Goal: Task Accomplishment & Management: Complete application form

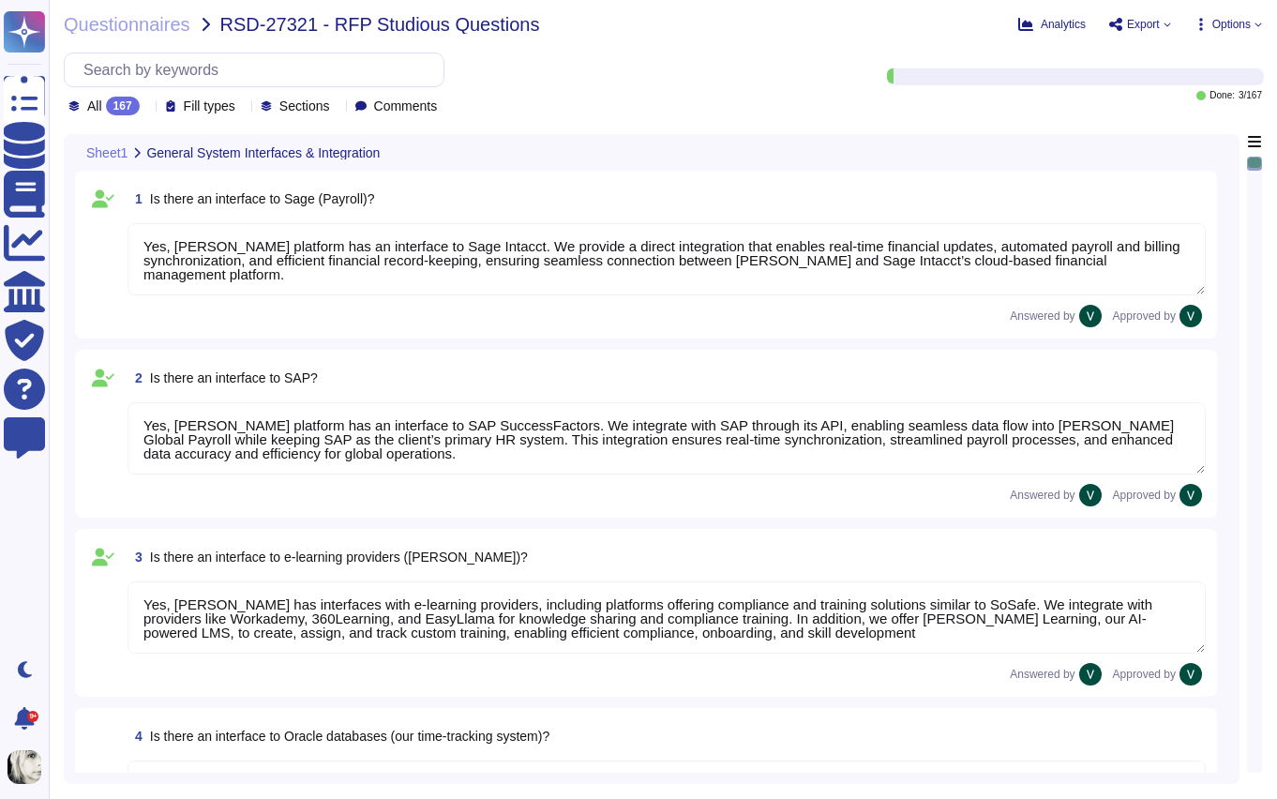
type textarea "Yes, [PERSON_NAME] platform has an interface to Sage Intacct. We provide a dire…"
type textarea "Yes, [PERSON_NAME] platform has an interface to SAP SuccessFactors. We integrat…"
type textarea "Yes, [PERSON_NAME] has interfaces with e-learning providers, including platform…"
type textarea "No, [PERSON_NAME] does not currently have a direct interface to Oracle database…"
type textarea "Yes, [PERSON_NAME] has interfaces with Microsoft Office programs like Word, Out…"
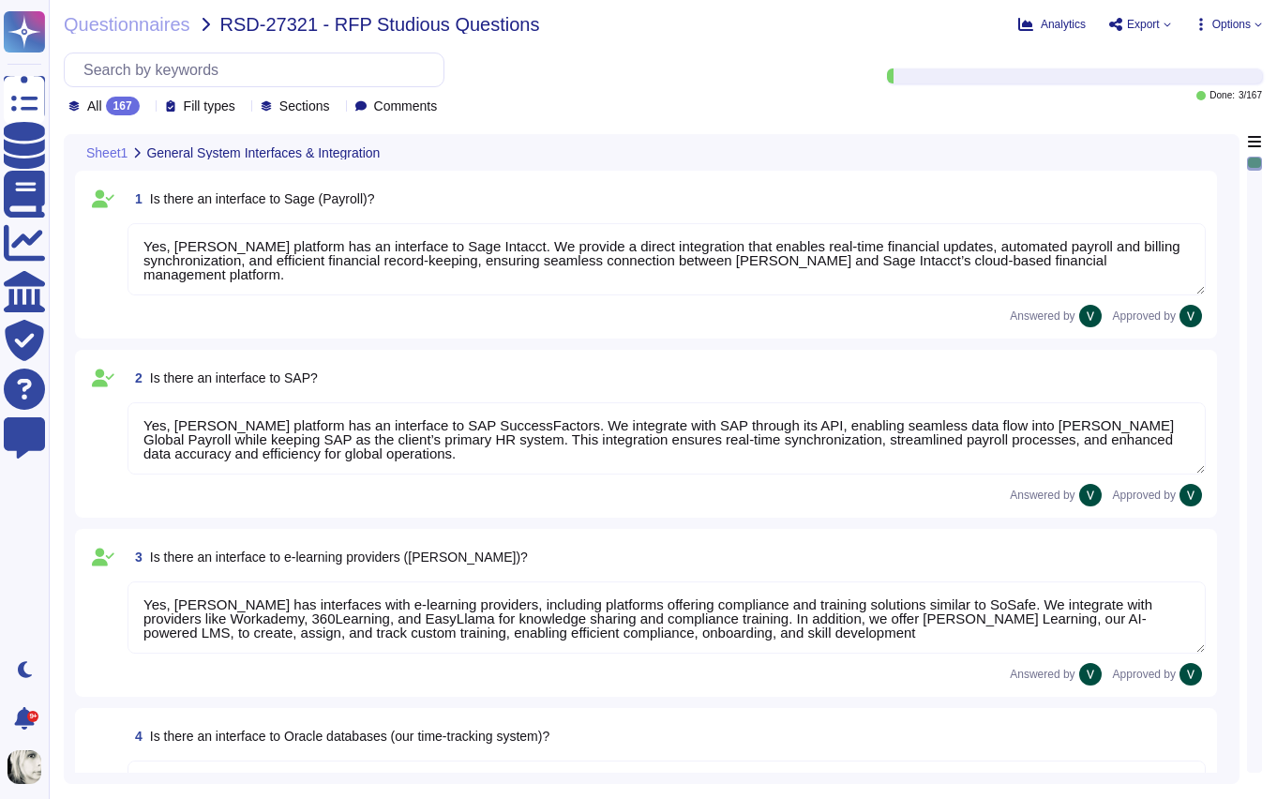
type textarea "Yes, [PERSON_NAME] platform has an interface with DATEV. These integrations may…"
type textarea "[PERSON_NAME] offers a wide range of interfaces and the ability to build custom…"
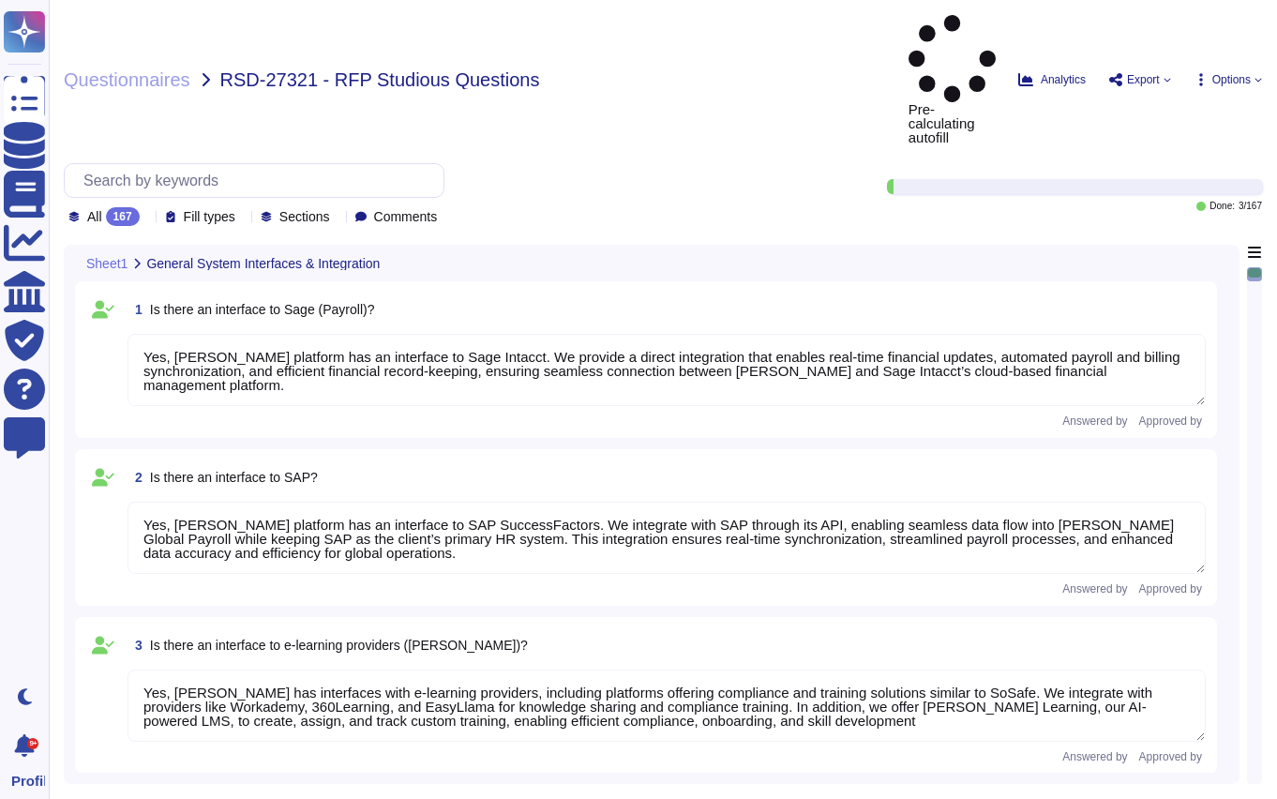
type textarea "Yes, [PERSON_NAME] platform has an interface to Sage Intacct. We provide a dire…"
type textarea "Yes, [PERSON_NAME] platform has an interface to SAP SuccessFactors. We integrat…"
type textarea "Yes, [PERSON_NAME] has interfaces with e-learning providers, including platform…"
type textarea "No, [PERSON_NAME] does not currently have a direct interface to Oracle database…"
type textarea "Yes, [PERSON_NAME] has interfaces with Microsoft Office programs like Word, Out…"
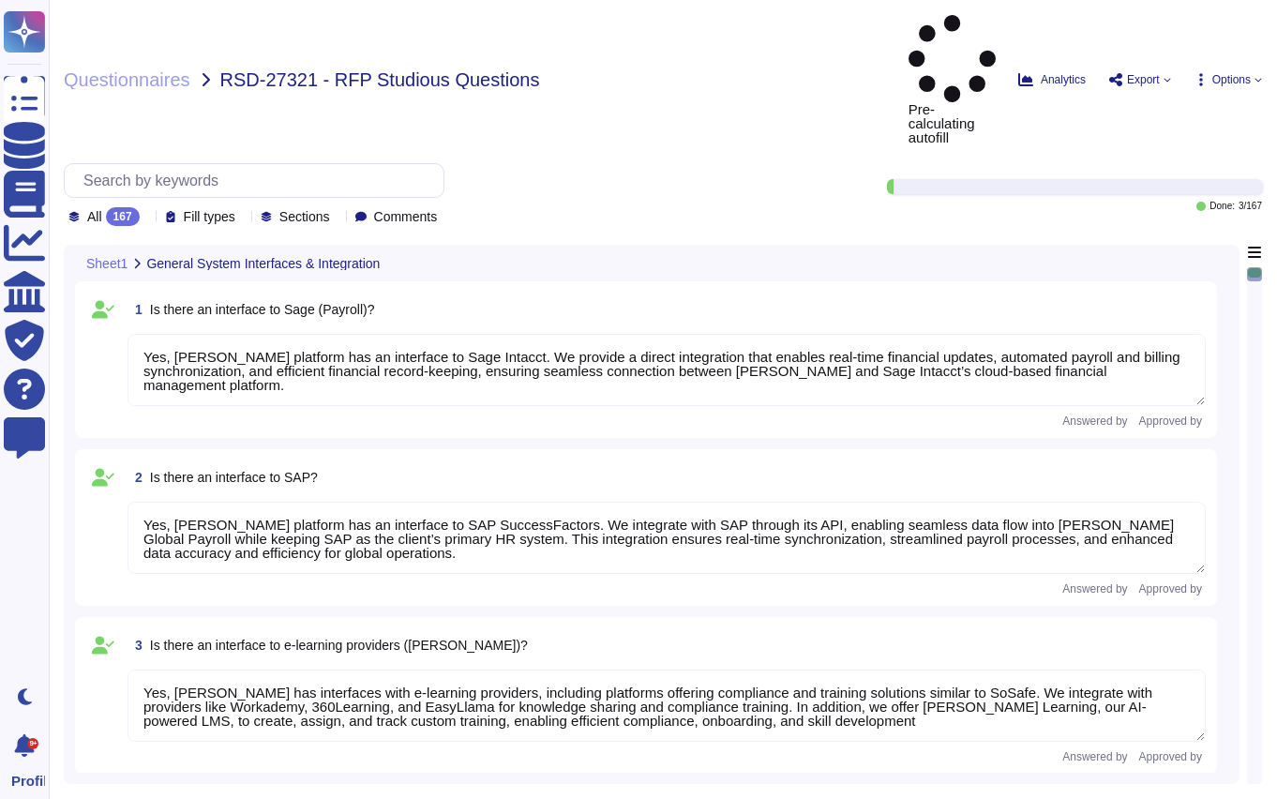
type textarea "Yes, [PERSON_NAME] platform has an interface with DATEV. These integrations may…"
type textarea "[PERSON_NAME] offers a wide range of interfaces and the ability to build custom…"
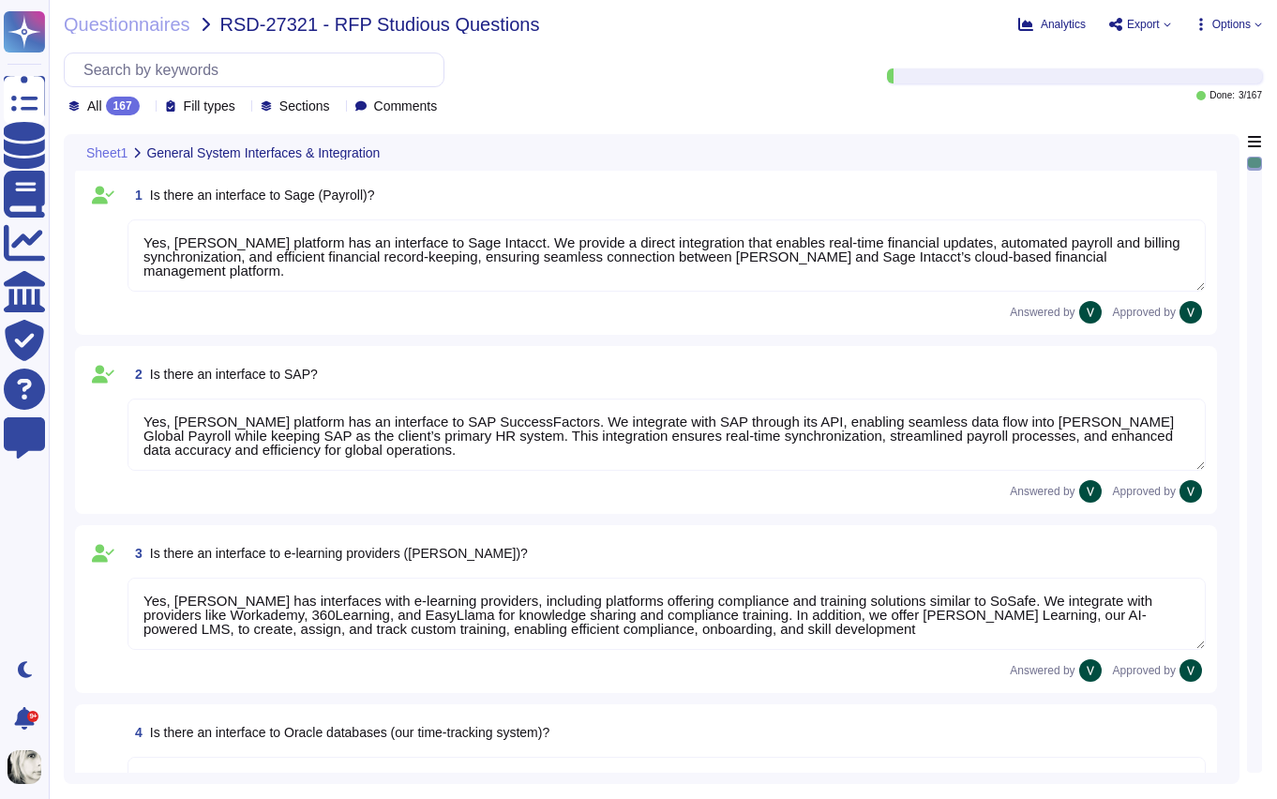
scroll to position [2, 0]
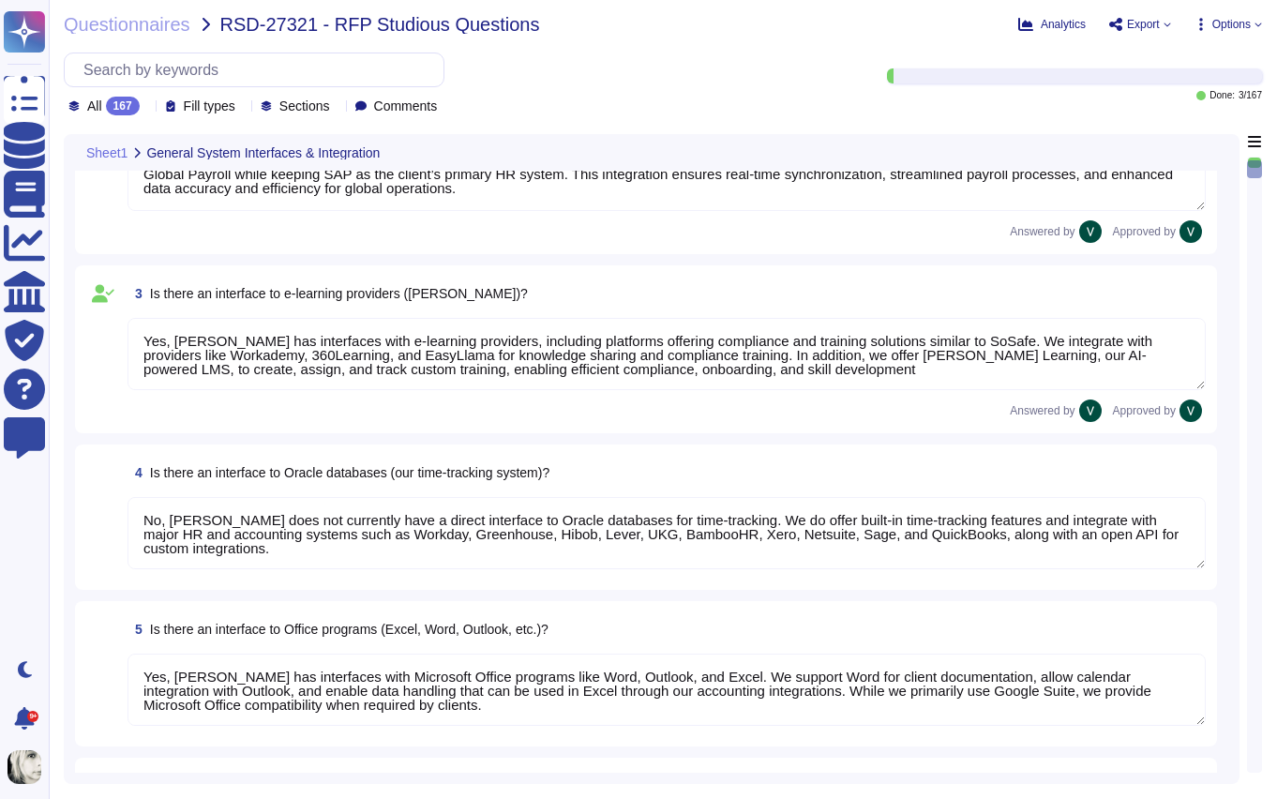
type textarea "Yes, [PERSON_NAME] platform has an API that enables clients to integrate their …"
type textarea "Data can be imported into [PERSON_NAME] system through several methods. We supp…"
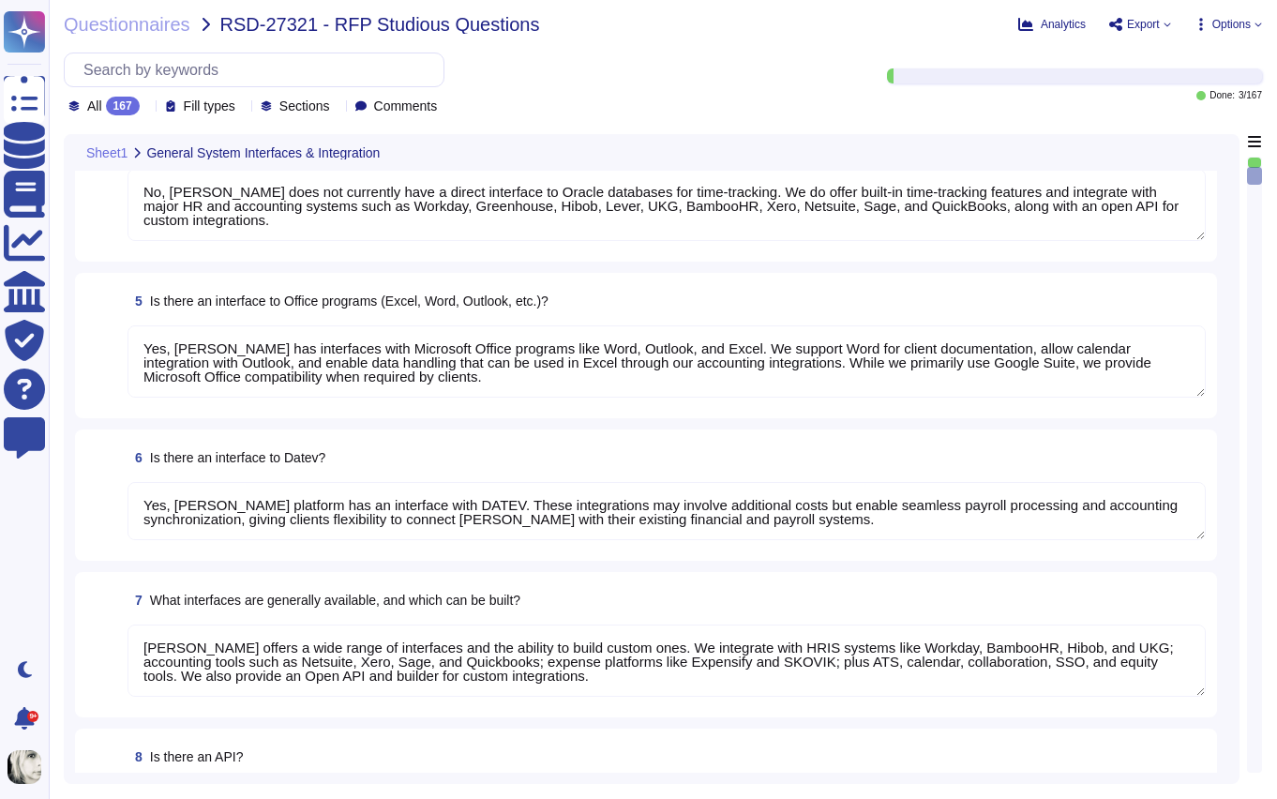
type textarea "We carry out data migration through multiple methods depending on client needs.…"
type textarea "Yes, we support importing data from Excel (XLSX). We enable mass uploads of emp…"
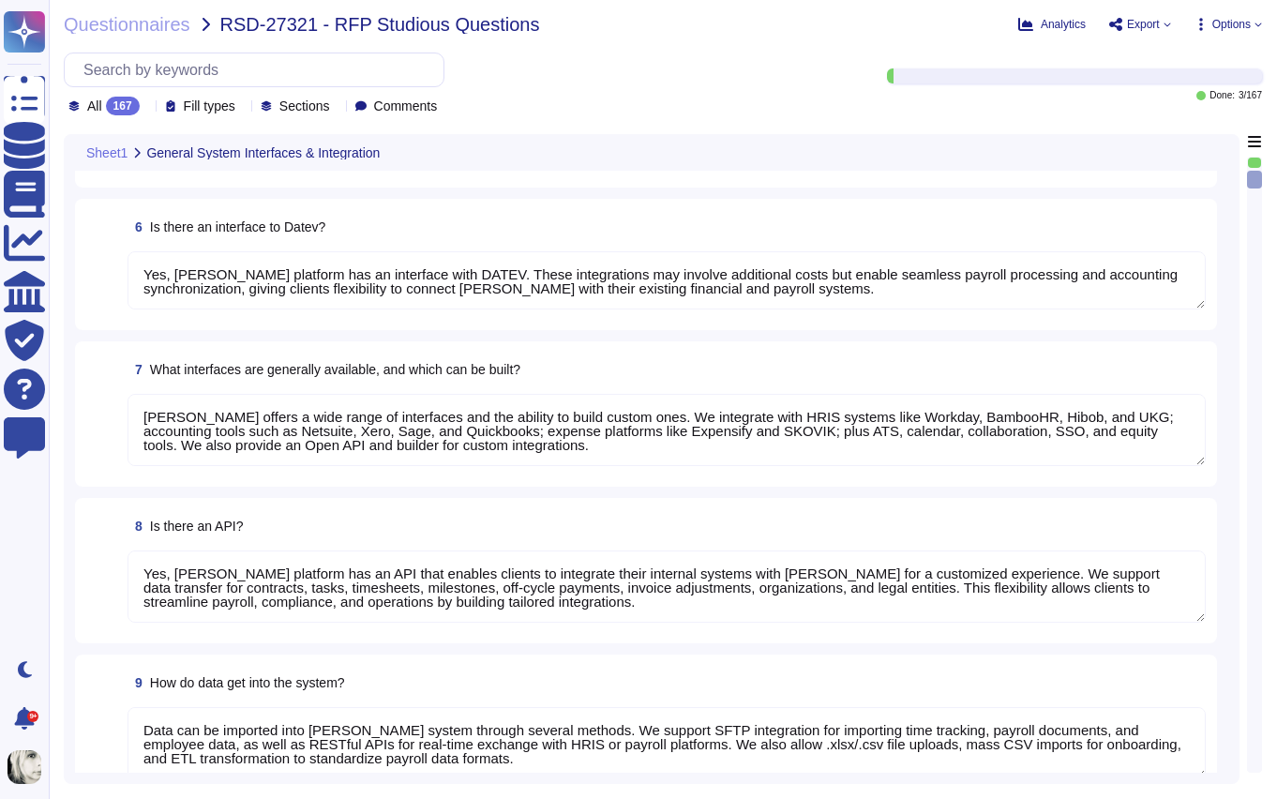
scroll to position [824, 0]
type textarea "We output reports through a wide range of customizable options. Reports can be …"
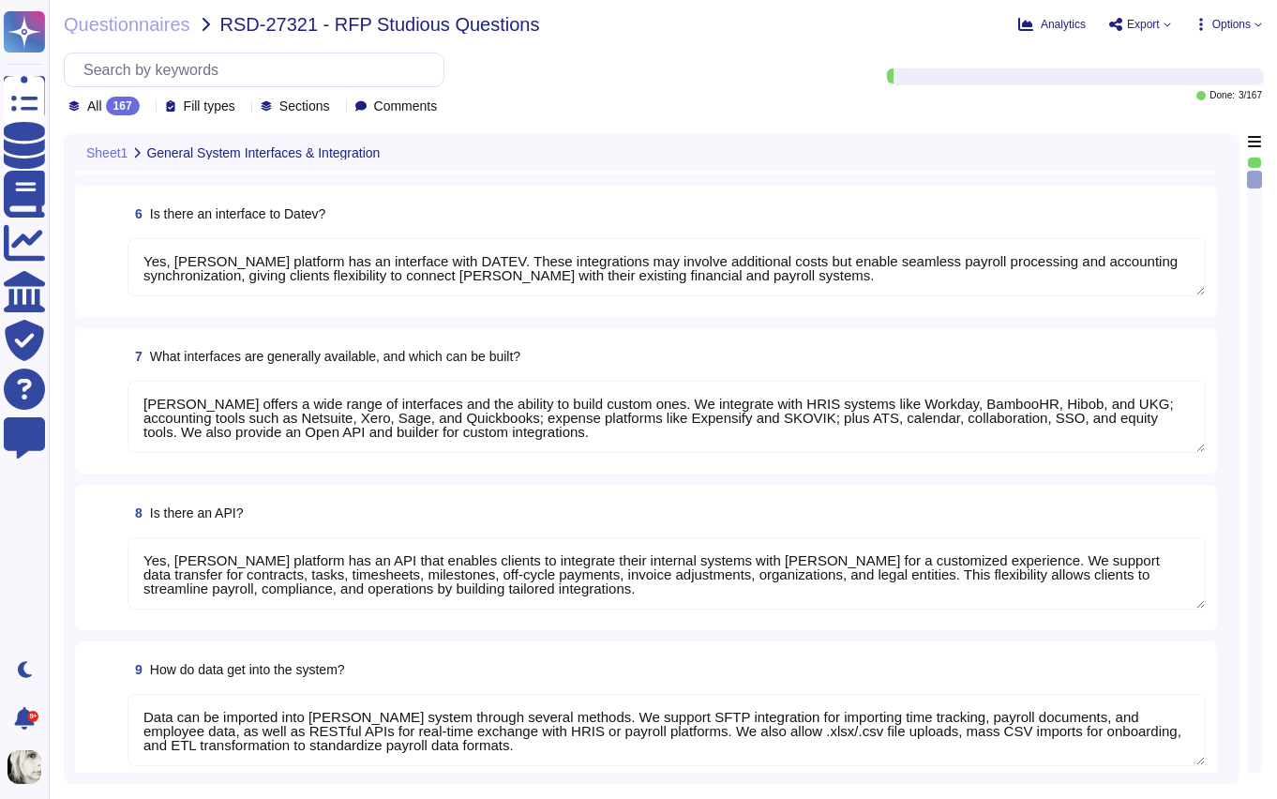
scroll to position [2, 0]
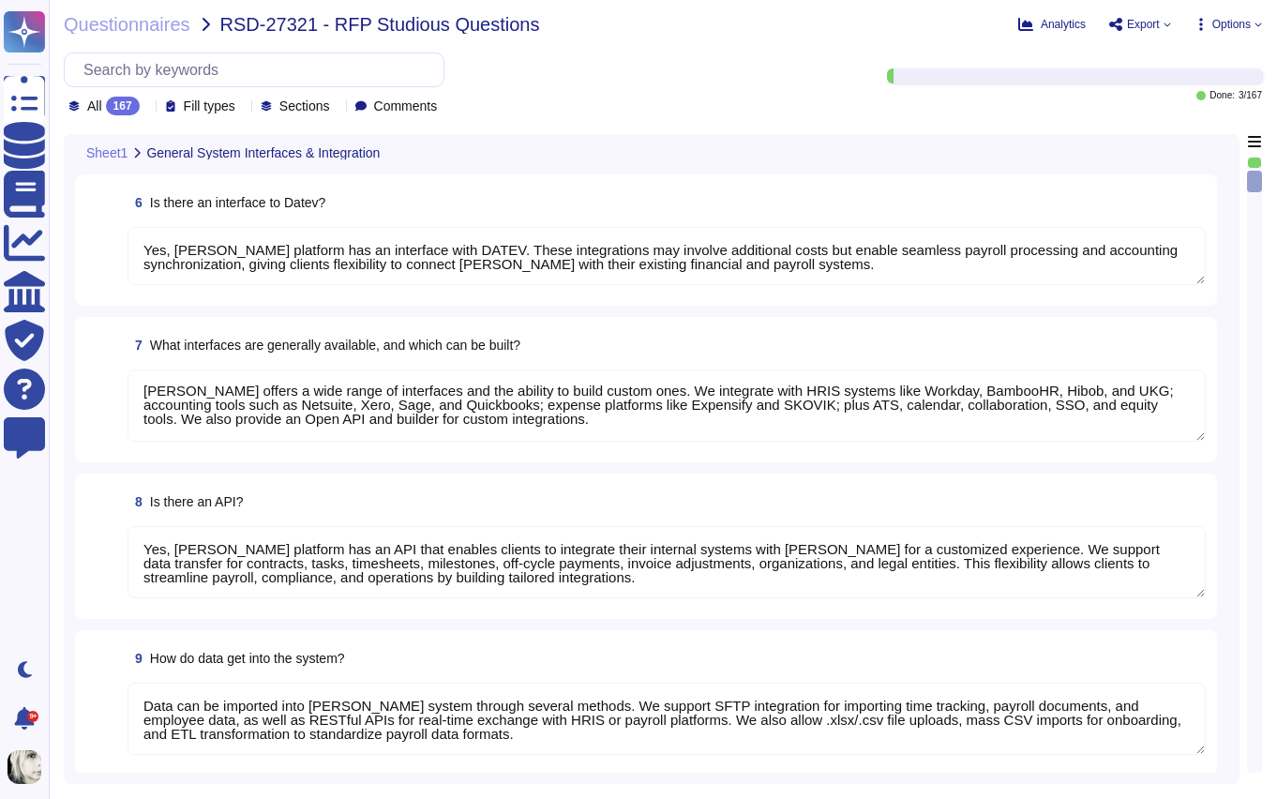
type textarea "[PERSON_NAME] system provides default KPIs and reports across finance, payroll,…"
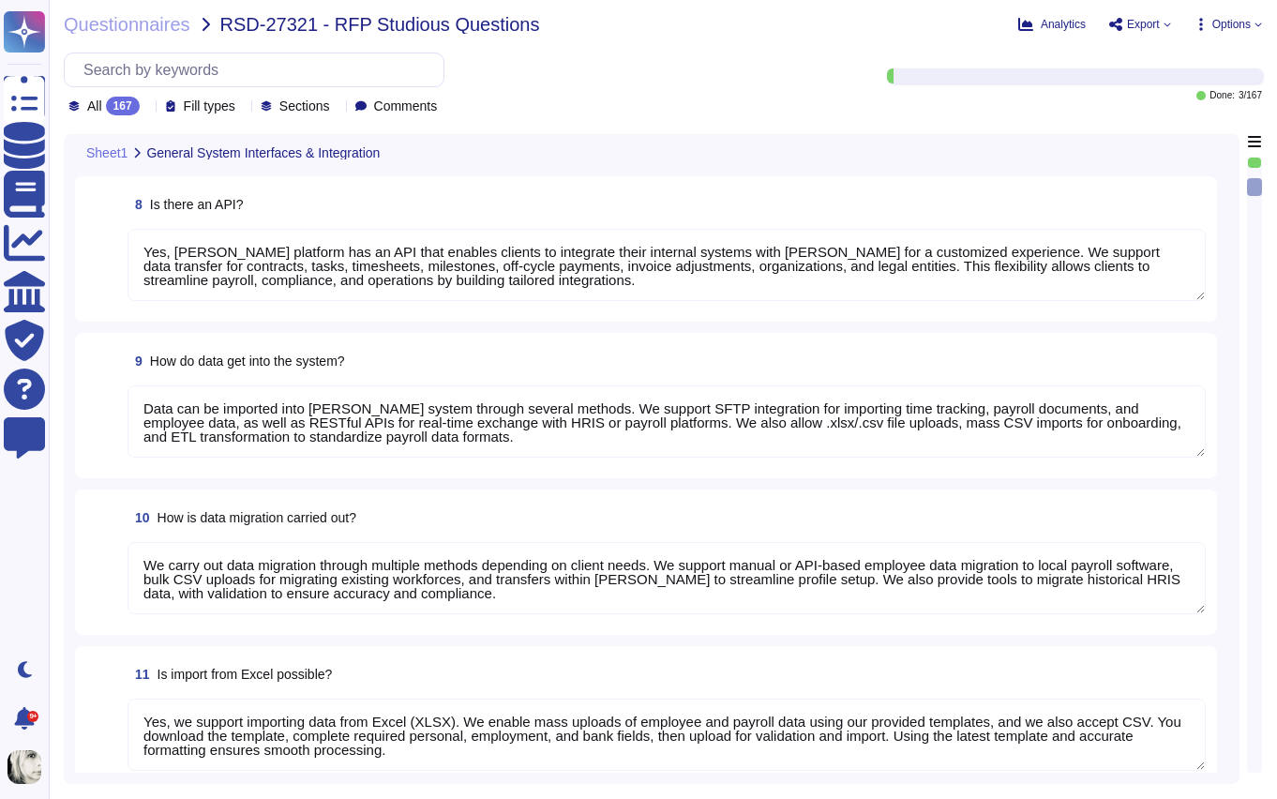
type textarea "[PERSON_NAME] reports are highly customizable to meet company-specific needs. W…"
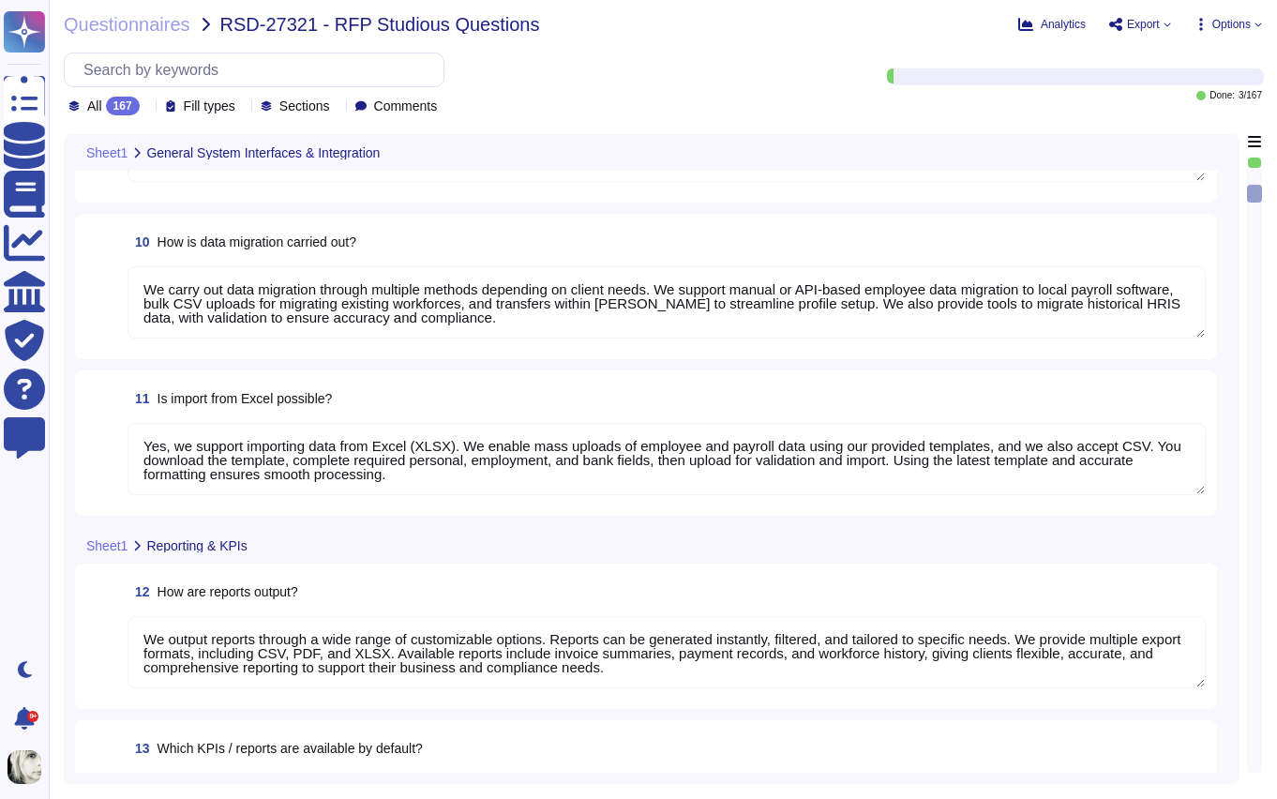
type textarea "Yes, reports from [PERSON_NAME] can be exported to Excel in XLSX format, as wel…"
type textarea "Yes, we have a structured process for ongoing changes through continuous compli…"
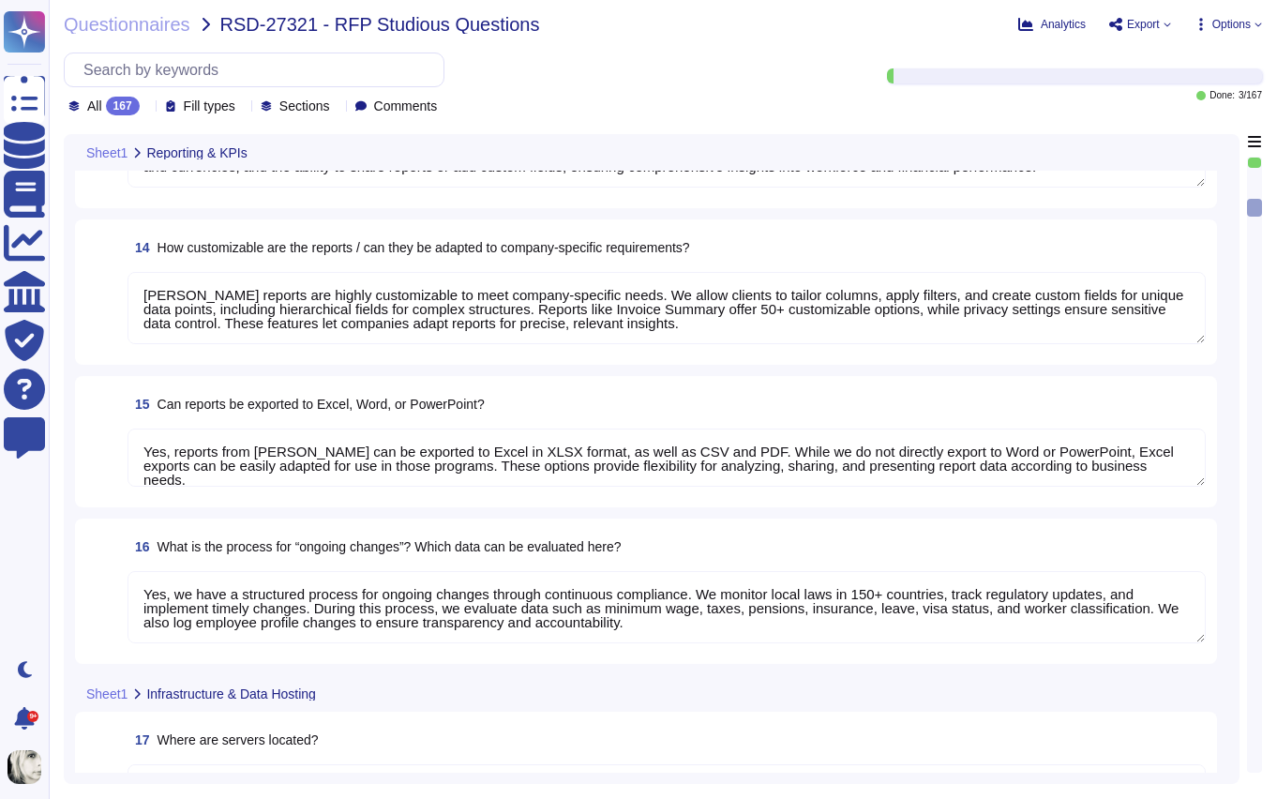
type textarea "Our servers are located in the [GEOGRAPHIC_DATA], with primary storage in [GEOG…"
type textarea "Our data is primarily hosted in the European Union, with primary storage in [GE…"
type textarea "No, our data hosting is not primarily based in the [GEOGRAPHIC_DATA]. Yes, we a…"
type textarea "Our infrastructure stores client and user personal data, platform data, marketi…"
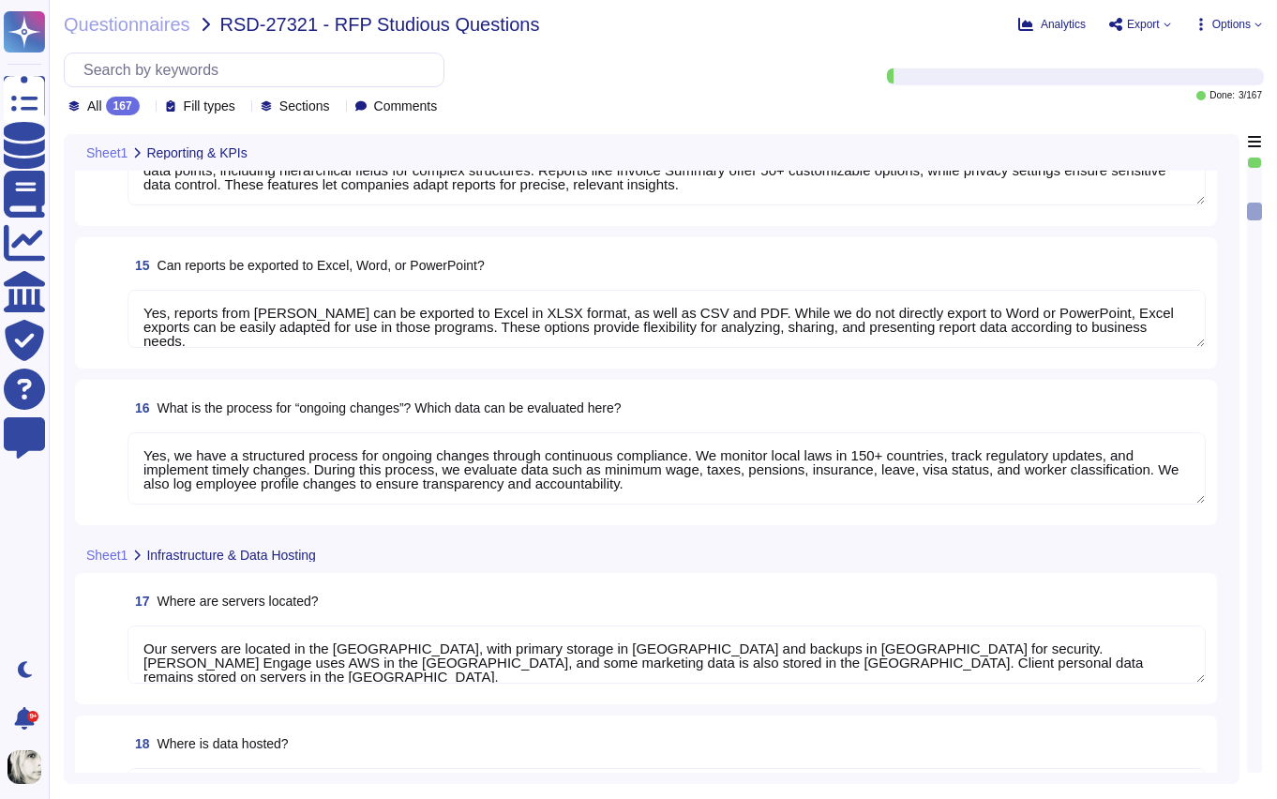
type textarea "Yes, all data stored in our infrastructure is GDPR-compliant. We host platform …"
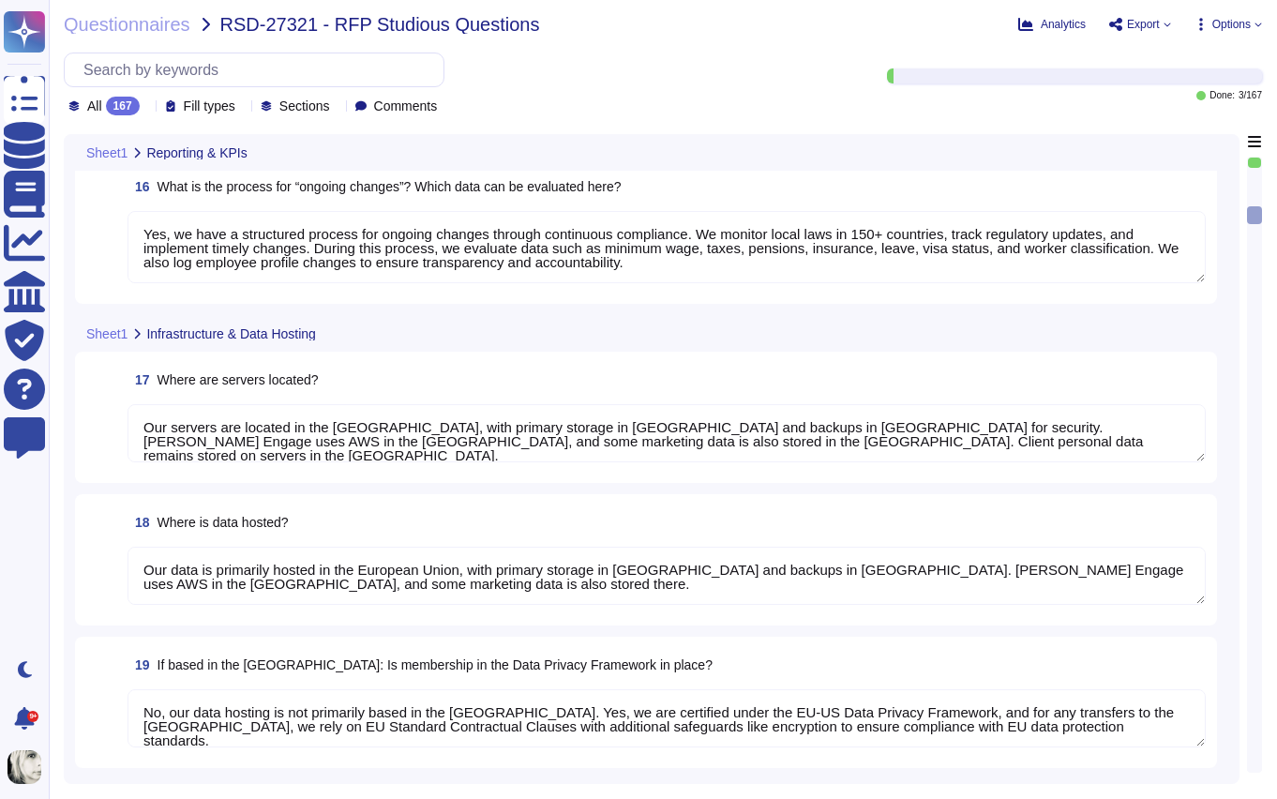
type textarea "Yes, we retain personal data only as long as required by our services or applic…"
type textarea "We protect our system against unauthorized access through strict access control…"
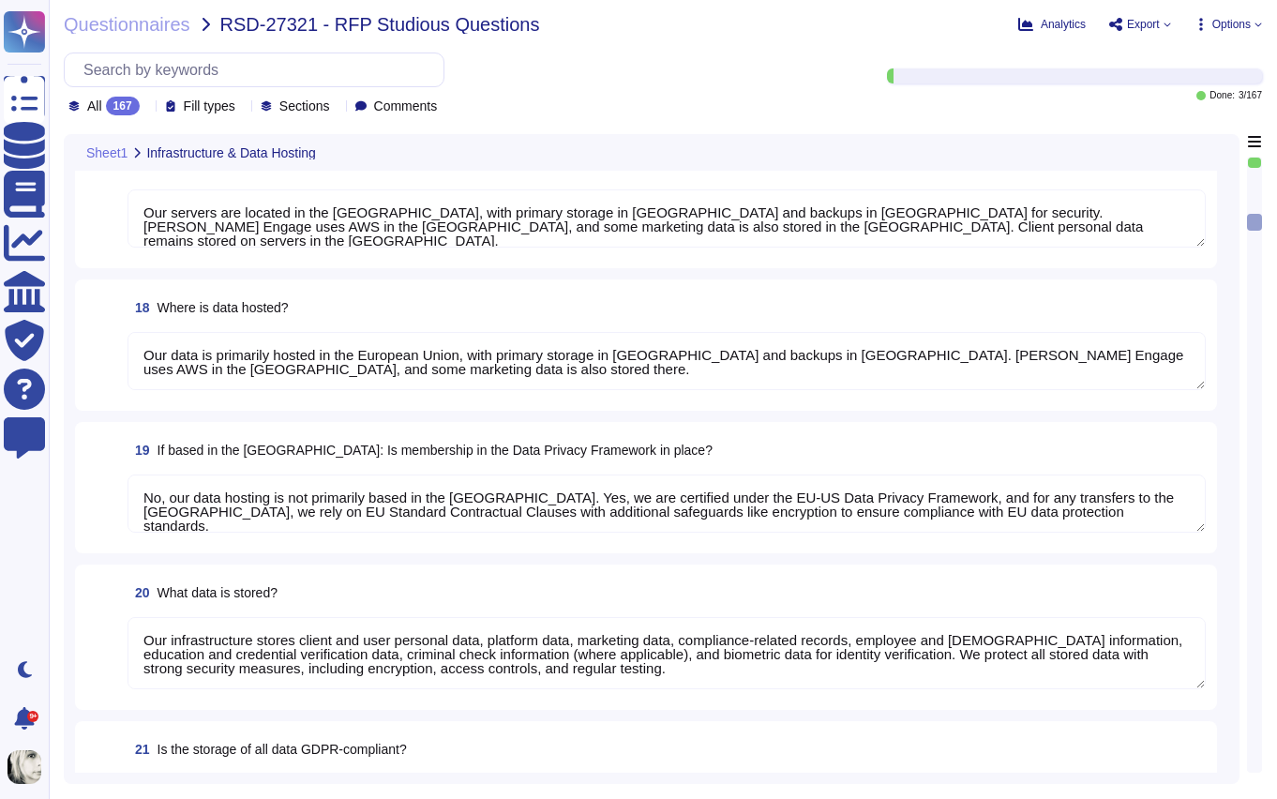
type textarea "Yes, we enforce strong password encryption by using a one-way hash function wit…"
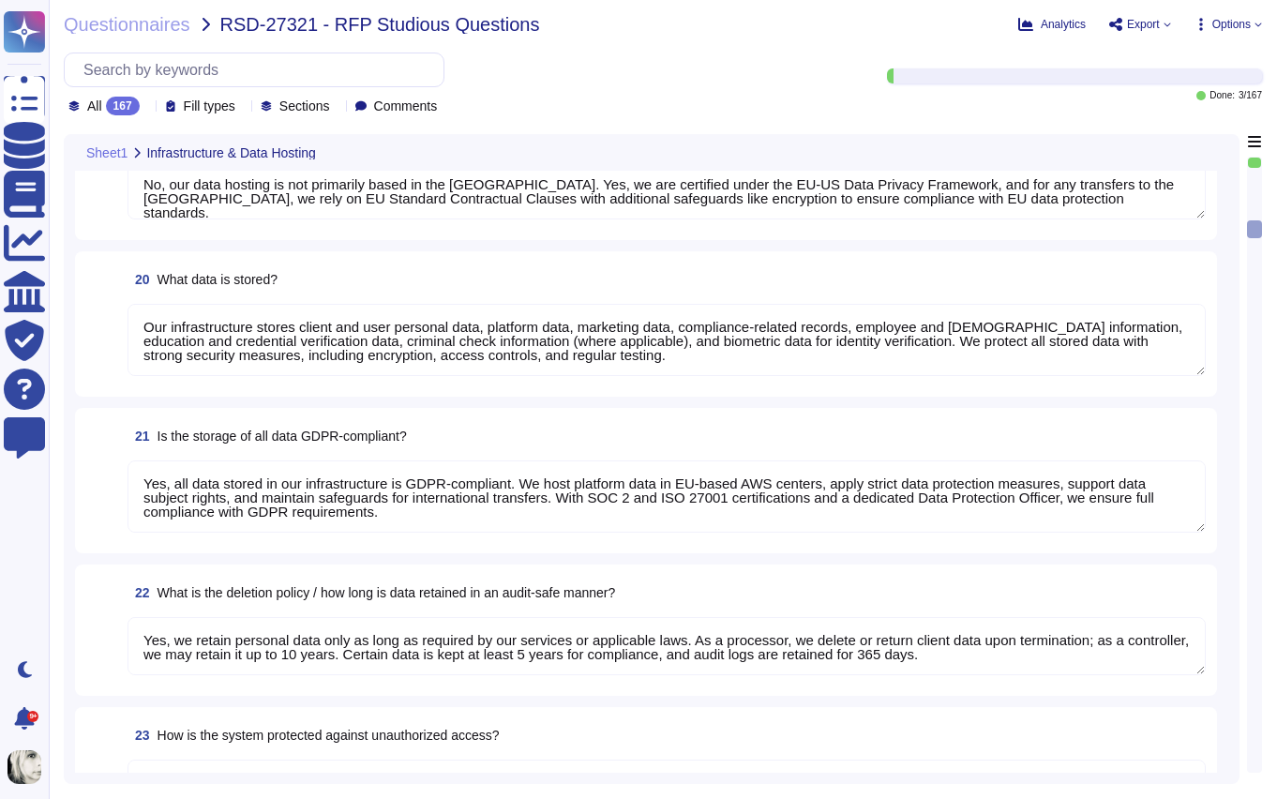
type textarea "We protect our system against hacker attacks with 24/7 monitoring, vulnerabilit…"
type textarea "Yes, we have a roles and permissions framework that restricts access to only th…"
type textarea "Yes, we integrate with Microsoft Entra ID (formerly Azure Active Directory) to …"
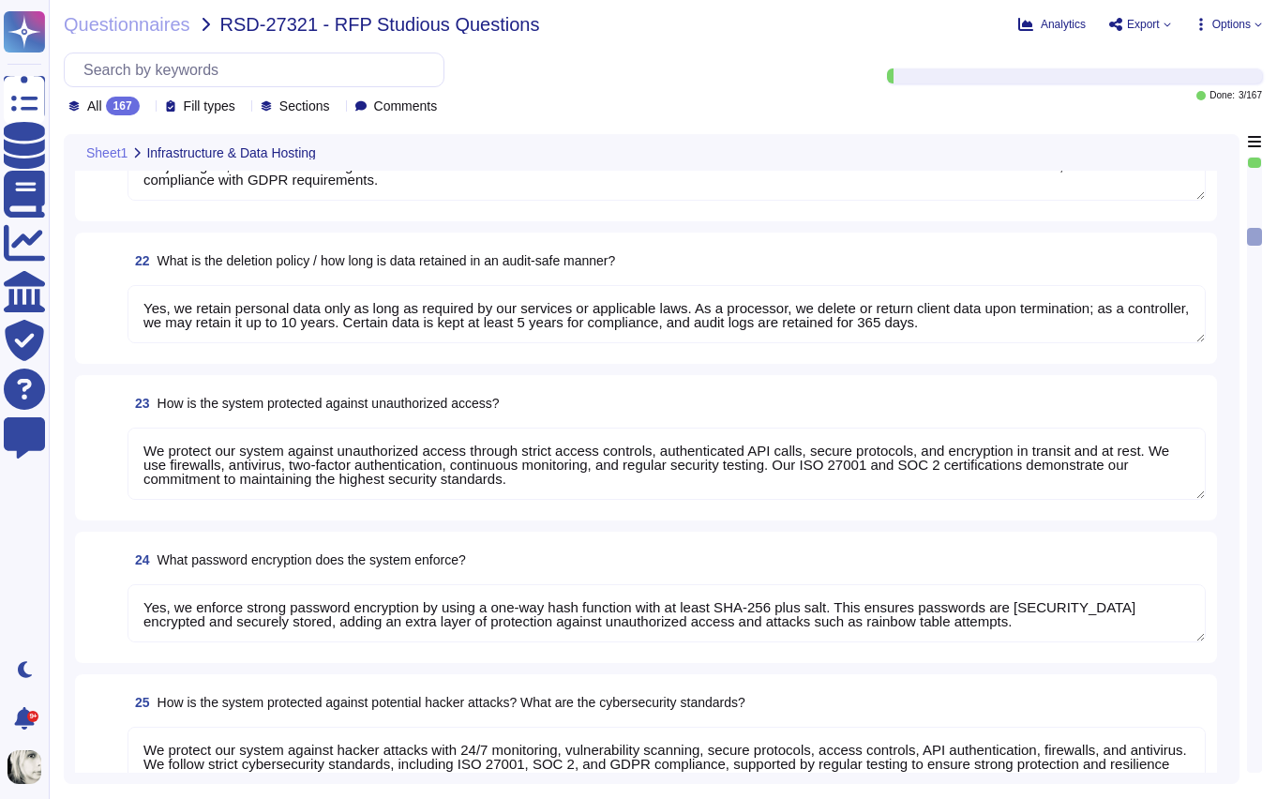
type textarea "We ensure no personal data remains accessible after termination. We delete or r…"
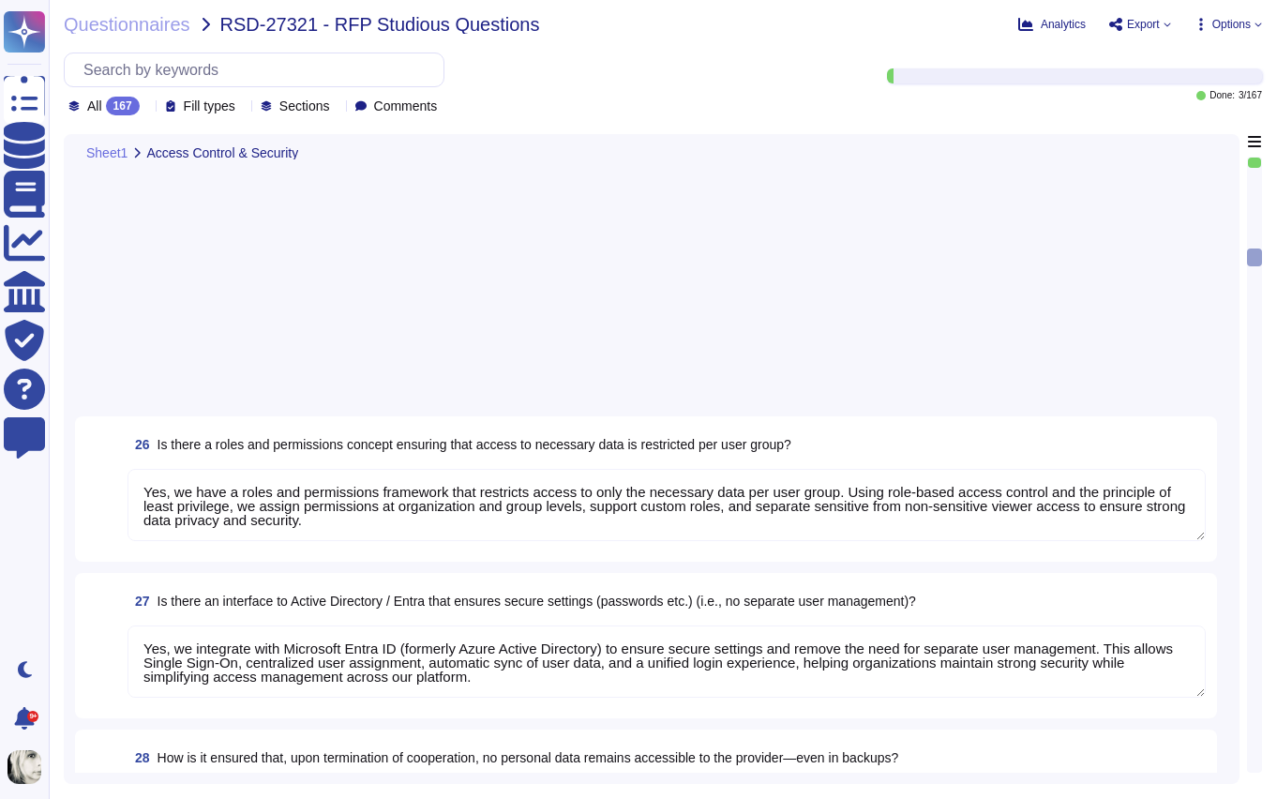
scroll to position [3976, 0]
type textarea "Yes, we use AI in our platform through features like AI Workforce, designed to …"
type textarea "Yes, we offer Single Sign-On (SSO) integration via Microsoft Entra ID (formerly…"
type textarea "No, we do not have an existing partnership with indevis. However, we support in…"
type textarea "No, not all data in our system is encrypted by default, but we encrypt sensitiv…"
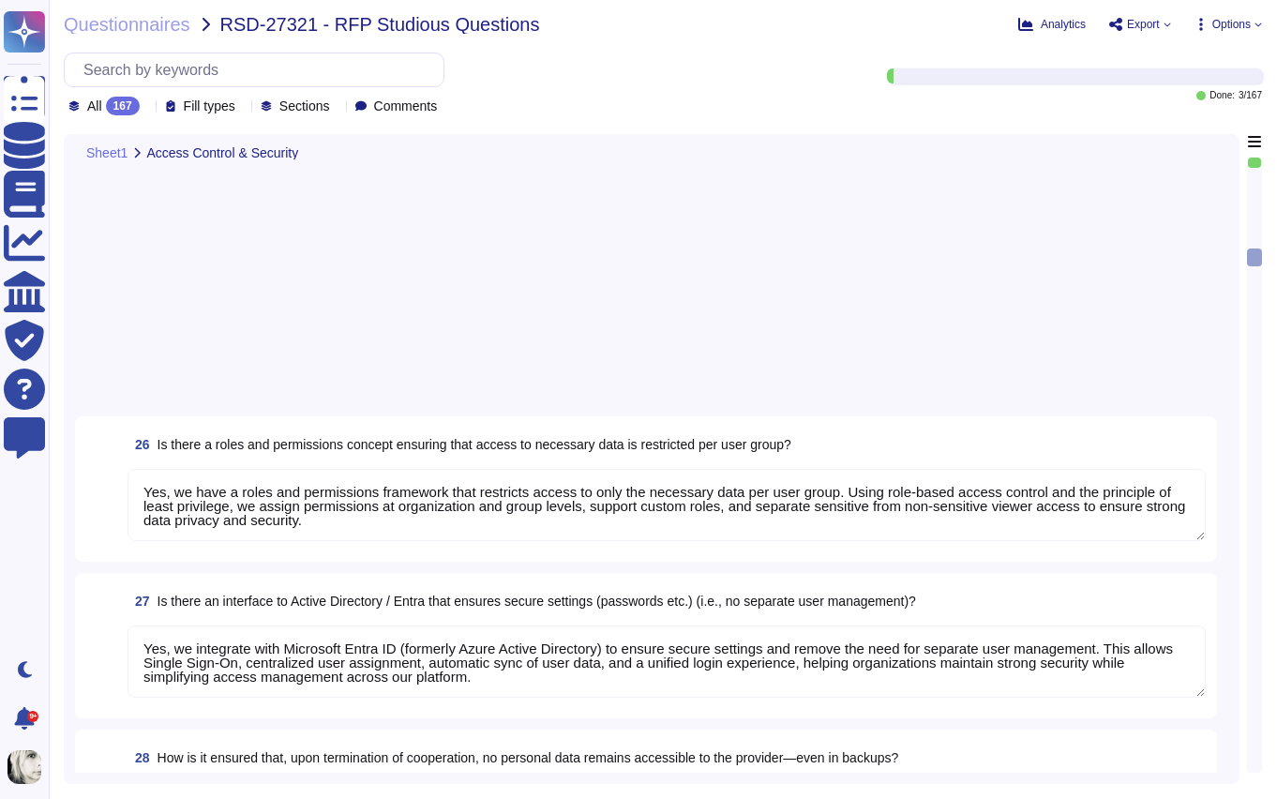
type textarea "Yes, [PERSON_NAME] provides both service level agreements (SLAs) for maintenanc…"
type textarea "No, [PERSON_NAME] tool does not specifically manage consents for using images f…"
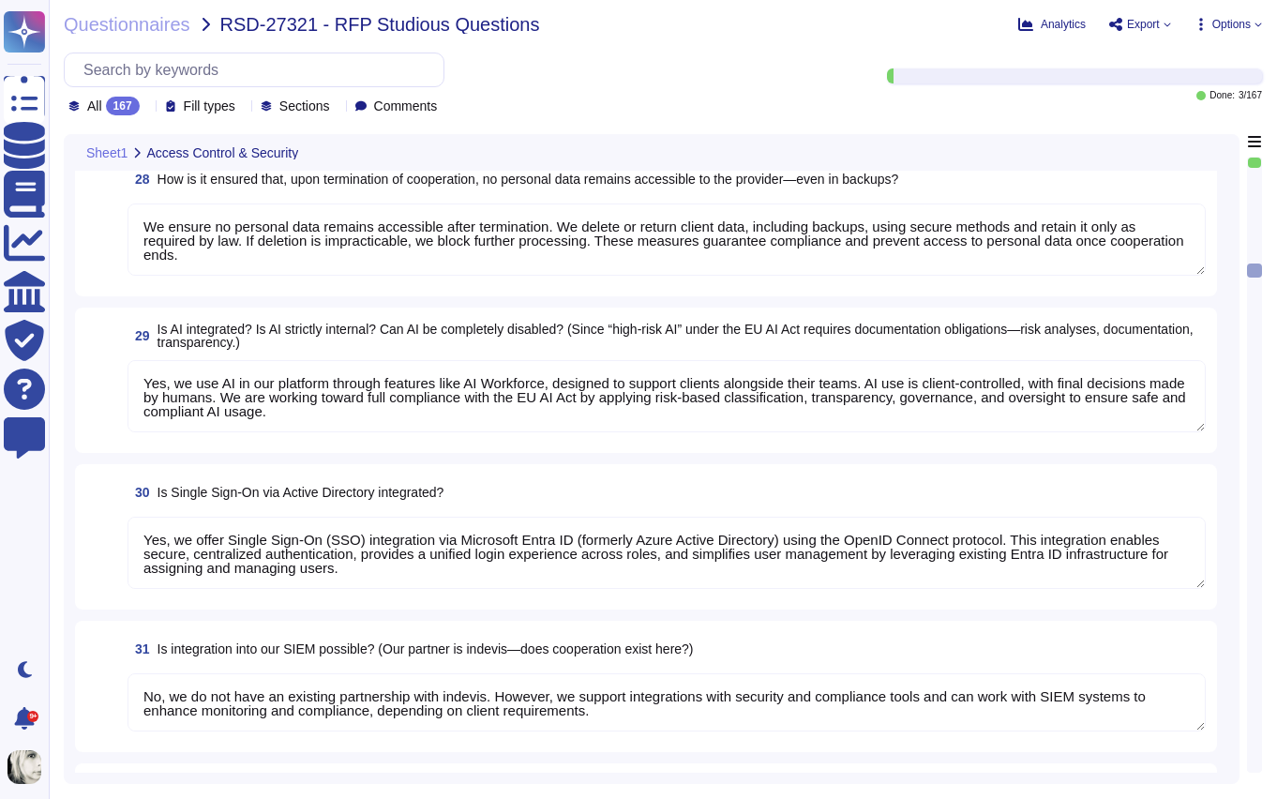
type textarea "No, [PERSON_NAME] tool does not specifically manage consents for using images f…"
type textarea "No, [PERSON_NAME] does not offer a personalized "Studiosus" structure for data …"
type textarea "Yes, [PERSON_NAME] system includes robust search functions. We offer Global Sea…"
type textarea "Yes, documents can be directly uploaded into Deel's system without prior scanni…"
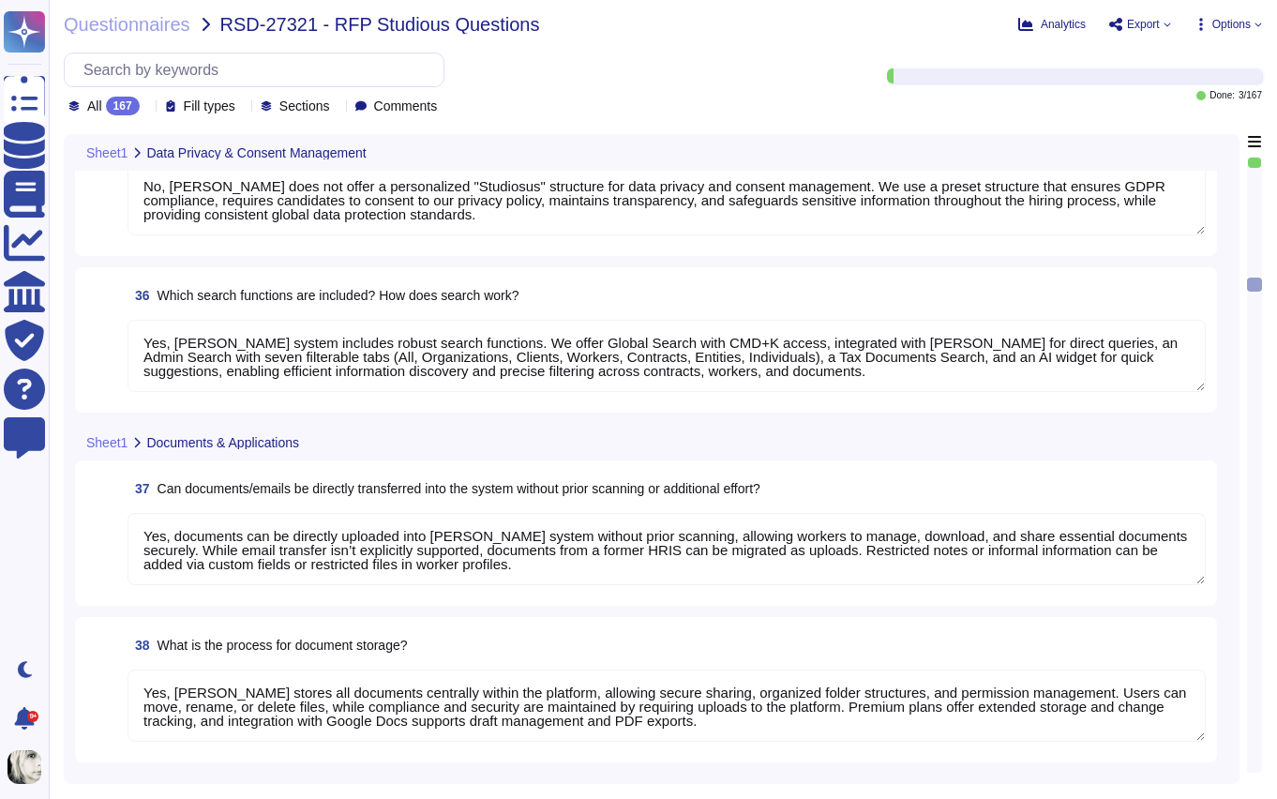
type textarea "Yes, Deel stores all documents centrally within the platform, allowing secure s…"
type textarea "Yes, Deel allows creation of custom document categories and types, including ex…"
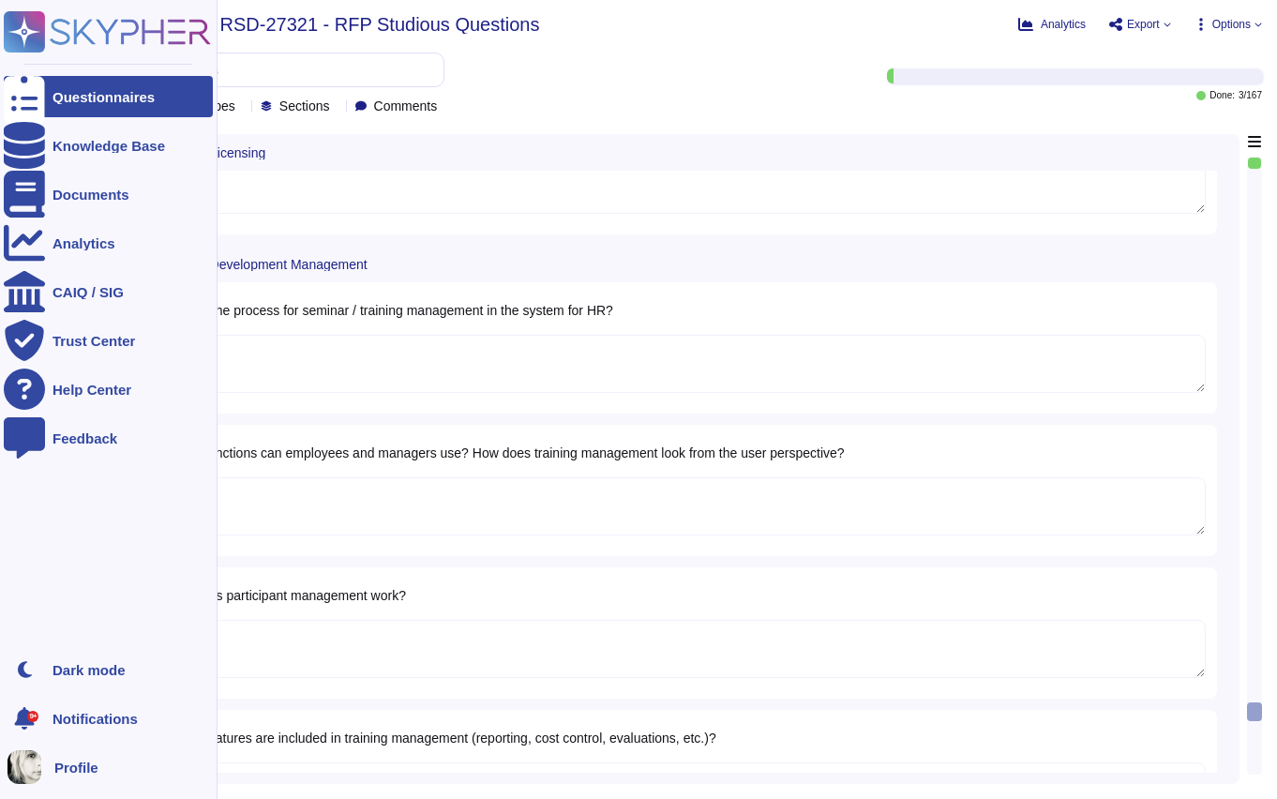
scroll to position [20571, 0]
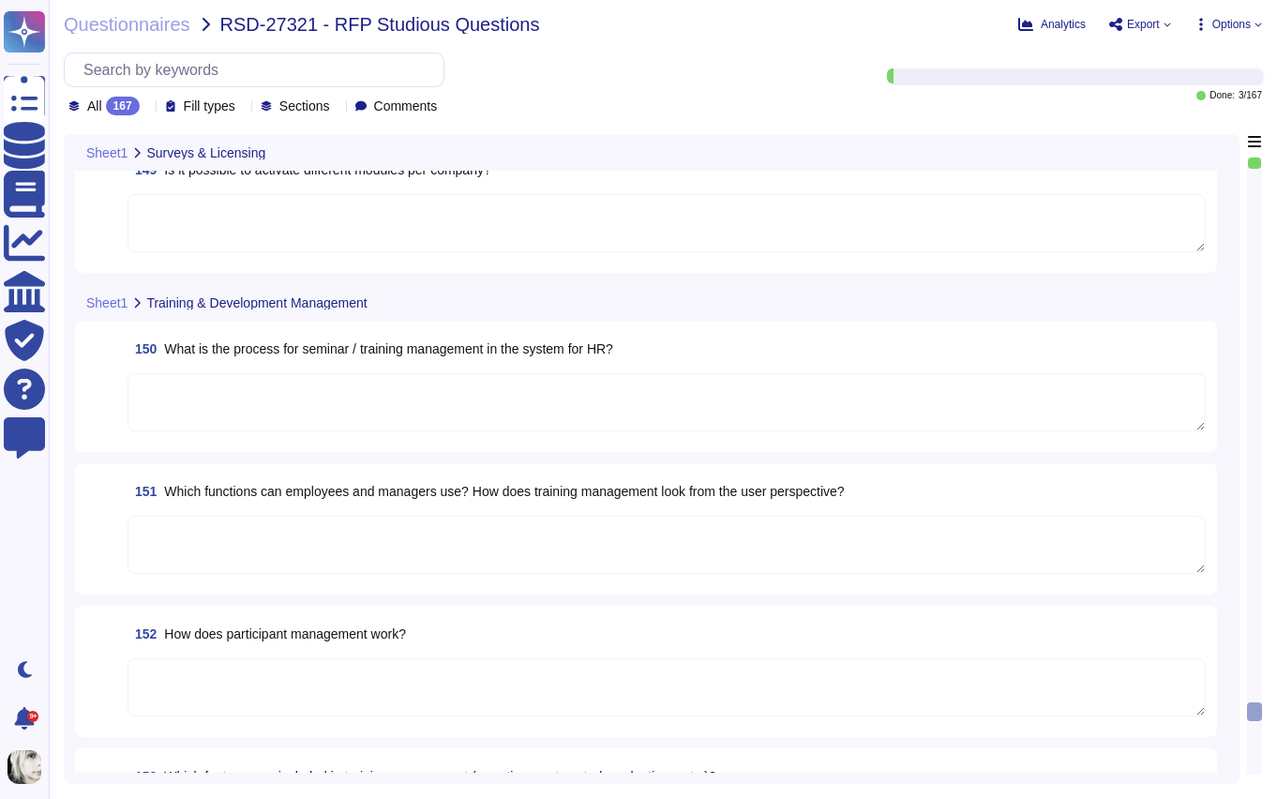
click at [349, 350] on span "What is the process for seminar / training management in the system for HR?" at bounding box center [388, 348] width 449 height 15
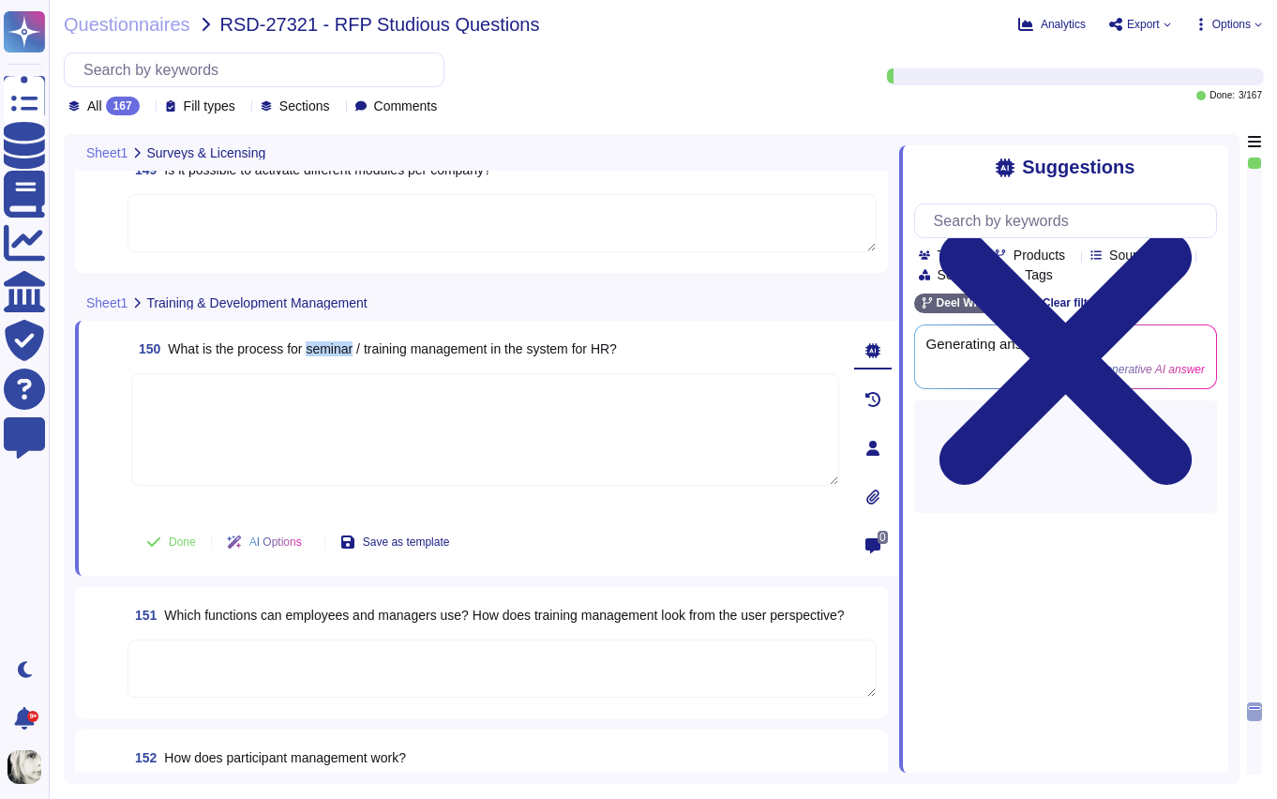
click at [349, 350] on span "What is the process for seminar / training management in the system for HR?" at bounding box center [392, 348] width 449 height 15
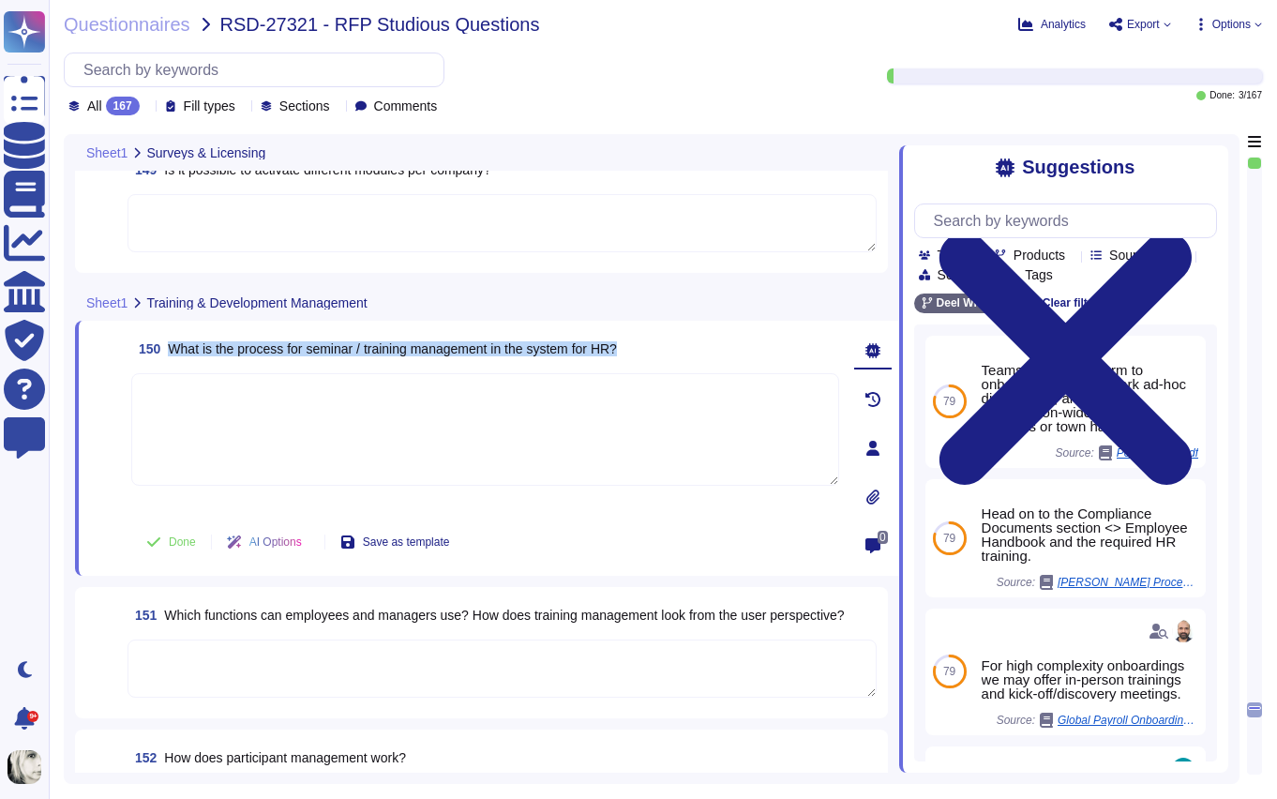
click at [291, 349] on span "What is the process for seminar / training management in the system for HR?" at bounding box center [392, 348] width 449 height 15
click at [1192, 233] on icon at bounding box center [1065, 359] width 253 height 253
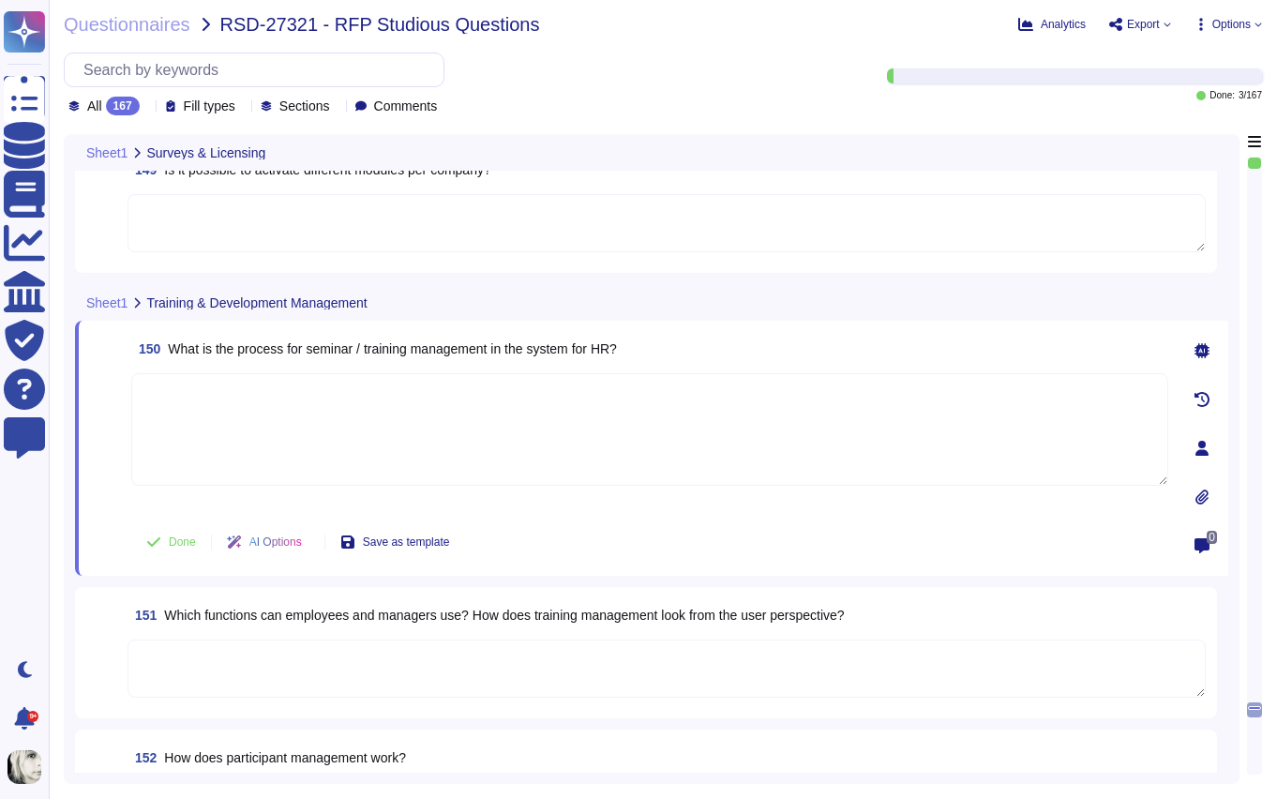
click at [233, 410] on textarea at bounding box center [649, 429] width 1037 height 113
paste textarea "HR manages seminars and training through [PERSON_NAME] Learning Module, which a…"
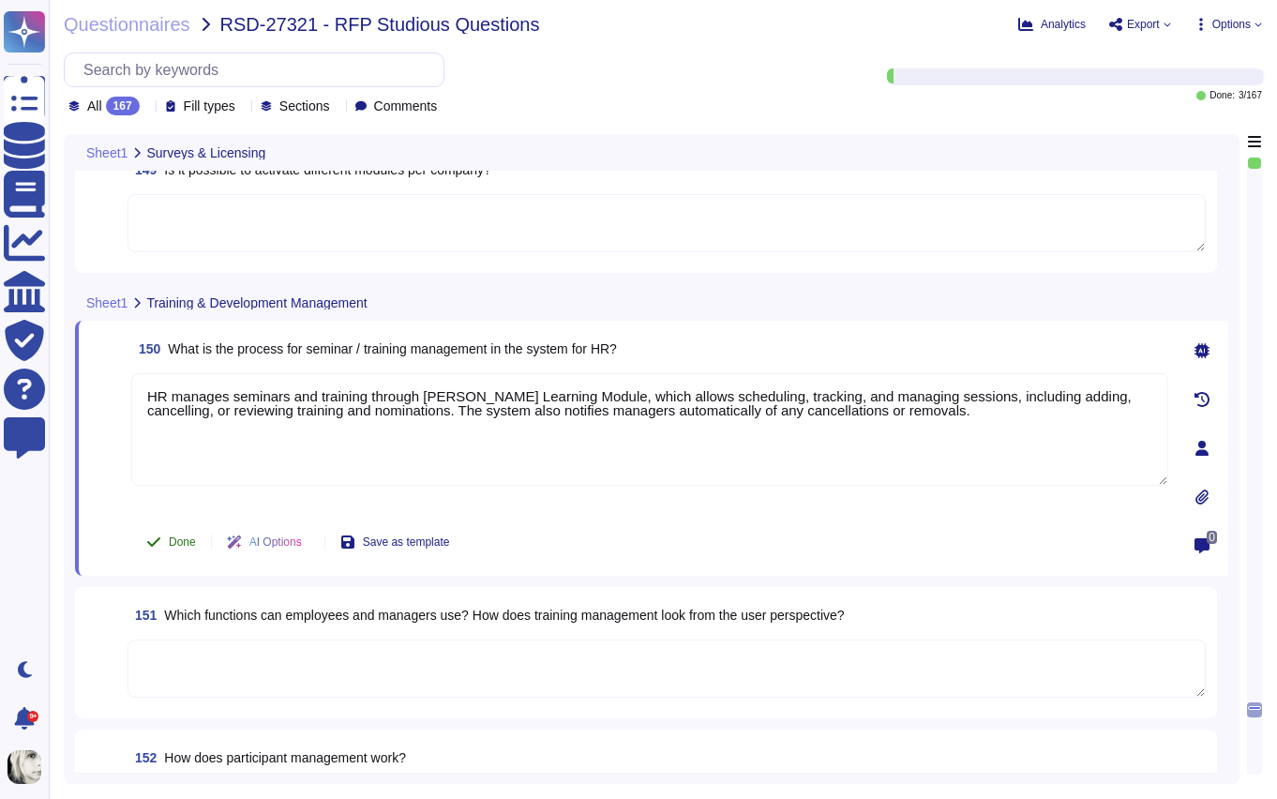
type textarea "HR manages seminars and training through [PERSON_NAME] Learning Module, which a…"
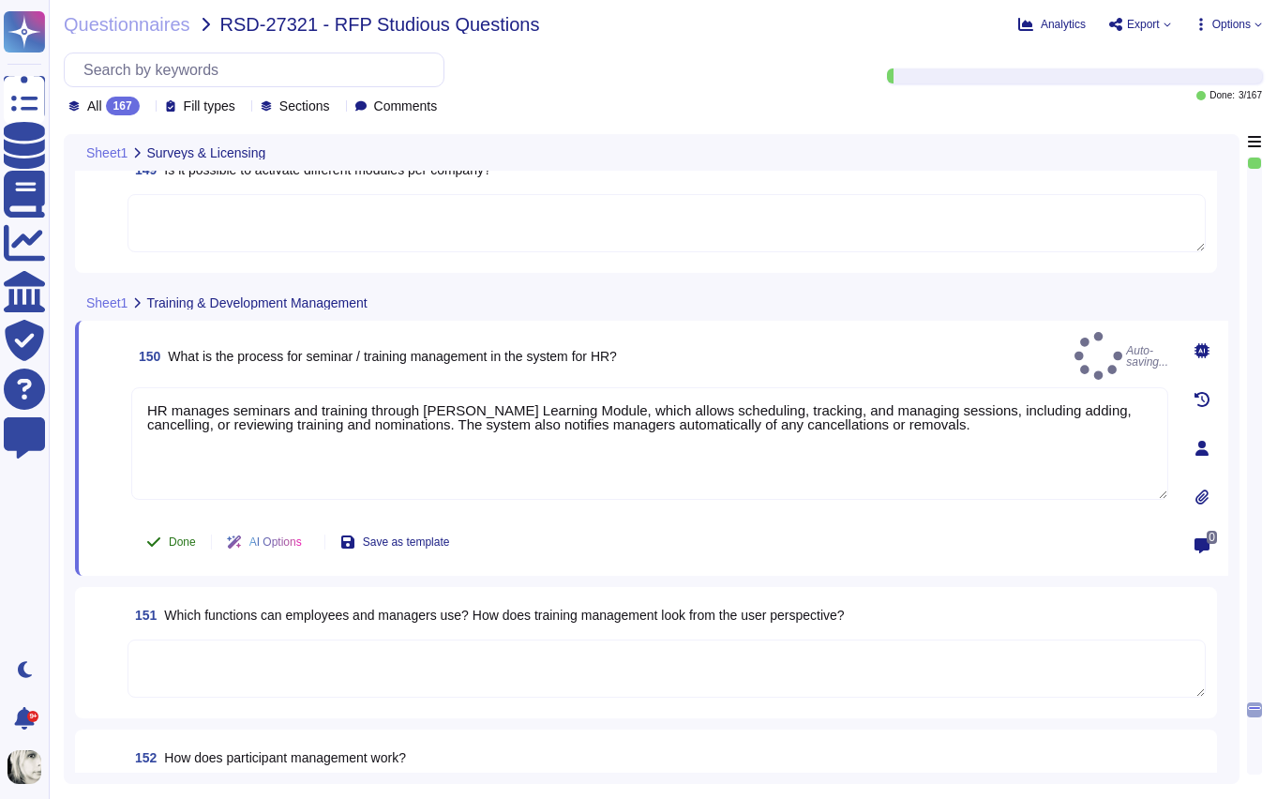
click at [161, 535] on button "Done" at bounding box center [171, 542] width 80 height 38
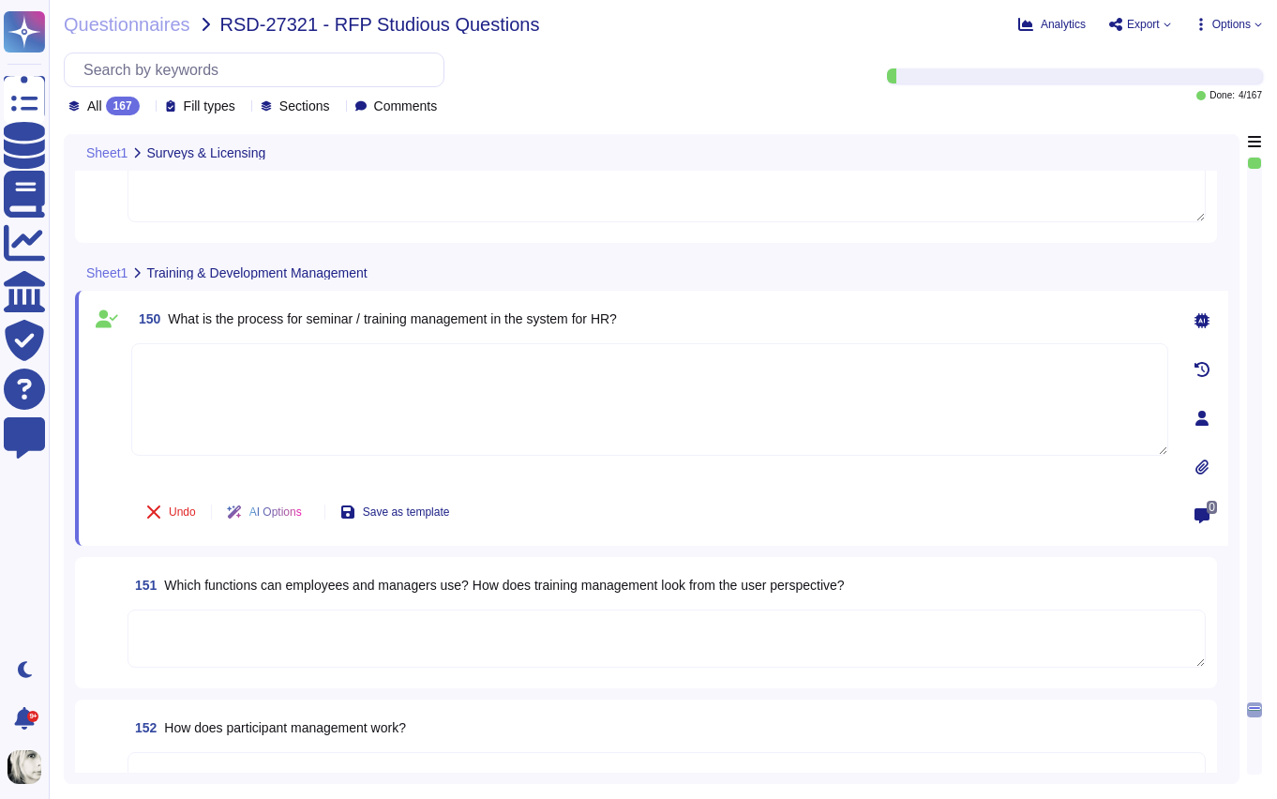
scroll to position [20610, 0]
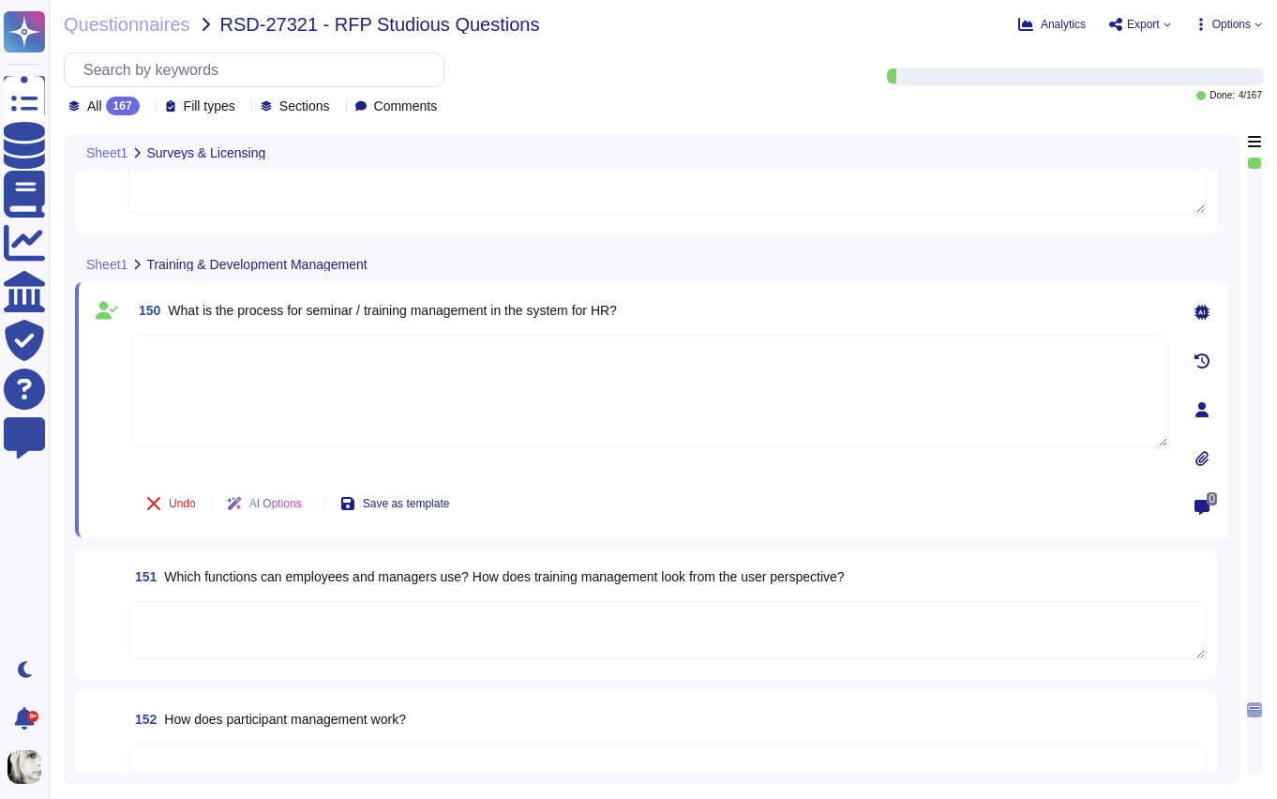
click at [124, 403] on div "150 What is the process for seminar / training management in the system for HR?…" at bounding box center [629, 409] width 1078 height 233
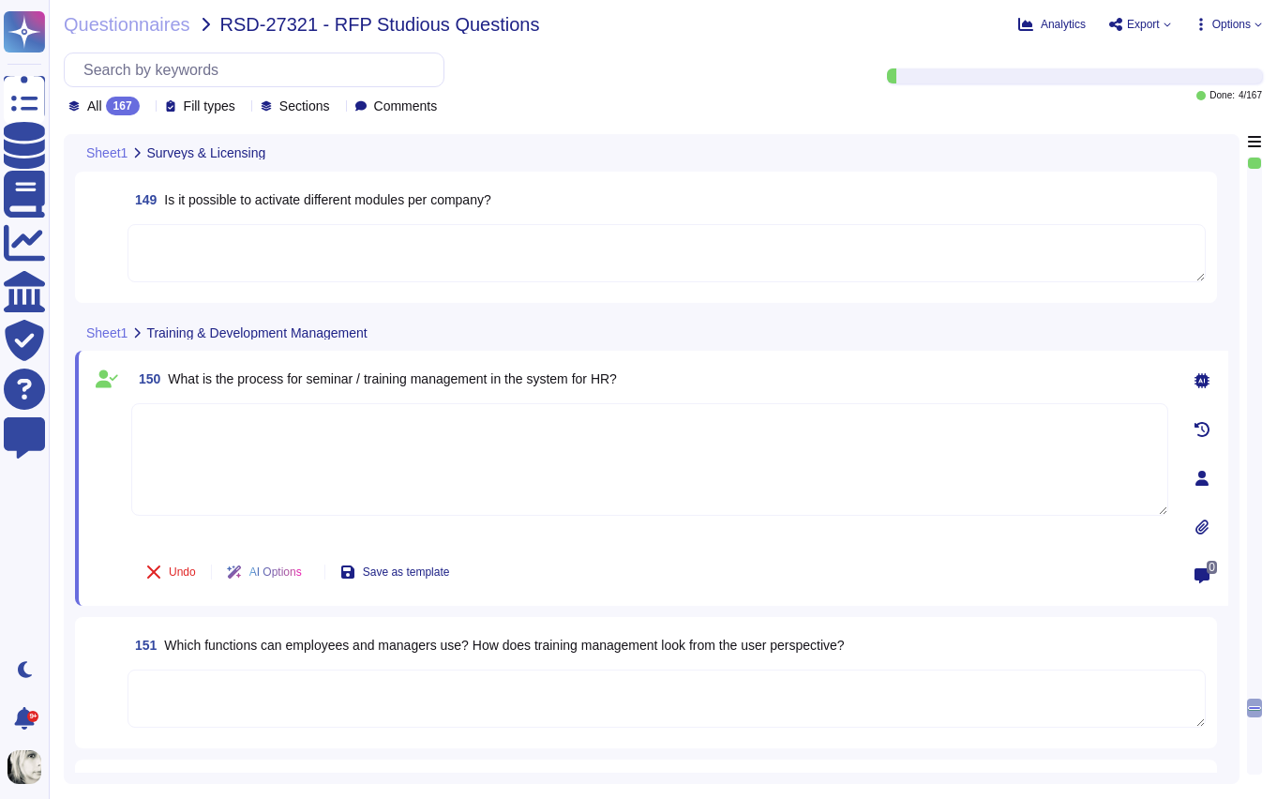
scroll to position [20556, 0]
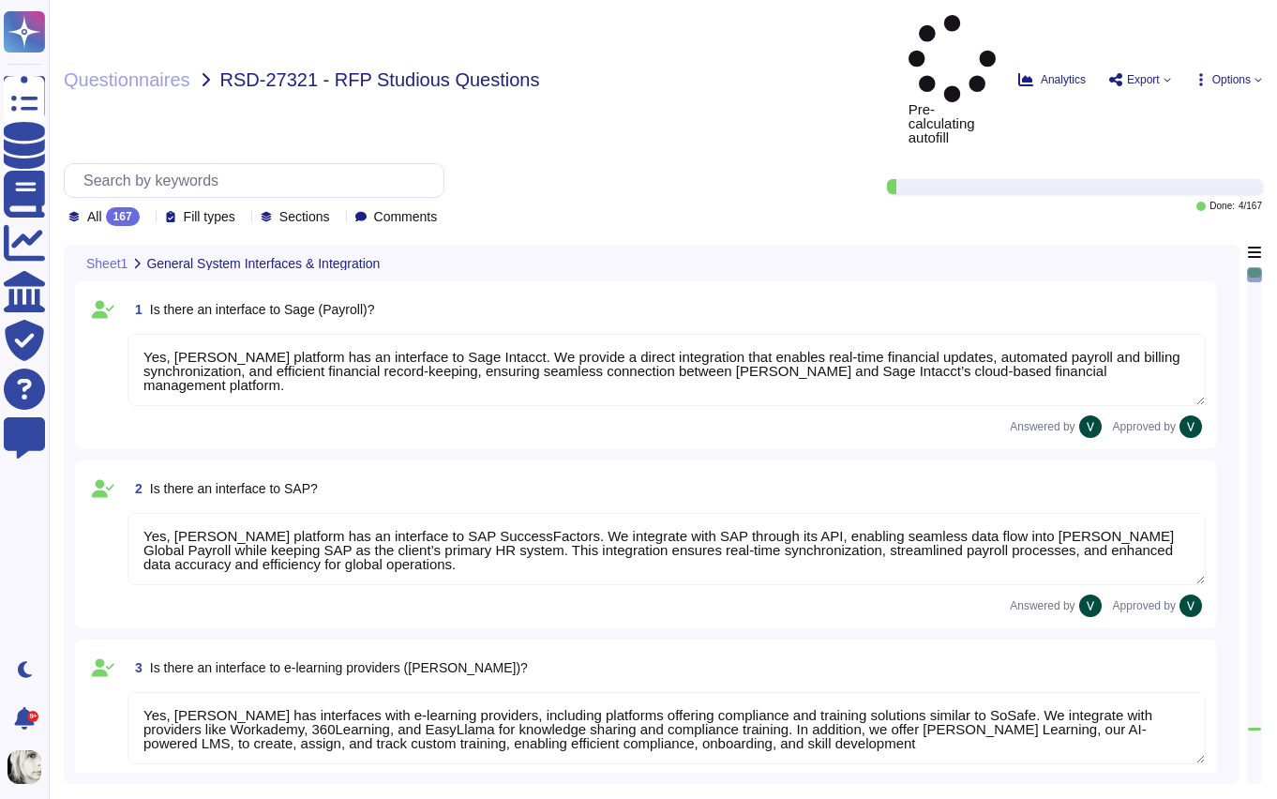
type textarea "Yes, [PERSON_NAME] platform has an interface to Sage Intacct. We provide a dire…"
type textarea "Yes, [PERSON_NAME] platform has an interface to SAP SuccessFactors. We integrat…"
type textarea "Yes, [PERSON_NAME] has interfaces with e-learning providers, including platform…"
type textarea "No, [PERSON_NAME] does not currently have a direct interface to Oracle database…"
type textarea "Yes, [PERSON_NAME] has interfaces with Microsoft Office programs like Word, Out…"
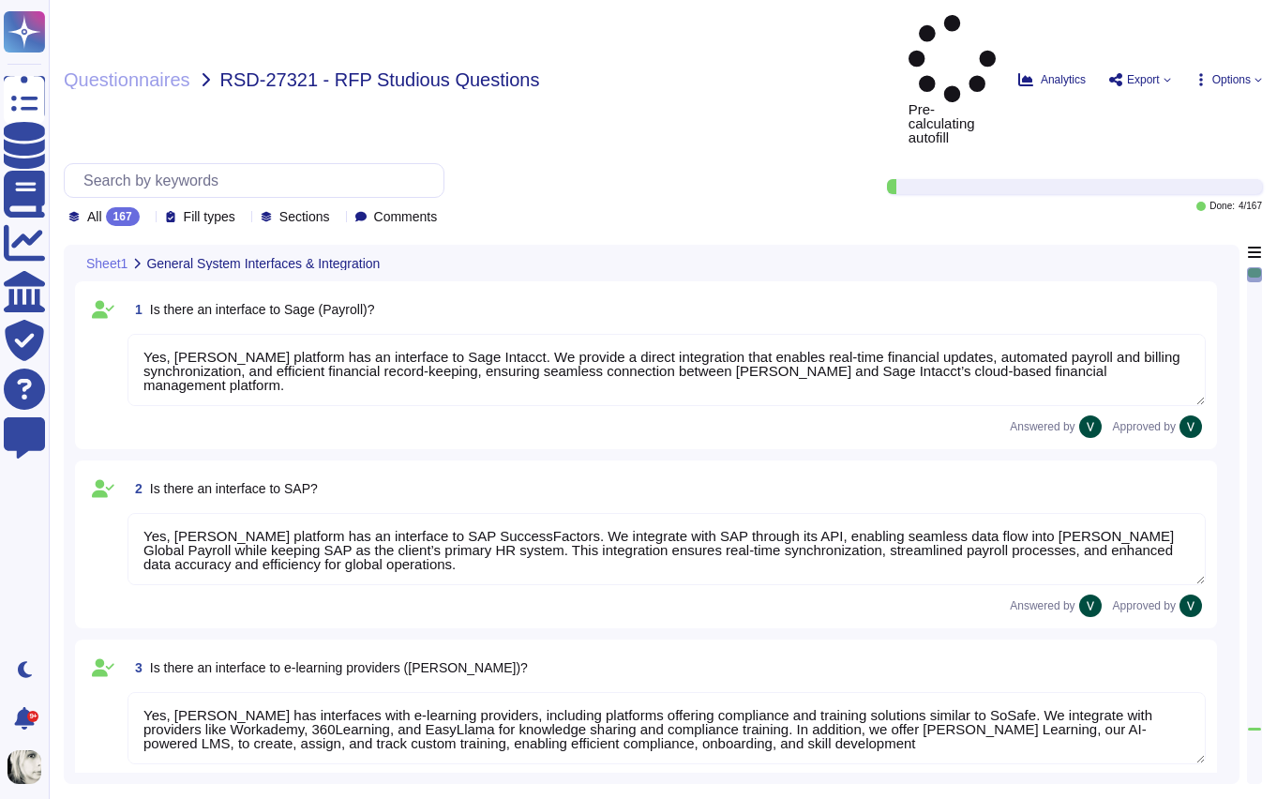
type textarea "Yes, [PERSON_NAME] platform has an interface with DATEV. These integrations may…"
type textarea "[PERSON_NAME] offers a wide range of interfaces and the ability to build custom…"
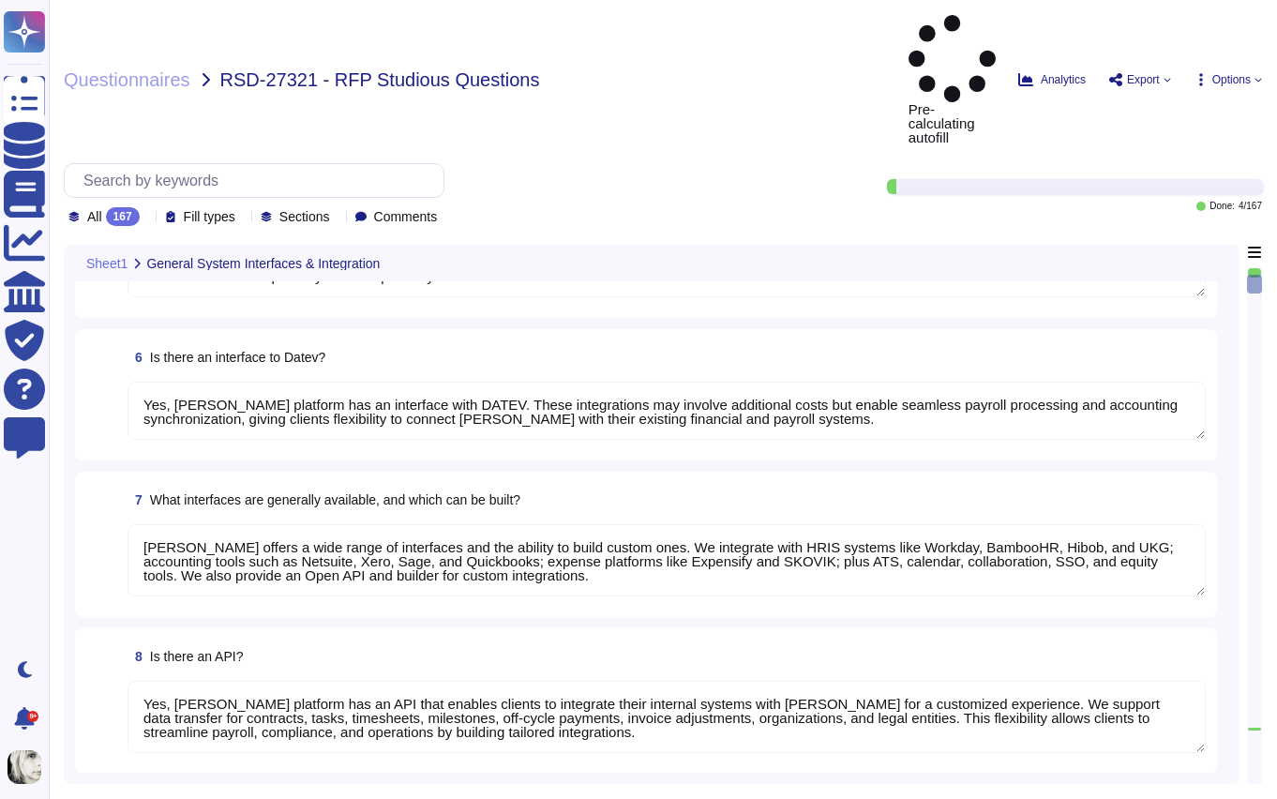
type textarea "Yes, [PERSON_NAME] platform has an API that enables clients to integrate their …"
type textarea "Data can be imported into [PERSON_NAME] system through several methods. We supp…"
type textarea "We carry out data migration through multiple methods depending on client needs.…"
type textarea "Yes, we support importing data from Excel (XLSX). We enable mass uploads of emp…"
type textarea "We output reports through a wide range of customizable options. Reports can be …"
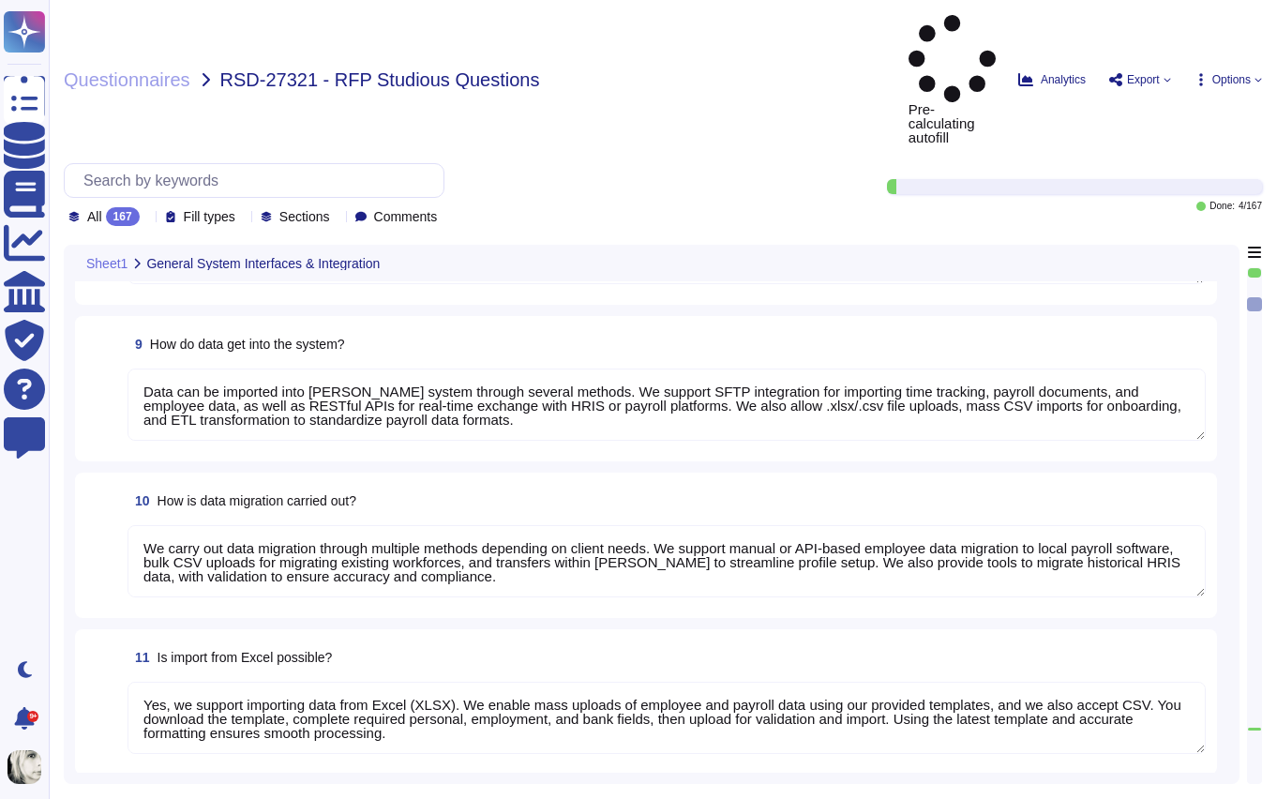
type textarea "[PERSON_NAME] system provides default KPIs and reports across finance, payroll,…"
type textarea "[PERSON_NAME] reports are highly customizable to meet company-specific needs. W…"
type textarea "Yes, reports from [PERSON_NAME] can be exported to Excel in XLSX format, as wel…"
type textarea "Yes, we have a structured process for ongoing changes through continuous compli…"
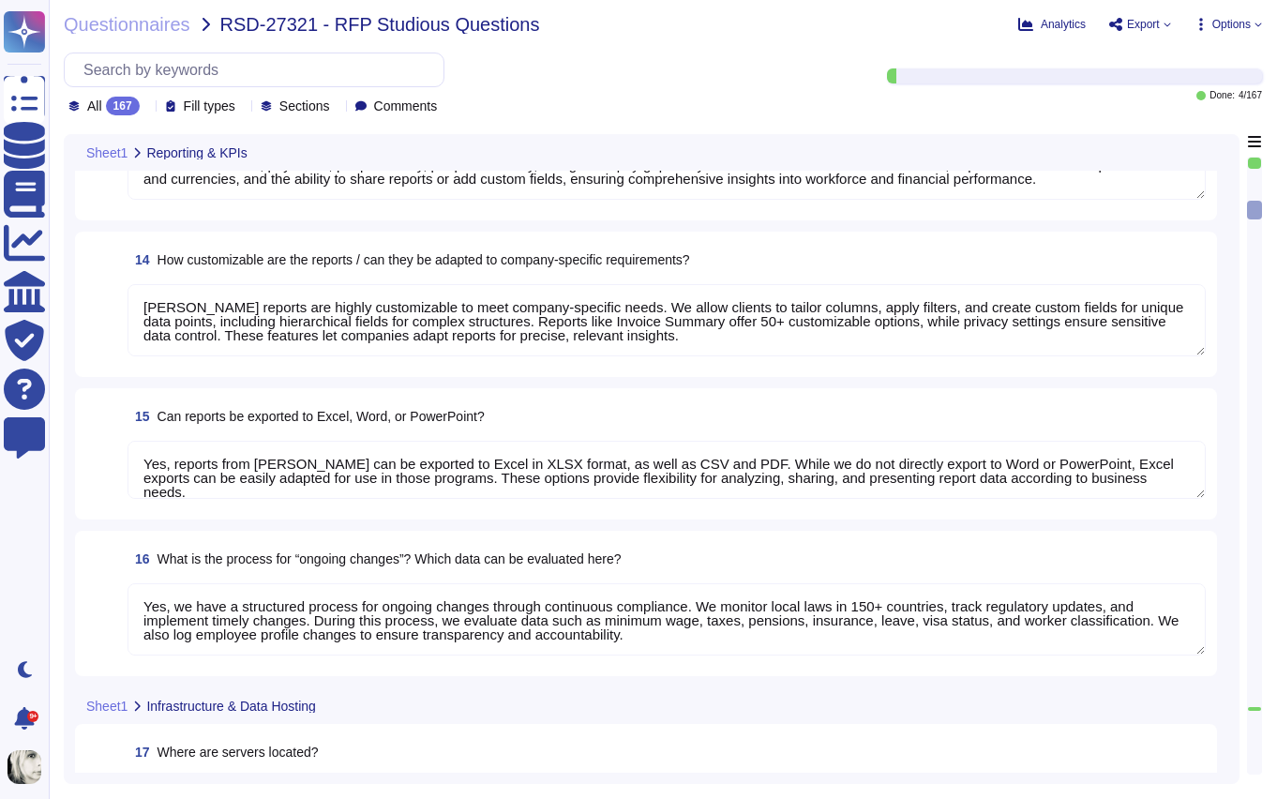
type textarea "Our servers are located in the [GEOGRAPHIC_DATA], with primary storage in [GEOG…"
type textarea "Our data is primarily hosted in the European Union, with primary storage in [GE…"
type textarea "No, our data hosting is not primarily based in the [GEOGRAPHIC_DATA]. Yes, we a…"
type textarea "Our infrastructure stores client and user personal data, platform data, marketi…"
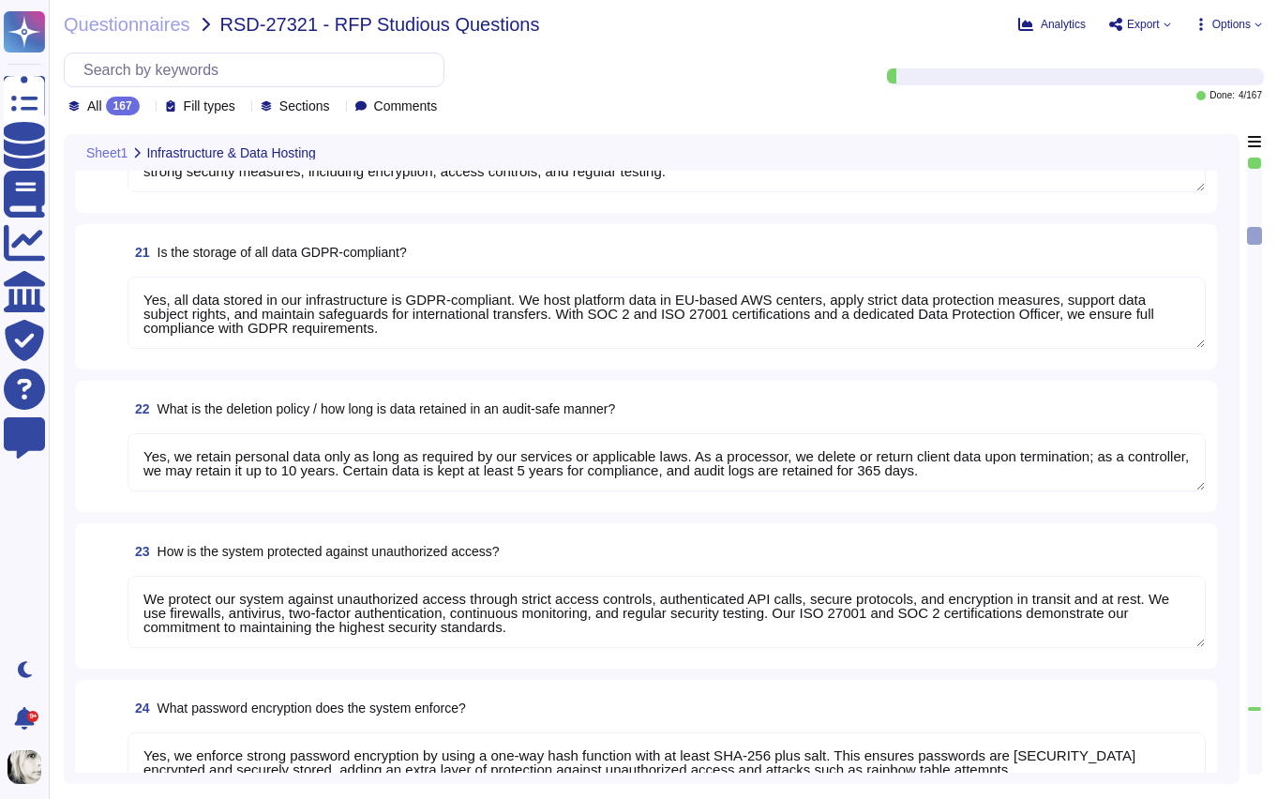
type textarea "Yes, all data stored in our infrastructure is GDPR-compliant. We host platform …"
type textarea "Yes, we retain personal data only as long as required by our services or applic…"
type textarea "We protect our system against unauthorized access through strict access control…"
type textarea "Yes, we enforce strong password encryption by using a one-way hash function wit…"
type textarea "We protect our system against hacker attacks with 24/7 monitoring, vulnerabilit…"
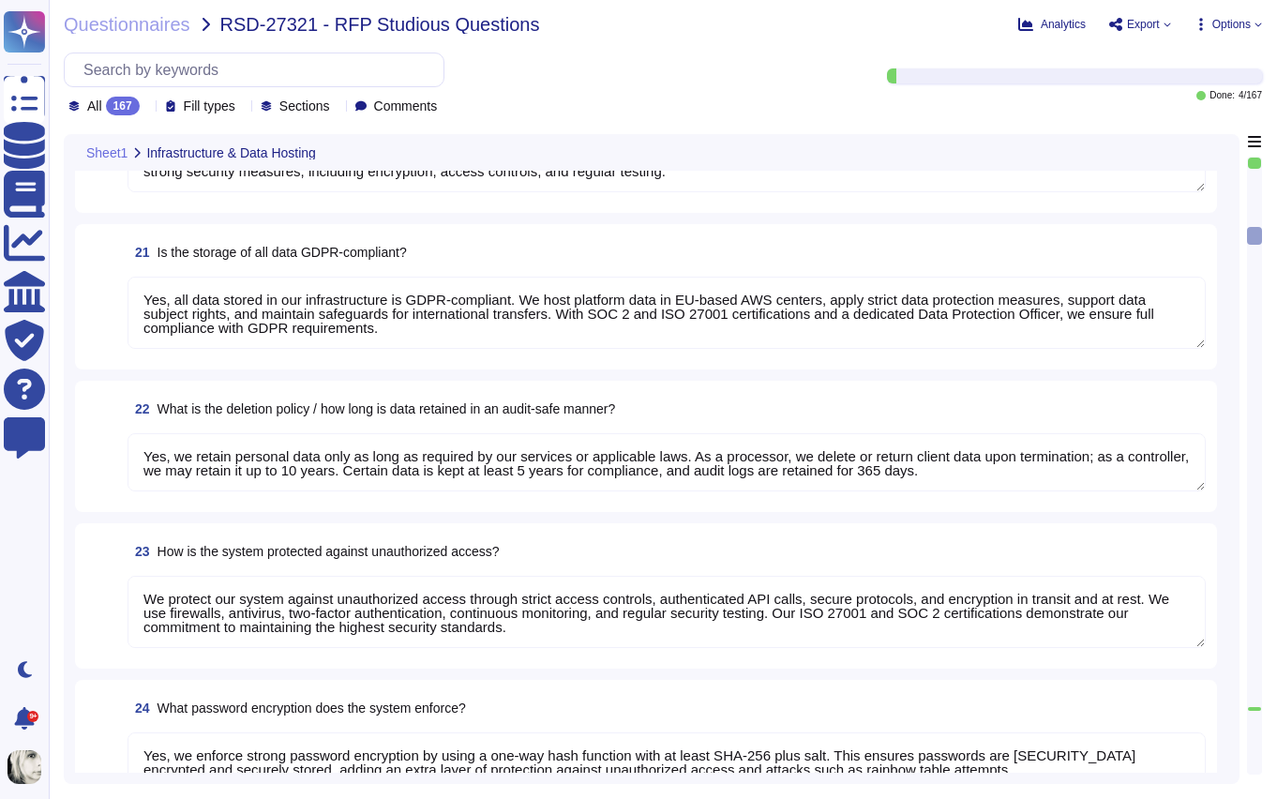
type textarea "Yes, we have a roles and permissions framework that restricts access to only th…"
type textarea "Yes, we integrate with Microsoft Entra ID (formerly Azure Active Directory) to …"
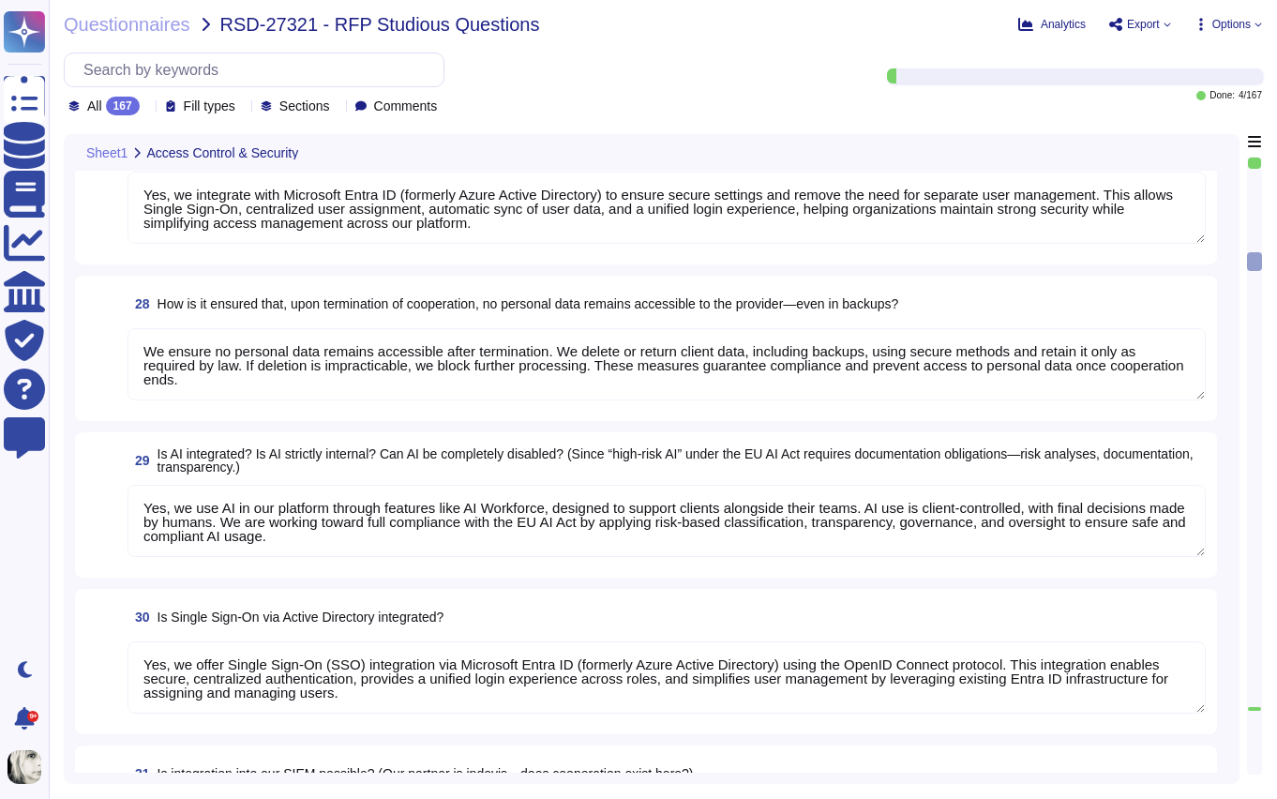
type textarea "We ensure no personal data remains accessible after termination. We delete or r…"
type textarea "Yes, we use AI in our platform through features like AI Workforce, designed to …"
type textarea "Yes, we offer Single Sign-On (SSO) integration via Microsoft Entra ID (formerly…"
type textarea "No, we do not have an existing partnership with indevis. However, we support in…"
type textarea "No, not all data in our system is encrypted by default, but we encrypt sensitiv…"
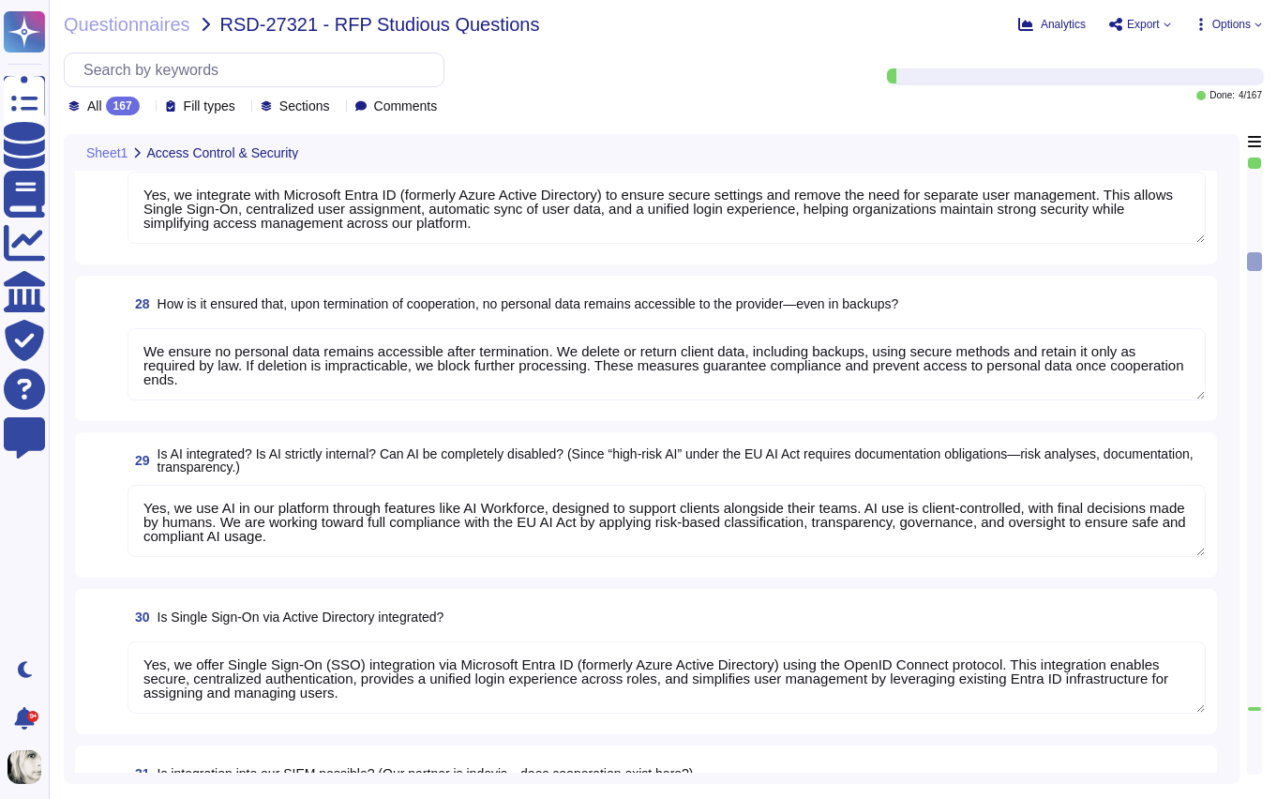
type textarea "Yes, [PERSON_NAME] provides both service level agreements (SLAs) for maintenanc…"
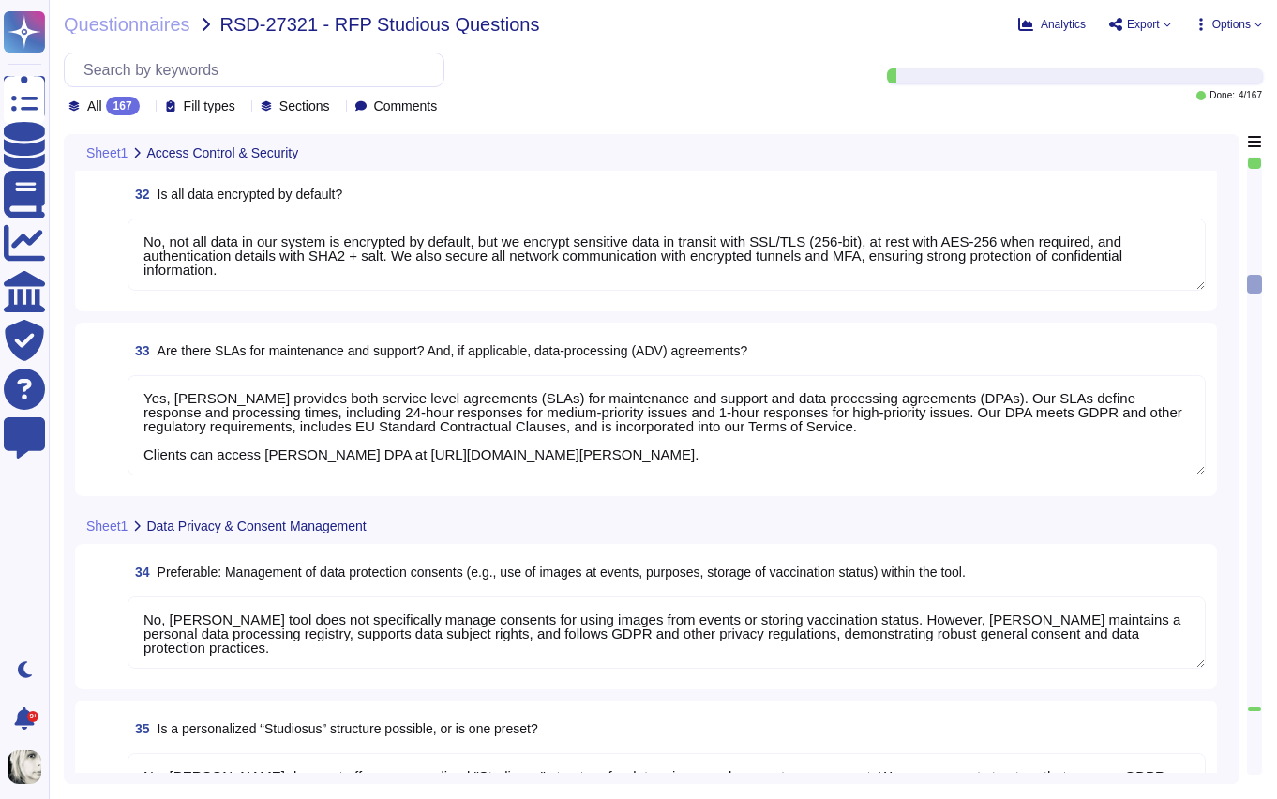
type textarea "No, [PERSON_NAME] tool does not specifically manage consents for using images f…"
type textarea "No, [PERSON_NAME] does not offer a personalized "Studiosus" structure for data …"
type textarea "Yes, [PERSON_NAME] system includes robust search functions. We offer Global Sea…"
type textarea "Yes, documents can be directly uploaded into Deel's system without prior scanni…"
type textarea "Yes, Deel stores all documents centrally within the platform, allowing secure s…"
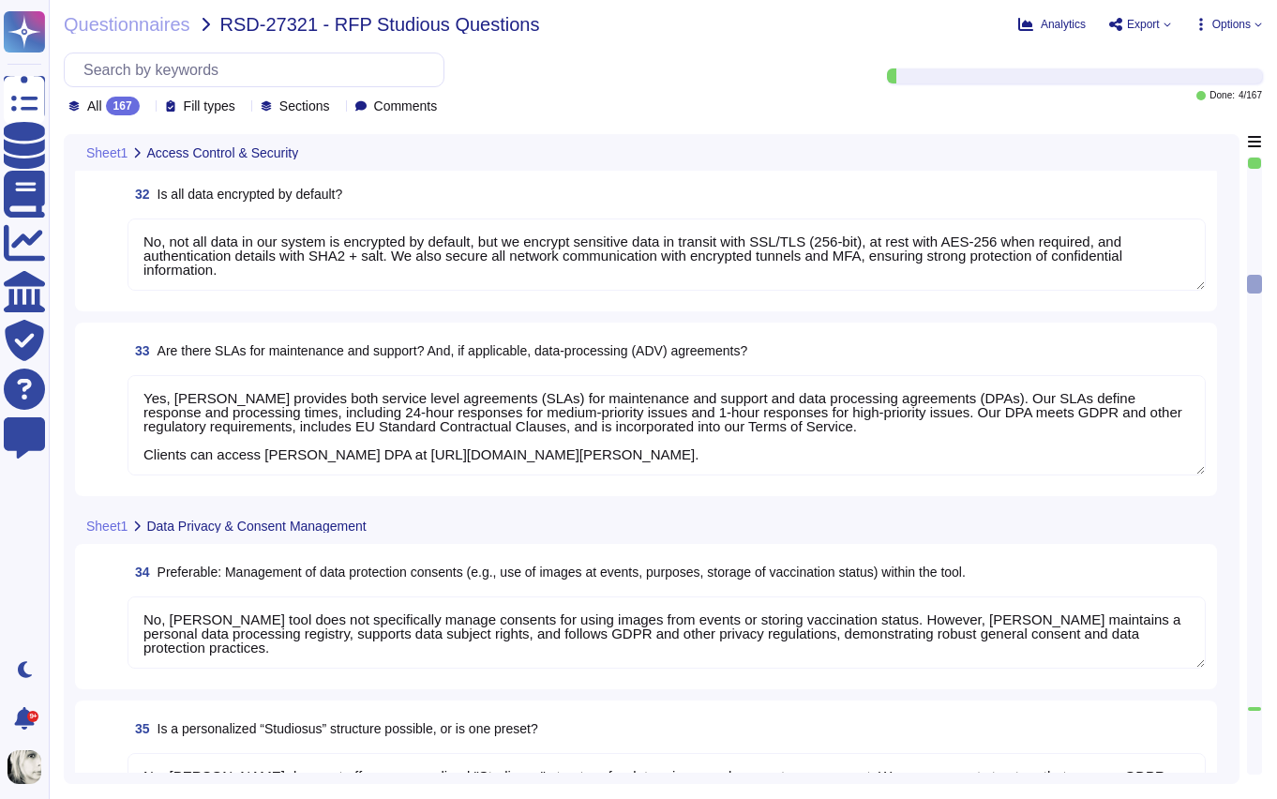
type textarea "Yes, Deel allows creation of custom document categories and types, including ex…"
type textarea "No, Deel does not have explicit partnerships for document scanning services. We…"
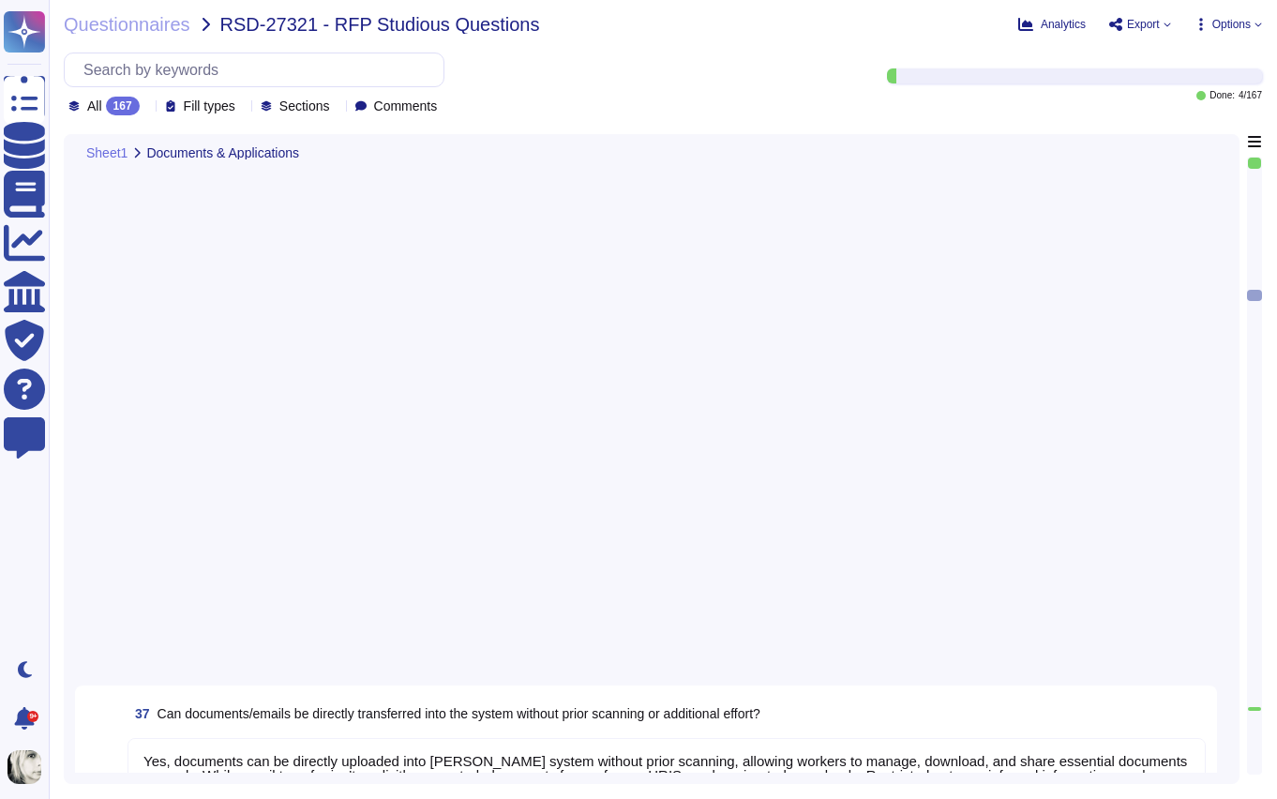
type textarea "Yes, [PERSON_NAME] has an interface to job boards through [PERSON_NAME]. We pro…"
type textarea "Yes, [PERSON_NAME] has an interface to your career site through our ATS. We all…"
type textarea "No, [PERSON_NAME] does not specifically offer a one-click application feature. …"
type textarea "Yes, [PERSON_NAME] platform is optimized for mobile use through our dedicated m…"
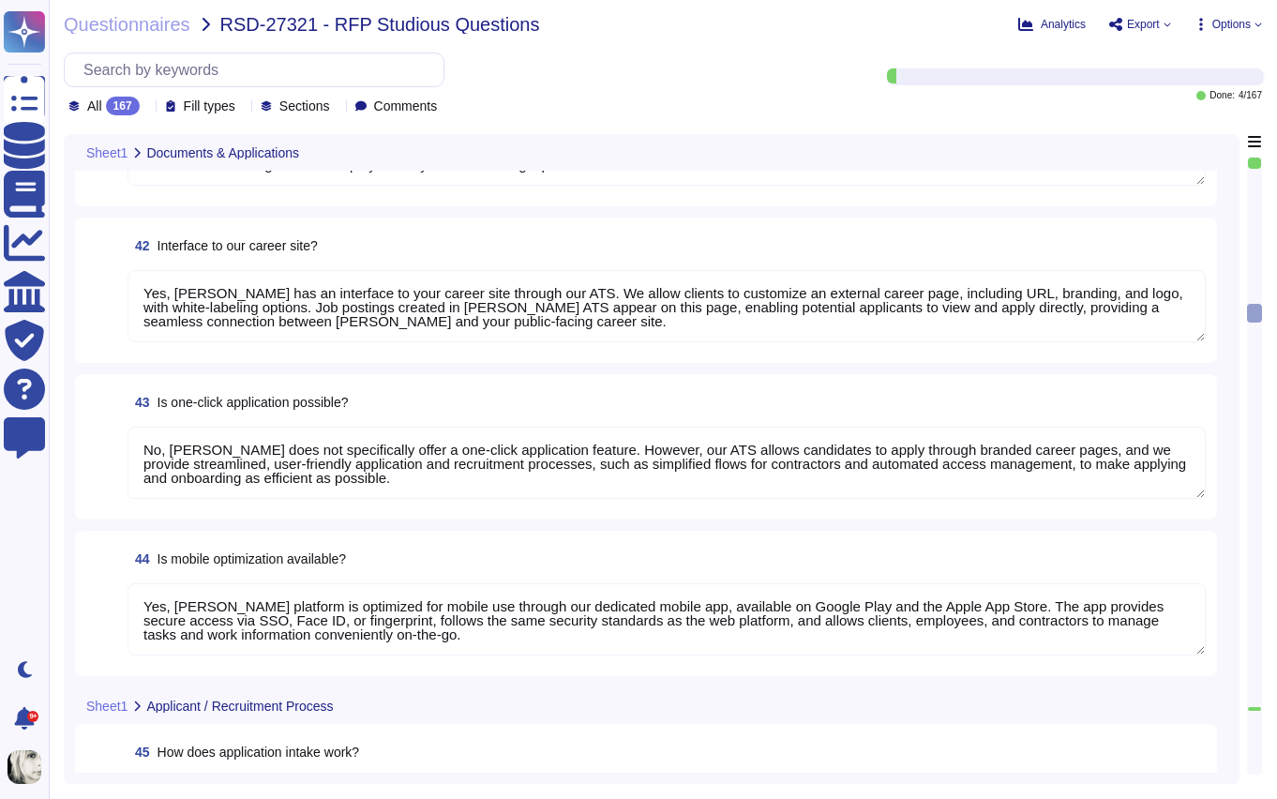
type textarea "[PERSON_NAME] system handles application intake through our Applicant Tracking …"
type textarea "Yes, [PERSON_NAME] system allows applications to be distributed to responsible …"
type textarea "Yes, [PERSON_NAME] ATS can be used by HR for pre-screening applicants. We use A…"
type textarea "Yes, [PERSON_NAME] ATS can handle automatic communication with applicants. We p…"
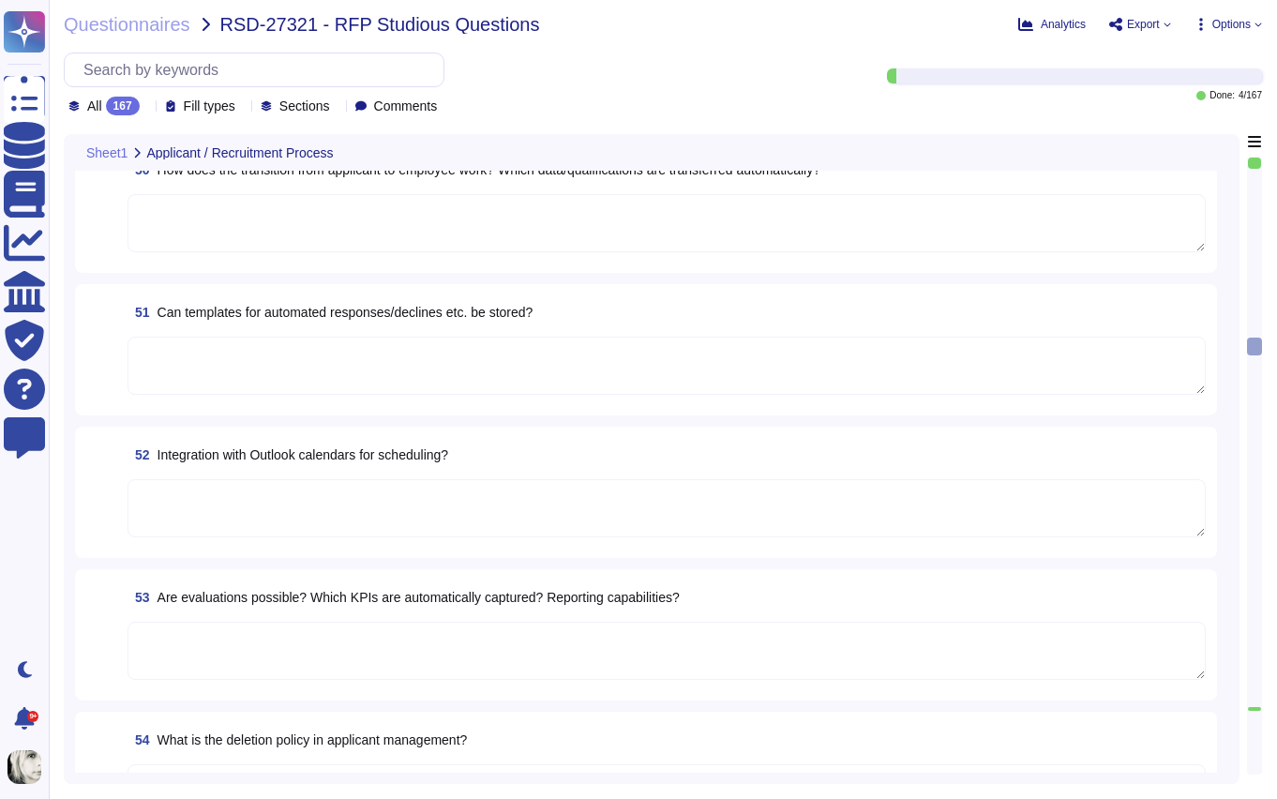
type textarea "Yes, [PERSON_NAME] ATS can send automatic reminders to recruiters and line mana…"
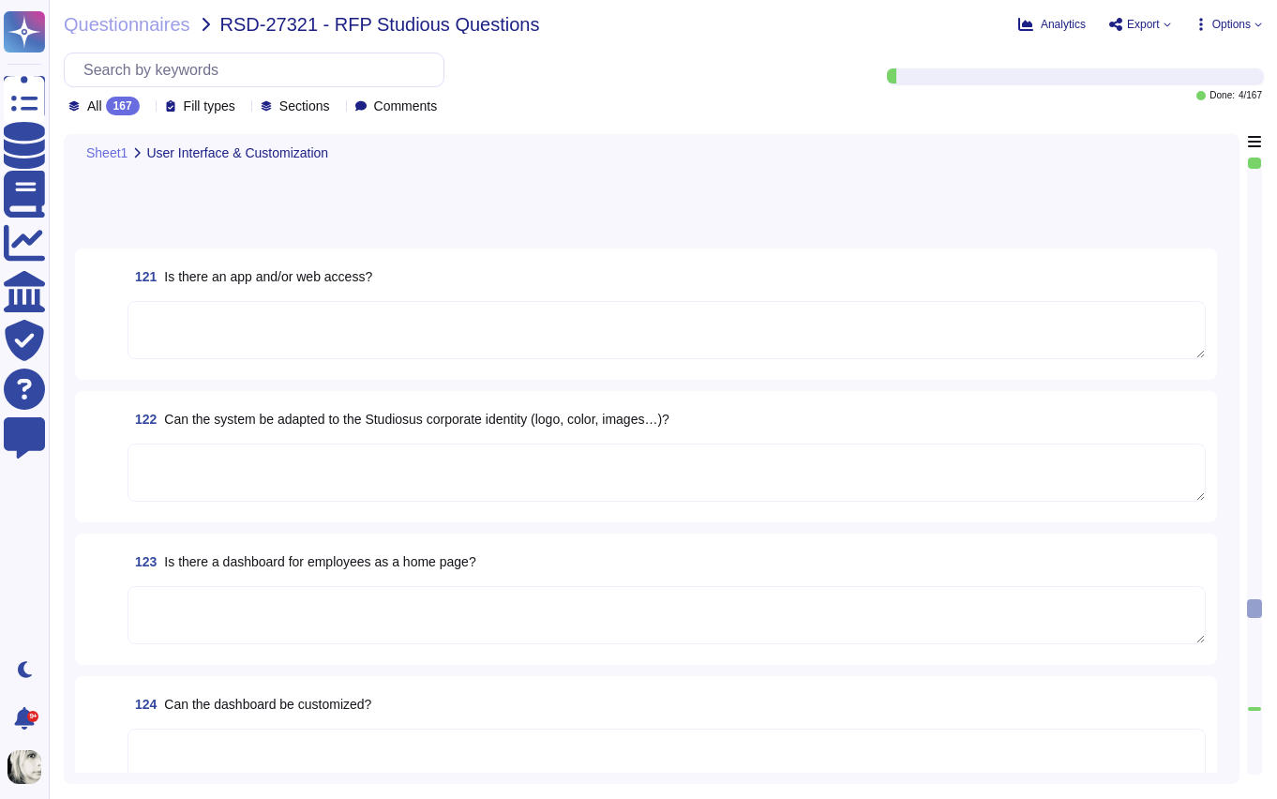
scroll to position [16758, 0]
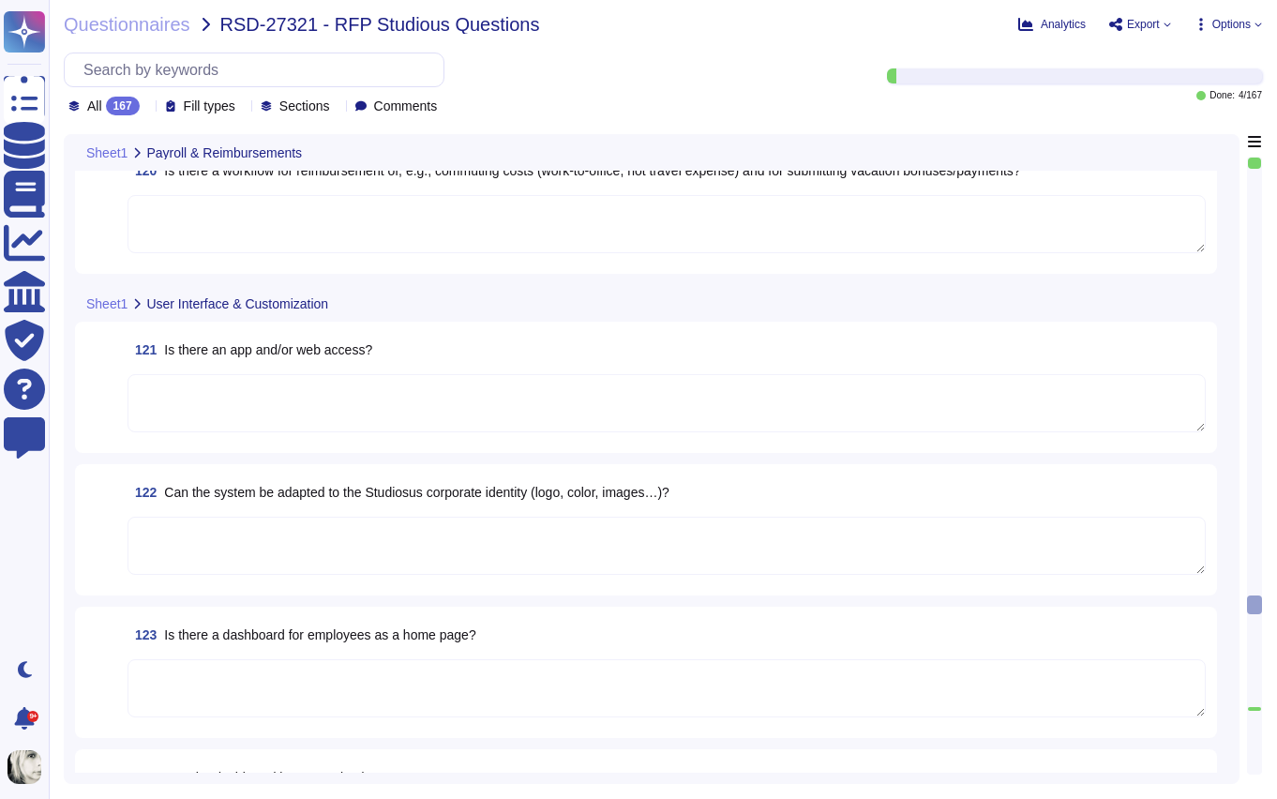
click at [221, 353] on span "Is there an app and/or web access?" at bounding box center [268, 349] width 208 height 15
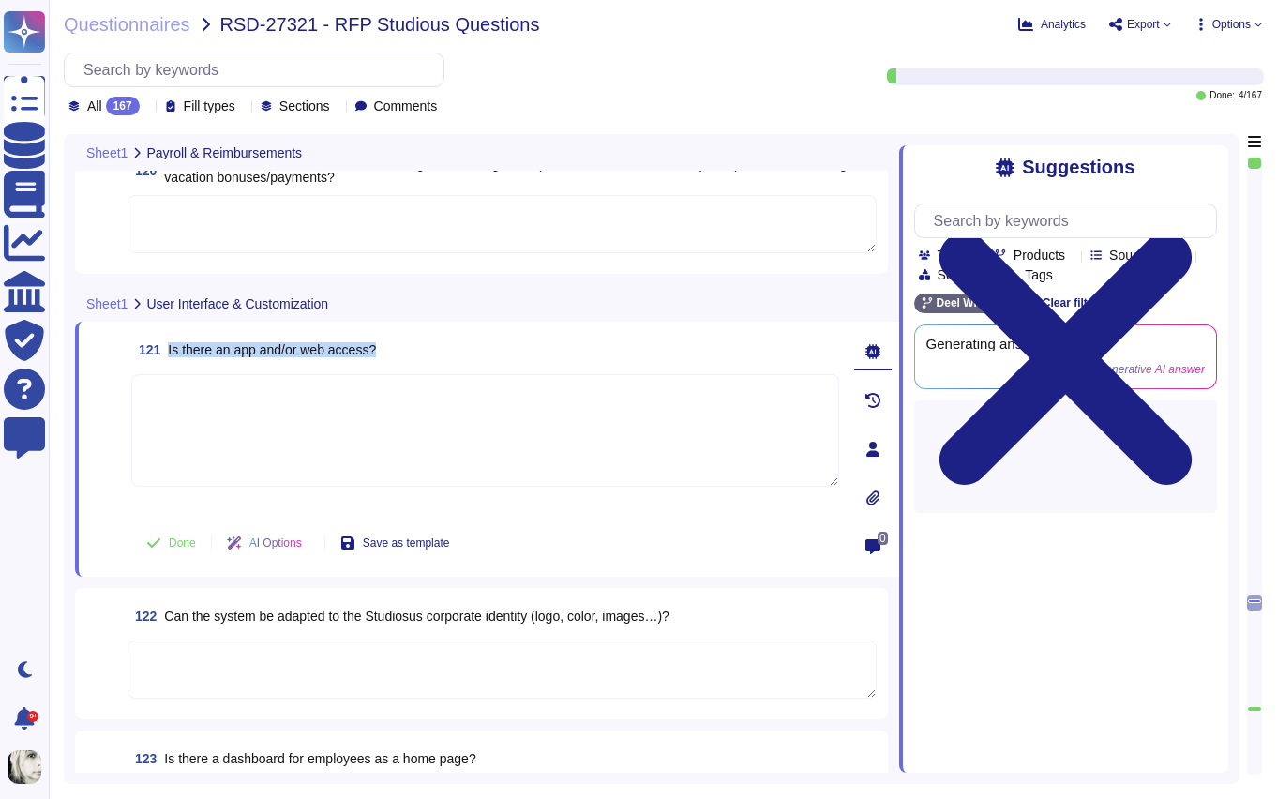
click at [221, 353] on span "Is there an app and/or web access?" at bounding box center [272, 349] width 208 height 15
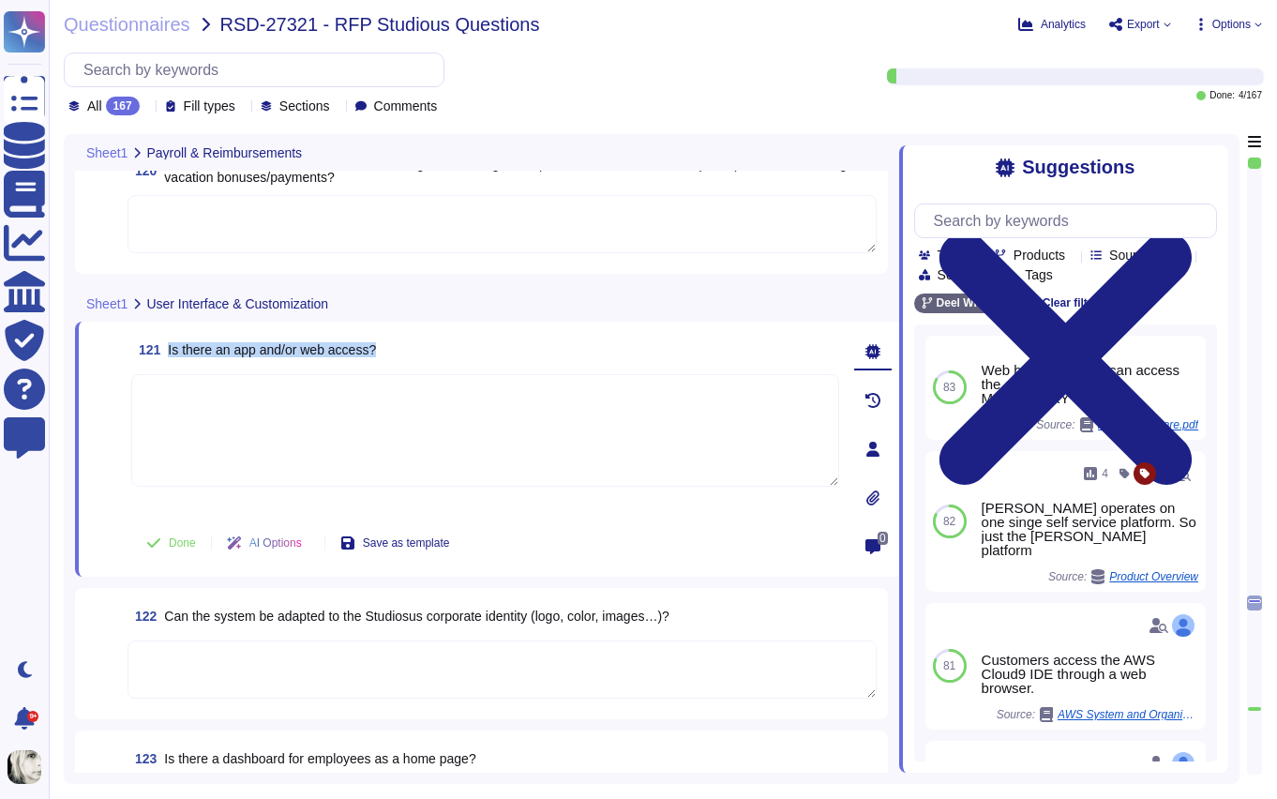
copy span "Is there an app and/or web access?"
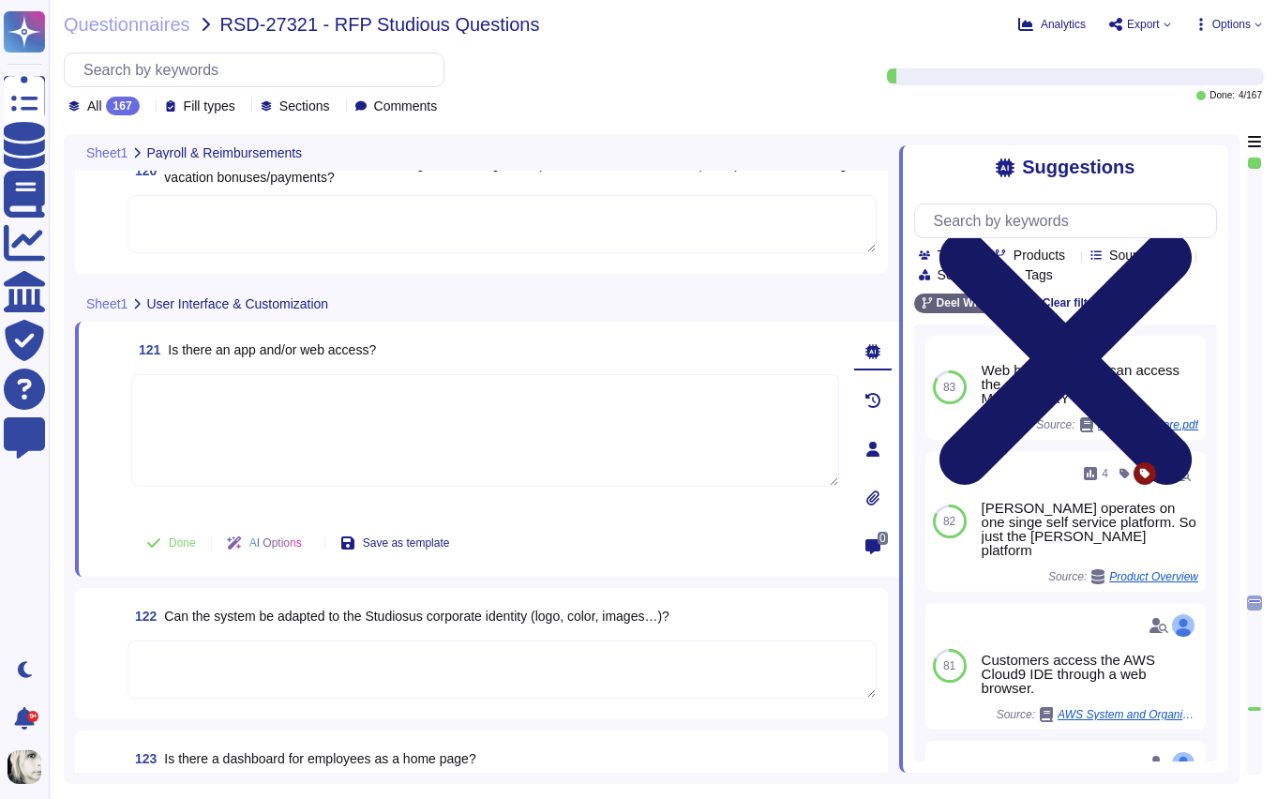
click at [1192, 233] on icon at bounding box center [1065, 359] width 253 height 253
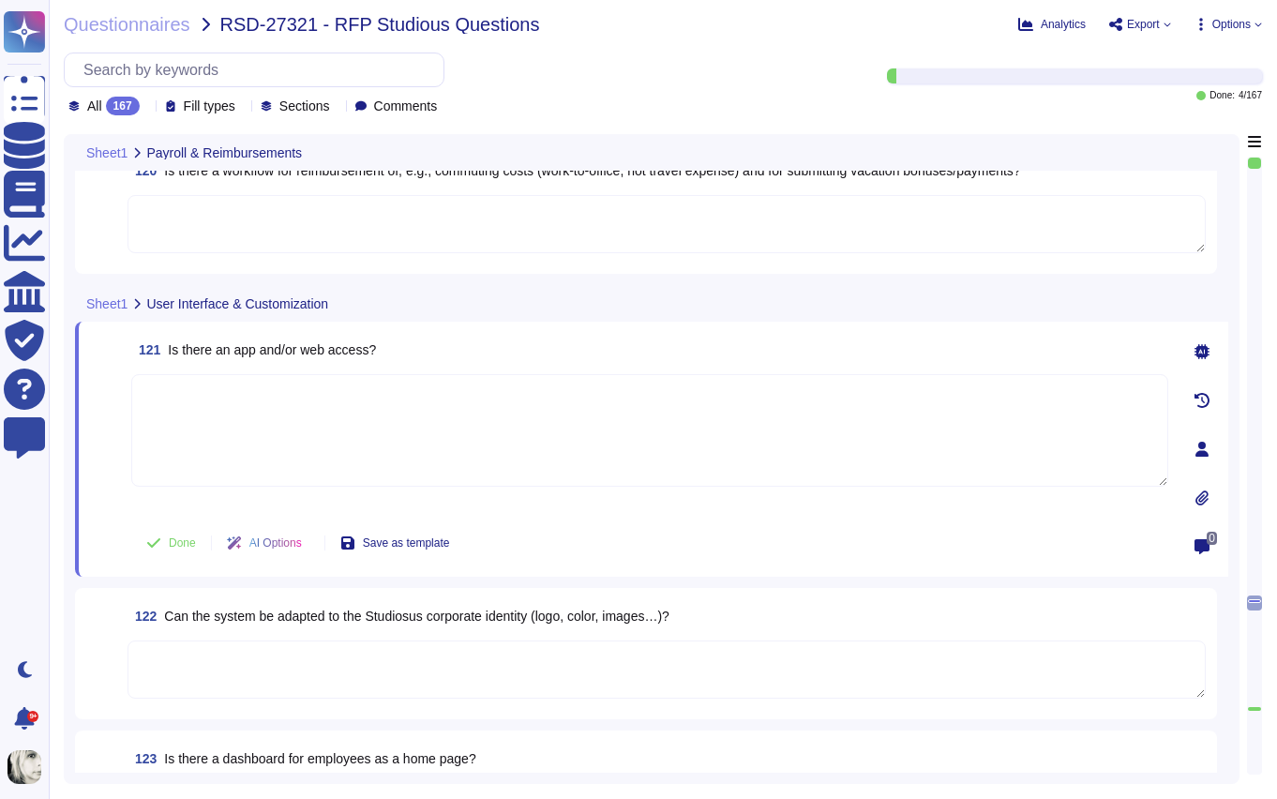
click at [285, 345] on span "Is there an app and/or web access?" at bounding box center [272, 349] width 208 height 15
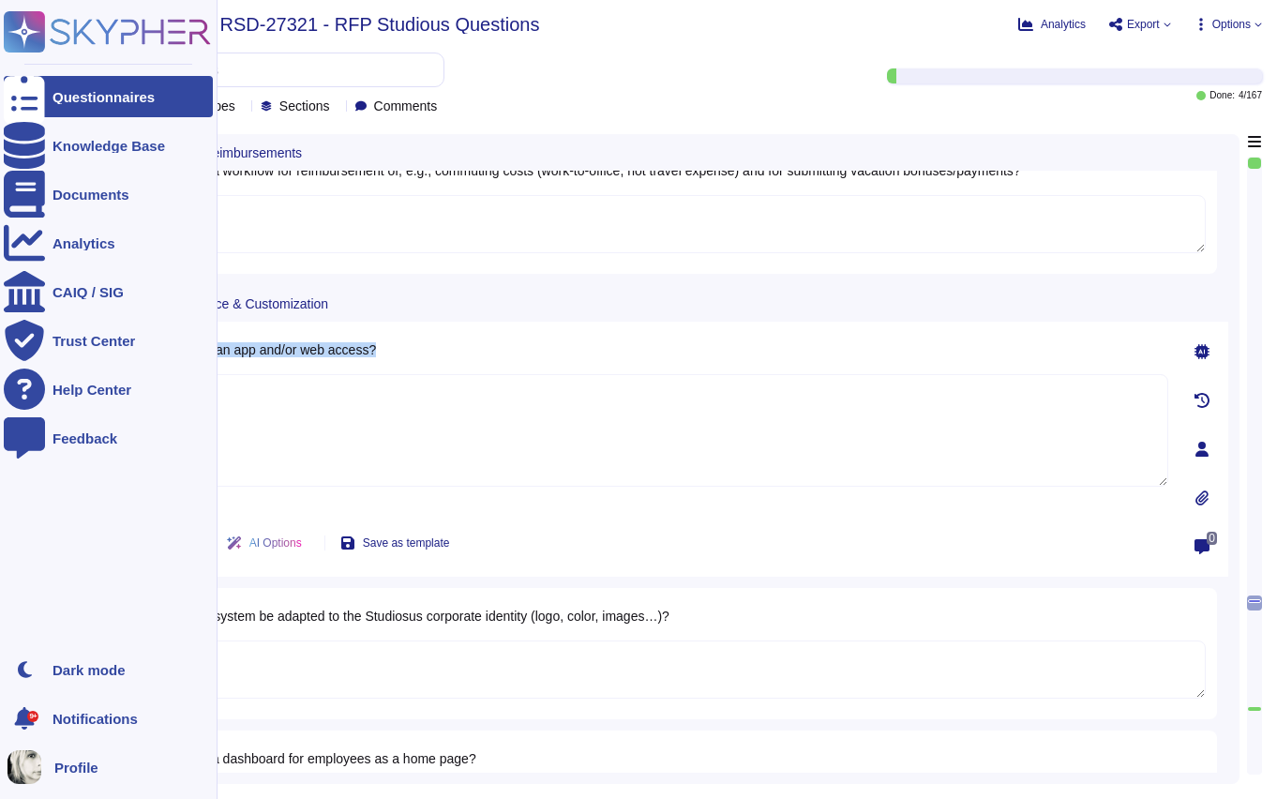
copy span "Is there an app and/or web access?"
click at [220, 352] on span "Is there an app and/or web access?" at bounding box center [272, 349] width 208 height 15
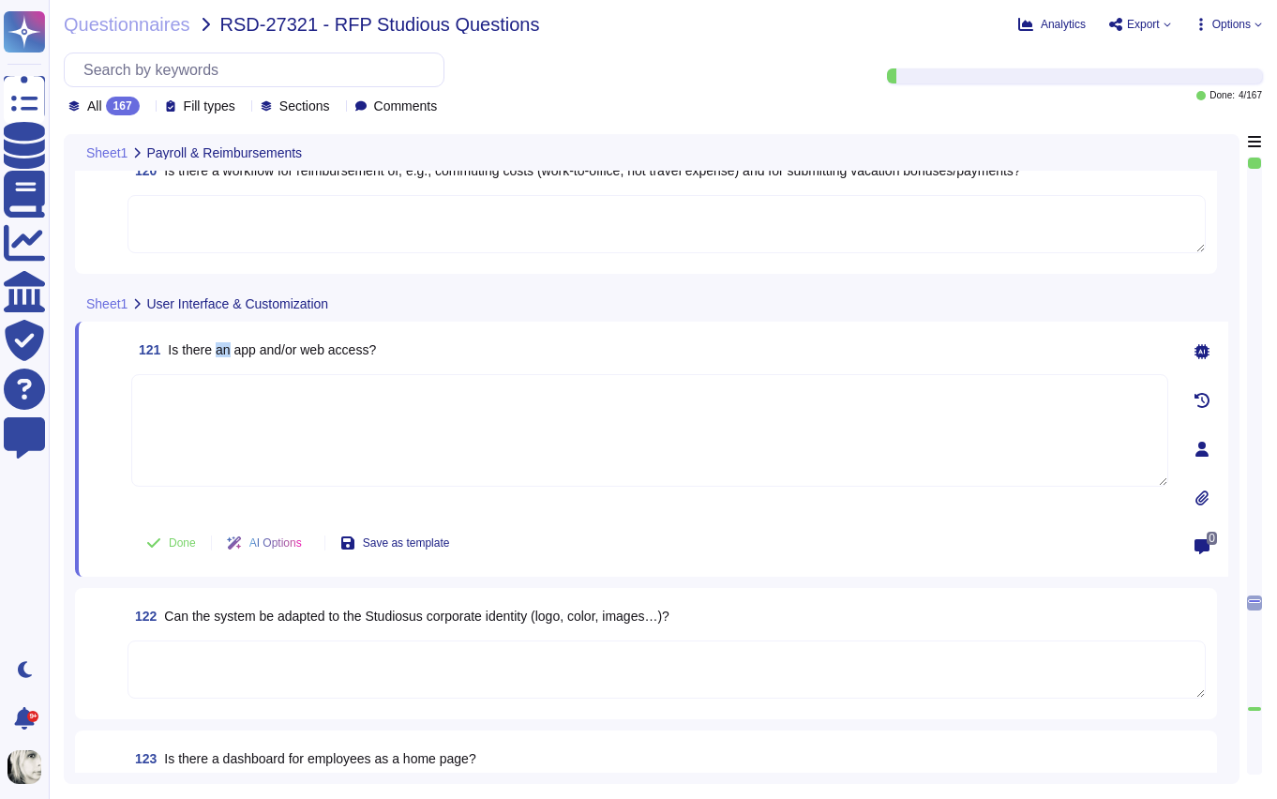
click at [220, 352] on span "Is there an app and/or web access?" at bounding box center [272, 349] width 208 height 15
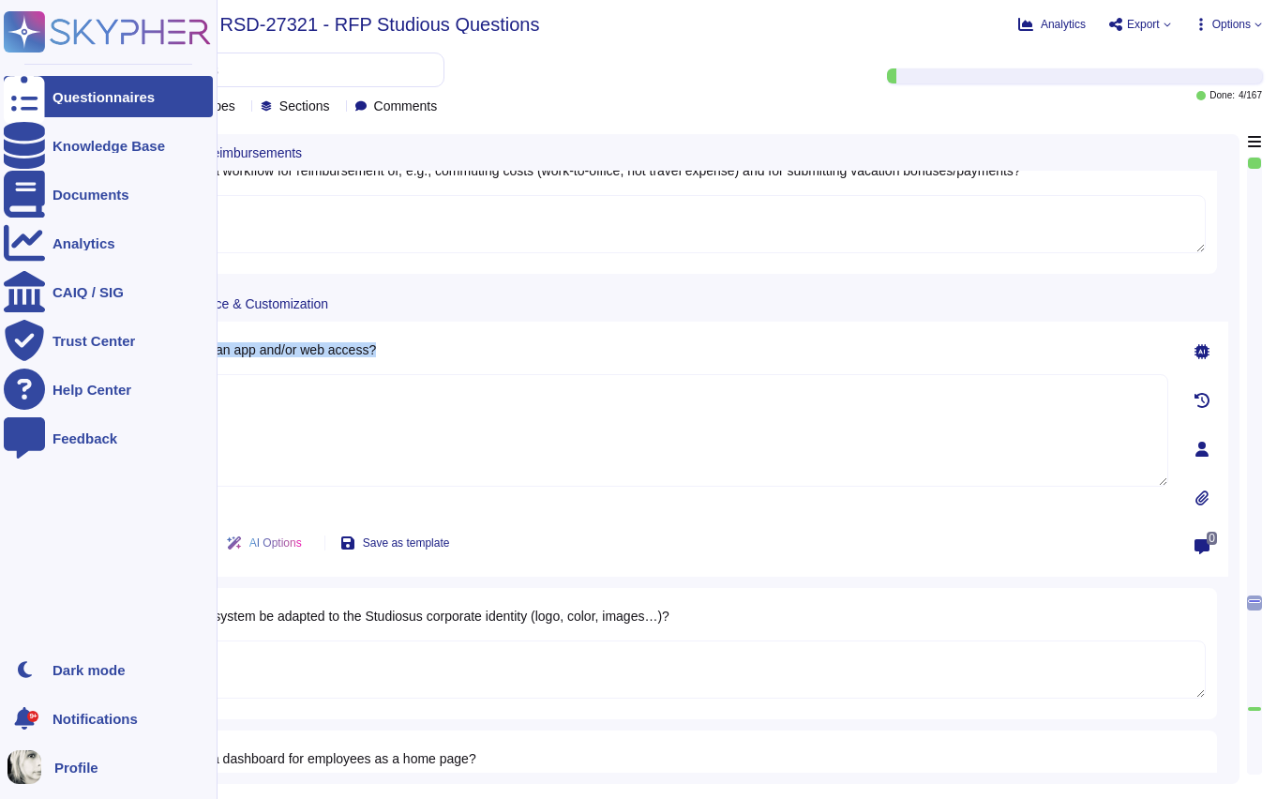
copy span "Is there an app and/or web access?"
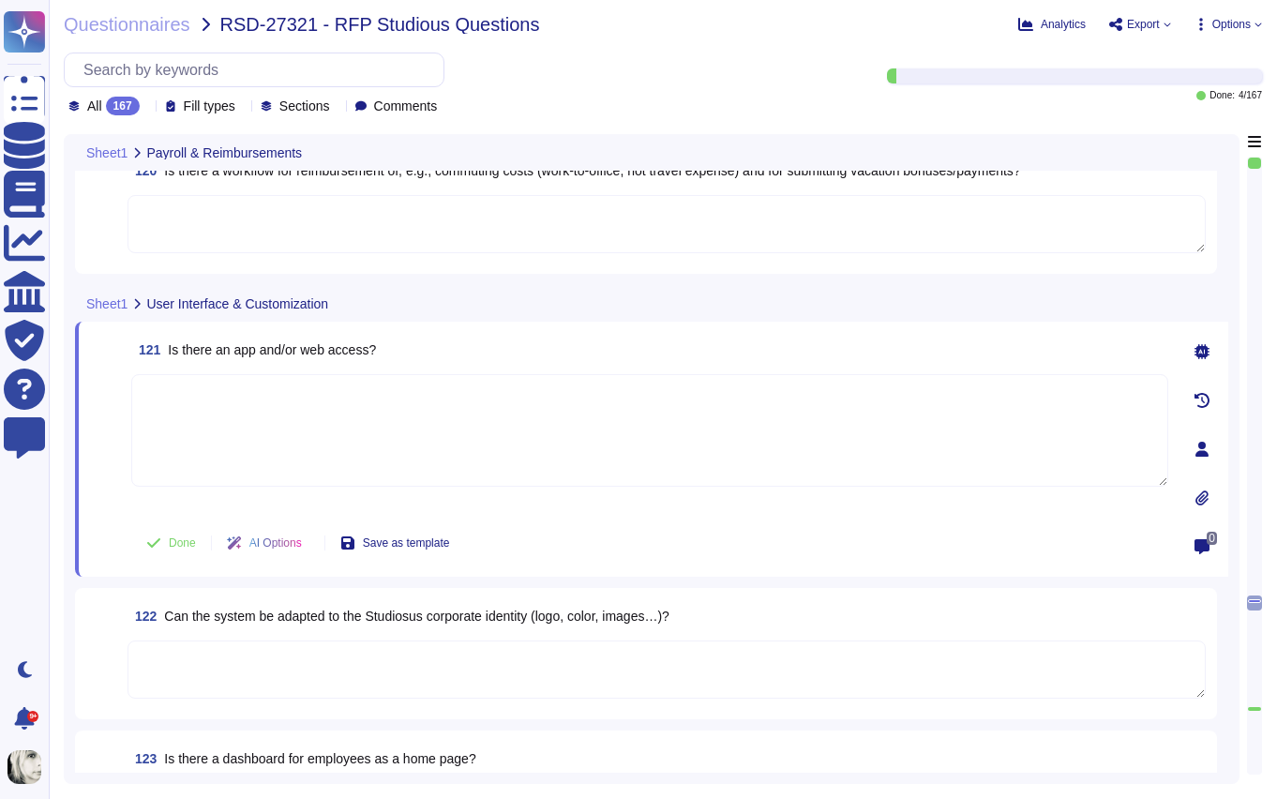
click at [210, 416] on textarea at bounding box center [649, 430] width 1037 height 113
paste textarea "Yes, [PERSON_NAME] provides both a web application with full platform functiona…"
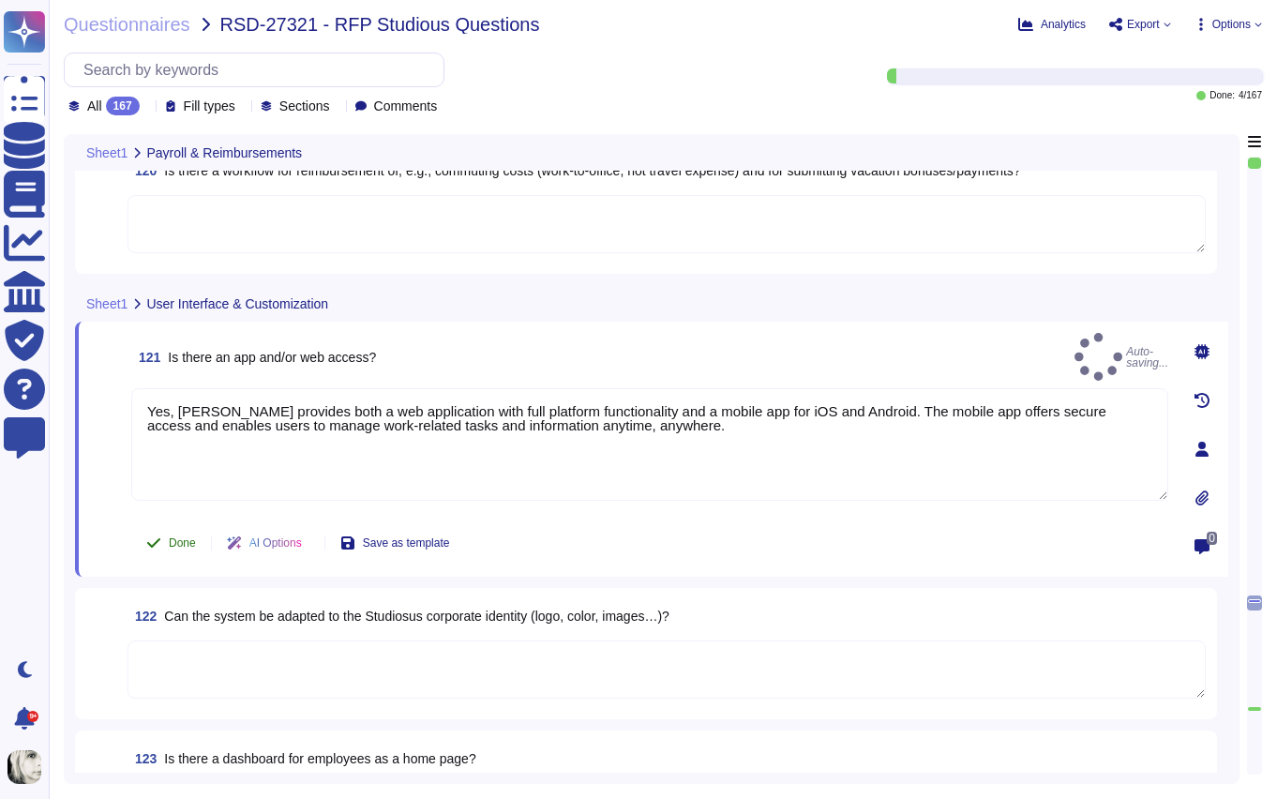
type textarea "Yes, [PERSON_NAME] provides both a web application with full platform functiona…"
click at [175, 540] on span "Done" at bounding box center [182, 542] width 27 height 11
type textarea "Yes, [PERSON_NAME] provides both a web application with full platform functiona…"
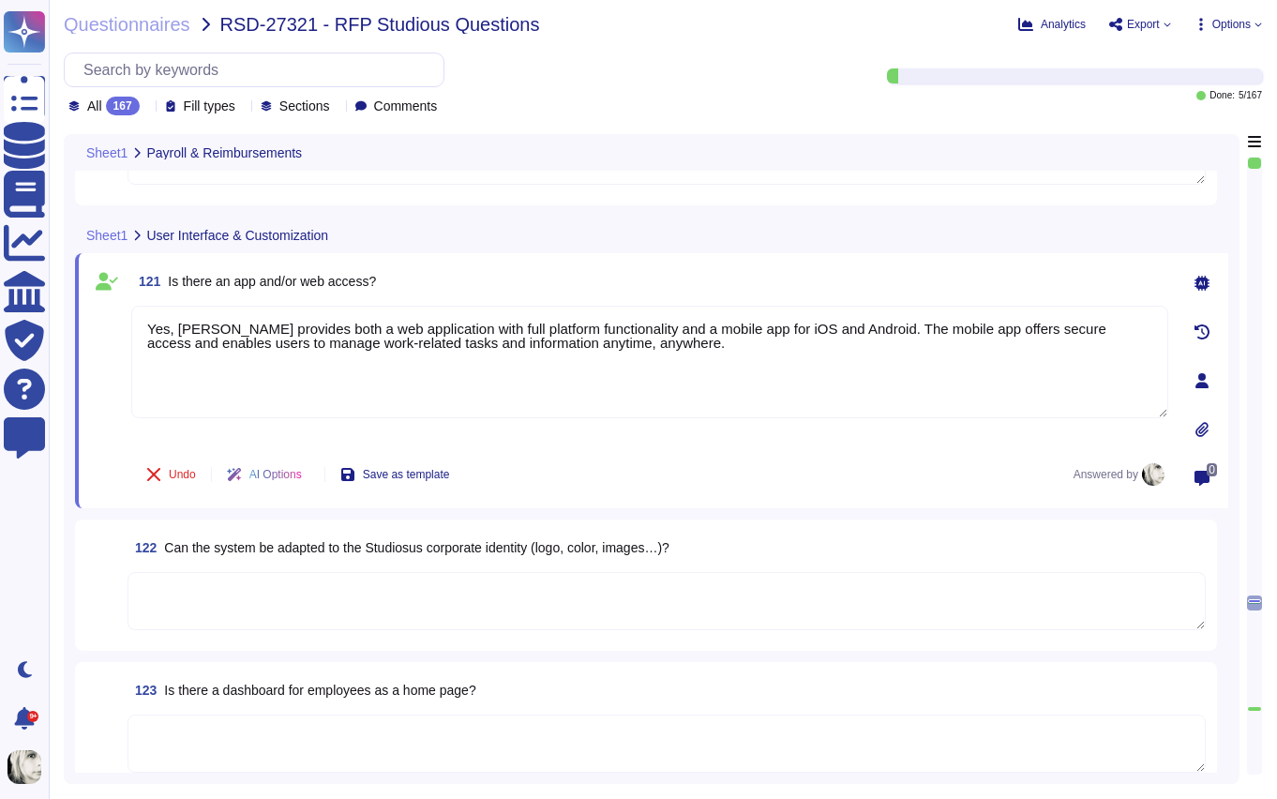
scroll to position [16837, 0]
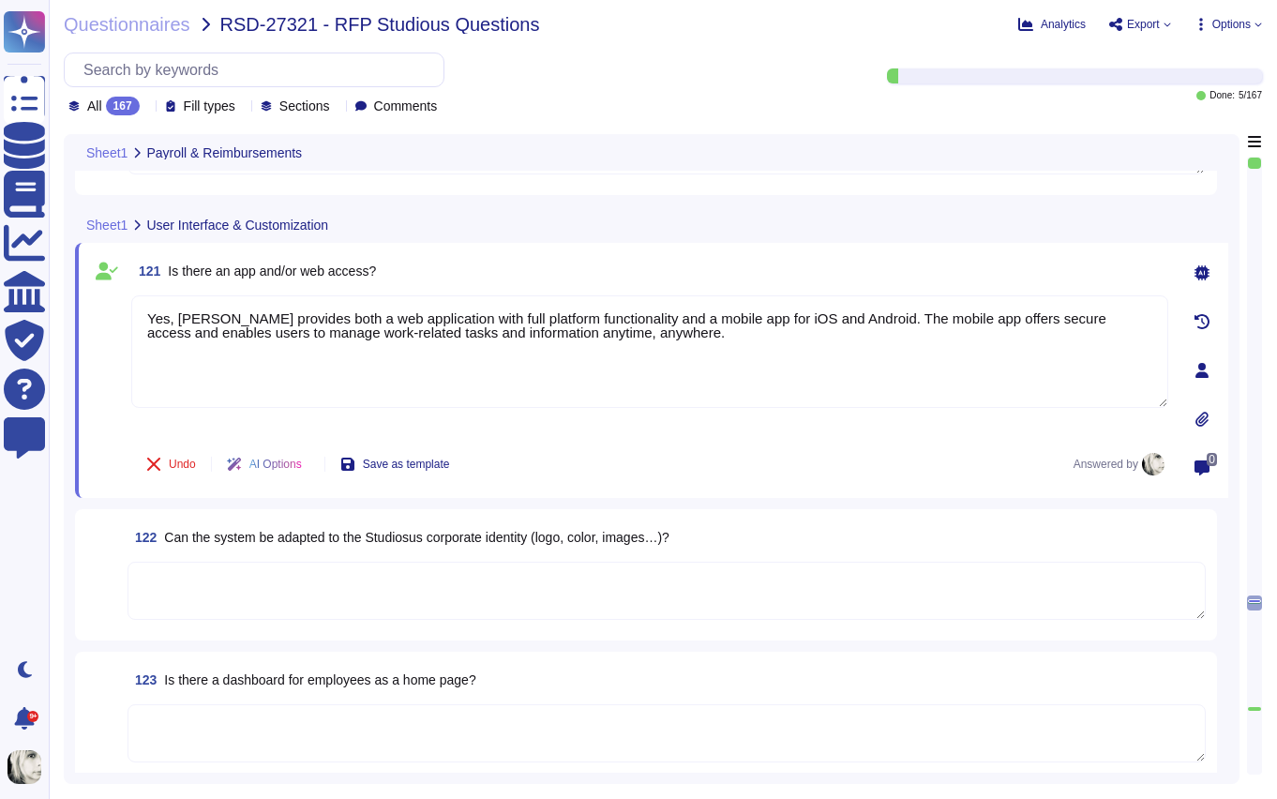
click at [205, 539] on span "Can the system be adapted to the Studiosus corporate identity (logo, color, ima…" at bounding box center [416, 537] width 505 height 15
click at [205, 562] on textarea at bounding box center [667, 591] width 1078 height 58
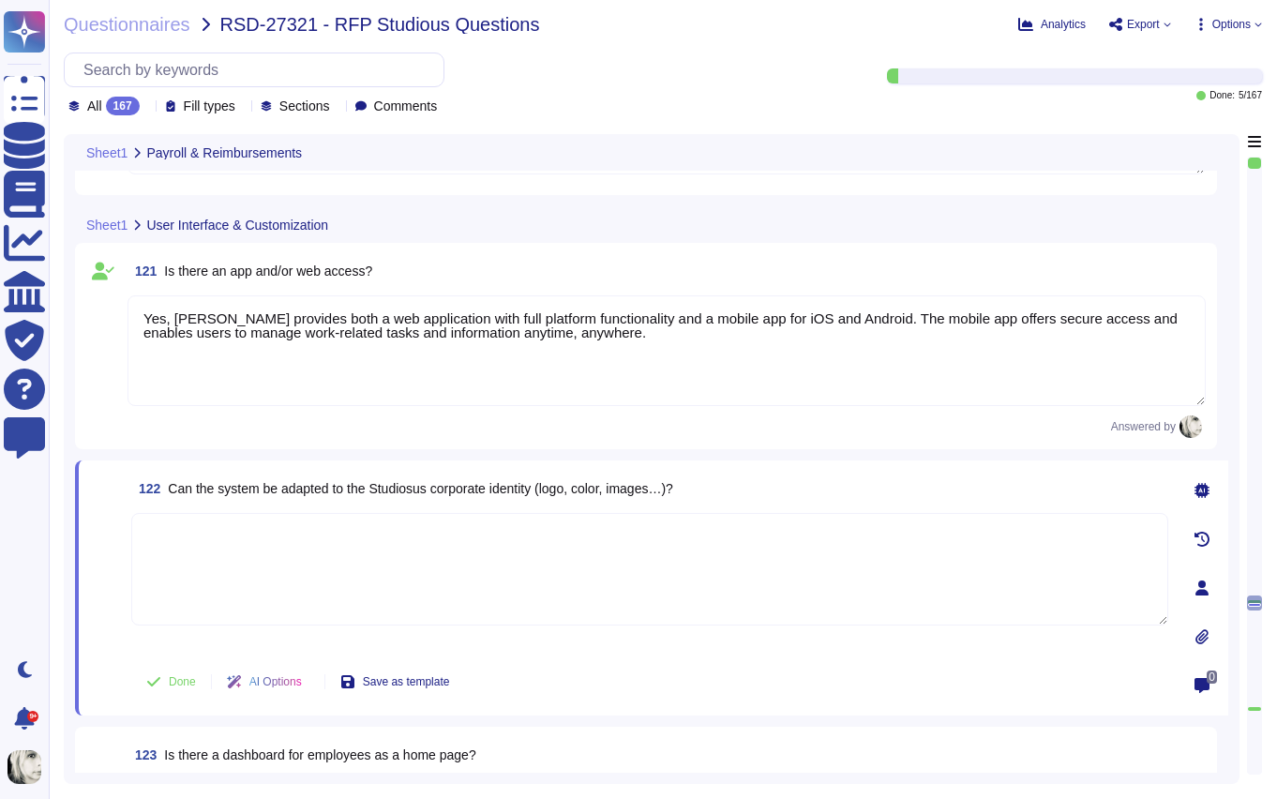
click at [224, 474] on span "122 Can the system be adapted to the Studiosus corporate identity (logo, color,…" at bounding box center [402, 489] width 542 height 34
click at [224, 482] on span "Can the system be adapted to the Studiosus corporate identity (logo, color, ima…" at bounding box center [420, 488] width 505 height 15
copy span "Can the system be adapted to the Studiosus corporate identity (logo, color, ima…"
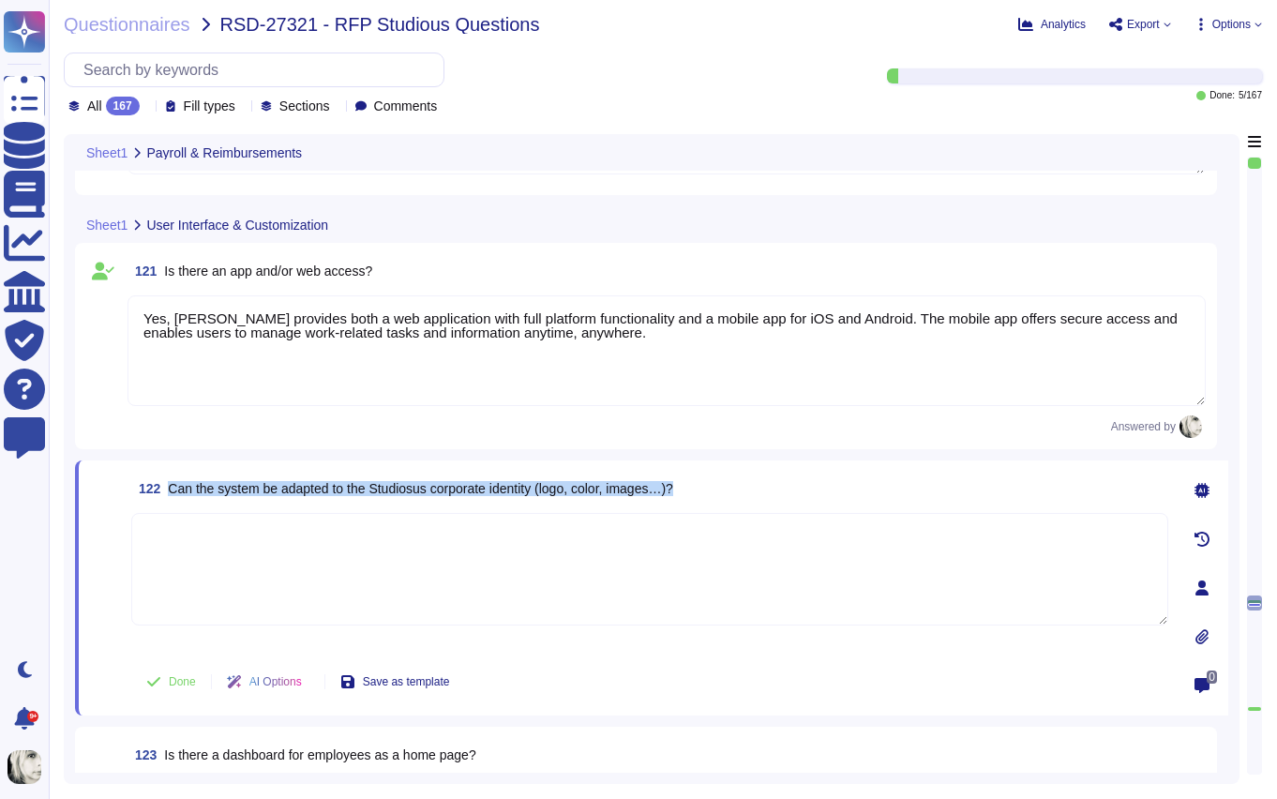
click at [376, 489] on span "Can the system be adapted to the Studiosus corporate identity (logo, color, ima…" at bounding box center [420, 488] width 505 height 15
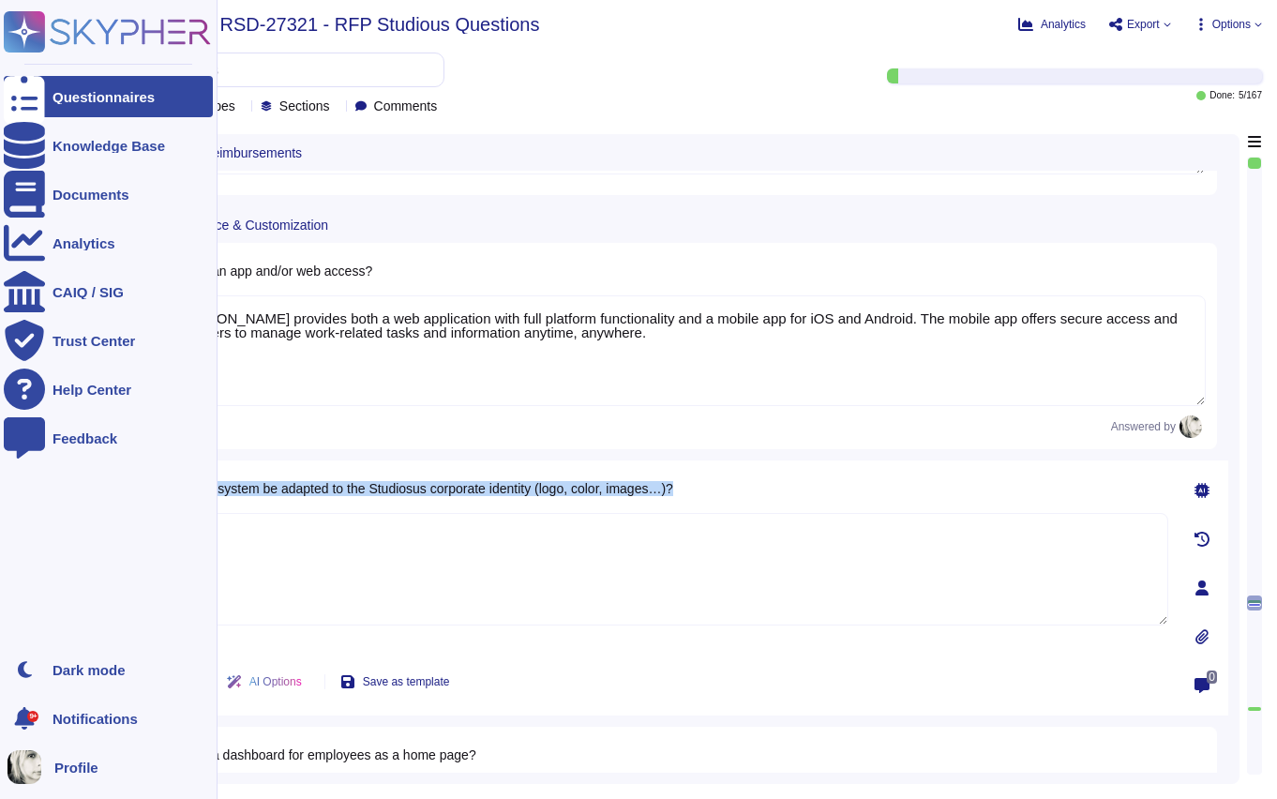
copy span "Can the system be adapted to the Studiosus corporate identity (logo, color, ima…"
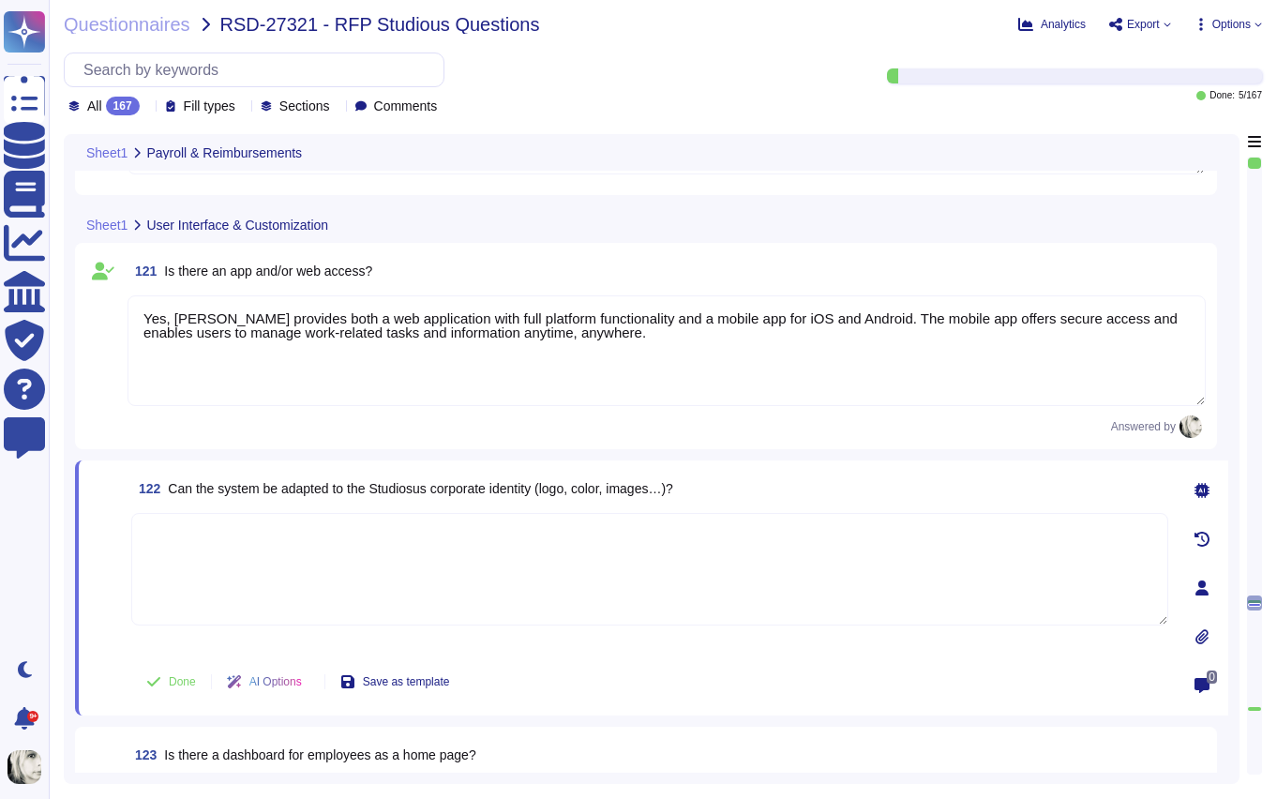
click at [204, 544] on textarea at bounding box center [649, 569] width 1037 height 113
paste textarea "Yes, the [PERSON_NAME] system can be customized to align with the Studiosus cor…"
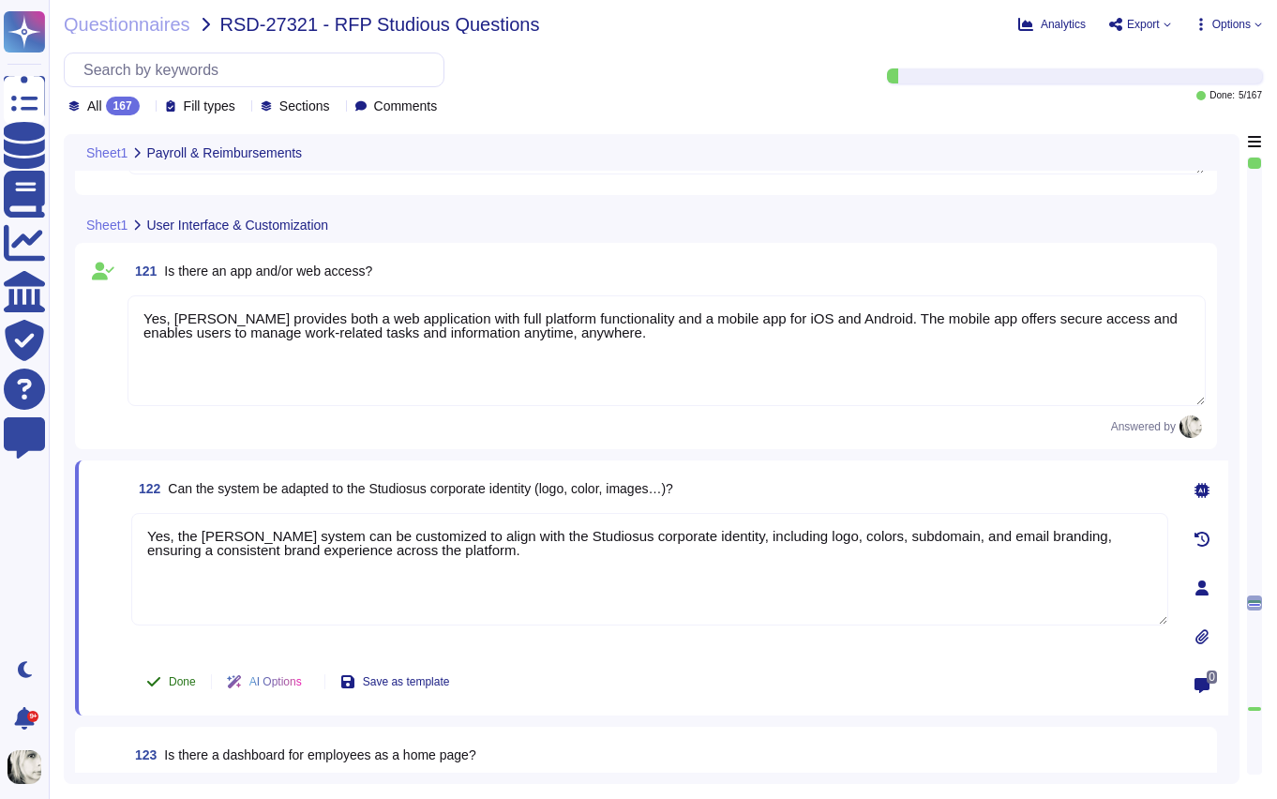
type textarea "Yes, the [PERSON_NAME] system can be customized to align with the Studiosus cor…"
click at [167, 677] on button "Done" at bounding box center [171, 682] width 80 height 38
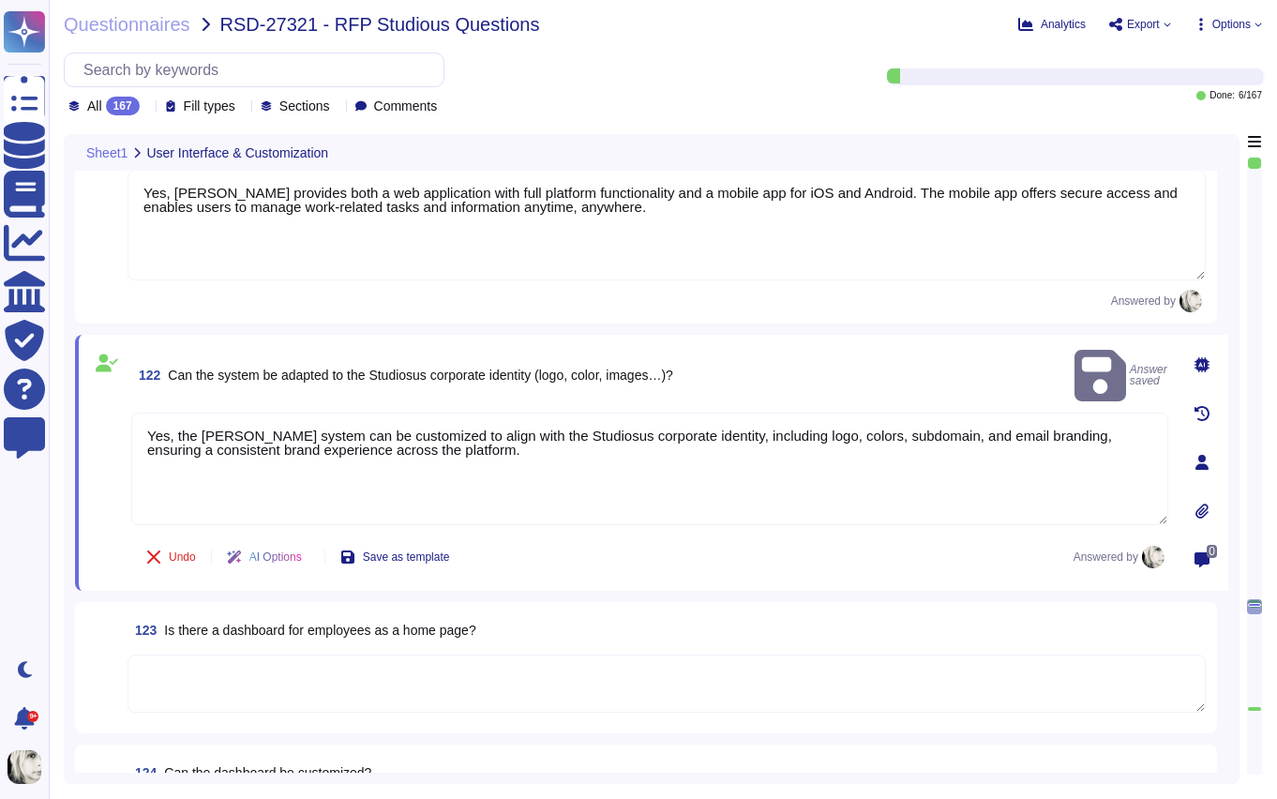
type textarea "Yes, the [PERSON_NAME] system can be customized to align with the Studiosus cor…"
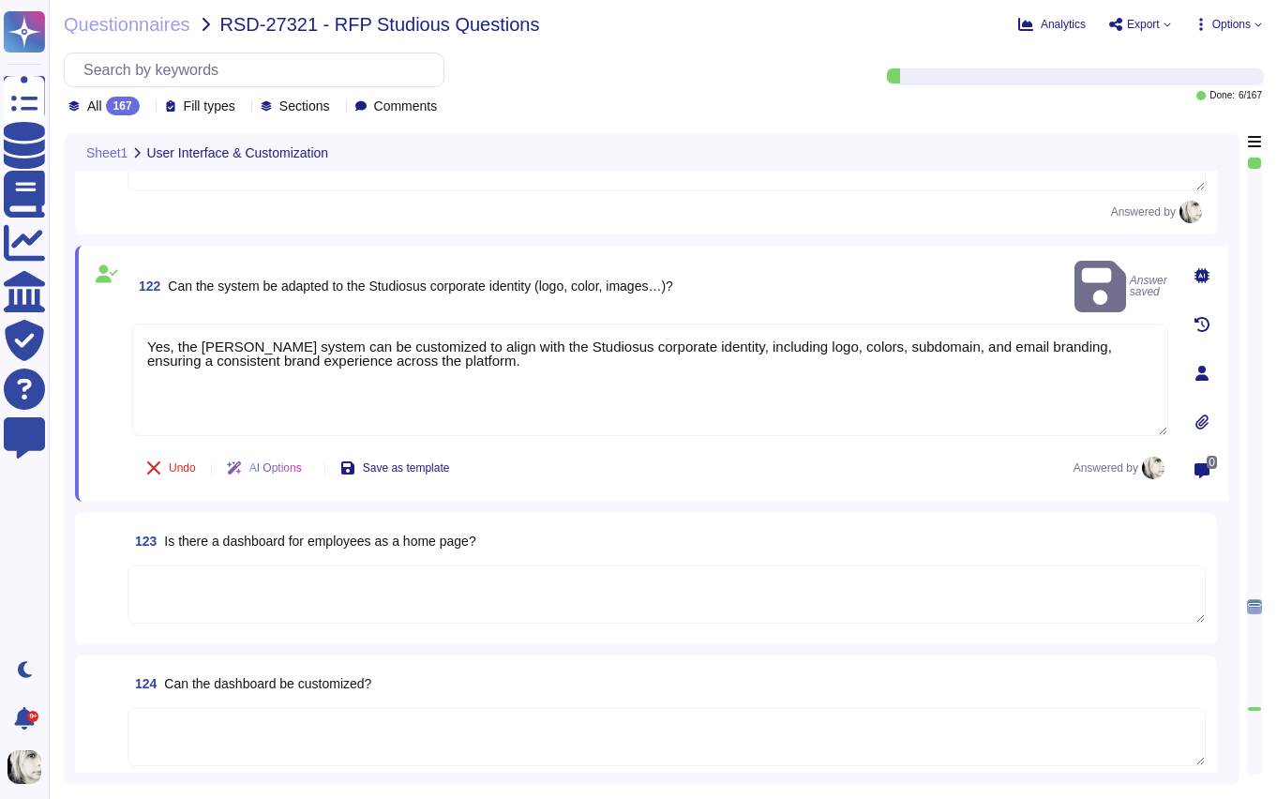
scroll to position [17032, 0]
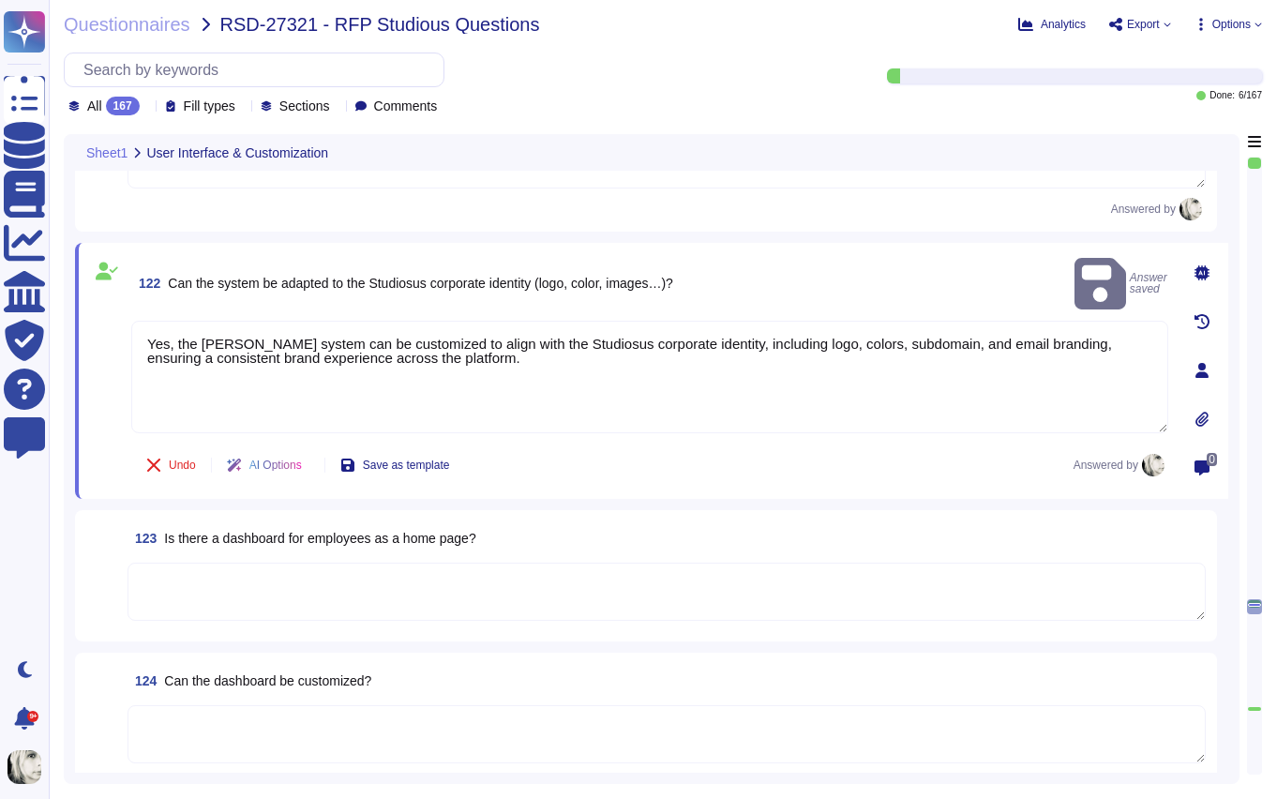
click at [221, 537] on span "Is there a dashboard for employees as a home page?" at bounding box center [319, 538] width 311 height 15
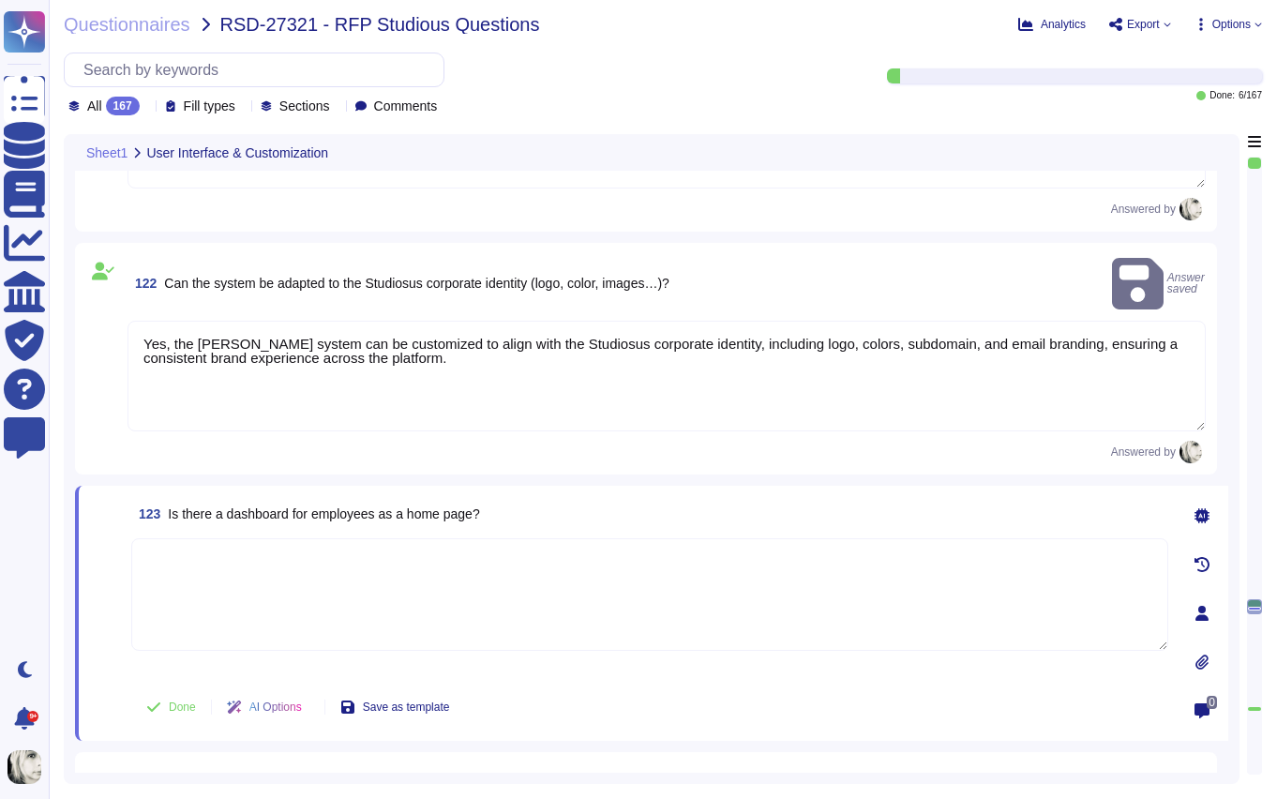
click at [221, 538] on textarea at bounding box center [649, 594] width 1037 height 113
click at [244, 506] on span "Is there a dashboard for employees as a home page?" at bounding box center [323, 513] width 311 height 15
copy span "Is there a dashboard for employees as a home page?"
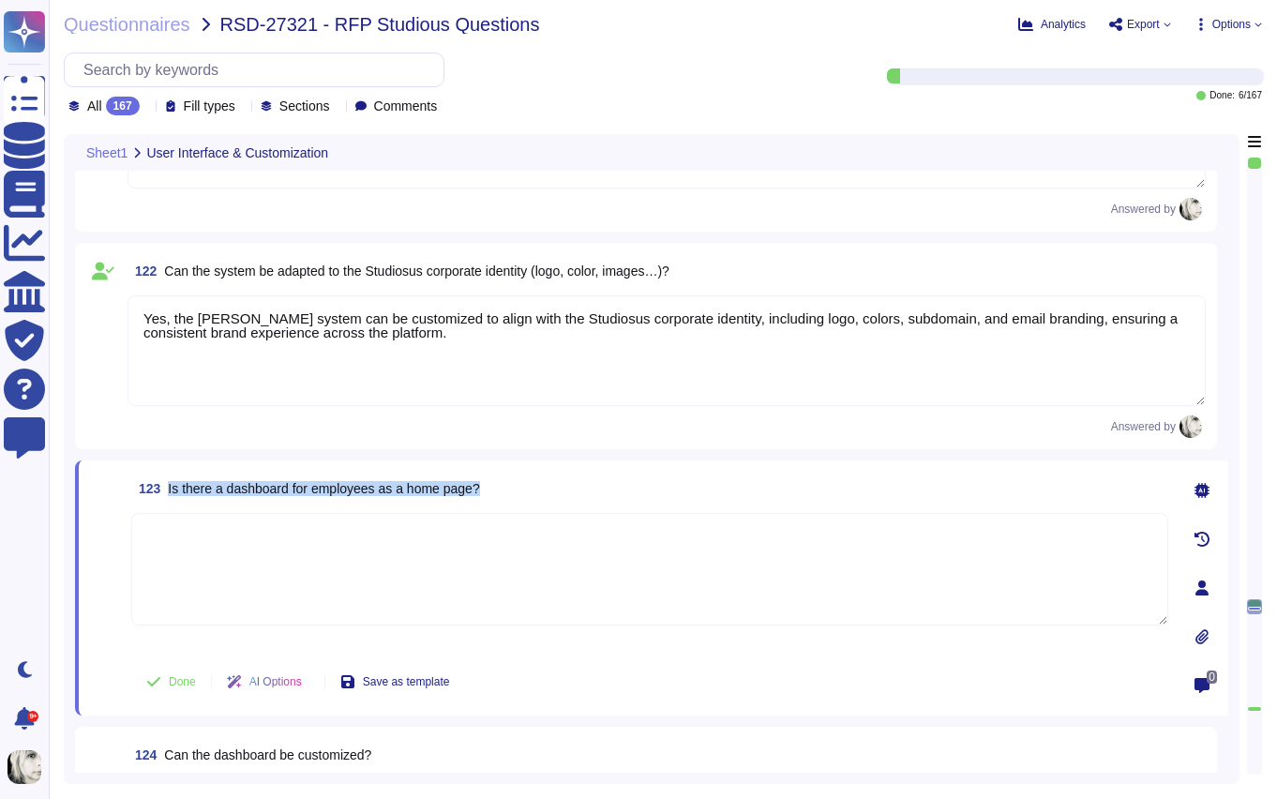
click at [224, 482] on span "Is there a dashboard for employees as a home page?" at bounding box center [323, 488] width 311 height 15
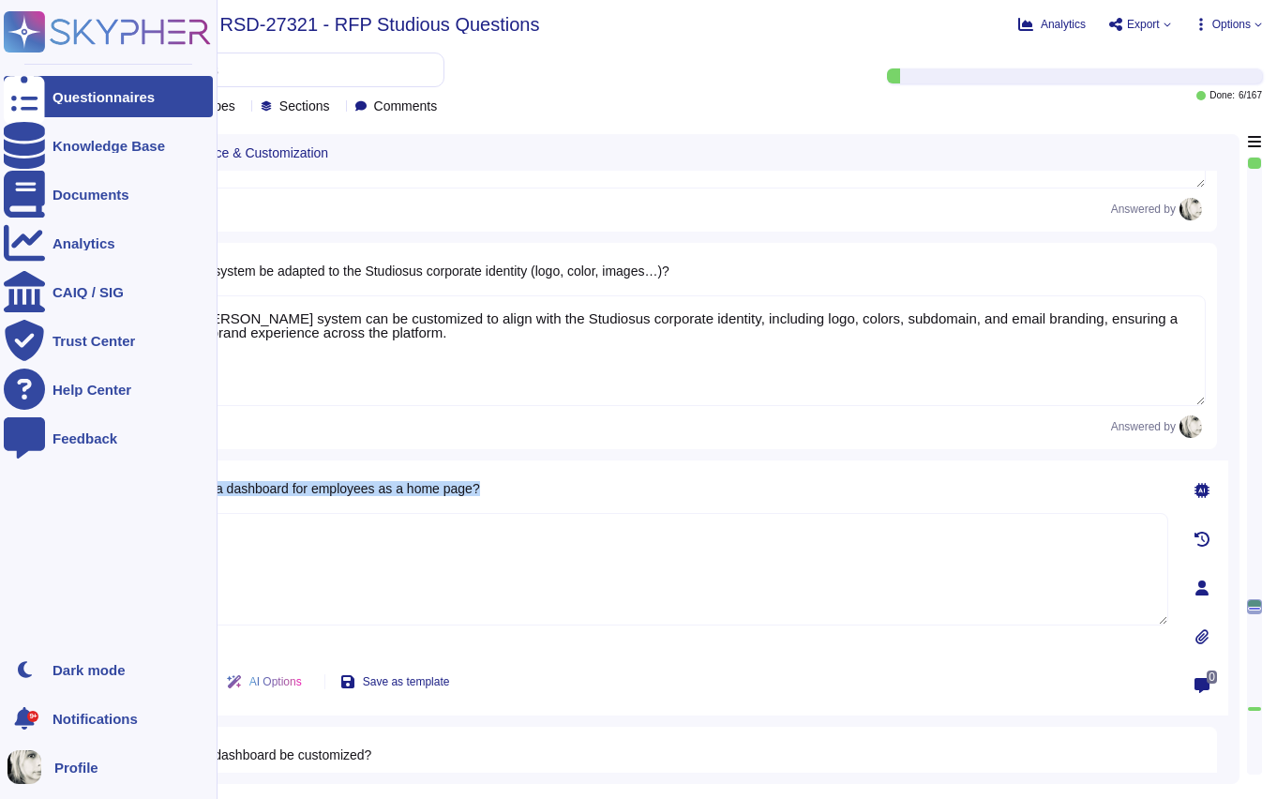
copy span "Is there a dashboard for employees as a home page?"
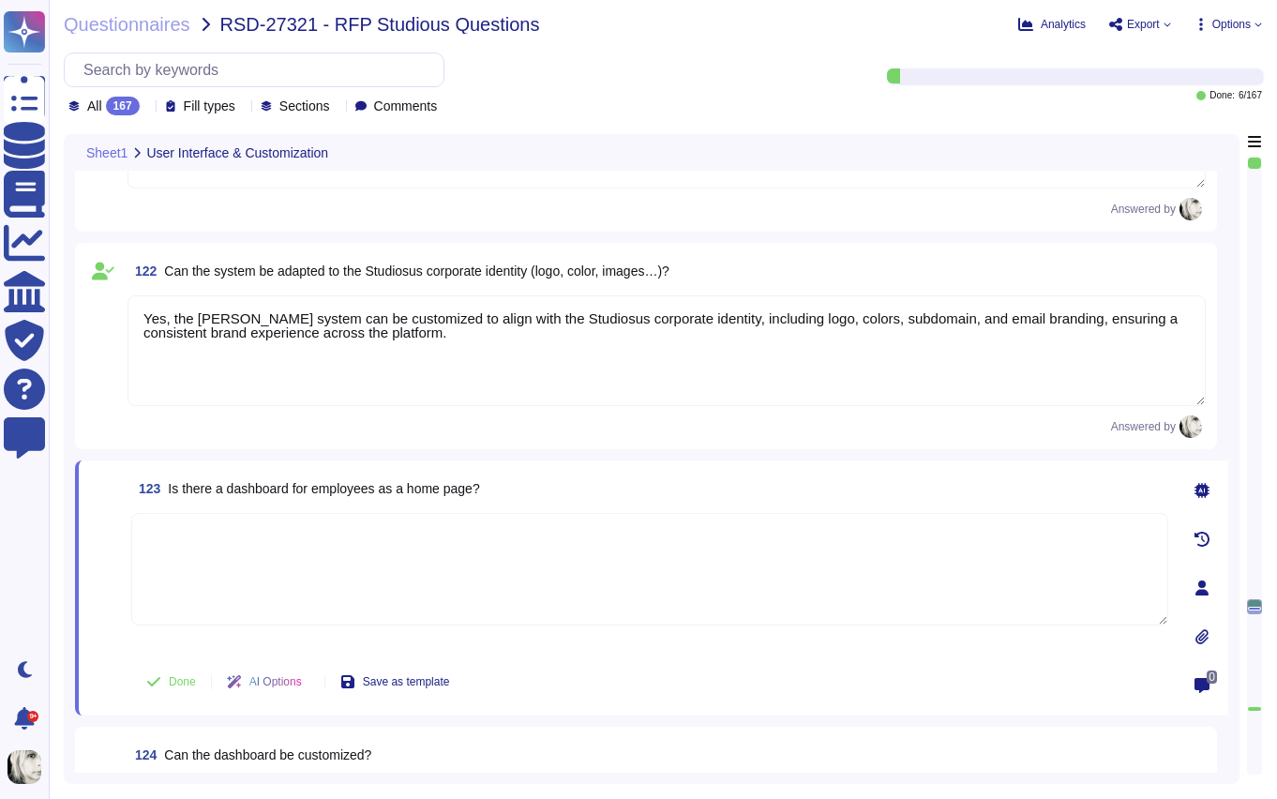
click at [338, 549] on textarea at bounding box center [649, 569] width 1037 height 113
paste textarea "Yes, [PERSON_NAME] provides an employee dashboard that serves as a customizable…"
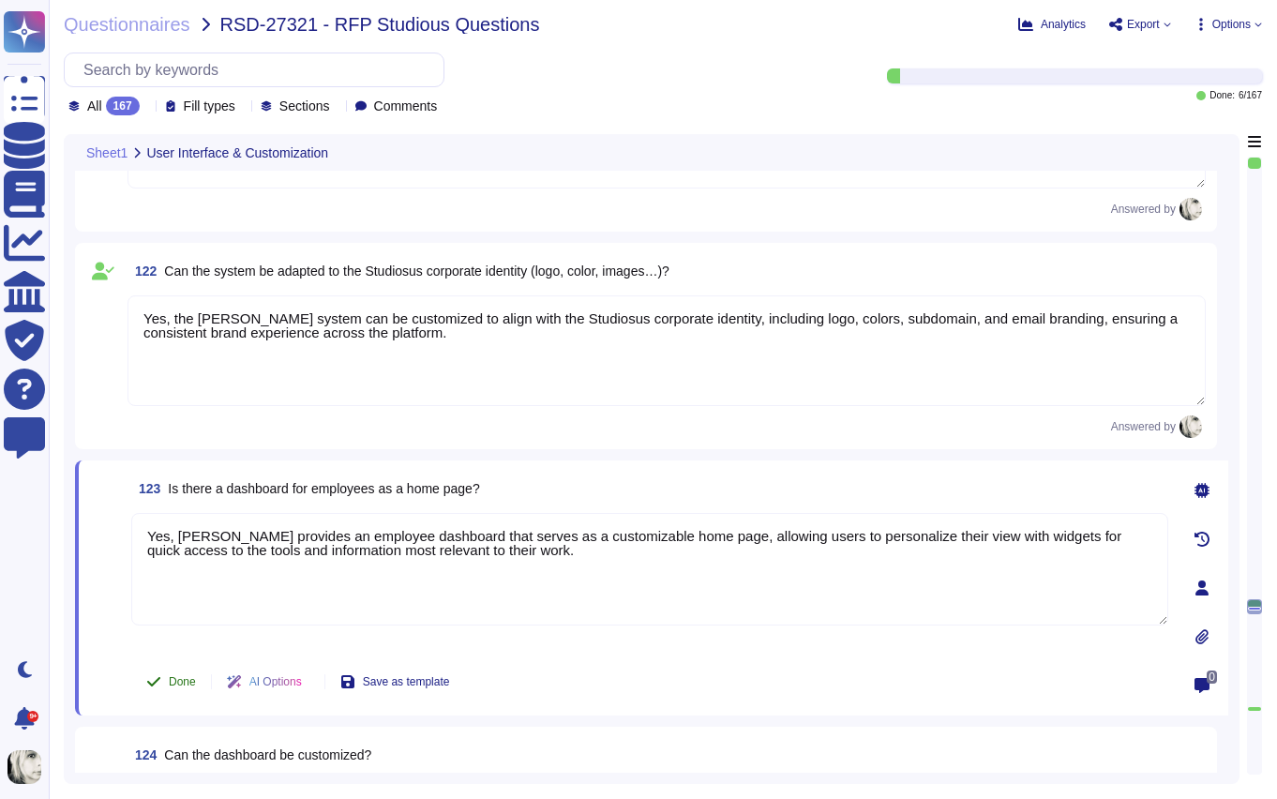
type textarea "Yes, [PERSON_NAME] provides an employee dashboard that serves as a customizable…"
click at [169, 685] on span "Done" at bounding box center [182, 681] width 27 height 11
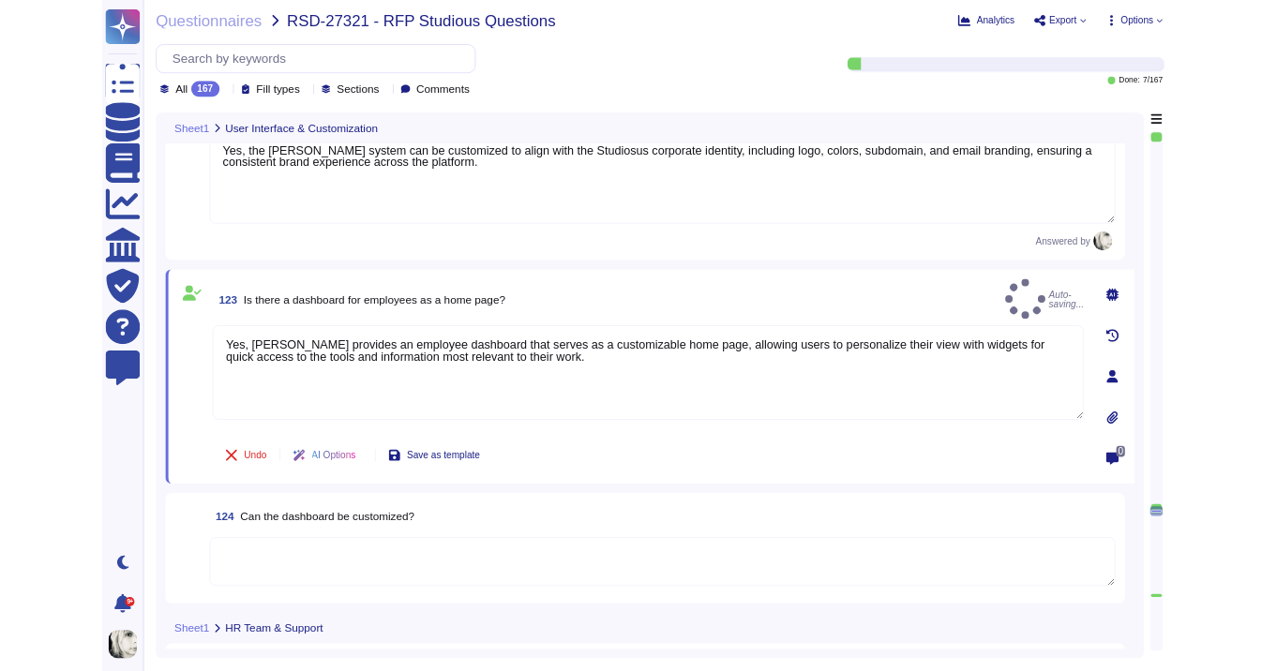
scroll to position [17192, 0]
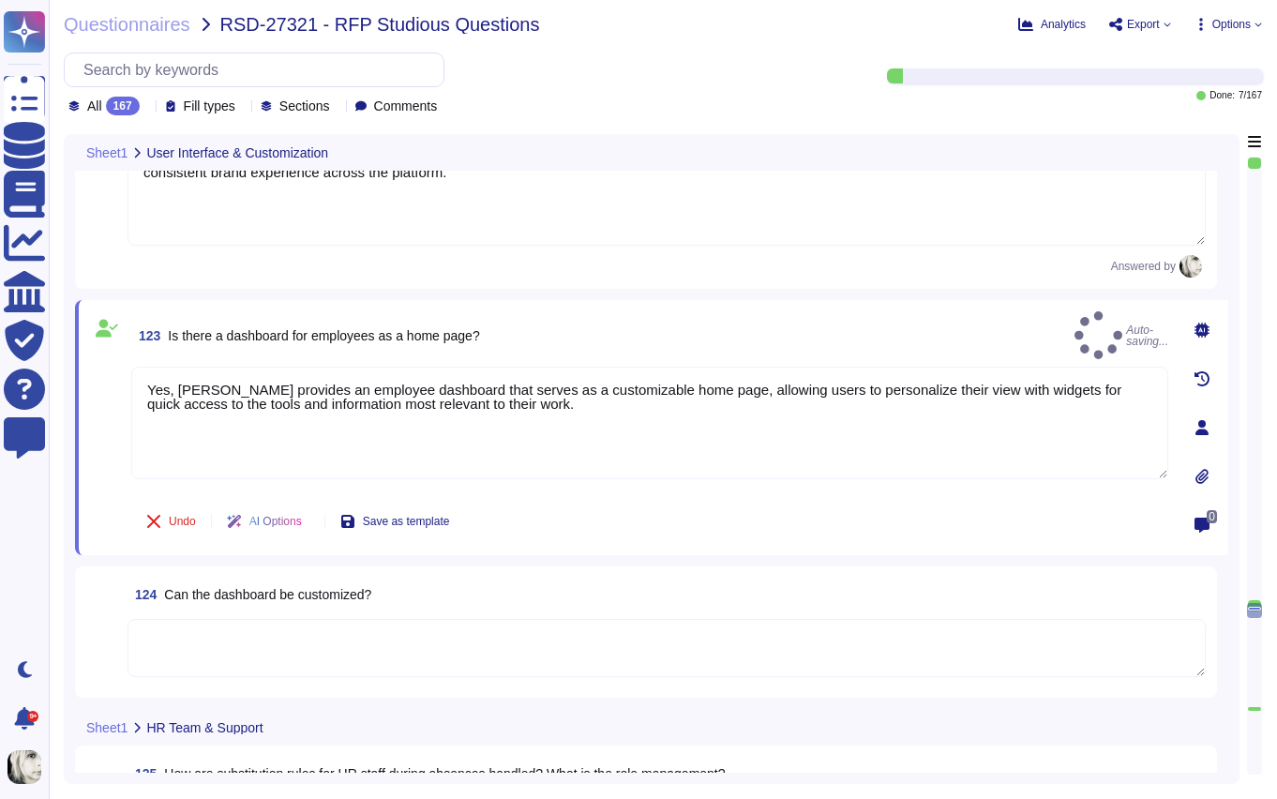
click at [234, 597] on span "Can the dashboard be customized?" at bounding box center [267, 594] width 207 height 15
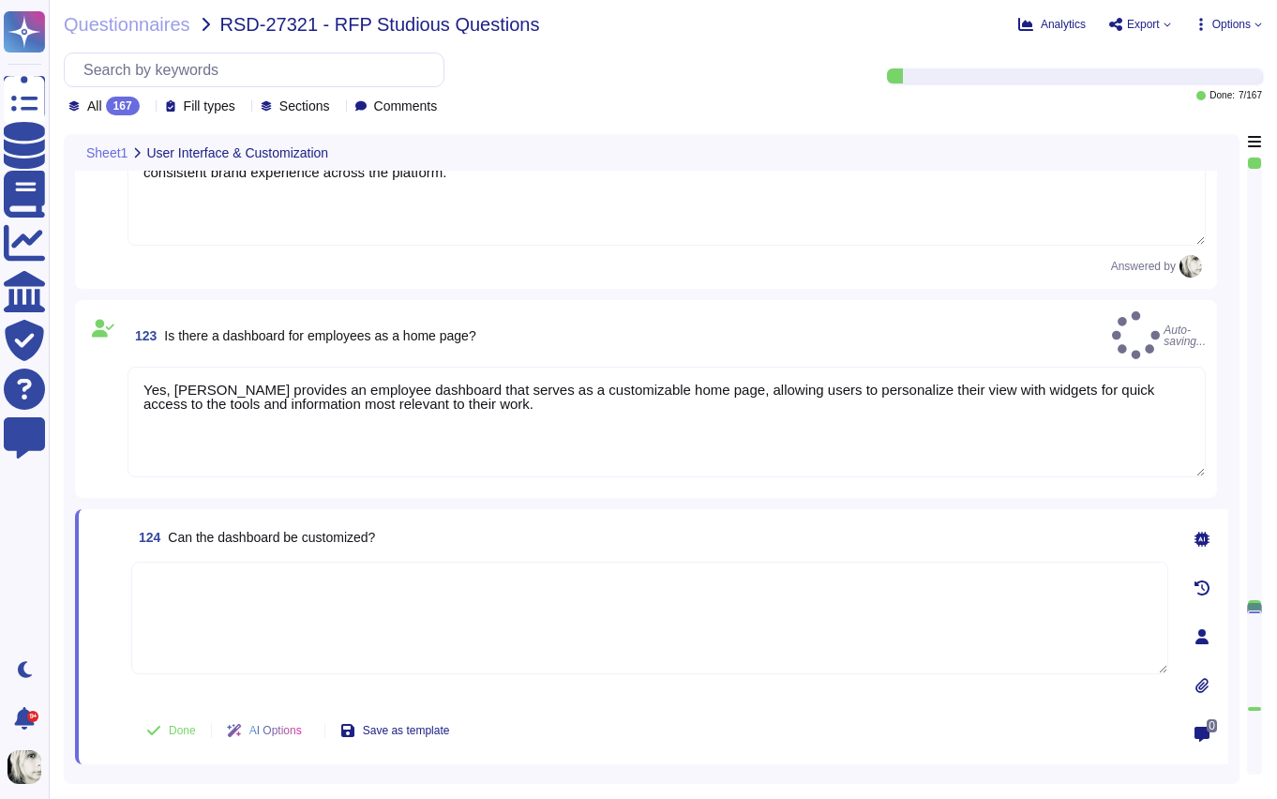
click at [234, 597] on textarea at bounding box center [649, 618] width 1037 height 113
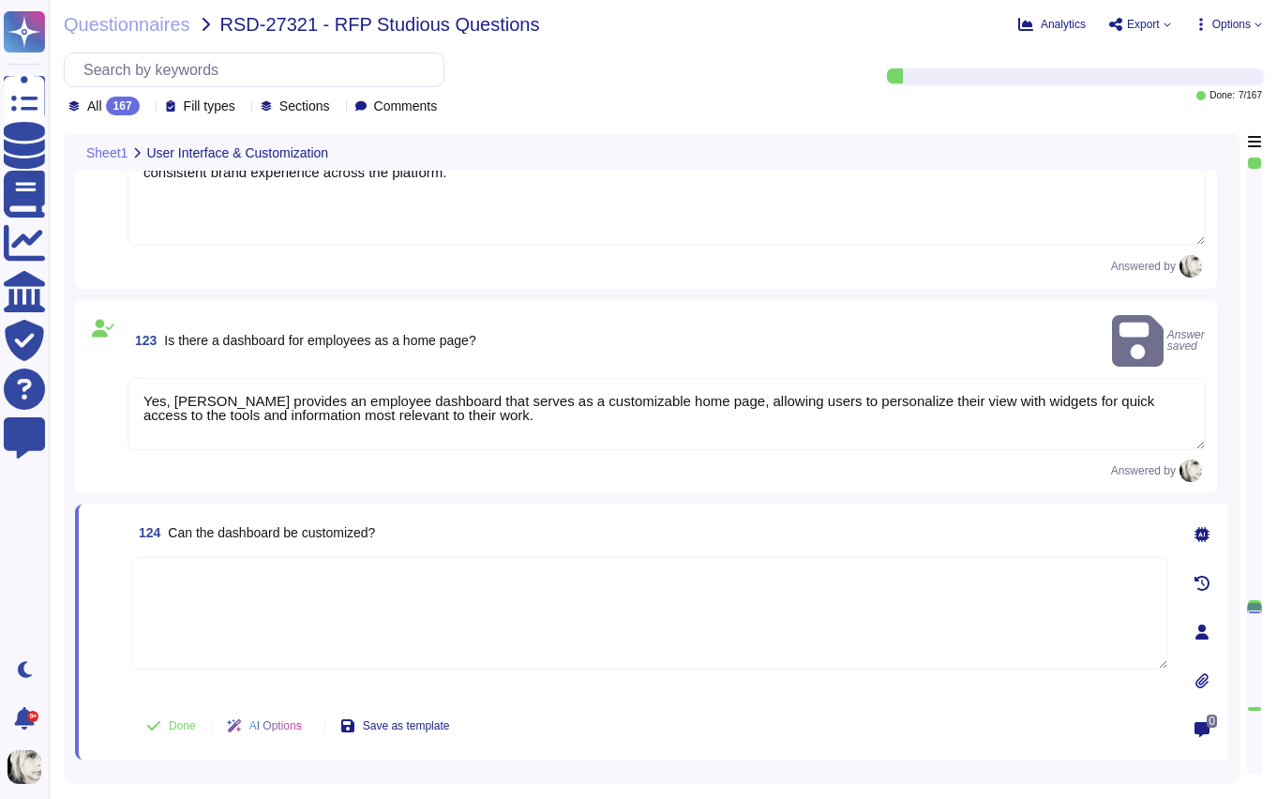
type textarea "Yes, [PERSON_NAME] provides an employee dashboard that serves as a customizable…"
click at [282, 525] on span "Can the dashboard be customized?" at bounding box center [271, 532] width 207 height 15
copy span "Can the dashboard be customized?"
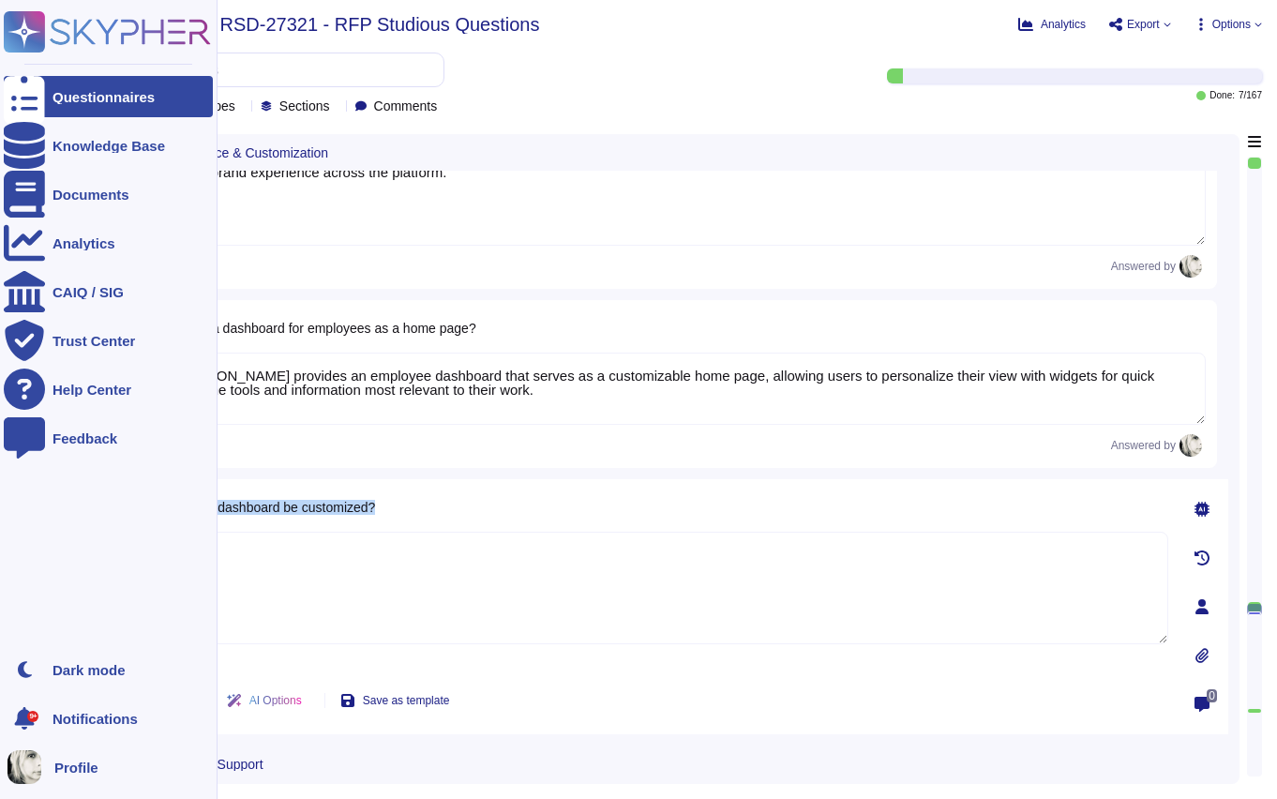
click at [351, 506] on span "Can the dashboard be customized?" at bounding box center [271, 507] width 207 height 15
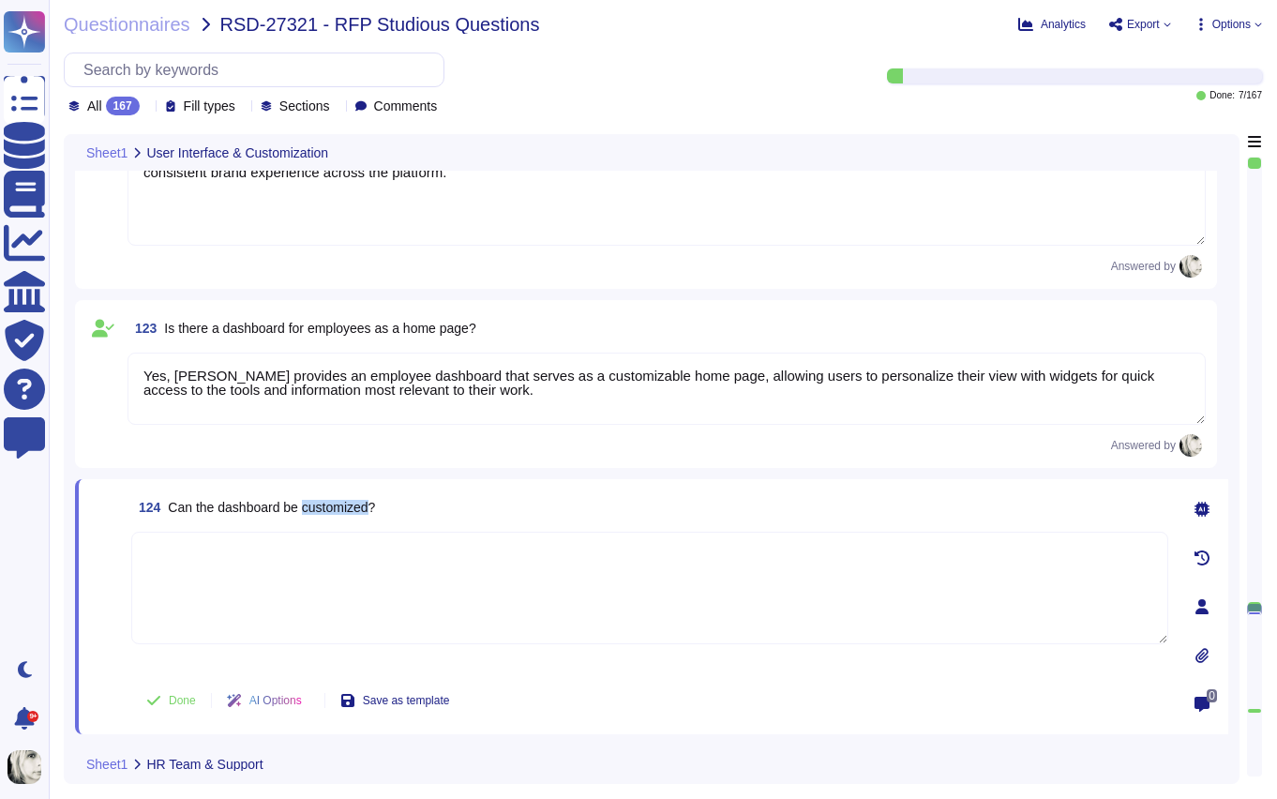
click at [351, 506] on span "Can the dashboard be customized?" at bounding box center [271, 507] width 207 height 15
copy span "Can the dashboard be customized?"
click at [384, 567] on textarea at bounding box center [649, 588] width 1037 height 113
paste textarea "Yes, the Deel dashboard can be customized. Users can rearrange and add widgets …"
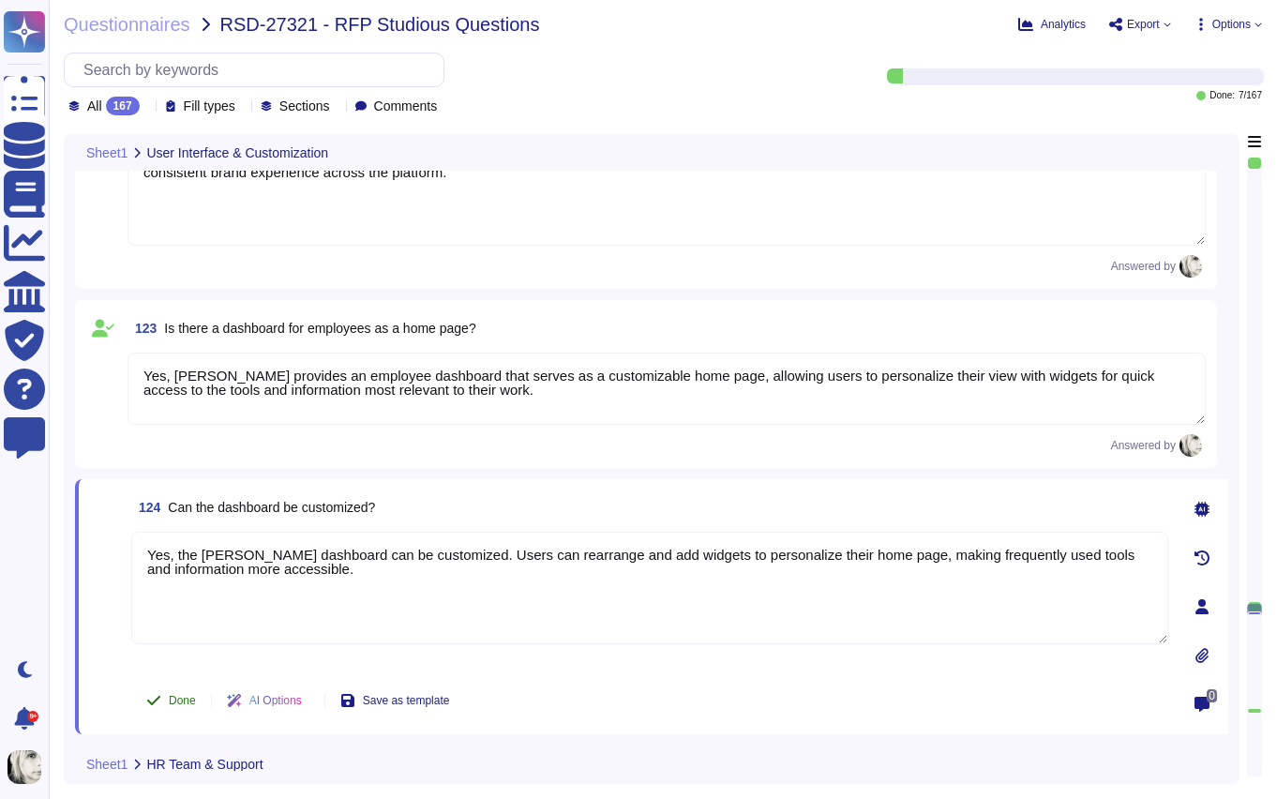
type textarea "Yes, the Deel dashboard can be customized. Users can rearrange and add widgets …"
click at [172, 696] on span "Done" at bounding box center [182, 700] width 27 height 11
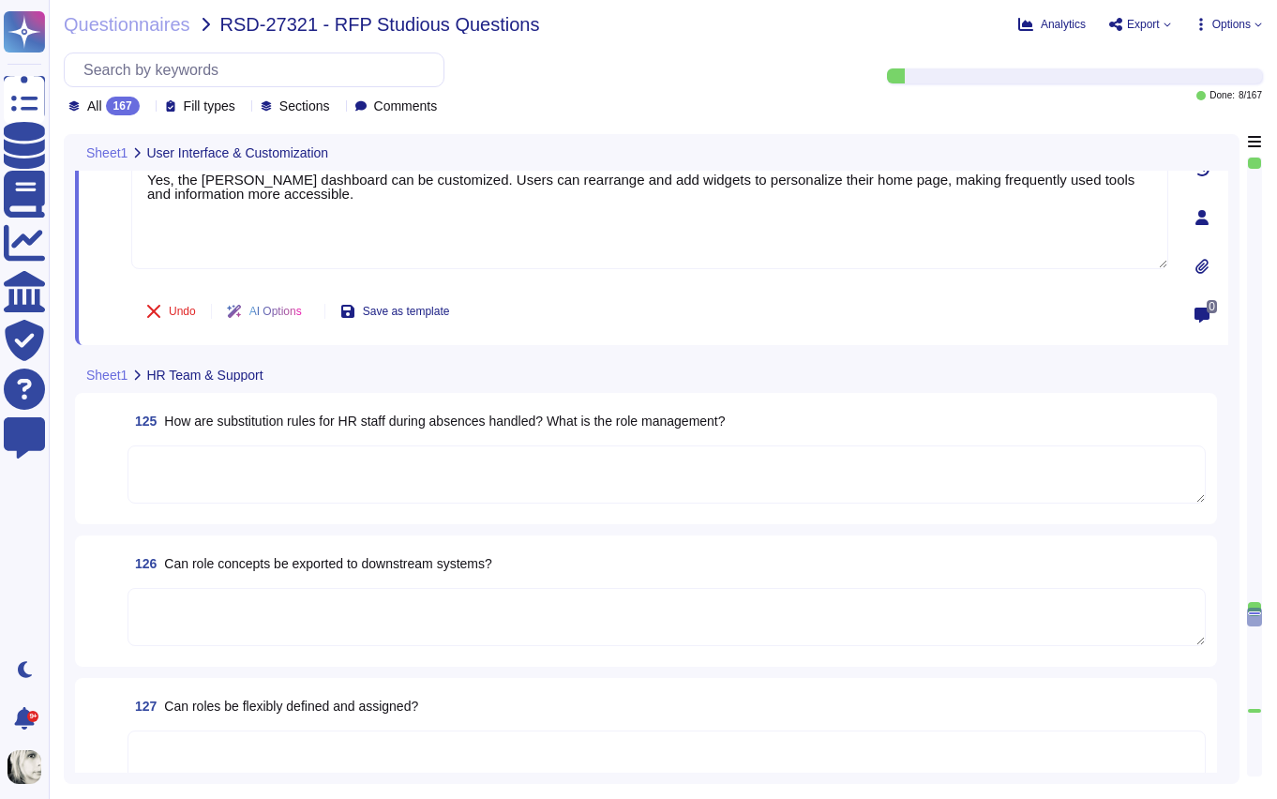
scroll to position [17599, 0]
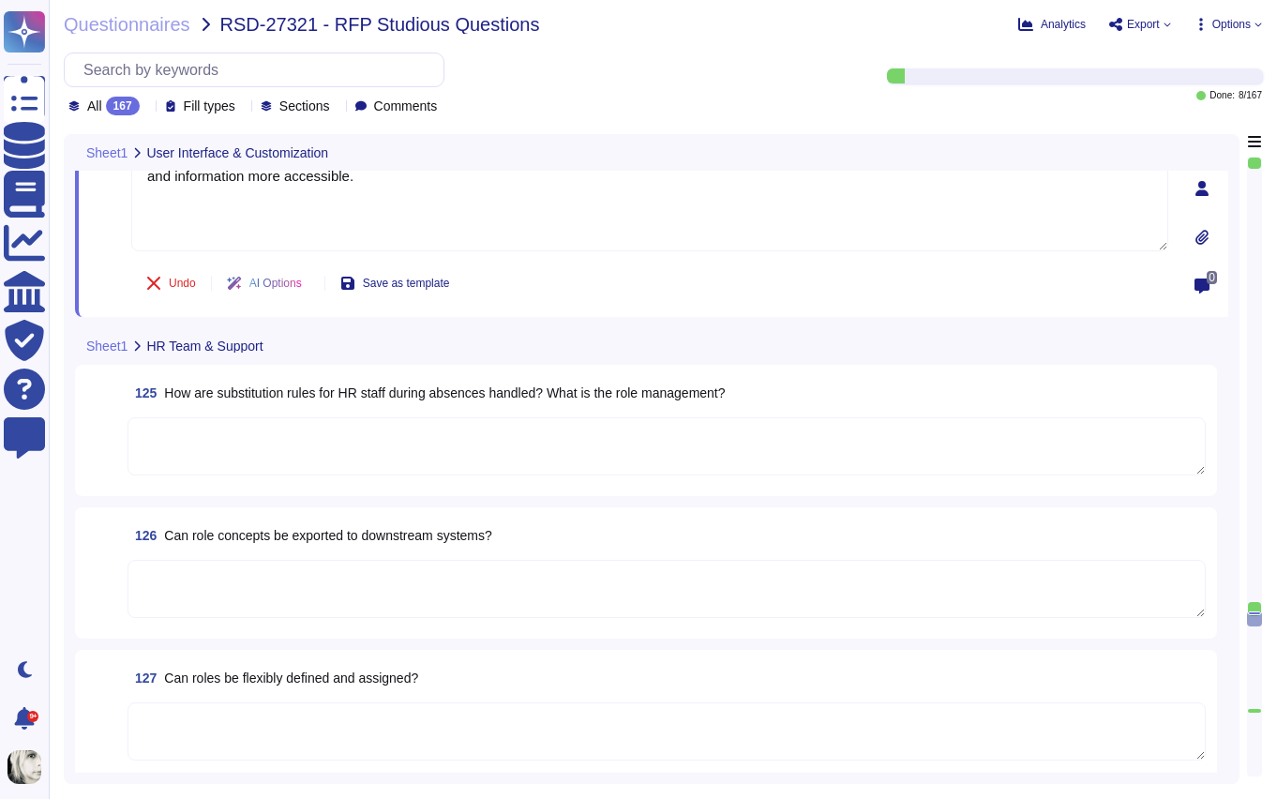
type textarea "Yes, the [PERSON_NAME] dashboard can be customized. Users can rearrange and add…"
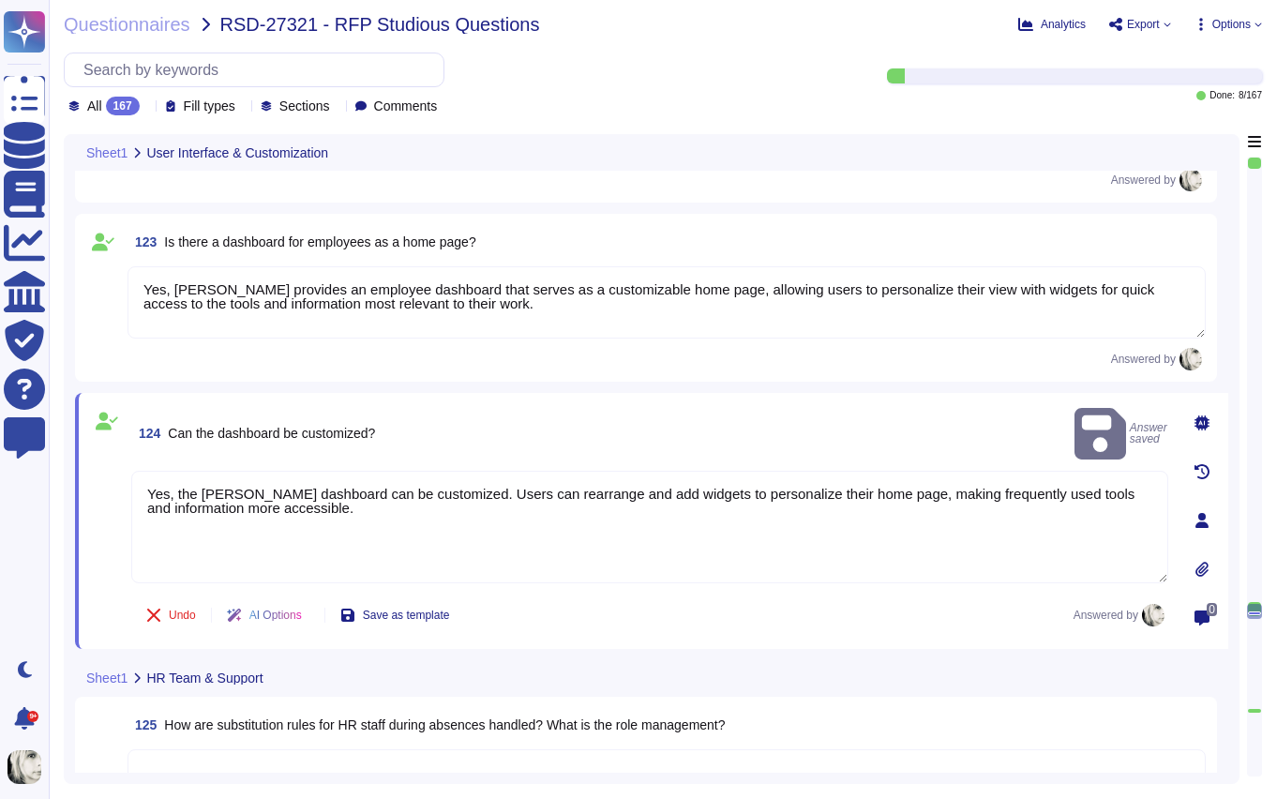
type textarea "Yes, [PERSON_NAME] provides both a web application with full platform functiona…"
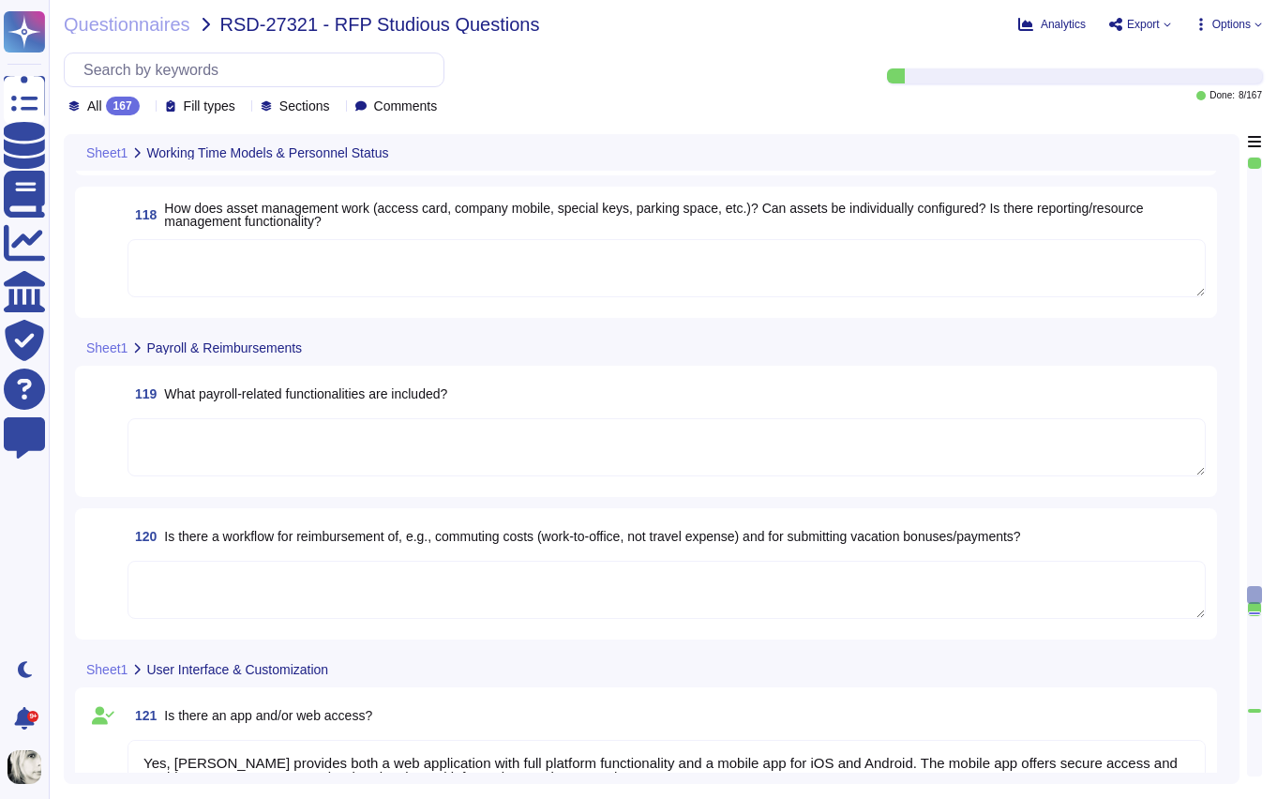
scroll to position [16445, 0]
type textarea "Yes, the [PERSON_NAME] dashboard can be customized. Users can rearrange and add…"
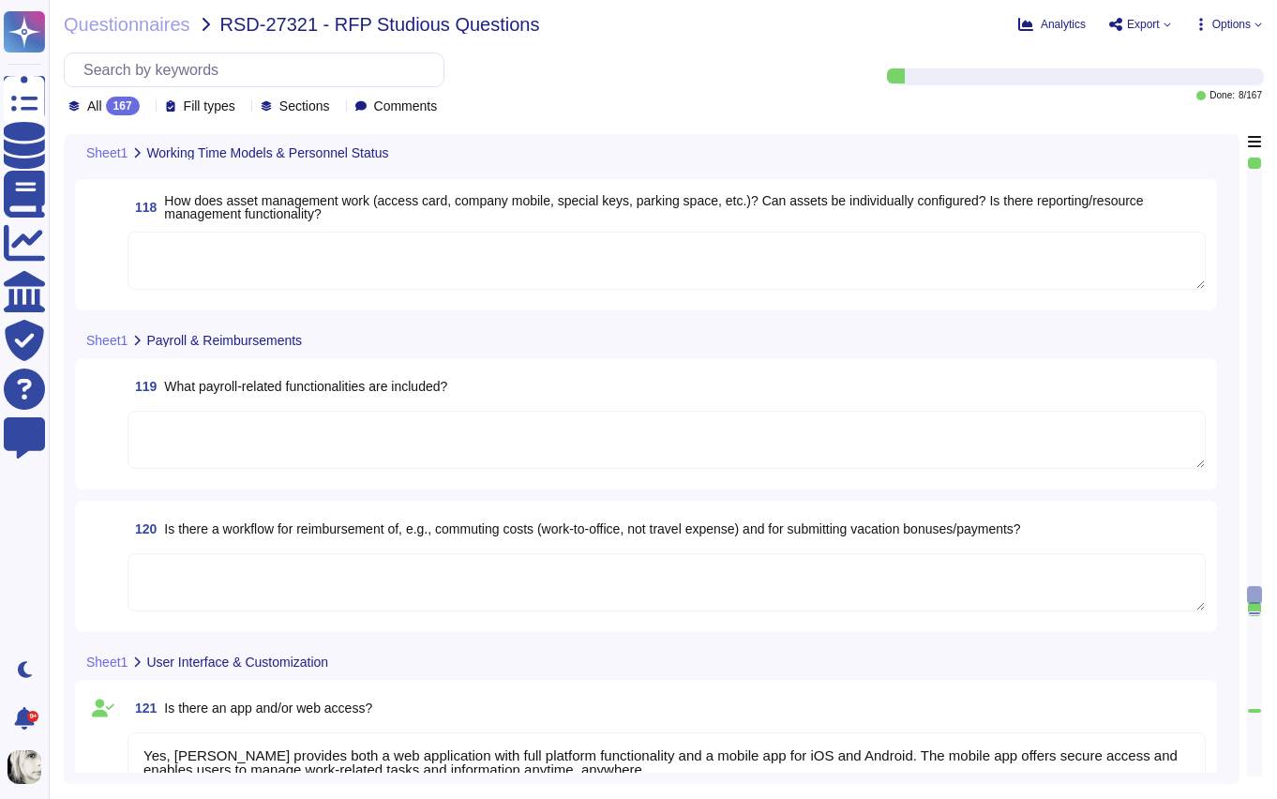
click at [248, 386] on span "What payroll-related functionalities are included?" at bounding box center [305, 386] width 283 height 15
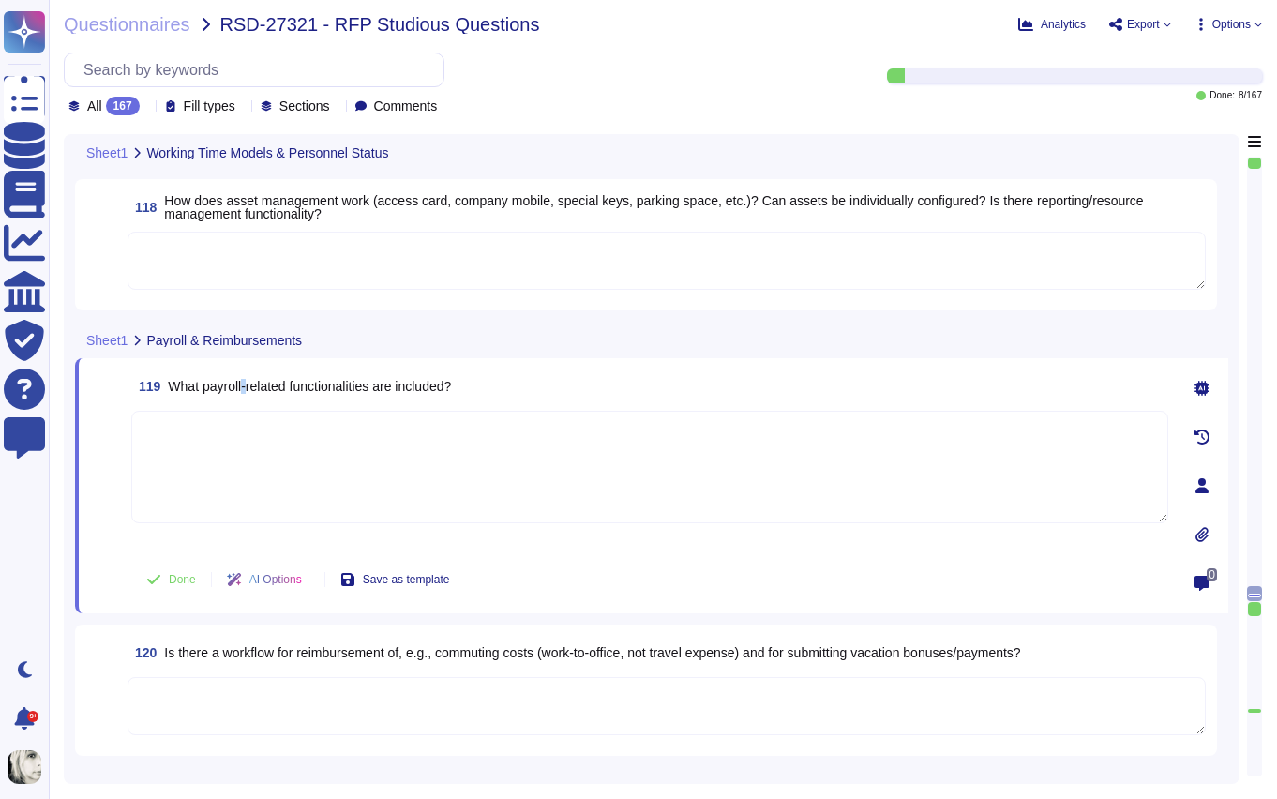
click at [248, 386] on span "What payroll-related functionalities are included?" at bounding box center [309, 386] width 283 height 15
copy span "What payroll-related functionalities are included?"
click at [329, 388] on span "What payroll-related functionalities are included?" at bounding box center [309, 386] width 283 height 15
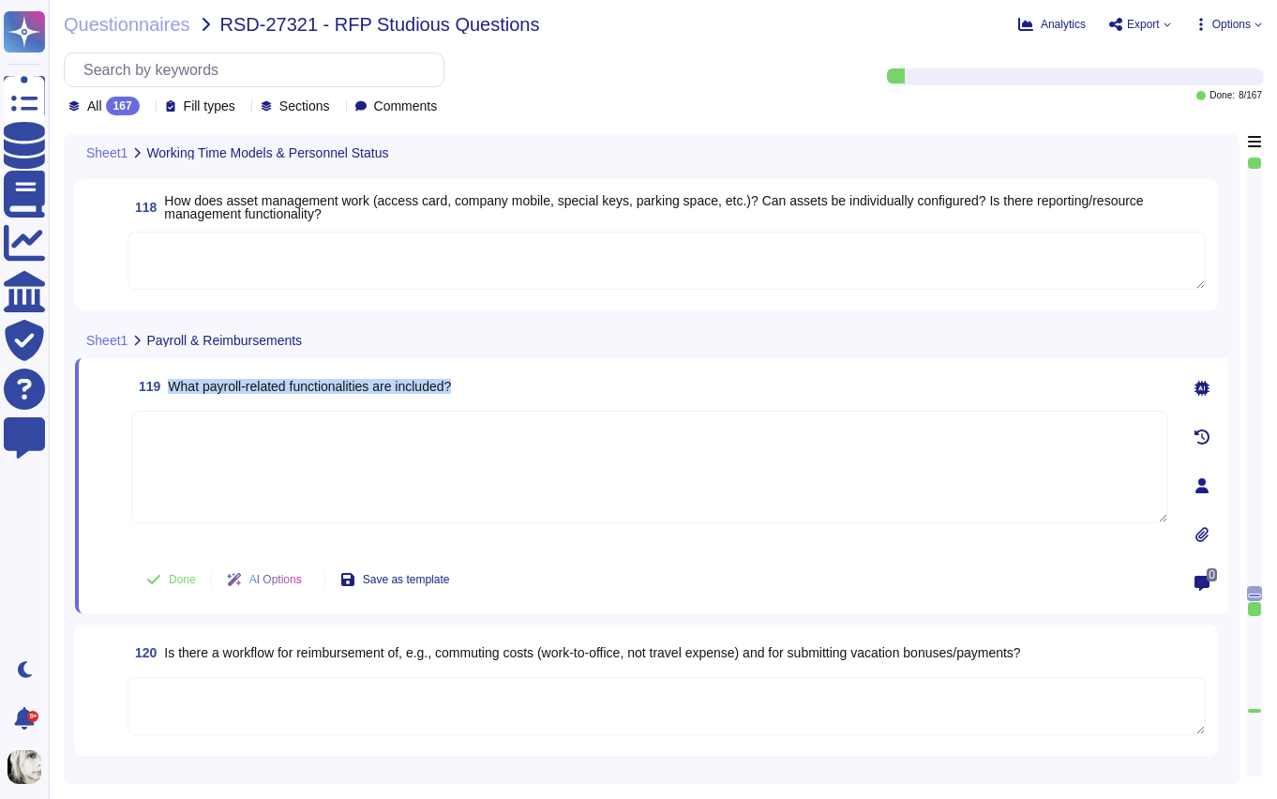
click at [329, 388] on span "What payroll-related functionalities are included?" at bounding box center [309, 386] width 283 height 15
click at [564, 447] on textarea at bounding box center [649, 467] width 1037 height 113
paste textarea "[PERSON_NAME] payroll functionalities include direct deposits, payslip generati…"
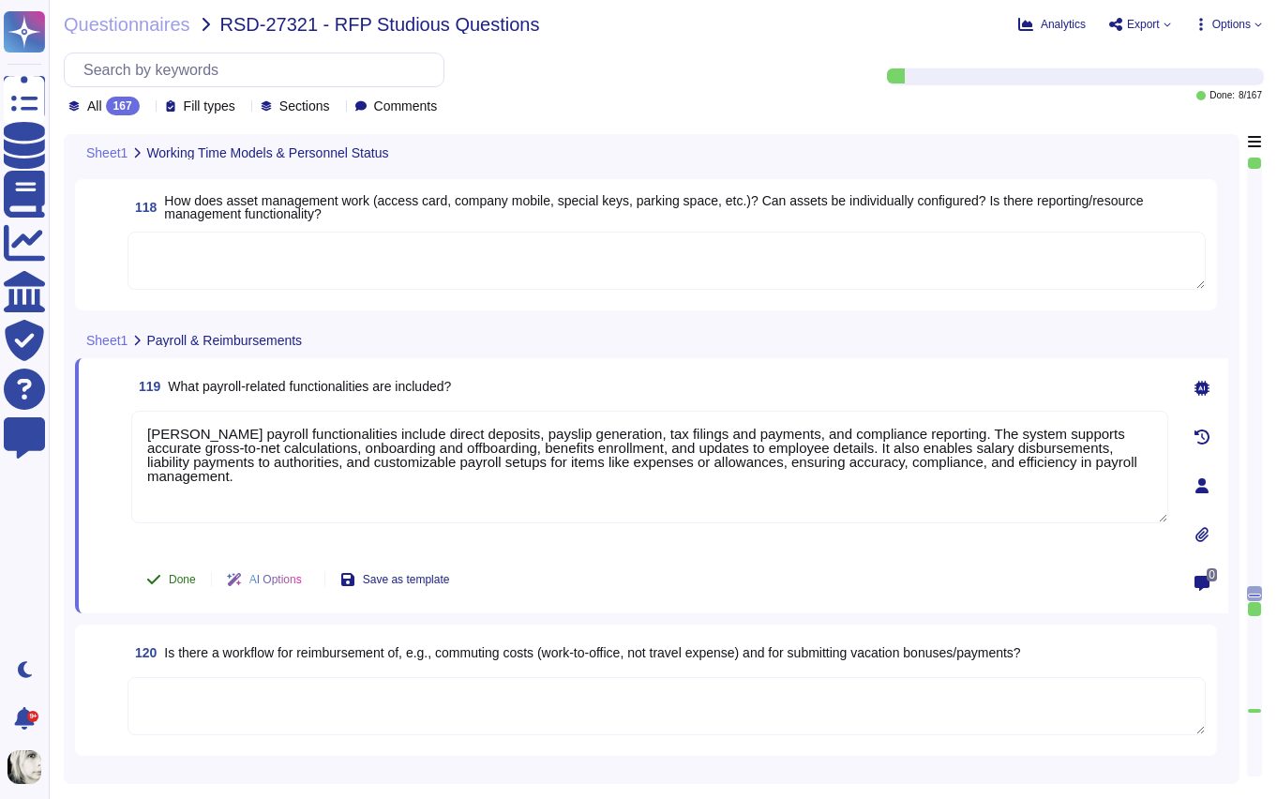
type textarea "[PERSON_NAME] payroll functionalities include direct deposits, payslip generati…"
click at [187, 575] on span "Done" at bounding box center [182, 579] width 27 height 11
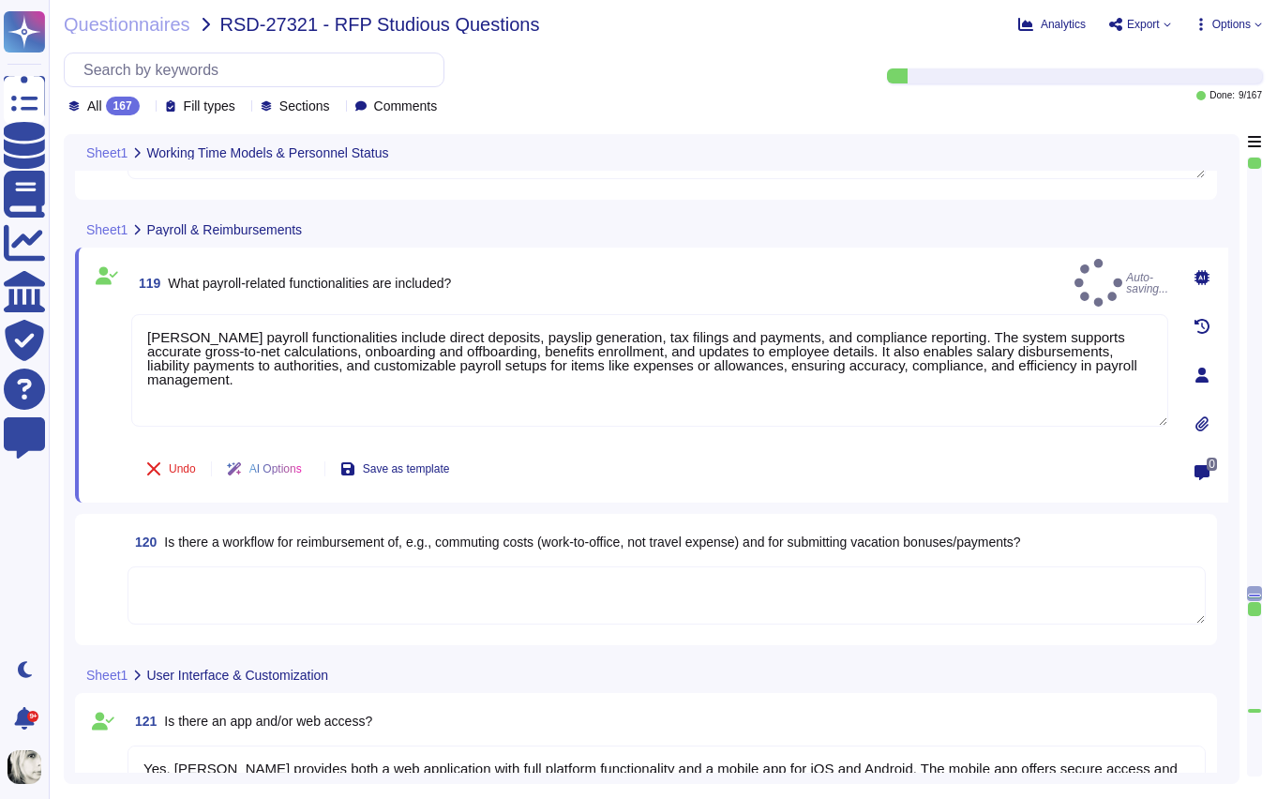
scroll to position [16569, 0]
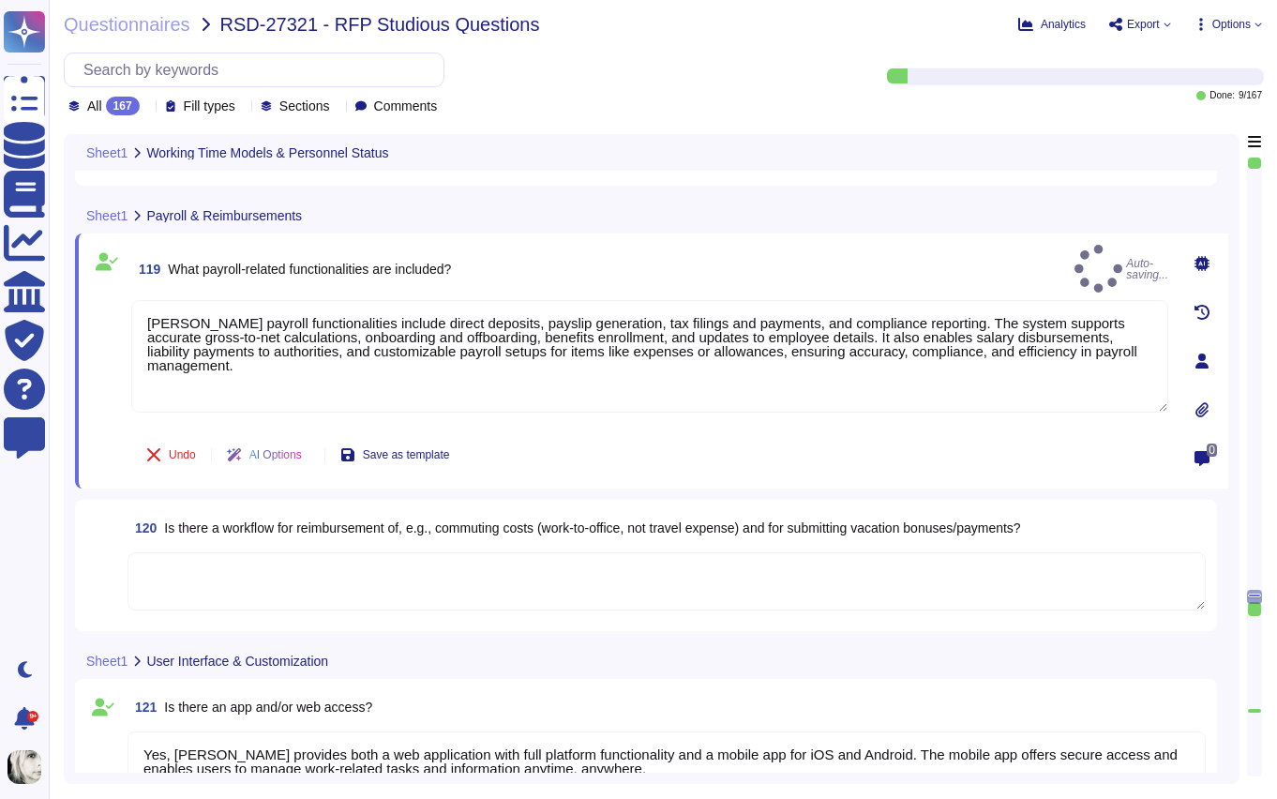
type textarea "Yes, the [PERSON_NAME] dashboard can be customized. Users can rearrange and add…"
type textarea "[PERSON_NAME] payroll functionalities include direct deposits, payslip generati…"
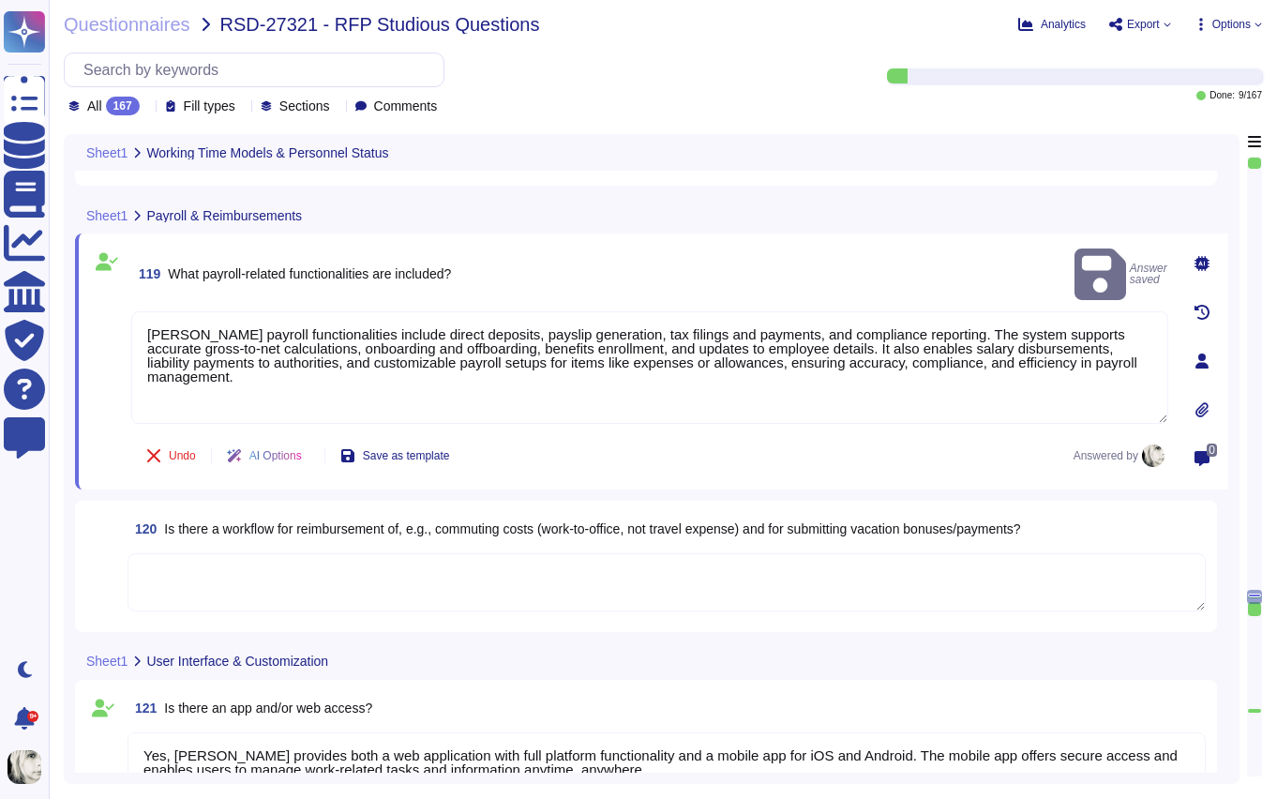
click at [224, 533] on span "Is there a workflow for reimbursement of, e.g., commuting costs (work-to-office…" at bounding box center [592, 528] width 856 height 15
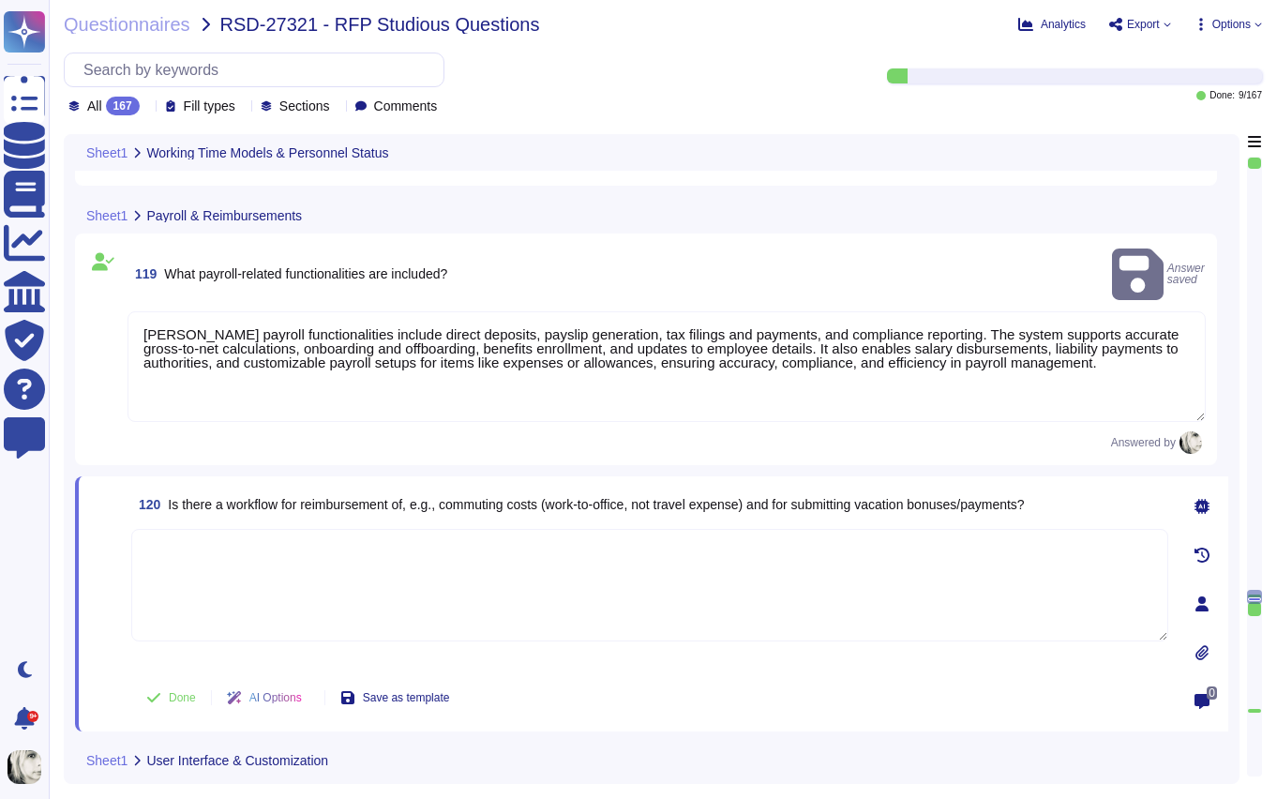
click at [224, 533] on textarea at bounding box center [649, 585] width 1037 height 113
click at [251, 497] on span "Is there a workflow for reimbursement of, e.g., commuting costs (work-to-office…" at bounding box center [596, 504] width 856 height 15
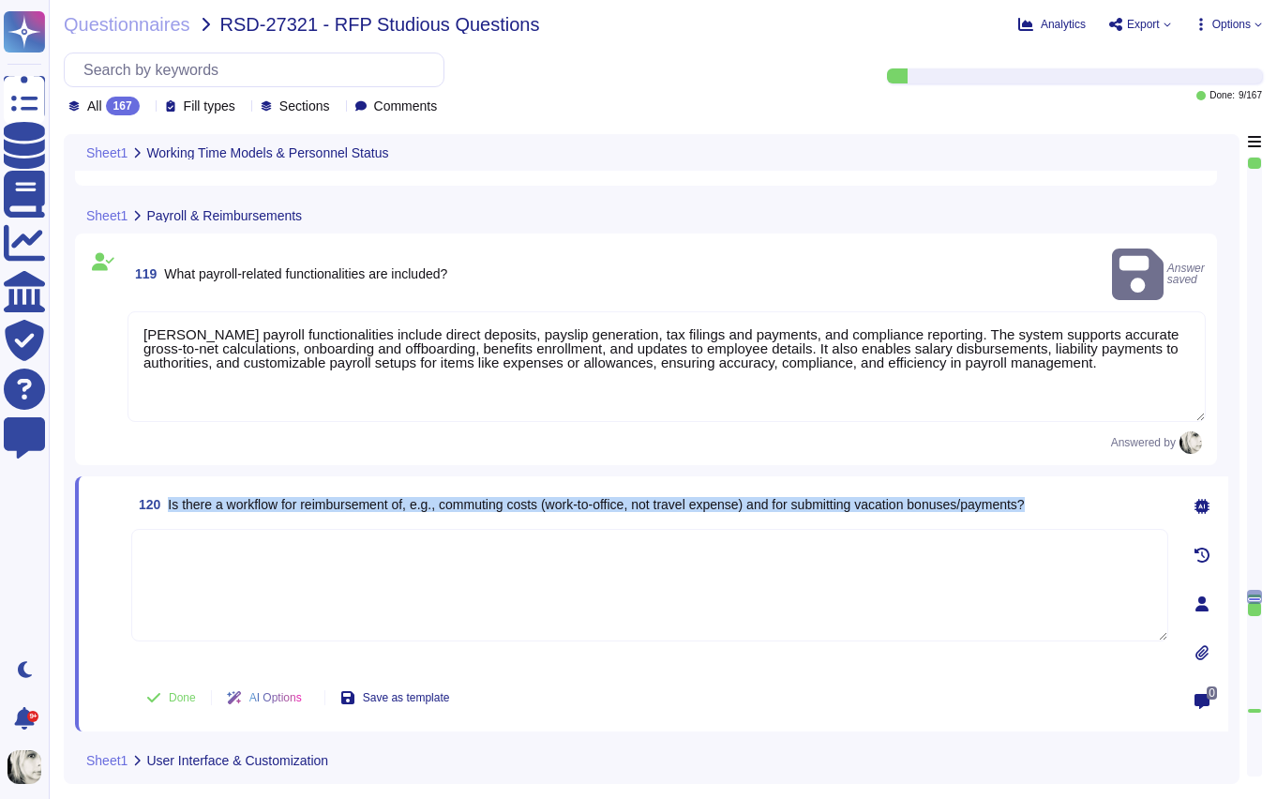
click at [251, 497] on span "Is there a workflow for reimbursement of, e.g., commuting costs (work-to-office…" at bounding box center [596, 504] width 856 height 15
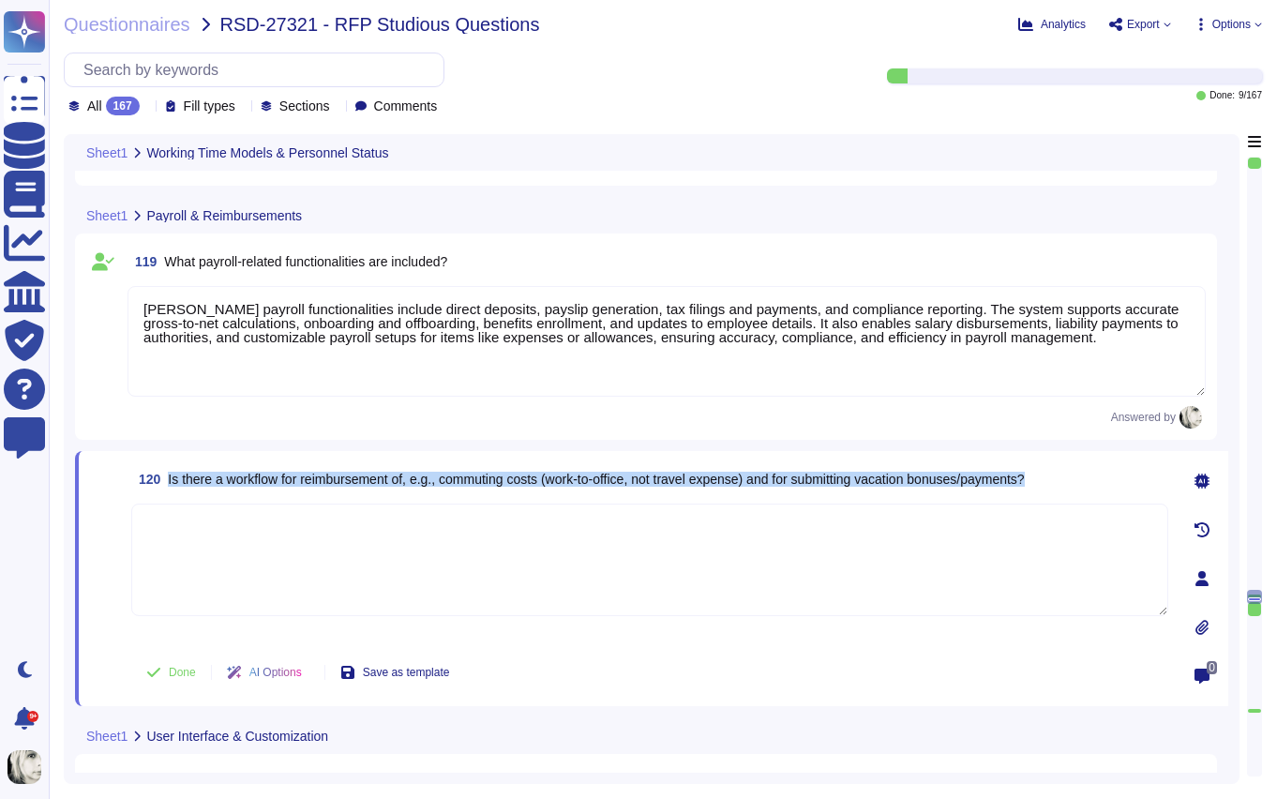
click at [437, 480] on span "Is there a workflow for reimbursement of, e.g., commuting costs (work-to-office…" at bounding box center [596, 479] width 856 height 15
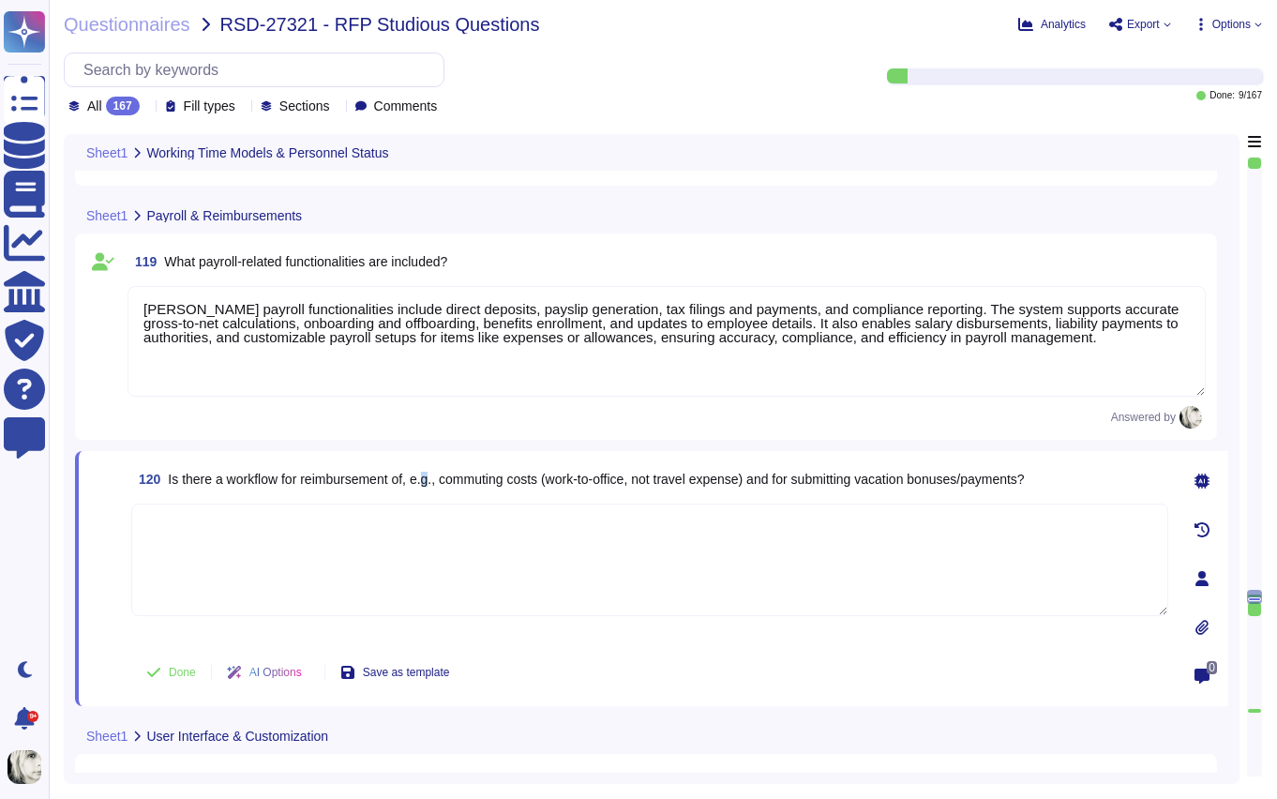
click at [437, 480] on span "Is there a workflow for reimbursement of, e.g., commuting costs (work-to-office…" at bounding box center [596, 479] width 856 height 15
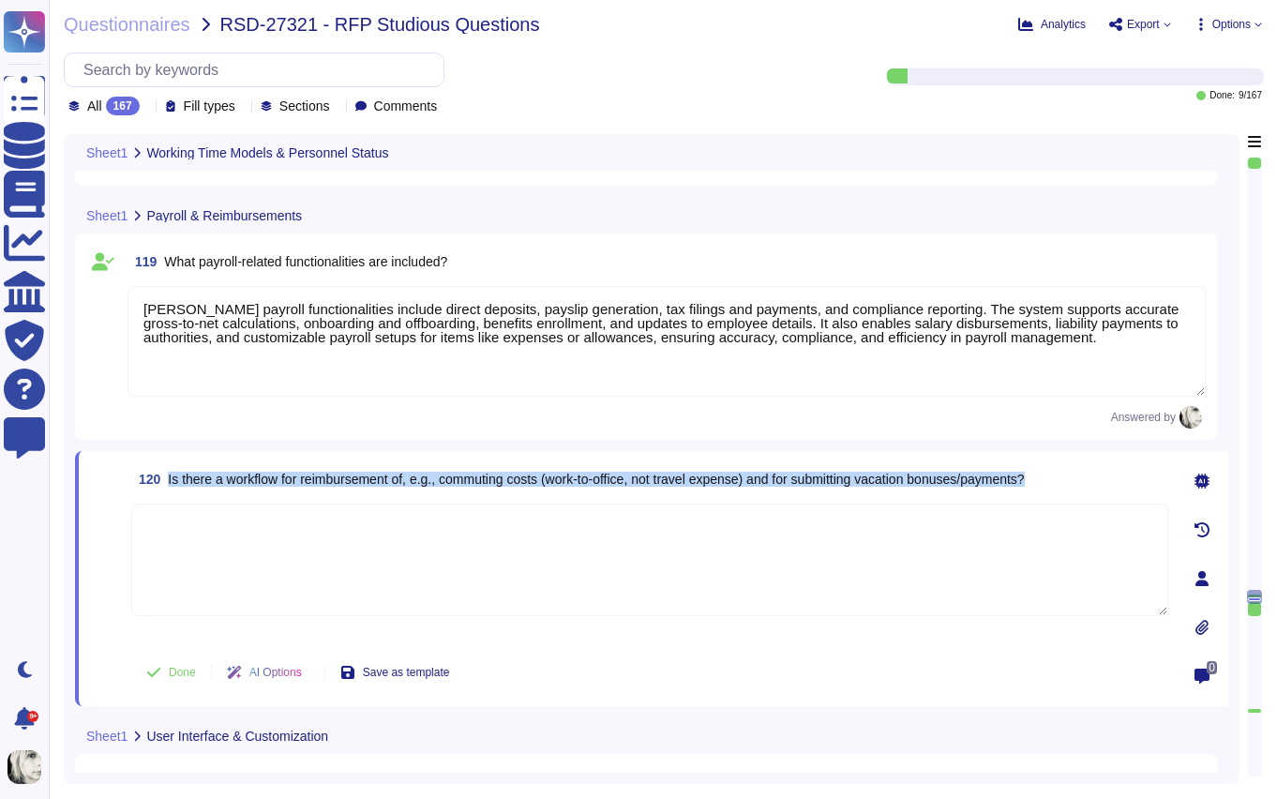
click at [437, 480] on span "Is there a workflow for reimbursement of, e.g., commuting costs (work-to-office…" at bounding box center [596, 479] width 856 height 15
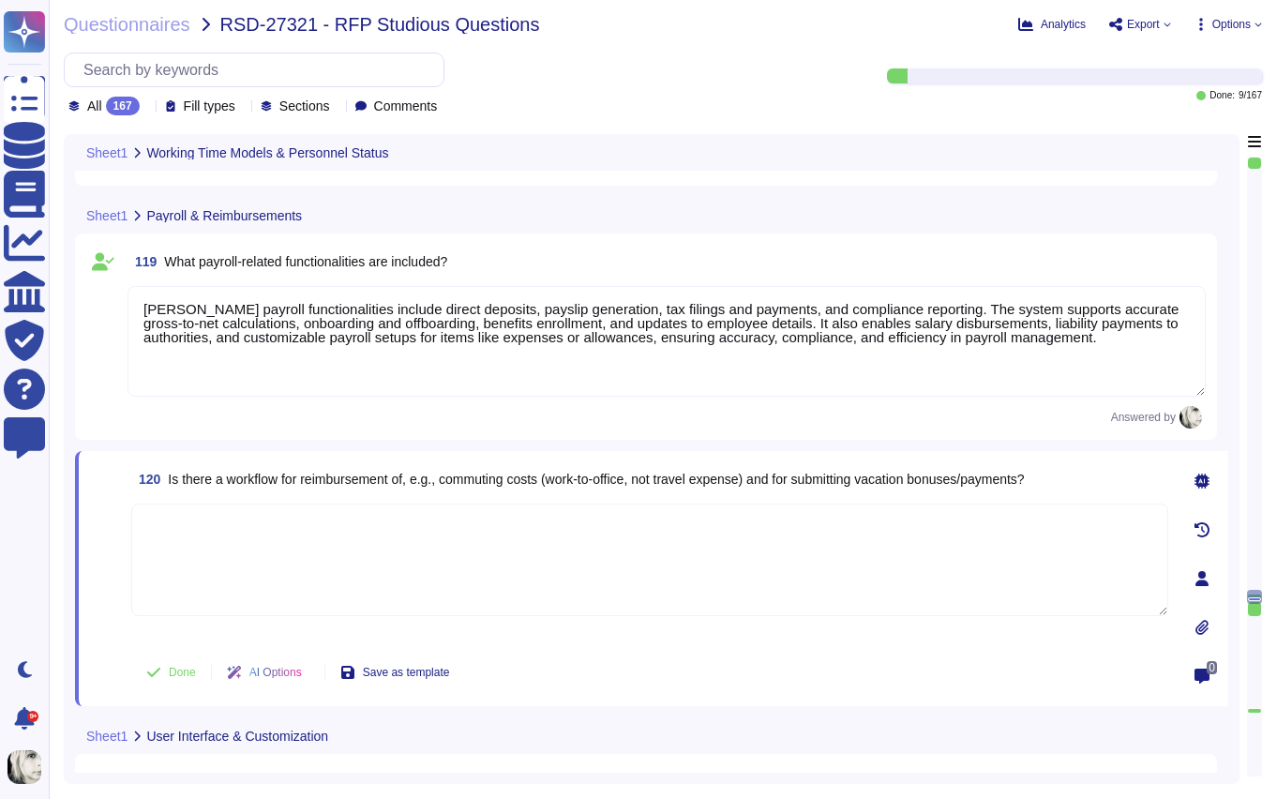
click at [331, 548] on textarea at bounding box center [649, 560] width 1037 height 113
paste textarea "Yes, Deel provides workflows for reimbursements such as commuting costs and for…"
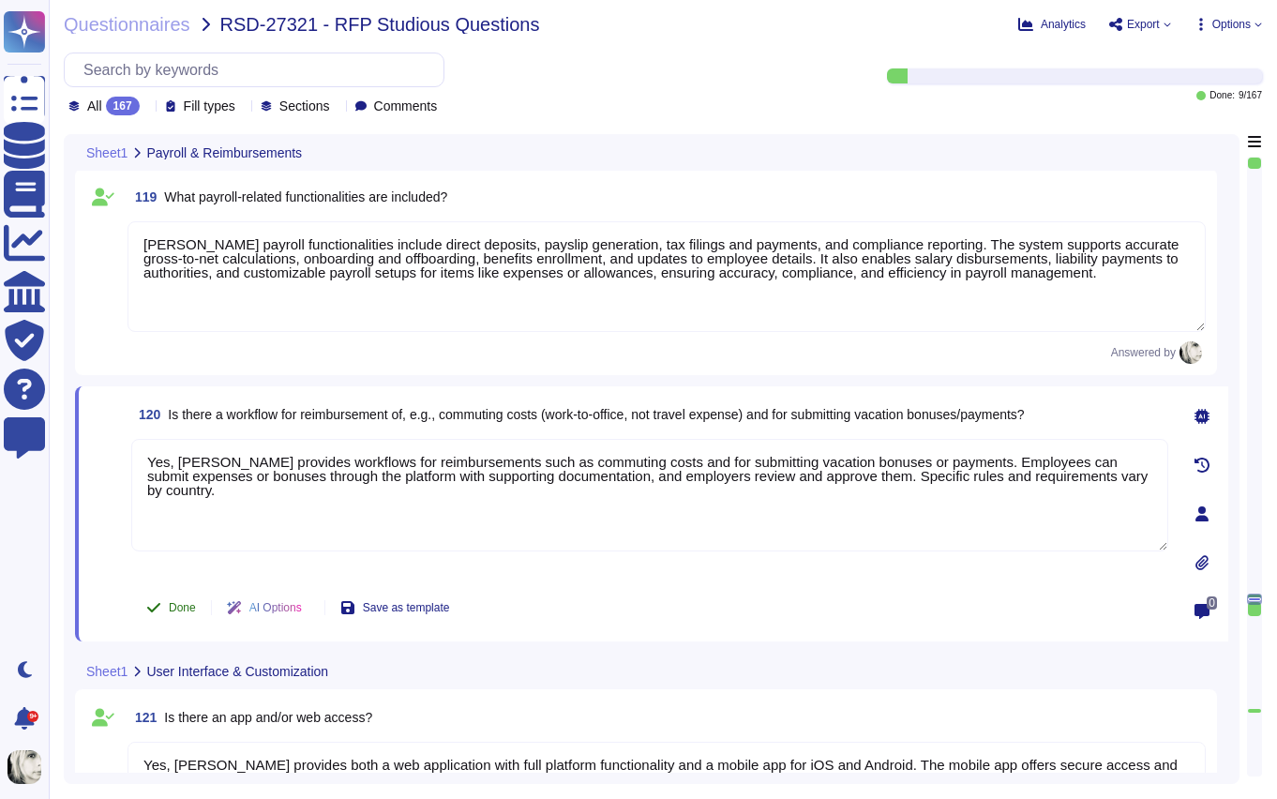
scroll to position [16593, 0]
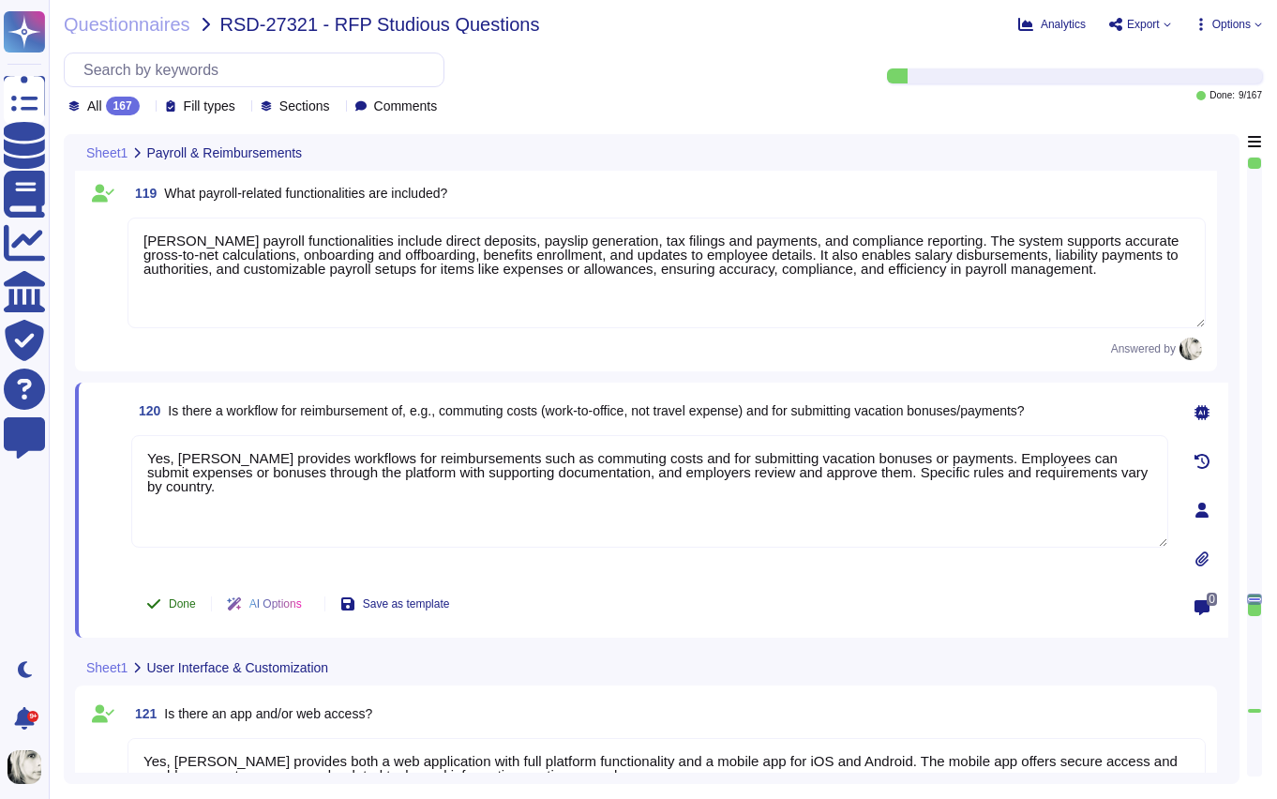
type textarea "Yes, Deel provides workflows for reimbursements such as commuting costs and for…"
click at [176, 607] on span "Done" at bounding box center [182, 603] width 27 height 11
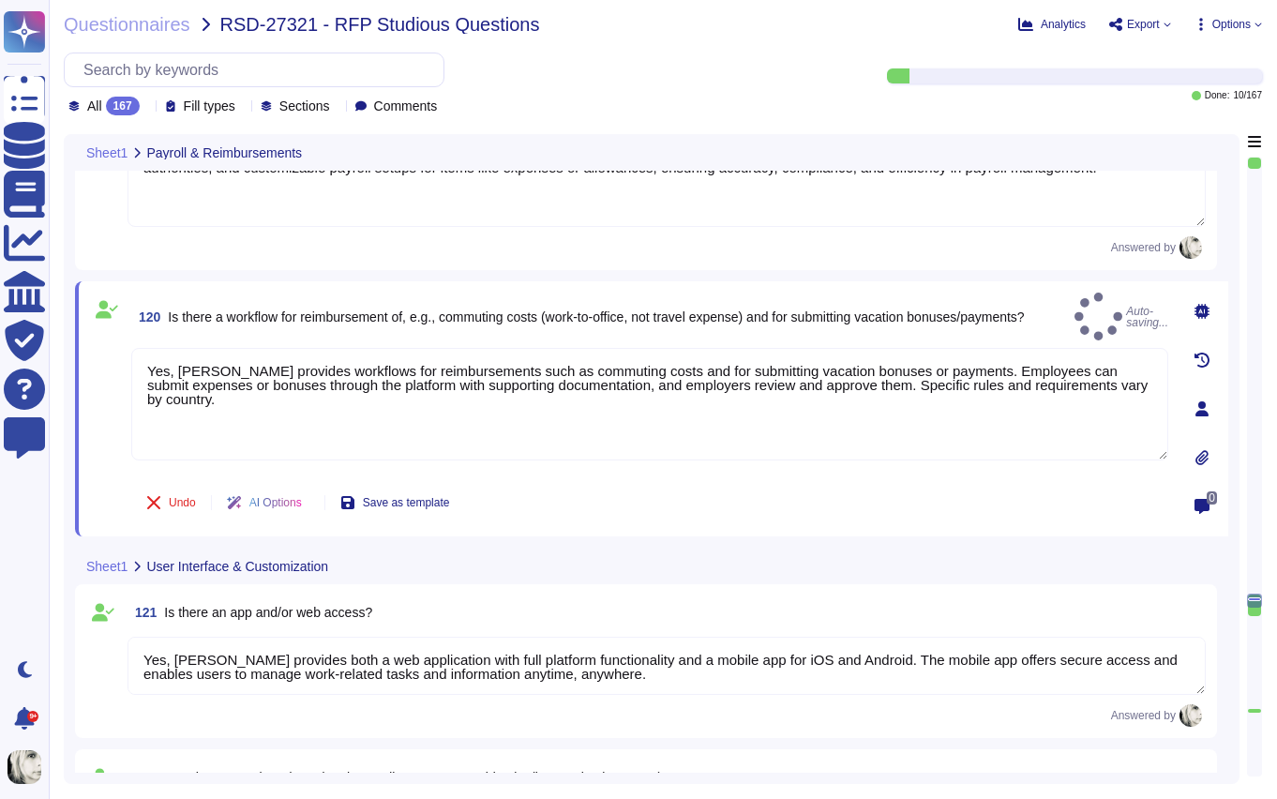
type textarea "Yes, the Deel dashboard can be customized. Users can rearrange and add widgets …"
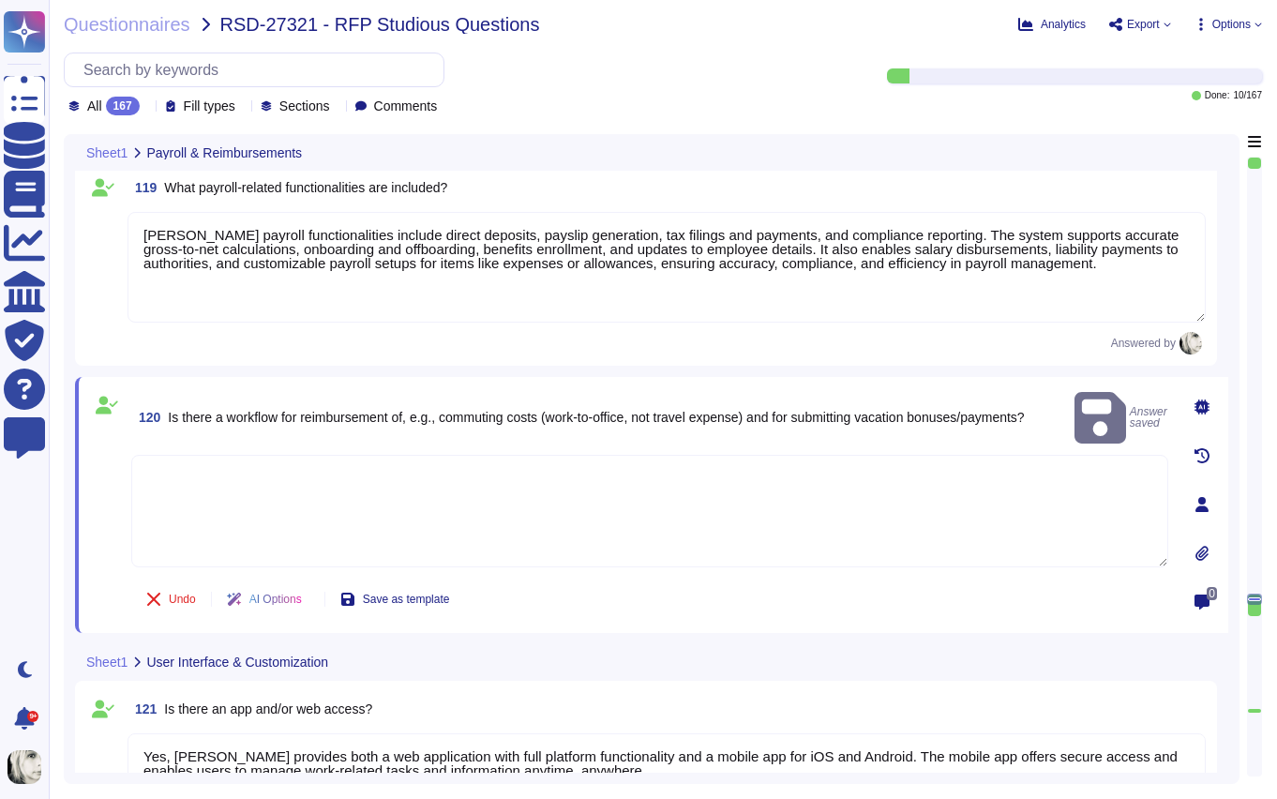
scroll to position [16581, 0]
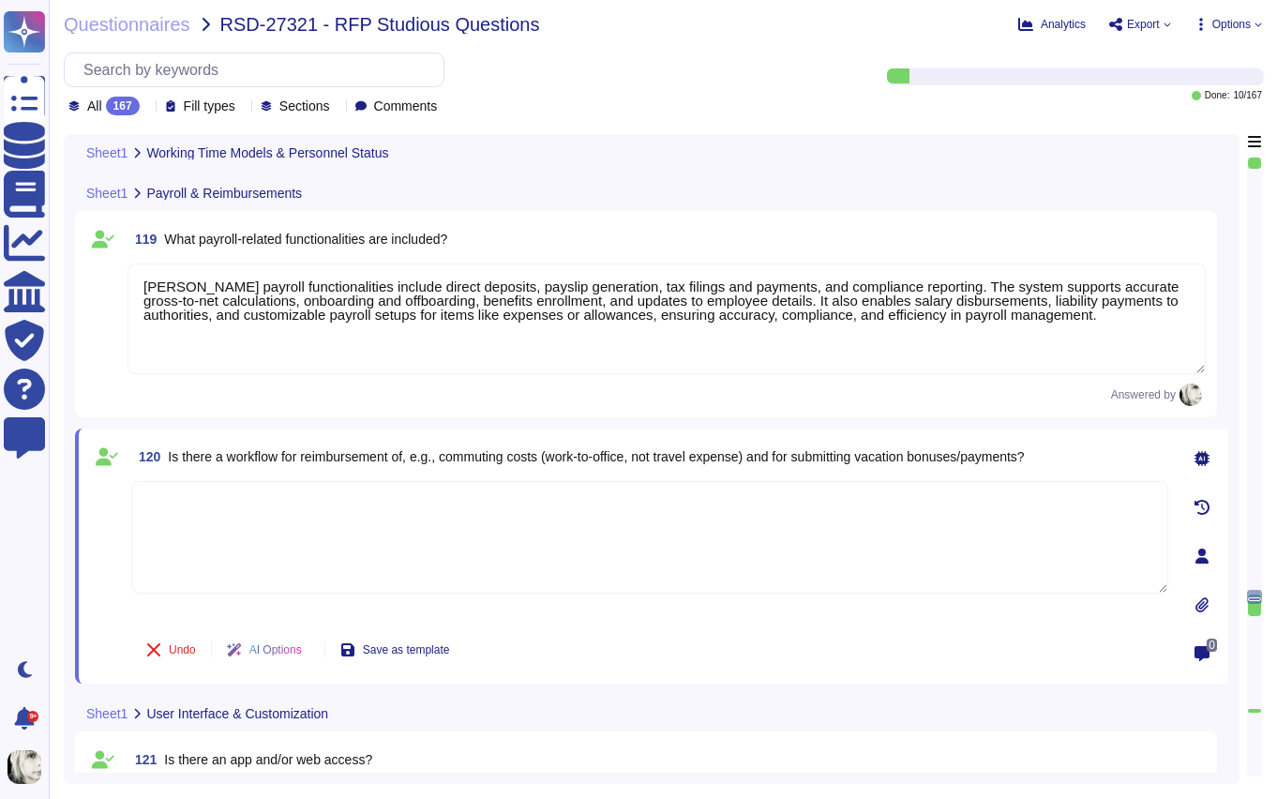
click at [235, 522] on textarea at bounding box center [649, 537] width 1037 height 113
paste textarea "Yes, Deel provides workflows for reimbursements such as commuting costs and for…"
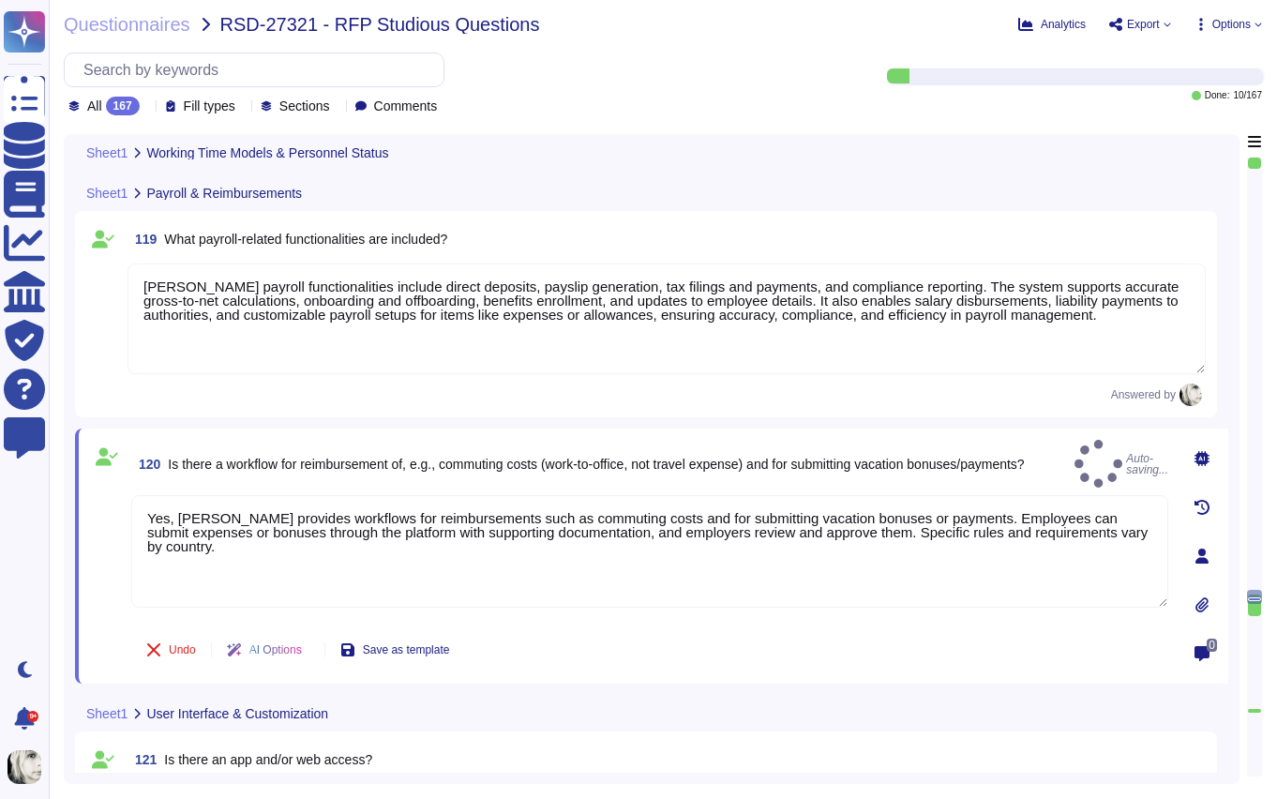
type textarea "Yes, Deel provides workflows for reimbursements such as commuting costs and for…"
click at [122, 574] on span at bounding box center [107, 557] width 34 height 125
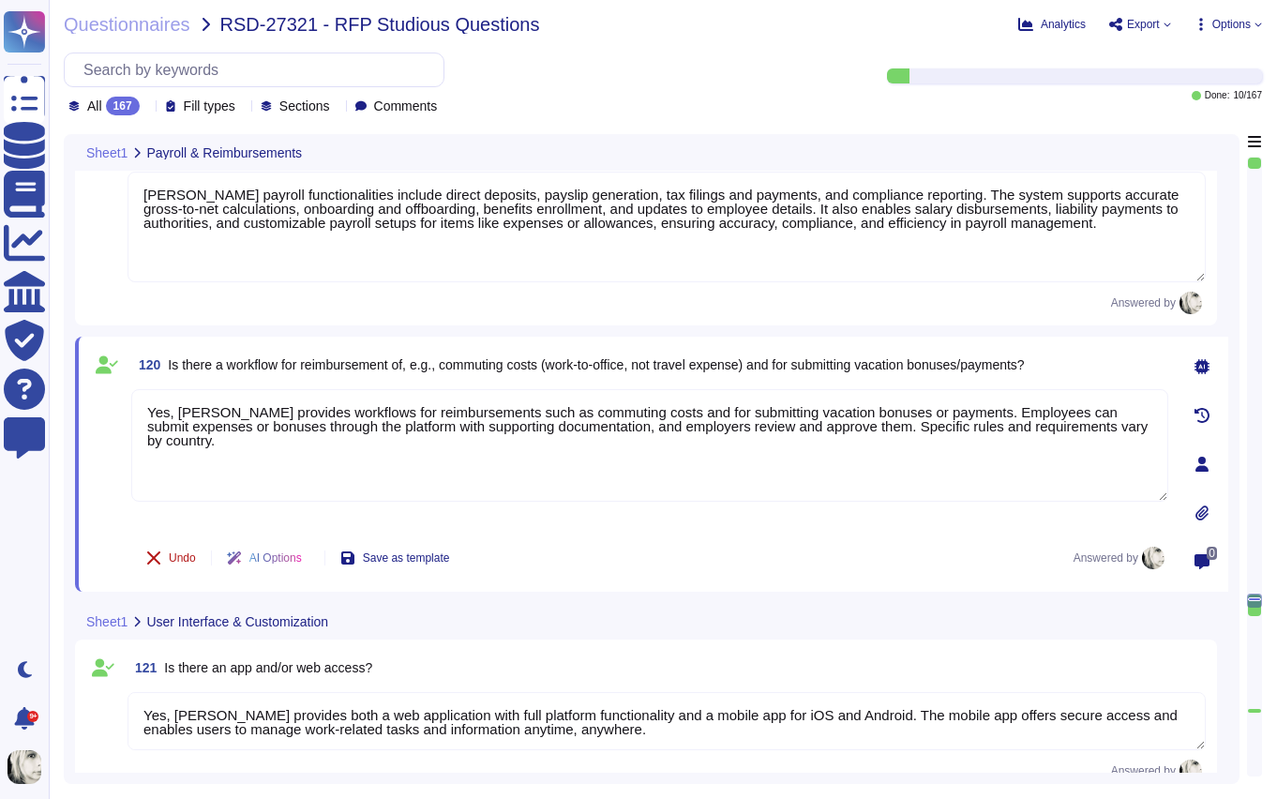
type textarea "Yes, the Deel dashboard can be customized. Users can rearrange and add widgets …"
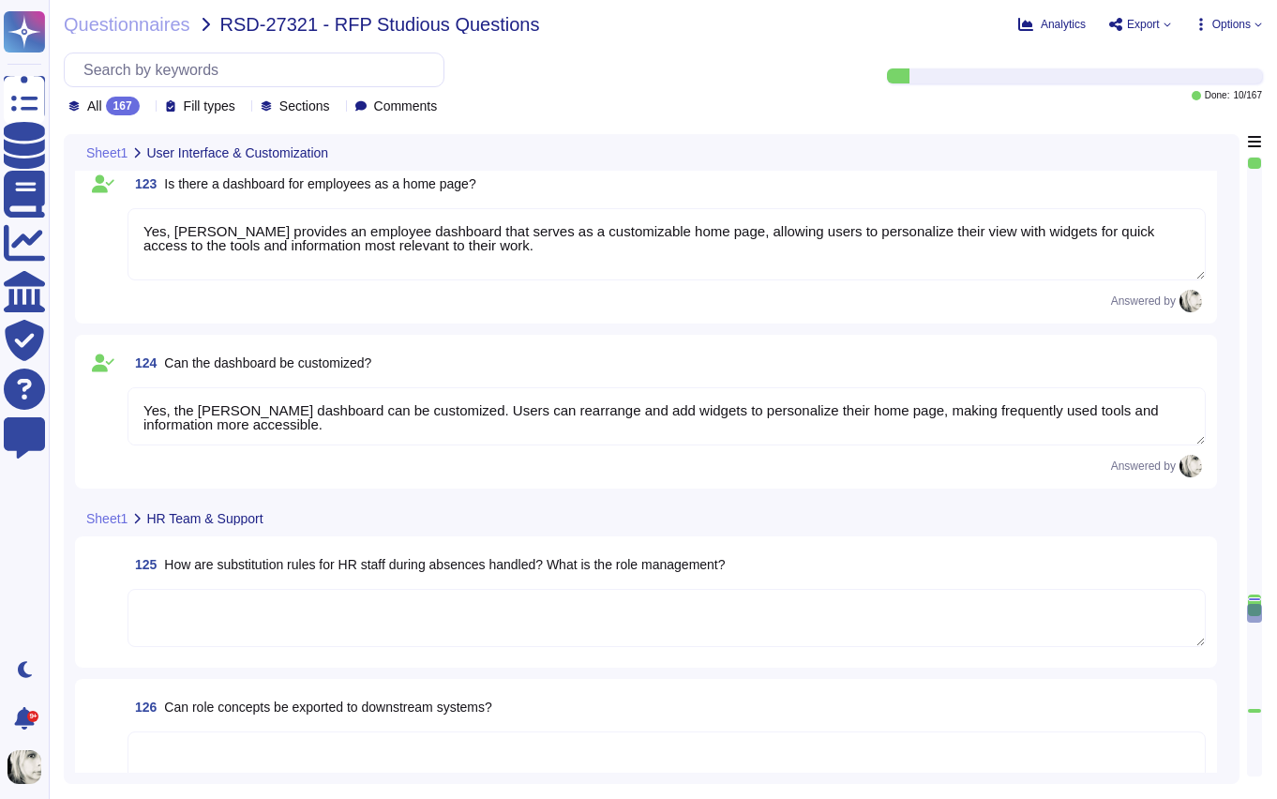
scroll to position [17495, 0]
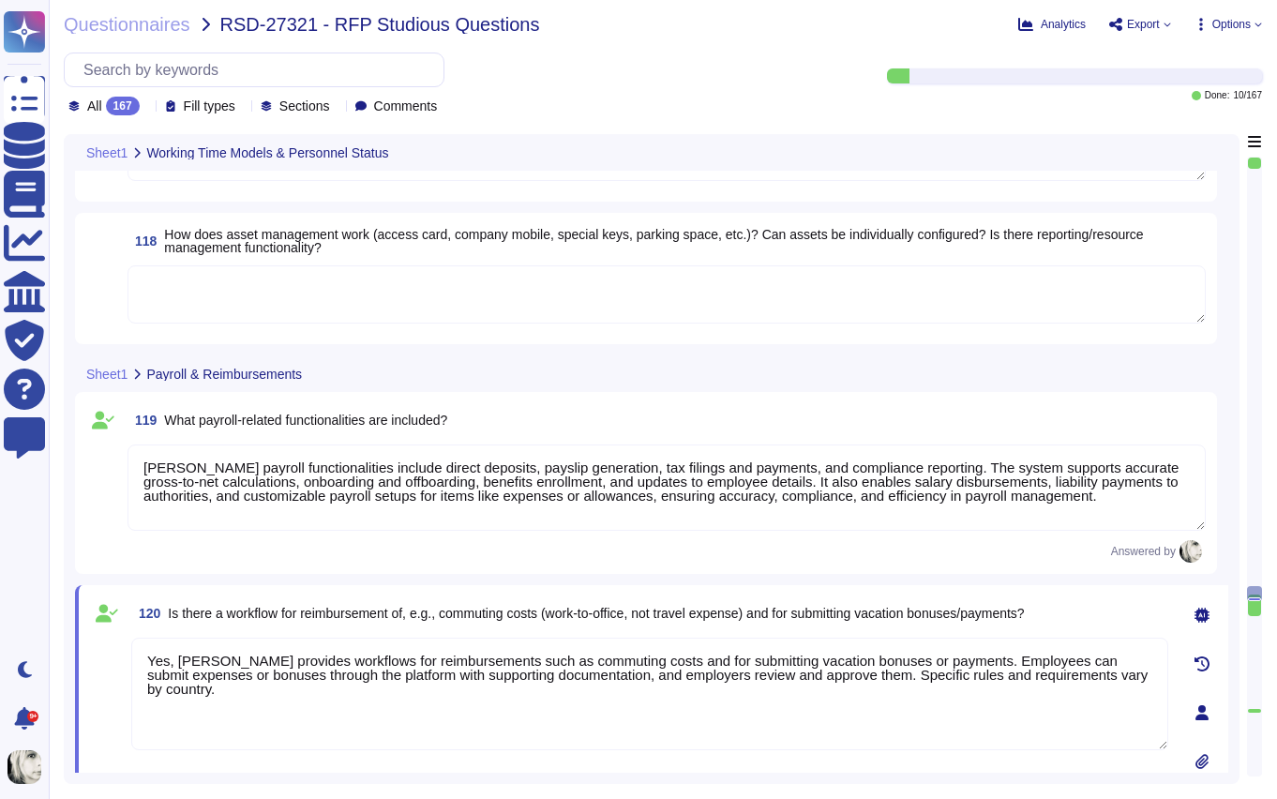
type textarea "Deel’s payroll functionalities include direct deposits, payslip generation, tax…"
type textarea "Yes, Deel provides workflows for reimbursements such as commuting costs and for…"
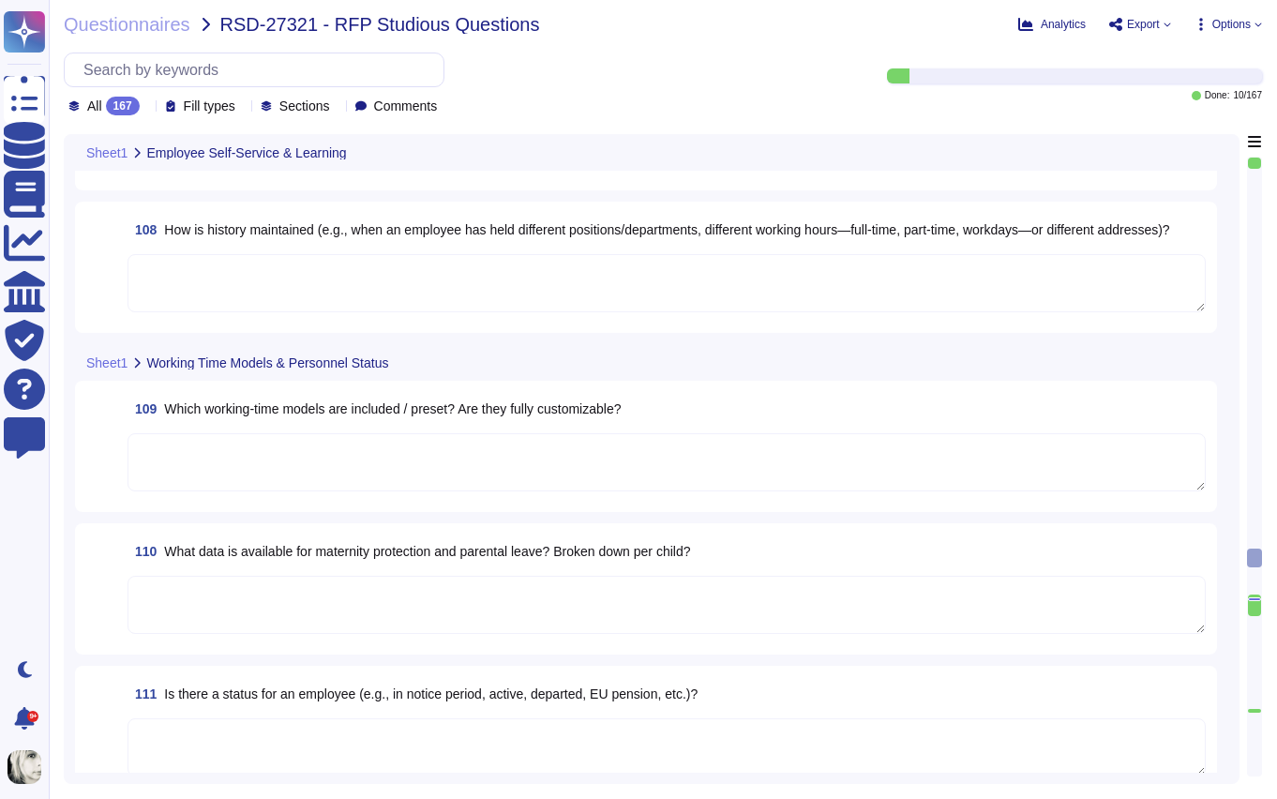
scroll to position [15069, 0]
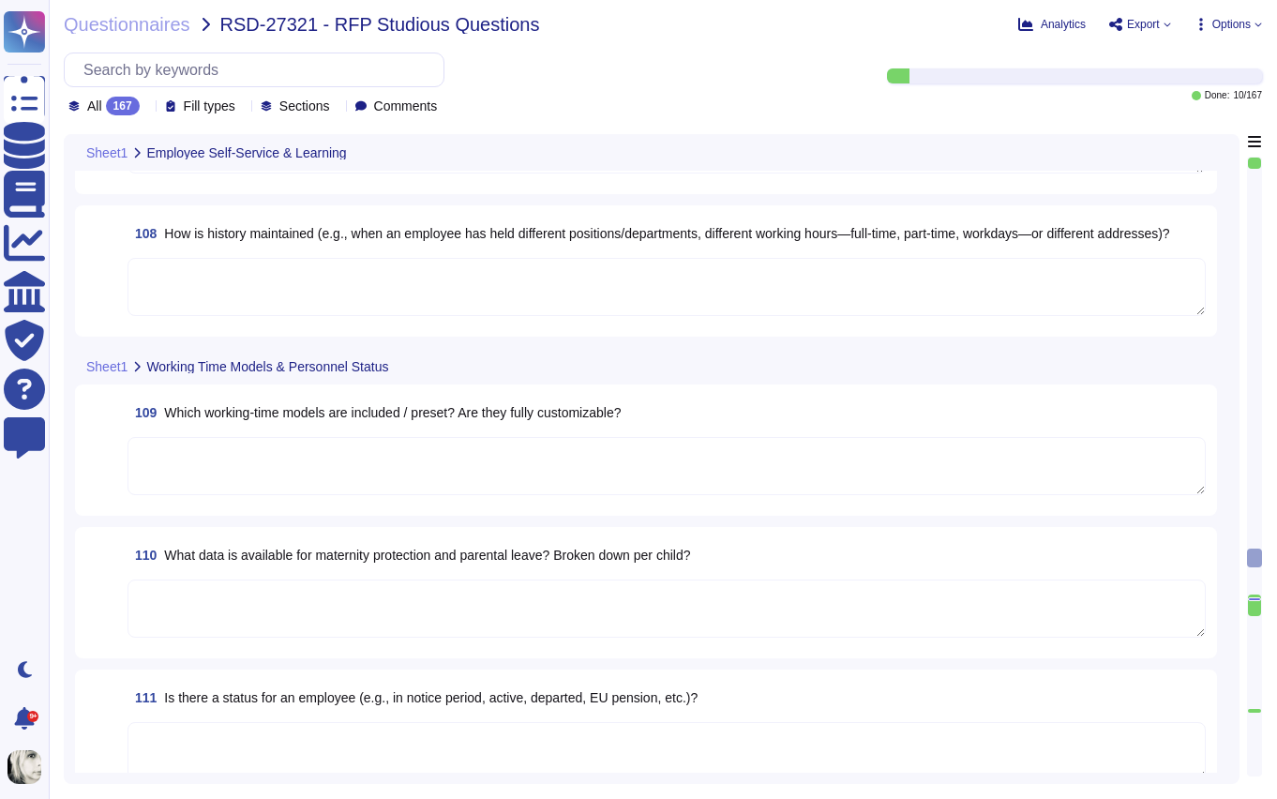
click at [298, 413] on span "Which working‑time models are included / preset? Are they fully customizable?" at bounding box center [392, 412] width 457 height 15
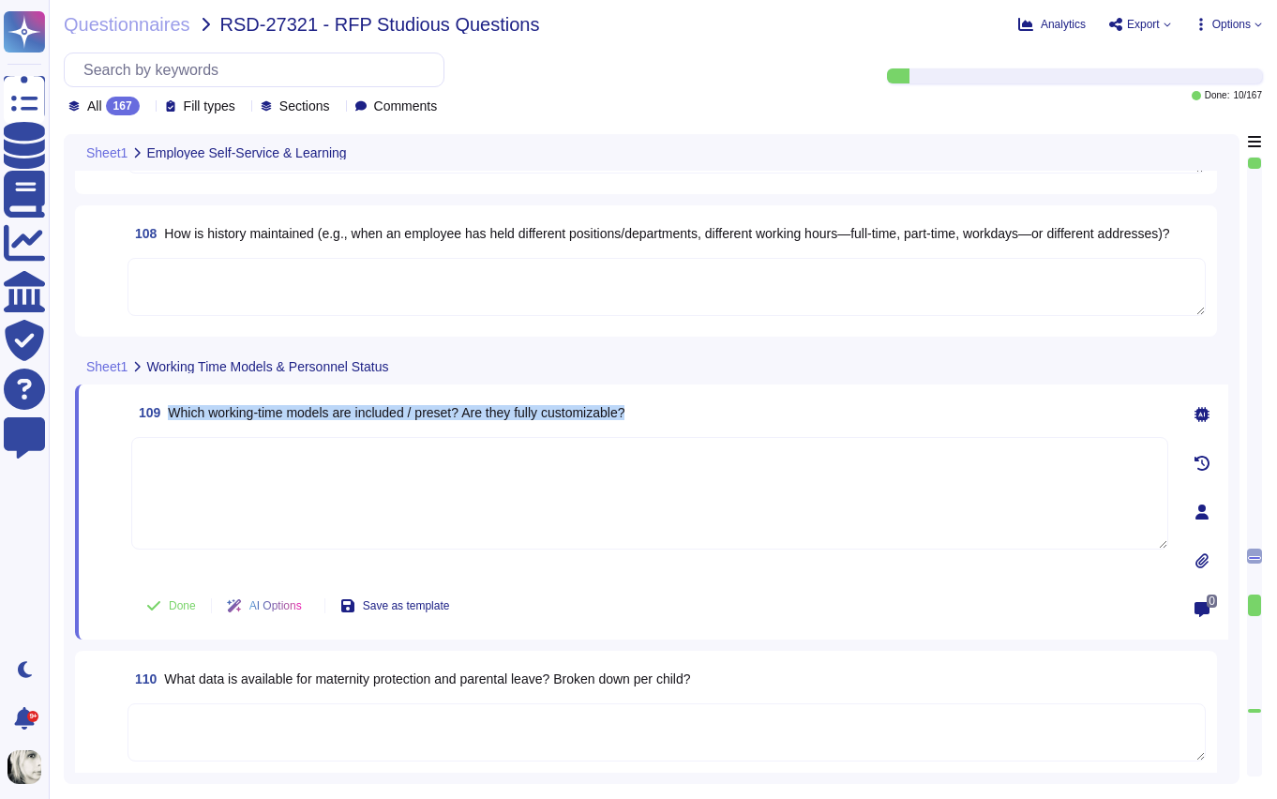
click at [298, 413] on span "Which working‑time models are included / preset? Are they fully customizable?" at bounding box center [396, 412] width 457 height 15
click at [263, 420] on span "109 Which working‑time models are included / preset? Are they fully customizabl…" at bounding box center [377, 413] width 493 height 34
click at [284, 486] on textarea at bounding box center [649, 493] width 1037 height 113
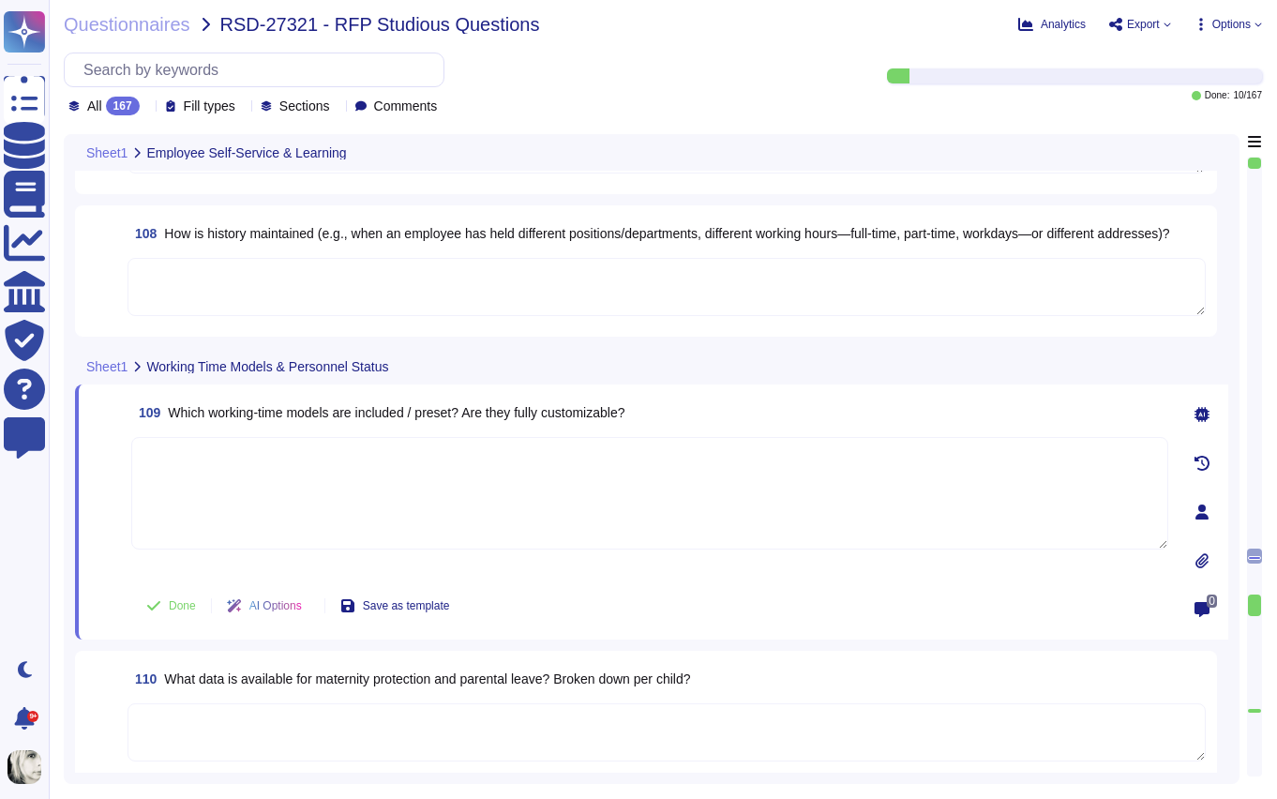
paste textarea "[PERSON_NAME] supports fully customizable working-time models through its Weekl…"
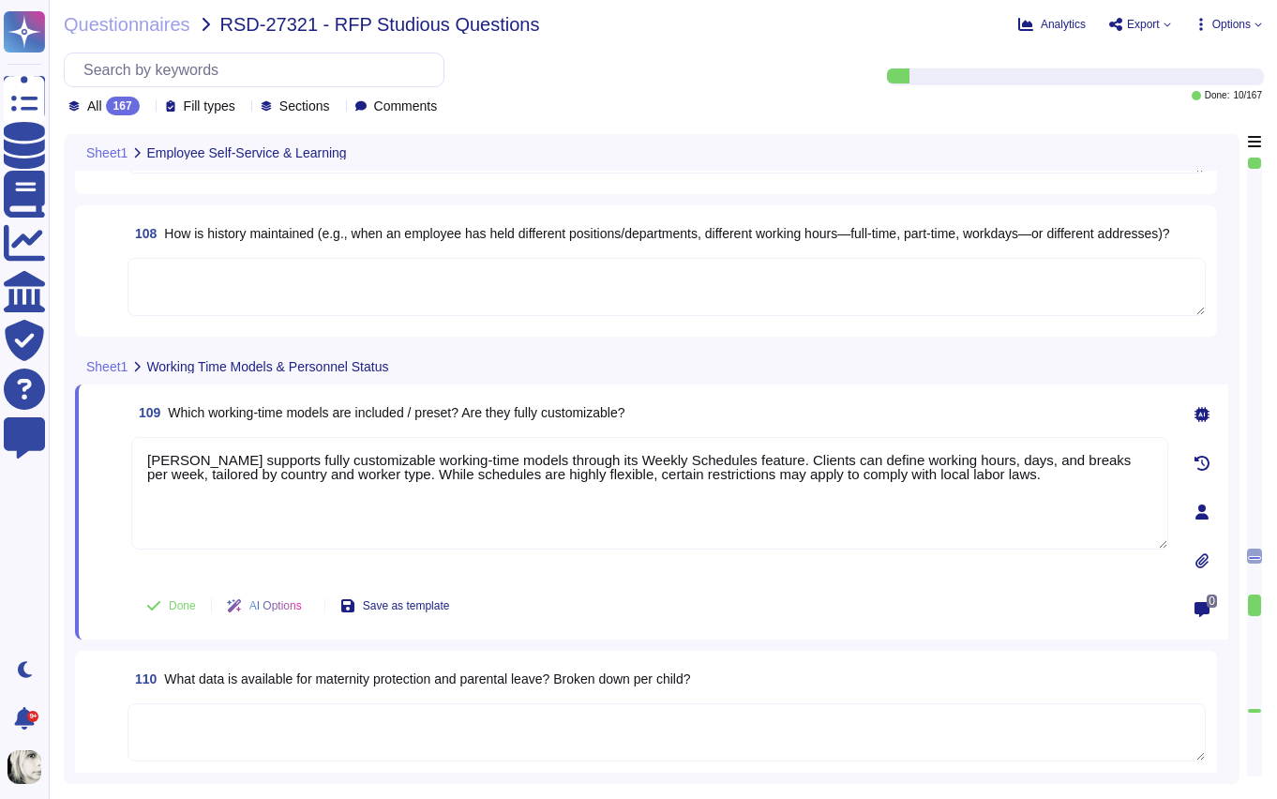
type textarea "[PERSON_NAME] supports fully customizable working-time models through its Weekl…"
click at [185, 578] on div "109 Which working‑time models are included / preset? Are they fully customizabl…" at bounding box center [629, 512] width 1078 height 233
click at [173, 605] on span "Done" at bounding box center [182, 605] width 27 height 11
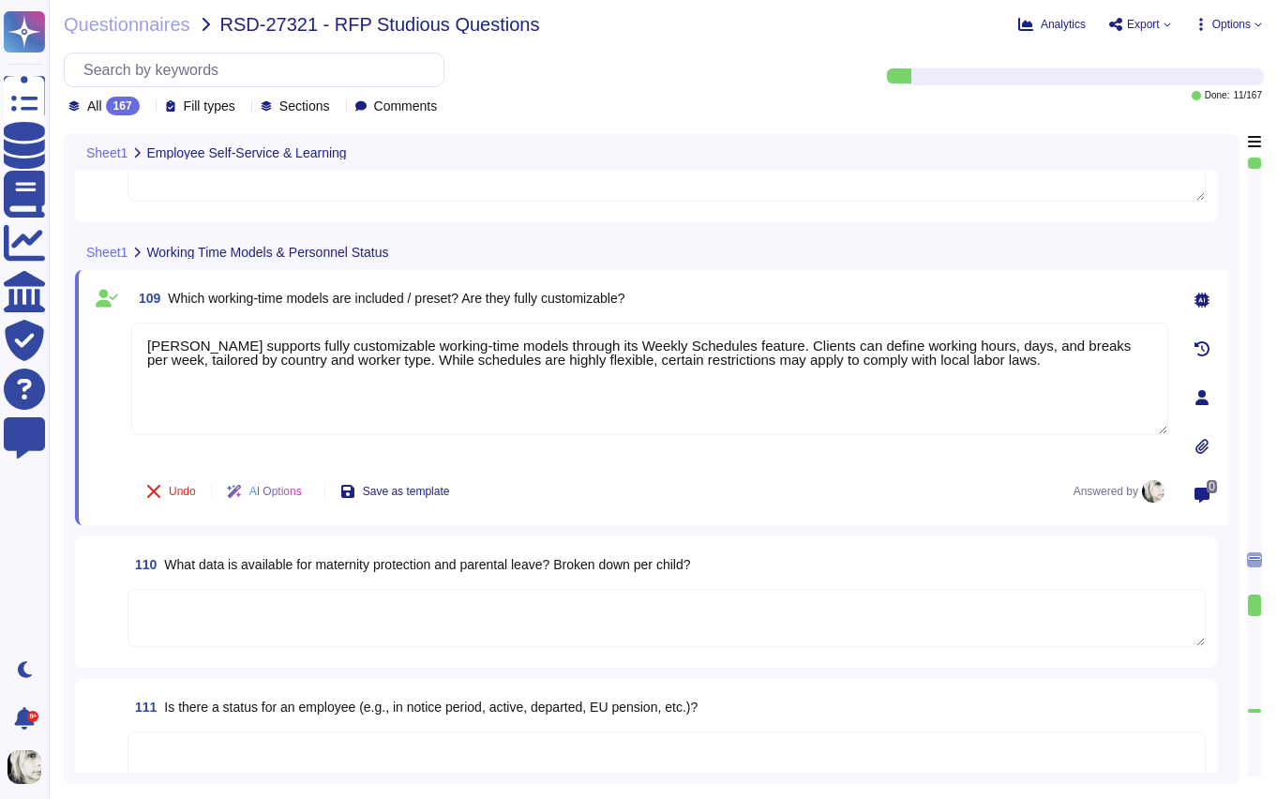
scroll to position [15185, 0]
click at [196, 561] on span "What data is available for maternity protection and parental leave? Broken down…" at bounding box center [427, 563] width 526 height 15
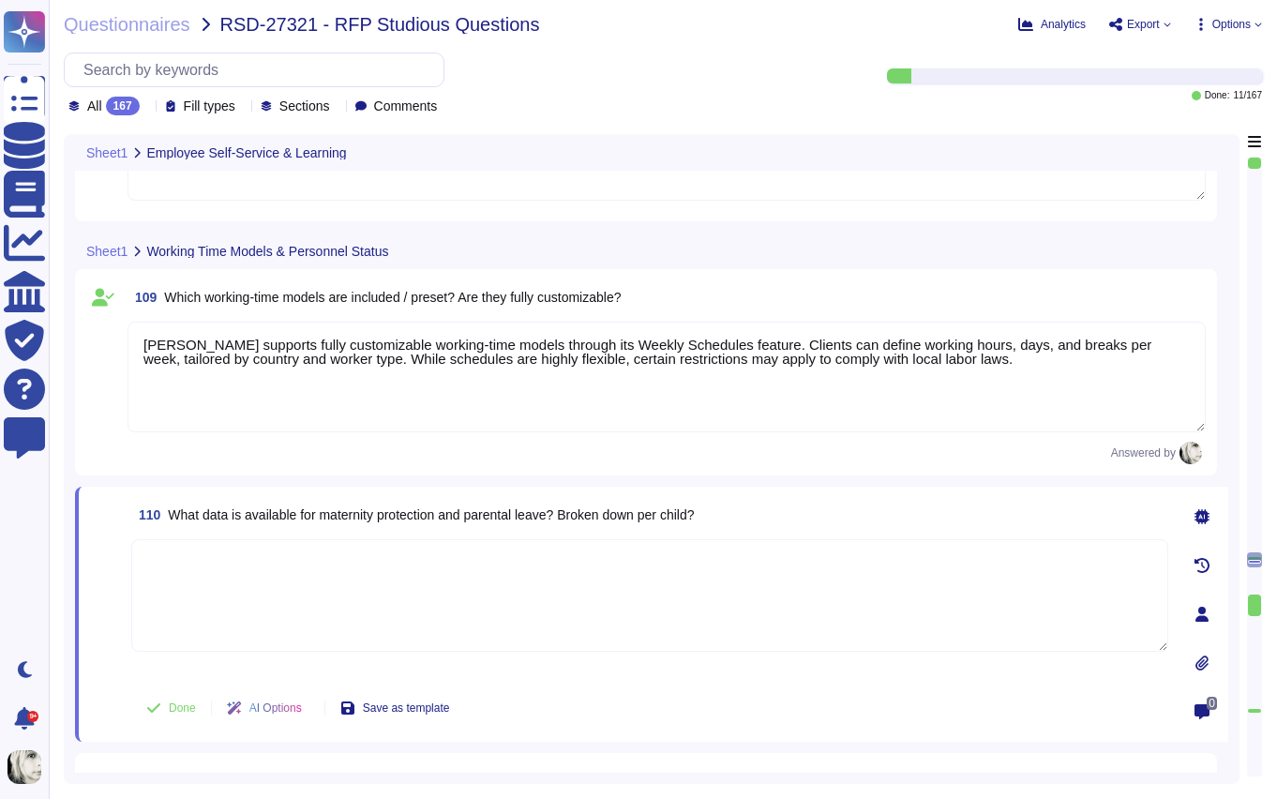
click at [196, 561] on textarea at bounding box center [649, 595] width 1037 height 113
click at [209, 511] on span "What data is available for maternity protection and parental leave? Broken down…" at bounding box center [431, 514] width 526 height 15
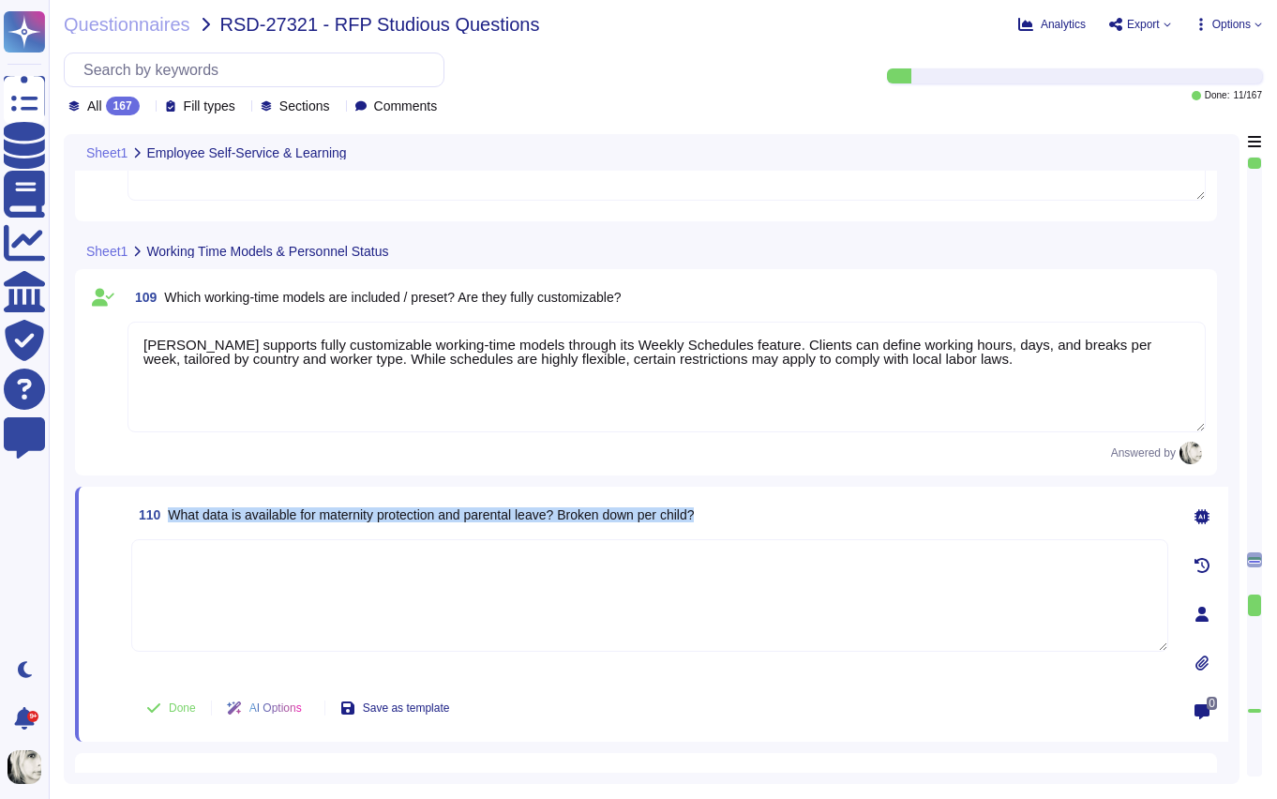
click at [195, 518] on span "What data is available for maternity protection and parental leave? Broken down…" at bounding box center [431, 514] width 526 height 15
click at [304, 598] on textarea at bounding box center [649, 595] width 1037 height 113
paste textarea "Data on maternity and parental leave is available by country, with entitlements…"
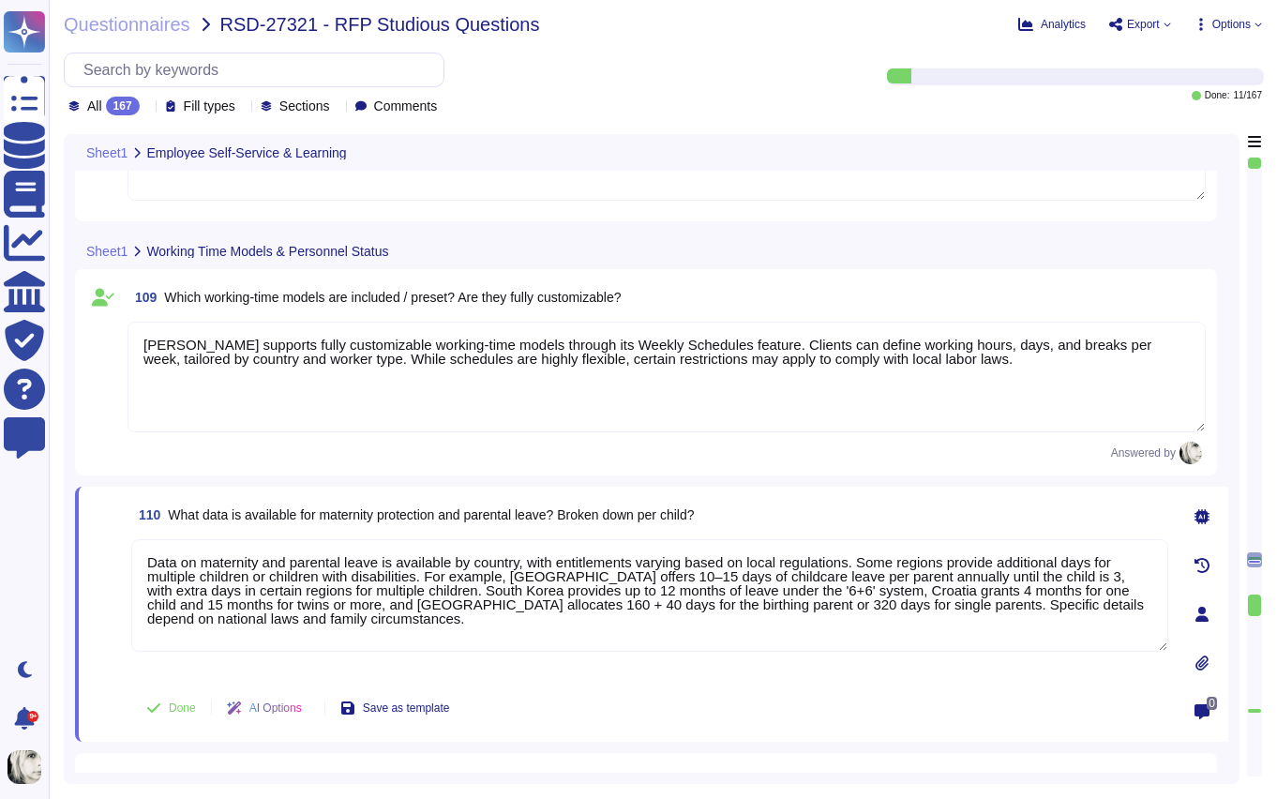
type textarea "Data on maternity and parental leave is available by country, with entitlements…"
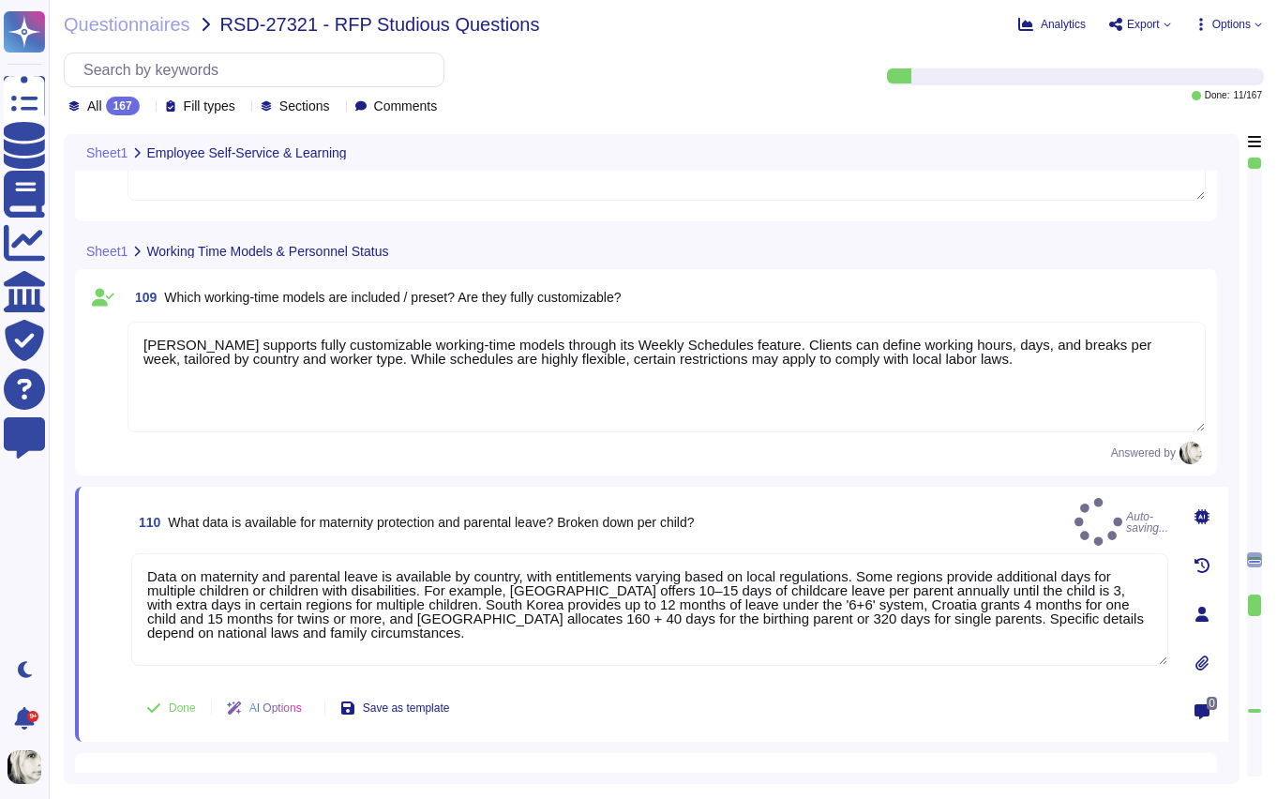
click at [314, 472] on div "109 Which working‑time models are included / preset? Are they fully customizabl…" at bounding box center [646, 372] width 1142 height 206
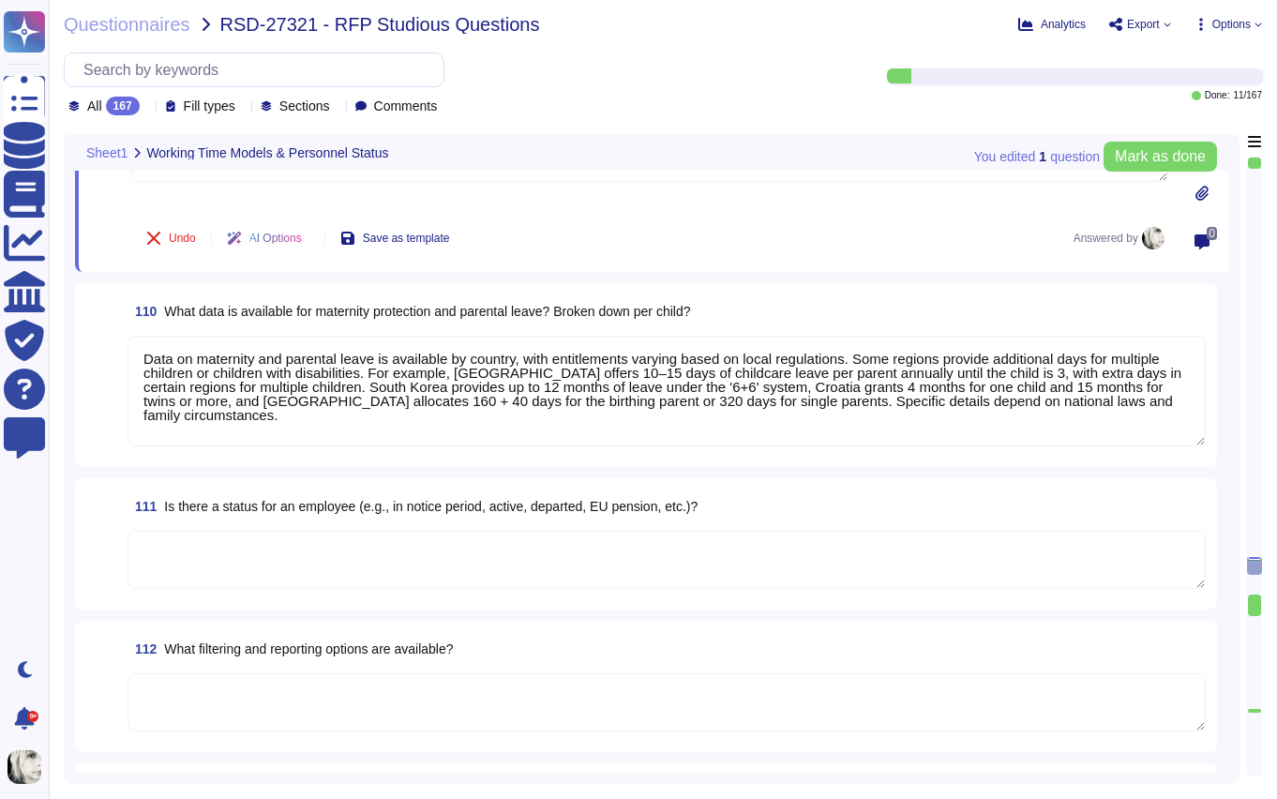
scroll to position [15394, 0]
click at [240, 510] on span "Is there a status for an employee (e.g., in notice period, active, departed, EU…" at bounding box center [431, 504] width 534 height 15
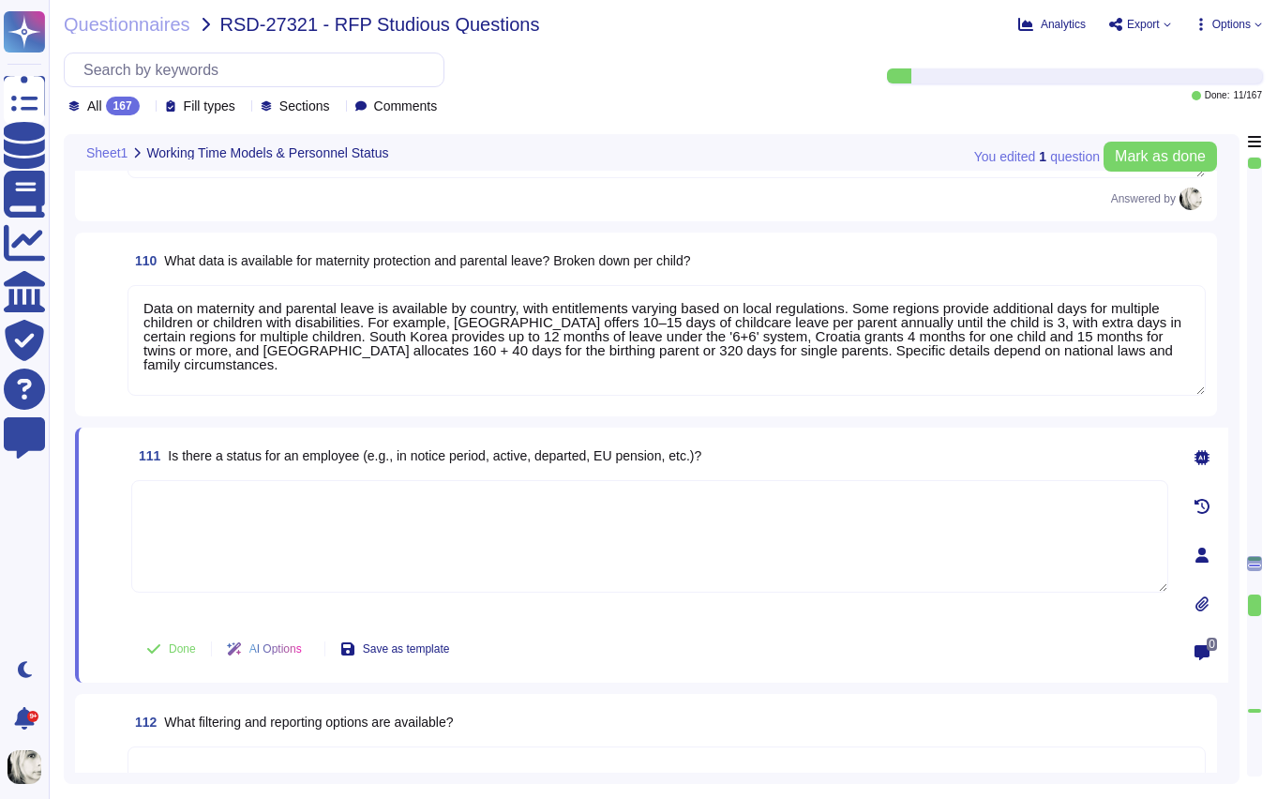
click at [240, 510] on textarea at bounding box center [649, 536] width 1037 height 113
click at [265, 457] on span "Is there a status for an employee (e.g., in notice period, active, departed, EU…" at bounding box center [435, 455] width 534 height 15
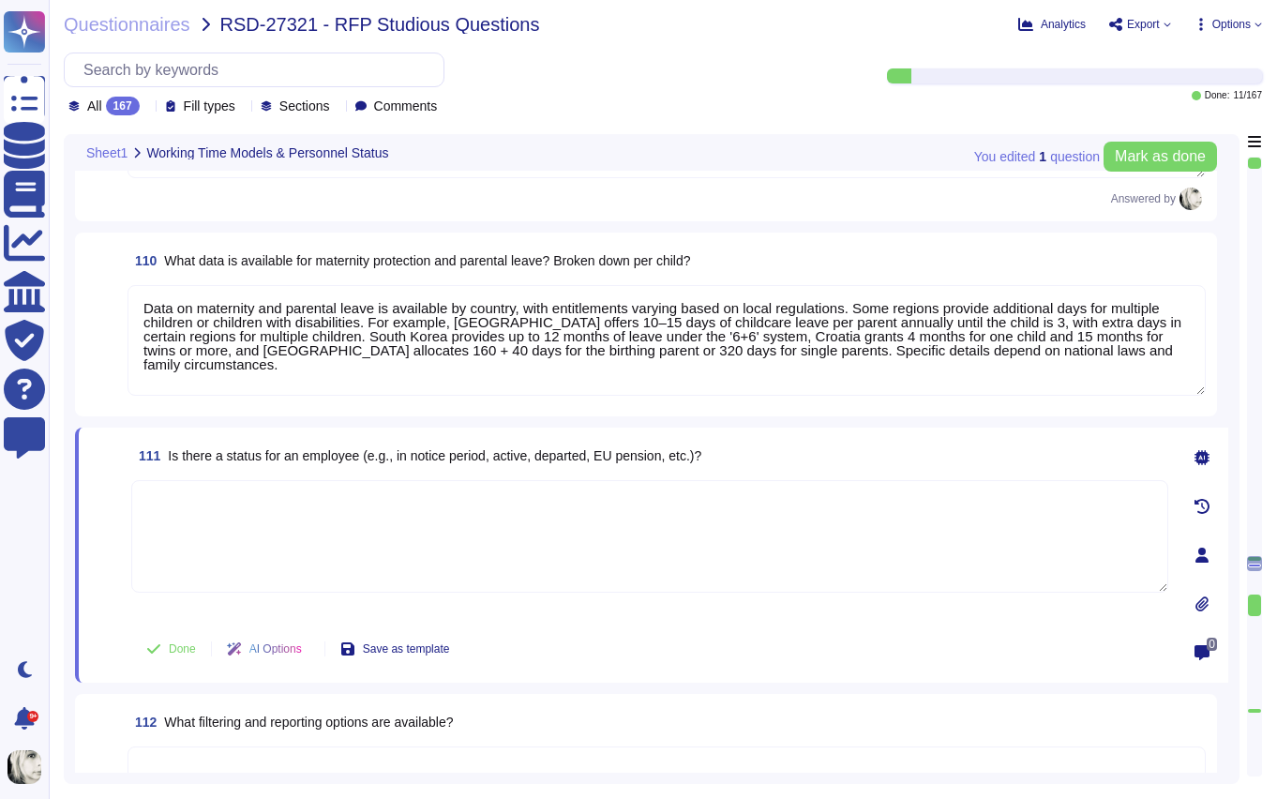
click at [160, 298] on textarea "Data on maternity and parental leave is available by country, with entitlements…" at bounding box center [667, 340] width 1078 height 111
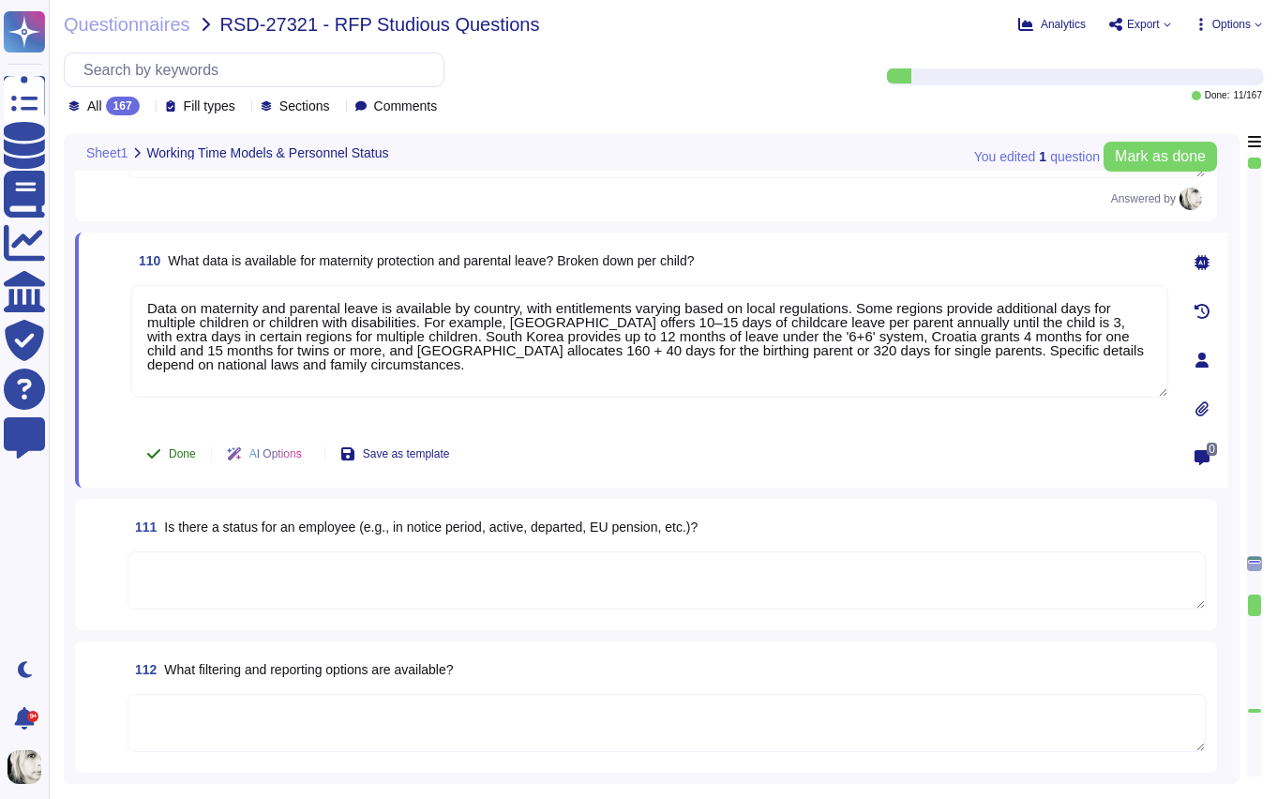
click at [177, 450] on span "Done" at bounding box center [182, 453] width 27 height 11
click at [357, 530] on span "Is there a status for an employee (e.g., in notice period, active, departed, EU…" at bounding box center [431, 526] width 534 height 15
click at [357, 551] on textarea at bounding box center [667, 580] width 1078 height 58
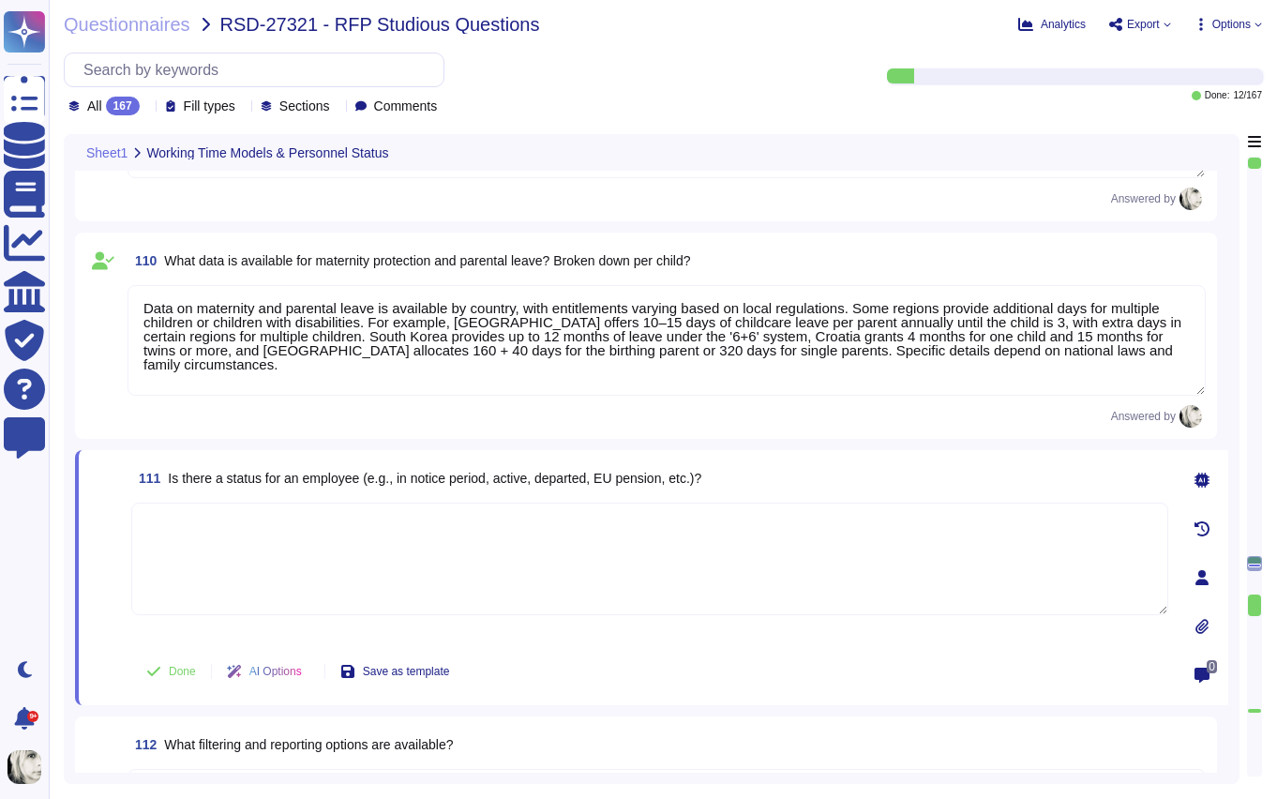
click at [357, 530] on textarea at bounding box center [649, 559] width 1037 height 113
click at [369, 480] on span "Is there a status for an employee (e.g., in notice period, active, departed, EU…" at bounding box center [435, 478] width 534 height 15
click at [391, 538] on textarea at bounding box center [649, 559] width 1037 height 113
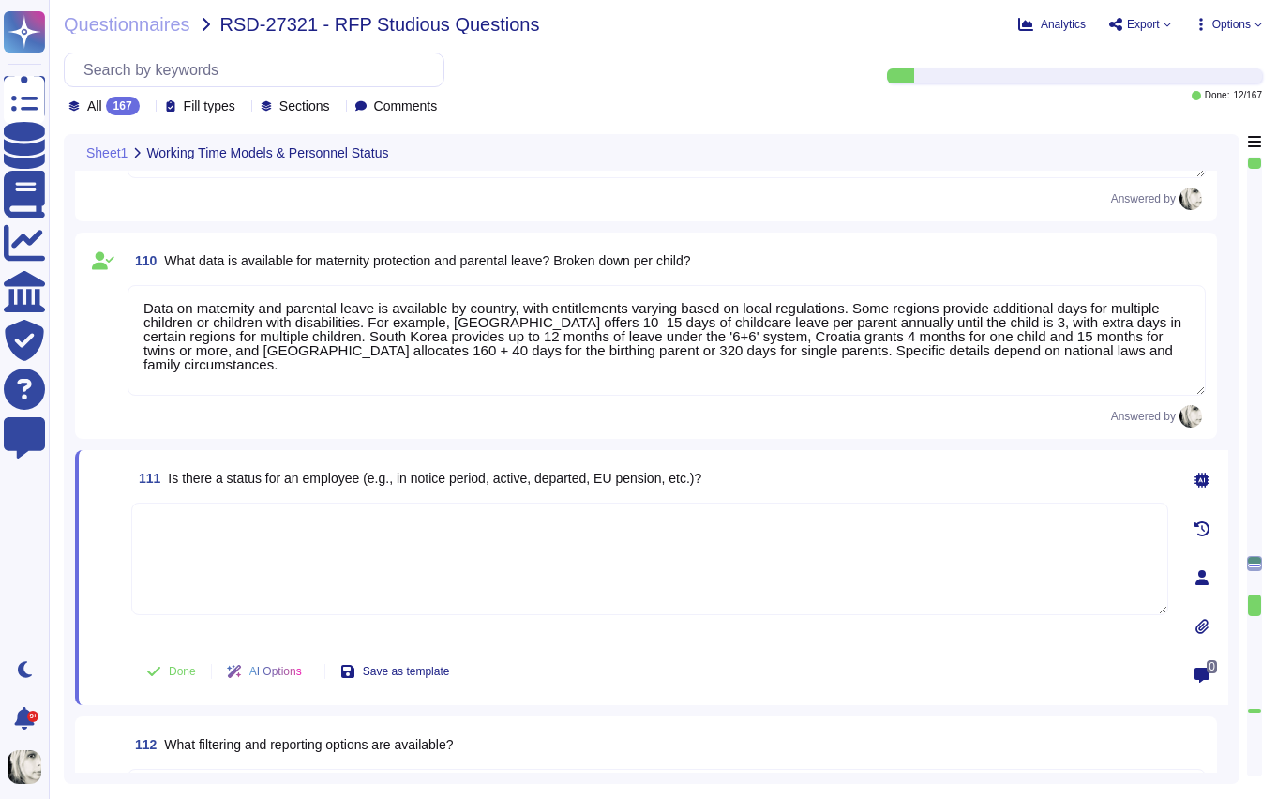
paste textarea "Yes, Deel provides various employee statuses to track different stages of the e…"
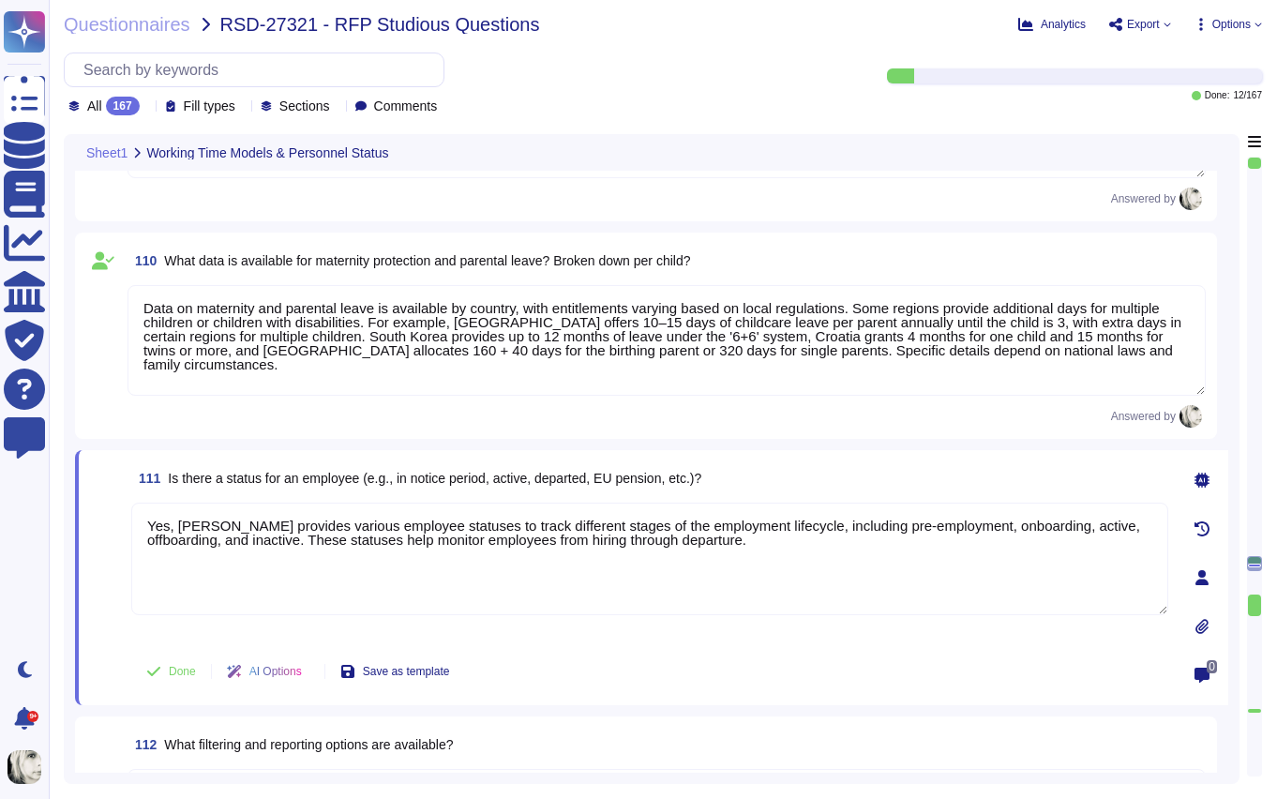
type textarea "Yes, Deel provides various employee statuses to track different stages of the e…"
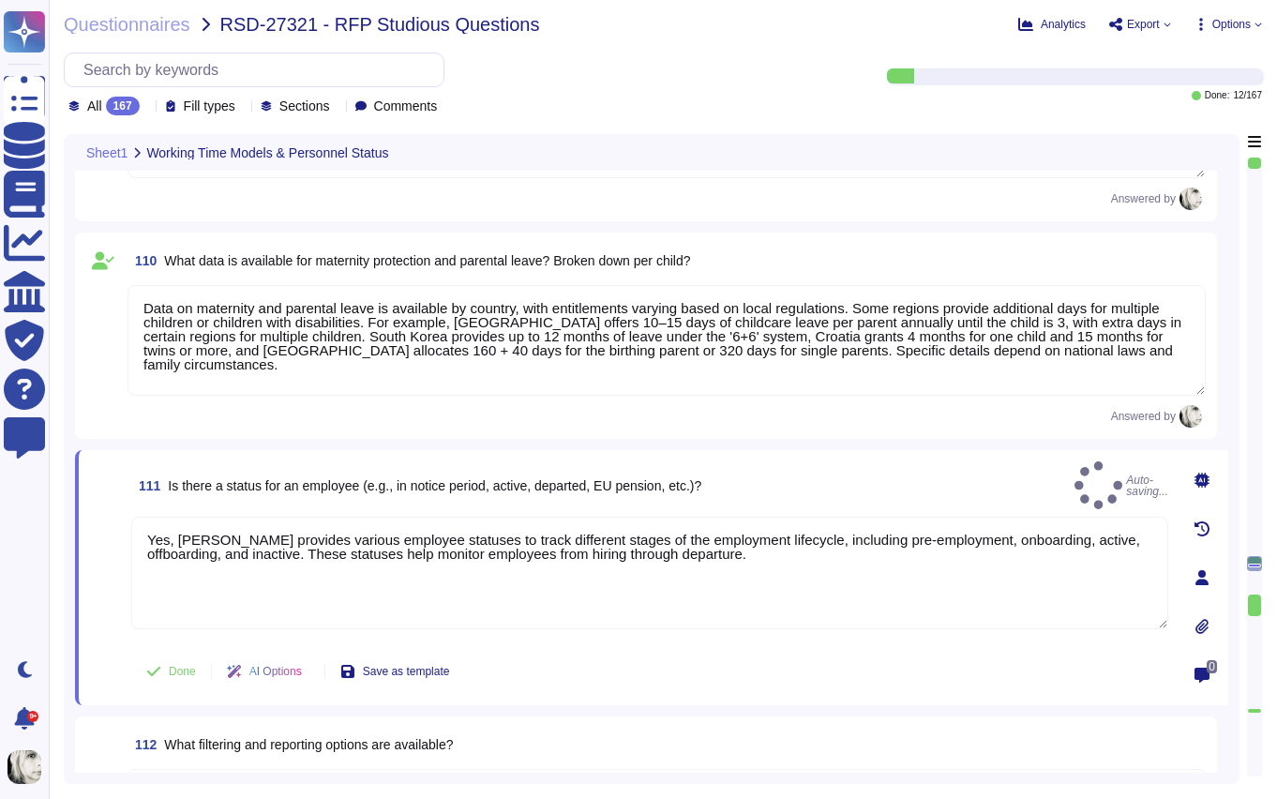
click at [173, 643] on div "111 Is there a status for an employee (e.g., in notice period, active, departed…" at bounding box center [629, 577] width 1078 height 233
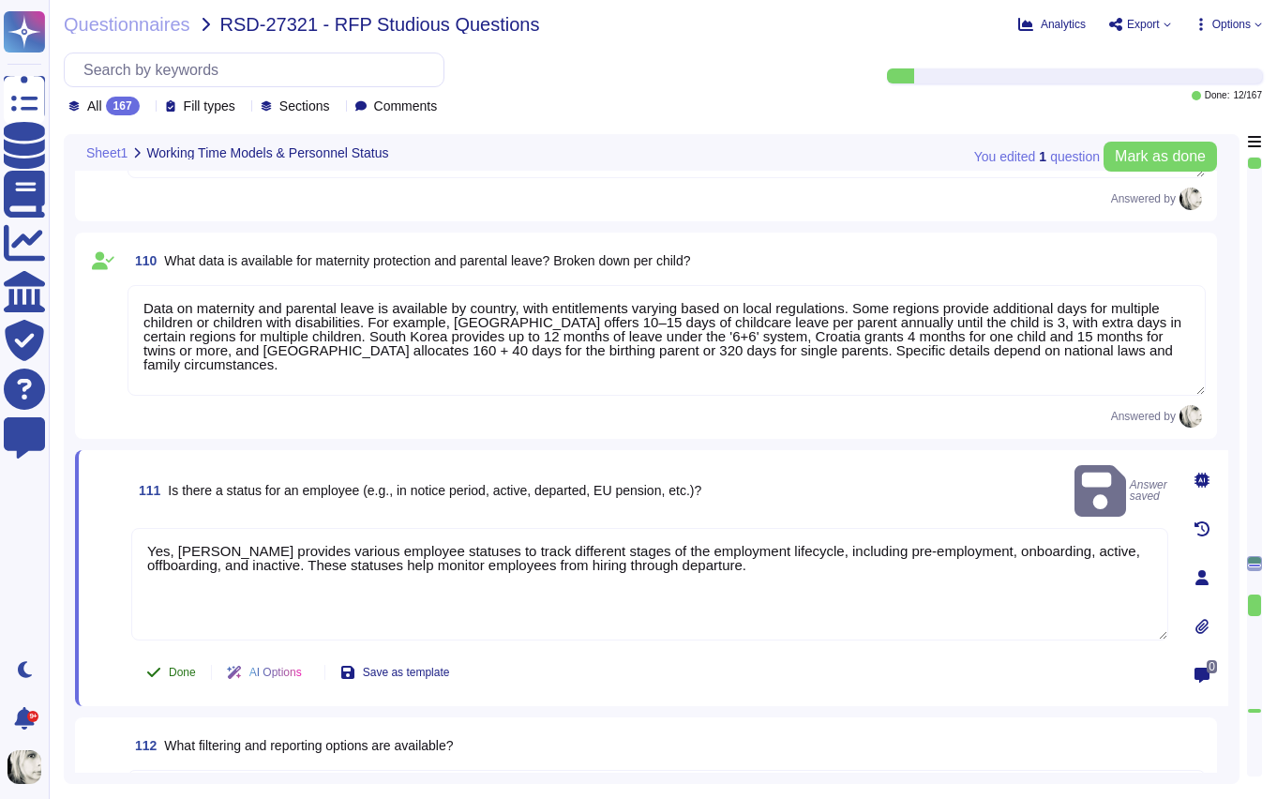
click at [179, 667] on span "Done" at bounding box center [182, 672] width 27 height 11
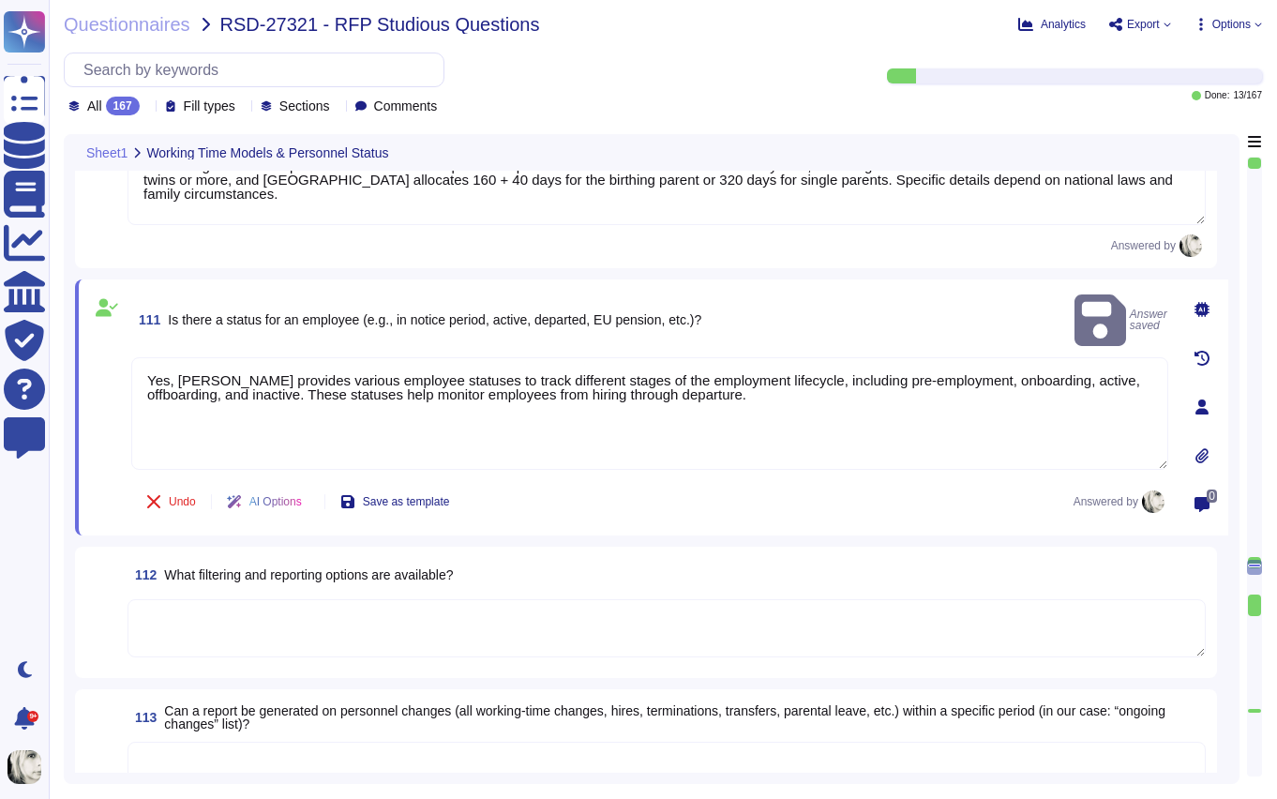
scroll to position [15576, 0]
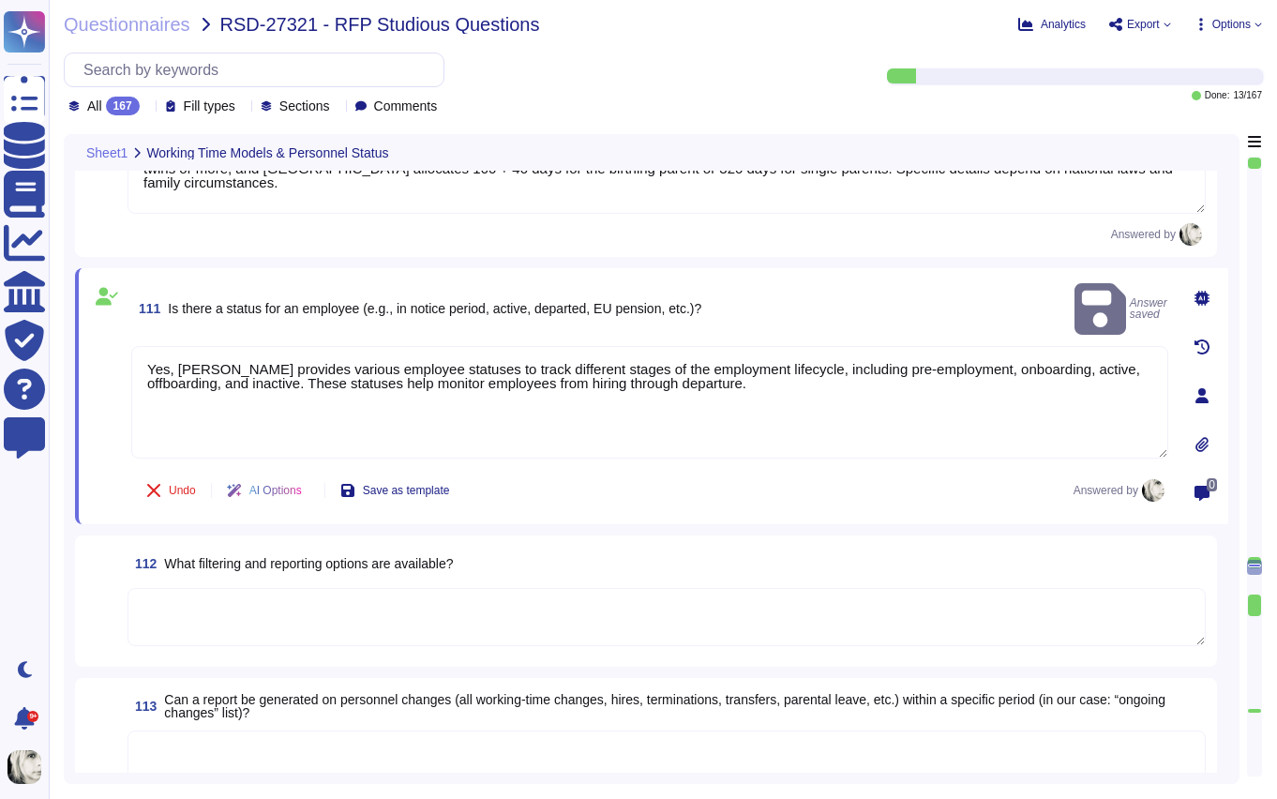
click at [256, 565] on span "What filtering and reporting options are available?" at bounding box center [308, 563] width 289 height 15
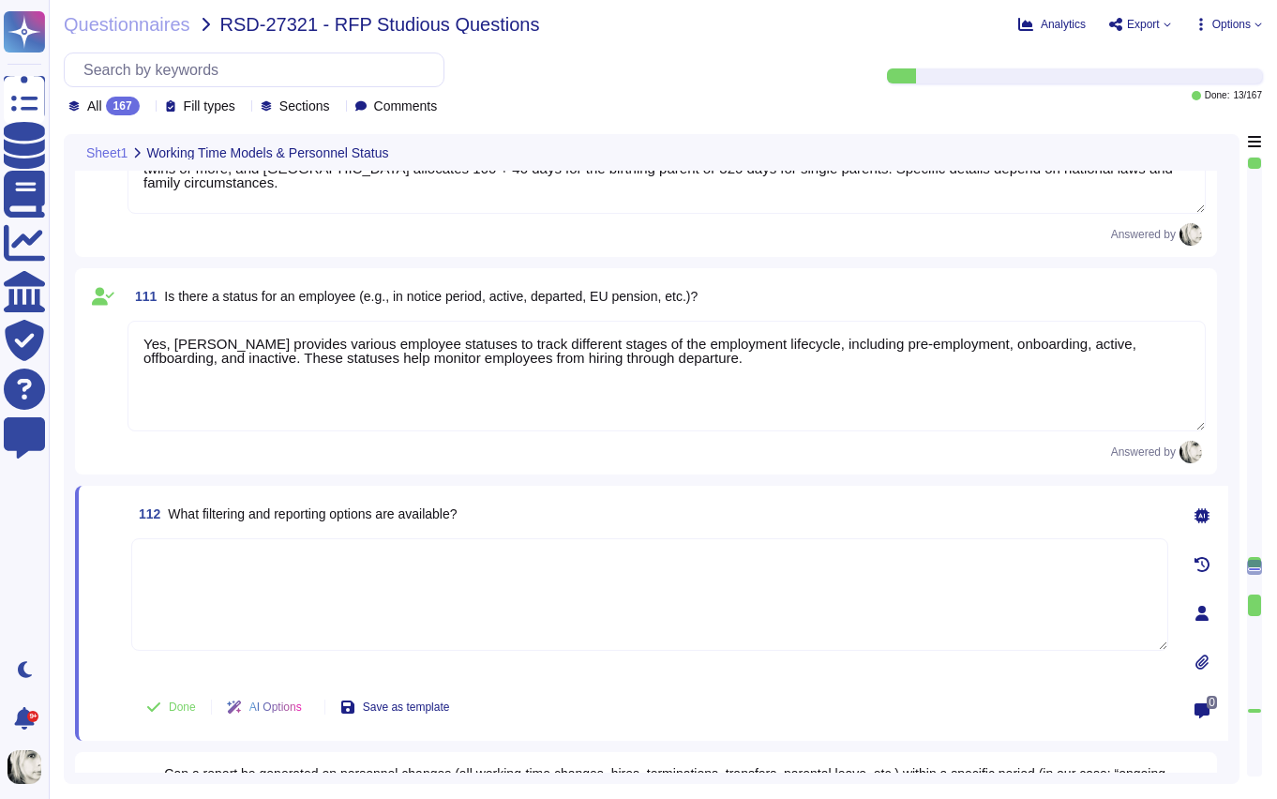
click at [256, 565] on textarea at bounding box center [649, 594] width 1037 height 113
click at [304, 506] on span "What filtering and reporting options are available?" at bounding box center [312, 513] width 289 height 15
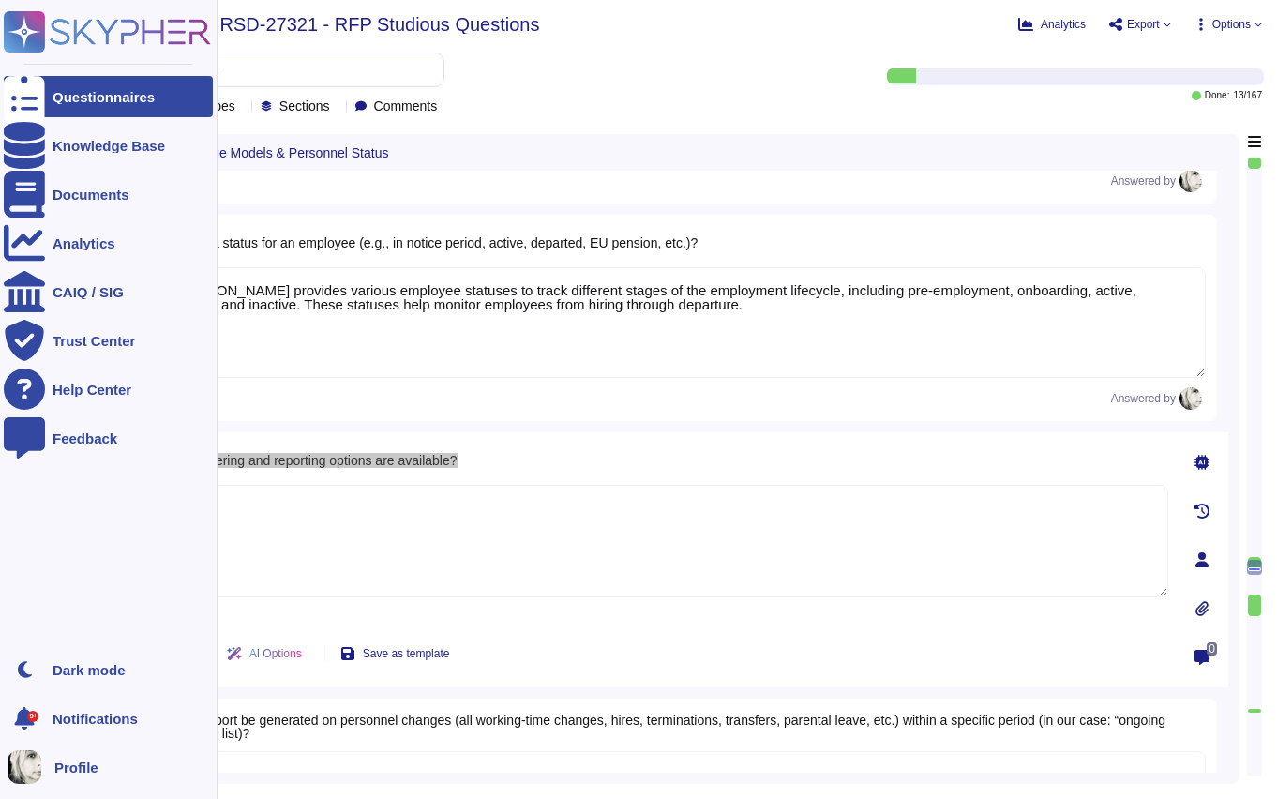
scroll to position [15677, 0]
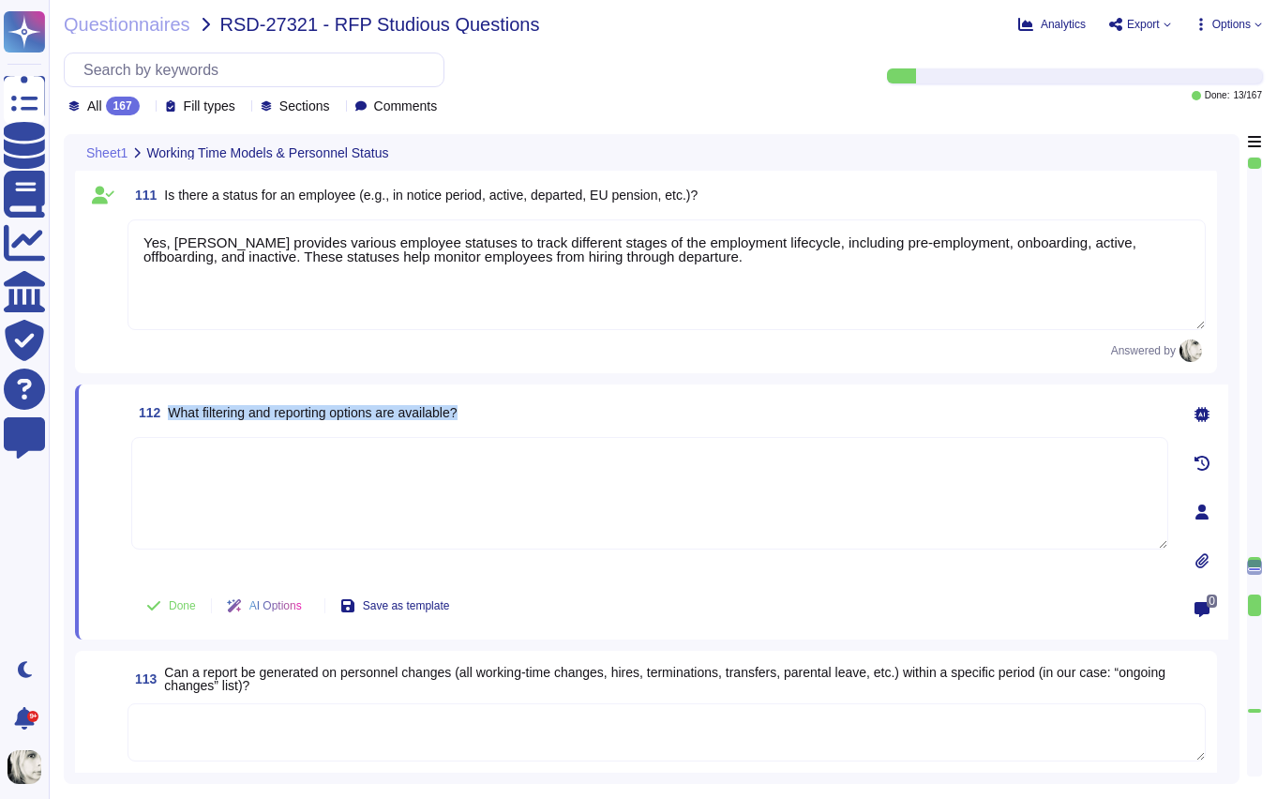
click at [353, 419] on span "What filtering and reporting options are available?" at bounding box center [312, 412] width 289 height 15
click at [350, 476] on textarea at bounding box center [649, 493] width 1037 height 113
paste textarea "Deel provides flexible filtering options such as status, date range, contract t…"
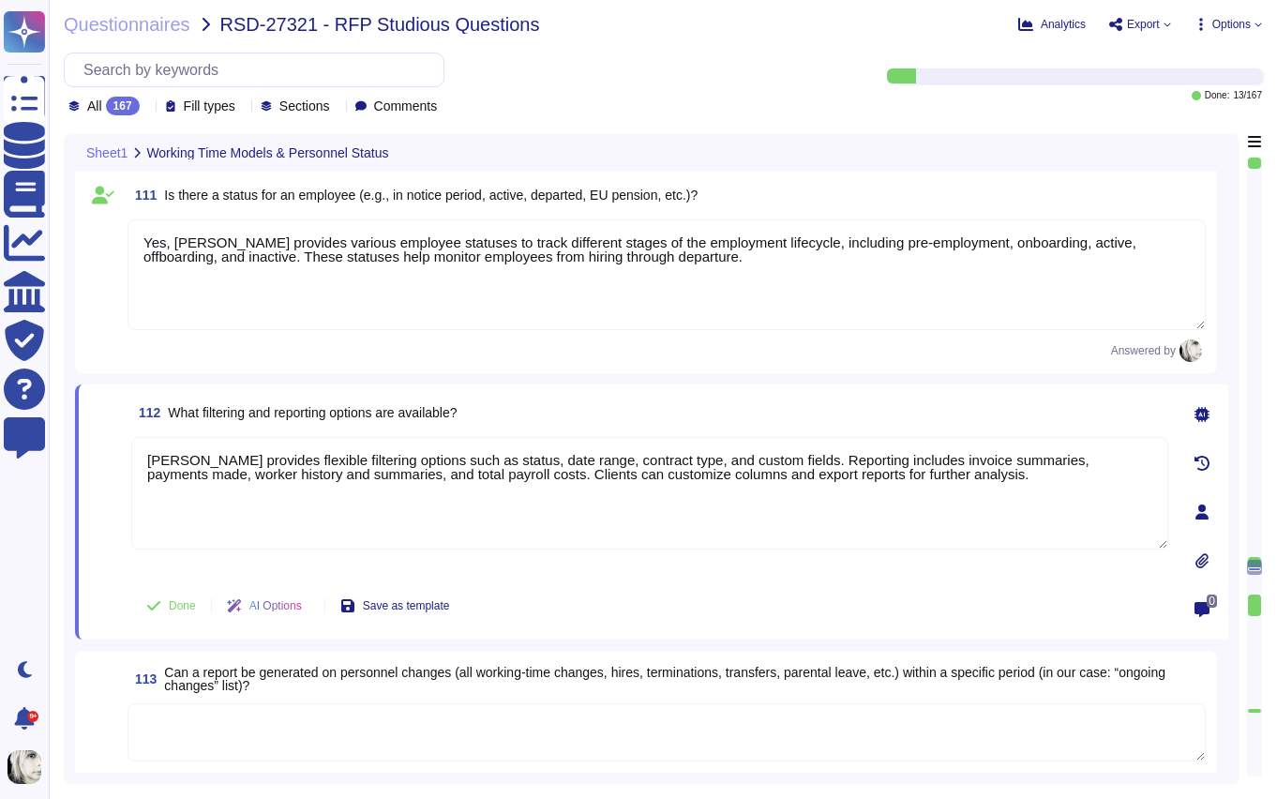
type textarea "Deel provides flexible filtering options such as status, date range, contract t…"
click at [140, 578] on div "112 What filtering and reporting options are available? Deel provides flexible …" at bounding box center [629, 512] width 1078 height 233
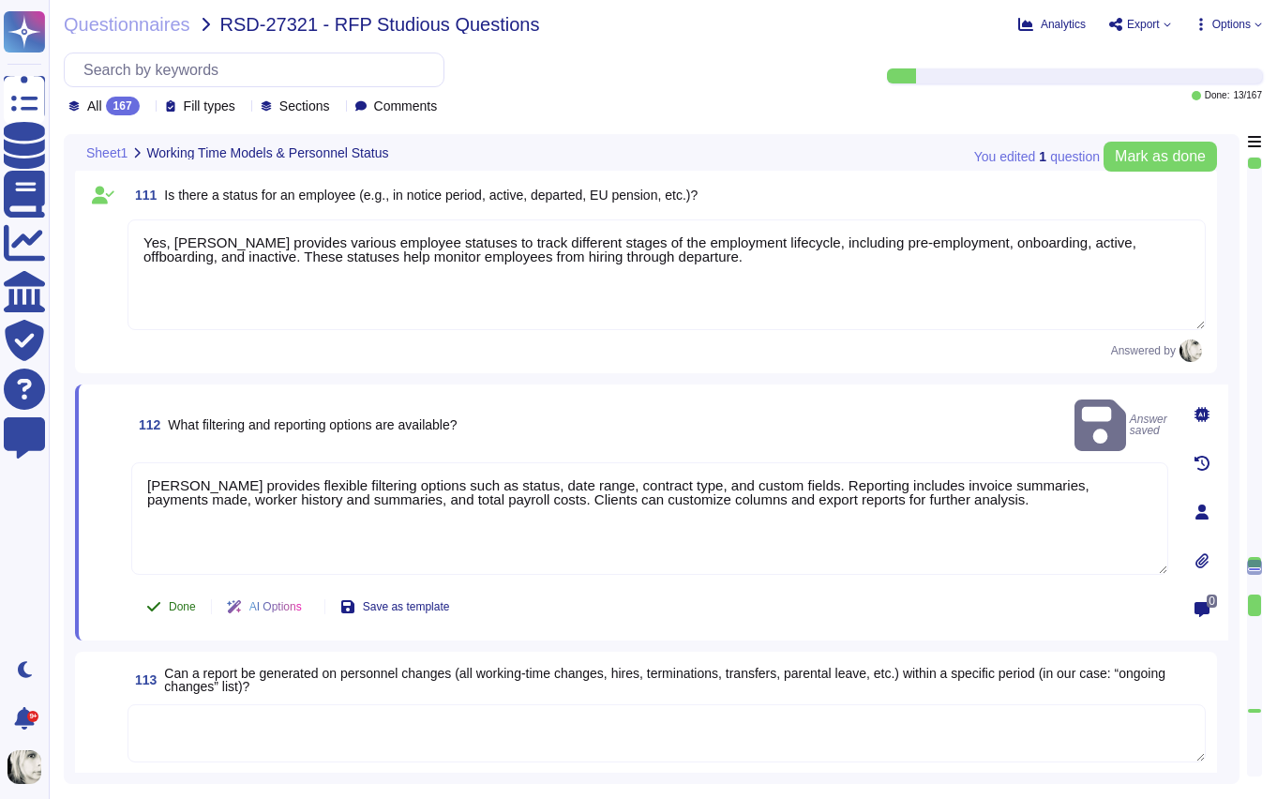
click at [171, 601] on span "Done" at bounding box center [182, 606] width 27 height 11
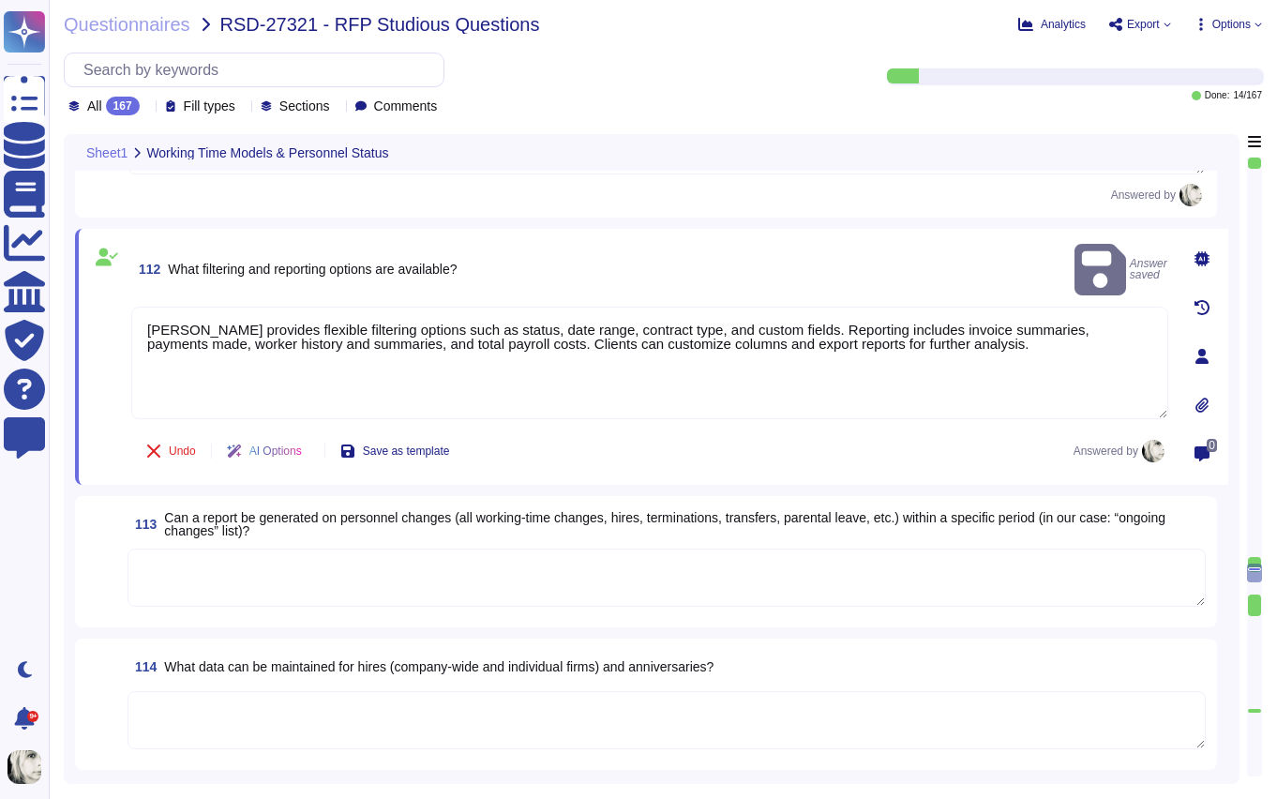
scroll to position [15880, 0]
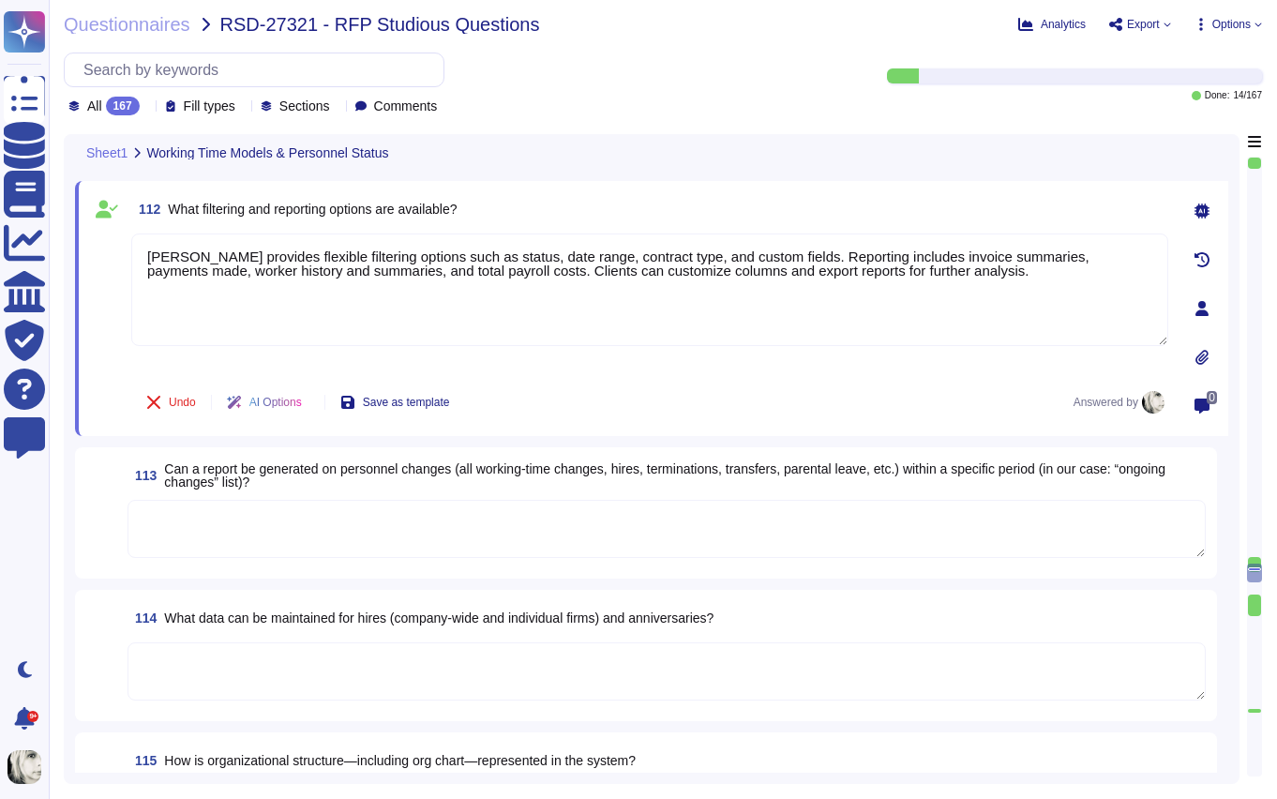
click at [252, 485] on span "Can a report be generated on personnel changes (all working-time changes, hires…" at bounding box center [664, 475] width 1001 height 28
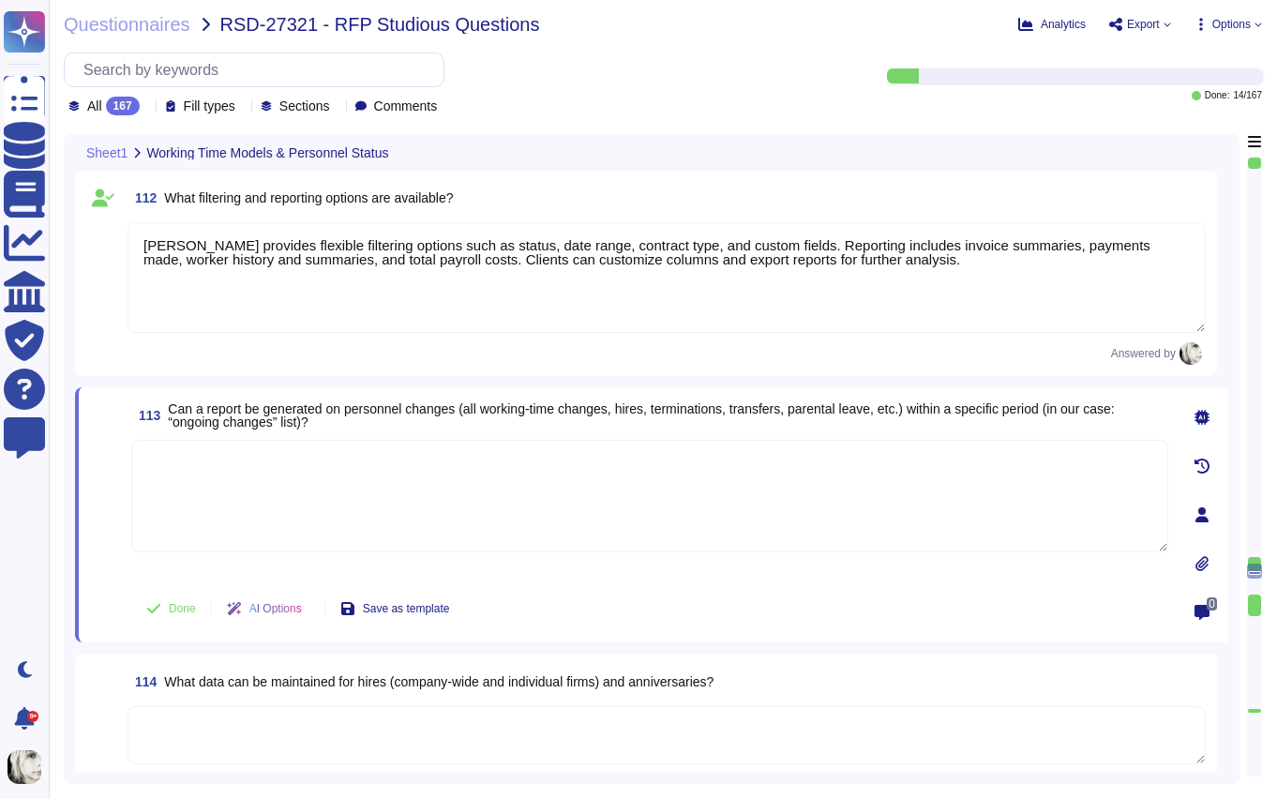
click at [252, 485] on textarea at bounding box center [649, 496] width 1037 height 113
click at [274, 424] on span "Can a report be generated on personnel changes (all working-time changes, hires…" at bounding box center [641, 415] width 946 height 28
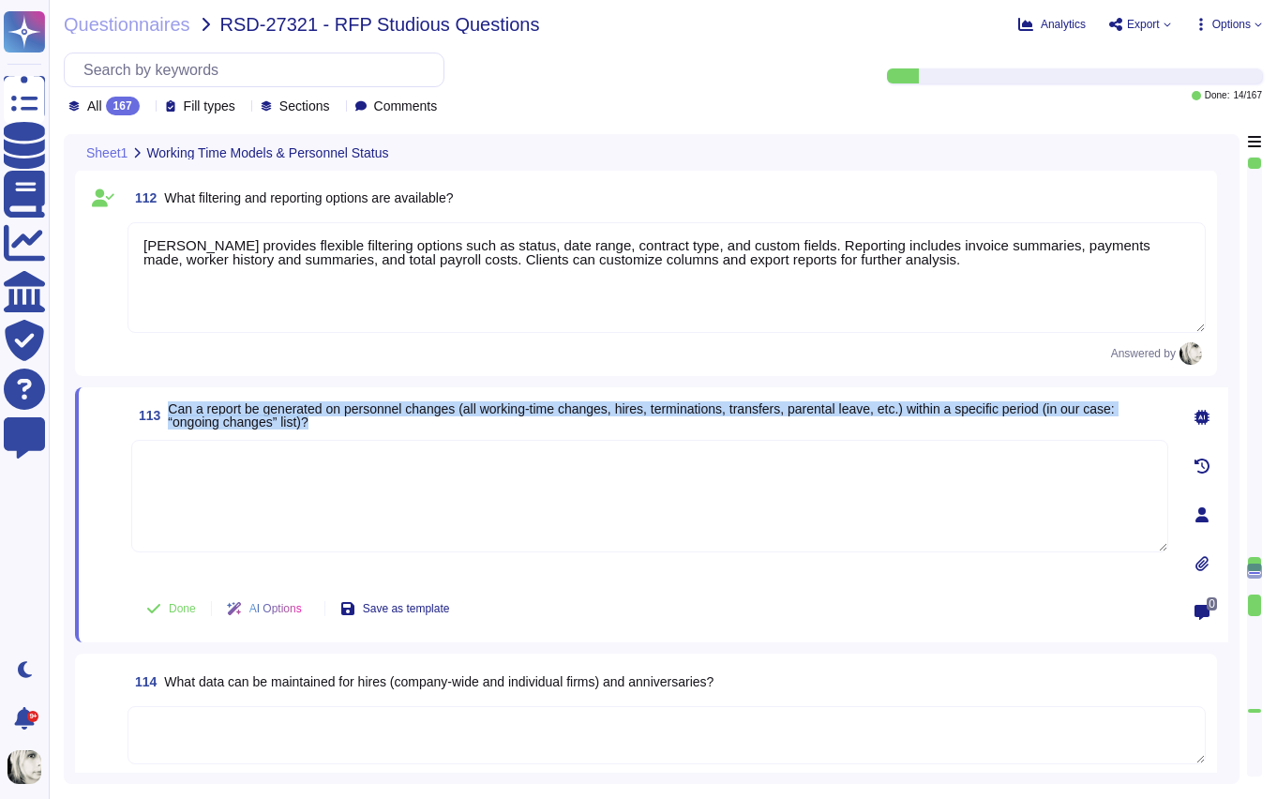
click at [274, 424] on span "Can a report be generated on personnel changes (all working-time changes, hires…" at bounding box center [641, 415] width 946 height 28
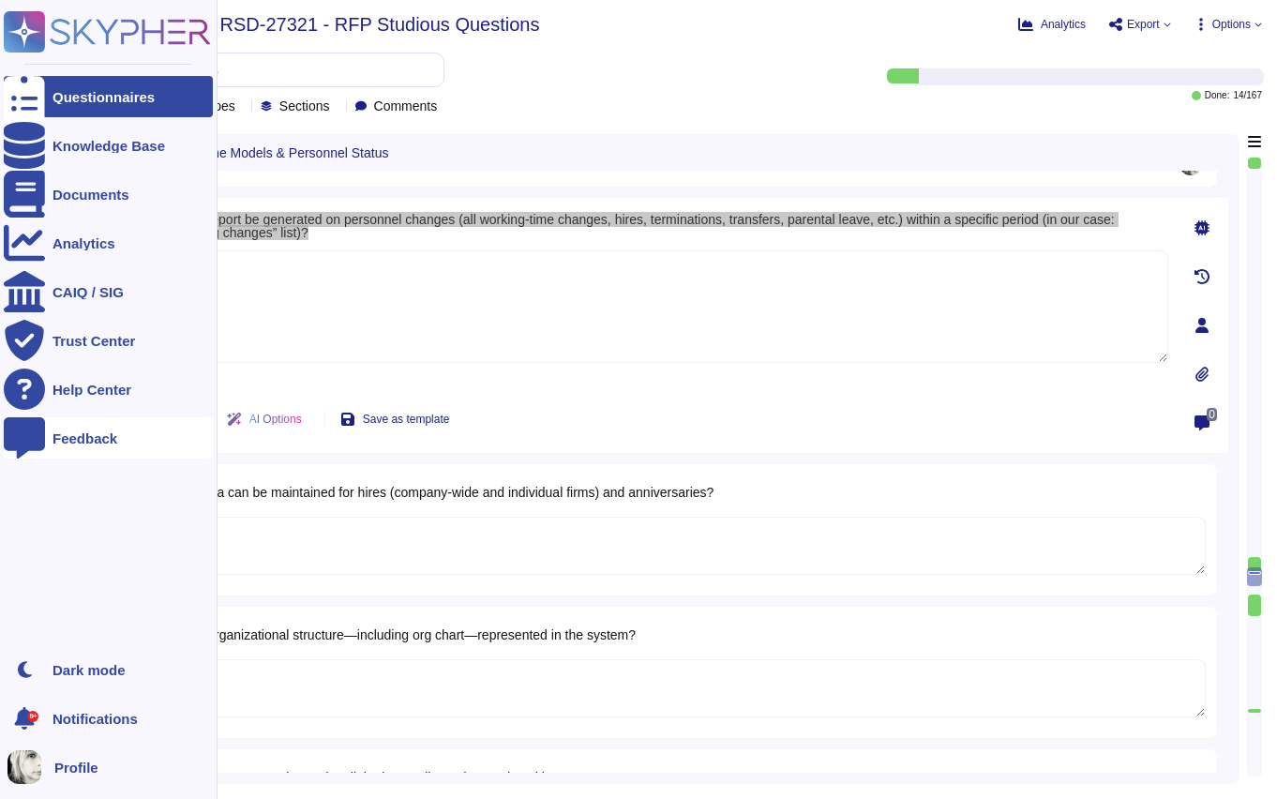
type textarea "Deel’s payroll functionalities include direct deposits, payslip generation, tax…"
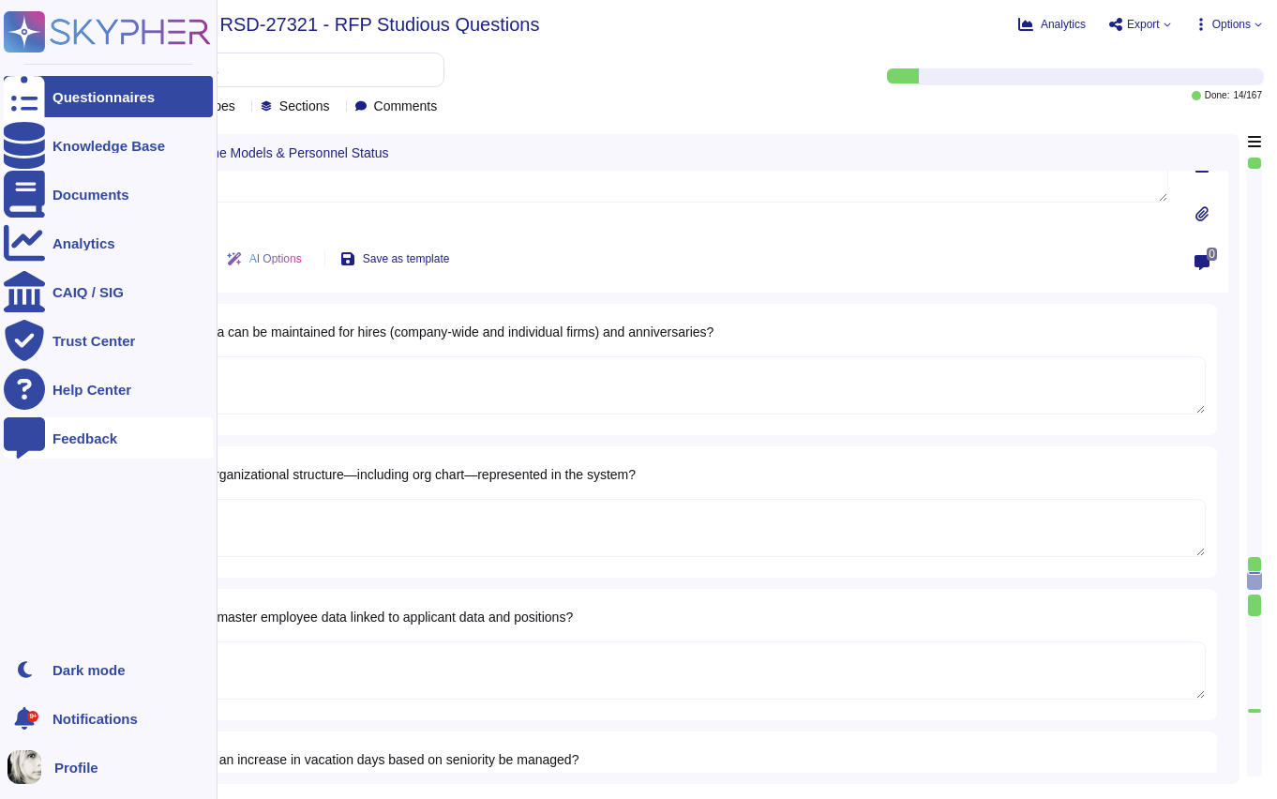
type textarea "Yes, Deel provides workflows for reimbursements such as commuting costs and for…"
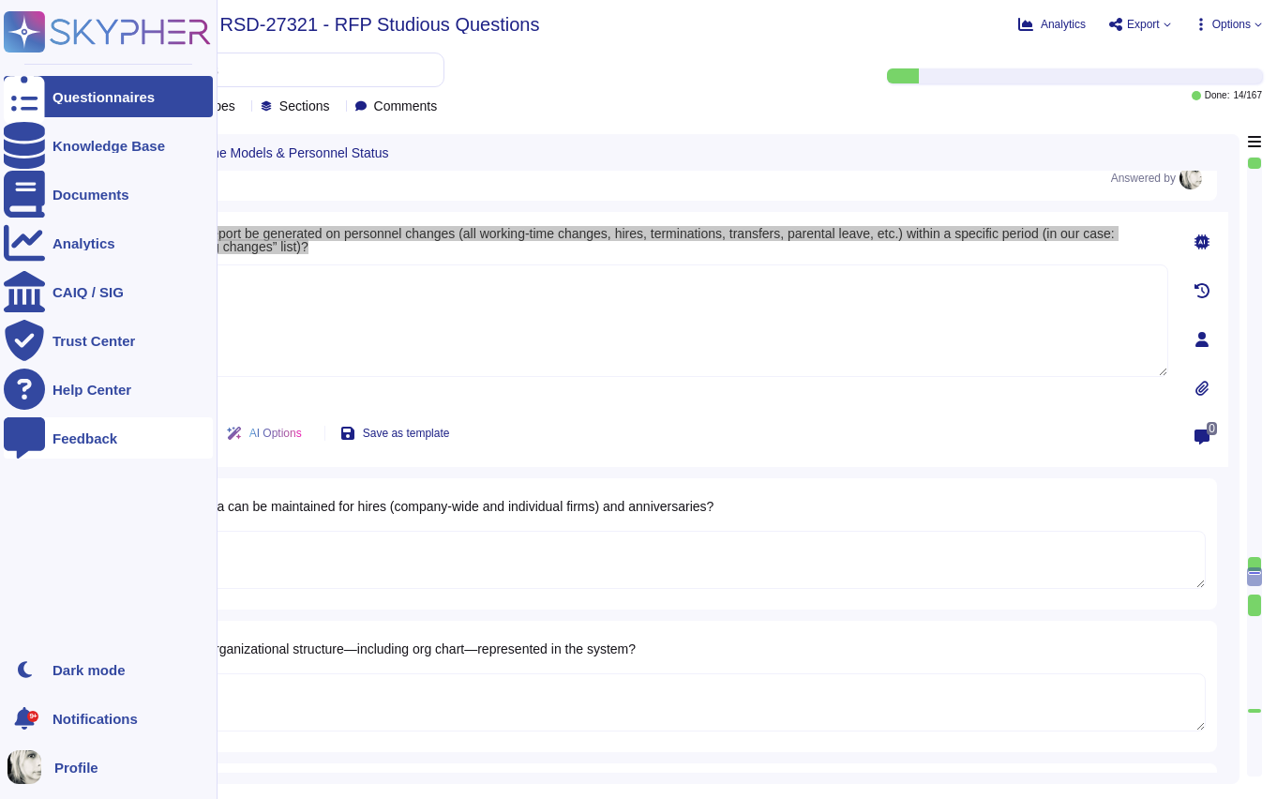
scroll to position [16041, 0]
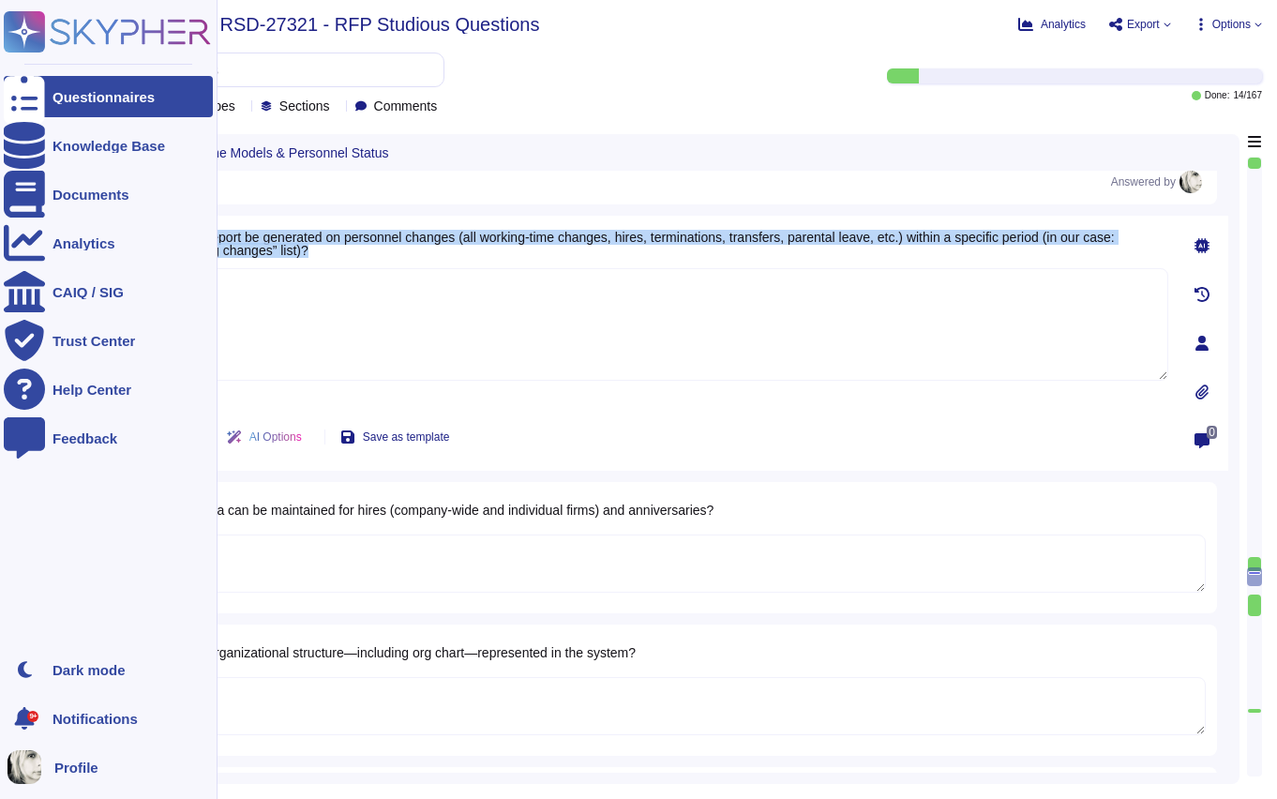
click at [305, 257] on span "Can a report be generated on personnel changes (all working-time changes, hires…" at bounding box center [641, 244] width 946 height 28
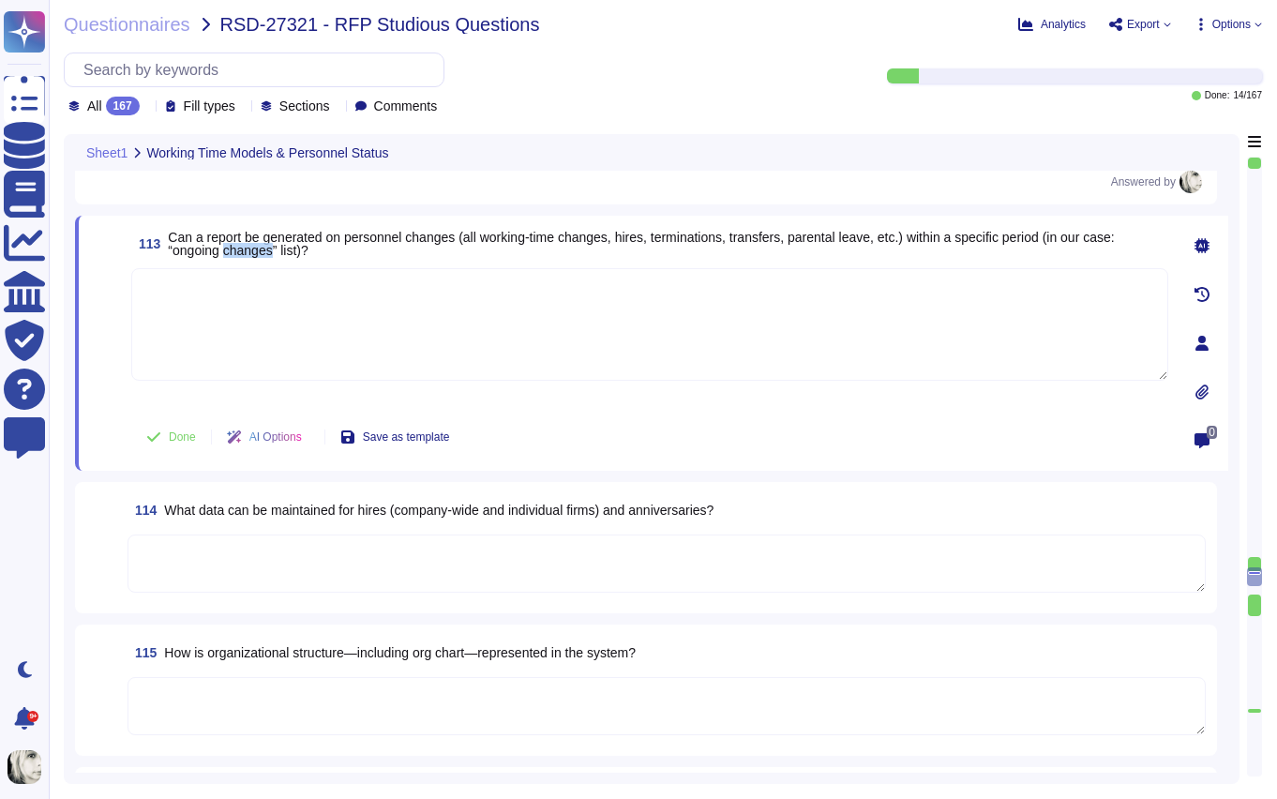
click at [305, 257] on span "Can a report be generated on personnel changes (all working-time changes, hires…" at bounding box center [641, 244] width 946 height 28
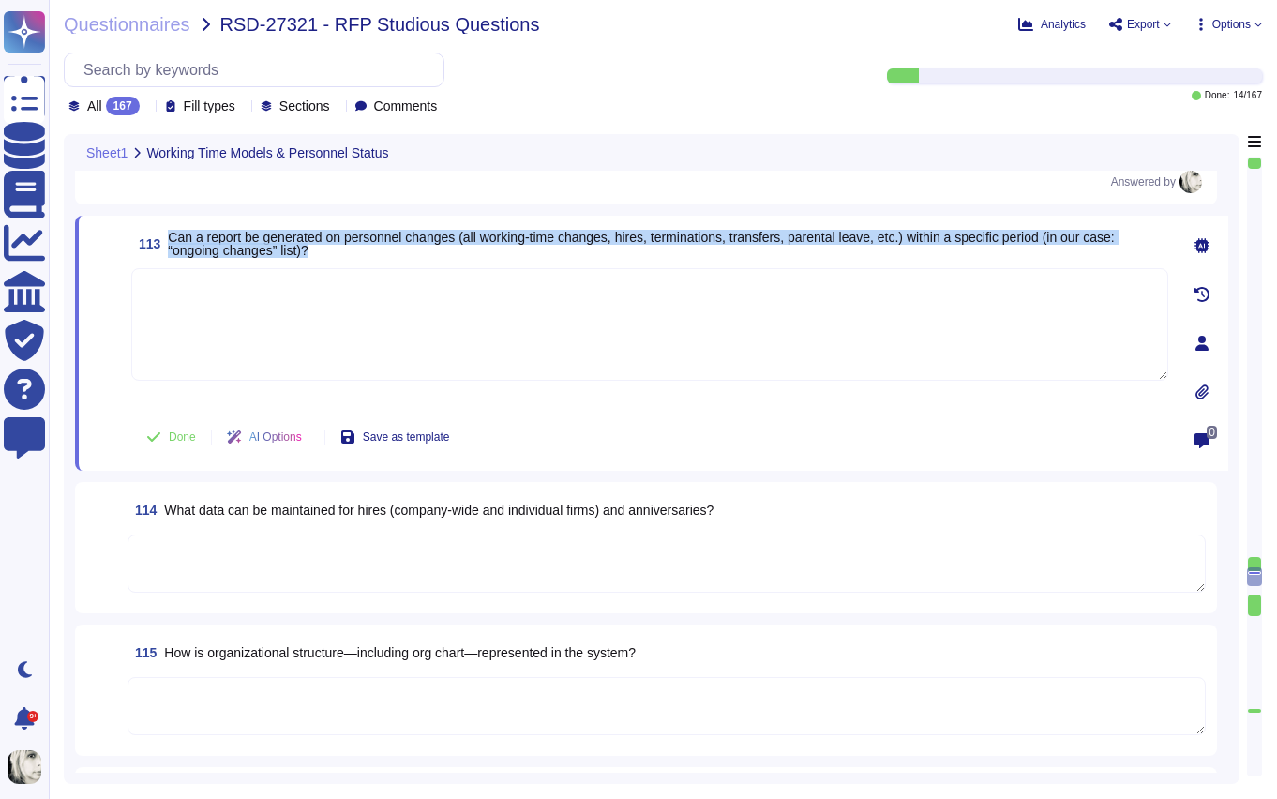
click at [305, 257] on span "Can a report be generated on personnel changes (all working-time changes, hires…" at bounding box center [641, 244] width 946 height 28
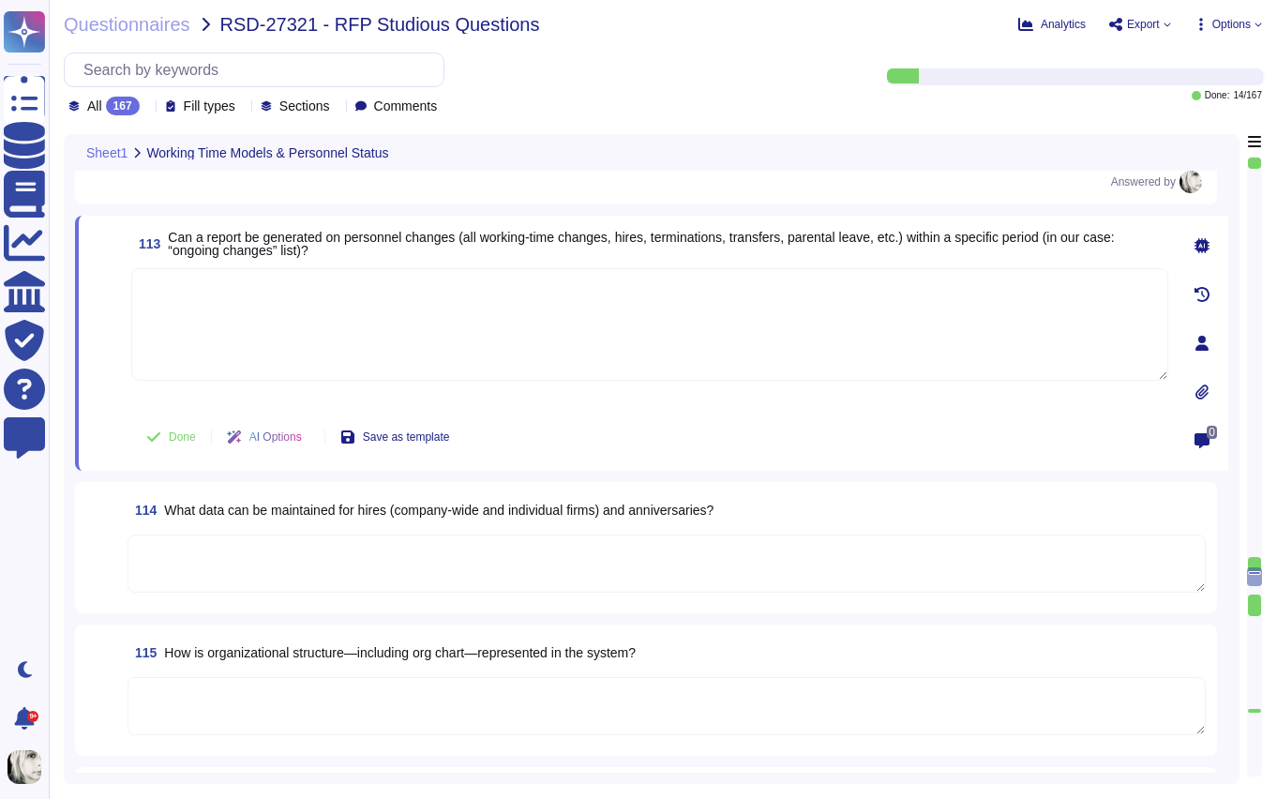
click at [339, 311] on textarea at bounding box center [649, 324] width 1037 height 113
paste textarea "Yes, Deel can generate reports on personnel changes within a specific period, i…"
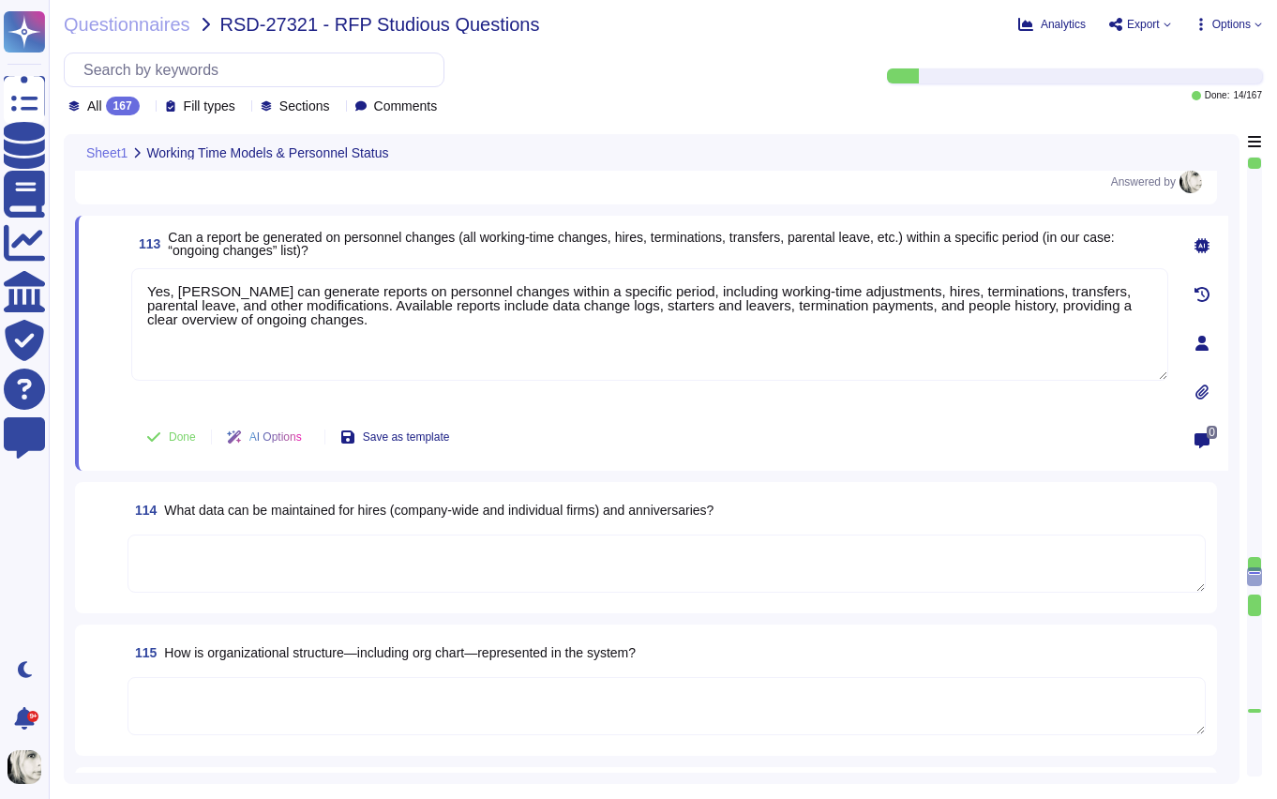
type textarea "Yes, Deel can generate reports on personnel changes within a specific period, i…"
click at [122, 363] on span at bounding box center [107, 337] width 34 height 139
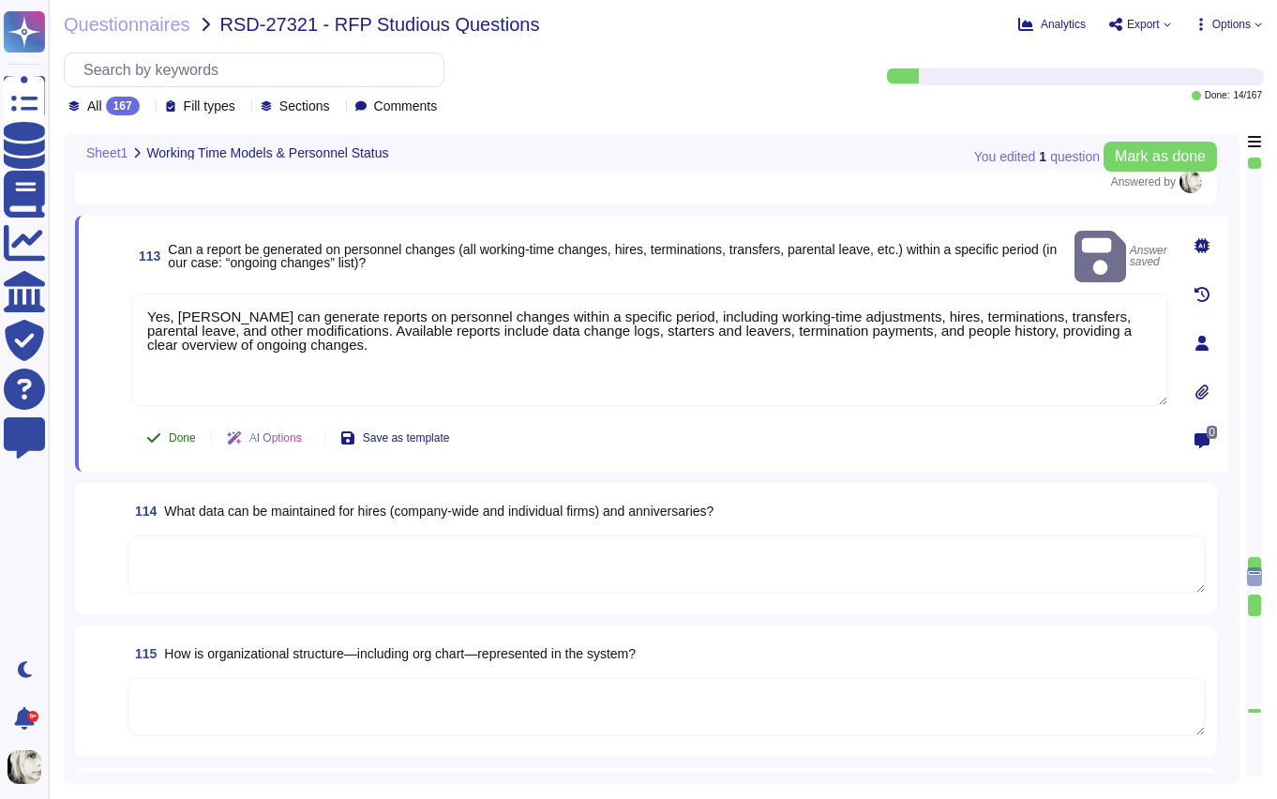
click at [163, 429] on button "Done" at bounding box center [171, 438] width 80 height 38
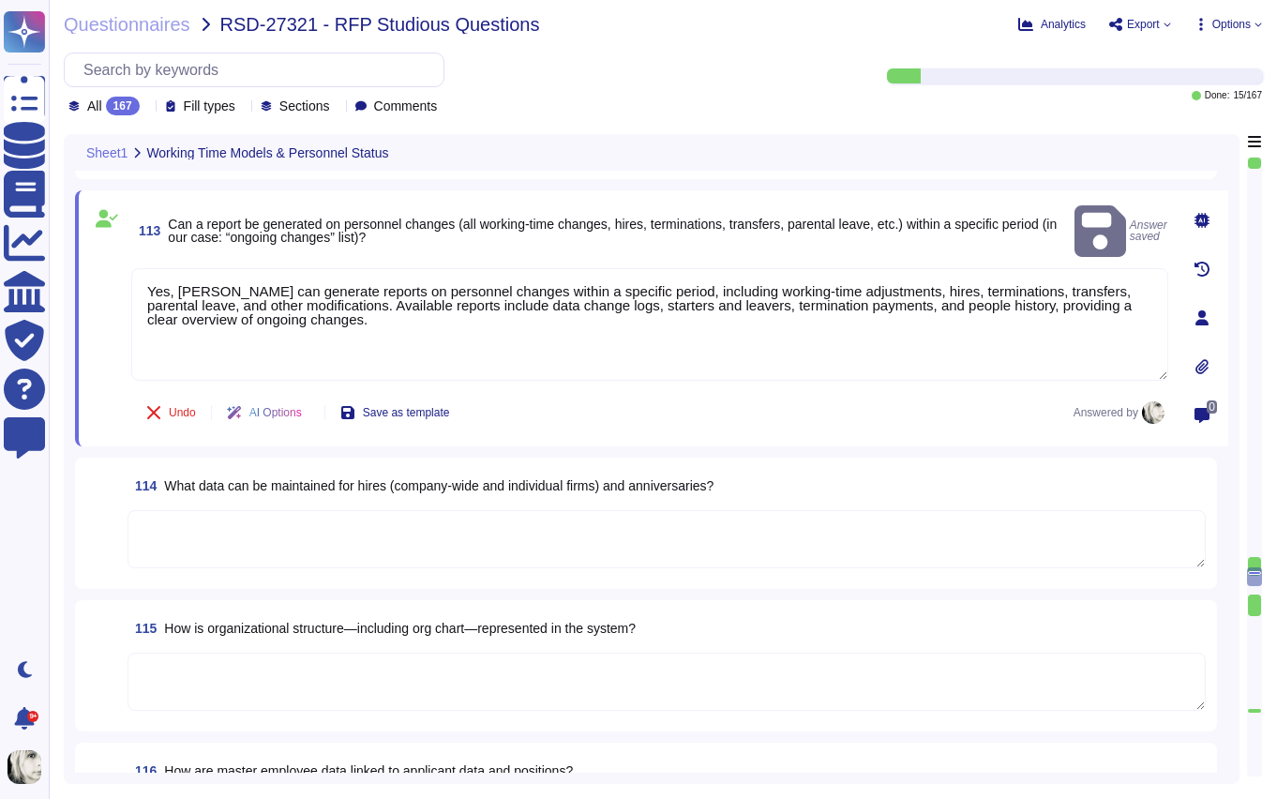
scroll to position [16072, 0]
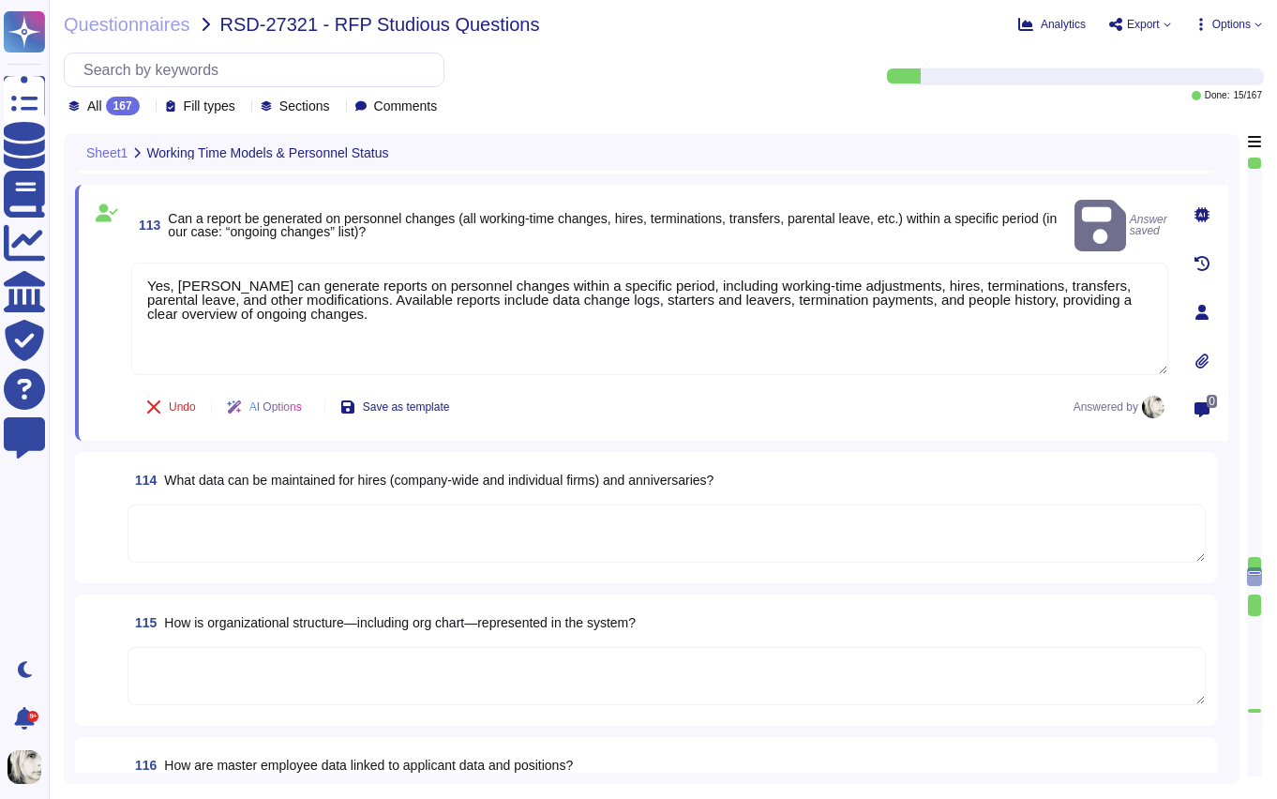
click at [209, 483] on span "What data can be maintained for hires (company-wide and individual firms) and a…" at bounding box center [438, 480] width 549 height 15
click at [209, 504] on textarea at bounding box center [667, 533] width 1078 height 58
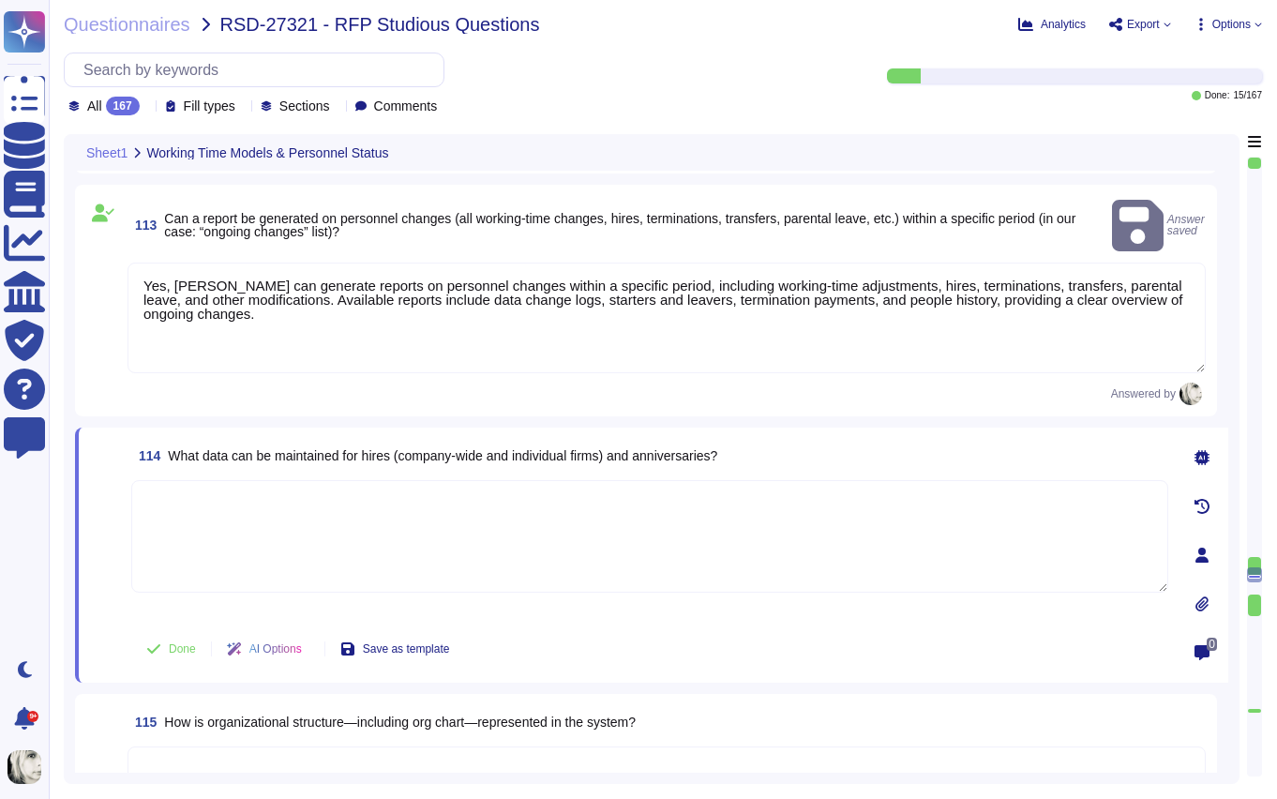
click at [209, 483] on textarea at bounding box center [649, 536] width 1037 height 113
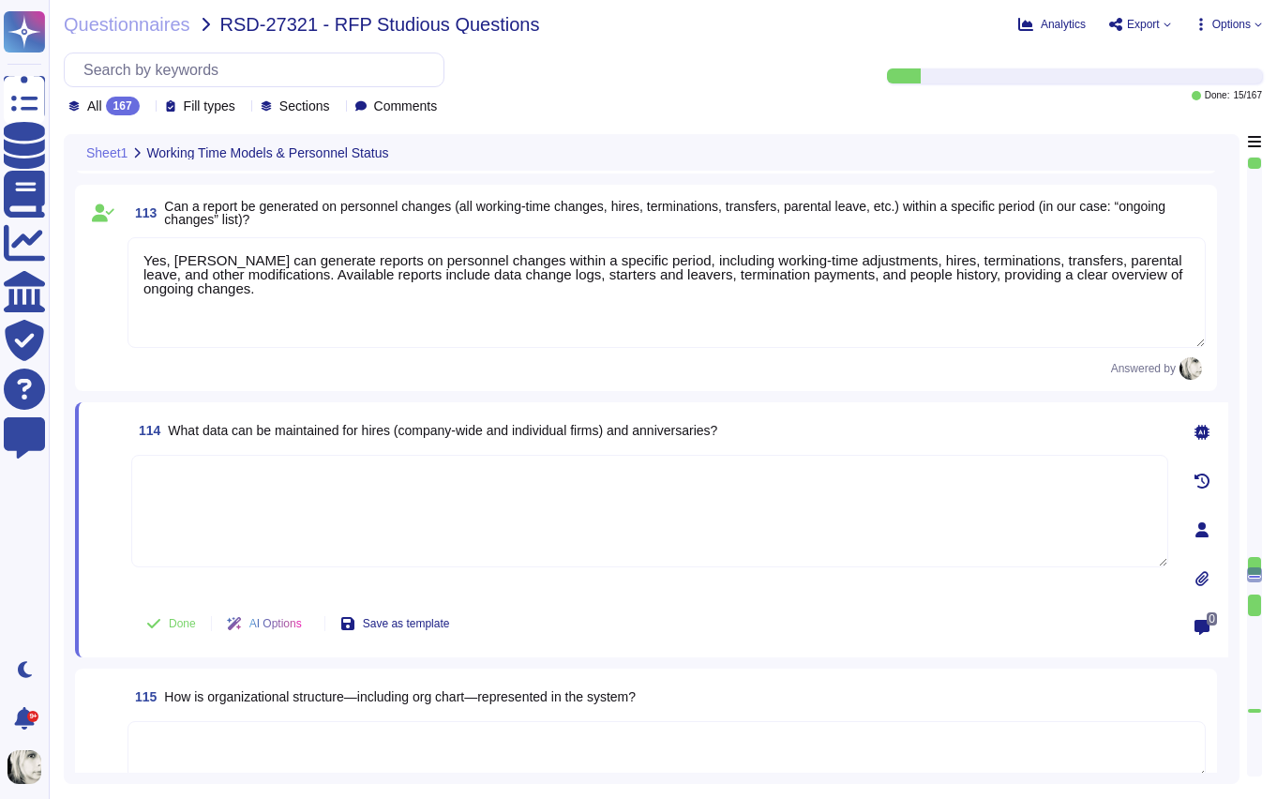
click at [225, 431] on span "What data can be maintained for hires (company-wide and individual firms) and a…" at bounding box center [442, 430] width 549 height 15
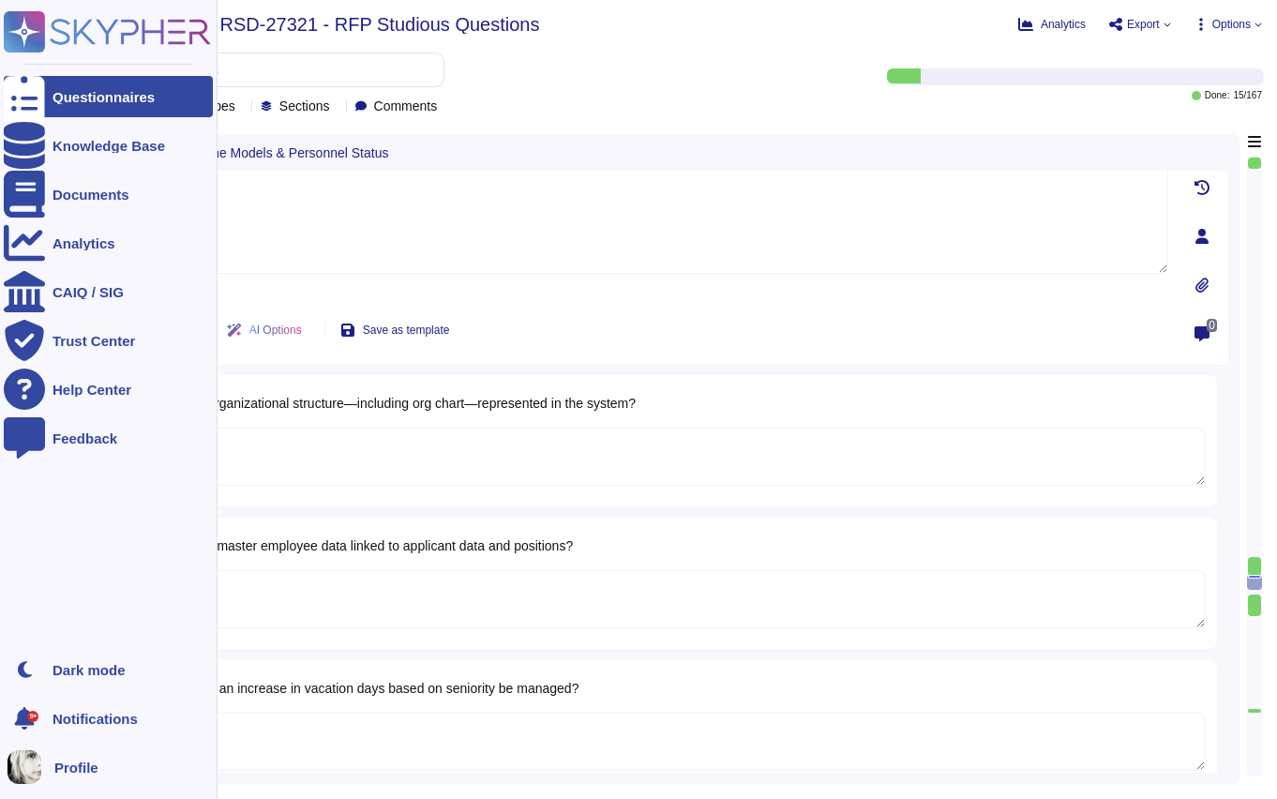
type textarea "Yes, Deel provides workflows for reimbursements such as commuting costs and for…"
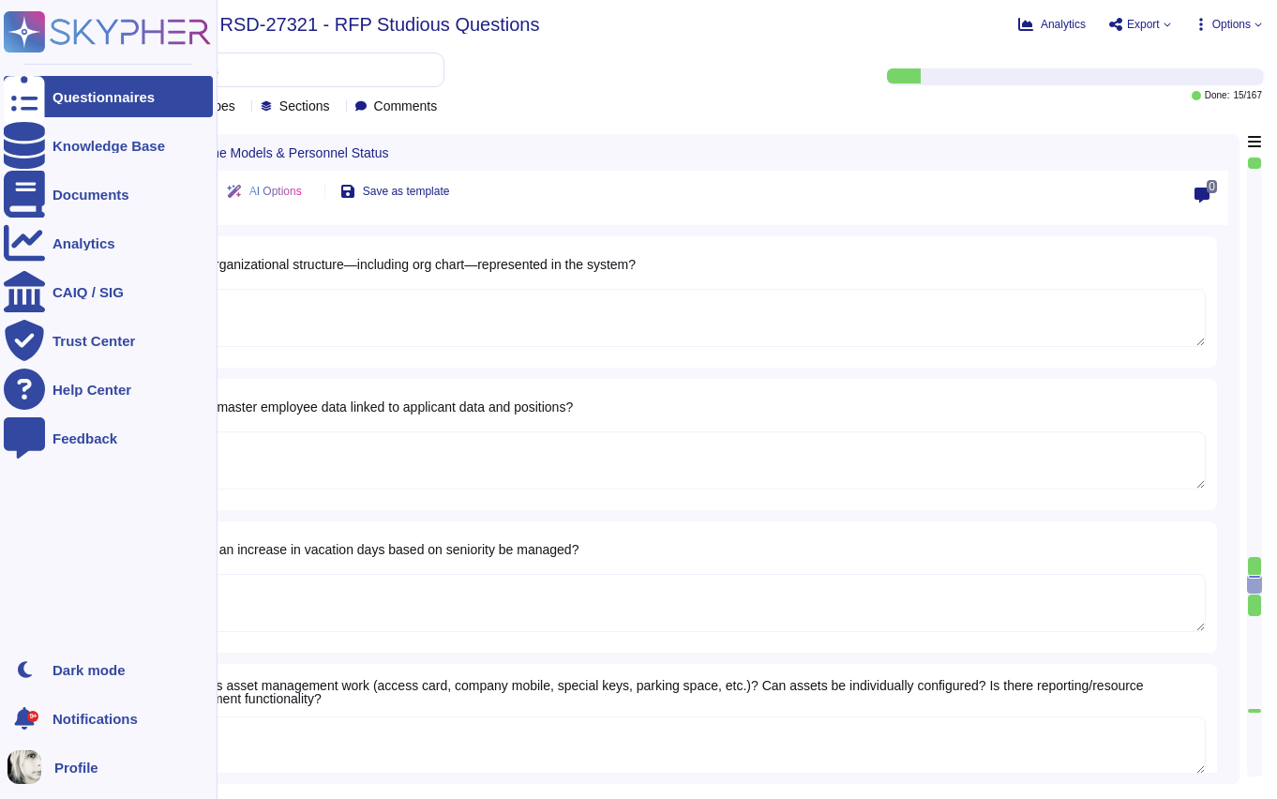
type textarea "Yes, Deel provides both a web application with full platform functionality and …"
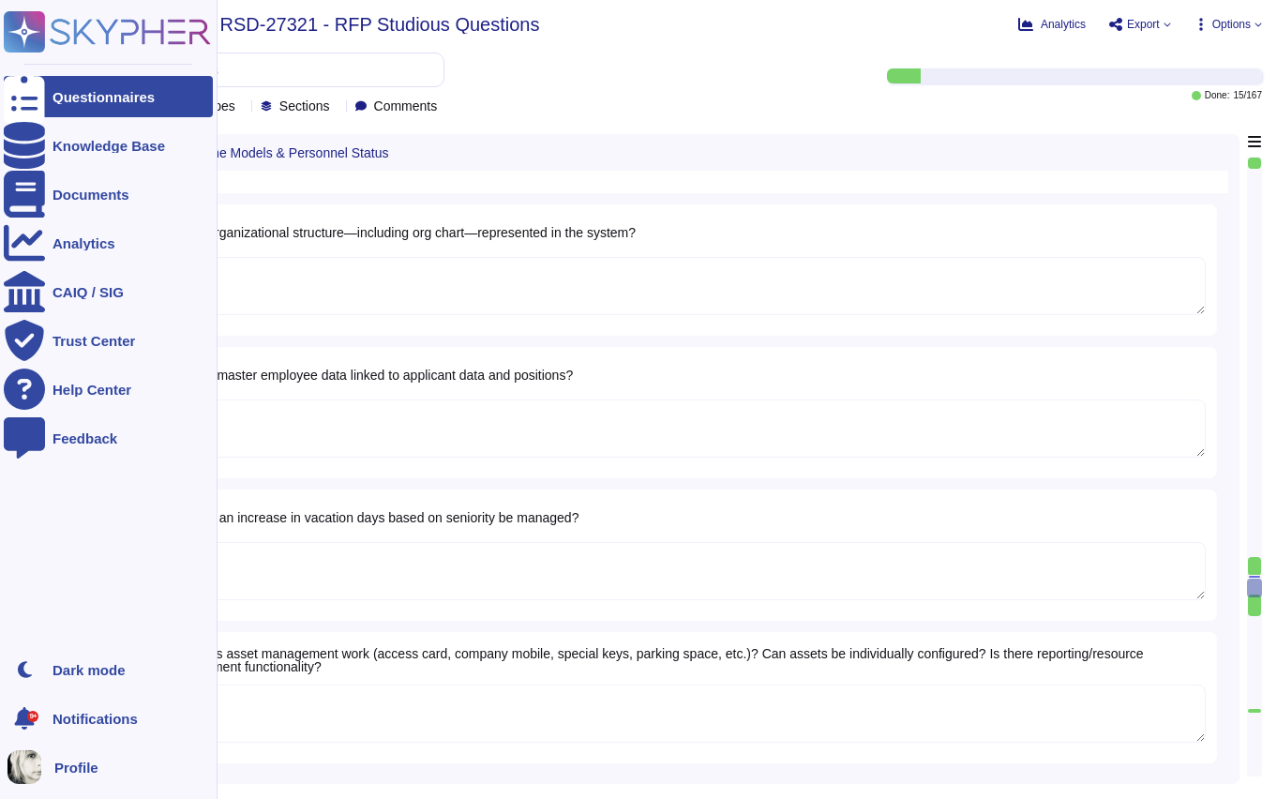
type textarea "Yes, the Deel system can be customized to align with the Studiosus corporate id…"
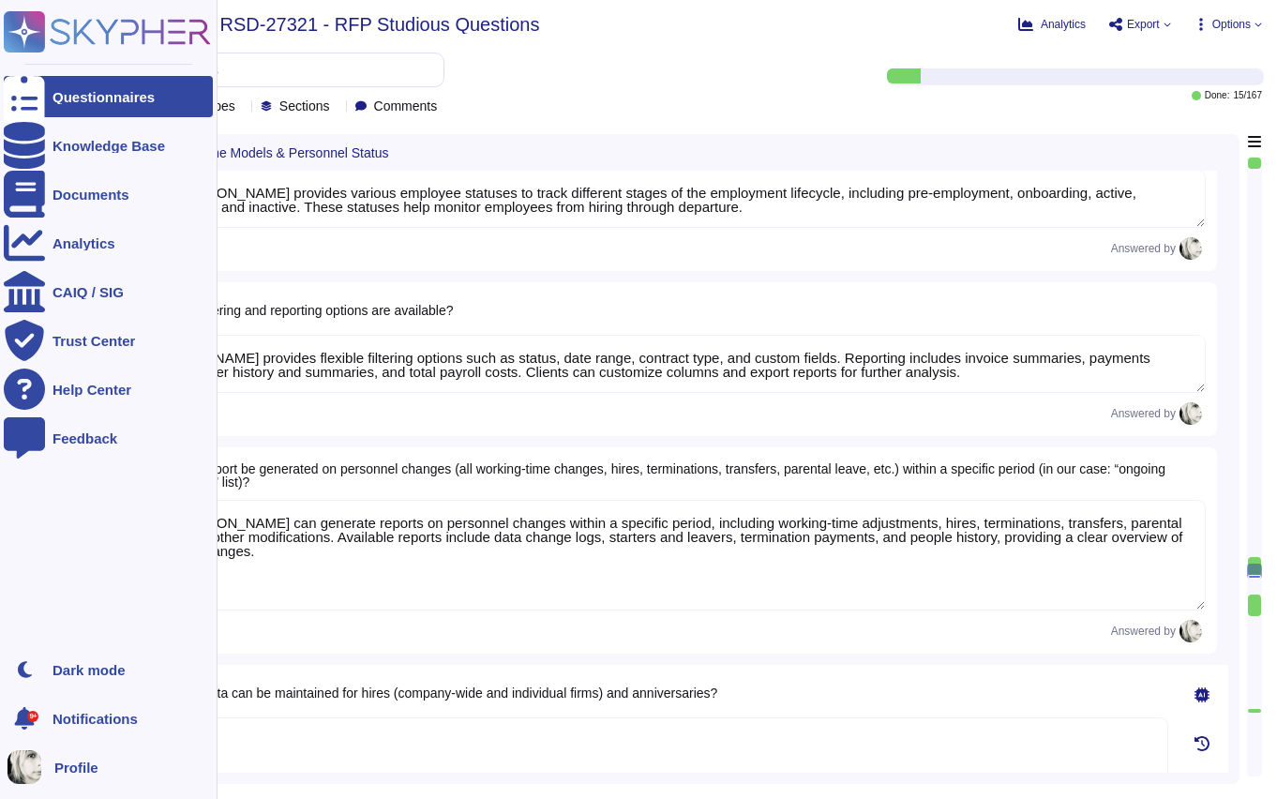
type textarea "[PERSON_NAME] supports fully customizable working-time models through its Weekl…"
type textarea "Data on maternity and parental leave is available by country, with entitlements…"
type textarea "Yes, Deel provides various employee statuses to track different stages of the e…"
type textarea "Deel provides flexible filtering options such as status, date range, contract t…"
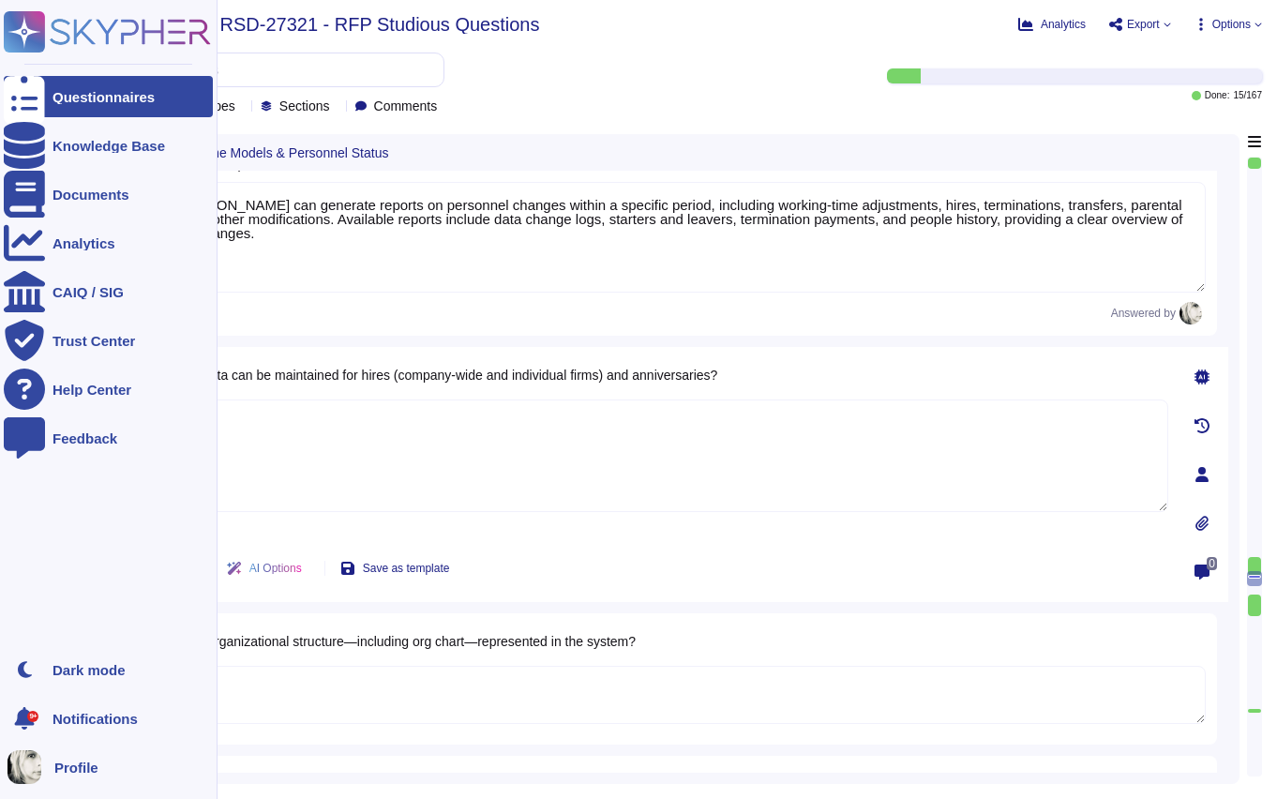
type textarea "Deel’s payroll functionalities include direct deposits, payslip generation, tax…"
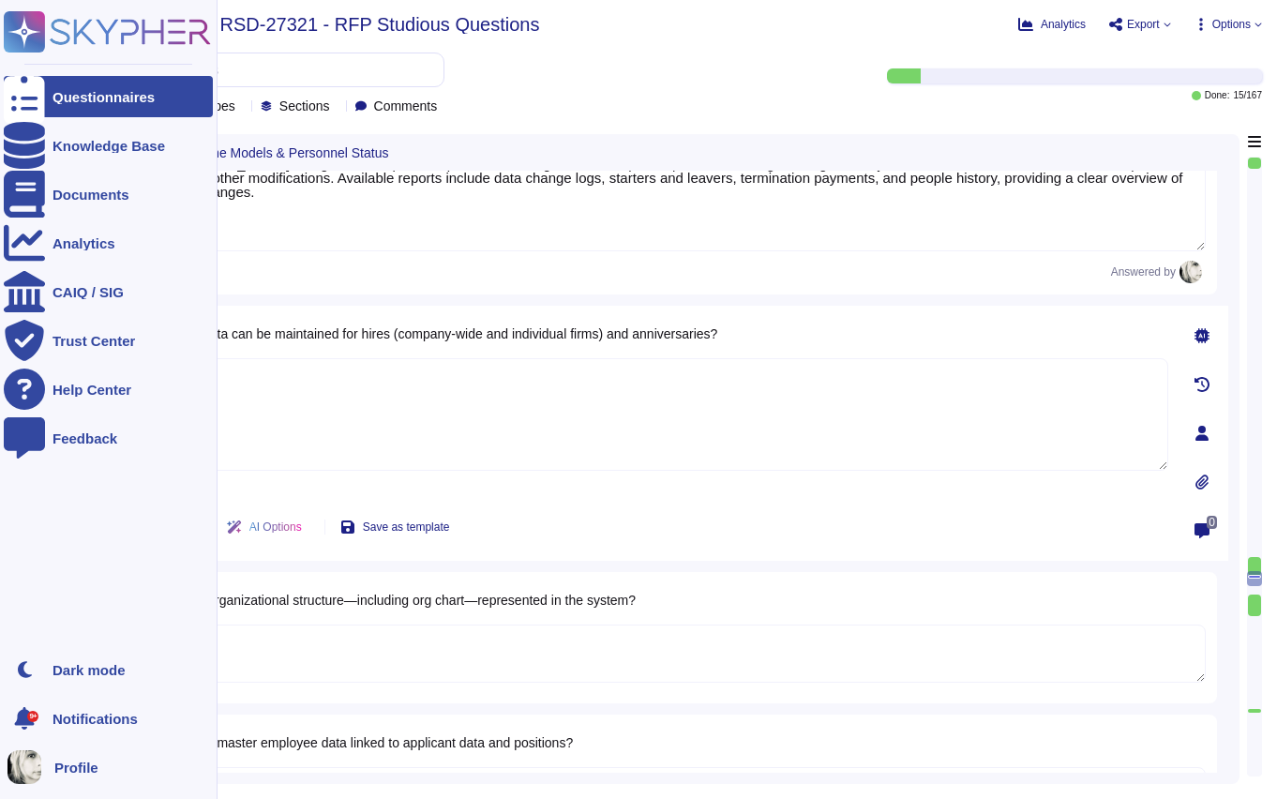
scroll to position [16027, 0]
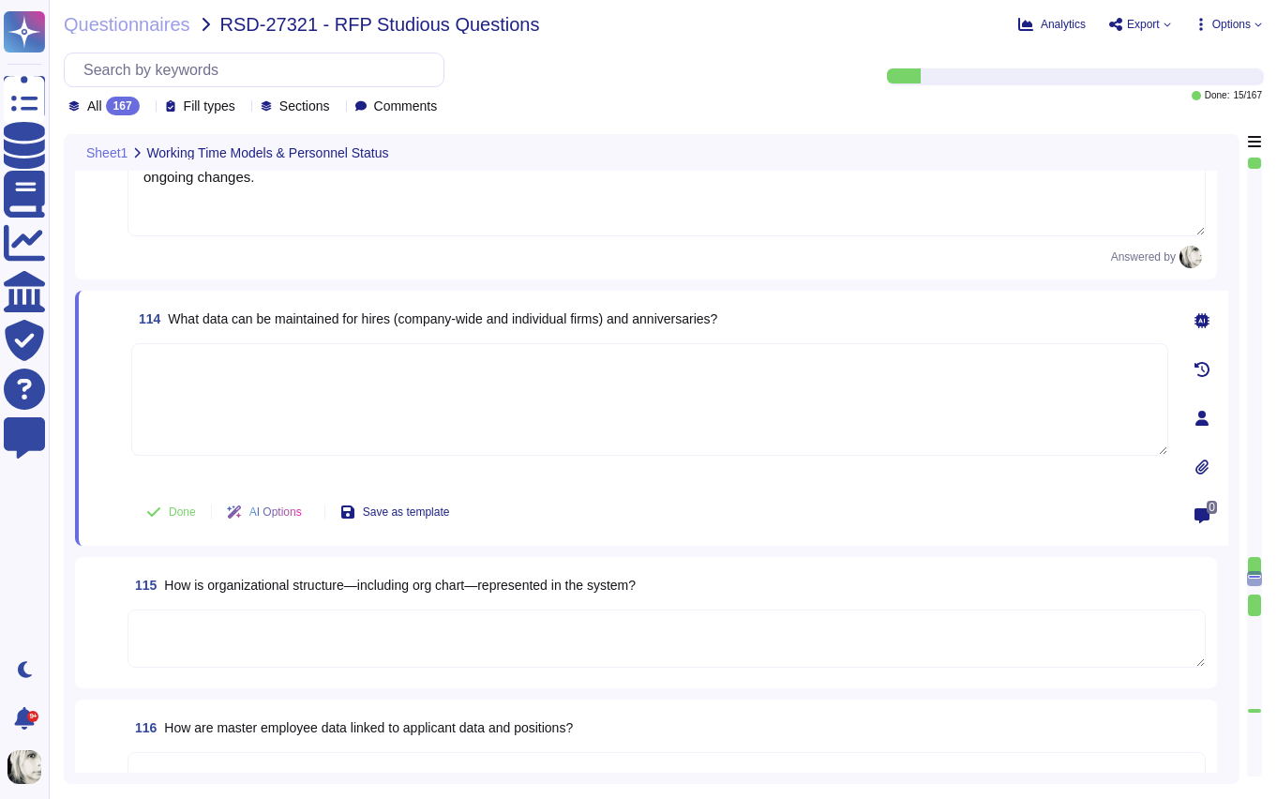
click at [325, 316] on span "What data can be maintained for hires (company-wide and individual firms) and a…" at bounding box center [442, 318] width 549 height 15
click at [325, 387] on textarea at bounding box center [649, 399] width 1037 height 113
paste textarea "Deel maintains extensive data for hires and anniversaries, covering around 700 …"
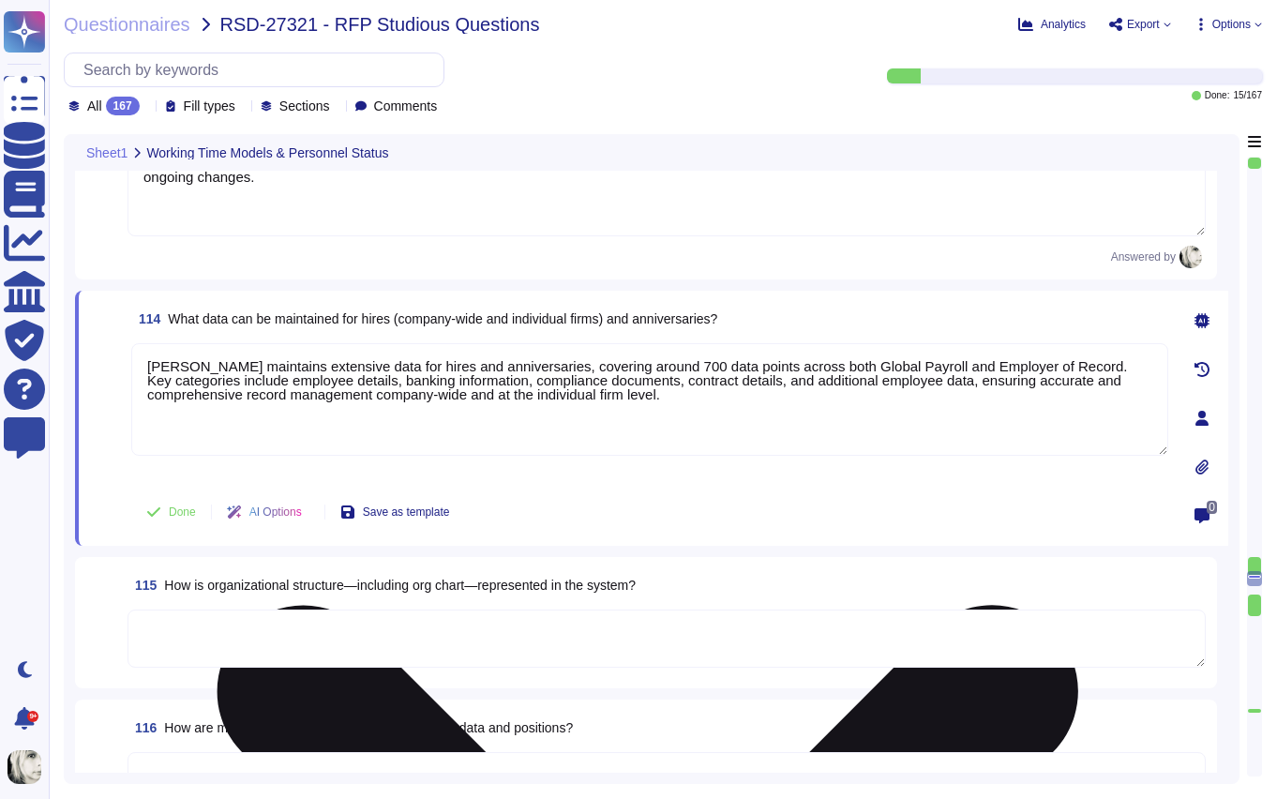
type textarea "Deel maintains extensive data for hires and anniversaries, covering around 700 …"
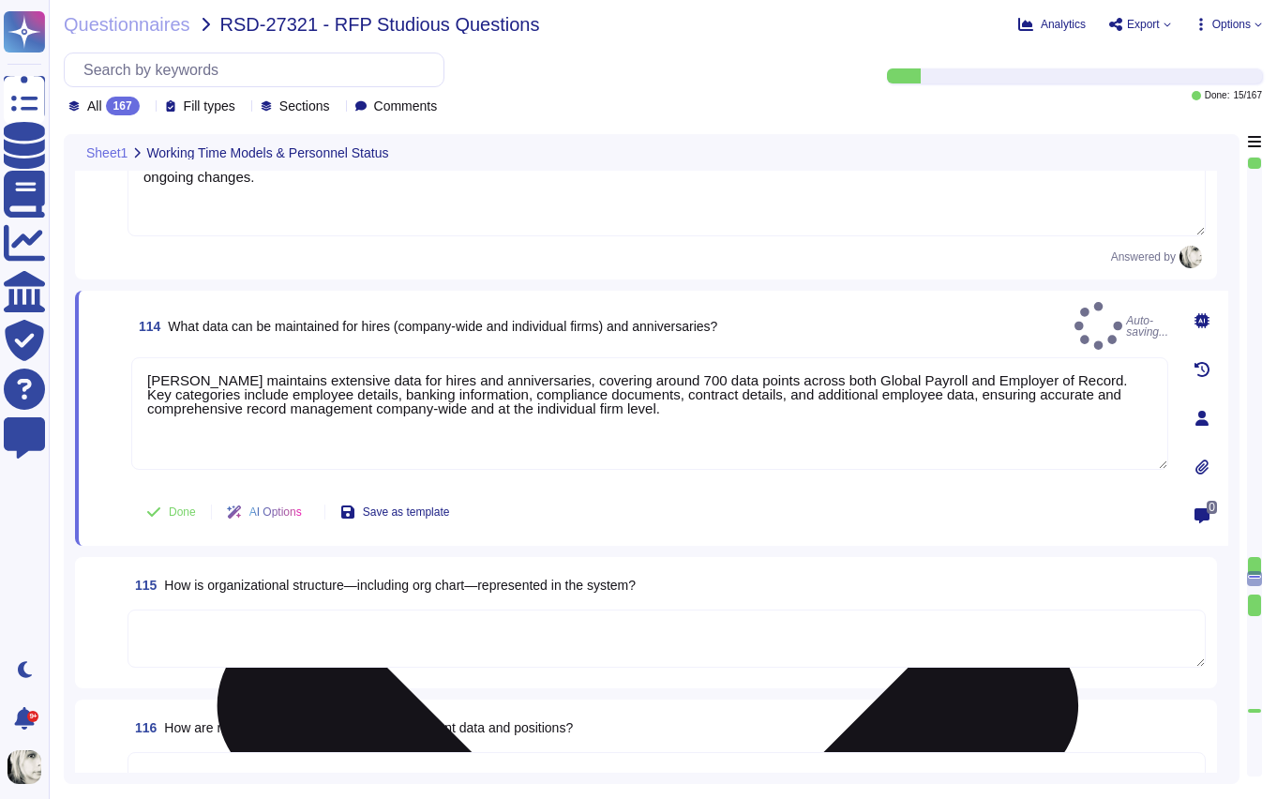
click at [143, 472] on div "Deel maintains extensive data for hires and anniversaries, covering around 700 …" at bounding box center [649, 419] width 1037 height 125
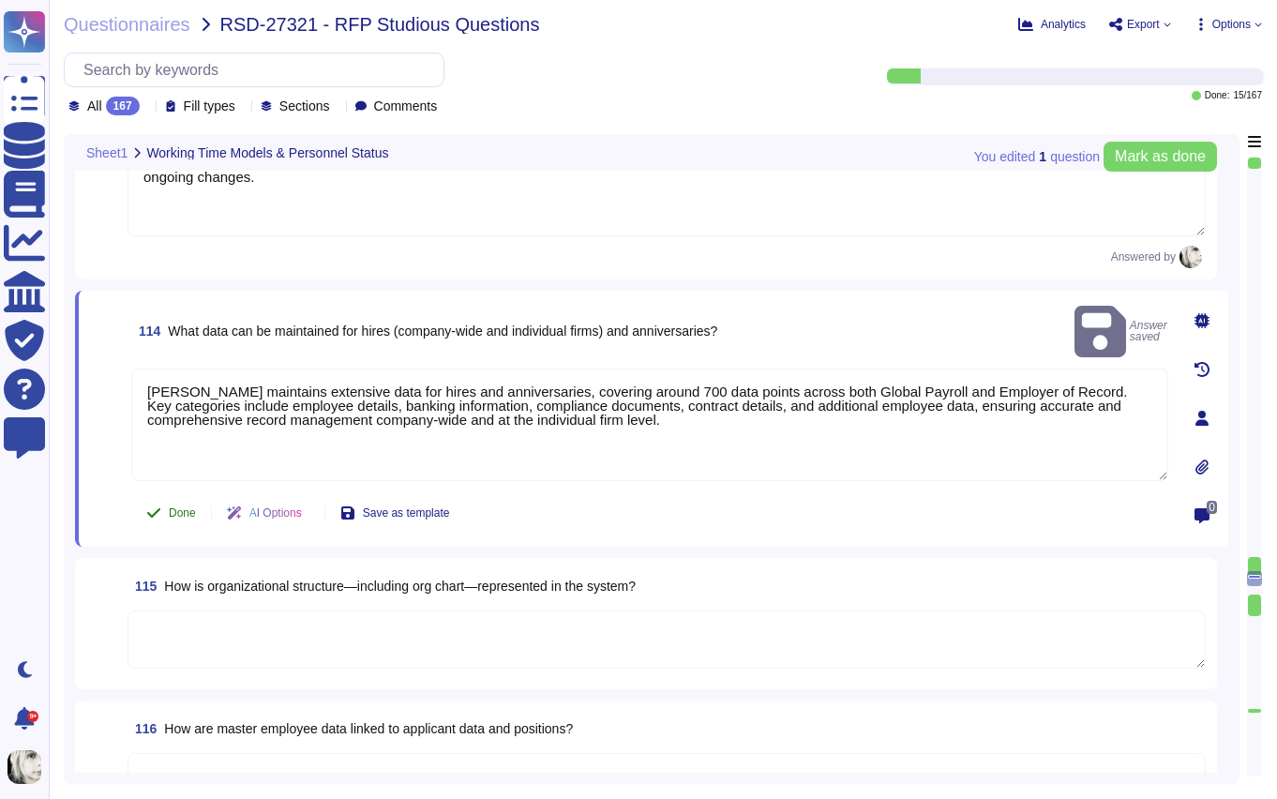
click at [169, 507] on span "Done" at bounding box center [182, 512] width 27 height 11
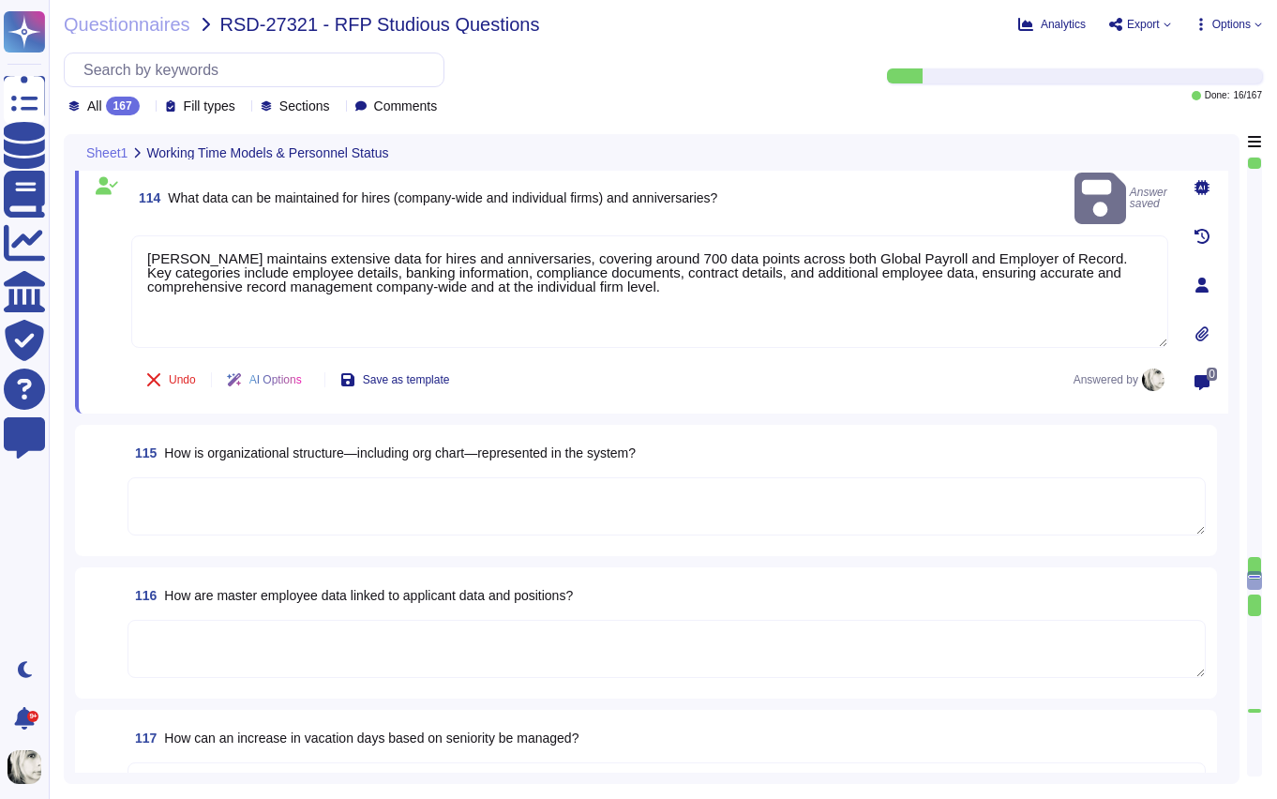
scroll to position [16225, 0]
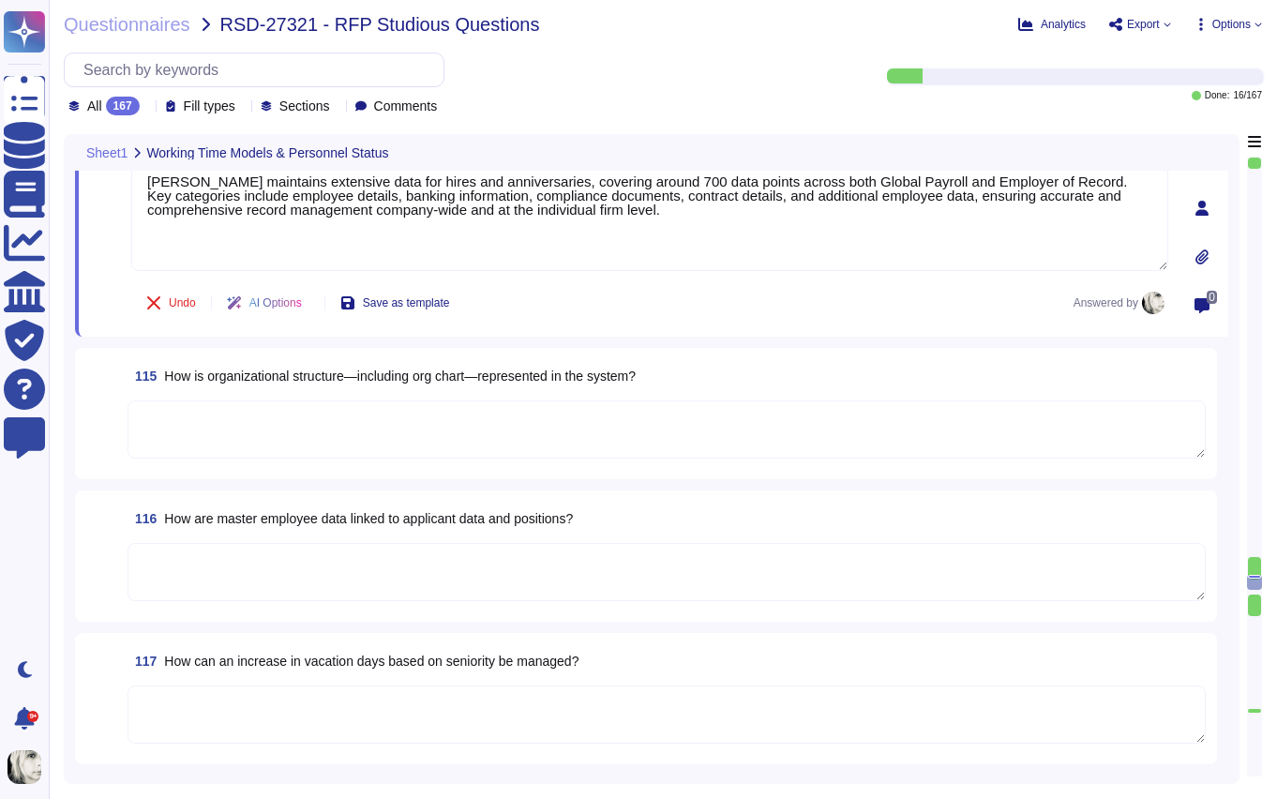
type textarea "Yes, Deel provides workflows for reimbursements such as commuting costs and for…"
click at [302, 379] on span "How is organizational structure—including org chart—represented in the system?" at bounding box center [400, 376] width 472 height 15
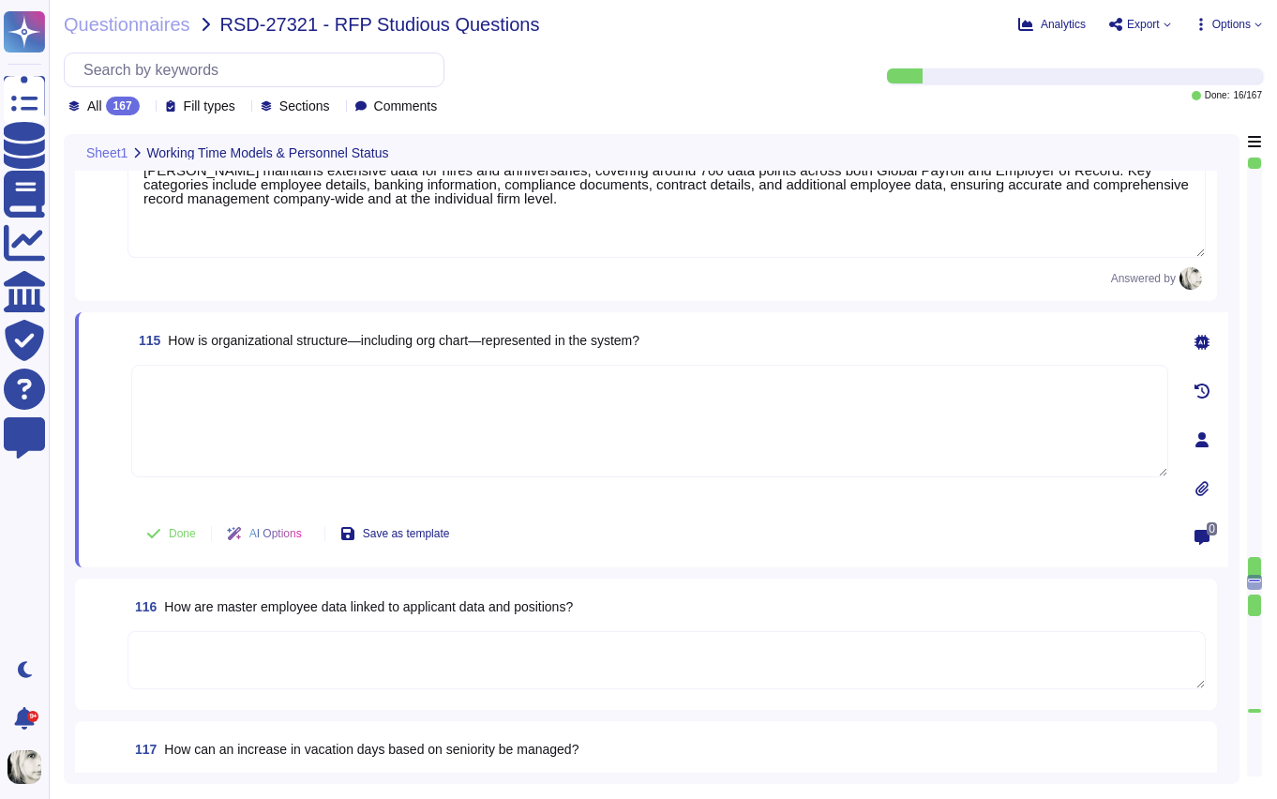
click at [302, 379] on textarea at bounding box center [649, 421] width 1037 height 113
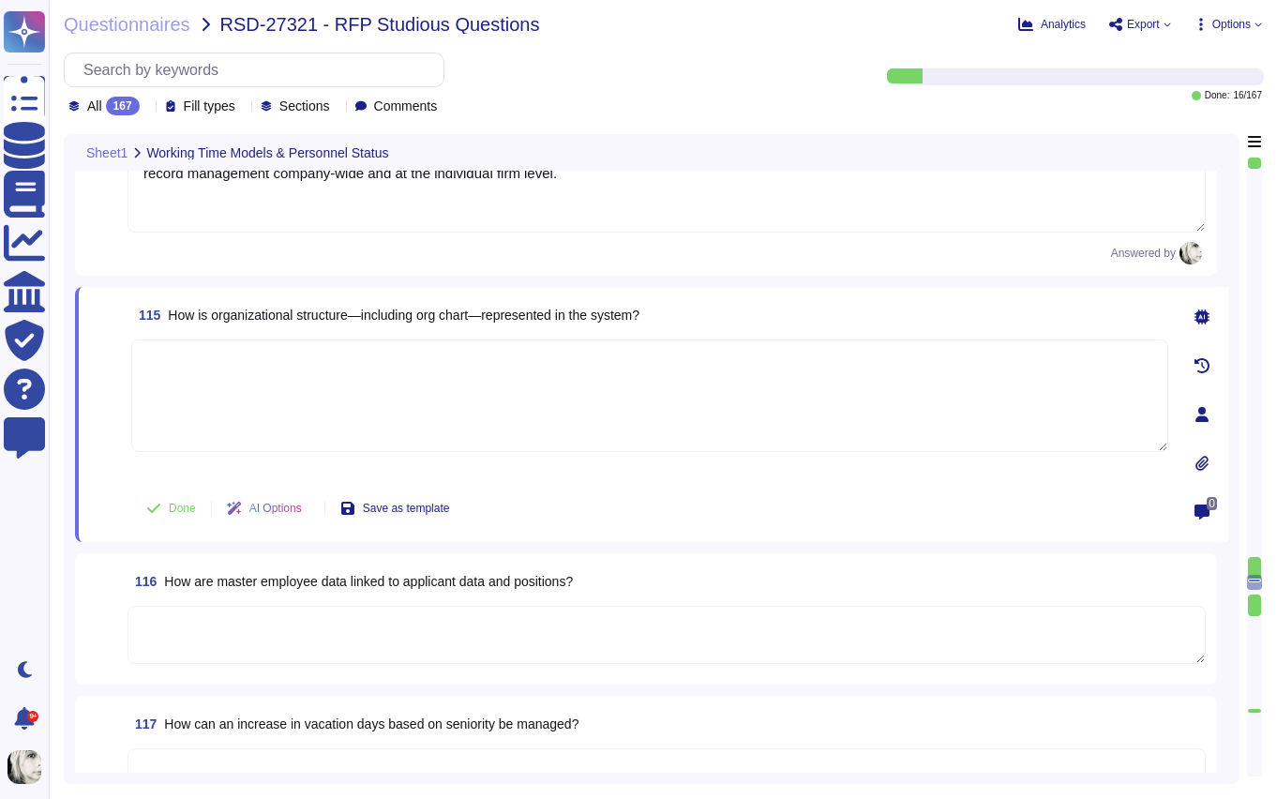
click at [337, 318] on span "How is organizational structure—including org chart—represented in the system?" at bounding box center [404, 315] width 472 height 15
click at [315, 315] on span "How is organizational structure—including org chart—represented in the system?" at bounding box center [404, 315] width 472 height 15
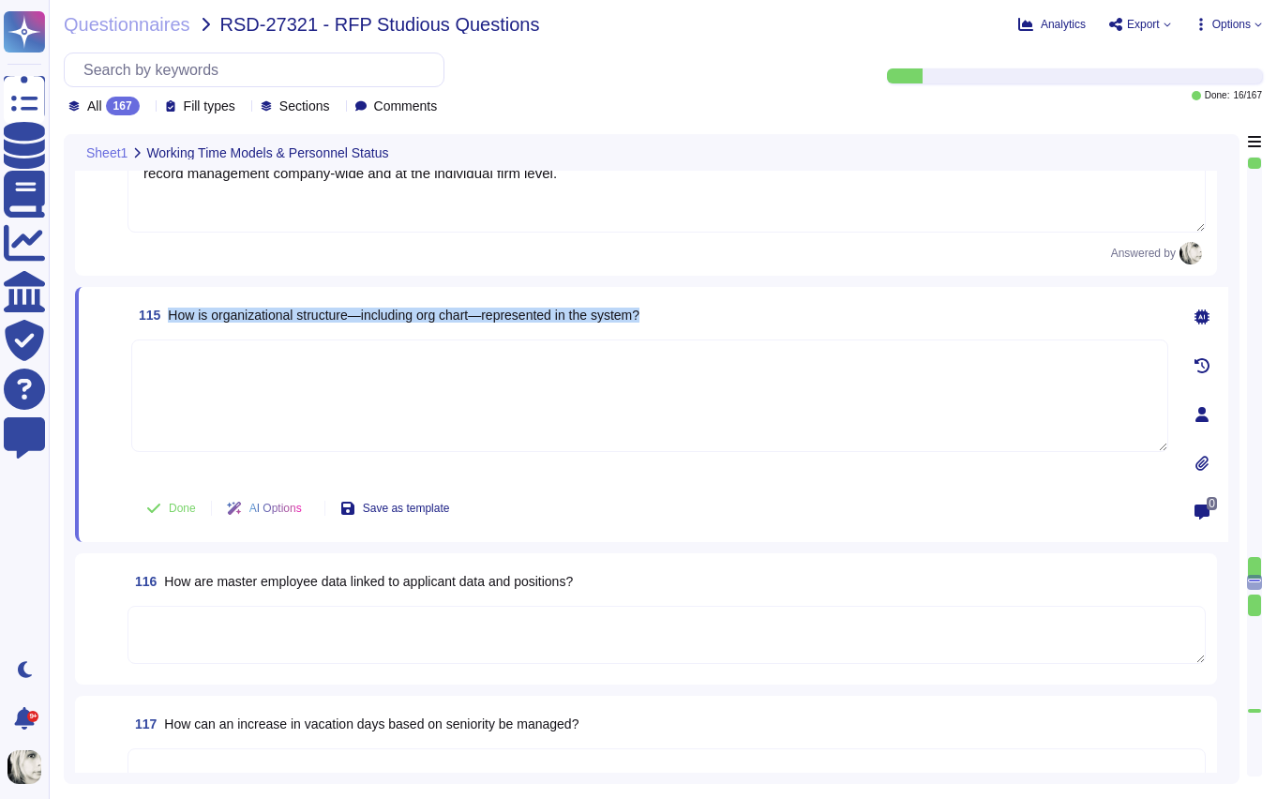
click at [315, 315] on span "How is organizational structure—including org chart—represented in the system?" at bounding box center [404, 315] width 472 height 15
click at [322, 402] on textarea at bounding box center [649, 395] width 1037 height 113
paste textarea "Organizational structure in Deel is represented through an org chart and multip…"
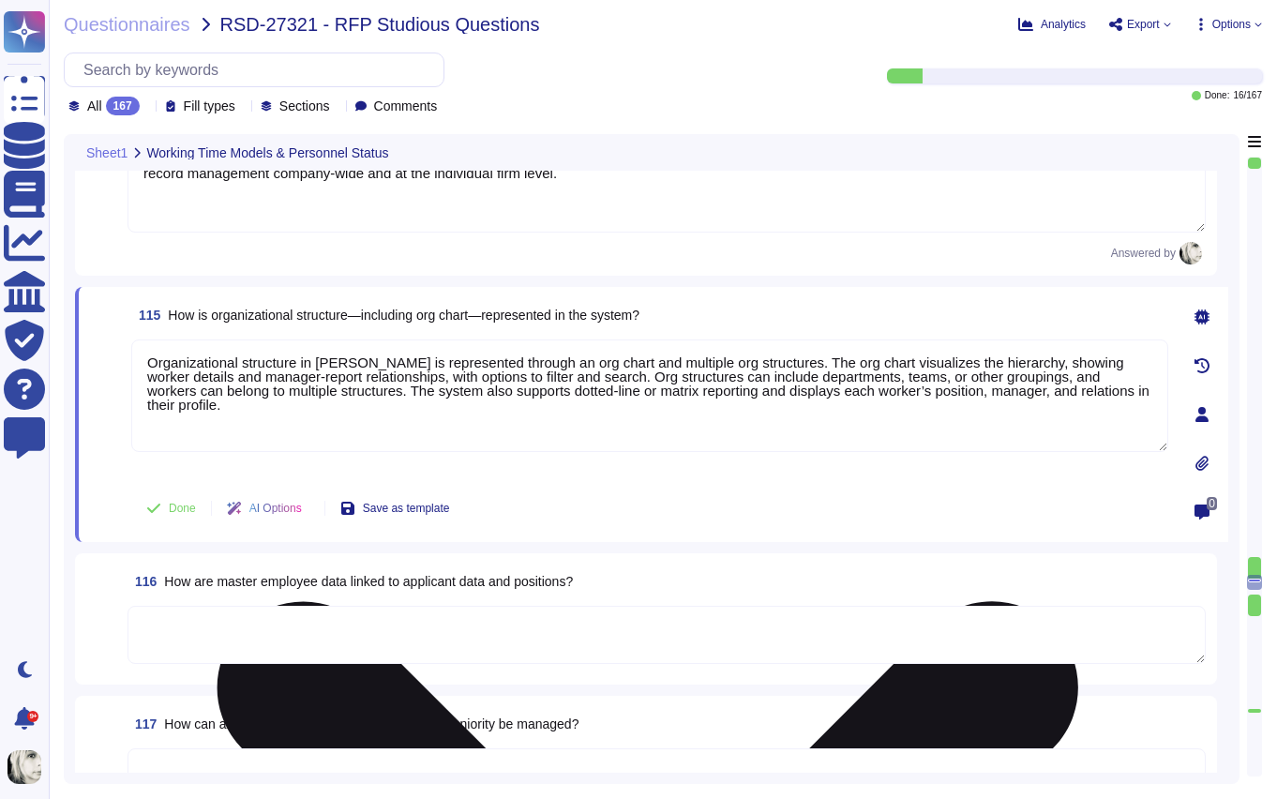
type textarea "Organizational structure in Deel is represented through an org chart and multip…"
click at [164, 473] on div "Organizational structure in Deel is represented through an org chart and multip…" at bounding box center [649, 408] width 1037 height 139
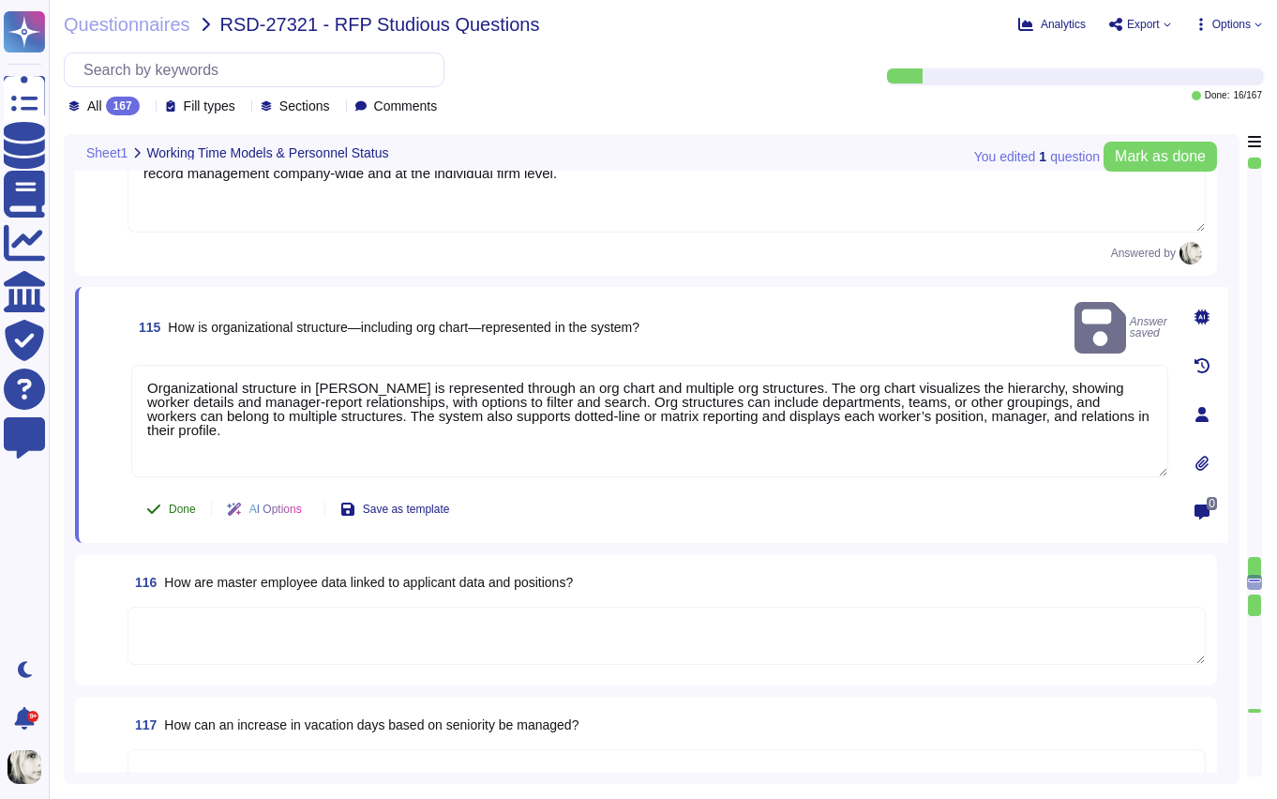
click at [185, 509] on span "Done" at bounding box center [182, 509] width 27 height 11
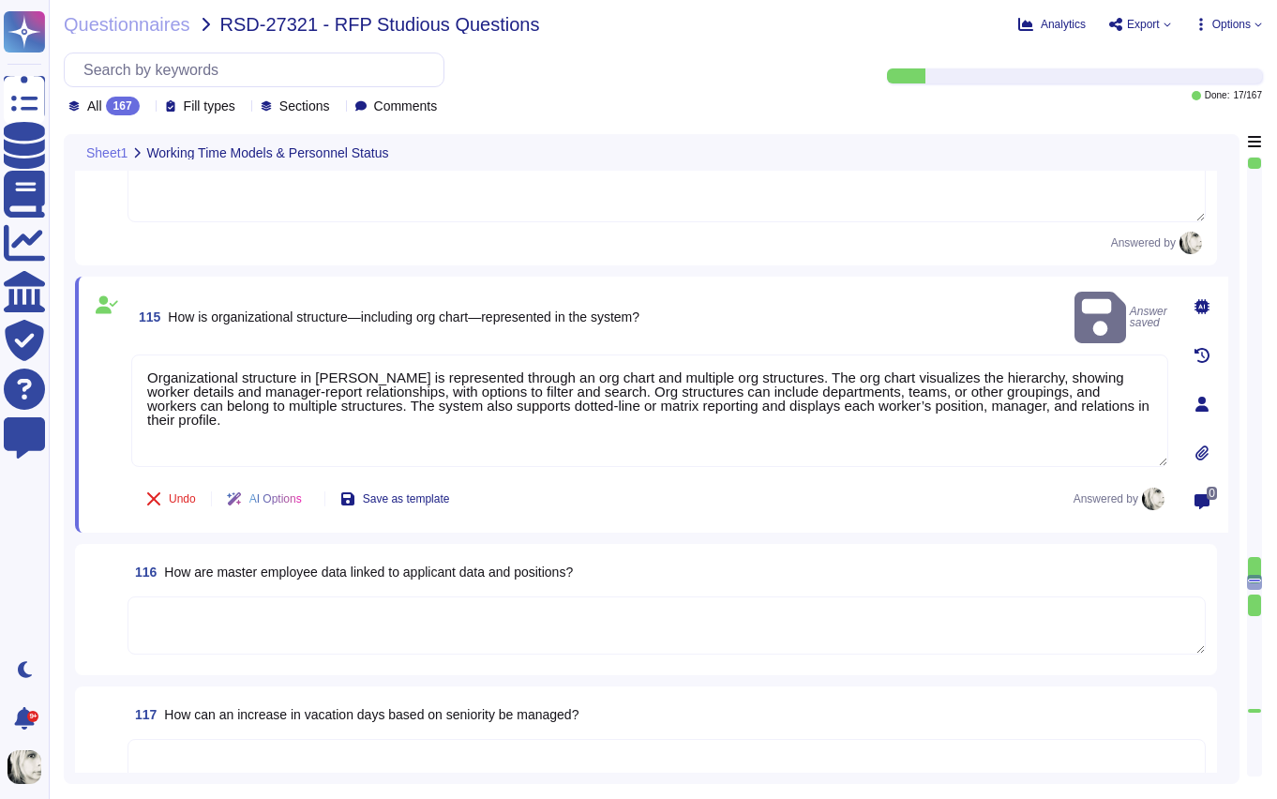
scroll to position [16247, 0]
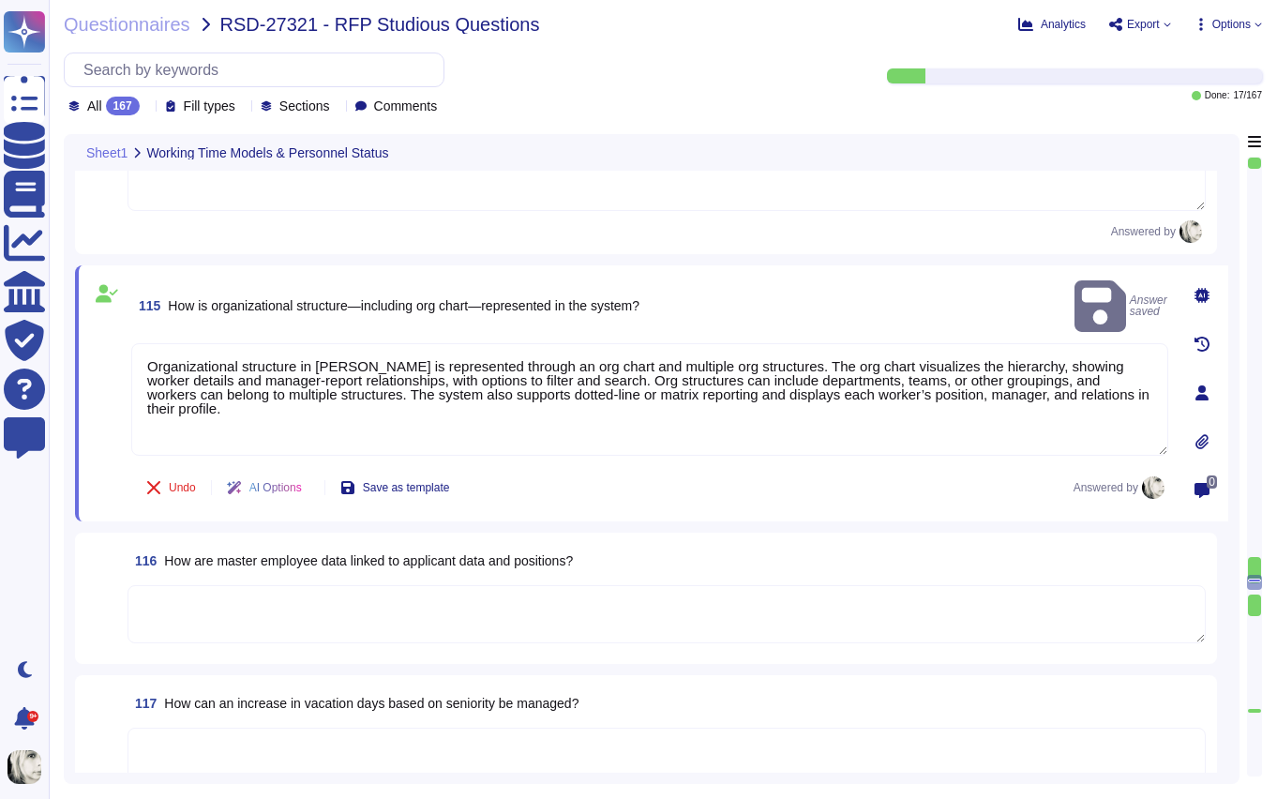
click at [246, 558] on span "How are master employee data linked to applicant data and positions?" at bounding box center [368, 560] width 409 height 15
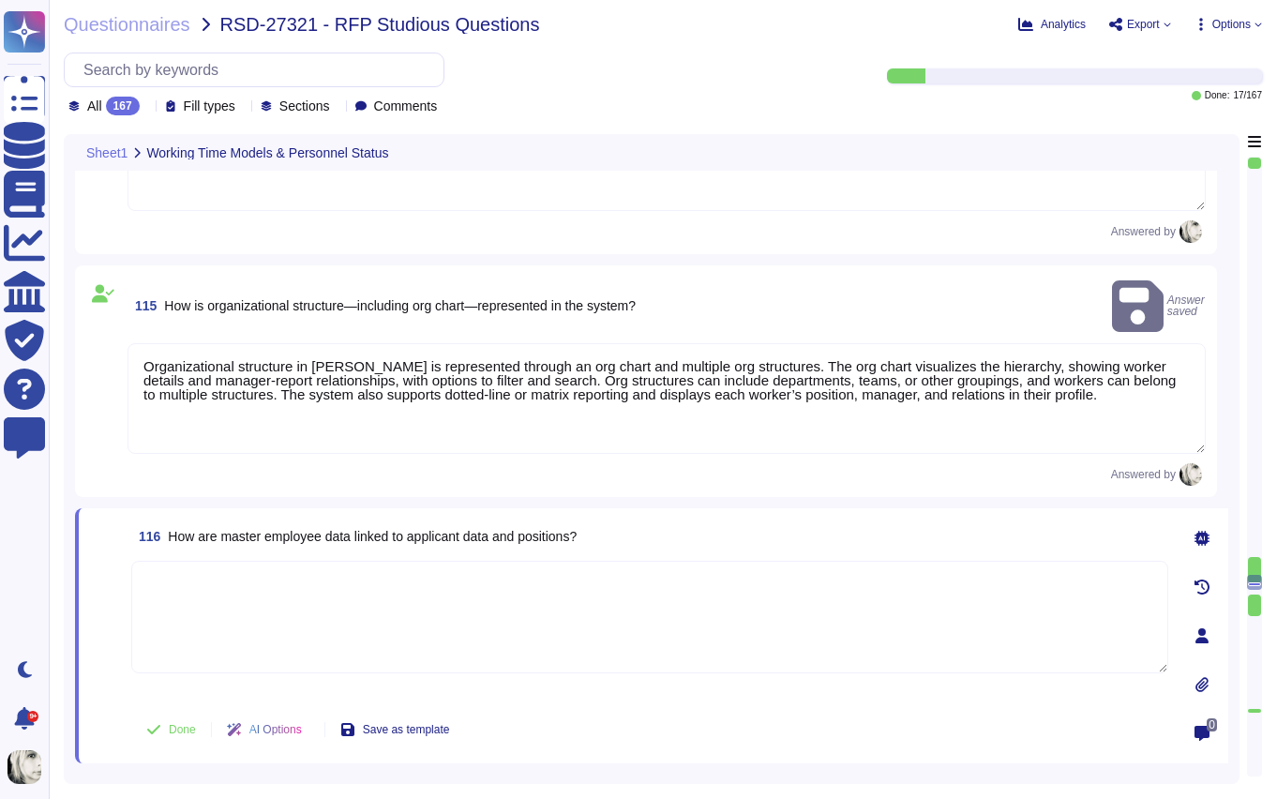
click at [246, 561] on textarea at bounding box center [649, 617] width 1037 height 113
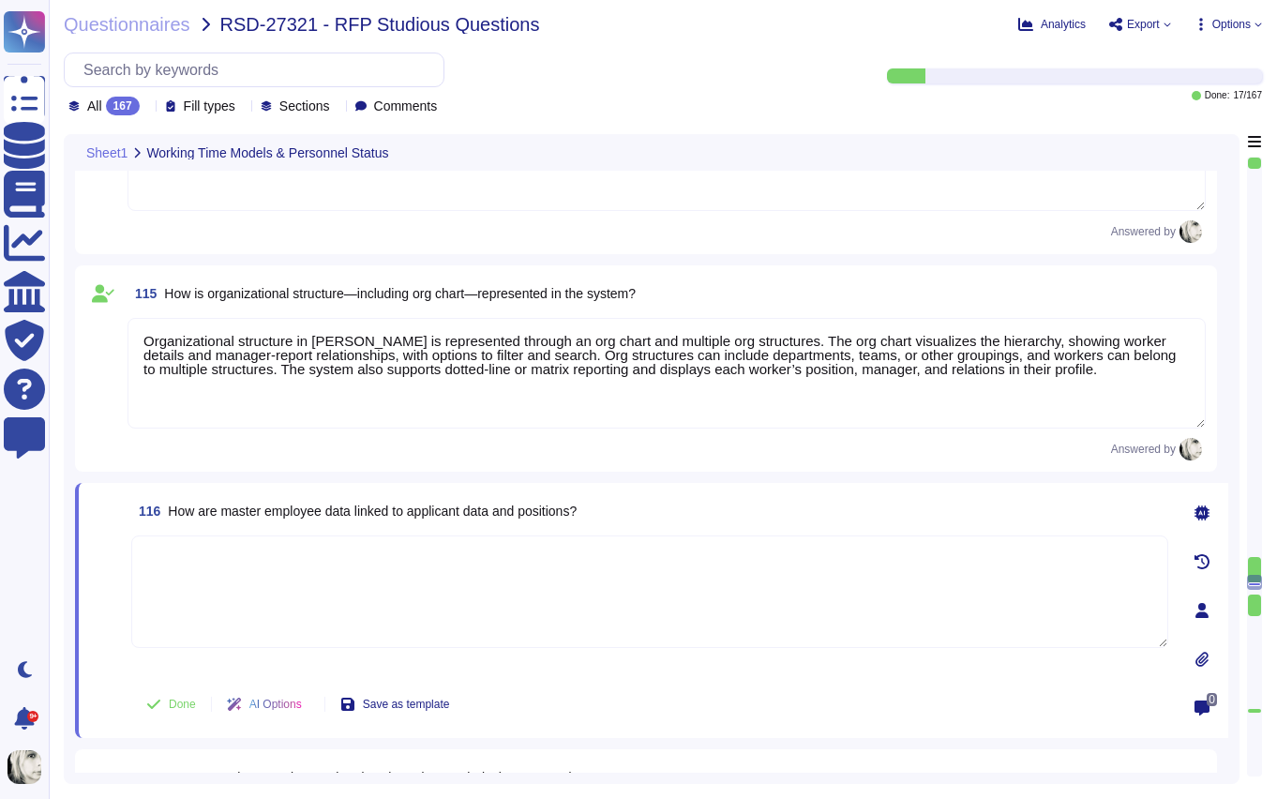
click at [267, 508] on span "How are master employee data linked to applicant data and positions?" at bounding box center [372, 511] width 409 height 15
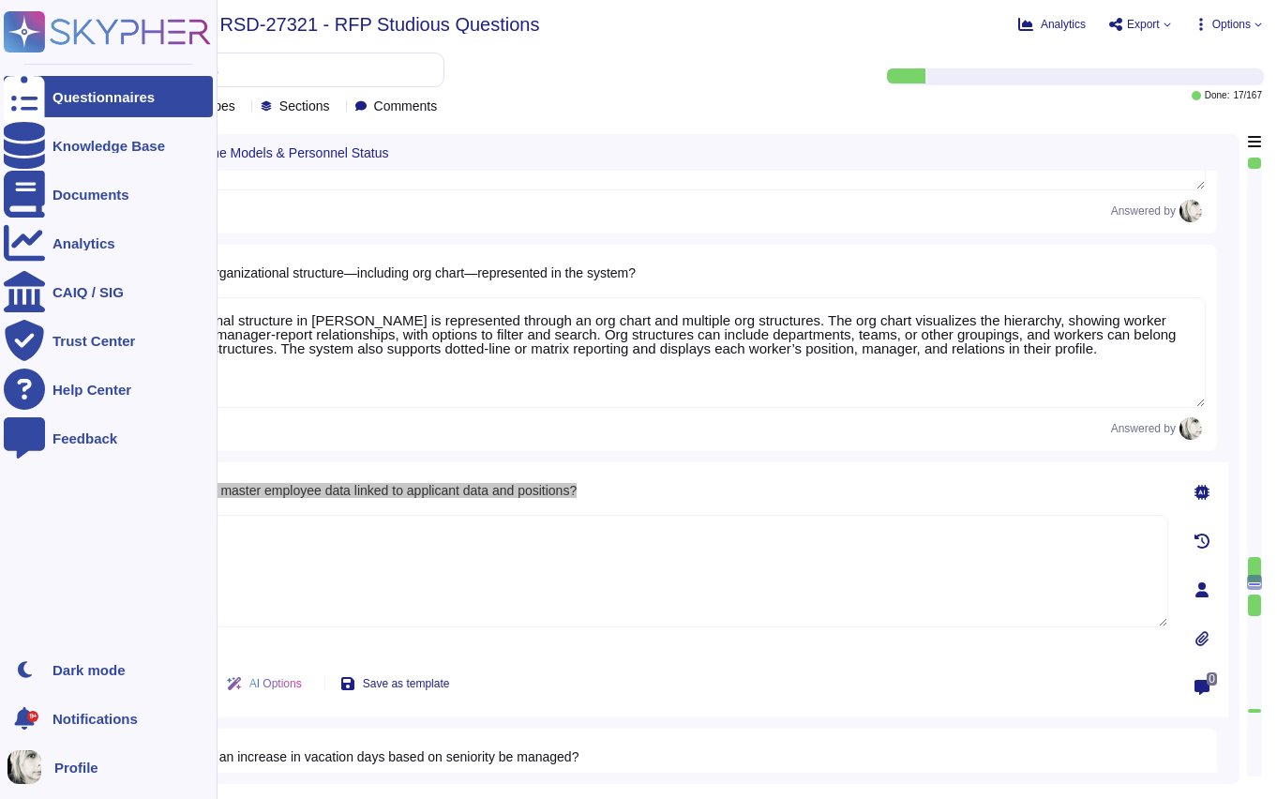
scroll to position [16268, 0]
click at [210, 486] on span "How are master employee data linked to applicant data and positions?" at bounding box center [372, 489] width 409 height 15
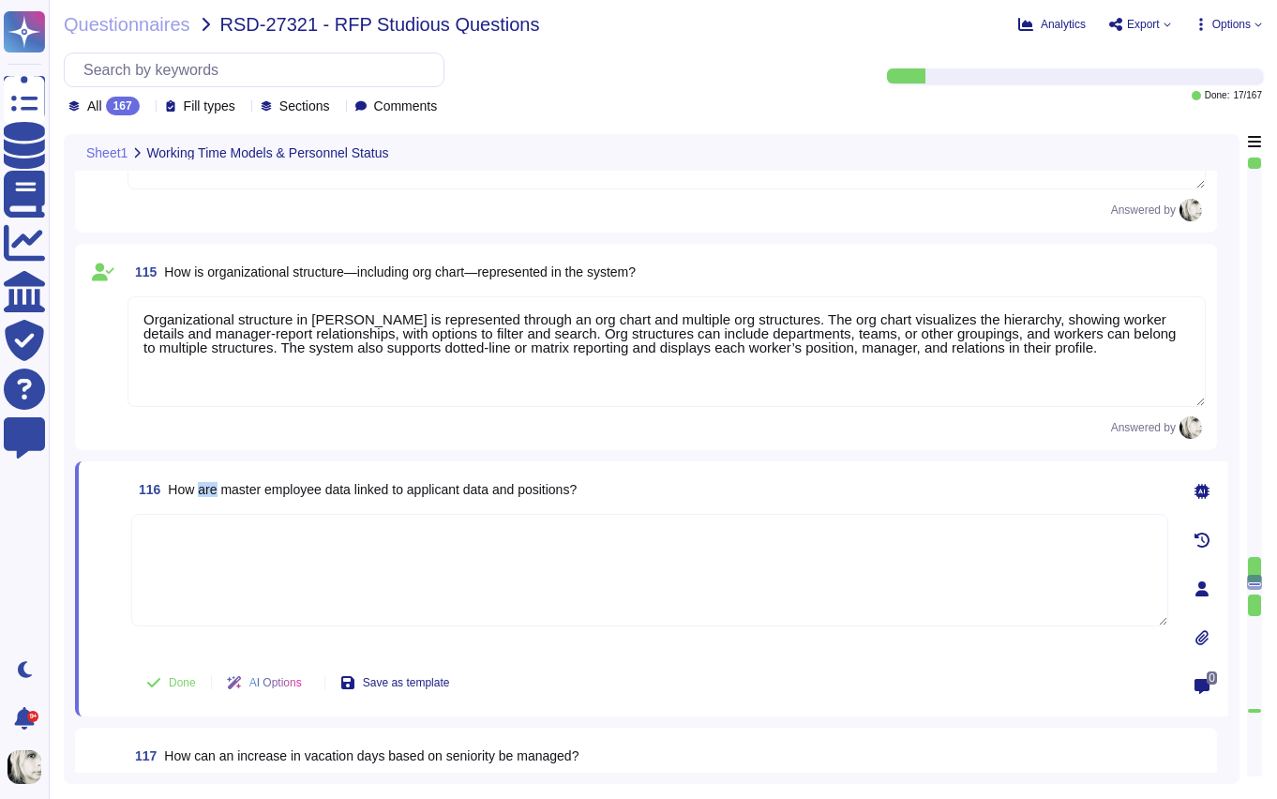
click at [210, 486] on span "How are master employee data linked to applicant data and positions?" at bounding box center [372, 489] width 409 height 15
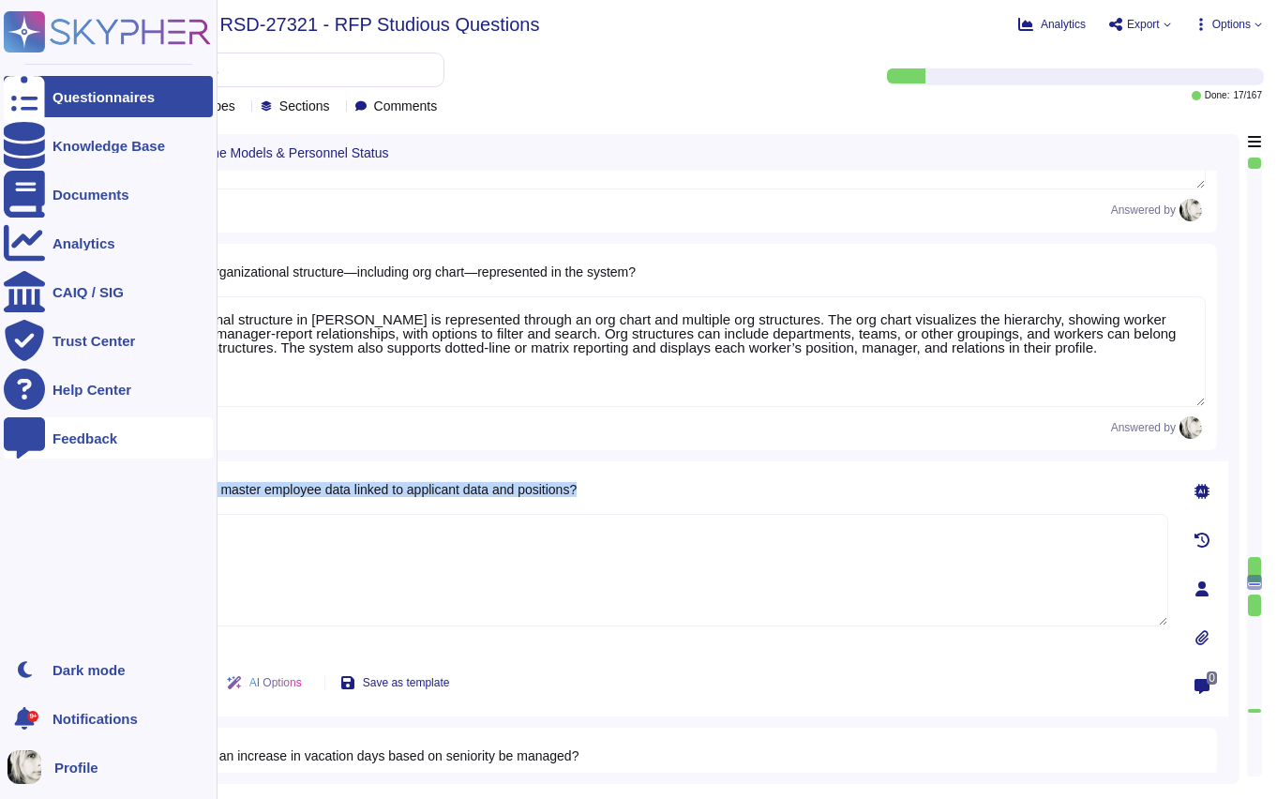
click at [290, 488] on span "How are master employee data linked to applicant data and positions?" at bounding box center [372, 489] width 409 height 15
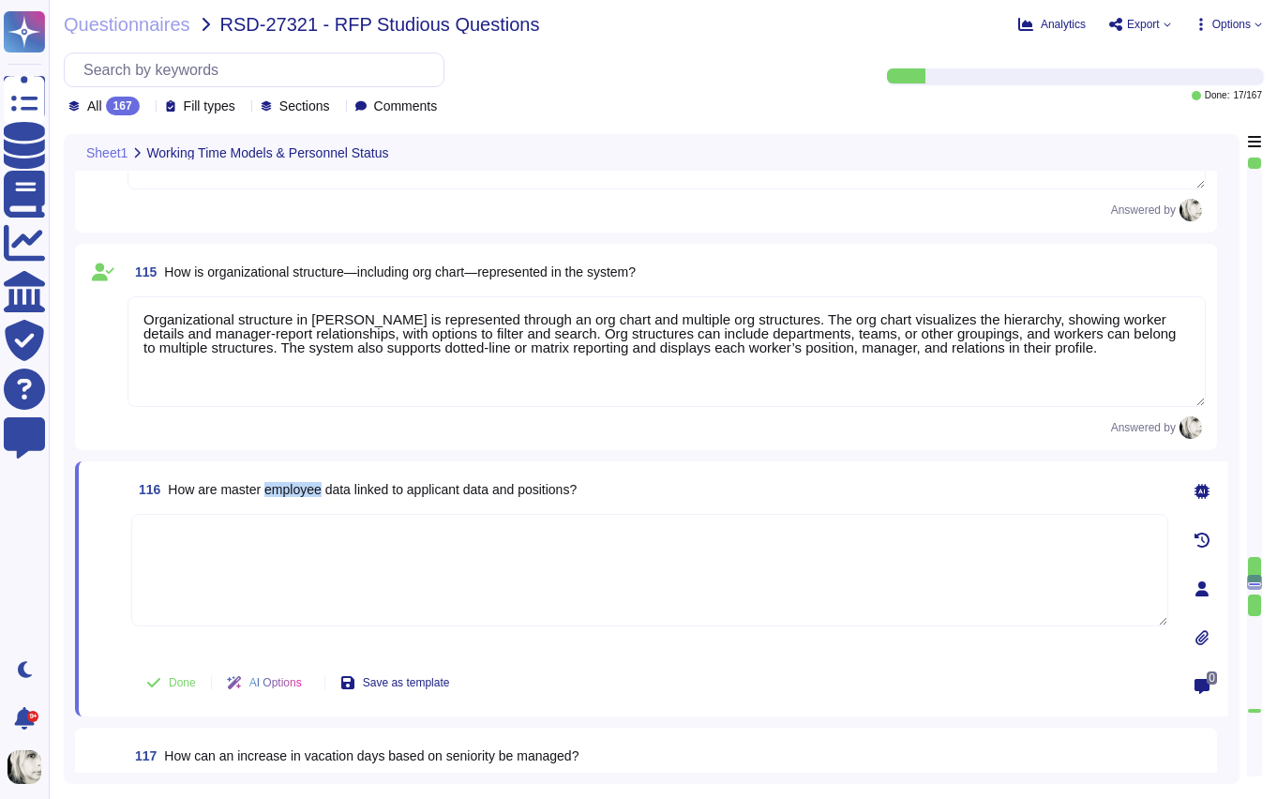
click at [290, 488] on span "How are master employee data linked to applicant data and positions?" at bounding box center [372, 489] width 409 height 15
click at [296, 563] on textarea at bounding box center [649, 570] width 1037 height 113
paste textarea "Deel links applicant data to master employee records and positions through uniq…"
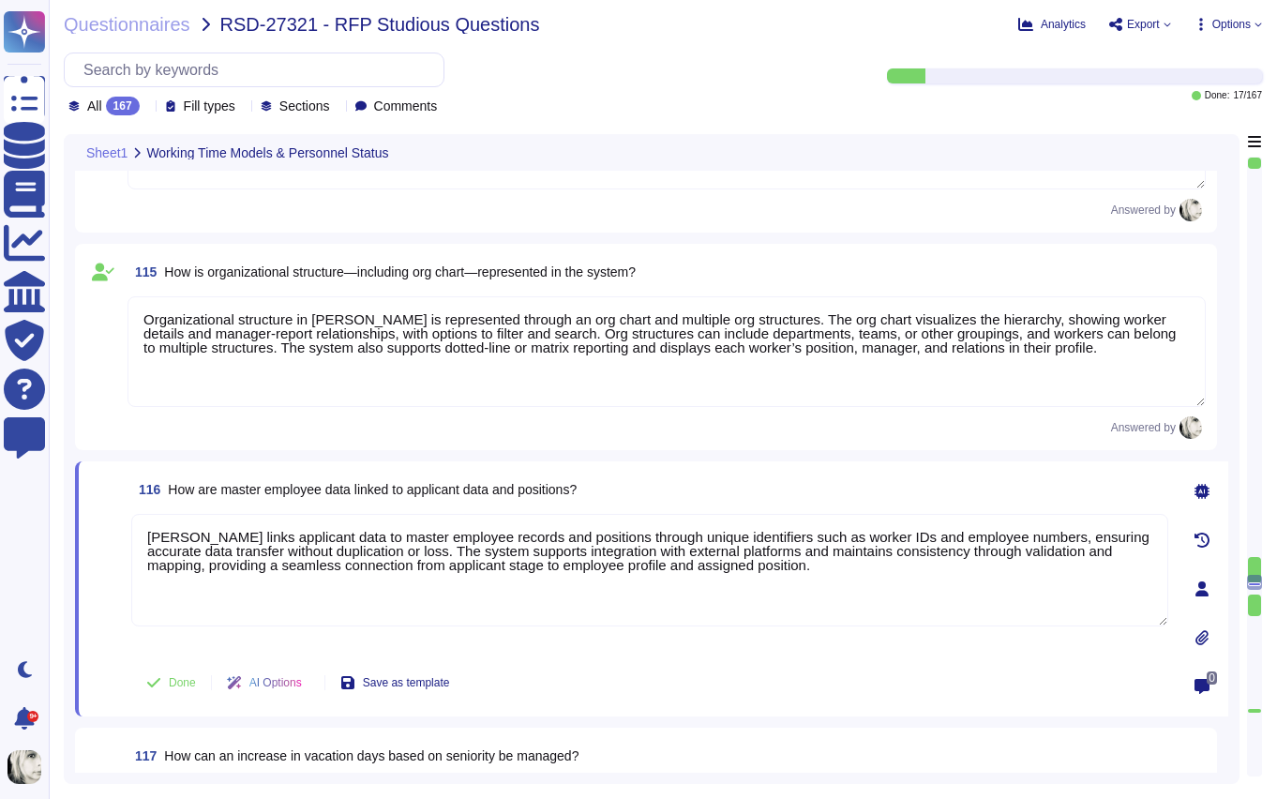
type textarea "Deel links applicant data to master employee records and positions through uniq…"
click at [110, 618] on span at bounding box center [107, 583] width 34 height 139
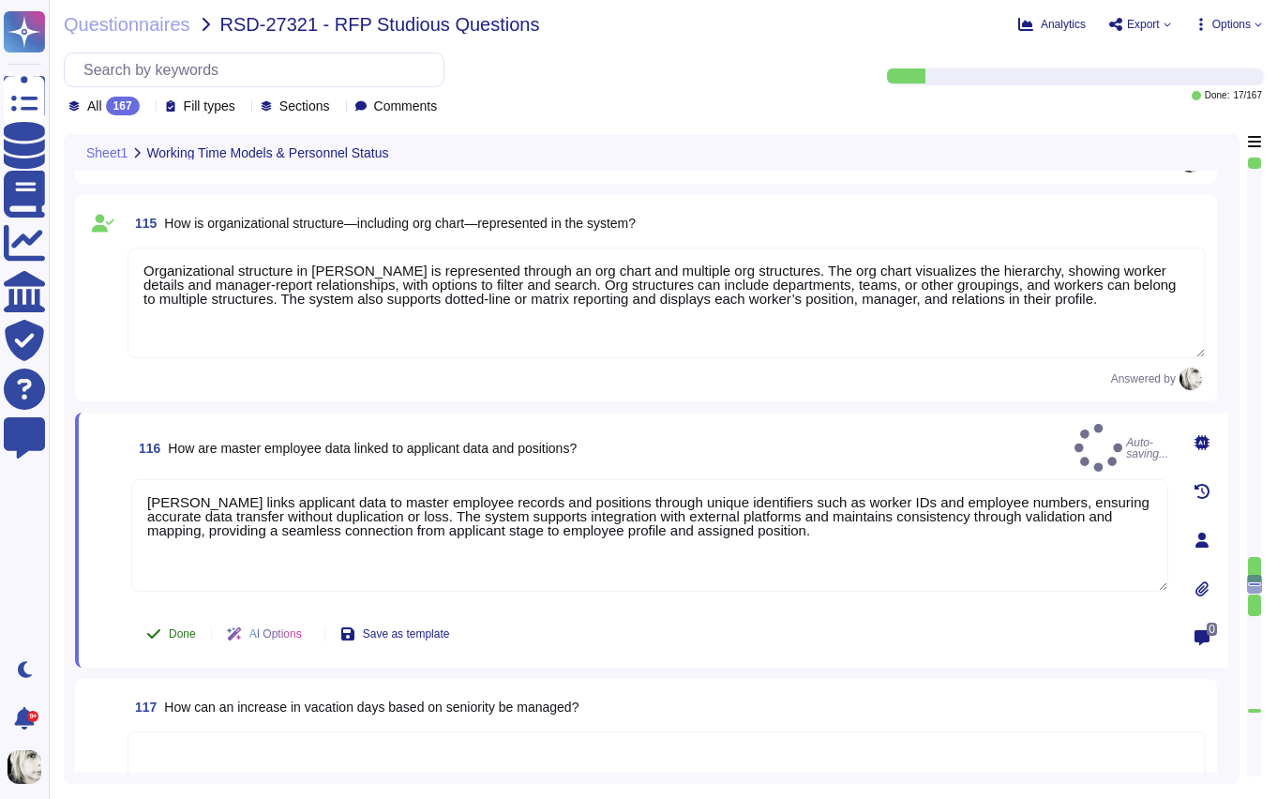
type textarea "Yes, Deel provides workflows for reimbursements such as commuting costs and for…"
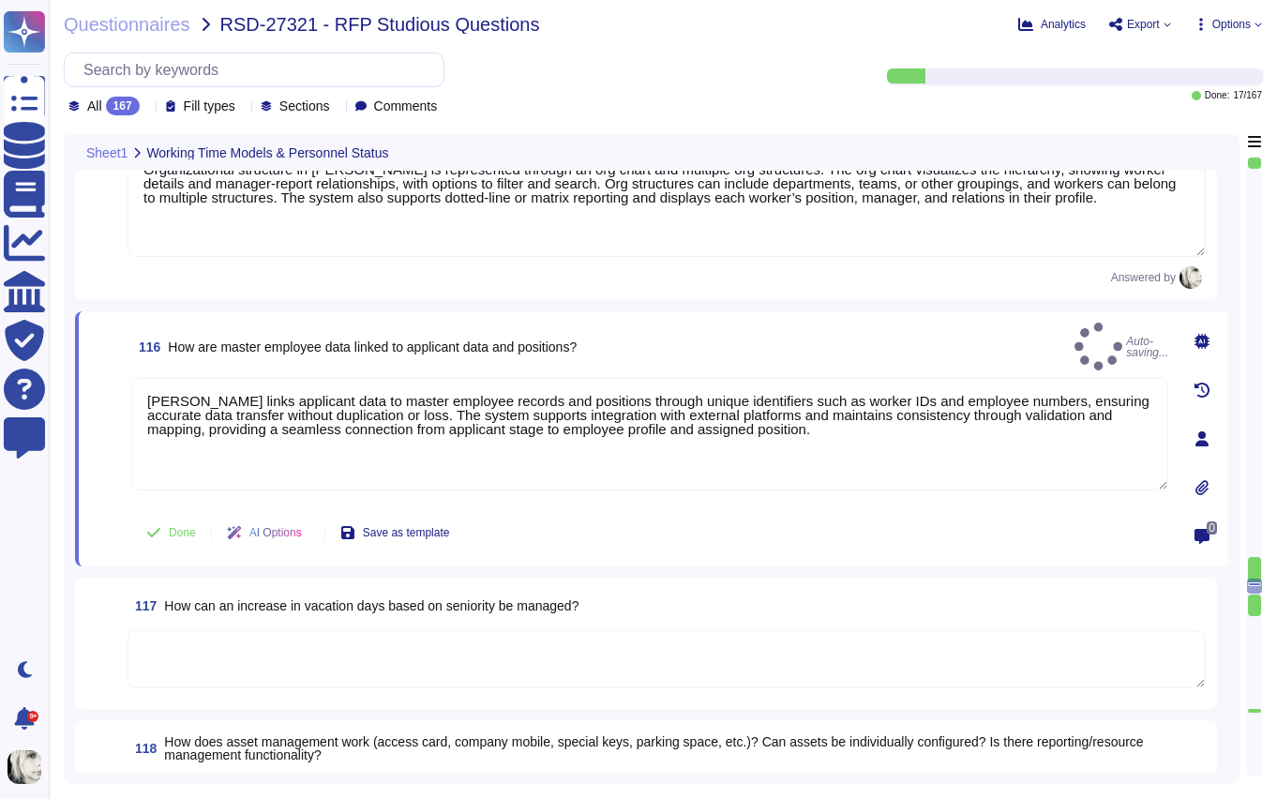
scroll to position [16456, 0]
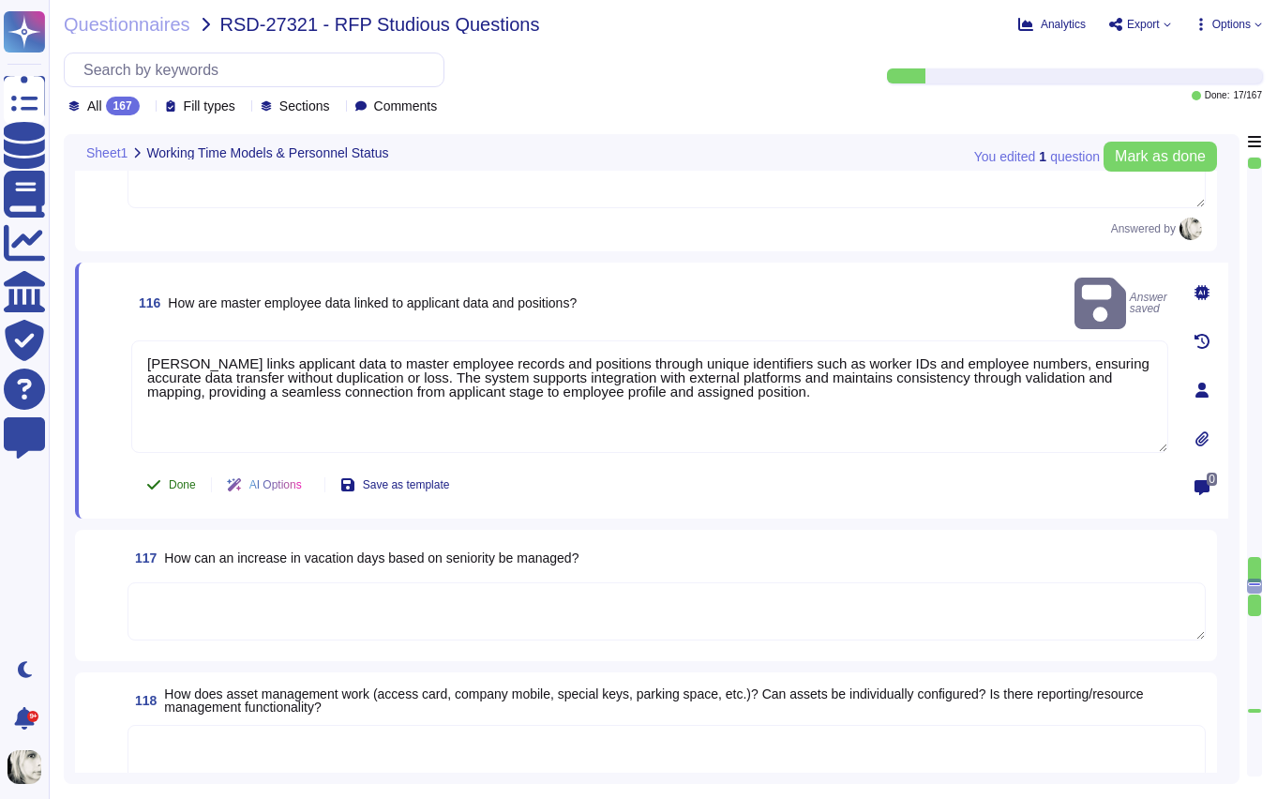
click at [182, 480] on span "Done" at bounding box center [182, 484] width 27 height 11
click at [235, 562] on span "How can an increase in vacation days based on seniority be managed?" at bounding box center [371, 557] width 414 height 15
click at [235, 582] on textarea at bounding box center [667, 611] width 1078 height 58
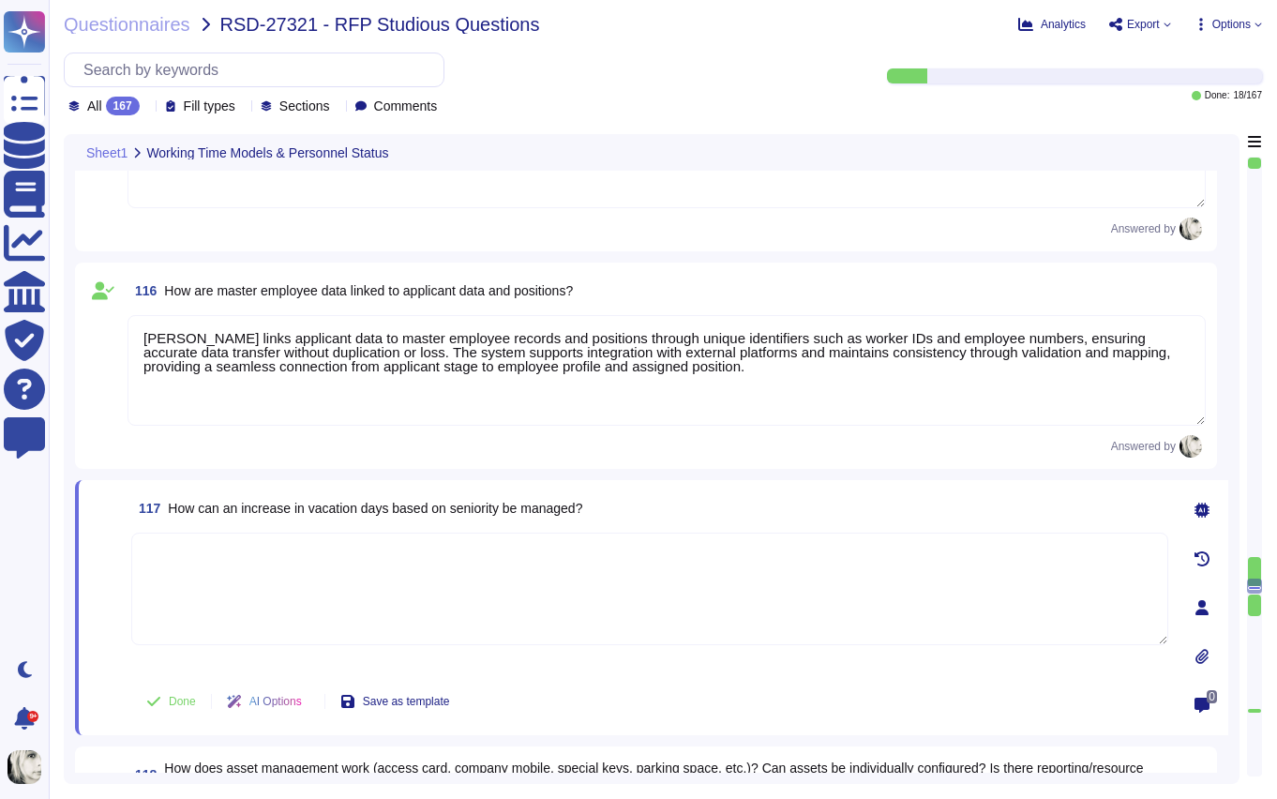
click at [256, 512] on span "How can an increase in vacation days based on seniority be managed?" at bounding box center [375, 508] width 414 height 15
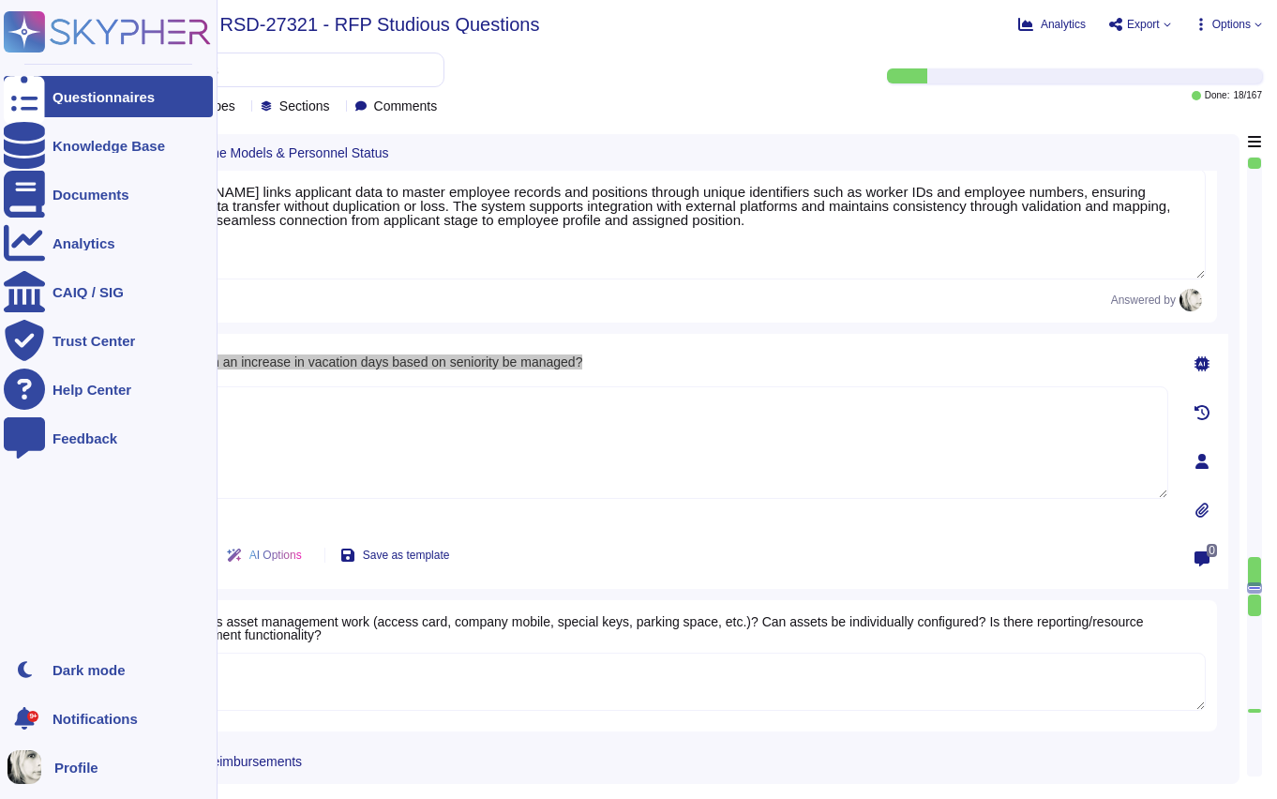
type textarea "Yes, Deel provides both a web application with full platform functionality and …"
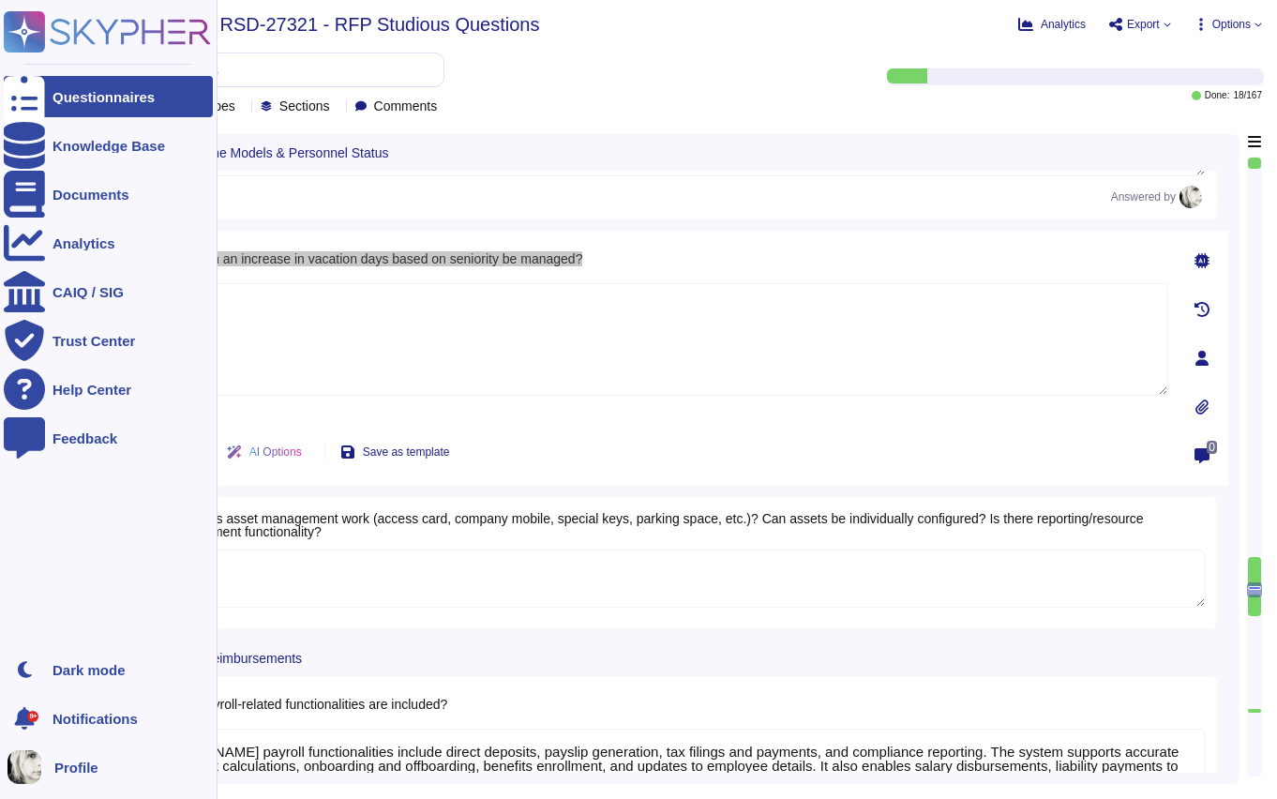
type textarea "Yes, the Deel system can be customized to align with the Studiosus corporate id…"
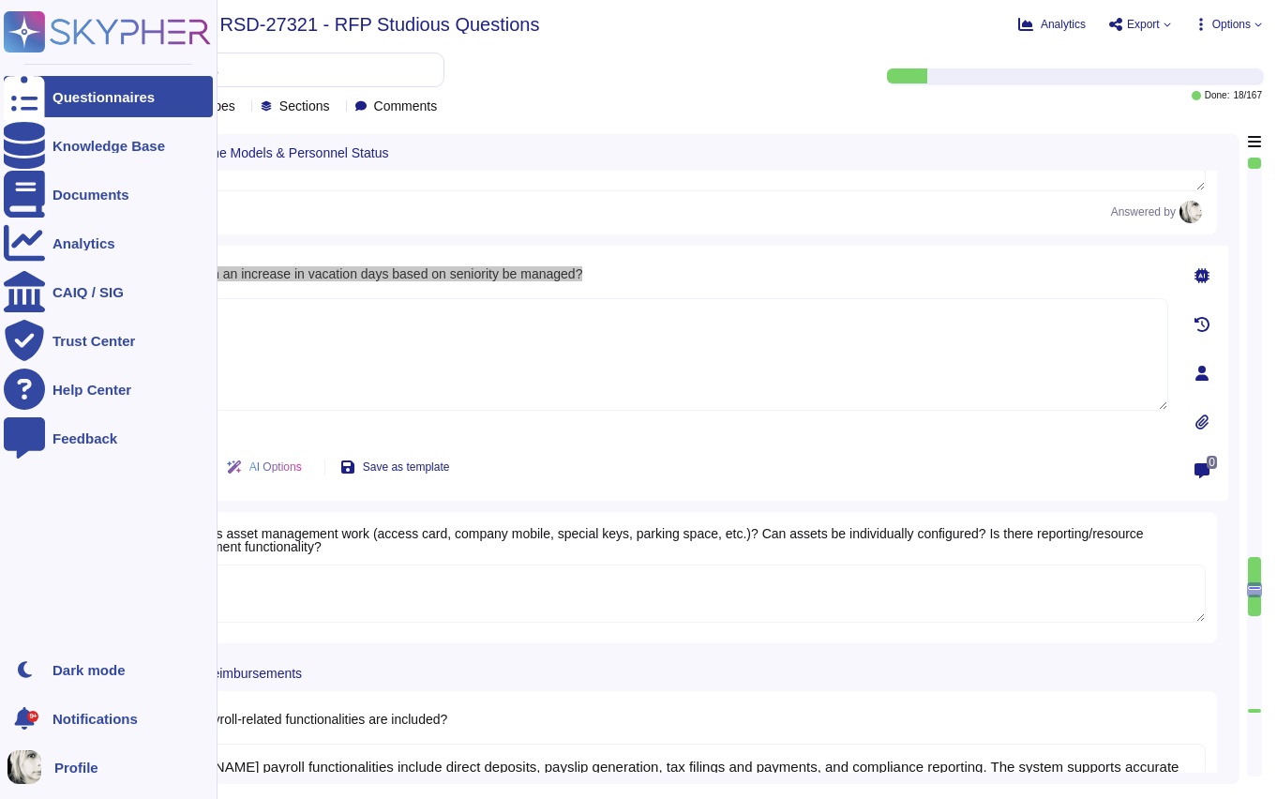
scroll to position [16676, 0]
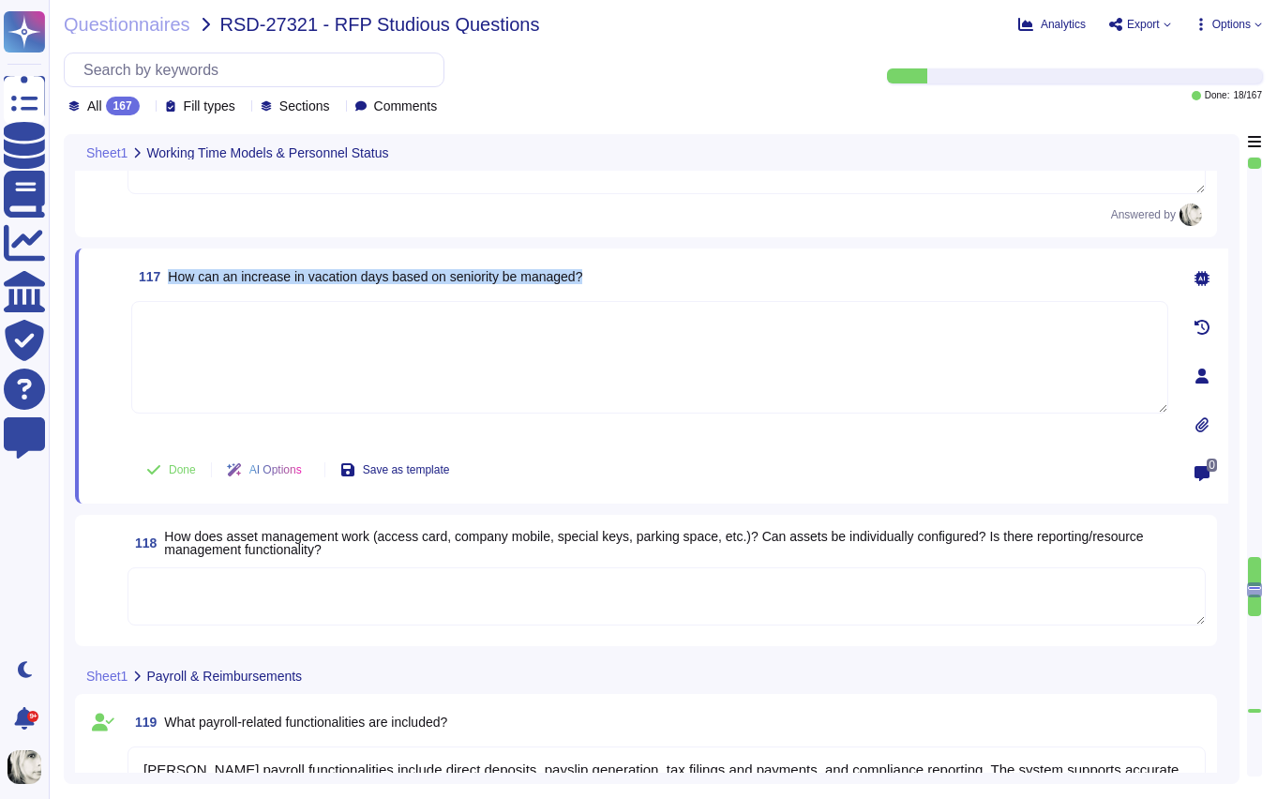
click at [525, 283] on span "How can an increase in vacation days based on seniority be managed?" at bounding box center [375, 276] width 414 height 15
click at [248, 333] on textarea at bounding box center [649, 357] width 1037 height 113
paste textarea "Increases in vacation days based on seniority can be managed through contract a…"
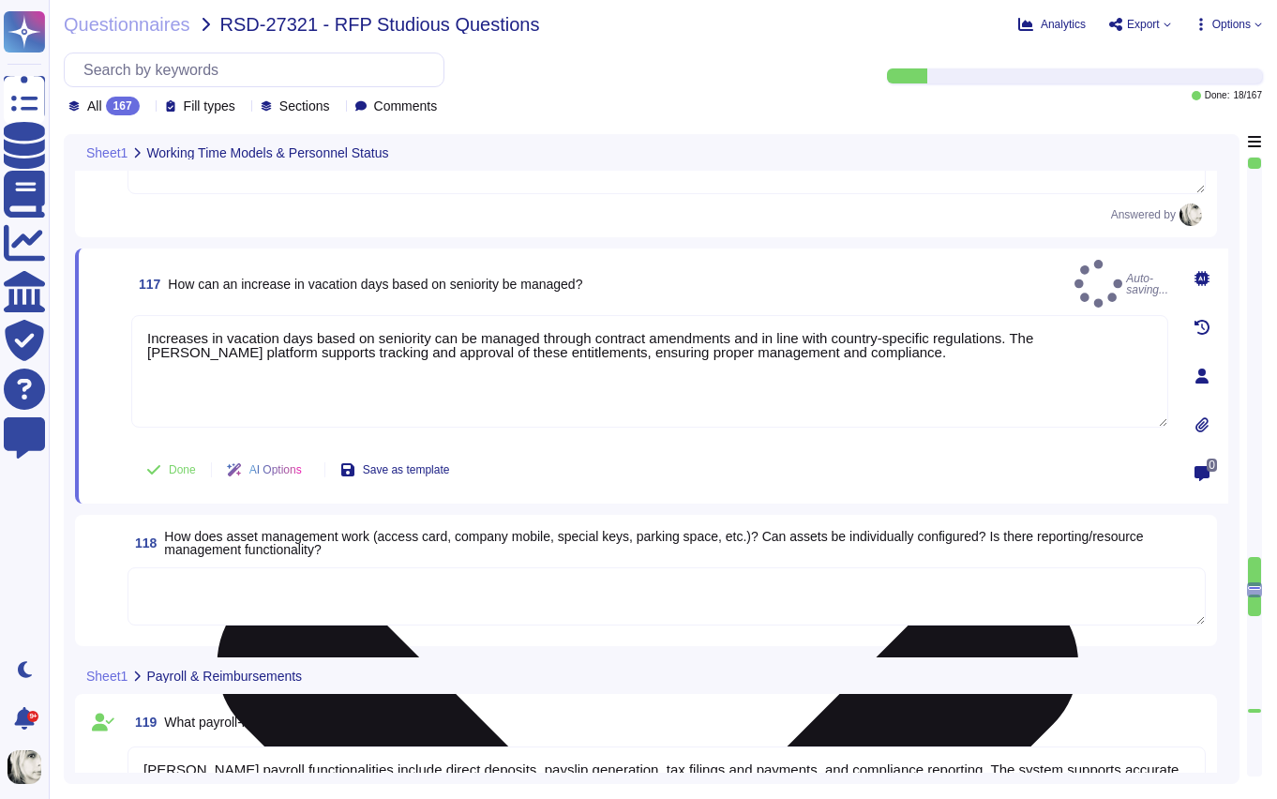
type textarea "Increases in vacation days based on seniority can be managed through contract a…"
click at [132, 415] on div "Increases in vacation days based on seniority can be managed through contract a…" at bounding box center [649, 377] width 1037 height 125
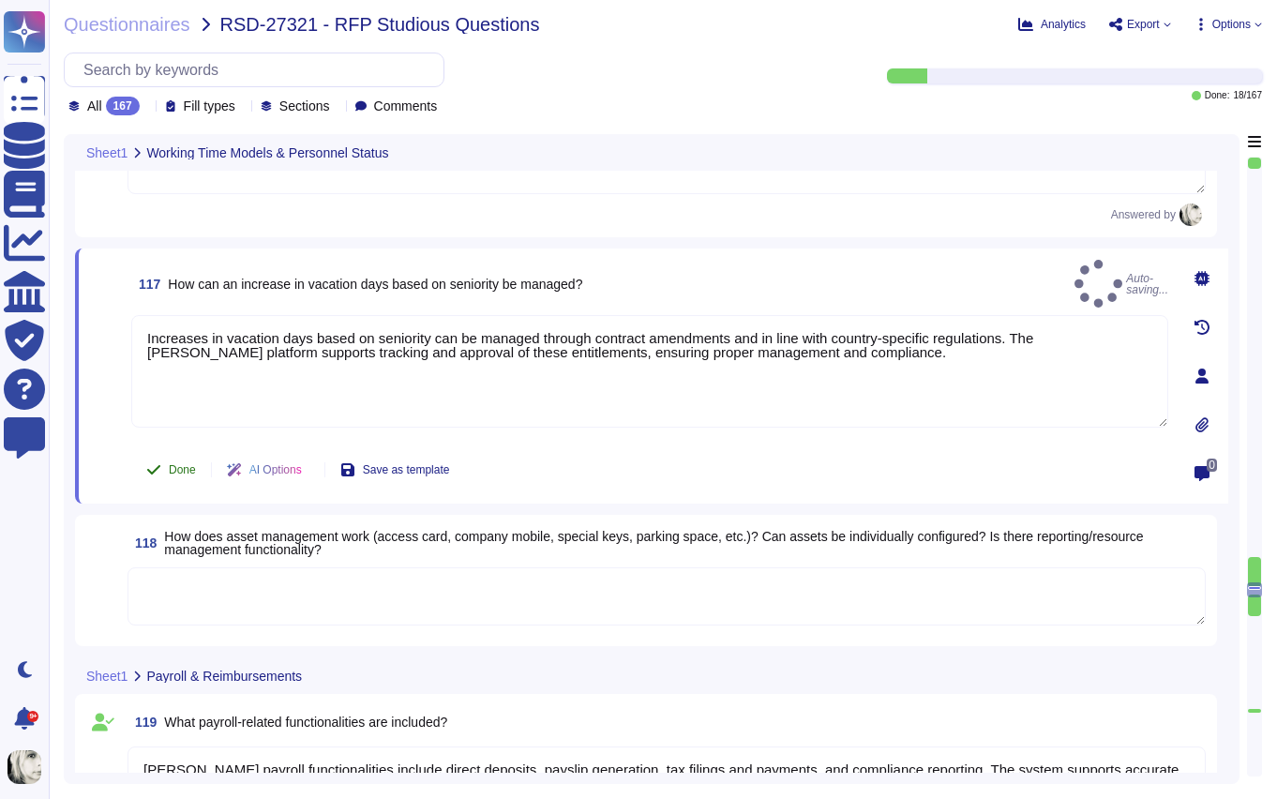
click at [182, 465] on span "Done" at bounding box center [182, 469] width 27 height 11
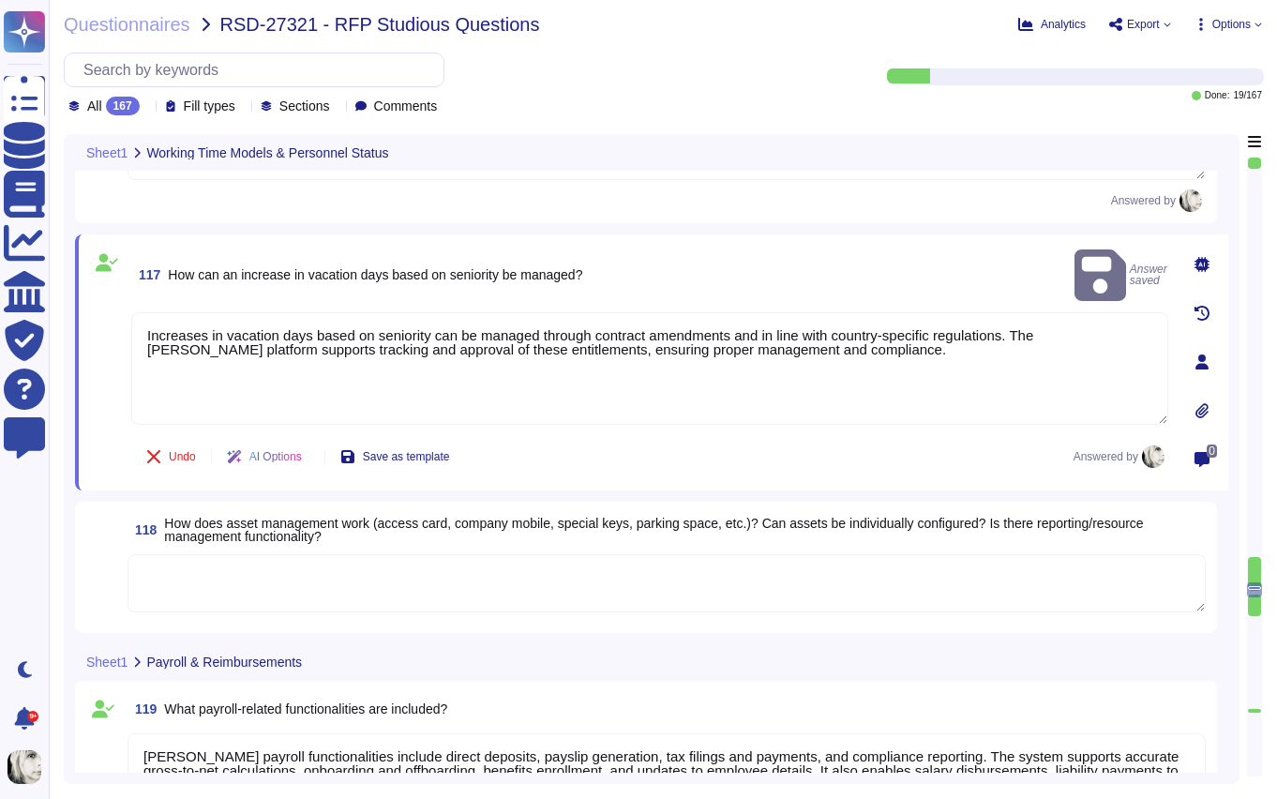
scroll to position [16709, 0]
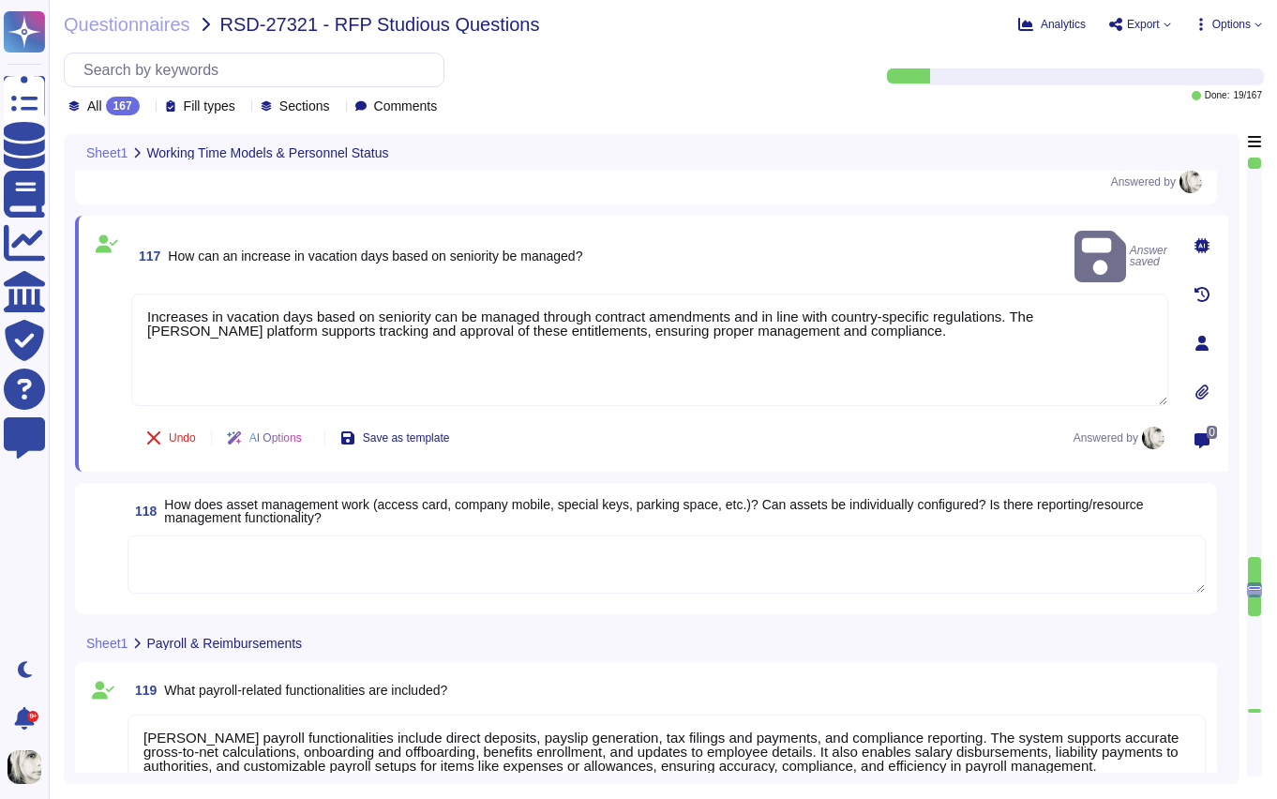
click at [240, 504] on span "How does asset management work (access card, company mobile, special keys, park…" at bounding box center [653, 511] width 979 height 28
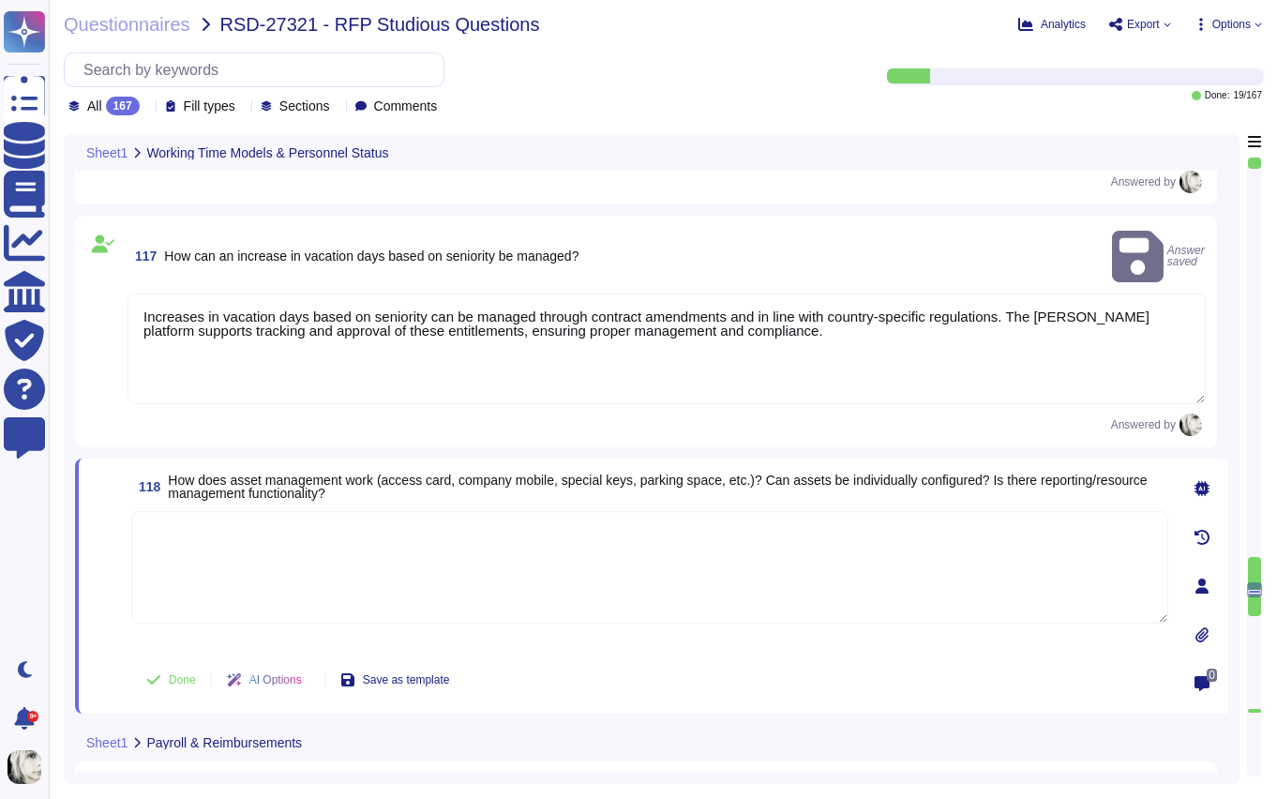
click at [240, 511] on textarea at bounding box center [649, 567] width 1037 height 113
click at [271, 473] on span "How does asset management work (access card, company mobile, special keys, park…" at bounding box center [657, 487] width 979 height 28
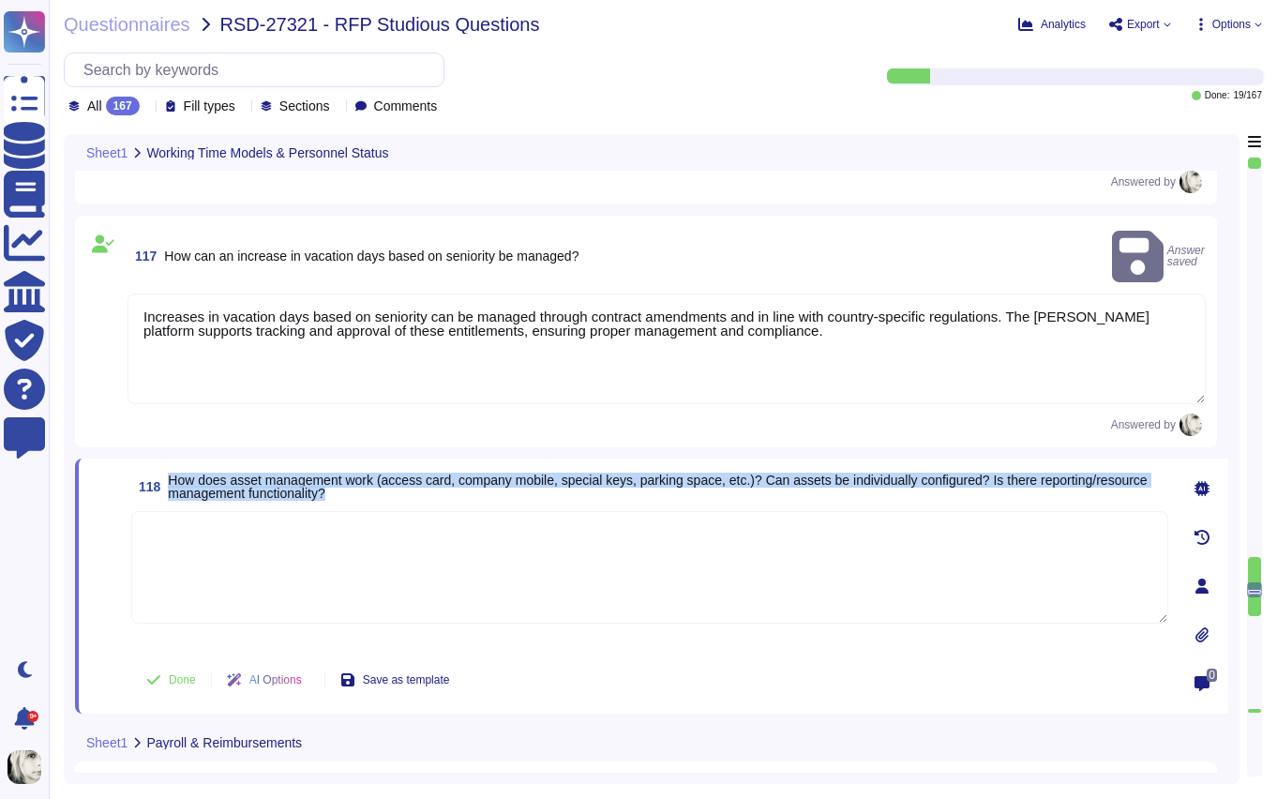
click at [271, 473] on span "How does asset management work (access card, company mobile, special keys, park…" at bounding box center [657, 487] width 979 height 28
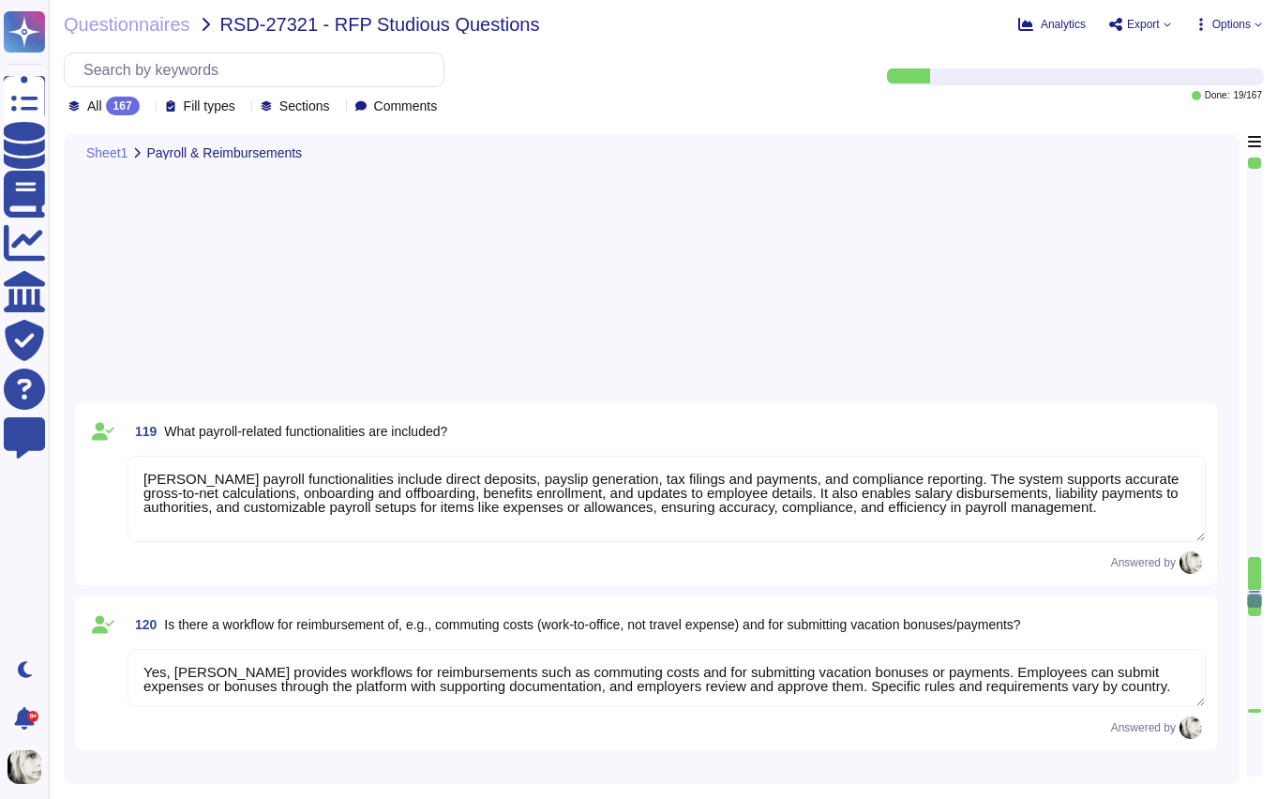
type textarea "Yes, the Deel system can be customized to align with the Studiosus corporate id…"
type textarea "Yes, Deel provides an employee dashboard that serves as a customizable home pag…"
type textarea "Yes, the Deel dashboard can be customized. Users can rearrange and add widgets …"
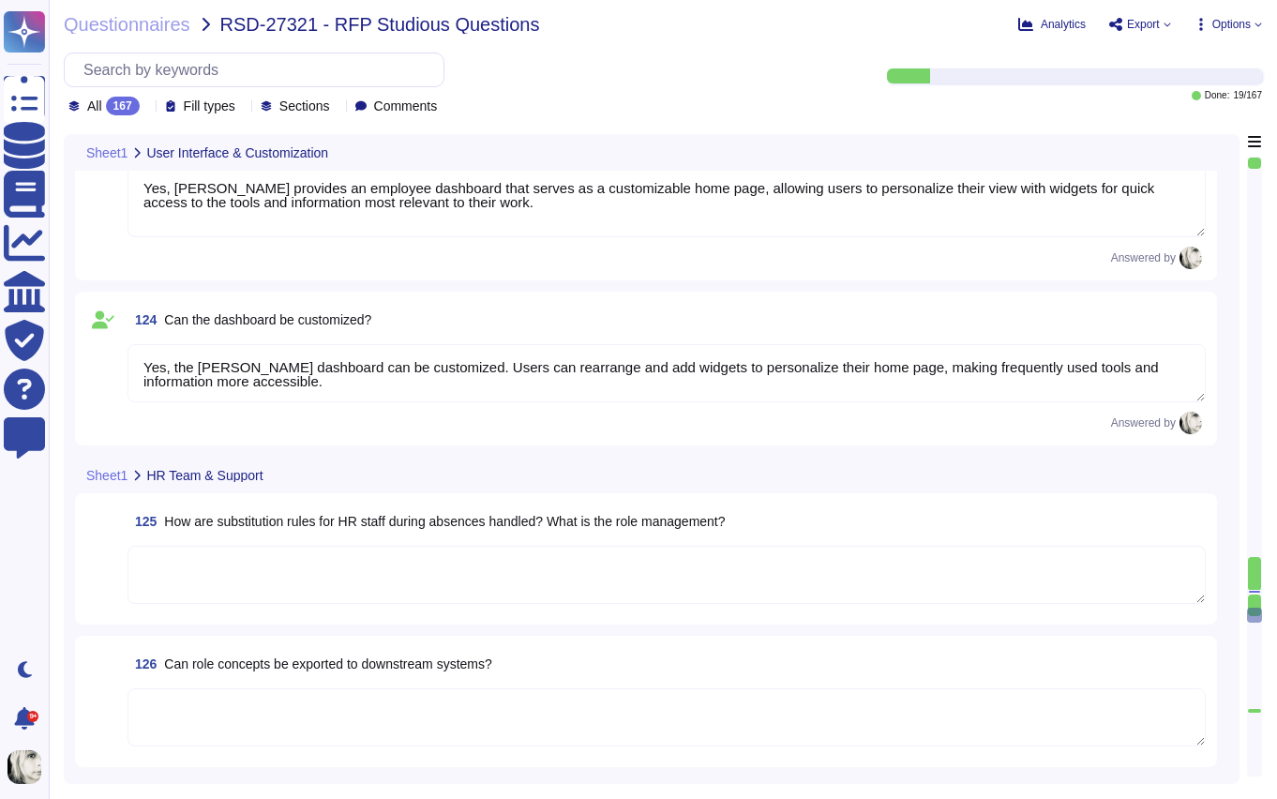
scroll to position [17975, 0]
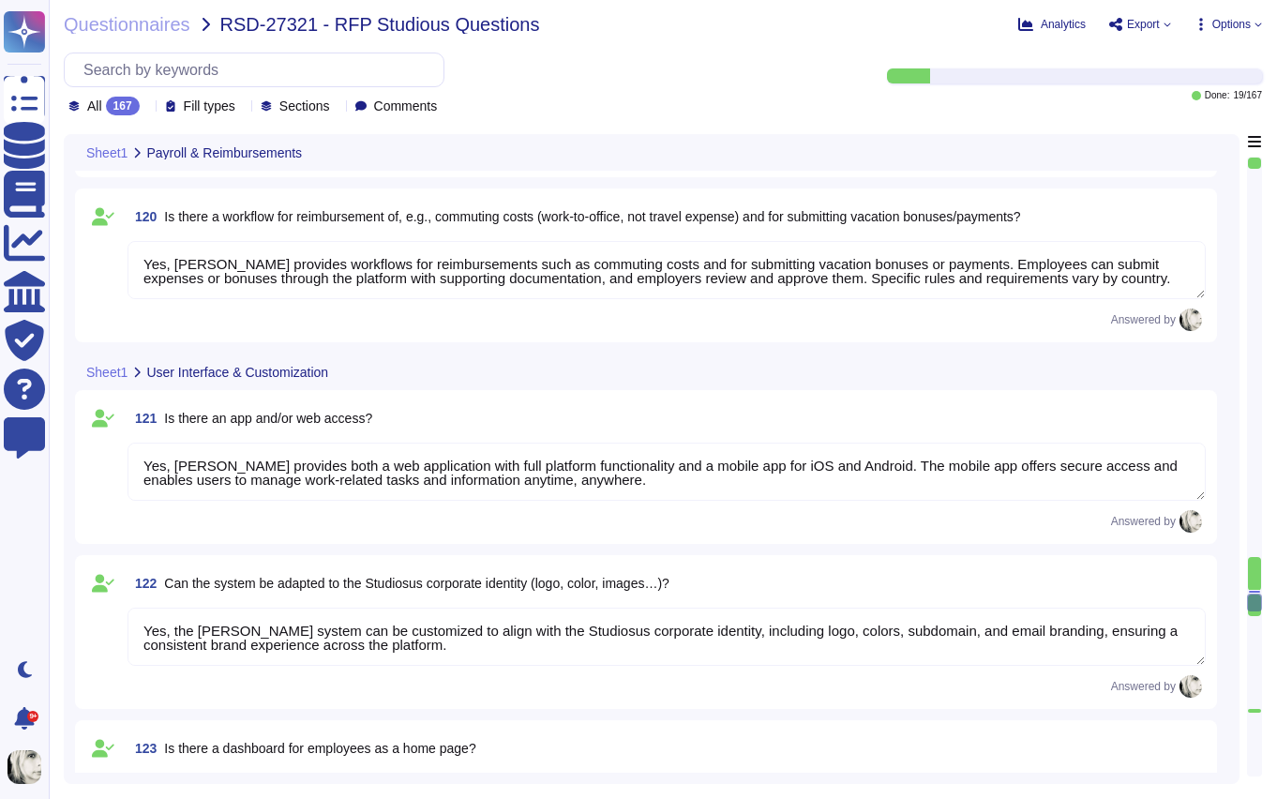
type textarea "Deel’s payroll functionalities include direct deposits, payslip generation, tax…"
type textarea "Yes, Deel provides workflows for reimbursements such as commuting costs and for…"
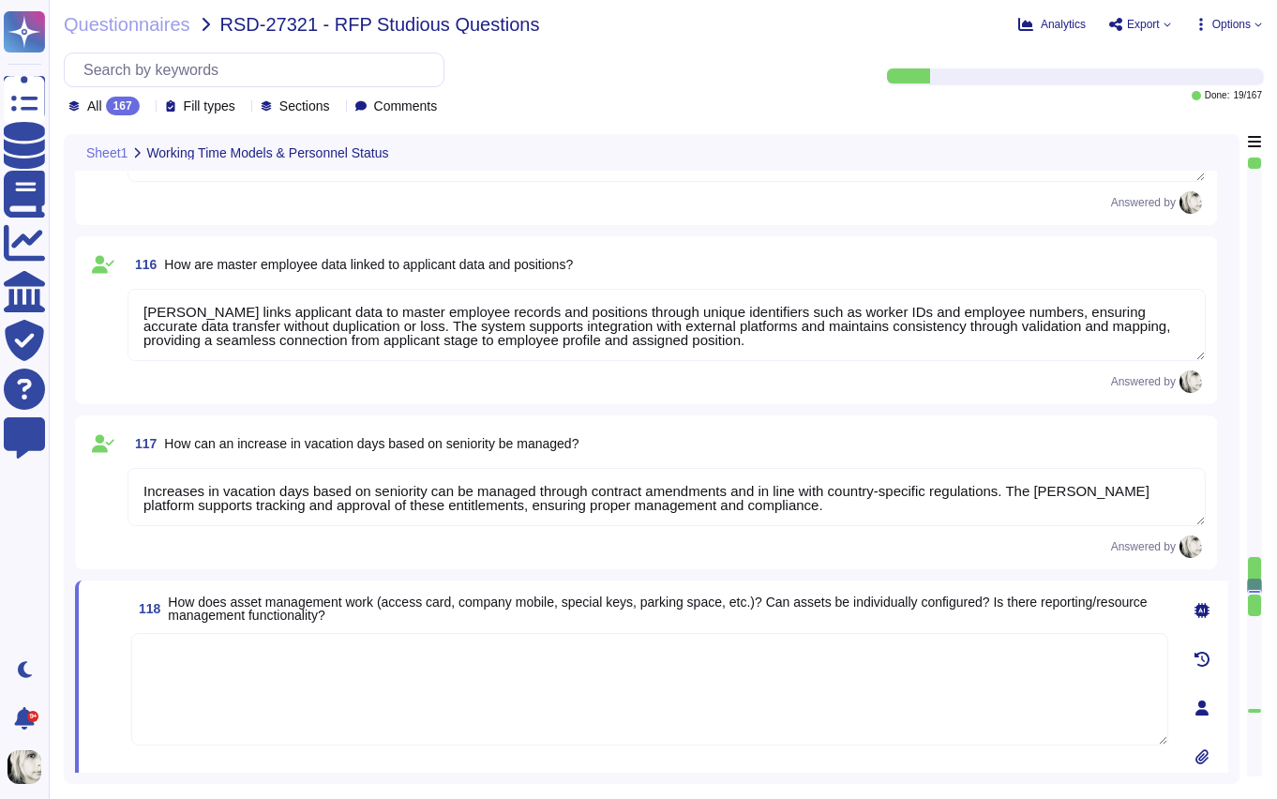
type textarea "Yes, Deel can generate reports on personnel changes within a specific period, i…"
type textarea "Deel maintains extensive data for hires and anniversaries, covering around 700 …"
type textarea "Organizational structure in Deel is represented through an org chart and multip…"
type textarea "Deel links applicant data to master employee records and positions through uniq…"
type textarea "Increases in vacation days based on seniority can be managed through contract a…"
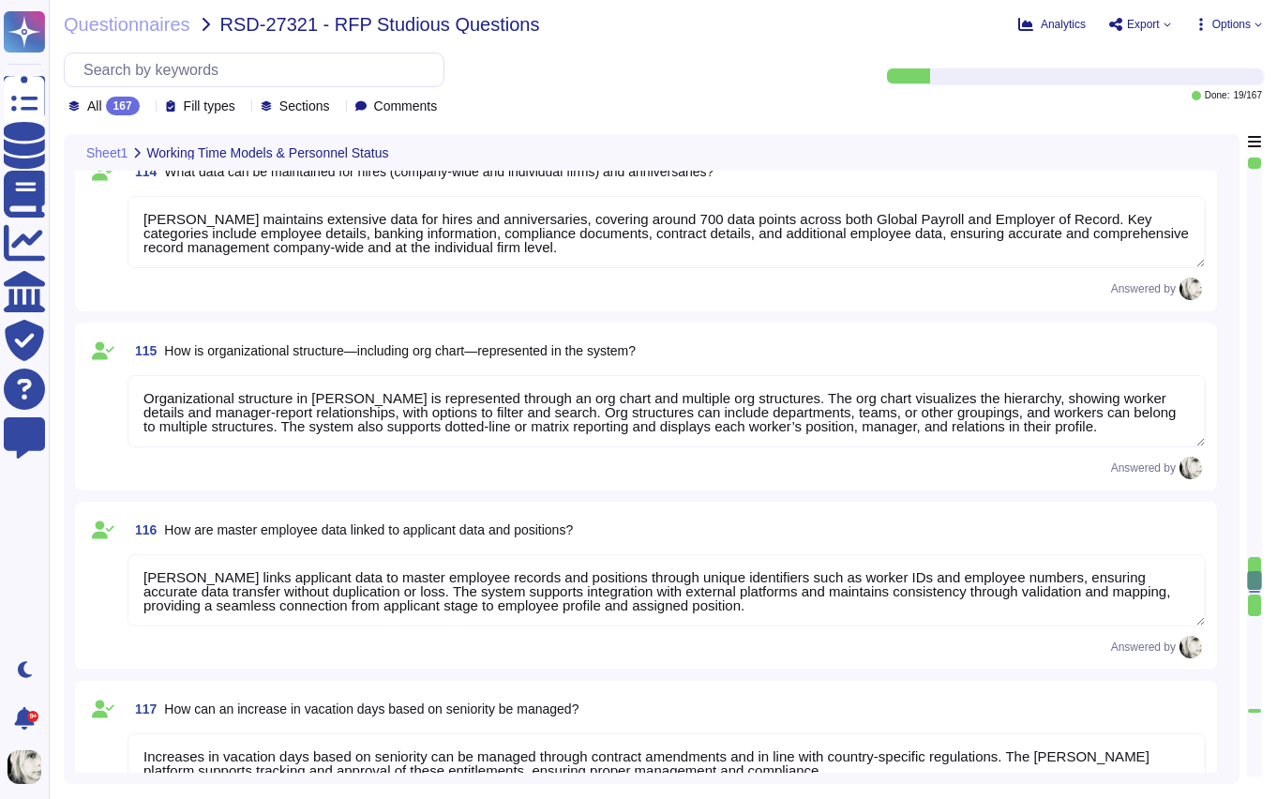
type textarea "Yes, Deel provides various employee statuses to track different stages of the e…"
type textarea "Deel provides flexible filtering options such as status, date range, contract t…"
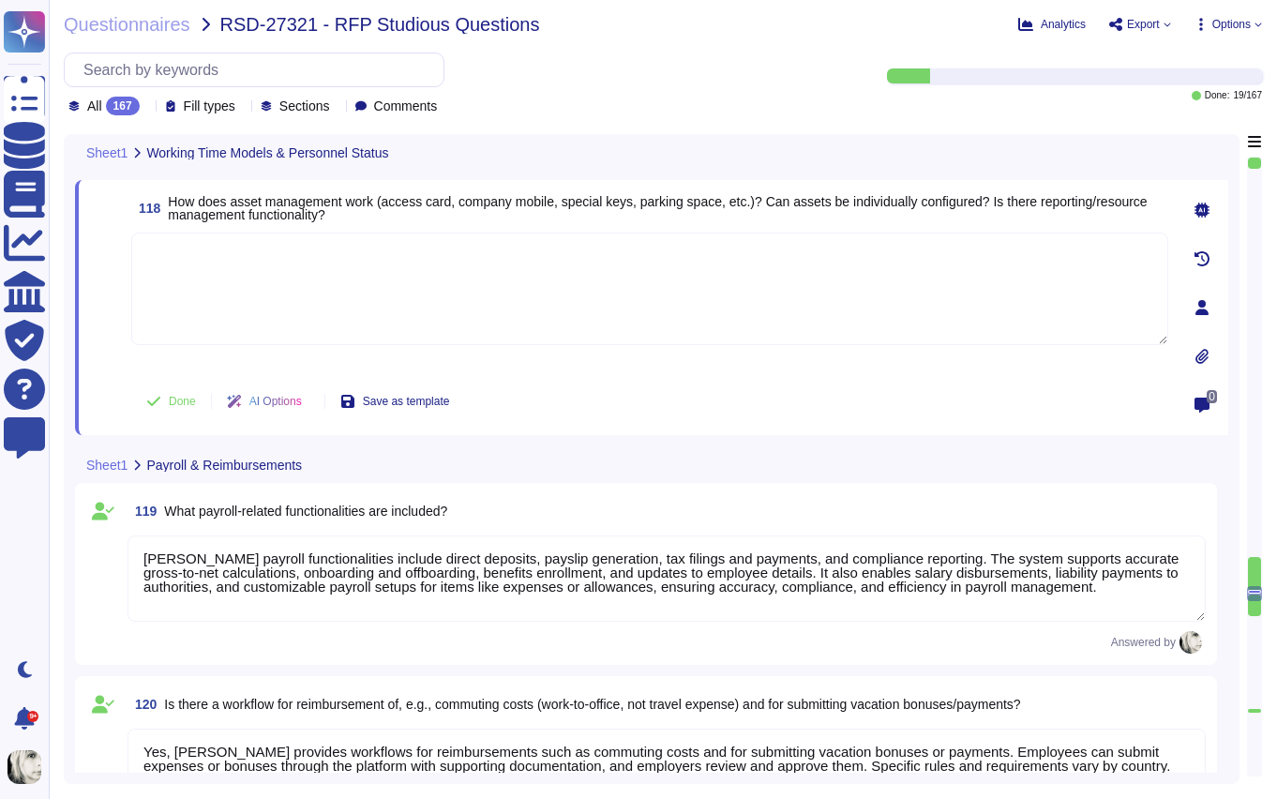
type textarea "Yes, Deel provides workflows for reimbursements such as commuting costs and for…"
type textarea "Yes, Deel provides both a web application with full platform functionality and …"
type textarea "Yes, the Deel system can be customized to align with the Studiosus corporate id…"
type textarea "Yes, Deel provides an employee dashboard that serves as a customizable home pag…"
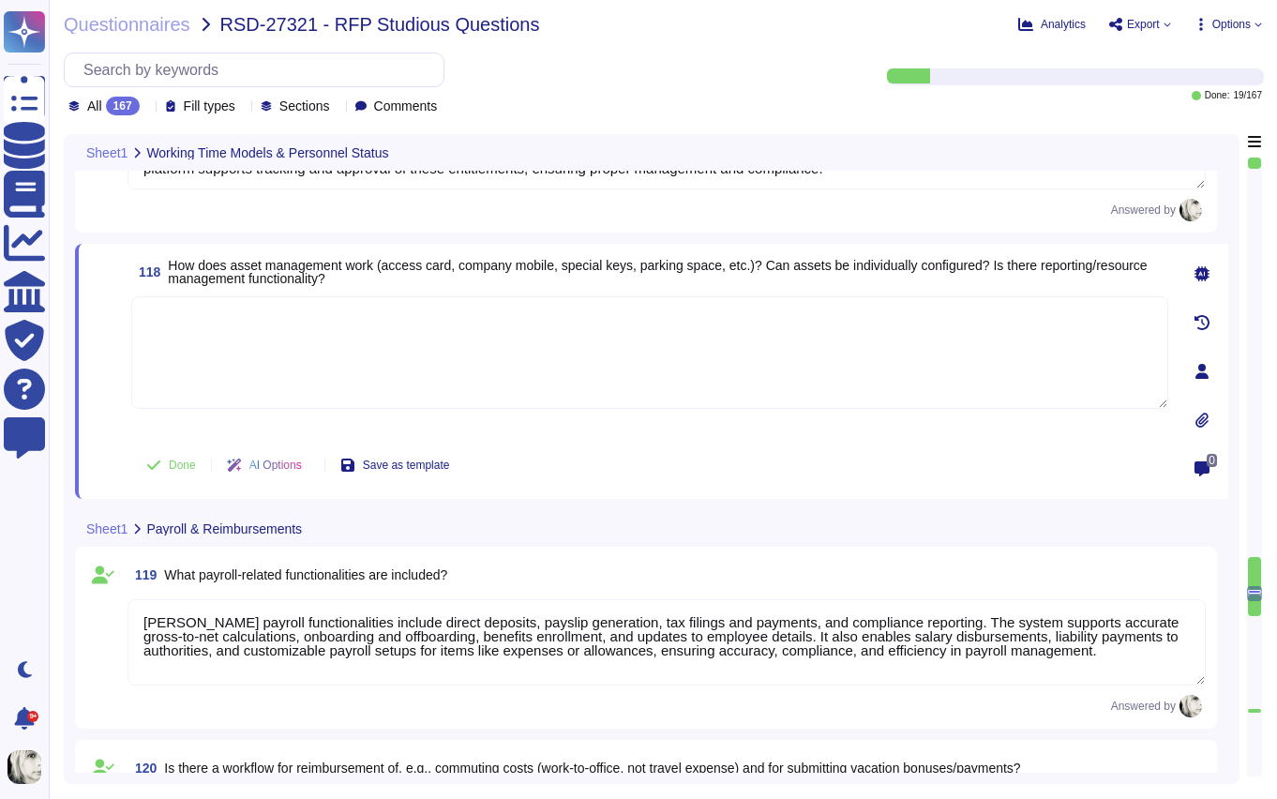
scroll to position [16667, 0]
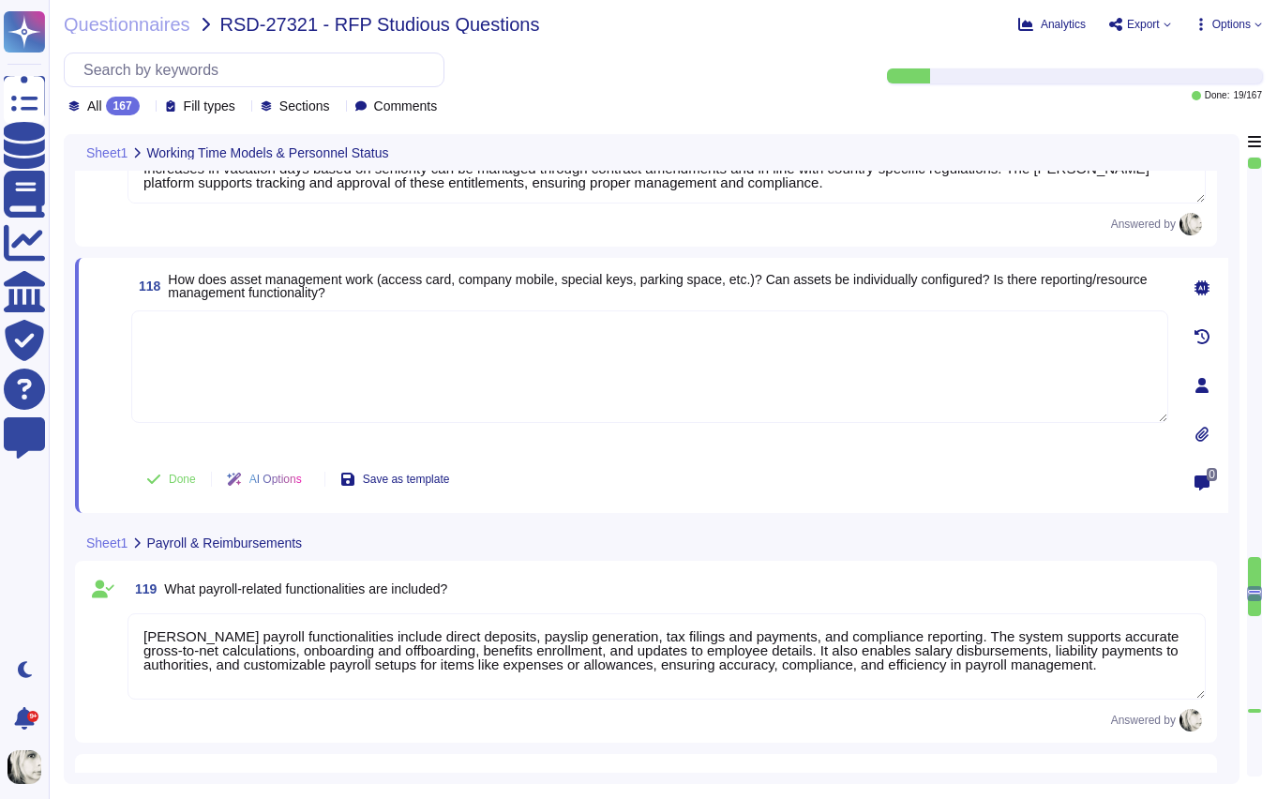
click at [380, 288] on span "How does asset management work (access card, company mobile, special keys, park…" at bounding box center [657, 286] width 979 height 28
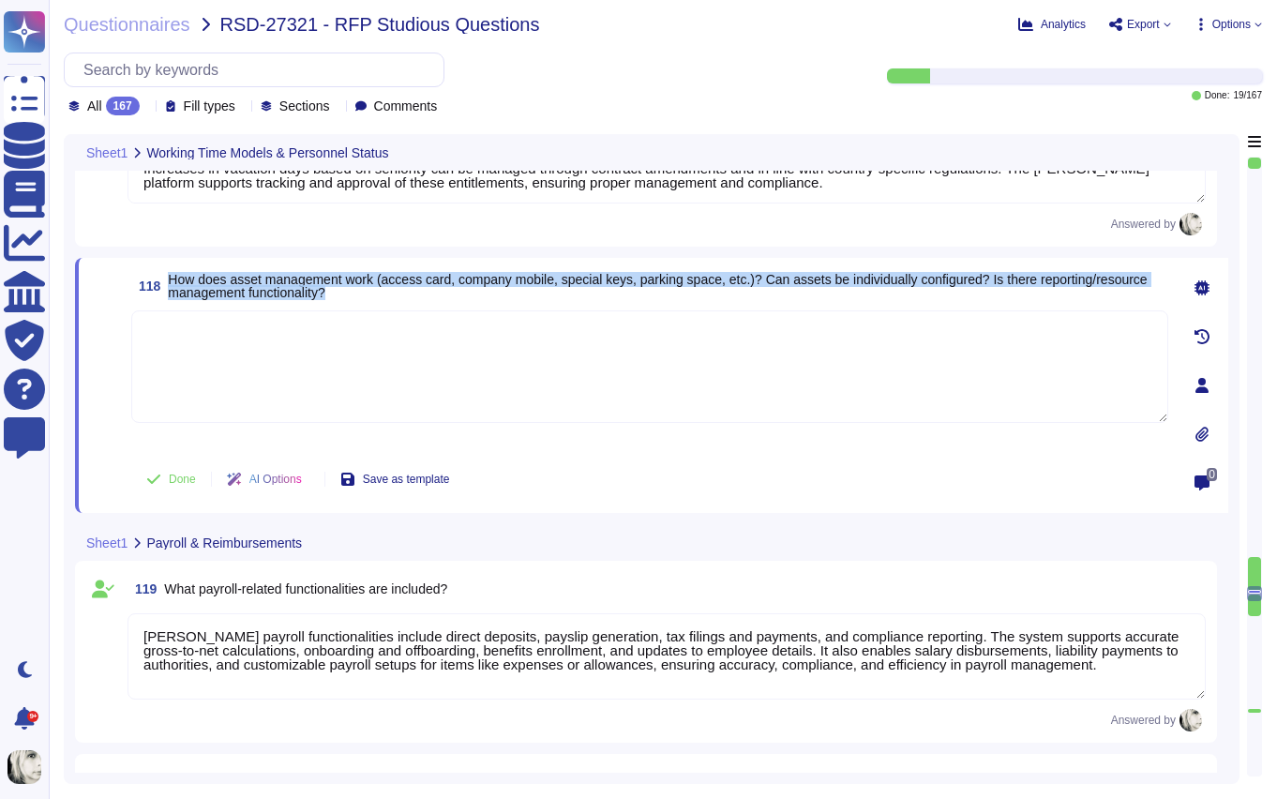
click at [380, 288] on span "How does asset management work (access card, company mobile, special keys, park…" at bounding box center [657, 286] width 979 height 28
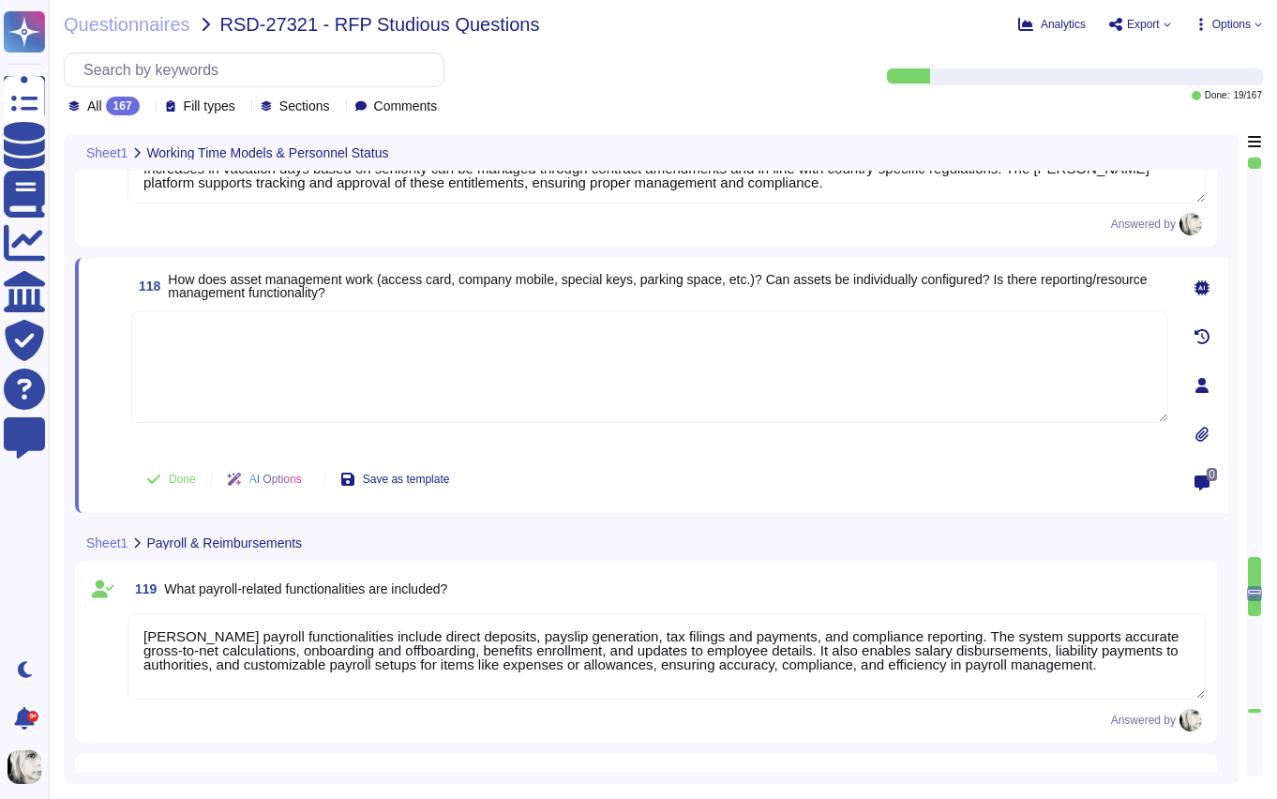
click at [353, 361] on textarea at bounding box center [649, 366] width 1037 height 113
paste textarea "Deel’s asset management provides a centralized system to track and manage equip…"
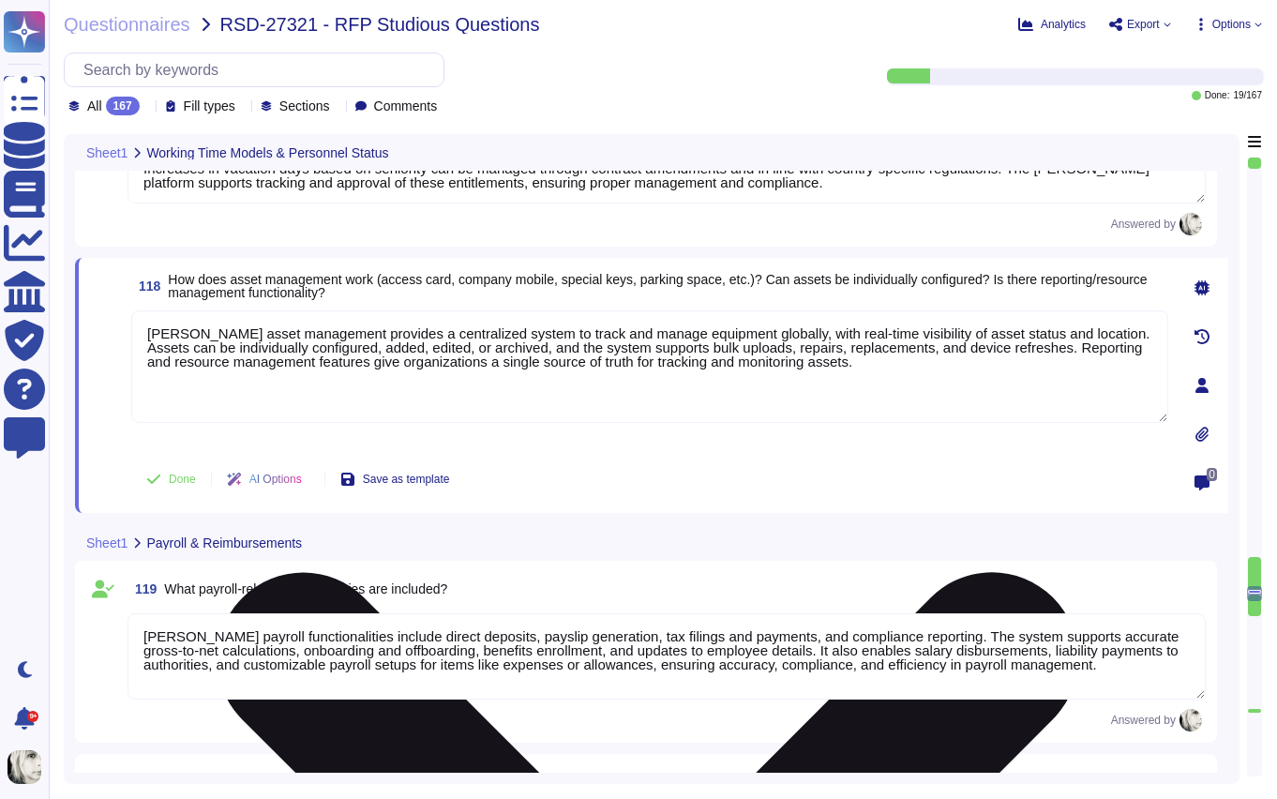
type textarea "Deel’s asset management provides a centralized system to track and manage equip…"
click at [139, 444] on div "Deel’s asset management provides a centralized system to track and manage equip…" at bounding box center [649, 379] width 1037 height 139
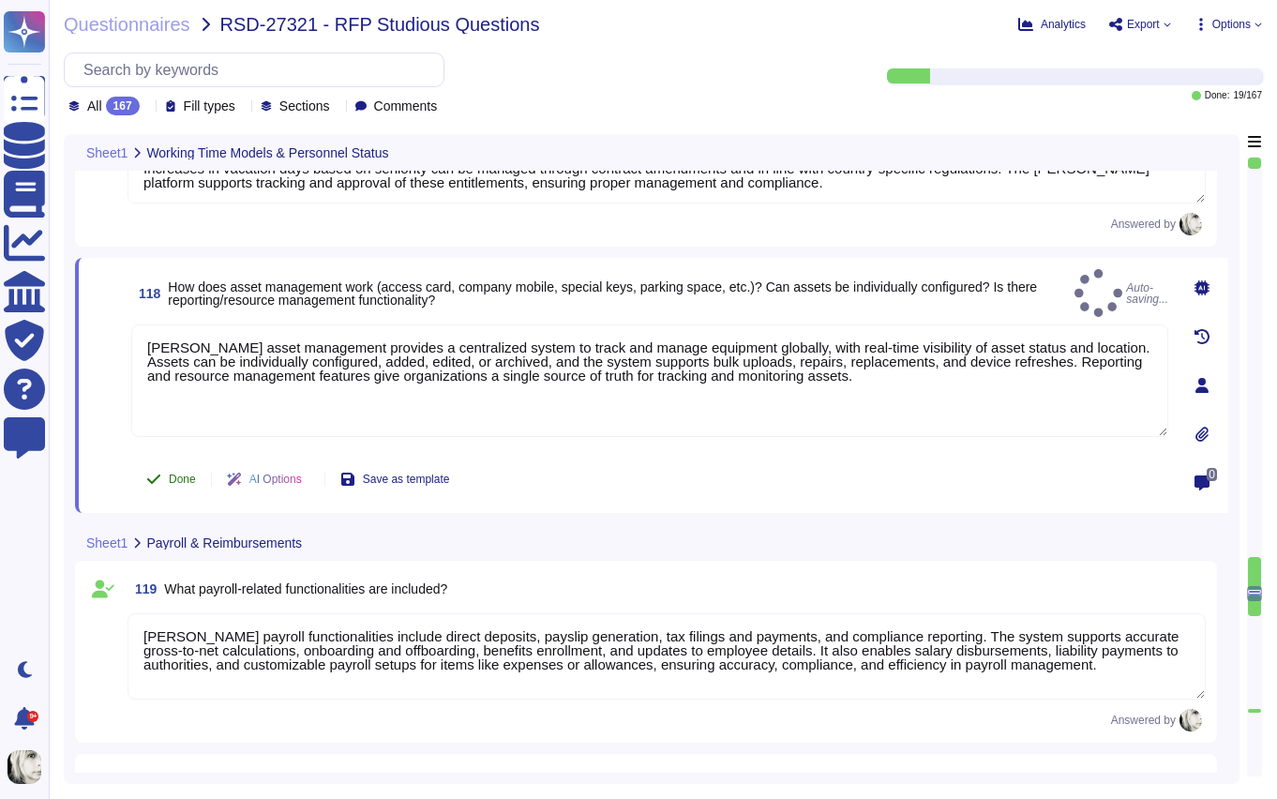
click at [172, 476] on span "Done" at bounding box center [182, 479] width 27 height 11
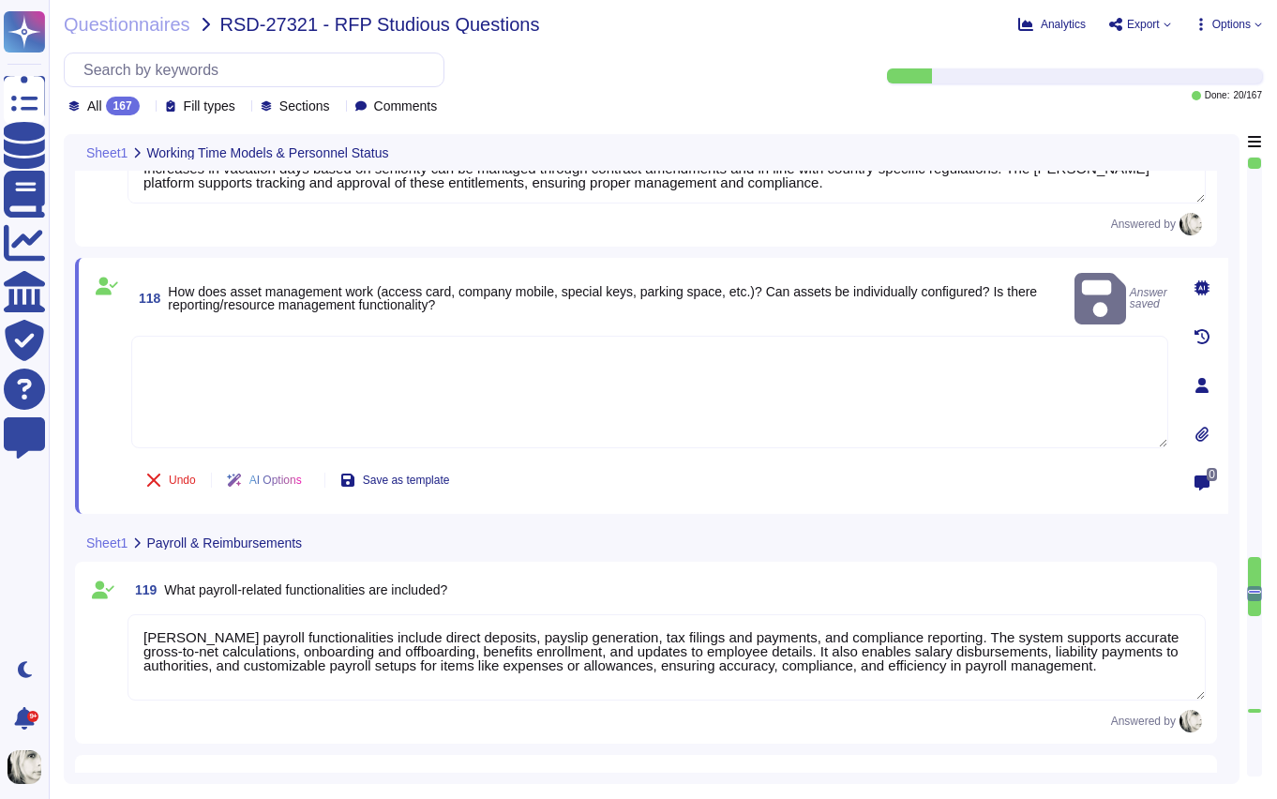
click at [202, 380] on textarea at bounding box center [649, 392] width 1037 height 113
paste textarea "Deel’s asset management provides a centralized system to track and manage equip…"
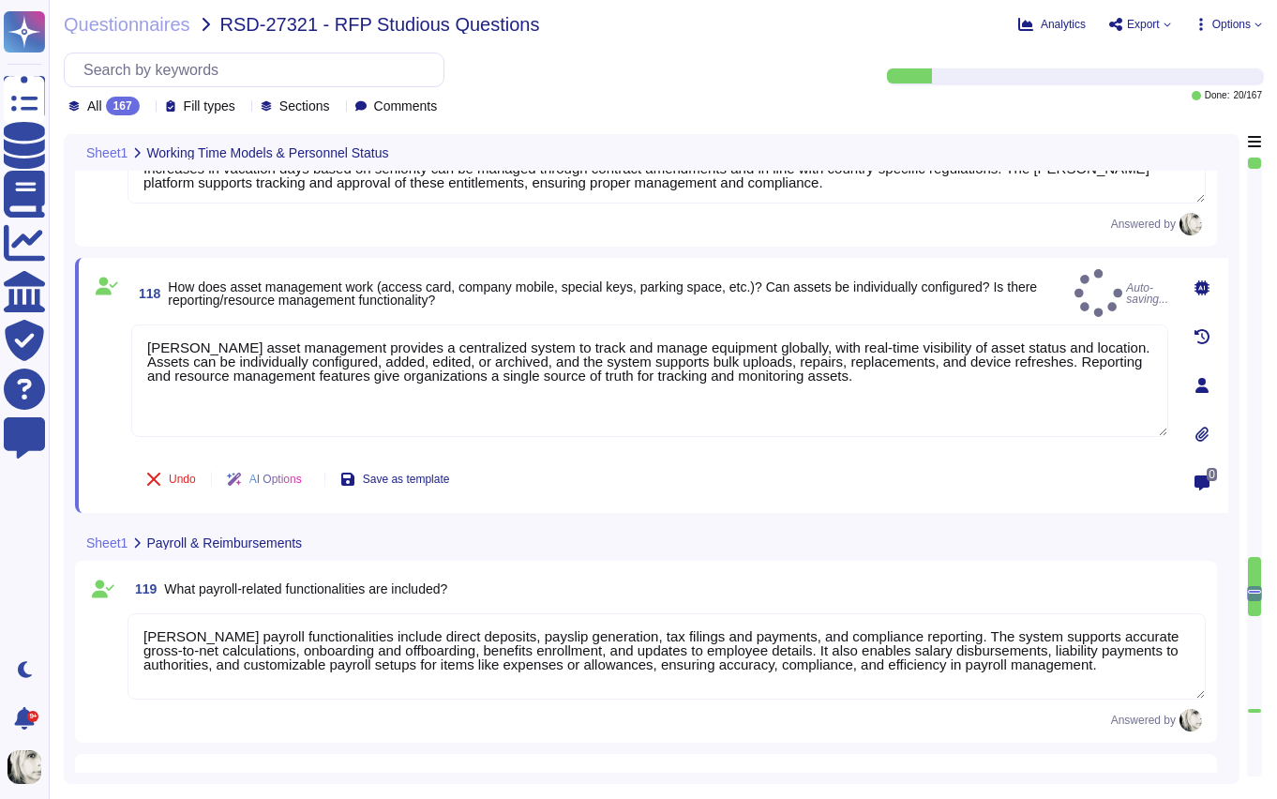
type textarea "Deel’s asset management provides a centralized system to track and manage equip…"
click at [114, 414] on span at bounding box center [107, 386] width 34 height 125
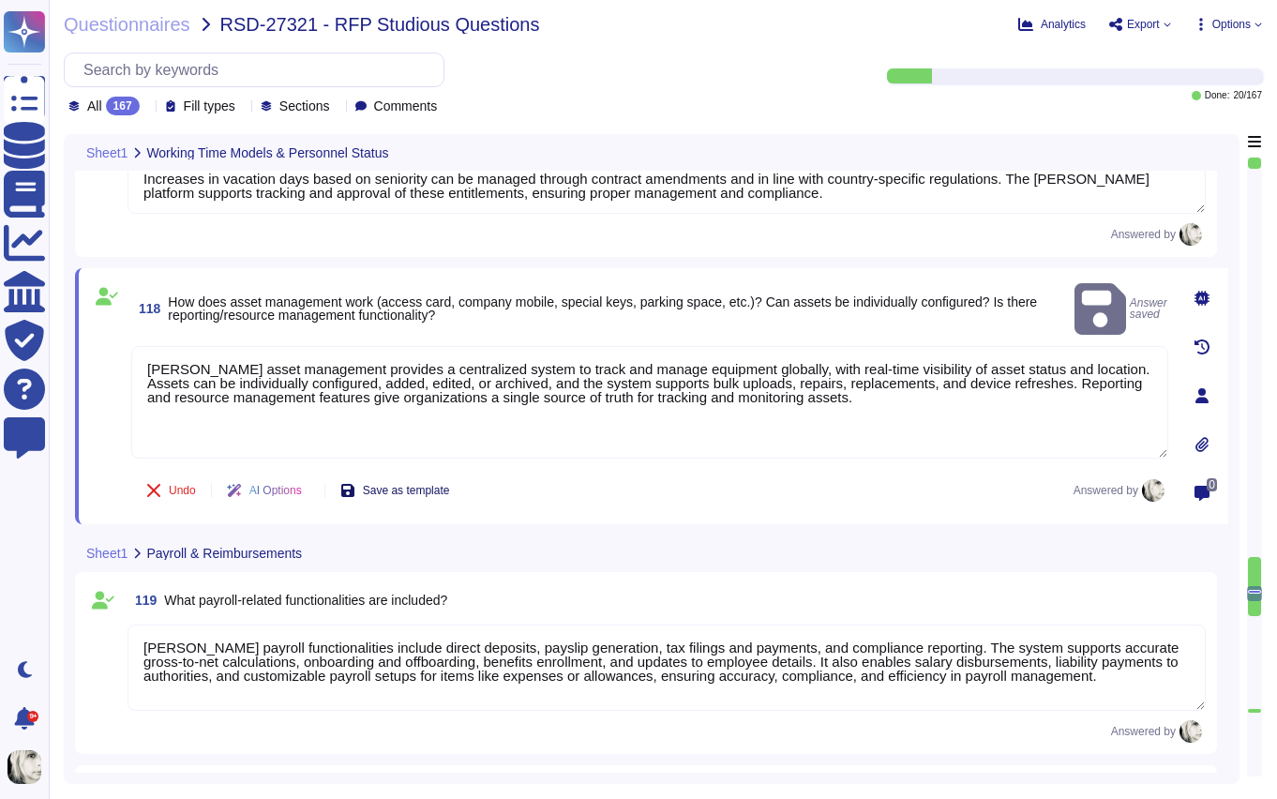
scroll to position [16645, 0]
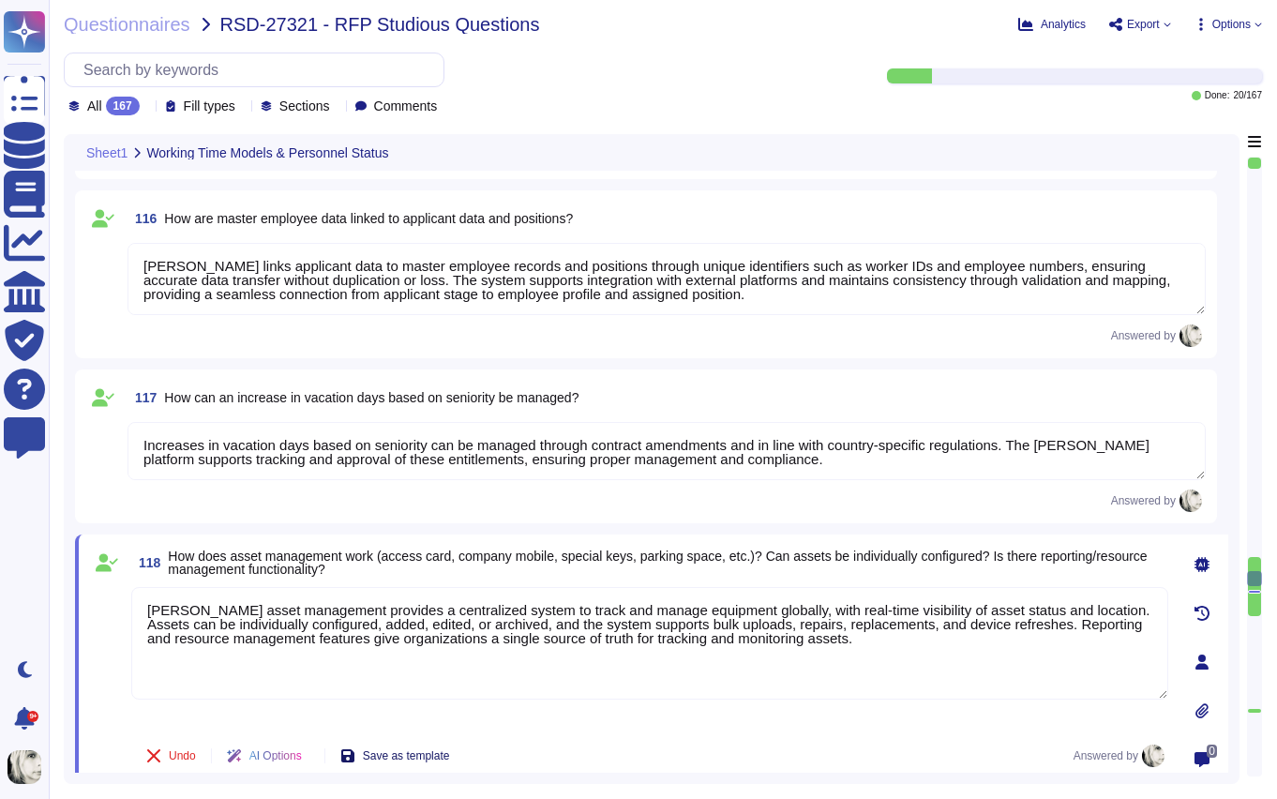
type textarea "Yes, Deel provides various employee statuses to track different stages of the e…"
type textarea "Deel provides flexible filtering options such as status, date range, contract t…"
type textarea "Yes, Deel can generate reports on personnel changes within a specific period, i…"
type textarea "Deel maintains extensive data for hires and anniversaries, covering around 700 …"
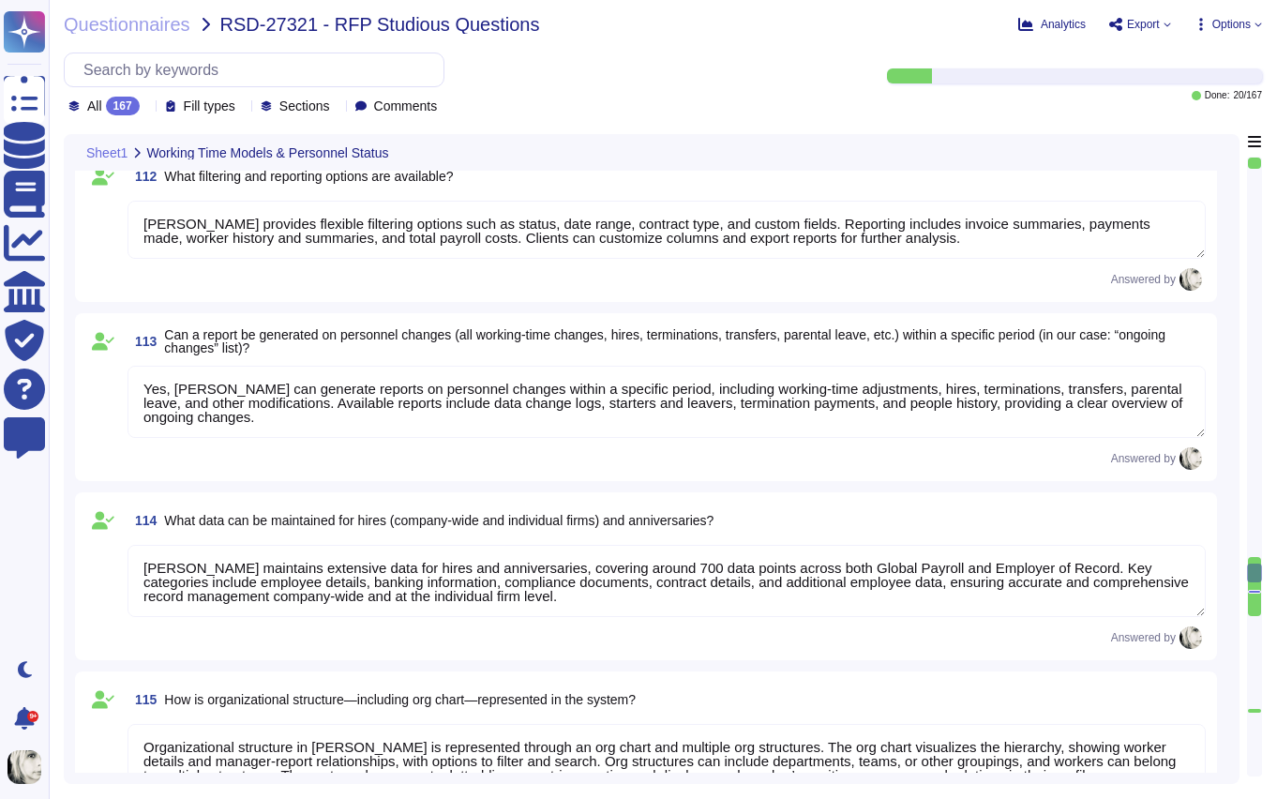
type textarea "Data on maternity and parental leave is available by country, with entitlements…"
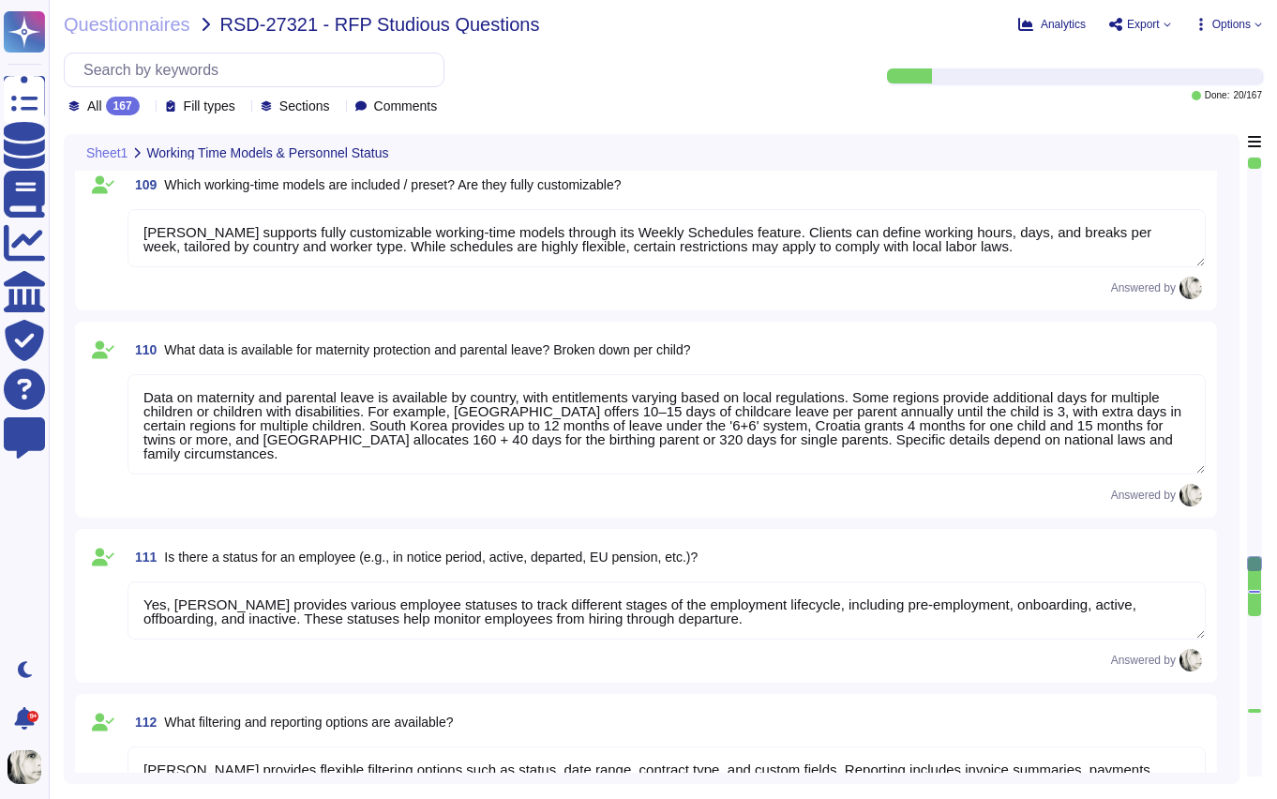
type textarea "[PERSON_NAME] supports fully customizable working-time models through its Weekl…"
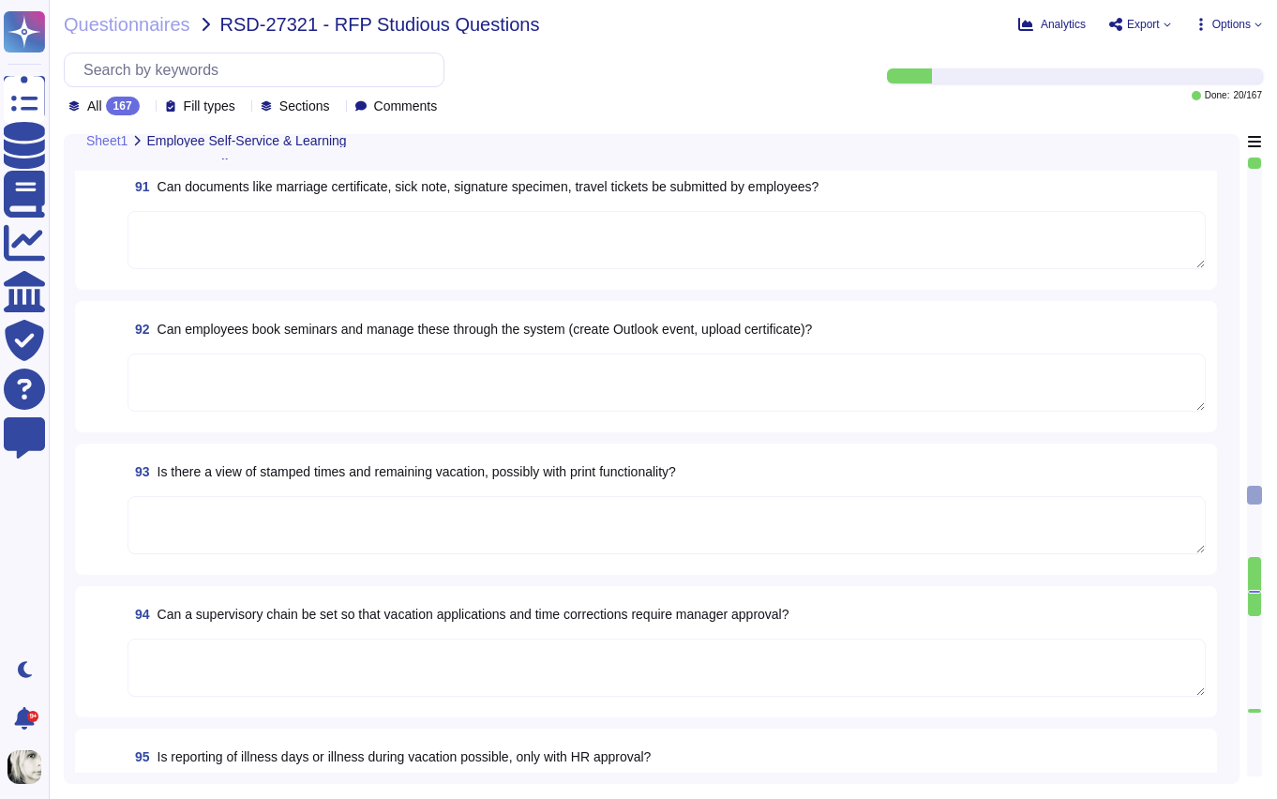
scroll to position [12661, 0]
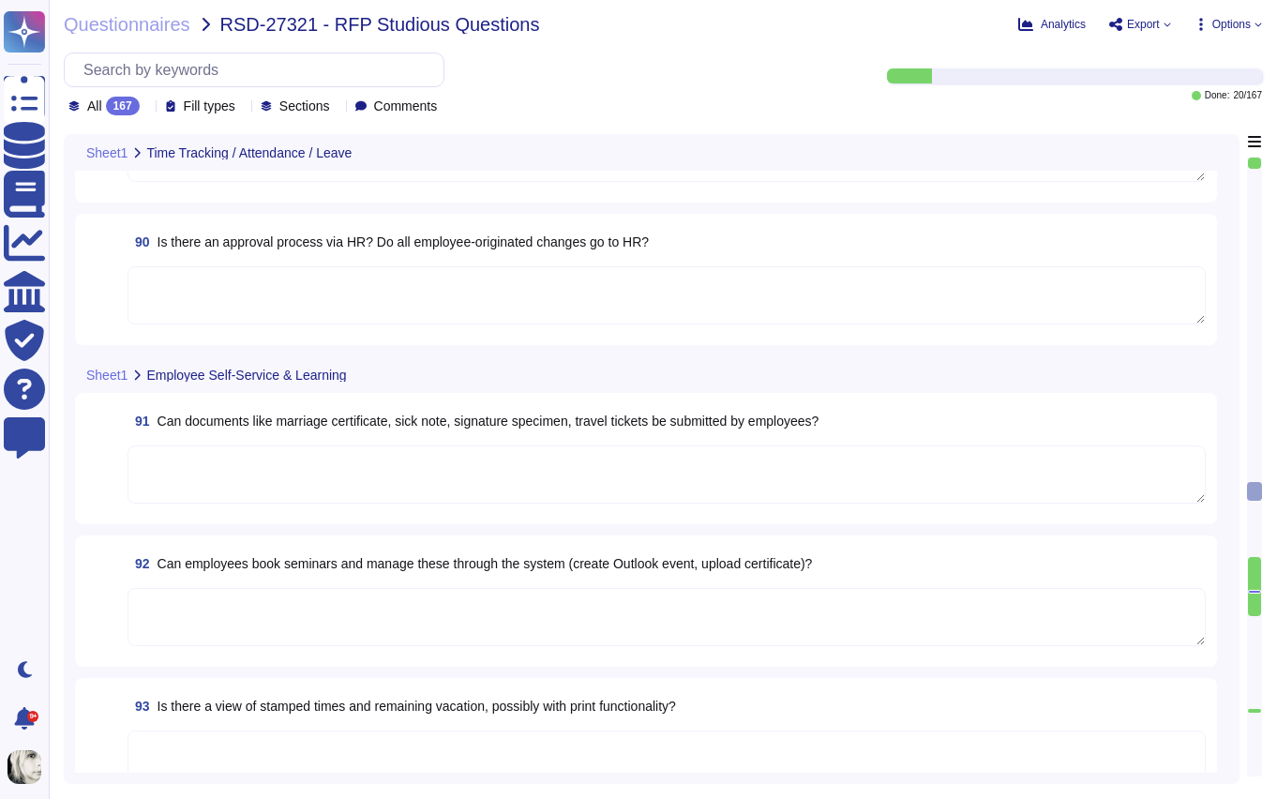
click at [341, 417] on span "Can documents like marriage certificate, sick note, signature specimen, travel …" at bounding box center [489, 421] width 662 height 15
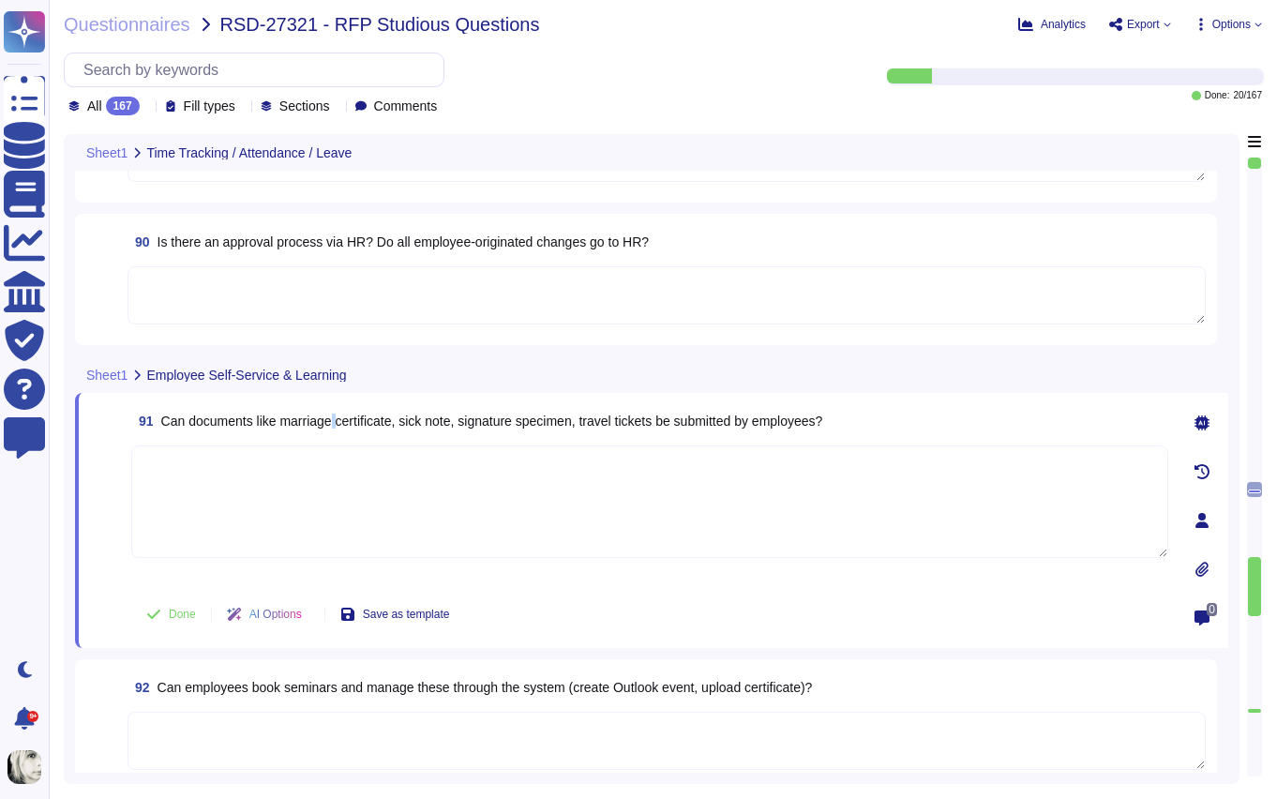
click at [341, 417] on span "Can documents like marriage certificate, sick note, signature specimen, travel …" at bounding box center [492, 421] width 662 height 15
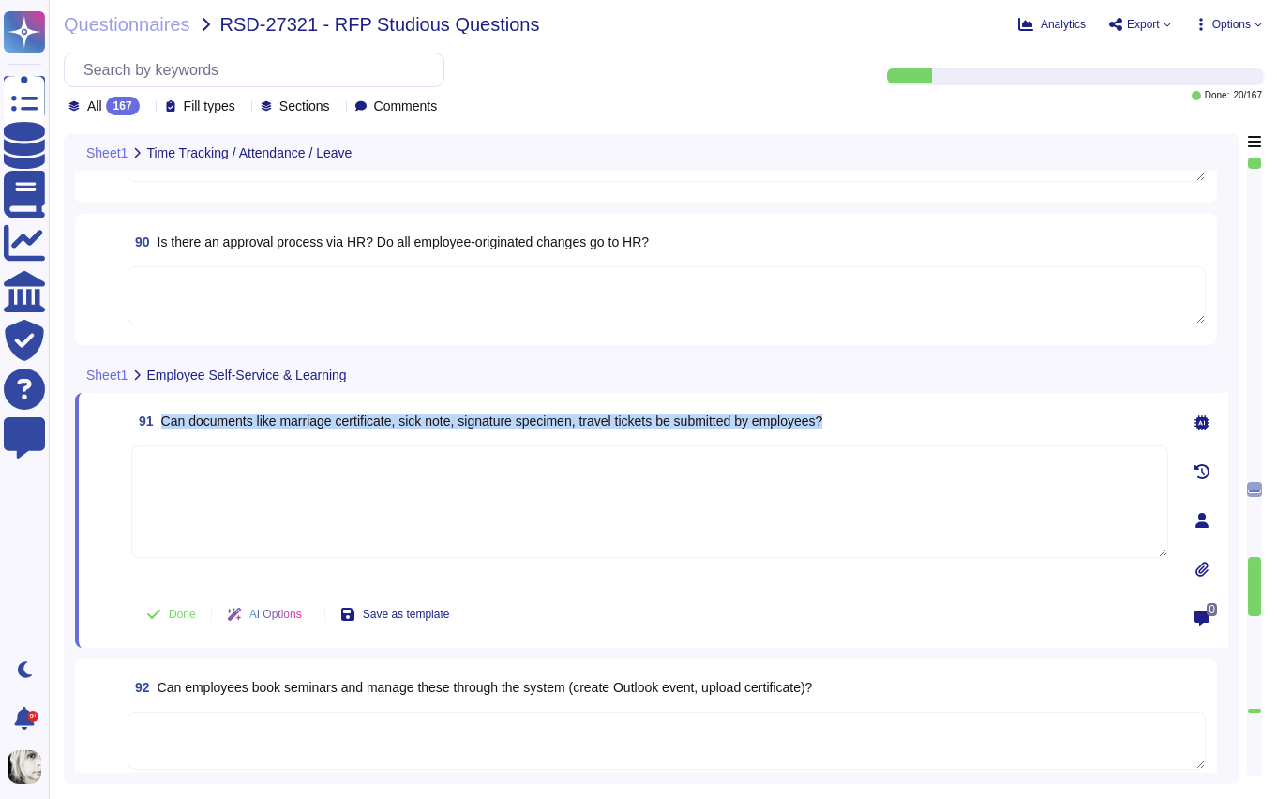
click at [341, 416] on span "Can documents like marriage certificate, sick note, signature specimen, travel …" at bounding box center [492, 421] width 662 height 15
click at [361, 406] on span "91 Can documents like marriage certificate, sick note, signature specimen, trav…" at bounding box center [476, 421] width 691 height 34
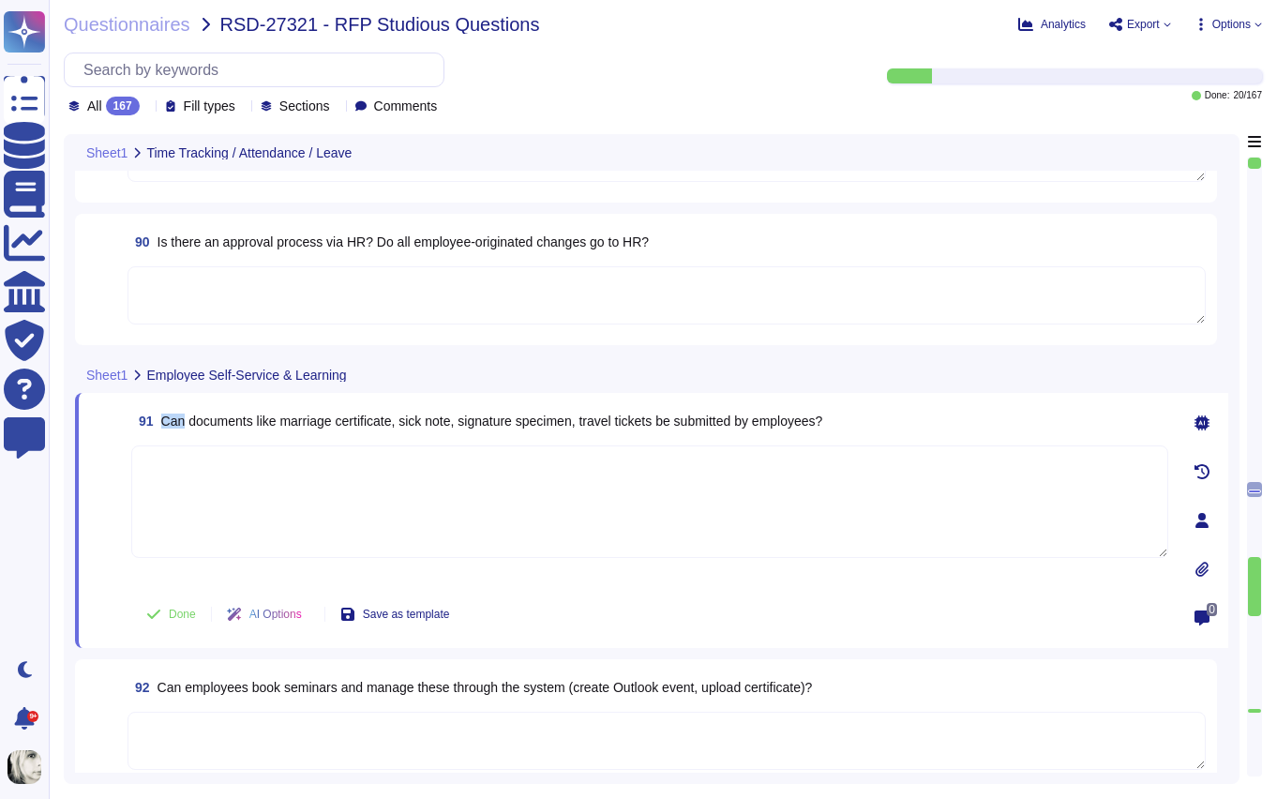
click at [361, 406] on span "91 Can documents like marriage certificate, sick note, signature specimen, trav…" at bounding box center [476, 421] width 691 height 34
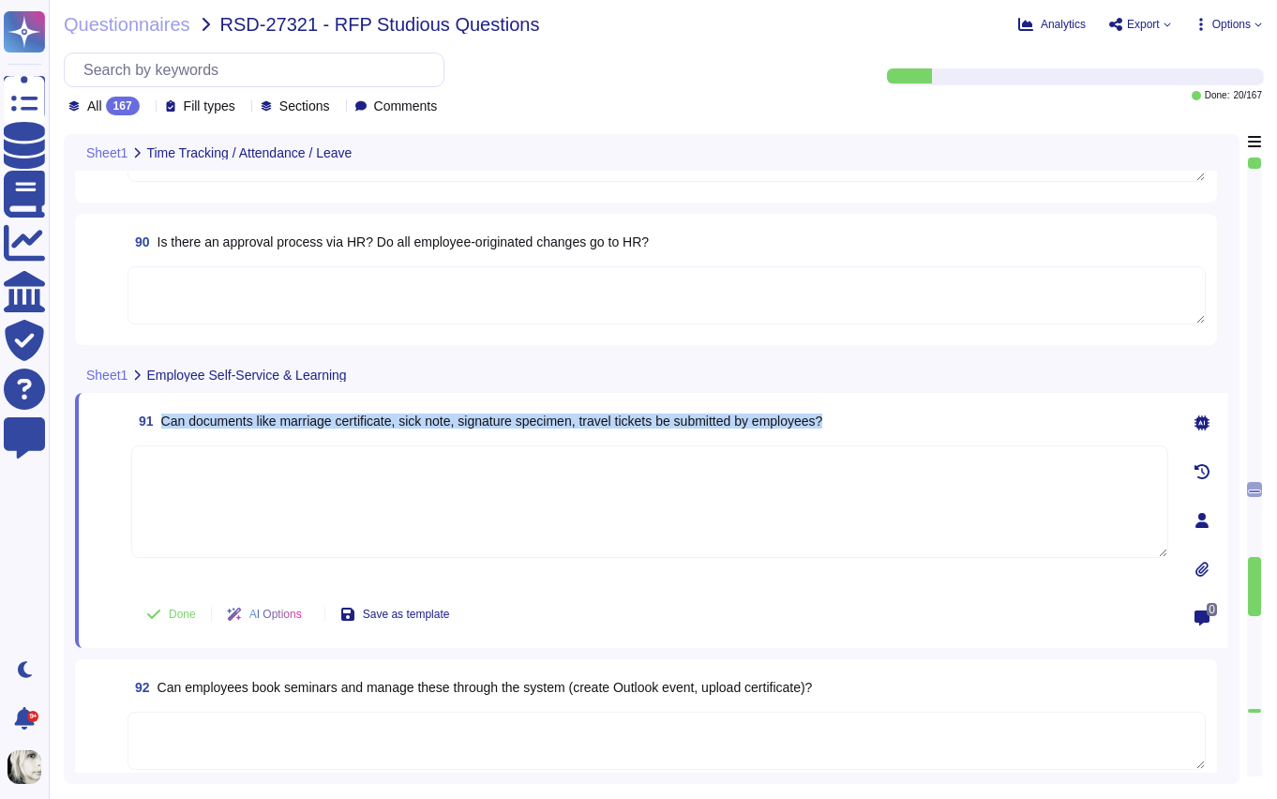
click at [361, 406] on span "91 Can documents like marriage certificate, sick note, signature specimen, trav…" at bounding box center [476, 421] width 691 height 34
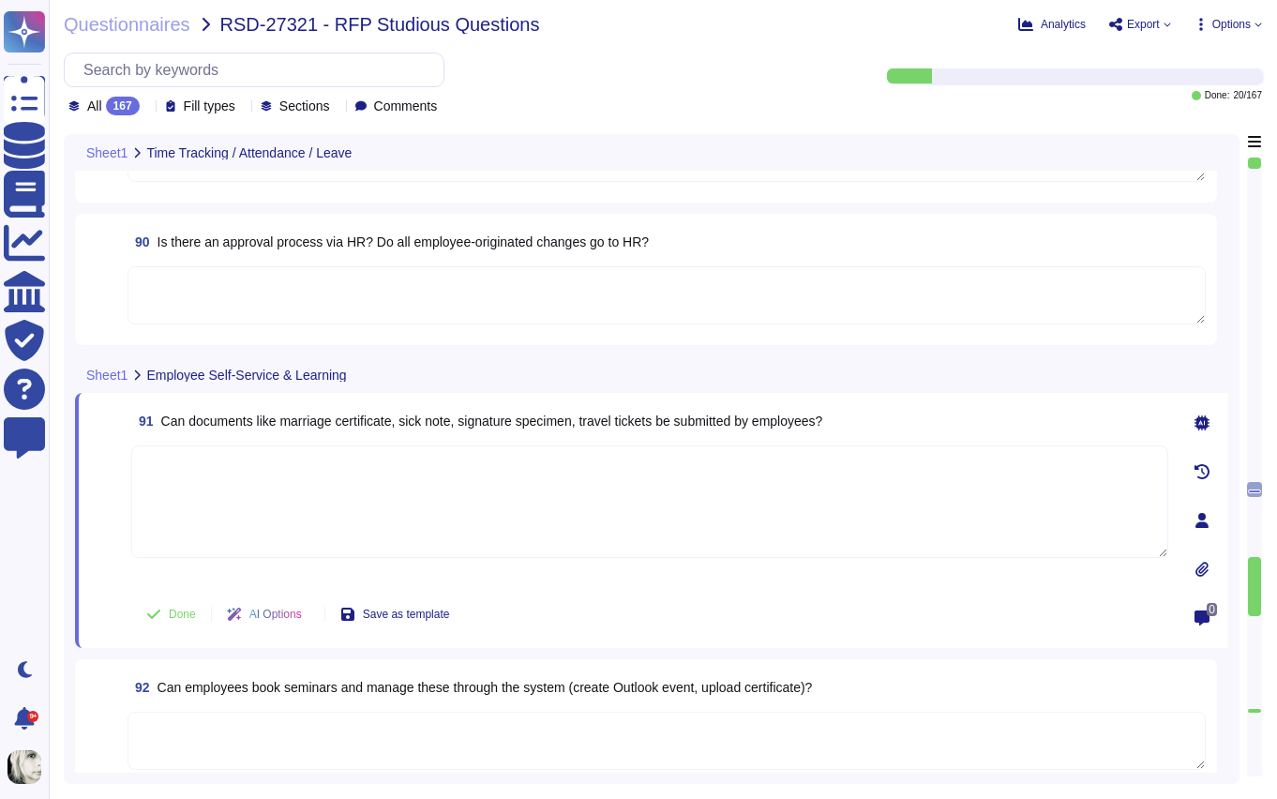
click at [393, 508] on textarea at bounding box center [649, 501] width 1037 height 113
paste textarea "Yes, employees can submit documents such as marriage certificates, sick notes, …"
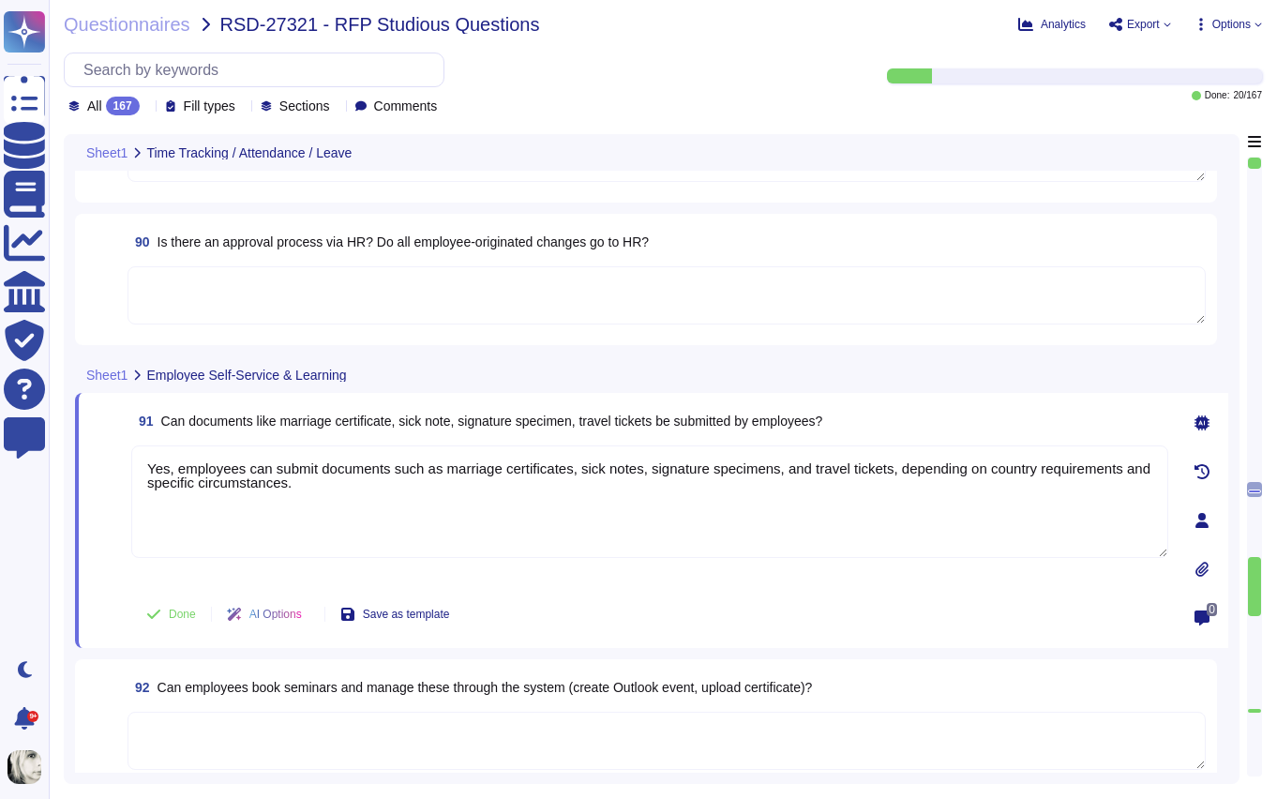
type textarea "Yes, employees can submit documents such as marriage certificates, sick notes, …"
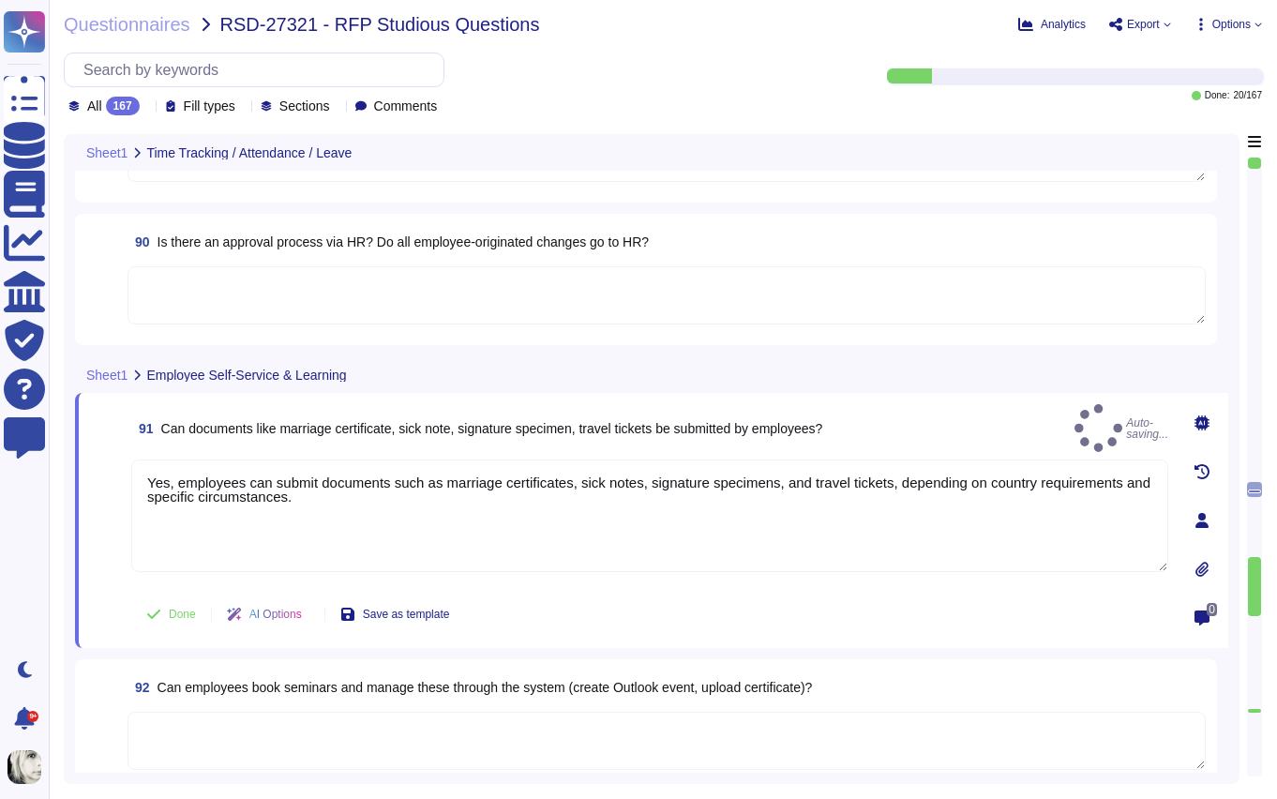
click at [91, 567] on span at bounding box center [107, 521] width 34 height 125
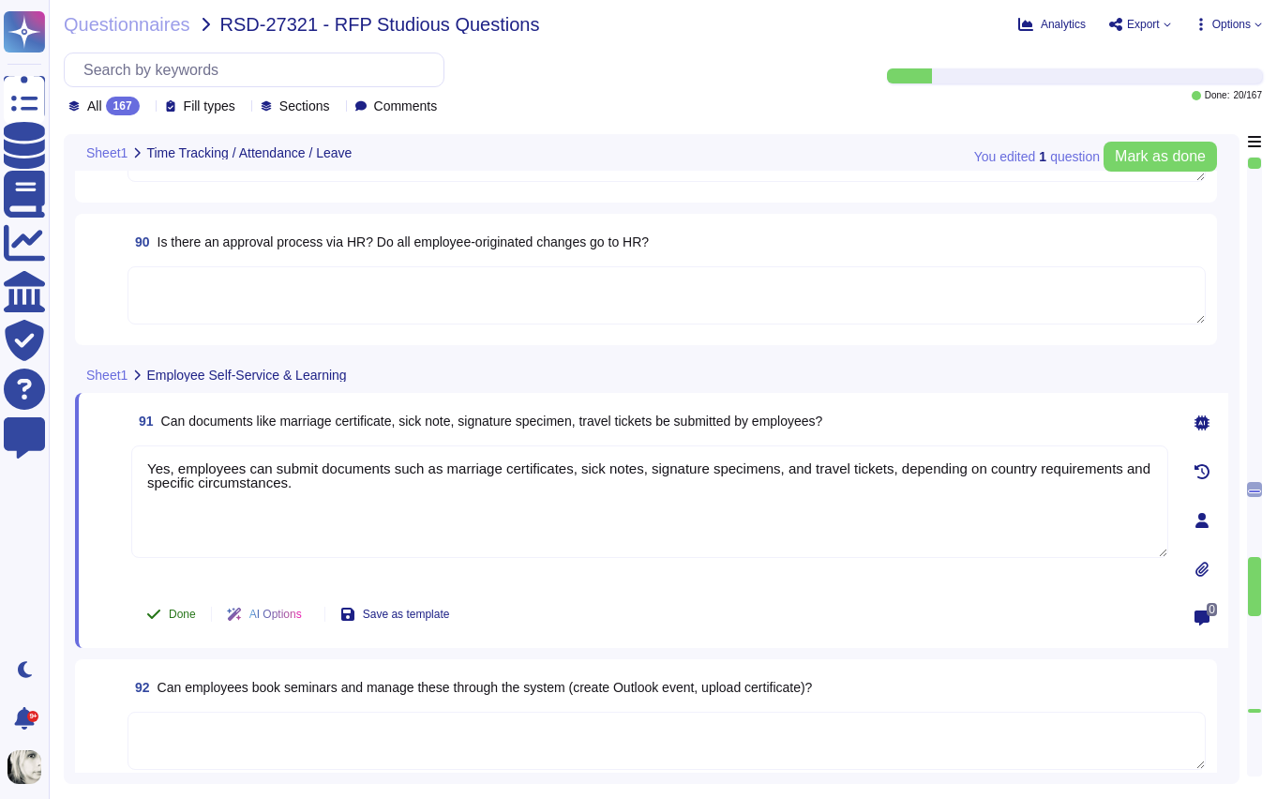
click at [174, 617] on span "Done" at bounding box center [182, 614] width 27 height 11
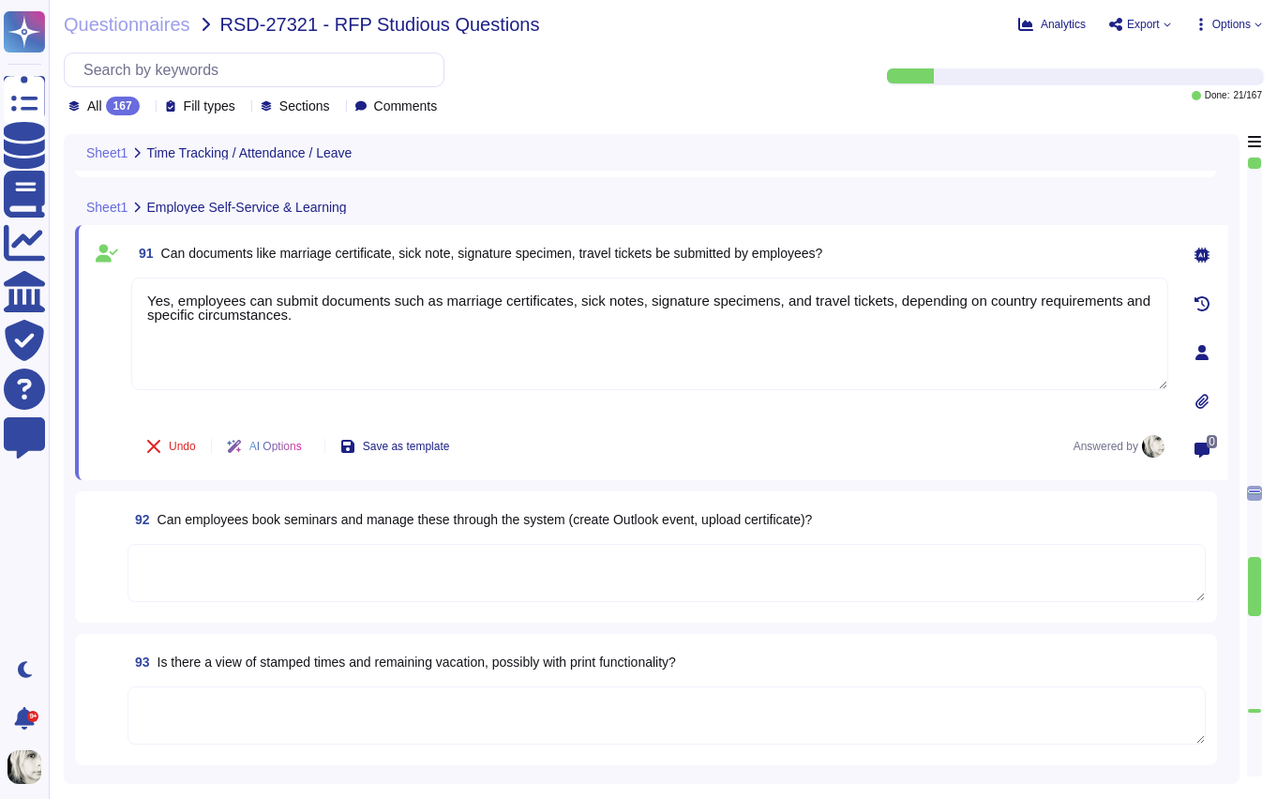
scroll to position [12840, 0]
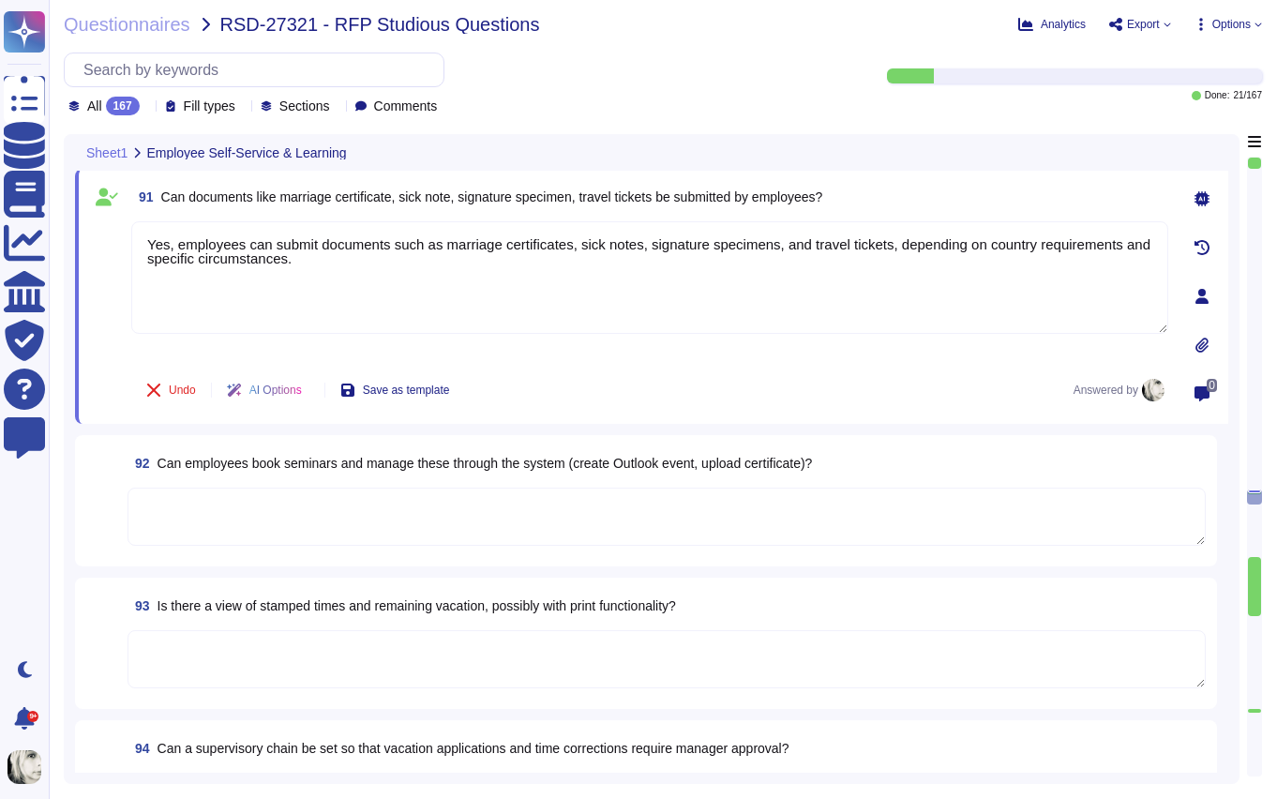
click at [243, 458] on span "Can employees book seminars and manage these through the system (create Outlook…" at bounding box center [485, 463] width 655 height 15
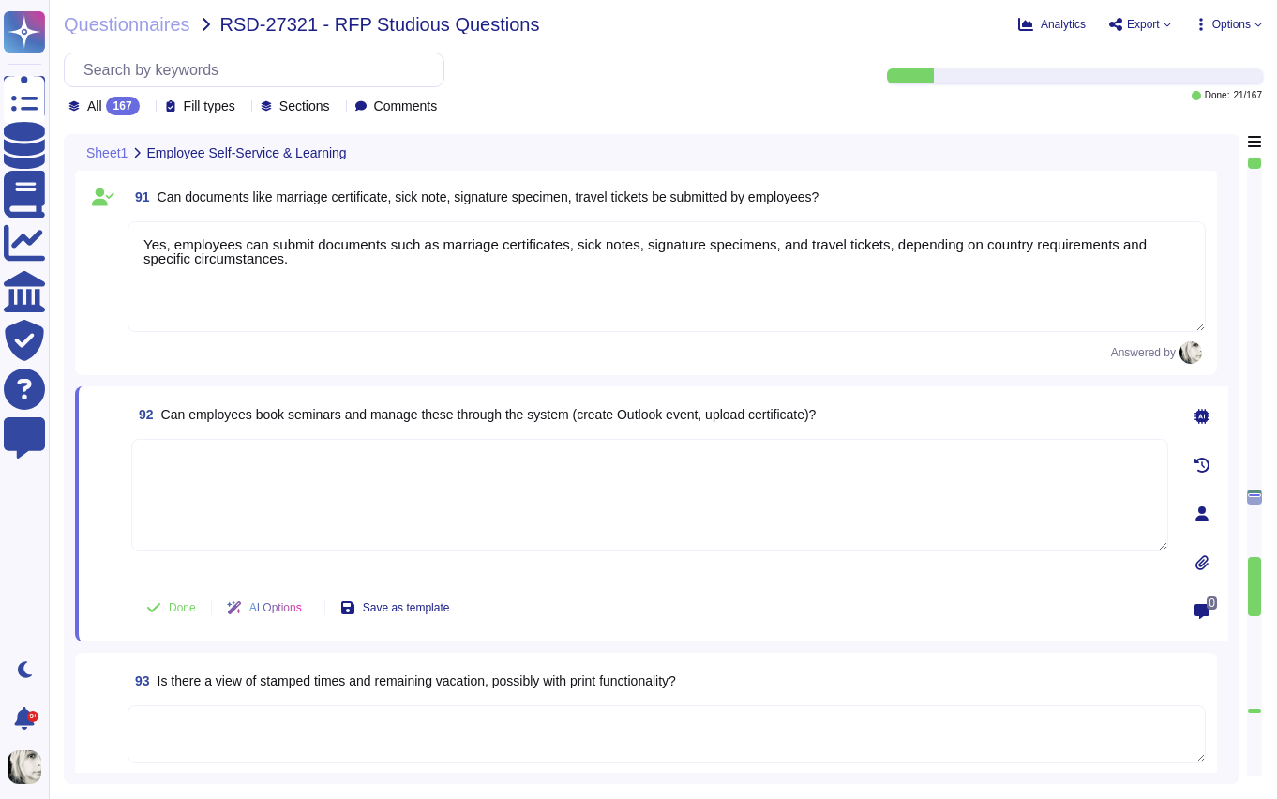
click at [243, 458] on textarea at bounding box center [649, 495] width 1037 height 113
click at [254, 419] on span "Can employees book seminars and manage these through the system (create Outlook…" at bounding box center [488, 414] width 655 height 15
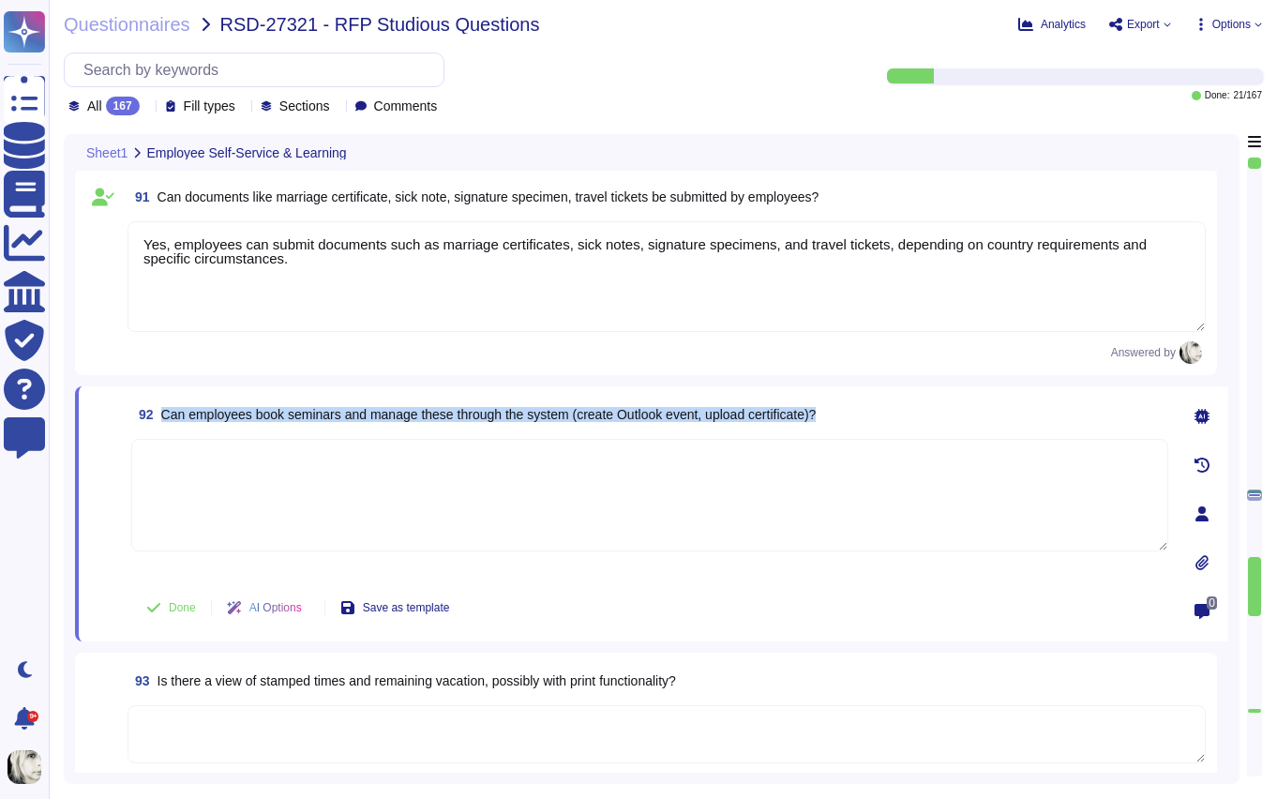
click at [254, 419] on span "Can employees book seminars and manage these through the system (create Outlook…" at bounding box center [488, 414] width 655 height 15
click at [355, 419] on span "Can employees book seminars and manage these through the system (create Outlook…" at bounding box center [488, 414] width 655 height 15
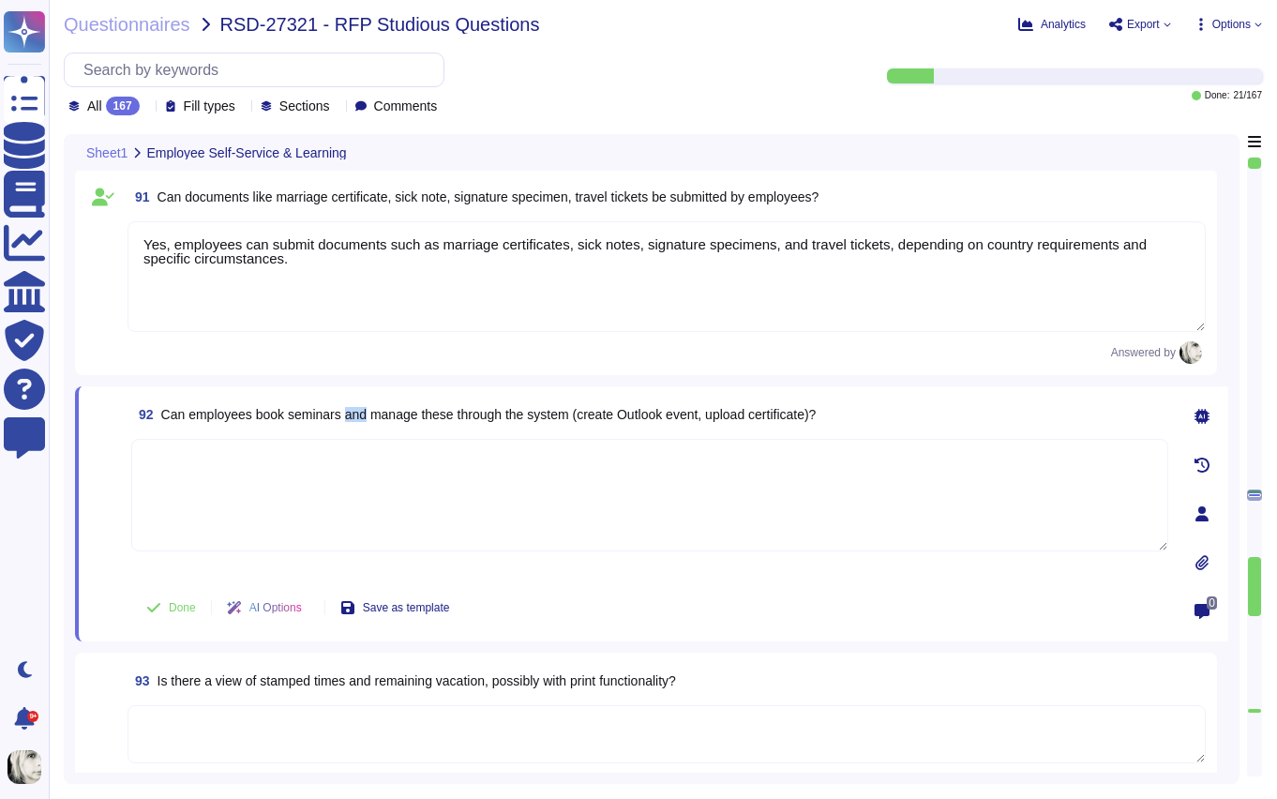
click at [355, 419] on span "Can employees book seminars and manage these through the system (create Outlook…" at bounding box center [488, 414] width 655 height 15
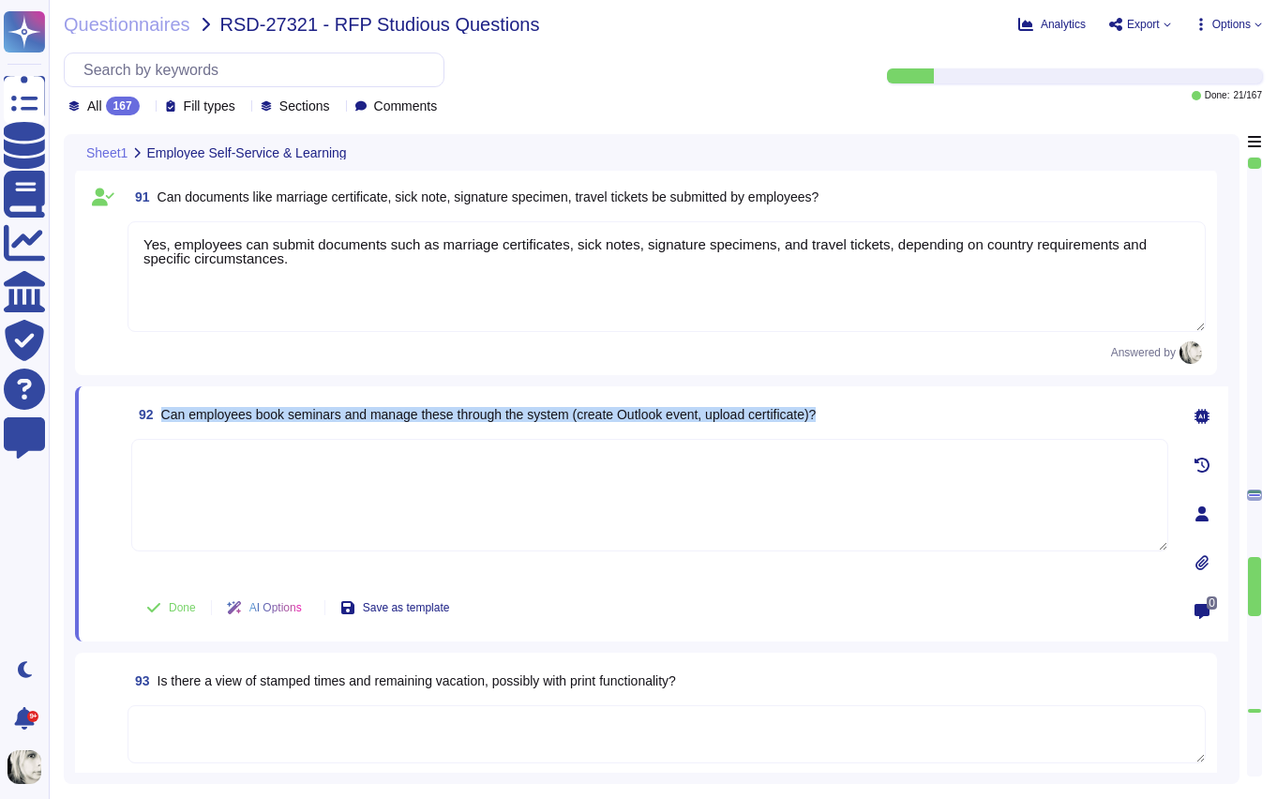
click at [355, 419] on span "Can employees book seminars and manage these through the system (create Outlook…" at bounding box center [488, 414] width 655 height 15
click at [276, 417] on span "Can employees book seminars and manage these through the system (create Outlook…" at bounding box center [488, 414] width 655 height 15
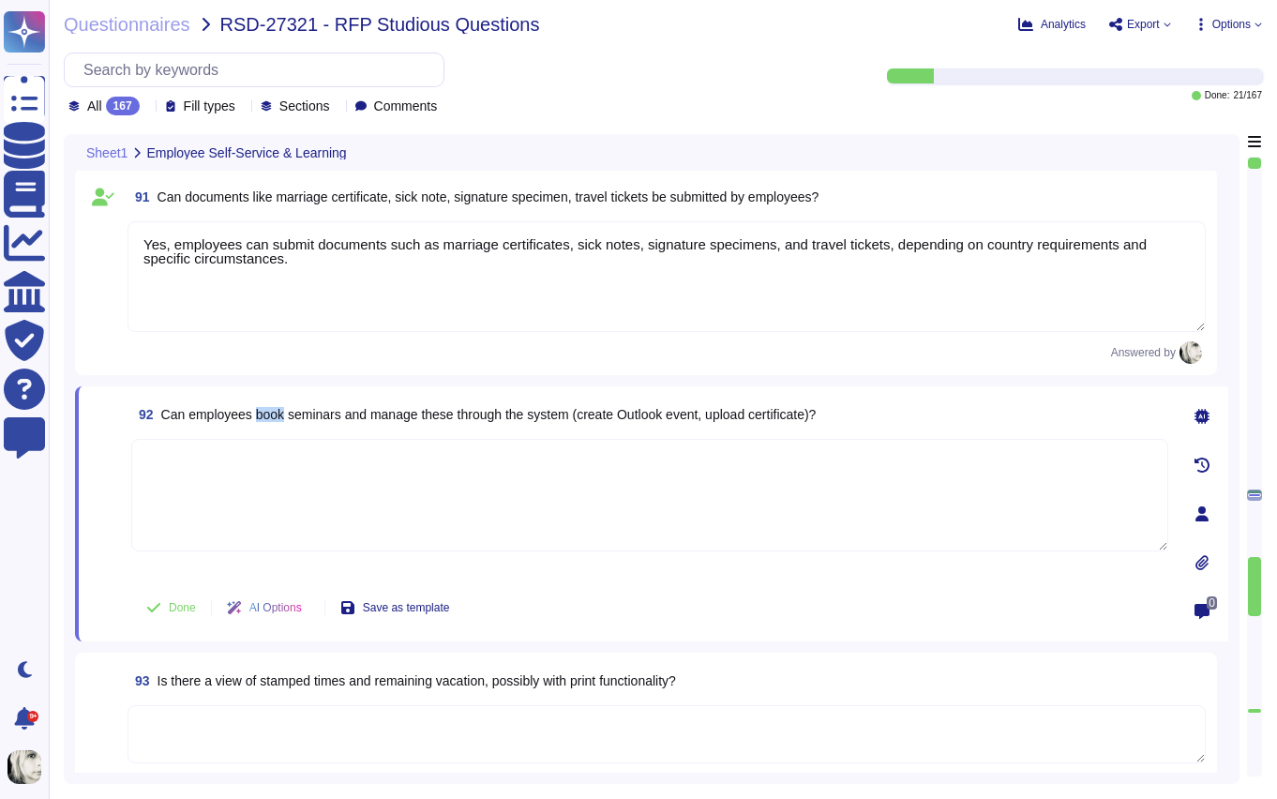
click at [276, 417] on span "Can employees book seminars and manage these through the system (create Outlook…" at bounding box center [488, 414] width 655 height 15
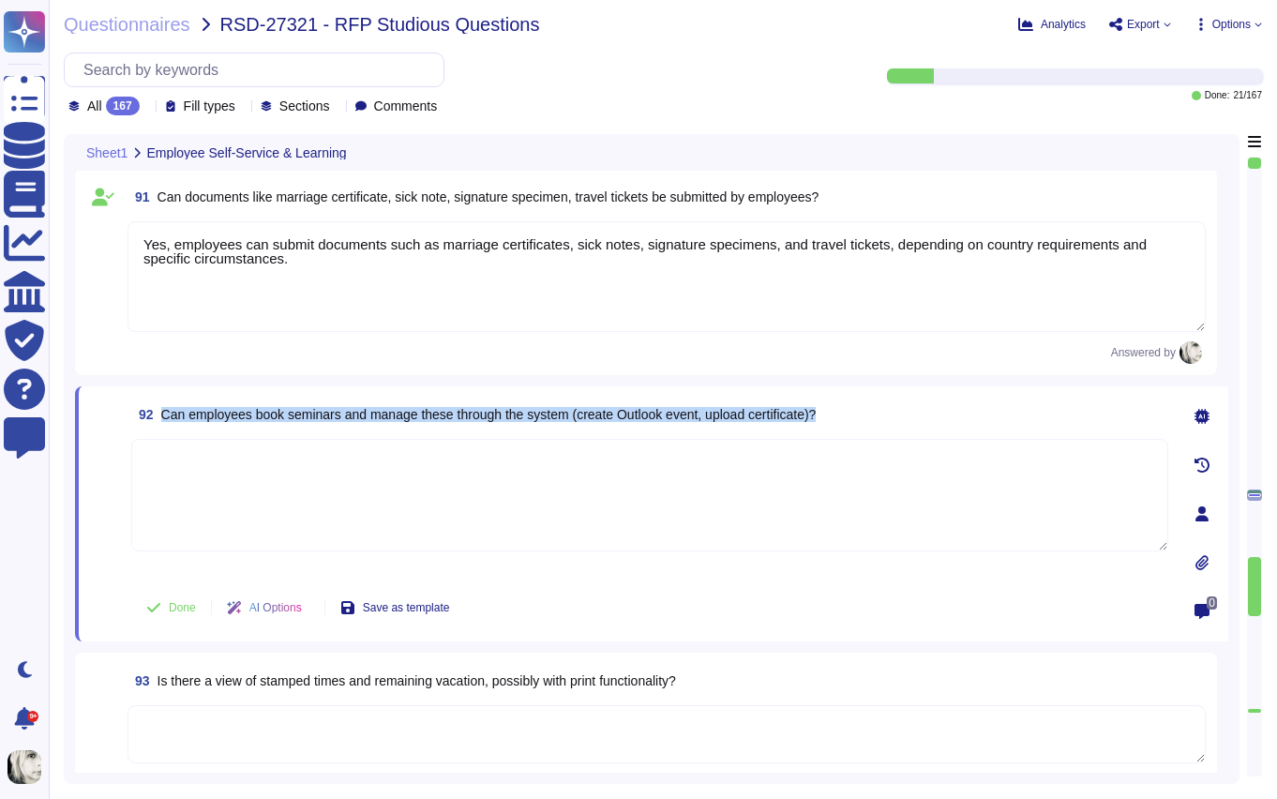
click at [276, 417] on span "Can employees book seminars and manage these through the system (create Outlook…" at bounding box center [488, 414] width 655 height 15
click at [248, 415] on span "Can employees book seminars and manage these through the system (create Outlook…" at bounding box center [488, 414] width 655 height 15
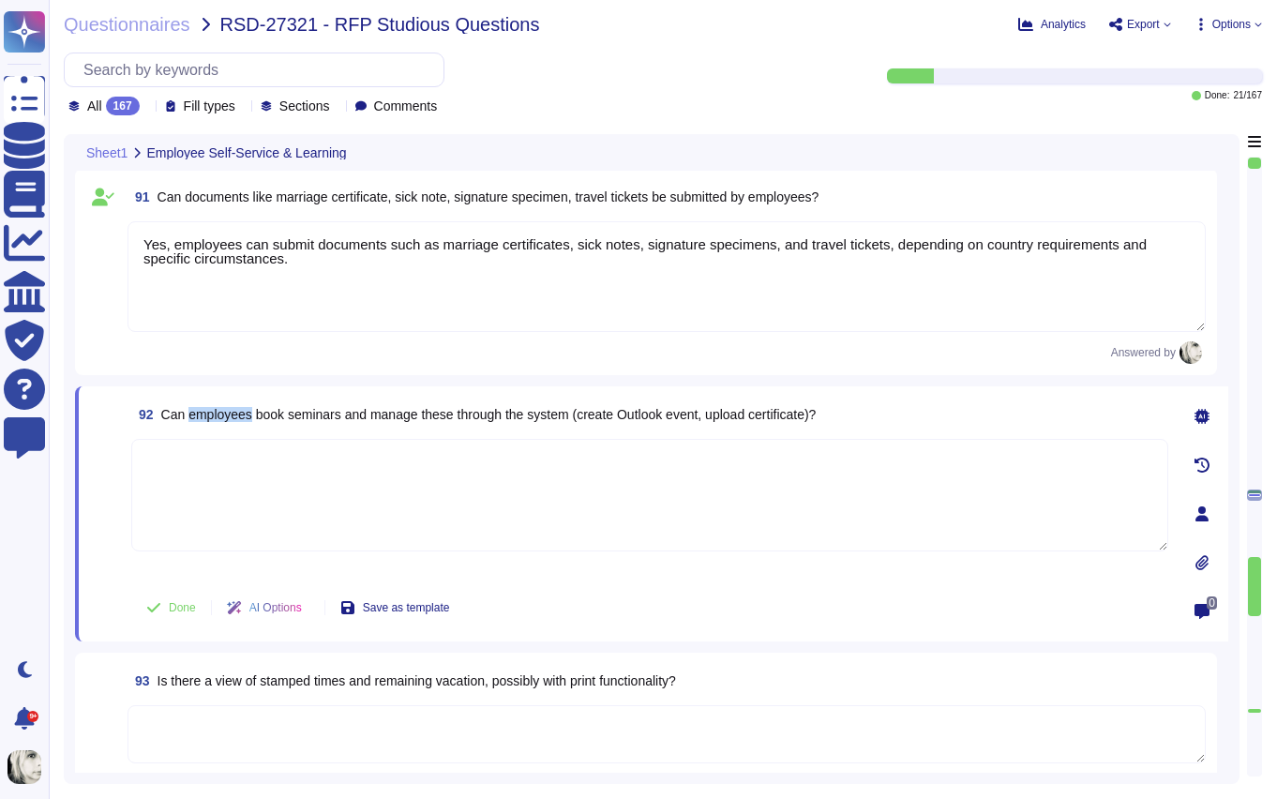
click at [248, 415] on span "Can employees book seminars and manage these through the system (create Outlook…" at bounding box center [488, 414] width 655 height 15
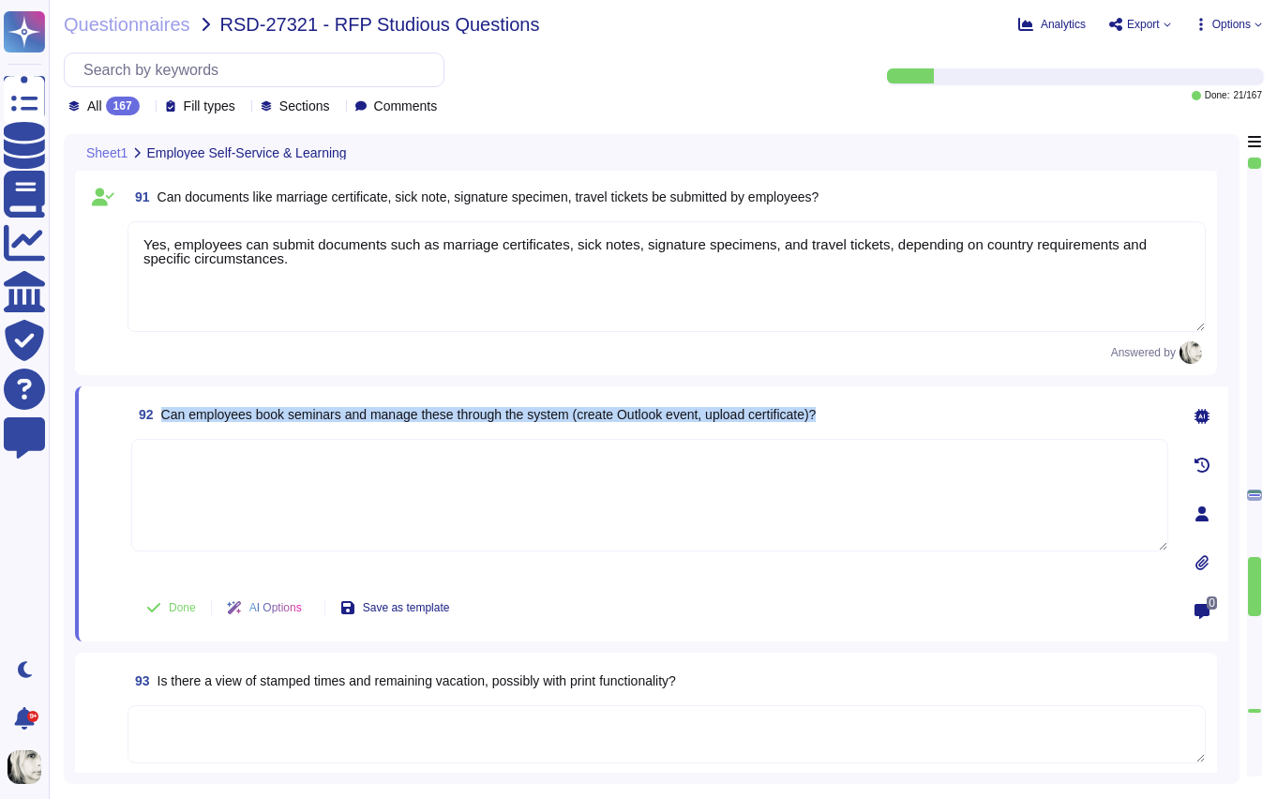
click at [248, 415] on span "Can employees book seminars and manage these through the system (create Outlook…" at bounding box center [488, 414] width 655 height 15
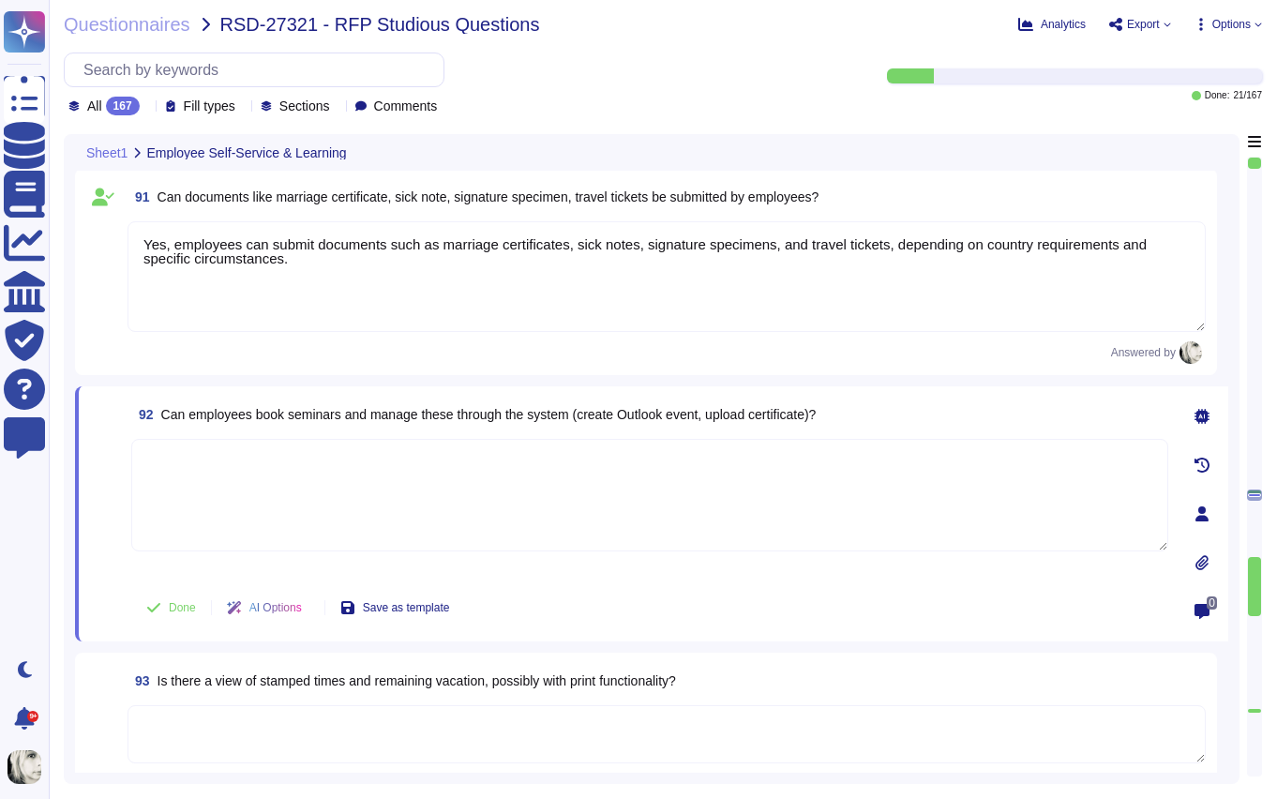
click at [400, 463] on textarea at bounding box center [649, 495] width 1037 height 113
paste textarea "Yes, employees can book and manage seminars through [PERSON_NAME] Learning, inc…"
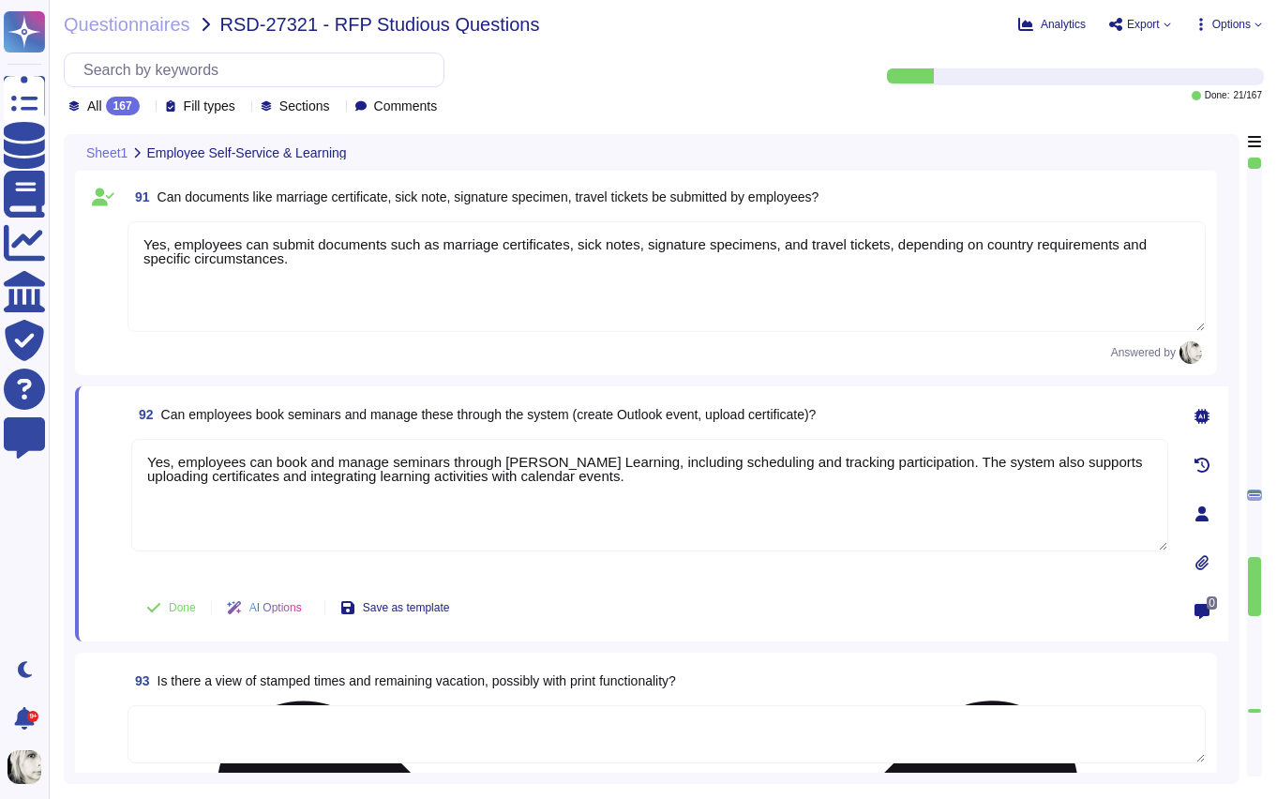
type textarea "Yes, employees can book and manage seminars through [PERSON_NAME] Learning, inc…"
click at [148, 575] on div "Yes, employees can book and manage seminars through [PERSON_NAME] Learning, inc…" at bounding box center [649, 508] width 1037 height 139
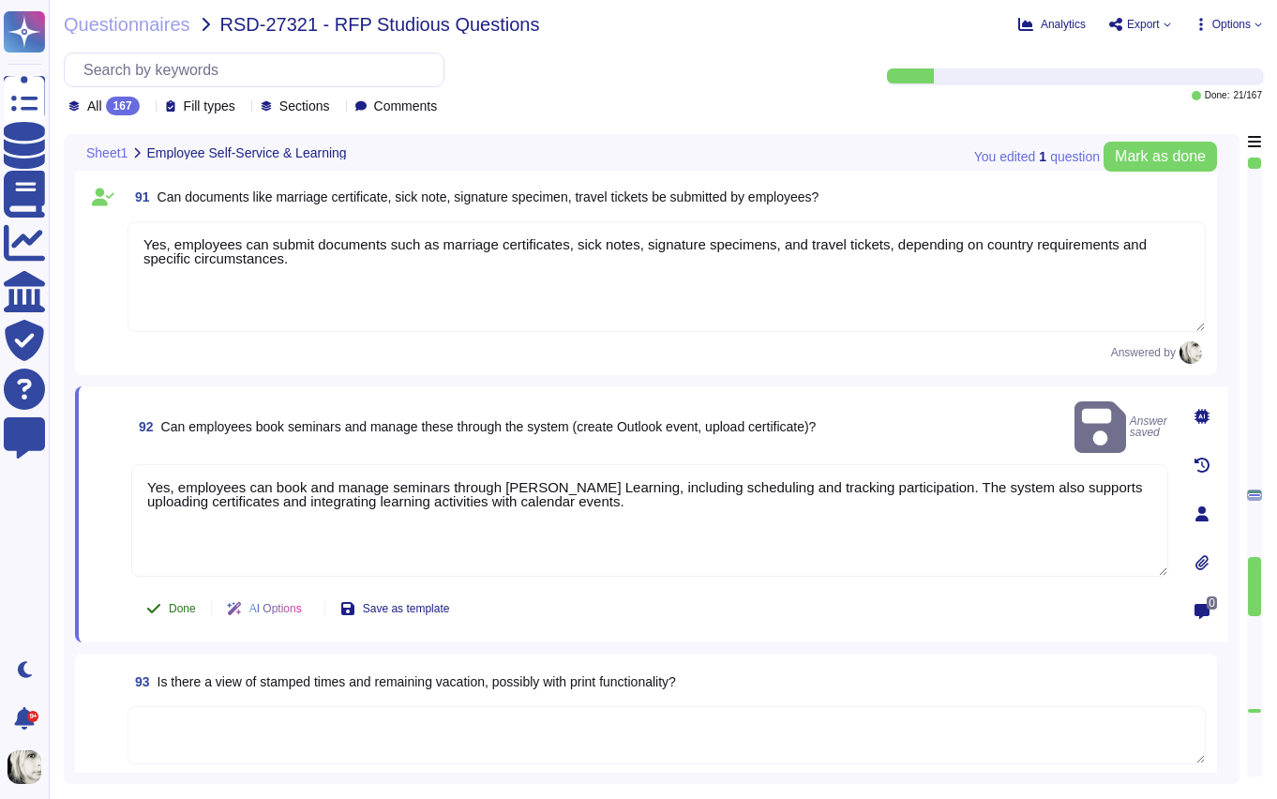
click at [171, 603] on span "Done" at bounding box center [182, 608] width 27 height 11
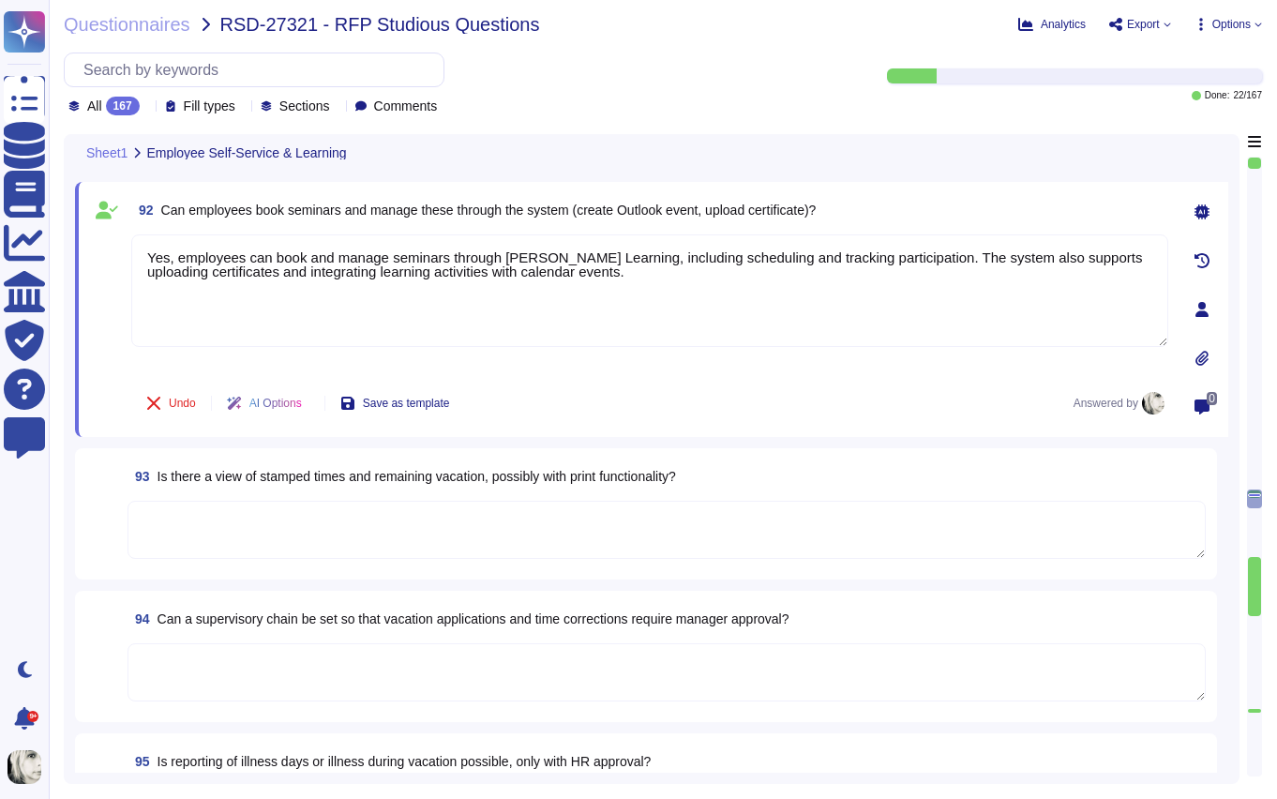
scroll to position [13048, 0]
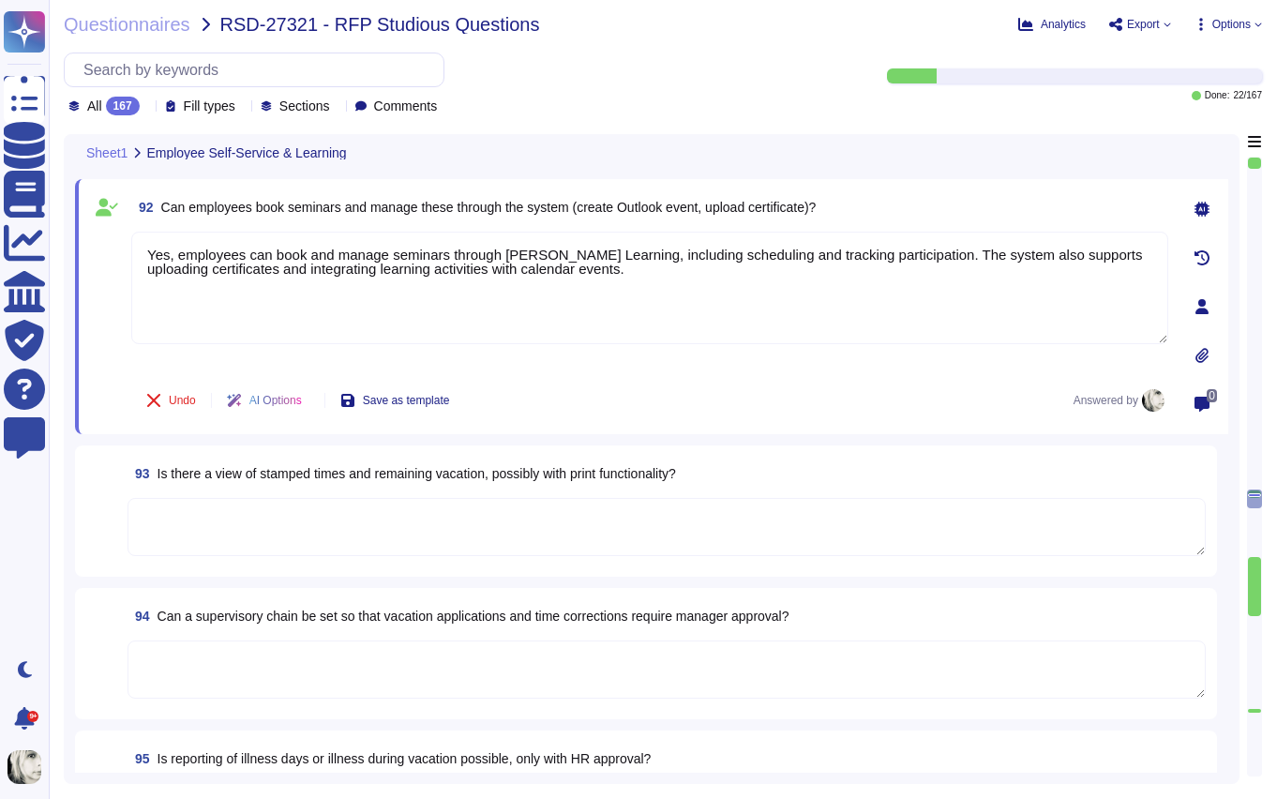
click at [226, 471] on span "Is there a view of stamped times and remaining vacation, possibly with print fu…" at bounding box center [417, 473] width 519 height 15
click at [226, 498] on textarea at bounding box center [667, 527] width 1078 height 58
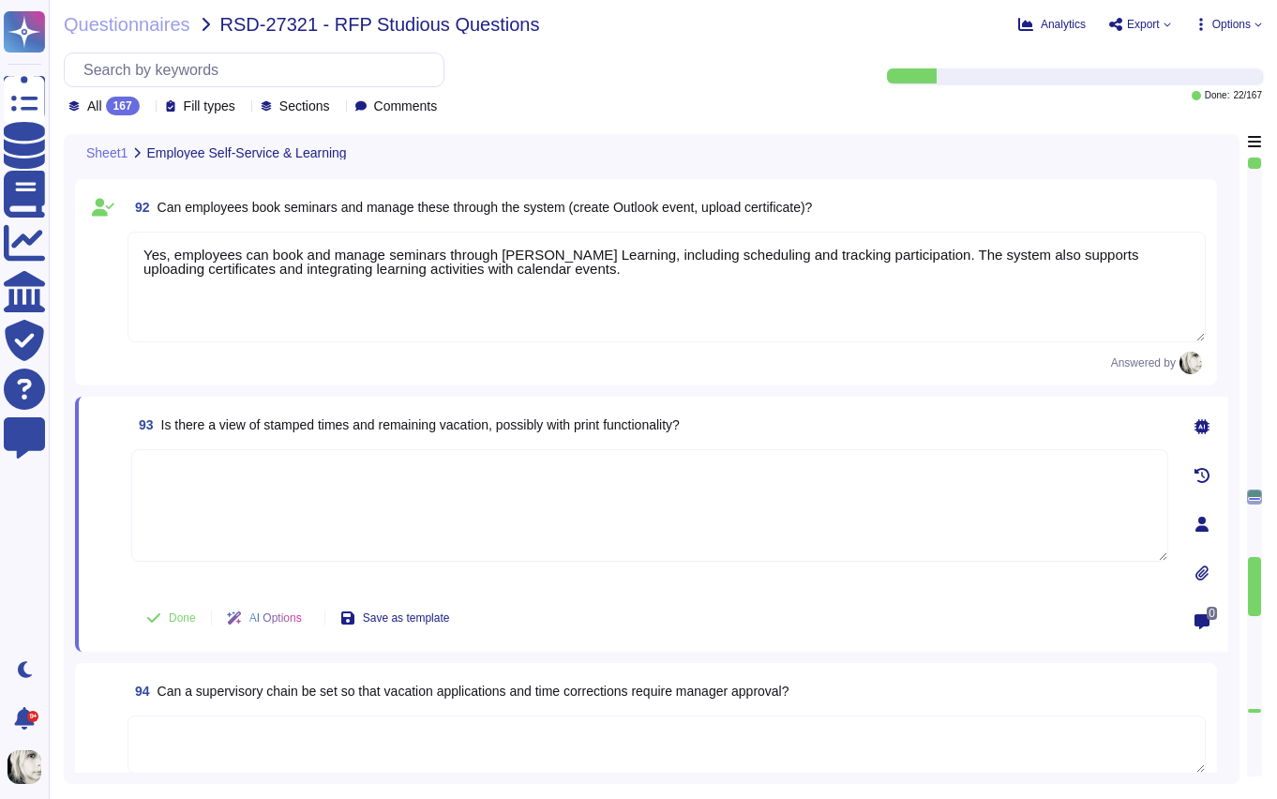
click at [226, 471] on textarea at bounding box center [649, 505] width 1037 height 113
click at [242, 418] on span "Is there a view of stamped times and remaining vacation, possibly with print fu…" at bounding box center [420, 424] width 519 height 15
click at [329, 430] on span "Is there a view of stamped times and remaining vacation, possibly with print fu…" at bounding box center [420, 424] width 519 height 15
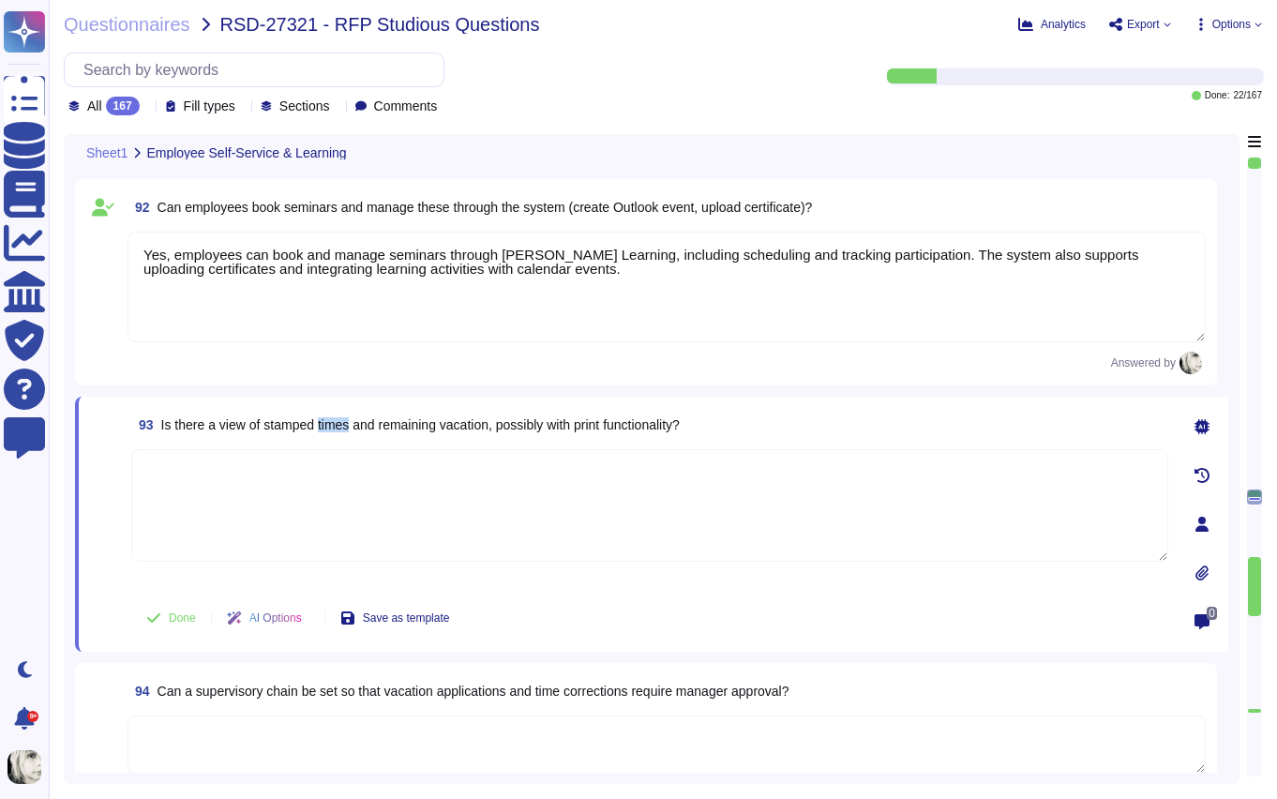
click at [329, 430] on span "Is there a view of stamped times and remaining vacation, possibly with print fu…" at bounding box center [420, 424] width 519 height 15
click at [347, 523] on textarea at bounding box center [649, 505] width 1037 height 113
paste textarea "Yes, the system provides a view of time off information, including stamped time…"
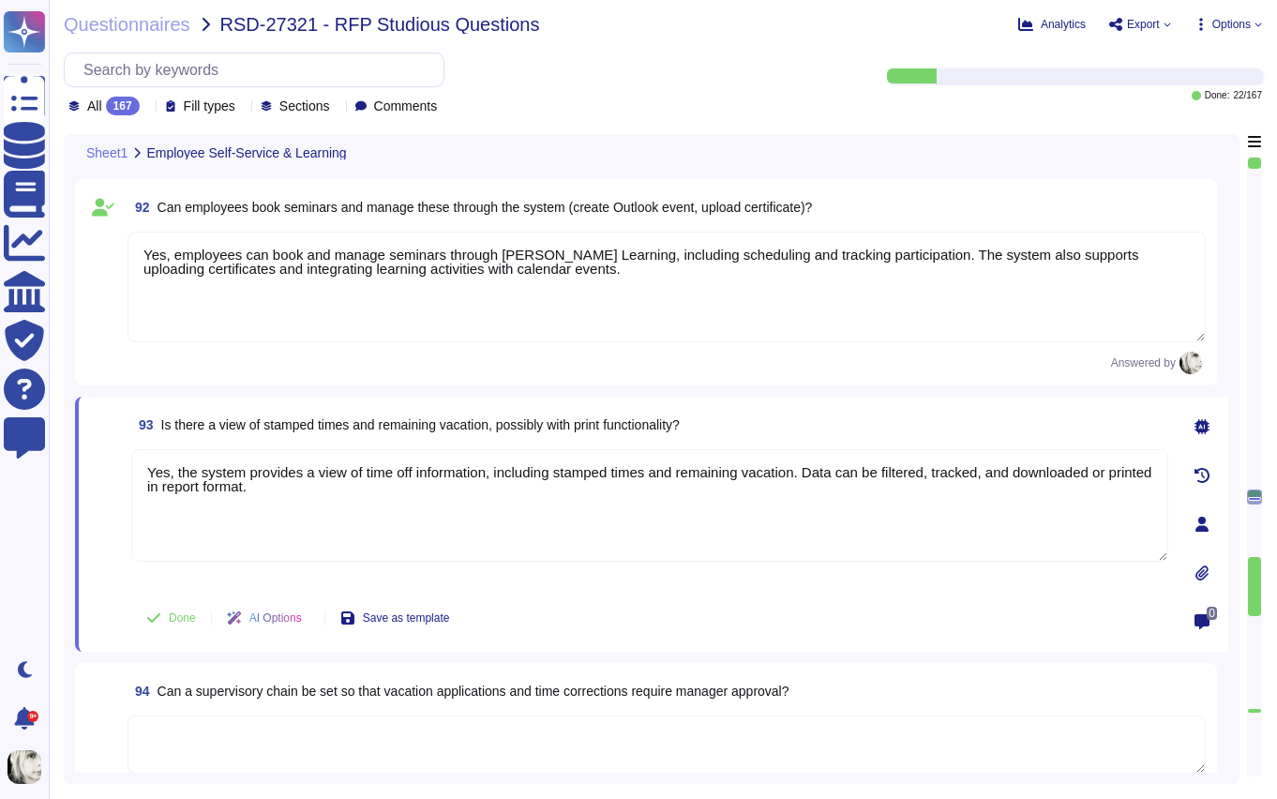
type textarea "Yes, the system provides a view of time off information, including stamped time…"
click at [174, 595] on div "Done AI Options Save as template" at bounding box center [297, 617] width 333 height 45
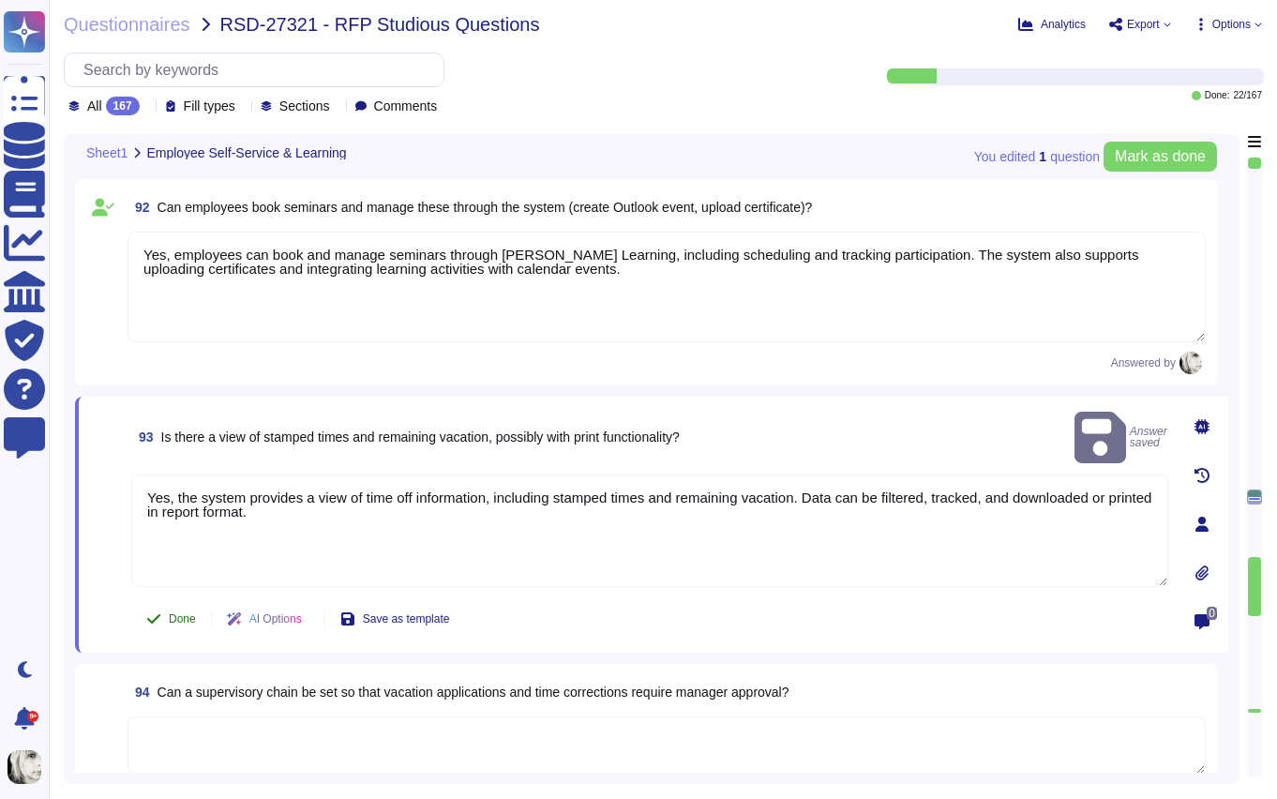
click at [173, 613] on span "Done" at bounding box center [182, 618] width 27 height 11
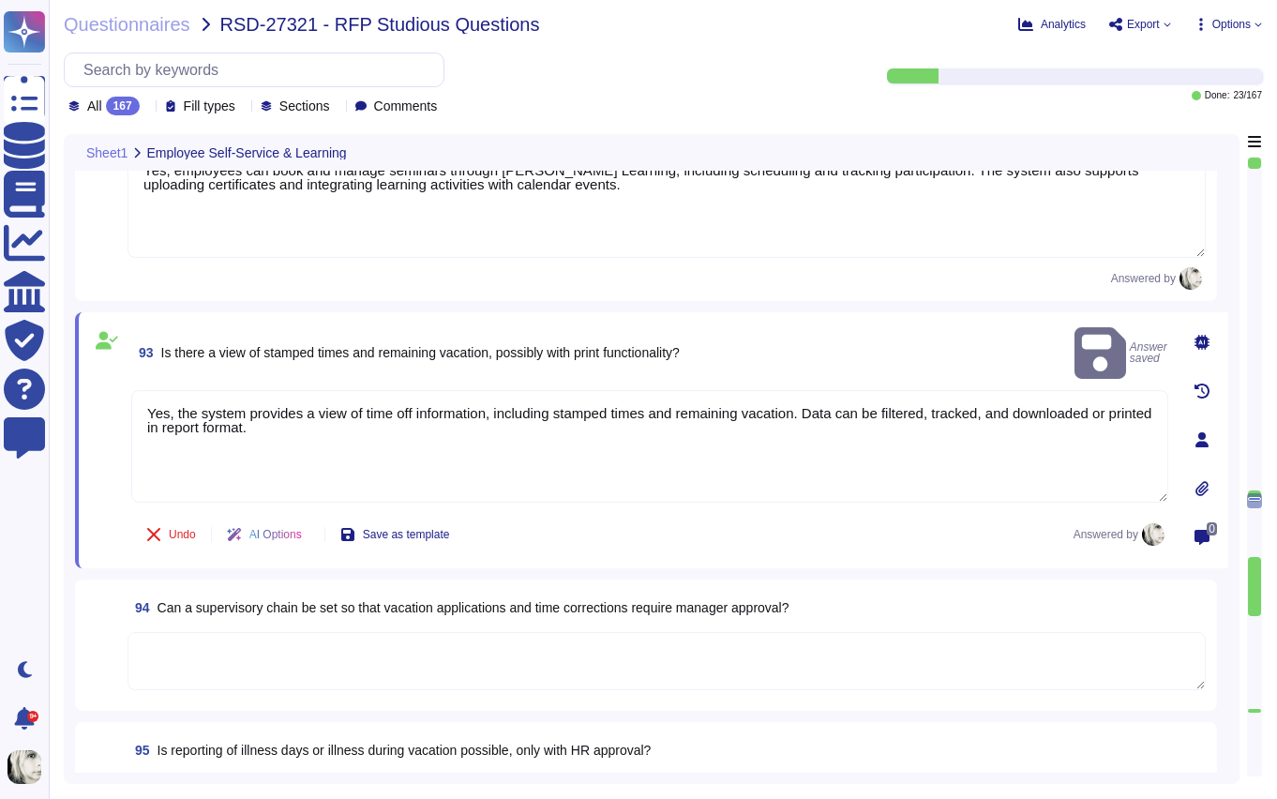
scroll to position [13155, 0]
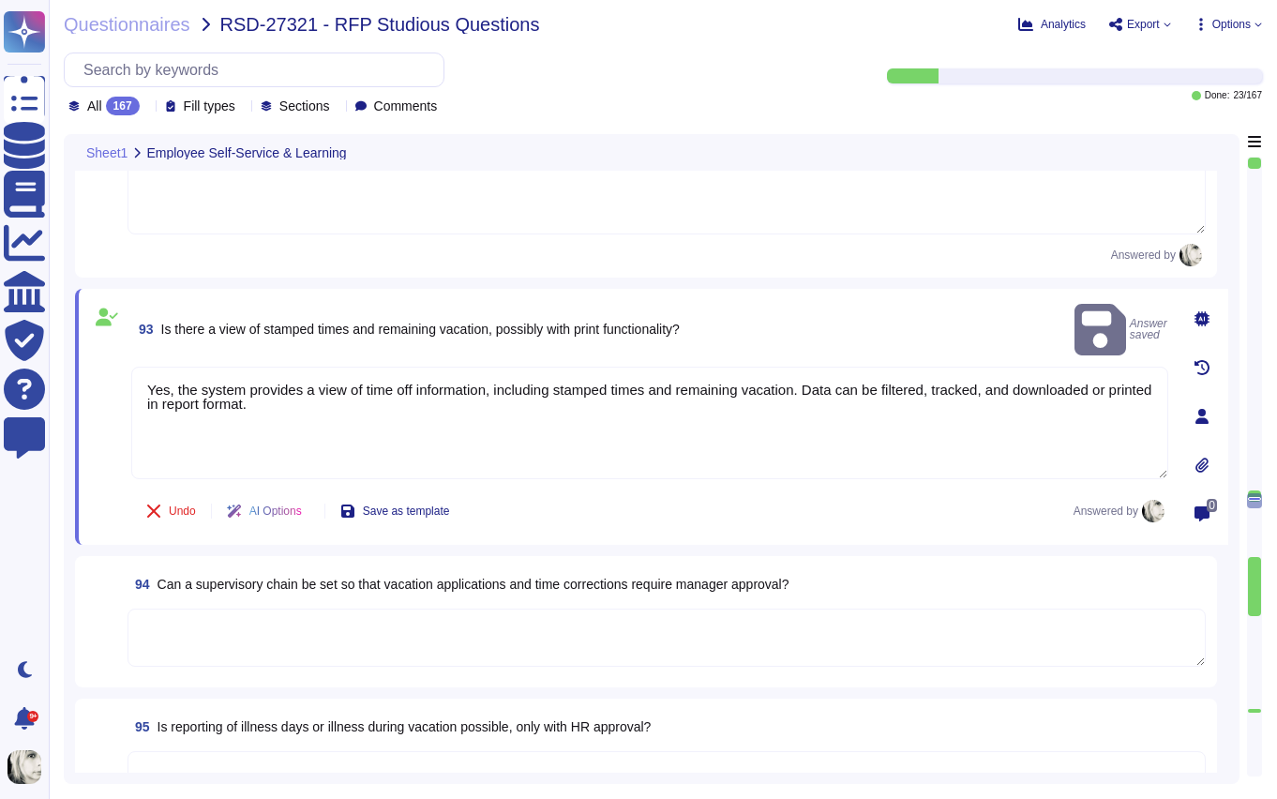
click at [232, 588] on span "Can a supervisory chain be set so that vacation applications and time correctio…" at bounding box center [474, 584] width 632 height 15
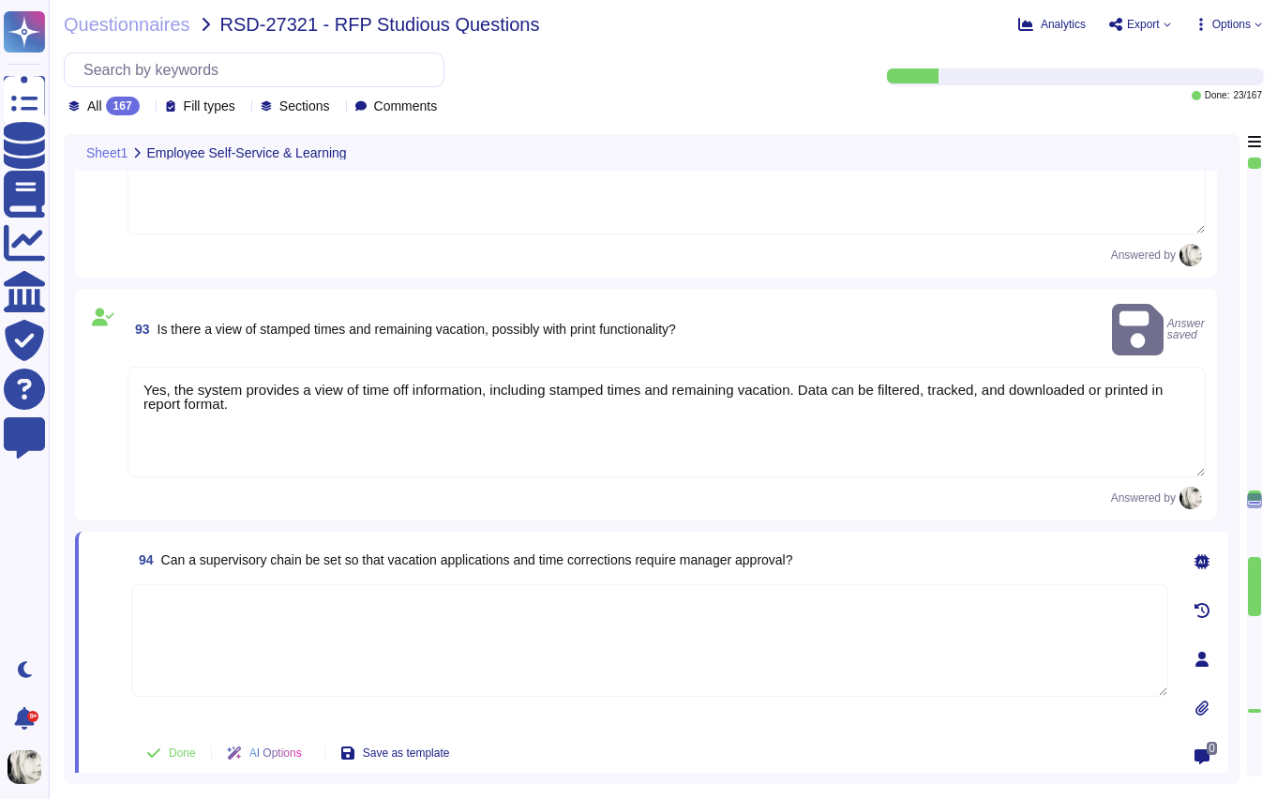
click at [232, 588] on textarea at bounding box center [649, 640] width 1037 height 113
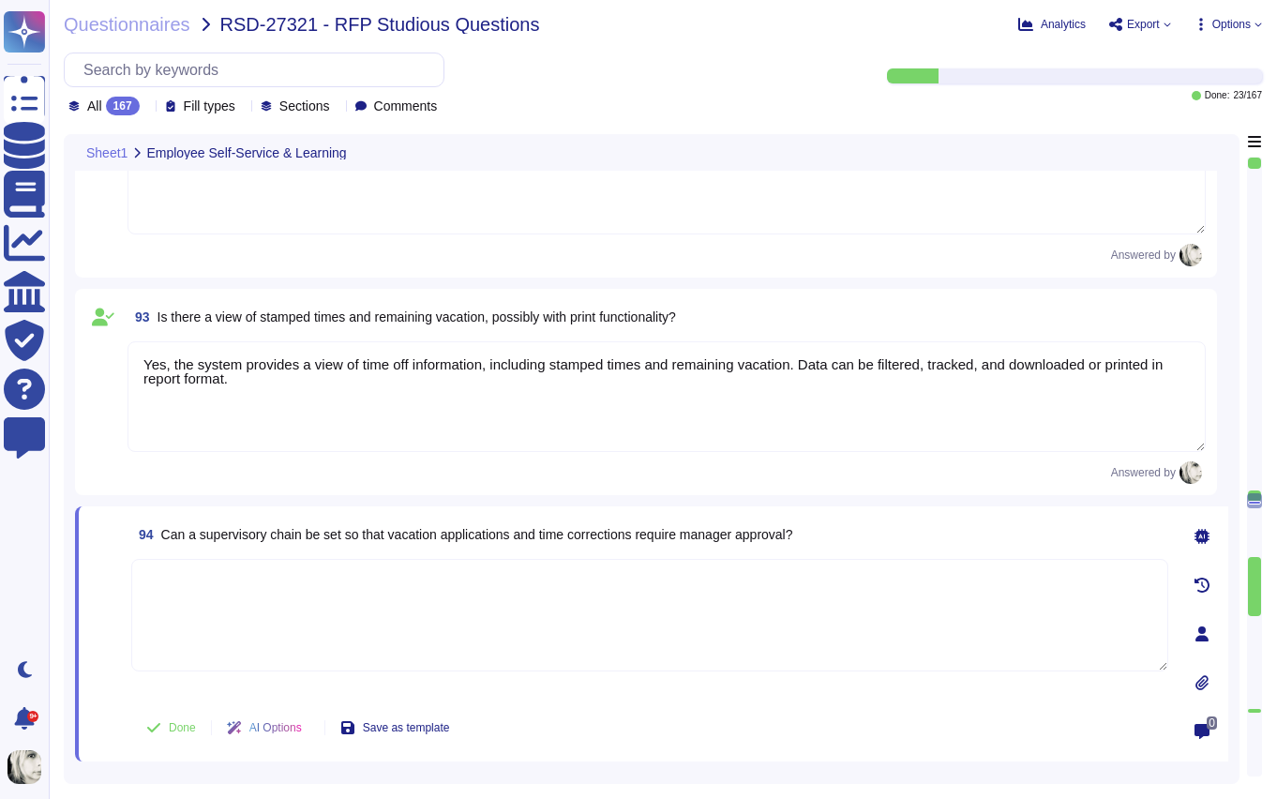
click at [251, 534] on span "Can a supervisory chain be set so that vacation applications and time correctio…" at bounding box center [477, 534] width 632 height 15
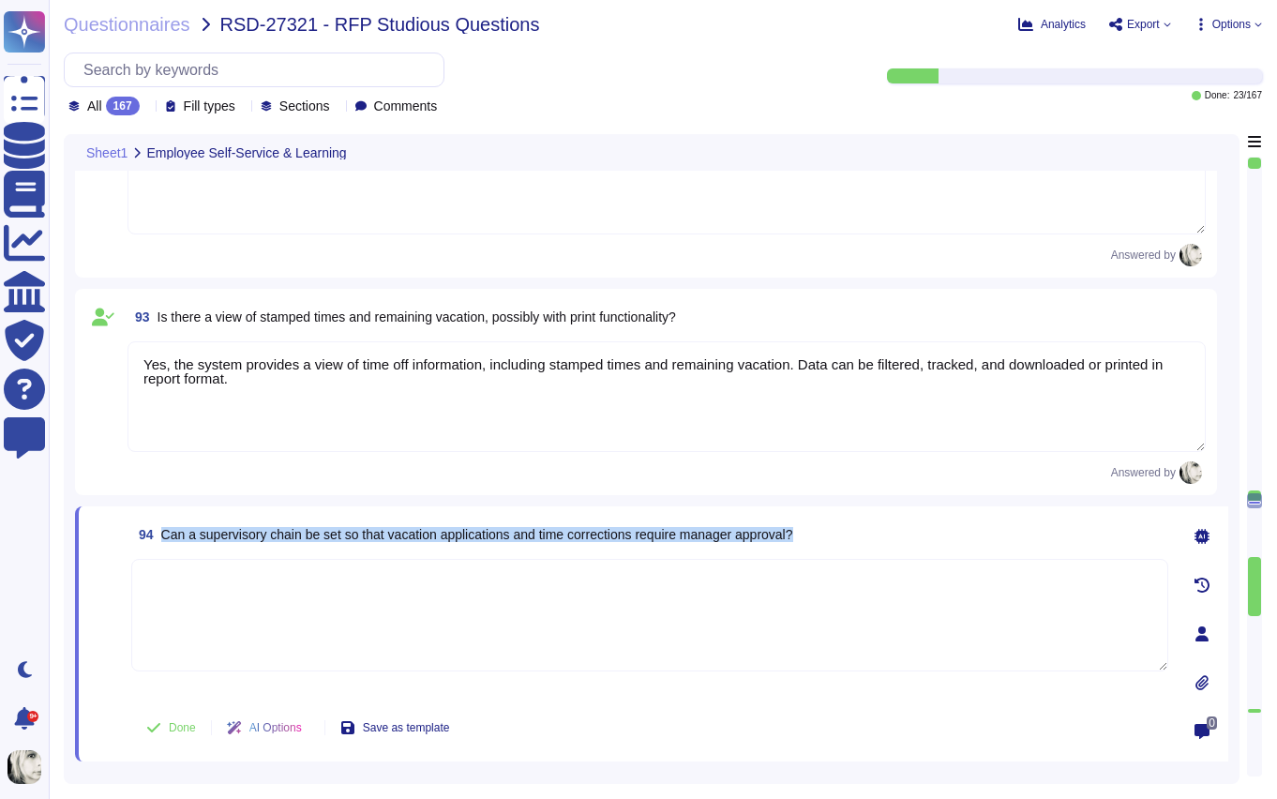
click at [251, 534] on span "Can a supervisory chain be set so that vacation applications and time correctio…" at bounding box center [477, 534] width 632 height 15
click at [369, 533] on span "Can a supervisory chain be set so that vacation applications and time correctio…" at bounding box center [477, 534] width 632 height 15
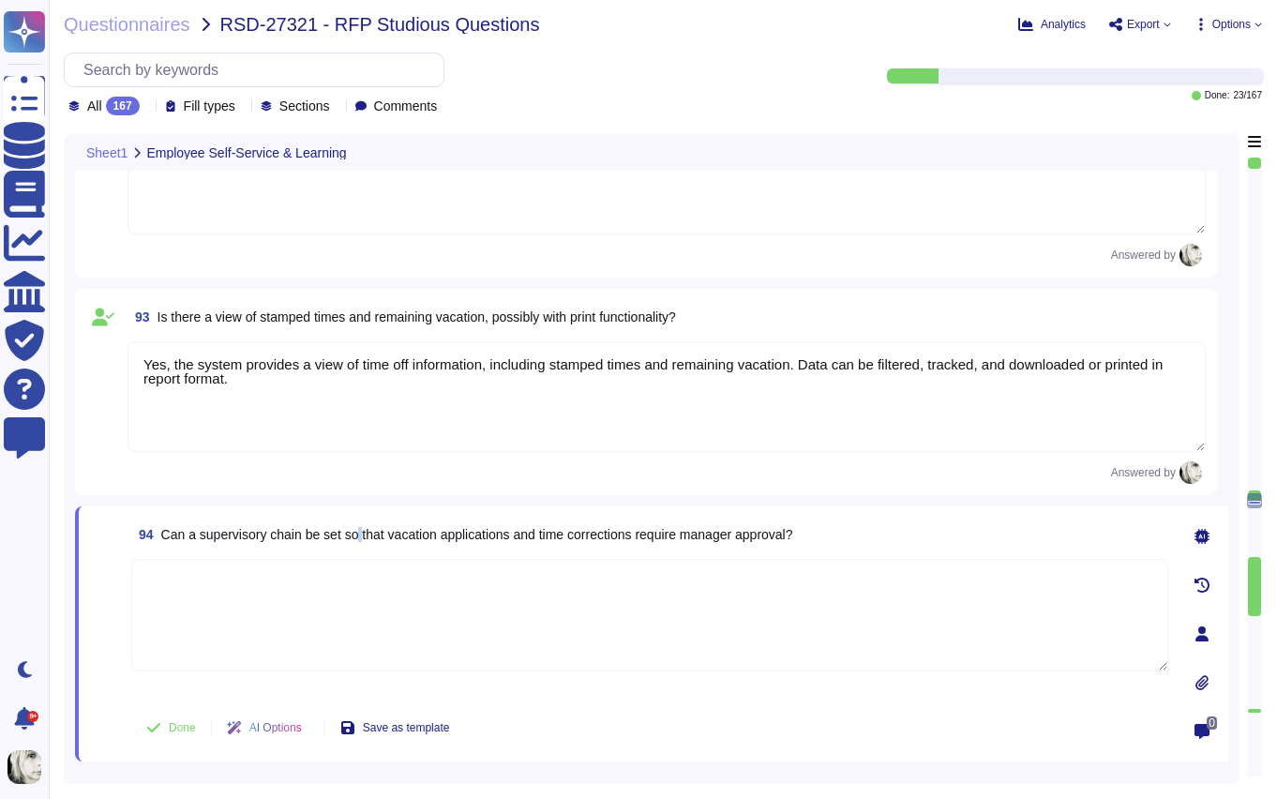
click at [369, 533] on span "Can a supervisory chain be set so that vacation applications and time correctio…" at bounding box center [477, 534] width 632 height 15
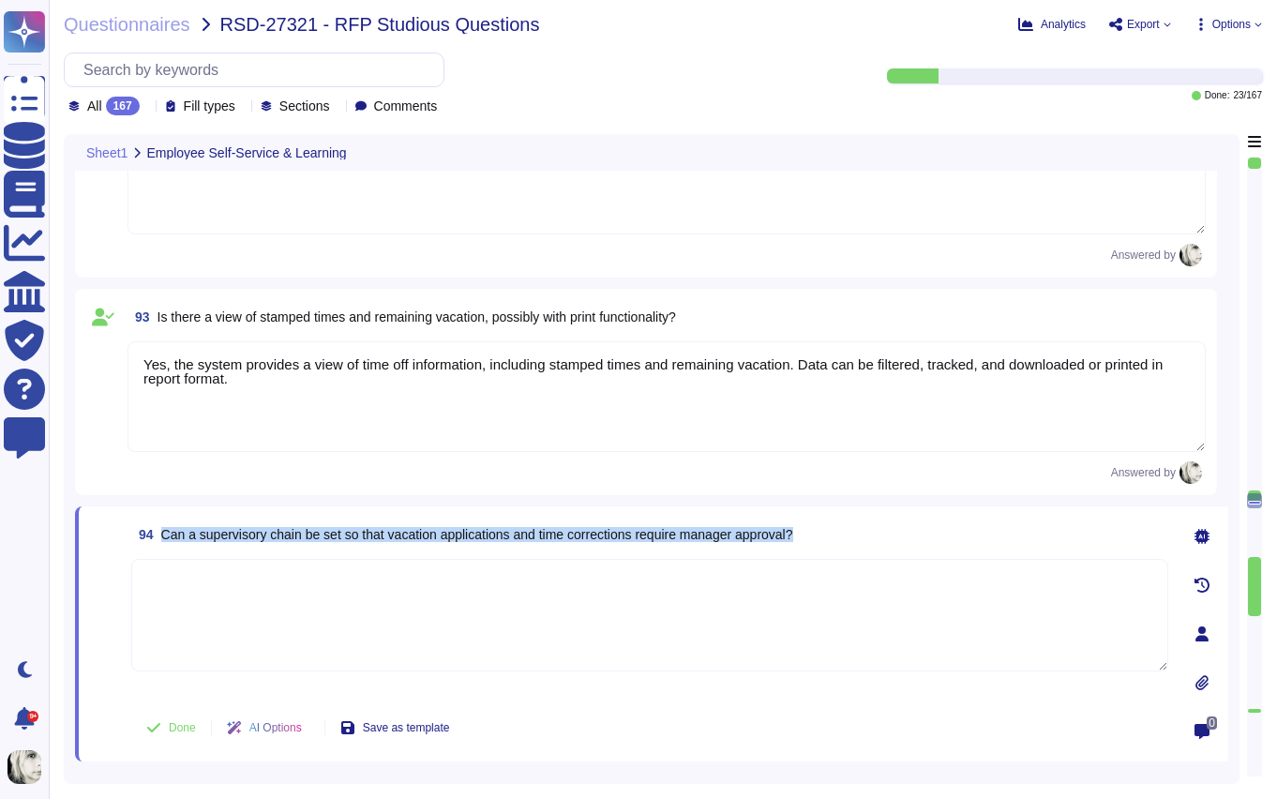
click at [369, 533] on span "Can a supervisory chain be set so that vacation applications and time correctio…" at bounding box center [477, 534] width 632 height 15
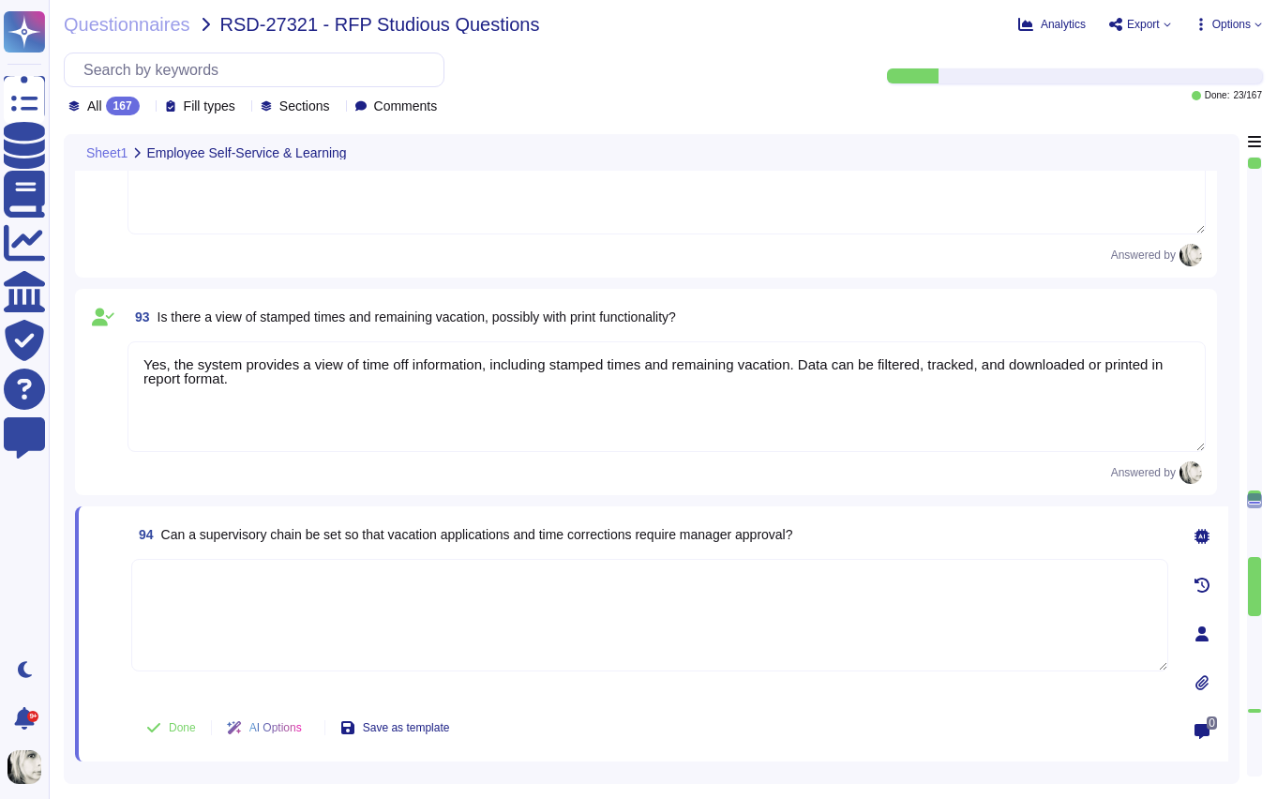
click at [262, 609] on textarea at bounding box center [649, 615] width 1037 height 113
paste textarea "Yes, a supervisory approval chain can be configured for vacation requests and t…"
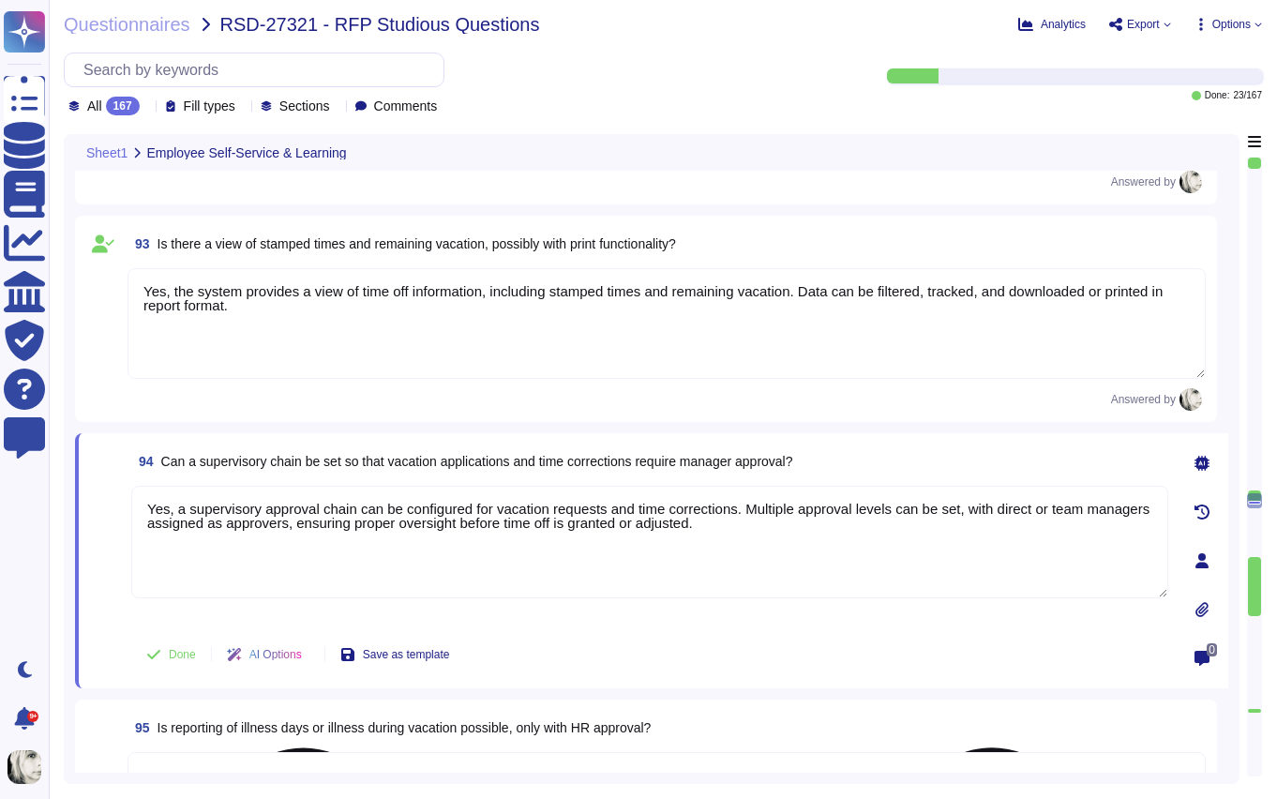
scroll to position [13285, 0]
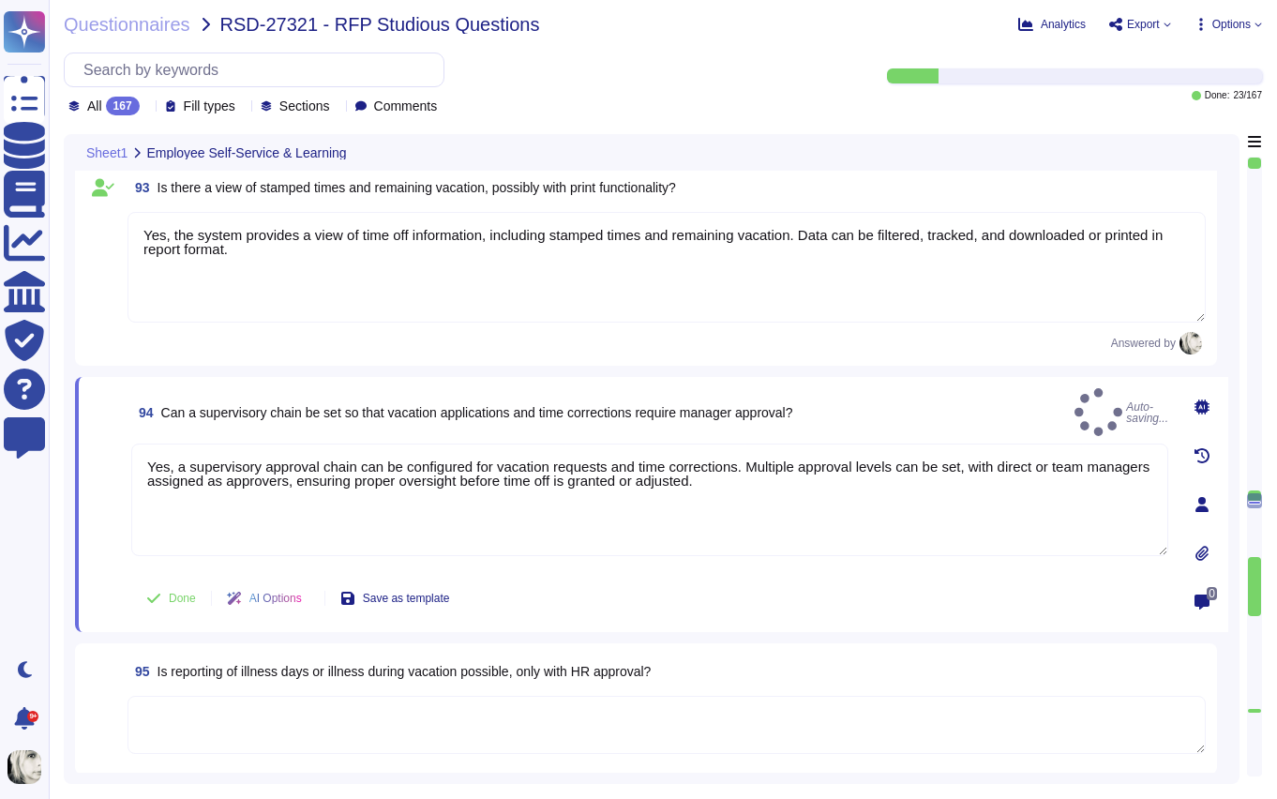
type textarea "Yes, a supervisory approval chain can be configured for vacation requests and t…"
click at [191, 570] on div "94 Can a supervisory chain be set so that vacation applications and time correc…" at bounding box center [629, 504] width 1078 height 233
click at [170, 596] on span "Done" at bounding box center [182, 598] width 27 height 11
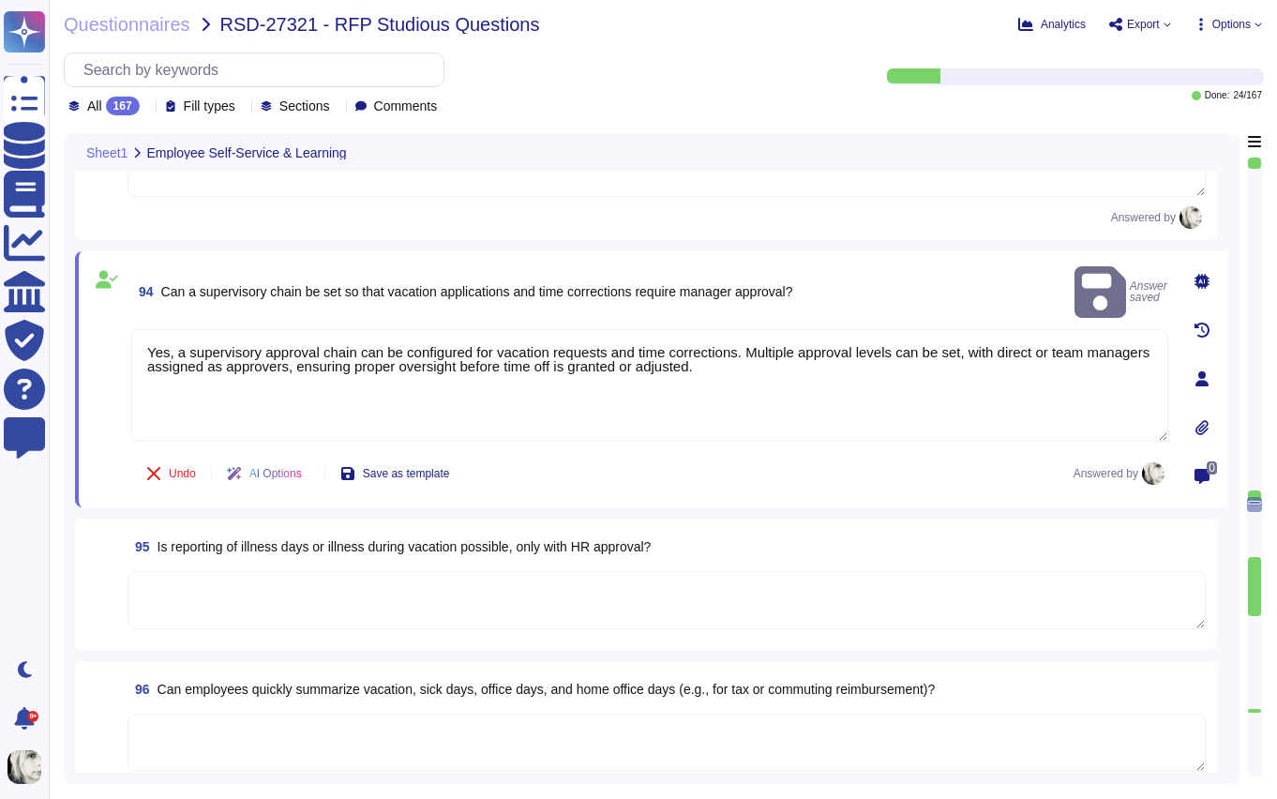
scroll to position [13585, 0]
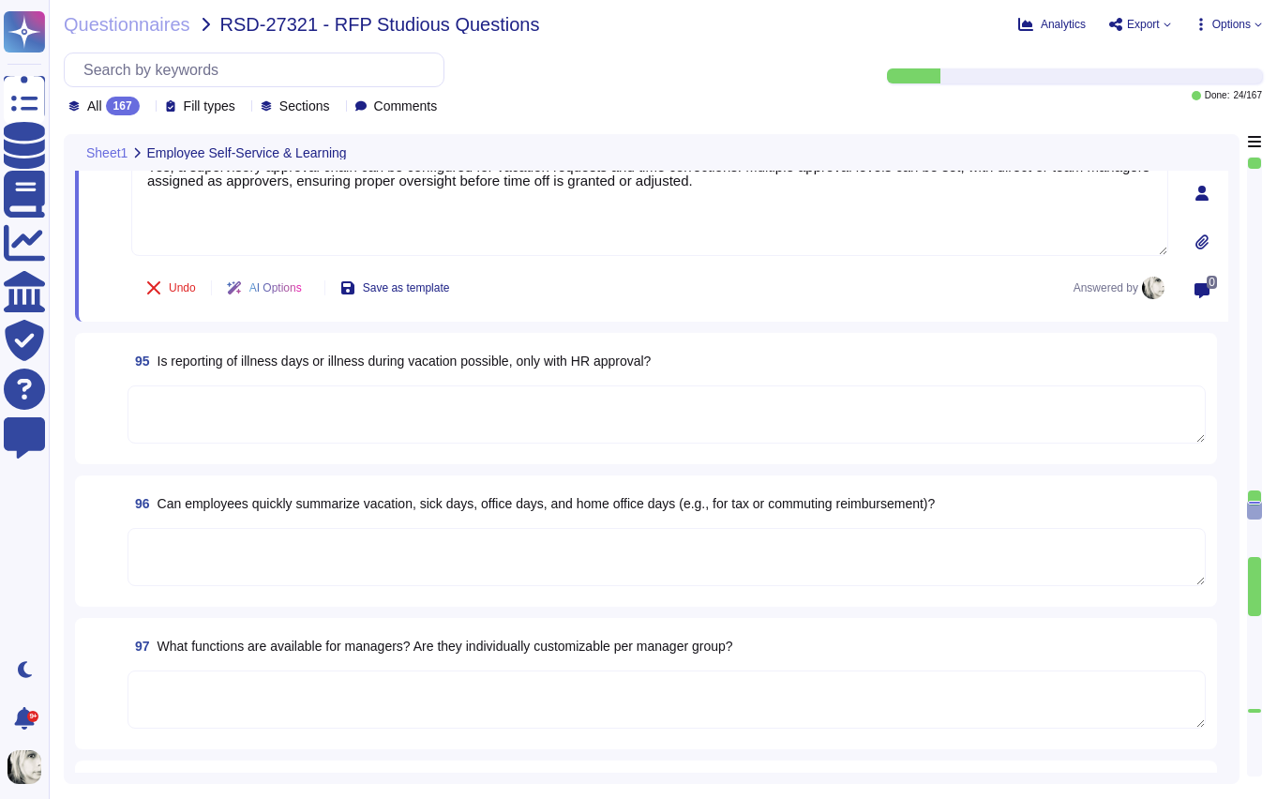
click at [264, 364] on span "Is reporting of illness days or illness during vacation possible, only with HR …" at bounding box center [405, 360] width 494 height 15
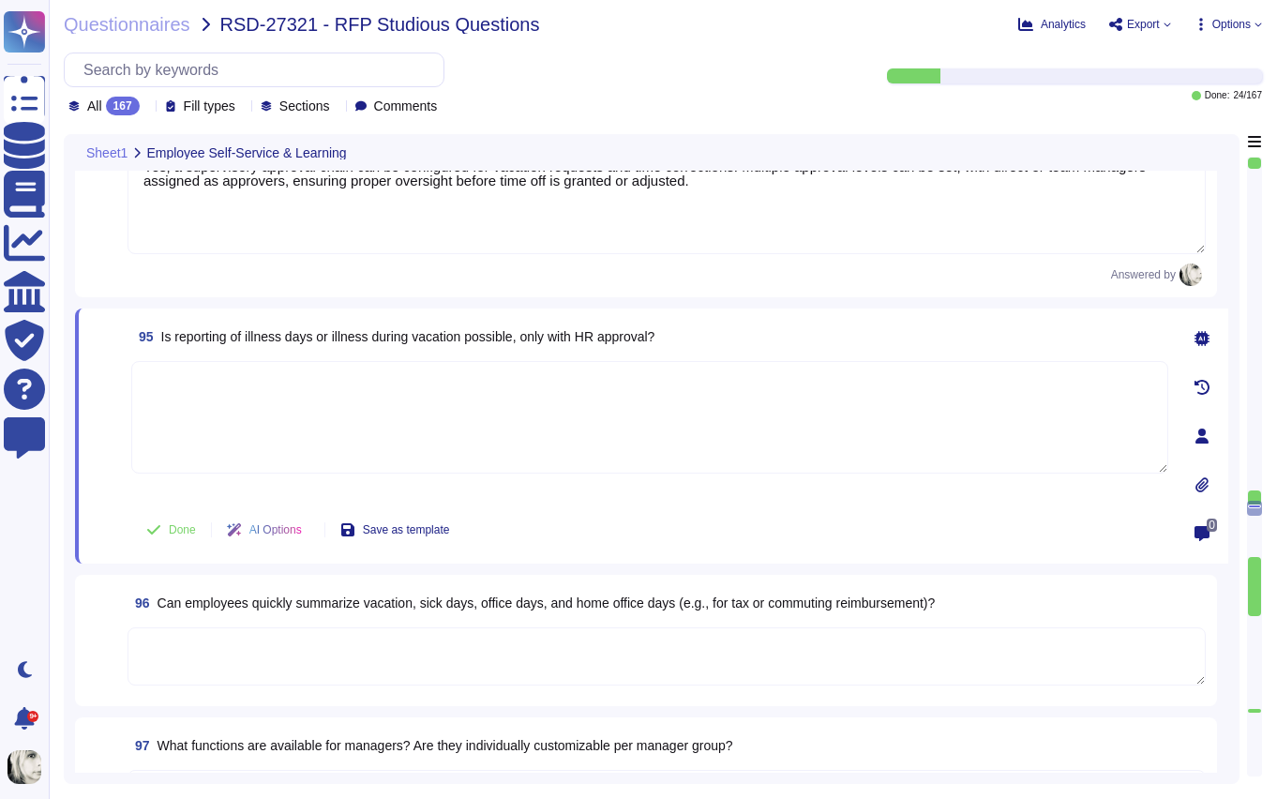
click at [264, 364] on textarea at bounding box center [649, 417] width 1037 height 113
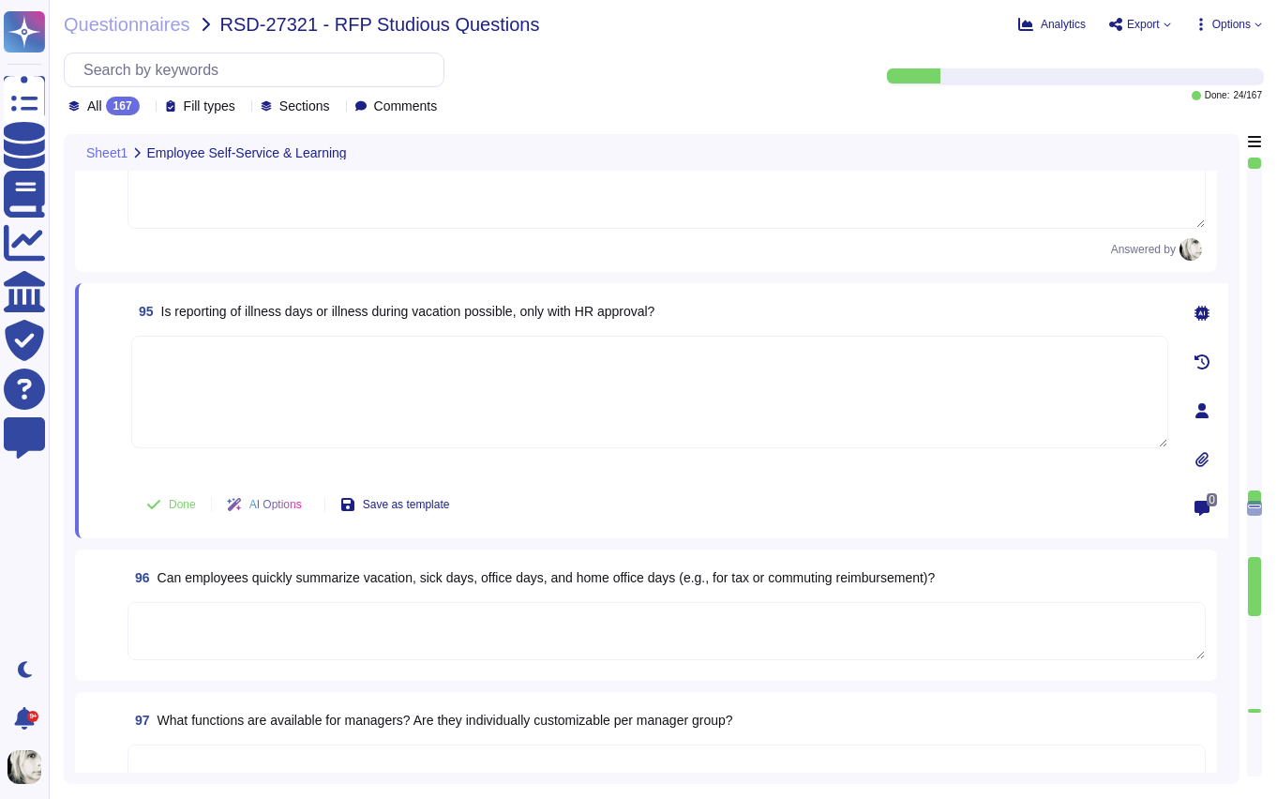
click at [280, 312] on span "Is reporting of illness days or illness during vacation possible, only with HR …" at bounding box center [408, 311] width 494 height 15
click at [225, 310] on span "Is reporting of illness days or illness during vacation possible, only with HR …" at bounding box center [408, 311] width 494 height 15
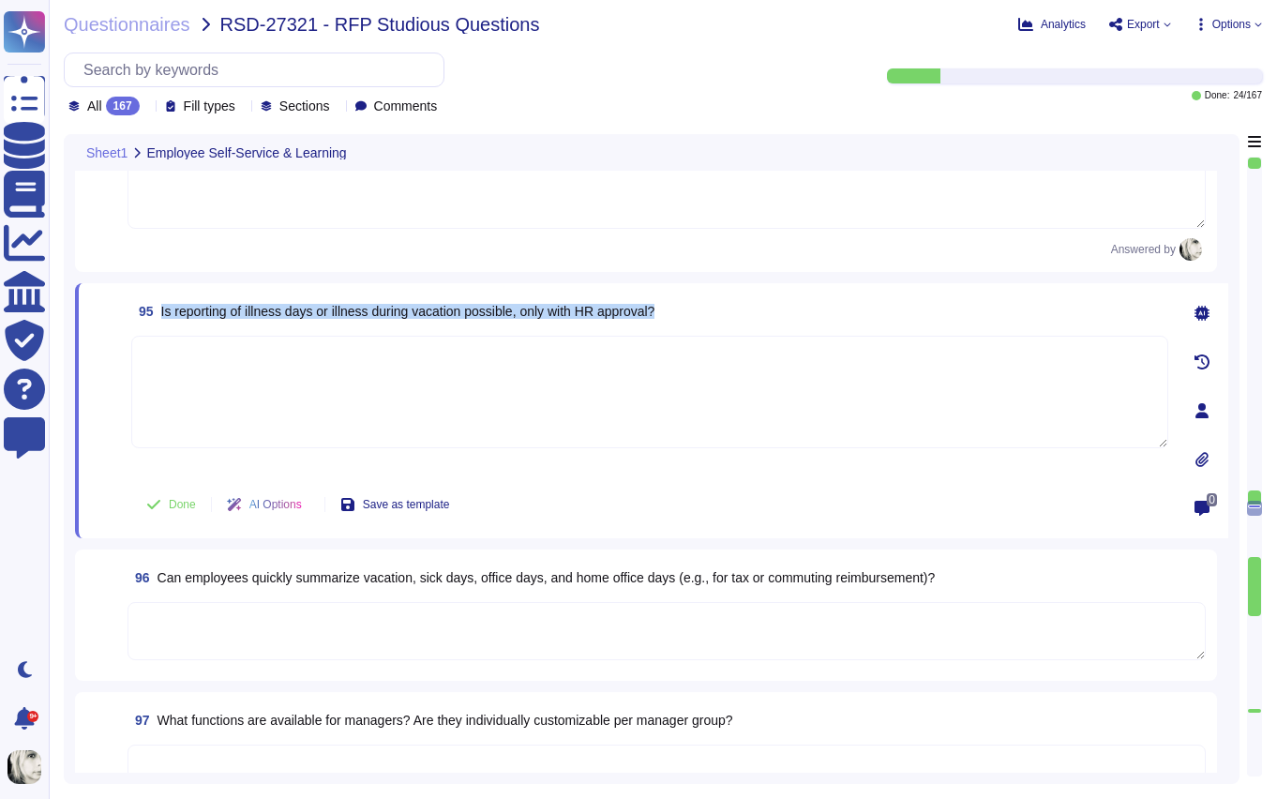
click at [225, 310] on span "Is reporting of illness days or illness during vacation possible, only with HR …" at bounding box center [408, 311] width 494 height 15
click at [175, 374] on textarea at bounding box center [649, 392] width 1037 height 113
paste textarea "Yes, employees can report illness, including illness during vacation. Reporting…"
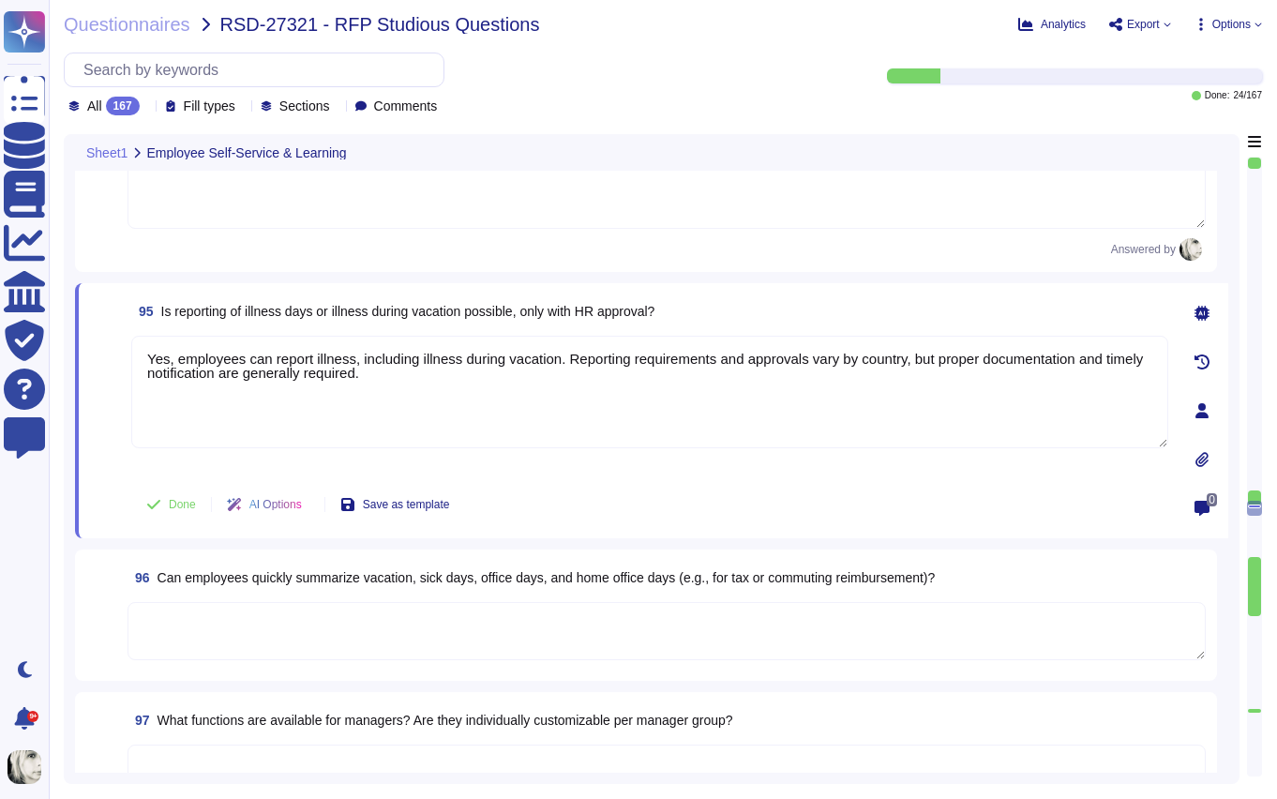
type textarea "Yes, employees can report illness, including illness during vacation. Reporting…"
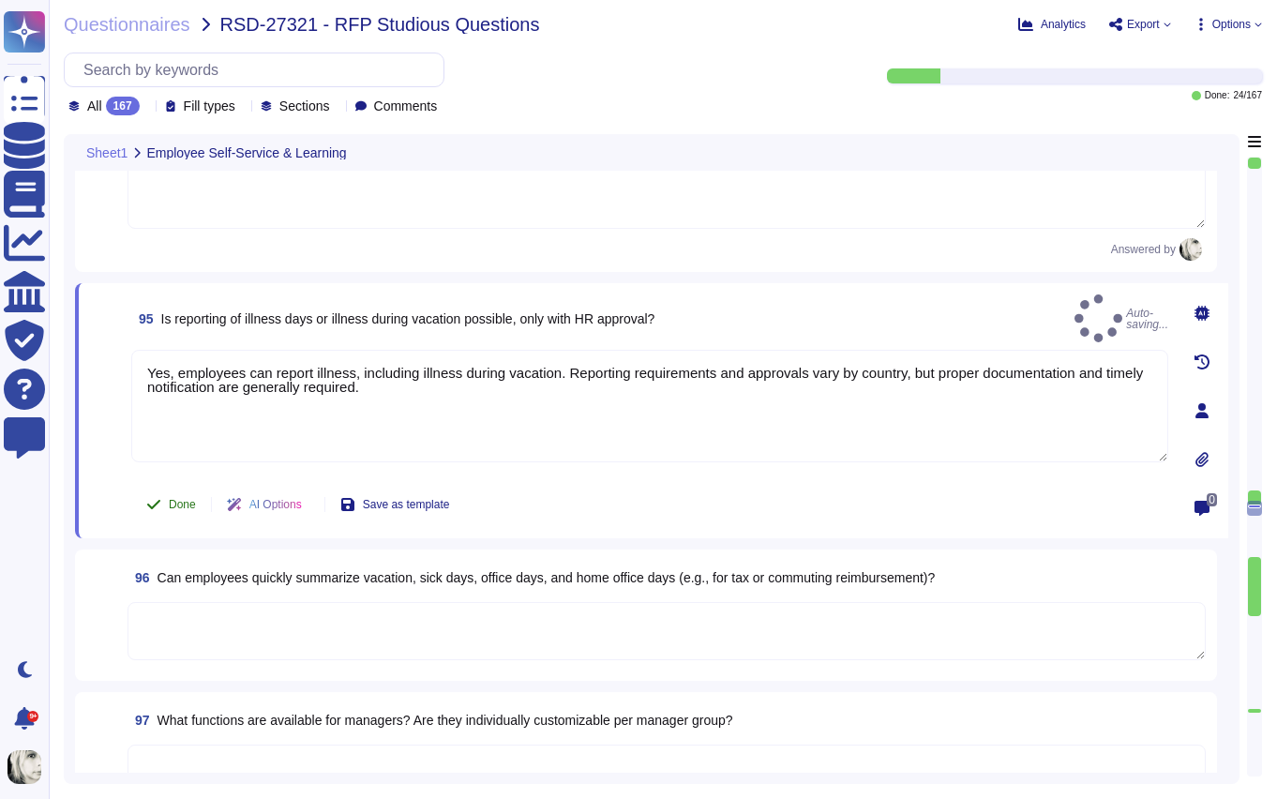
drag, startPoint x: 126, startPoint y: 462, endPoint x: 169, endPoint y: 490, distance: 51.5
click at [127, 462] on div "95 Is reporting of illness days or illness during vacation possible, only with …" at bounding box center [629, 410] width 1078 height 233
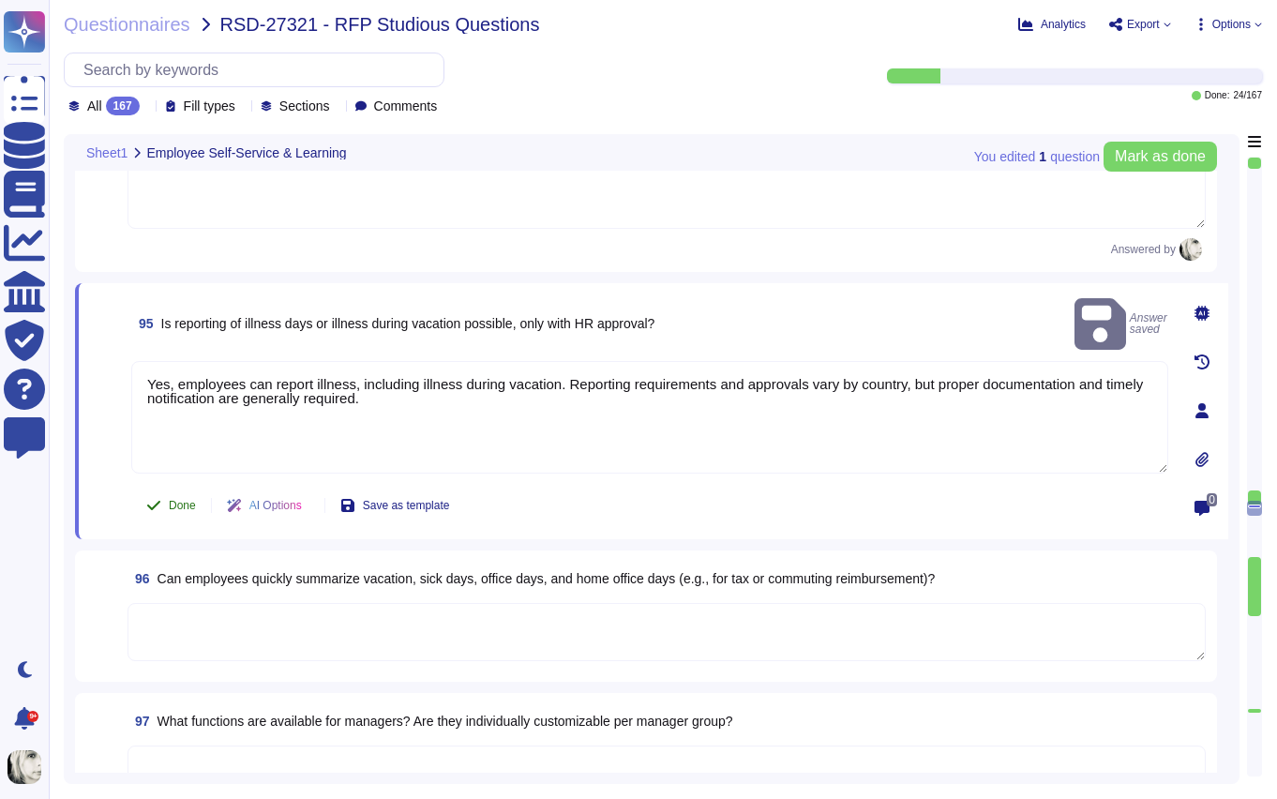
click at [173, 500] on span "Done" at bounding box center [182, 505] width 27 height 11
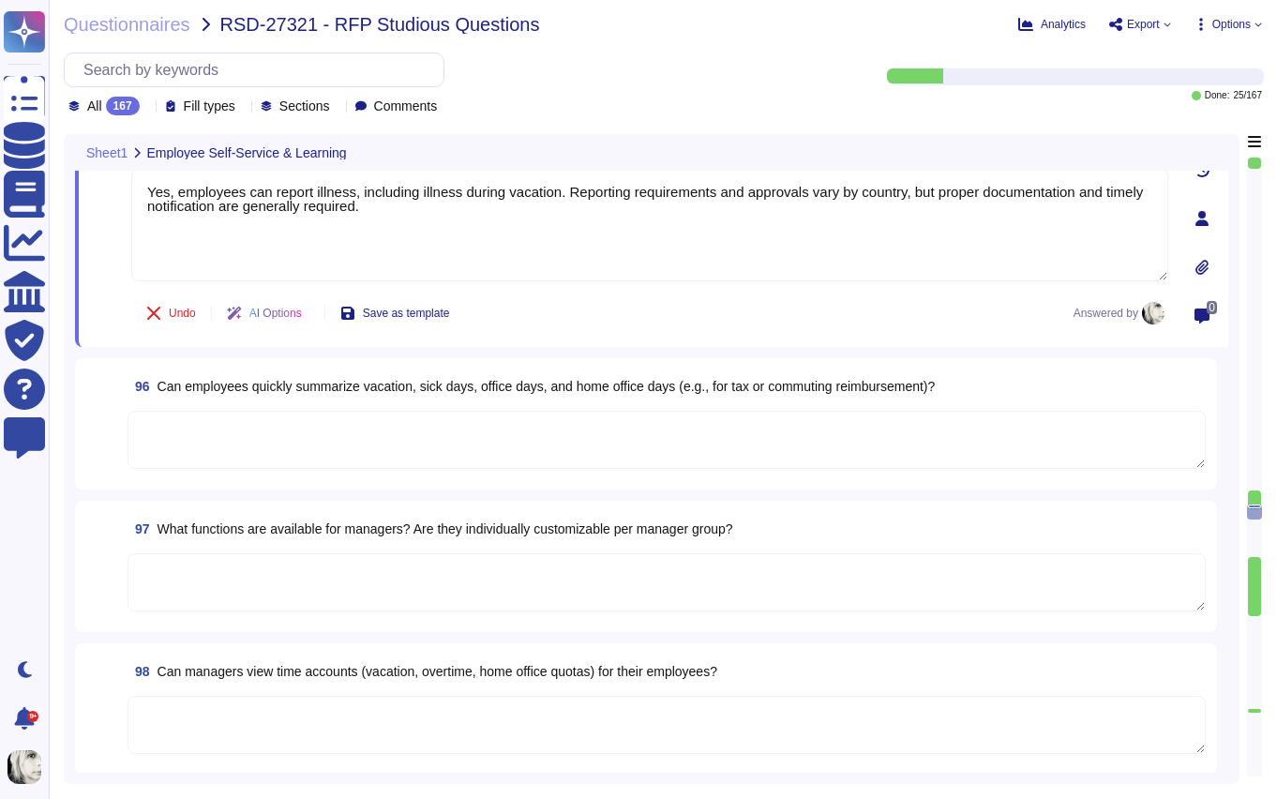
scroll to position [13828, 0]
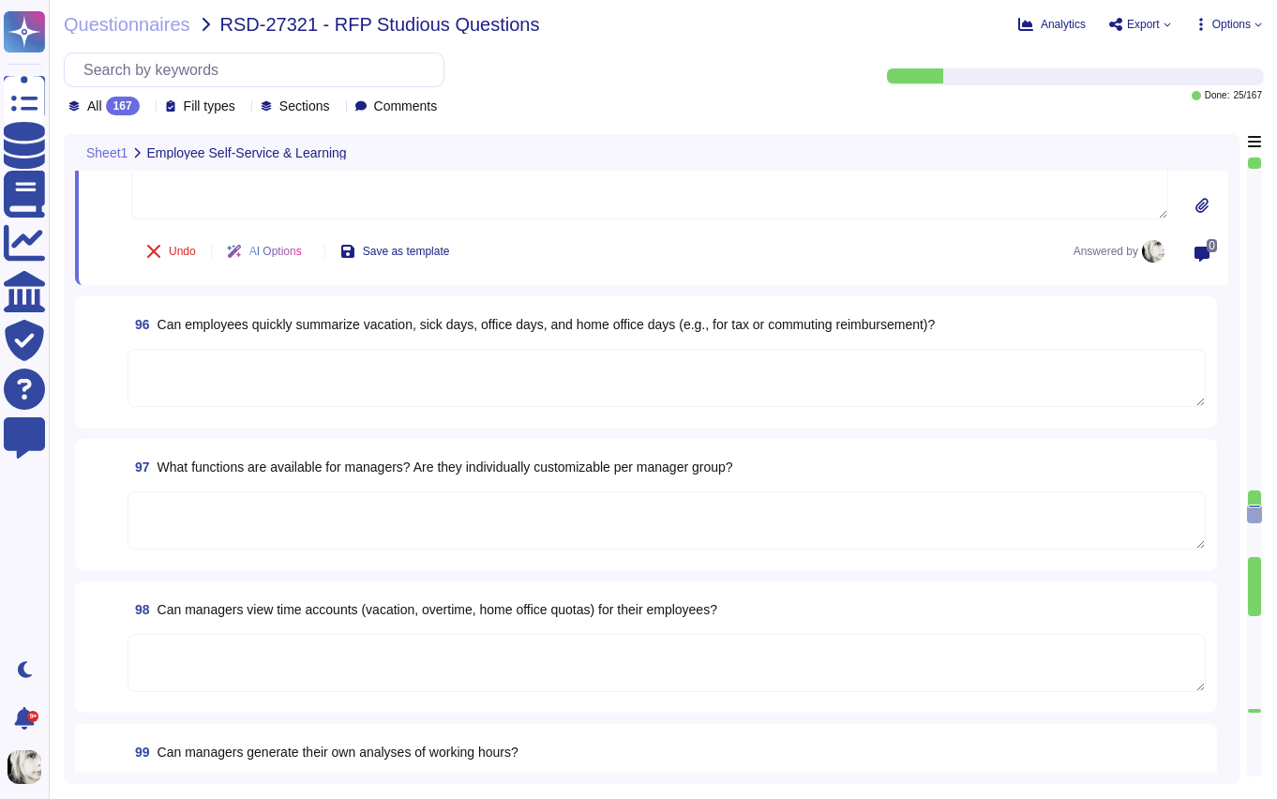
click at [231, 320] on span "Can employees quickly summarize vacation, sick days, office days, and home offi…" at bounding box center [547, 324] width 778 height 15
click at [231, 349] on textarea at bounding box center [667, 378] width 1078 height 58
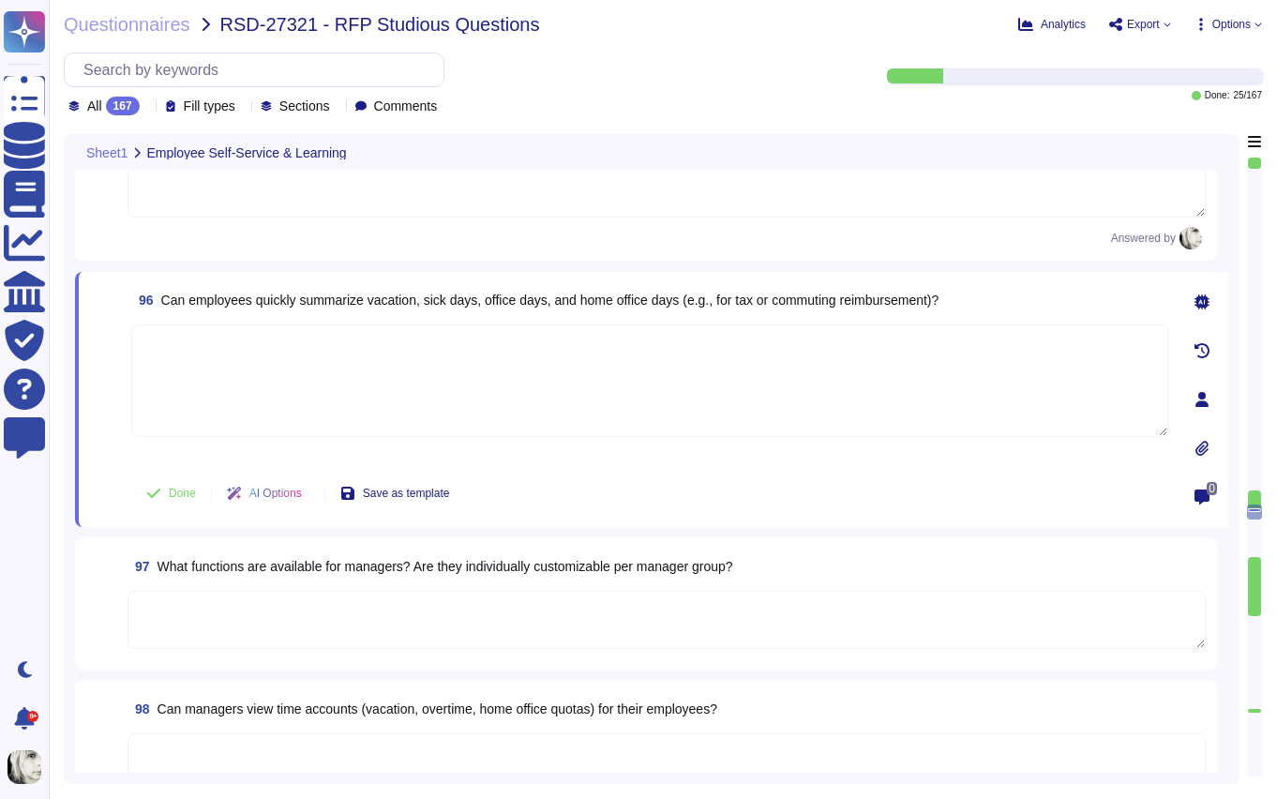
click at [231, 324] on textarea at bounding box center [649, 380] width 1037 height 113
click at [240, 293] on span "Can employees quickly summarize vacation, sick days, office days, and home offi…" at bounding box center [550, 300] width 778 height 15
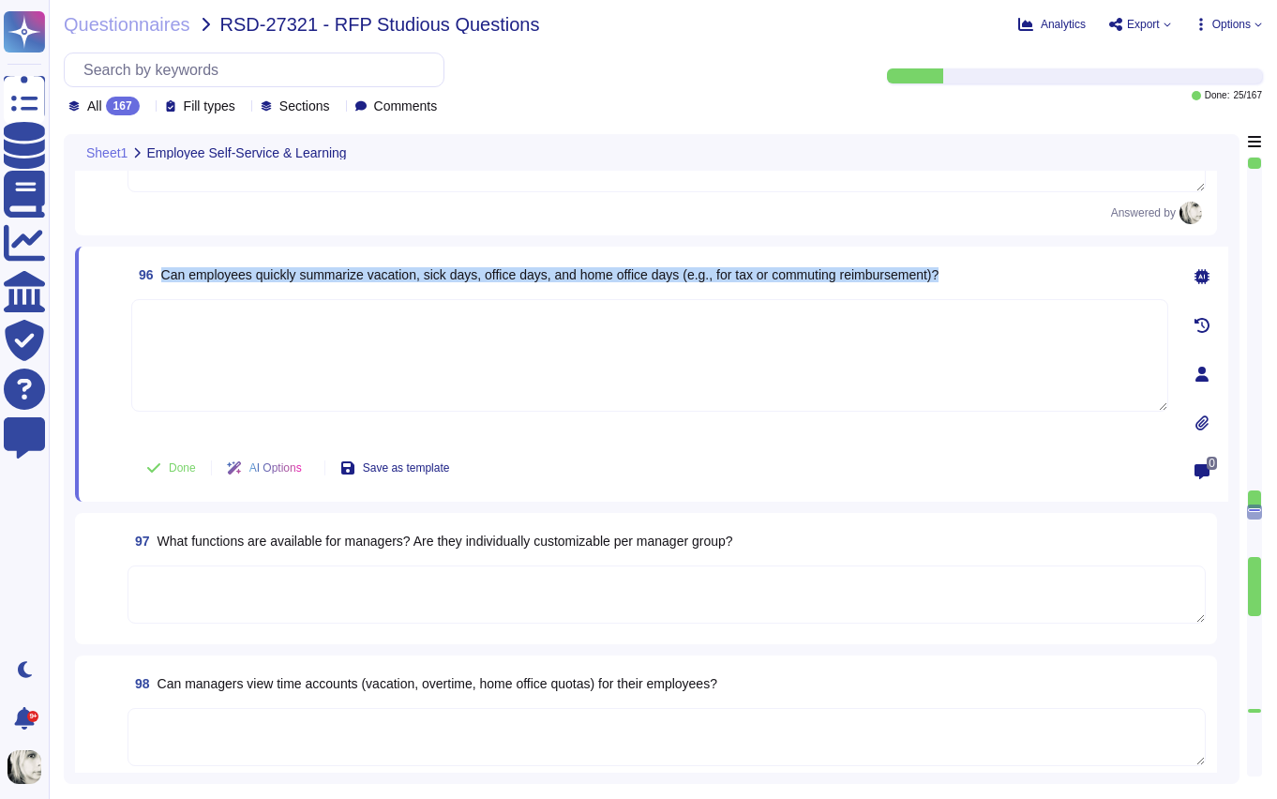
click at [240, 280] on span "Can employees quickly summarize vacation, sick days, office days, and home offi…" at bounding box center [550, 274] width 778 height 15
click at [292, 283] on span "96 Can employees quickly summarize vacation, sick days, office days, and home o…" at bounding box center [534, 275] width 807 height 34
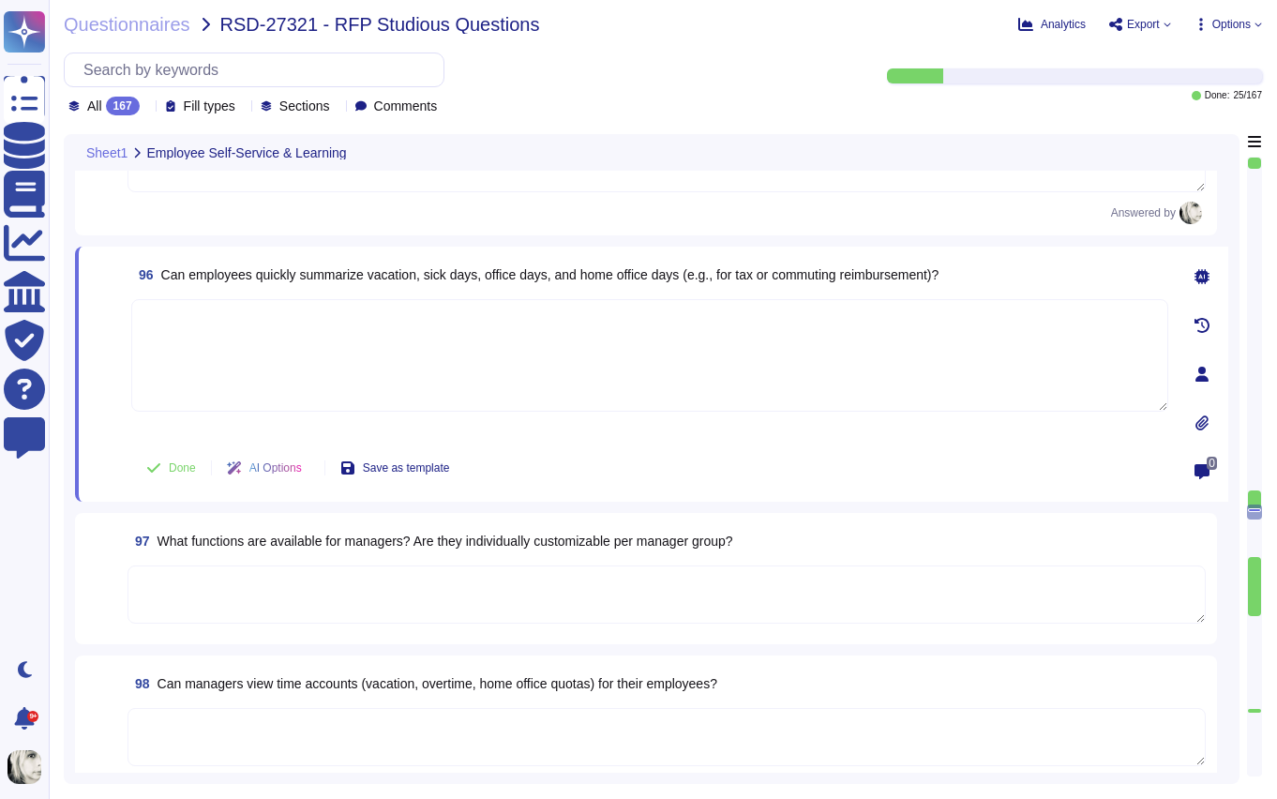
click at [292, 283] on span "96 Can employees quickly summarize vacation, sick days, office days, and home o…" at bounding box center [534, 275] width 807 height 34
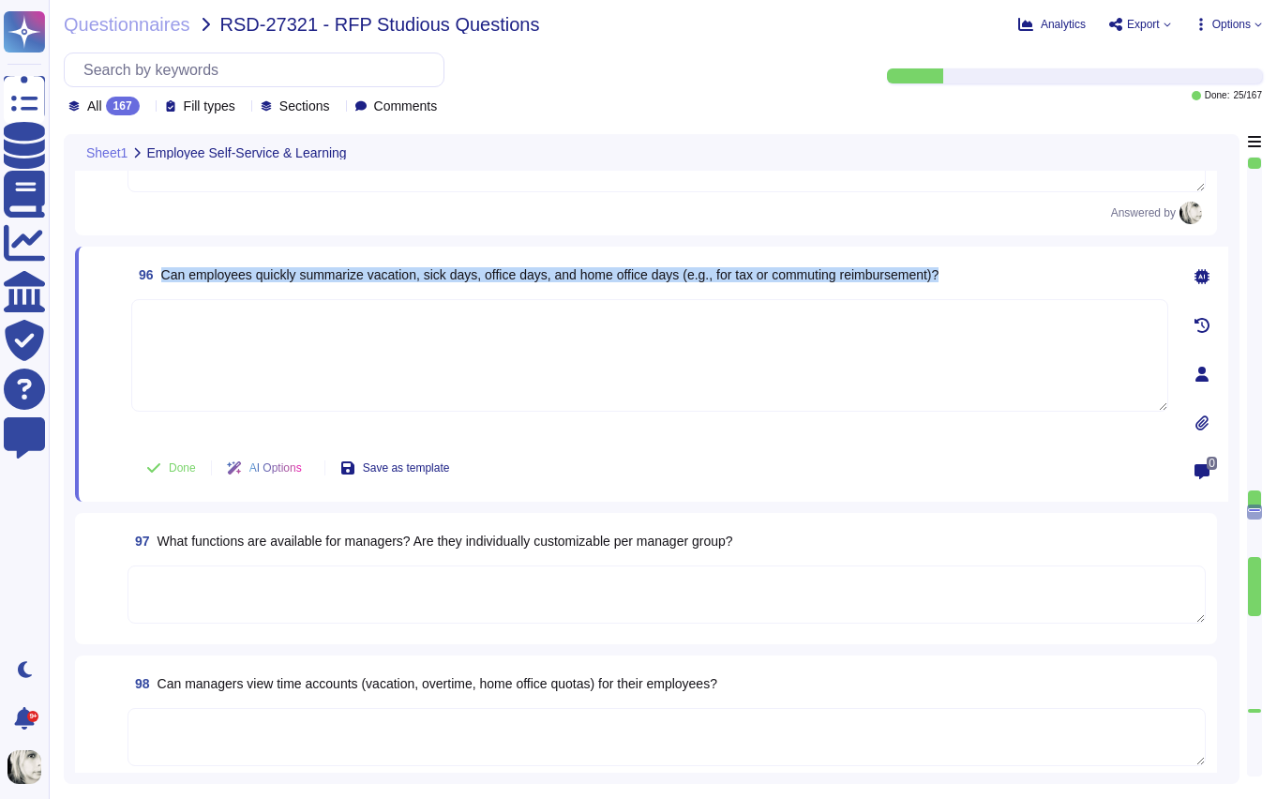
click at [292, 283] on span "96 Can employees quickly summarize vacation, sick days, office days, and home o…" at bounding box center [534, 275] width 807 height 34
click at [255, 273] on span "Can employees quickly summarize vacation, sick days, office days, and home offi…" at bounding box center [550, 274] width 778 height 15
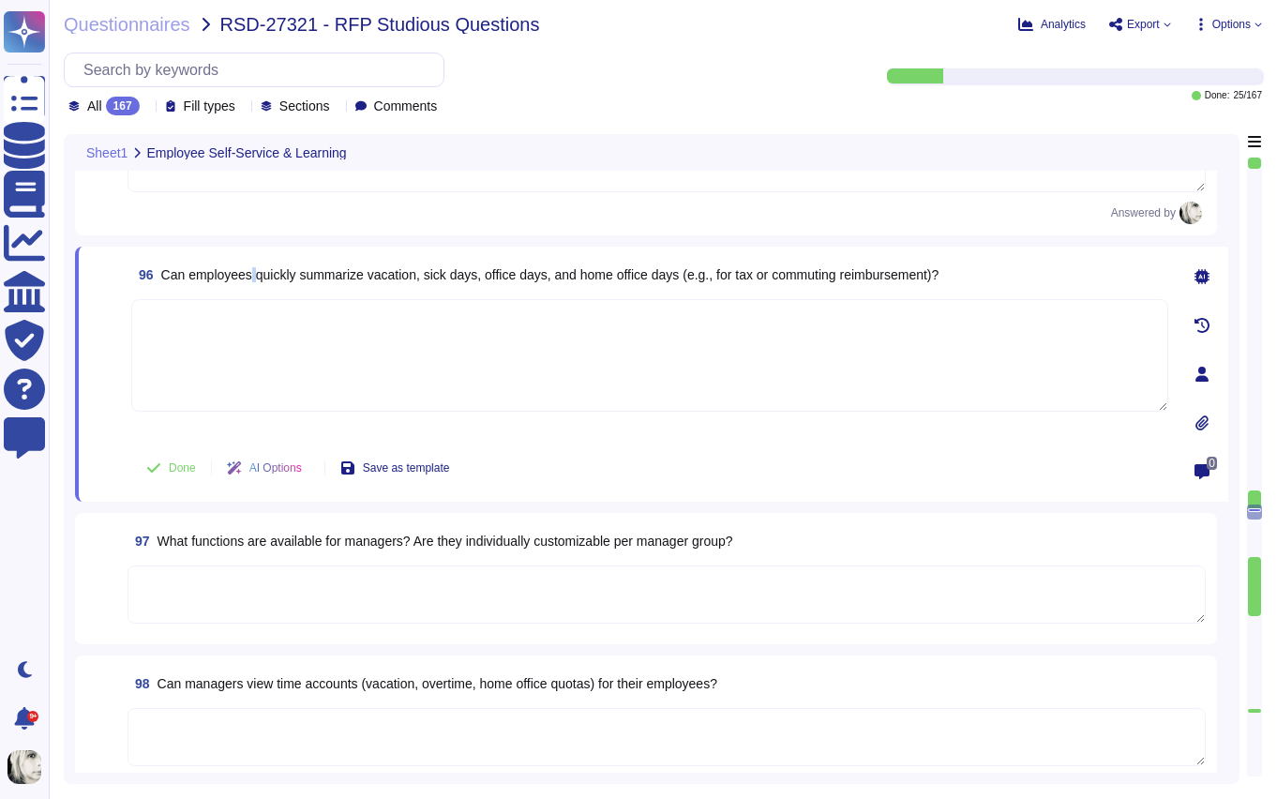
click at [255, 273] on span "Can employees quickly summarize vacation, sick days, office days, and home offi…" at bounding box center [550, 274] width 778 height 15
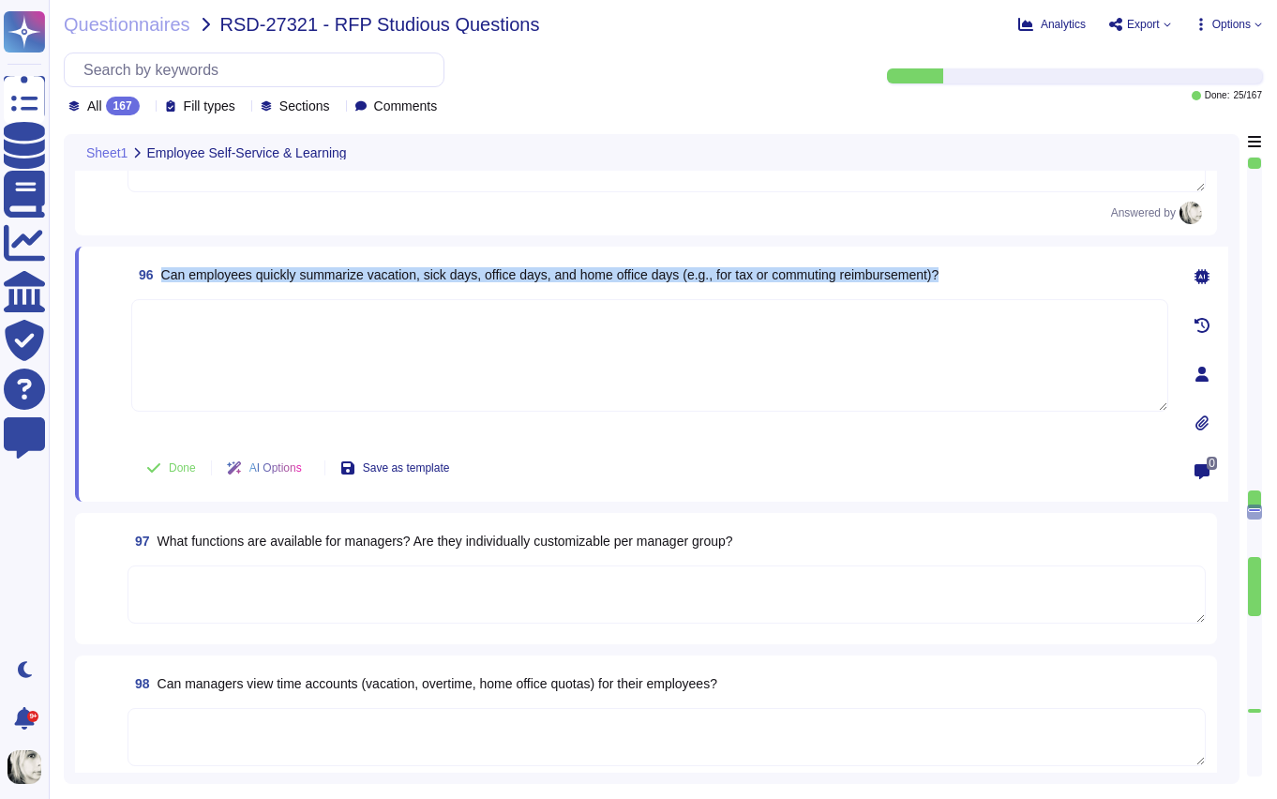
click at [255, 273] on span "Can employees quickly summarize vacation, sick days, office days, and home offi…" at bounding box center [550, 274] width 778 height 15
click at [402, 282] on span "96 Can employees quickly summarize vacation, sick days, office days, and home o…" at bounding box center [534, 275] width 807 height 34
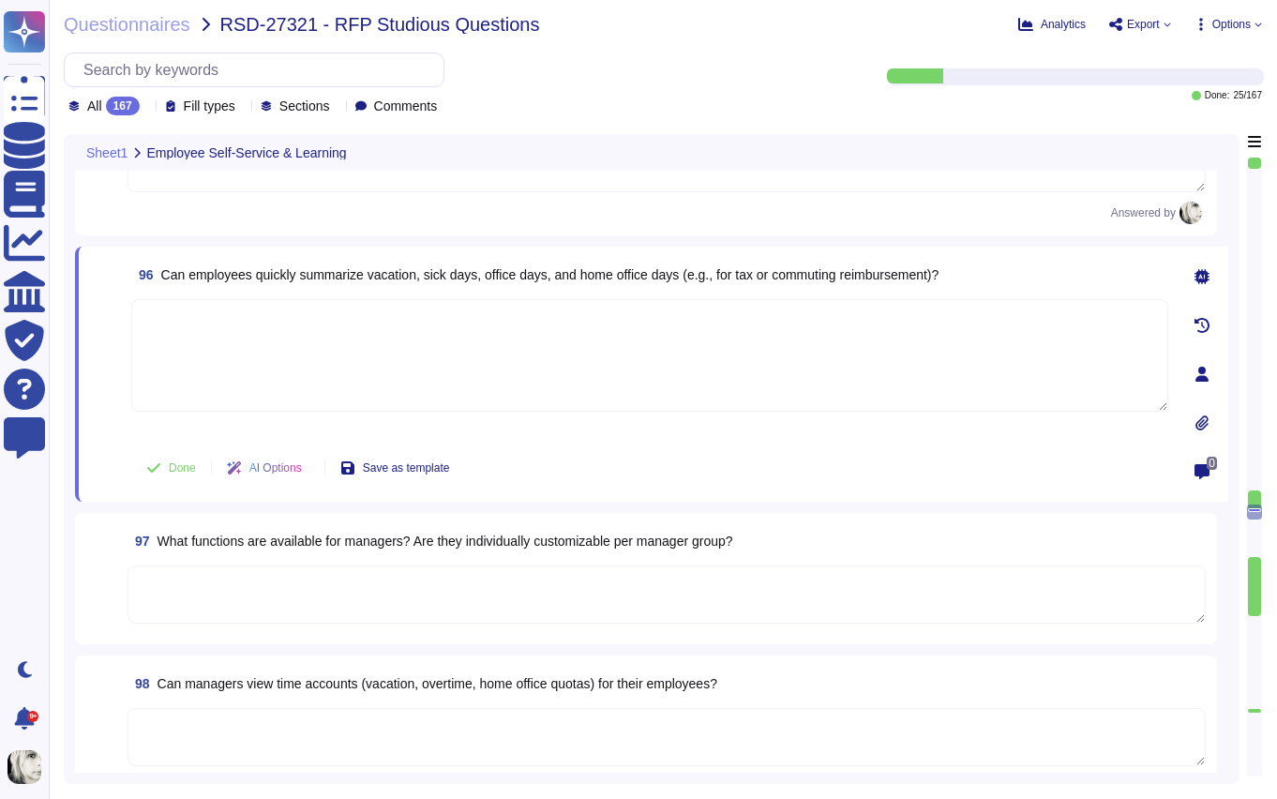
click at [402, 282] on span "96 Can employees quickly summarize vacation, sick days, office days, and home o…" at bounding box center [534, 275] width 807 height 34
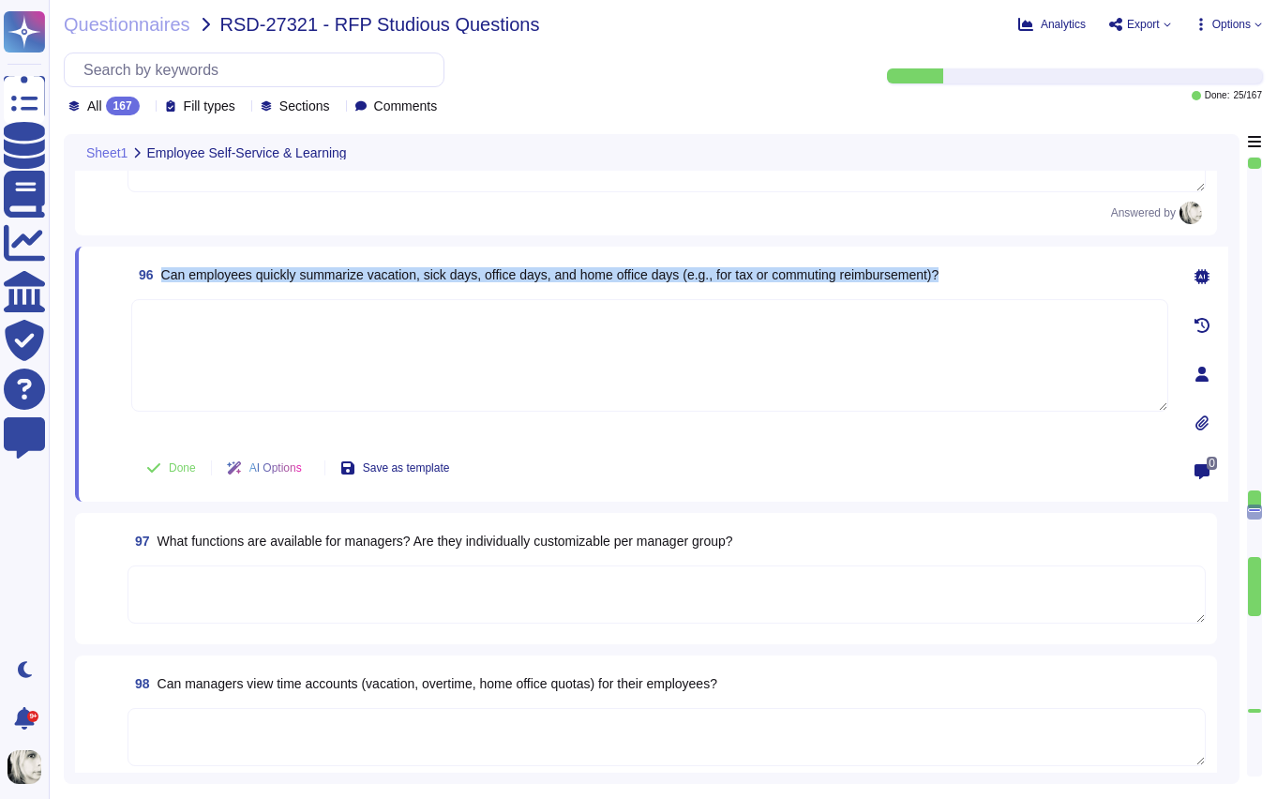
click at [402, 282] on span "96 Can employees quickly summarize vacation, sick days, office days, and home o…" at bounding box center [534, 275] width 807 height 34
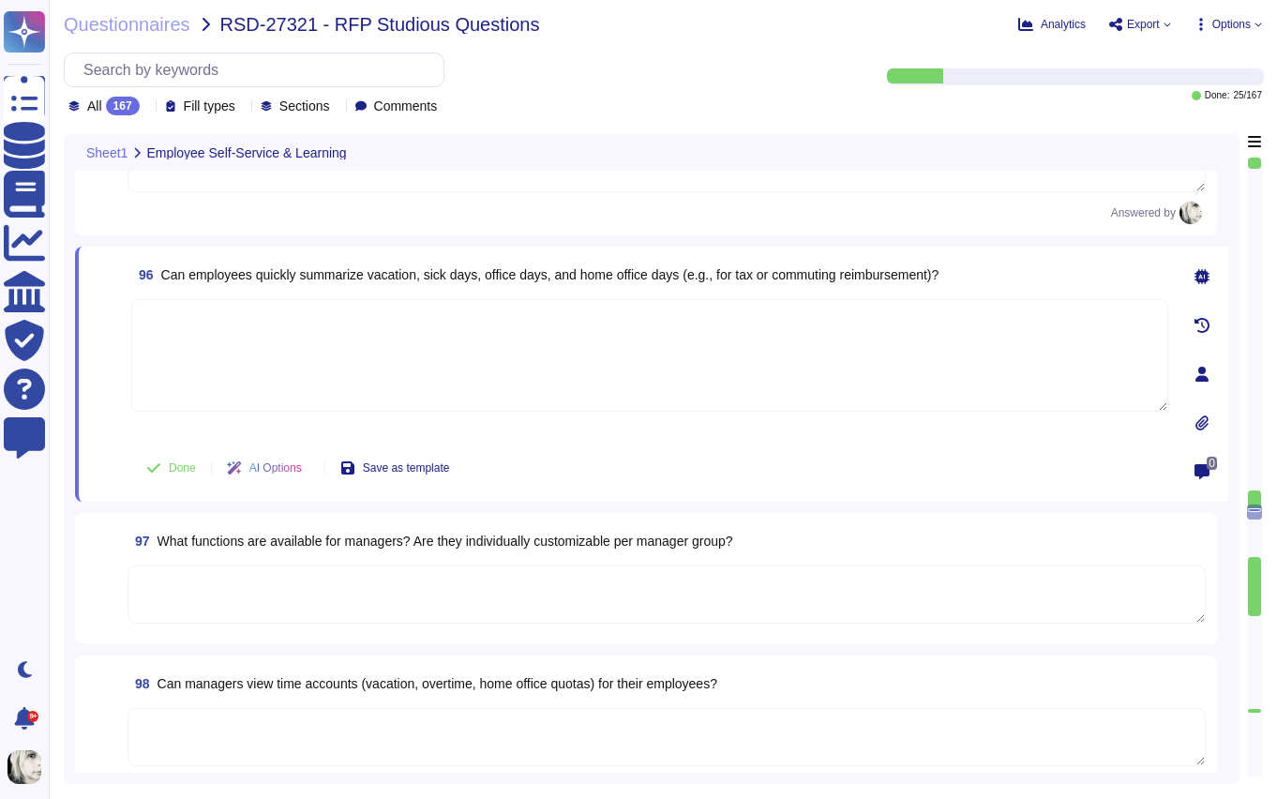
click at [242, 349] on textarea at bounding box center [649, 355] width 1037 height 113
paste textarea "Deel tracks vacation, sick days, and other leave types within the system, and e…"
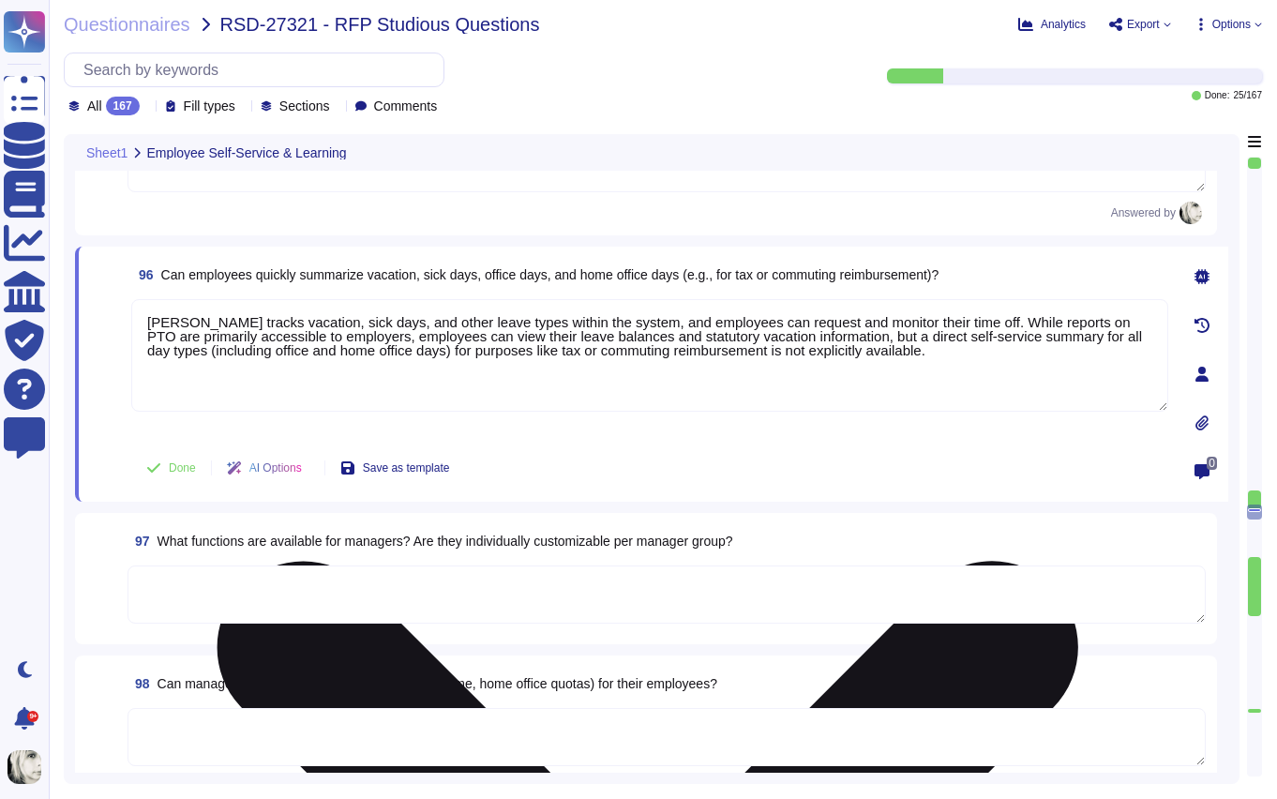
click at [828, 352] on textarea "Deel tracks vacation, sick days, and other leave types within the system, and e…" at bounding box center [649, 355] width 1037 height 113
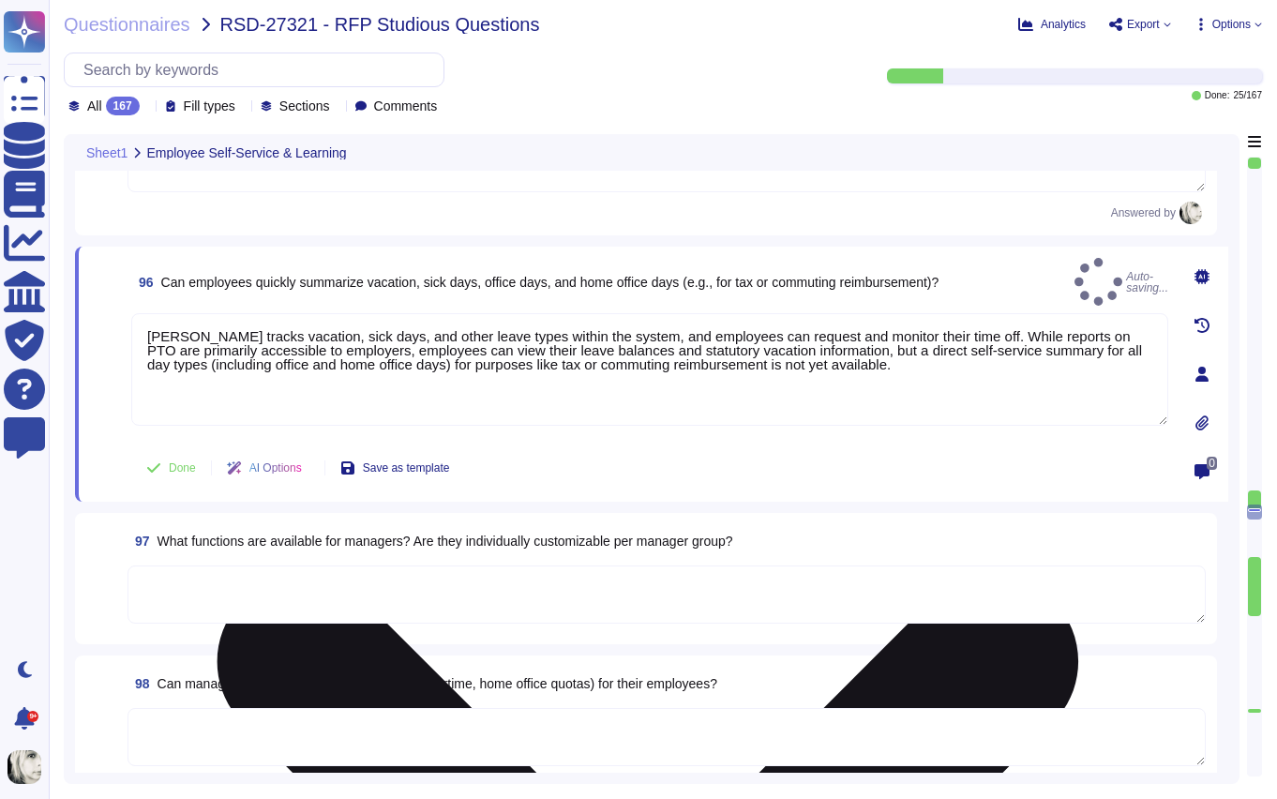
type textarea "[PERSON_NAME] tracks vacation, sick days, and other leave types within the syst…"
click at [133, 435] on div "[PERSON_NAME] tracks vacation, sick days, and other leave types within the syst…" at bounding box center [649, 375] width 1037 height 125
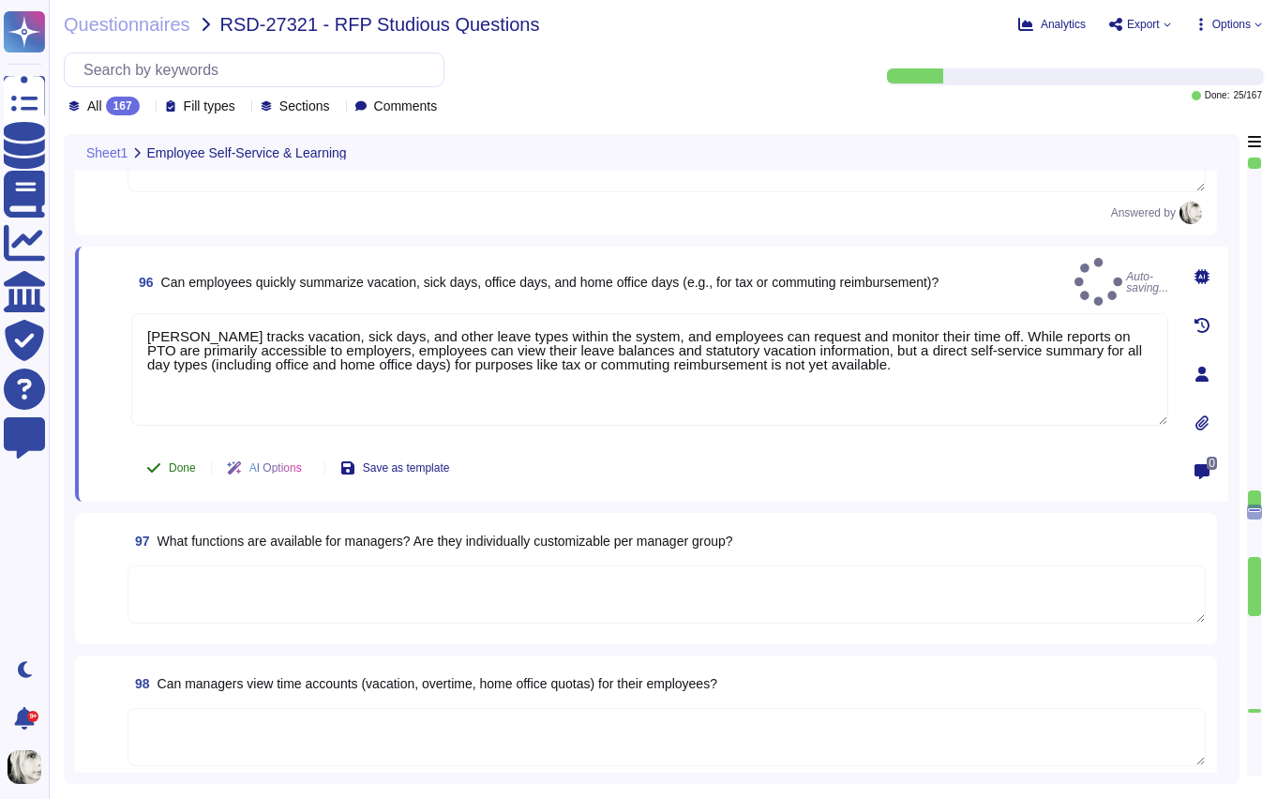
click at [165, 465] on button "Done" at bounding box center [171, 468] width 80 height 38
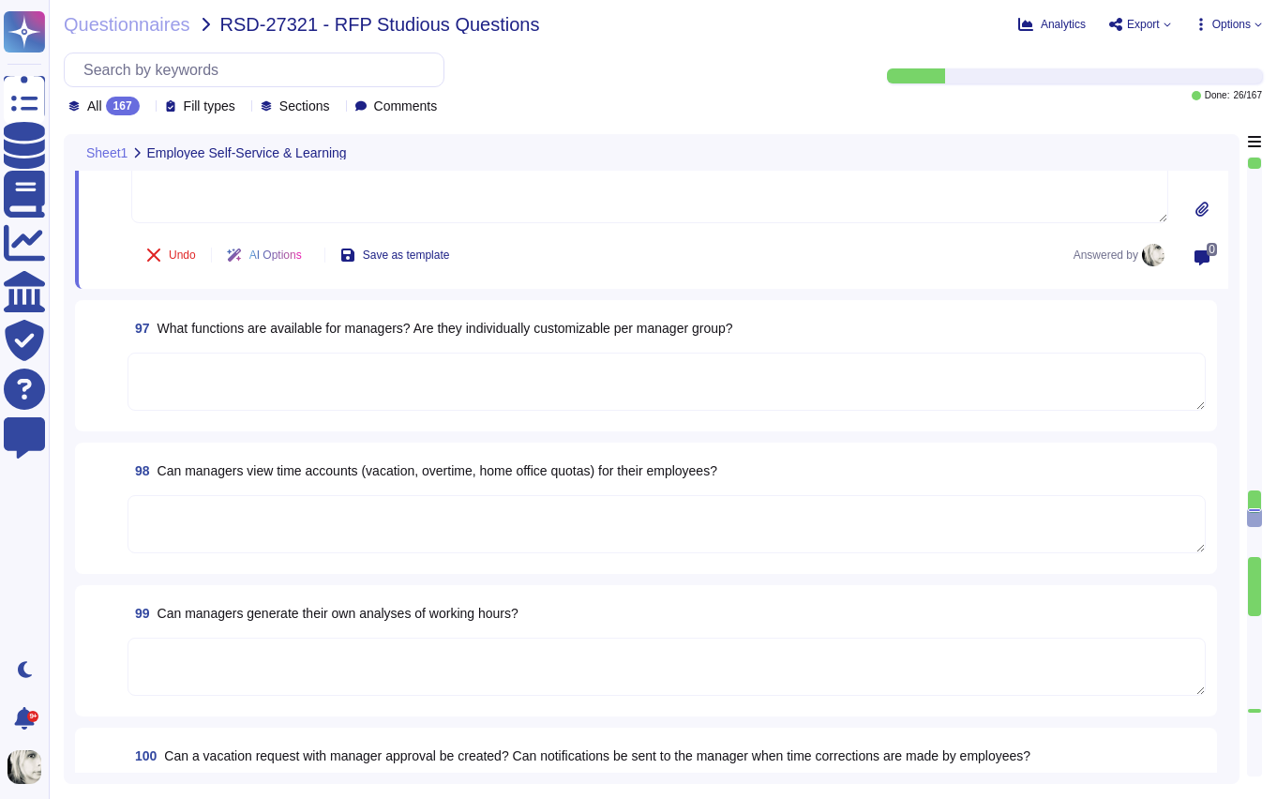
type textarea "Yes, a supervisory approval chain can be configured for vacation requests and t…"
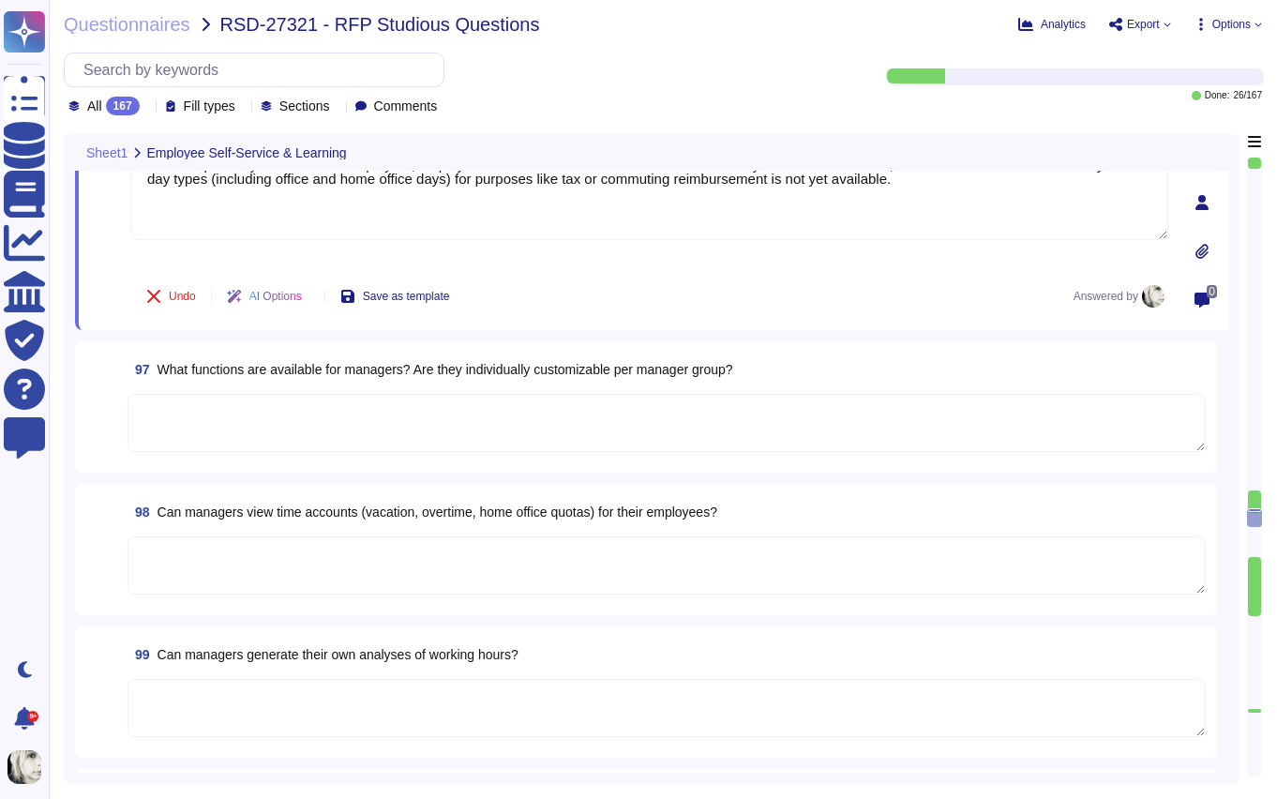
scroll to position [13935, 0]
click at [229, 369] on span "What functions are available for managers? Are they individually customizable p…" at bounding box center [446, 370] width 576 height 15
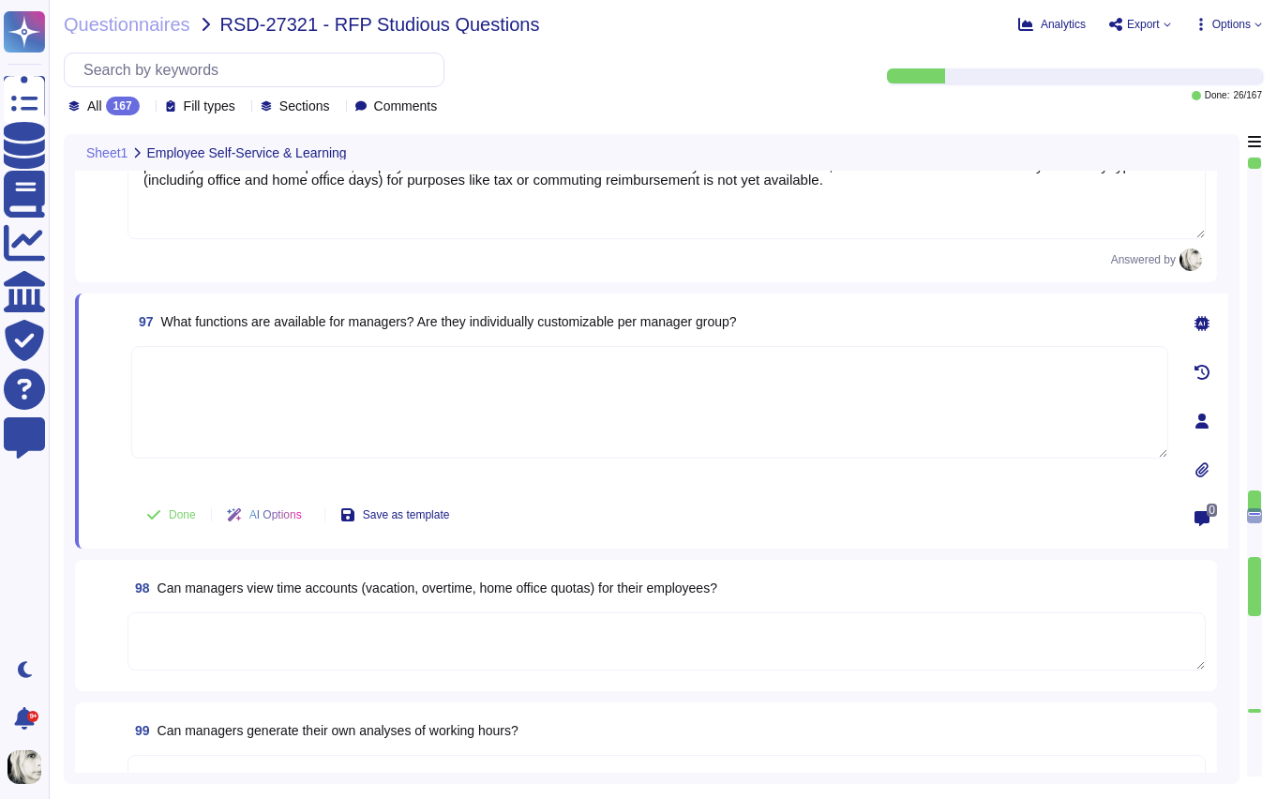
click at [229, 369] on textarea at bounding box center [649, 402] width 1037 height 113
click at [657, 323] on span "What functions are available for managers? Are they individually customizable p…" at bounding box center [449, 321] width 576 height 15
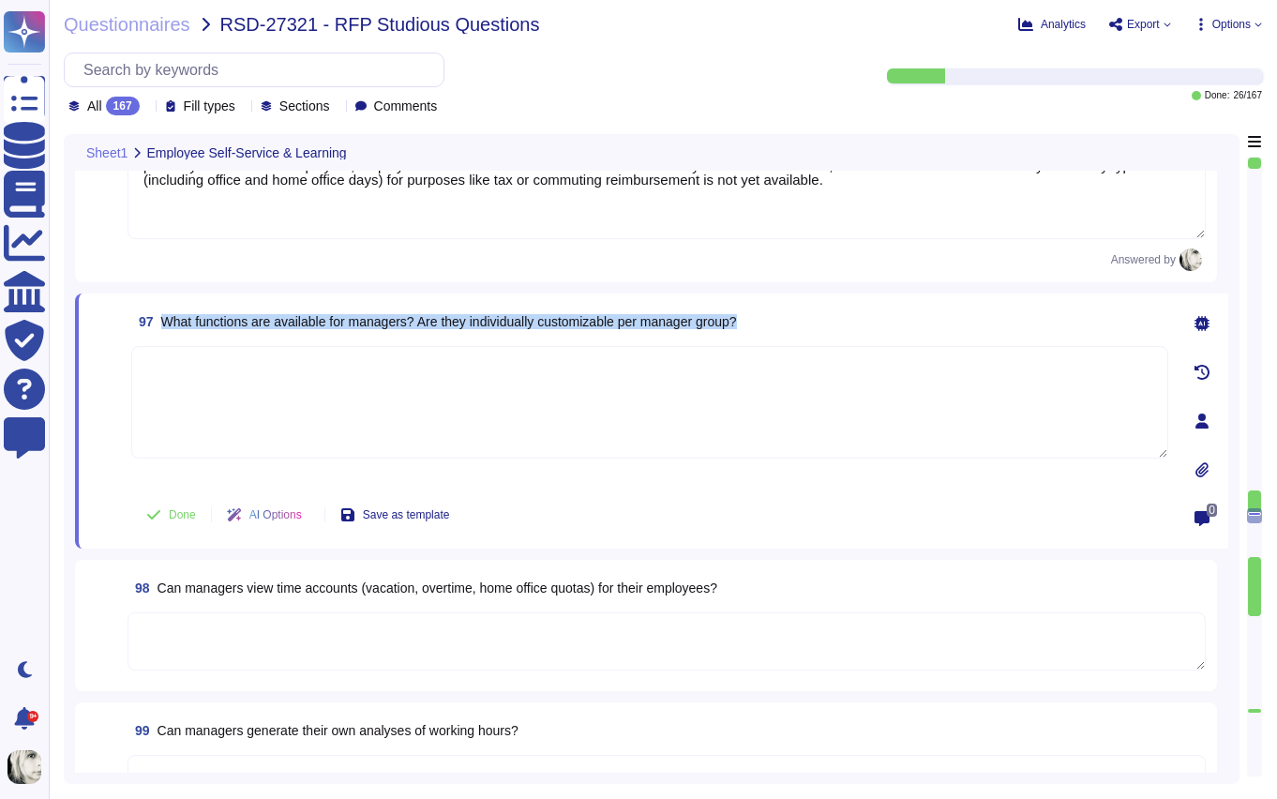
click at [657, 323] on span "What functions are available for managers? Are they individually customizable p…" at bounding box center [449, 321] width 576 height 15
click at [320, 318] on span "What functions are available for managers? Are they individually customizable p…" at bounding box center [449, 321] width 576 height 15
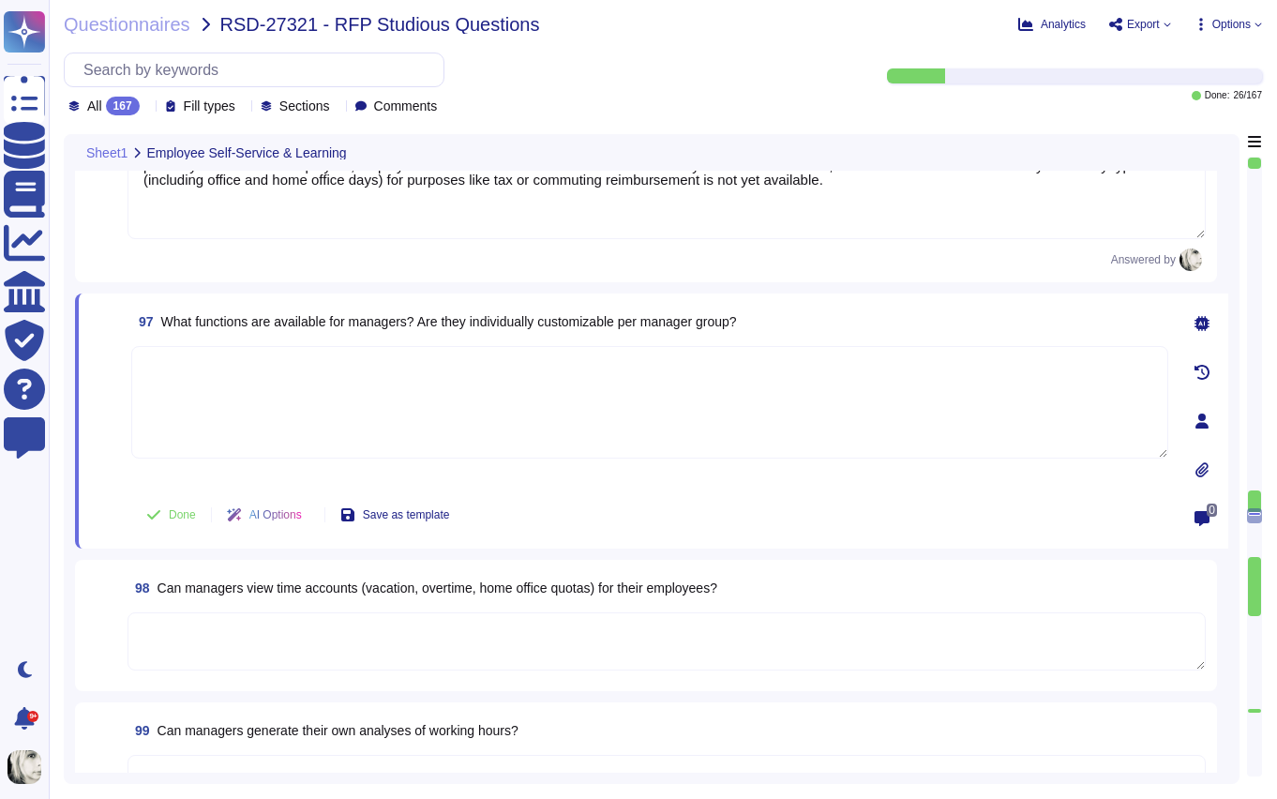
click at [257, 384] on textarea at bounding box center [649, 402] width 1037 height 113
paste textarea "Managers in [PERSON_NAME] can view selective data of direct reports, approve ti…"
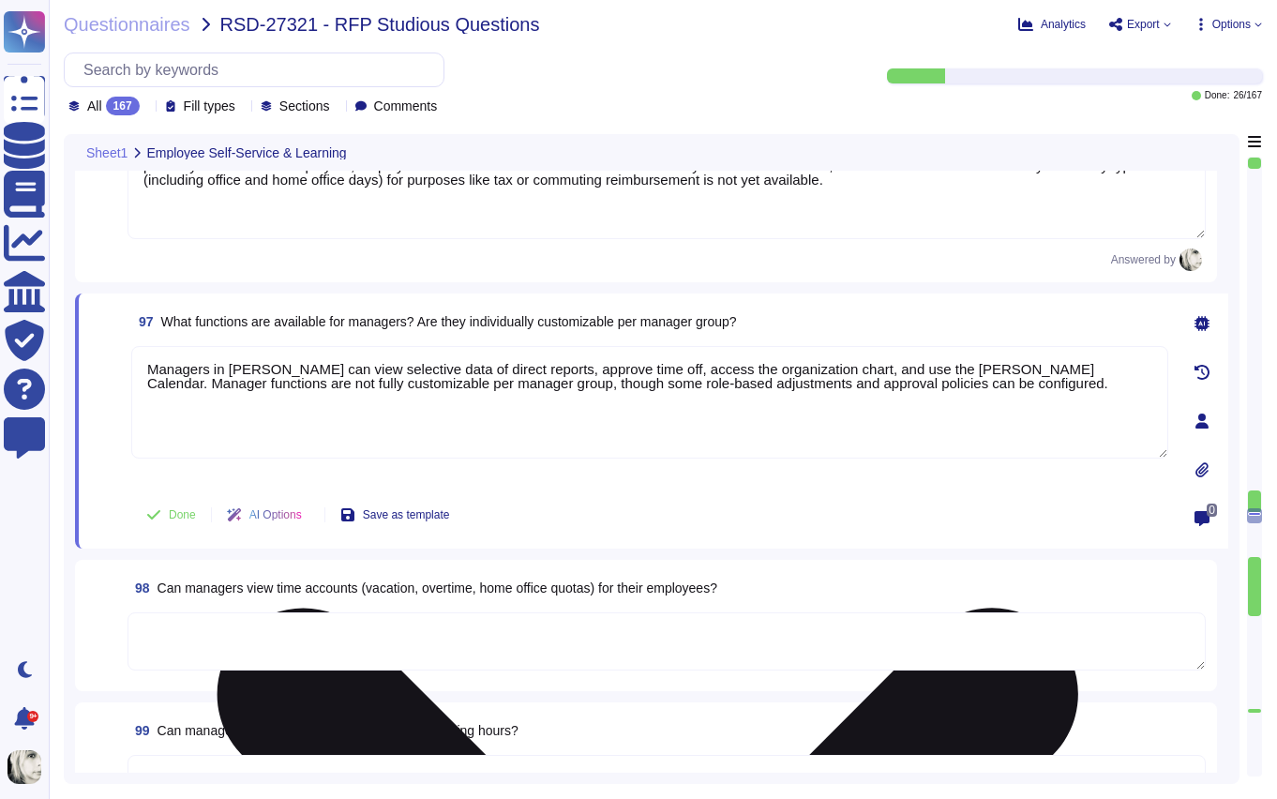
type textarea "Managers in [PERSON_NAME] can view selective data of direct reports, approve ti…"
click at [174, 472] on div "Managers in [PERSON_NAME] can view selective data of direct reports, approve ti…" at bounding box center [649, 415] width 1037 height 139
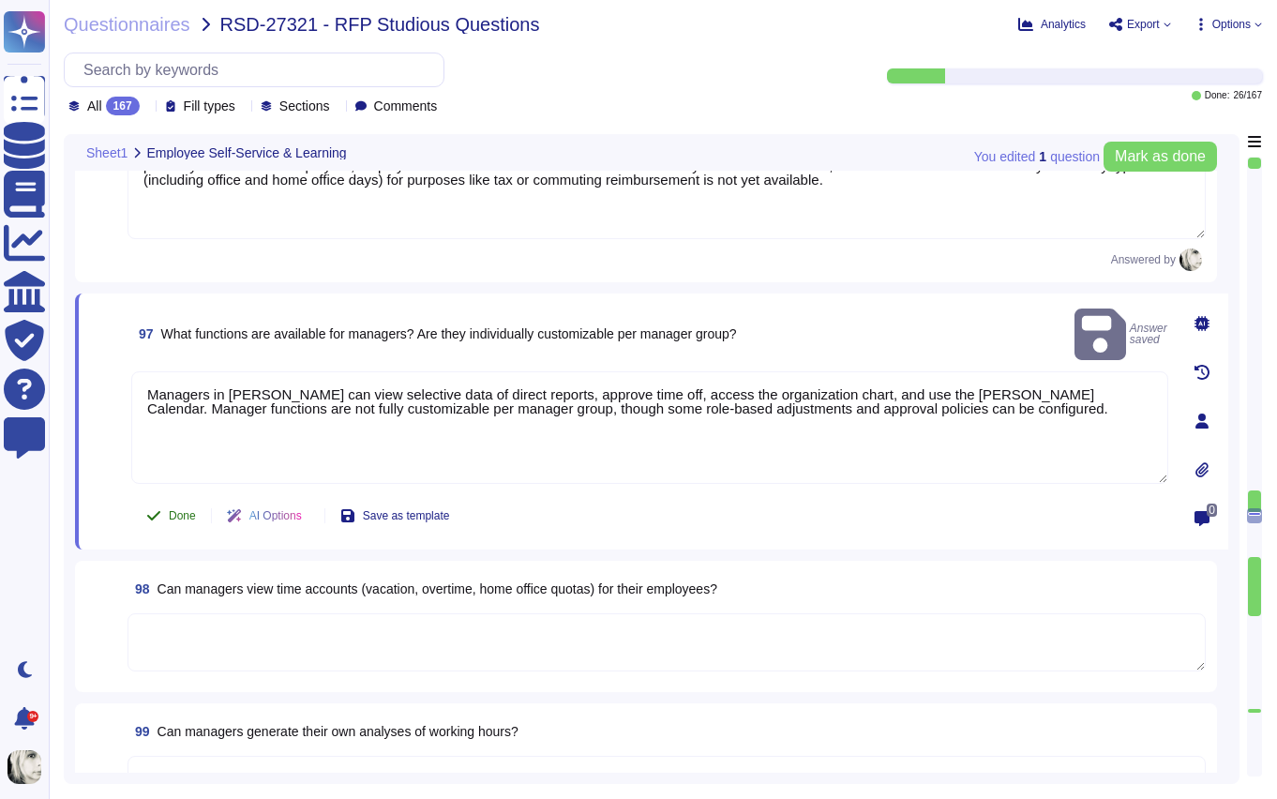
click at [180, 510] on span "Done" at bounding box center [182, 515] width 27 height 11
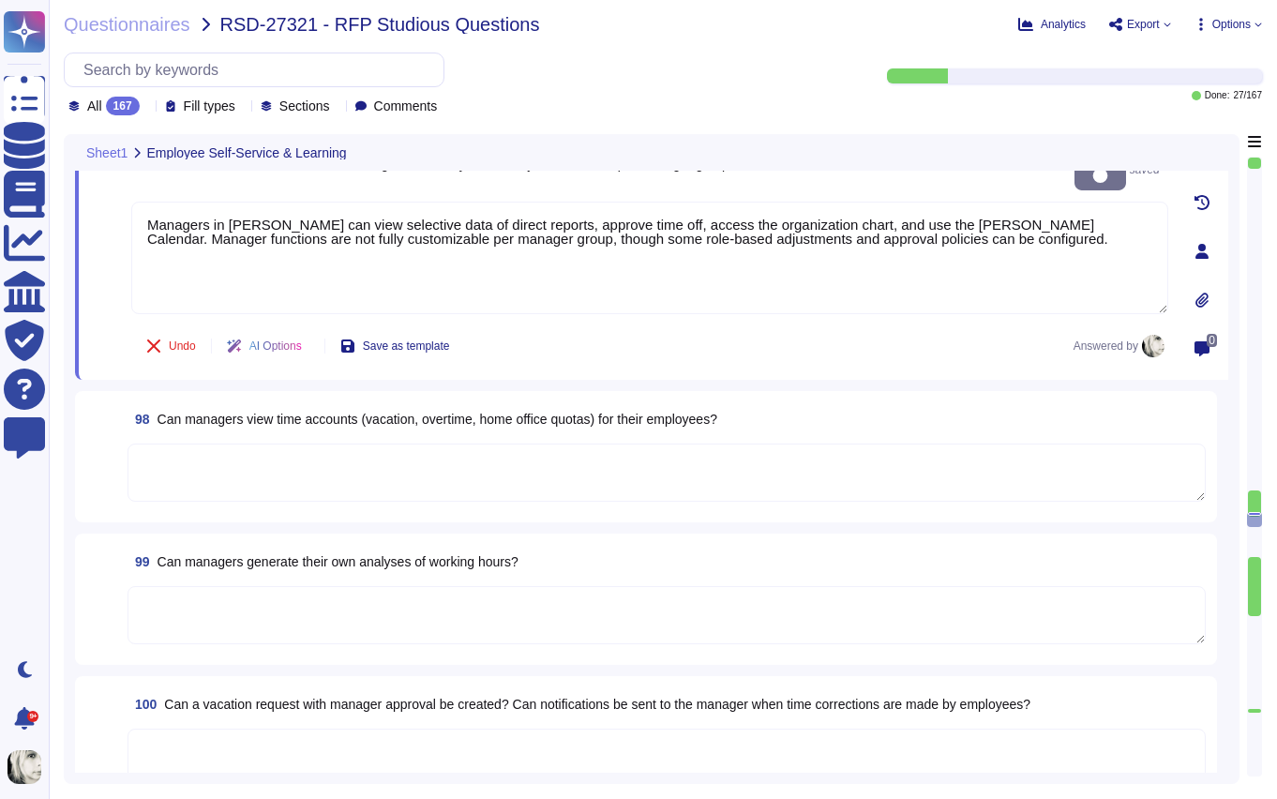
scroll to position [14114, 0]
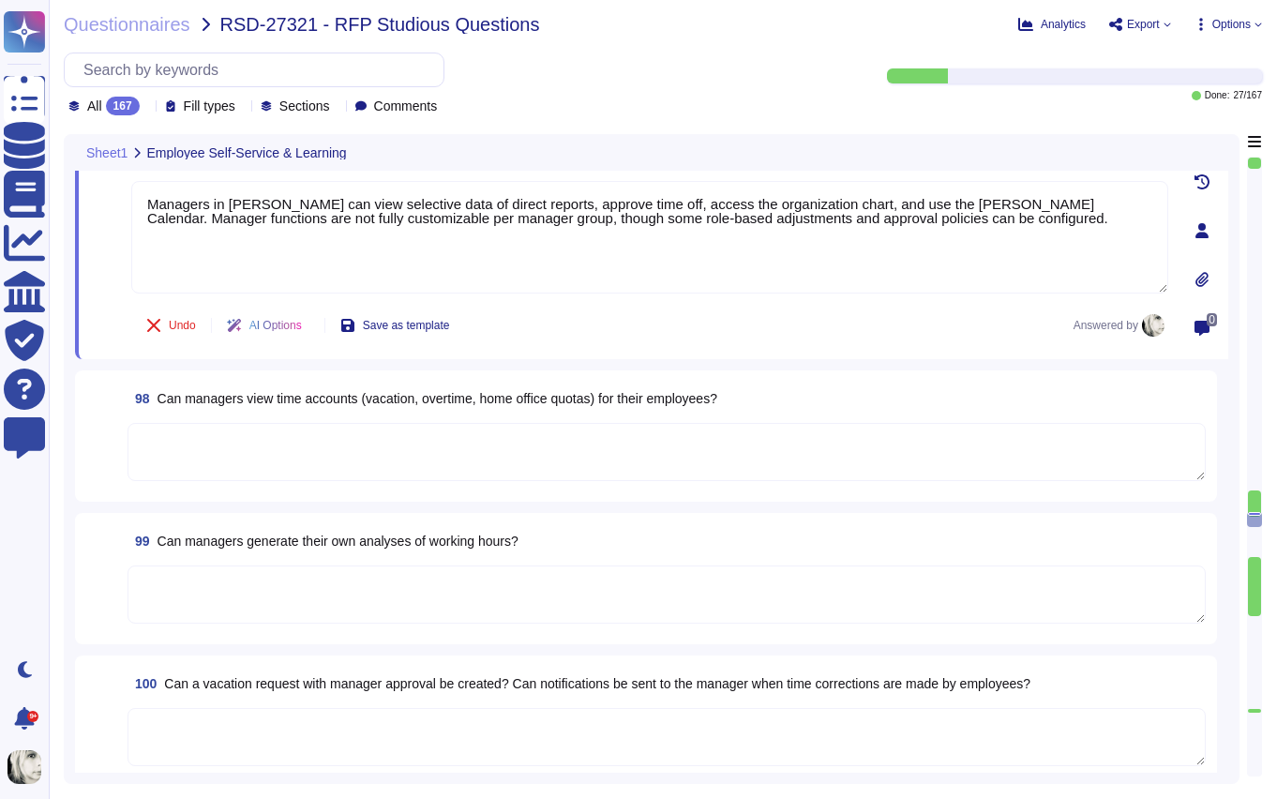
click at [243, 399] on span "Can managers view time accounts (vacation, overtime, home office quotas) for th…" at bounding box center [438, 398] width 560 height 15
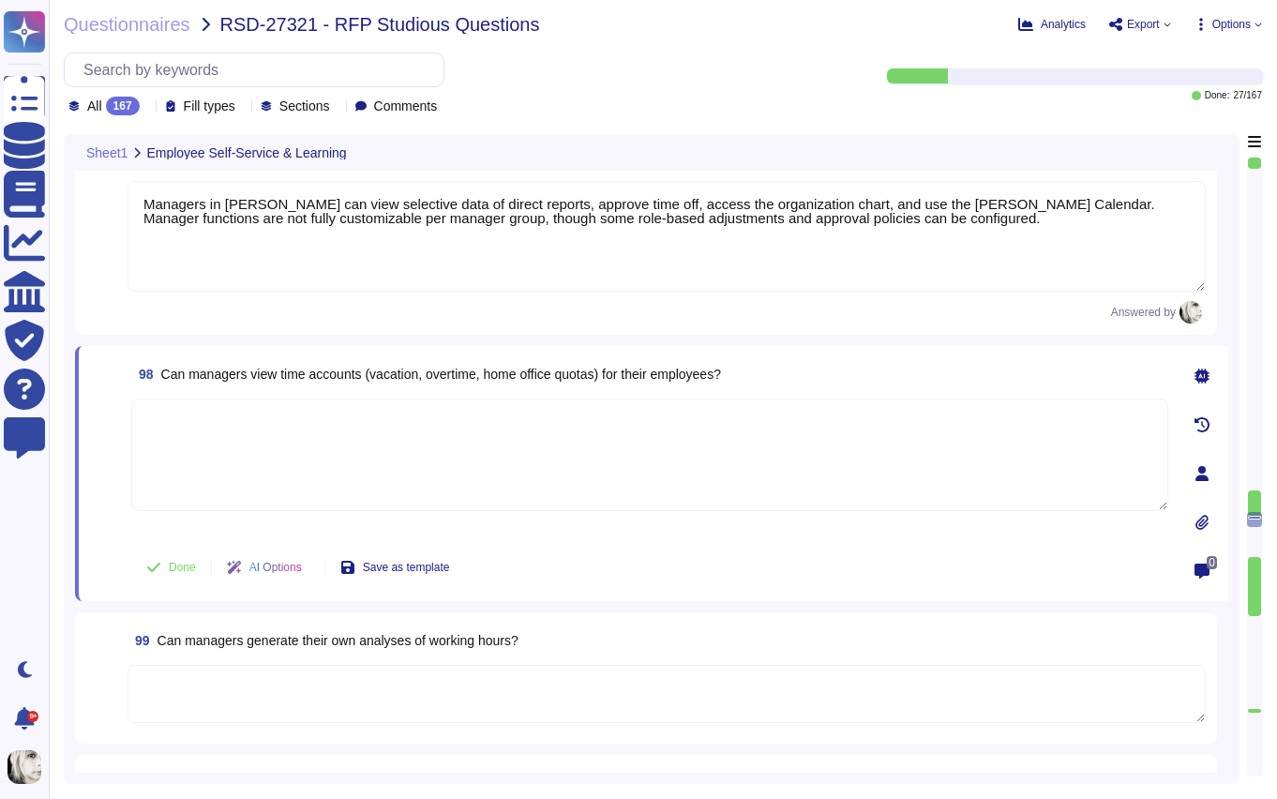
click at [243, 399] on textarea at bounding box center [649, 455] width 1037 height 113
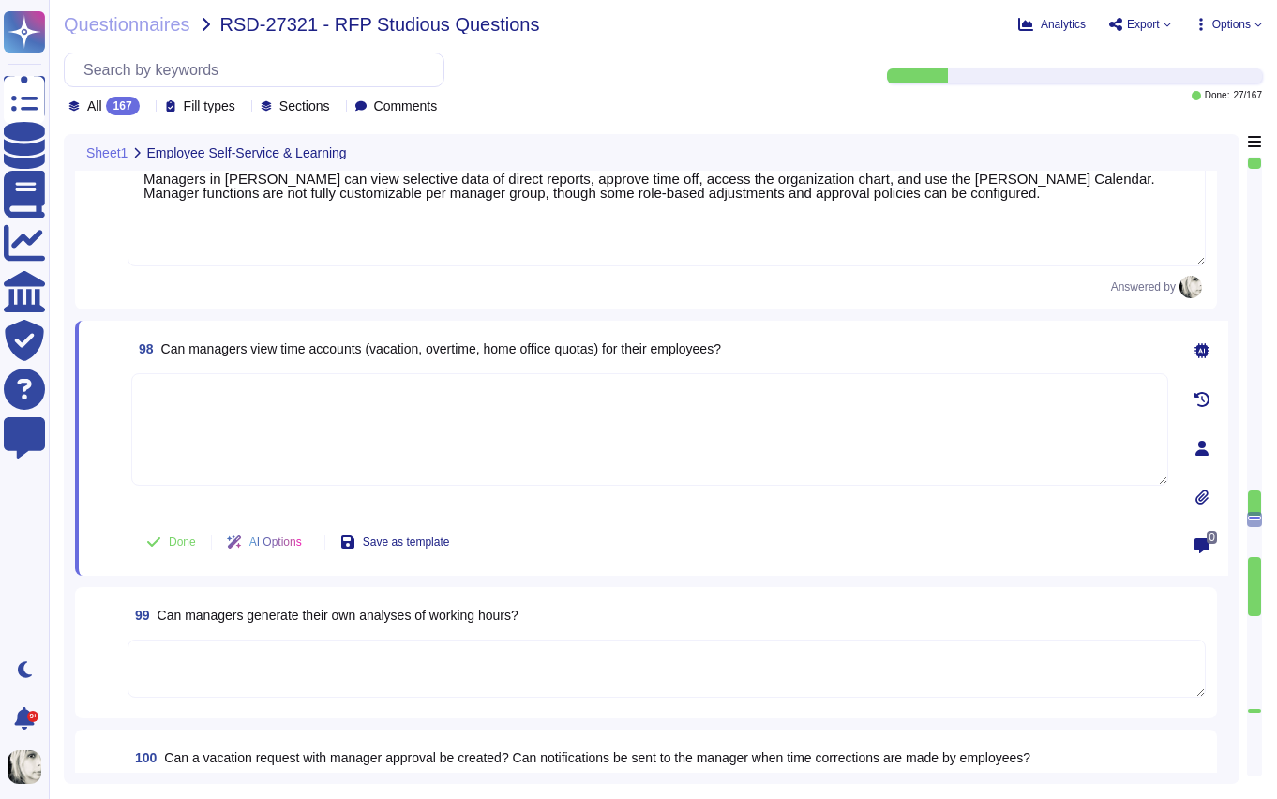
click at [257, 348] on span "Can managers view time accounts (vacation, overtime, home office quotas) for th…" at bounding box center [441, 348] width 560 height 15
click at [472, 345] on span "Can managers view time accounts (vacation, overtime, home office quotas) for th…" at bounding box center [441, 348] width 560 height 15
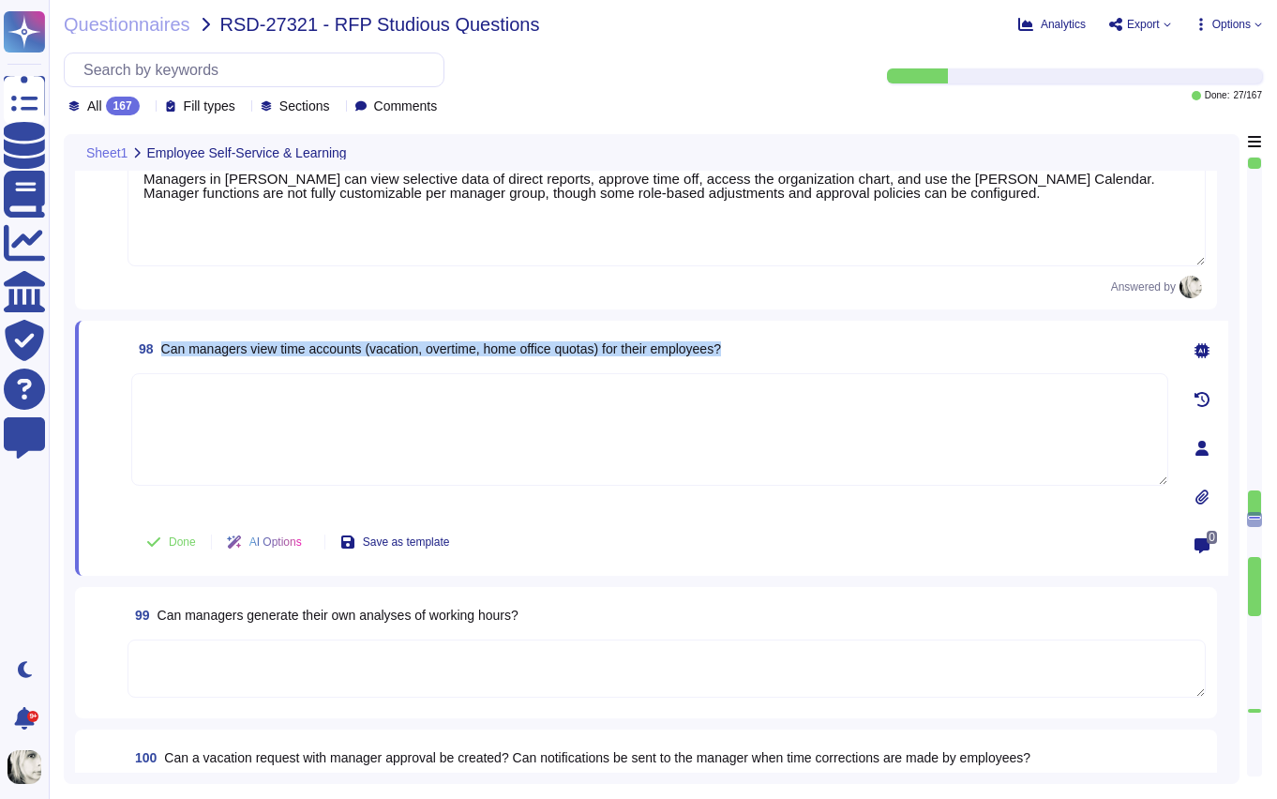
click at [472, 345] on span "Can managers view time accounts (vacation, overtime, home office quotas) for th…" at bounding box center [441, 348] width 560 height 15
click at [303, 405] on textarea at bounding box center [649, 429] width 1037 height 113
paste textarea "Managers in [PERSON_NAME] can view employees’ time off history, current request…"
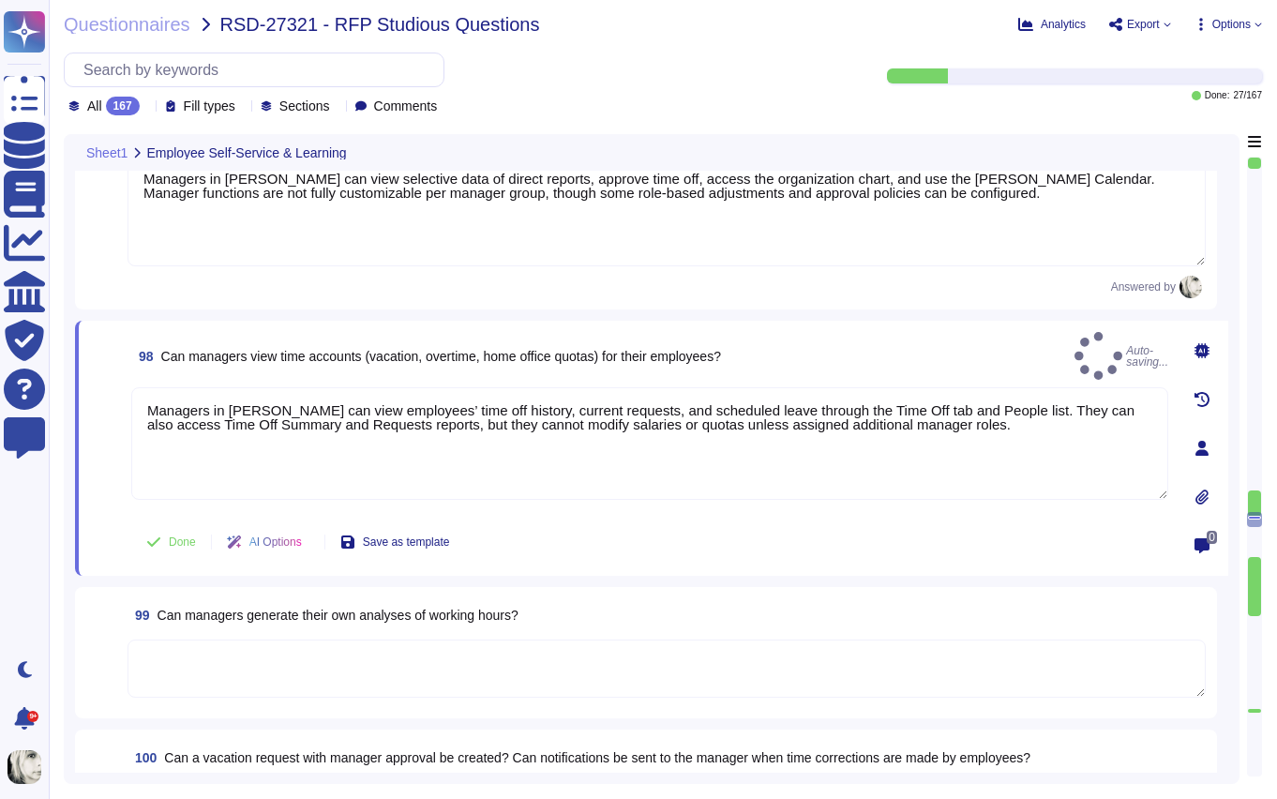
type textarea "Managers in [PERSON_NAME] can view employees’ time off history, current request…"
click at [102, 483] on span at bounding box center [107, 449] width 34 height 125
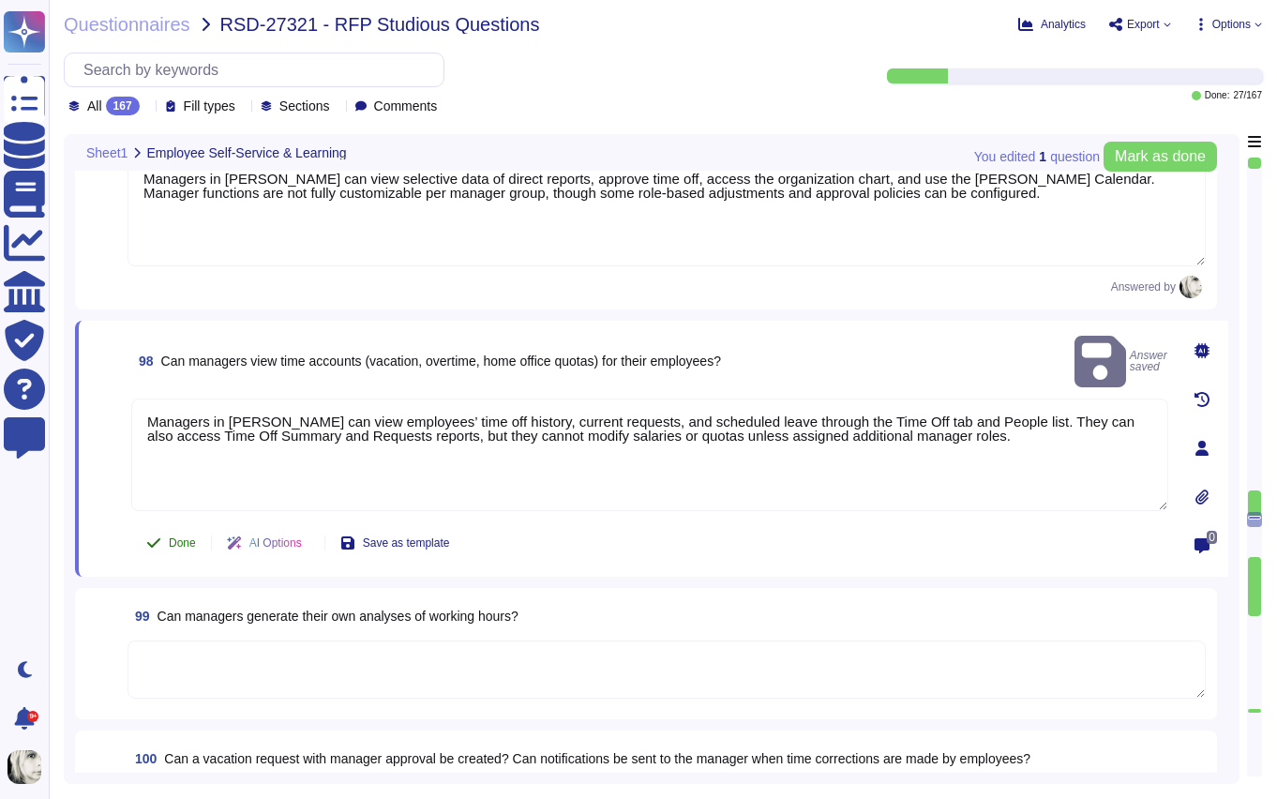
click at [175, 546] on span "Done" at bounding box center [182, 542] width 27 height 11
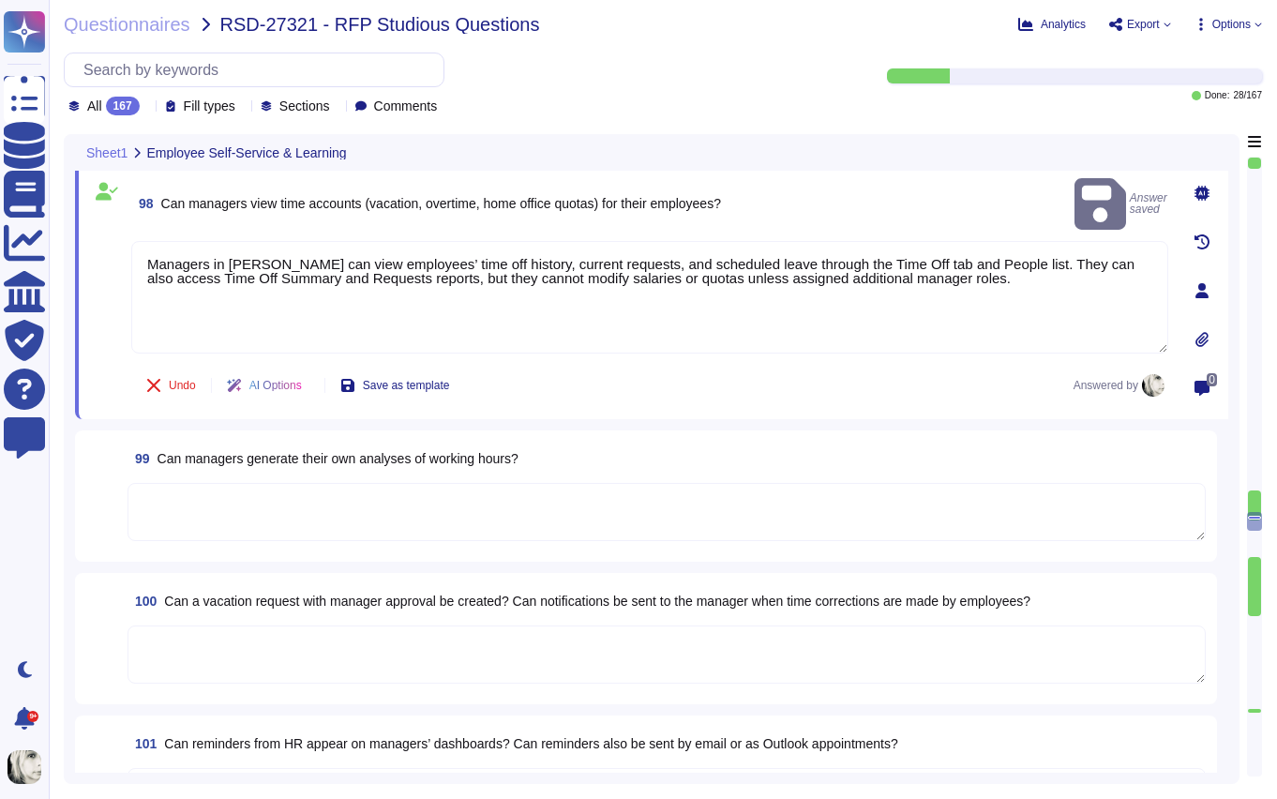
scroll to position [14272, 0]
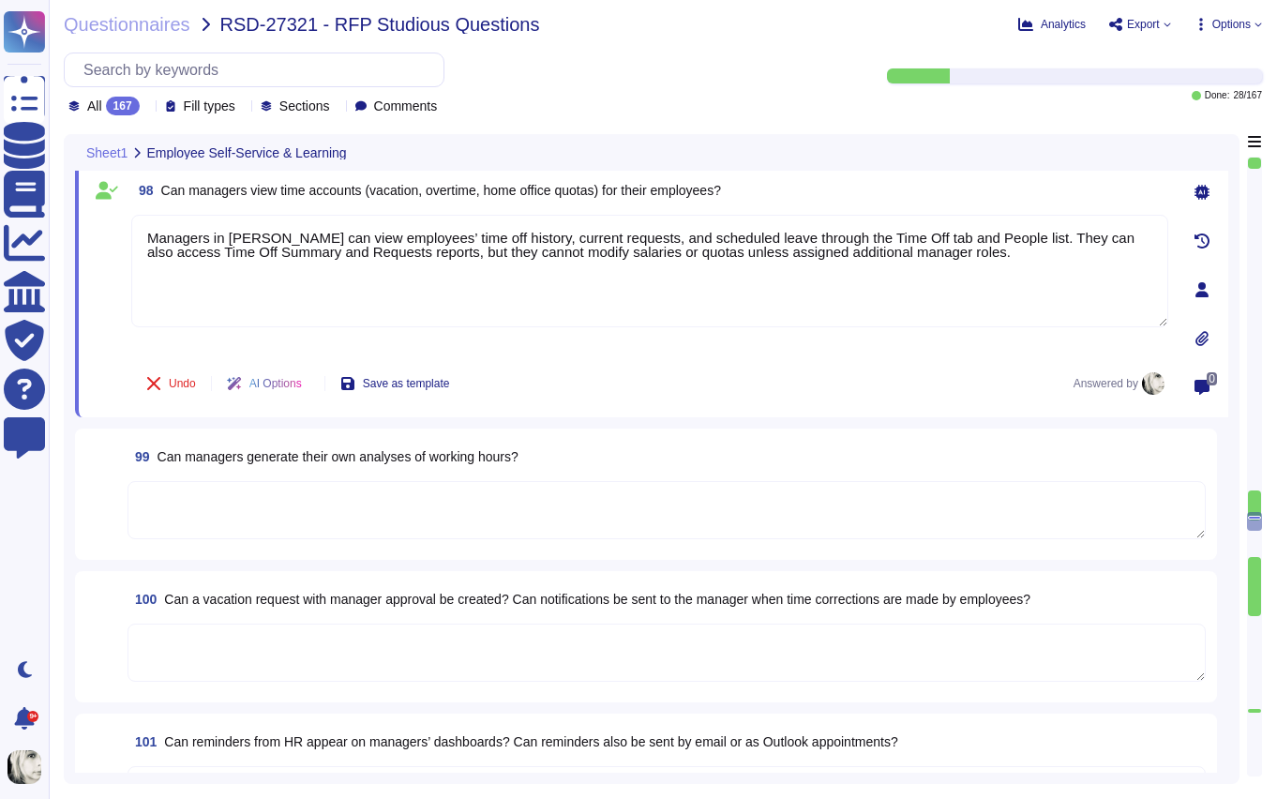
click at [207, 450] on span "Can managers generate their own analyses of working hours?" at bounding box center [338, 456] width 361 height 15
click at [207, 481] on textarea at bounding box center [667, 510] width 1078 height 58
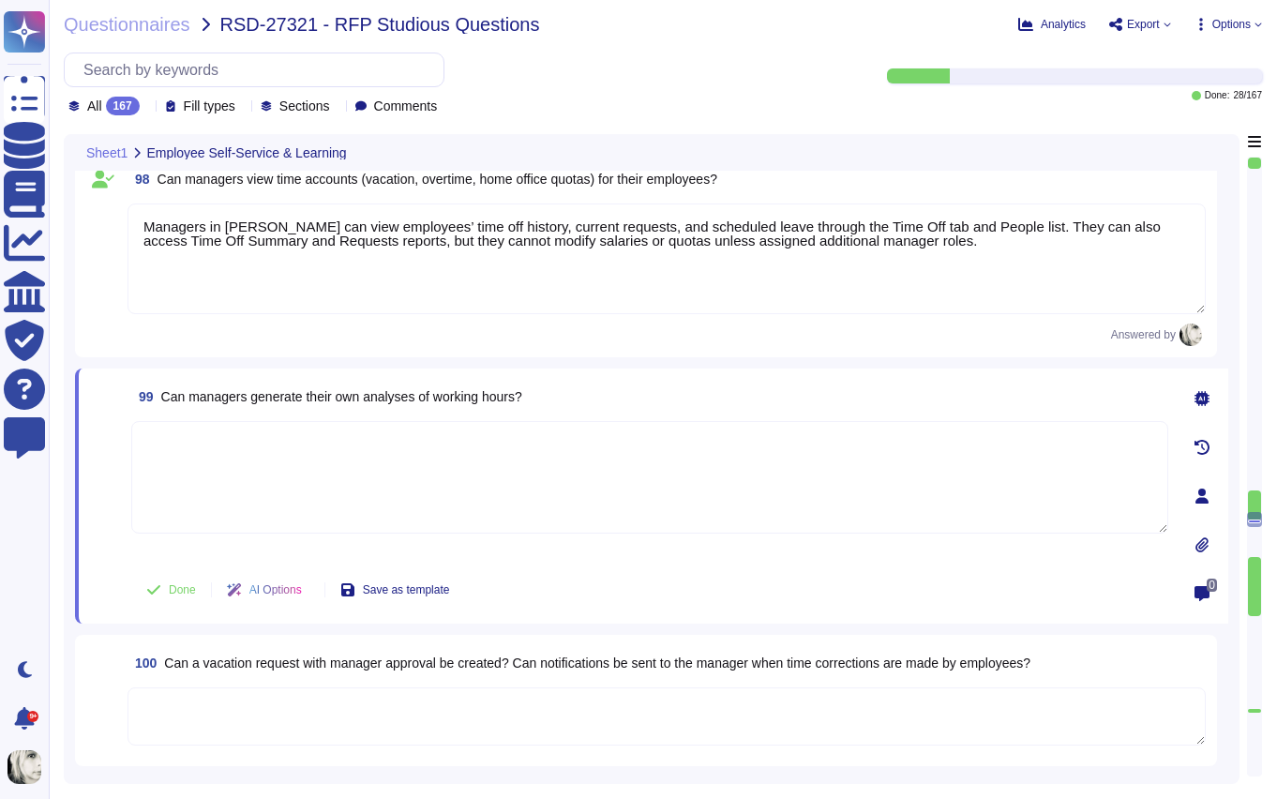
click at [222, 389] on span "Can managers generate their own analyses of working hours?" at bounding box center [341, 396] width 361 height 15
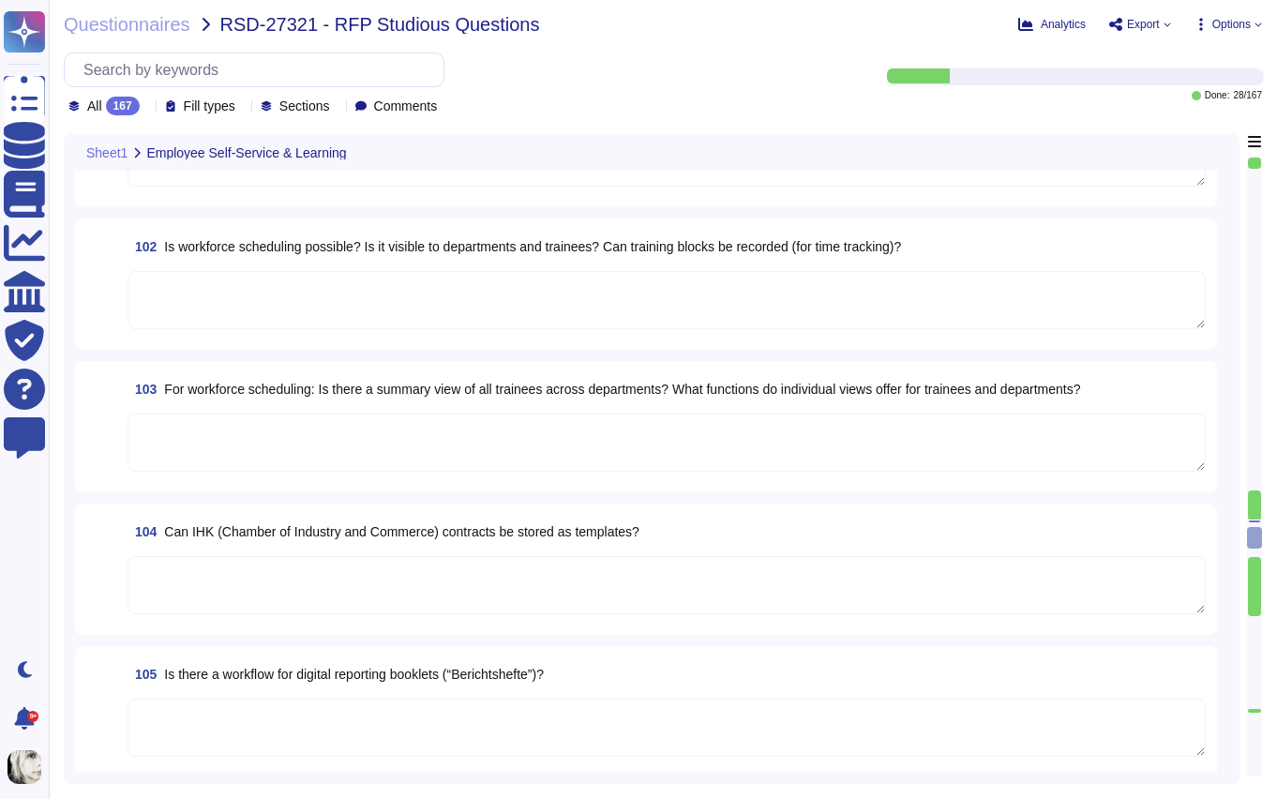
type textarea "[PERSON_NAME] supports fully customizable working-time models through its Weekl…"
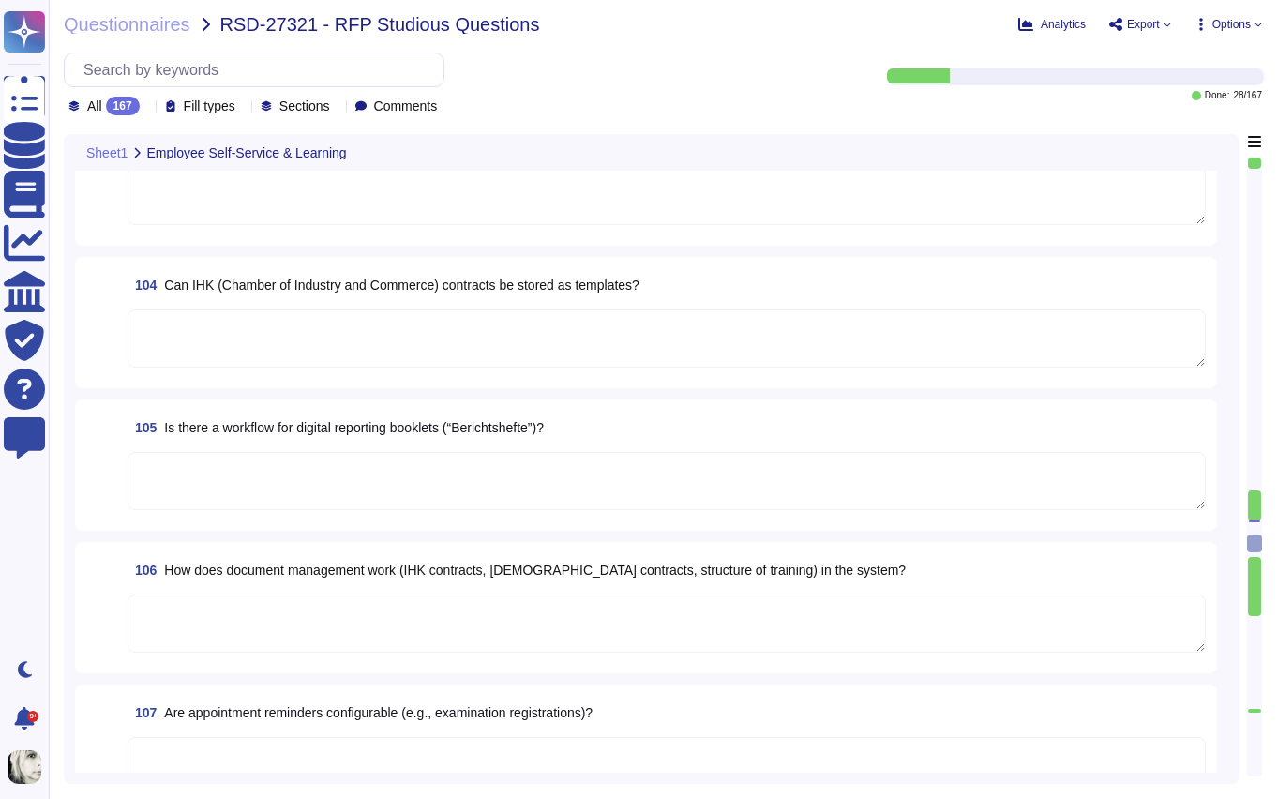
type textarea "Data on maternity and parental leave is available by country, with entitlements…"
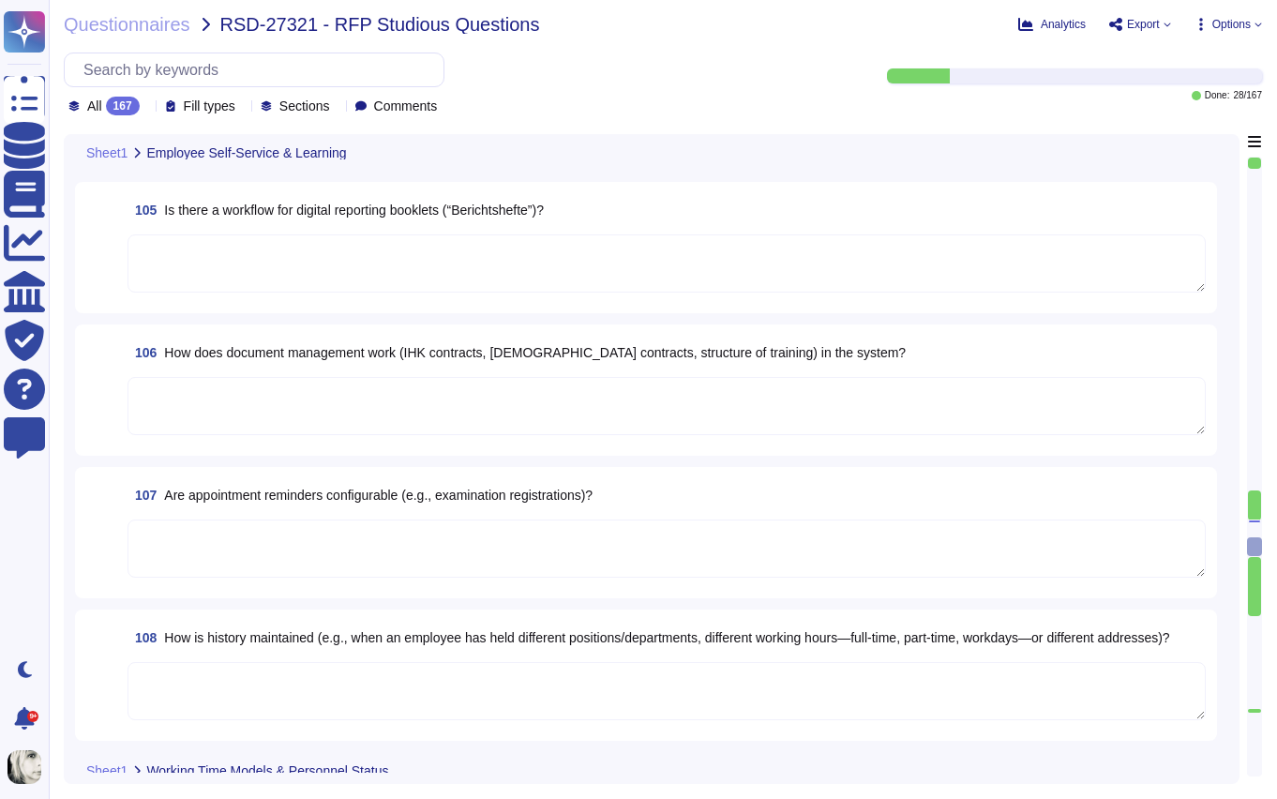
type textarea "Yes, Deel provides various employee statuses to track different stages of the e…"
type textarea "Deel provides flexible filtering options such as status, date range, contract t…"
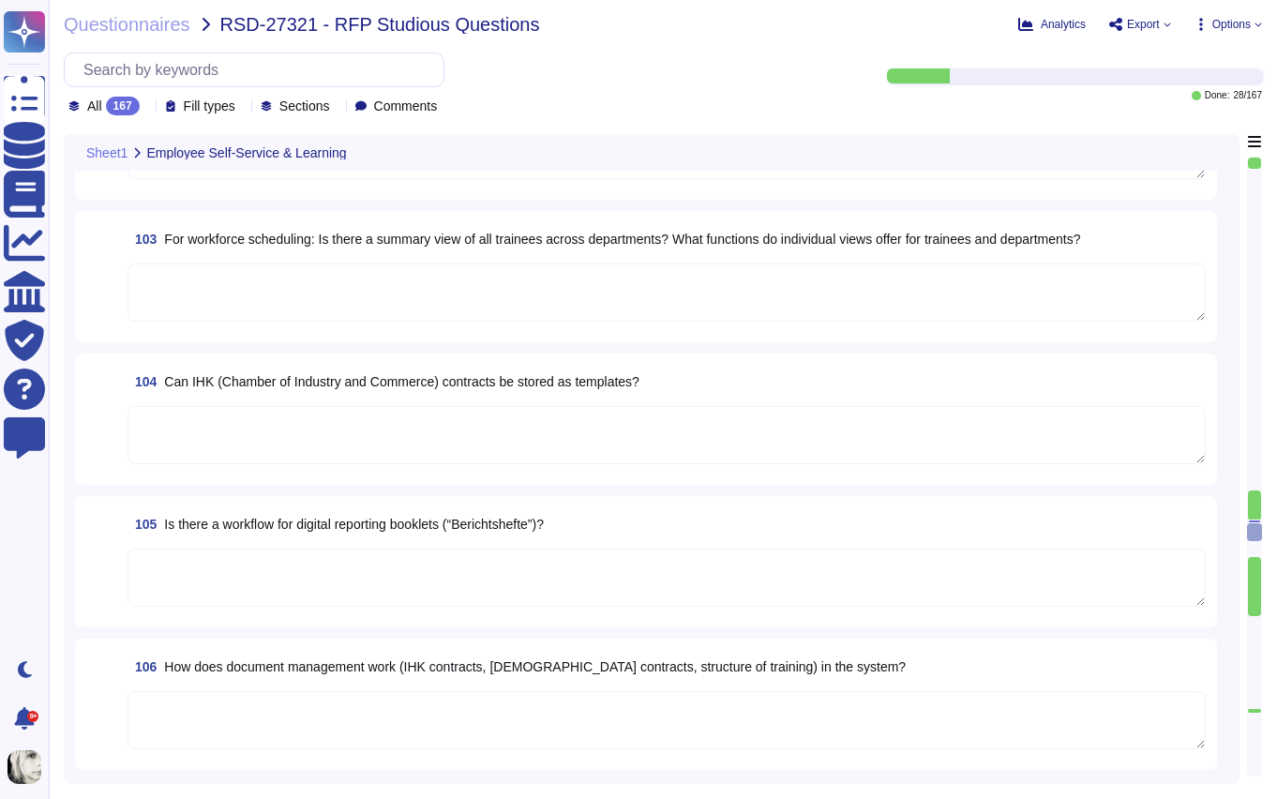
type textarea "Managers in [PERSON_NAME] can view selective data of direct reports, approve ti…"
type textarea "Managers in [PERSON_NAME] can view employees’ time off history, current request…"
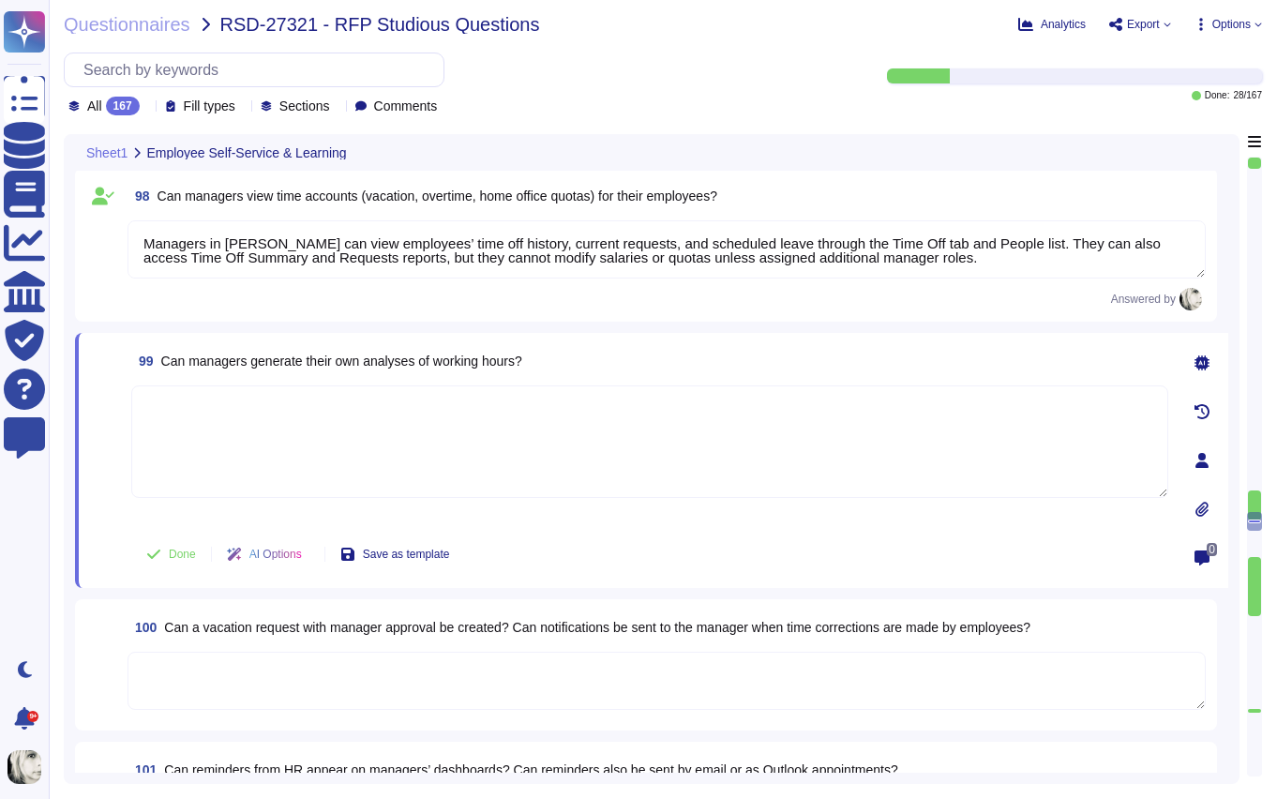
type textarea "Yes, employees can report illness, including illness during vacation. Reporting…"
type textarea "[PERSON_NAME] tracks vacation, sick days, and other leave types within the syst…"
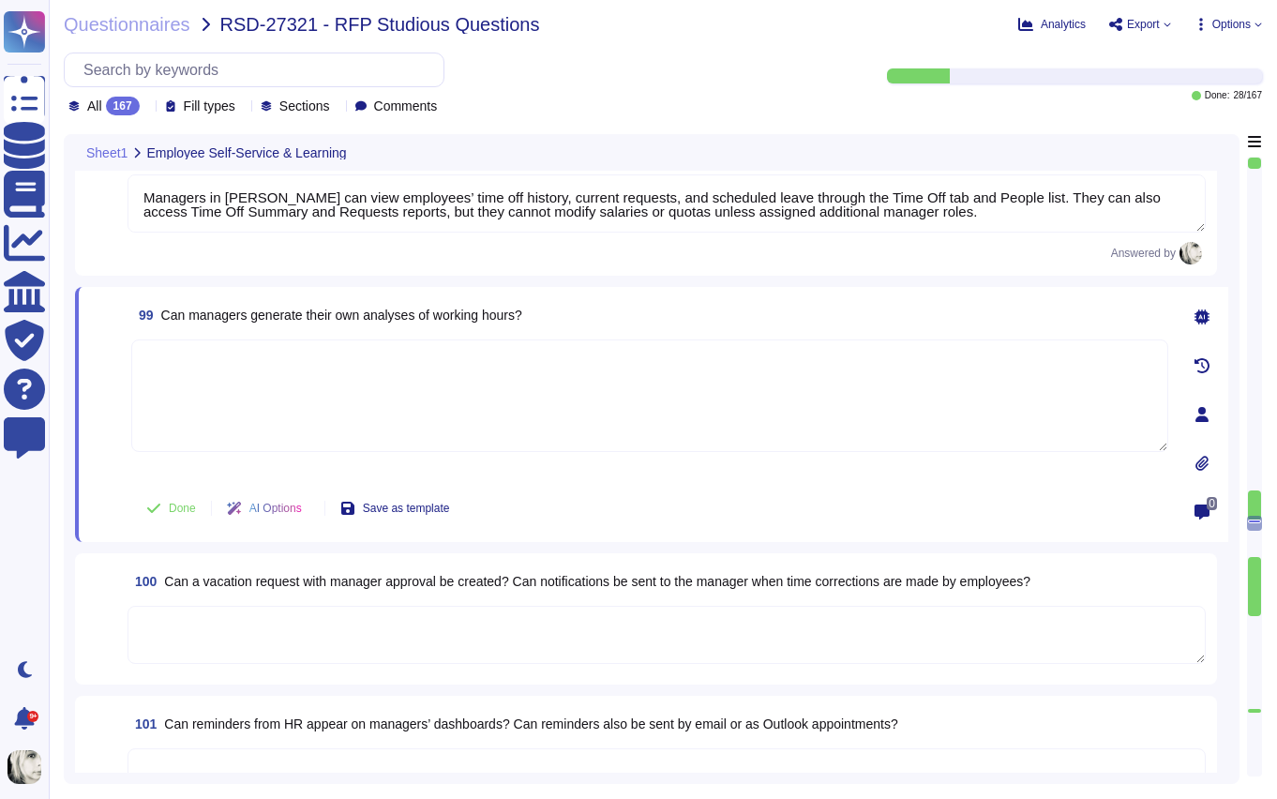
scroll to position [14173, 0]
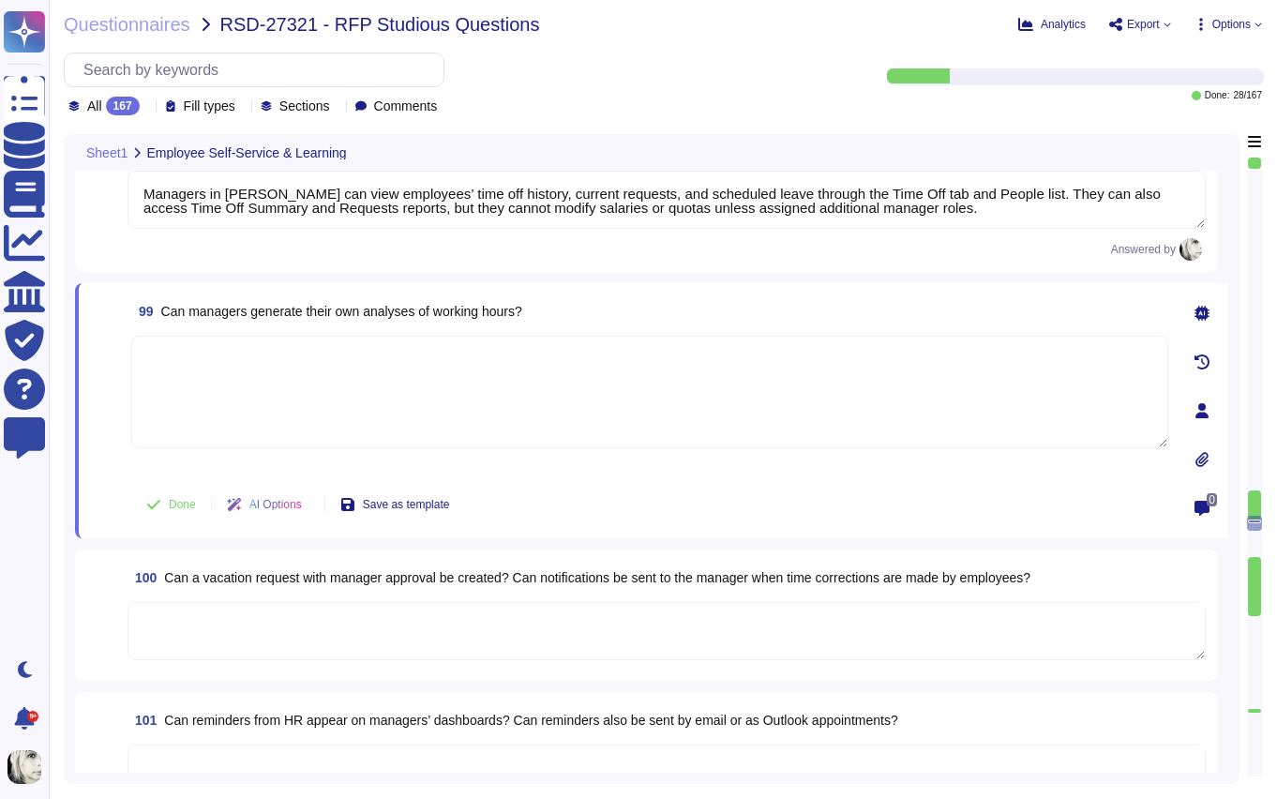
click at [199, 313] on span "Can managers generate their own analyses of working hours?" at bounding box center [341, 311] width 361 height 15
click at [325, 373] on textarea at bounding box center [649, 392] width 1037 height 113
paste textarea "Yes, managers can generate analyses of working hours using [PERSON_NAME] report…"
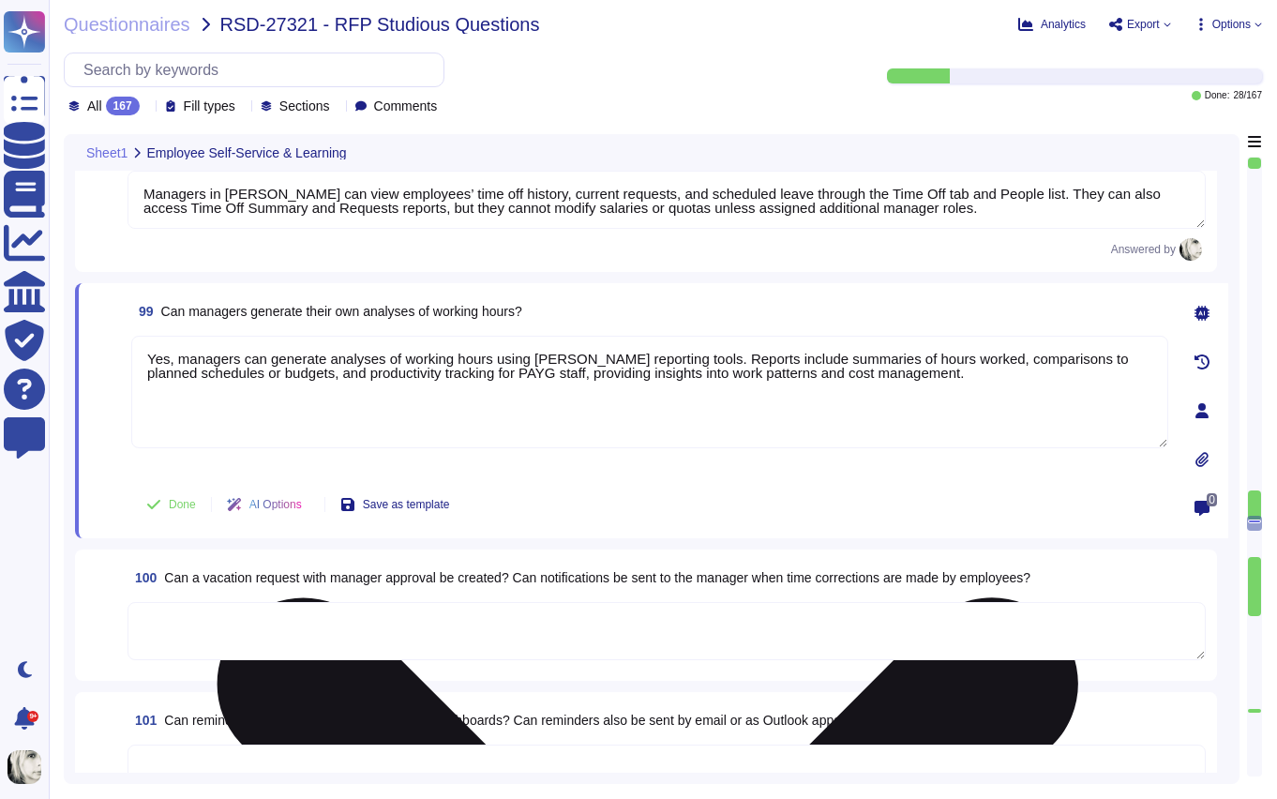
type textarea "Yes, managers can generate analyses of working hours using [PERSON_NAME] report…"
click at [184, 472] on div "Yes, managers can generate analyses of working hours using [PERSON_NAME] report…" at bounding box center [649, 405] width 1037 height 139
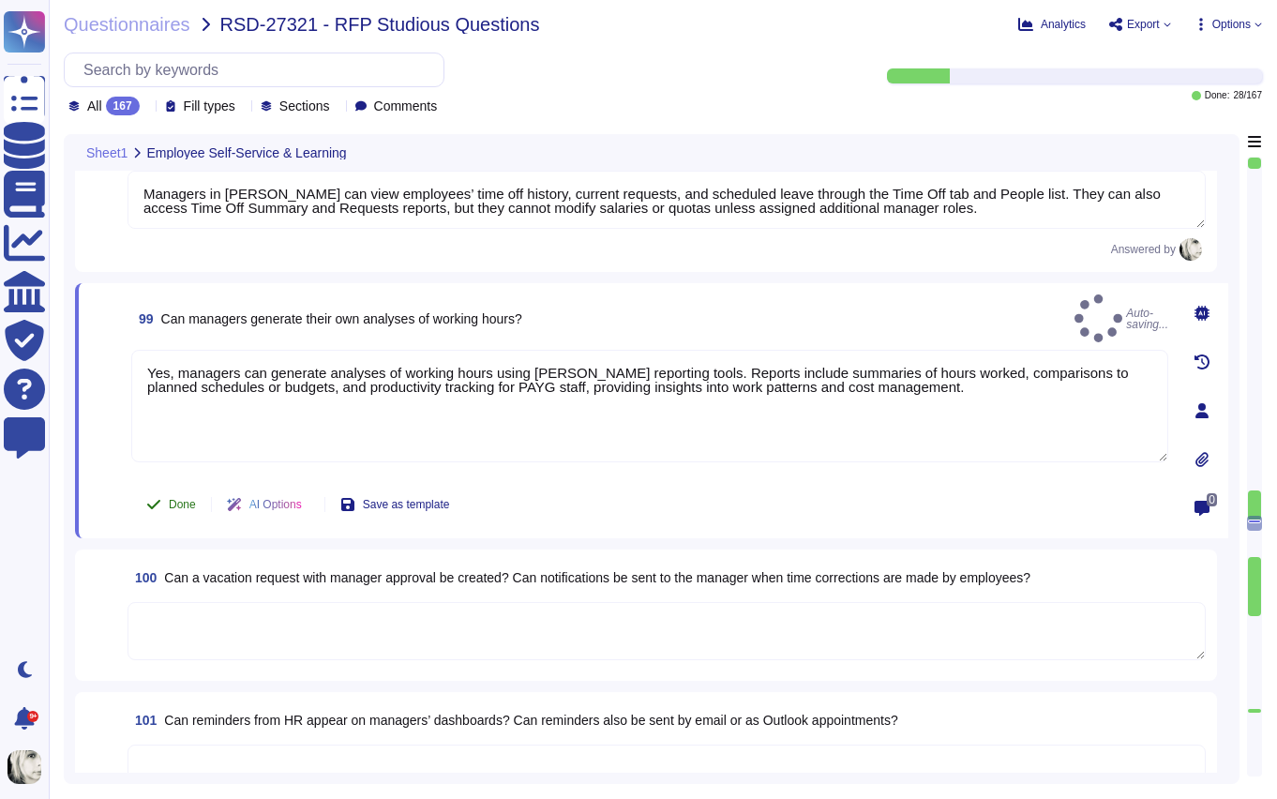
click at [174, 495] on button "Done" at bounding box center [171, 505] width 80 height 38
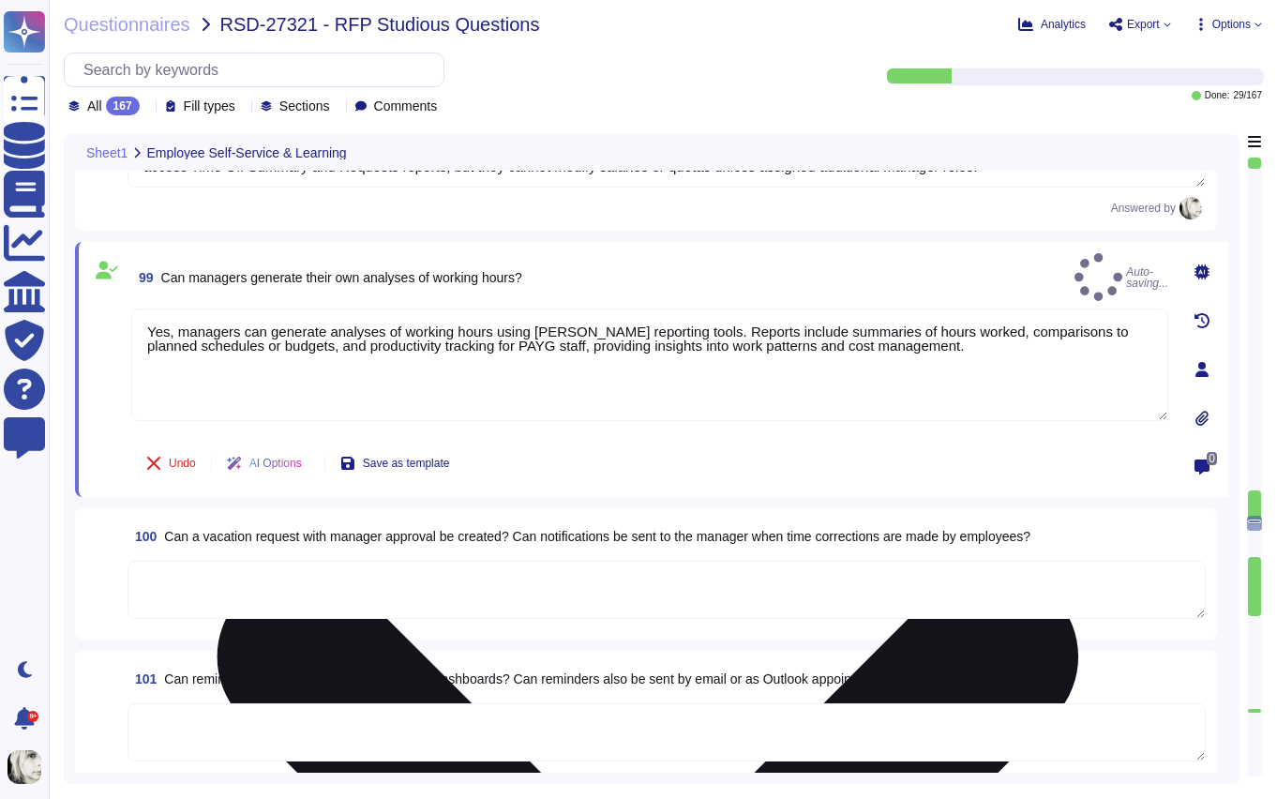
type textarea "Yes, managers can generate analyses of working hours using [PERSON_NAME] report…"
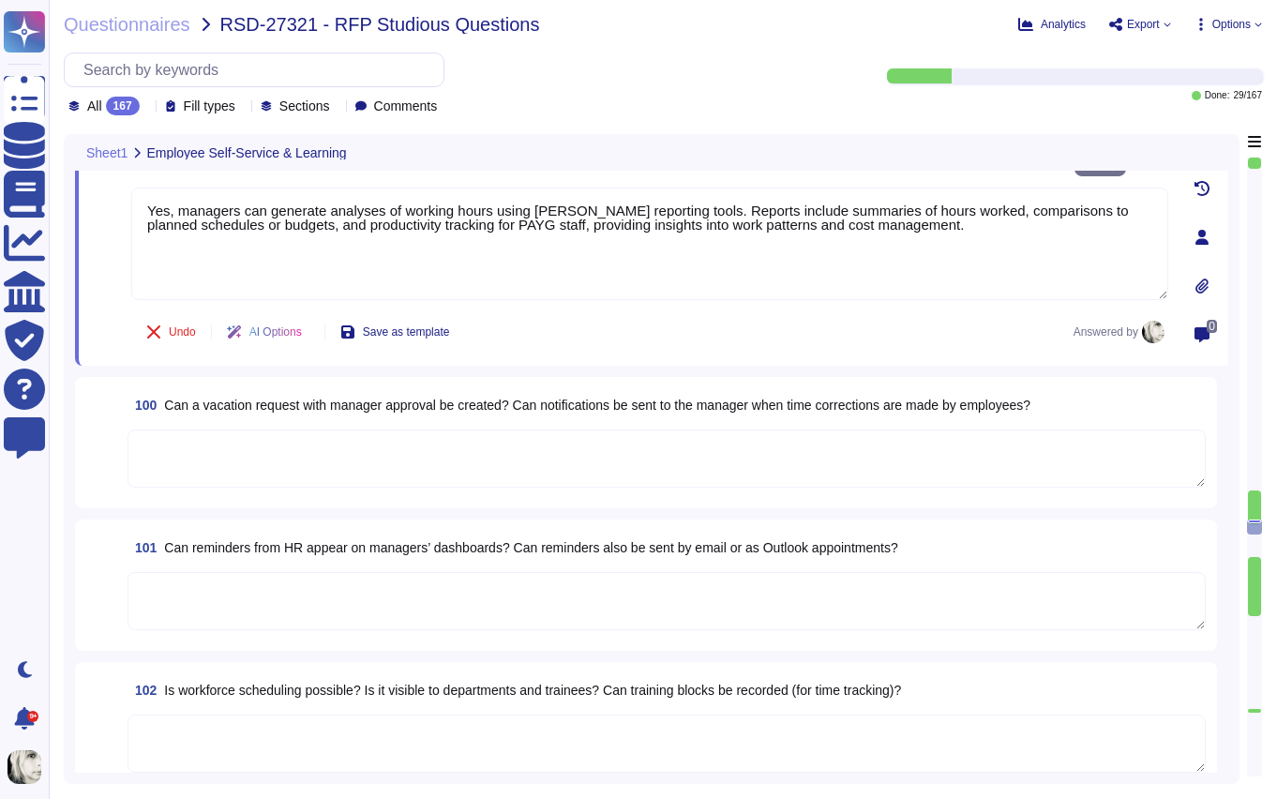
scroll to position [14341, 0]
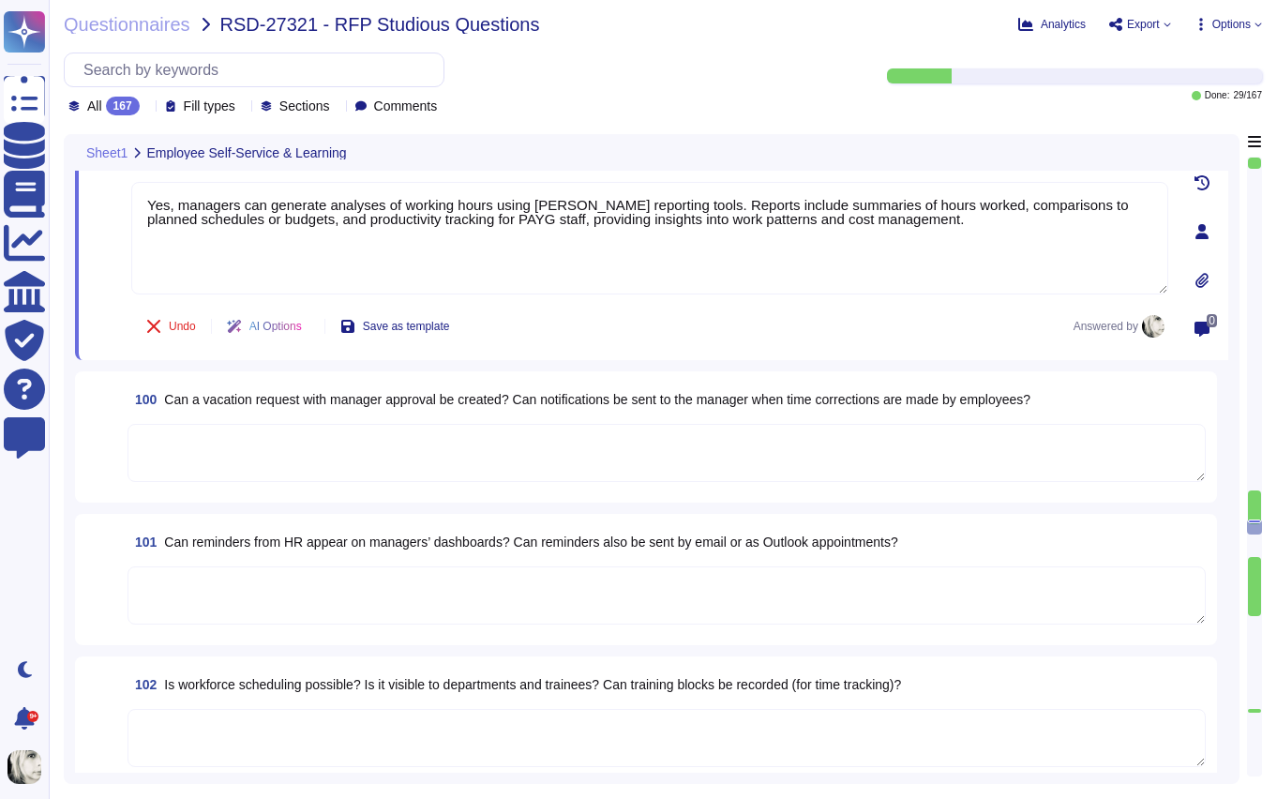
click at [234, 401] on span "Can a vacation request with manager approval be created? Can notifications be s…" at bounding box center [597, 399] width 866 height 15
click at [234, 424] on textarea at bounding box center [667, 453] width 1078 height 58
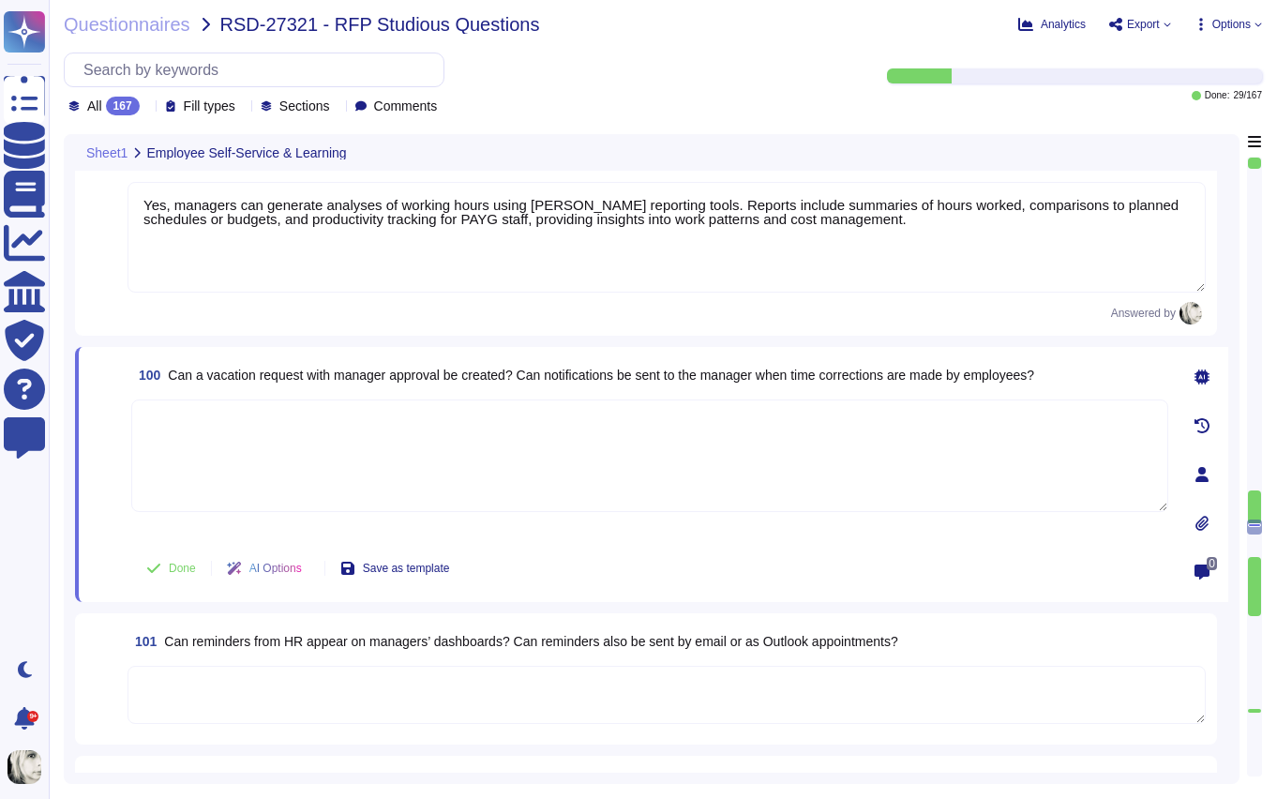
click at [234, 401] on textarea at bounding box center [649, 455] width 1037 height 113
click at [243, 368] on span "Can a vacation request with manager approval be created? Can notifications be s…" at bounding box center [601, 375] width 866 height 15
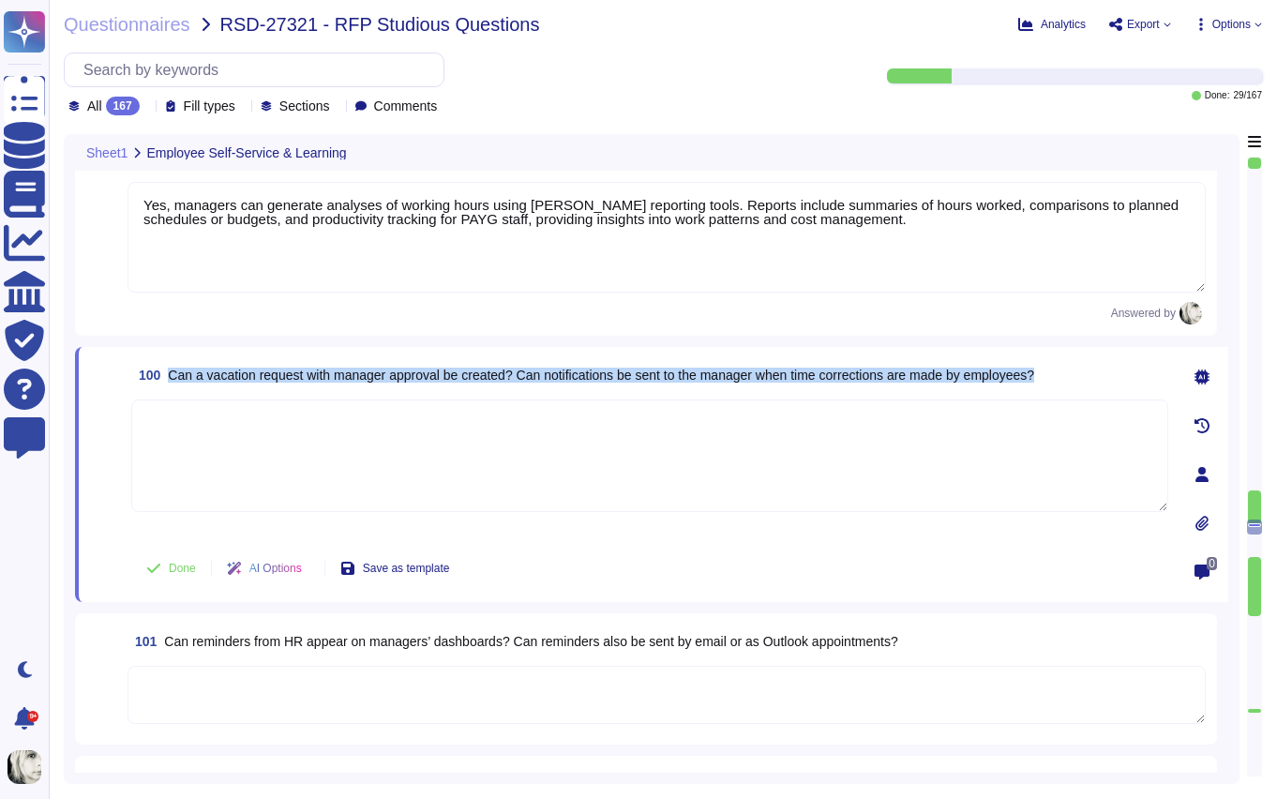
click at [243, 368] on span "Can a vacation request with manager approval be created? Can notifications be s…" at bounding box center [601, 375] width 866 height 15
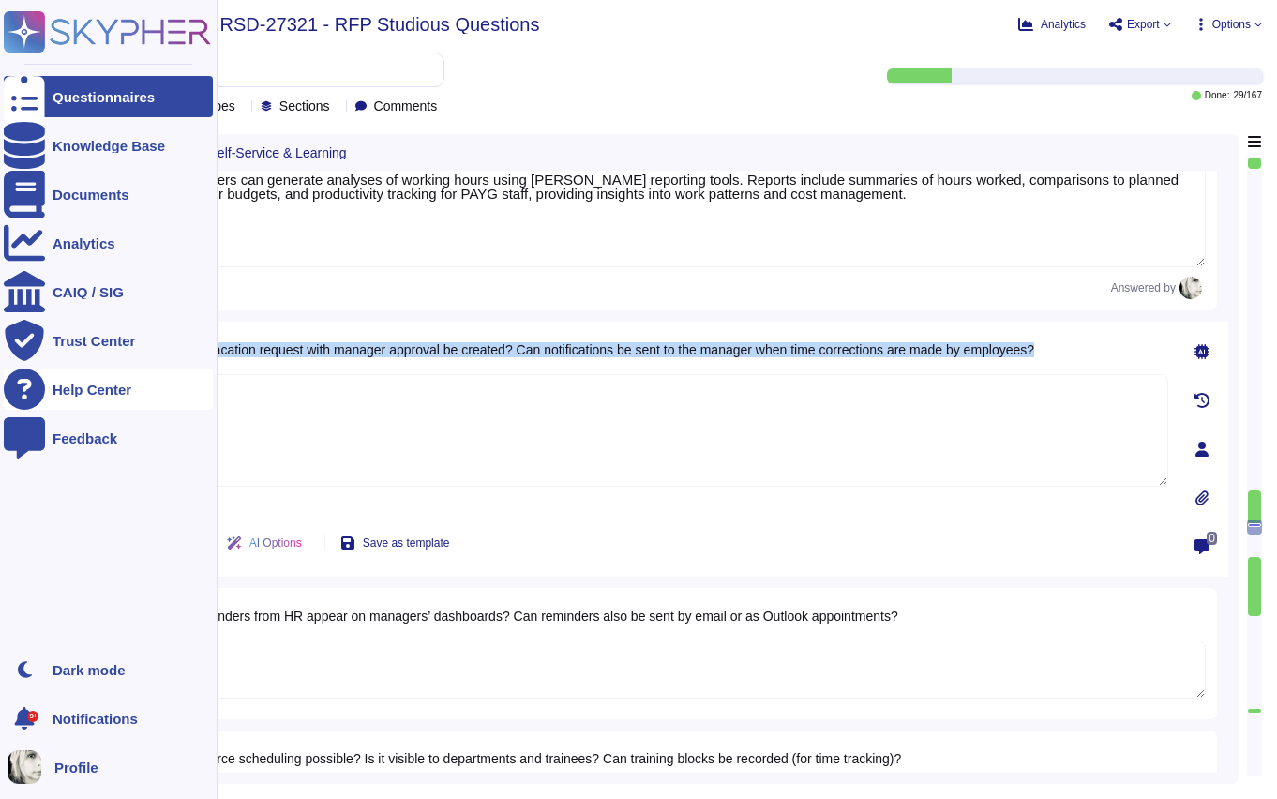
click at [204, 353] on span "Can a vacation request with manager approval be created? Can notifications be s…" at bounding box center [601, 349] width 866 height 15
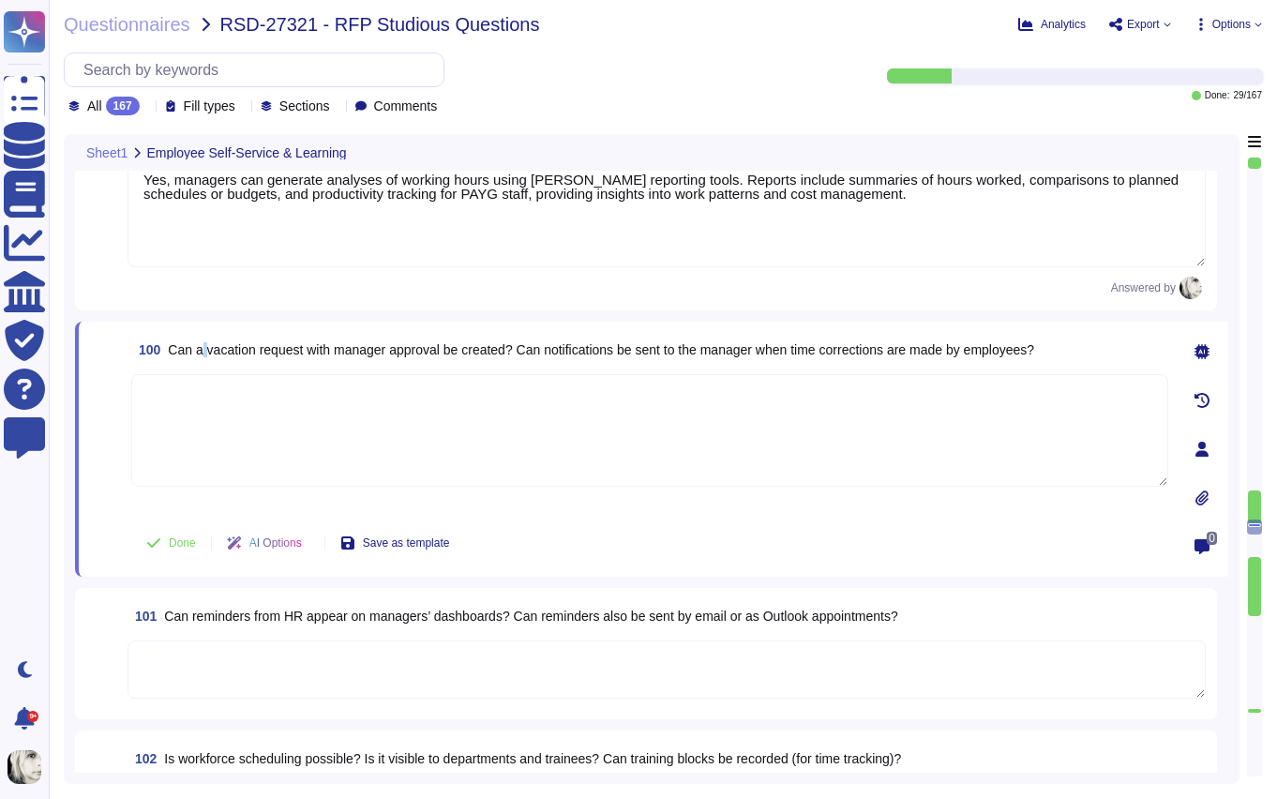
click at [204, 353] on span "Can a vacation request with manager approval be created? Can notifications be s…" at bounding box center [601, 349] width 866 height 15
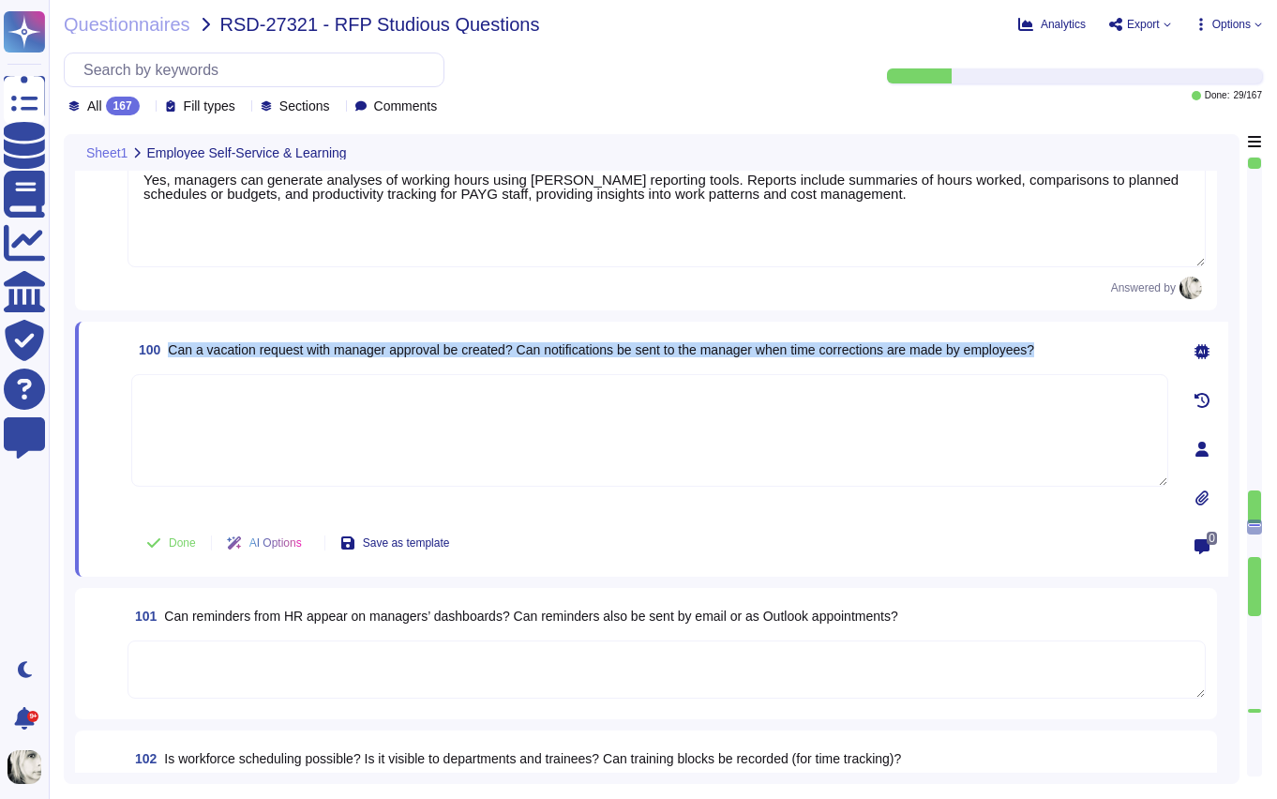
click at [204, 353] on span "Can a vacation request with manager approval be created? Can notifications be s…" at bounding box center [601, 349] width 866 height 15
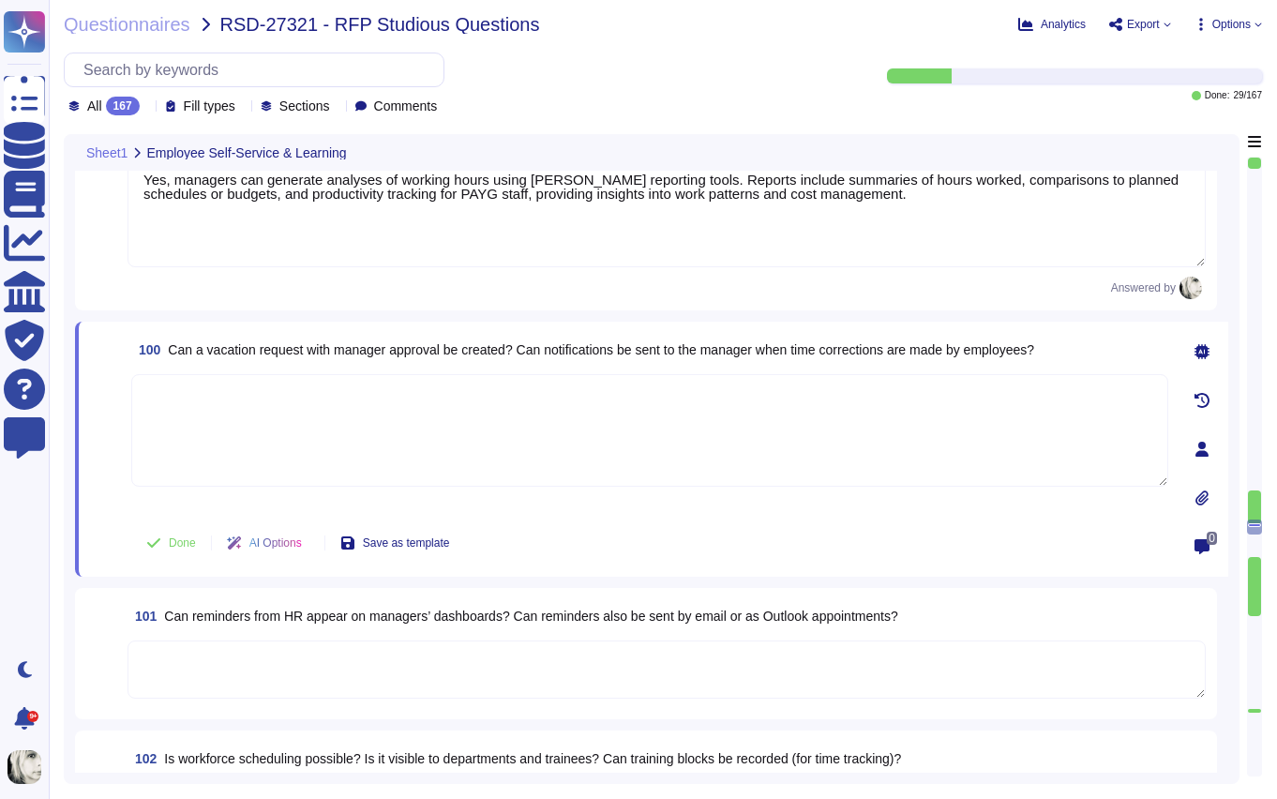
click at [239, 399] on textarea at bounding box center [649, 430] width 1037 height 113
paste textarea "Yes, employees can submit vacation requests for manager approval, and managers …"
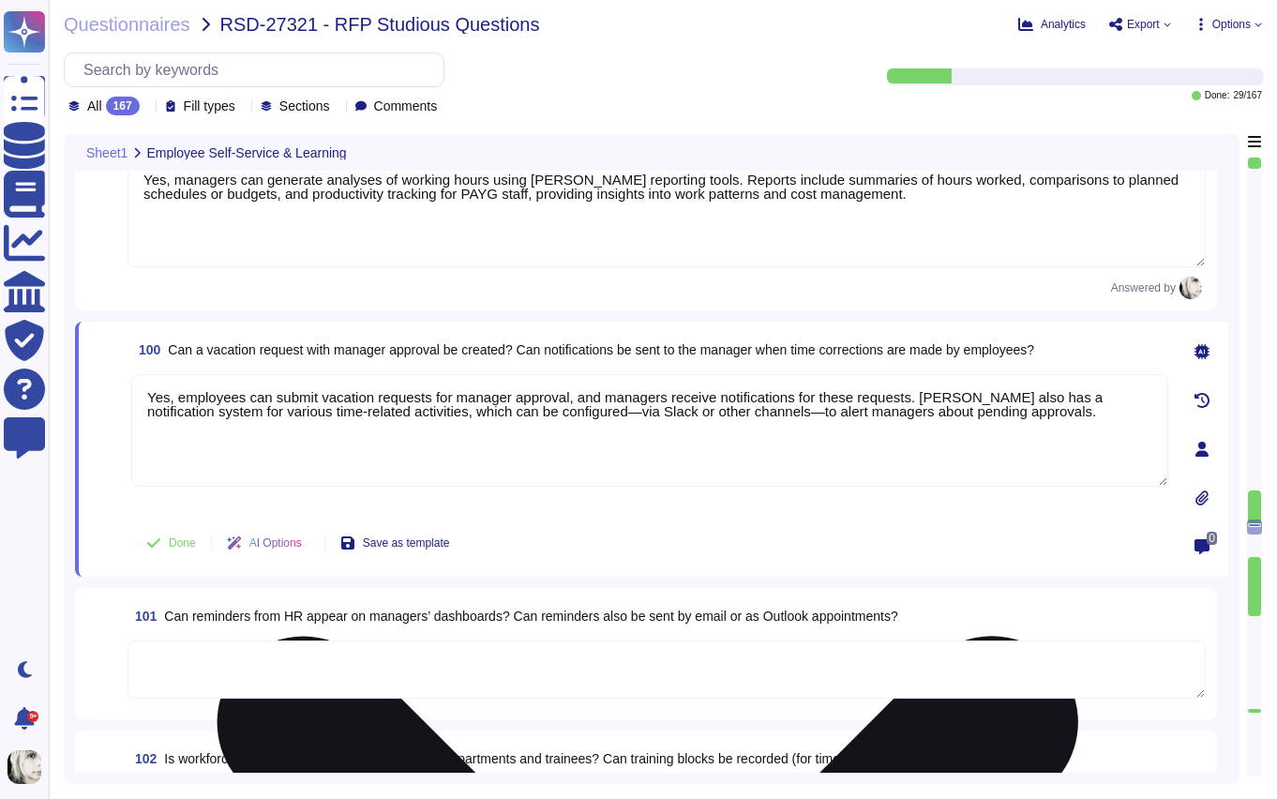
click at [133, 503] on div "Yes, employees can submit vacation requests for manager approval, and managers …" at bounding box center [649, 443] width 1037 height 139
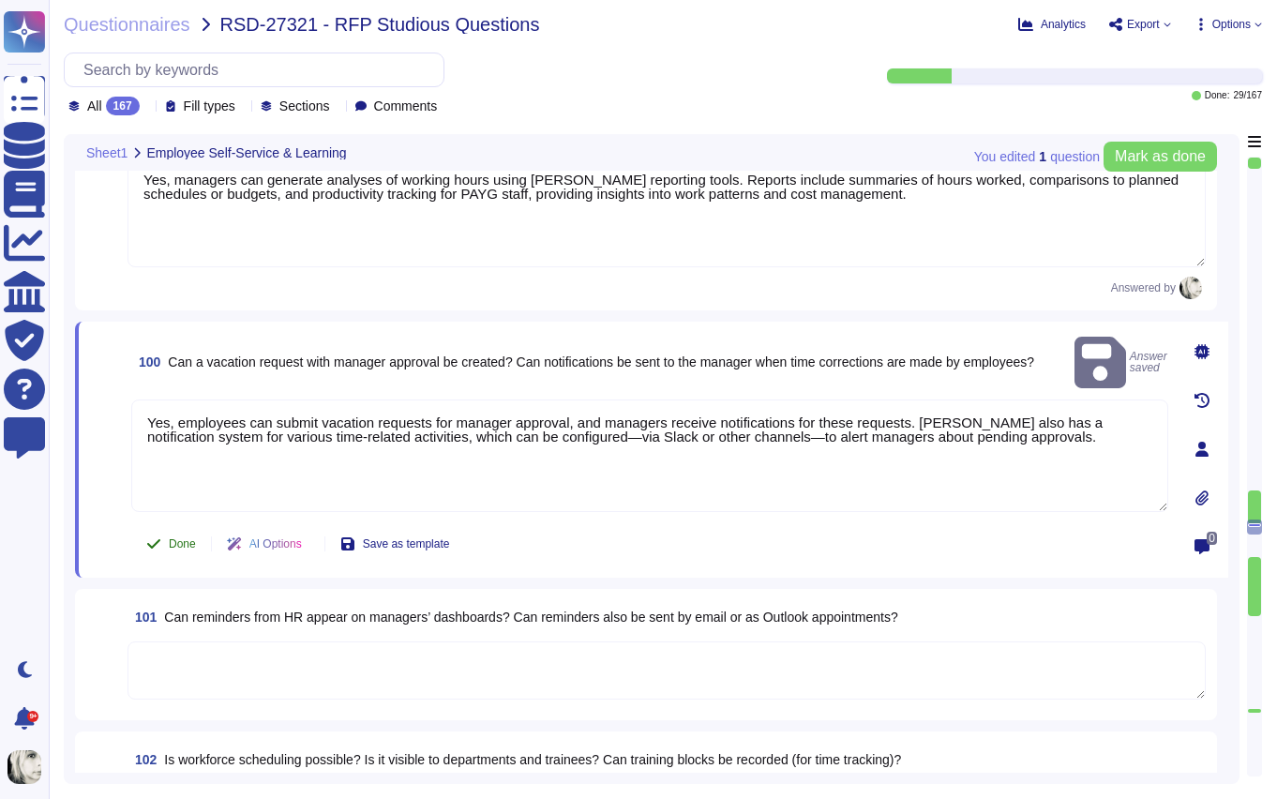
click at [169, 538] on span "Done" at bounding box center [182, 543] width 27 height 11
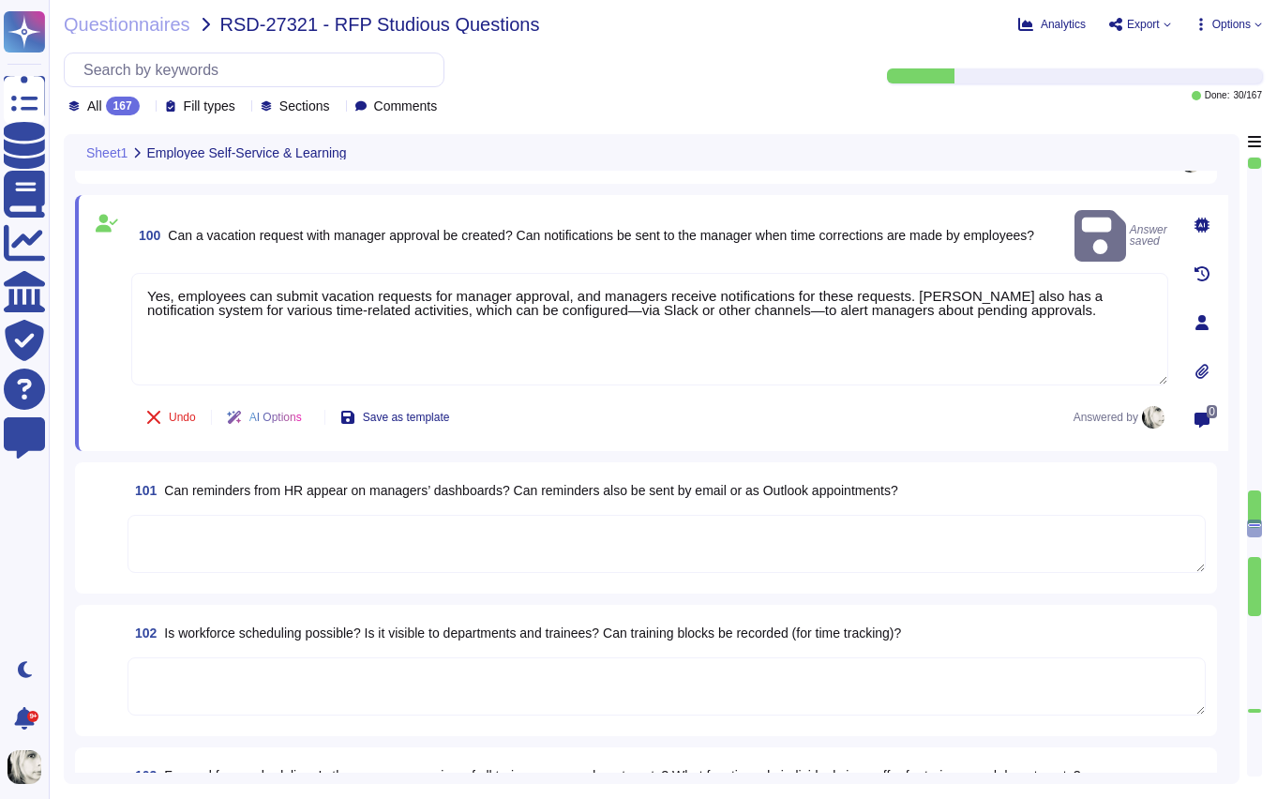
scroll to position [14463, 0]
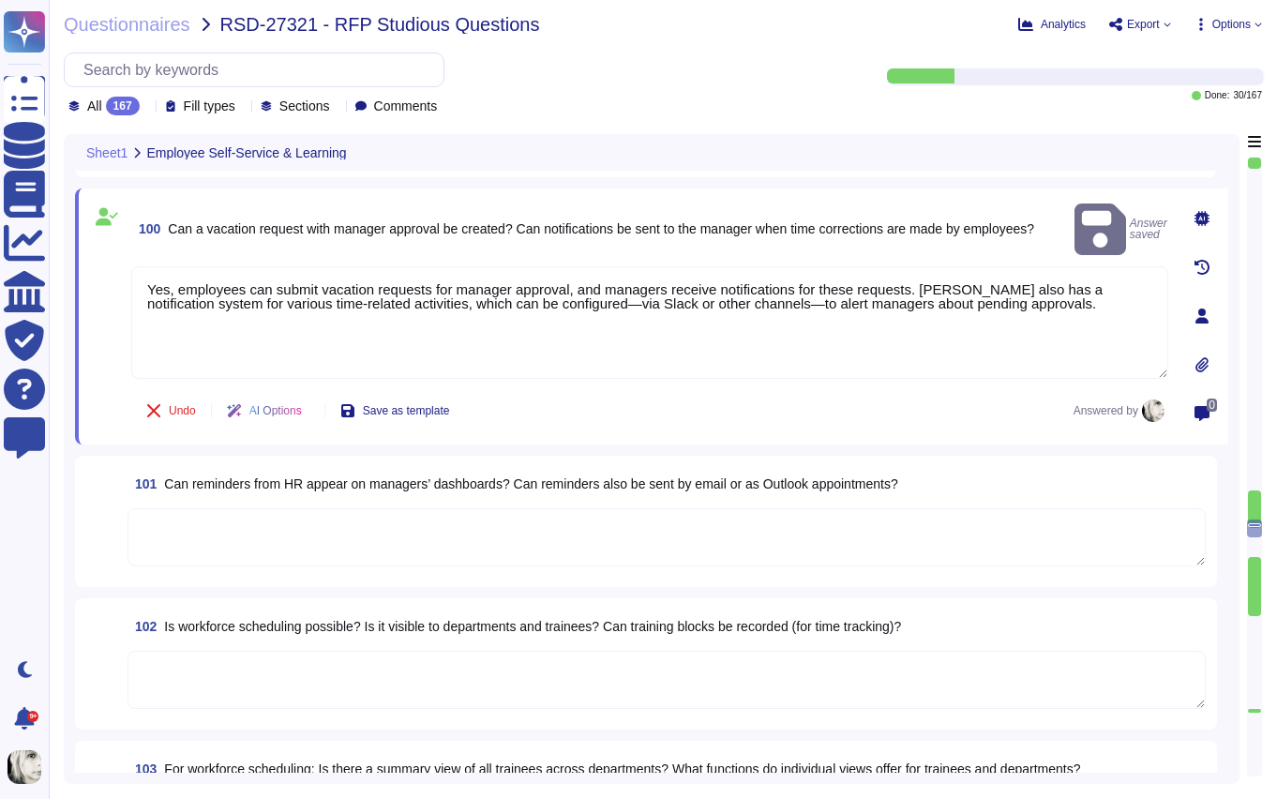
click at [201, 488] on span "Can reminders from HR appear on managers’ dashboards? Can reminders also be sen…" at bounding box center [530, 483] width 733 height 15
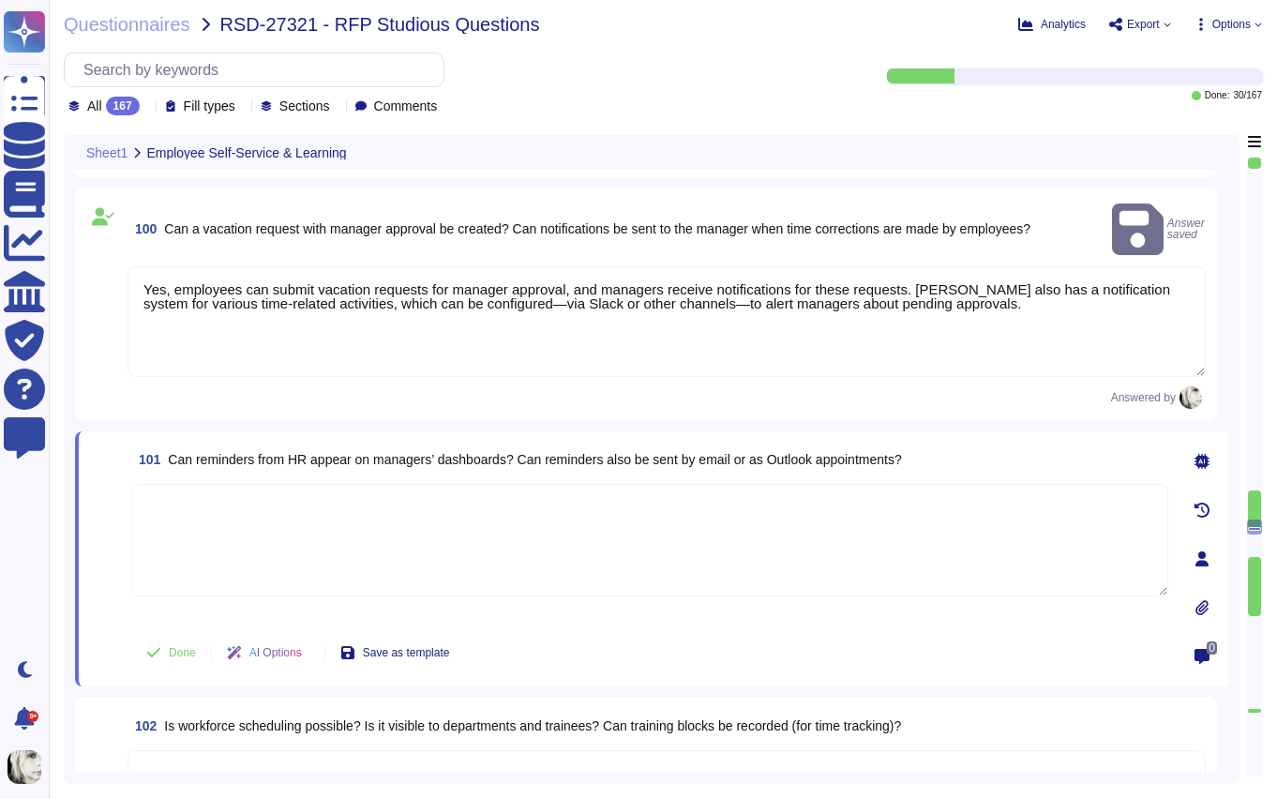
click at [201, 488] on textarea at bounding box center [649, 540] width 1037 height 113
click at [233, 452] on span "Can reminders from HR appear on managers’ dashboards? Can reminders also be sen…" at bounding box center [534, 459] width 733 height 15
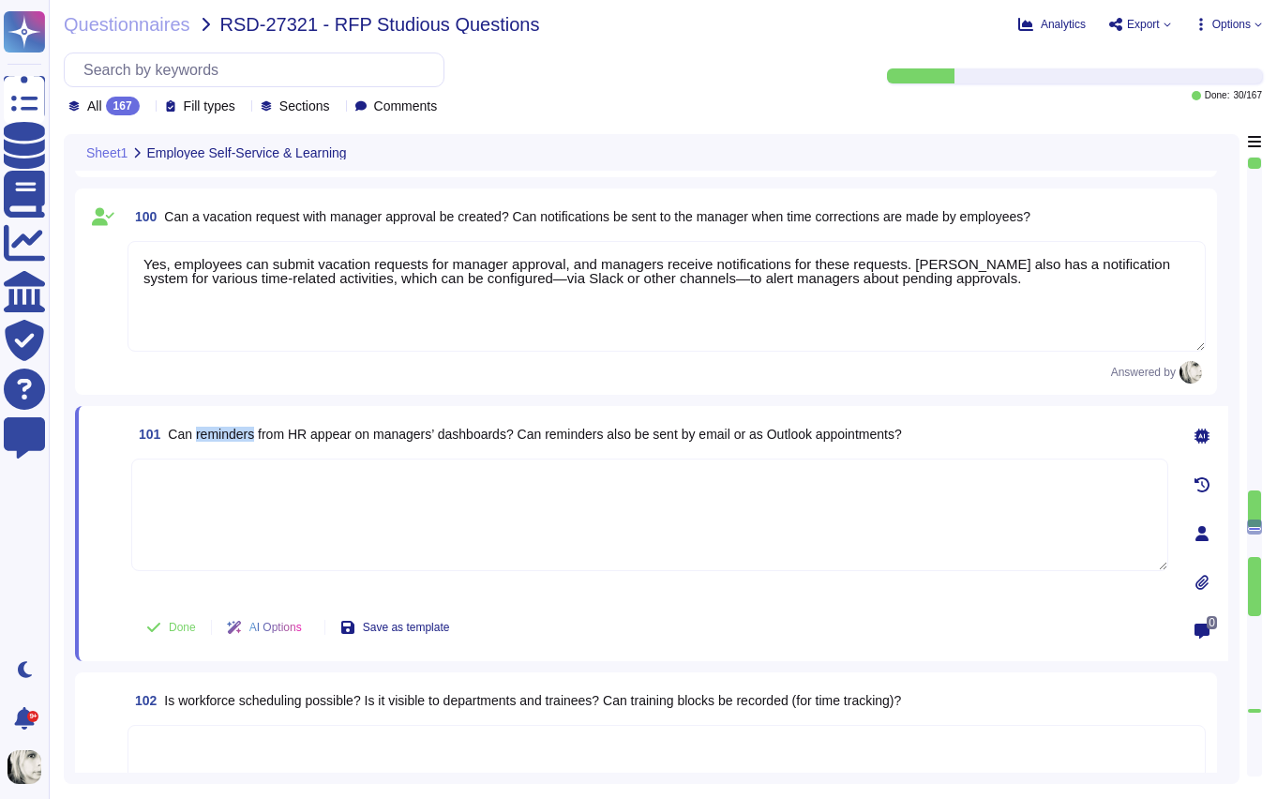
click at [233, 430] on span "Can reminders from HR appear on managers’ dashboards? Can reminders also be sen…" at bounding box center [534, 434] width 733 height 15
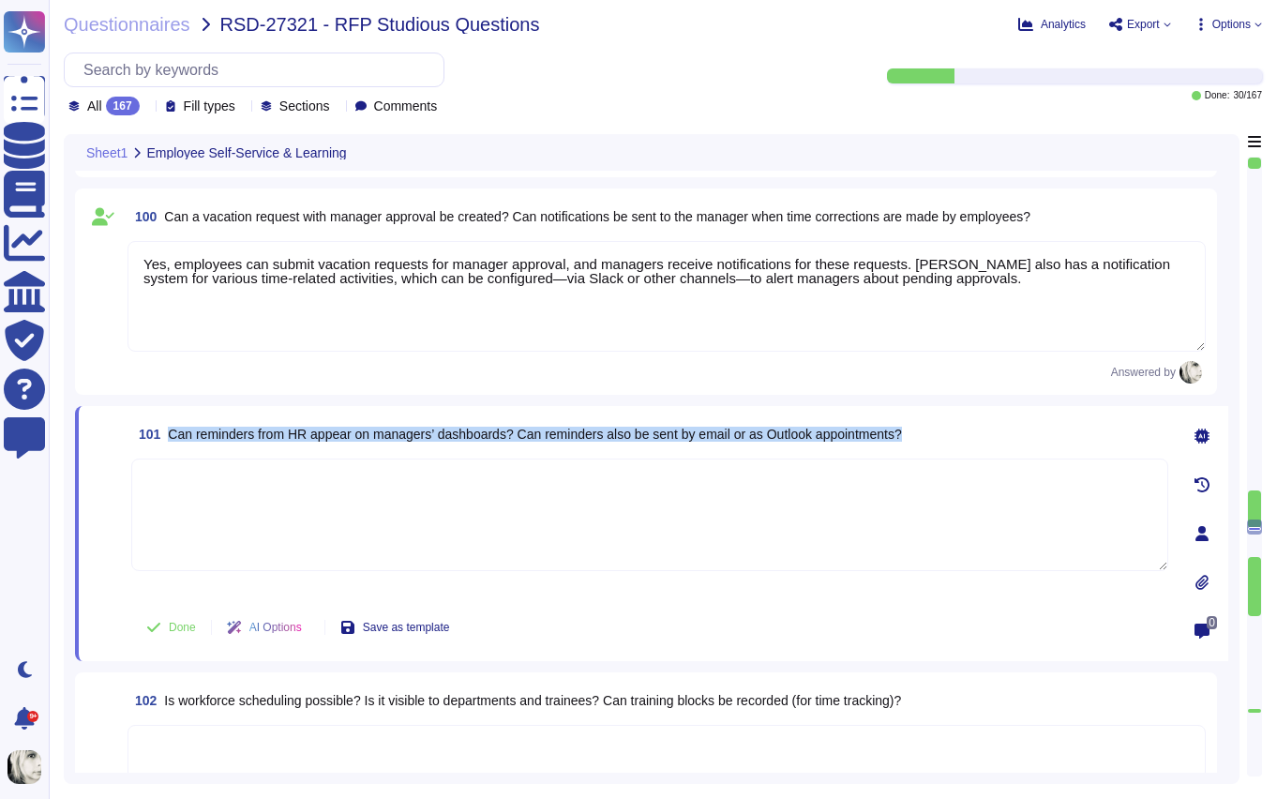
click at [233, 430] on span "Can reminders from HR appear on managers’ dashboards? Can reminders also be sen…" at bounding box center [534, 434] width 733 height 15
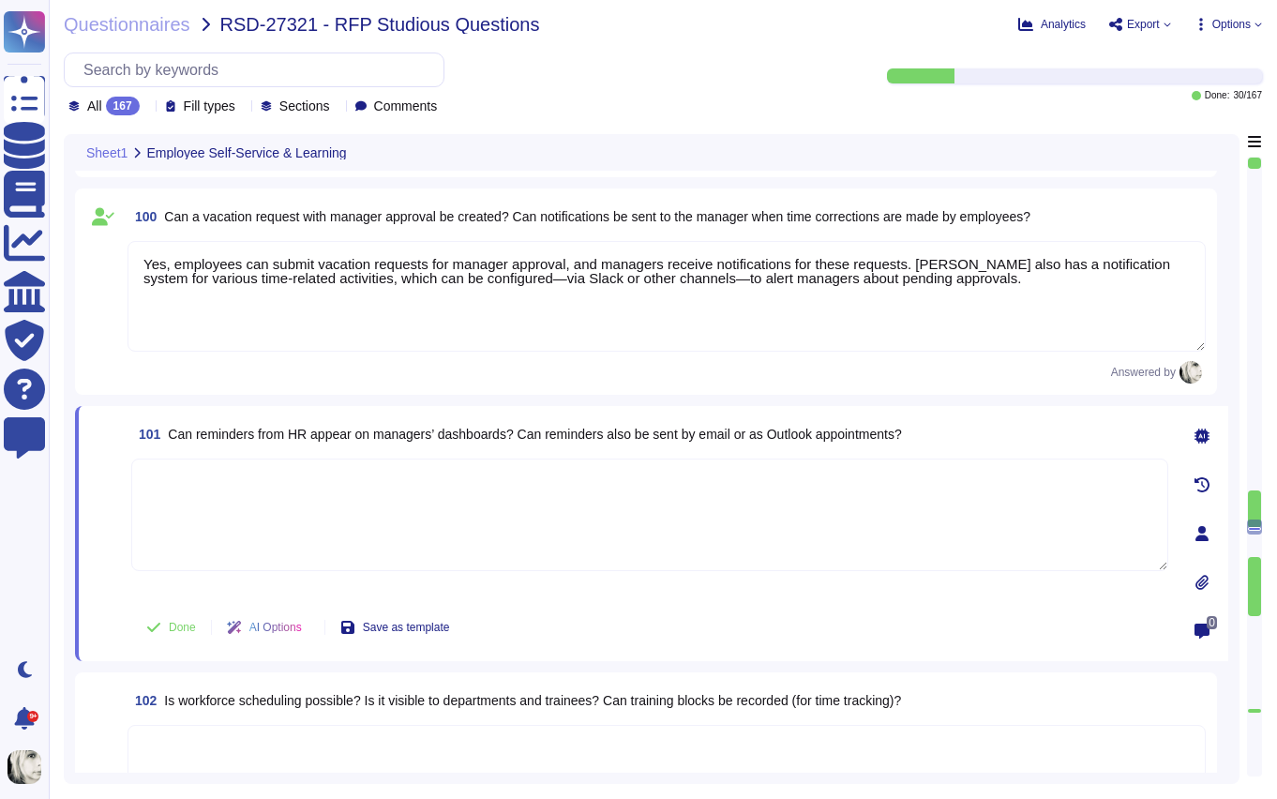
click at [176, 322] on textarea "Yes, employees can submit vacation requests for manager approval, and managers …" at bounding box center [667, 296] width 1078 height 111
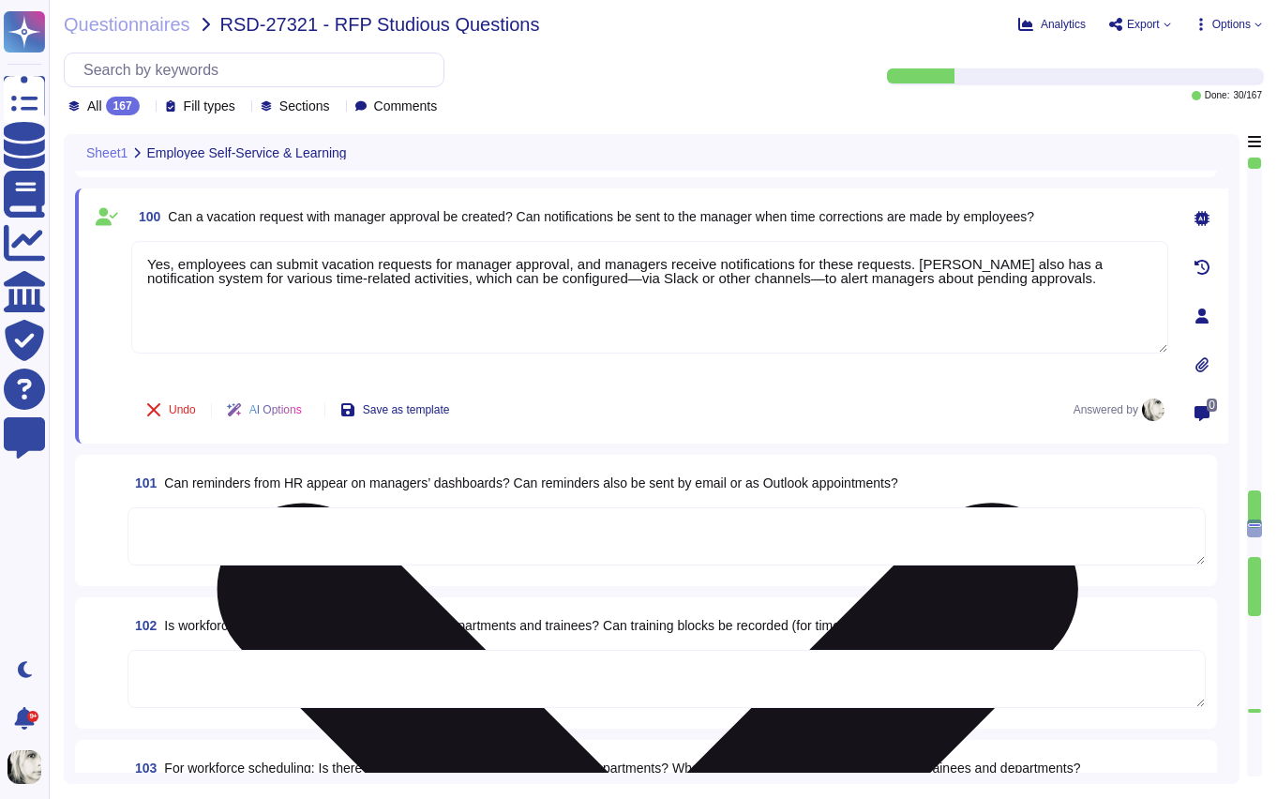
click at [1061, 279] on textarea "Yes, employees can submit vacation requests for manager approval, and managers …" at bounding box center [649, 297] width 1037 height 113
drag, startPoint x: 1060, startPoint y: 281, endPoint x: 888, endPoint y: 280, distance: 171.6
click at [888, 280] on textarea "Yes, employees can submit vacation requests for manager approval, and managers …" at bounding box center [649, 297] width 1037 height 113
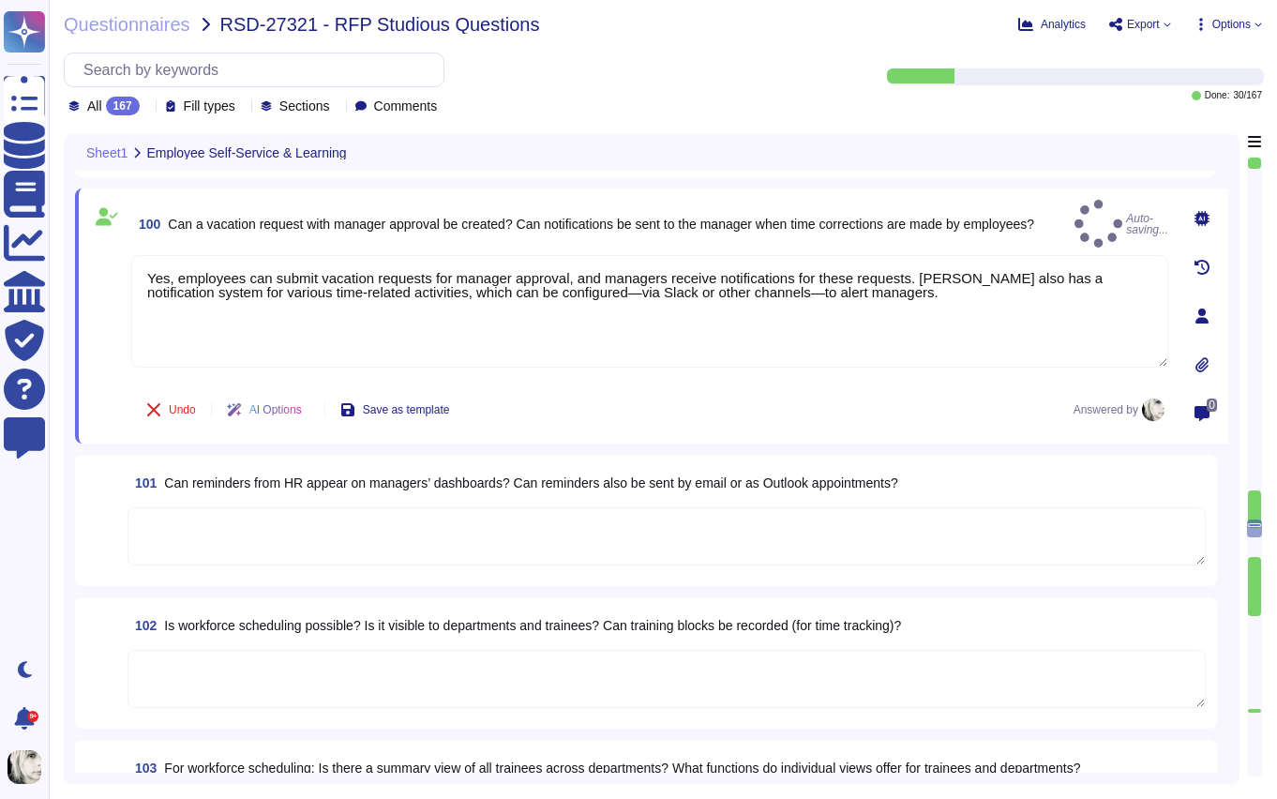
type textarea "Yes, employees can submit vacation requests for manager approval, and managers …"
click at [814, 389] on div "Undo AI Options Save as template Answered by" at bounding box center [649, 409] width 1037 height 45
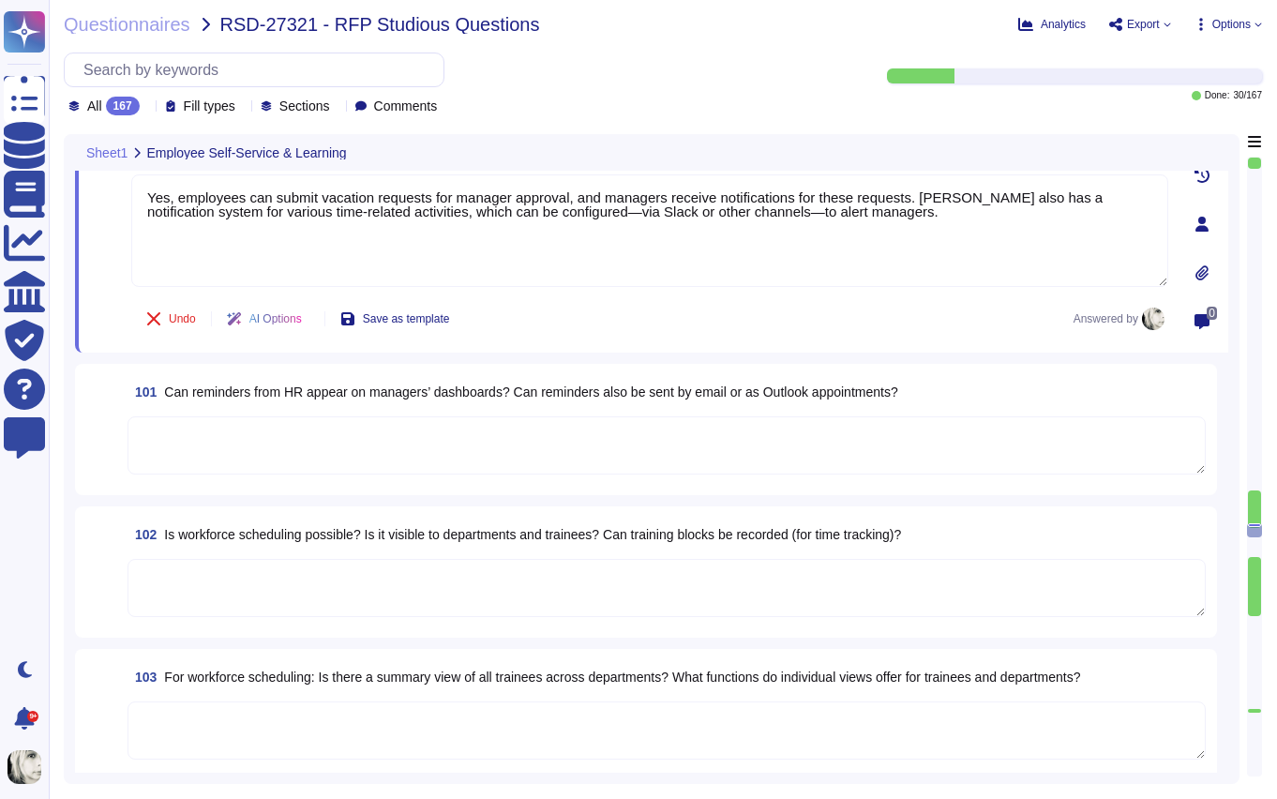
scroll to position [14545, 0]
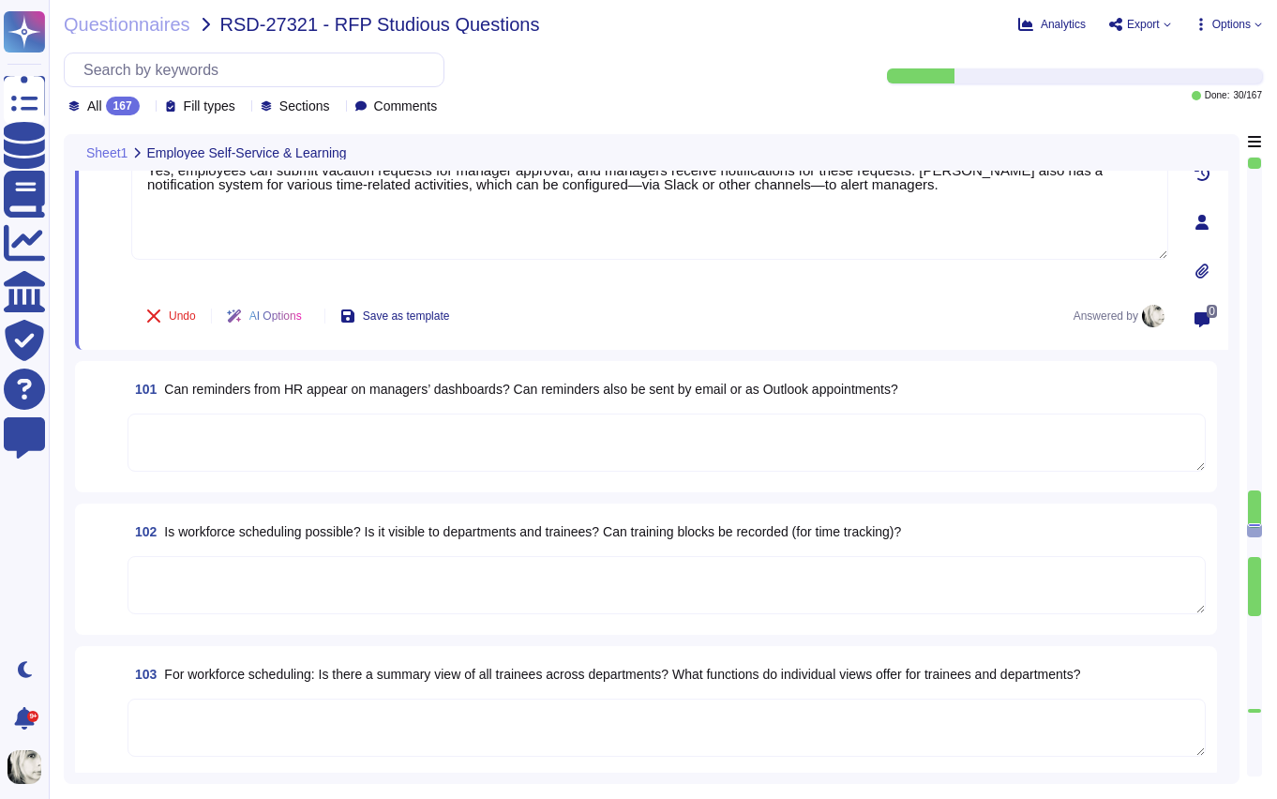
click at [239, 388] on span "Can reminders from HR appear on managers’ dashboards? Can reminders also be sen…" at bounding box center [530, 389] width 733 height 15
click at [239, 414] on textarea at bounding box center [667, 443] width 1078 height 58
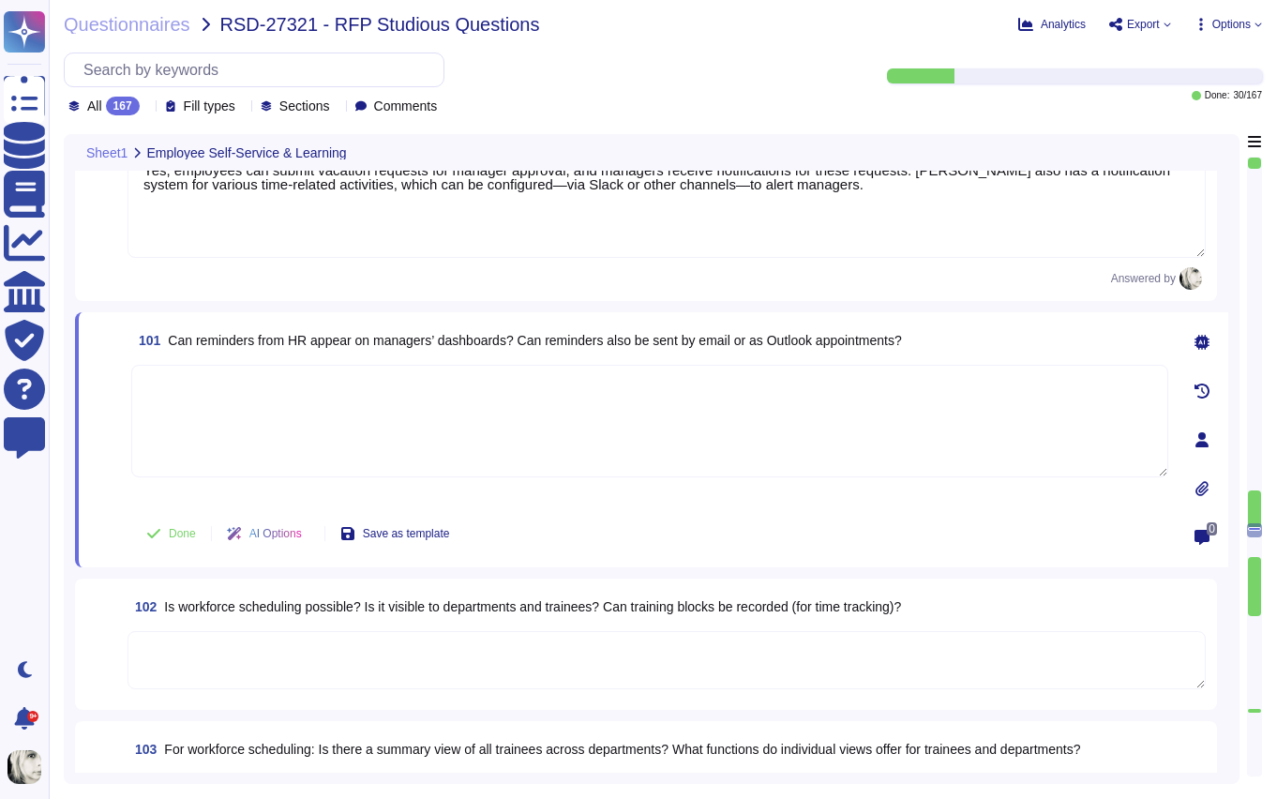
click at [239, 388] on textarea at bounding box center [649, 421] width 1037 height 113
click at [240, 343] on span "Can reminders from HR appear on managers’ dashboards? Can reminders also be sen…" at bounding box center [534, 340] width 733 height 15
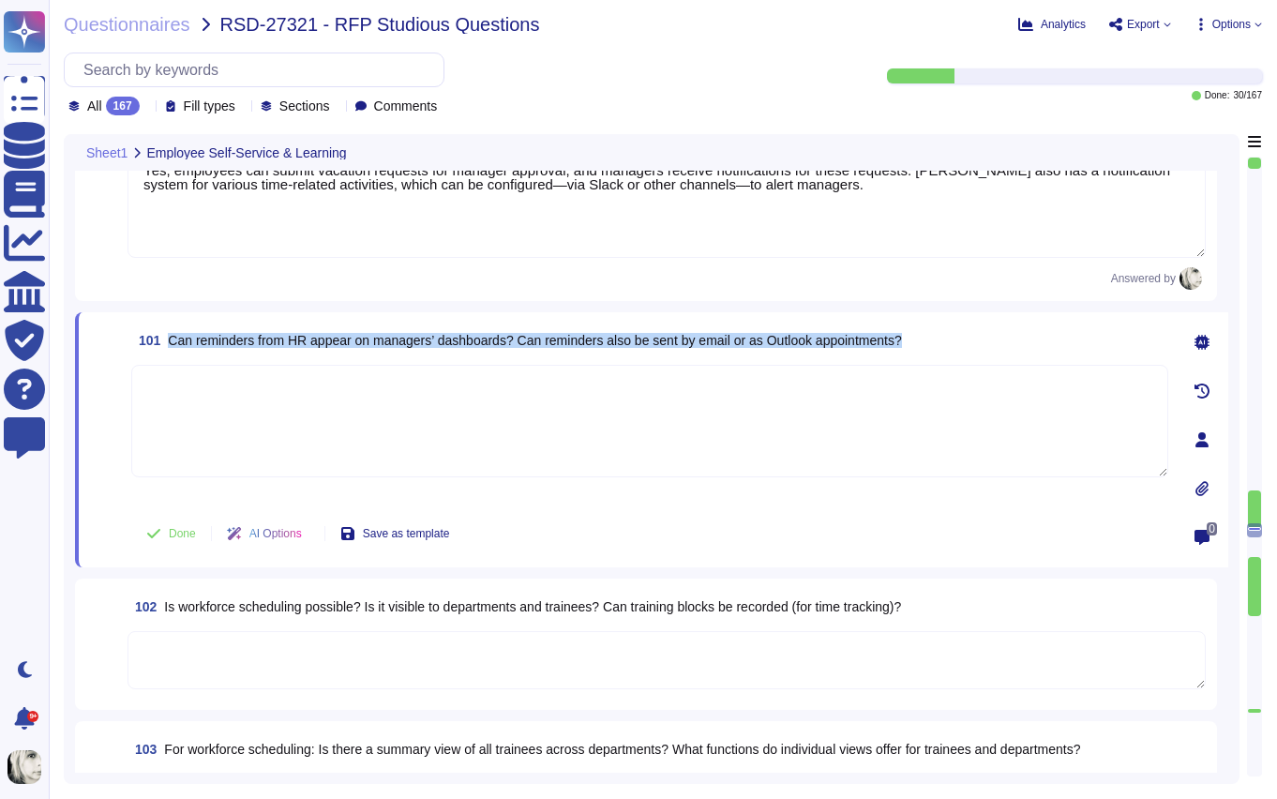
click at [240, 343] on span "Can reminders from HR appear on managers’ dashboards? Can reminders also be sen…" at bounding box center [534, 340] width 733 height 15
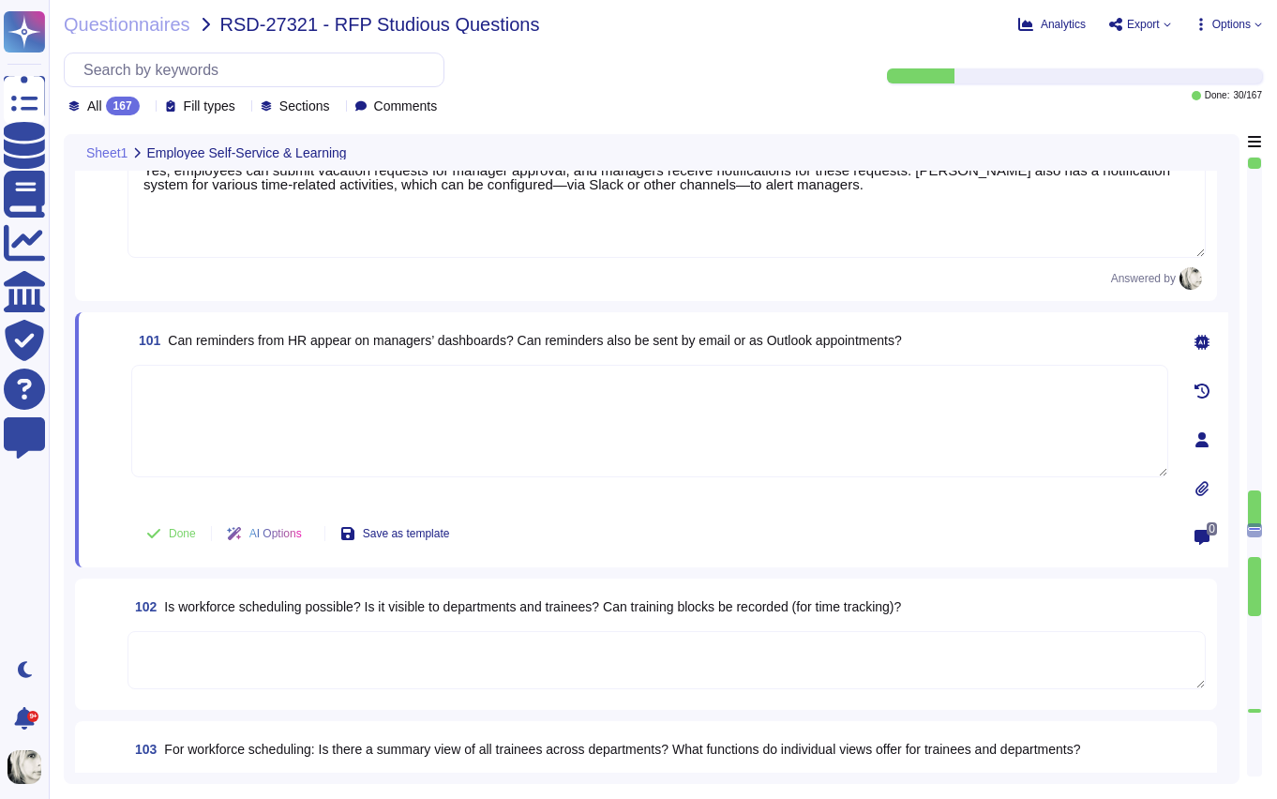
click at [194, 409] on textarea at bounding box center [649, 421] width 1037 height 113
paste textarea "Reminders can be sent by email before submission and approval deadlines. Payrol…"
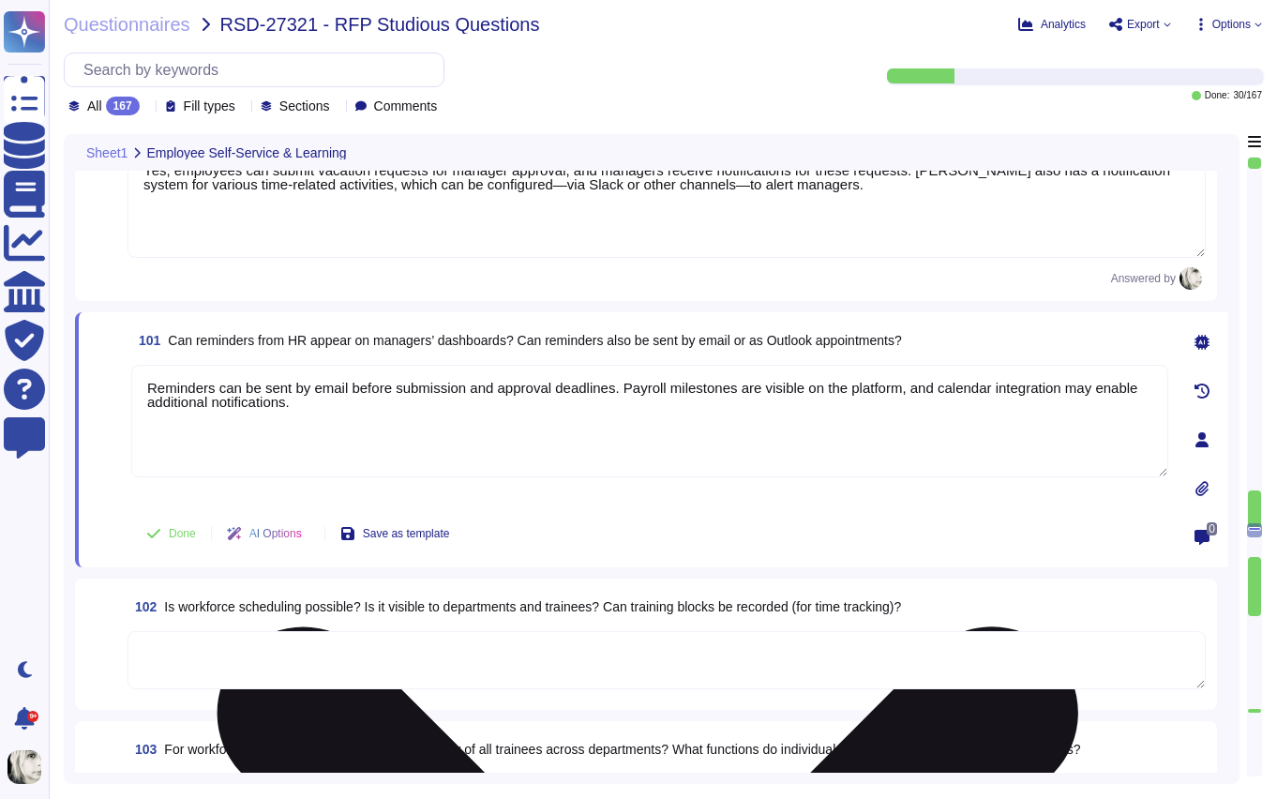
click at [1099, 389] on textarea "Reminders can be sent by email before submission and approval deadlines. Payrol…" at bounding box center [649, 421] width 1037 height 113
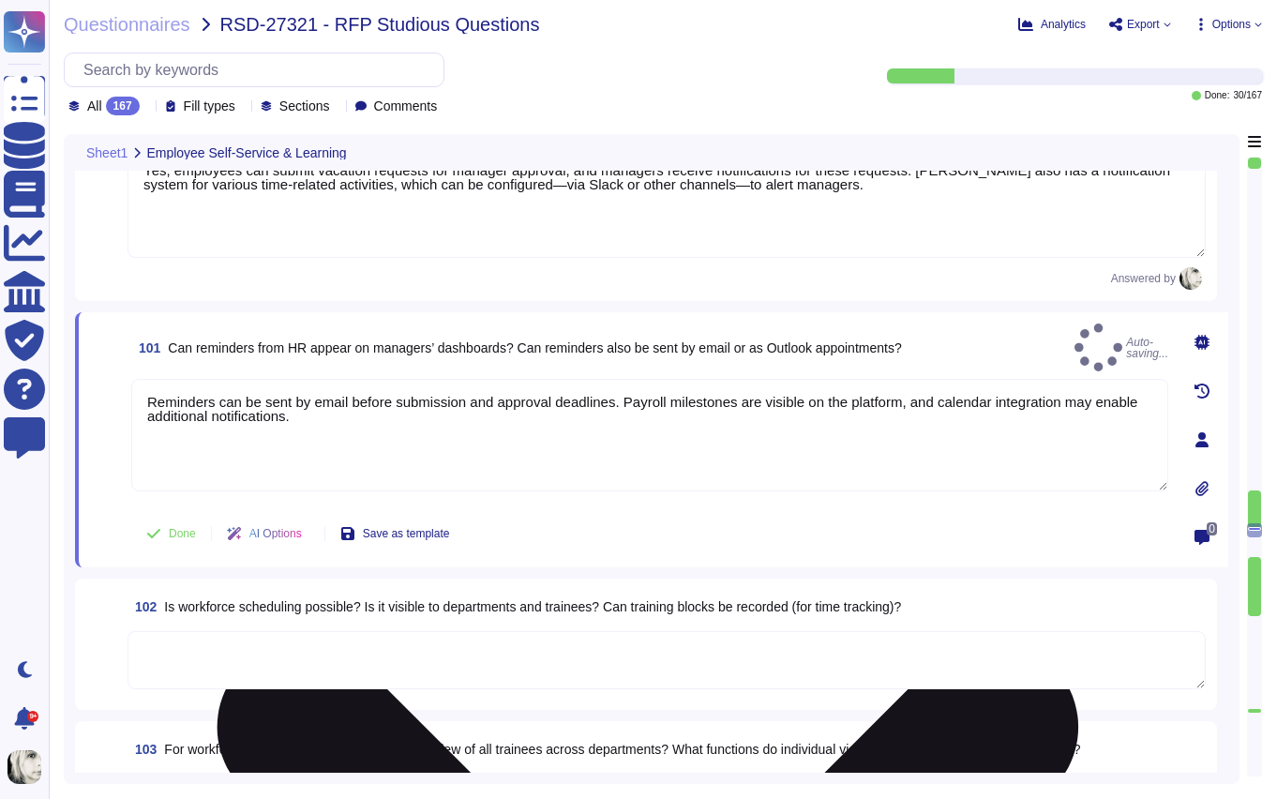
type textarea "Reminders can be sent by email before submission and approval deadlines. Payrol…"
click at [220, 501] on div "Reminders can be sent by email before submission and approval deadlines. Payrol…" at bounding box center [649, 441] width 1037 height 125
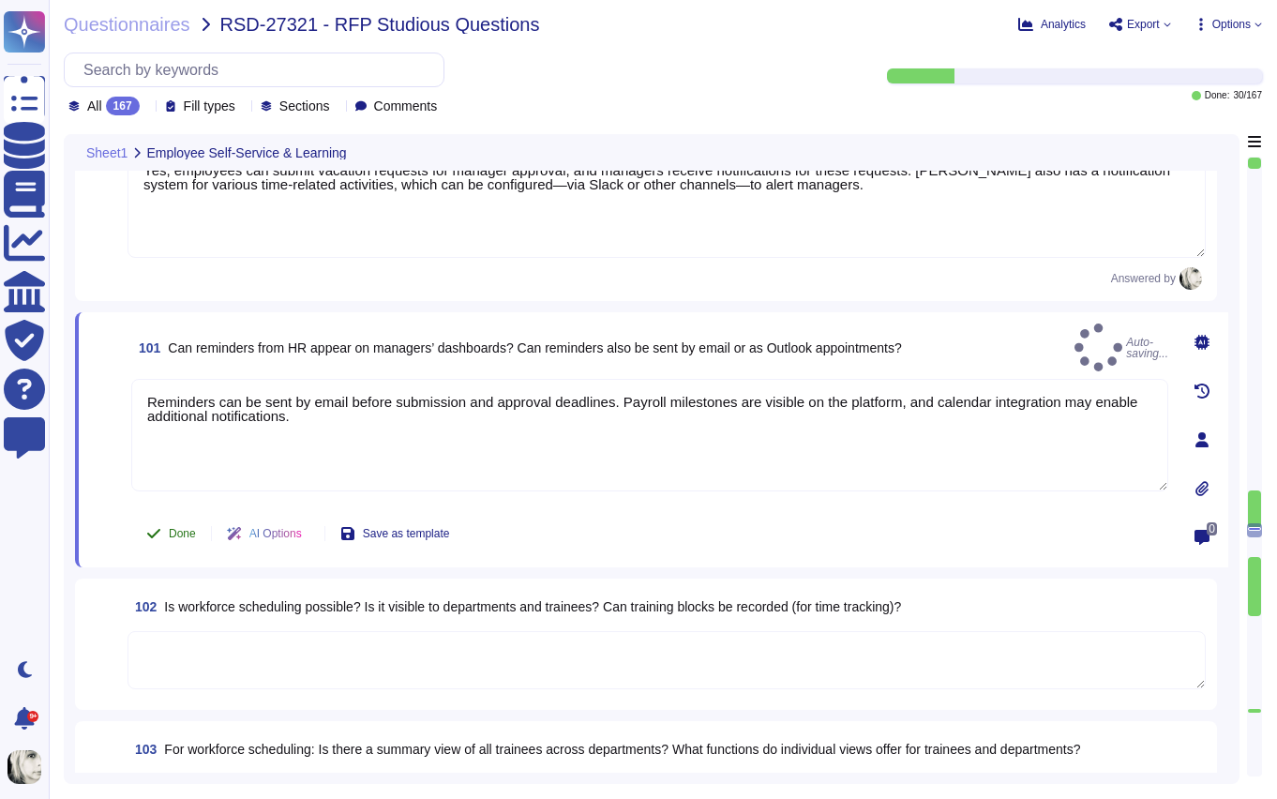
click at [173, 534] on span "Done" at bounding box center [182, 533] width 27 height 11
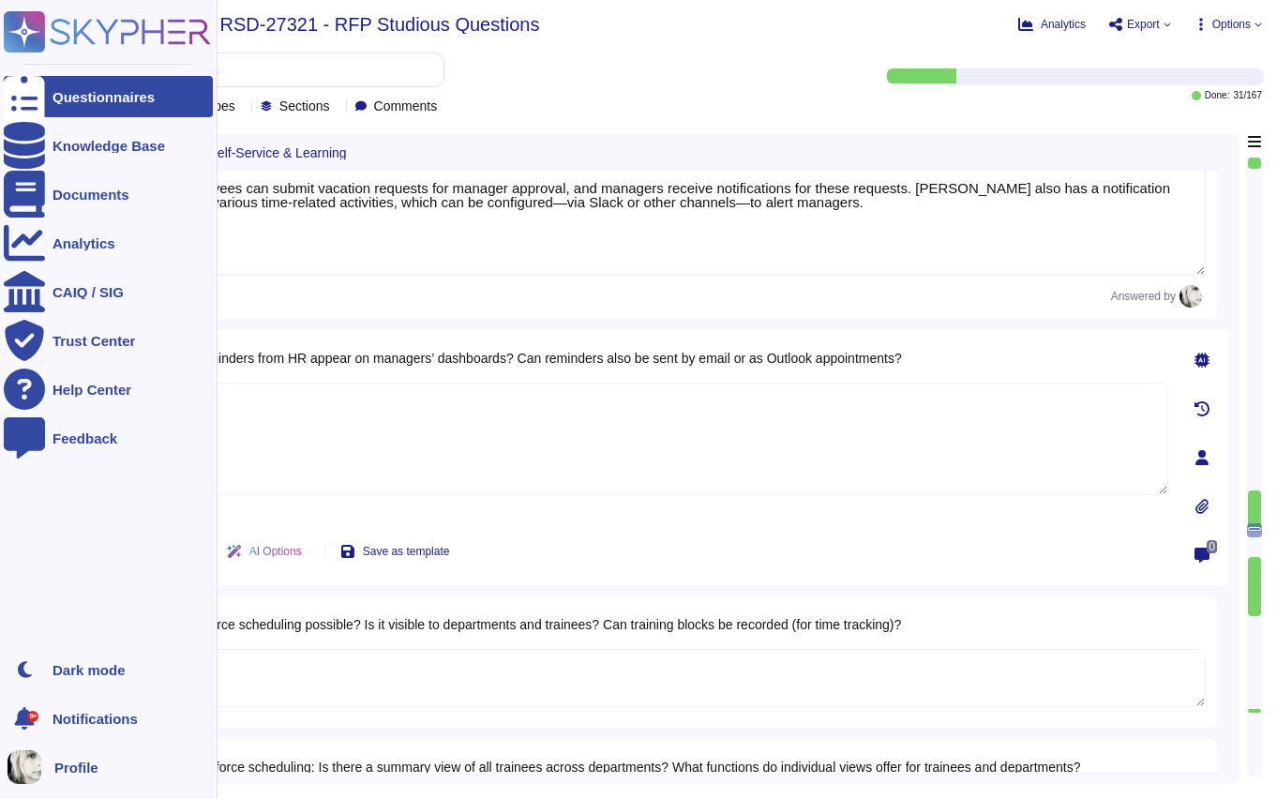
scroll to position [14525, 0]
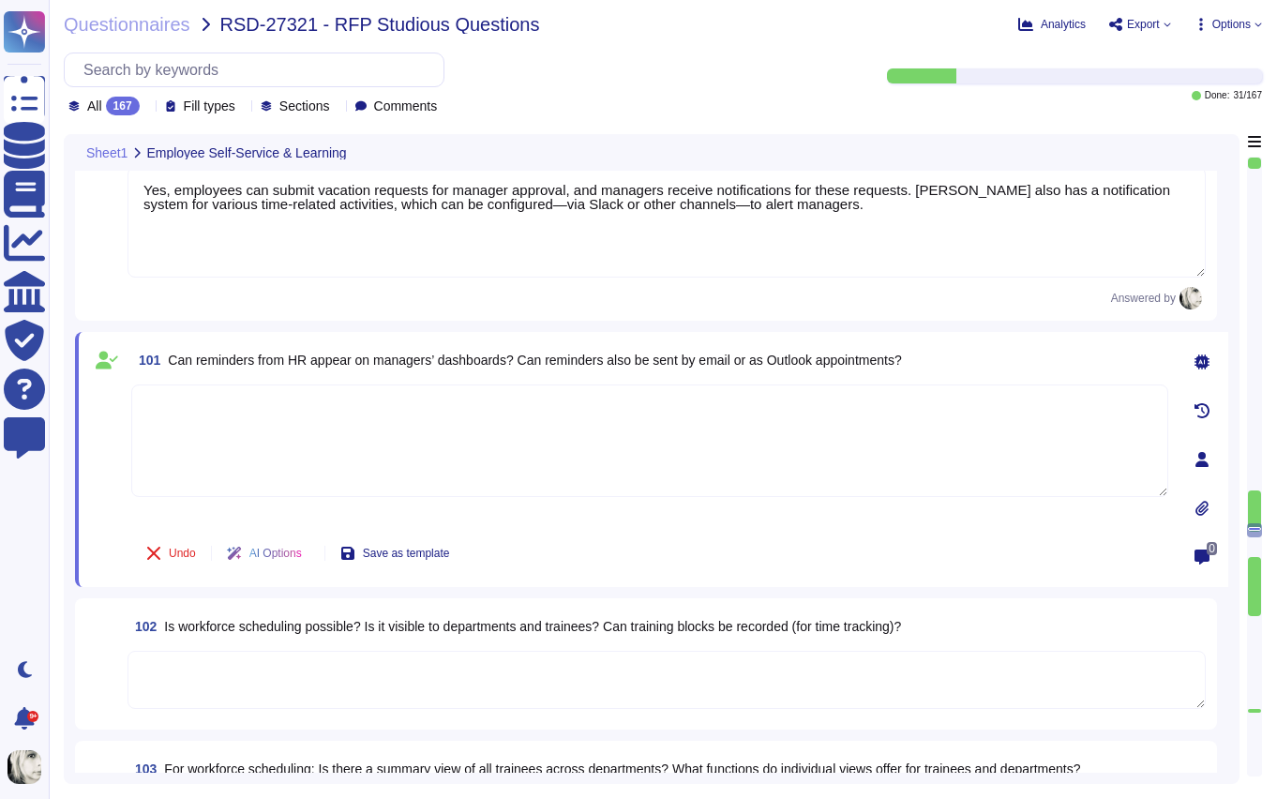
click at [262, 419] on textarea at bounding box center [649, 440] width 1037 height 113
paste textarea "Reminders can be sent by email before submission and approval deadlines. Payrol…"
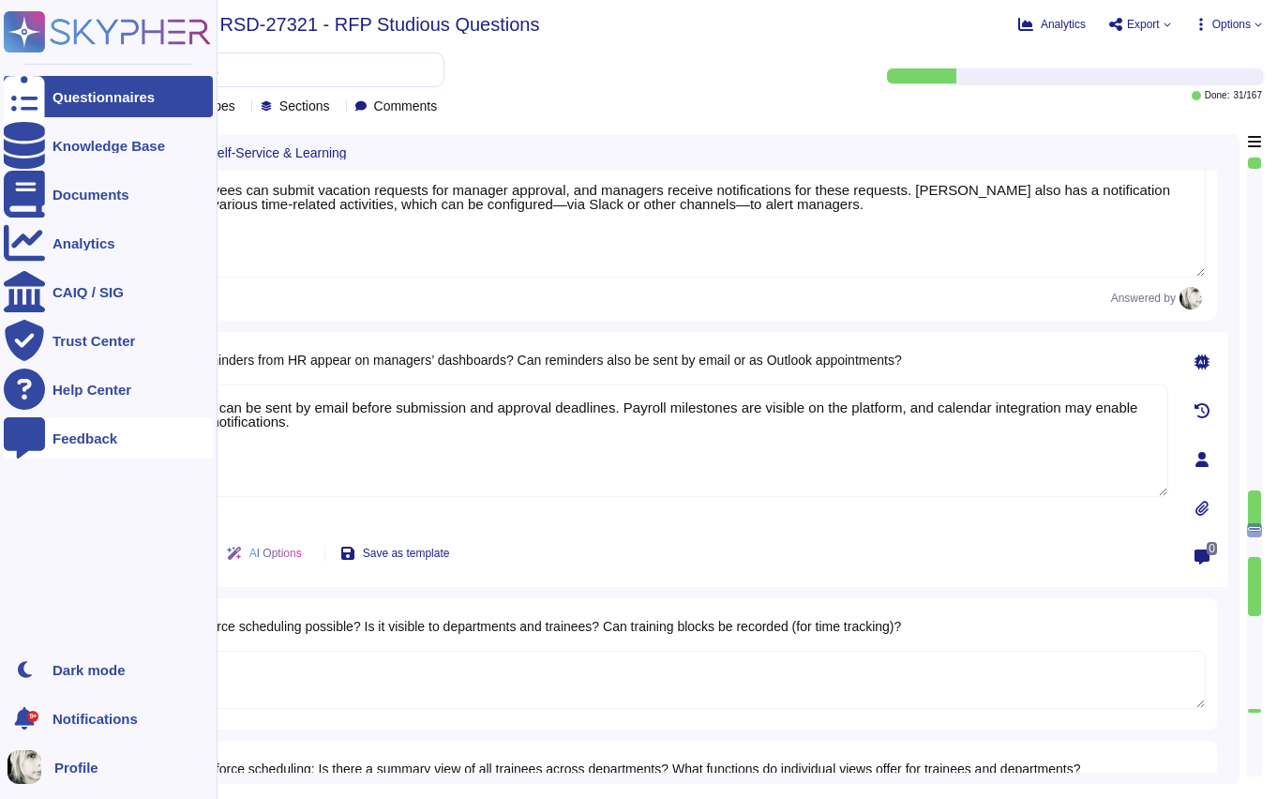
type textarea "Reminders can be sent by email before submission and approval deadlines. Payrol…"
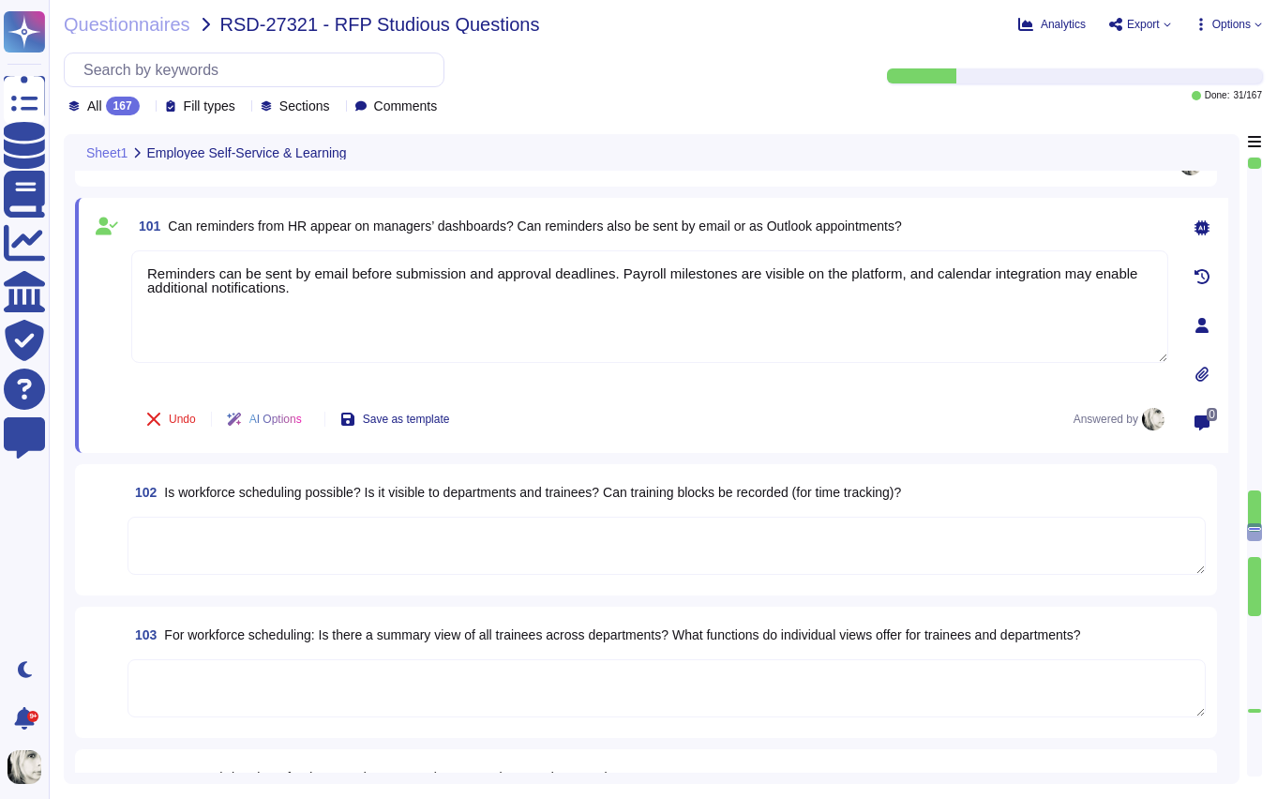
scroll to position [14675, 0]
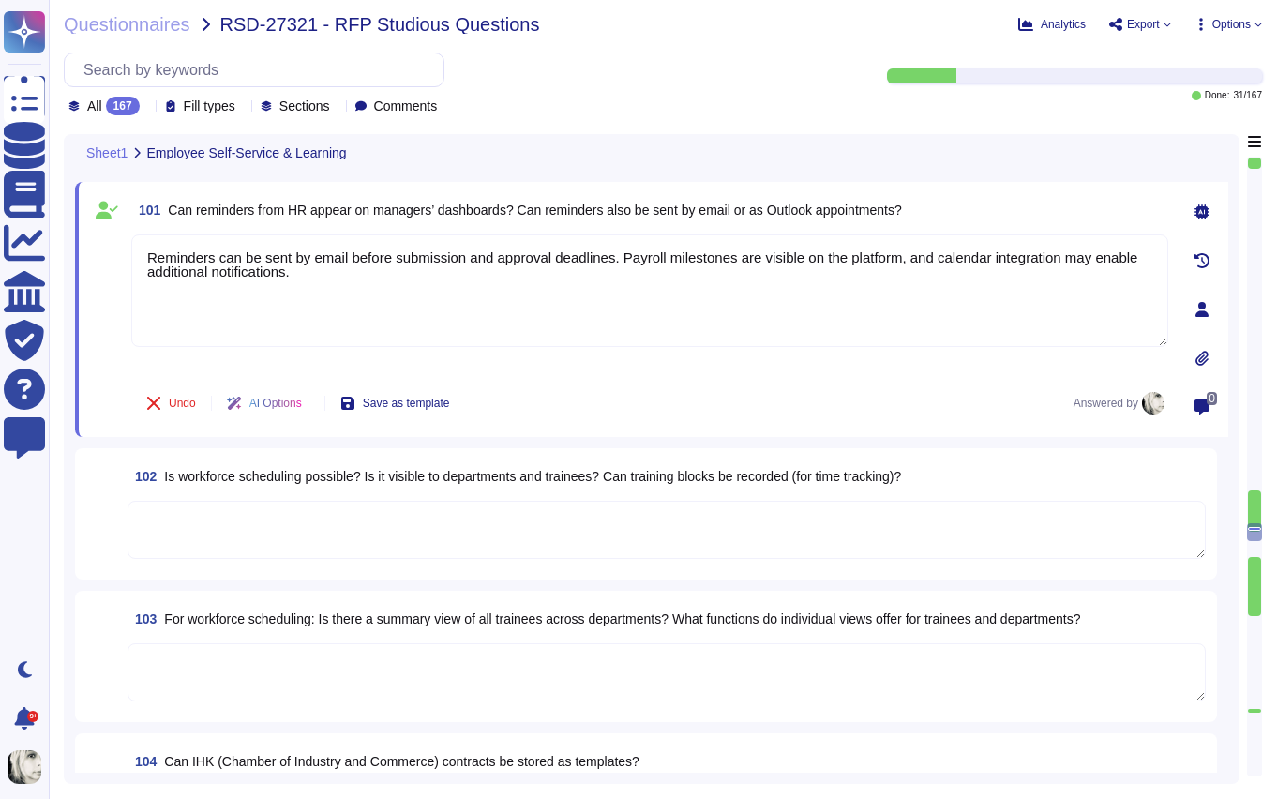
click at [248, 478] on span "Is workforce scheduling possible? Is it visible to departments and trainees? Ca…" at bounding box center [532, 476] width 737 height 15
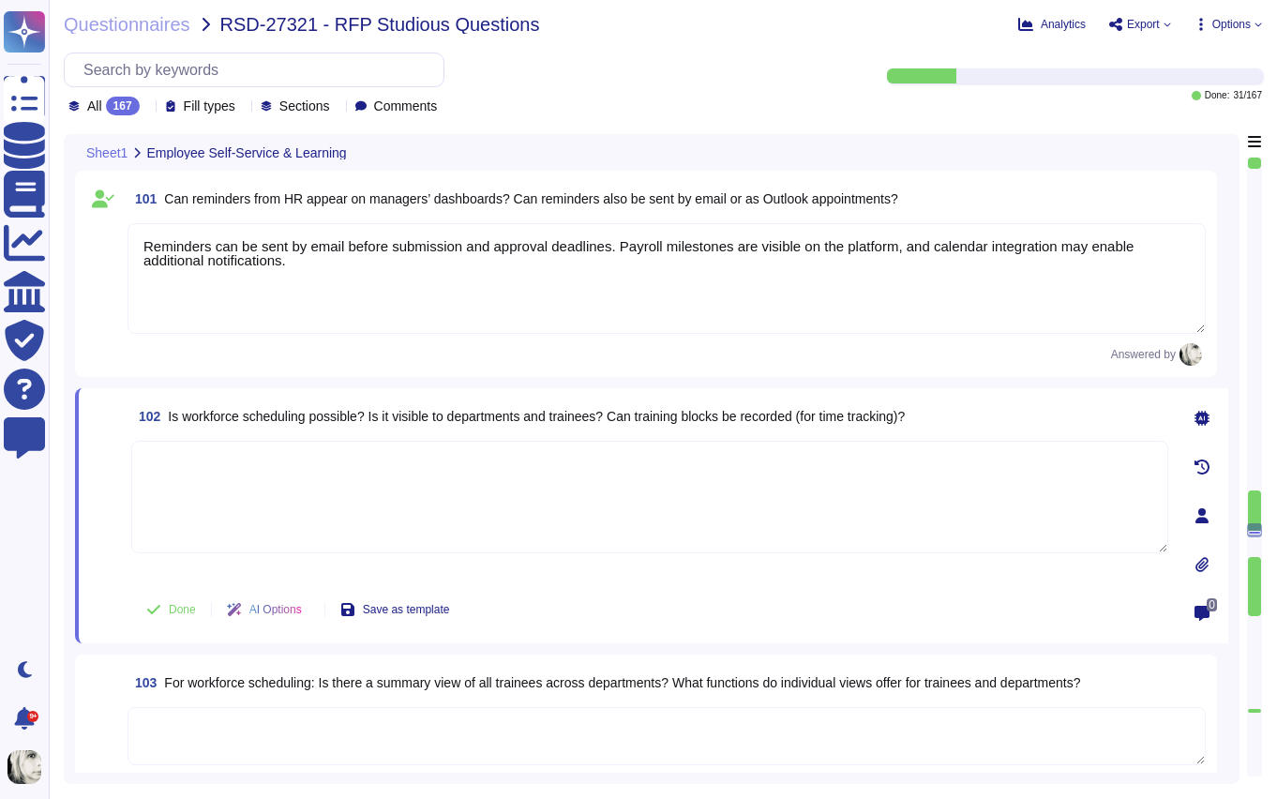
click at [248, 478] on textarea at bounding box center [649, 497] width 1037 height 113
click at [263, 421] on span "Is workforce scheduling possible? Is it visible to departments and trainees? Ca…" at bounding box center [536, 416] width 737 height 15
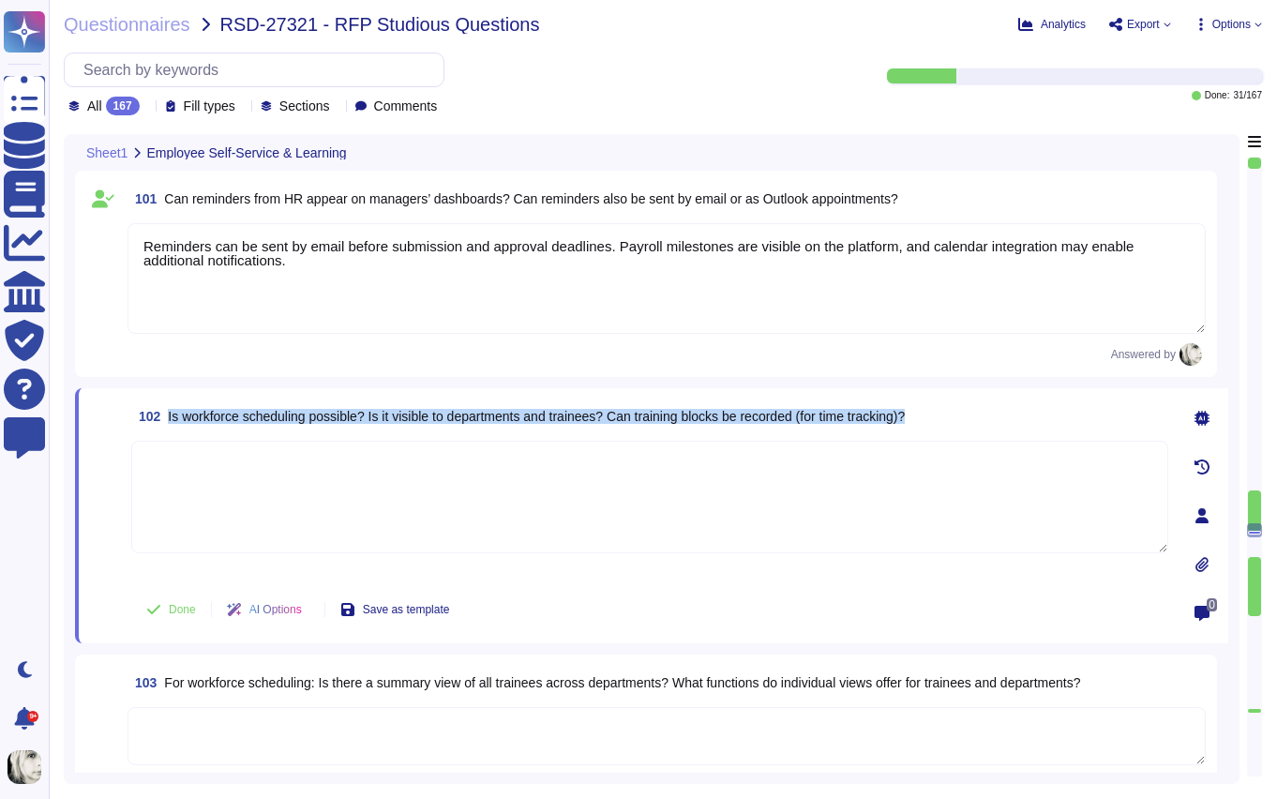
click at [263, 421] on span "Is workforce scheduling possible? Is it visible to departments and trainees? Ca…" at bounding box center [536, 416] width 737 height 15
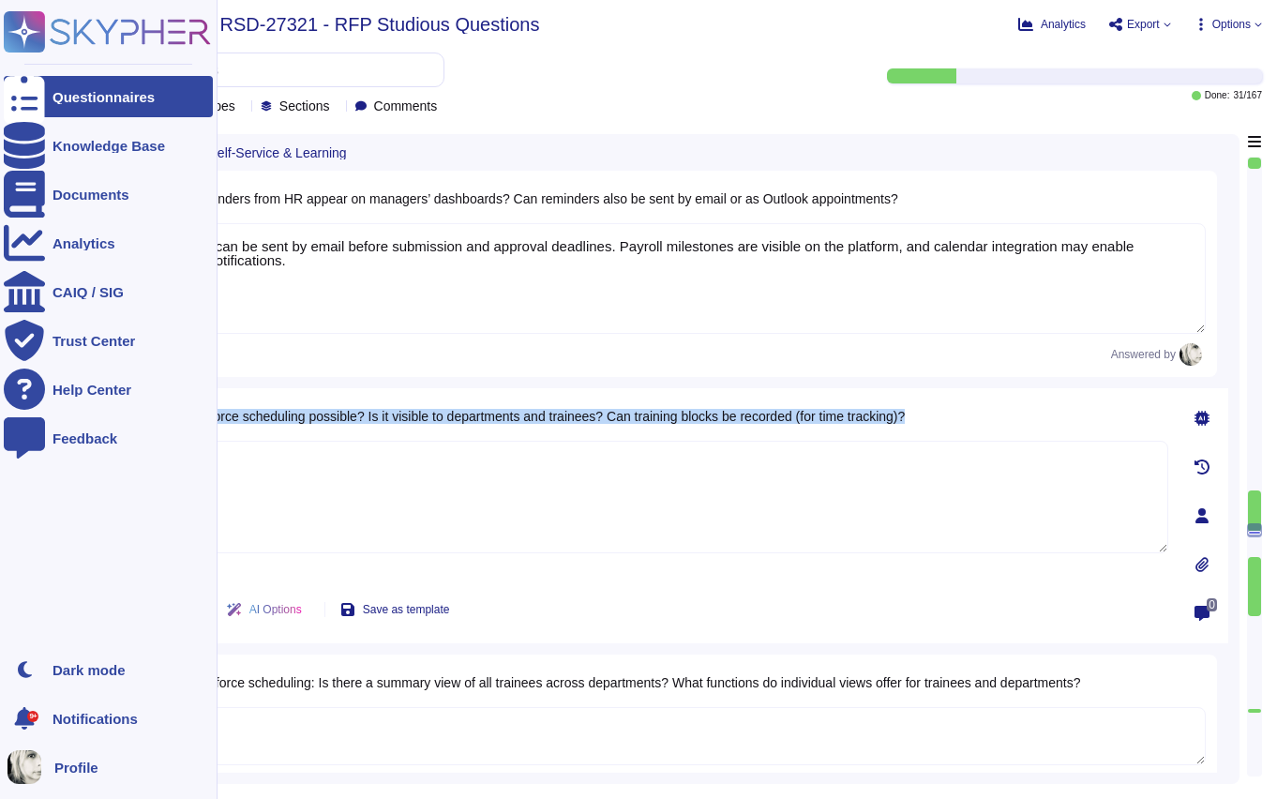
click at [248, 422] on span "Is workforce scheduling possible? Is it visible to departments and trainees? Ca…" at bounding box center [536, 416] width 737 height 15
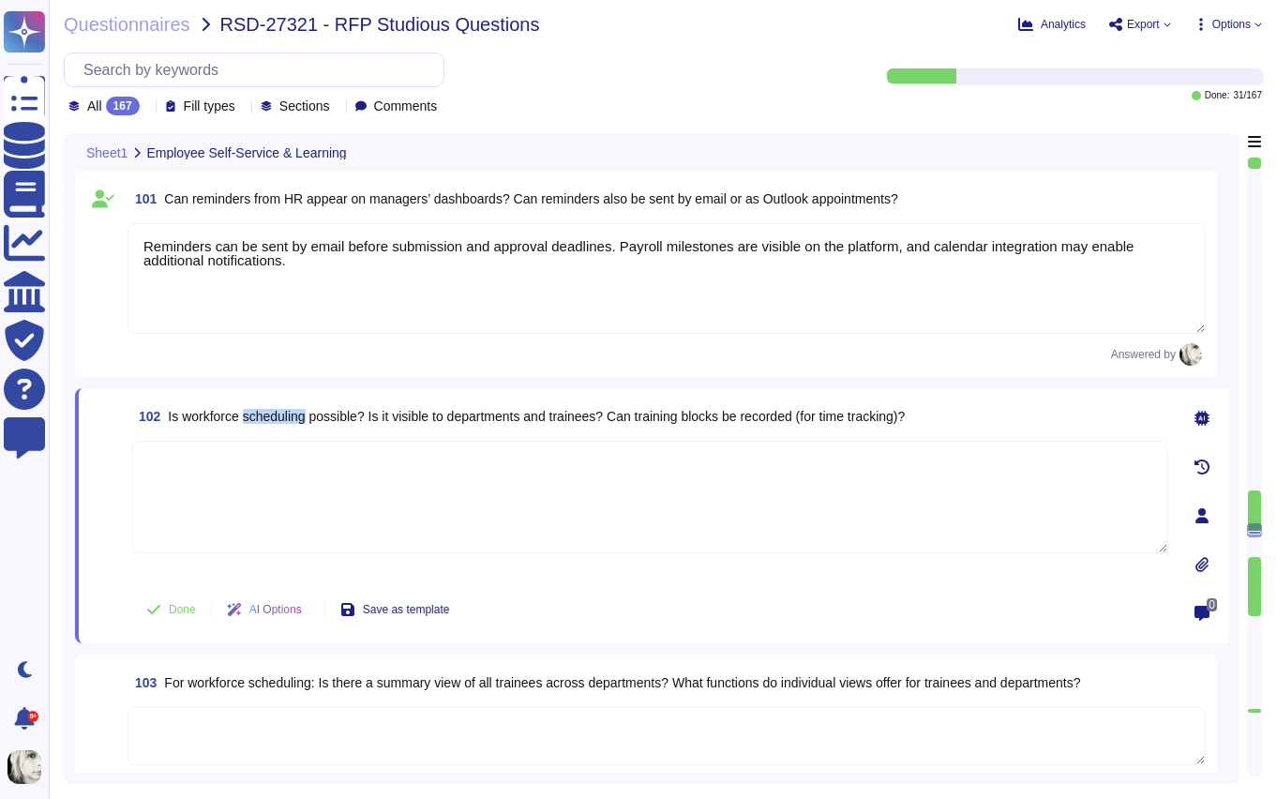
click at [248, 422] on span "Is workforce scheduling possible? Is it visible to departments and trainees? Ca…" at bounding box center [536, 416] width 737 height 15
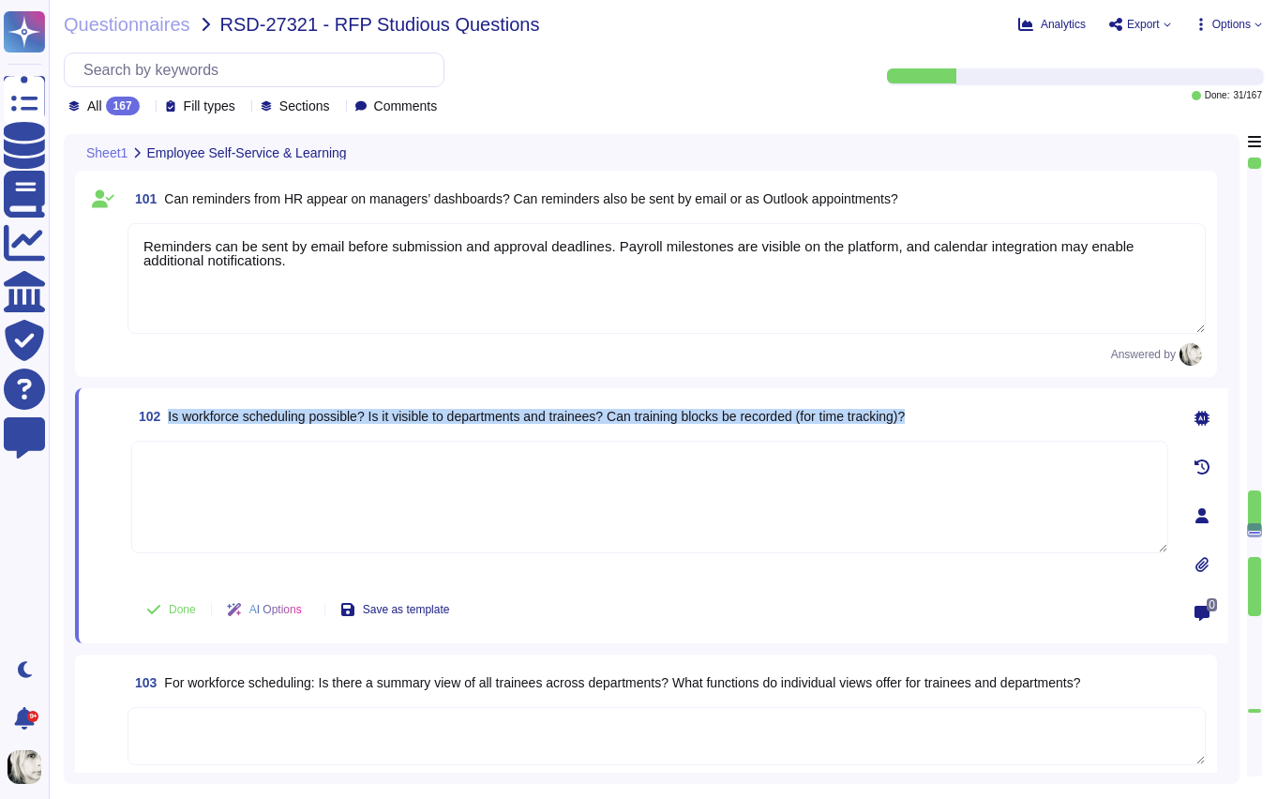
click at [248, 422] on span "Is workforce scheduling possible? Is it visible to departments and trainees? Ca…" at bounding box center [536, 416] width 737 height 15
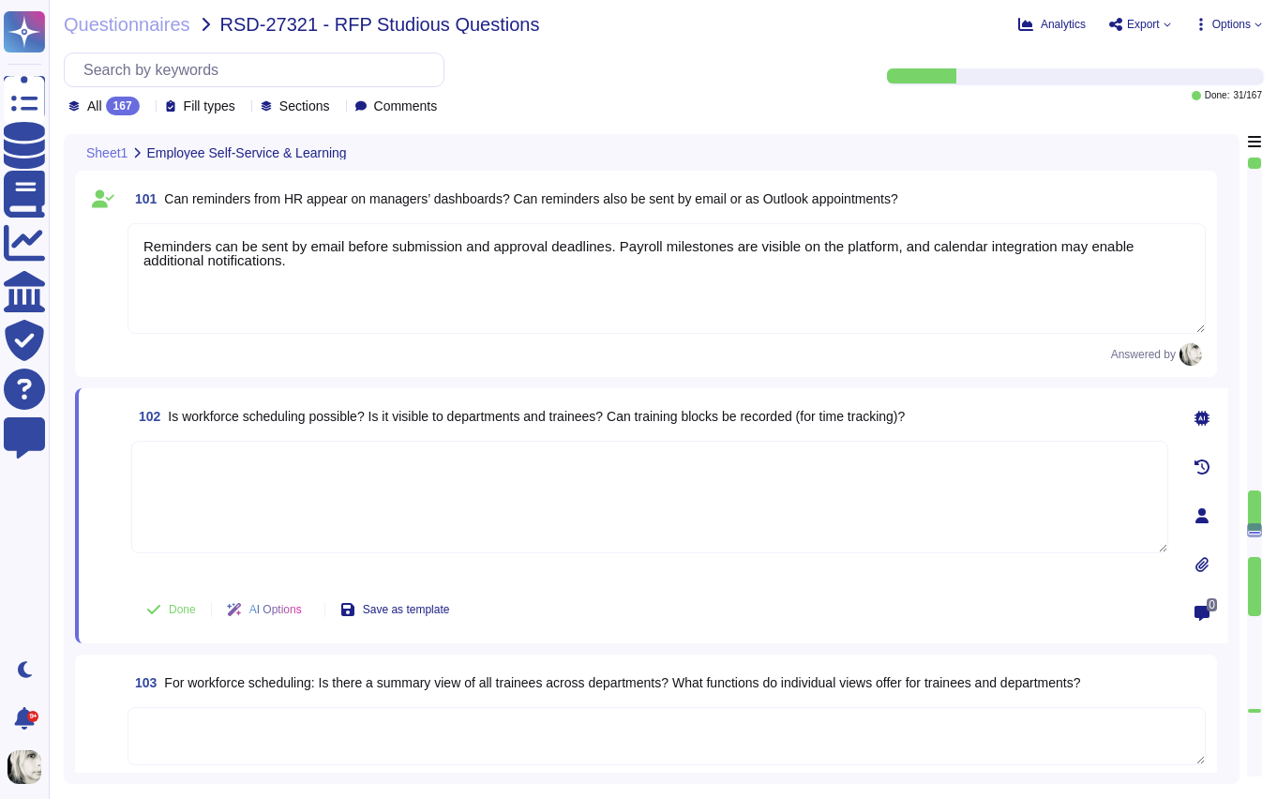
click at [261, 486] on textarea at bounding box center [649, 497] width 1037 height 113
paste textarea "Yes, workforce scheduling is possible in [PERSON_NAME]. Weekly schedules can be…"
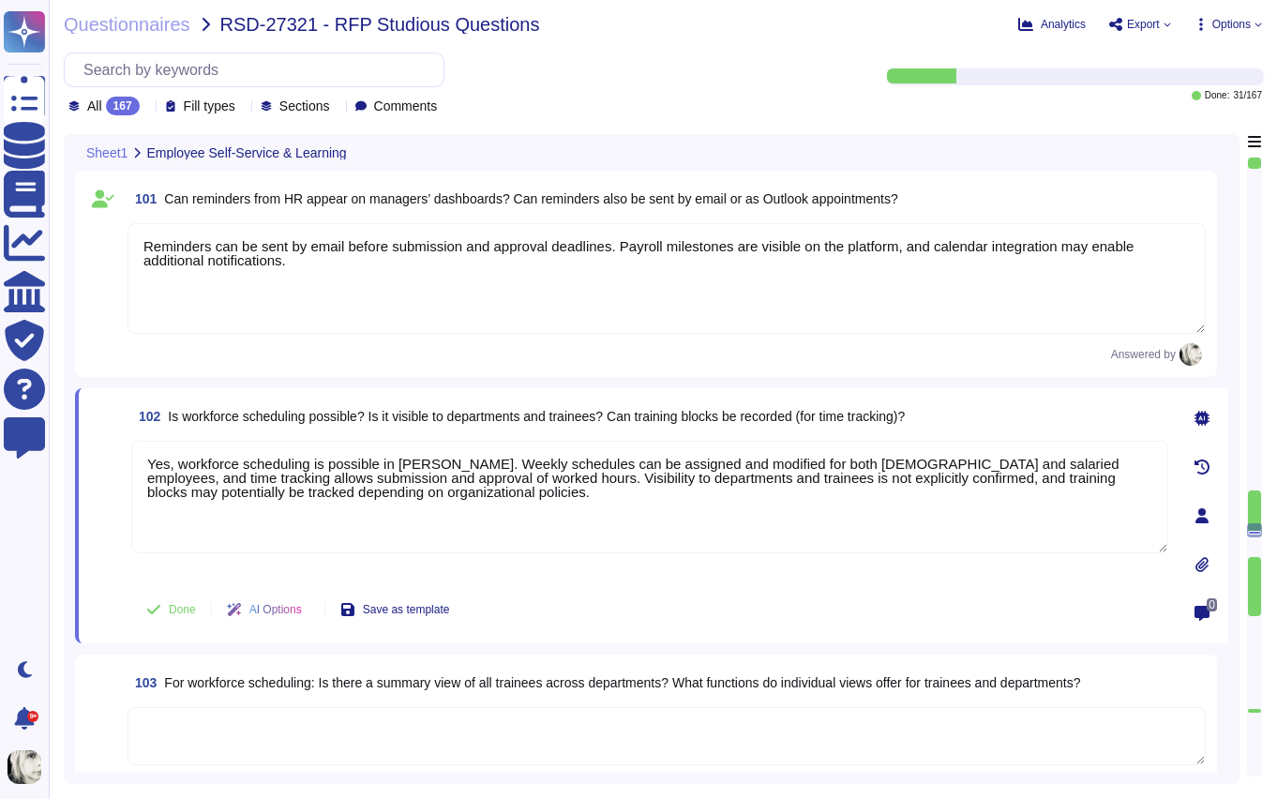
type textarea "Yes, workforce scheduling is possible in [PERSON_NAME]. Weekly schedules can be…"
click at [104, 544] on span at bounding box center [107, 510] width 34 height 139
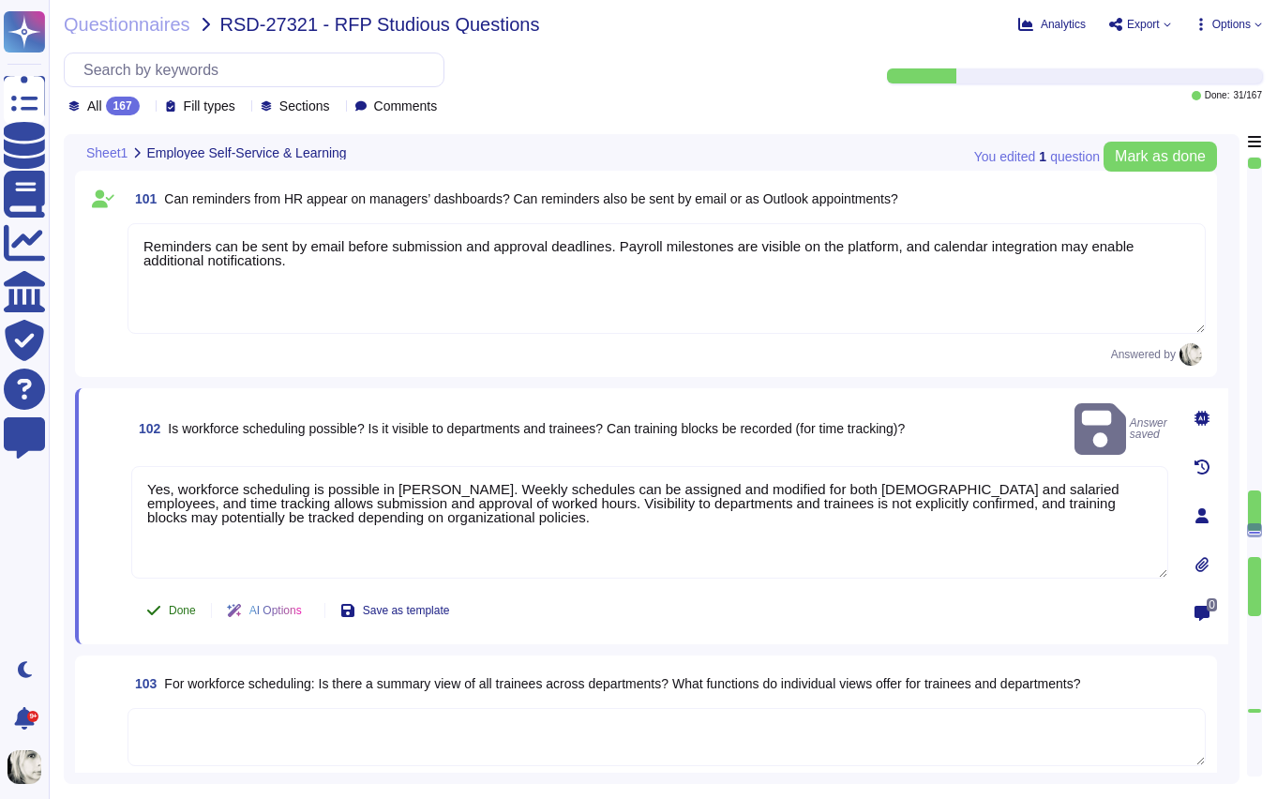
click at [163, 608] on button "Done" at bounding box center [171, 611] width 80 height 38
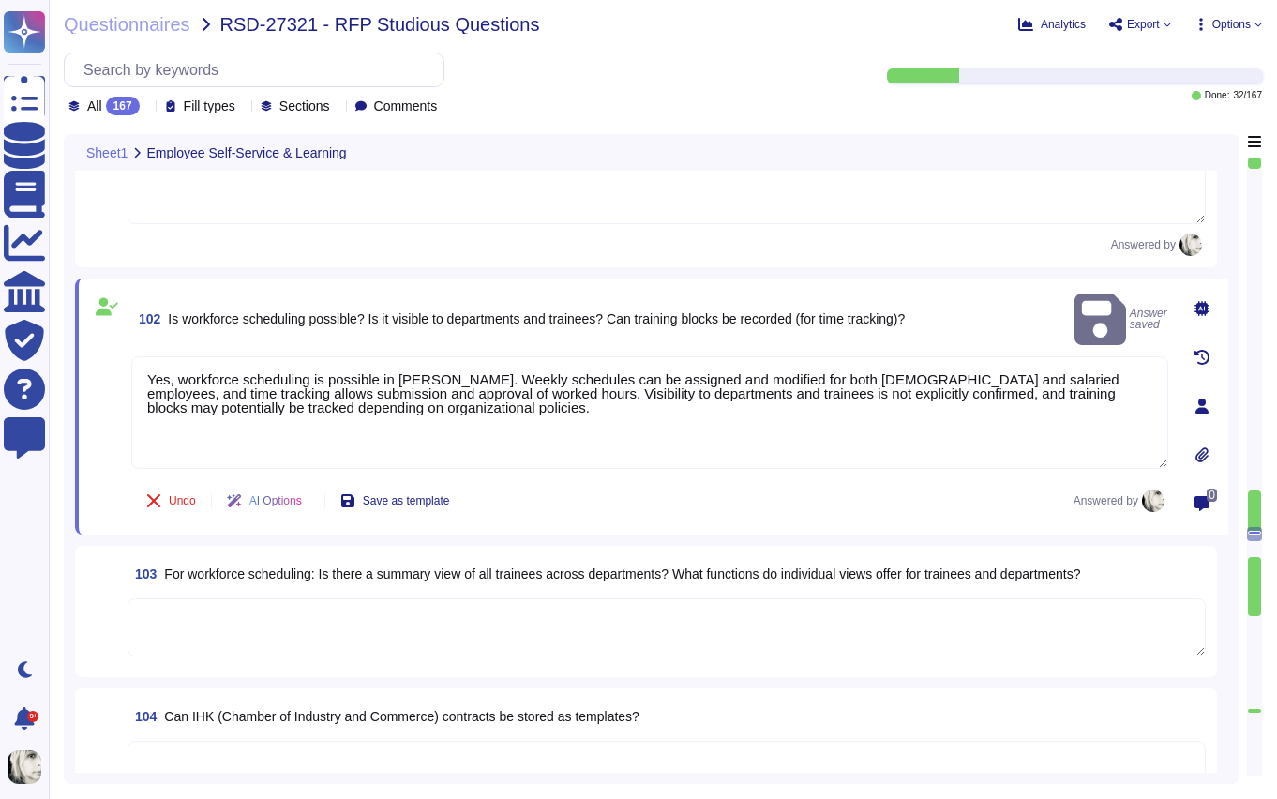
scroll to position [14789, 0]
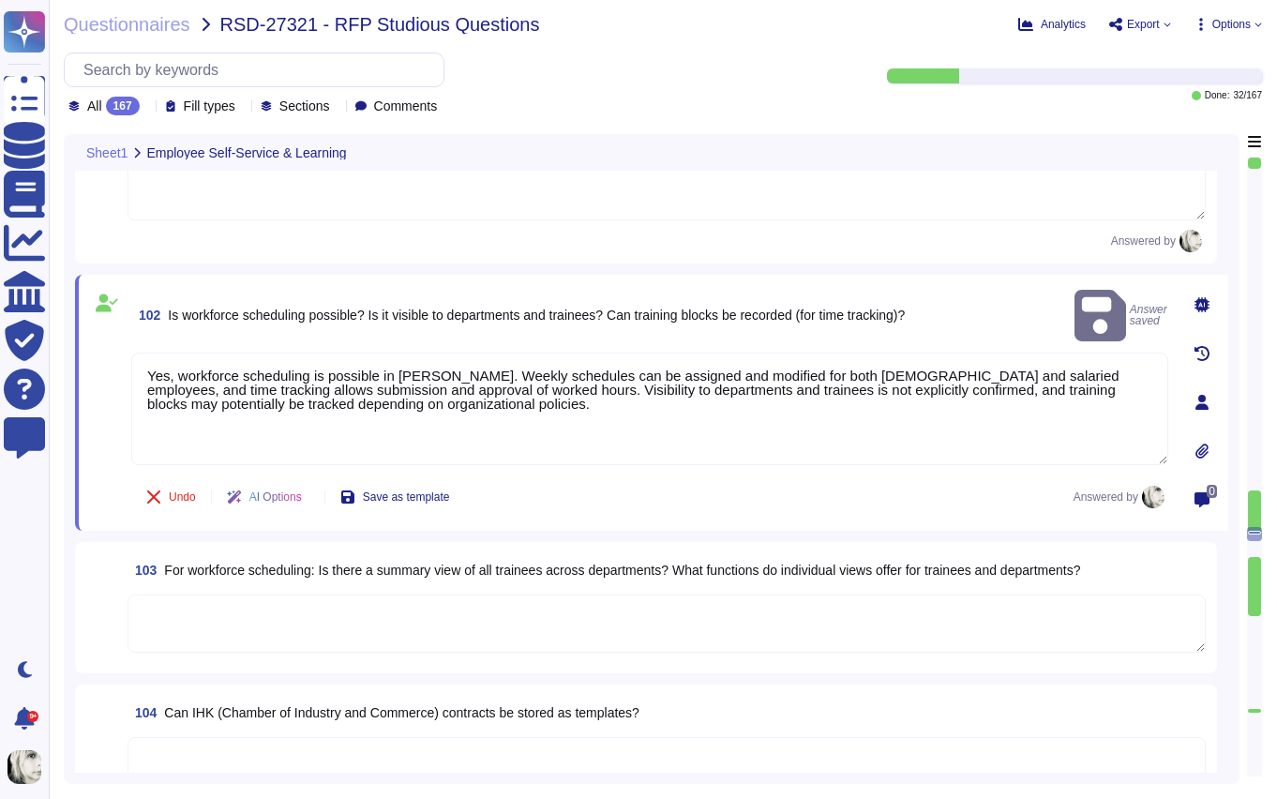
click at [215, 563] on span "For workforce scheduling: Is there a summary view of all trainees across depart…" at bounding box center [622, 570] width 916 height 15
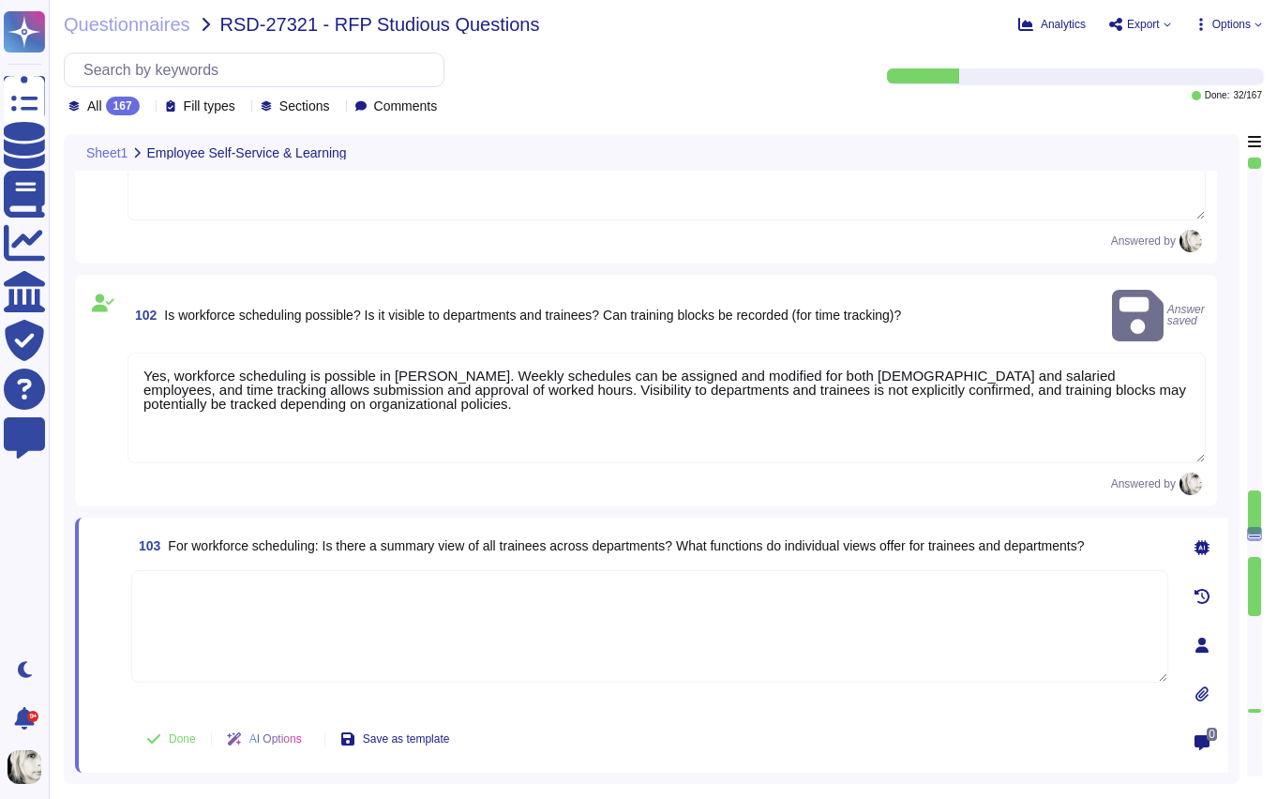
click at [215, 570] on textarea at bounding box center [649, 626] width 1037 height 113
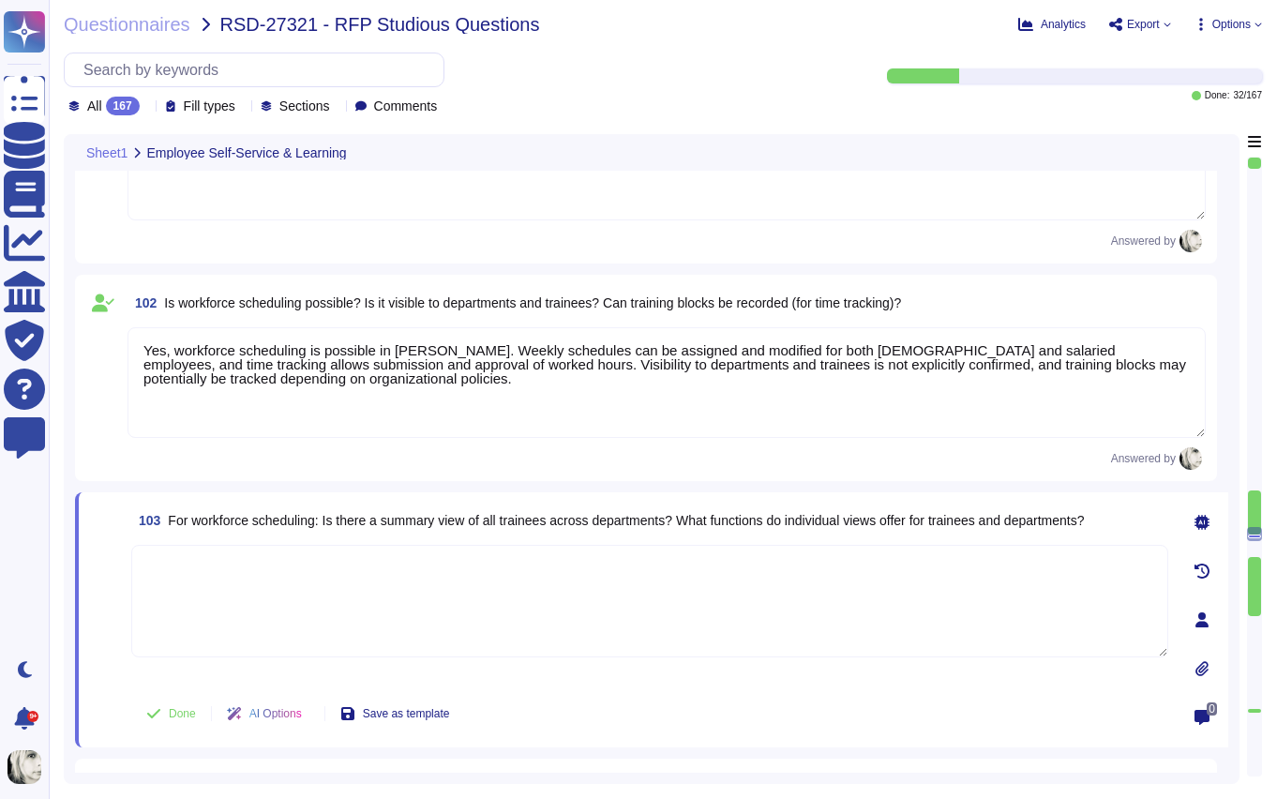
click at [224, 526] on span "For workforce scheduling: Is there a summary view of all trainees across depart…" at bounding box center [626, 520] width 916 height 15
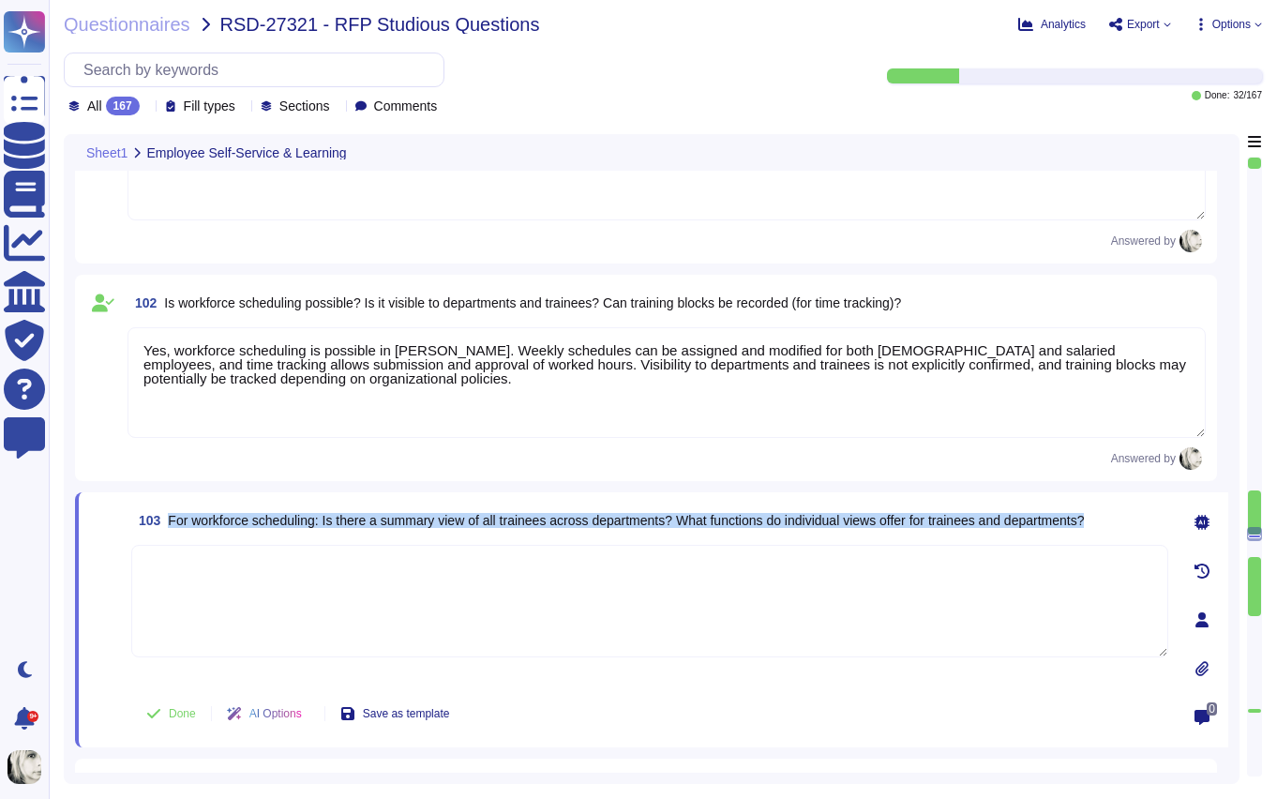
click at [224, 526] on span "For workforce scheduling: Is there a summary view of all trainees across depart…" at bounding box center [626, 520] width 916 height 15
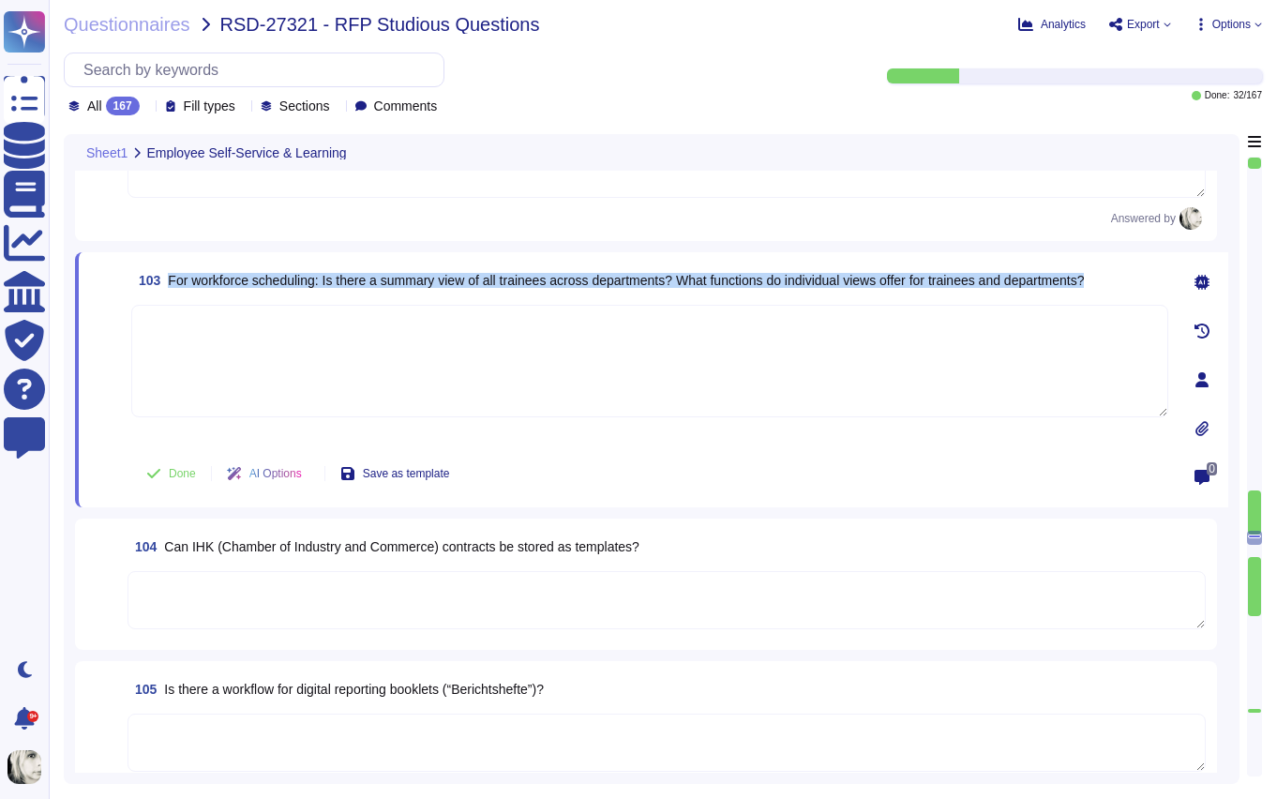
type textarea "[PERSON_NAME] supports fully customizable working-time models through its Weekl…"
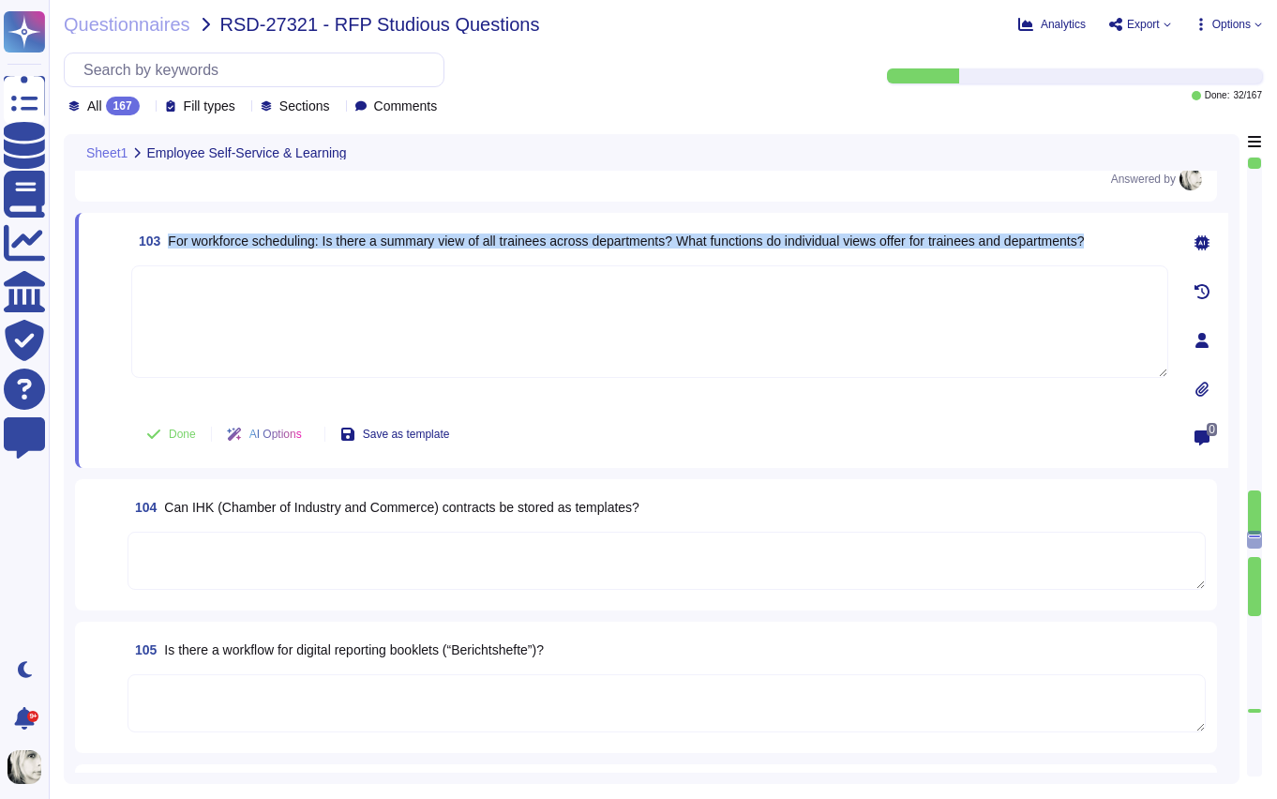
scroll to position [15052, 0]
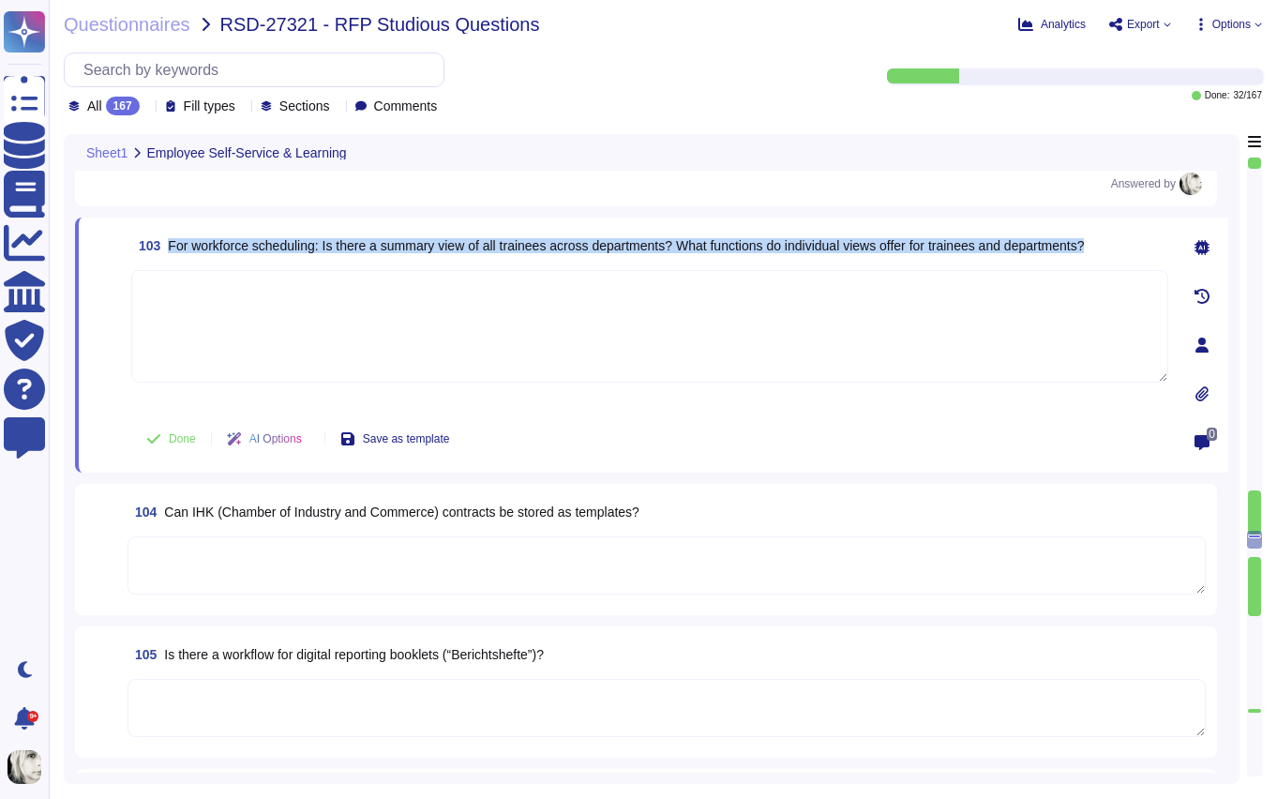
click at [403, 251] on span "For workforce scheduling: Is there a summary view of all trainees across depart…" at bounding box center [626, 245] width 916 height 15
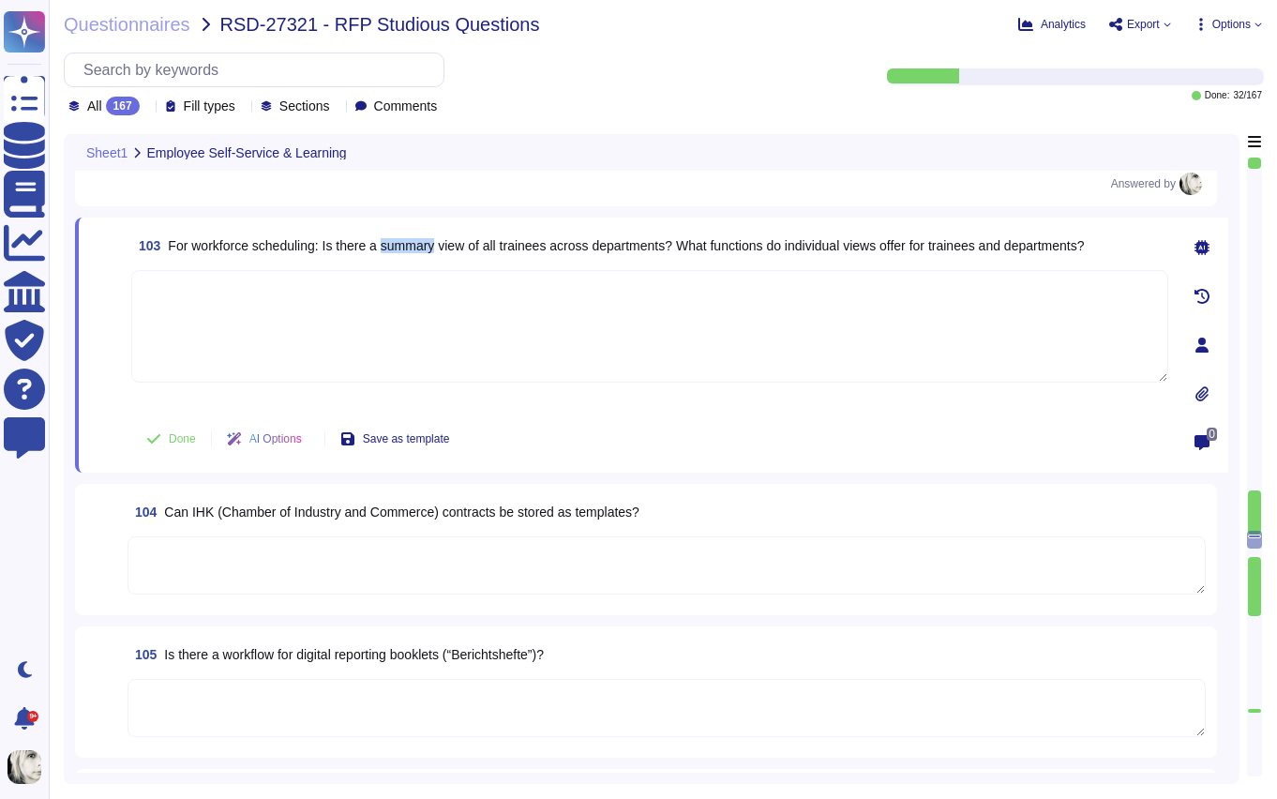
click at [403, 251] on span "For workforce scheduling: Is there a summary view of all trainees across depart…" at bounding box center [626, 245] width 916 height 15
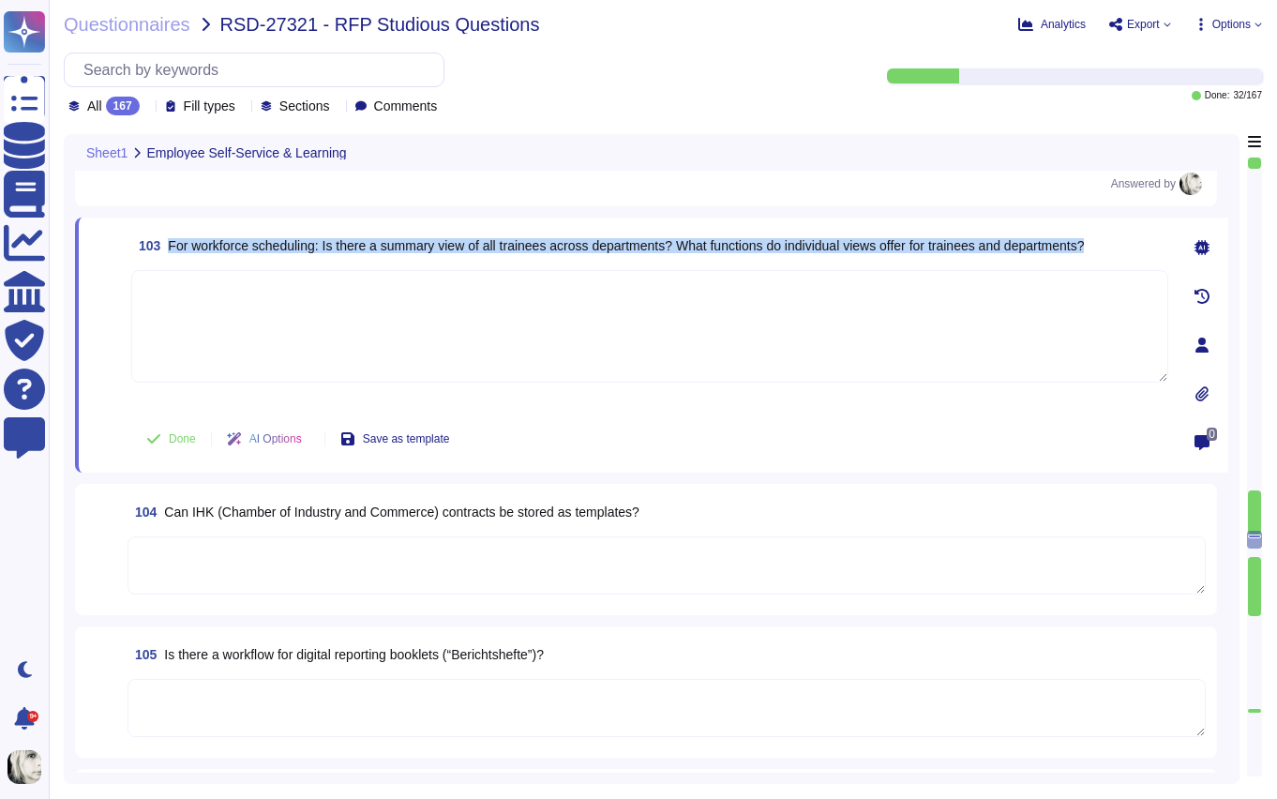
click at [403, 251] on span "For workforce scheduling: Is there a summary view of all trainees across depart…" at bounding box center [626, 245] width 916 height 15
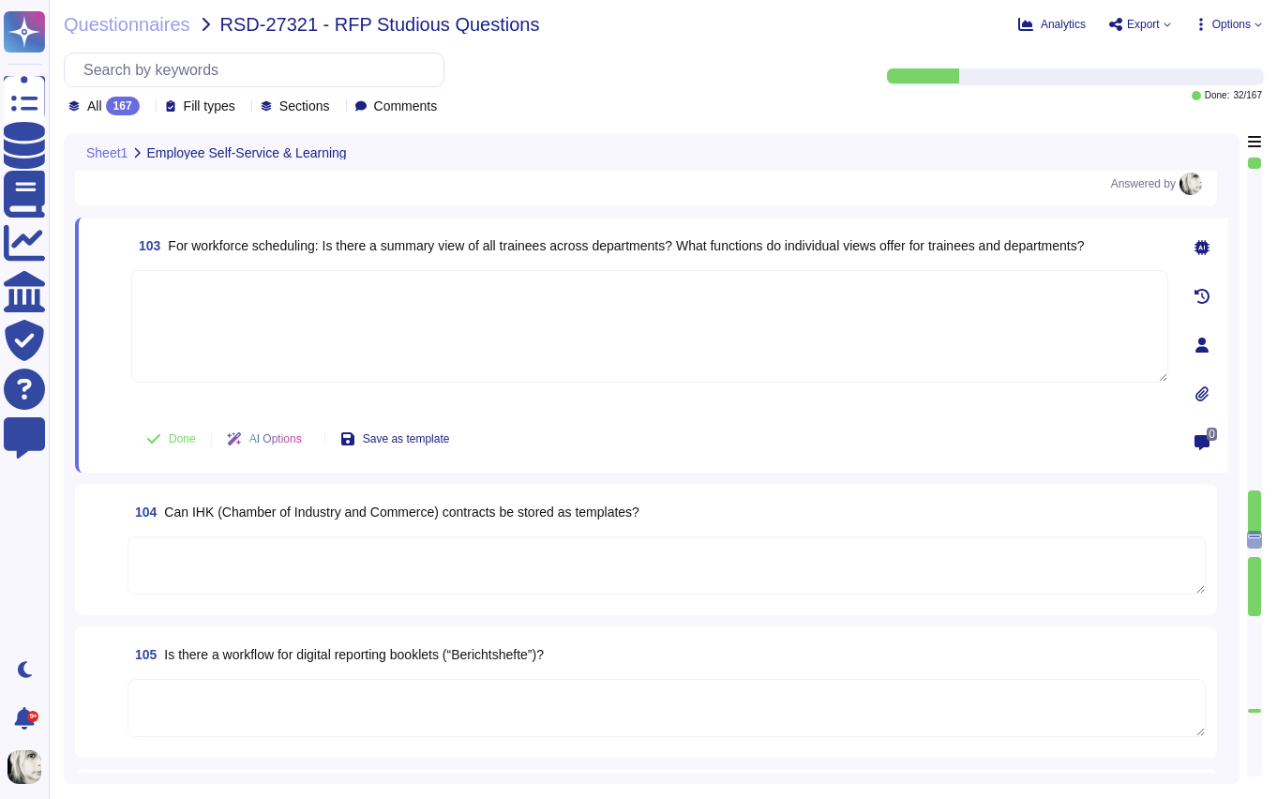
click at [179, 300] on textarea at bounding box center [649, 326] width 1037 height 113
paste textarea "Yes, [PERSON_NAME] provides a summary view of all trainees across departments t…"
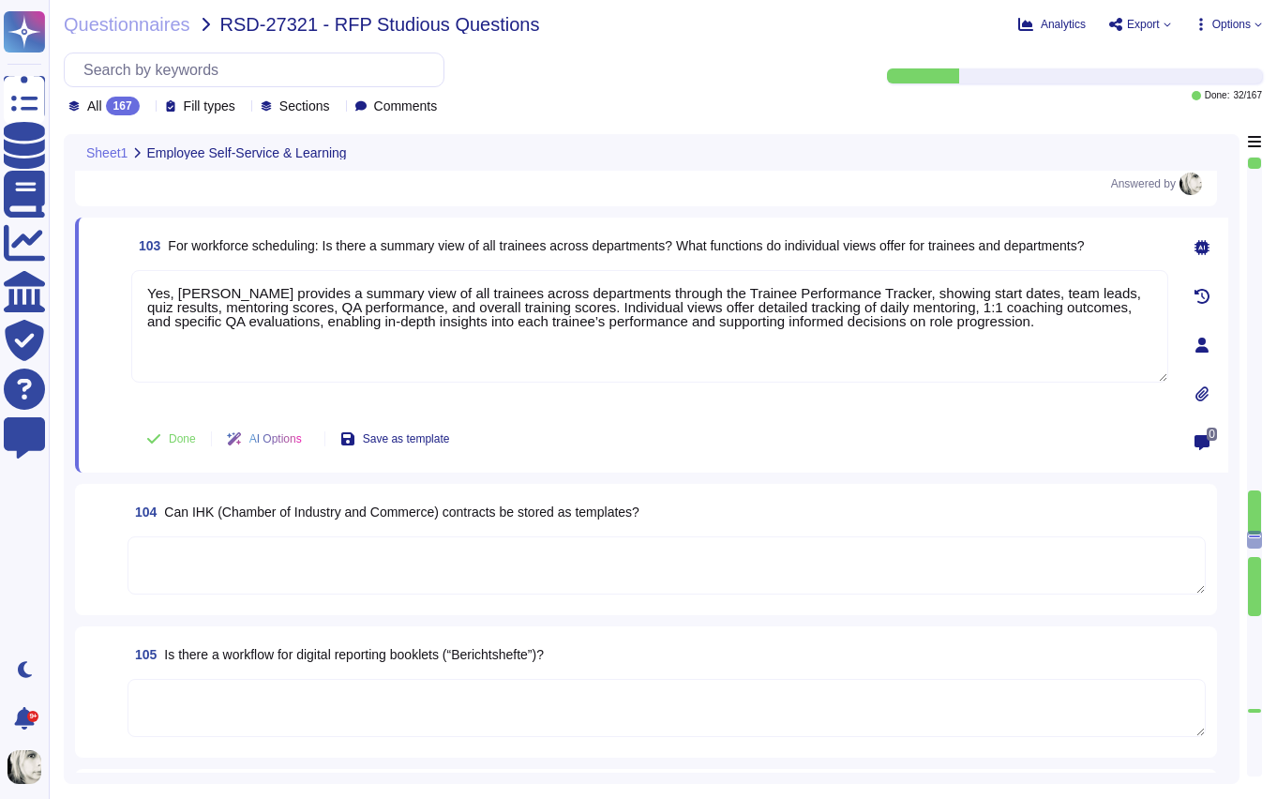
type textarea "Yes, [PERSON_NAME] provides a summary view of all trainees across departments t…"
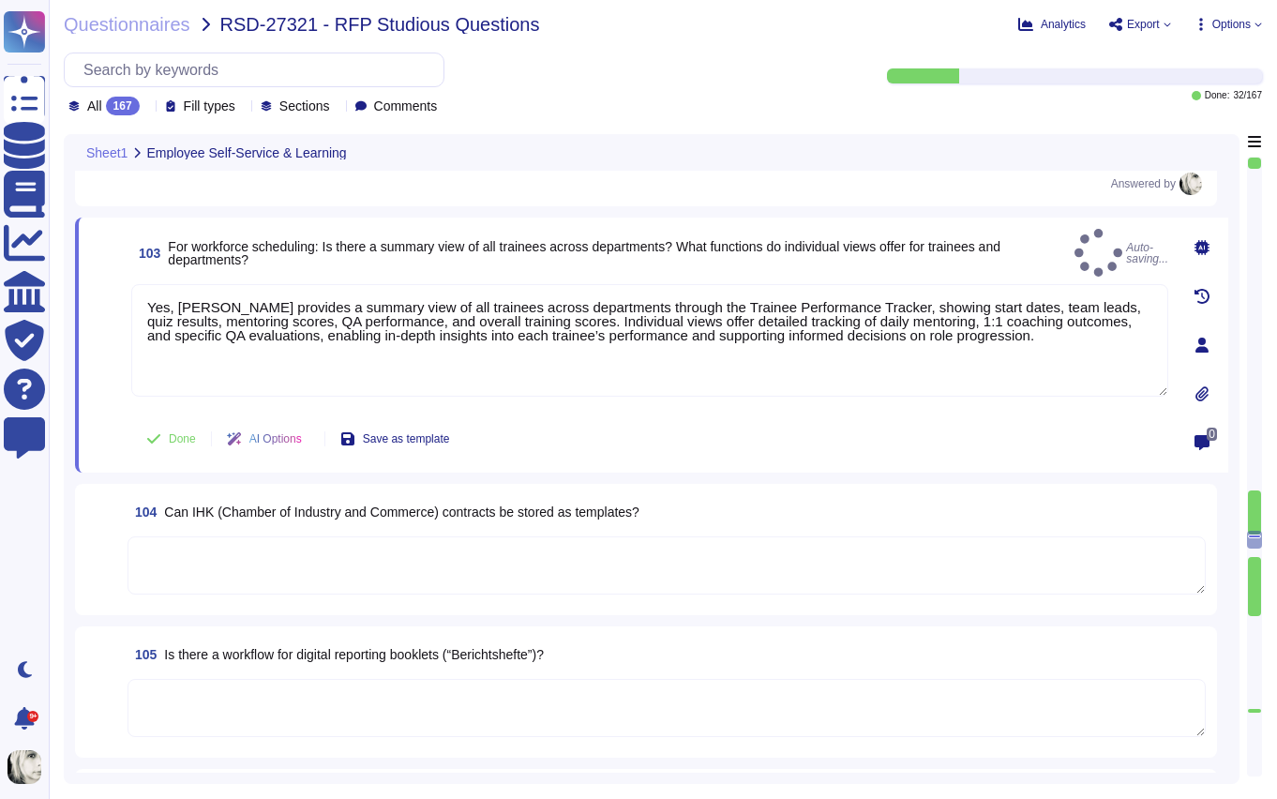
click at [127, 388] on div "103 For workforce scheduling: Is there a summary view of all trainees across de…" at bounding box center [629, 345] width 1078 height 233
click at [165, 439] on button "Done" at bounding box center [171, 439] width 80 height 38
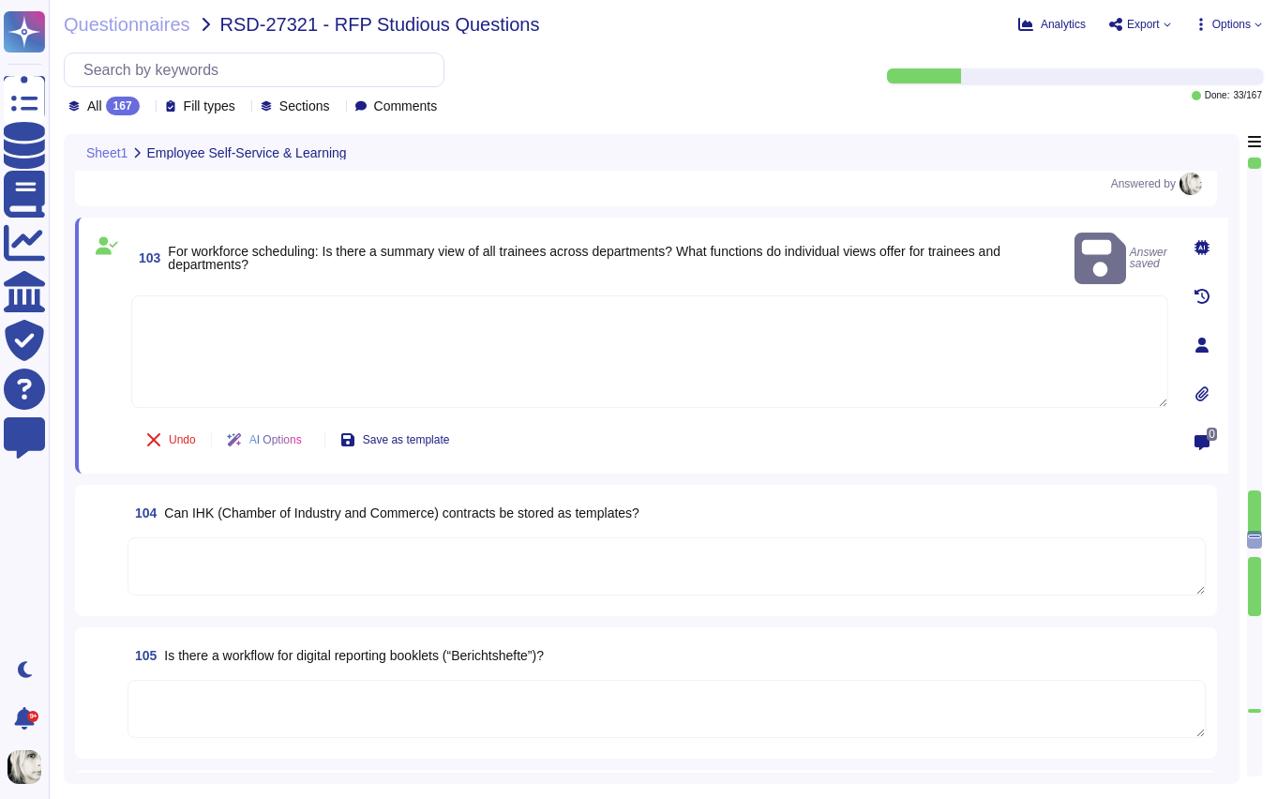
type textarea "Yes, [PERSON_NAME] provides a summary view of all trainees across departments t…"
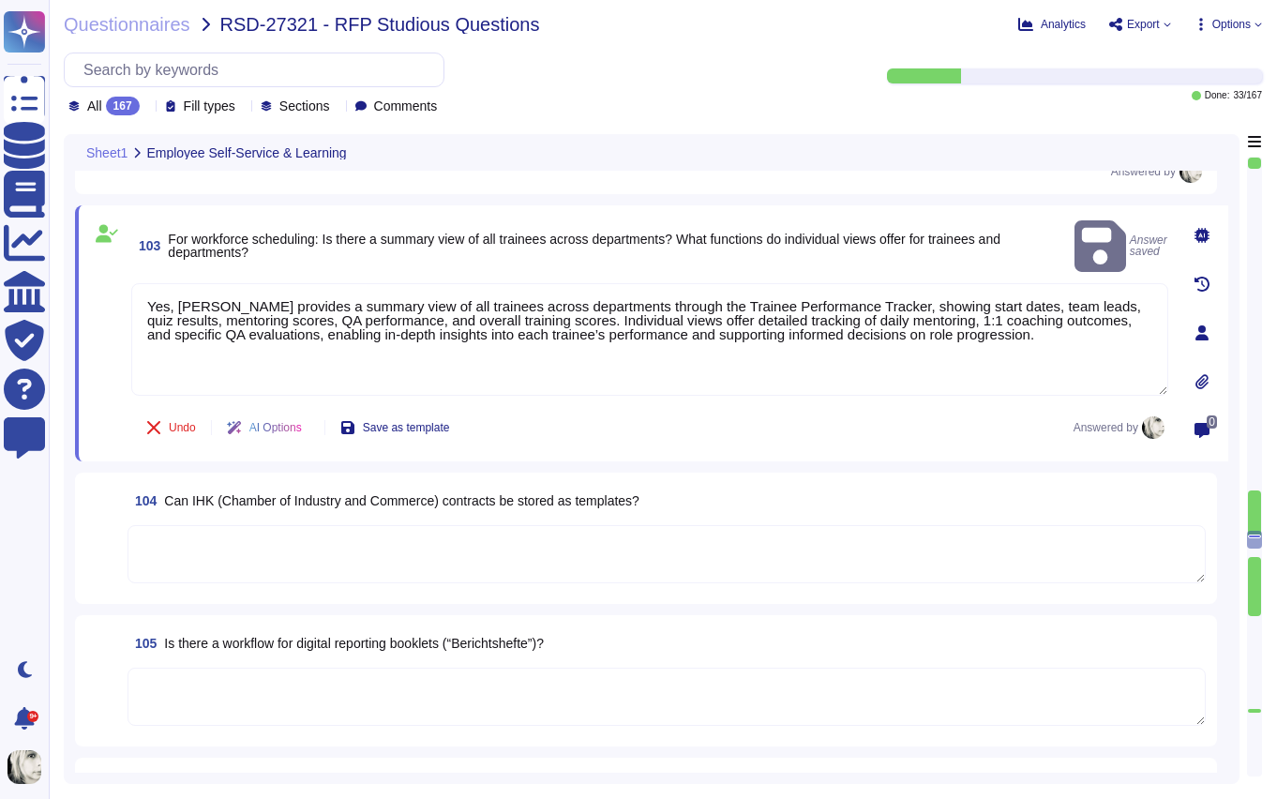
scroll to position [15067, 0]
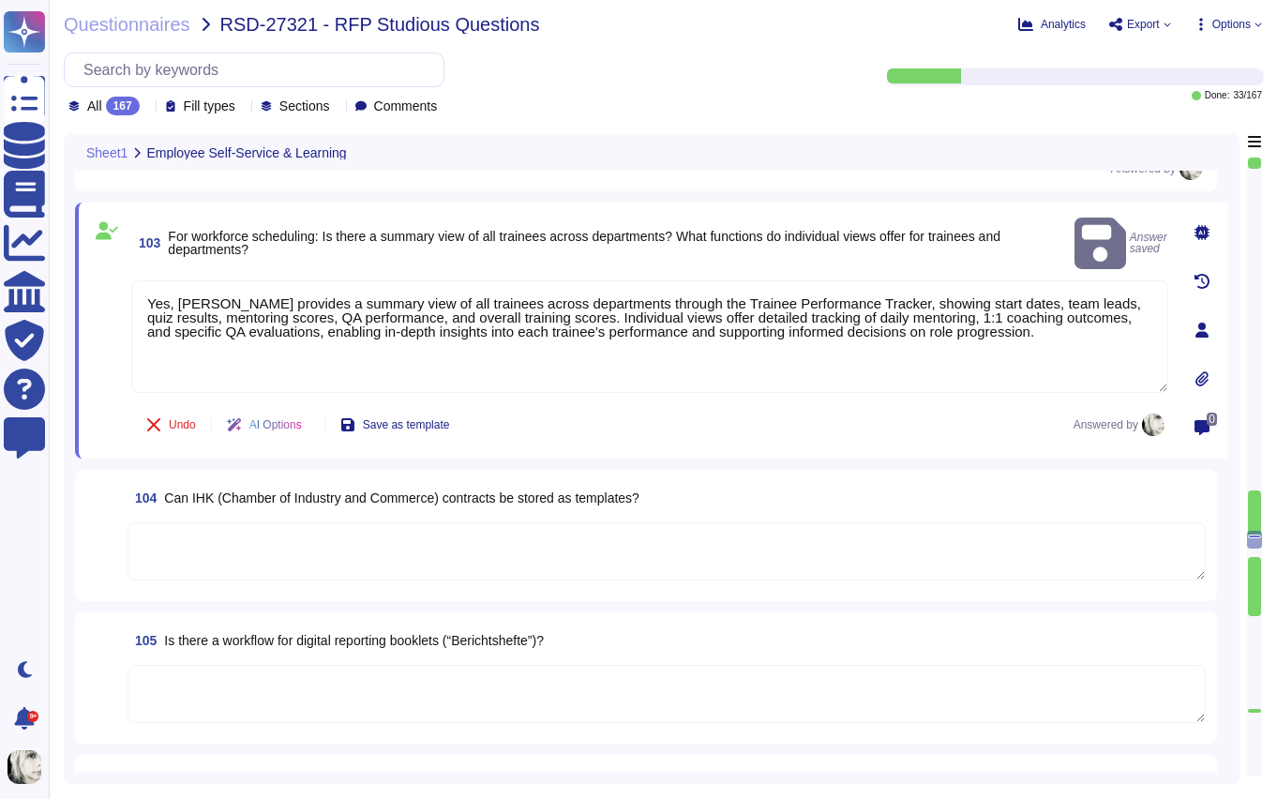
click at [191, 490] on span "Can IHK (Chamber of Industry and Commerce) contracts be stored as templates?" at bounding box center [401, 497] width 475 height 15
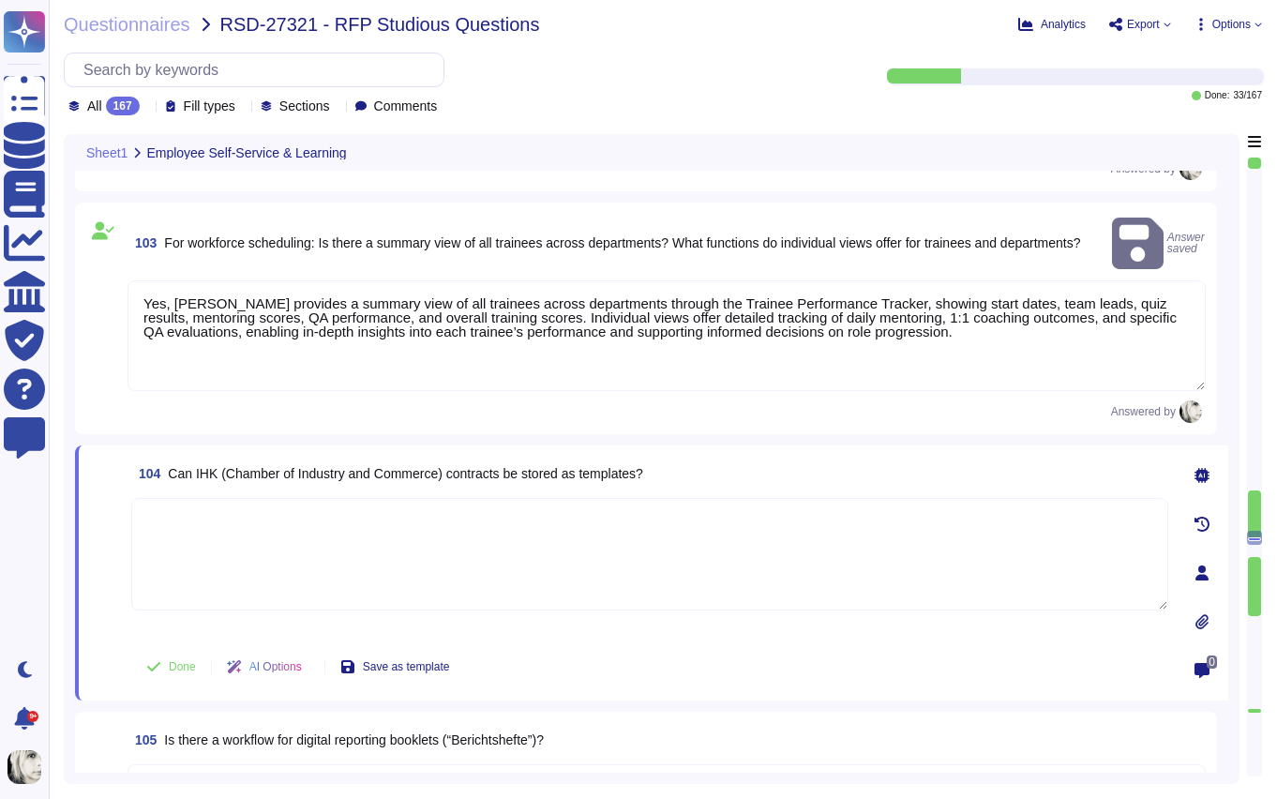
click at [191, 498] on textarea at bounding box center [649, 554] width 1037 height 113
click at [203, 466] on span "Can IHK (Chamber of Industry and Commerce) contracts be stored as templates?" at bounding box center [405, 473] width 475 height 15
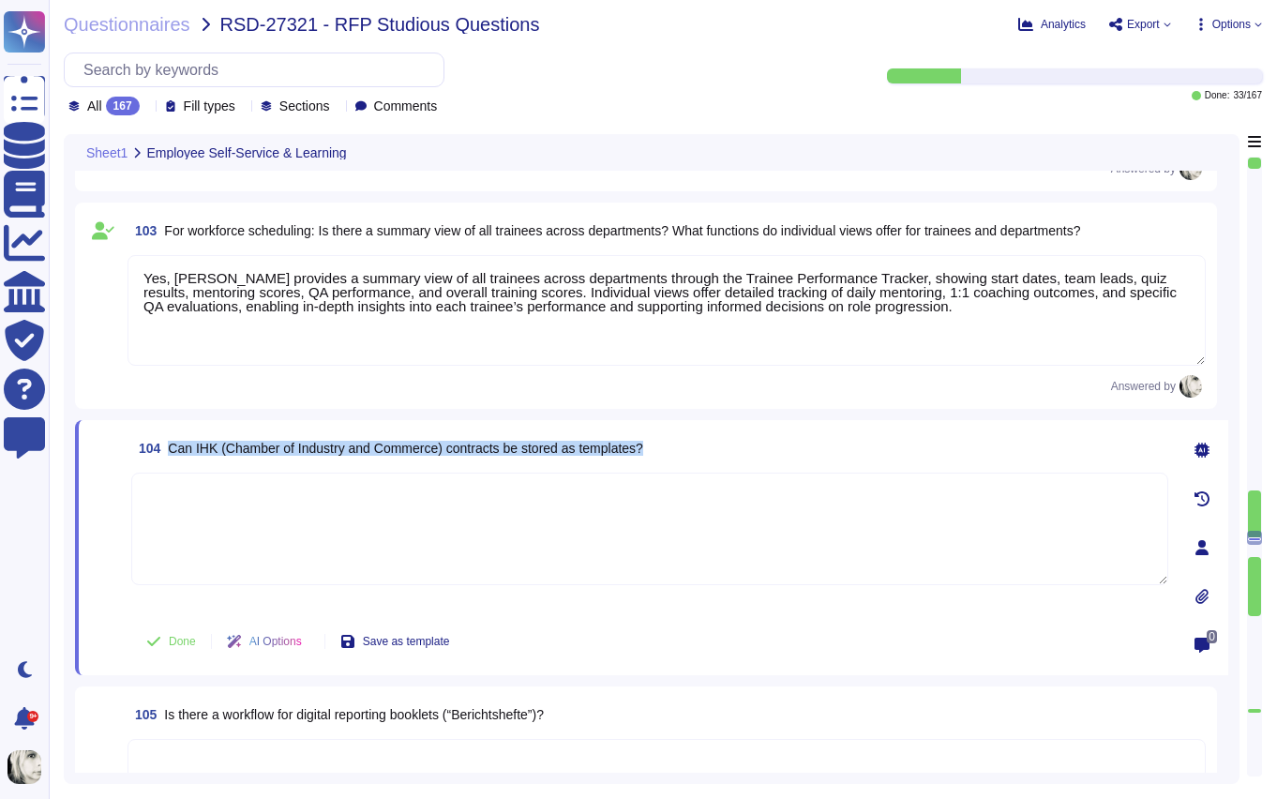
click at [226, 451] on span "Can IHK (Chamber of Industry and Commerce) contracts be stored as templates?" at bounding box center [405, 448] width 475 height 15
click at [234, 496] on textarea at bounding box center [649, 529] width 1037 height 113
paste textarea "Yes, IHK contracts can be stored as templates in [PERSON_NAME]. Templates can b…"
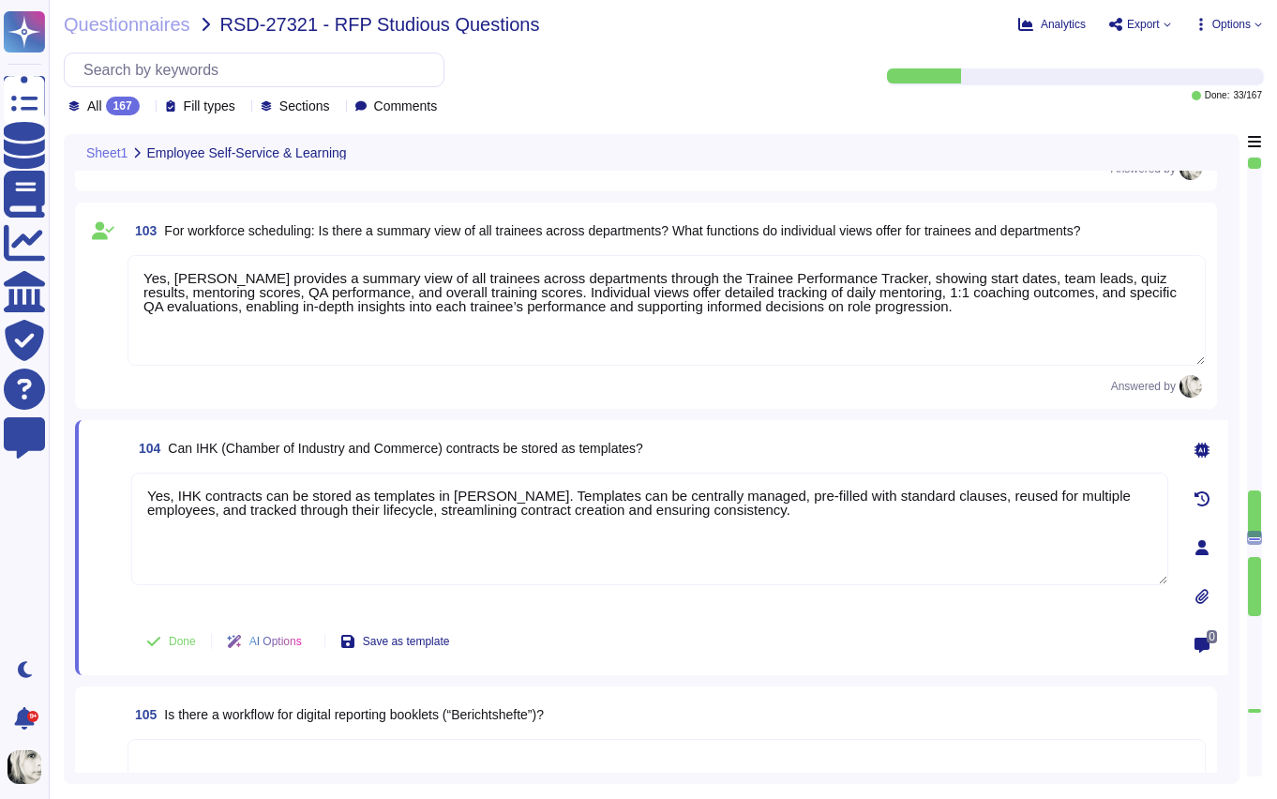
type textarea "Yes, IHK contracts can be stored as templates in [PERSON_NAME]. Templates can b…"
click at [128, 577] on div "104 Can IHK (Chamber of Industry and Commerce) contracts be stored as templates…" at bounding box center [629, 547] width 1078 height 233
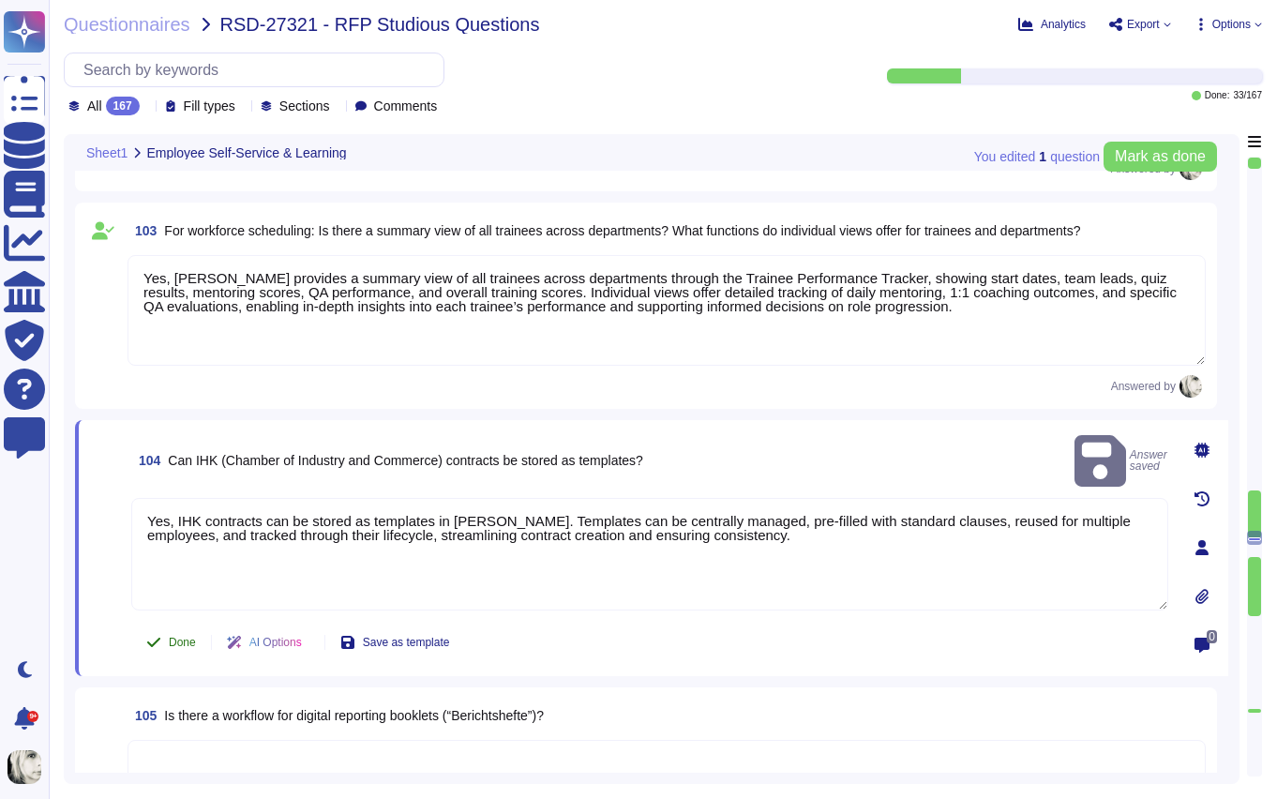
click at [158, 635] on icon at bounding box center [153, 642] width 15 height 15
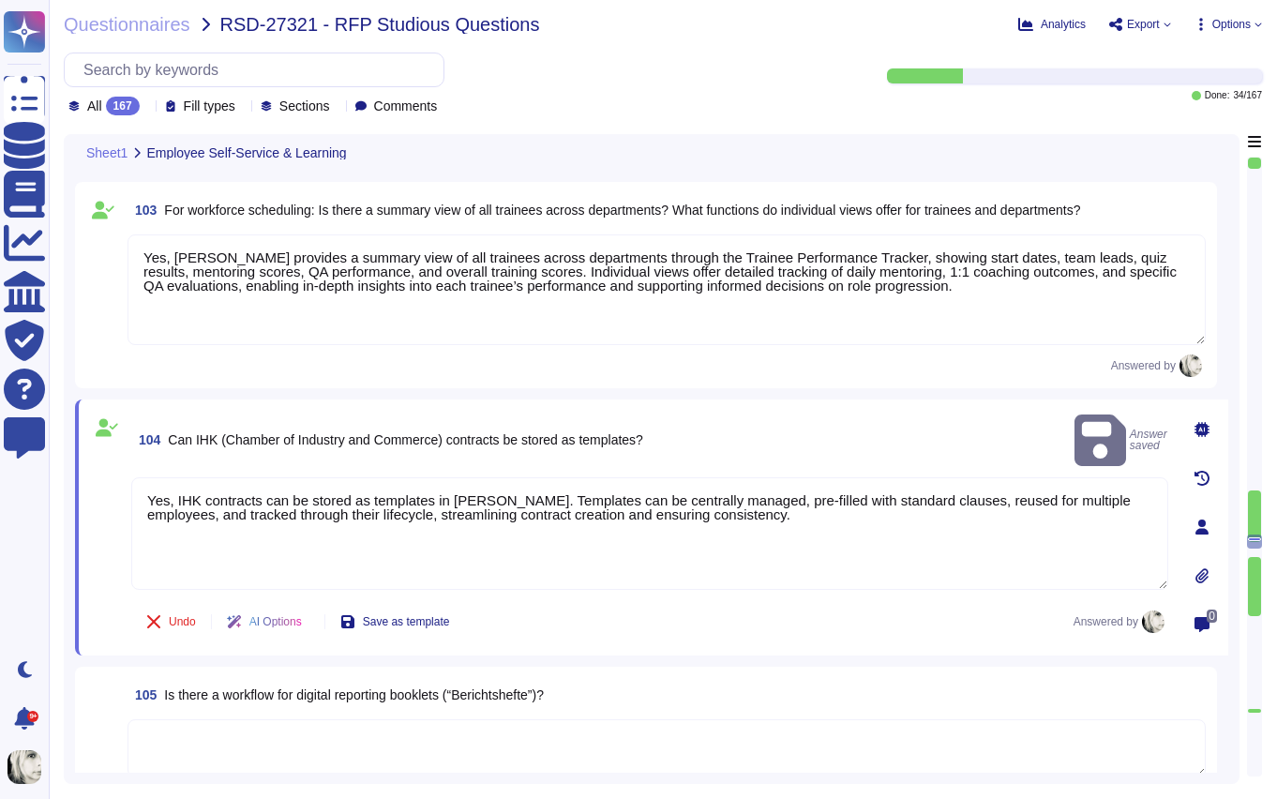
type textarea "[PERSON_NAME] supports fully customizable working-time models through its Weekl…"
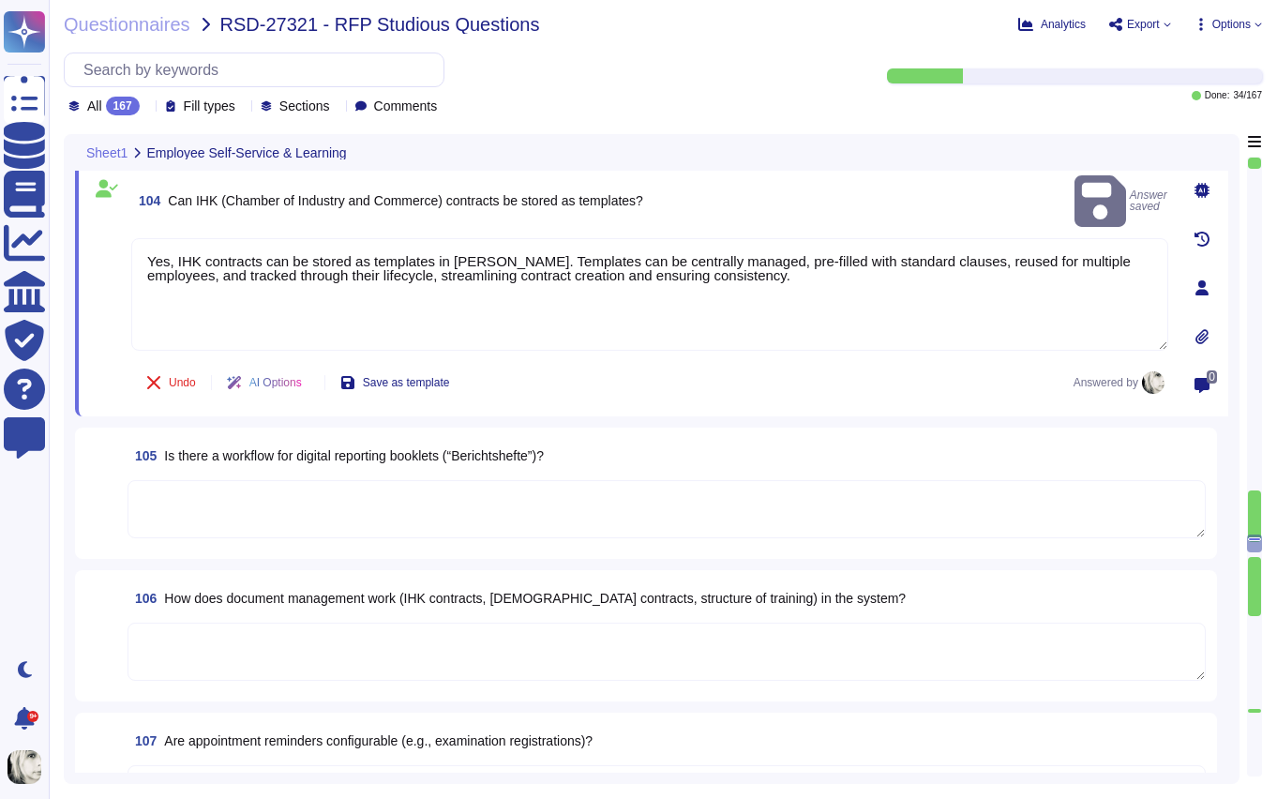
type textarea "Data on maternity and parental leave is available by country, with entitlements…"
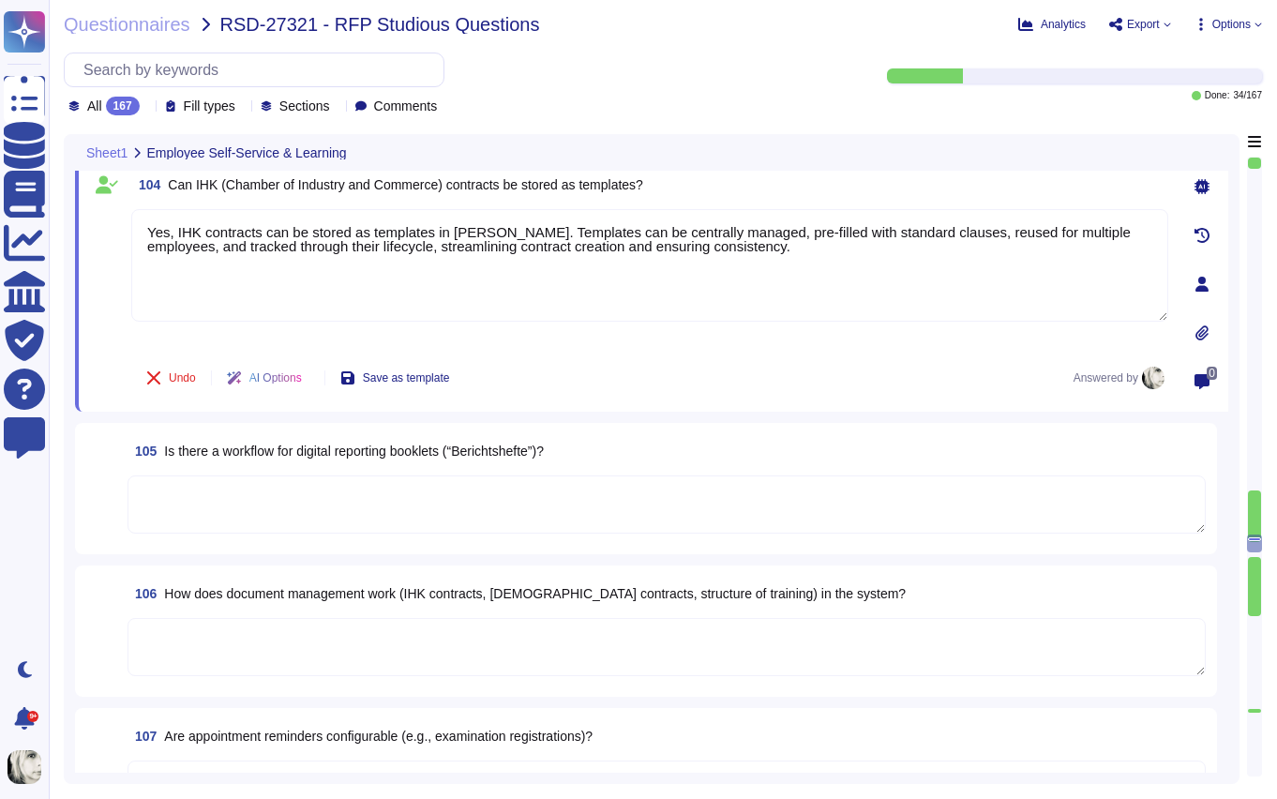
click at [196, 457] on span "Is there a workflow for digital reporting booklets (“Berichtshefte”)?" at bounding box center [354, 451] width 380 height 15
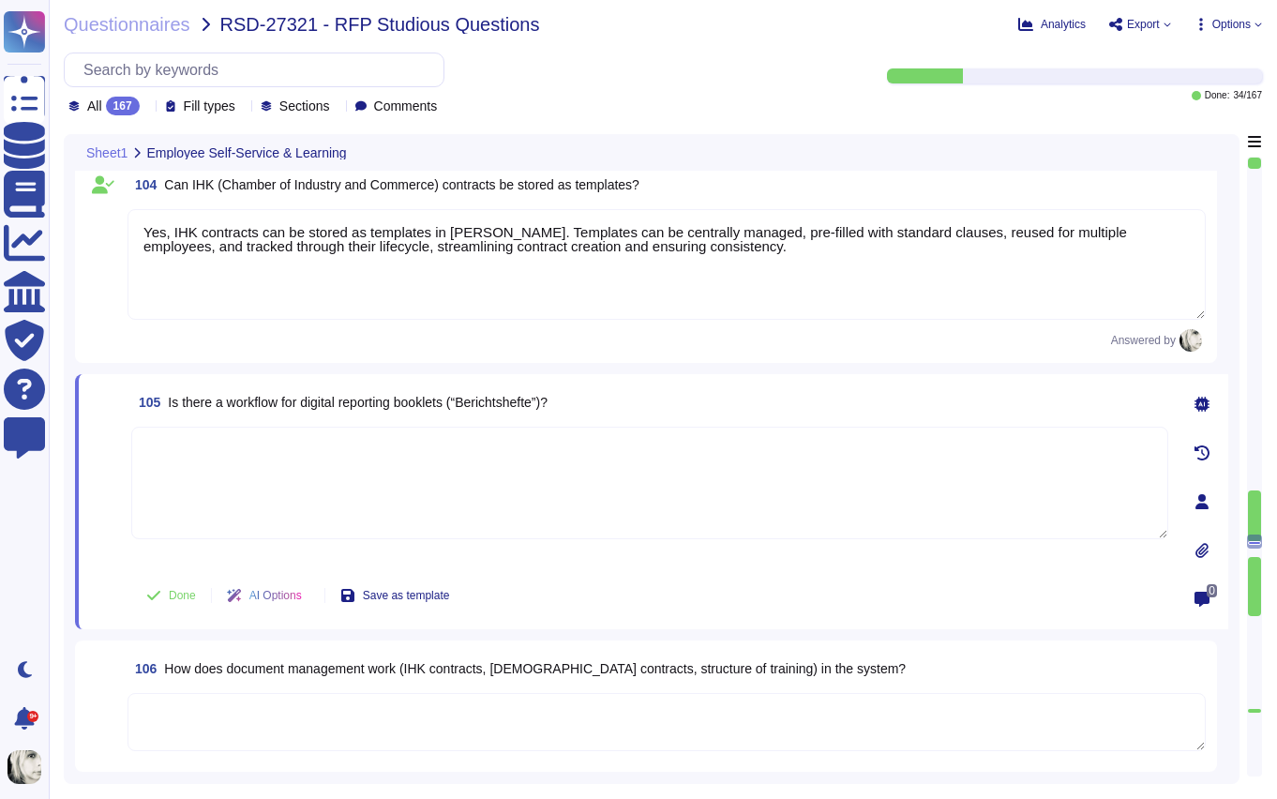
click at [196, 457] on textarea at bounding box center [649, 483] width 1037 height 113
click at [207, 405] on span "Is there a workflow for digital reporting booklets (“Berichtshefte”)?" at bounding box center [358, 402] width 380 height 15
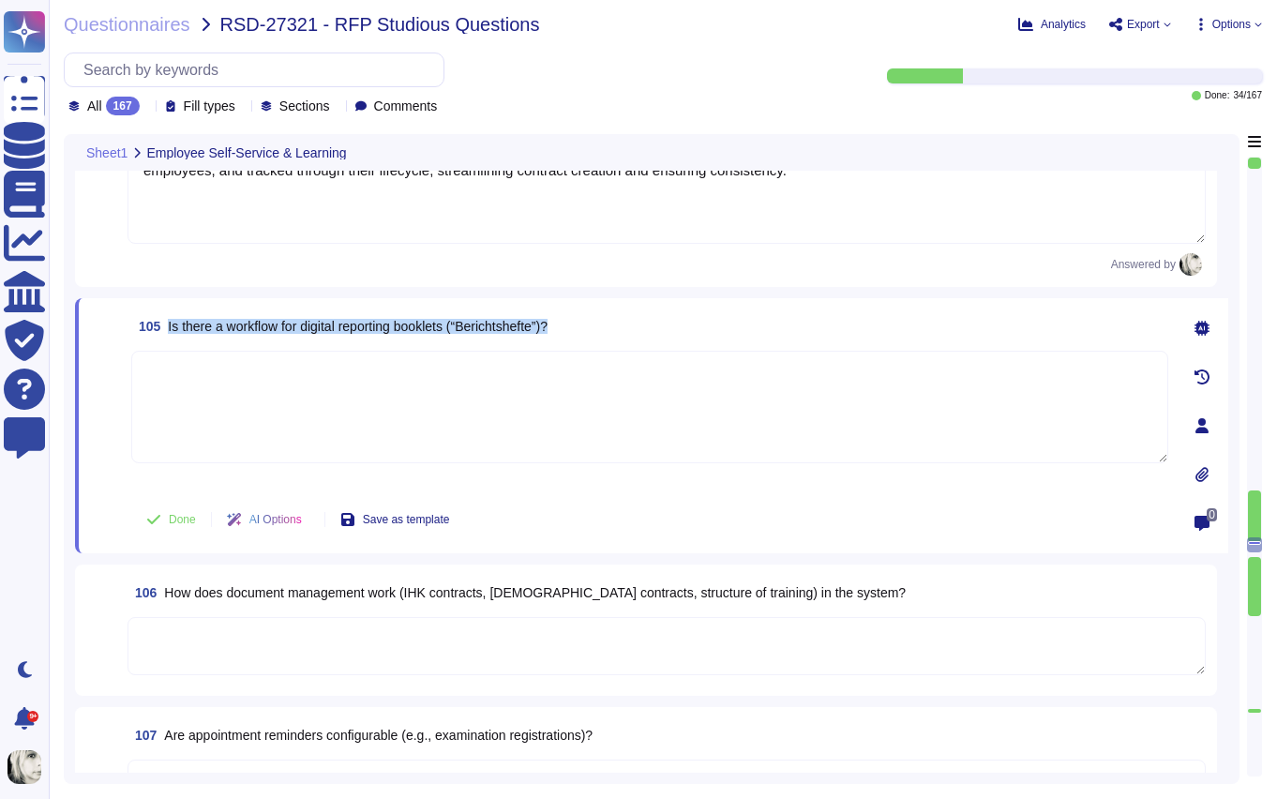
type textarea "Data on maternity and parental leave is available by country, with entitlements…"
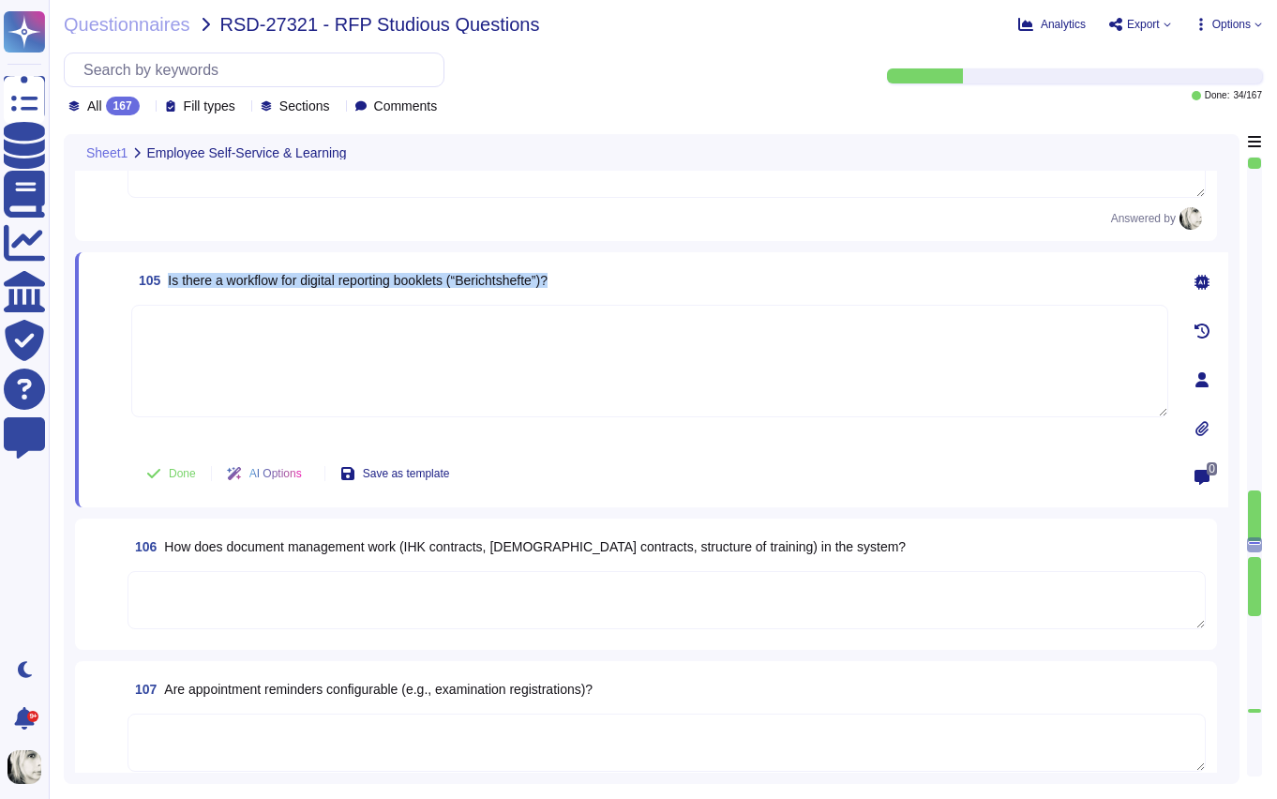
scroll to position [15431, 0]
click at [230, 278] on span "Is there a workflow for digital reporting booklets (“Berichtshefte”)?" at bounding box center [358, 279] width 380 height 15
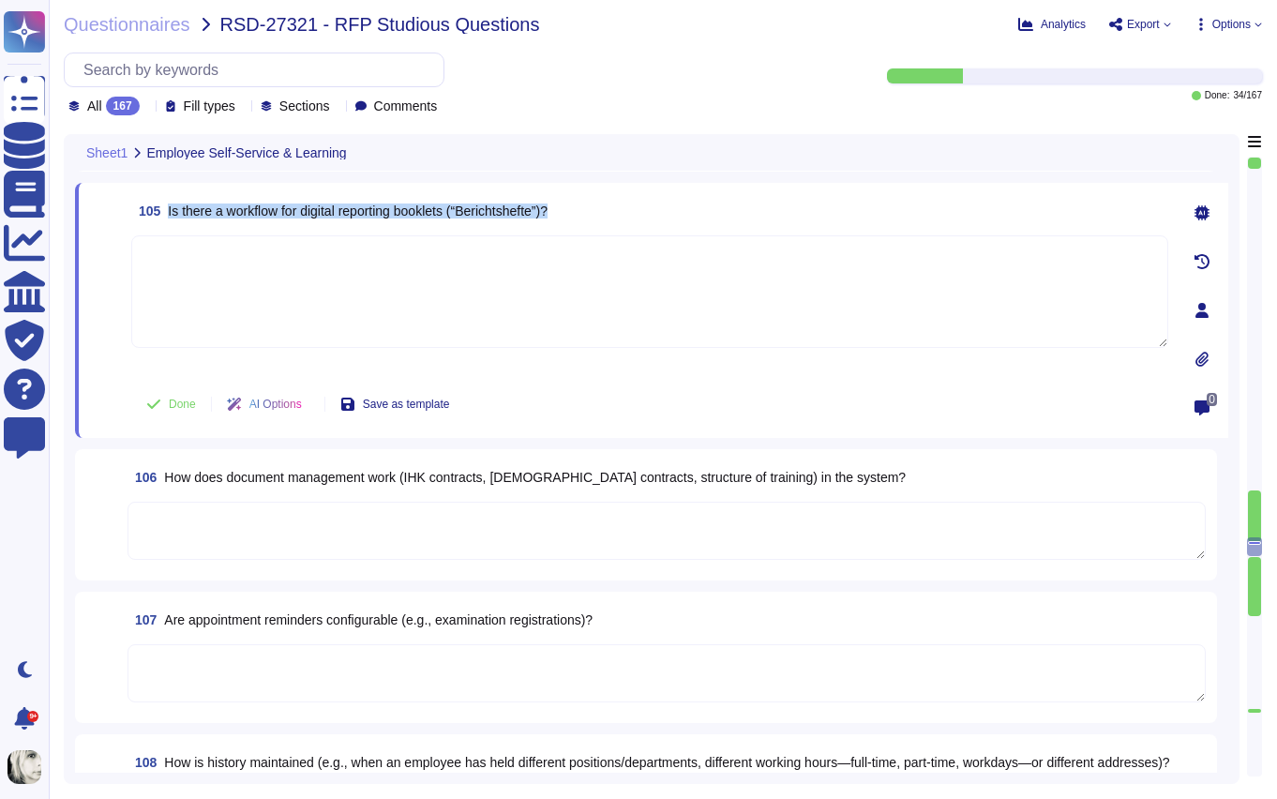
scroll to position [15515, 0]
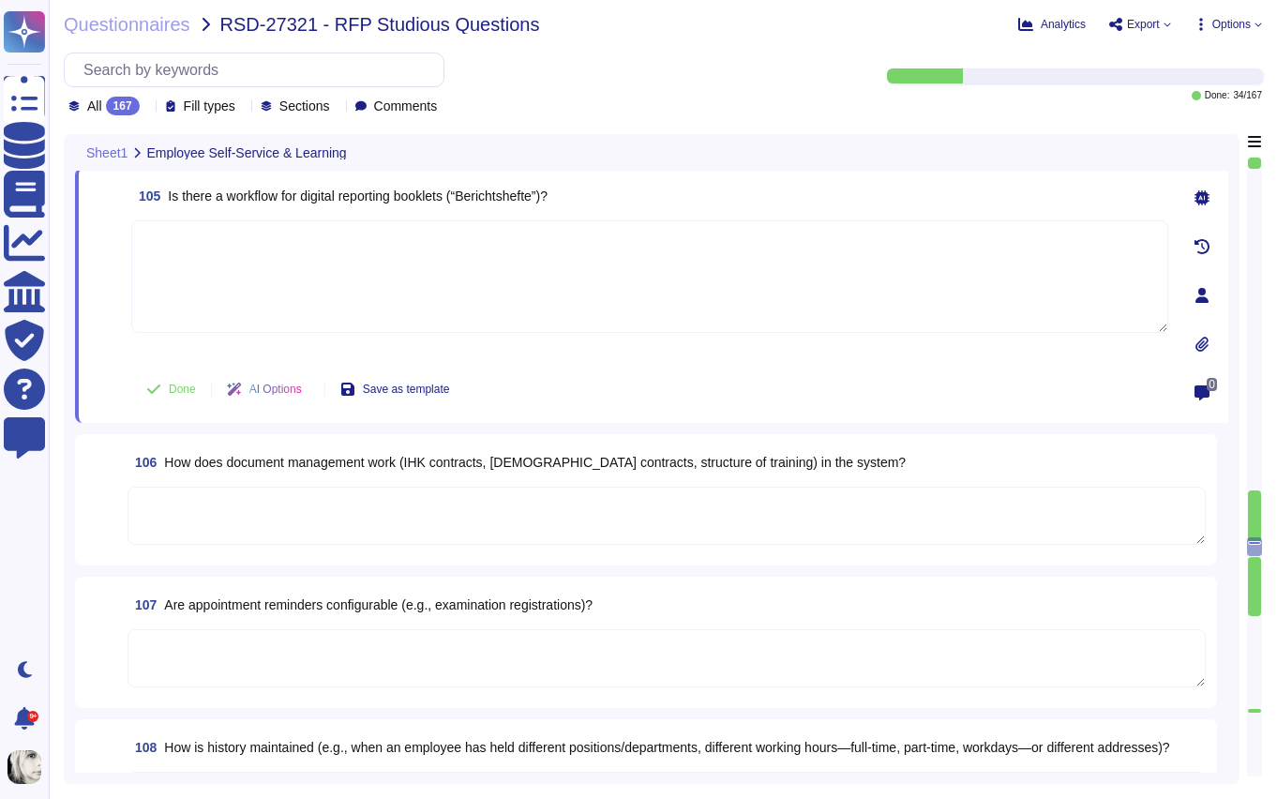
click at [264, 464] on span "How does document management work (IHK contracts, [DEMOGRAPHIC_DATA] contracts,…" at bounding box center [535, 462] width 742 height 15
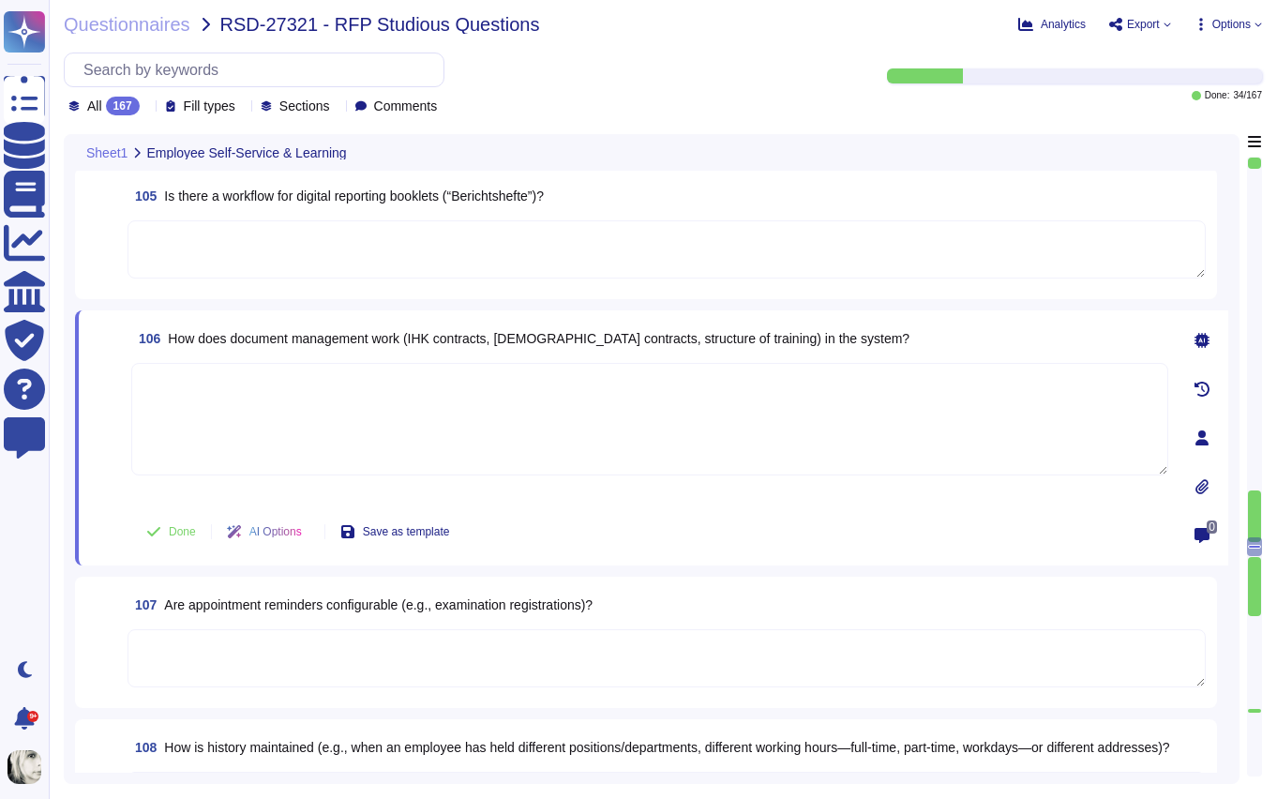
click at [264, 464] on textarea at bounding box center [649, 419] width 1037 height 113
click at [302, 338] on span "How does document management work (IHK contracts, [DEMOGRAPHIC_DATA] contracts,…" at bounding box center [539, 338] width 742 height 15
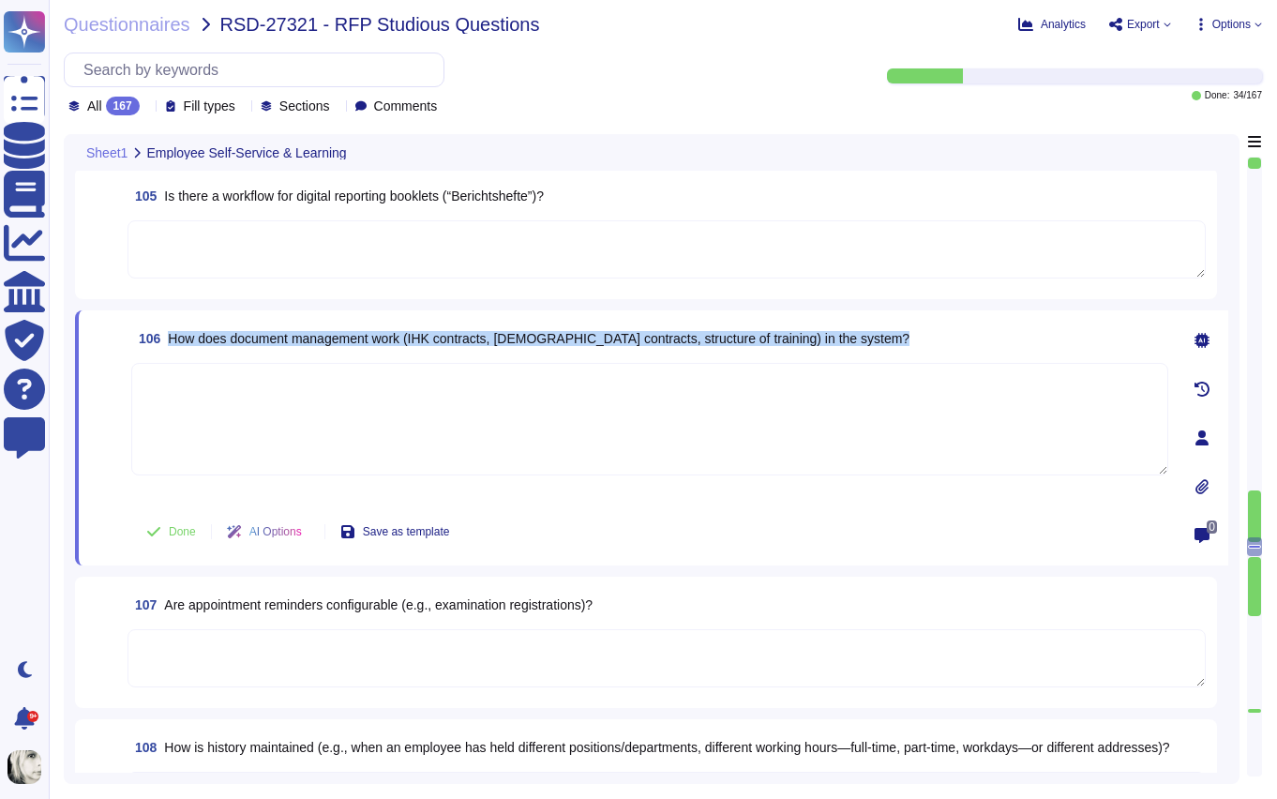
click at [302, 338] on span "How does document management work (IHK contracts, [DEMOGRAPHIC_DATA] contracts,…" at bounding box center [539, 338] width 742 height 15
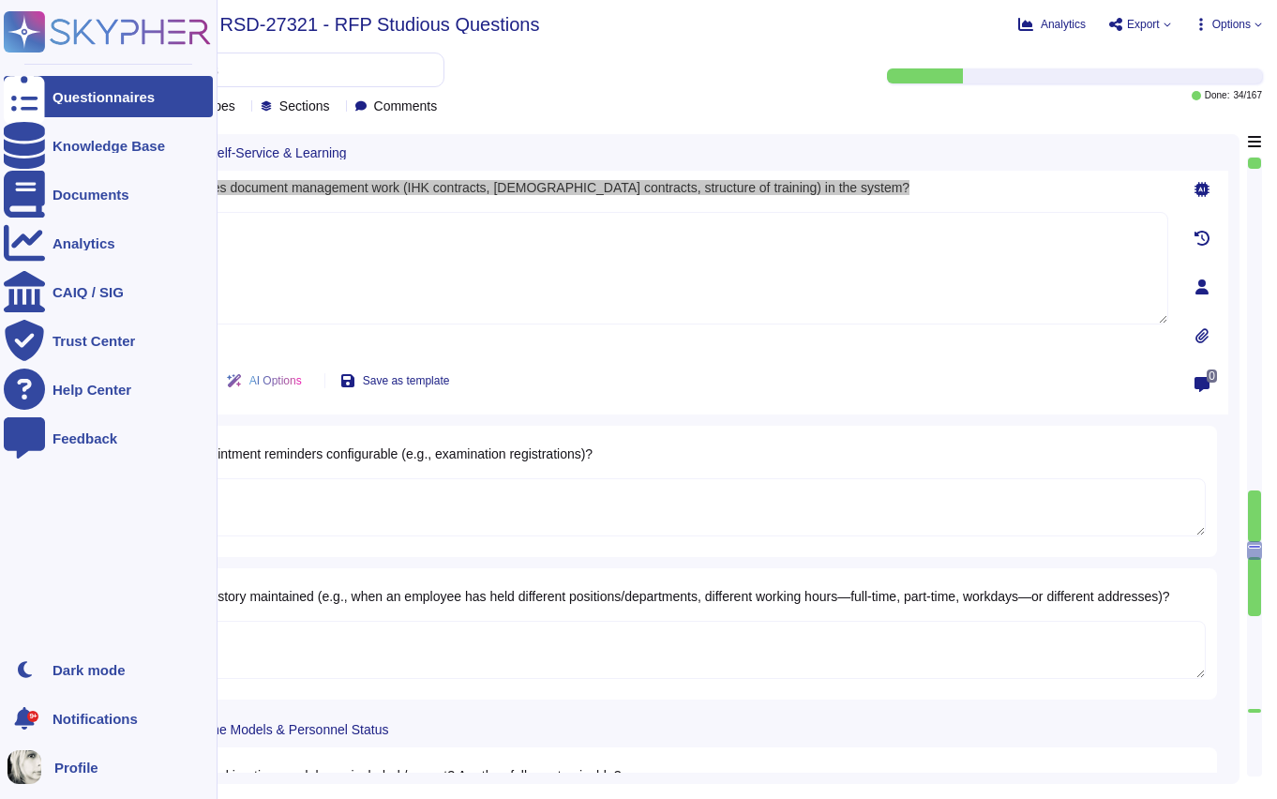
type textarea "Yes, Deel provides various employee statuses to track different stages of the e…"
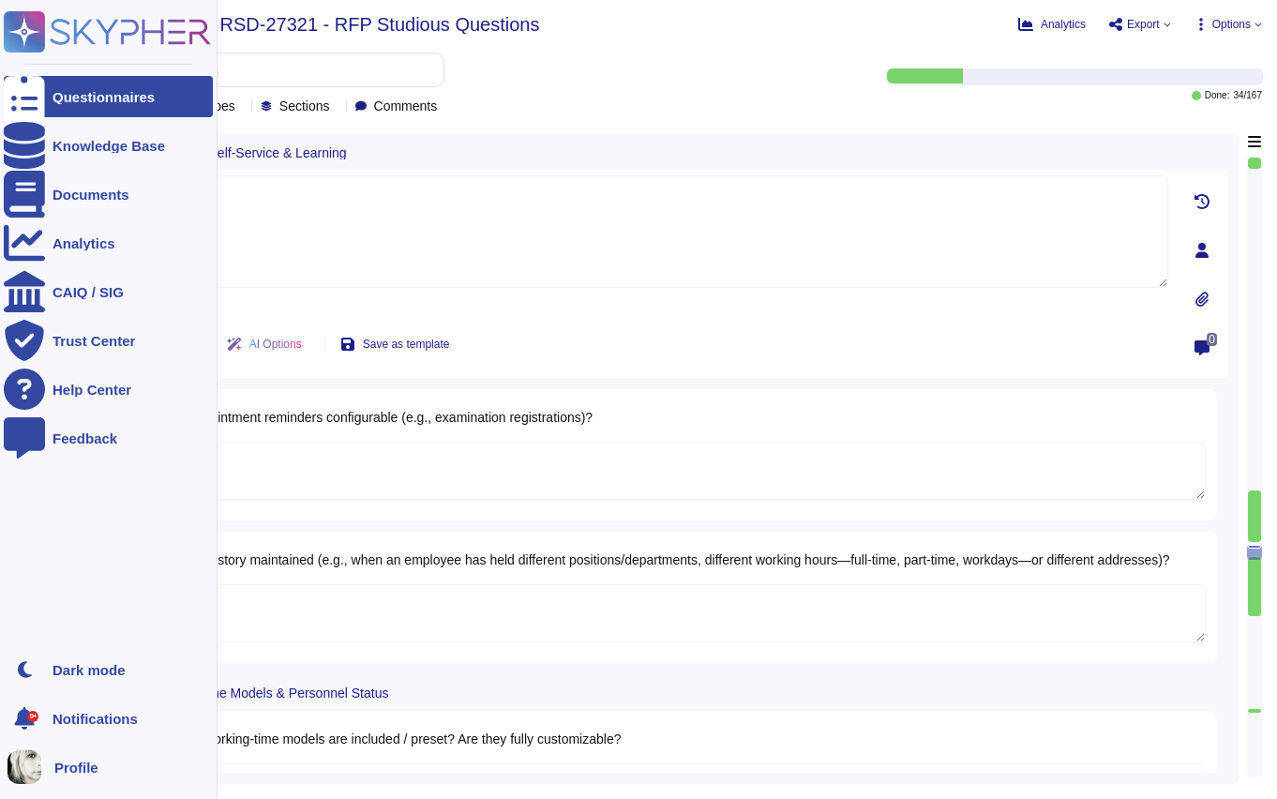
type textarea "Deel provides flexible filtering options such as status, date range, contract t…"
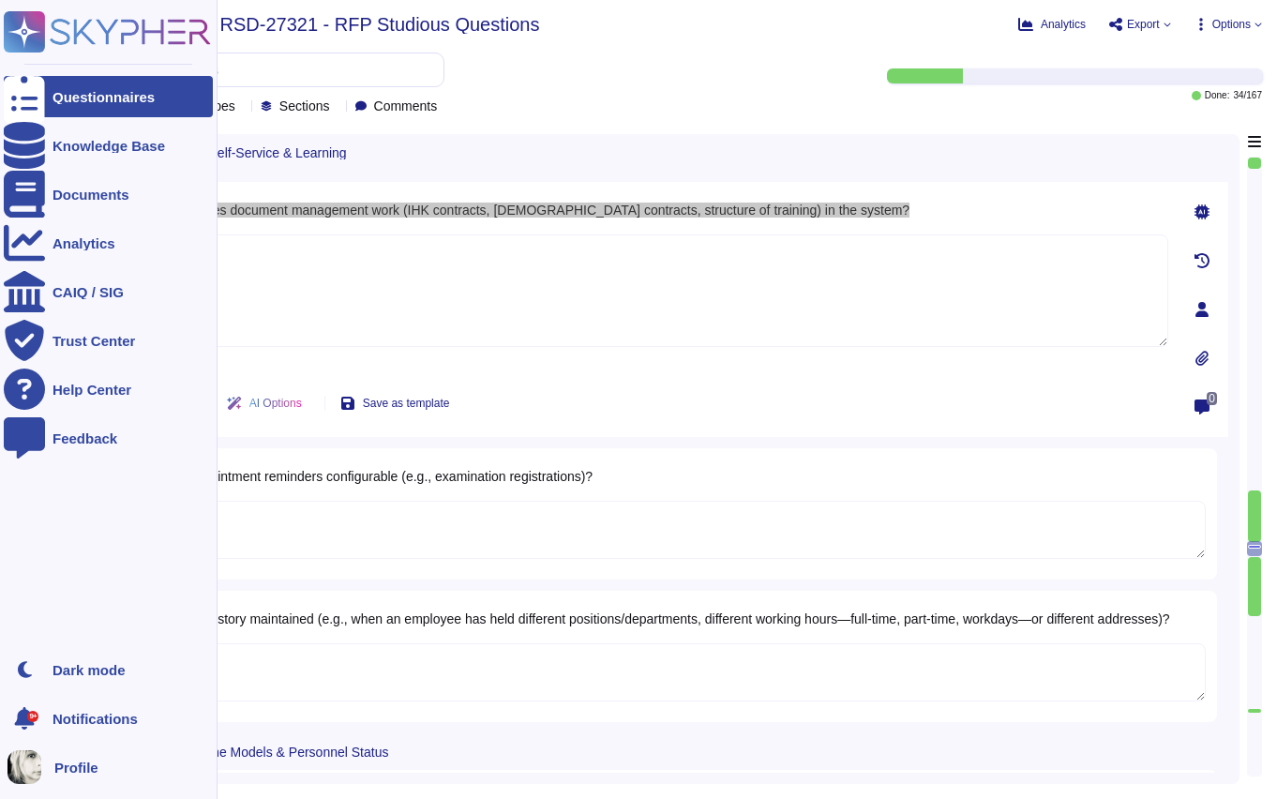
type textarea "Yes, [PERSON_NAME] provides a summary view of all trainees across departments t…"
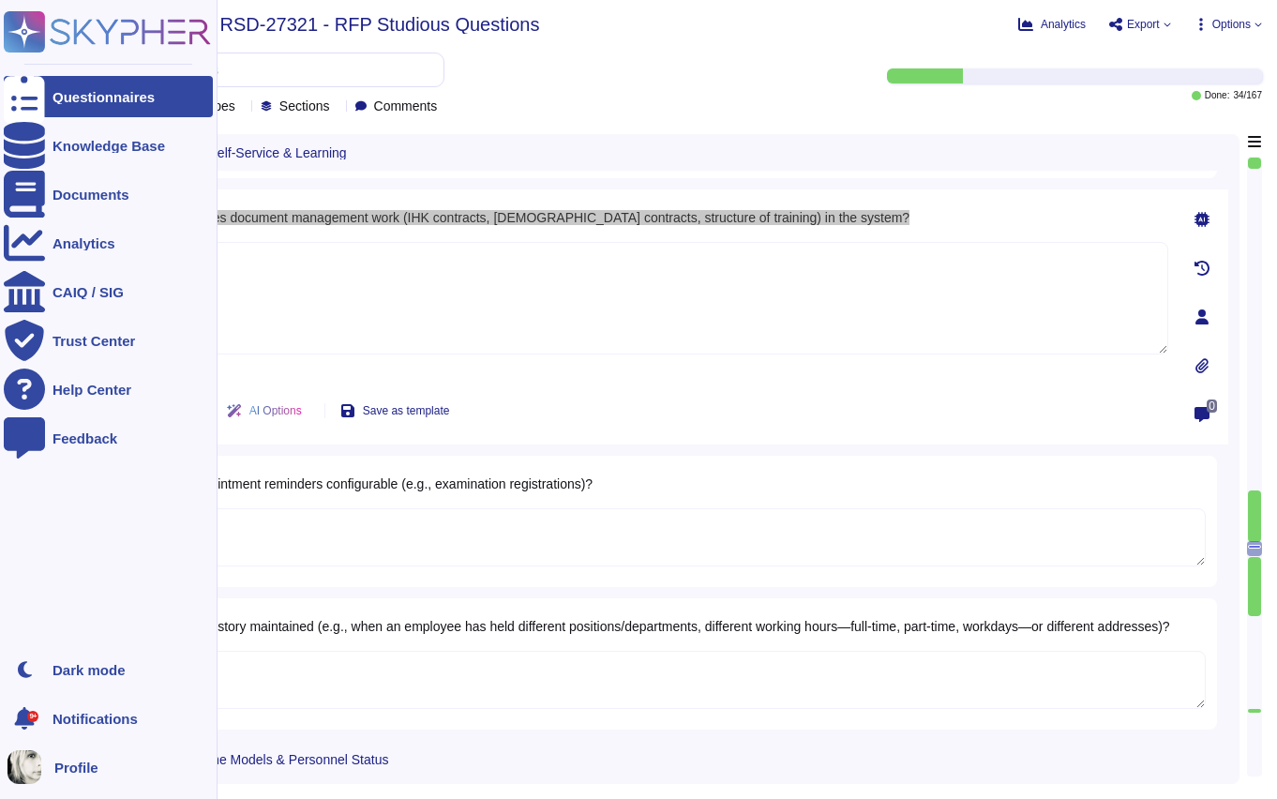
scroll to position [15584, 0]
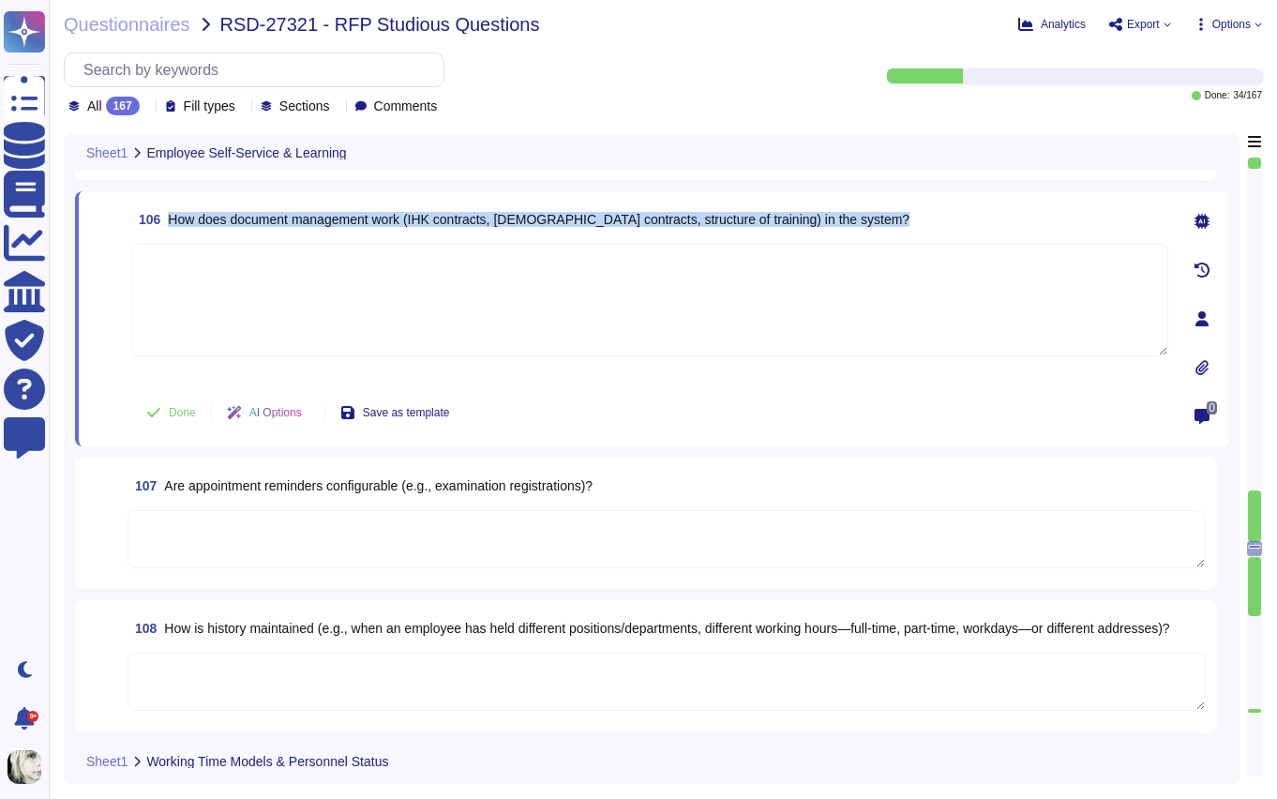
click at [324, 227] on span "106 How does document management work (IHK contracts, internship contracts, str…" at bounding box center [520, 220] width 778 height 34
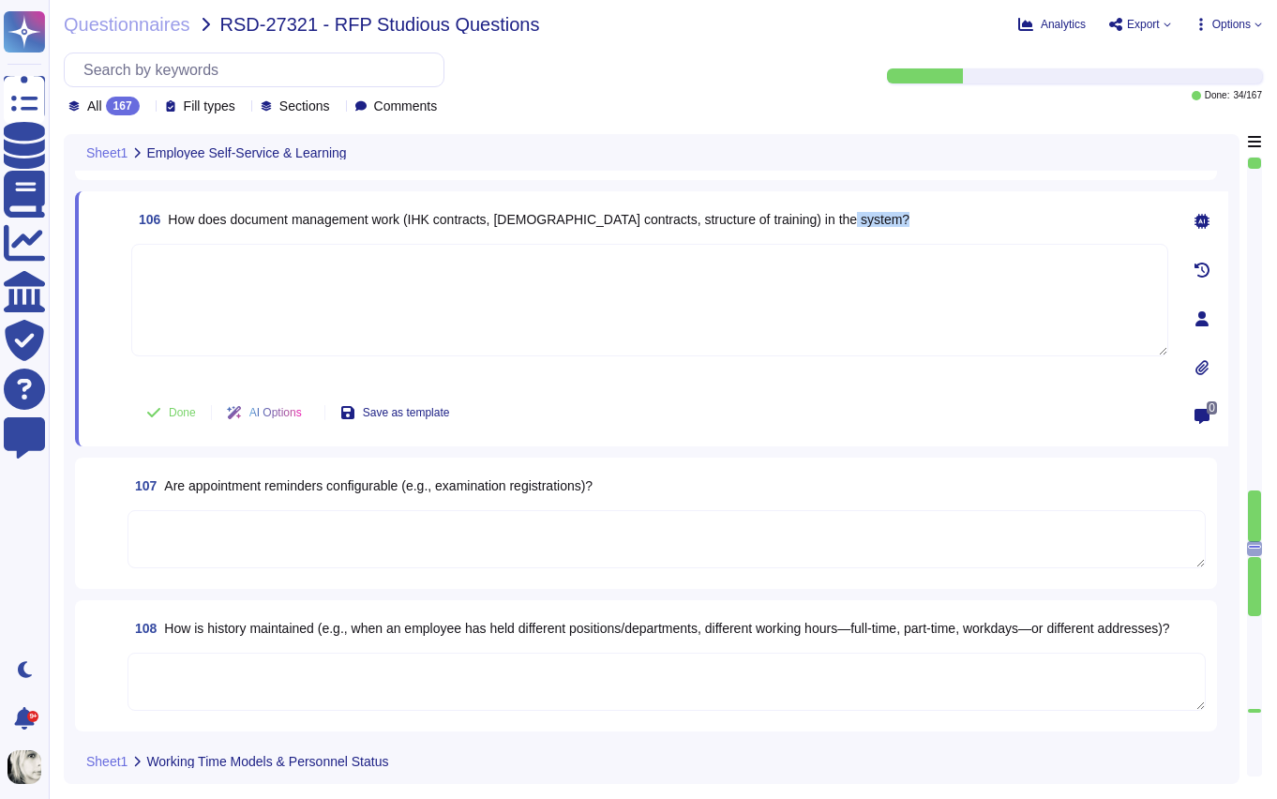
click at [324, 227] on span "106 How does document management work (IHK contracts, internship contracts, str…" at bounding box center [520, 220] width 778 height 34
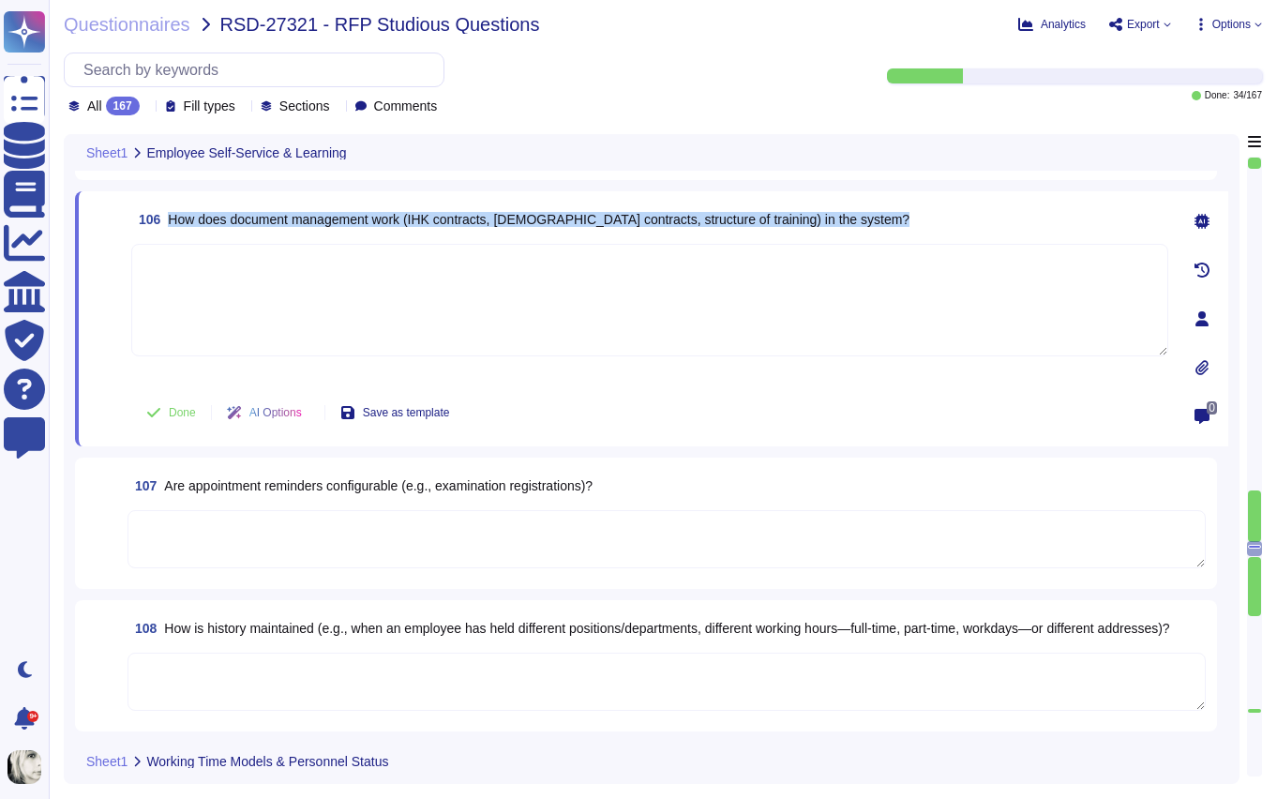
click at [324, 227] on span "106 How does document management work (IHK contracts, internship contracts, str…" at bounding box center [520, 220] width 778 height 34
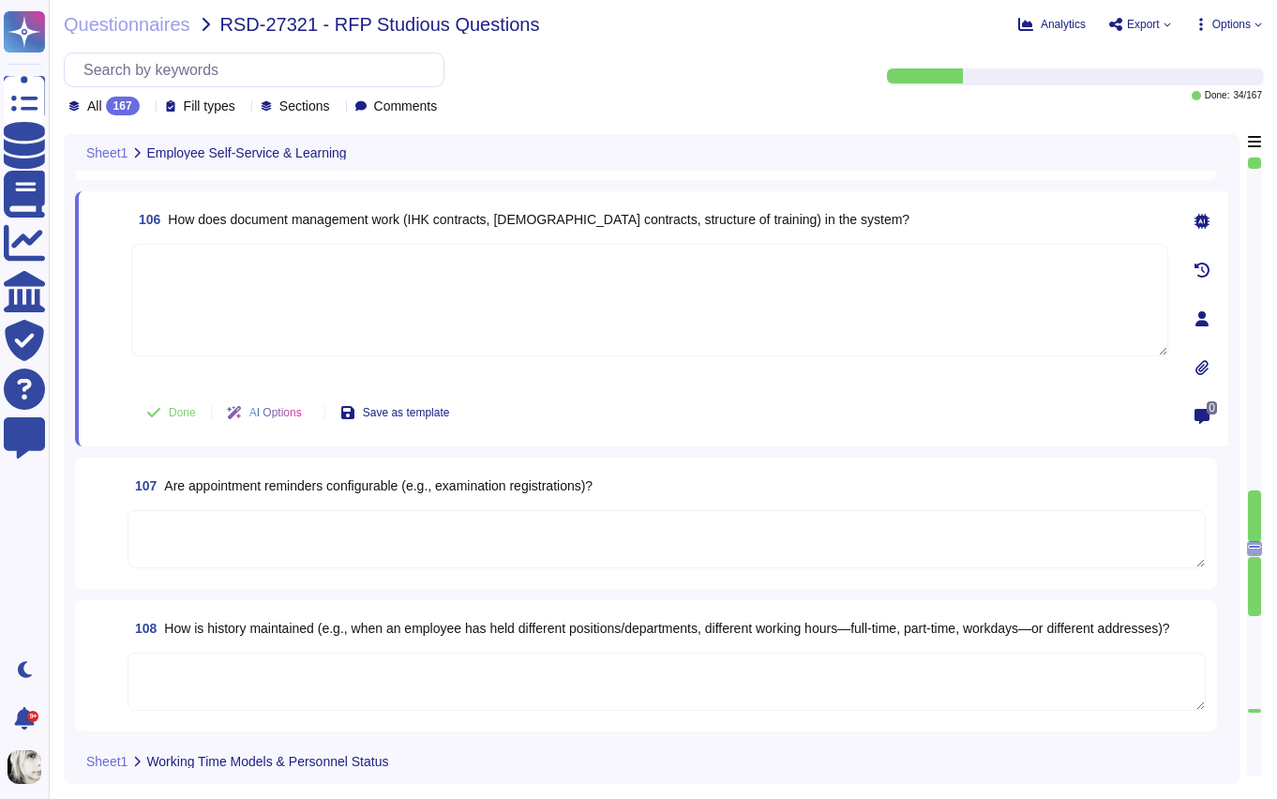
click at [276, 269] on textarea at bounding box center [649, 300] width 1037 height 113
paste textarea "[PERSON_NAME] document management system centralizes HR-related documents, incl…"
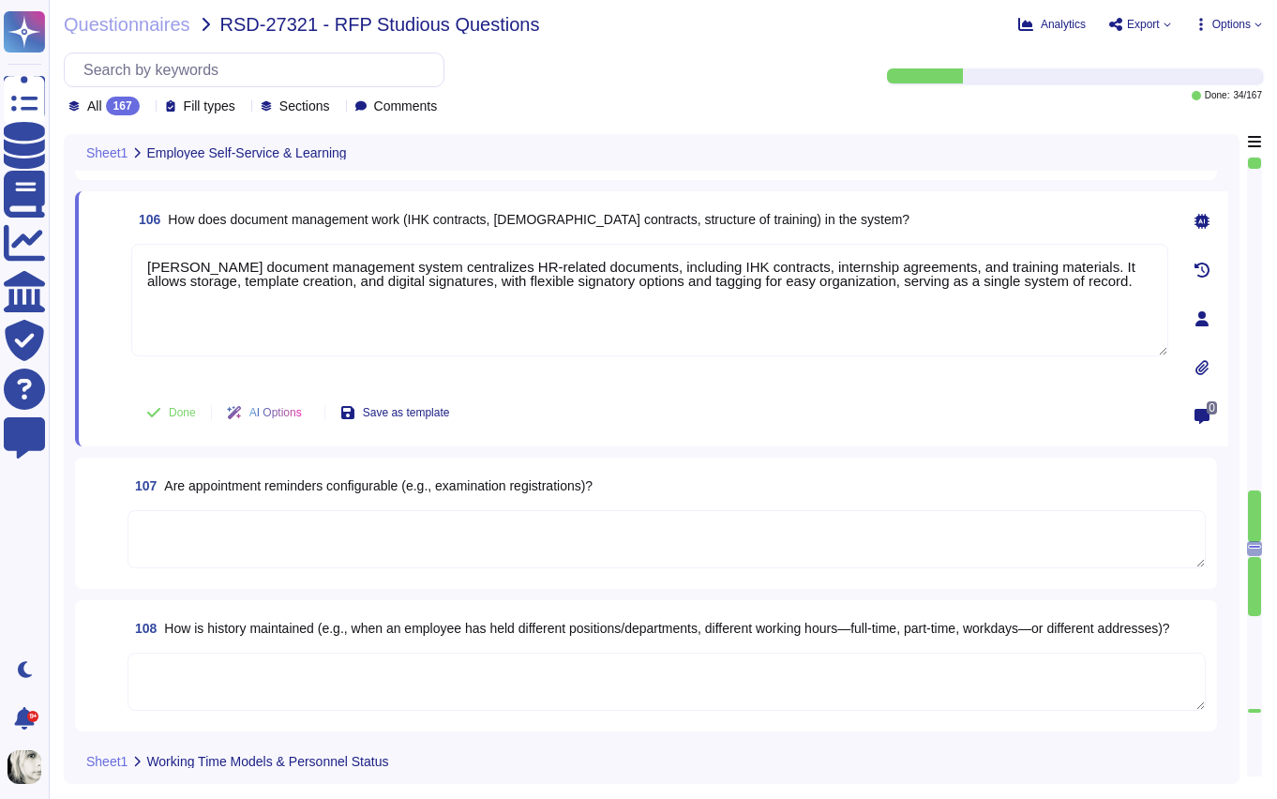
type textarea "[PERSON_NAME] document management system centralizes HR-related documents, incl…"
click at [128, 377] on div "106 How does document management work (IHK contracts, internship contracts, str…" at bounding box center [629, 319] width 1078 height 233
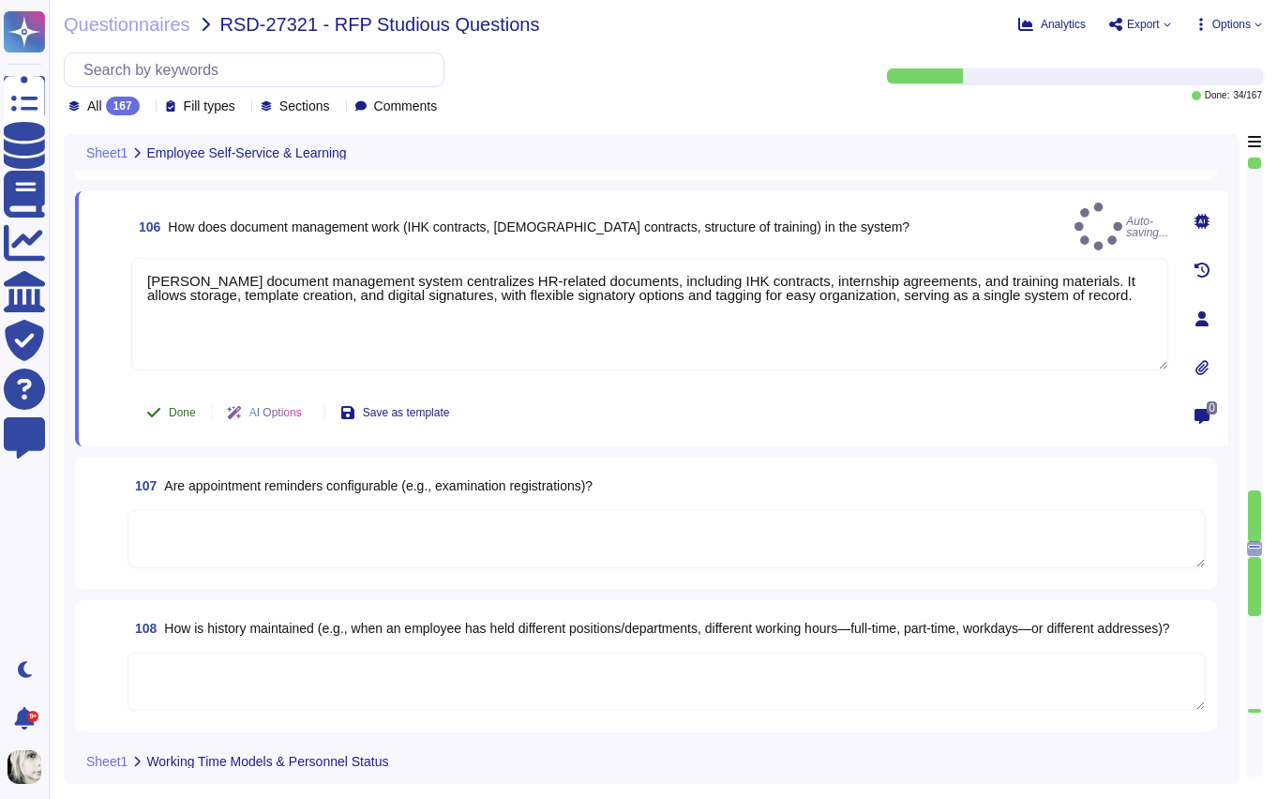
click at [175, 414] on span "Done" at bounding box center [182, 412] width 27 height 11
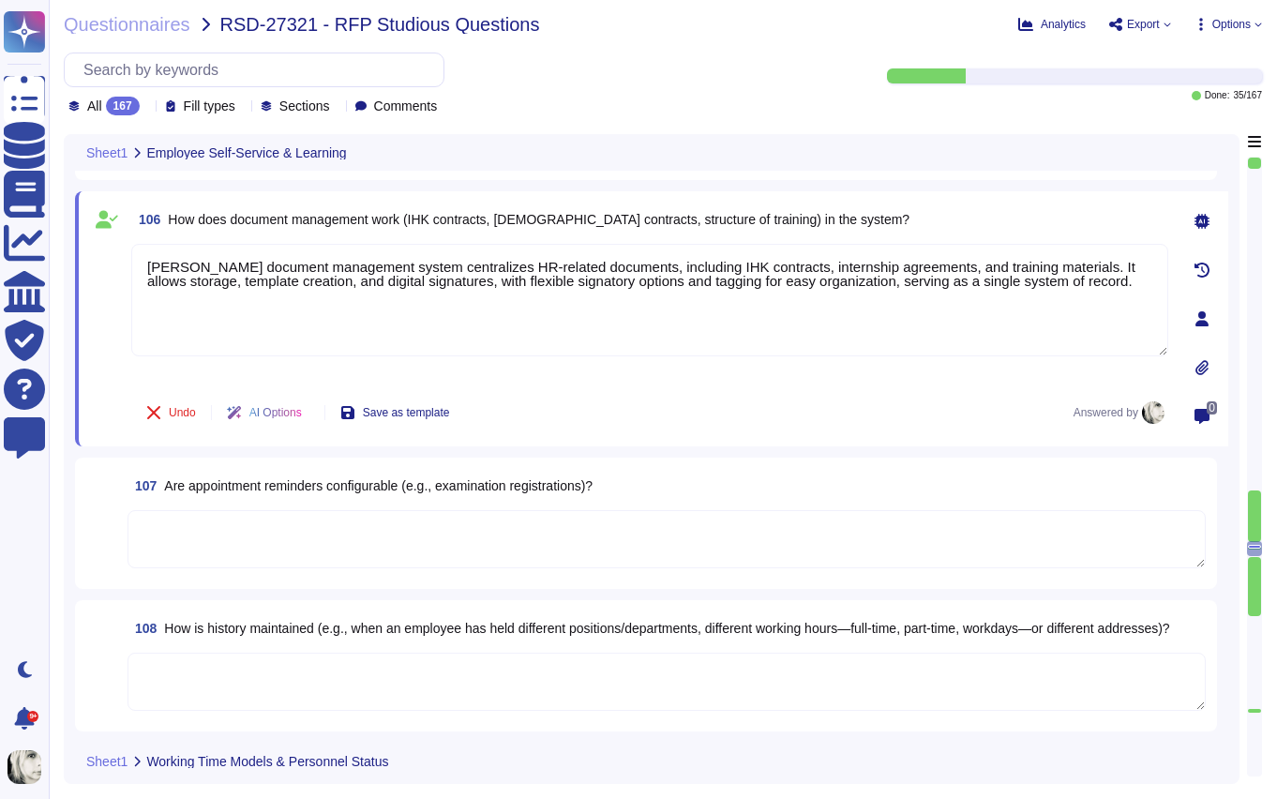
scroll to position [15588, 0]
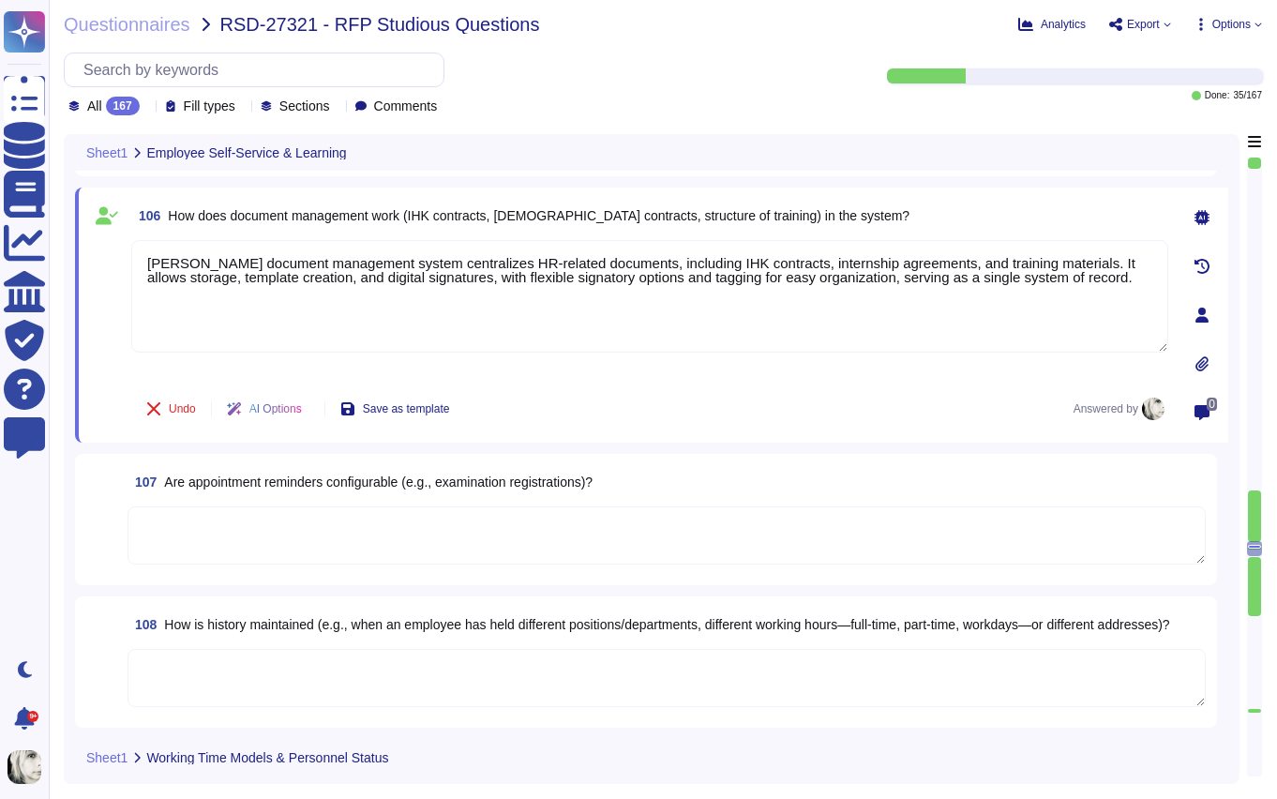
click at [208, 483] on span "Are appointment reminders configurable (e.g., examination registrations)?" at bounding box center [378, 481] width 429 height 15
click at [208, 506] on textarea at bounding box center [667, 535] width 1078 height 58
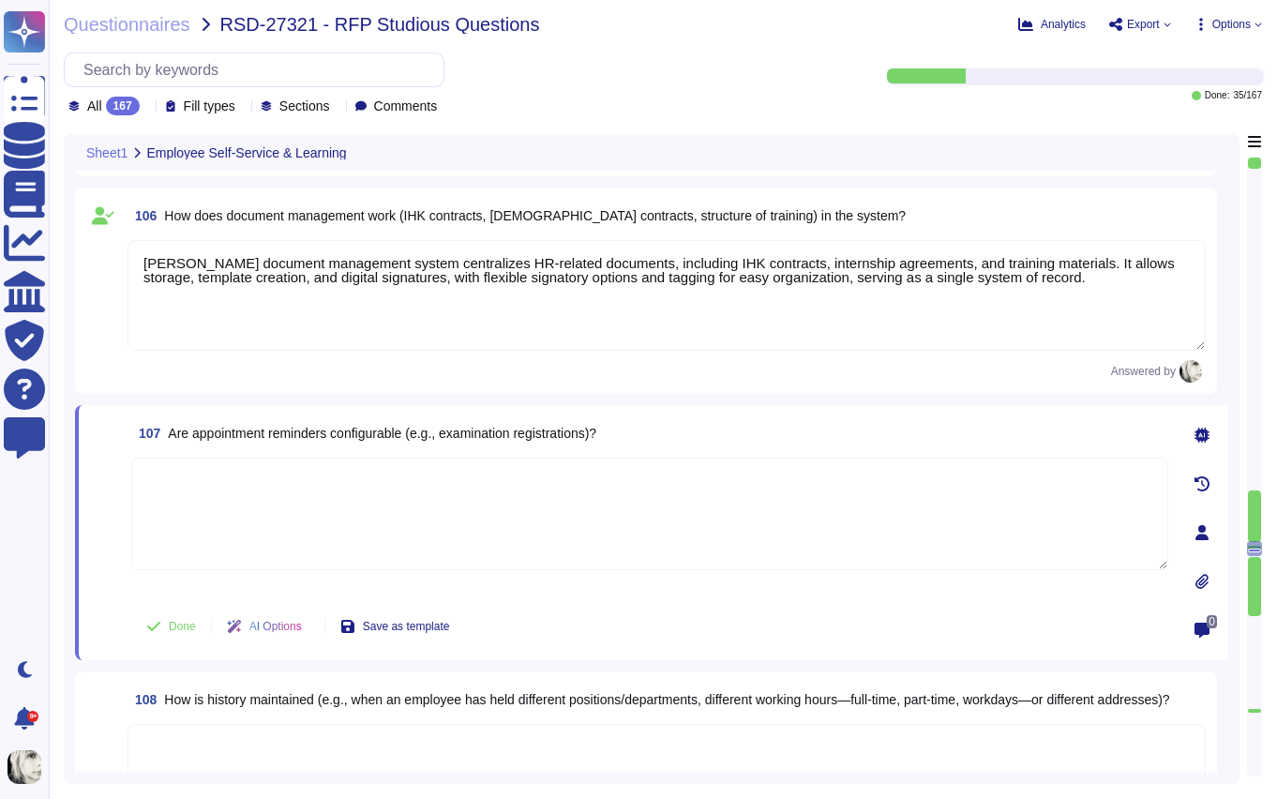
click at [218, 444] on span "107 Are appointment reminders configurable (e.g., examination registrations)?" at bounding box center [363, 433] width 465 height 34
click at [218, 441] on span "107 Are appointment reminders configurable (e.g., examination registrations)?" at bounding box center [363, 433] width 465 height 34
click at [219, 437] on span "Are appointment reminders configurable (e.g., examination registrations)?" at bounding box center [382, 433] width 429 height 15
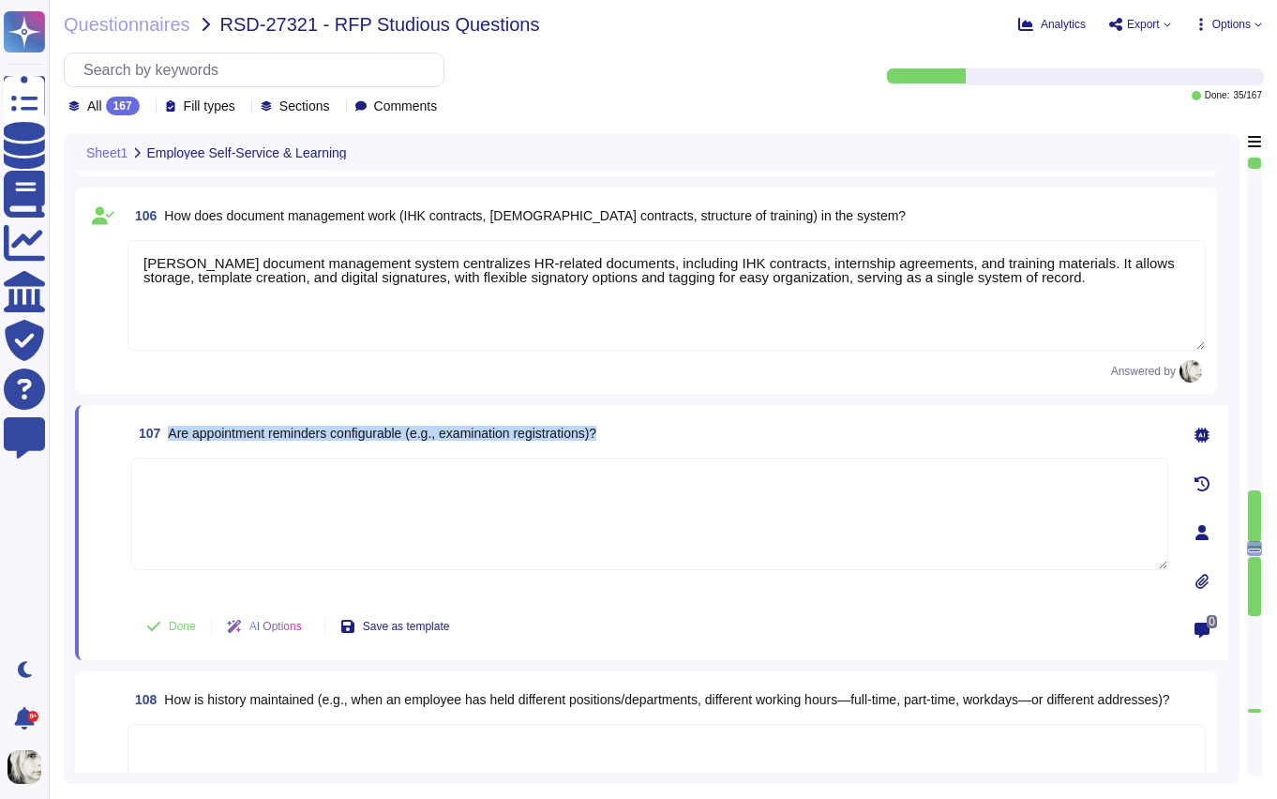
click at [219, 437] on span "Are appointment reminders configurable (e.g., examination registrations)?" at bounding box center [382, 433] width 429 height 15
click at [224, 430] on span "Are appointment reminders configurable (e.g., examination registrations)?" at bounding box center [382, 433] width 429 height 15
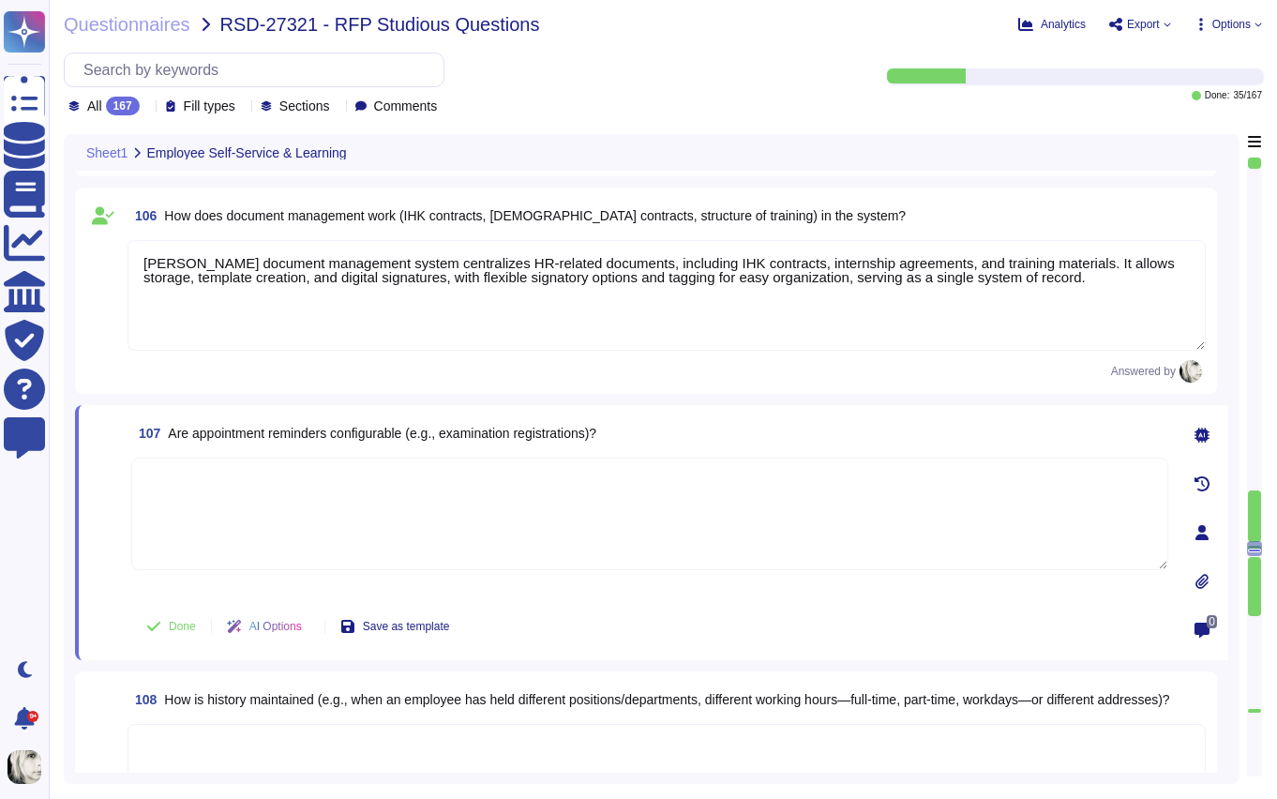
click at [244, 502] on textarea at bounding box center [649, 514] width 1037 height 113
paste textarea "Yes, appointment reminders are configurable. Using Luma, reminders can be custo…"
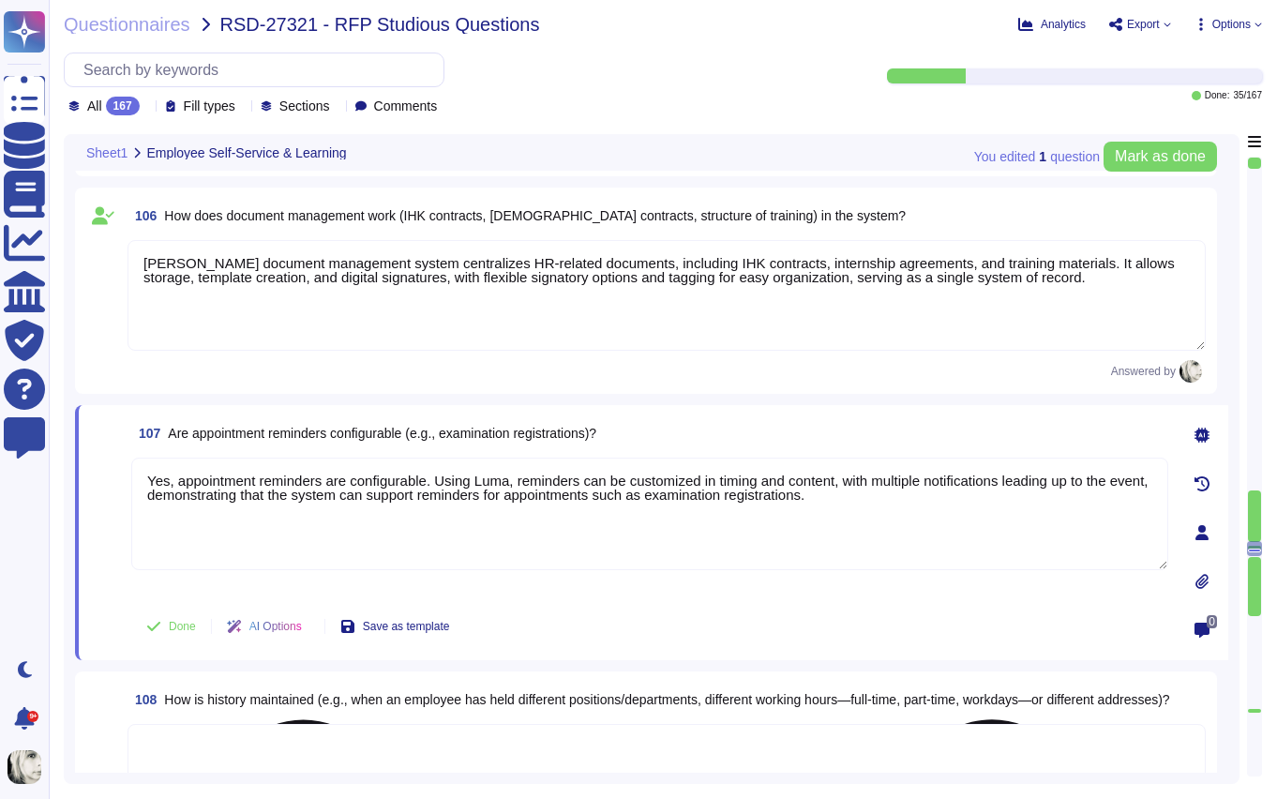
click at [317, 493] on textarea "Yes, appointment reminders are configurable. Using Luma, reminders can be custo…" at bounding box center [649, 514] width 1037 height 113
paste textarea "Reminders can be customized in timing and content, with multiple notifications …"
type textarea "Yes, appointment reminders are configurable. Reminders can be customized in tim…"
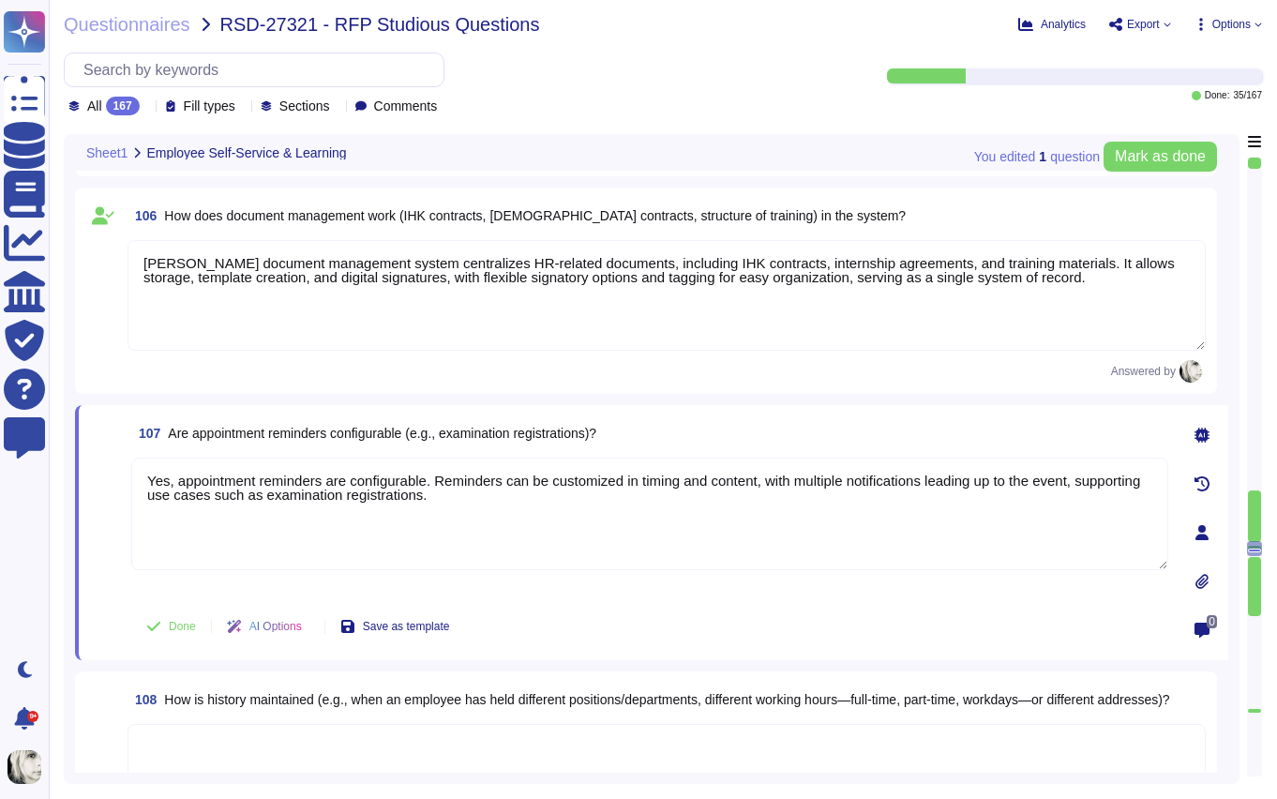
click at [96, 499] on span at bounding box center [107, 527] width 34 height 139
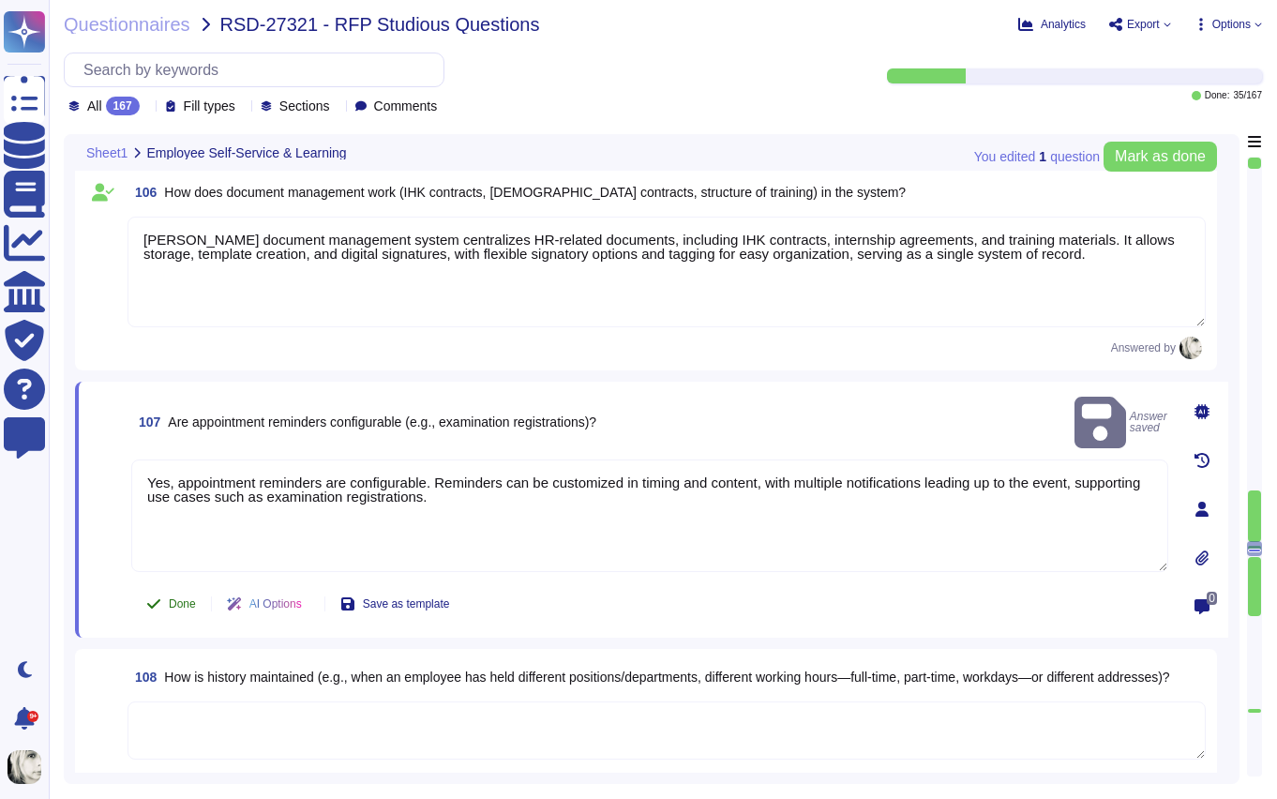
scroll to position [15615, 0]
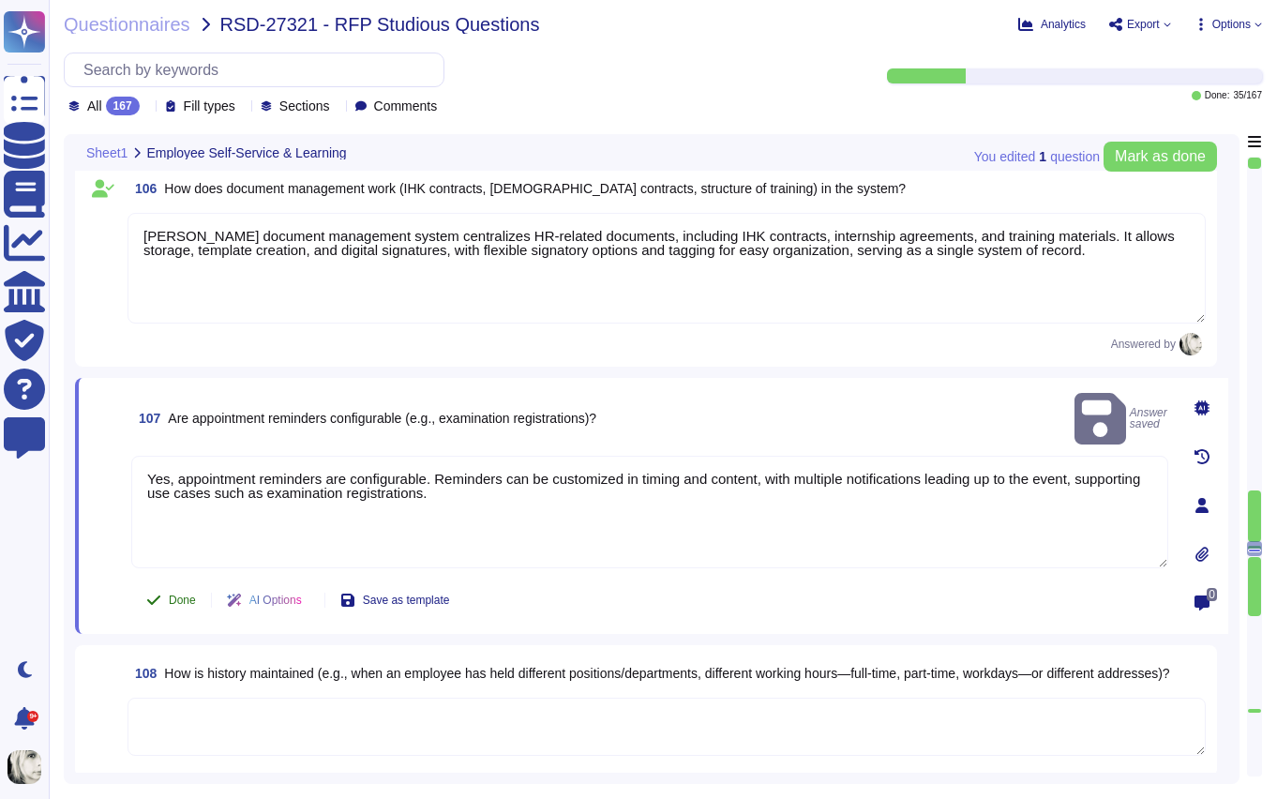
click at [182, 594] on span "Done" at bounding box center [182, 599] width 27 height 11
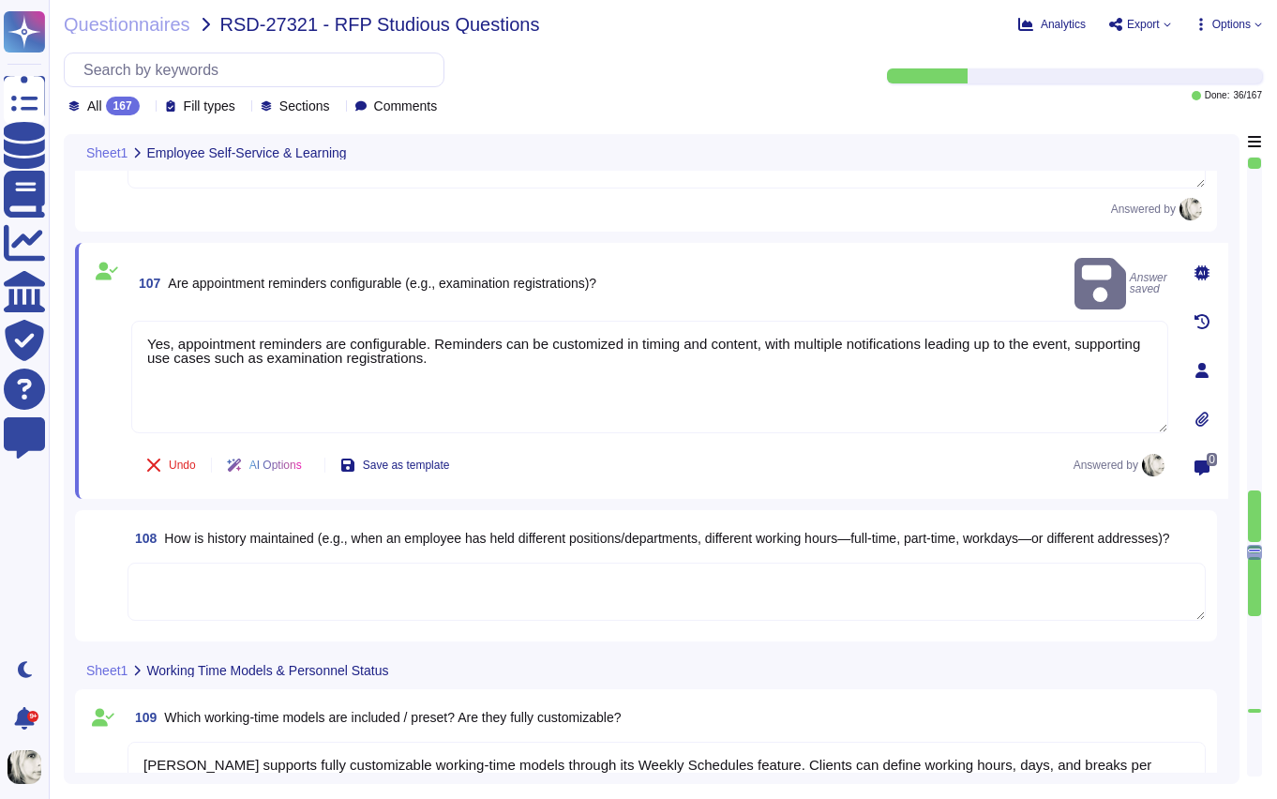
type textarea "Deel provides flexible filtering options such as status, date range, contract t…"
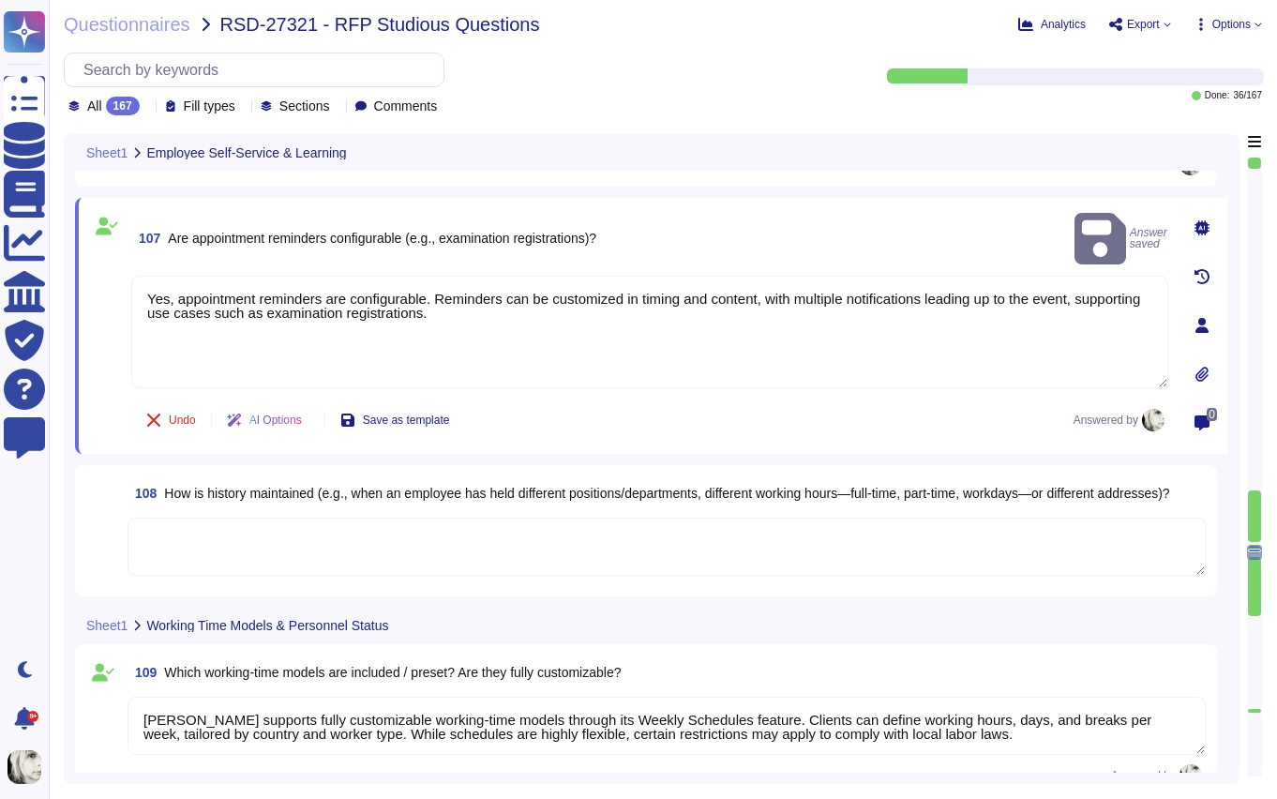
scroll to position [15794, 0]
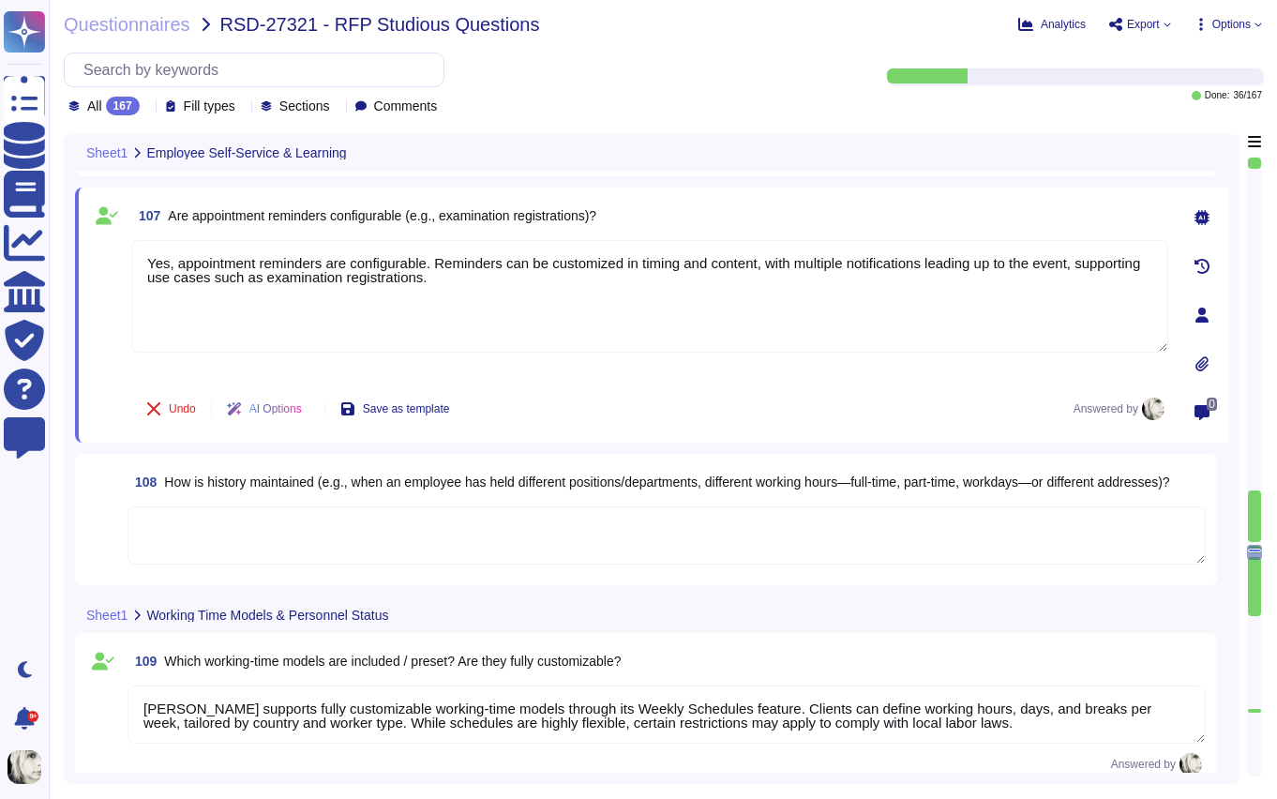
click at [182, 488] on span "How is history maintained (e.g., when an employee has held different positions/…" at bounding box center [666, 481] width 1005 height 15
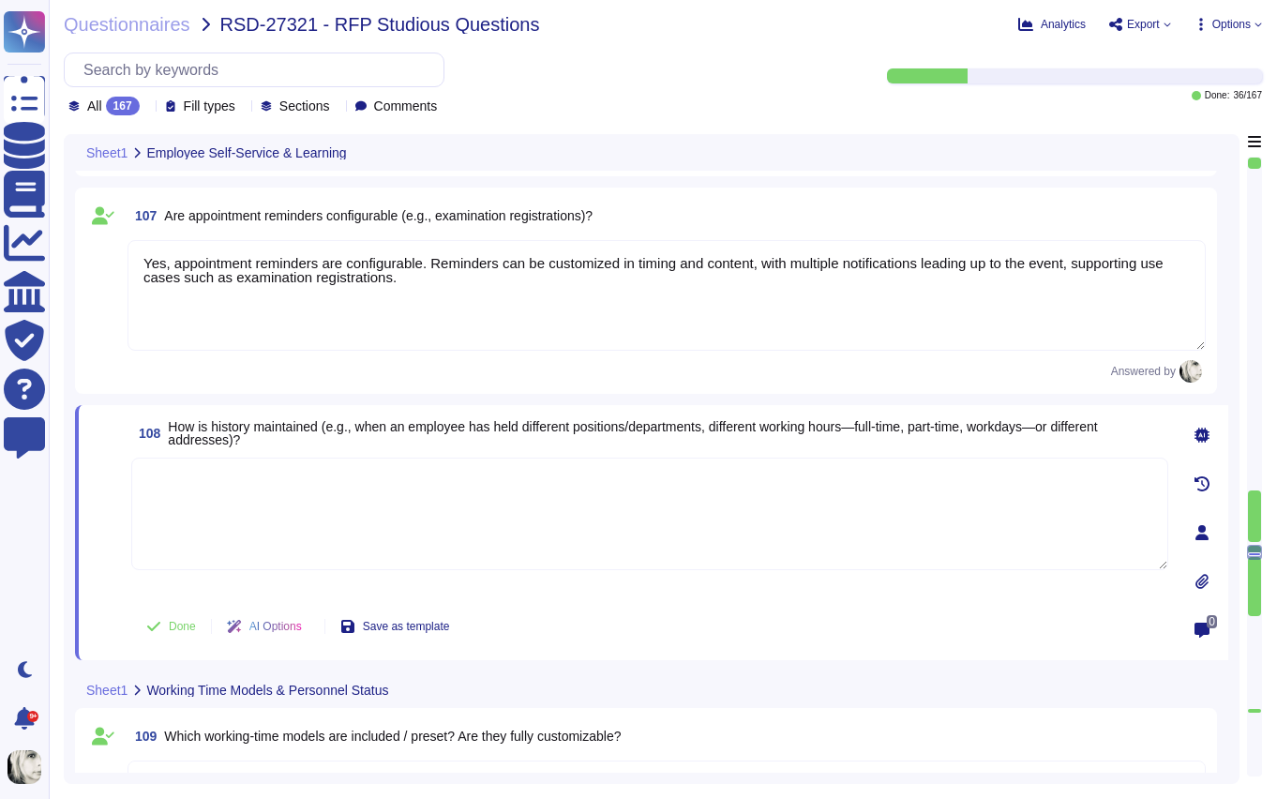
click at [182, 488] on textarea at bounding box center [649, 514] width 1037 height 113
click at [198, 441] on span "How is history maintained (e.g., when an employee has held different positions/…" at bounding box center [632, 433] width 929 height 28
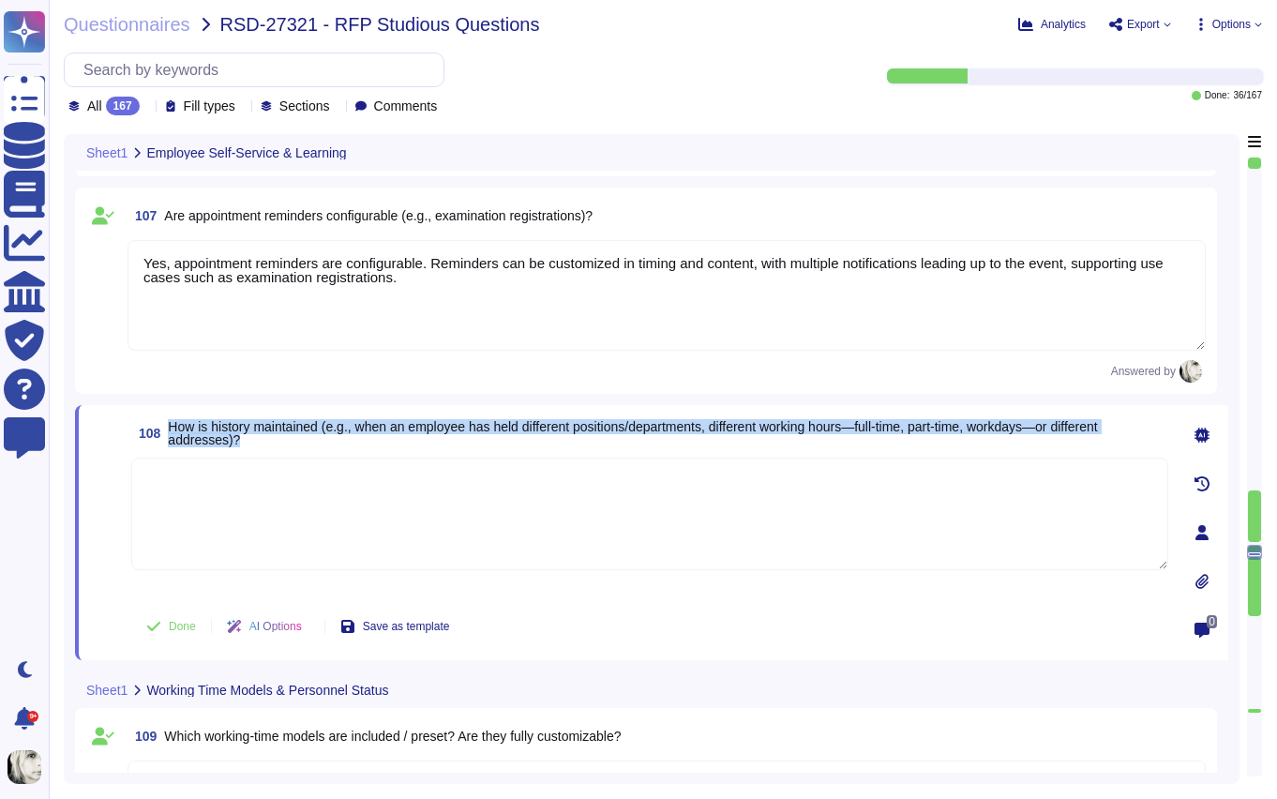
click at [198, 441] on span "How is history maintained (e.g., when an employee has held different positions/…" at bounding box center [632, 433] width 929 height 28
click at [202, 430] on span "How is history maintained (e.g., when an employee has held different positions/…" at bounding box center [632, 433] width 929 height 28
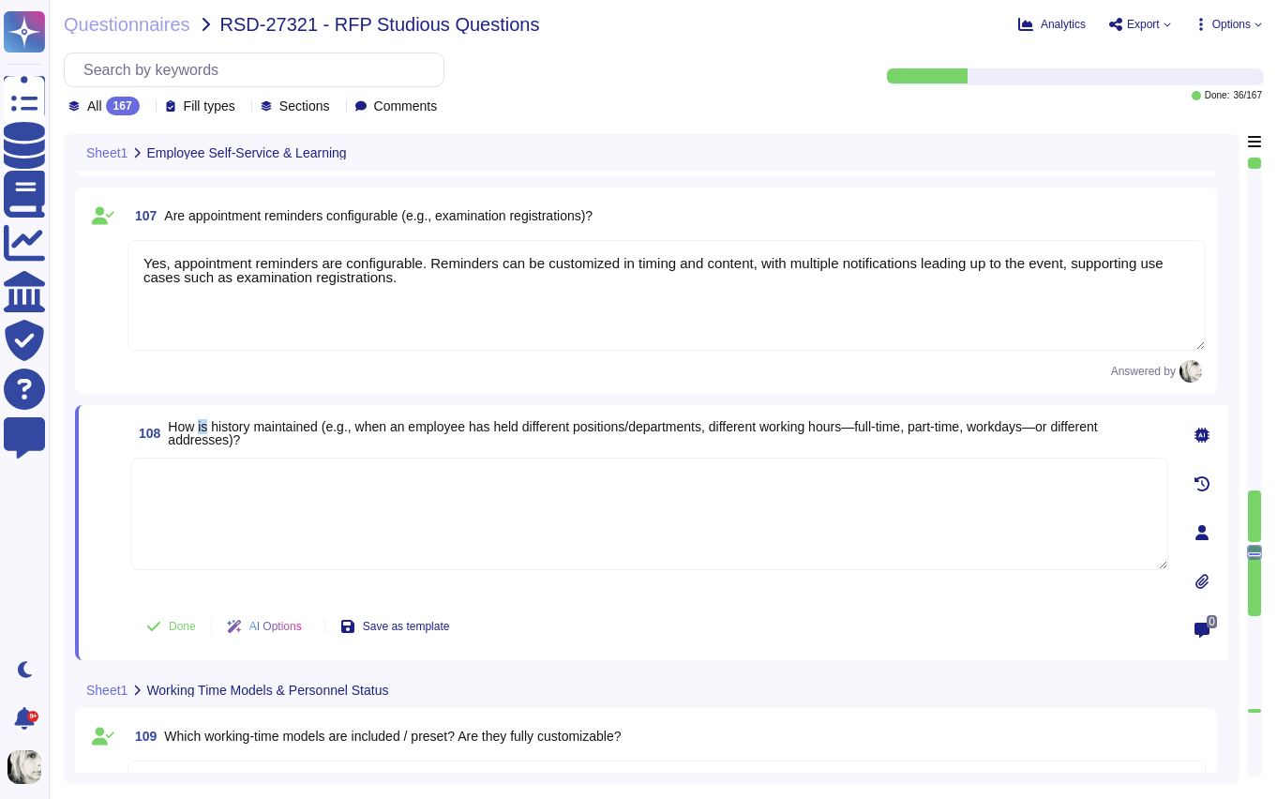
click at [202, 430] on span "How is history maintained (e.g., when an employee has held different positions/…" at bounding box center [632, 433] width 929 height 28
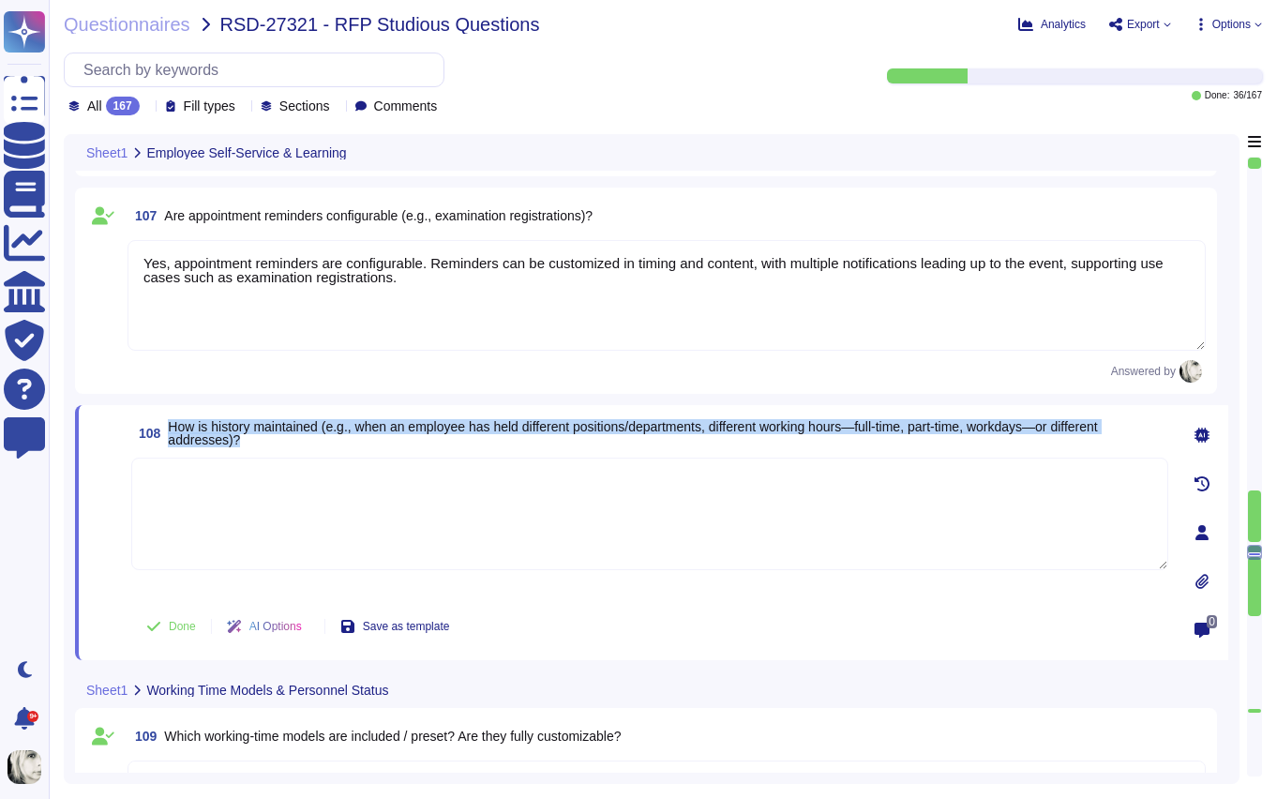
click at [202, 430] on span "How is history maintained (e.g., when an employee has held different positions/…" at bounding box center [632, 433] width 929 height 28
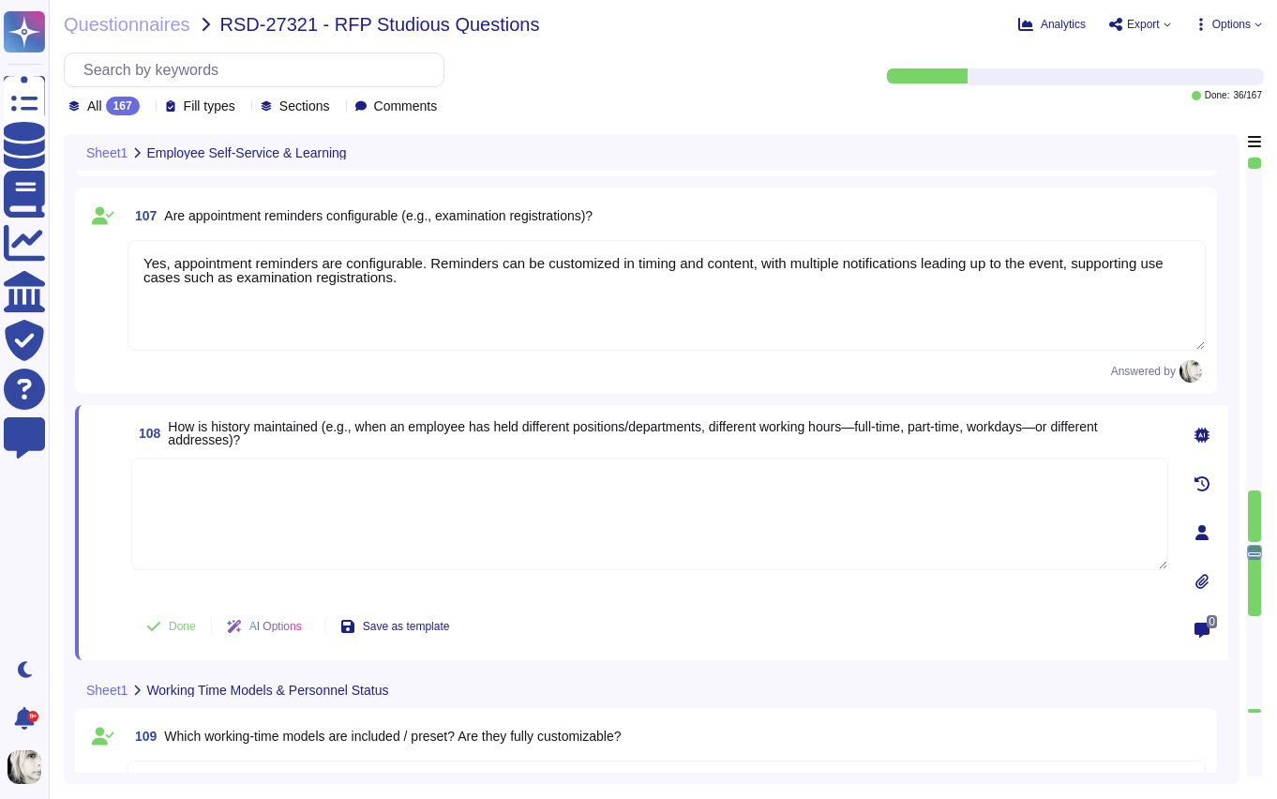
click at [241, 487] on textarea at bounding box center [649, 514] width 1037 height 113
paste textarea "[PERSON_NAME] maintains a complete employee history through a change log that r…"
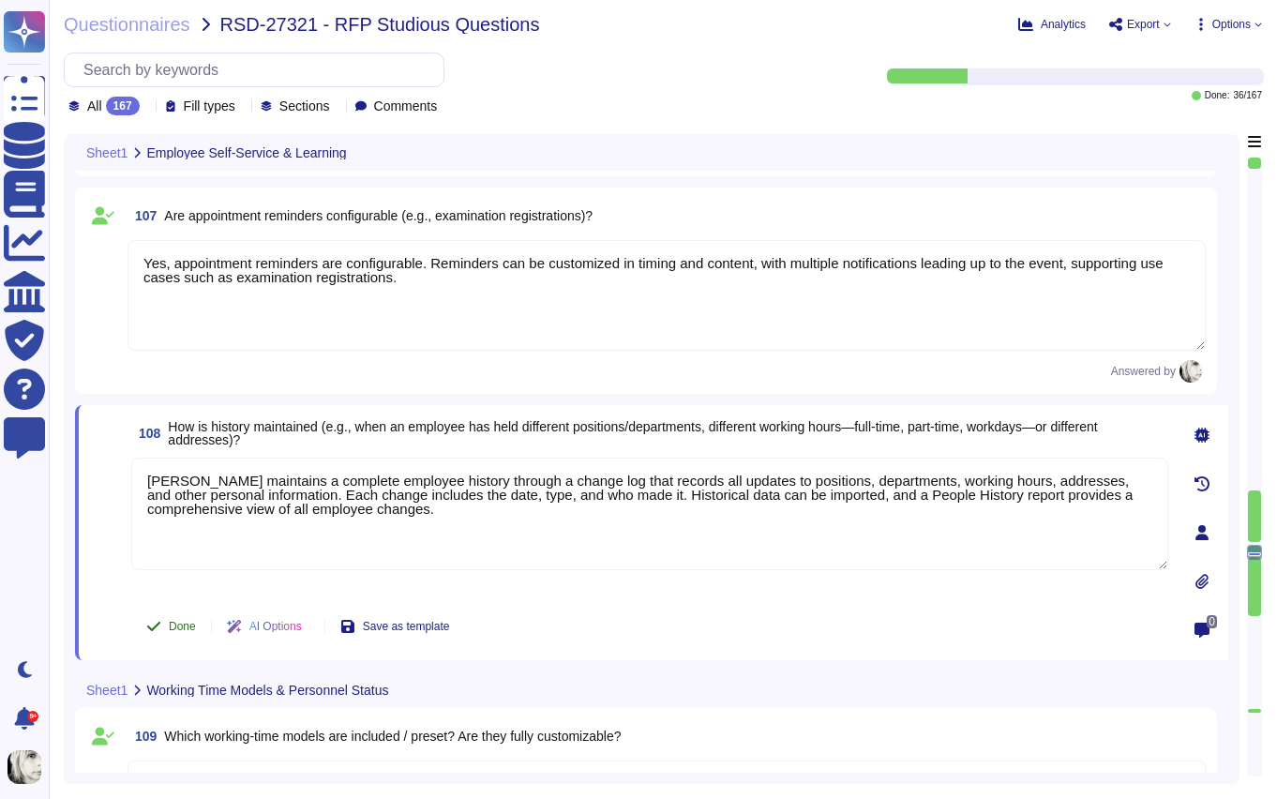
type textarea "[PERSON_NAME] maintains a complete employee history through a change log that r…"
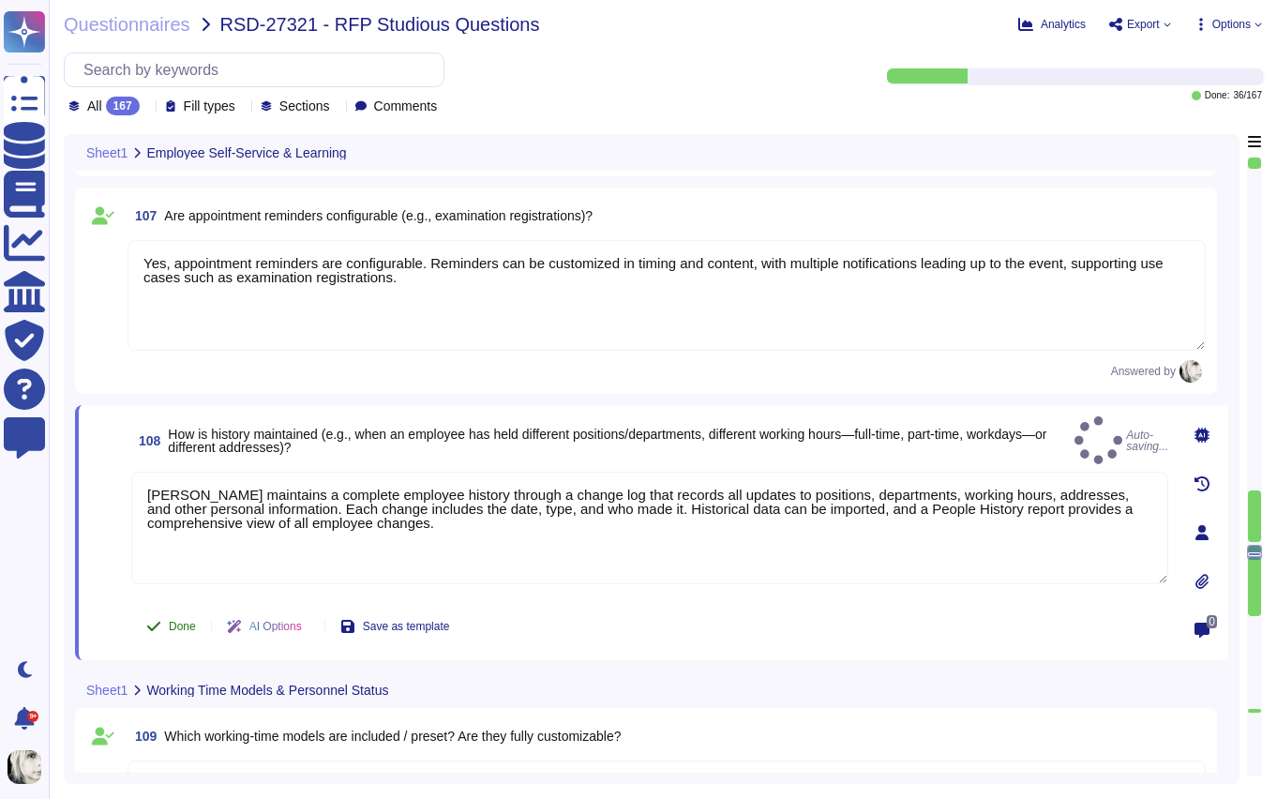
click at [177, 621] on span "Done" at bounding box center [182, 626] width 27 height 11
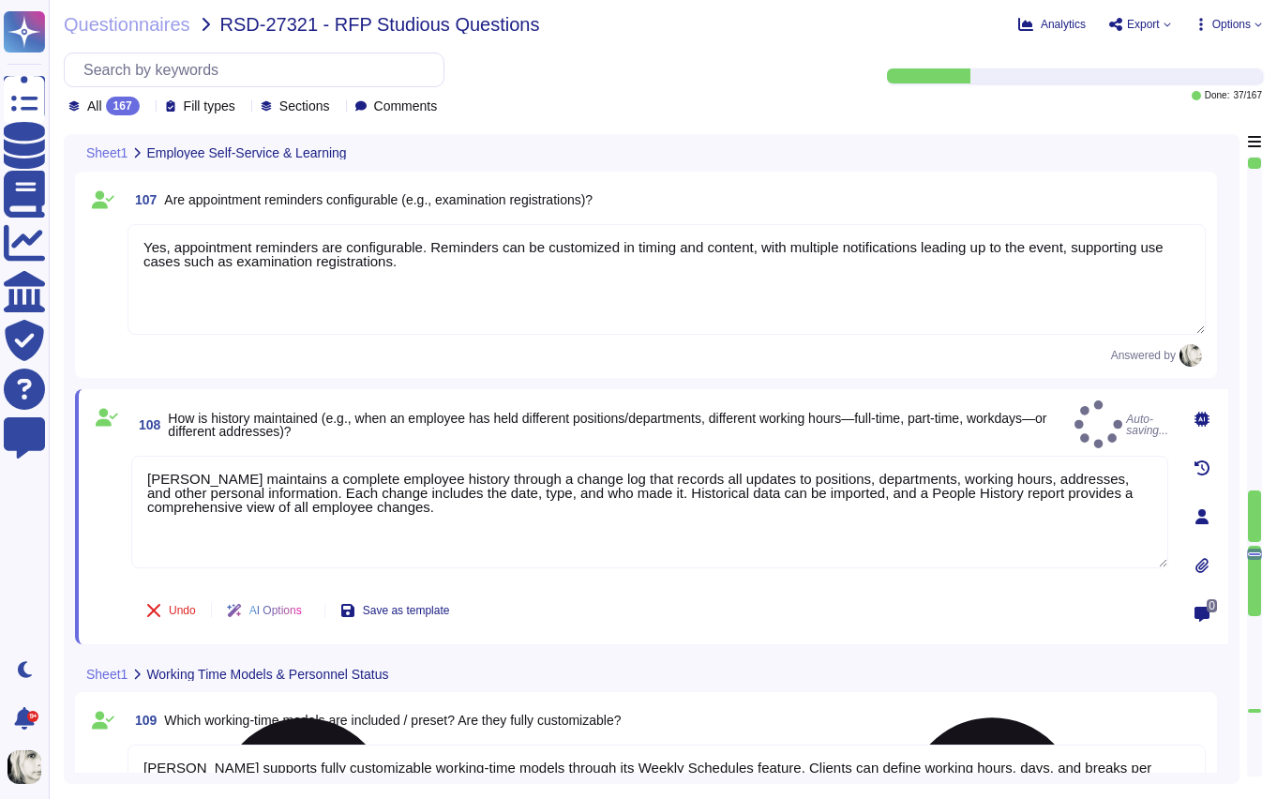
type textarea "Deel provides flexible filtering options such as status, date range, contract t…"
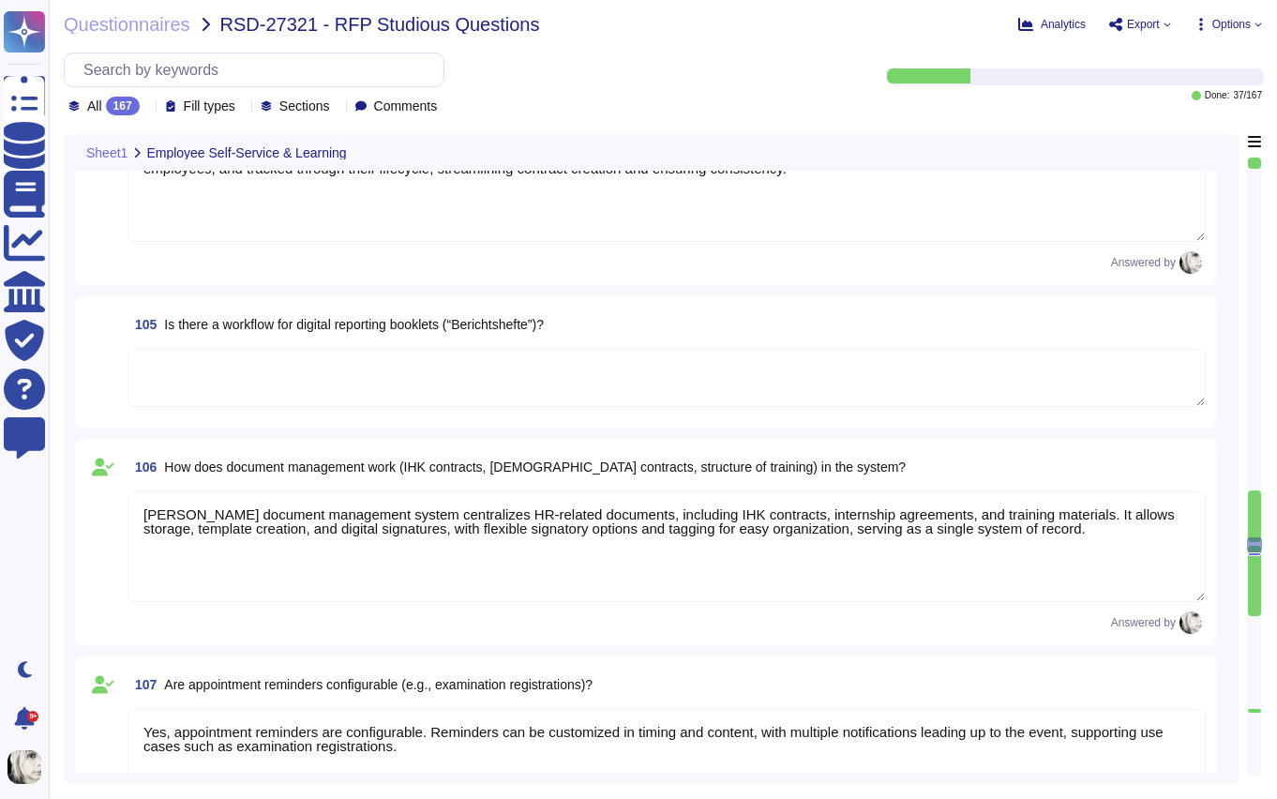
type textarea "Yes, workforce scheduling is possible in [PERSON_NAME]. Weekly schedules can be…"
type textarea "Yes, [PERSON_NAME] provides a summary view of all trainees across departments t…"
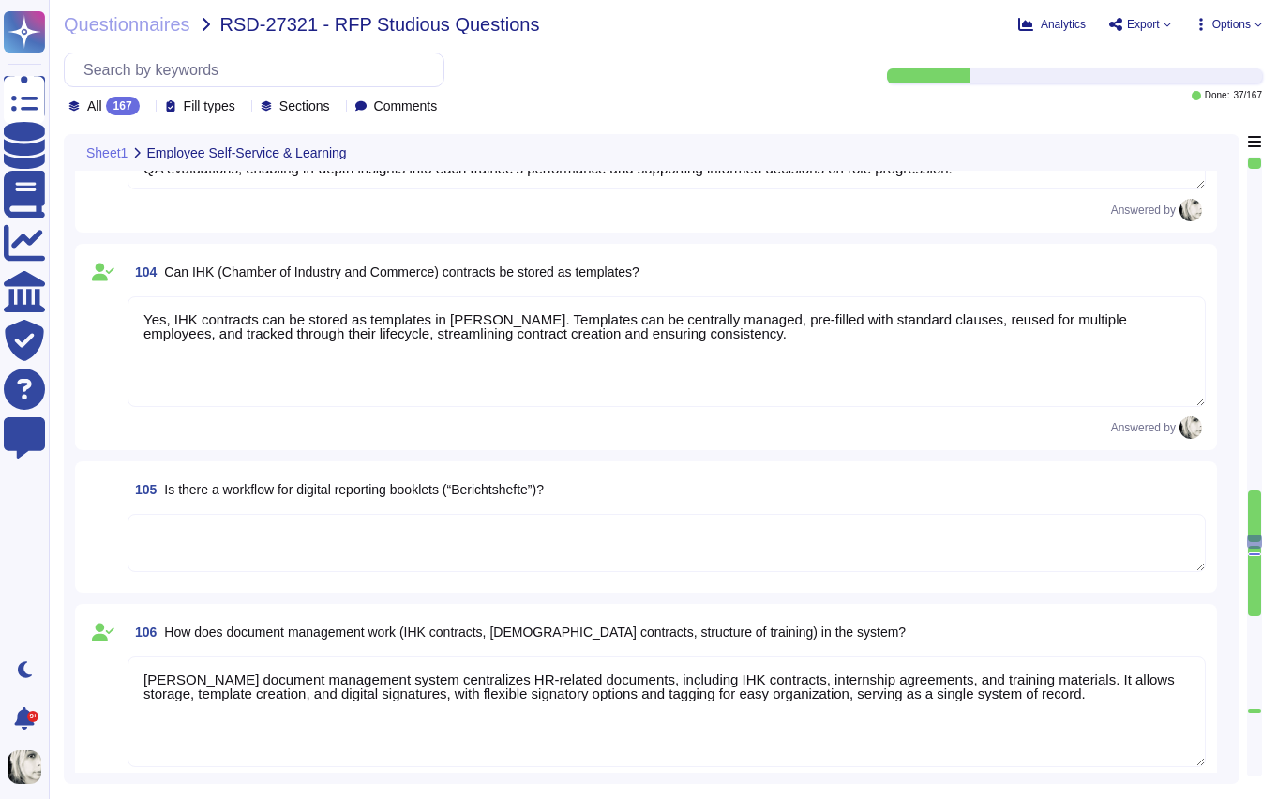
type textarea "Yes, employees can submit vacation requests for manager approval, and managers …"
type textarea "Reminders can be sent by email before submission and approval deadlines. Payrol…"
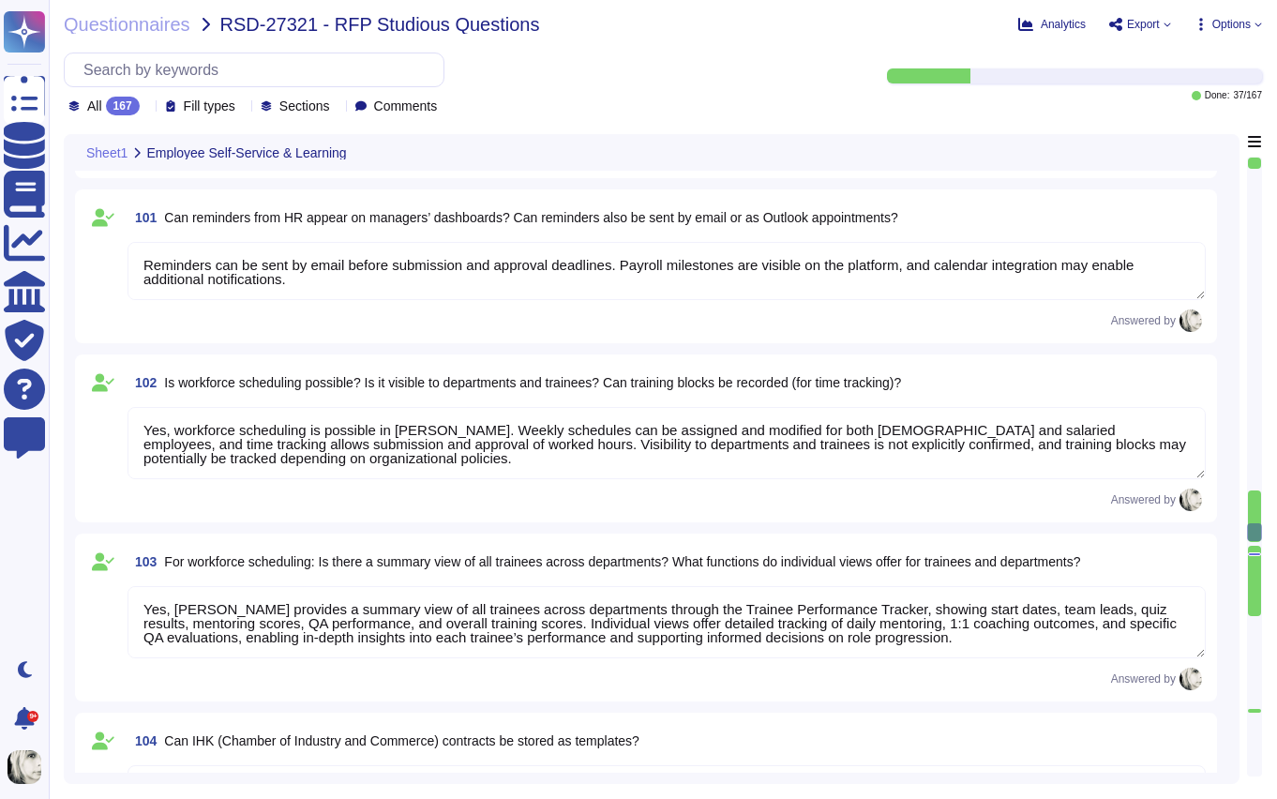
type textarea "Managers in [PERSON_NAME] can view employees’ time off history, current request…"
type textarea "Yes, managers can generate analyses of working hours using [PERSON_NAME] report…"
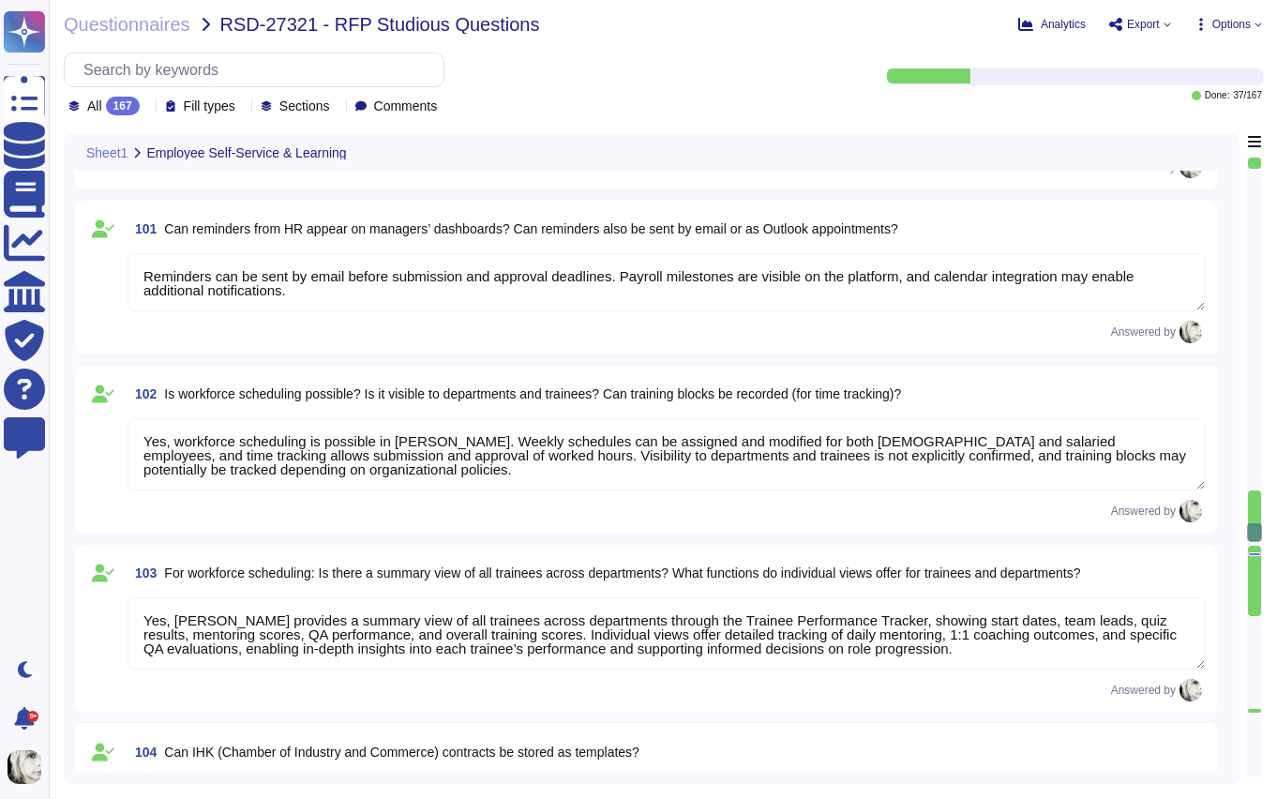
type textarea "Managers in [PERSON_NAME] can view selective data of direct reports, approve ti…"
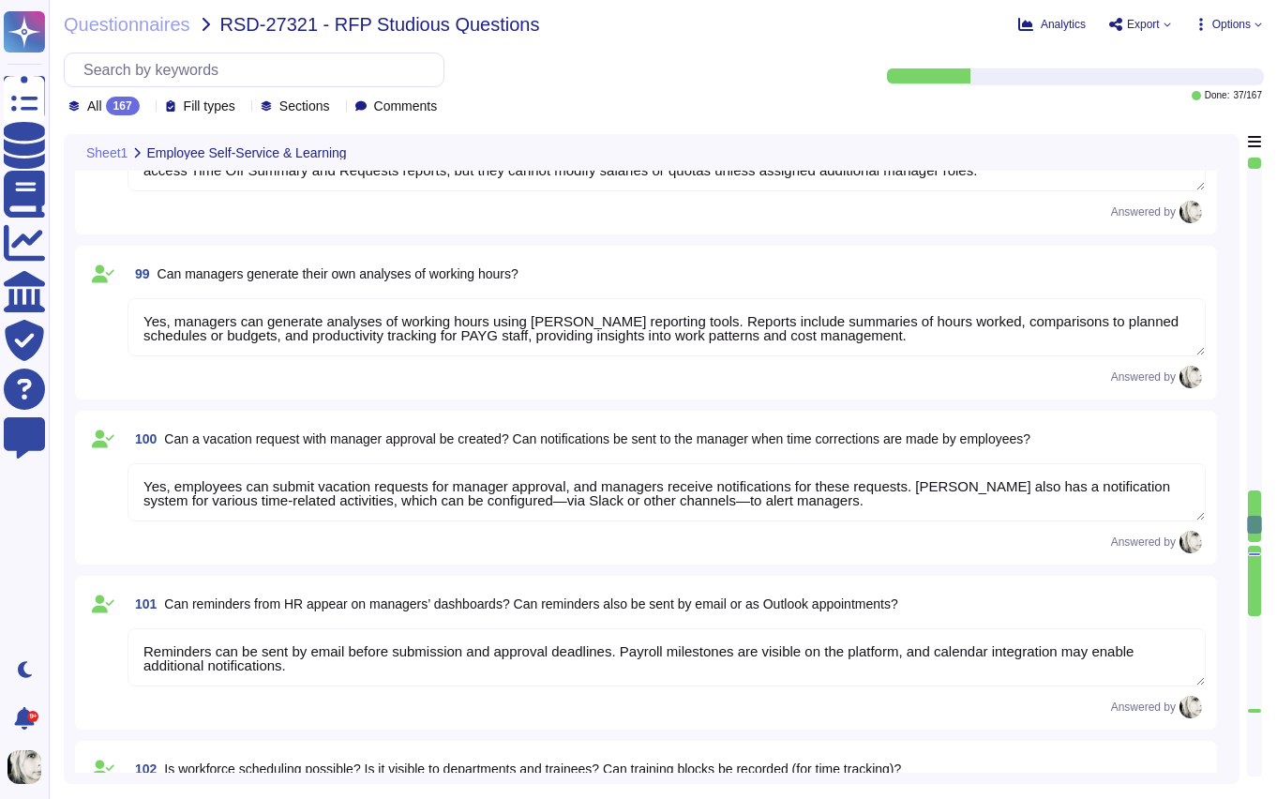
type textarea "[PERSON_NAME] tracks vacation, sick days, and other leave types within the syst…"
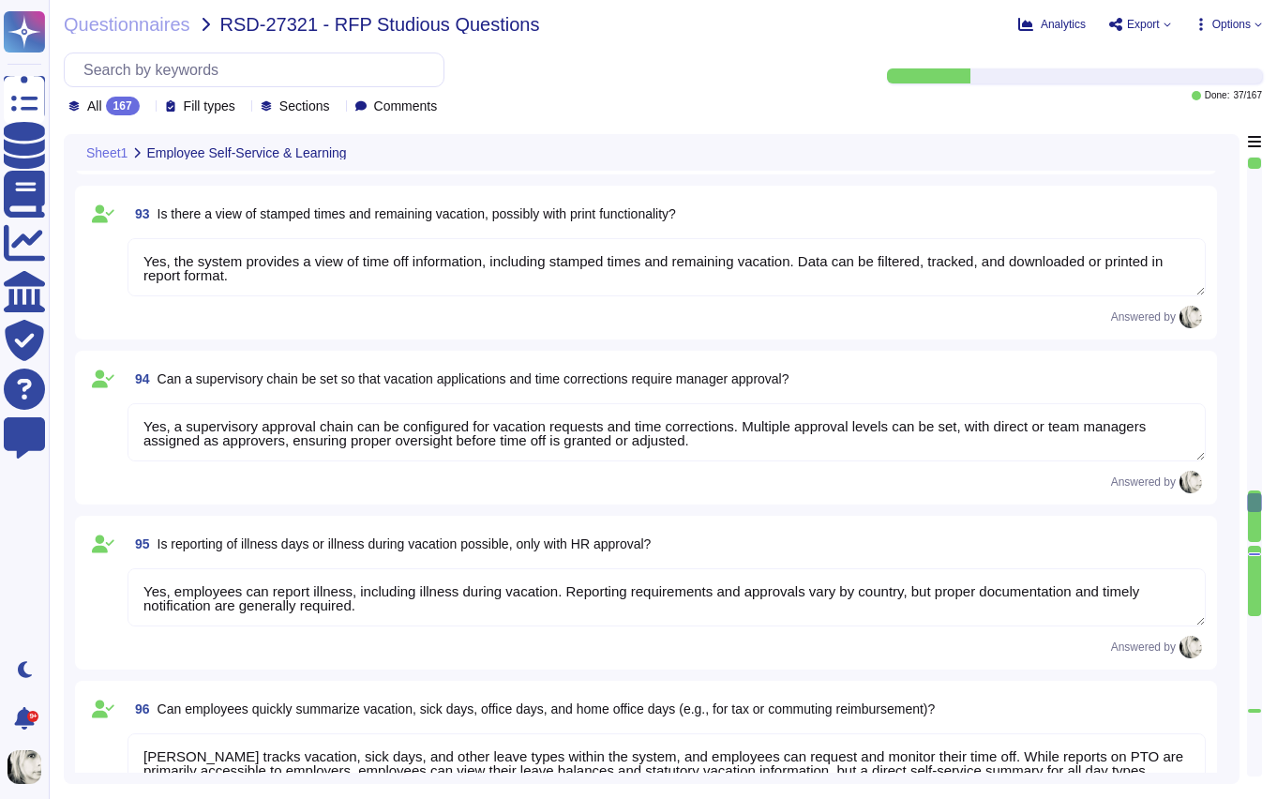
type textarea "Yes, employees can submit documents such as marriage certificates, sick notes, …"
type textarea "Yes, employees can book and manage seminars through [PERSON_NAME] Learning, inc…"
type textarea "Yes, the system provides a view of time off information, including stamped time…"
type textarea "Yes, a supervisory approval chain can be configured for vacation requests and t…"
type textarea "Yes, employees can report illness, including illness during vacation. Reporting…"
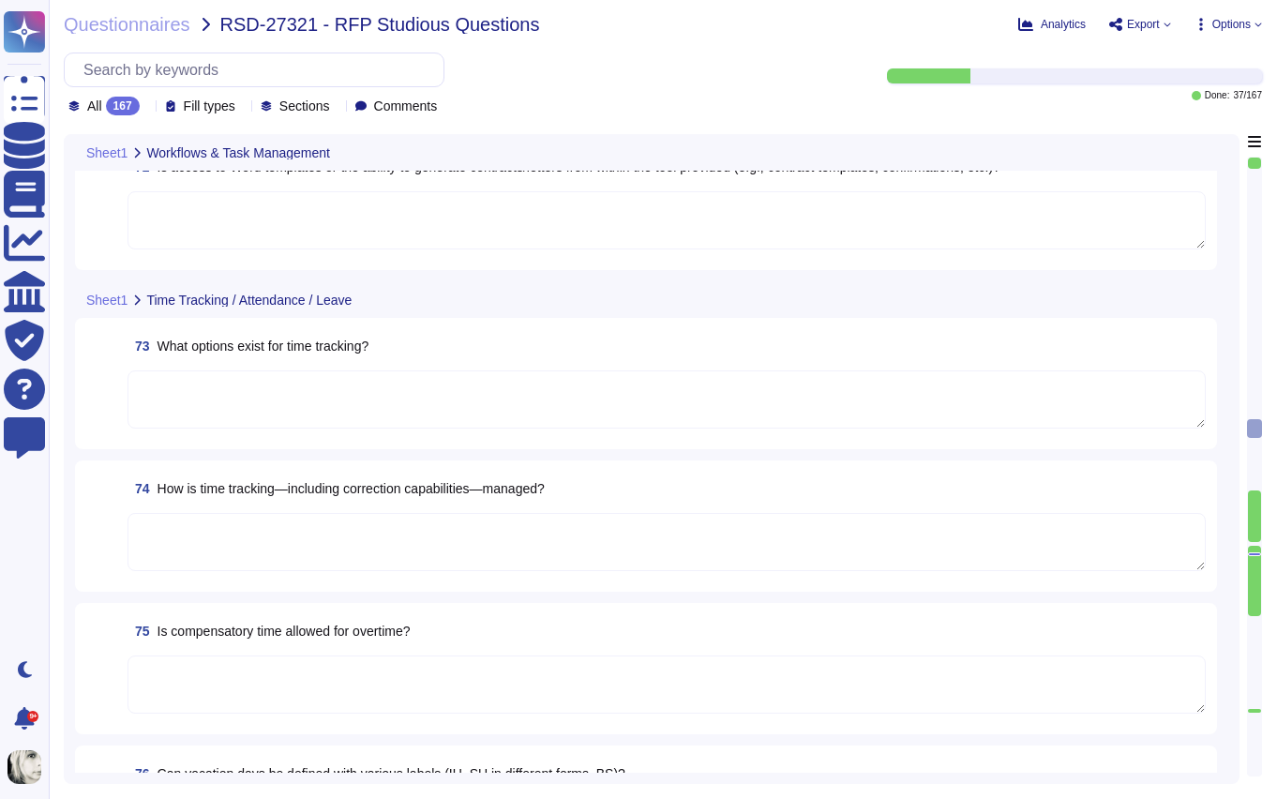
scroll to position [10336, 0]
click at [282, 340] on span "What options exist for time tracking?" at bounding box center [264, 346] width 212 height 15
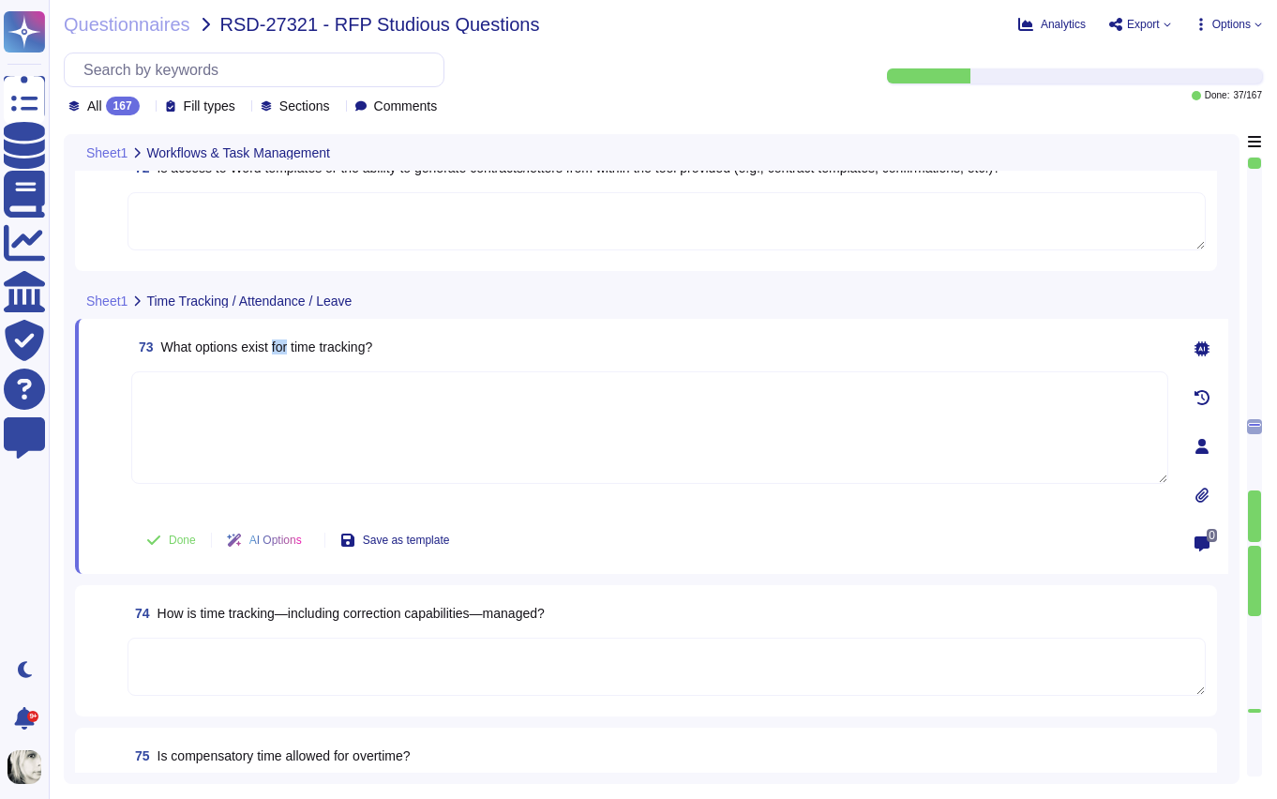
click at [282, 340] on span "What options exist for time tracking?" at bounding box center [267, 346] width 212 height 15
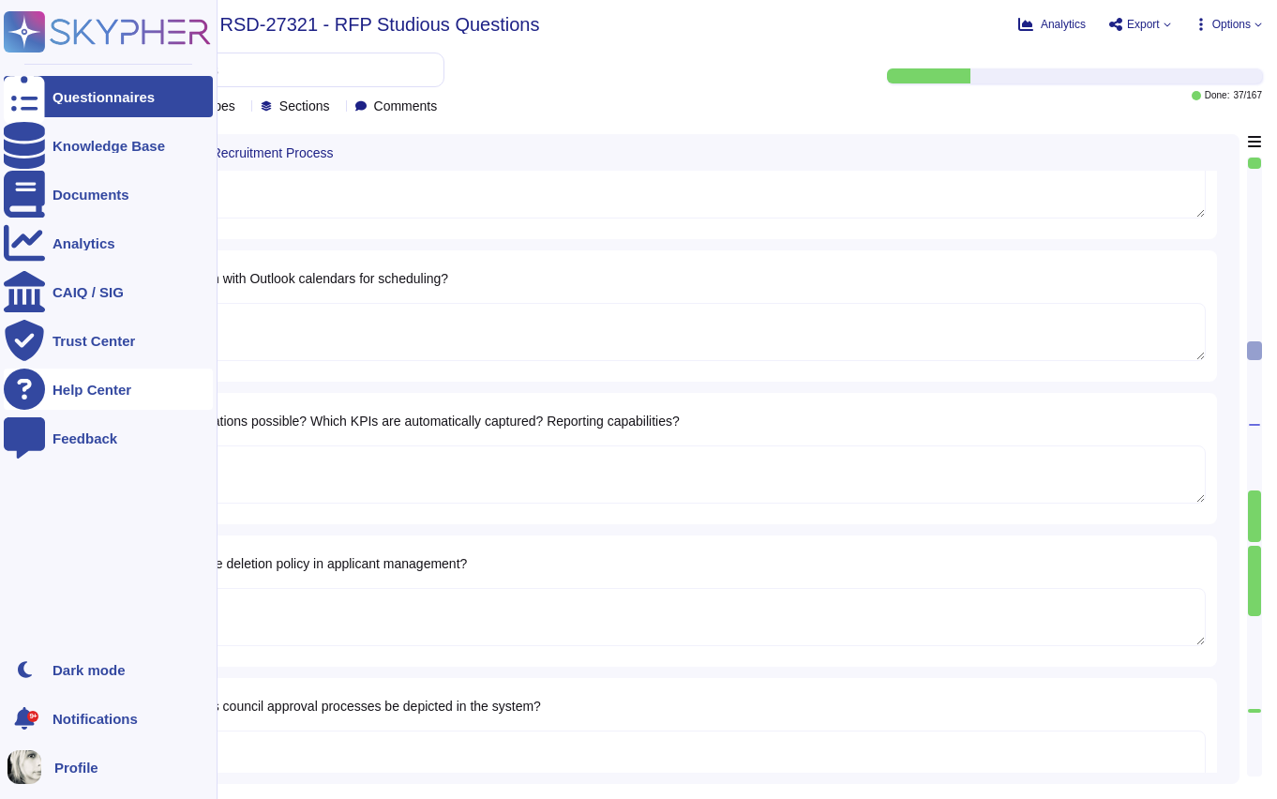
type textarea "Yes, [PERSON_NAME] ATS can handle automatic communication with applicants. We p…"
type textarea "Yes, [PERSON_NAME] ATS can send automatic reminders to recruiters and line mana…"
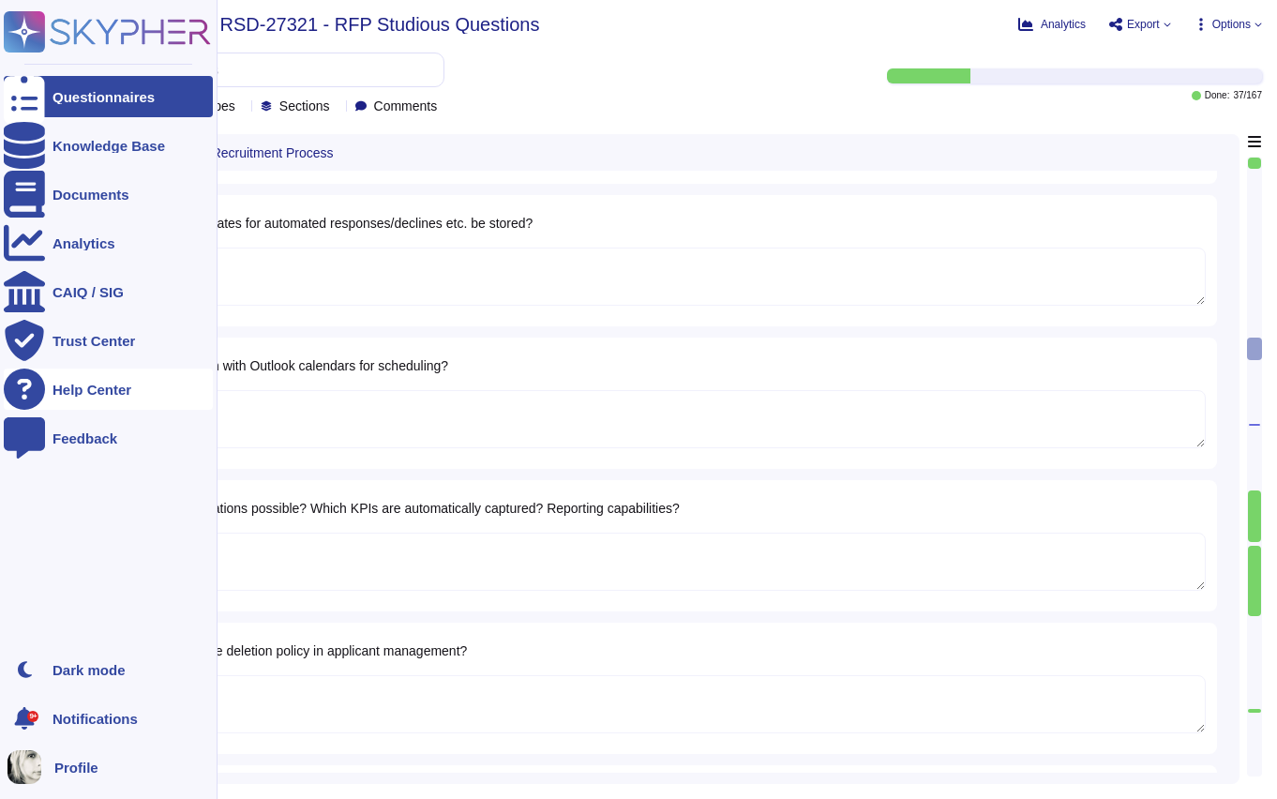
scroll to position [7195, 0]
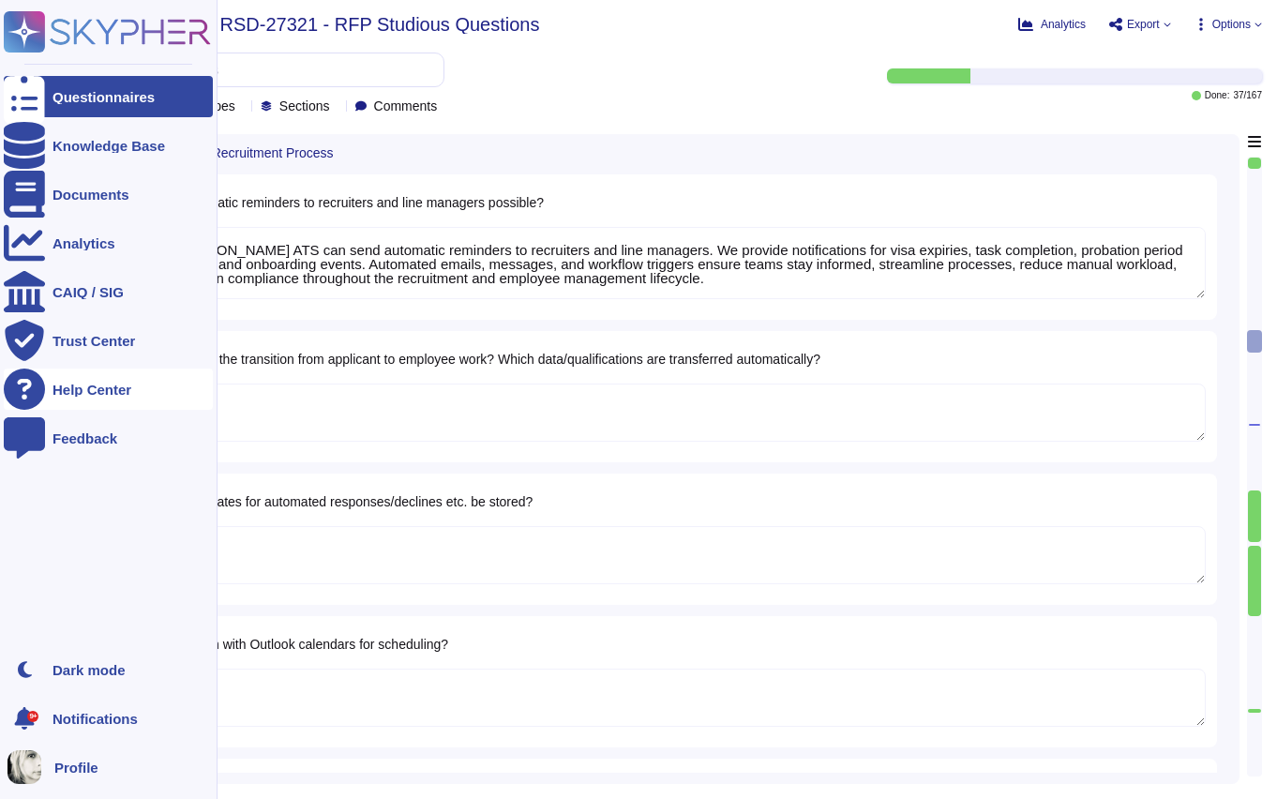
type textarea "Yes, [PERSON_NAME] system allows applications to be distributed to responsible …"
type textarea "Yes, [PERSON_NAME] ATS can be used by HR for pre-screening applicants. We use A…"
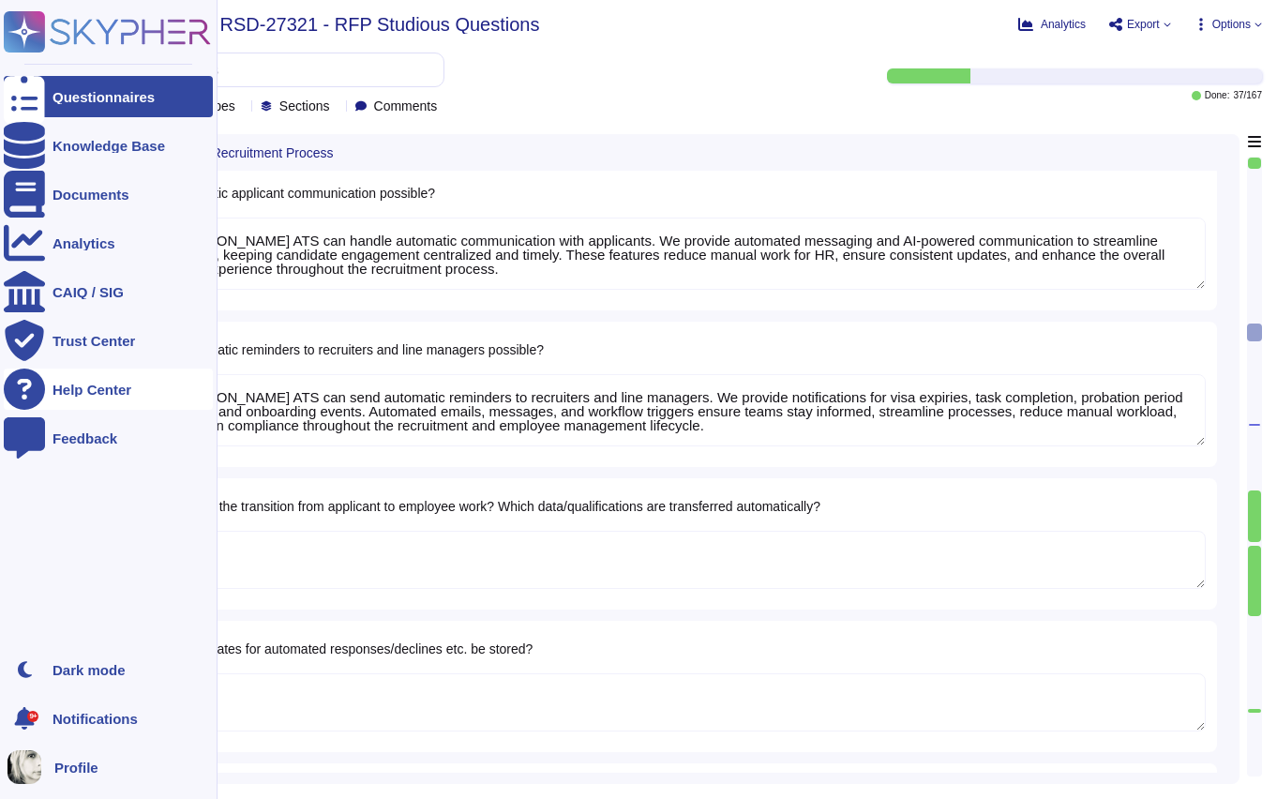
type textarea "[PERSON_NAME] system handles application intake through our Applicant Tracking …"
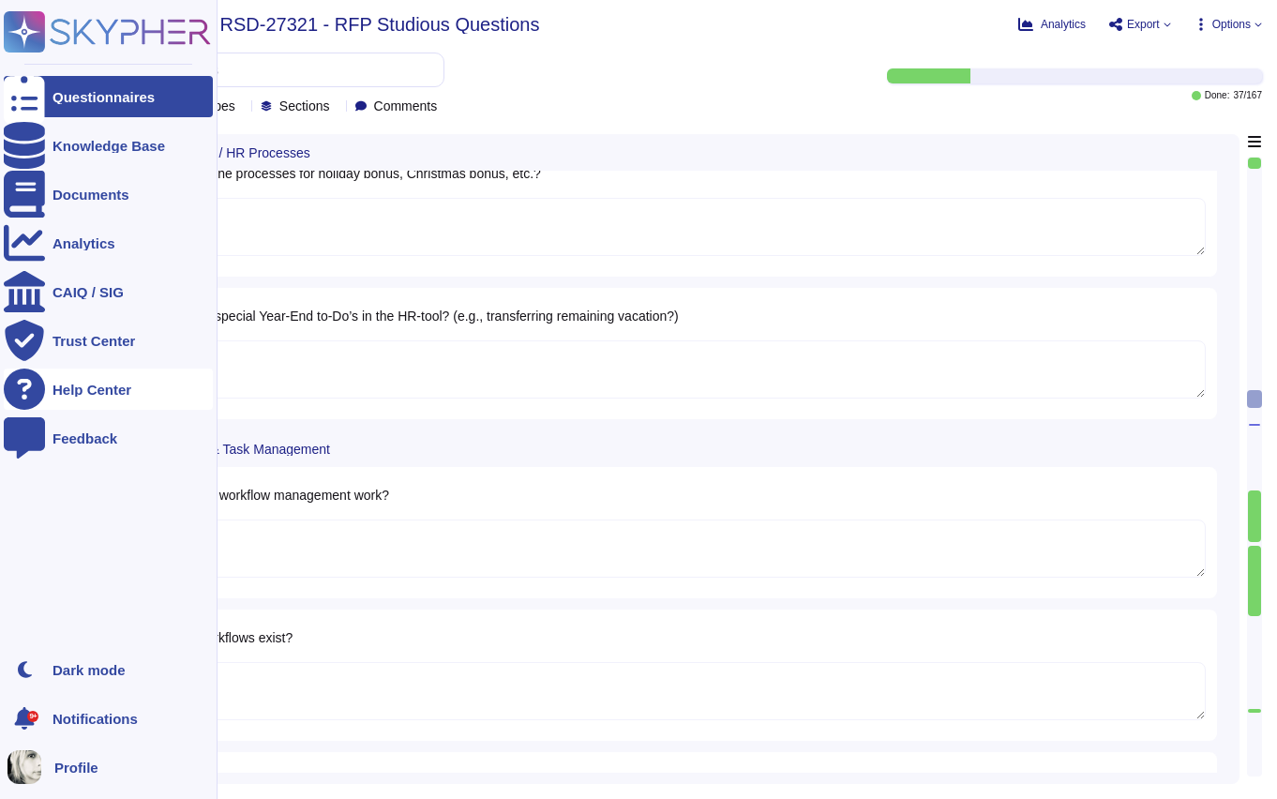
scroll to position [9259, 0]
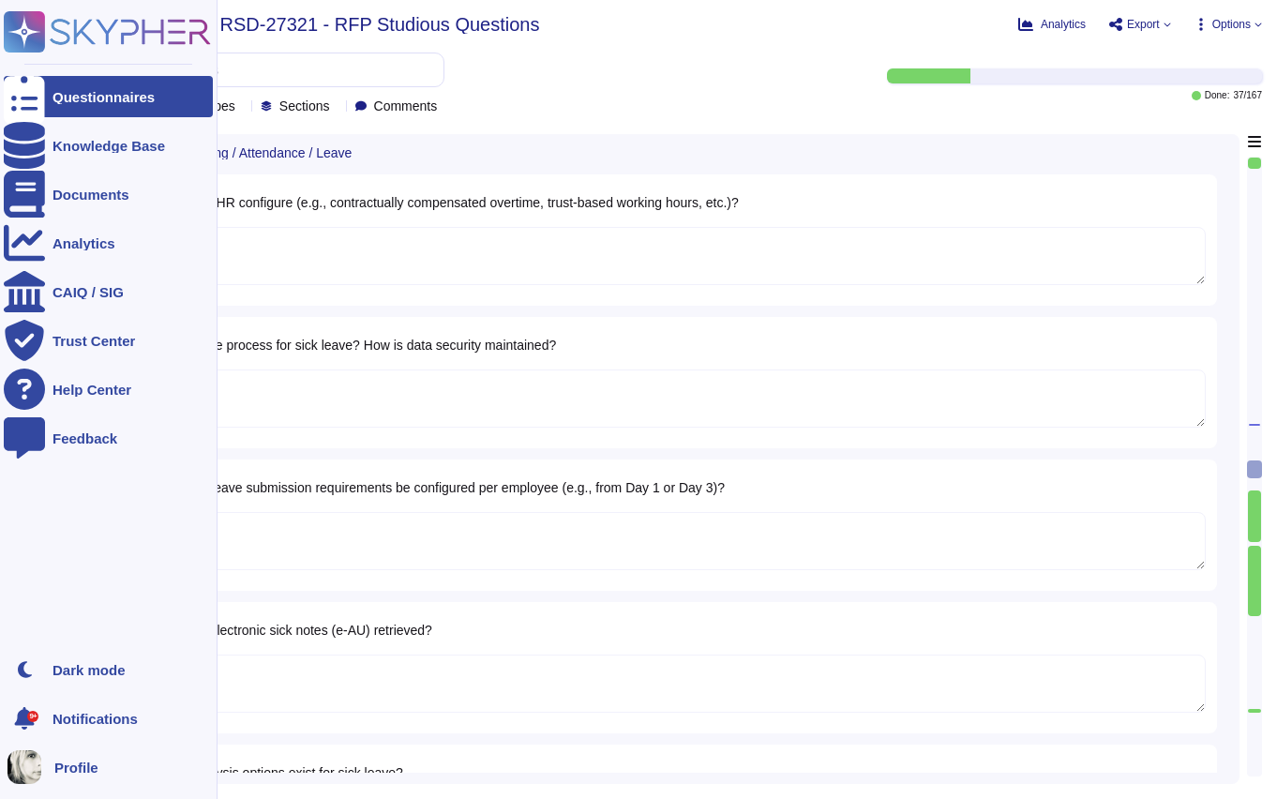
type textarea "Yes, employees can submit documents such as marriage certificates, sick notes, …"
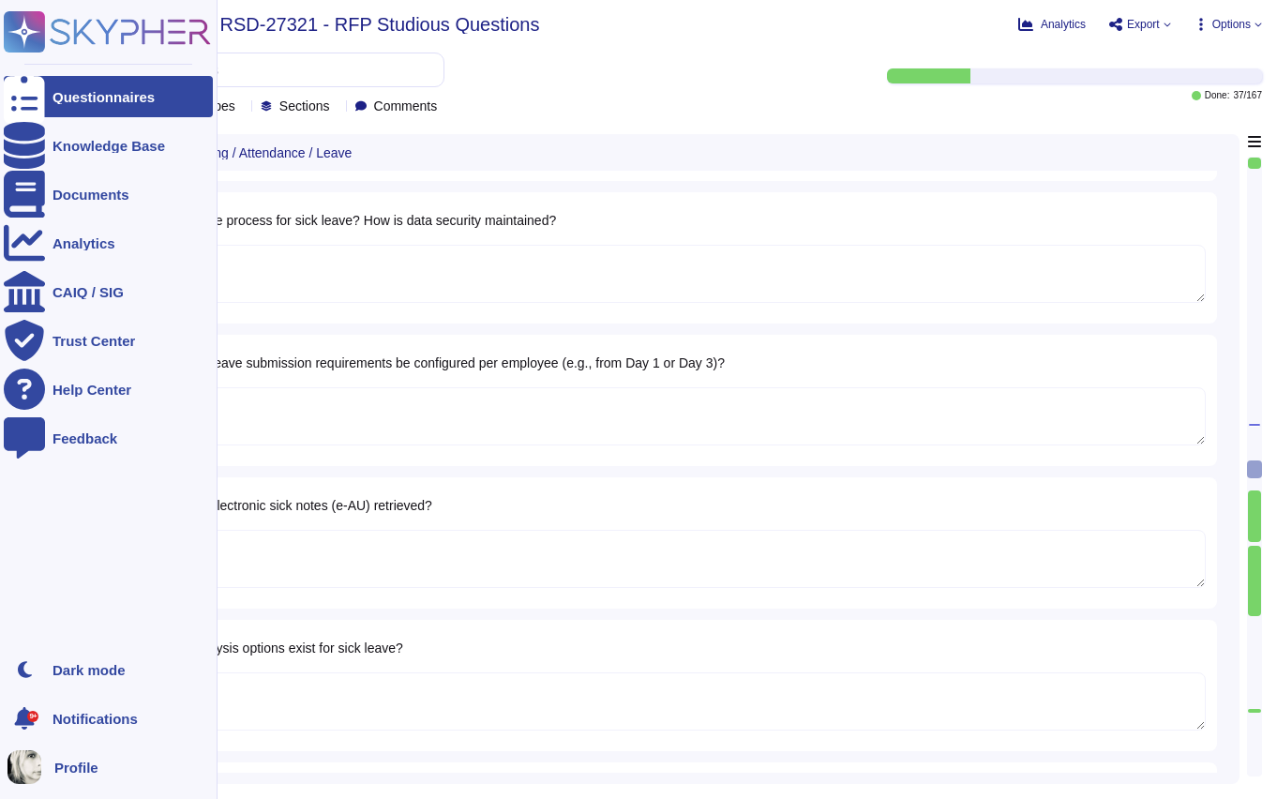
scroll to position [12103, 0]
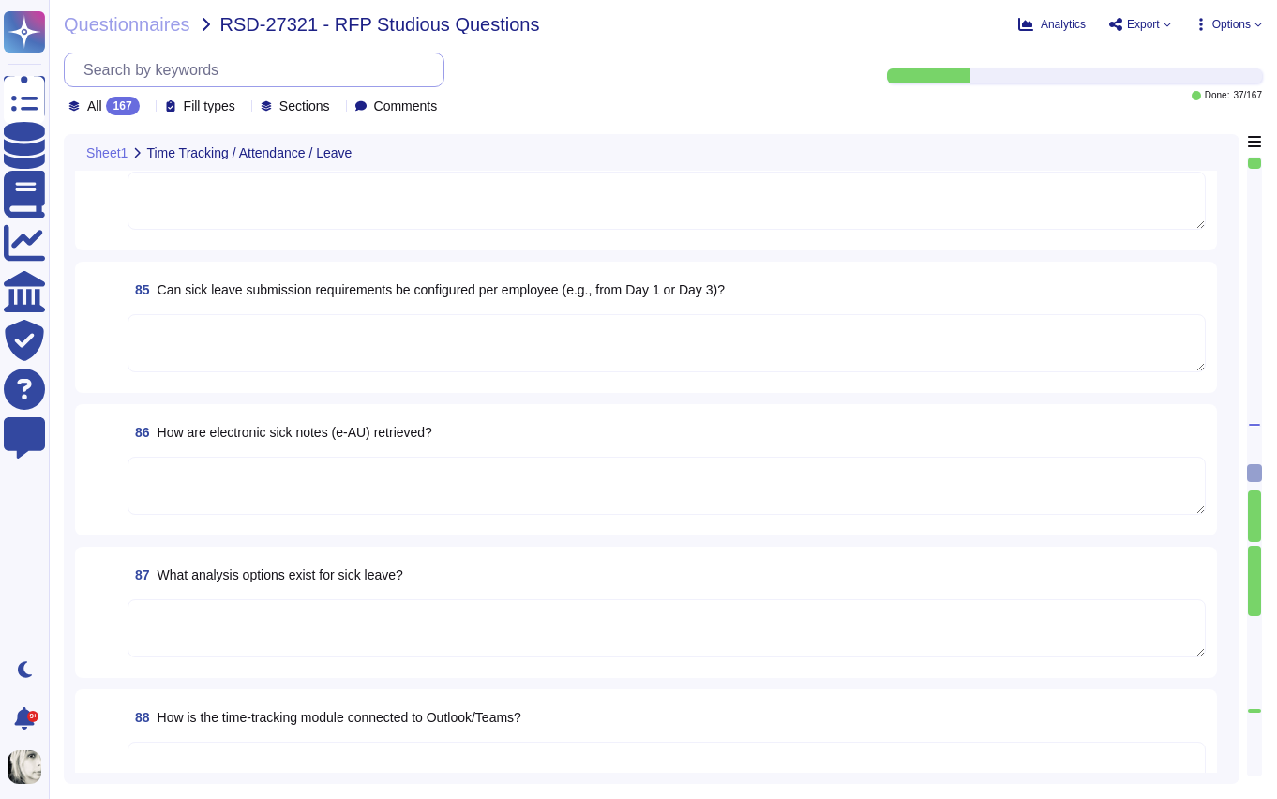
click at [280, 75] on input "text" at bounding box center [258, 69] width 369 height 33
paste input "What options exist for time tracking?"
type input "What options exist for time tracking?"
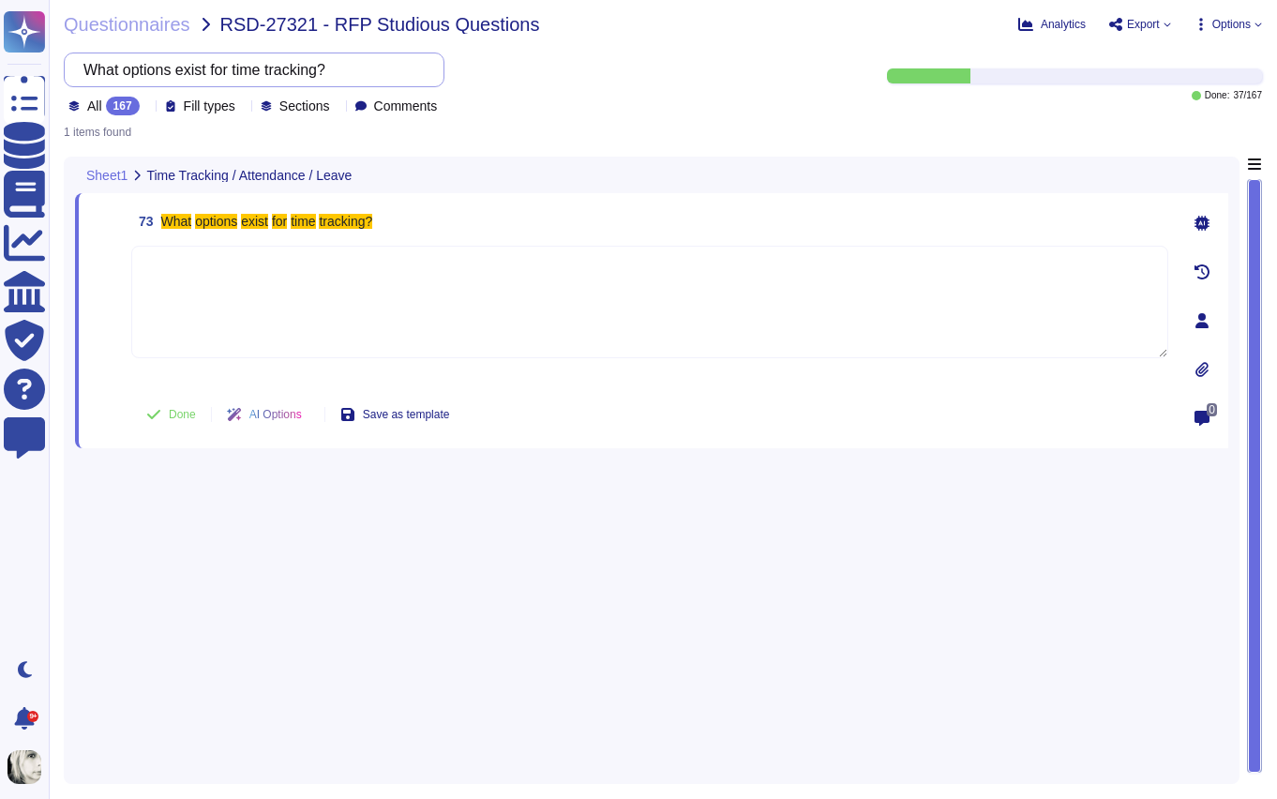
scroll to position [0, 0]
drag, startPoint x: 363, startPoint y: 77, endPoint x: 53, endPoint y: 65, distance: 310.6
click at [53, 65] on div "Questionnaires RSD-27321 - RFP Studious Questions Analytics Export Options What…" at bounding box center [663, 399] width 1228 height 799
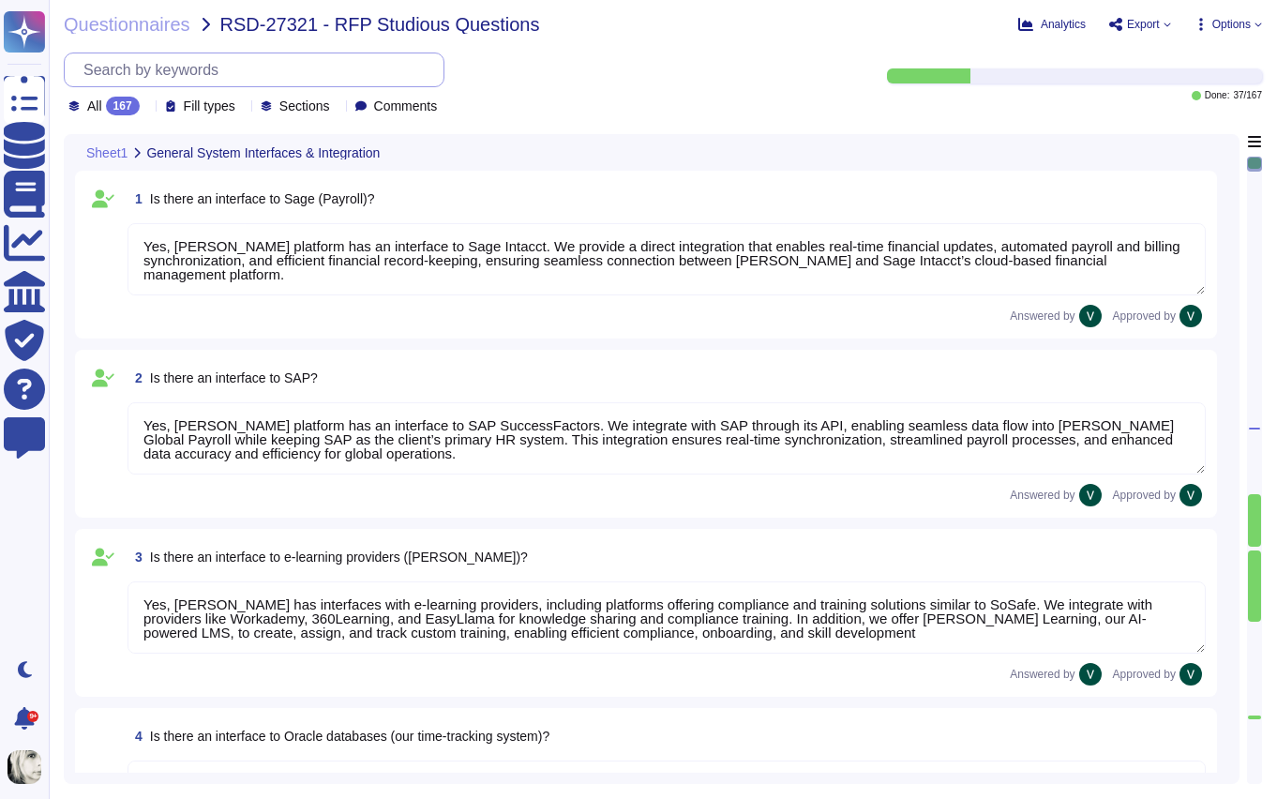
type textarea "Yes, [PERSON_NAME] platform has an interface to SAP SuccessFactors. We integrat…"
type textarea "Yes, [PERSON_NAME] has interfaces with e-learning providers, including platform…"
type textarea "No, [PERSON_NAME] does not currently have a direct interface to Oracle database…"
type textarea "Yes, [PERSON_NAME] has interfaces with Microsoft Office programs like Word, Out…"
type textarea "Yes, [PERSON_NAME] platform has an interface with DATEV. These integrations may…"
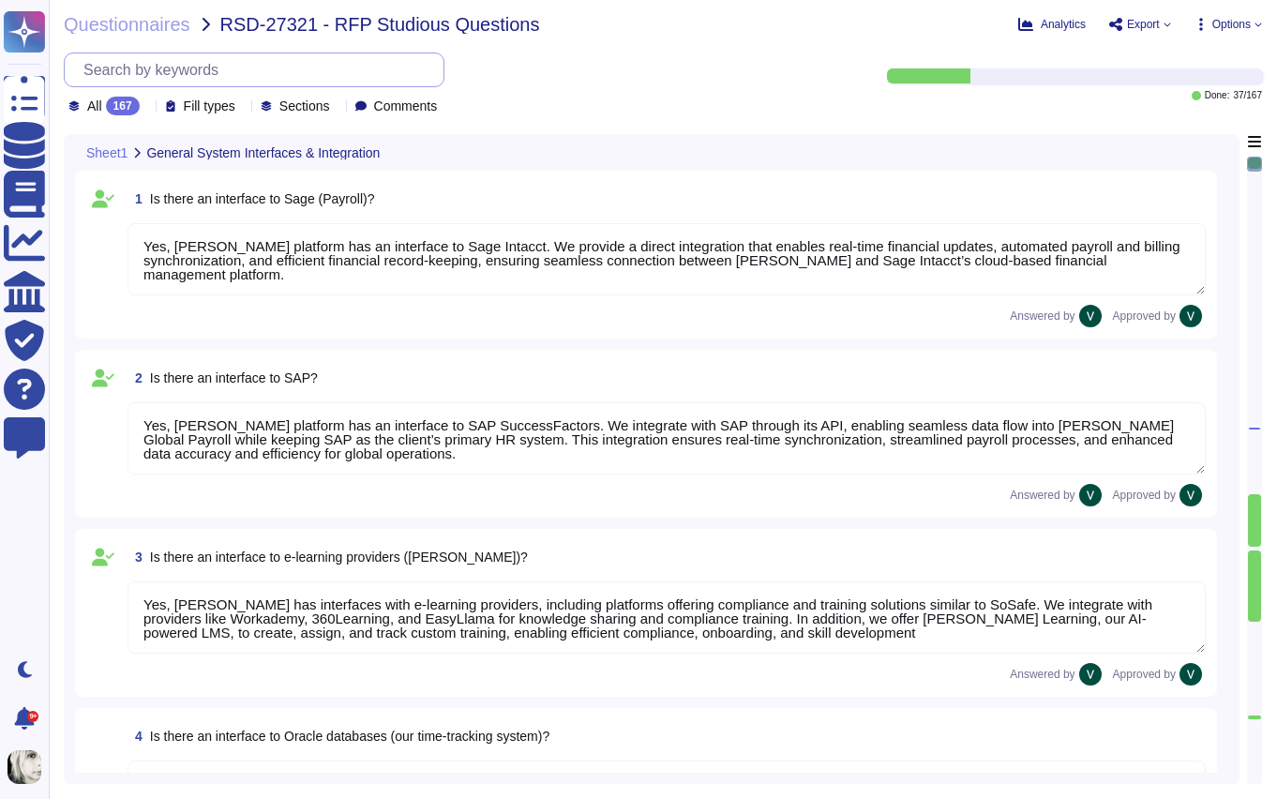
type textarea "[PERSON_NAME] offers a wide range of interfaces and the ability to build custom…"
type textarea "Yes, [PERSON_NAME] platform has an interface to Sage Intacct. We provide a dire…"
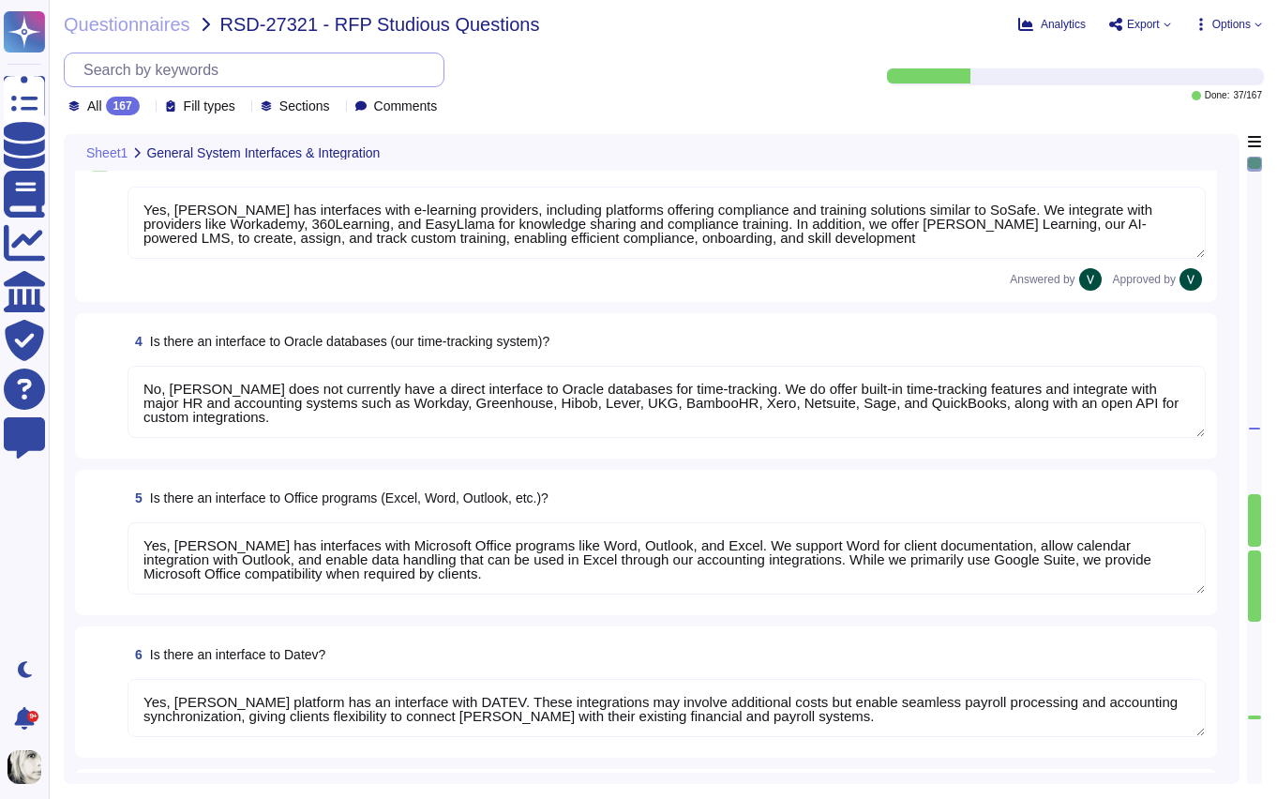
scroll to position [856, 0]
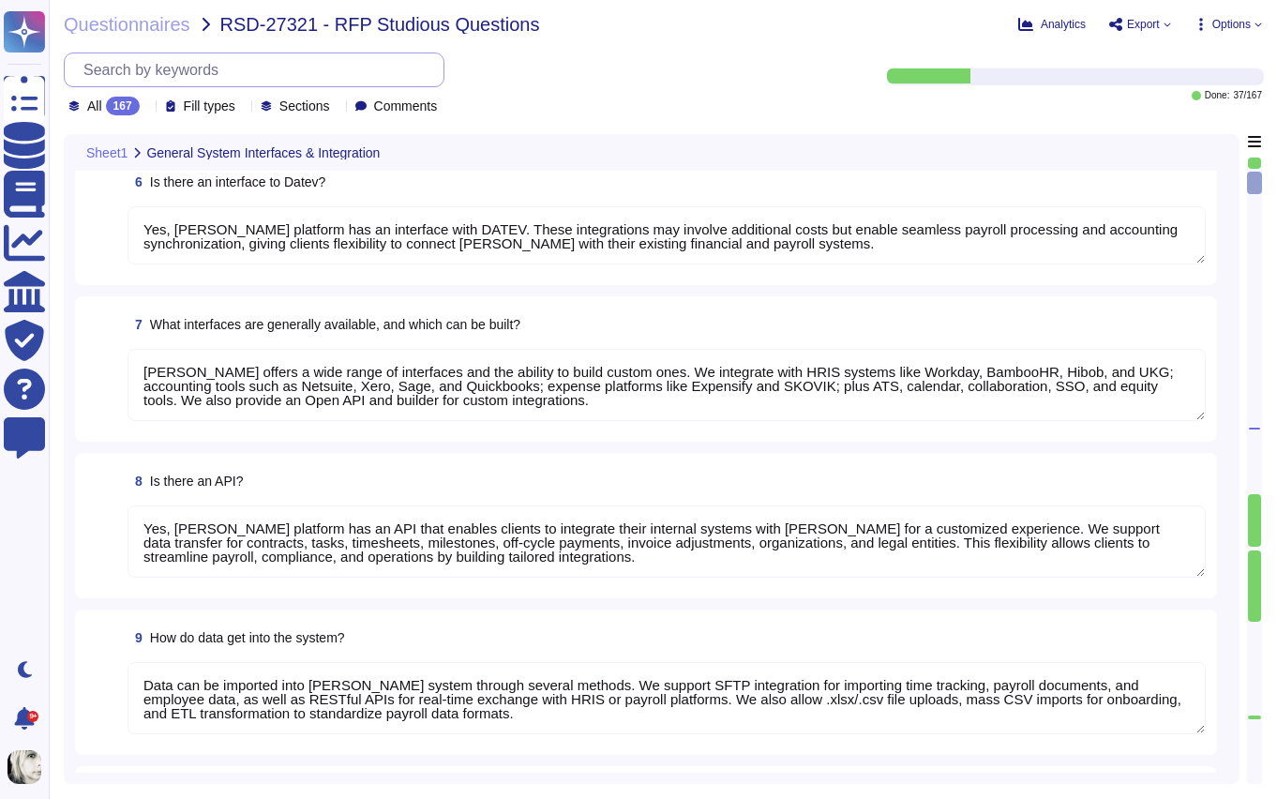
type textarea "Yes, [PERSON_NAME] platform has an API that enables clients to integrate their …"
type textarea "Data can be imported into [PERSON_NAME] system through several methods. We supp…"
type textarea "We carry out data migration through multiple methods depending on client needs.…"
type textarea "Yes, we support importing data from Excel (XLSX). We enable mass uploads of emp…"
type textarea "We output reports through a wide range of customizable options. Reports can be …"
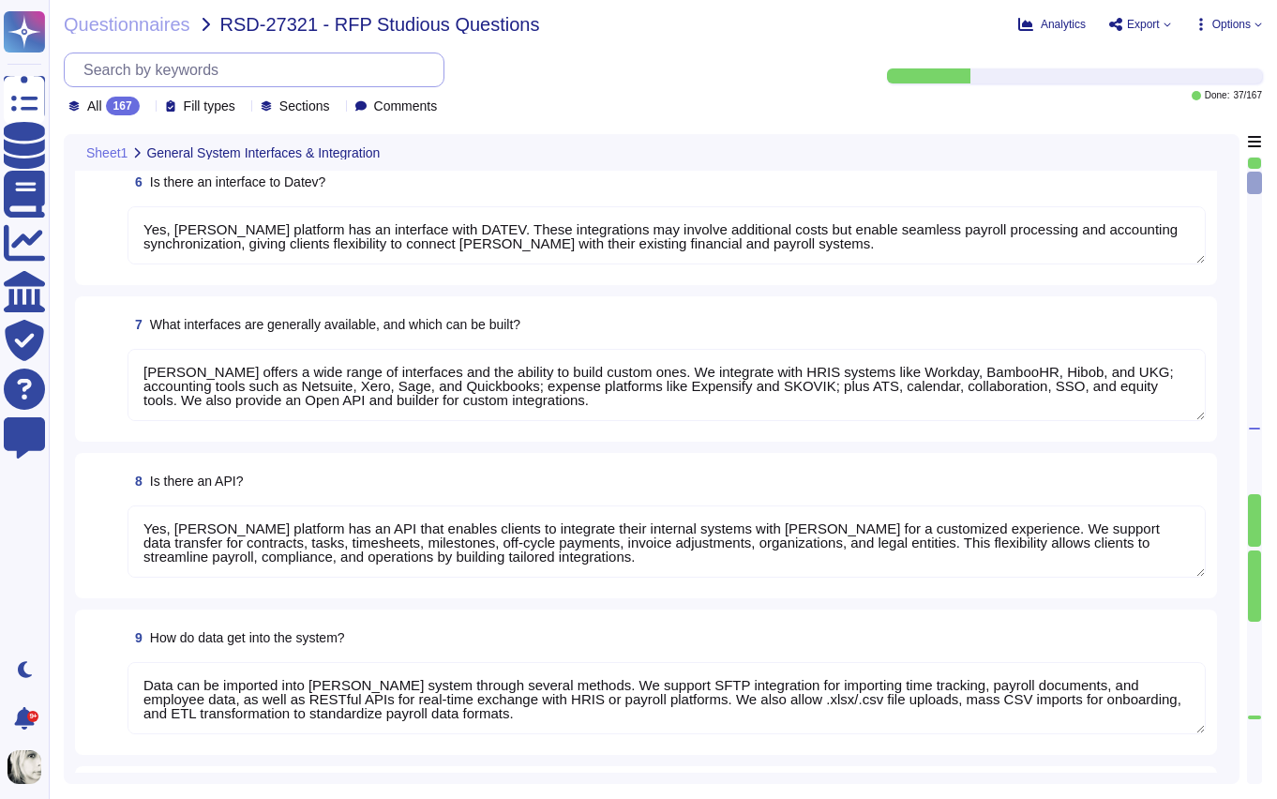
scroll to position [2, 0]
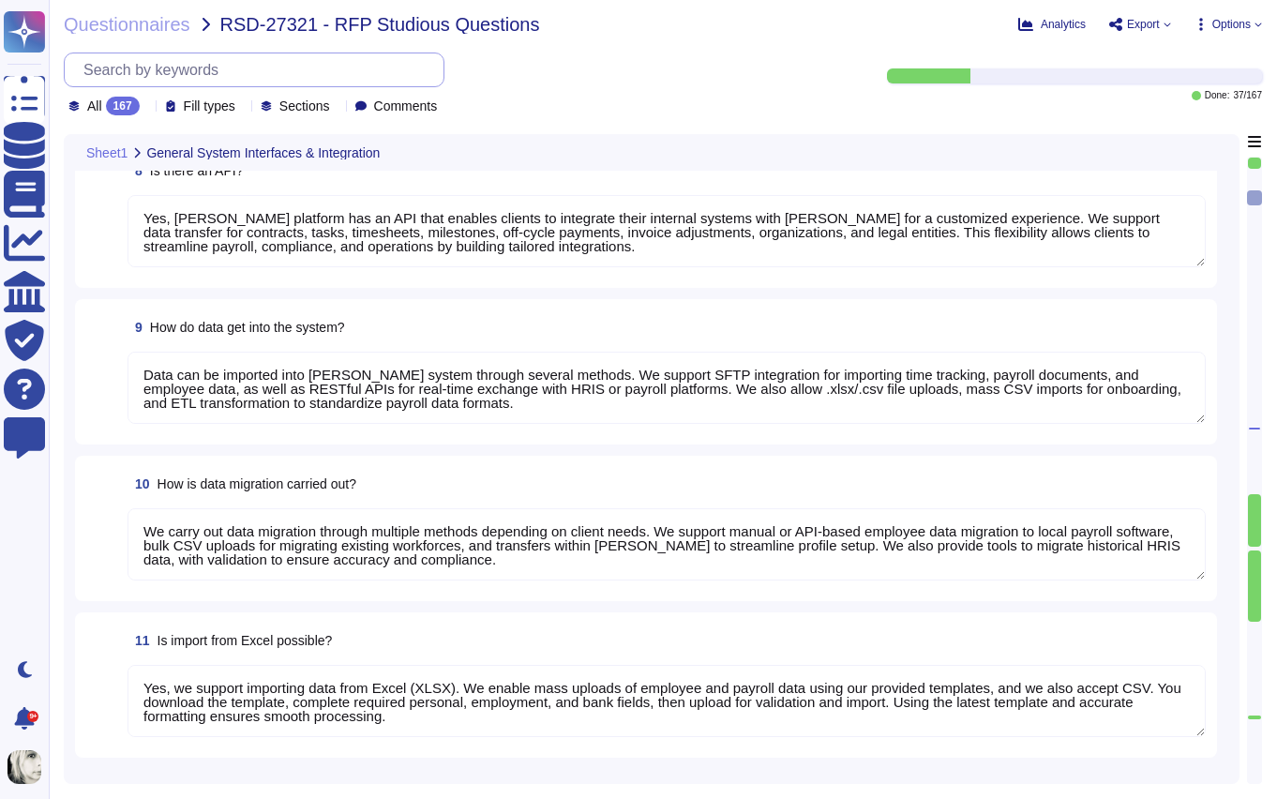
type textarea "[PERSON_NAME] system provides default KPIs and reports across finance, payroll,…"
type textarea "[PERSON_NAME] reports are highly customizable to meet company-specific needs. W…"
type textarea "Yes, reports from [PERSON_NAME] can be exported to Excel in XLSX format, as wel…"
type textarea "Yes, we have a structured process for ongoing changes through continuous compli…"
type textarea "Our servers are located in the [GEOGRAPHIC_DATA], with primary storage in [GEOG…"
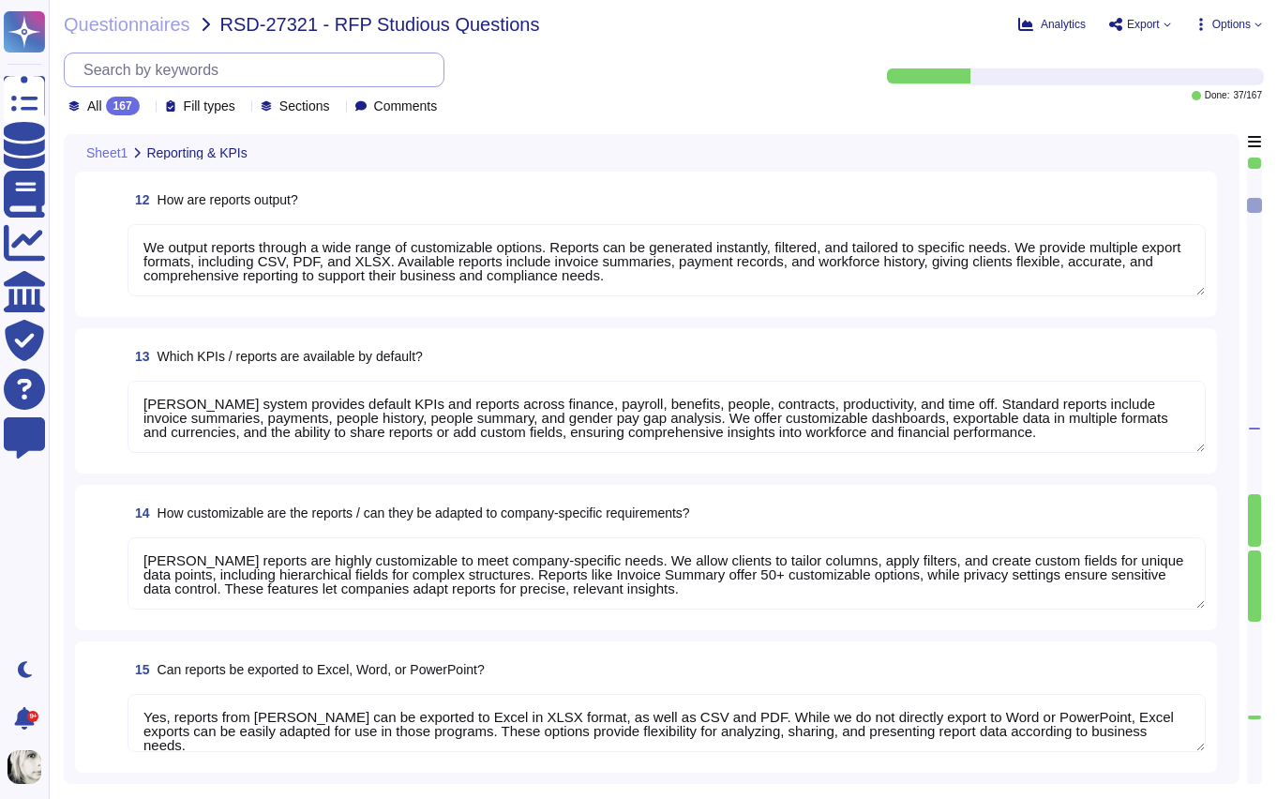
type textarea "Our data is primarily hosted in the European Union, with primary storage in [GE…"
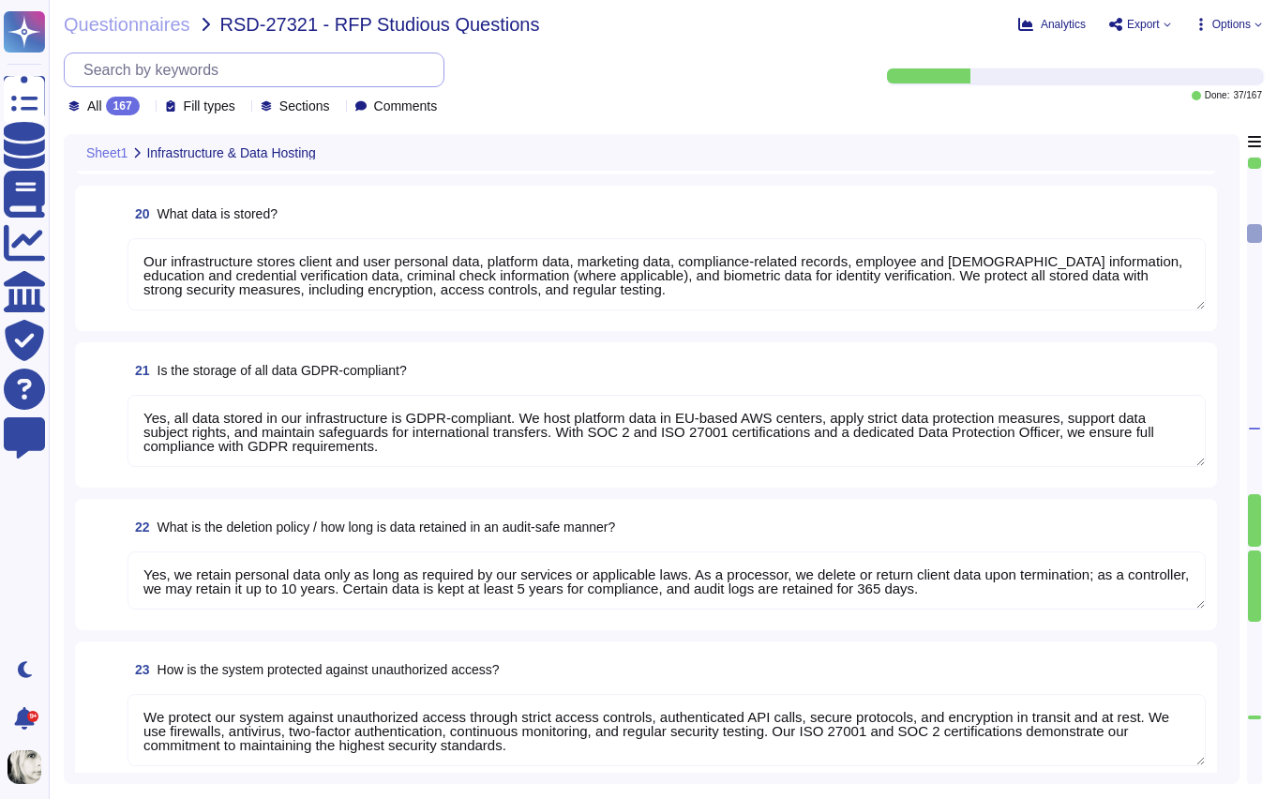
type textarea "No, our data hosting is not primarily based in the [GEOGRAPHIC_DATA]. Yes, we a…"
type textarea "Our infrastructure stores client and user personal data, platform data, marketi…"
type textarea "Yes, all data stored in our infrastructure is GDPR-compliant. We host platform …"
type textarea "Yes, we retain personal data only as long as required by our services or applic…"
type textarea "We protect our system against unauthorized access through strict access control…"
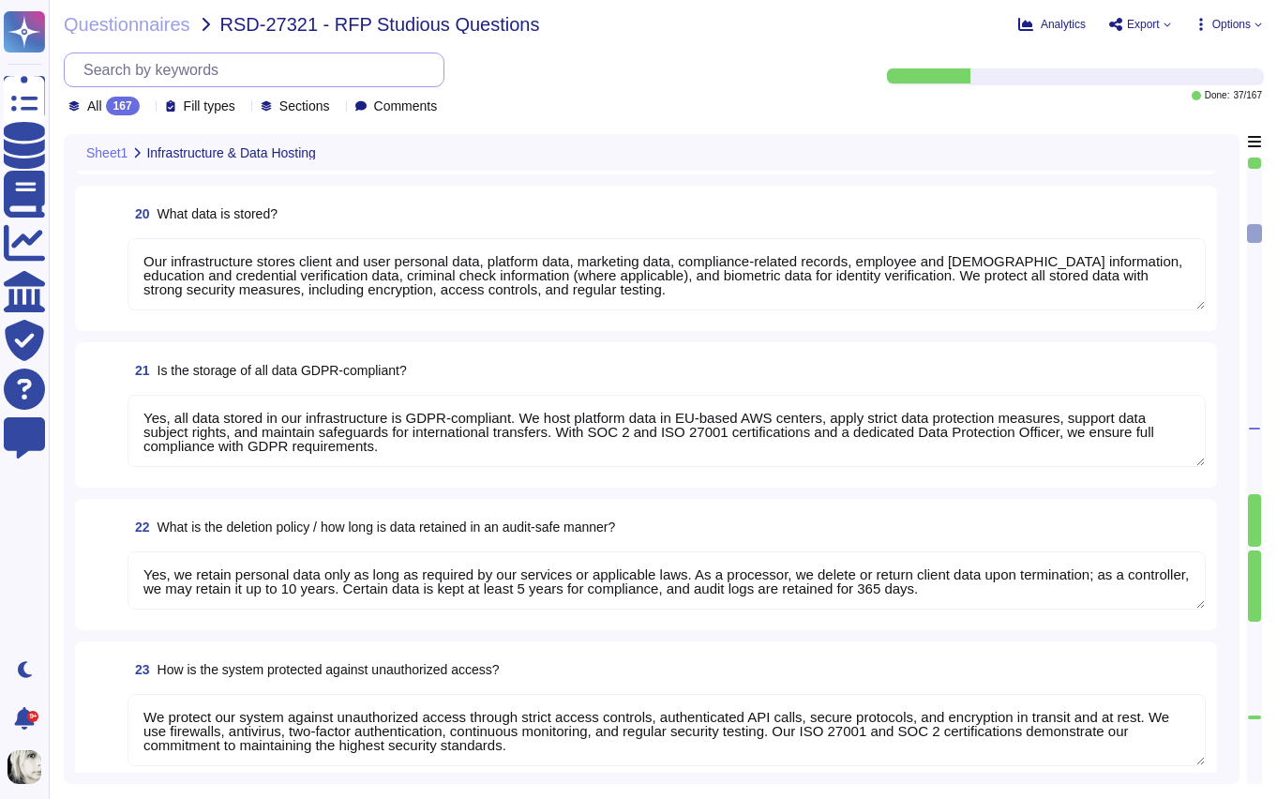
type textarea "Yes, we enforce strong password encryption by using a one-way hash function wit…"
type textarea "We protect our system against hacker attacks with 24/7 monitoring, vulnerabilit…"
type textarea "Yes, we have a roles and permissions framework that restricts access to only th…"
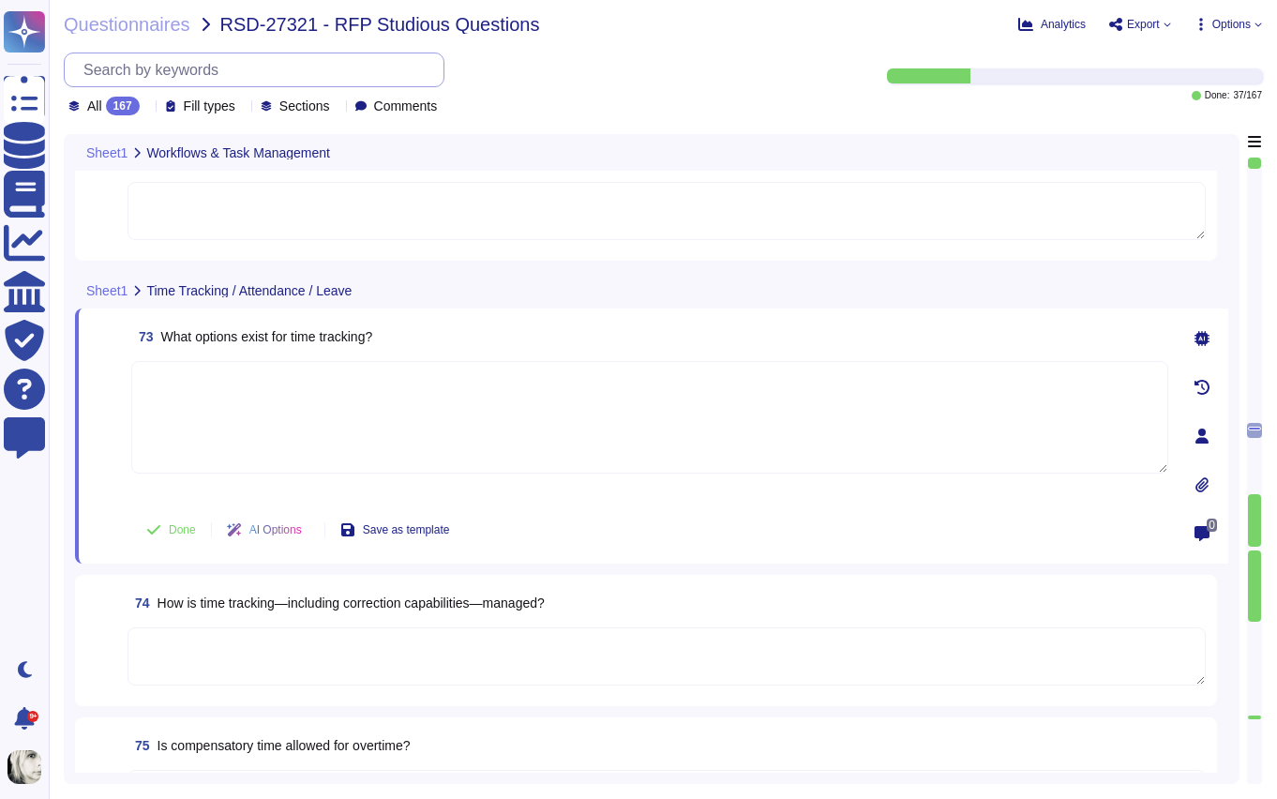
scroll to position [10369, 0]
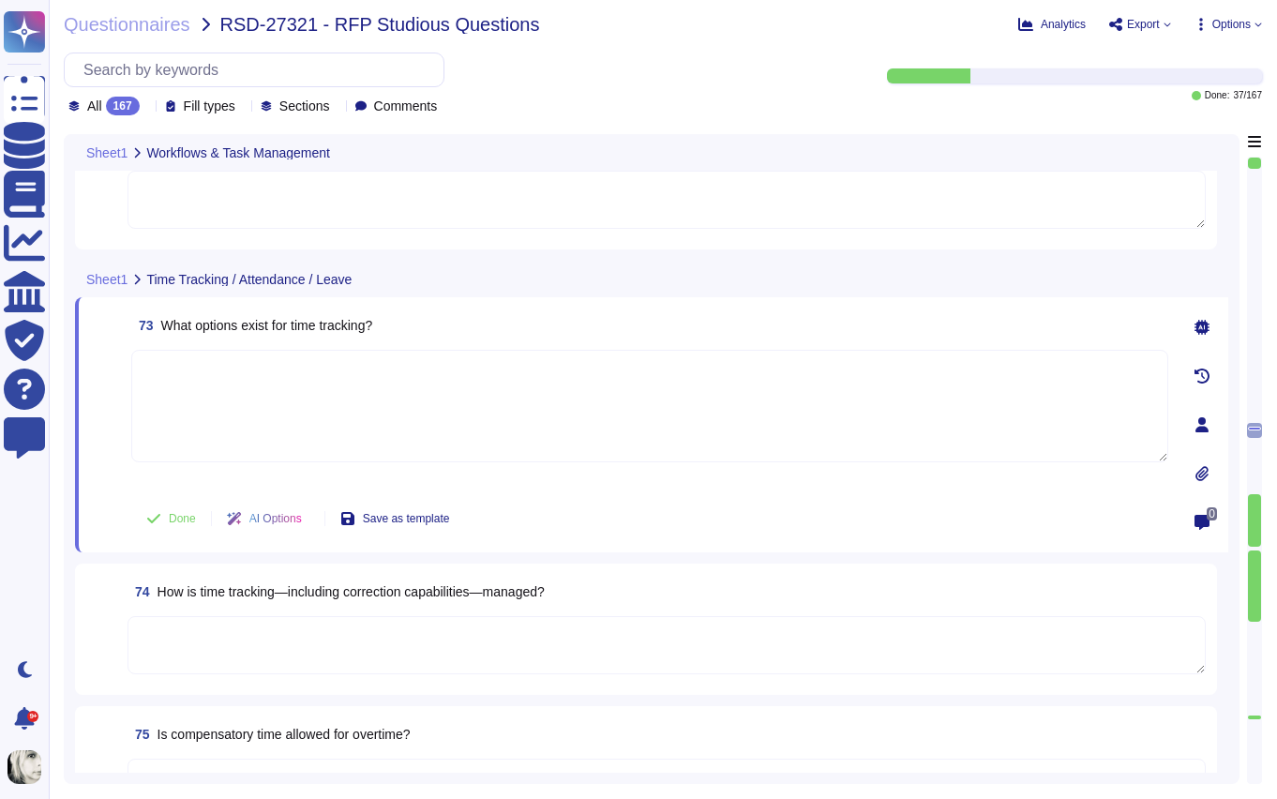
click at [242, 323] on span "What options exist for time tracking?" at bounding box center [267, 325] width 212 height 15
click at [251, 377] on textarea at bounding box center [649, 406] width 1037 height 113
paste textarea "[PERSON_NAME] provides multiple time tracking options, including manual entry, …"
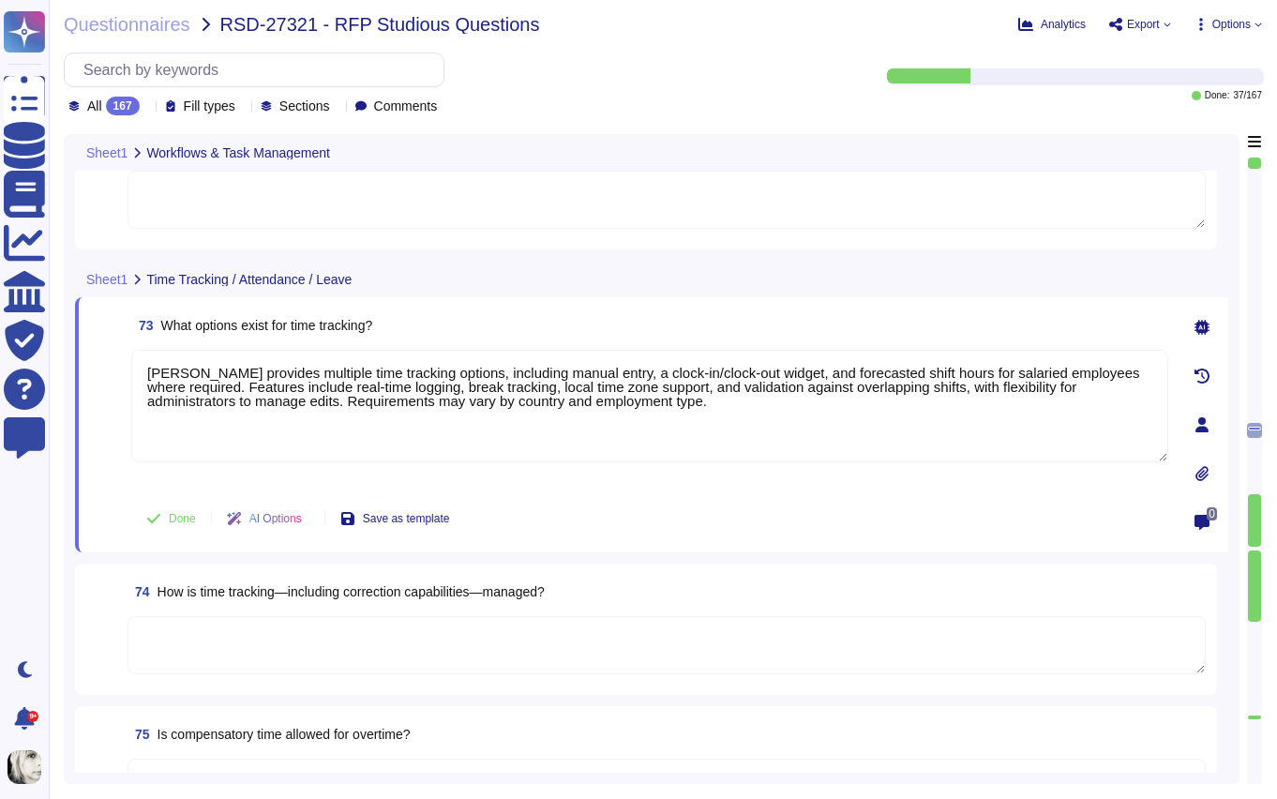
drag, startPoint x: 91, startPoint y: 445, endPoint x: 123, endPoint y: 468, distance: 39.0
click at [105, 454] on span at bounding box center [107, 419] width 34 height 139
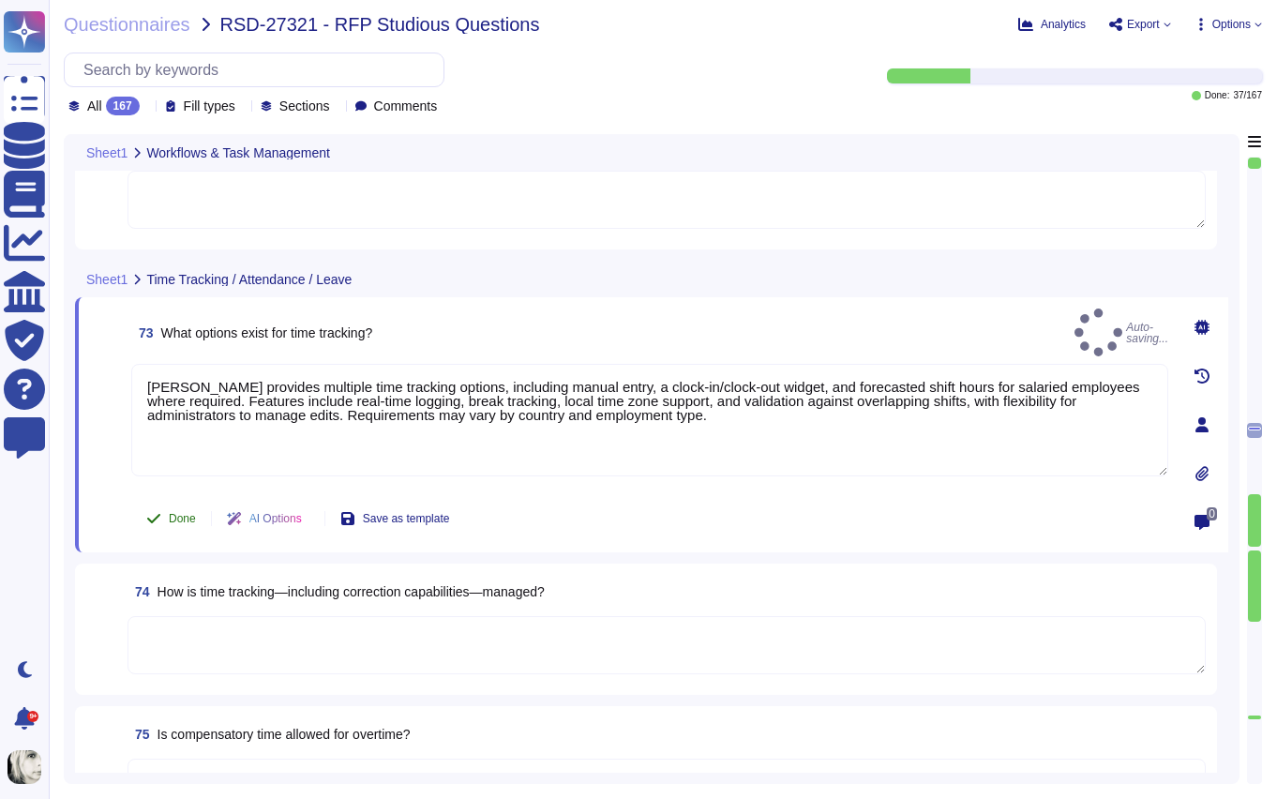
click at [169, 524] on span "Done" at bounding box center [182, 518] width 27 height 11
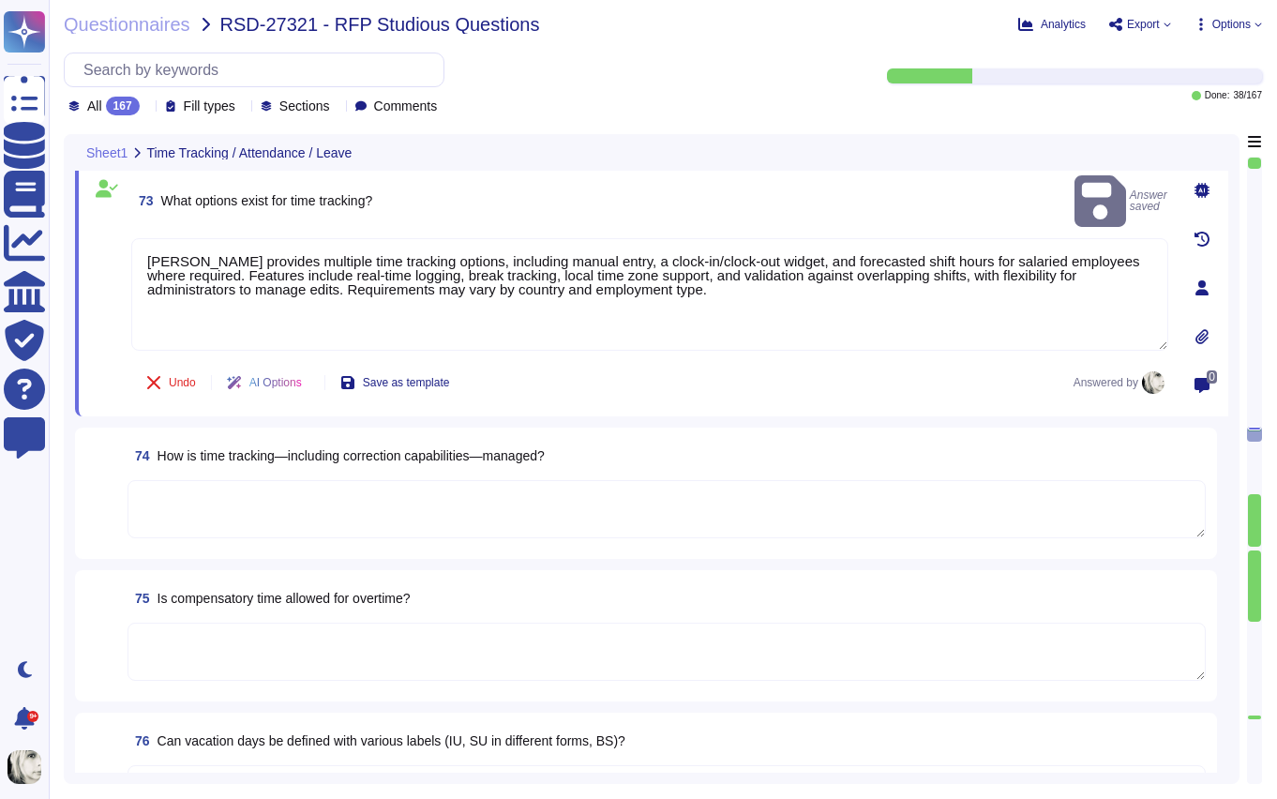
scroll to position [10480, 0]
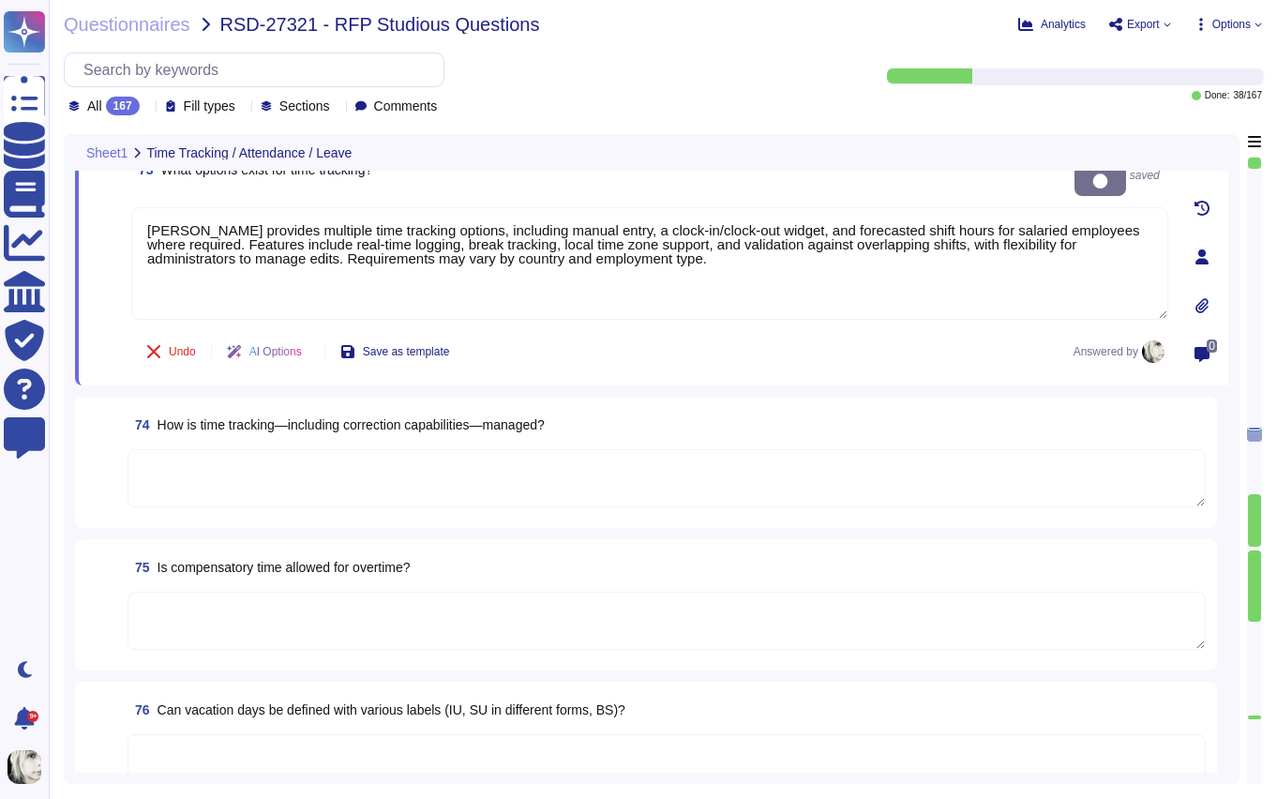
click at [210, 425] on span "How is time tracking—including correction capabilities—managed?" at bounding box center [351, 424] width 387 height 15
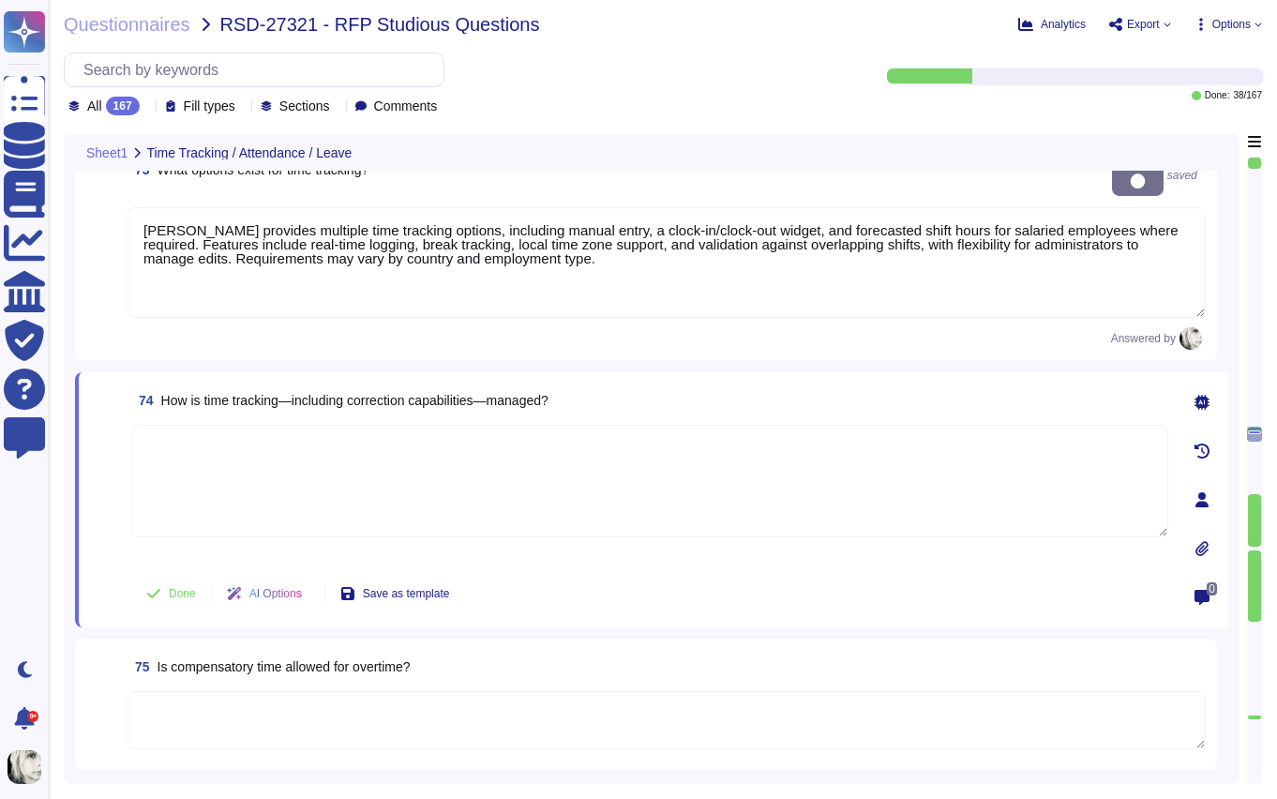
click at [210, 425] on textarea at bounding box center [649, 481] width 1037 height 113
click at [222, 393] on span "How is time tracking—including correction capabilities—managed?" at bounding box center [354, 400] width 387 height 15
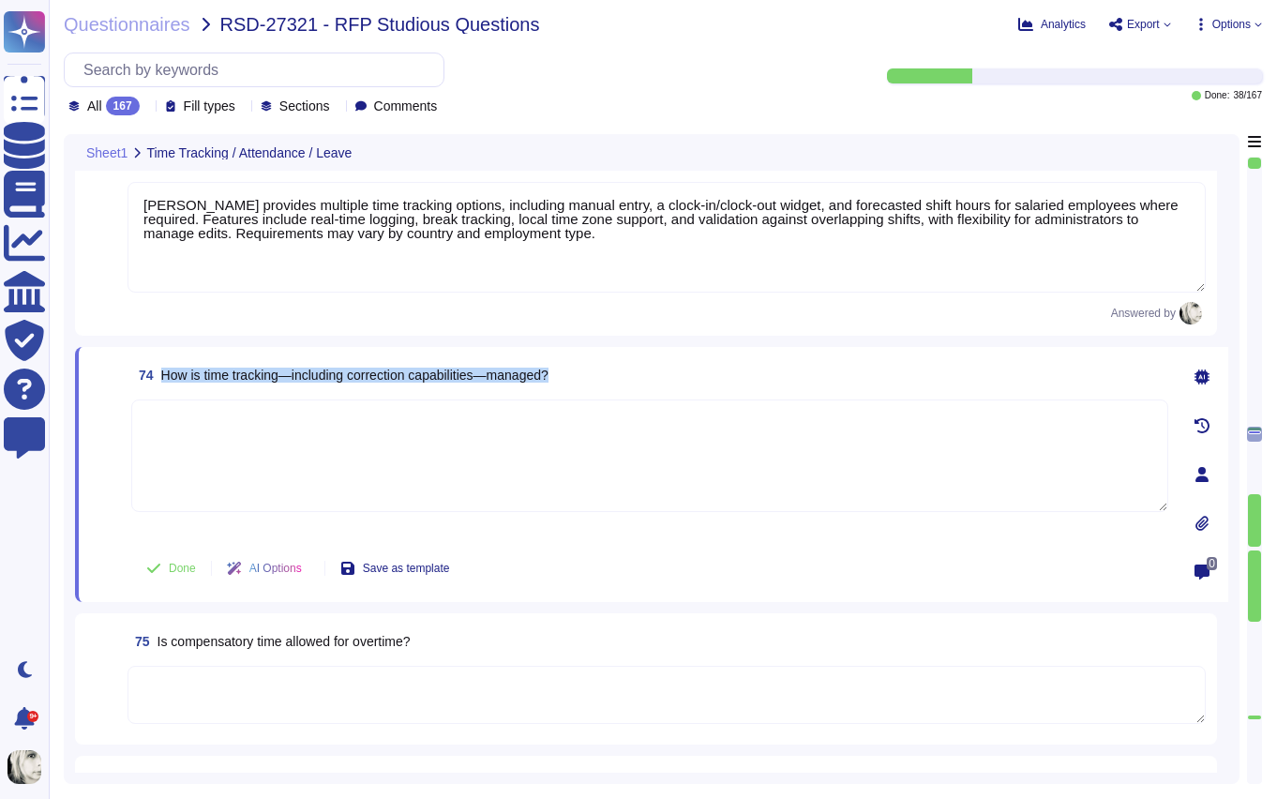
click at [183, 373] on span "How is time tracking—including correction capabilities—managed?" at bounding box center [354, 375] width 387 height 15
click at [174, 437] on textarea at bounding box center [649, 455] width 1037 height 113
paste textarea "[PERSON_NAME] time tracking allows employees to log hours manually or via clock…"
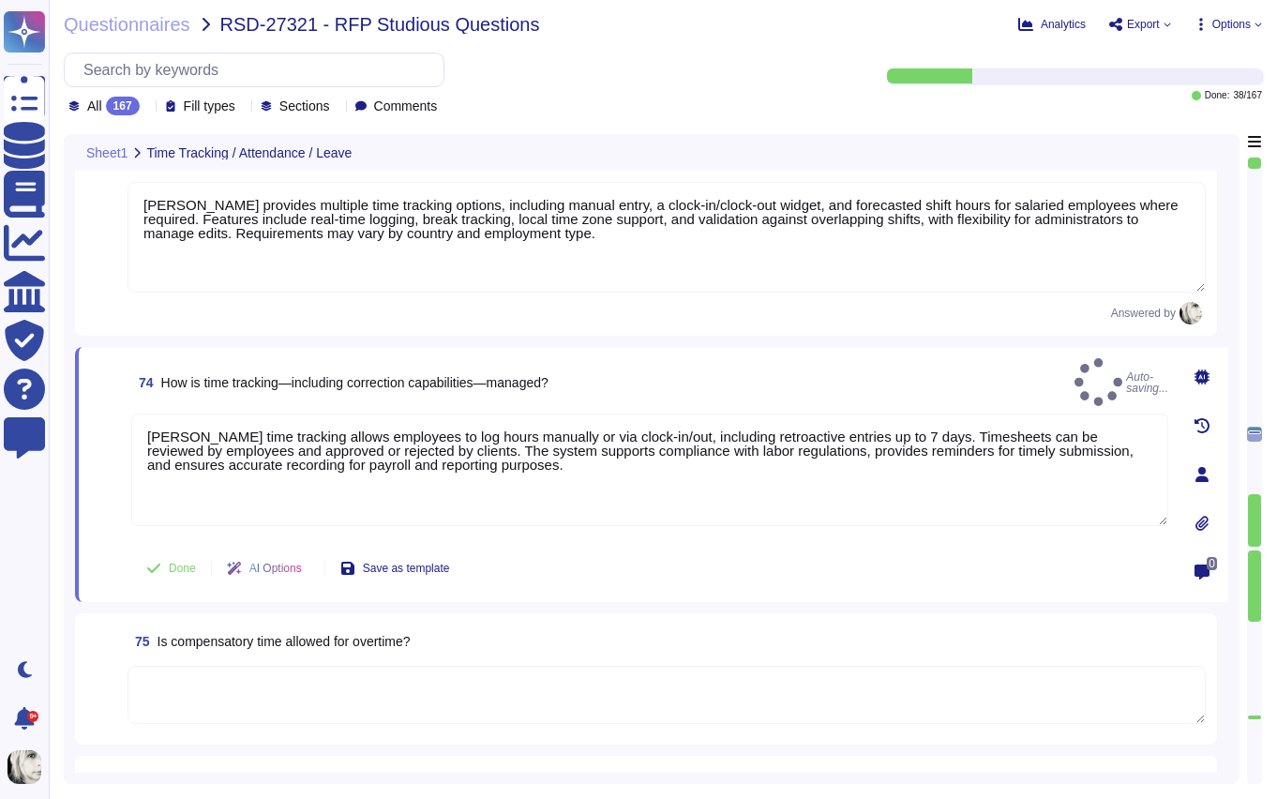
click at [113, 444] on span at bounding box center [107, 476] width 34 height 125
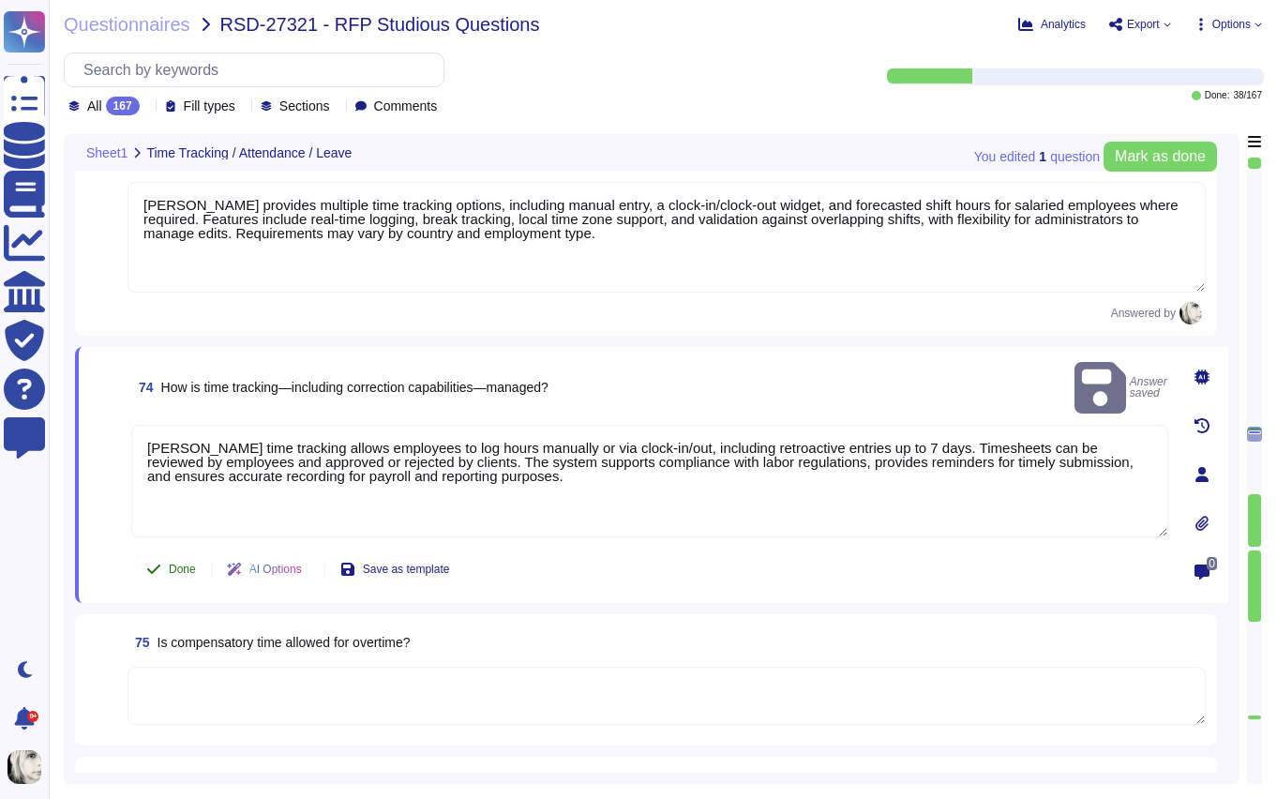
click at [185, 566] on span "Done" at bounding box center [182, 569] width 27 height 11
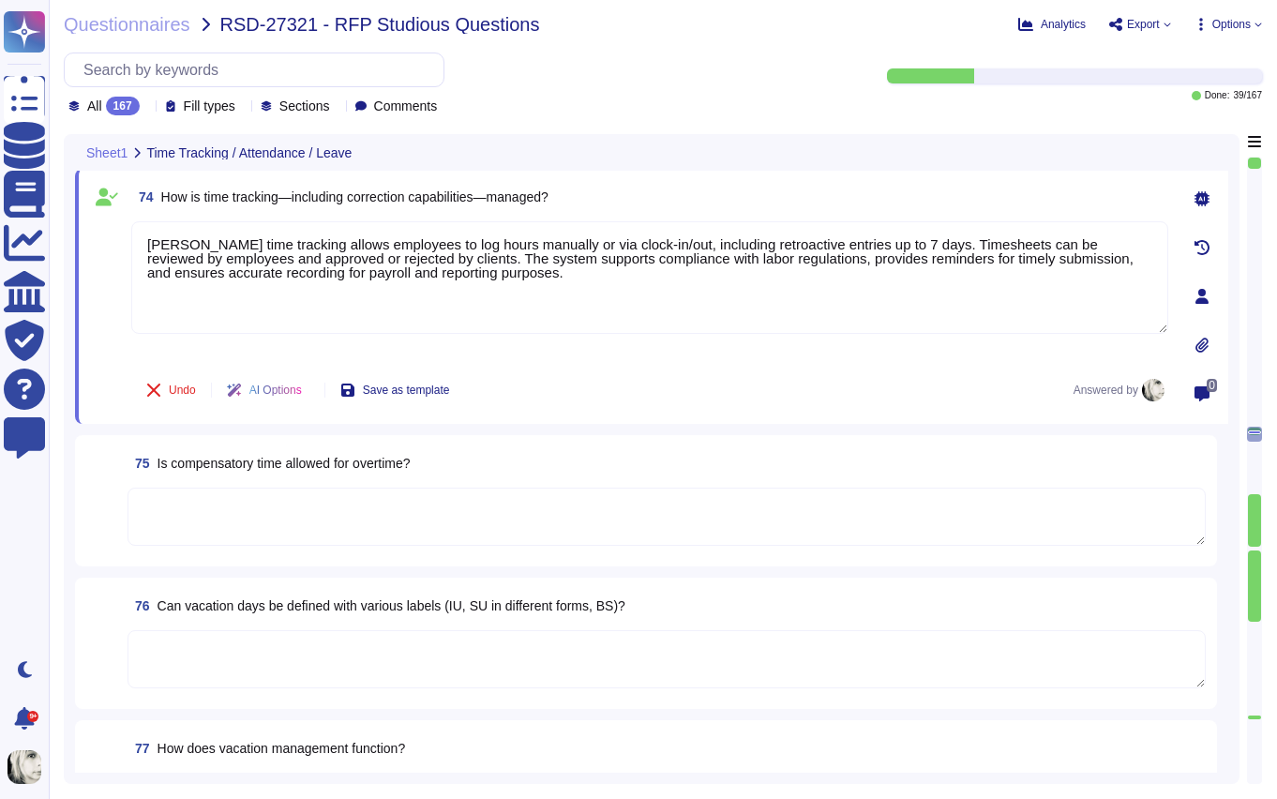
scroll to position [10669, 0]
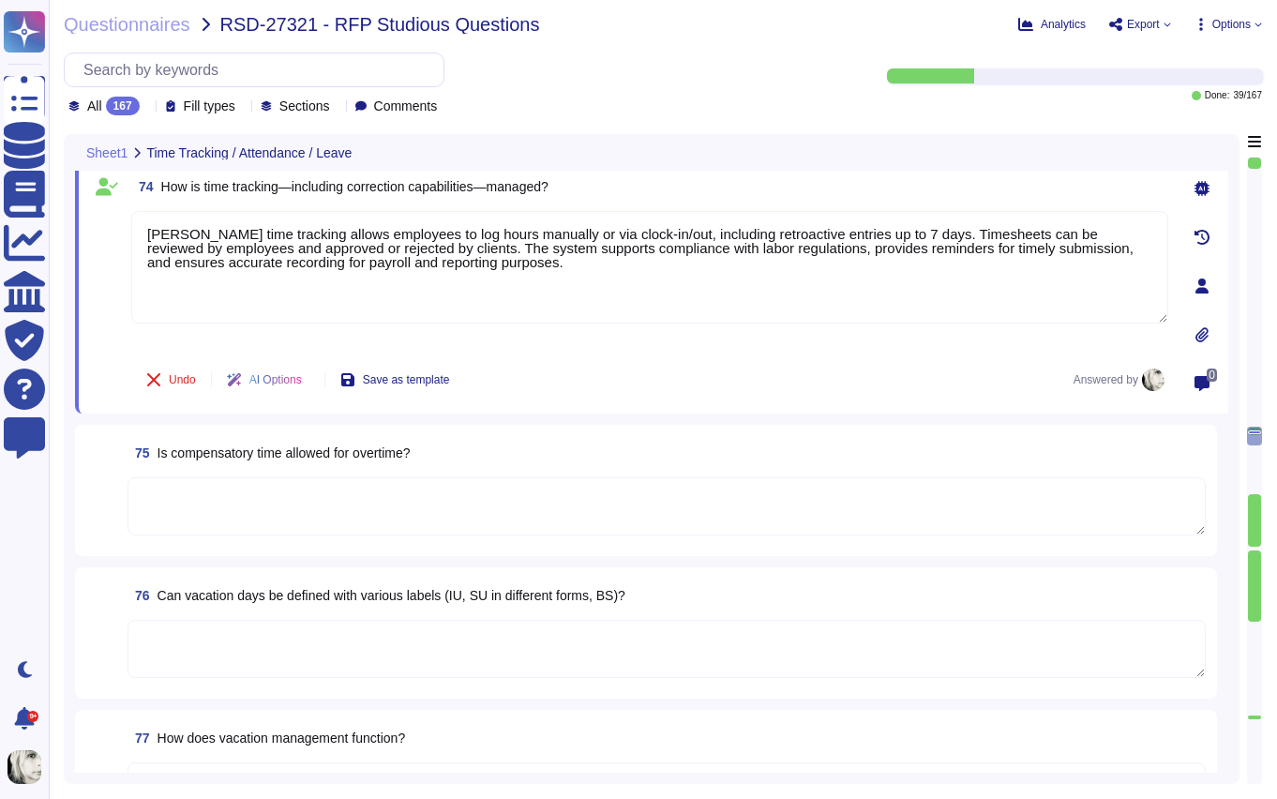
click at [270, 452] on span "Is compensatory time allowed for overtime?" at bounding box center [284, 452] width 253 height 15
click at [270, 477] on textarea at bounding box center [667, 506] width 1078 height 58
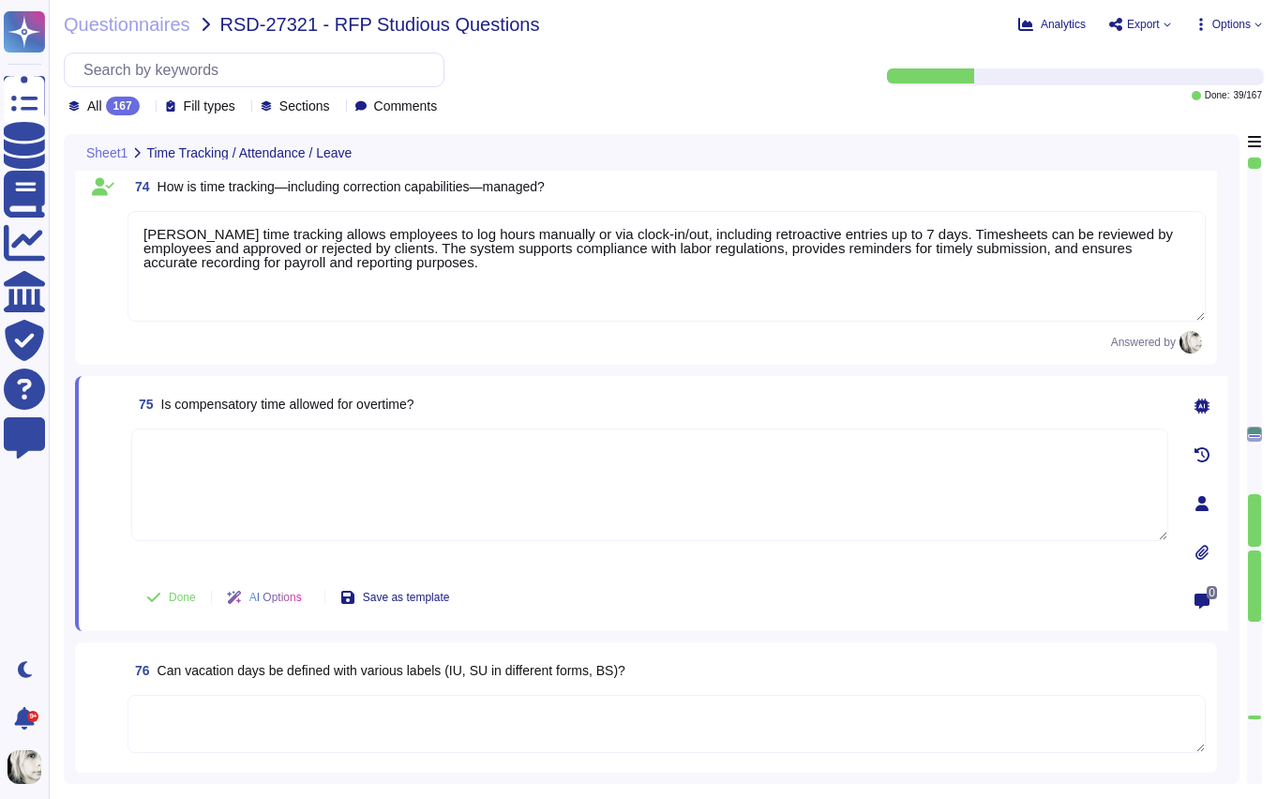
click at [281, 402] on span "Is compensatory time allowed for overtime?" at bounding box center [287, 404] width 253 height 15
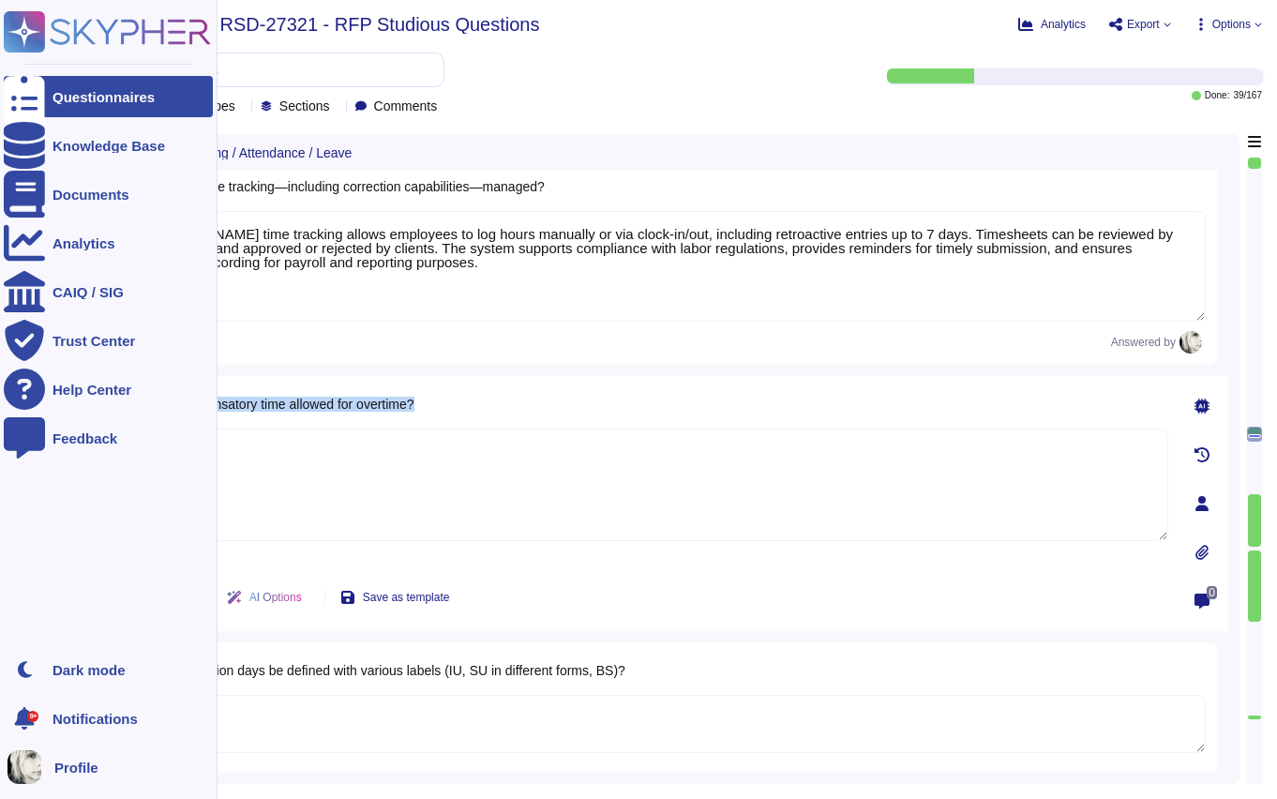
click at [202, 405] on span "Is compensatory time allowed for overtime?" at bounding box center [287, 404] width 253 height 15
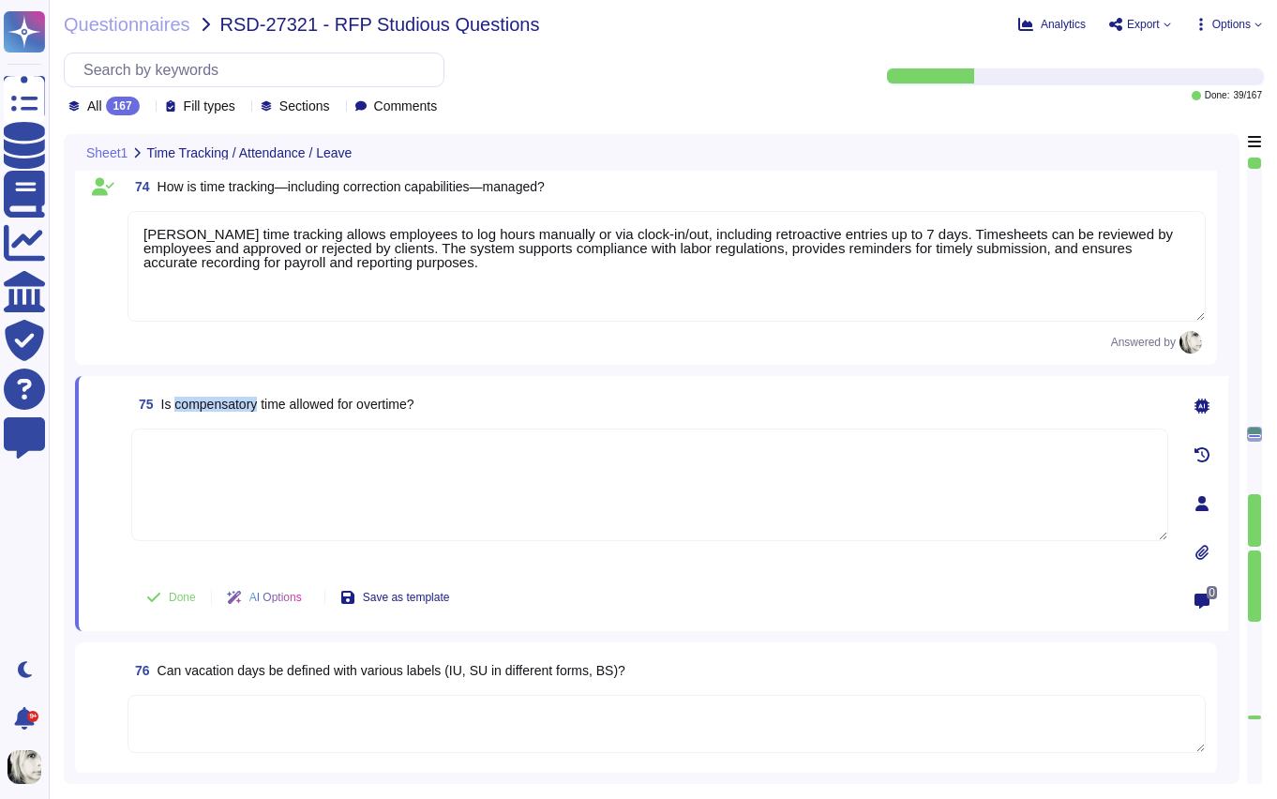
click at [202, 405] on span "Is compensatory time allowed for overtime?" at bounding box center [287, 404] width 253 height 15
click at [260, 481] on textarea at bounding box center [649, 485] width 1037 height 113
paste textarea "Yes, compensatory time (time-off-in-lieu) is generally allowed for overtime in …"
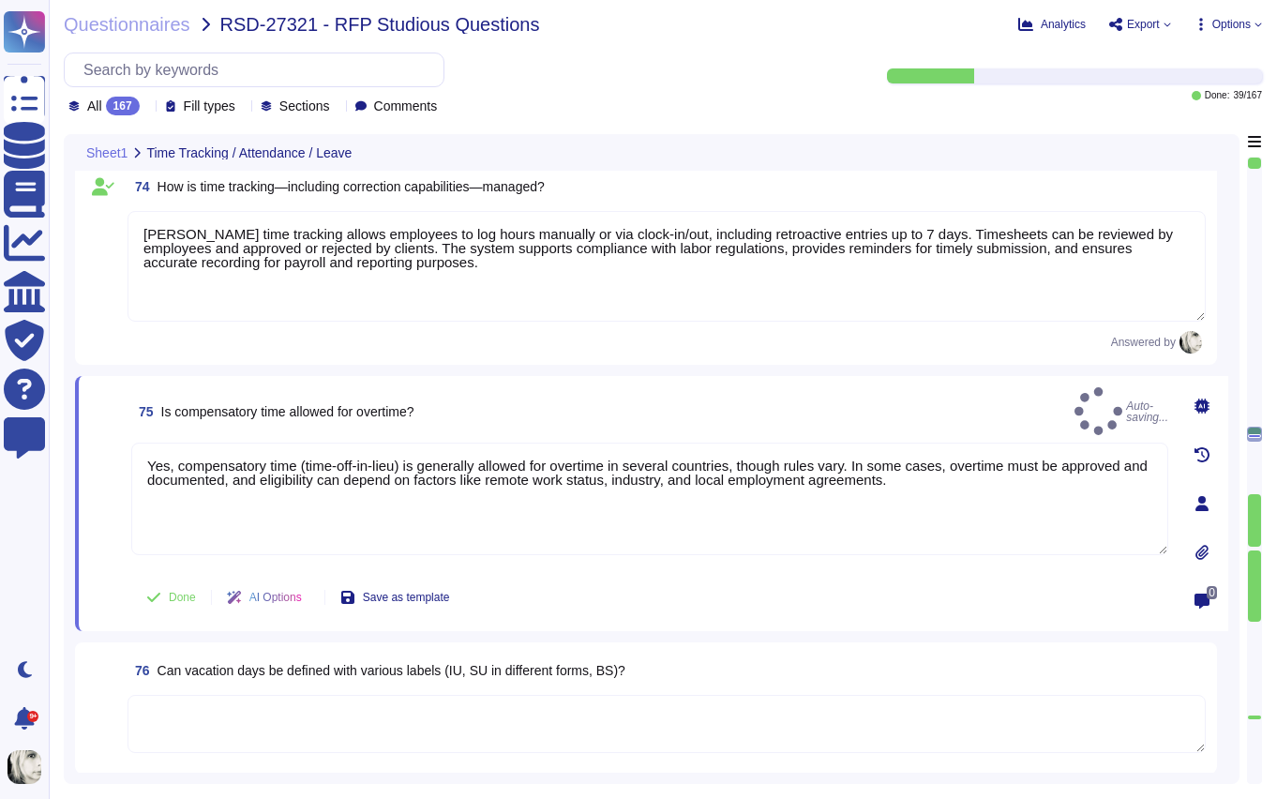
click at [123, 355] on div "74 How is time tracking—including correction capabilities—managed? Deel’s time …" at bounding box center [646, 261] width 1142 height 206
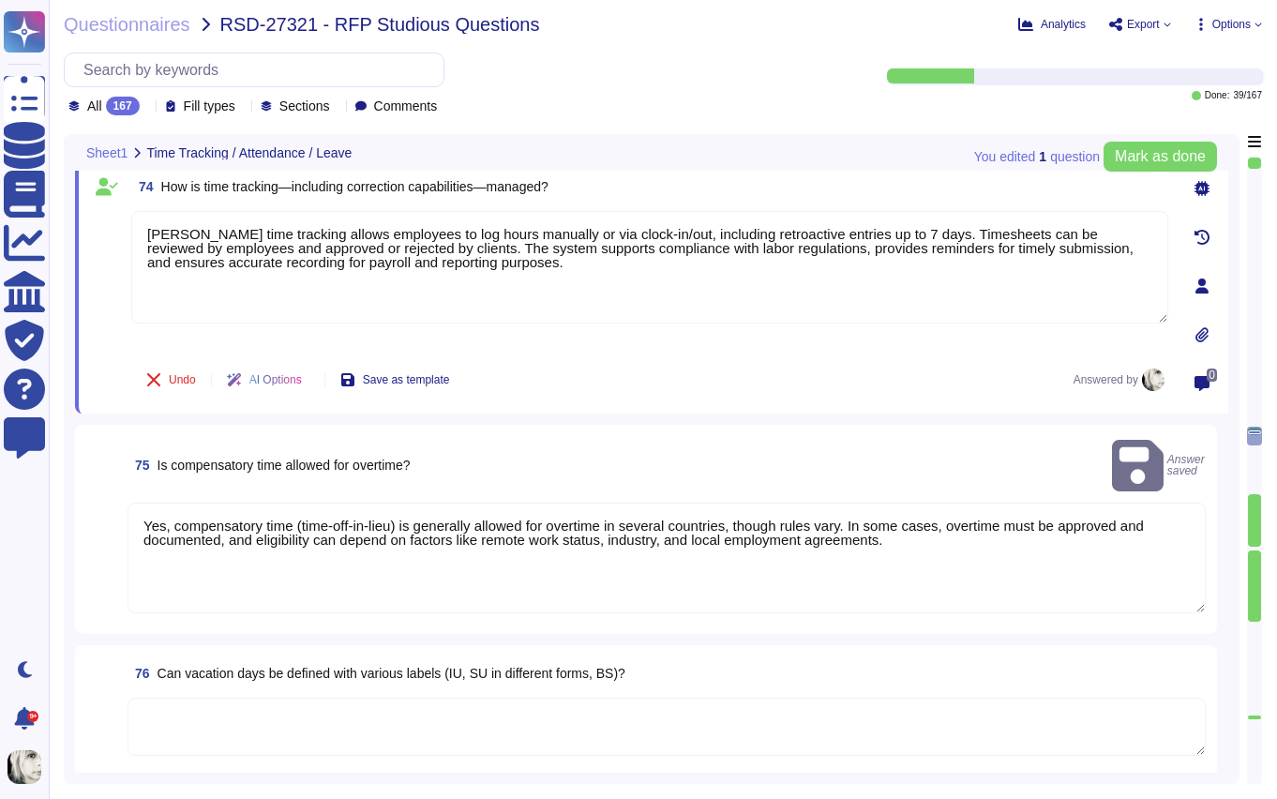
click at [126, 594] on div "75 Is compensatory time allowed for overtime? Answer saved Yes, compensatory ti…" at bounding box center [646, 529] width 1120 height 187
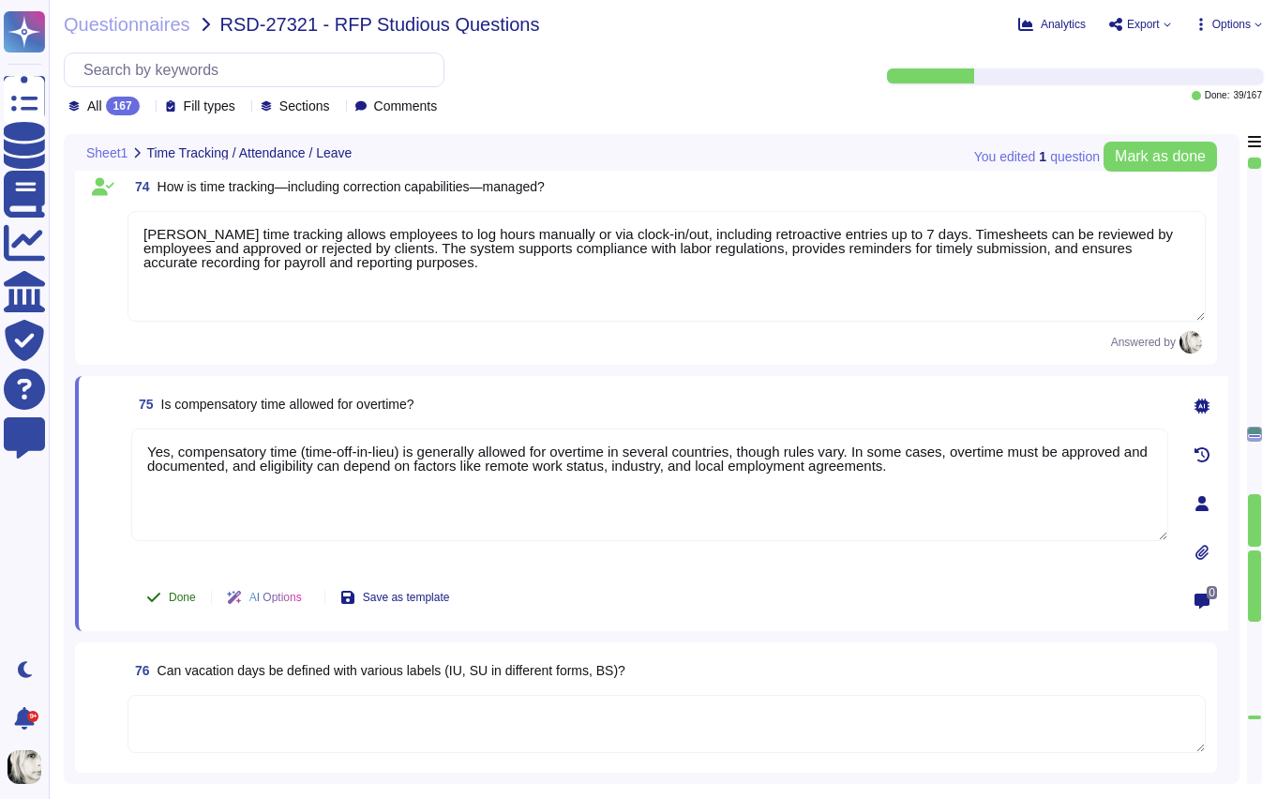
click at [174, 600] on span "Done" at bounding box center [182, 597] width 27 height 11
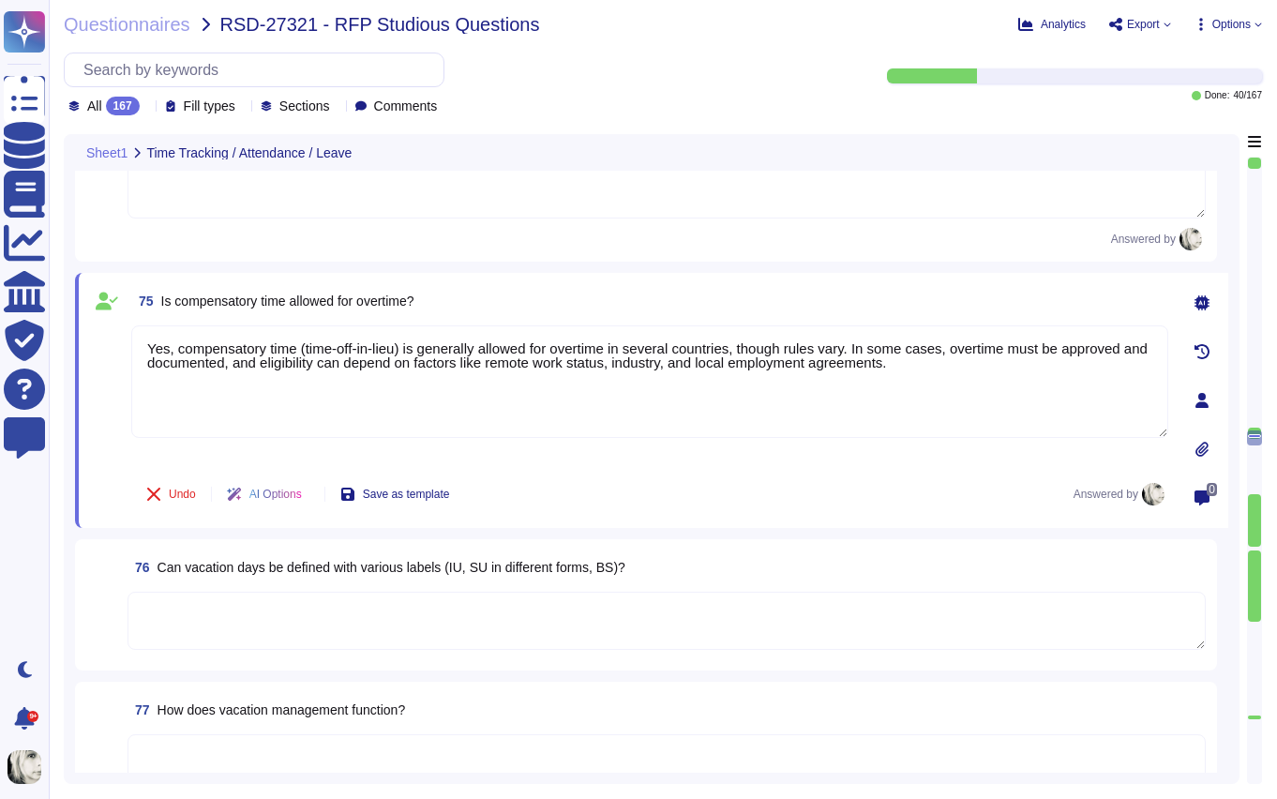
scroll to position [10777, 0]
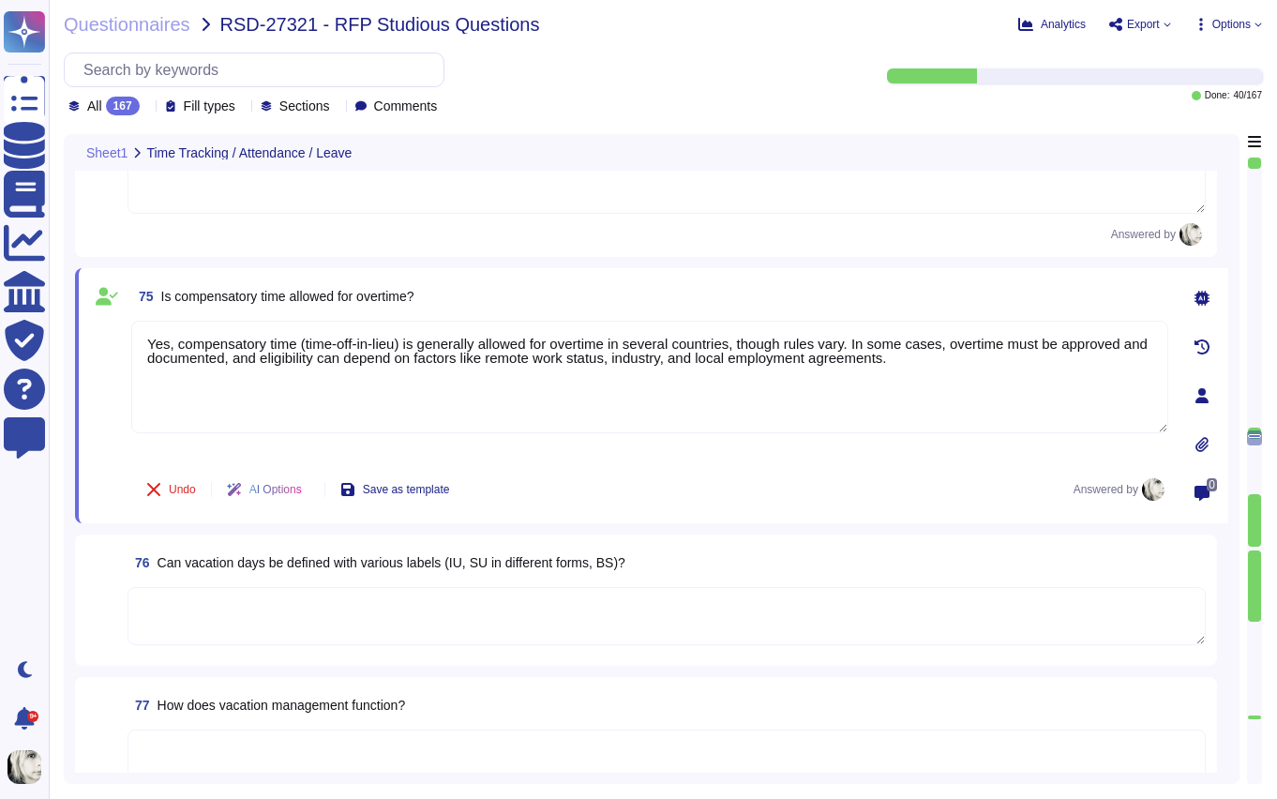
click at [197, 558] on span "Can vacation days be defined with various labels (IU, SU in different forms, BS…" at bounding box center [392, 562] width 468 height 15
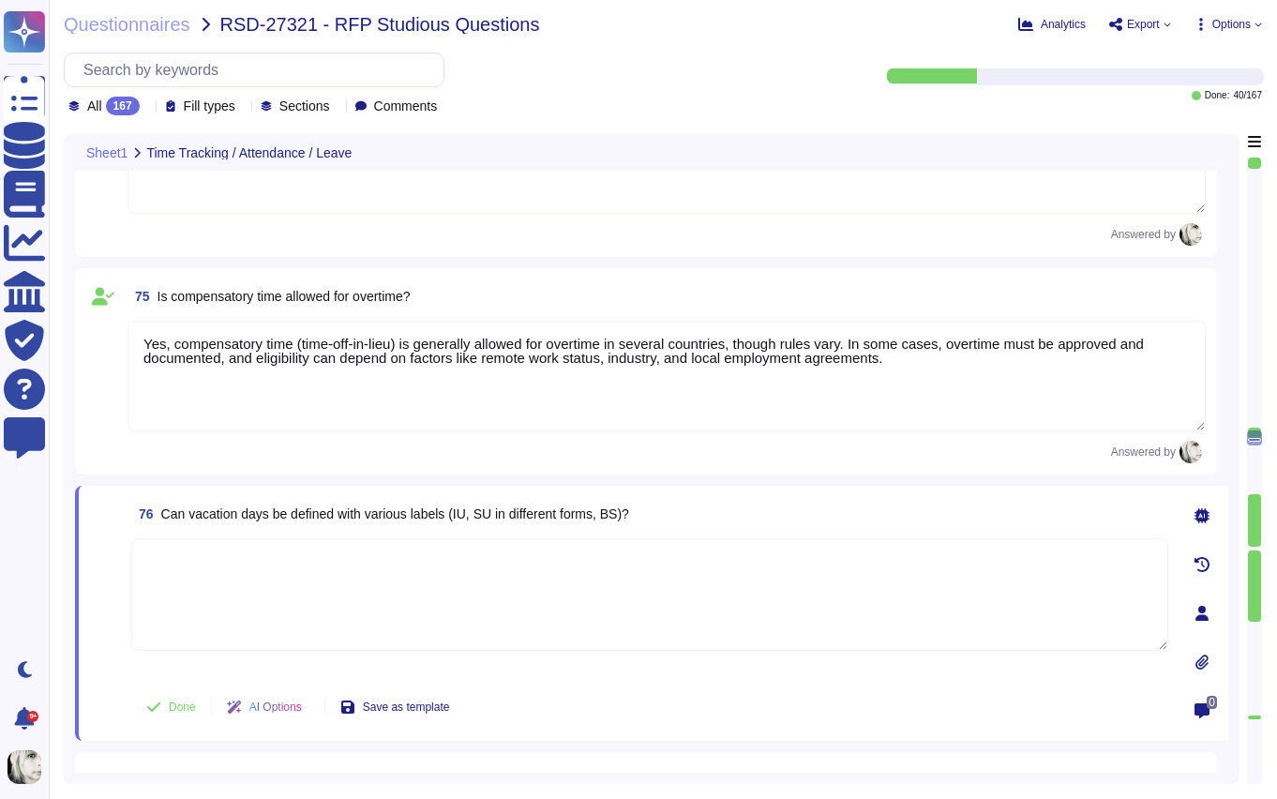
click at [197, 558] on textarea at bounding box center [649, 594] width 1037 height 113
click at [208, 524] on span "76 Can vacation days be defined with various labels (IU, SU in different forms,…" at bounding box center [380, 514] width 498 height 34
click at [162, 582] on textarea at bounding box center [649, 594] width 1037 height 113
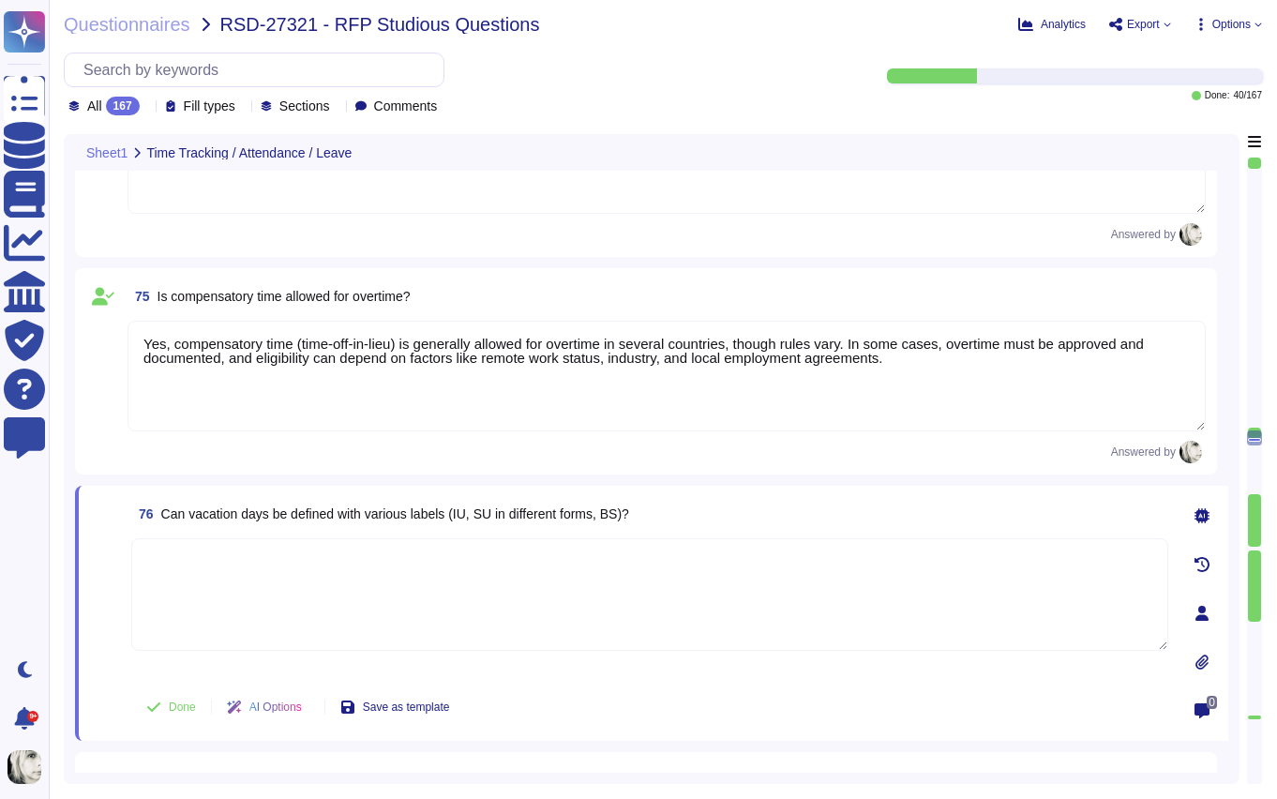
paste textarea "Yes, Deel’s system enables flexible leave categorization, allowing clients to t…"
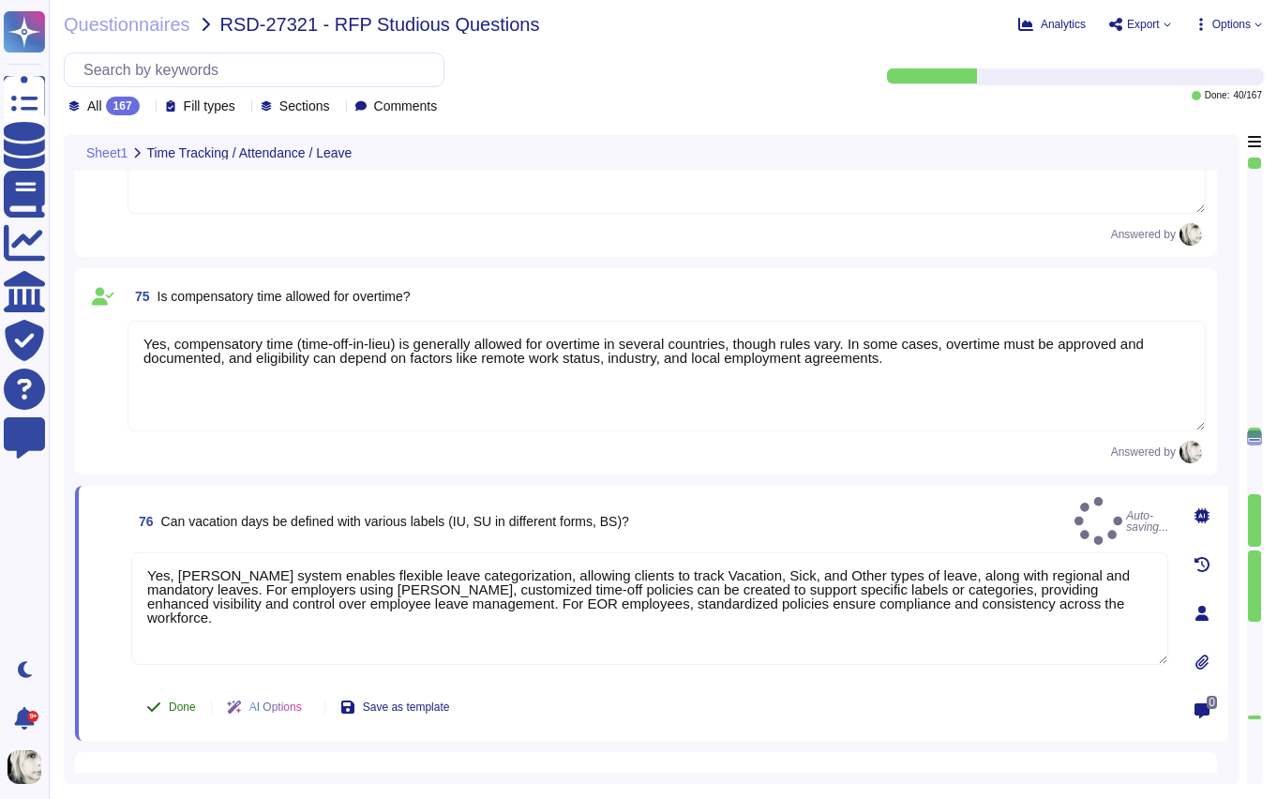
click at [179, 711] on span "Done" at bounding box center [182, 706] width 27 height 11
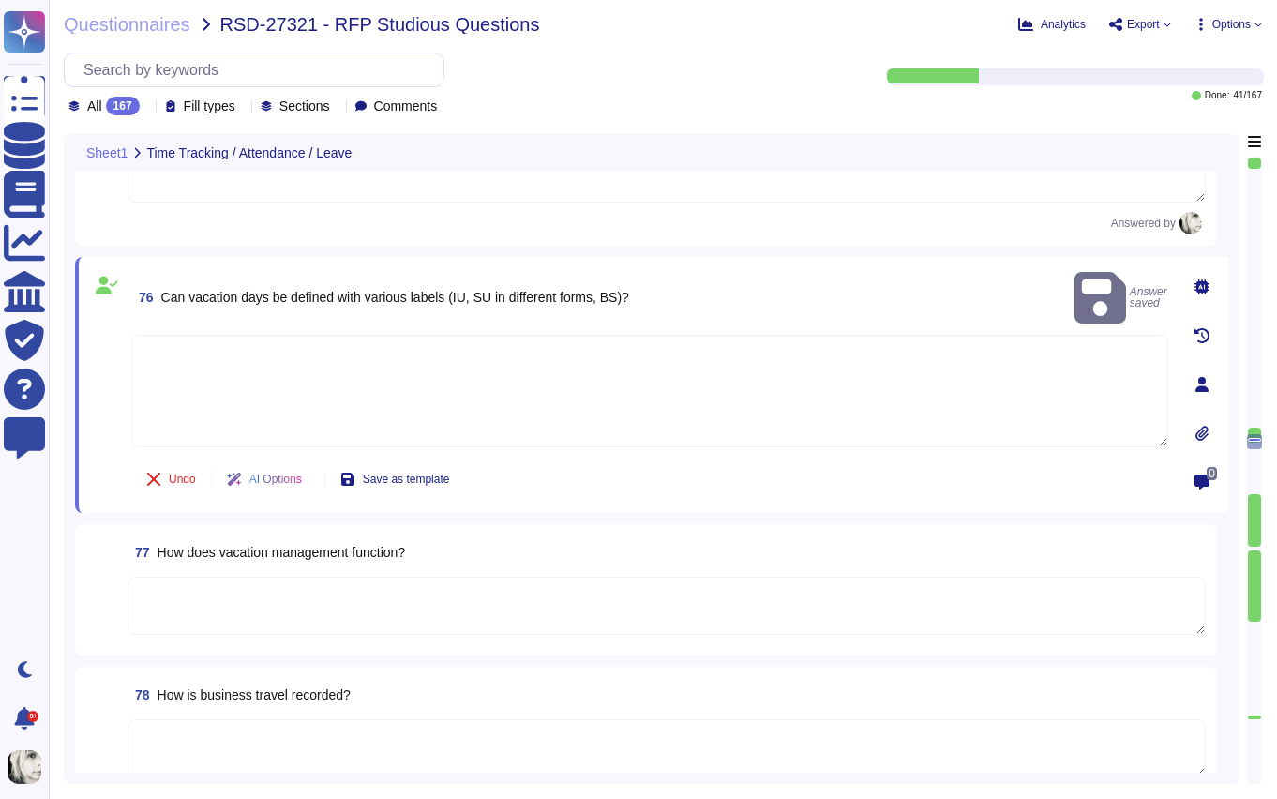
scroll to position [11016, 0]
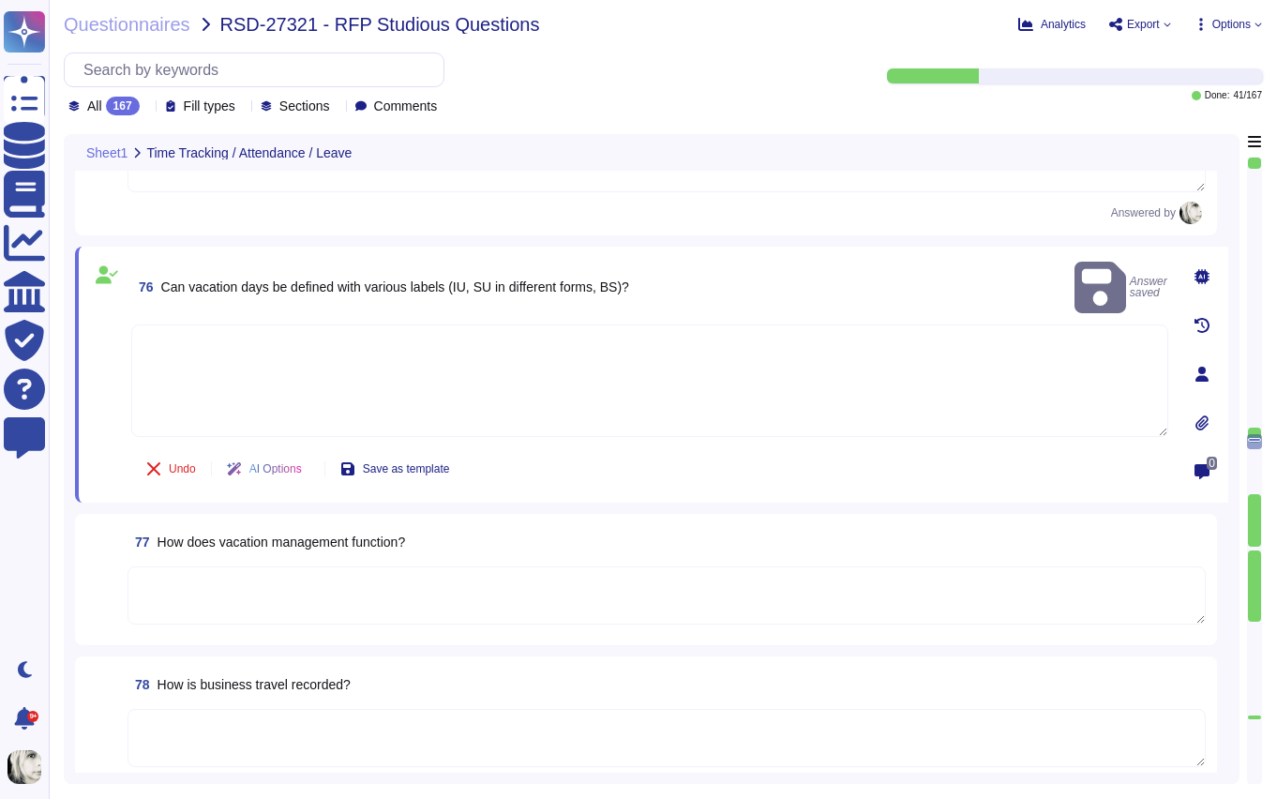
click at [261, 324] on textarea at bounding box center [649, 380] width 1037 height 113
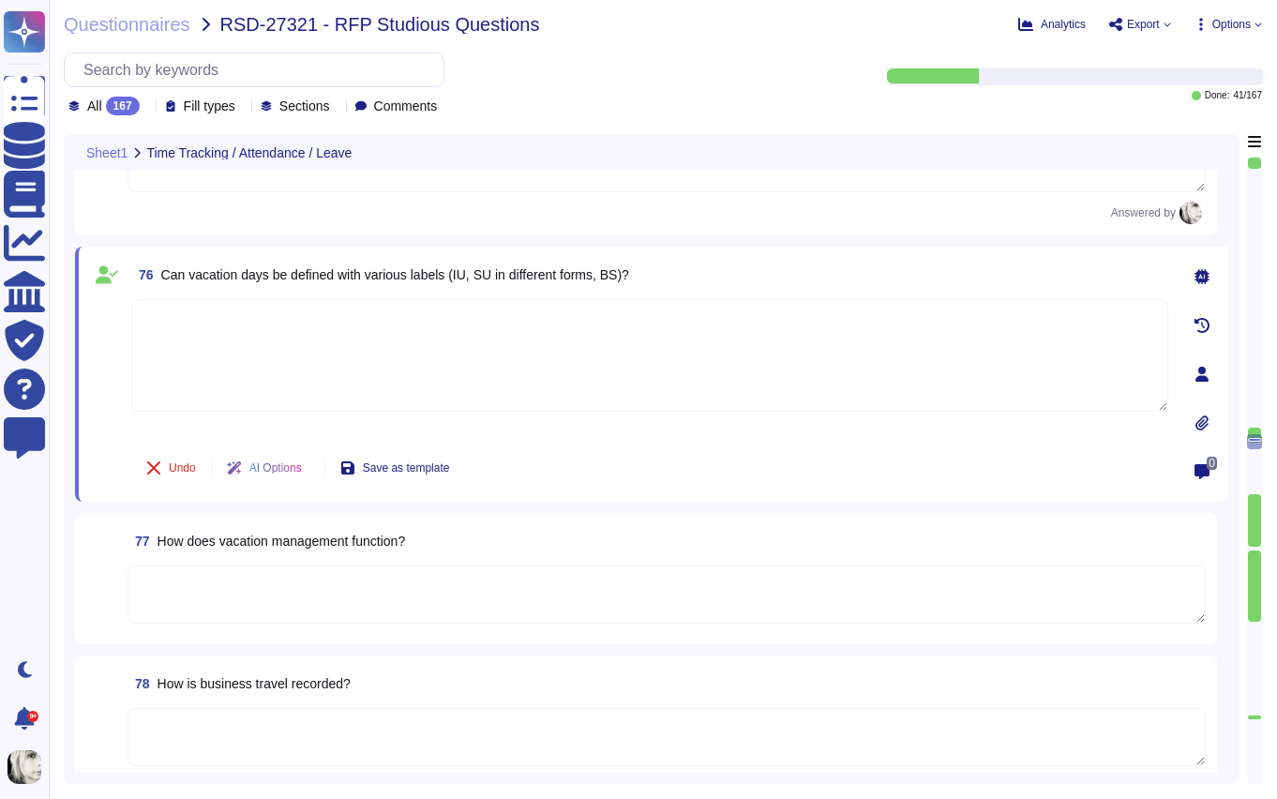
paste textarea "Yes, Deel’s system enables flexible leave categorization, allowing clients to t…"
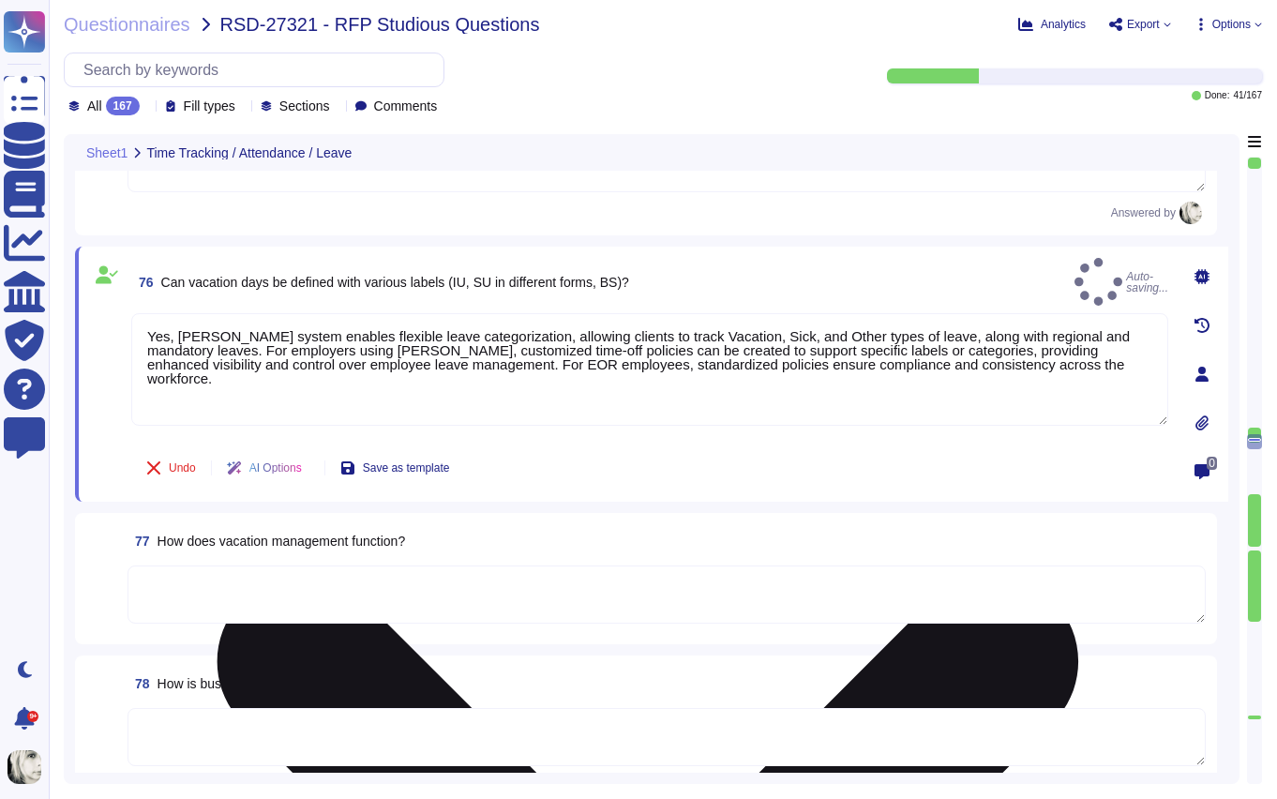
click at [171, 436] on div "Yes, Deel’s system enables flexible leave categorization, allowing clients to t…" at bounding box center [649, 375] width 1037 height 125
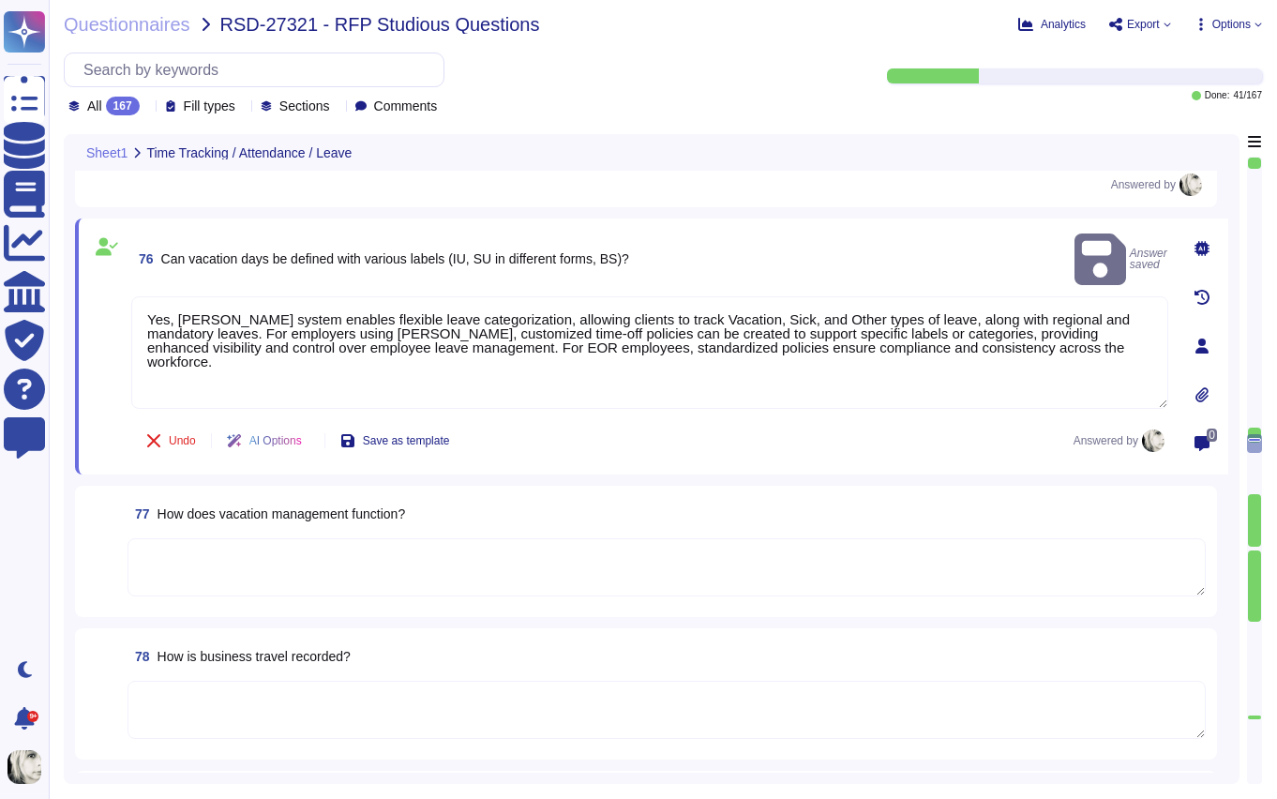
scroll to position [11048, 0]
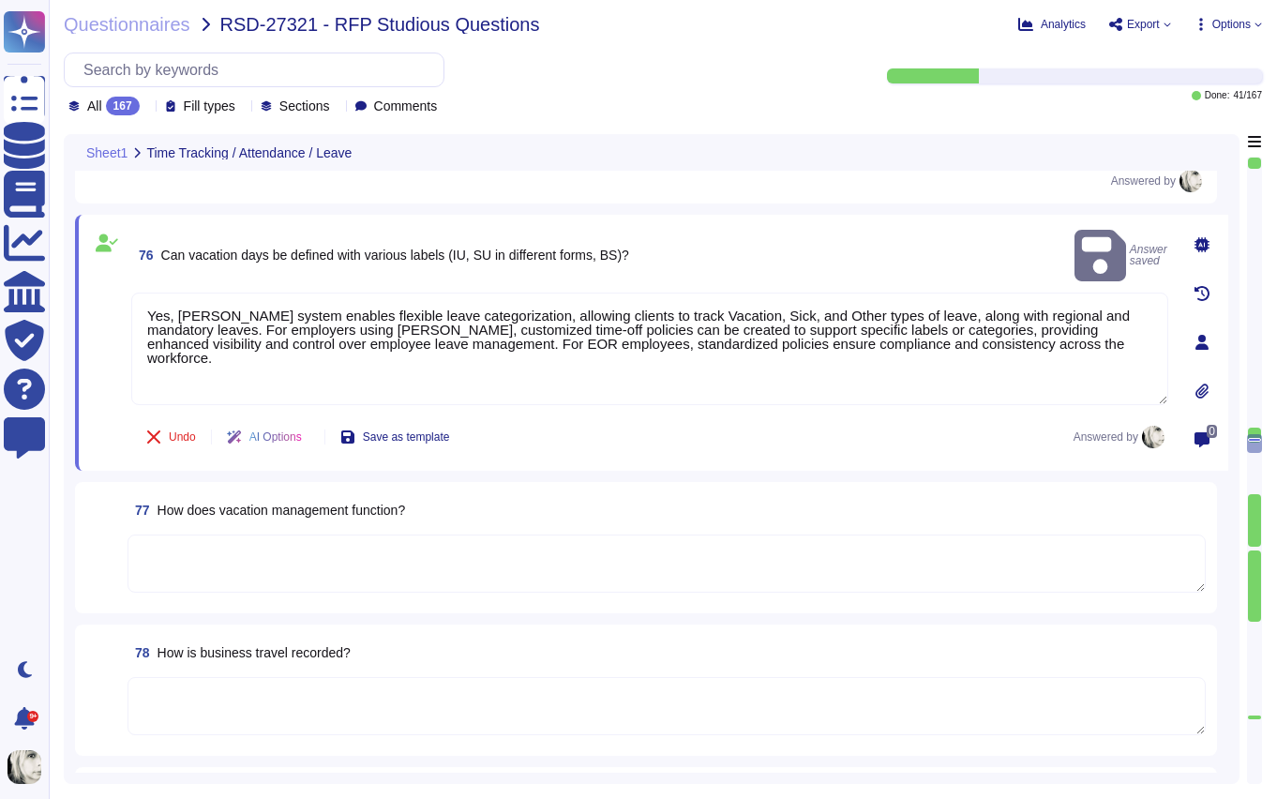
click at [182, 506] on span "How does vacation management function?" at bounding box center [282, 510] width 248 height 15
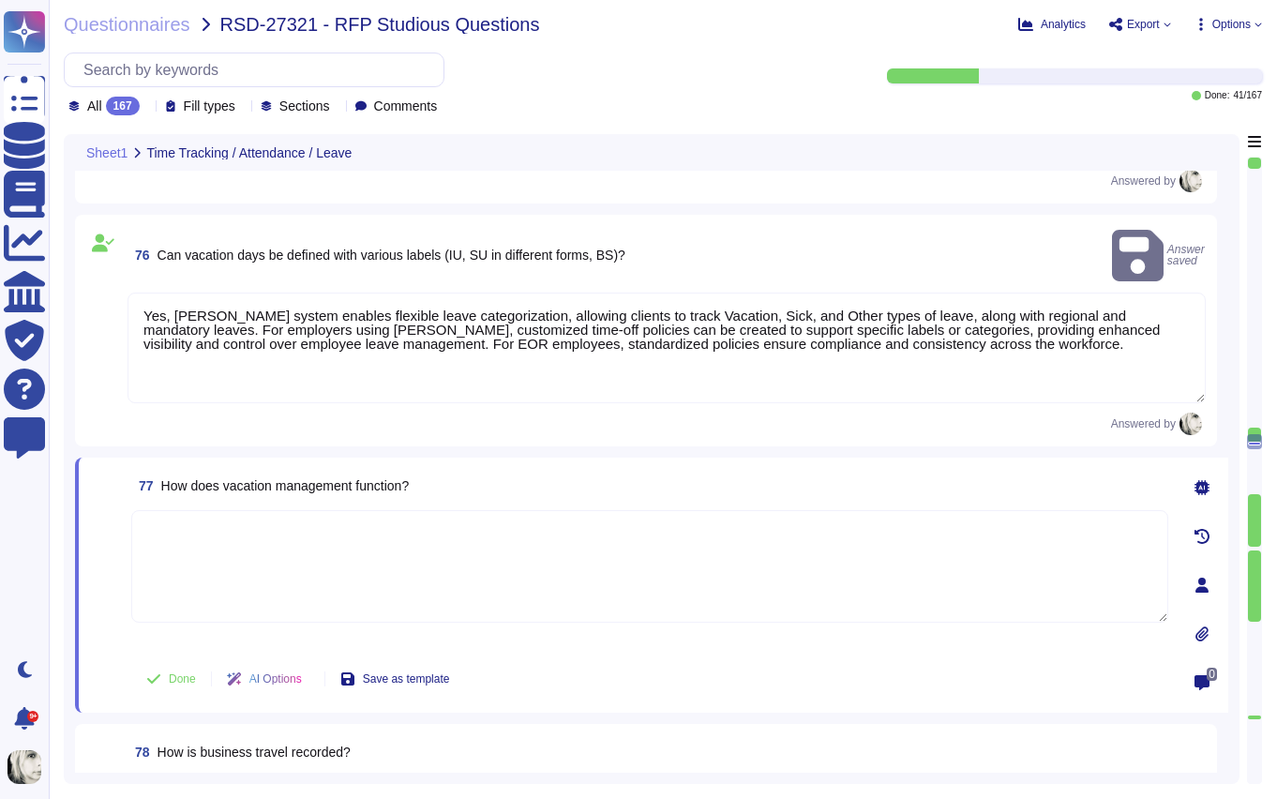
click at [182, 510] on textarea at bounding box center [649, 566] width 1037 height 113
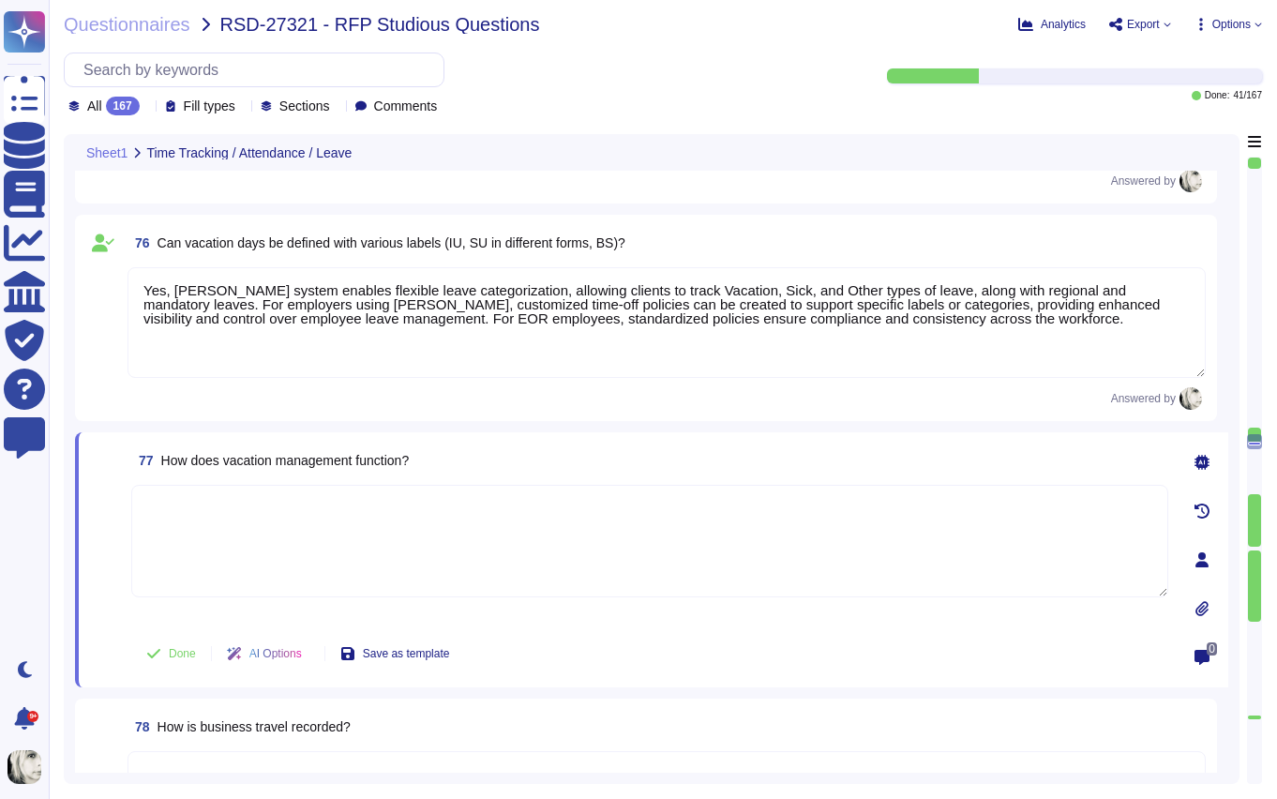
click at [199, 459] on span "How does vacation management function?" at bounding box center [285, 460] width 248 height 15
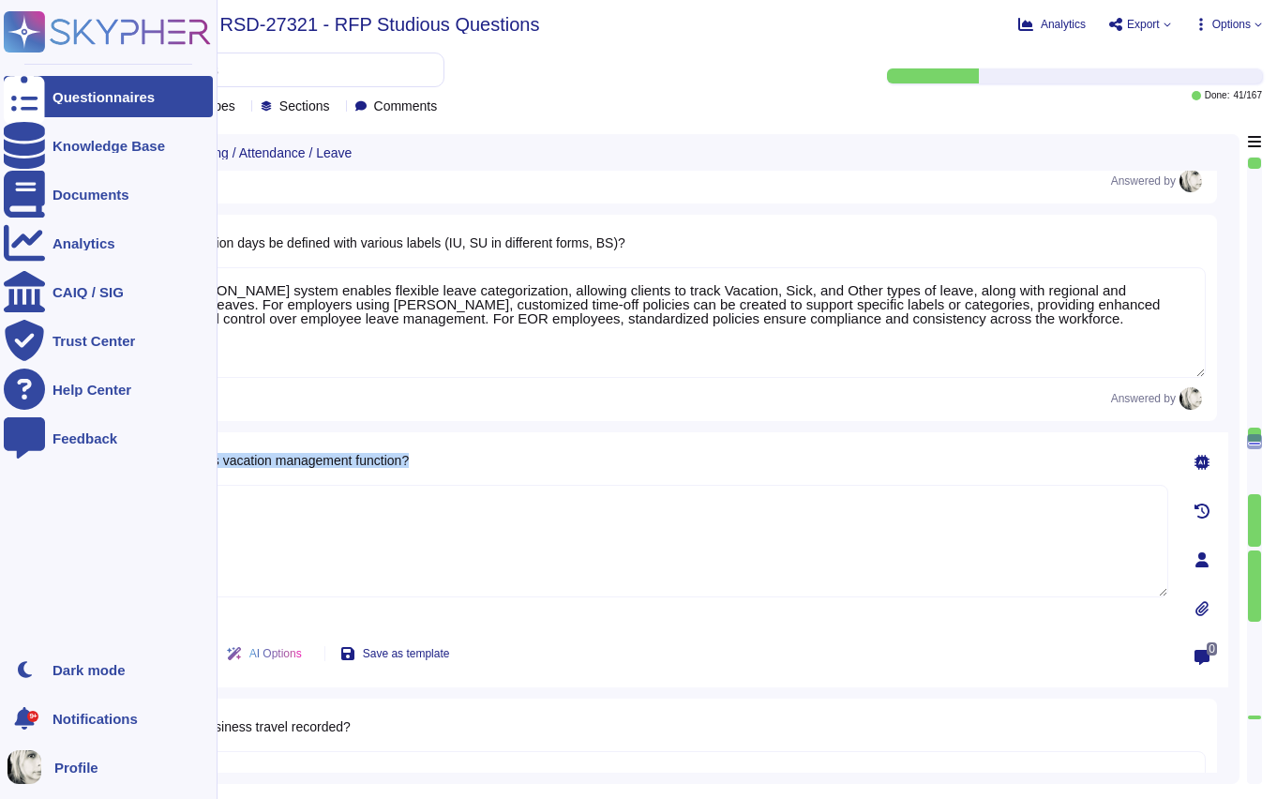
click at [246, 470] on span "77 How does vacation management function?" at bounding box center [270, 461] width 278 height 34
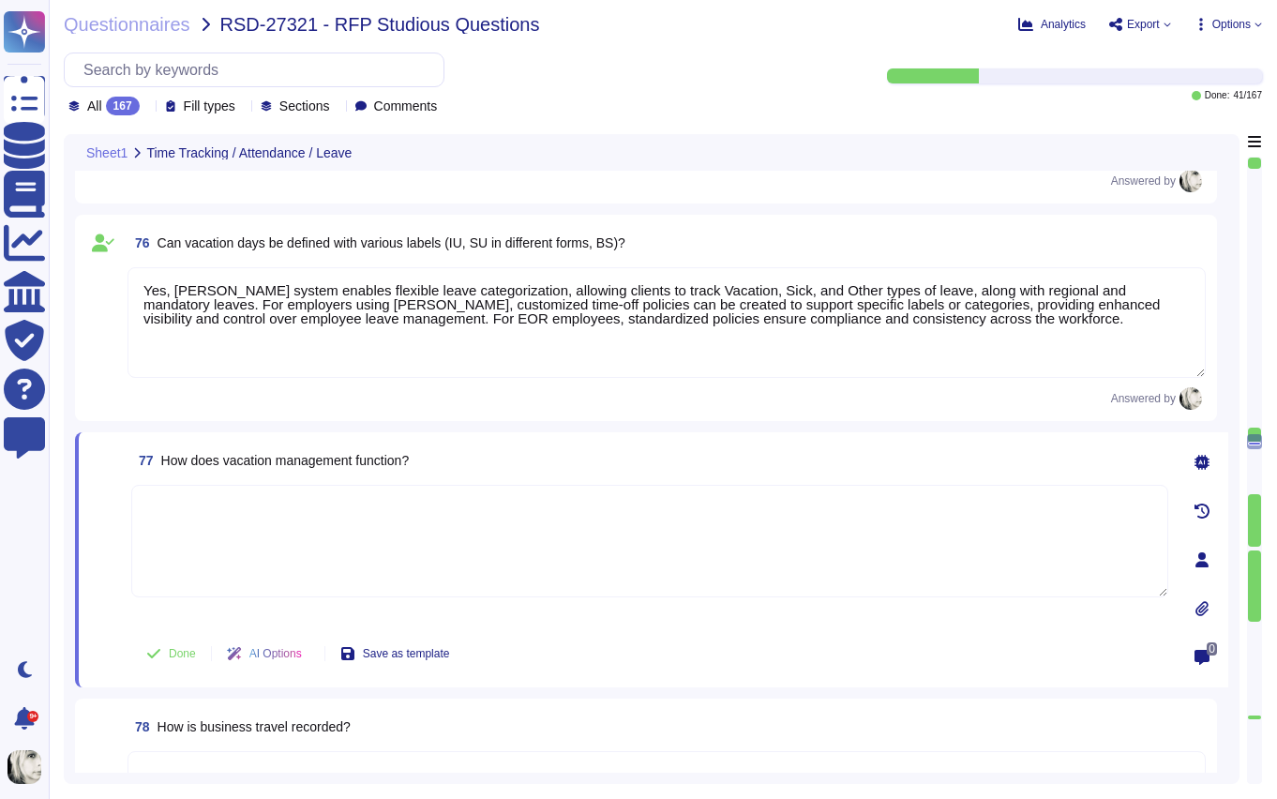
click at [246, 470] on span "77 How does vacation management function?" at bounding box center [270, 461] width 278 height 34
click at [186, 525] on textarea at bounding box center [649, 541] width 1037 height 113
paste textarea "Vacation management in Deel is streamlined through the Deel HR platform. Employ…"
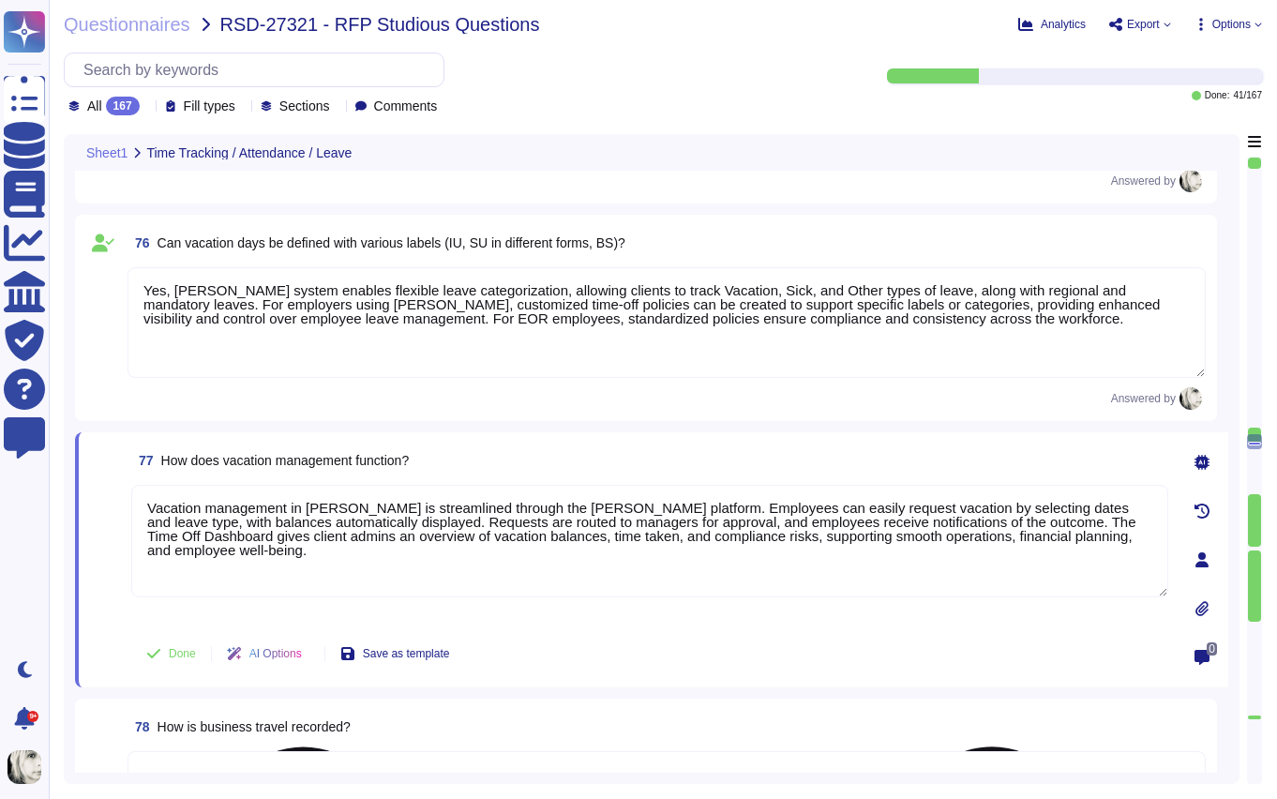
click at [157, 619] on div "Vacation management in Deel is streamlined through the Deel HR platform. Employ…" at bounding box center [649, 554] width 1037 height 139
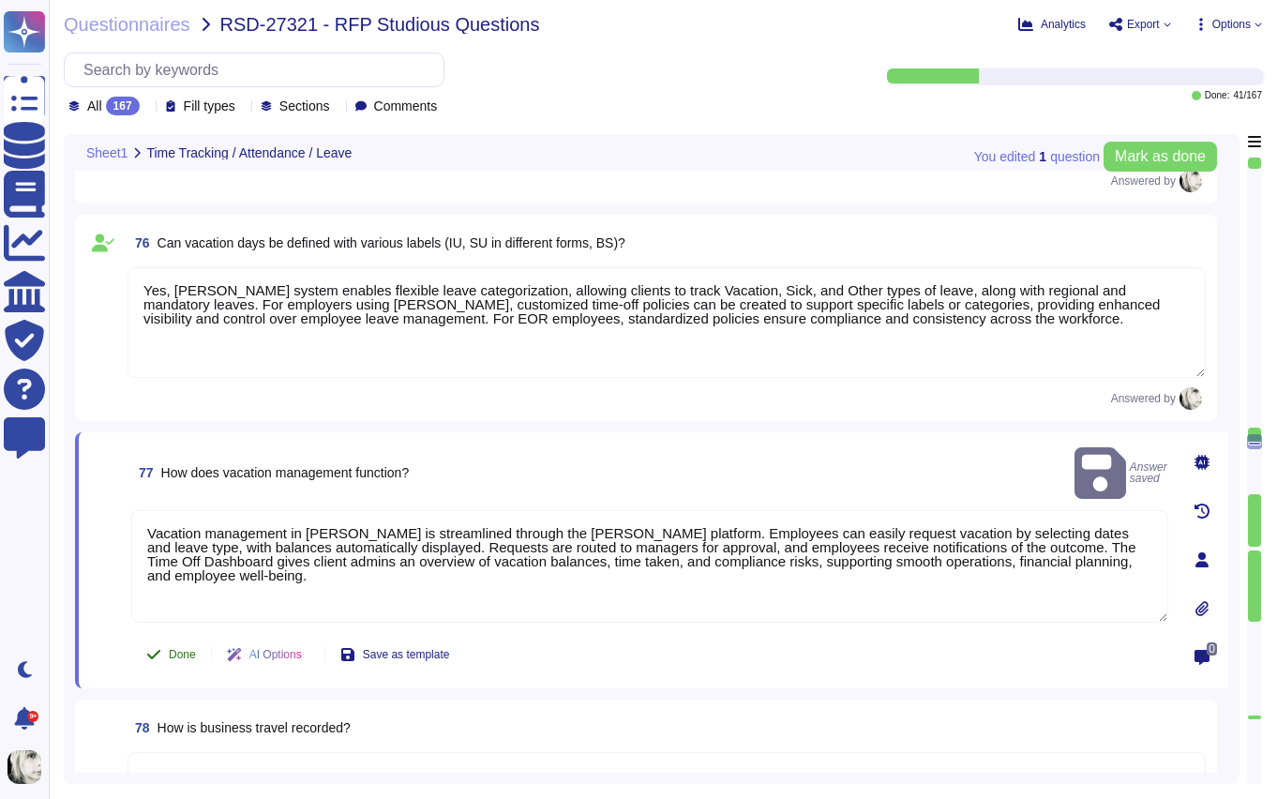
click at [170, 649] on span "Done" at bounding box center [182, 654] width 27 height 11
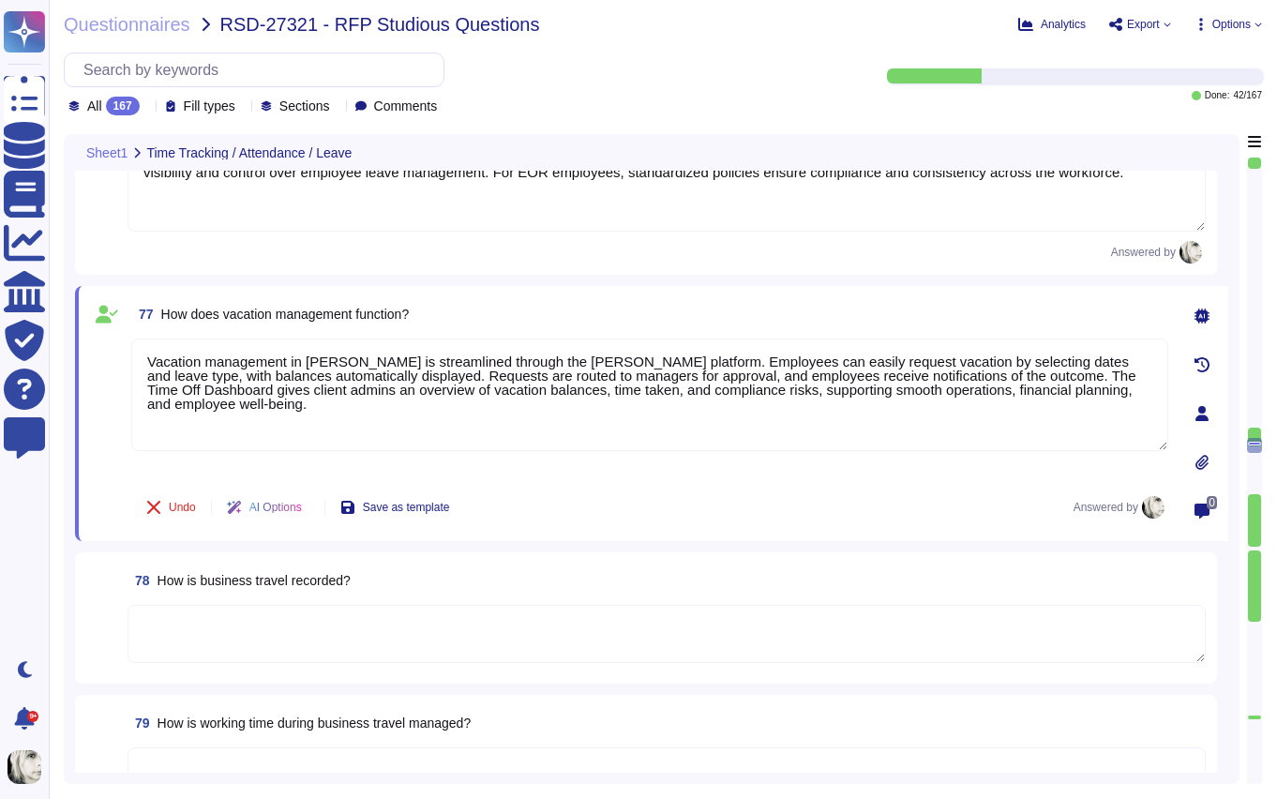
scroll to position [11199, 0]
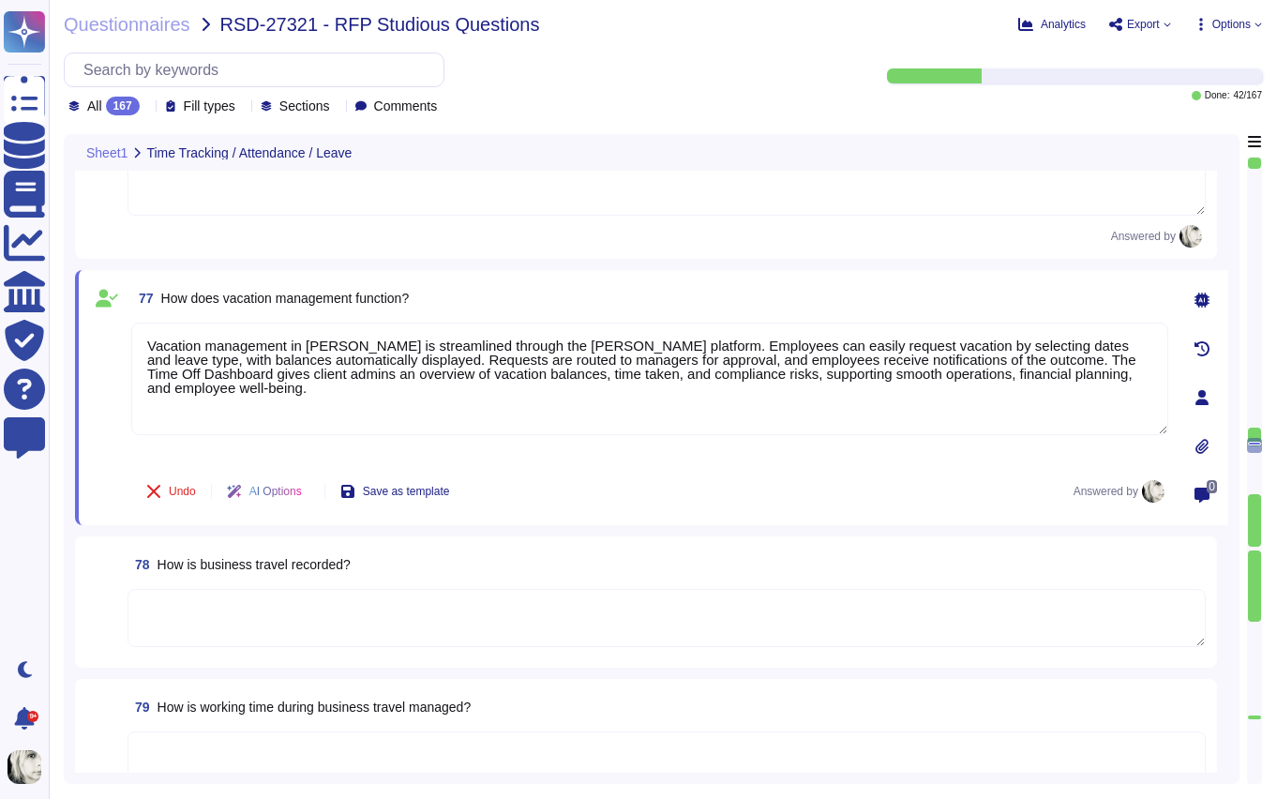
click at [197, 567] on span "How is business travel recorded?" at bounding box center [254, 564] width 193 height 15
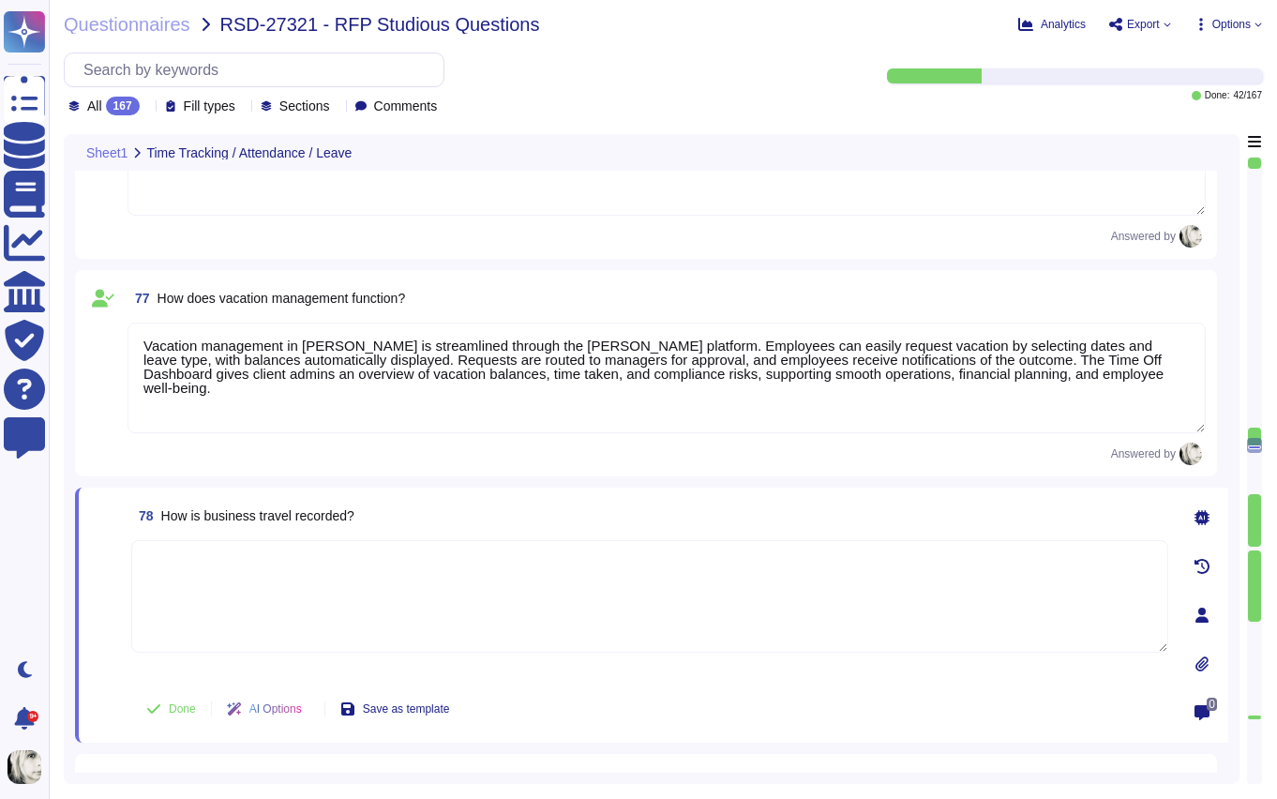
click at [197, 567] on textarea at bounding box center [649, 596] width 1037 height 113
click at [214, 519] on span "How is business travel recorded?" at bounding box center [257, 515] width 193 height 15
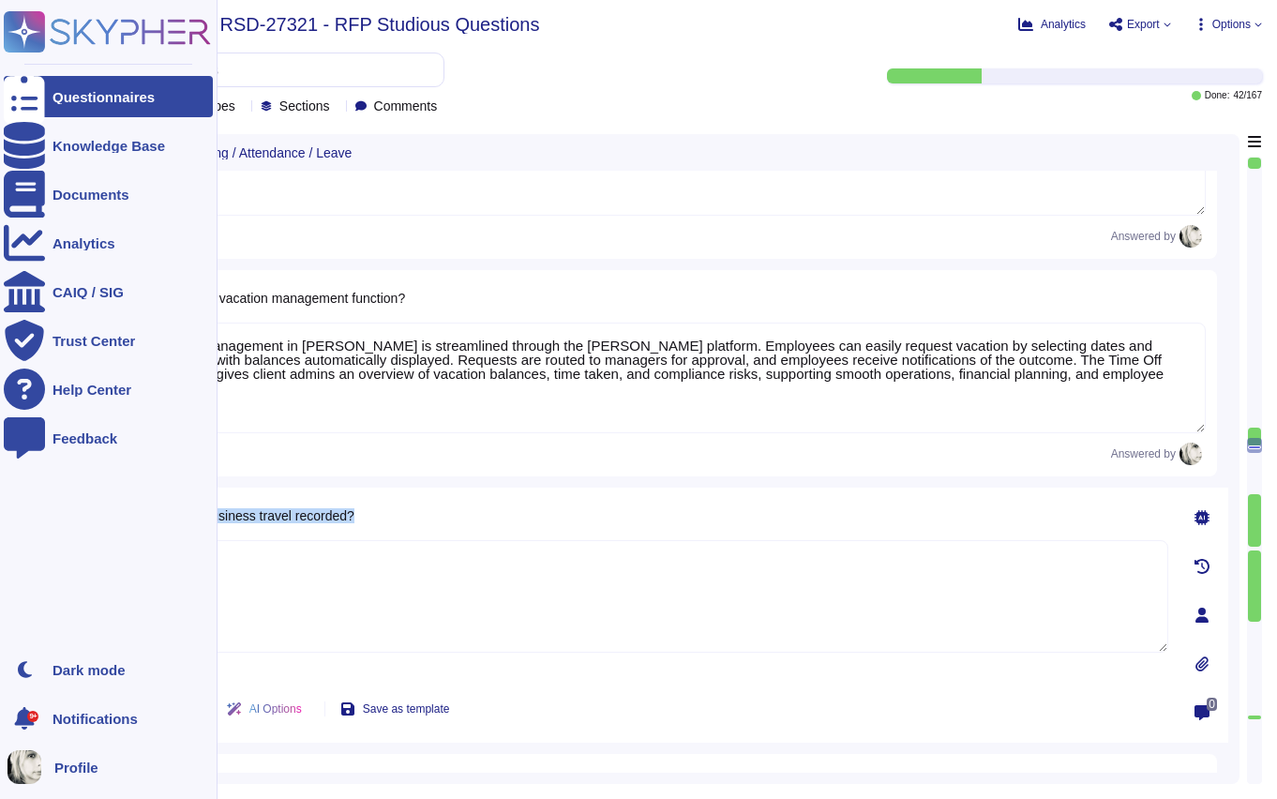
click at [236, 510] on span "How is business travel recorded?" at bounding box center [257, 515] width 193 height 15
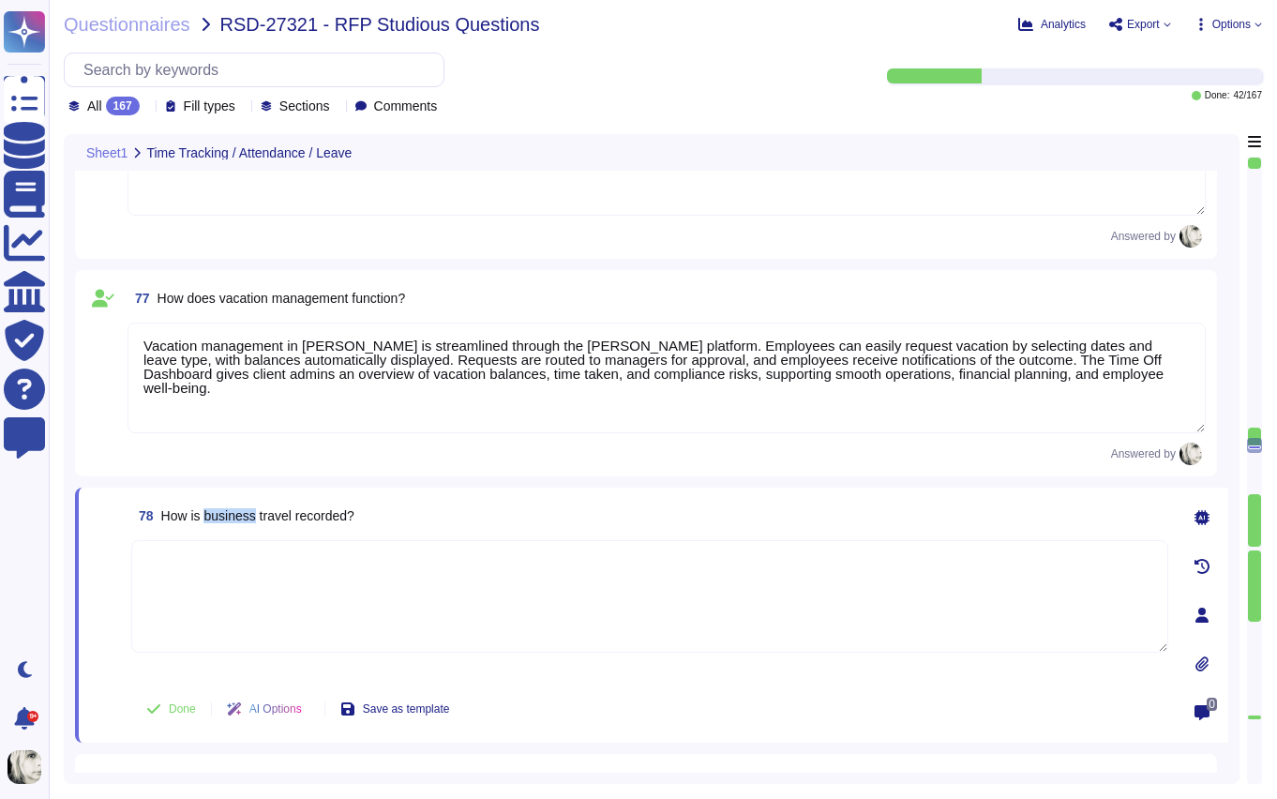
click at [236, 510] on span "How is business travel recorded?" at bounding box center [257, 515] width 193 height 15
click at [215, 576] on textarea at bounding box center [649, 596] width 1037 height 113
paste textarea "Business travel is recorded using dedicated forms on the Deel platform, capturi…"
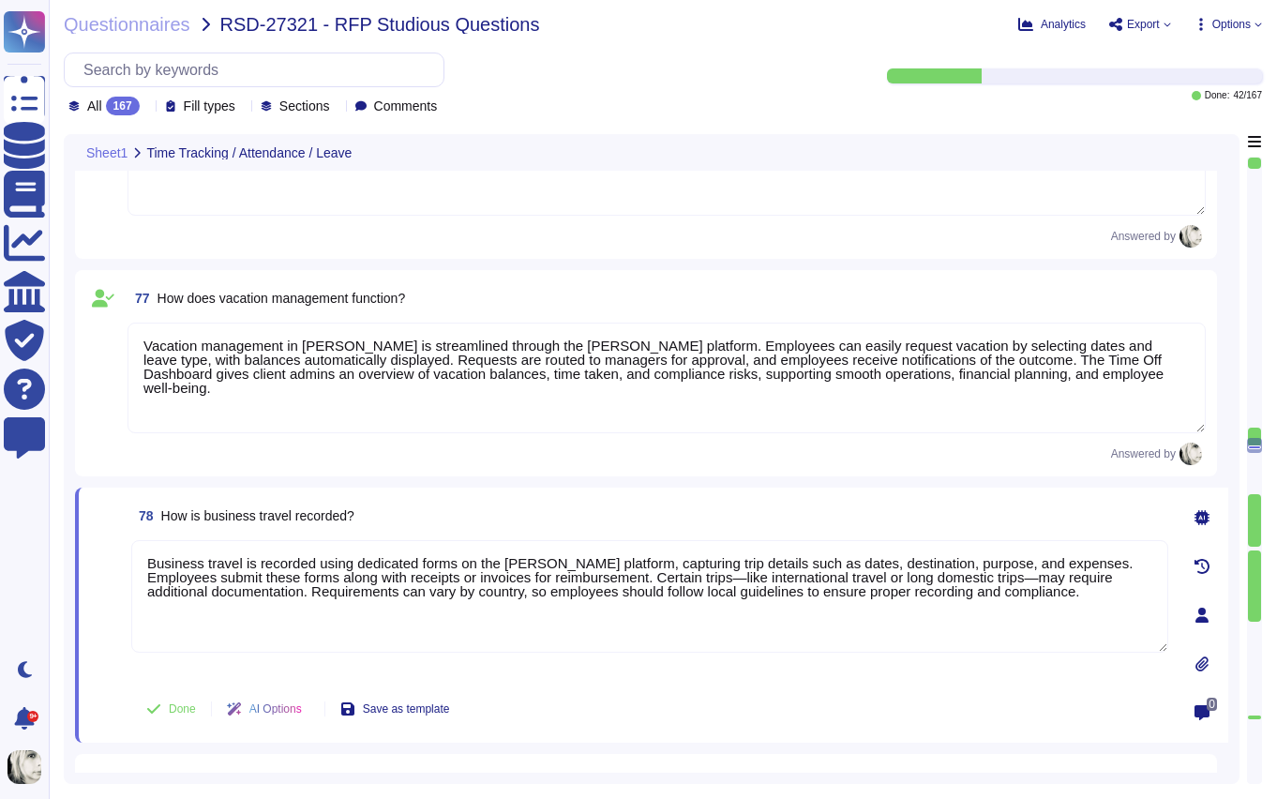
click at [155, 665] on div "Business travel is recorded using dedicated forms on the Deel platform, capturi…" at bounding box center [649, 609] width 1037 height 139
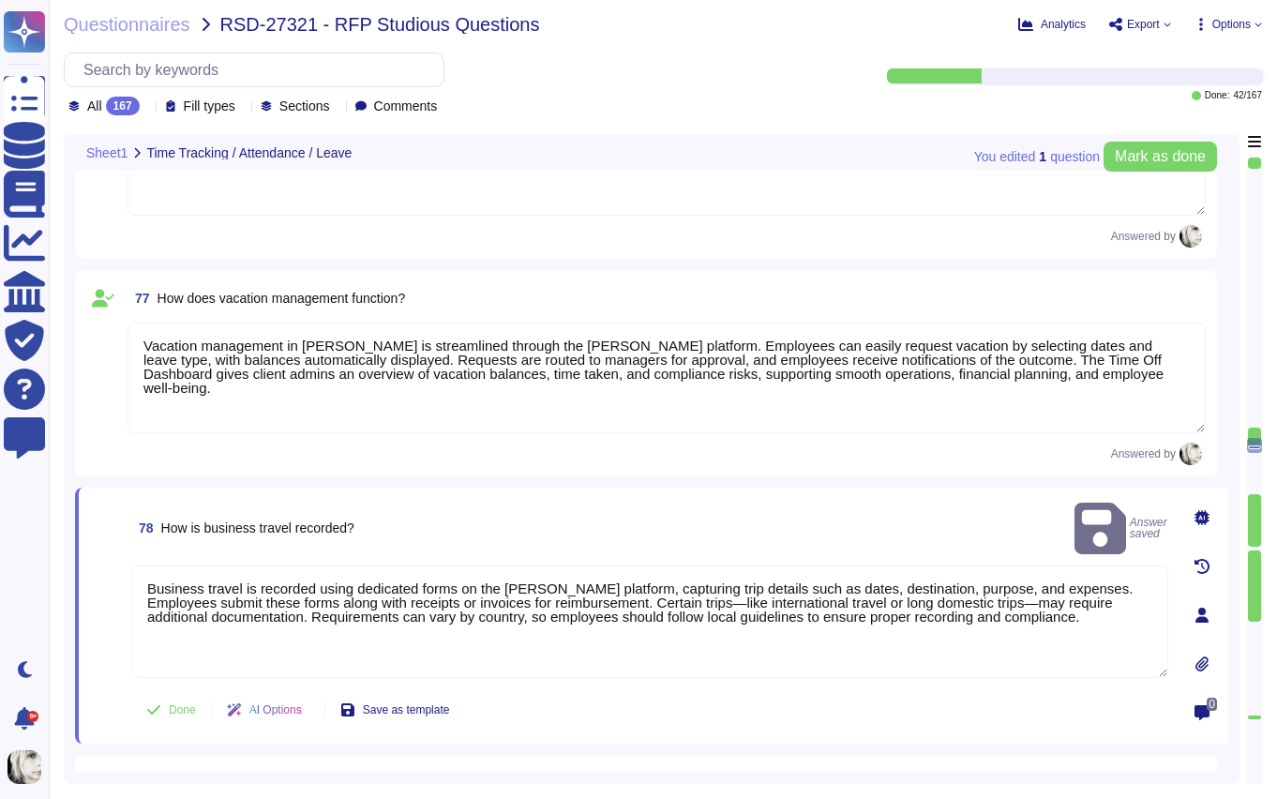
scroll to position [11223, 0]
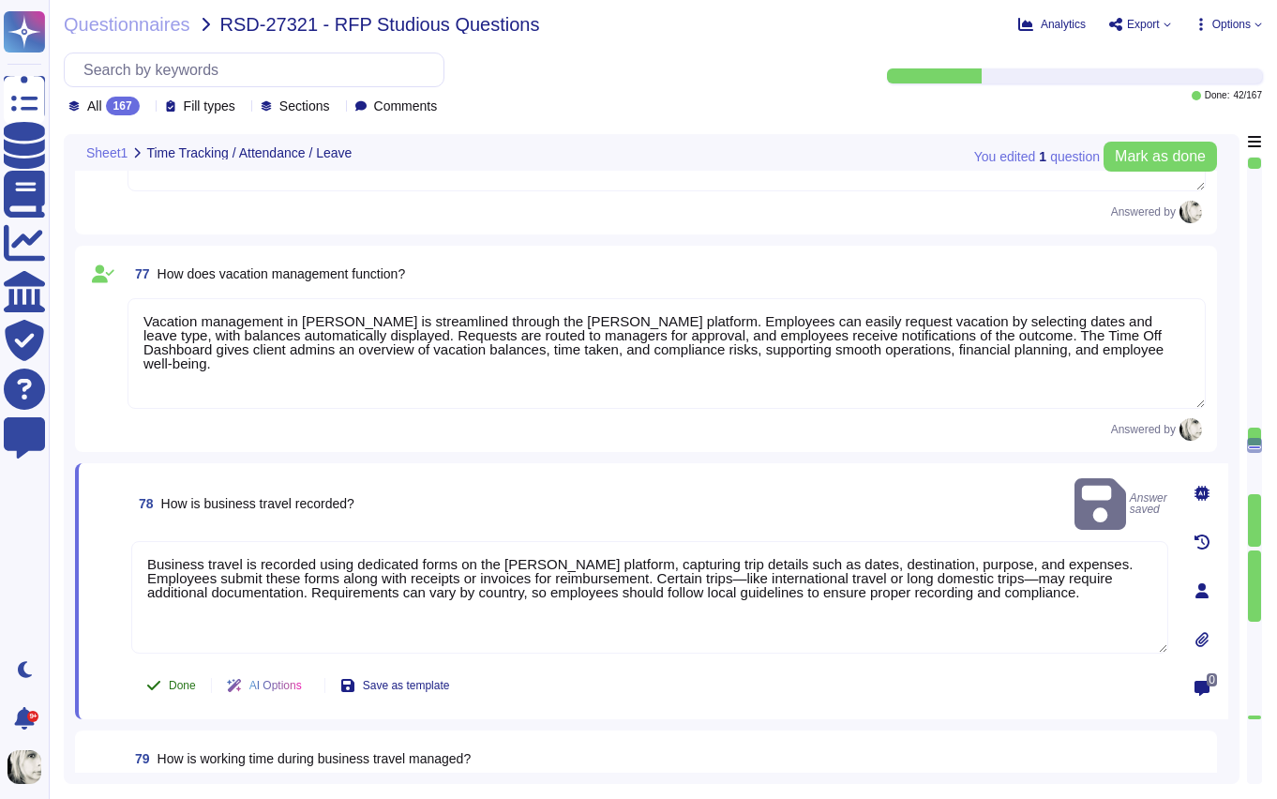
click at [178, 686] on span "Done" at bounding box center [182, 685] width 27 height 11
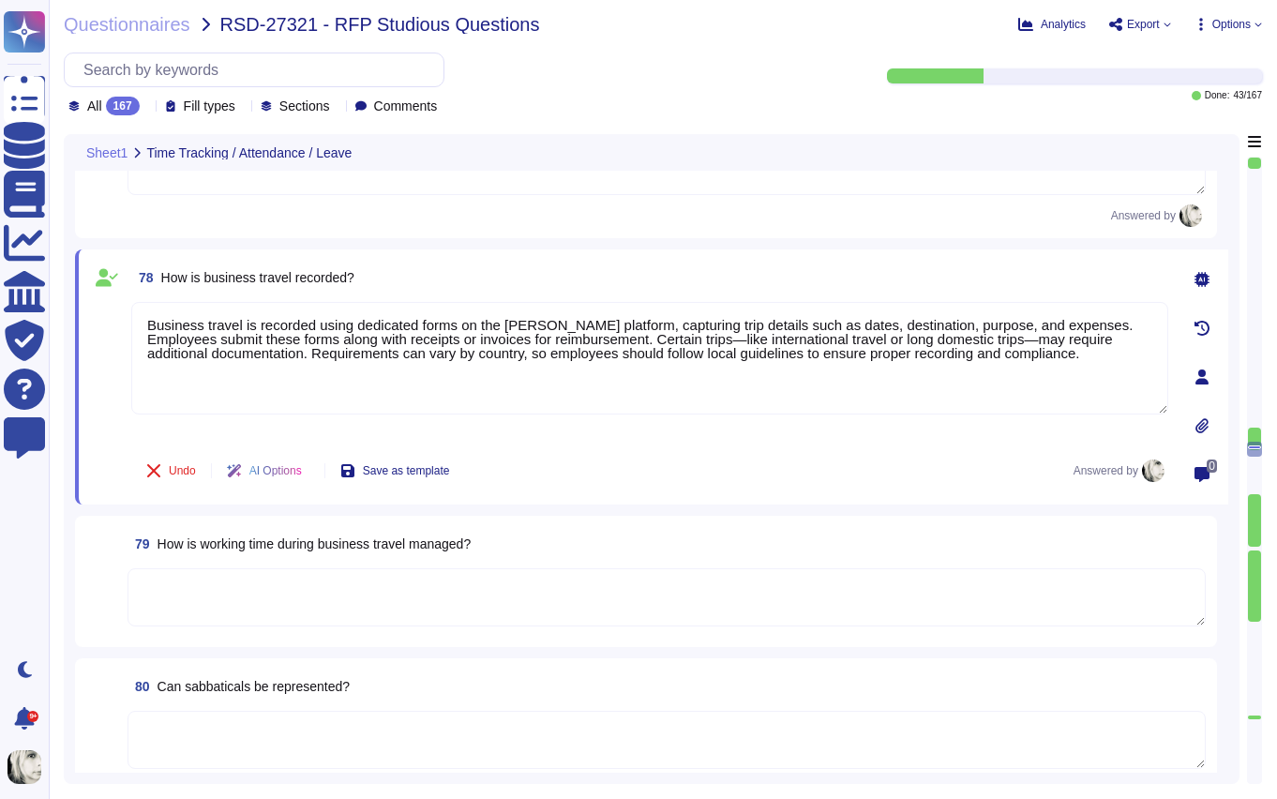
scroll to position [11428, 0]
click at [206, 543] on span "How is working time during business travel managed?" at bounding box center [315, 541] width 314 height 15
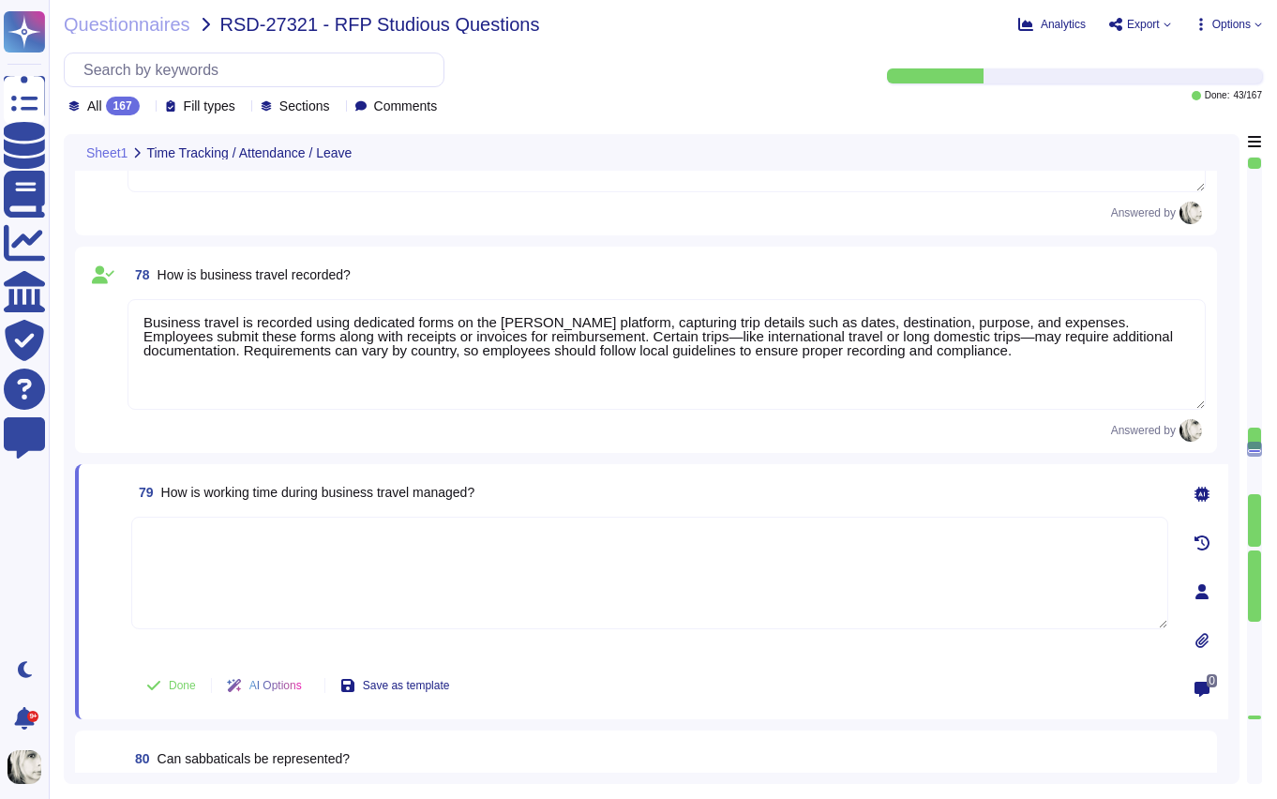
click at [206, 543] on textarea at bounding box center [649, 573] width 1037 height 113
click at [218, 504] on span "79 How is working time during business travel managed?" at bounding box center [302, 492] width 343 height 34
click at [307, 490] on span "How is working time during business travel managed?" at bounding box center [318, 492] width 314 height 15
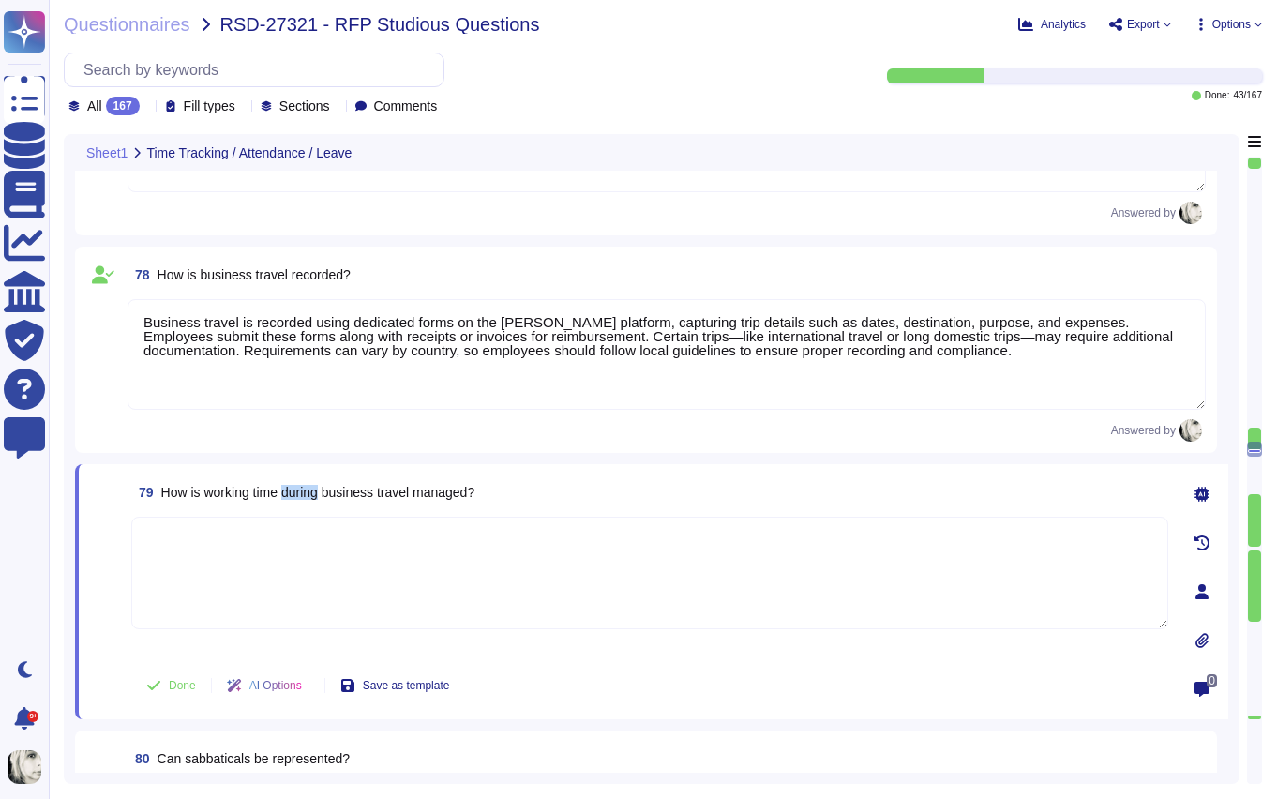
click at [307, 490] on span "How is working time during business travel managed?" at bounding box center [318, 492] width 314 height 15
click at [192, 555] on textarea at bounding box center [649, 573] width 1037 height 113
paste textarea "Working time during business travel generally counts only the hours spent activ…"
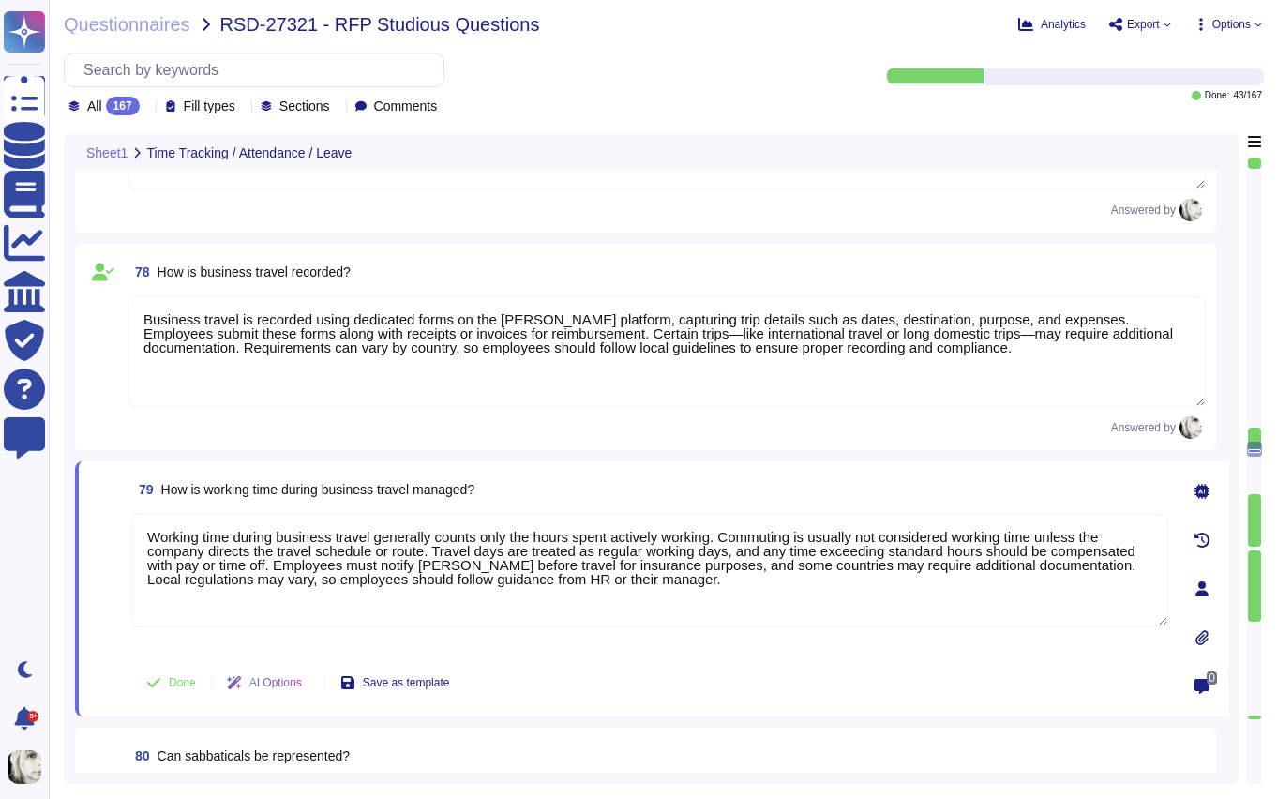
scroll to position [11446, 0]
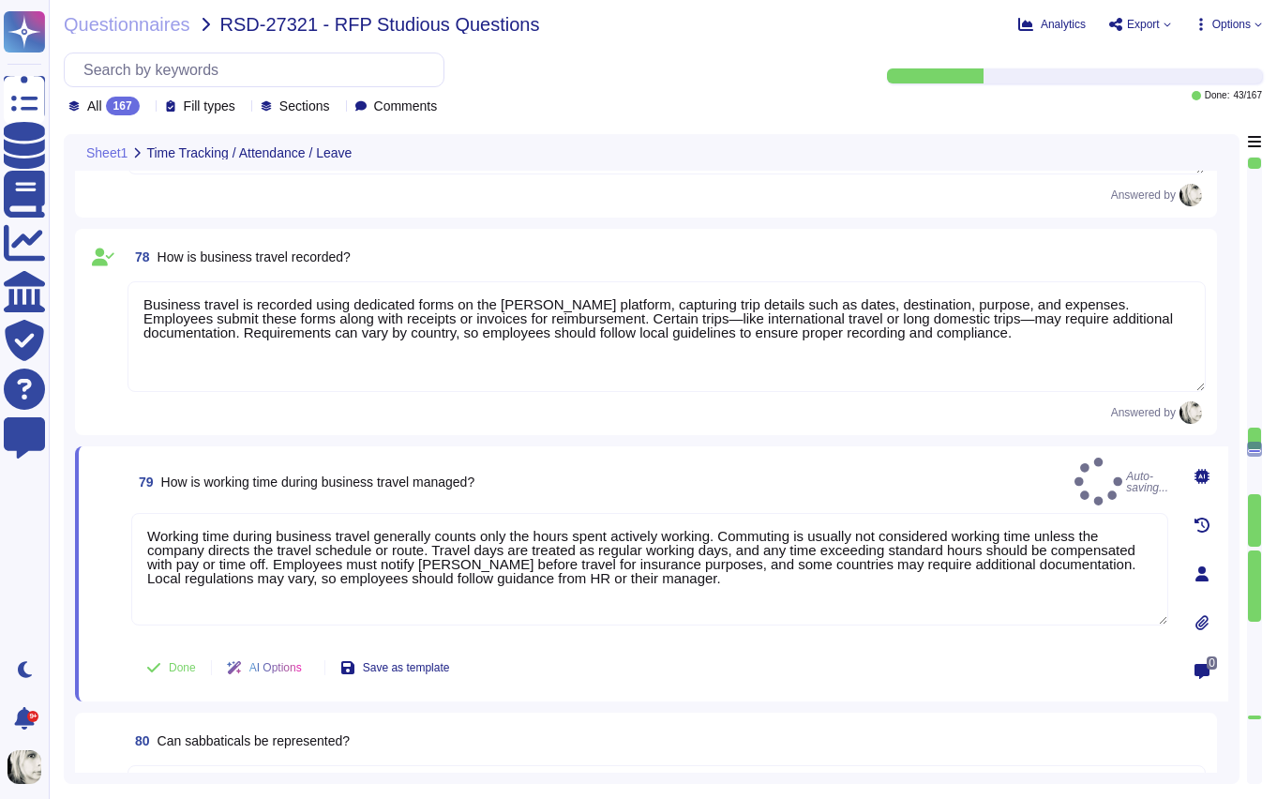
click at [171, 629] on div "Working time during business travel generally counts only the hours spent activ…" at bounding box center [649, 575] width 1037 height 125
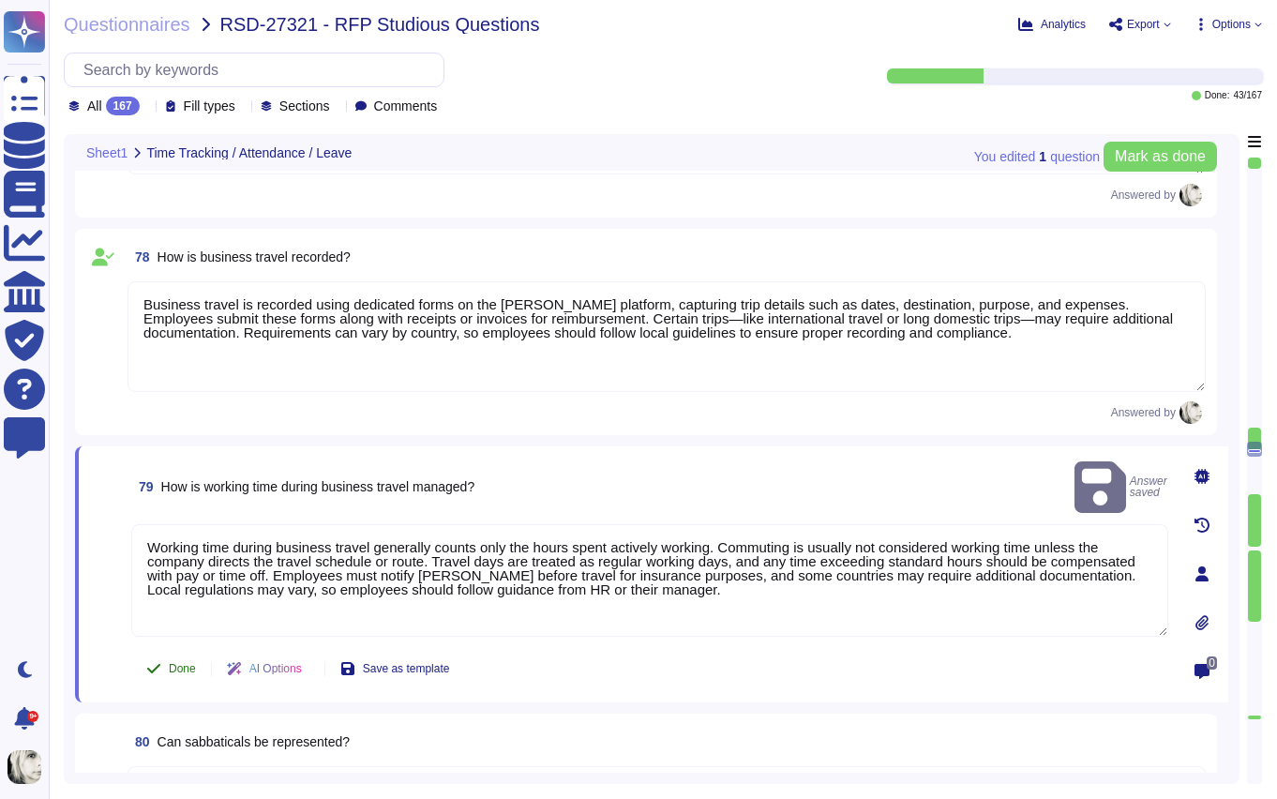
click at [158, 664] on icon at bounding box center [153, 668] width 13 height 9
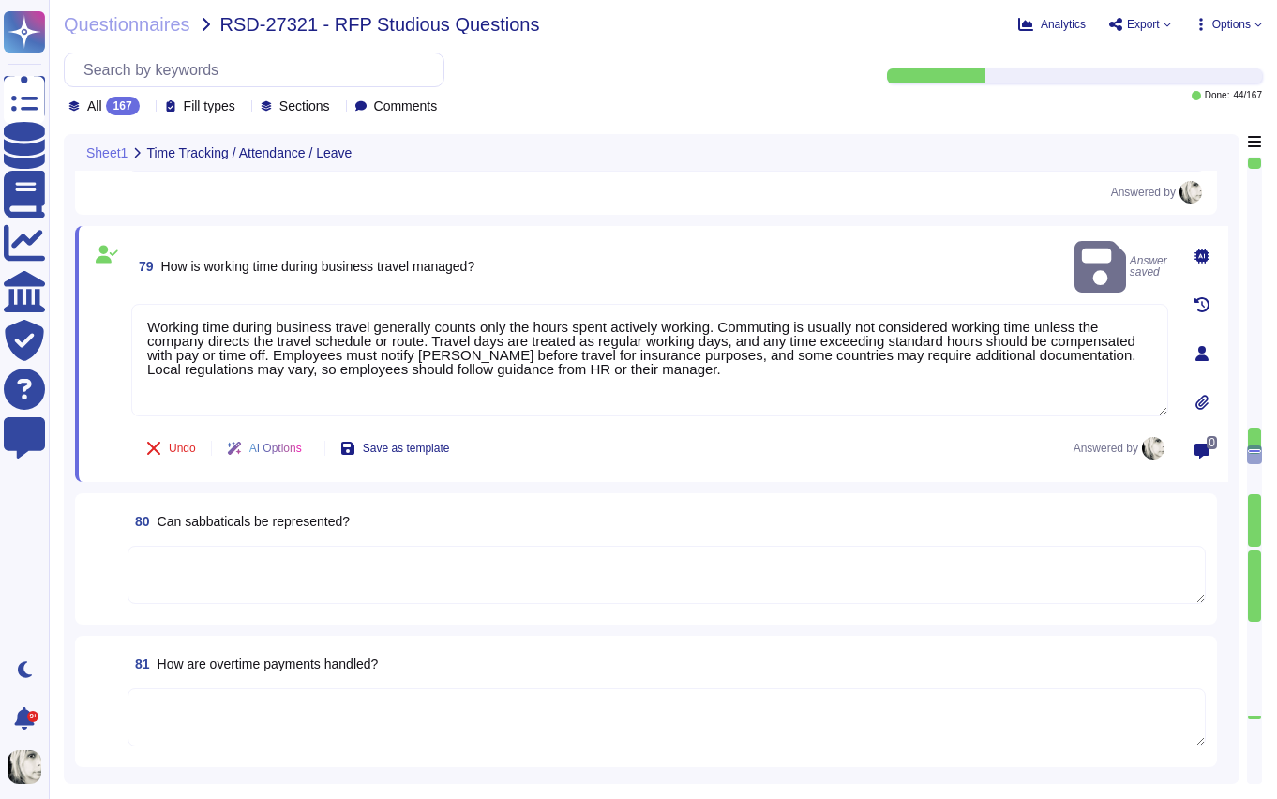
scroll to position [11689, 0]
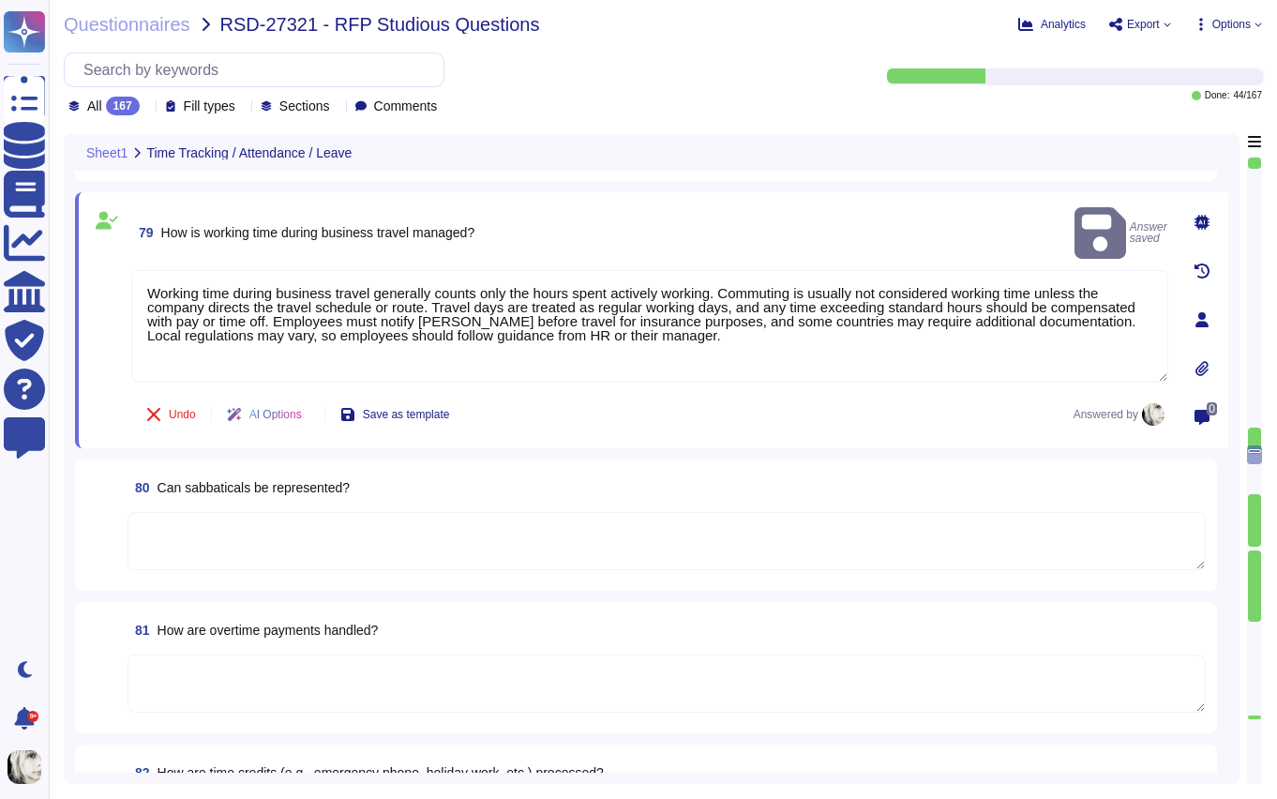
click at [213, 488] on span "Can sabbaticals be represented?" at bounding box center [254, 487] width 192 height 15
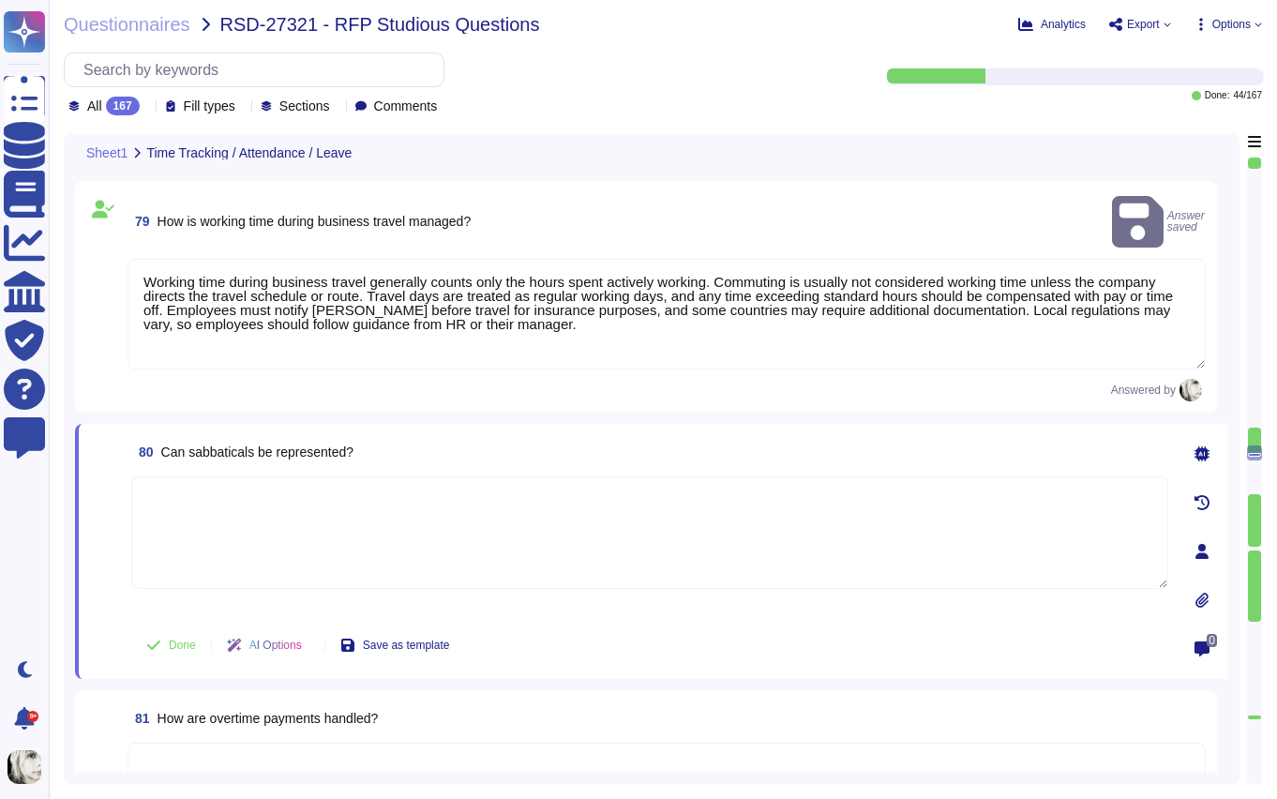
click at [213, 488] on textarea at bounding box center [649, 532] width 1037 height 113
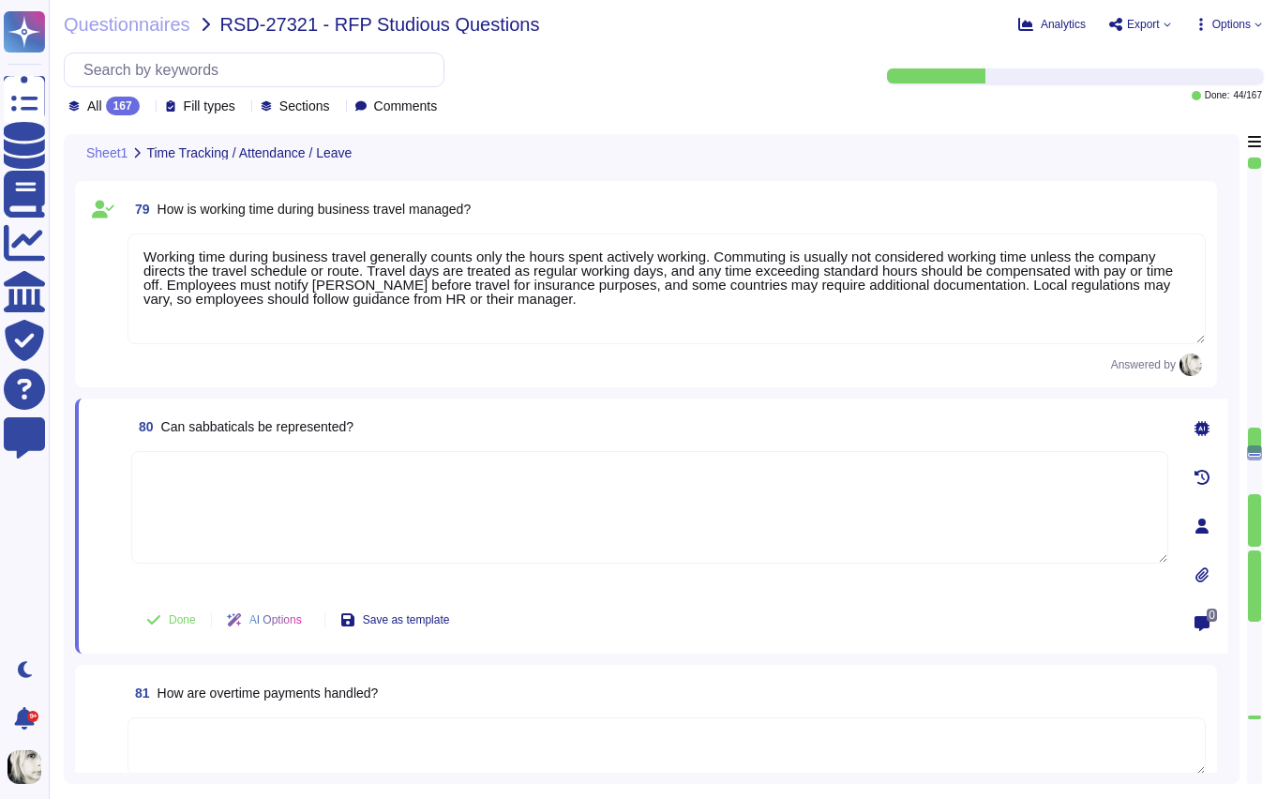
click at [229, 429] on span "Can sabbaticals be represented?" at bounding box center [257, 426] width 192 height 15
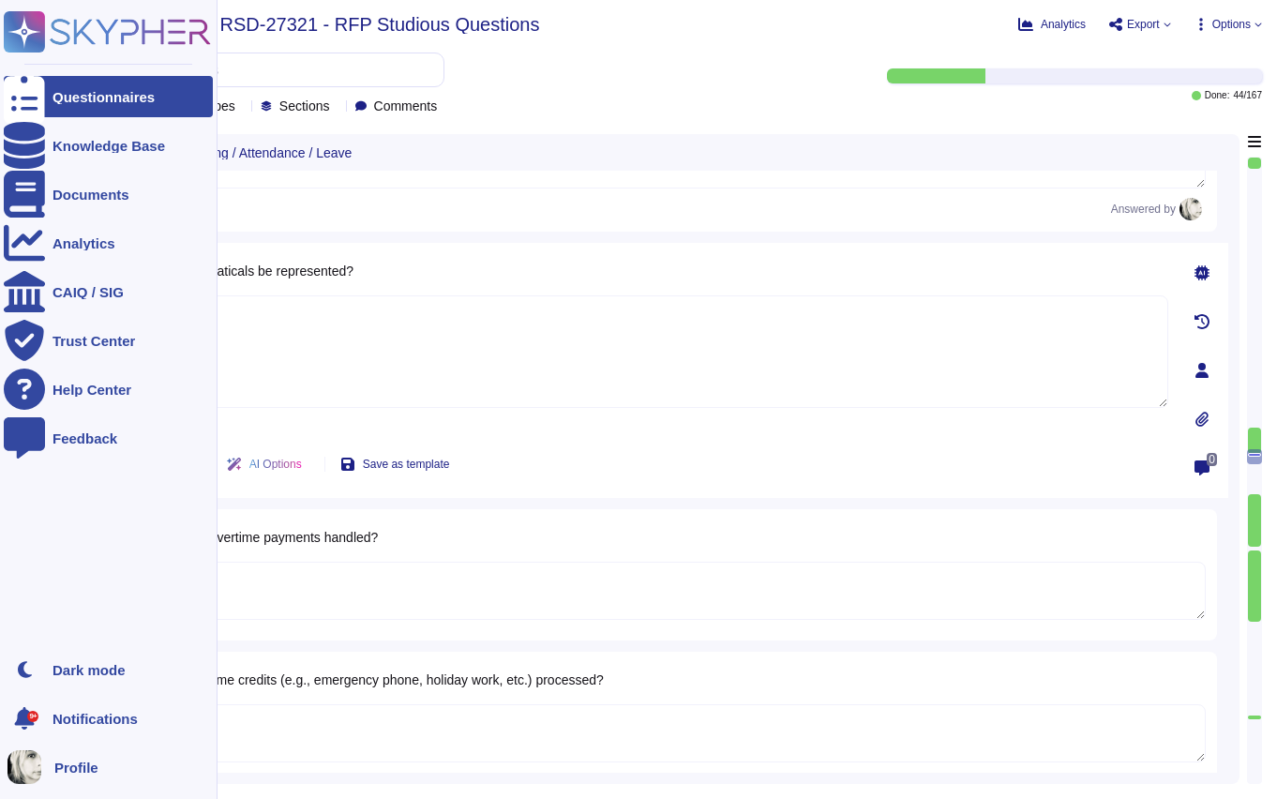
scroll to position [11766, 0]
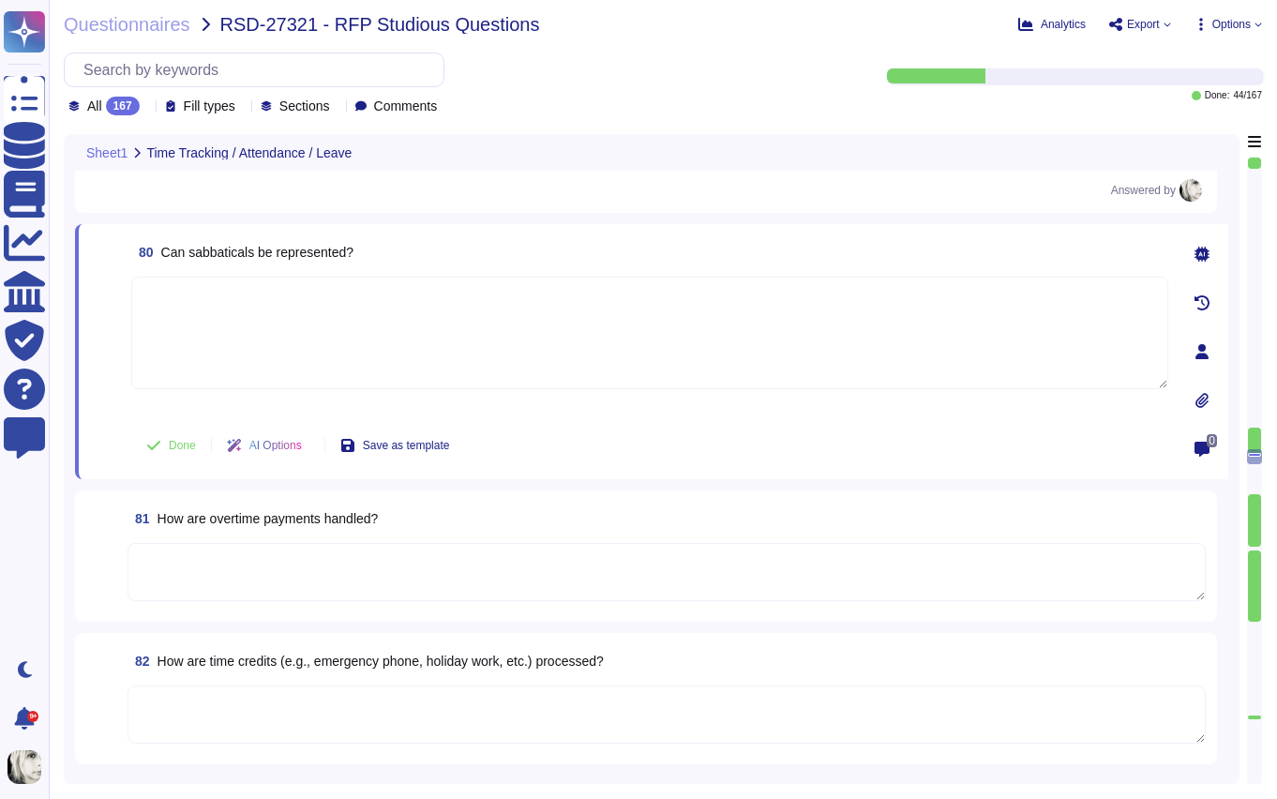
click at [229, 258] on span "Can sabbaticals be represented?" at bounding box center [257, 252] width 192 height 15
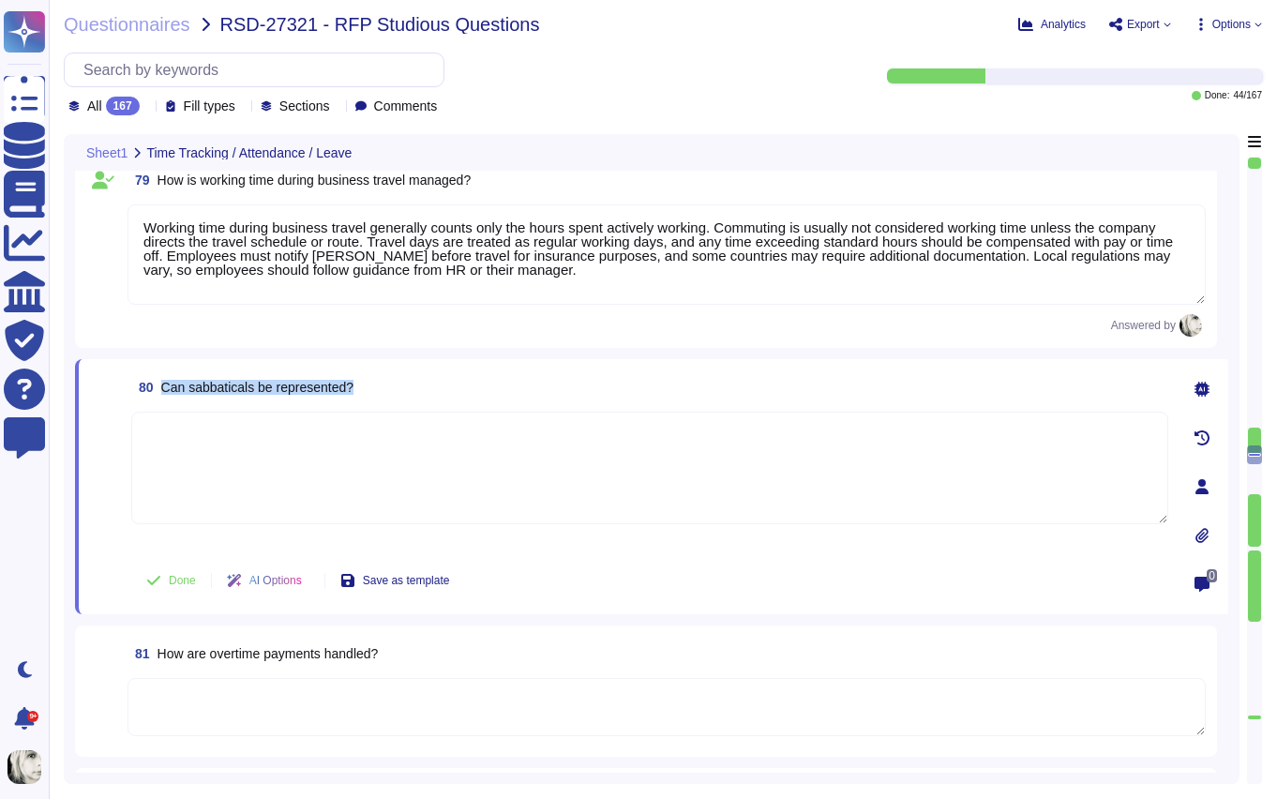
scroll to position [11630, 0]
click at [210, 446] on textarea at bounding box center [649, 469] width 1037 height 113
paste textarea "Yes, sabbaticals can be represented in certain countries. For example, in Austr…"
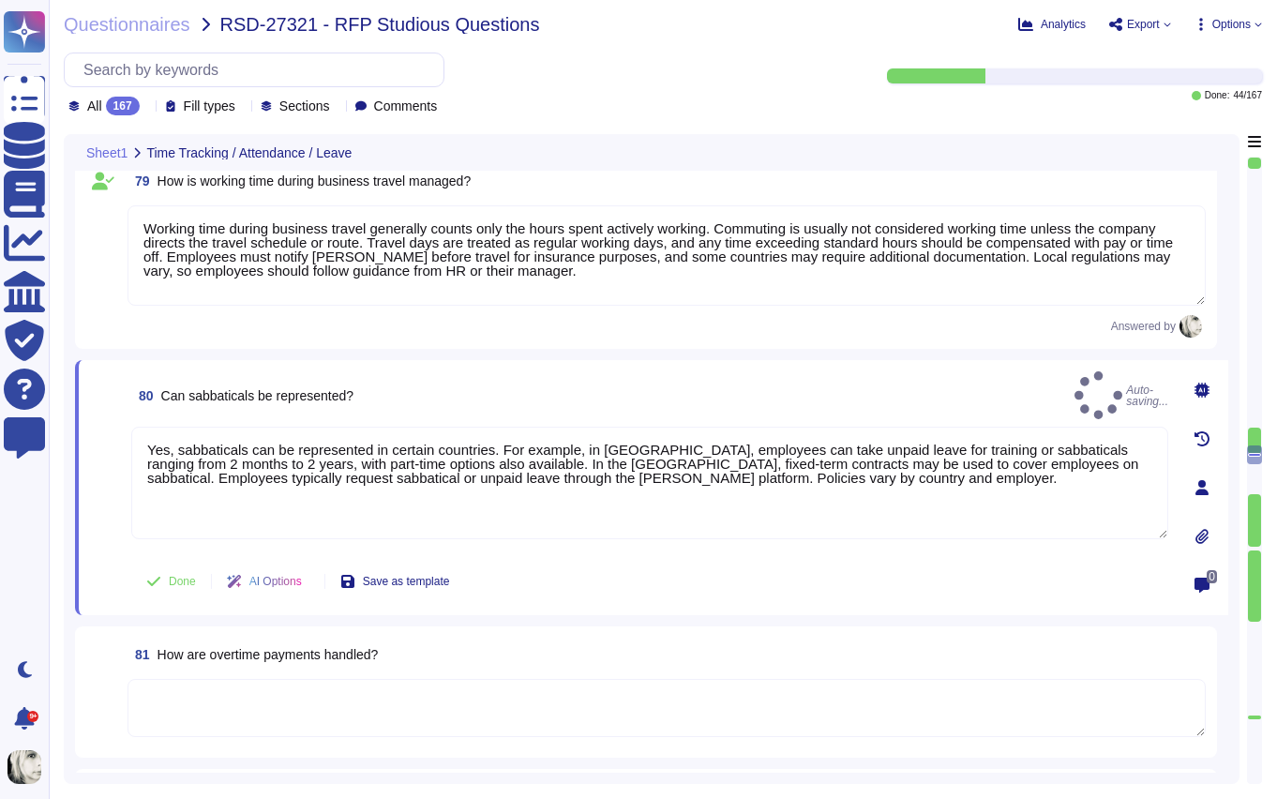
click at [112, 462] on span at bounding box center [107, 489] width 34 height 125
click at [187, 581] on span "Done" at bounding box center [182, 581] width 27 height 11
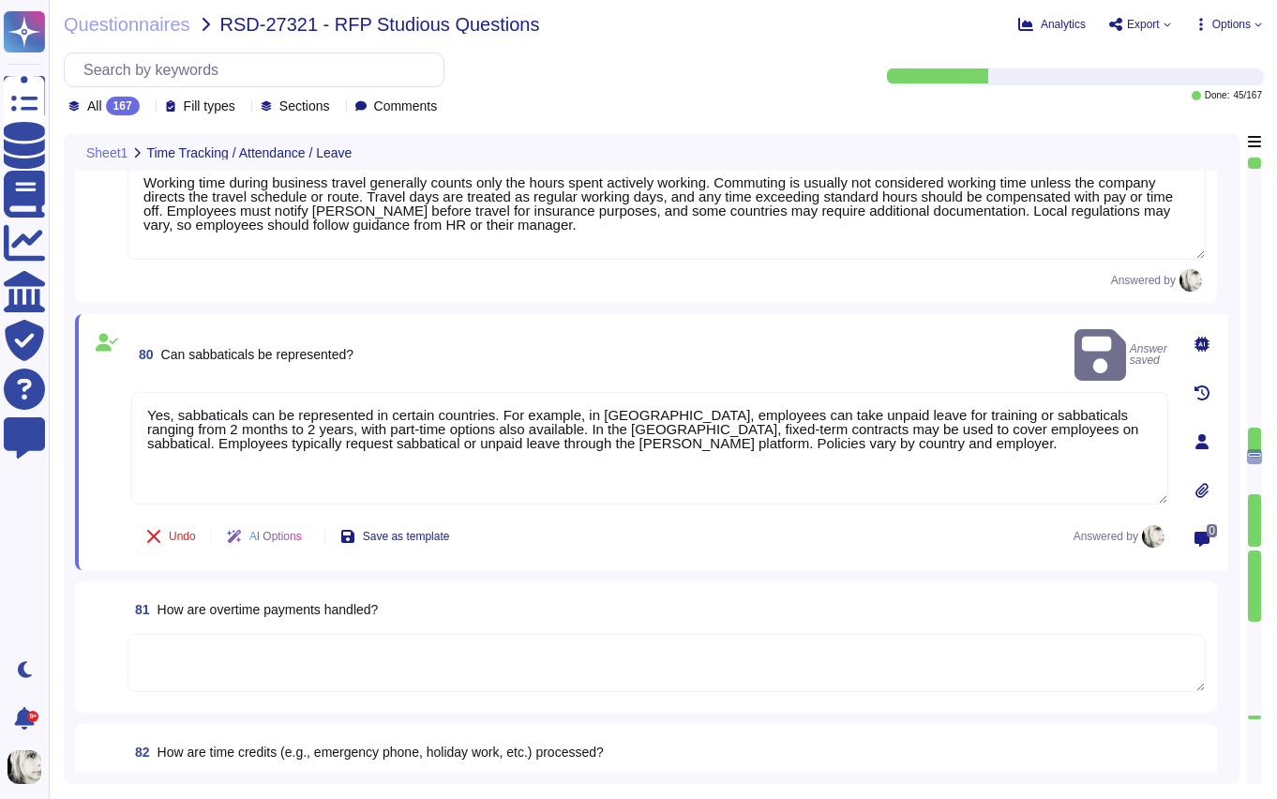
scroll to position [11770, 0]
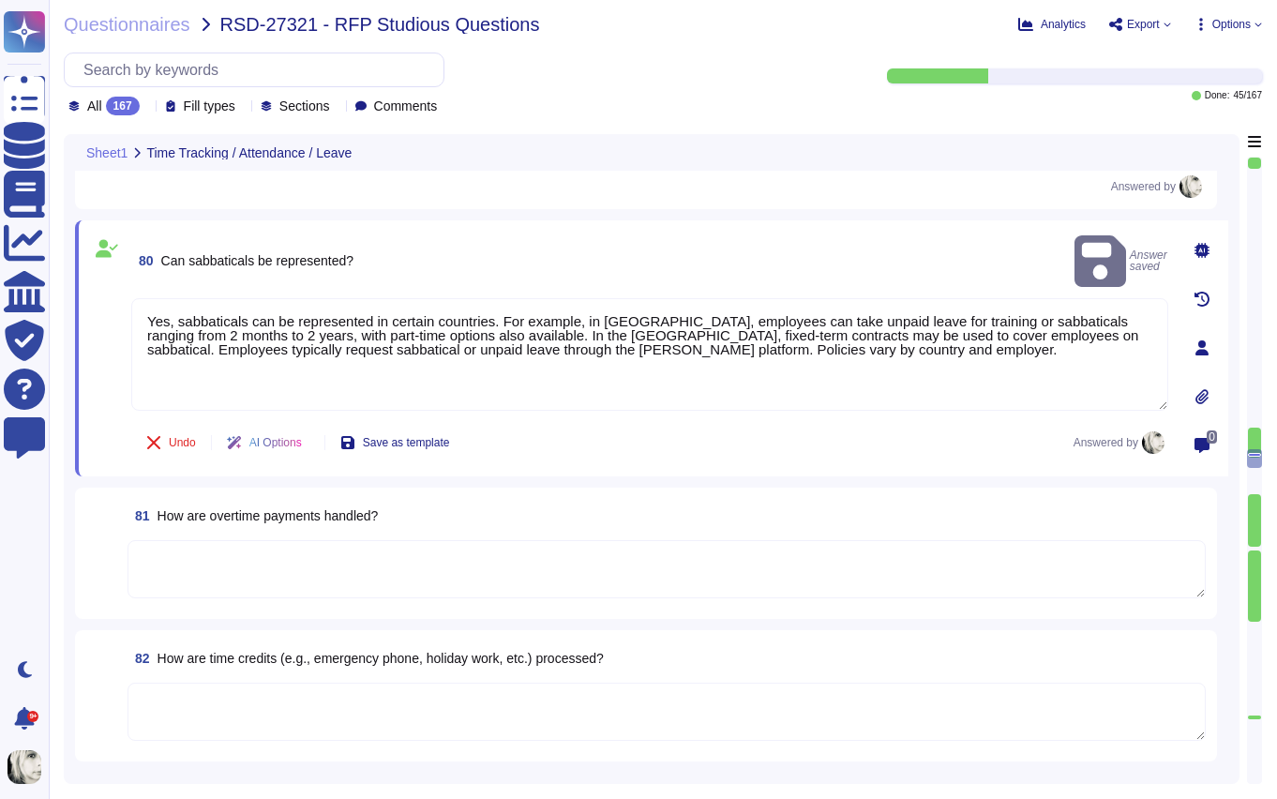
click at [212, 521] on span "How are overtime payments handled?" at bounding box center [268, 515] width 221 height 15
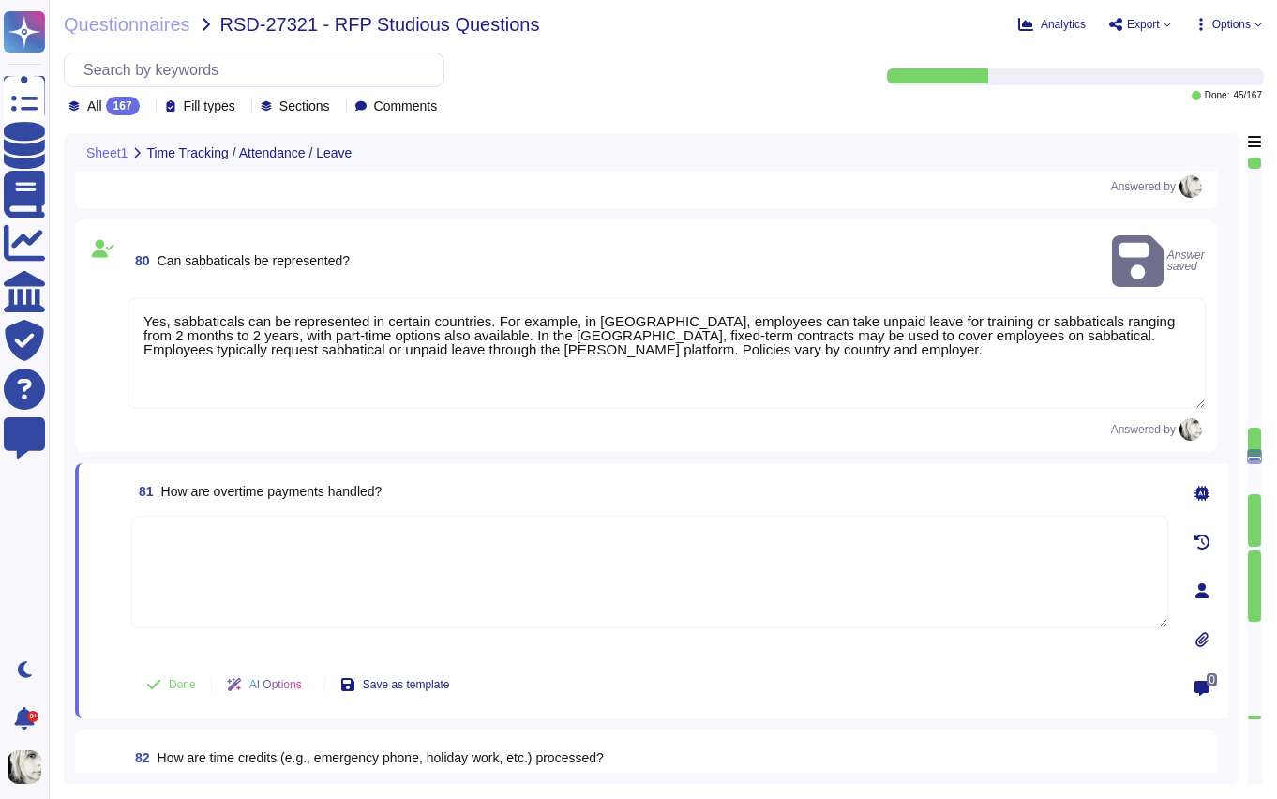
click at [212, 520] on textarea at bounding box center [649, 572] width 1037 height 113
click at [224, 484] on span "How are overtime payments handled?" at bounding box center [271, 491] width 221 height 15
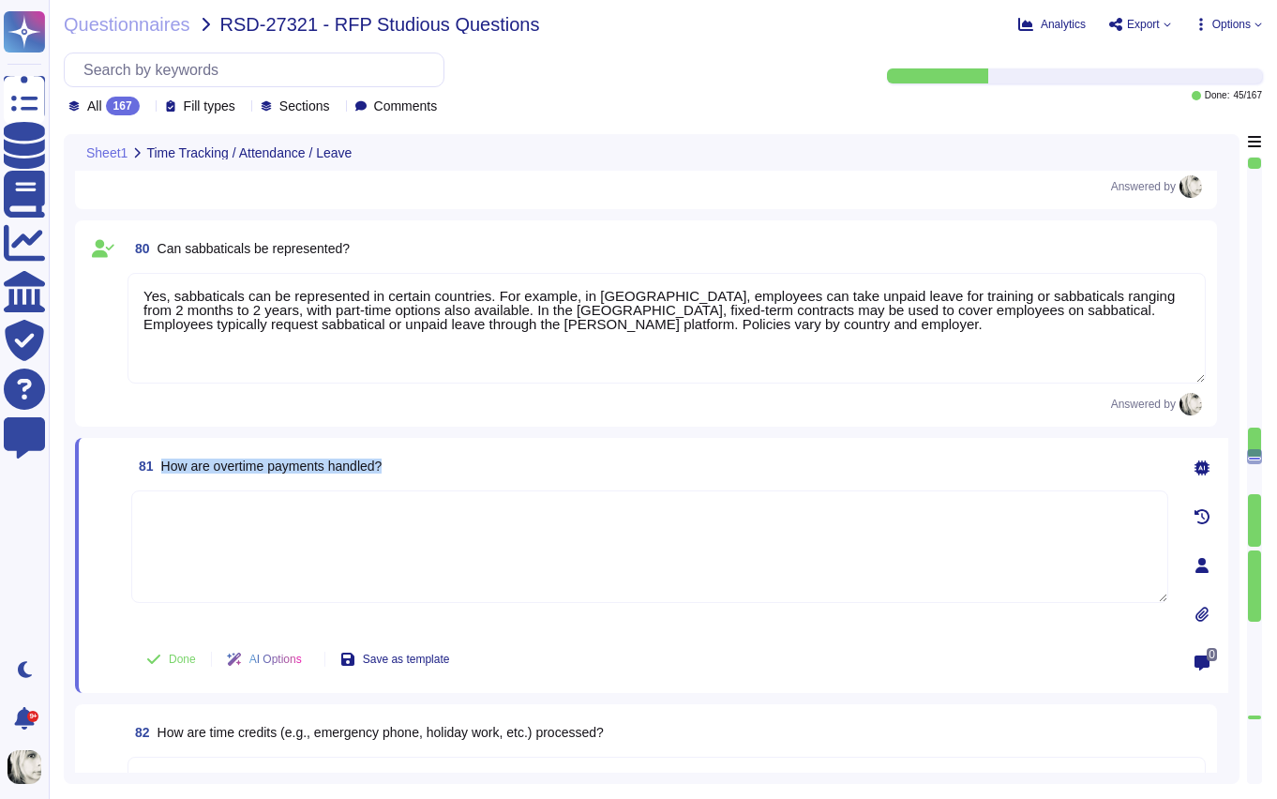
click at [313, 464] on span "How are overtime payments handled?" at bounding box center [271, 466] width 221 height 15
click at [182, 524] on textarea at bounding box center [649, 546] width 1037 height 113
paste textarea "Overtime payments vary by country and employment type. For EOR employees, overt…"
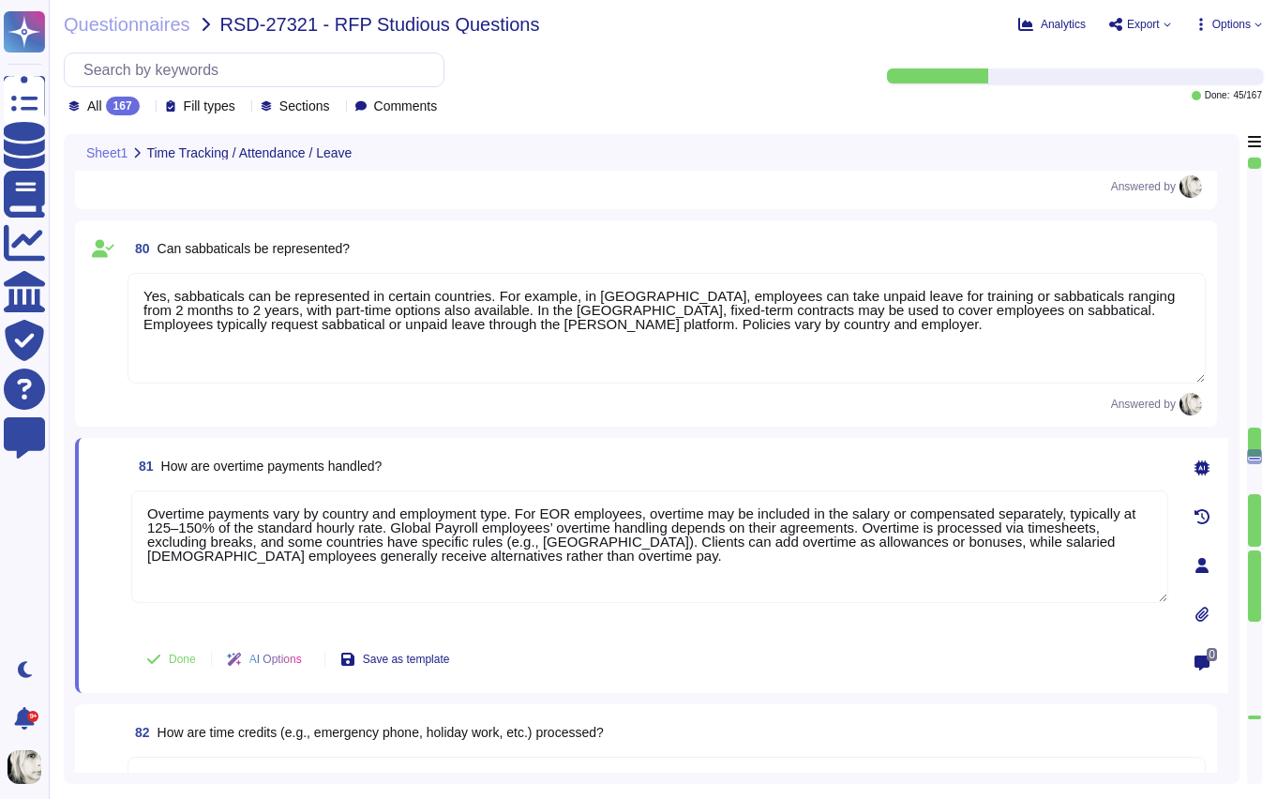
click at [142, 629] on div "81 How are overtime payments handled? Overtime payments vary by country and emp…" at bounding box center [629, 565] width 1078 height 233
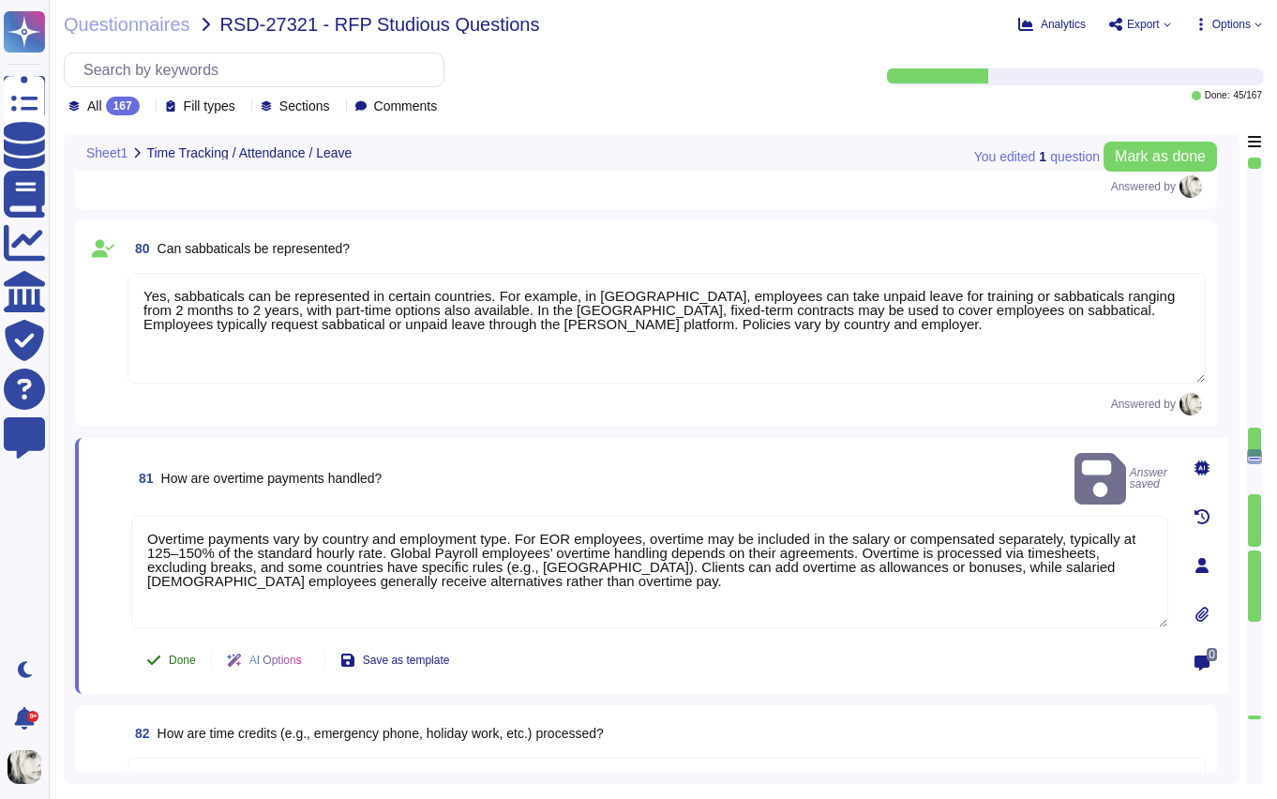
click at [164, 654] on button "Done" at bounding box center [171, 660] width 80 height 38
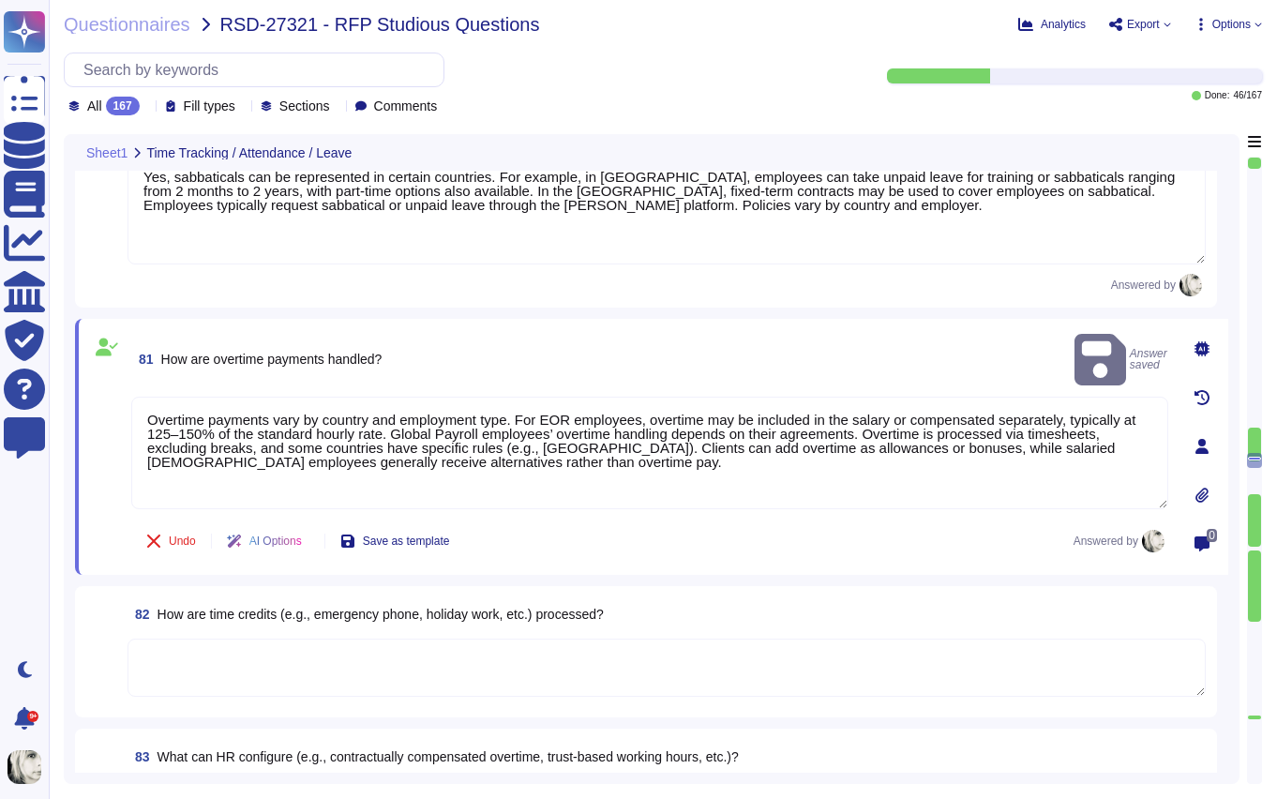
scroll to position [11908, 0]
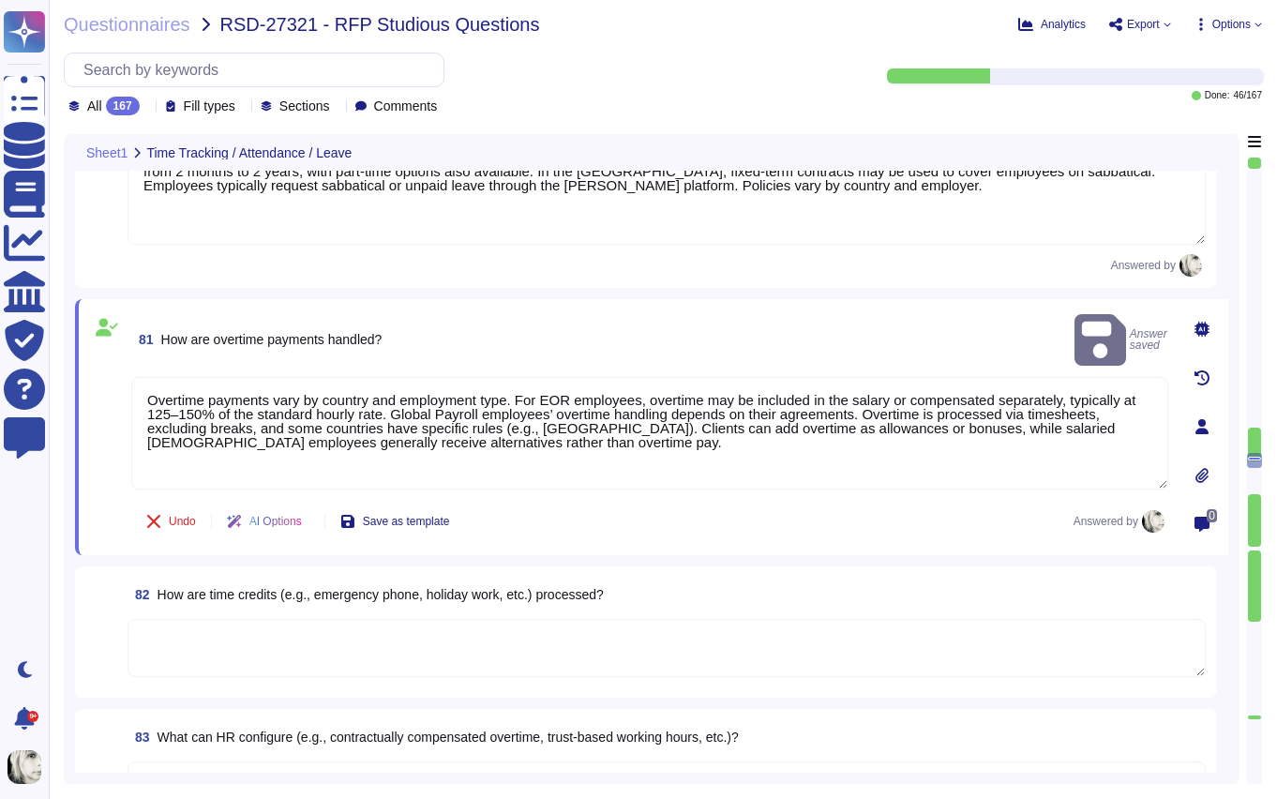
click at [205, 591] on span "How are time credits (e.g., emergency phone, holiday work, etc.) processed?" at bounding box center [381, 594] width 446 height 15
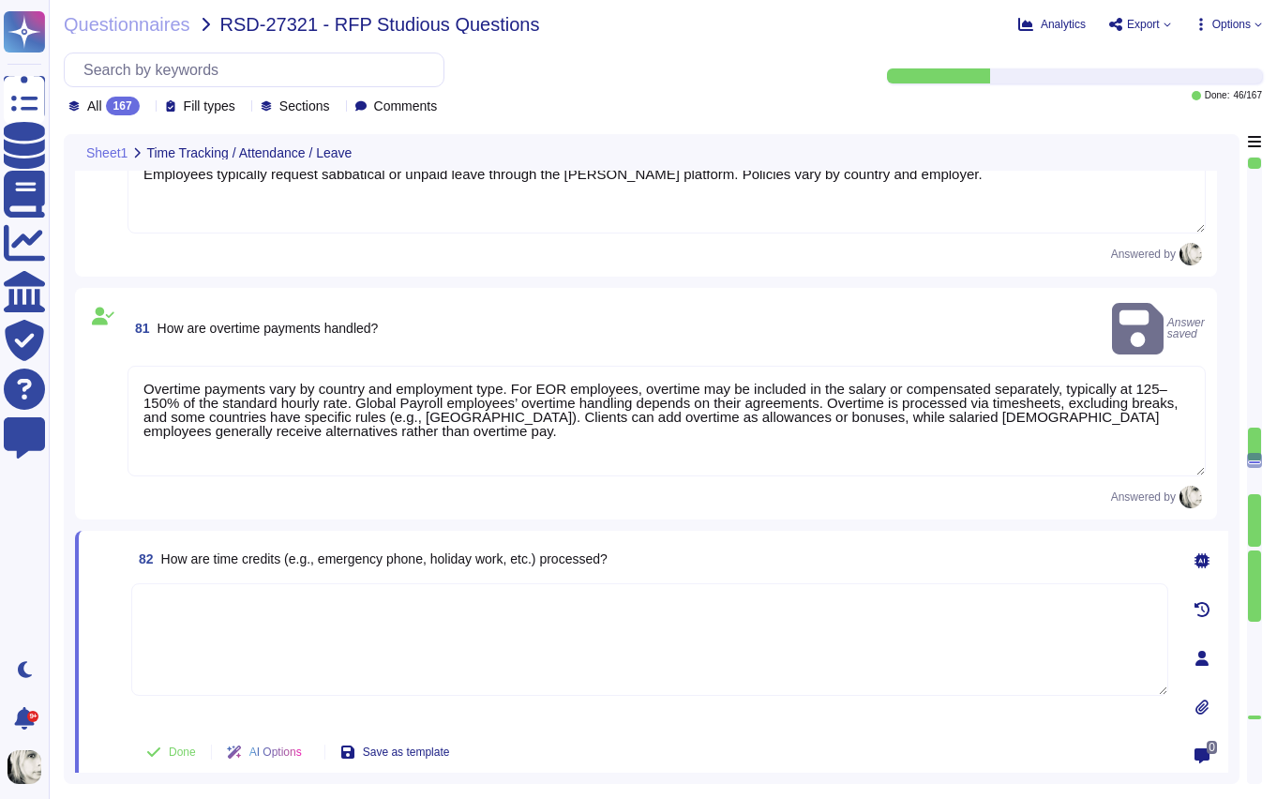
click at [205, 591] on textarea at bounding box center [649, 639] width 1037 height 113
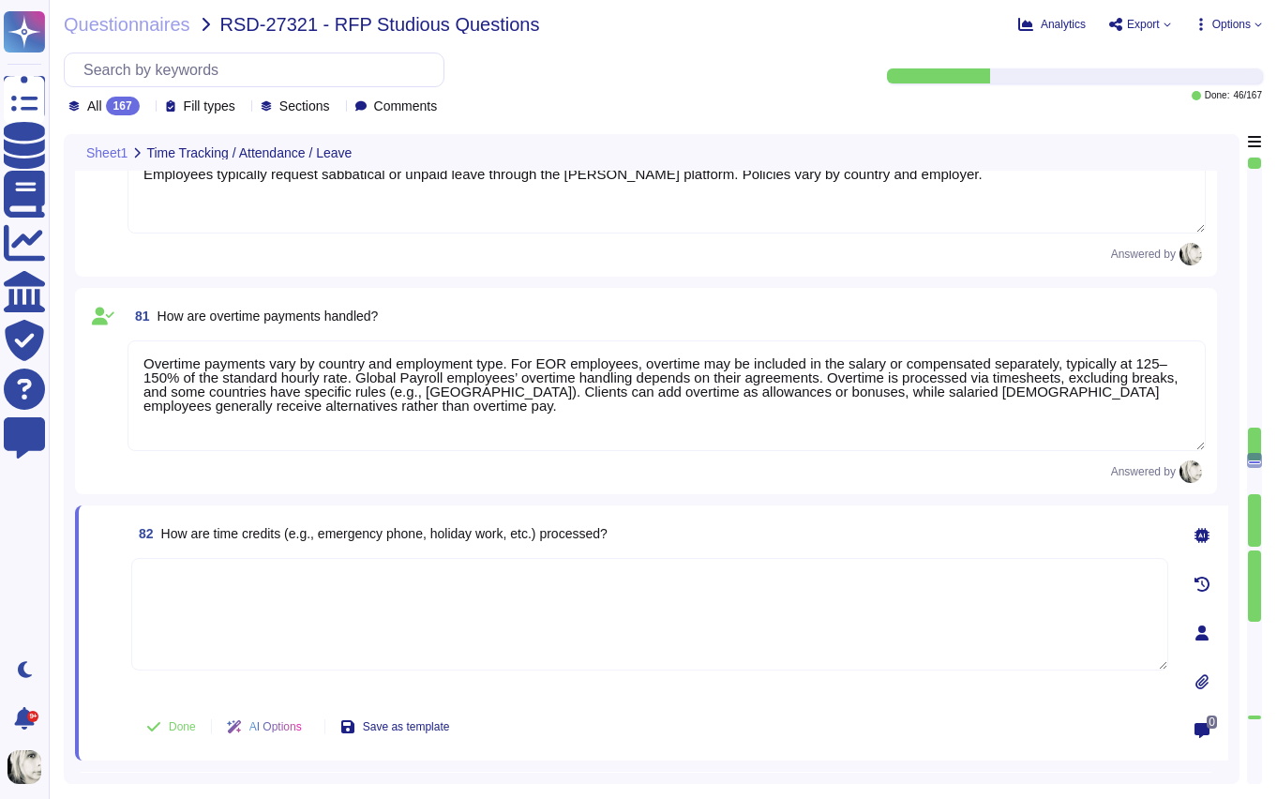
click at [216, 536] on span "How are time credits (e.g., emergency phone, holiday work, etc.) processed?" at bounding box center [384, 533] width 446 height 15
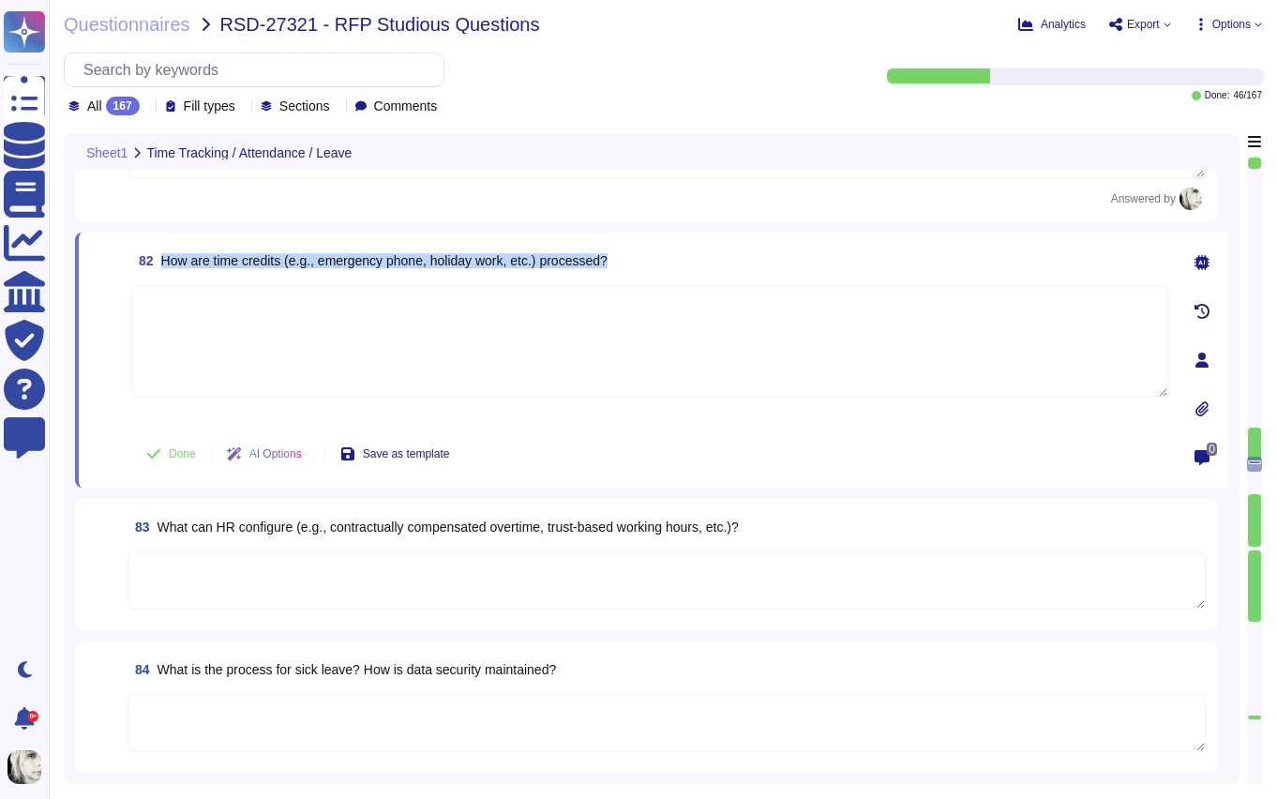
scroll to position [12195, 0]
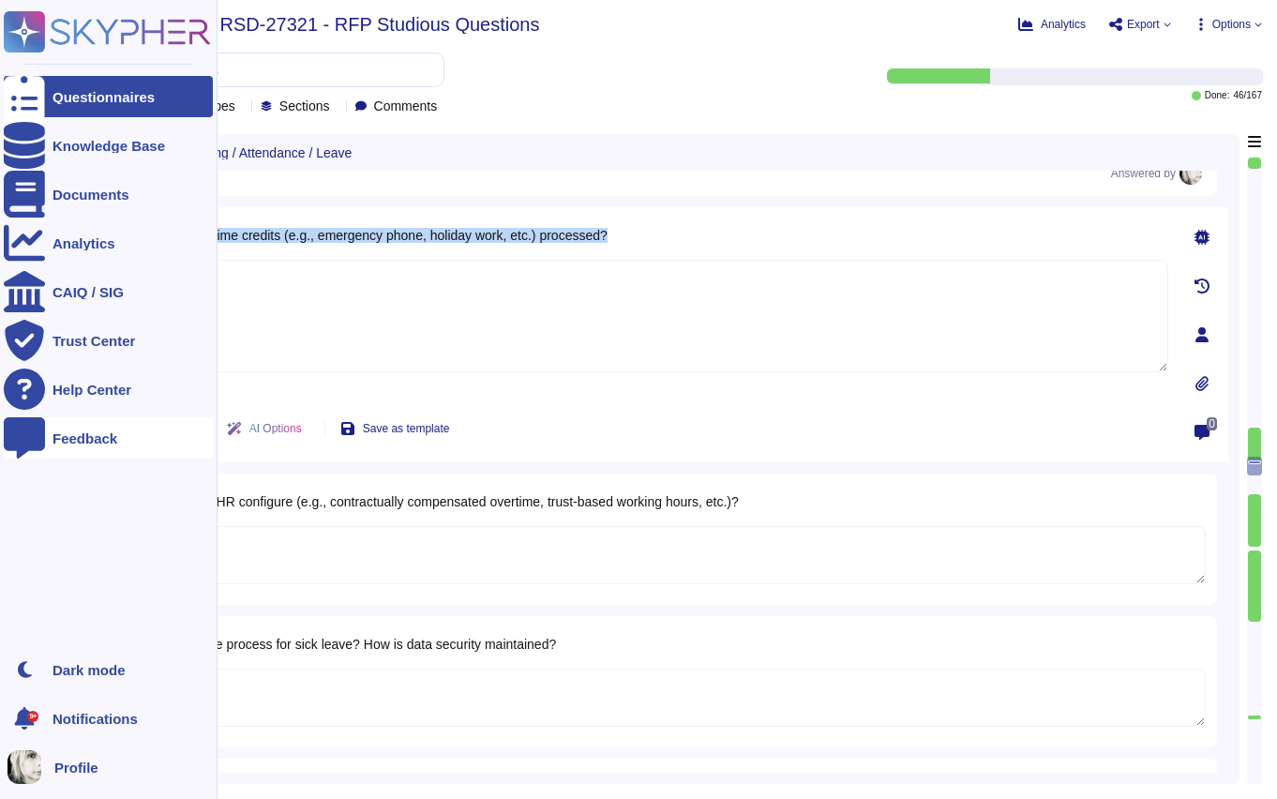
click at [255, 240] on span "How are time credits (e.g., emergency phone, holiday work, etc.) processed?" at bounding box center [384, 235] width 446 height 15
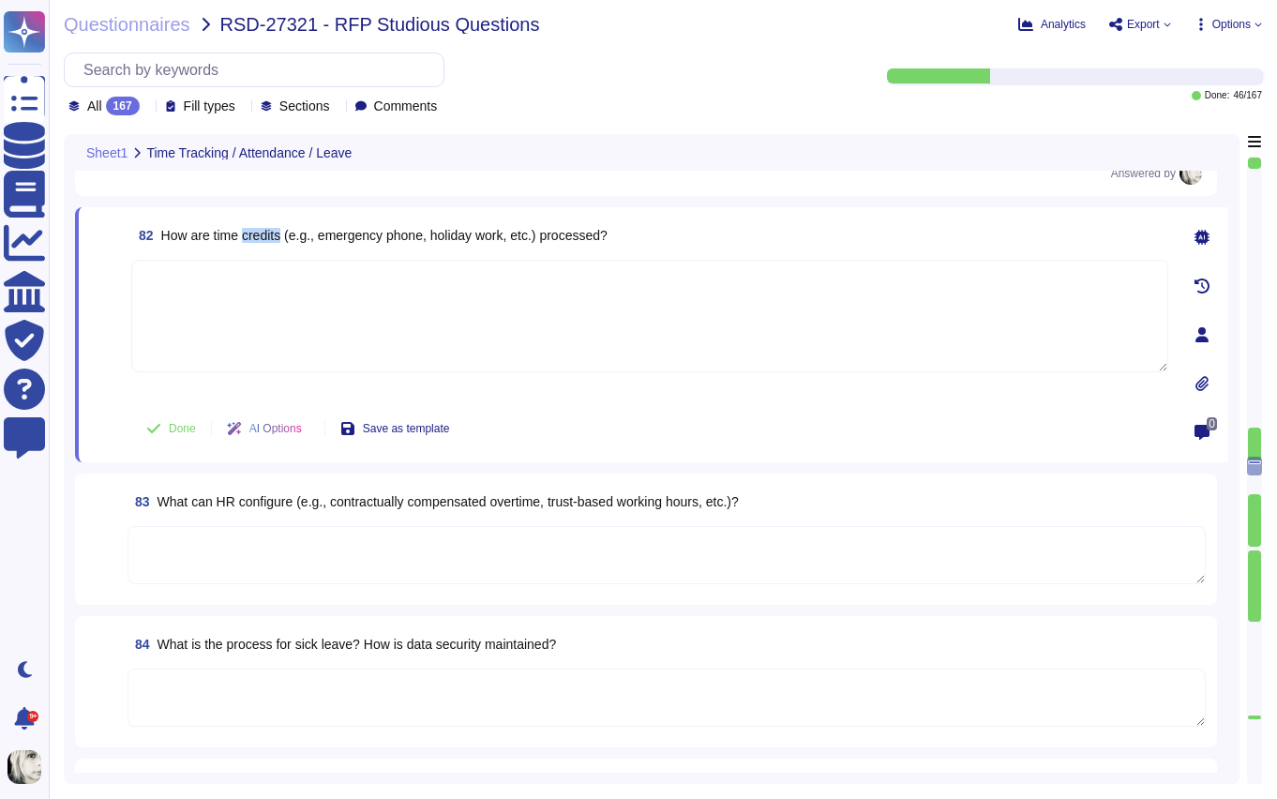
click at [255, 240] on span "How are time credits (e.g., emergency phone, holiday work, etc.) processed?" at bounding box center [384, 235] width 446 height 15
click at [207, 300] on textarea at bounding box center [649, 316] width 1037 height 113
paste textarea "Time credits for scenarios like on-call duty or holiday work are managed to ens…"
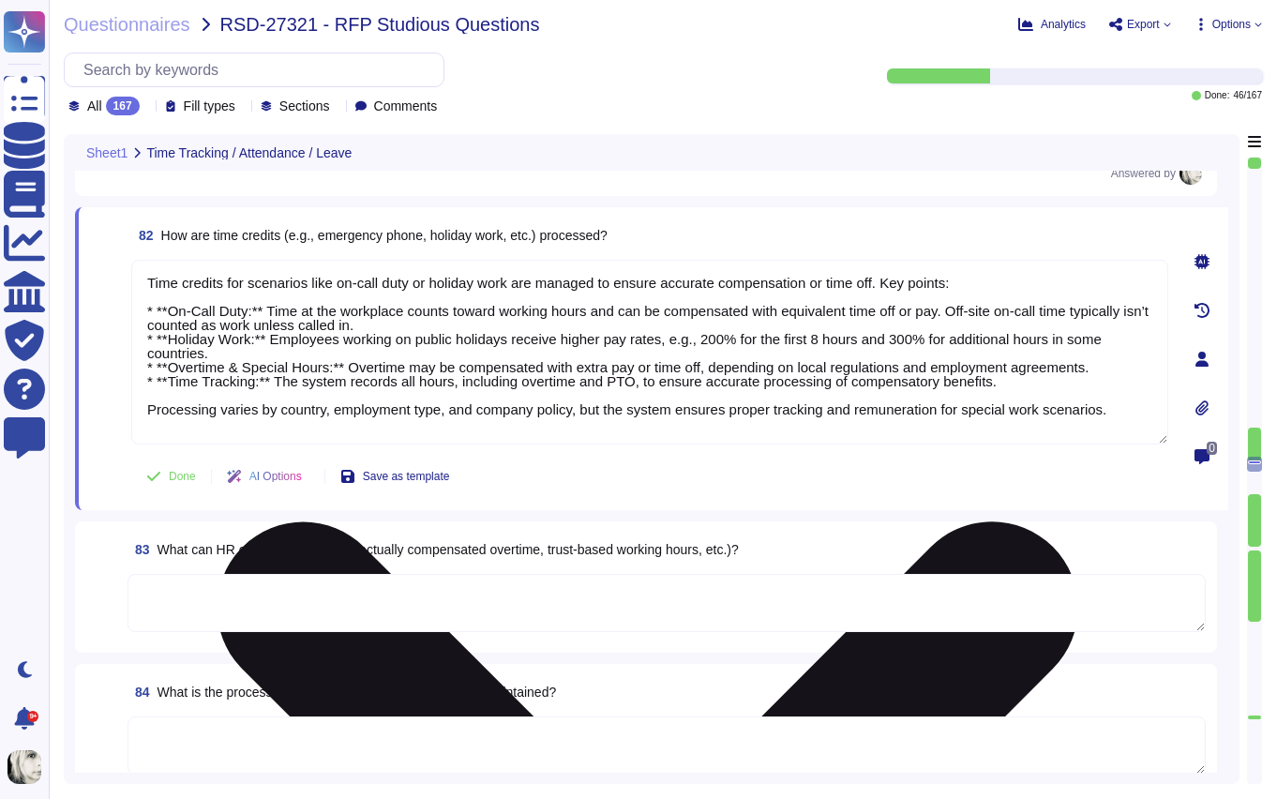
click at [171, 312] on textarea "Time credits for scenarios like on-call duty or holiday work are managed to ens…" at bounding box center [649, 352] width 1037 height 185
click at [173, 340] on textarea "Time credits for scenarios like on-call duty or holiday work are managed to ens…" at bounding box center [649, 352] width 1037 height 185
click at [172, 363] on textarea "Time credits for scenarios like on-call duty or holiday work are managed to ens…" at bounding box center [649, 352] width 1037 height 185
click at [172, 375] on textarea "Time credits for scenarios like on-call duty or holiday work are managed to ens…" at bounding box center [649, 352] width 1037 height 185
click at [263, 380] on textarea "Time credits for scenarios like on-call duty or holiday work are managed to ens…" at bounding box center [649, 352] width 1037 height 185
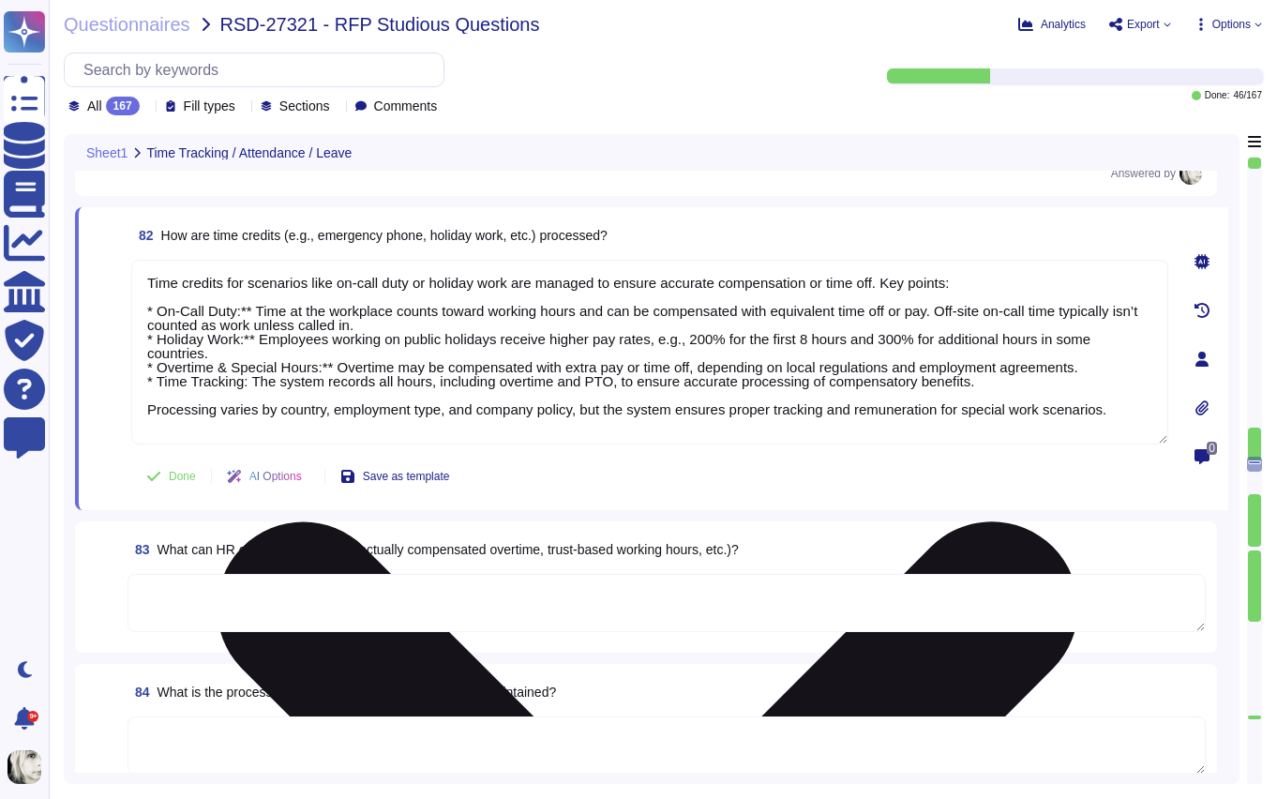
click at [338, 366] on textarea "Time credits for scenarios like on-call duty or holiday work are managed to ens…" at bounding box center [649, 352] width 1037 height 185
click at [259, 333] on textarea "Time credits for scenarios like on-call duty or holiday work are managed to ens…" at bounding box center [649, 352] width 1037 height 185
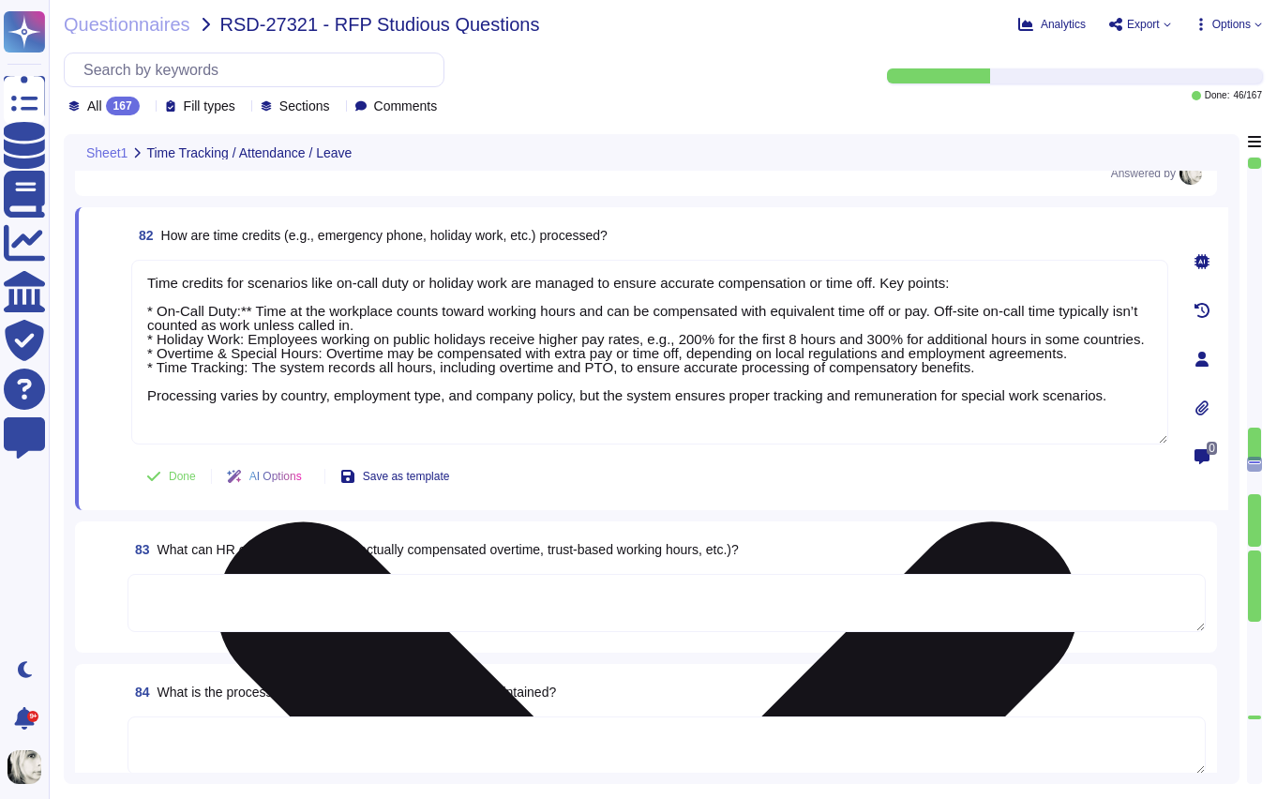
click at [255, 309] on textarea "Time credits for scenarios like on-call duty or holiday work are managed to ens…" at bounding box center [649, 352] width 1037 height 185
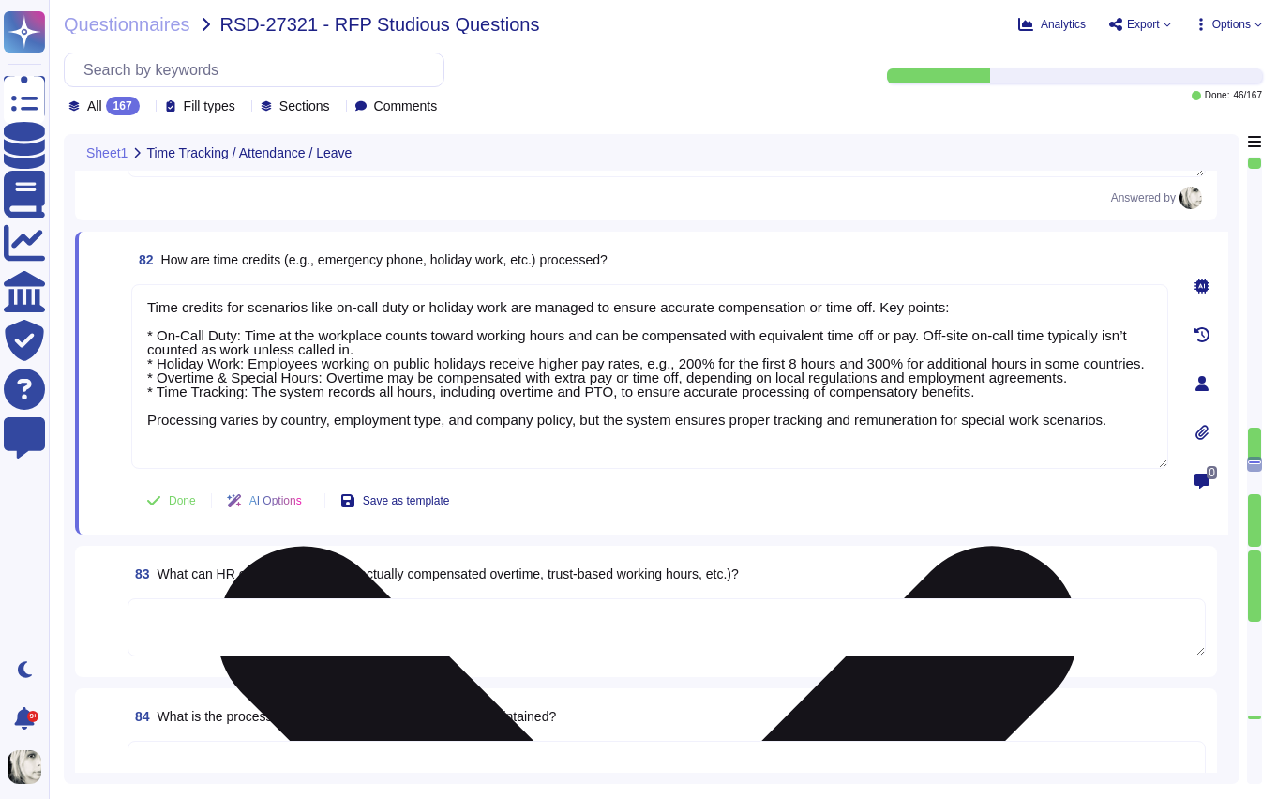
scroll to position [12177, 0]
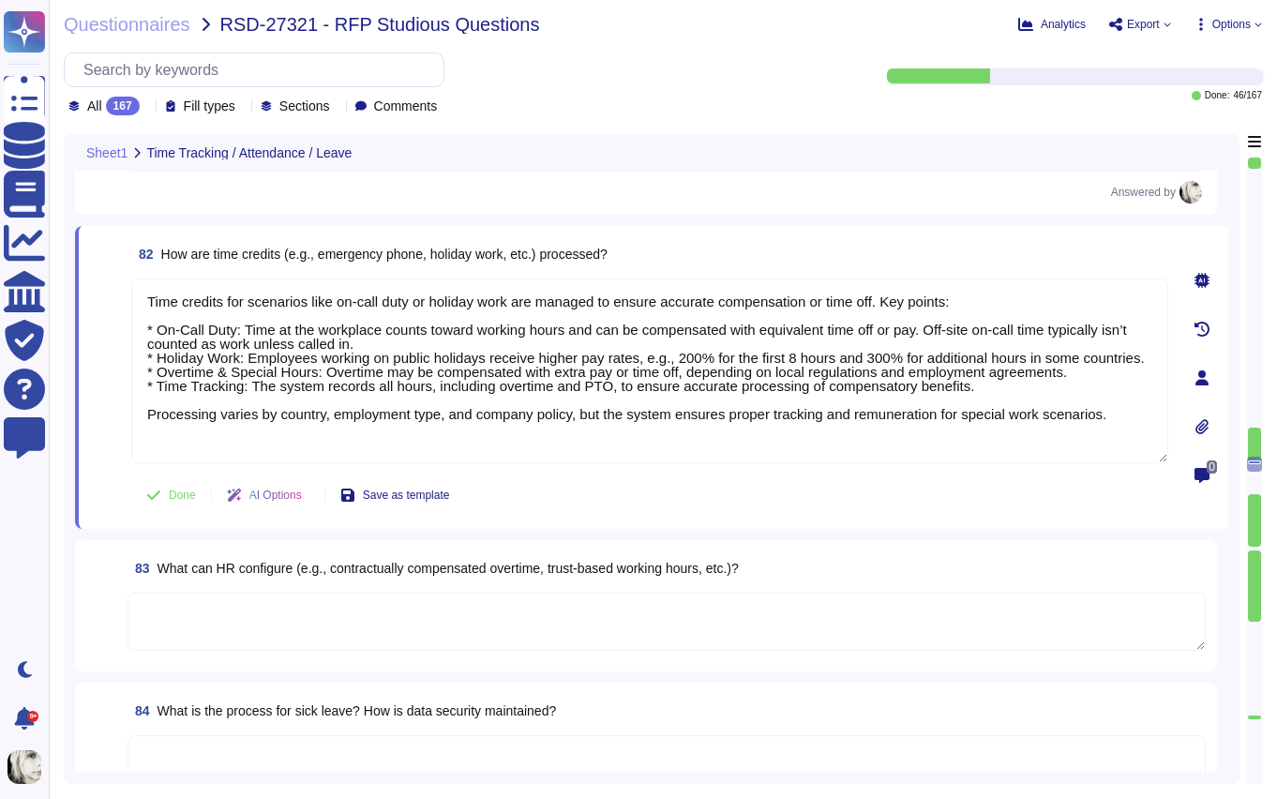
click at [96, 464] on span at bounding box center [107, 371] width 34 height 187
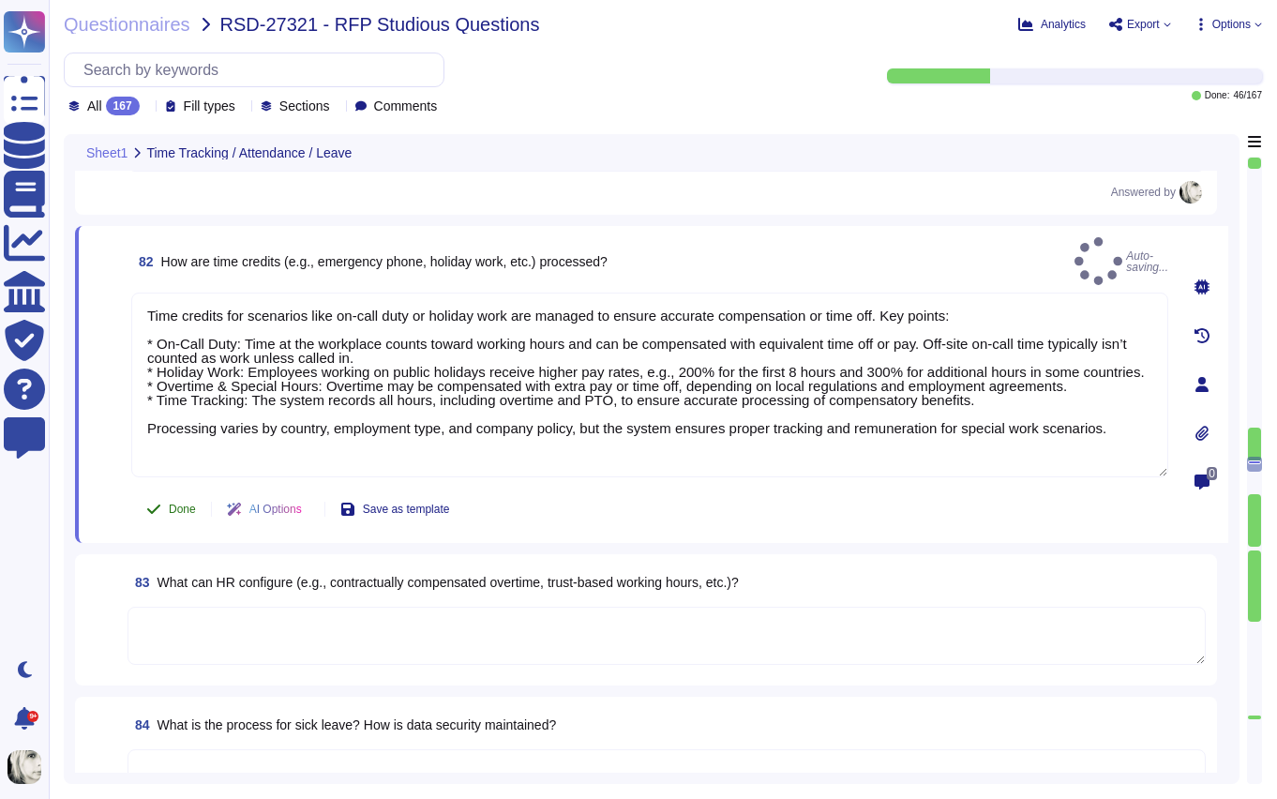
click at [180, 504] on span "Done" at bounding box center [182, 509] width 27 height 11
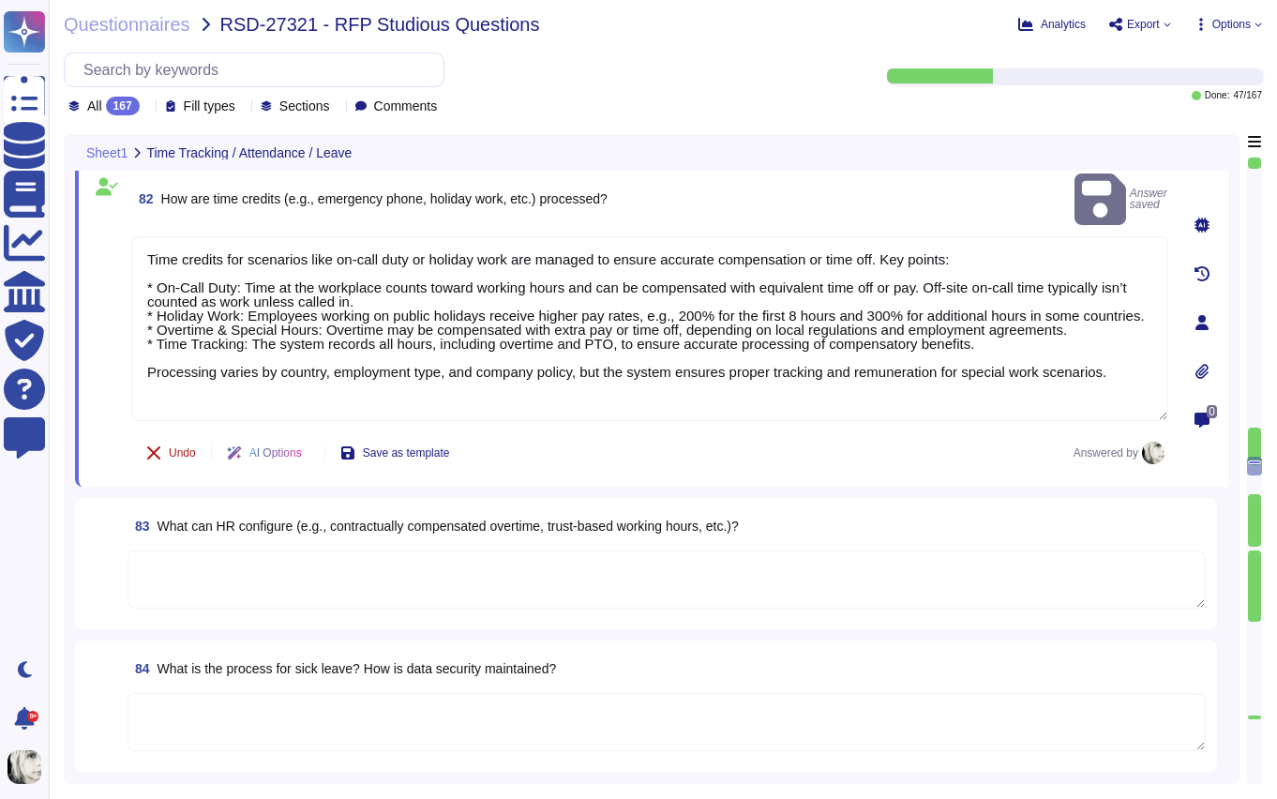
scroll to position [12286, 0]
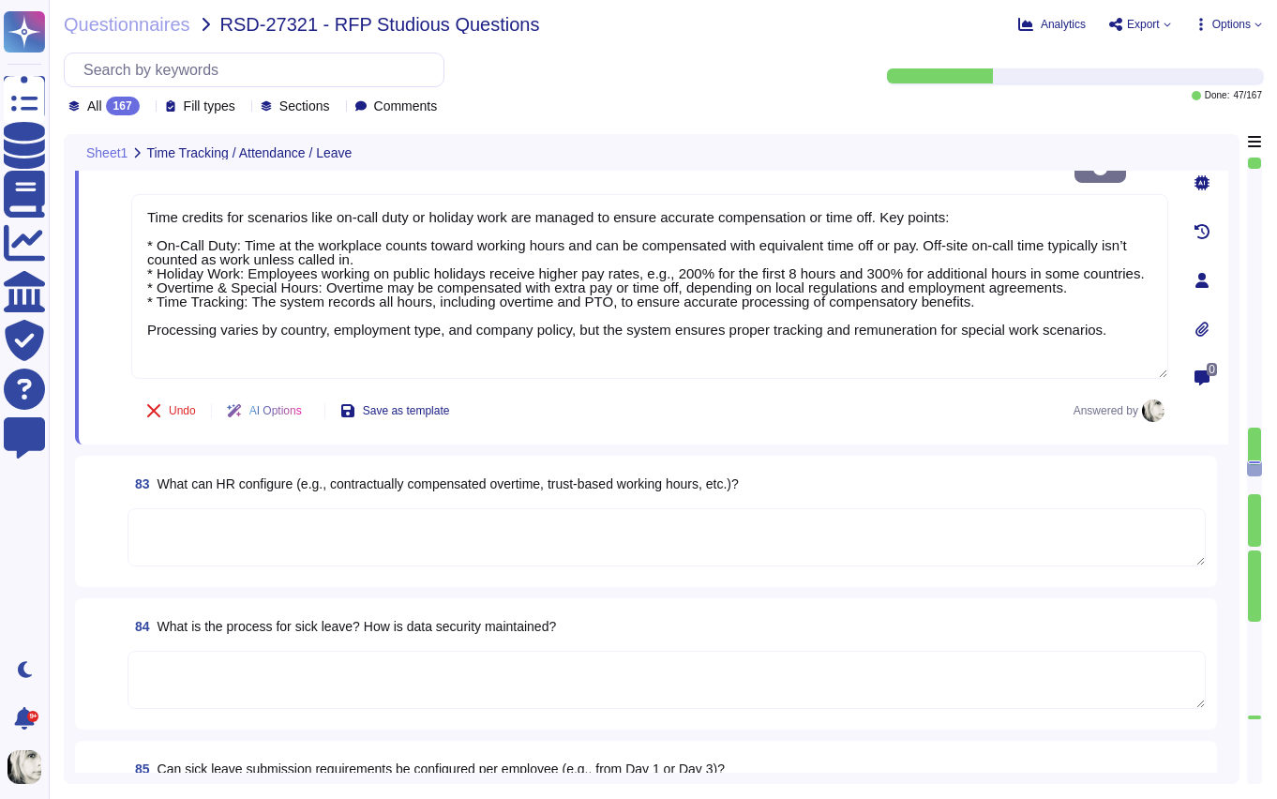
click at [198, 476] on span "What can HR configure (e.g., contractually compensated overtime, trust-based wo…" at bounding box center [448, 483] width 581 height 15
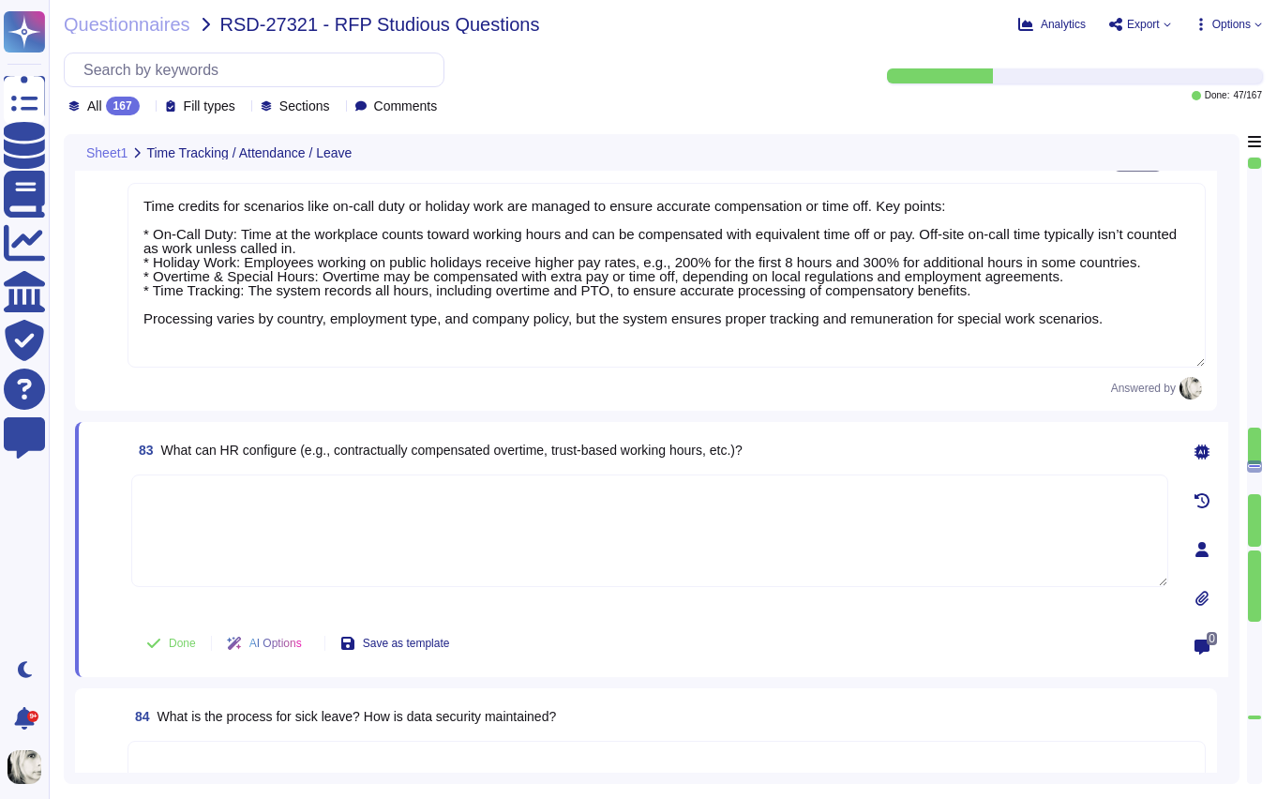
click at [198, 474] on textarea at bounding box center [649, 530] width 1037 height 113
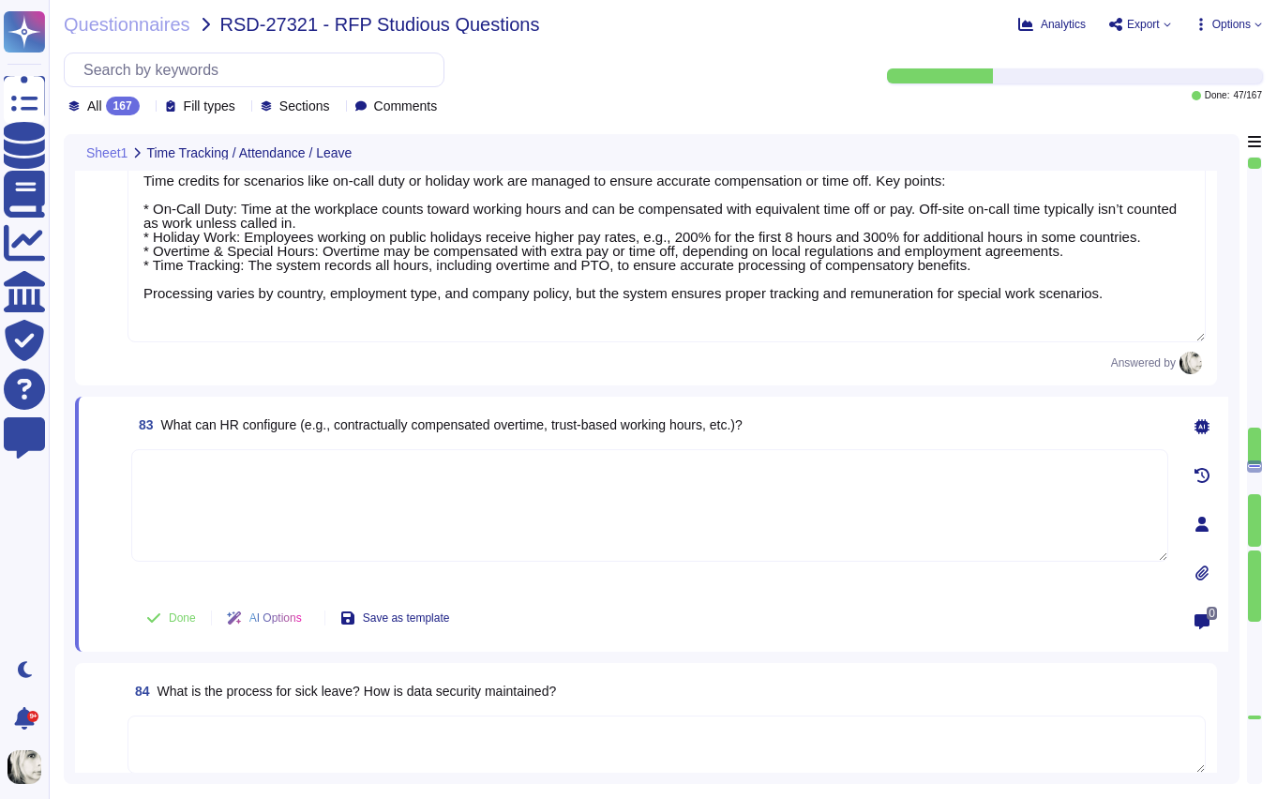
click at [202, 431] on span "What can HR configure (e.g., contractually compensated overtime, trust-based wo…" at bounding box center [451, 424] width 581 height 15
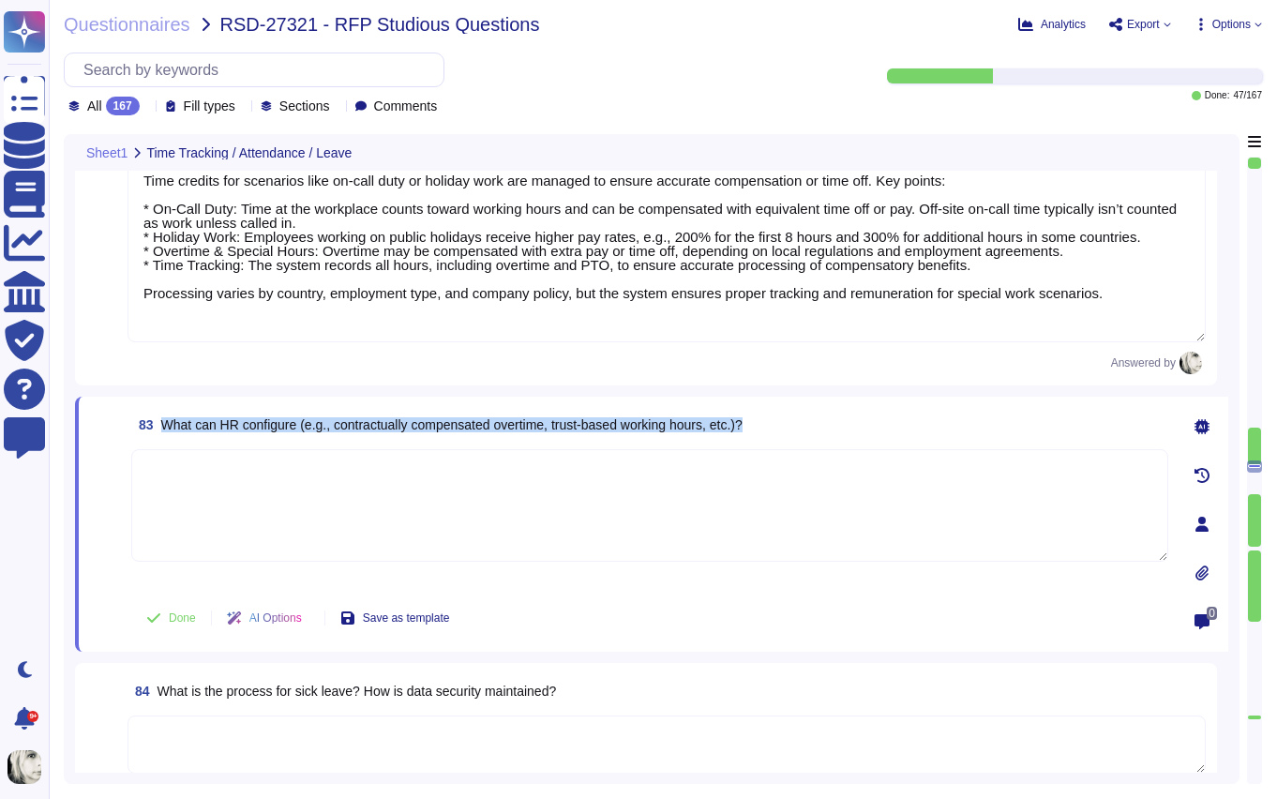
click at [202, 431] on span "What can HR configure (e.g., contractually compensated overtime, trust-based wo…" at bounding box center [451, 424] width 581 height 15
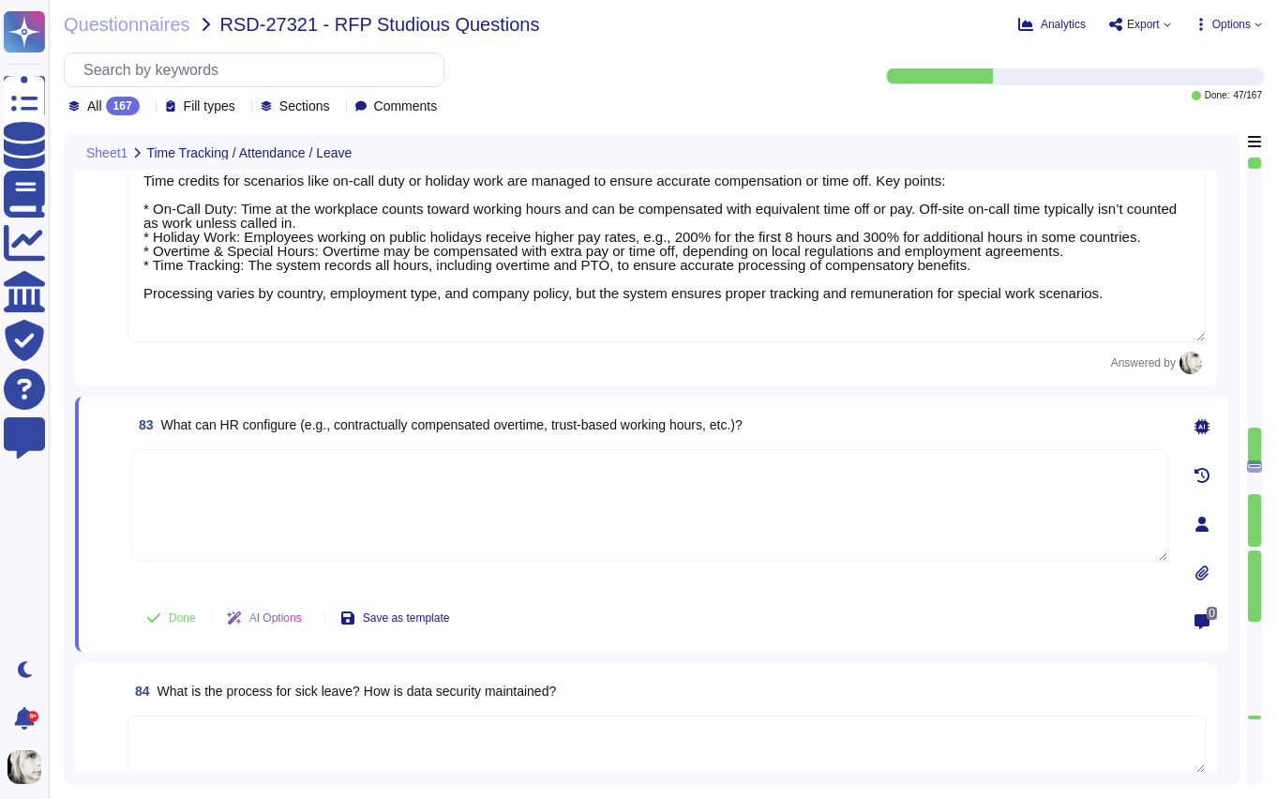
click at [176, 482] on textarea at bounding box center [649, 505] width 1037 height 113
paste textarea "HR can configure working hours and compensation policies on the platform, inclu…"
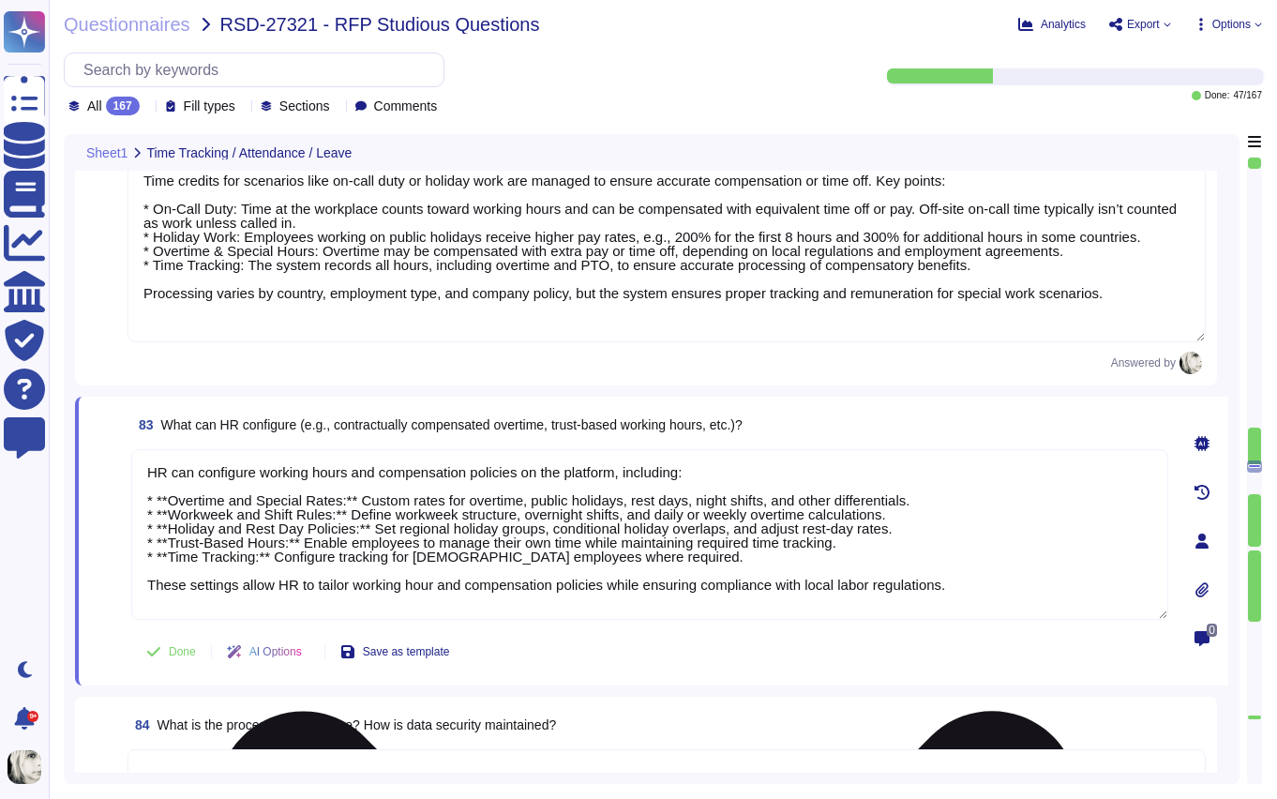
click at [170, 493] on textarea "HR can configure working hours and compensation policies on the platform, inclu…" at bounding box center [649, 534] width 1037 height 171
click at [169, 508] on textarea "HR can configure working hours and compensation policies on the platform, inclu…" at bounding box center [649, 534] width 1037 height 171
click at [169, 522] on textarea "HR can configure working hours and compensation policies on the platform, inclu…" at bounding box center [649, 534] width 1037 height 171
click at [171, 542] on textarea "HR can configure working hours and compensation policies on the platform, inclu…" at bounding box center [649, 534] width 1037 height 171
click at [169, 551] on textarea "HR can configure working hours and compensation policies on the platform, inclu…" at bounding box center [649, 534] width 1037 height 171
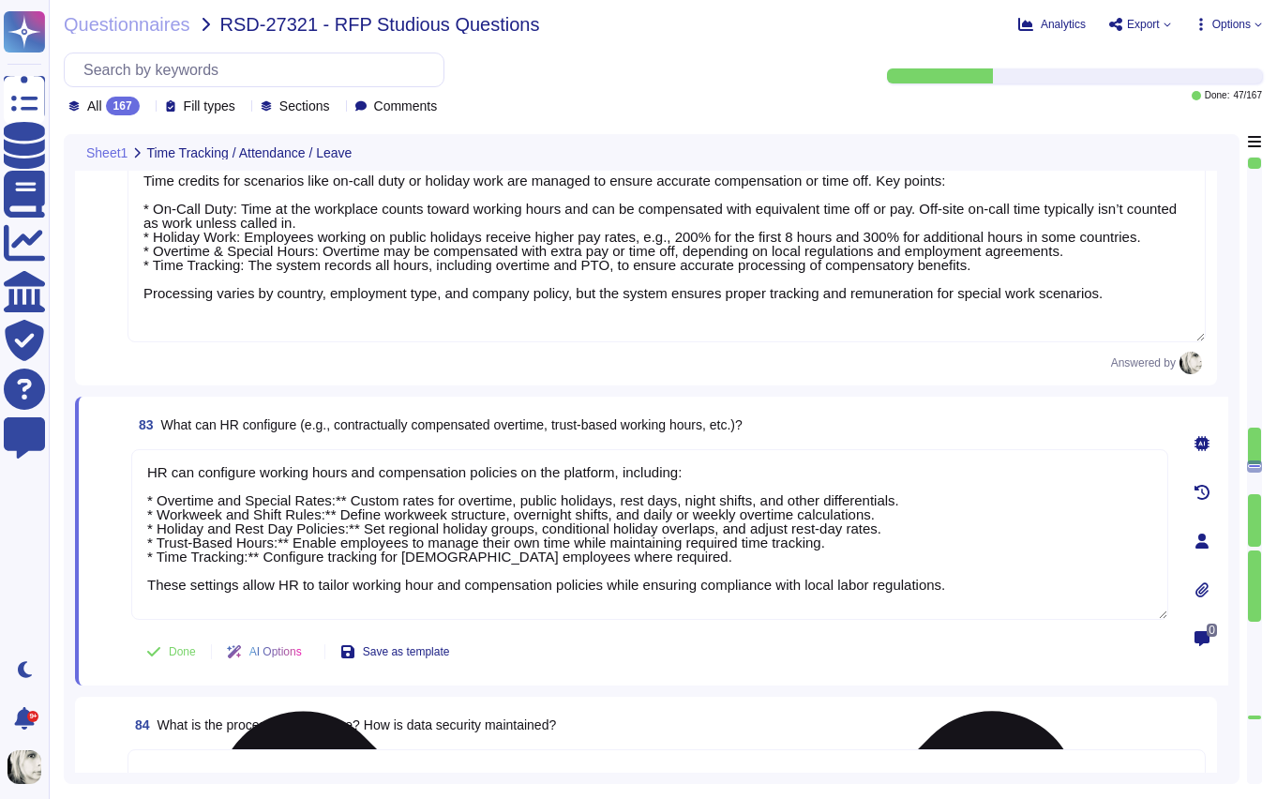
click at [349, 495] on textarea "HR can configure working hours and compensation policies on the platform, inclu…" at bounding box center [649, 534] width 1037 height 171
click at [338, 516] on textarea "HR can configure working hours and compensation policies on the platform, inclu…" at bounding box center [649, 534] width 1037 height 171
click at [362, 527] on textarea "HR can configure working hours and compensation policies on the platform, inclu…" at bounding box center [649, 534] width 1037 height 171
drag, startPoint x: 293, startPoint y: 541, endPoint x: 287, endPoint y: 567, distance: 27.1
click at [293, 541] on textarea "HR can configure working hours and compensation policies on the platform, inclu…" at bounding box center [649, 534] width 1037 height 171
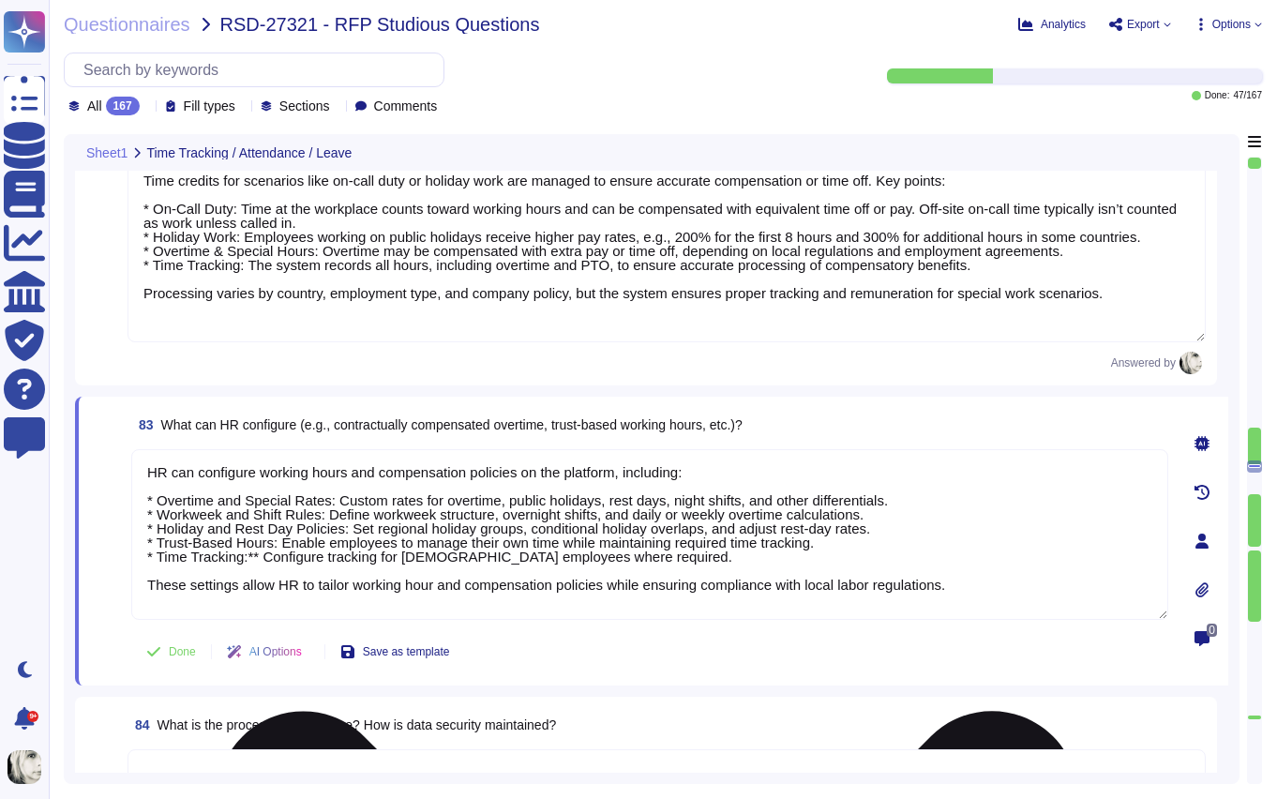
click at [263, 556] on textarea "HR can configure working hours and compensation policies on the platform, inclu…" at bounding box center [649, 534] width 1037 height 171
click at [105, 618] on span at bounding box center [107, 535] width 34 height 173
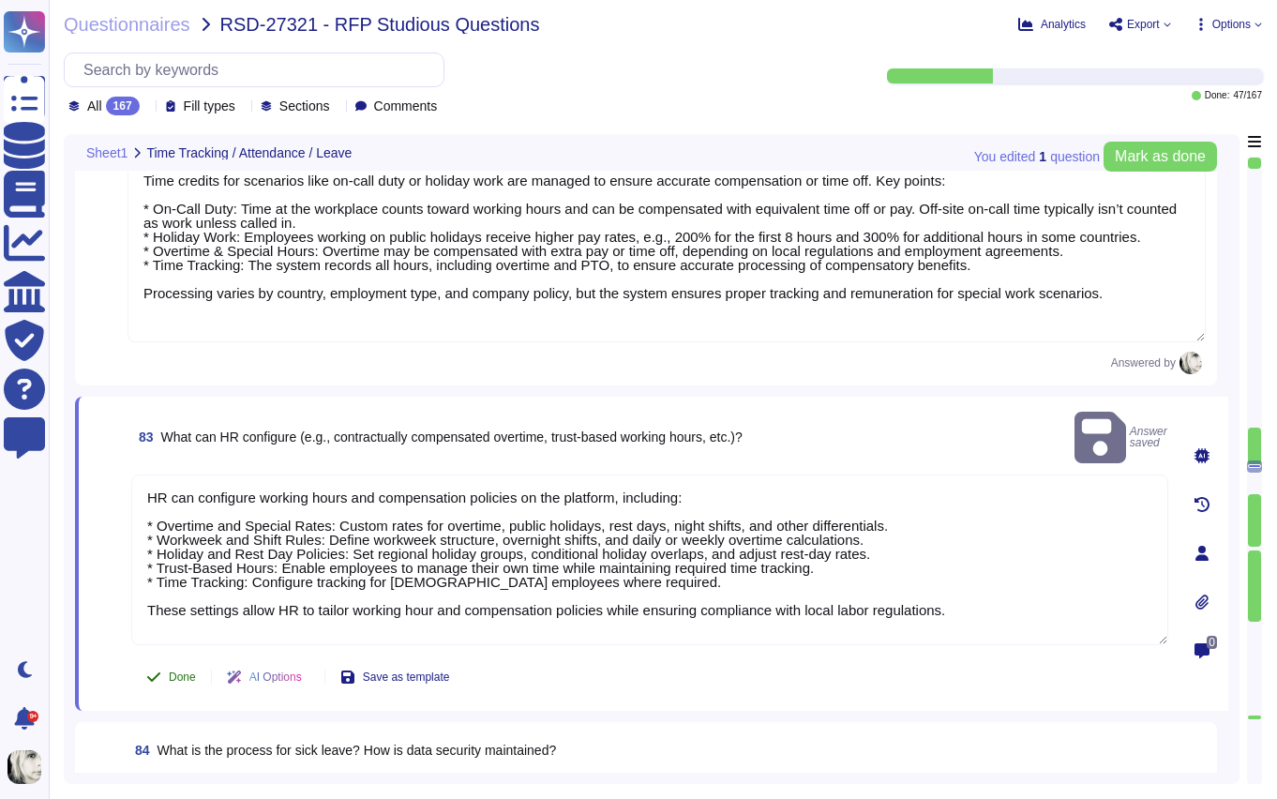
click at [176, 671] on span "Done" at bounding box center [182, 676] width 27 height 11
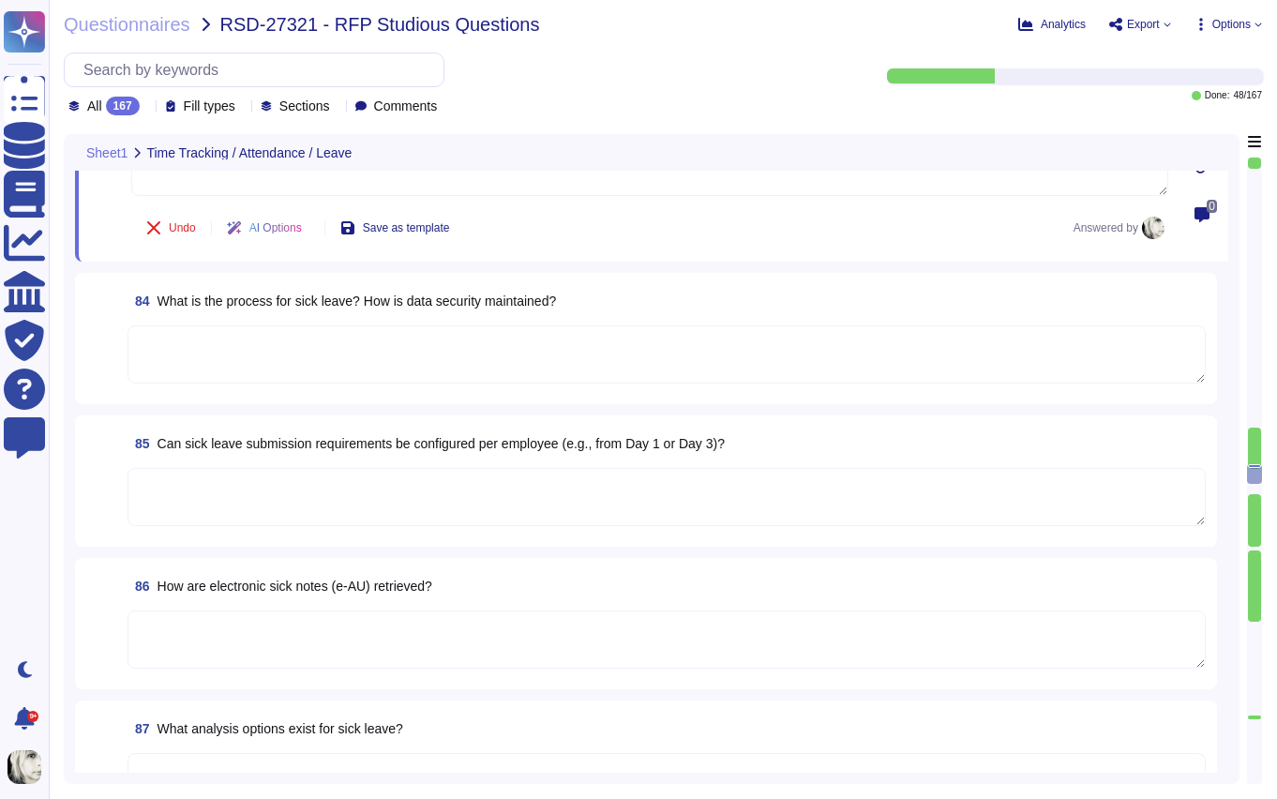
scroll to position [12720, 0]
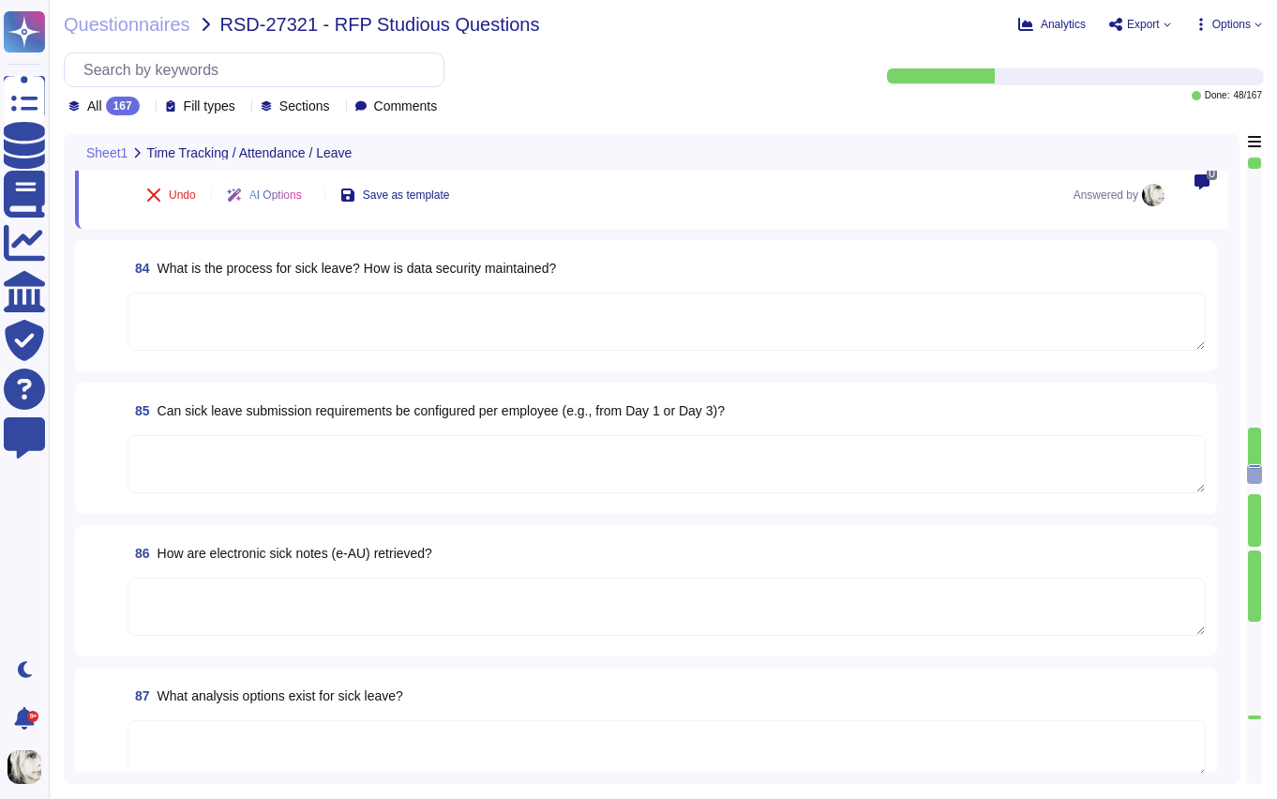
click at [353, 261] on span "What is the process for sick leave? How is data security maintained?" at bounding box center [357, 268] width 399 height 15
click at [353, 261] on span "84 What is the process for sick leave? How is data security maintained?" at bounding box center [342, 268] width 429 height 34
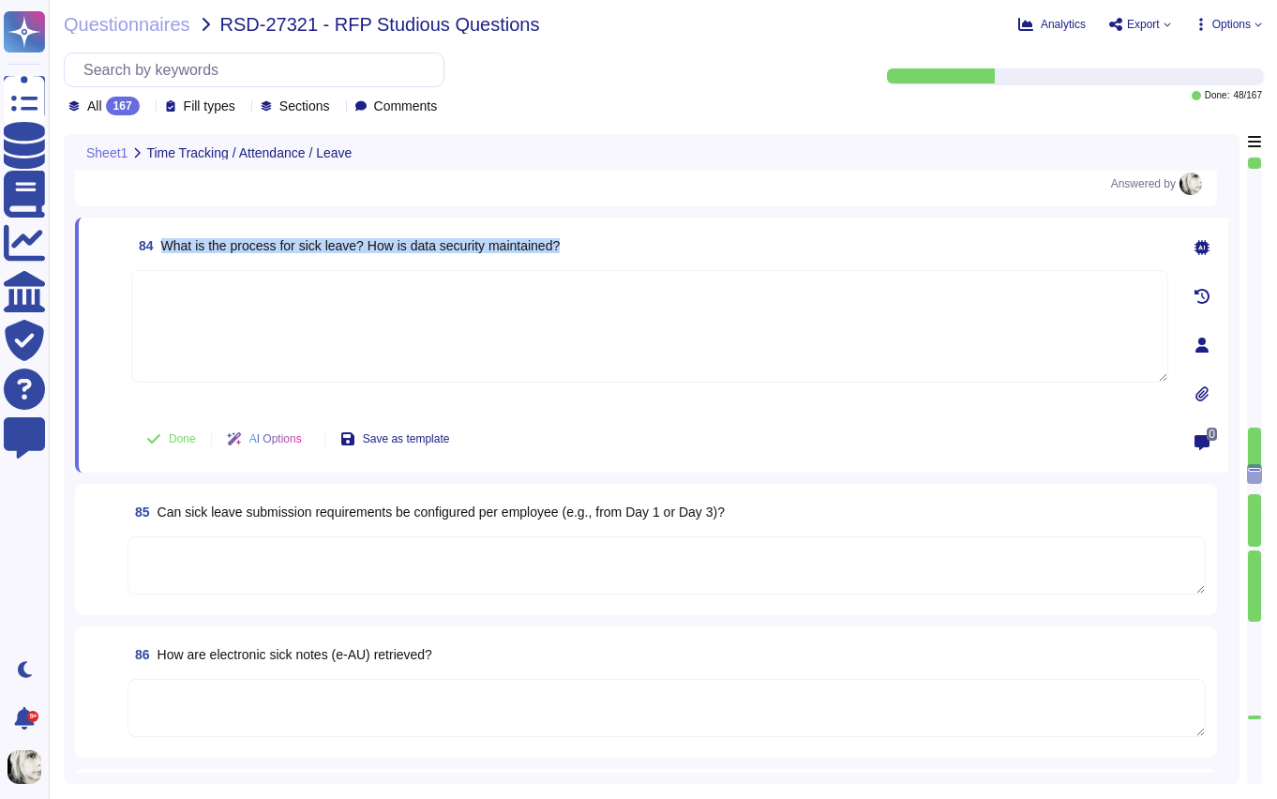
click at [353, 261] on span "84 What is the process for sick leave? How is data security maintained?" at bounding box center [345, 246] width 429 height 34
click at [211, 242] on span "What is the process for sick leave? How is data security maintained?" at bounding box center [360, 245] width 399 height 15
click at [272, 311] on textarea at bounding box center [649, 326] width 1037 height 113
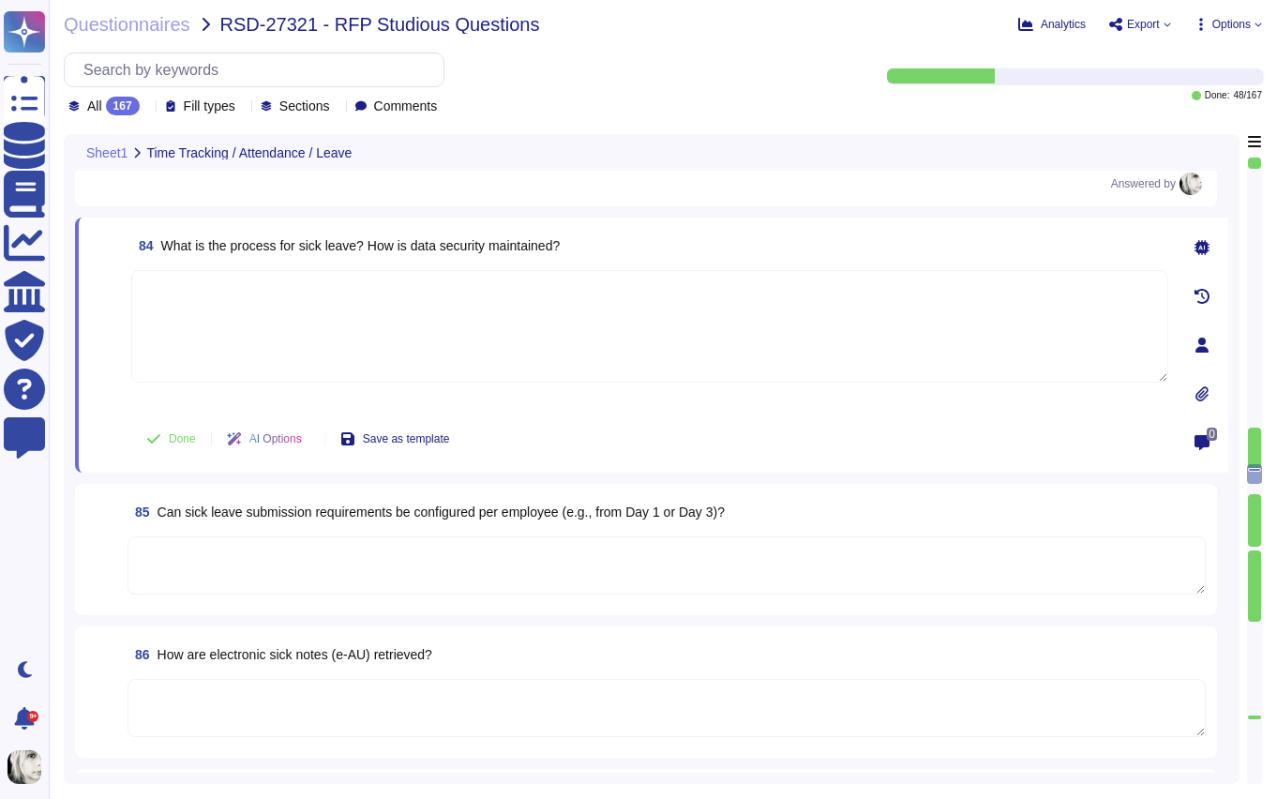
paste textarea "At Deel, sick leave is managed through the platform, where employees log absenc…"
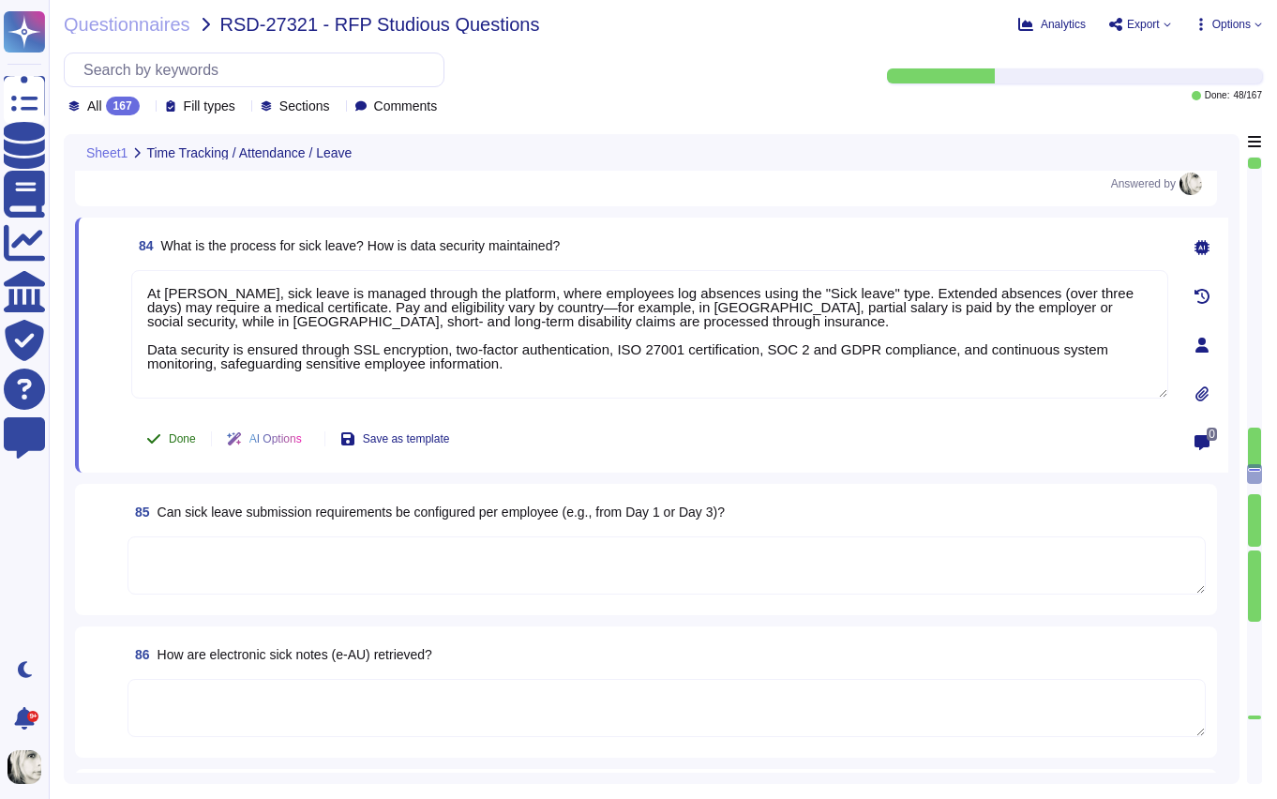
click at [174, 441] on span "Done" at bounding box center [182, 438] width 27 height 11
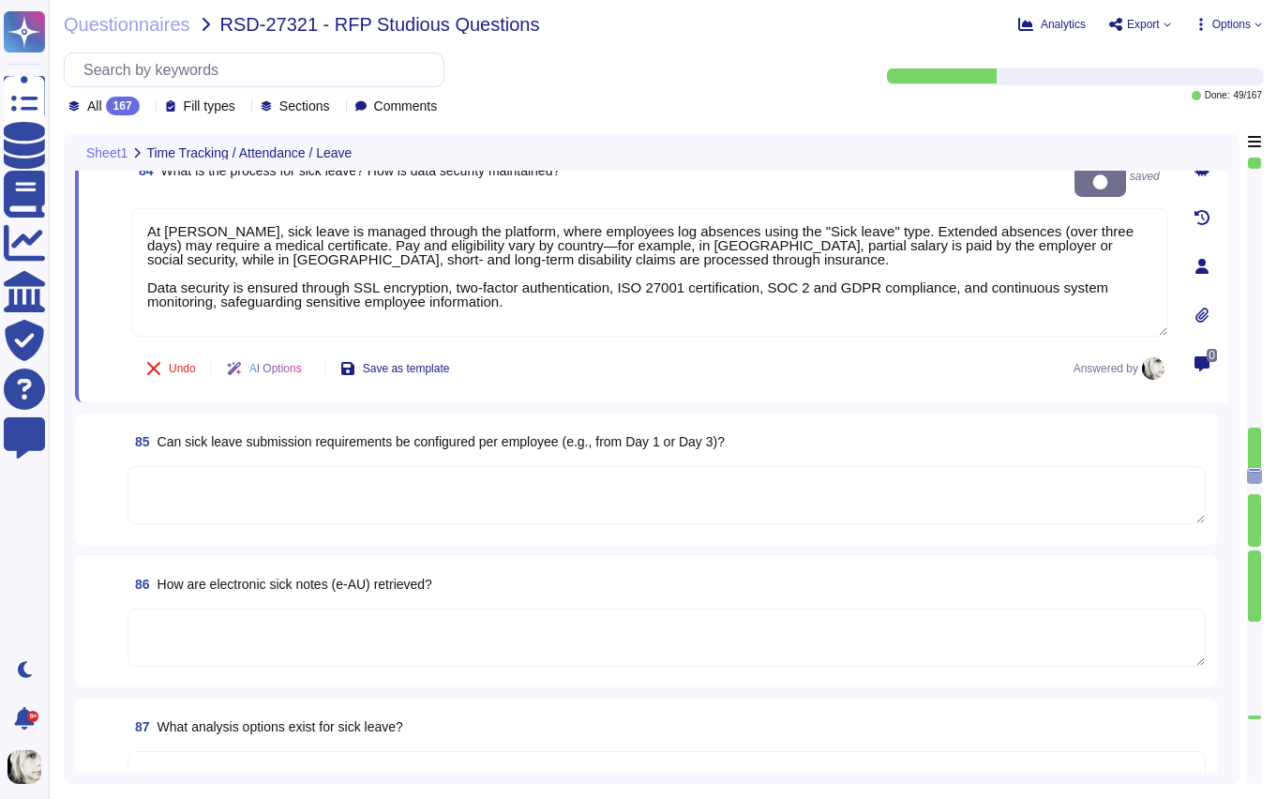
scroll to position [12809, 0]
click at [204, 433] on span "Can sick leave submission requirements be configured per employee (e.g., from D…" at bounding box center [441, 440] width 567 height 15
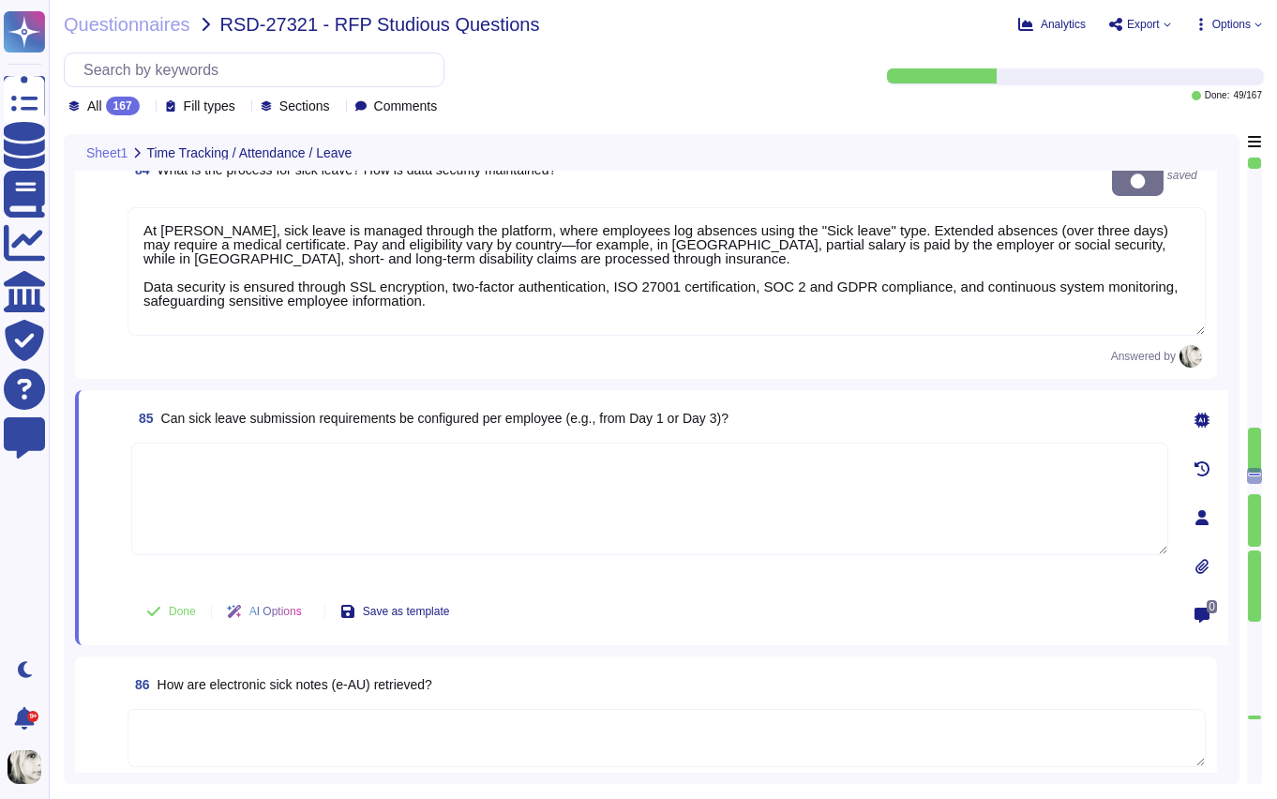
click at [204, 443] on textarea at bounding box center [649, 499] width 1037 height 113
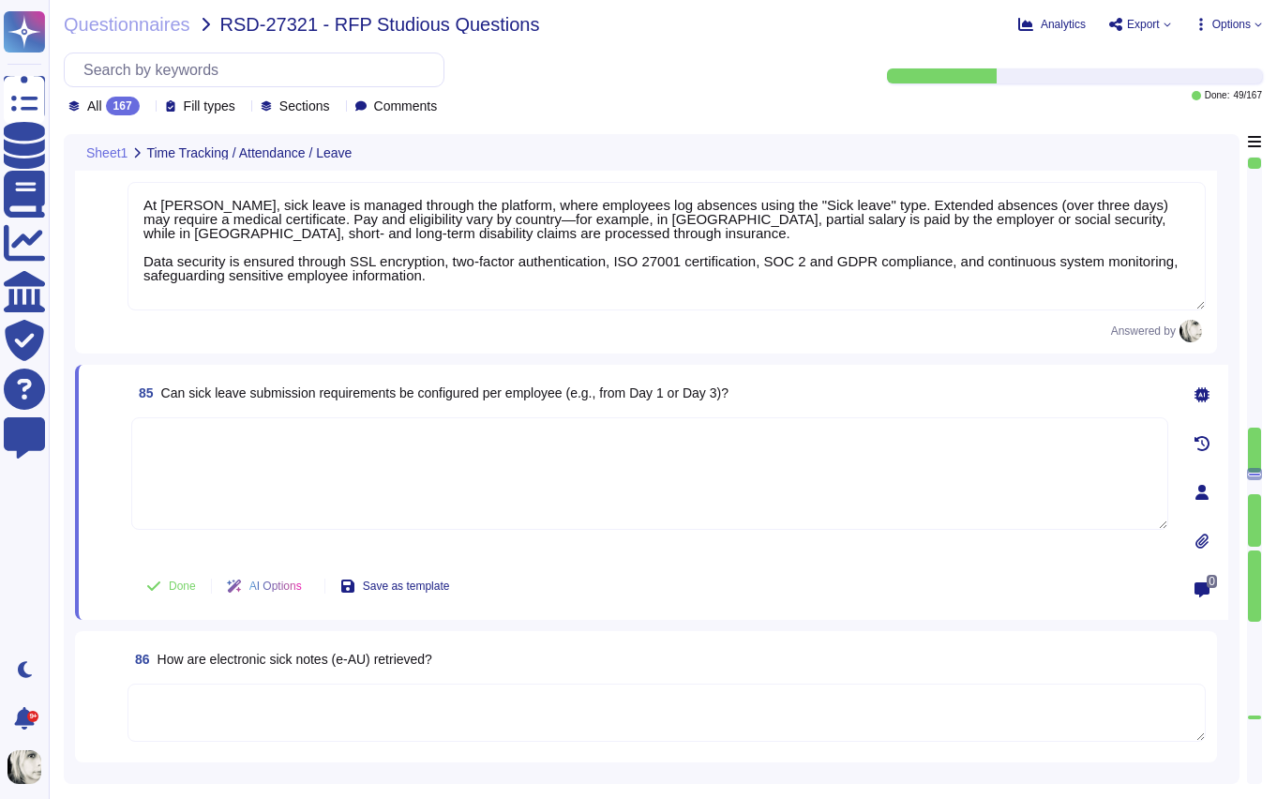
click at [217, 395] on span "Can sick leave submission requirements be configured per employee (e.g., from D…" at bounding box center [444, 392] width 567 height 15
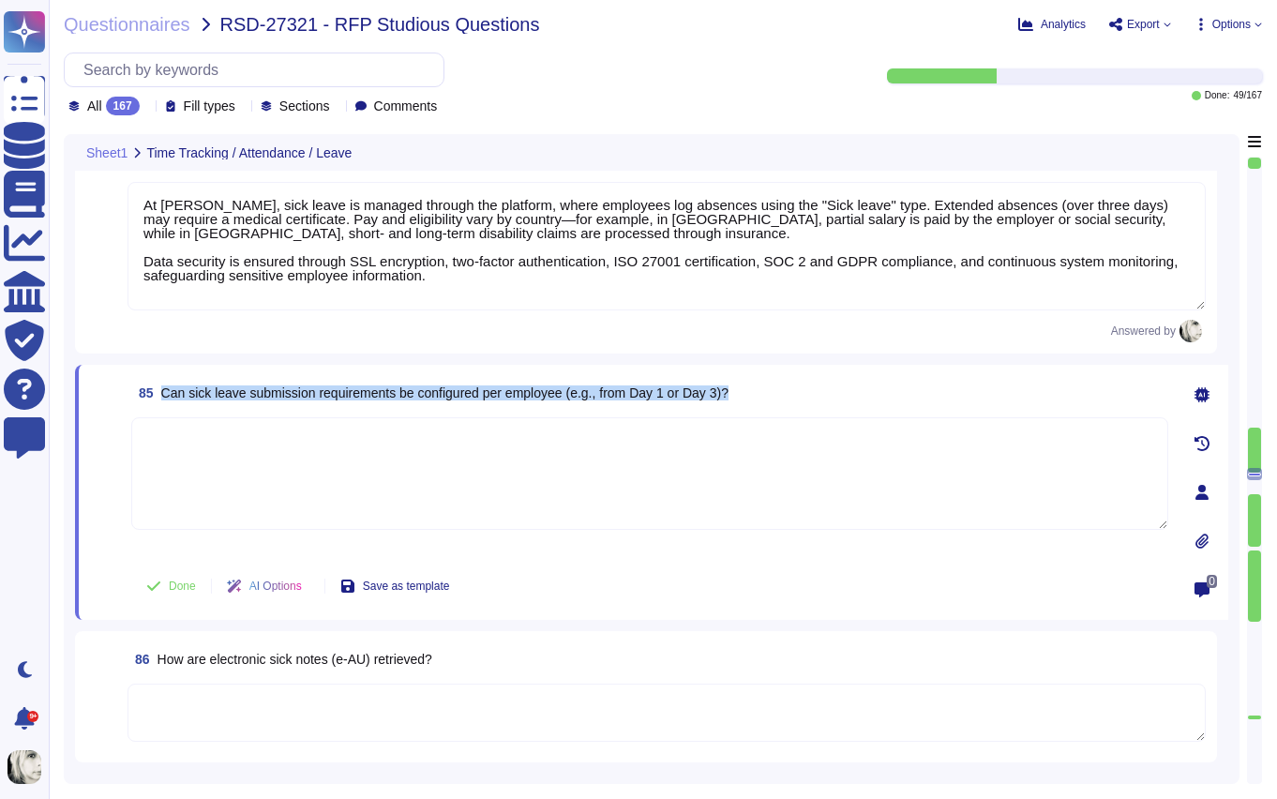
click at [217, 395] on span "Can sick leave submission requirements be configured per employee (e.g., from D…" at bounding box center [444, 392] width 567 height 15
click at [487, 388] on span "Can sick leave submission requirements be configured per employee (e.g., from D…" at bounding box center [444, 392] width 567 height 15
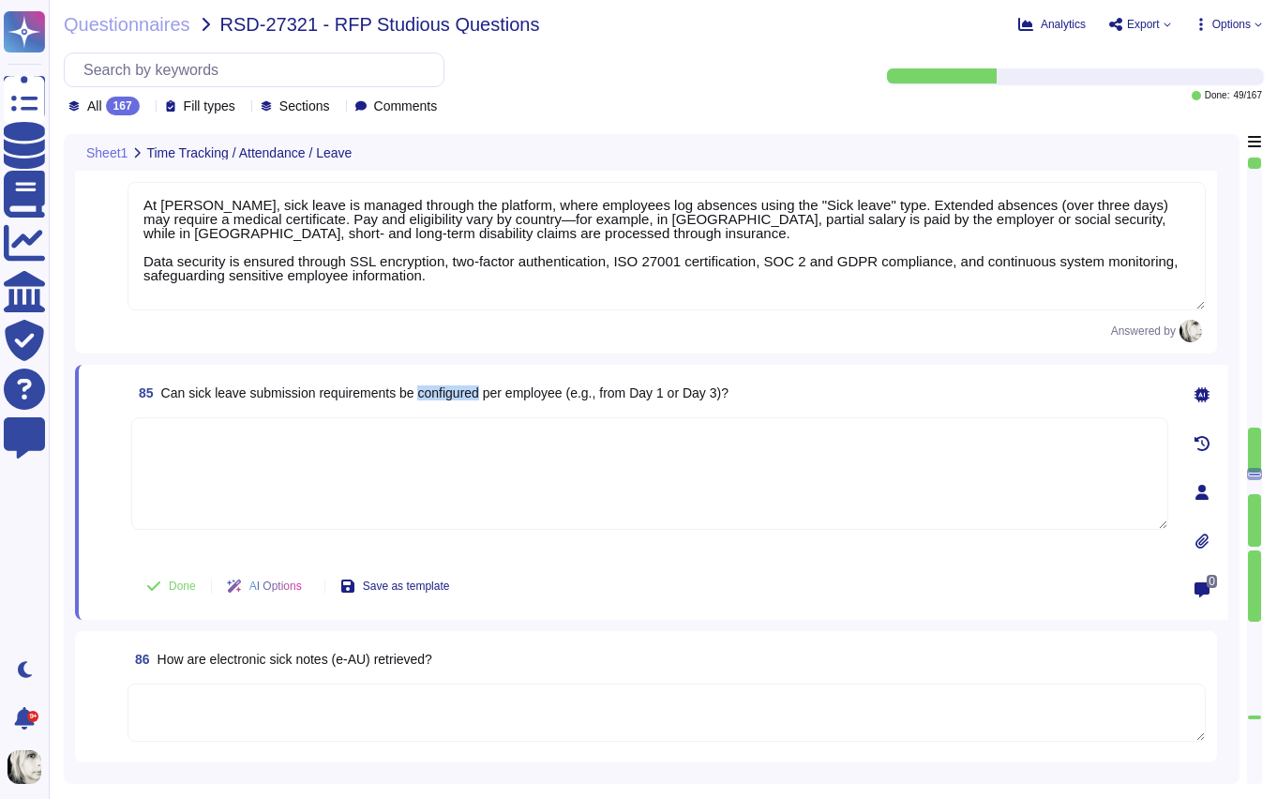
click at [487, 388] on span "Can sick leave submission requirements be configured per employee (e.g., from D…" at bounding box center [444, 392] width 567 height 15
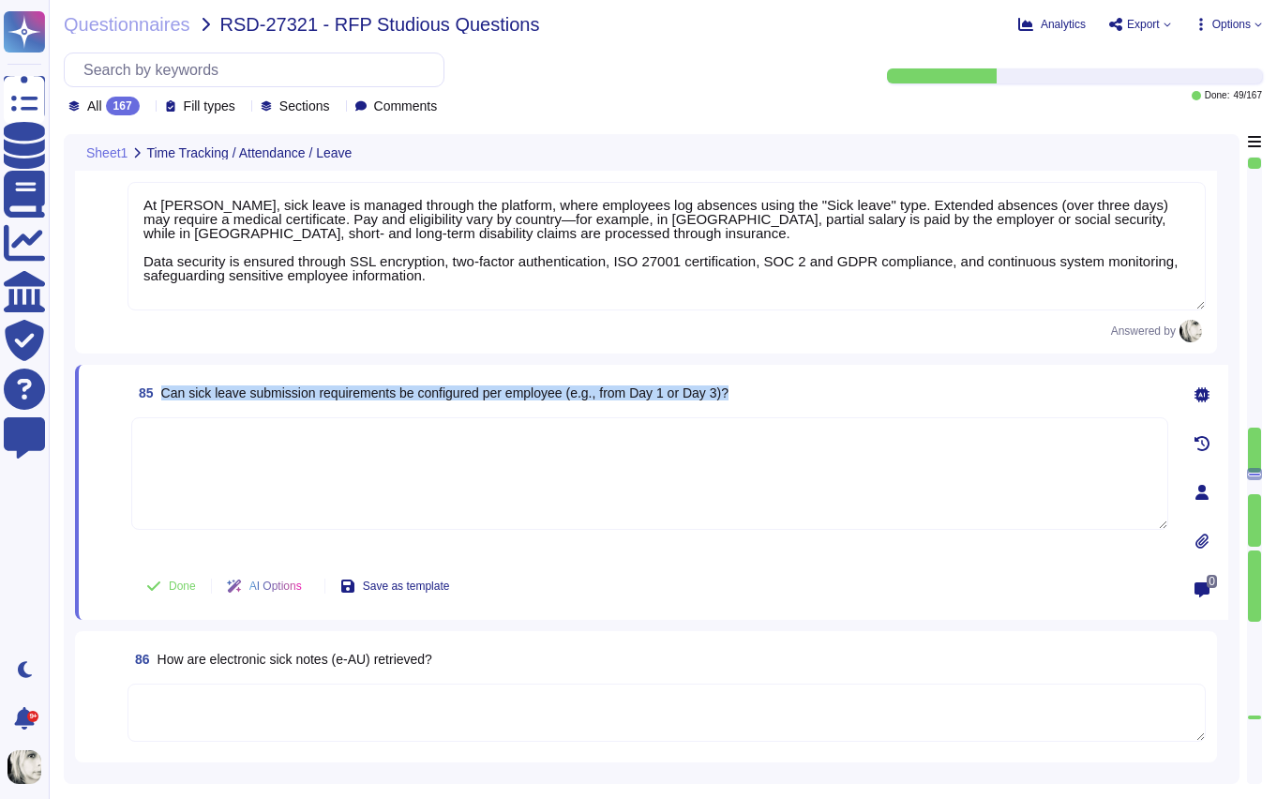
click at [487, 388] on span "Can sick leave submission requirements be configured per employee (e.g., from D…" at bounding box center [444, 392] width 567 height 15
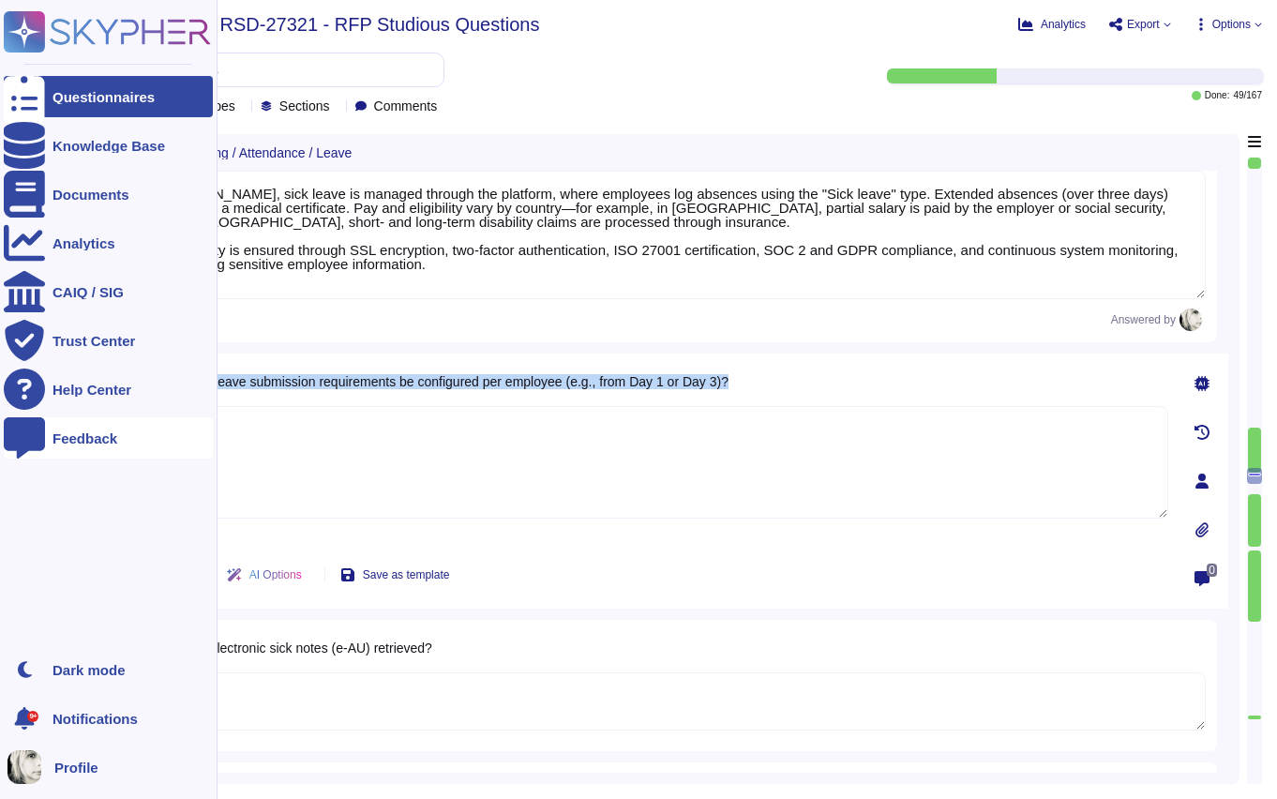
scroll to position [12822, 0]
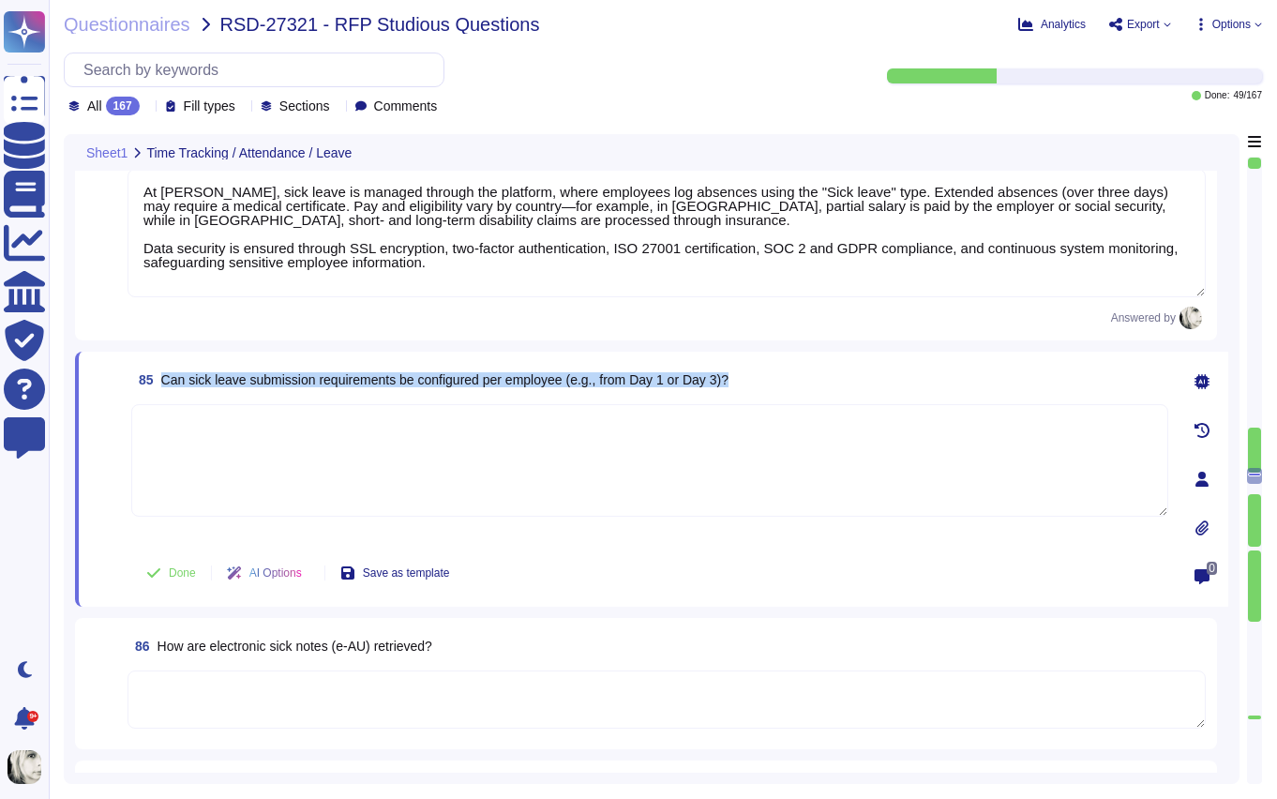
click at [207, 383] on span "Can sick leave submission requirements be configured per employee (e.g., from D…" at bounding box center [444, 379] width 567 height 15
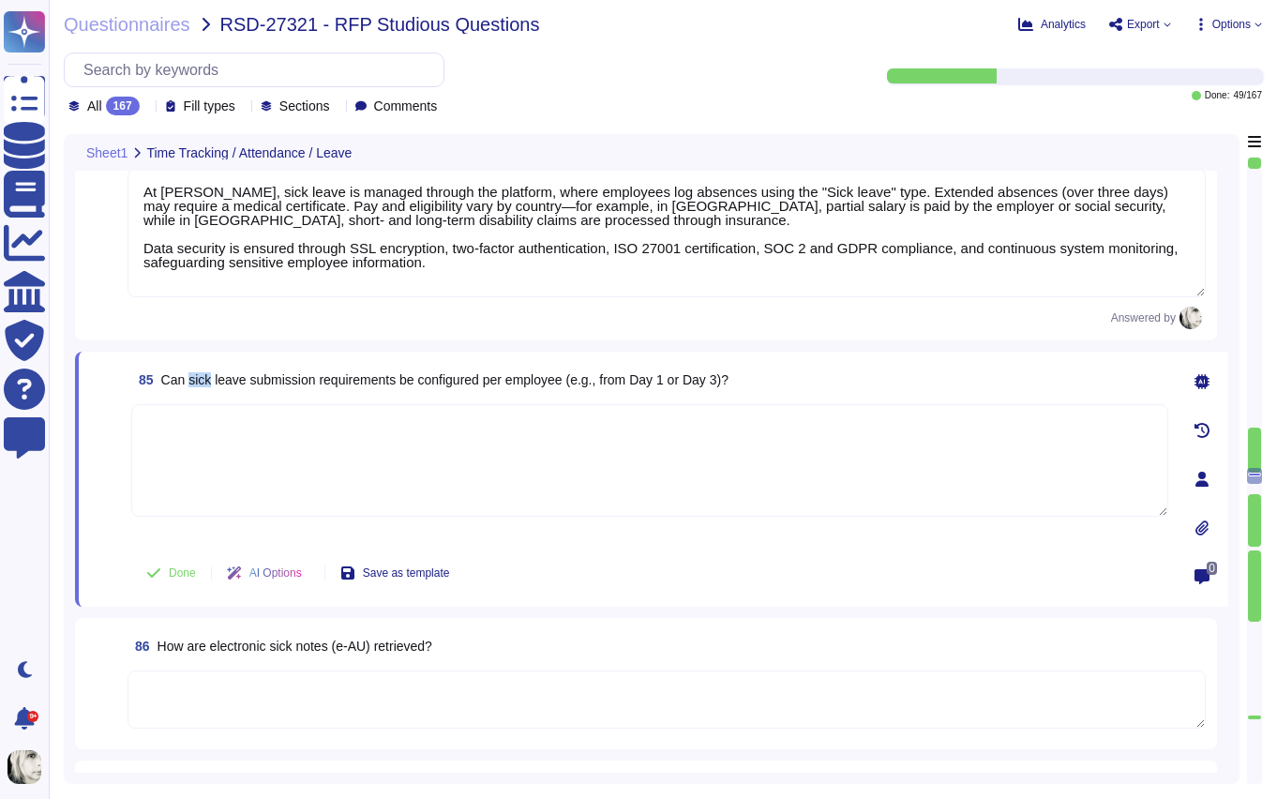
click at [207, 383] on span "Can sick leave submission requirements be configured per employee (e.g., from D…" at bounding box center [444, 379] width 567 height 15
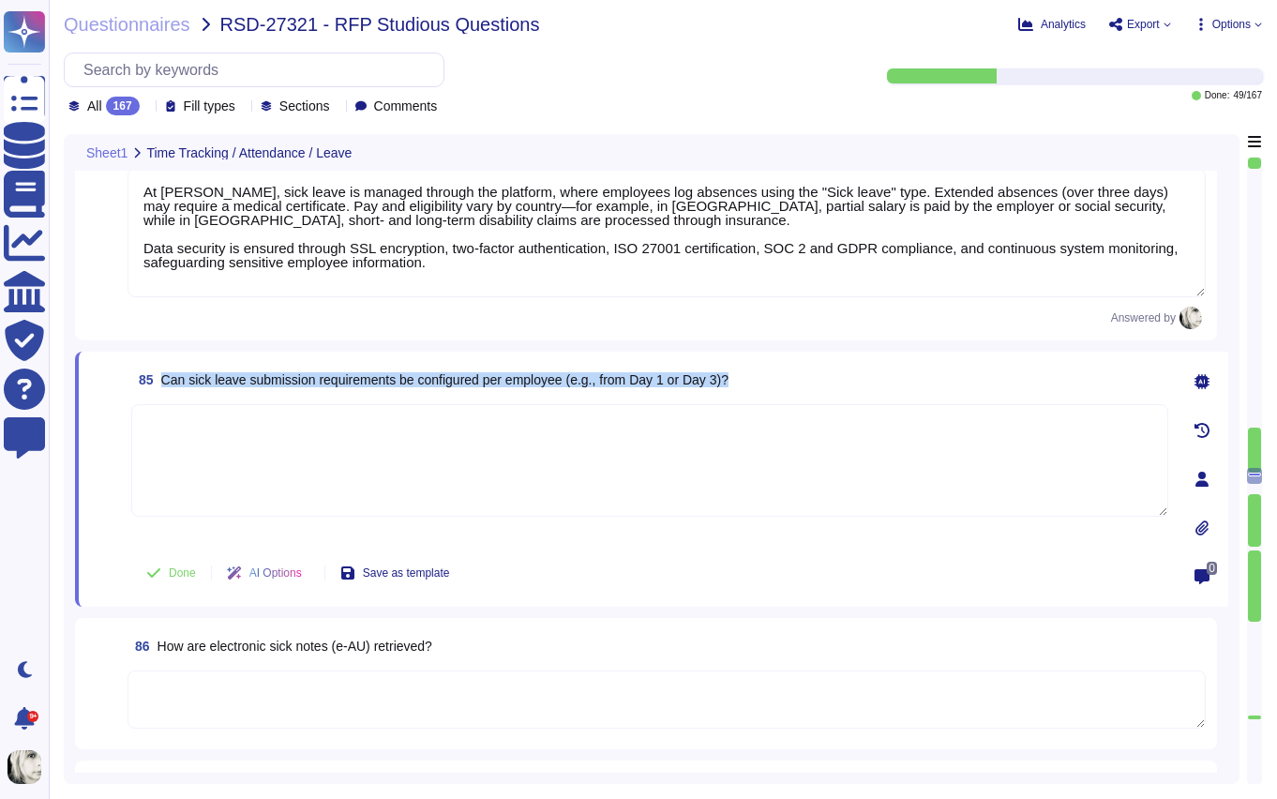
click at [207, 383] on span "Can sick leave submission requirements be configured per employee (e.g., from D…" at bounding box center [444, 379] width 567 height 15
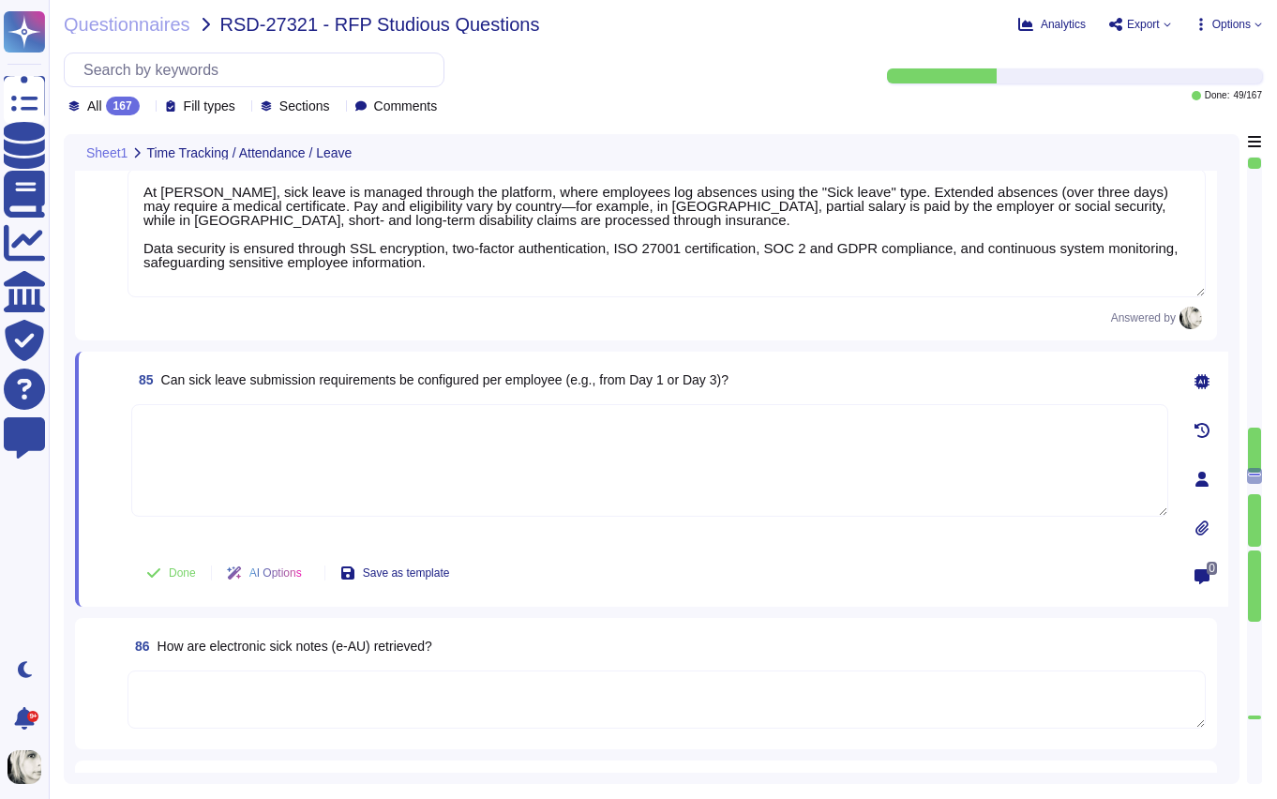
click at [195, 453] on textarea at bounding box center [649, 460] width 1037 height 113
paste textarea "Sick leave documentation requirements vary by country—for example, South Africa…"
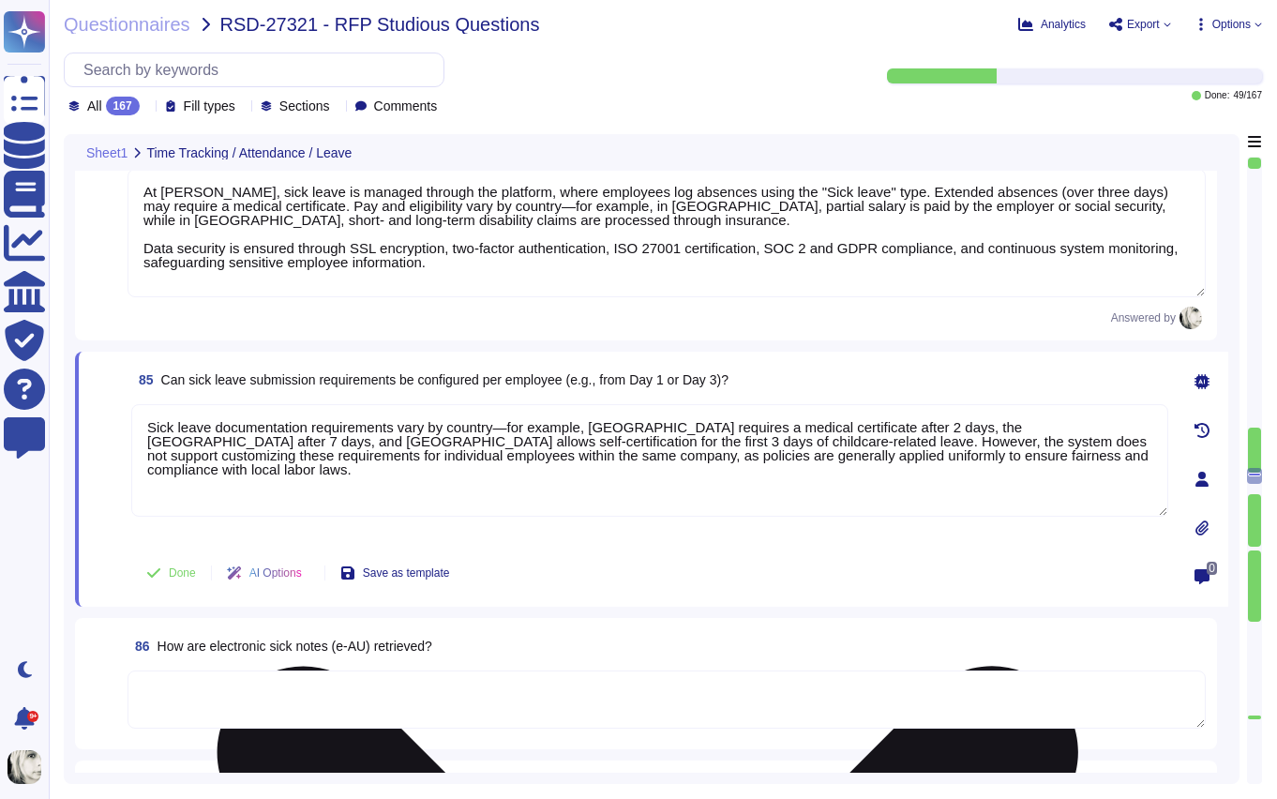
click at [139, 534] on div "Sick leave documentation requirements vary by country—for example, South Africa…" at bounding box center [649, 473] width 1037 height 139
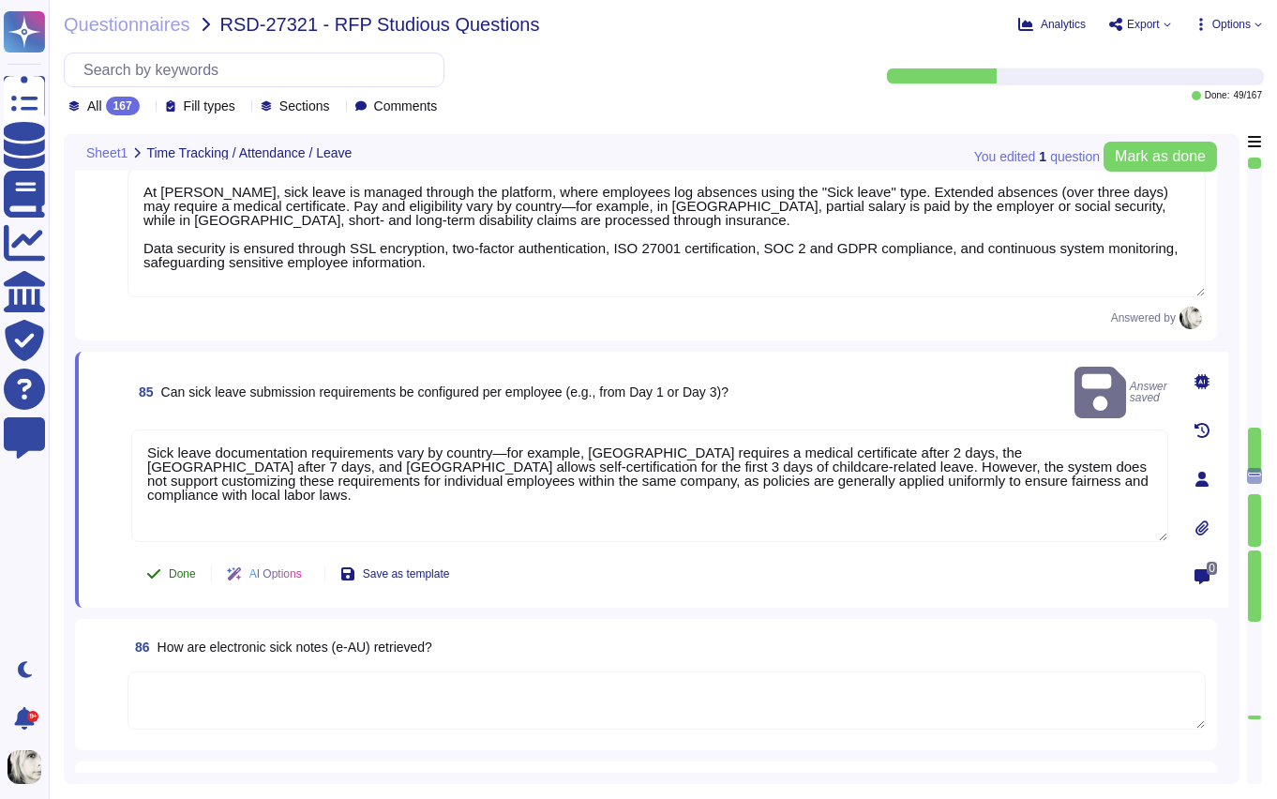
click at [169, 569] on span "Done" at bounding box center [182, 573] width 27 height 11
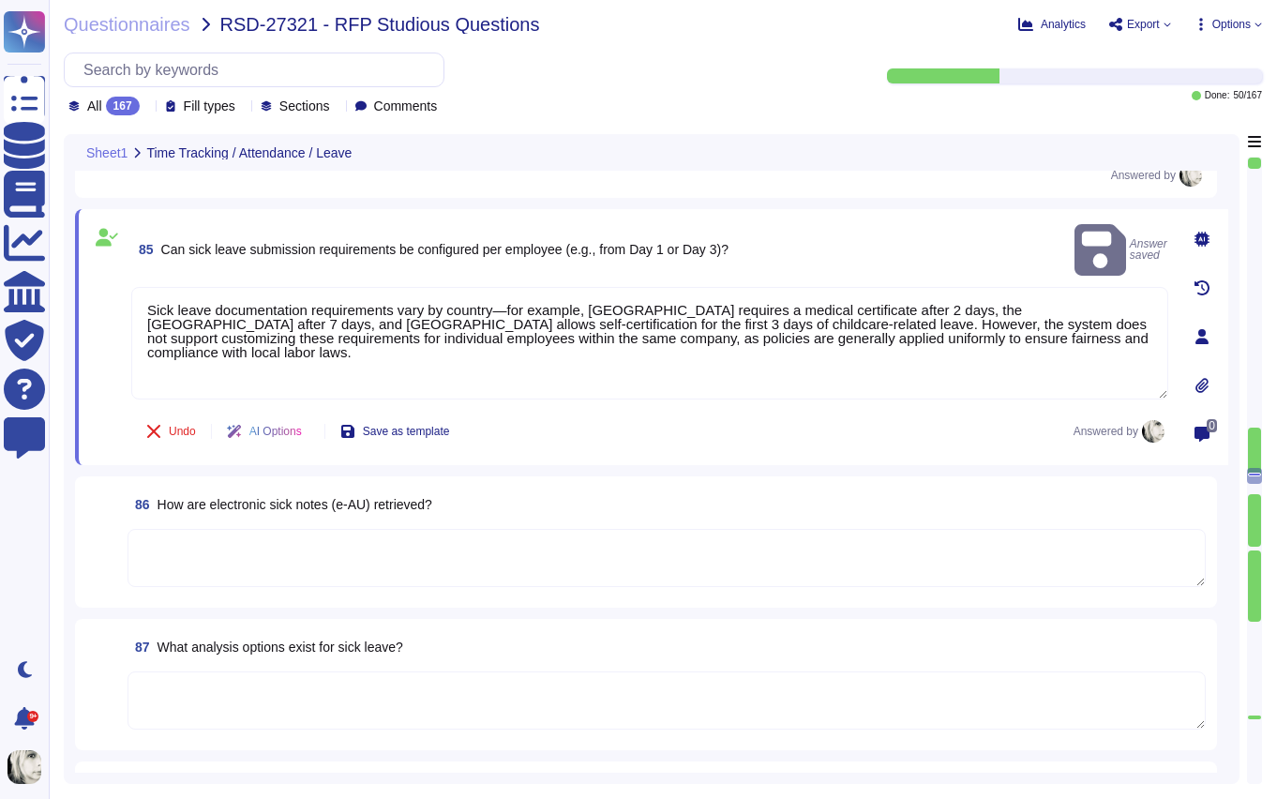
scroll to position [12973, 0]
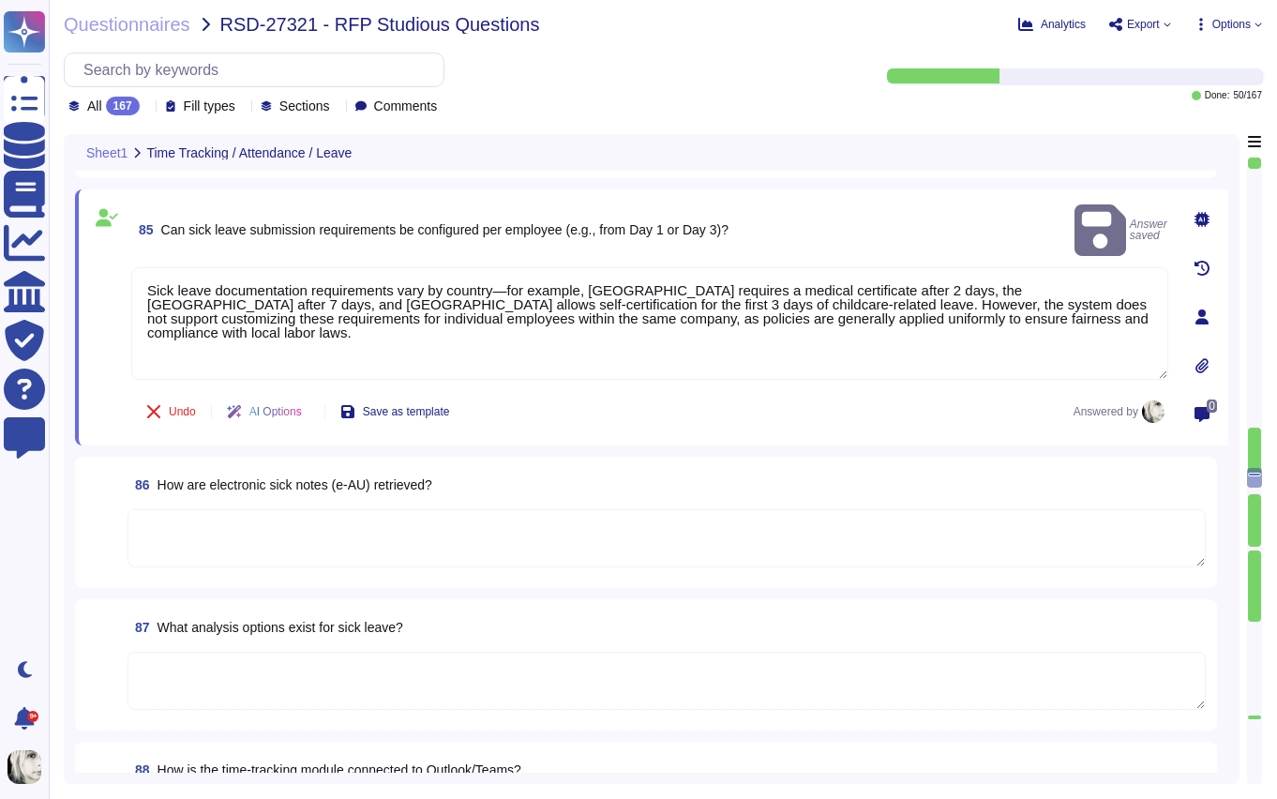
click at [220, 487] on span "How are electronic sick notes (e‑AU) retrieved?" at bounding box center [295, 484] width 275 height 15
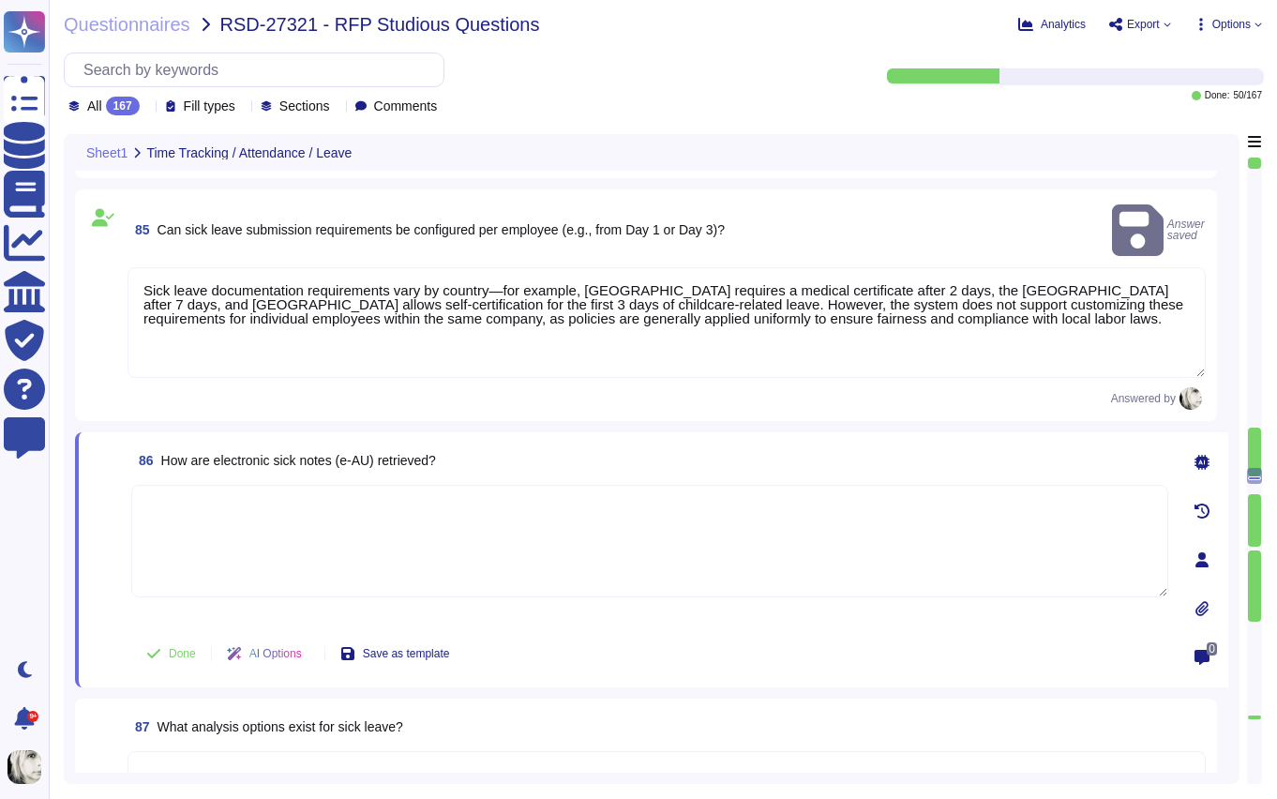
click at [220, 487] on textarea at bounding box center [649, 541] width 1037 height 113
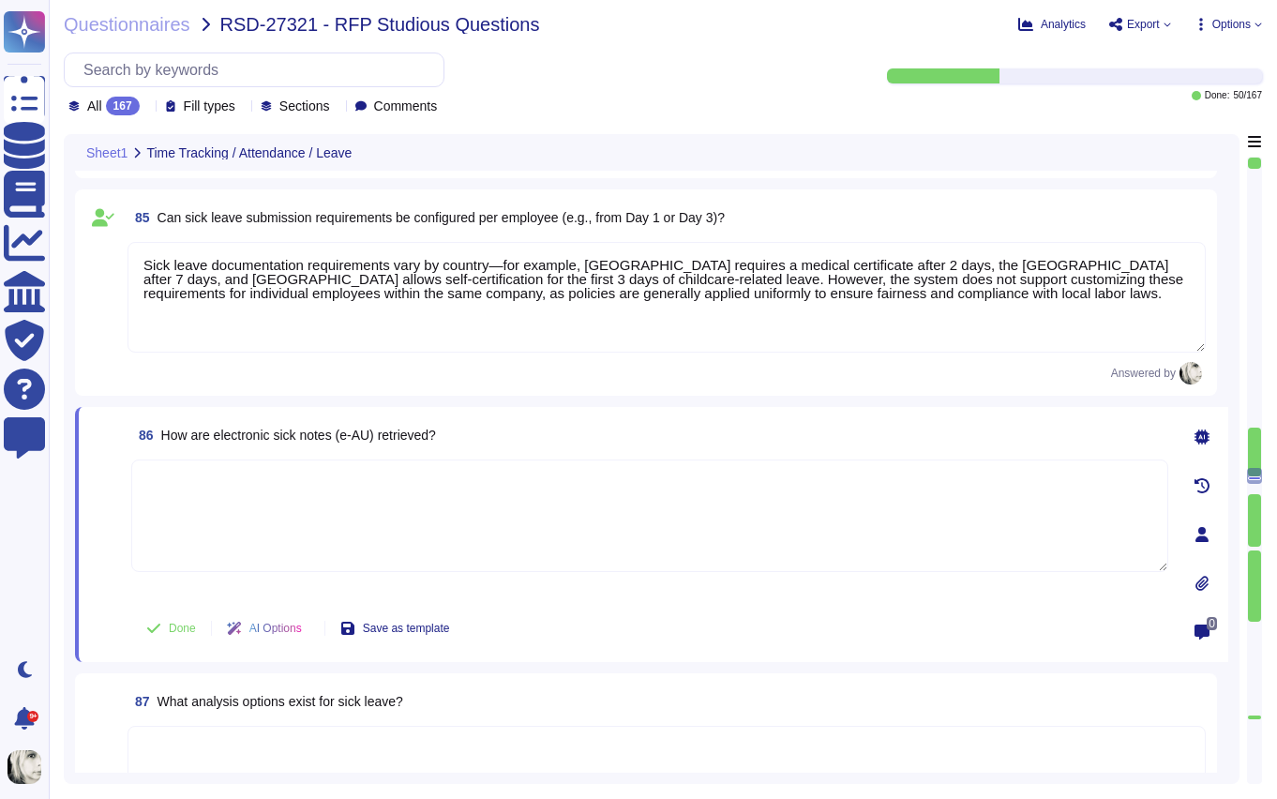
click at [240, 436] on span "How are electronic sick notes (e‑AU) retrieved?" at bounding box center [298, 435] width 275 height 15
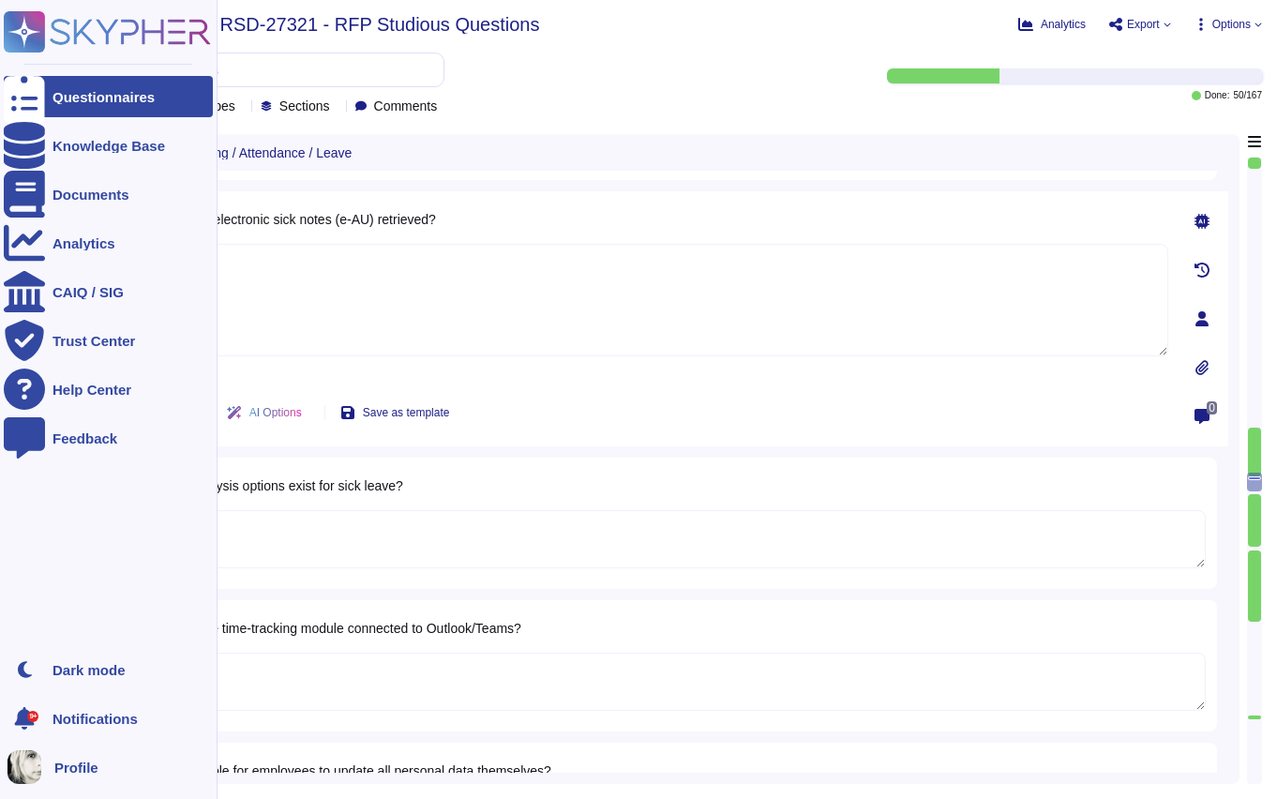
scroll to position [13171, 0]
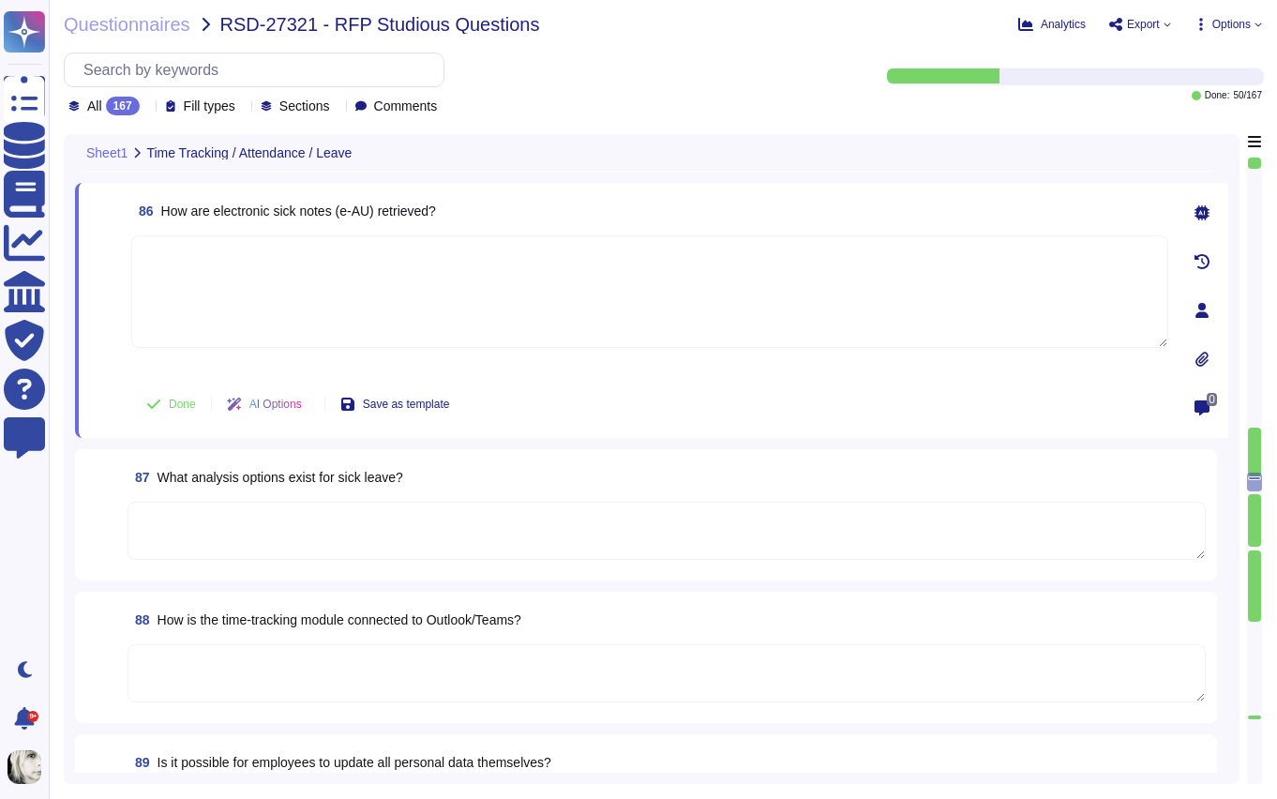
click at [243, 220] on span "86 How are electronic sick notes (e‑AU) retrieved?" at bounding box center [283, 211] width 305 height 34
click at [289, 296] on textarea at bounding box center [649, 291] width 1037 height 113
paste textarea "In Germany, electronic sick notes (eAU) are retrieved digitally through Deel’s …"
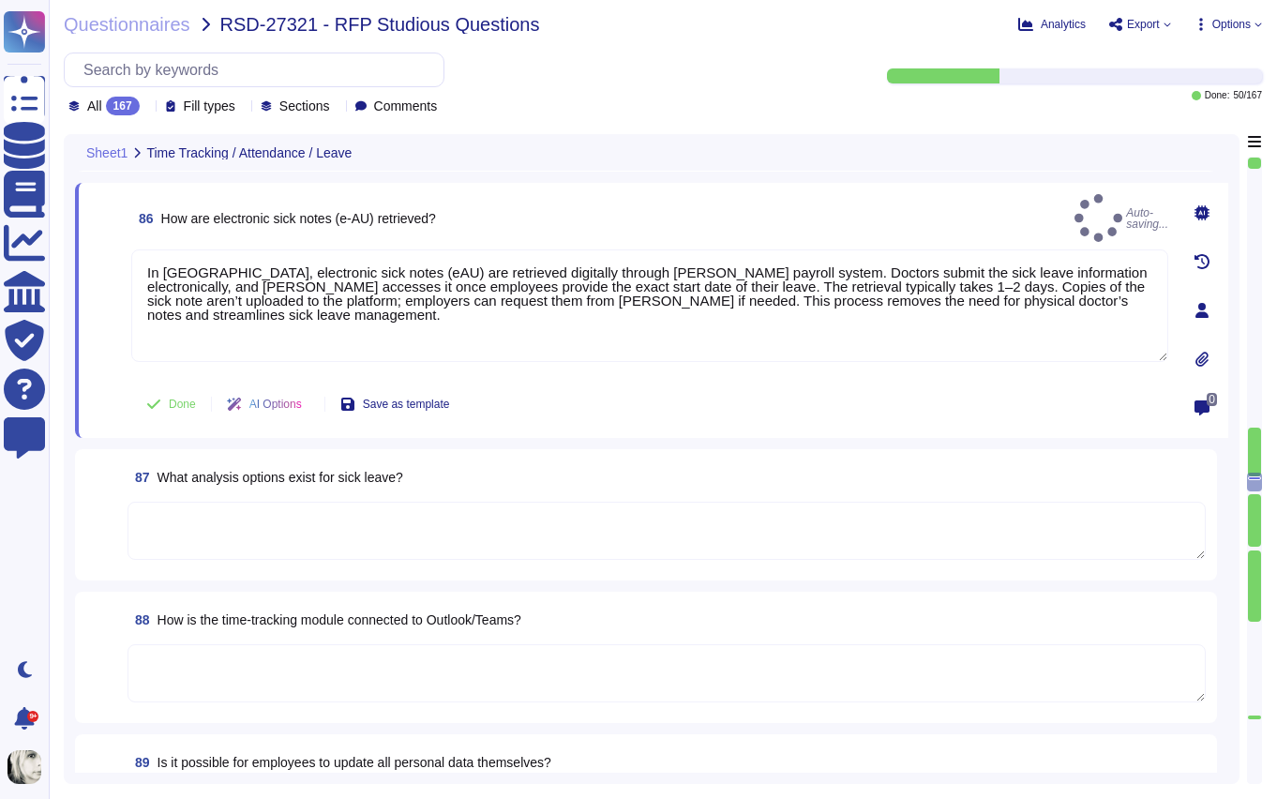
click at [120, 367] on span at bounding box center [107, 311] width 34 height 125
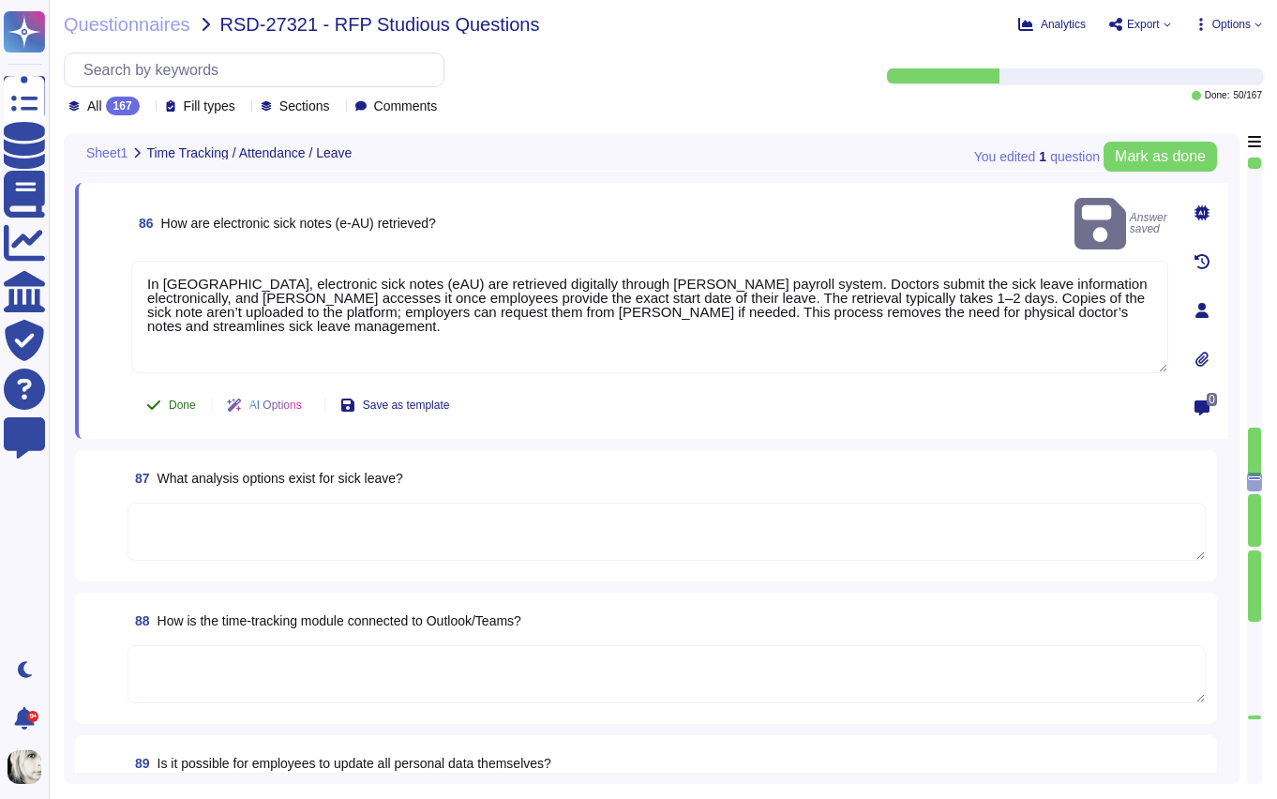
click at [159, 401] on icon at bounding box center [153, 405] width 15 height 15
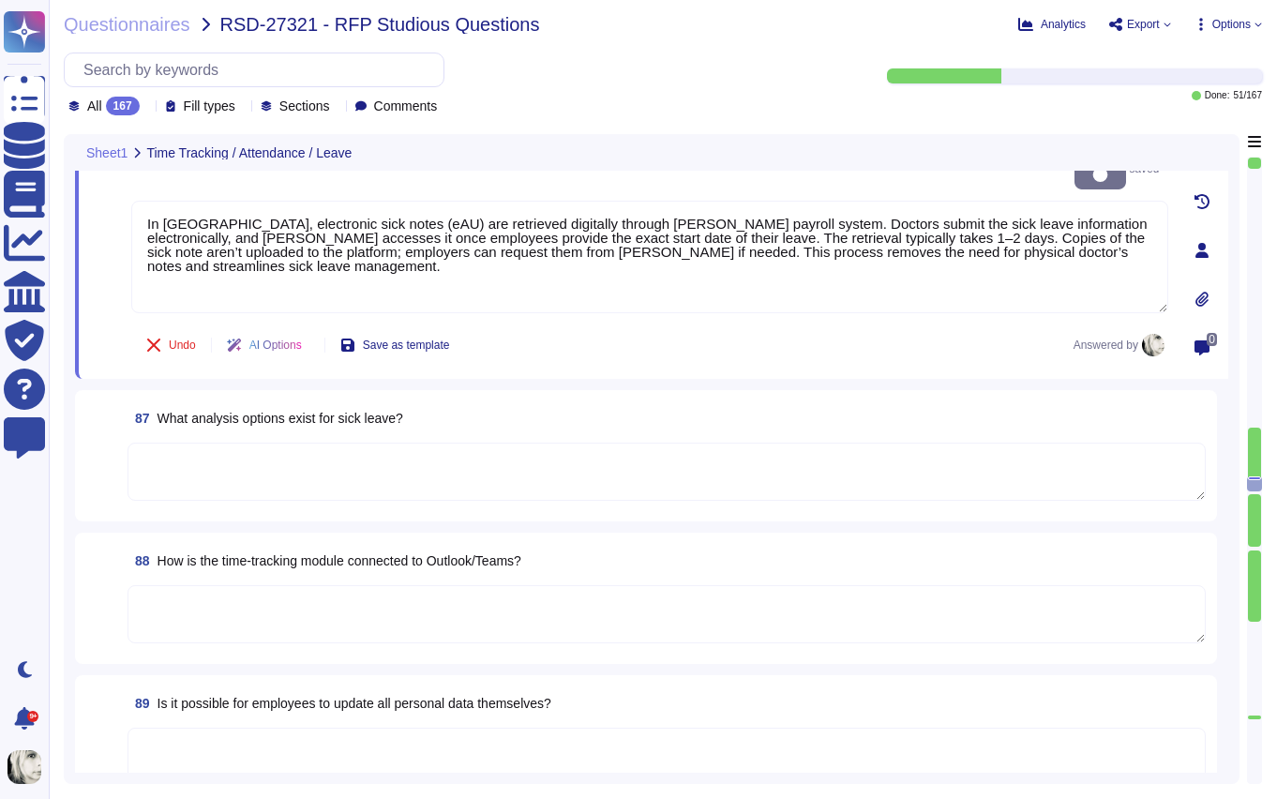
scroll to position [13257, 0]
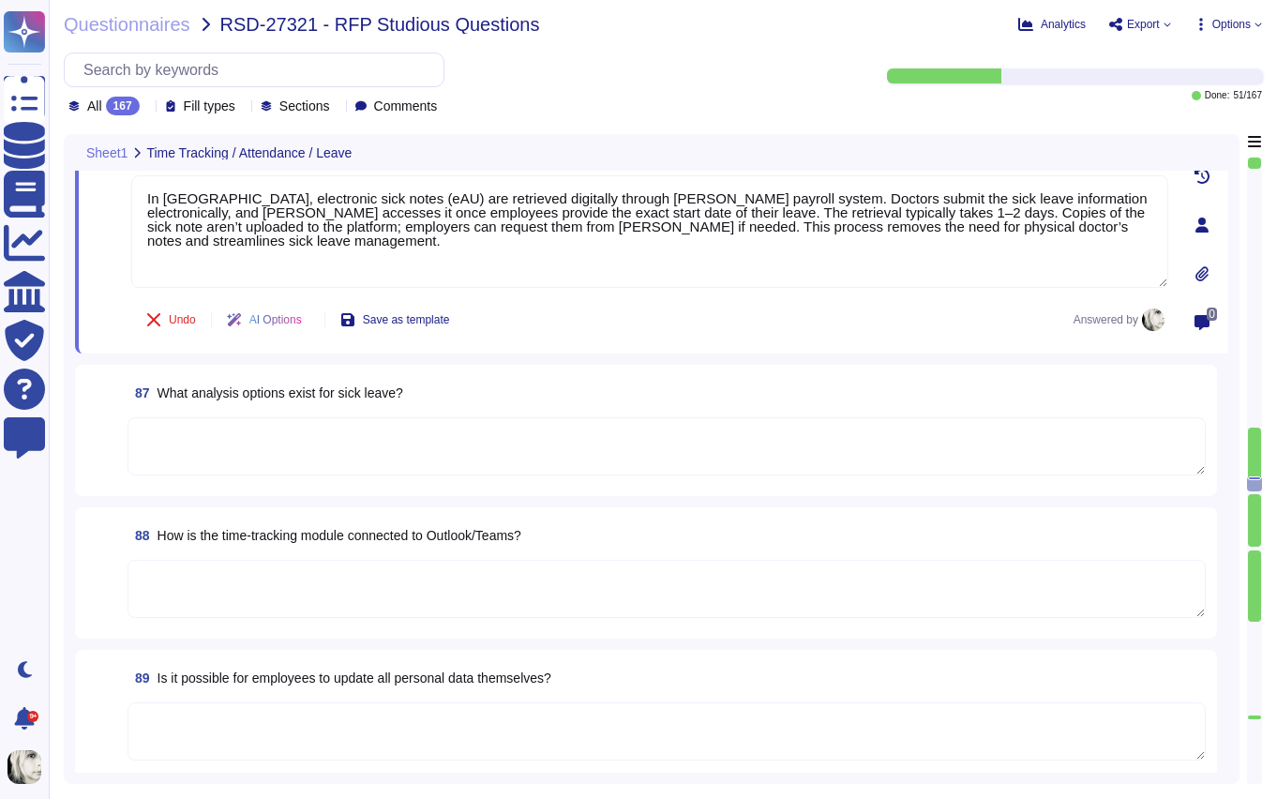
click at [220, 398] on span "What analysis options exist for sick leave?" at bounding box center [281, 392] width 246 height 15
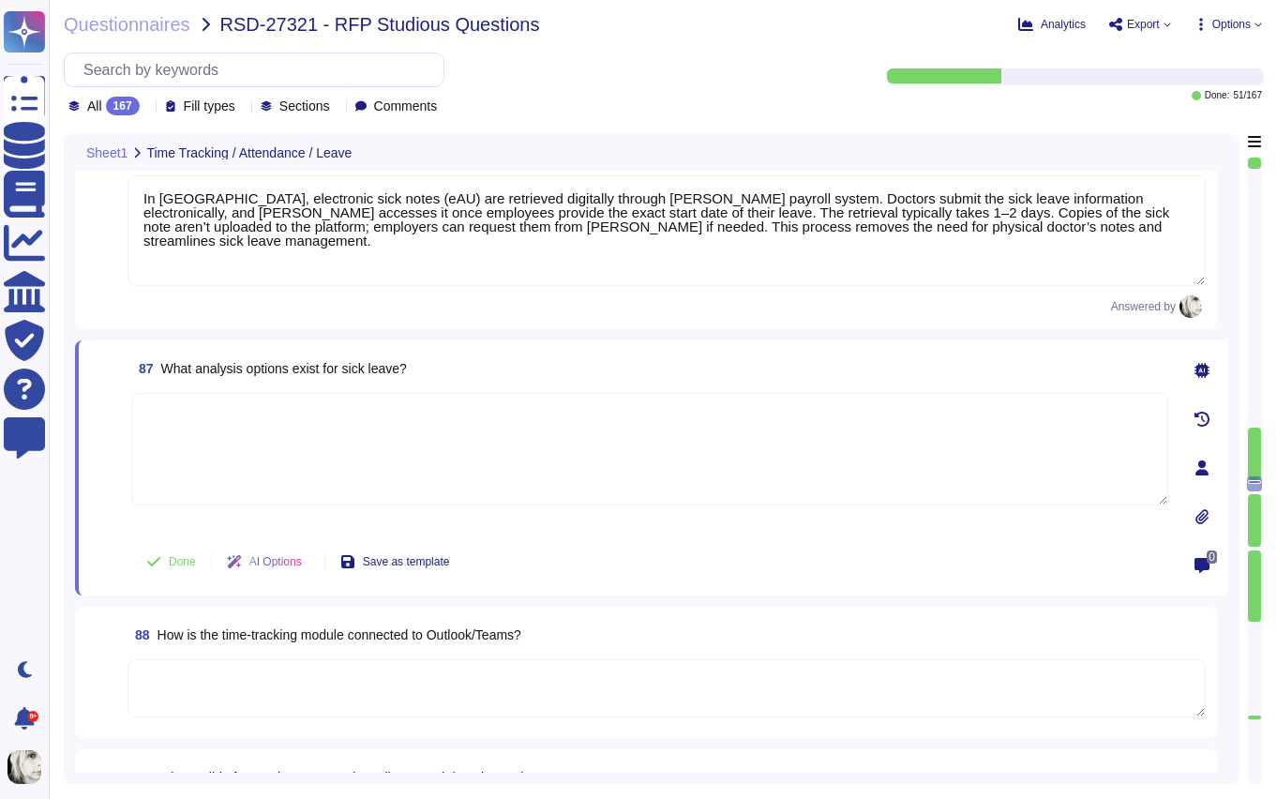
click at [220, 398] on textarea at bounding box center [649, 449] width 1037 height 113
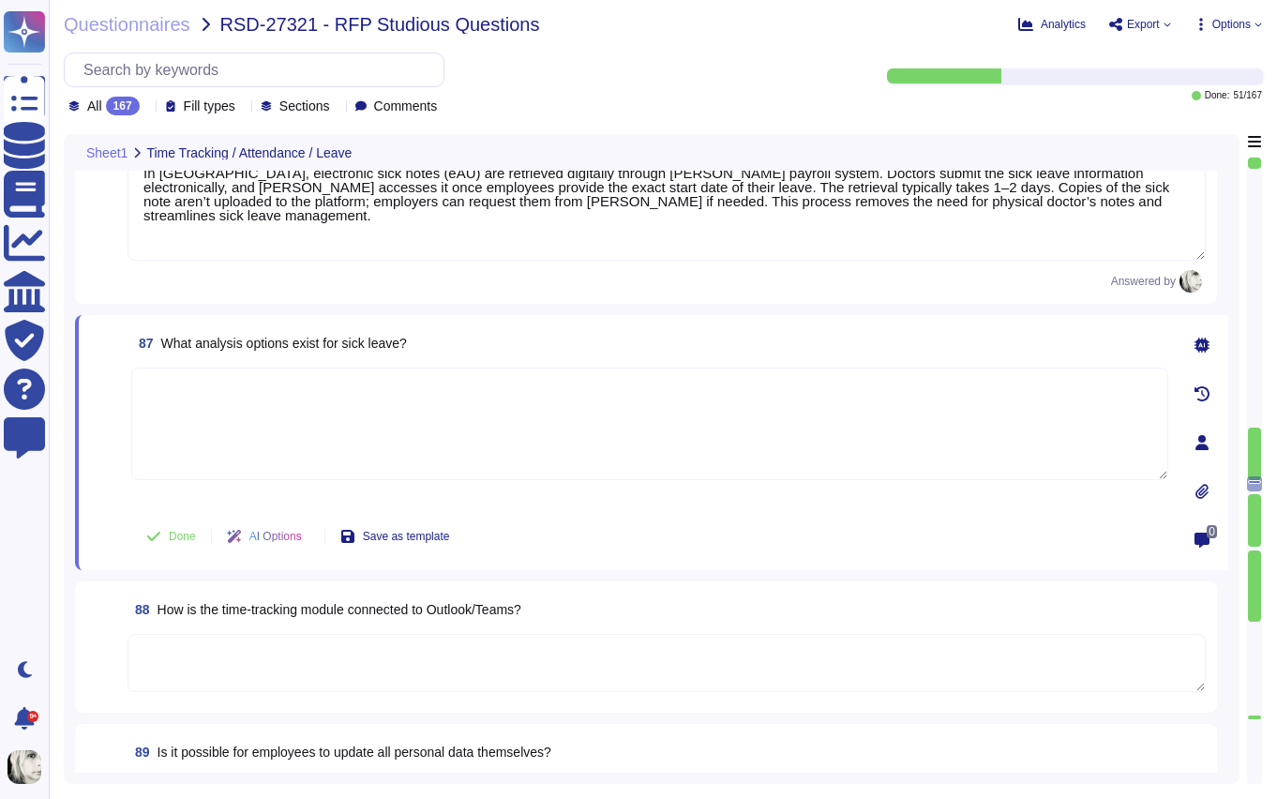
click at [237, 344] on span "What analysis options exist for sick leave?" at bounding box center [284, 343] width 246 height 15
click at [275, 345] on span "What analysis options exist for sick leave?" at bounding box center [284, 343] width 246 height 15
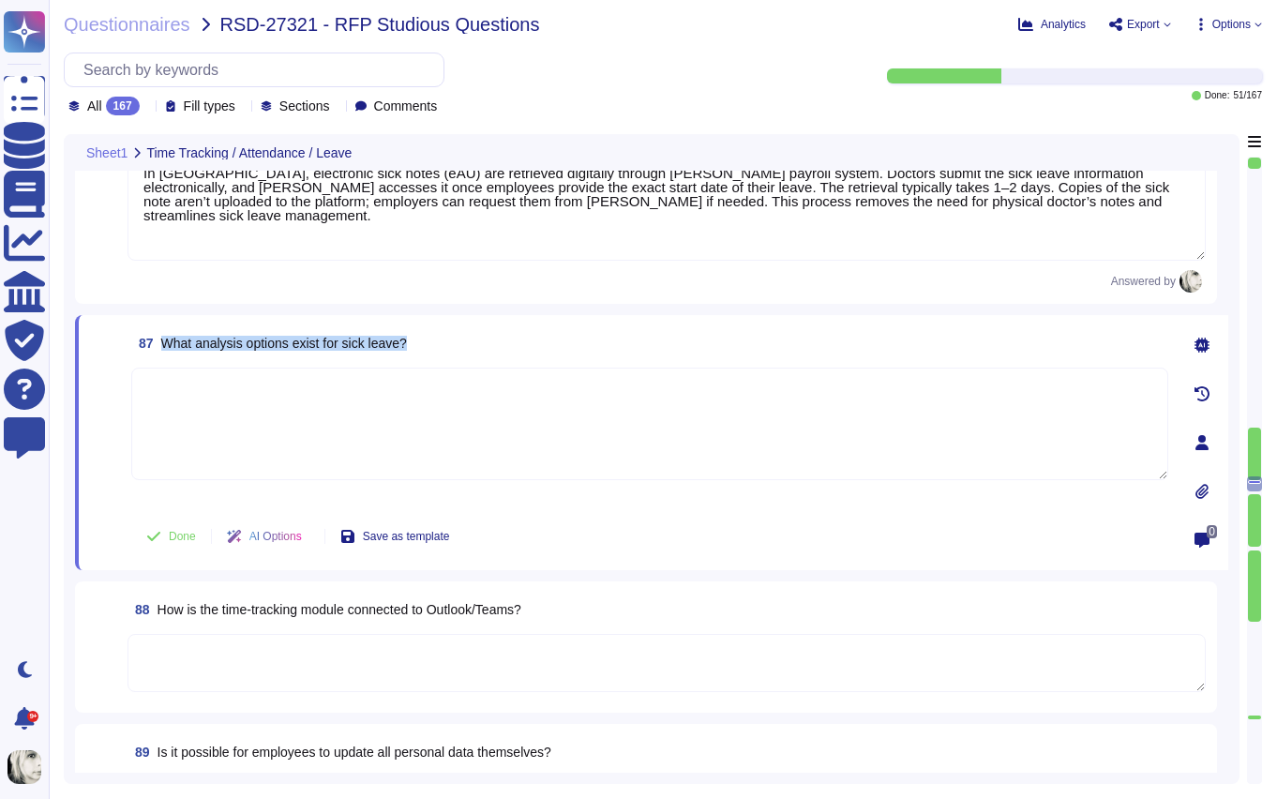
click at [275, 345] on span "What analysis options exist for sick leave?" at bounding box center [284, 343] width 246 height 15
click at [191, 414] on textarea at bounding box center [649, 424] width 1037 height 113
paste textarea "Sick leave can be analyzed in multiple ways, including: * **Duration:** Review …"
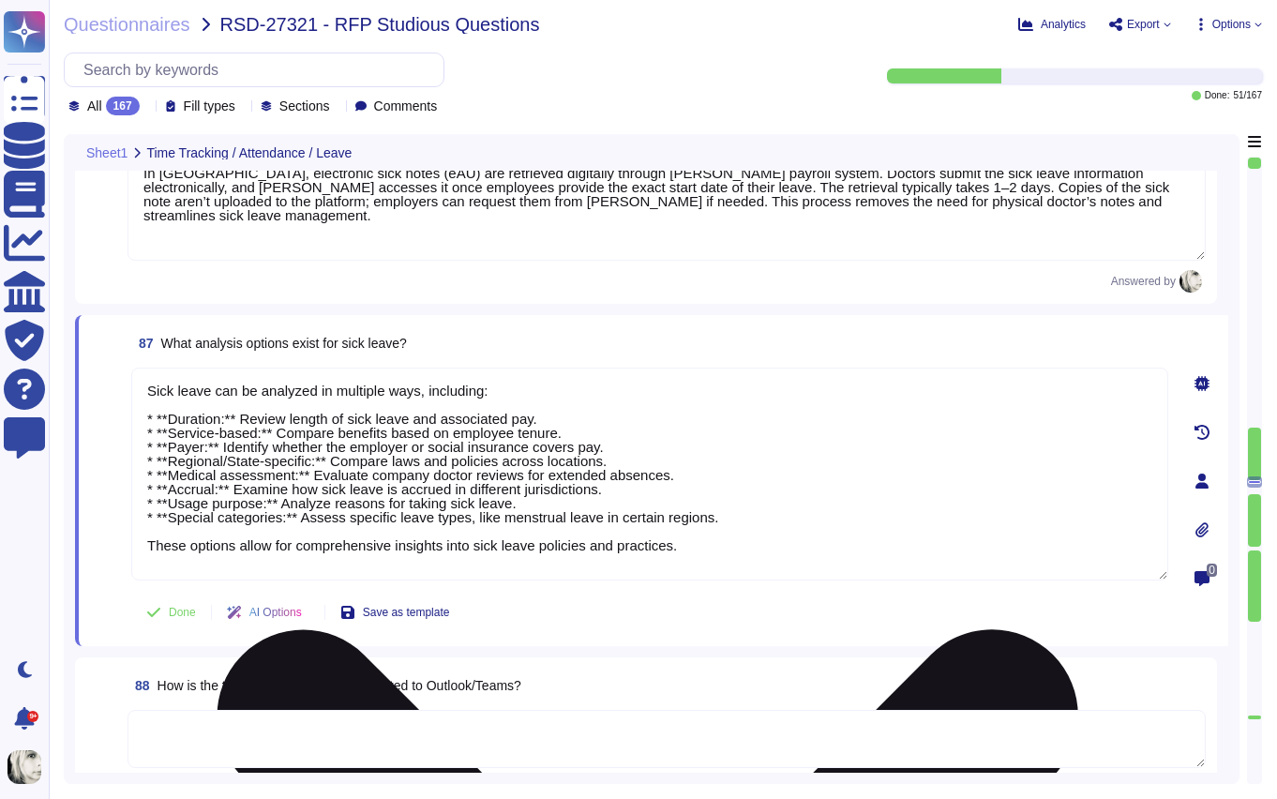
click at [170, 414] on textarea "Sick leave can be analyzed in multiple ways, including: * **Duration:** Review …" at bounding box center [649, 474] width 1037 height 213
click at [173, 428] on textarea "Sick leave can be analyzed in multiple ways, including: * Duration:** Review le…" at bounding box center [649, 474] width 1037 height 213
click at [172, 444] on textarea "Sick leave can be analyzed in multiple ways, including: * Duration:** Review le…" at bounding box center [649, 474] width 1037 height 213
click at [172, 460] on textarea "Sick leave can be analyzed in multiple ways, including: * Duration:** Review le…" at bounding box center [649, 474] width 1037 height 213
click at [173, 486] on textarea "Sick leave can be analyzed in multiple ways, including: * Duration:** Review le…" at bounding box center [649, 474] width 1037 height 213
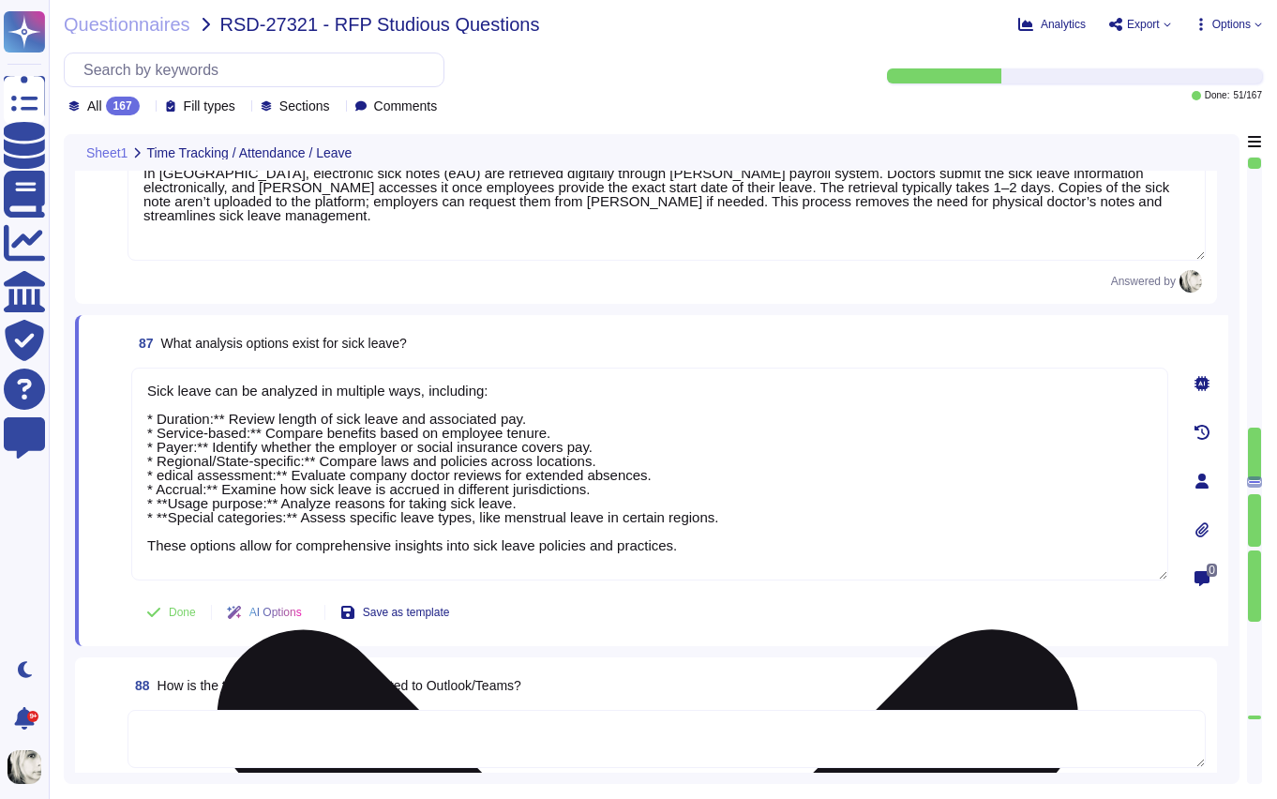
click at [161, 478] on textarea "Sick leave can be analyzed in multiple ways, including: * Duration:** Review le…" at bounding box center [649, 474] width 1037 height 213
click at [159, 479] on textarea "Sick leave can be analyzed in multiple ways, including: * Duration:** Review le…" at bounding box center [649, 474] width 1037 height 213
click at [158, 477] on textarea "Sick leave can be analyzed in multiple ways, including: * Duration:** Review le…" at bounding box center [649, 474] width 1037 height 213
click at [170, 504] on textarea "Sick leave can be analyzed in multiple ways, including: * Duration:** Review le…" at bounding box center [649, 474] width 1037 height 213
click at [170, 515] on textarea "Sick leave can be analyzed in multiple ways, including: * Duration:** Review le…" at bounding box center [649, 474] width 1037 height 213
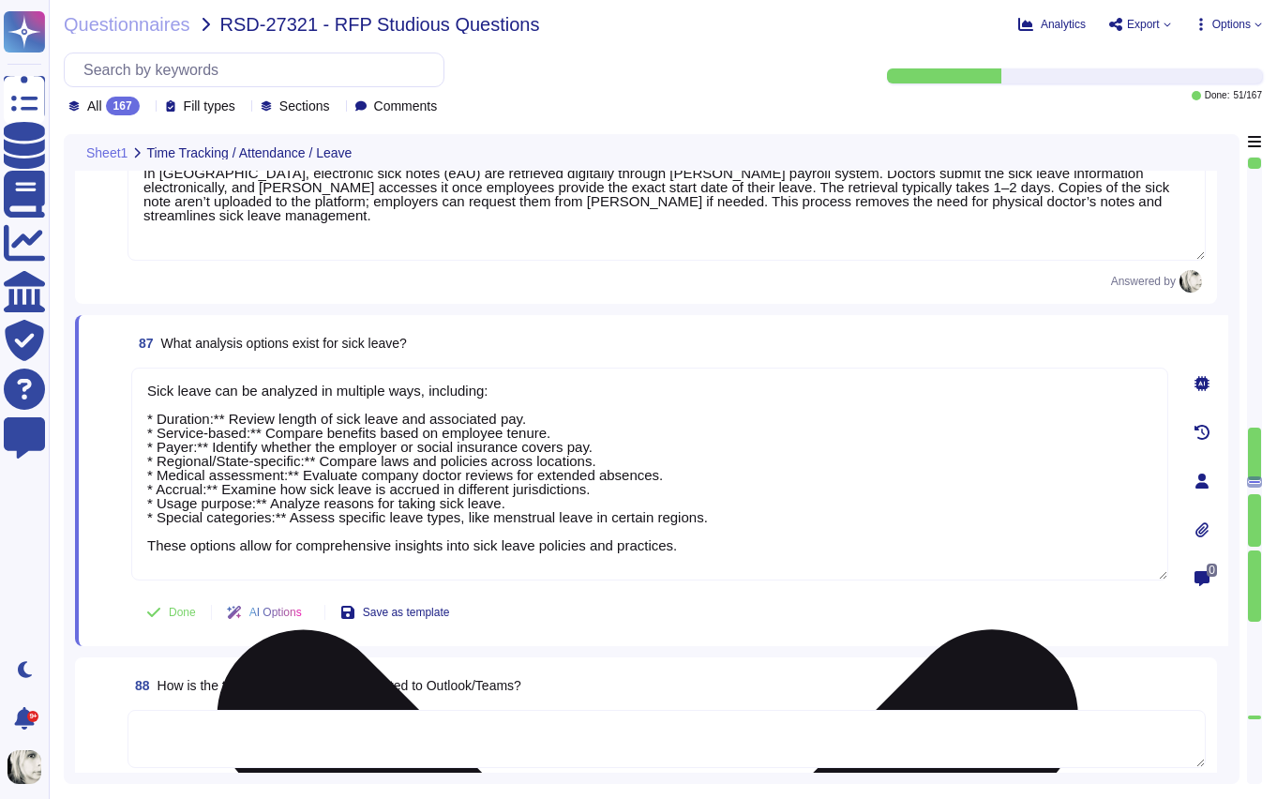
click at [227, 419] on textarea "Sick leave can be analyzed in multiple ways, including: * Duration:** Review le…" at bounding box center [649, 474] width 1037 height 213
click at [266, 428] on textarea "Sick leave can be analyzed in multiple ways, including: * Duration: Review leng…" at bounding box center [649, 474] width 1037 height 213
click at [208, 445] on textarea "Sick leave can be analyzed in multiple ways, including: * Duration: Review leng…" at bounding box center [649, 474] width 1037 height 213
click at [302, 473] on textarea "Sick leave can be analyzed in multiple ways, including: * Duration: Review leng…" at bounding box center [649, 474] width 1037 height 213
click at [220, 485] on textarea "Sick leave can be analyzed in multiple ways, including: * Duration: Review leng…" at bounding box center [649, 474] width 1037 height 213
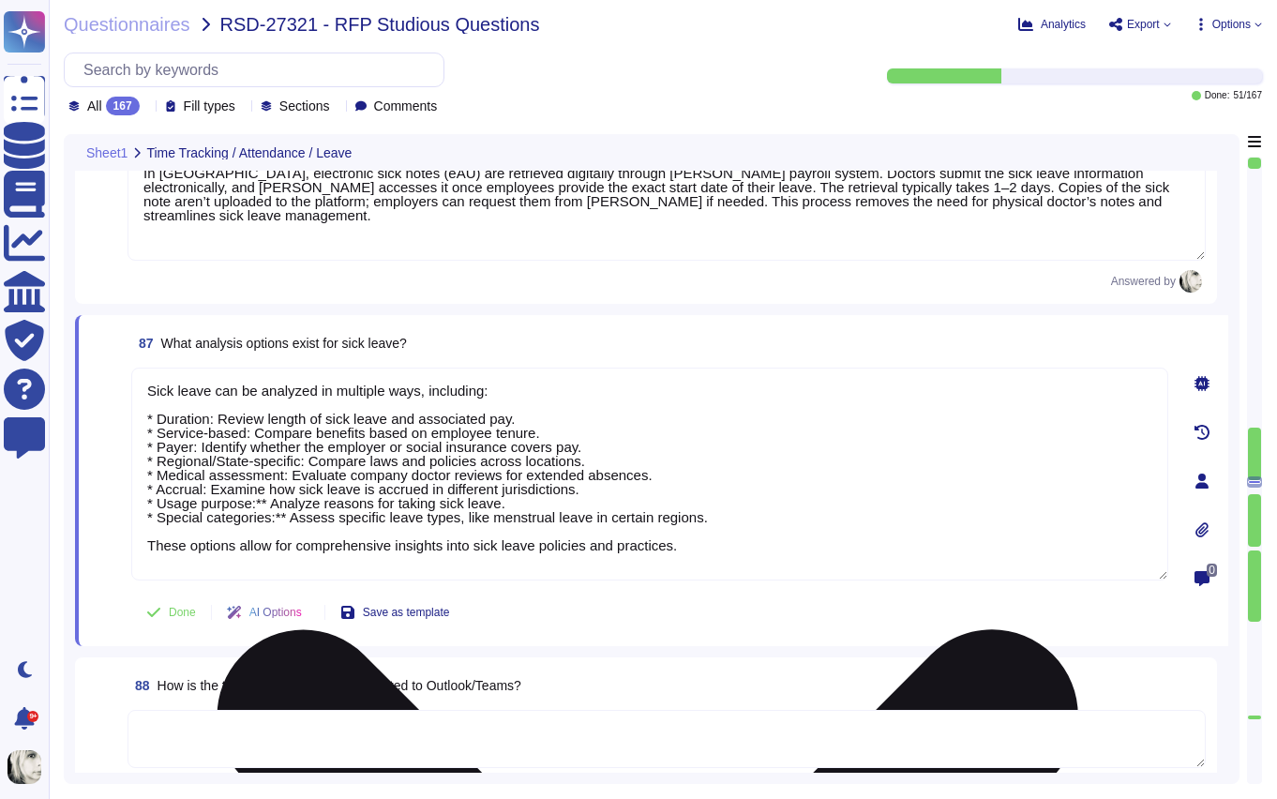
click at [273, 501] on textarea "Sick leave can be analyzed in multiple ways, including: * Duration: Review leng…" at bounding box center [649, 474] width 1037 height 213
click at [291, 517] on textarea "Sick leave can be analyzed in multiple ways, including: * Duration: Review leng…" at bounding box center [649, 474] width 1037 height 213
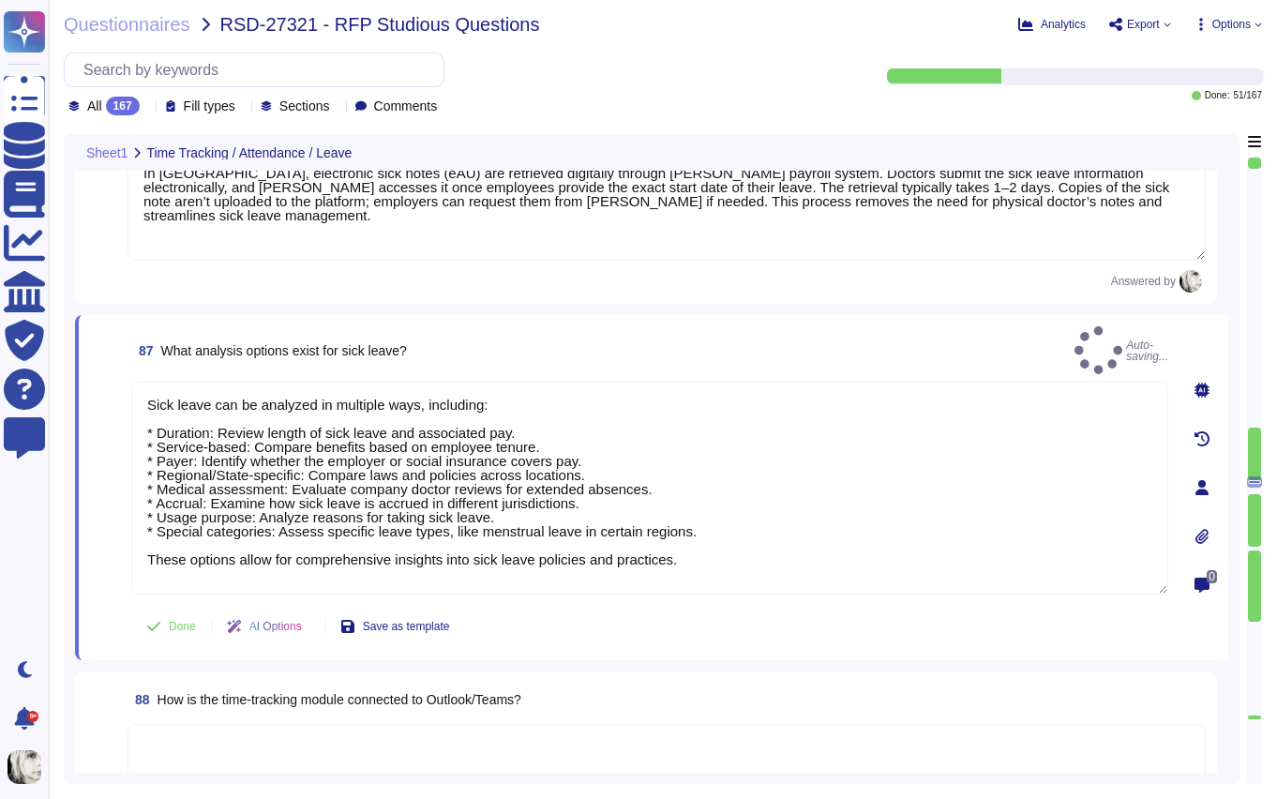
click at [104, 580] on span at bounding box center [107, 489] width 34 height 215
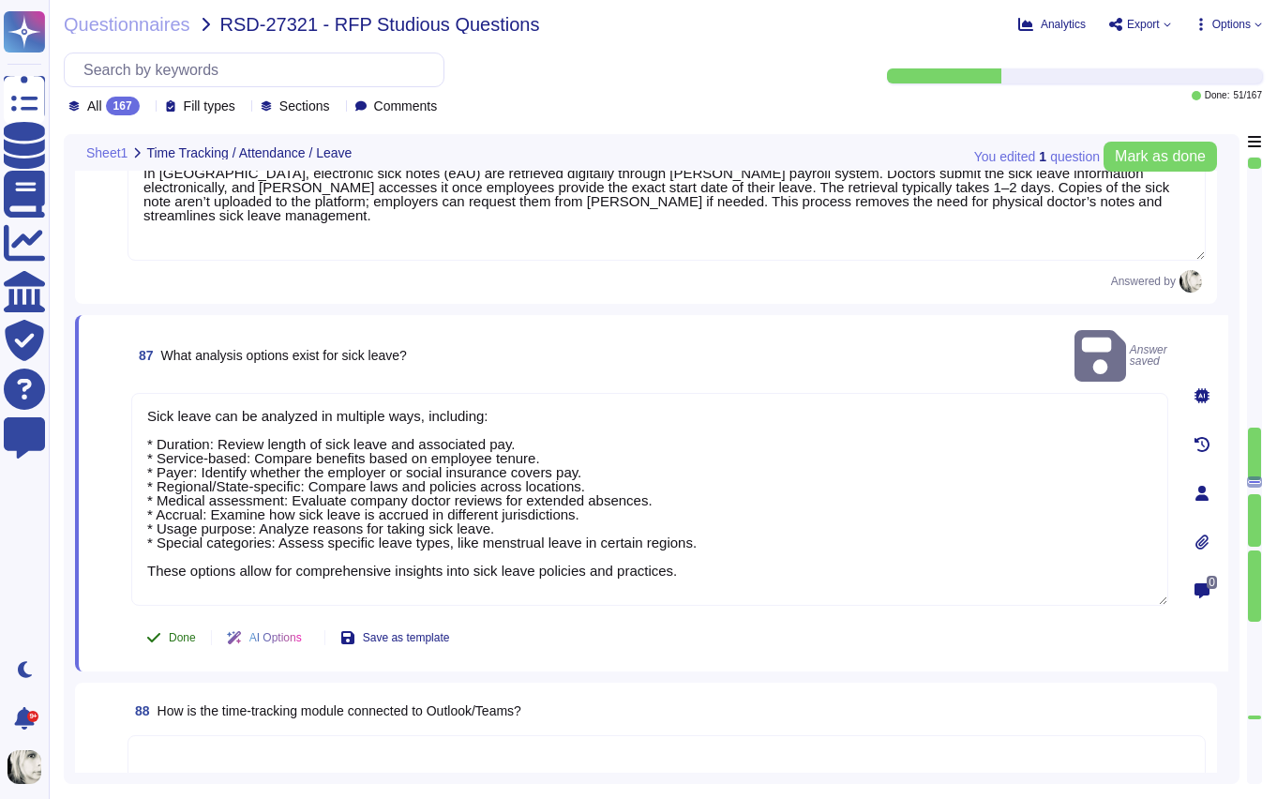
click at [162, 619] on button "Done" at bounding box center [171, 638] width 80 height 38
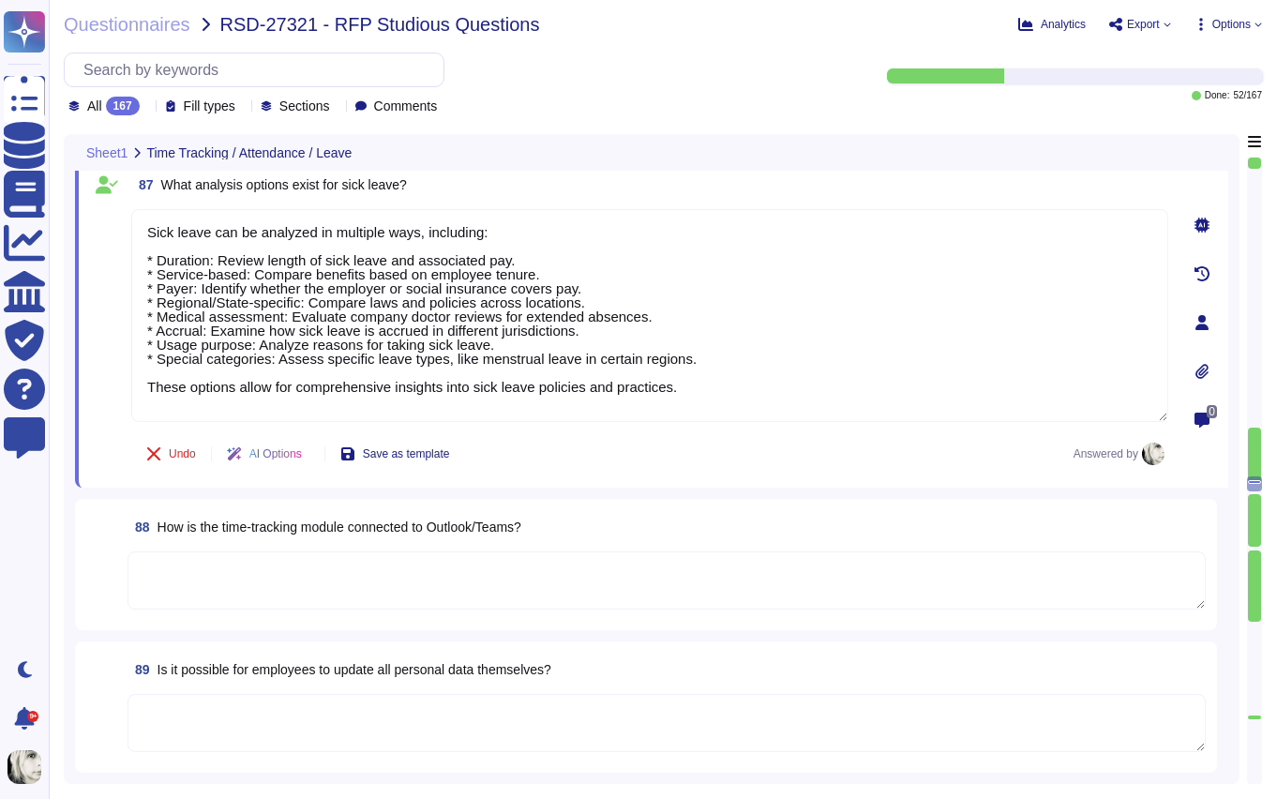
scroll to position [13398, 0]
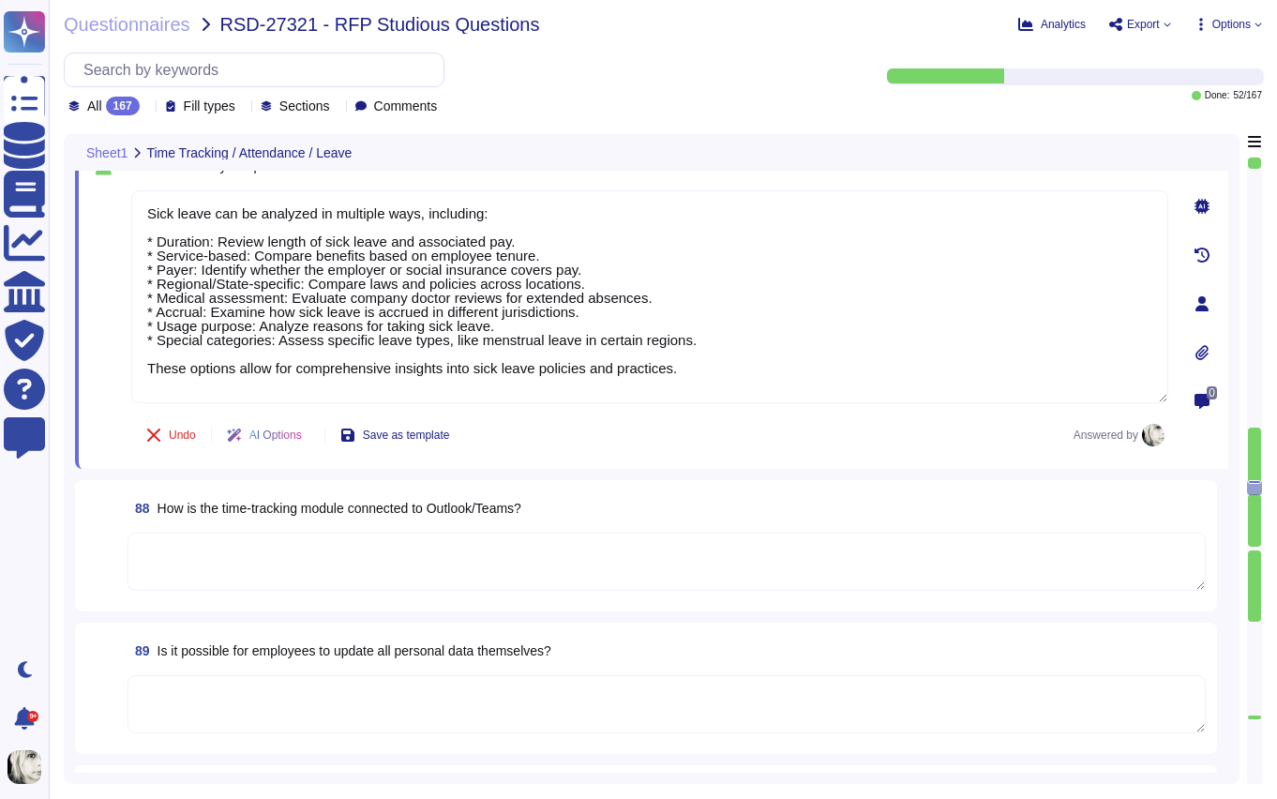
click at [489, 508] on span "How is the time-tracking module connected to Outlook/Teams?" at bounding box center [340, 508] width 364 height 15
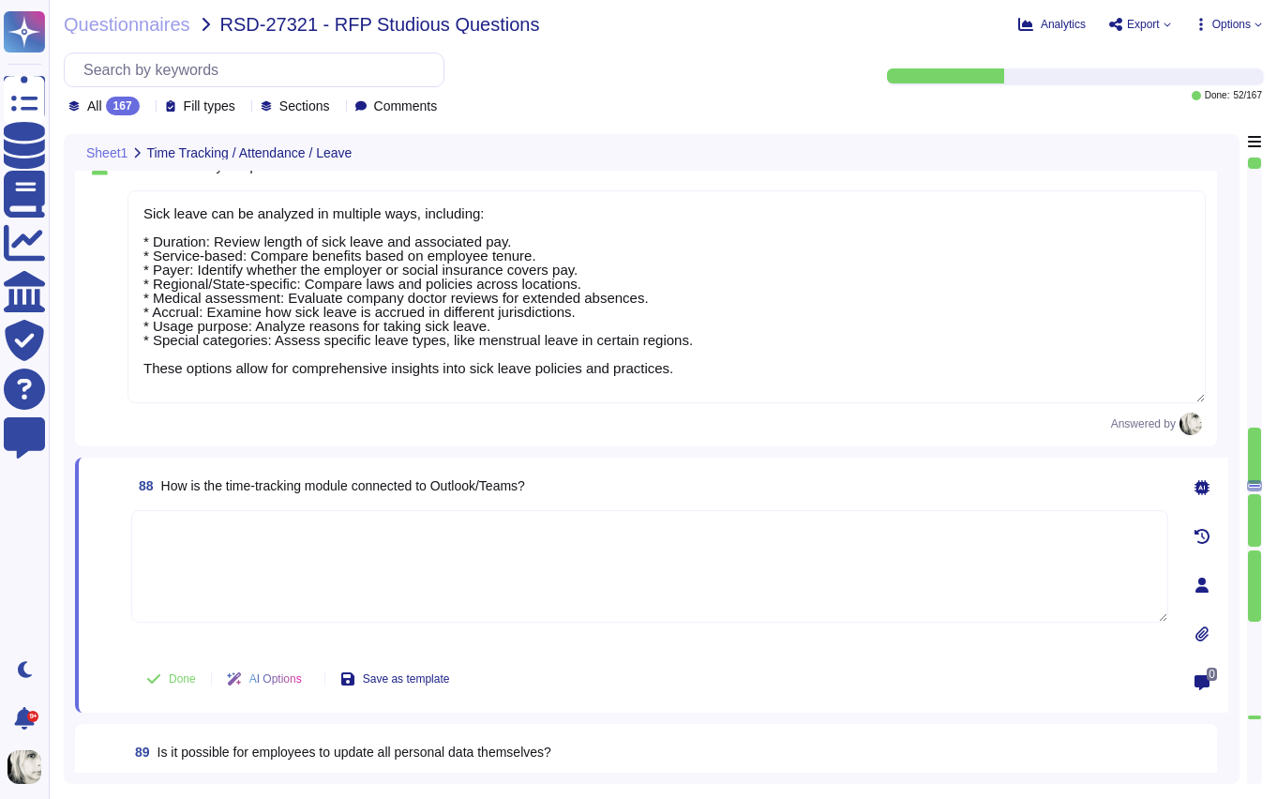
click at [489, 508] on div "88 How is the time-tracking module connected to Outlook/Teams? Done AI Options …" at bounding box center [629, 585] width 1078 height 233
click at [490, 485] on span "How is the time-tracking module connected to Outlook/Teams?" at bounding box center [343, 485] width 364 height 15
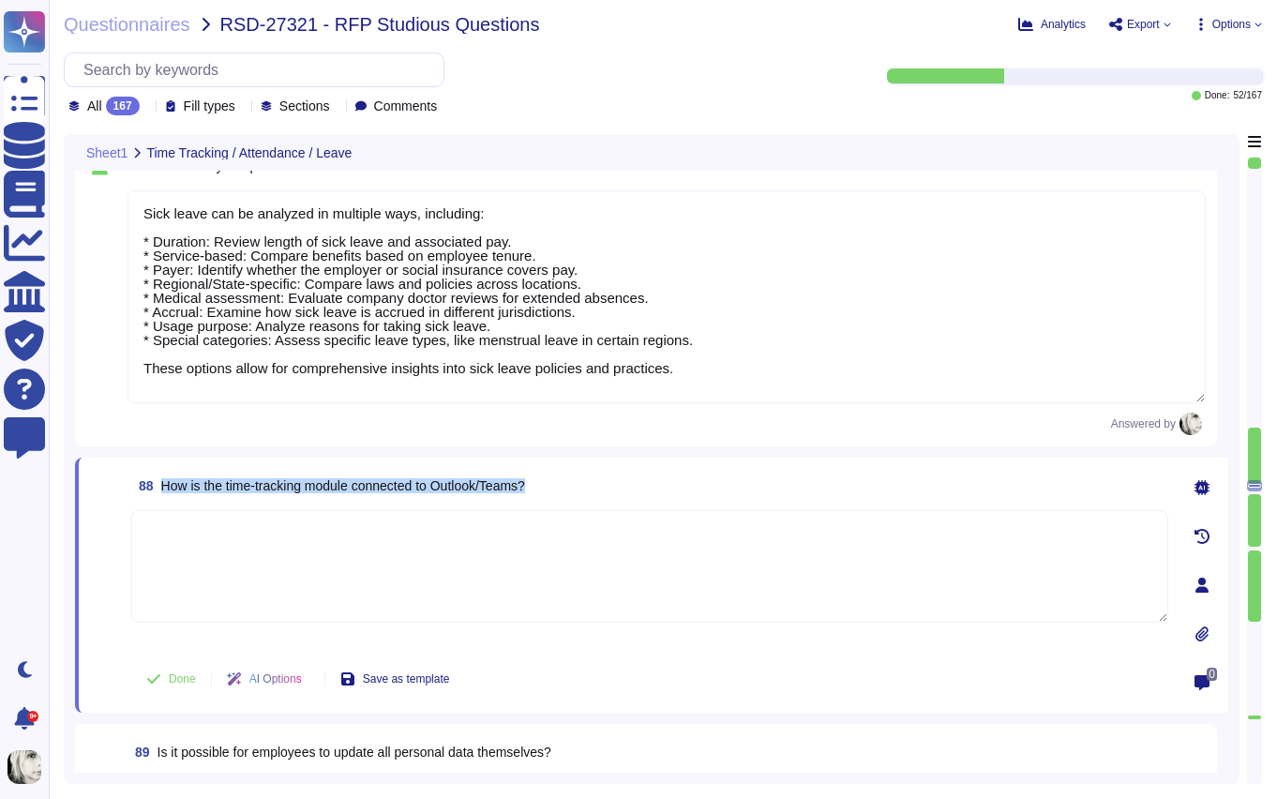
click at [228, 480] on span "How is the time-tracking module connected to Outlook/Teams?" at bounding box center [343, 485] width 364 height 15
click at [188, 547] on textarea at bounding box center [649, 566] width 1037 height 113
paste textarea "Deel’s time-tracking module is not directly connected to Outlook or Teams. Howe…"
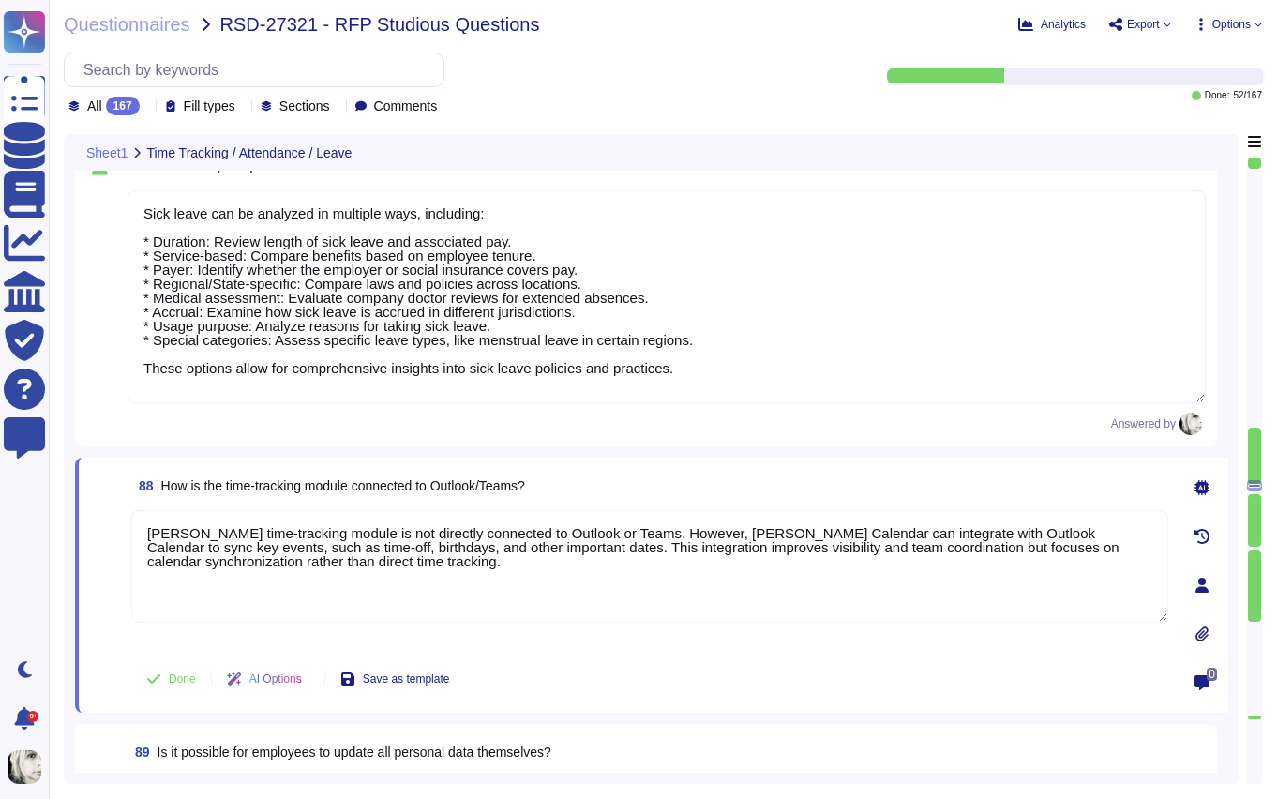
click at [120, 528] on span at bounding box center [107, 579] width 34 height 139
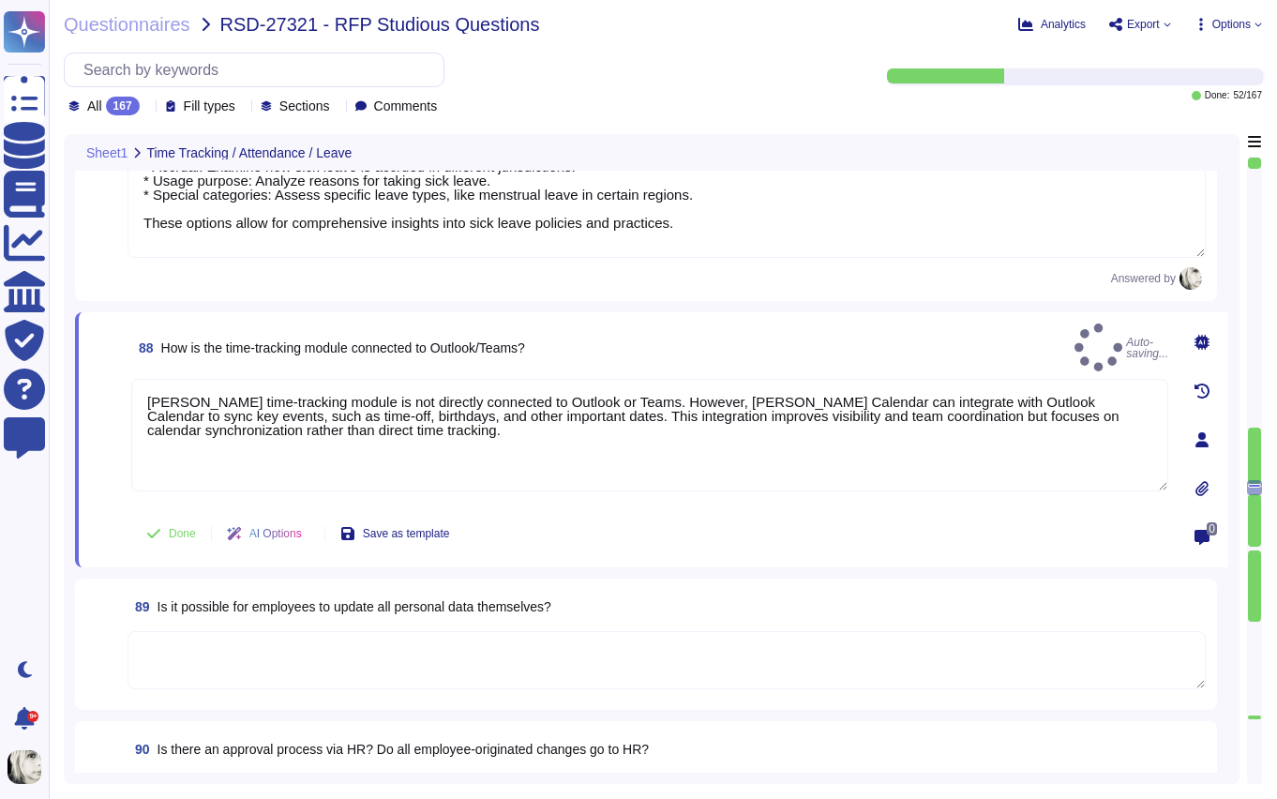
scroll to position [13636, 0]
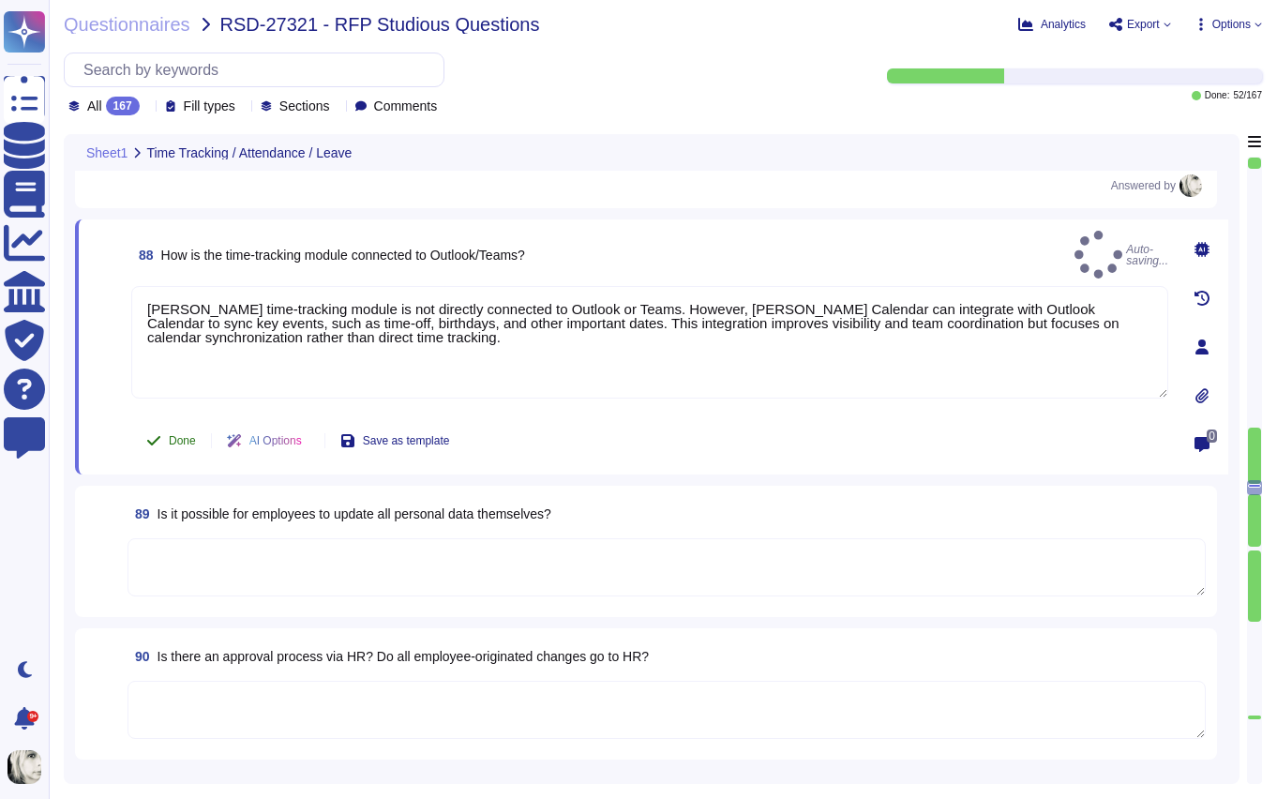
click at [173, 429] on button "Done" at bounding box center [171, 441] width 80 height 38
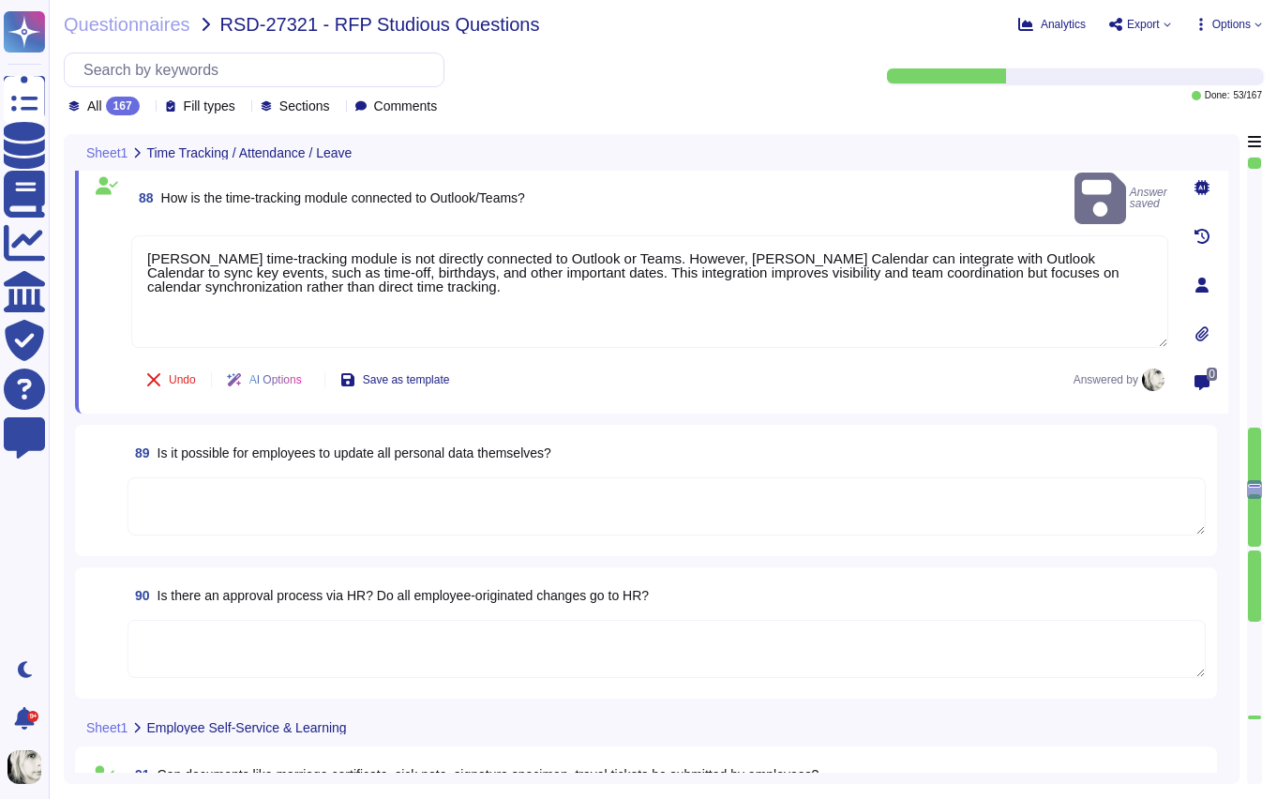
scroll to position [13711, 0]
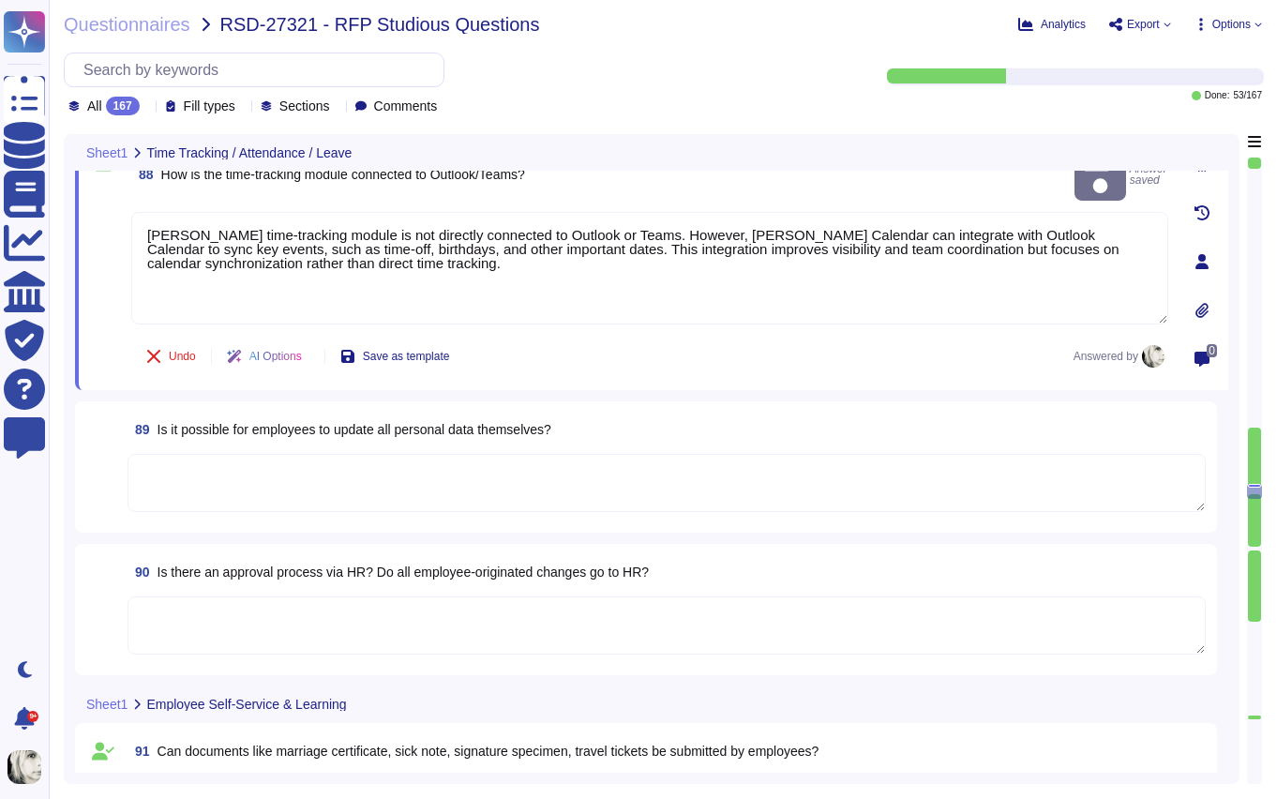
click at [218, 424] on span "Is it possible for employees to update all personal data themselves?" at bounding box center [355, 429] width 394 height 15
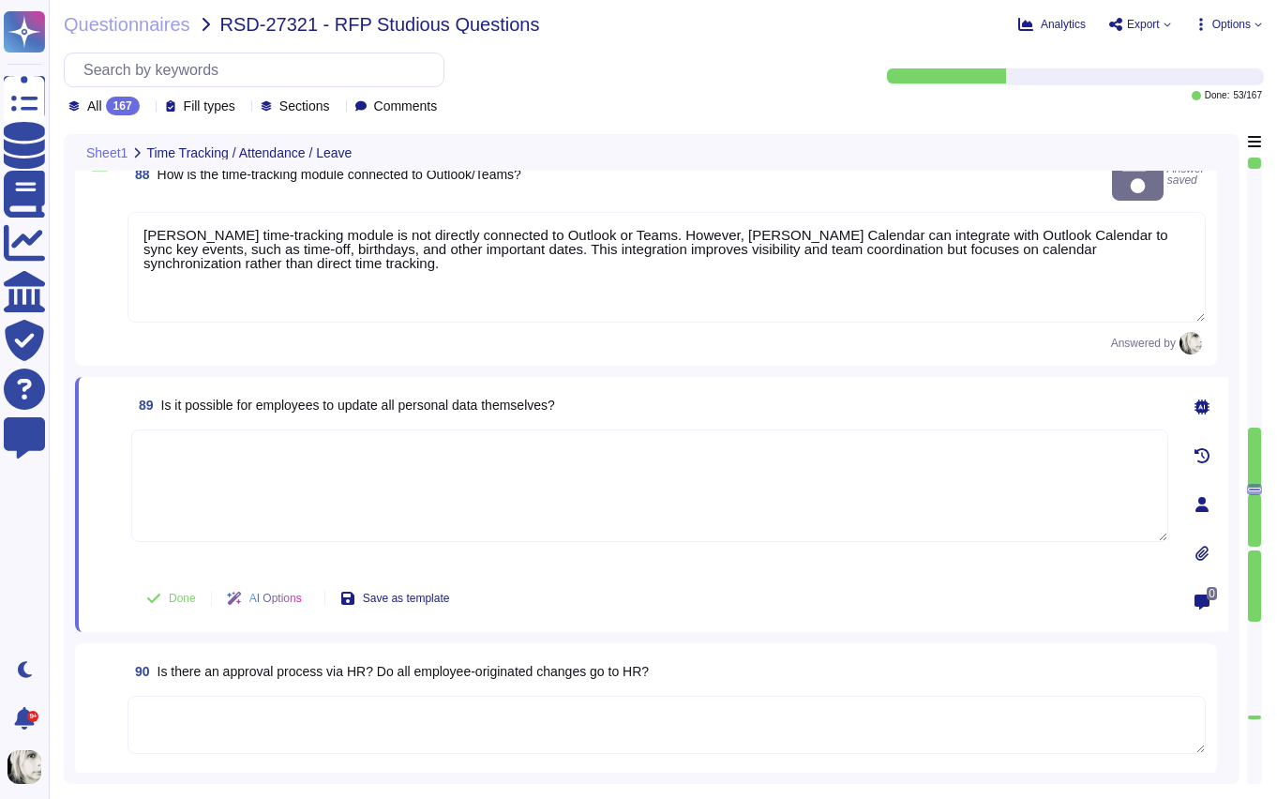
click at [218, 429] on textarea at bounding box center [649, 485] width 1037 height 113
click at [232, 398] on span "Is it possible for employees to update all personal data themselves?" at bounding box center [358, 405] width 394 height 15
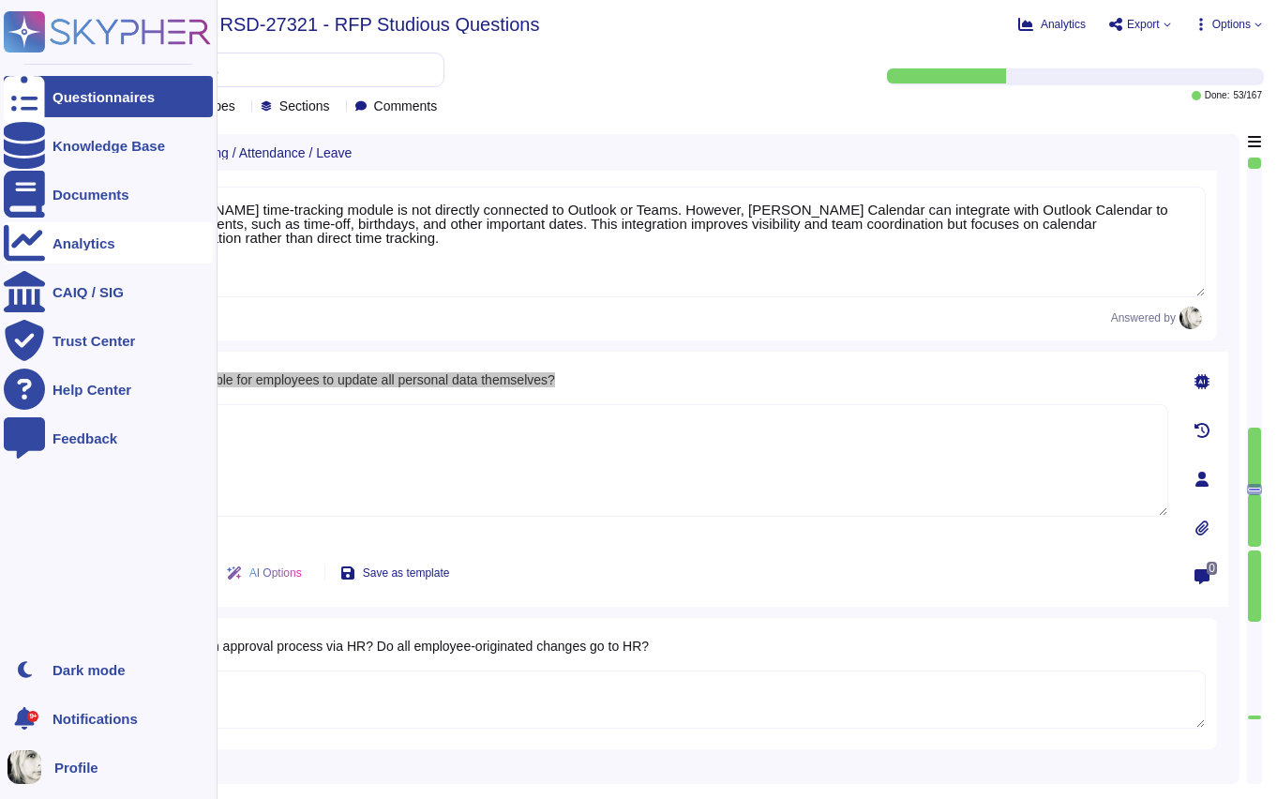
scroll to position [13707, 0]
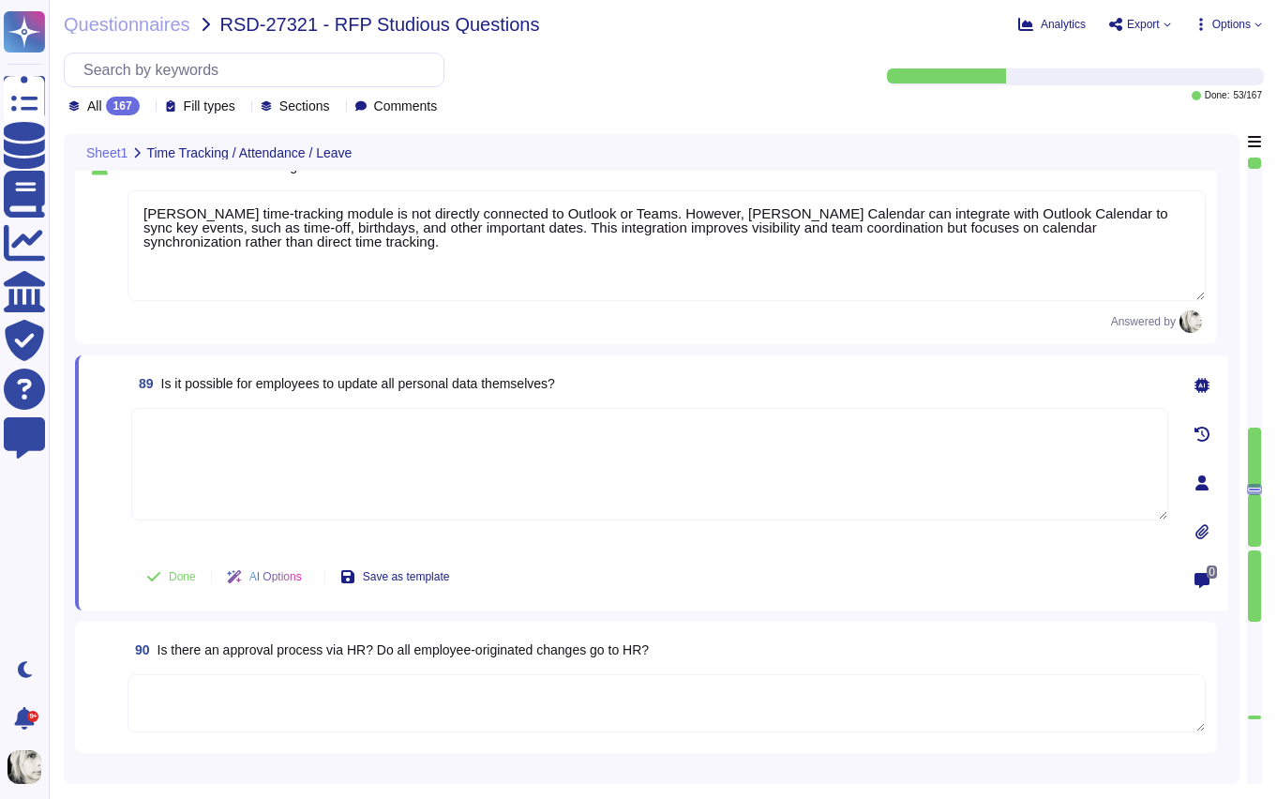
click at [276, 245] on textarea "Deel’s time-tracking module is not directly connected to Outlook or Teams. Howe…" at bounding box center [667, 245] width 1078 height 111
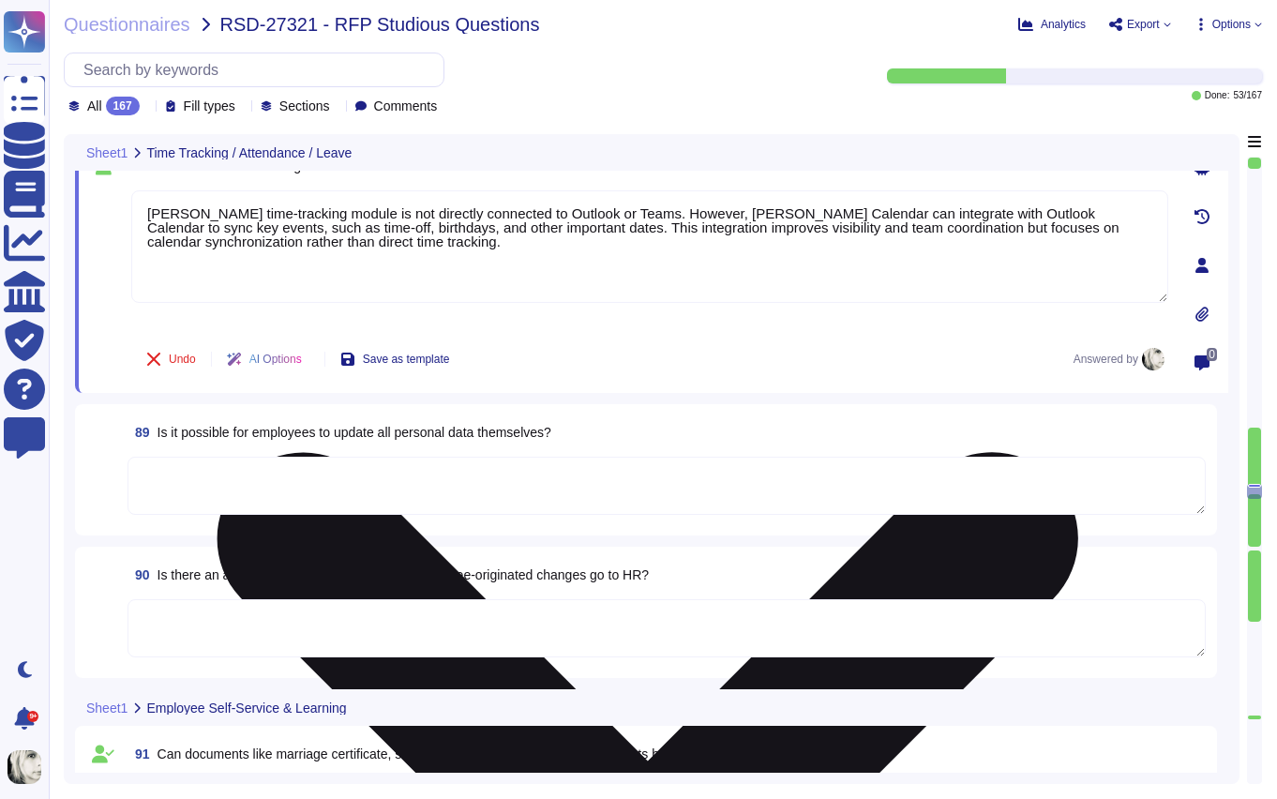
drag, startPoint x: 365, startPoint y: 244, endPoint x: 142, endPoint y: 217, distance: 224.8
click at [142, 217] on textarea "Deel’s time-tracking module is not directly connected to Outlook or Teams. Howe…" at bounding box center [649, 246] width 1037 height 113
paste textarea "enhances team coordination by integrating seamlessly with Outlook Calendar. Thi…"
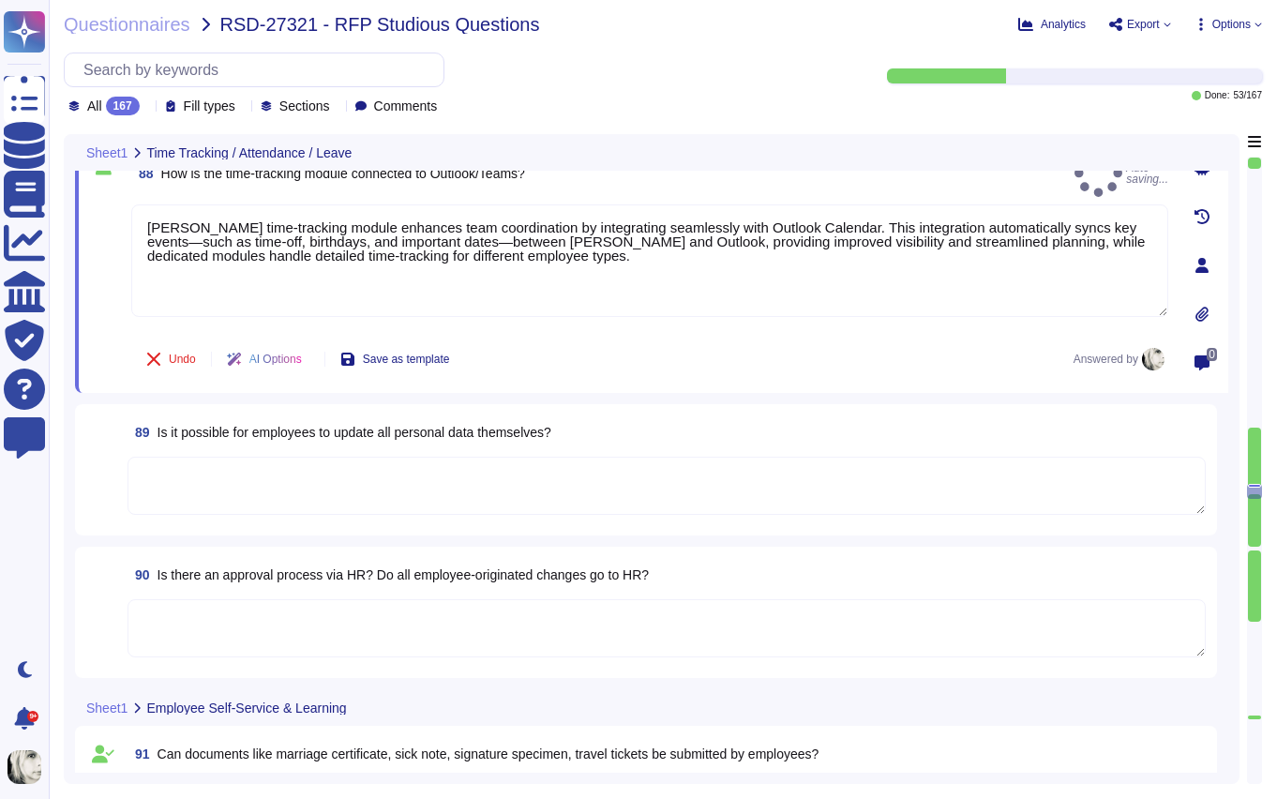
click at [108, 297] on span at bounding box center [107, 266] width 34 height 125
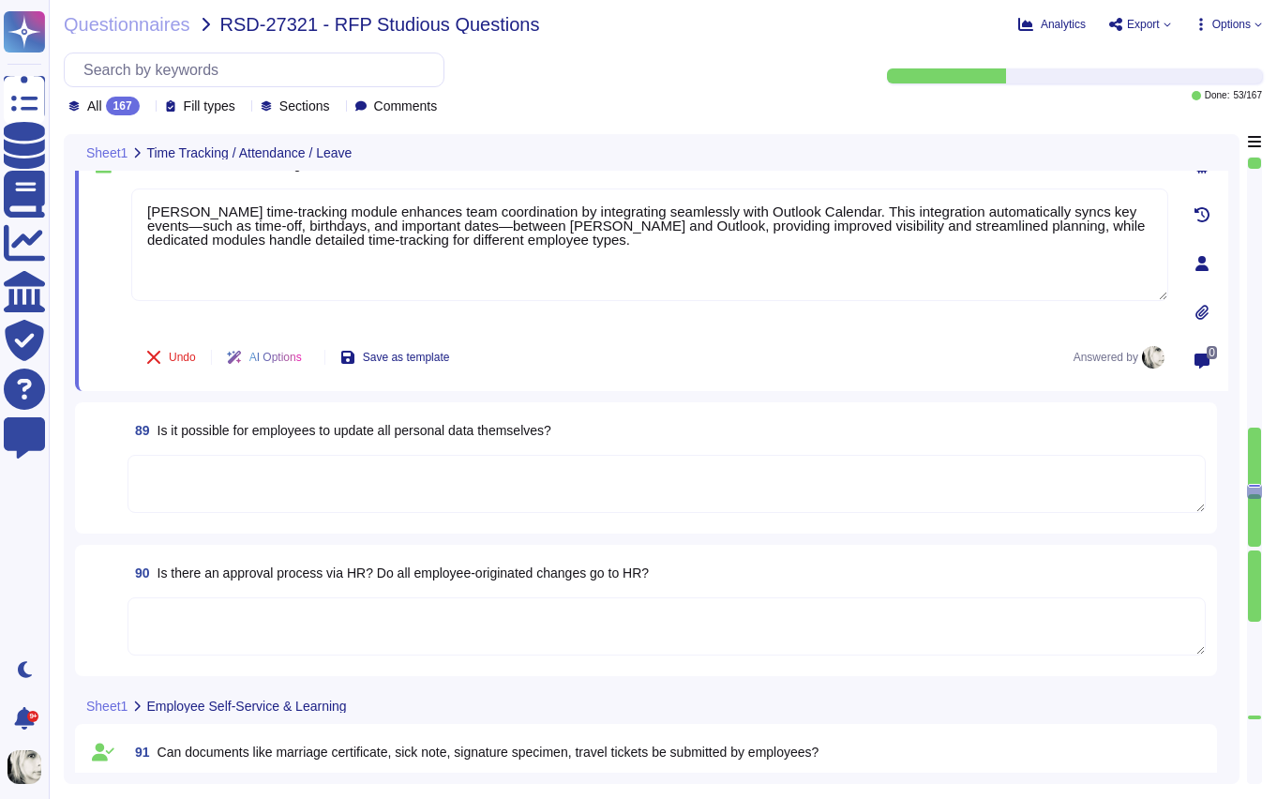
scroll to position [13683, 0]
click at [249, 436] on span "Is it possible for employees to update all personal data themselves?" at bounding box center [355, 431] width 394 height 15
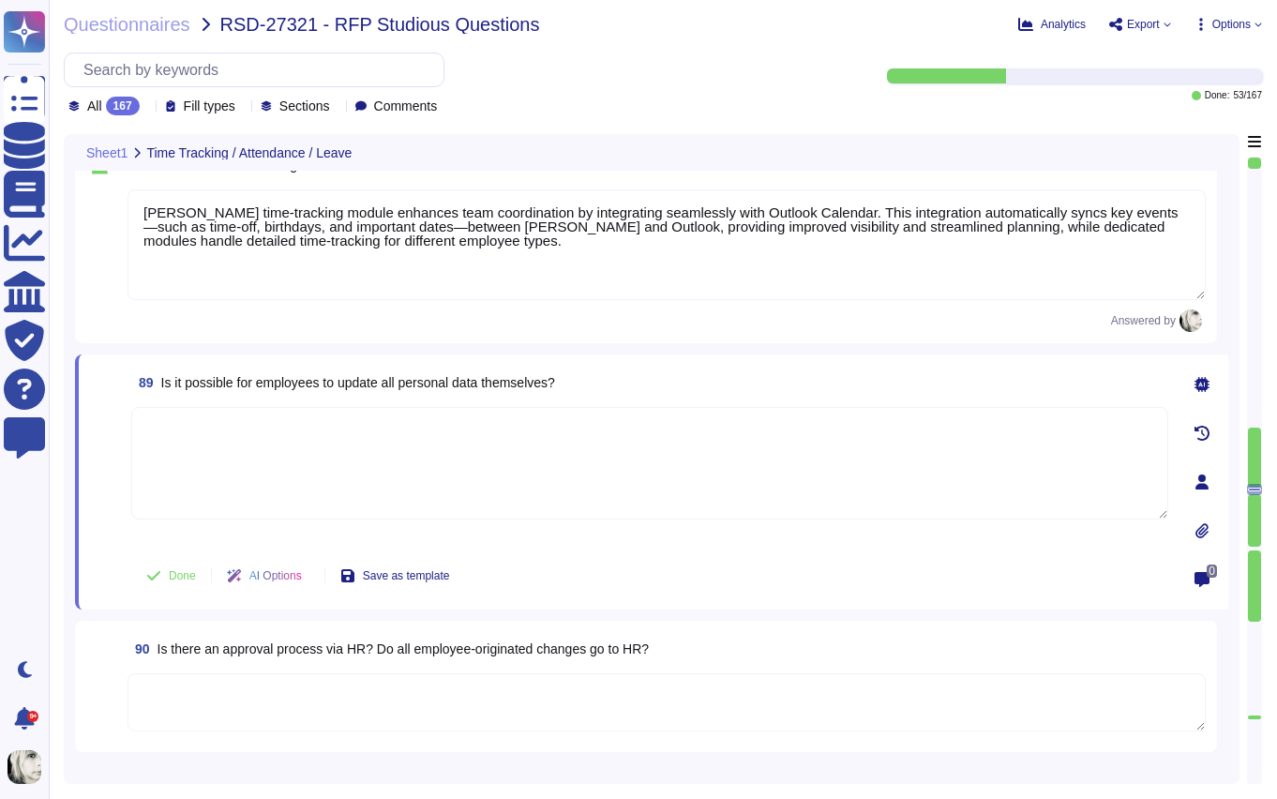
click at [249, 436] on textarea at bounding box center [649, 463] width 1037 height 113
click at [263, 384] on span "Is it possible for employees to update all personal data themselves?" at bounding box center [358, 382] width 394 height 15
click at [201, 456] on textarea at bounding box center [649, 463] width 1037 height 113
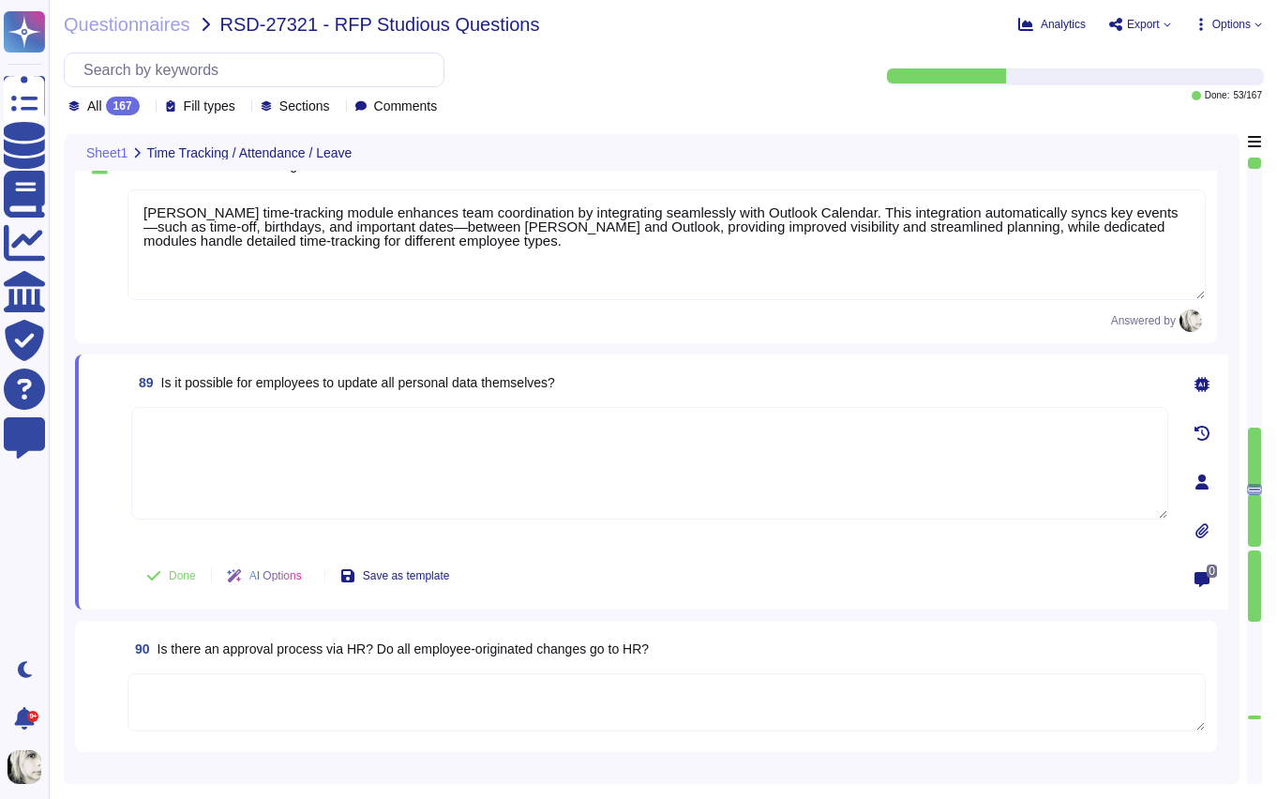
paste textarea "Employees can update most of their personal information directly through their …"
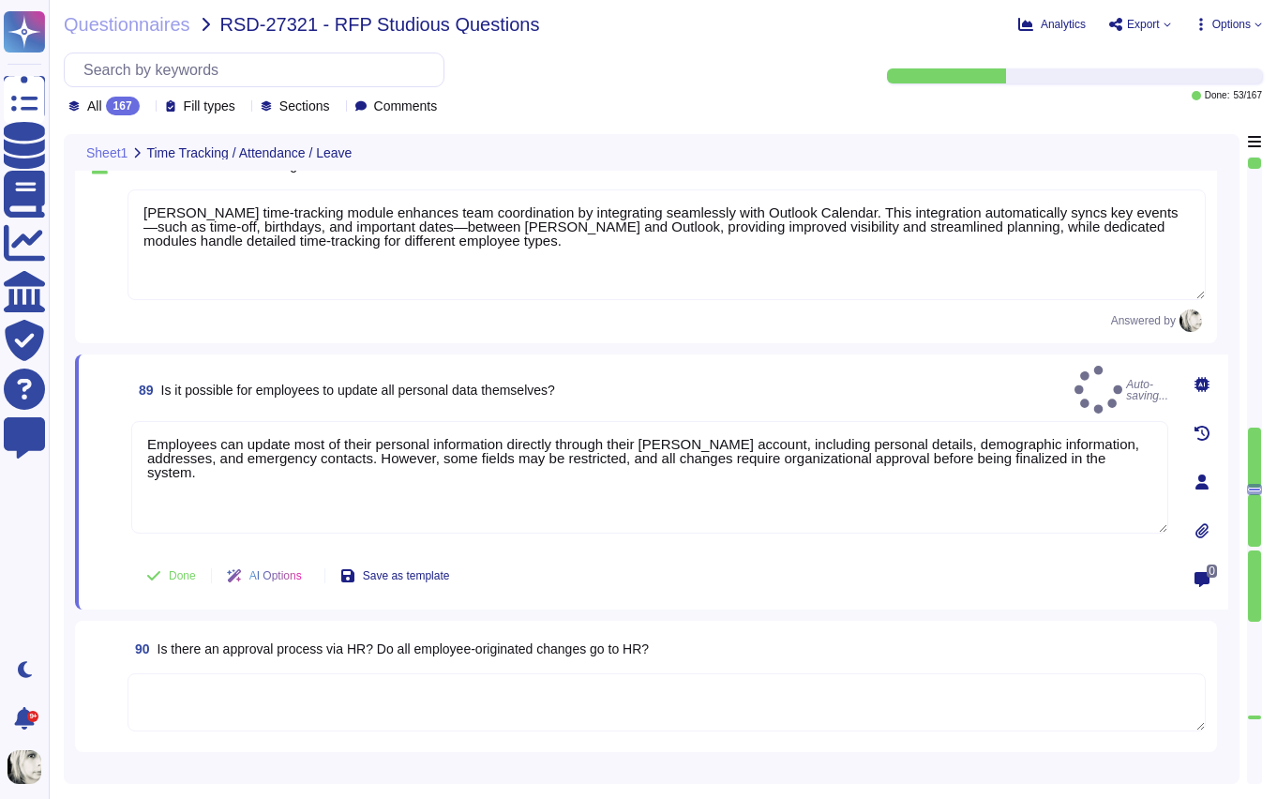
click at [173, 555] on div "Done AI Options Save as template" at bounding box center [297, 575] width 333 height 45
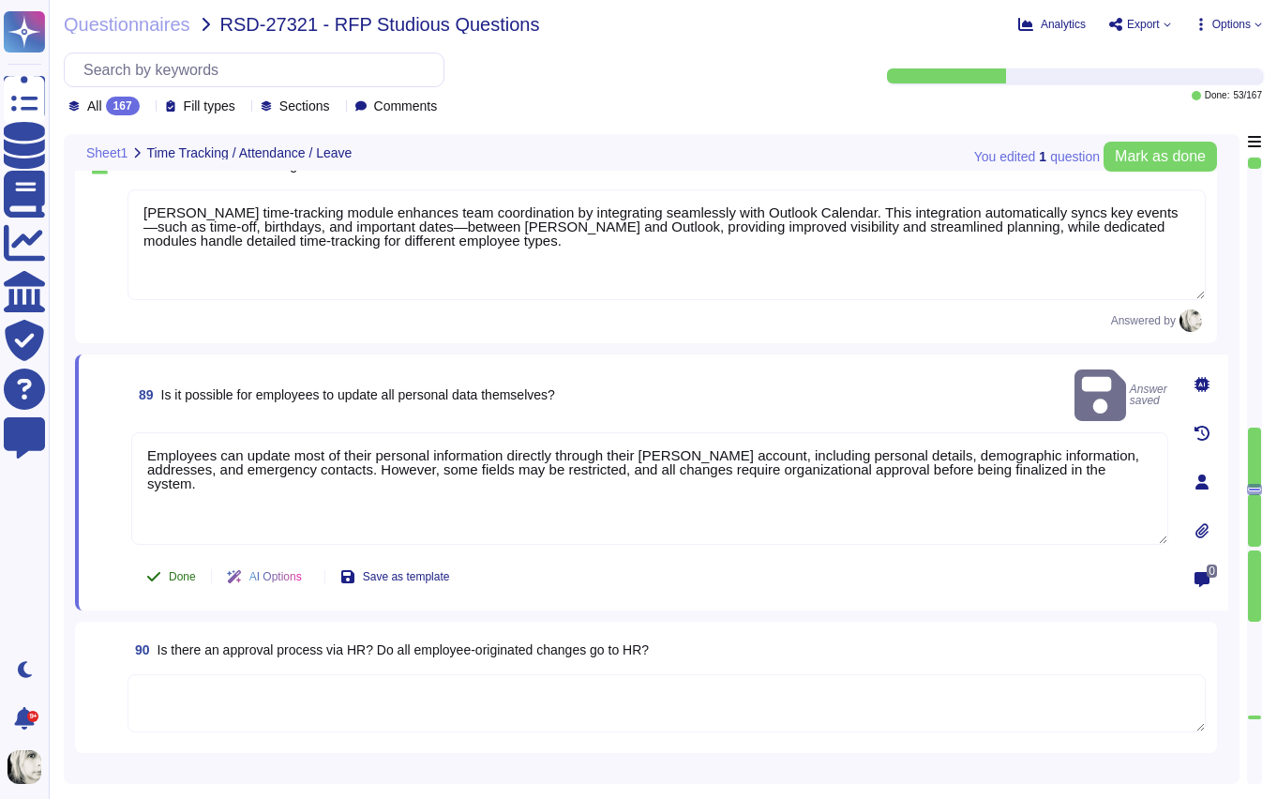
click at [188, 580] on span "Done" at bounding box center [182, 576] width 27 height 11
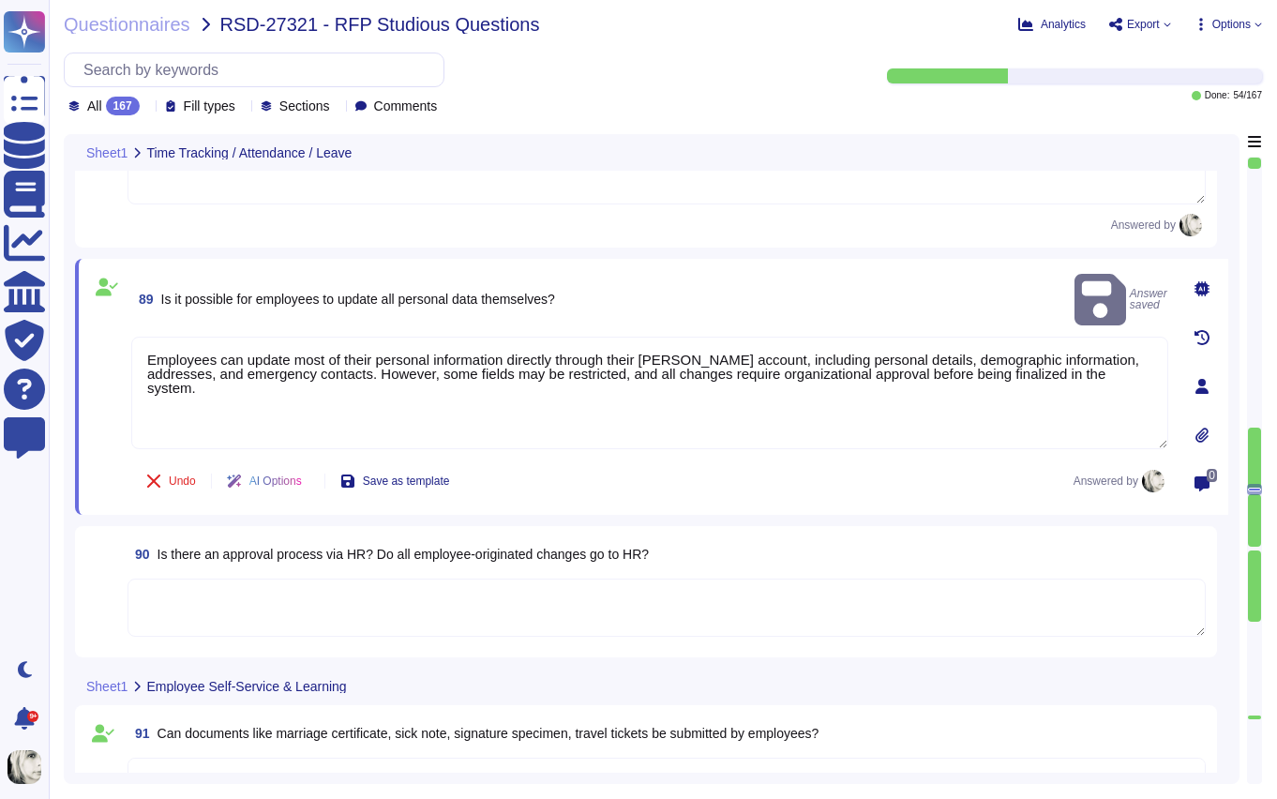
scroll to position [13801, 0]
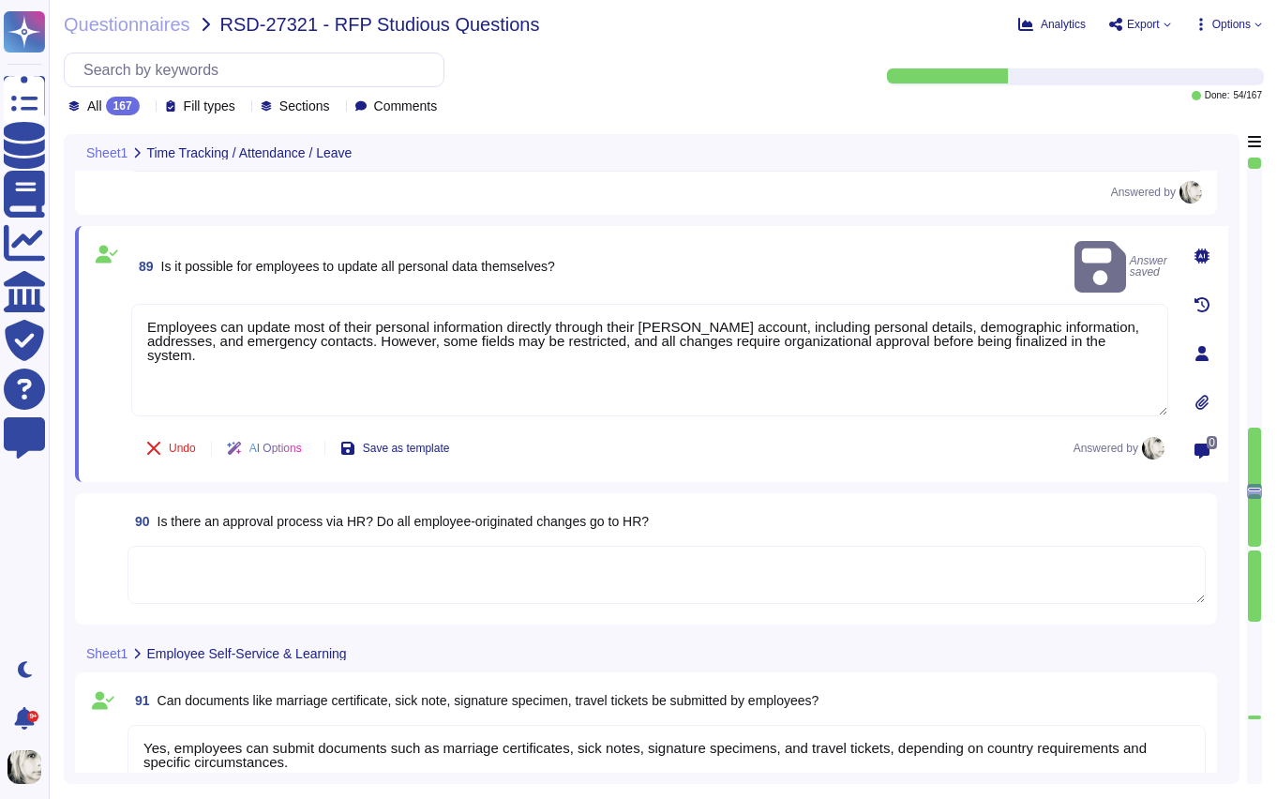
click at [213, 515] on span "Is there an approval process via HR? Do all employee-originated changes go to H…" at bounding box center [404, 521] width 492 height 15
click at [213, 546] on textarea at bounding box center [667, 575] width 1078 height 58
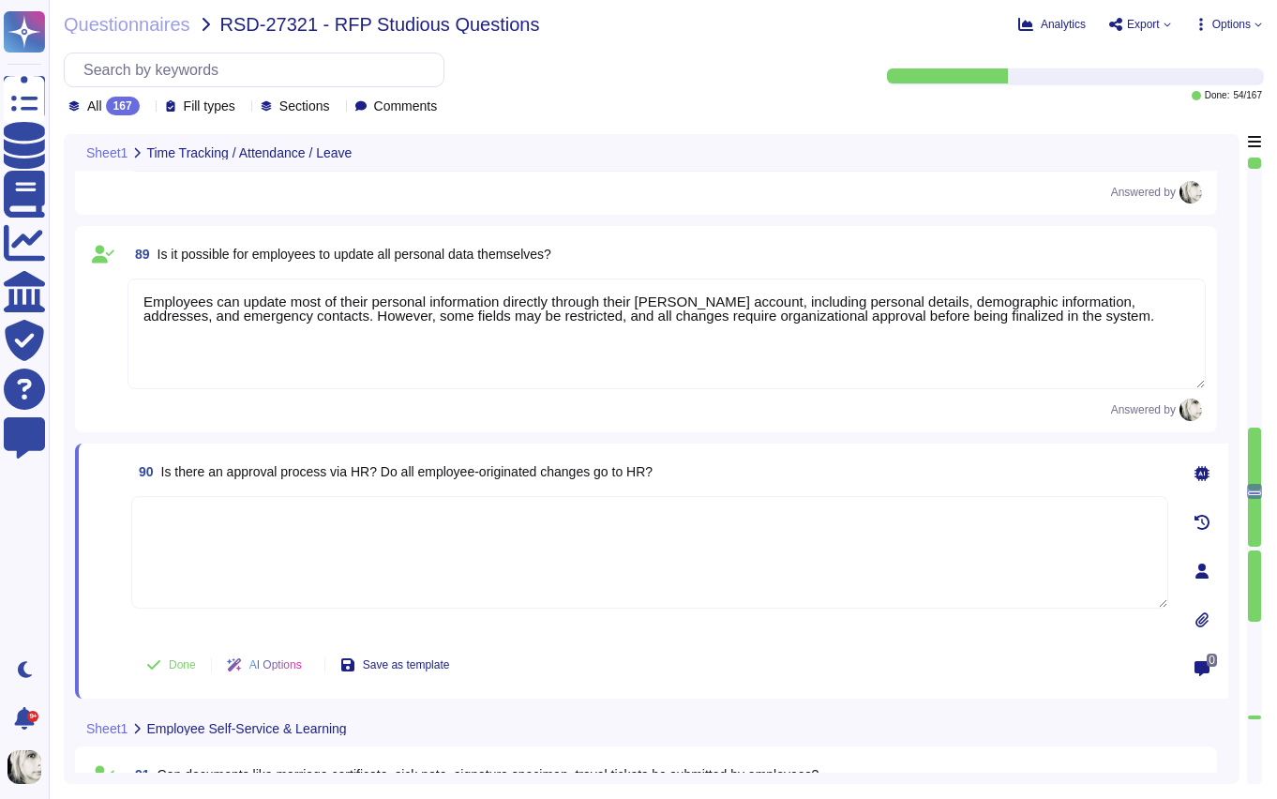
click at [221, 474] on span "Is there an approval process via HR? Do all employee-originated changes go to H…" at bounding box center [407, 471] width 492 height 15
click at [403, 469] on span "Is there an approval process via HR? Do all employee-originated changes go to H…" at bounding box center [407, 471] width 492 height 15
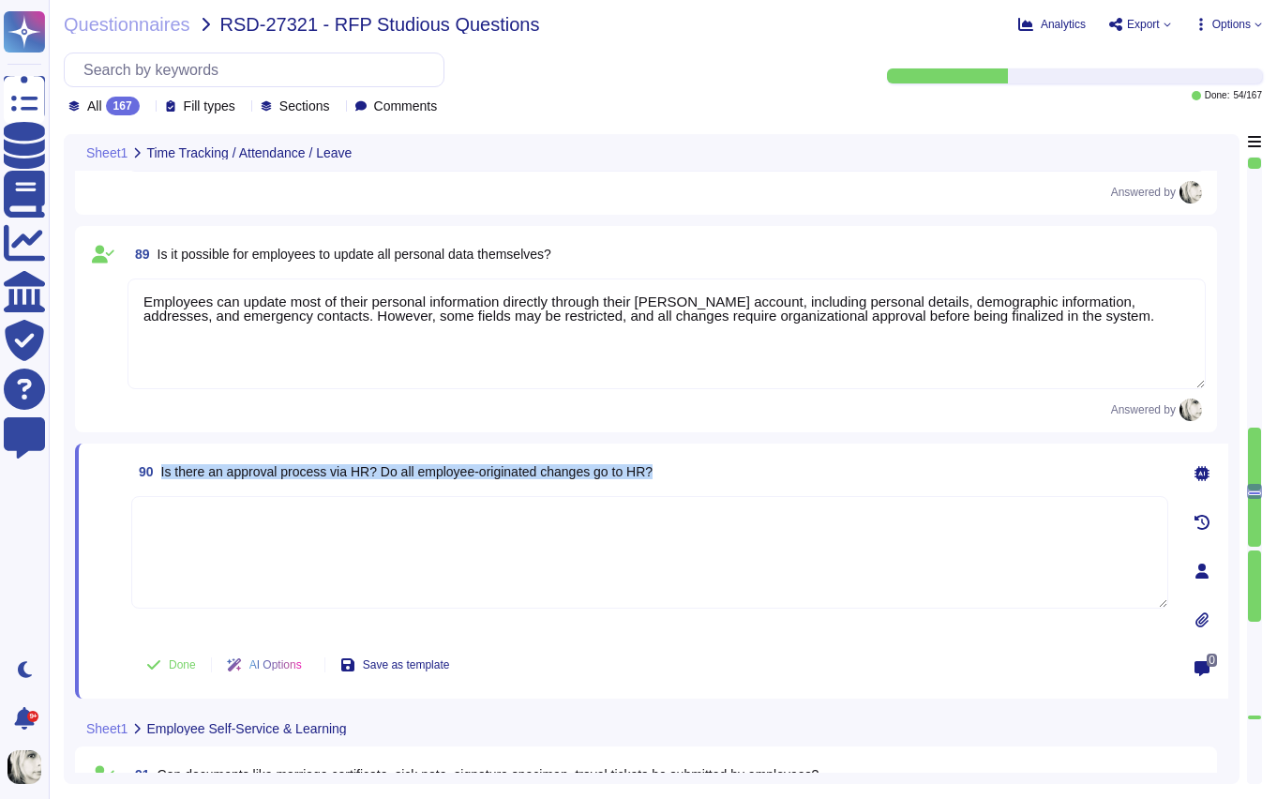
click at [403, 469] on span "Is there an approval process via HR? Do all employee-originated changes go to H…" at bounding box center [407, 471] width 492 height 15
click at [207, 543] on textarea at bounding box center [649, 552] width 1037 height 113
paste textarea "Yes, an HR approval process exists, but not all employee-initiated changes go d…"
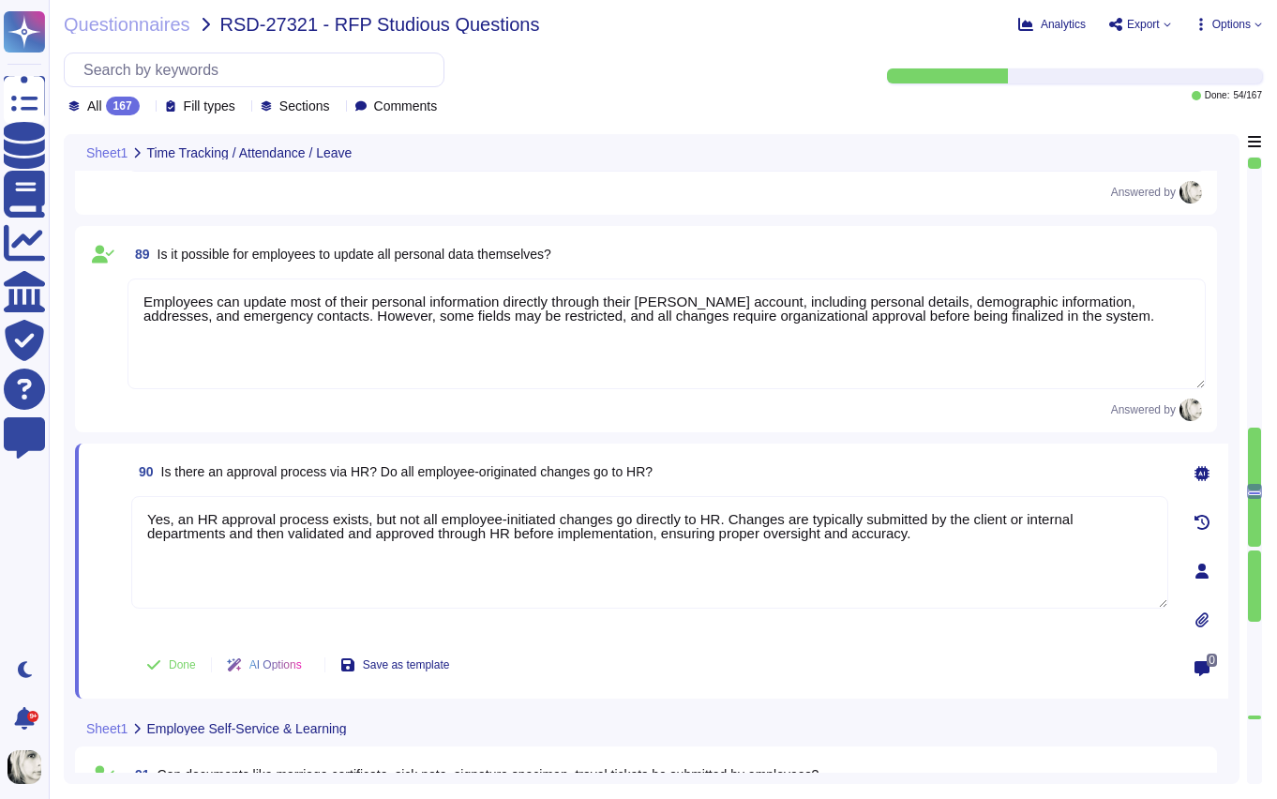
click at [110, 576] on span at bounding box center [107, 565] width 34 height 139
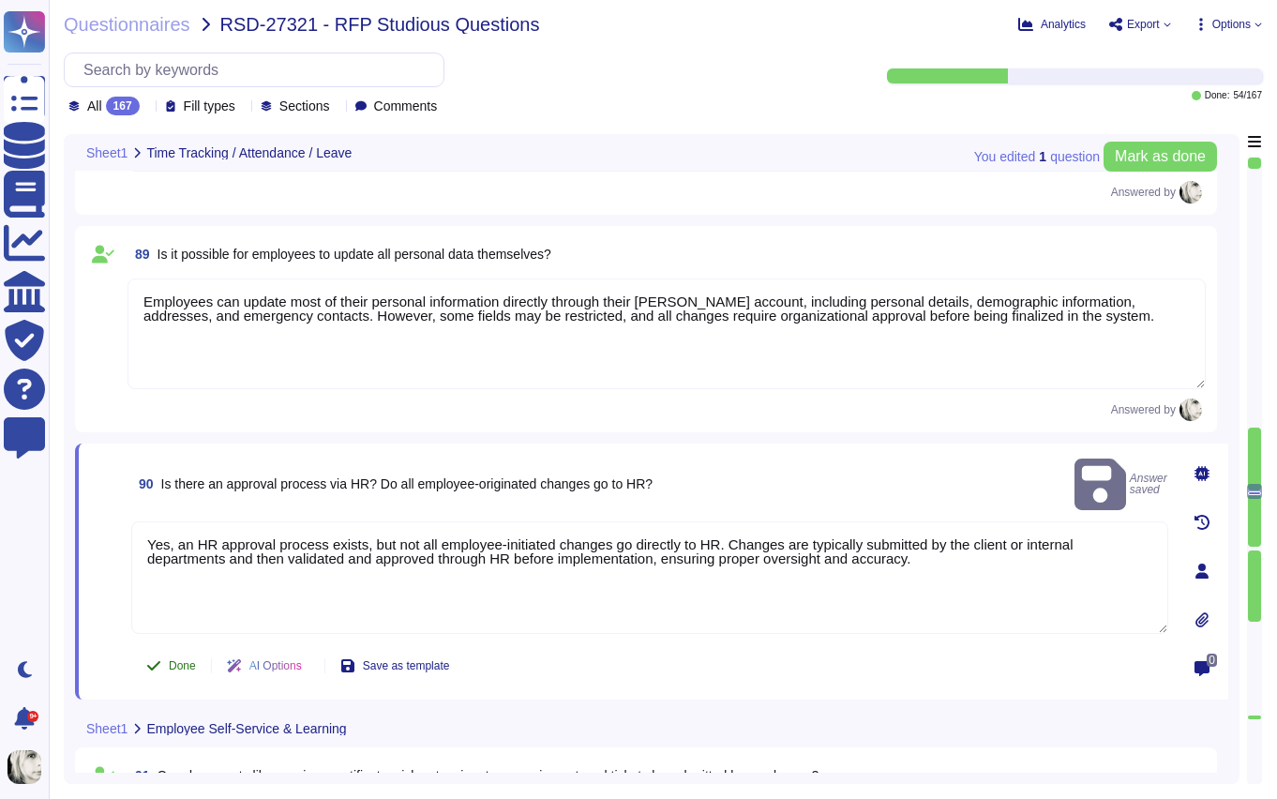
click at [169, 654] on button "Done" at bounding box center [171, 666] width 80 height 38
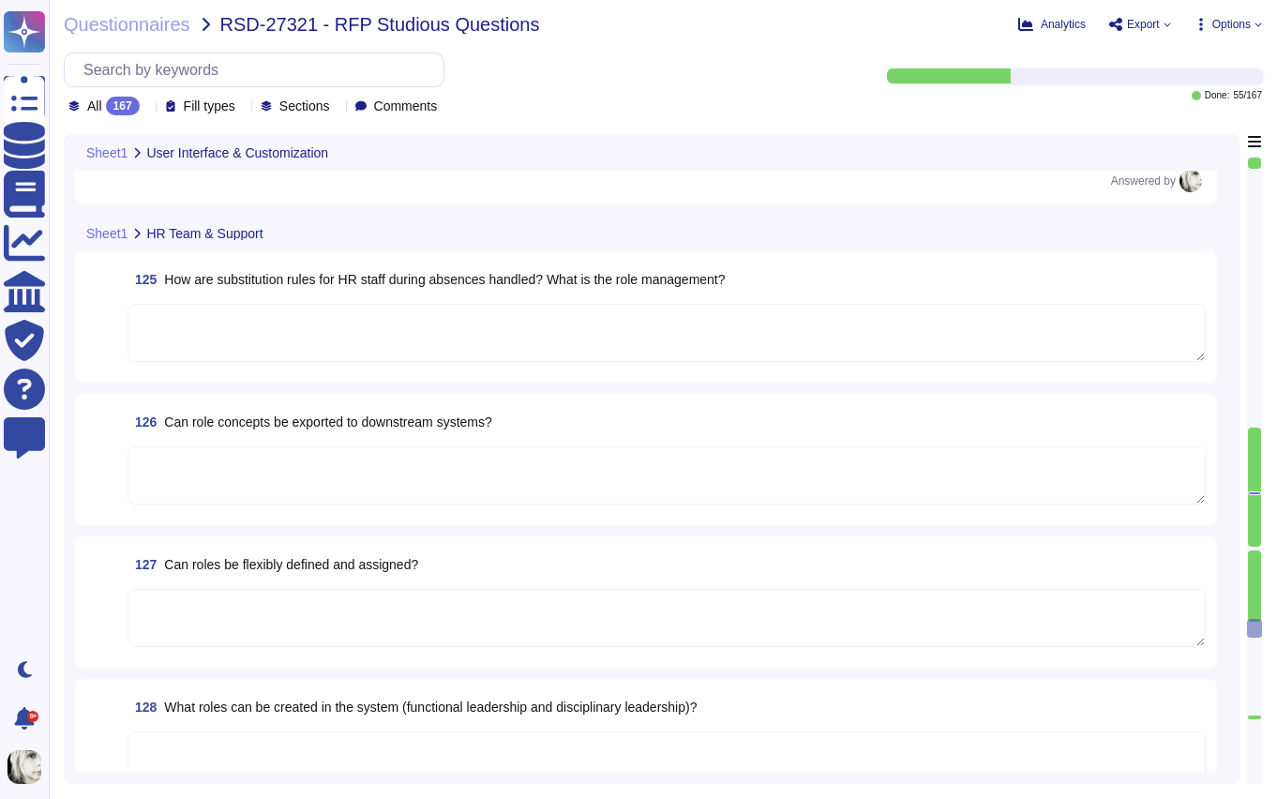
scroll to position [19826, 0]
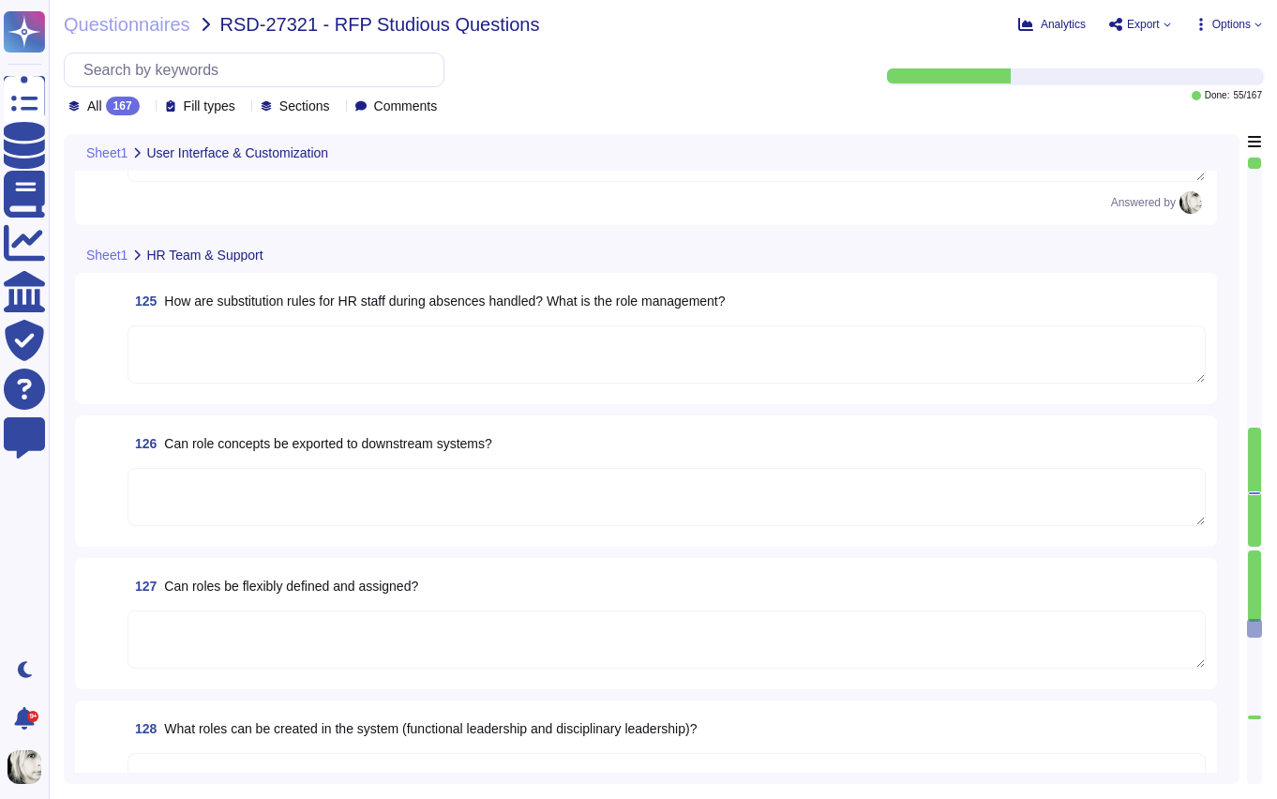
click at [249, 305] on span "How are substitution rules for HR staff during absences handled? What is the ro…" at bounding box center [444, 300] width 561 height 15
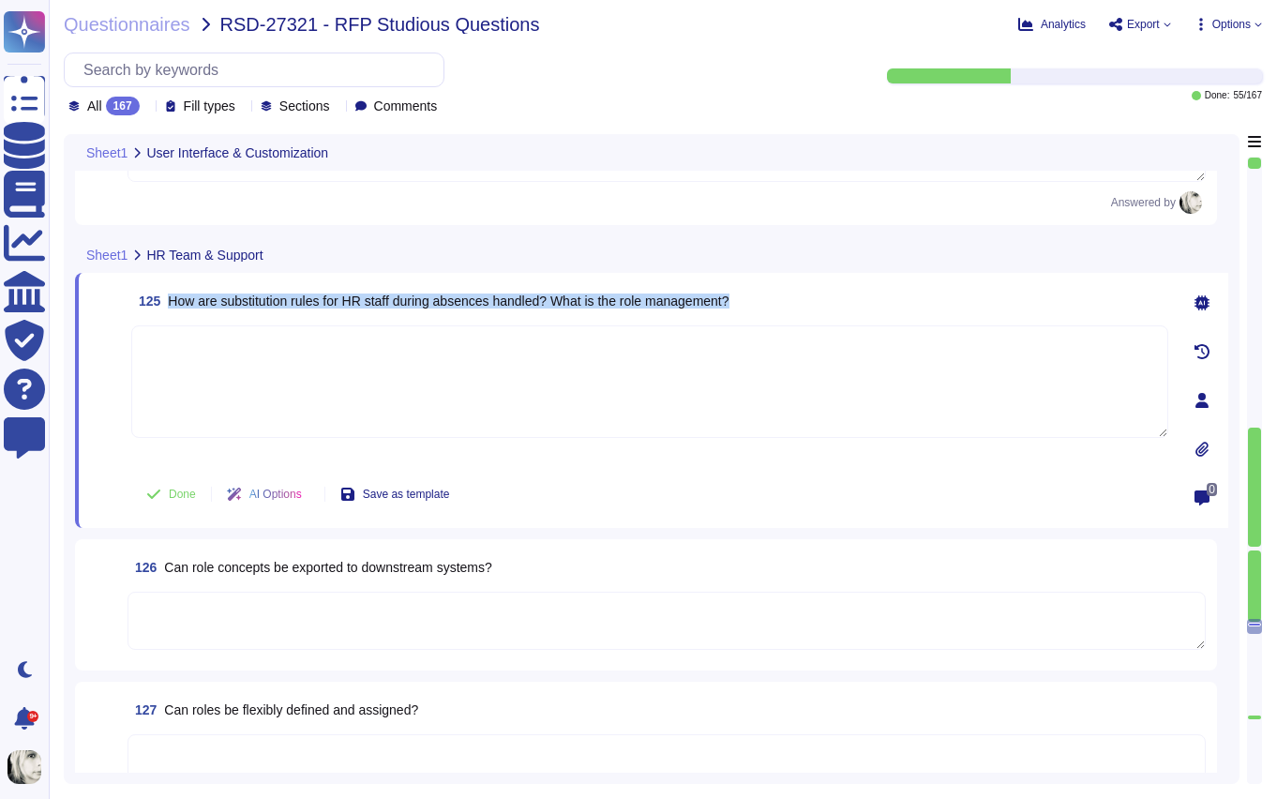
click at [249, 305] on span "How are substitution rules for HR staff during absences handled? What is the ro…" at bounding box center [448, 300] width 561 height 15
click at [265, 298] on span "How are substitution rules for HR staff during absences handled? What is the ro…" at bounding box center [448, 300] width 561 height 15
click at [202, 359] on textarea at bounding box center [649, 381] width 1037 height 113
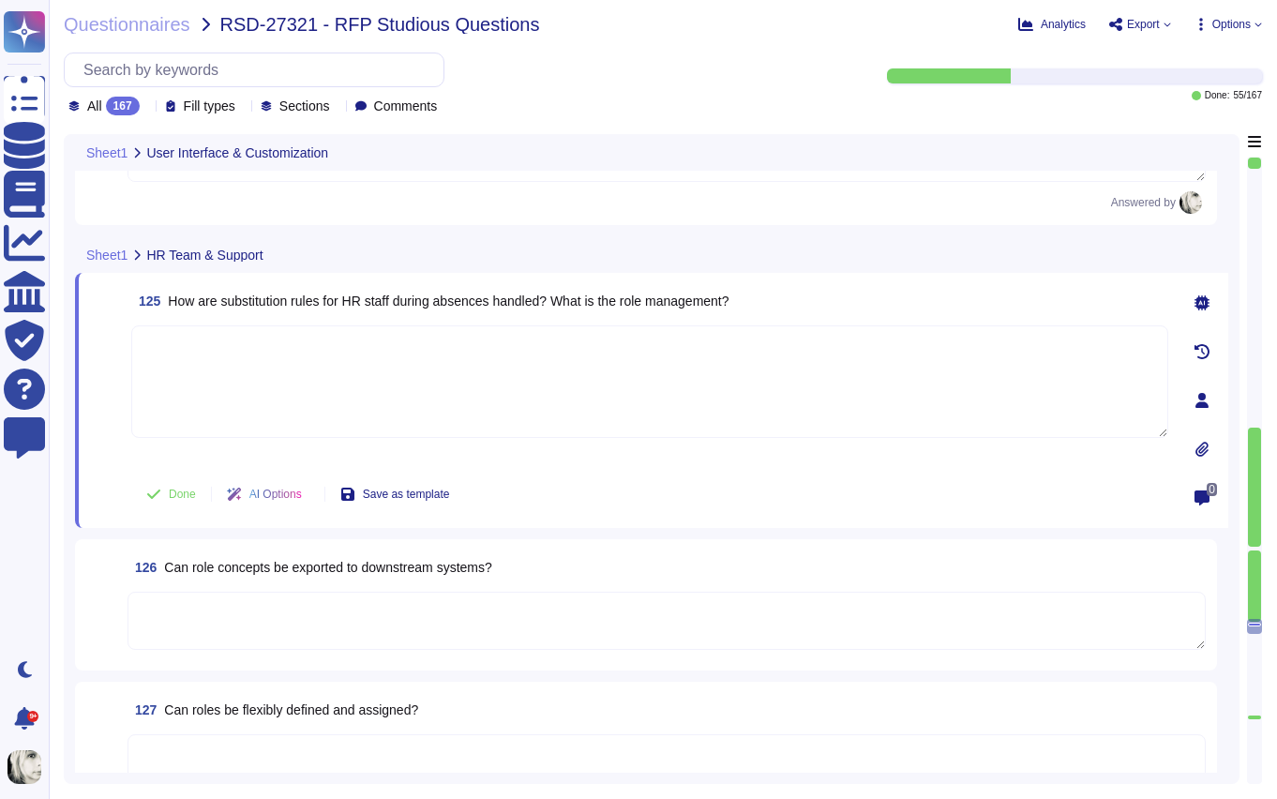
paste textarea "Deel manages HR staff absences through a structured substitution process. Plann…"
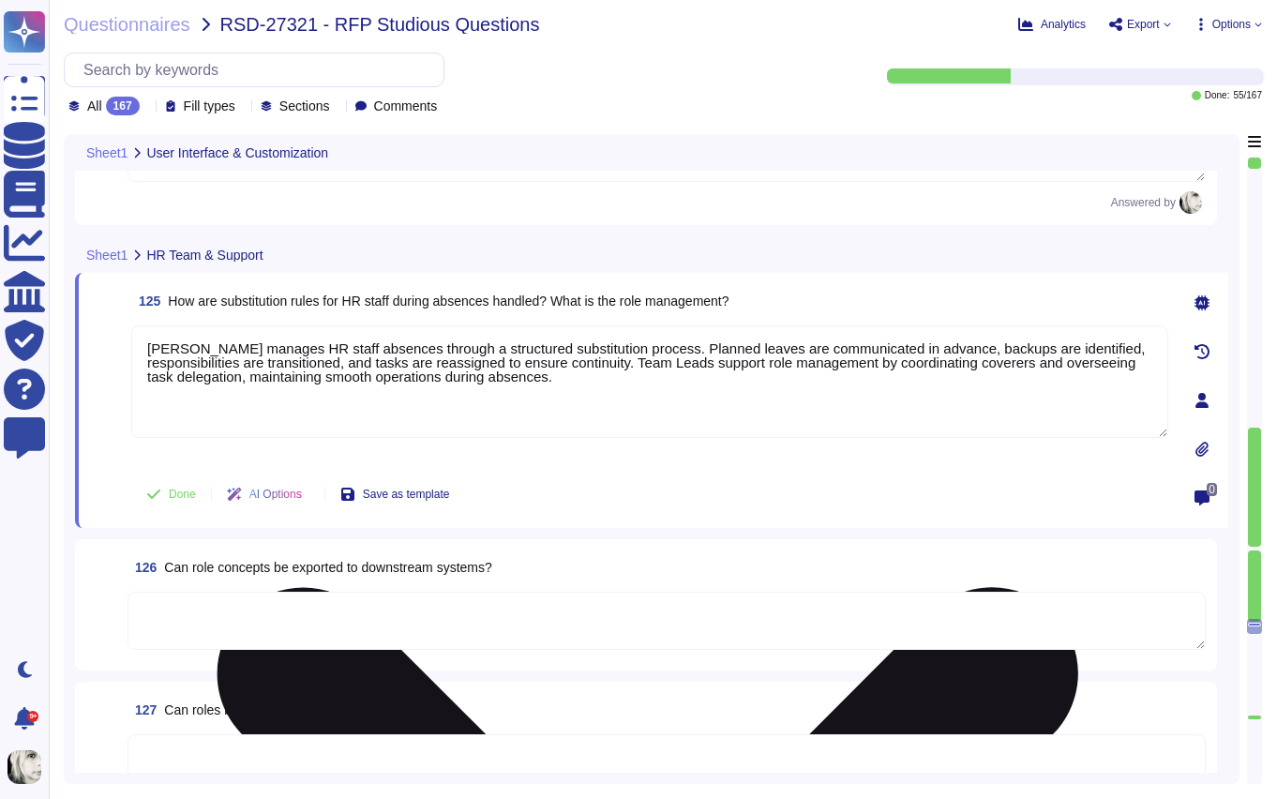
click at [312, 455] on div "Deel manages HR staff absences through a structured substitution process. Plann…" at bounding box center [649, 394] width 1037 height 139
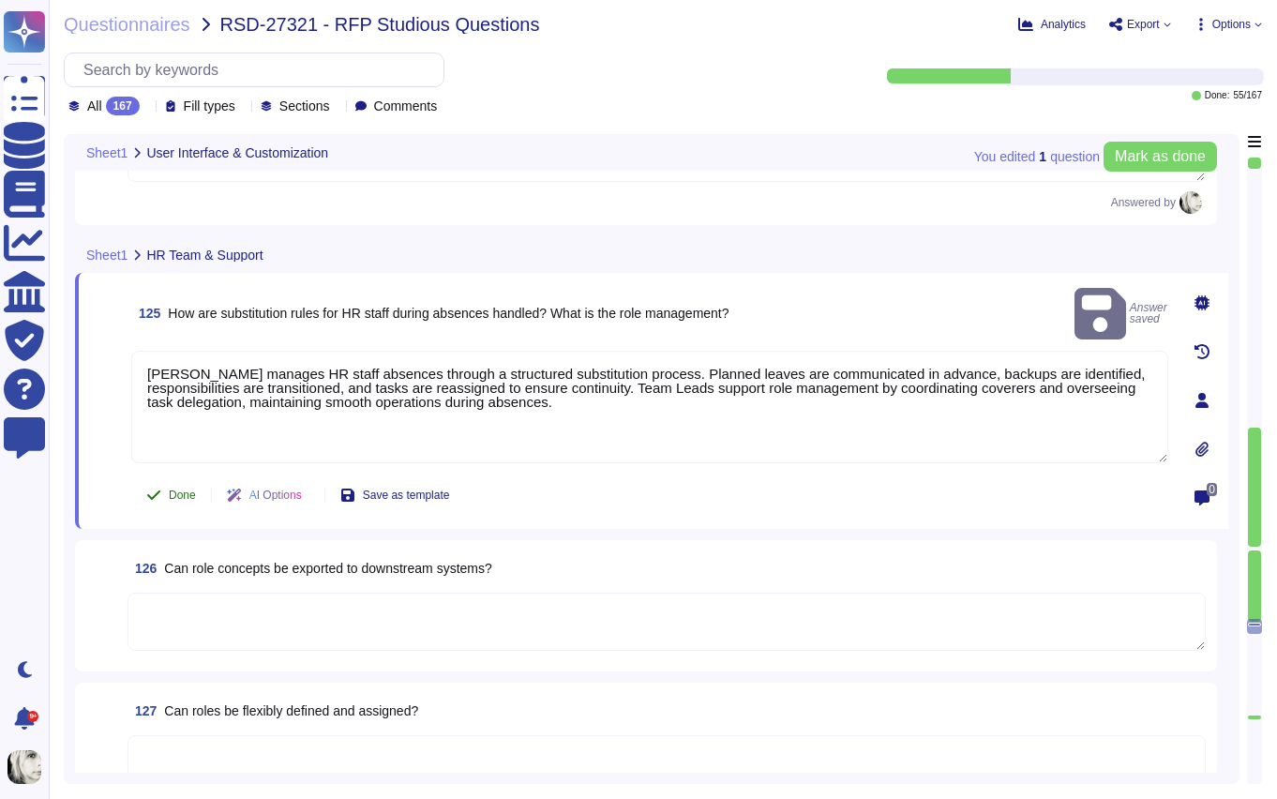
click at [160, 488] on icon at bounding box center [153, 495] width 15 height 15
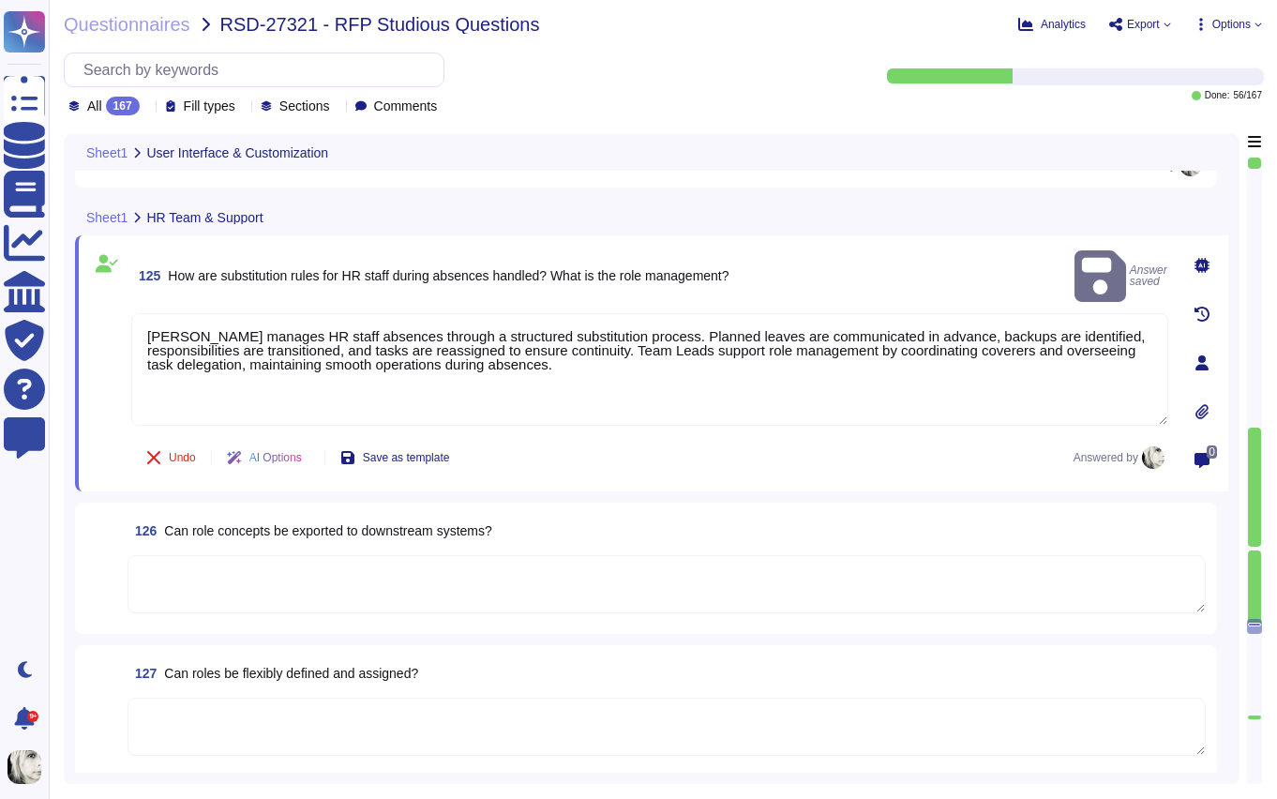
scroll to position [19864, 0]
click at [216, 533] on span "Can role concepts be exported to downstream systems?" at bounding box center [327, 529] width 327 height 15
click at [216, 554] on textarea at bounding box center [667, 583] width 1078 height 58
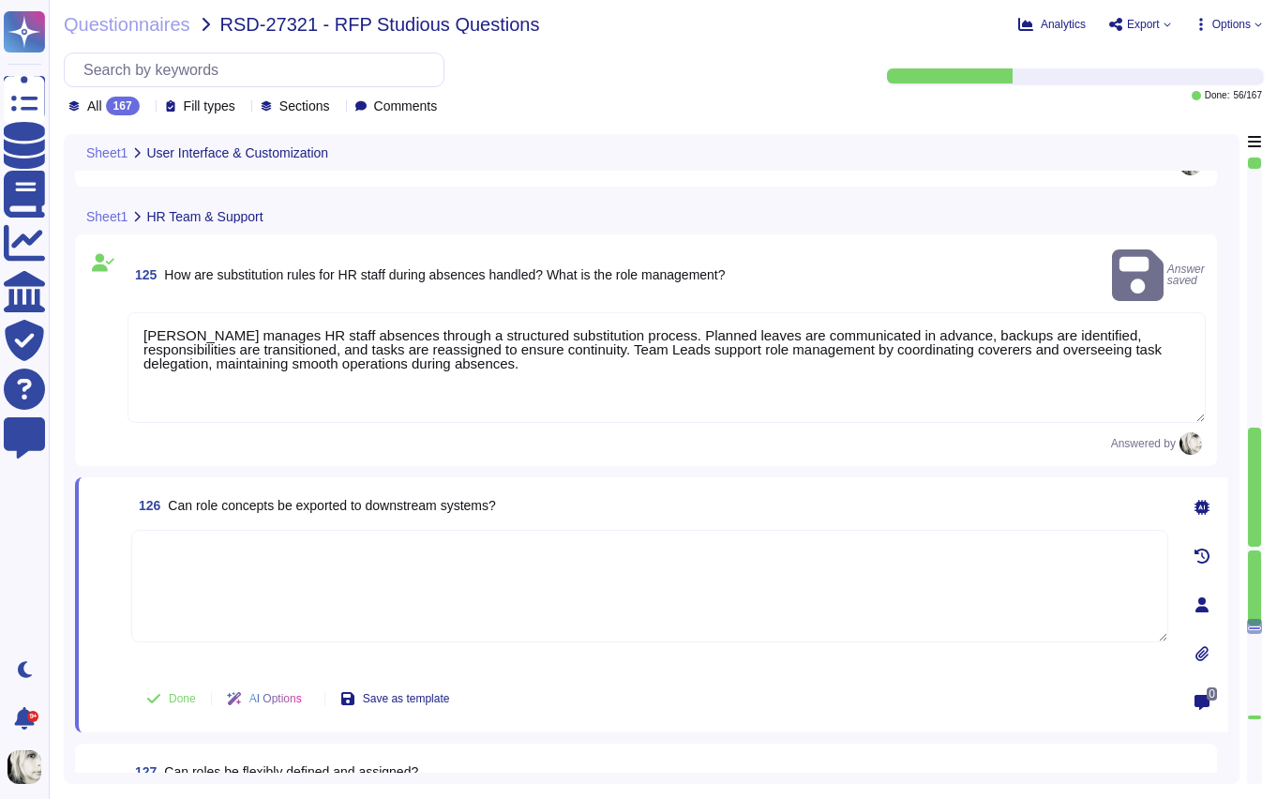
click at [233, 498] on span "Can role concepts be exported to downstream systems?" at bounding box center [331, 505] width 327 height 15
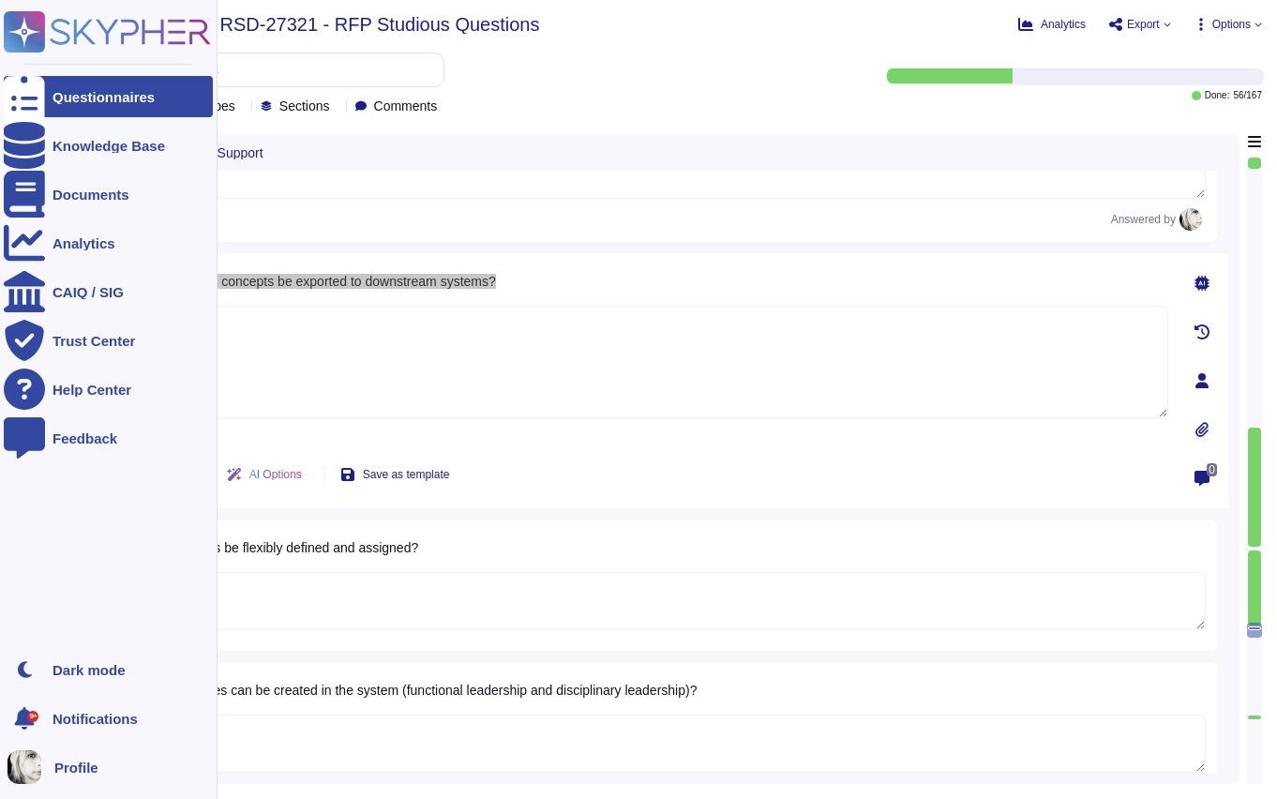
scroll to position [20044, 0]
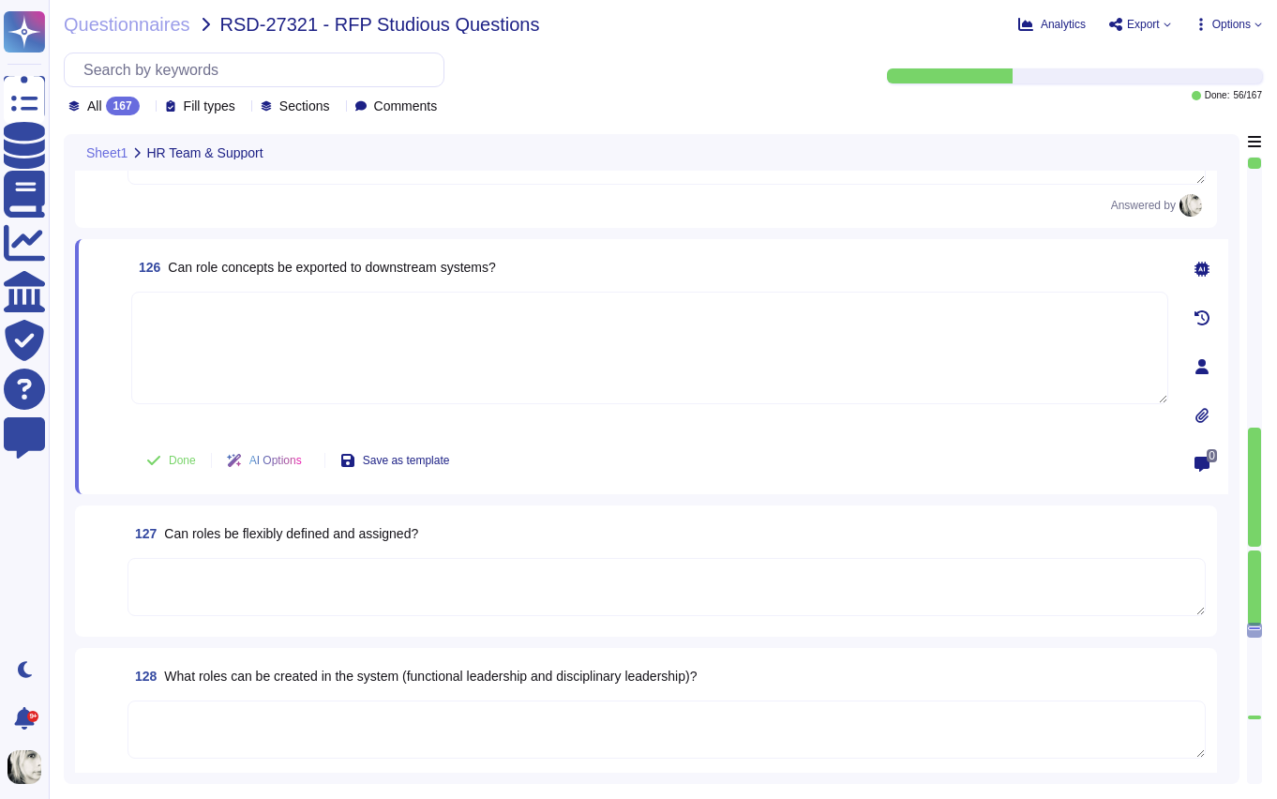
click at [201, 333] on textarea at bounding box center [649, 348] width 1037 height 113
paste textarea "Yes, role concepts—including department structures and associated permissions—c…"
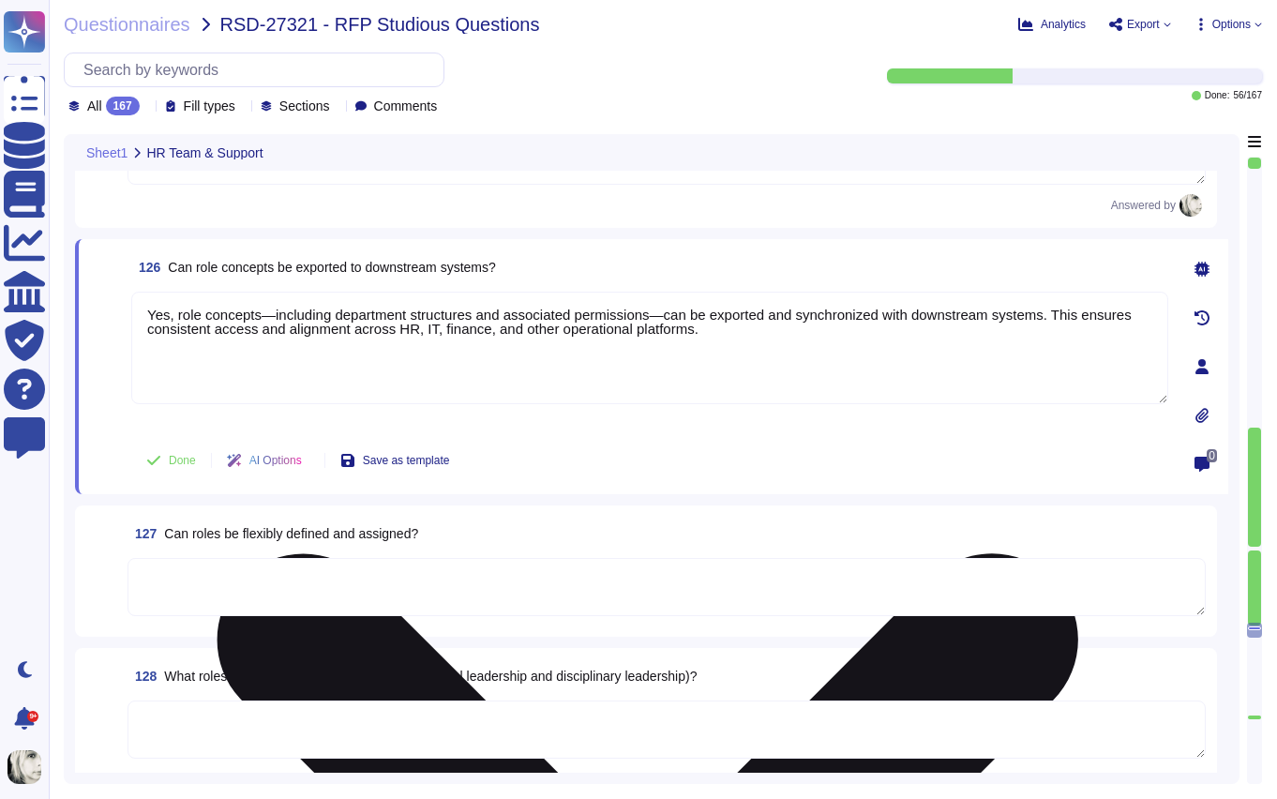
drag, startPoint x: 125, startPoint y: 412, endPoint x: 133, endPoint y: 426, distance: 16.4
click at [124, 412] on div "126 Can role concepts be exported to downstream systems? Yes, role concepts—inc…" at bounding box center [629, 366] width 1078 height 233
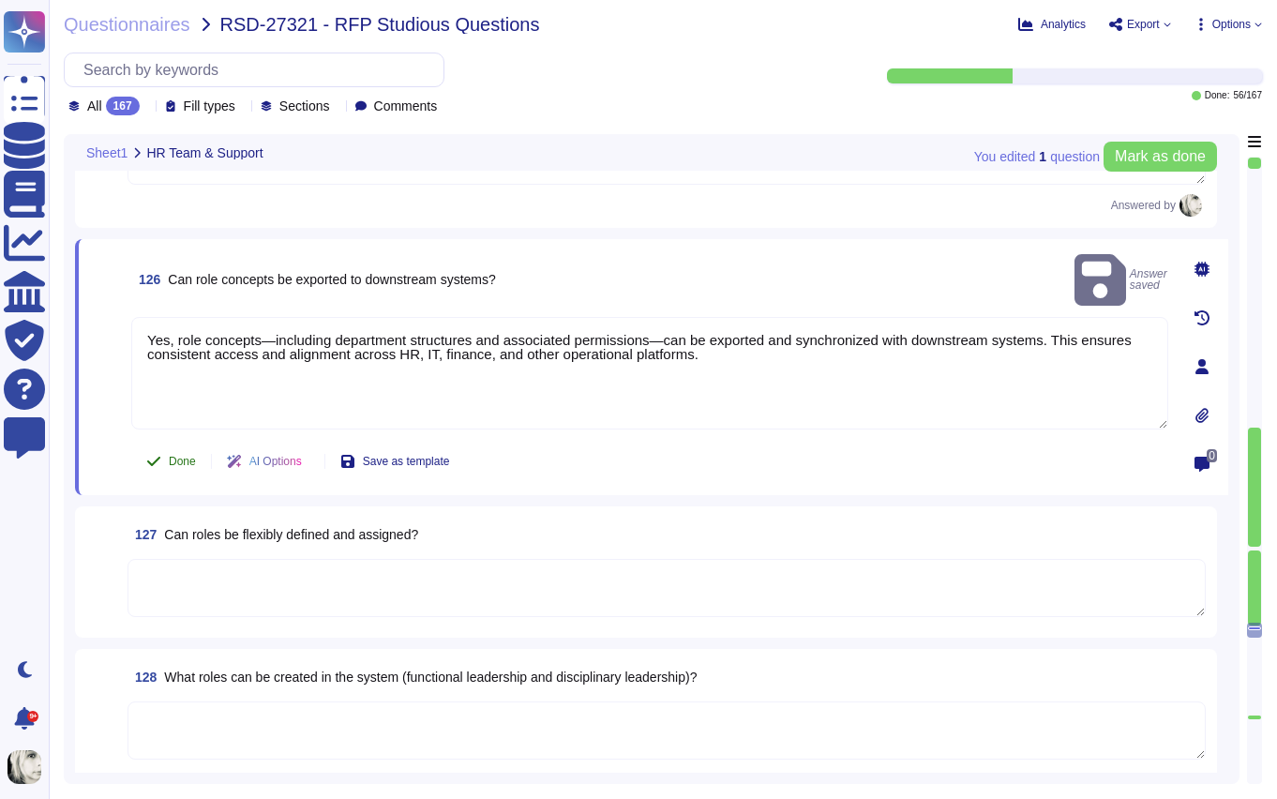
click at [161, 457] on button "Done" at bounding box center [171, 462] width 80 height 38
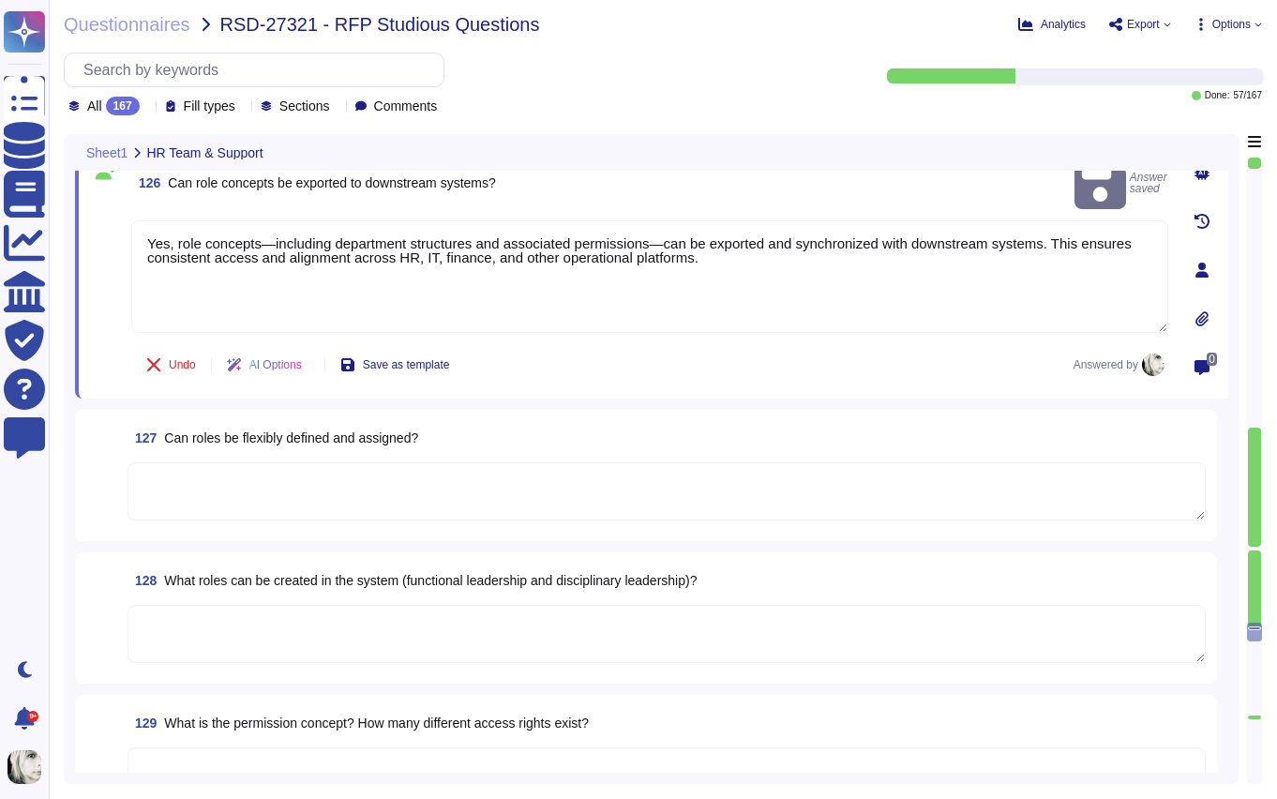
scroll to position [20230, 0]
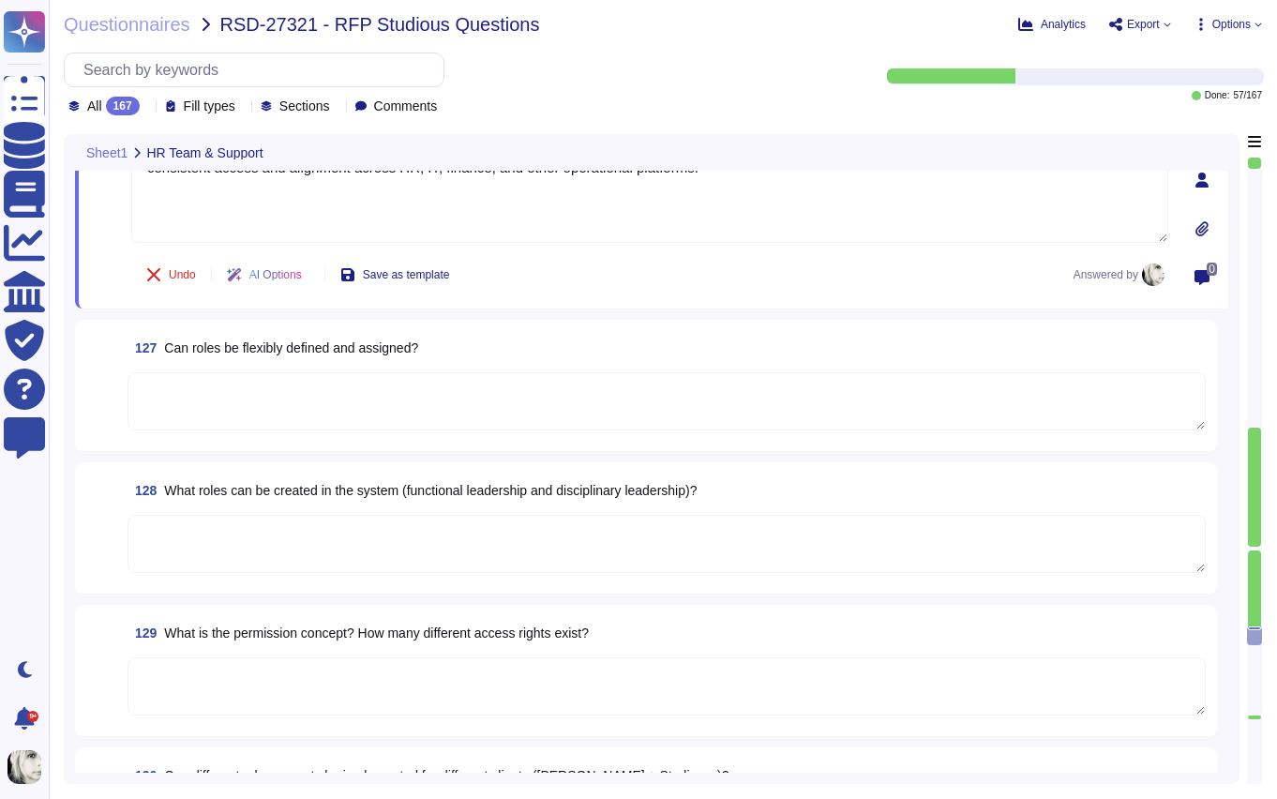
click at [251, 348] on span "Can roles be flexibly defined and assigned?" at bounding box center [291, 347] width 254 height 15
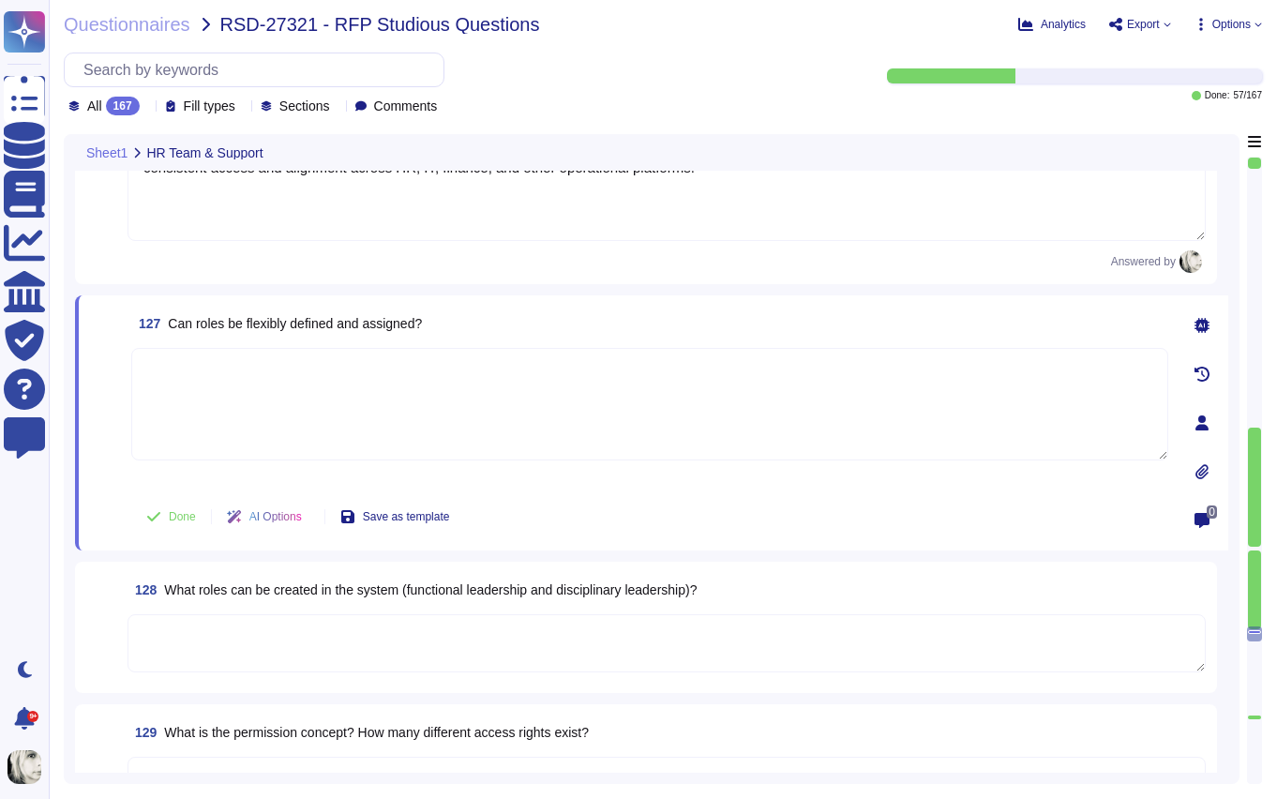
click at [251, 348] on textarea at bounding box center [649, 404] width 1037 height 113
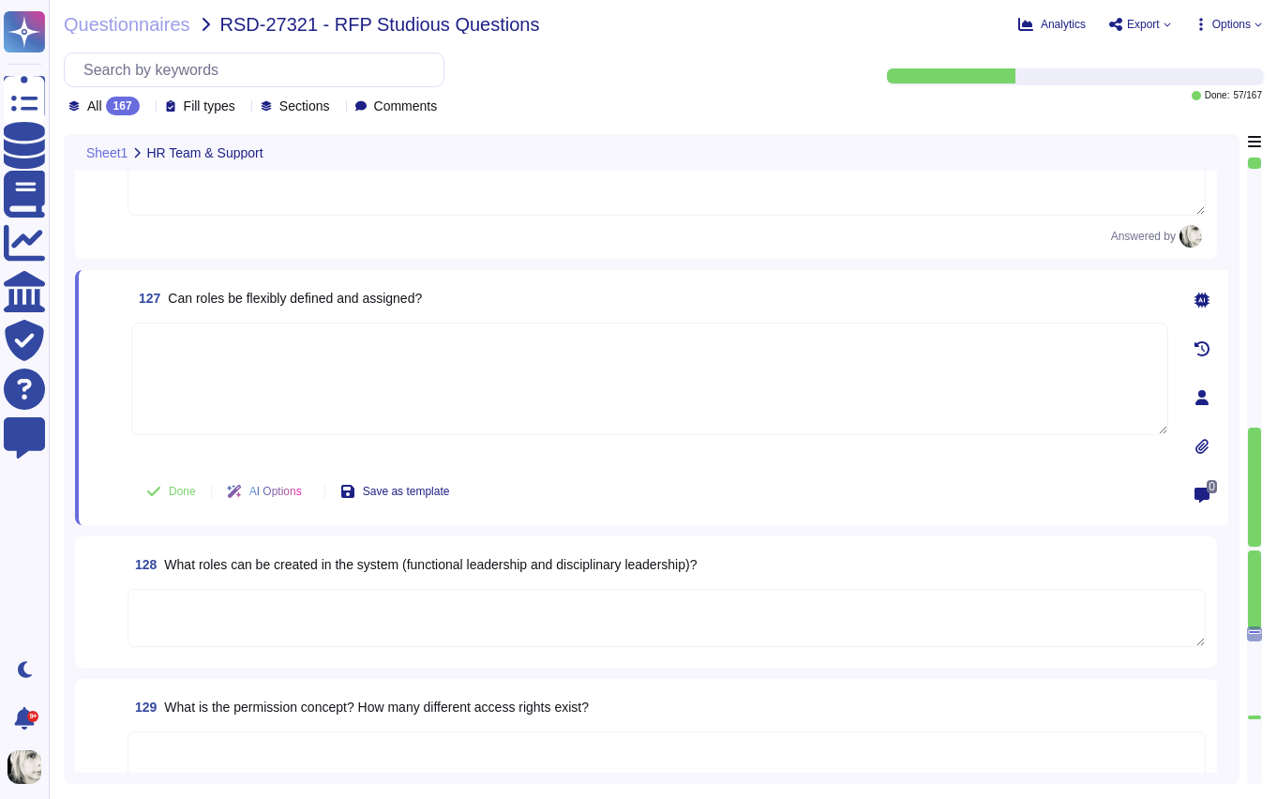
click at [263, 299] on span "Can roles be flexibly defined and assigned?" at bounding box center [295, 298] width 254 height 15
click at [293, 305] on span "Can roles be flexibly defined and assigned?" at bounding box center [295, 298] width 254 height 15
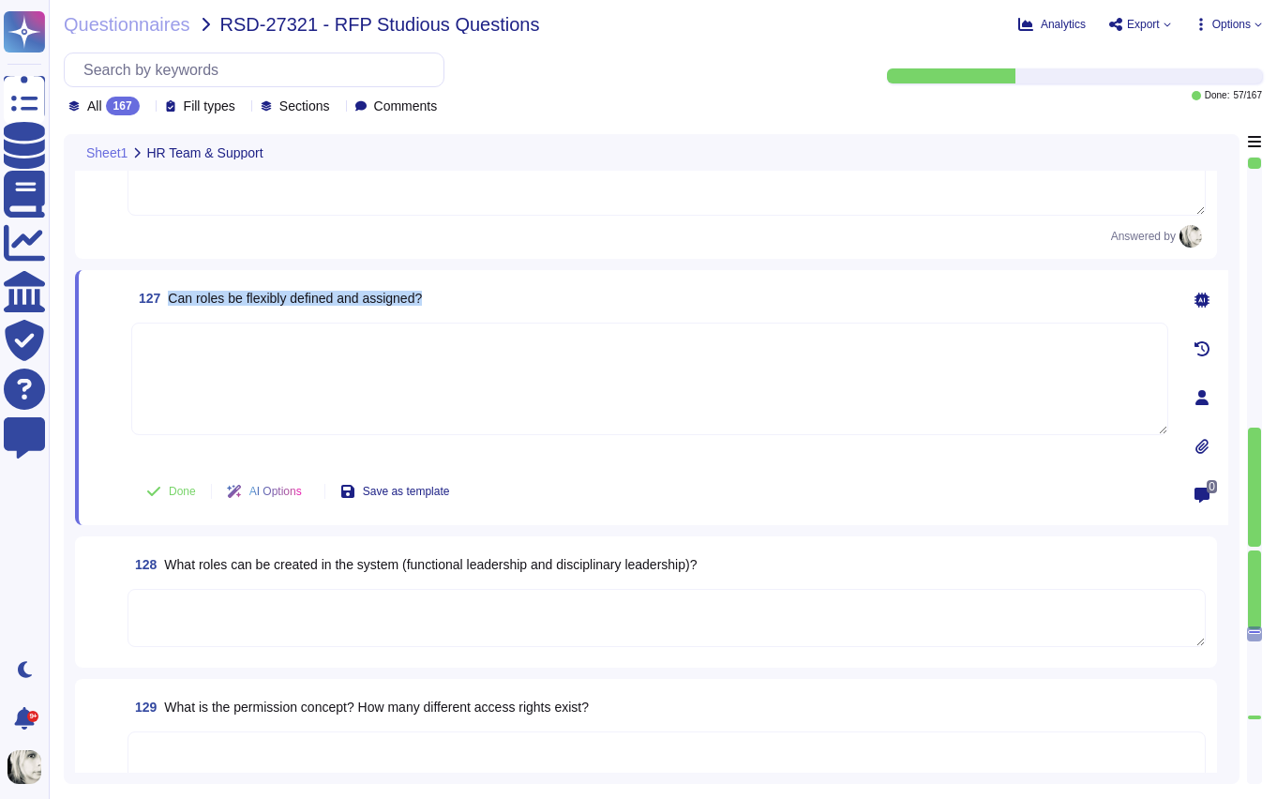
click at [293, 305] on span "Can roles be flexibly defined and assigned?" at bounding box center [295, 298] width 254 height 15
click at [273, 344] on textarea at bounding box center [649, 379] width 1037 height 113
paste textarea "Yes, roles in Deel can be flexibly defined and assigned. Clients can create cus…"
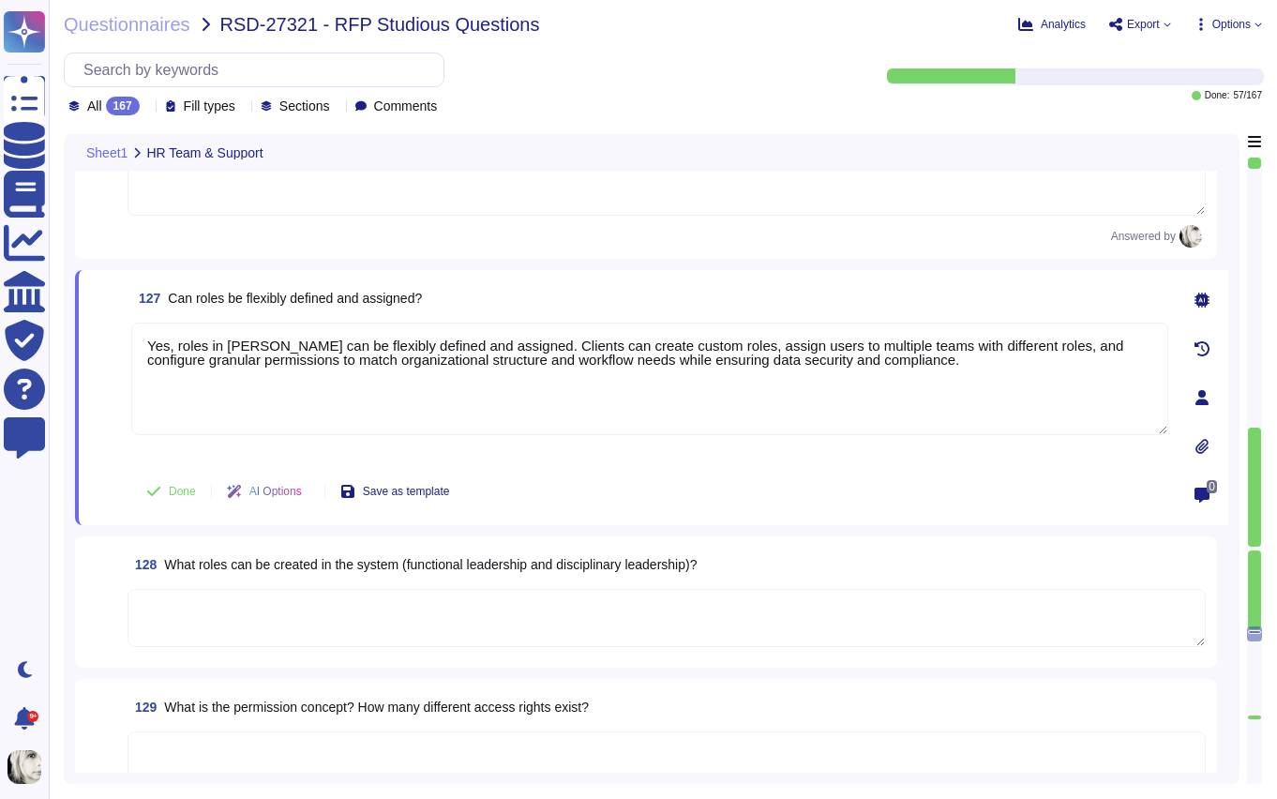
click at [97, 414] on span at bounding box center [107, 392] width 34 height 139
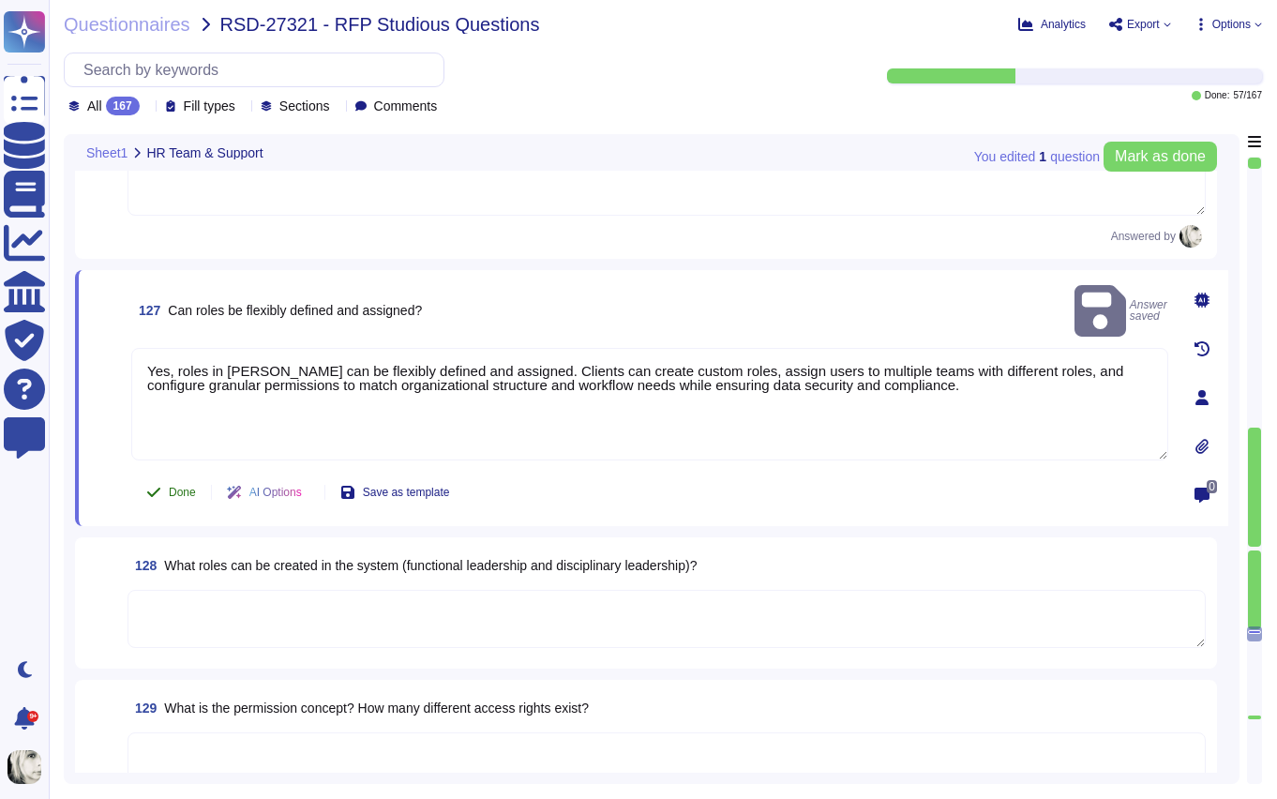
click at [170, 487] on span "Done" at bounding box center [182, 492] width 27 height 11
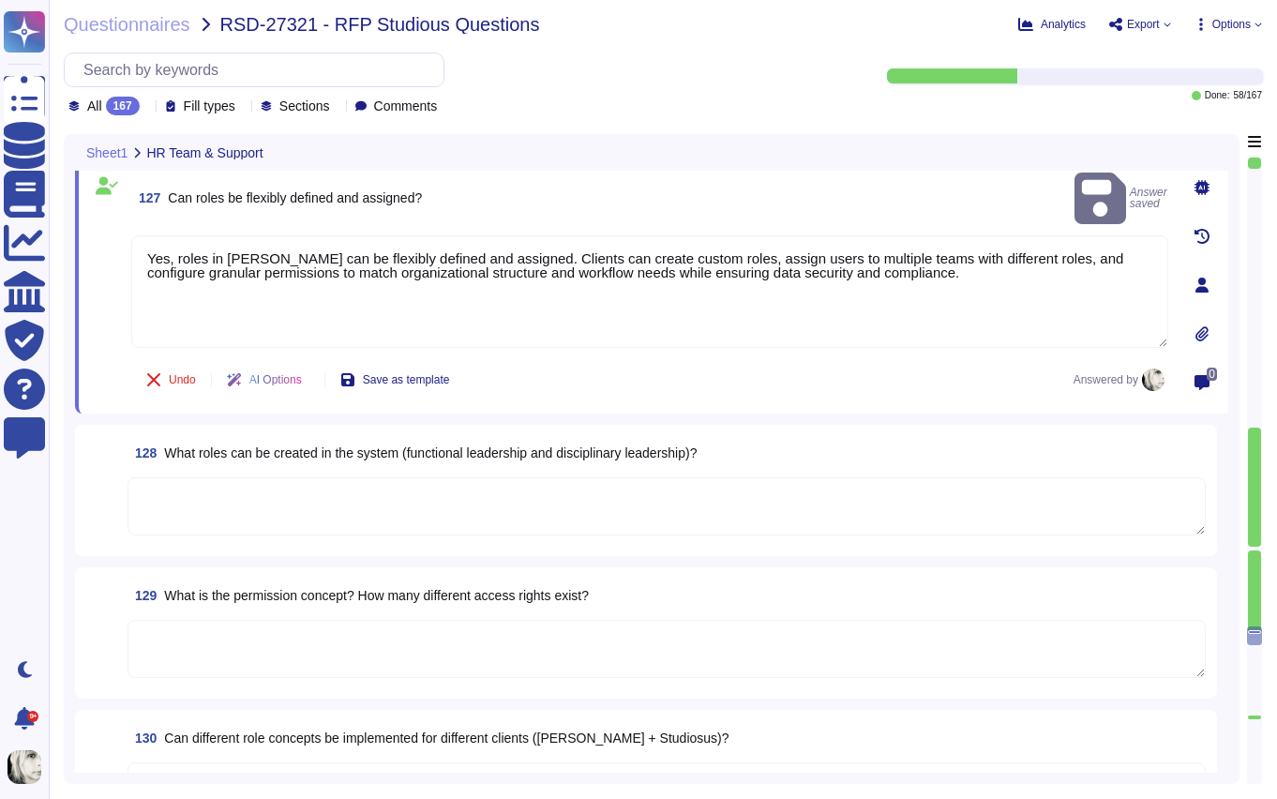
scroll to position [20350, 0]
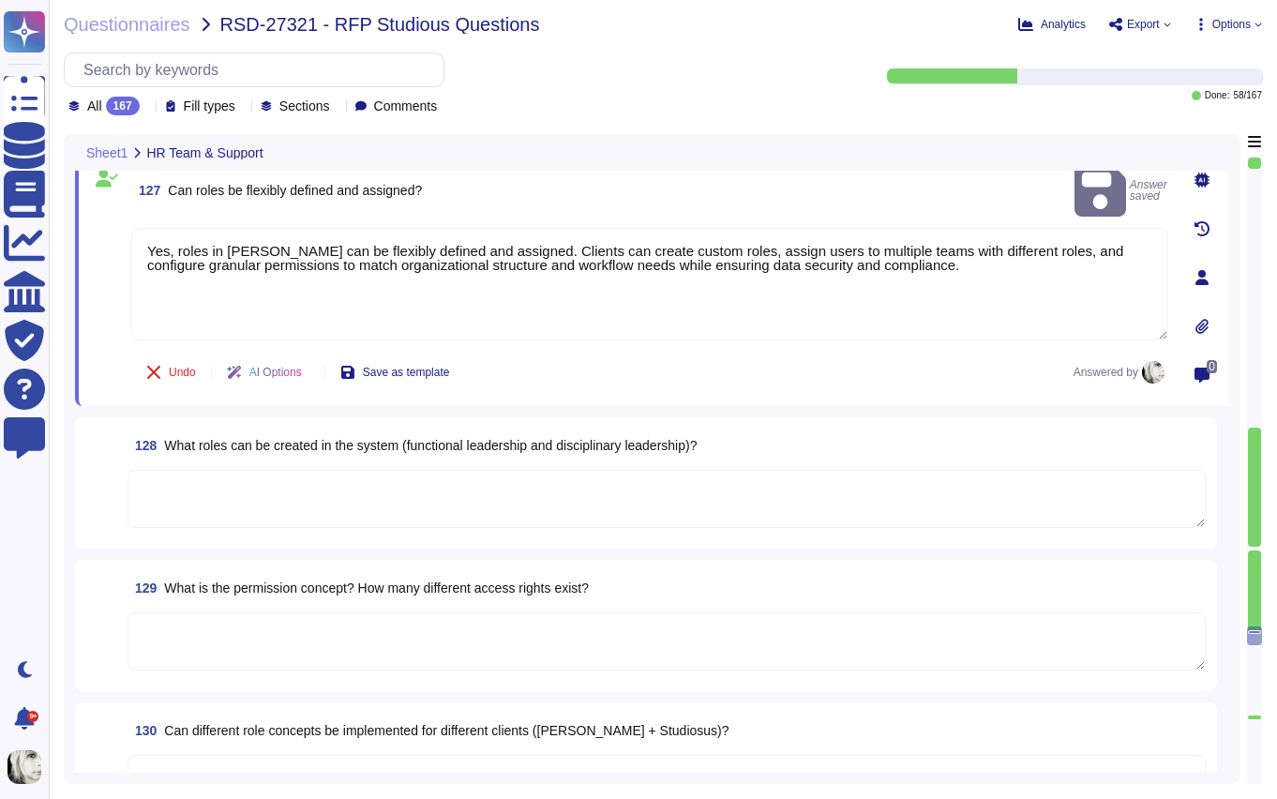
click at [193, 447] on span "What roles can be created in the system (functional leadership and disciplinary…" at bounding box center [430, 445] width 533 height 15
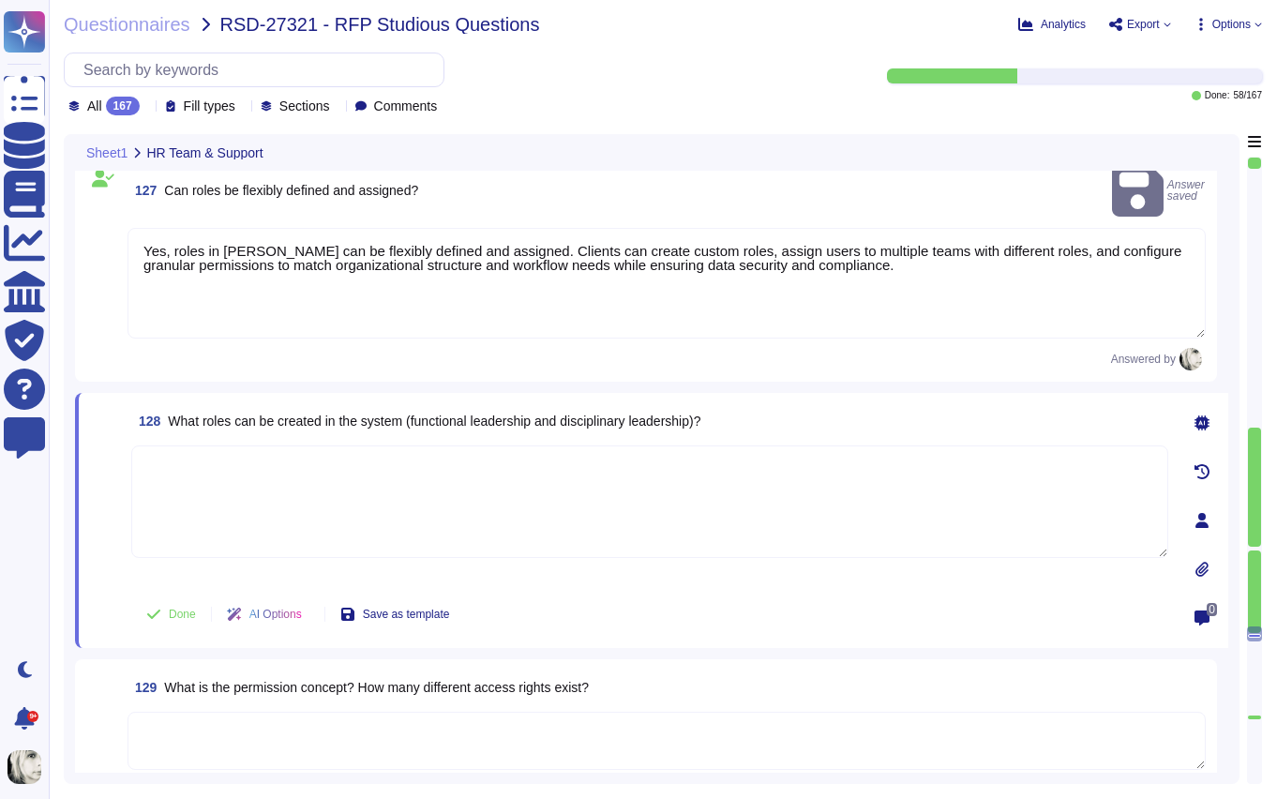
click at [193, 447] on textarea at bounding box center [649, 501] width 1037 height 113
click at [205, 414] on span "What roles can be created in the system (functional leadership and disciplinary…" at bounding box center [434, 421] width 533 height 15
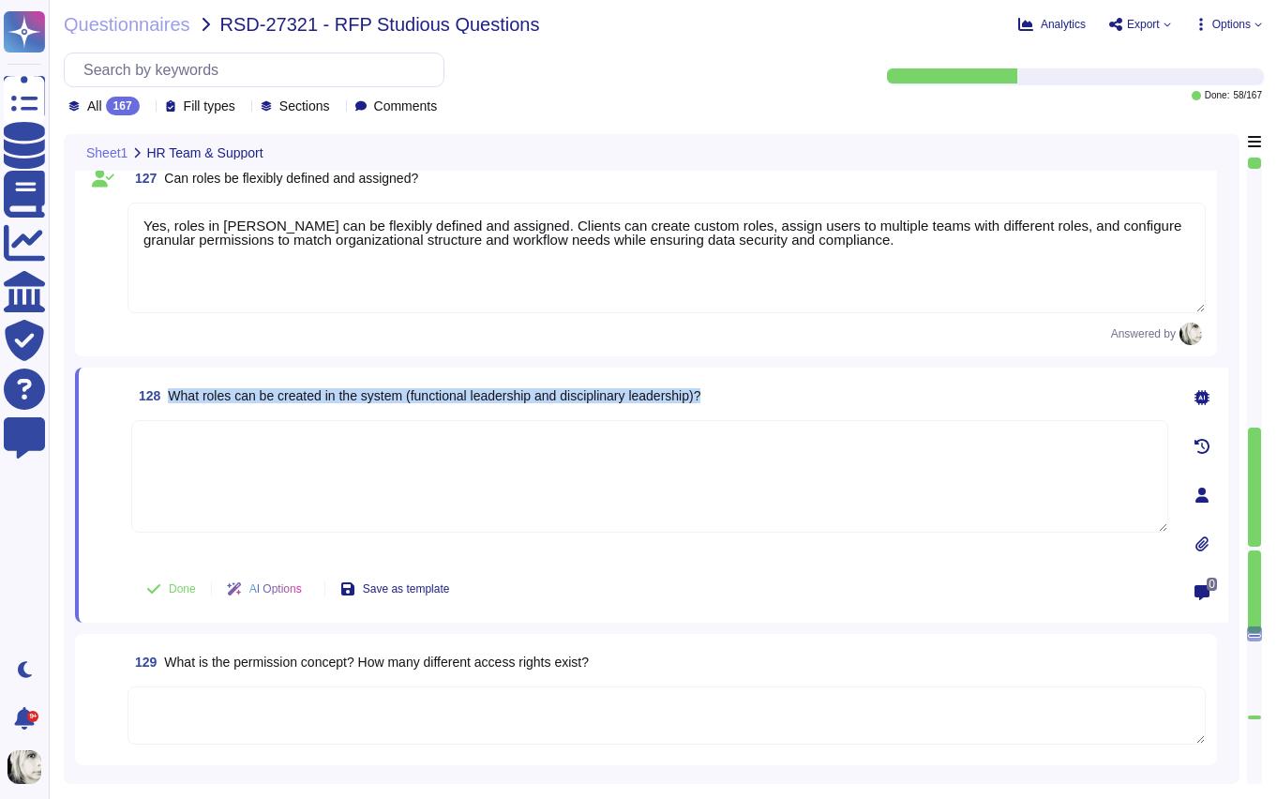
click at [237, 396] on span "What roles can be created in the system (functional leadership and disciplinary…" at bounding box center [434, 395] width 533 height 15
click at [368, 474] on textarea at bounding box center [649, 476] width 1037 height 113
paste textarea "Deel’s system supports creating both functional leadership and disciplinary lea…"
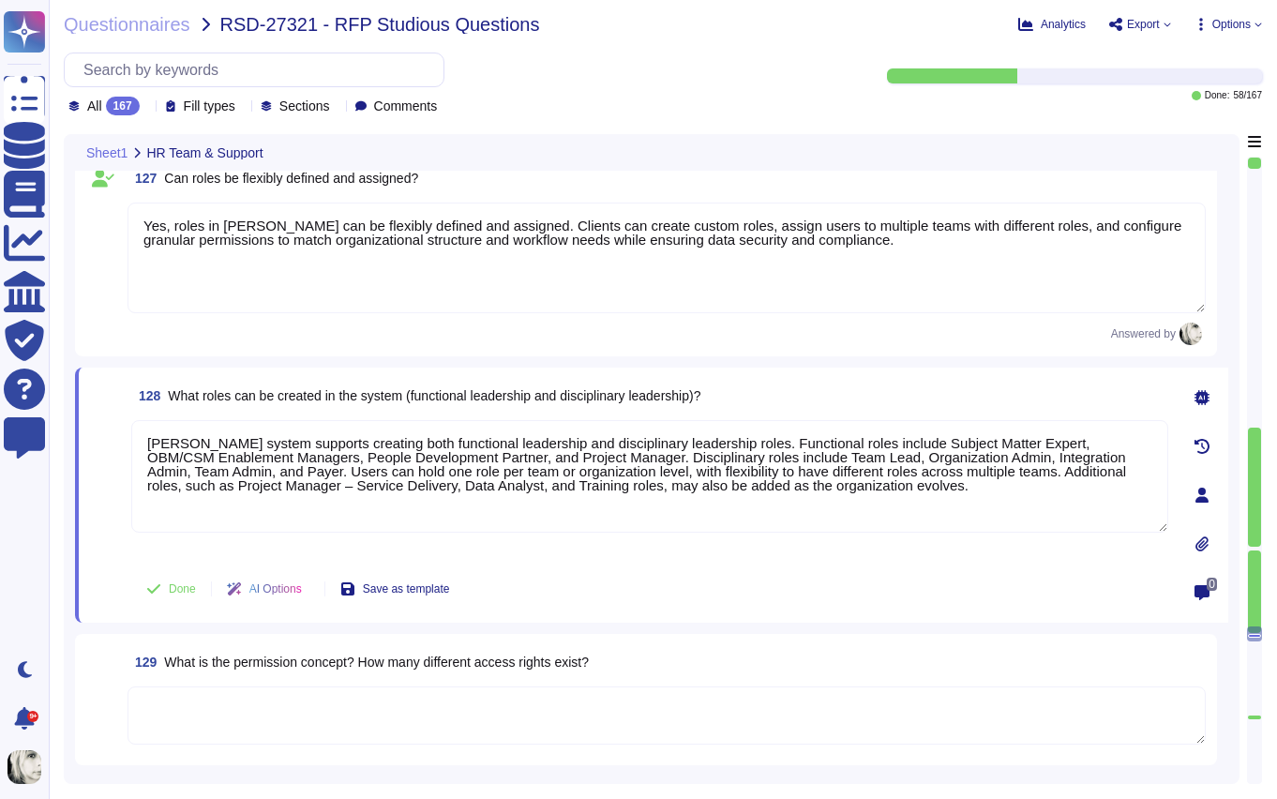
click at [128, 556] on div "128 What roles can be created in the system (functional leadership and discipli…" at bounding box center [629, 495] width 1078 height 233
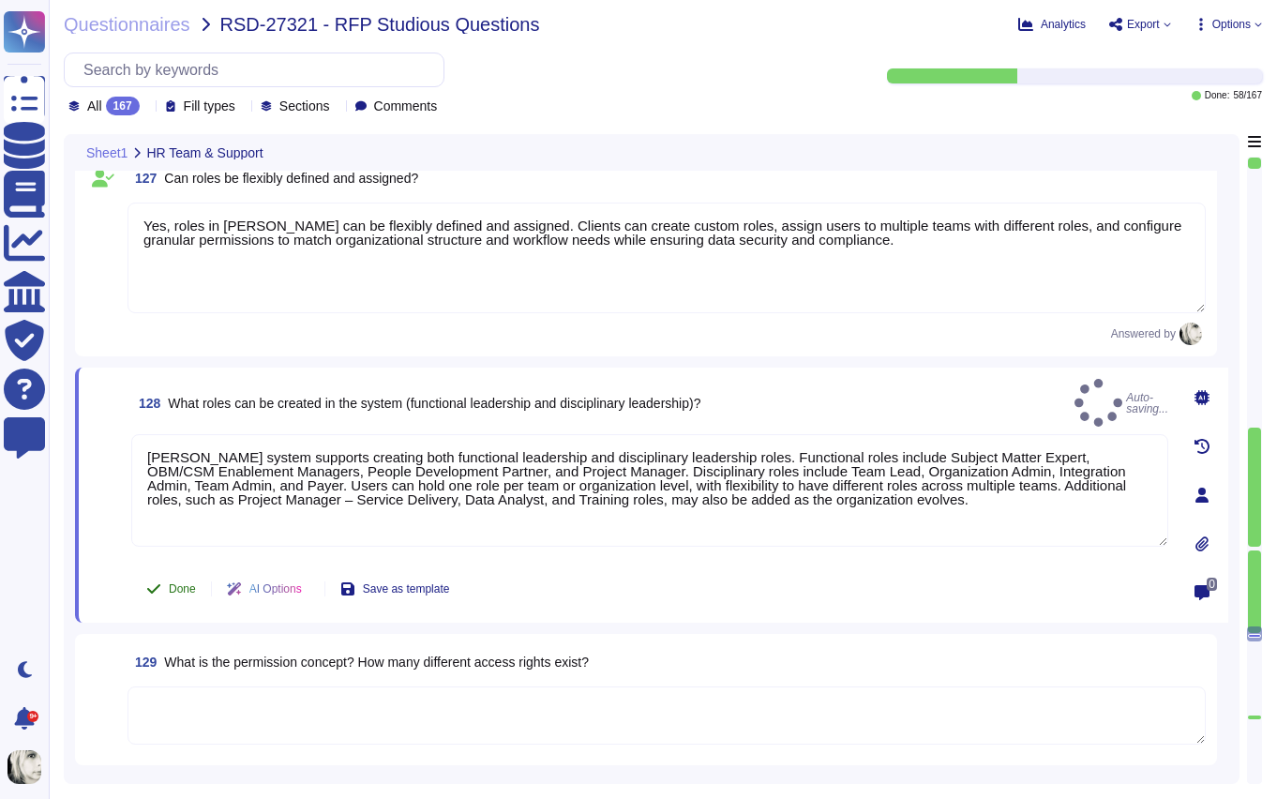
click at [176, 583] on span "Done" at bounding box center [182, 588] width 27 height 11
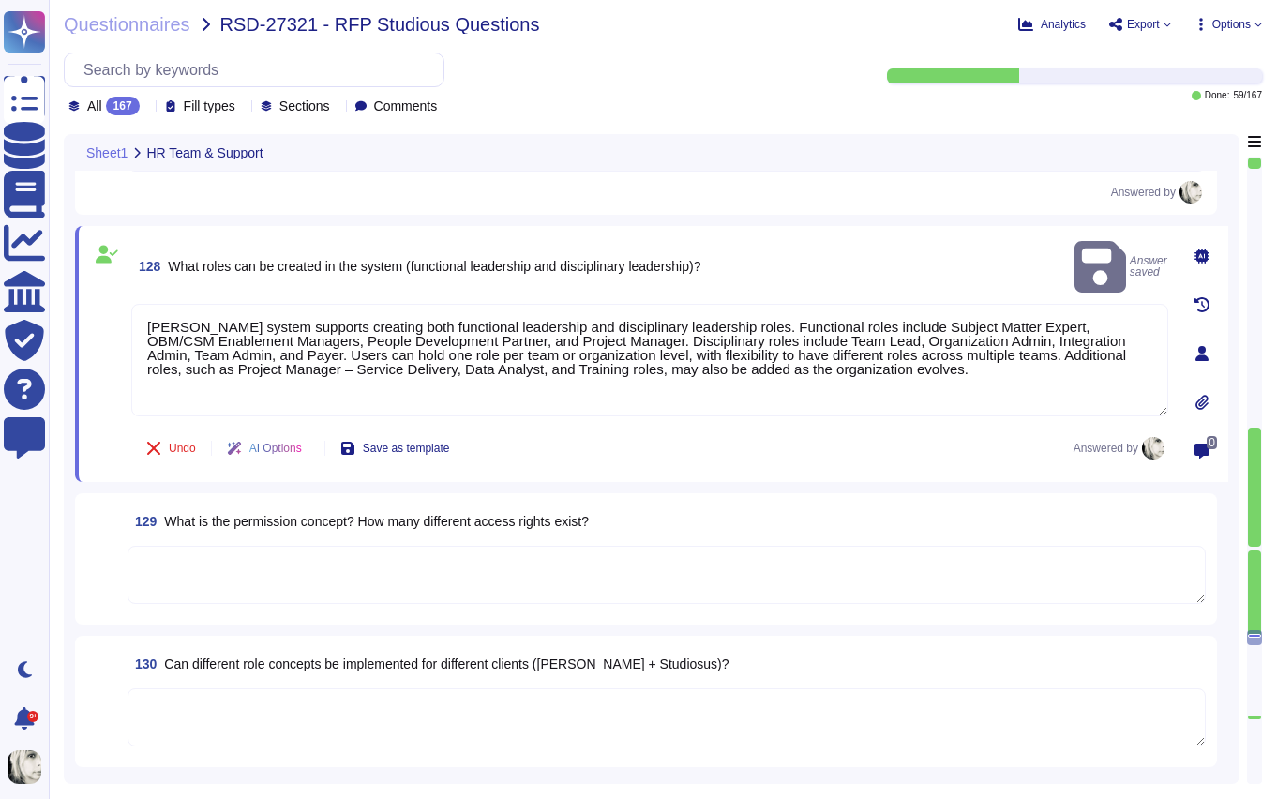
scroll to position [20495, 0]
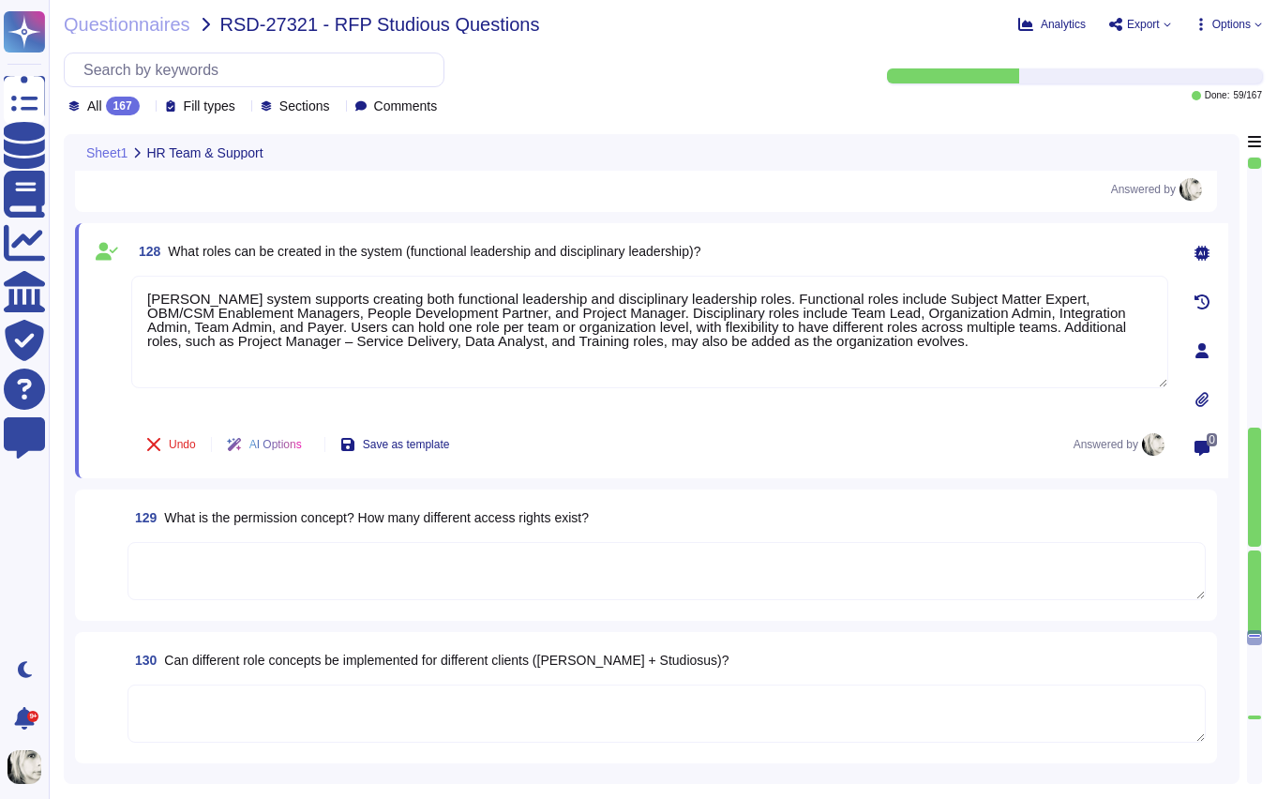
click at [304, 510] on span "What is the permission concept? How many different access rights exist?" at bounding box center [376, 517] width 425 height 15
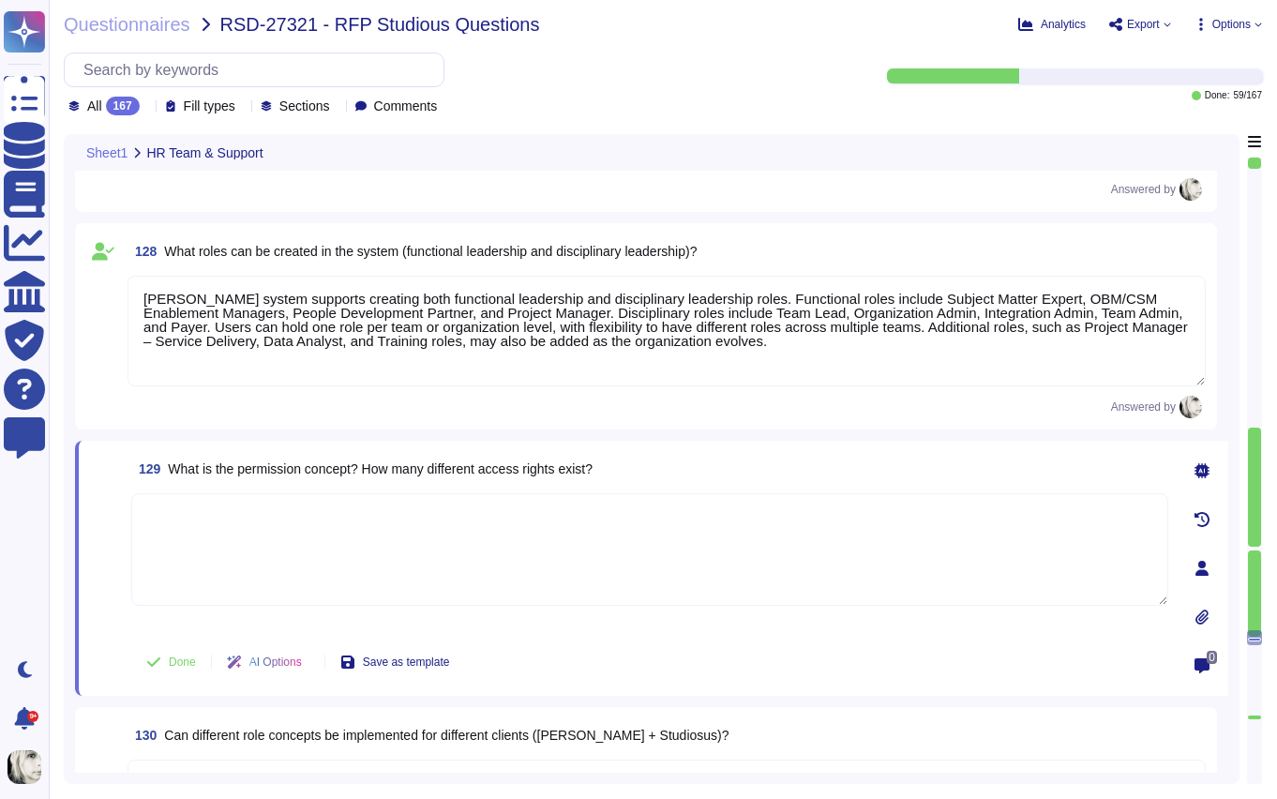
click at [304, 509] on textarea at bounding box center [649, 549] width 1037 height 113
click at [303, 466] on span "What is the permission concept? How many different access rights exist?" at bounding box center [380, 468] width 425 height 15
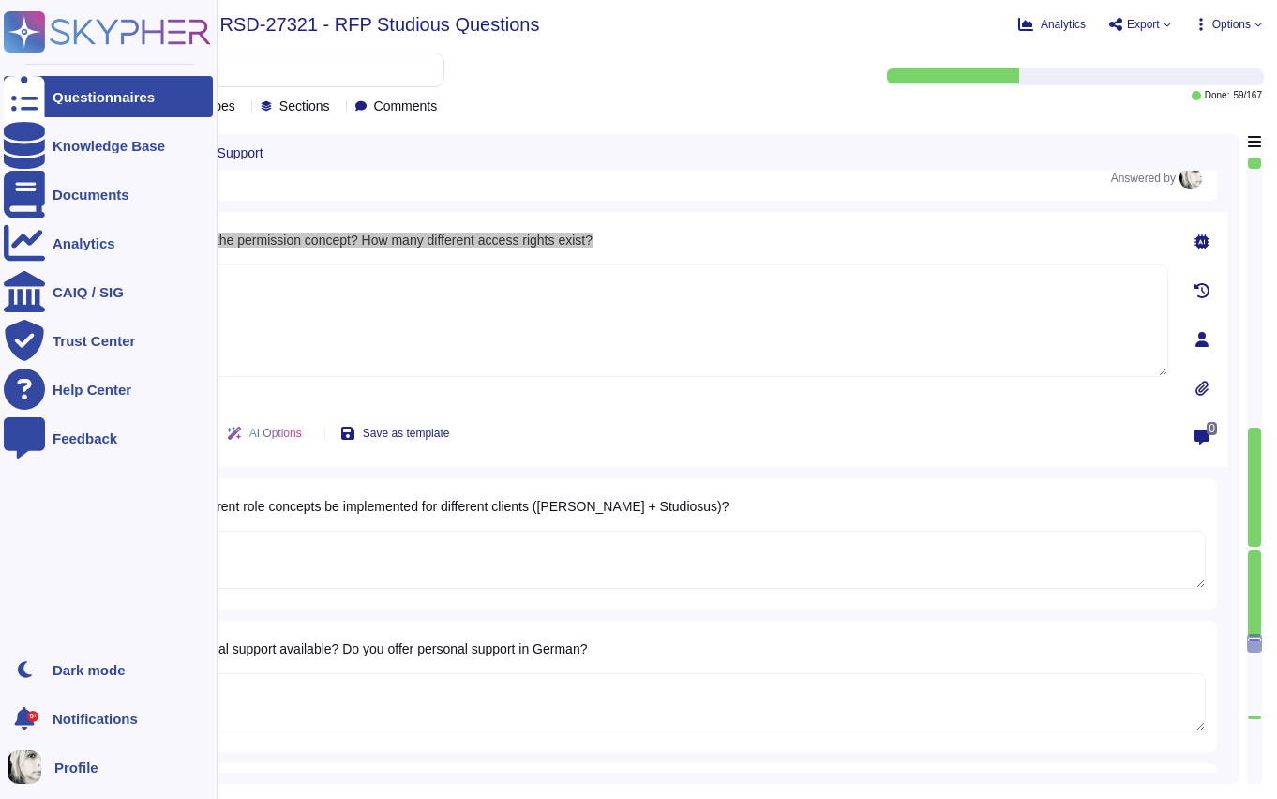
scroll to position [20730, 0]
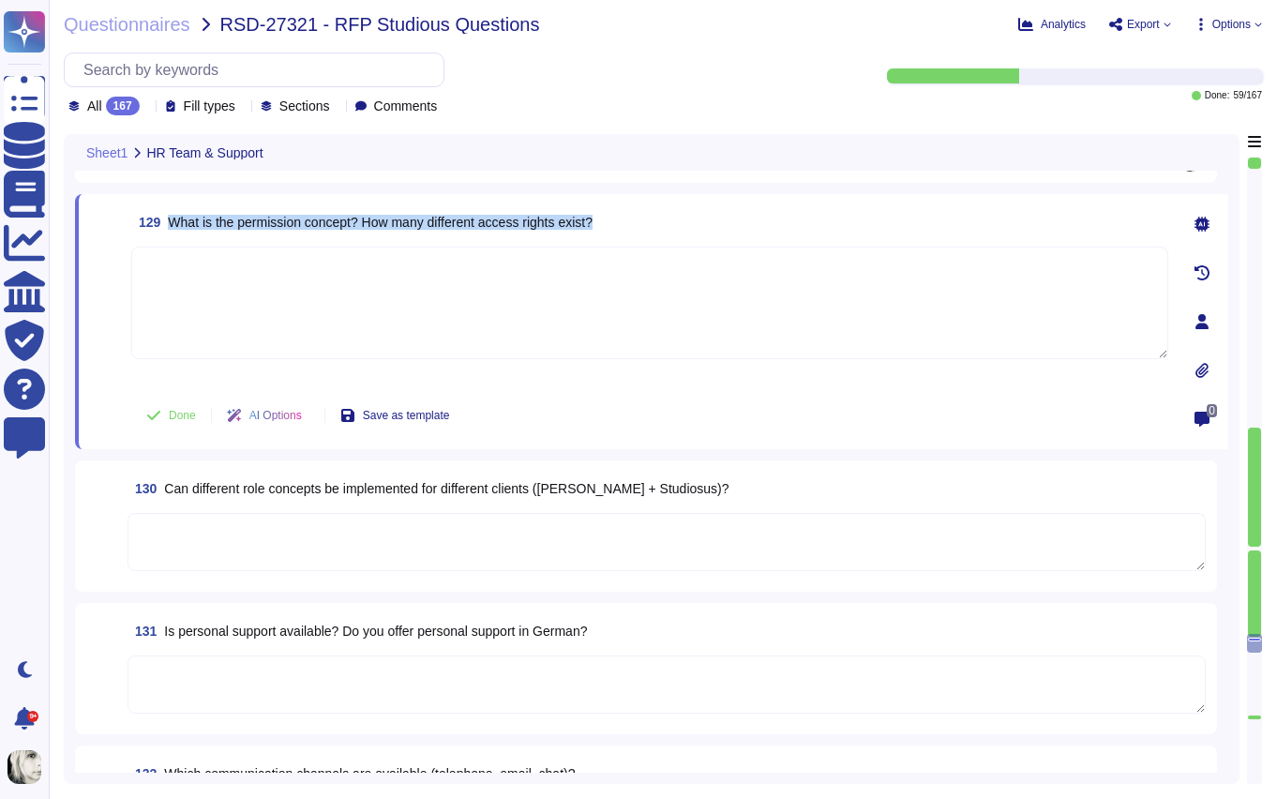
click at [340, 227] on span "What is the permission concept? How many different access rights exist?" at bounding box center [380, 222] width 425 height 15
click at [209, 306] on textarea at bounding box center [649, 303] width 1037 height 113
paste textarea "Deel’s permission system controls what actions users can perform within the pla…"
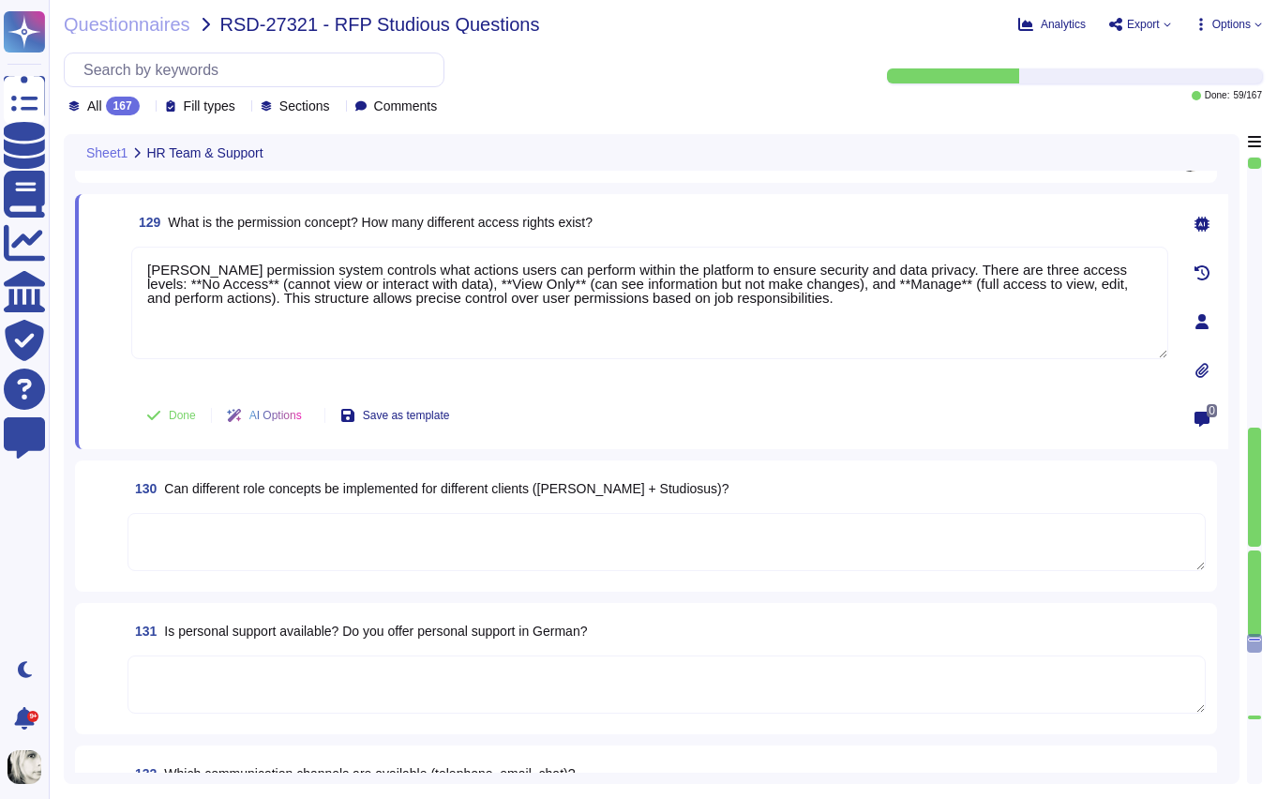
click at [120, 380] on span at bounding box center [107, 316] width 34 height 139
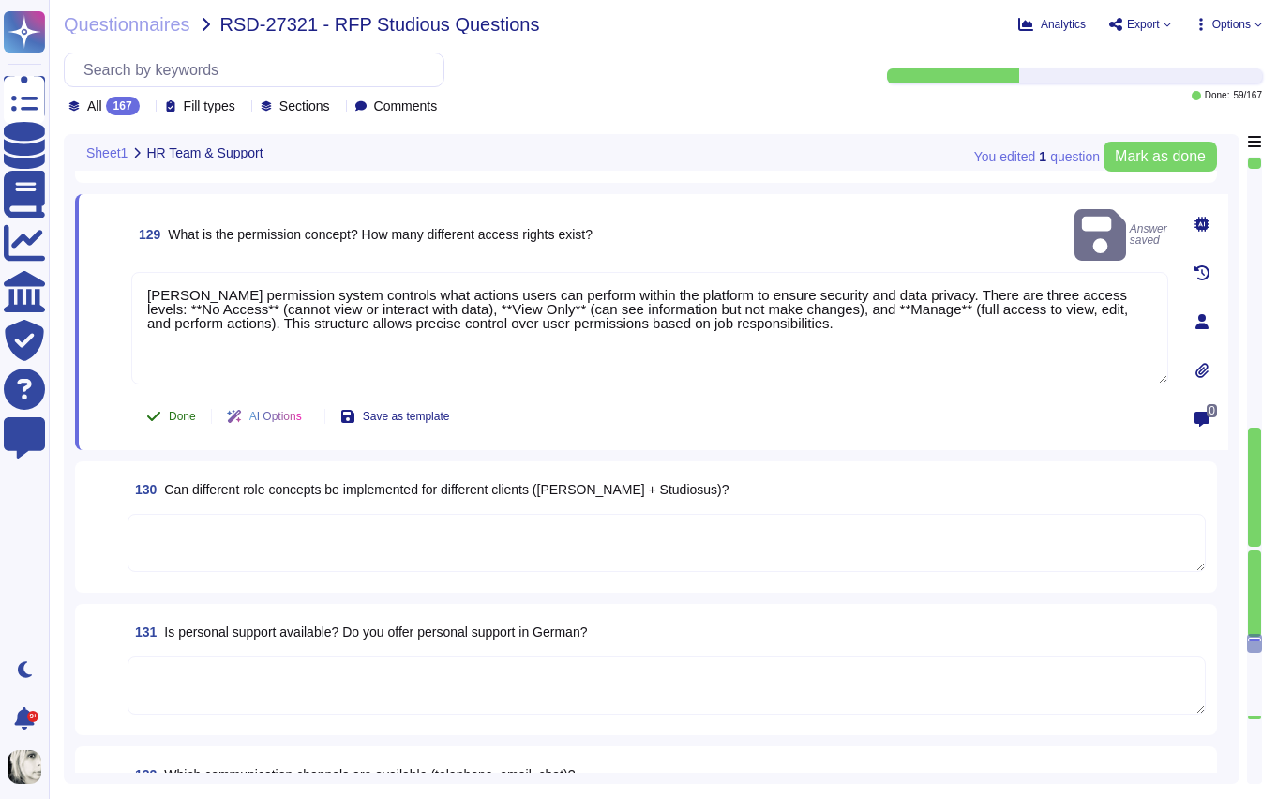
click at [171, 416] on span "Done" at bounding box center [182, 416] width 27 height 11
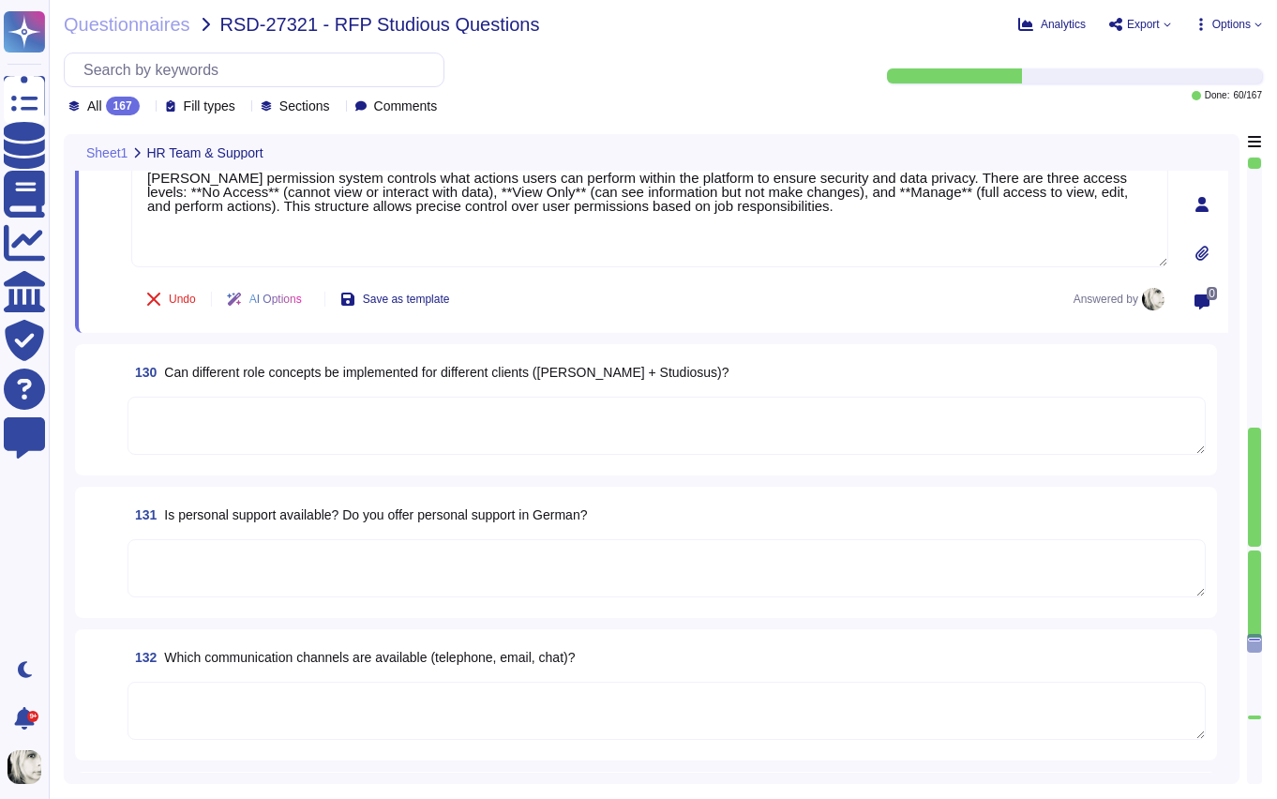
scroll to position [20856, 0]
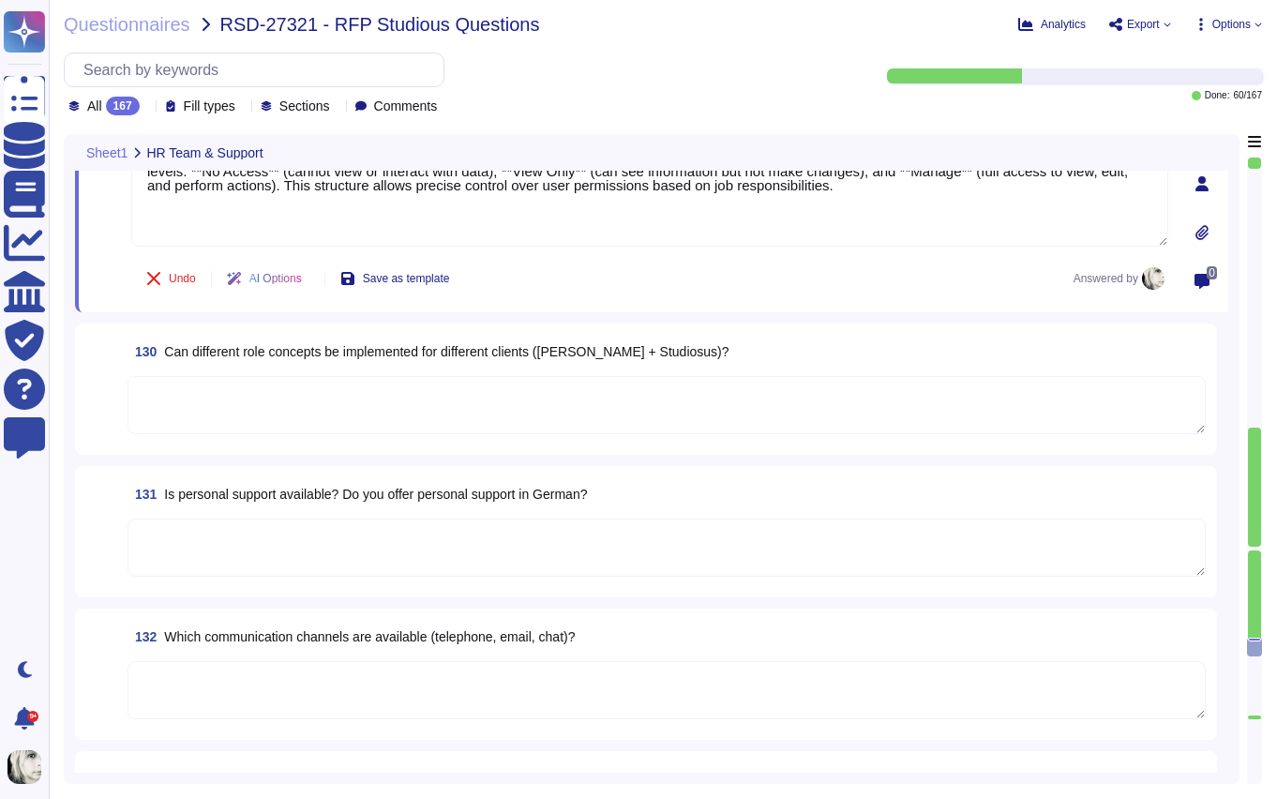
click at [217, 364] on span "130 Can different role concepts be implemented for different clients (Hauser + …" at bounding box center [429, 352] width 602 height 34
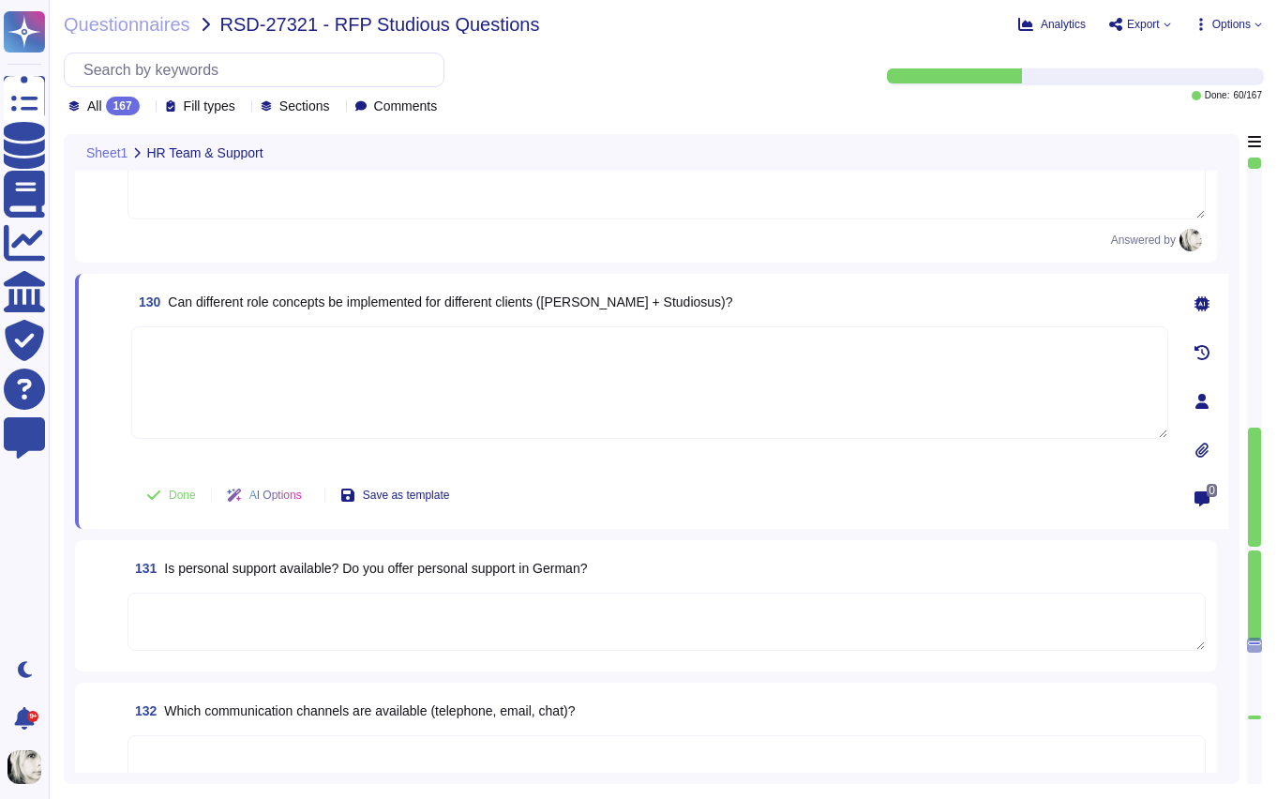
click at [241, 305] on span "Can different role concepts be implemented for different clients (Hauser + Stud…" at bounding box center [450, 301] width 564 height 15
click at [240, 377] on textarea at bounding box center [649, 382] width 1037 height 113
paste textarea "Yes, Deel supports client-specific role structures and permissions. Each client…"
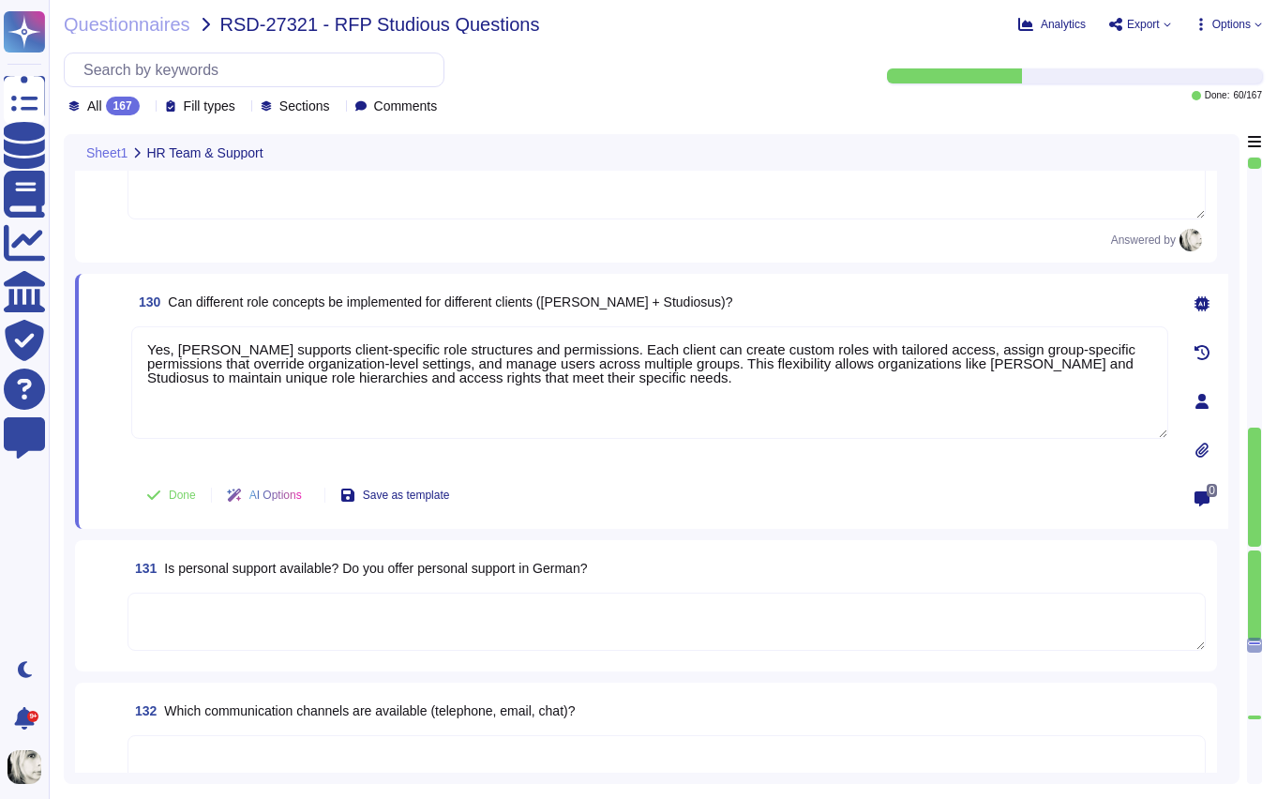
click at [110, 463] on span at bounding box center [107, 395] width 34 height 139
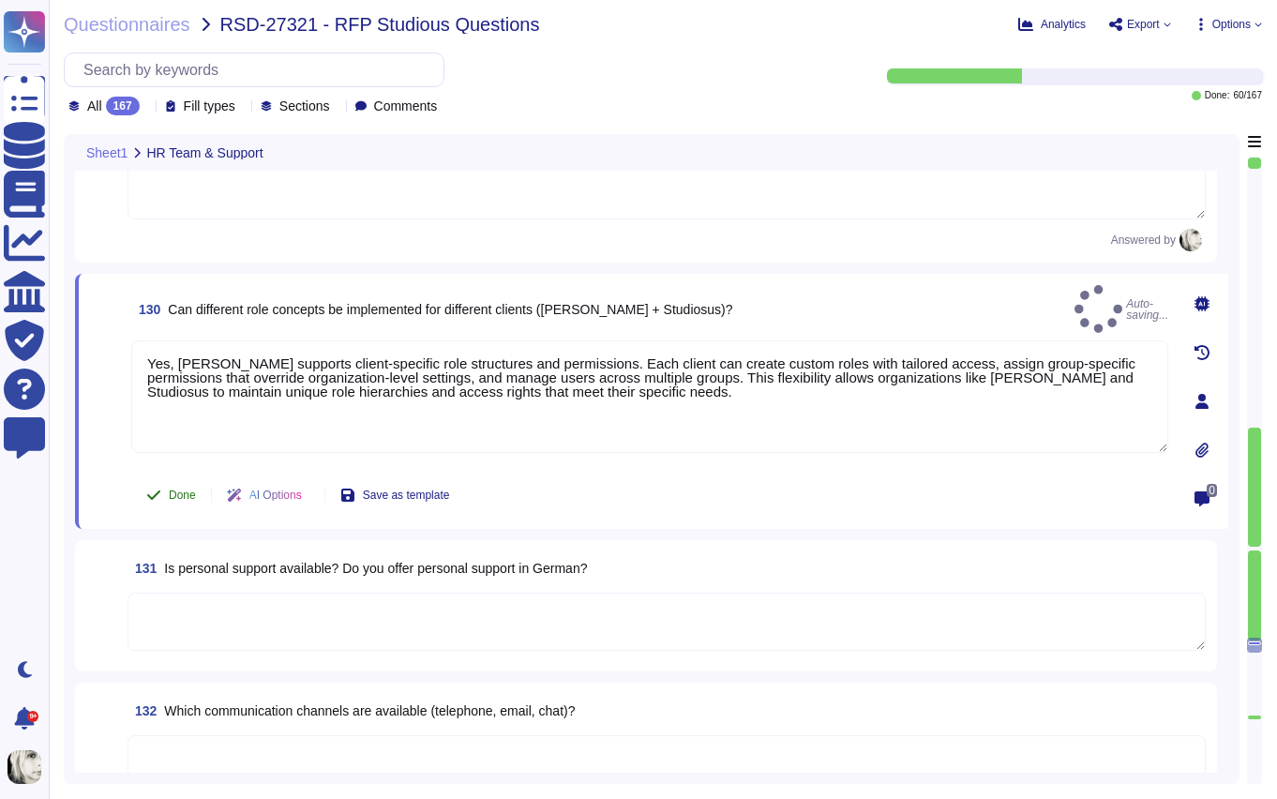
click at [161, 492] on button "Done" at bounding box center [171, 495] width 80 height 38
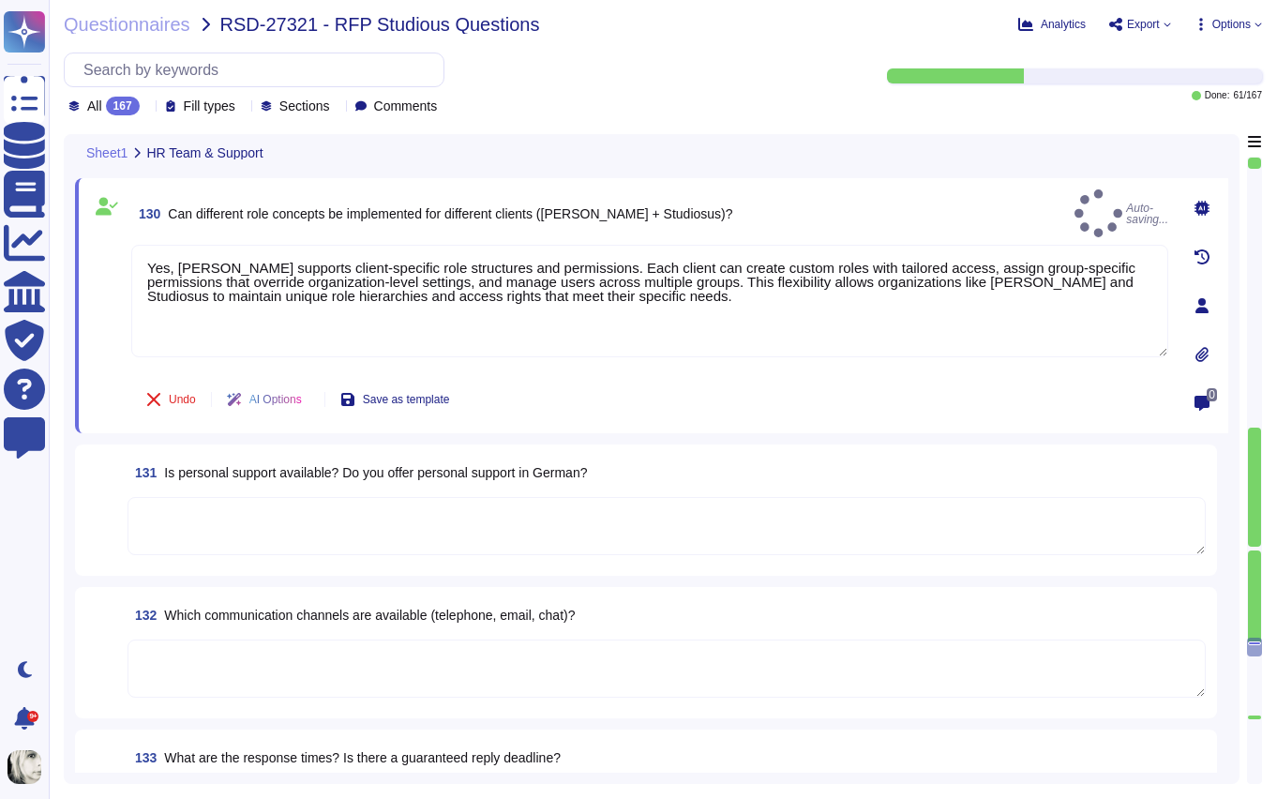
scroll to position [20960, 0]
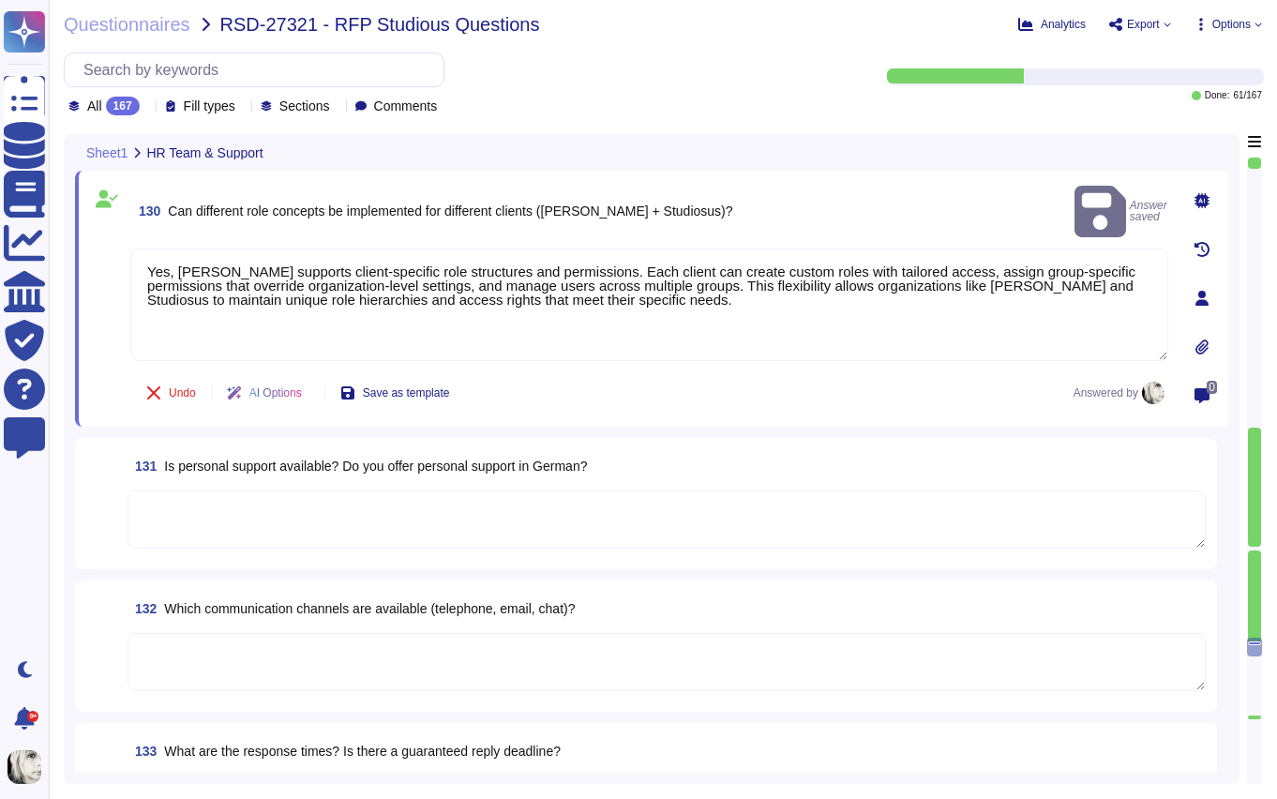
click at [258, 467] on span "Is personal support available? Do you offer personal support in German?" at bounding box center [375, 466] width 423 height 15
click at [258, 490] on textarea at bounding box center [667, 519] width 1078 height 58
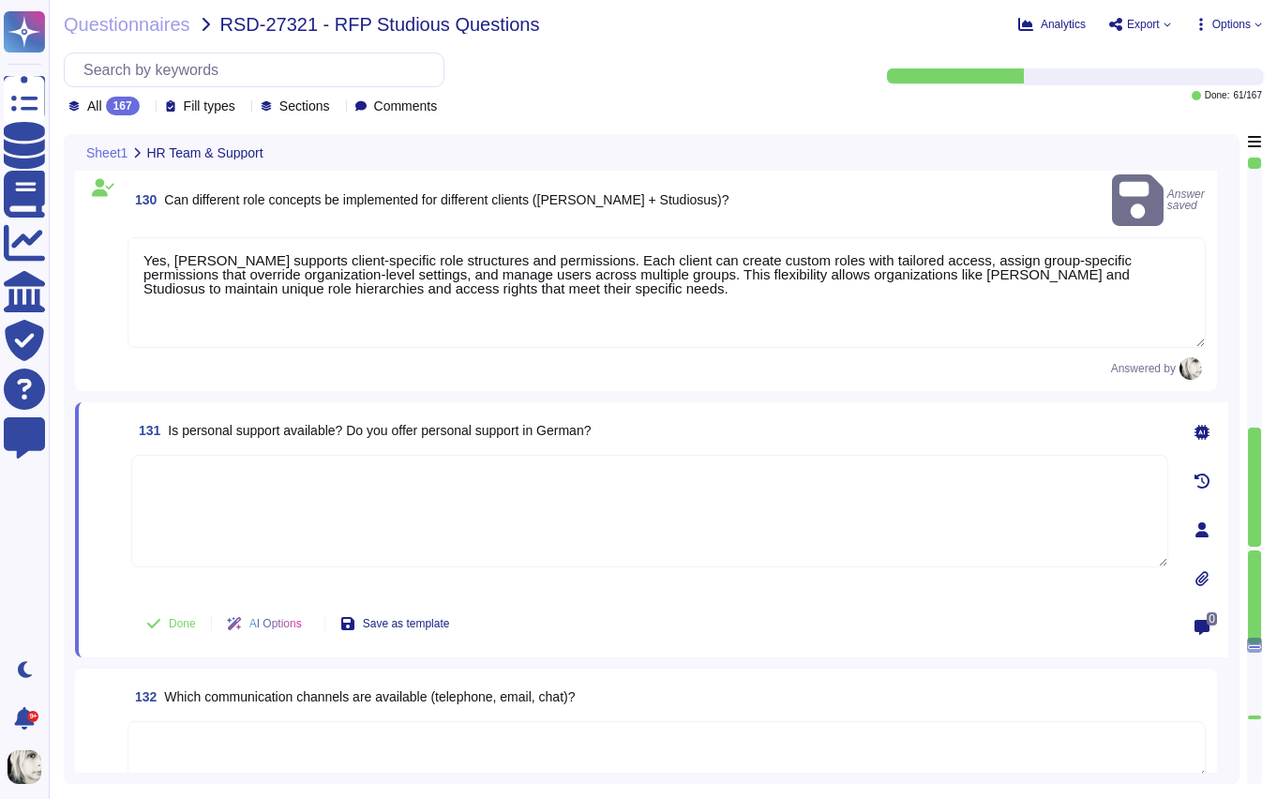
click at [281, 423] on span "Is personal support available? Do you offer personal support in German?" at bounding box center [379, 430] width 423 height 15
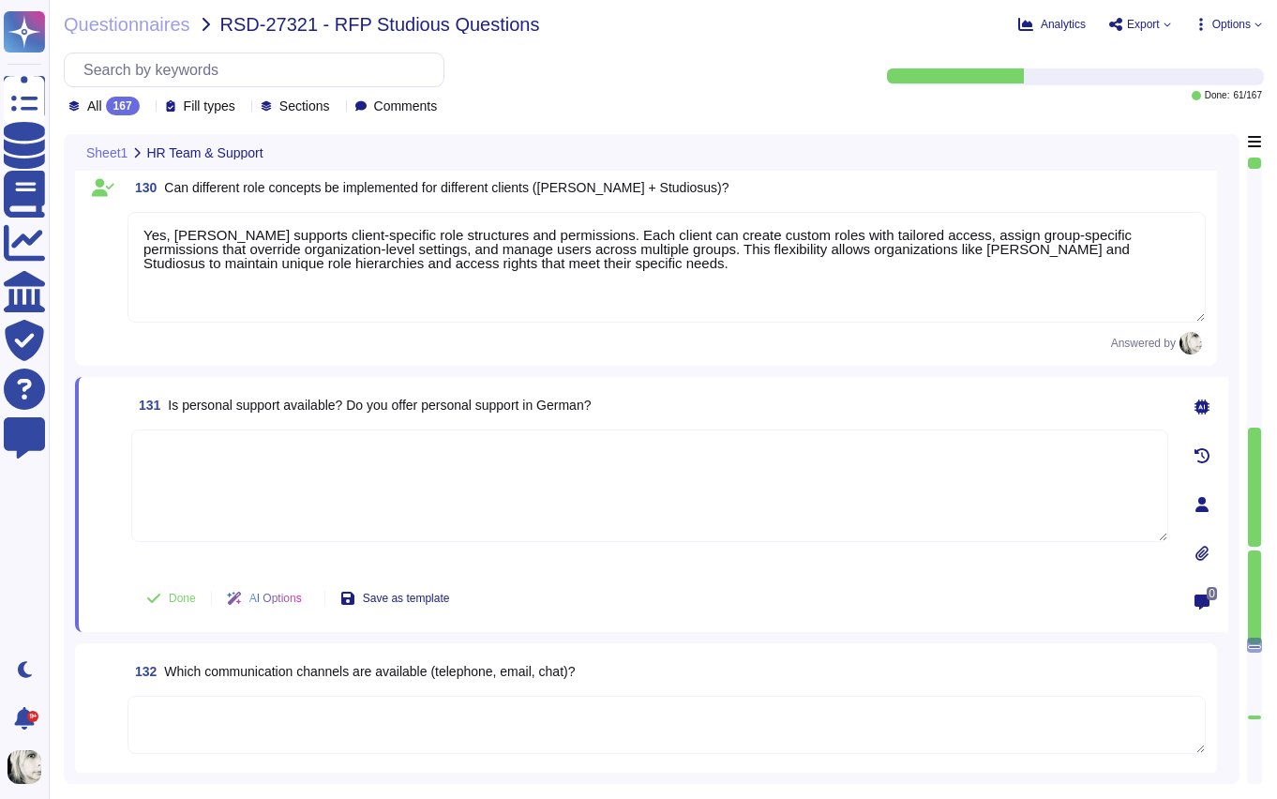
click at [174, 465] on textarea at bounding box center [649, 485] width 1037 height 113
paste textarea "Yes, Deel provides comprehensive personal support, available 24/7 through multi…"
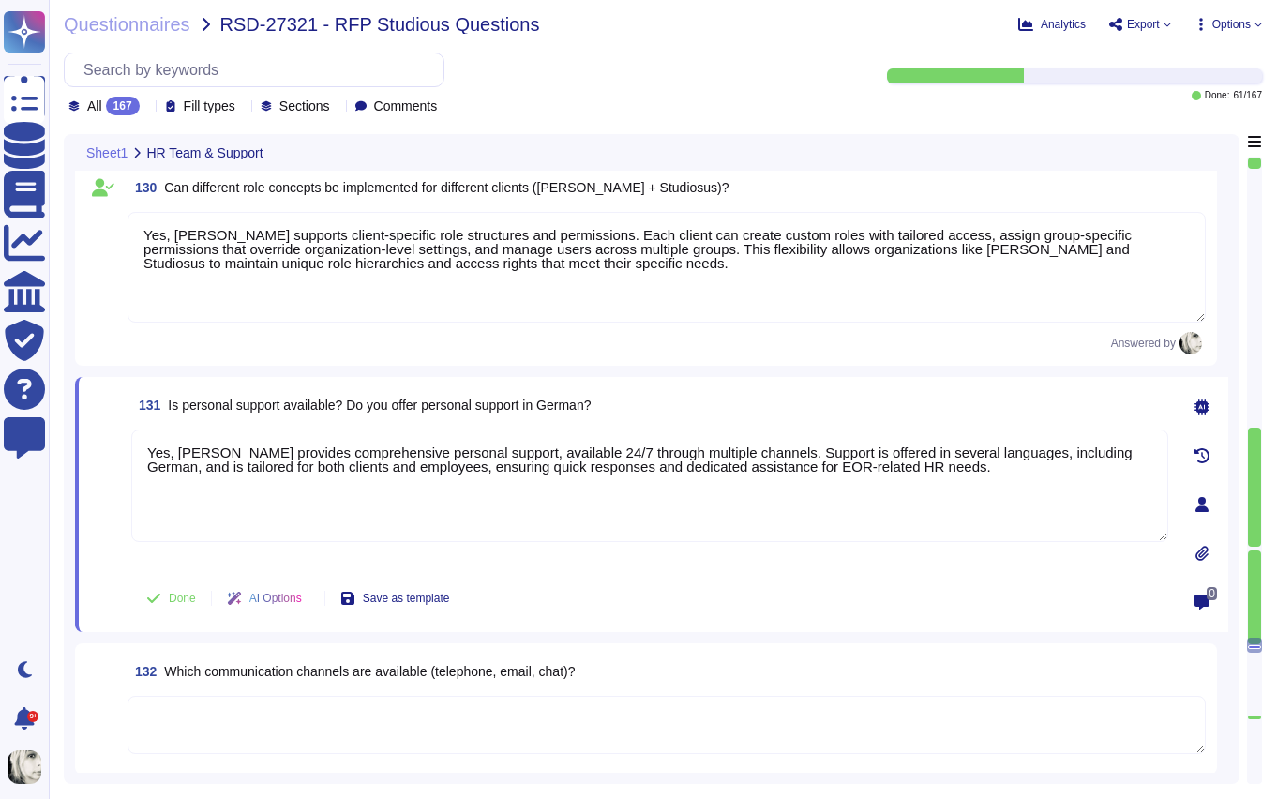
click at [110, 514] on span at bounding box center [107, 498] width 34 height 139
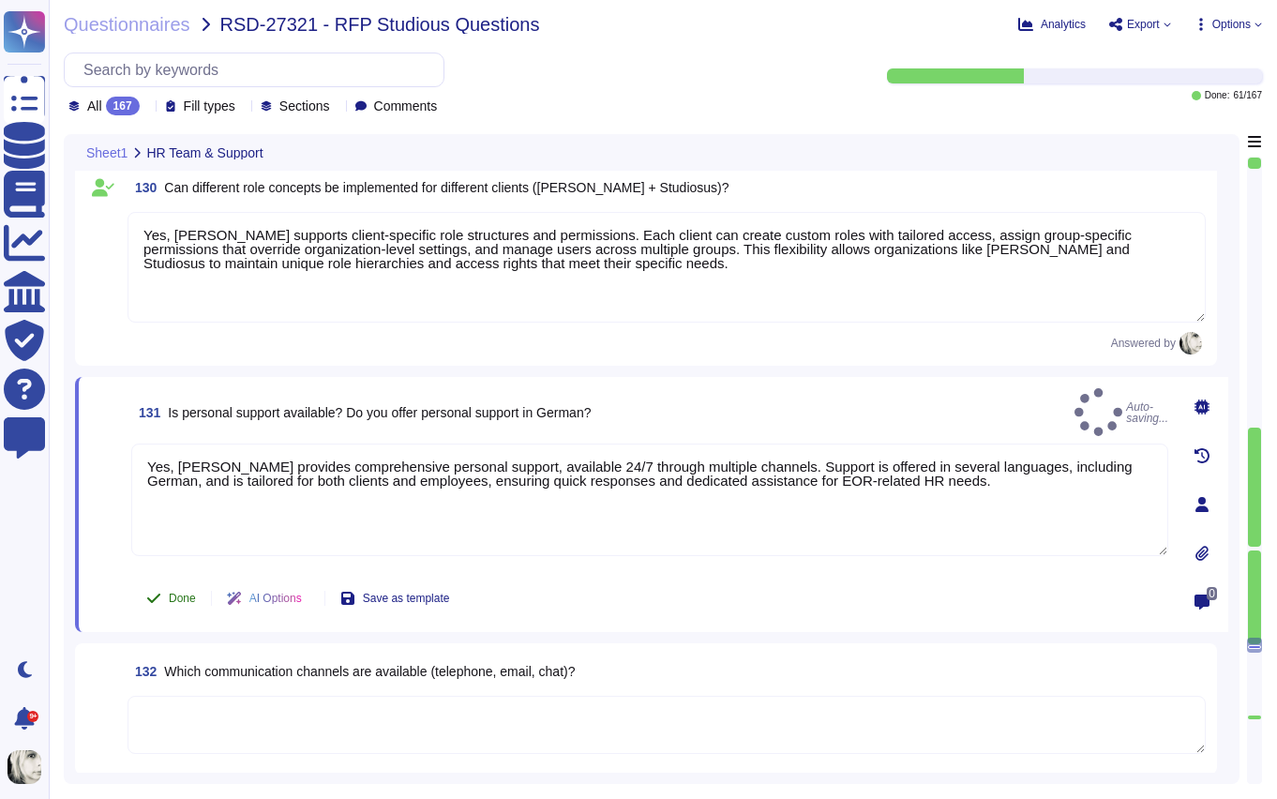
click at [174, 593] on span "Done" at bounding box center [182, 598] width 27 height 11
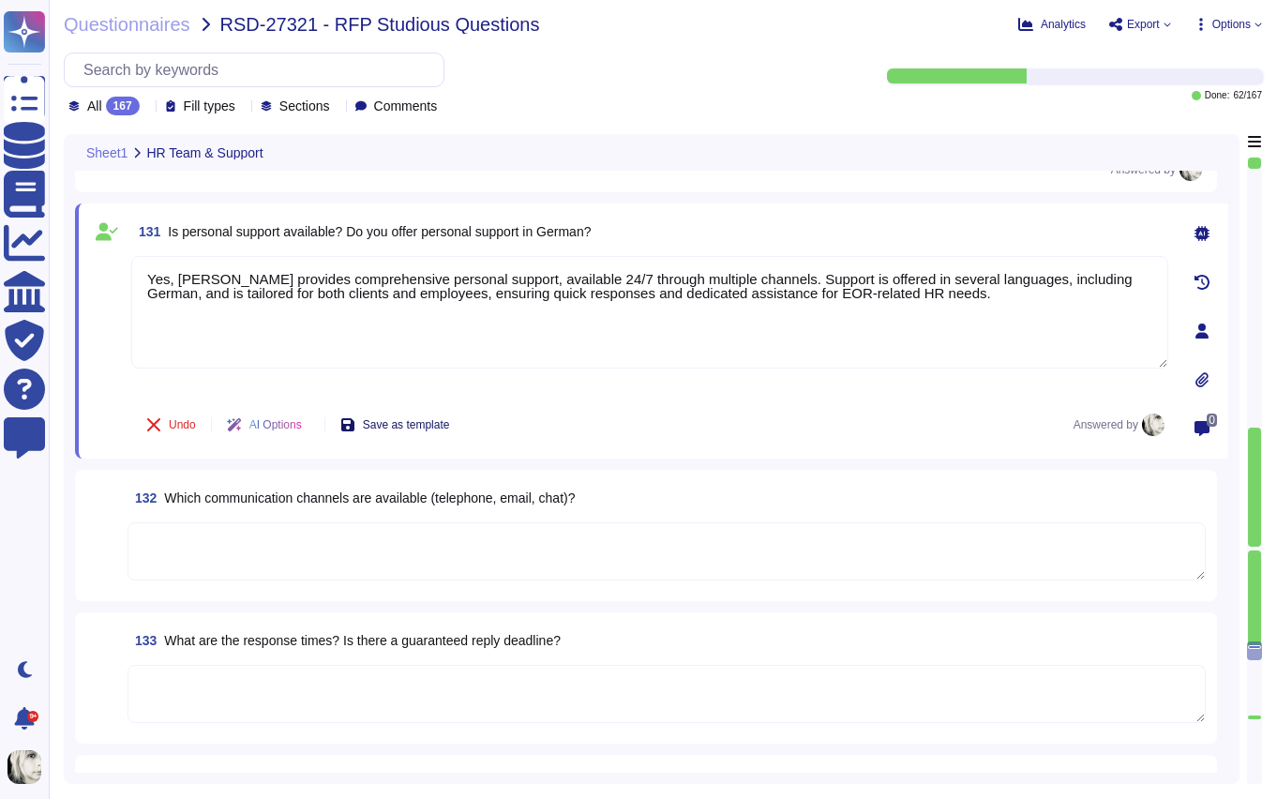
scroll to position [21254, 0]
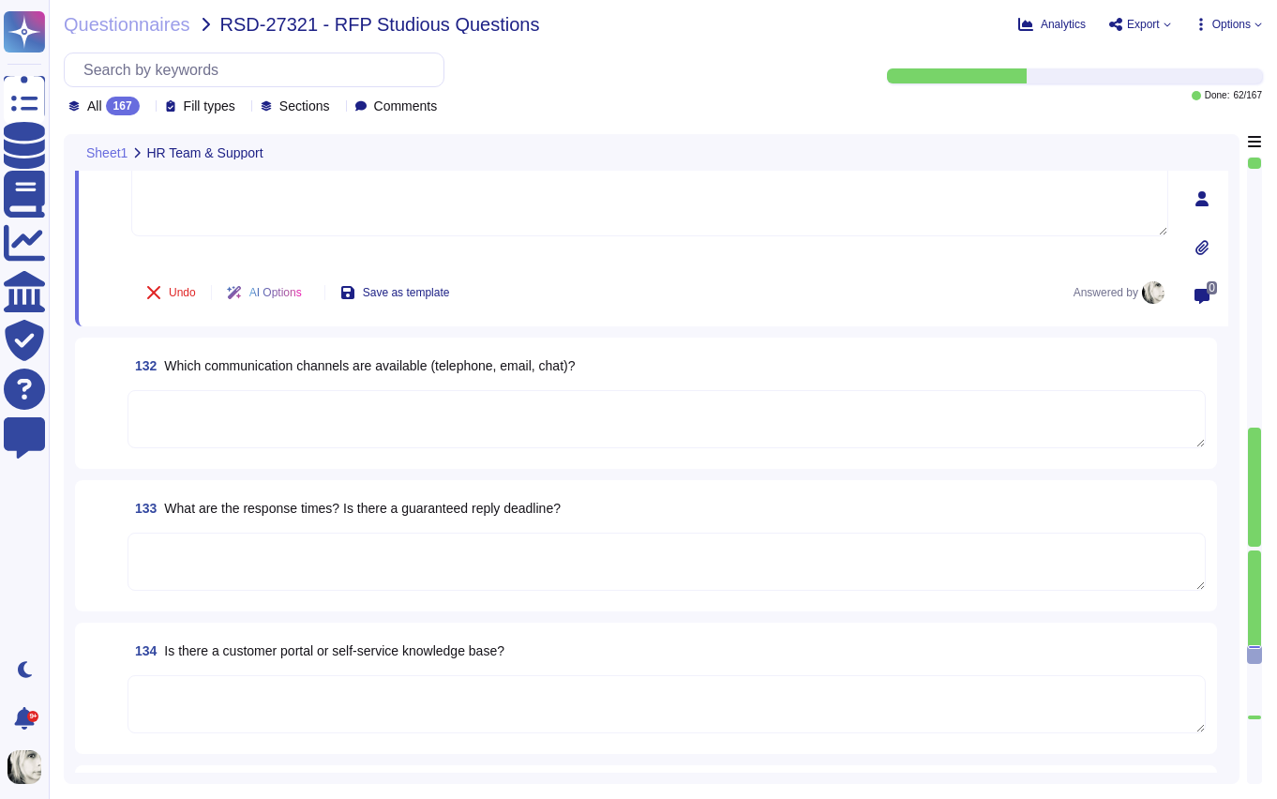
click at [326, 358] on span "Which communication channels are available (telephone, email, chat)?" at bounding box center [369, 365] width 411 height 15
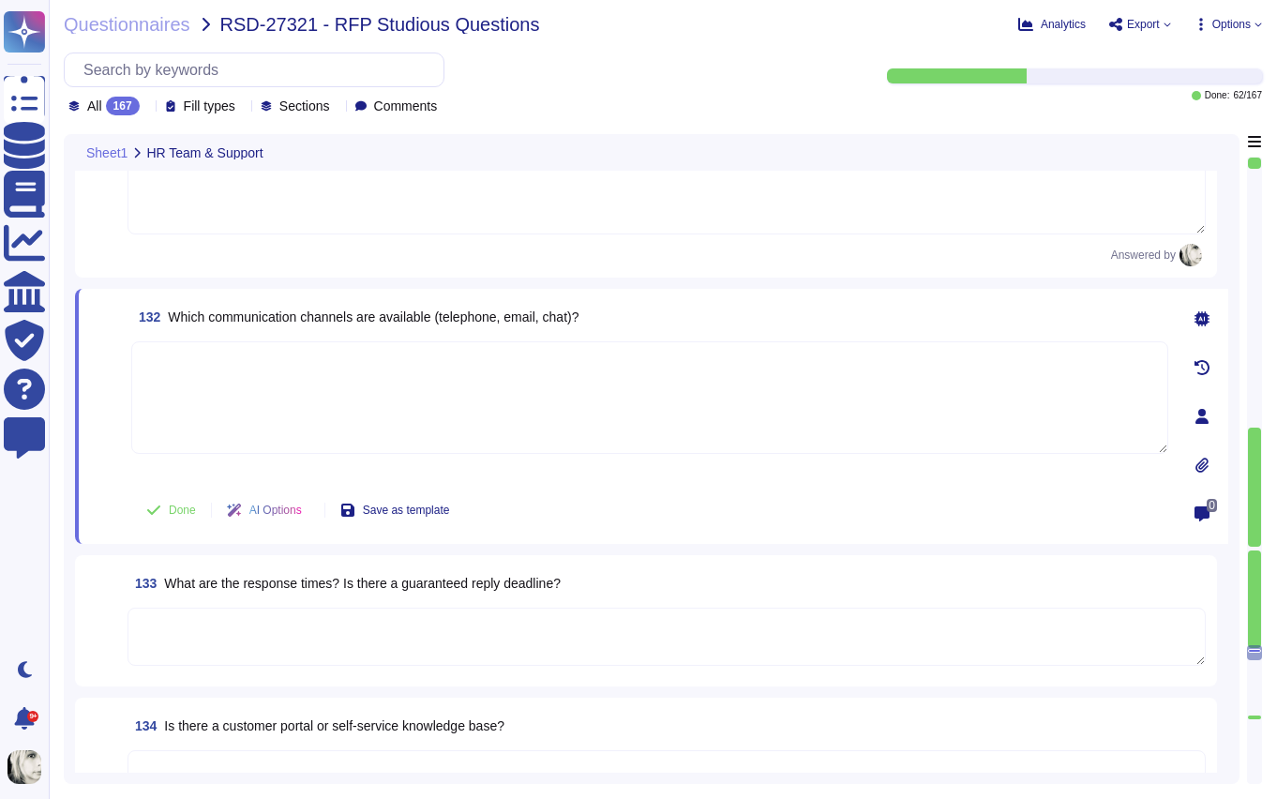
click at [326, 357] on textarea at bounding box center [649, 397] width 1037 height 113
click at [320, 315] on span "Which communication channels are available (telephone, email, chat)?" at bounding box center [373, 316] width 411 height 15
click at [387, 394] on textarea at bounding box center [649, 397] width 1037 height 113
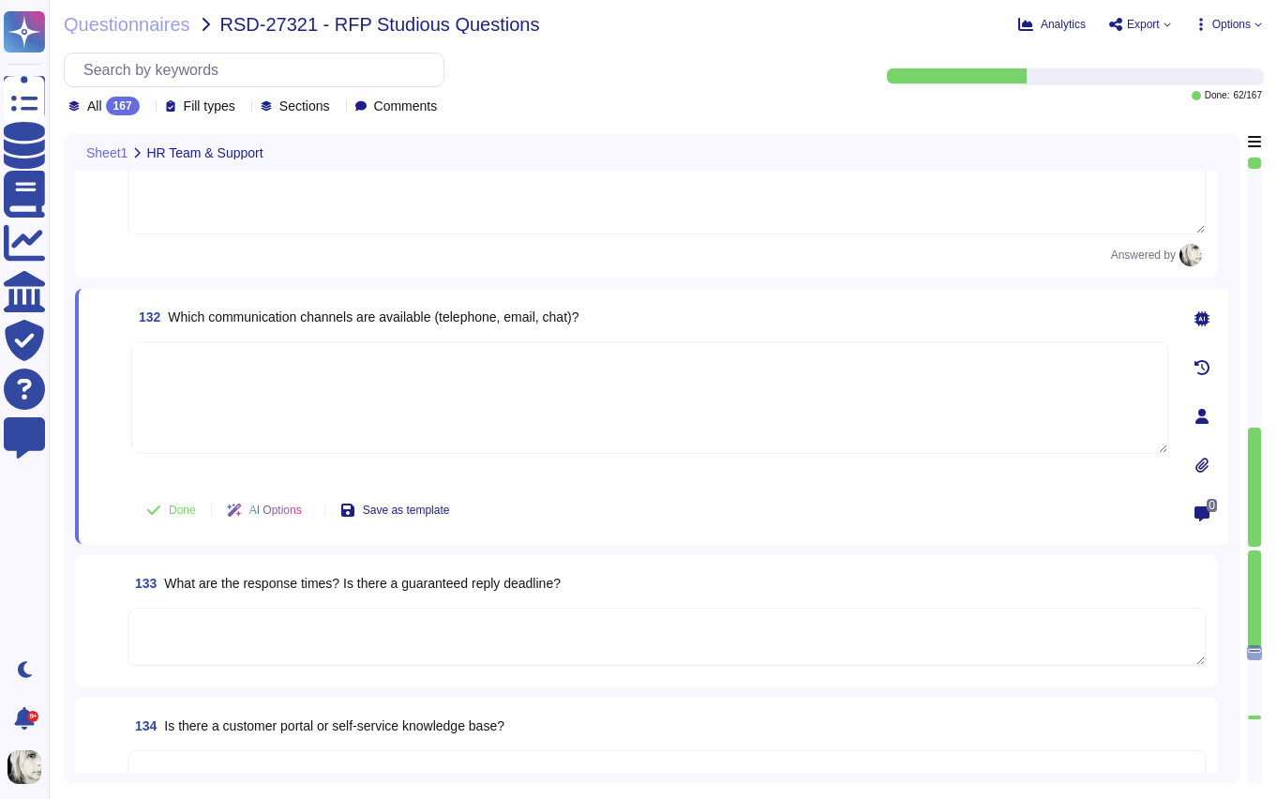
paste textarea "Deel provides 24/7 support through multiple channels, including email, live cha…"
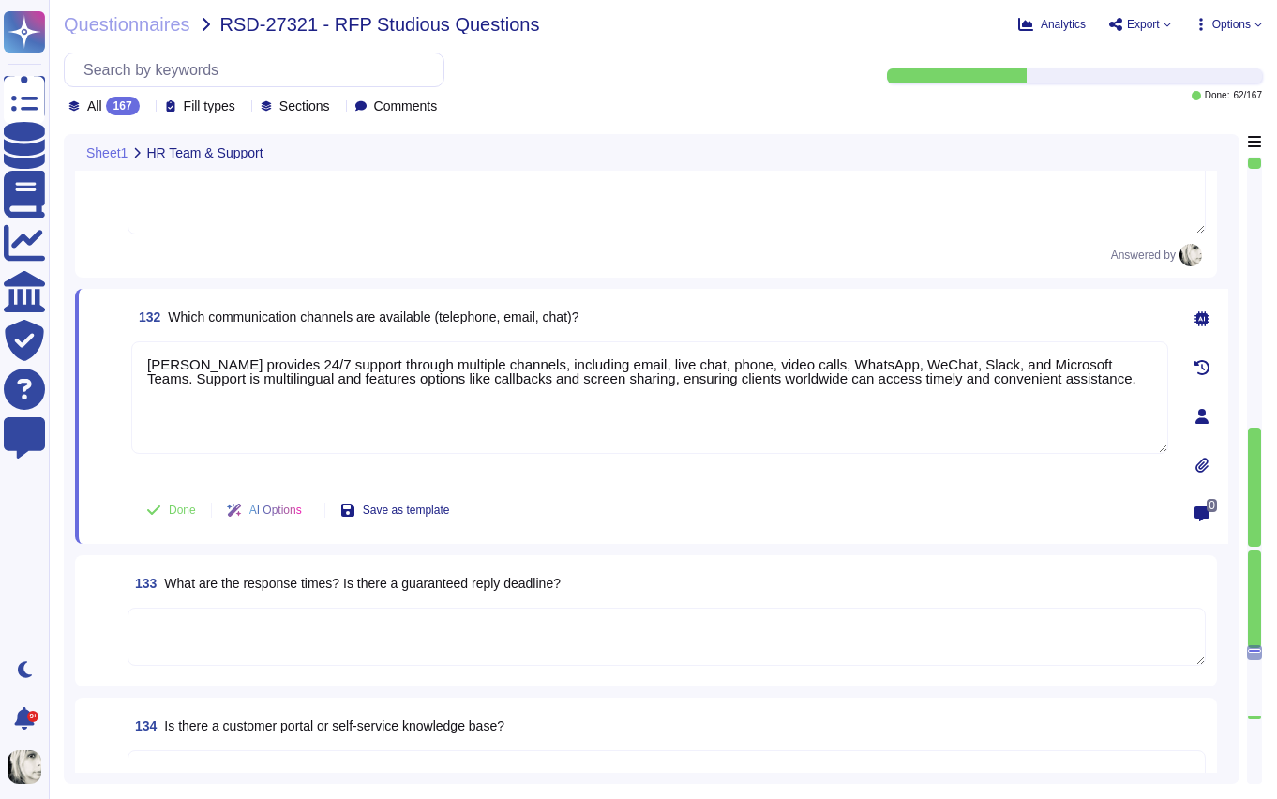
click at [115, 462] on span at bounding box center [107, 410] width 34 height 139
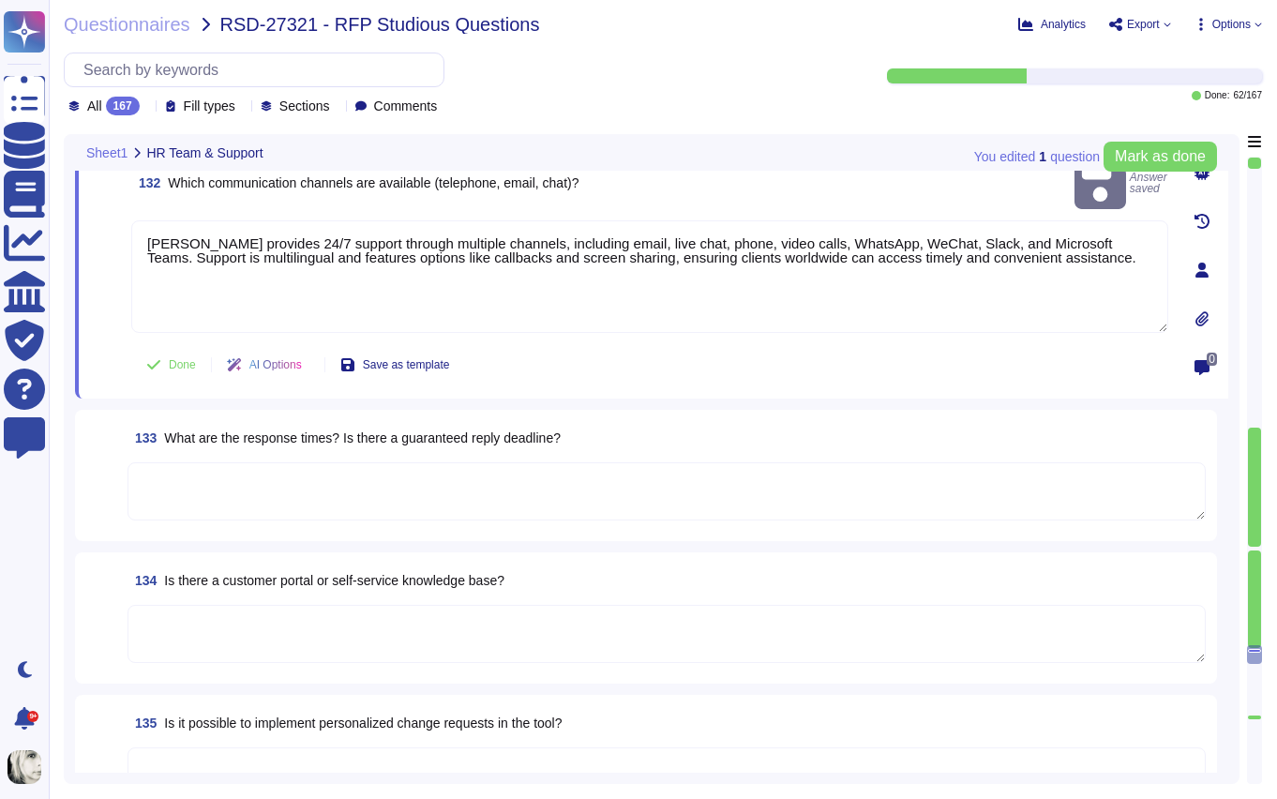
scroll to position [21411, 0]
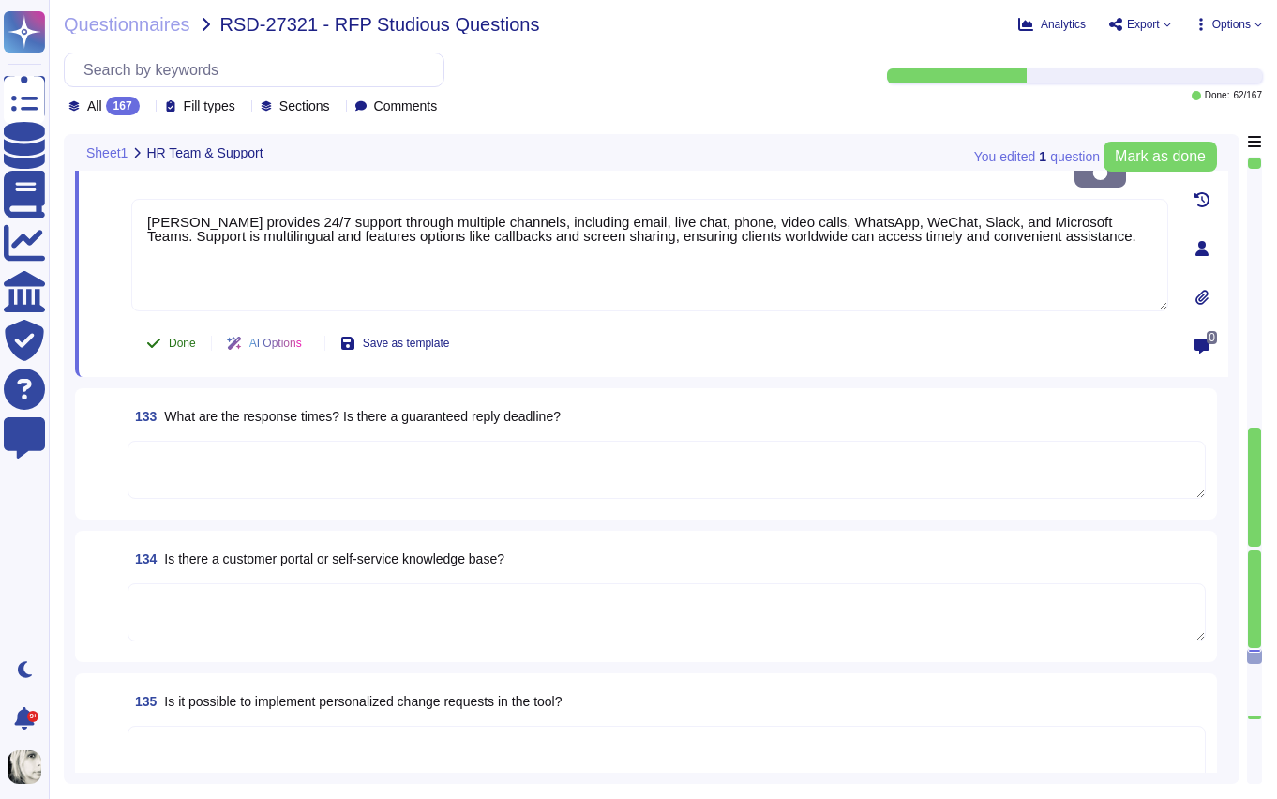
click at [184, 338] on span "Done" at bounding box center [182, 343] width 27 height 11
click at [212, 415] on span "What are the response times? Is there a guaranteed reply deadline?" at bounding box center [362, 416] width 397 height 15
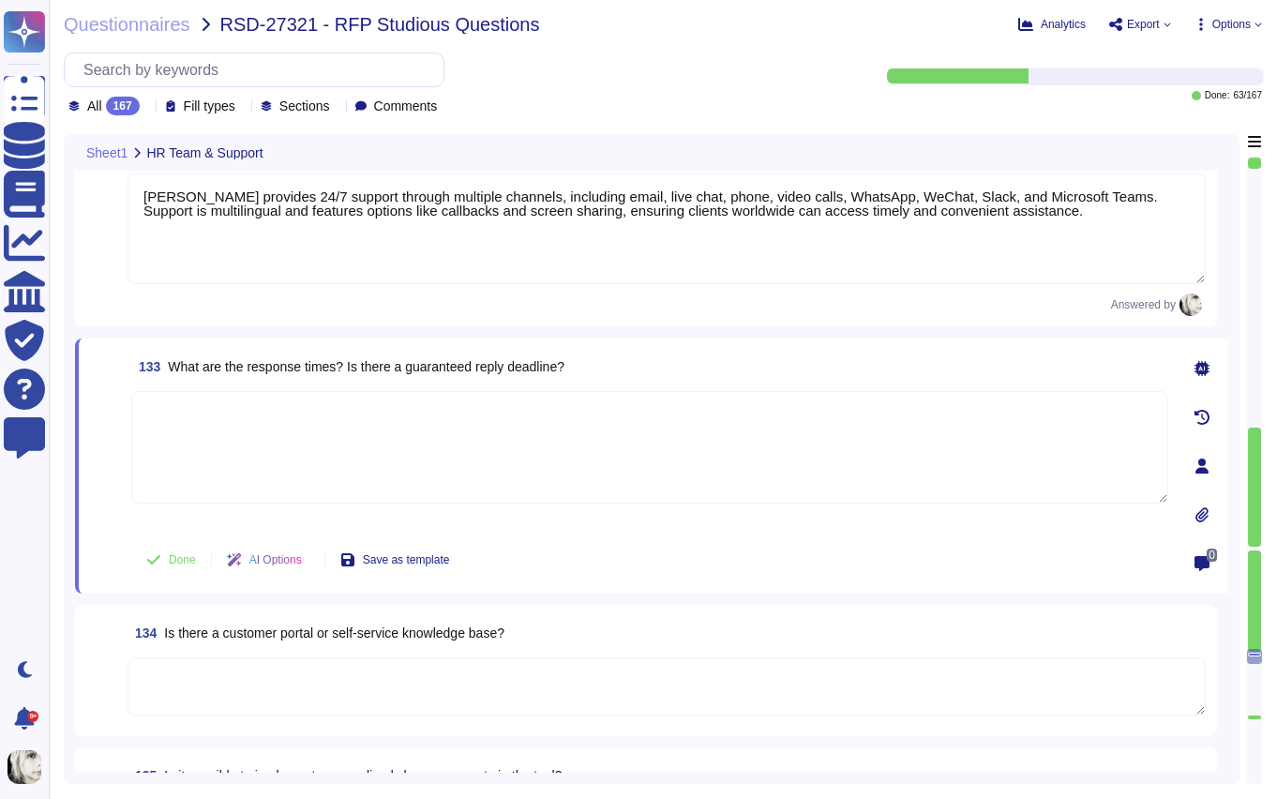
click at [212, 415] on textarea at bounding box center [649, 447] width 1037 height 113
click at [230, 369] on span "What are the response times? Is there a guaranteed reply deadline?" at bounding box center [366, 366] width 397 height 15
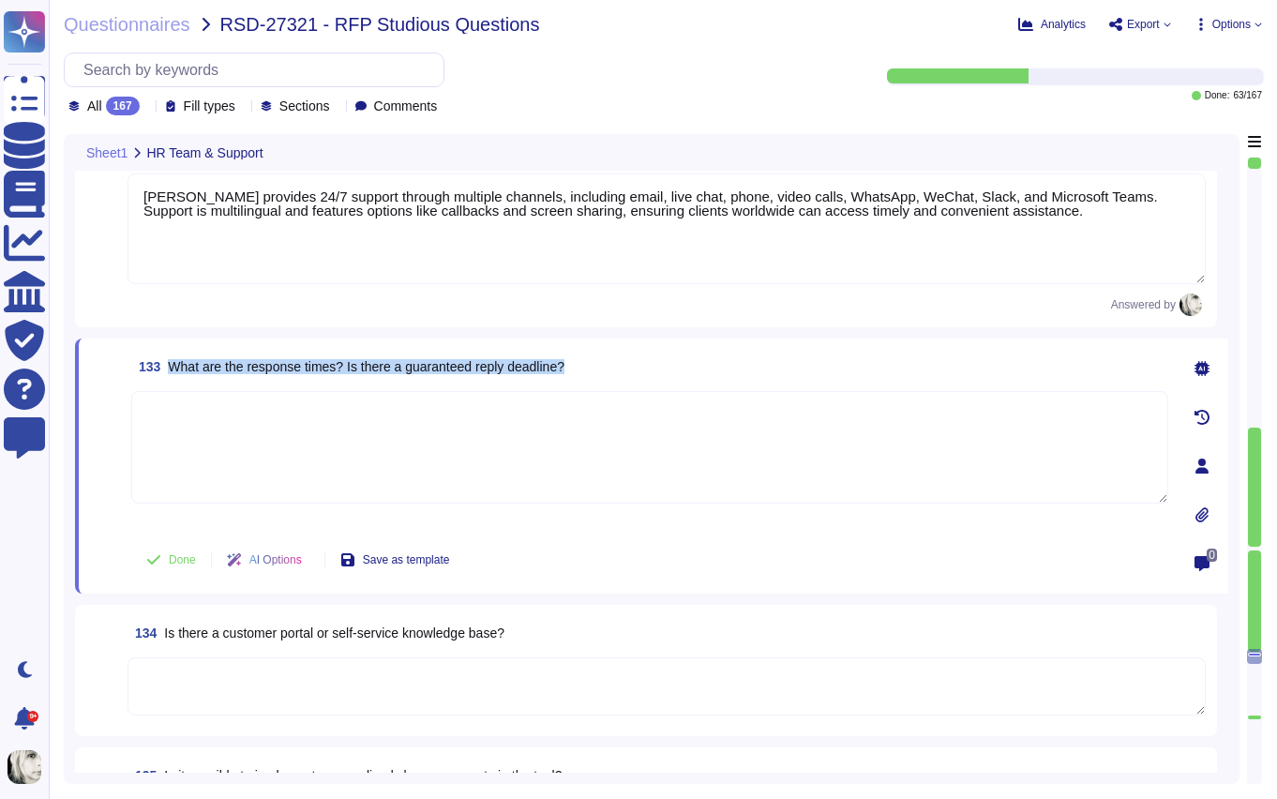
click at [230, 369] on span "What are the response times? Is there a guaranteed reply deadline?" at bounding box center [366, 366] width 397 height 15
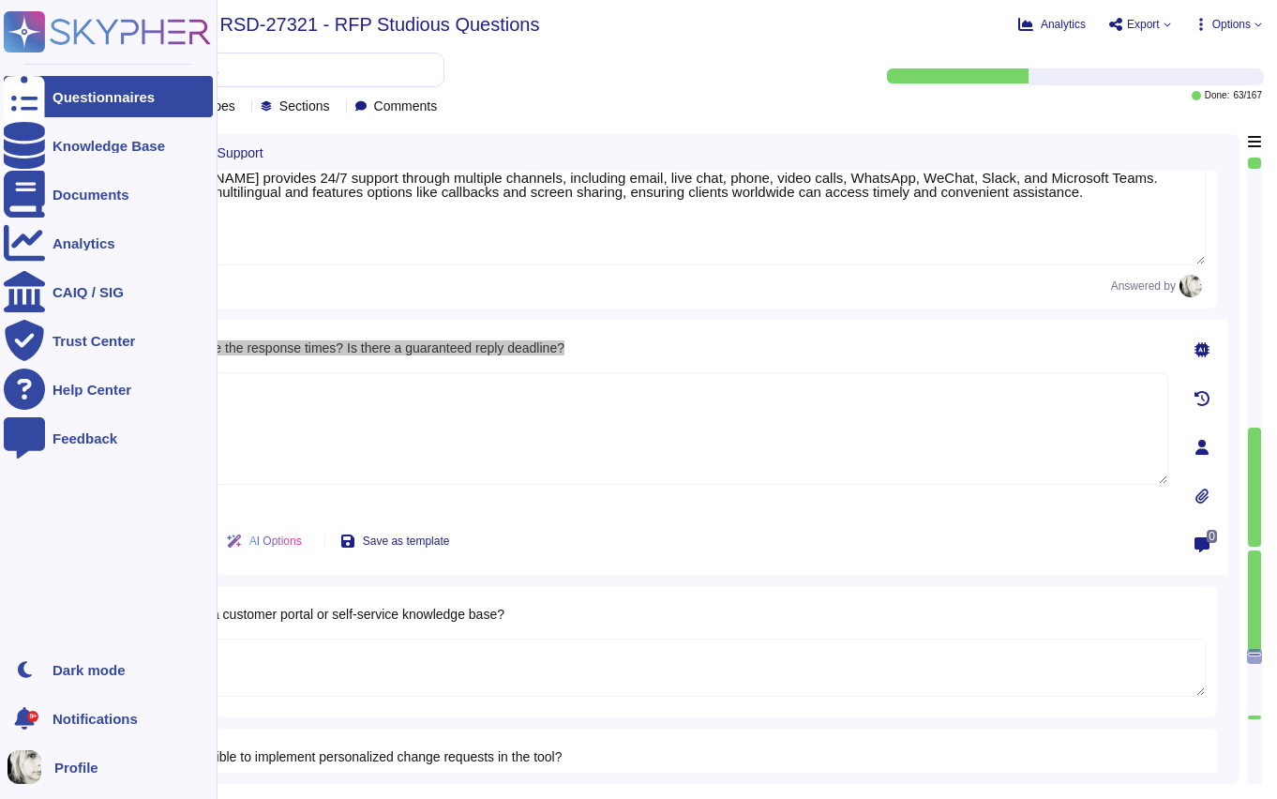
scroll to position [21430, 0]
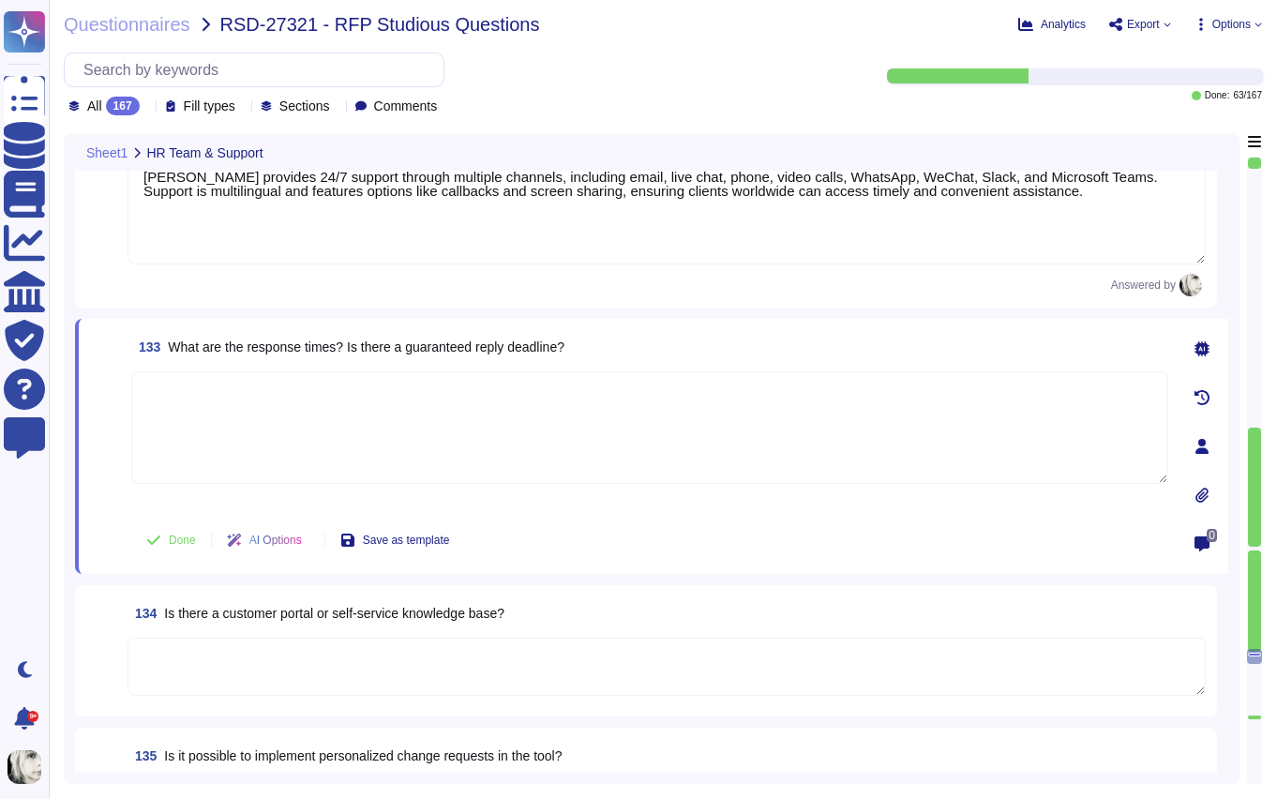
click at [197, 425] on textarea at bounding box center [649, 427] width 1037 height 113
paste textarea "Deel provides structured support response times based on request type and prior…"
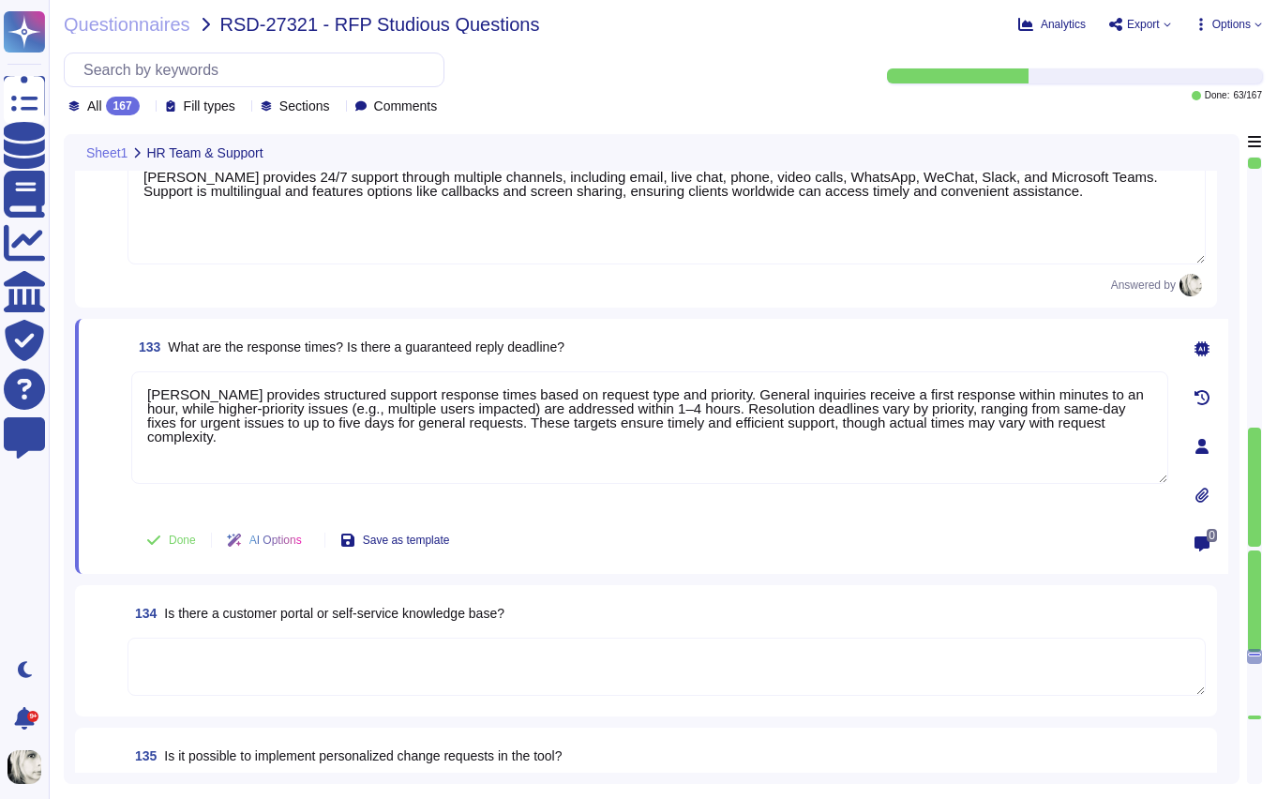
click at [129, 489] on div "133 What are the response times? Is there a guaranteed reply deadline? Deel pro…" at bounding box center [629, 446] width 1078 height 233
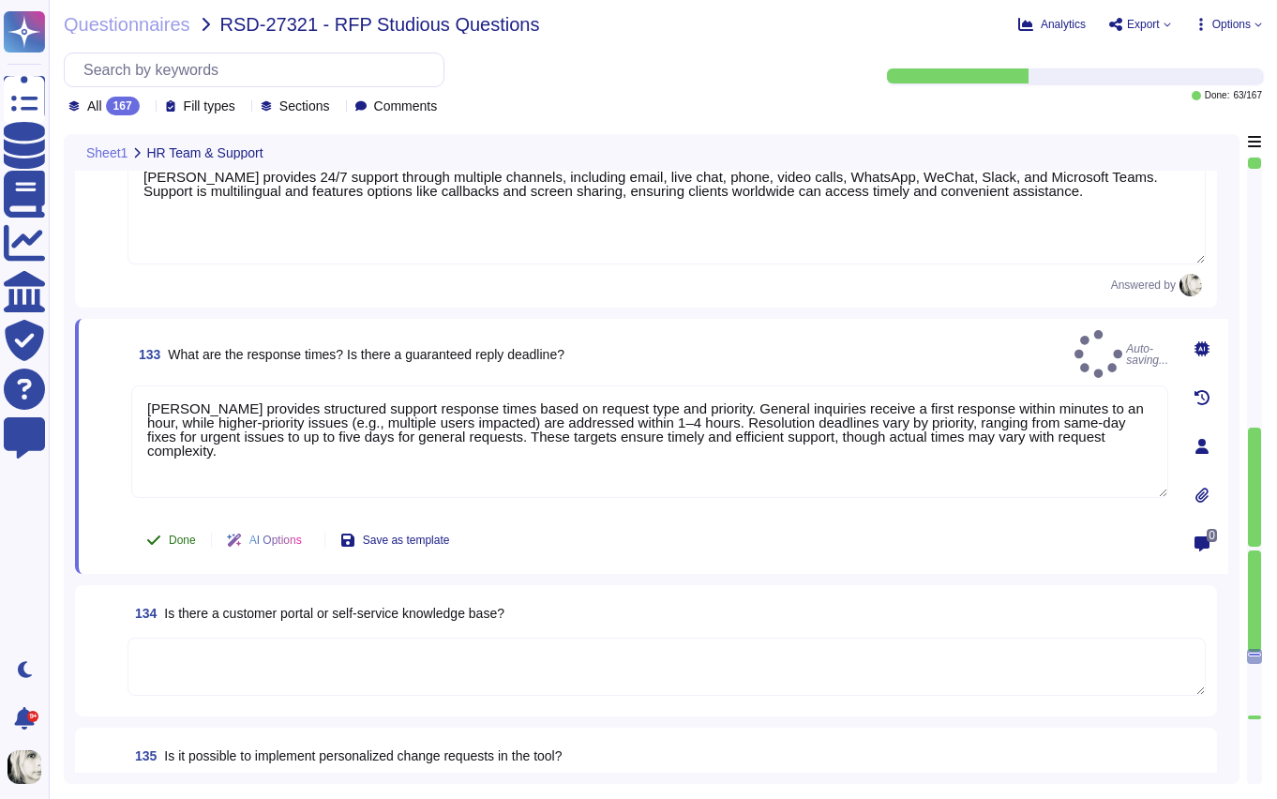
click at [172, 536] on span "Done" at bounding box center [182, 539] width 27 height 11
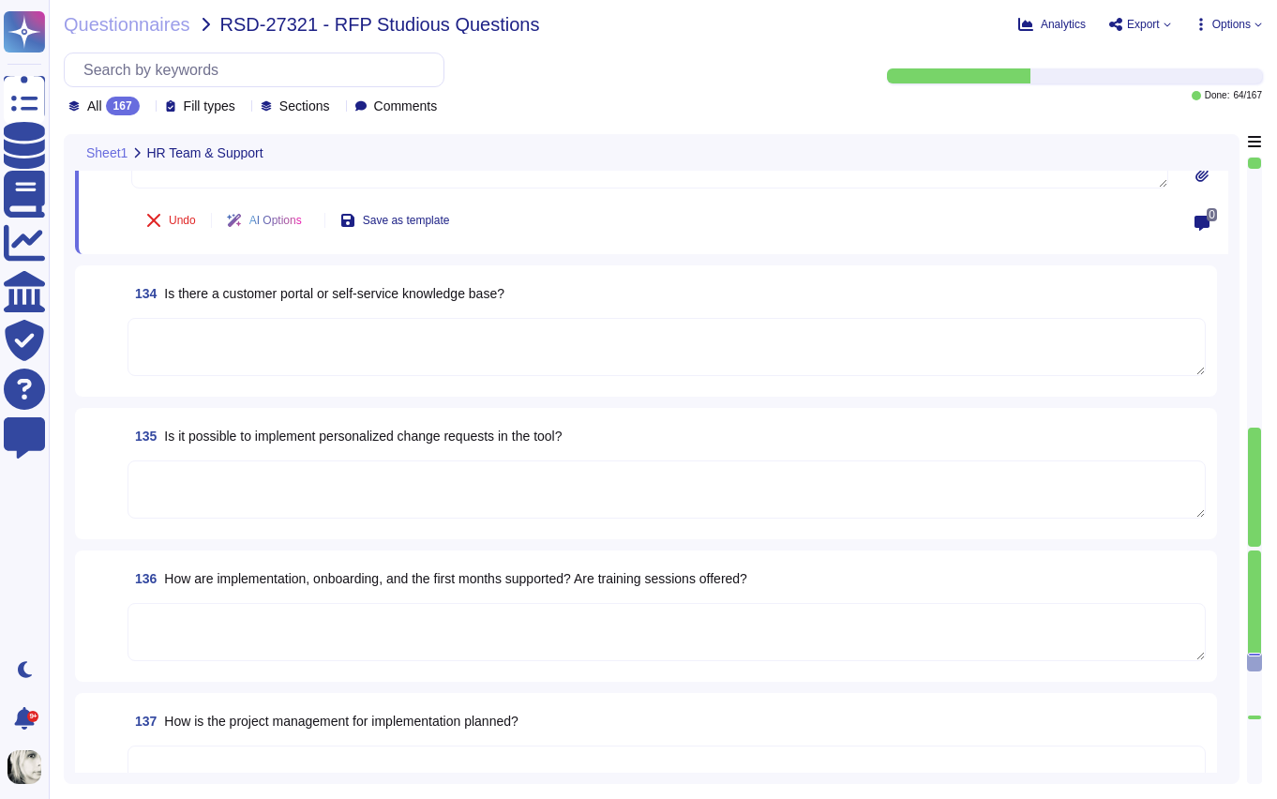
scroll to position [21725, 0]
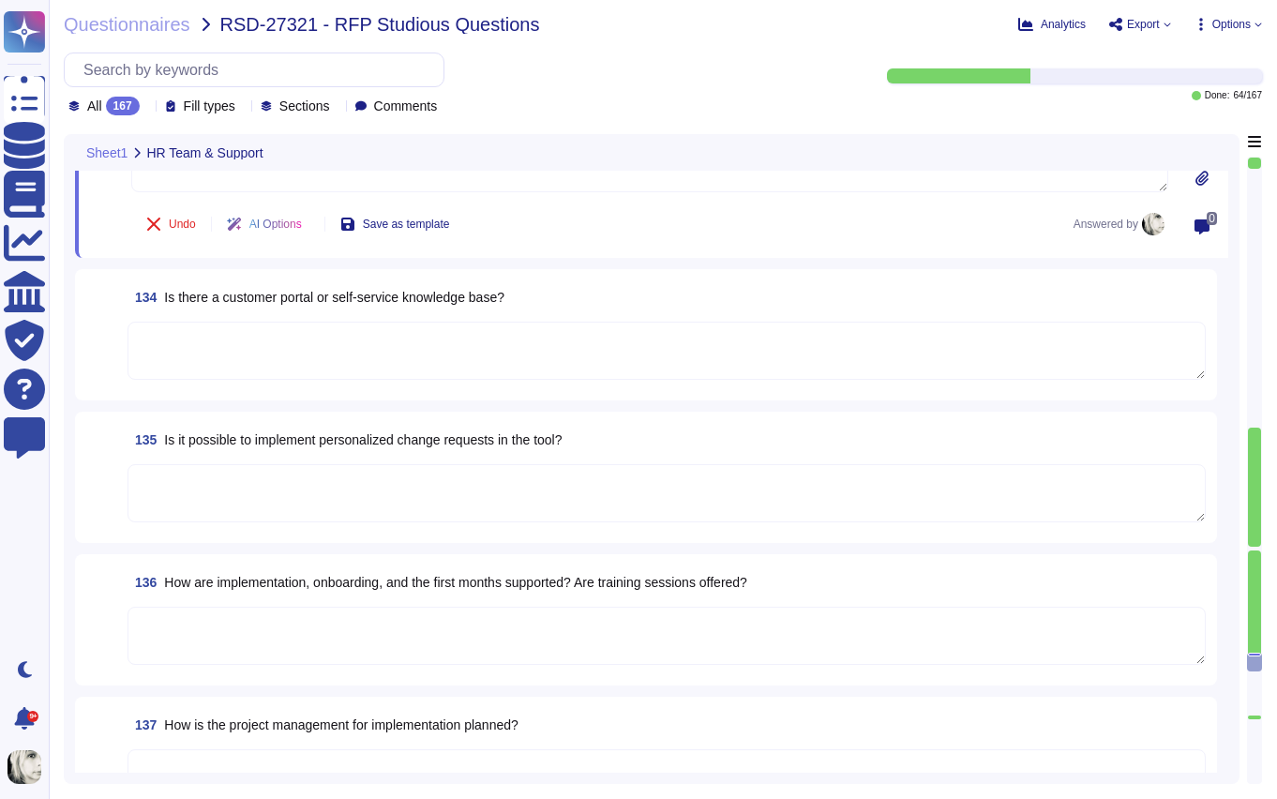
click at [262, 299] on span "Is there a customer portal or self‑service knowledge base?" at bounding box center [334, 297] width 340 height 15
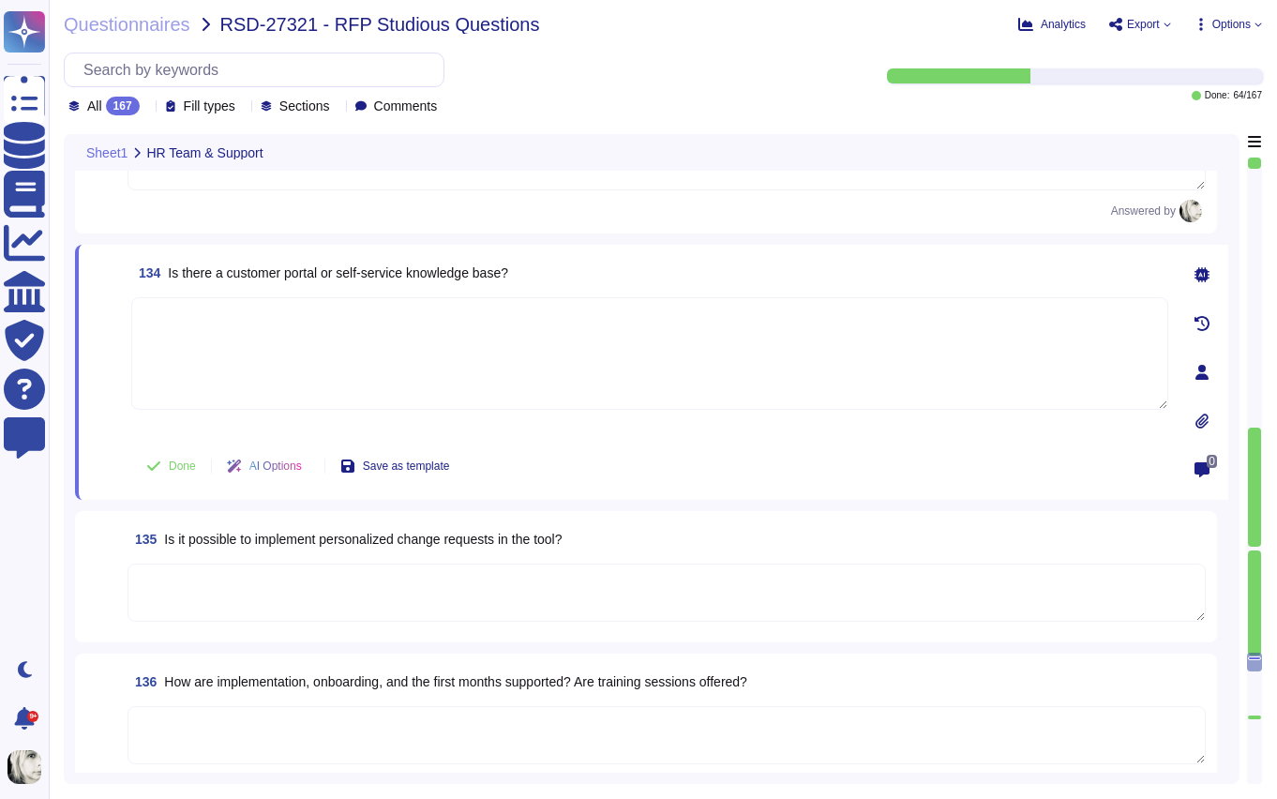
click at [262, 299] on textarea at bounding box center [649, 353] width 1037 height 113
click at [275, 265] on span "Is there a customer portal or self‑service knowledge base?" at bounding box center [338, 272] width 340 height 15
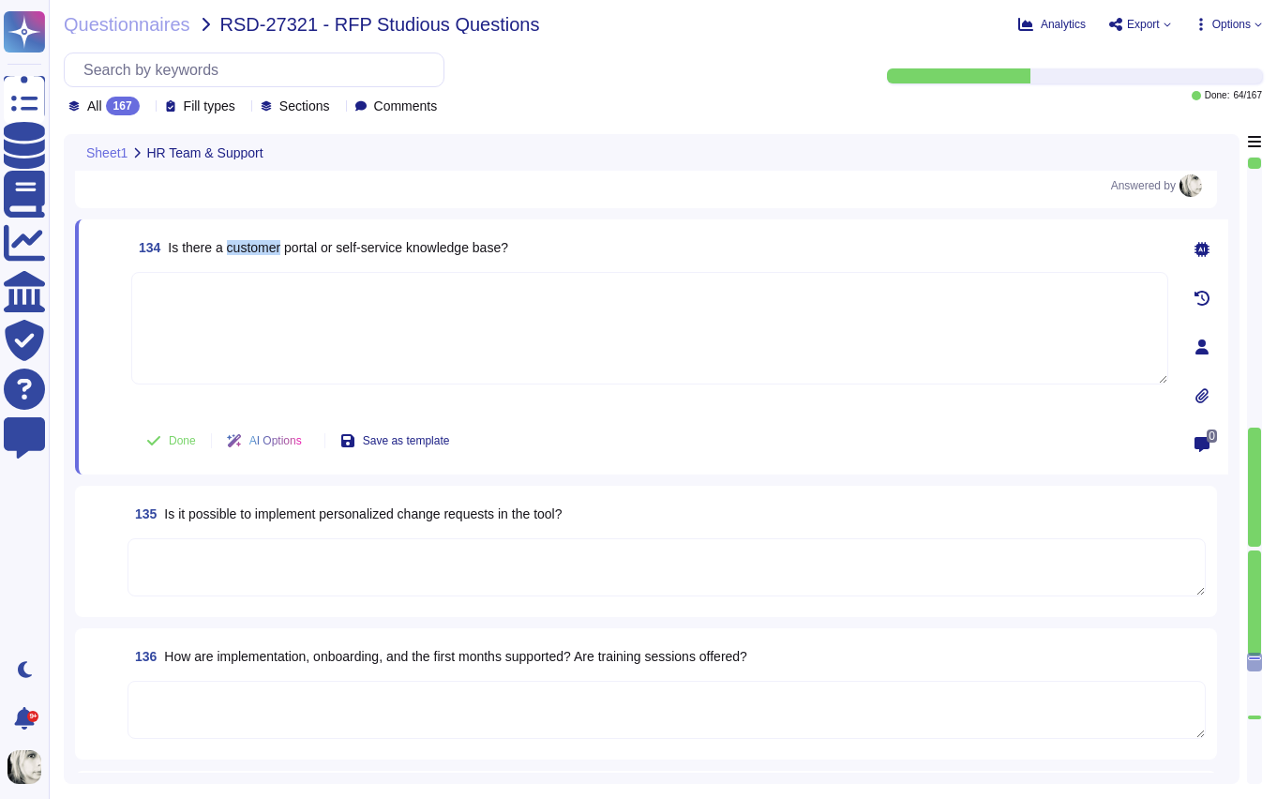
click at [275, 246] on span "Is there a customer portal or self‑service knowledge base?" at bounding box center [338, 247] width 340 height 15
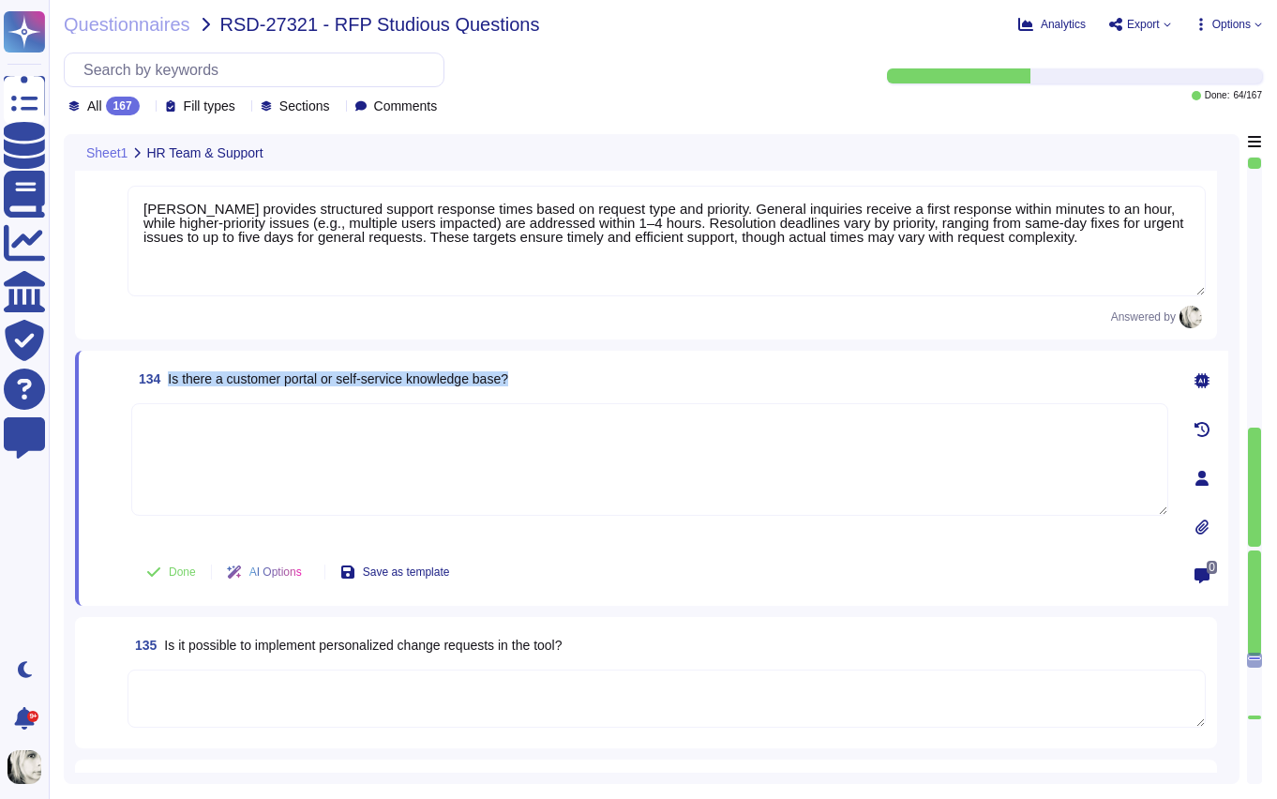
scroll to position [21553, 0]
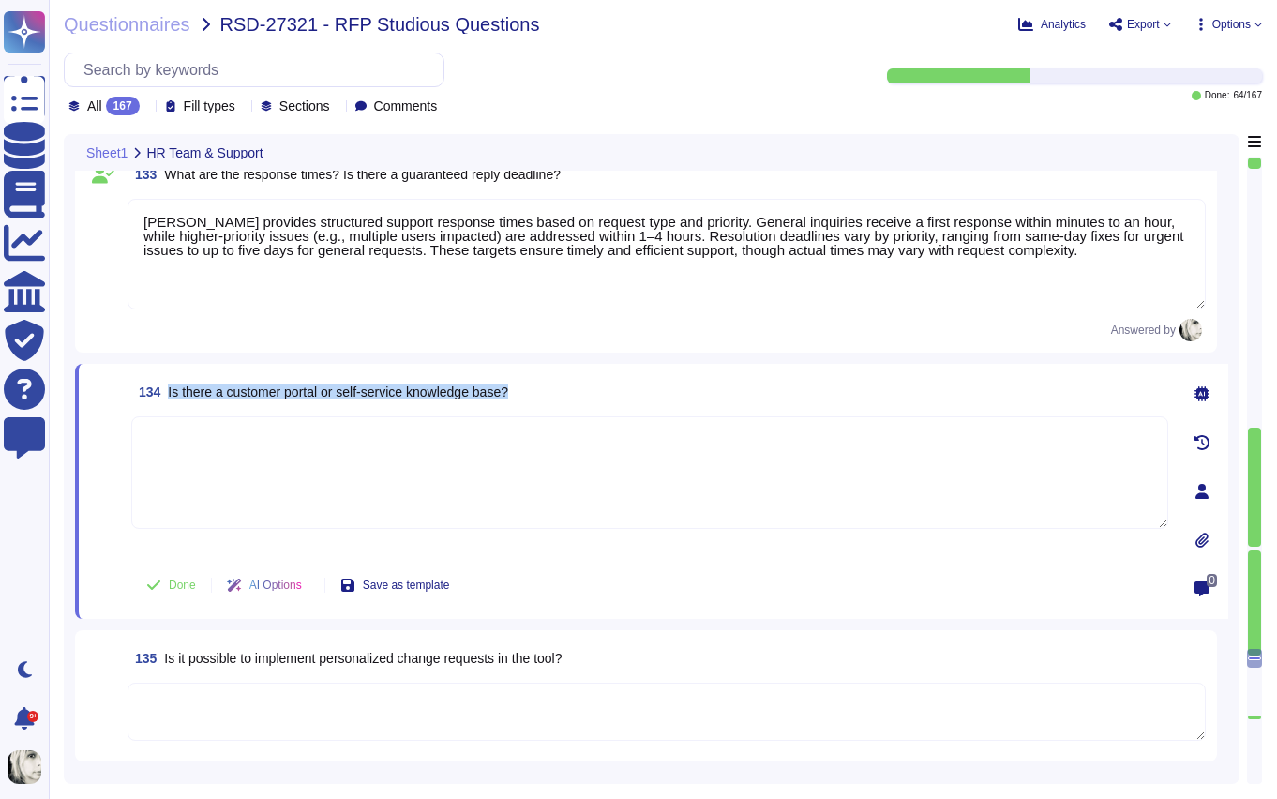
click at [204, 388] on span "Is there a customer portal or self‑service knowledge base?" at bounding box center [338, 391] width 340 height 15
click at [167, 459] on textarea at bounding box center [649, 472] width 1037 height 113
paste textarea "Yes, Deel offers a customer portal and self-service knowledge base. Customers c…"
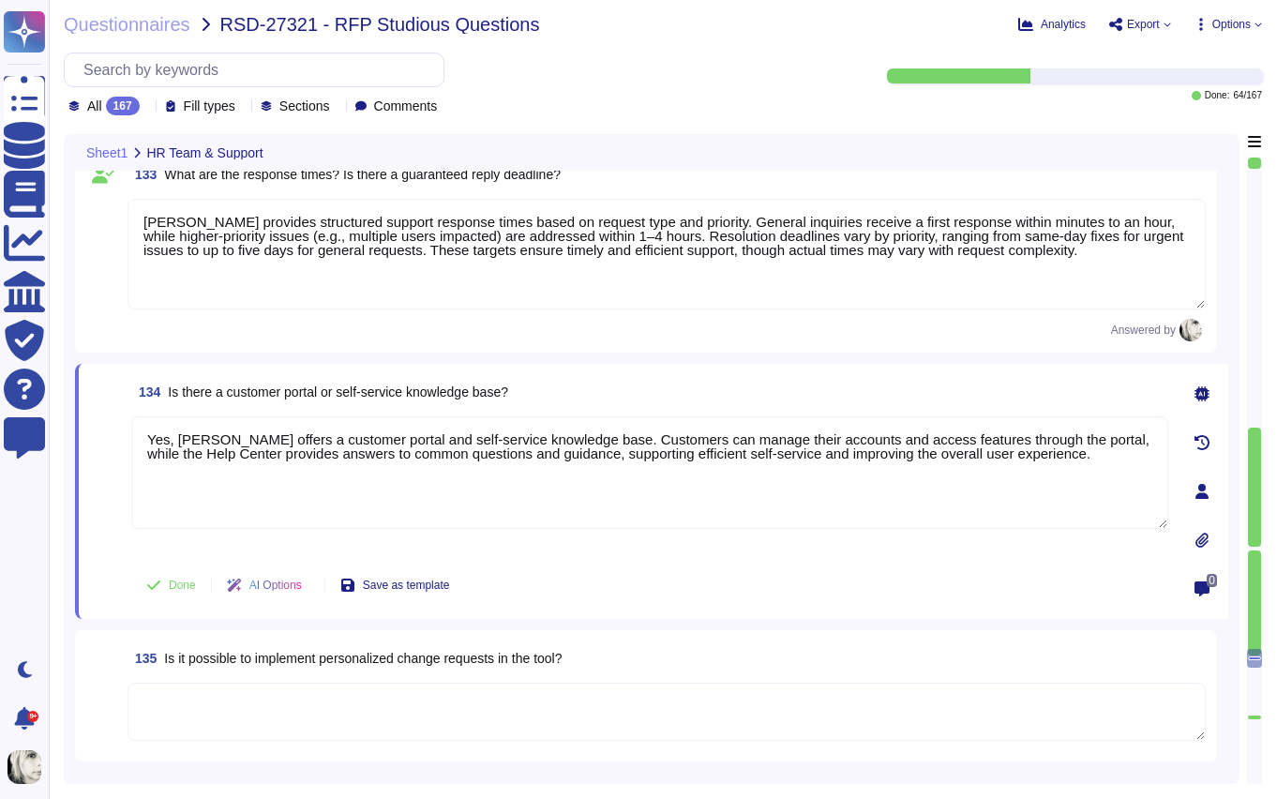
click at [90, 478] on span at bounding box center [107, 485] width 34 height 139
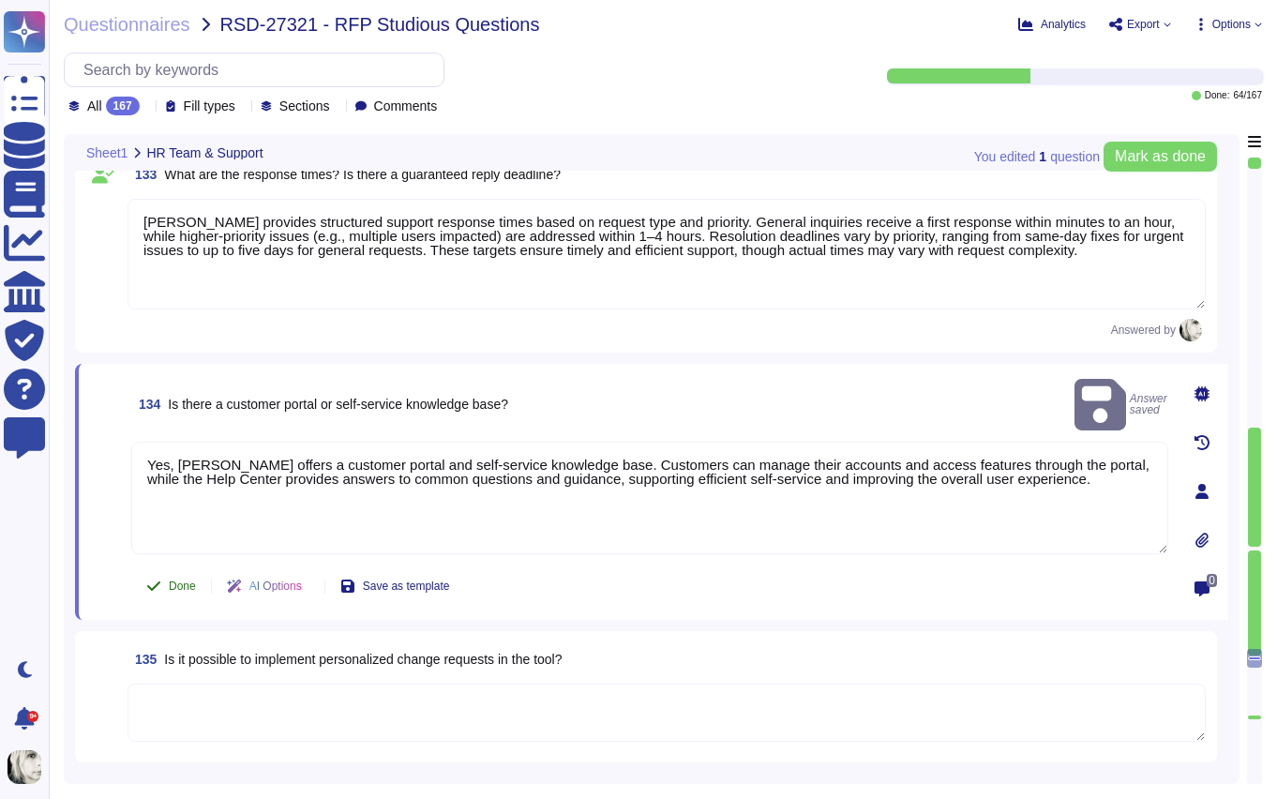
click at [151, 582] on icon at bounding box center [153, 586] width 15 height 15
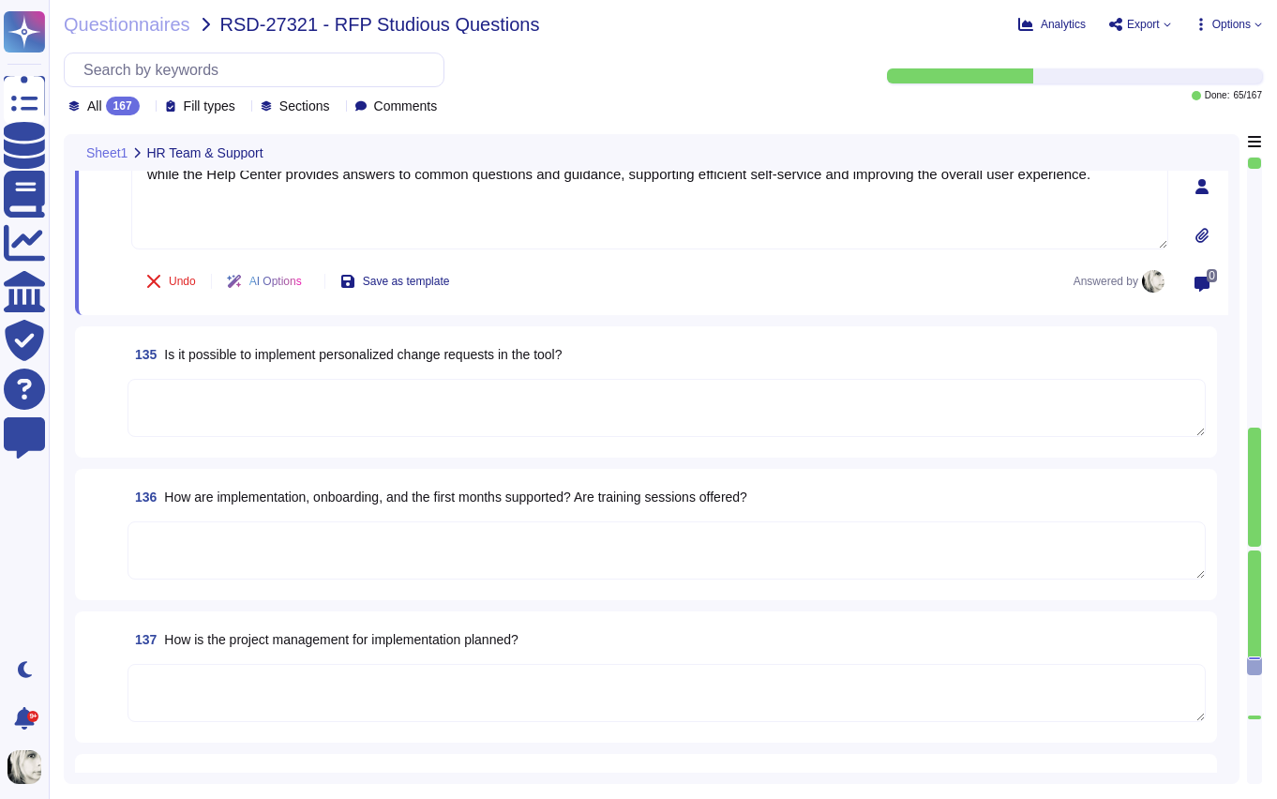
scroll to position [21866, 0]
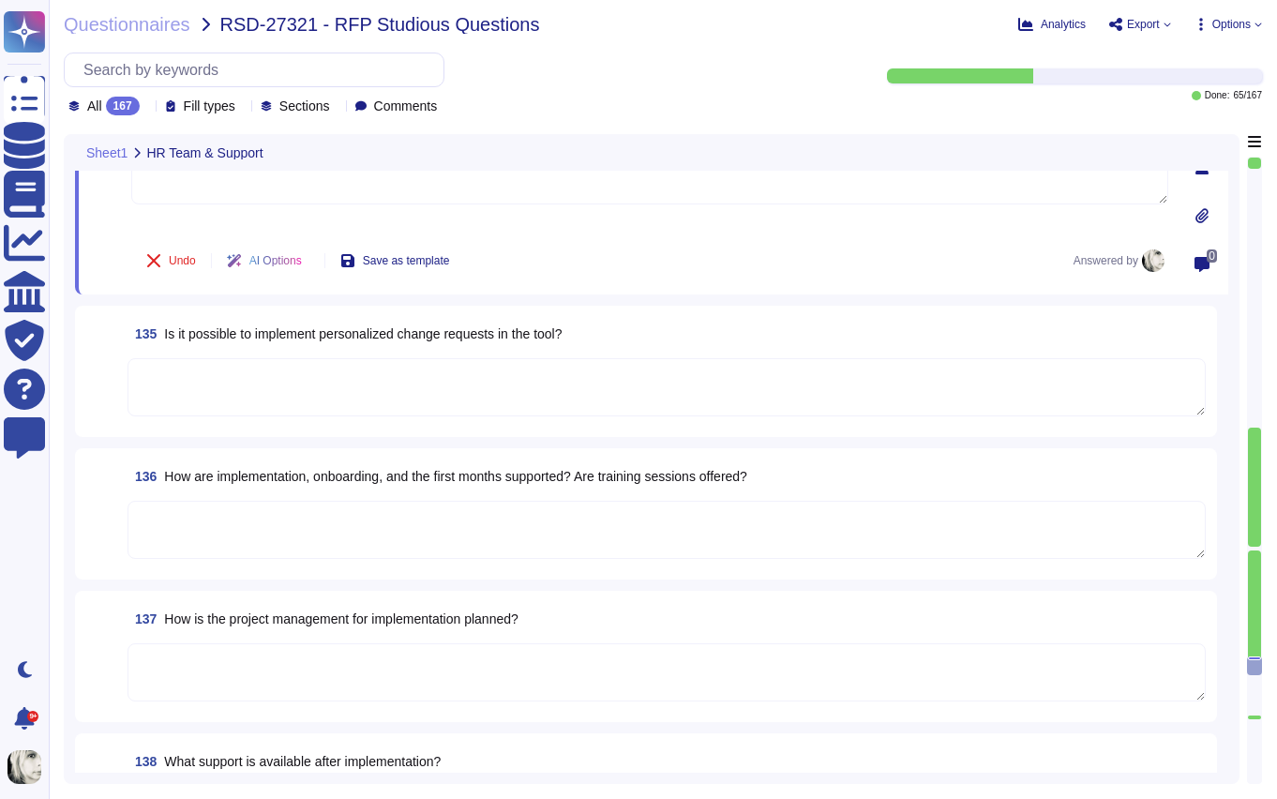
click at [265, 338] on span "Is it possible to implement personalized change requests in the tool?" at bounding box center [363, 333] width 398 height 15
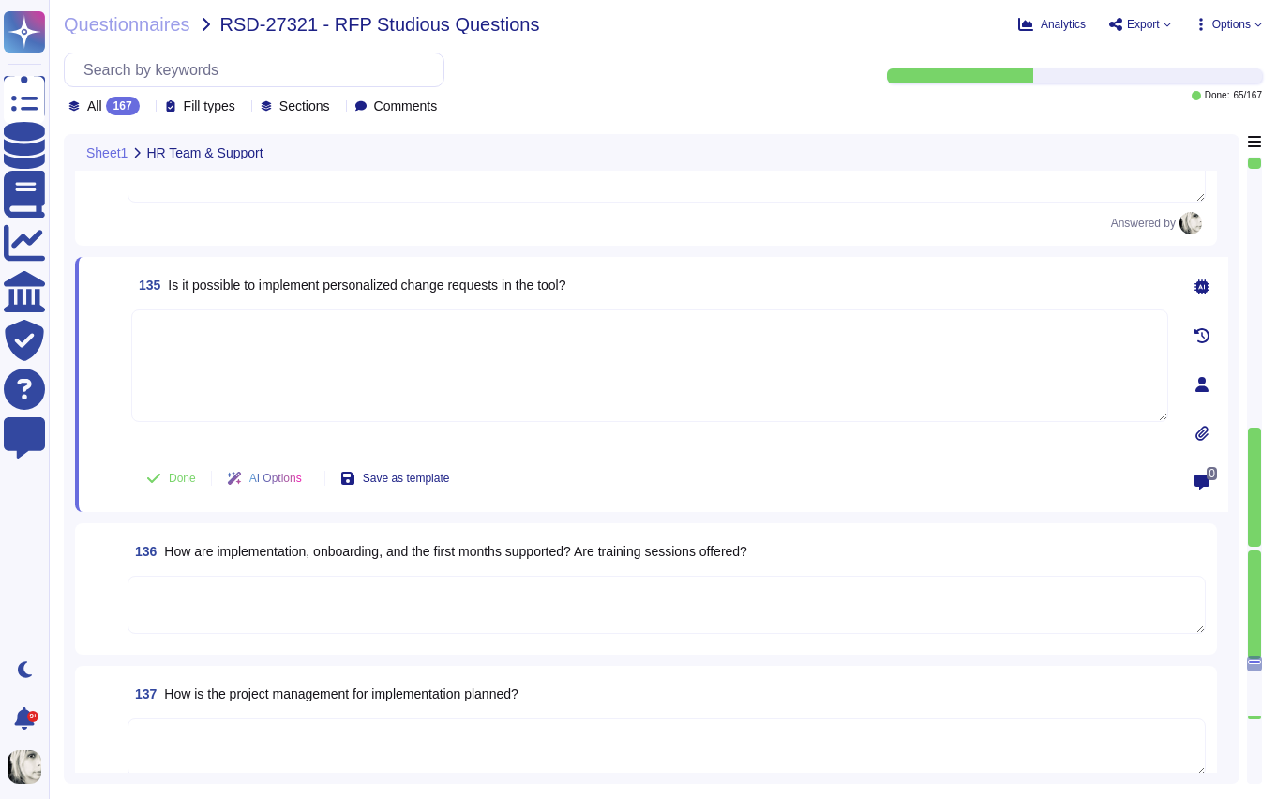
click at [265, 338] on textarea at bounding box center [649, 365] width 1037 height 113
click at [293, 282] on span "Is it possible to implement personalized change requests in the tool?" at bounding box center [367, 285] width 398 height 15
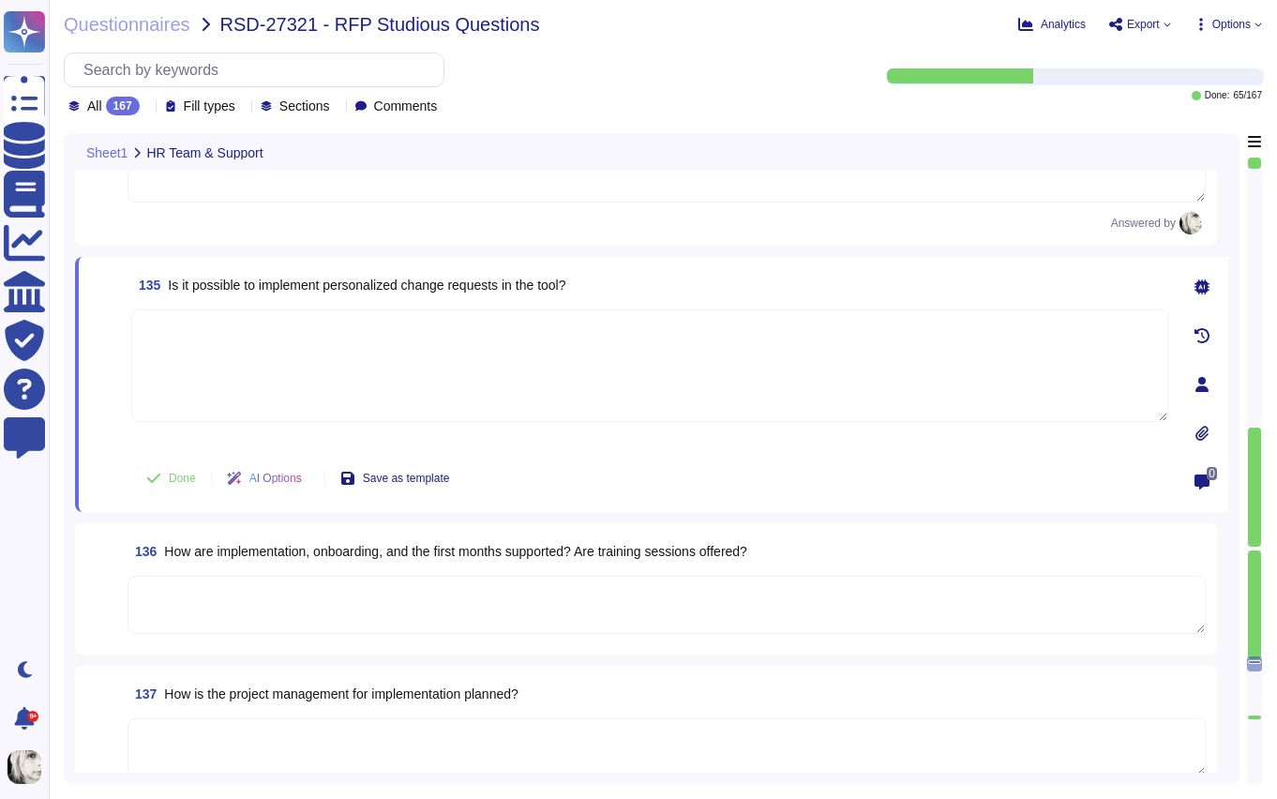
click at [218, 346] on textarea at bounding box center [649, 365] width 1037 height 113
paste textarea "Personalized change requests in Deel’s tools can be implemented to some extent.…"
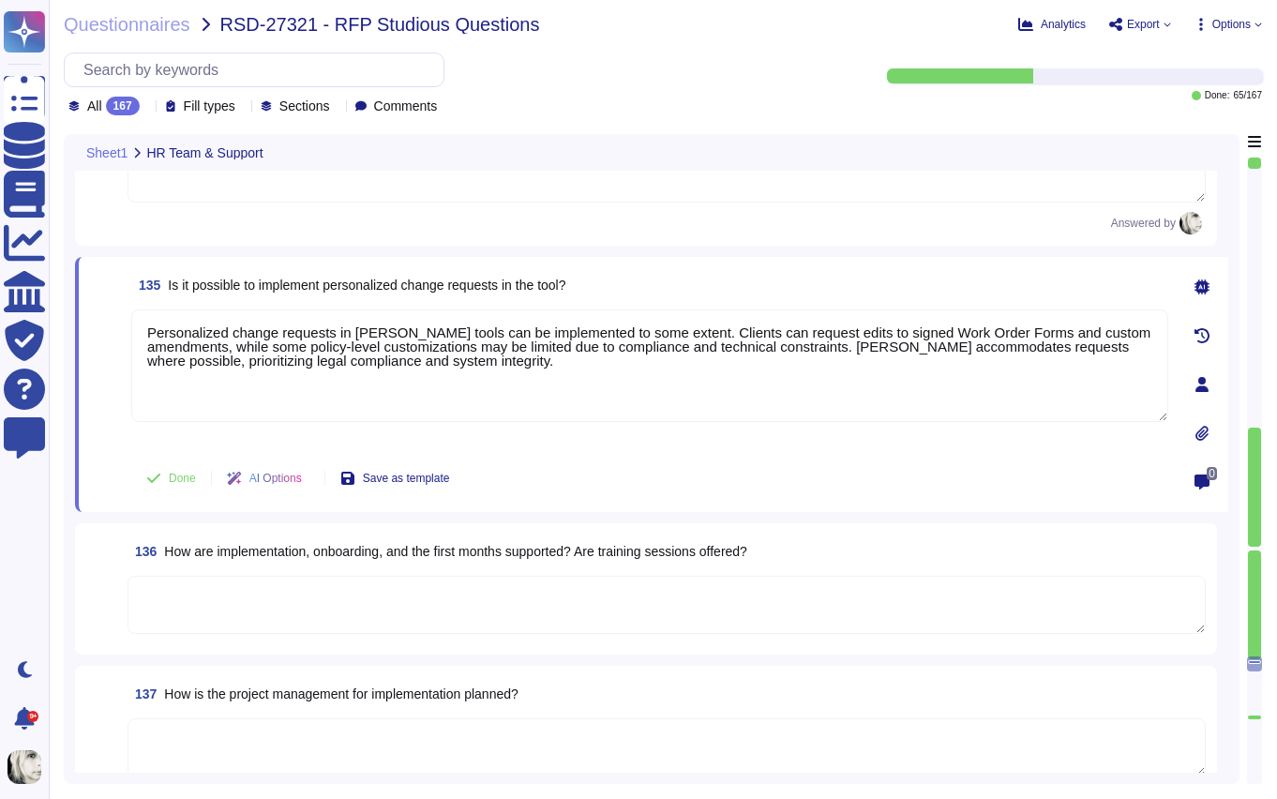
click at [103, 413] on span at bounding box center [107, 378] width 34 height 139
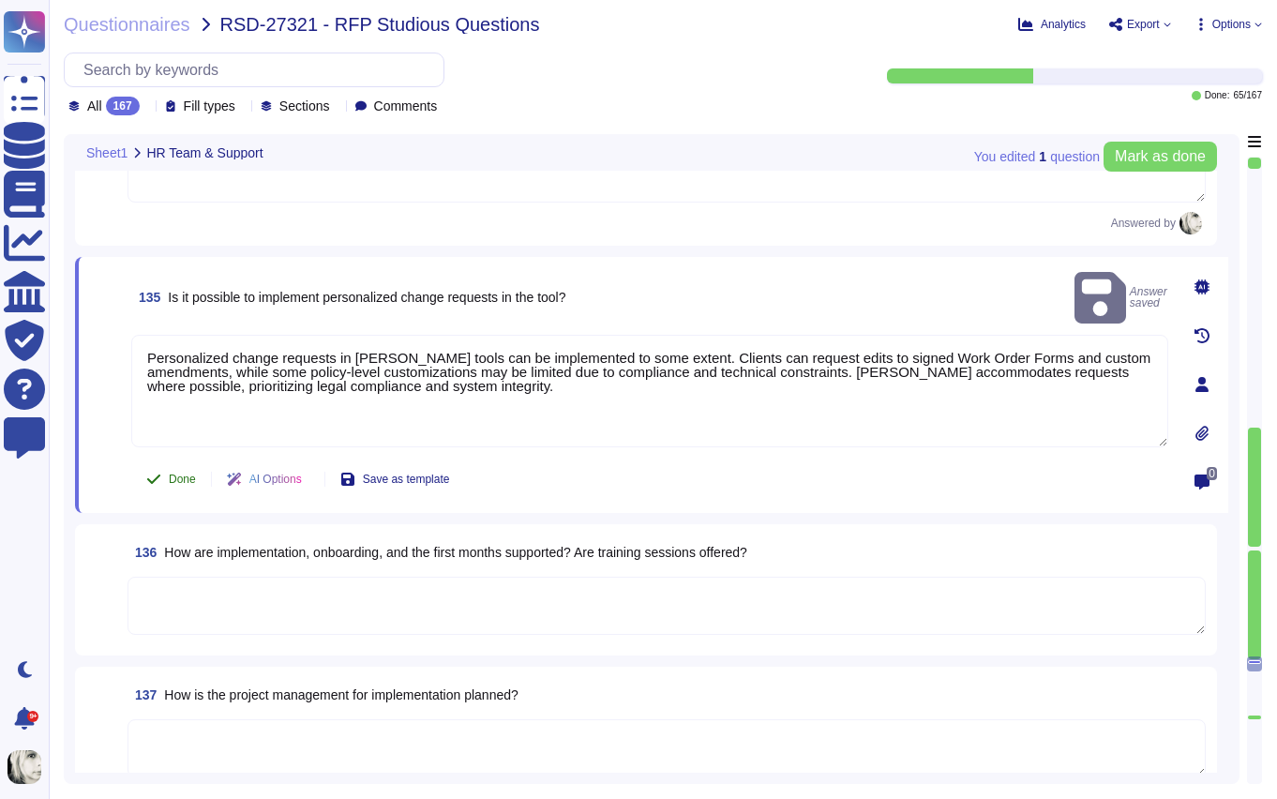
click at [163, 479] on button "Done" at bounding box center [171, 479] width 80 height 38
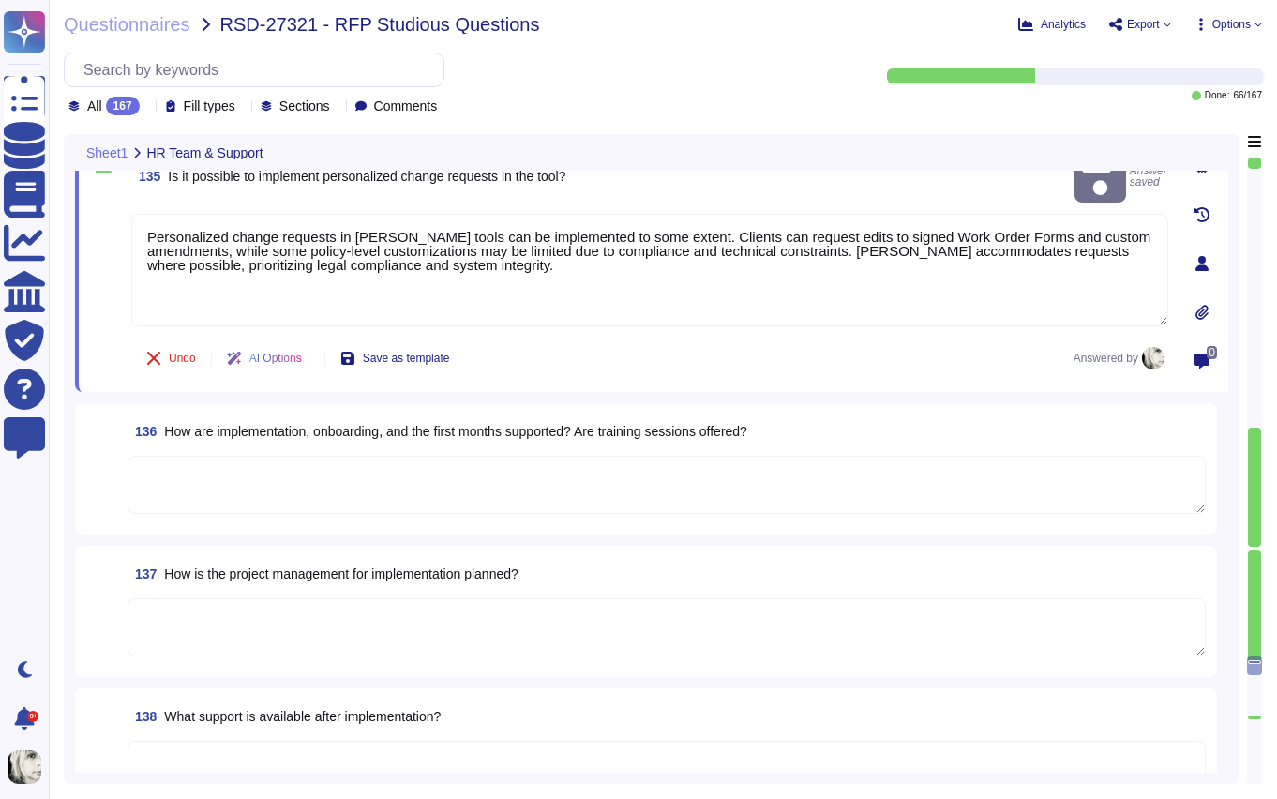
scroll to position [21990, 0]
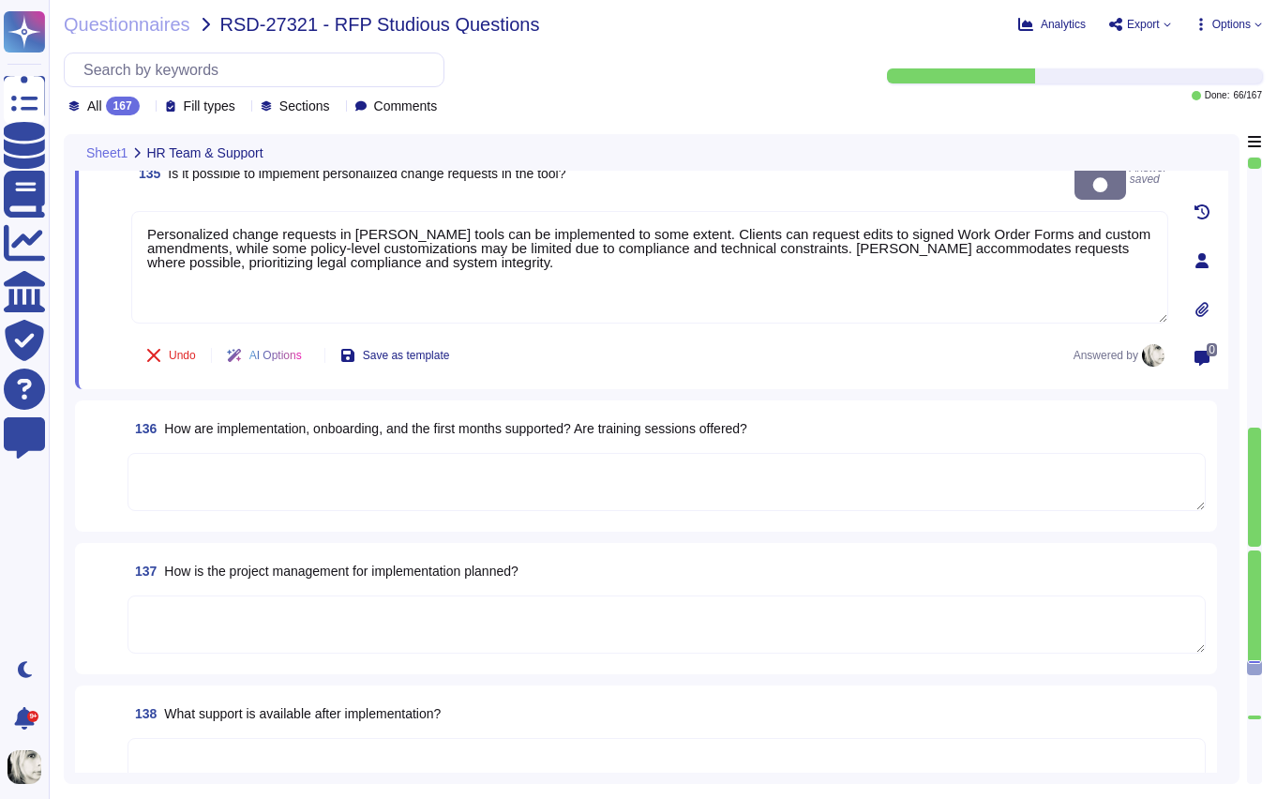
click at [192, 429] on span "How are implementation, onboarding, and the first months supported? Are trainin…" at bounding box center [455, 428] width 583 height 15
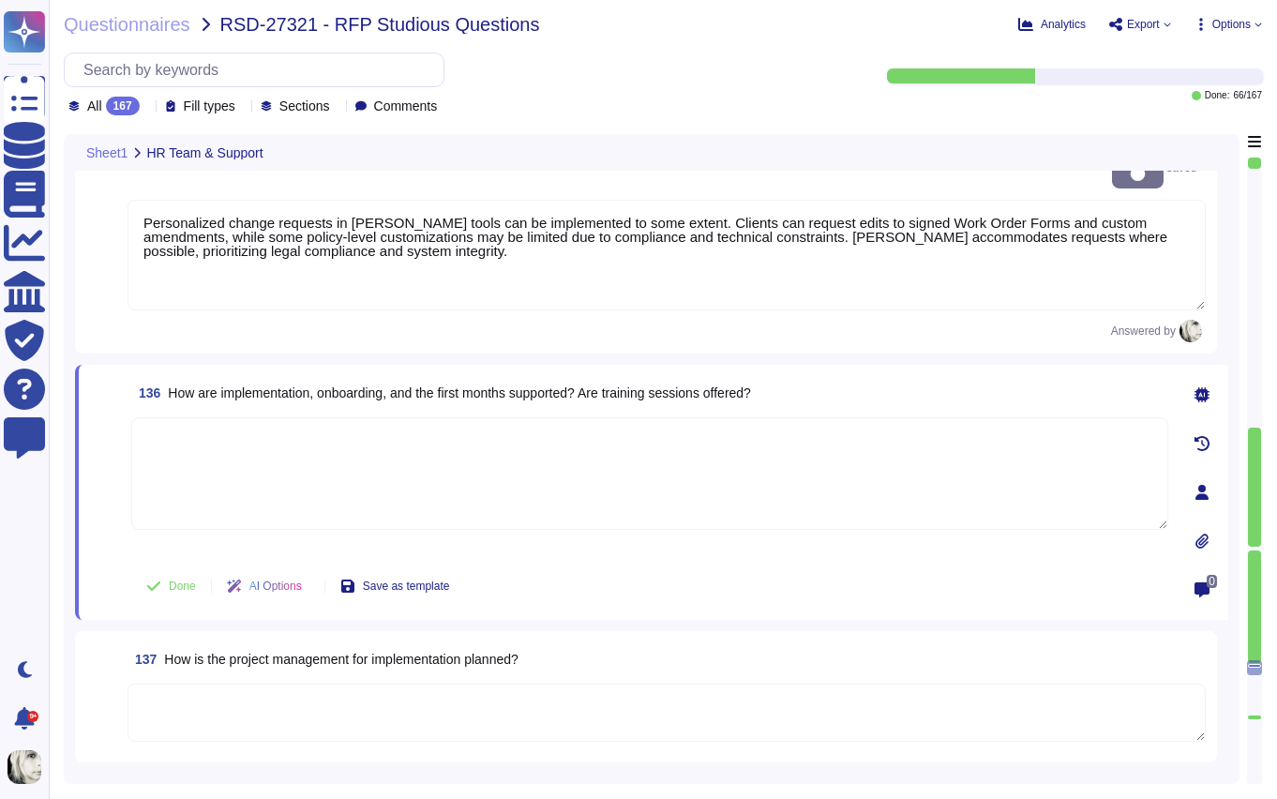
click at [192, 429] on textarea at bounding box center [649, 473] width 1037 height 113
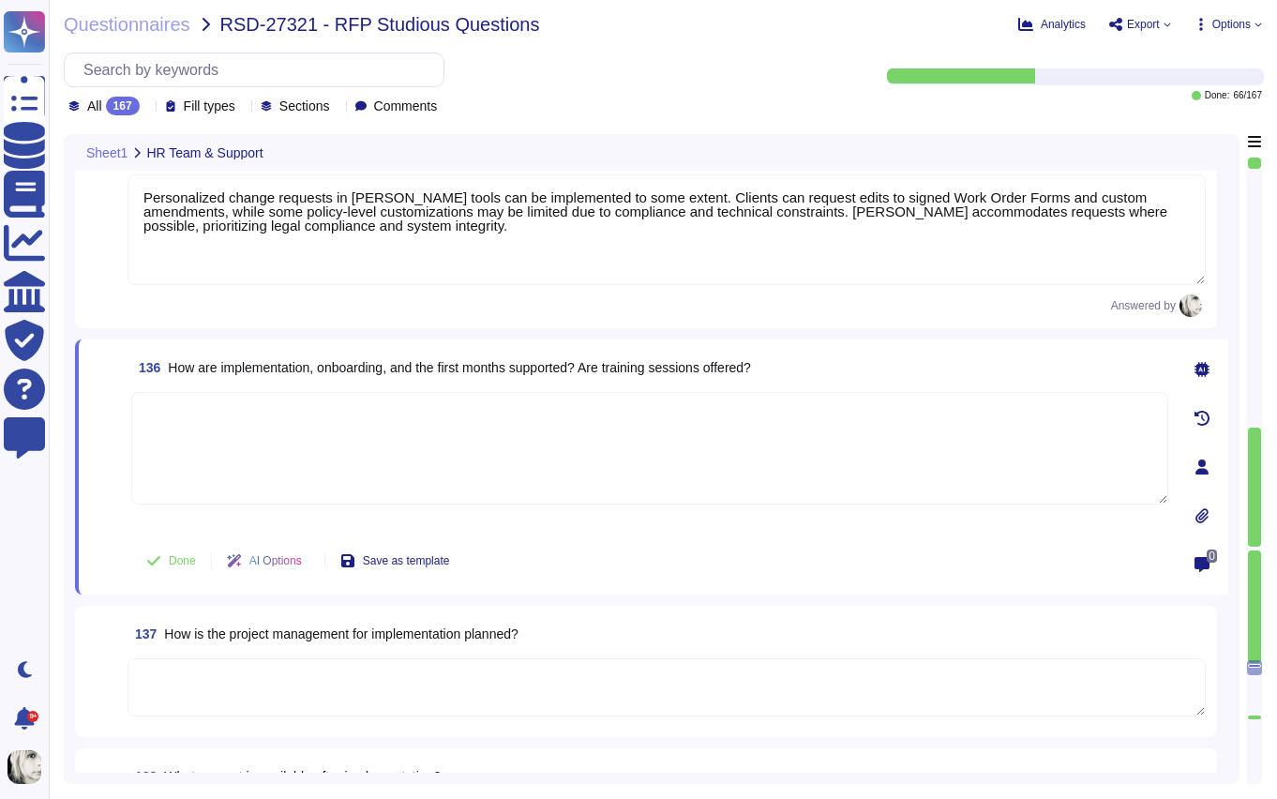
click at [213, 363] on span "How are implementation, onboarding, and the first months supported? Are trainin…" at bounding box center [459, 367] width 583 height 15
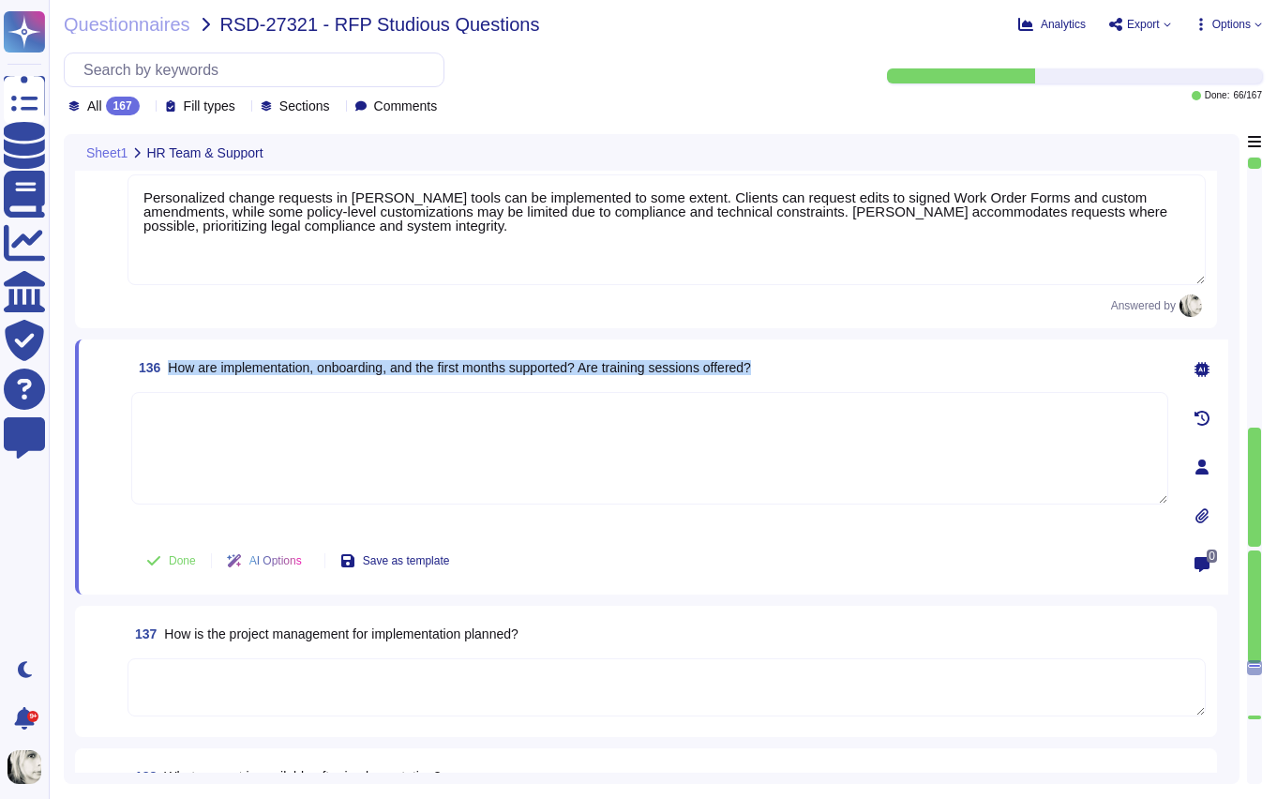
click at [213, 363] on span "How are implementation, onboarding, and the first months supported? Are trainin…" at bounding box center [459, 367] width 583 height 15
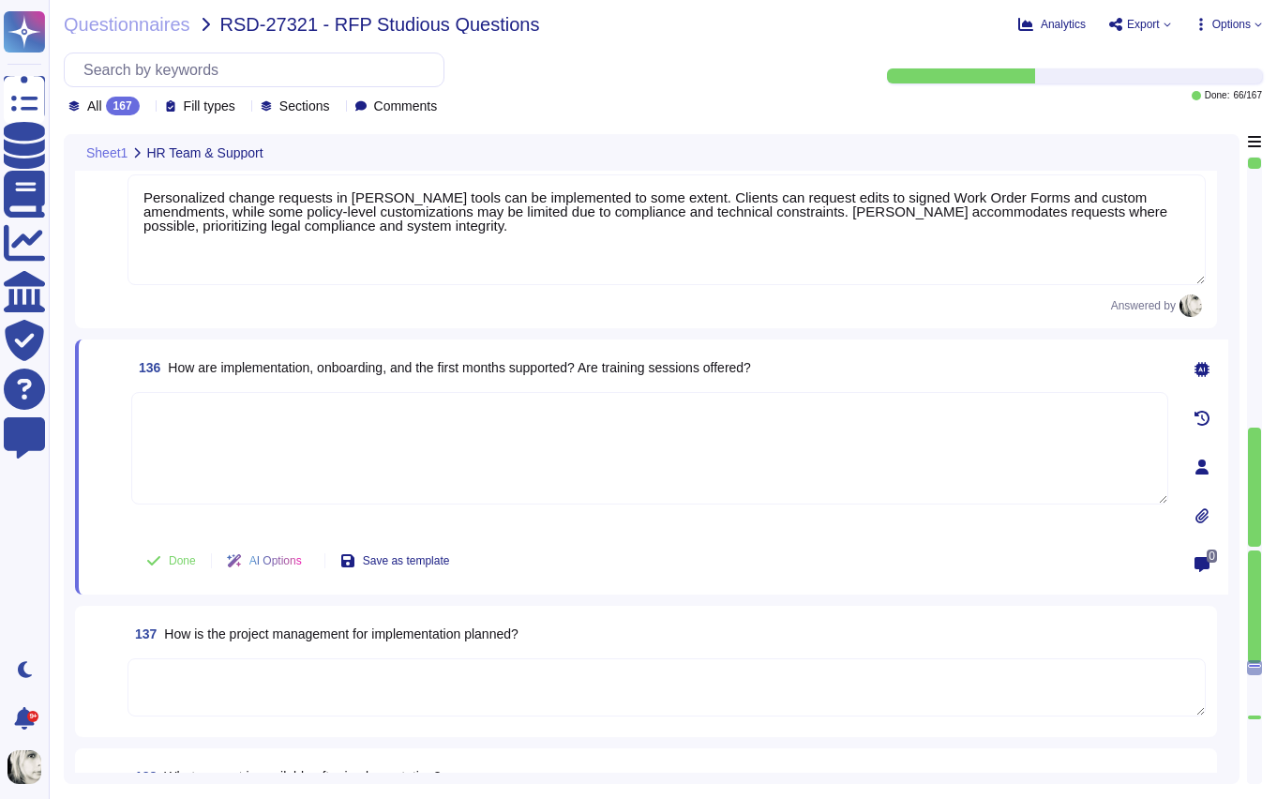
click at [180, 444] on textarea at bounding box center [649, 448] width 1037 height 113
paste textarea "Deel provides full support for implementation, onboarding, and the initial mont…"
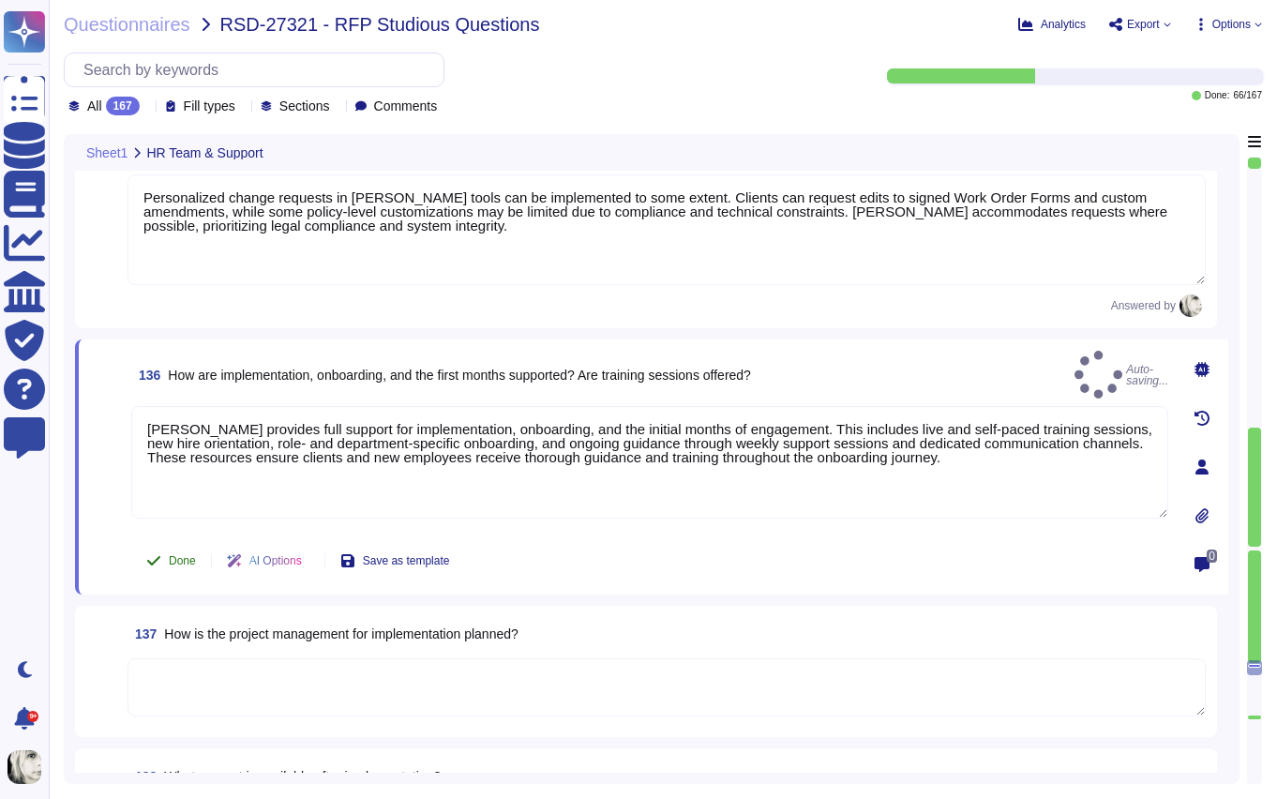
click at [169, 558] on span "Done" at bounding box center [182, 560] width 27 height 11
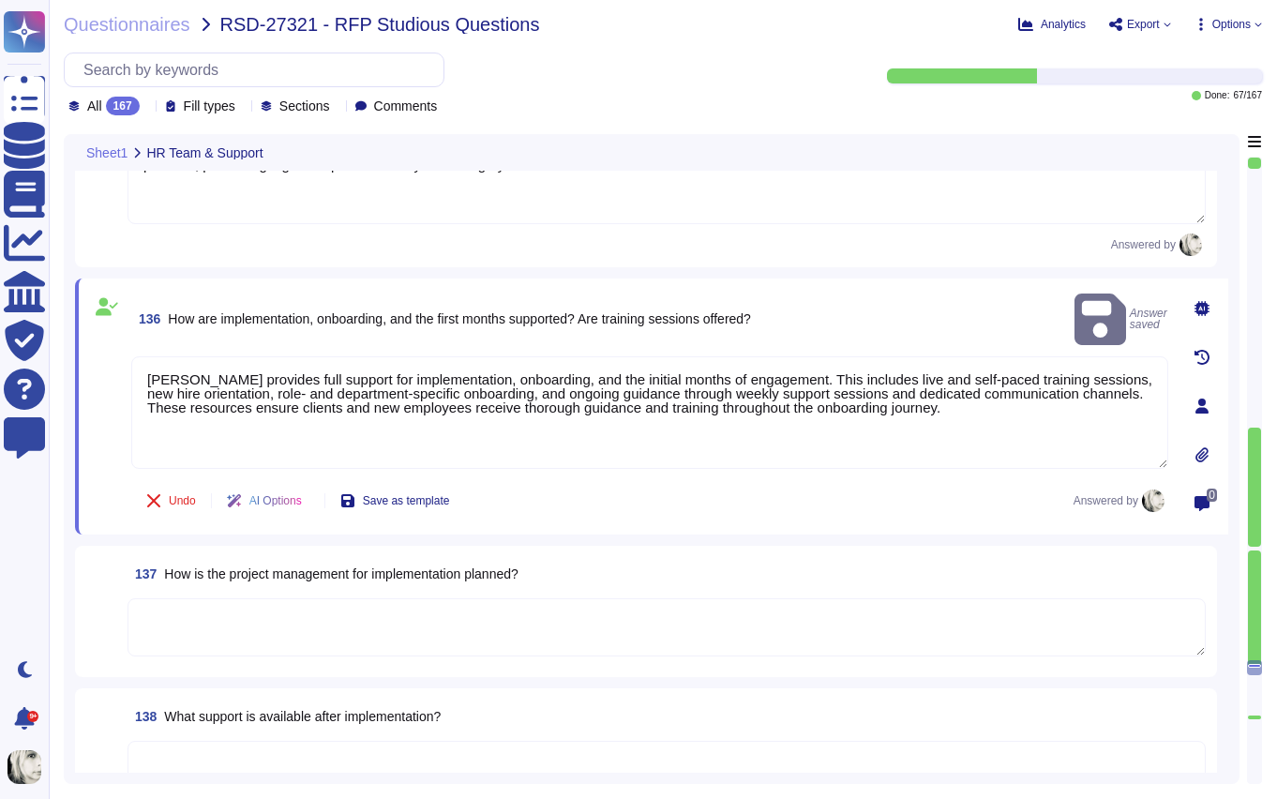
scroll to position [22065, 0]
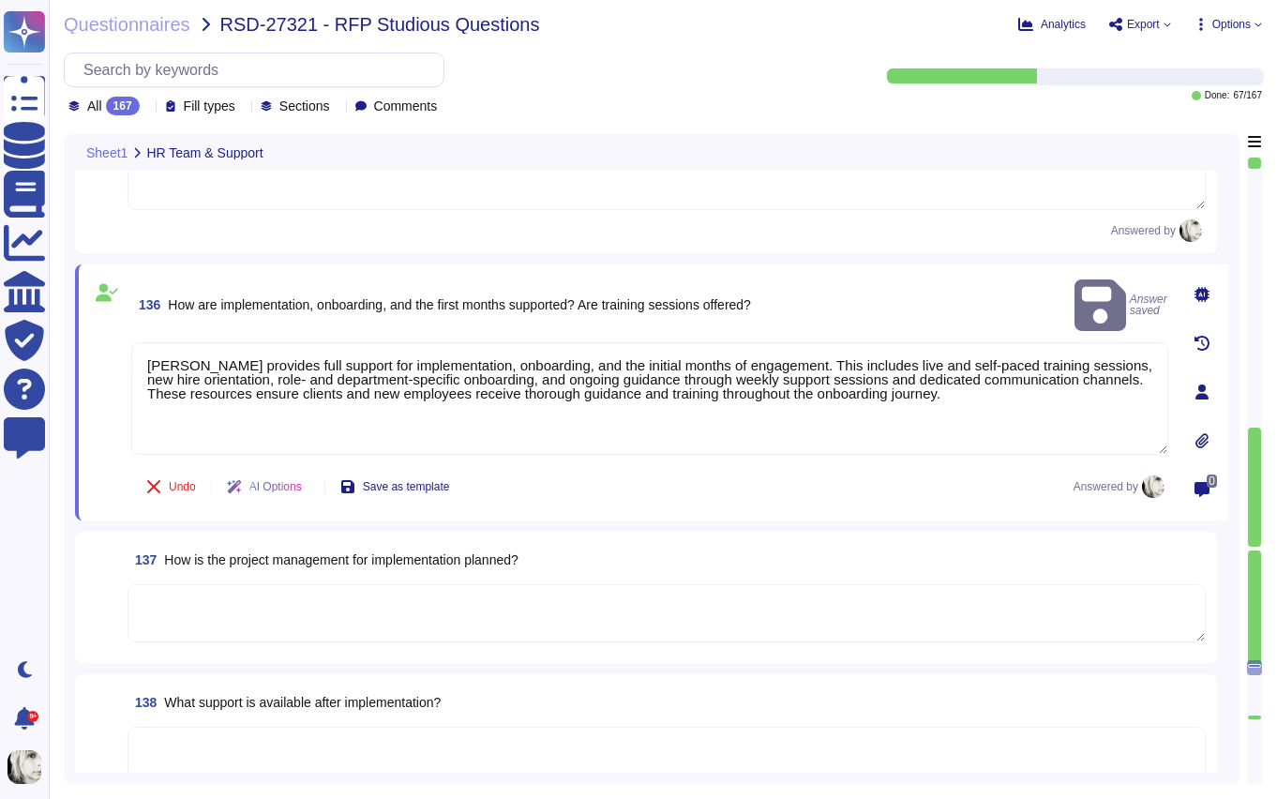
click at [261, 562] on span "How is the project management for implementation planned?" at bounding box center [340, 559] width 353 height 15
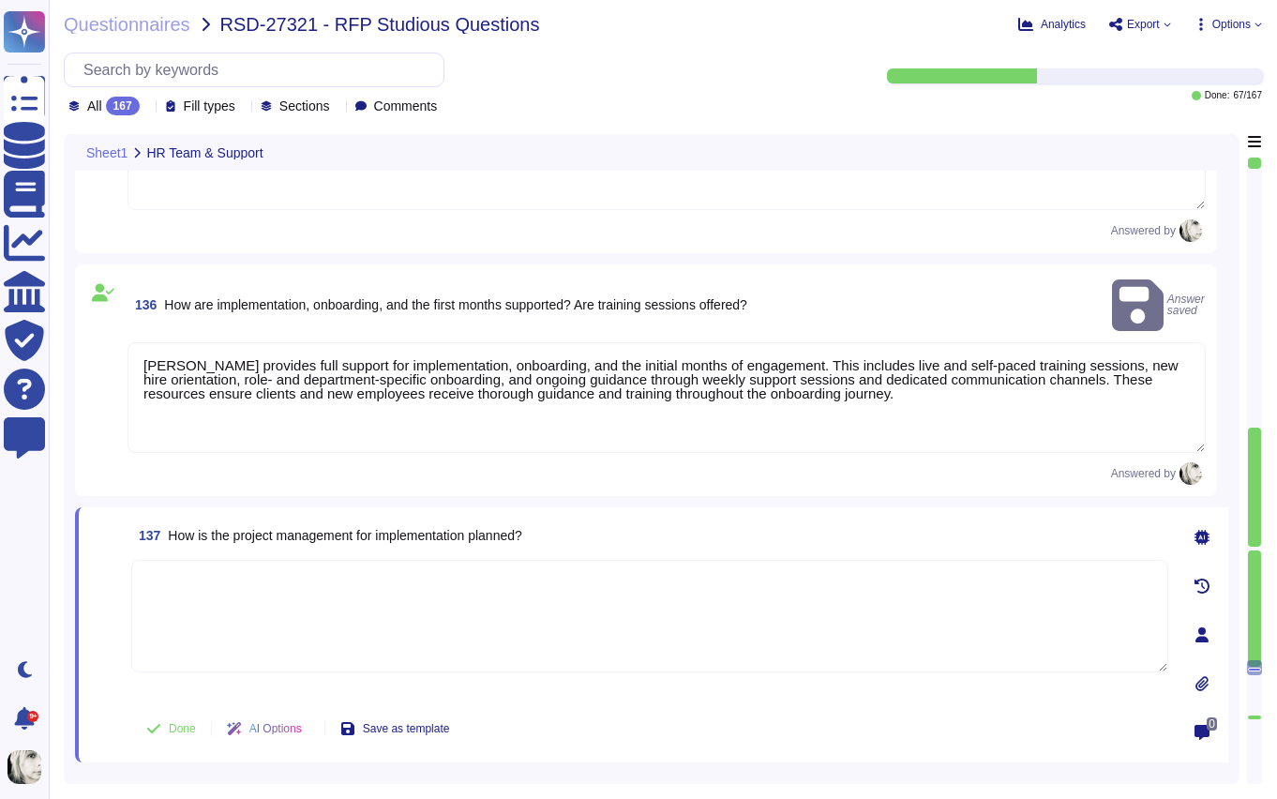
click at [261, 562] on textarea at bounding box center [649, 616] width 1037 height 113
click at [275, 519] on span "137 How is the project management for implementation planned?" at bounding box center [326, 536] width 391 height 34
click at [276, 519] on span "137 How is the project management for implementation planned?" at bounding box center [326, 536] width 391 height 34
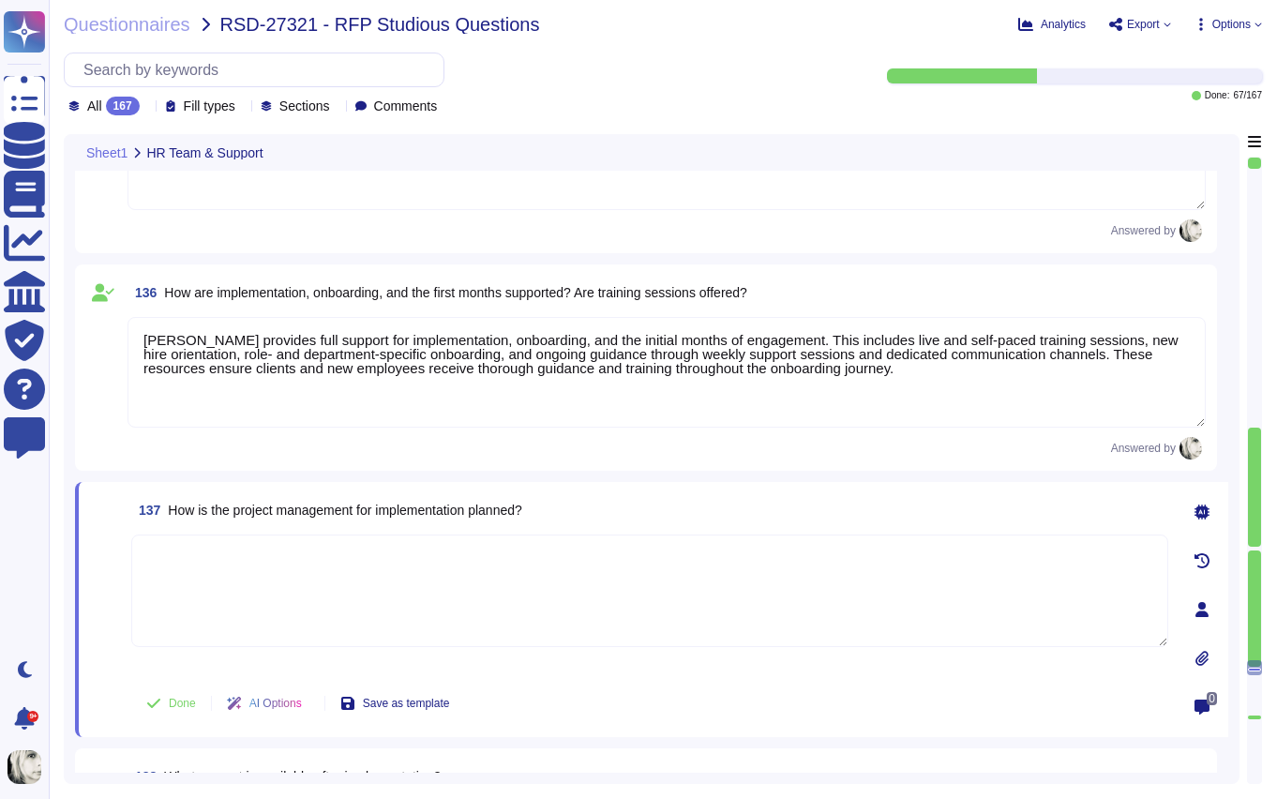
click at [276, 519] on span "137 How is the project management for implementation planned?" at bounding box center [326, 510] width 391 height 34
click at [278, 513] on span "How is the project management for implementation planned?" at bounding box center [344, 510] width 353 height 15
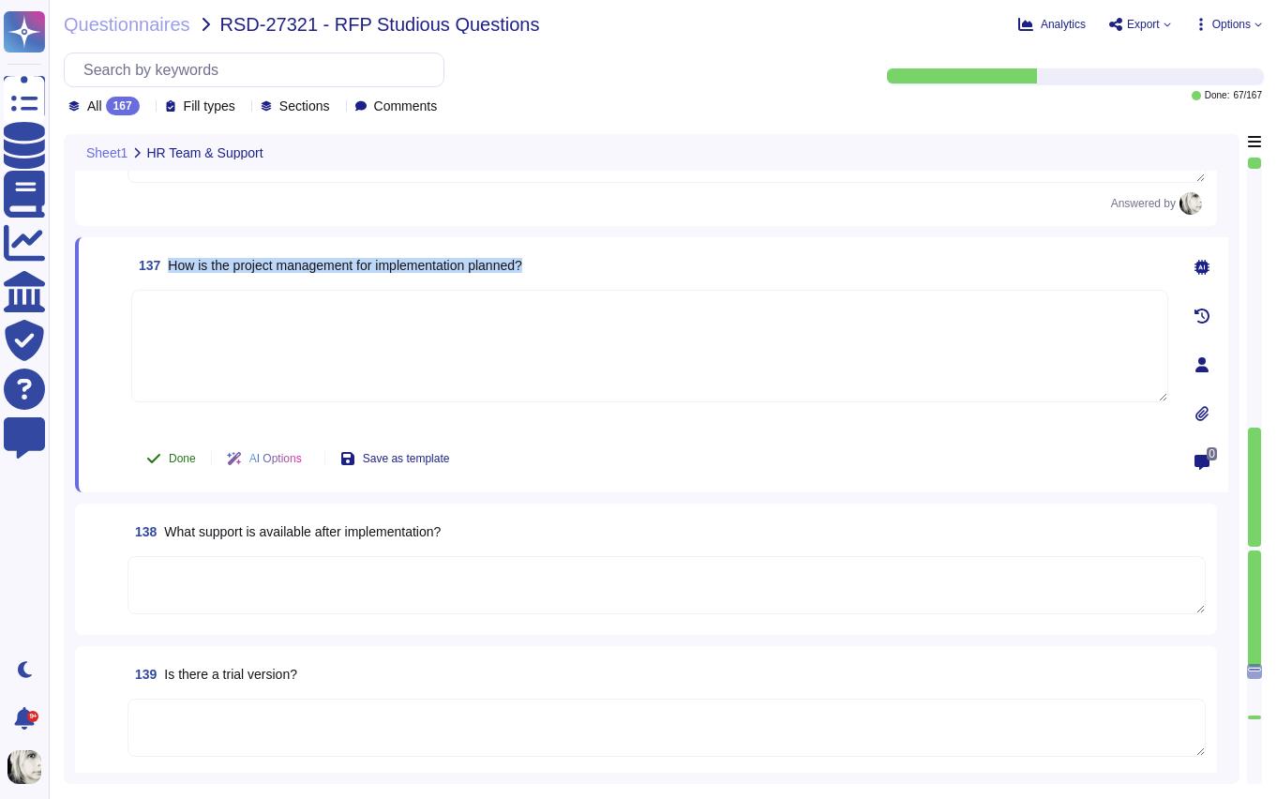
scroll to position [22301, 0]
click at [185, 323] on textarea at bounding box center [649, 344] width 1037 height 113
paste textarea "Deel manages implementation projects through a structured approach with clear r…"
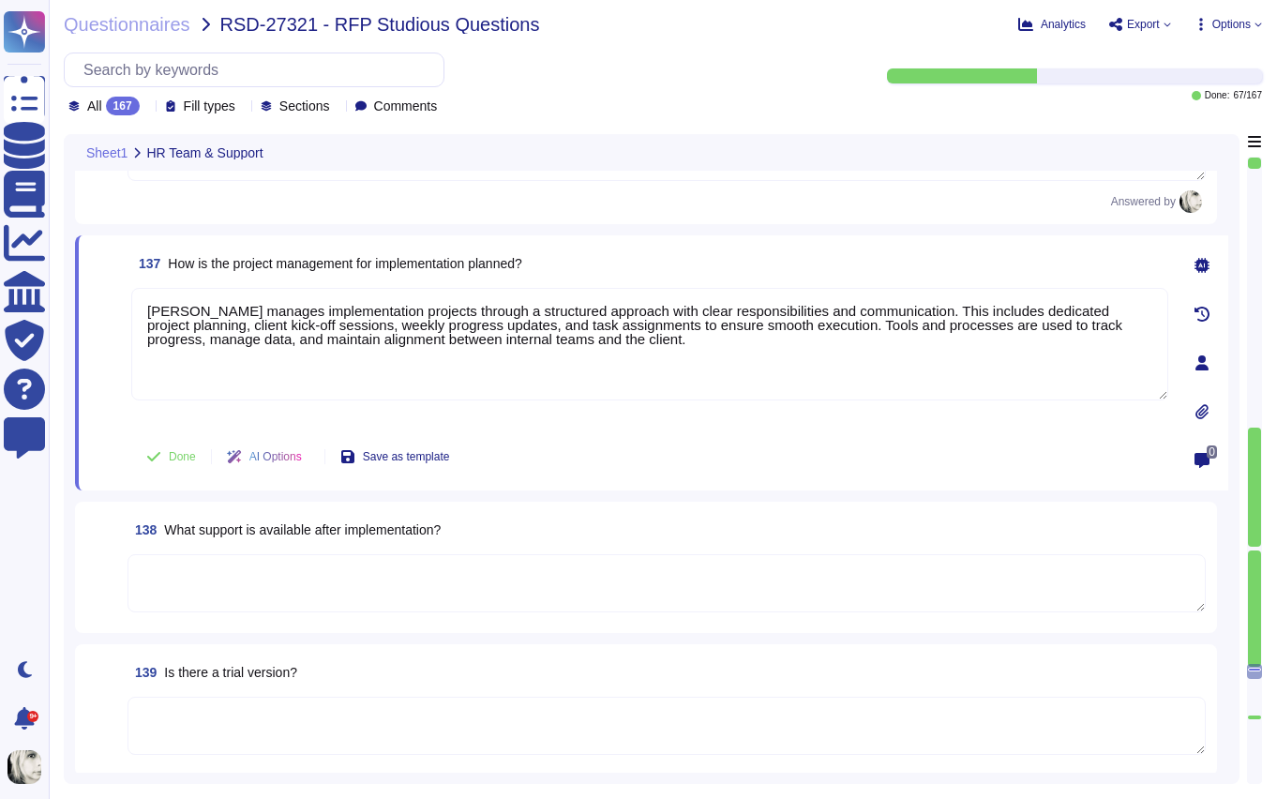
click at [119, 374] on span at bounding box center [107, 357] width 34 height 139
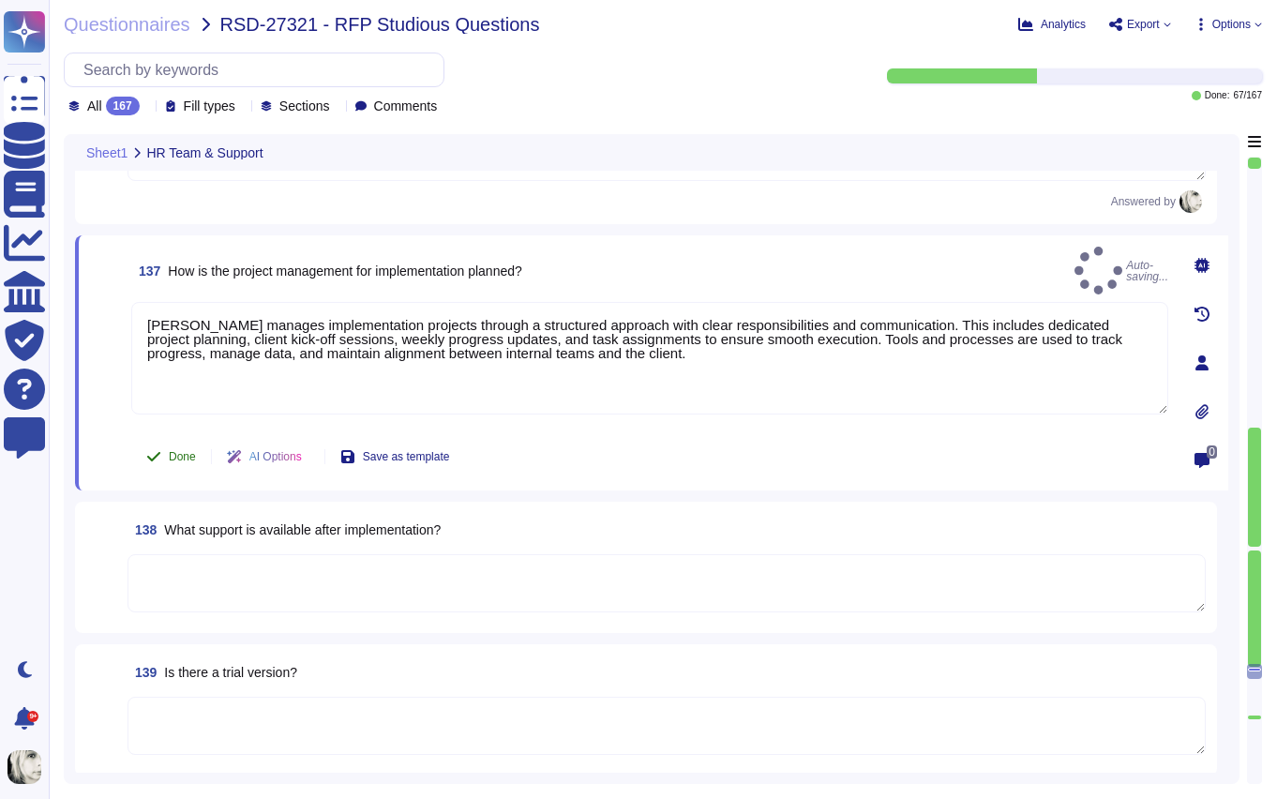
click at [174, 459] on span "Done" at bounding box center [182, 456] width 27 height 11
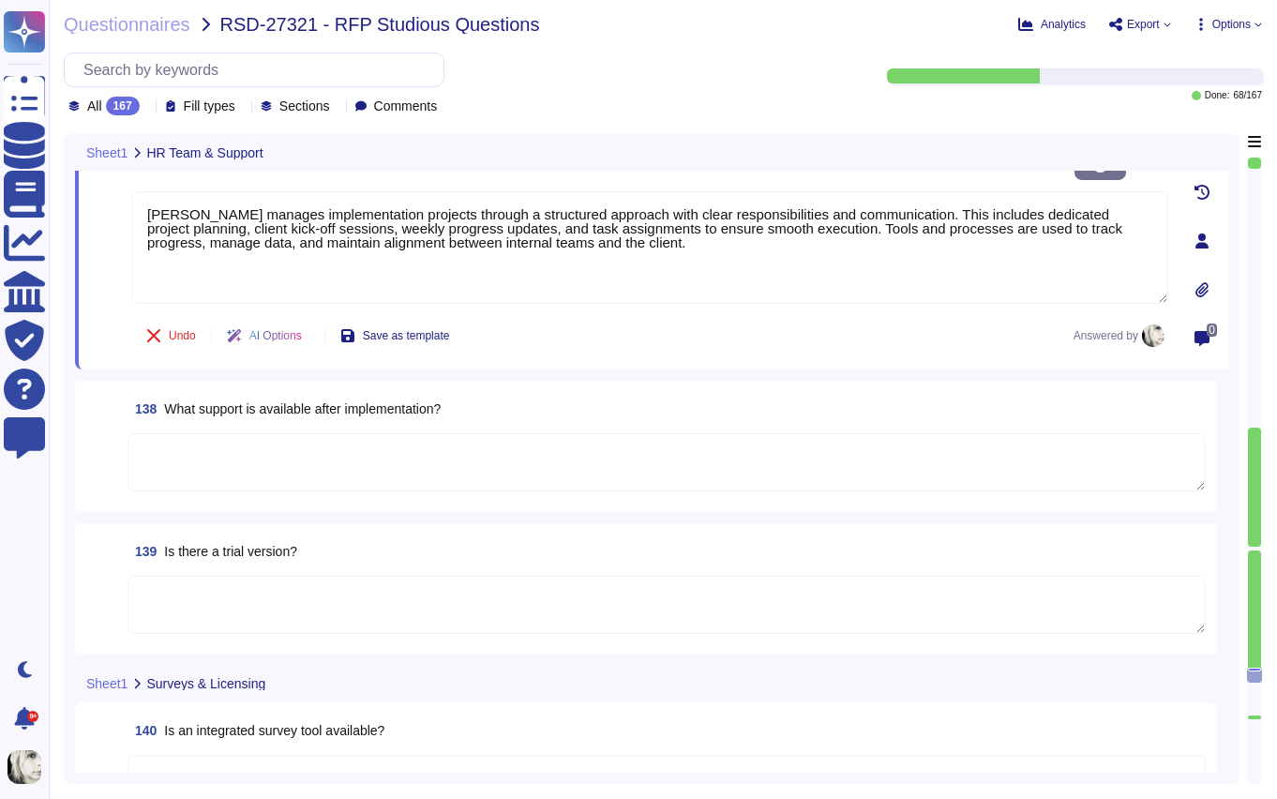
scroll to position [22436, 0]
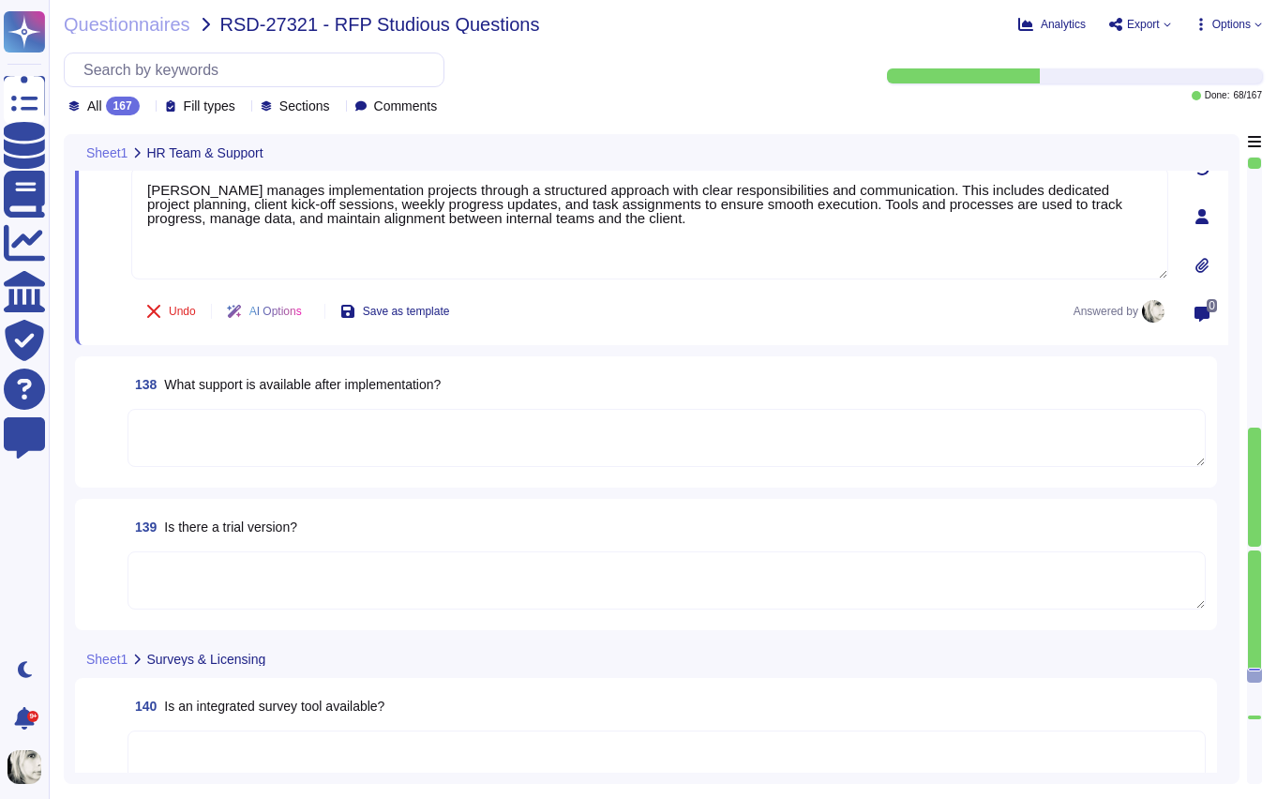
click at [186, 389] on span "What support is available after implementation?" at bounding box center [302, 384] width 277 height 15
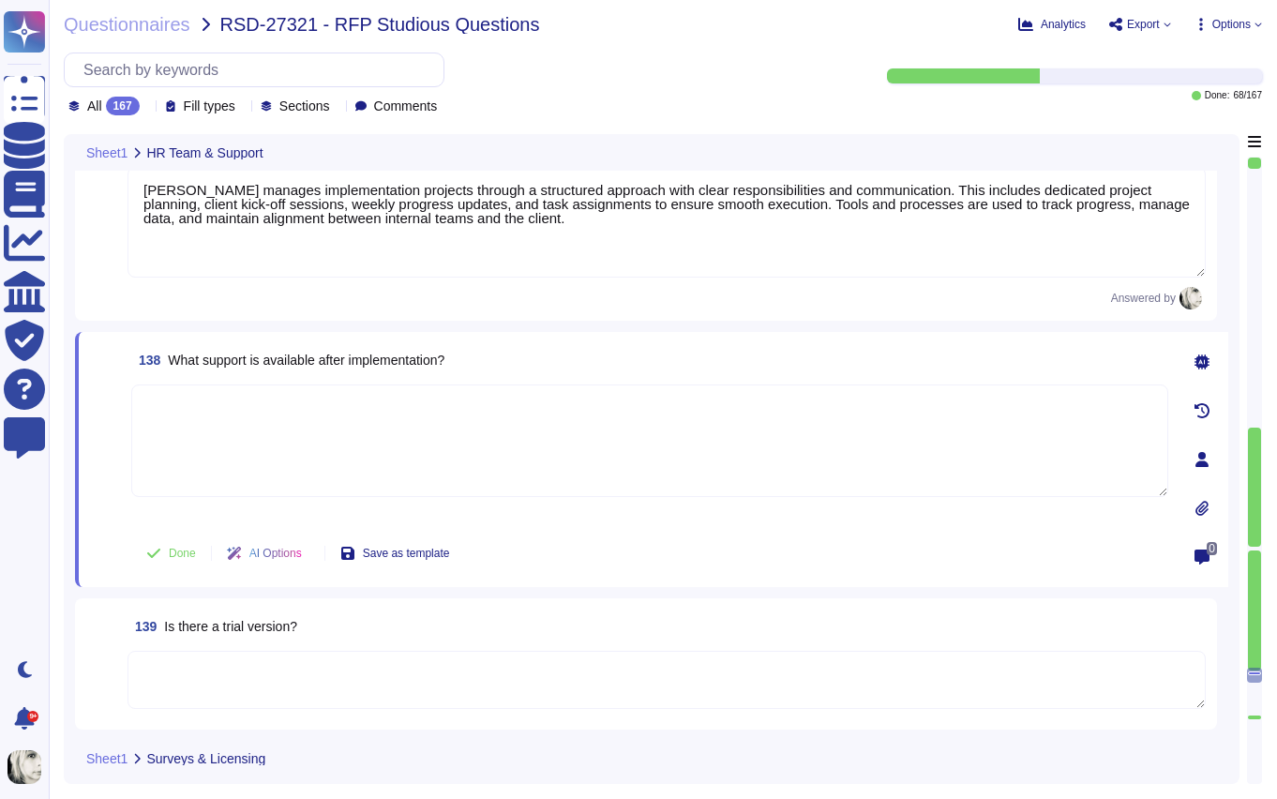
click at [200, 353] on span "What support is available after implementation?" at bounding box center [306, 360] width 277 height 15
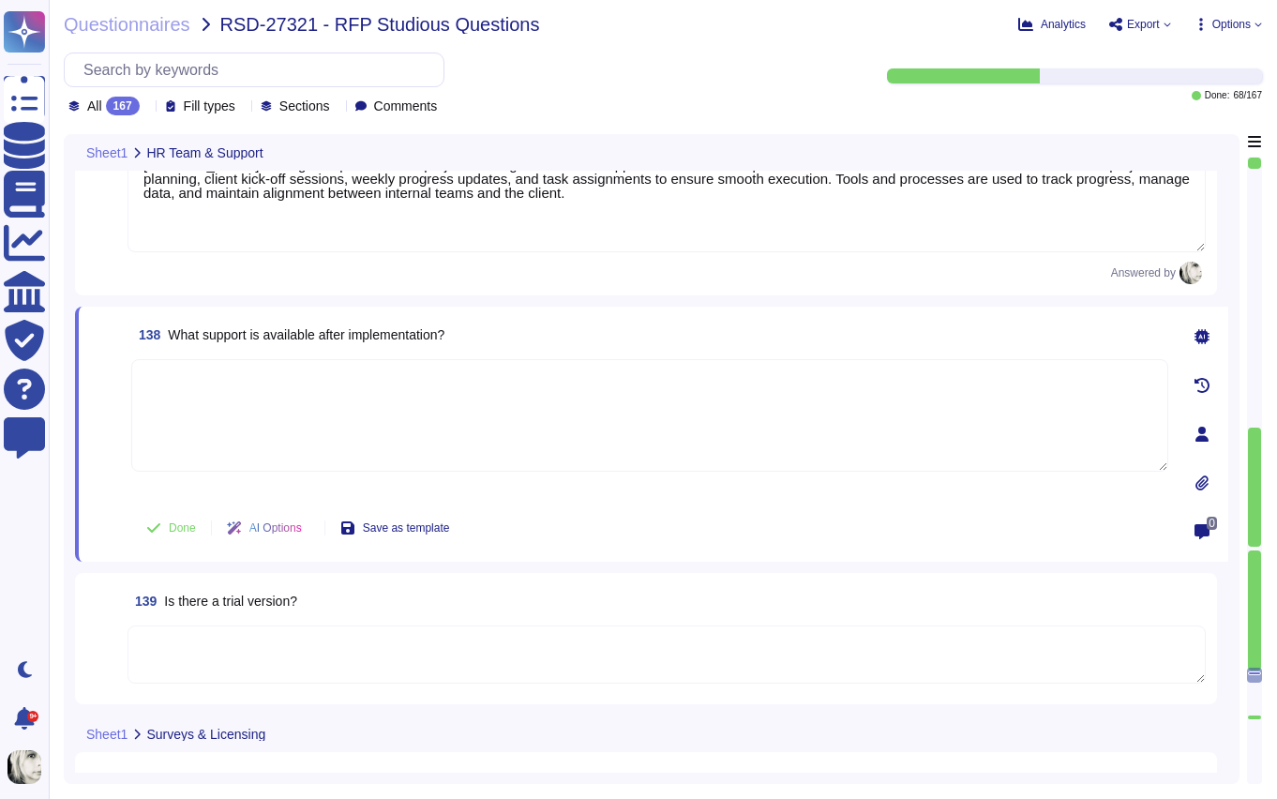
click at [151, 388] on textarea at bounding box center [649, 415] width 1037 height 113
paste textarea "After implementation, Deel provides ongoing support to ensure a smooth transiti…"
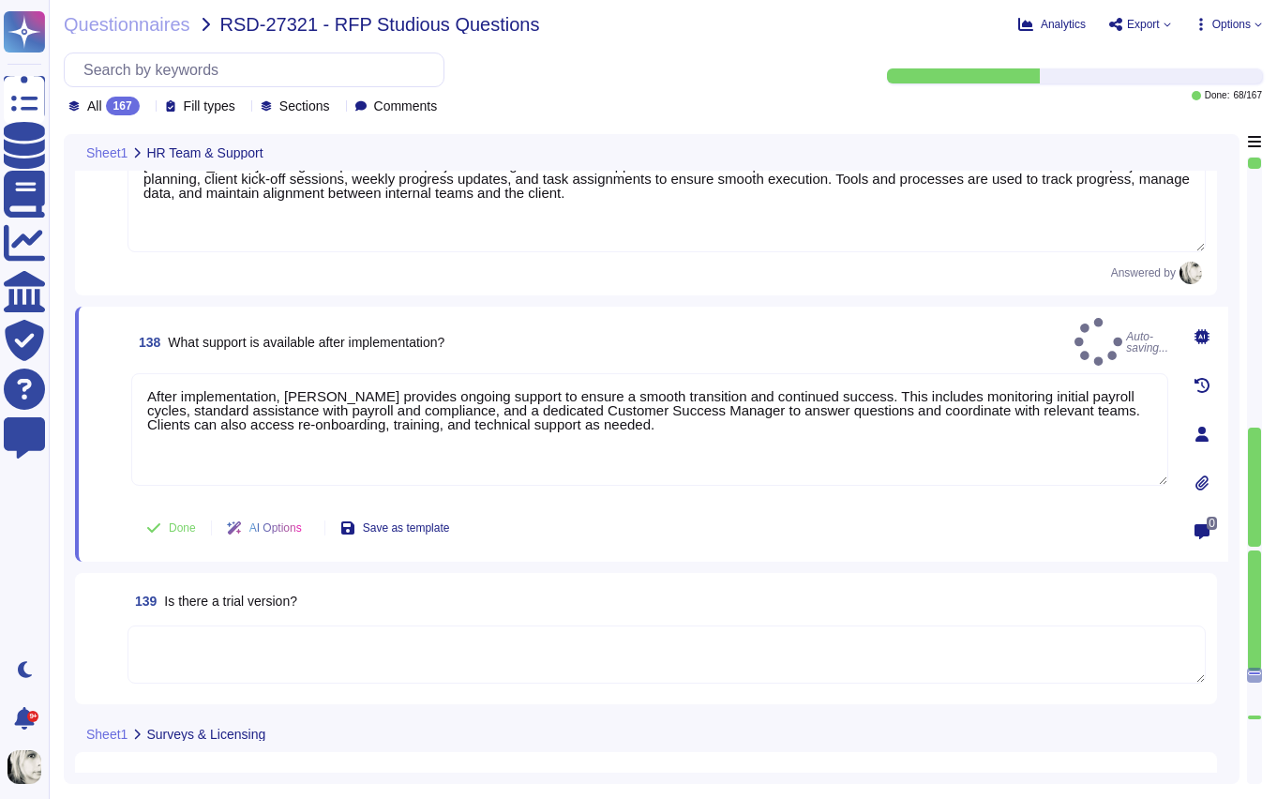
drag, startPoint x: 113, startPoint y: 466, endPoint x: 128, endPoint y: 485, distance: 23.4
click at [114, 467] on span at bounding box center [107, 435] width 34 height 125
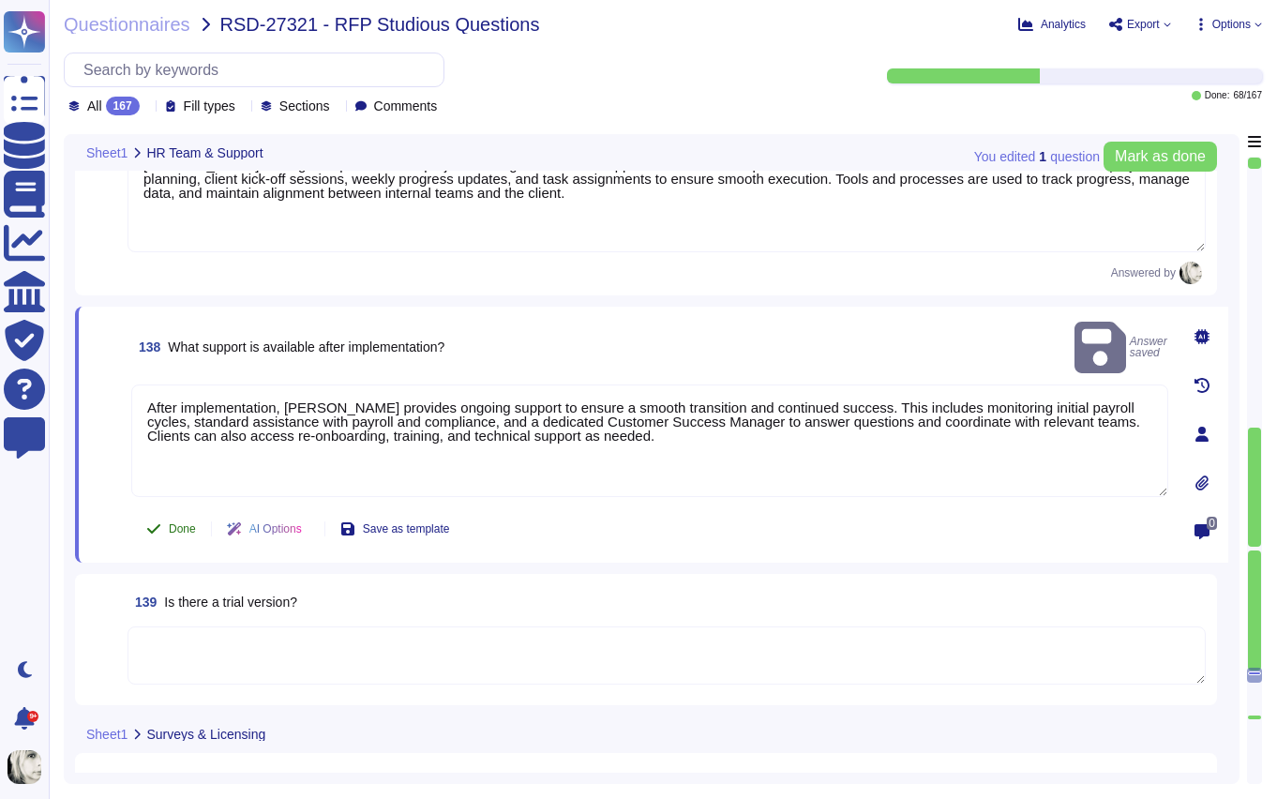
click at [166, 528] on button "Done" at bounding box center [171, 529] width 80 height 38
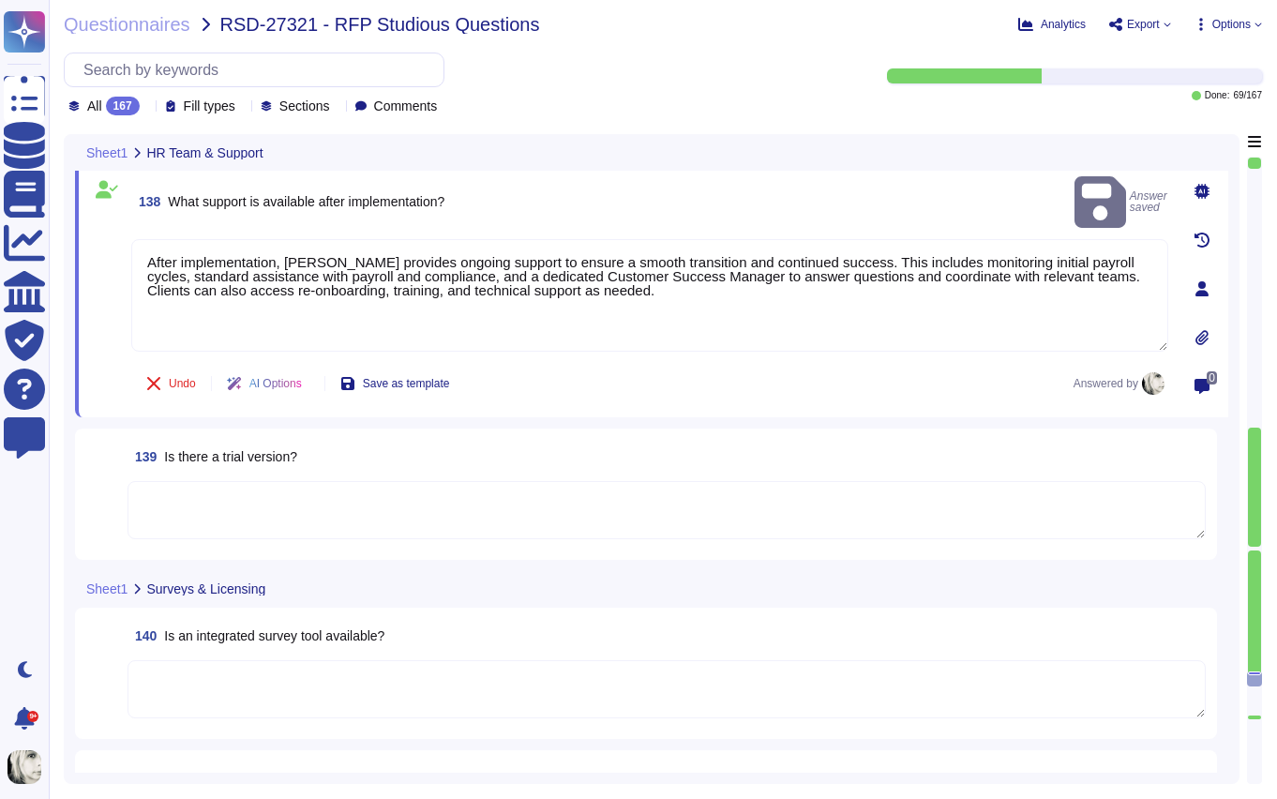
scroll to position [22689, 0]
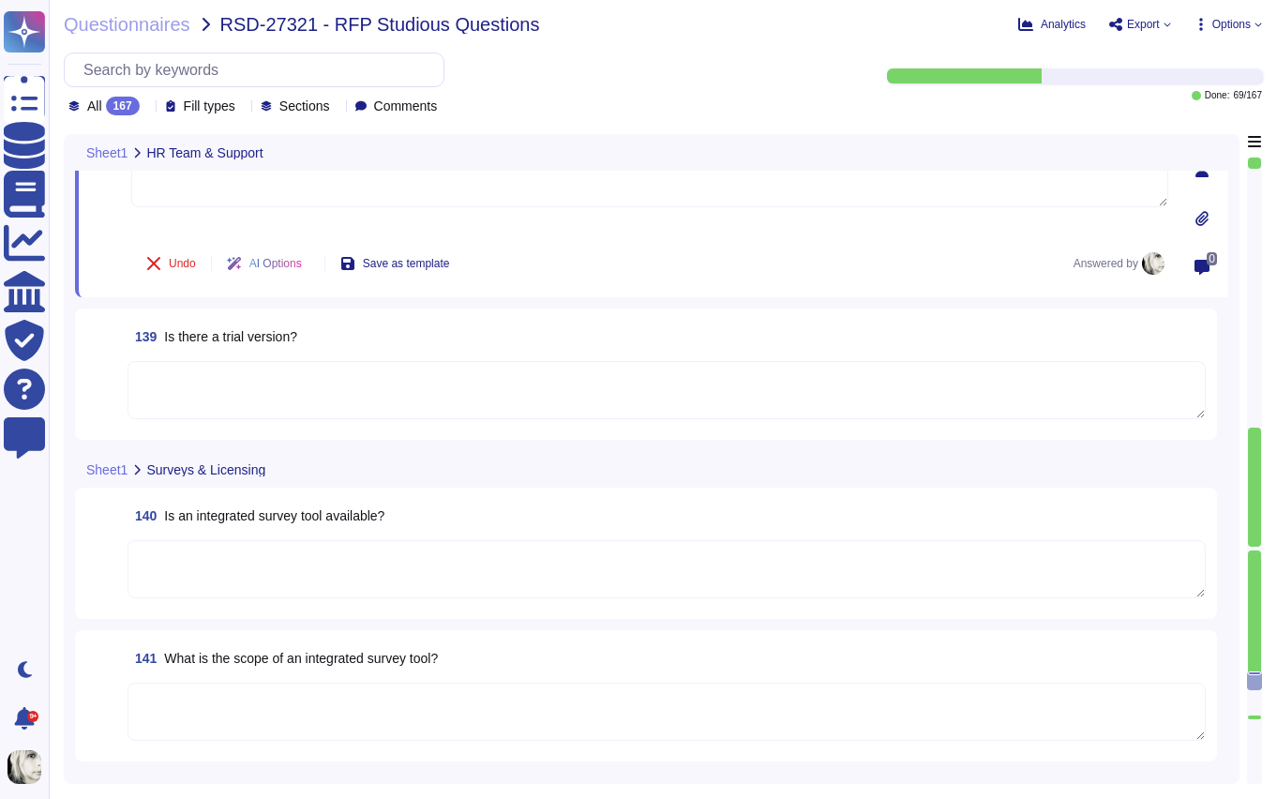
click at [230, 337] on span "Is there a trial version?" at bounding box center [230, 336] width 133 height 15
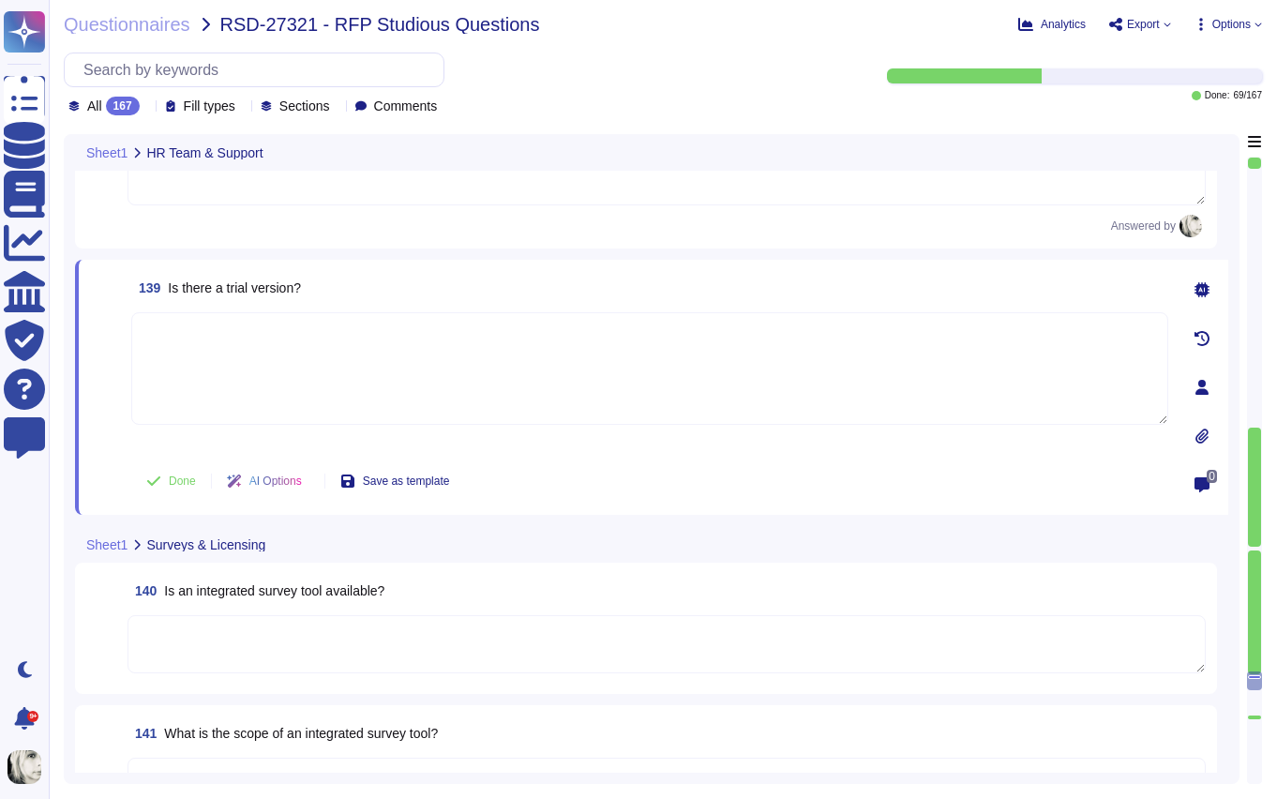
click at [230, 337] on textarea at bounding box center [649, 368] width 1037 height 113
click at [244, 291] on span "Is there a trial version?" at bounding box center [234, 287] width 133 height 15
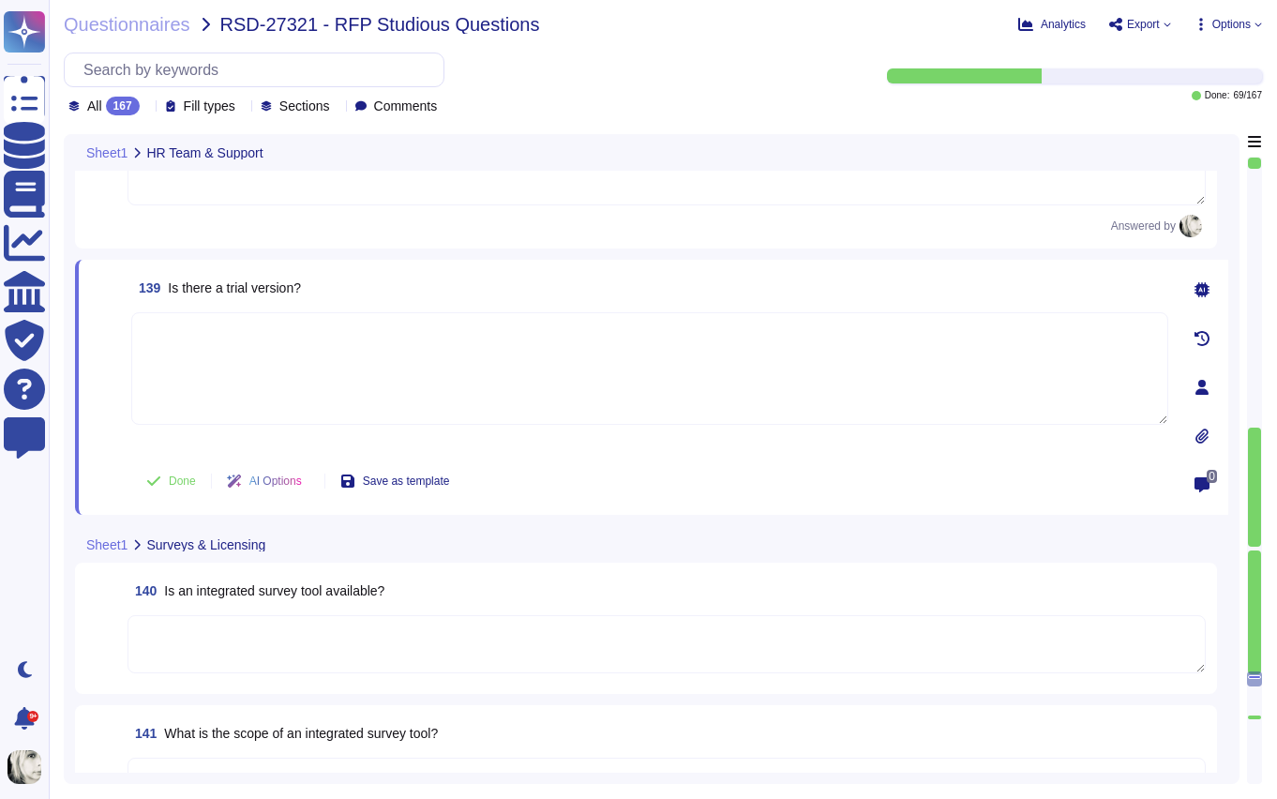
click at [209, 379] on textarea at bounding box center [649, 368] width 1037 height 113
paste textarea "Yes, Deel IT offers trial options. Prospects can access a limited-time free tri…"
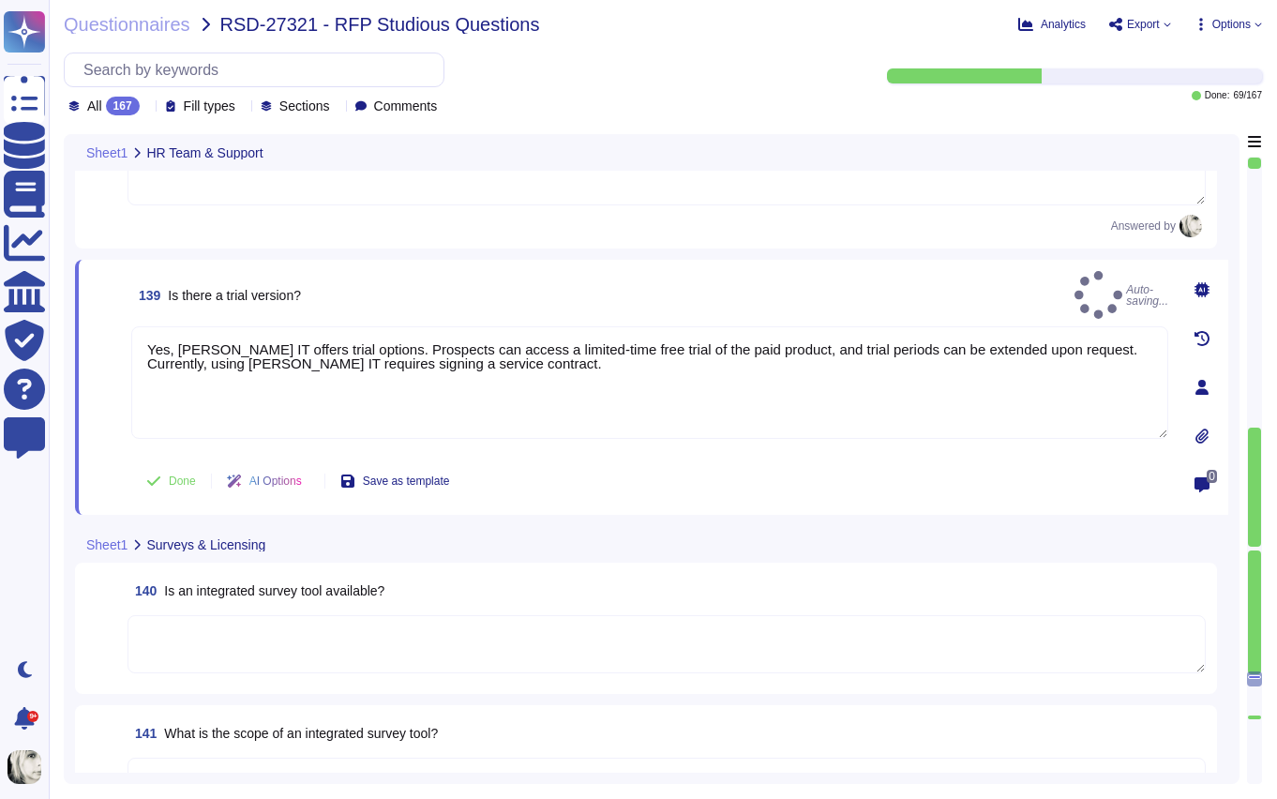
click at [104, 446] on span at bounding box center [107, 388] width 34 height 125
click at [158, 475] on icon at bounding box center [153, 481] width 15 height 15
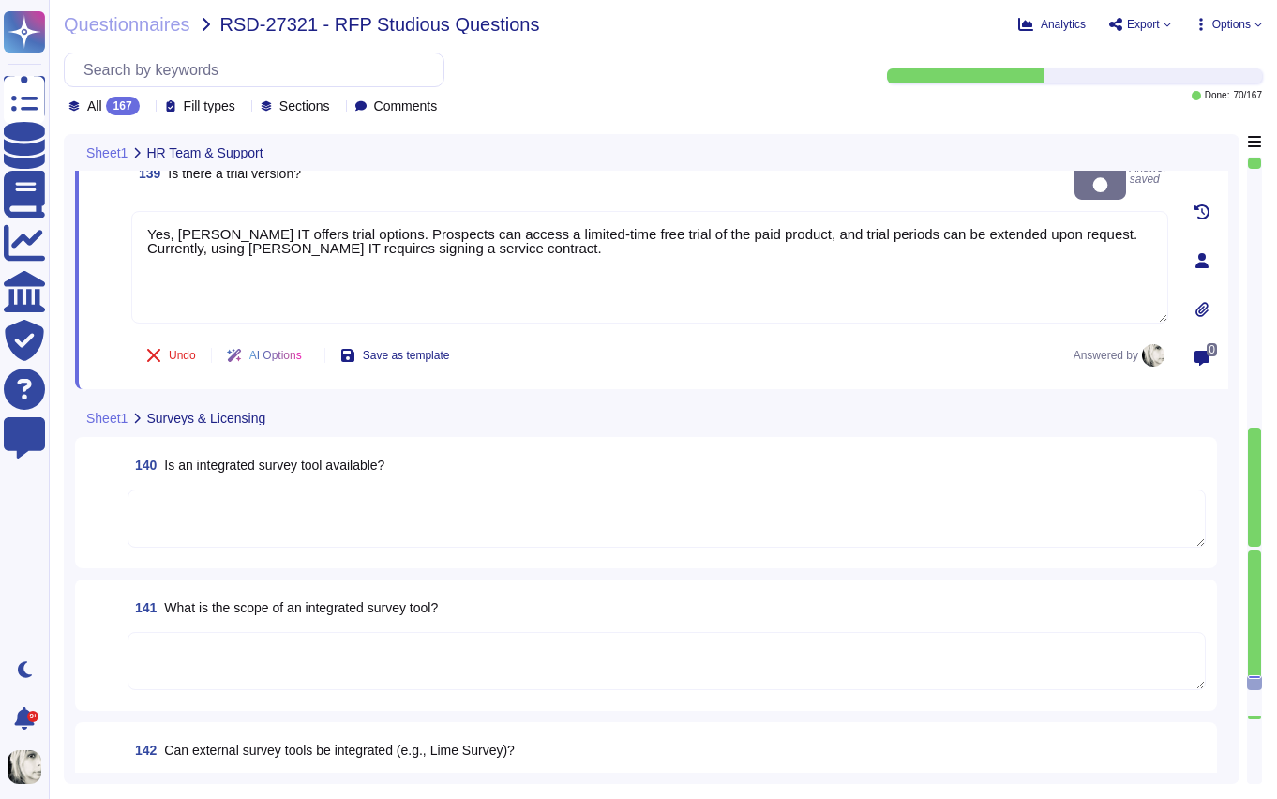
scroll to position [22897, 0]
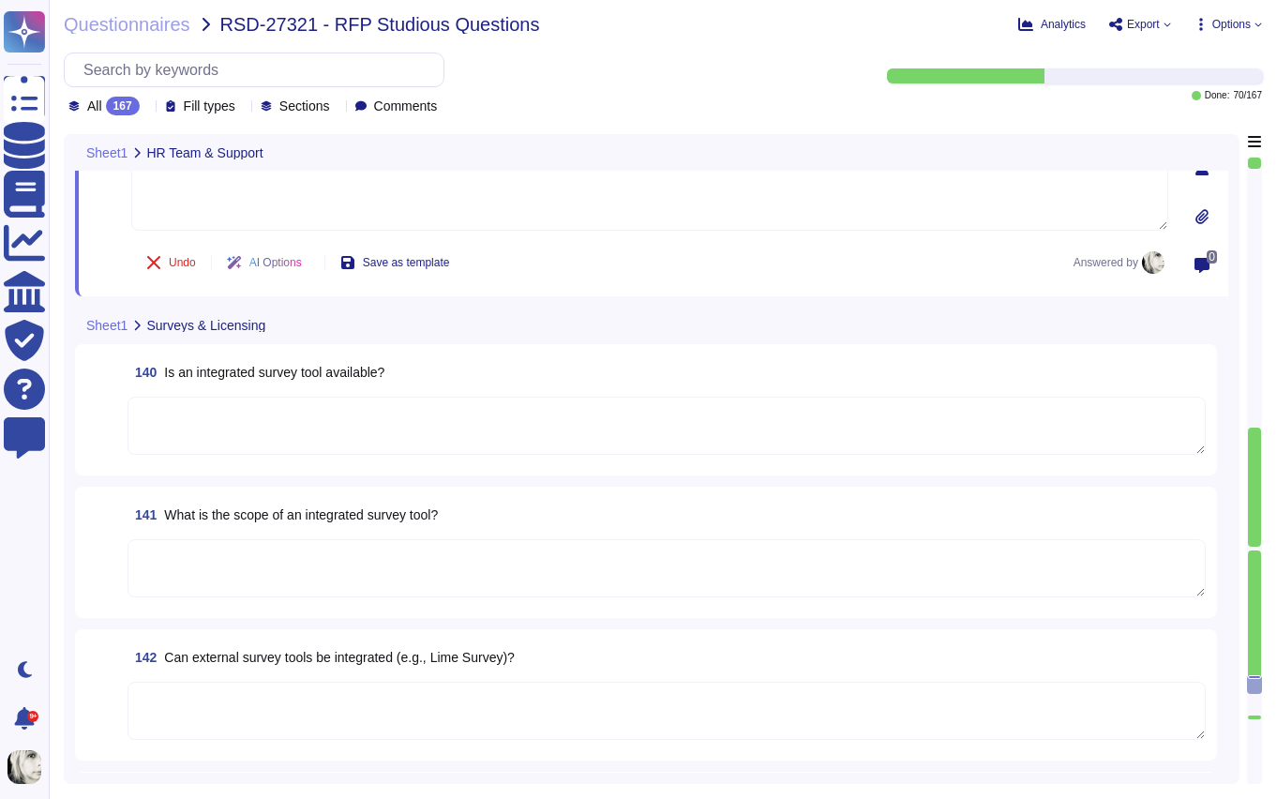
click at [241, 372] on span "Is an integrated survey tool available?" at bounding box center [274, 372] width 220 height 15
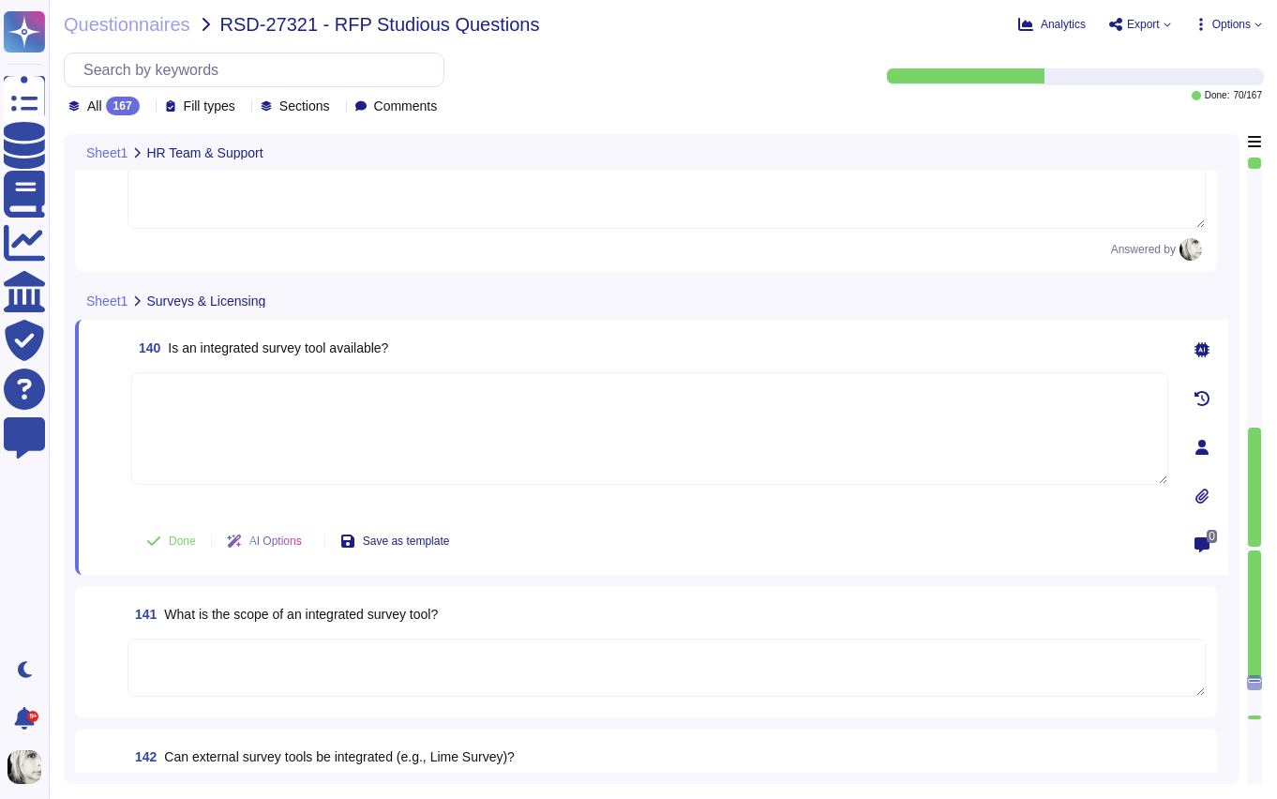
click at [241, 372] on textarea at bounding box center [649, 428] width 1037 height 113
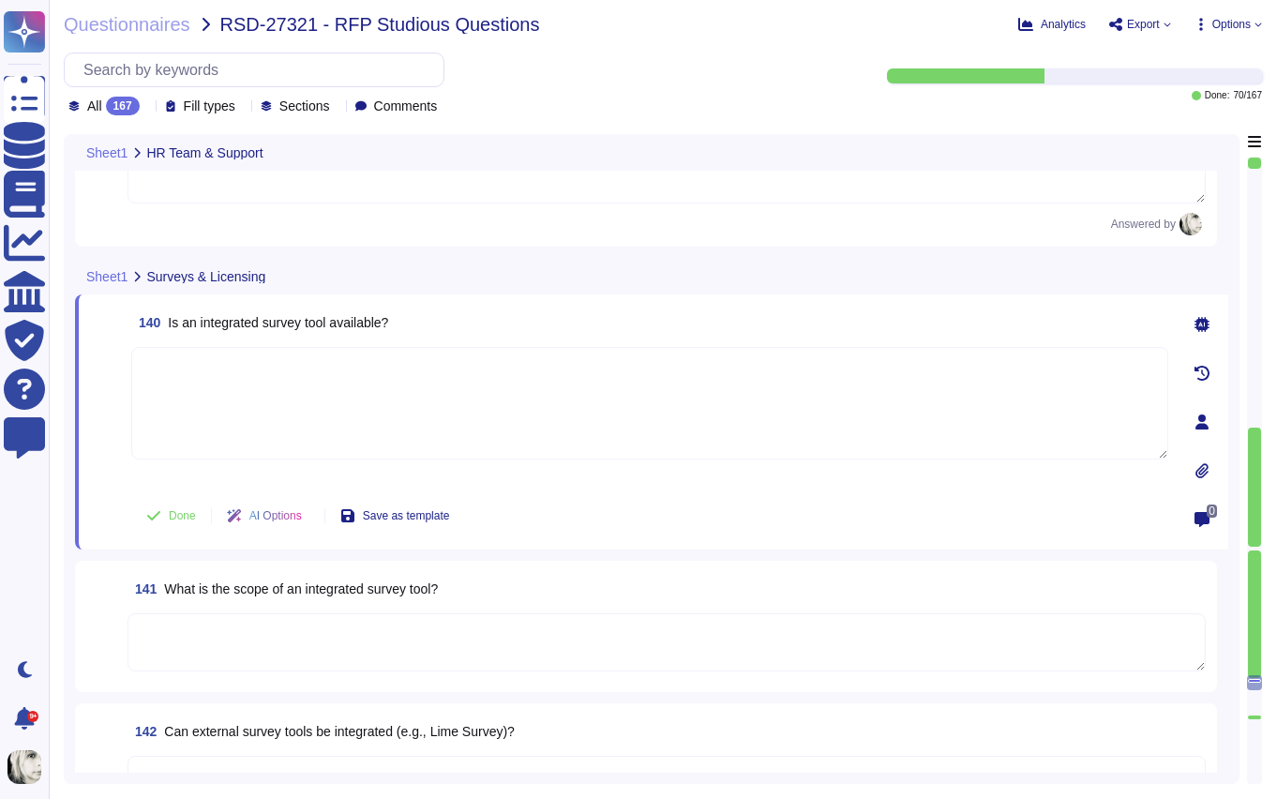
click at [263, 327] on span "Is an integrated survey tool available?" at bounding box center [278, 322] width 220 height 15
click at [170, 387] on textarea at bounding box center [649, 403] width 1037 height 113
paste textarea "Yes, Deel Engage includes an integrated survey tool that supports customizable …"
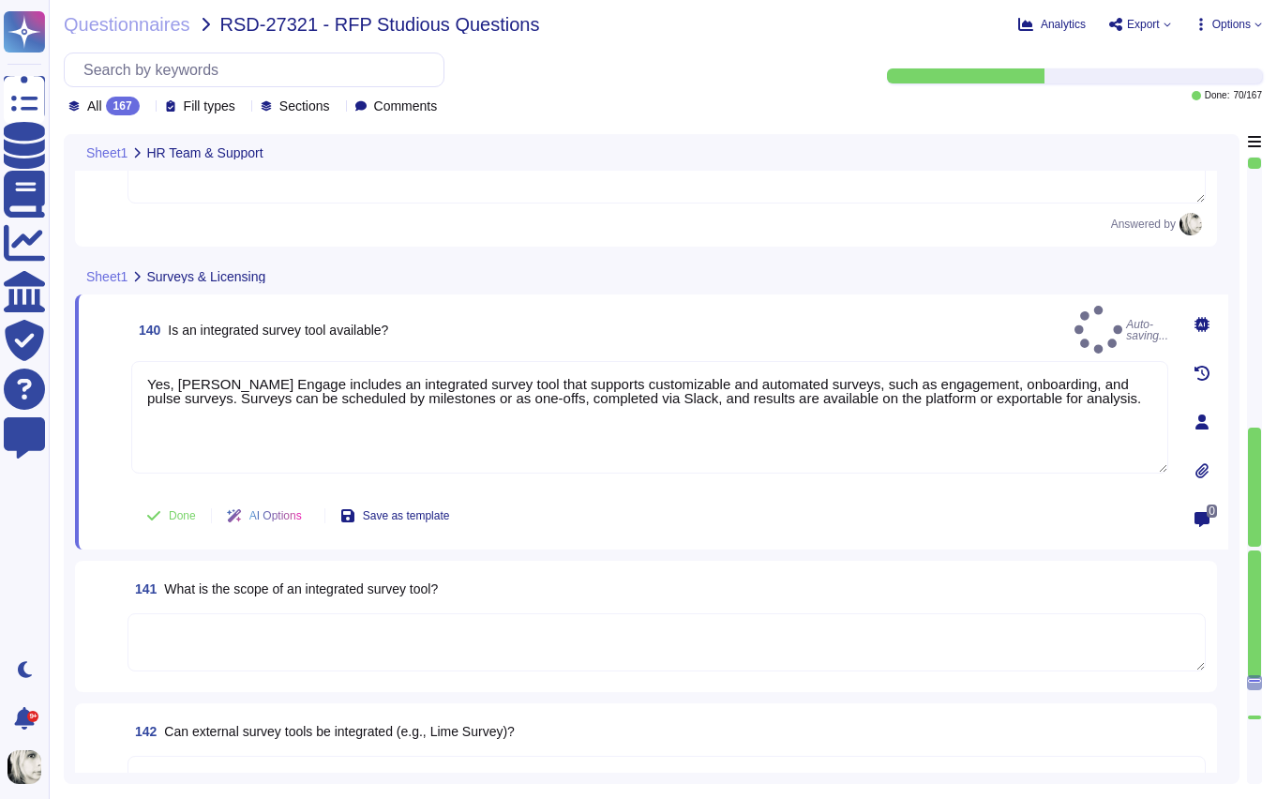
click at [113, 460] on span at bounding box center [107, 423] width 34 height 125
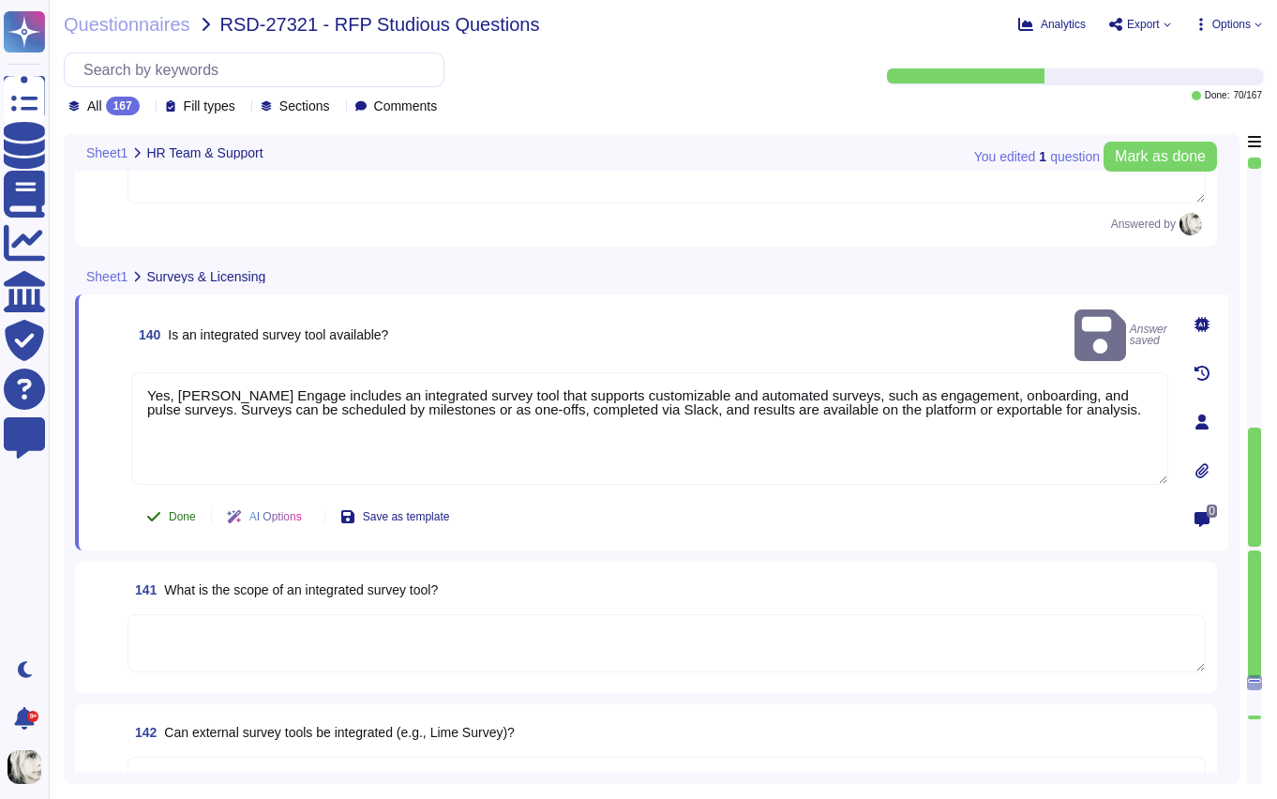
click at [169, 516] on span "Done" at bounding box center [182, 516] width 27 height 11
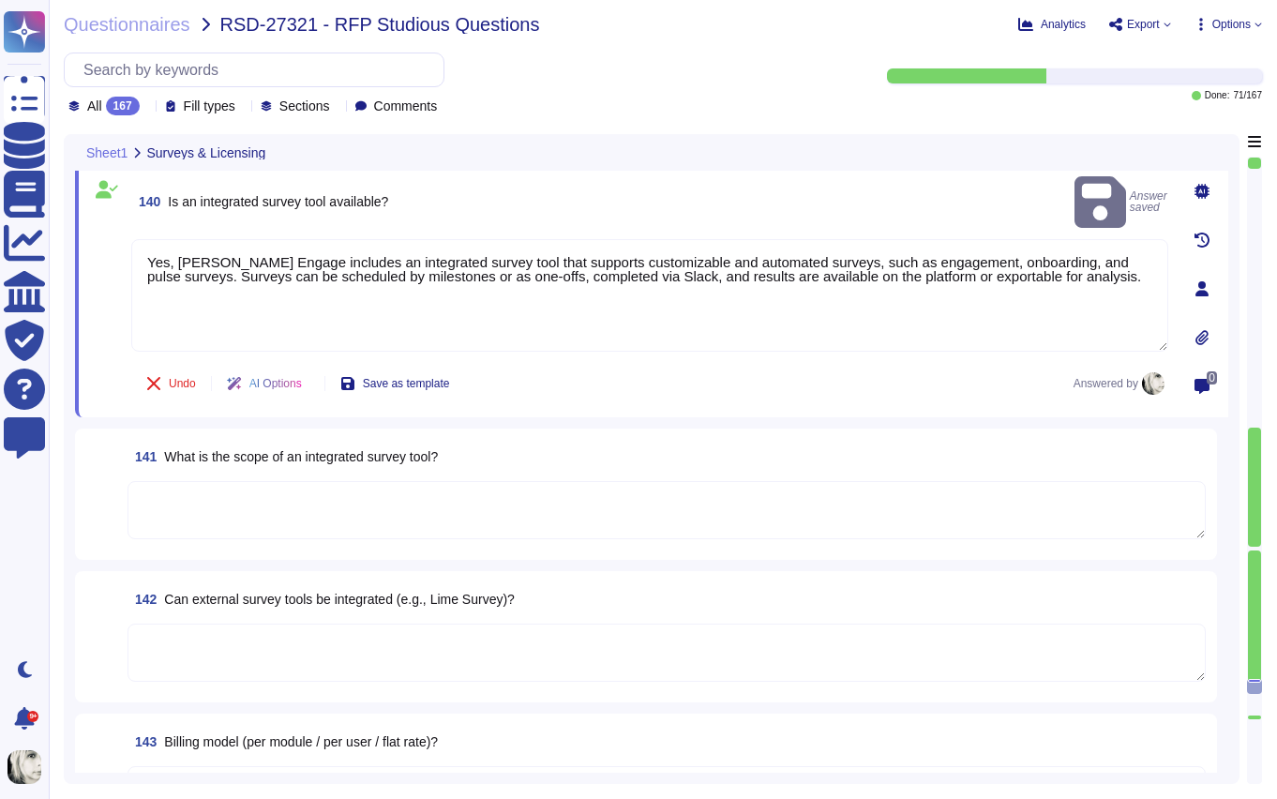
scroll to position [23008, 0]
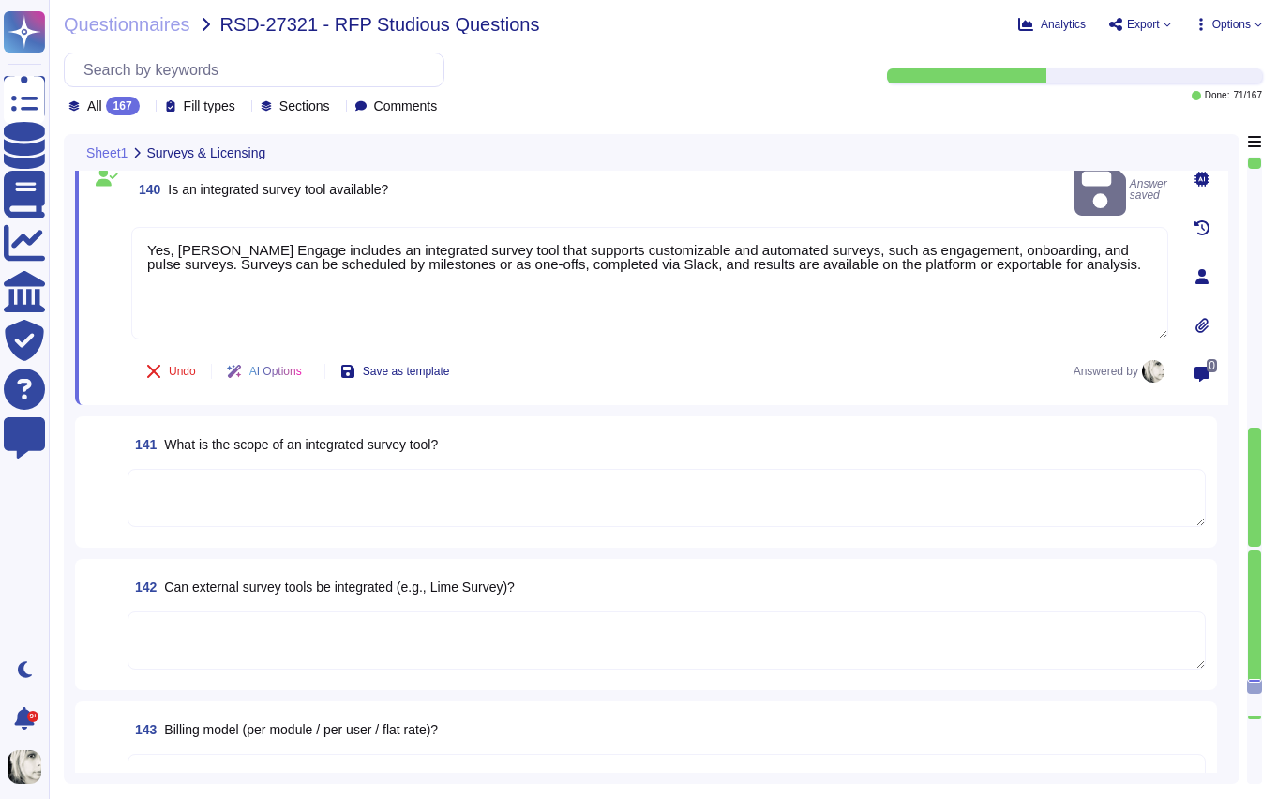
click at [212, 446] on span "What is the scope of an integrated survey tool?" at bounding box center [301, 444] width 274 height 15
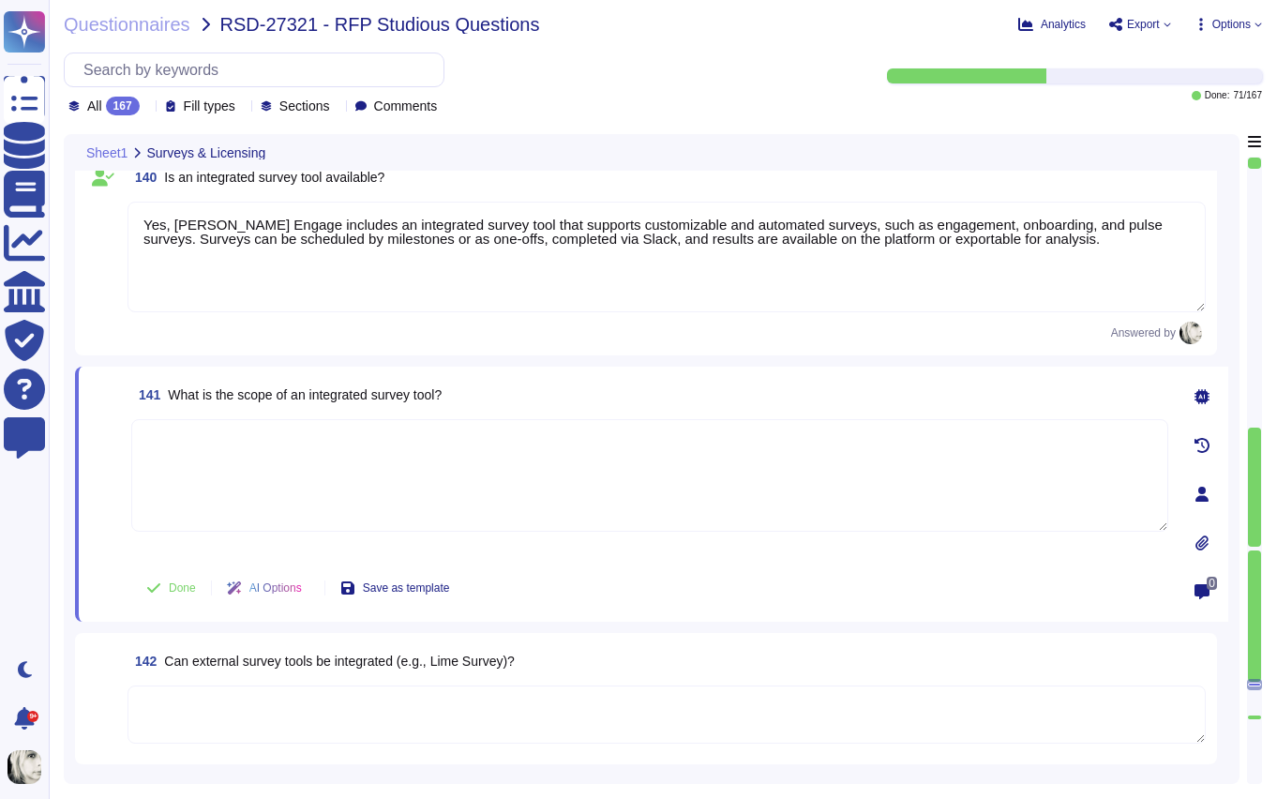
click at [212, 446] on textarea at bounding box center [649, 475] width 1037 height 113
click at [233, 401] on span "What is the scope of an integrated survey tool?" at bounding box center [305, 394] width 274 height 15
click at [161, 451] on textarea at bounding box center [649, 475] width 1037 height 113
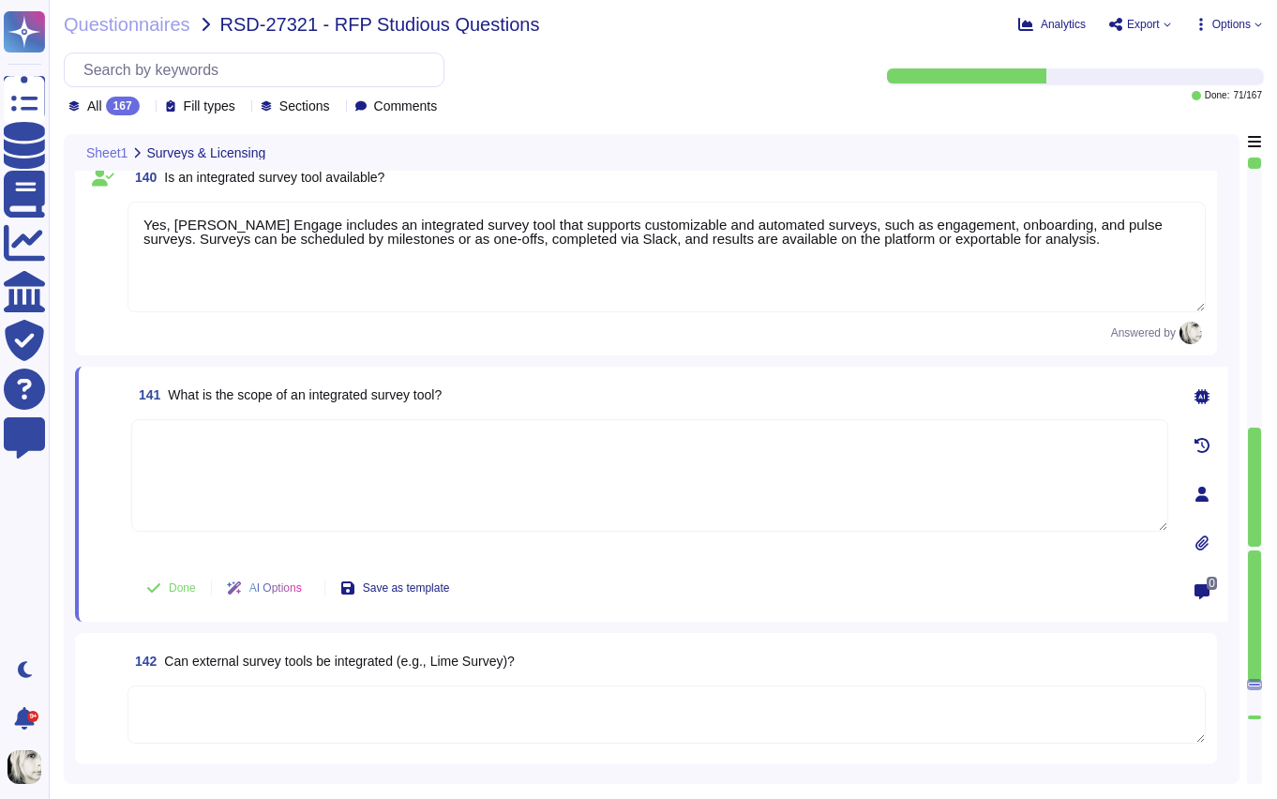
paste textarea "Deel Engage’s integrated survey tool allows organizations to create, schedule, …"
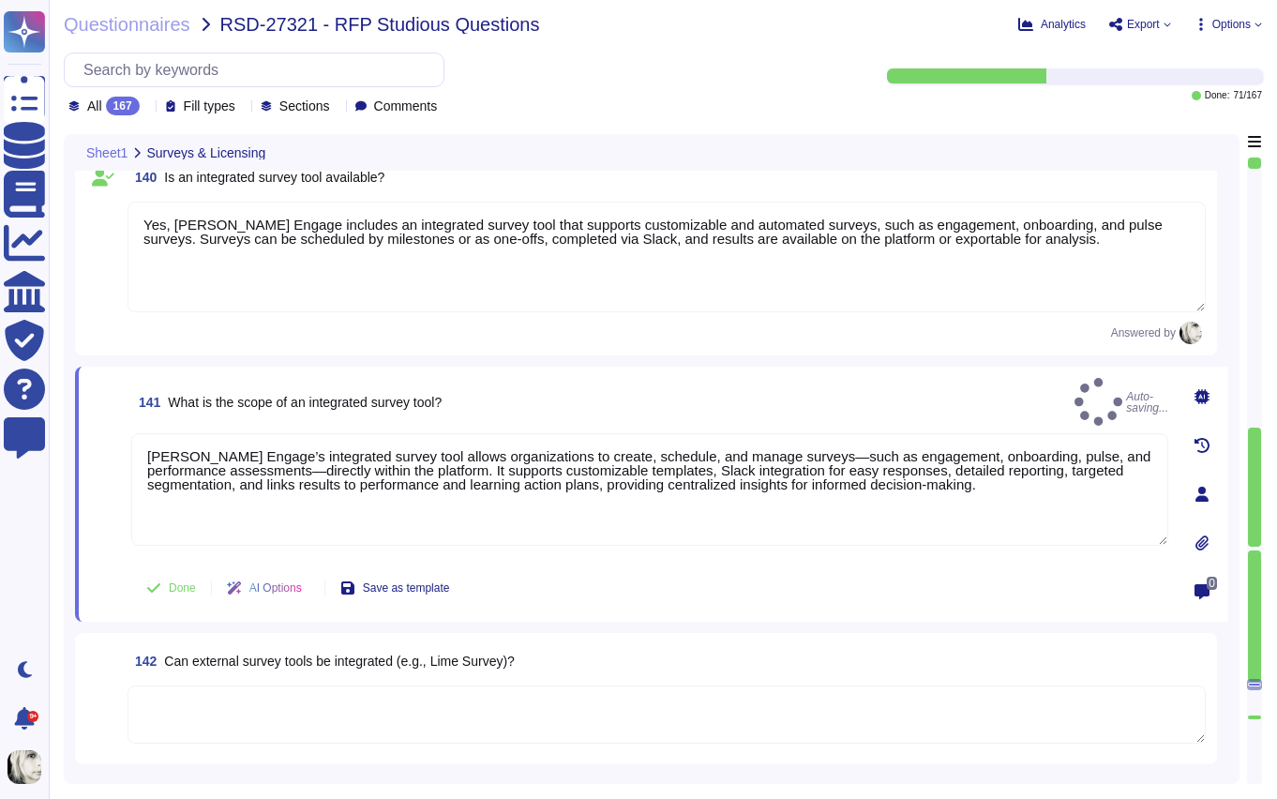
drag, startPoint x: 117, startPoint y: 543, endPoint x: 143, endPoint y: 561, distance: 31.0
click at [117, 544] on span at bounding box center [107, 495] width 34 height 125
click at [164, 578] on button "Done" at bounding box center [171, 588] width 80 height 38
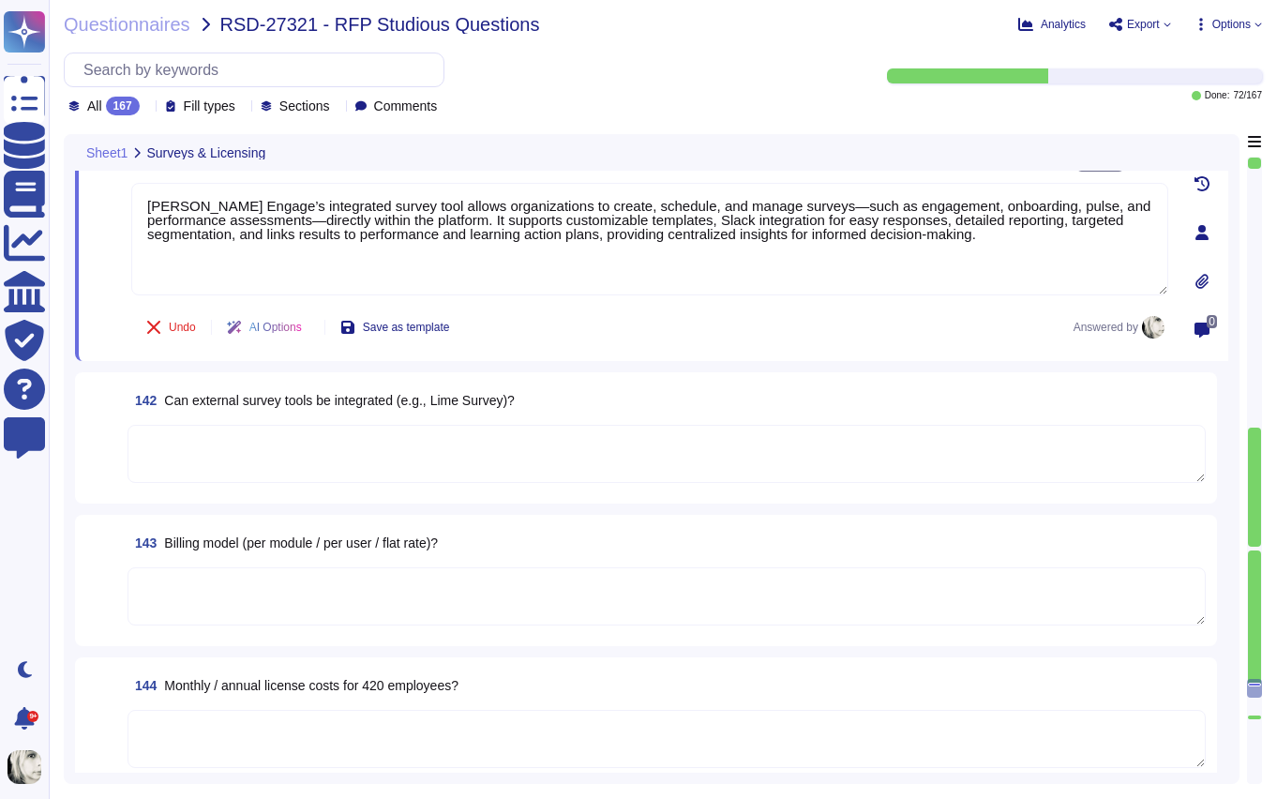
scroll to position [23286, 0]
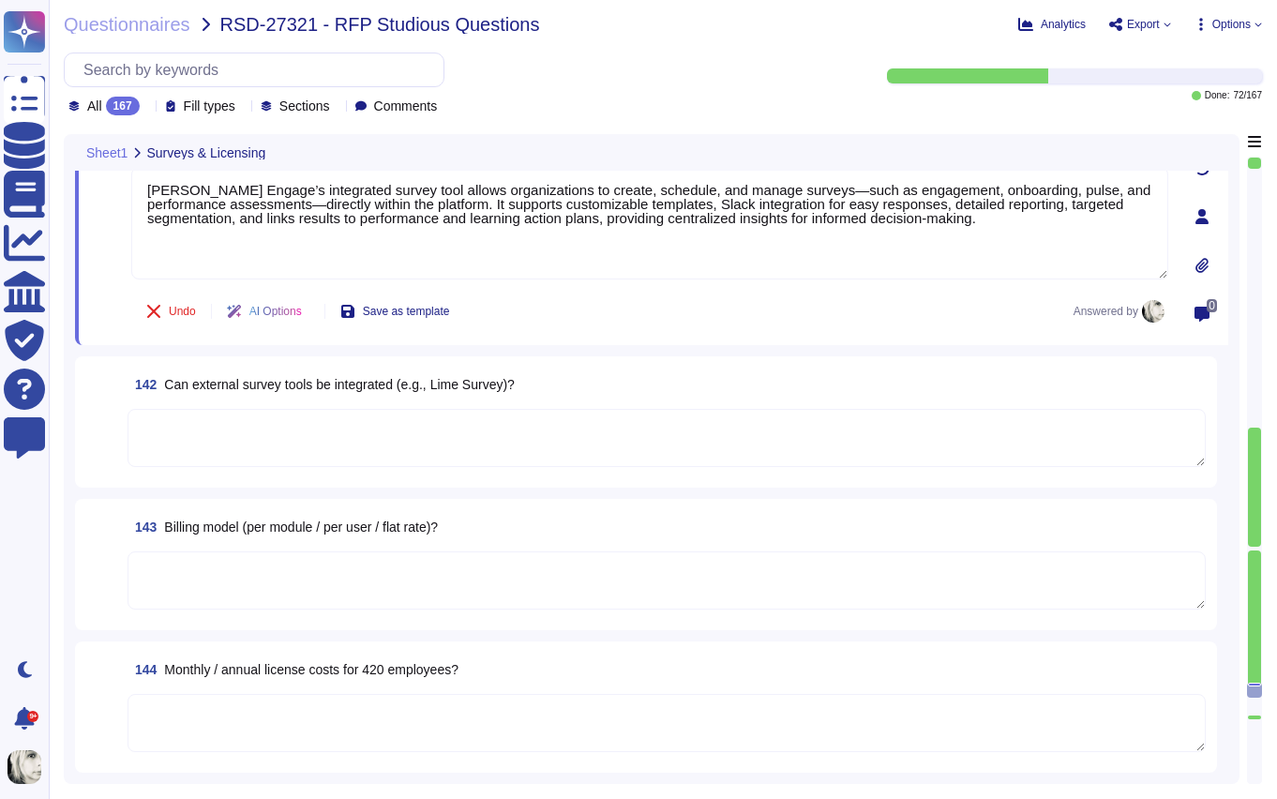
click at [251, 384] on span "Can external survey tools be integrated (e.g., Lime Survey)?" at bounding box center [339, 384] width 351 height 15
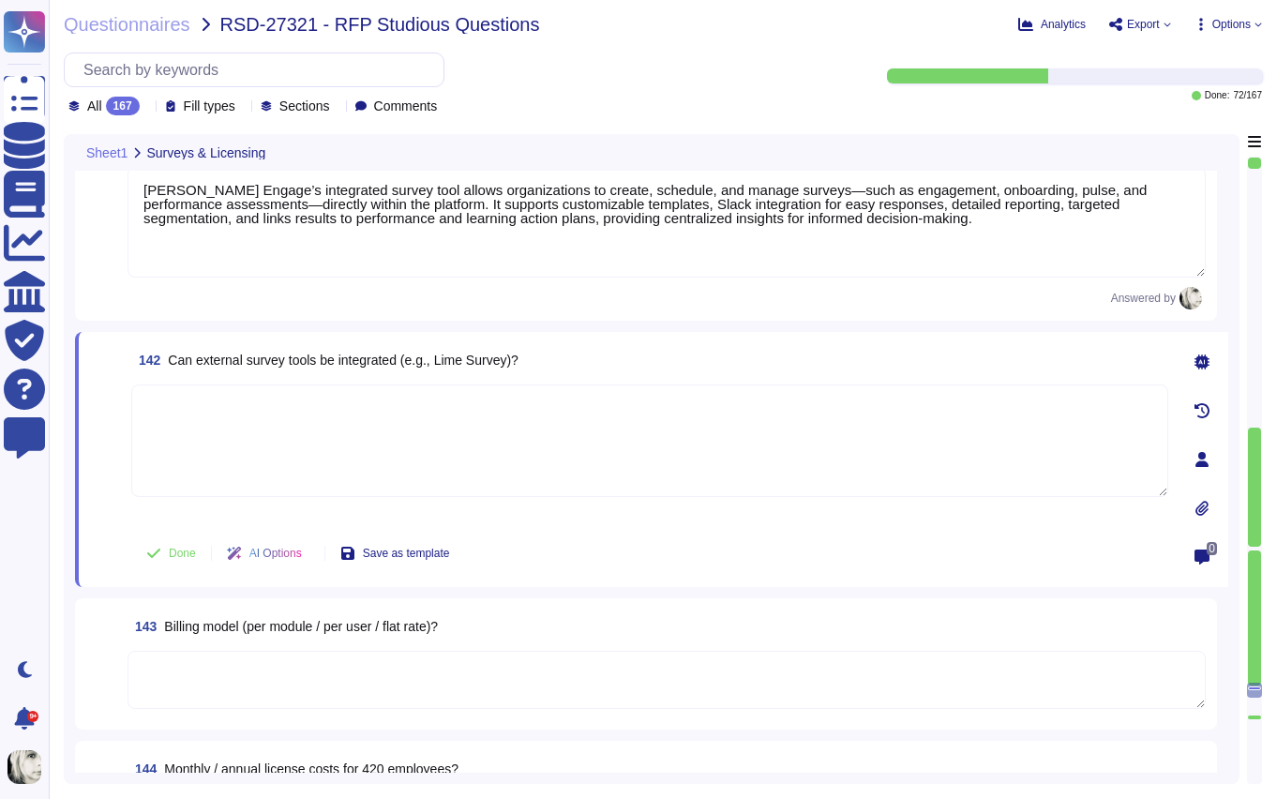
click at [251, 384] on textarea at bounding box center [649, 440] width 1037 height 113
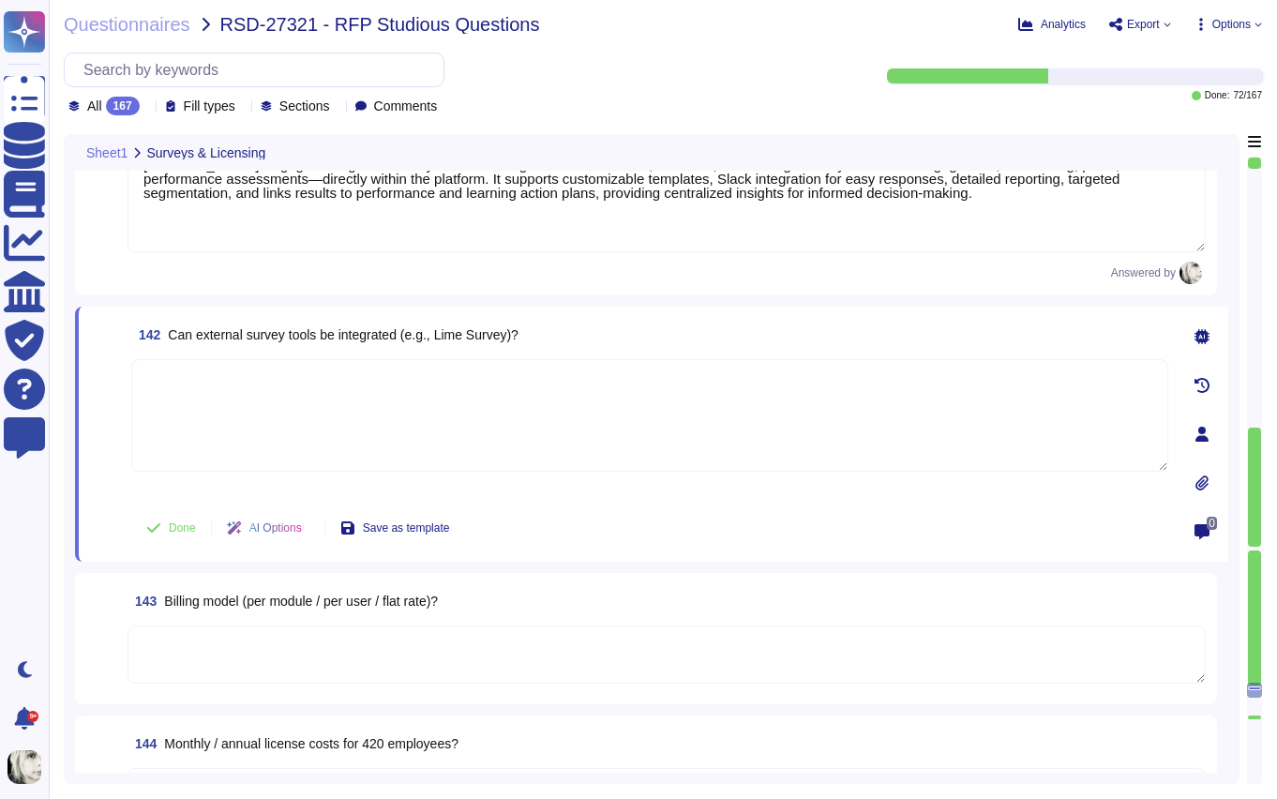
click at [268, 323] on span "142 Can external survey tools be integrated (e.g., Lime Survey)?" at bounding box center [324, 335] width 387 height 34
click at [200, 392] on textarea at bounding box center [649, 415] width 1037 height 113
paste textarea "Deel Engage provides built-in survey capabilities for creating and managing com…"
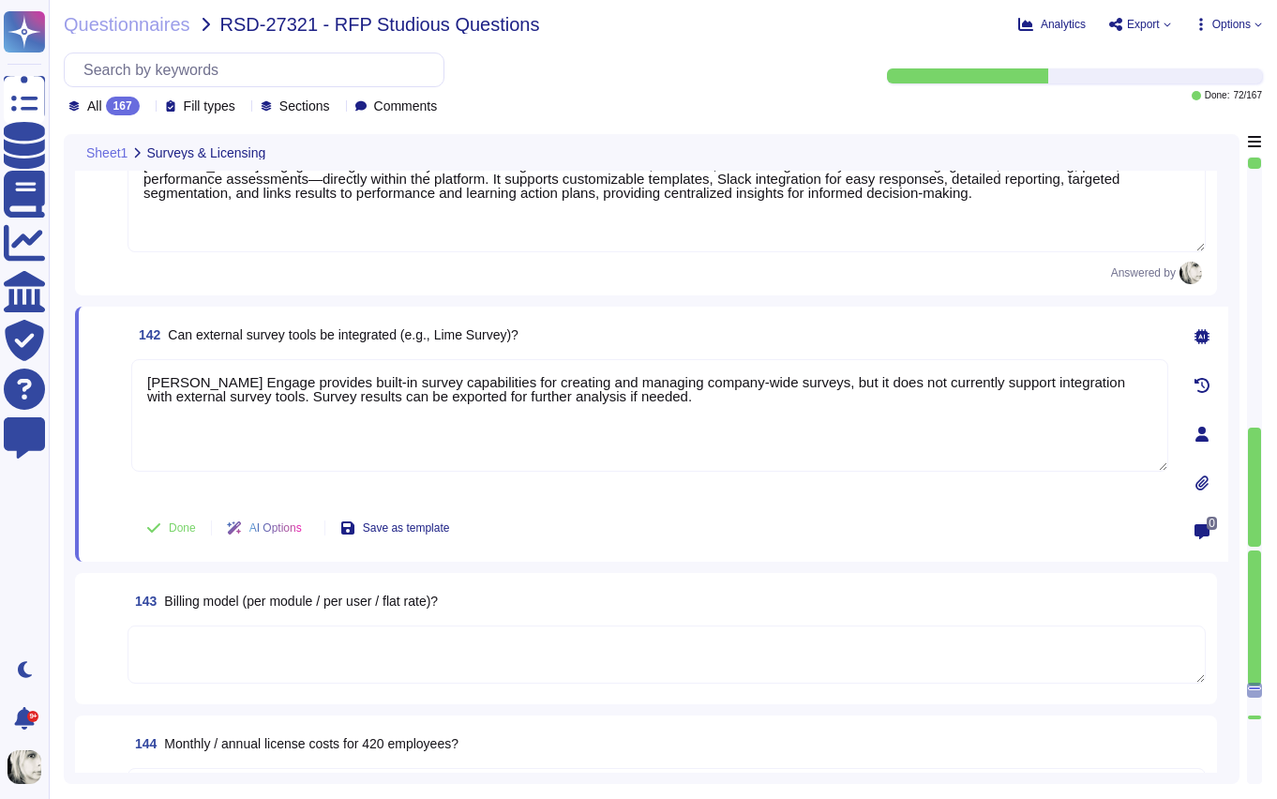
drag, startPoint x: 104, startPoint y: 460, endPoint x: 109, endPoint y: 469, distance: 9.7
click at [104, 462] on span at bounding box center [107, 428] width 34 height 139
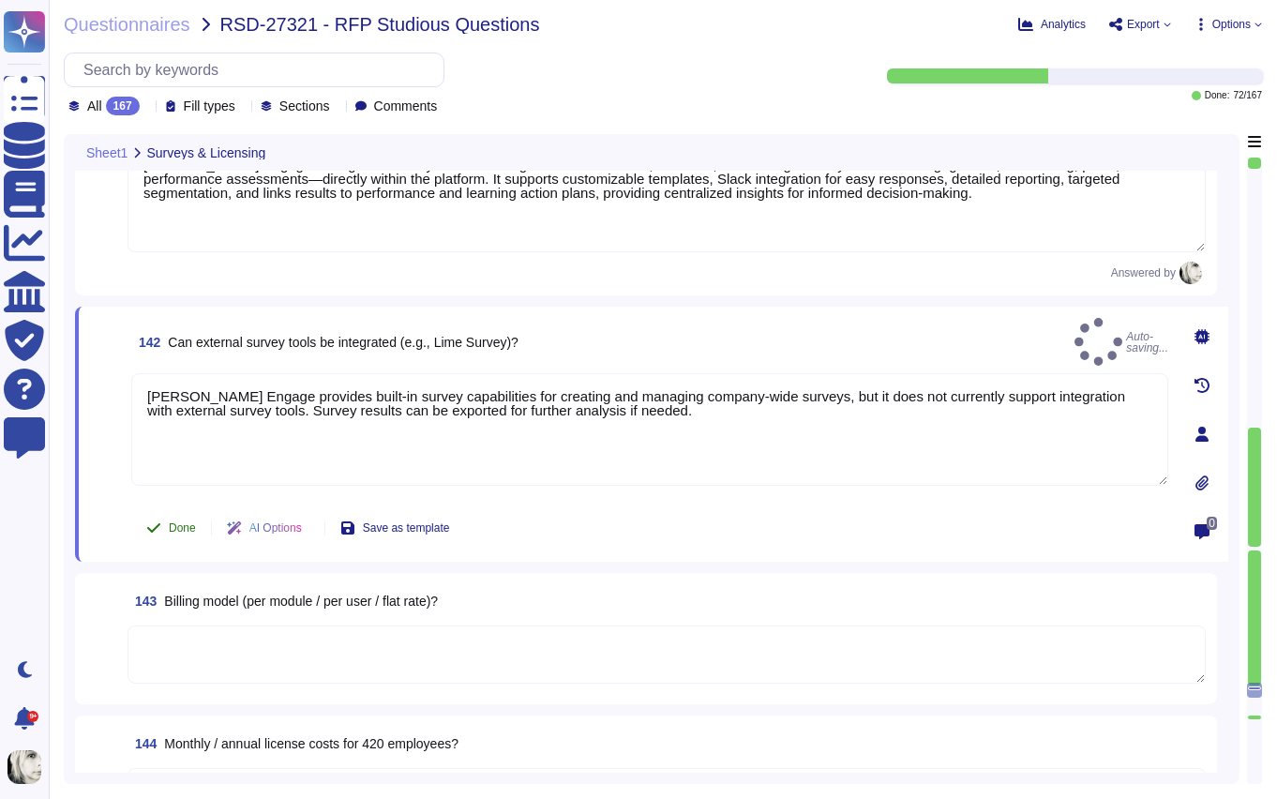
click at [154, 528] on icon at bounding box center [153, 527] width 13 height 9
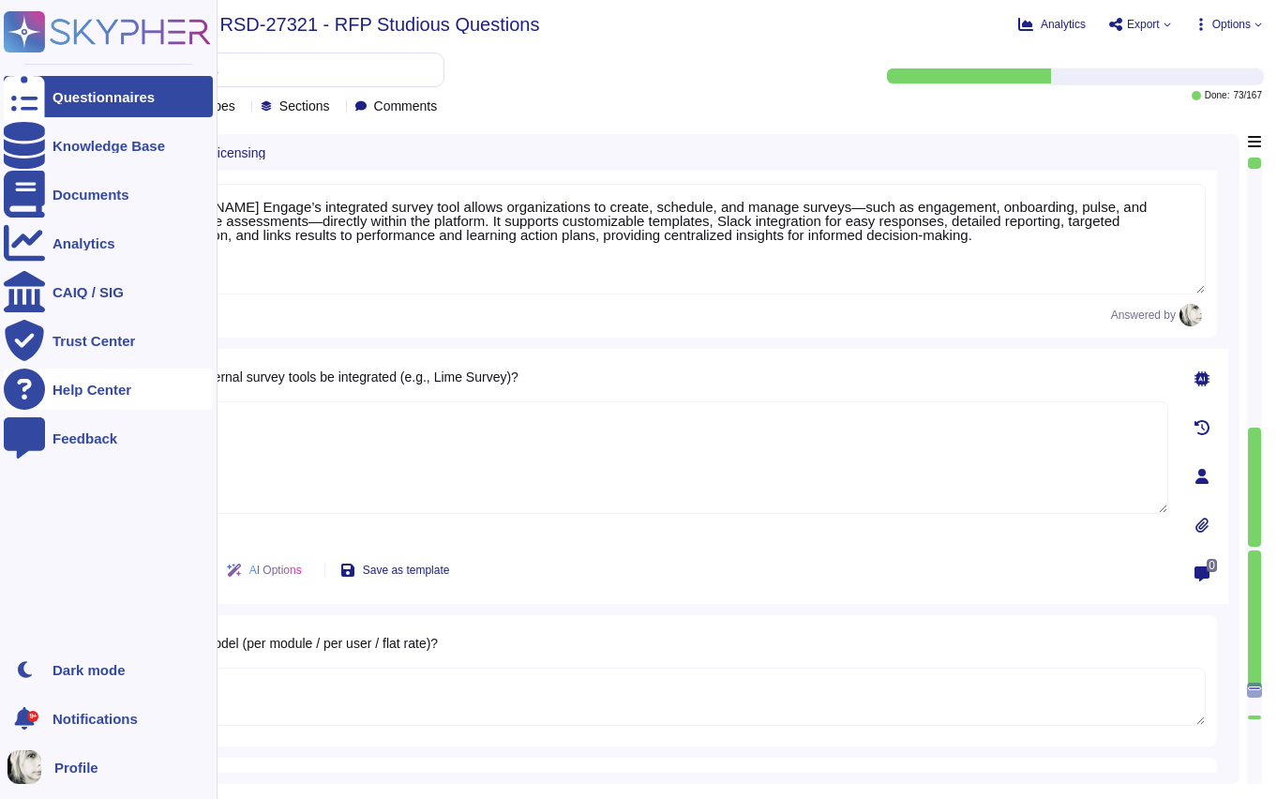
scroll to position [23240, 0]
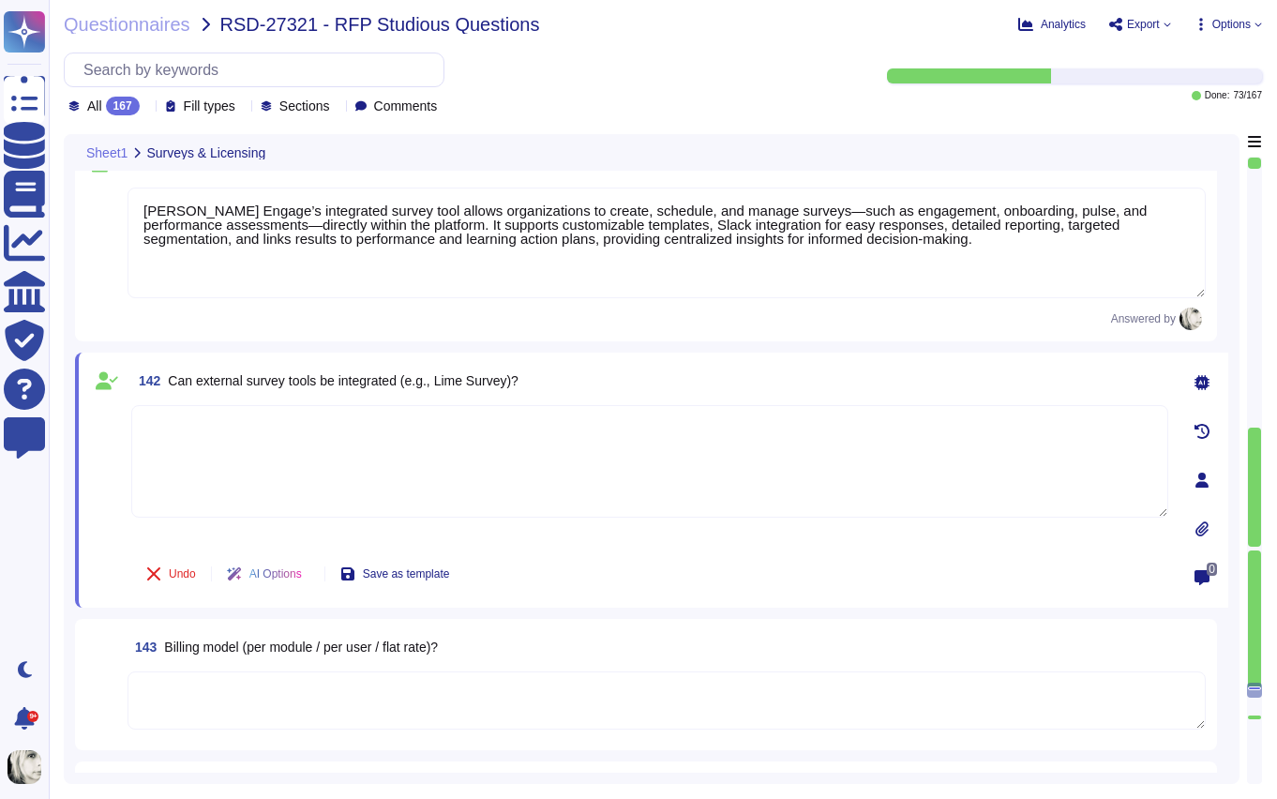
click at [260, 236] on textarea "Deel Engage’s integrated survey tool allows organizations to create, schedule, …" at bounding box center [667, 243] width 1078 height 111
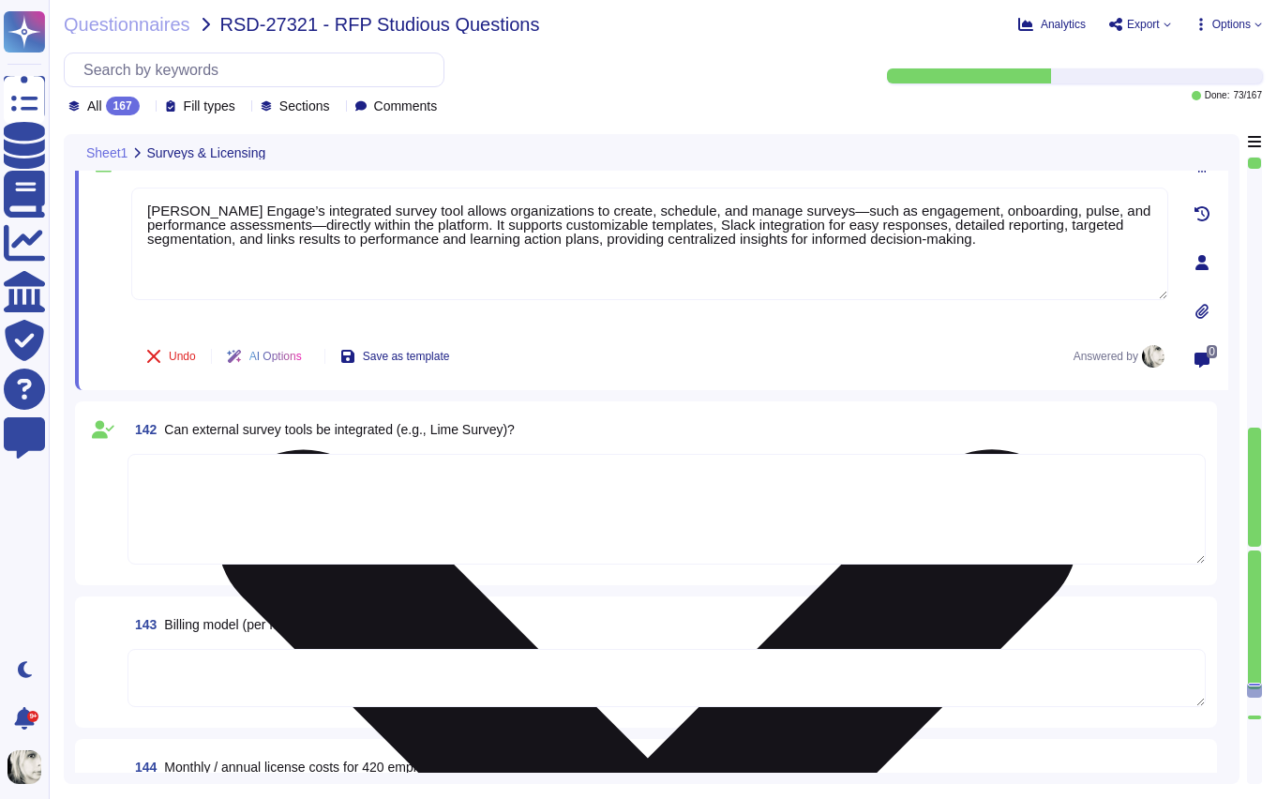
click at [261, 233] on textarea "Deel Engage’s integrated survey tool allows organizations to create, schedule, …" at bounding box center [649, 244] width 1037 height 113
paste textarea "offers robust, built-in survey capabilities that allow clients to create and ma…"
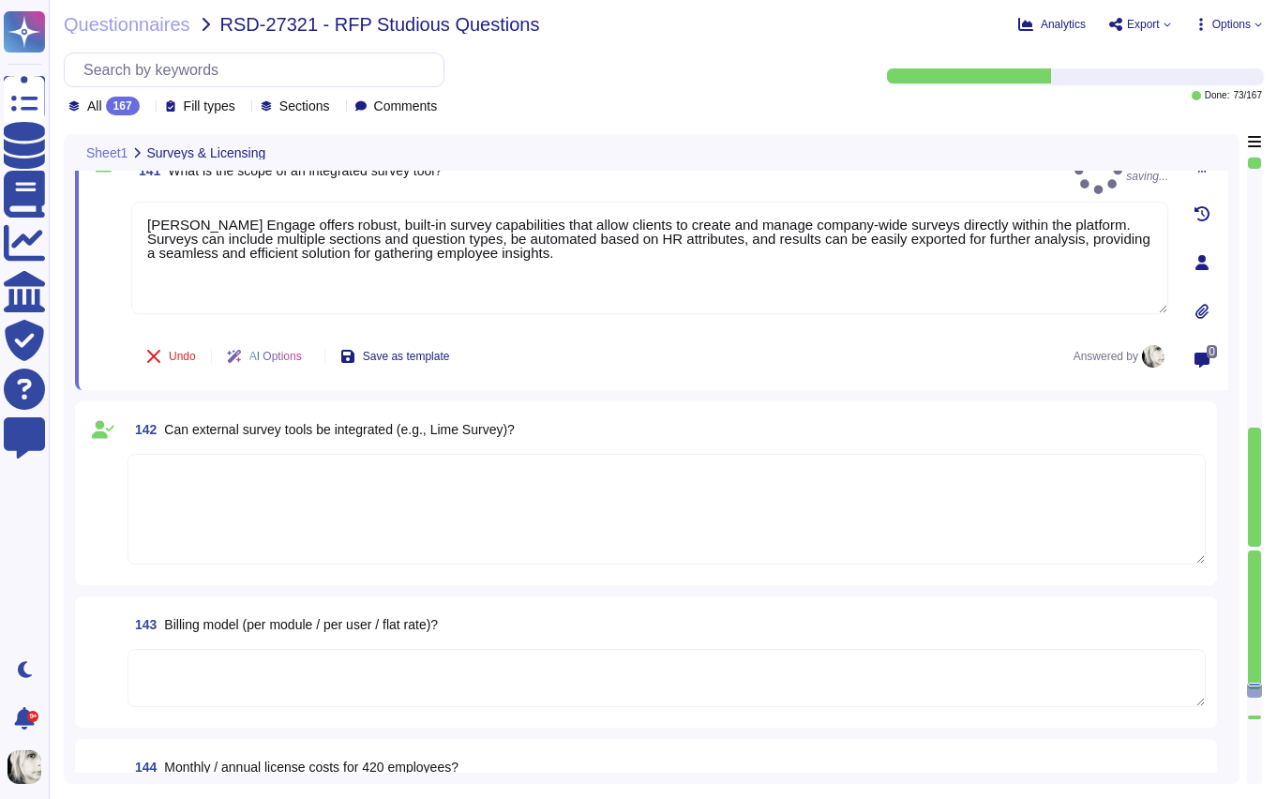
click at [79, 329] on div "141 What is the scope of an integrated survey tool? Auto-saving... Deel Engage …" at bounding box center [651, 262] width 1153 height 255
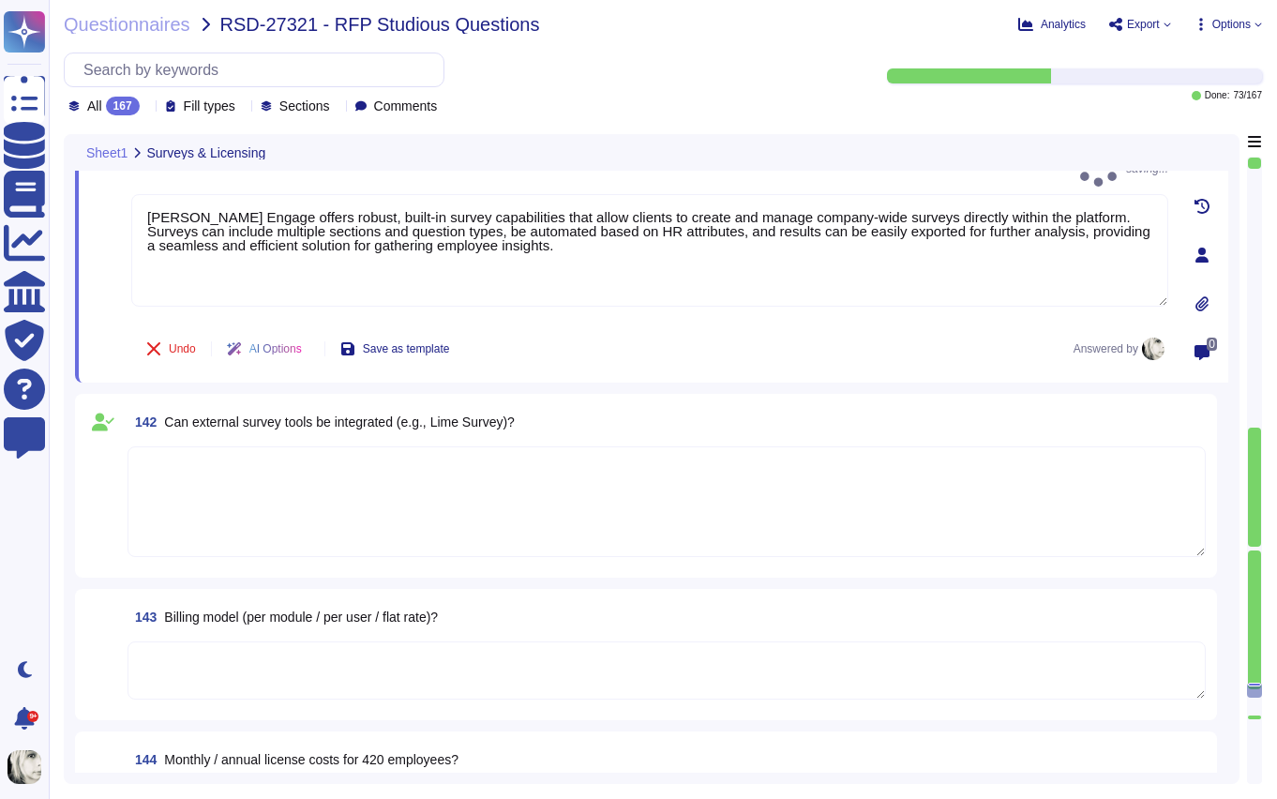
scroll to position [23251, 0]
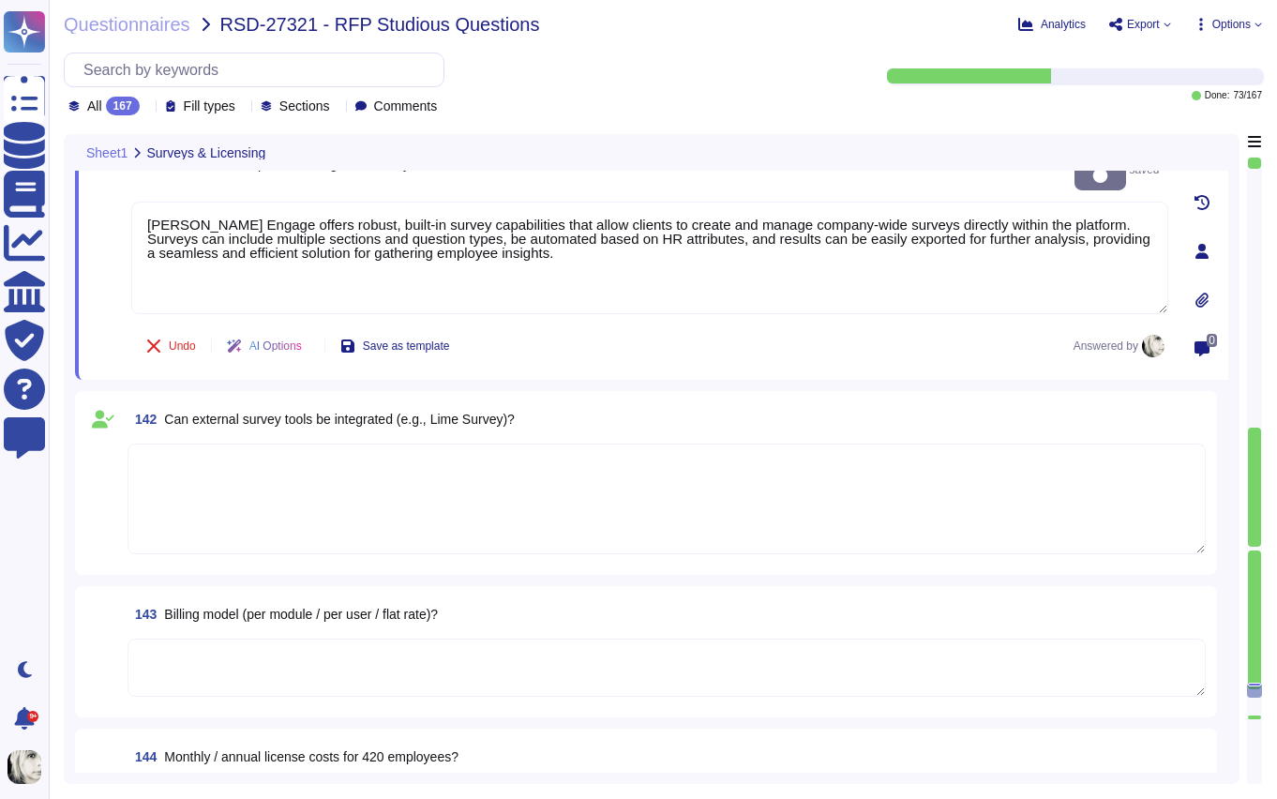
click at [213, 418] on span "Can external survey tools be integrated (e.g., Lime Survey)?" at bounding box center [339, 419] width 351 height 15
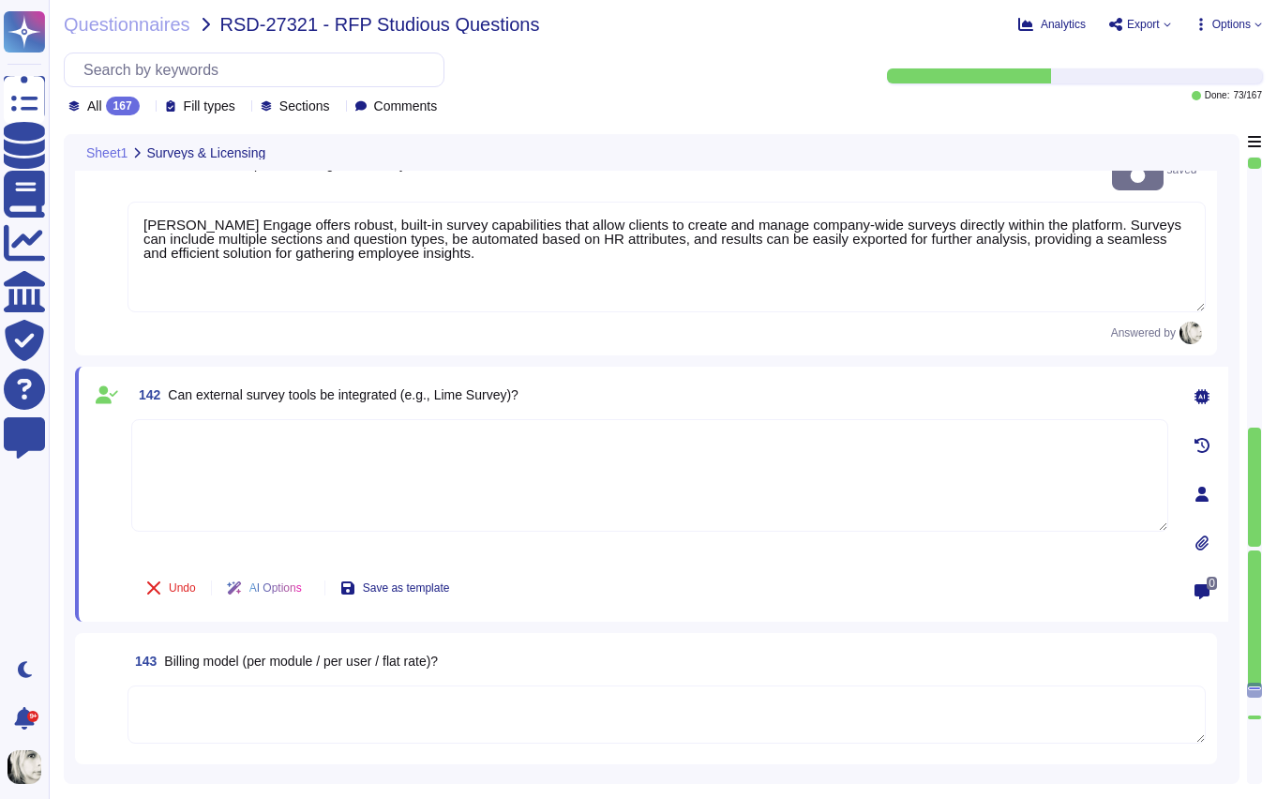
click at [225, 387] on span "Can external survey tools be integrated (e.g., Lime Survey)?" at bounding box center [343, 394] width 351 height 15
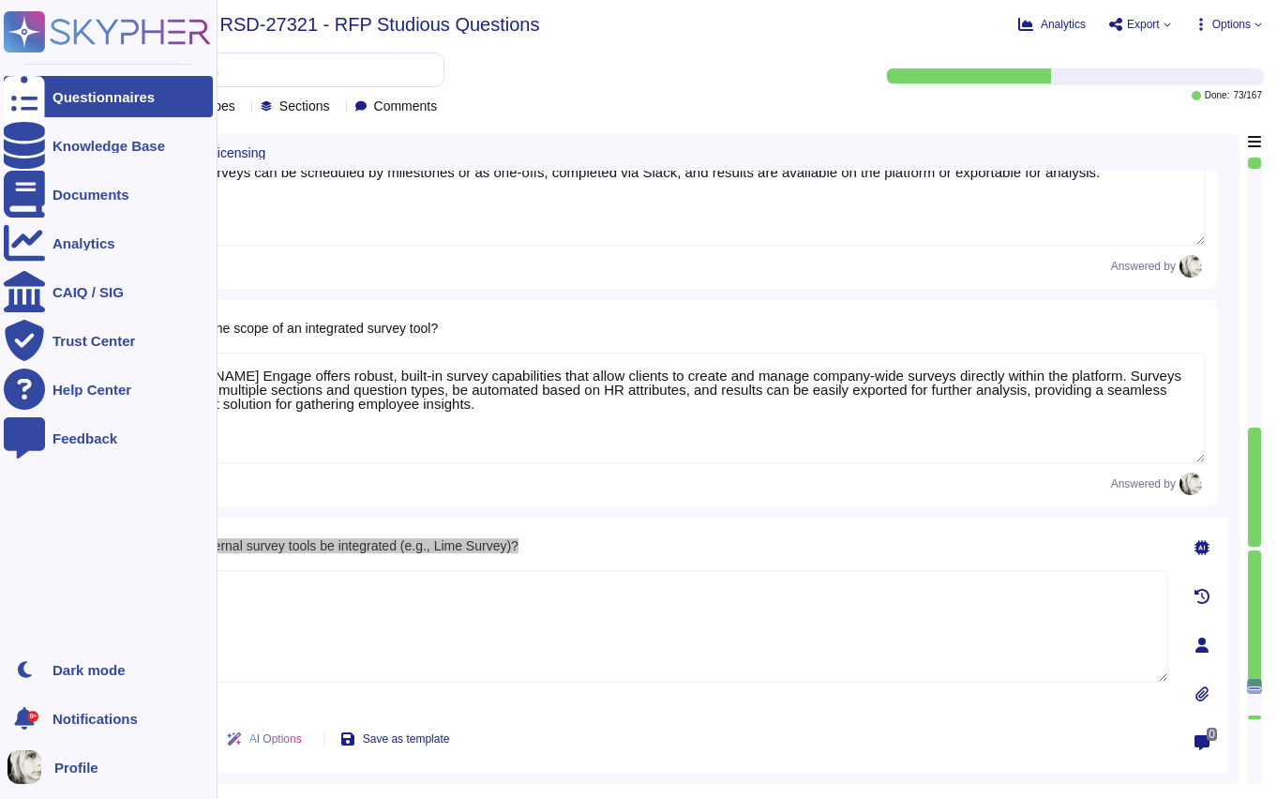
scroll to position [22991, 0]
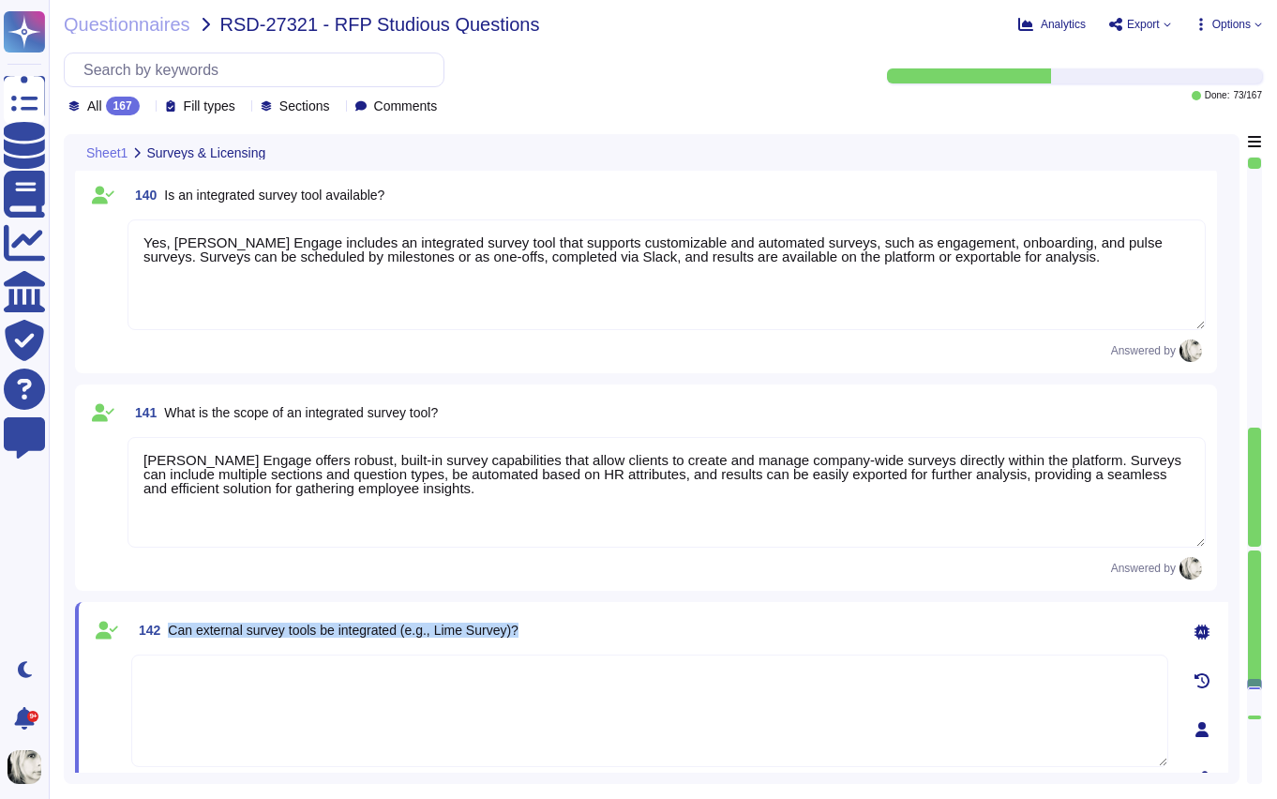
click at [233, 482] on textarea "Deel Engage offers robust, built-in survey capabilities that allow clients to c…" at bounding box center [667, 492] width 1078 height 111
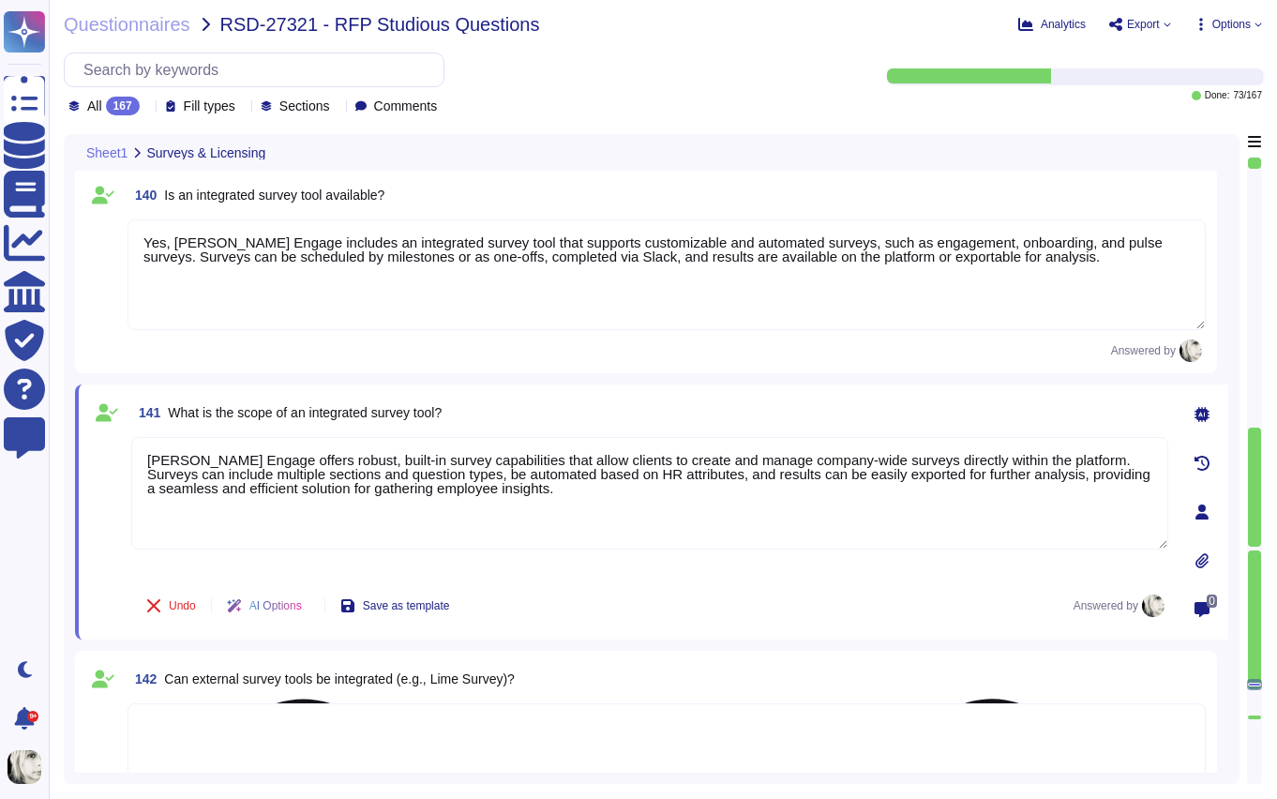
click at [233, 482] on textarea "Deel Engage offers robust, built-in survey capabilities that allow clients to c…" at bounding box center [649, 493] width 1037 height 113
click at [203, 729] on textarea at bounding box center [667, 758] width 1078 height 111
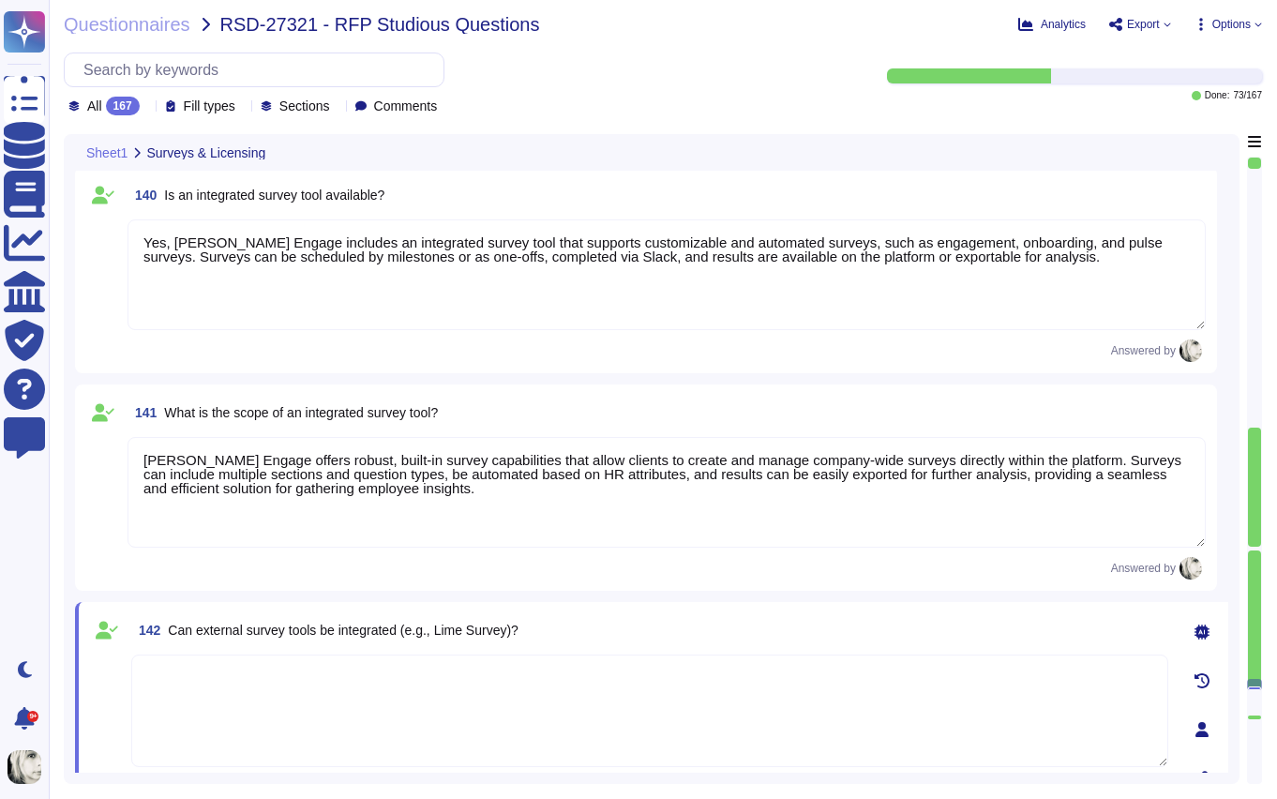
paste textarea "Deel Engage offers robust, built-in survey capabilities that allow clients to c…"
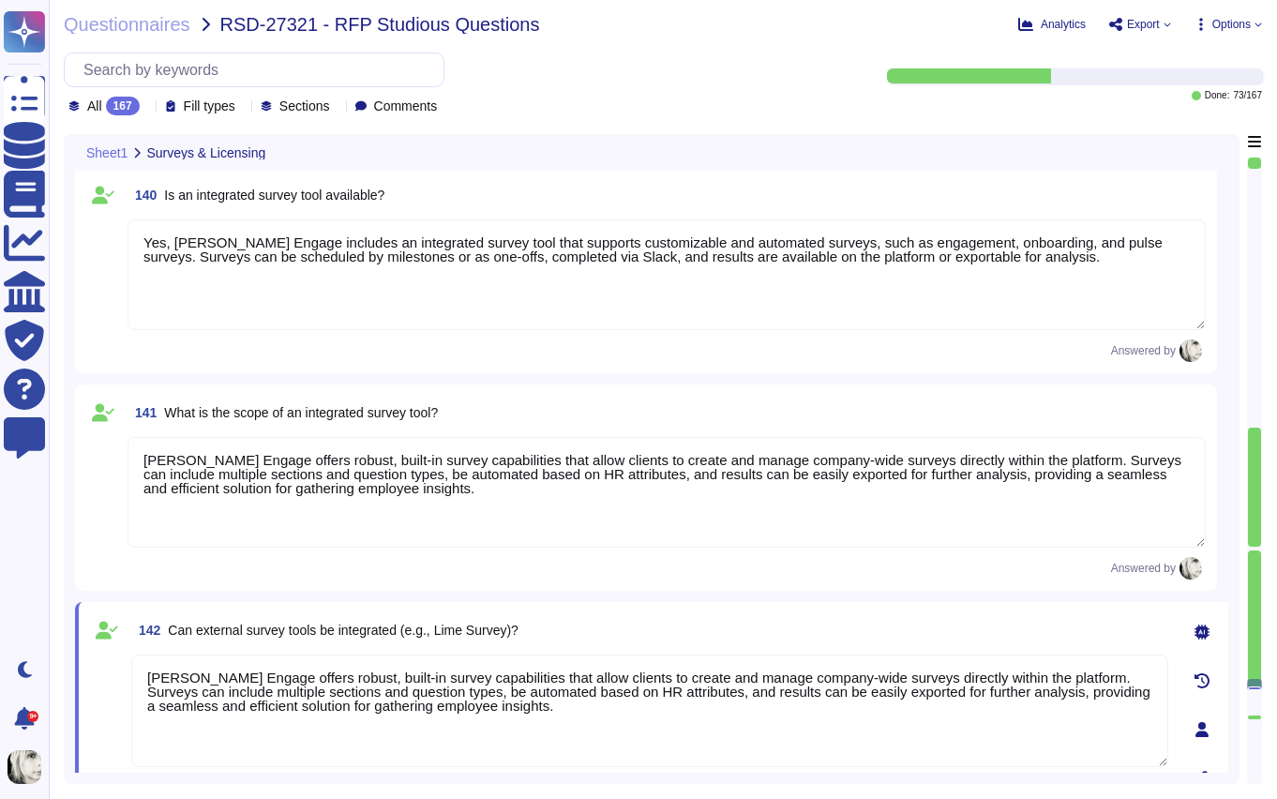
click at [193, 566] on div "Answered by" at bounding box center [667, 568] width 1078 height 23
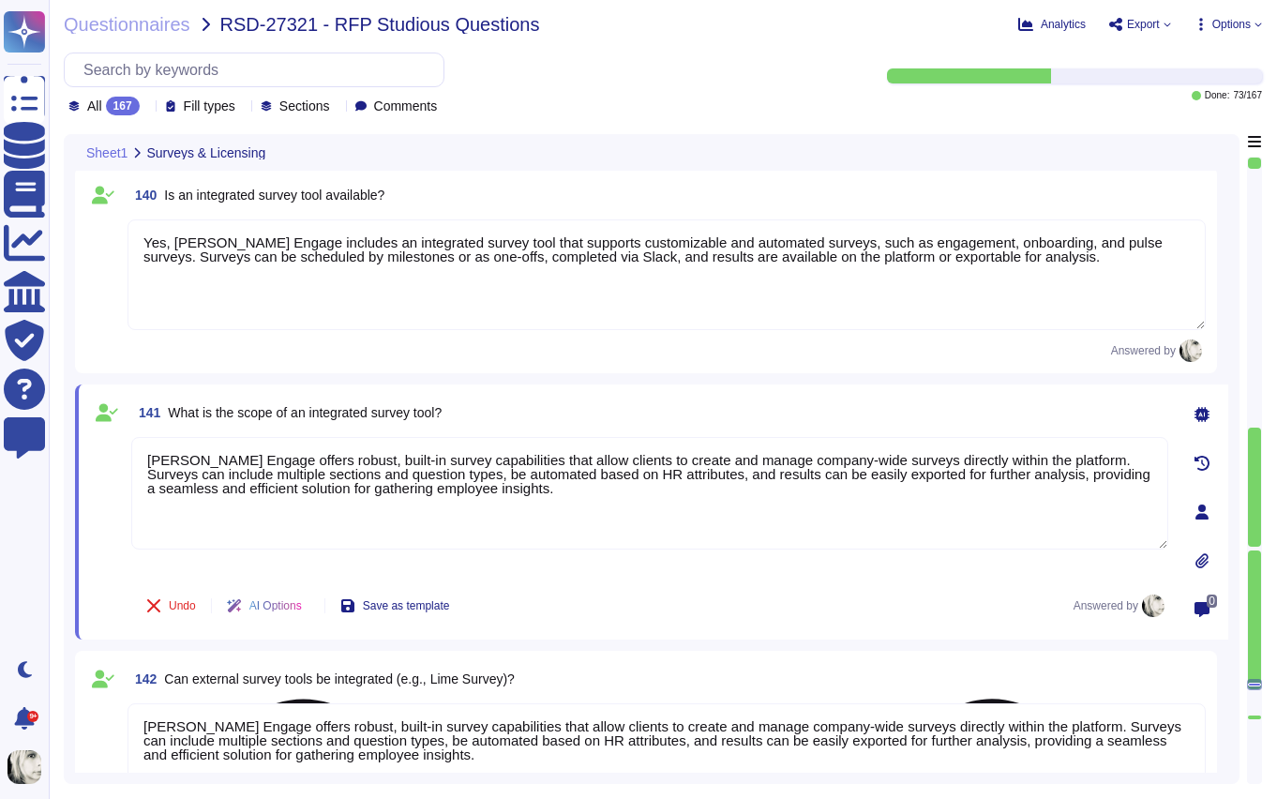
click at [187, 466] on textarea "Deel Engage offers robust, built-in survey capabilities that allow clients to c…" at bounding box center [649, 493] width 1037 height 113
click at [187, 467] on textarea "Deel Engage offers robust, built-in survey capabilities that allow clients to c…" at bounding box center [649, 493] width 1037 height 113
paste textarea "’s integrated survey tool allows organizations to create, schedule, and manage …"
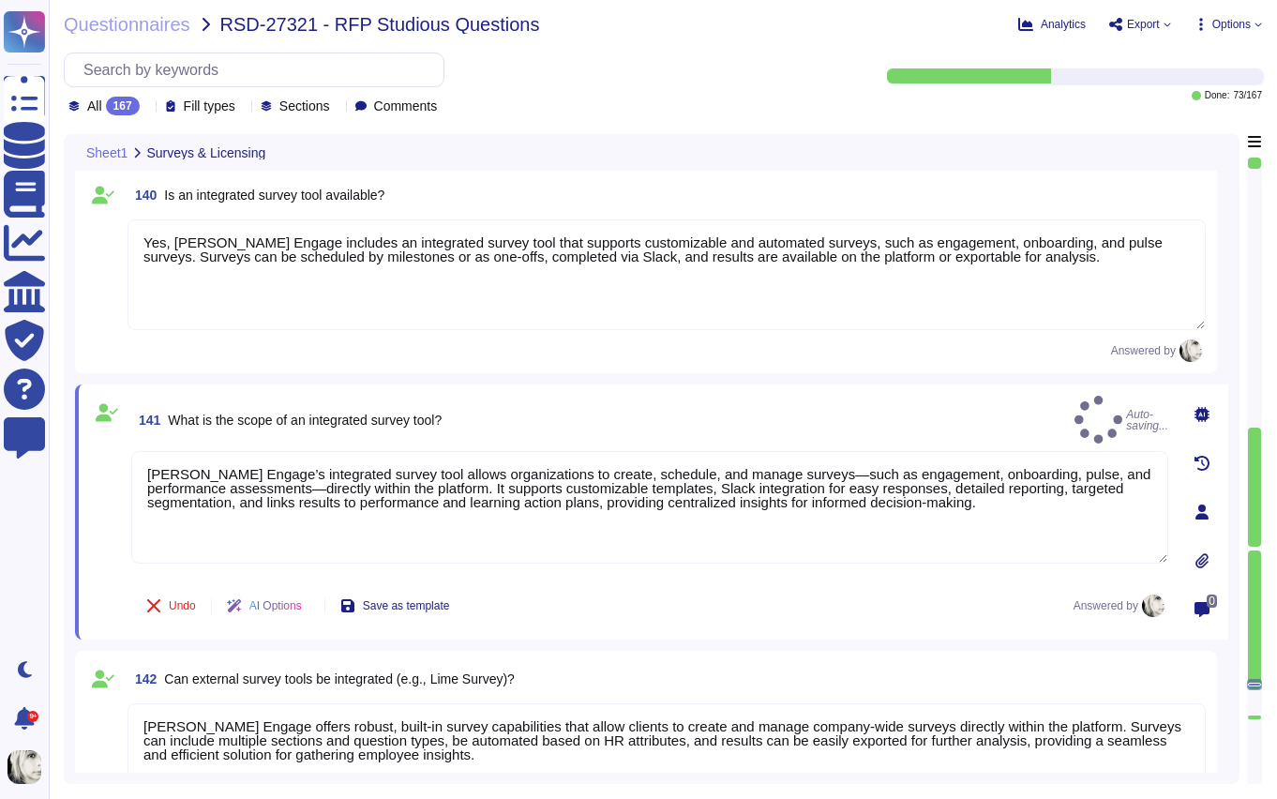
click at [77, 530] on div "141 What is the scope of an integrated survey tool? Auto-saving... Deel Engage’…" at bounding box center [651, 511] width 1153 height 255
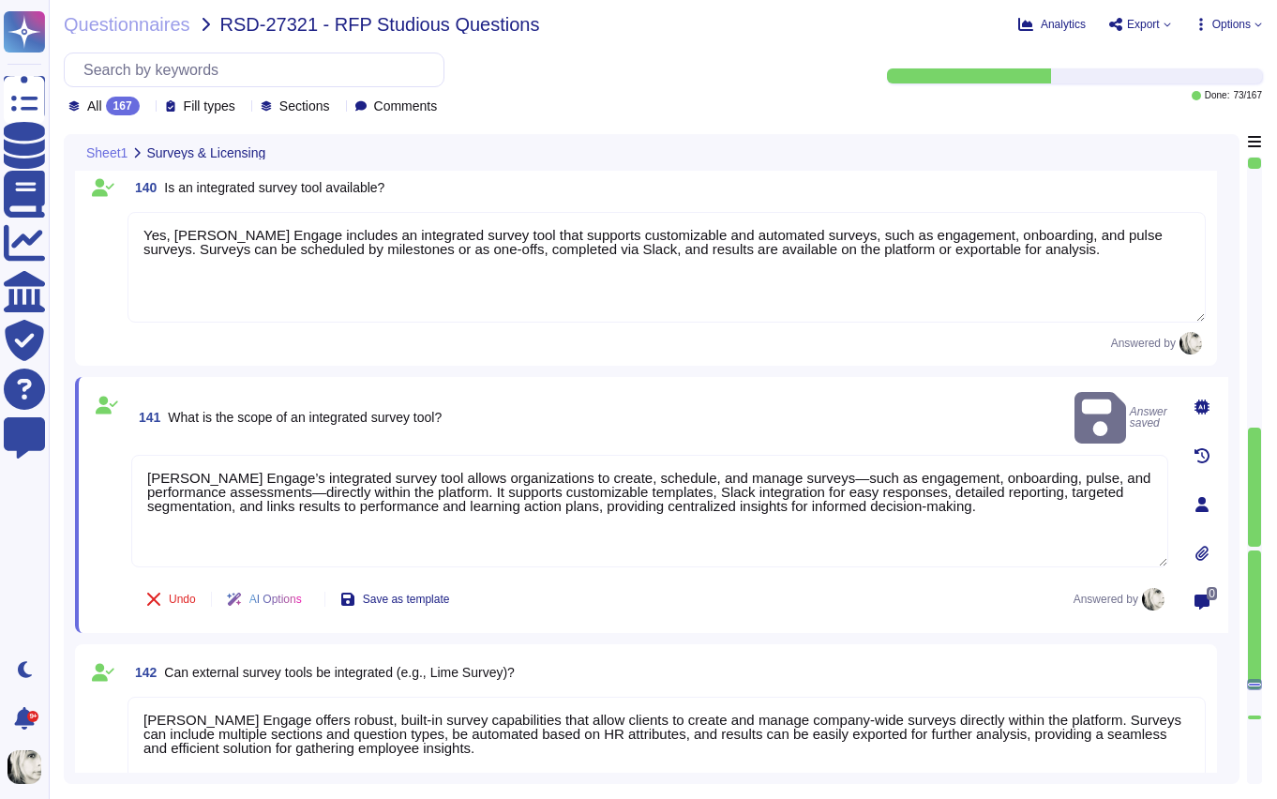
scroll to position [23002, 0]
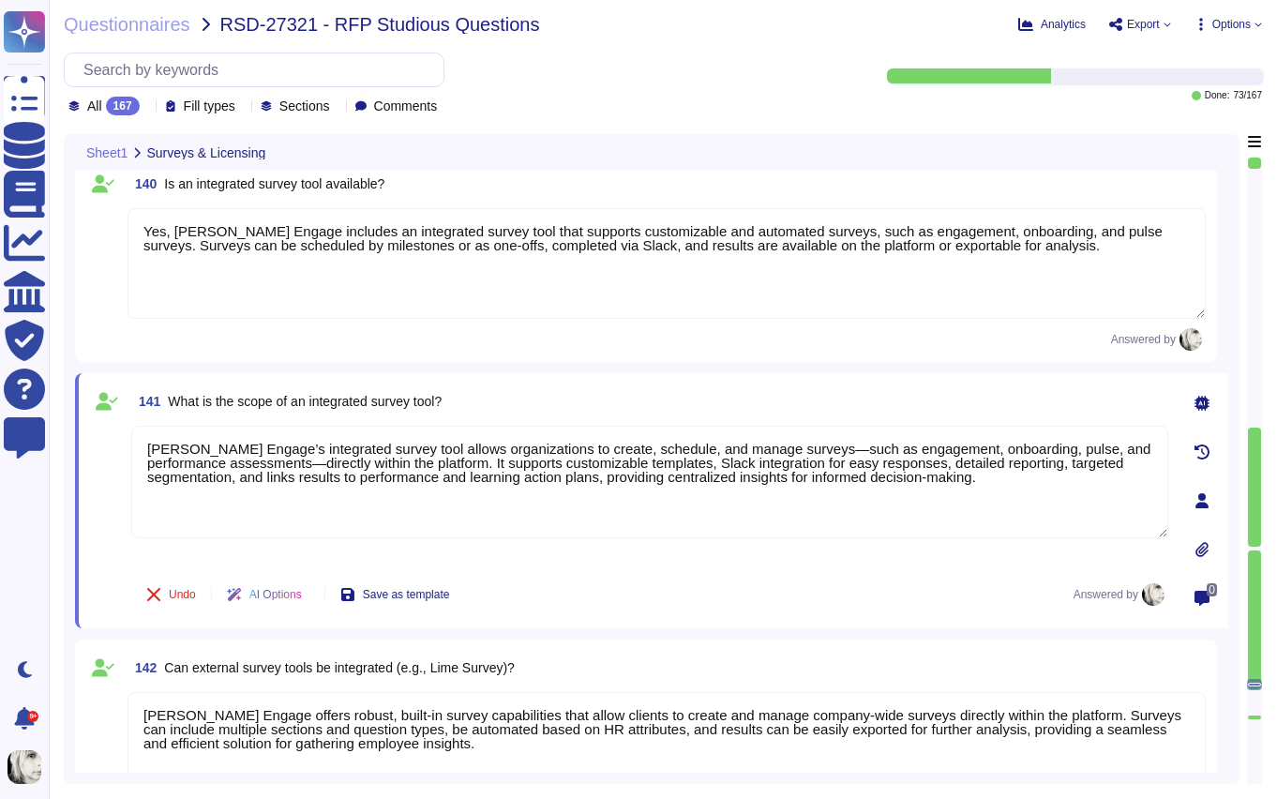
click at [110, 547] on span at bounding box center [107, 495] width 34 height 139
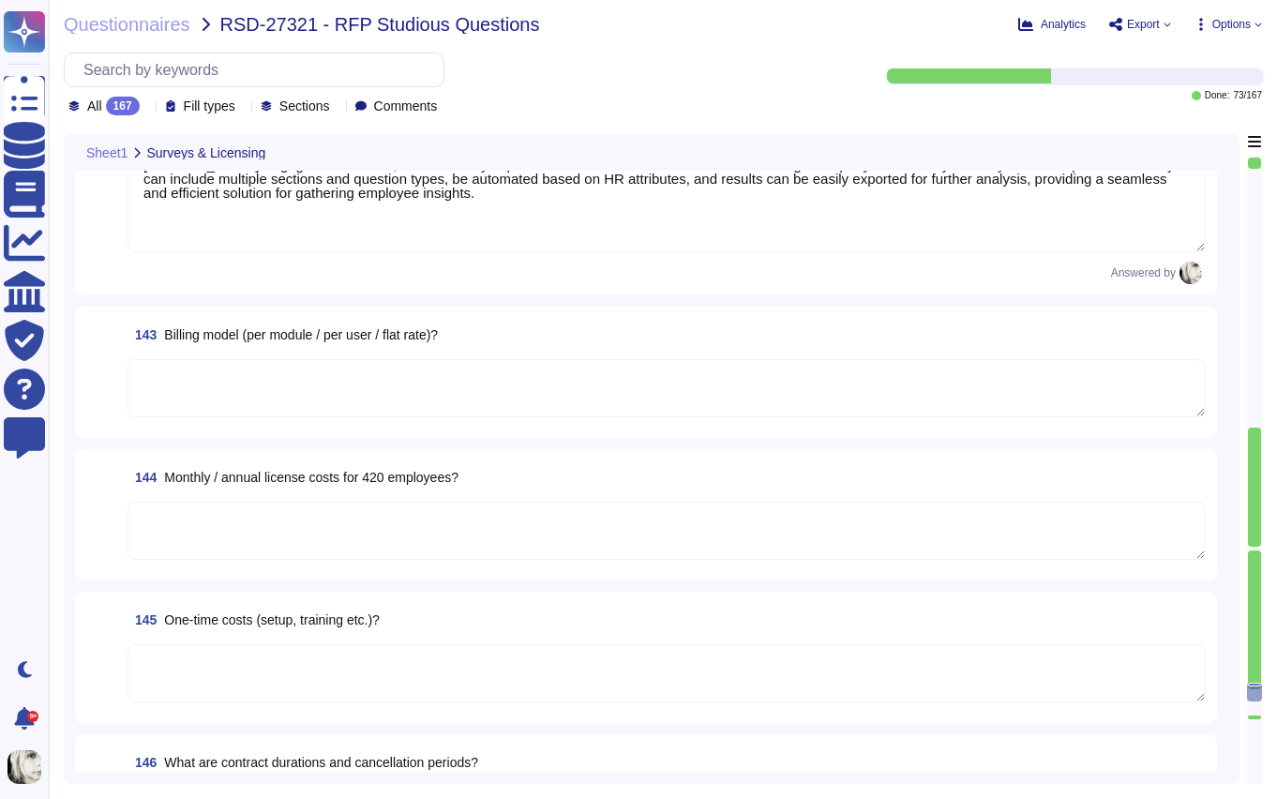
scroll to position [23560, 0]
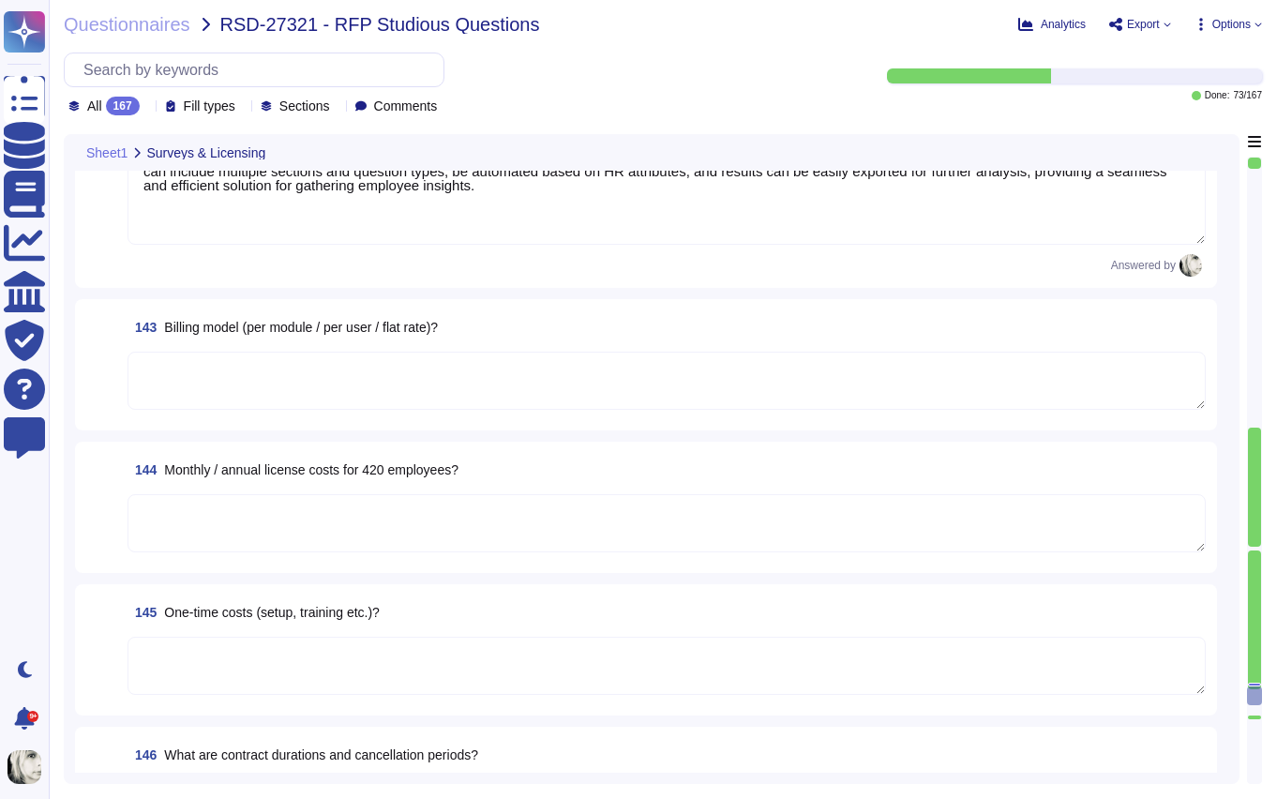
click at [221, 329] on span "Billing model (per module / per user / flat rate)?" at bounding box center [301, 327] width 274 height 15
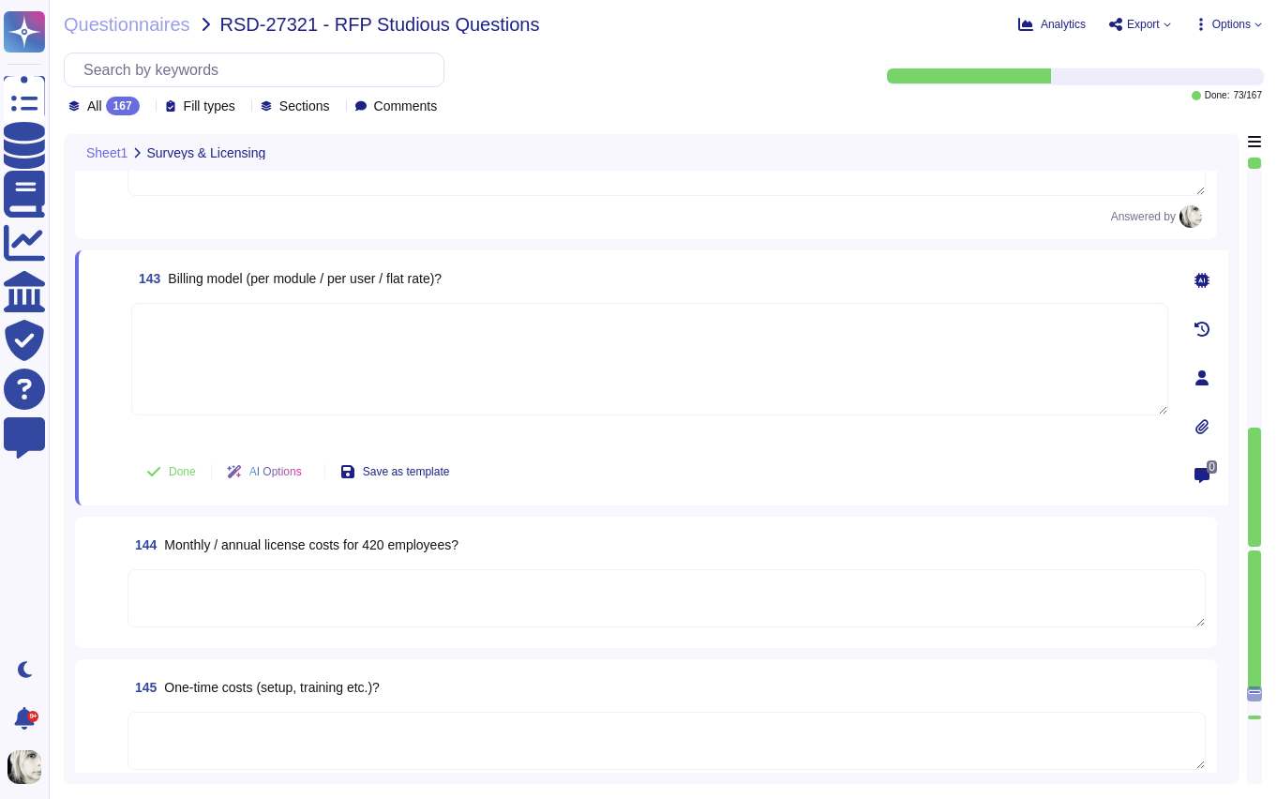
click at [221, 329] on textarea at bounding box center [649, 359] width 1037 height 113
click at [237, 281] on span "Billing model (per module / per user / flat rate)?" at bounding box center [305, 278] width 274 height 15
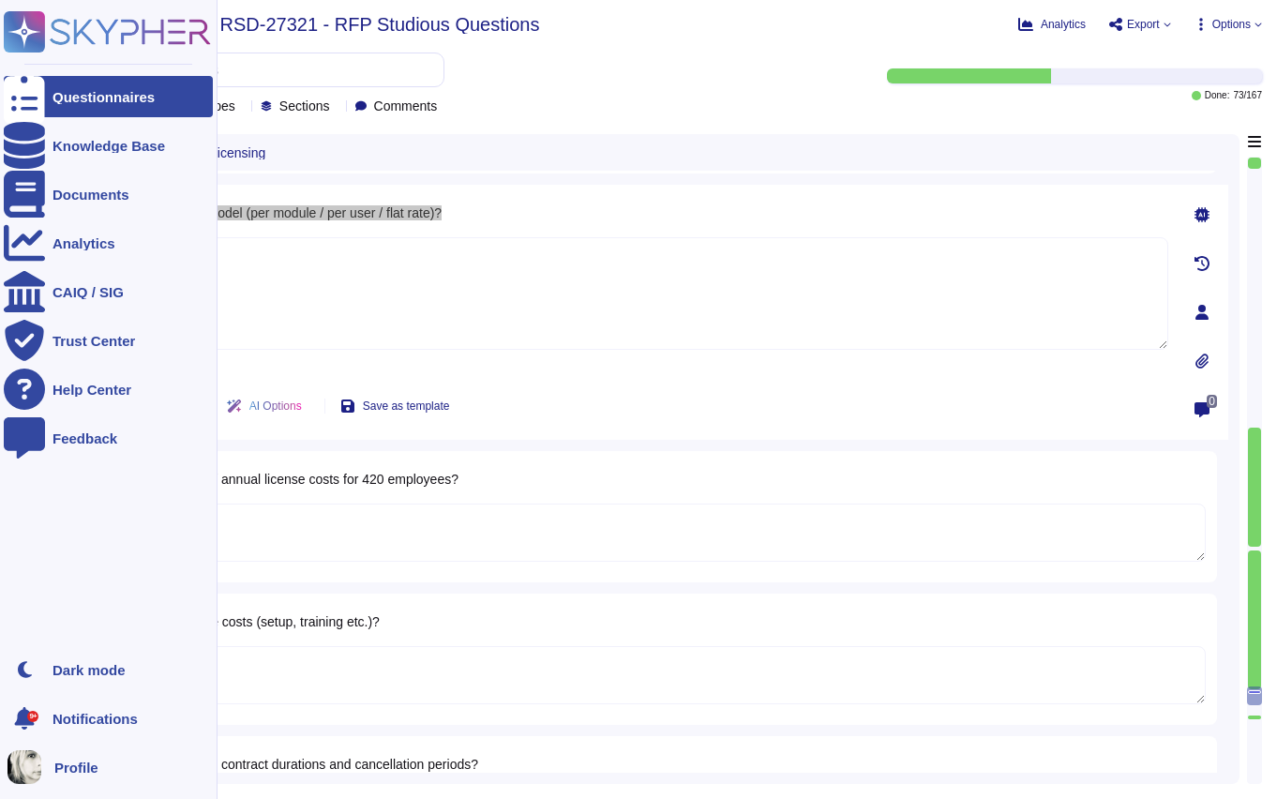
scroll to position [23626, 0]
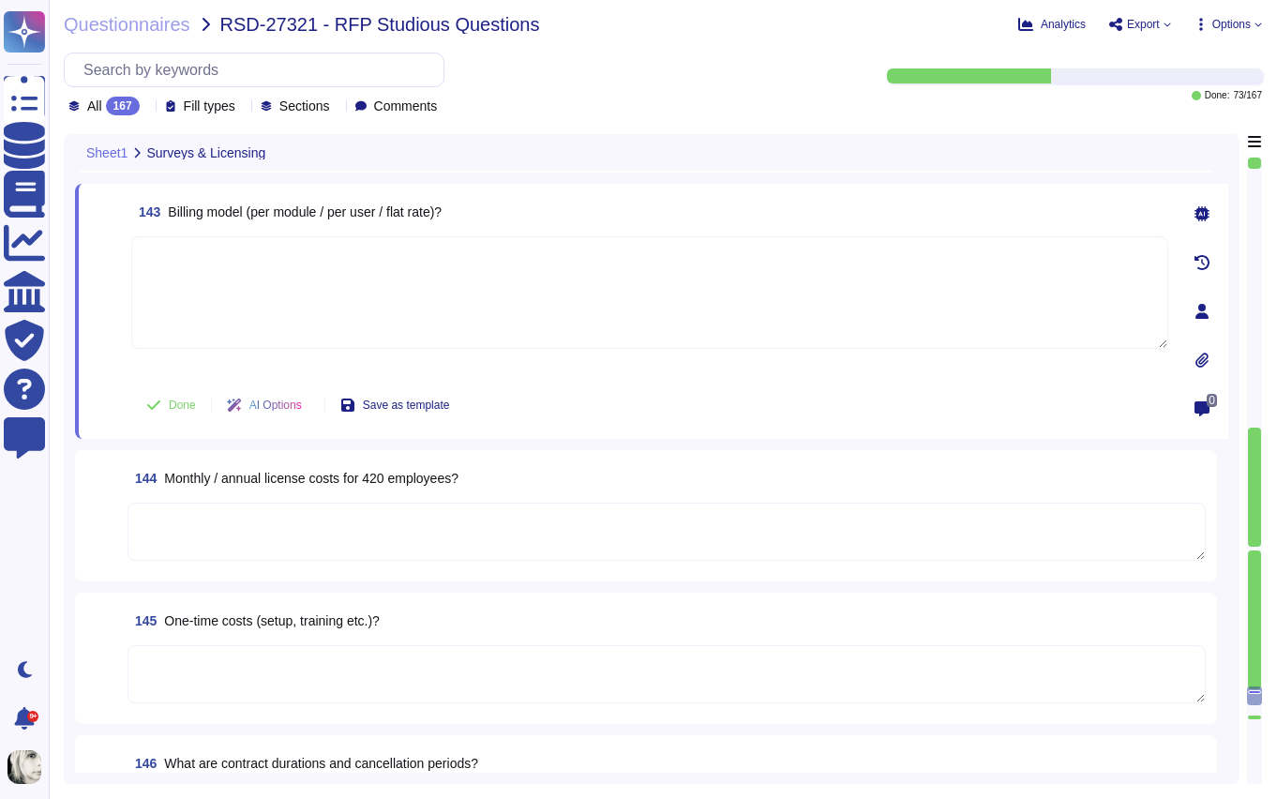
click at [497, 486] on div "144 Monthly / annual license costs for 420 employees?" at bounding box center [667, 478] width 1078 height 34
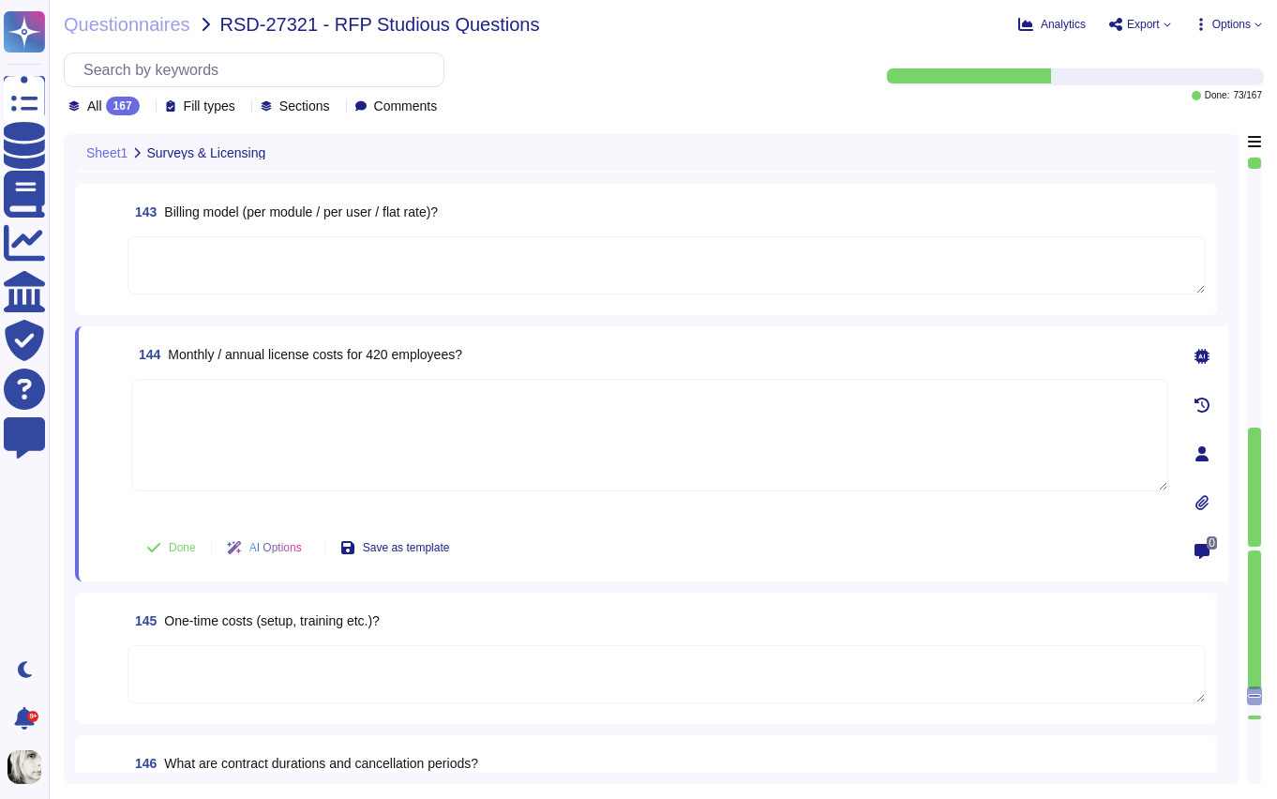
click at [1205, 453] on icon at bounding box center [1202, 453] width 15 height 15
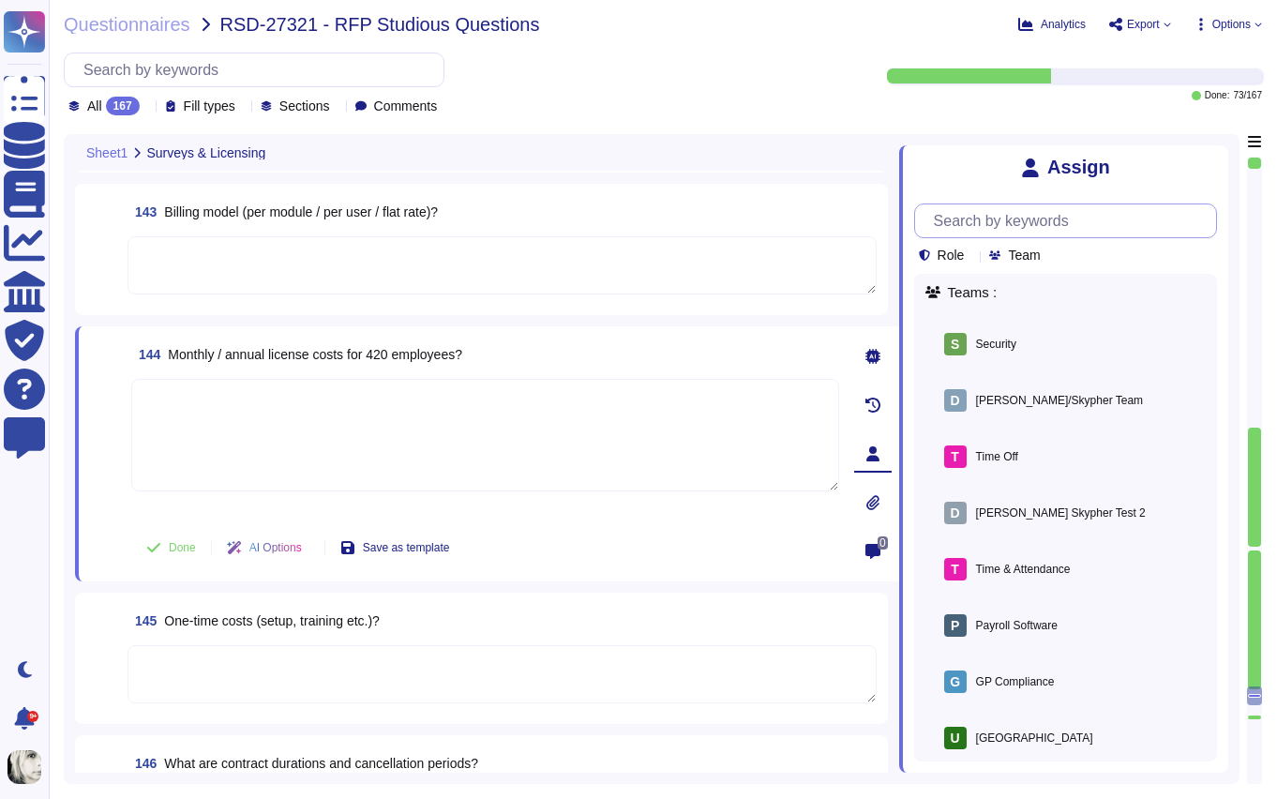
click at [1000, 228] on input "text" at bounding box center [1071, 220] width 292 height 33
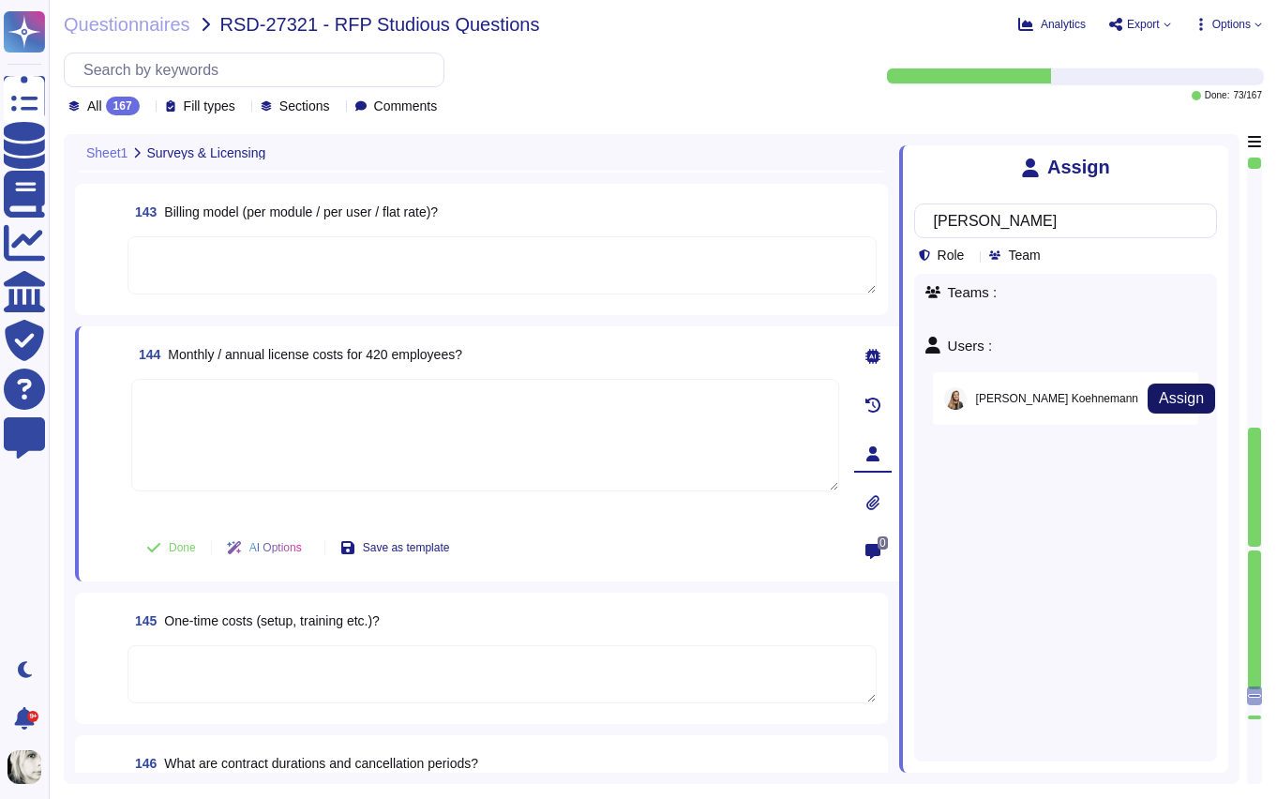
click at [1159, 400] on span "Assign" at bounding box center [1181, 398] width 45 height 15
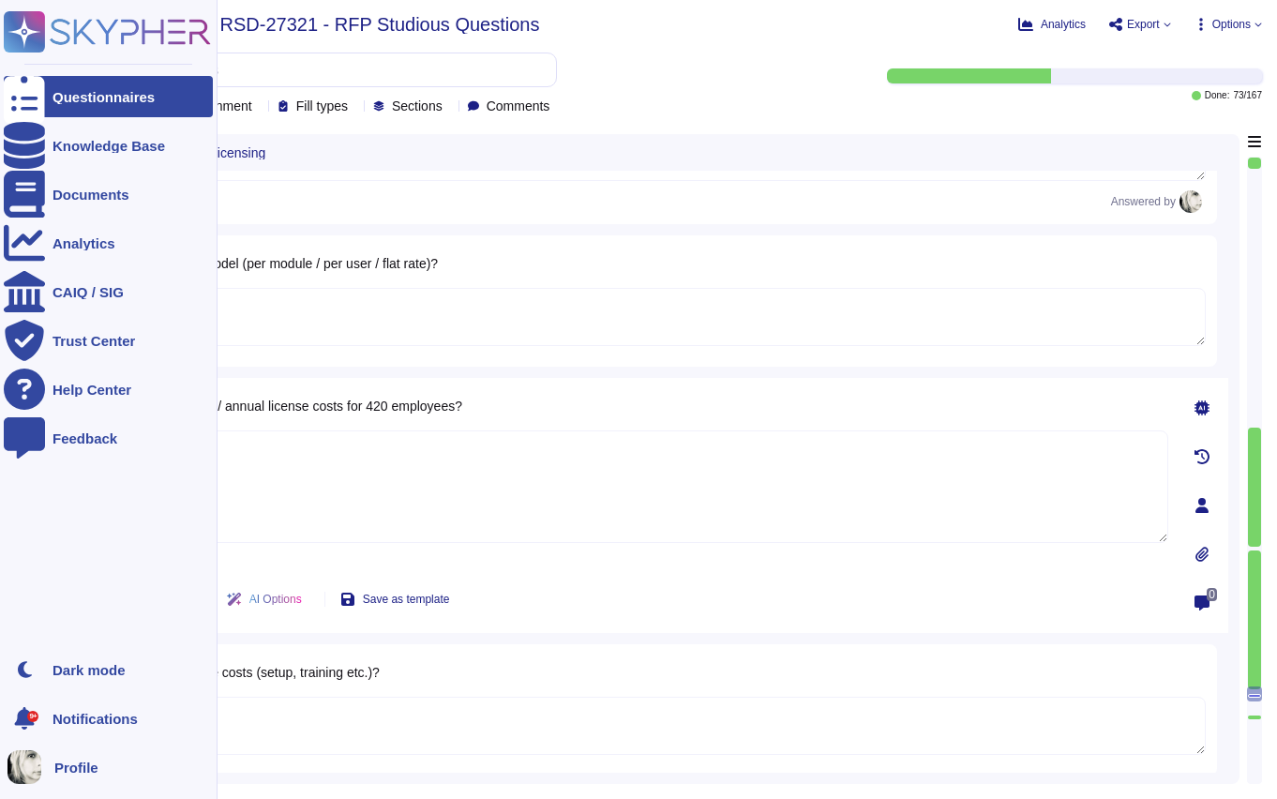
scroll to position [23574, 0]
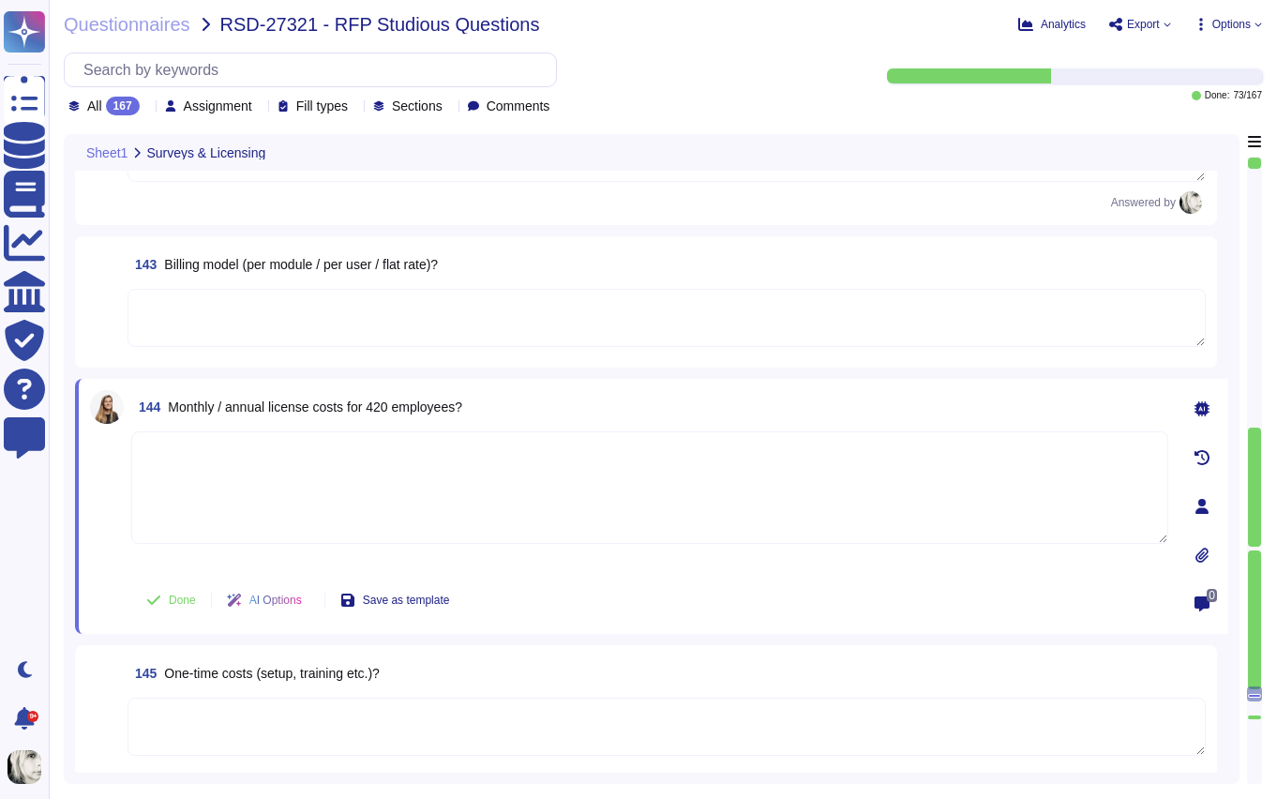
click at [244, 262] on span "Billing model (per module / per user / flat rate)?" at bounding box center [301, 264] width 274 height 15
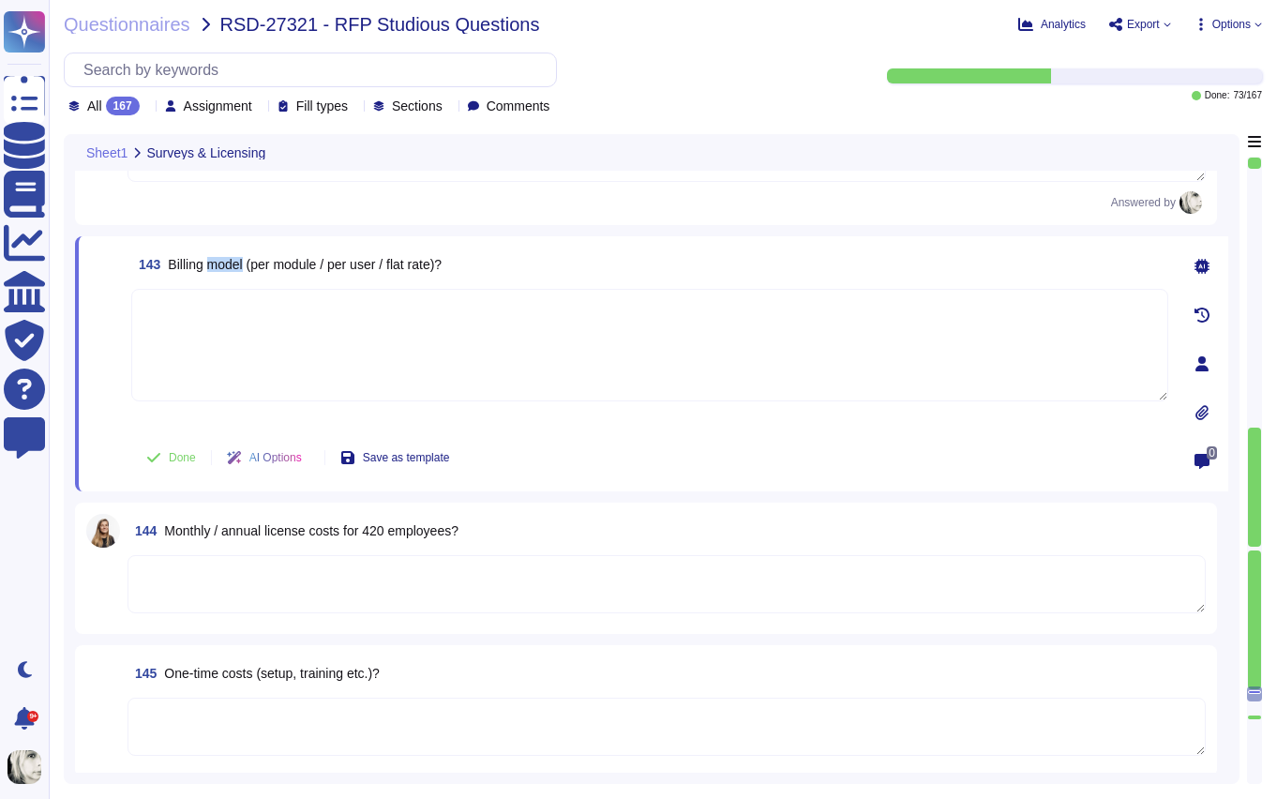
click at [244, 262] on span "Billing model (per module / per user / flat rate)?" at bounding box center [305, 264] width 274 height 15
click at [208, 333] on textarea at bounding box center [649, 345] width 1037 height 113
paste textarea "Deel offers flexible billing models tailored to the service and client needs. C…"
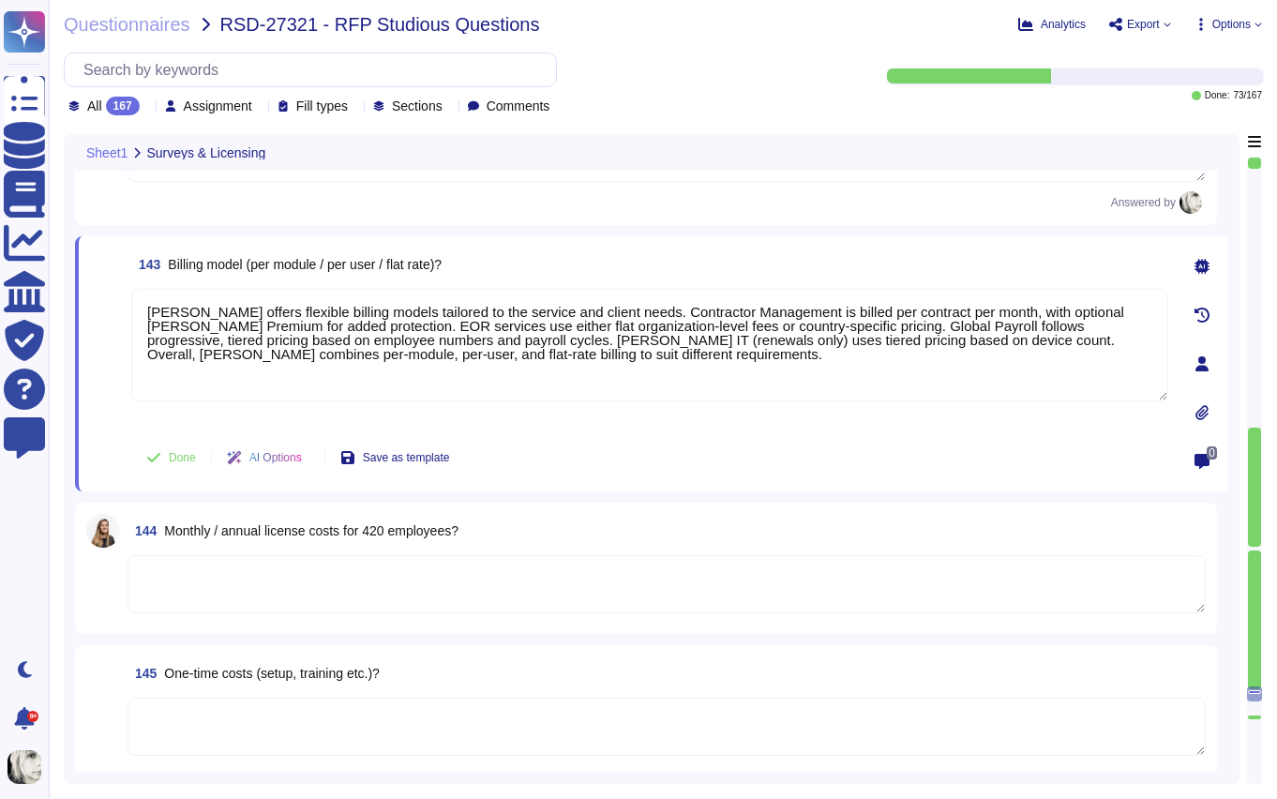
click at [98, 416] on span at bounding box center [107, 358] width 34 height 139
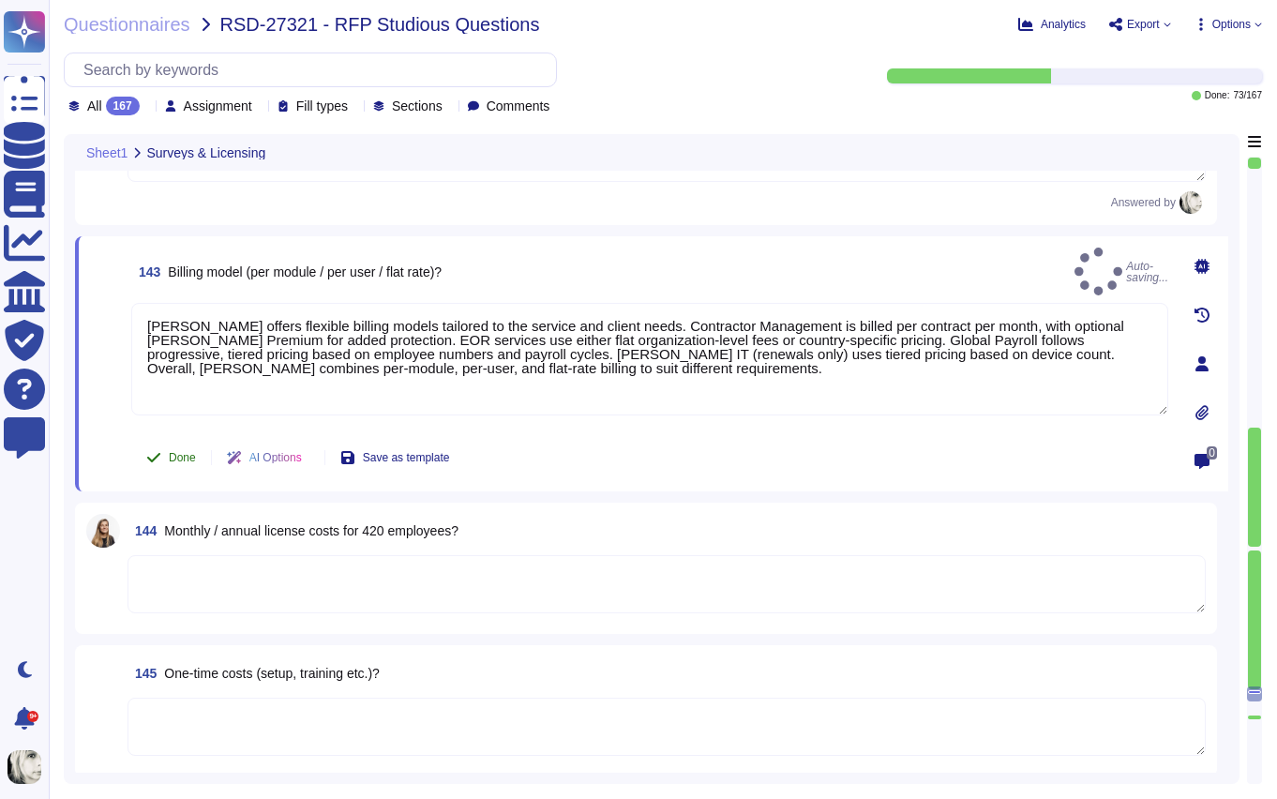
click at [166, 457] on button "Done" at bounding box center [171, 458] width 80 height 38
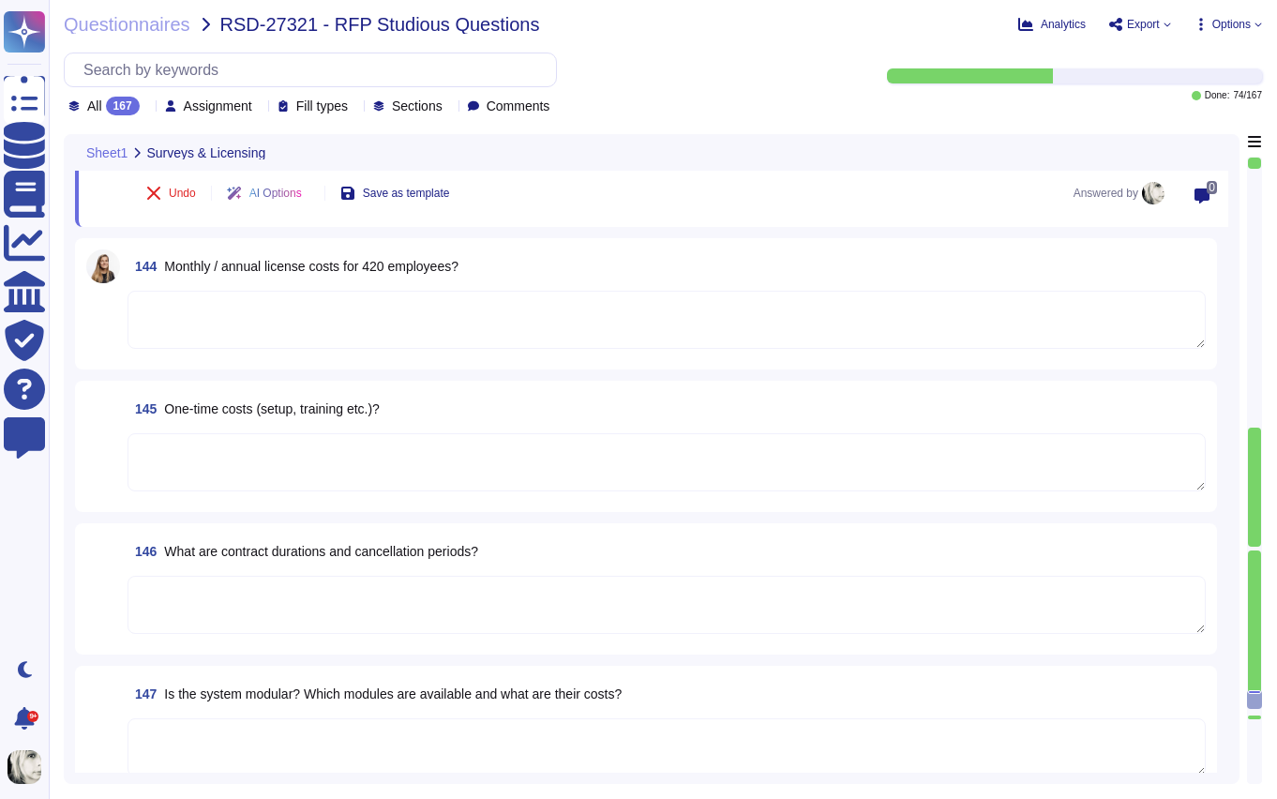
scroll to position [23829, 0]
click at [210, 409] on span "One‑time costs (setup, training etc.)?" at bounding box center [272, 406] width 216 height 15
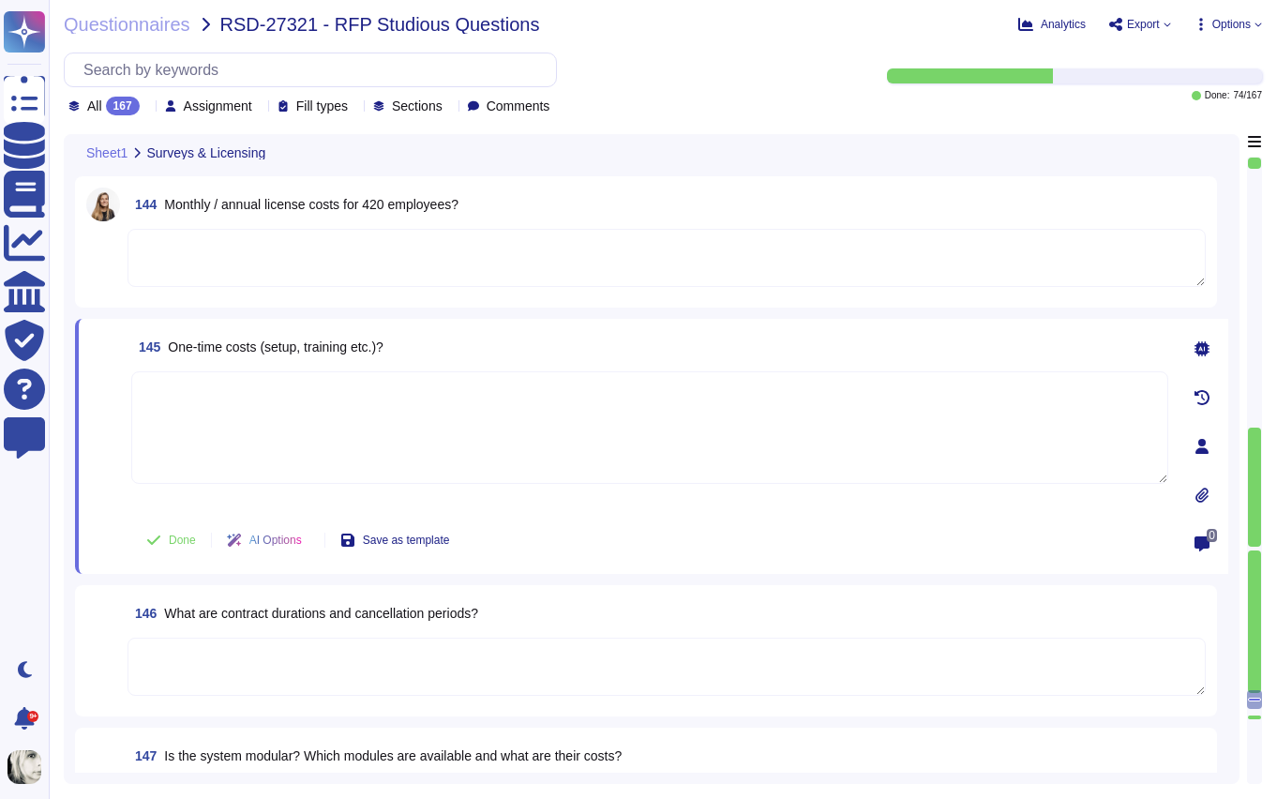
click at [210, 409] on textarea at bounding box center [649, 427] width 1037 height 113
click at [228, 342] on span "One‑time costs (setup, training etc.)?" at bounding box center [276, 346] width 216 height 15
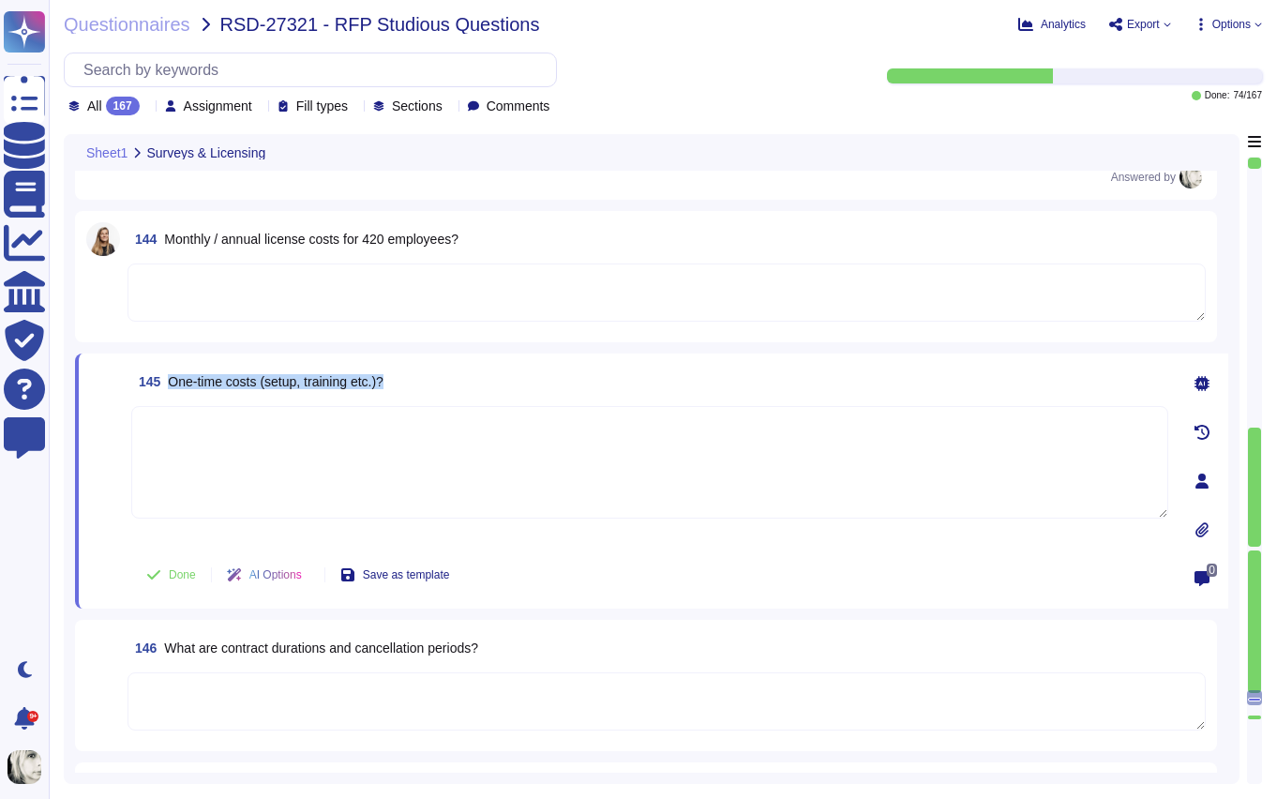
scroll to position [23744, 0]
click at [1199, 484] on icon at bounding box center [1202, 480] width 13 height 15
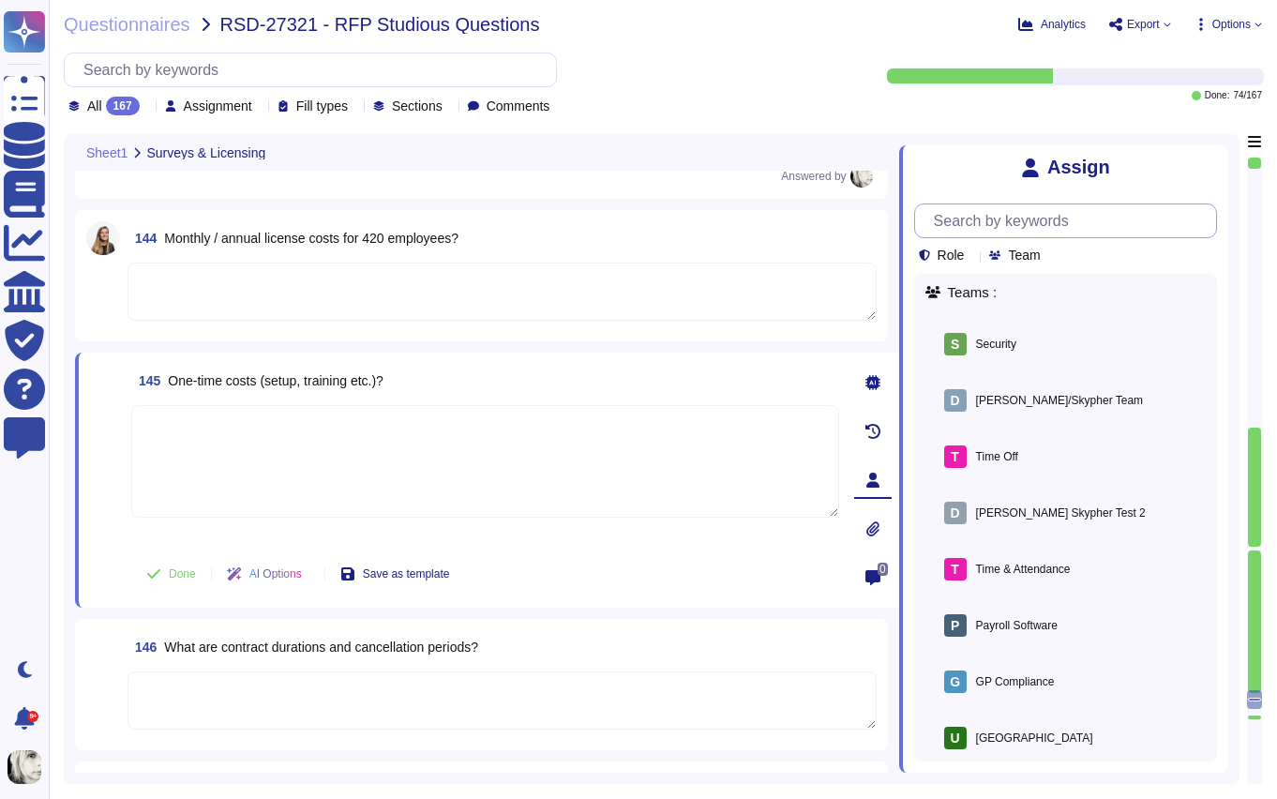
click at [1009, 228] on input "text" at bounding box center [1071, 220] width 292 height 33
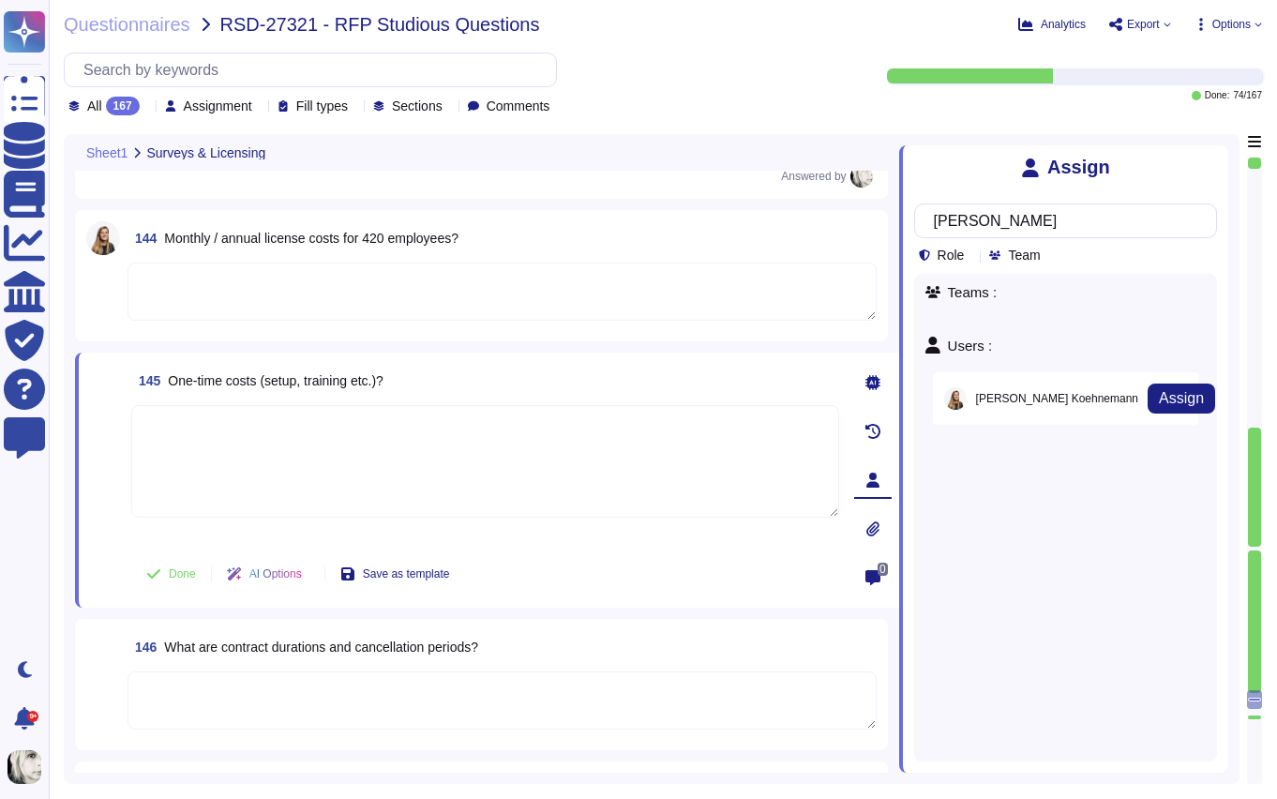
drag, startPoint x: 1026, startPoint y: 401, endPoint x: 1077, endPoint y: 397, distance: 51.8
click at [1026, 401] on span "Julia Koehnemann" at bounding box center [1057, 398] width 162 height 11
click at [1159, 393] on span "Assign" at bounding box center [1181, 398] width 45 height 15
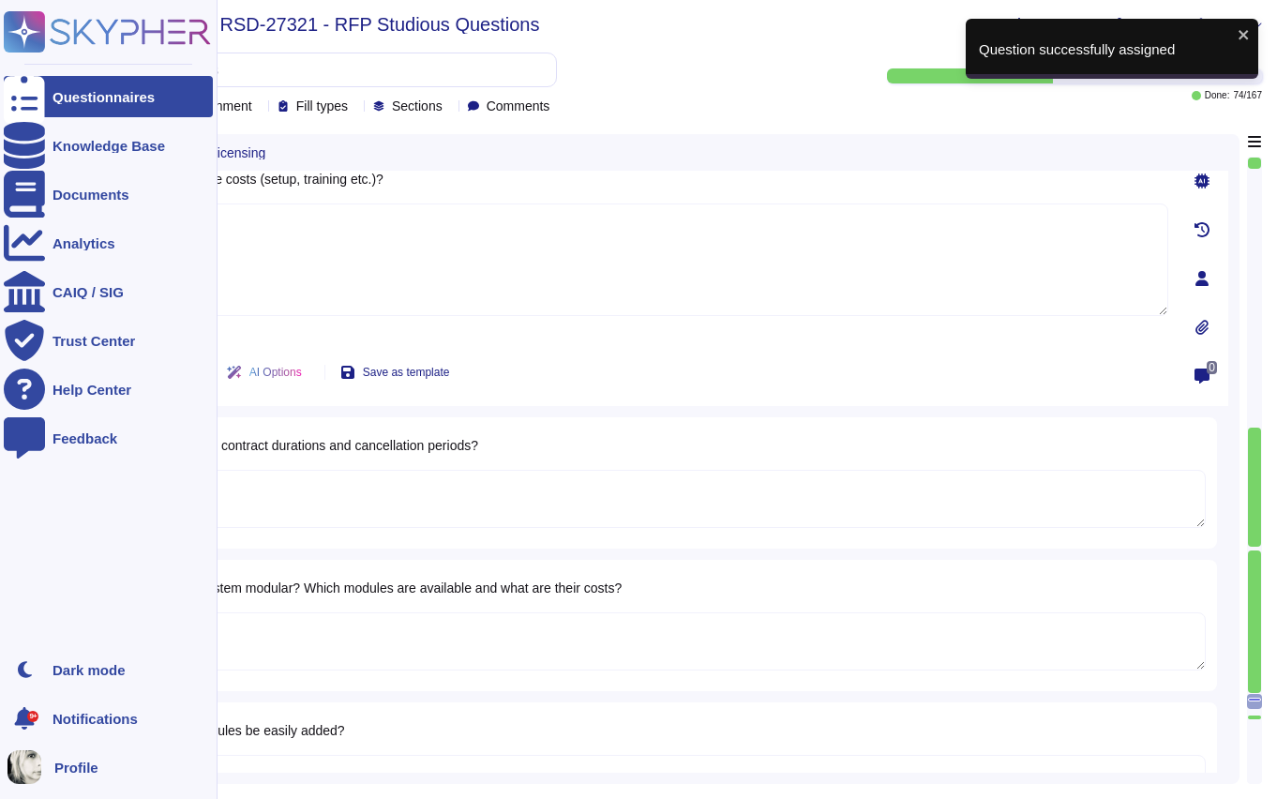
scroll to position [24025, 0]
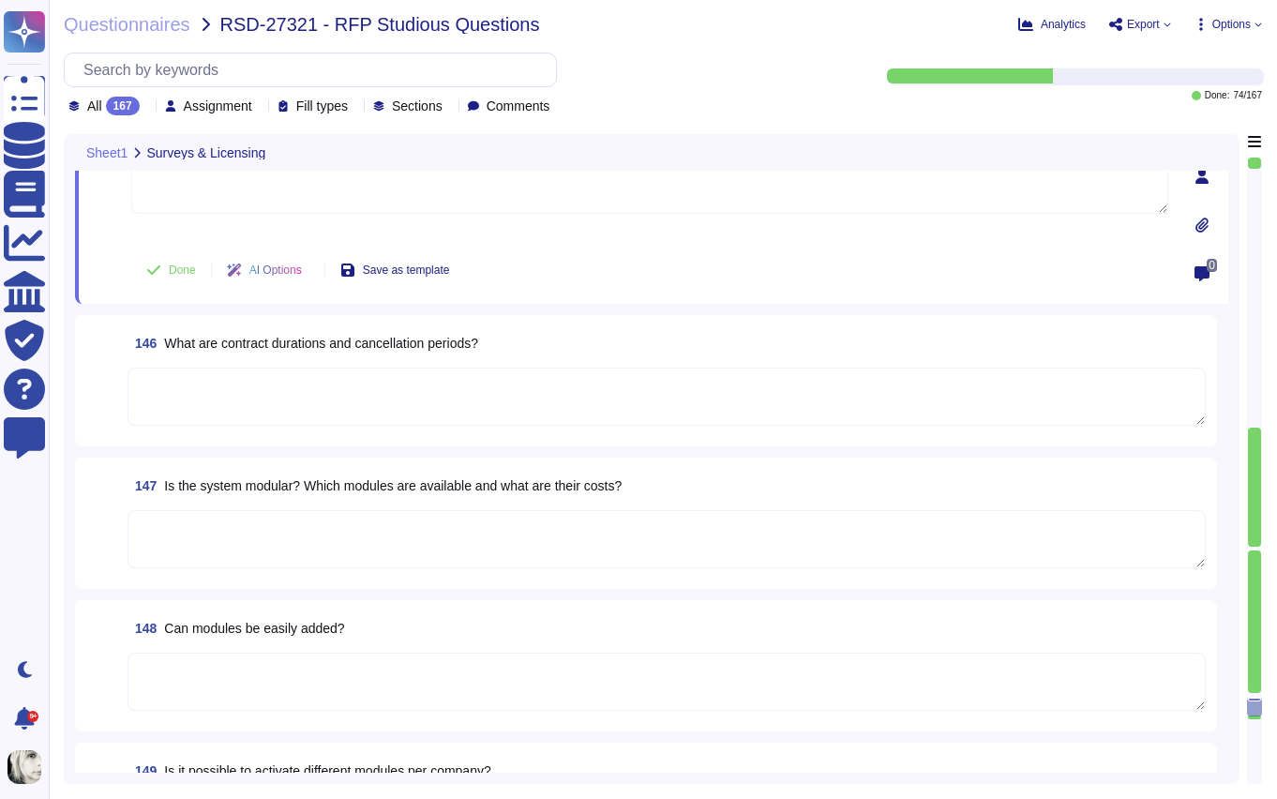
click at [284, 345] on span "What are contract durations and cancellation periods?" at bounding box center [321, 343] width 314 height 15
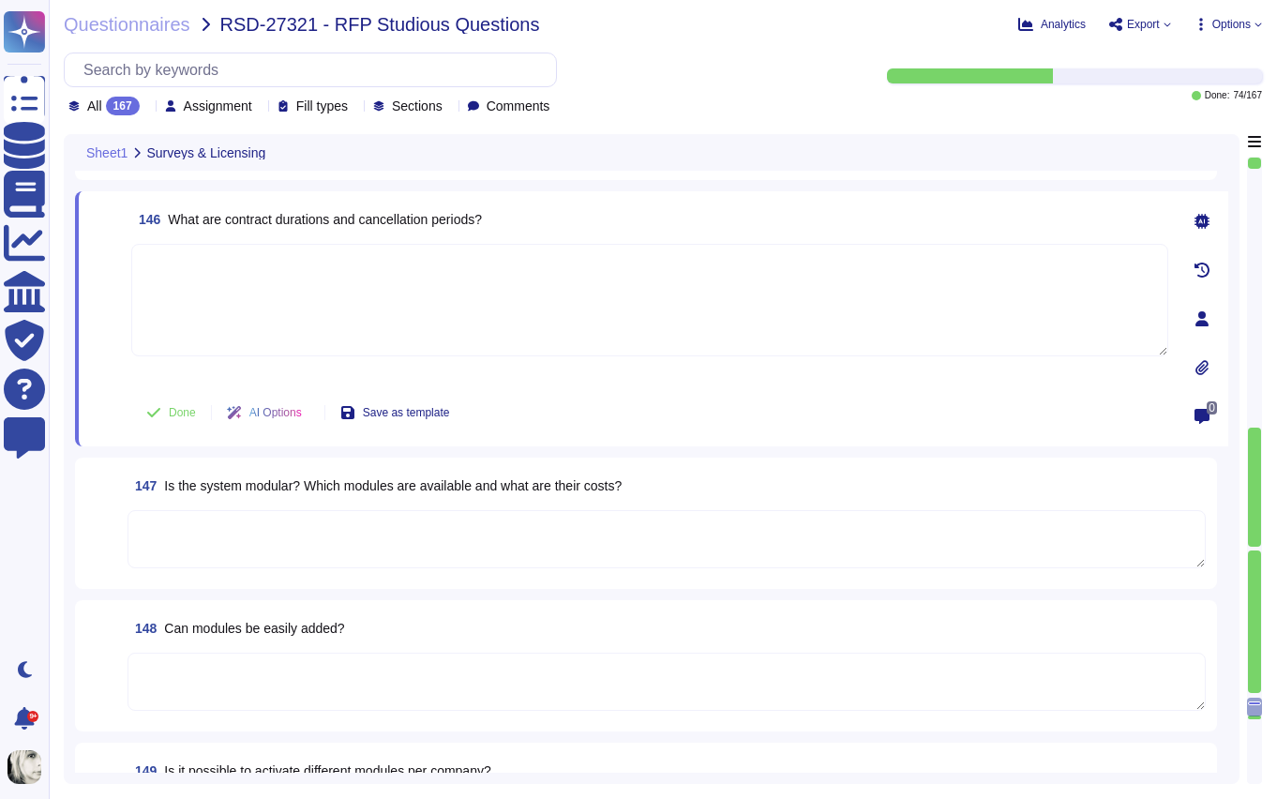
click at [284, 345] on textarea at bounding box center [649, 300] width 1037 height 113
click at [289, 218] on span "What are contract durations and cancellation periods?" at bounding box center [325, 219] width 314 height 15
click at [236, 294] on textarea at bounding box center [649, 300] width 1037 height 113
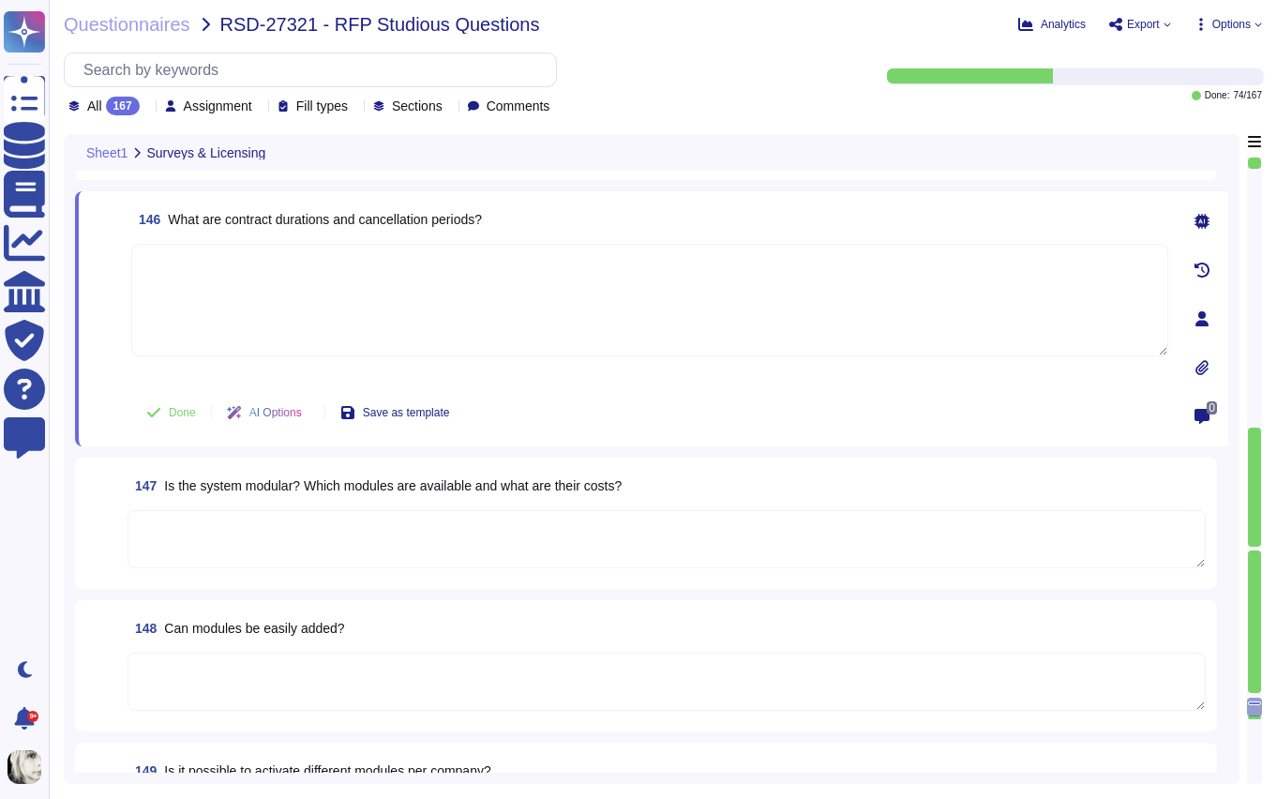
paste textarea "Contract durations and cancellation periods vary by contract type and country. …"
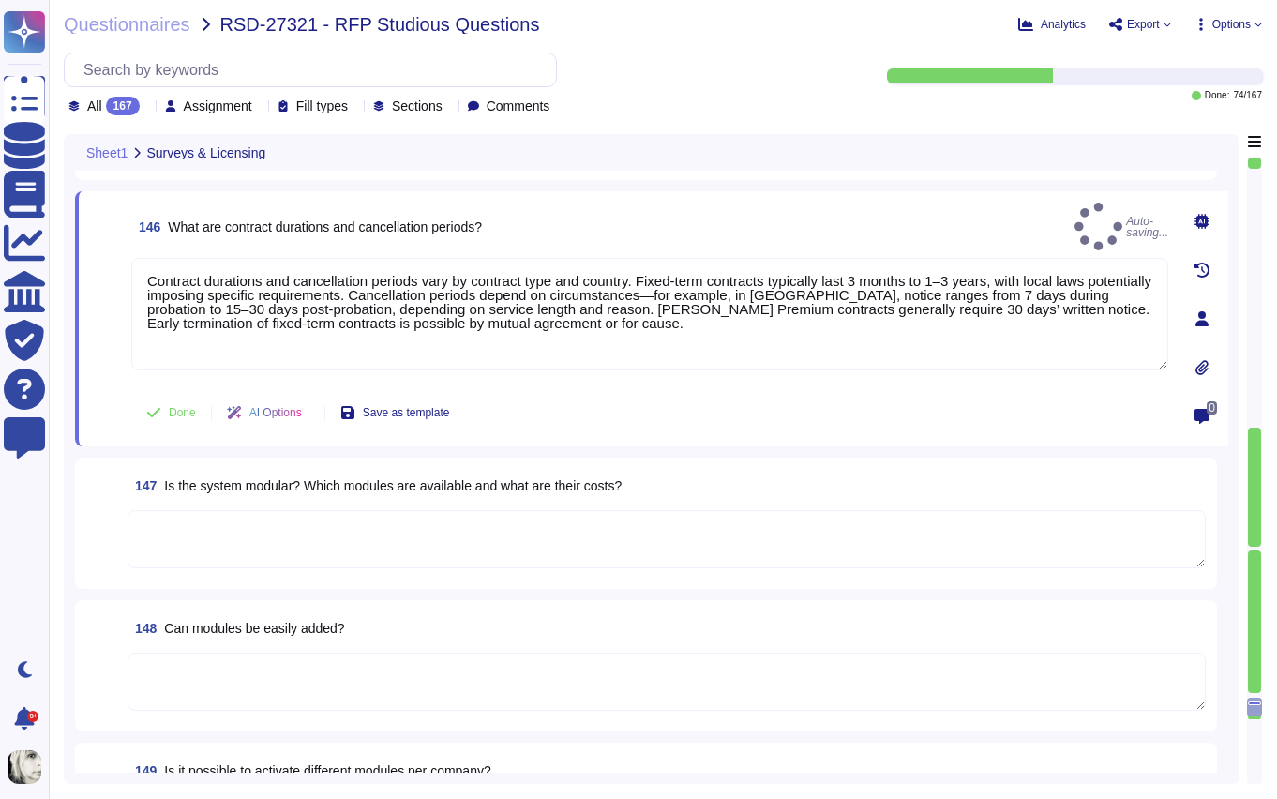
click at [97, 361] on span at bounding box center [107, 320] width 34 height 125
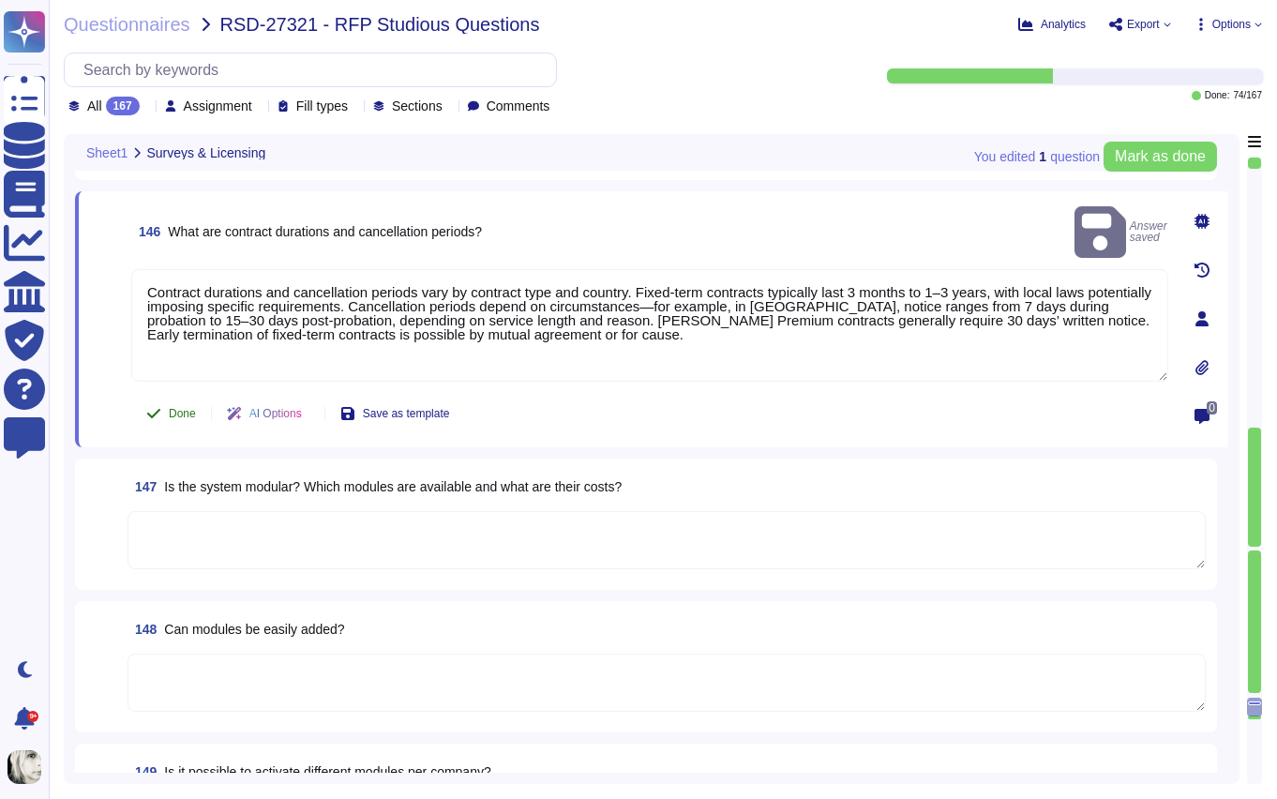
click at [174, 410] on span "Done" at bounding box center [182, 413] width 27 height 11
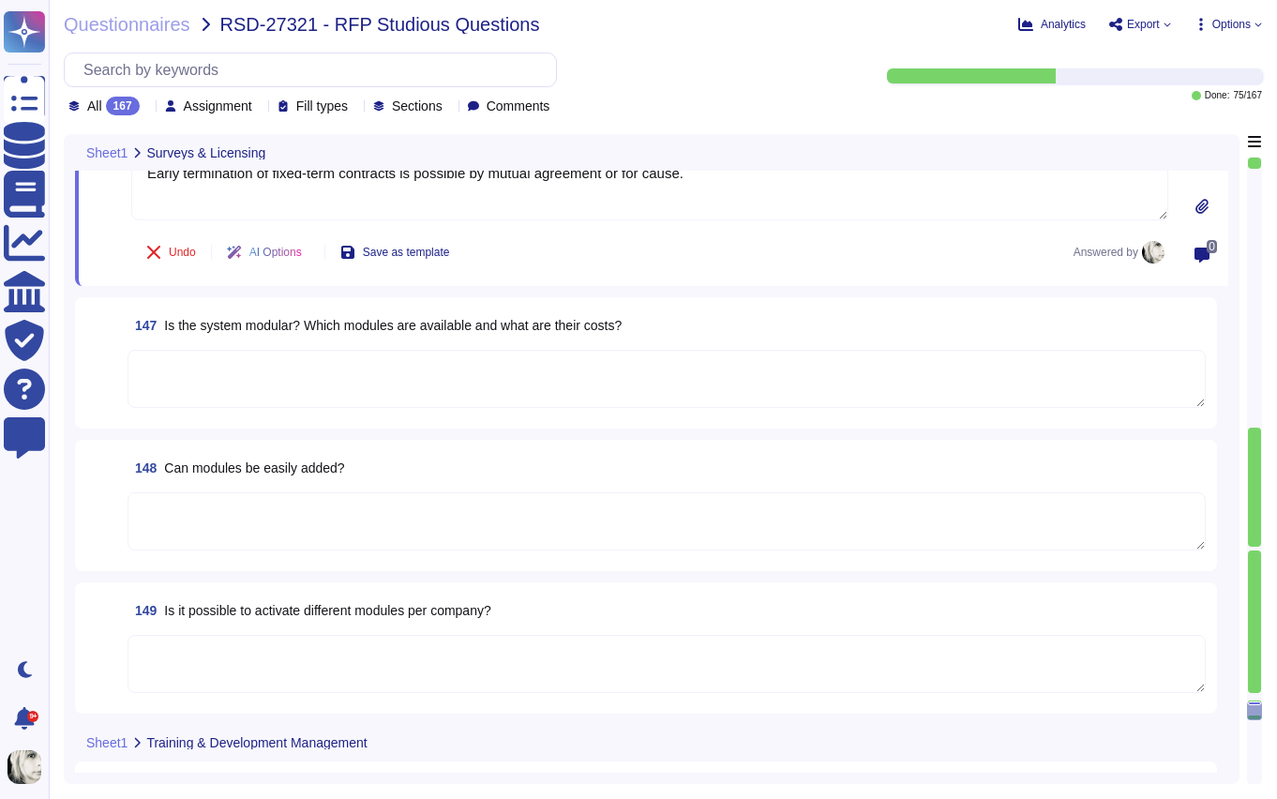
scroll to position [24195, 0]
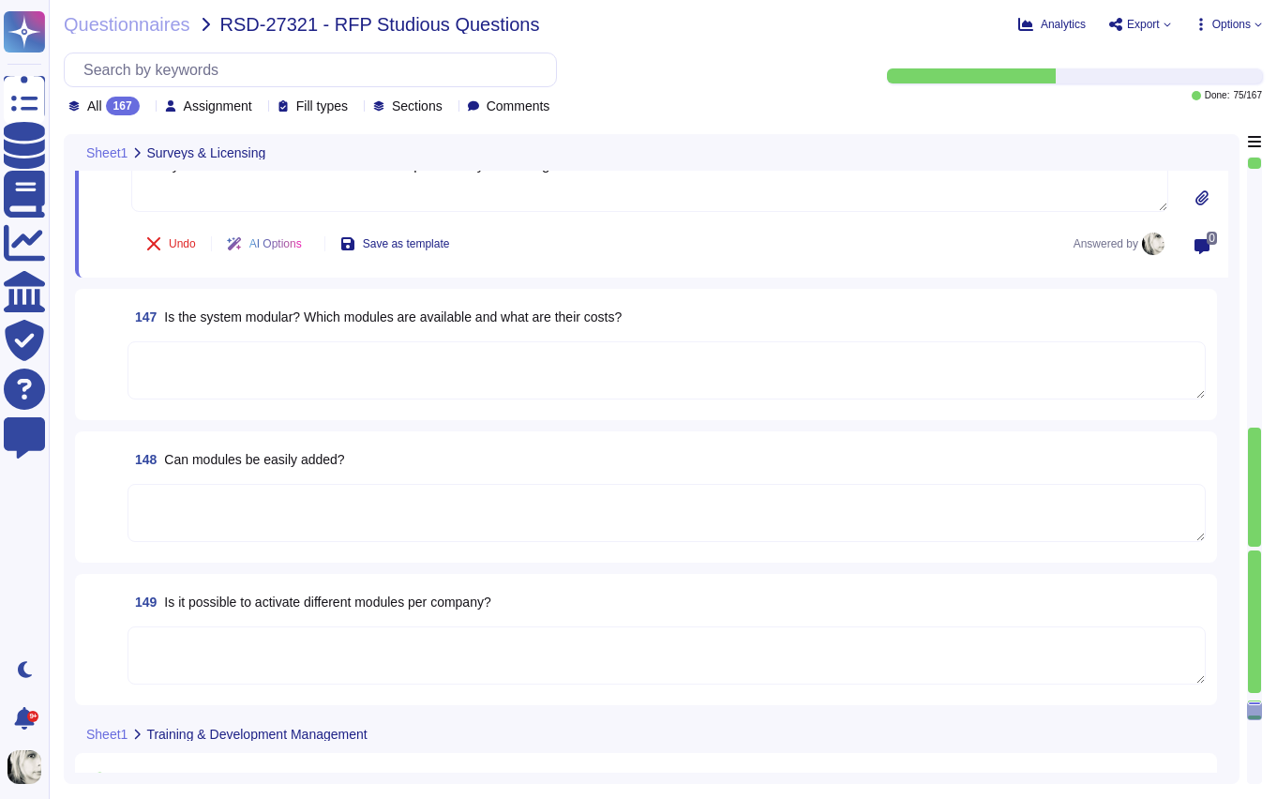
click at [264, 319] on span "Is the system modular? Which modules are available and what are their costs?" at bounding box center [393, 316] width 458 height 15
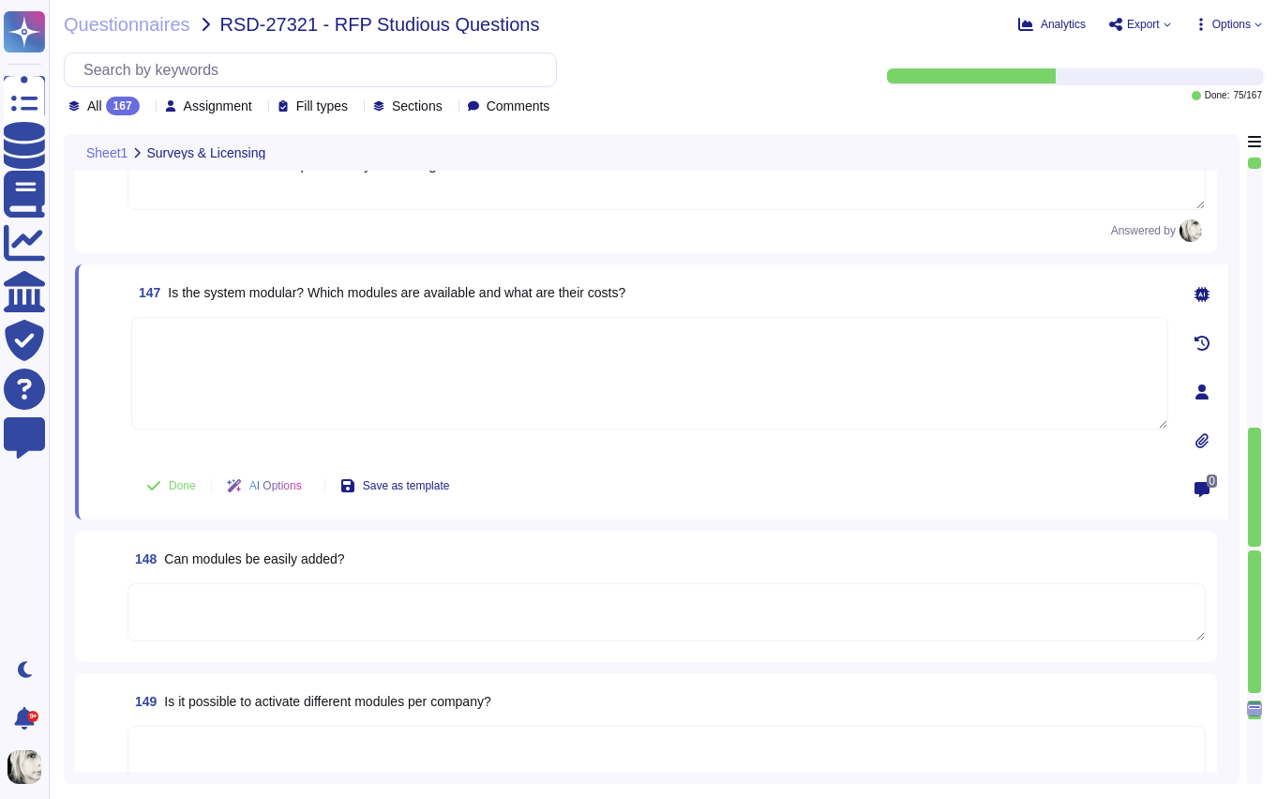
click at [264, 319] on textarea at bounding box center [649, 373] width 1037 height 113
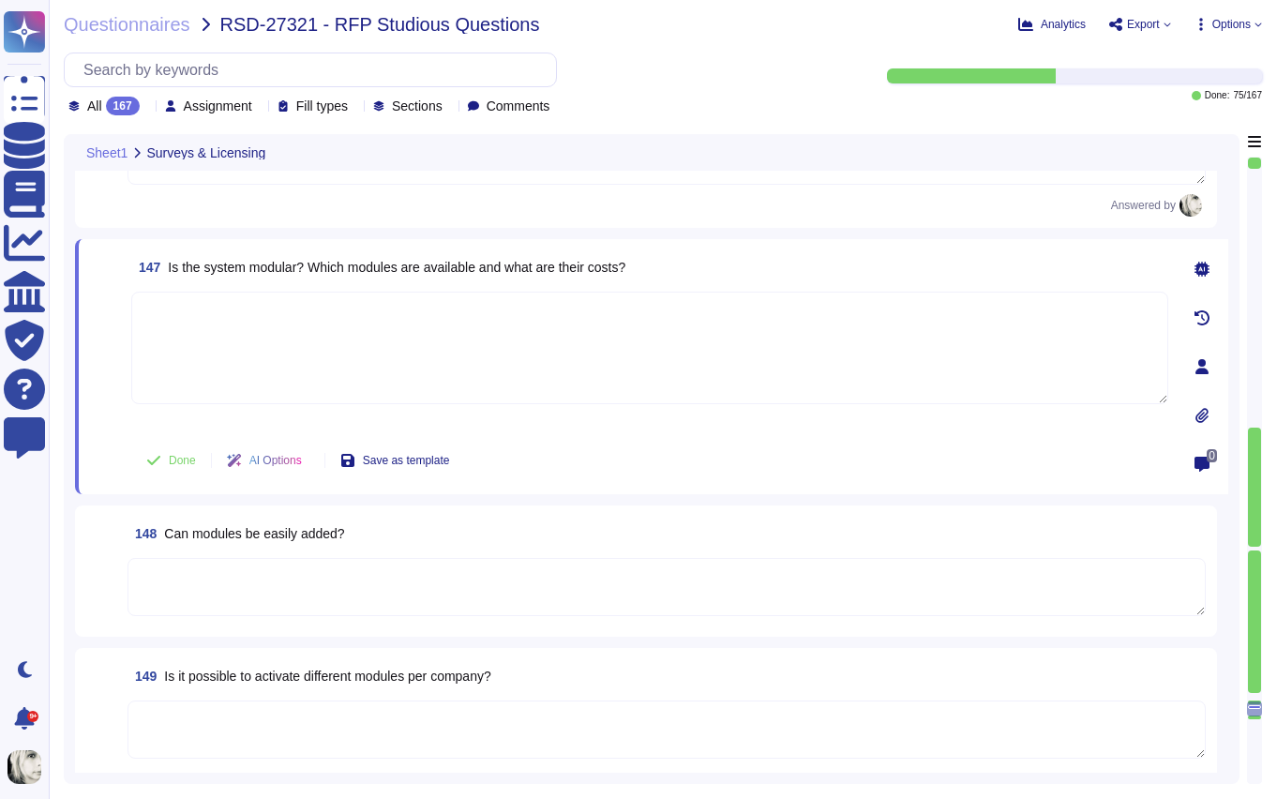
click at [1203, 370] on icon at bounding box center [1202, 366] width 13 height 15
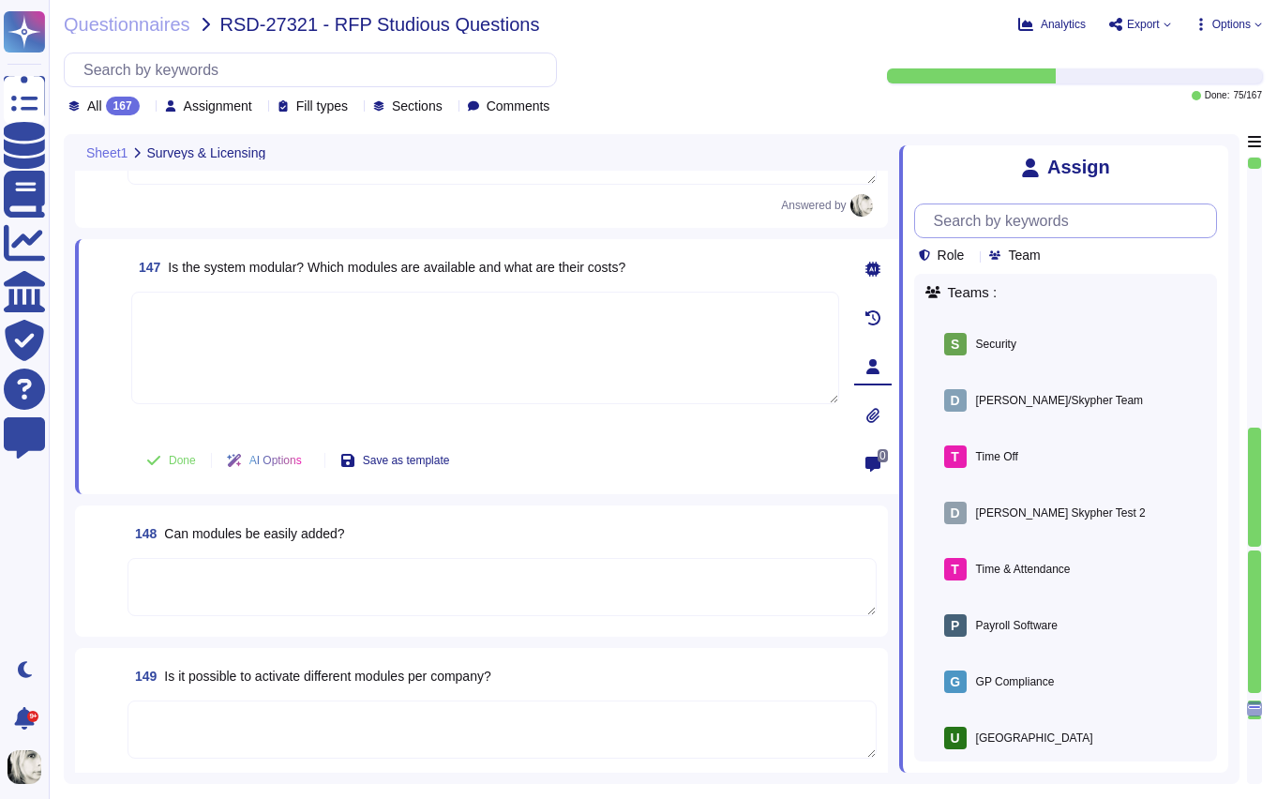
click at [993, 222] on input "text" at bounding box center [1071, 220] width 292 height 33
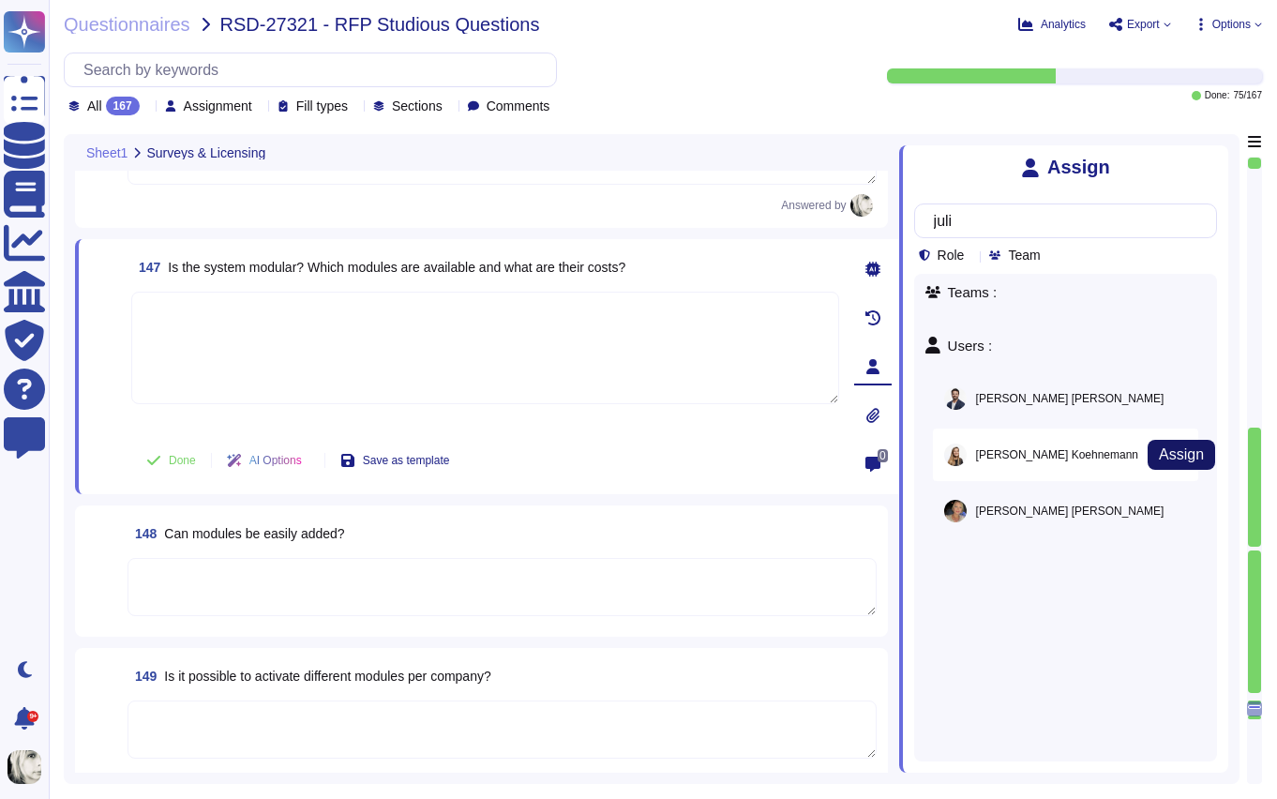
click at [1159, 453] on span "Assign" at bounding box center [1181, 454] width 45 height 15
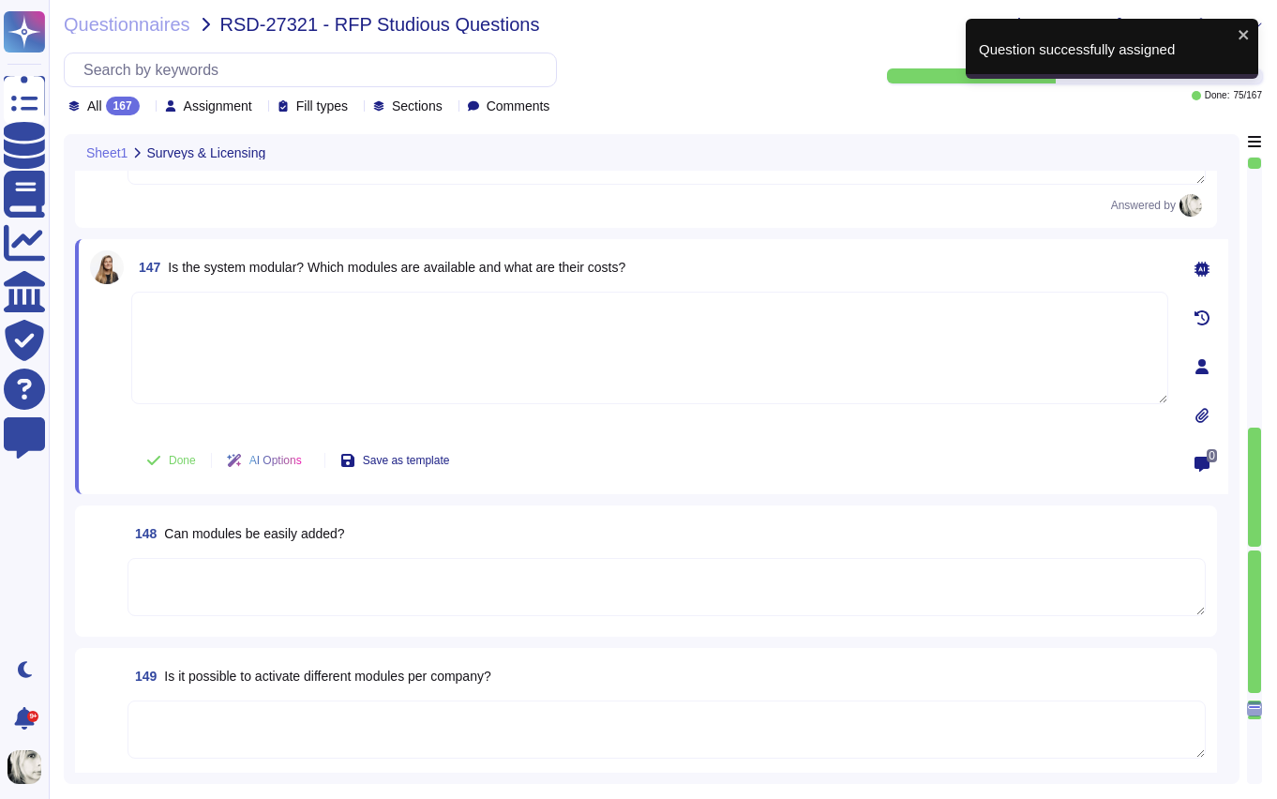
click at [126, 411] on div "147 Is the system modular? Which modules are available and what are their costs…" at bounding box center [629, 366] width 1078 height 233
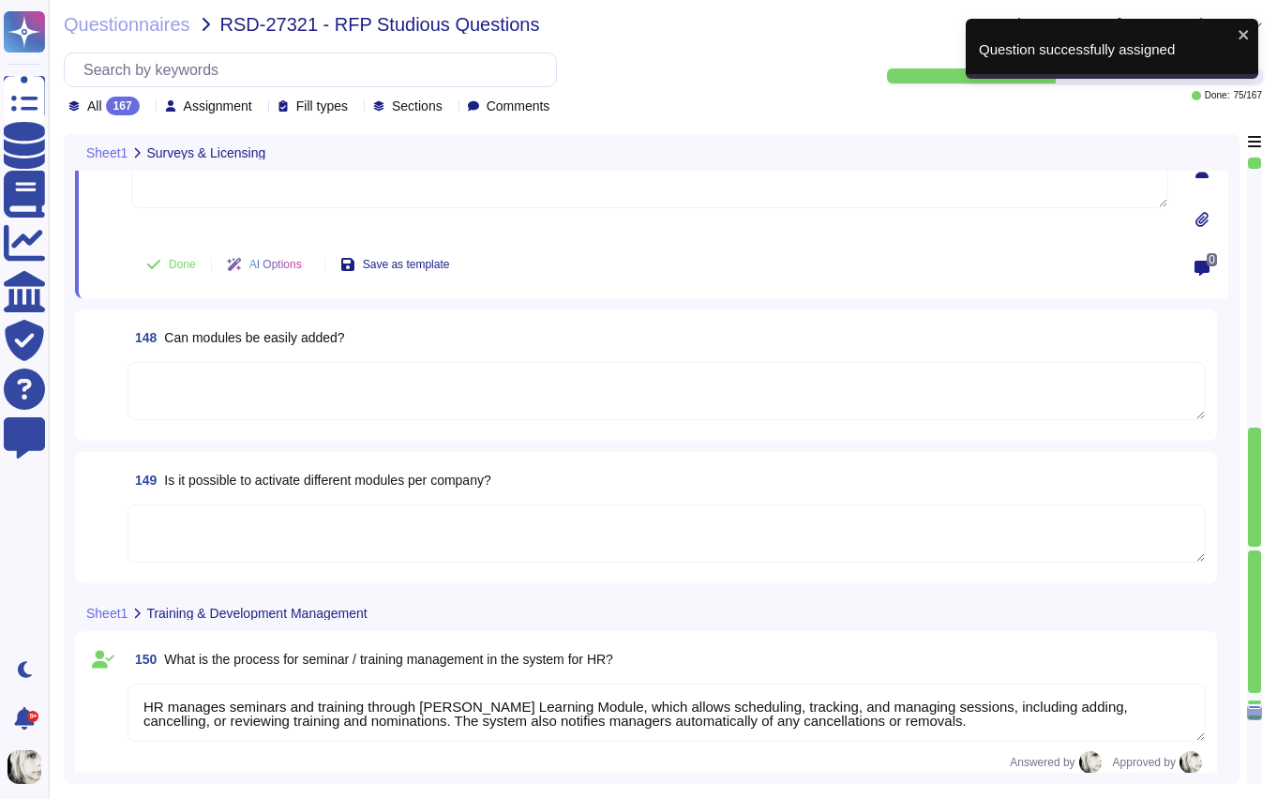
scroll to position [24372, 0]
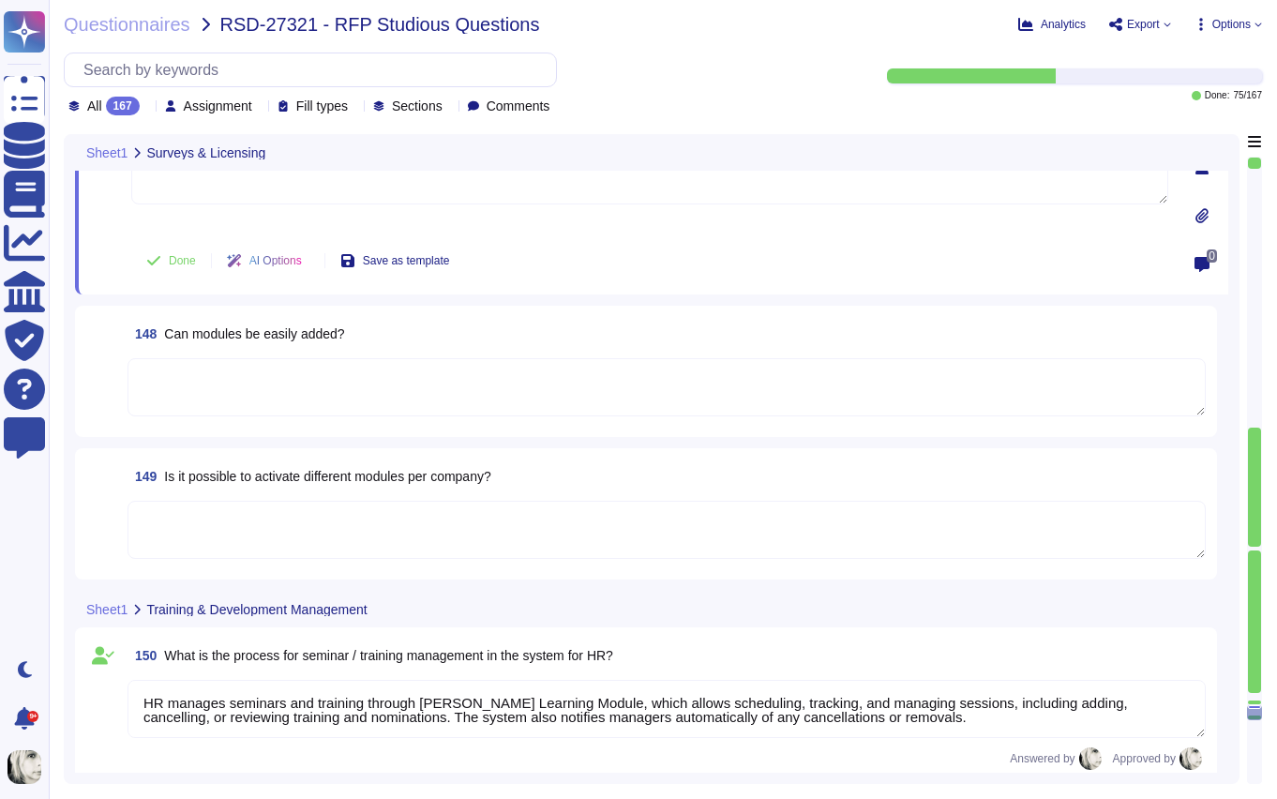
click at [269, 331] on span "Can modules be easily added?" at bounding box center [254, 333] width 180 height 15
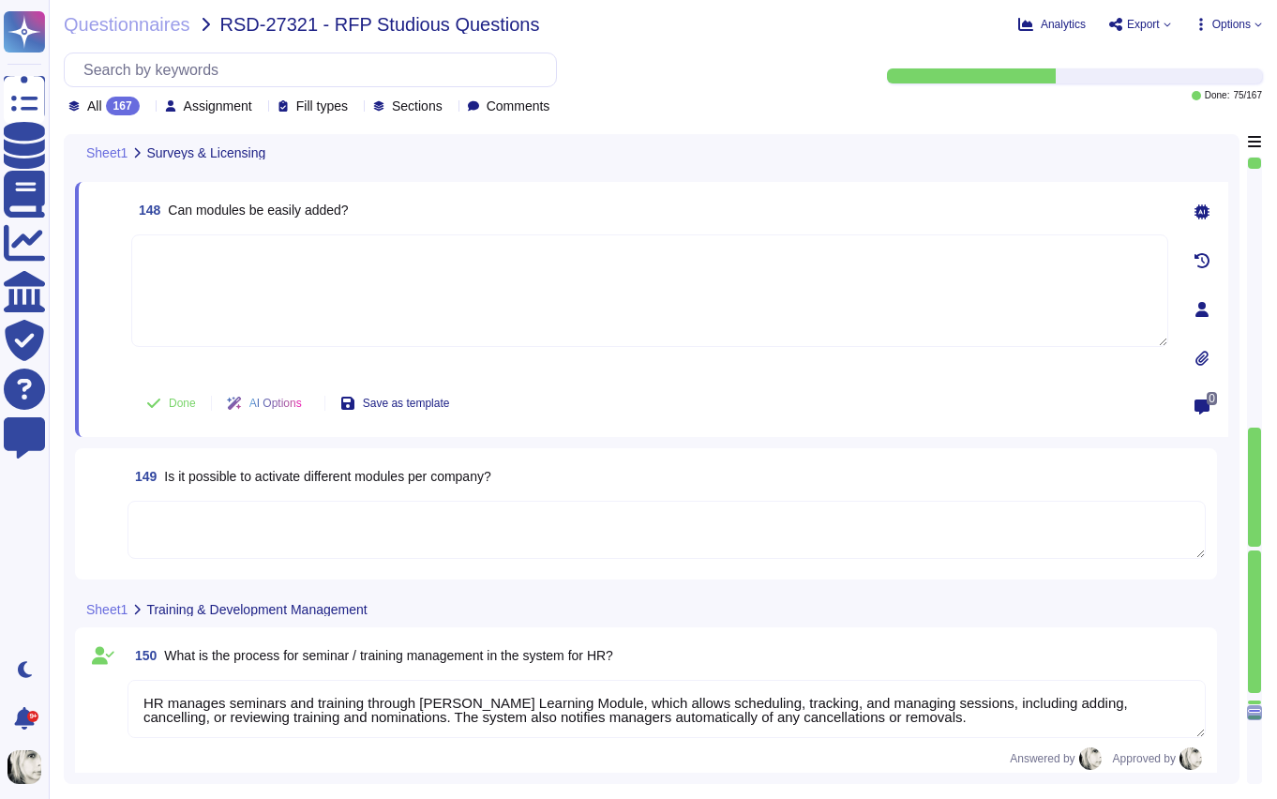
click at [269, 331] on textarea at bounding box center [649, 290] width 1037 height 113
click at [299, 212] on span "Can modules be easily added?" at bounding box center [258, 210] width 180 height 15
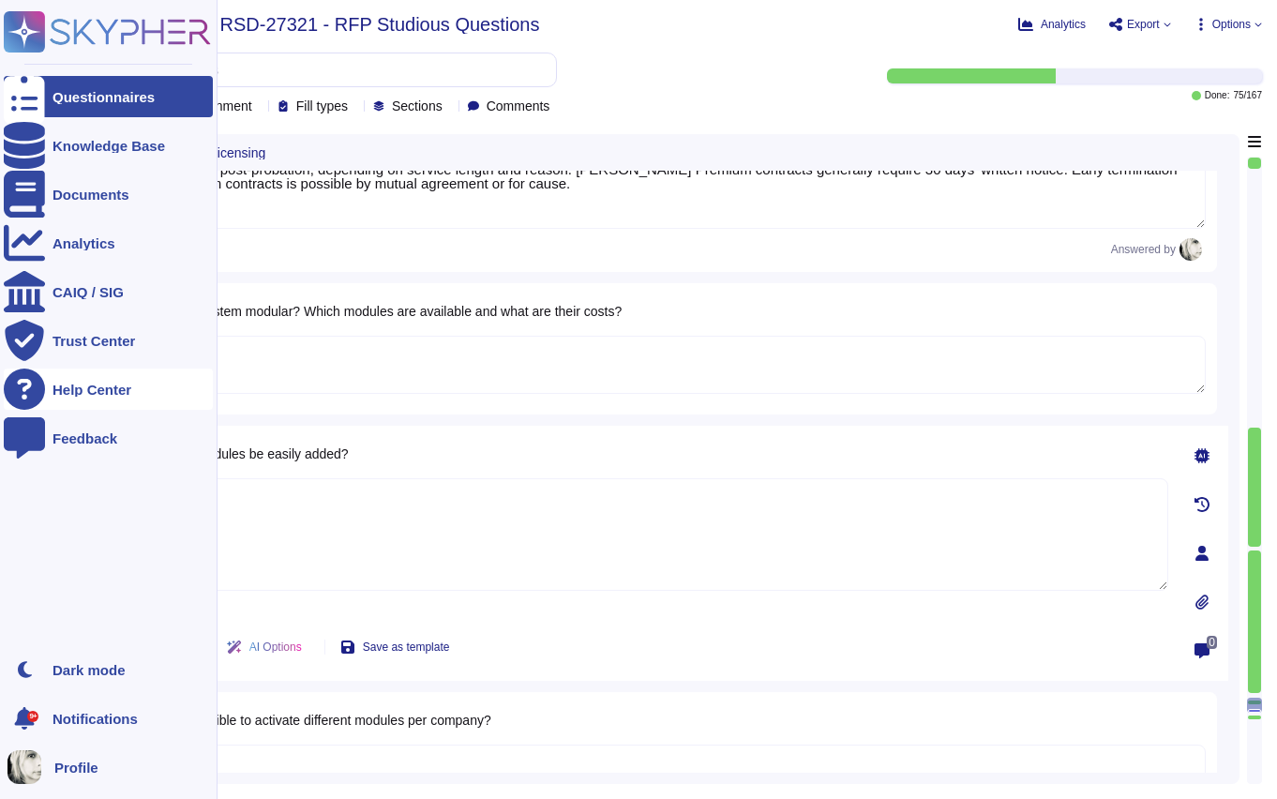
scroll to position [24141, 0]
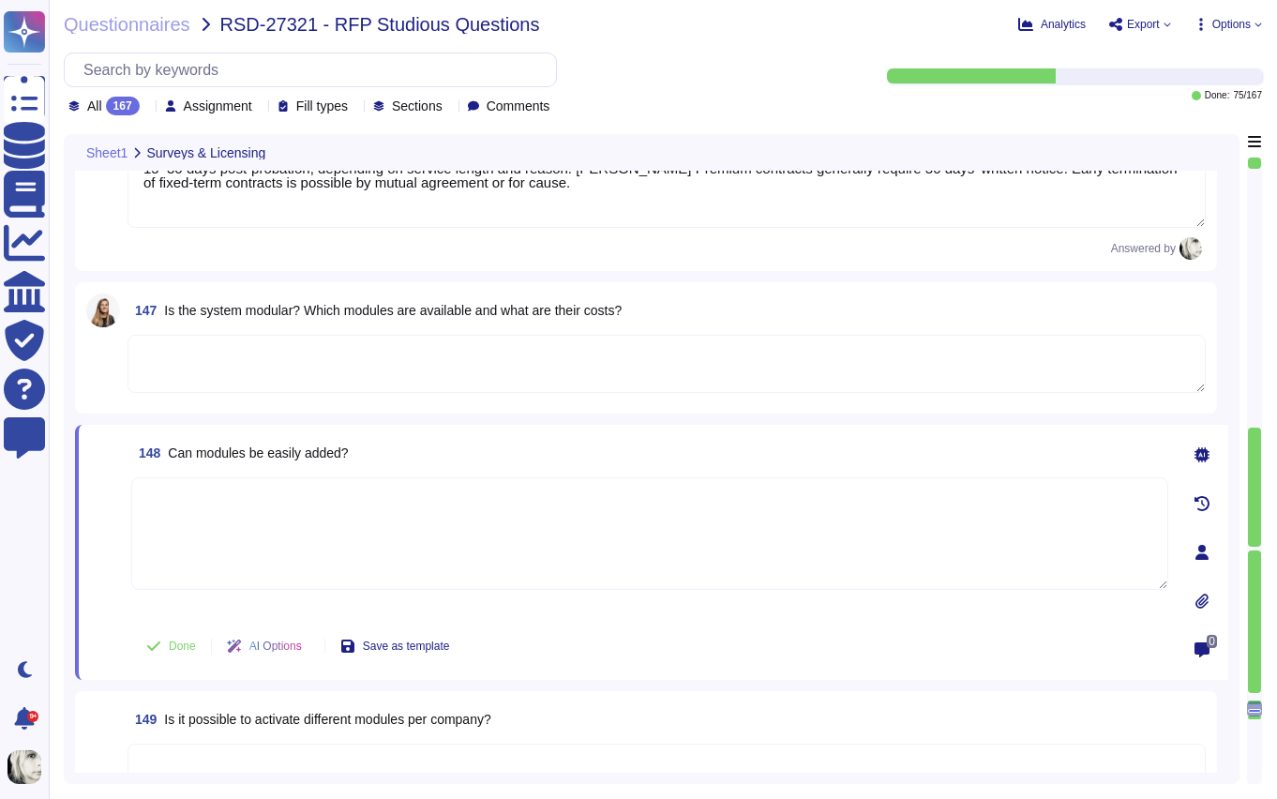
click at [218, 454] on span "Can modules be easily added?" at bounding box center [258, 452] width 180 height 15
click at [230, 521] on textarea at bounding box center [649, 533] width 1037 height 113
paste textarea "Yes, modules can be easily added and configured through Deel’s admin interface.…"
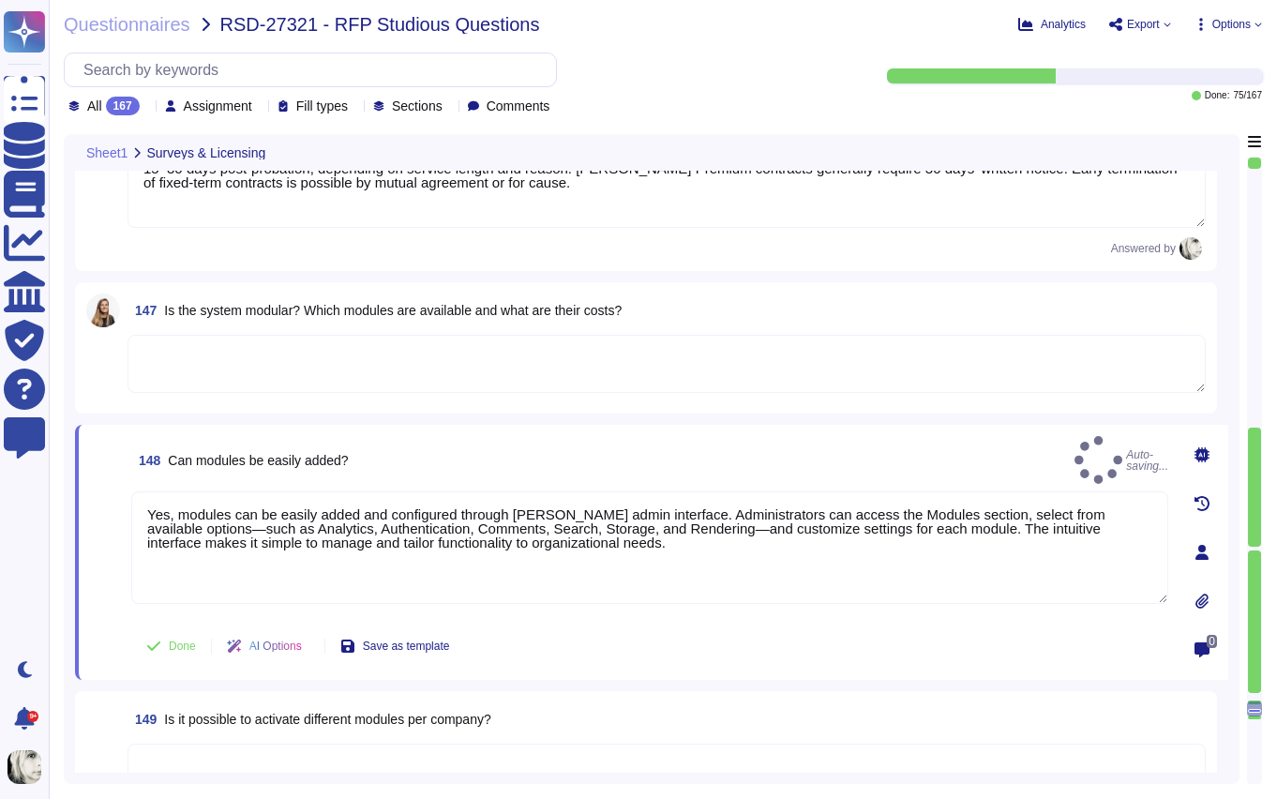
click at [111, 494] on span at bounding box center [107, 553] width 34 height 125
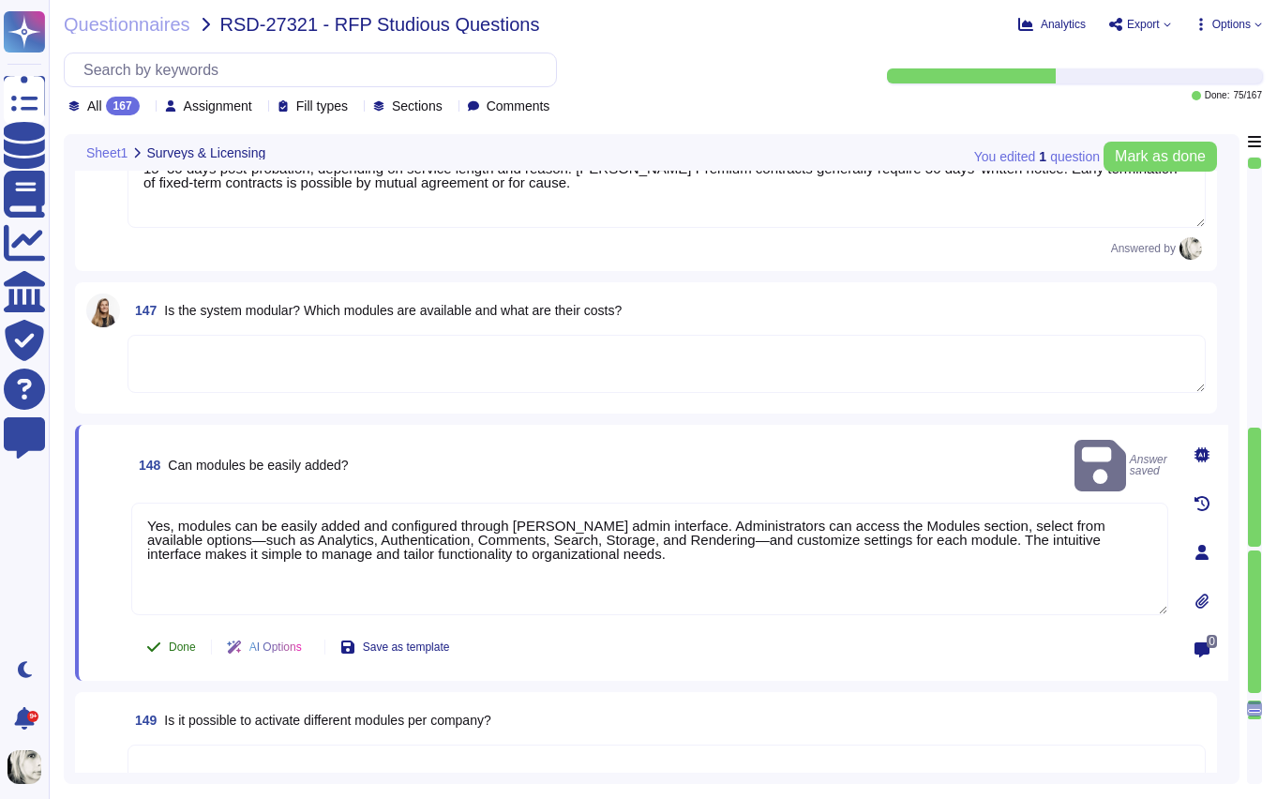
click at [170, 641] on span "Done" at bounding box center [182, 646] width 27 height 11
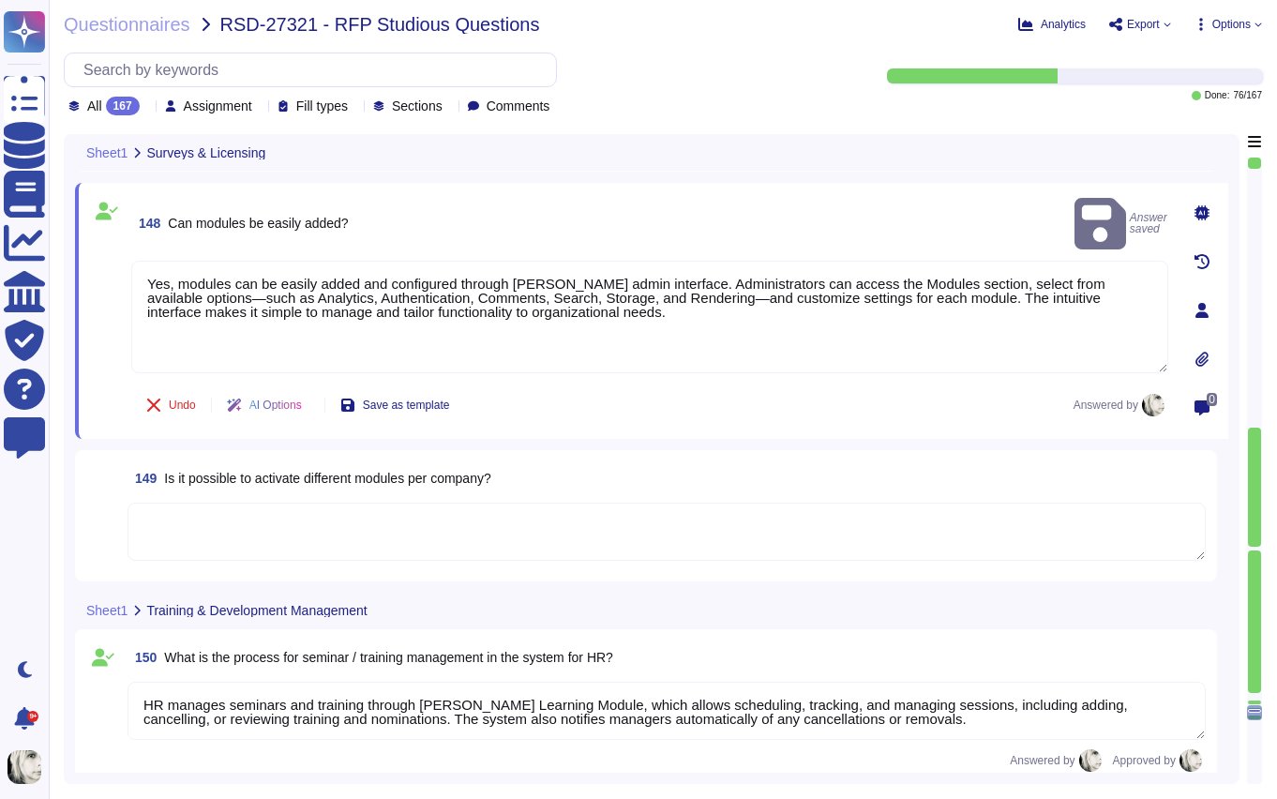
scroll to position [24383, 0]
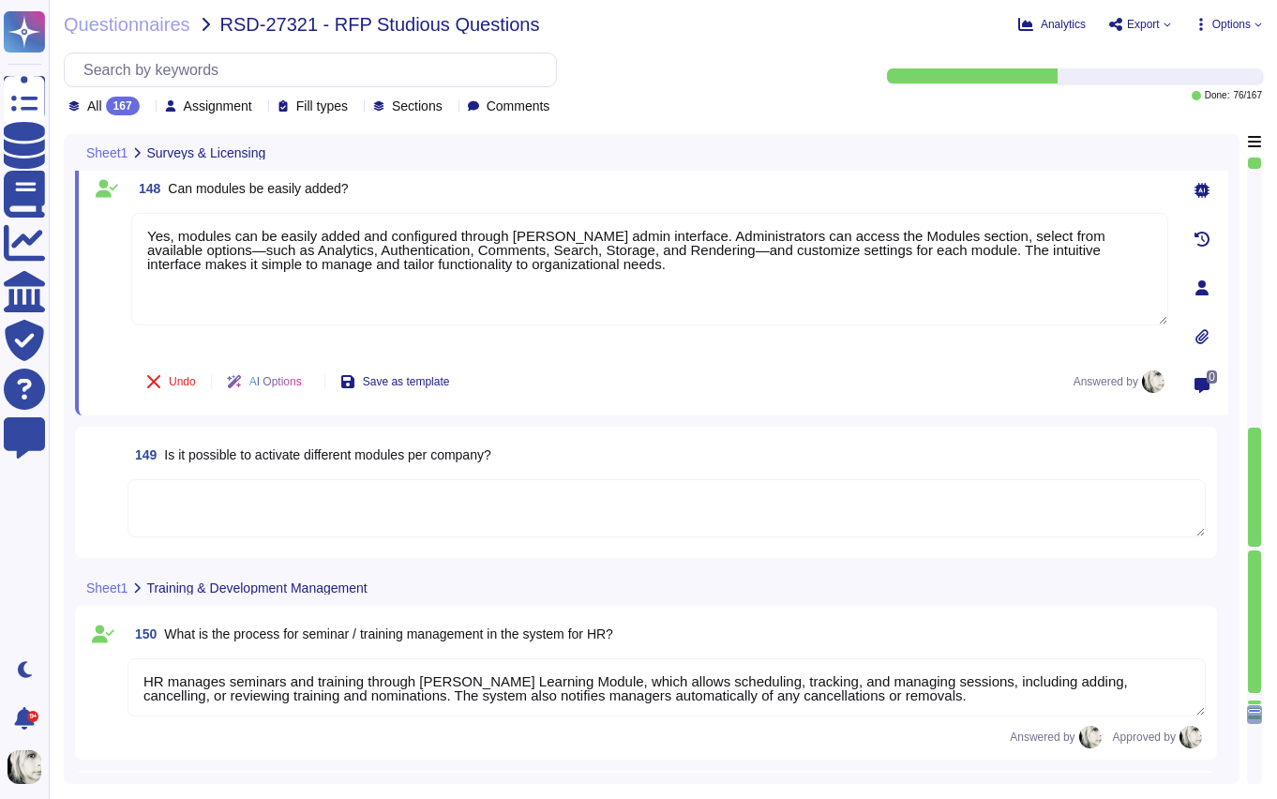
click at [216, 457] on span "Is it possible to activate different modules per company?" at bounding box center [327, 454] width 326 height 15
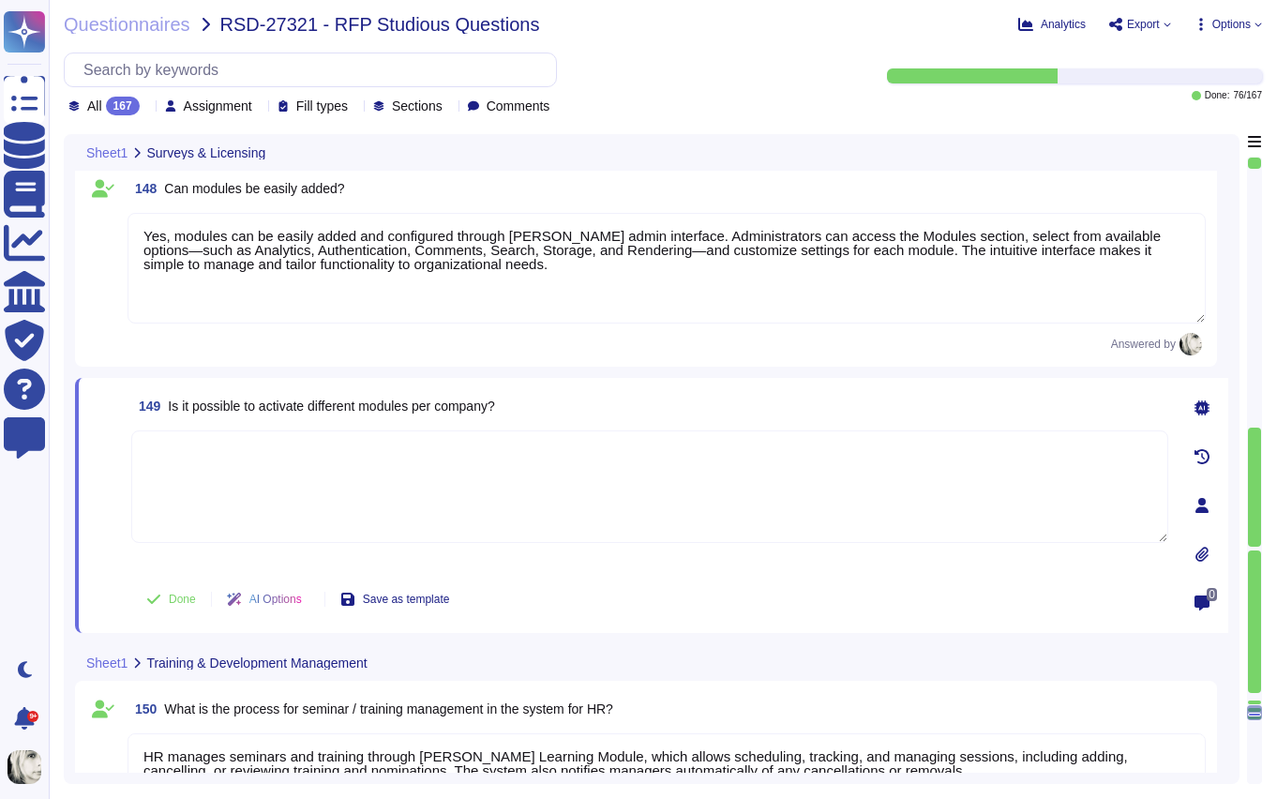
click at [216, 457] on textarea at bounding box center [649, 486] width 1037 height 113
click at [233, 414] on span "149 Is it possible to activate different modules per company?" at bounding box center [313, 406] width 364 height 34
click at [235, 406] on span "Is it possible to activate different modules per company?" at bounding box center [331, 406] width 326 height 15
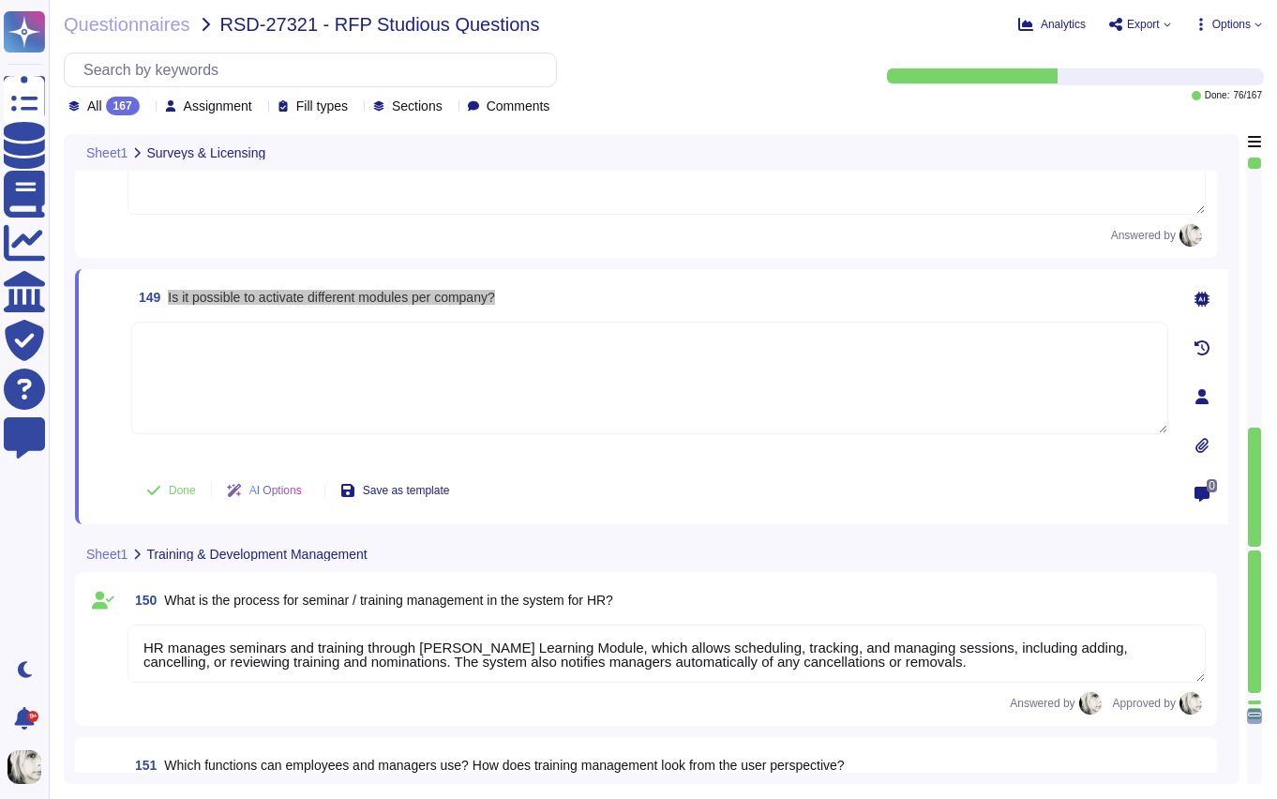
scroll to position [24493, 0]
click at [183, 358] on textarea at bounding box center [649, 377] width 1037 height 113
paste textarea "Yes, Deel allows modules to be activated and customized per company or entity. …"
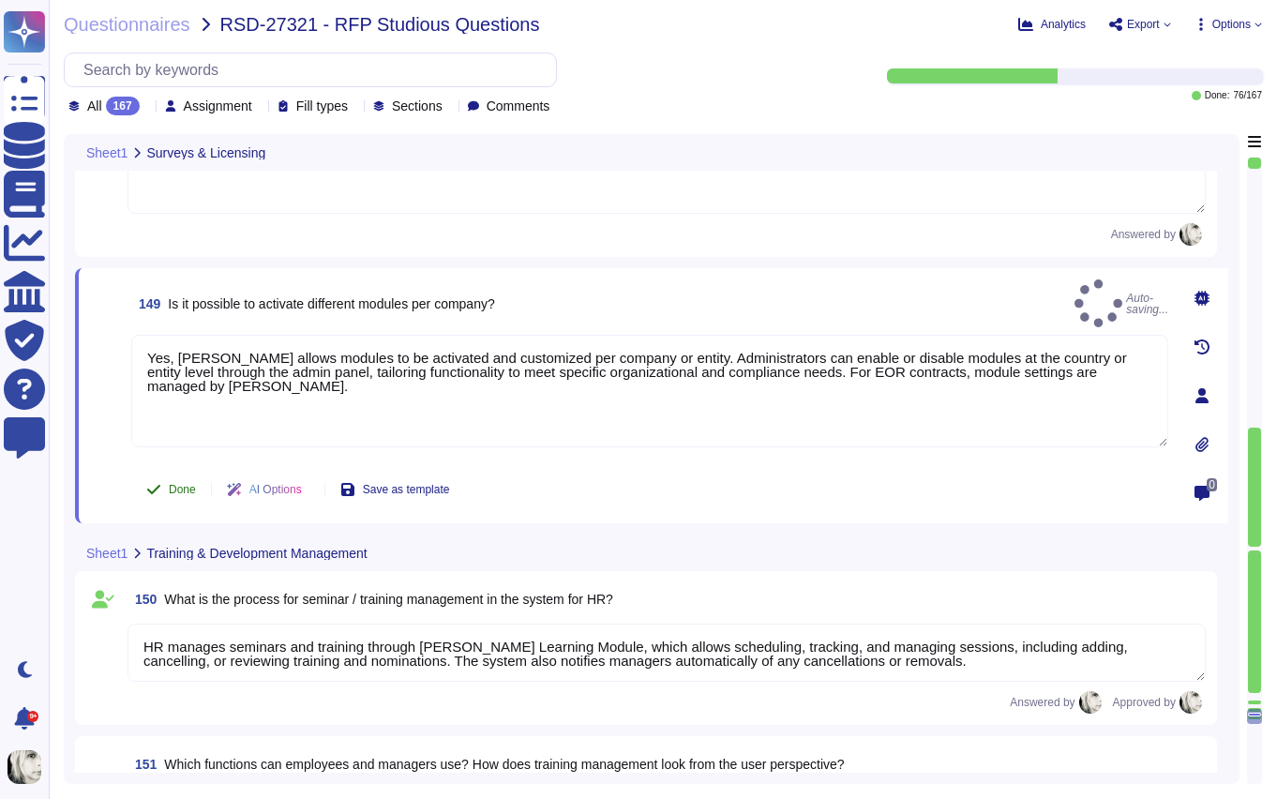
click at [171, 484] on span "Done" at bounding box center [182, 489] width 27 height 11
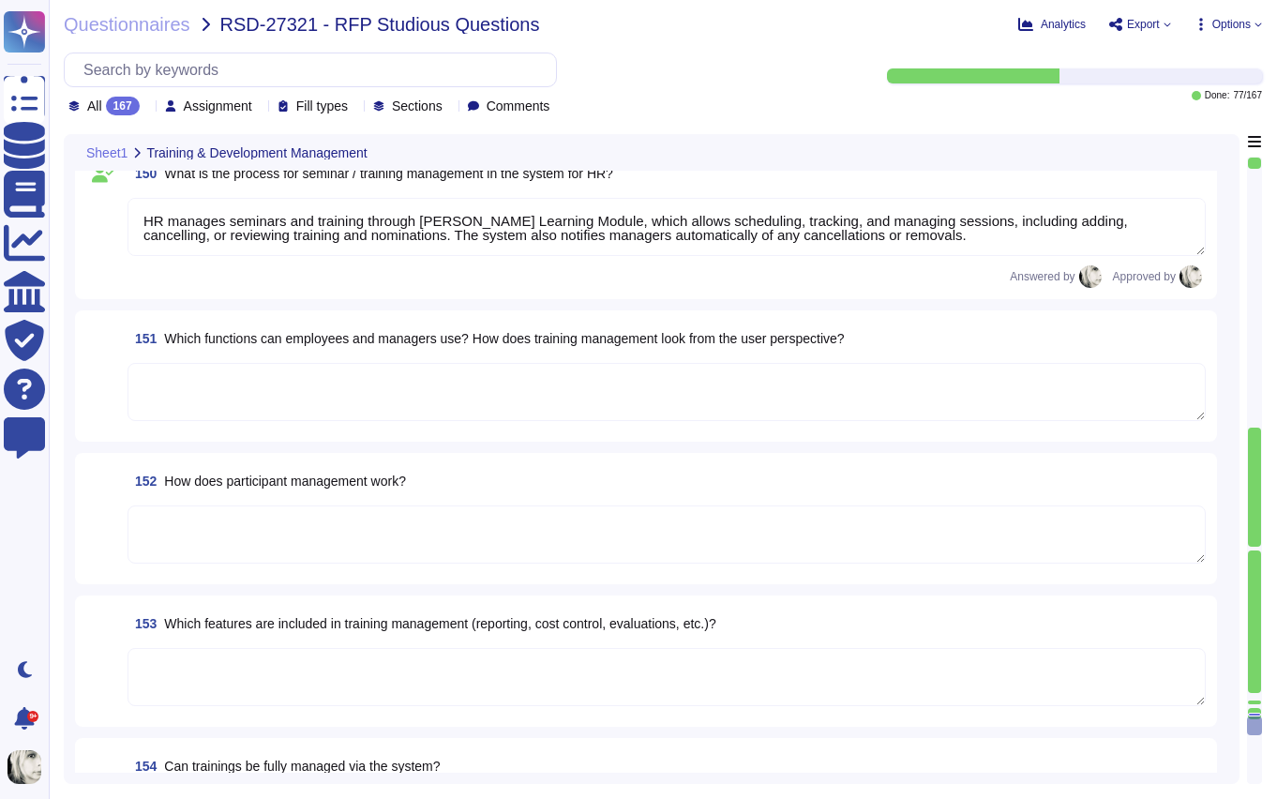
scroll to position [24878, 0]
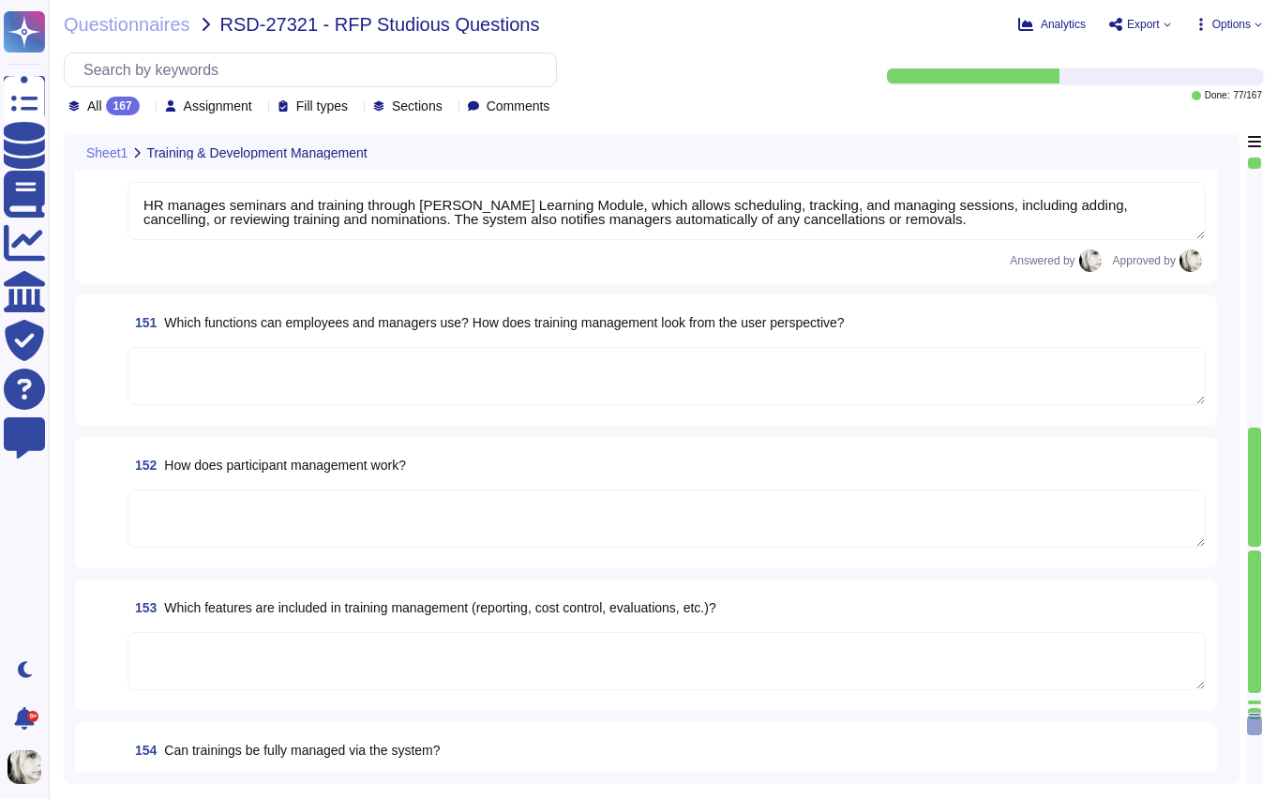
click at [258, 326] on span "Which functions can employees and managers use? How does training management lo…" at bounding box center [504, 322] width 680 height 15
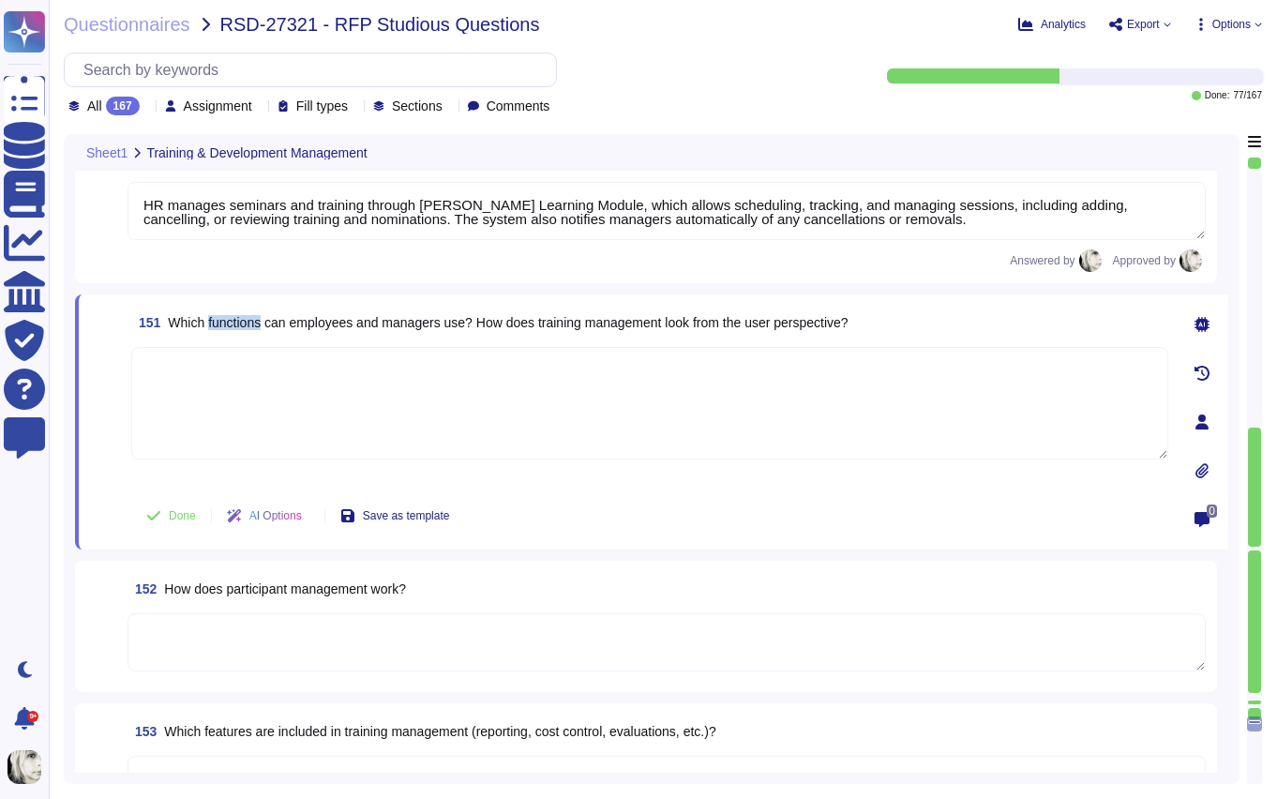
click at [258, 326] on span "Which functions can employees and managers use? How does training management lo…" at bounding box center [508, 322] width 680 height 15
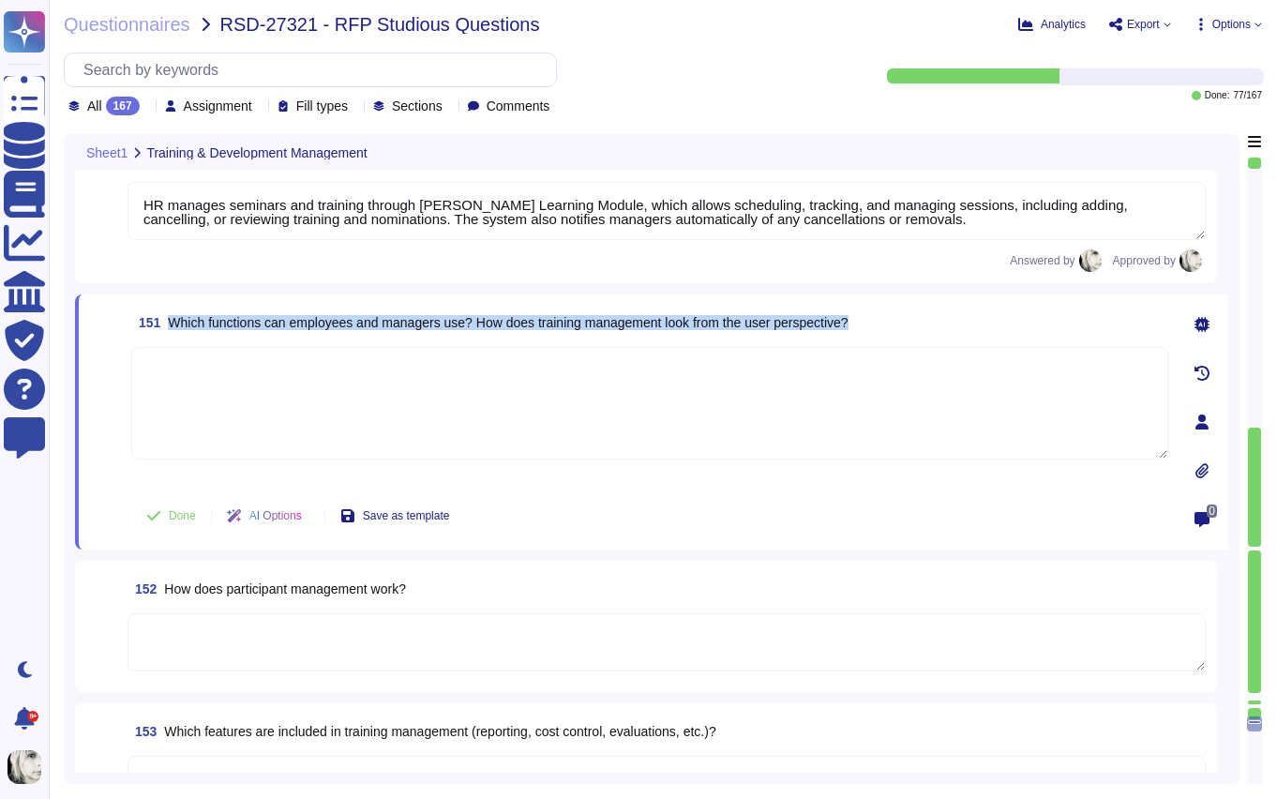
click at [258, 326] on span "Which functions can employees and managers use? How does training management lo…" at bounding box center [508, 322] width 680 height 15
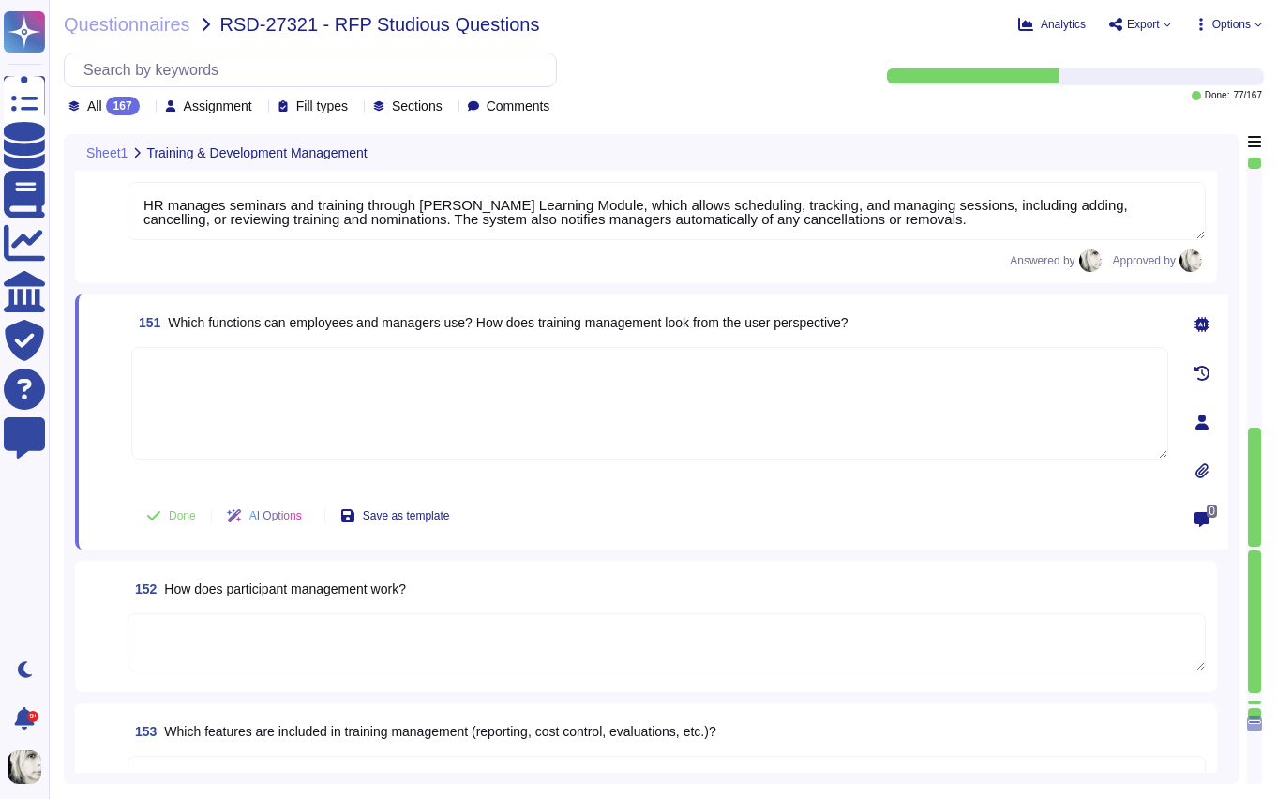
click at [190, 388] on textarea at bounding box center [649, 403] width 1037 height 113
paste textarea "In Deel Learning, employees can access and self-enroll in courses, complete tas…"
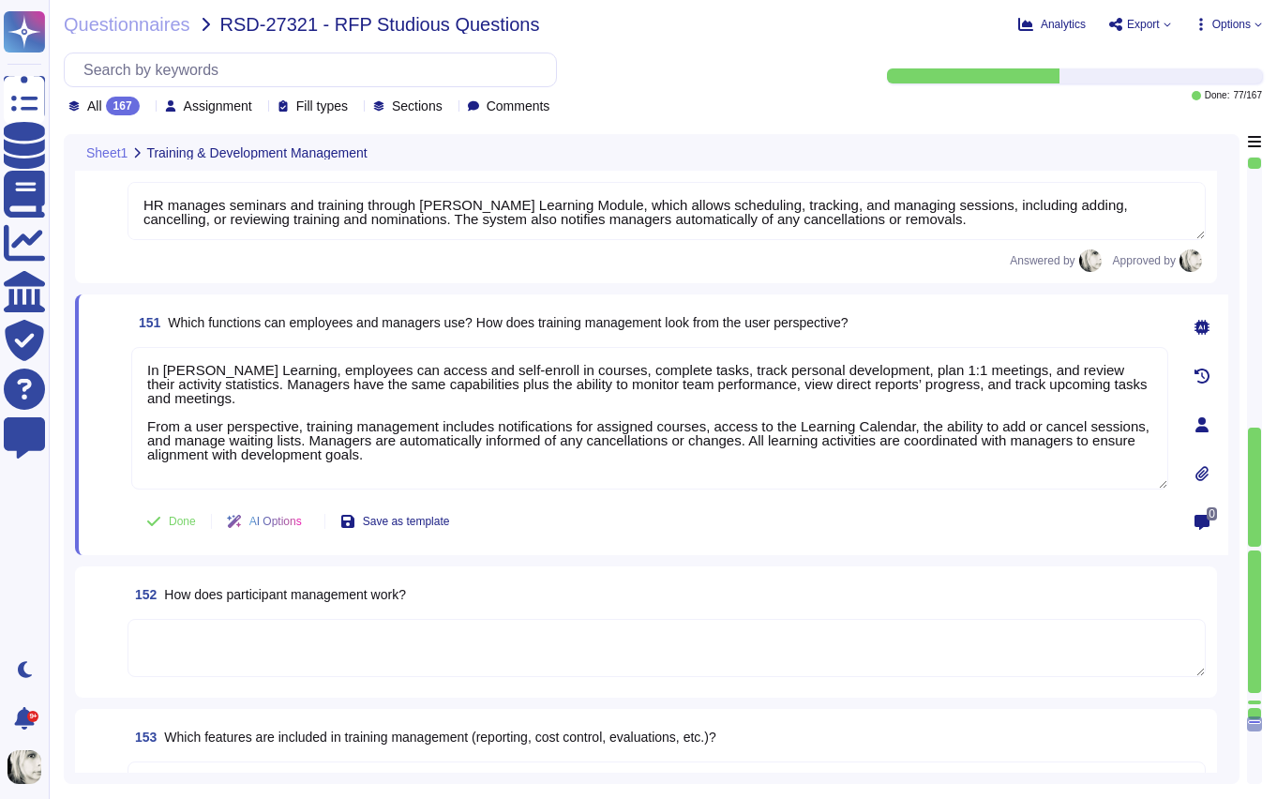
click at [101, 489] on span at bounding box center [107, 419] width 34 height 144
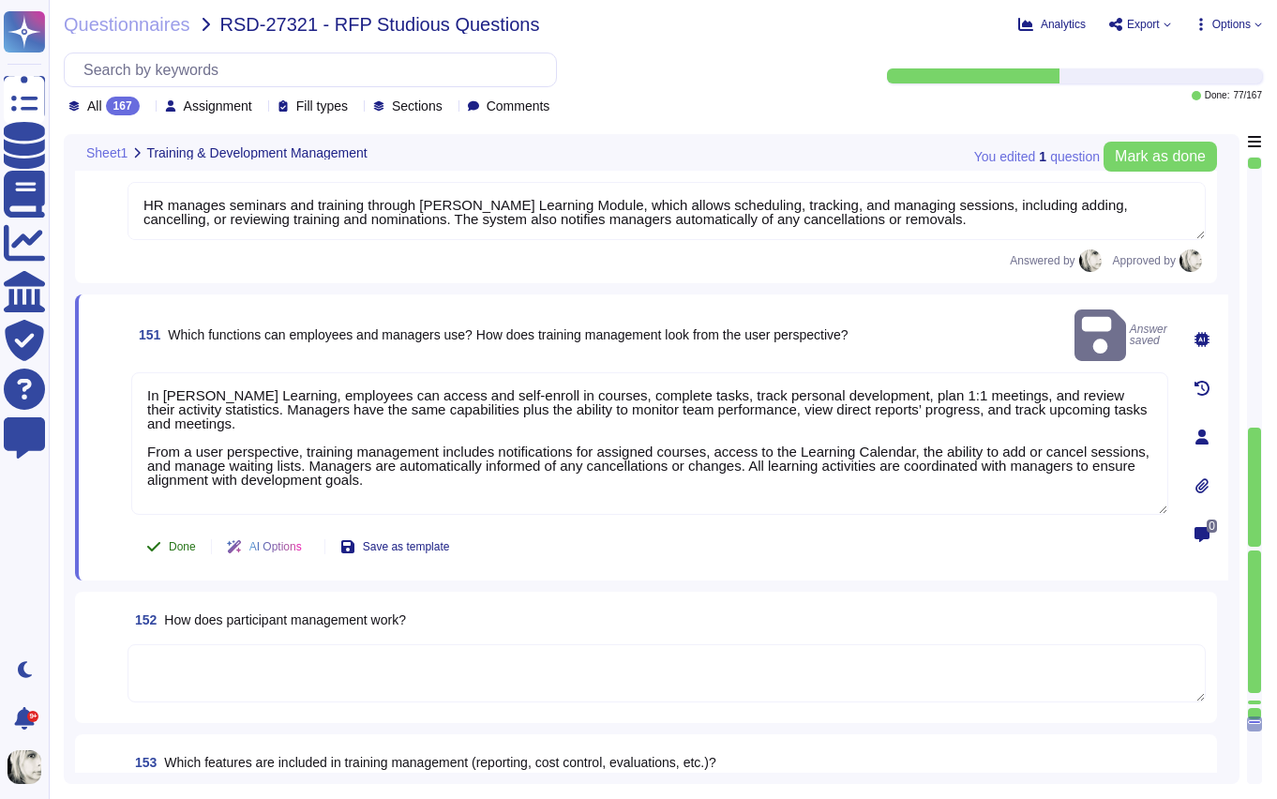
click at [165, 528] on button "Done" at bounding box center [171, 547] width 80 height 38
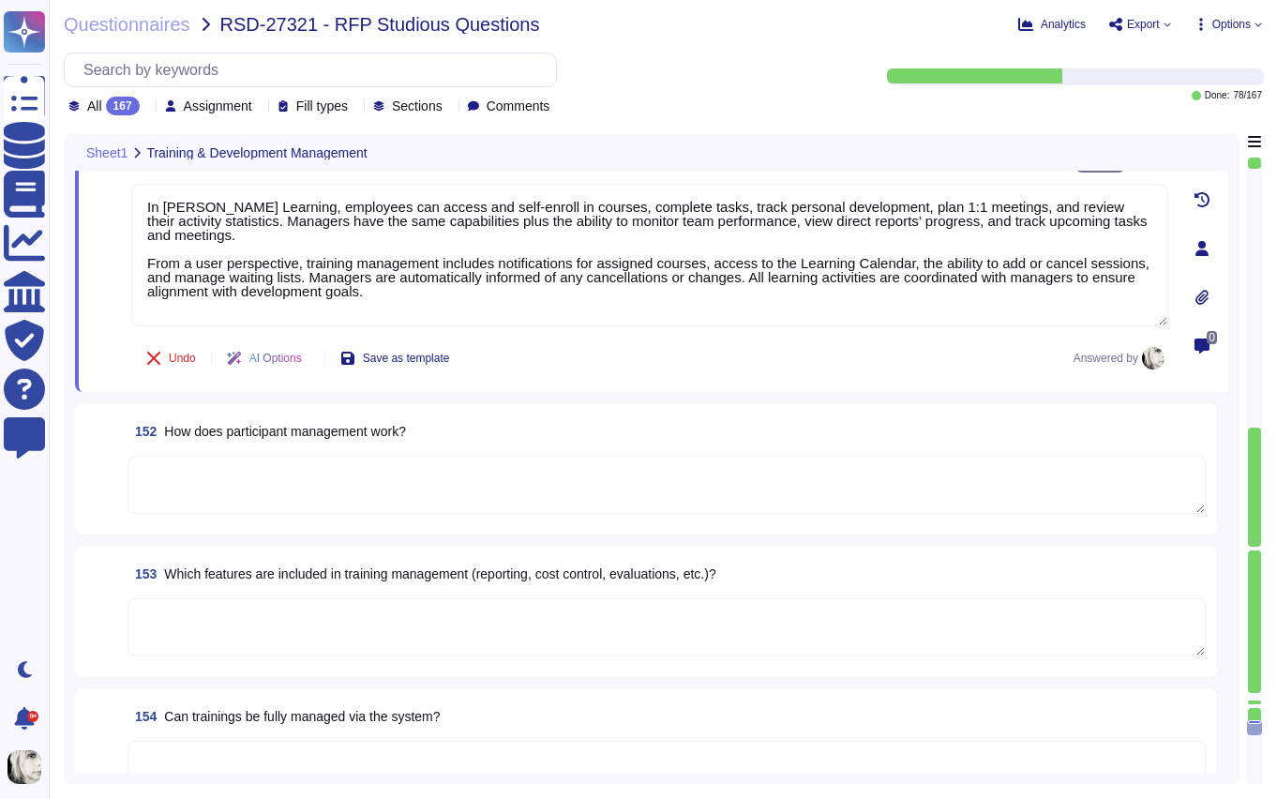
scroll to position [25094, 0]
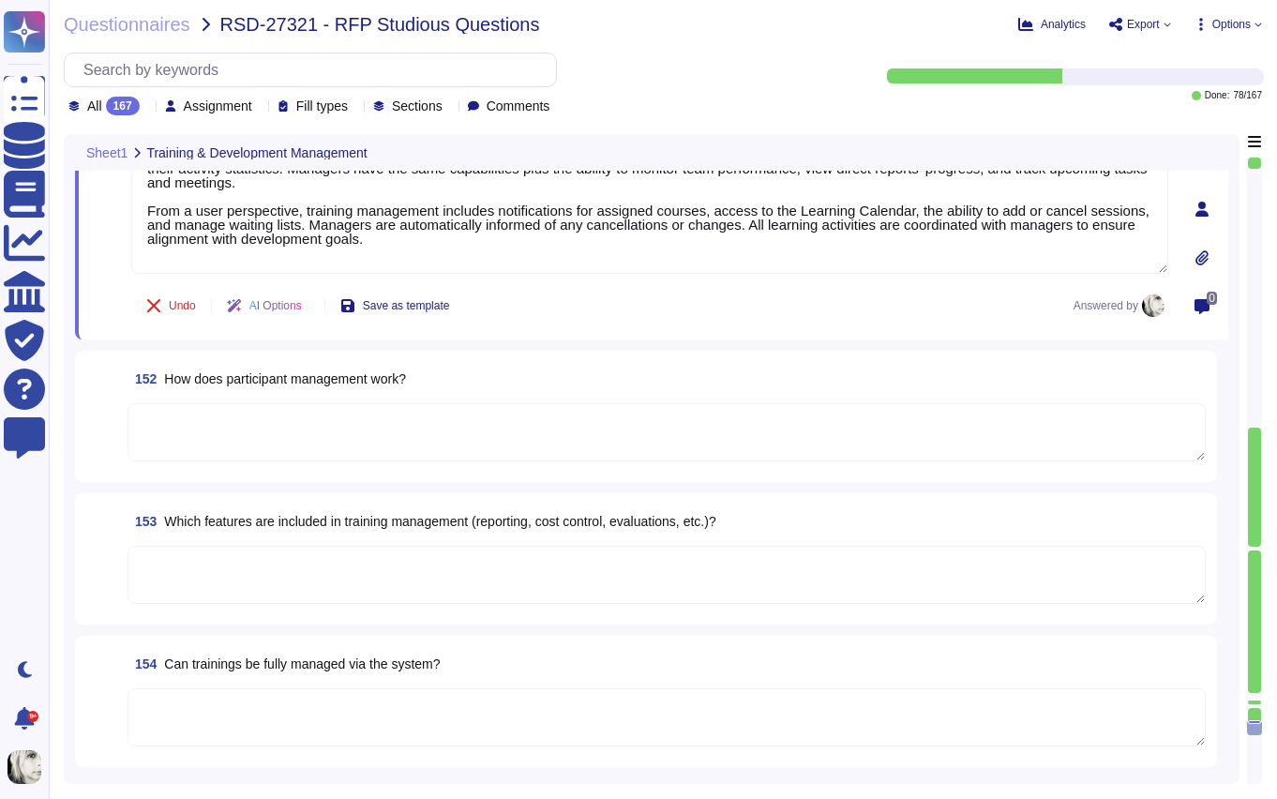
click at [298, 382] on span "How does participant management work?" at bounding box center [285, 378] width 242 height 15
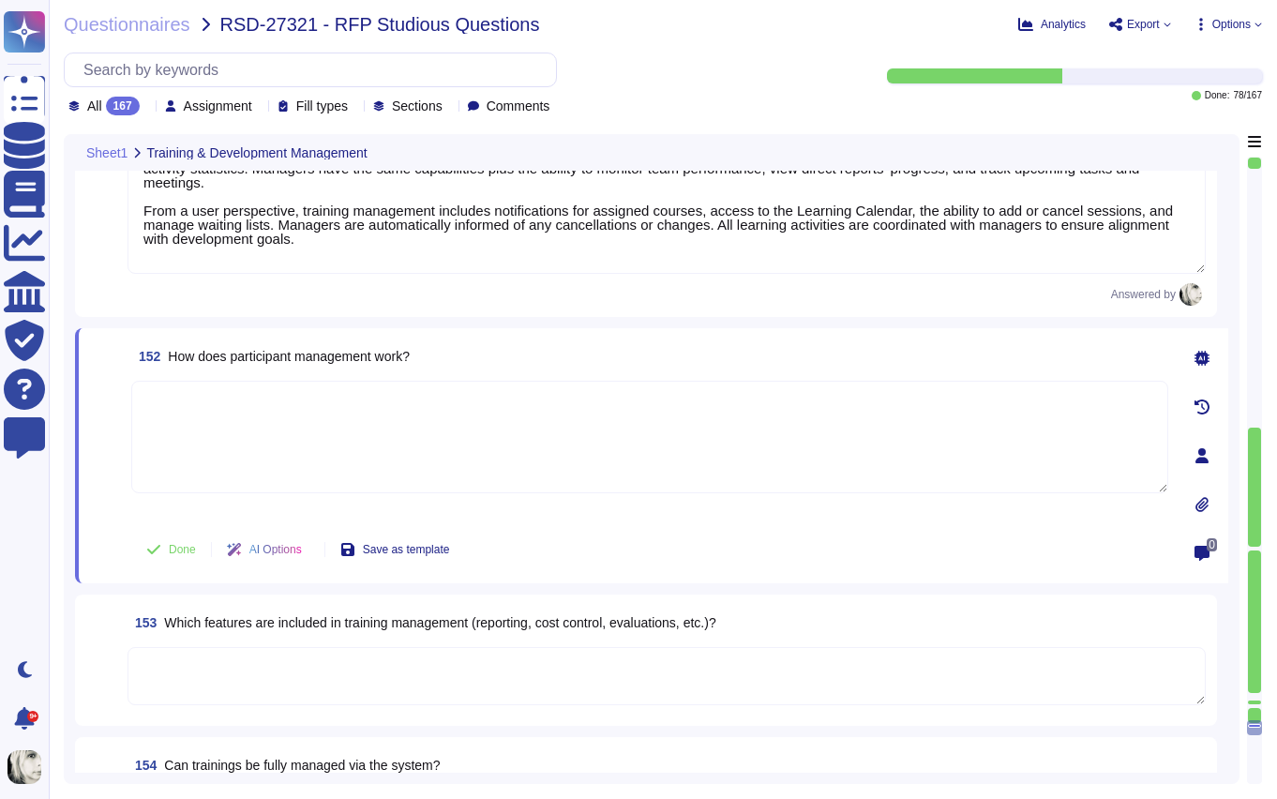
click at [298, 382] on textarea at bounding box center [649, 437] width 1037 height 113
click at [303, 358] on span "How does participant management work?" at bounding box center [289, 356] width 242 height 15
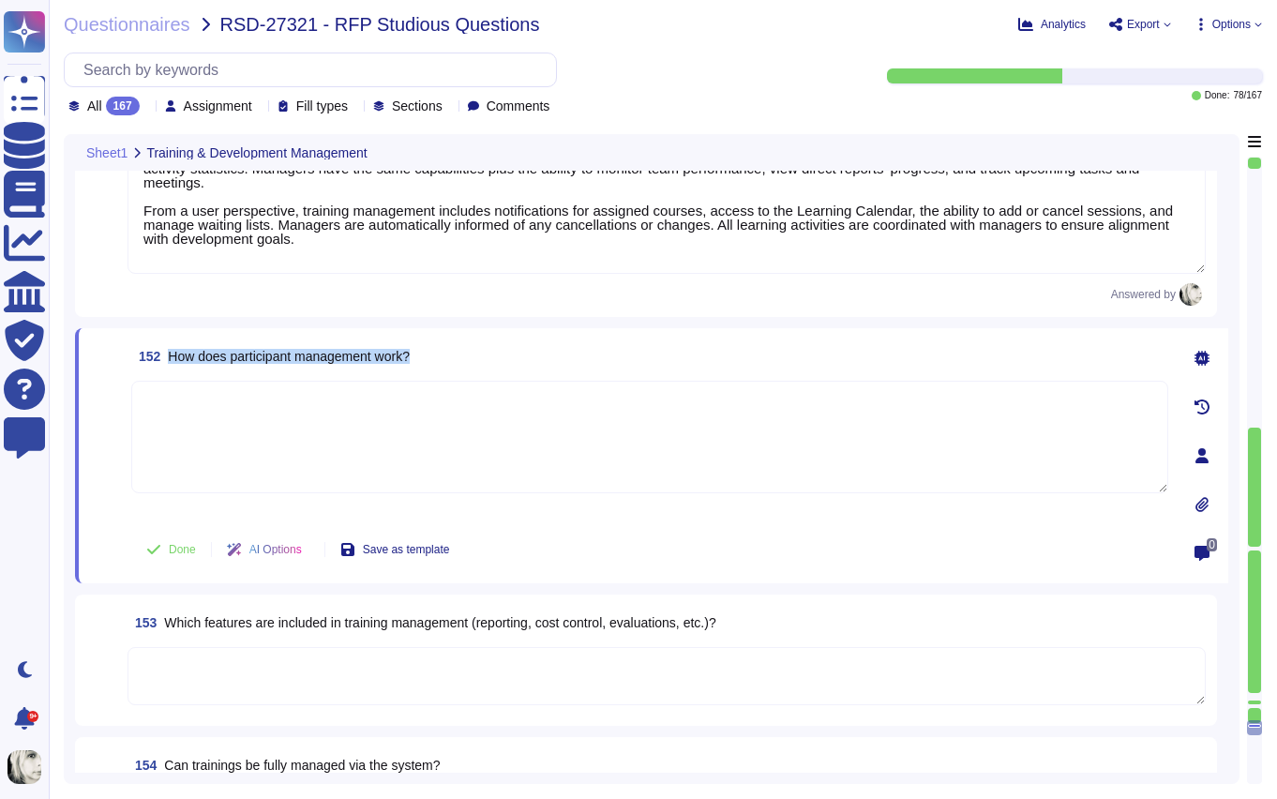
click at [223, 362] on span "How does participant management work?" at bounding box center [289, 356] width 242 height 15
click at [224, 361] on span "How does participant management work?" at bounding box center [289, 356] width 242 height 15
click at [276, 427] on textarea at bounding box center [649, 437] width 1037 height 113
paste textarea "In Deel’s performance review system, participant management allows admins to cr…"
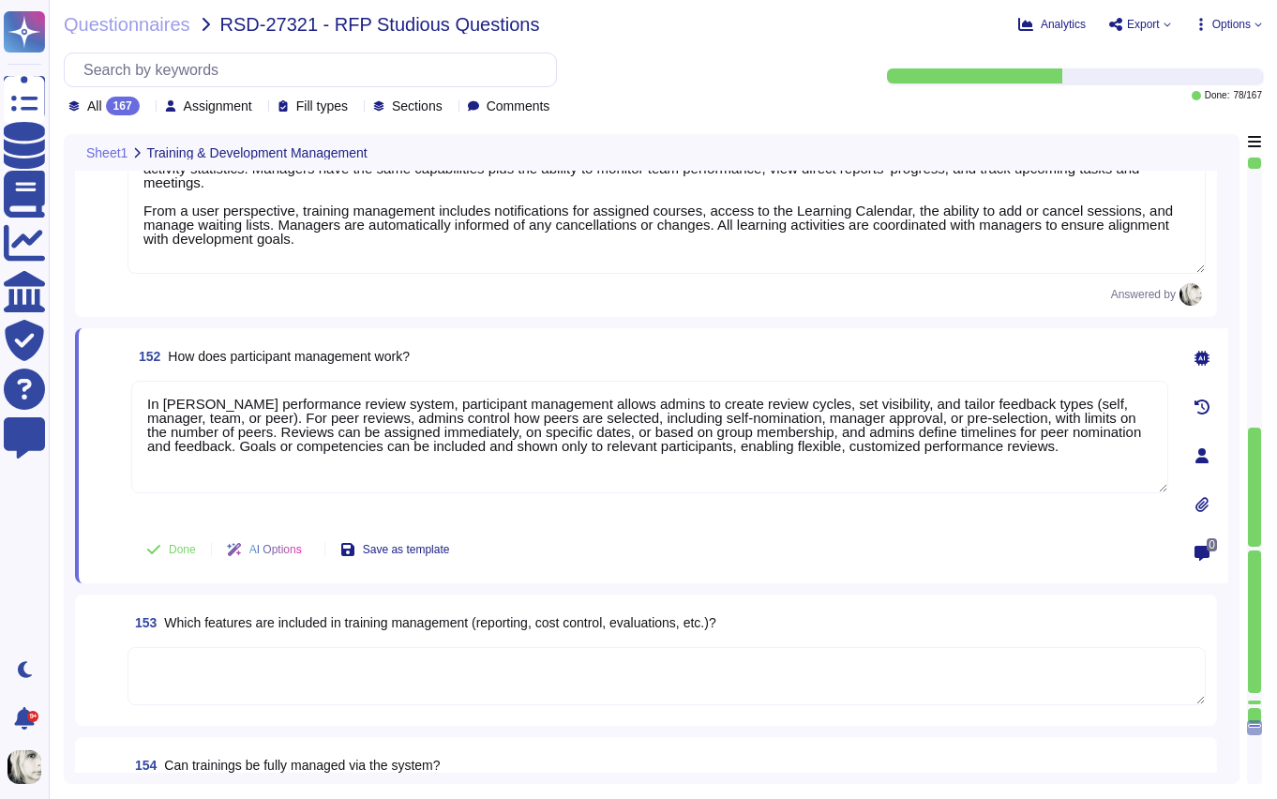
click at [97, 508] on span at bounding box center [107, 450] width 34 height 139
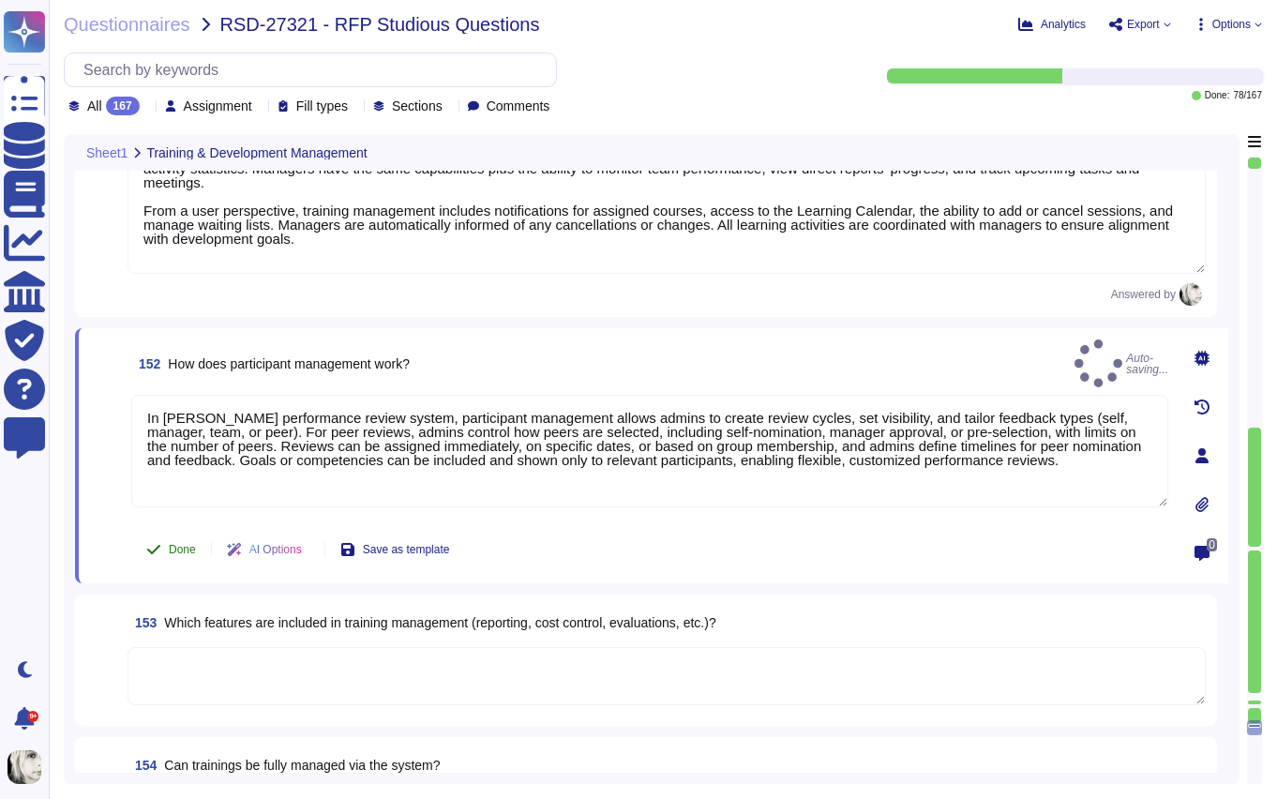
click at [167, 548] on button "Done" at bounding box center [171, 550] width 80 height 38
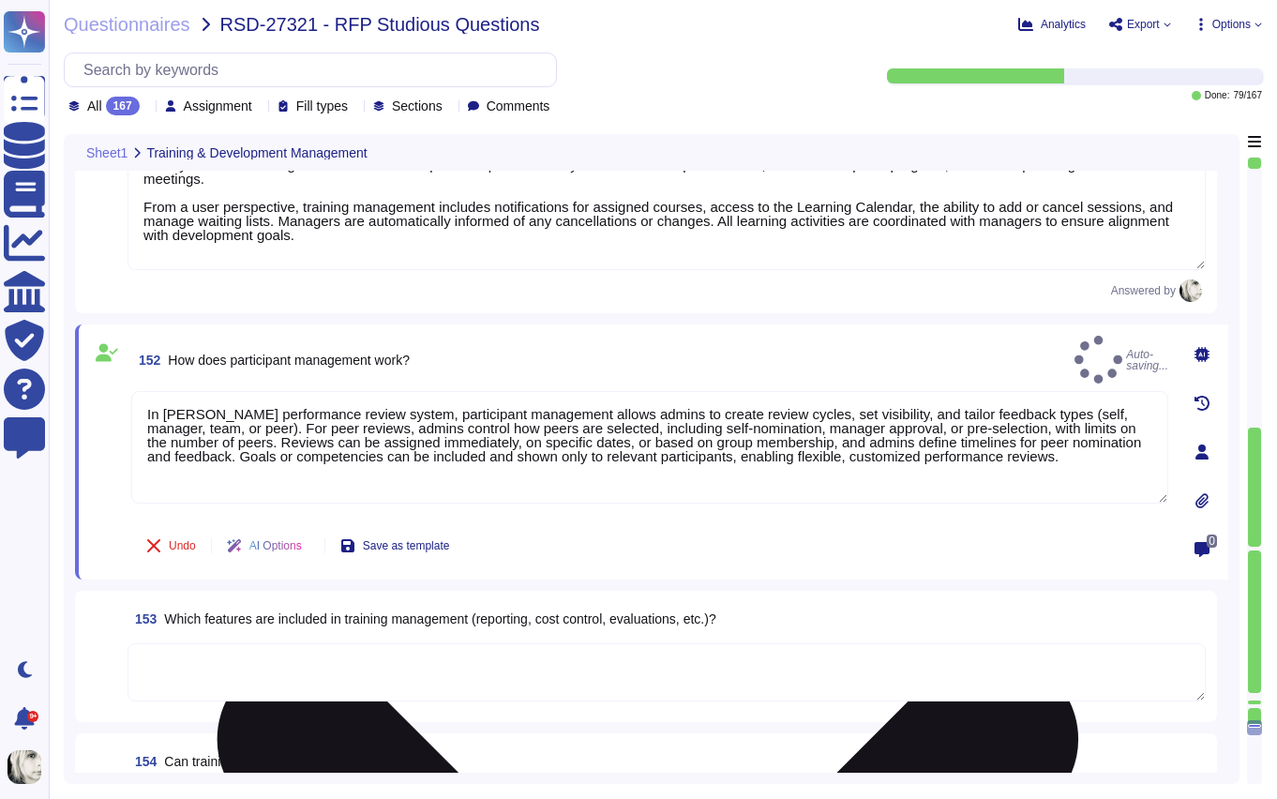
scroll to position [25101, 0]
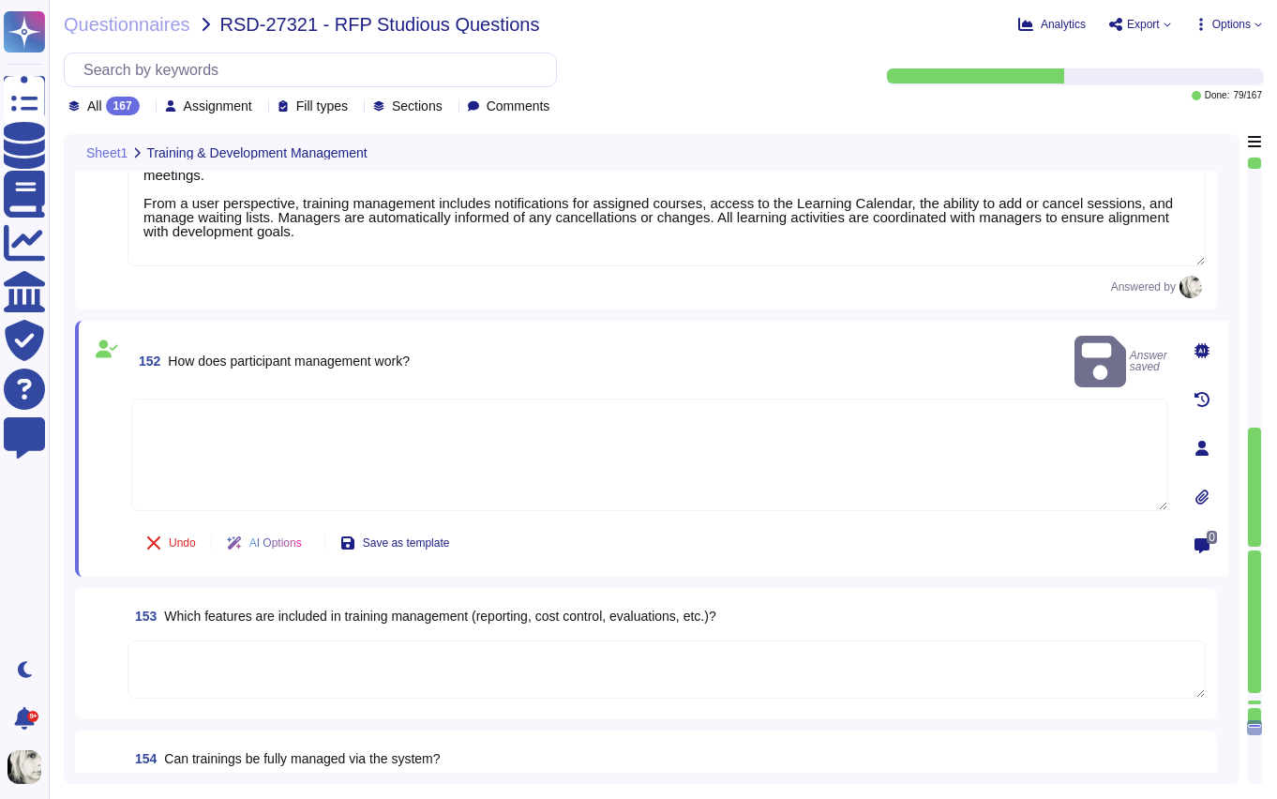
click at [205, 413] on textarea at bounding box center [649, 455] width 1037 height 113
paste textarea "In Deel’s performance review system, participant management allows admins to cr…"
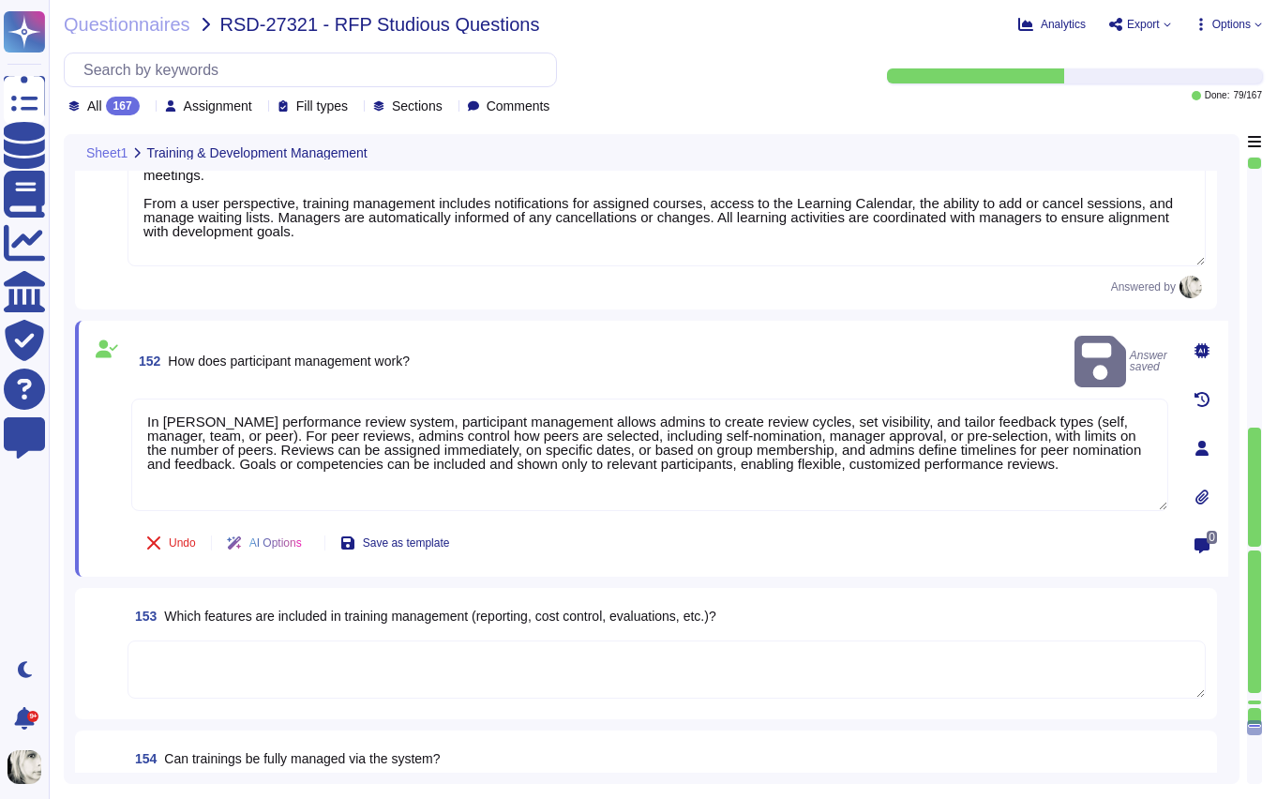
click at [114, 483] on span at bounding box center [107, 456] width 34 height 114
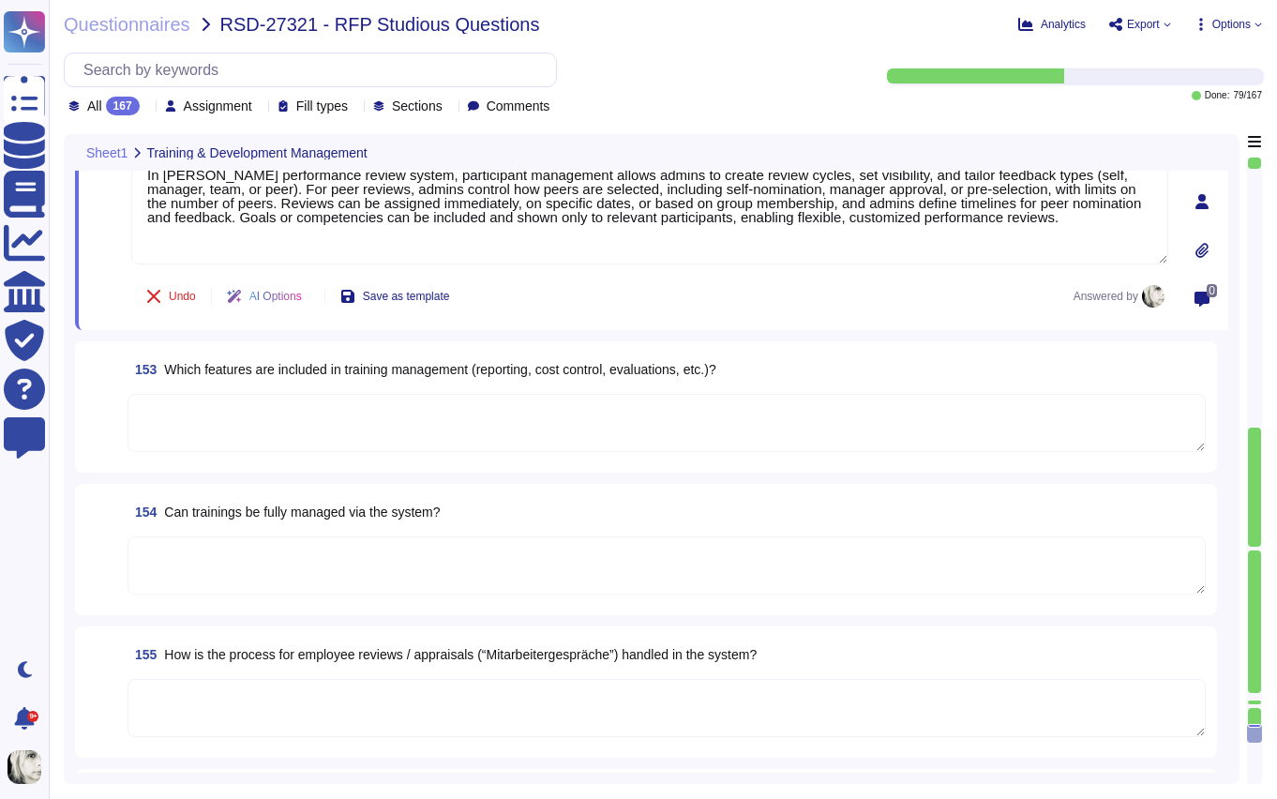
scroll to position [25360, 0]
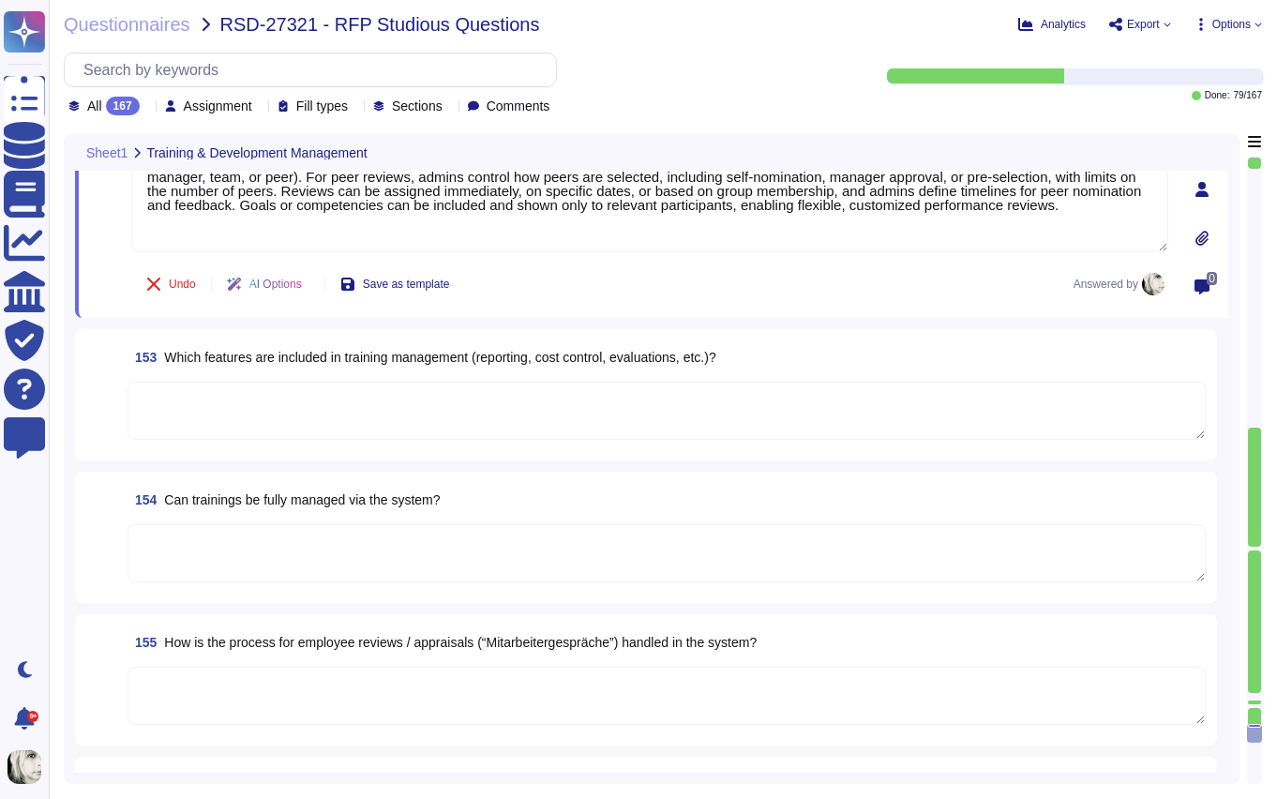
click at [243, 360] on span "Which features are included in training management (reporting, cost control, ev…" at bounding box center [439, 357] width 551 height 15
click at [243, 382] on textarea at bounding box center [667, 411] width 1078 height 58
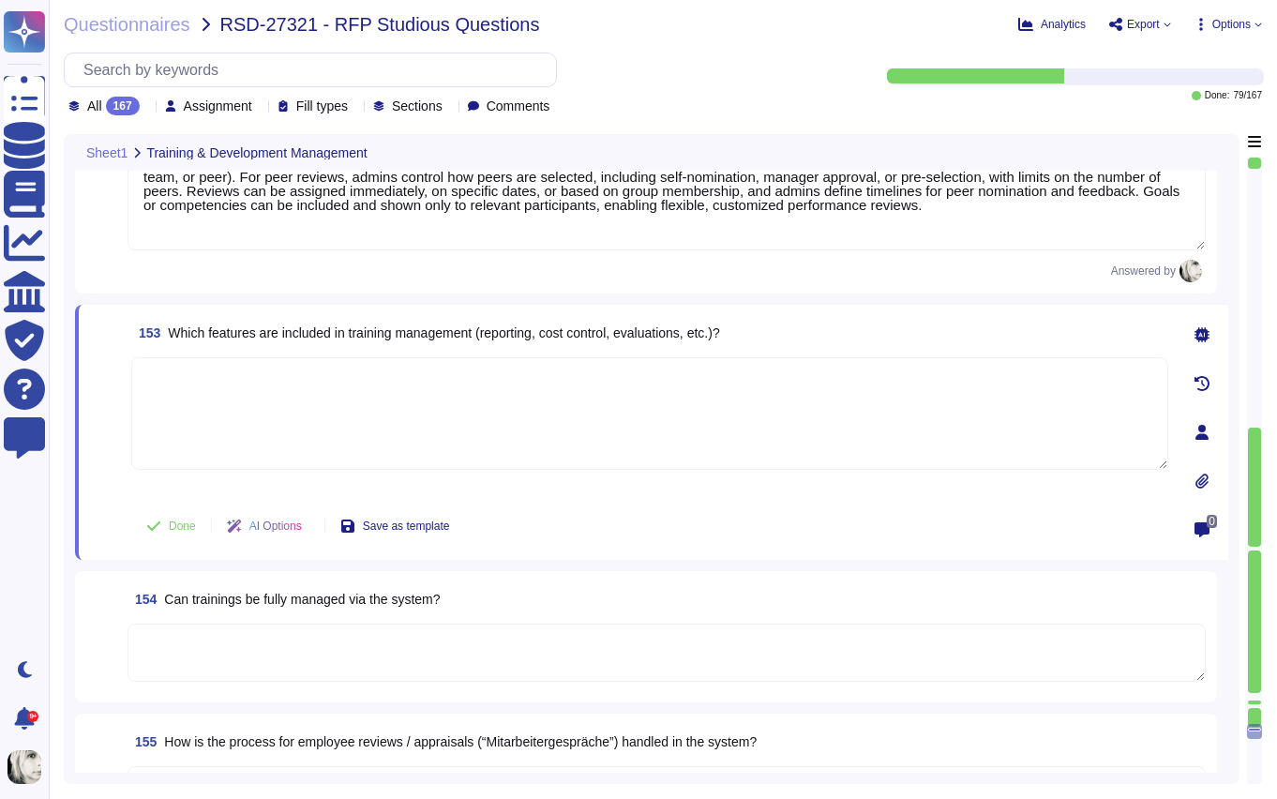
click at [262, 320] on span "153 Which features are included in training management (reporting, cost control…" at bounding box center [425, 333] width 589 height 34
click at [263, 325] on span "Which features are included in training management (reporting, cost control, ev…" at bounding box center [443, 332] width 551 height 15
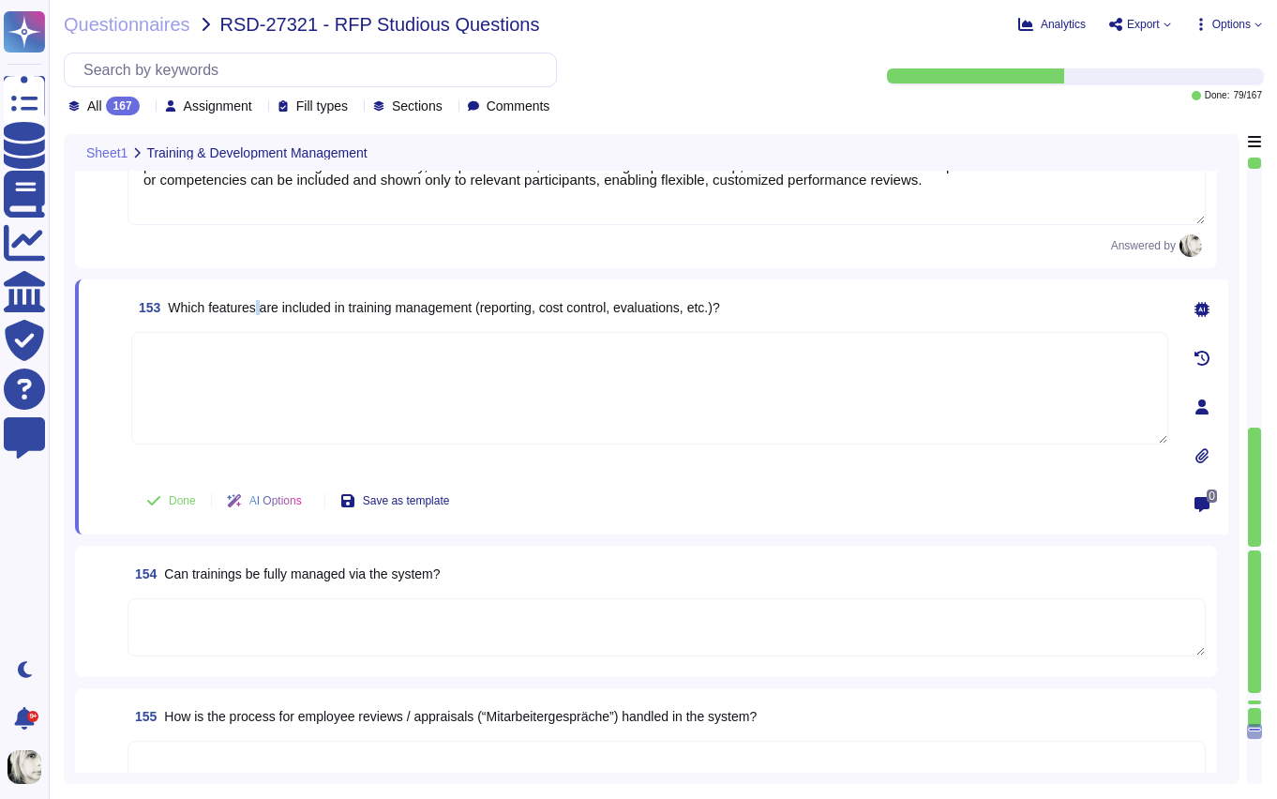
click at [263, 310] on span "Which features are included in training management (reporting, cost control, ev…" at bounding box center [443, 307] width 551 height 15
click at [203, 358] on textarea at bounding box center [649, 388] width 1037 height 113
paste textarea "Deel’s training management includes comprehensive features for reporting, evalu…"
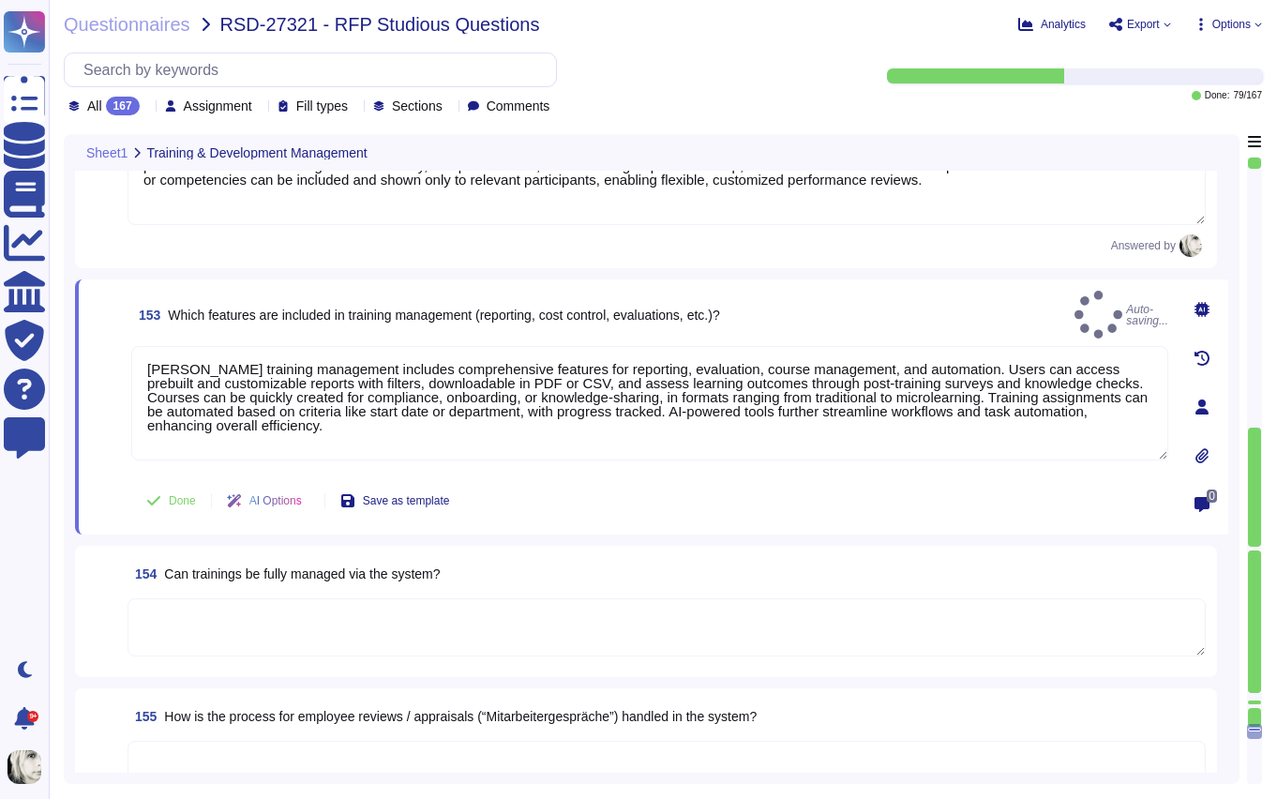
click at [111, 446] on span at bounding box center [107, 408] width 34 height 125
click at [167, 499] on button "Done" at bounding box center [171, 501] width 80 height 38
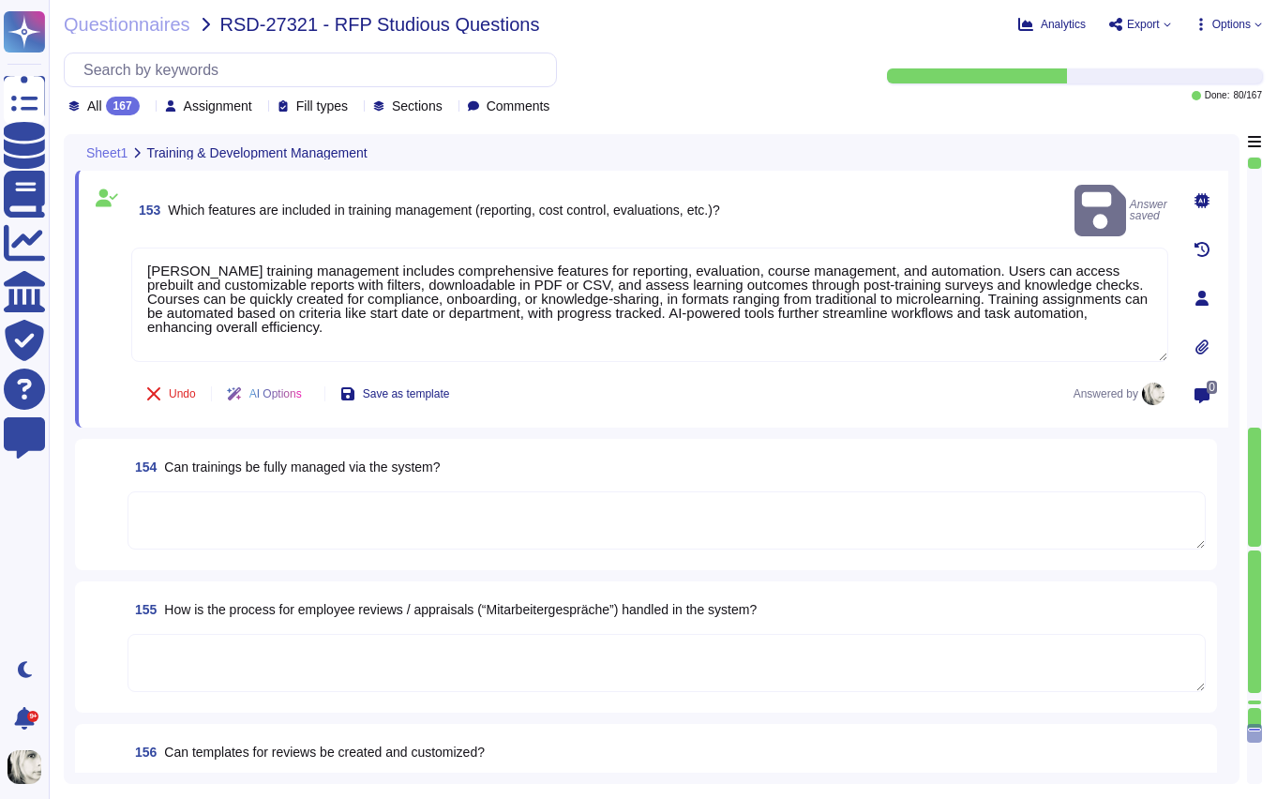
scroll to position [25489, 0]
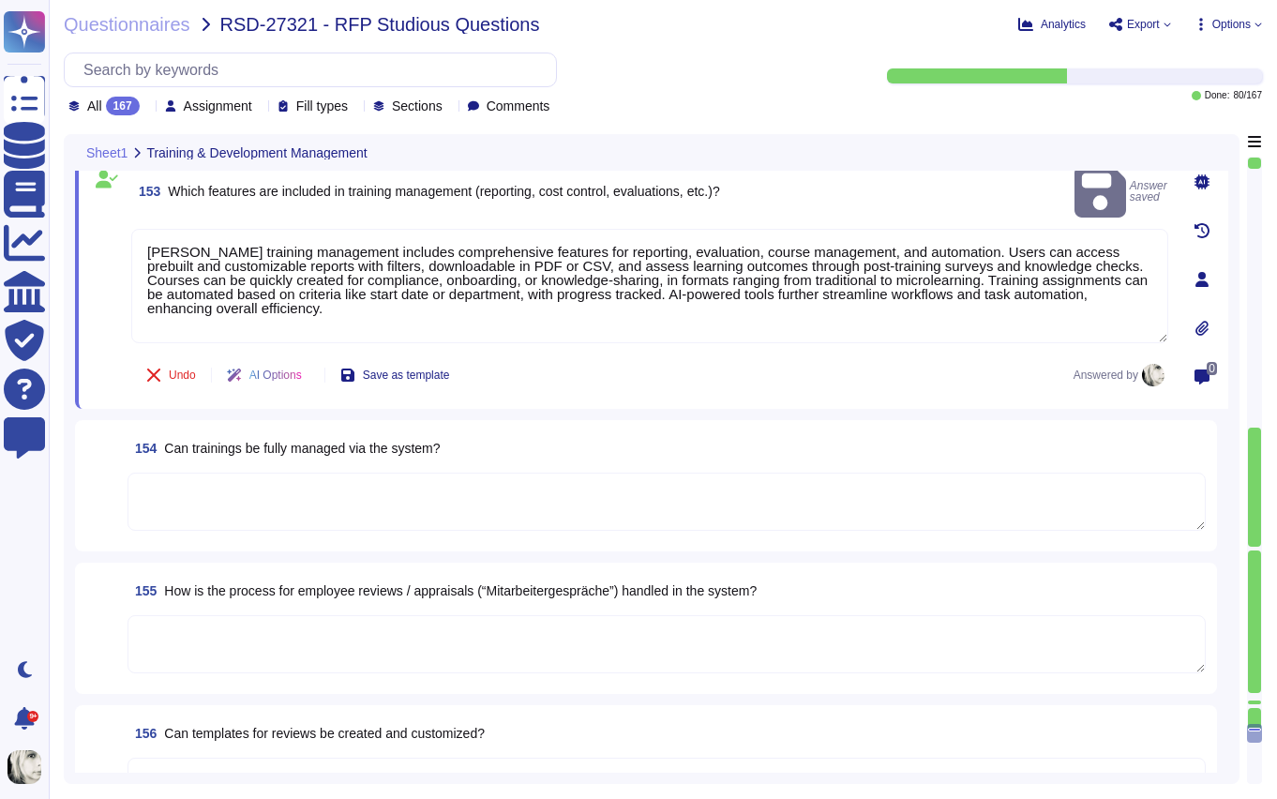
click at [204, 453] on span "154 Can trainings be fully managed via the system?" at bounding box center [284, 448] width 313 height 34
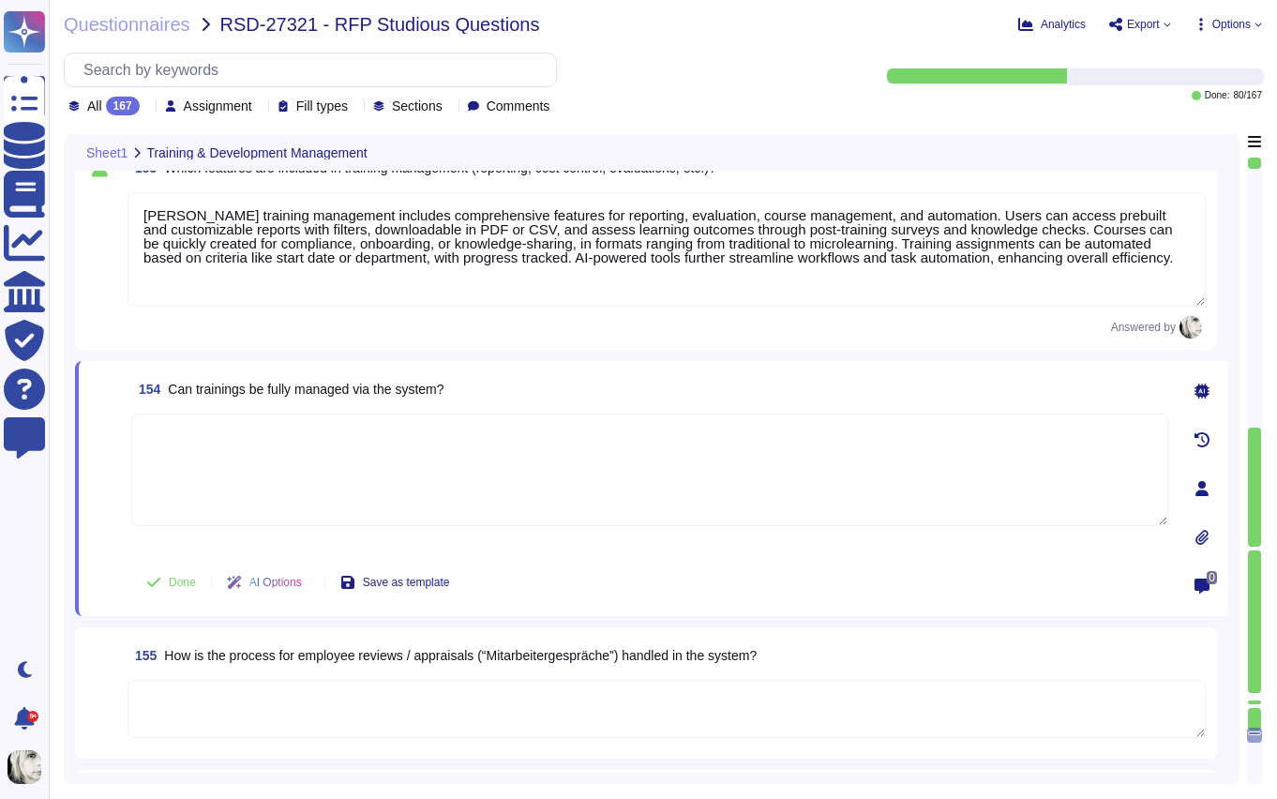
click at [235, 396] on span "Can trainings be fully managed via the system?" at bounding box center [306, 389] width 276 height 15
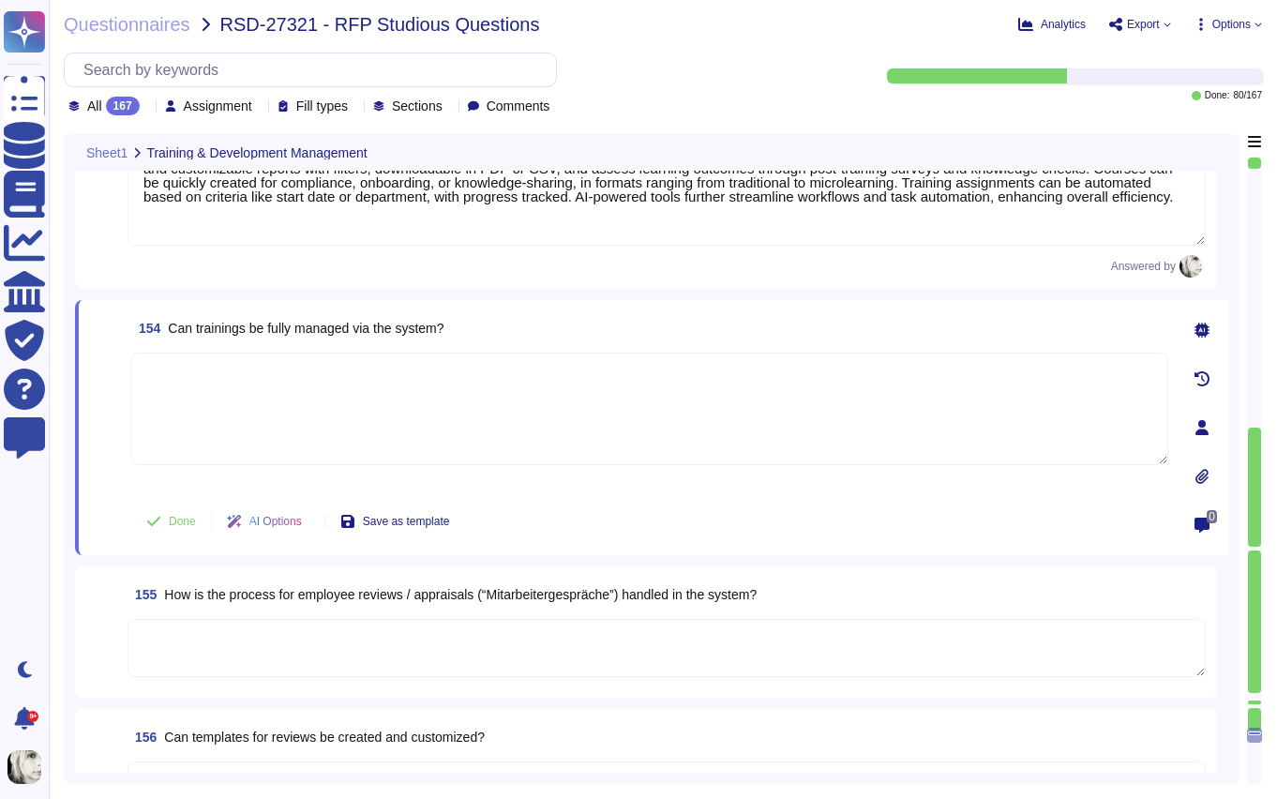
scroll to position [25562, 0]
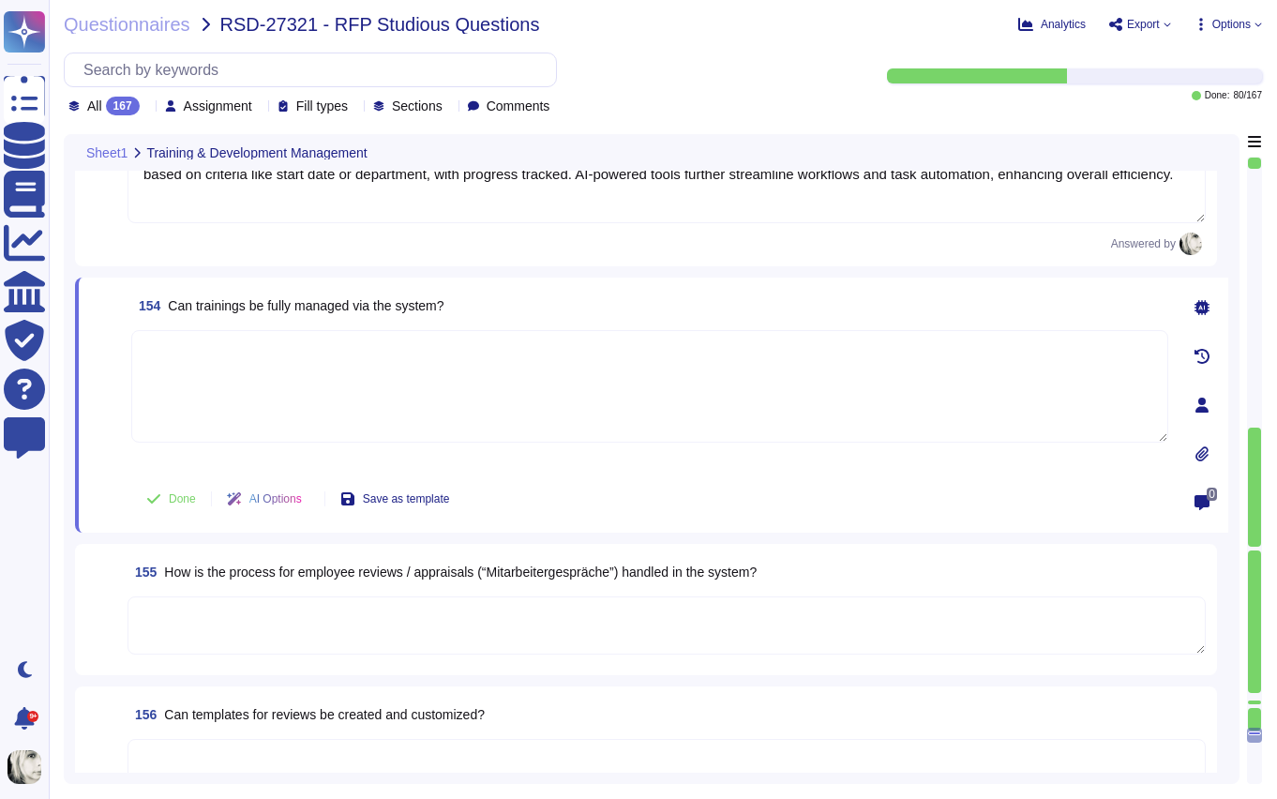
click at [228, 307] on span "Can trainings be fully managed via the system?" at bounding box center [306, 305] width 276 height 15
click at [239, 383] on textarea at bounding box center [649, 386] width 1037 height 113
paste textarea "Yes, trainings can be fully managed within Deel’s platform. The Learning Module…"
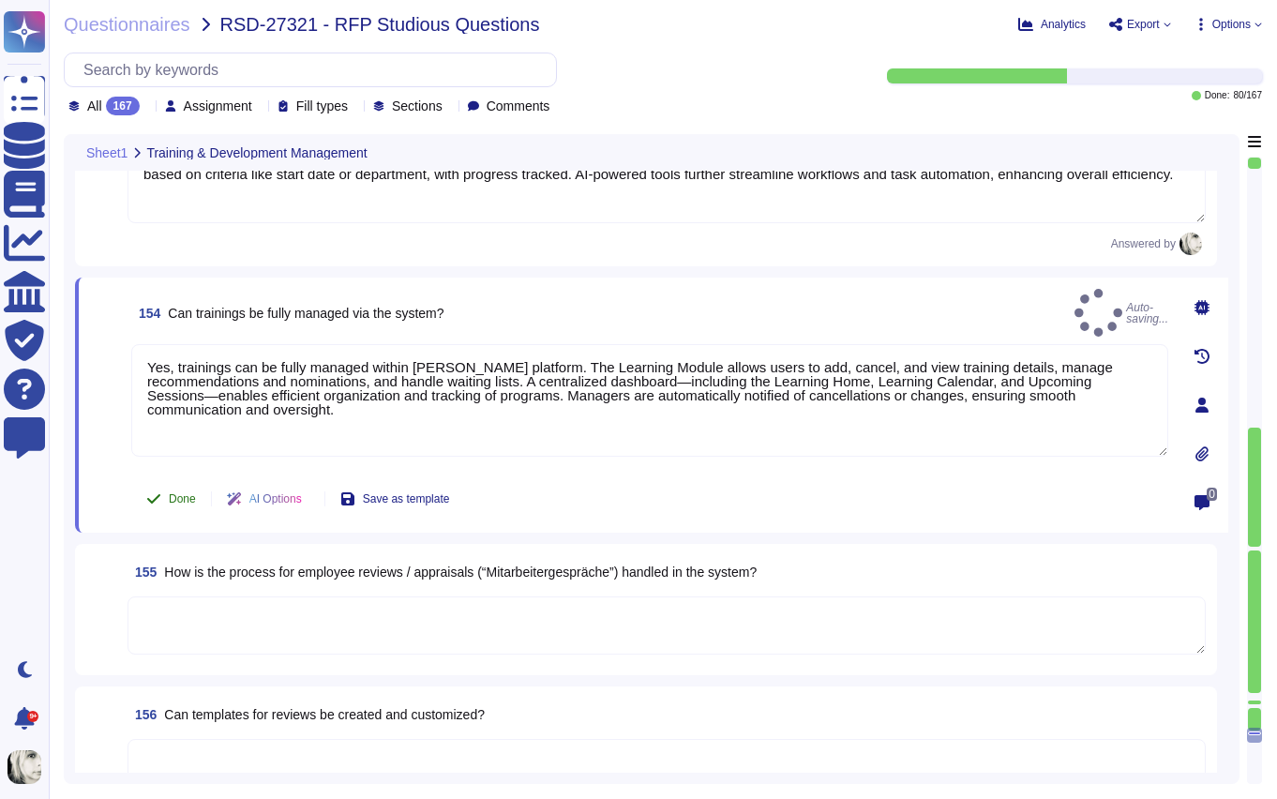
click at [174, 495] on span "Done" at bounding box center [182, 498] width 27 height 11
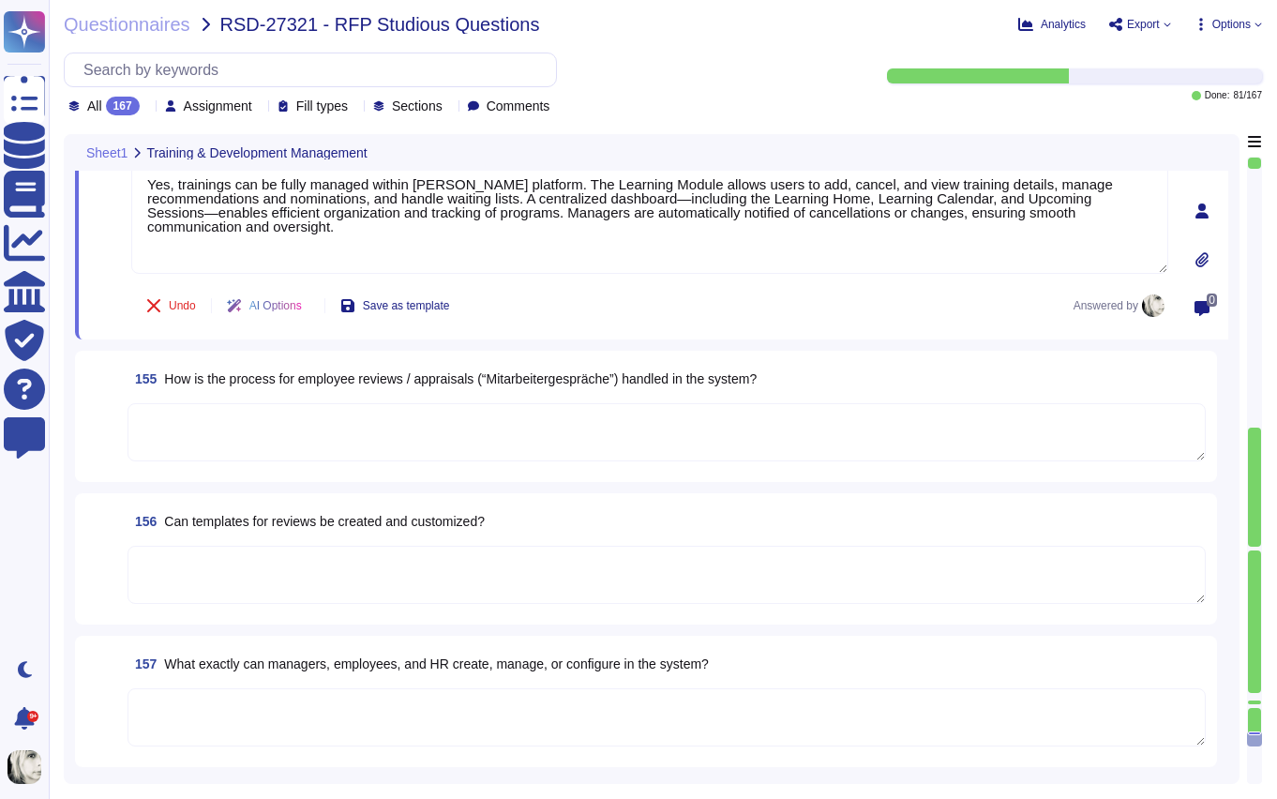
scroll to position [25753, 0]
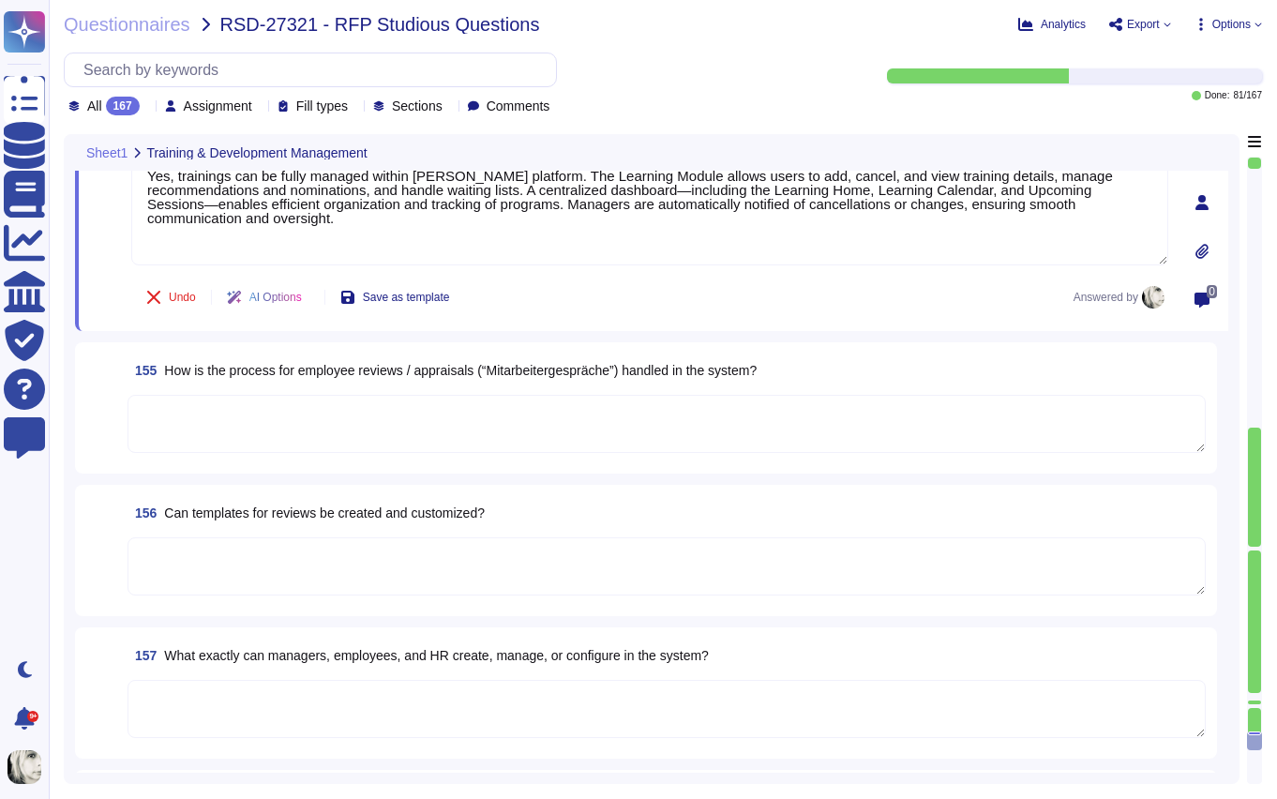
click at [227, 374] on span "How is the process for employee reviews / appraisals (“Mitarbeitergespräche”) h…" at bounding box center [460, 370] width 593 height 15
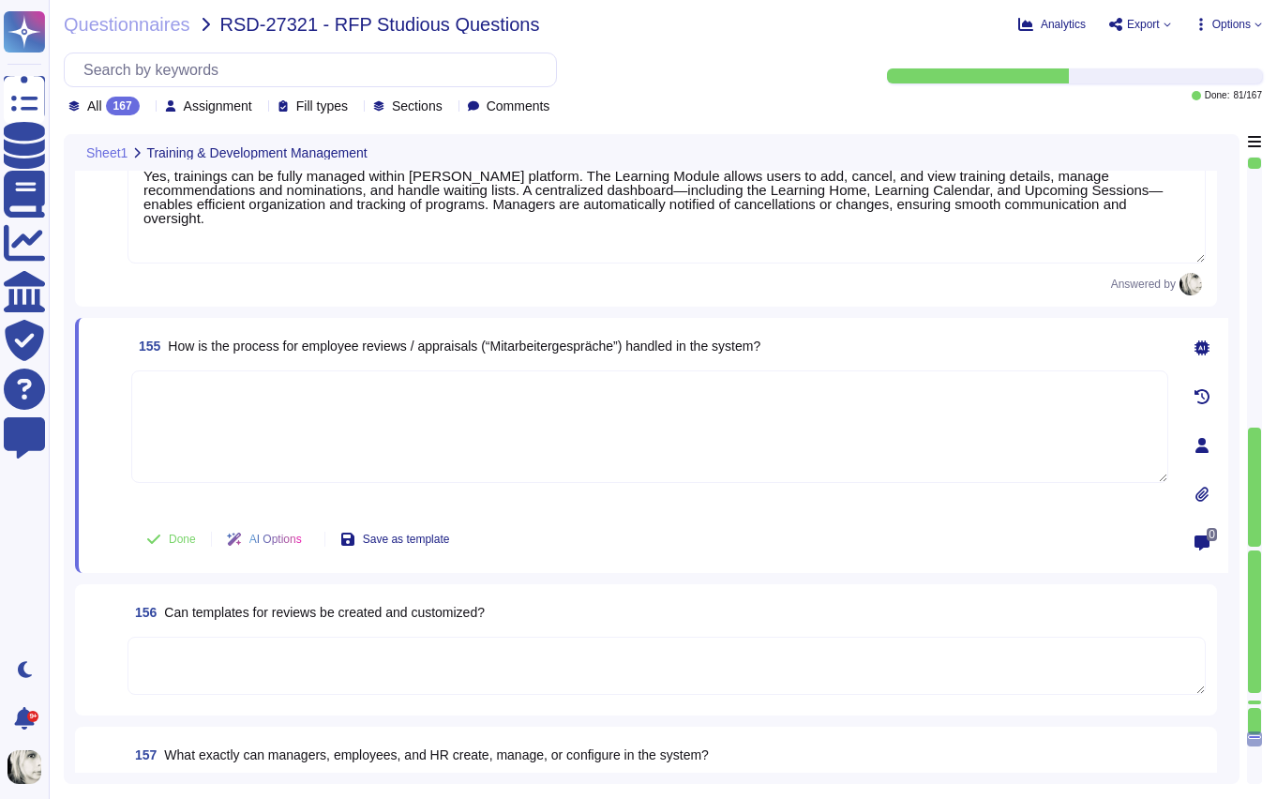
click at [227, 374] on textarea at bounding box center [649, 426] width 1037 height 113
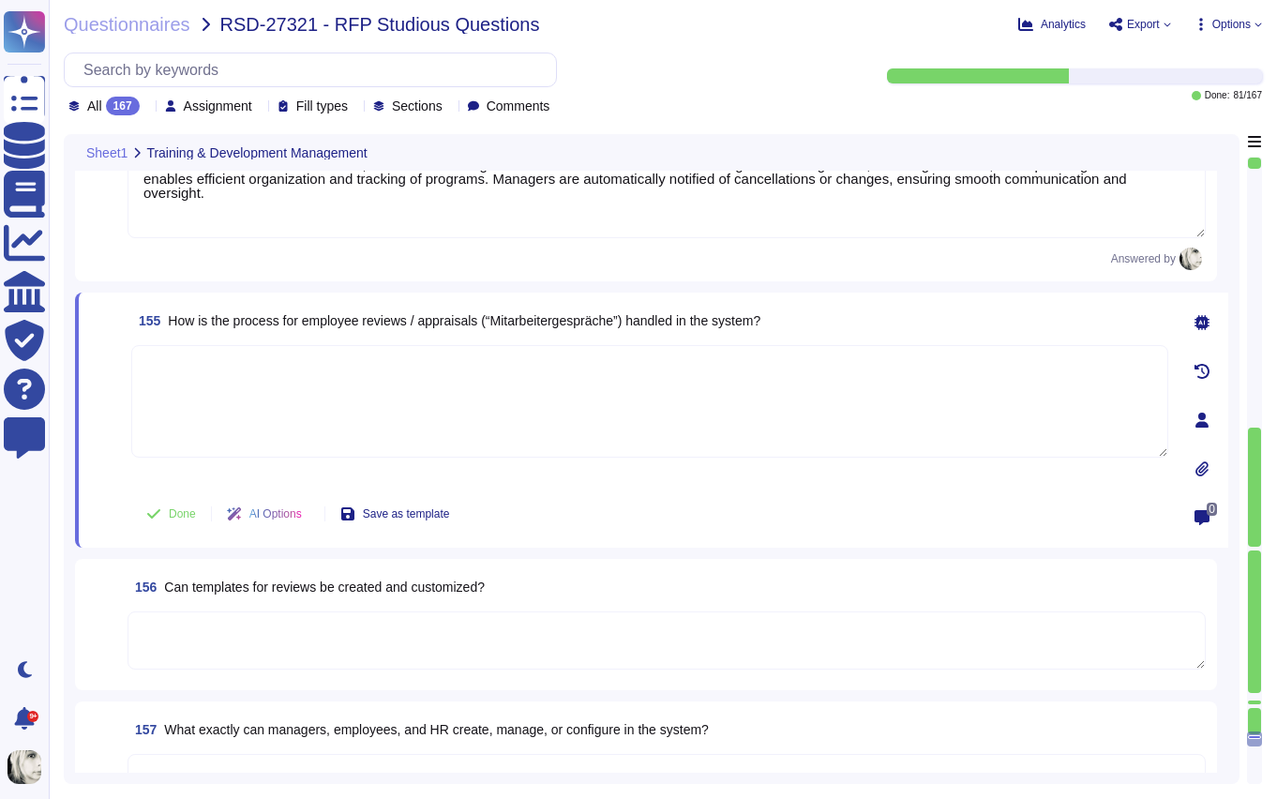
click at [241, 323] on span "How is the process for employee reviews / appraisals (“Mitarbeitergespräche”) h…" at bounding box center [464, 320] width 593 height 15
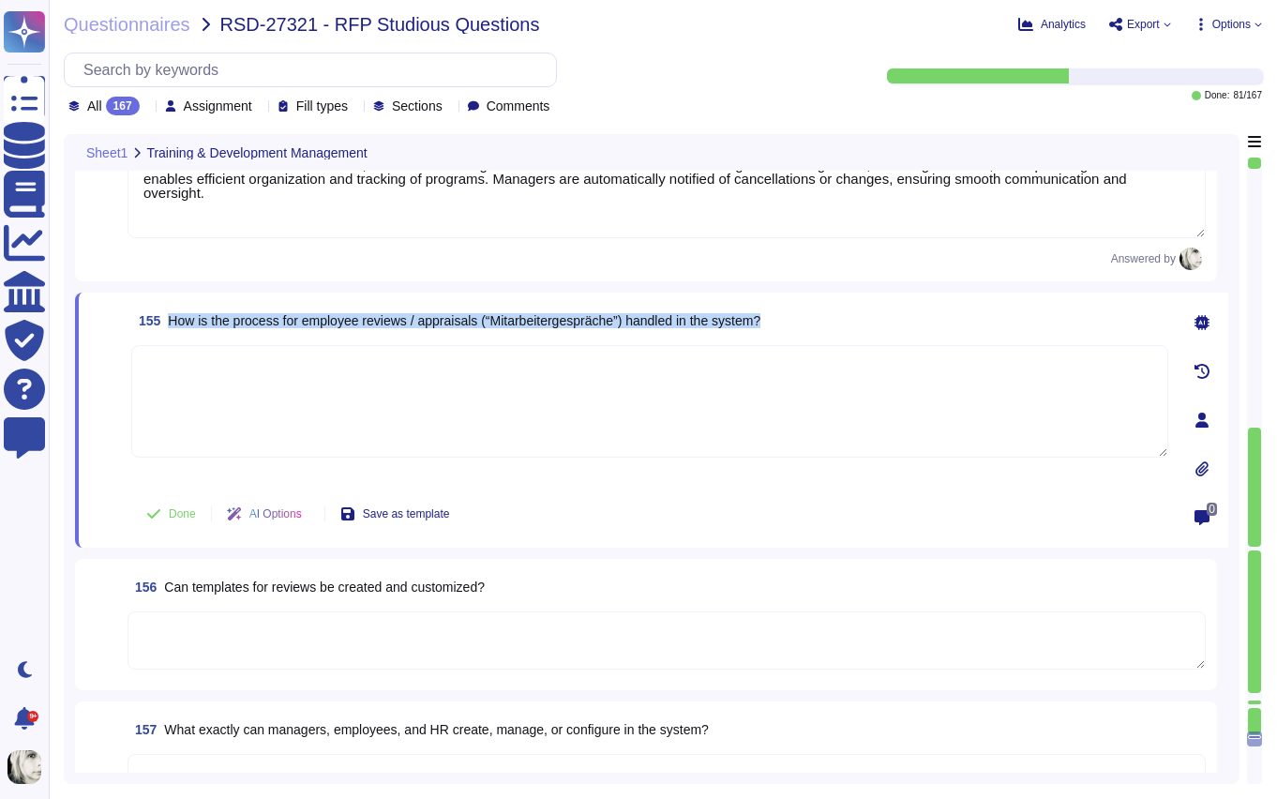
click at [241, 323] on span "How is the process for employee reviews / appraisals (“Mitarbeitergespräche”) h…" at bounding box center [464, 320] width 593 height 15
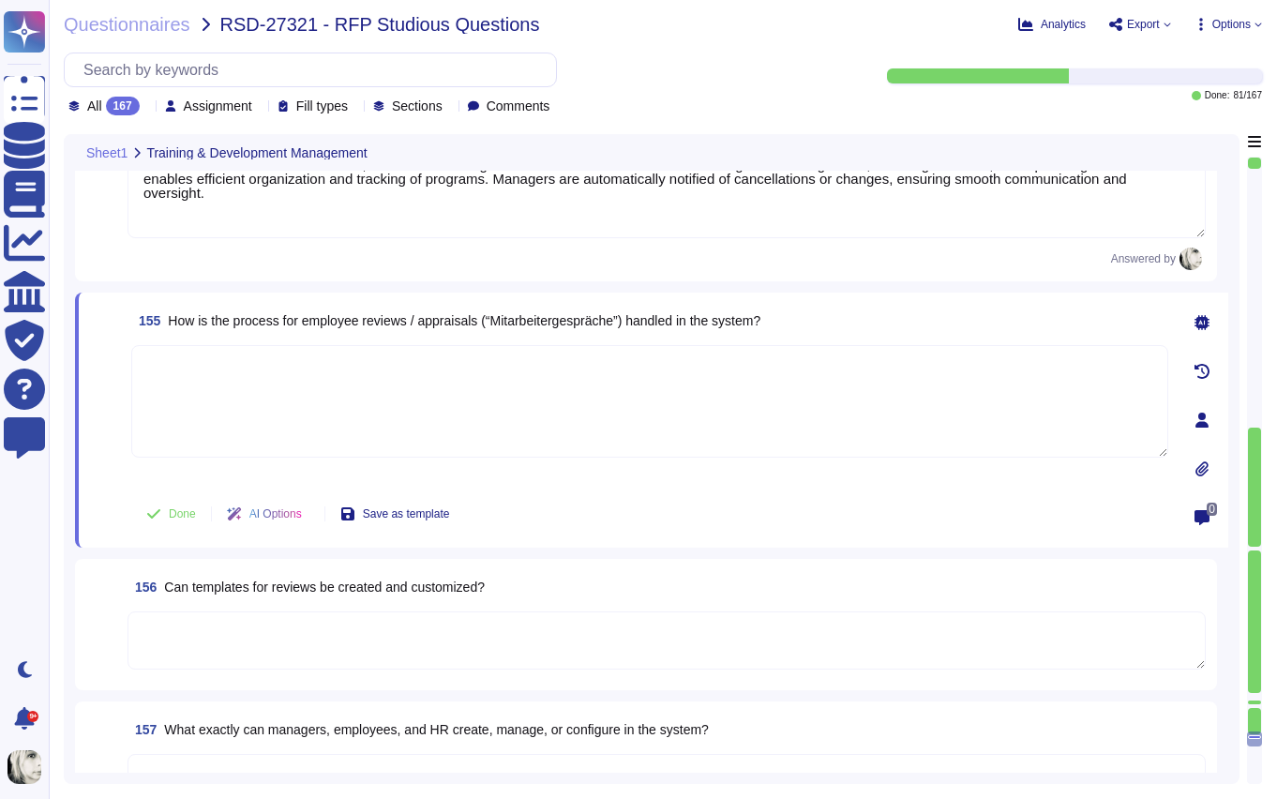
click at [218, 378] on textarea at bounding box center [649, 401] width 1037 height 113
paste textarea "Deel’s system provides a structured approach for employee reviews and appraisal…"
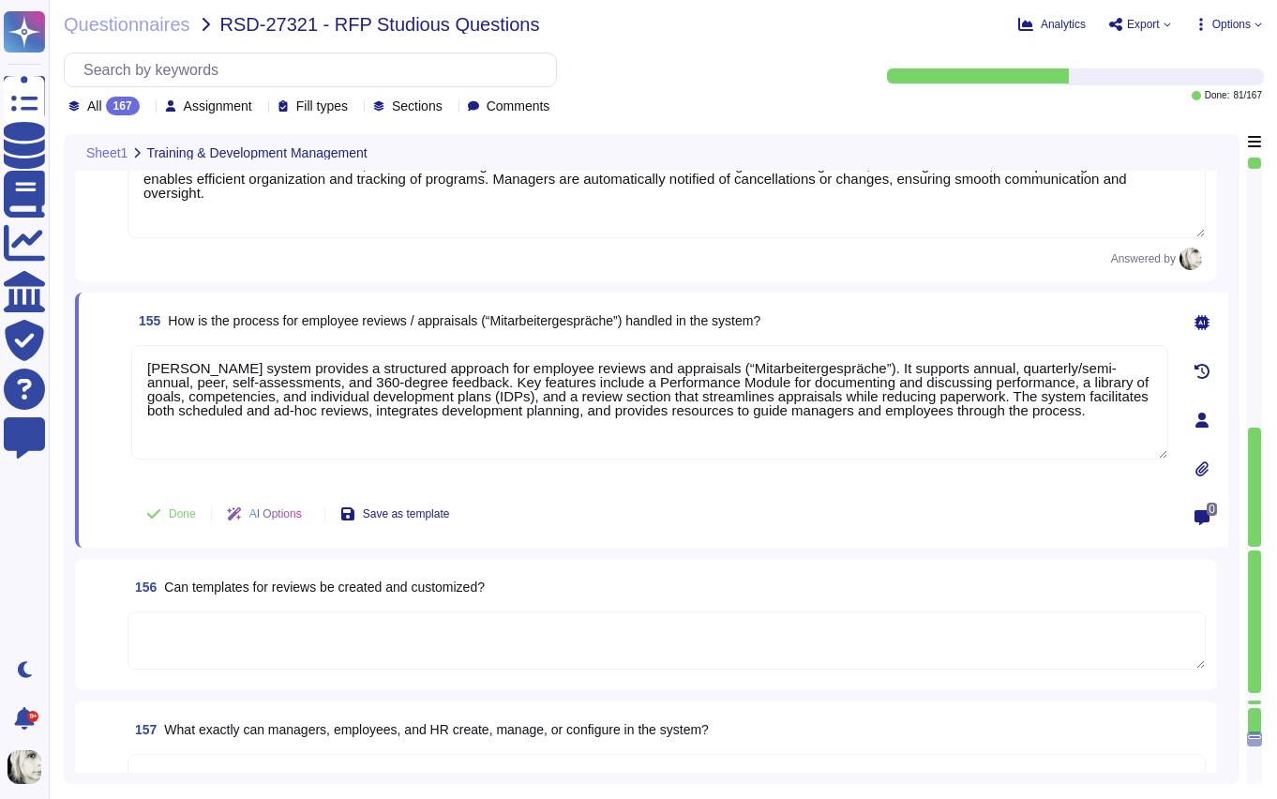
click at [146, 486] on div "155 How is the process for employee reviews / appraisals (“Mitarbeitergespräche…" at bounding box center [629, 420] width 1078 height 233
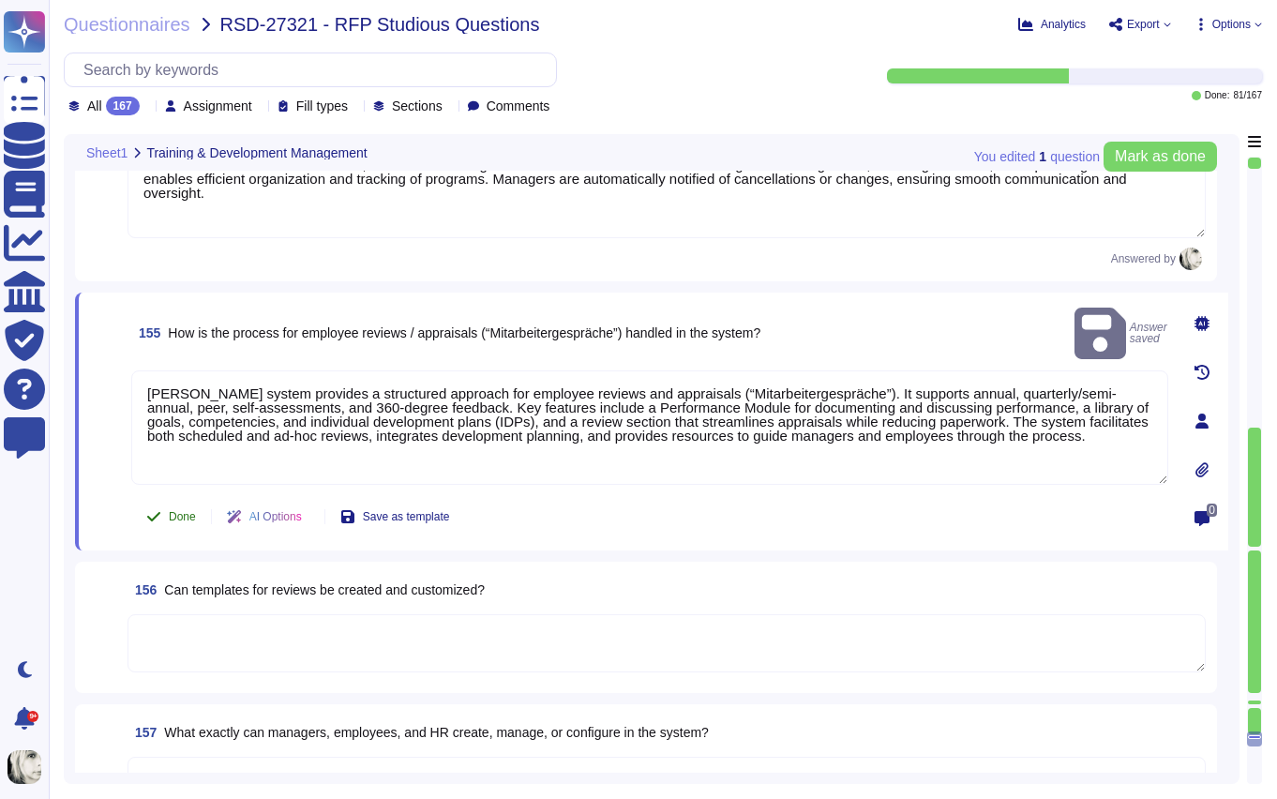
click at [182, 512] on span "Done" at bounding box center [182, 516] width 27 height 11
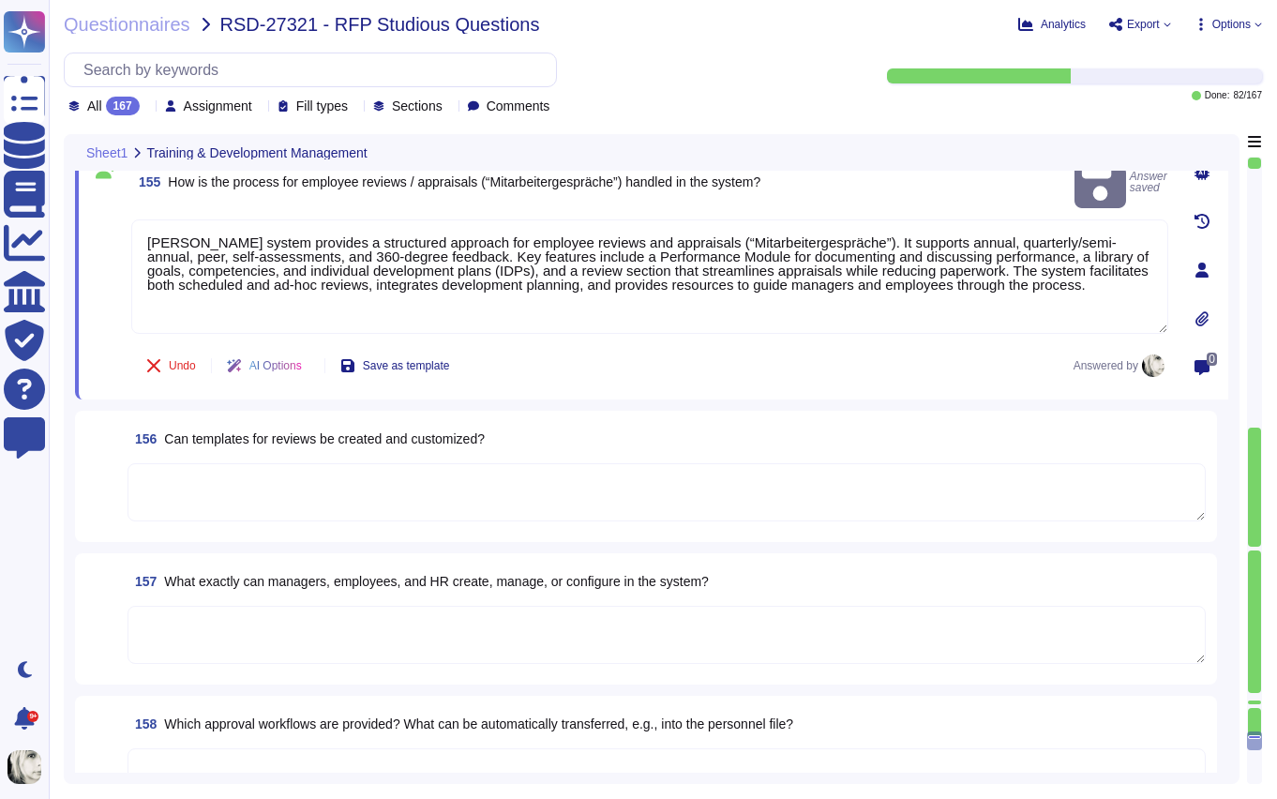
scroll to position [25918, 0]
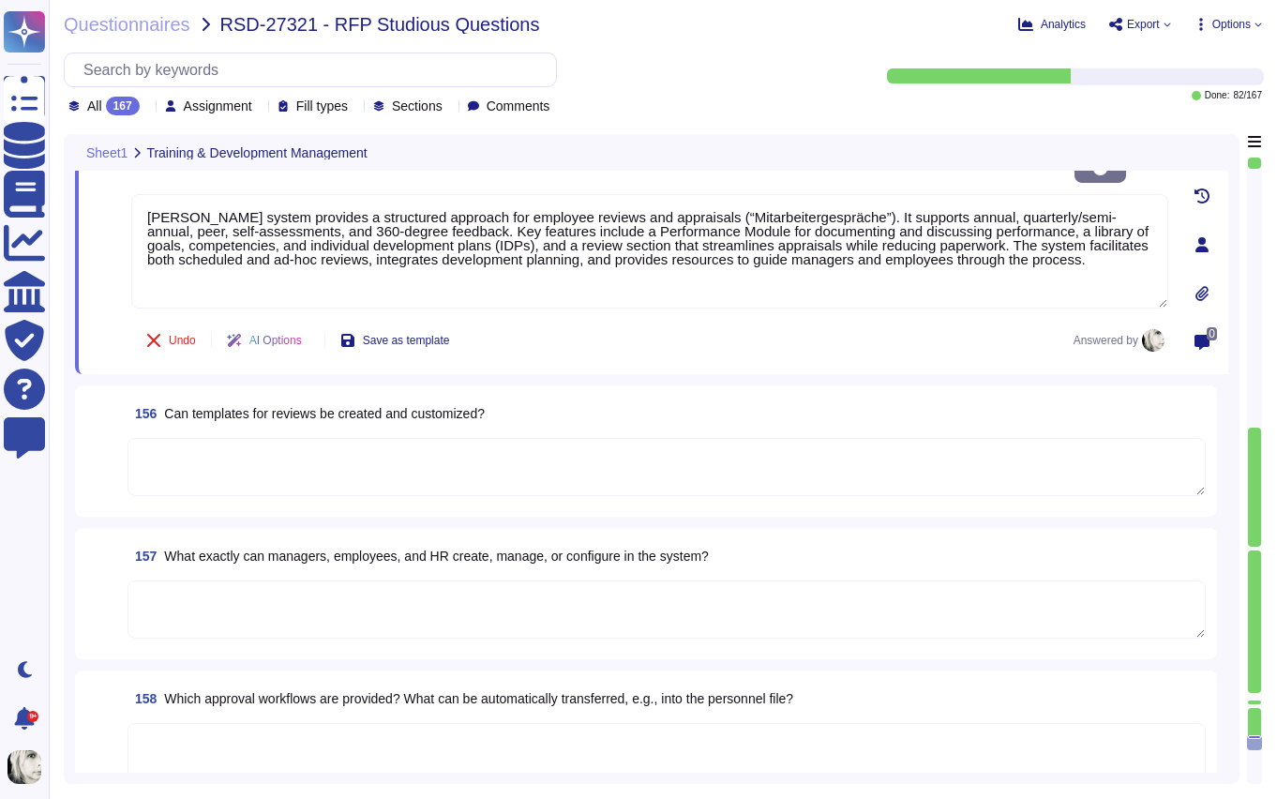
click at [275, 414] on span "Can templates for reviews be created and customized?" at bounding box center [324, 413] width 321 height 15
click at [275, 438] on textarea at bounding box center [667, 467] width 1078 height 58
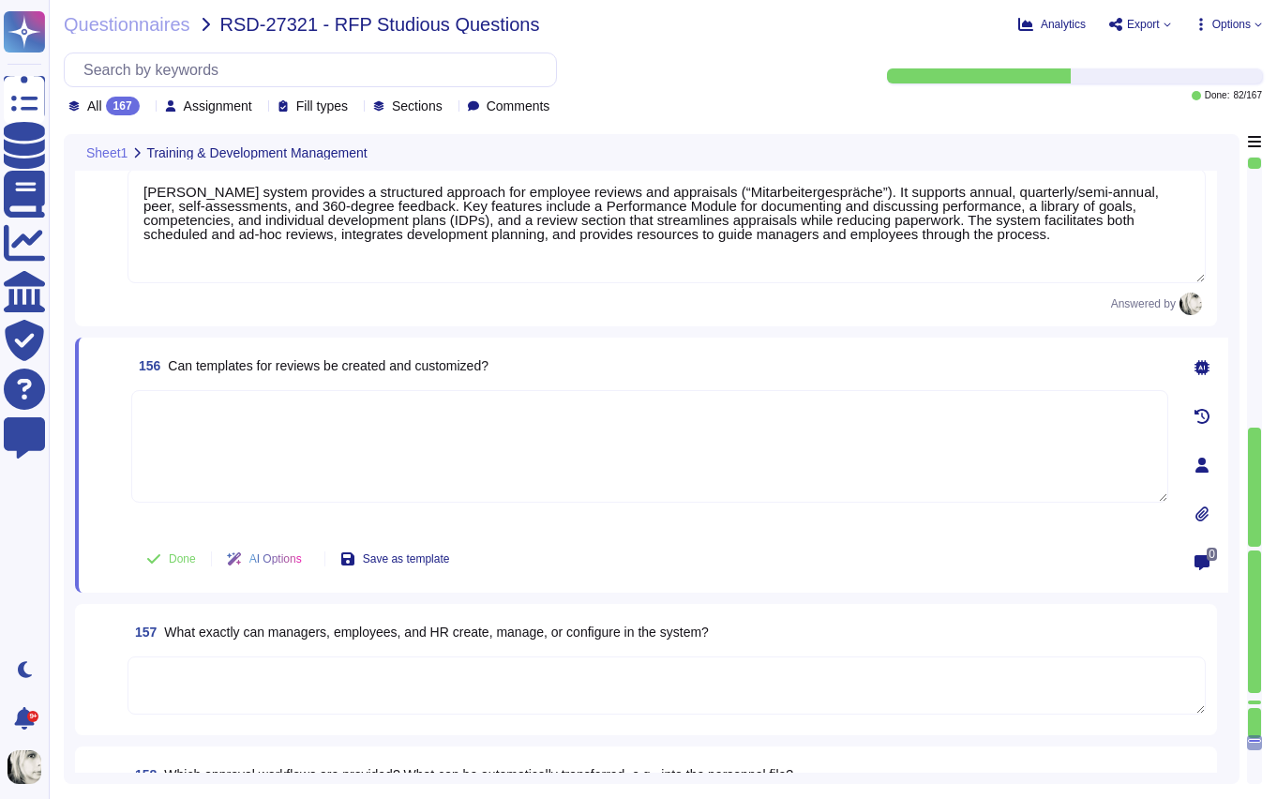
click at [285, 366] on span "Can templates for reviews be created and customized?" at bounding box center [328, 365] width 321 height 15
click at [262, 421] on textarea at bounding box center [649, 446] width 1037 height 113
paste textarea "Currently, clients cannot create or customize performance review templates in D…"
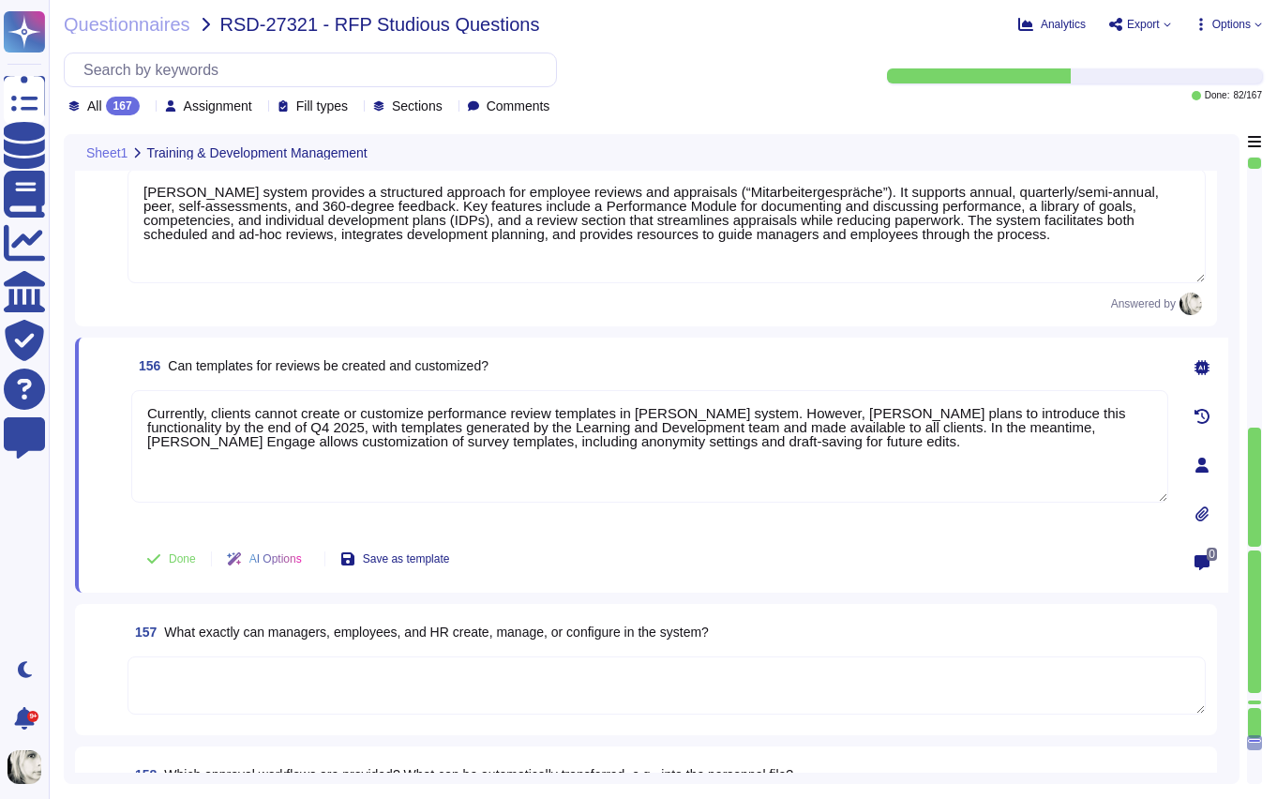
click at [97, 480] on span at bounding box center [107, 459] width 34 height 139
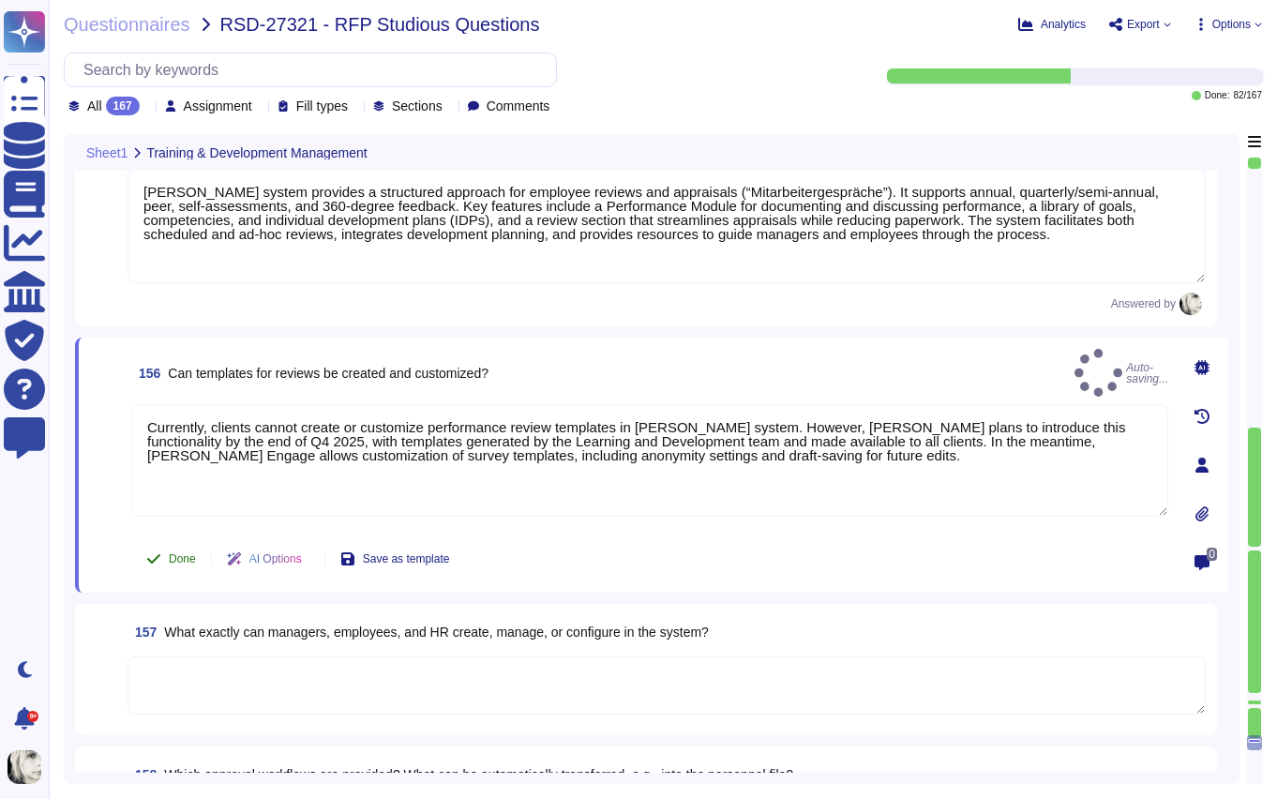
click at [172, 560] on span "Done" at bounding box center [182, 558] width 27 height 11
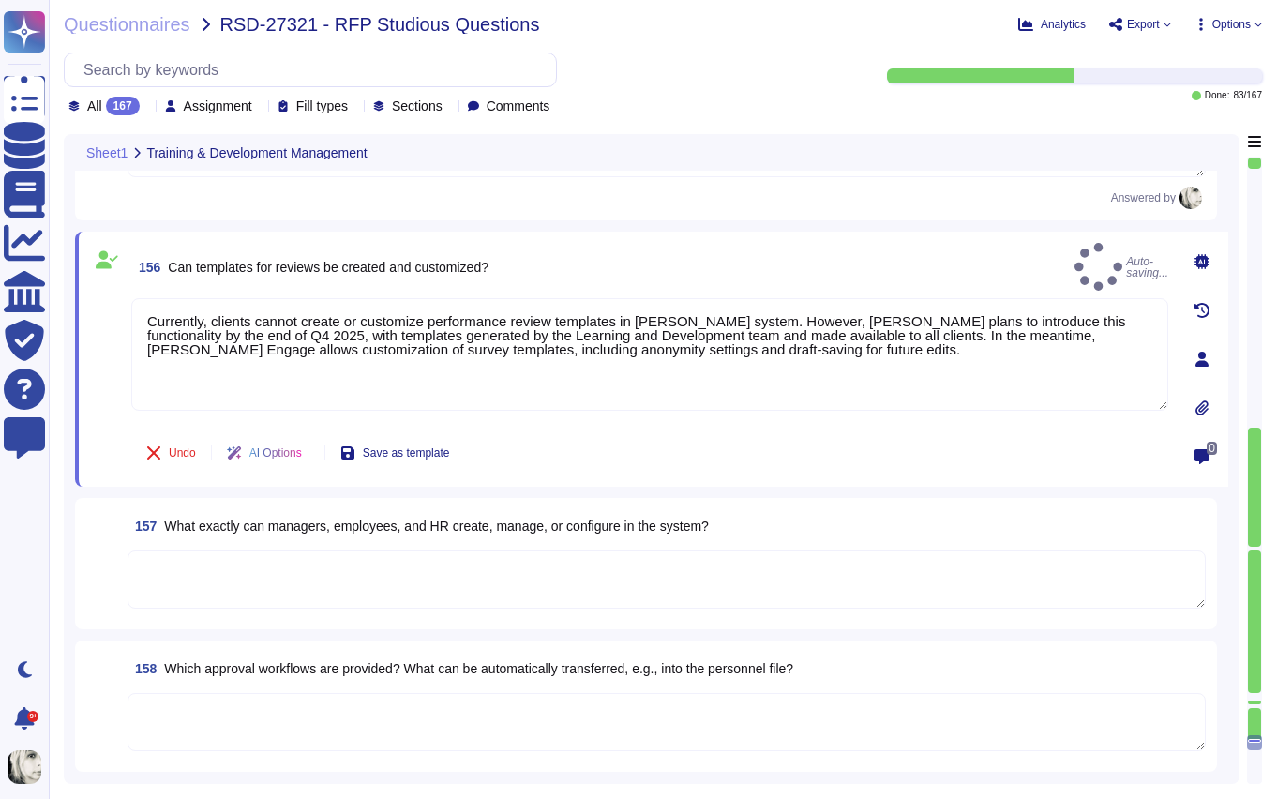
scroll to position [26029, 0]
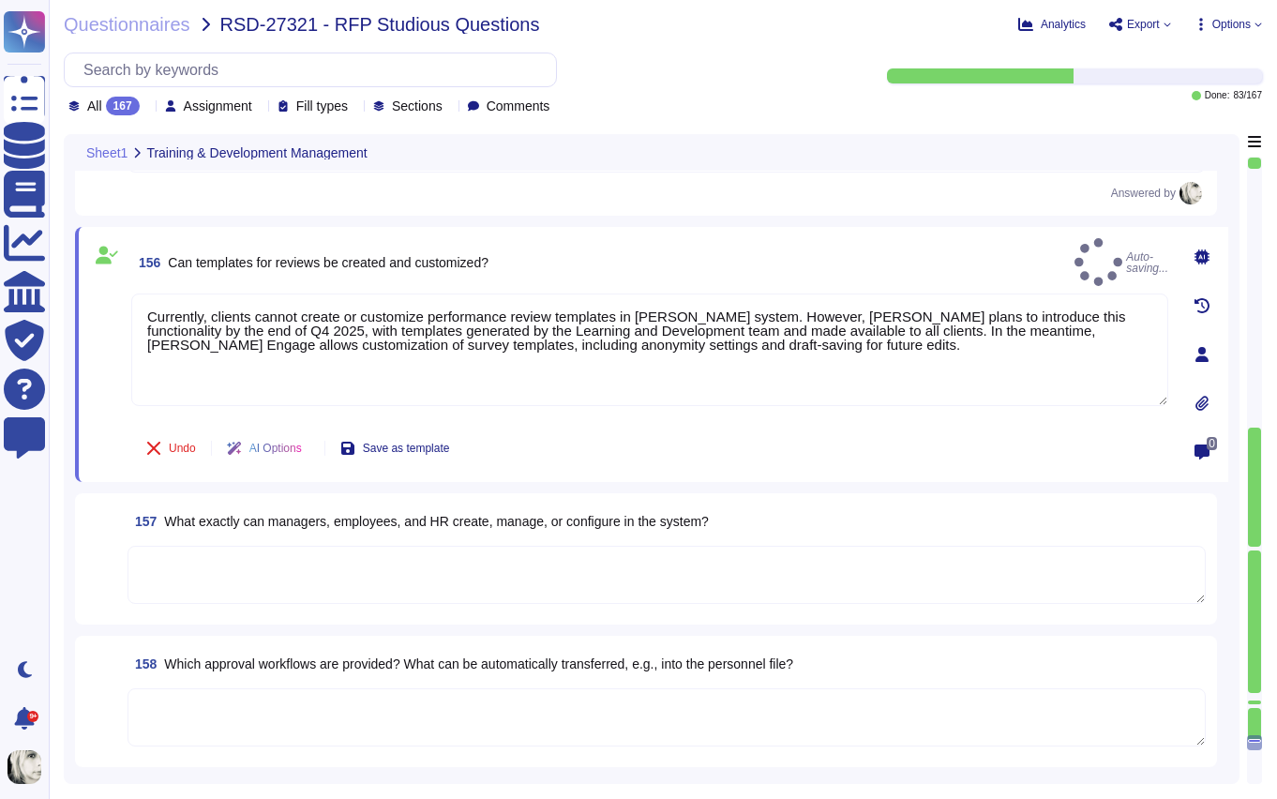
click at [217, 525] on span "What exactly can managers, employees, and HR create, manage, or configure in th…" at bounding box center [436, 521] width 545 height 15
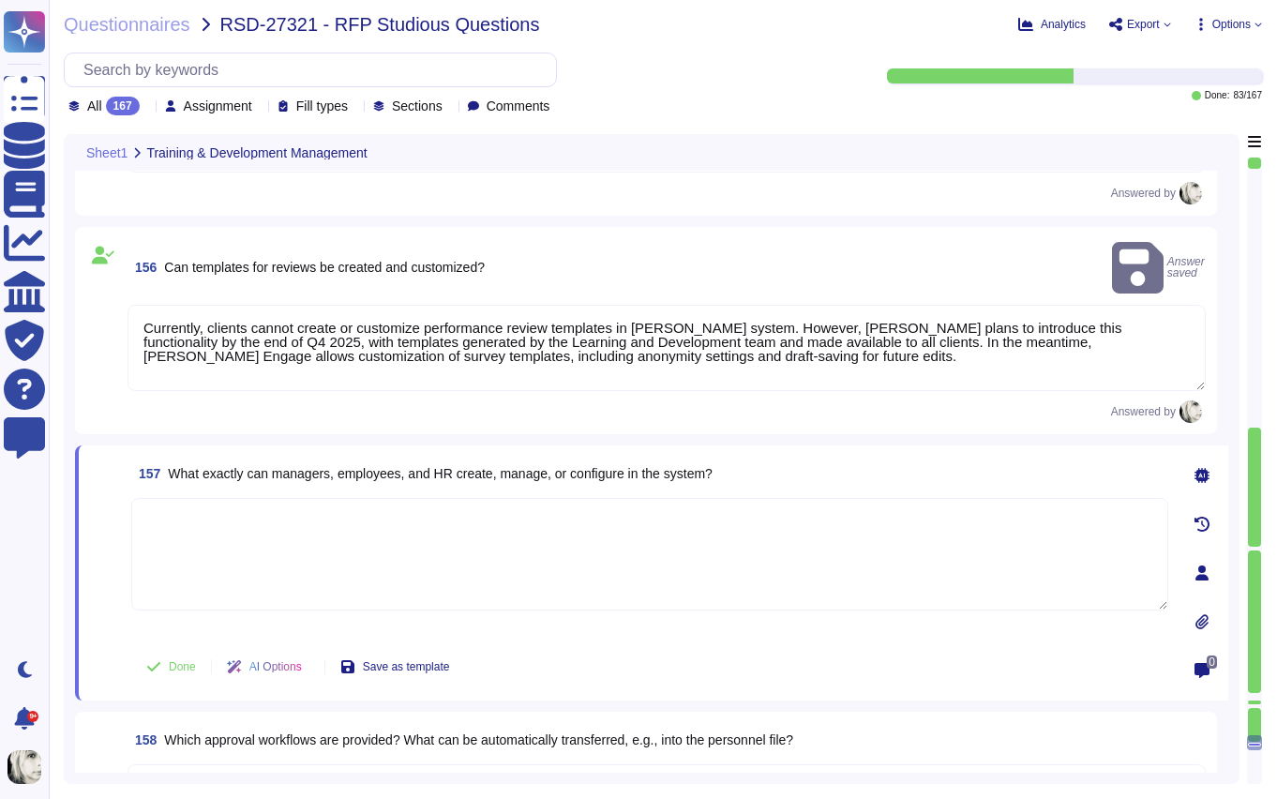
click at [245, 466] on span "What exactly can managers, employees, and HR create, manage, or configure in th…" at bounding box center [440, 473] width 545 height 15
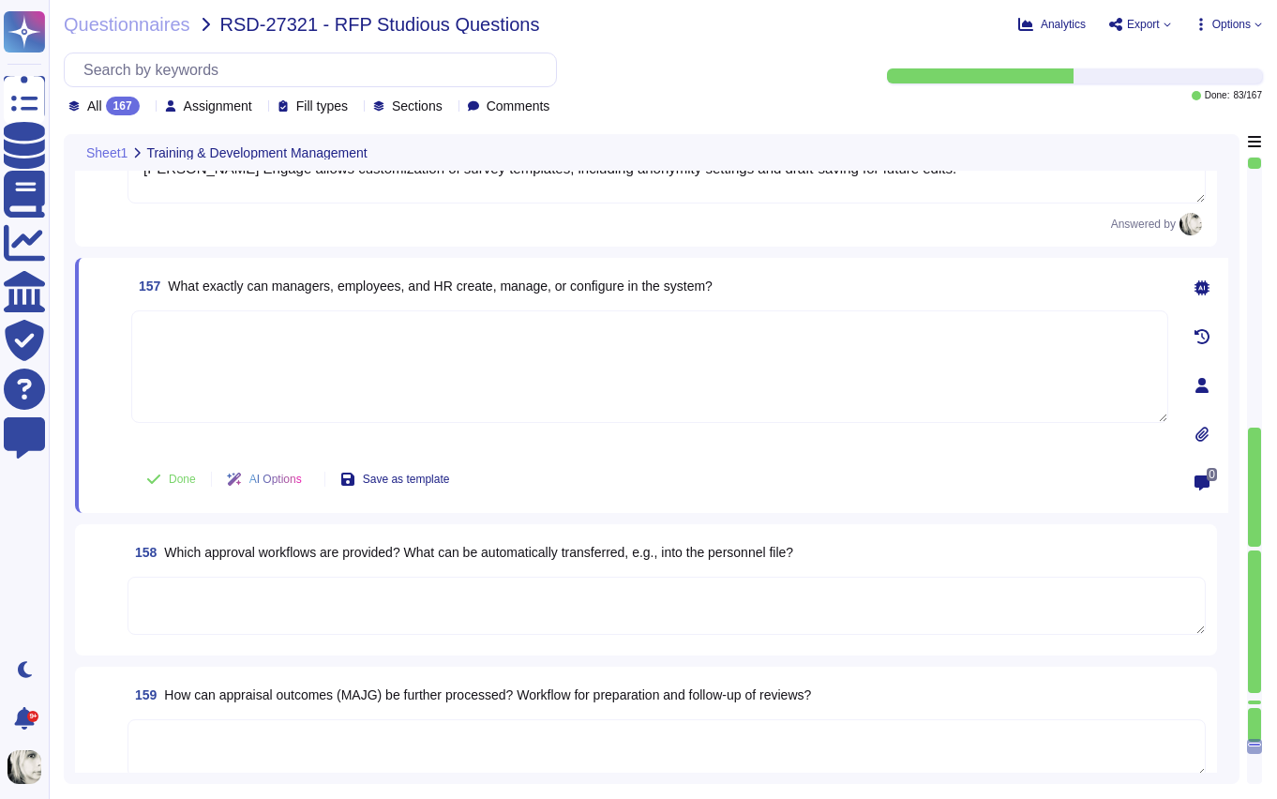
scroll to position [25313, 0]
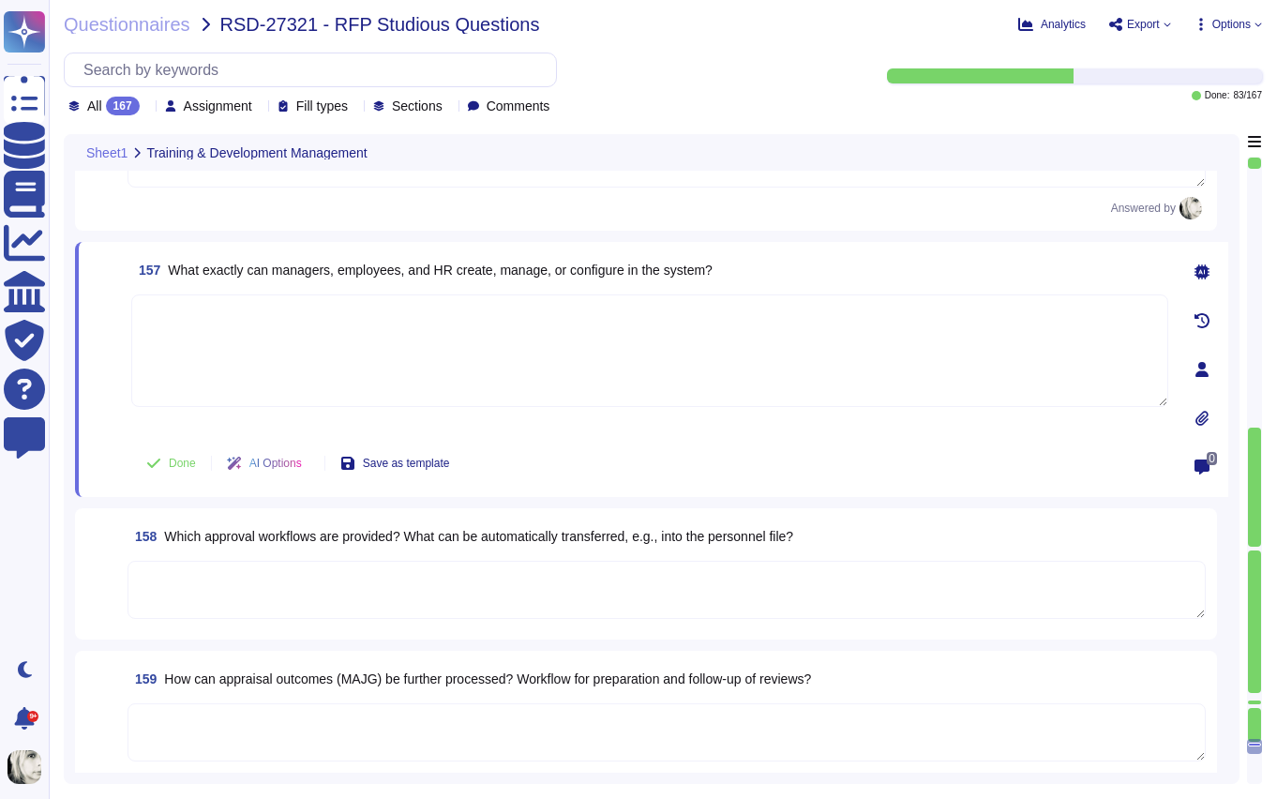
click at [222, 271] on span "What exactly can managers, employees, and HR create, manage, or configure in th…" at bounding box center [440, 270] width 545 height 15
click at [215, 338] on textarea at bounding box center [649, 350] width 1037 height 113
paste textarea "Deel’s system provides tailored capabilities for managers, employees, and HR: *…"
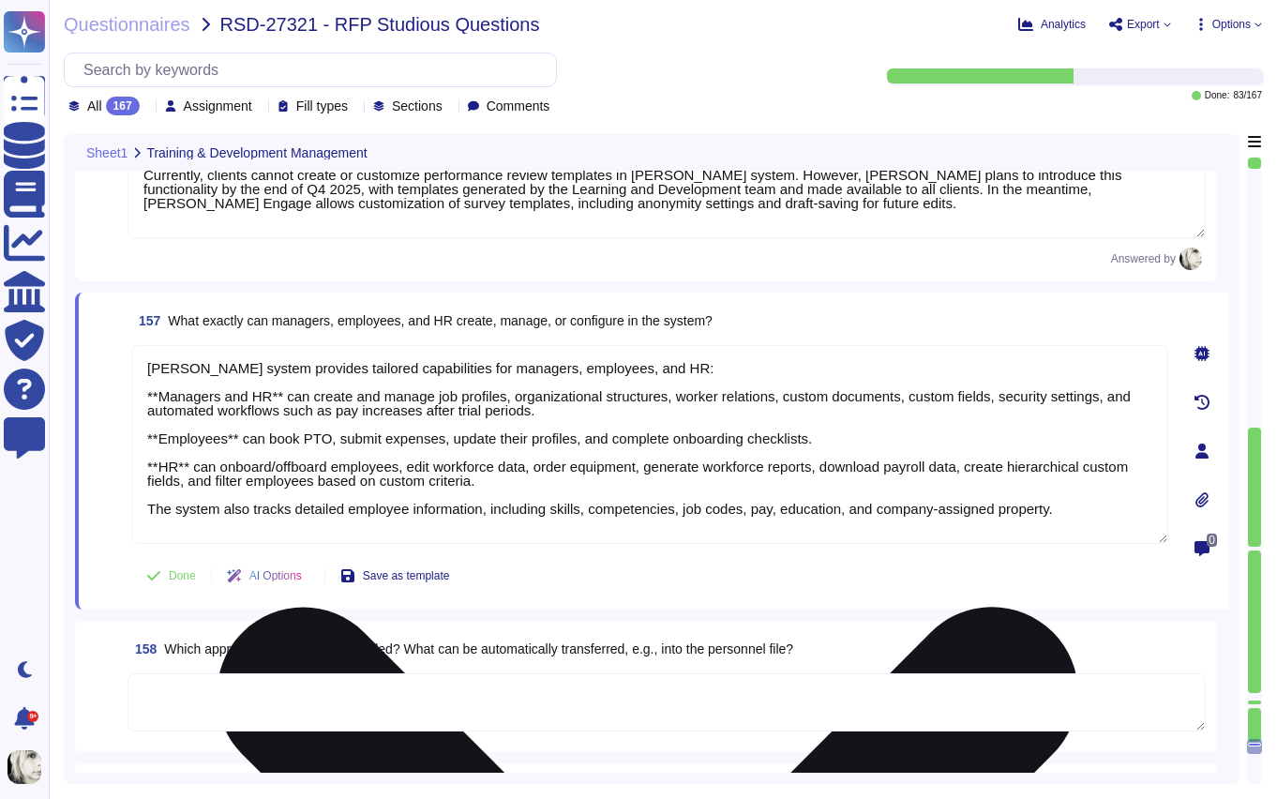
scroll to position [2, 0]
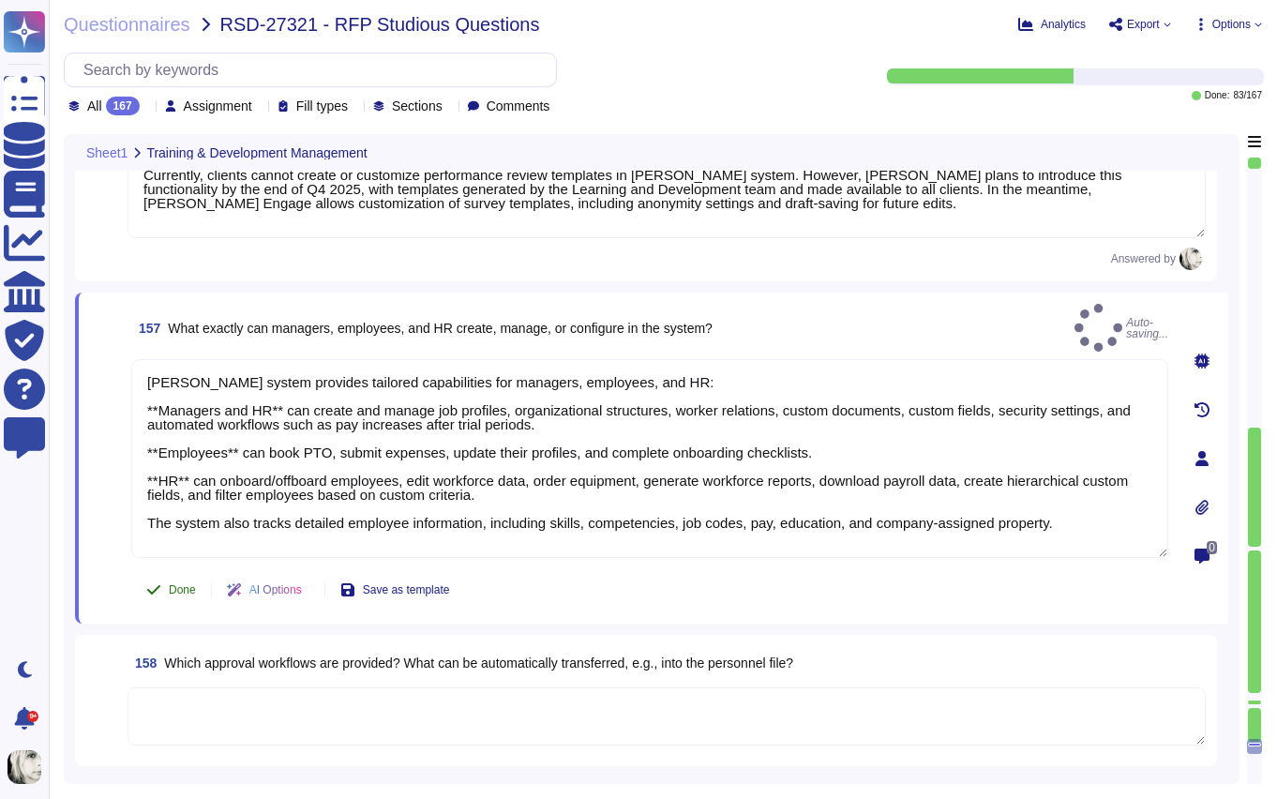
drag, startPoint x: 123, startPoint y: 535, endPoint x: 147, endPoint y: 557, distance: 32.5
click at [125, 536] on div "157 What exactly can managers, employees, and HR create, manage, or configure i…" at bounding box center [629, 458] width 1078 height 308
click at [175, 584] on span "Done" at bounding box center [182, 589] width 27 height 11
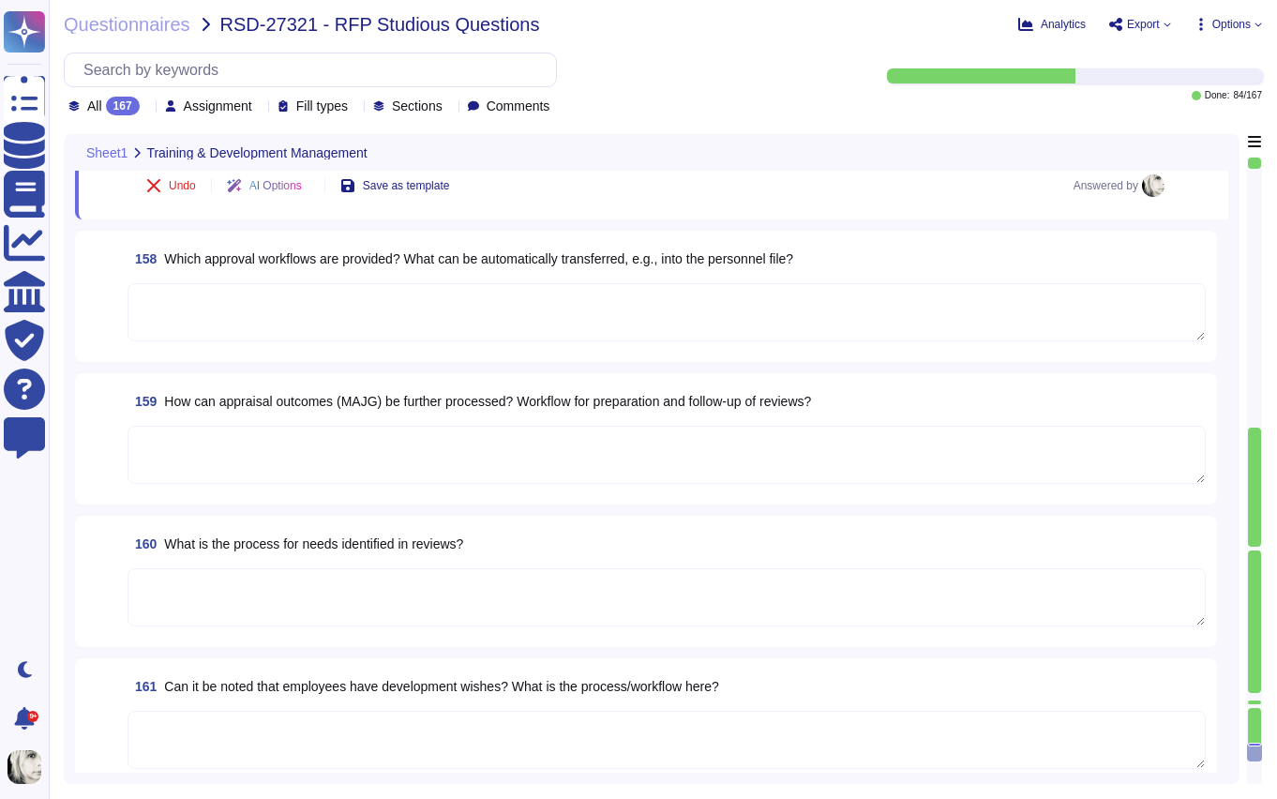
scroll to position [25641, 0]
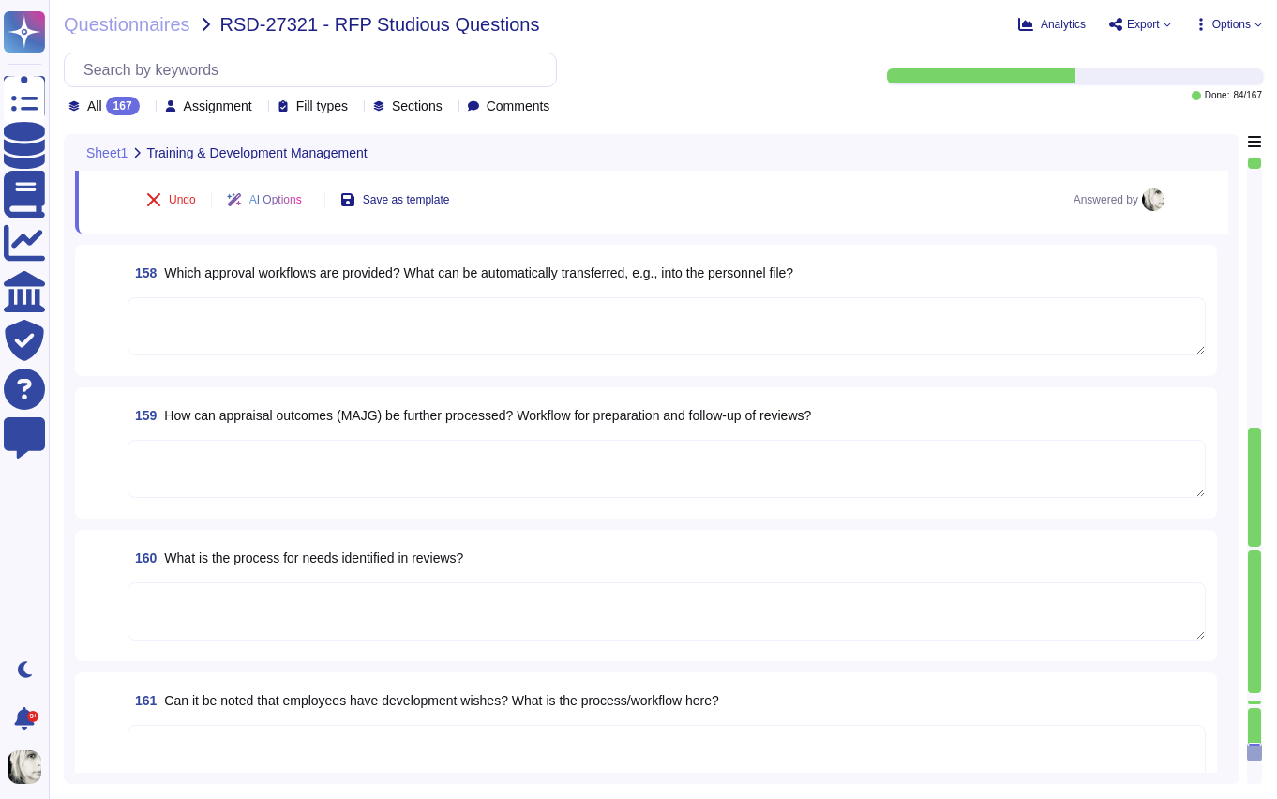
click at [237, 265] on span "Which approval workflows are provided? What can be automatically transferred, e…" at bounding box center [478, 272] width 629 height 15
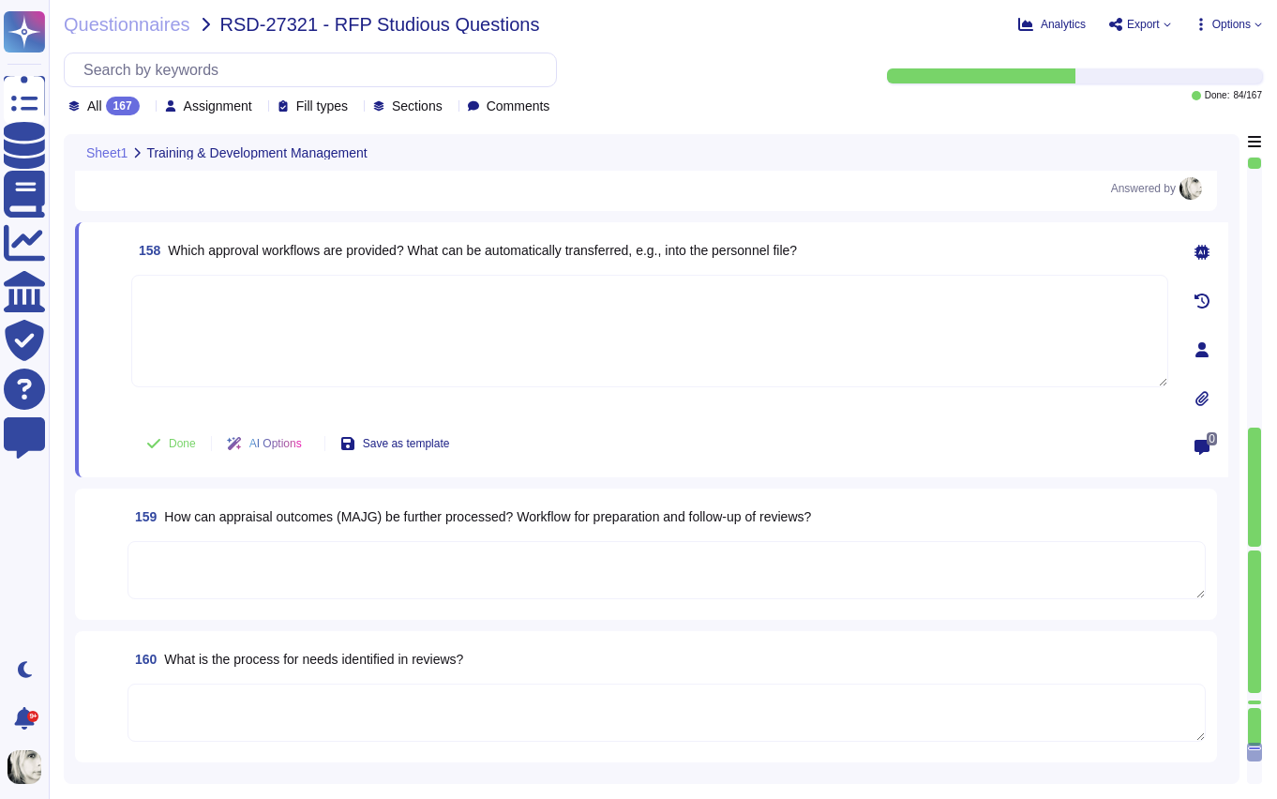
click at [237, 275] on textarea at bounding box center [649, 331] width 1037 height 113
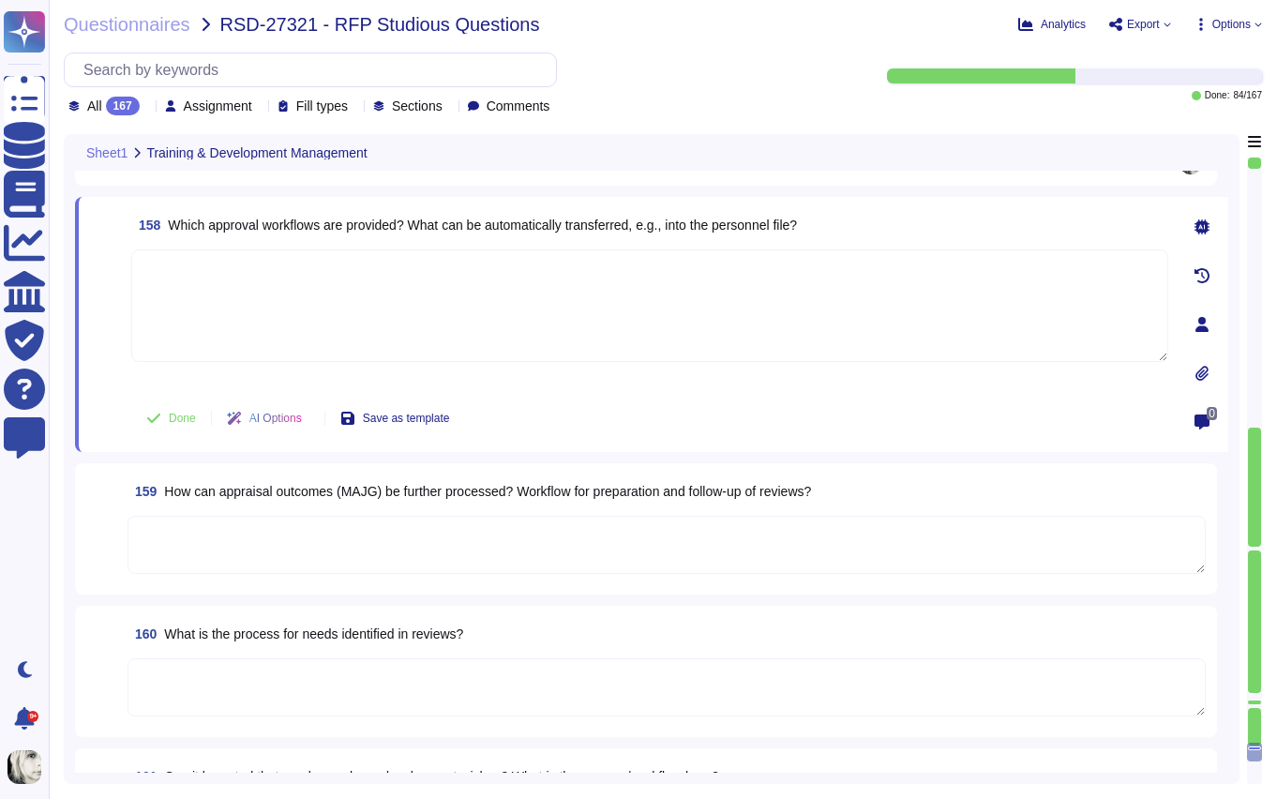
click at [247, 228] on span "Which approval workflows are provided? What can be automatically transferred, e…" at bounding box center [482, 225] width 629 height 15
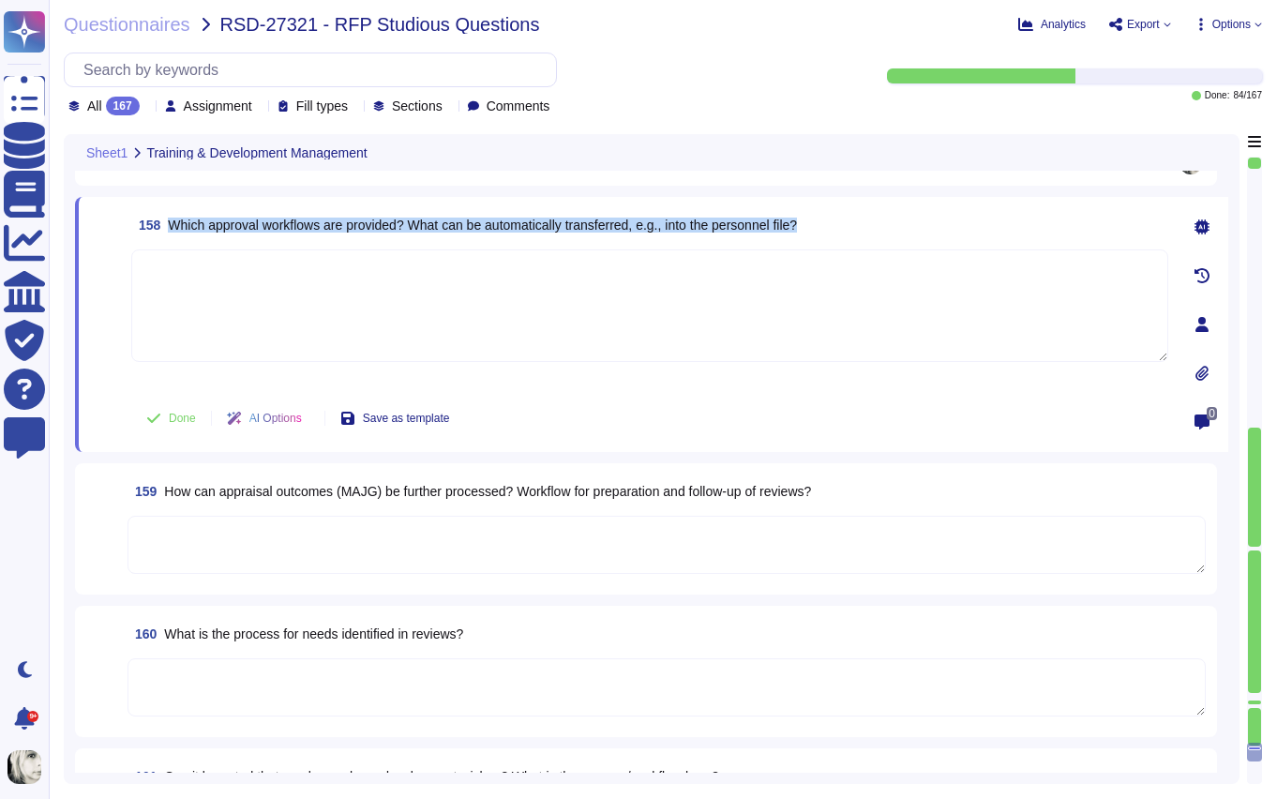
click at [247, 228] on span "Which approval workflows are provided? What can be automatically transferred, e…" at bounding box center [482, 225] width 629 height 15
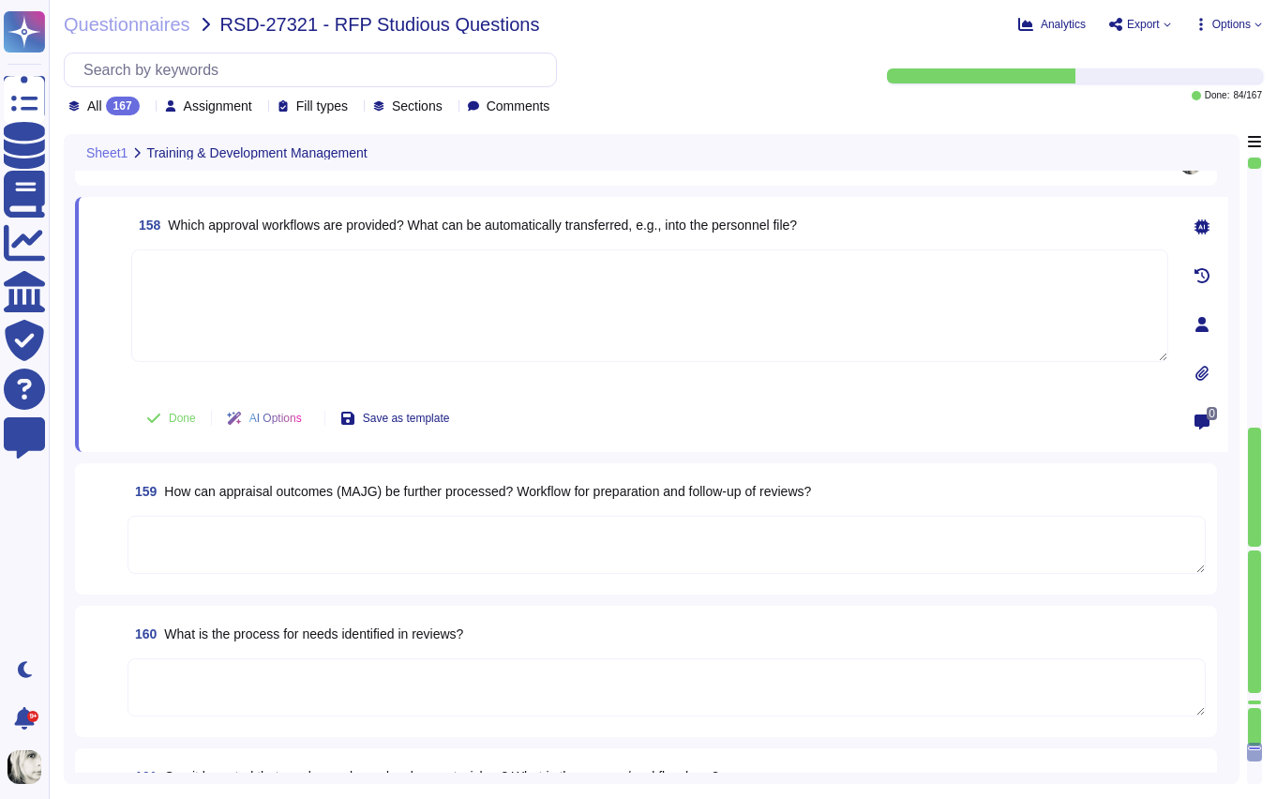
click at [225, 293] on textarea at bounding box center [649, 305] width 1037 height 113
paste textarea "Deel offers several standardized approval workflows, including super approval, …"
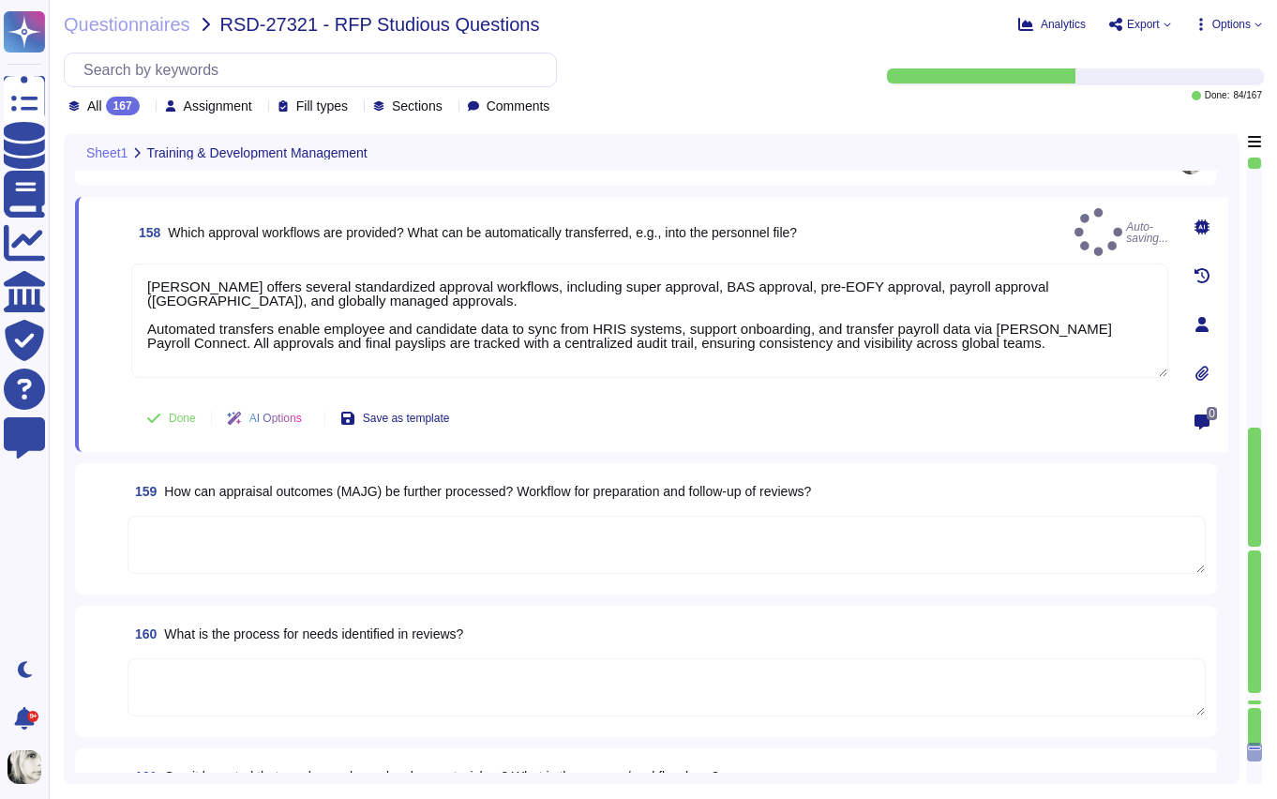
click at [127, 382] on div "158 Which approval workflows are provided? What can be automatically transferre…" at bounding box center [629, 324] width 1078 height 233
click at [164, 419] on button "Done" at bounding box center [171, 418] width 80 height 38
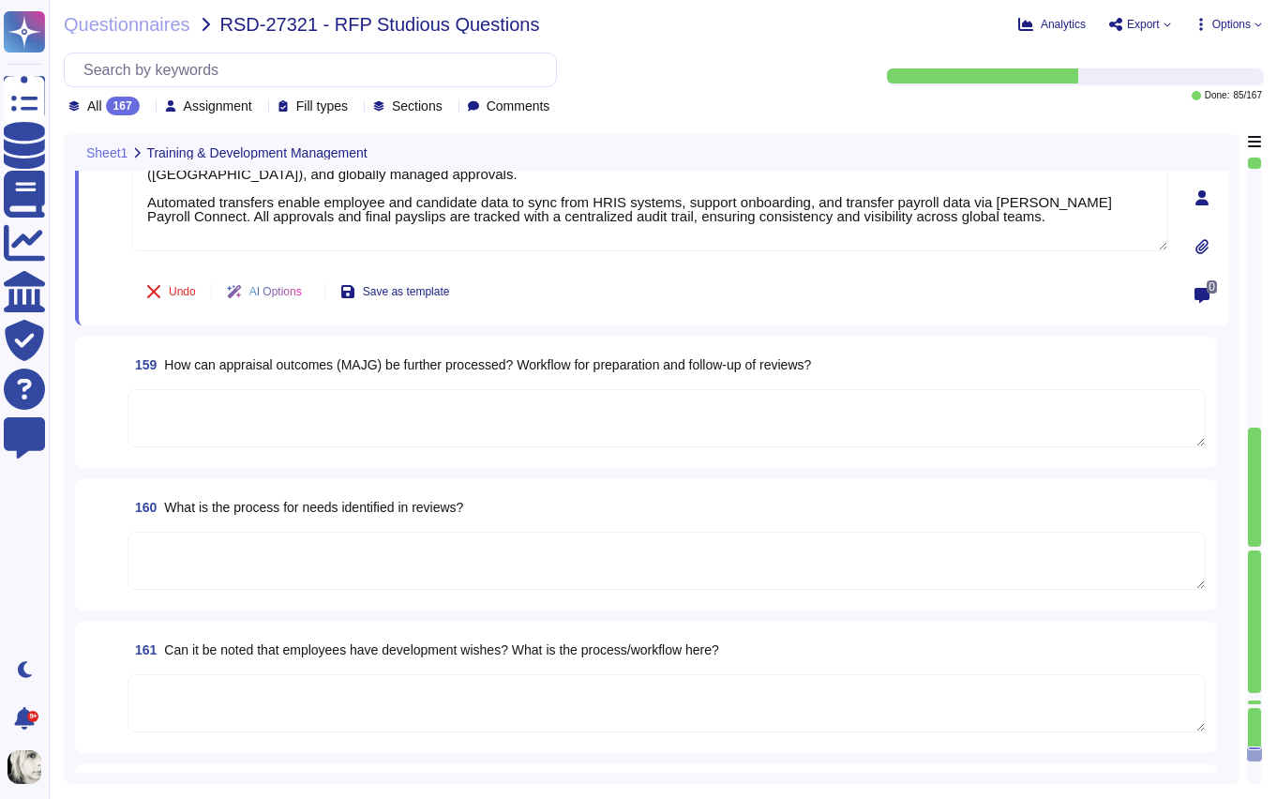
scroll to position [25769, 0]
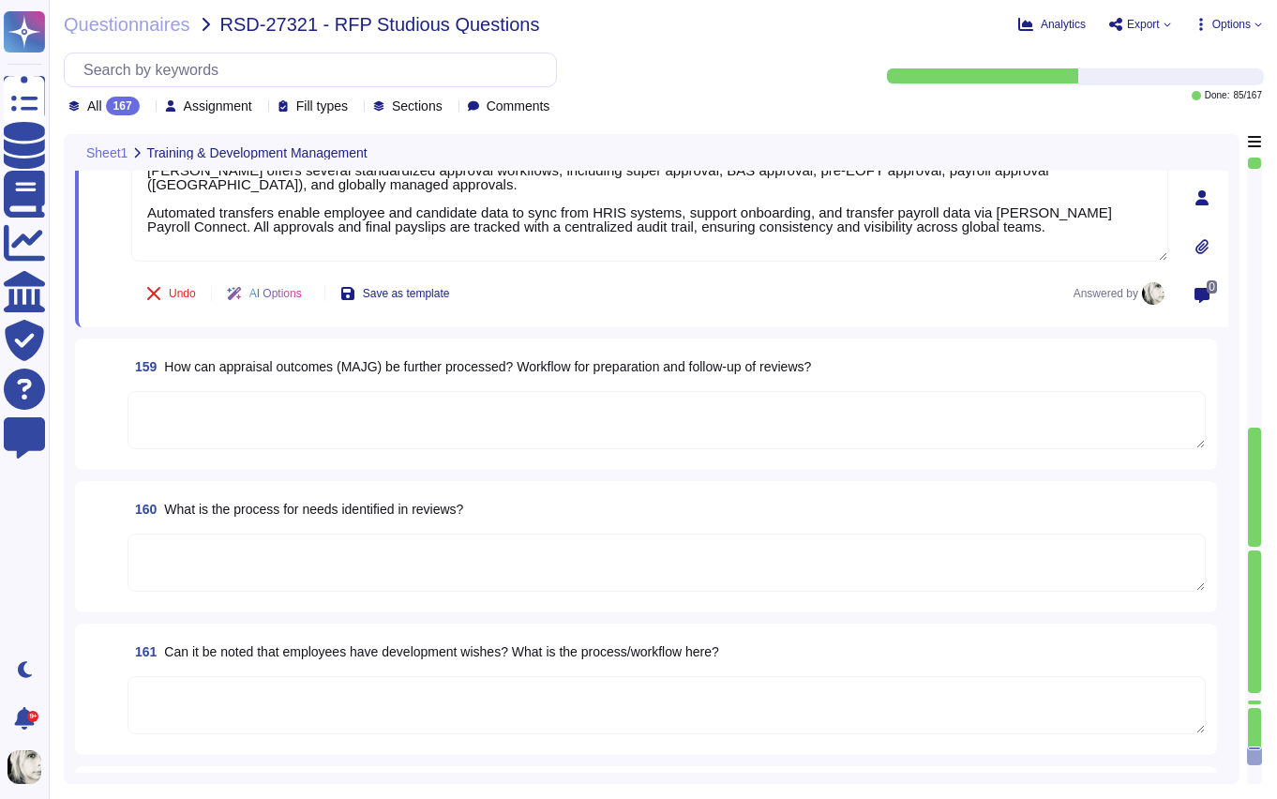
click at [248, 367] on span "How can appraisal outcomes (MAJG) be further processed? Workflow for preparatio…" at bounding box center [487, 366] width 647 height 15
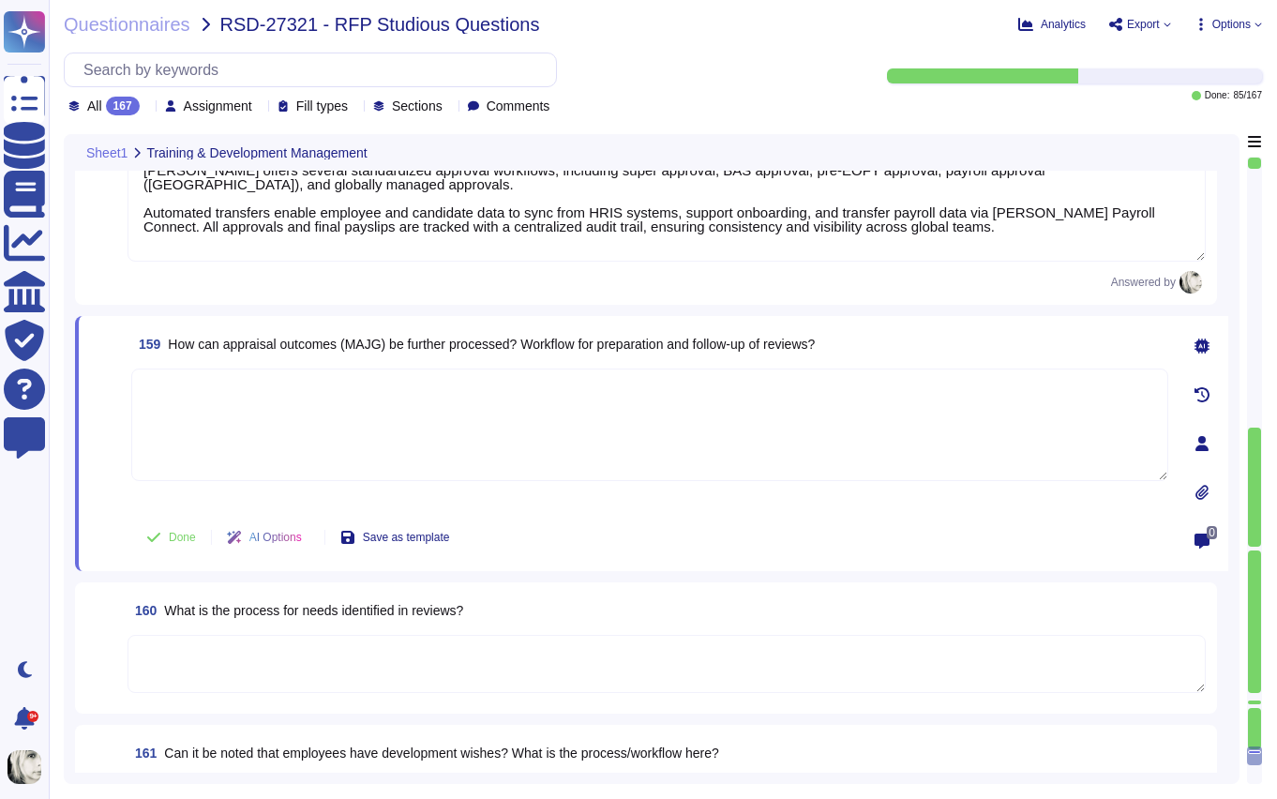
click at [248, 369] on textarea at bounding box center [649, 425] width 1037 height 113
click at [280, 327] on span "159 How can appraisal outcomes (MAJG) be further processed? Workflow for prepar…" at bounding box center [473, 344] width 684 height 34
click at [282, 337] on span "How can appraisal outcomes (MAJG) be further processed? Workflow for preparatio…" at bounding box center [491, 344] width 647 height 15
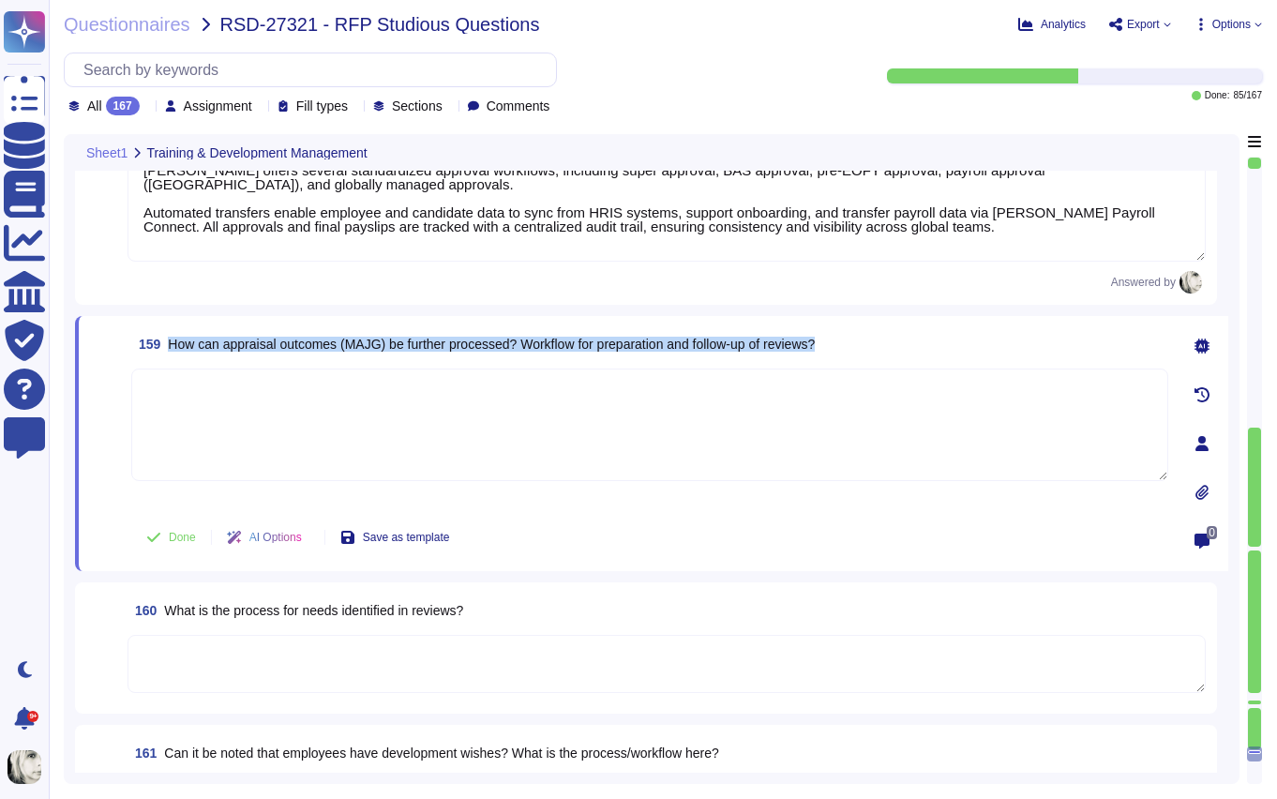
click at [282, 337] on span "How can appraisal outcomes (MAJG) be further processed? Workflow for preparatio…" at bounding box center [491, 344] width 647 height 15
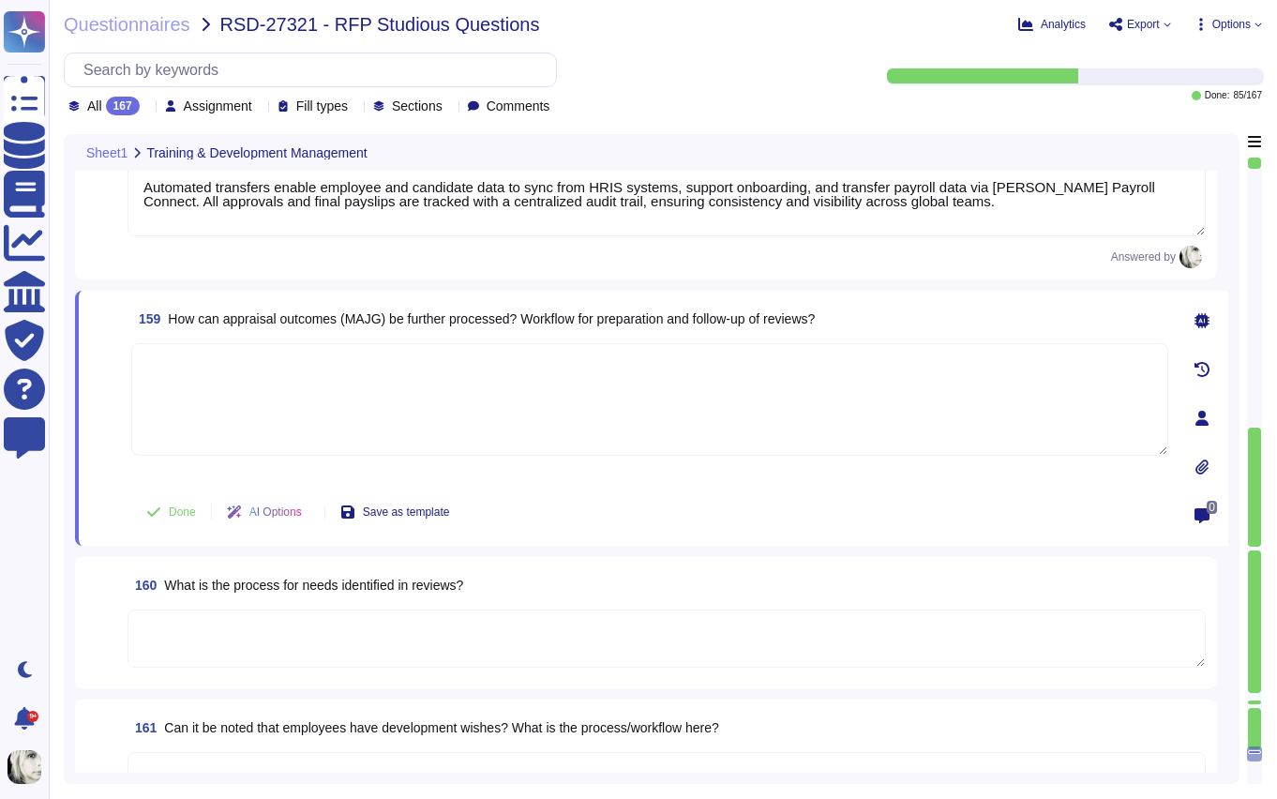
click at [215, 385] on textarea at bounding box center [649, 399] width 1037 height 113
paste textarea "Deel’s Performance Module enables efficient processing and follow-up of apprais…"
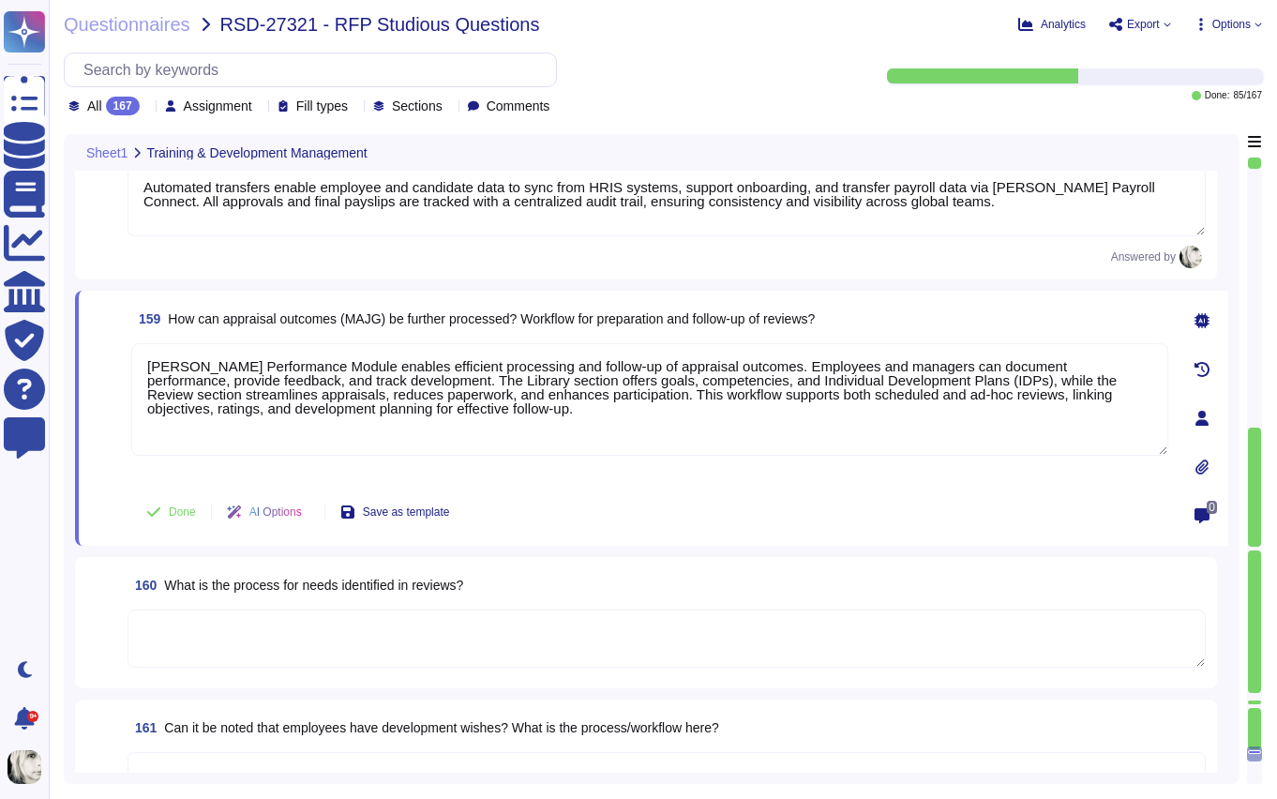
drag, startPoint x: 110, startPoint y: 456, endPoint x: 126, endPoint y: 474, distance: 23.9
click at [118, 466] on span at bounding box center [107, 412] width 34 height 139
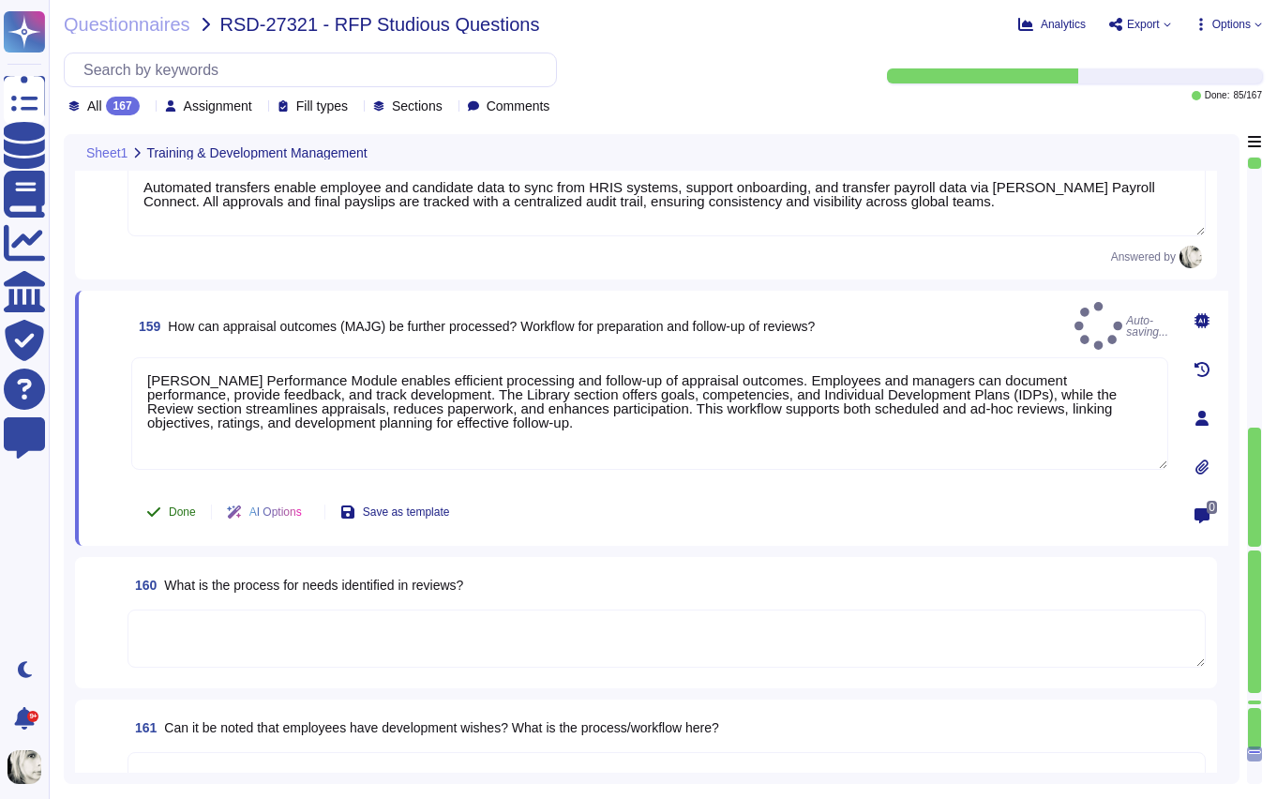
click at [176, 515] on span "Done" at bounding box center [182, 511] width 27 height 11
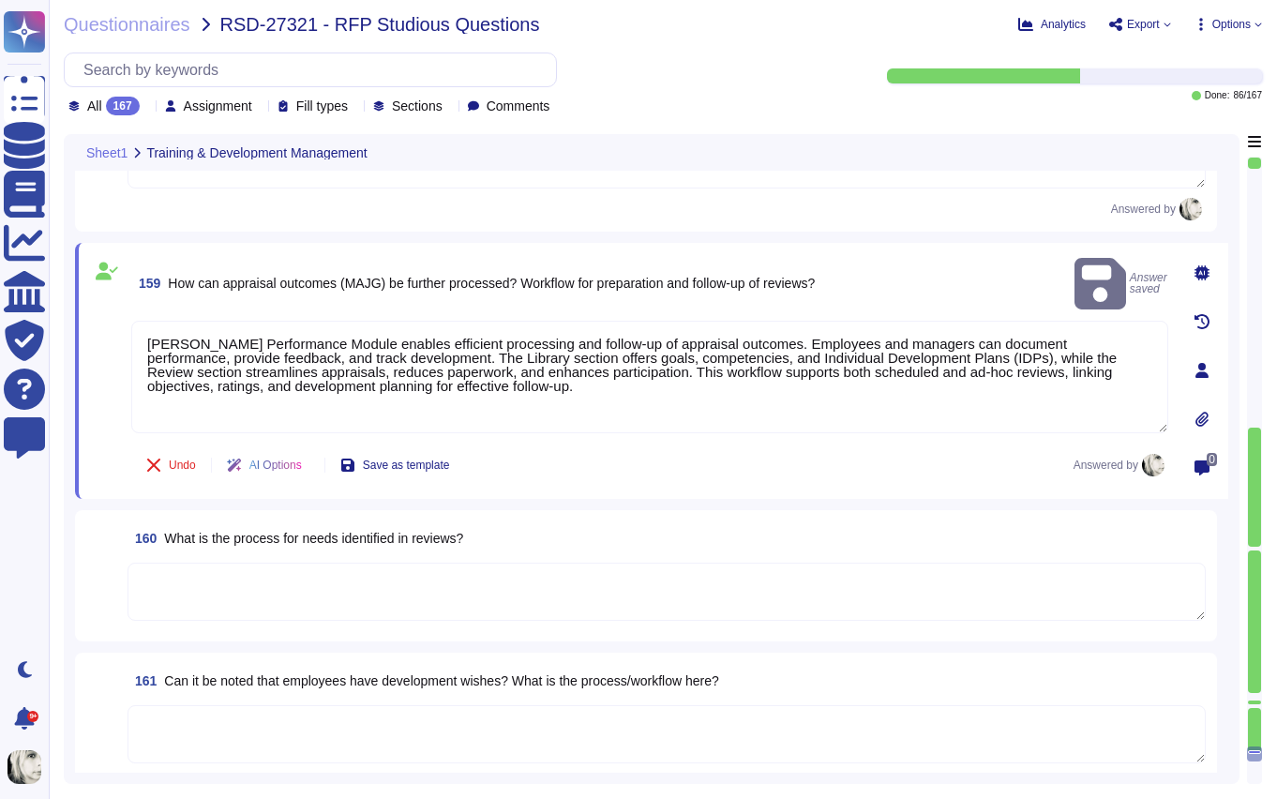
scroll to position [26028, 0]
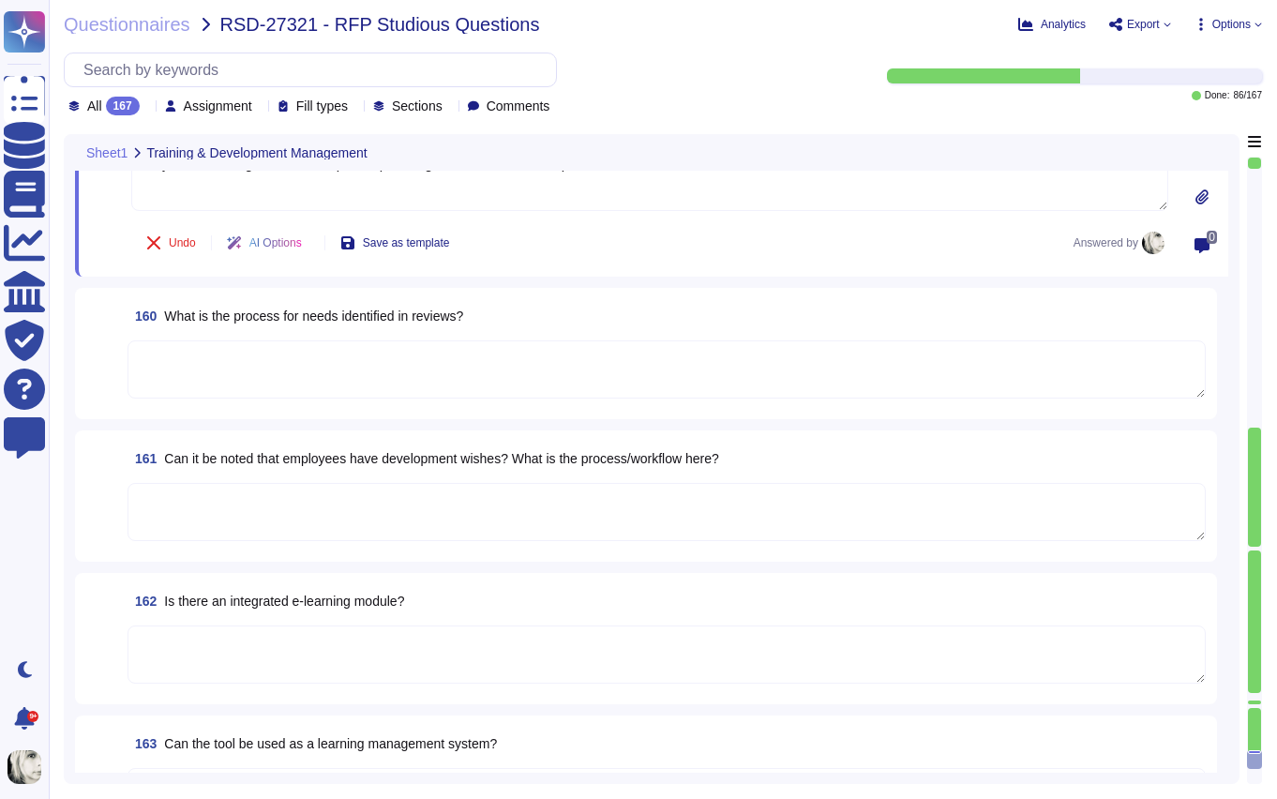
click at [258, 318] on span "What is the process for needs identified in reviews?" at bounding box center [313, 315] width 299 height 15
click at [258, 340] on textarea at bounding box center [667, 369] width 1078 height 58
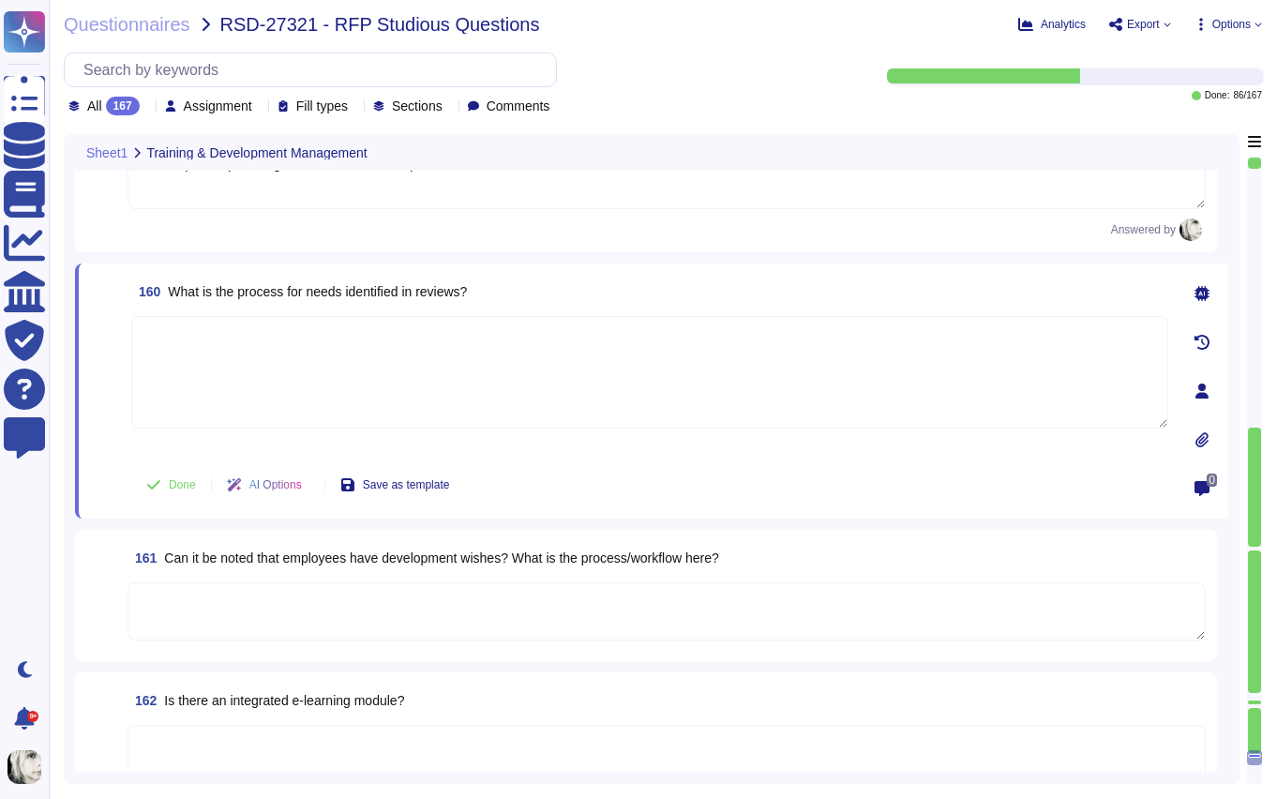
click at [275, 284] on span "What is the process for needs identified in reviews?" at bounding box center [317, 291] width 299 height 15
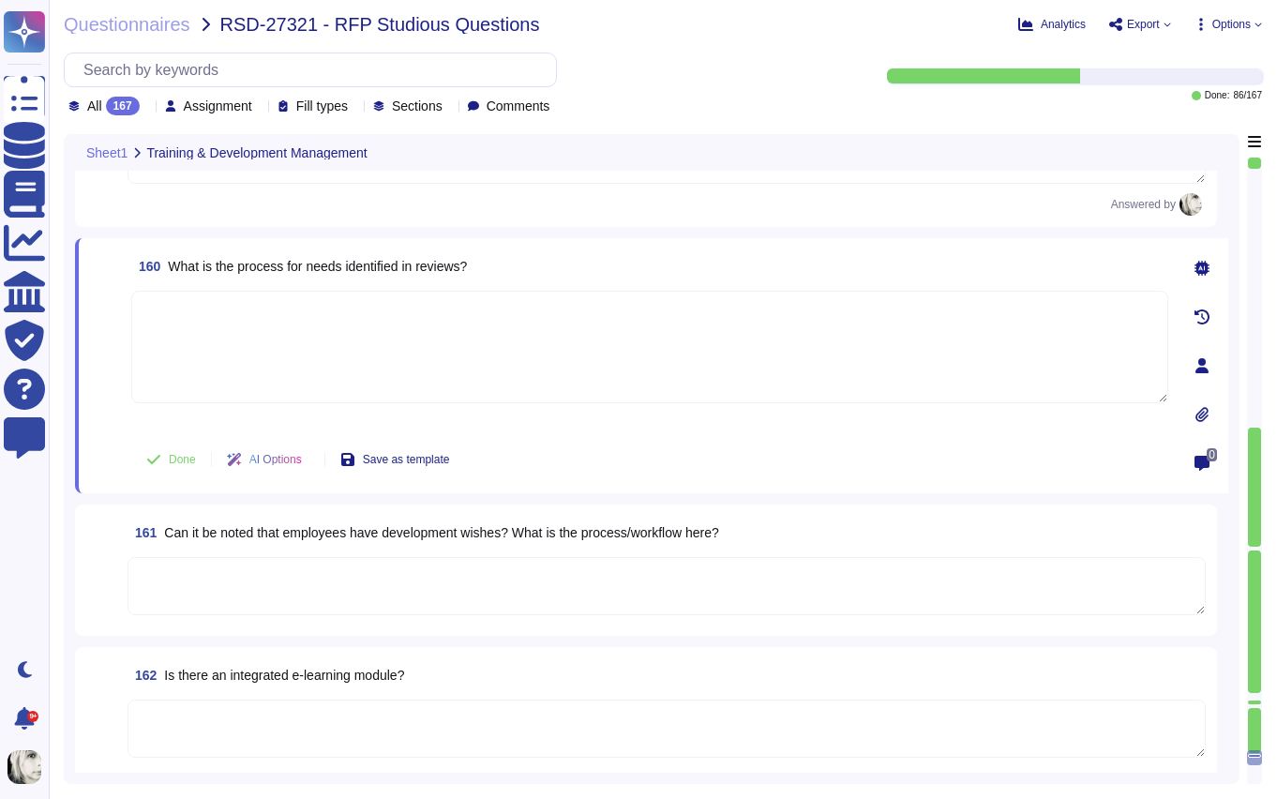
click at [270, 327] on textarea at bounding box center [649, 347] width 1037 height 113
paste textarea "Deel’s process for addressing needs identified in reviews ensures systematic ev…"
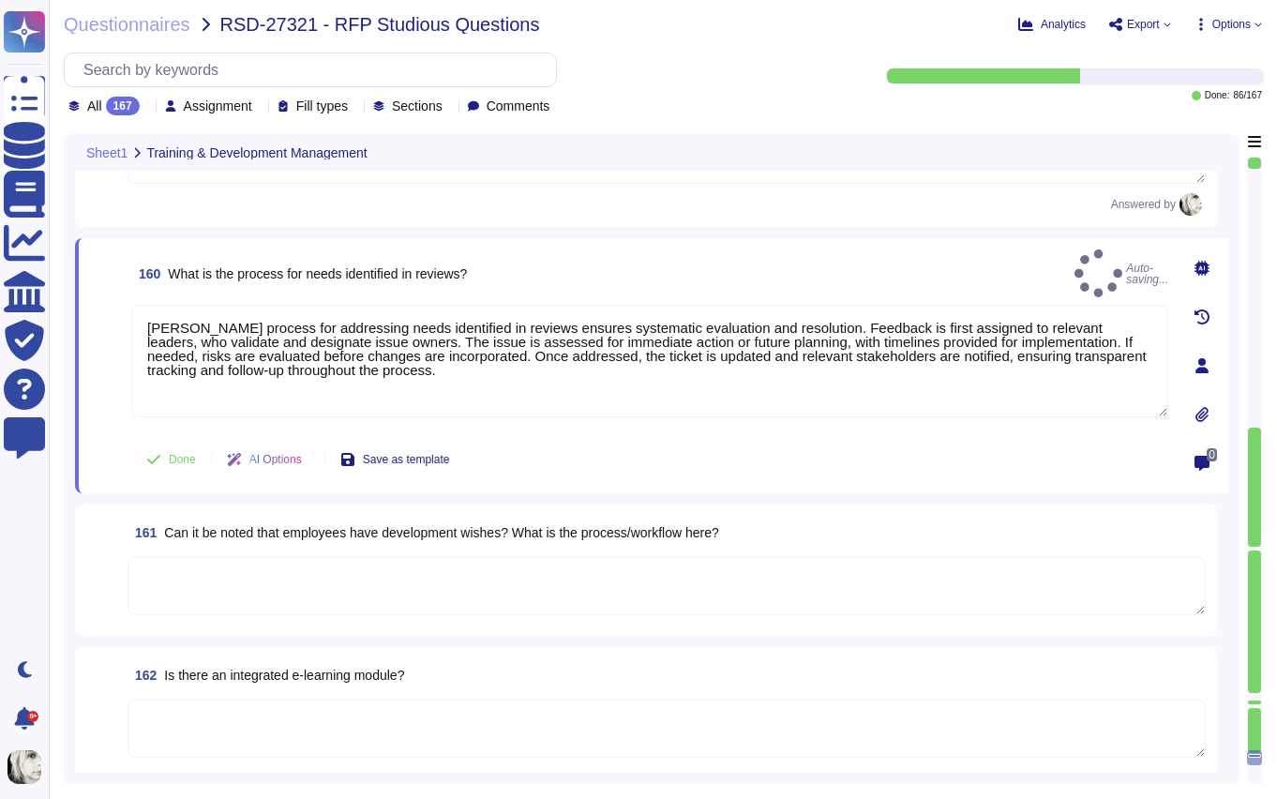
click at [119, 373] on span at bounding box center [107, 367] width 34 height 125
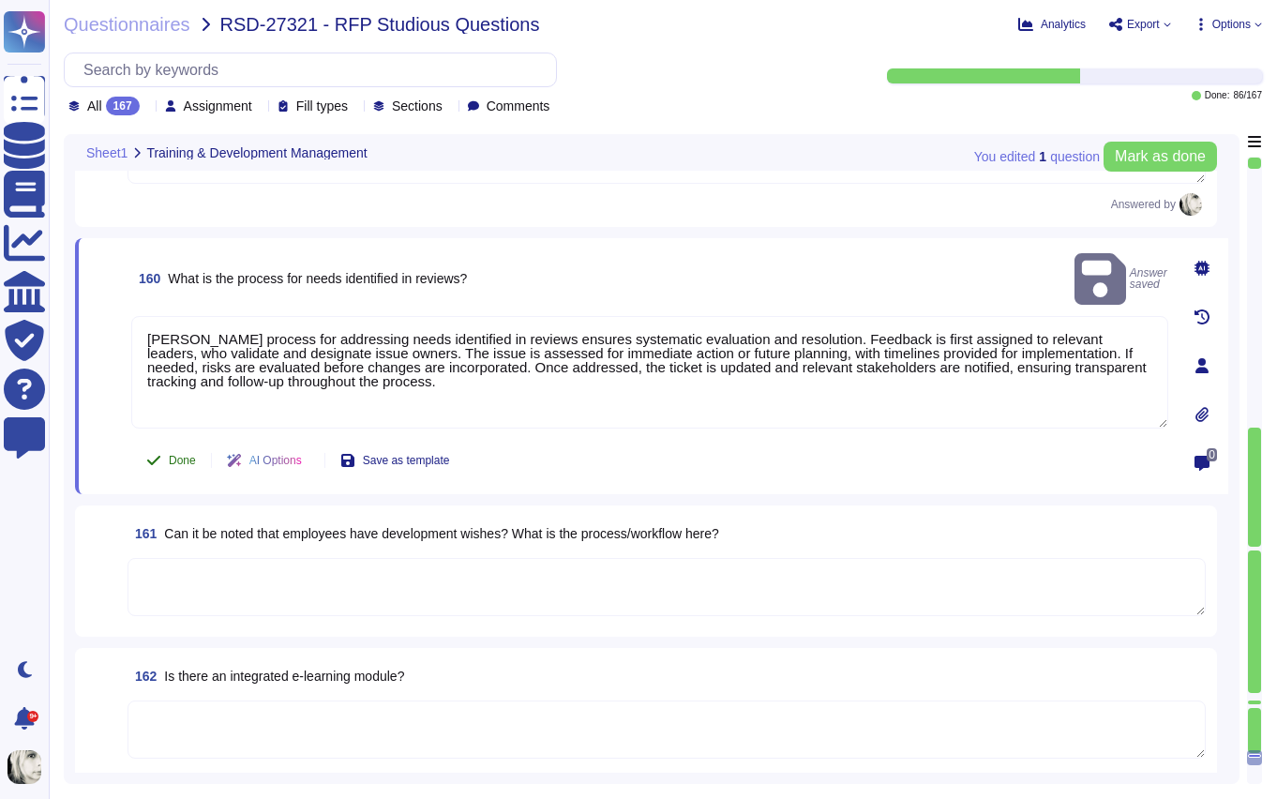
click at [173, 455] on span "Done" at bounding box center [182, 460] width 27 height 11
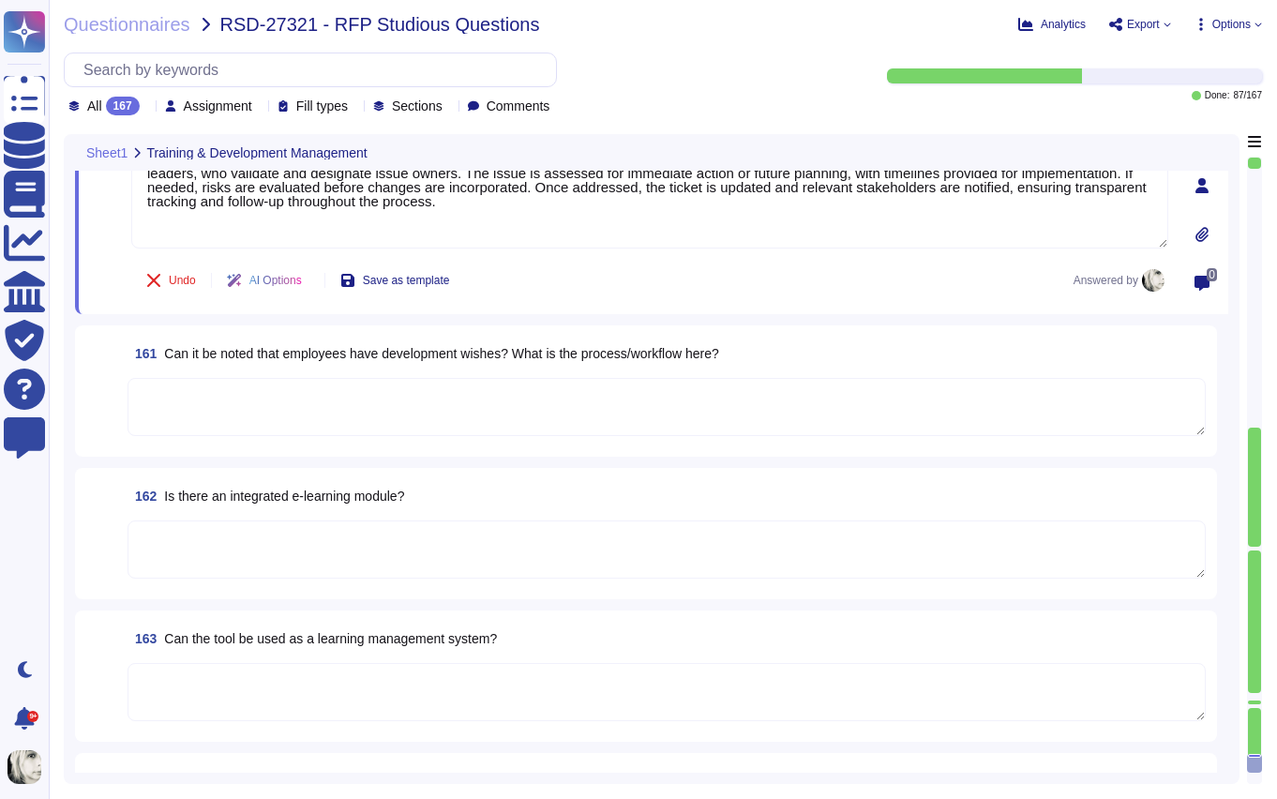
scroll to position [26211, 0]
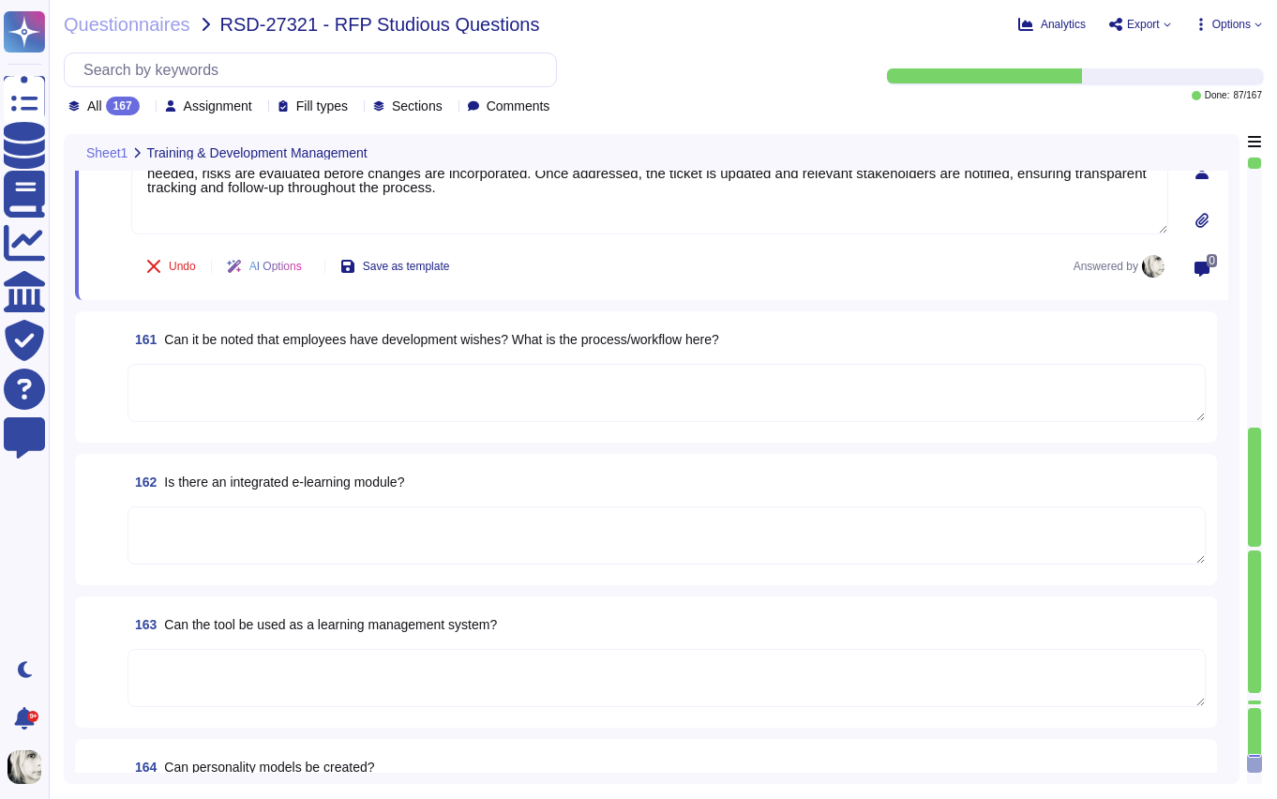
click at [229, 337] on span "Can it be noted that employees have development wishes? What is the process/wor…" at bounding box center [441, 339] width 554 height 15
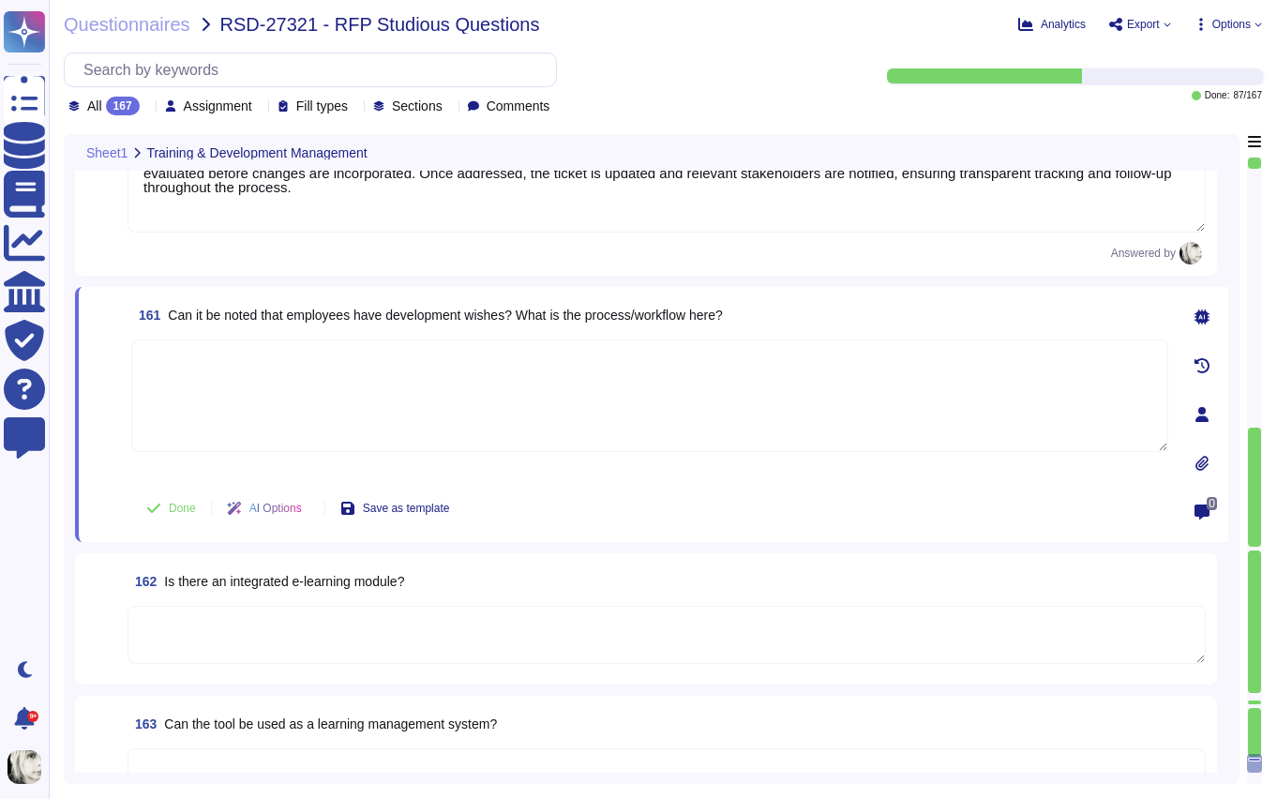
click at [229, 339] on textarea at bounding box center [649, 395] width 1037 height 113
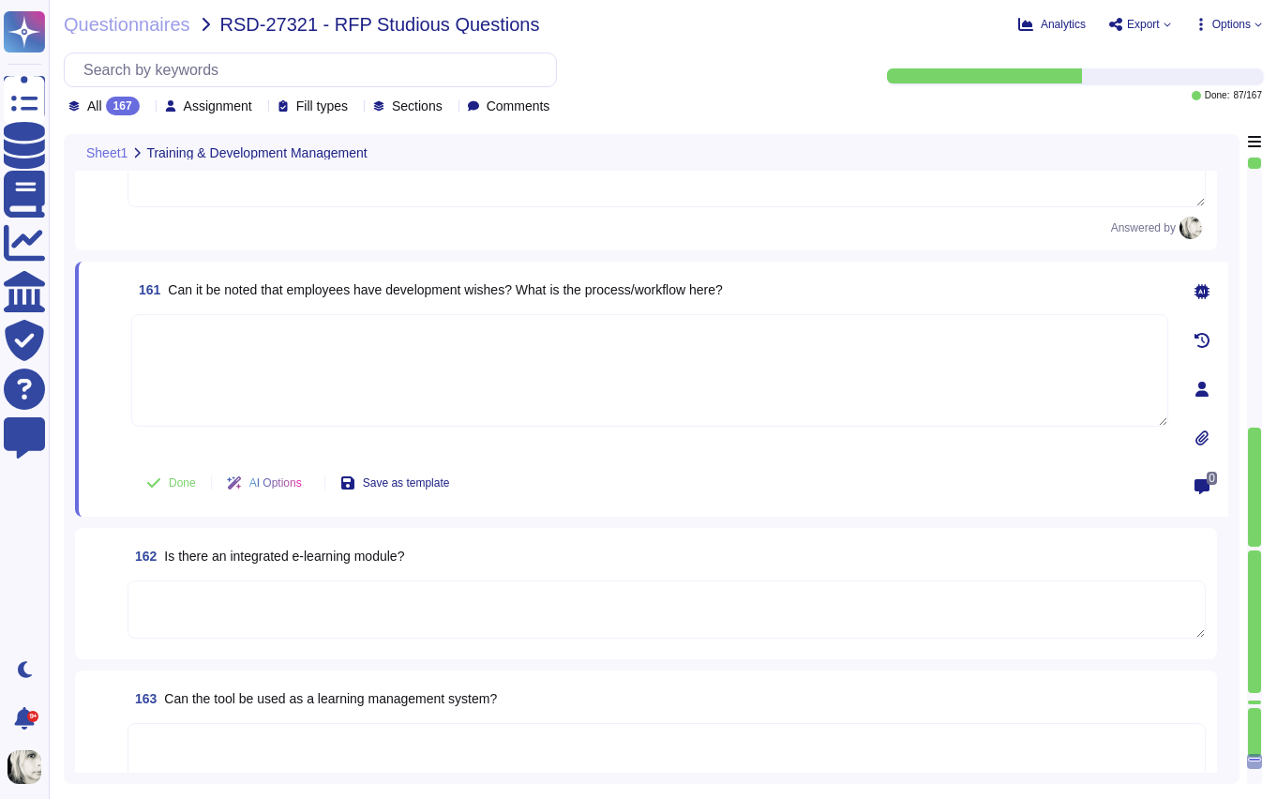
click at [233, 293] on span "Can it be noted that employees have development wishes? What is the process/wor…" at bounding box center [445, 289] width 554 height 15
click at [232, 362] on textarea at bounding box center [649, 370] width 1037 height 113
paste textarea "Currently, Deel Engage Career provides employees with clear visibility into the…"
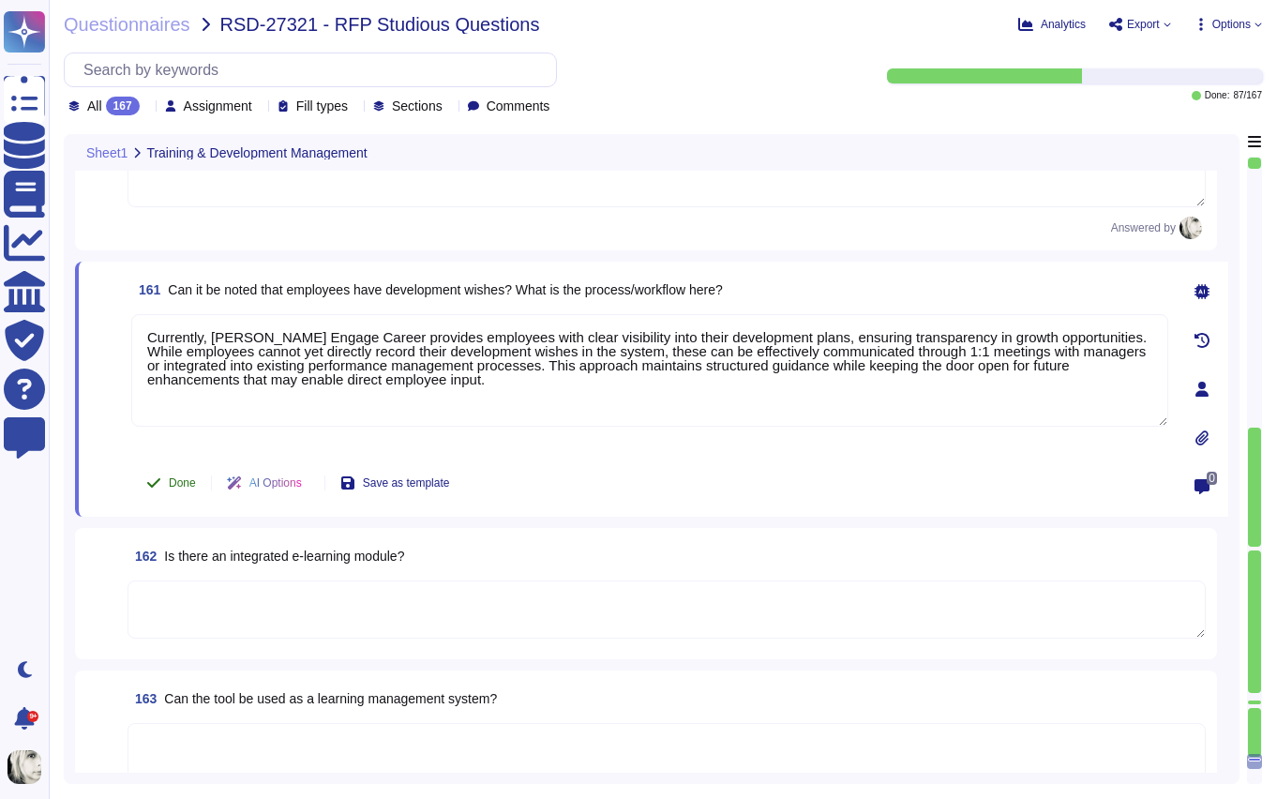
click at [176, 488] on span "Done" at bounding box center [182, 482] width 27 height 11
click at [270, 604] on textarea at bounding box center [667, 609] width 1078 height 58
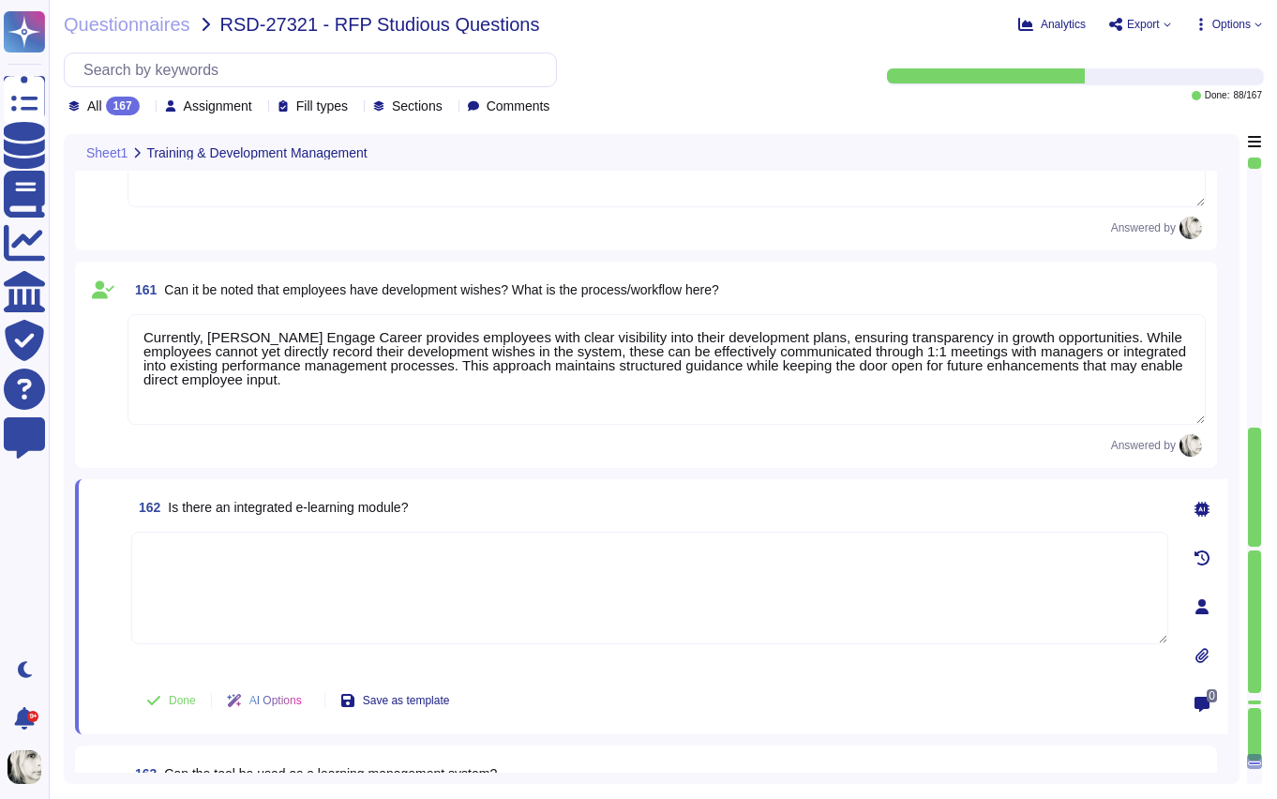
paste textarea "Currently, Deel Engage Career provides employees with clear visibility into the…"
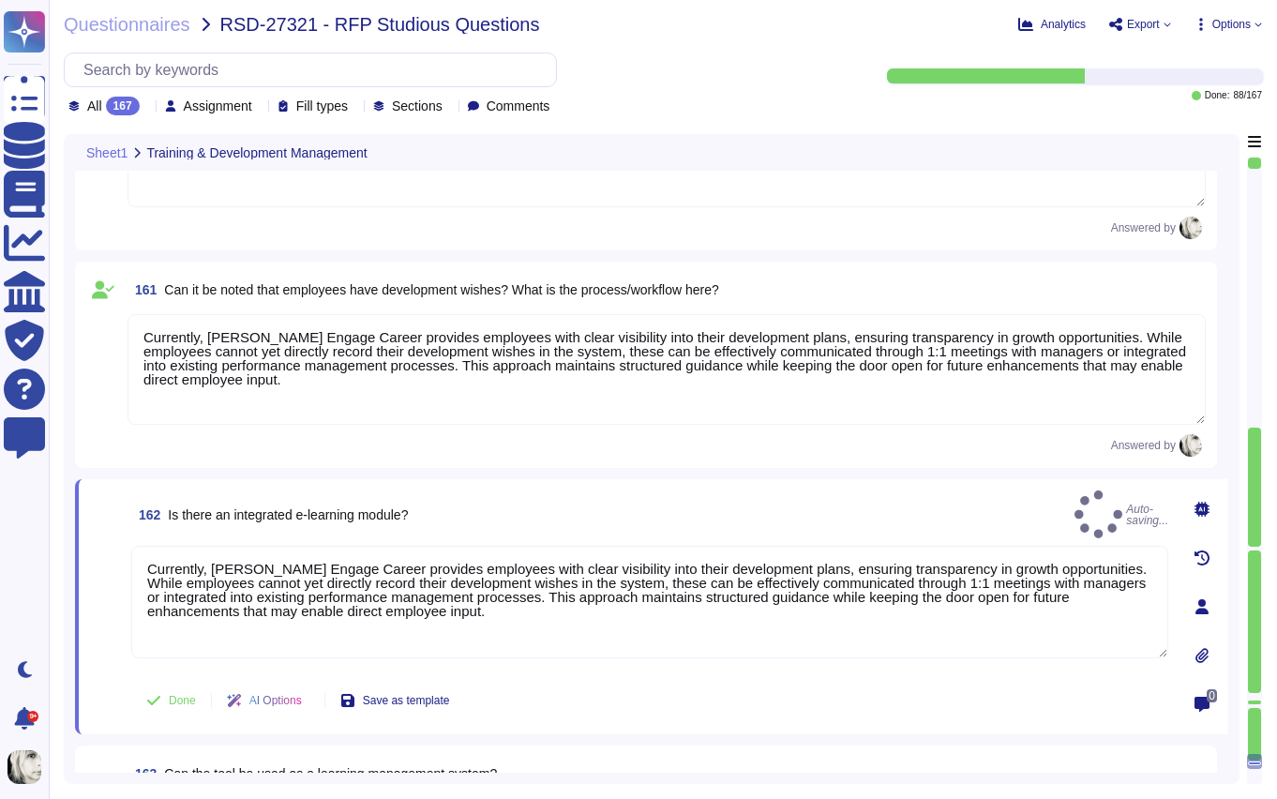
click at [260, 369] on textarea "Currently, Deel Engage Career provides employees with clear visibility into the…" at bounding box center [667, 369] width 1078 height 111
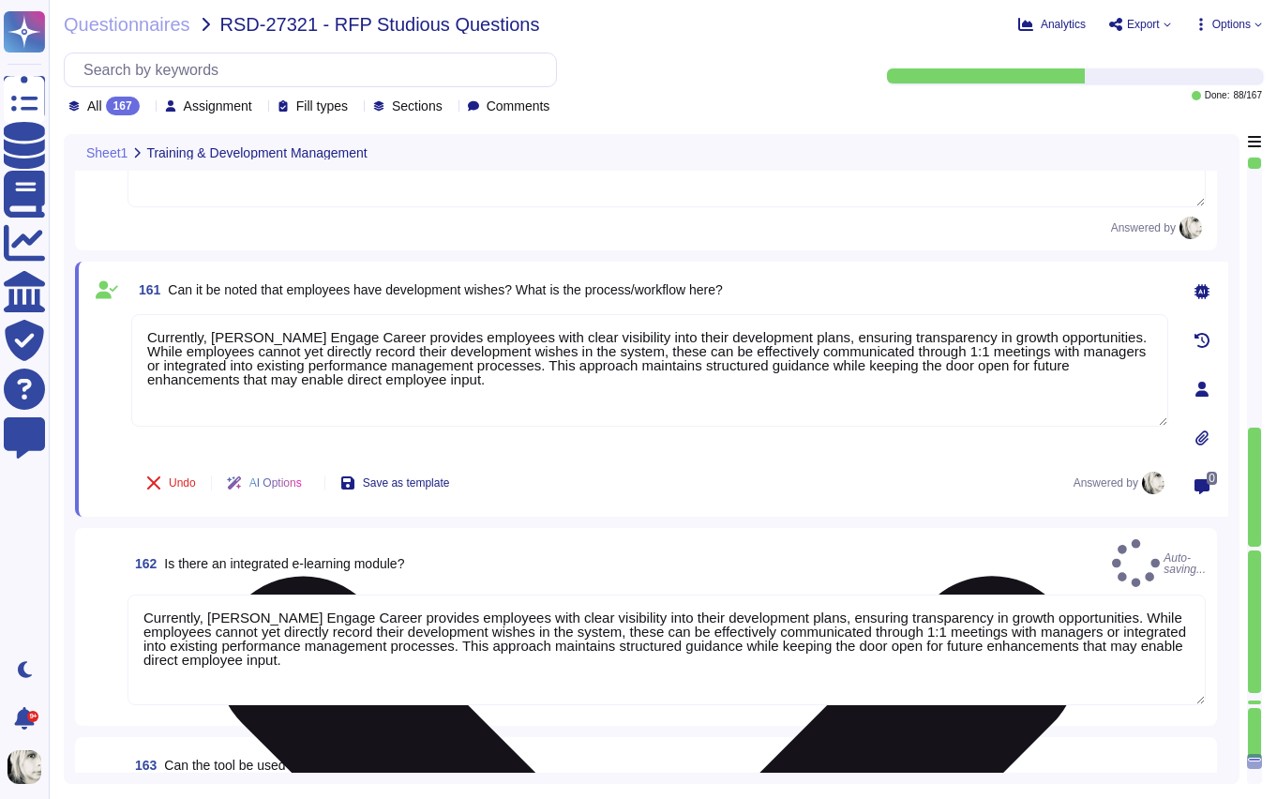
click at [261, 369] on textarea "Currently, Deel Engage Career provides employees with clear visibility into the…" at bounding box center [649, 370] width 1037 height 113
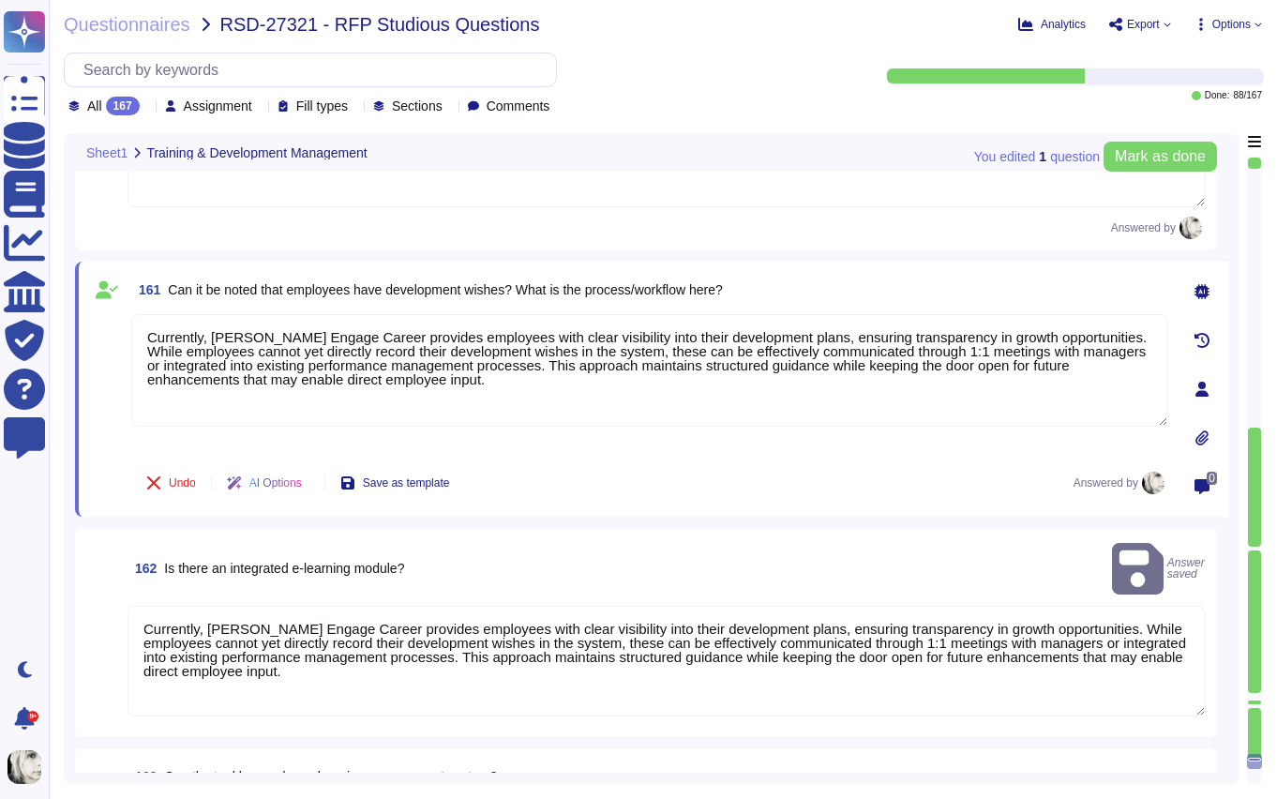
click at [100, 444] on span at bounding box center [107, 383] width 34 height 139
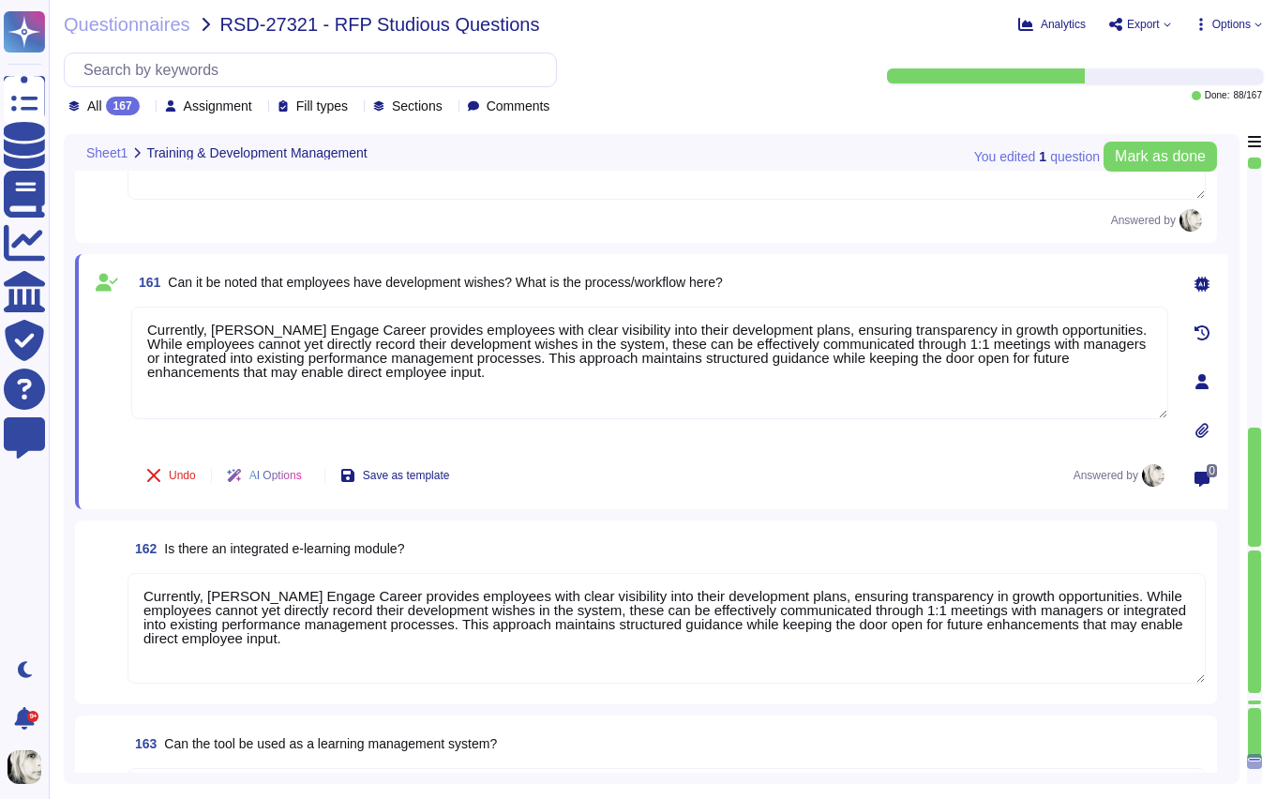
scroll to position [26235, 0]
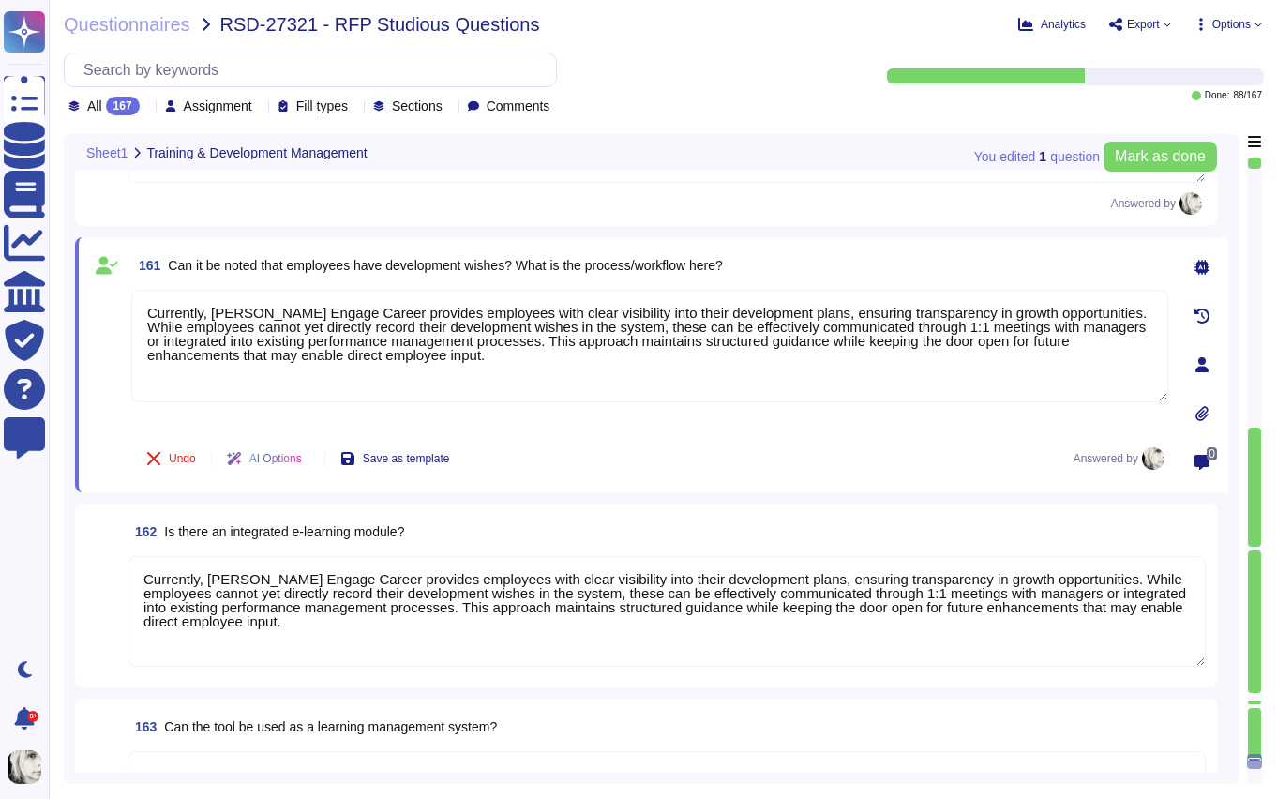
click at [206, 587] on textarea "Currently, Deel Engage Career provides employees with clear visibility into the…" at bounding box center [667, 611] width 1078 height 111
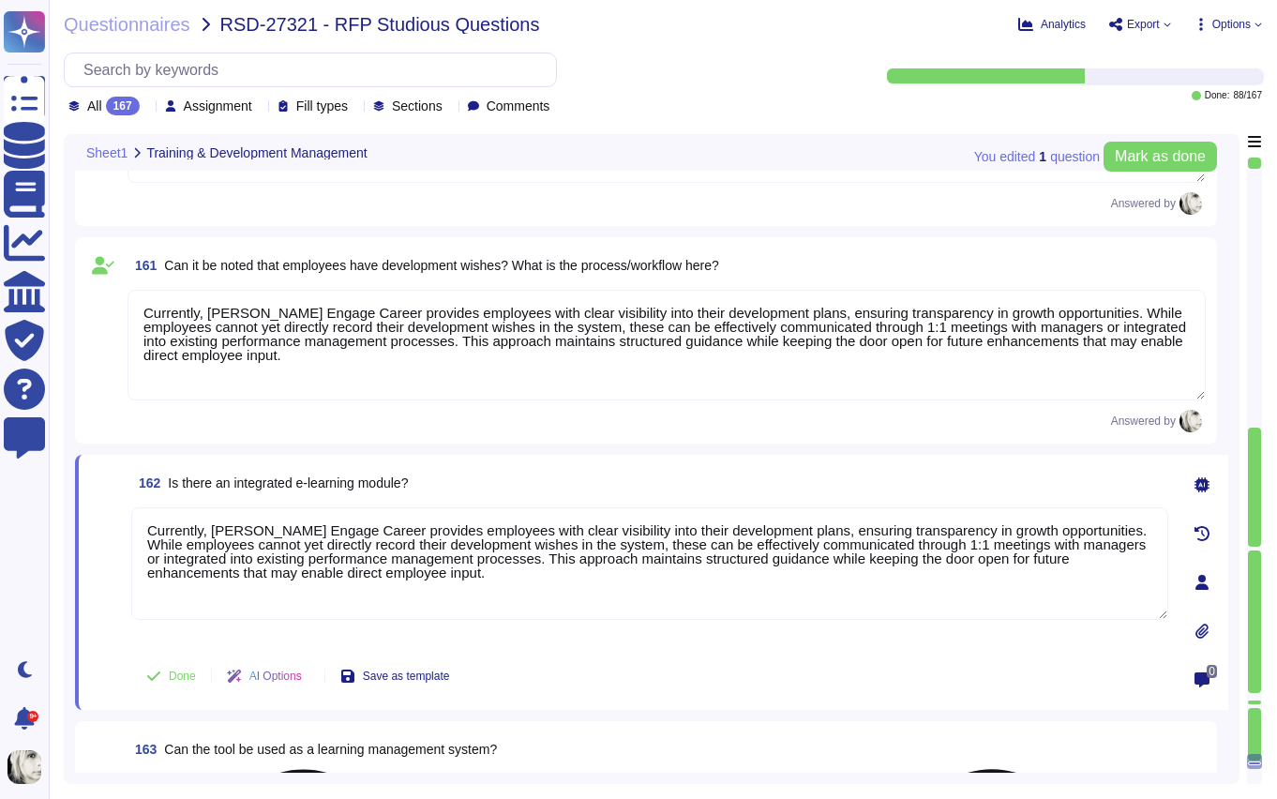
click at [206, 587] on textarea "Currently, Deel Engage Career provides employees with clear visibility into the…" at bounding box center [649, 563] width 1037 height 113
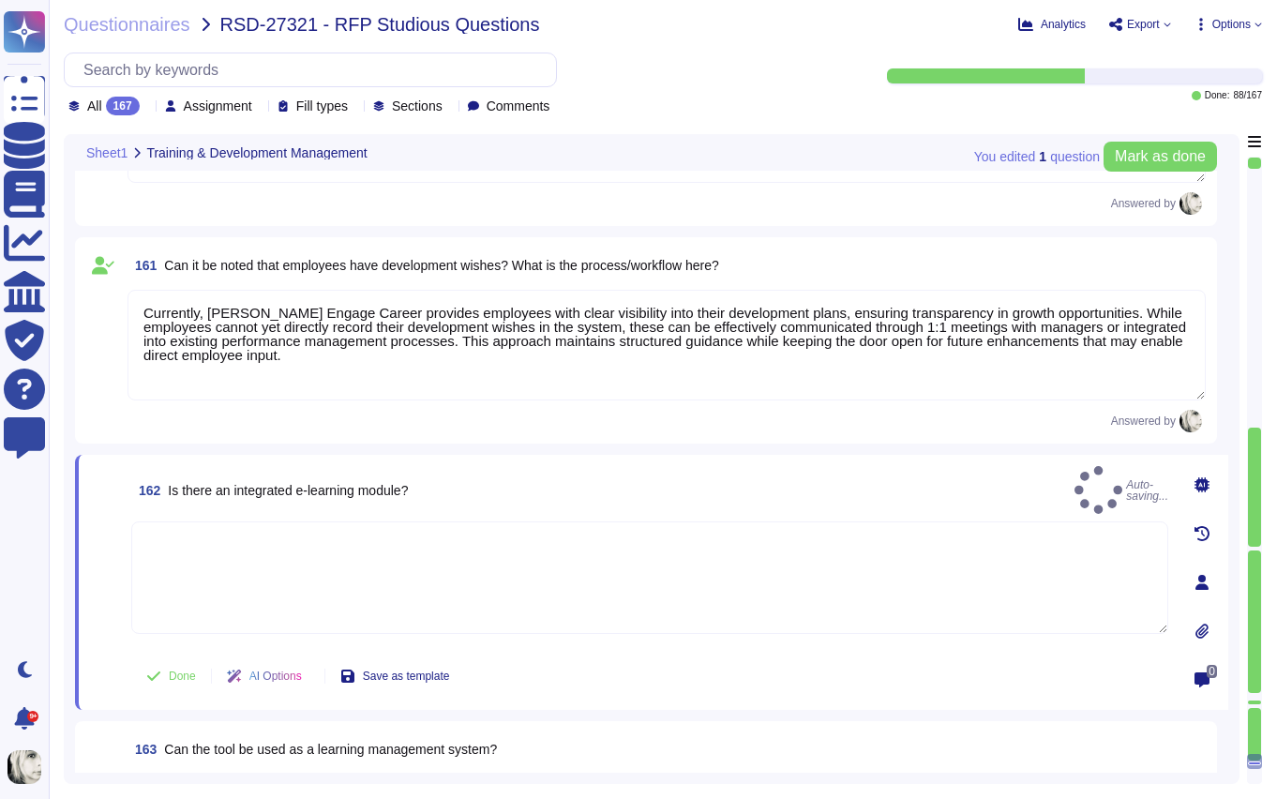
click at [178, 361] on textarea "Currently, Deel Engage Career provides employees with clear visibility into the…" at bounding box center [667, 345] width 1078 height 111
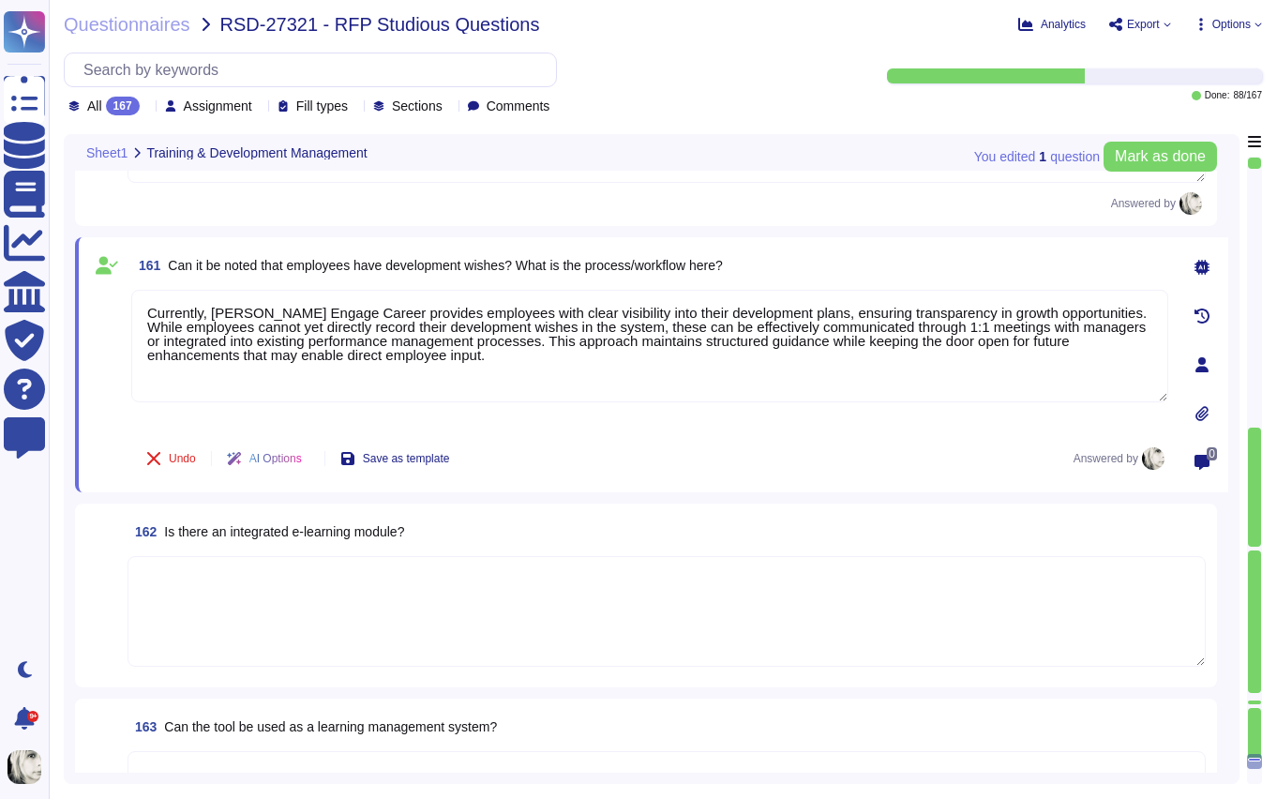
click at [537, 511] on div "162 Is there an integrated e‑learning module?" at bounding box center [646, 596] width 1142 height 184
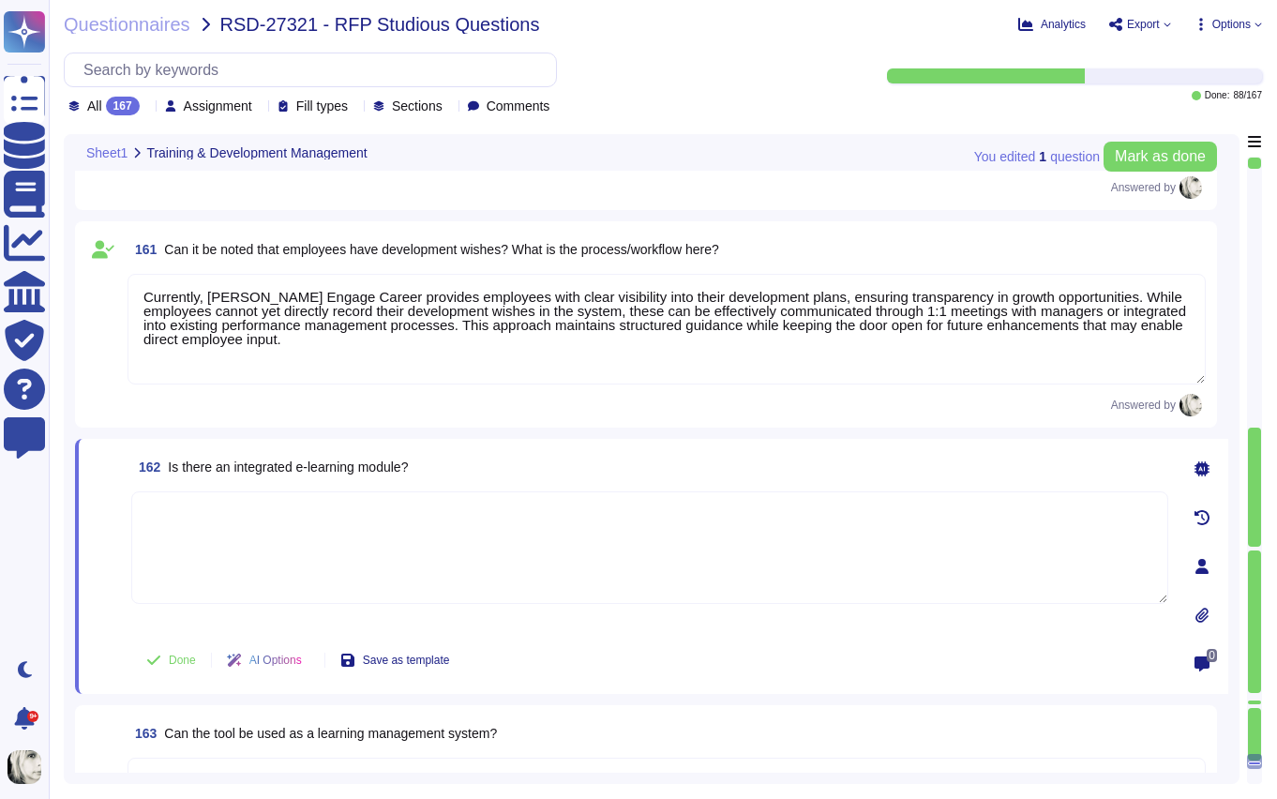
scroll to position [26265, 0]
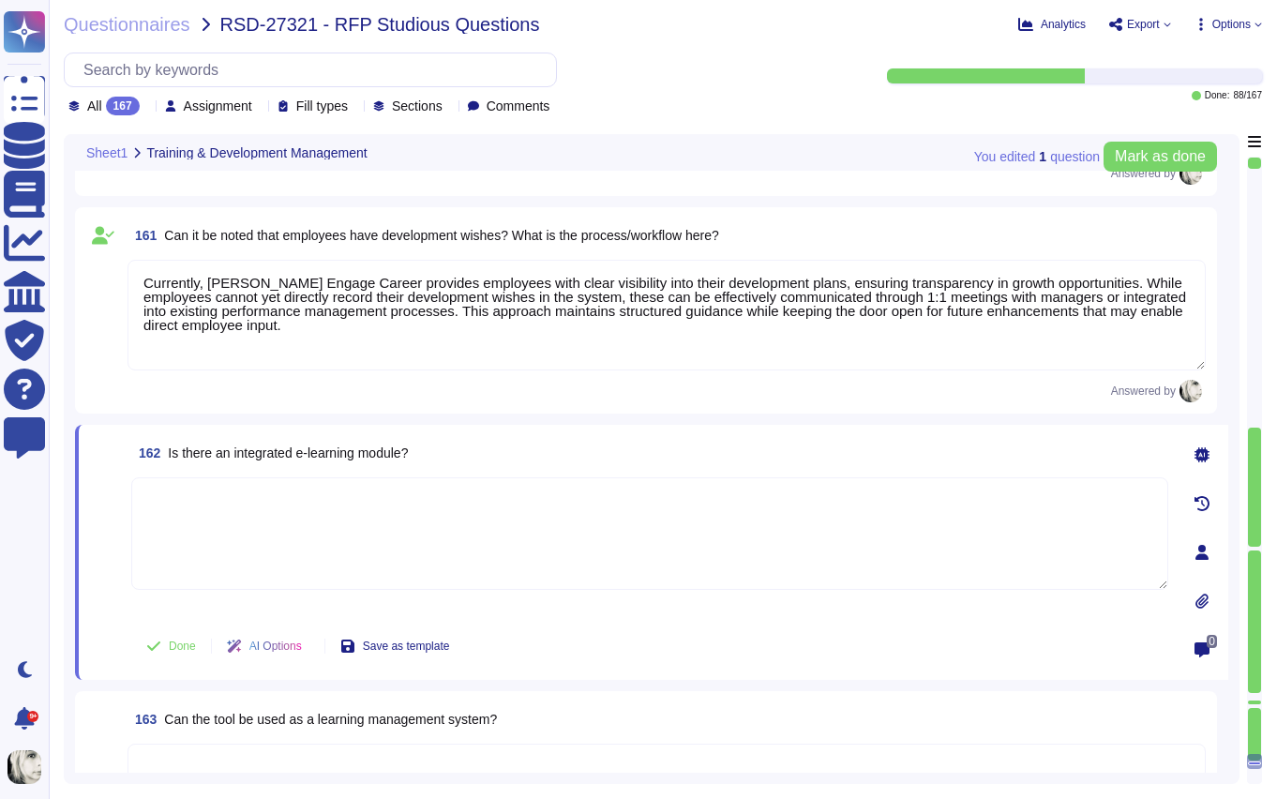
click at [294, 451] on span "Is there an integrated e‑learning module?" at bounding box center [288, 452] width 240 height 15
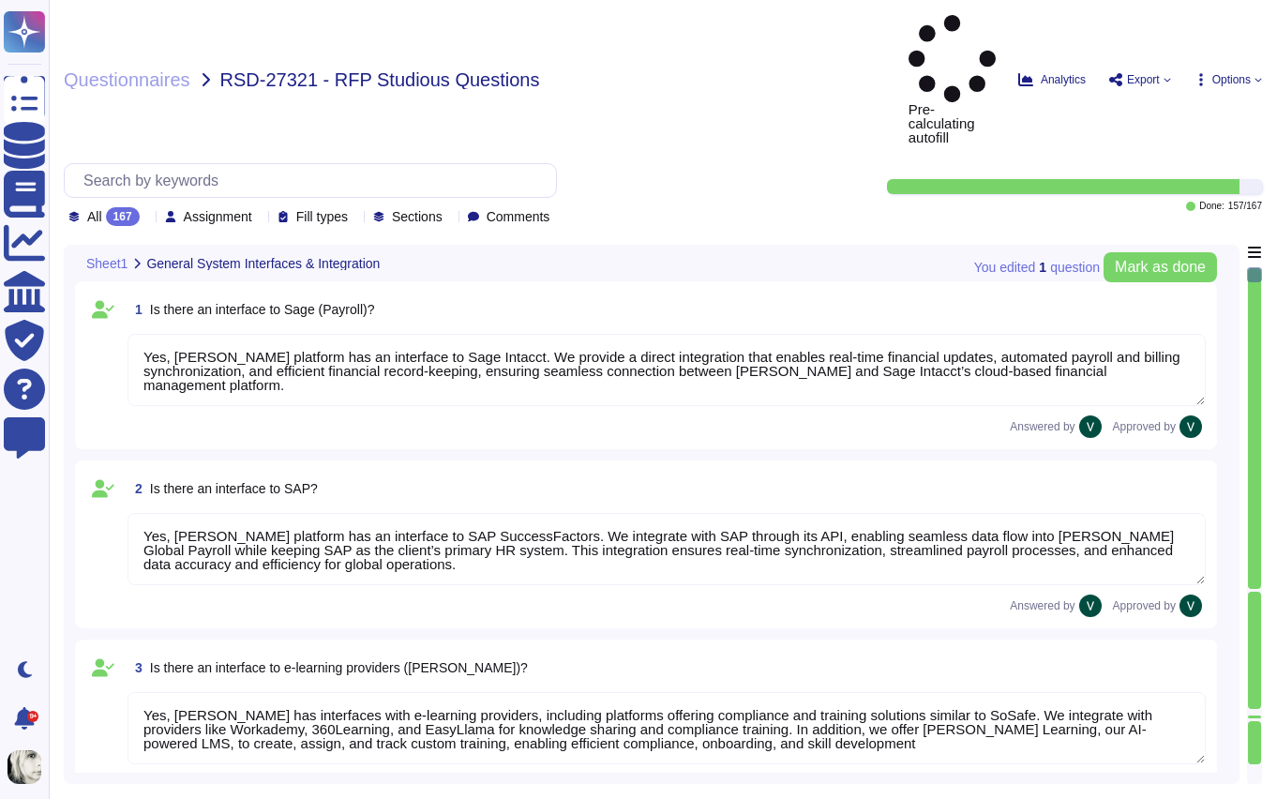
type textarea "Yes, [PERSON_NAME] platform has an interface to Sage Intacct. We provide a dire…"
type textarea "Yes, [PERSON_NAME] platform has an interface to SAP SuccessFactors. We integrat…"
type textarea "Yes, [PERSON_NAME] has interfaces with e-learning providers, including platform…"
type textarea "No, [PERSON_NAME] does not currently have a direct interface to Oracle database…"
type textarea "Yes, [PERSON_NAME] has interfaces with Microsoft Office programs like Word, Out…"
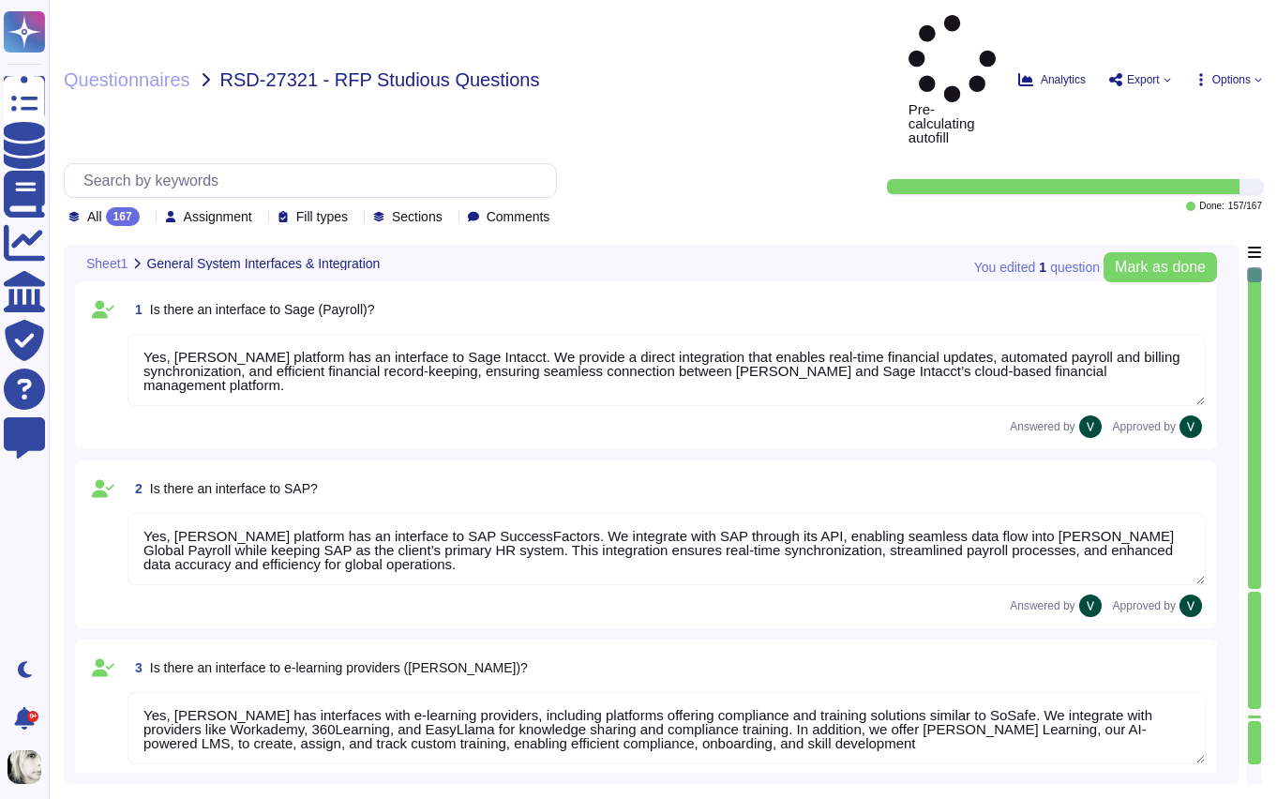
type textarea "Yes, [PERSON_NAME] platform has an interface with DATEV. These integrations may…"
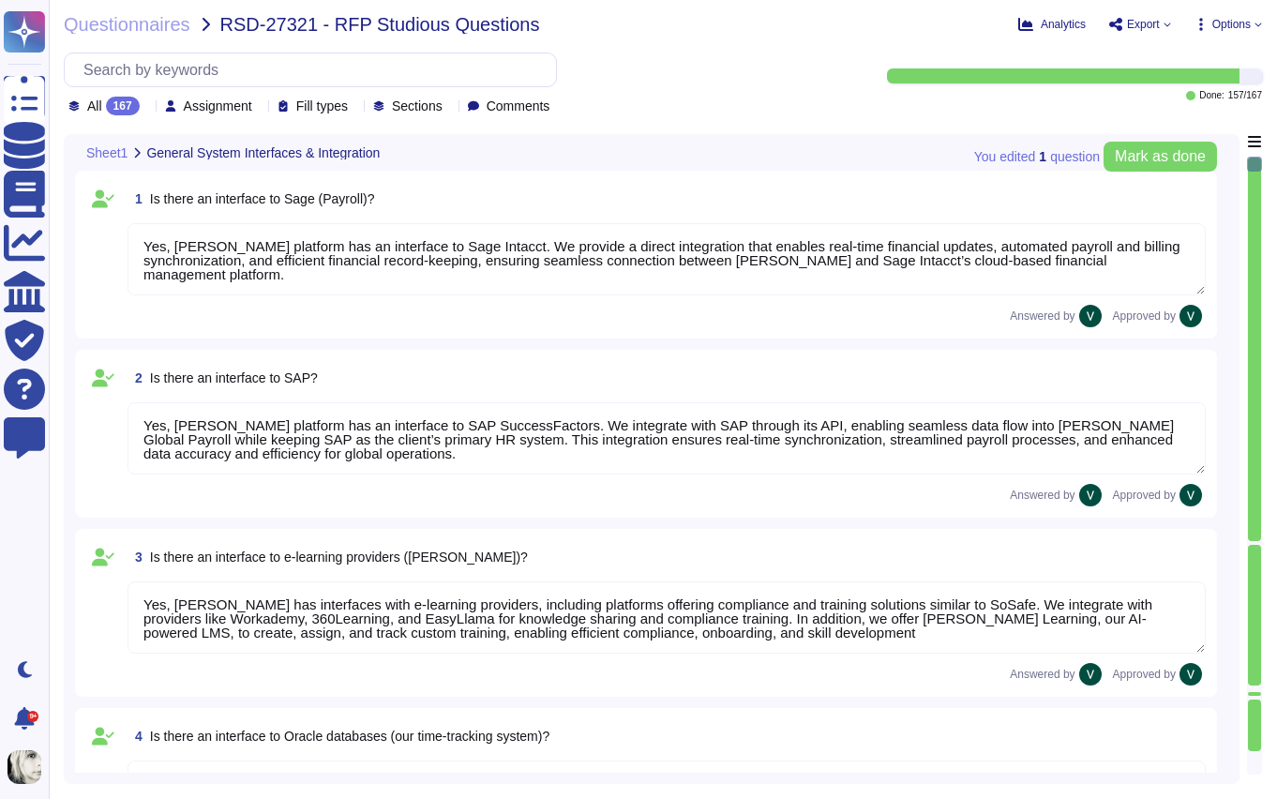
scroll to position [2, 0]
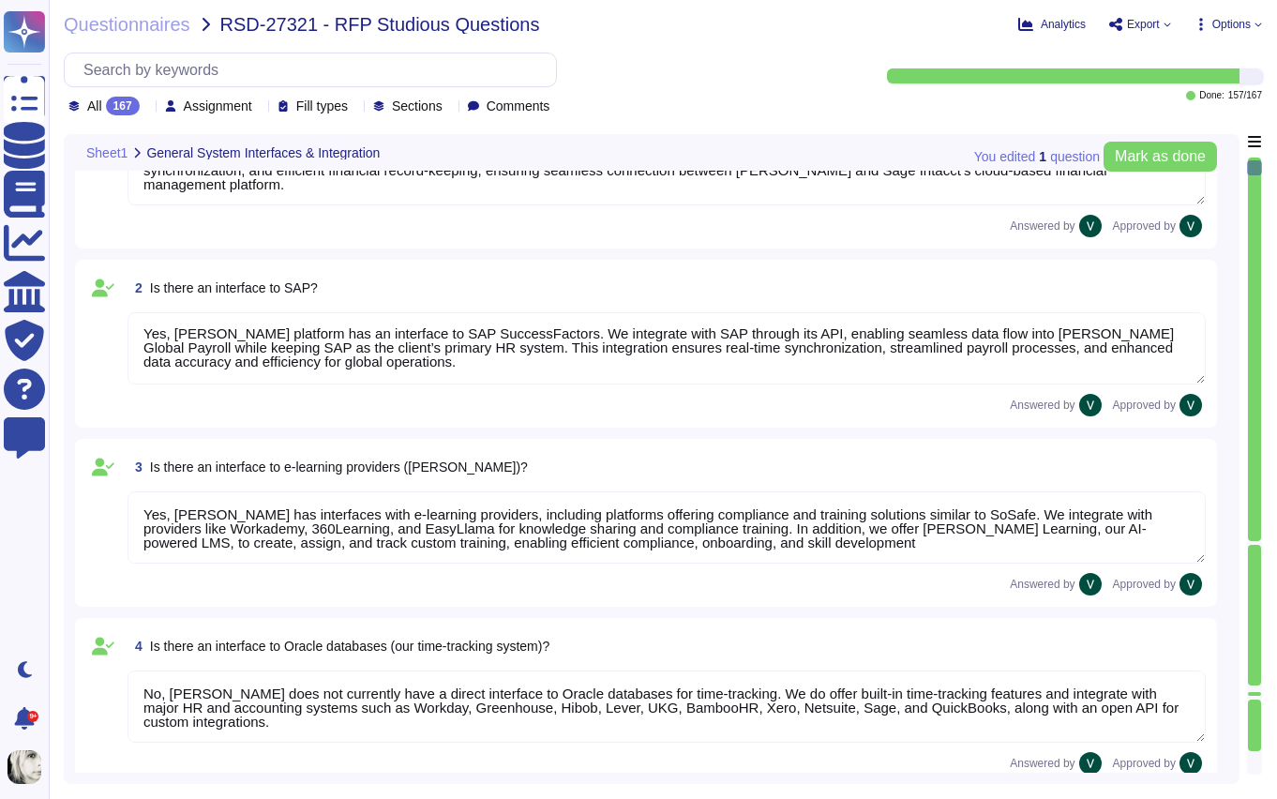
type textarea "[PERSON_NAME] offers a wide range of interfaces and the ability to build custom…"
type textarea "Yes, [PERSON_NAME] platform has an API that enables clients to integrate their …"
type textarea "Data can be imported into [PERSON_NAME] system through several methods. We supp…"
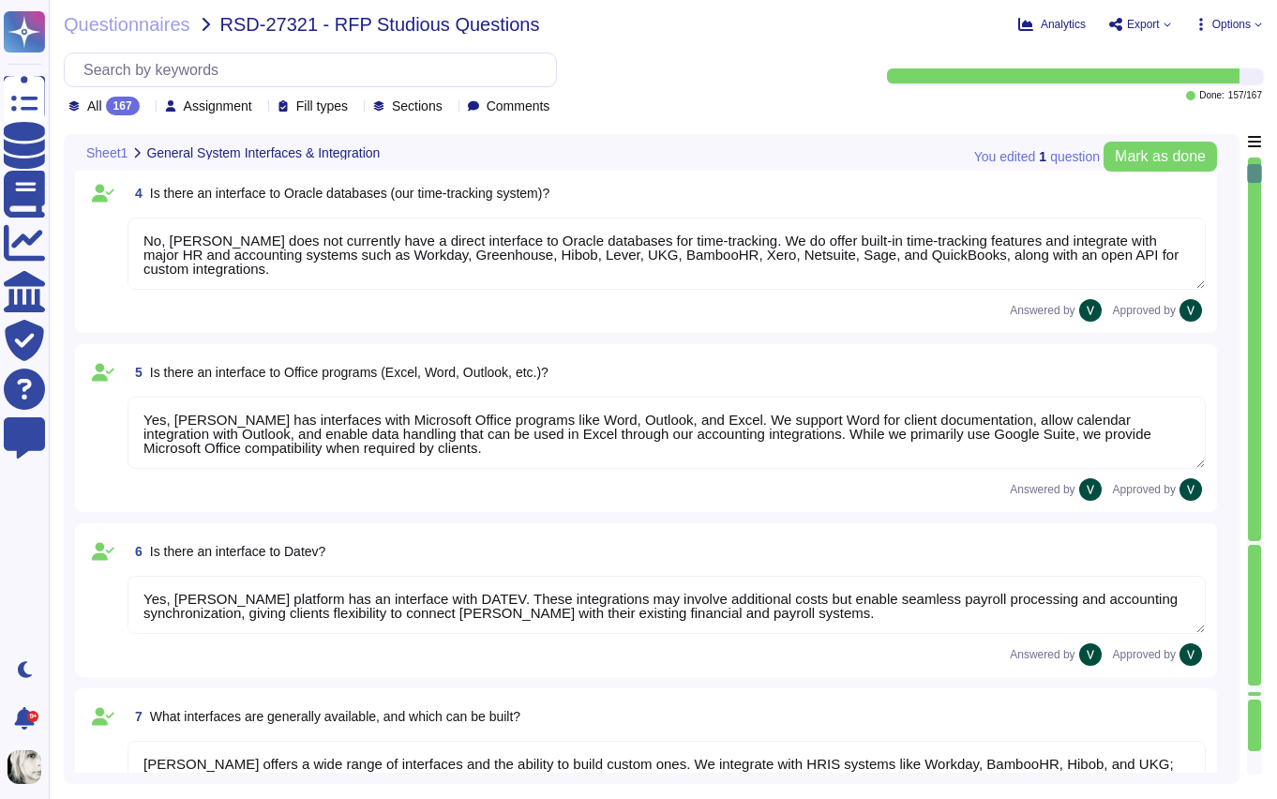
type textarea "We carry out data migration through multiple methods depending on client needs.…"
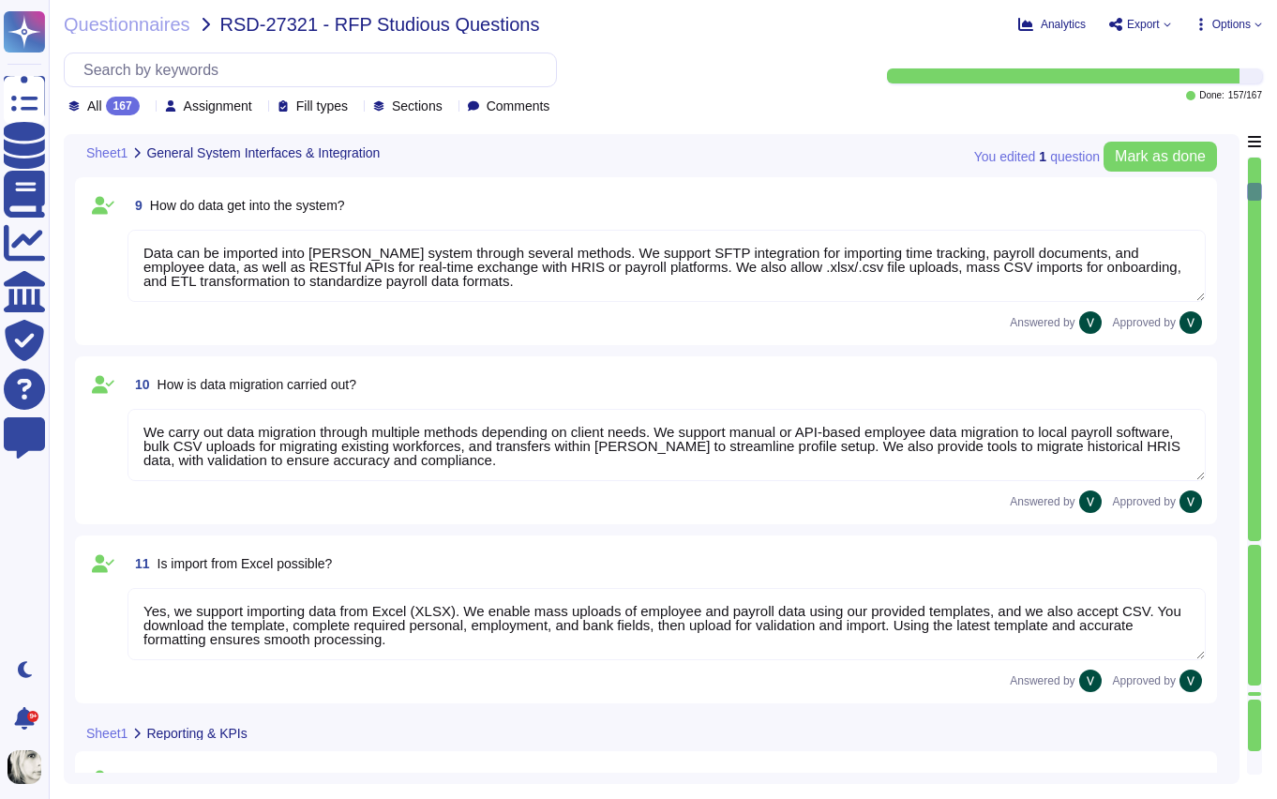
type textarea "Yes, we support importing data from Excel (XLSX). We enable mass uploads of emp…"
type textarea "We output reports through a wide range of customizable options. Reports can be …"
type textarea "[PERSON_NAME] system provides default KPIs and reports across finance, payroll,…"
type textarea "[PERSON_NAME] reports are highly customizable to meet company-specific needs. W…"
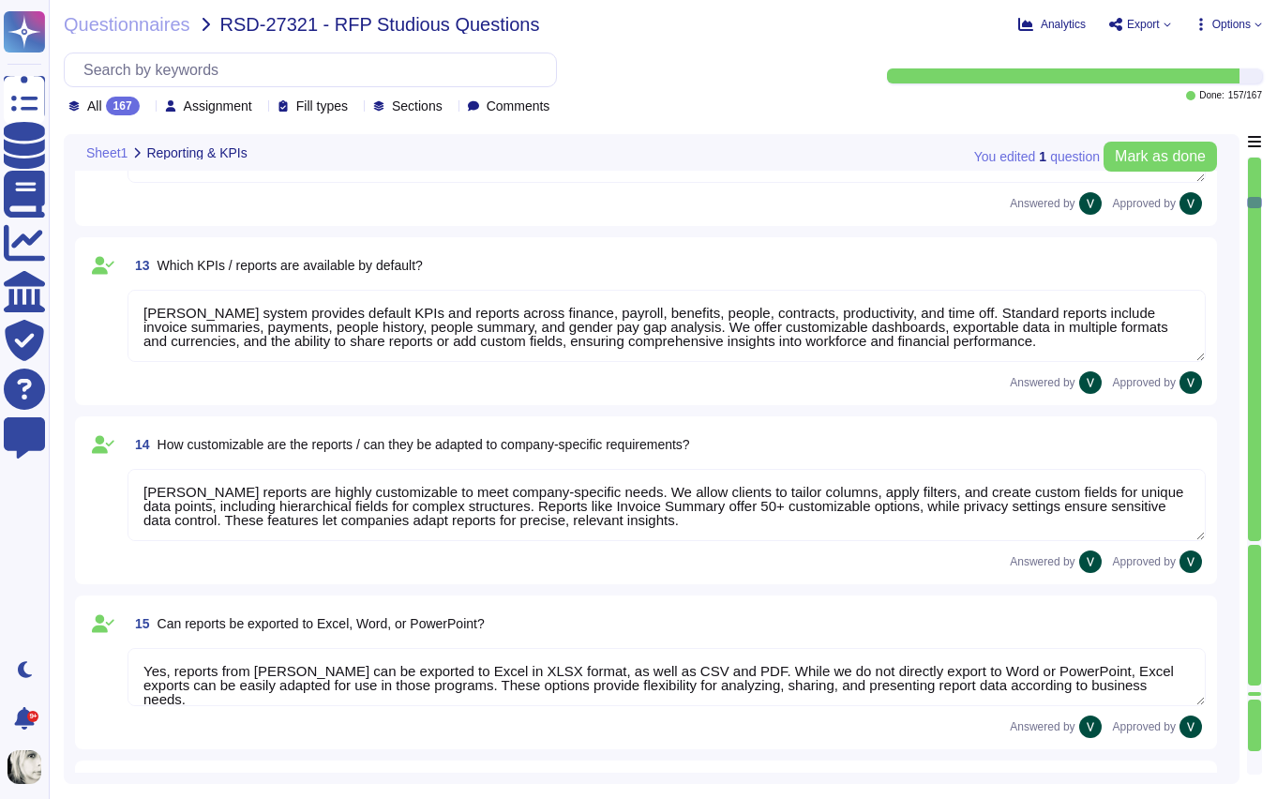
type textarea "Yes, reports from [PERSON_NAME] can be exported to Excel in XLSX format, as wel…"
type textarea "Yes, we have a structured process for ongoing changes through continuous compli…"
type textarea "Our servers are located in the [GEOGRAPHIC_DATA], with primary storage in [GEOG…"
type textarea "Our data is primarily hosted in the European Union, with primary storage in [GE…"
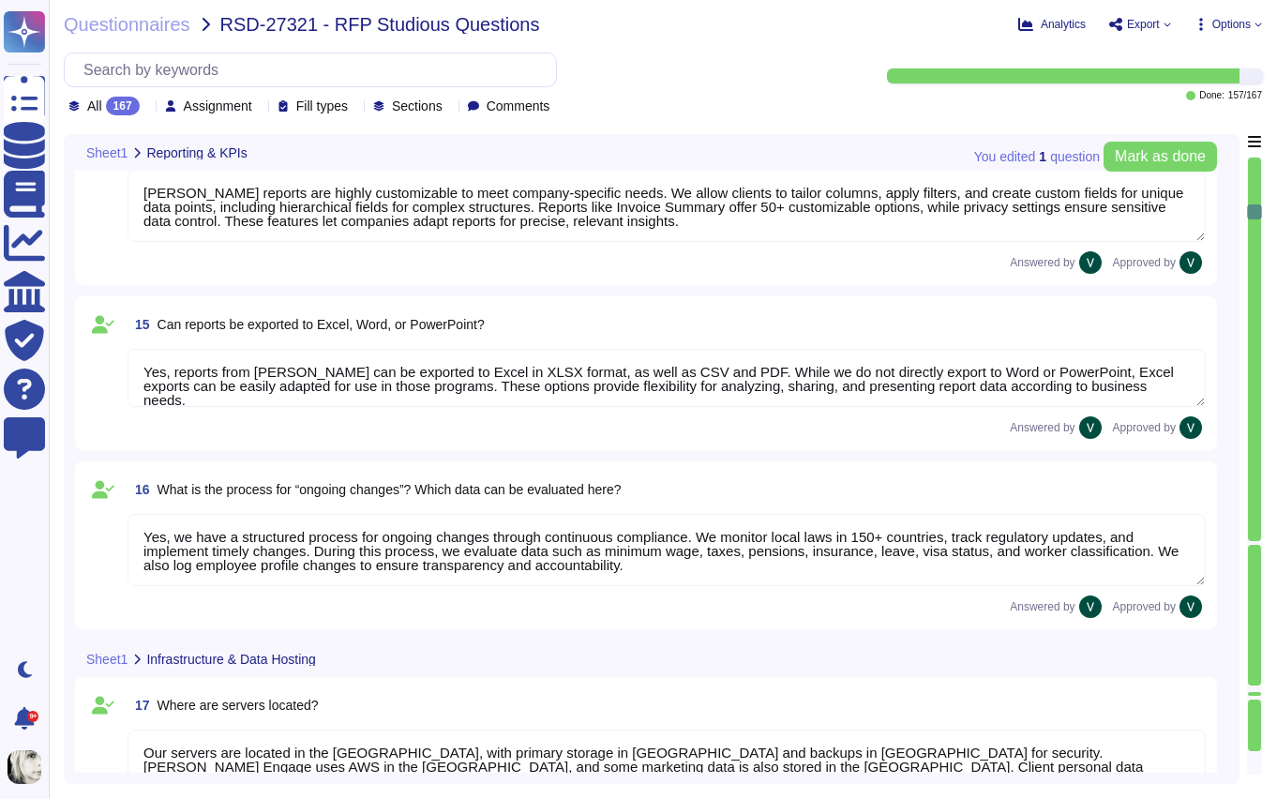
type textarea "No, our data hosting is not primarily based in the [GEOGRAPHIC_DATA]. Yes, we a…"
type textarea "Our infrastructure stores client and user personal data, platform data, marketi…"
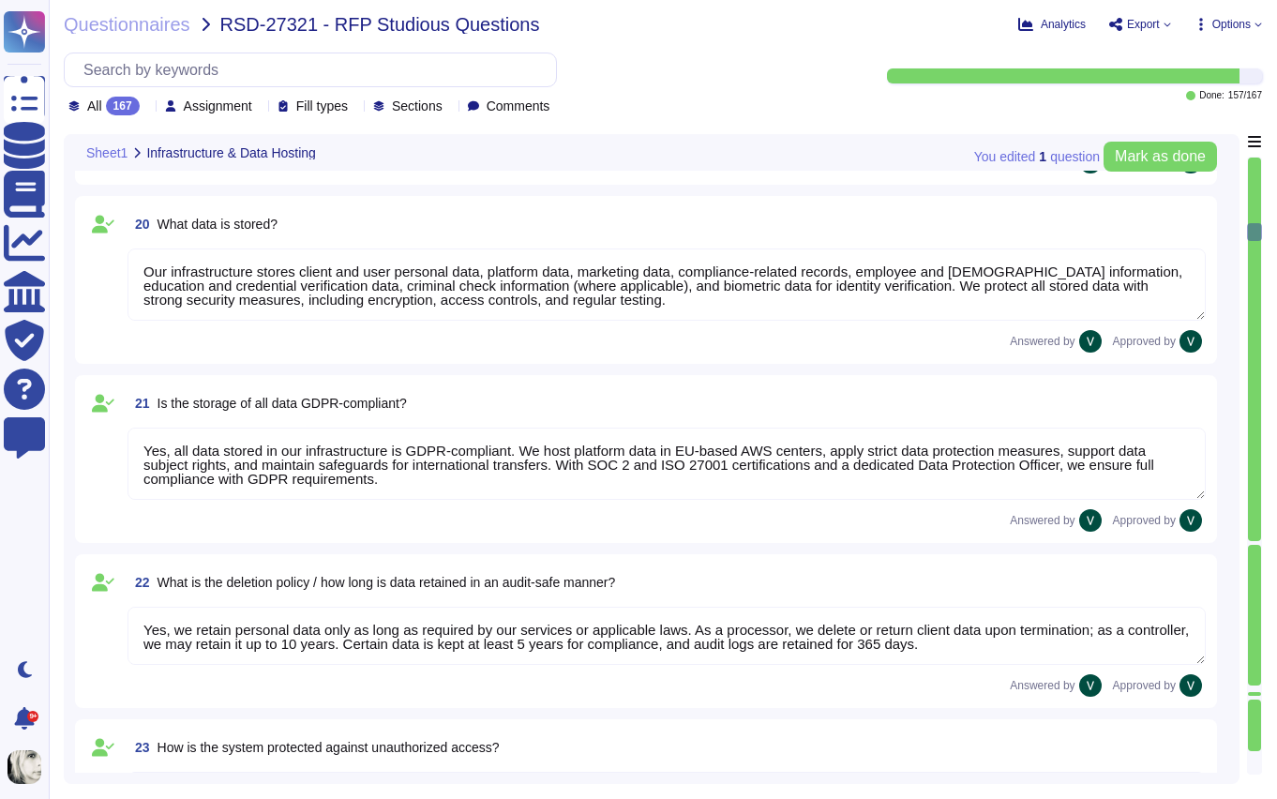
type textarea "Yes, all data stored in our infrastructure is GDPR-compliant. We host platform …"
type textarea "Yes, we retain personal data only as long as required by our services or applic…"
type textarea "We protect our system against unauthorized access through strict access control…"
type textarea "Yes, we enforce strong password encryption by using a one-way hash function wit…"
type textarea "We protect our system against hacker attacks with 24/7 monitoring, vulnerabilit…"
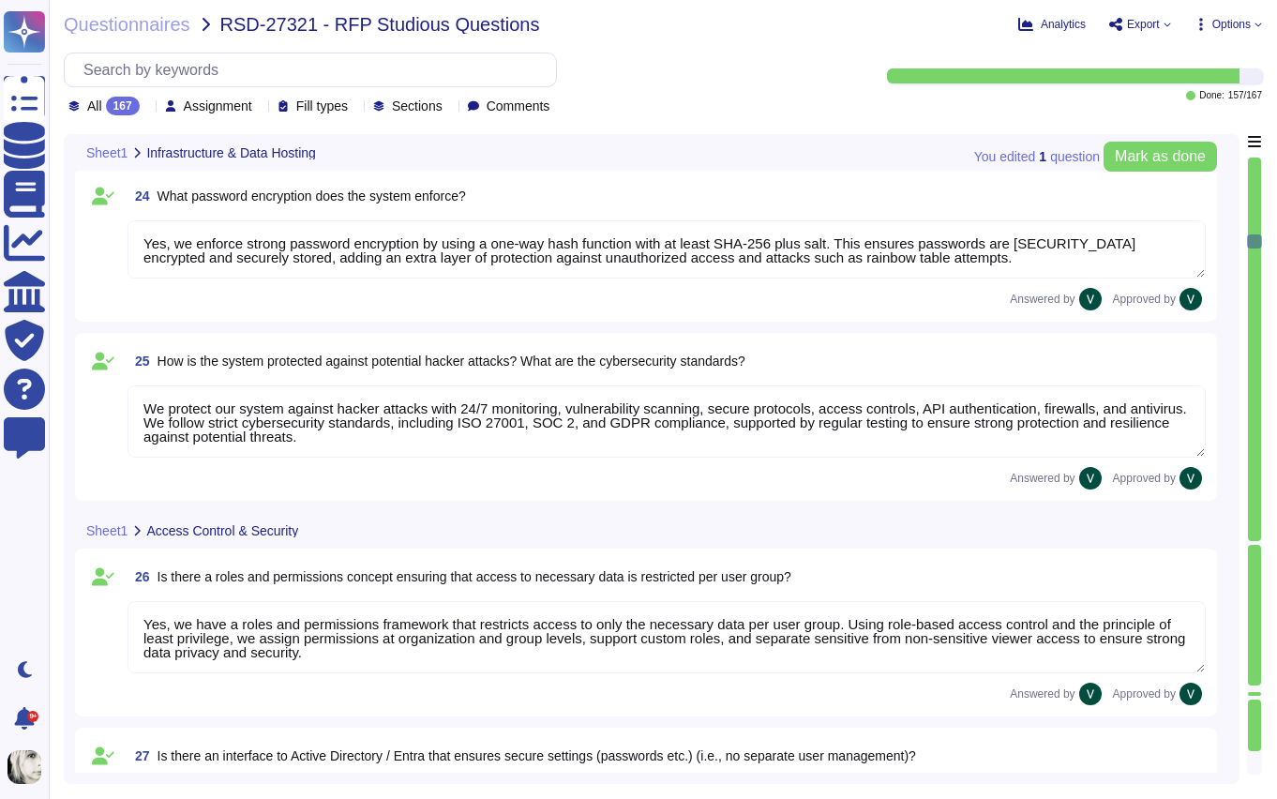
type textarea "Yes, we have a roles and permissions framework that restricts access to only th…"
type textarea "Yes, we integrate with Microsoft Entra ID (formerly Azure Active Directory) to …"
type textarea "We ensure no personal data remains accessible after termination. We delete or r…"
type textarea "Yes, we use AI in our platform through features like AI Workforce, designed to …"
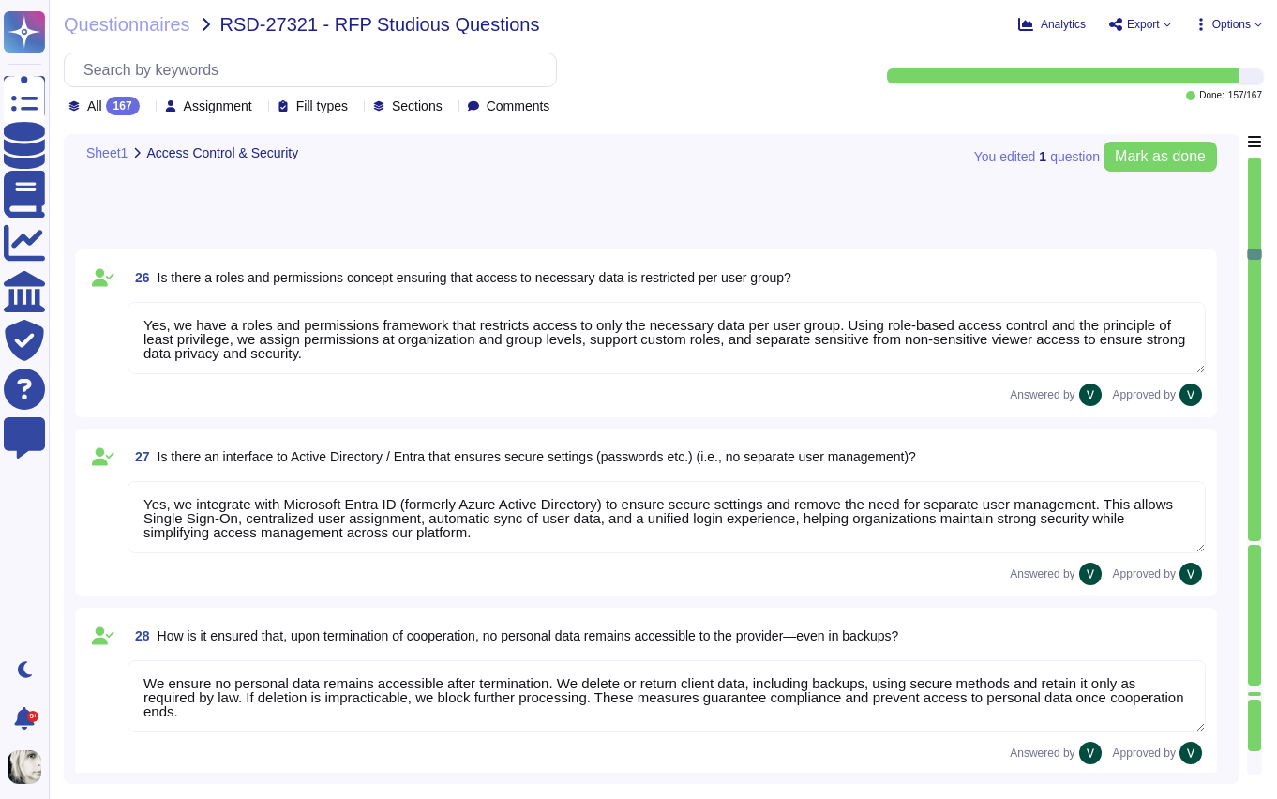
type textarea "Yes, we offer Single Sign-On (SSO) integration via Microsoft Entra ID (formerly…"
type textarea "No, we do not have an existing partnership with indevis. However, we support in…"
type textarea "No, not all data in our system is encrypted by default, but we encrypt sensitiv…"
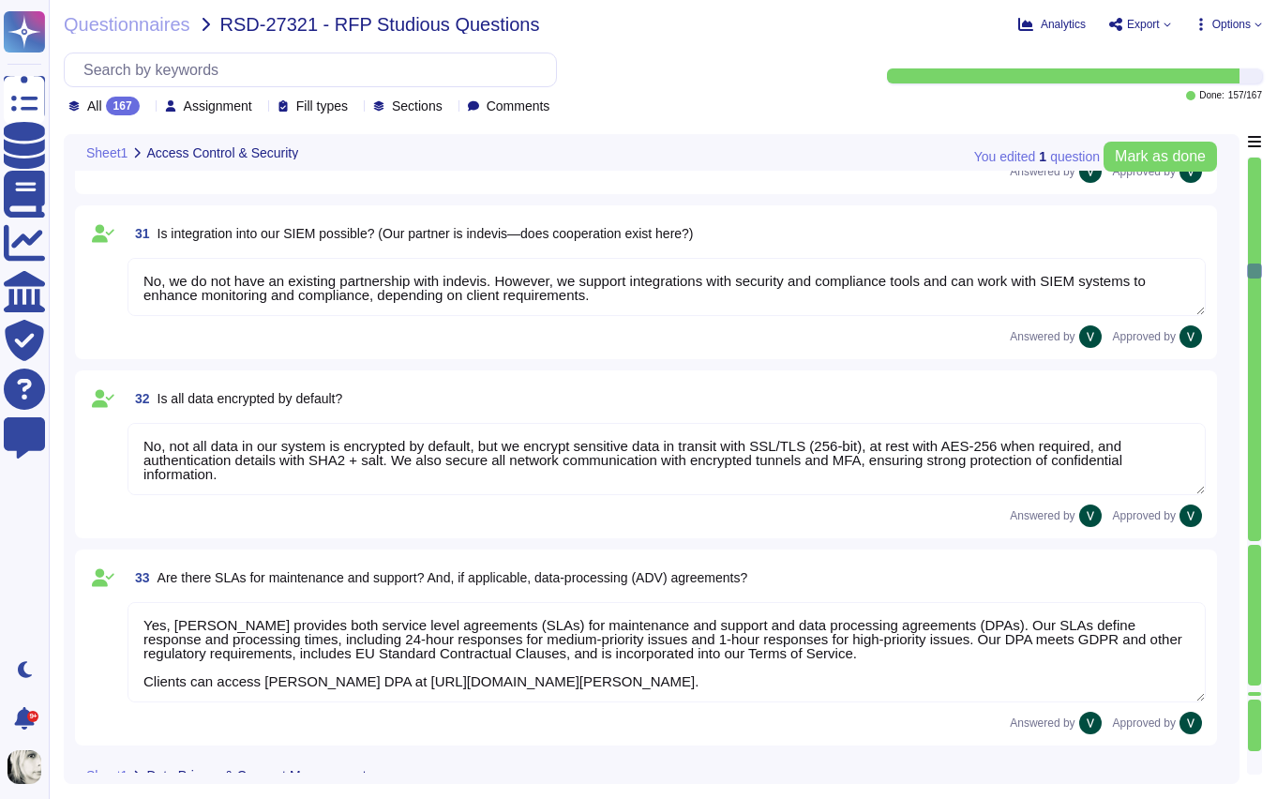
type textarea "Yes, [PERSON_NAME] provides both service level agreements (SLAs) for maintenanc…"
type textarea "No, [PERSON_NAME] tool does not specifically manage consents for using images f…"
type textarea "No, [PERSON_NAME] does not offer a personalized "Studiosus" structure for data …"
type textarea "Yes, [PERSON_NAME] system includes robust search functions. We offer Global Sea…"
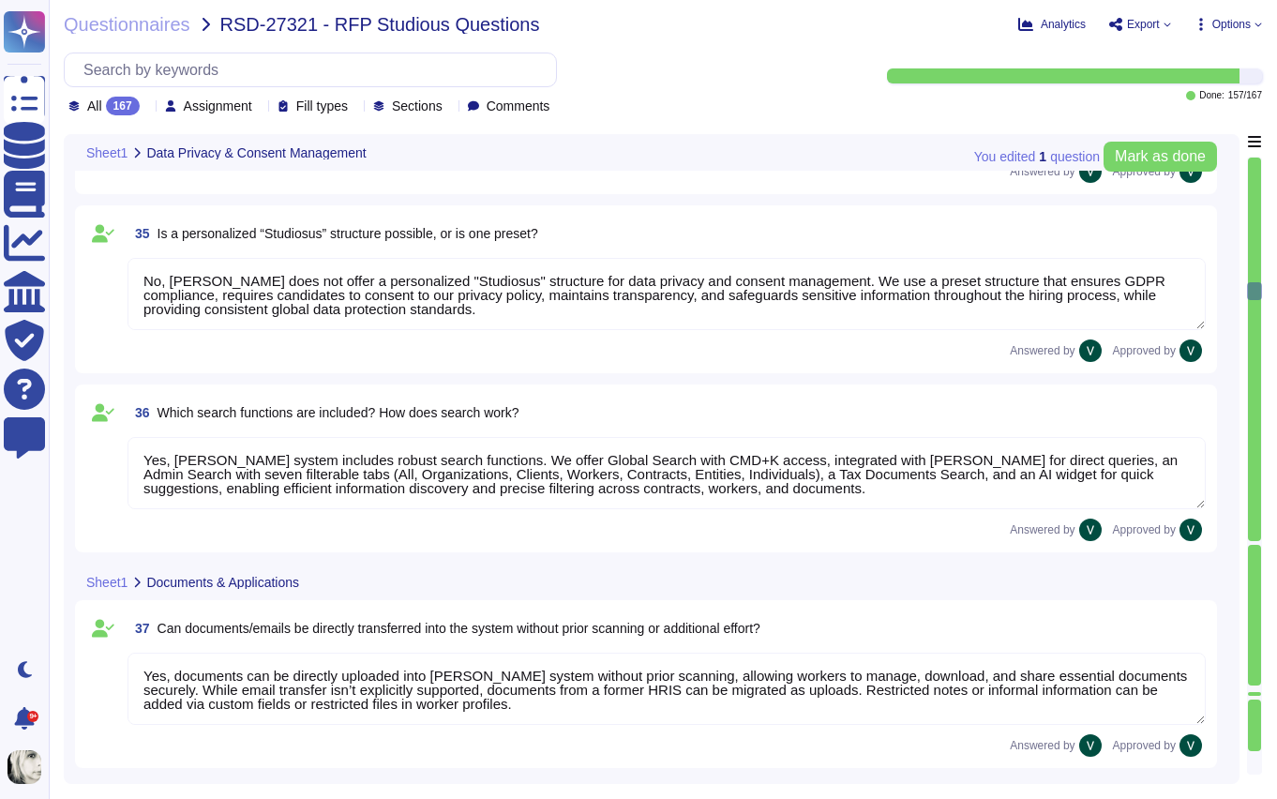
type textarea "Yes, documents can be directly uploaded into Deel's system without prior scanni…"
type textarea "Yes, Deel stores all documents centrally within the platform, allowing secure s…"
type textarea "Yes, Deel allows creation of custom document categories and types, including ex…"
type textarea "No, Deel does not have explicit partnerships for document scanning services. We…"
type textarea "Yes, [PERSON_NAME] has an interface to job boards through [PERSON_NAME]. We pro…"
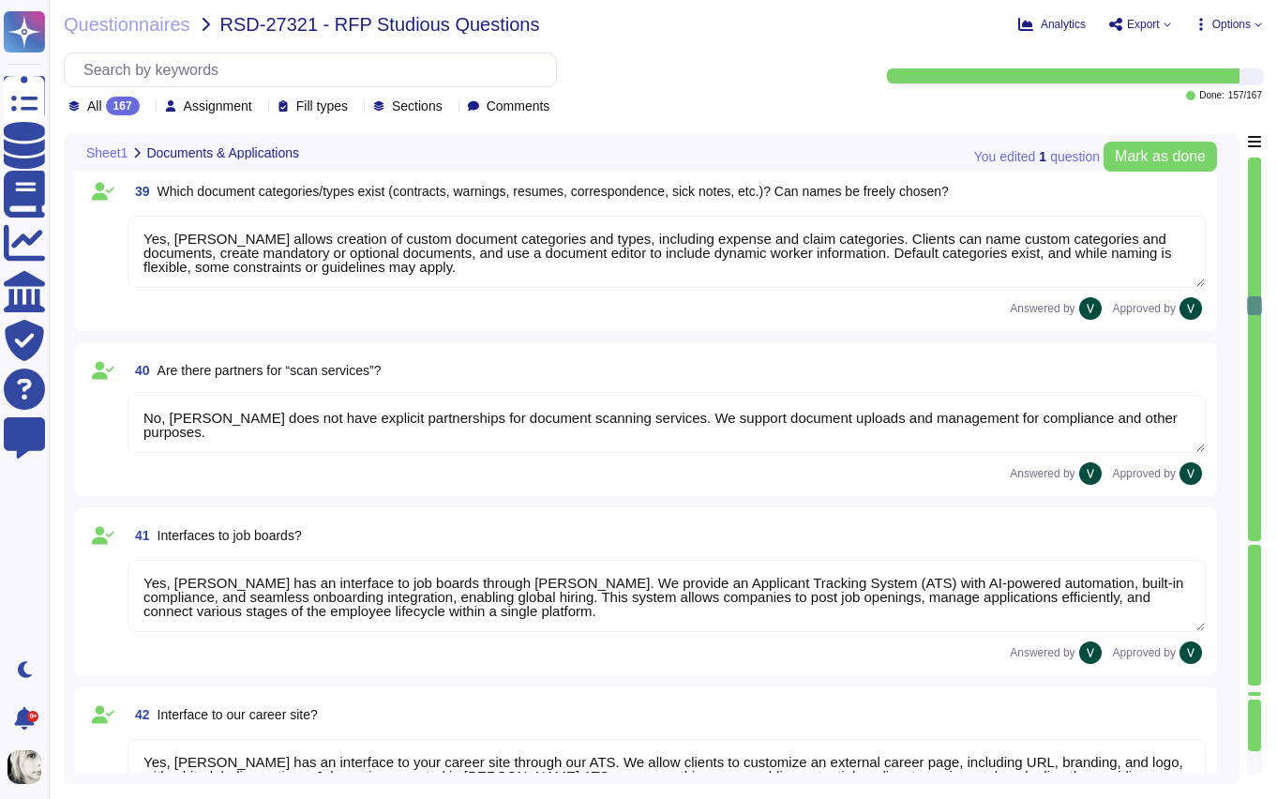
type textarea "Yes, [PERSON_NAME] has an interface to your career site through our ATS. We all…"
type textarea "No, [PERSON_NAME] does not specifically offer a one-click application feature. …"
type textarea "Yes, [PERSON_NAME] platform is optimized for mobile use through our dedicated m…"
type textarea "[PERSON_NAME] system handles application intake through our Applicant Tracking …"
type textarea "Yes, [PERSON_NAME] system allows applications to be distributed to responsible …"
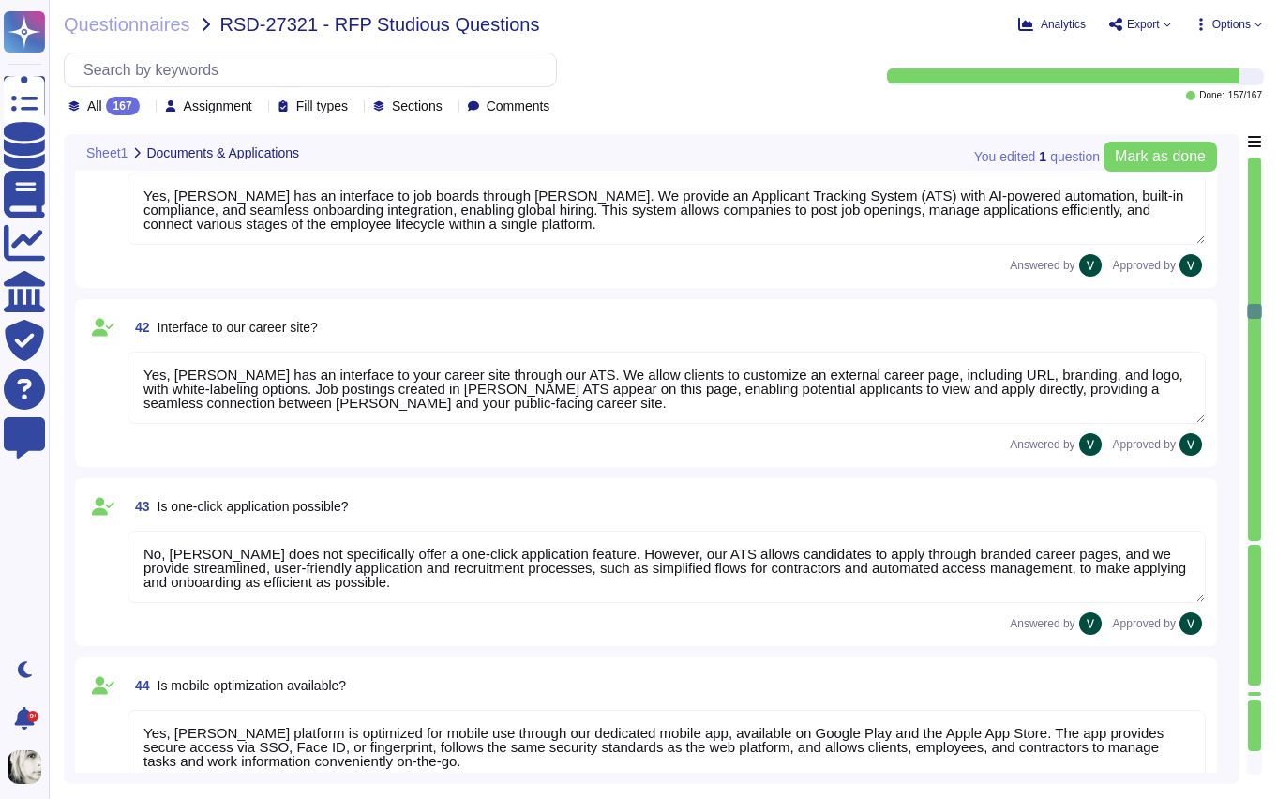
type textarea "Yes, [PERSON_NAME] ATS can be used by HR for pre-screening applicants. We use A…"
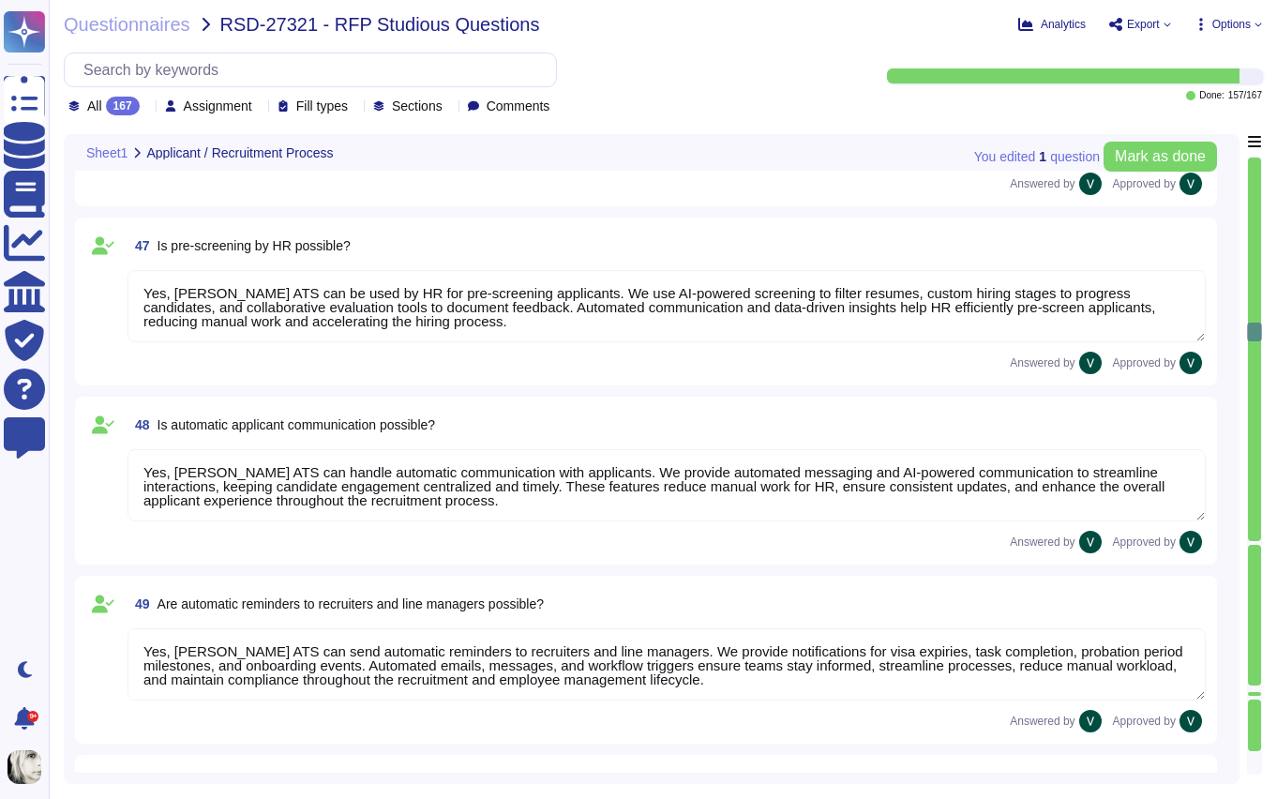
type textarea "Yes, [PERSON_NAME] ATS can handle automatic communication with applicants. We p…"
type textarea "Yes, [PERSON_NAME] ATS can send automatic reminders to recruiters and line mana…"
type textarea "Deel's ATS handles the transition from applicant to employee seamlessly. Once a…"
type textarea "Yes, Deel's system can store templates for automated responses and declines. We…"
type textarea "Yes, Deel integrates with Outlook calendars for scheduling. We sync Deel Calend…"
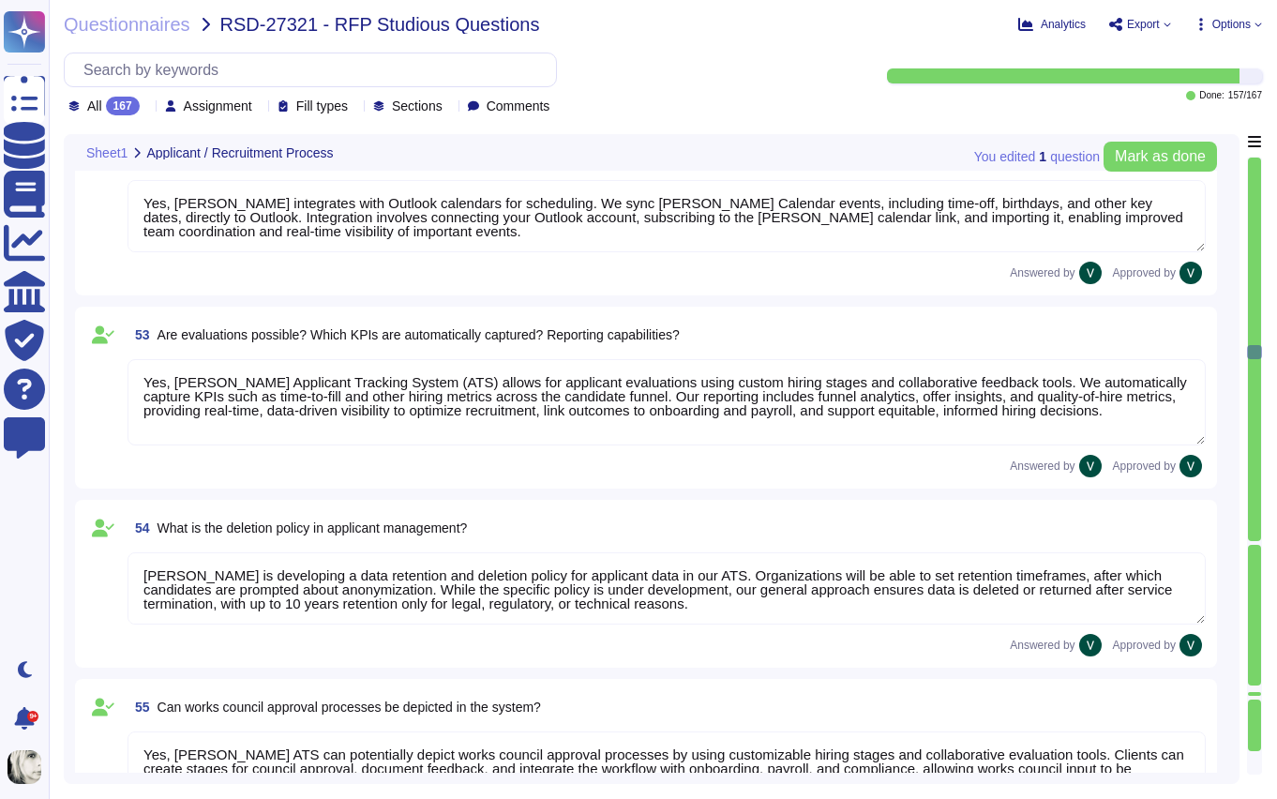
type textarea "Yes, Deel's Applicant Tracking System (ATS) allows for applicant evaluations us…"
type textarea "Deel is developing a data retention and deletion policy for applicant data in o…"
type textarea "Yes, Deel's ATS can potentially depict works council approval processes by usin…"
type textarea "Deel represents maternity and parental leave processes by allowing employees to…"
type textarea "Deel’s onboarding process guides new employees from account setup to active emp…"
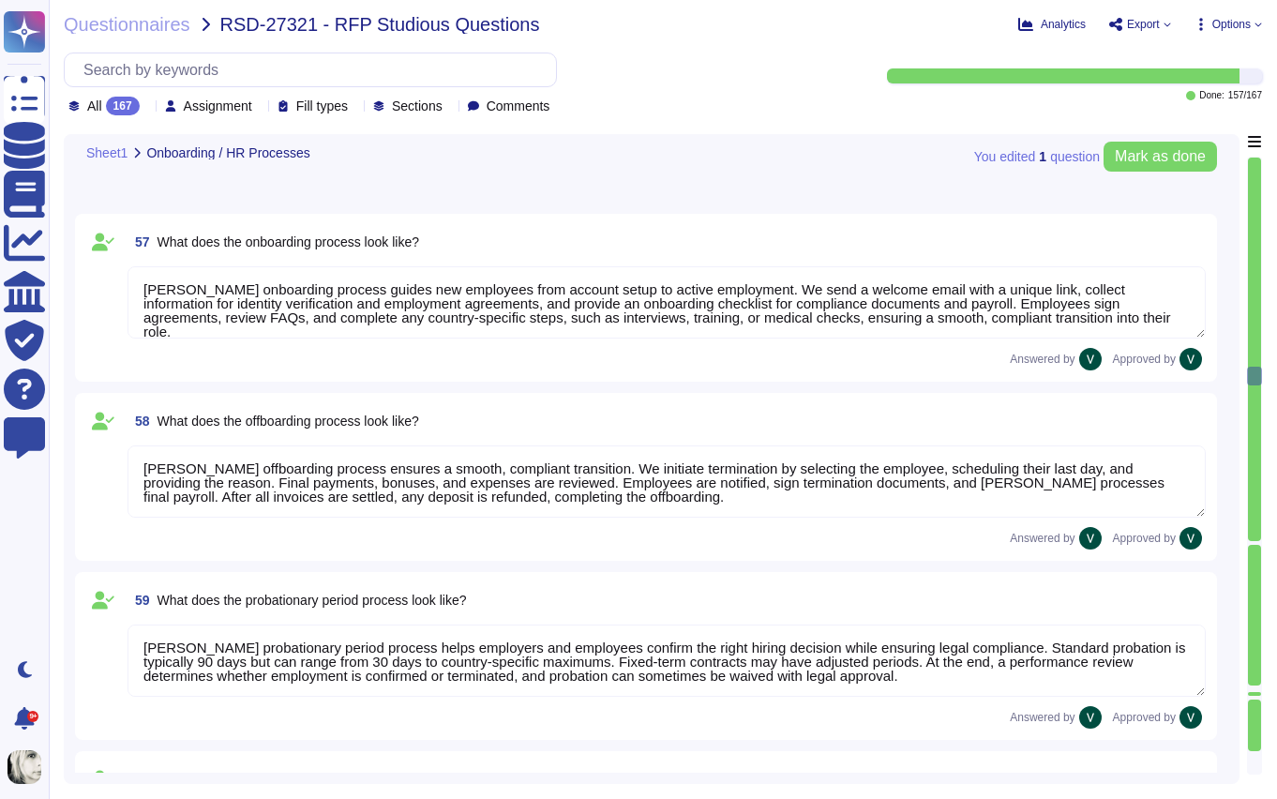
type textarea "Deel’s offboarding process ensures a smooth, compliant transition. We initiate …"
type textarea "Deel’s probationary period process helps employers and employees confirm the ri…"
type textarea "Deel’s internal department transfer process ensures proper validation, approval…"
type textarea "Deel manages changes to employee working hours through a structured system that…"
type textarea "Deel allows employees to update names, addresses, and bank accounts through sel…"
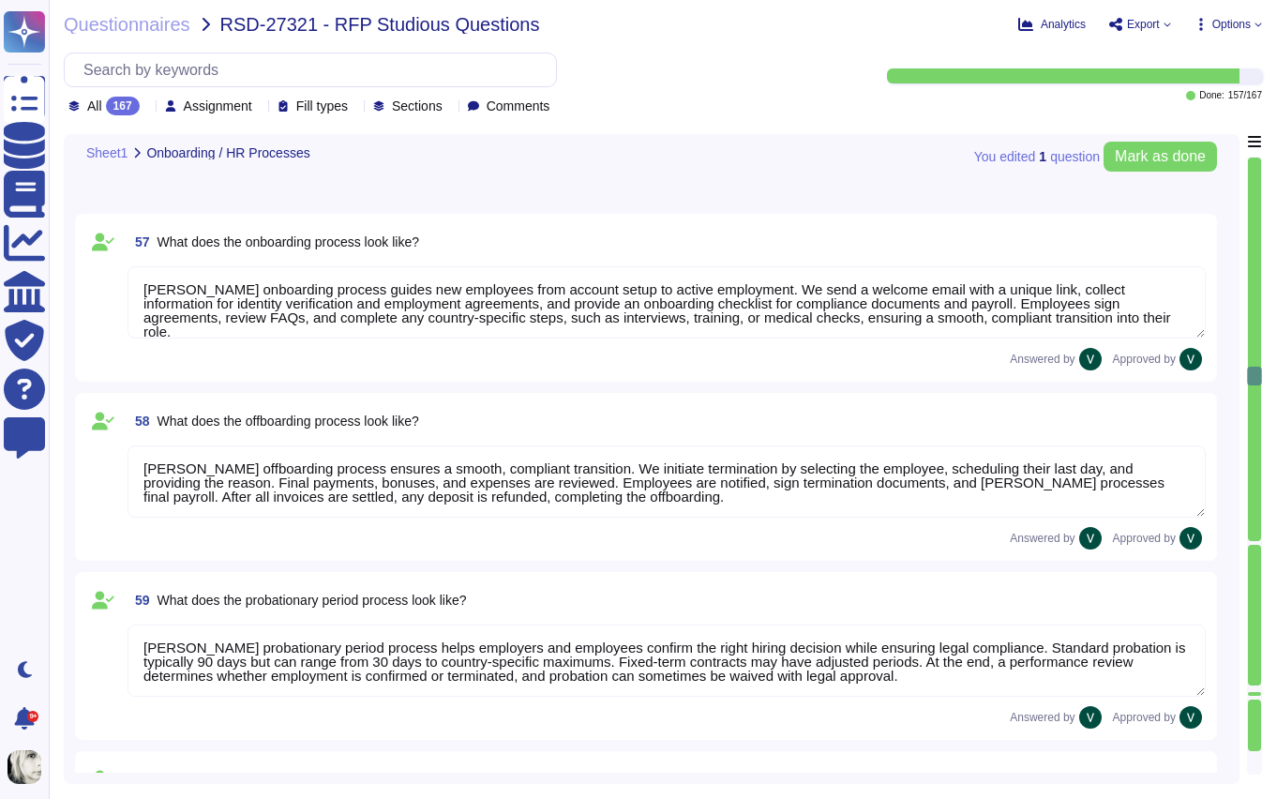
type textarea "Yes, Deel has processes for onboarding and managing volunteers, interns, and mi…"
type textarea "Deel's system handles holiday and Christmas bonuses automatically, ensuring com…"
type textarea "Yes, Deel’s HR tool supports special year-end tasks, including managing remaini…"
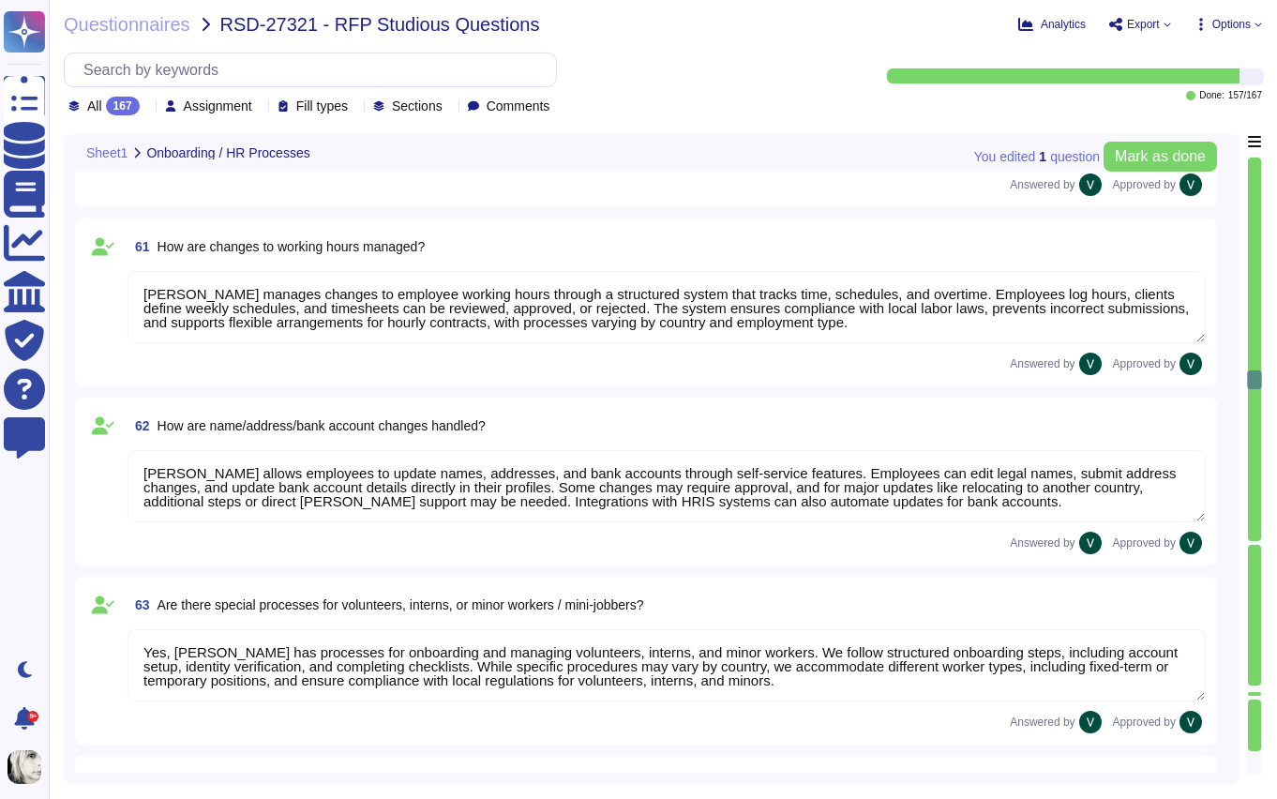
type textarea "Deel’s system manages workflows and tasks through automated and manual processe…"
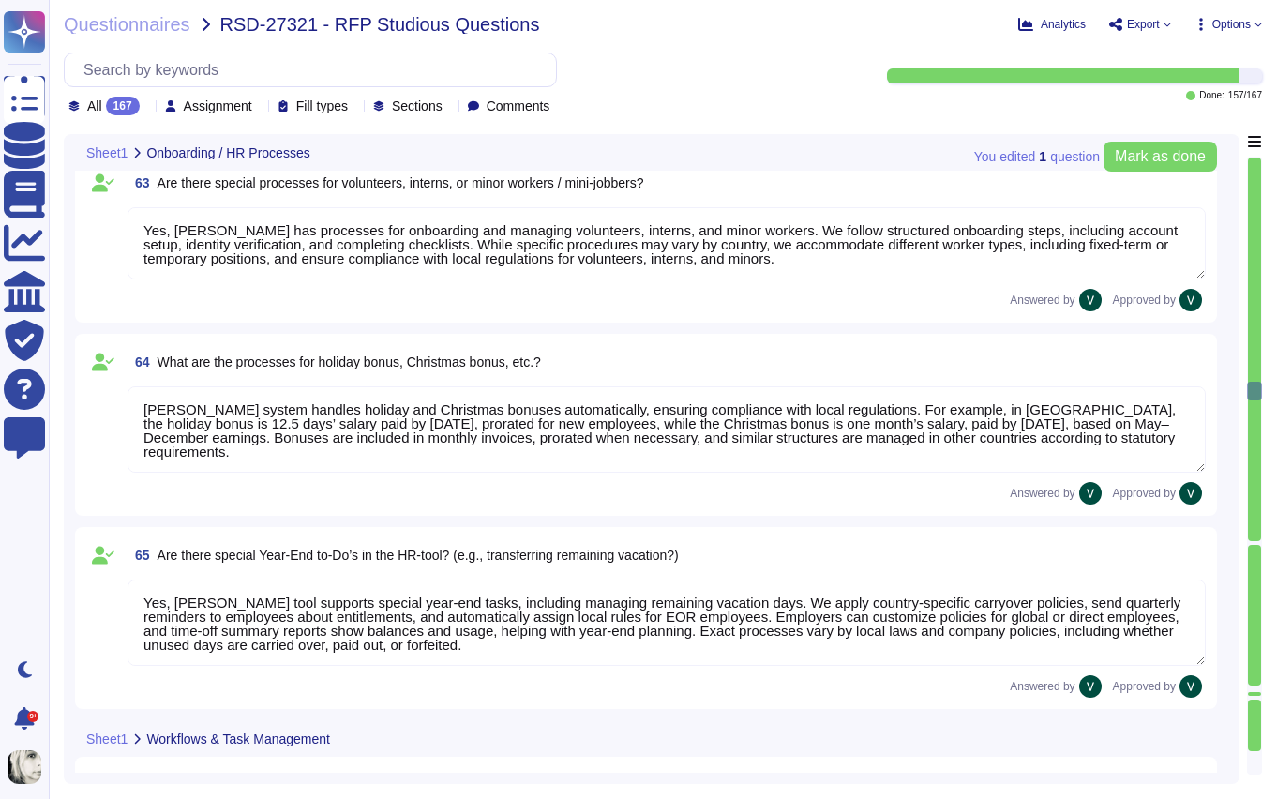
type textarea "Deel’s system includes automated and manual workflows, forecasted shift auto-ap…"
type textarea "Yes, we allow HR to define and flexibly specify workflows and checklists for di…"
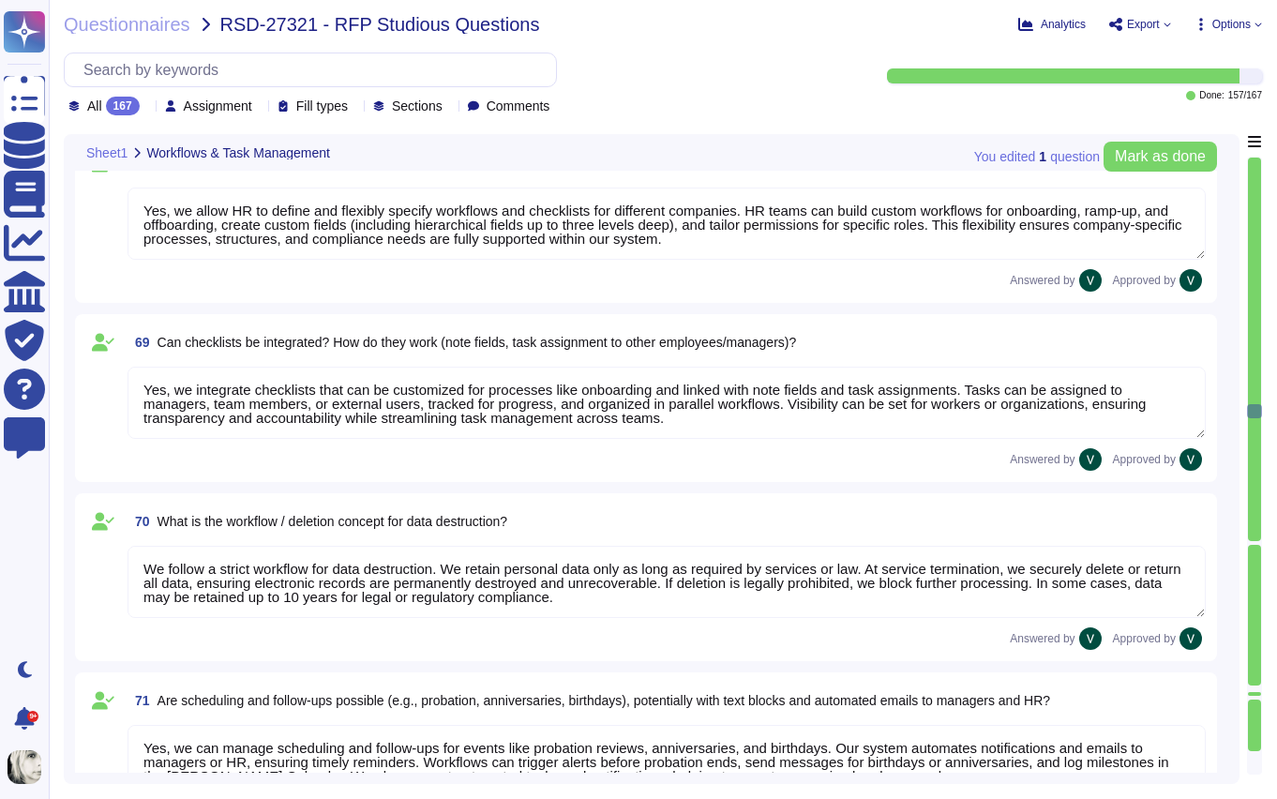
type textarea "Yes, we integrate checklists that can be customized for processes like onboardi…"
type textarea "We follow a strict workflow for data destruction. We retain personal data only …"
type textarea "Yes, we can manage scheduling and follow-ups for events like probation reviews,…"
type textarea "Yes, we provide access to compliant contract templates and the ability to gener…"
type textarea "Deel provides multiple time tracking options, including manual entry, a clock-i…"
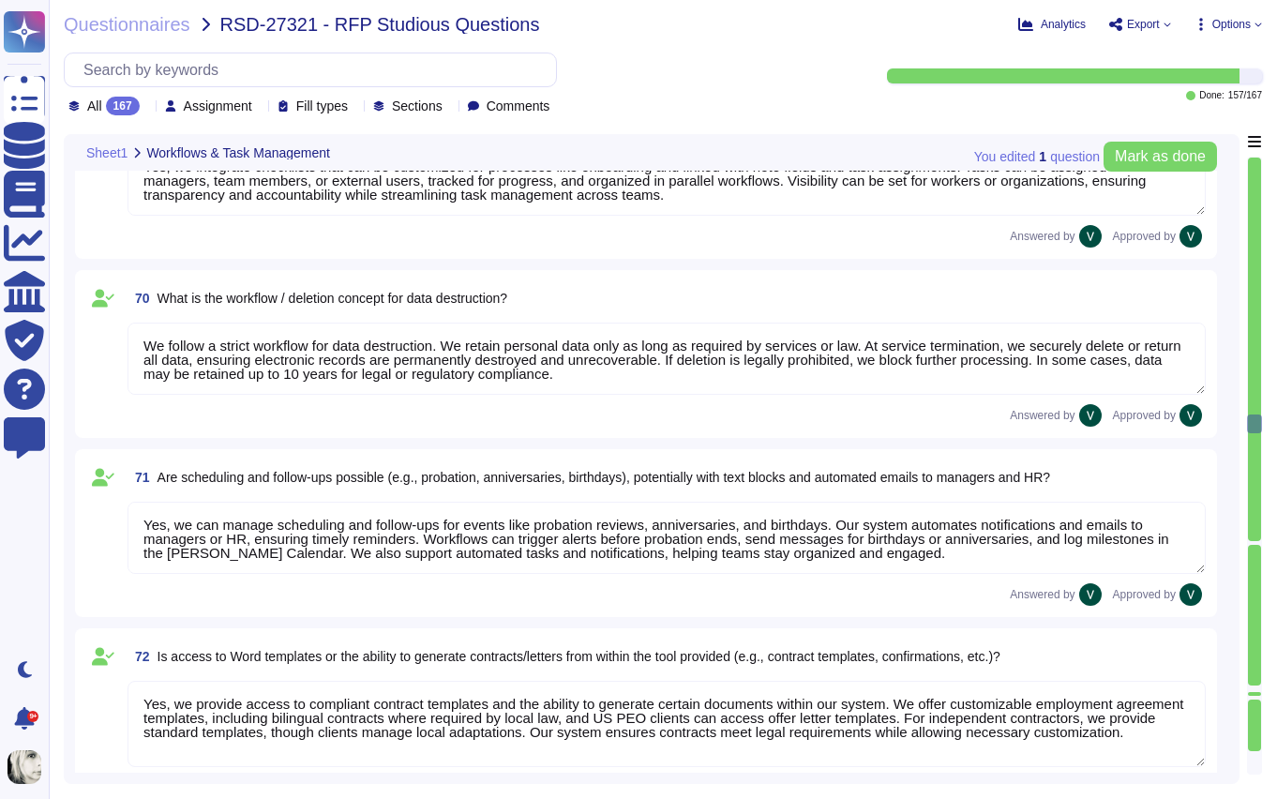
type textarea "Deel’s time tracking allows employees to log hours manually or via clock-in/out…"
type textarea "Yes, compensatory time (time-off-in-lieu) is generally allowed for overtime in …"
type textarea "Yes, we can define vacation days with different labels by customizing time-off …"
type textarea "Deel manages vacation requests and tracking through a streamlined system. Worke…"
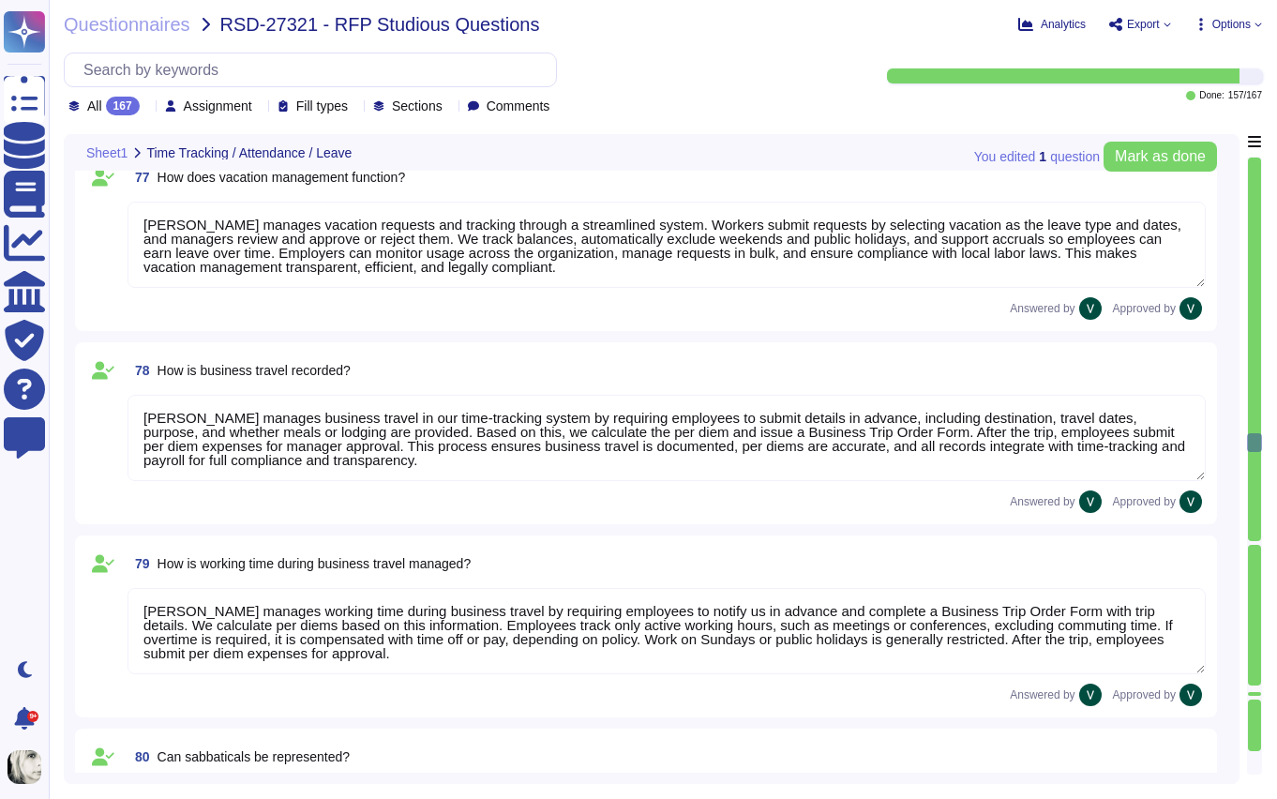
type textarea "Deel manages business travel in our time-tracking system by requiring employees…"
type textarea "Deel manages working time during business travel by requiring employees to noti…"
type textarea "Deel can use our system to represent and track sabbaticals through flexible lon…"
type textarea "Deel handles overtime payments through our time tracking and payroll features. …"
type textarea "We process time credits for emergency duty or holiday work through our time tra…"
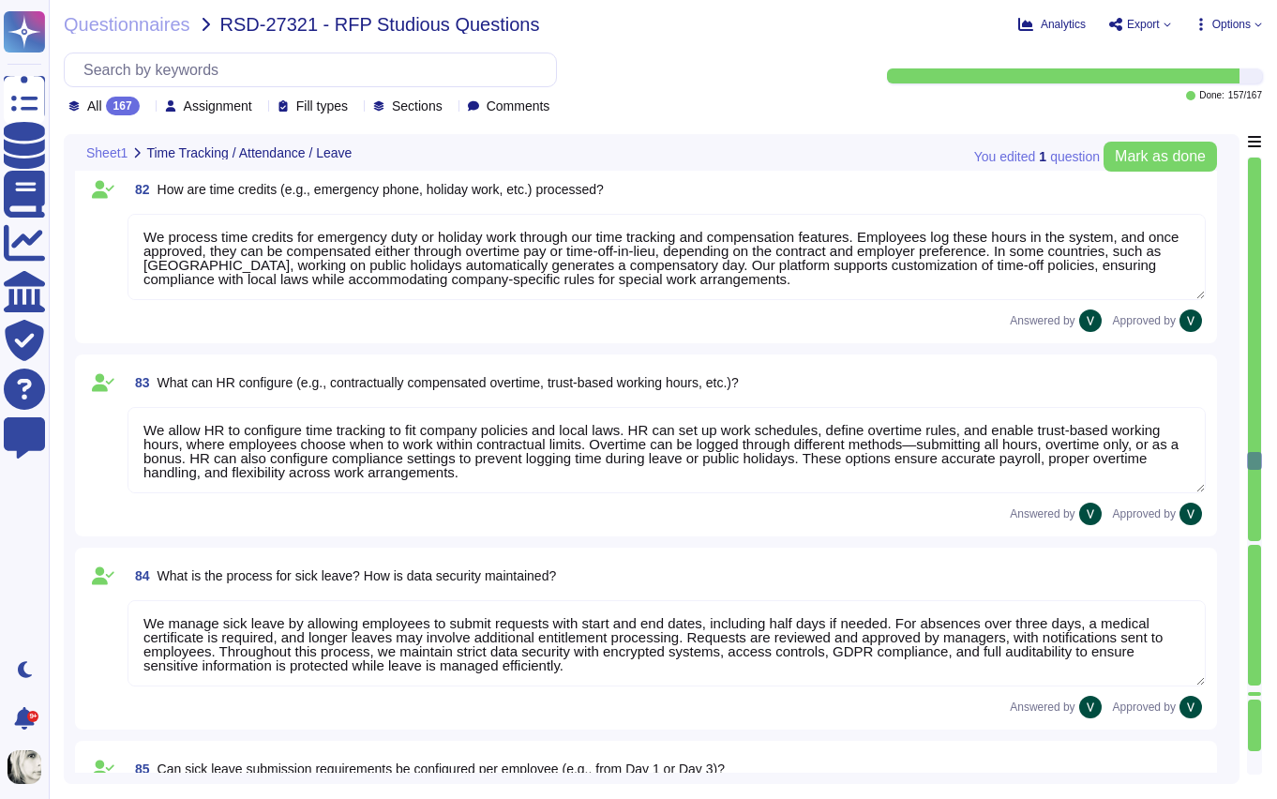
type textarea "We allow HR to configure time tracking to fit company policies and local laws. …"
type textarea "We manage sick leave by allowing employees to submit requests with start and en…"
type textarea "We support flexible sick leave configurations aligned with country laws and com…"
type textarea "In Germany, electronic sick notes (eAU) are retrieved digitally through Deel’s …"
type textarea "Sick leave can be analyzed in multiple ways, including: * Duration: Review leng…"
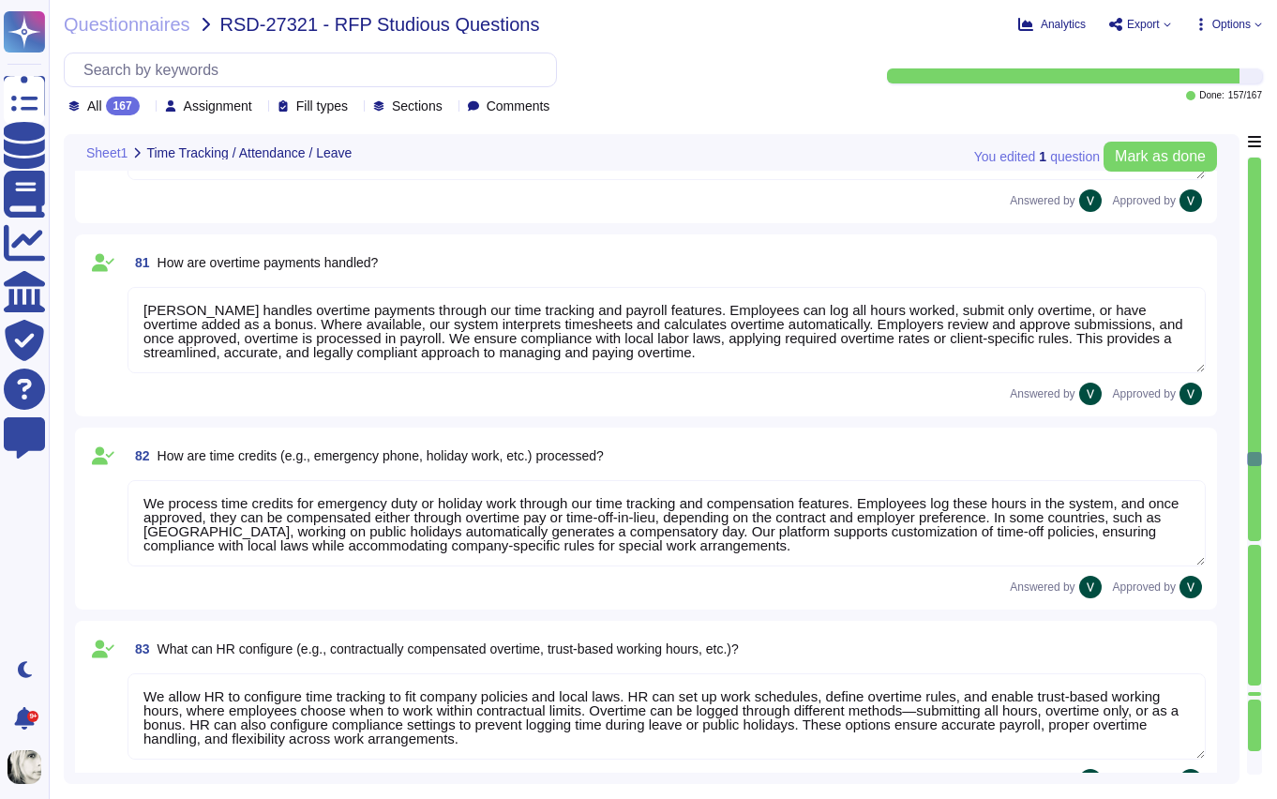
type textarea "Deel manages business travel in our time-tracking system by requiring employees…"
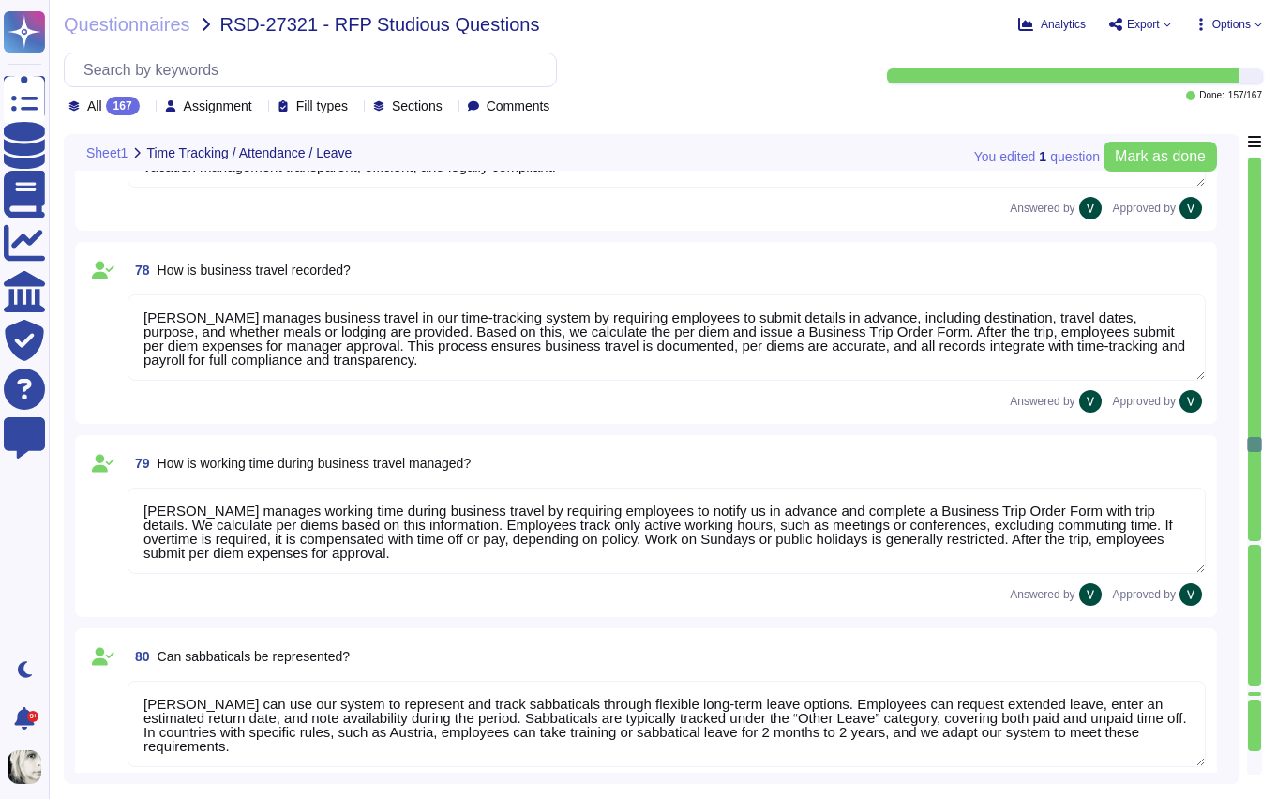
type textarea "Yes, compensatory time (time-off-in-lieu) is generally allowed for overtime in …"
type textarea "Yes, we can define vacation days with different labels by customizing time-off …"
type textarea "Deel manages vacation requests and tracking through a streamlined system. Worke…"
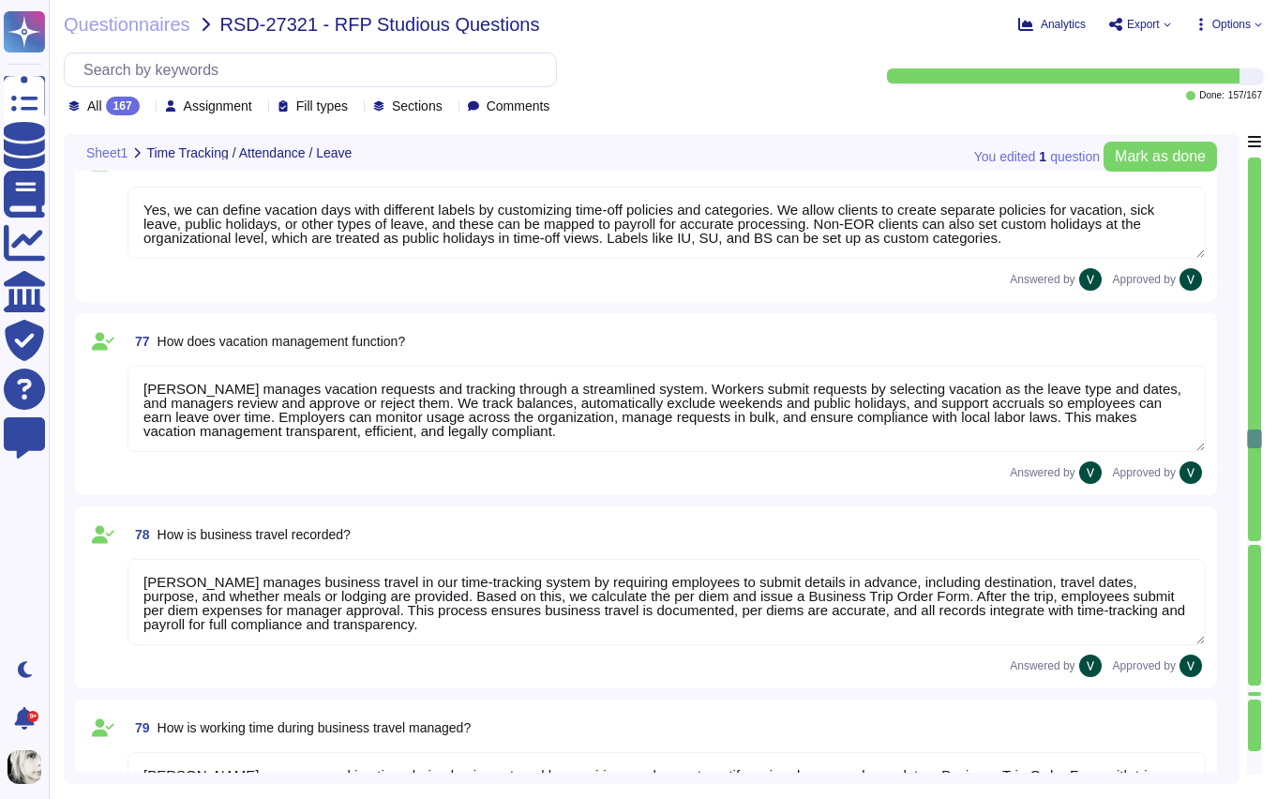
type textarea "Deel provides multiple time tracking options, including manual entry, a clock-i…"
type textarea "Deel’s time tracking allows employees to log hours manually or via clock-in/out…"
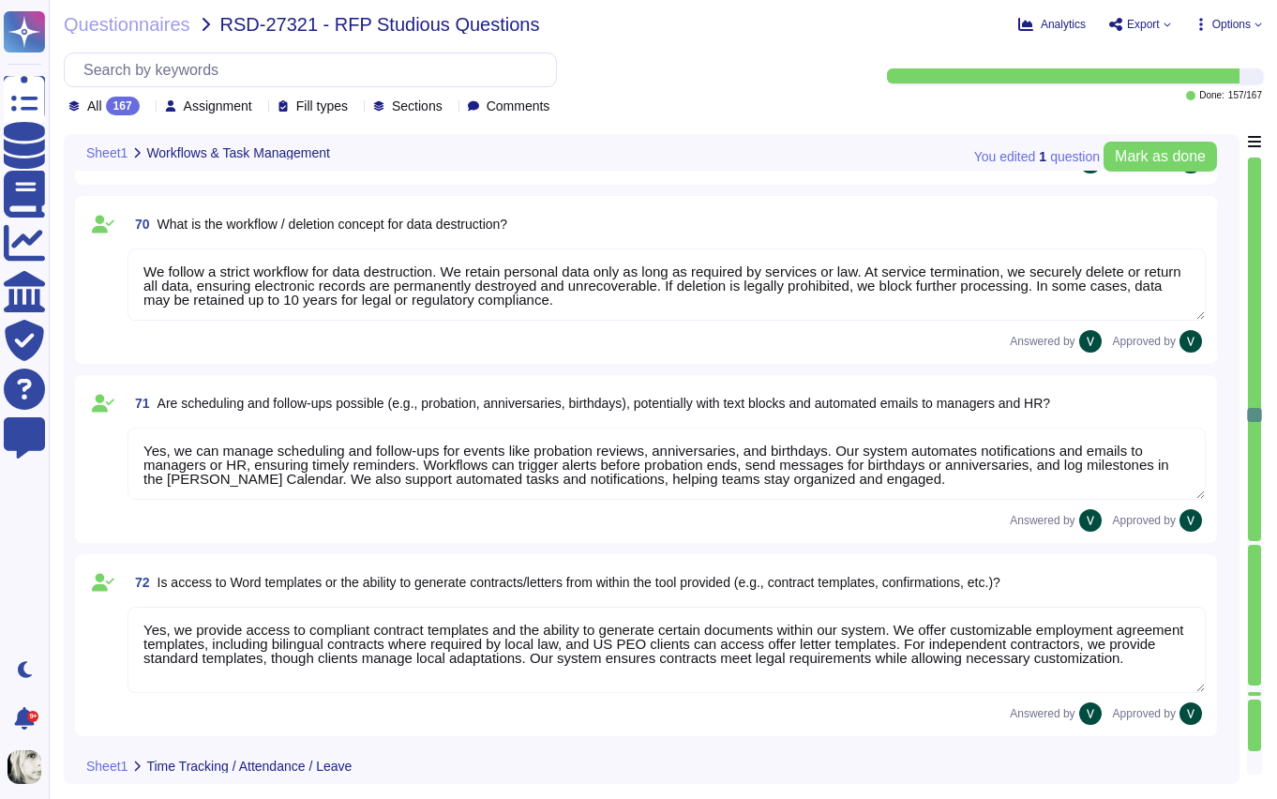
type textarea "Deel’s system includes automated and manual workflows, forecasted shift auto-ap…"
type textarea "Yes, we allow HR to define and flexibly specify workflows and checklists for di…"
type textarea "Yes, we integrate checklists that can be customized for processes like onboardi…"
type textarea "We follow a strict workflow for data destruction. We retain personal data only …"
type textarea "Yes, we can manage scheduling and follow-ups for events like probation reviews,…"
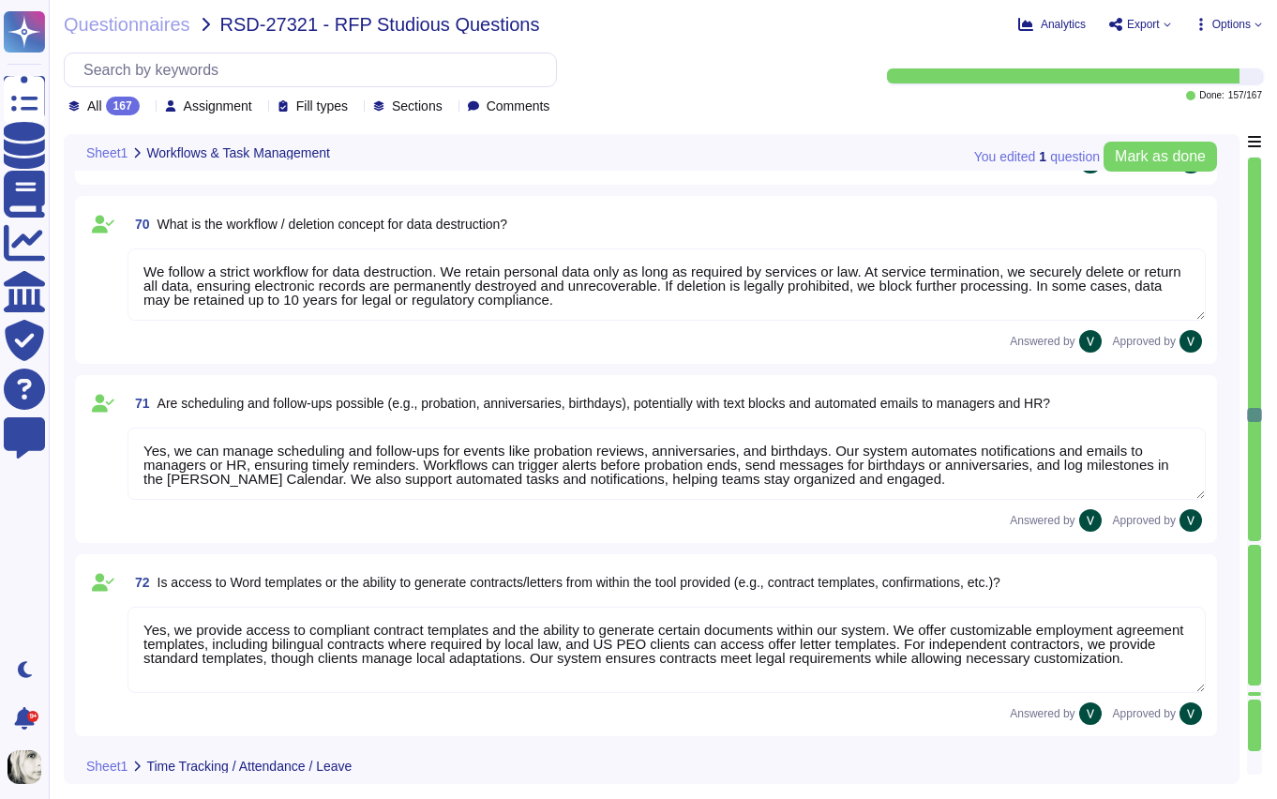
type textarea "Yes, we provide access to compliant contract templates and the ability to gener…"
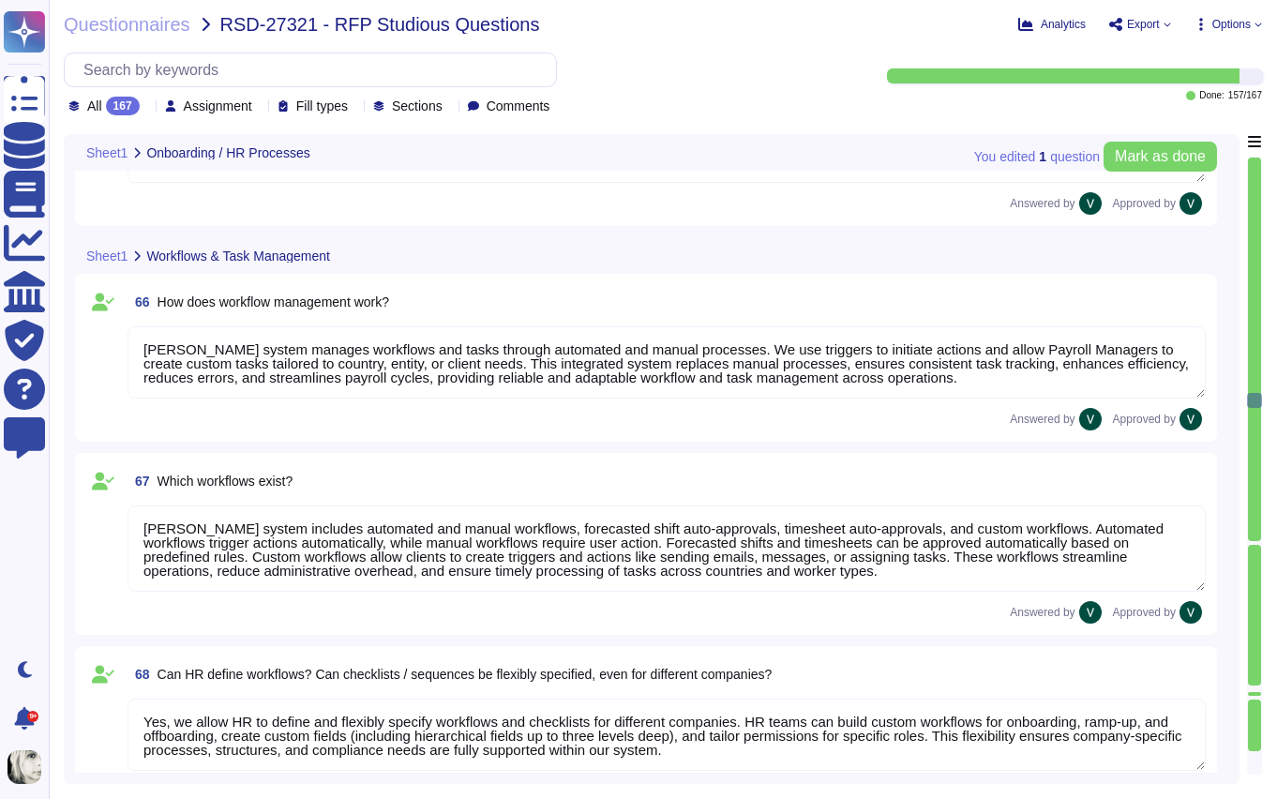
type textarea "Yes, Deel has processes for onboarding and managing volunteers, interns, and mi…"
type textarea "Deel's system handles holiday and Christmas bonuses automatically, ensuring com…"
type textarea "Yes, Deel’s HR tool supports special year-end tasks, including managing remaini…"
type textarea "Deel’s system manages workflows and tasks through automated and manual processe…"
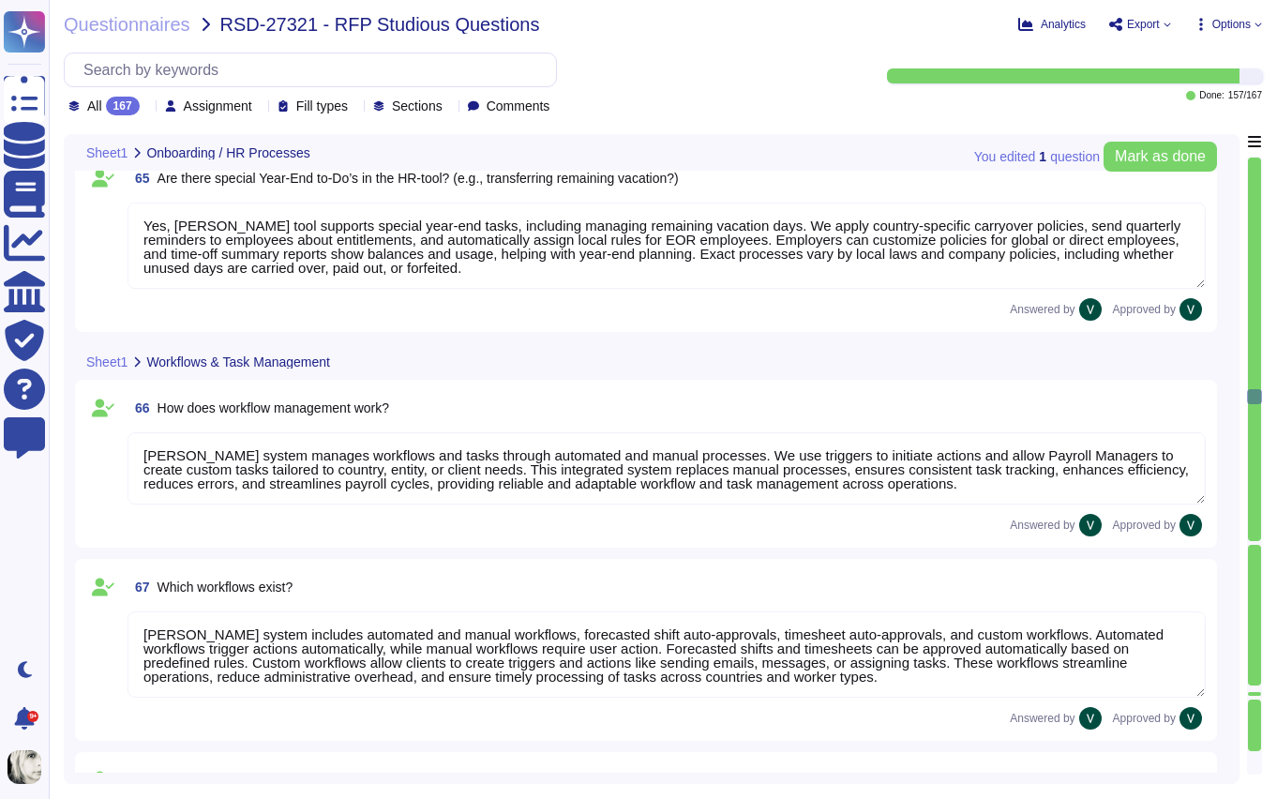
type textarea "Deel allows employees to update names, addresses, and bank accounts through sel…"
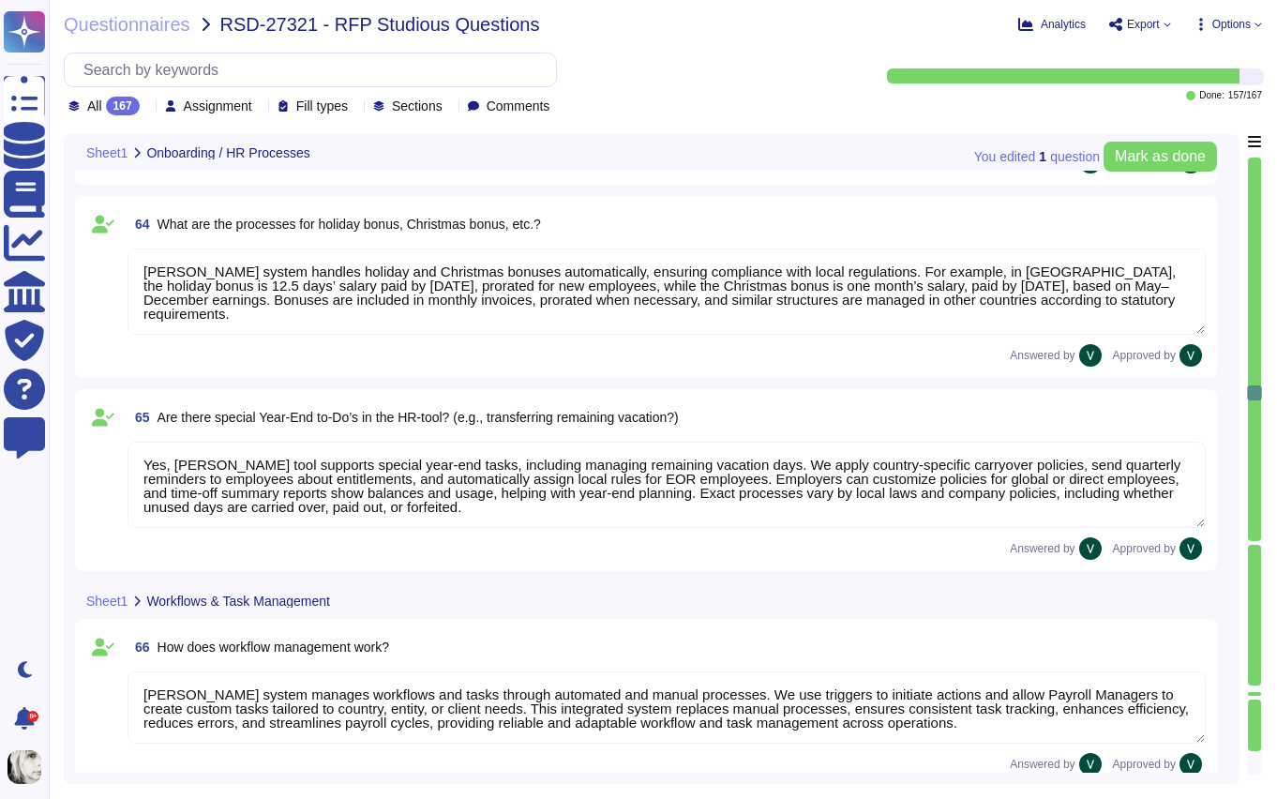
type textarea "Deel manages changes to employee working hours through a structured system that…"
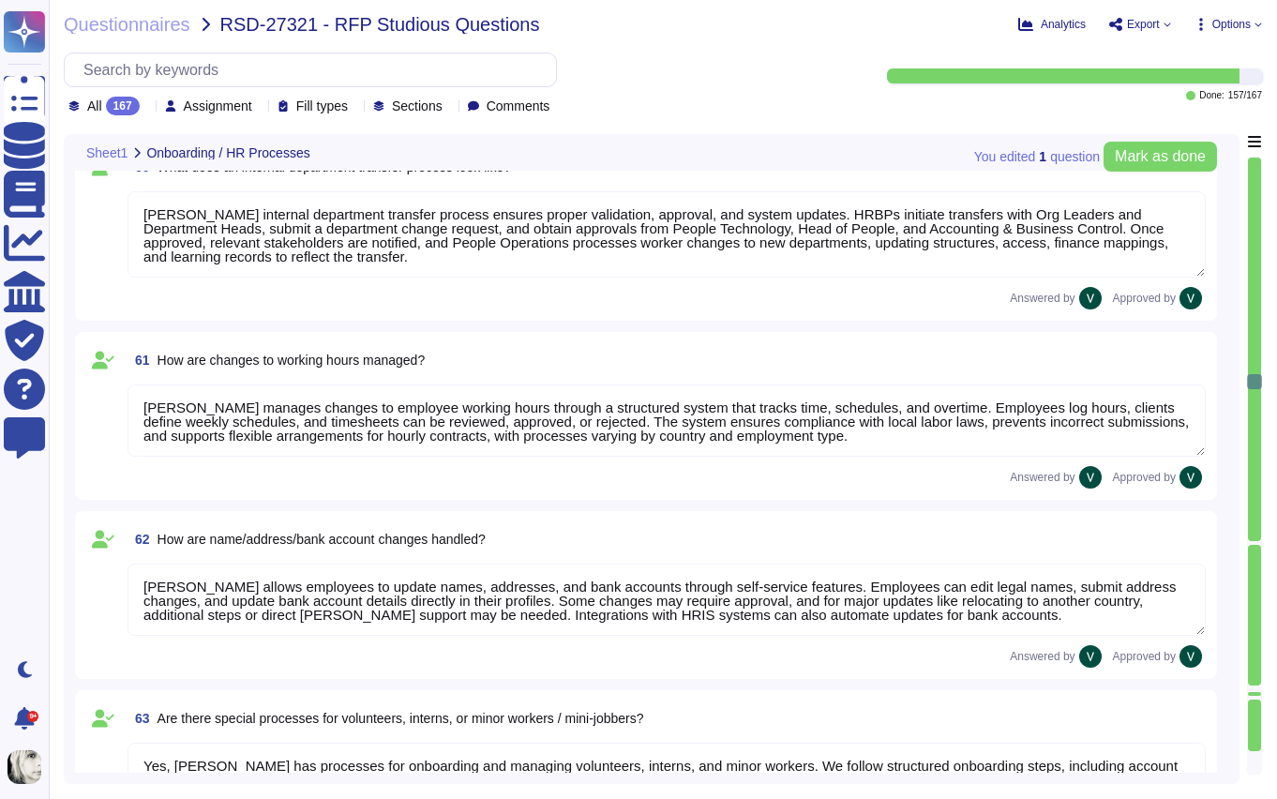
type textarea "Deel’s offboarding process ensures a smooth, compliant transition. We initiate …"
type textarea "Deel’s probationary period process helps employers and employees confirm the ri…"
type textarea "Deel’s internal department transfer process ensures proper validation, approval…"
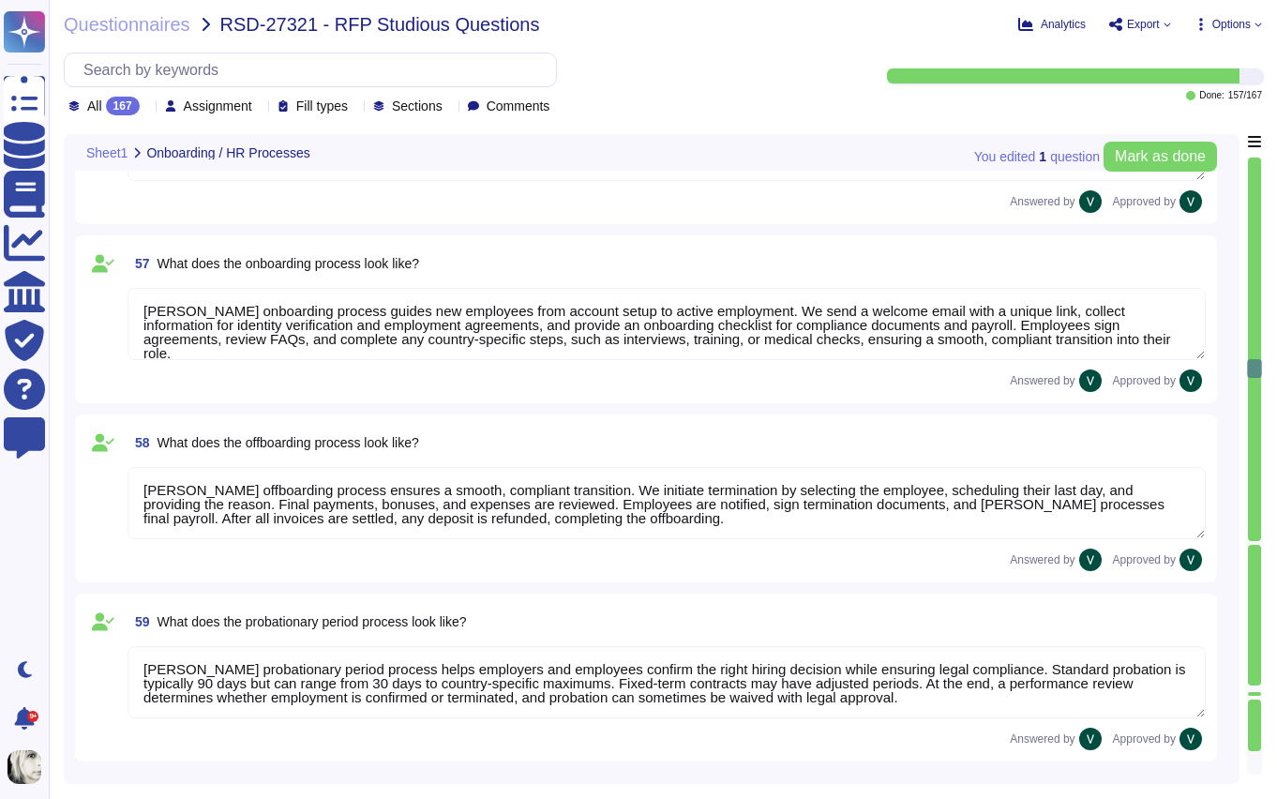
type textarea "Deel represents maternity and parental leave processes by allowing employees to…"
type textarea "Deel’s onboarding process guides new employees from account setup to active emp…"
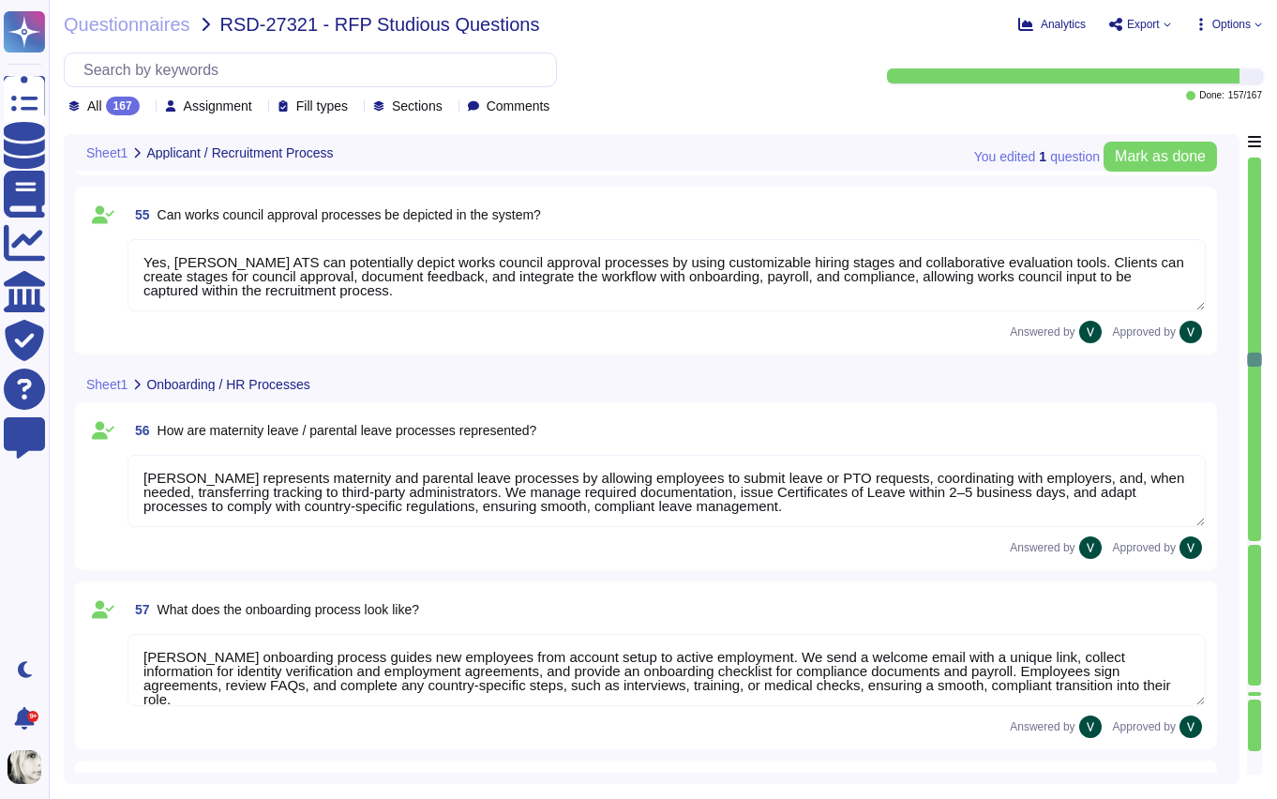
type textarea "Yes, Deel's system can store templates for automated responses and declines. We…"
type textarea "Yes, Deel integrates with Outlook calendars for scheduling. We sync Deel Calend…"
type textarea "Yes, Deel's Applicant Tracking System (ATS) allows for applicant evaluations us…"
type textarea "Deel is developing a data retention and deletion policy for applicant data in o…"
type textarea "Yes, Deel's ATS can potentially depict works council approval processes by usin…"
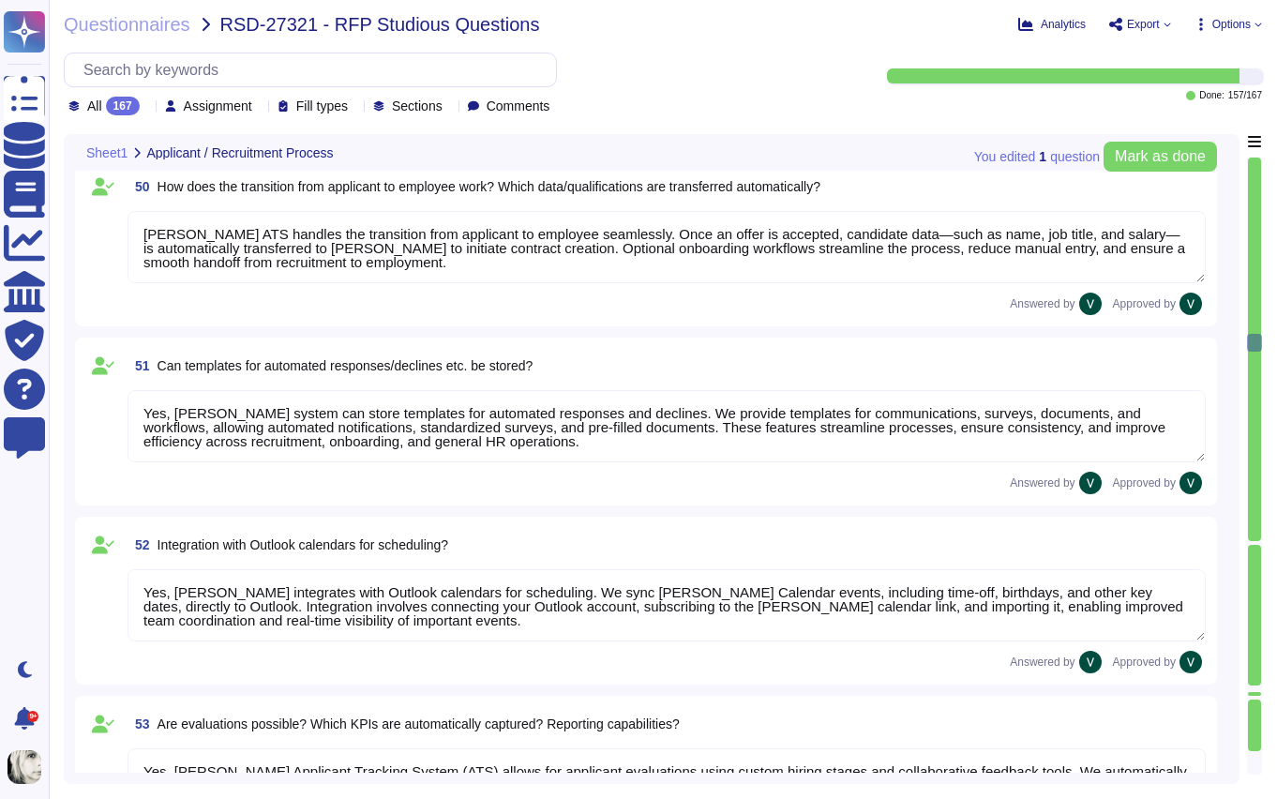
scroll to position [8323, 0]
type textarea "Yes, [PERSON_NAME] ATS can be used by HR for pre-screening applicants. We use A…"
type textarea "Yes, [PERSON_NAME] ATS can handle automatic communication with applicants. We p…"
type textarea "Yes, [PERSON_NAME] ATS can send automatic reminders to recruiters and line mana…"
type textarea "Deel's ATS handles the transition from applicant to employee seamlessly. Once a…"
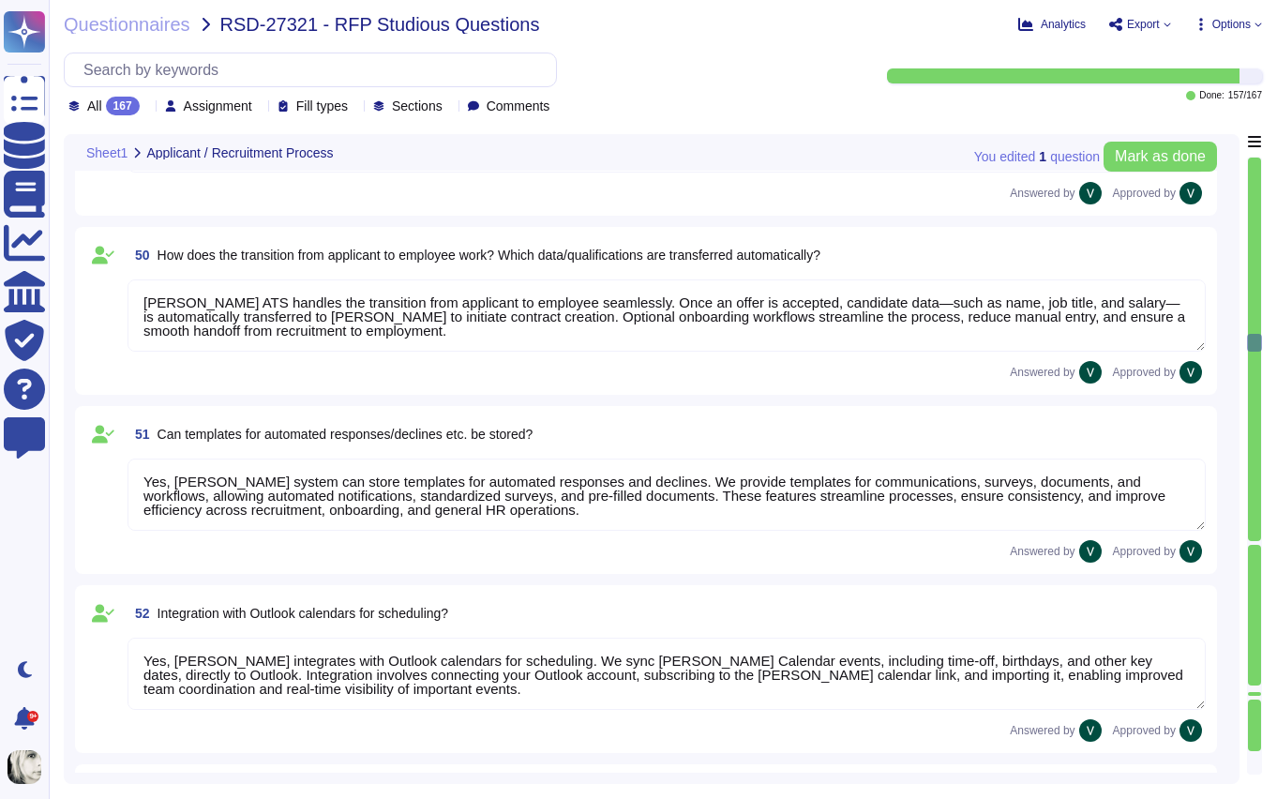
scroll to position [2, 0]
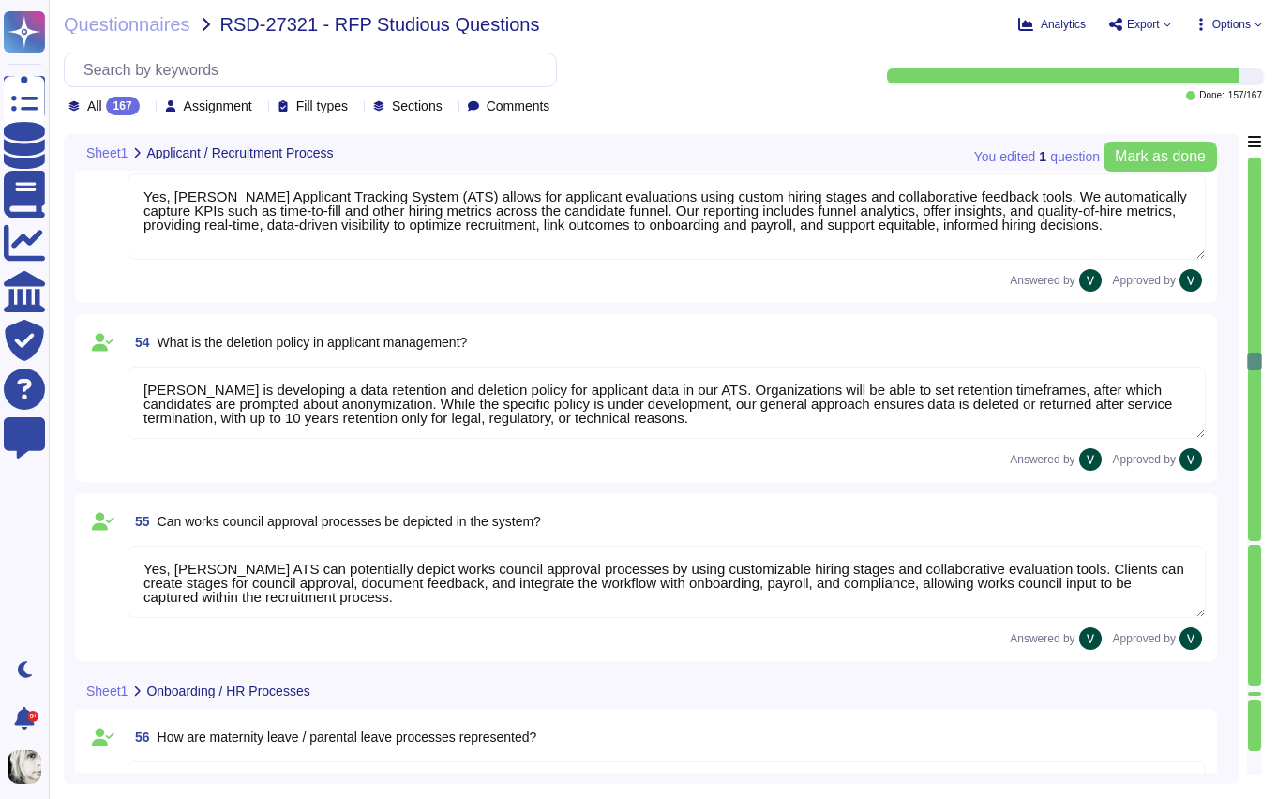
type textarea "Deel represents maternity and parental leave processes by allowing employees to…"
type textarea "Deel’s onboarding process guides new employees from account setup to active emp…"
type textarea "Deel’s offboarding process ensures a smooth, compliant transition. We initiate …"
type textarea "Deel’s probationary period process helps employers and employees confirm the ri…"
type textarea "Deel’s internal department transfer process ensures proper validation, approval…"
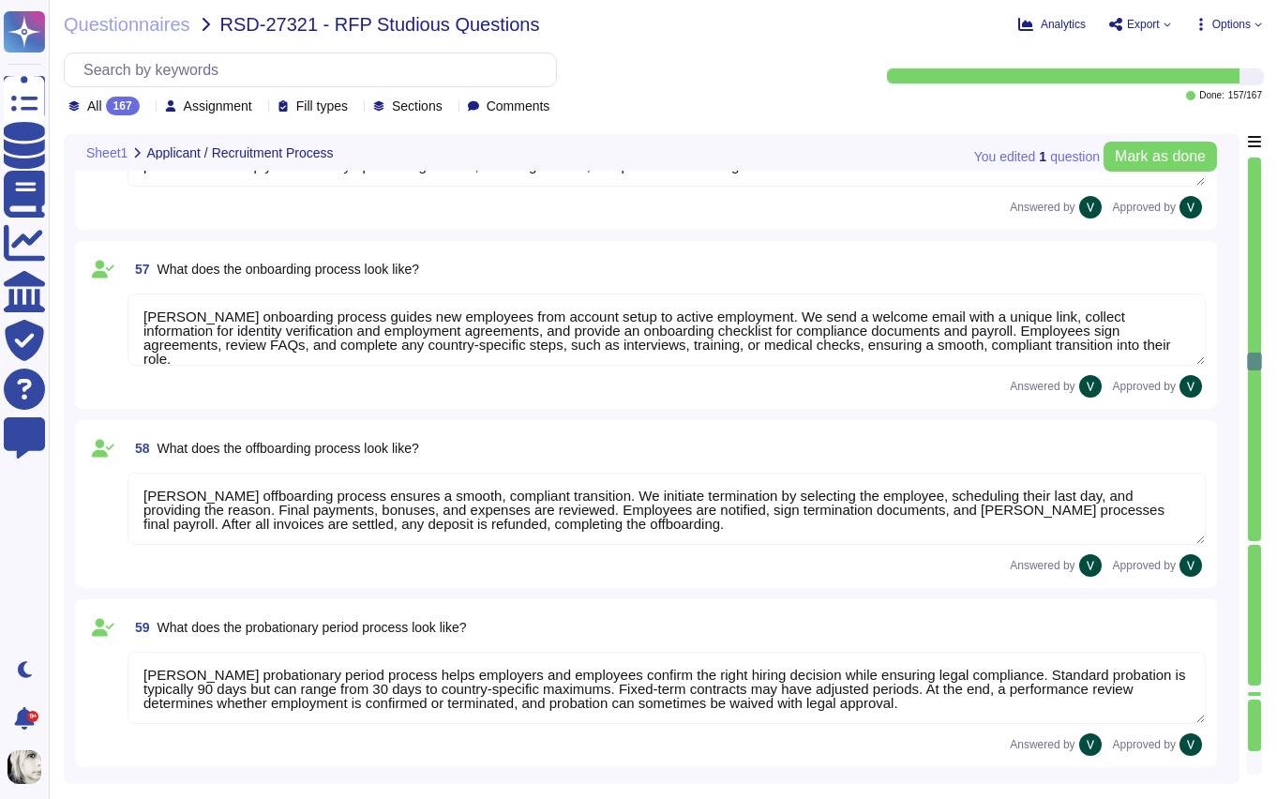
scroll to position [10169, 0]
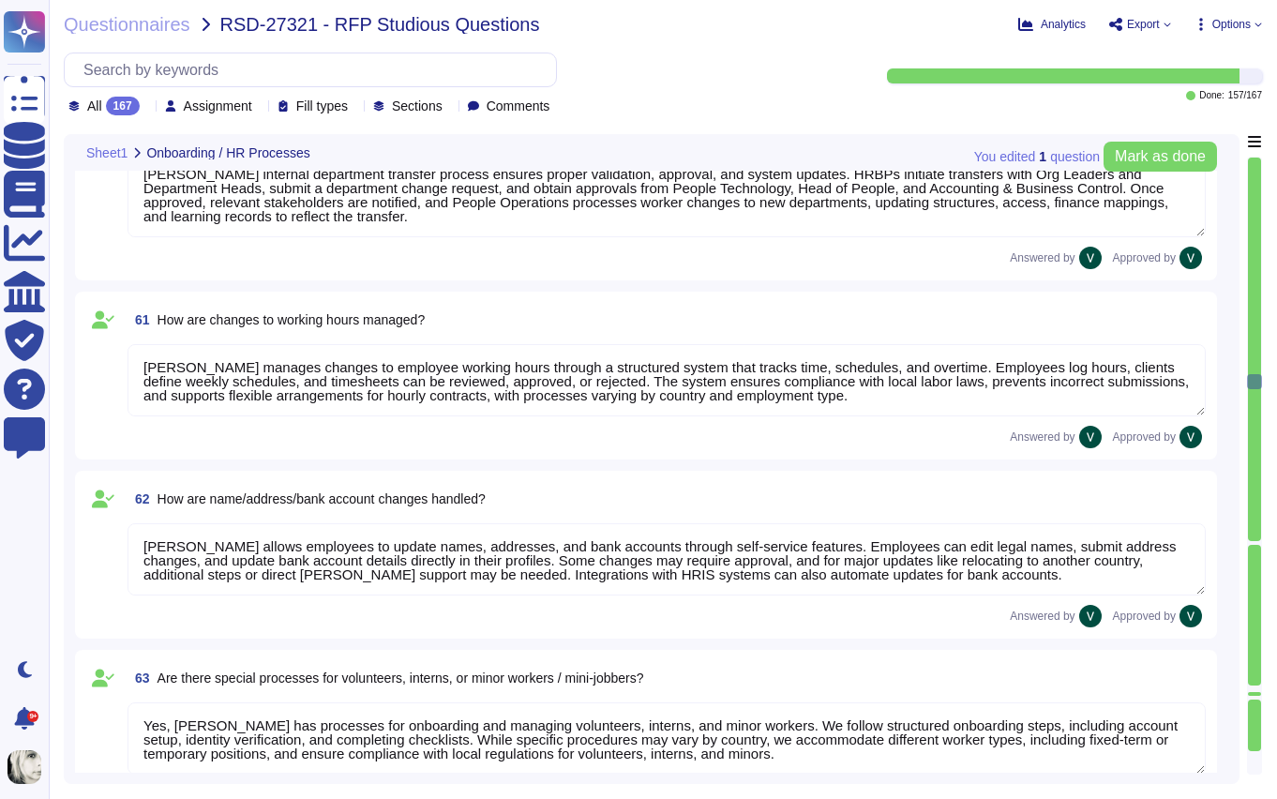
type textarea "Deel manages changes to employee working hours through a structured system that…"
type textarea "Deel allows employees to update names, addresses, and bank accounts through sel…"
type textarea "Yes, Deel has processes for onboarding and managing volunteers, interns, and mi…"
type textarea "Deel's system handles holiday and Christmas bonuses automatically, ensuring com…"
type textarea "Yes, Deel’s HR tool supports special year-end tasks, including managing remaini…"
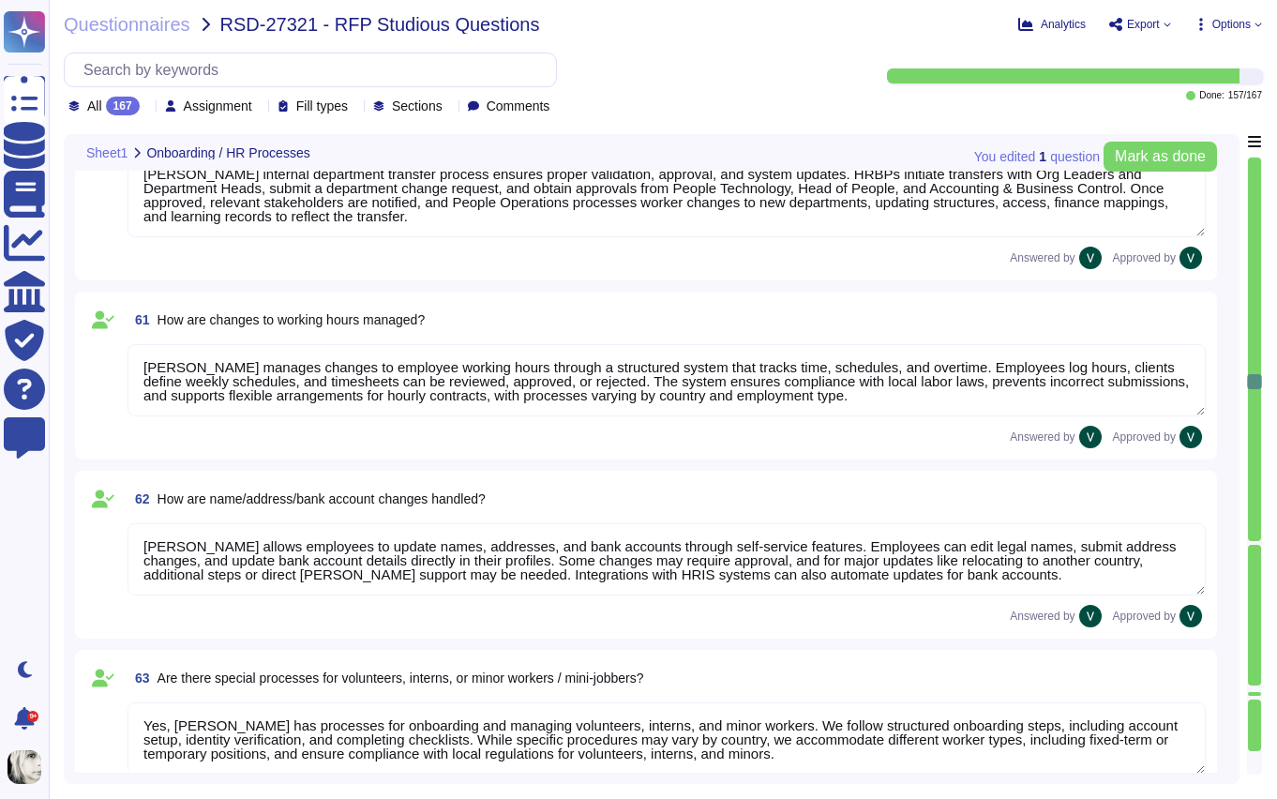
scroll to position [2, 0]
type textarea "Deel’s system manages workflows and tasks through automated and manual processe…"
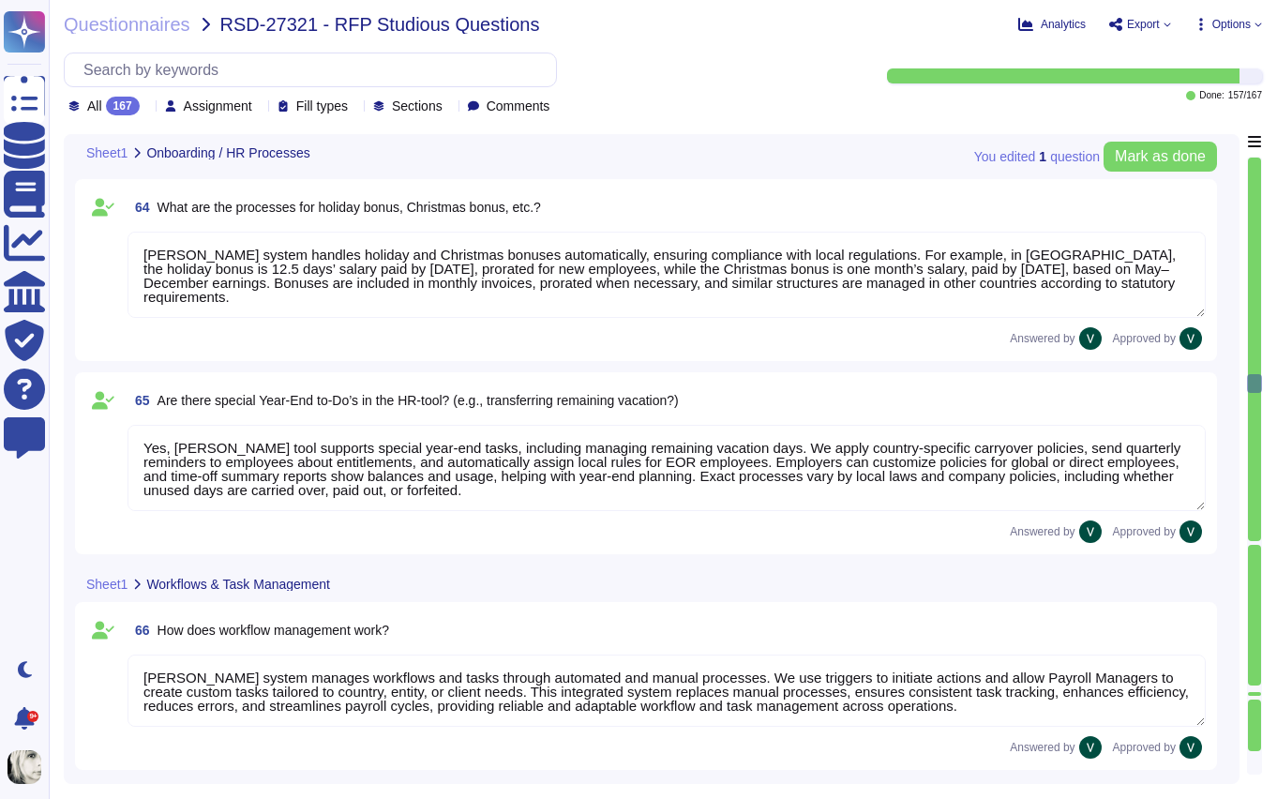
scroll to position [11089, 0]
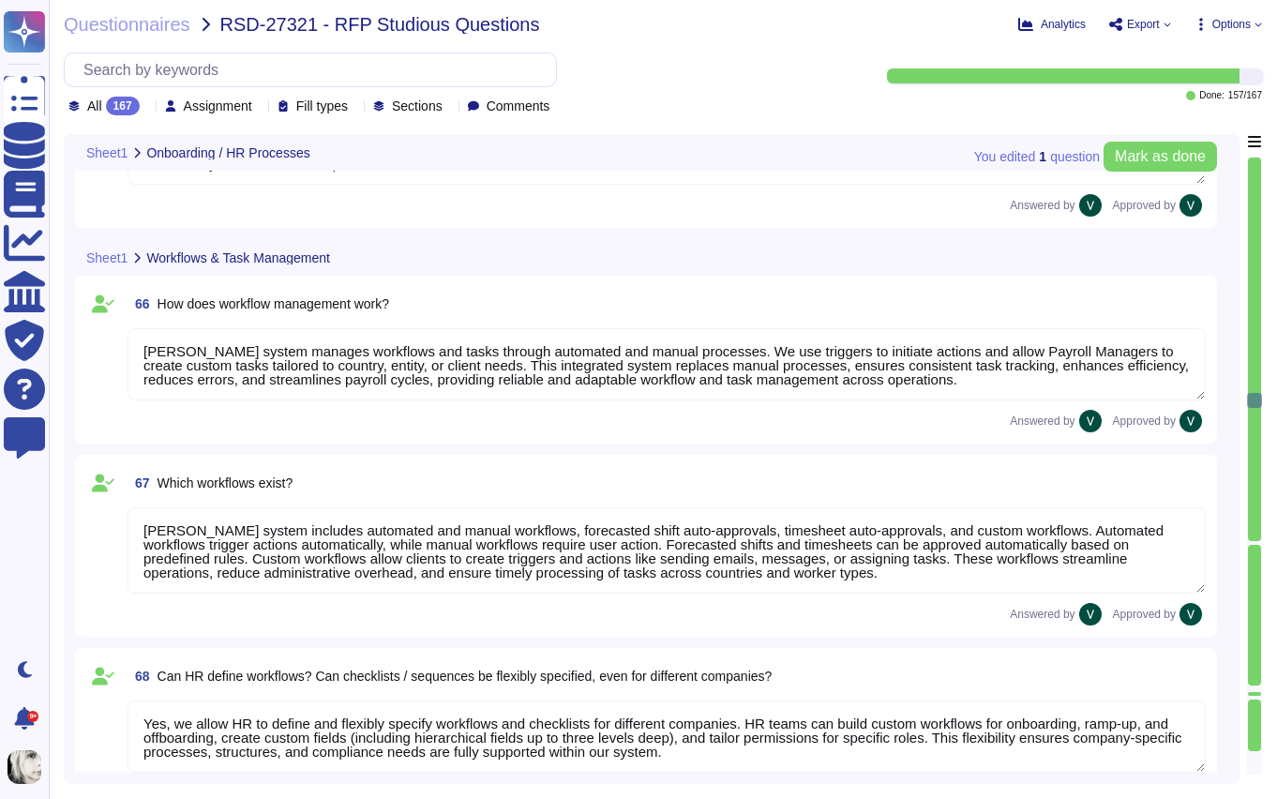
type textarea "Deel’s system includes automated and manual workflows, forecasted shift auto-ap…"
type textarea "Yes, we allow HR to define and flexibly specify workflows and checklists for di…"
type textarea "Yes, we integrate checklists that can be customized for processes like onboardi…"
type textarea "We follow a strict workflow for data destruction. We retain personal data only …"
type textarea "Yes, we can manage scheduling and follow-ups for events like probation reviews,…"
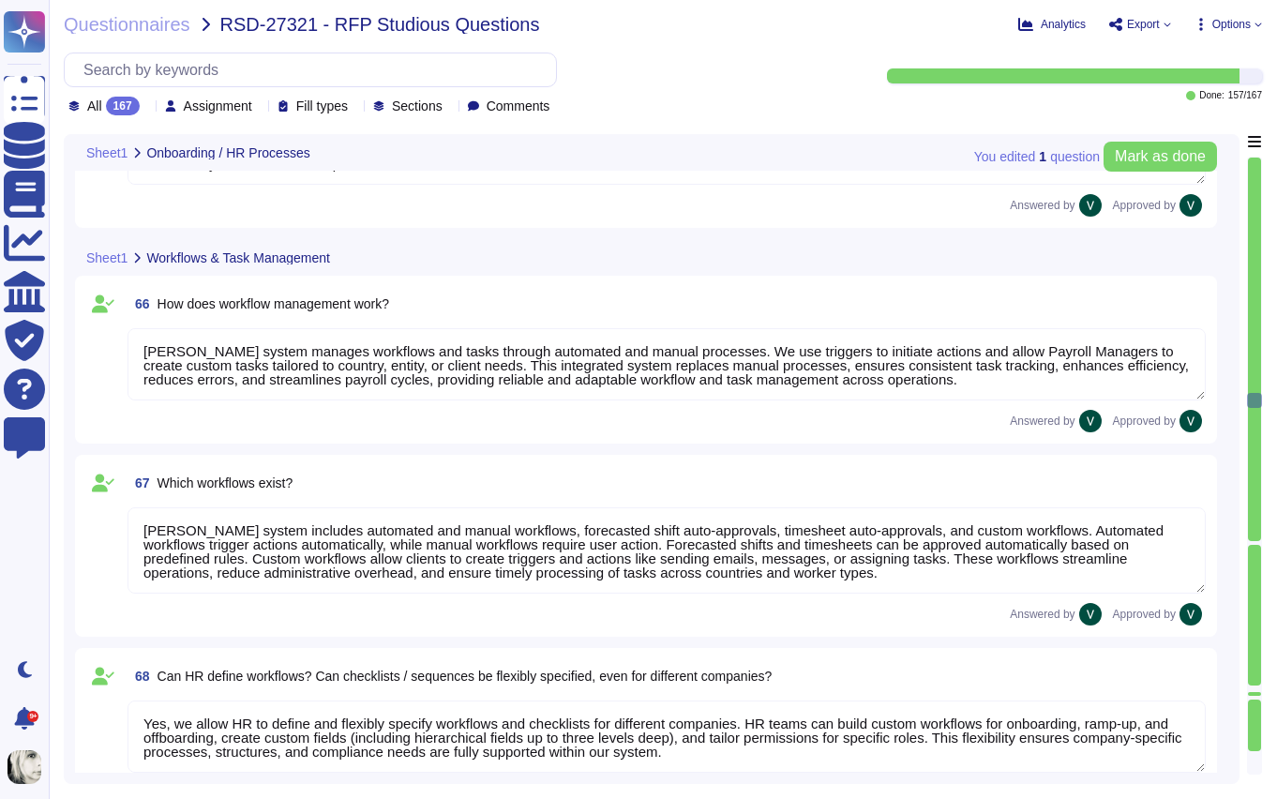
scroll to position [2, 0]
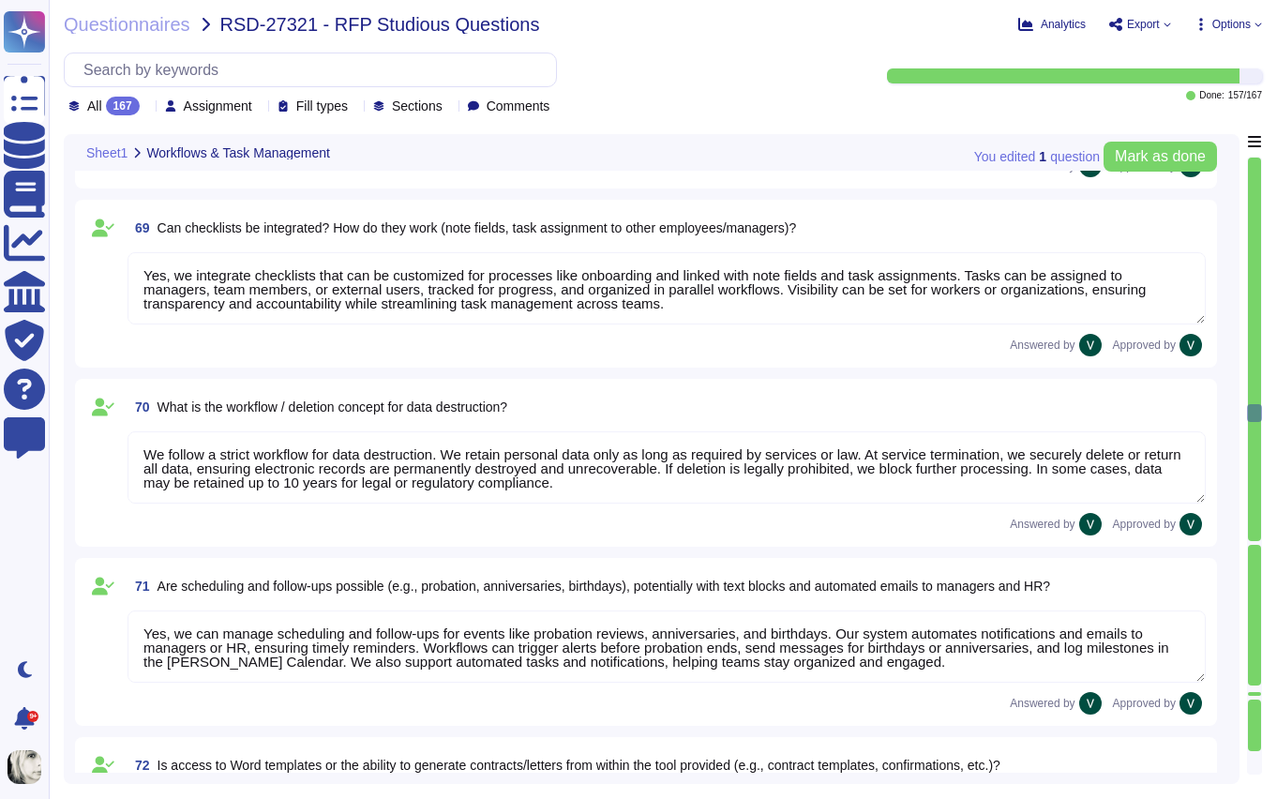
type textarea "Yes, we provide access to compliant contract templates and the ability to gener…"
type textarea "Deel provides multiple time tracking options, including manual entry, a clock-i…"
type textarea "Deel’s time tracking allows employees to log hours manually or via clock-in/out…"
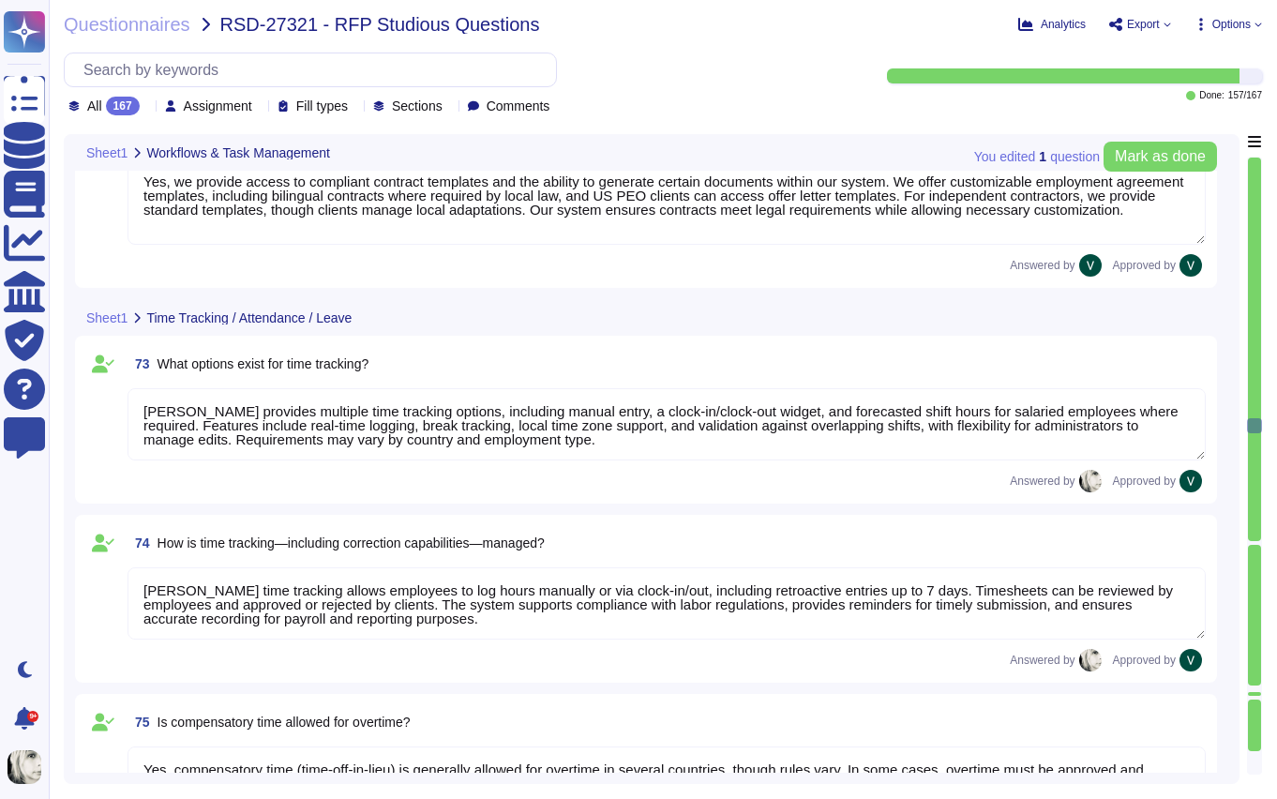
type textarea "Yes, compensatory time (time-off-in-lieu) is generally allowed for overtime in …"
type textarea "Yes, we can define vacation days with different labels by customizing time-off …"
type textarea "Deel manages vacation requests and tracking through a streamlined system. Worke…"
type textarea "Deel manages business travel in our time-tracking system by requiring employees…"
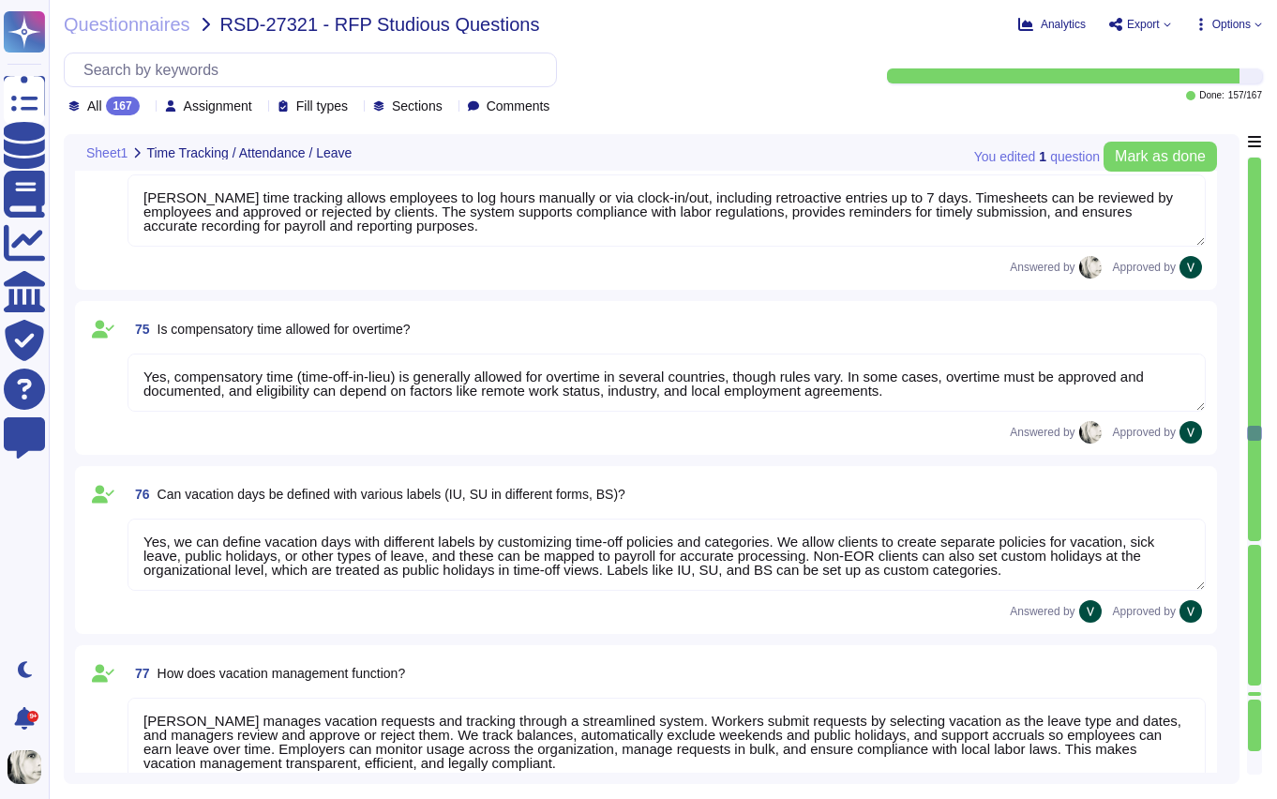
type textarea "Deel manages working time during business travel by requiring employees to noti…"
type textarea "Deel can use our system to represent and track sabbaticals through flexible lon…"
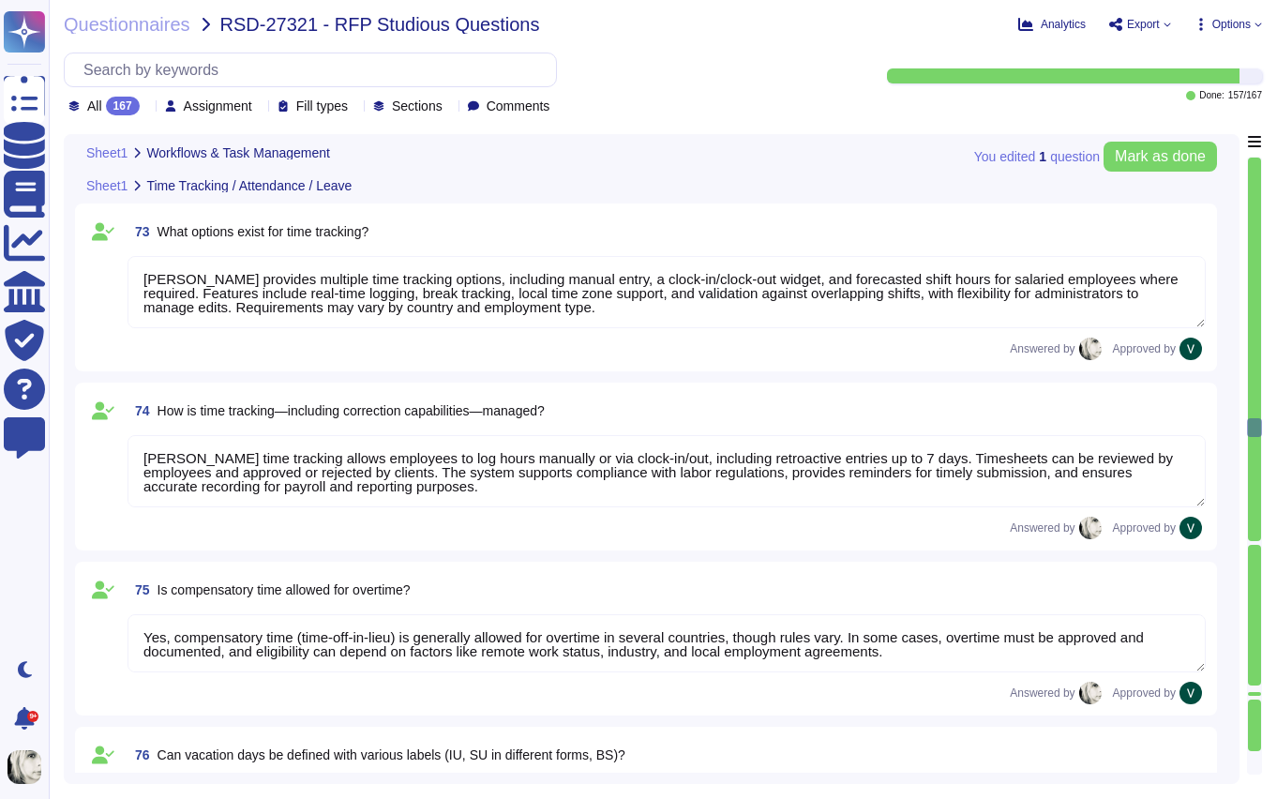
type textarea "We follow a strict workflow for data destruction. We retain personal data only …"
type textarea "Yes, we can manage scheduling and follow-ups for events like probation reviews,…"
type textarea "Yes, we provide access to compliant contract templates and the ability to gener…"
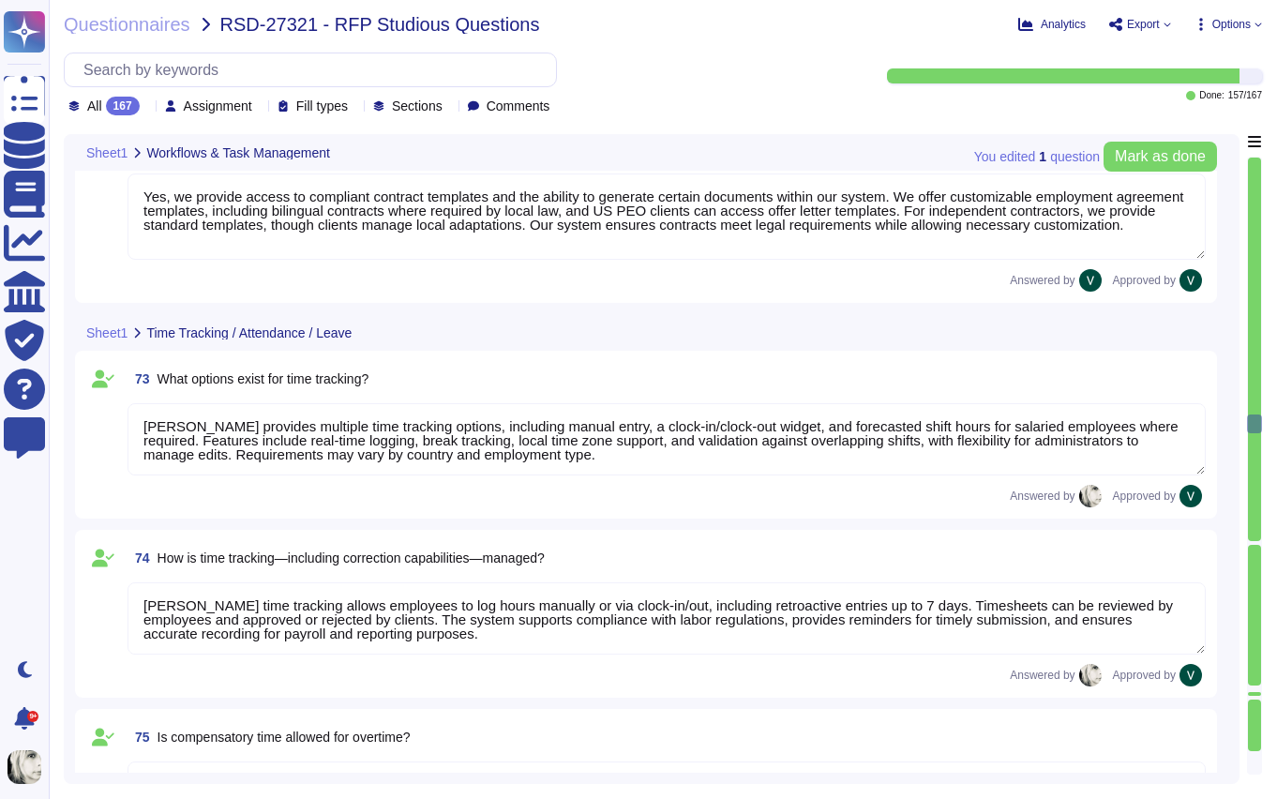
type textarea "Yes, we integrate checklists that can be customized for processes like onboardi…"
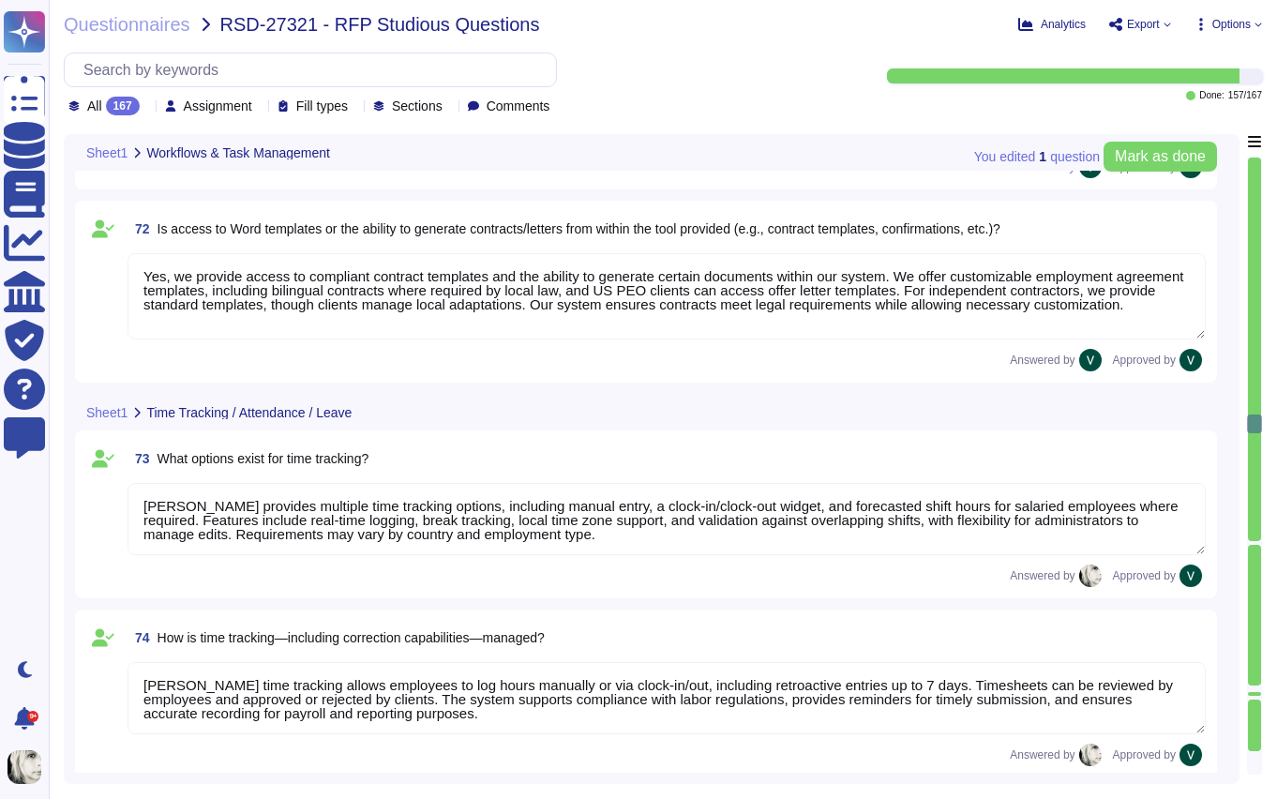
scroll to position [12168, 0]
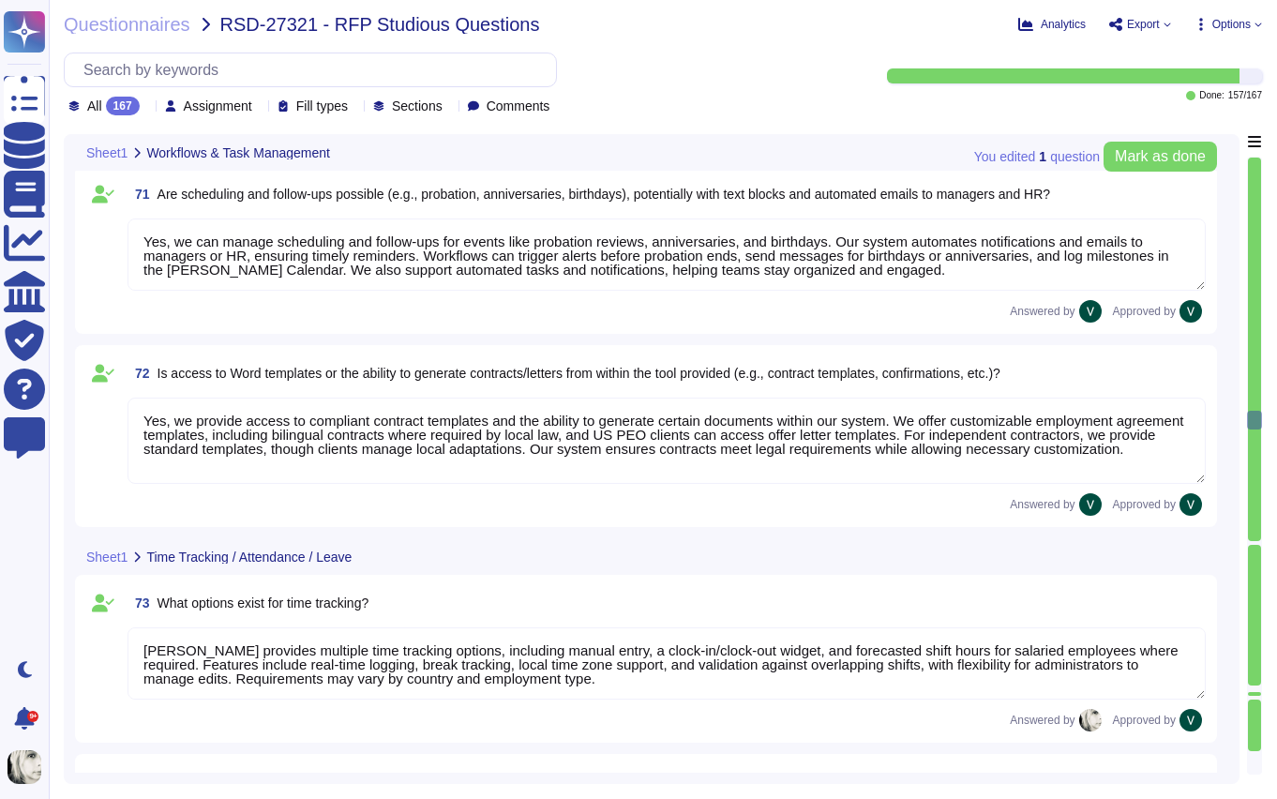
type textarea "Yes, we allow HR to define and flexibly specify workflows and checklists for di…"
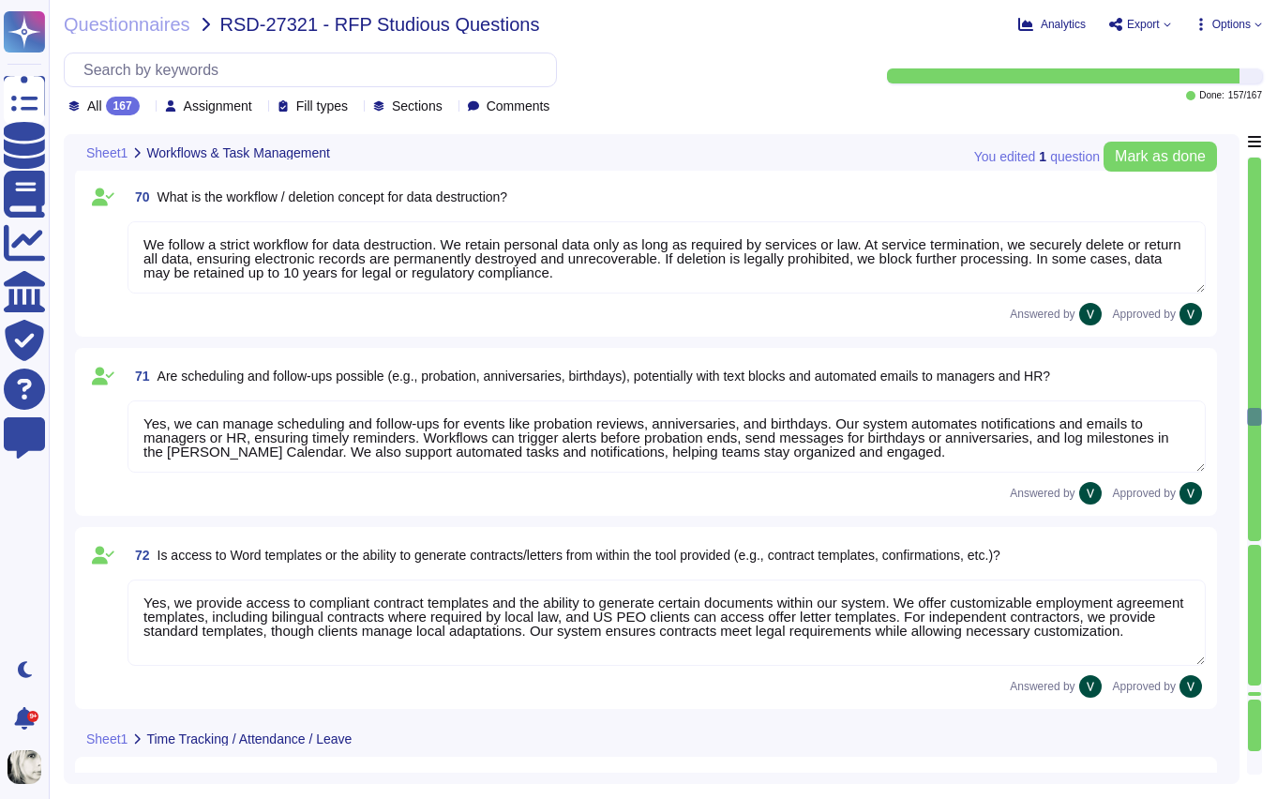
type textarea "Deel’s system includes automated and manual workflows, forecasted shift auto-ap…"
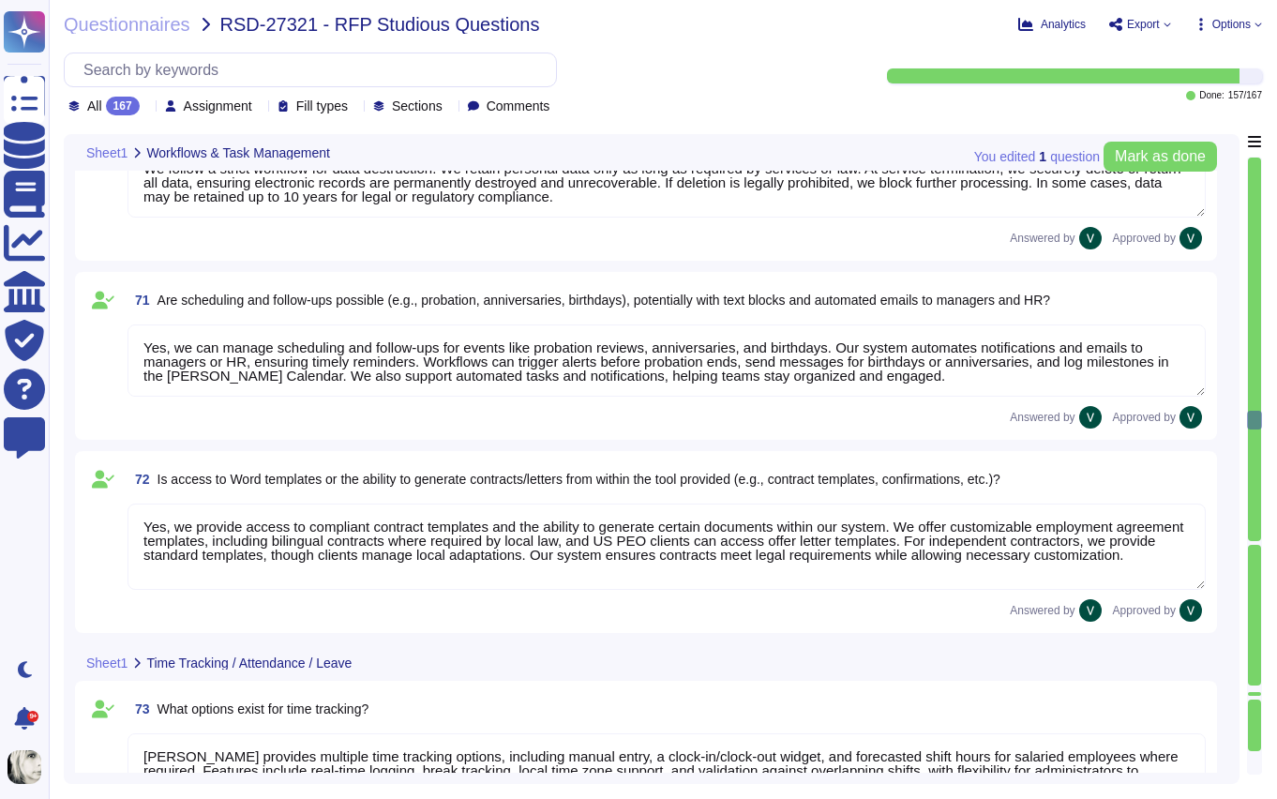
type textarea "Yes, we can define vacation days with different labels by customizing time-off …"
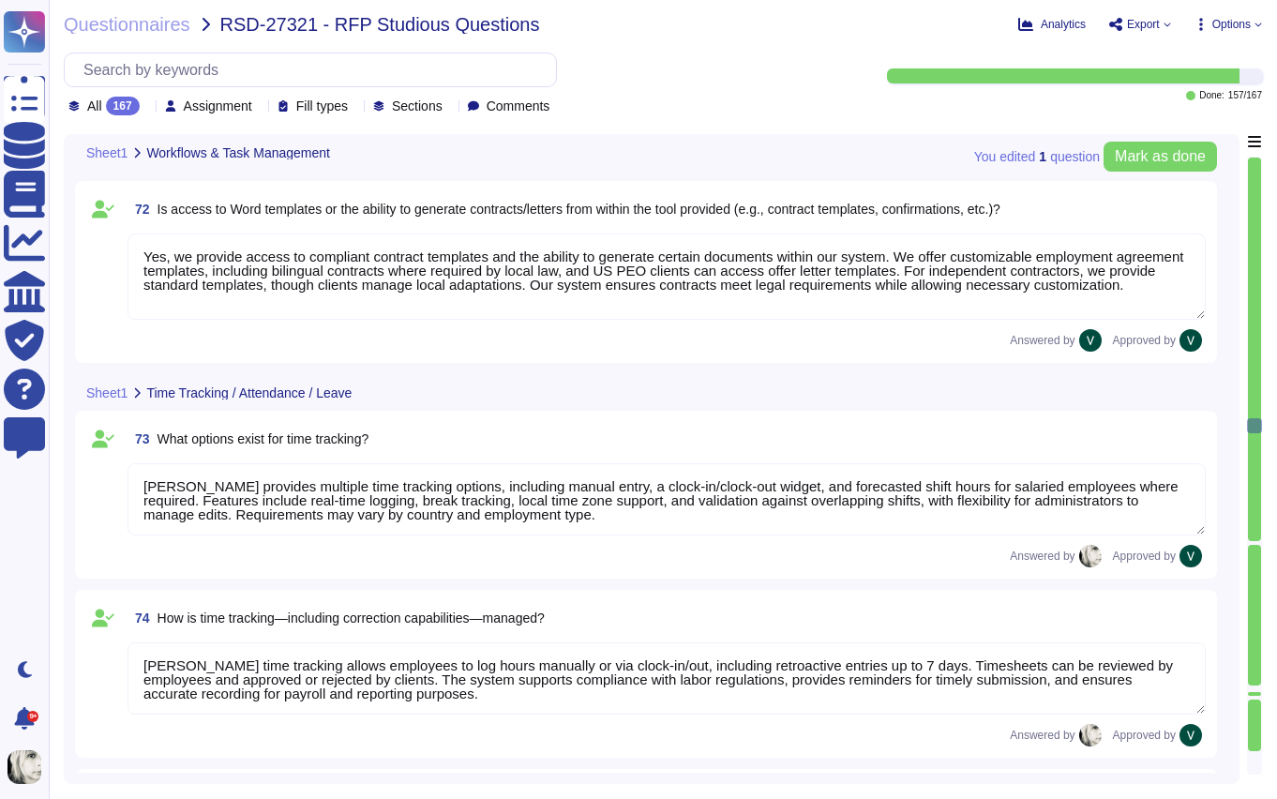
type textarea "Deel manages vacation requests and tracking through a streamlined system. Worke…"
type textarea "Deel manages business travel in our time-tracking system by requiring employees…"
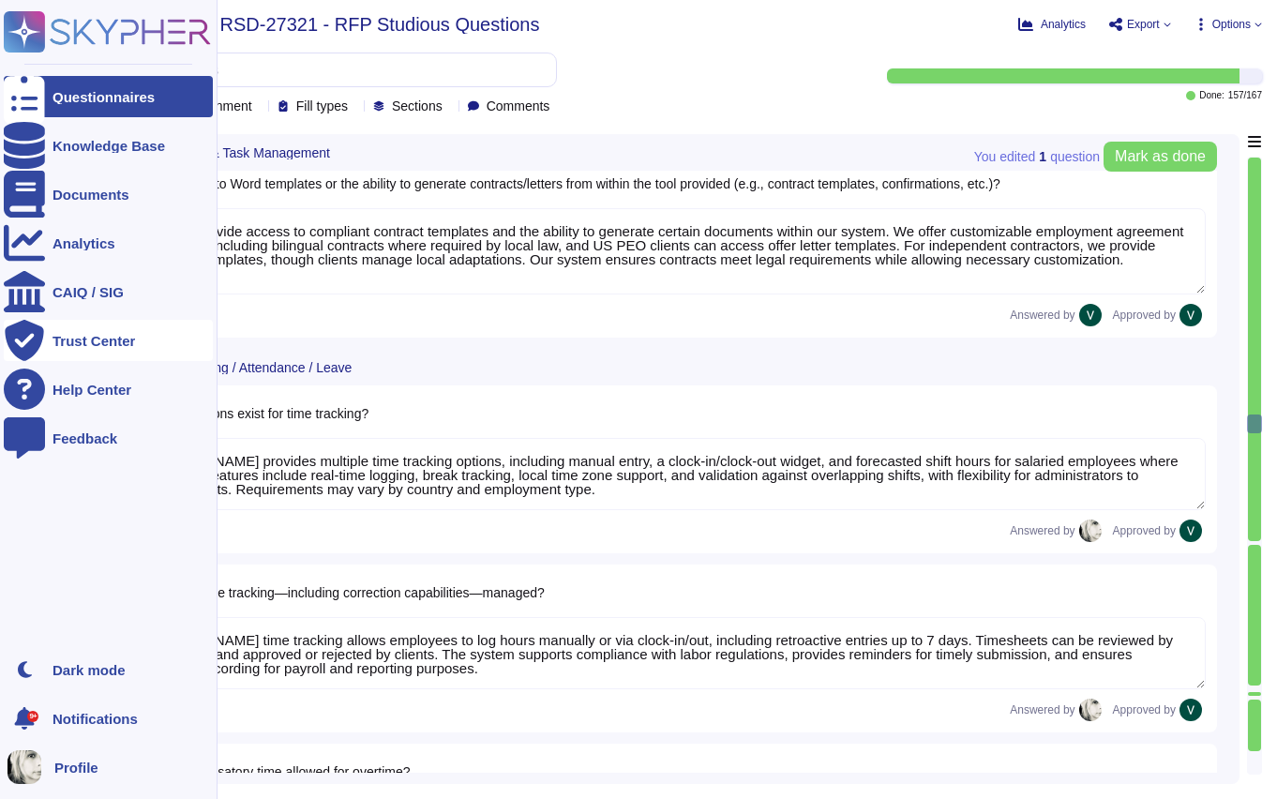
scroll to position [12213, 0]
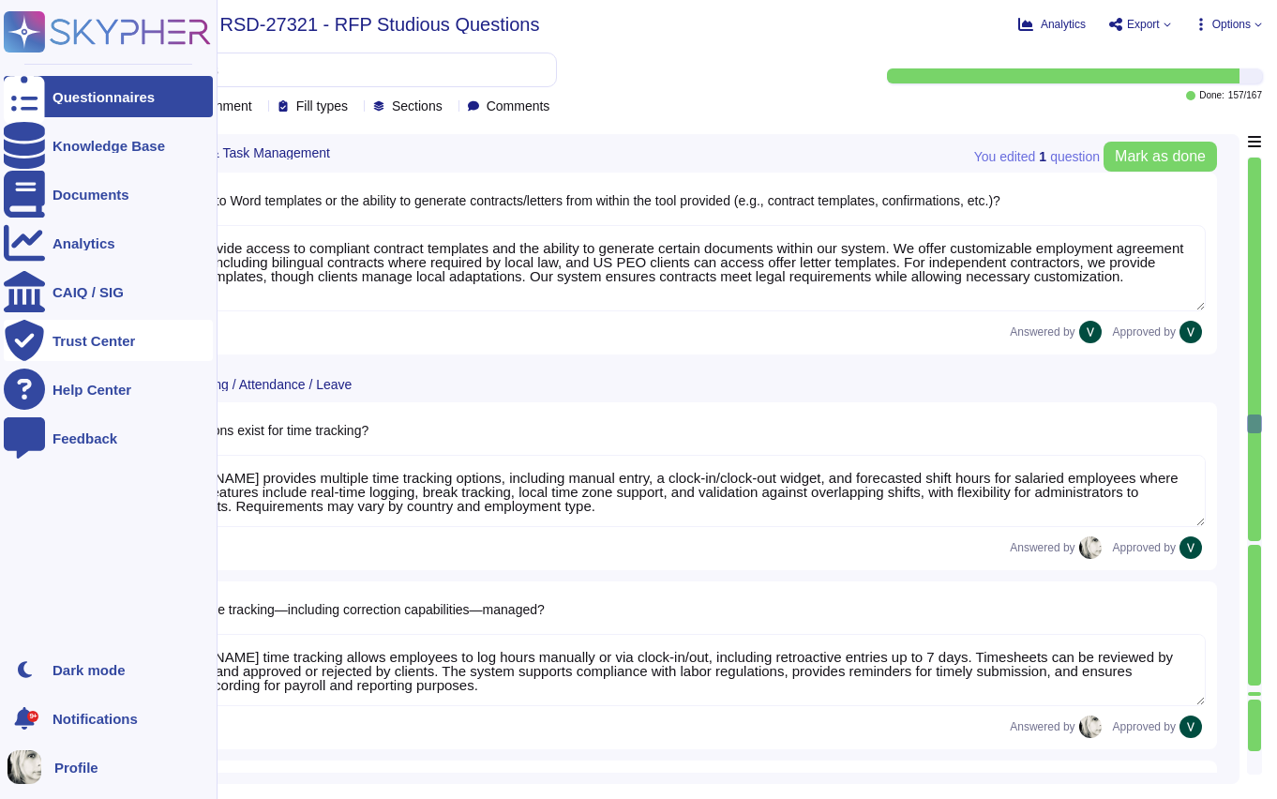
type textarea "Yes, we integrate checklists that can be customized for processes like onboardi…"
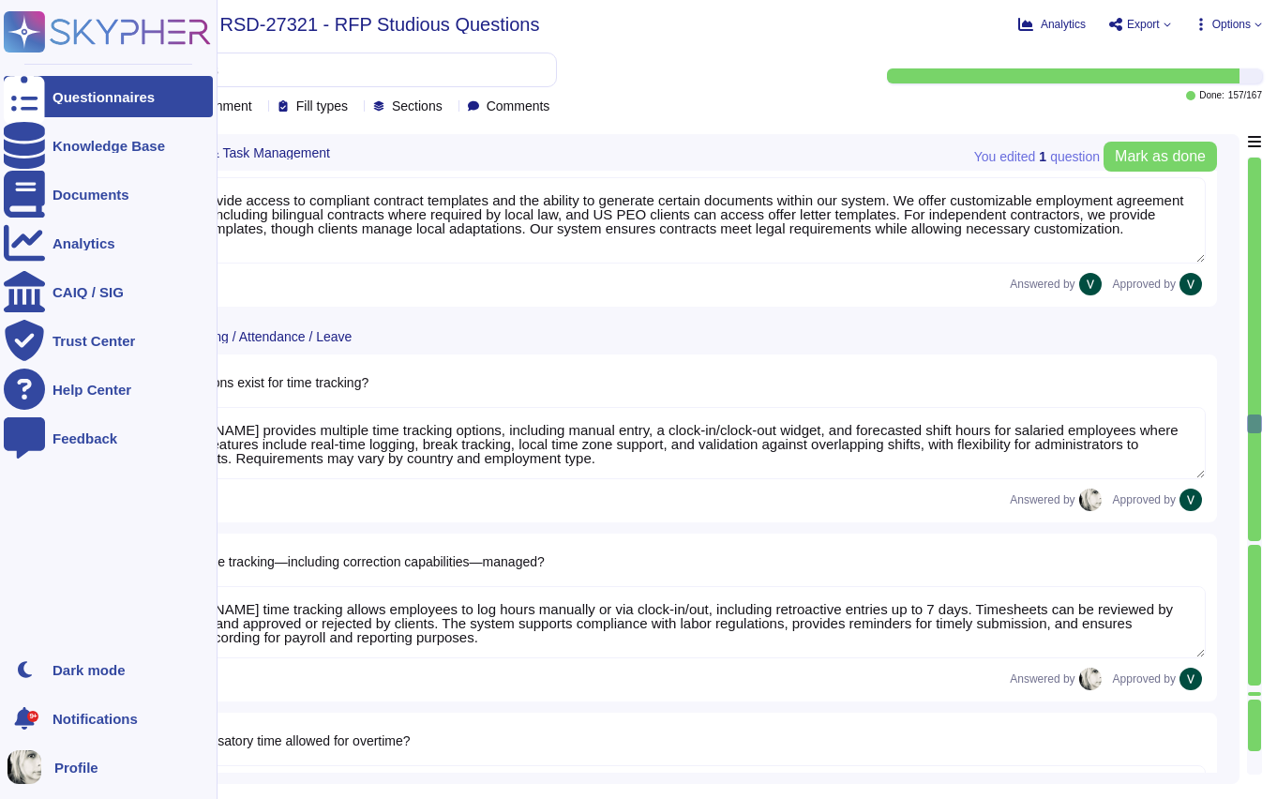
scroll to position [12553, 0]
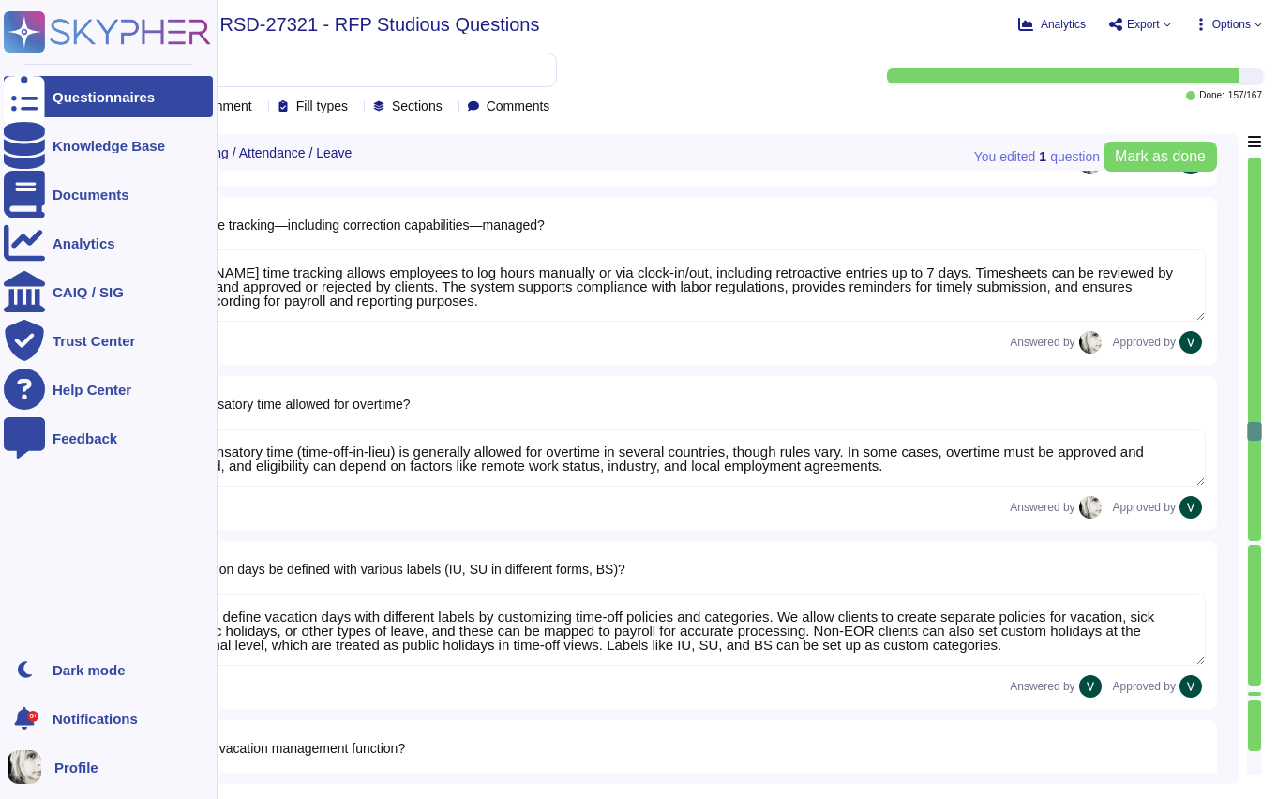
type textarea "Deel manages business travel in our time-tracking system by requiring employees…"
type textarea "Deel manages working time during business travel by requiring employees to noti…"
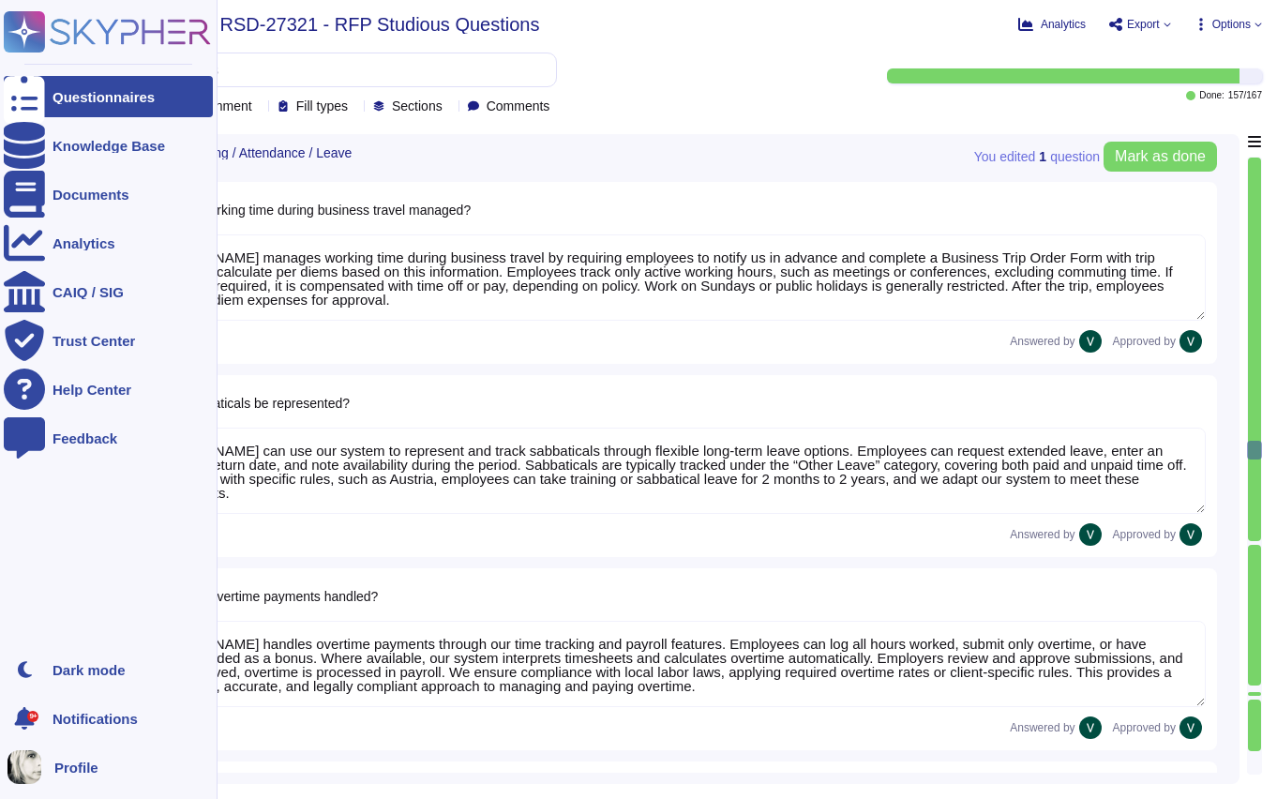
type textarea "Deel can use our system to represent and track sabbaticals through flexible lon…"
type textarea "Deel handles overtime payments through our time tracking and payroll features. …"
type textarea "We process time credits for emergency duty or holiday work through our time tra…"
type textarea "We allow HR to configure time tracking to fit company policies and local laws. …"
type textarea "We manage sick leave by allowing employees to submit requests with start and en…"
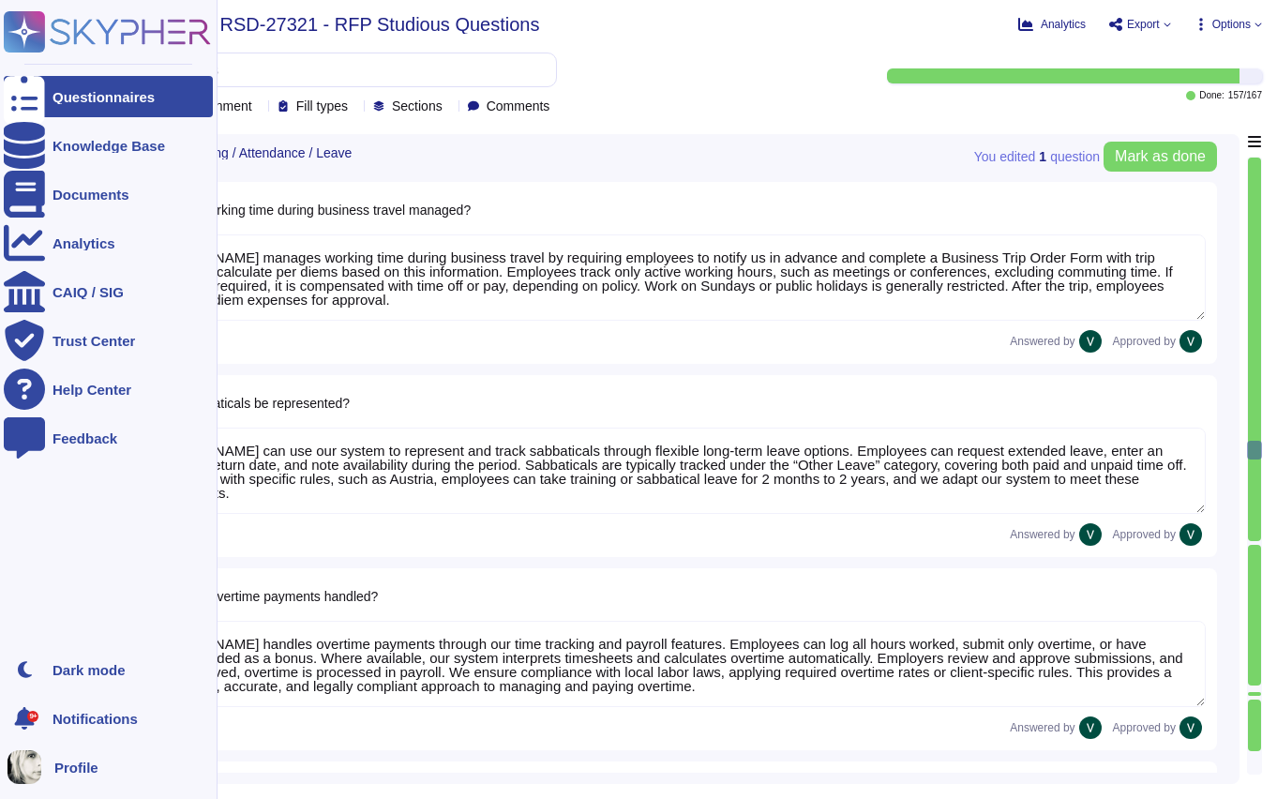
type textarea "We support flexible sick leave configurations aligned with country laws and com…"
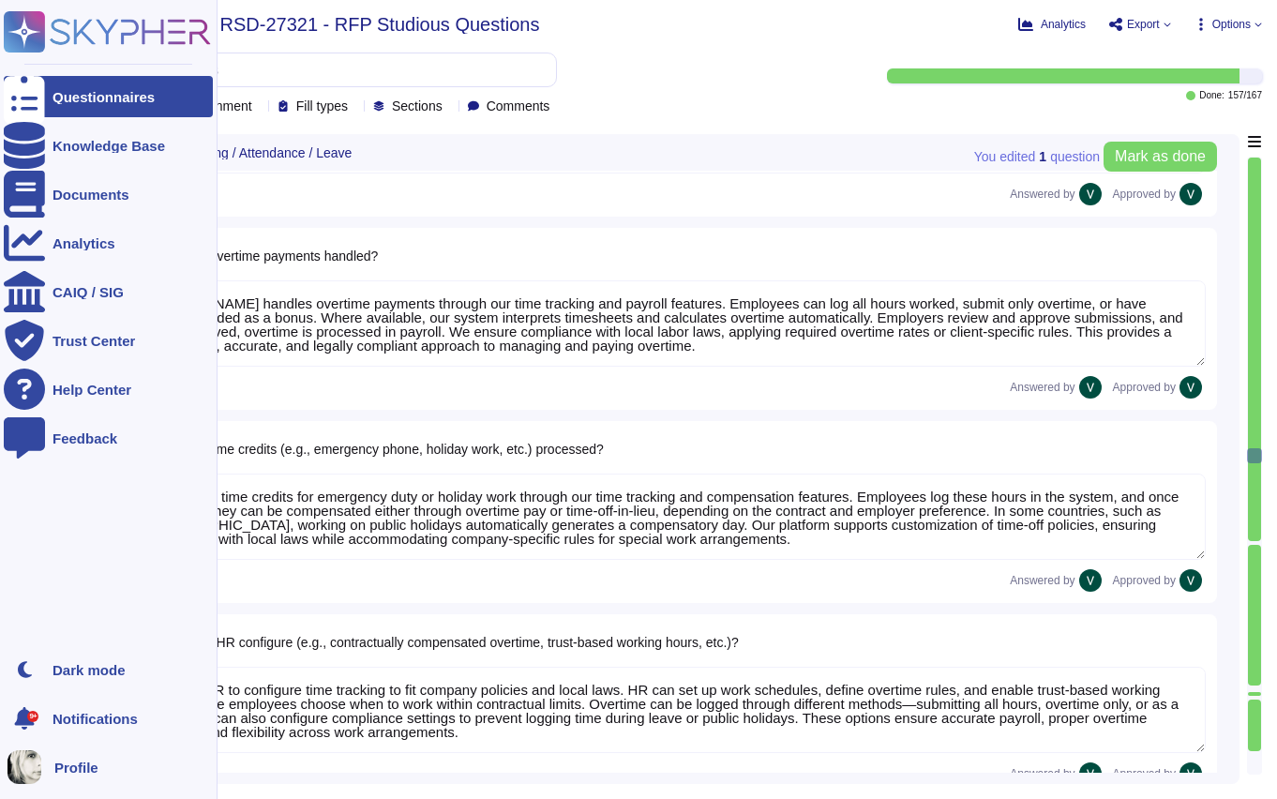
type textarea "In Germany, electronic sick notes (eAU) are retrieved digitally through Deel’s …"
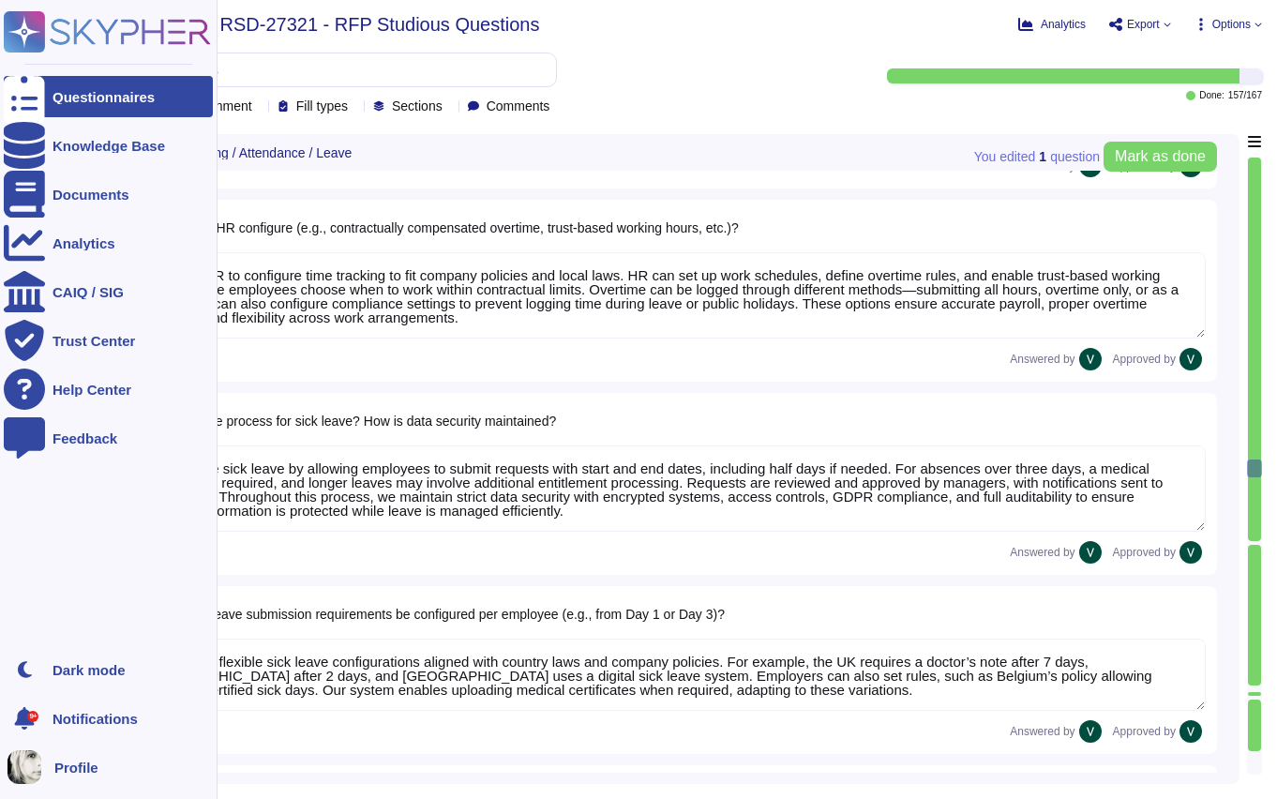
type textarea "Sick leave can be analyzed in multiple ways, including: * Duration: Review leng…"
type textarea "Deel’s time-tracking module enhances team coordination by integrating seamlessl…"
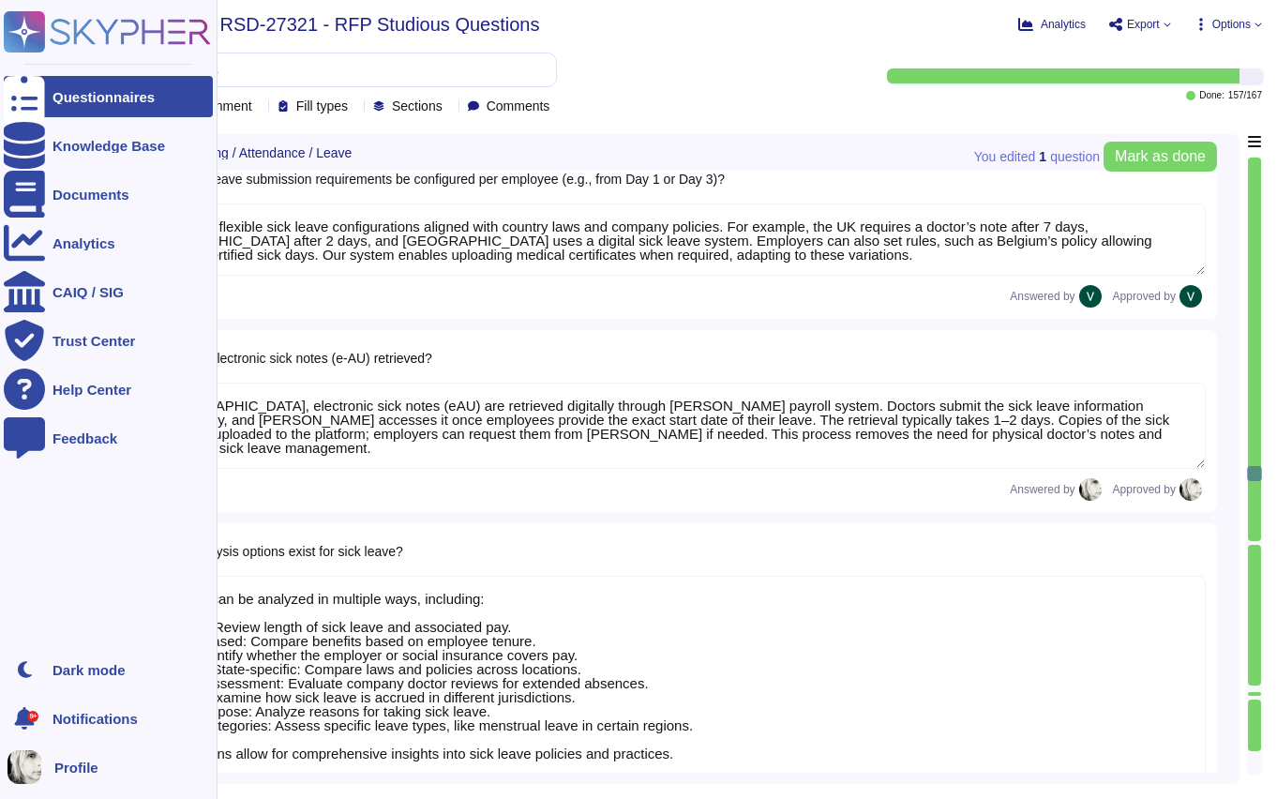
type textarea "Employees can update most of their personal information directly through their …"
type textarea "Yes, an HR approval process exists, but not all employee-initiated changes go d…"
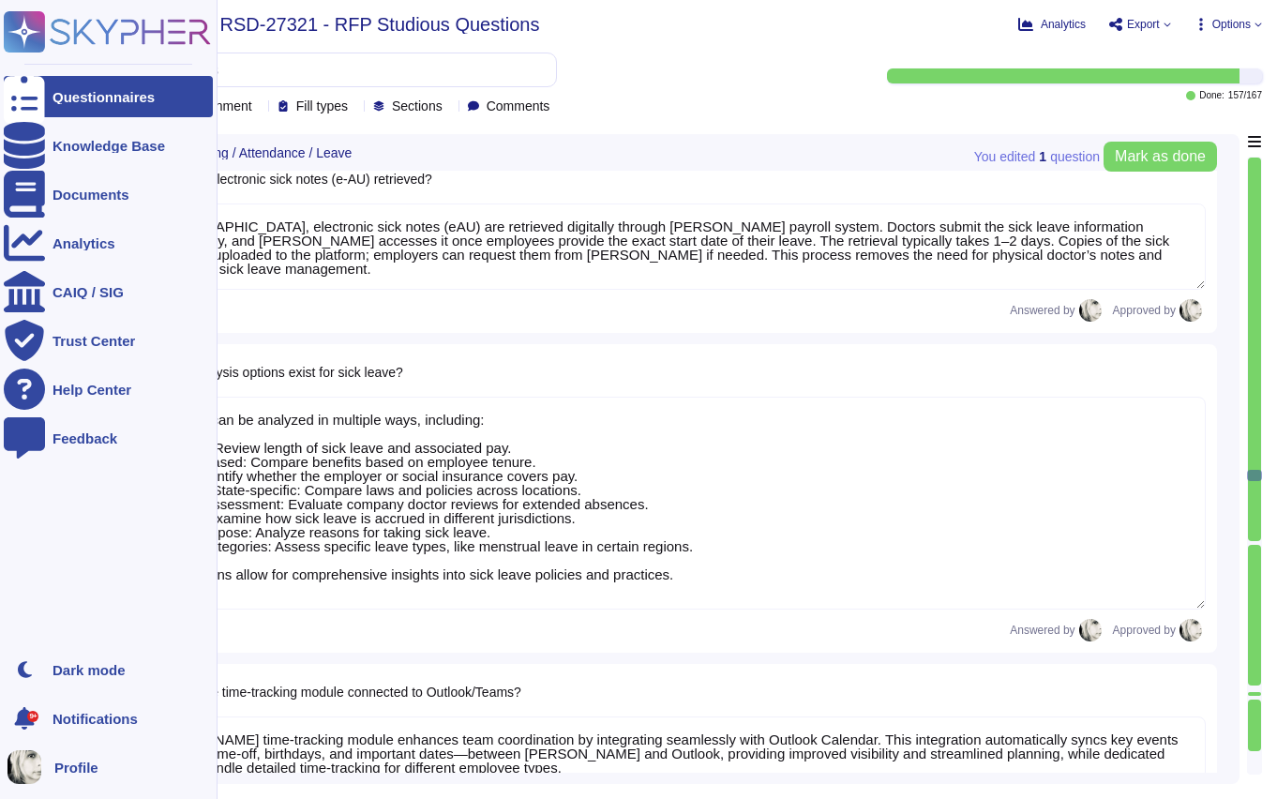
scroll to position [14976, 0]
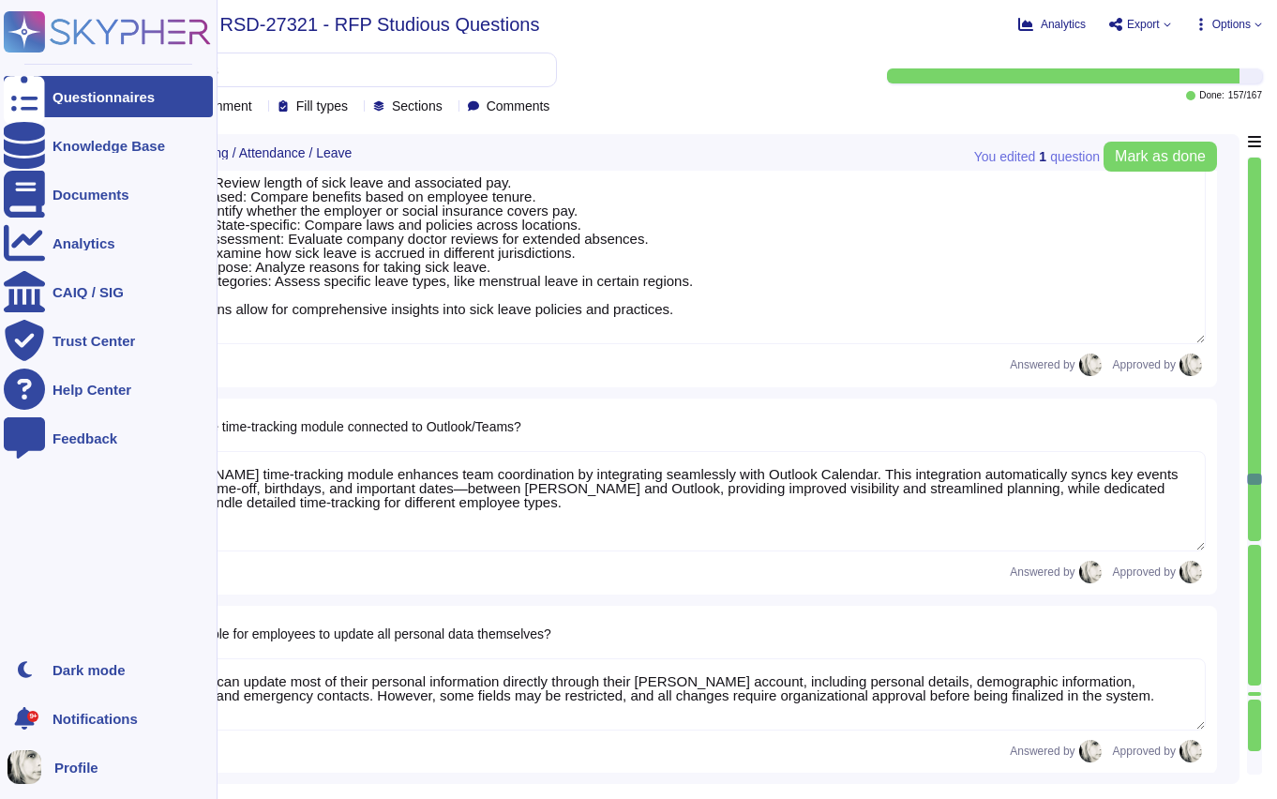
type textarea "Yes, employees can submit documents such as marriage certificates, sick notes, …"
type textarea "Yes, employees can book and manage seminars through [PERSON_NAME] Learning, inc…"
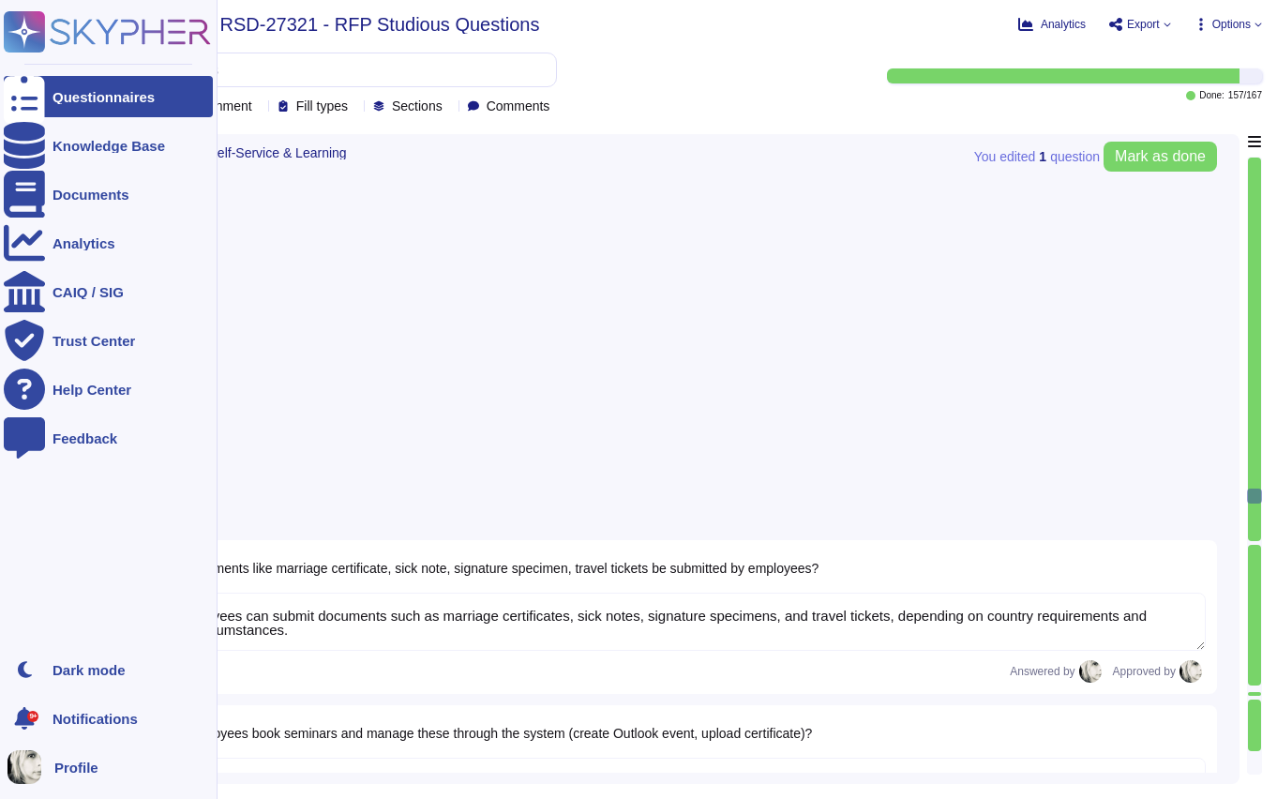
type textarea "Yes, the system provides a view of time off information, including stamped time…"
type textarea "Yes, a supervisory approval chain can be configured for vacation requests and t…"
type textarea "Yes, employees can report illness, including illness during vacation. Reporting…"
type textarea "[PERSON_NAME] tracks vacation, sick days, and other leave types within the syst…"
type textarea "Managers in [PERSON_NAME] can view selective data of direct reports, approve ti…"
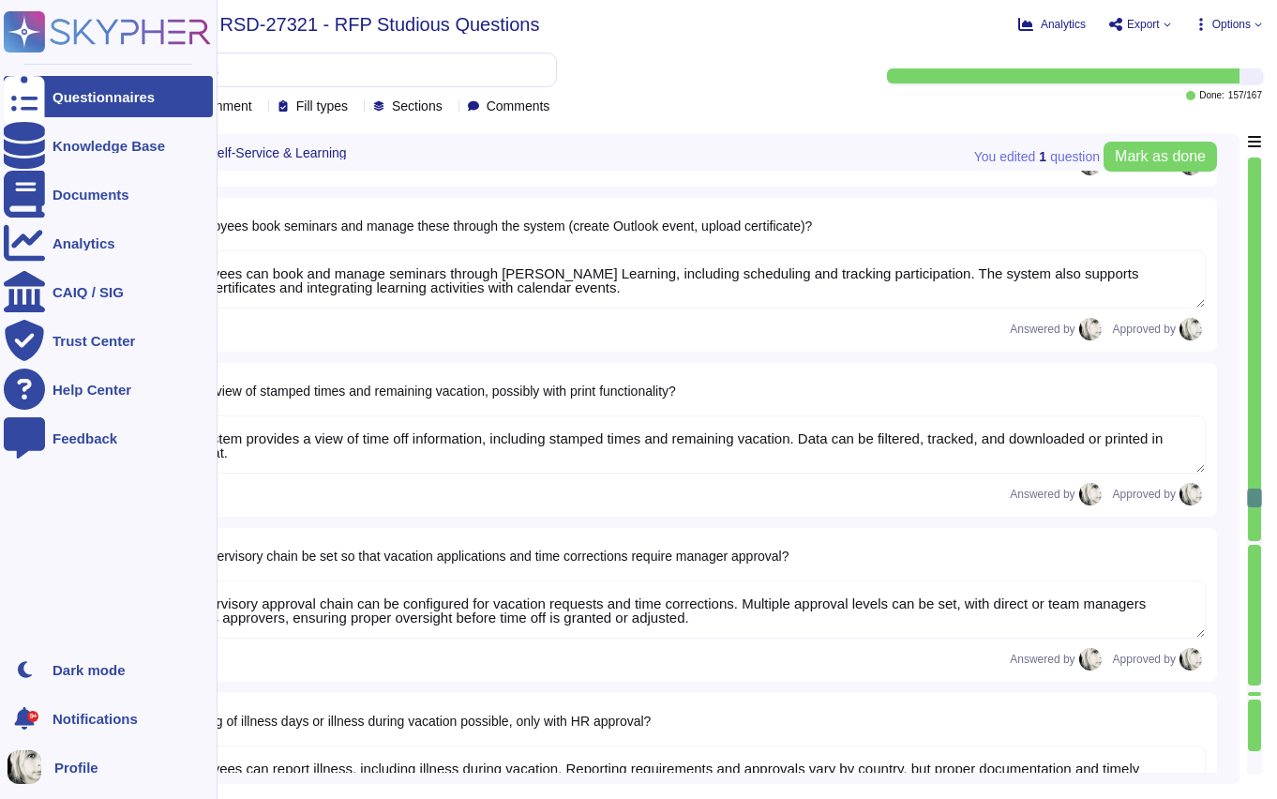
type textarea "Managers in Deel can view employees’ time off history, current requests, and sc…"
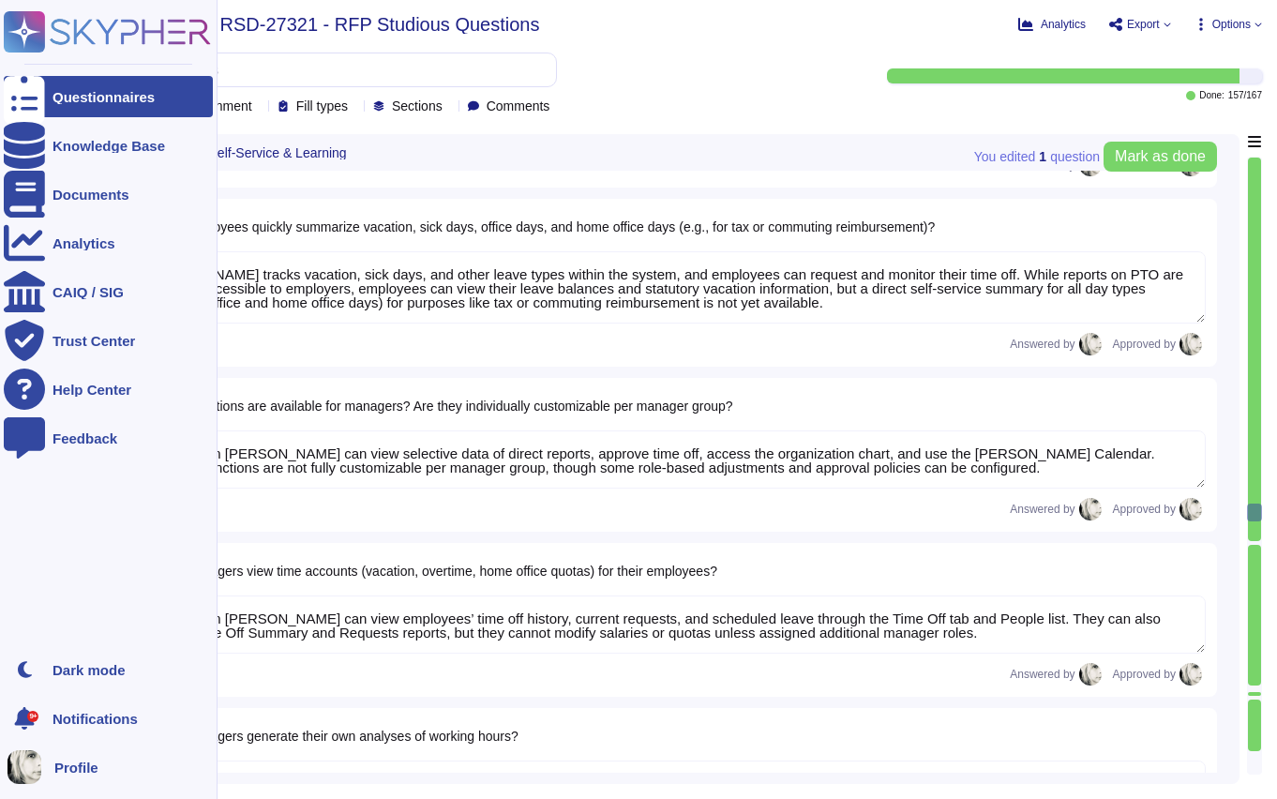
type textarea "Yes, managers can generate analyses of working hours using Deel’s reporting too…"
type textarea "Yes, employees can submit vacation requests for manager approval, and managers …"
type textarea "Reminders can be sent by email before submission and approval deadlines. Payrol…"
type textarea "Yes, workforce scheduling is possible in Deel. Weekly schedules can be assigned…"
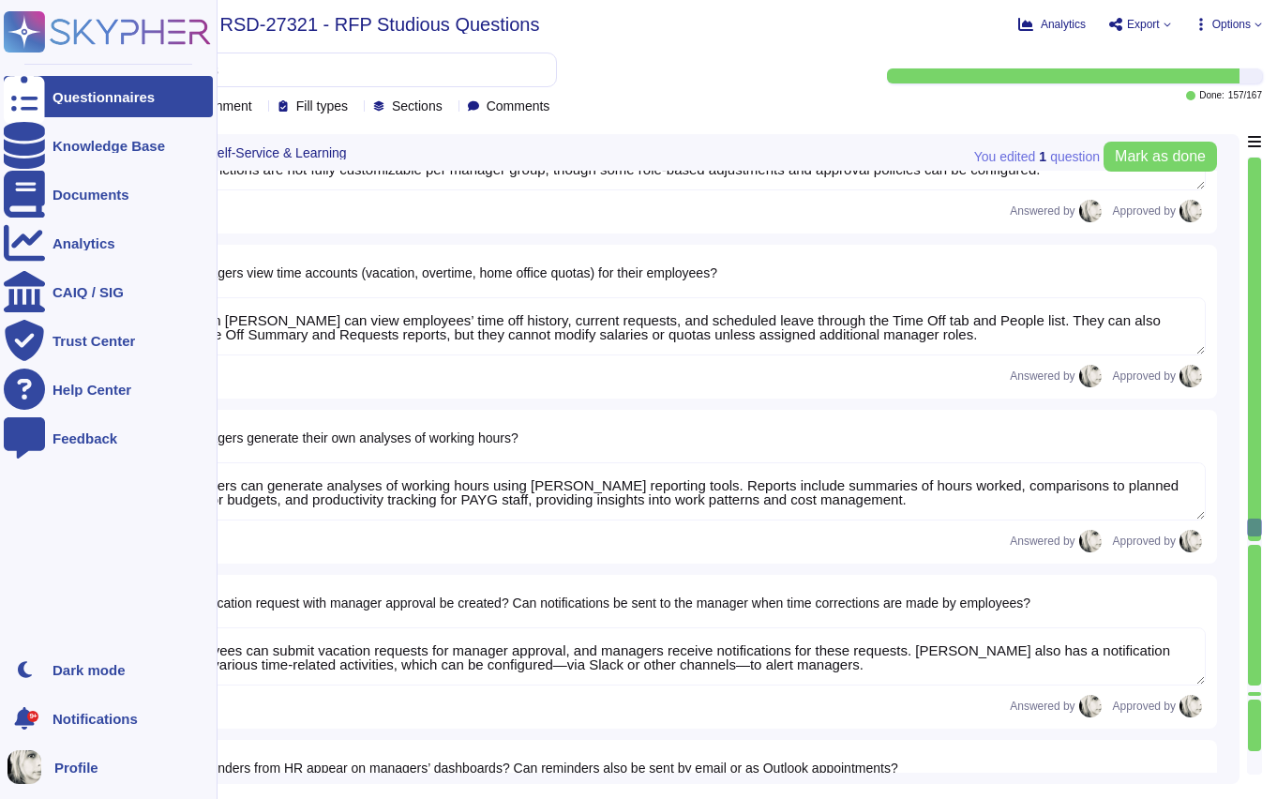
type textarea "Yes, Deel provides a summary view of all trainees across departments through th…"
type textarea "Yes, IHK contracts can be stored as templates in Deel. Templates can be central…"
type textarea "Deel’s document management system centralizes HR-related documents, including I…"
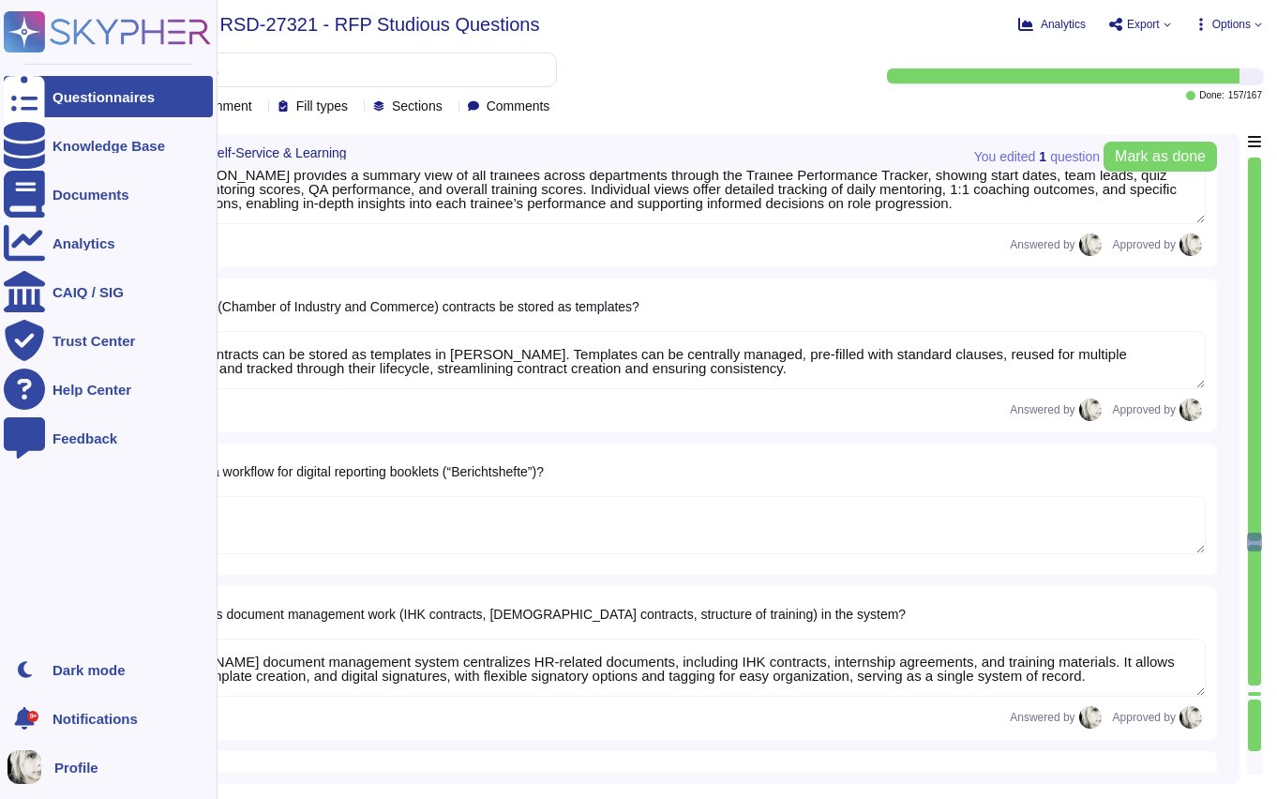
type textarea "Yes, appointment reminders are configurable. Reminders can be customized in tim…"
type textarea "Deel maintains a complete employee history through a change log that records al…"
type textarea "Deel supports fully customizable working-time models through its Weekly Schedul…"
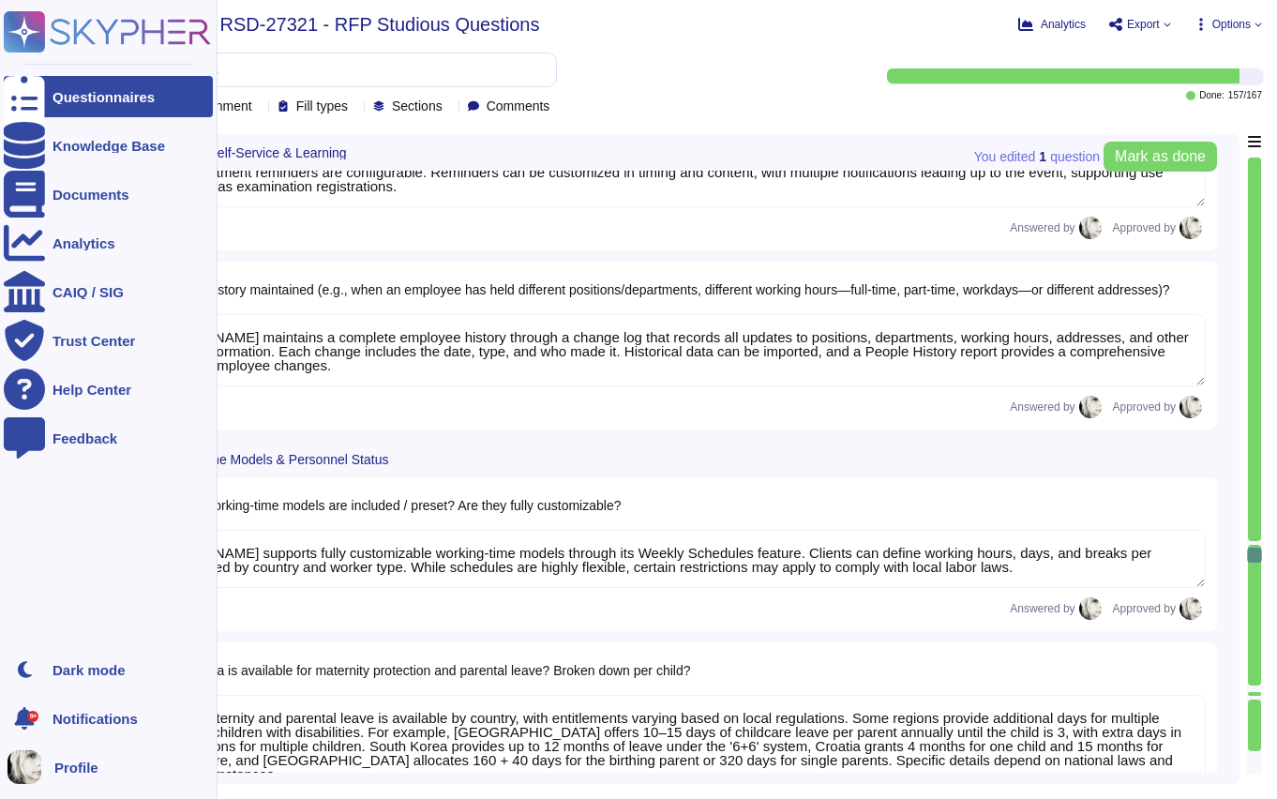
type textarea "Data on maternity and parental leave is available by country, with entitlements…"
type textarea "Yes, Deel provides various employee statuses to track different stages of the e…"
type textarea "Deel provides flexible filtering options such as status, date range, contract t…"
type textarea "Yes, Deel can generate reports on personnel changes within a specific period, i…"
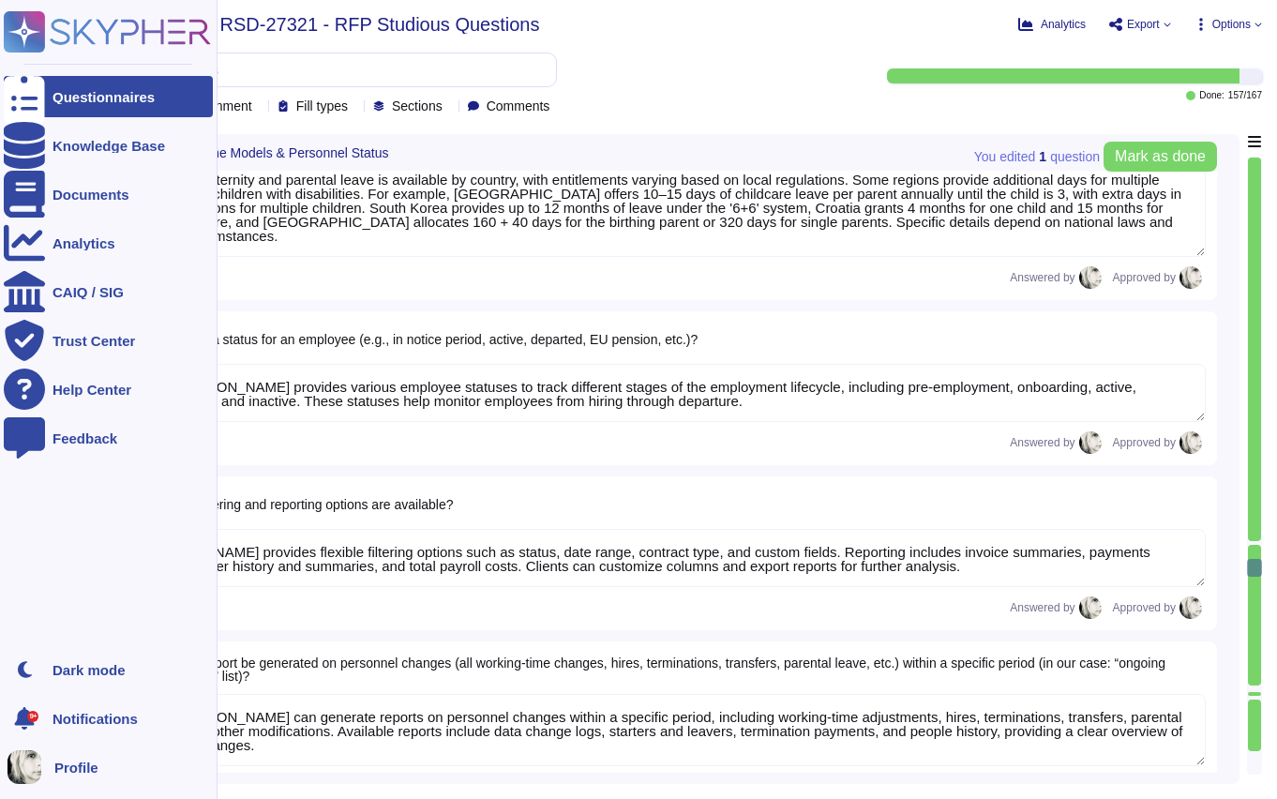
type textarea "Deel maintains extensive data for hires and anniversaries, covering around 700 …"
type textarea "Organizational structure in Deel is represented through an org chart and multip…"
type textarea "Deel links applicant data to master employee records and positions through uniq…"
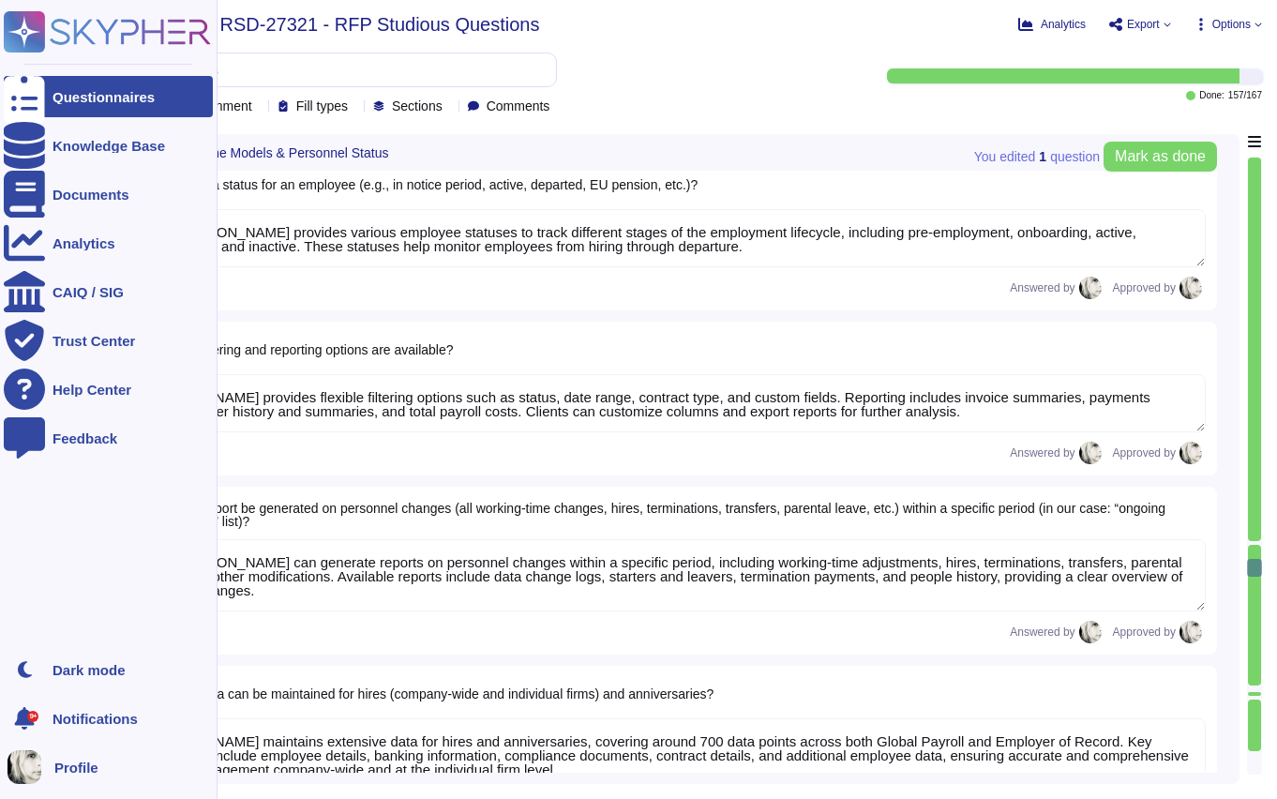
type textarea "Increases in vacation days based on seniority can be managed through contract a…"
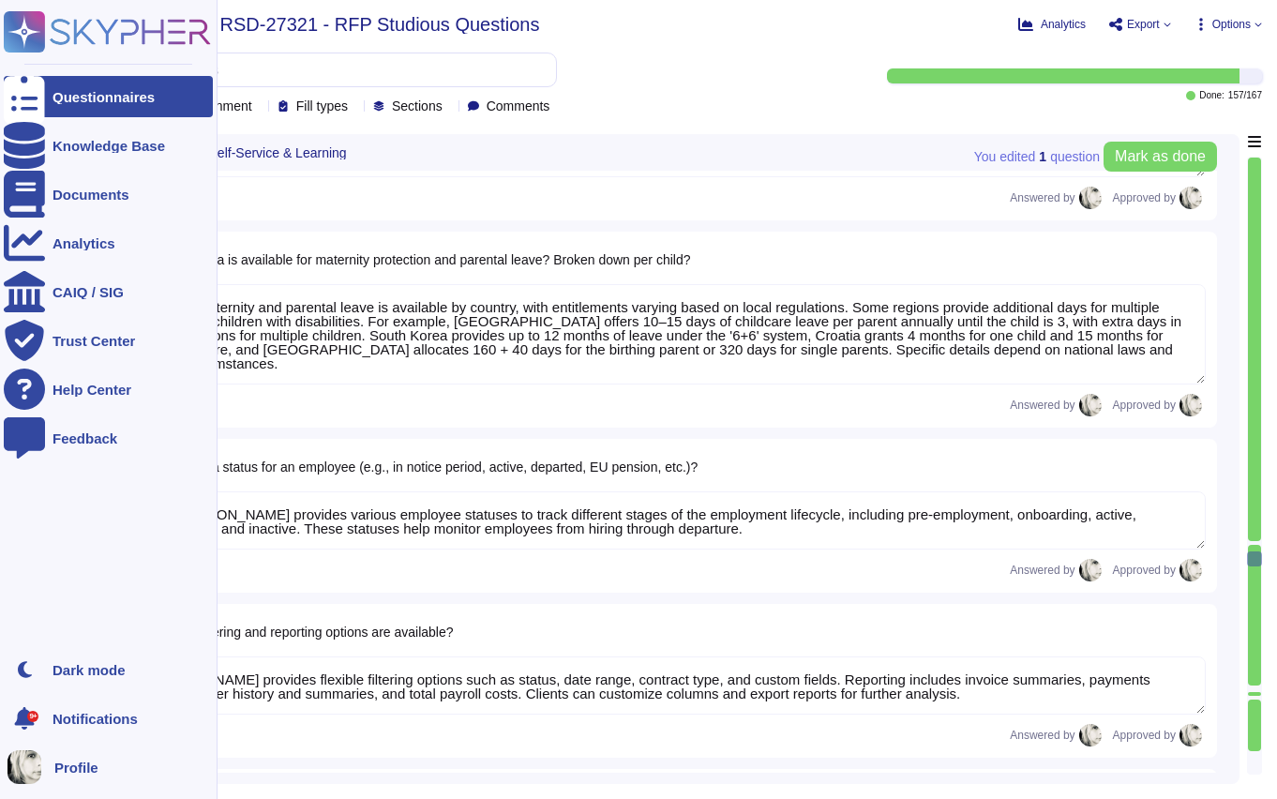
type textarea "Deel’s document management system centralizes HR-related documents, including I…"
type textarea "Yes, appointment reminders are configurable. Reminders can be customized in tim…"
type textarea "Deel maintains a complete employee history through a change log that records al…"
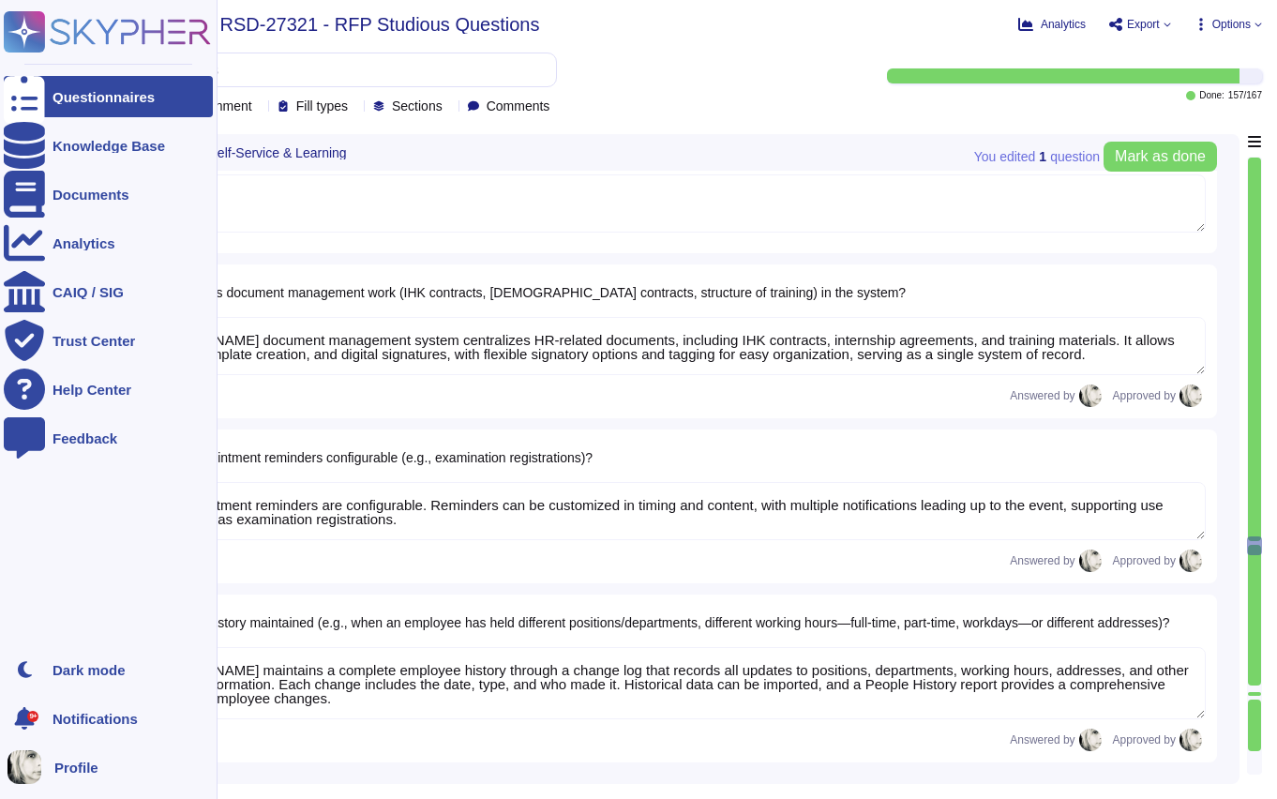
type textarea "Yes, workforce scheduling is possible in Deel. Weekly schedules can be assigned…"
type textarea "Yes, Deel provides a summary view of all trainees across departments through th…"
type textarea "Yes, IHK contracts can be stored as templates in Deel. Templates can be central…"
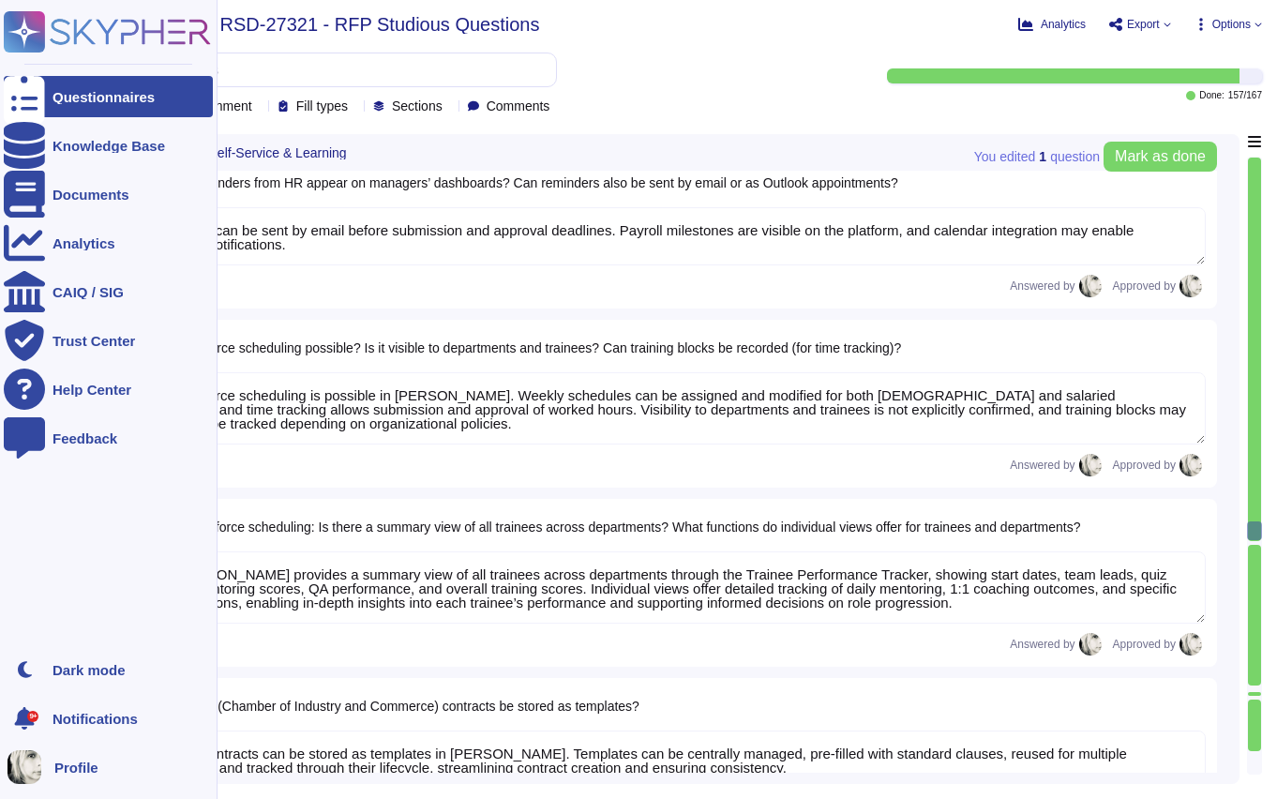
type textarea "Managers in Deel can view employees’ time off history, current requests, and sc…"
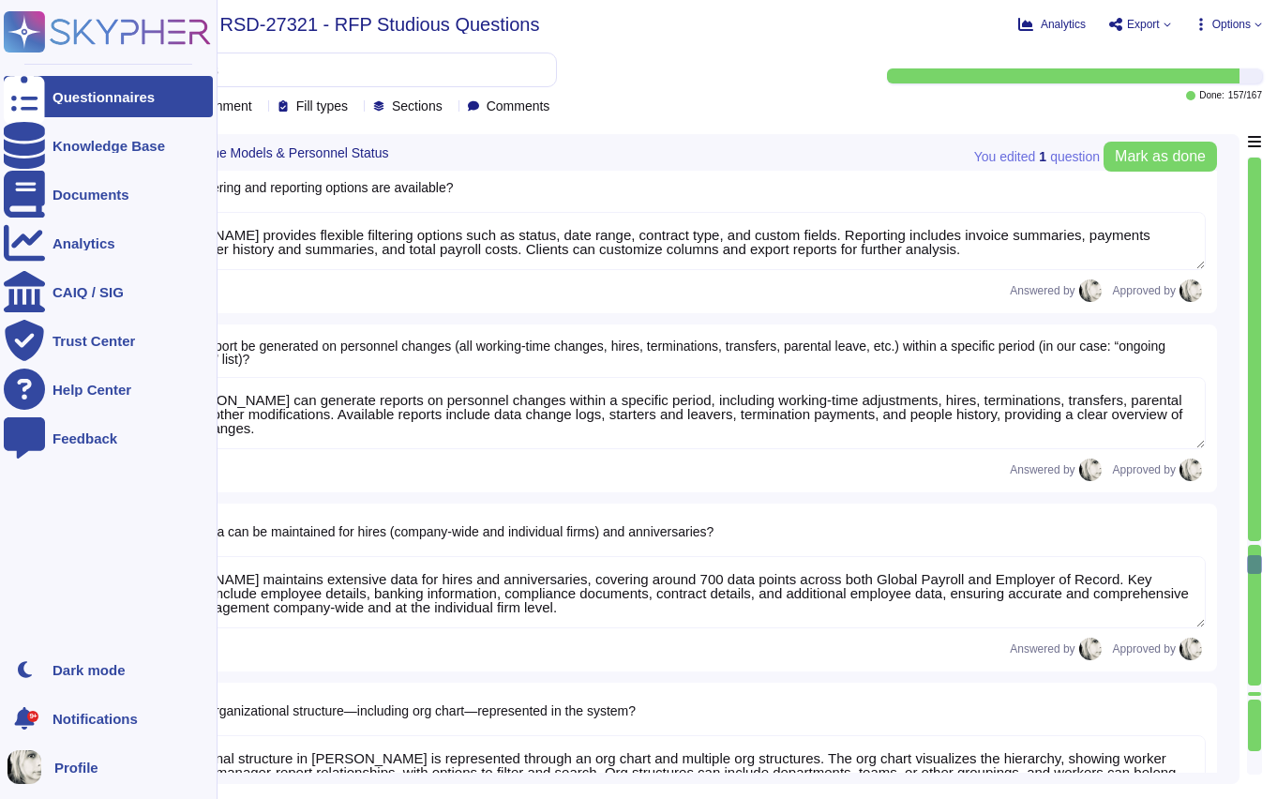
scroll to position [19307, 0]
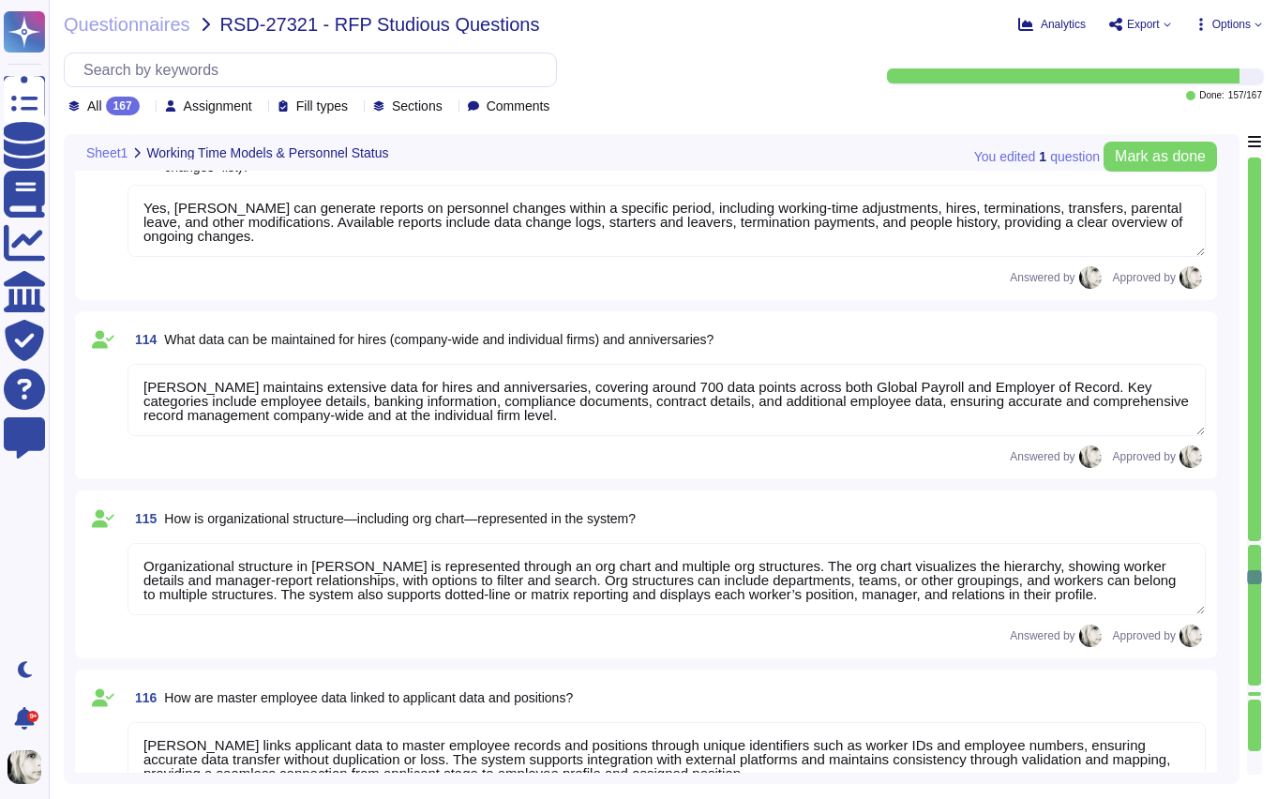
drag, startPoint x: 1256, startPoint y: 579, endPoint x: 1254, endPoint y: 739, distance: 160.4
click at [1254, 739] on div at bounding box center [1254, 466] width 15 height 618
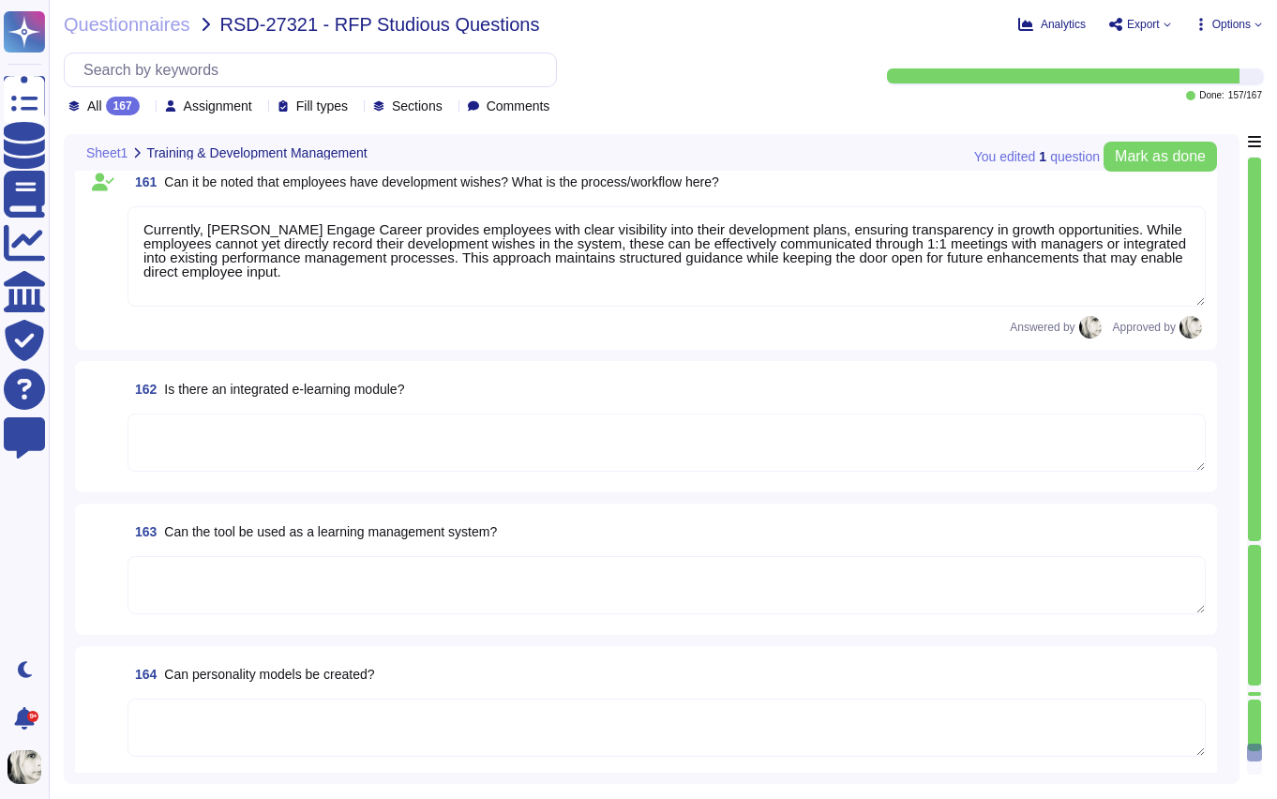
scroll to position [27993, 0]
click at [302, 389] on span "Is there an integrated e‑learning module?" at bounding box center [284, 390] width 240 height 15
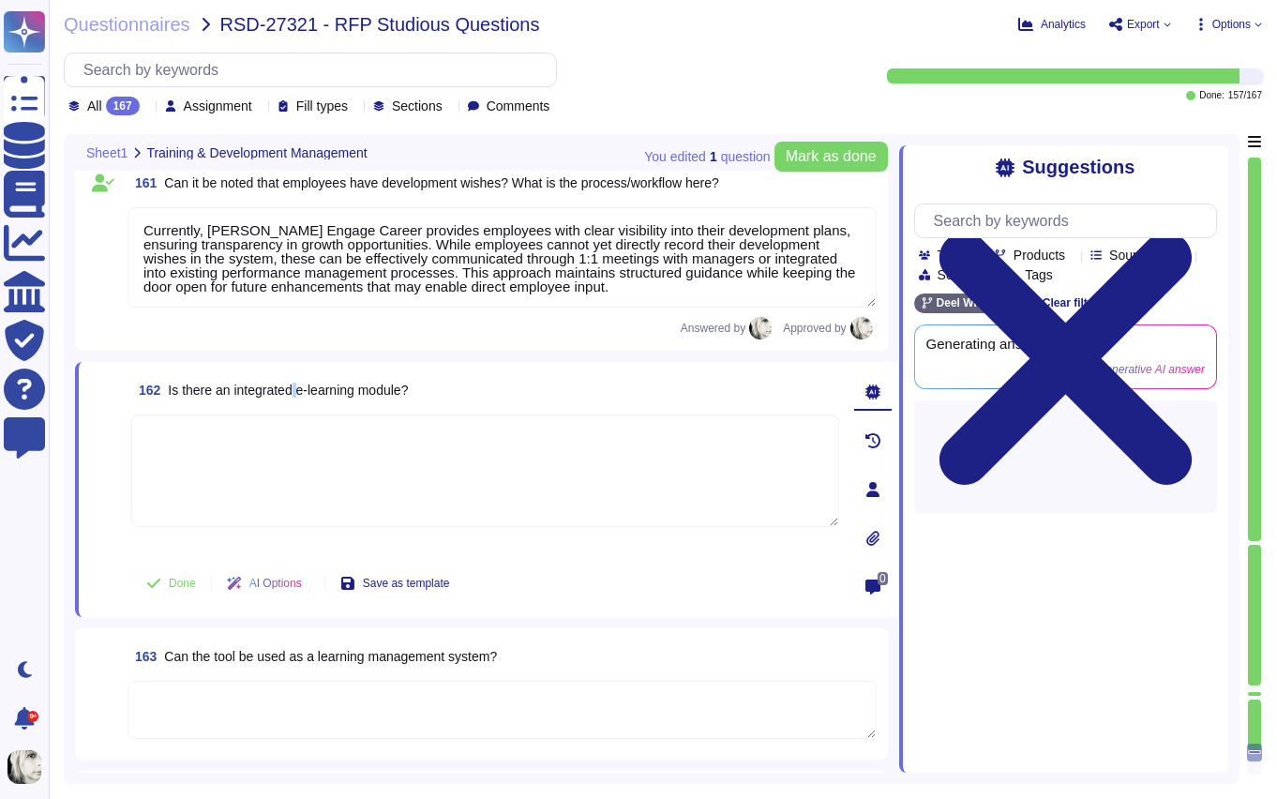
click at [302, 389] on span "Is there an integrated e‑learning module?" at bounding box center [288, 390] width 240 height 15
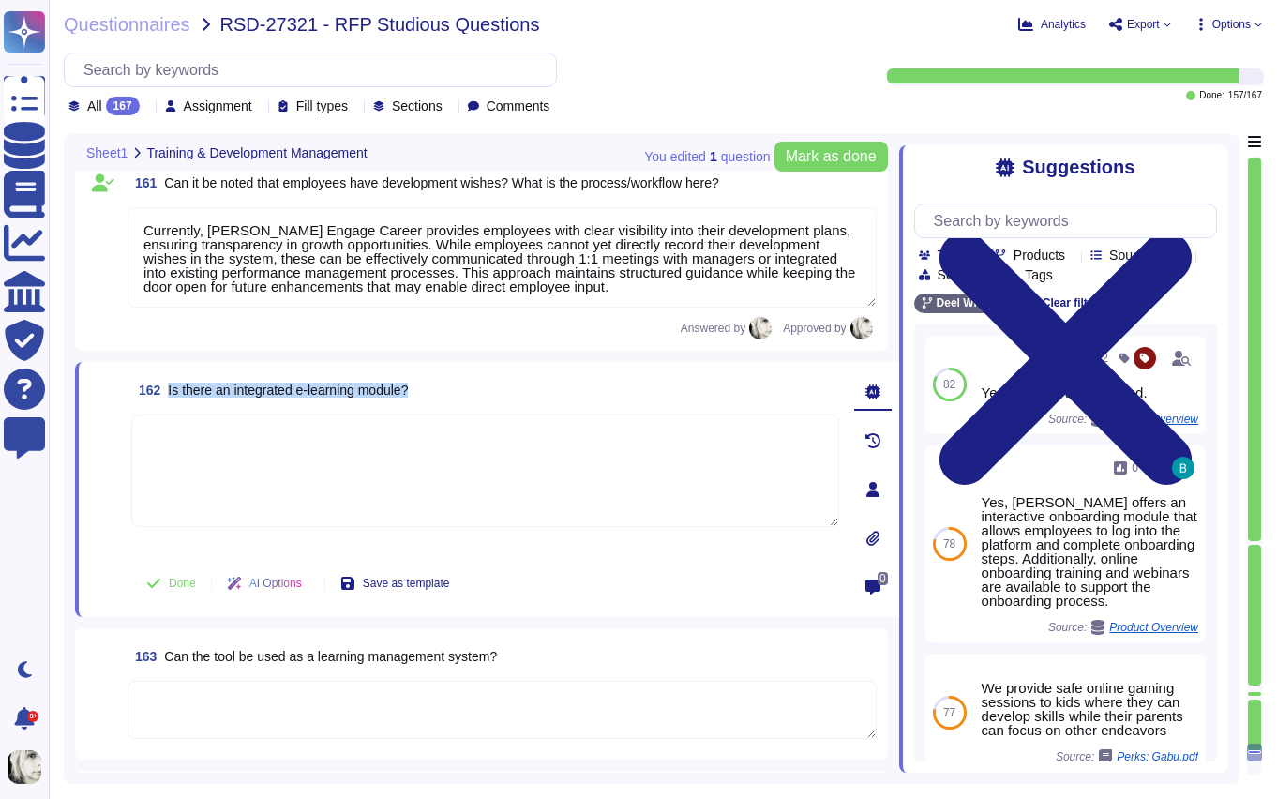
copy span "Is there an integrated e‑learning module?"
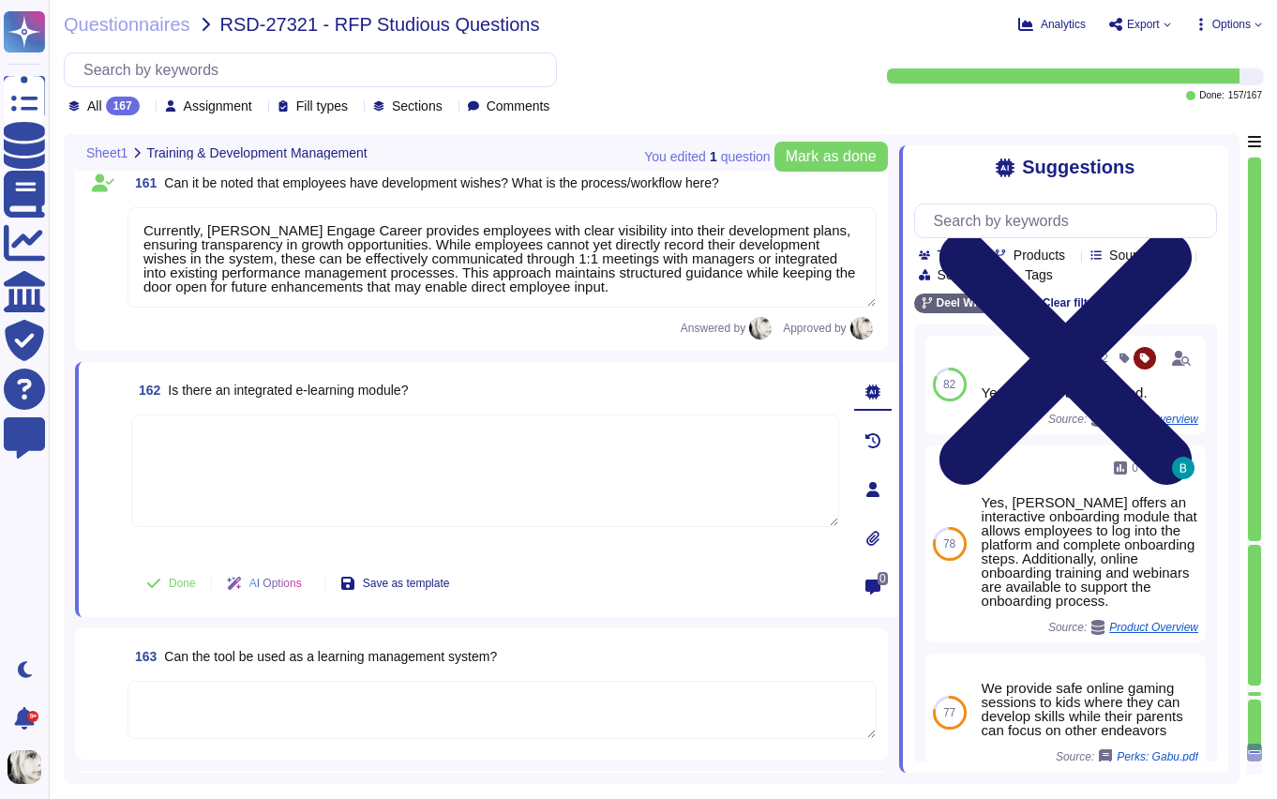
click at [1212, 167] on icon at bounding box center [1065, 359] width 303 height 404
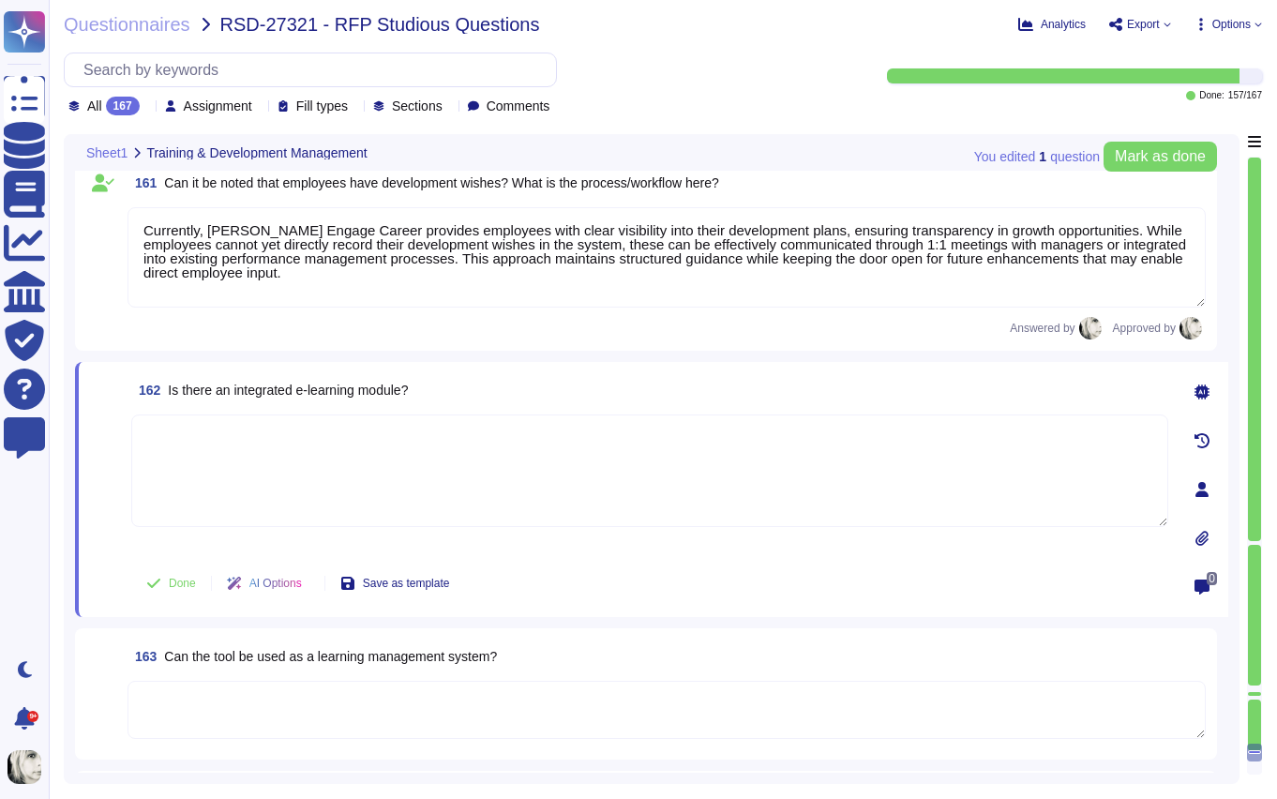
click at [226, 388] on span "Is there an integrated e‑learning module?" at bounding box center [288, 390] width 240 height 15
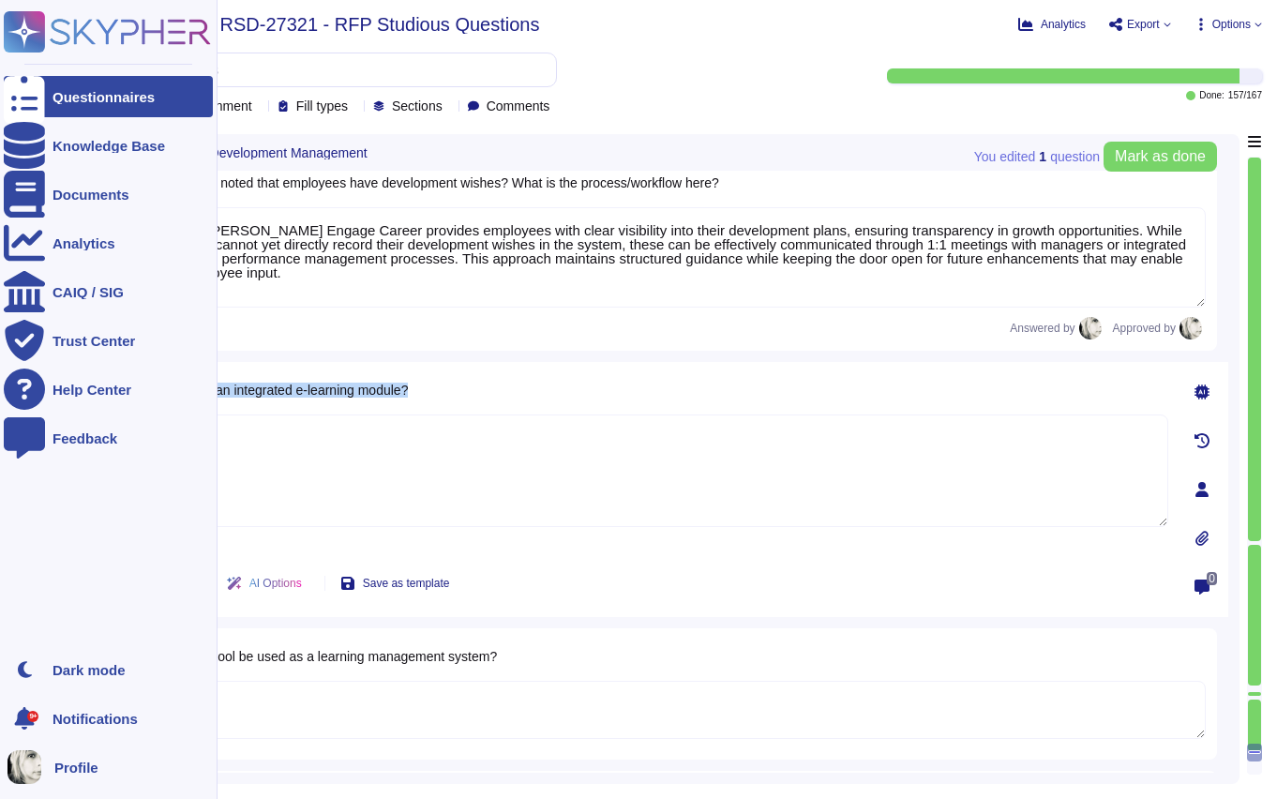
copy span "Is there an integrated e‑learning module?"
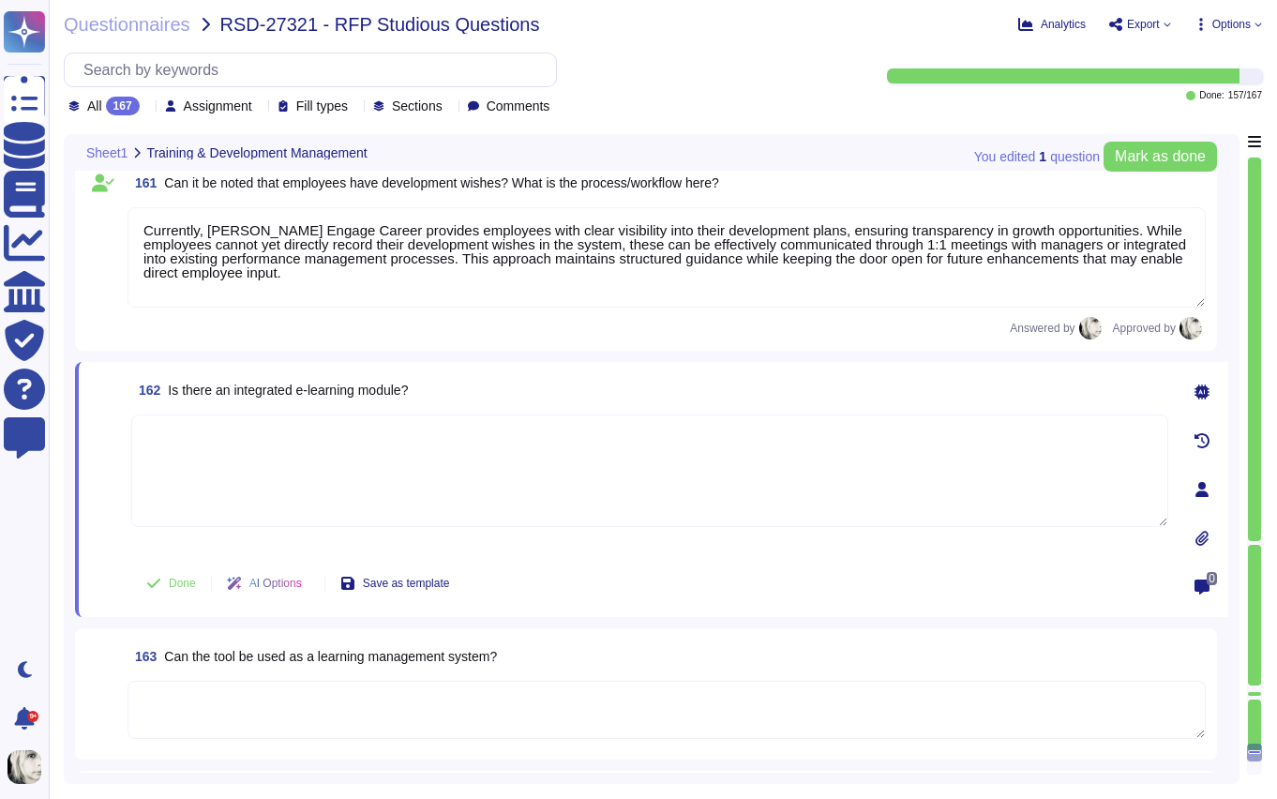
click at [214, 445] on textarea at bounding box center [649, 470] width 1037 height 113
paste textarea "Yes, [PERSON_NAME] Engage includes an integrated e-learning module that enables…"
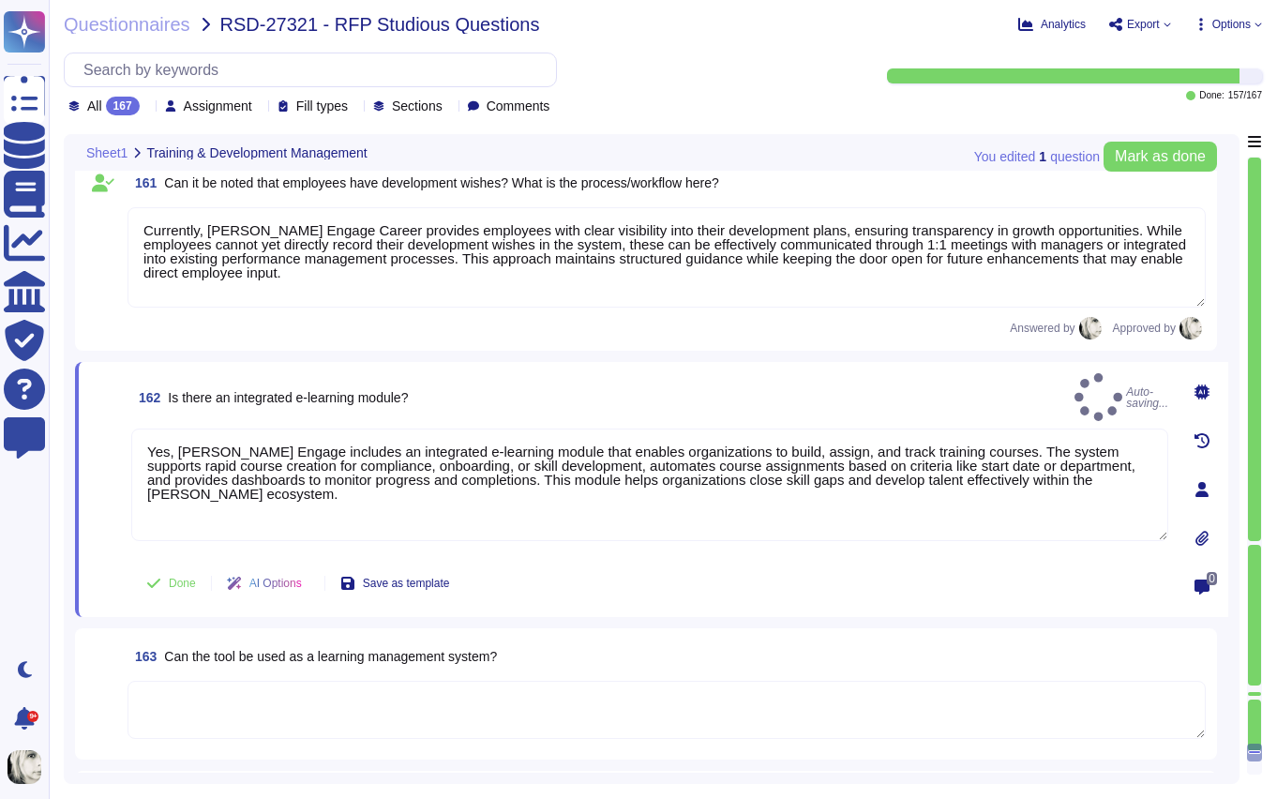
click at [111, 561] on span at bounding box center [107, 583] width 34 height 45
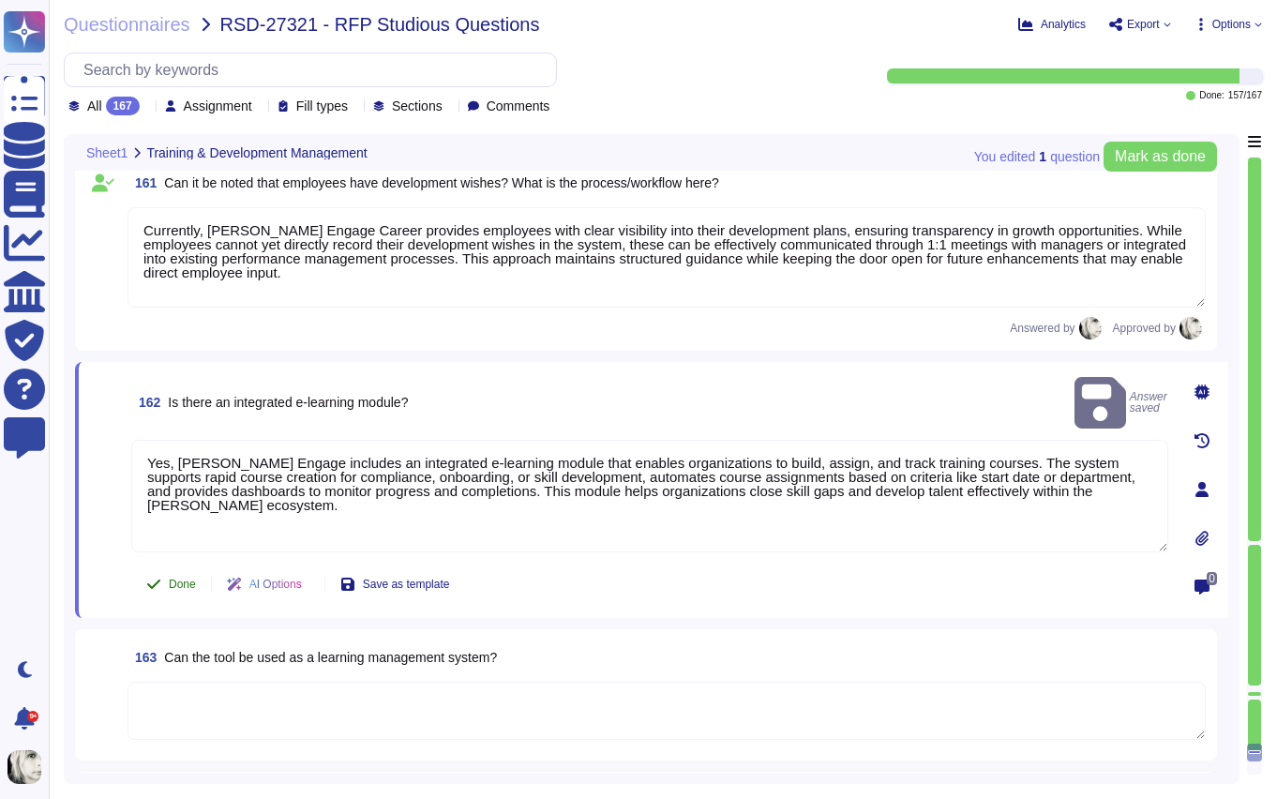
click at [174, 590] on button "Done" at bounding box center [171, 584] width 80 height 38
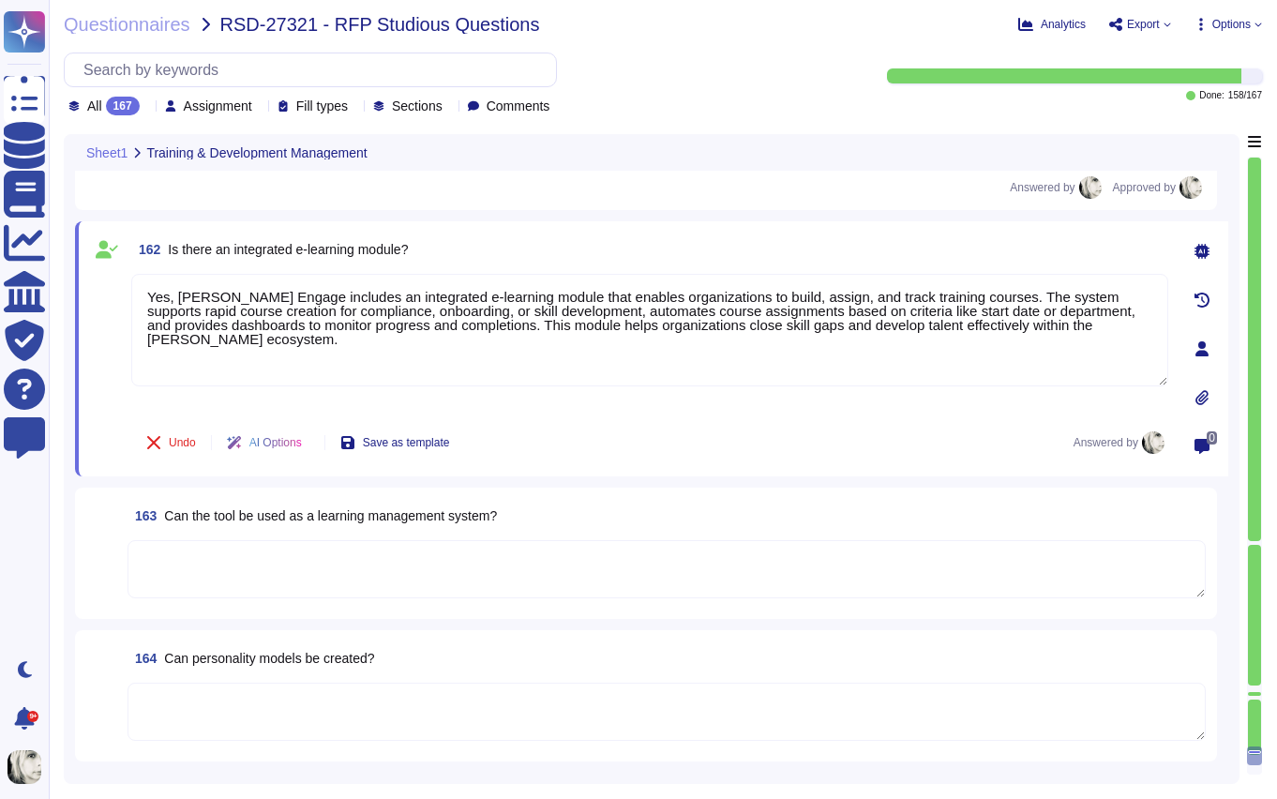
scroll to position [28137, 0]
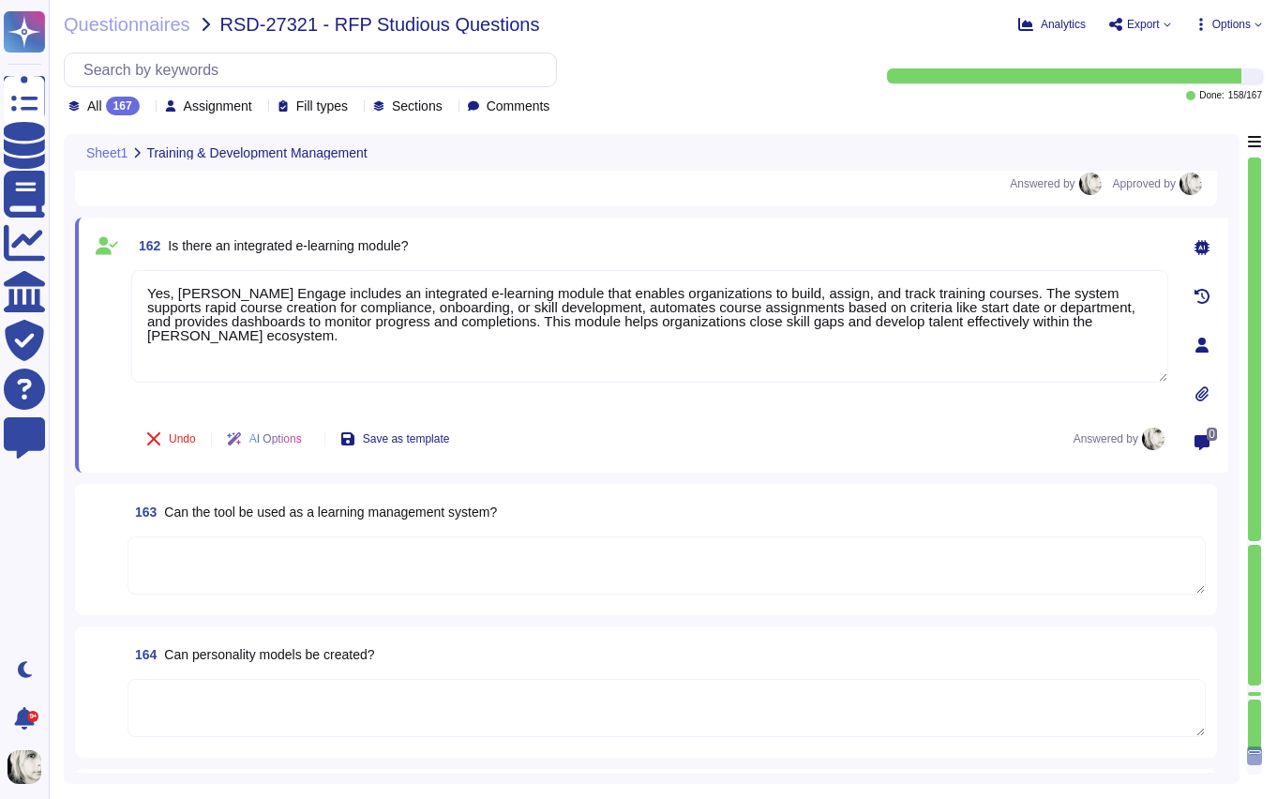
click at [199, 512] on span "Can the tool be used as a learning management system?" at bounding box center [330, 511] width 333 height 15
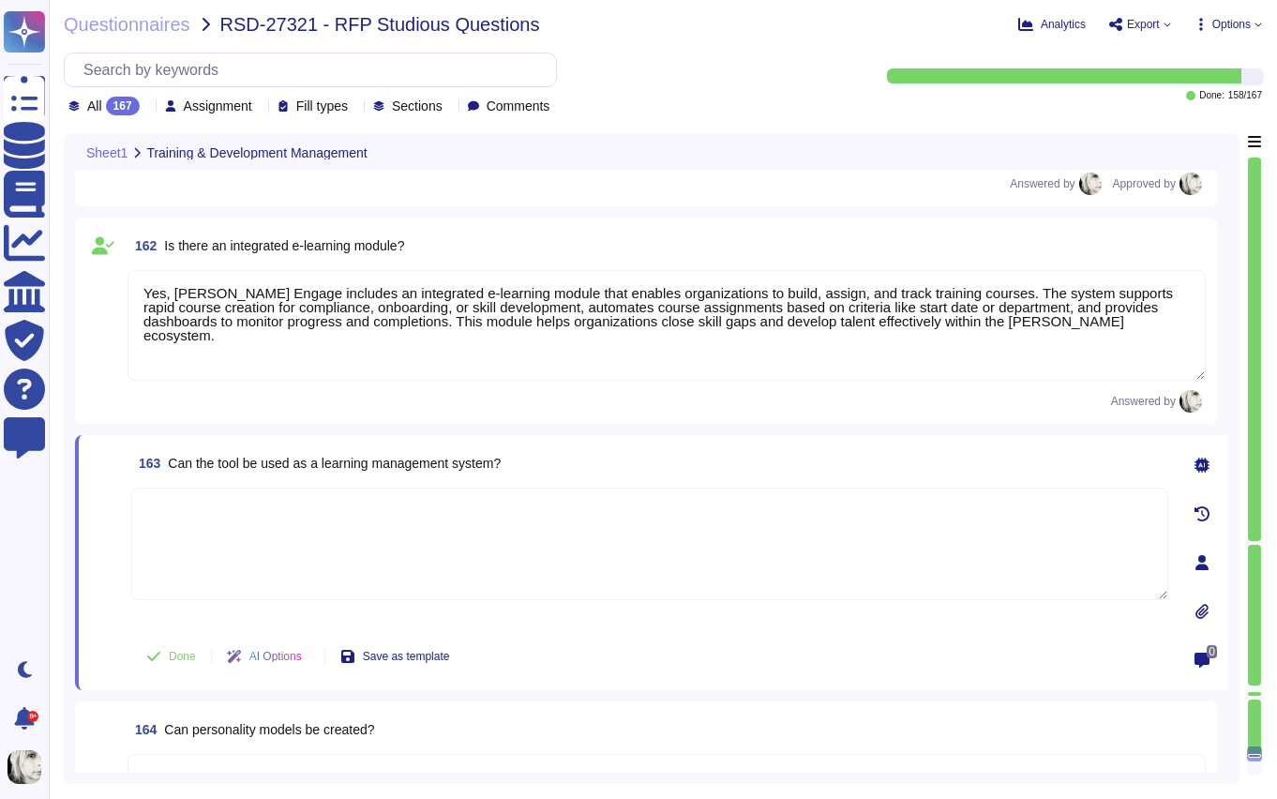
click at [208, 468] on span "Can the tool be used as a learning management system?" at bounding box center [334, 463] width 333 height 15
copy span "Can the tool be used as a learning management system?"
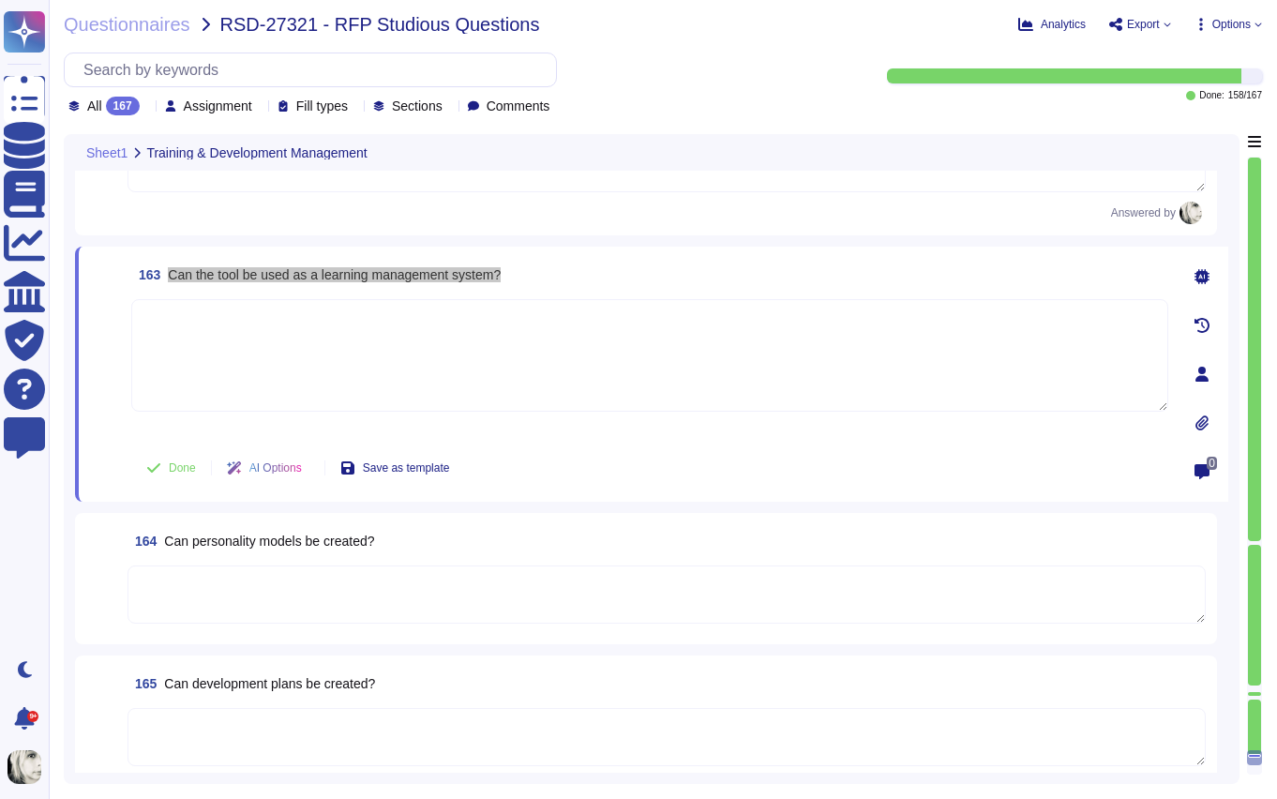
scroll to position [28304, 0]
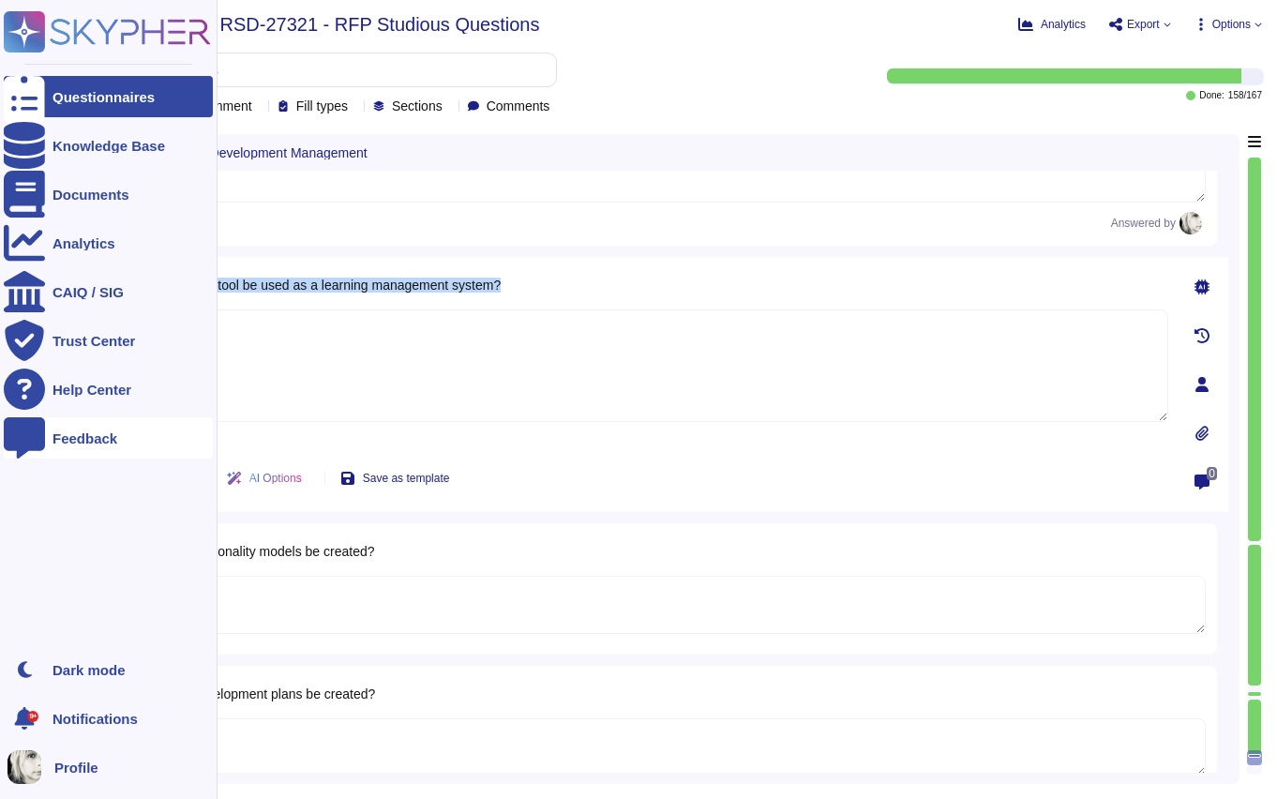
copy span "Can the tool be used as a learning management system?"
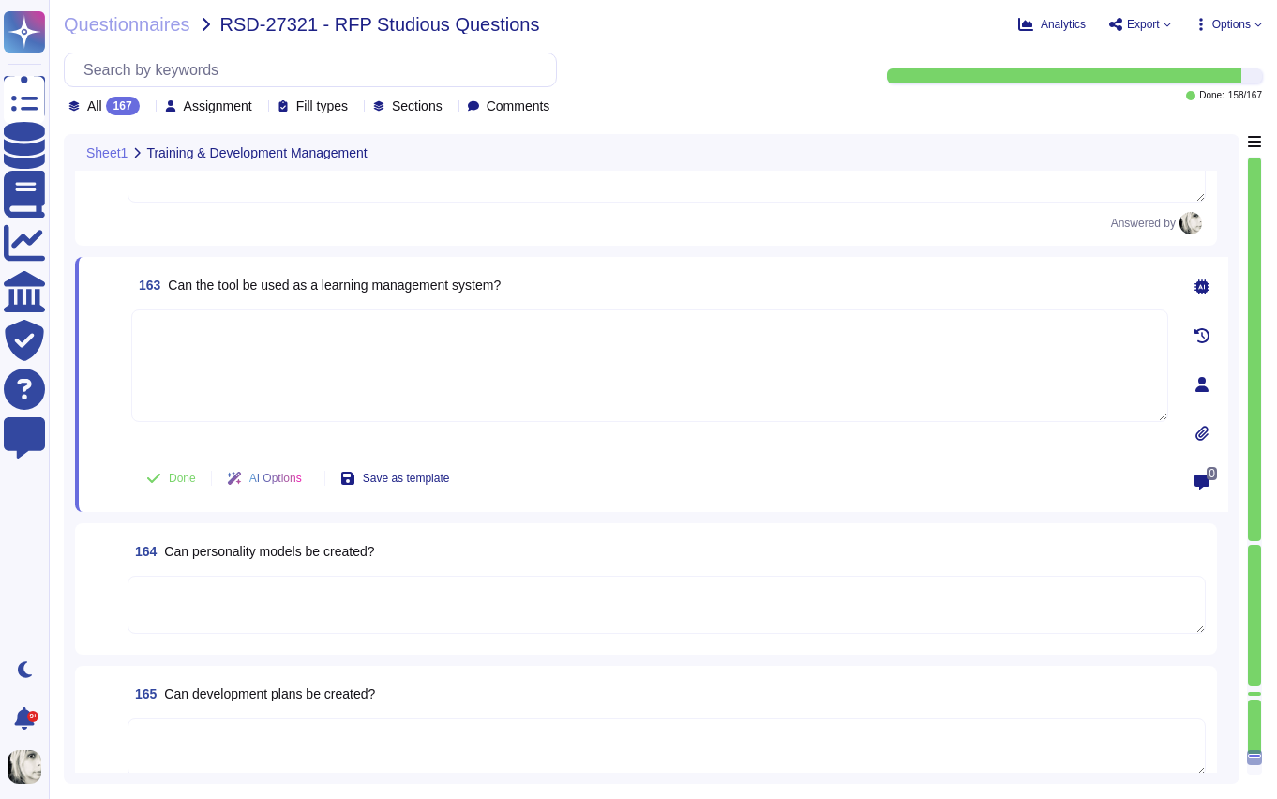
click at [158, 337] on textarea at bounding box center [649, 365] width 1037 height 113
paste textarea "Yes, Deel Learning functions as a full-featured learning management system (LMS…"
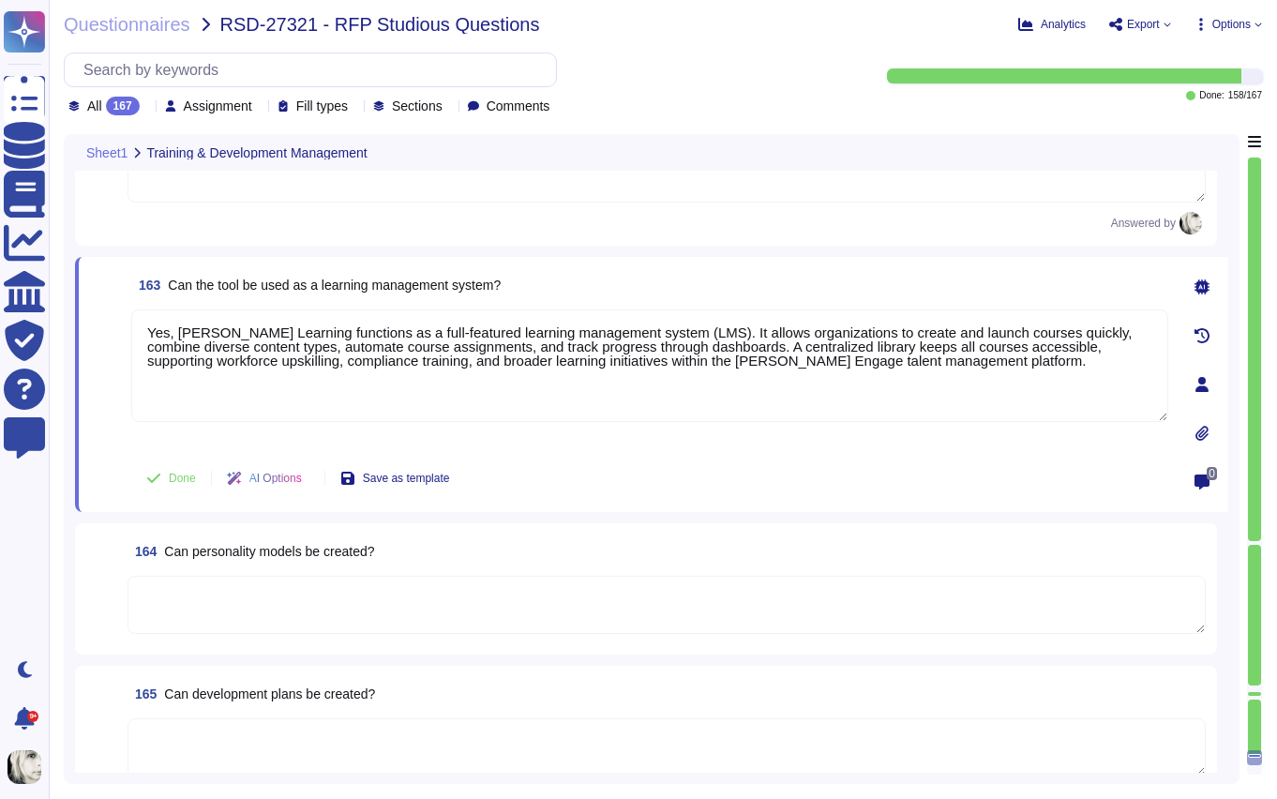
click at [116, 438] on span at bounding box center [107, 378] width 34 height 139
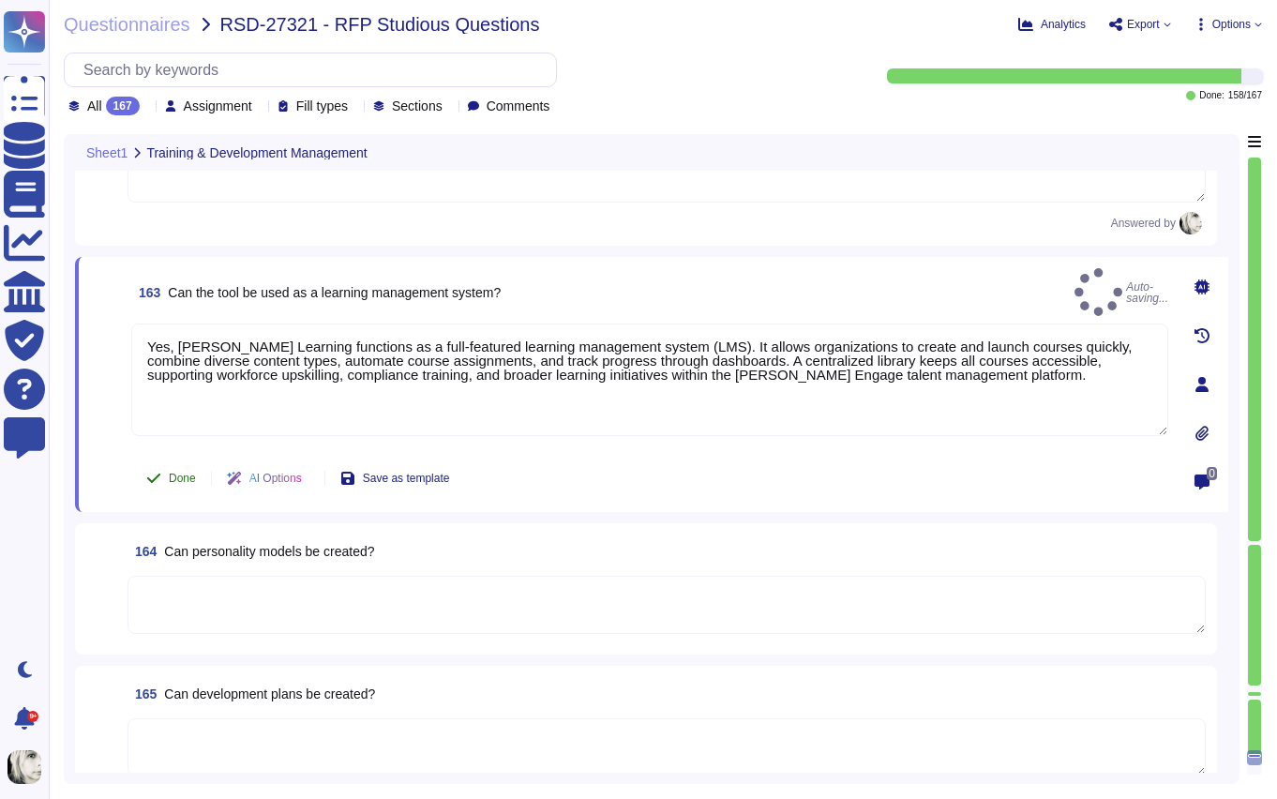
click at [182, 488] on button "Done" at bounding box center [171, 478] width 80 height 38
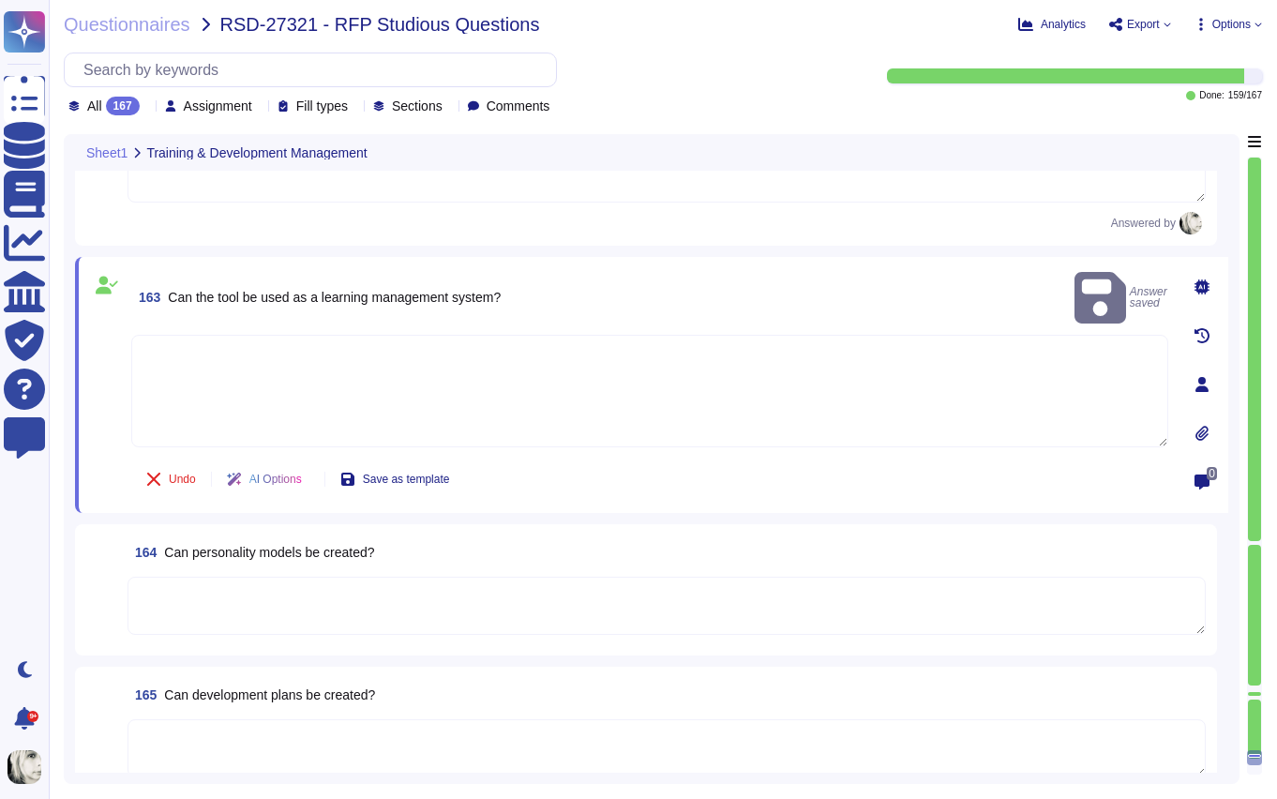
click at [242, 343] on textarea at bounding box center [649, 391] width 1037 height 113
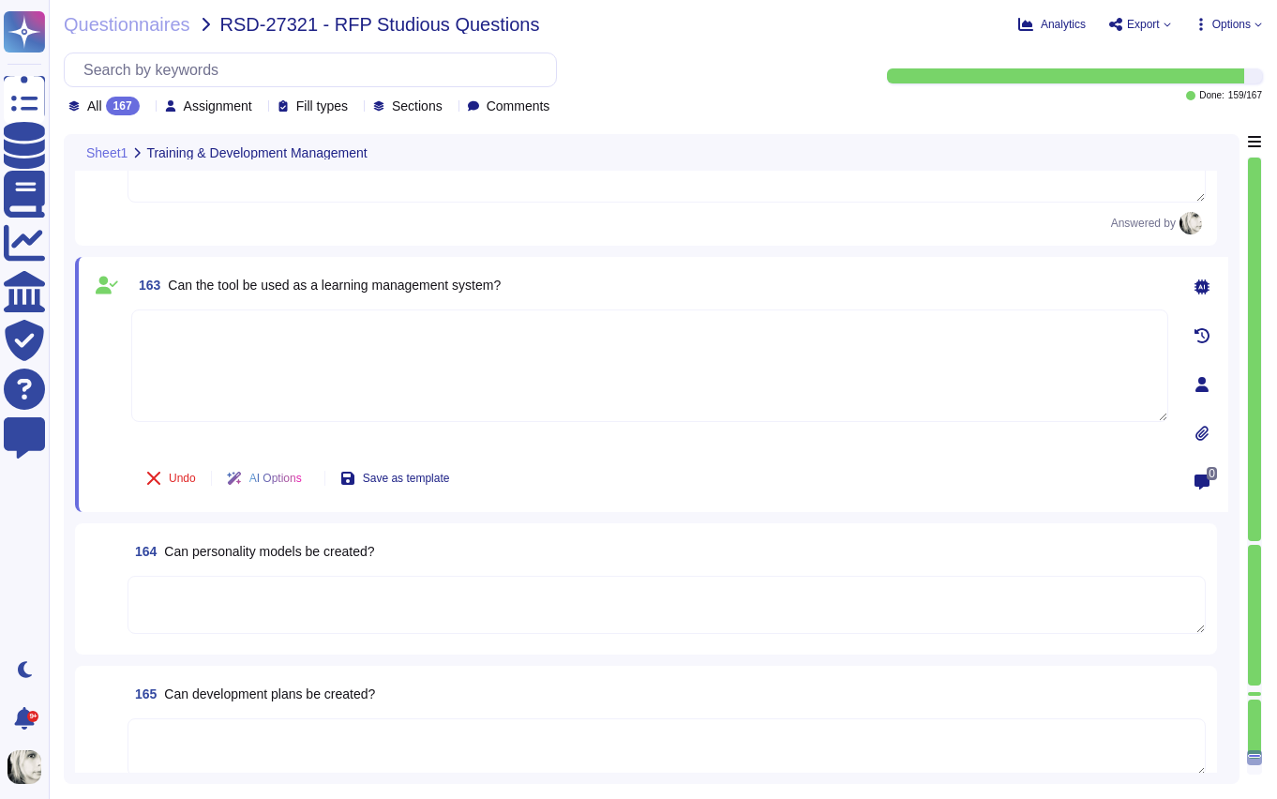
paste textarea "Yes, Deel Learning functions as a full-featured learning management system (LMS…"
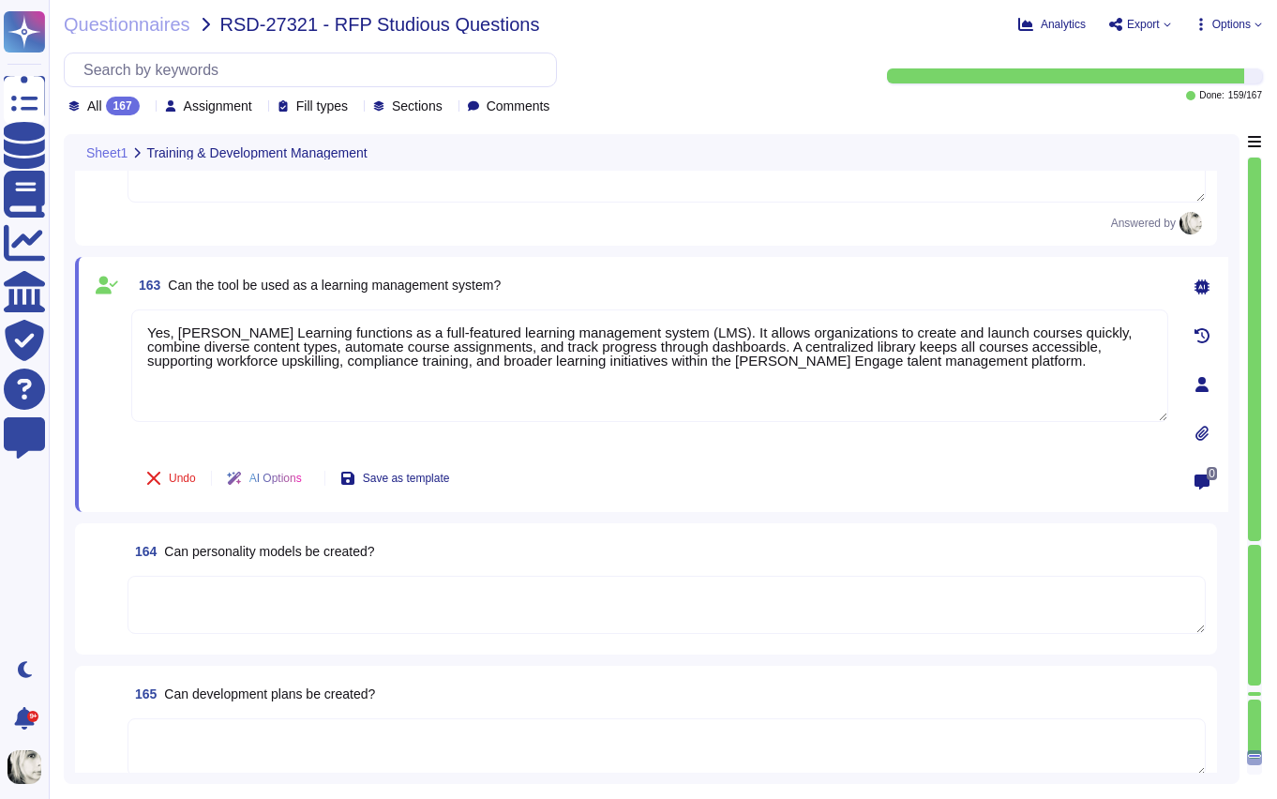
click at [180, 454] on div "163 Can the tool be used as a learning management system? Yes, Deel Learning fu…" at bounding box center [629, 384] width 1078 height 233
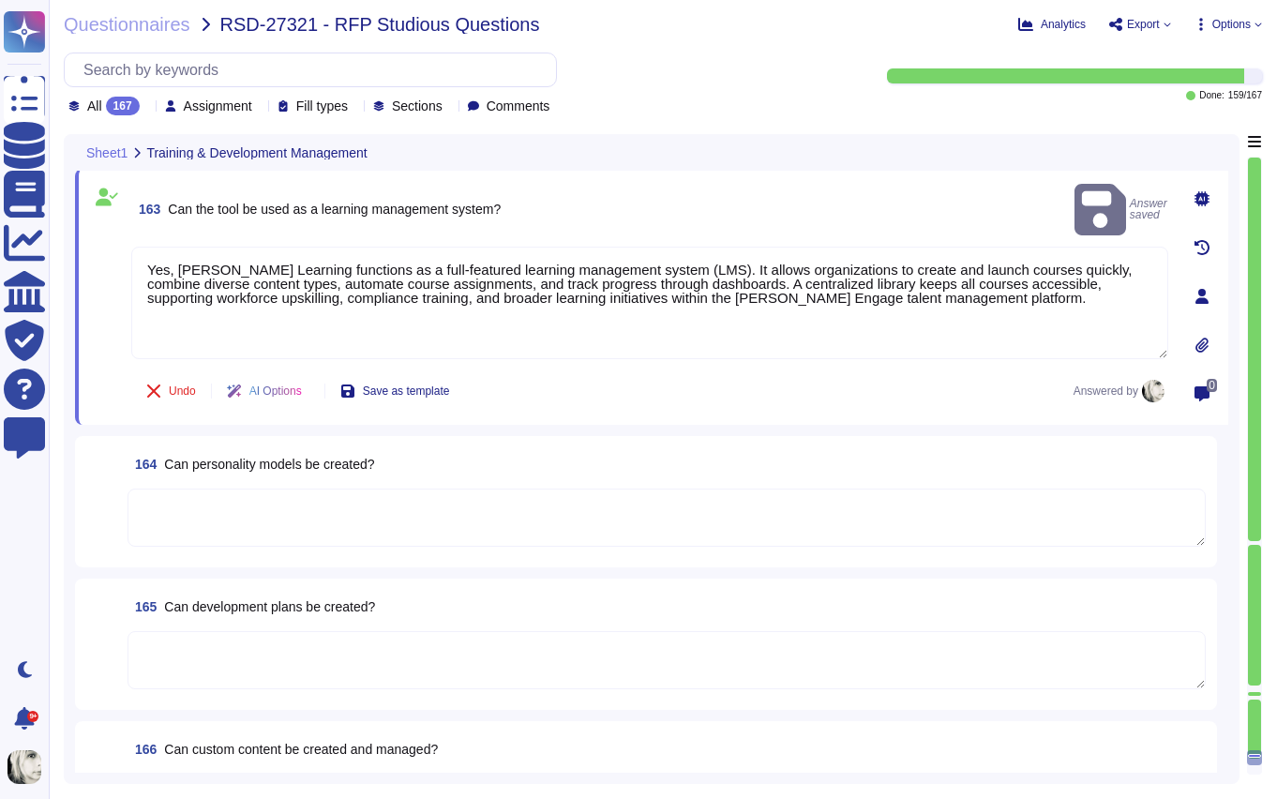
scroll to position [28403, 0]
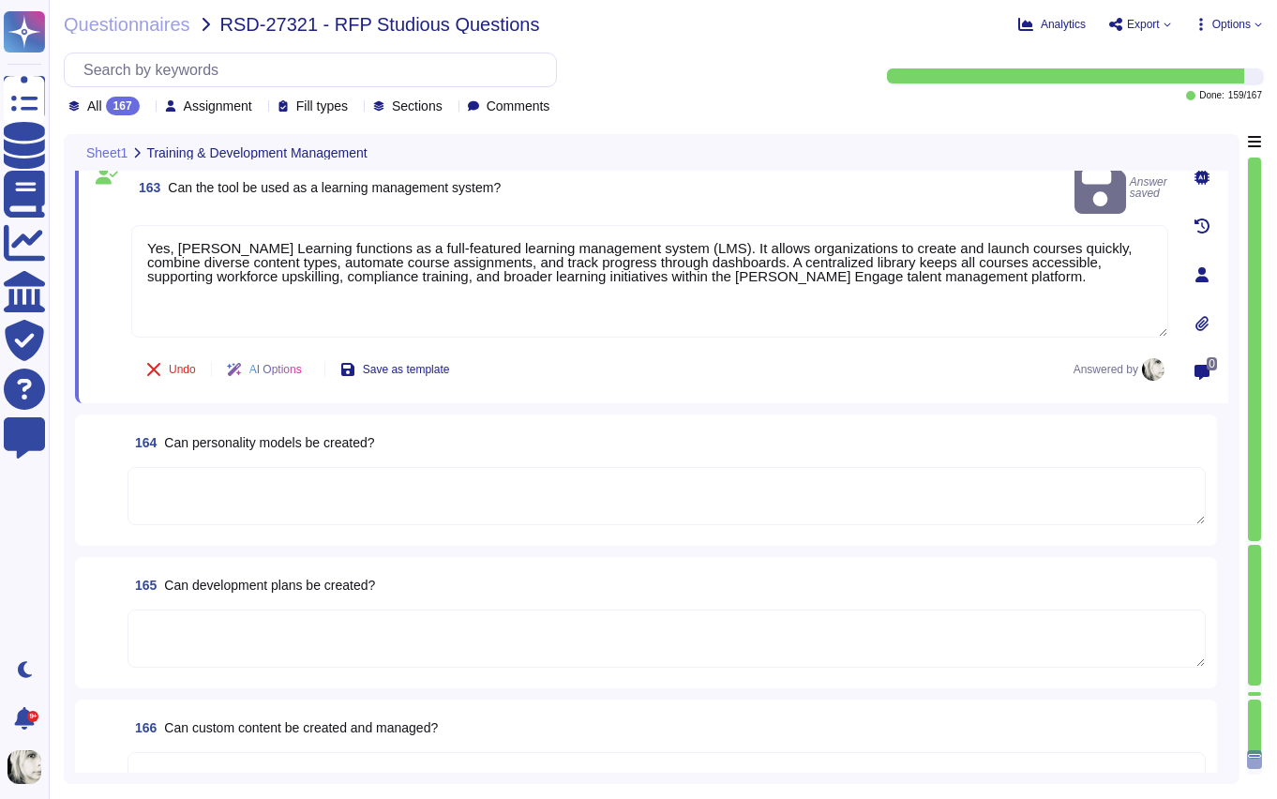
click at [219, 440] on span "Can personality models be created?" at bounding box center [269, 442] width 210 height 15
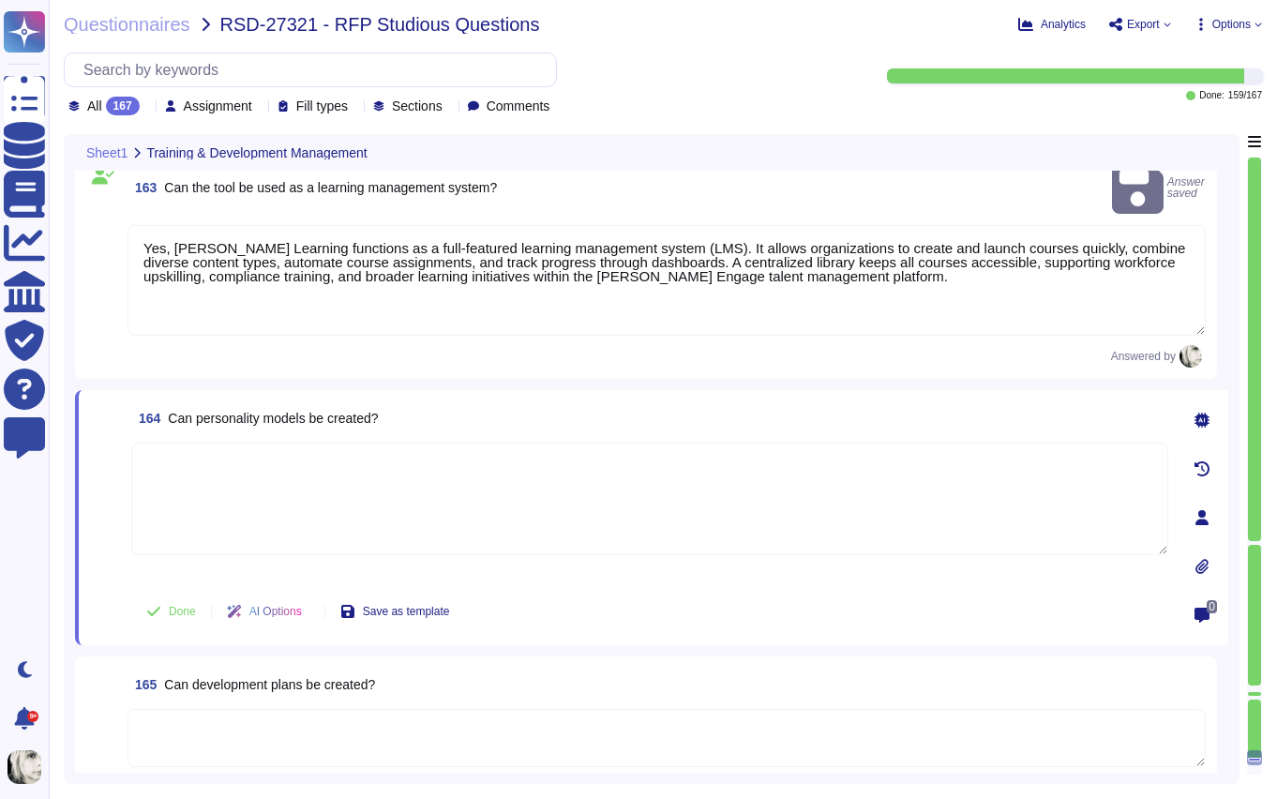
click at [219, 443] on textarea at bounding box center [649, 499] width 1037 height 113
click at [238, 411] on span "Can personality models be created?" at bounding box center [273, 418] width 210 height 15
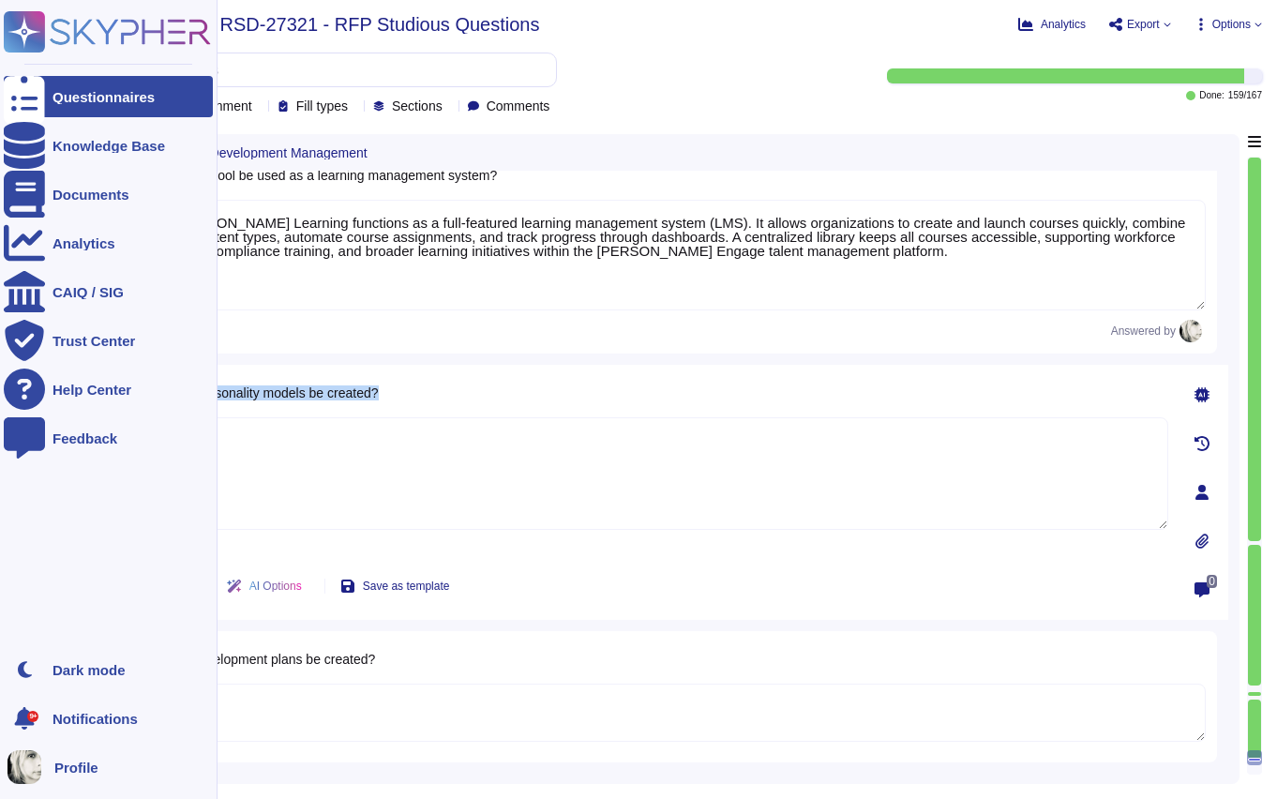
copy span "Can personality models be created?"
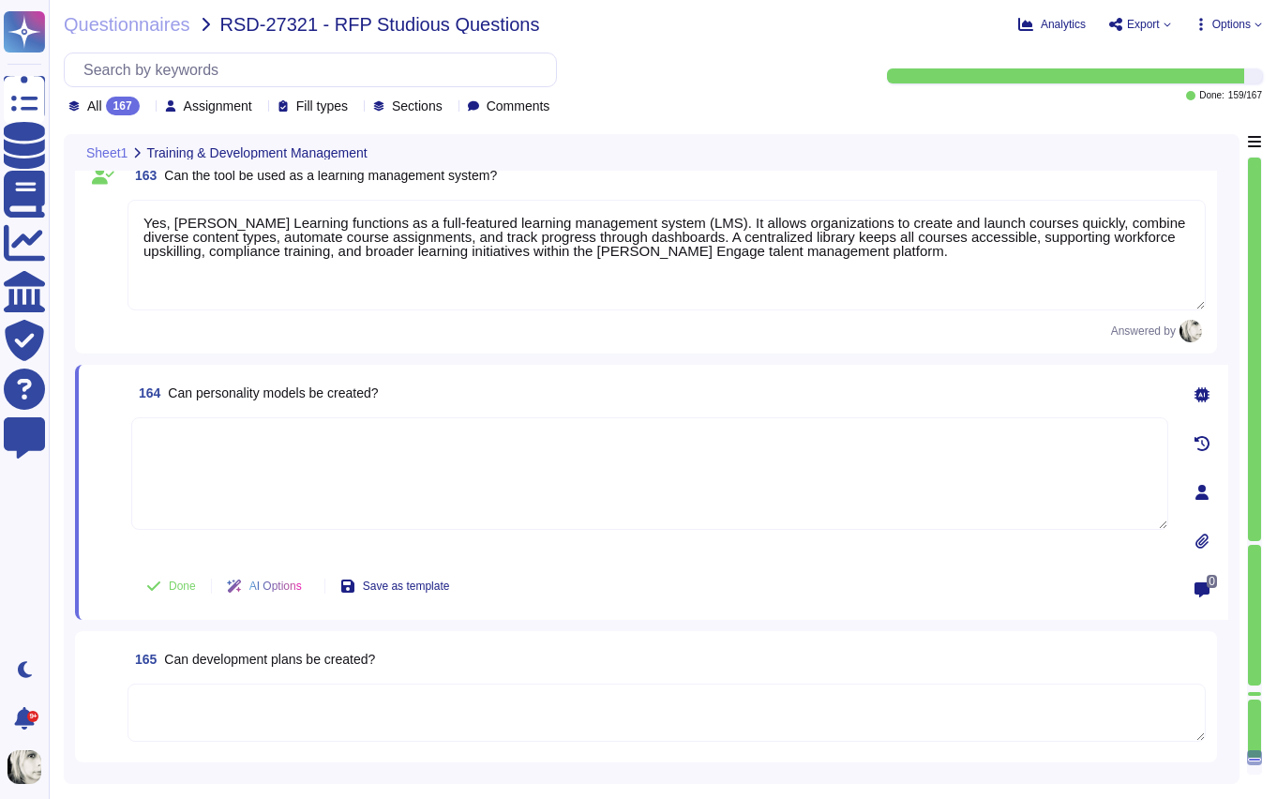
click at [248, 465] on textarea at bounding box center [649, 473] width 1037 height 113
paste textarea "Yes, Deel allows the creation of personality models using the N-Box Plot method…"
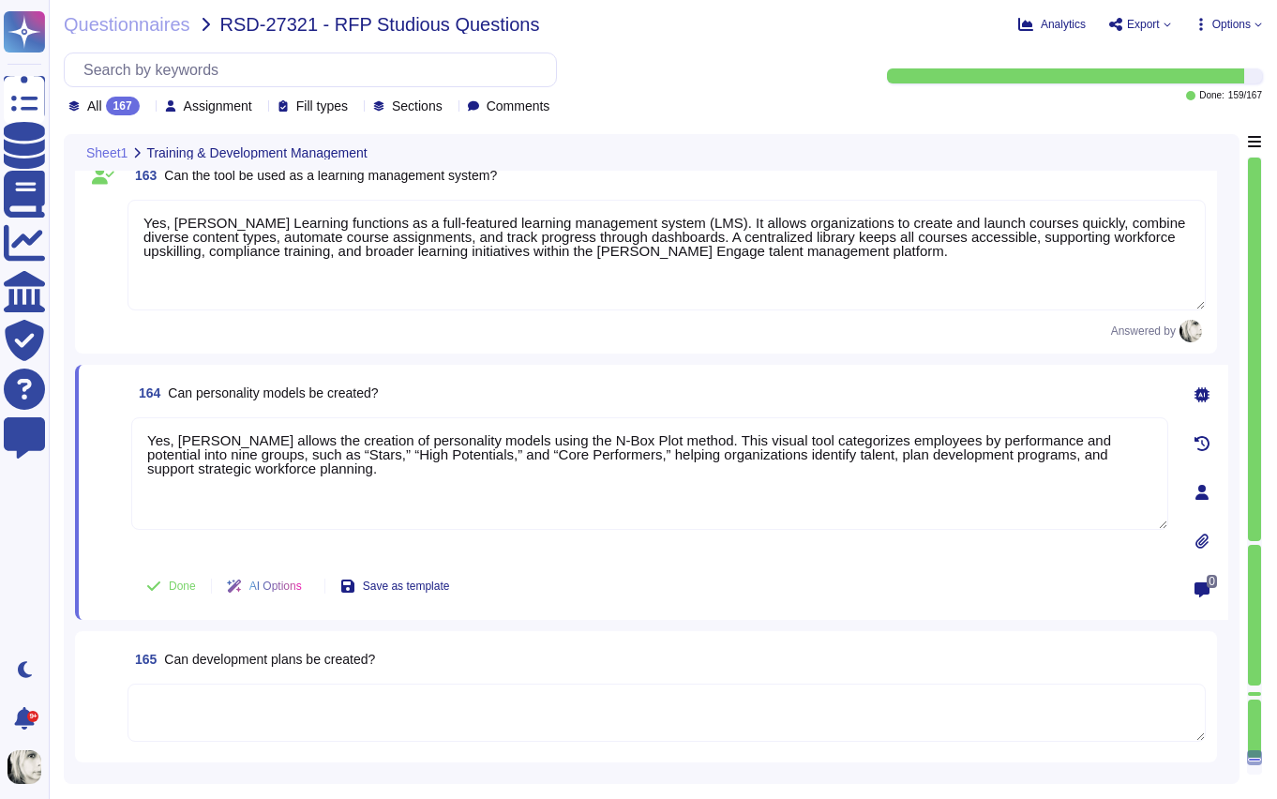
click at [108, 543] on span at bounding box center [107, 486] width 34 height 139
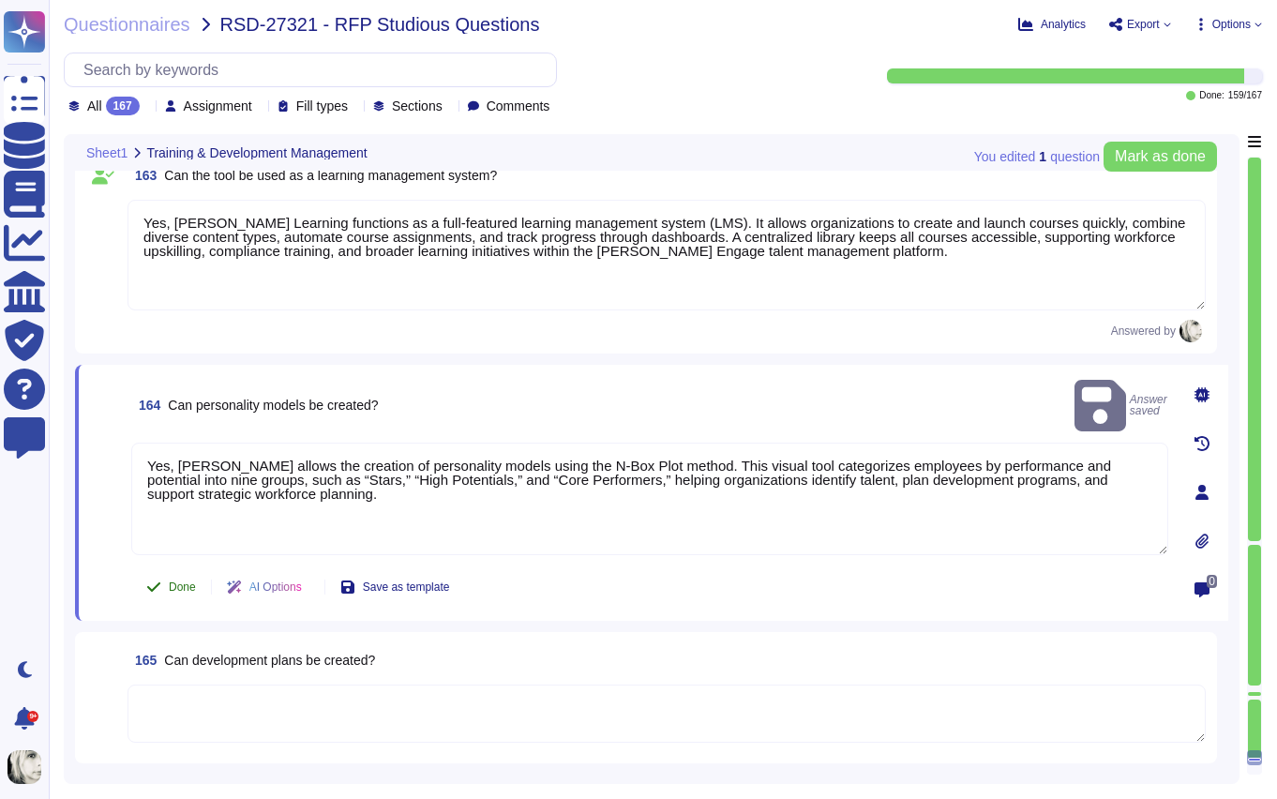
click at [174, 586] on span "Done" at bounding box center [182, 586] width 27 height 11
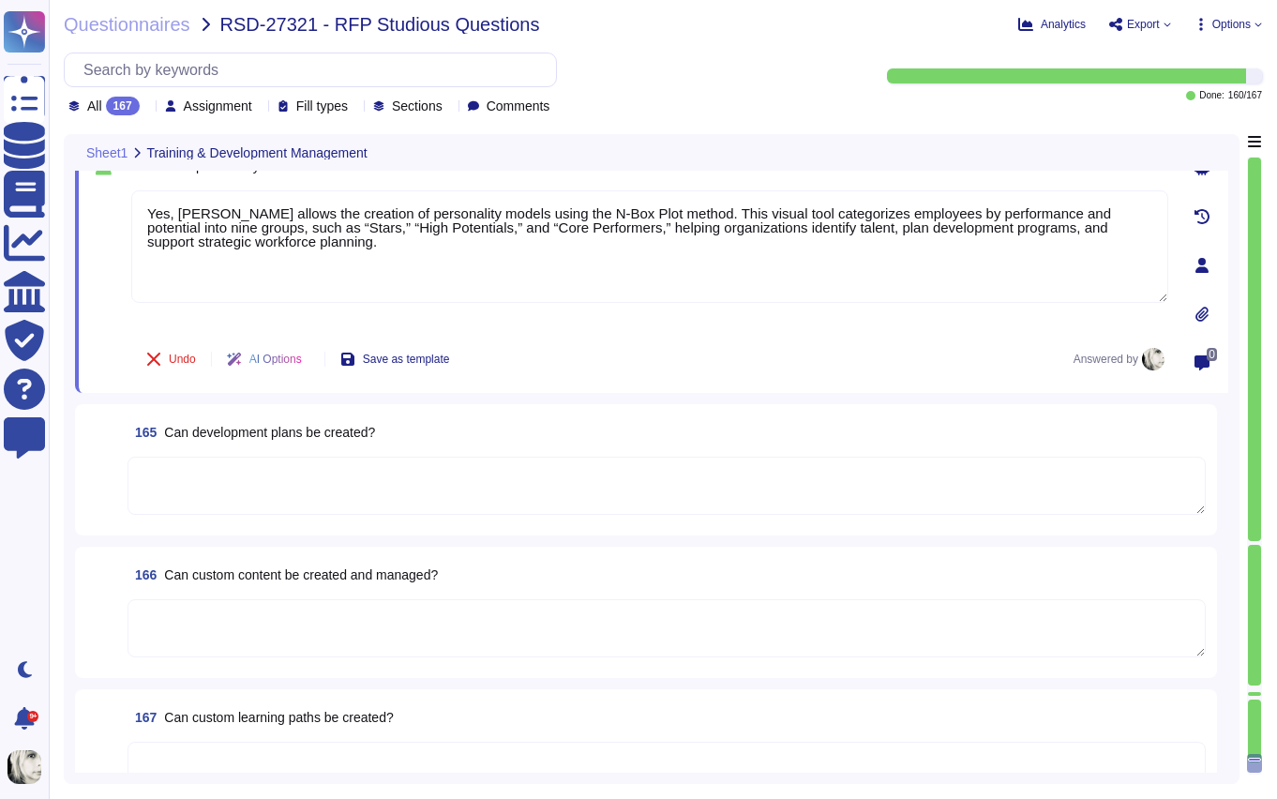
scroll to position [28628, 0]
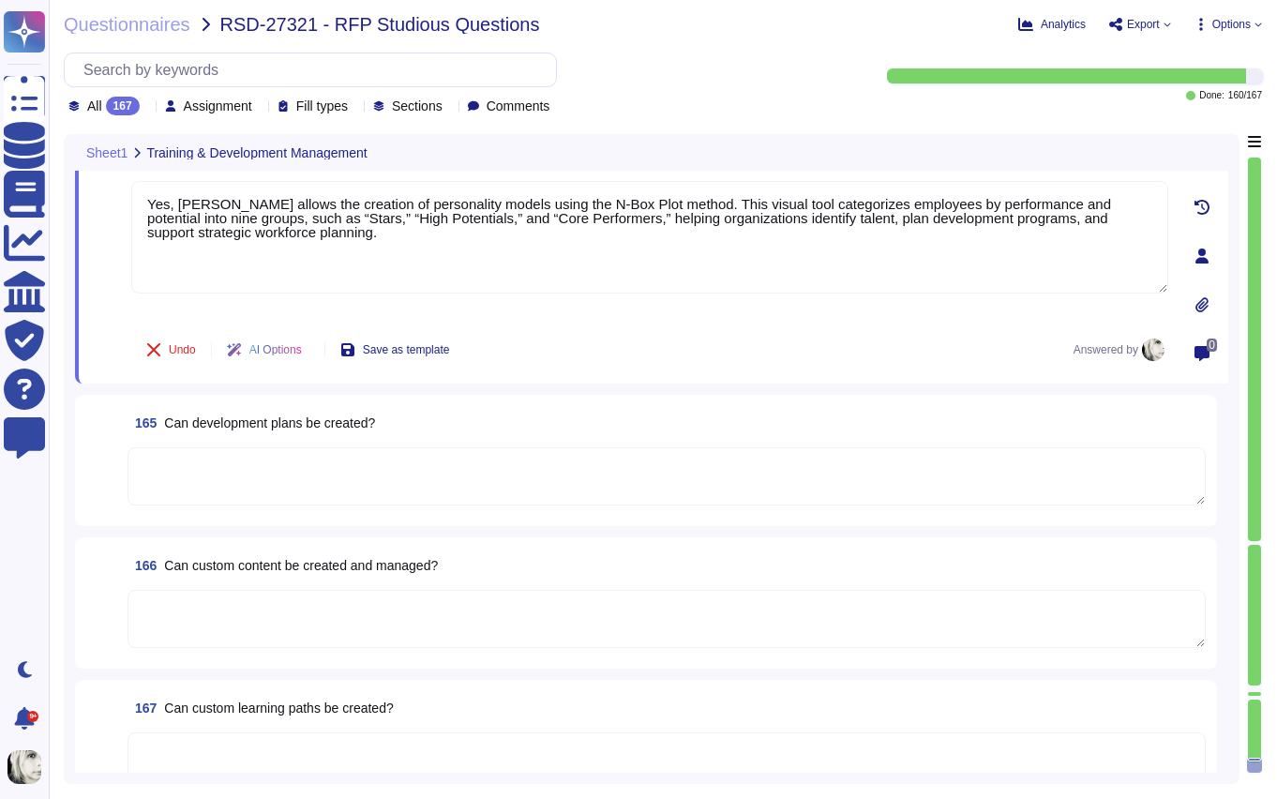
click at [270, 421] on span "Can development plans be created?" at bounding box center [269, 422] width 211 height 15
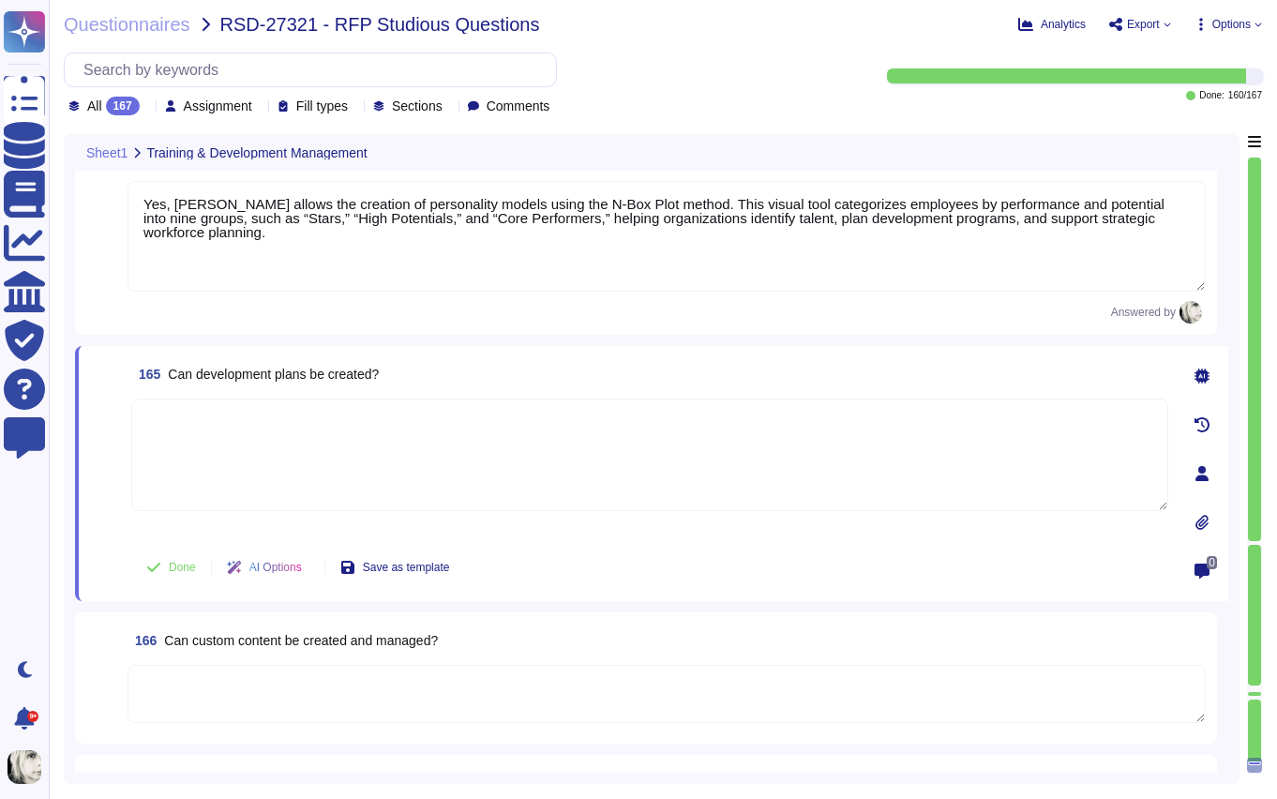
click at [270, 421] on textarea at bounding box center [649, 455] width 1037 height 113
click at [281, 376] on span "Can development plans be created?" at bounding box center [273, 374] width 211 height 15
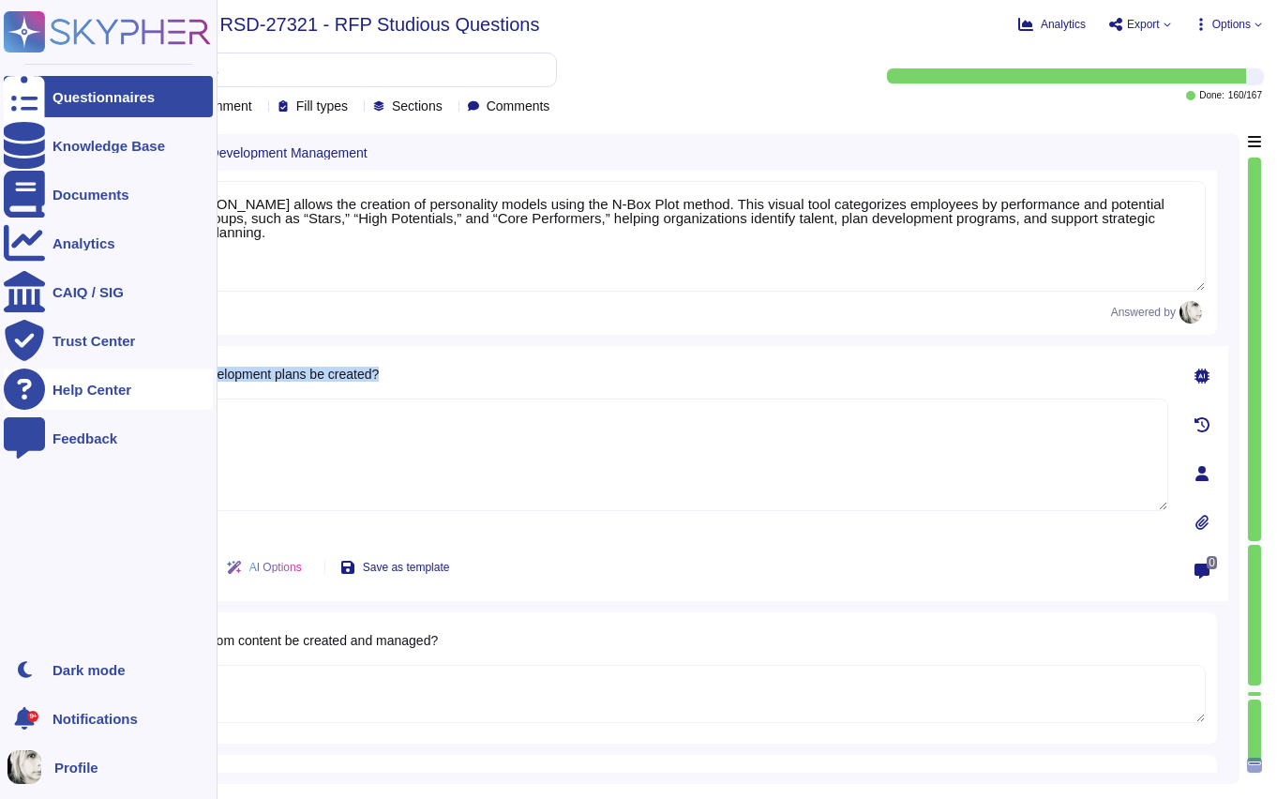
copy span "Can development plans be created?"
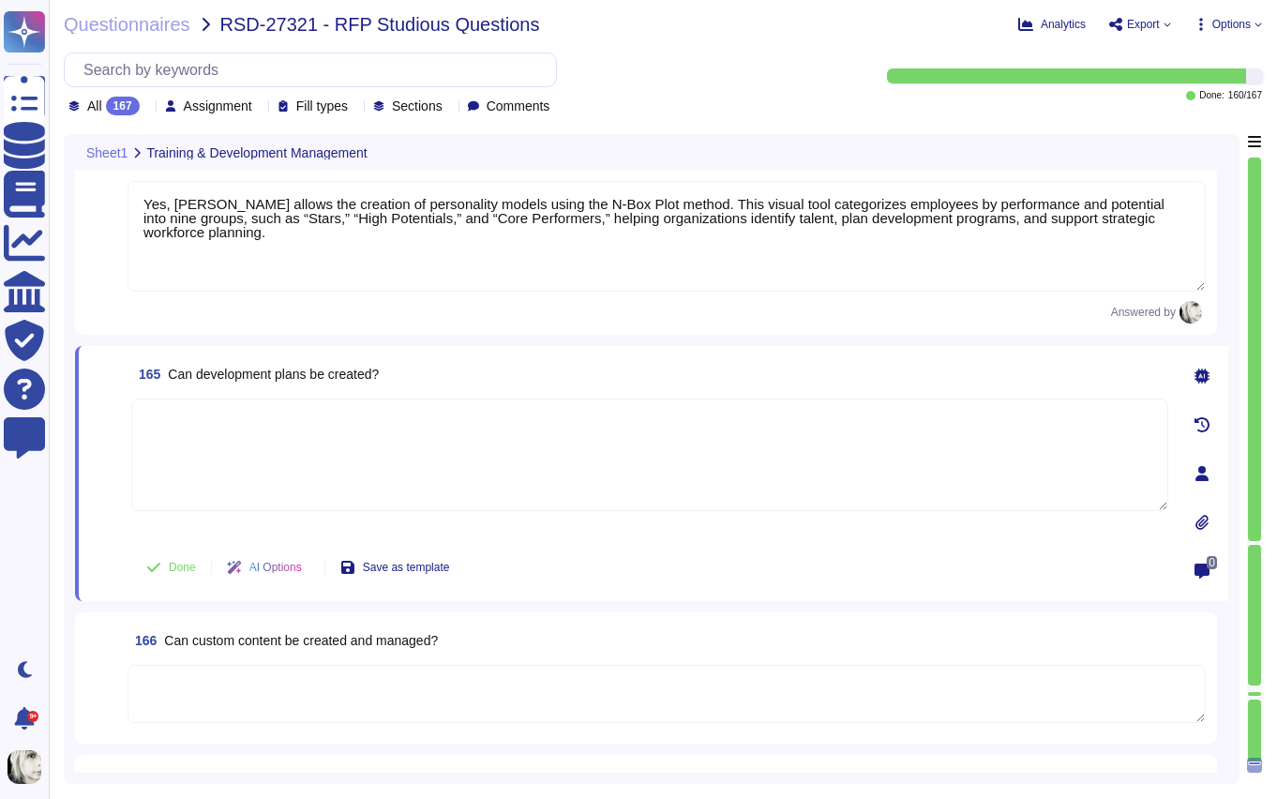
click at [158, 439] on textarea at bounding box center [649, 455] width 1037 height 113
paste textarea "Yes, development plans can be created in Deel Engage. Clients can design and as…"
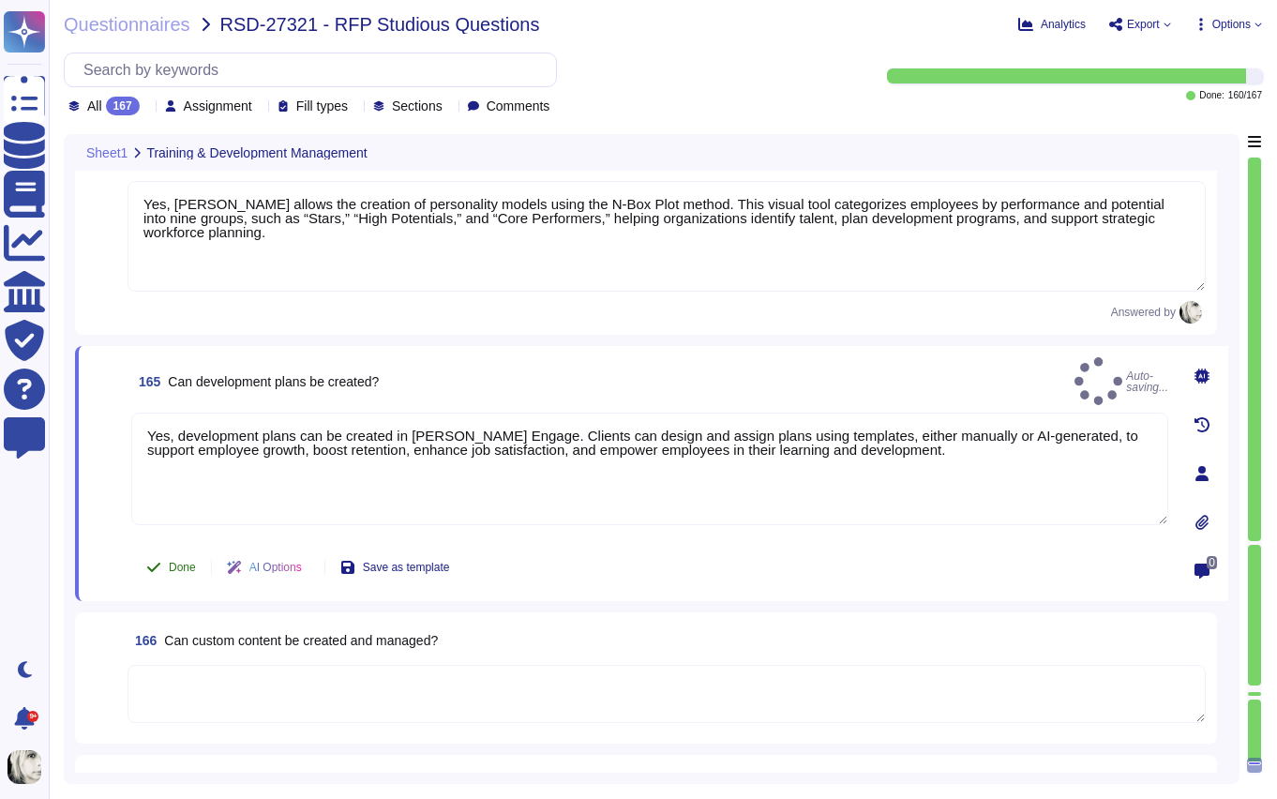
drag, startPoint x: 118, startPoint y: 504, endPoint x: 188, endPoint y: 583, distance: 105.6
click at [118, 507] on span at bounding box center [107, 475] width 34 height 125
click at [187, 575] on button "Done" at bounding box center [171, 568] width 80 height 38
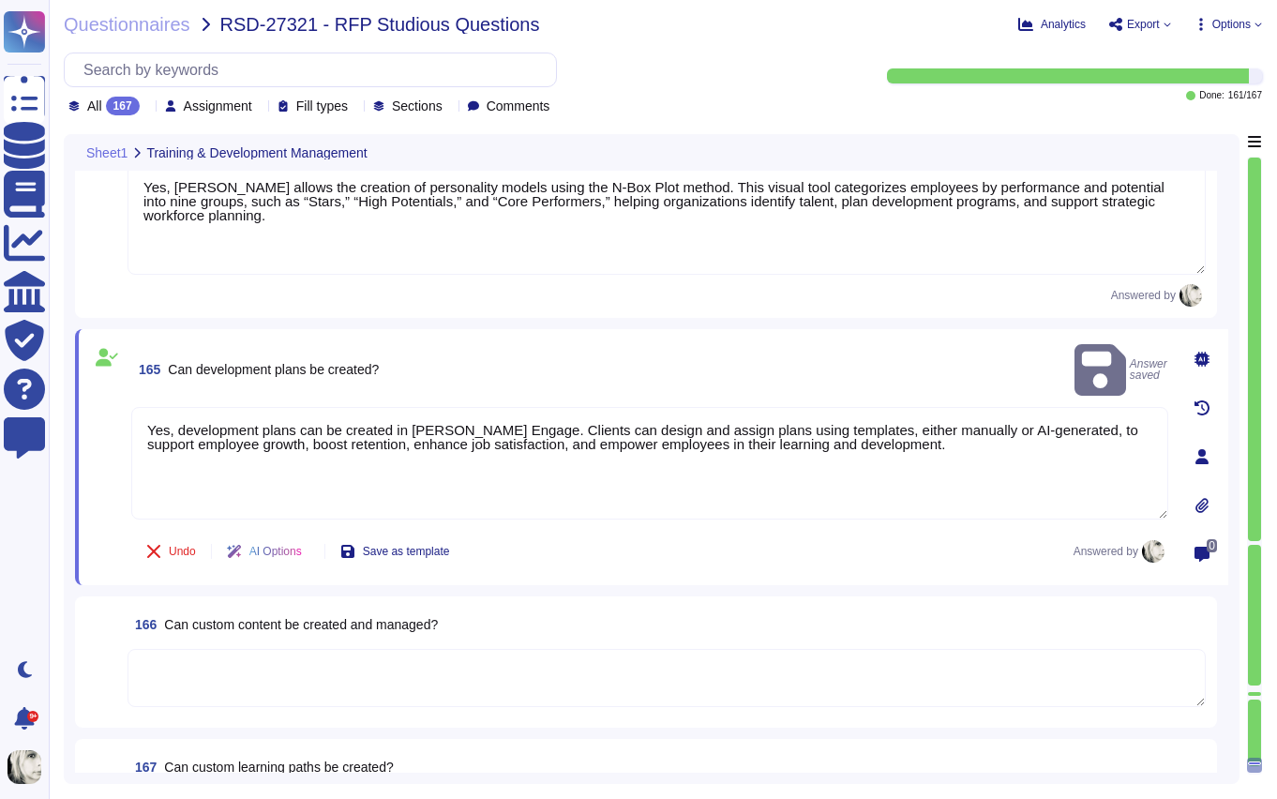
scroll to position [28717, 0]
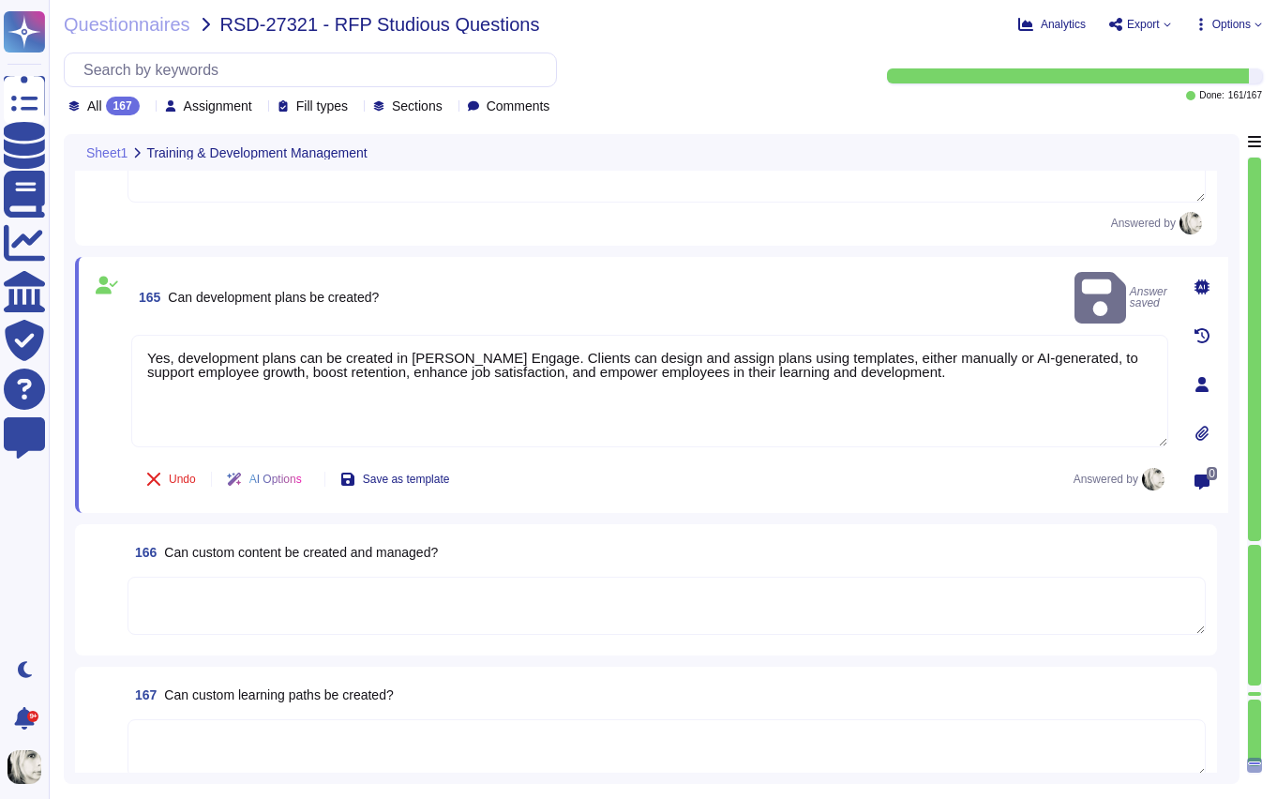
click at [219, 546] on span "Can custom content be created and managed?" at bounding box center [301, 552] width 274 height 15
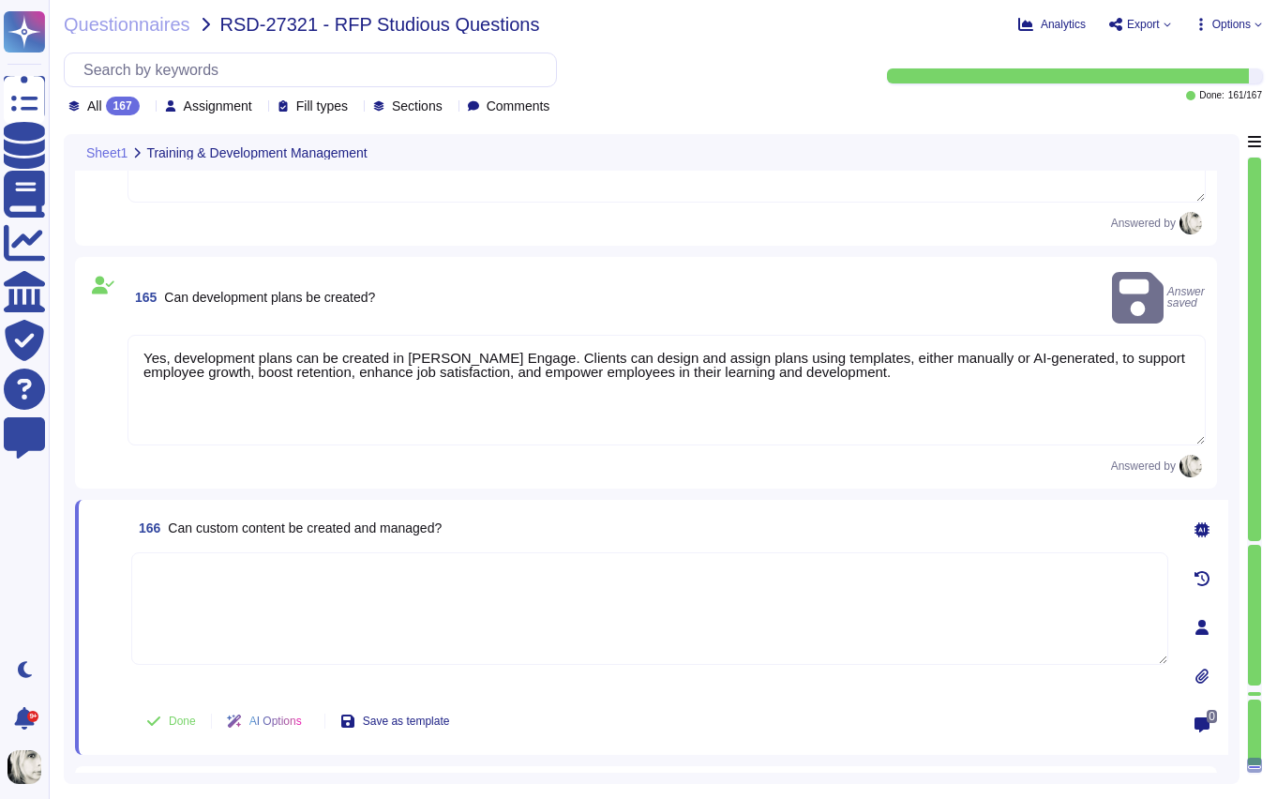
click at [218, 552] on textarea at bounding box center [649, 608] width 1037 height 113
click at [233, 520] on span "Can custom content be created and managed?" at bounding box center [305, 527] width 274 height 15
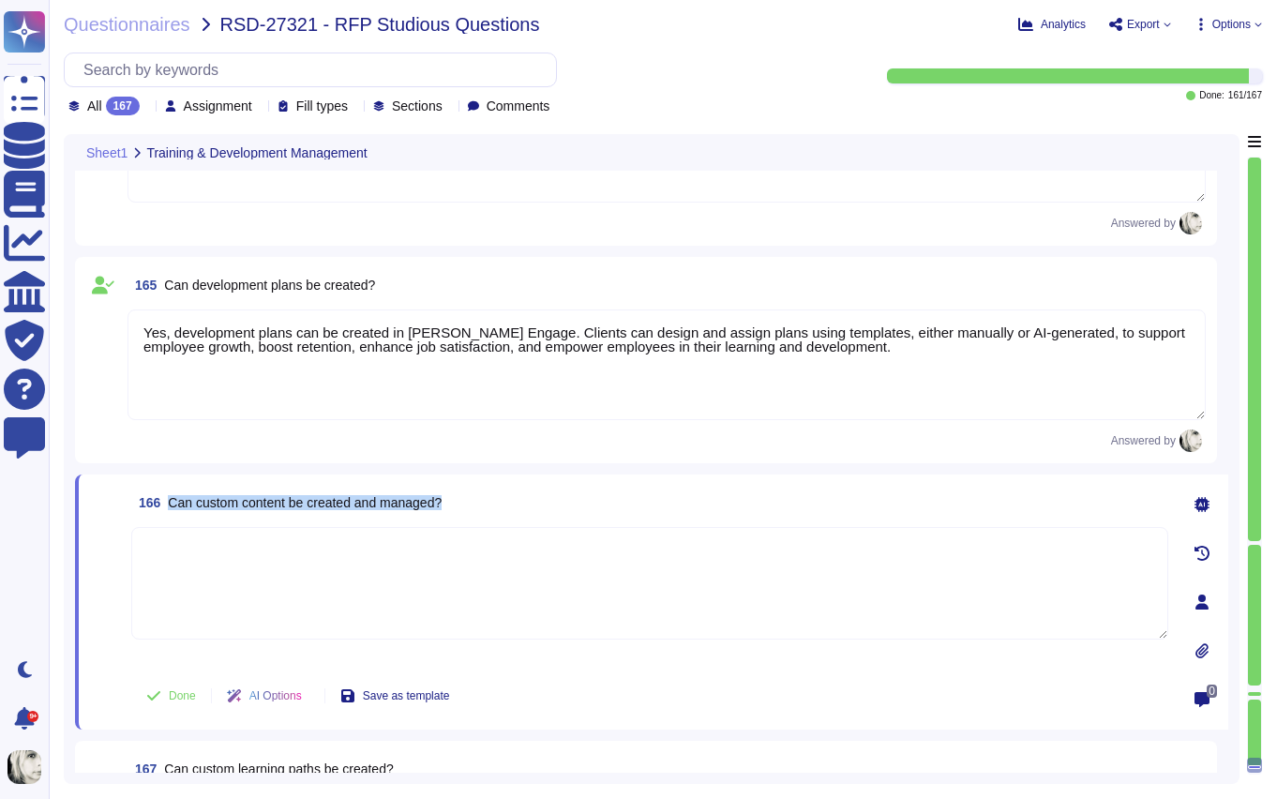
copy span "Can custom content be created and managed?"
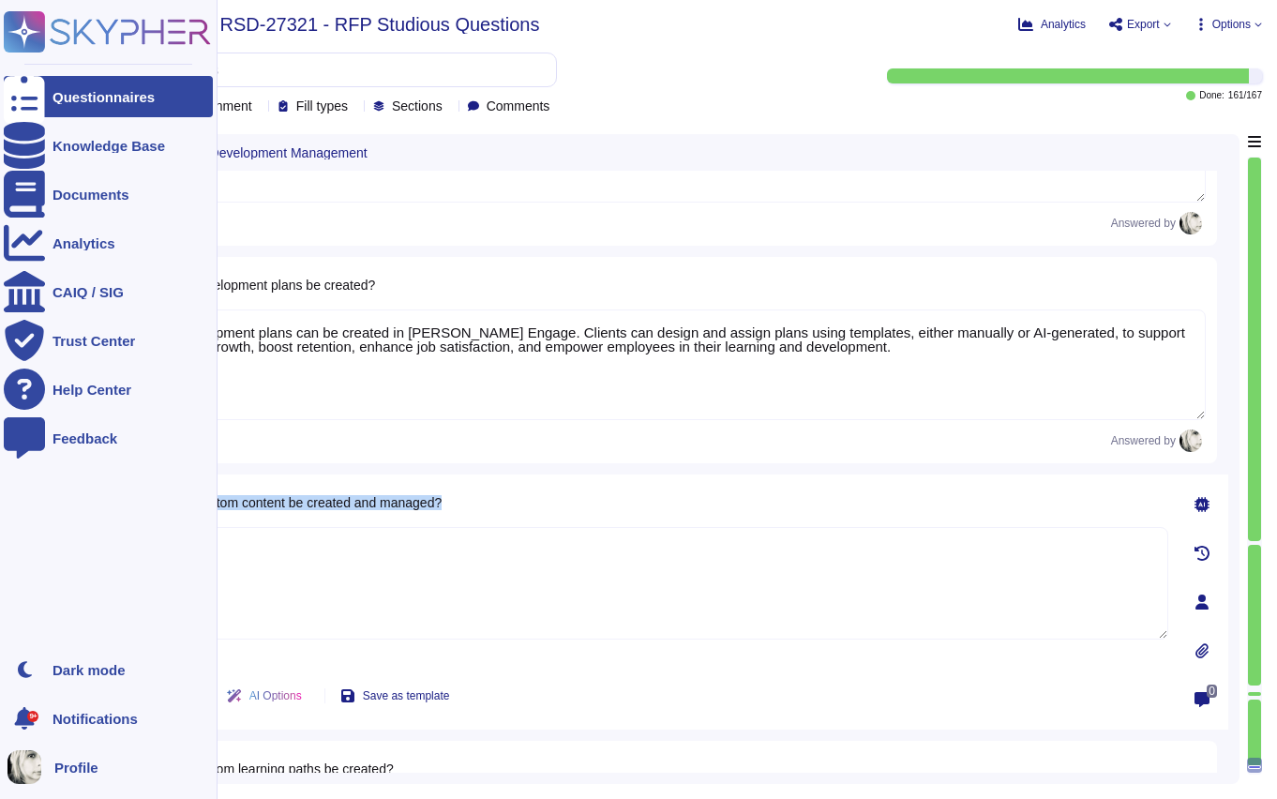
copy span "Can custom content be created and managed?"
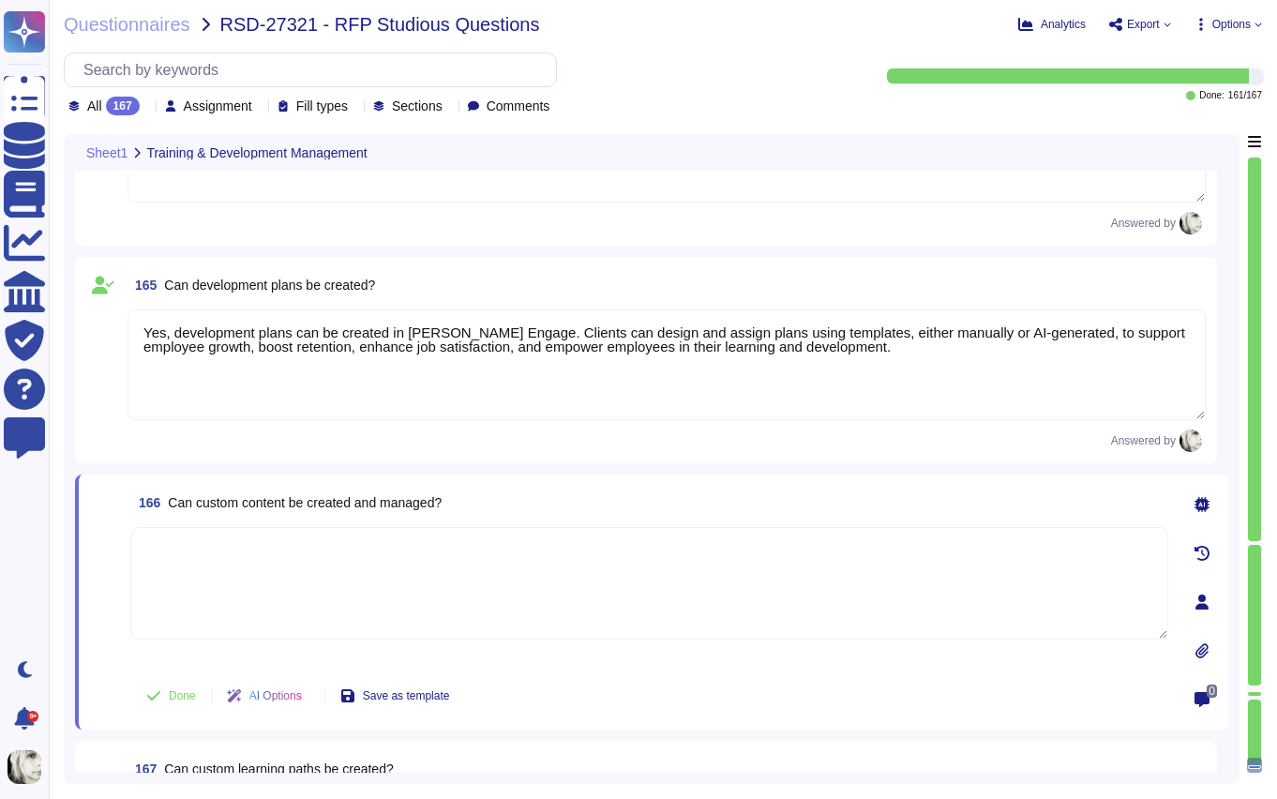
click at [249, 564] on textarea at bounding box center [649, 583] width 1037 height 113
paste textarea "Yes, custom content can be created and managed in Deel. Clients can set up reus…"
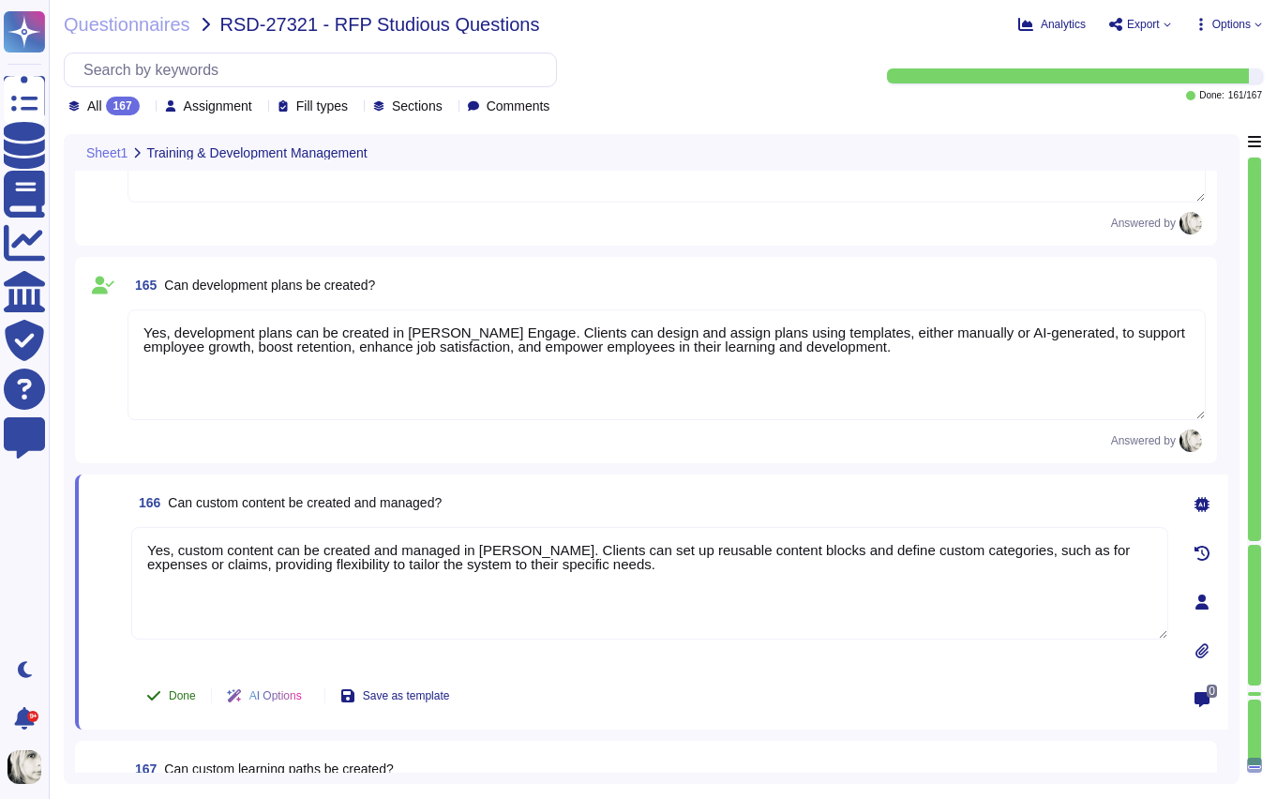
click at [164, 694] on button "Done" at bounding box center [171, 696] width 80 height 38
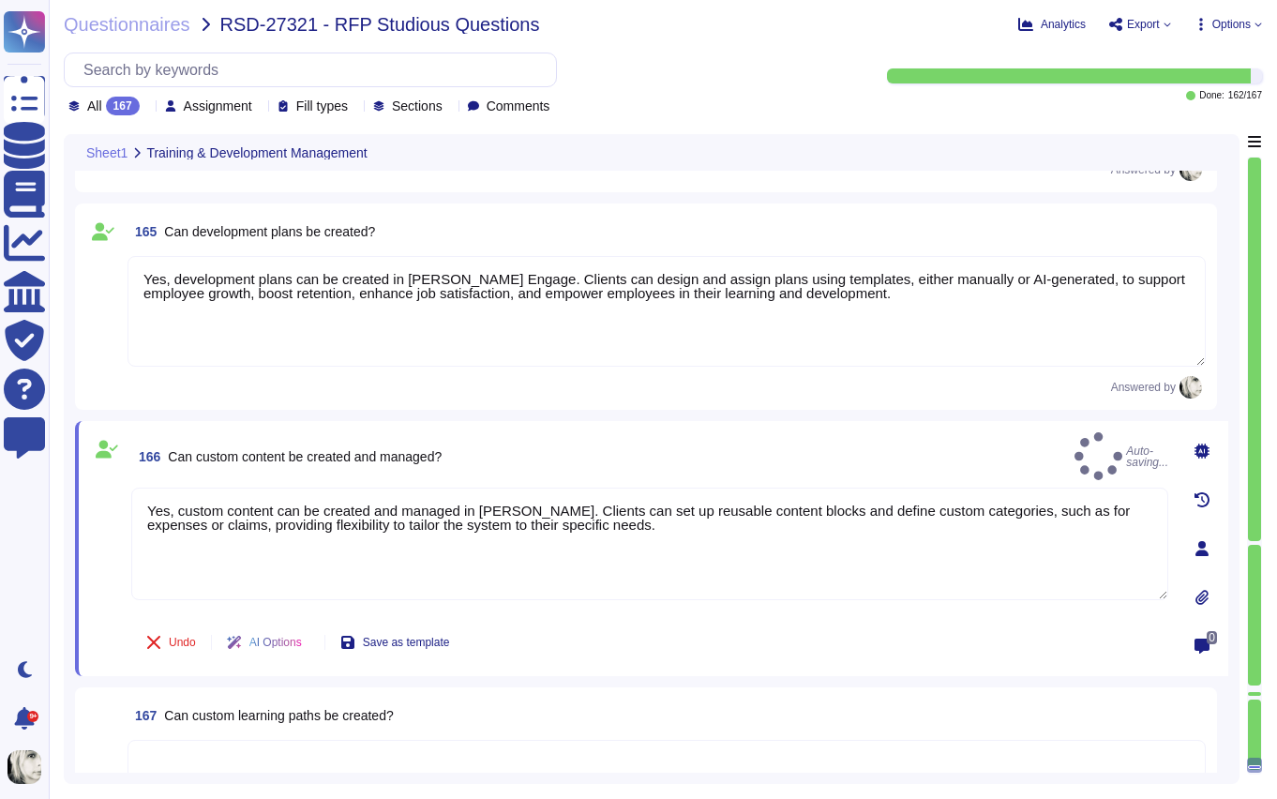
scroll to position [28805, 0]
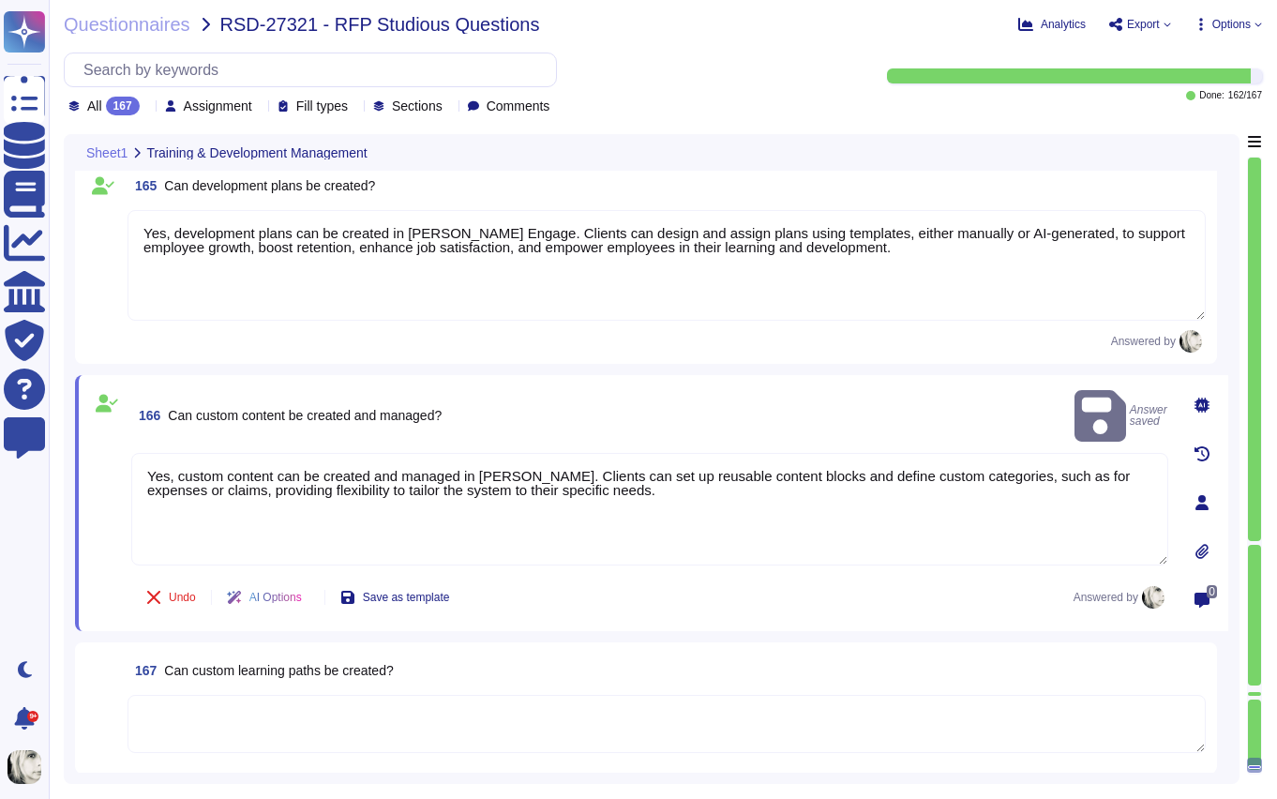
click at [238, 673] on span "Can custom learning paths be created?" at bounding box center [278, 670] width 229 height 15
click at [238, 695] on textarea at bounding box center [667, 724] width 1078 height 58
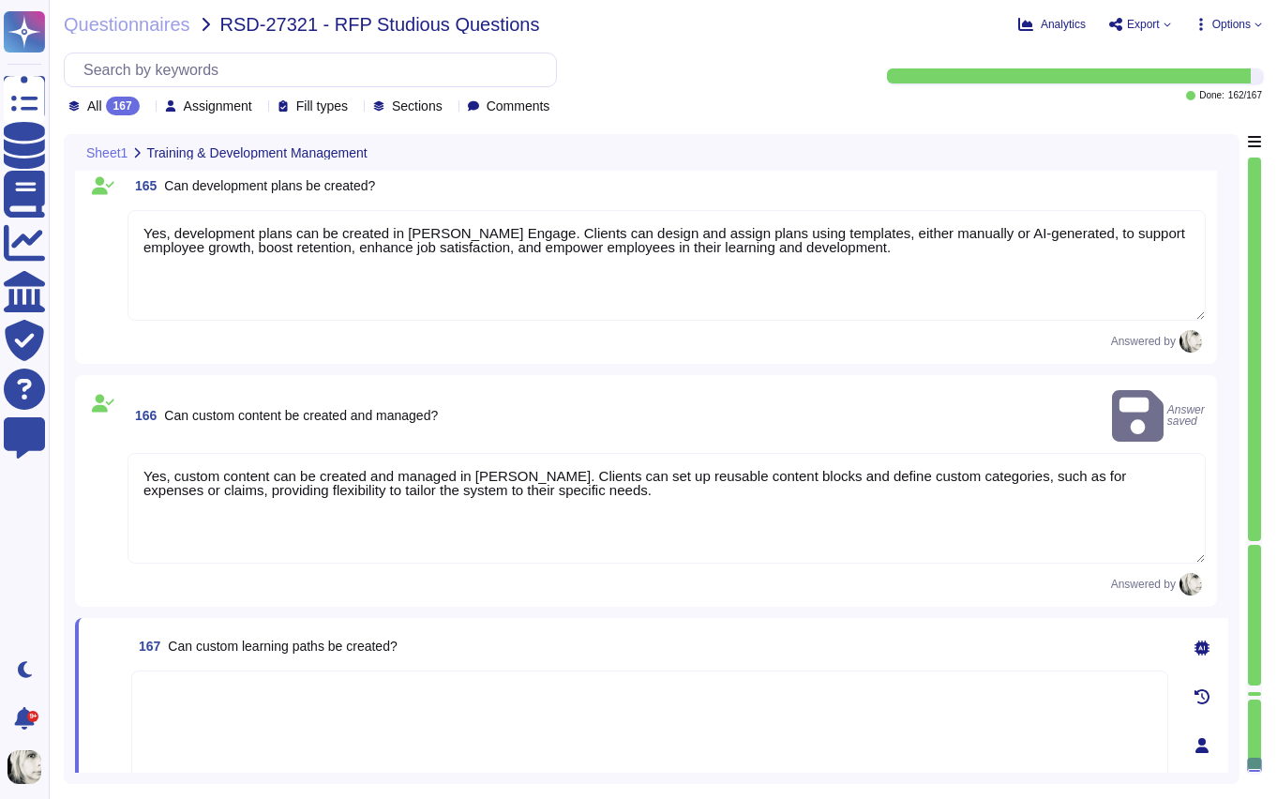
click at [248, 639] on span "Can custom learning paths be created?" at bounding box center [282, 646] width 229 height 15
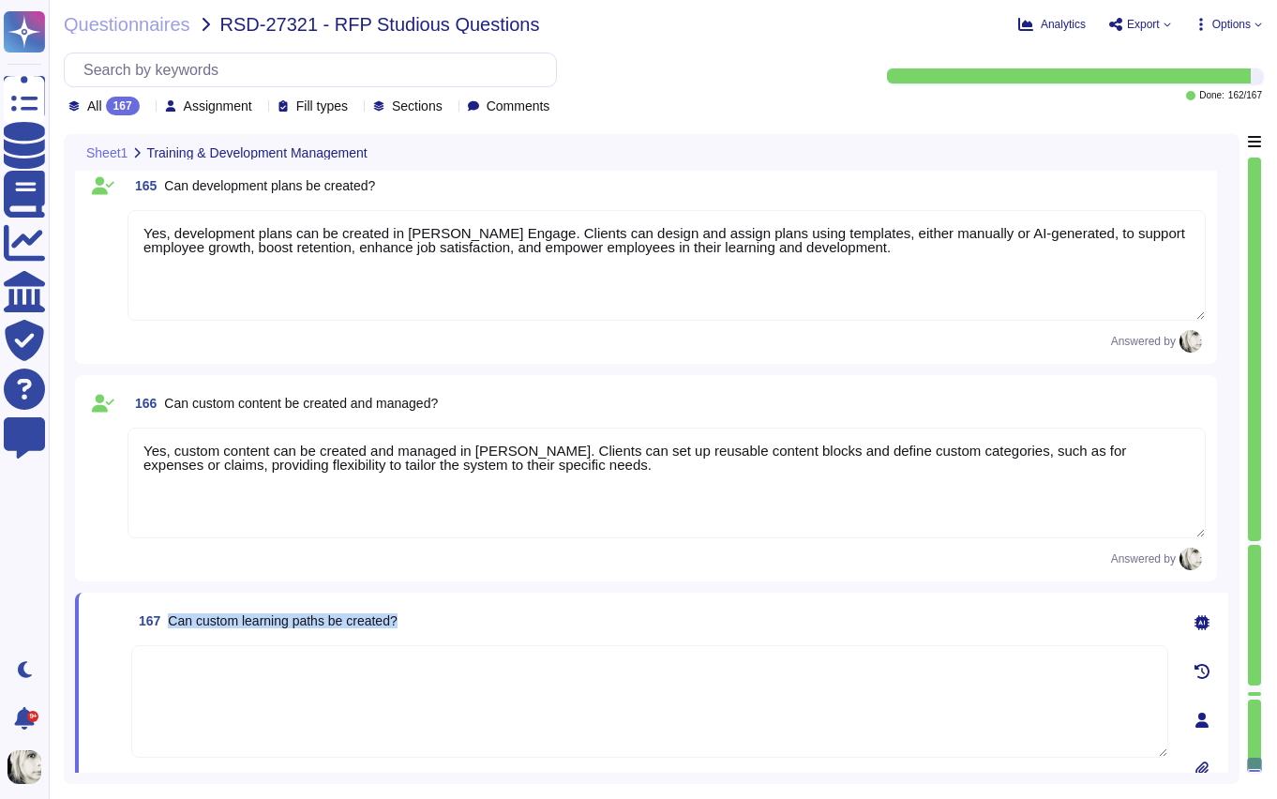
click at [296, 608] on span "167 Can custom learning paths be created?" at bounding box center [264, 621] width 266 height 34
click at [207, 696] on textarea at bounding box center [649, 701] width 1037 height 113
paste textarea "Yes, custom learning paths can be created in Deel Engage Learning. Clients can …"
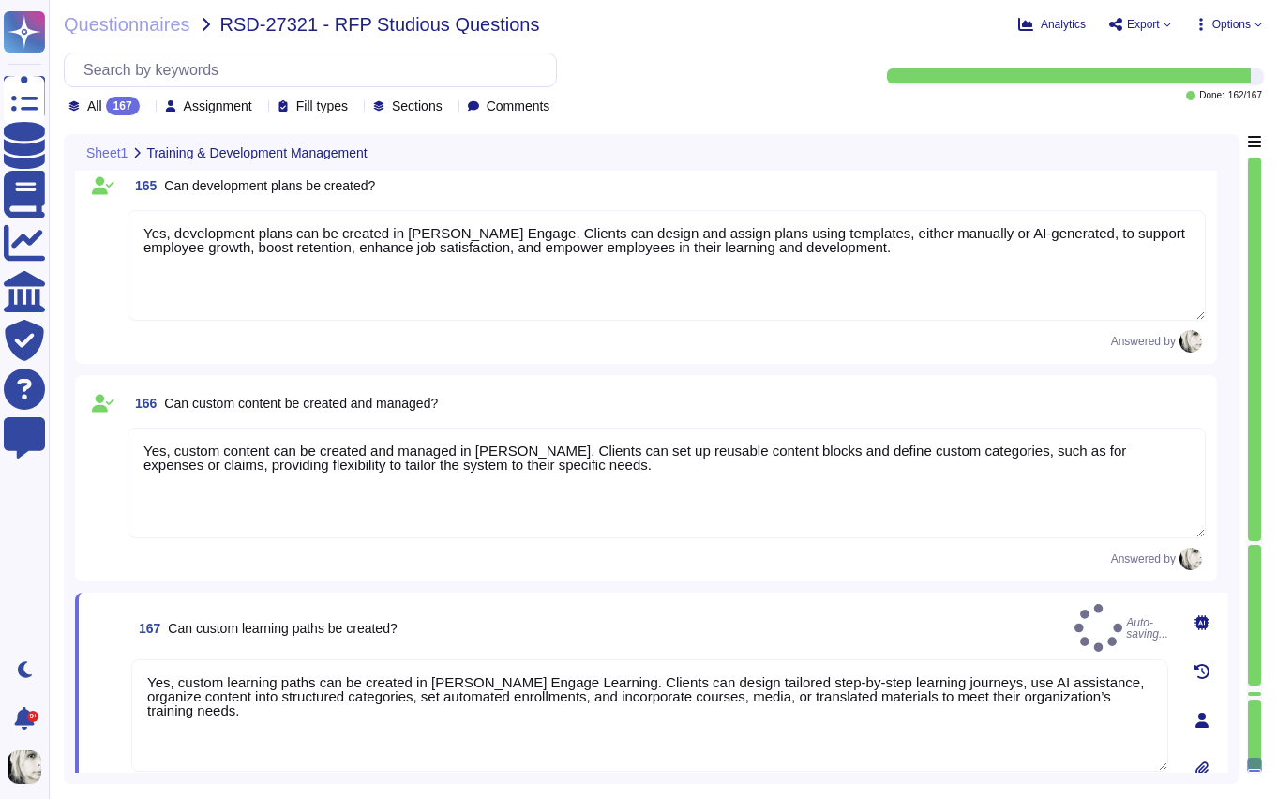
click at [580, 575] on div "166 Can custom content be created and managed? Yes, custom content can be creat…" at bounding box center [646, 478] width 1142 height 206
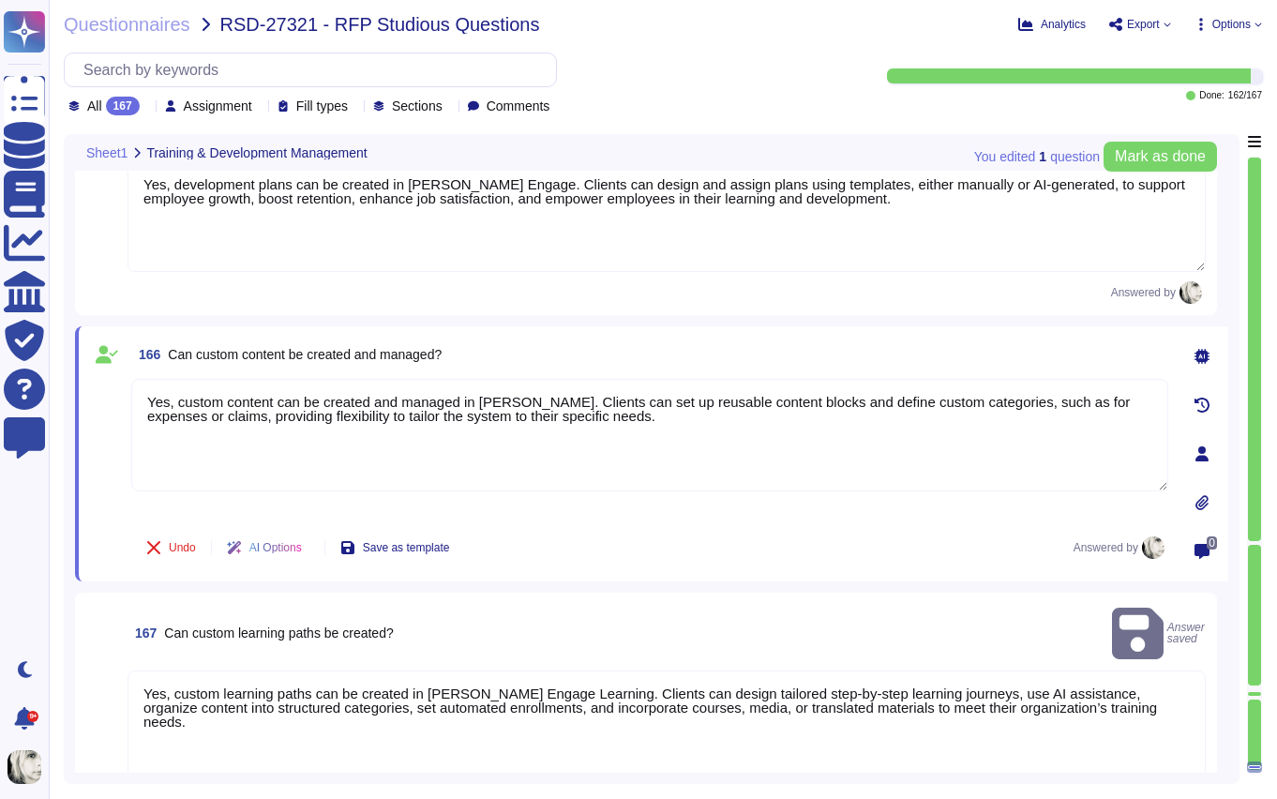
scroll to position [28858, 0]
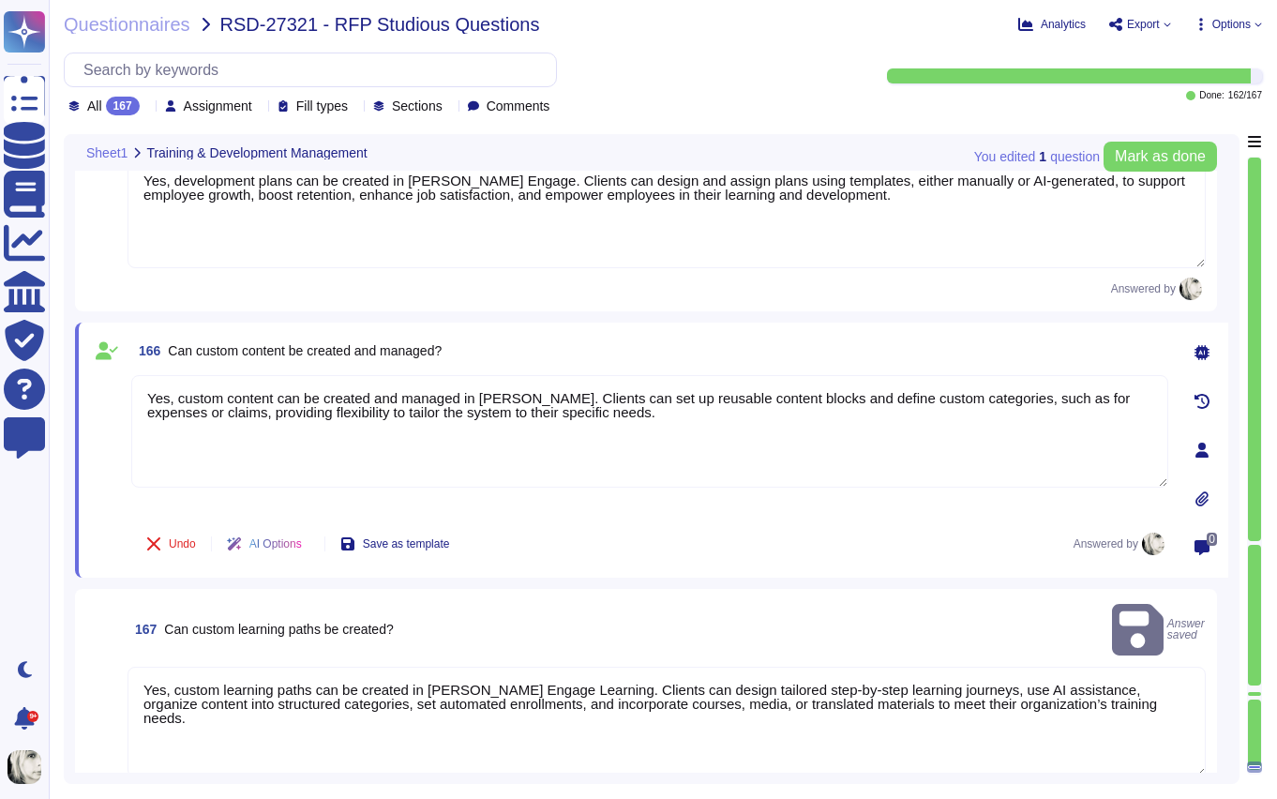
click at [104, 679] on span at bounding box center [103, 723] width 34 height 113
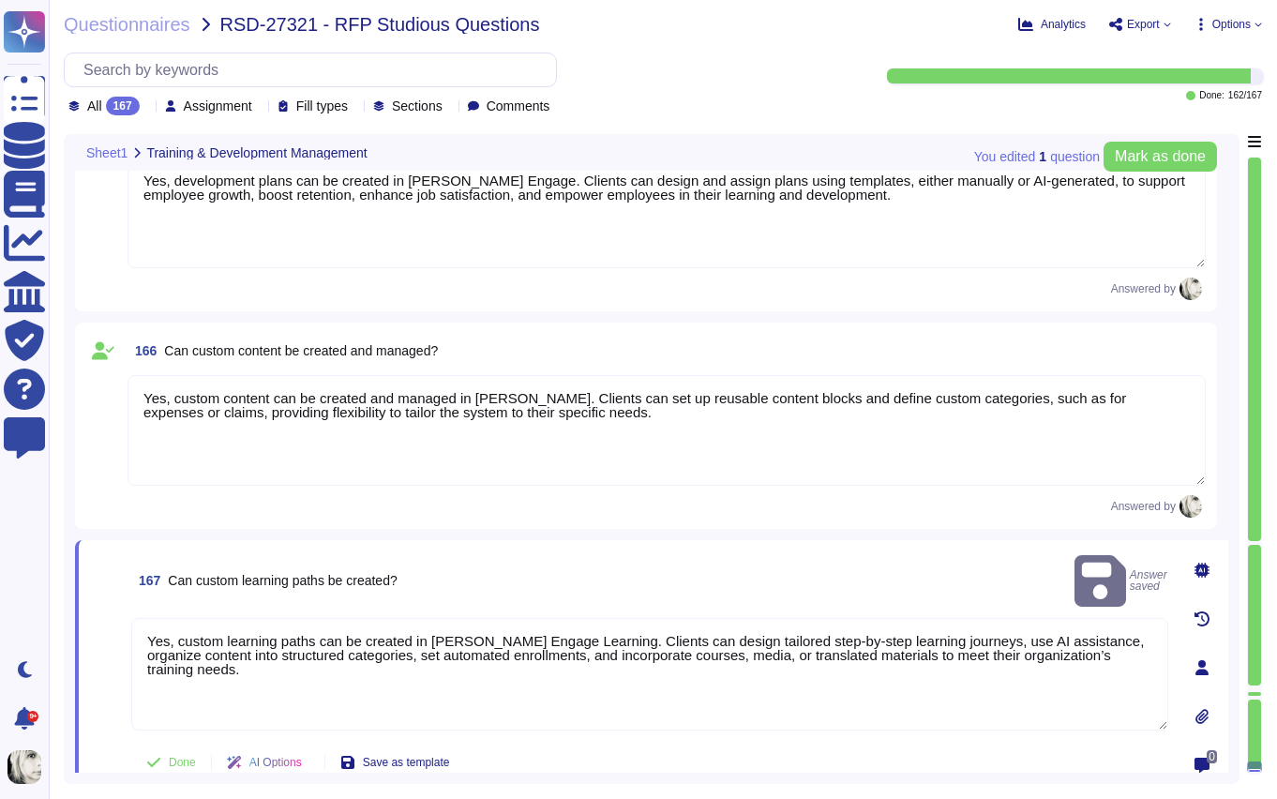
scroll to position [28880, 0]
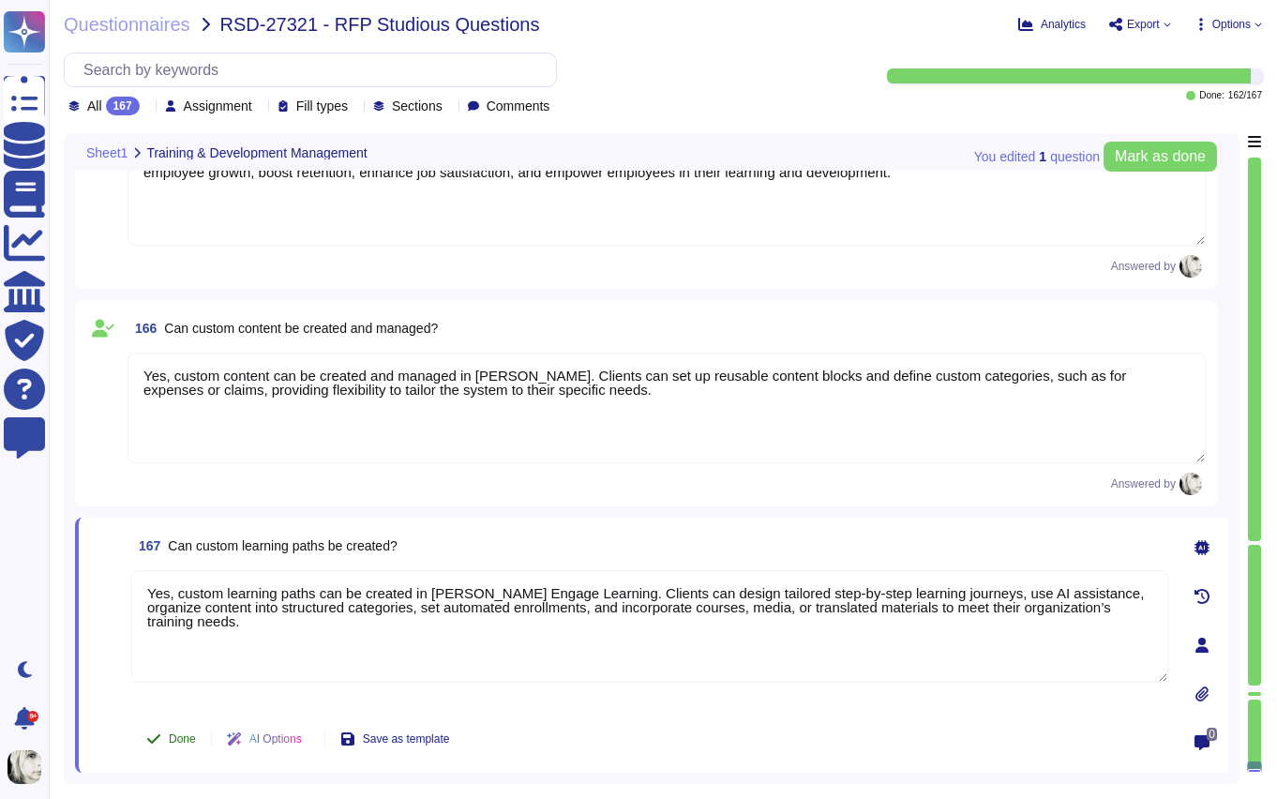
click at [175, 741] on span "Done" at bounding box center [182, 738] width 27 height 11
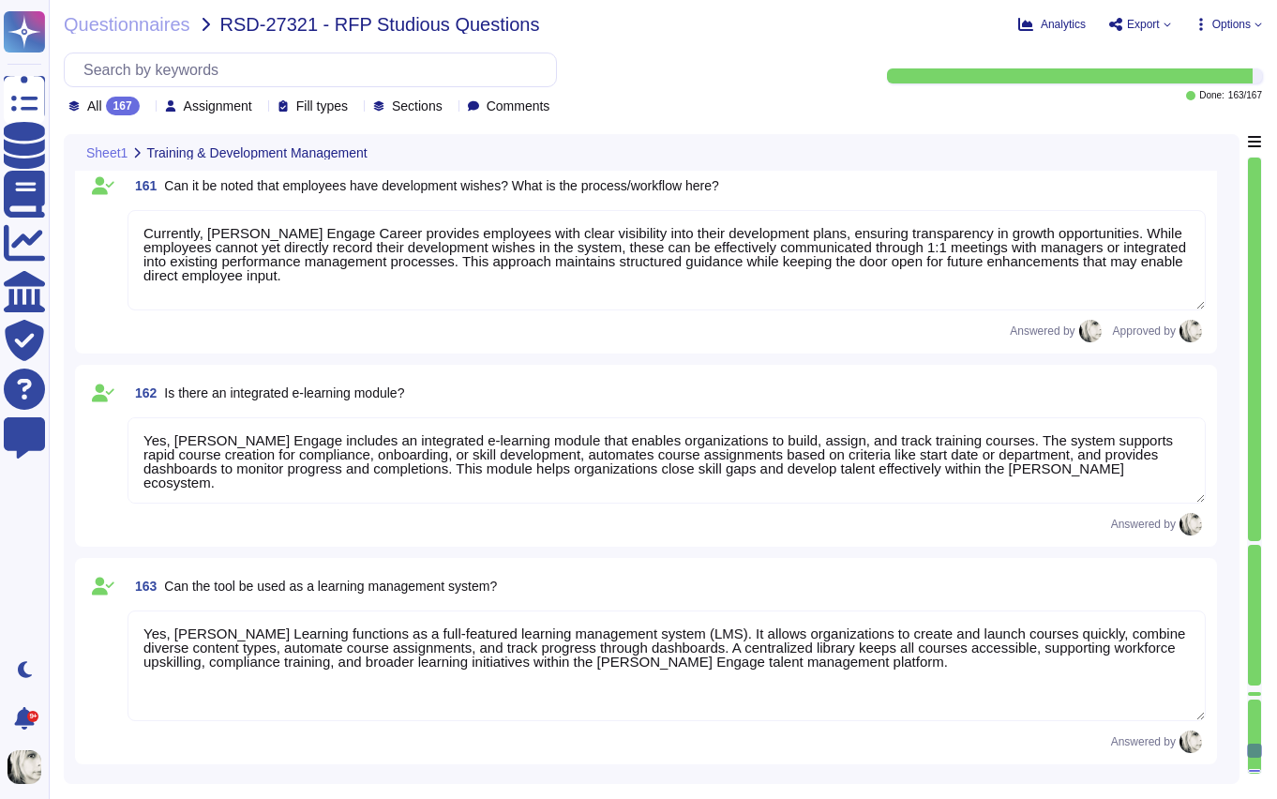
scroll to position [27982, 0]
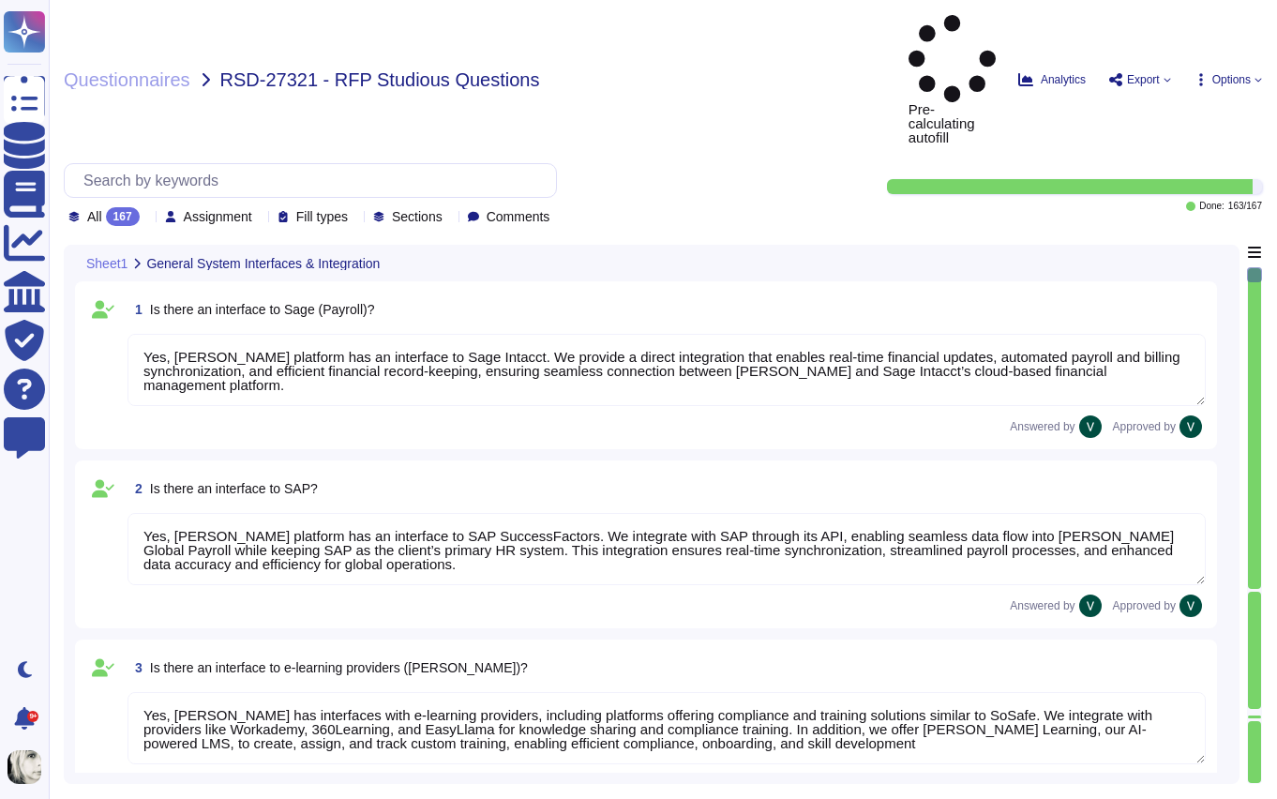
type textarea "Yes, [PERSON_NAME] platform has an interface to Sage Intacct. We provide a dire…"
type textarea "Yes, [PERSON_NAME] platform has an interface to SAP SuccessFactors. We integrat…"
type textarea "Yes, [PERSON_NAME] has interfaces with e-learning providers, including platform…"
type textarea "No, [PERSON_NAME] does not currently have a direct interface to Oracle database…"
type textarea "Yes, [PERSON_NAME] has interfaces with Microsoft Office programs like Word, Out…"
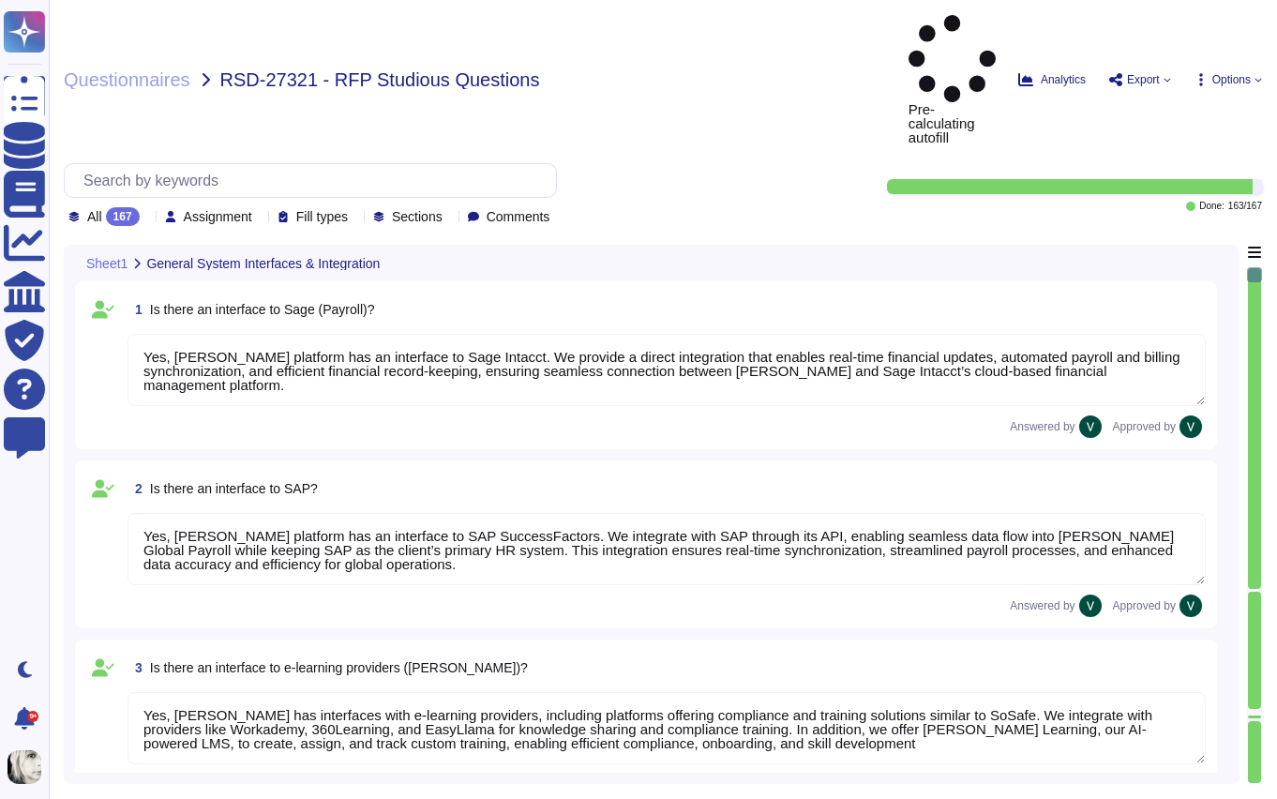
type textarea "Yes, [PERSON_NAME] platform has an interface with DATEV. These integrations may…"
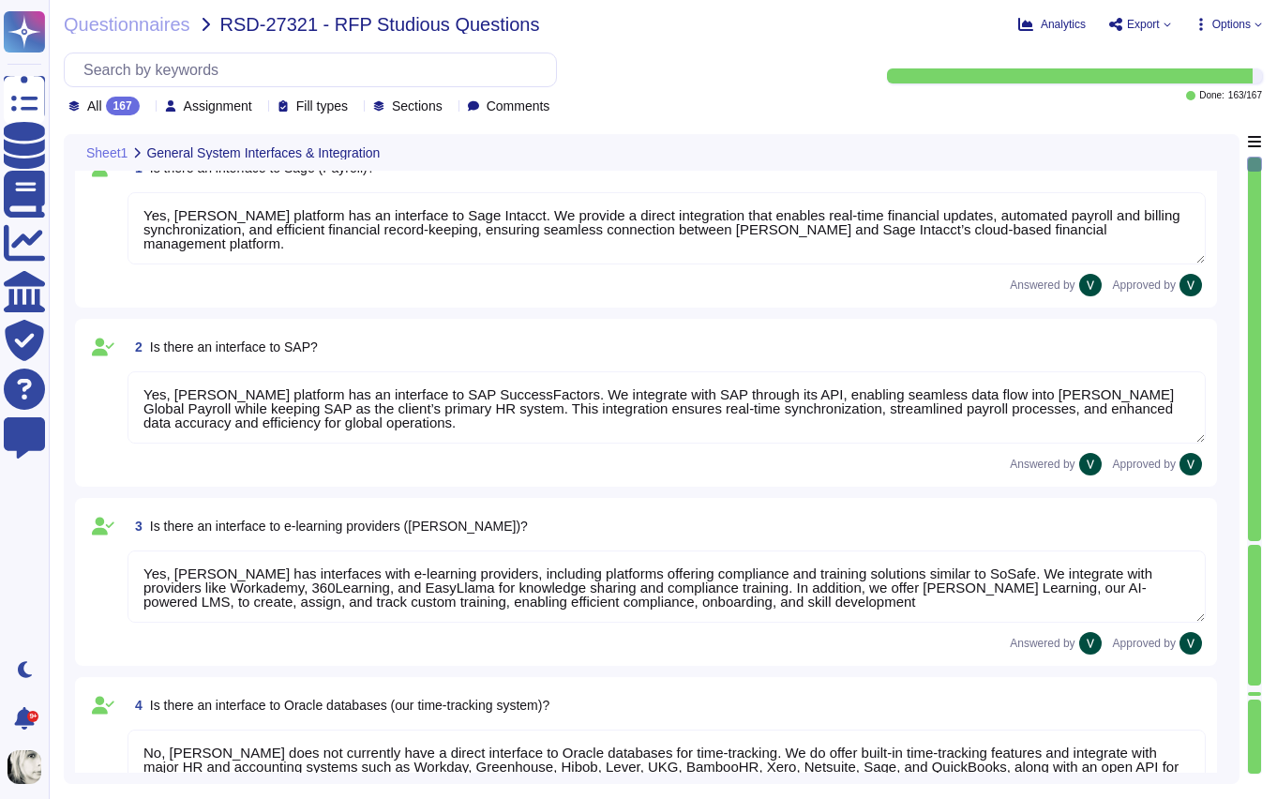
type textarea "[PERSON_NAME] offers a wide range of interfaces and the ability to build custom…"
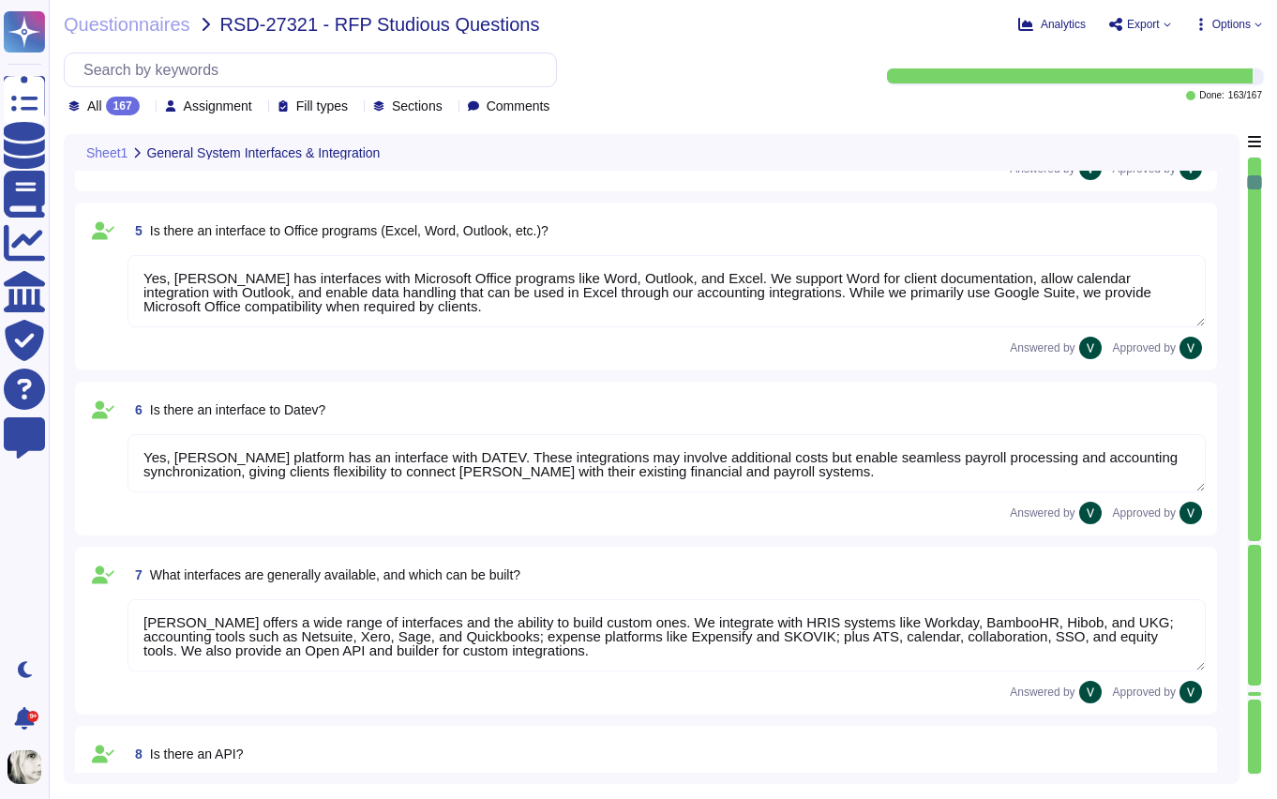
scroll to position [959, 0]
type textarea "Yes, [PERSON_NAME] platform has an API that enables clients to integrate their …"
type textarea "Data can be imported into [PERSON_NAME] system through several methods. We supp…"
type textarea "We carry out data migration through multiple methods depending on client needs.…"
type textarea "Yes, we support importing data from Excel (XLSX). We enable mass uploads of emp…"
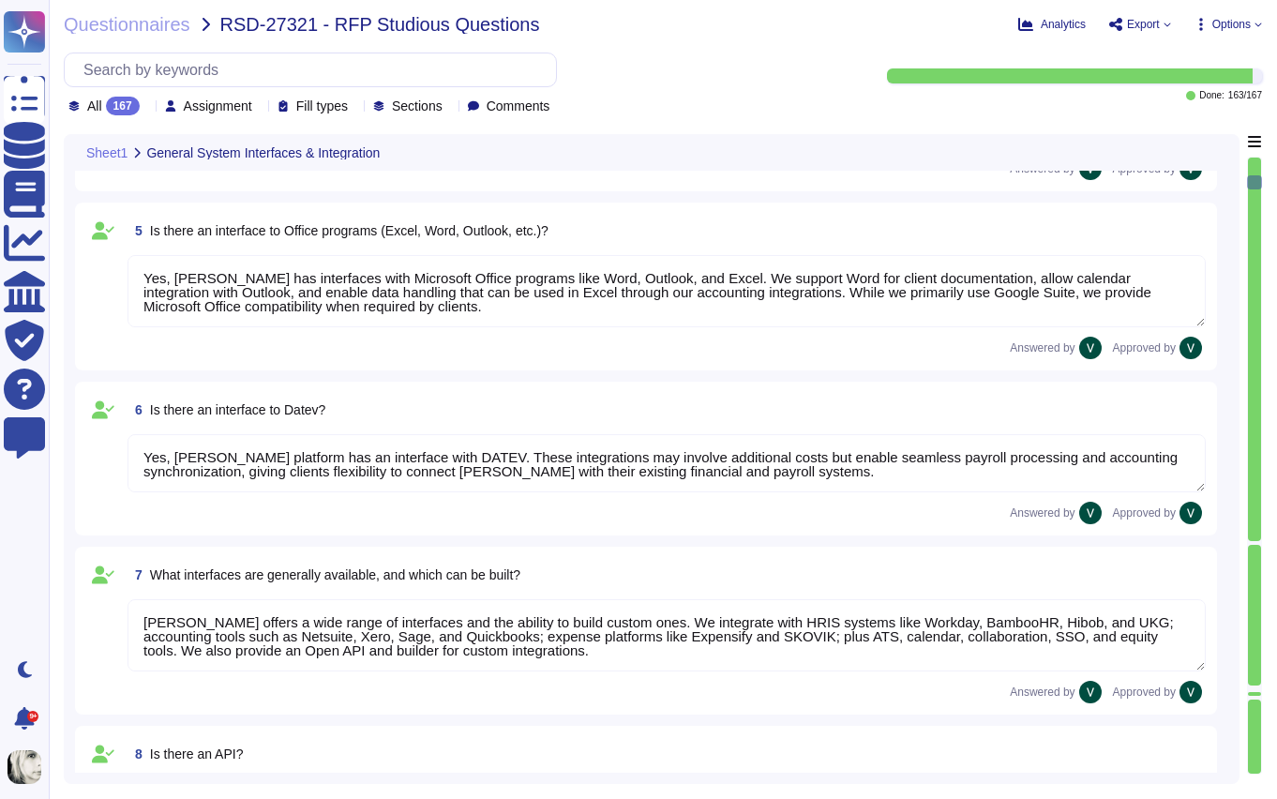
type textarea "We output reports through a wide range of customizable options. Reports can be …"
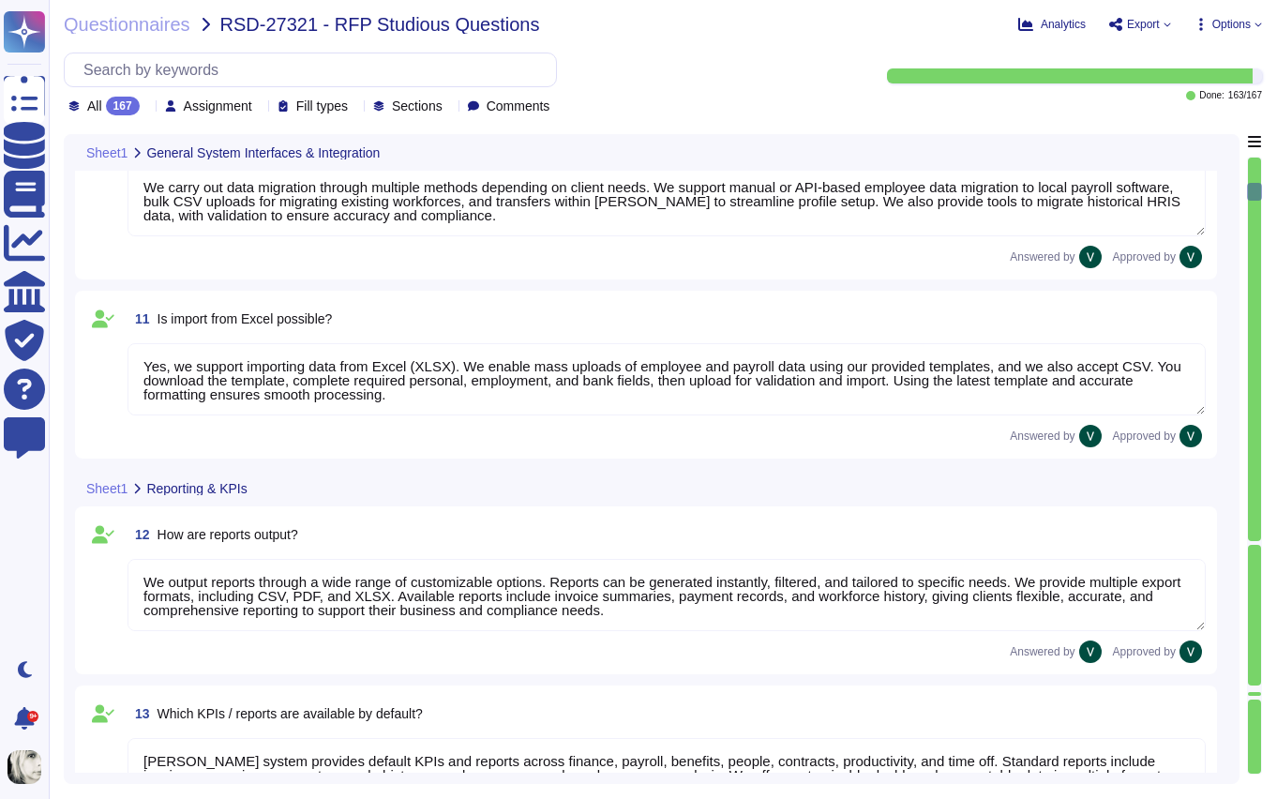
type textarea "[PERSON_NAME] system provides default KPIs and reports across finance, payroll,…"
type textarea "[PERSON_NAME] reports are highly customizable to meet company-specific needs. W…"
type textarea "Yes, reports from [PERSON_NAME] can be exported to Excel in XLSX format, as wel…"
type textarea "Yes, we have a structured process for ongoing changes through continuous compli…"
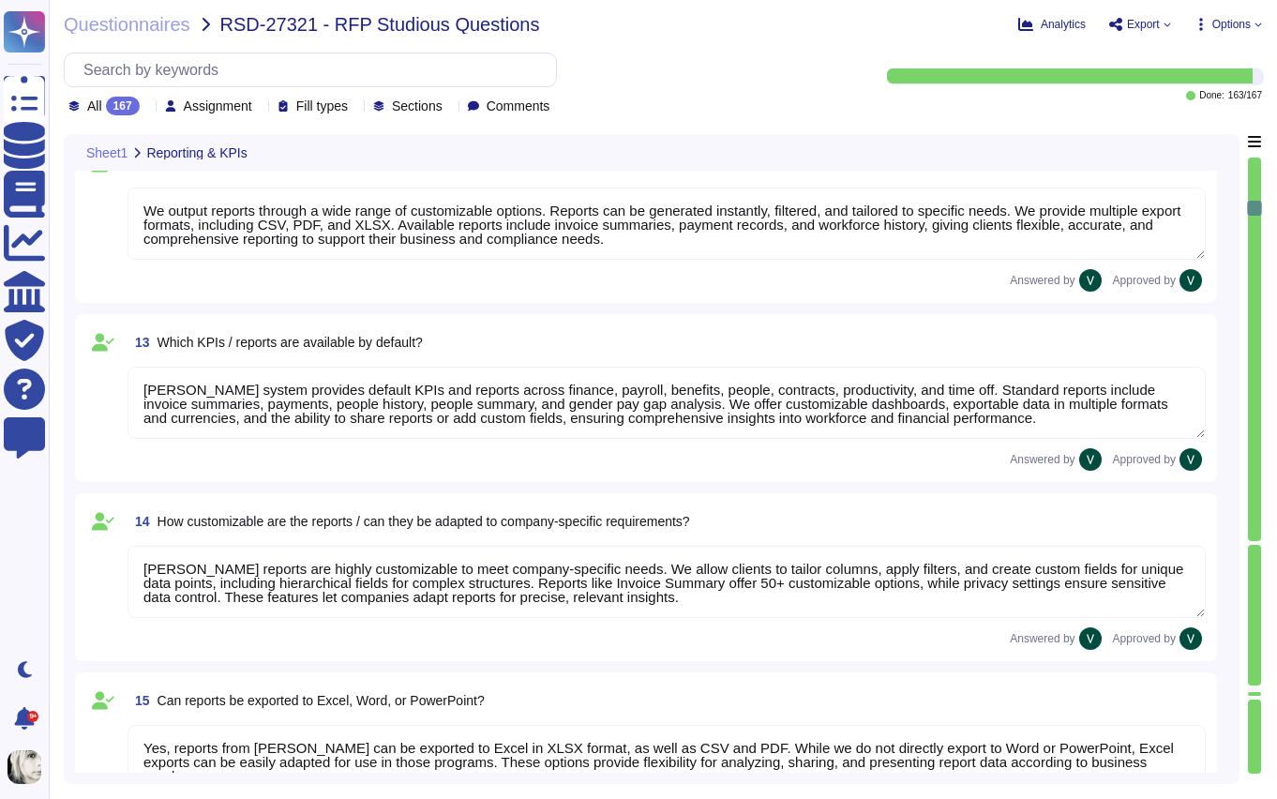
type textarea "Our servers are located in the [GEOGRAPHIC_DATA], with primary storage in [GEOG…"
type textarea "Our data is primarily hosted in the European Union, with primary storage in [GE…"
type textarea "No, our data hosting is not primarily based in the [GEOGRAPHIC_DATA]. Yes, we a…"
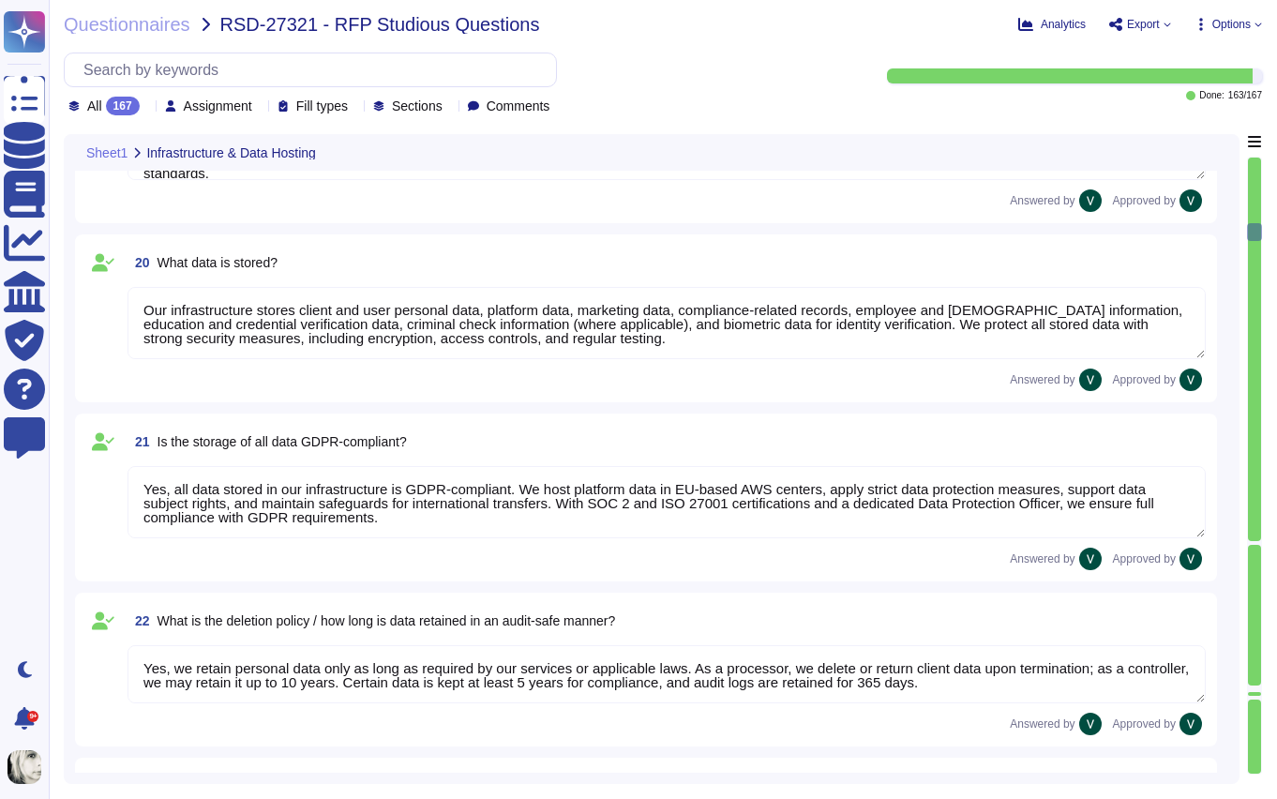
type textarea "Yes, we retain personal data only as long as required by our services or applic…"
type textarea "We protect our system against unauthorized access through strict access control…"
type textarea "Yes, we enforce strong password encryption by using a one-way hash function wit…"
type textarea "We protect our system against hacker attacks with 24/7 monitoring, vulnerabilit…"
type textarea "Yes, we have a roles and permissions framework that restricts access to only th…"
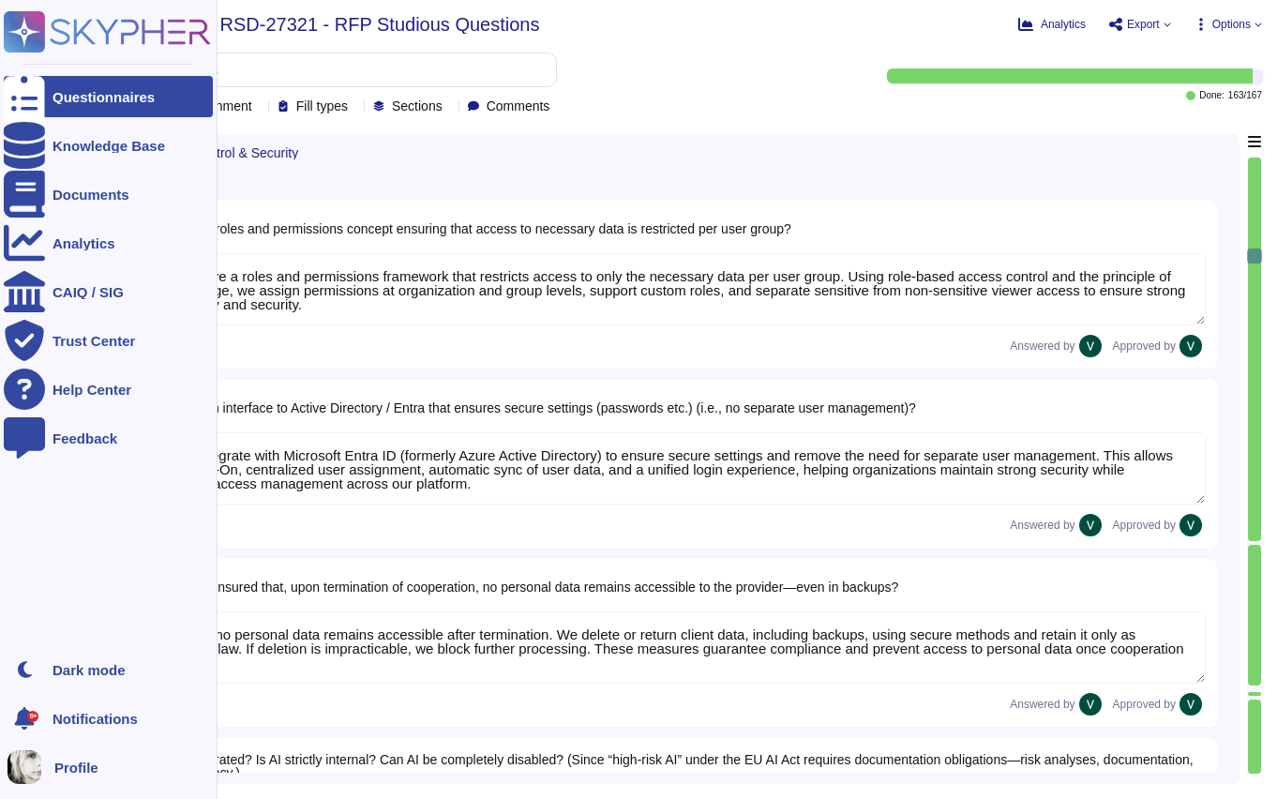
type textarea "Yes, we integrate with Microsoft Entra ID (formerly Azure Active Directory) to …"
type textarea "We ensure no personal data remains accessible after termination. We delete or r…"
type textarea "Yes, we use AI in our platform through features like AI Workforce, designed to …"
type textarea "Yes, we offer Single Sign-On (SSO) integration via Microsoft Entra ID (formerly…"
type textarea "No, we do not have an existing partnership with indevis. However, we support in…"
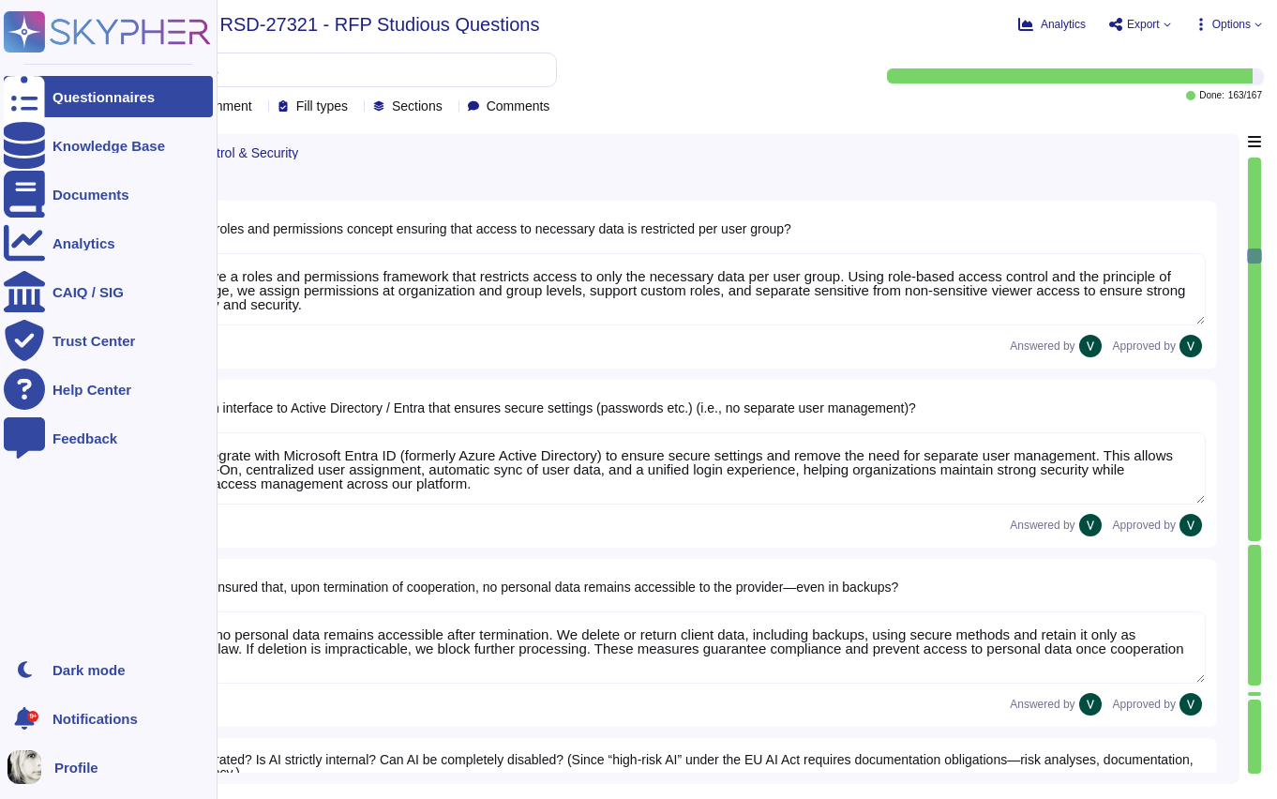
type textarea "No, not all data in our system is encrypted by default, but we encrypt sensitiv…"
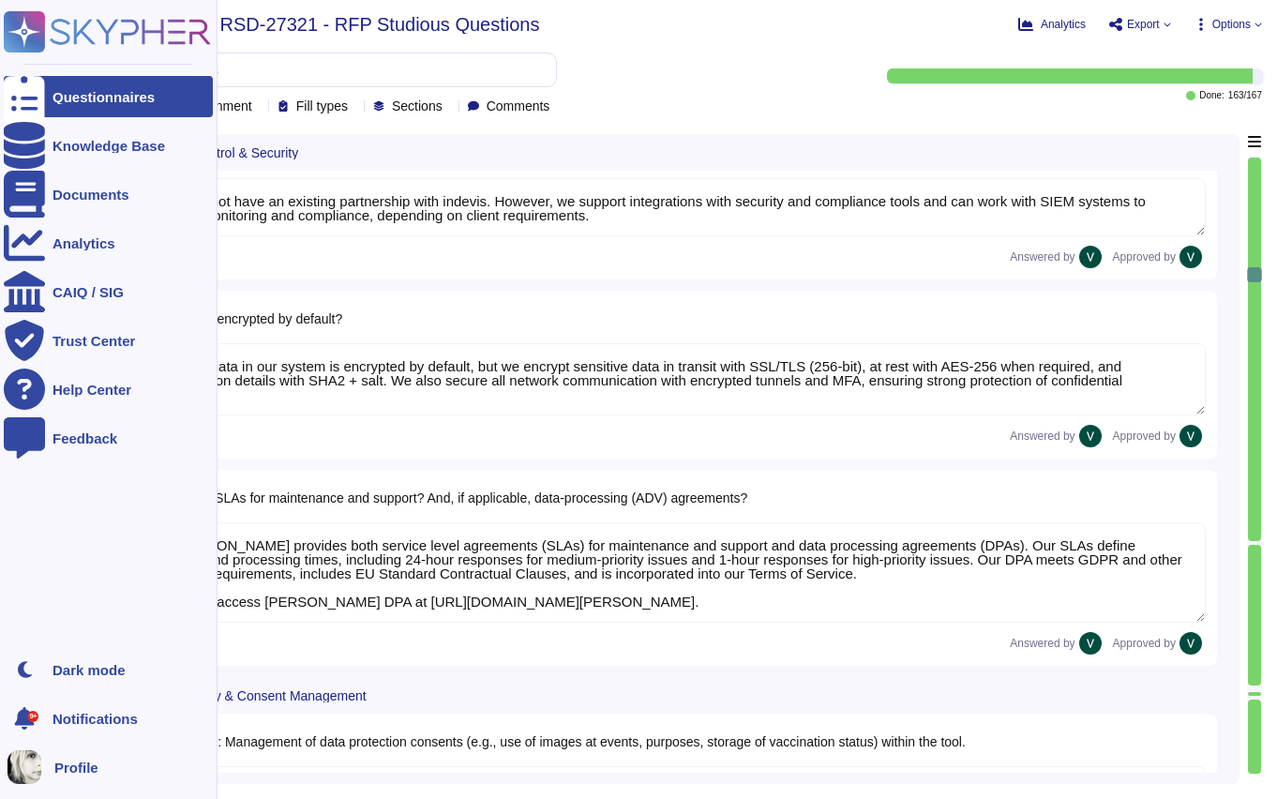
type textarea "Yes, [PERSON_NAME] provides both service level agreements (SLAs) for maintenanc…"
type textarea "No, [PERSON_NAME] tool does not specifically manage consents for using images f…"
type textarea "No, [PERSON_NAME] does not offer a personalized "Studiosus" structure for data …"
type textarea "Yes, [PERSON_NAME] system includes robust search functions. We offer Global Sea…"
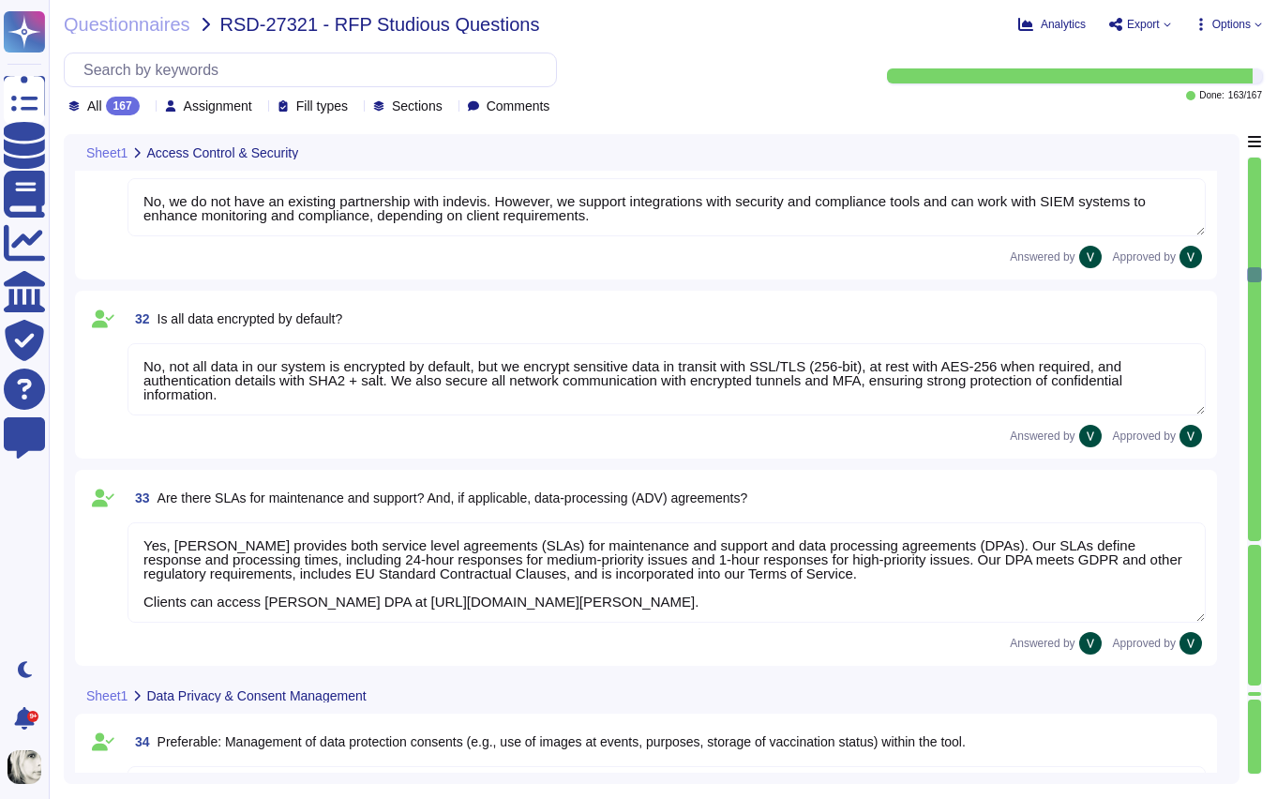
scroll to position [2, 0]
drag, startPoint x: 1256, startPoint y: 271, endPoint x: 1264, endPoint y: 563, distance: 291.7
click at [1249, 618] on div at bounding box center [1254, 466] width 15 height 618
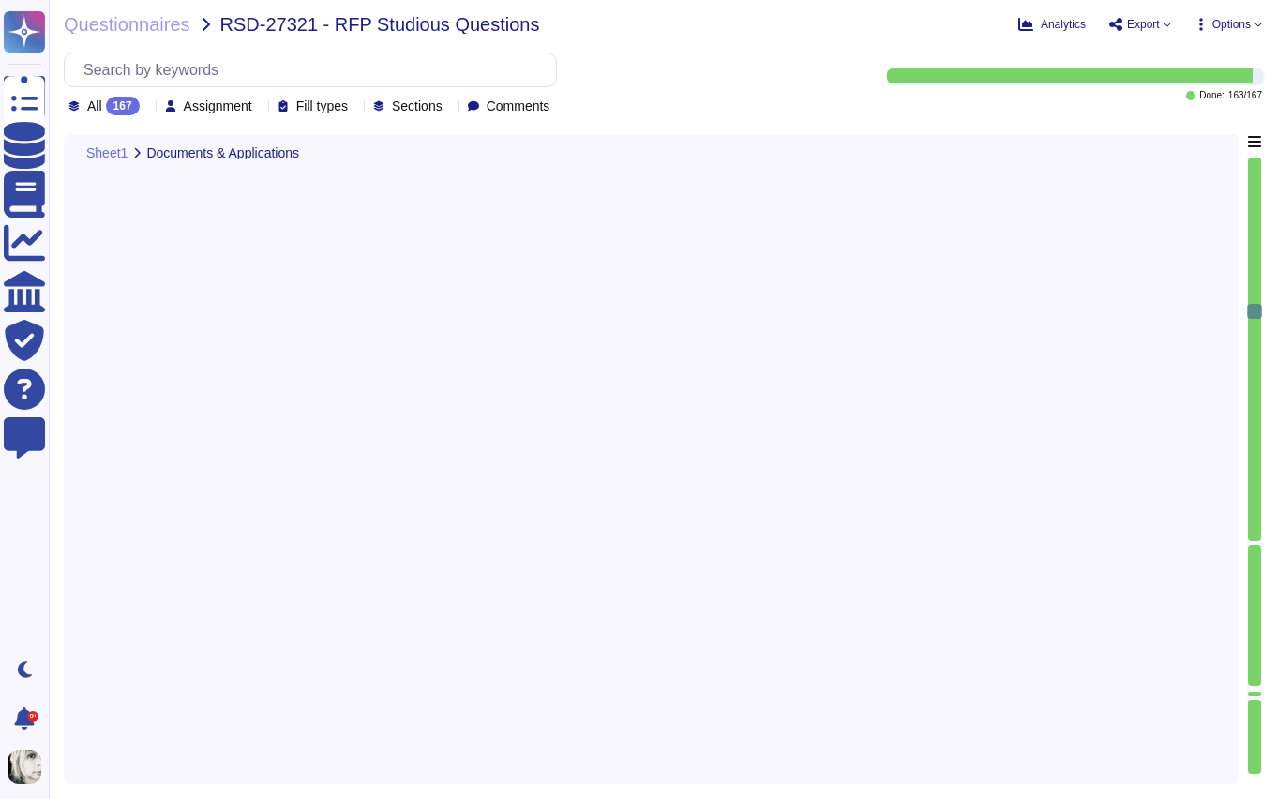
type textarea "Yes, [PERSON_NAME] ATS can send automatic reminders to recruiters and line mana…"
type textarea "Yes, employees can report illness, including illness during vacation. Reporting…"
type textarea "[PERSON_NAME] tracks vacation, sick days, and other leave types within the syst…"
type textarea "Managers in [PERSON_NAME] can view selective data of direct reports, approve ti…"
type textarea "[PERSON_NAME] payroll functionalities include direct deposits, payslip generati…"
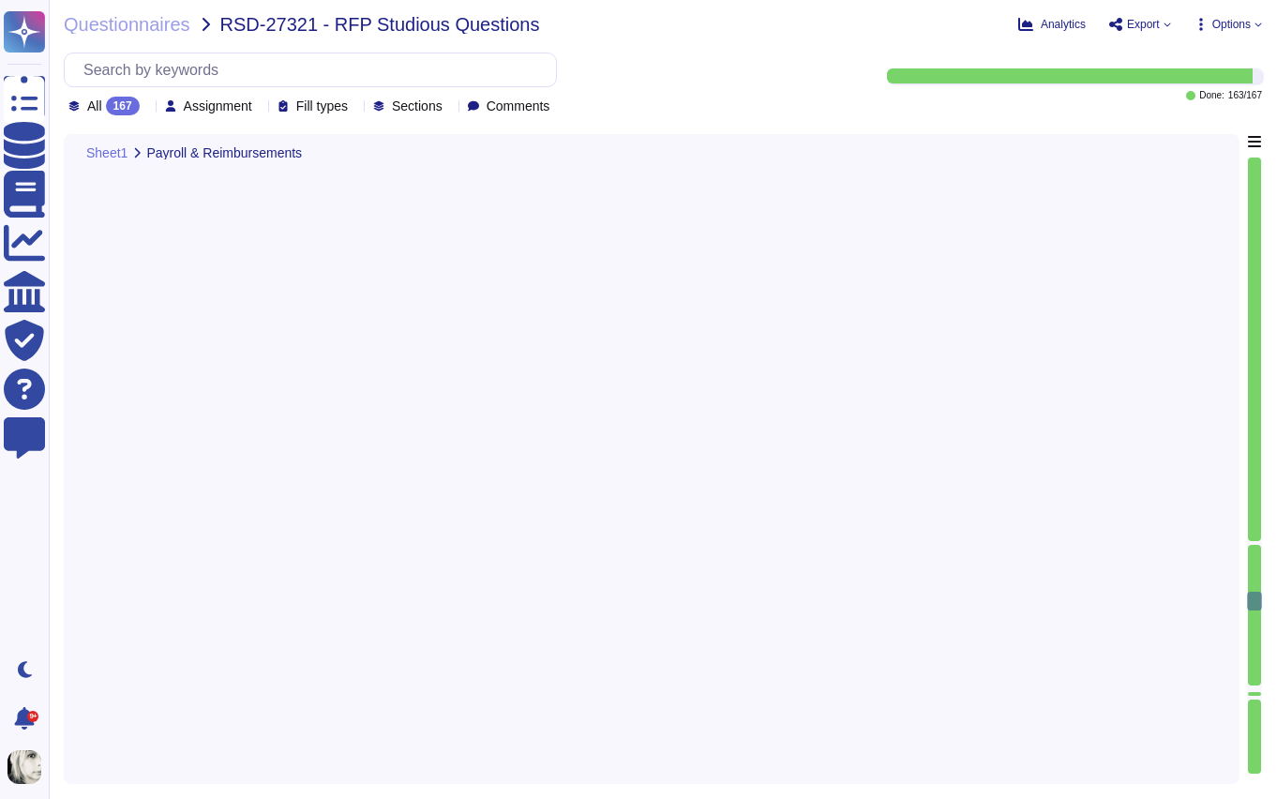
type textarea "Yes, [PERSON_NAME] provides workflows for reimbursements such as commuting cost…"
type textarea "Yes, [PERSON_NAME] provides both a web application with full platform functiona…"
type textarea "Yes, the [PERSON_NAME] system can be customized to align with the Studiosus cor…"
type textarea "Yes, [PERSON_NAME] provides an employee dashboard that serves as a customizable…"
type textarea "Yes, the [PERSON_NAME] dashboard can be customized. Users can rearrange and add…"
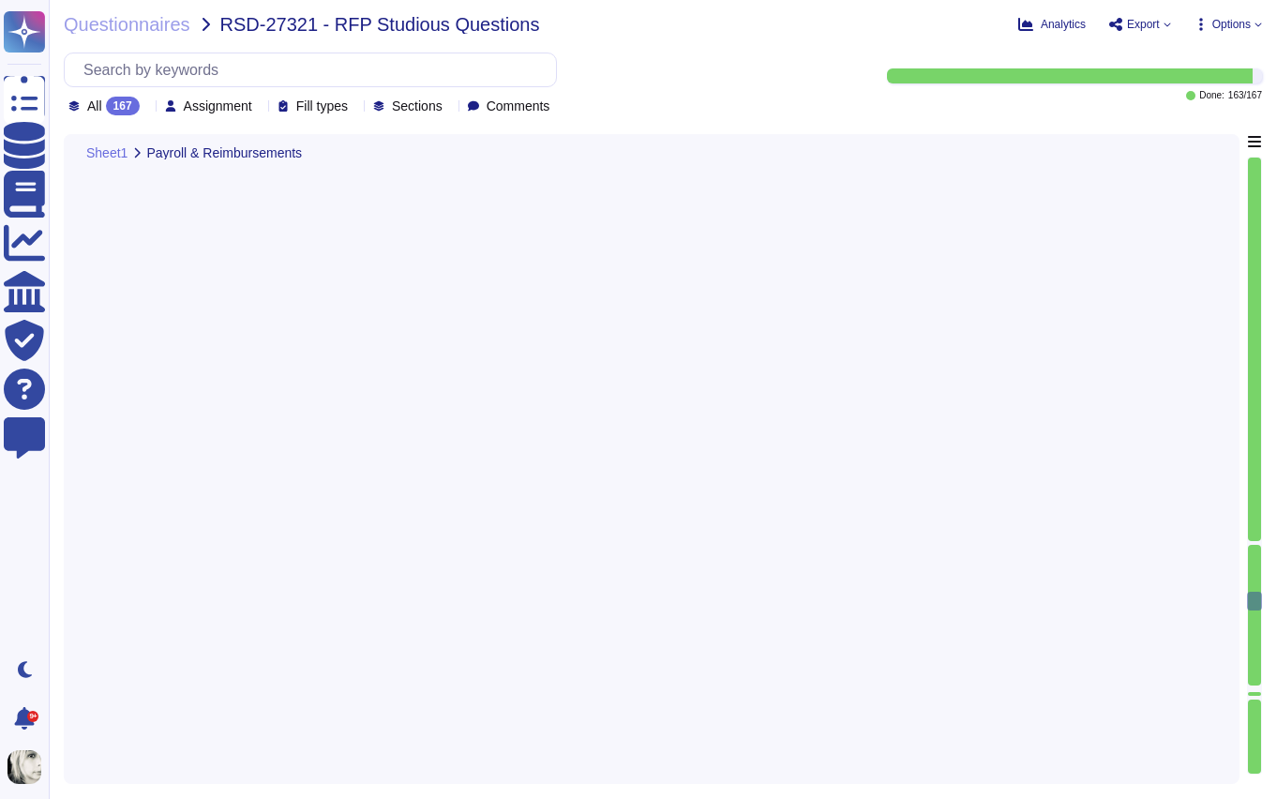
type textarea "[PERSON_NAME] manages HR staff absences through a structured substitution proce…"
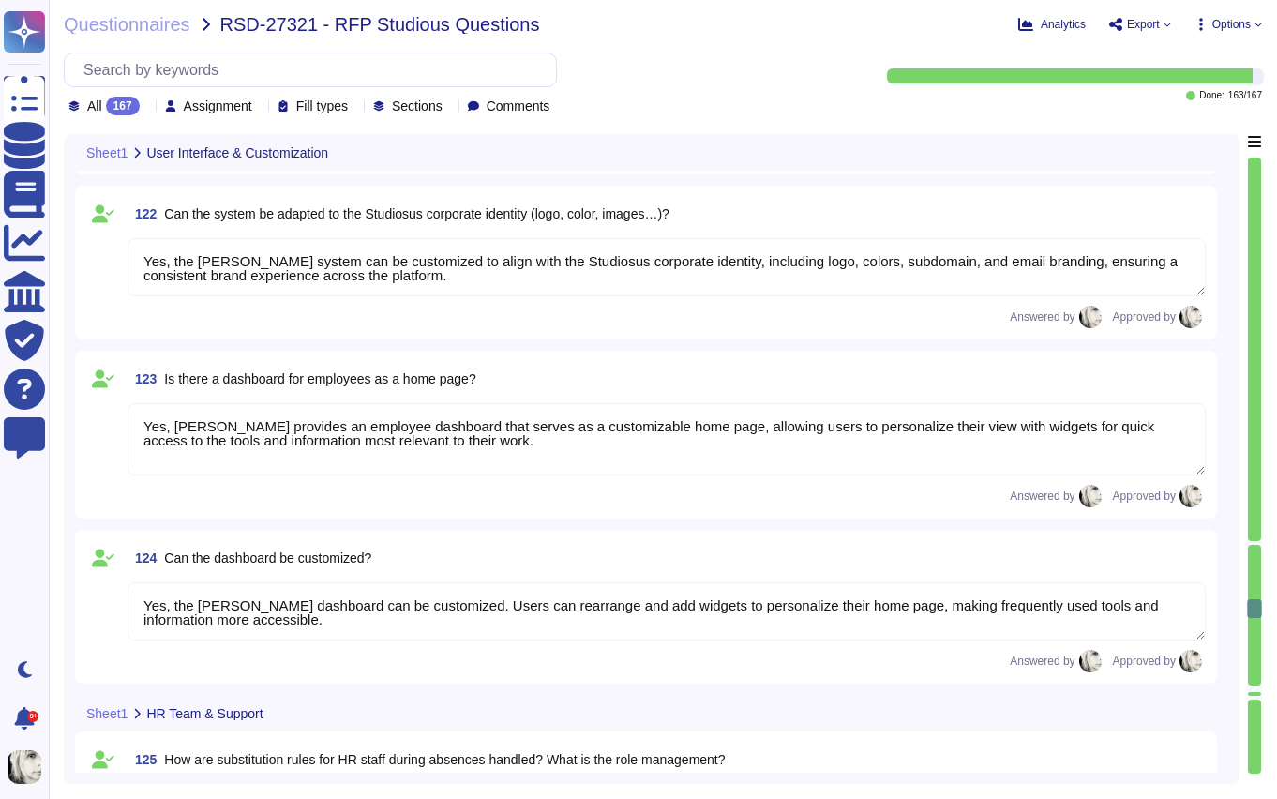
type textarea "Yes, role concepts—including department structures and associated permissions—c…"
type textarea "Yes, roles in [PERSON_NAME] can be flexibly defined and assigned. Clients can c…"
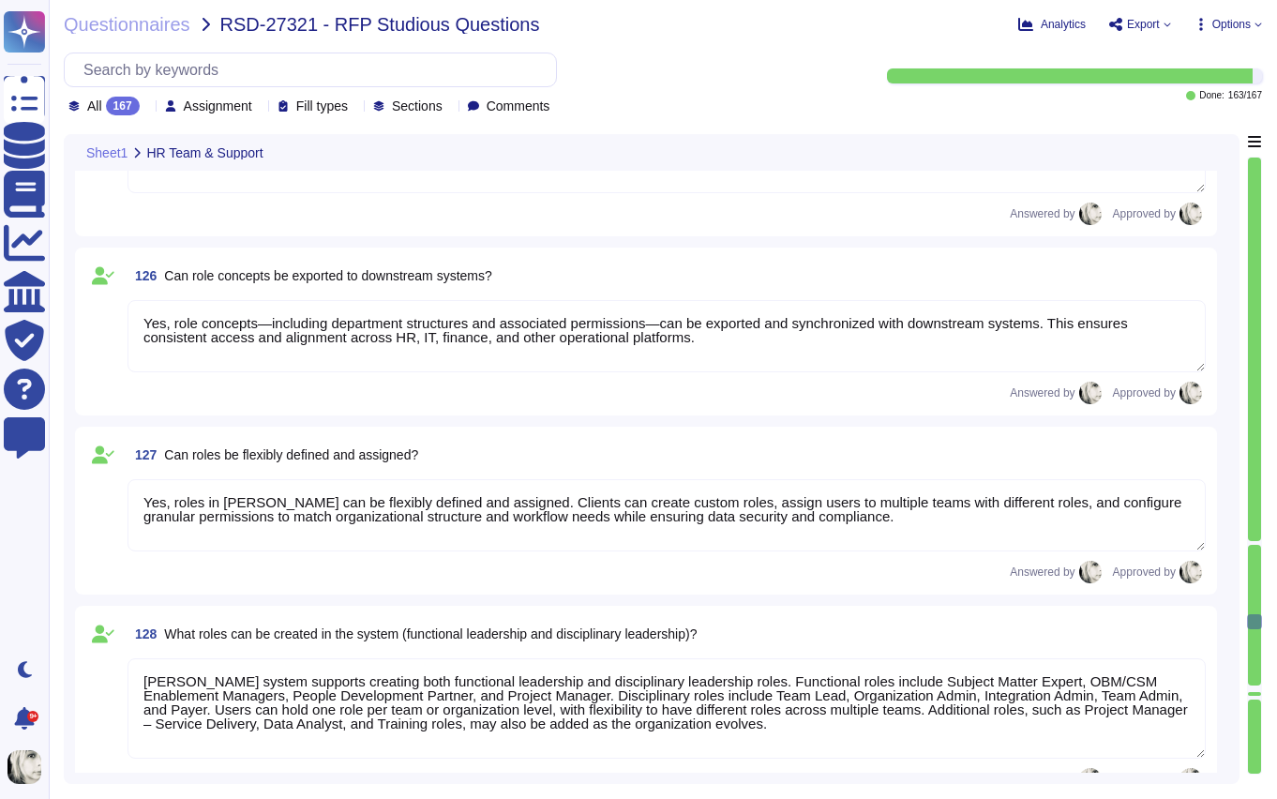
type textarea "[PERSON_NAME] system supports creating both functional leadership and disciplin…"
type textarea "[PERSON_NAME] permission system controls what actions users can perform within …"
type textarea "Yes, [PERSON_NAME] supports client-specific role structures and permissions. Ea…"
type textarea "Yes, [PERSON_NAME] provides comprehensive personal support, available 24/7 thro…"
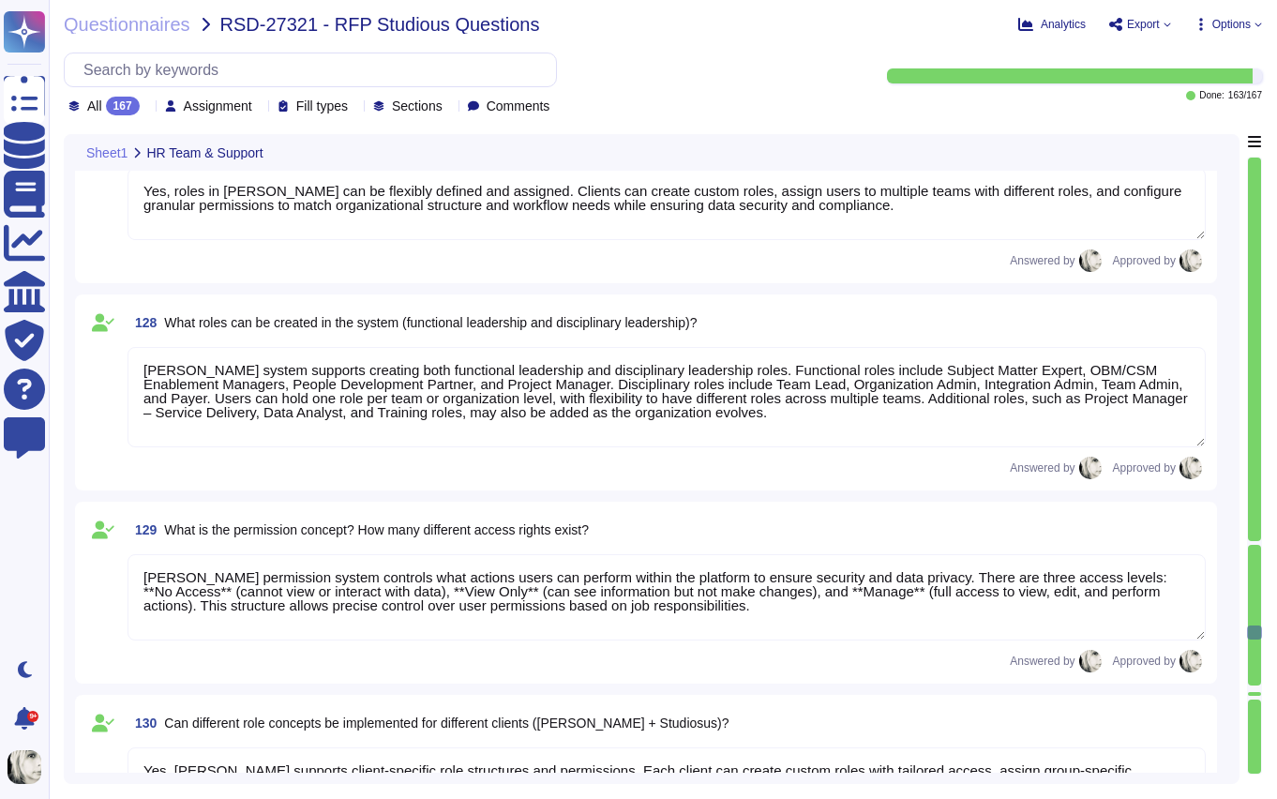
type textarea "[PERSON_NAME] provides 24/7 support through multiple channels, including email,…"
type textarea "[PERSON_NAME] provides structured support response times based on request type …"
type textarea "Yes, [PERSON_NAME] offers a customer portal and self-service knowledge base. Cu…"
type textarea "Personalized change requests in [PERSON_NAME] tools can be implemented to some …"
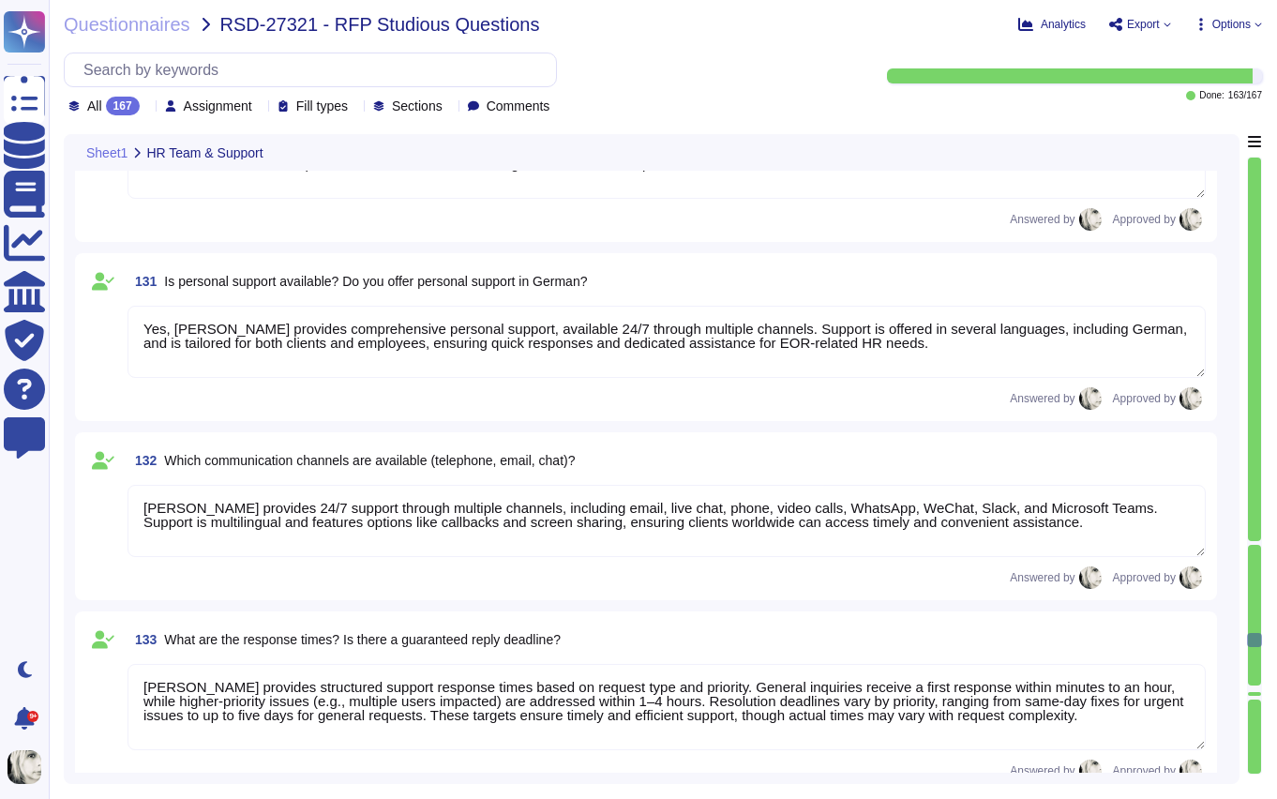
type textarea "[PERSON_NAME] provides full support for implementation, onboarding, and the ini…"
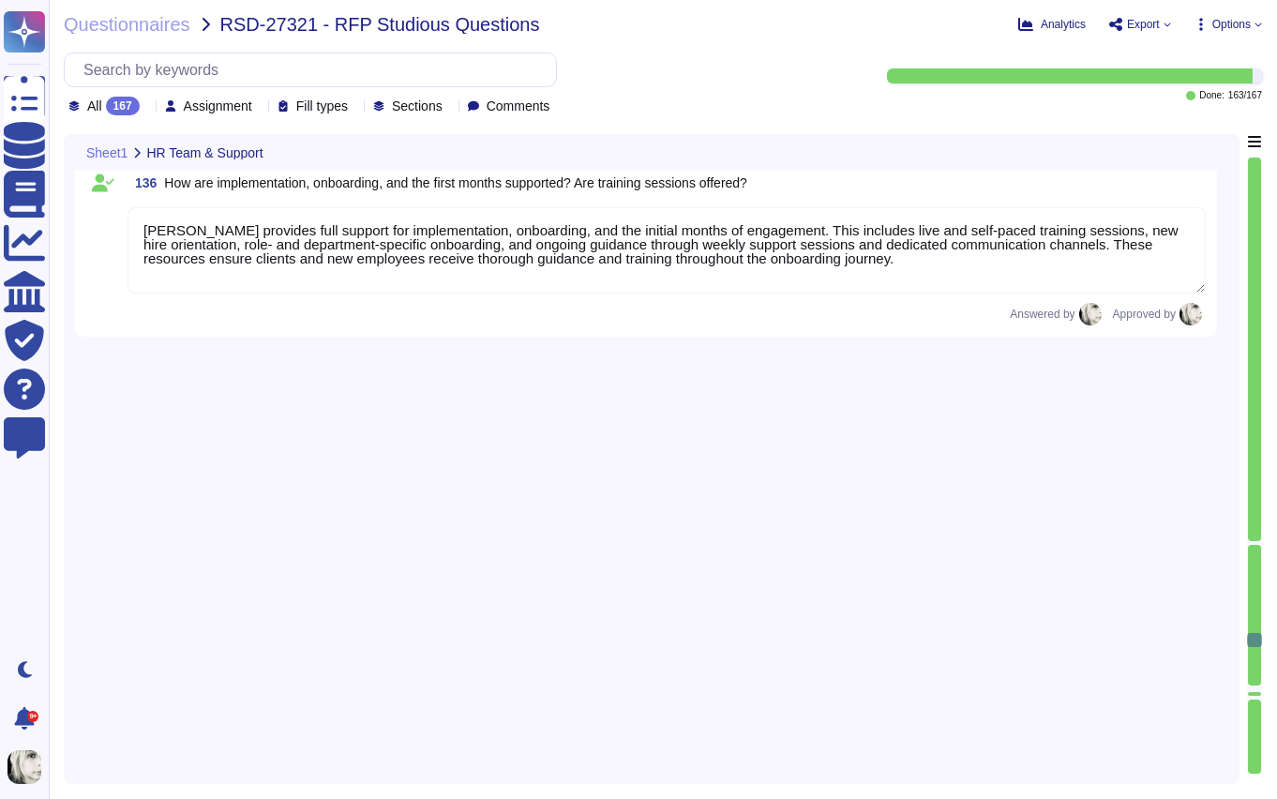
scroll to position [23567, 0]
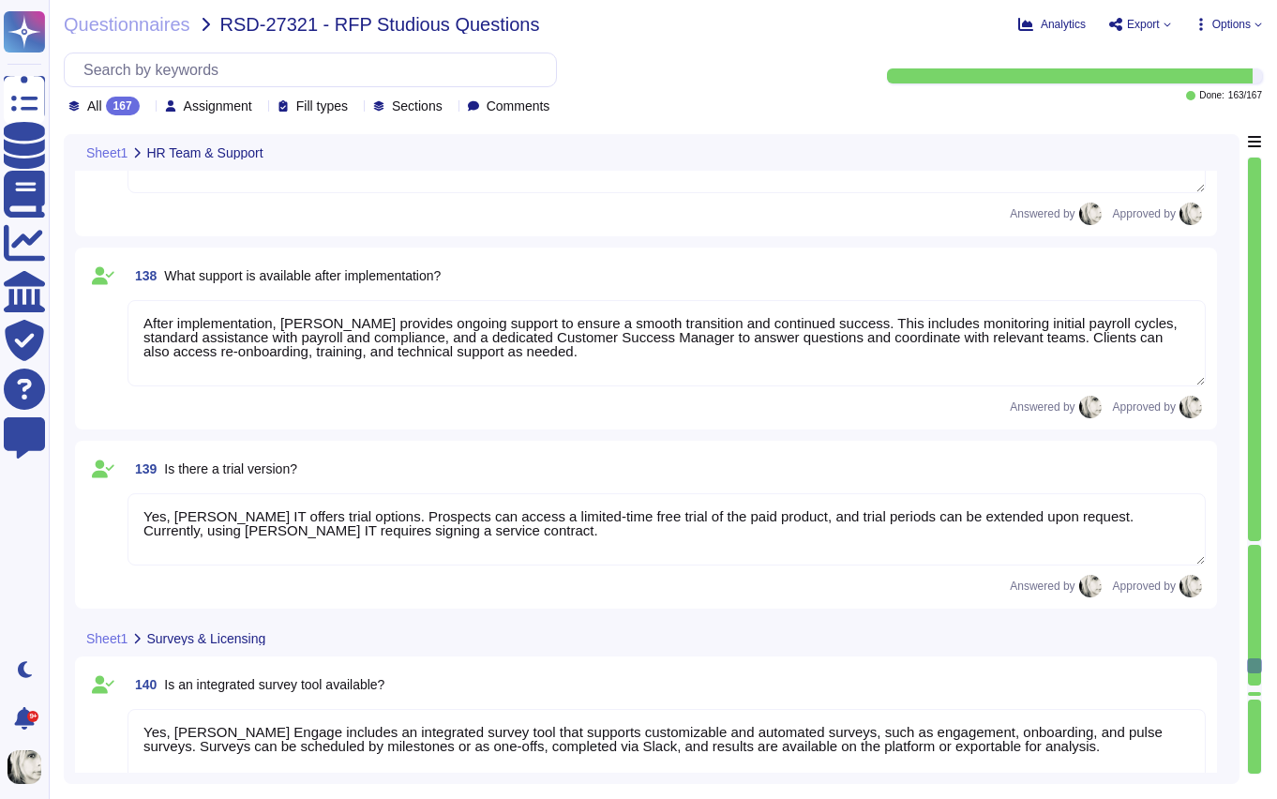
type textarea "[PERSON_NAME] manages implementation projects through a structured approach wit…"
type textarea "After implementation, [PERSON_NAME] provides ongoing support to ensure a smooth…"
type textarea "Yes, [PERSON_NAME] IT offers trial options. Prospects can access a limited-time…"
type textarea "Yes, [PERSON_NAME] Engage includes an integrated survey tool that supports cust…"
type textarea "[PERSON_NAME] Engage’s integrated survey tool allows organizations to create, s…"
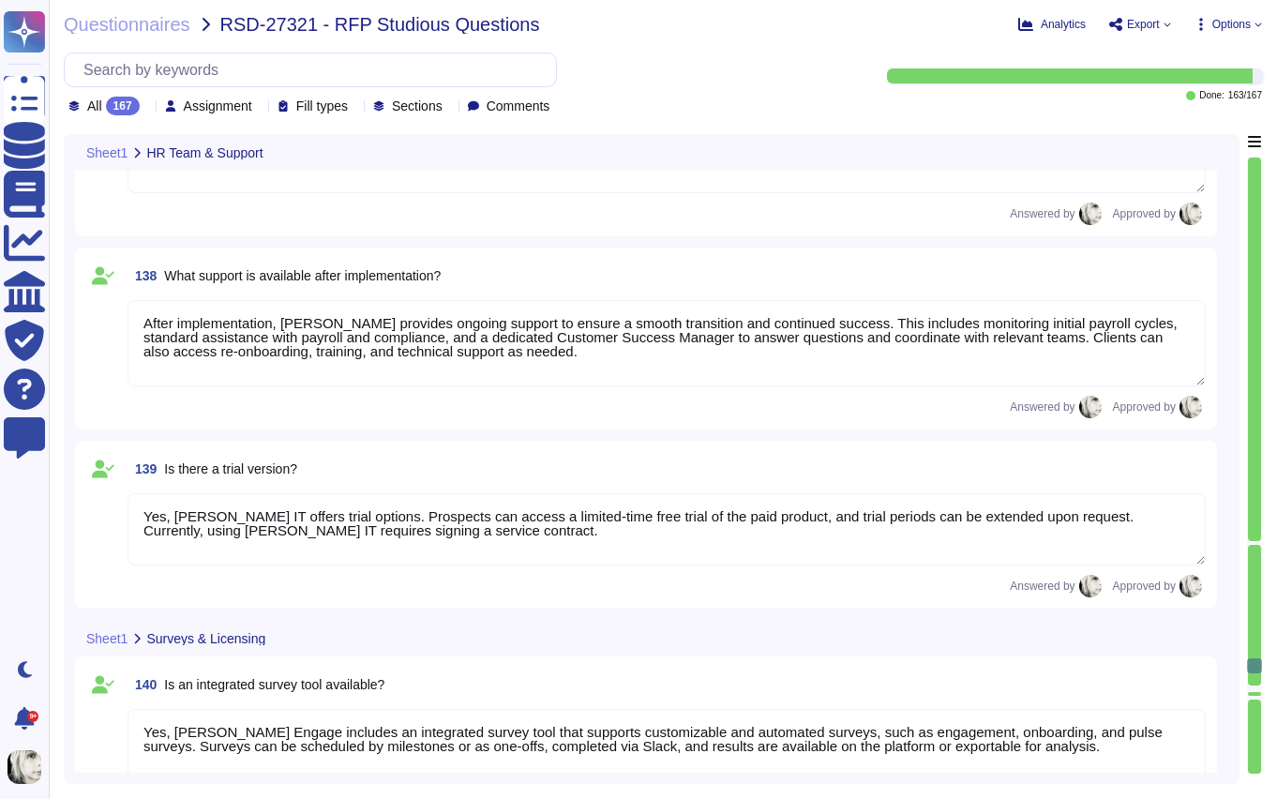
type textarea "[PERSON_NAME] Engage offers robust, built-in survey capabilities that allow cli…"
type textarea "[PERSON_NAME] offers flexible billing models tailored to the service and client…"
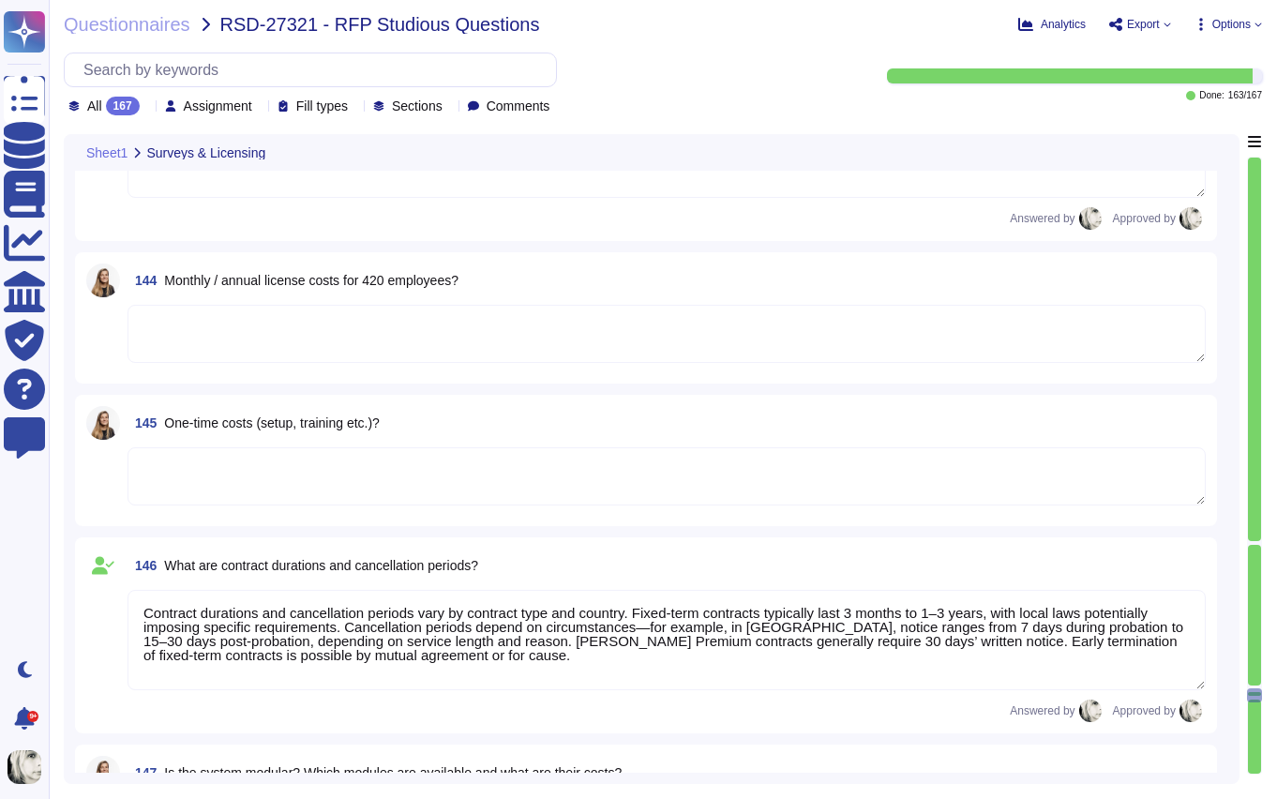
type textarea "Contract durations and cancellation periods vary by contract type and country. …"
type textarea "Yes, modules can be easily added and configured through [PERSON_NAME] admin int…"
type textarea "Yes, [PERSON_NAME] allows modules to be activated and customized per company or…"
type textarea "HR manages seminars and training through [PERSON_NAME] Learning Module, which a…"
type textarea "In [PERSON_NAME] Learning, employees can access and self-enroll in courses, com…"
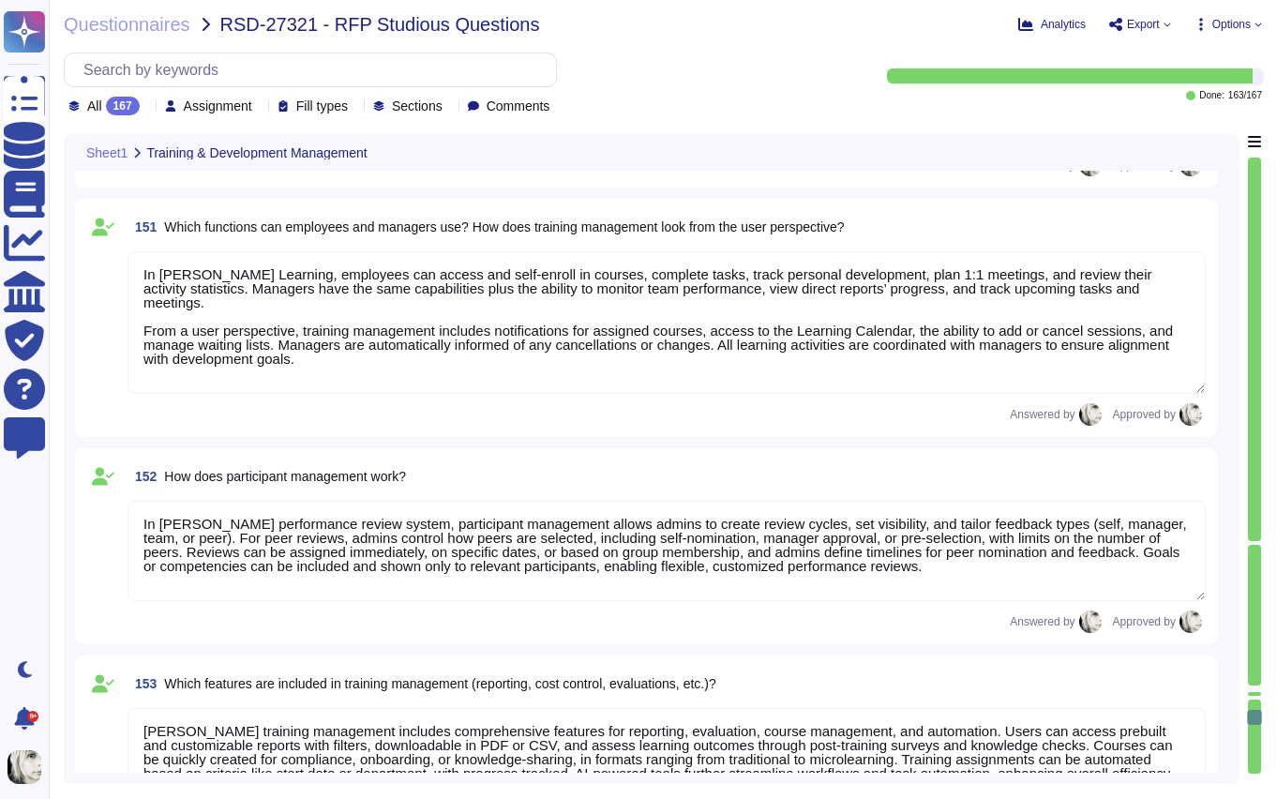
type textarea "In [PERSON_NAME] performance review system, participant management allows admin…"
type textarea "[PERSON_NAME] training management includes comprehensive features for reporting…"
type textarea "Yes, trainings can be fully managed within [PERSON_NAME] platform. The Learning…"
type textarea "[PERSON_NAME] system provides a structured approach for employee reviews and ap…"
type textarea "Currently, clients cannot create or customize performance review templates in […"
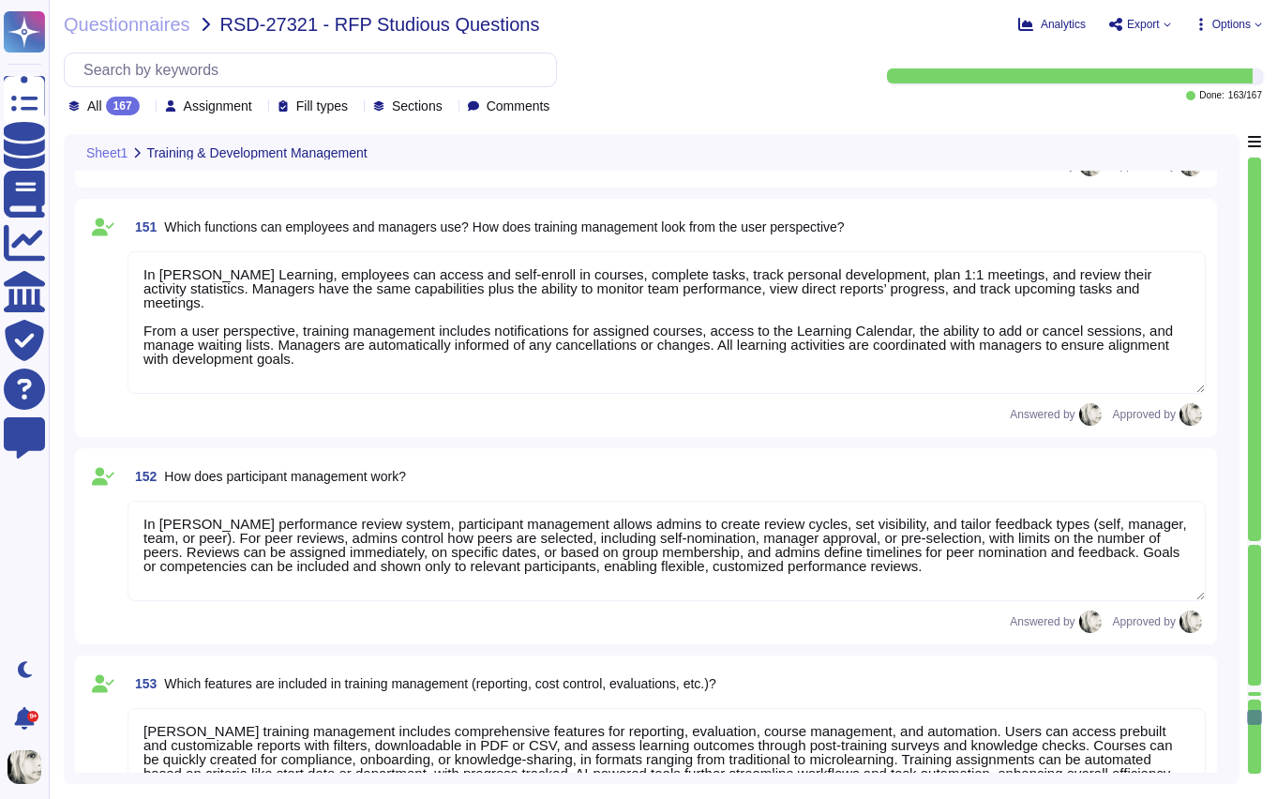
type textarea "[PERSON_NAME] system provides tailored capabilities for managers, employees, an…"
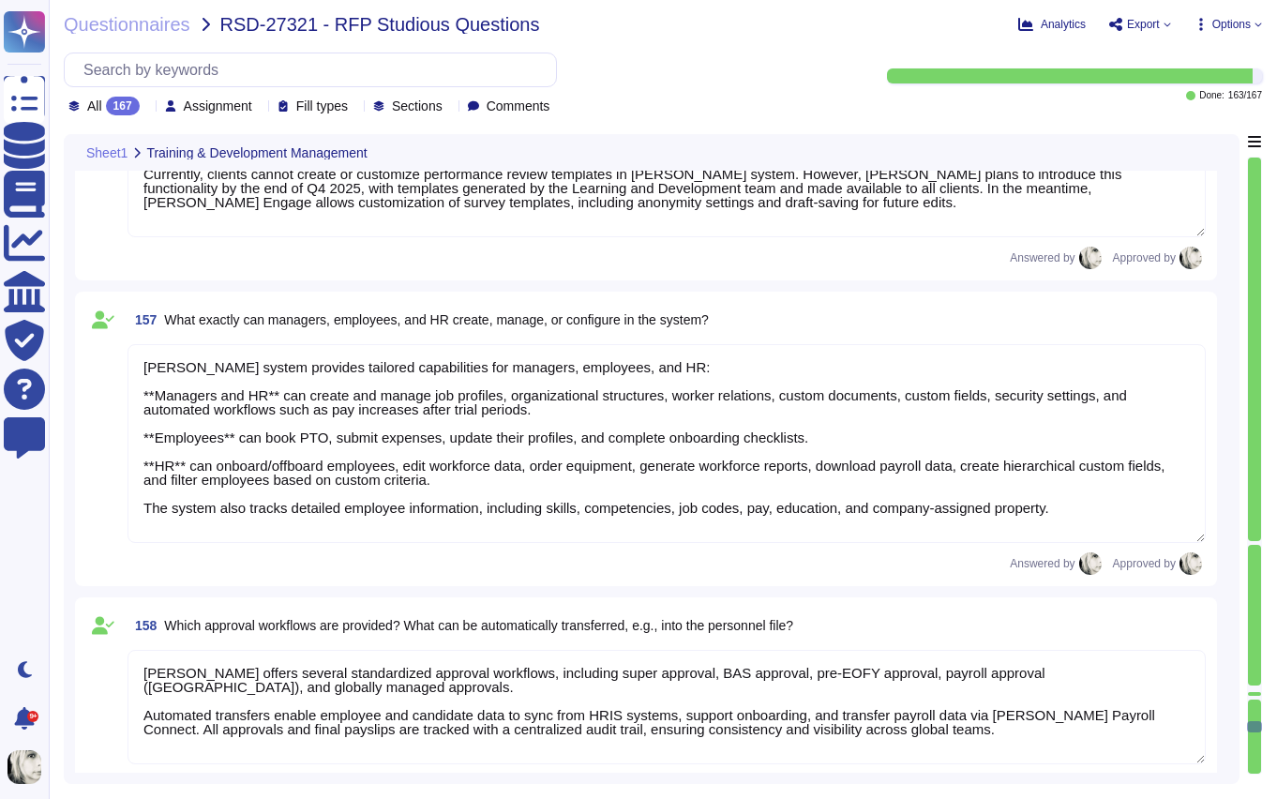
type textarea "[PERSON_NAME] offers several standardized approval workflows, including super a…"
type textarea "[PERSON_NAME] Performance Module enables efficient processing and follow-up of …"
type textarea "[PERSON_NAME] process for addressing needs identified in reviews ensures system…"
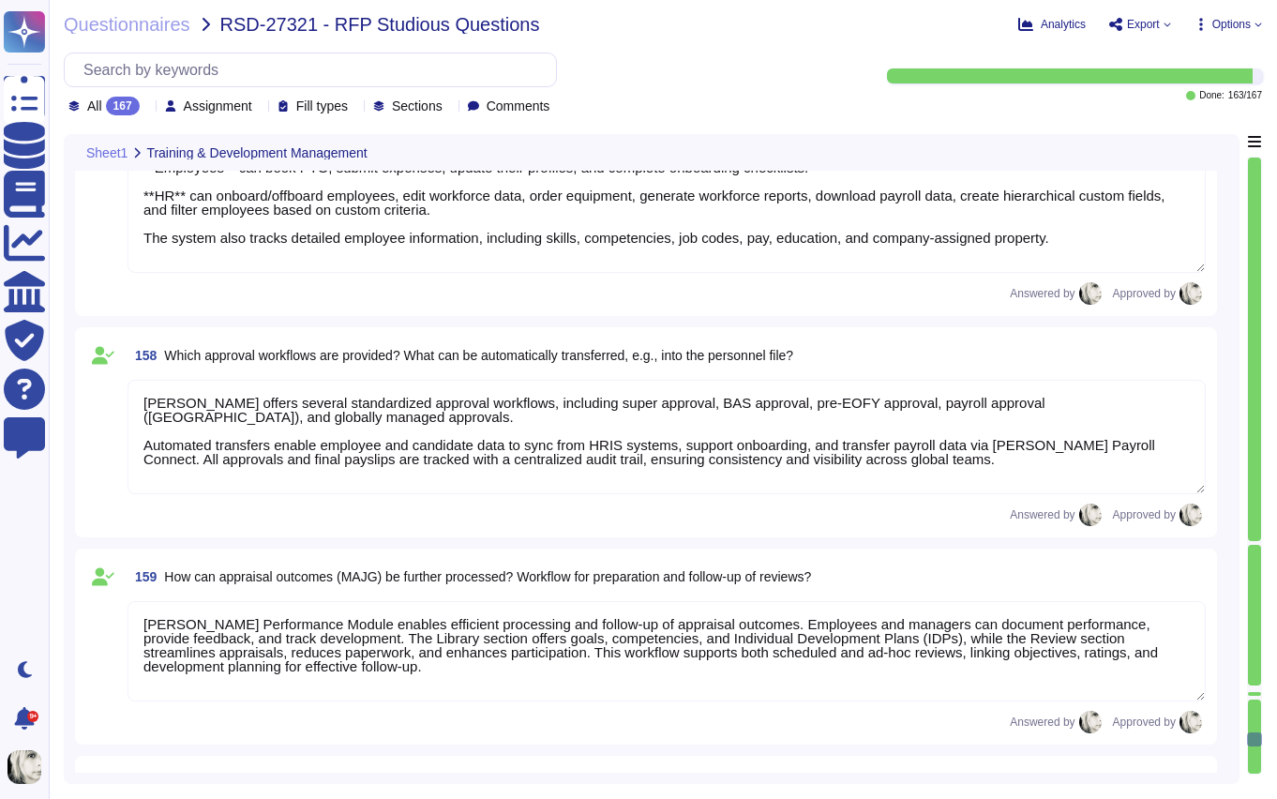
type textarea "Currently, [PERSON_NAME] Engage Career provides employees with clear visibility…"
type textarea "Yes, [PERSON_NAME] Engage includes an integrated e-learning module that enables…"
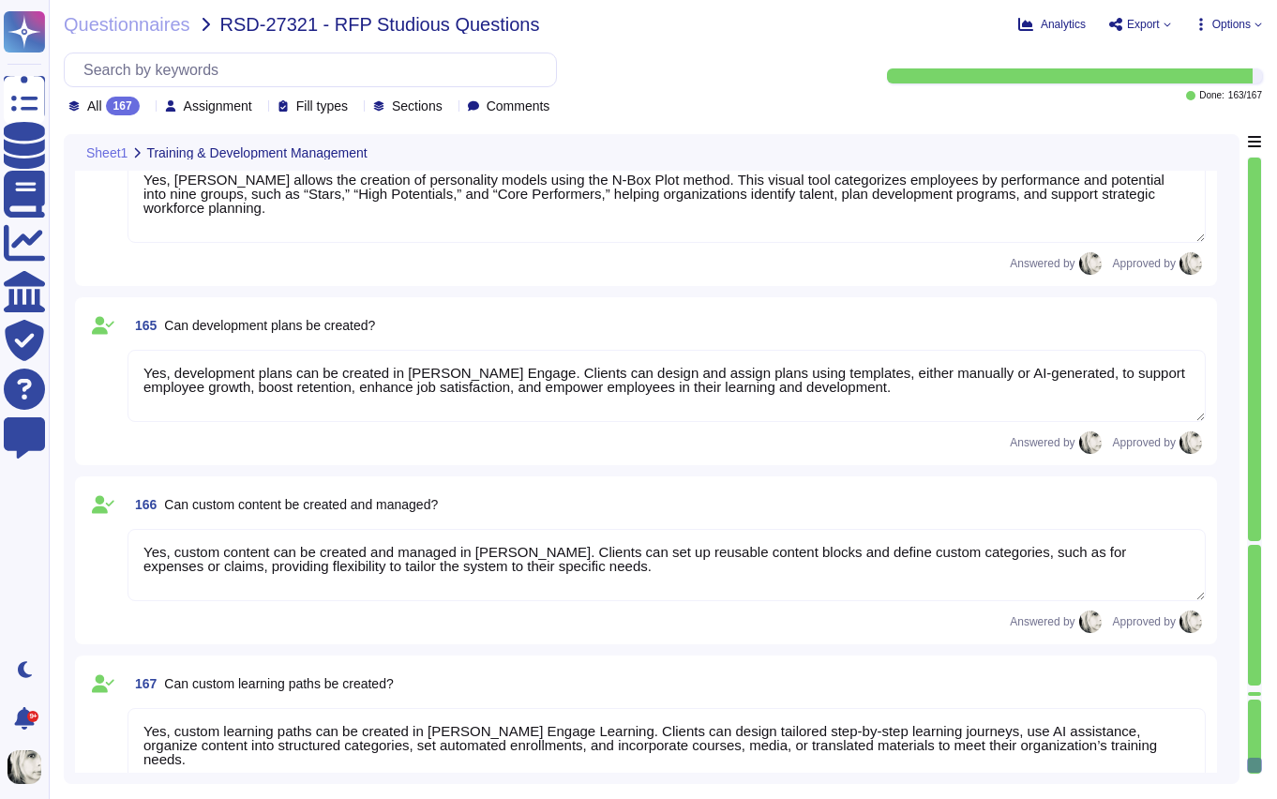
type textarea "Yes, [PERSON_NAME] Learning functions as a full-featured learning management sy…"
type textarea "Yes, [PERSON_NAME] allows the creation of personality models using the N-Box Pl…"
type textarea "Yes, development plans can be created in [PERSON_NAME] Engage. Clients can desi…"
type textarea "Yes, custom content can be created and managed in [PERSON_NAME]. Clients can se…"
type textarea "Yes, custom learning paths can be created in [PERSON_NAME] Engage Learning. Cli…"
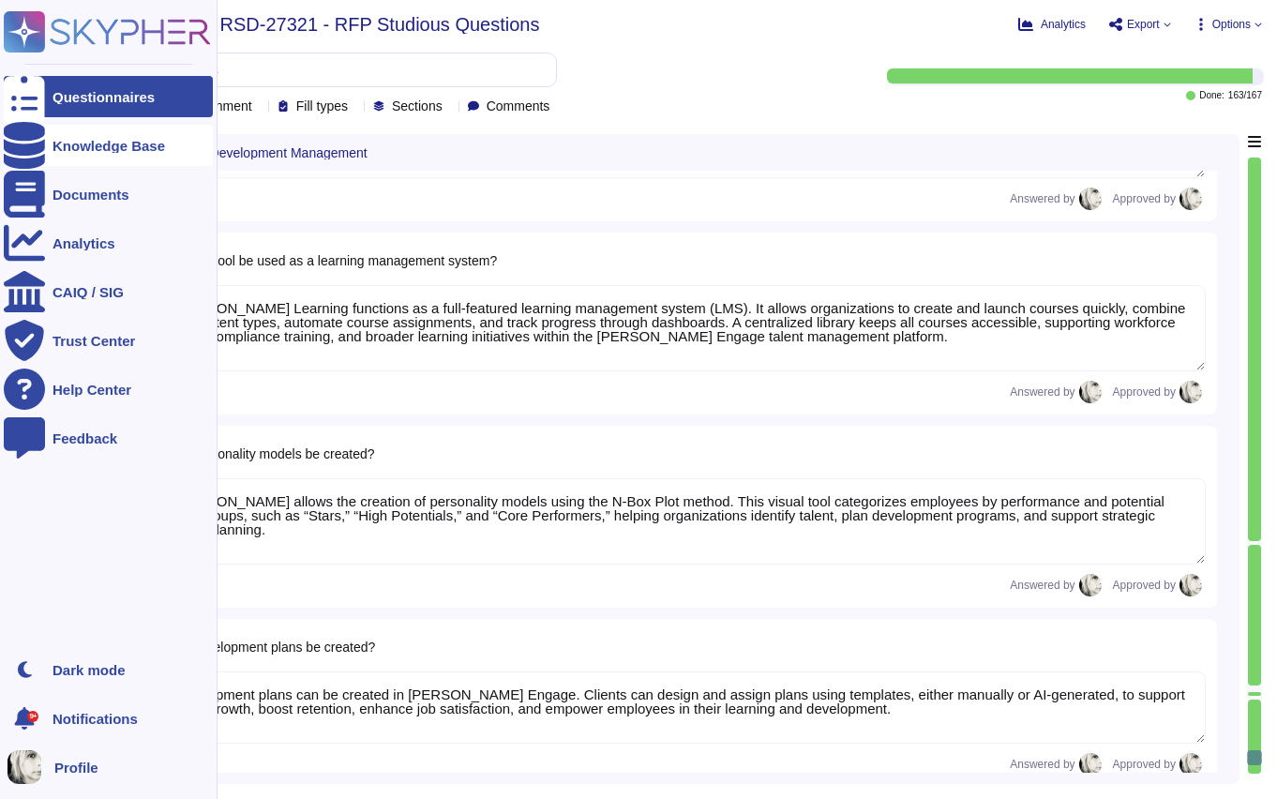
type textarea "[PERSON_NAME] process for addressing needs identified in reviews ensures system…"
type textarea "Currently, [PERSON_NAME] Engage Career provides employees with clear visibility…"
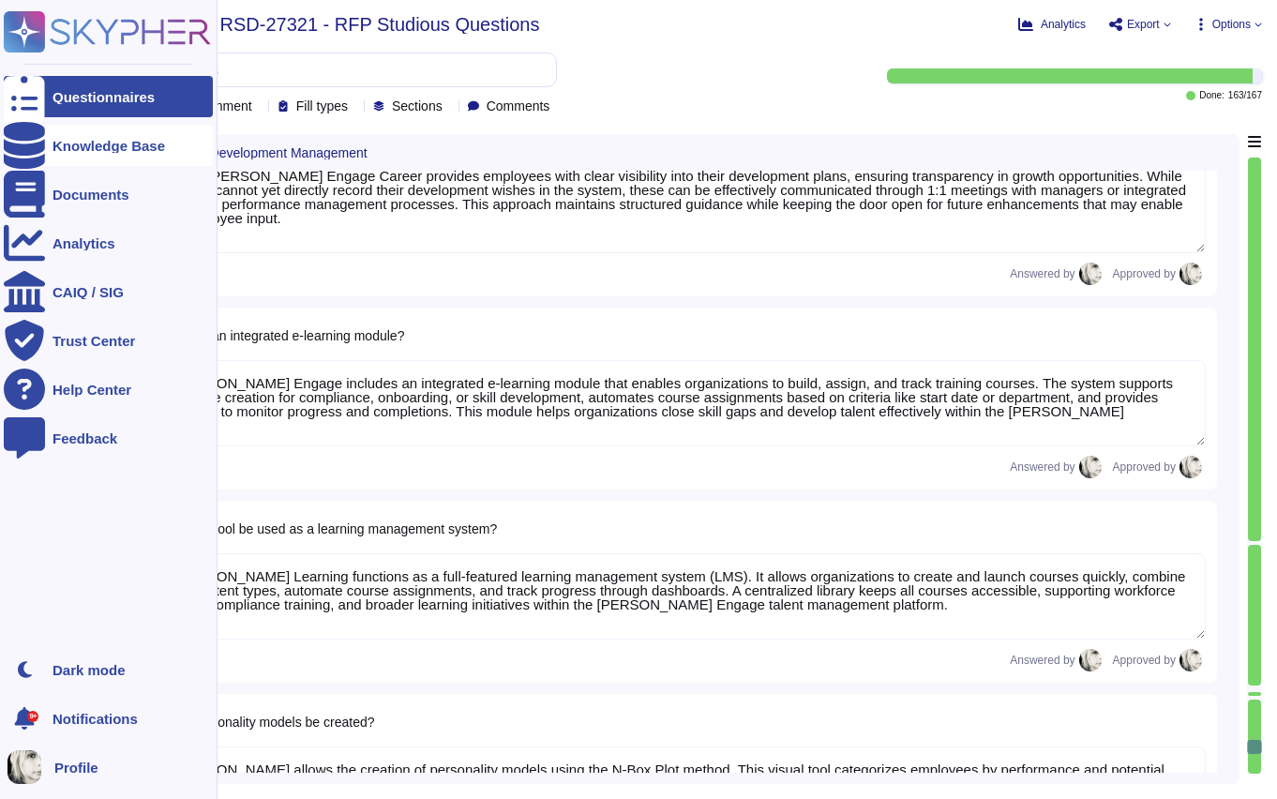
type textarea "[PERSON_NAME] offers several standardized approval workflows, including super a…"
type textarea "[PERSON_NAME] Performance Module enables efficient processing and follow-up of …"
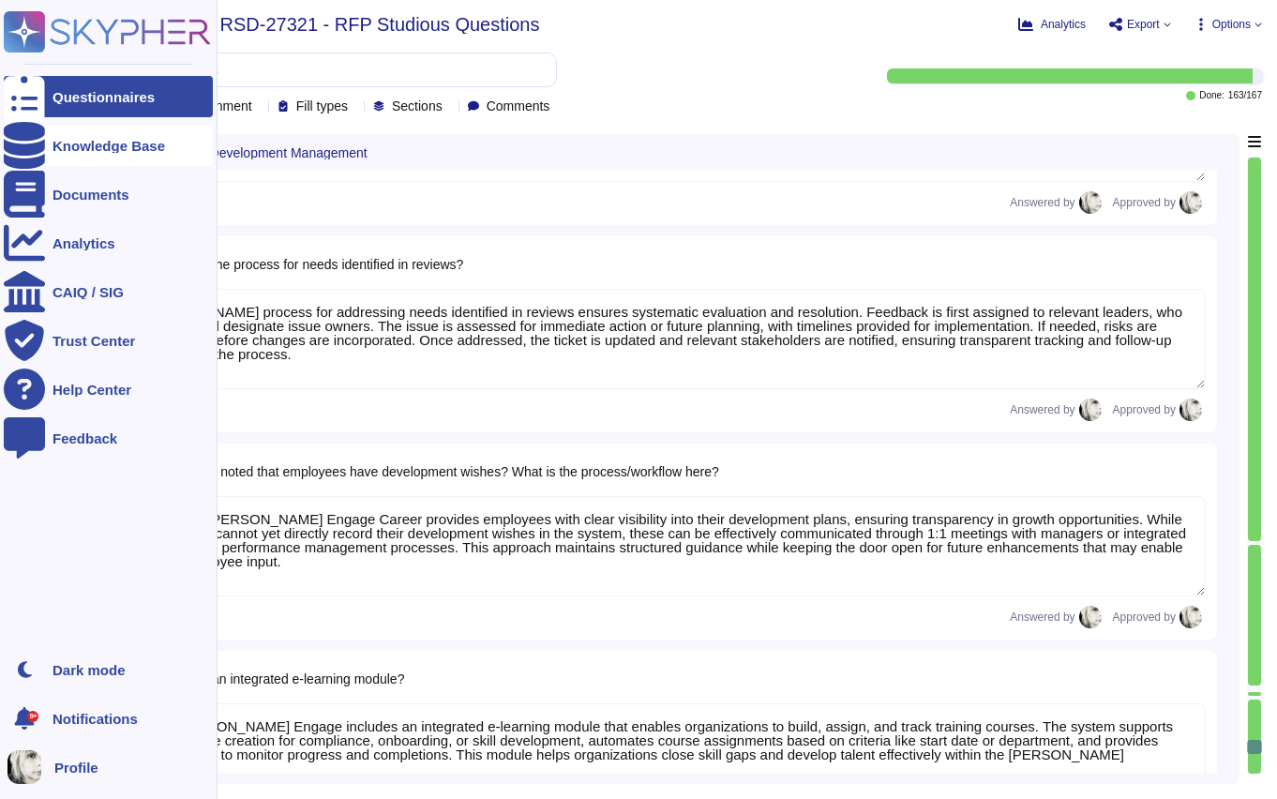
type textarea "[PERSON_NAME] system provides tailored capabilities for managers, employees, an…"
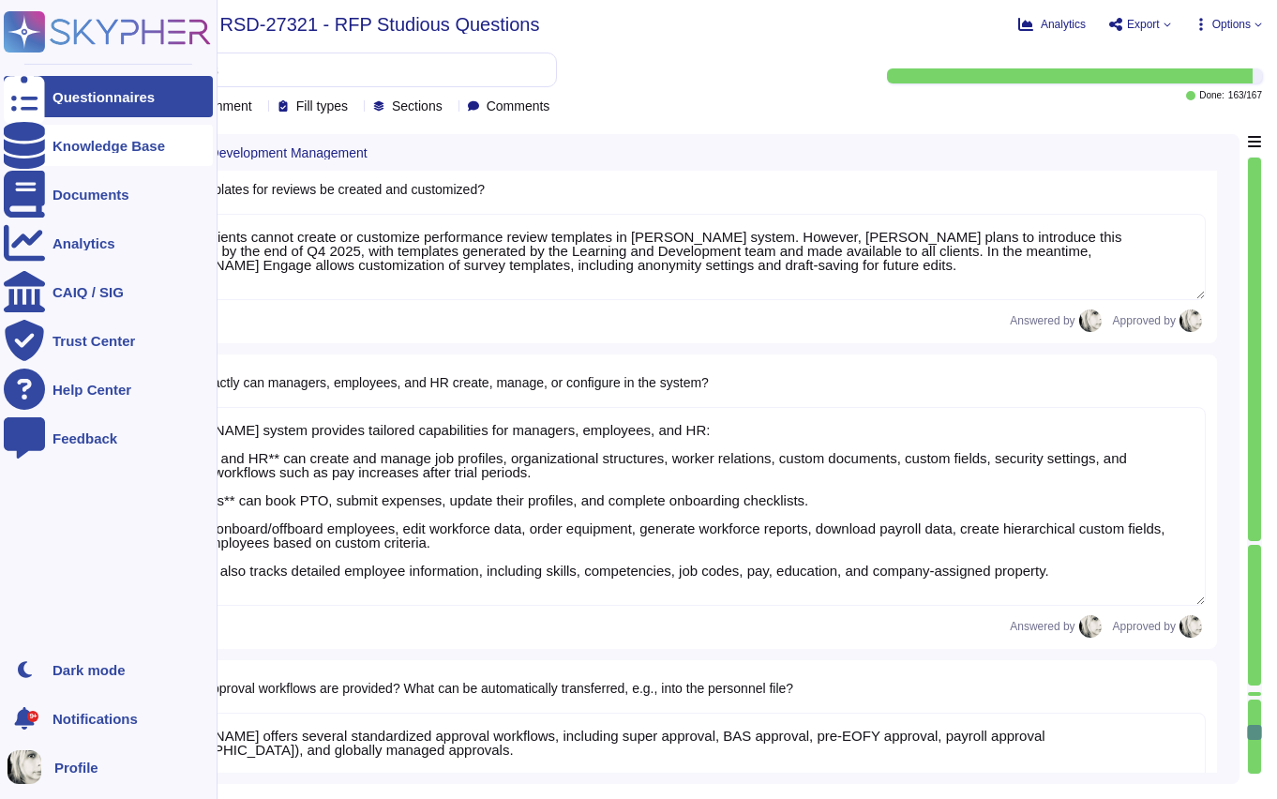
type textarea "Yes, trainings can be fully managed within [PERSON_NAME] platform. The Learning…"
type textarea "[PERSON_NAME] system provides a structured approach for employee reviews and ap…"
type textarea "Currently, clients cannot create or customize performance review templates in […"
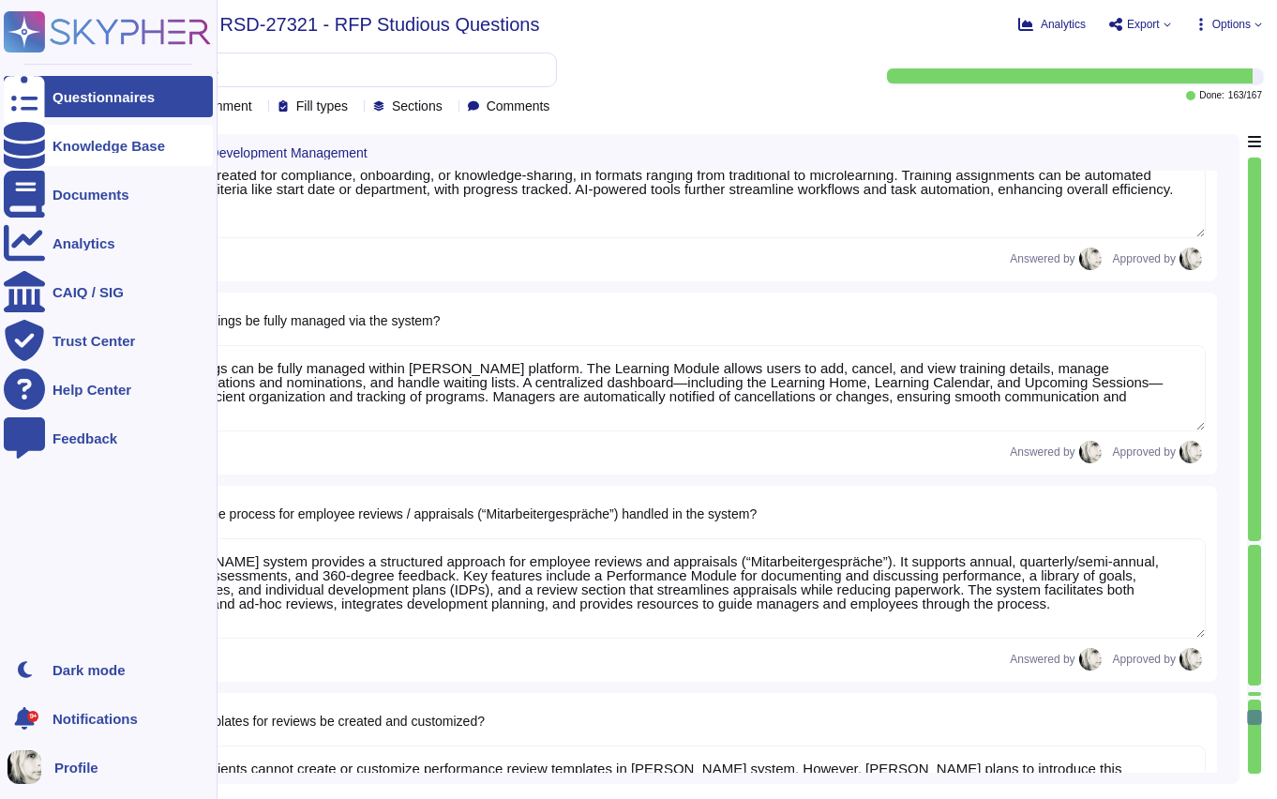
type textarea "HR manages seminars and training through [PERSON_NAME] Learning Module, which a…"
type textarea "In [PERSON_NAME] Learning, employees can access and self-enroll in courses, com…"
type textarea "In [PERSON_NAME] performance review system, participant management allows admin…"
type textarea "[PERSON_NAME] training management includes comprehensive features for reporting…"
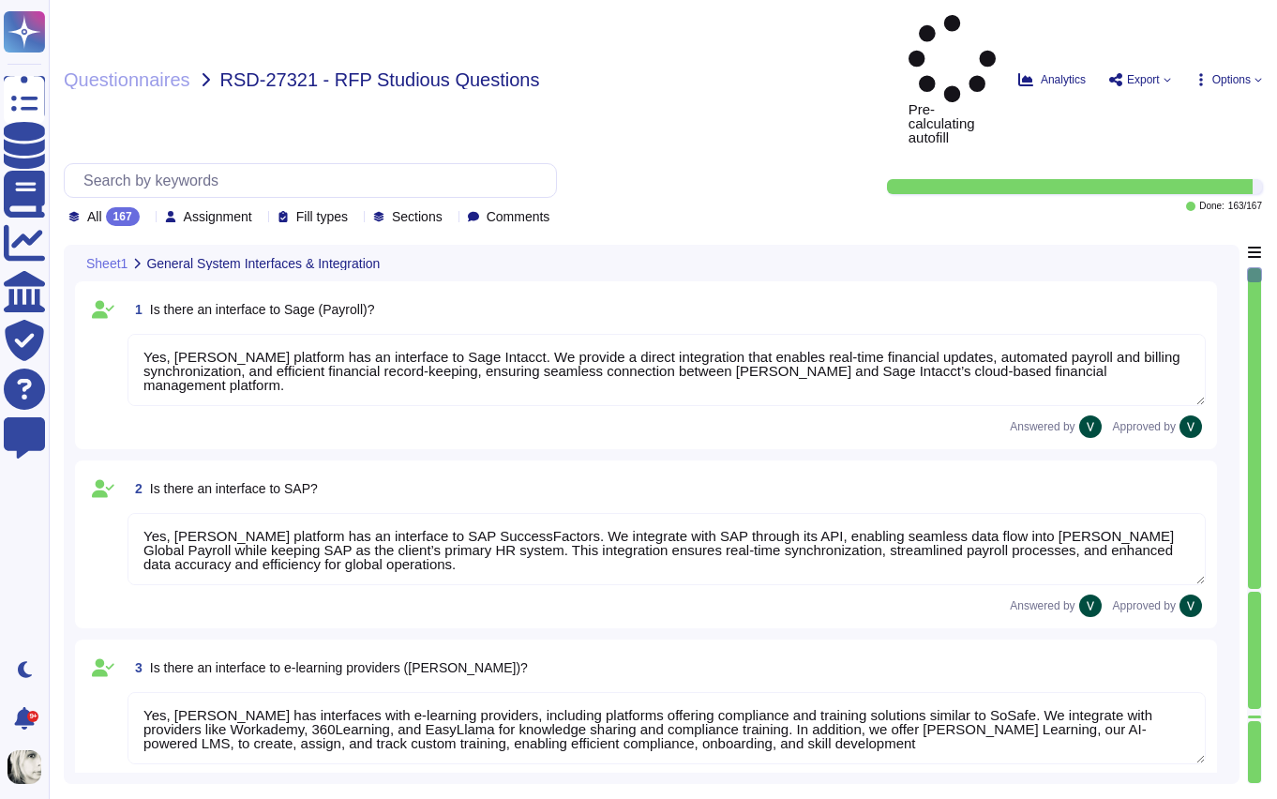
type textarea "Yes, [PERSON_NAME] platform has an interface to Sage Intacct. We provide a dire…"
type textarea "Yes, [PERSON_NAME] platform has an interface to SAP SuccessFactors. We integrat…"
type textarea "Yes, [PERSON_NAME] has interfaces with e-learning providers, including platform…"
type textarea "No, [PERSON_NAME] does not currently have a direct interface to Oracle database…"
type textarea "Yes, [PERSON_NAME] has interfaces with Microsoft Office programs like Word, Out…"
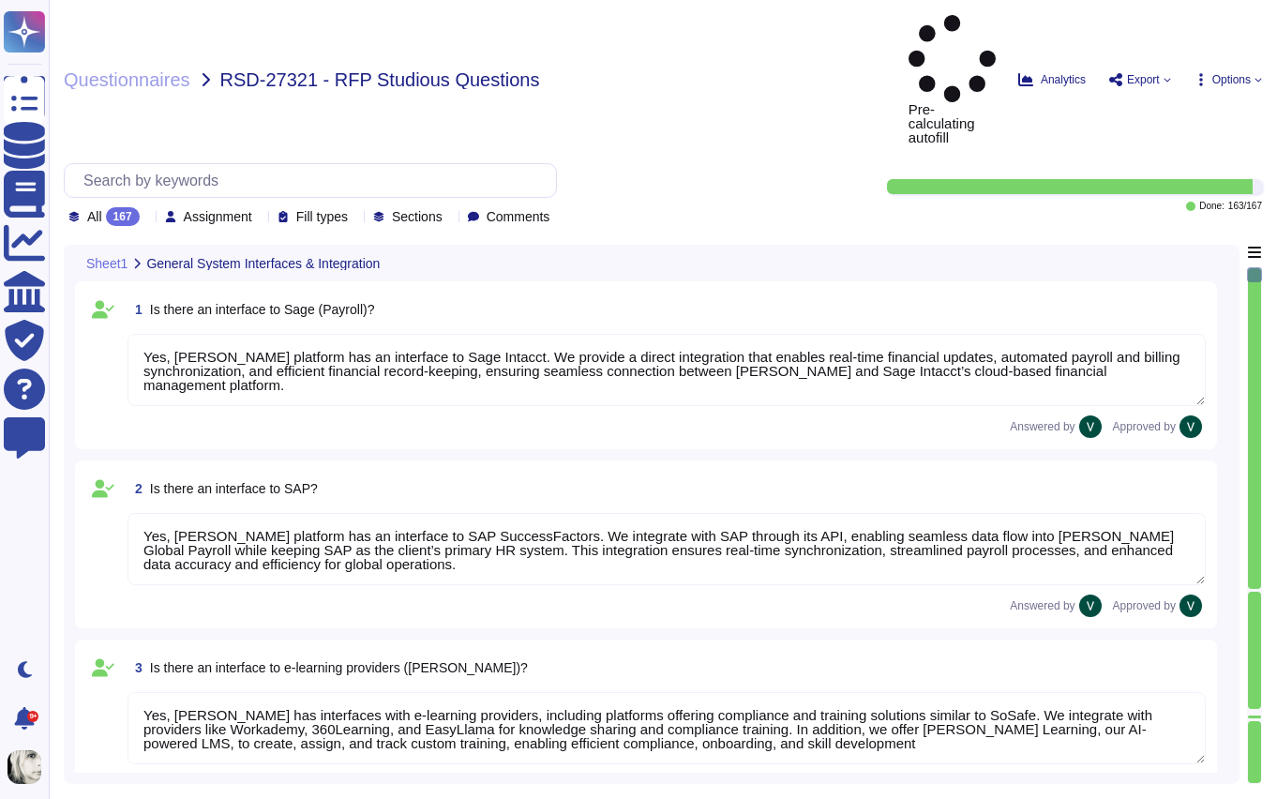
type textarea "Yes, [PERSON_NAME] platform has an interface with DATEV. These integrations may…"
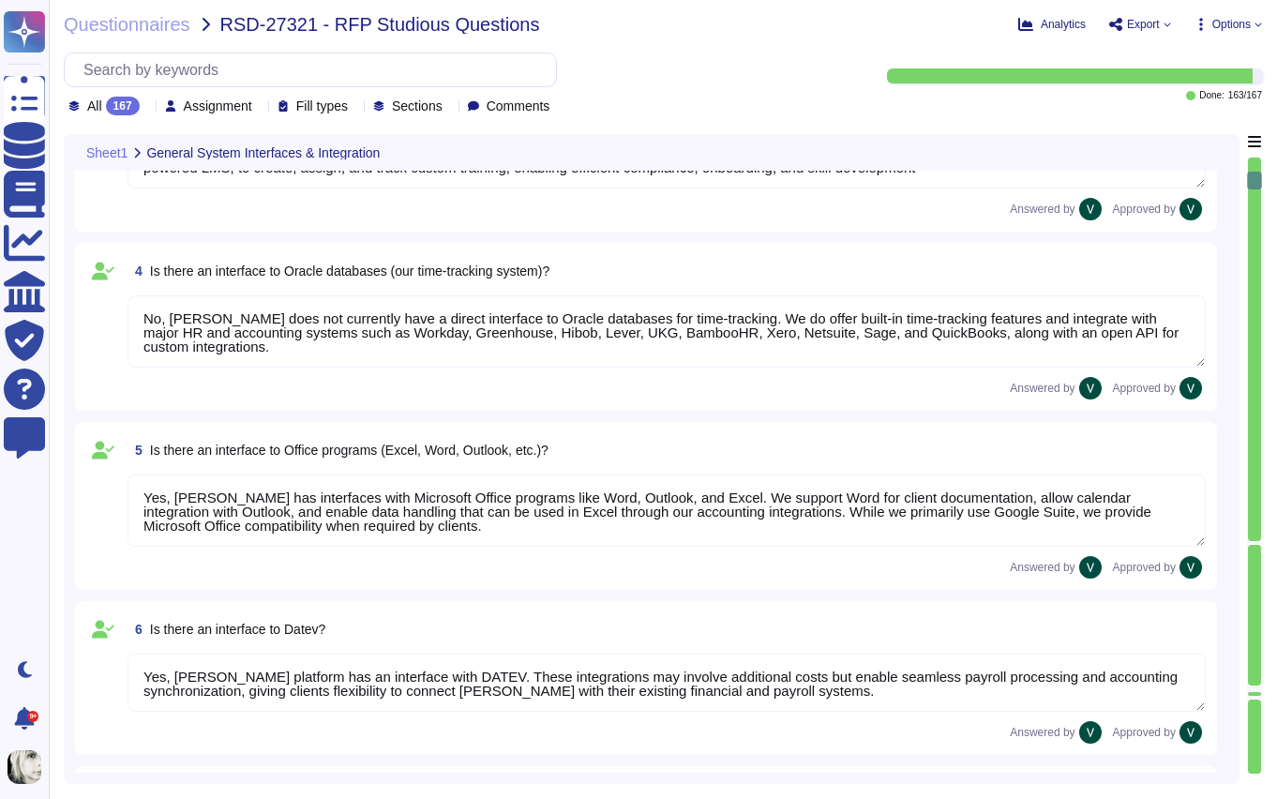
type textarea "[PERSON_NAME] offers a wide range of interfaces and the ability to build custom…"
type textarea "Yes, [PERSON_NAME] platform has an API that enables clients to integrate their …"
type textarea "Data can be imported into [PERSON_NAME] system through several methods. We supp…"
type textarea "We carry out data migration through multiple methods depending on client needs.…"
type textarea "Yes, we support importing data from Excel (XLSX). We enable mass uploads of emp…"
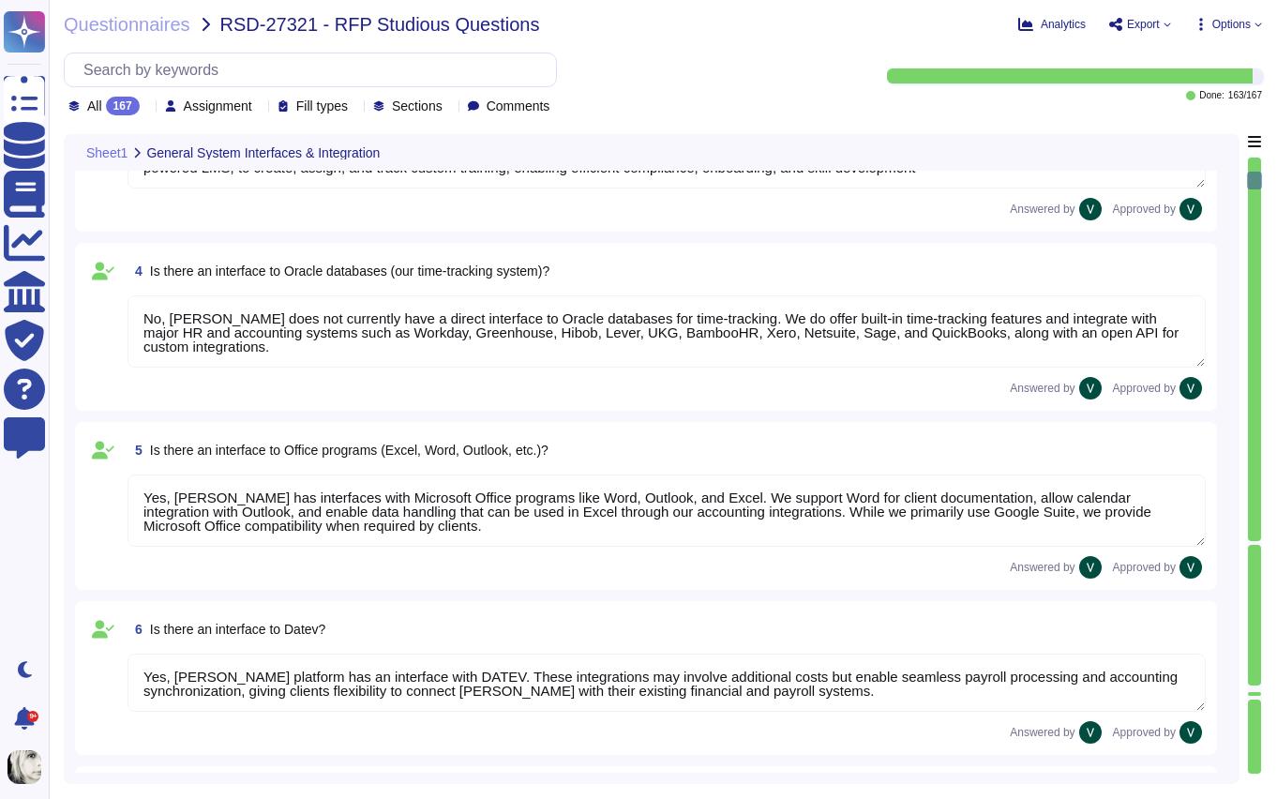
type textarea "We output reports through a wide range of customizable options. Reports can be …"
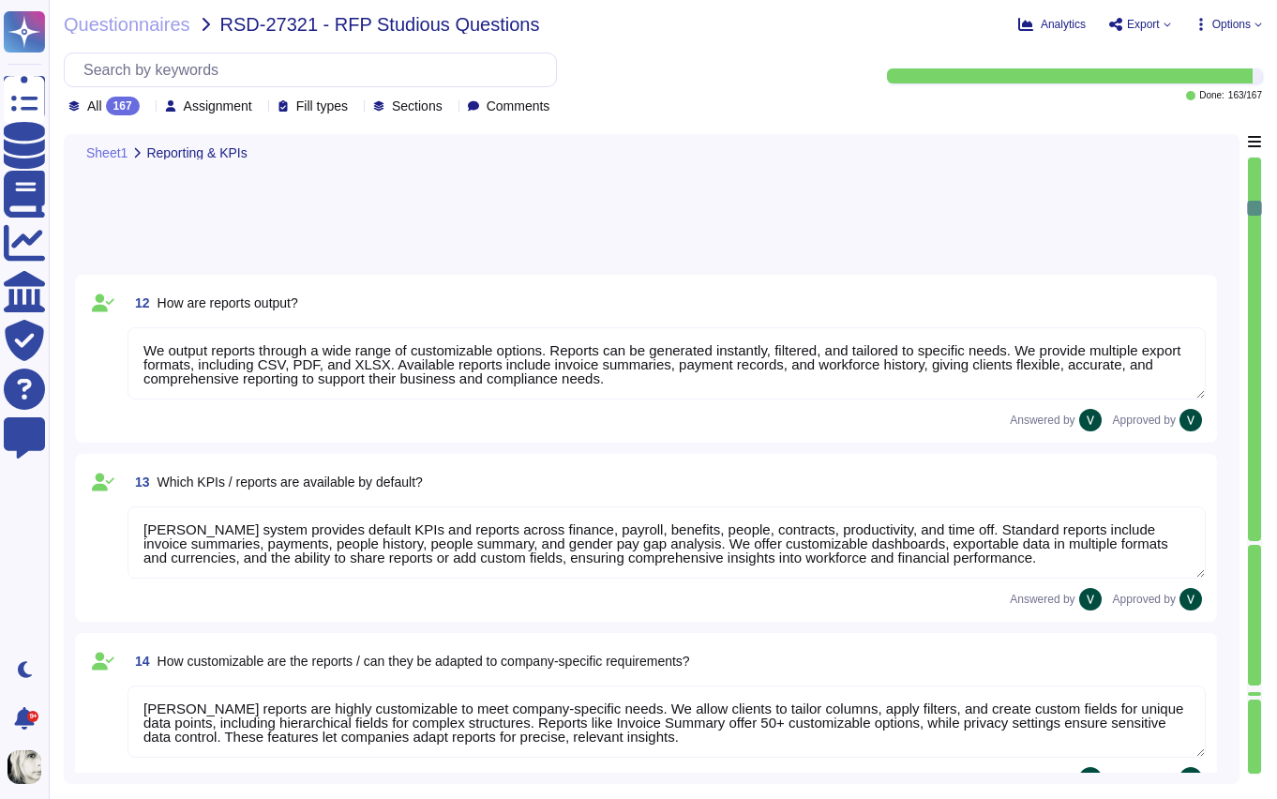
type textarea "[PERSON_NAME] system provides default KPIs and reports across finance, payroll,…"
type textarea "[PERSON_NAME] reports are highly customizable to meet company-specific needs. W…"
type textarea "Yes, reports from [PERSON_NAME] can be exported to Excel in XLSX format, as wel…"
type textarea "Yes, we have a structured process for ongoing changes through continuous compli…"
type textarea "Our servers are located in the [GEOGRAPHIC_DATA], with primary storage in [GEOG…"
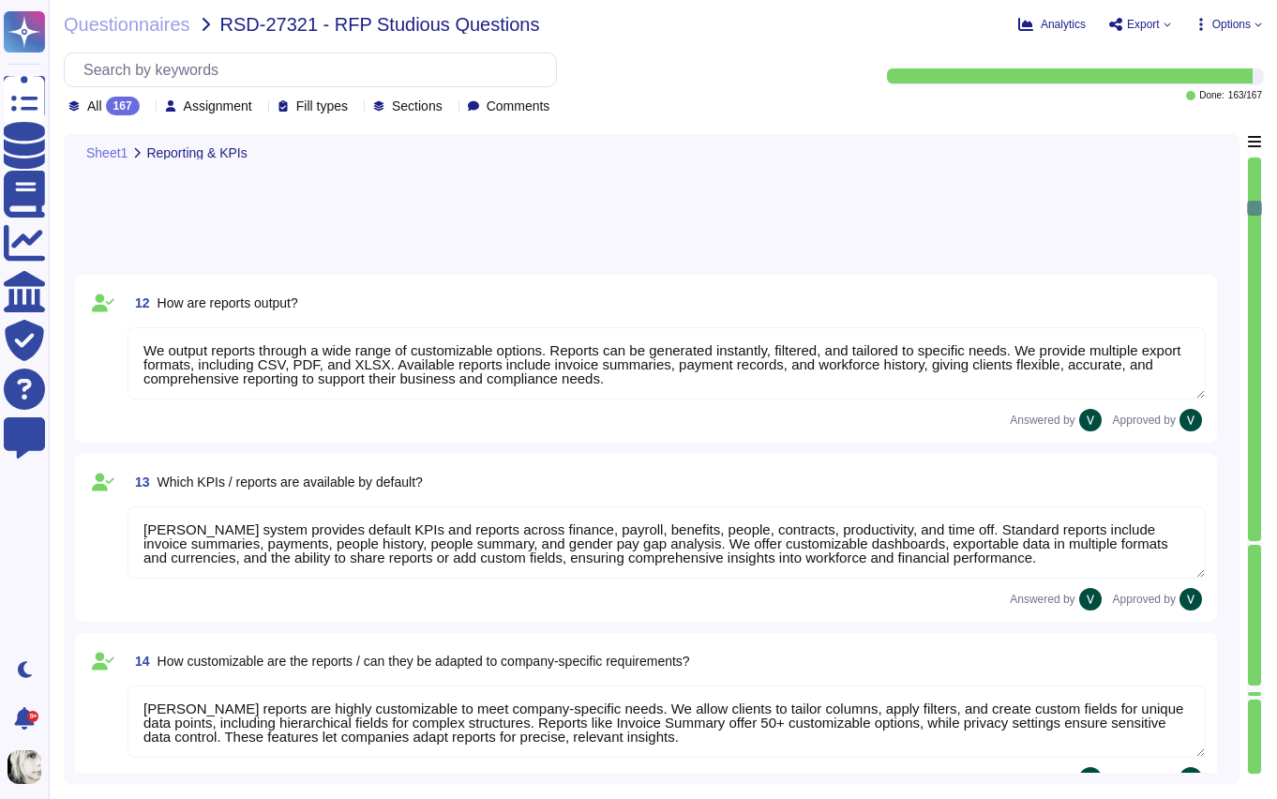
type textarea "Our data is primarily hosted in the European Union, with primary storage in [GE…"
type textarea "No, our data hosting is not primarily based in the [GEOGRAPHIC_DATA]. Yes, we a…"
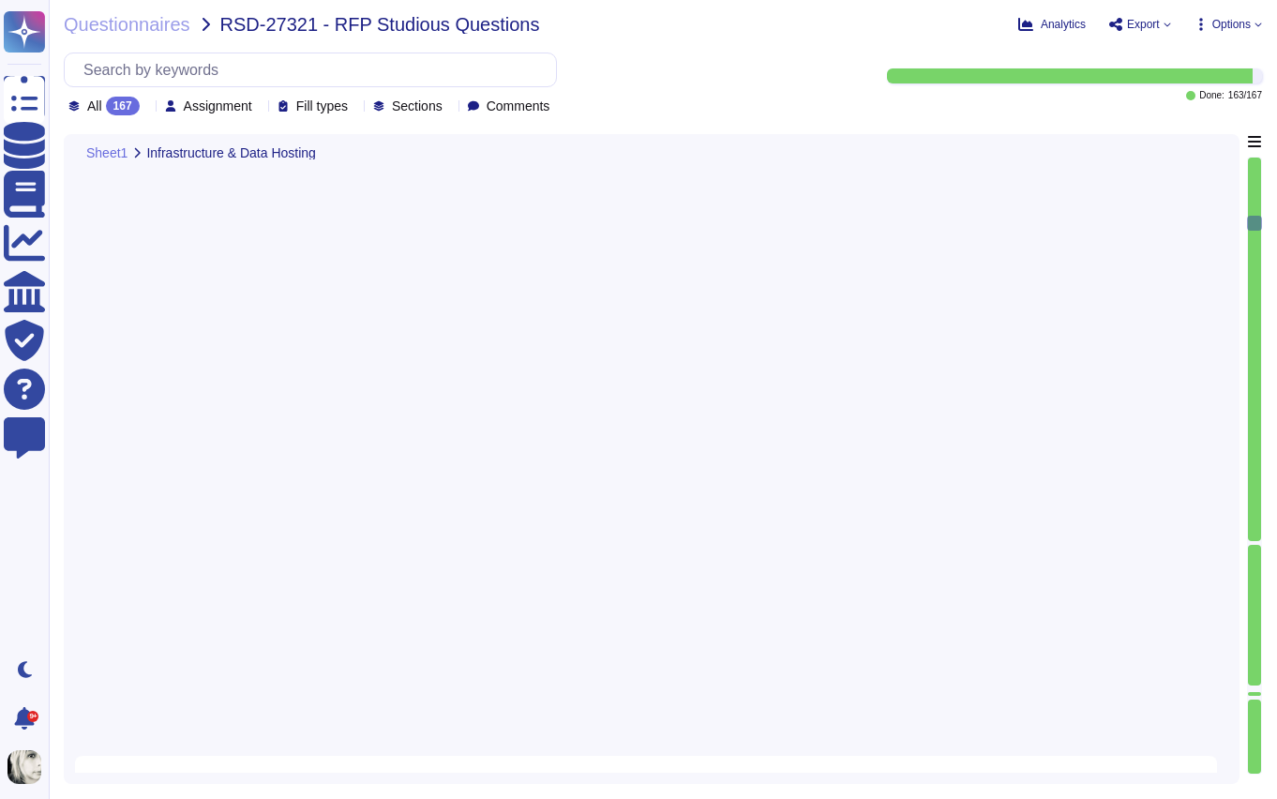
type textarea "Our infrastructure stores client and user personal data, platform data, marketi…"
type textarea "Yes, all data stored in our infrastructure is GDPR-compliant. We host platform …"
type textarea "Yes, we retain personal data only as long as required by our services or applic…"
type textarea "We protect our system against unauthorized access through strict access control…"
type textarea "Yes, we enforce strong password encryption by using a one-way hash function wit…"
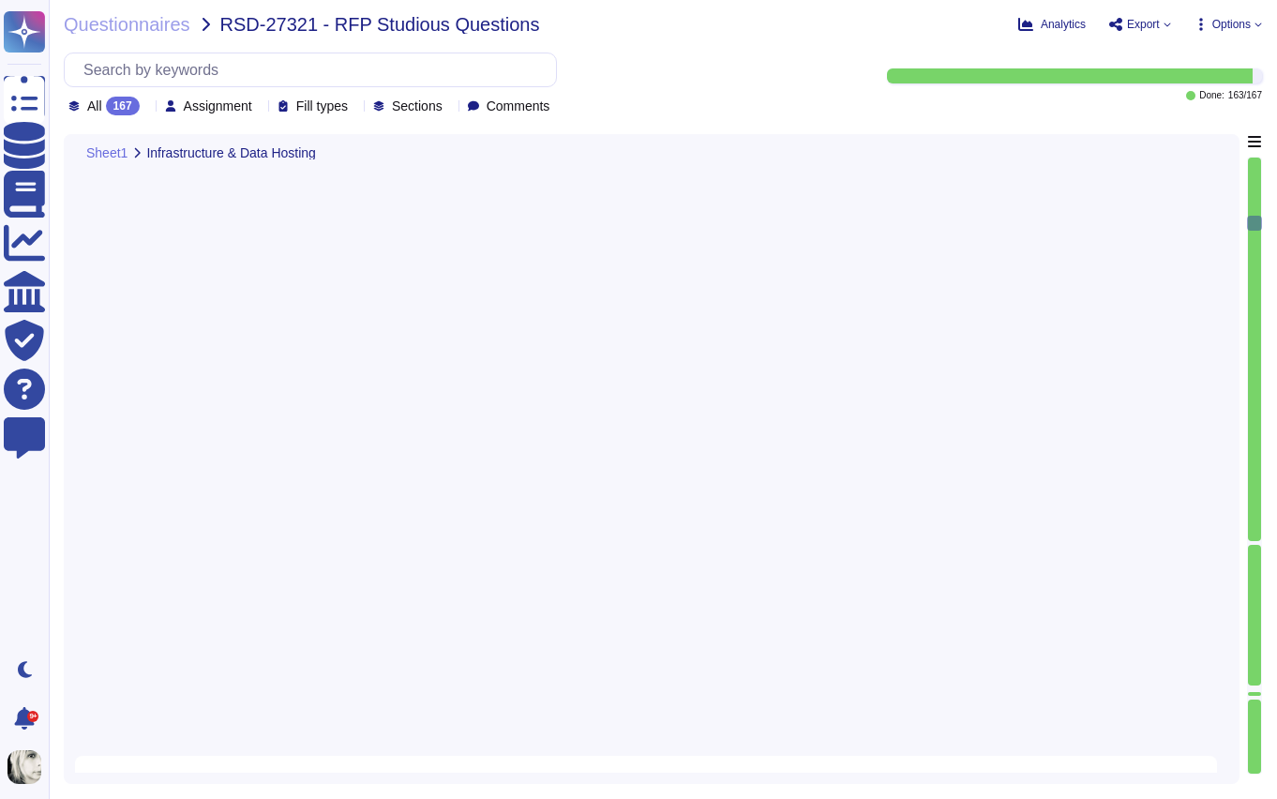
type textarea "We protect our system against hacker attacks with 24/7 monitoring, vulnerabilit…"
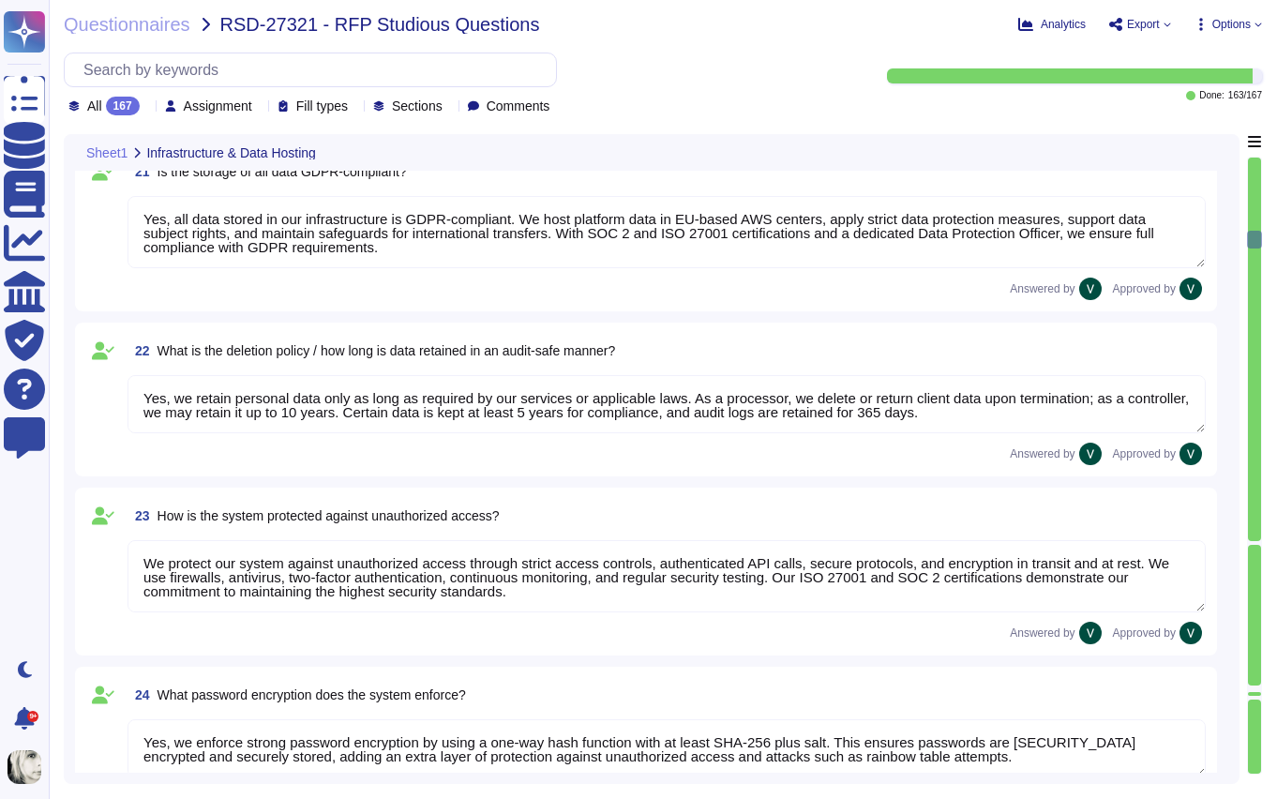
type textarea "Yes, we have a roles and permissions framework that restricts access to only th…"
type textarea "Yes, we integrate with Microsoft Entra ID (formerly Azure Active Directory) to …"
type textarea "We ensure no personal data remains accessible after termination. We delete or r…"
type textarea "Yes, we use AI in our platform through features like AI Workforce, designed to …"
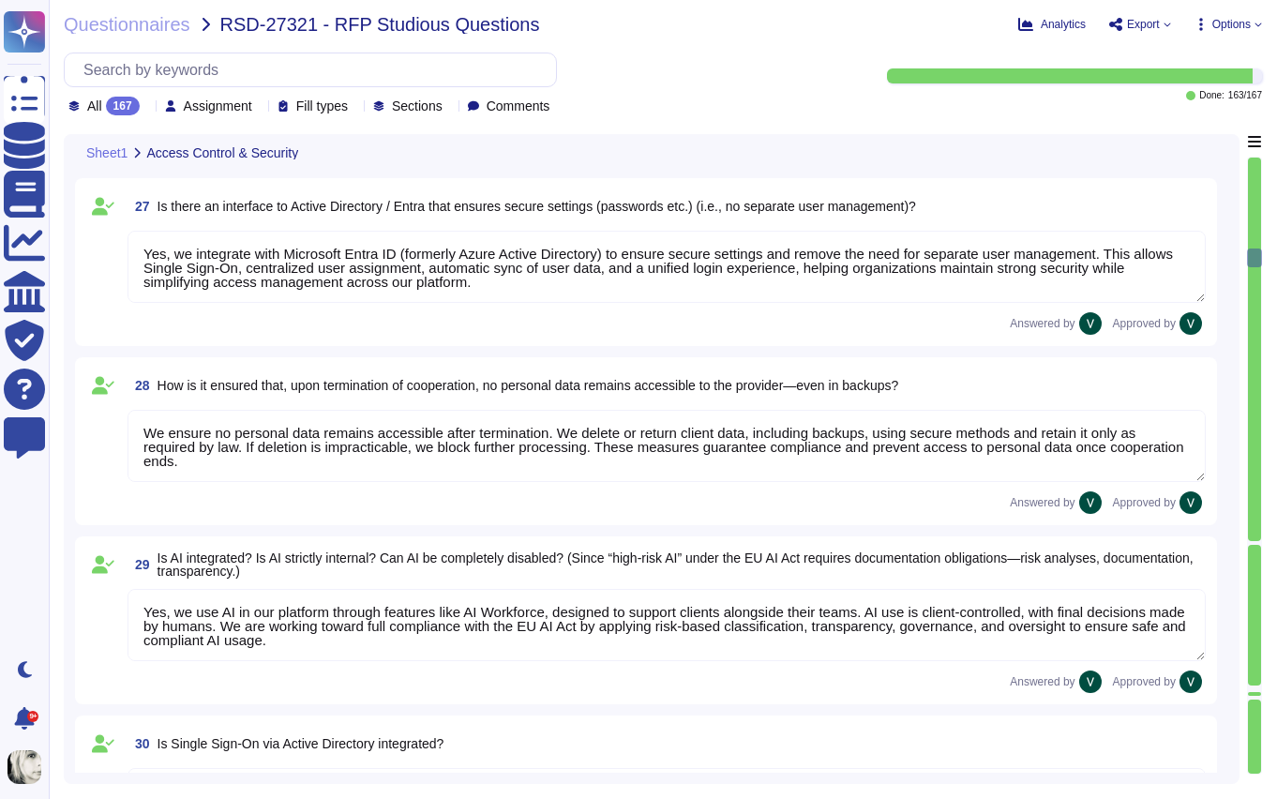
type textarea "Yes, we offer Single Sign-On (SSO) integration via Microsoft Entra ID (formerly…"
type textarea "No, we do not have an existing partnership with indevis. However, we support in…"
type textarea "No, not all data in our system is encrypted by default, but we encrypt sensitiv…"
type textarea "Yes, [PERSON_NAME] provides both service level agreements (SLAs) for maintenanc…"
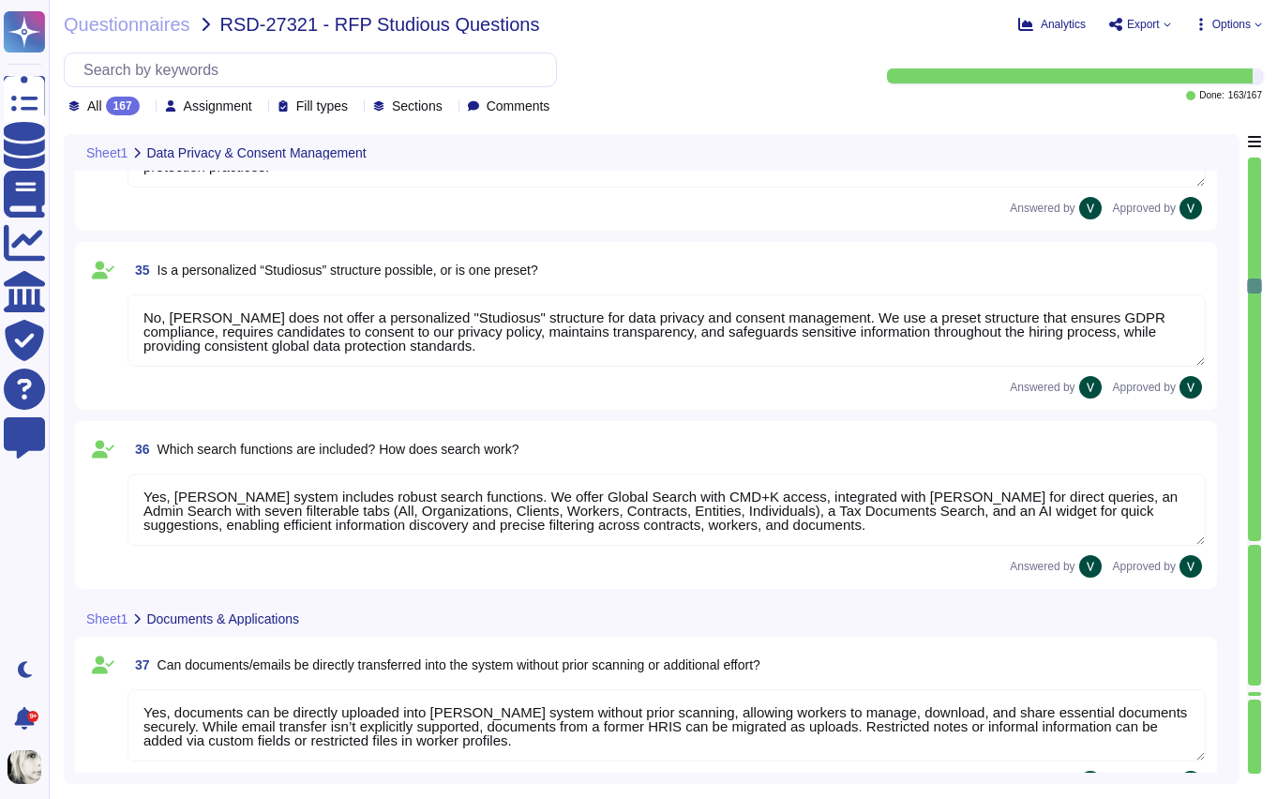
type textarea "No, [PERSON_NAME] tool does not specifically manage consents for using images f…"
type textarea "No, [PERSON_NAME] does not offer a personalized "Studiosus" structure for data …"
type textarea "Yes, [PERSON_NAME] system includes robust search functions. We offer Global Sea…"
type textarea "Yes, documents can be directly uploaded into [PERSON_NAME] system without prior…"
type textarea "Yes, [PERSON_NAME] stores all documents centrally within the platform, allowing…"
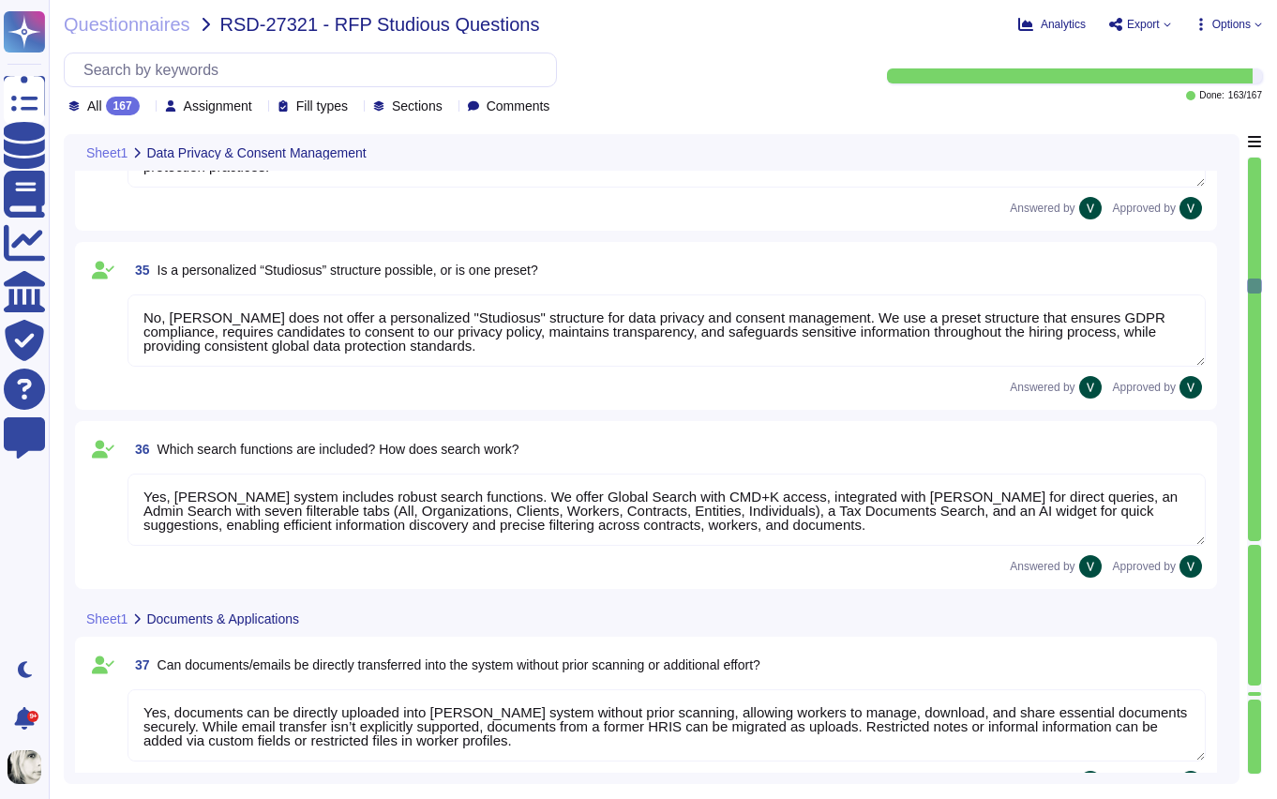
type textarea "Yes, [PERSON_NAME] allows creation of custom document categories and types, inc…"
type textarea "No, [PERSON_NAME] does not have explicit partnerships for document scanning ser…"
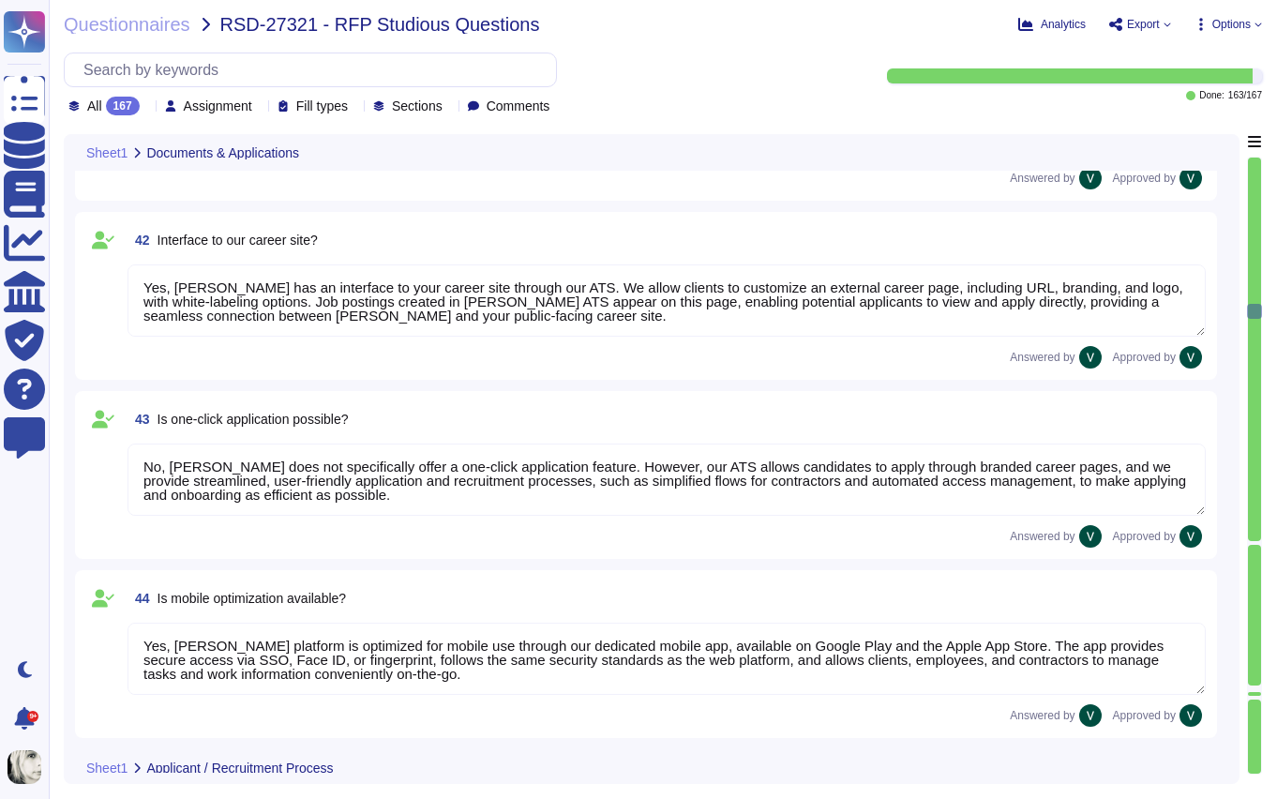
type textarea "Yes, [PERSON_NAME] has an interface to job boards through [PERSON_NAME]. We pro…"
type textarea "Yes, [PERSON_NAME] has an interface to your career site through our ATS. We all…"
type textarea "No, [PERSON_NAME] does not specifically offer a one-click application feature. …"
type textarea "Yes, [PERSON_NAME] platform is optimized for mobile use through our dedicated m…"
type textarea "[PERSON_NAME] system handles application intake through our Applicant Tracking …"
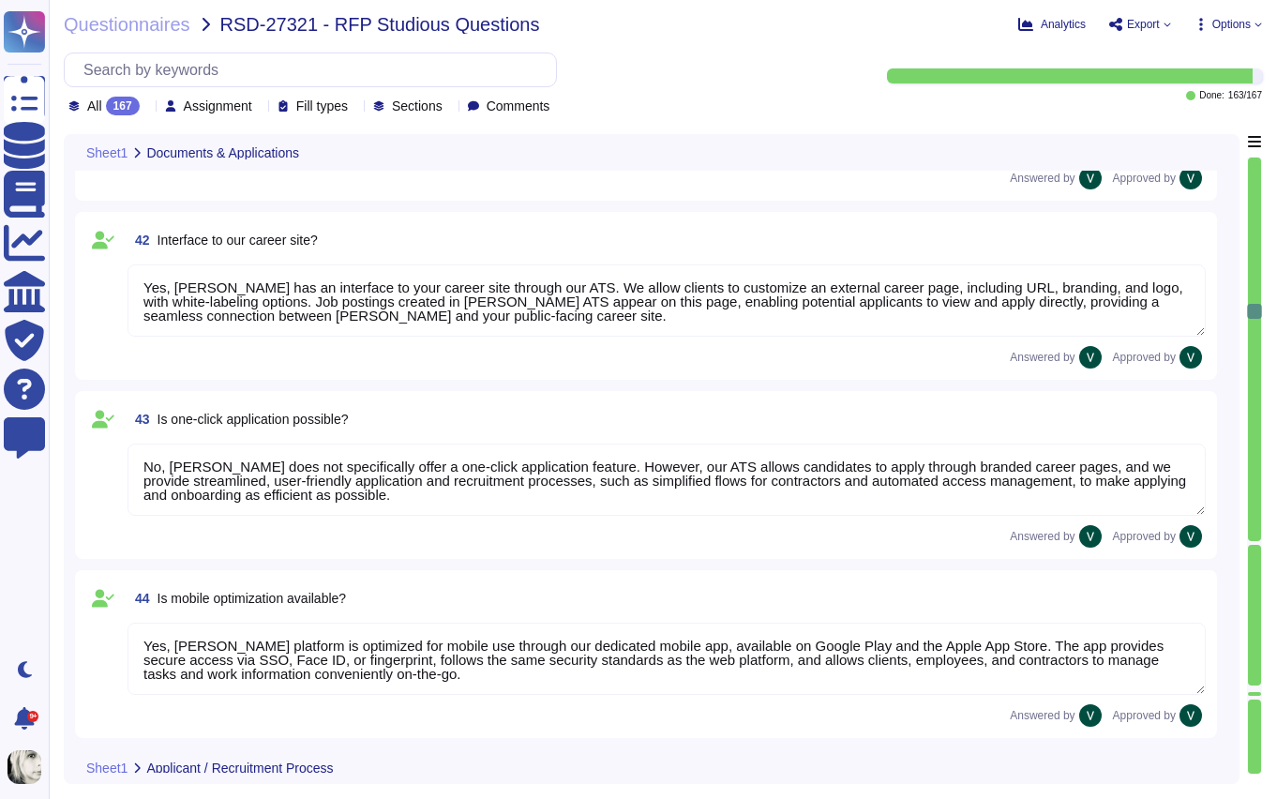
type textarea "Yes, [PERSON_NAME] system allows applications to be distributed to responsible …"
type textarea "Yes, [PERSON_NAME] ATS can be used by HR for pre-screening applicants. We use A…"
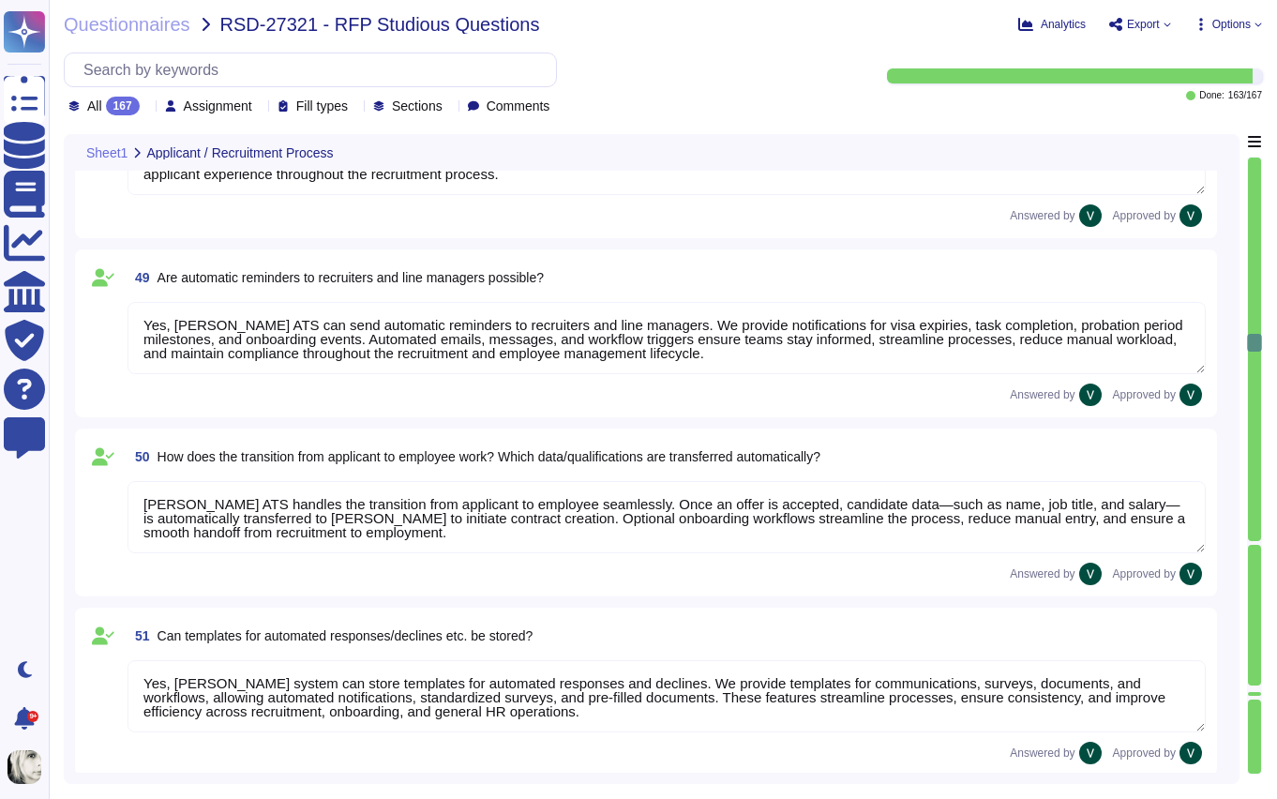
type textarea "Yes, [PERSON_NAME] ATS can handle automatic communication with applicants. We p…"
type textarea "Yes, [PERSON_NAME] ATS can send automatic reminders to recruiters and line mana…"
type textarea "[PERSON_NAME] ATS handles the transition from applicant to employee seamlessly.…"
type textarea "Yes, [PERSON_NAME] system can store templates for automated responses and decli…"
type textarea "Yes, [PERSON_NAME] integrates with Outlook calendars for scheduling. We sync [P…"
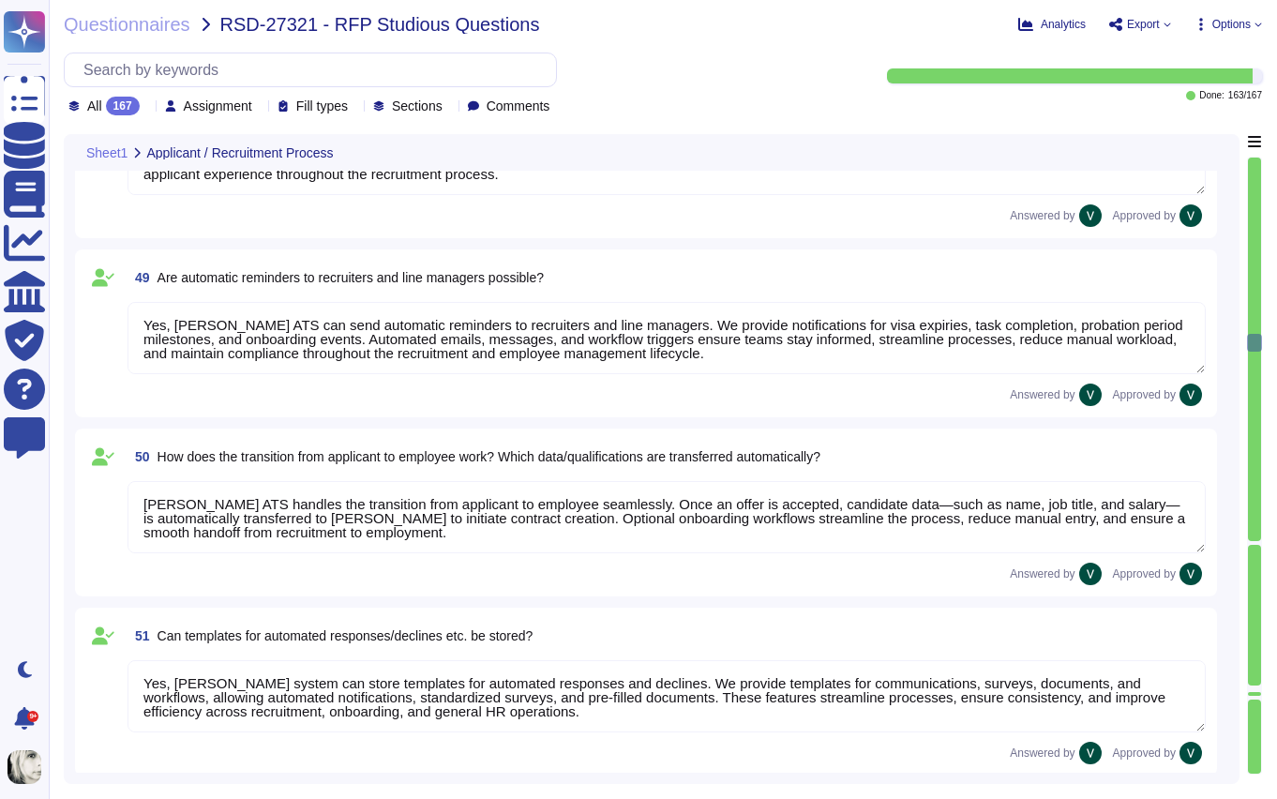
type textarea "Yes, [PERSON_NAME] Applicant Tracking System (ATS) allows for applicant evaluat…"
type textarea "[PERSON_NAME] is developing a data retention and deletion policy for applicant …"
type textarea "Yes, [PERSON_NAME] ATS can potentially depict works council approval processes …"
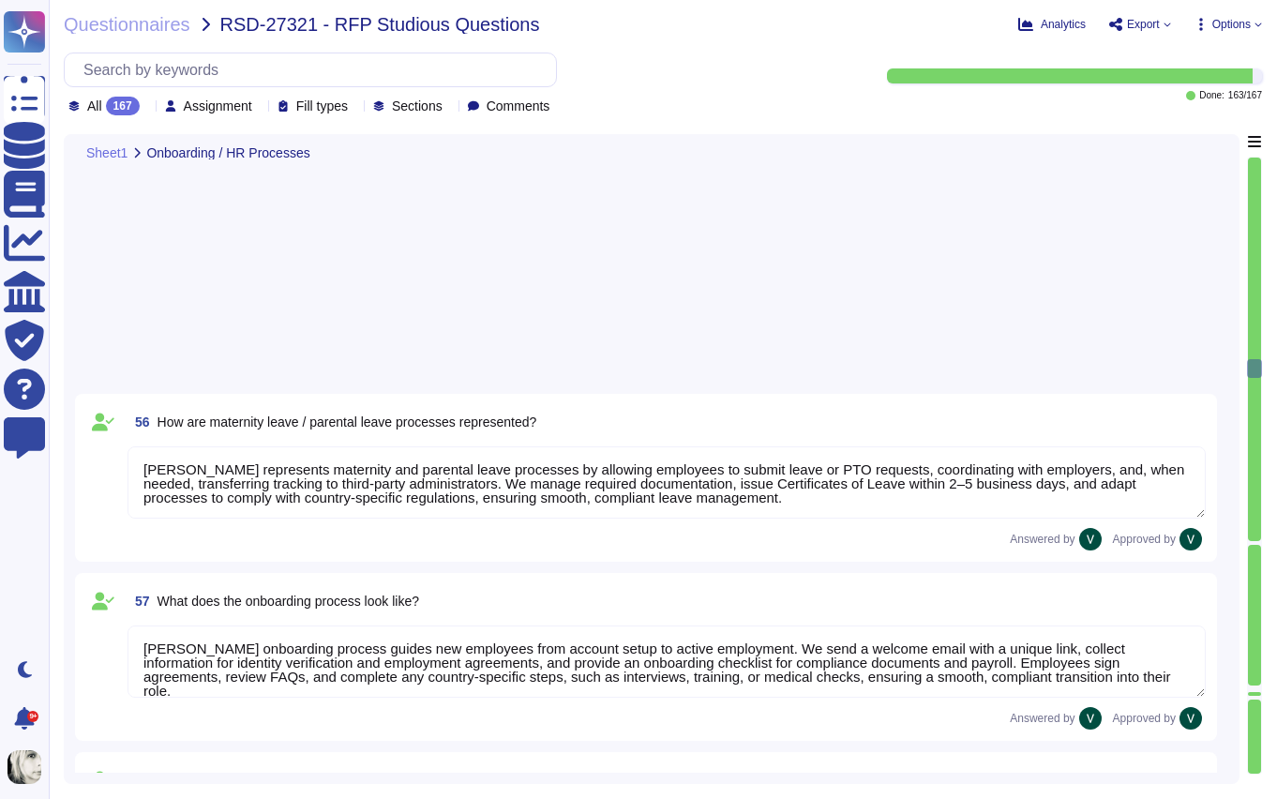
type textarea "[PERSON_NAME] represents maternity and parental leave processes by allowing emp…"
type textarea "[PERSON_NAME] onboarding process guides new employees from account setup to act…"
type textarea "[PERSON_NAME] offboarding process ensures a smooth, compliant transition. We in…"
type textarea "[PERSON_NAME] probationary period process helps employers and employees confirm…"
type textarea "[PERSON_NAME] internal department transfer process ensures proper validation, a…"
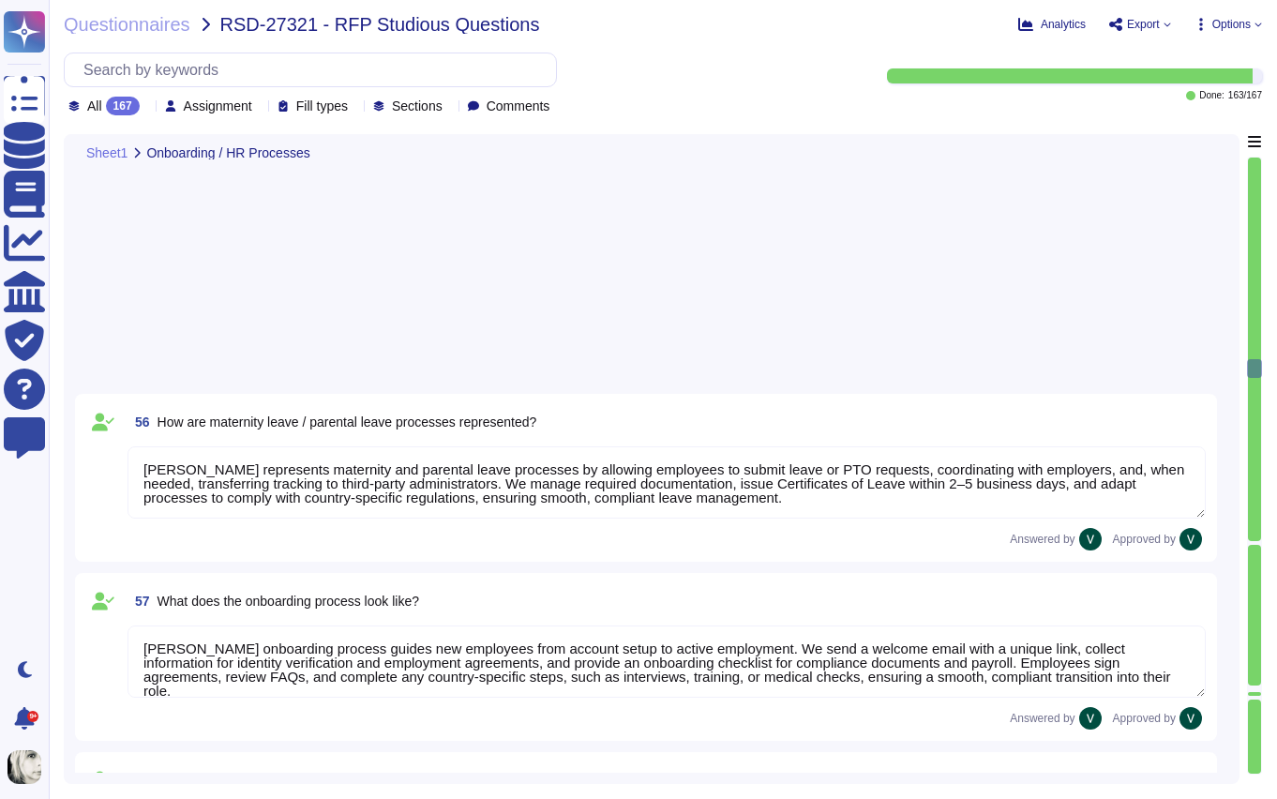
type textarea "[PERSON_NAME] manages changes to employee working hours through a structured sy…"
type textarea "[PERSON_NAME] allows employees to update names, addresses, and bank accounts th…"
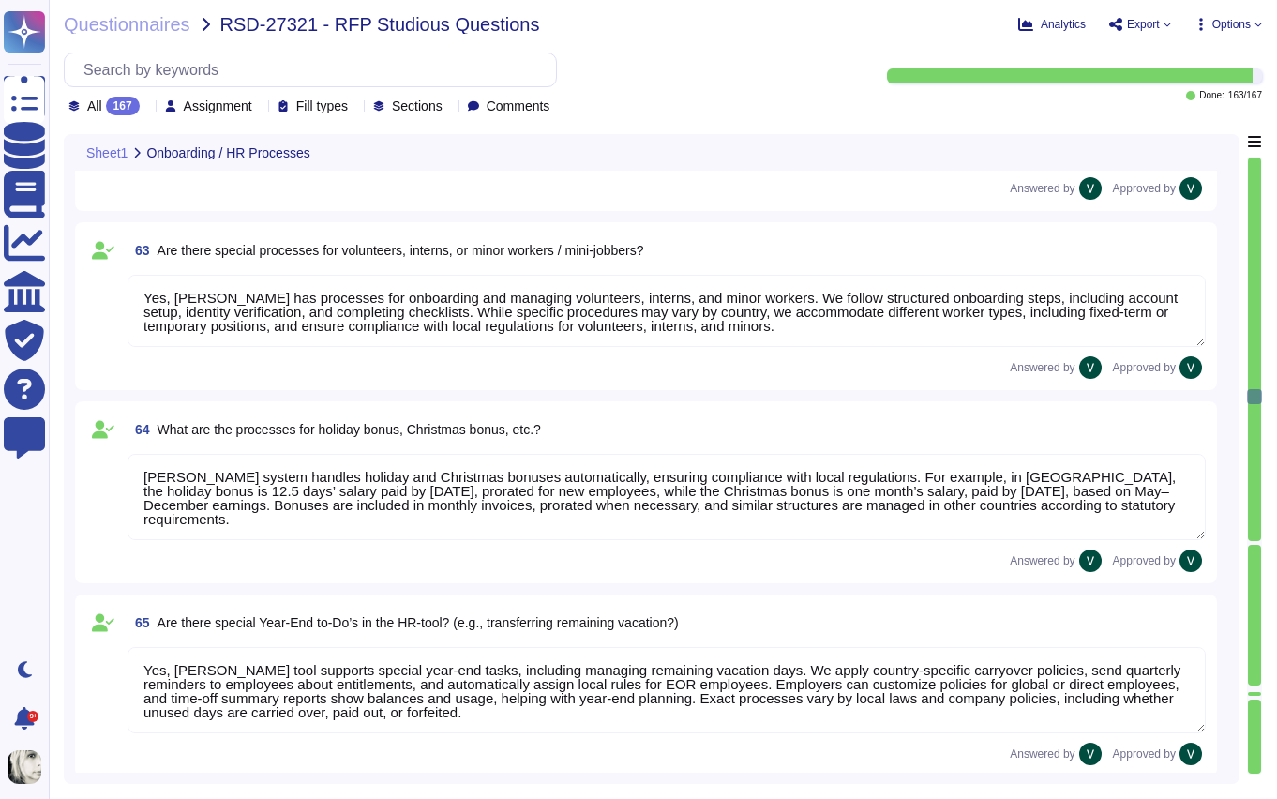
type textarea "Yes, [PERSON_NAME] has processes for onboarding and managing volunteers, intern…"
type textarea "[PERSON_NAME] system handles holiday and Christmas bonuses automatically, ensur…"
type textarea "Yes, [PERSON_NAME] tool supports special year-end tasks, including managing rem…"
type textarea "[PERSON_NAME] system manages workflows and tasks through automated and manual p…"
type textarea "[PERSON_NAME] system includes automated and manual workflows, forecasted shift …"
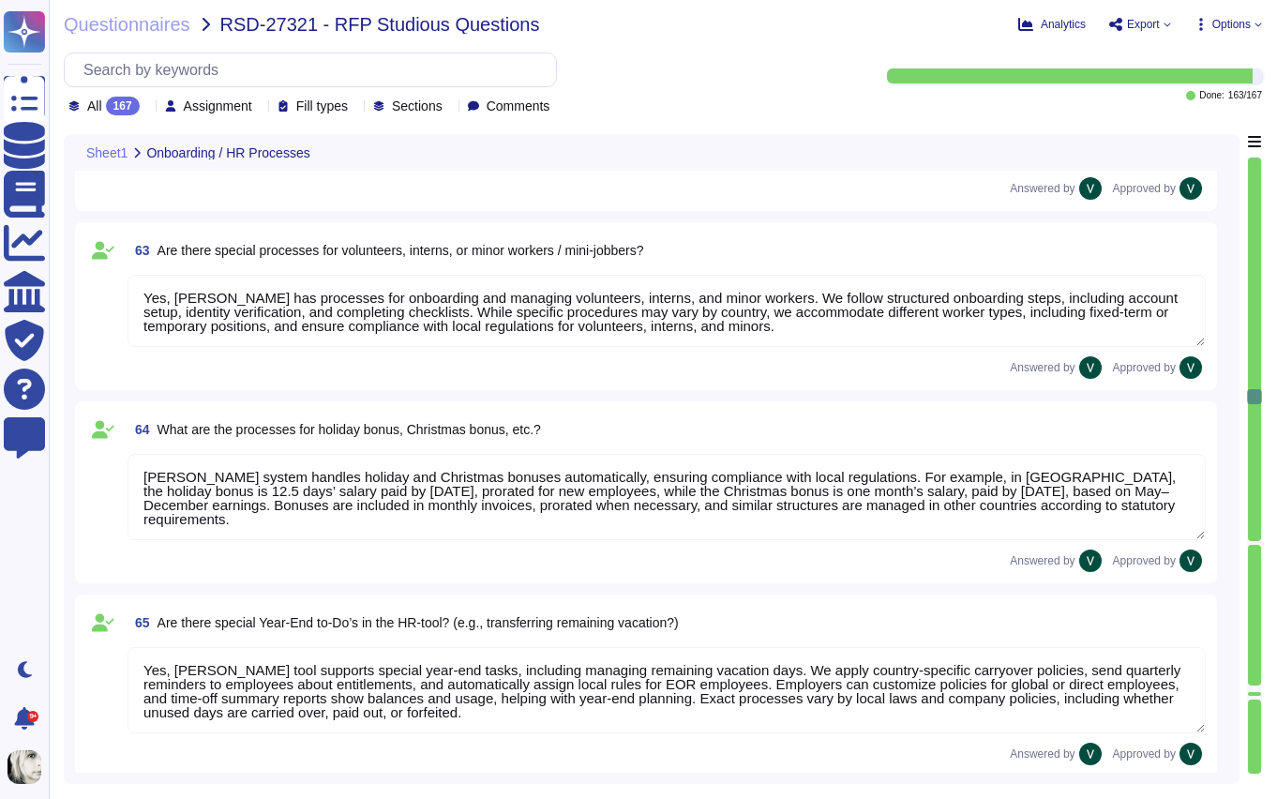
type textarea "Yes, we allow HR to define and flexibly specify workflows and checklists for di…"
type textarea "Yes, we integrate checklists that can be customized for processes like onboardi…"
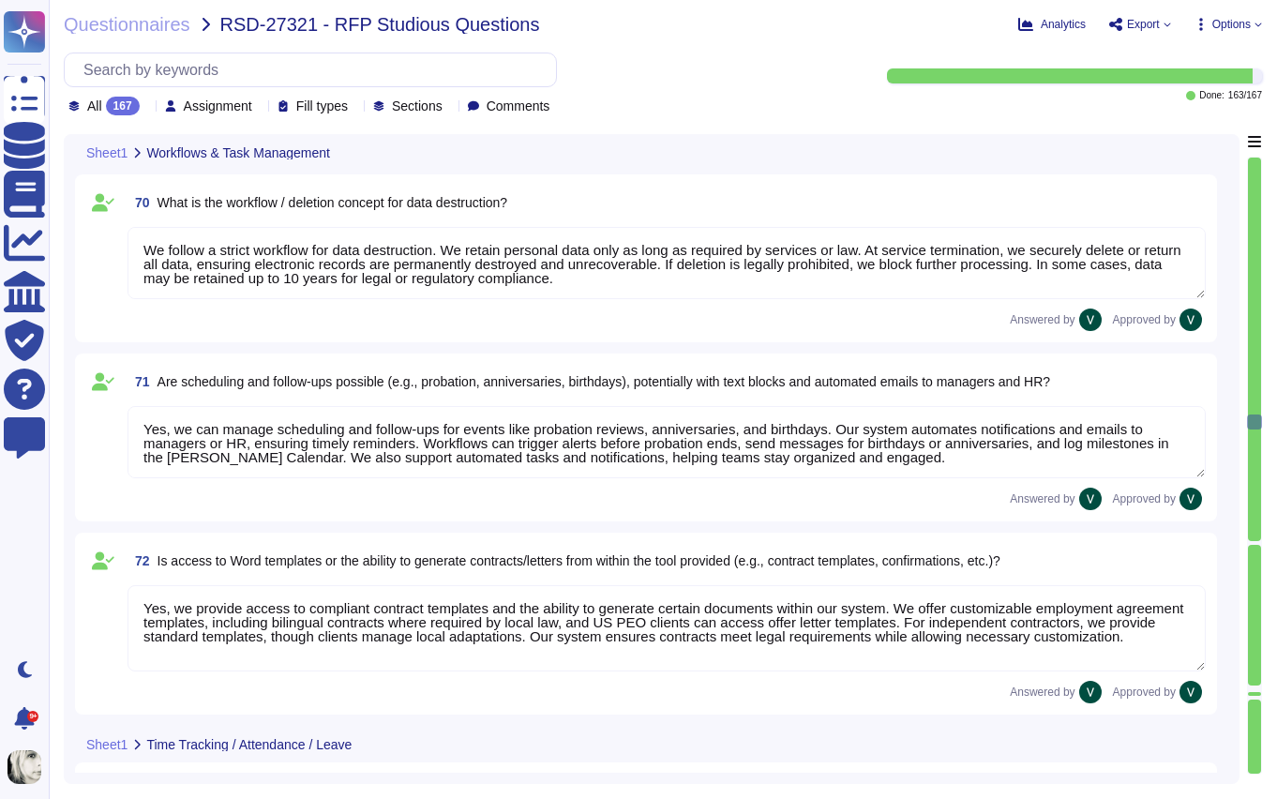
type textarea "We follow a strict workflow for data destruction. We retain personal data only …"
type textarea "Yes, we can manage scheduling and follow-ups for events like probation reviews,…"
type textarea "Yes, we provide access to compliant contract templates and the ability to gener…"
type textarea "[PERSON_NAME] provides multiple time tracking options, including manual entry, …"
type textarea "[PERSON_NAME] time tracking allows employees to log hours manually or via clock…"
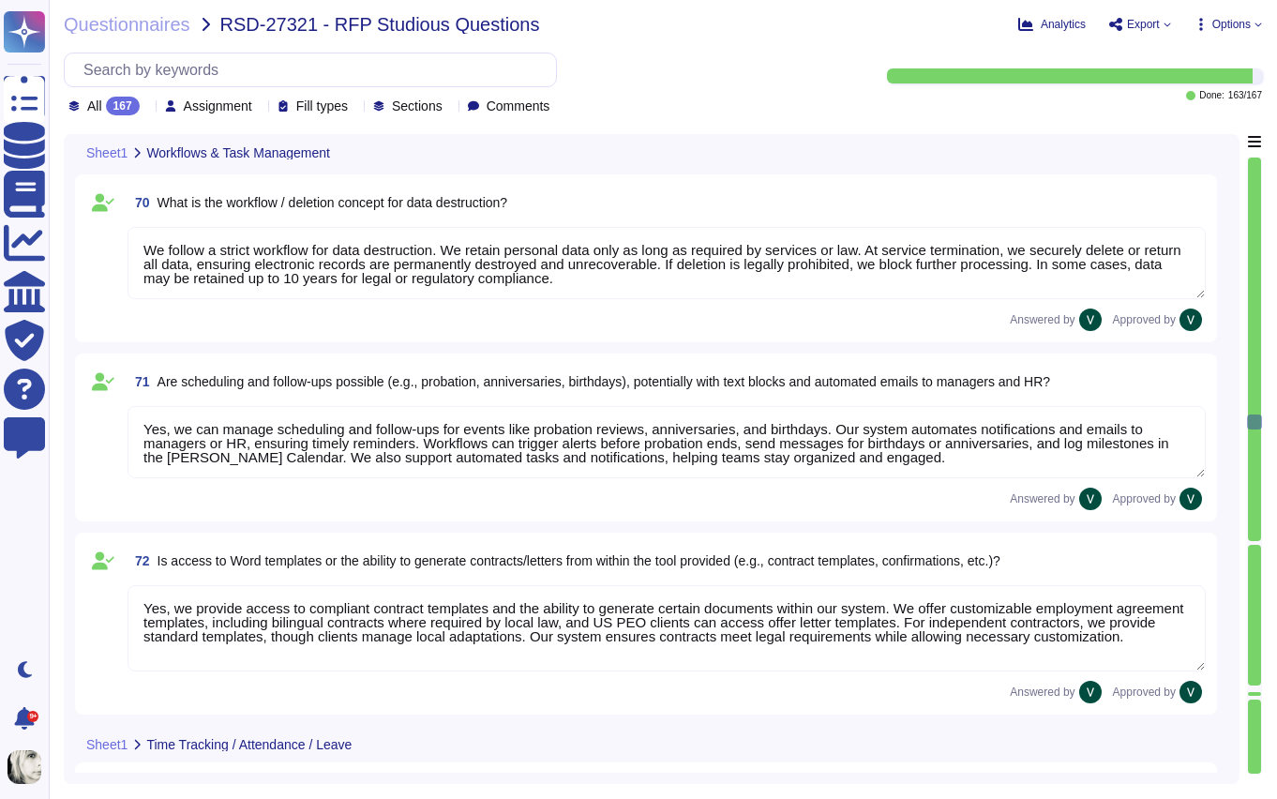
type textarea "Yes, compensatory time (time-off-in-lieu) is generally allowed for overtime in …"
type textarea "Yes, we can define vacation days with different labels by customizing time-off …"
type textarea "[PERSON_NAME] manages vacation requests and tracking through a streamlined syst…"
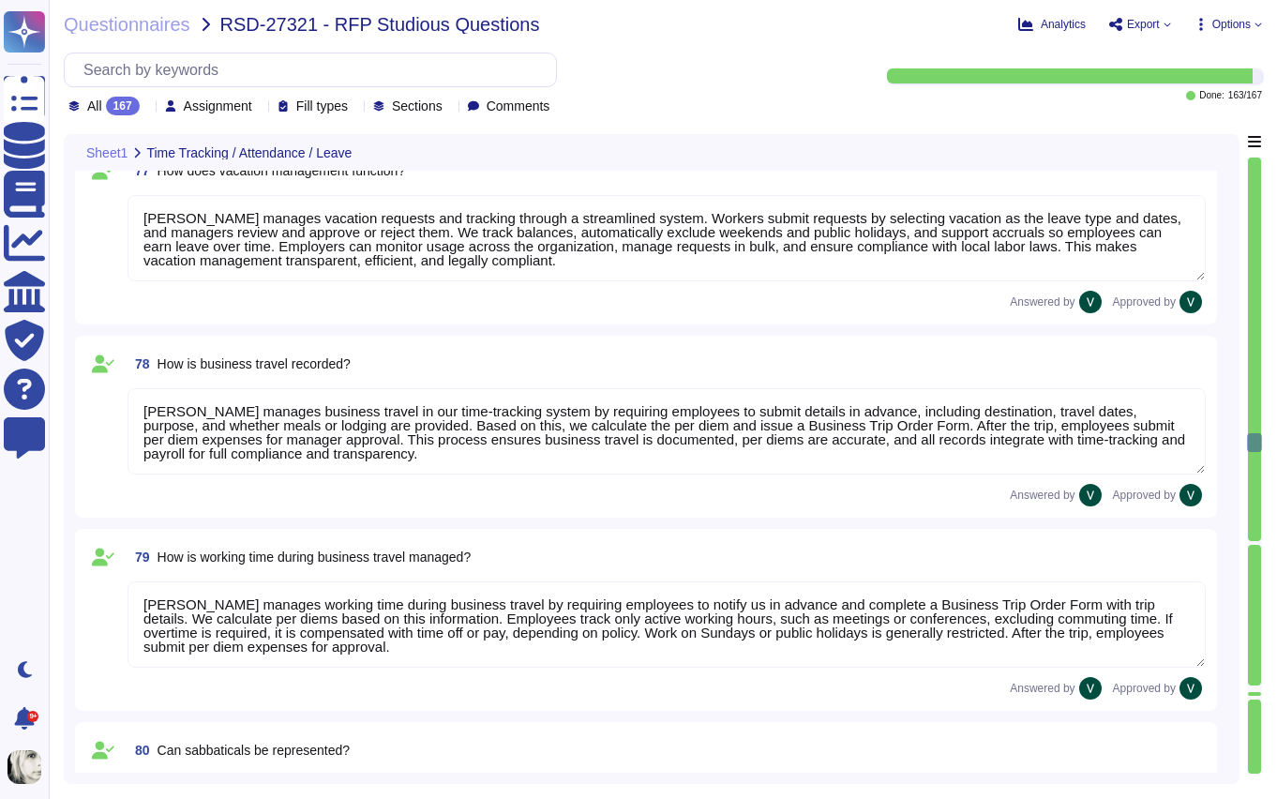
type textarea "[PERSON_NAME] manages business travel in our time-tracking system by requiring …"
type textarea "[PERSON_NAME] manages working time during business travel by requiring employee…"
type textarea "[PERSON_NAME] can use our system to represent and track sabbaticals through fle…"
type textarea "[PERSON_NAME] handles overtime payments through our time tracking and payroll f…"
type textarea "We process time credits for emergency duty or holiday work through our time tra…"
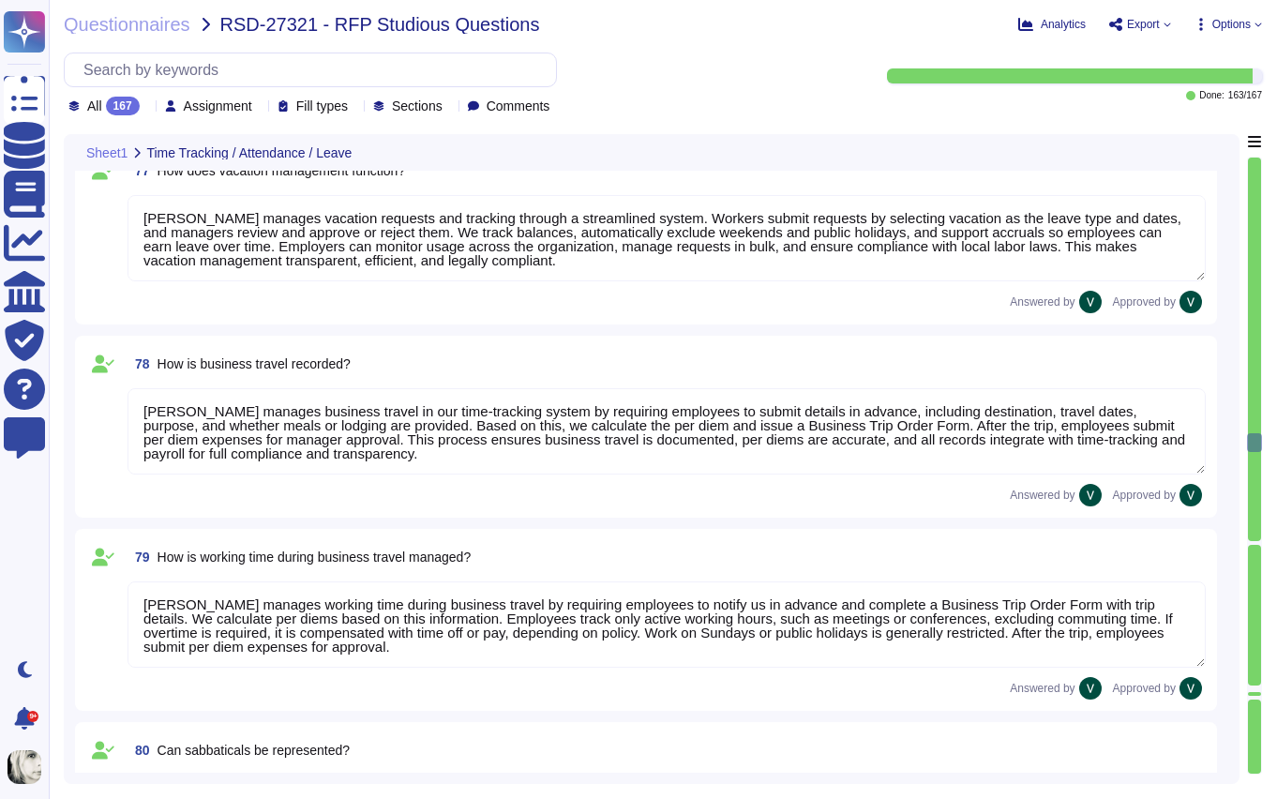
type textarea "We allow HR to configure time tracking to fit company policies and local laws. …"
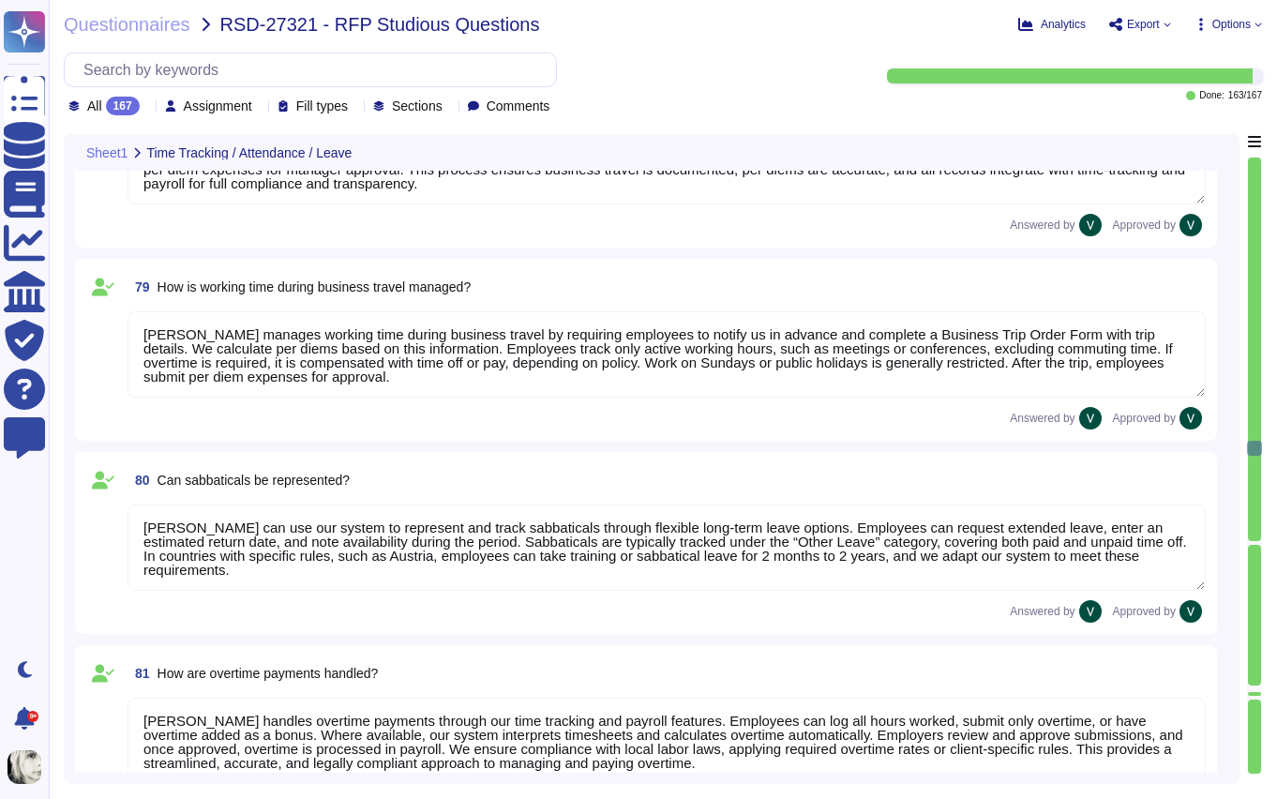
type textarea "We manage sick leave by allowing employees to submit requests with start and en…"
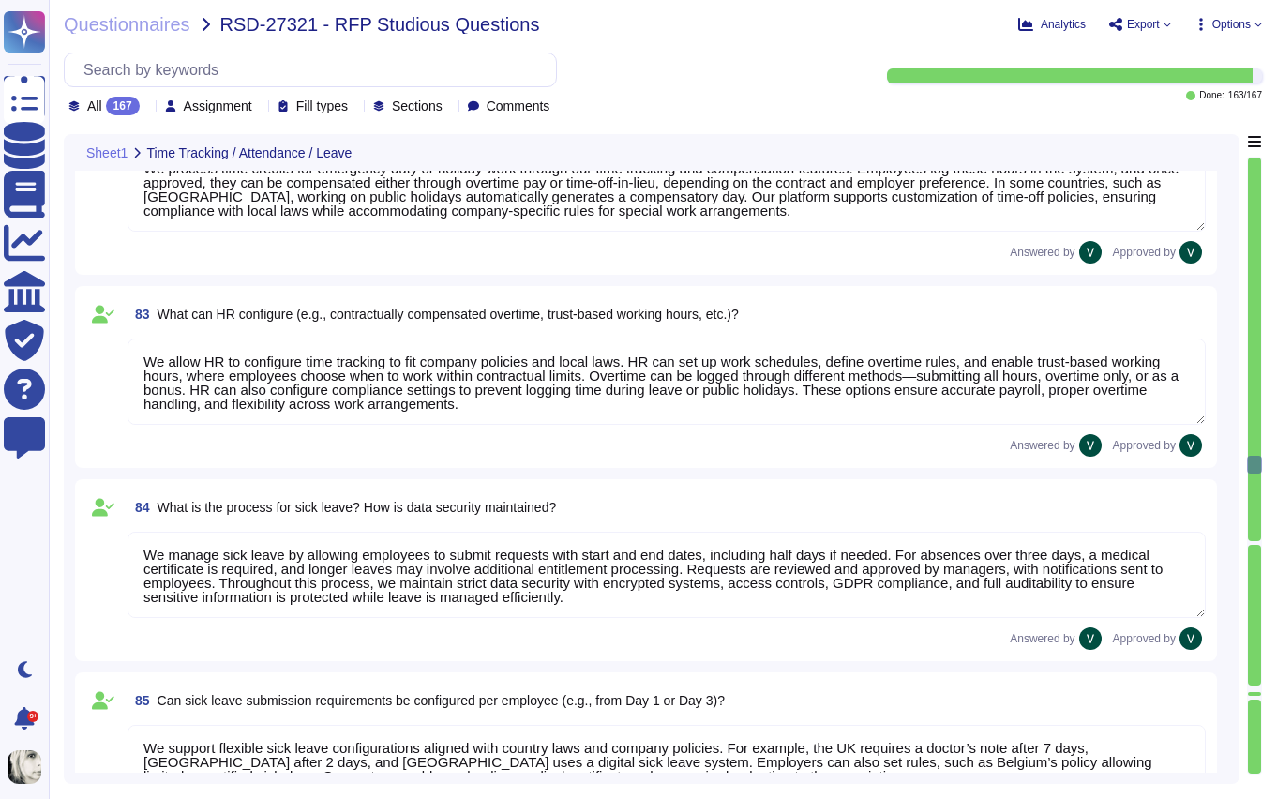
type textarea "We support flexible sick leave configurations aligned with country laws and com…"
type textarea "[PERSON_NAME] retrieves electronic sick notes for example (eAU) in [GEOGRAPHIC_…"
type textarea "Sick leave can be analyzed in multiple ways, including: * Duration: Review leng…"
type textarea "[PERSON_NAME] time-tracking module enhances team coordination by integrating se…"
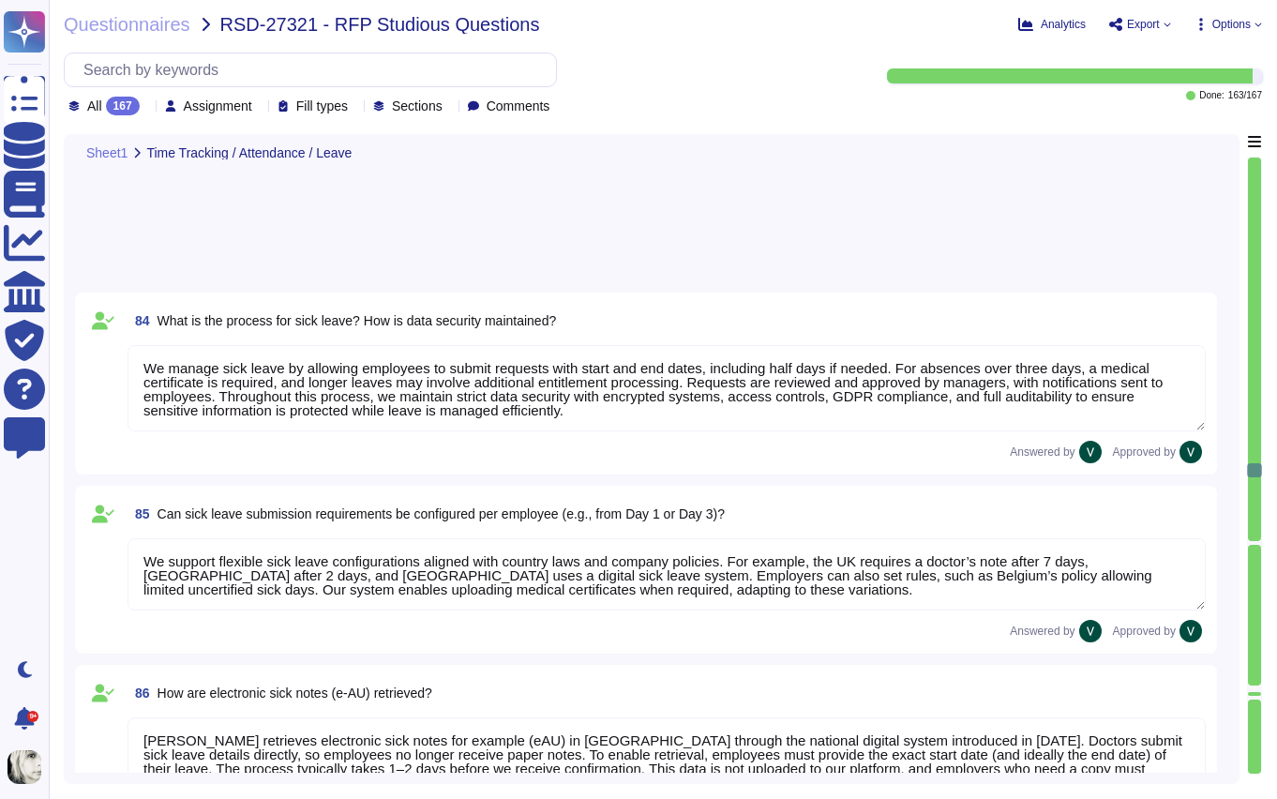
type textarea "Employees can update most of their personal information directly through their …"
type textarea "Yes, an HR approval process exists, but not all employee-initiated changes go d…"
type textarea "Yes, employees can submit documents such as marriage certificates, sick notes, …"
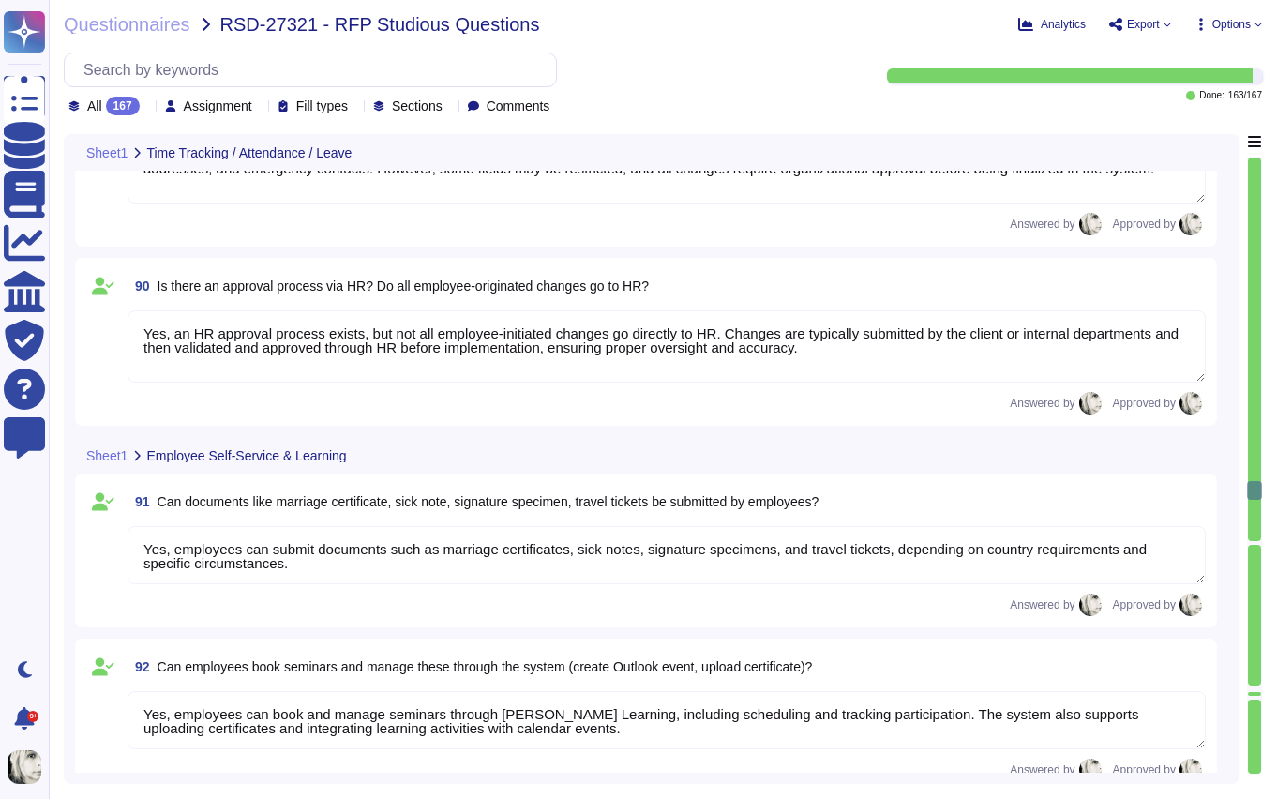
type textarea "Yes, employees can book and manage seminars through [PERSON_NAME] Learning, inc…"
type textarea "Yes, the system provides a view of time off information, including stamped time…"
type textarea "Yes, a supervisory approval chain can be configured for vacation requests and t…"
type textarea "Yes, employees can report illness, including illness during vacation. Reporting…"
type textarea "[PERSON_NAME] tracks vacation, sick days, and other leave types within the syst…"
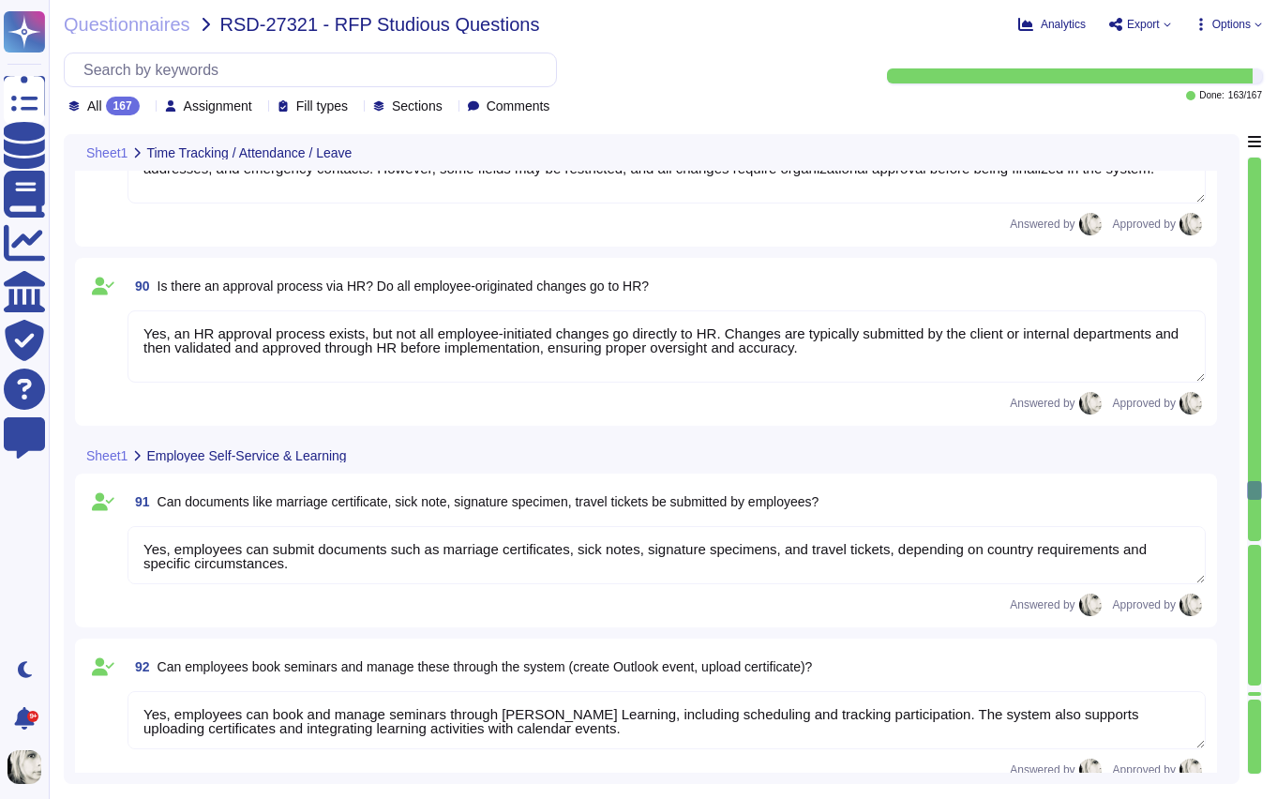
type textarea "Managers in [PERSON_NAME] can view selective data of direct reports, approve ti…"
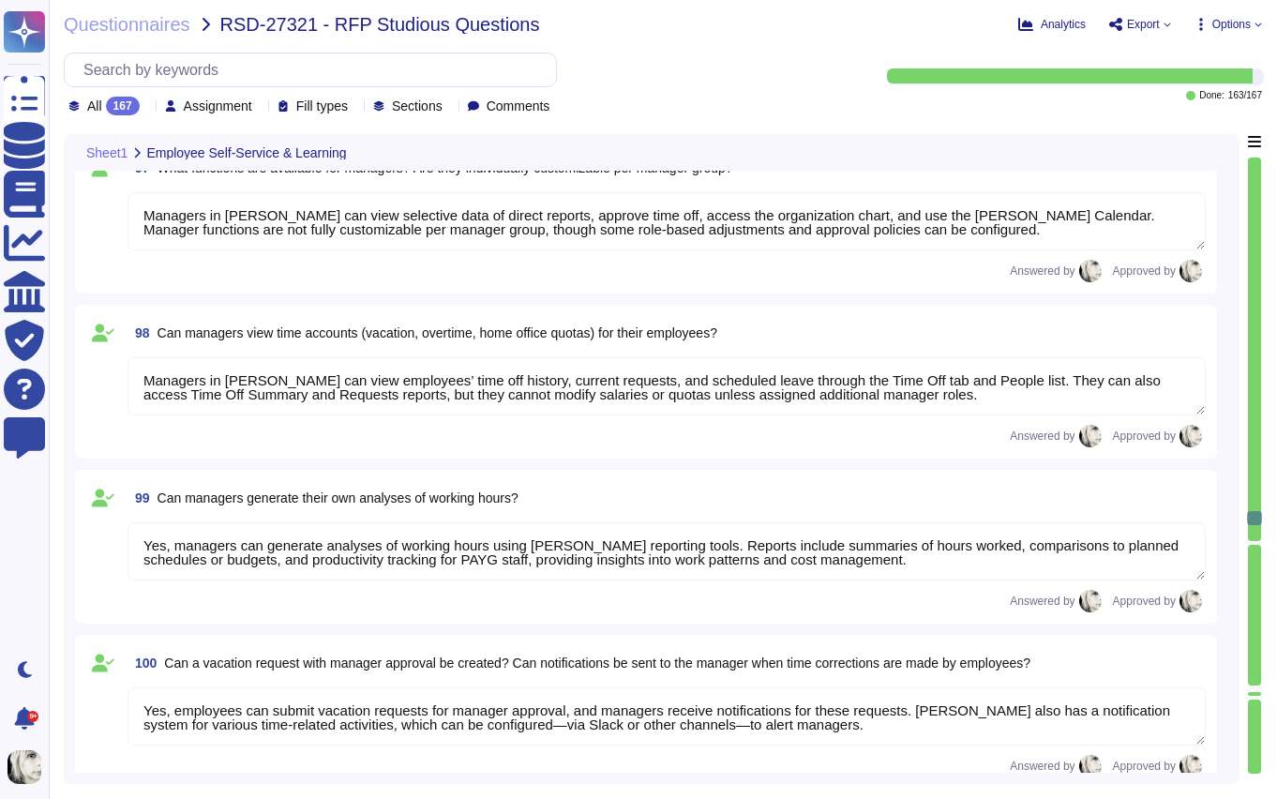
type textarea "Managers in [PERSON_NAME] can view employees’ time off history, current request…"
type textarea "Yes, managers can generate analyses of working hours using [PERSON_NAME] report…"
type textarea "Yes, employees can submit vacation requests for manager approval, and managers …"
type textarea "Reminders can be sent by email before submission and approval deadlines. Payrol…"
type textarea "Yes, workforce scheduling is possible in [PERSON_NAME]. Weekly schedules can be…"
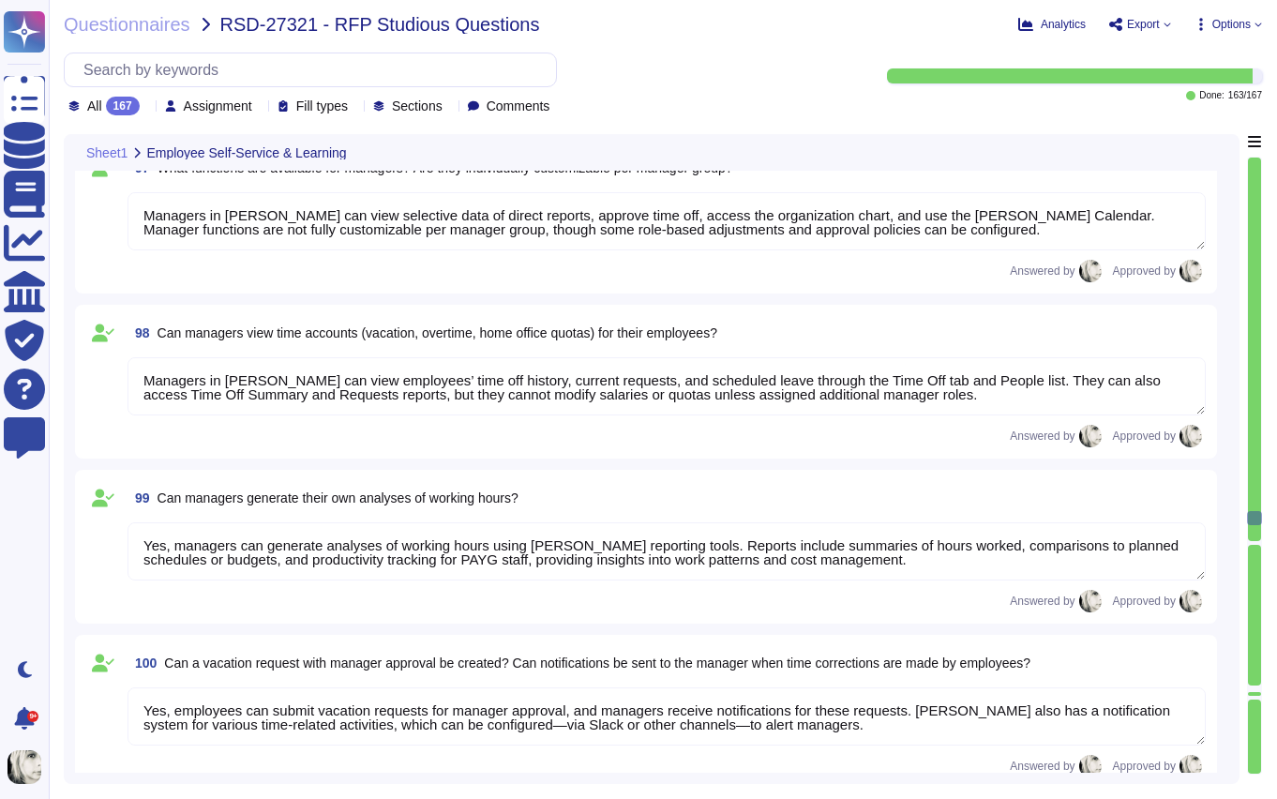
type textarea "Yes, [PERSON_NAME] provides a summary view of all trainees across departments t…"
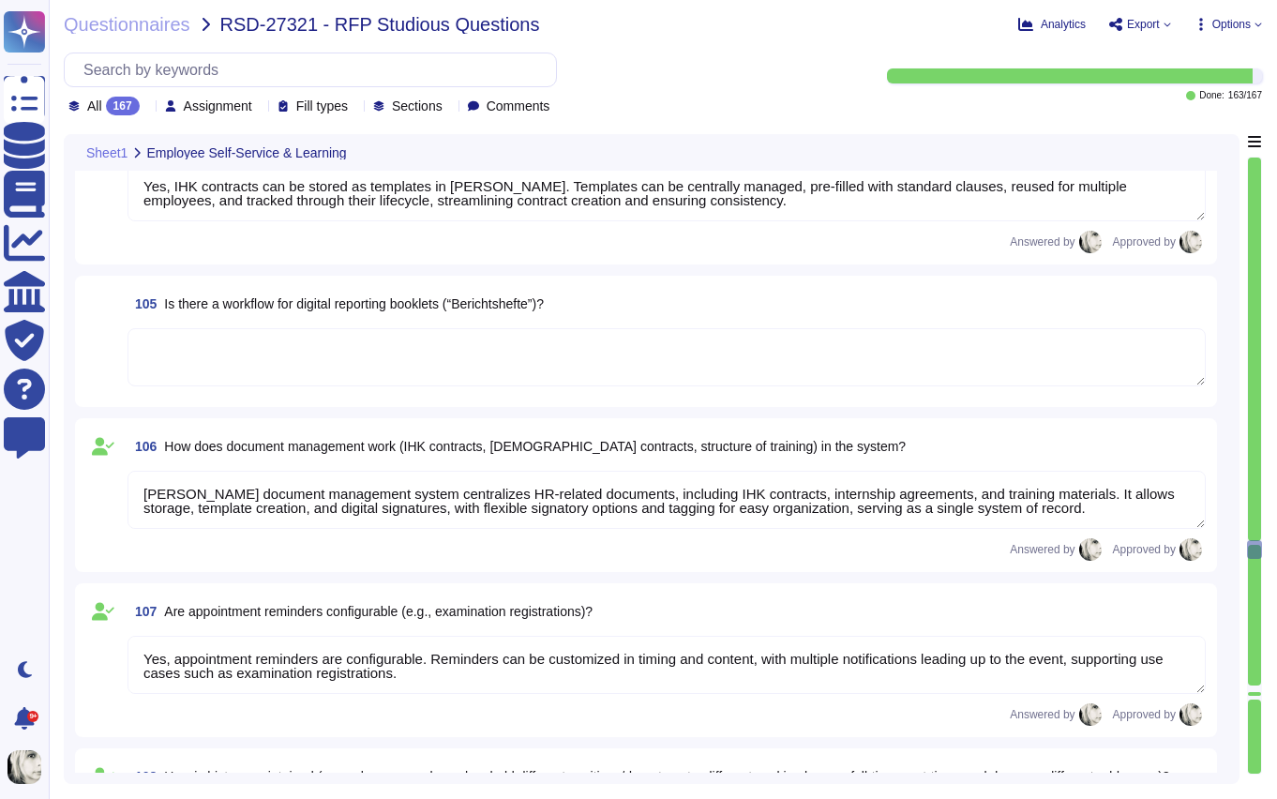
type textarea "Yes, IHK contracts can be stored as templates in [PERSON_NAME]. Templates can b…"
type textarea "[PERSON_NAME] document management system centralizes HR-related documents, incl…"
type textarea "Yes, appointment reminders are configurable. Reminders can be customized in tim…"
type textarea "[PERSON_NAME] maintains a complete employee history through a change log that r…"
type textarea "[PERSON_NAME] supports fully customizable working-time models through its Weekl…"
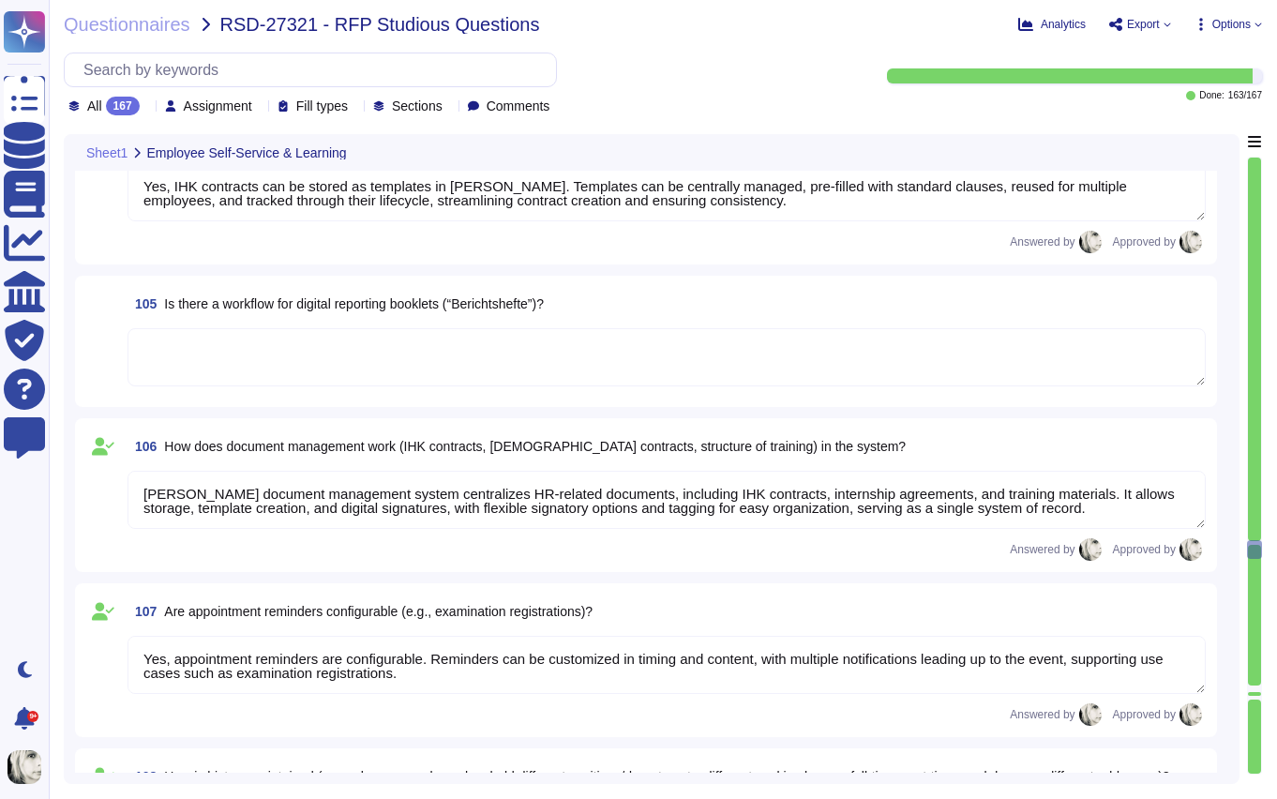
type textarea "Data on maternity and parental leave is available by country, with entitlements…"
type textarea "Yes, Deel provides various employee statuses to track different stages of the e…"
type textarea "Deel provides flexible filtering options such as status, date range, contract t…"
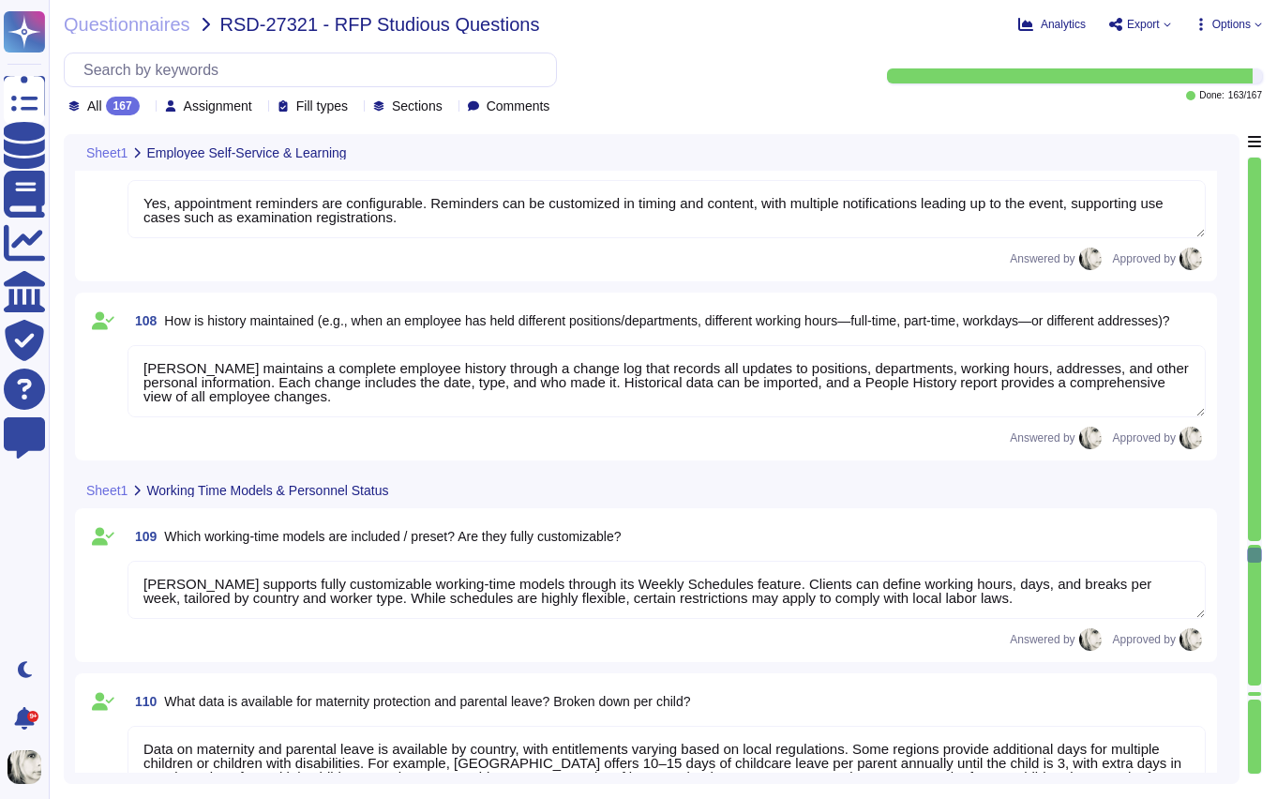
type textarea "Yes, Deel can generate reports on personnel changes within a specific period, i…"
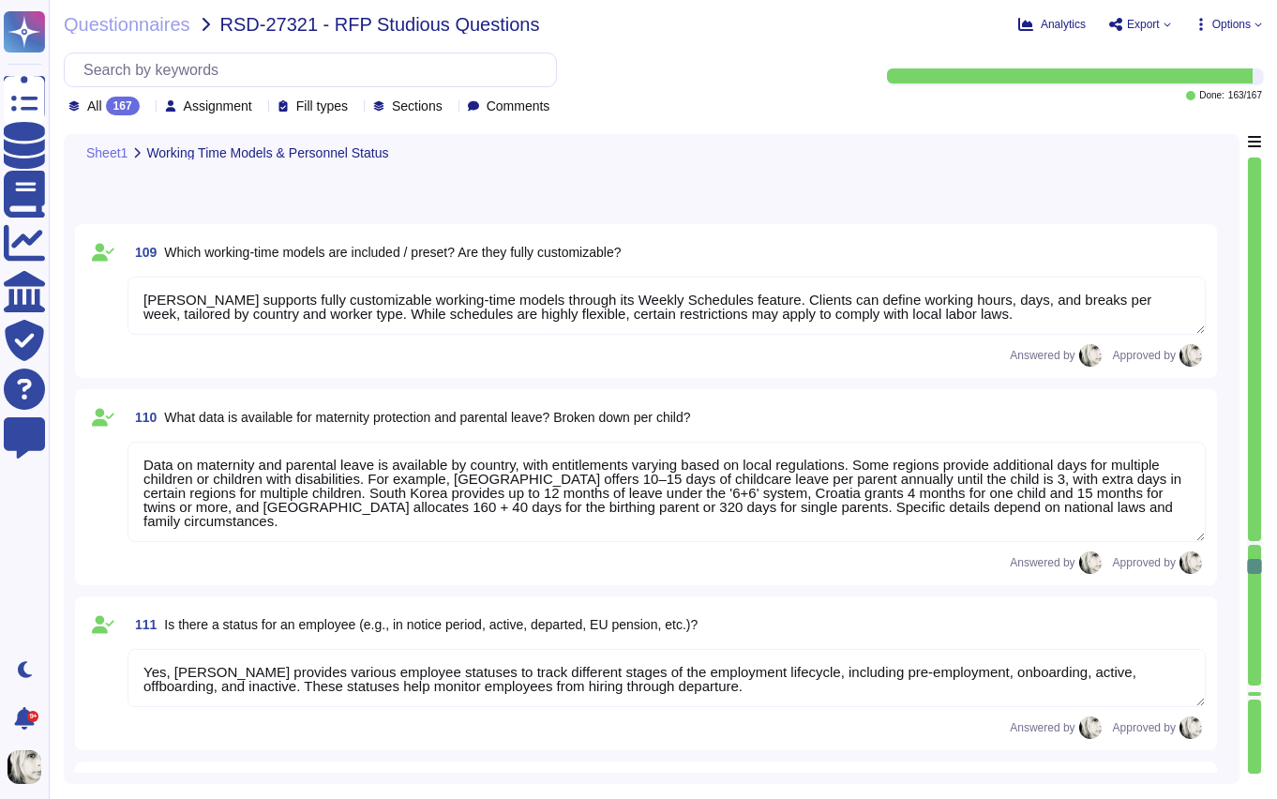
type textarea "Deel maintains extensive data for hires and anniversaries, covering around 700 …"
type textarea "Organizational structure in Deel is represented through an org chart and multip…"
type textarea "Deel links applicant data to master employee records and positions through uniq…"
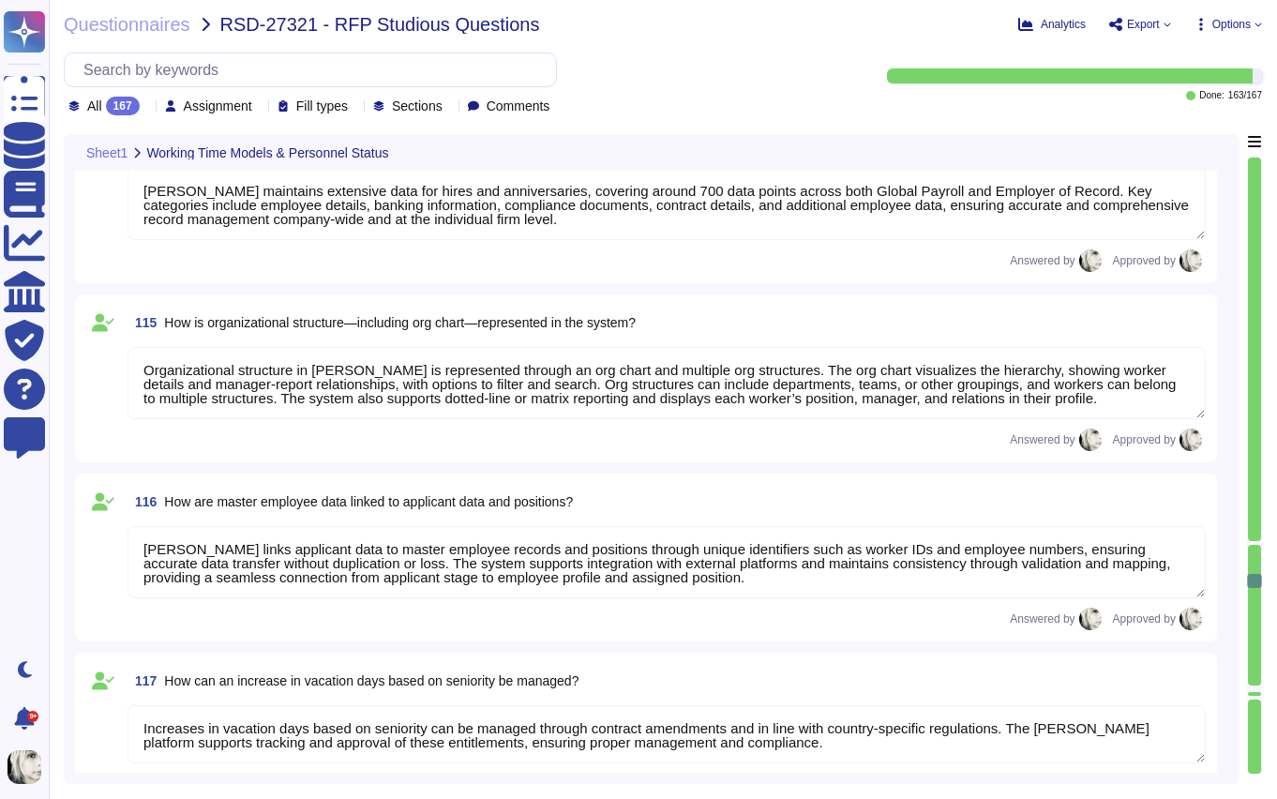
type textarea "Increases in vacation days based on seniority can be managed through contract a…"
type textarea "Deel’s asset management provides a centralized system to track and manage equip…"
type textarea "Deel’s payroll functionalities include direct deposits, payslip generation, tax…"
type textarea "Yes, Deel provides workflows for reimbursements such as commuting costs and for…"
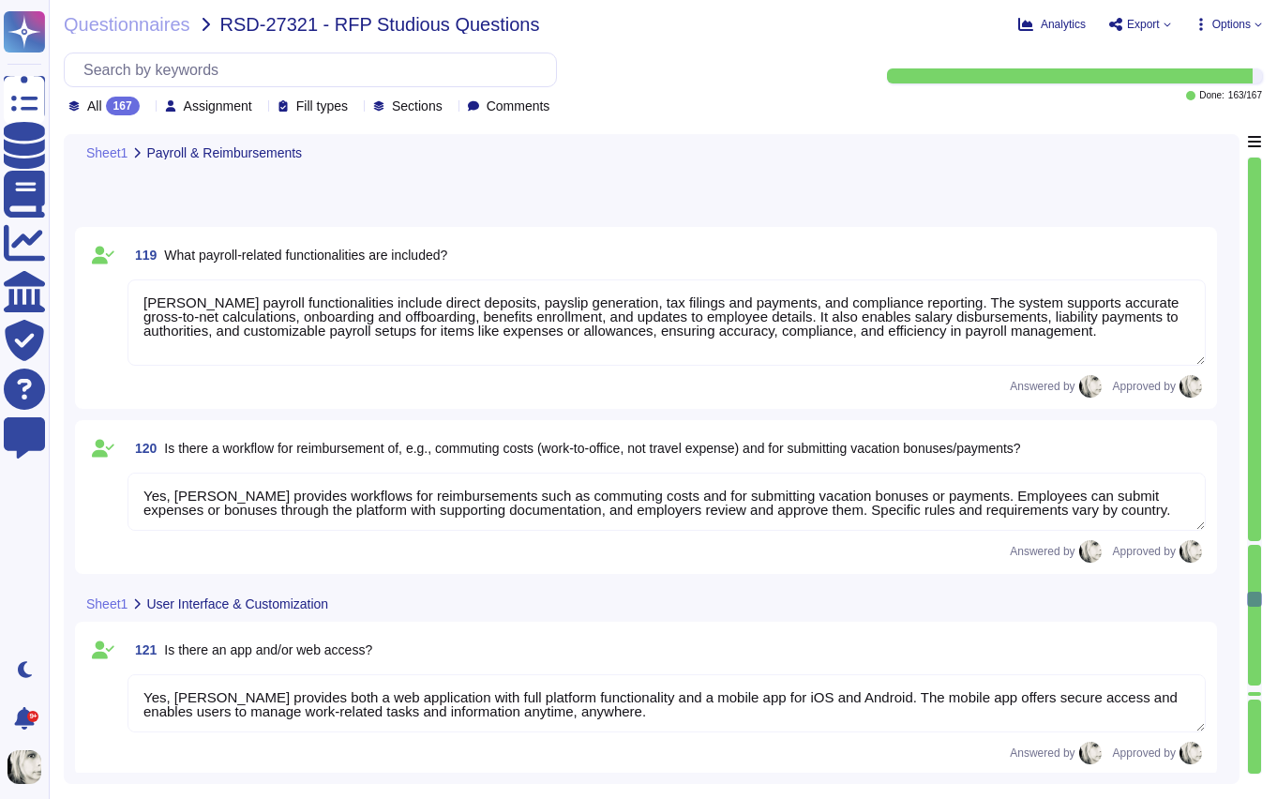
type textarea "Yes, Deel provides both a web application with full platform functionality and …"
type textarea "Yes, the Deel system can be customized to align with the Studiosus corporate id…"
type textarea "Yes, Deel provides an employee dashboard that serves as a customizable home pag…"
type textarea "Yes, the Deel dashboard can be customized. Users can rearrange and add widgets …"
type textarea "Deel manages HR staff absences through a structured substitution process. Plann…"
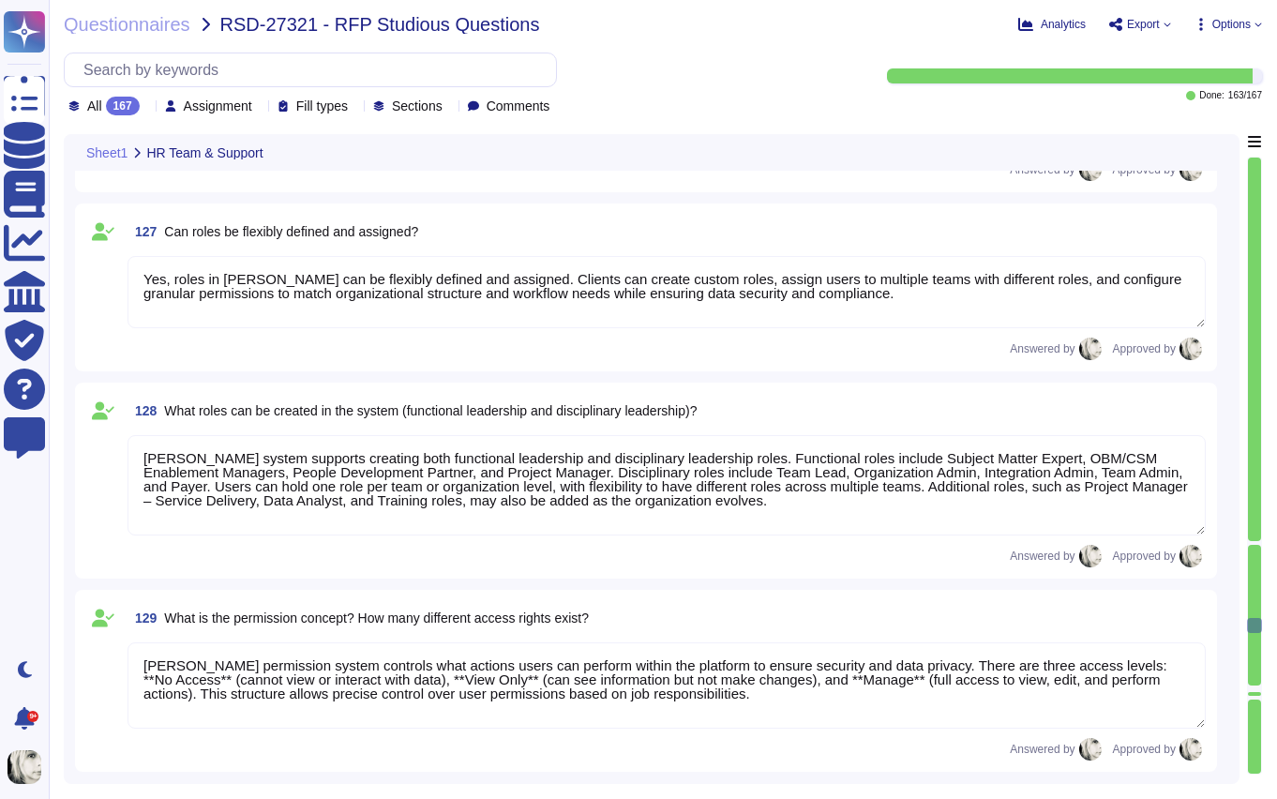
type textarea "Yes, role concepts—including department structures and associated permissions—c…"
type textarea "Yes, roles in Deel can be flexibly defined and assigned. Clients can create cus…"
type textarea "Deel’s system supports creating both functional leadership and disciplinary lea…"
type textarea "Deel’s permission system controls what actions users can perform within the pla…"
type textarea "Yes, Deel supports client-specific role structures and permissions. Each client…"
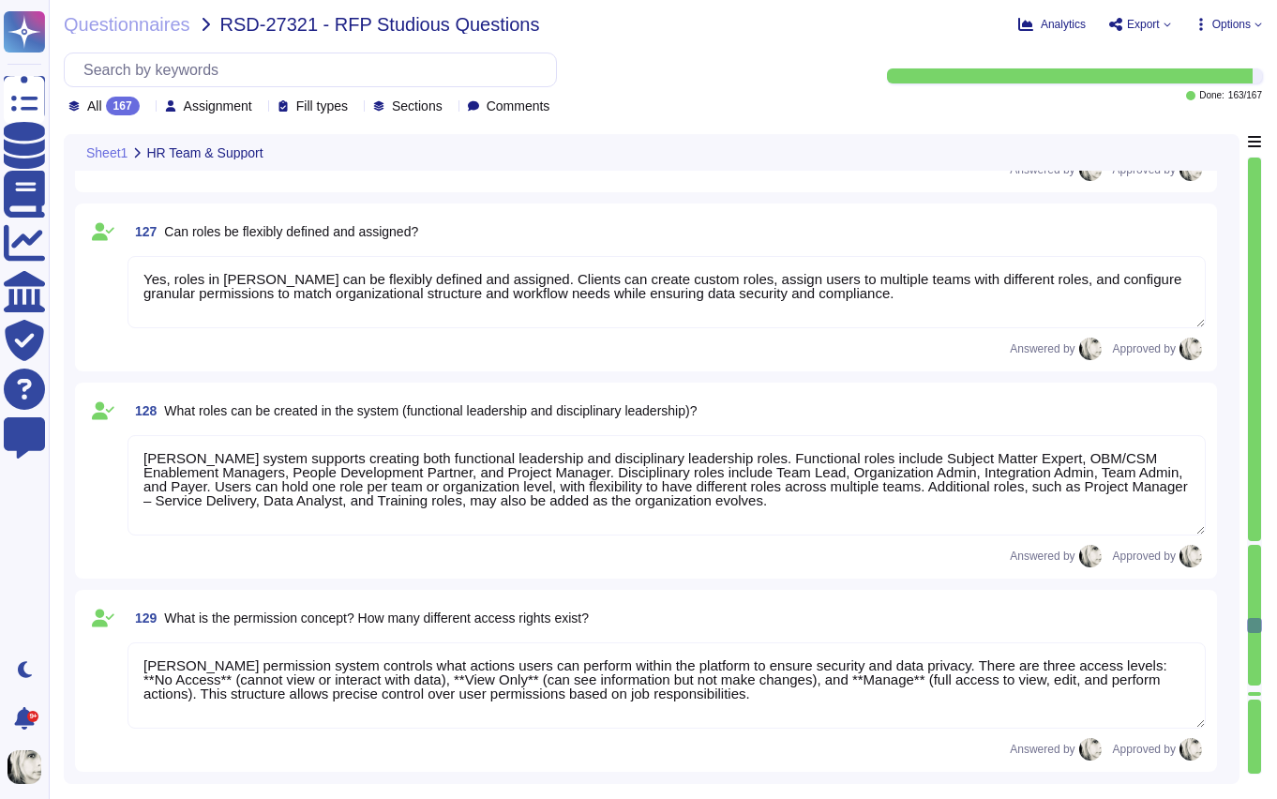
type textarea "Yes, Deel provides comprehensive personal support, available 24/7 through multi…"
type textarea "Deel provides 24/7 support through multiple channels, including email, live cha…"
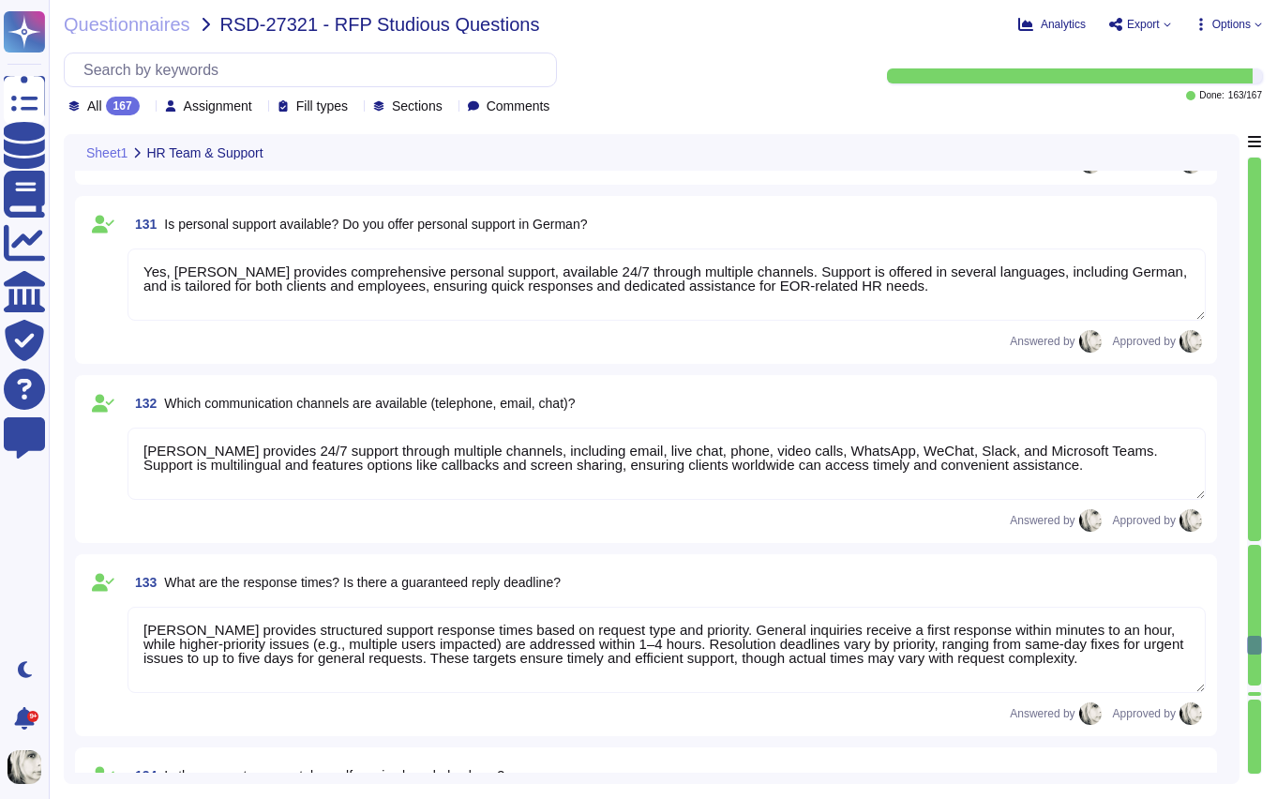
type textarea "Deel provides structured support response times based on request type and prior…"
type textarea "Yes, Deel offers a customer portal and self-service knowledge base. Customers c…"
type textarea "Personalized change requests in Deel’s tools can be implemented to some extent.…"
type textarea "Deel provides full support for implementation, onboarding, and the initial mont…"
type textarea "Deel manages implementation projects through a structured approach with clear r…"
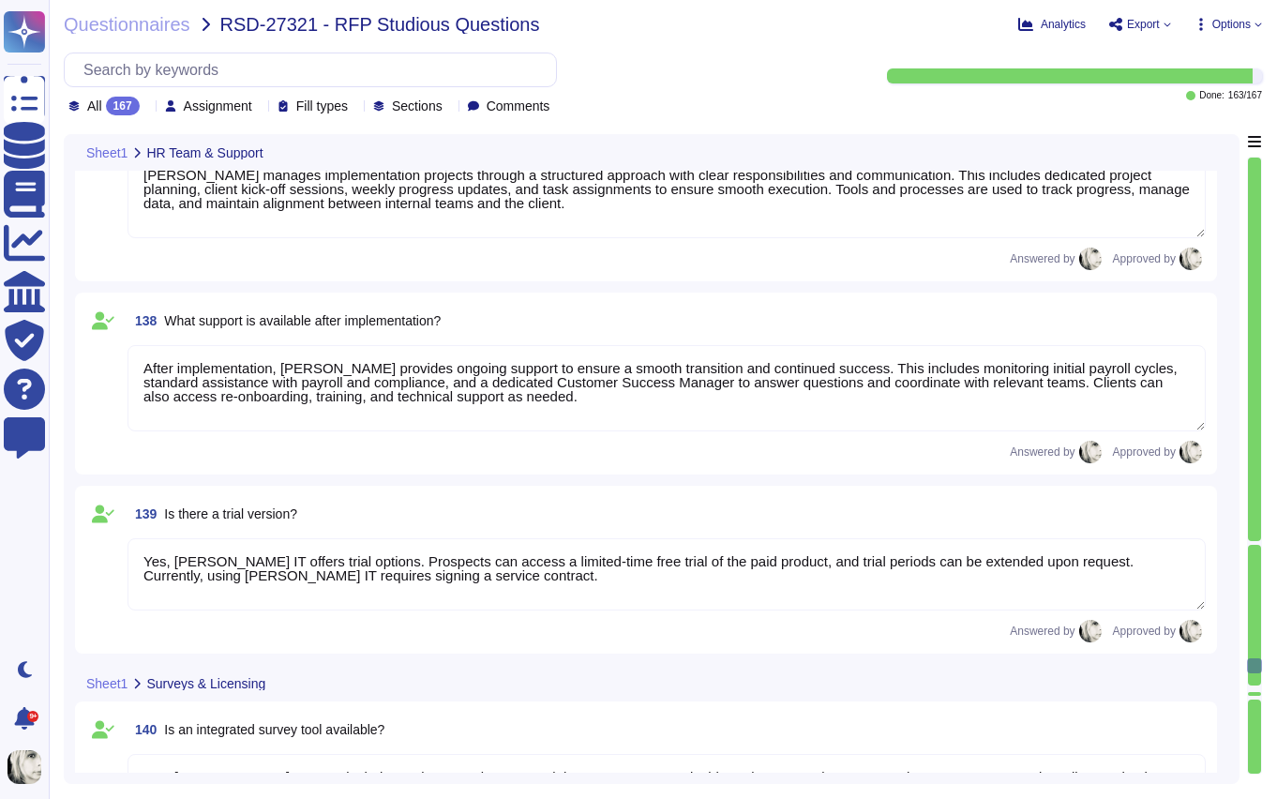
type textarea "After implementation, Deel provides ongoing support to ensure a smooth transiti…"
type textarea "Yes, Deel IT offers trial options. Prospects can access a limited-time free tri…"
type textarea "Yes, Deel Engage includes an integrated survey tool that supports customizable …"
type textarea "Deel Engage’s integrated survey tool allows organizations to create, schedule, …"
type textarea "Deel Engage offers robust, built-in survey capabilities that allow clients to c…"
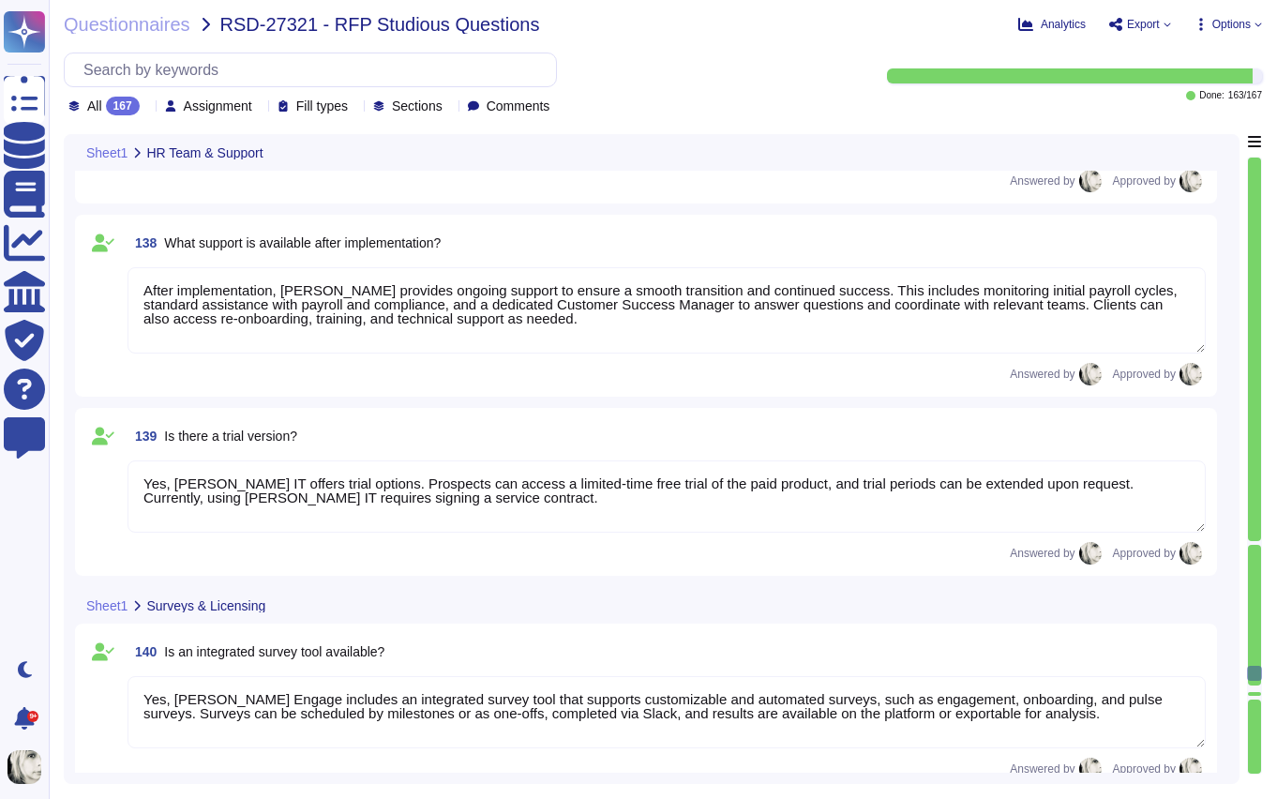
type textarea "Deel offers flexible billing models tailored to the service and client needs. C…"
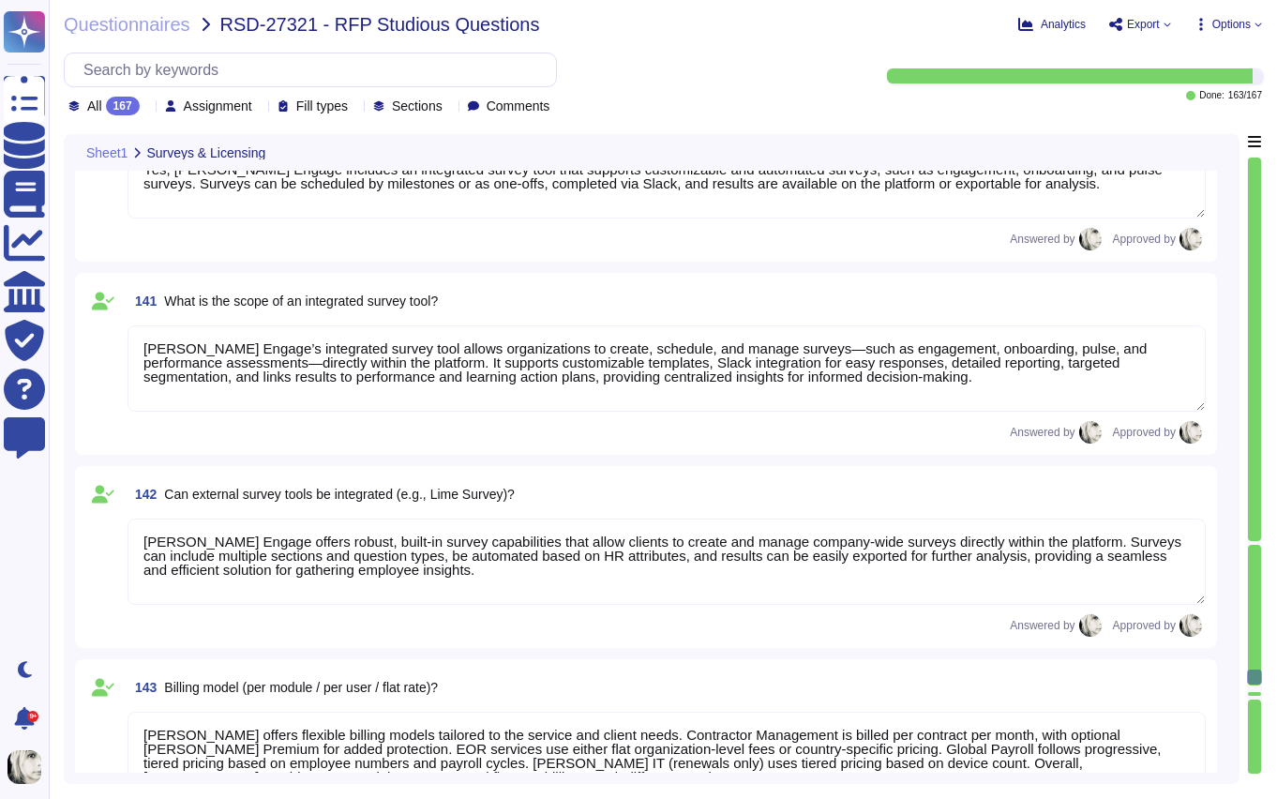
type textarea "Contract durations and cancellation periods vary by contract type and country. …"
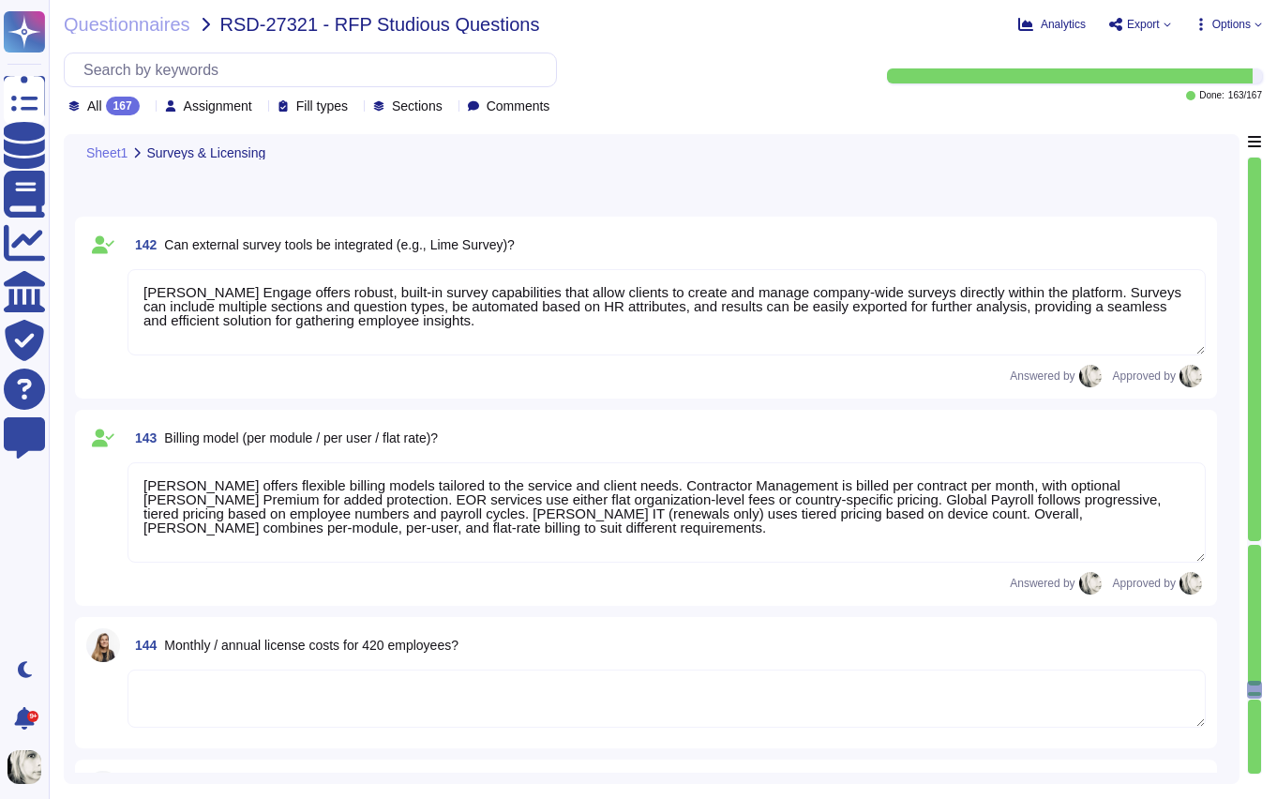
type textarea "Yes, modules can be easily added and configured through Deel’s admin interface.…"
type textarea "Yes, Deel allows modules to be activated and customized per company or entity. …"
type textarea "HR manages seminars and training through Deel’s Learning Module, which allows s…"
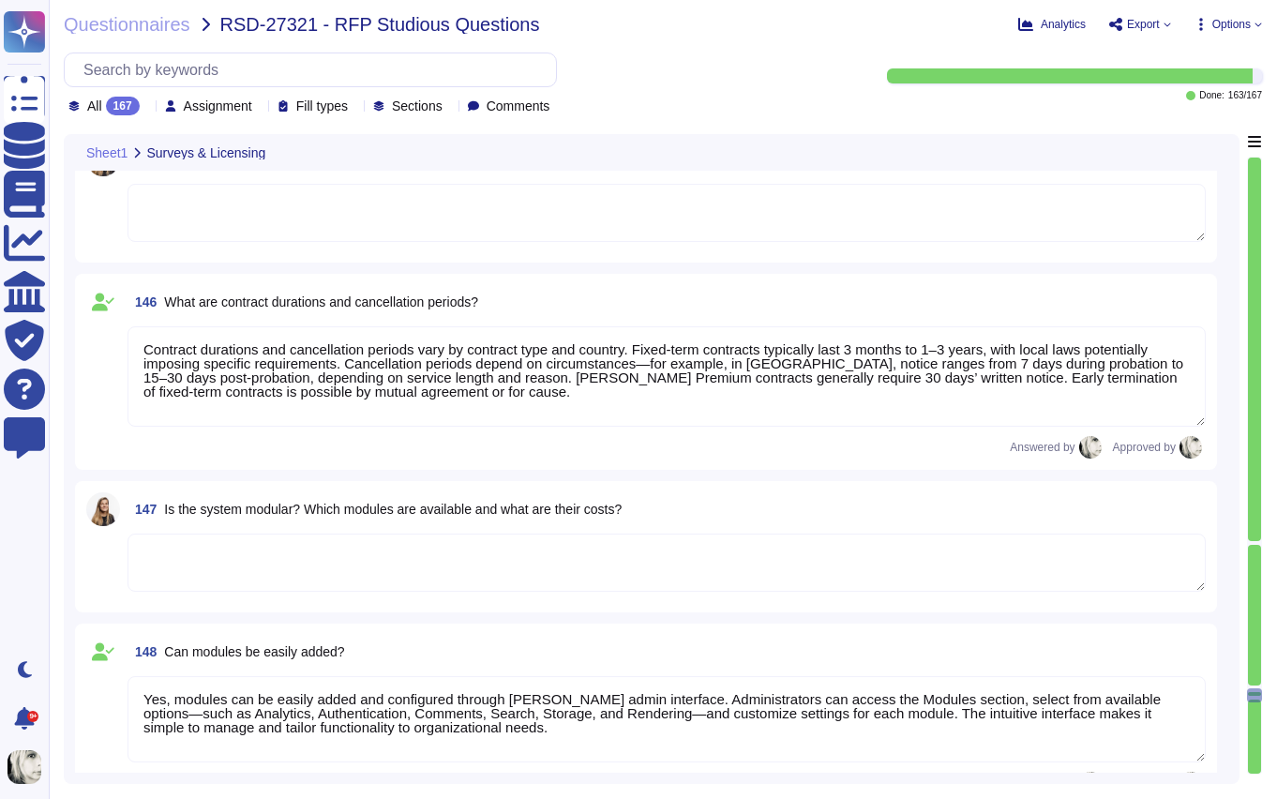
type textarea "In Deel Learning, employees can access and self-enroll in courses, complete tas…"
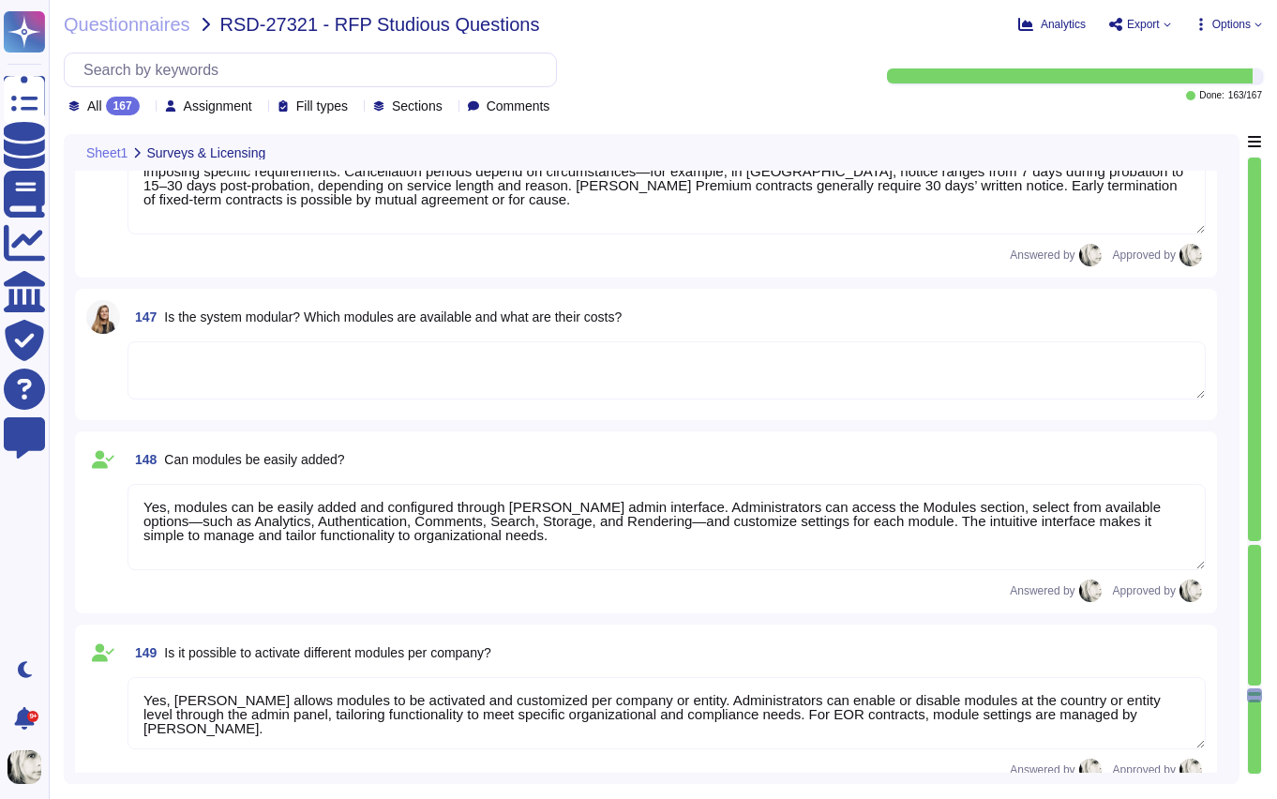
type textarea "In Deel’s performance review system, participant management allows admins to cr…"
type textarea "Deel’s training management includes comprehensive features for reporting, evalu…"
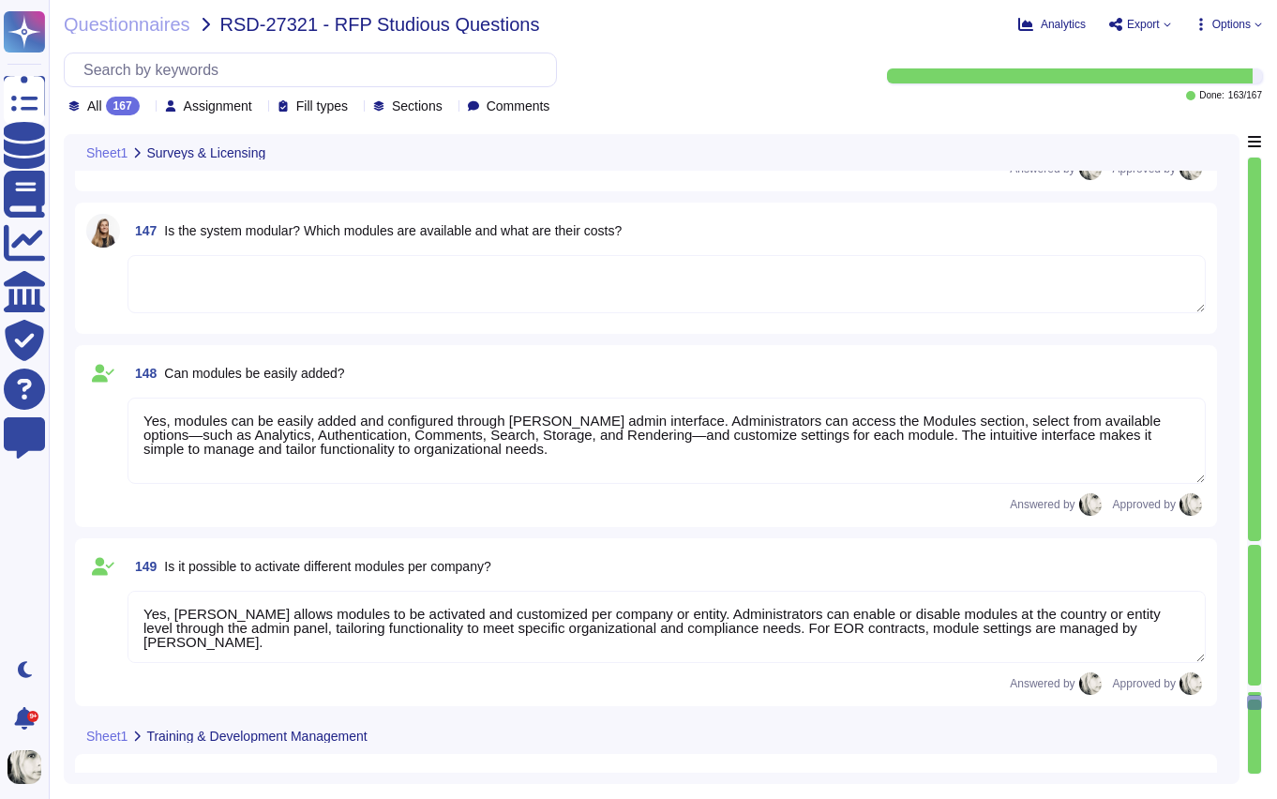
scroll to position [25173, 0]
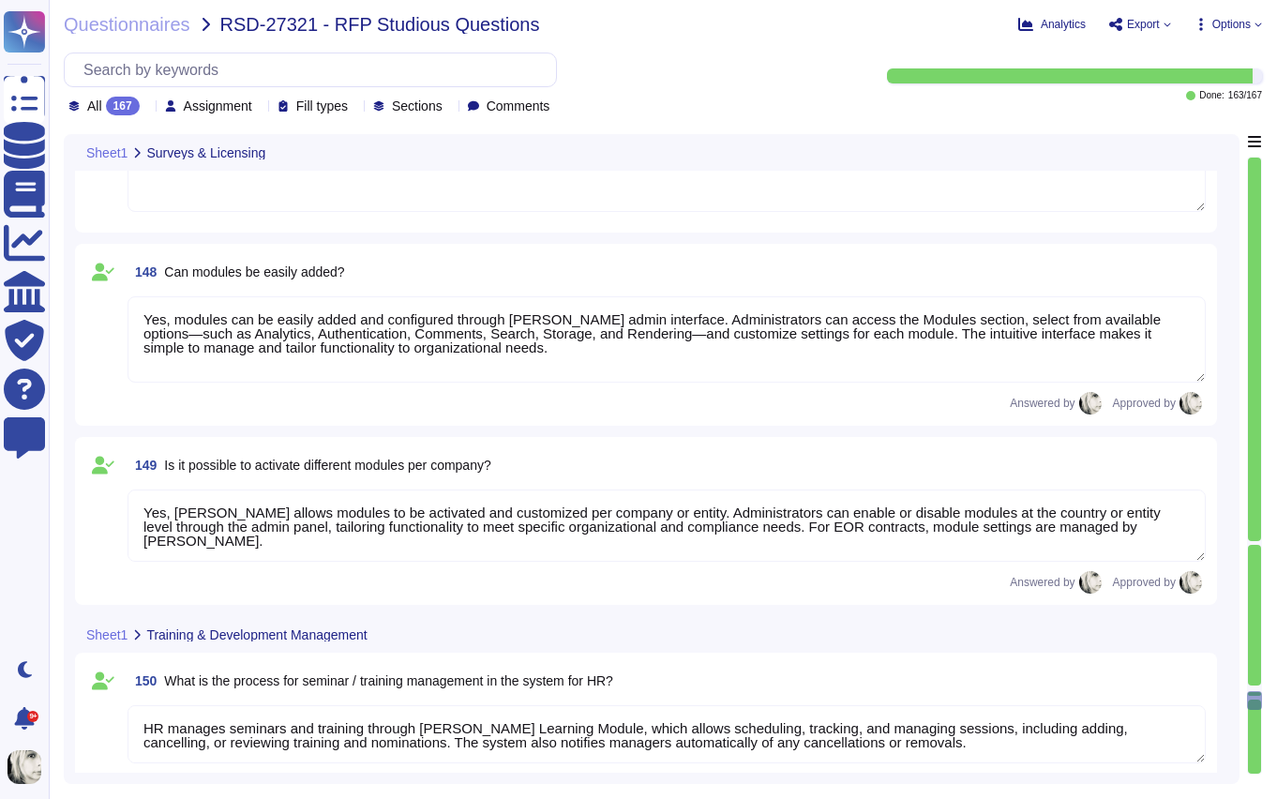
type textarea "Deel’s training management includes comprehensive features for reporting, evalu…"
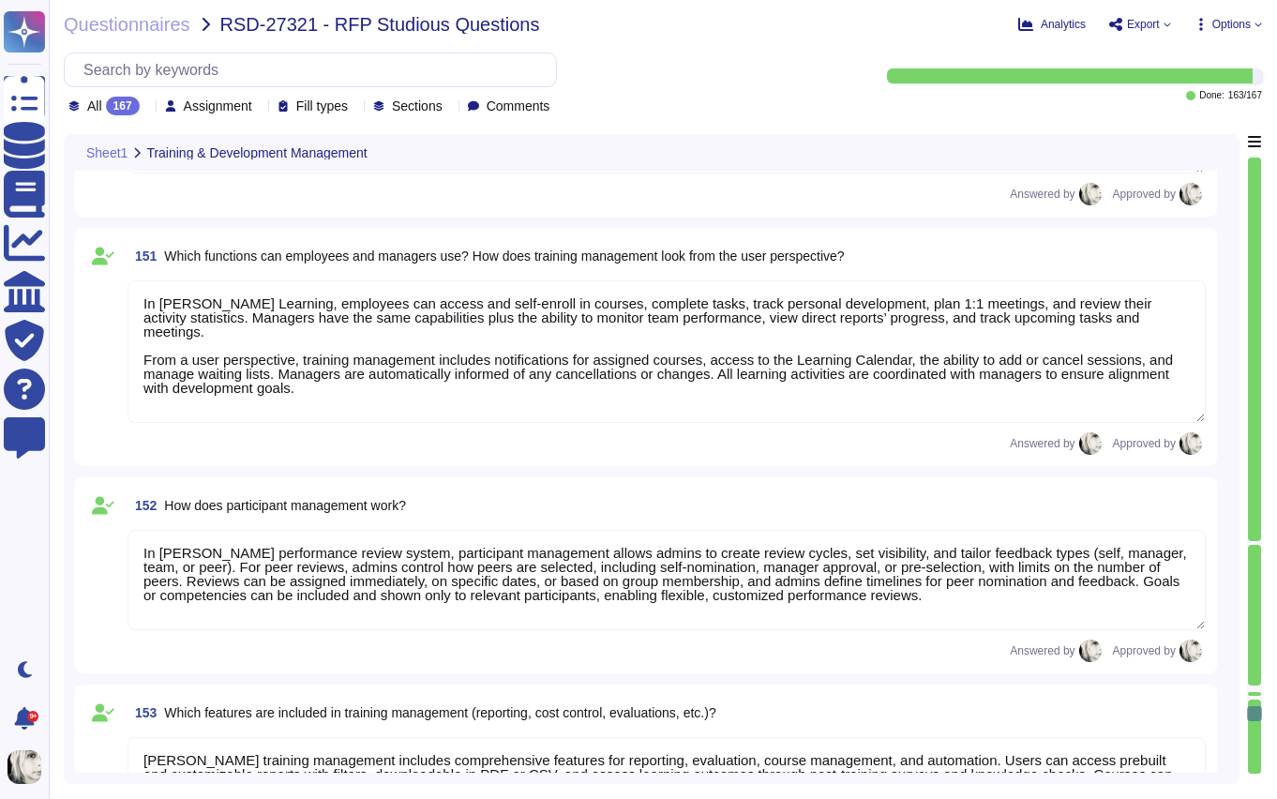
type textarea "Yes, trainings can be fully managed within Deel’s platform. The Learning Module…"
type textarea "Deel’s system provides a structured approach for employee reviews and appraisal…"
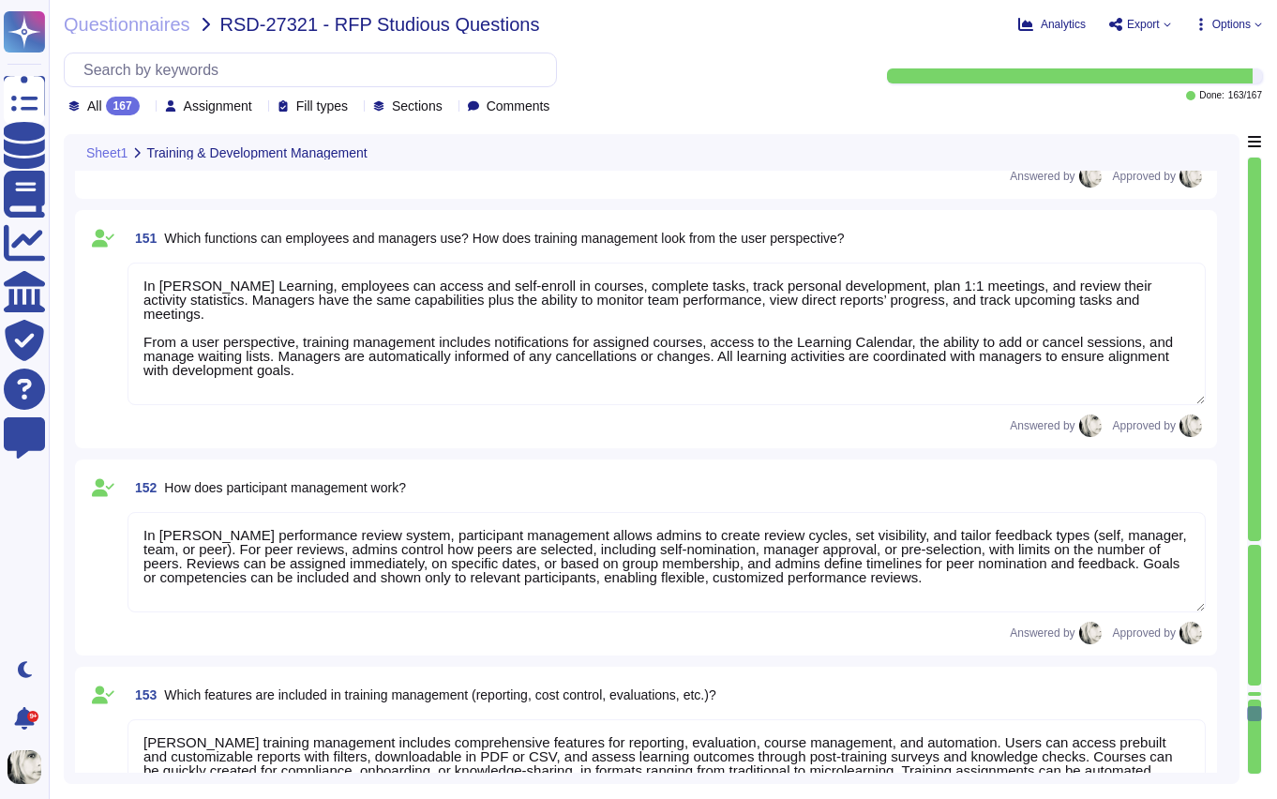
type textarea "Currently, clients cannot create or customize performance review templates in D…"
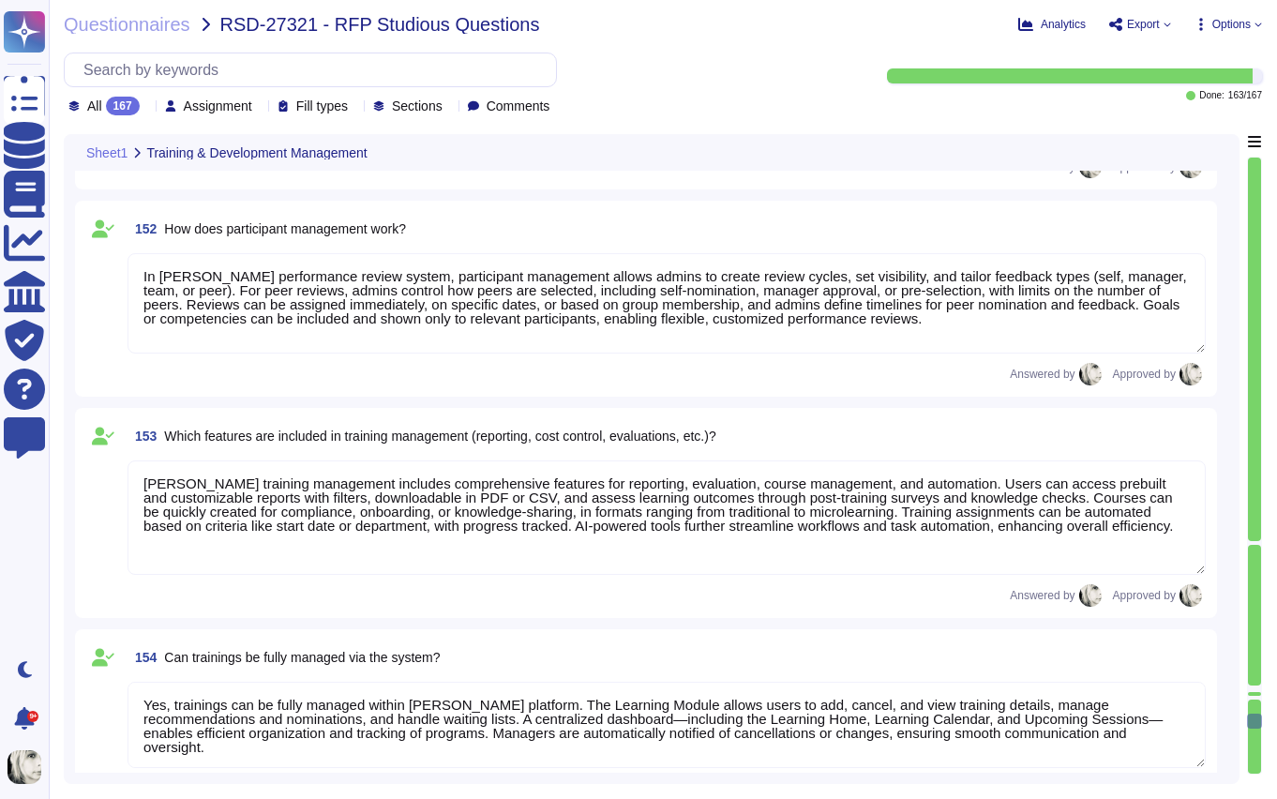
type textarea "Deel’s system provides tailored capabilities for managers, employees, and HR: *…"
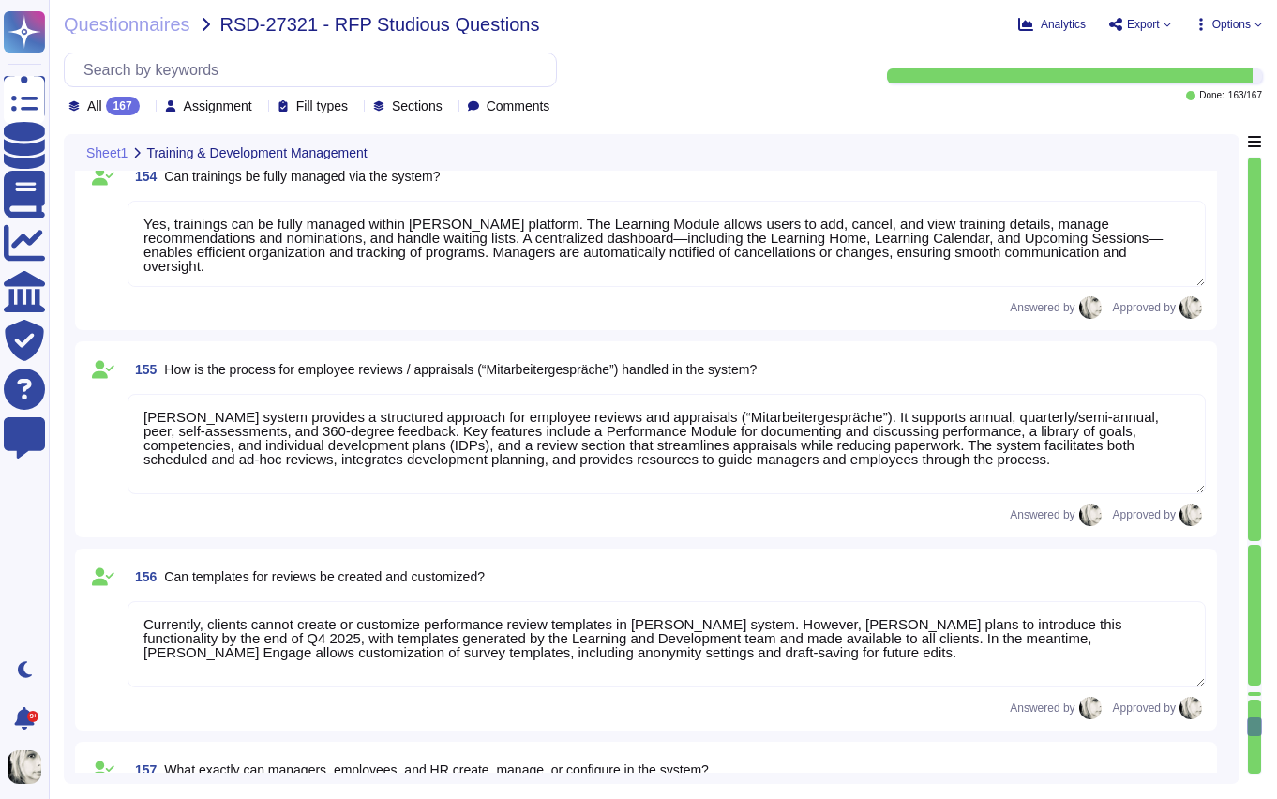
type textarea "Deel offers several standardized approval workflows, including super approval, …"
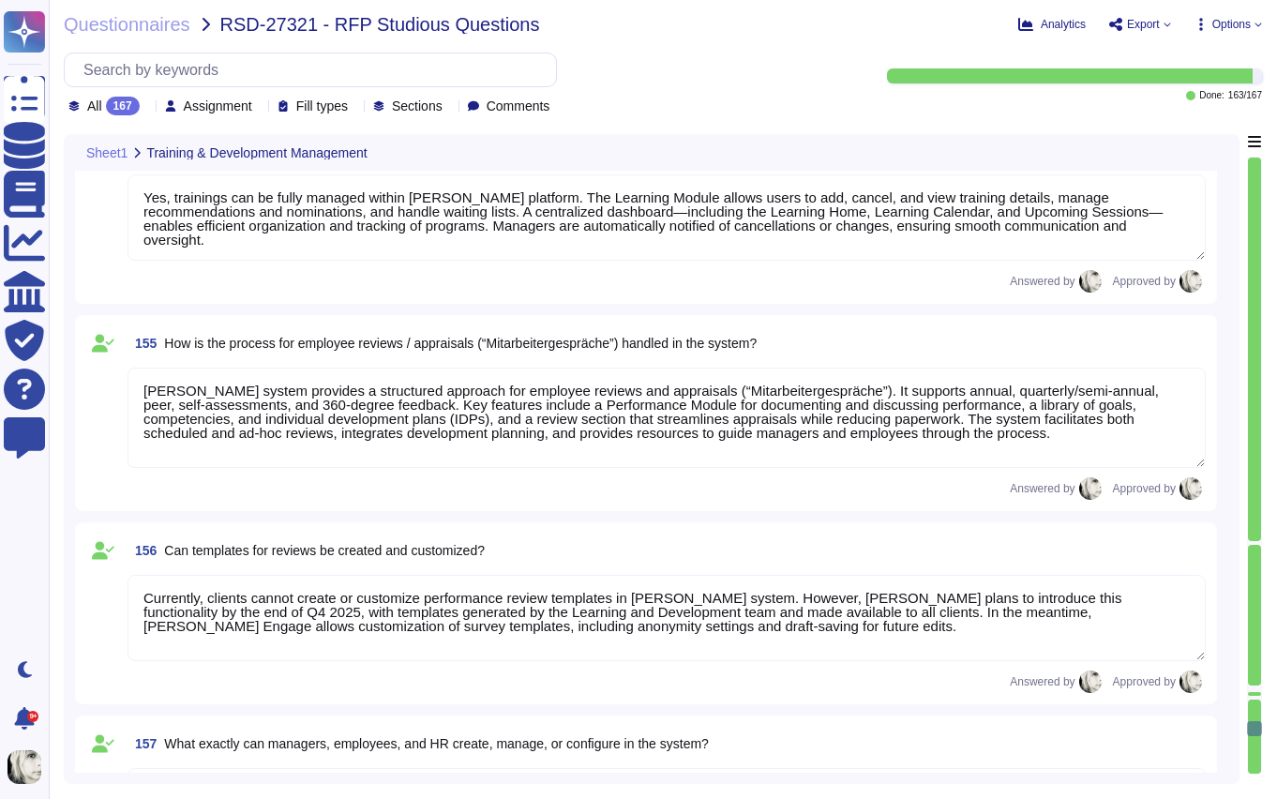
type textarea "Deel’s Performance Module enables efficient processing and follow-up of apprais…"
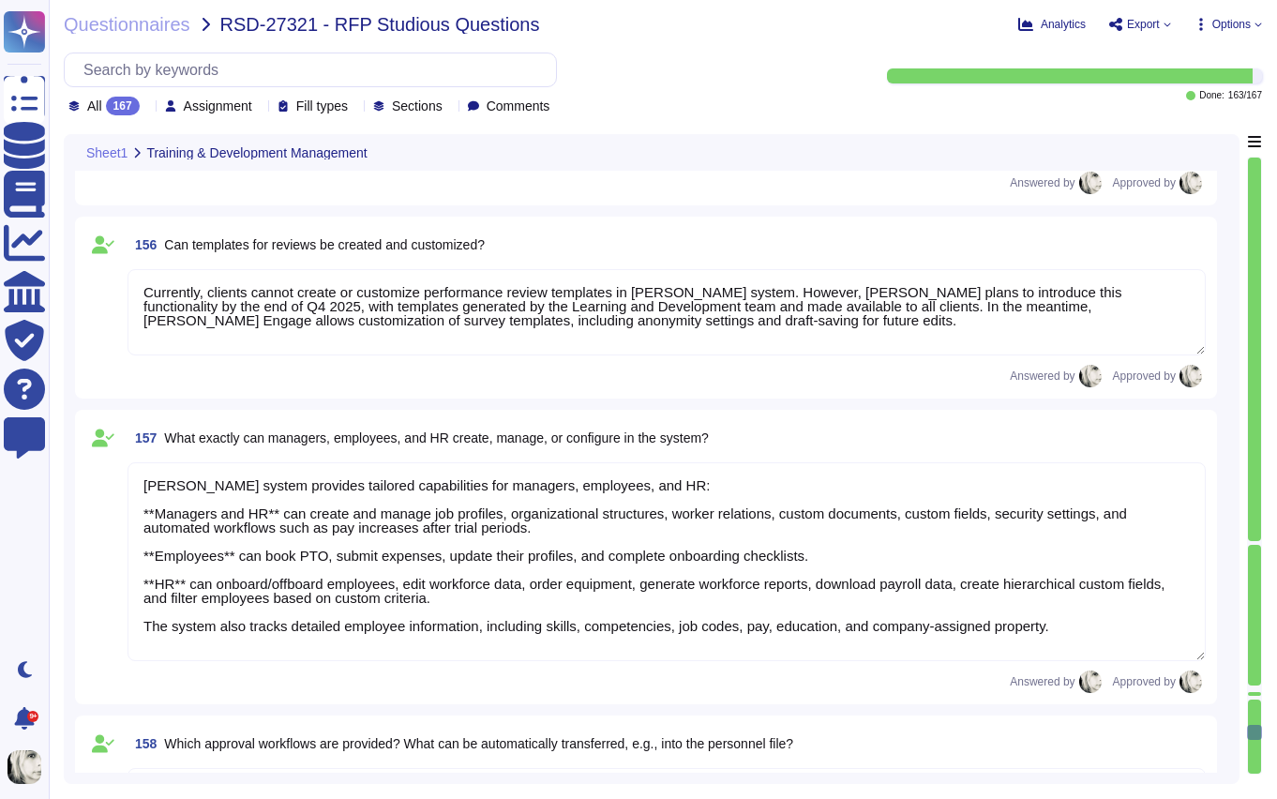
type textarea "Deel’s process for addressing needs identified in reviews ensures systematic ev…"
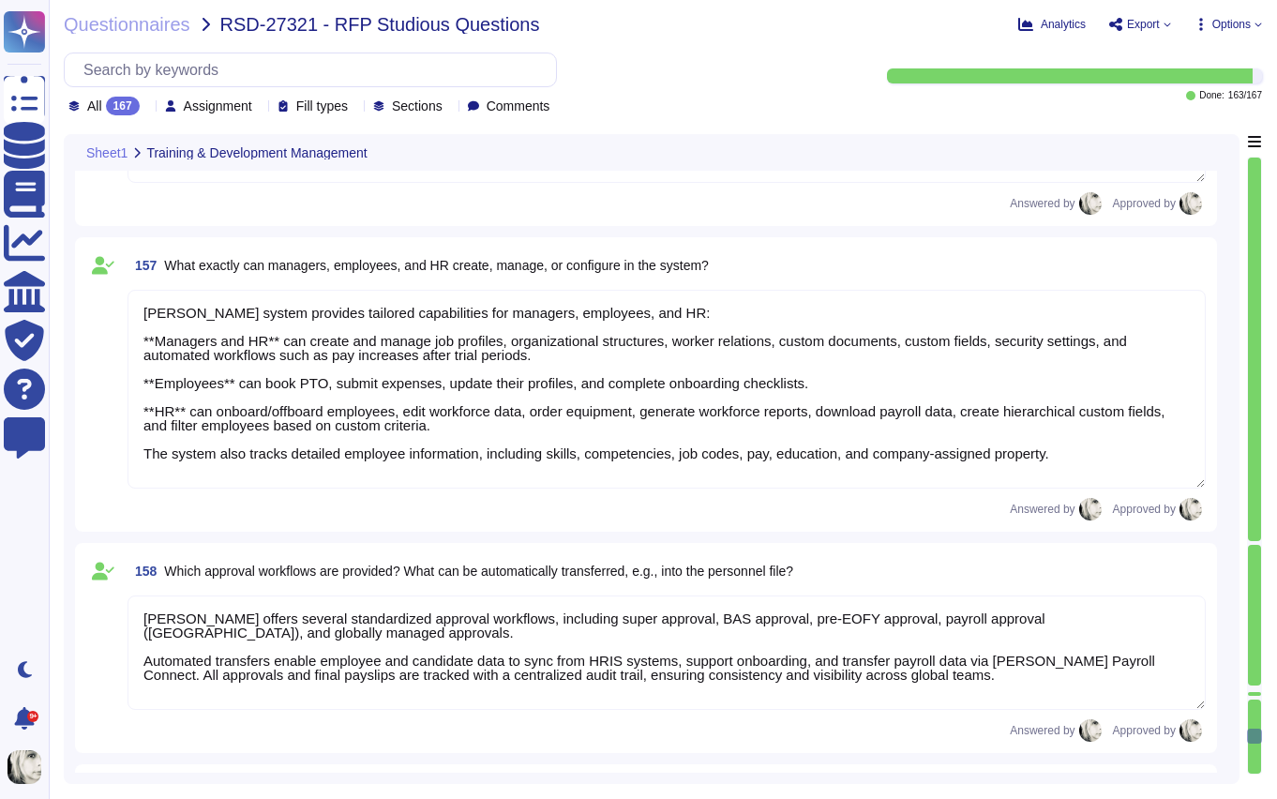
type textarea "Currently, Deel Engage Career provides employees with clear visibility into the…"
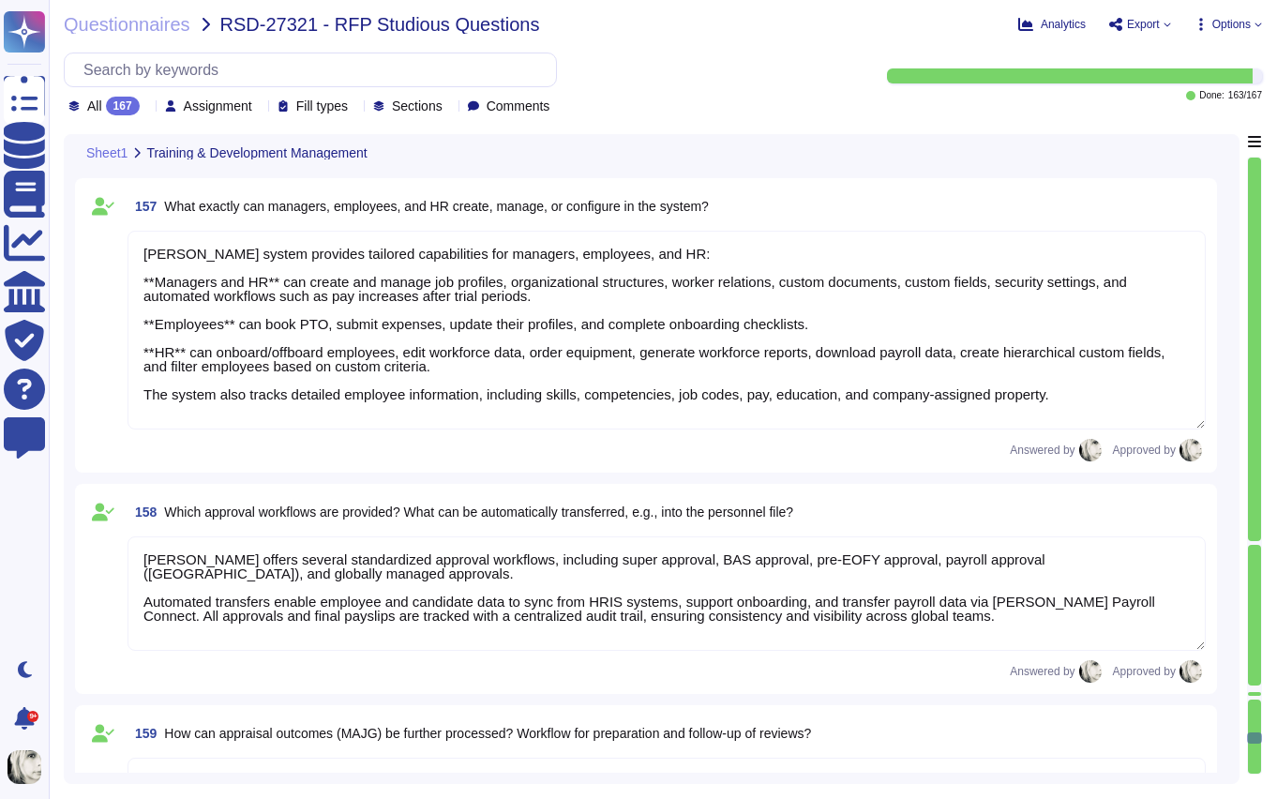
type textarea "Yes, Deel Engage includes an integrated e-learning module that enables organiza…"
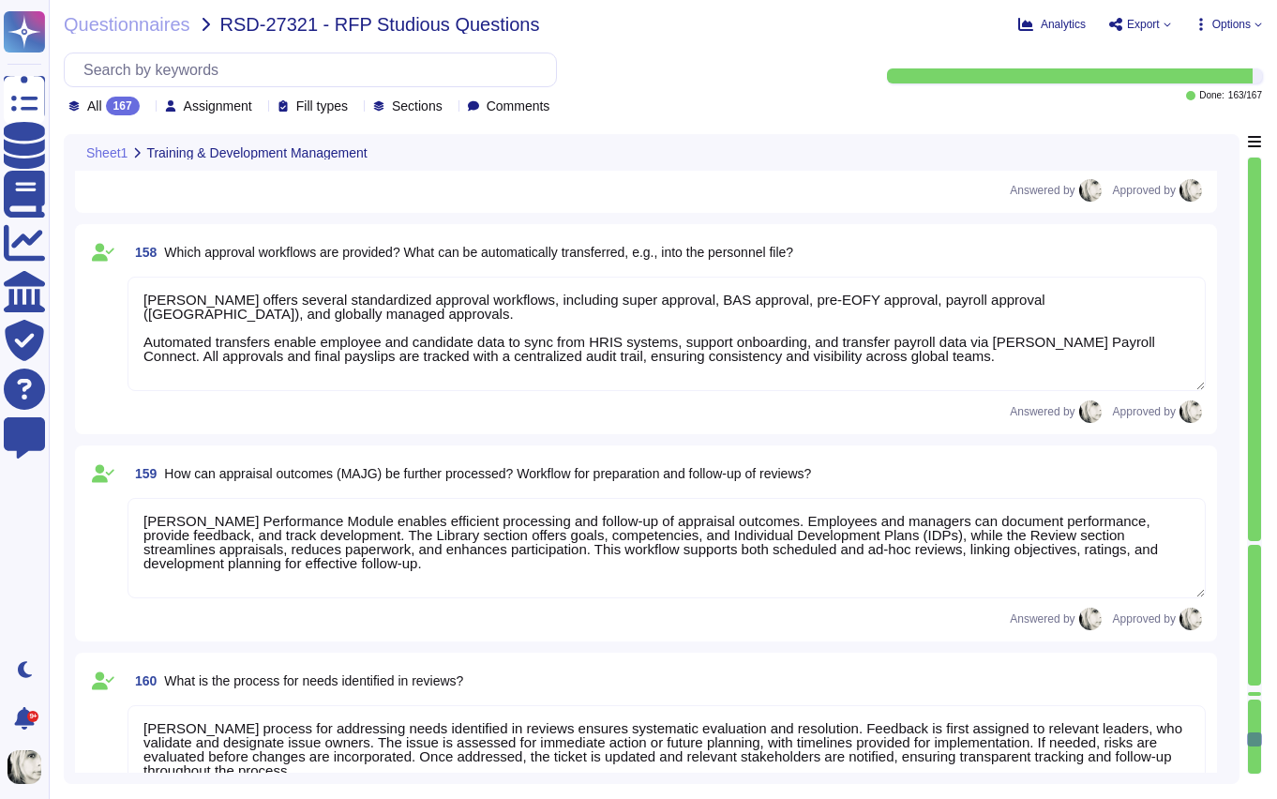
type textarea "Yes, Deel Learning functions as a full-featured learning management system (LMS…"
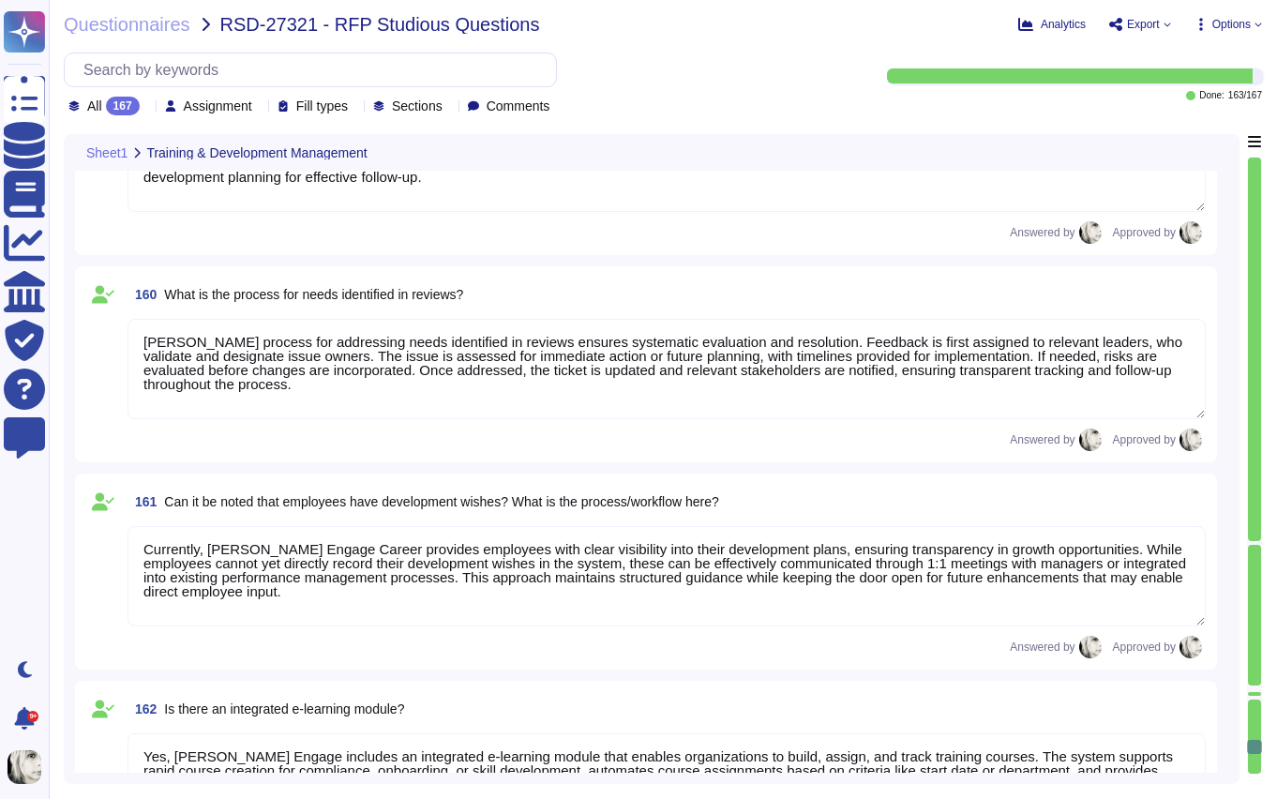
type textarea "Yes, Deel allows the creation of personality models using the N-Box Plot method…"
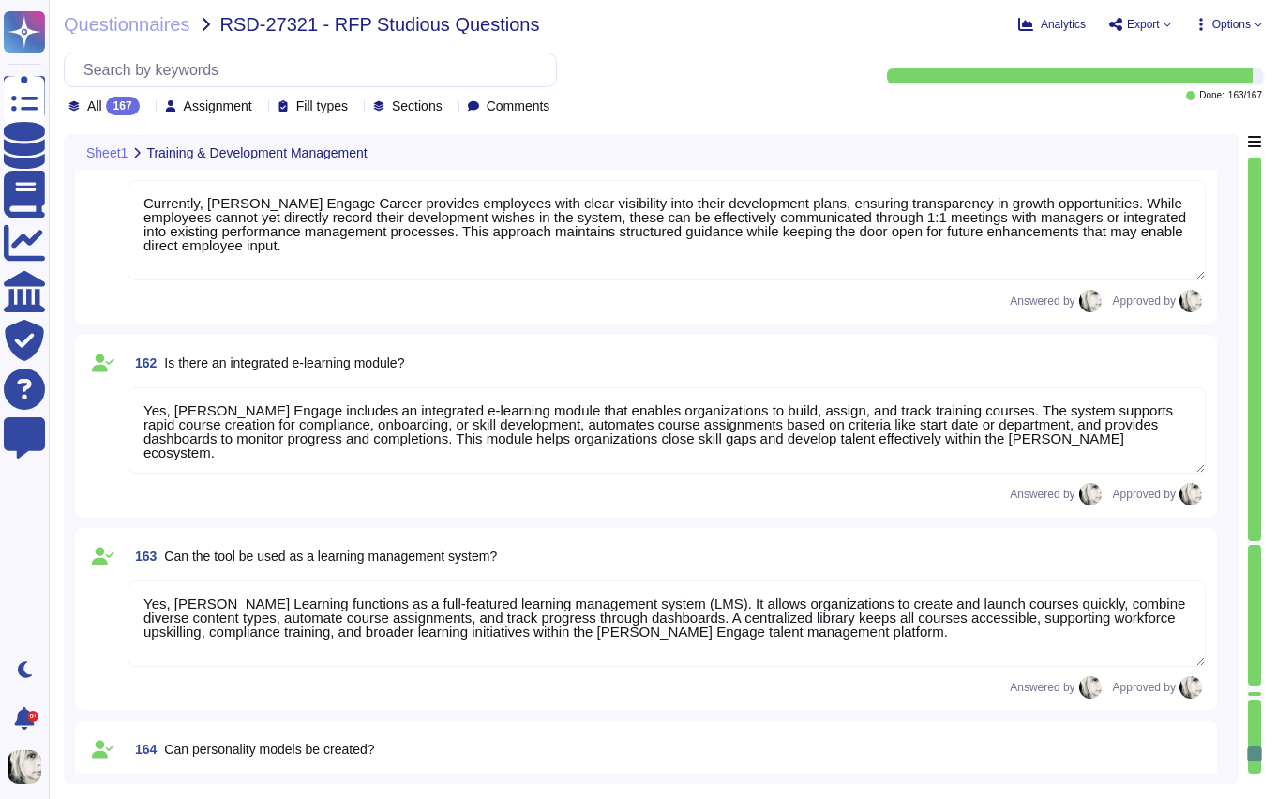
type textarea "Yes, development plans can be created in Deel Engage. Clients can design and as…"
type textarea "Yes, custom content can be created and managed in Deel. Clients can set up reus…"
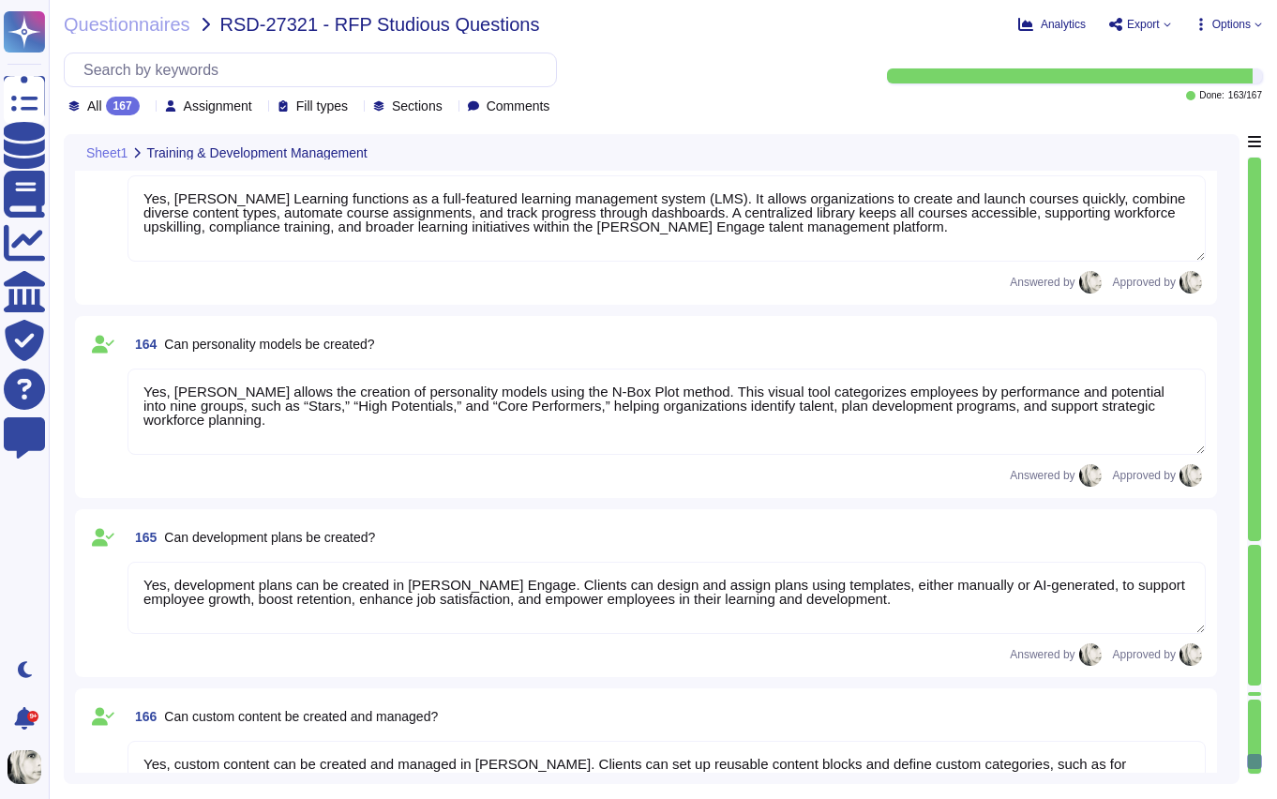
type textarea "Yes, custom learning paths can be created in Deel Engage Learning. Clients can …"
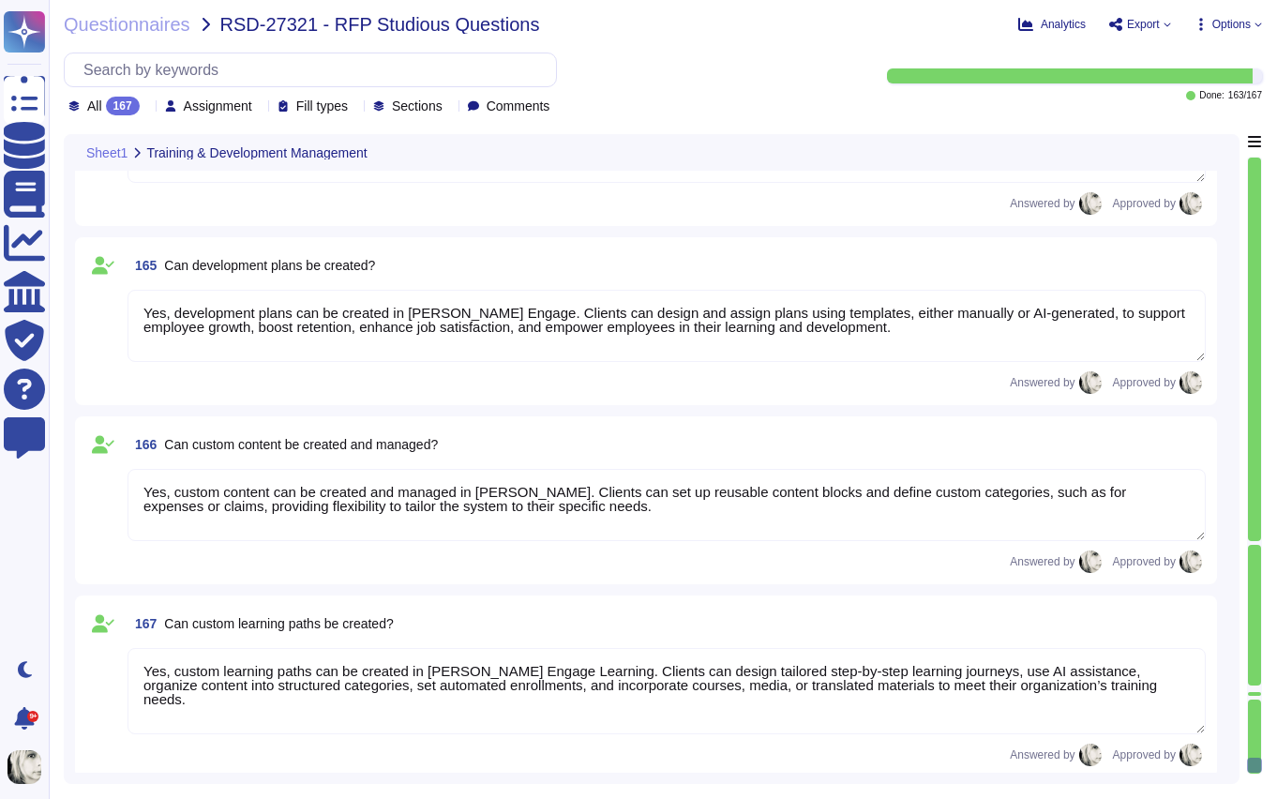
scroll to position [28668, 0]
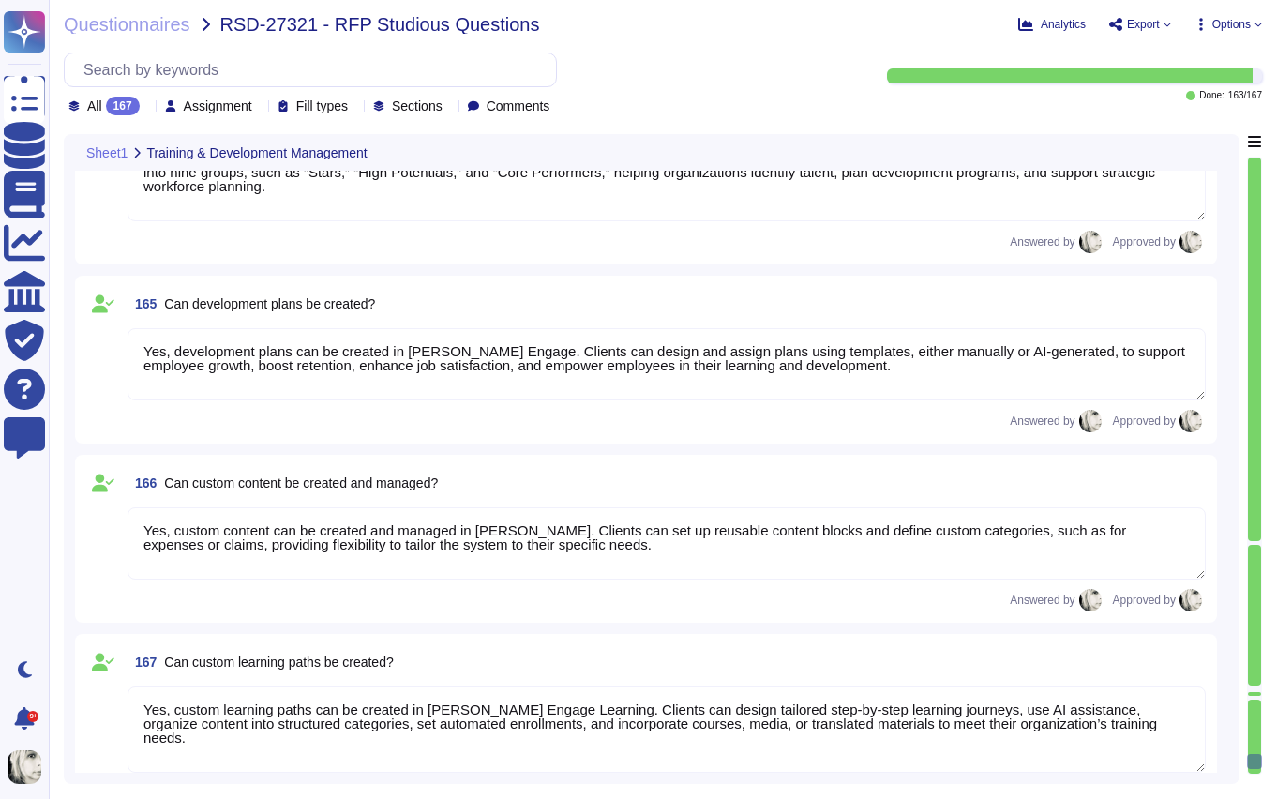
type textarea "Currently, Deel Engage Career provides employees with clear visibility into the…"
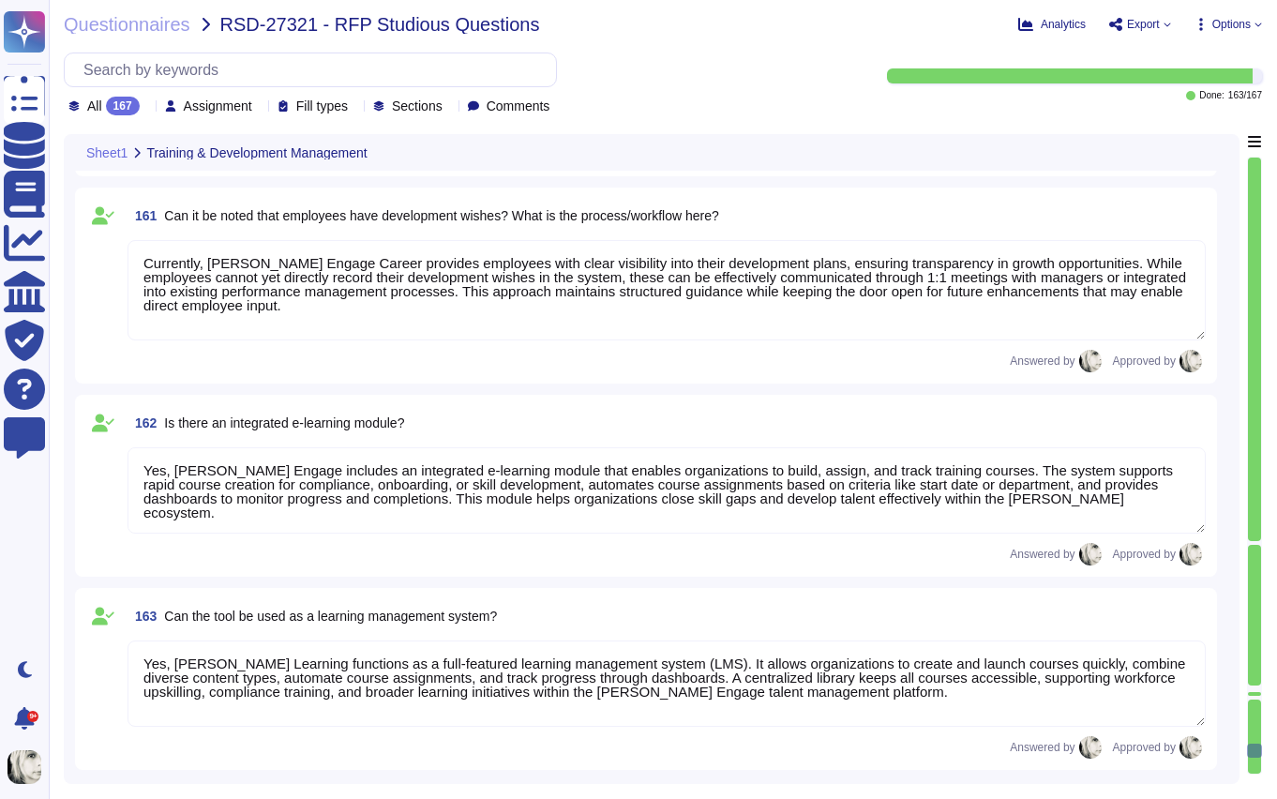
type textarea "Deel’s Performance Module enables efficient processing and follow-up of apprais…"
type textarea "Deel’s process for addressing needs identified in reviews ensures systematic ev…"
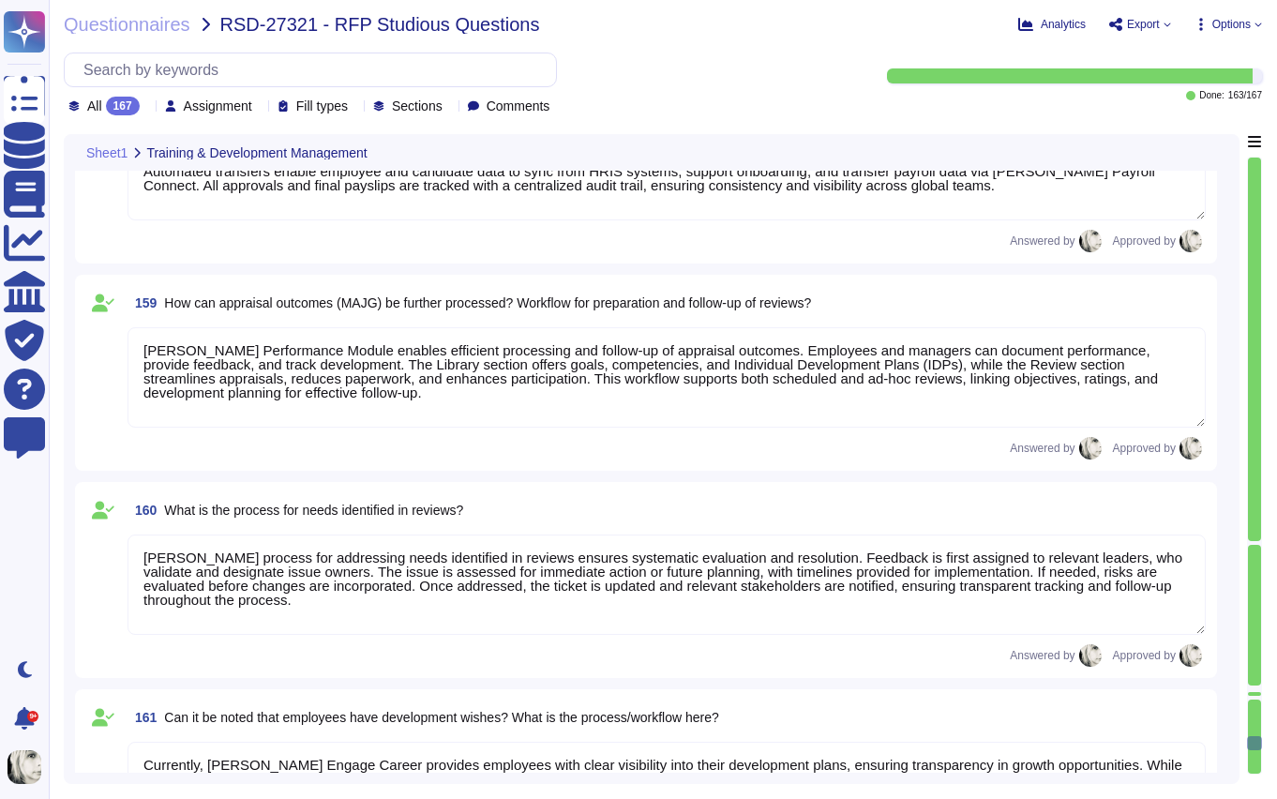
type textarea "Currently, clients cannot create or customize performance review templates in D…"
type textarea "Deel’s system provides tailored capabilities for managers, employees, and HR: *…"
type textarea "Deel offers several standardized approval workflows, including super approval, …"
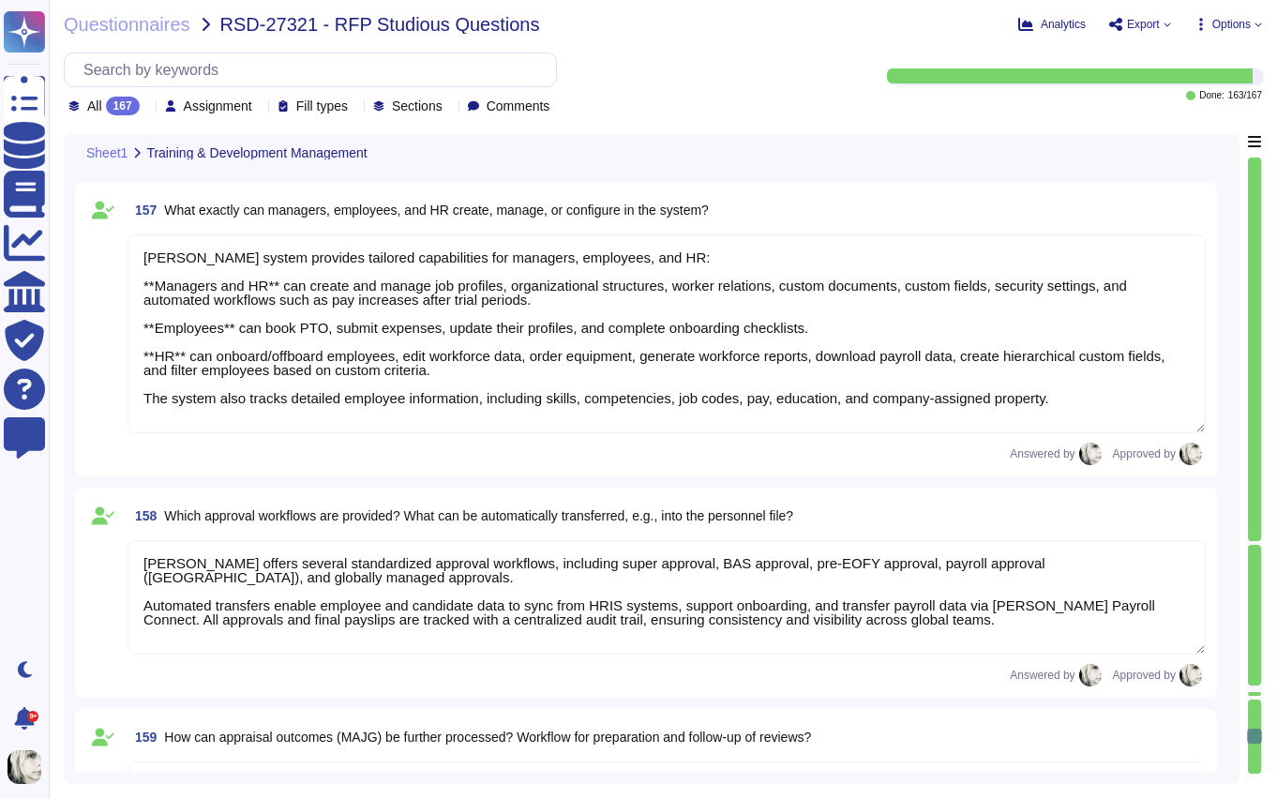
type textarea "Deel’s system provides a structured approach for employee reviews and appraisal…"
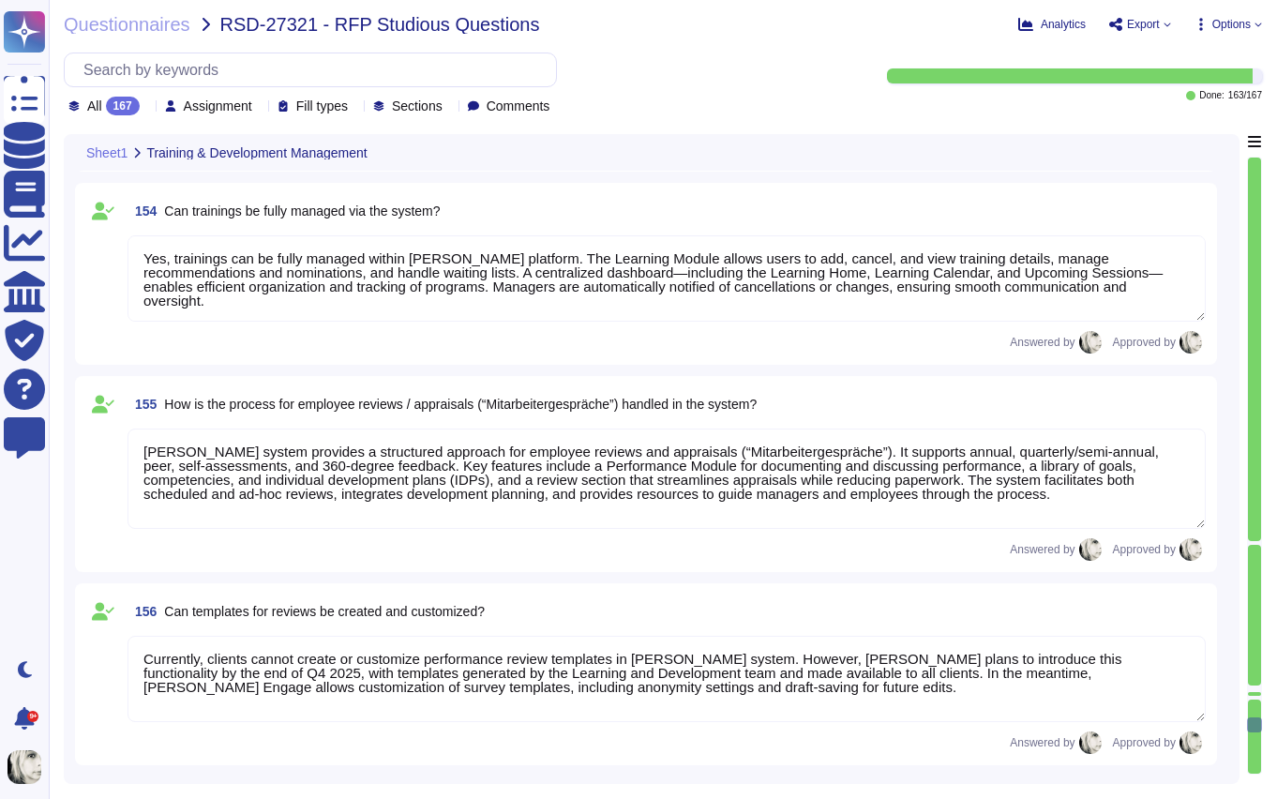
type textarea "In Deel’s performance review system, participant management allows admins to cr…"
type textarea "Deel’s training management includes comprehensive features for reporting, evalu…"
type textarea "Yes, trainings can be fully managed within Deel’s platform. The Learning Module…"
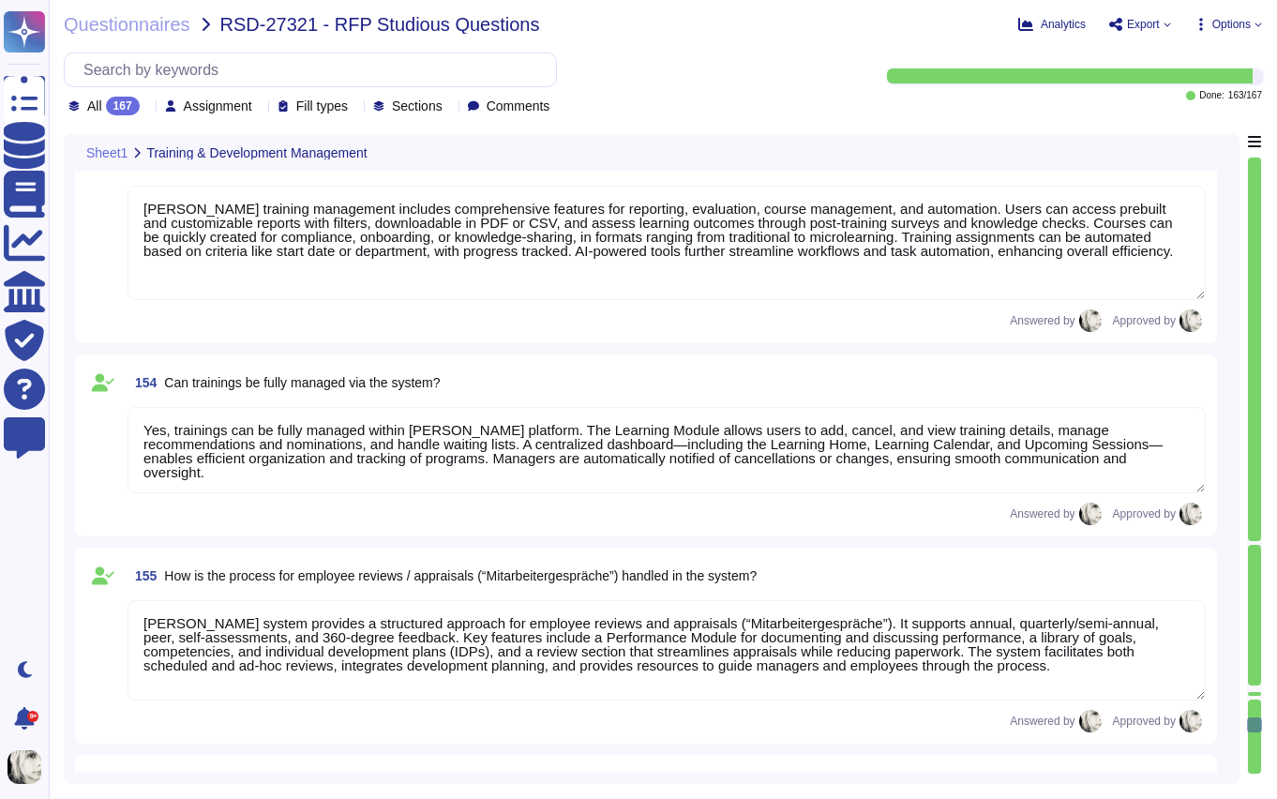
type textarea "HR manages seminars and training through Deel’s Learning Module, which allows s…"
type textarea "In Deel Learning, employees can access and self-enroll in courses, complete tas…"
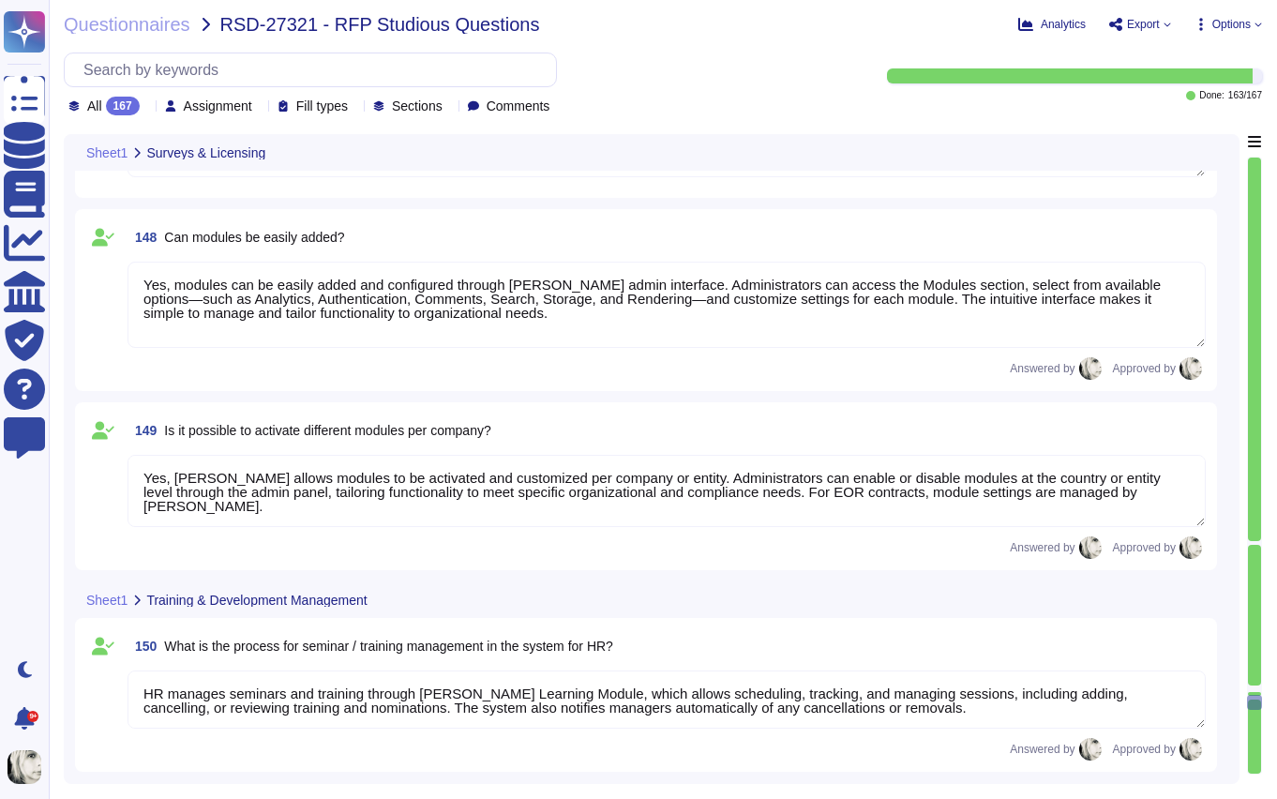
type textarea "Contract durations and cancellation periods vary by contract type and country. …"
type textarea "Yes, modules can be easily added and configured through Deel’s admin interface.…"
type textarea "Yes, Deel allows modules to be activated and customized per company or entity. …"
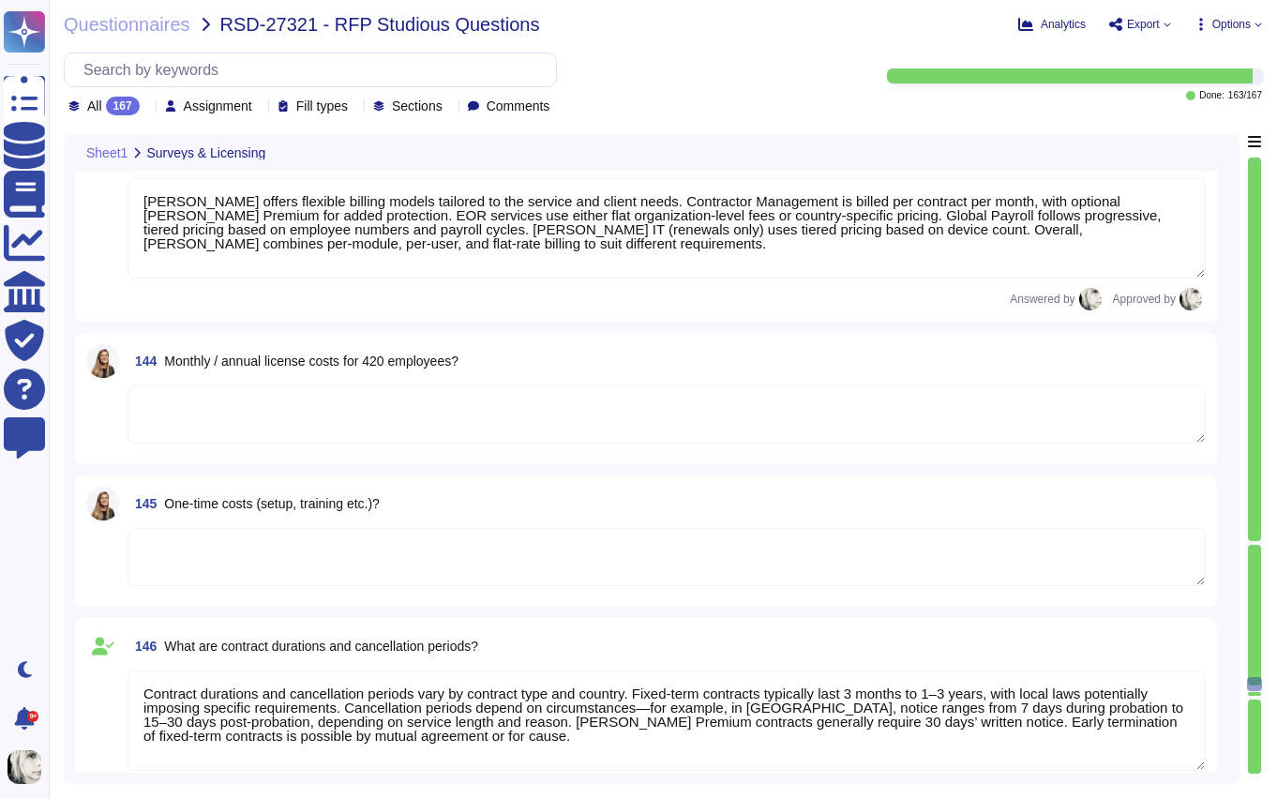
type textarea "Yes, Deel Engage includes an integrated survey tool that supports customizable …"
type textarea "Deel Engage’s integrated survey tool allows organizations to create, schedule, …"
type textarea "Deel Engage offers robust, built-in survey capabilities that allow clients to c…"
type textarea "Deel offers flexible billing models tailored to the service and client needs. C…"
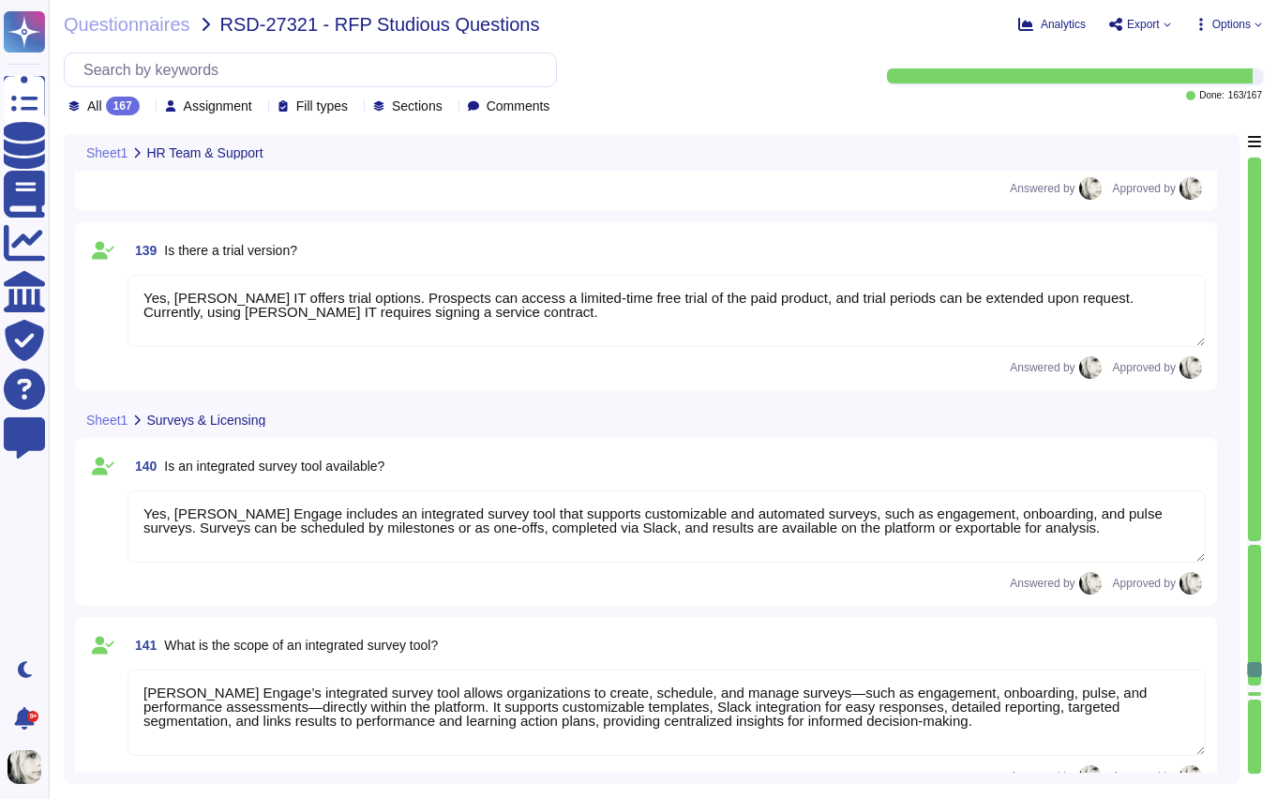
type textarea "Deel provides full support for implementation, onboarding, and the initial mont…"
type textarea "Deel manages implementation projects through a structured approach with clear r…"
type textarea "After implementation, Deel provides ongoing support to ensure a smooth transiti…"
type textarea "Yes, Deel IT offers trial options. Prospects can access a limited-time free tri…"
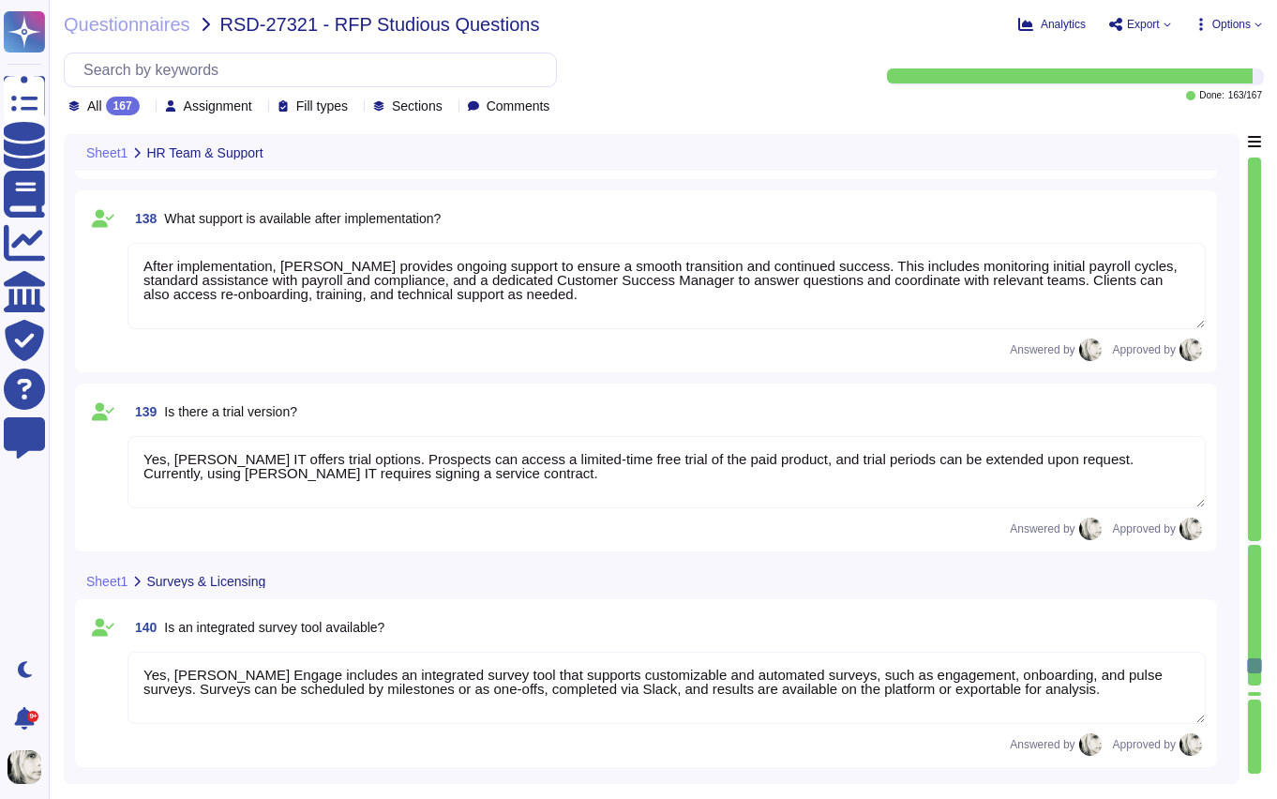
type textarea "Personalized change requests in Deel’s tools can be implemented to some extent.…"
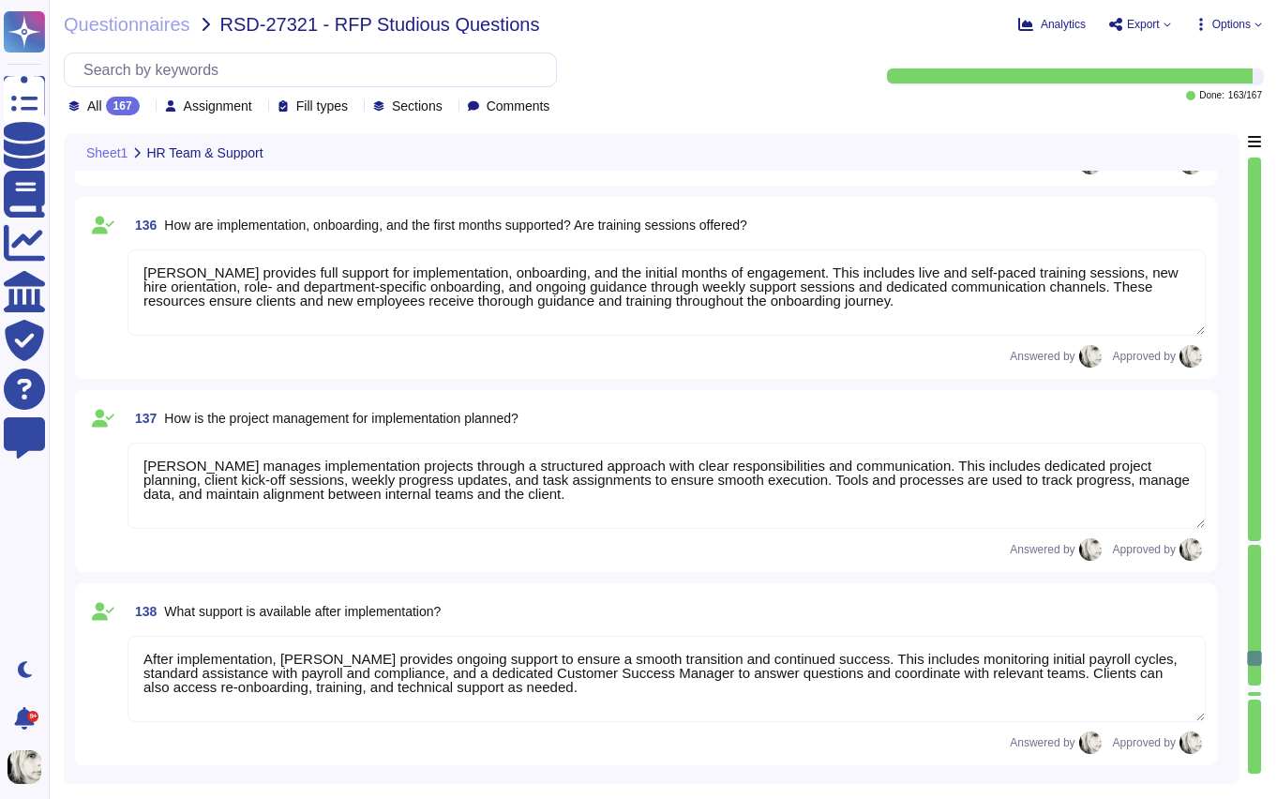
type textarea "Deel provides structured support response times based on request type and prior…"
type textarea "Yes, Deel offers a customer portal and self-service knowledge base. Customers c…"
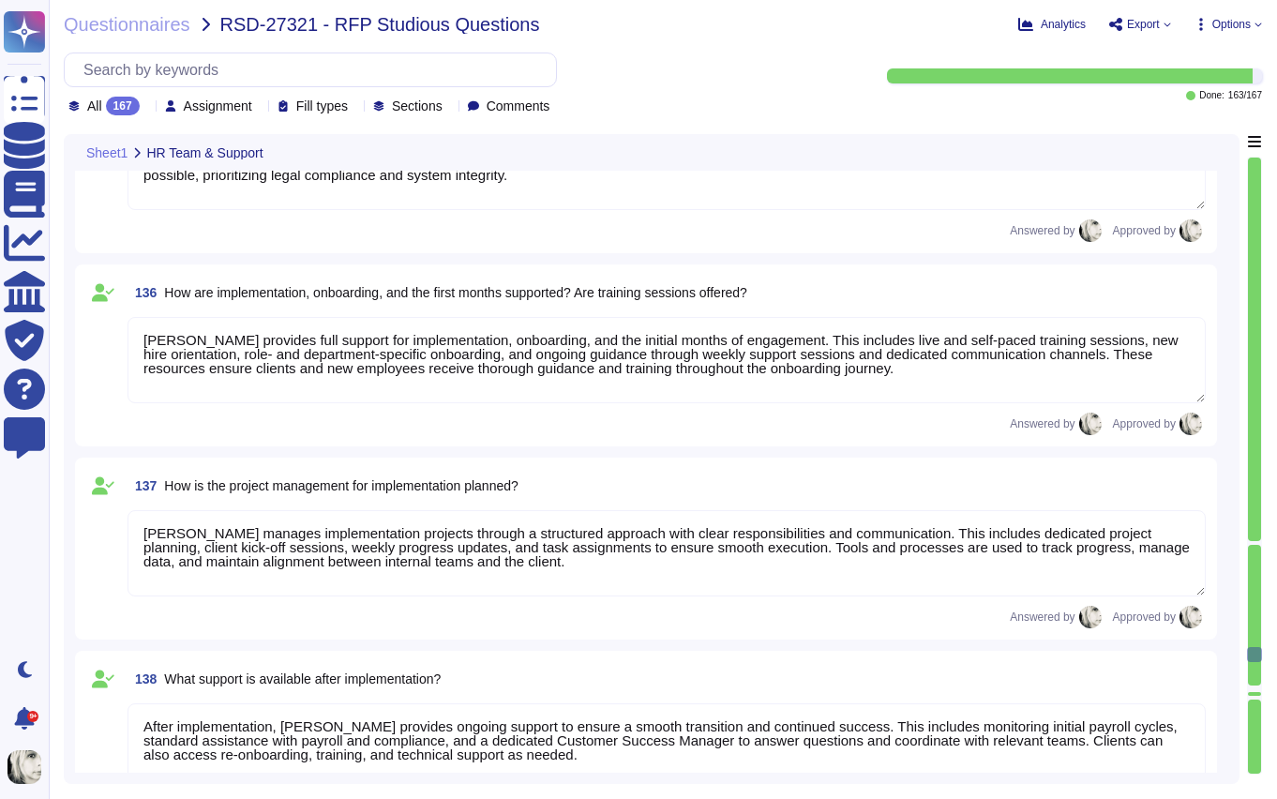
type textarea "Deel provides 24/7 support through multiple channels, including email, live cha…"
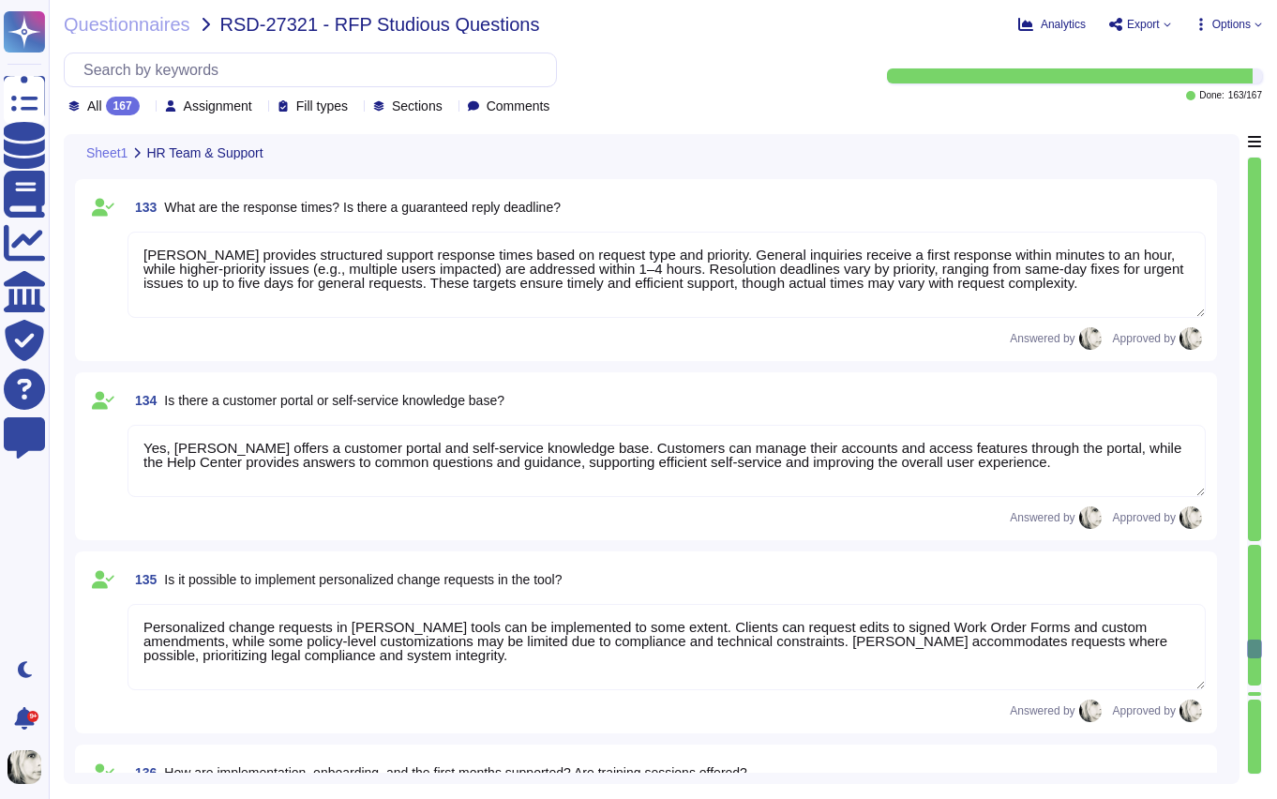
type textarea "Yes, Deel supports client-specific role structures and permissions. Each client…"
type textarea "Yes, Deel provides comprehensive personal support, available 24/7 through multi…"
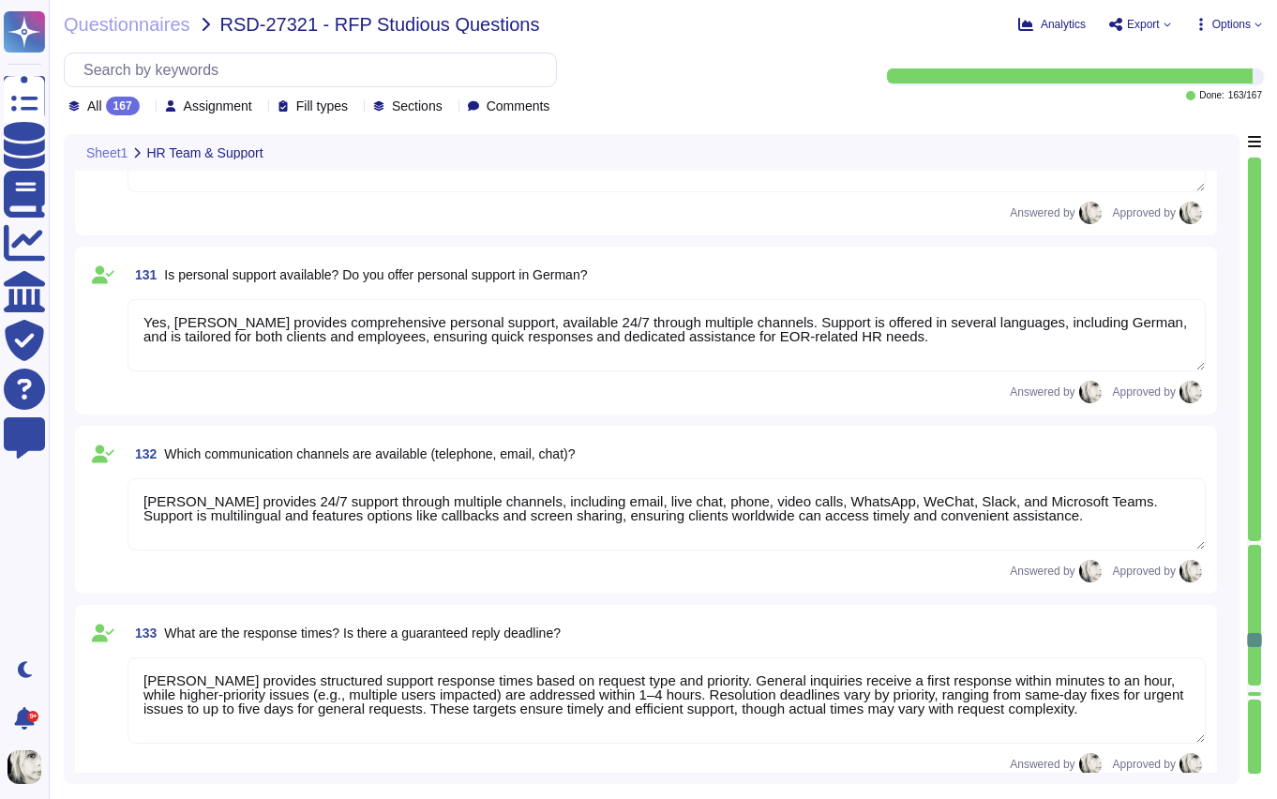
type textarea "Deel’s system supports creating both functional leadership and disciplinary lea…"
type textarea "Deel’s permission system controls what actions users can perform within the pla…"
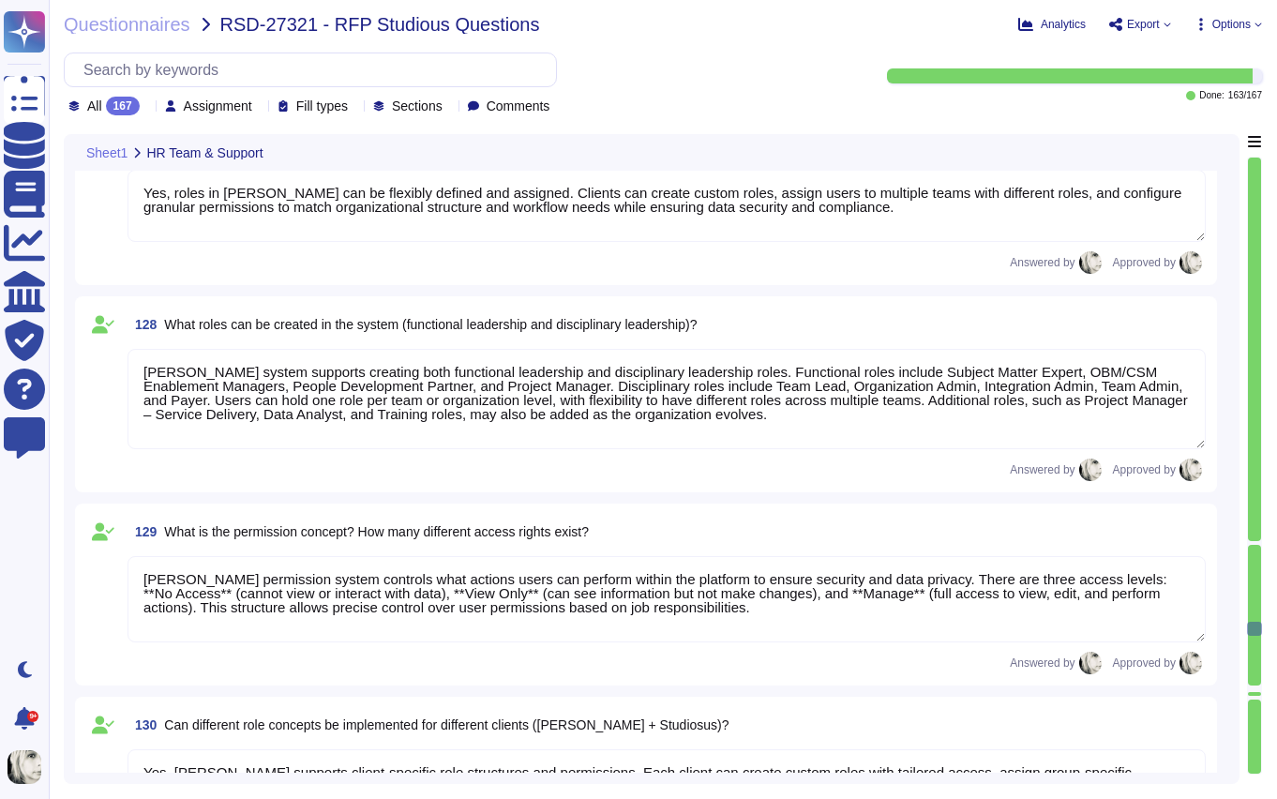
type textarea "Deel manages HR staff absences through a structured substitution process. Plann…"
type textarea "Yes, role concepts—including department structures and associated permissions—c…"
type textarea "Yes, roles in Deel can be flexibly defined and assigned. Clients can create cus…"
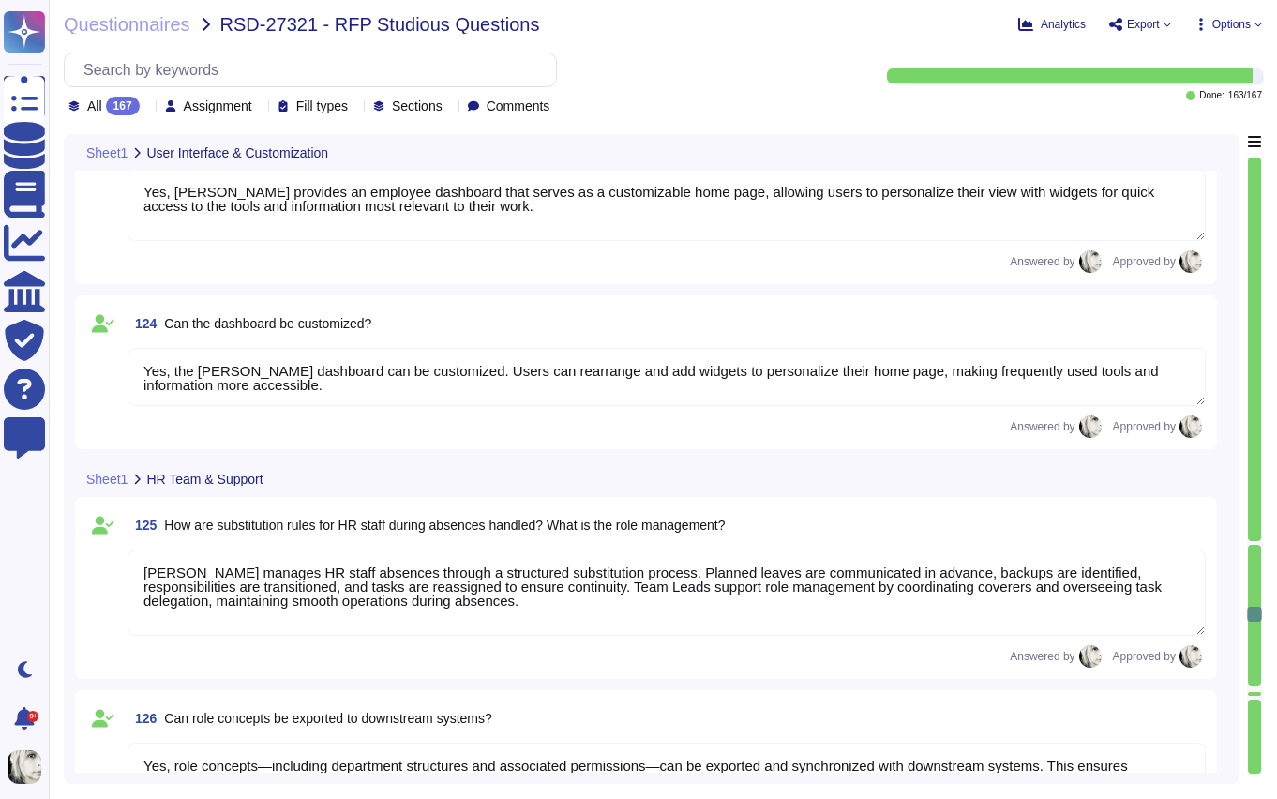
type textarea "Yes, Deel provides both a web application with full platform functionality and …"
type textarea "Yes, the Deel system can be customized to align with the Studiosus corporate id…"
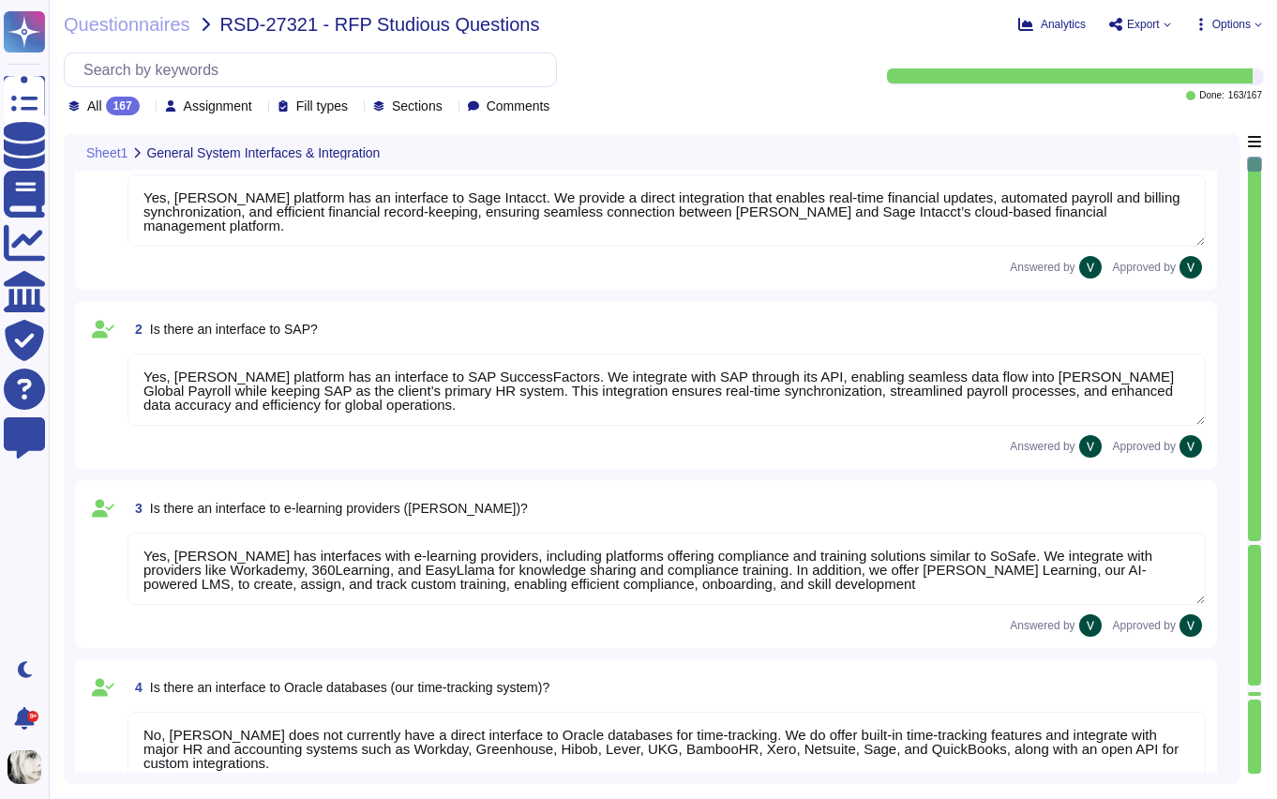
scroll to position [0, 0]
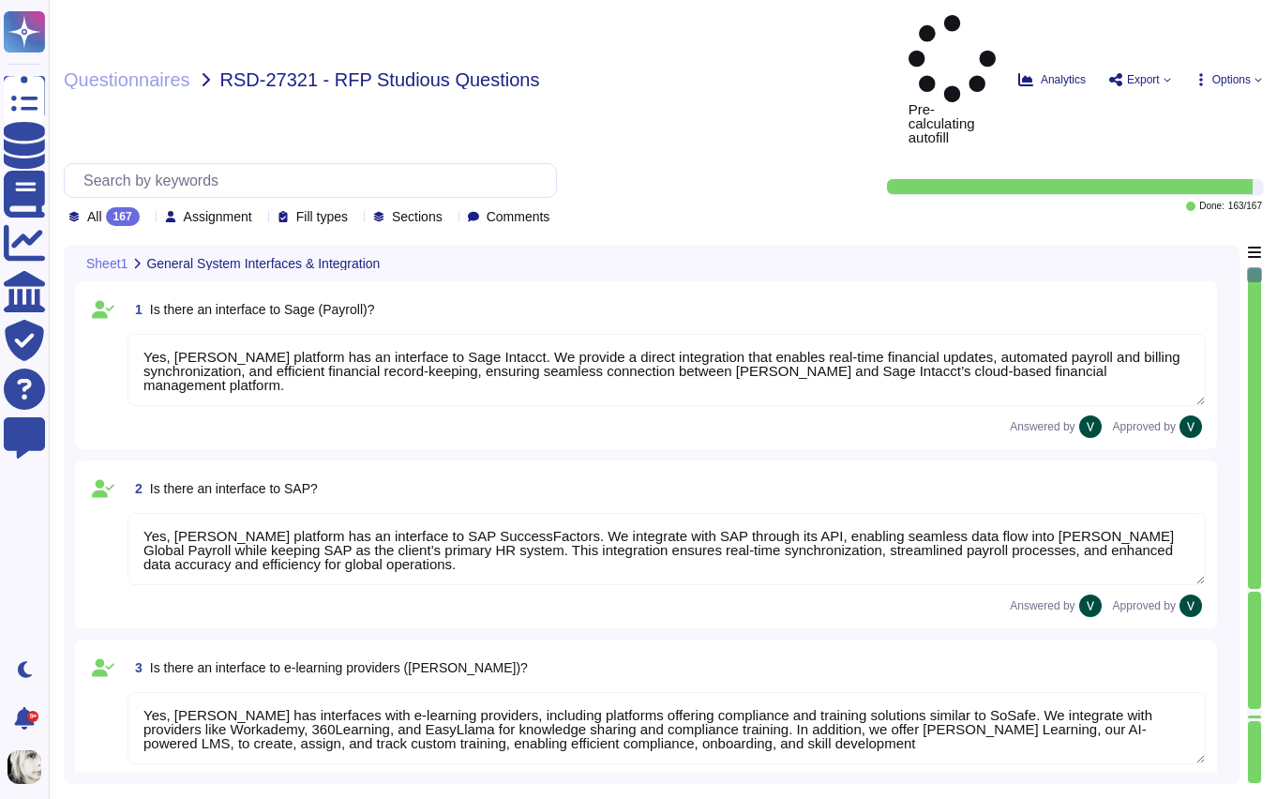
type textarea "Yes, [PERSON_NAME] platform has an interface to Sage Intacct. We provide a dire…"
type textarea "Yes, [PERSON_NAME] platform has an interface to SAP SuccessFactors. We integrat…"
type textarea "Yes, [PERSON_NAME] has interfaces with e-learning providers, including platform…"
type textarea "No, [PERSON_NAME] does not currently have a direct interface to Oracle database…"
type textarea "Yes, [PERSON_NAME] has interfaces with Microsoft Office programs like Word, Out…"
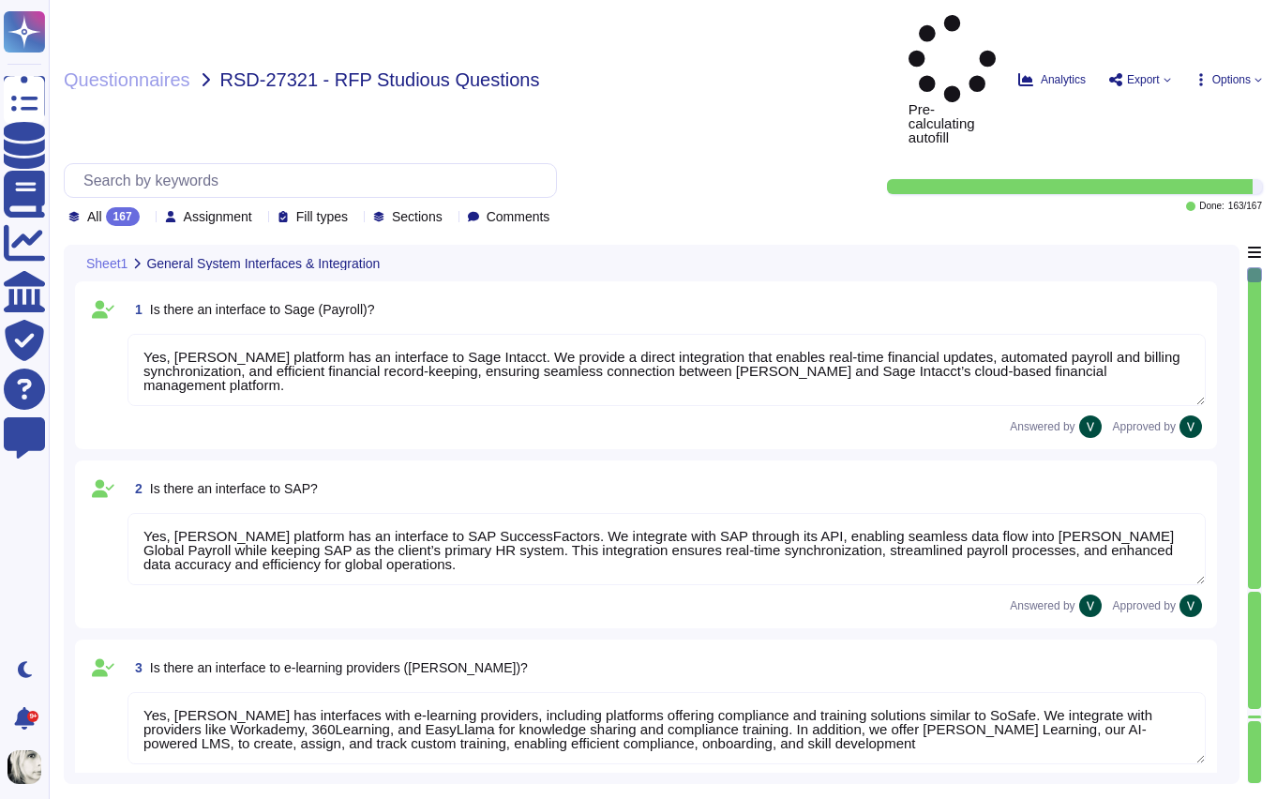
type textarea "Yes, [PERSON_NAME] platform has an interface with DATEV. These integrations may…"
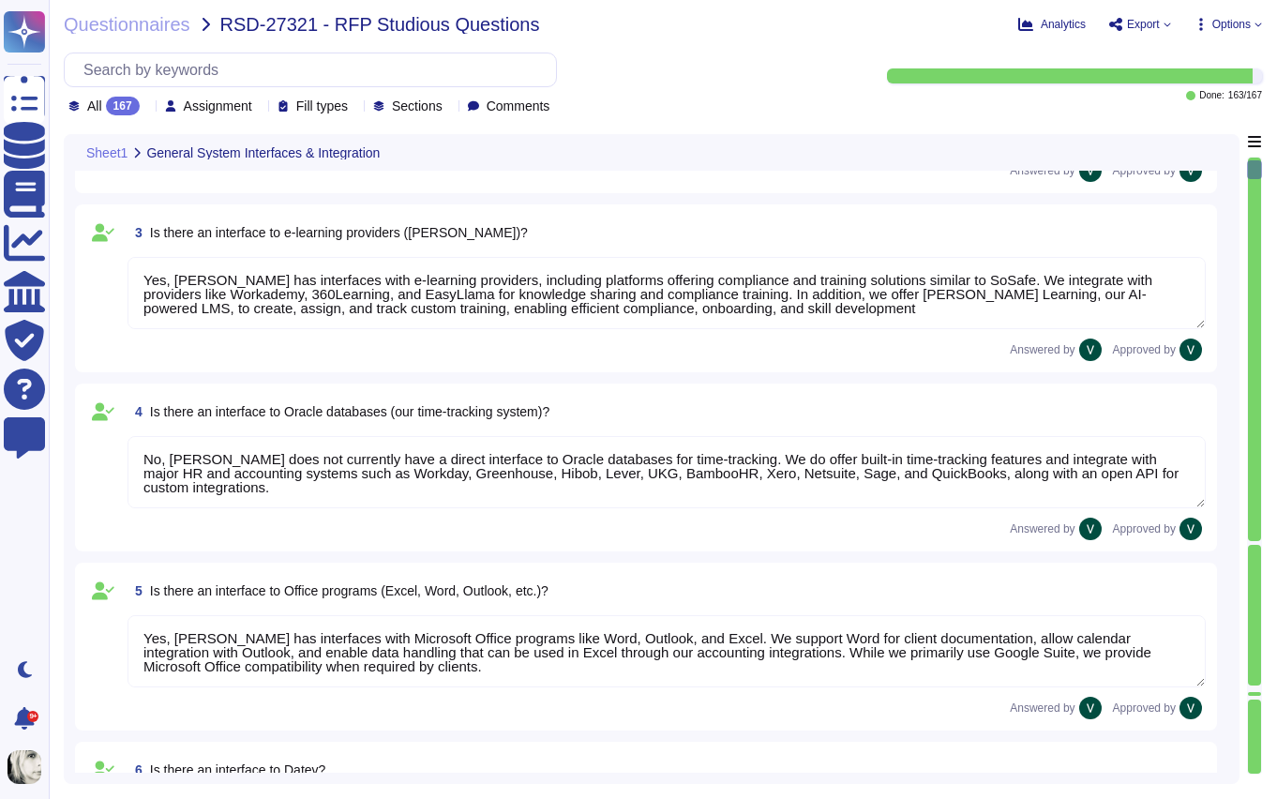
type textarea "[PERSON_NAME] offers a wide range of interfaces and the ability to build custom…"
type textarea "Yes, [PERSON_NAME] platform has an API that enables clients to integrate their …"
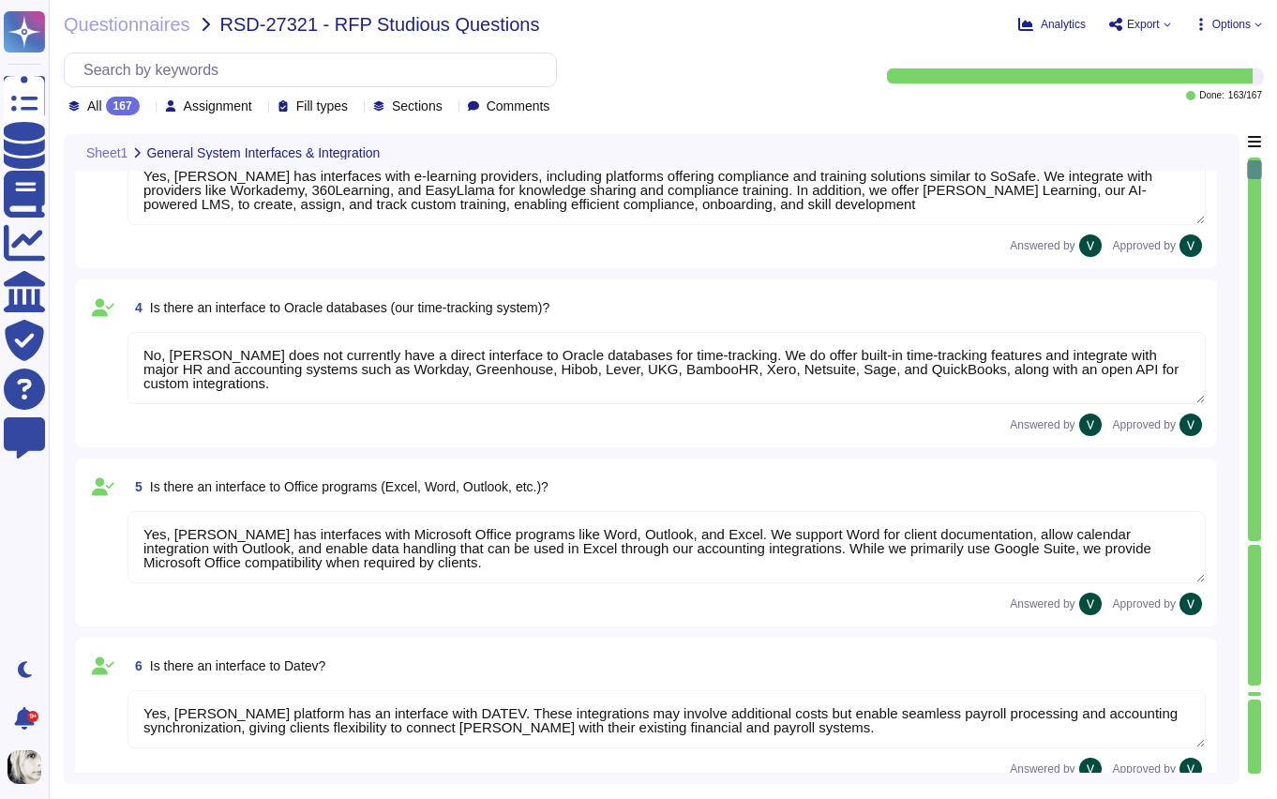
scroll to position [723, 0]
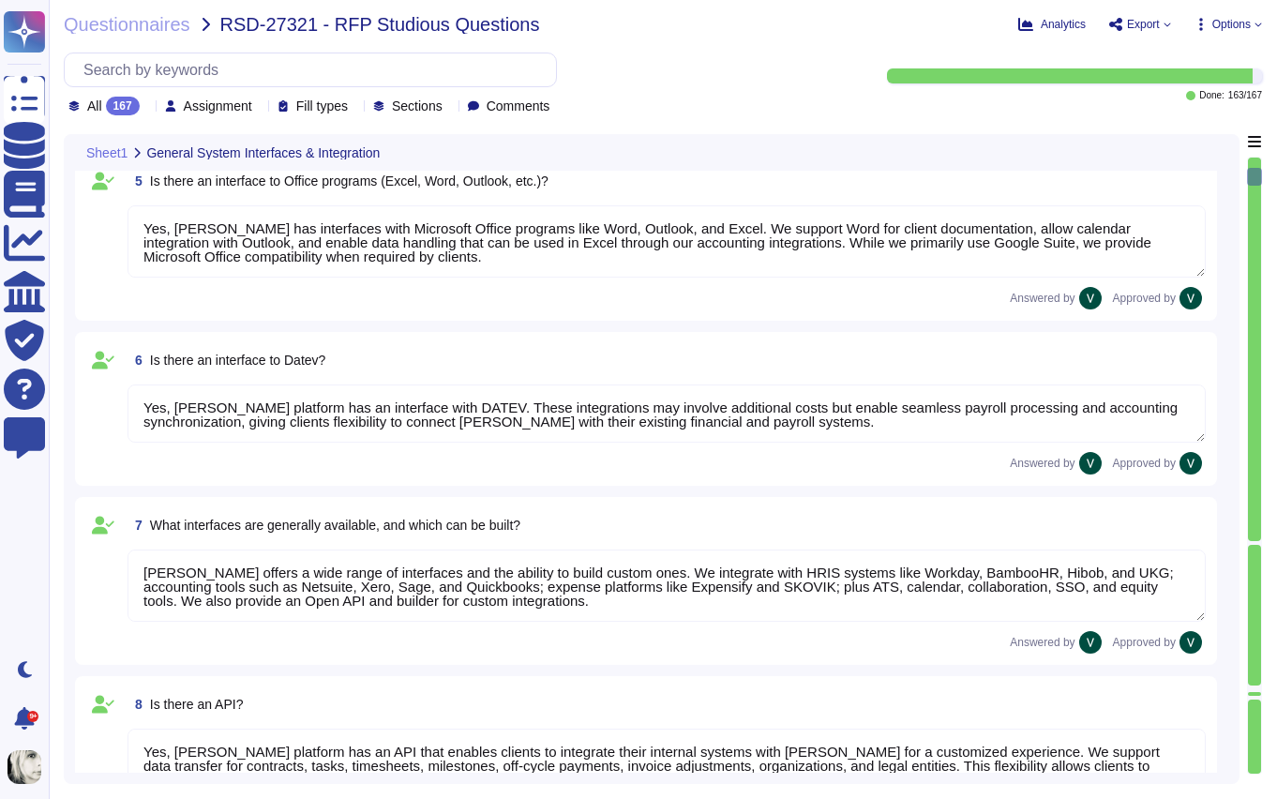
type textarea "Data can be imported into [PERSON_NAME] system through several methods. We supp…"
type textarea "We carry out data migration through multiple methods depending on client needs.…"
type textarea "Yes, we support importing data from Excel (XLSX). We enable mass uploads of emp…"
click at [443, 102] on span "Sections" at bounding box center [417, 105] width 51 height 13
click at [324, 104] on span "Fill types" at bounding box center [322, 105] width 52 height 13
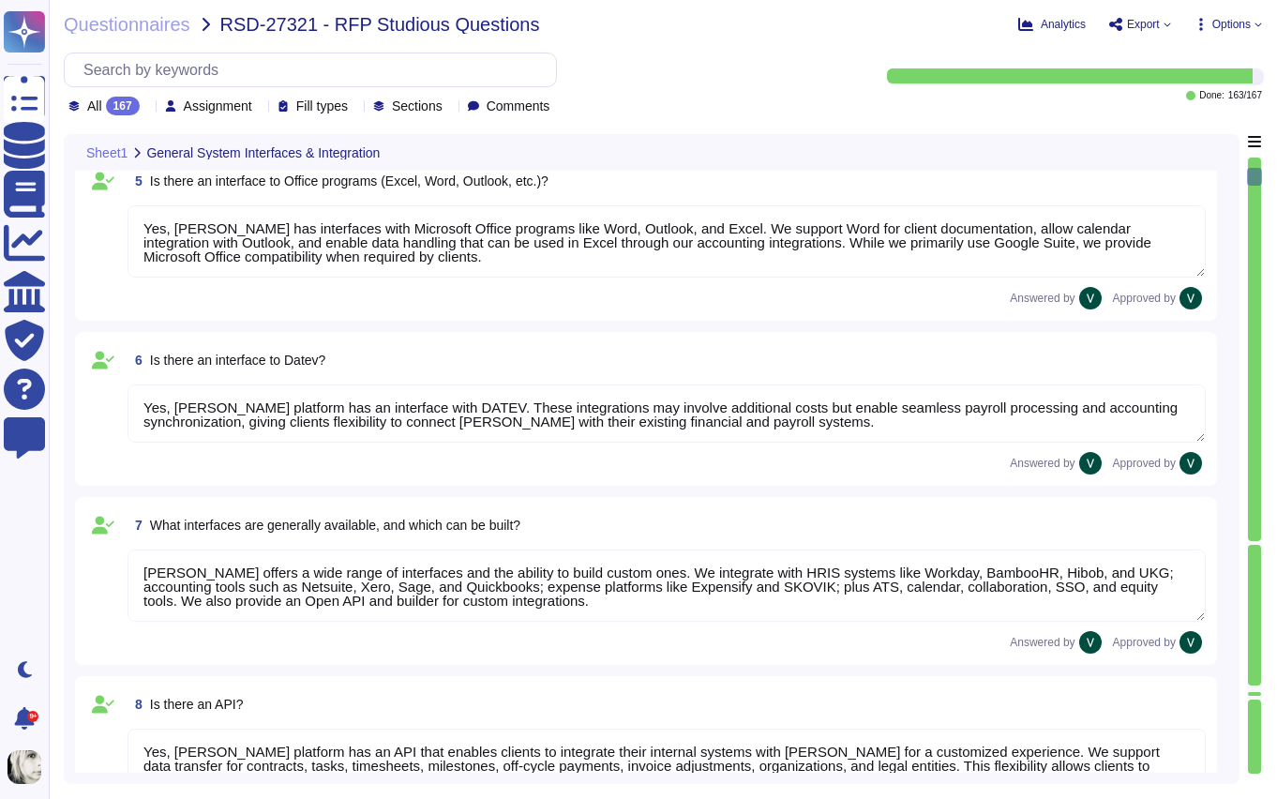
click at [244, 99] on span "Assignment" at bounding box center [218, 105] width 68 height 13
click at [661, 135] on div "Sheet1 General System Interfaces & Integration" at bounding box center [520, 152] width 891 height 37
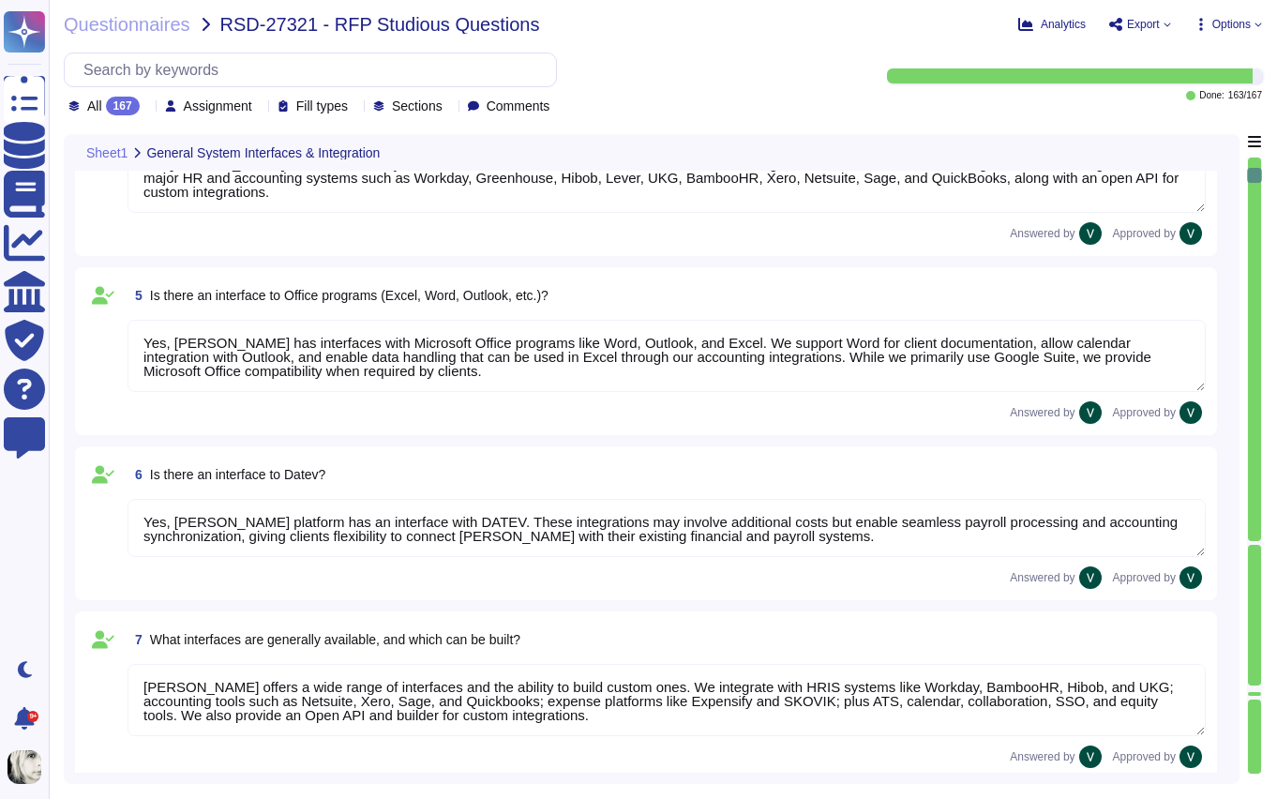
scroll to position [605, 0]
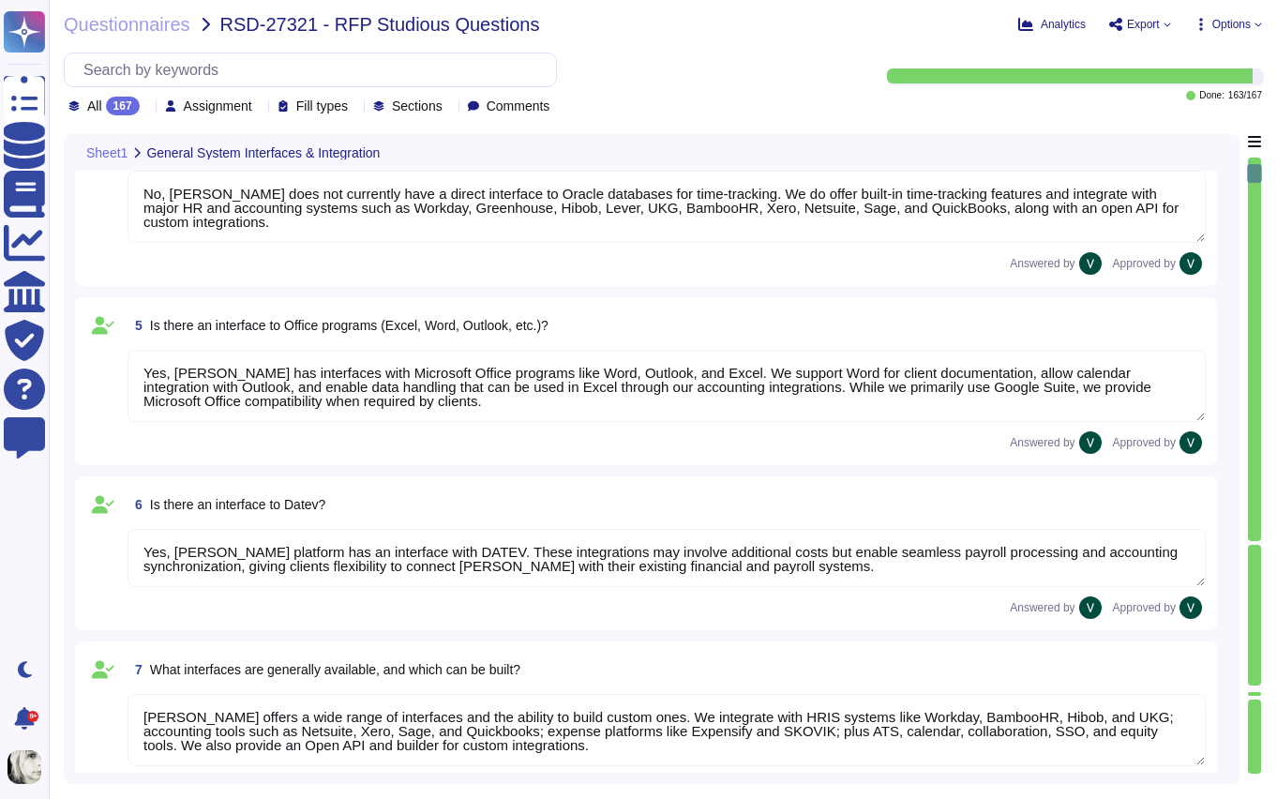
type textarea "Yes, [PERSON_NAME] platform has an interface to Sage Intacct. We provide a dire…"
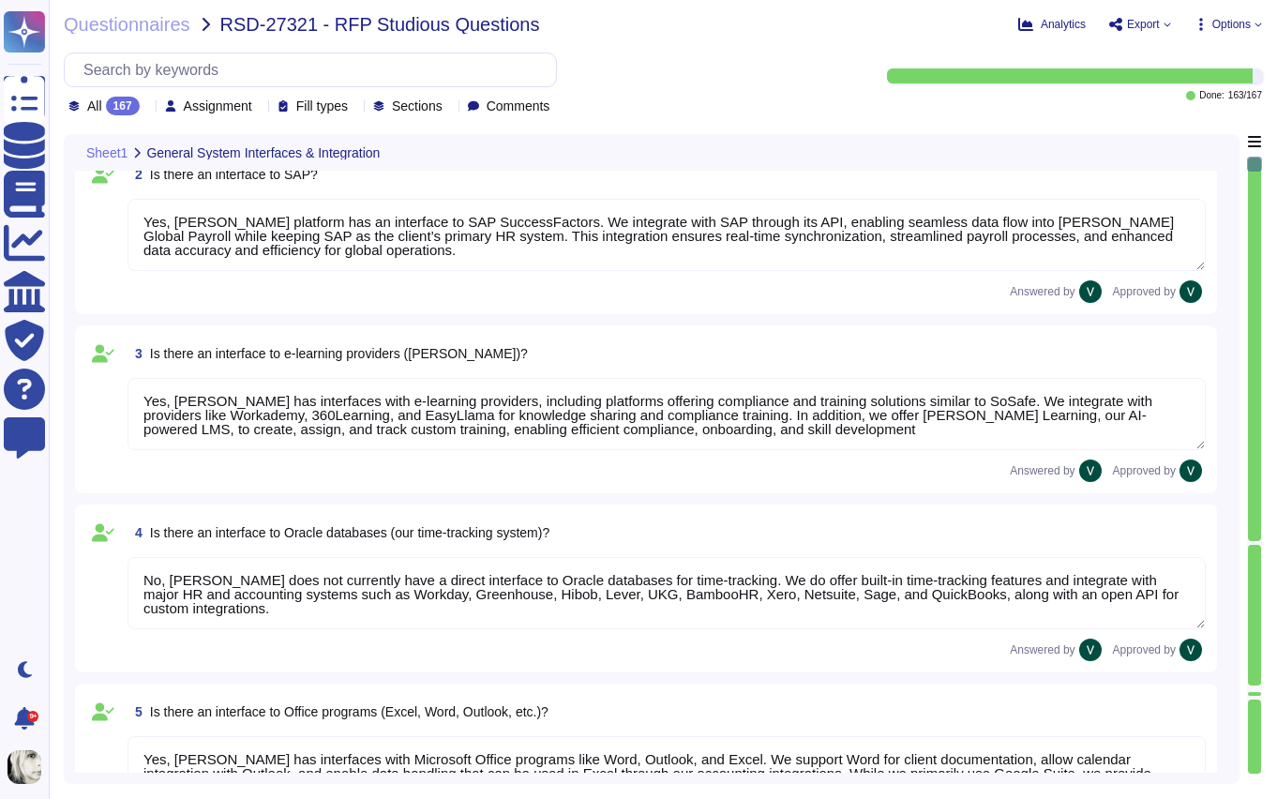
scroll to position [0, 0]
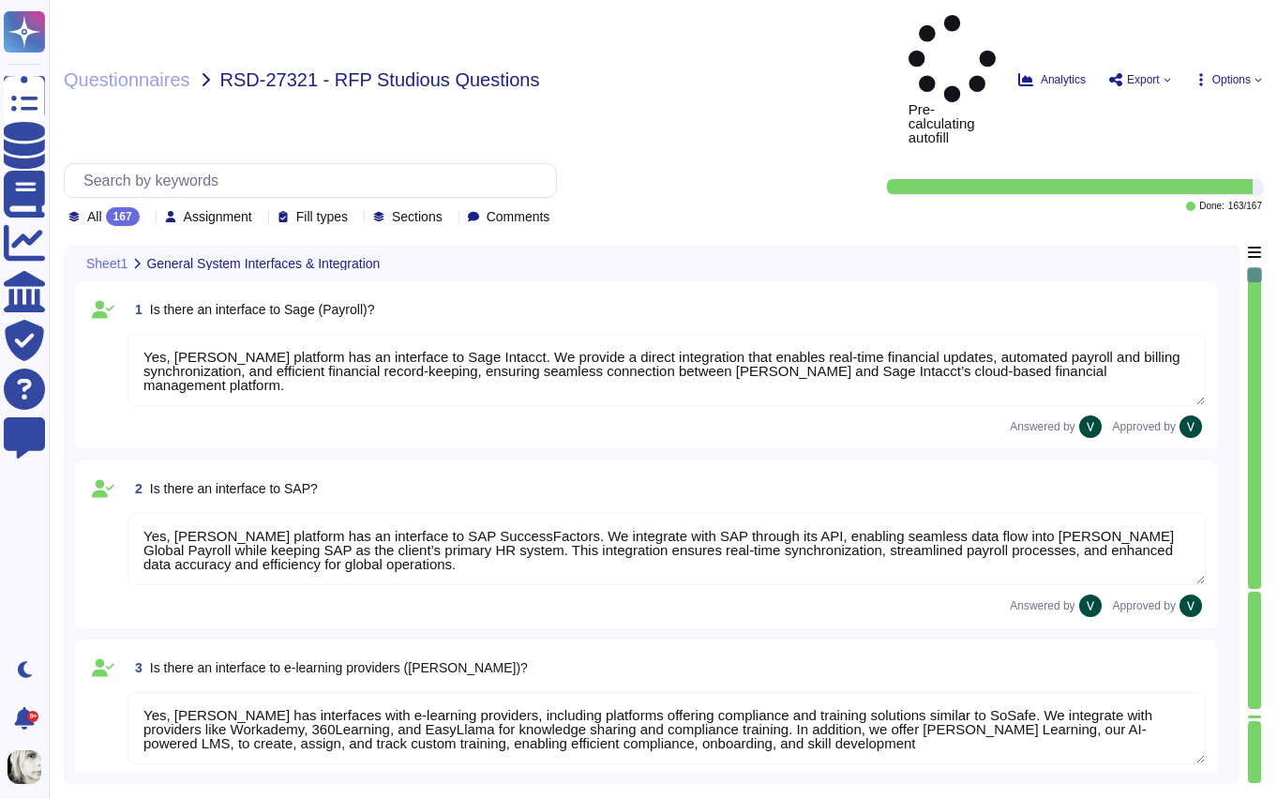
type textarea "Yes, [PERSON_NAME] platform has an interface to Sage Intacct. We provide a dire…"
type textarea "Yes, [PERSON_NAME] platform has an interface to SAP SuccessFactors. We integrat…"
type textarea "Yes, [PERSON_NAME] has interfaces with e-learning providers, including platform…"
type textarea "No, [PERSON_NAME] does not currently have a direct interface to Oracle database…"
type textarea "Yes, [PERSON_NAME] has interfaces with Microsoft Office programs like Word, Out…"
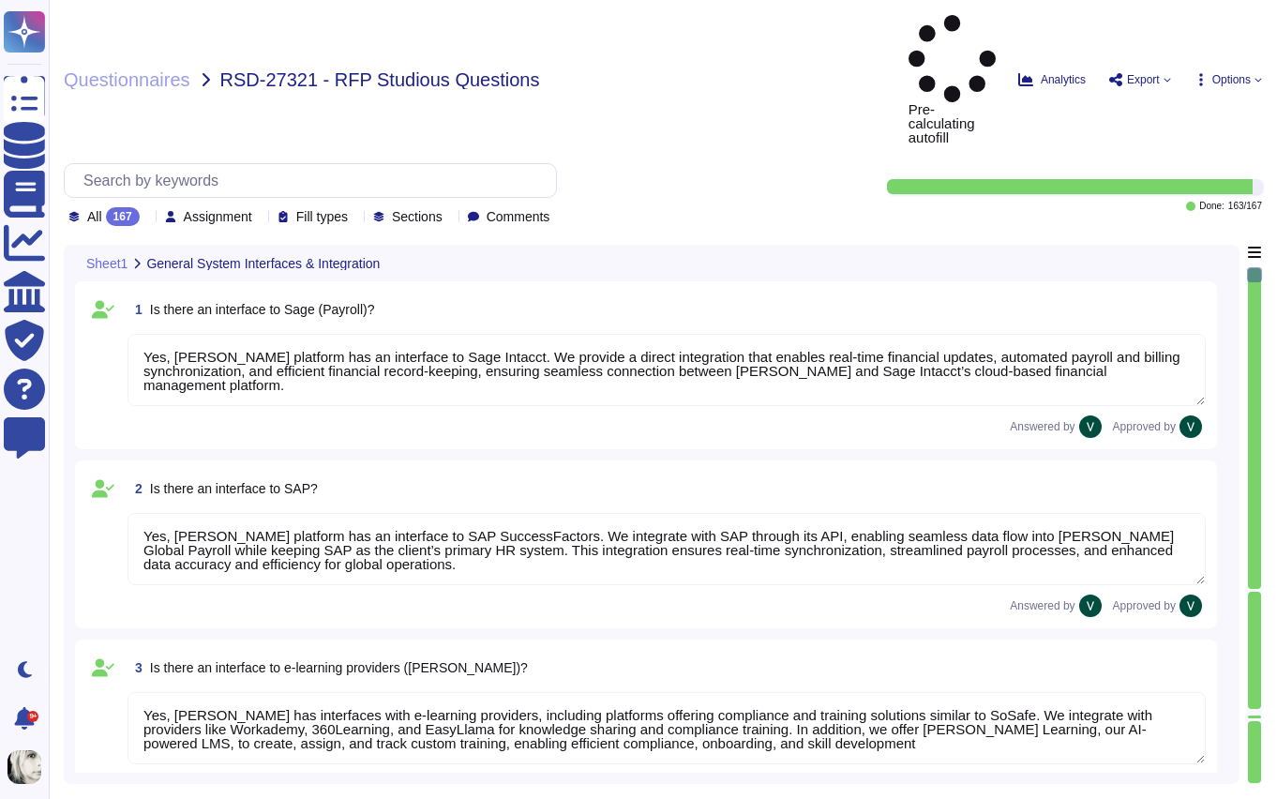
type textarea "Yes, [PERSON_NAME] platform has an interface with DATEV. These integrations may…"
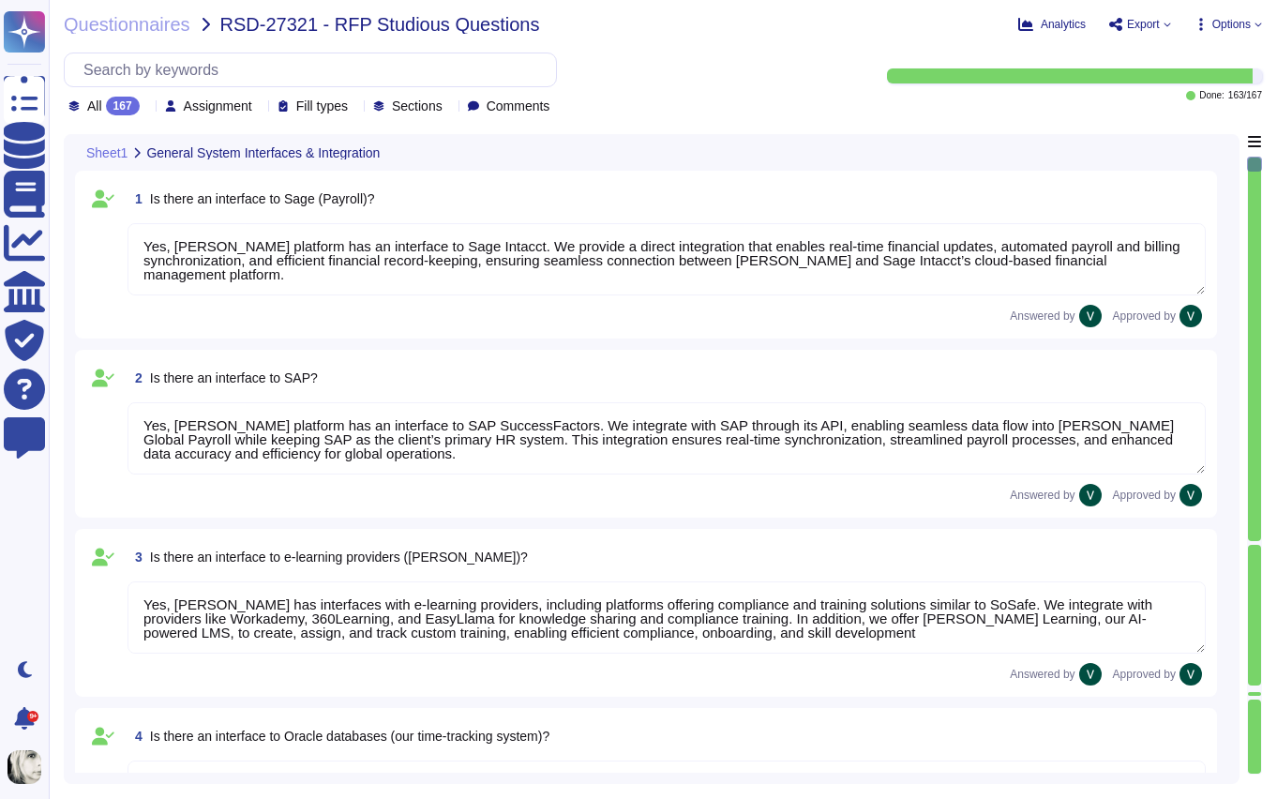
click at [241, 127] on div "Questionnaires RSD-27321 - RFP Studious Questions Analytics Export Options All …" at bounding box center [663, 399] width 1228 height 799
click at [245, 107] on span "Assignment" at bounding box center [218, 105] width 68 height 13
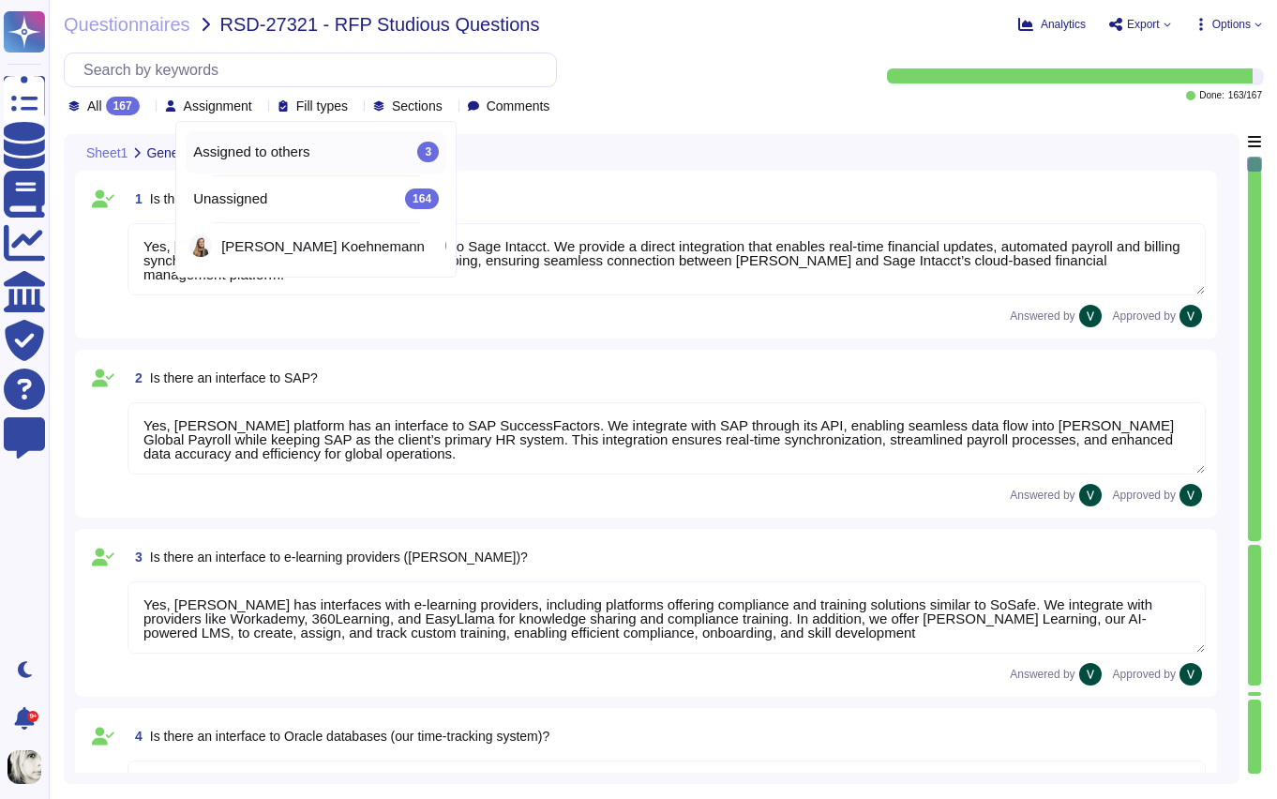
click at [247, 151] on span "Assigned to others" at bounding box center [251, 151] width 116 height 17
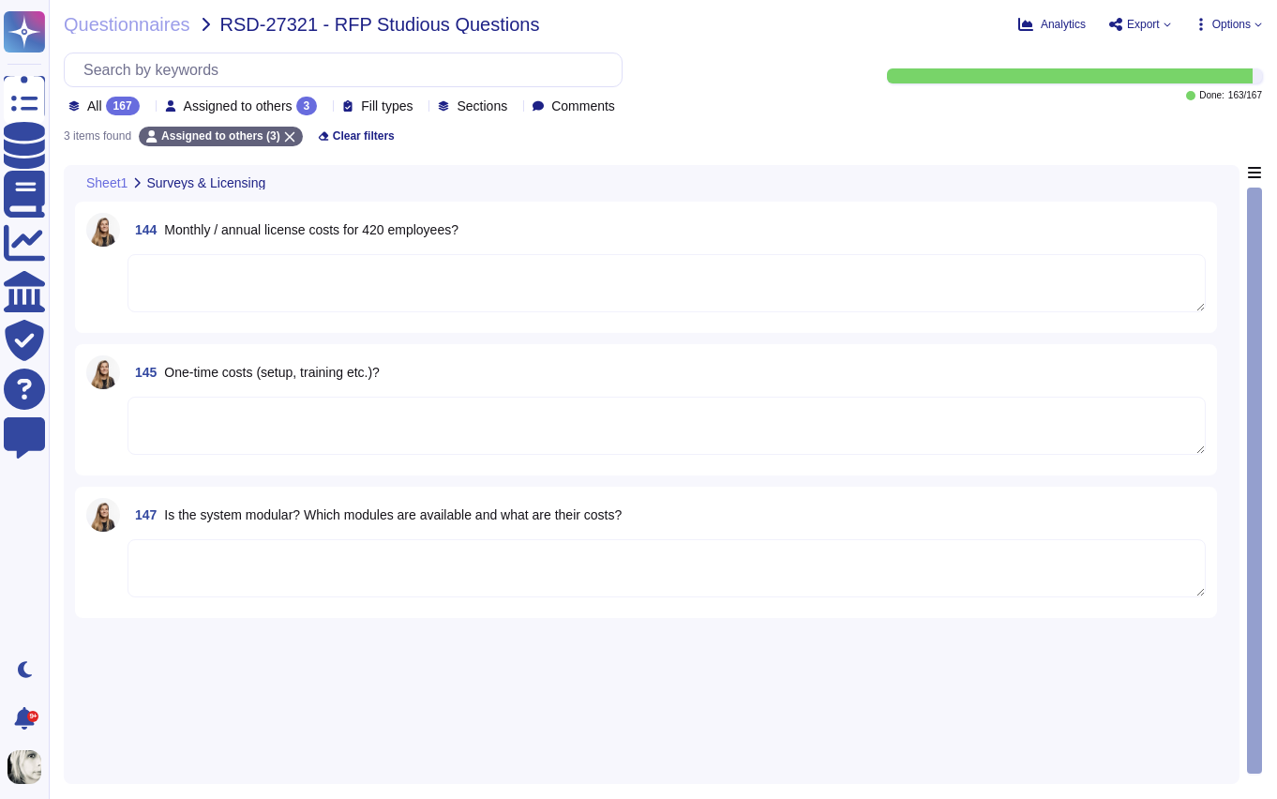
click at [254, 109] on span "Assigned to others" at bounding box center [238, 105] width 109 height 13
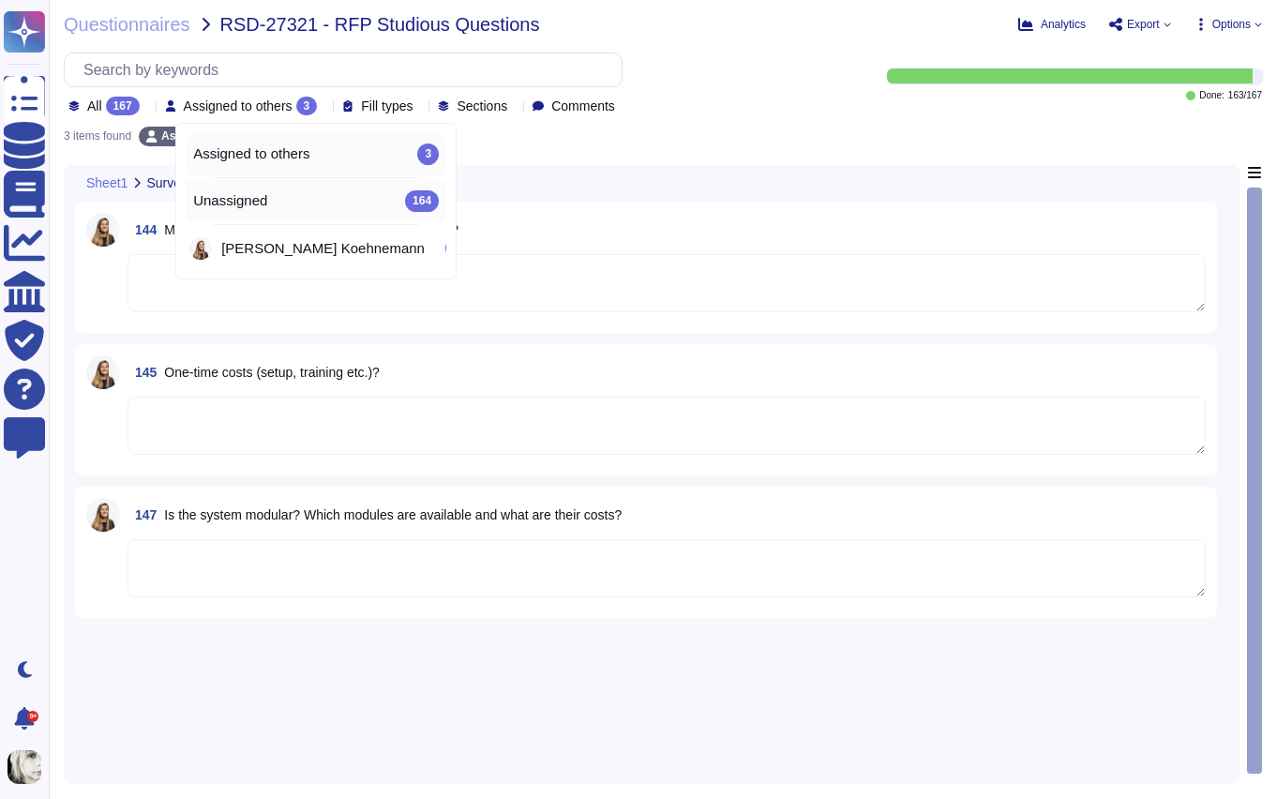
click at [275, 203] on div "Unassigned 164" at bounding box center [316, 200] width 246 height 21
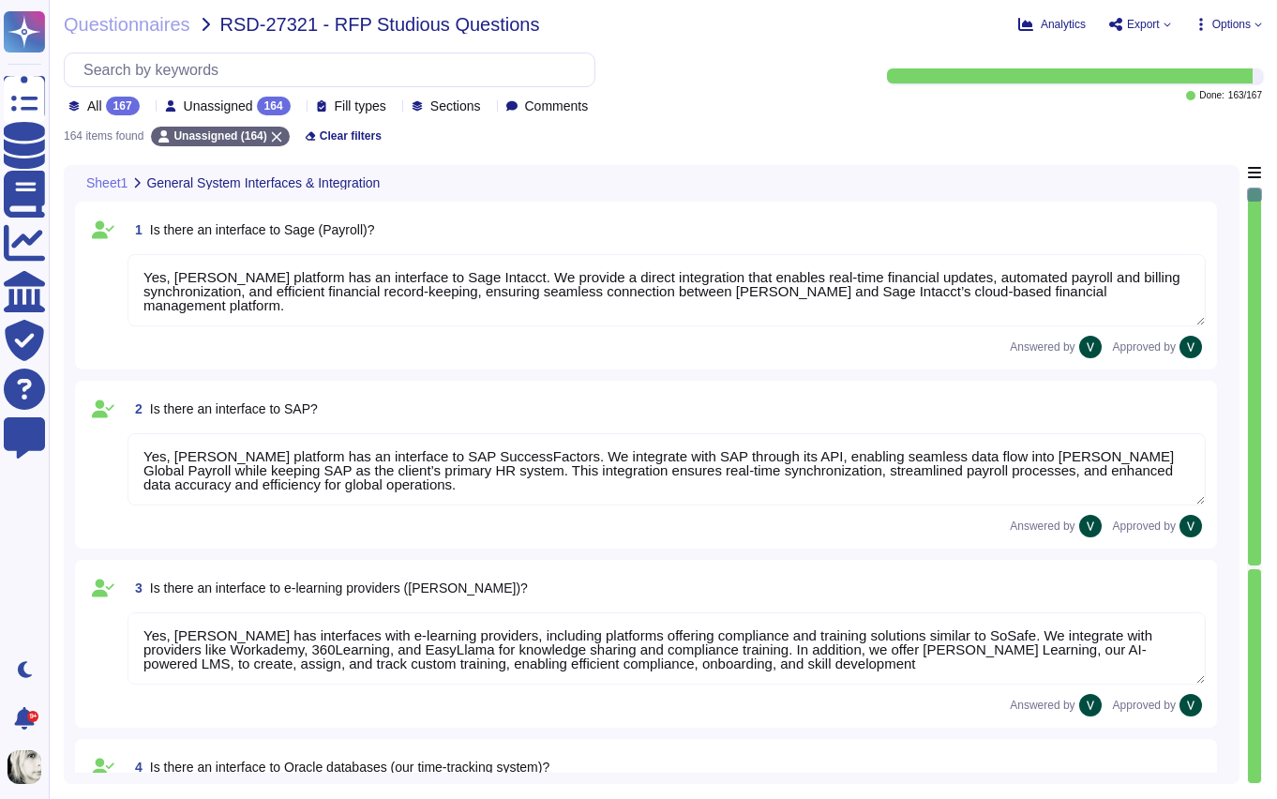
type textarea "No, [PERSON_NAME] does not currently have a direct interface to Oracle database…"
type textarea "Yes, [PERSON_NAME] has interfaces with Microsoft Office programs like Word, Out…"
type textarea "Yes, [PERSON_NAME] platform has an interface with DATEV. These integrations may…"
type textarea "Yes, [PERSON_NAME] platform has an interface to Sage Intacct. We provide a dire…"
type textarea "Yes, [PERSON_NAME] platform has an interface to SAP SuccessFactors. We integrat…"
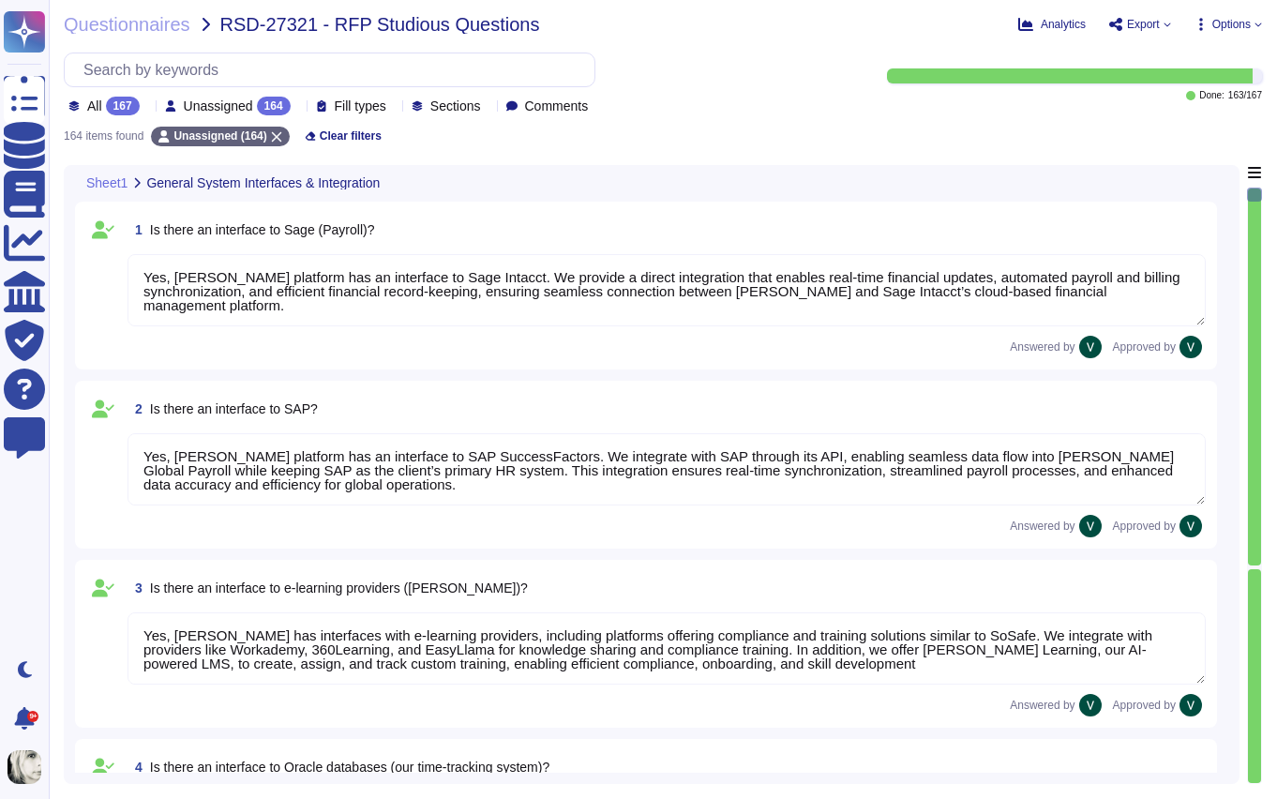
type textarea "Yes, [PERSON_NAME] has interfaces with e-learning providers, including platform…"
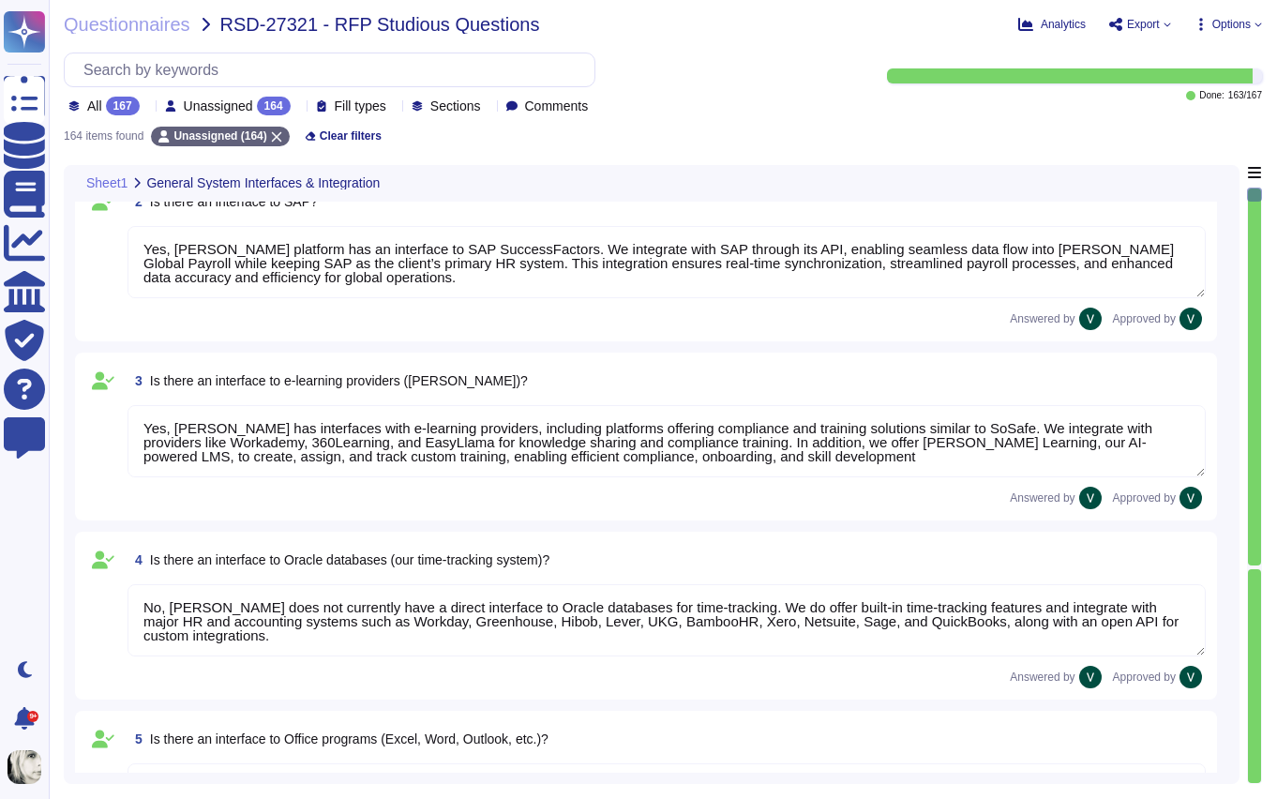
scroll to position [624, 0]
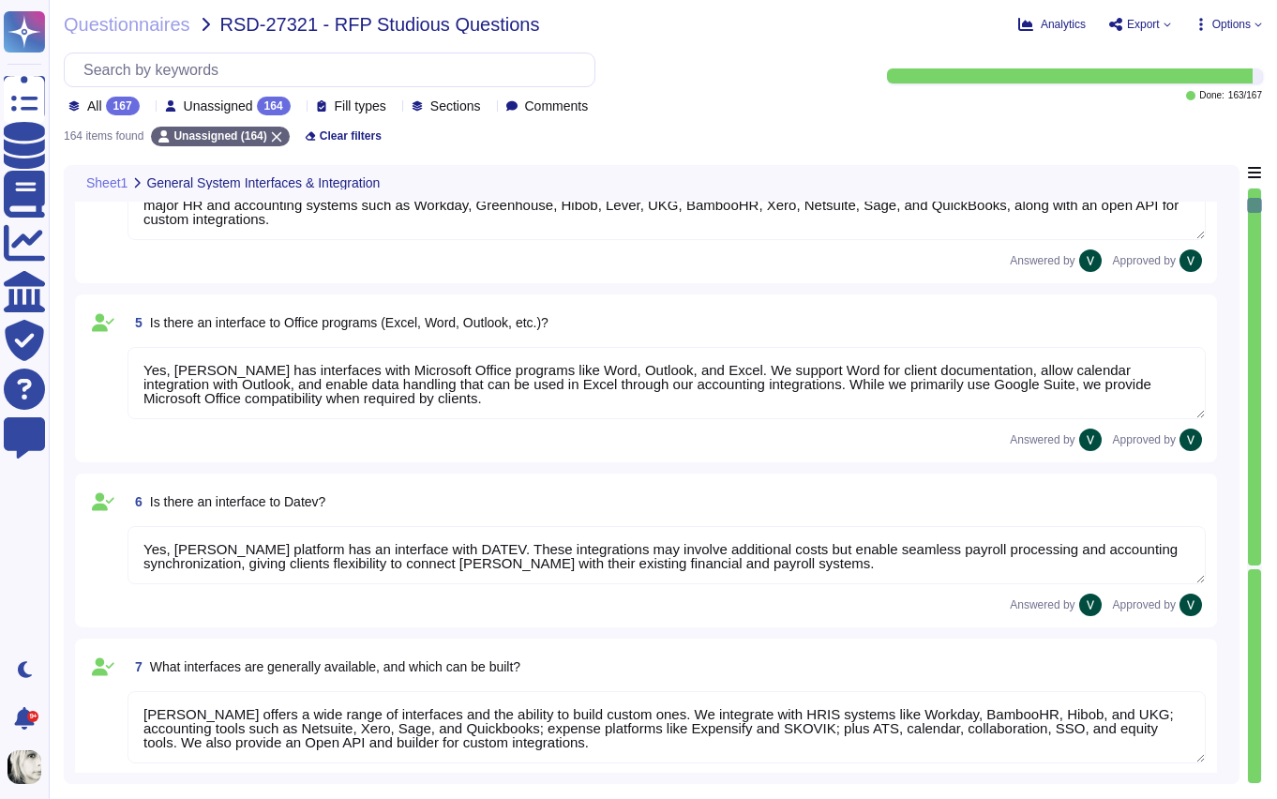
type textarea "[PERSON_NAME] offers a wide range of interfaces and the ability to build custom…"
type textarea "Yes, [PERSON_NAME] platform has an API that enables clients to integrate their …"
type textarea "Data can be imported into [PERSON_NAME] system through several methods. We supp…"
type textarea "We carry out data migration through multiple methods depending on client needs.…"
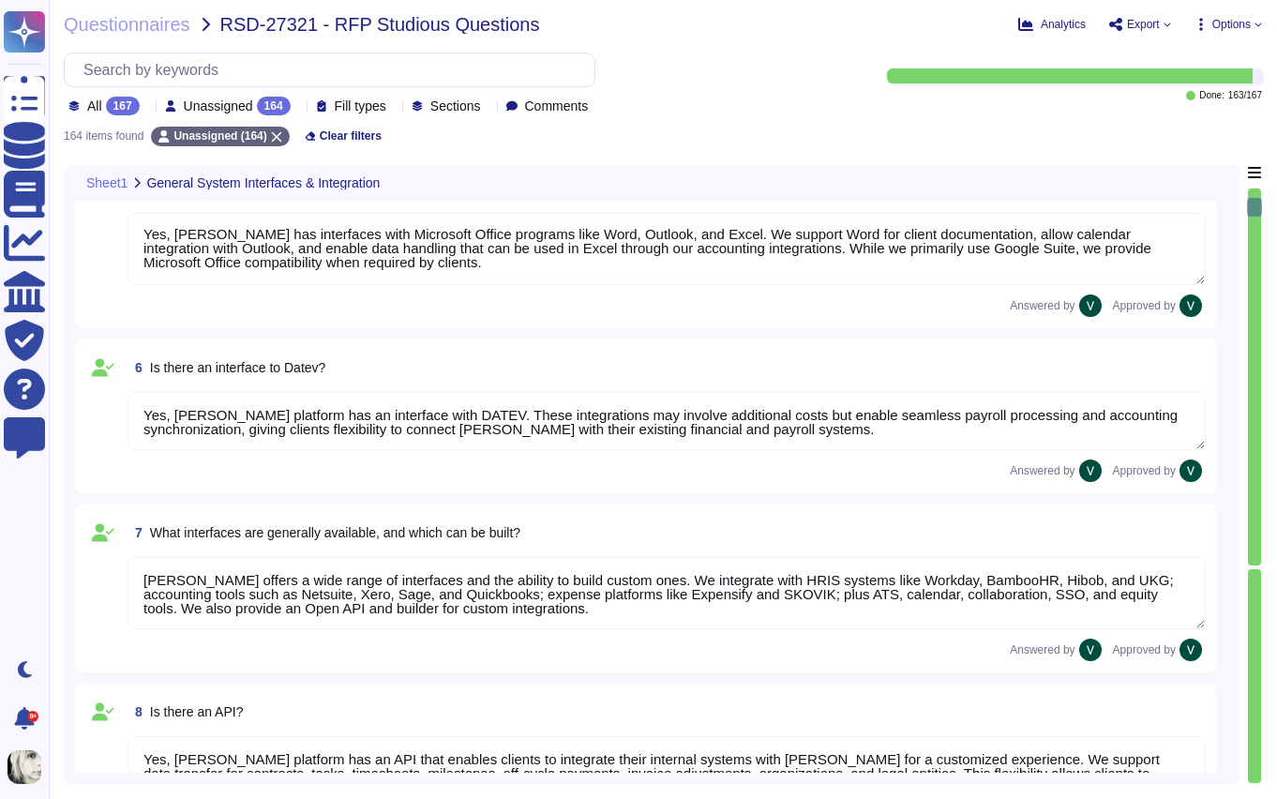
type textarea "Yes, we support importing data from Excel (XLSX). We enable mass uploads of emp…"
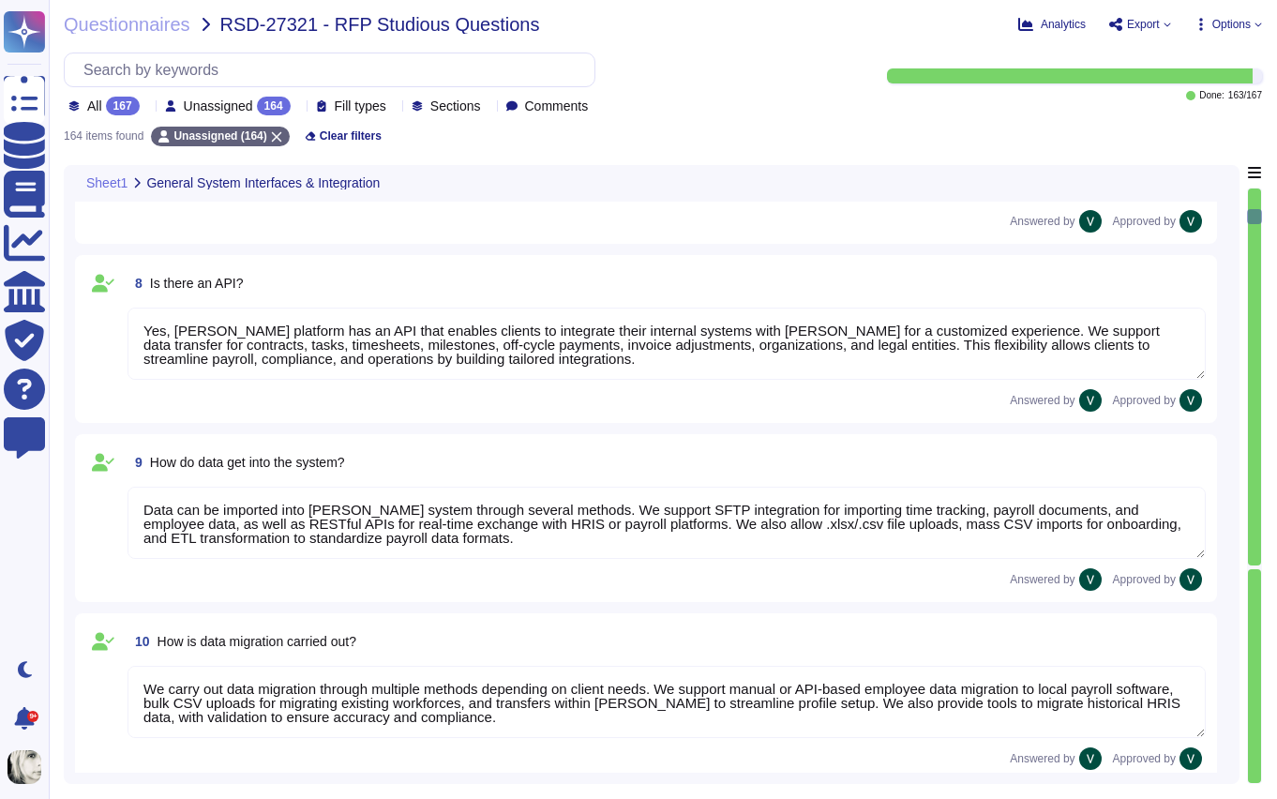
type textarea "We output reports through a wide range of customizable options. Reports can be …"
type textarea "[PERSON_NAME] system provides default KPIs and reports across finance, payroll,…"
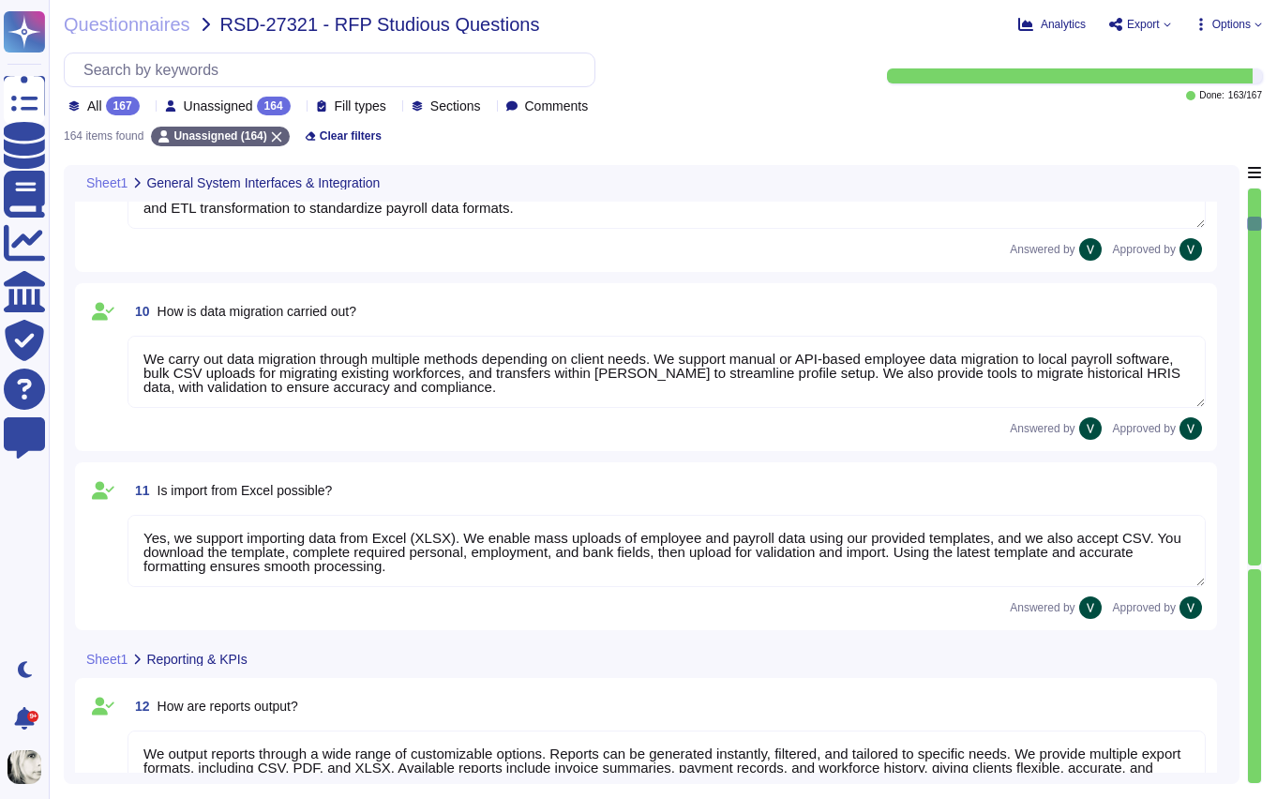
type textarea "[PERSON_NAME] reports are highly customizable to meet company-specific needs. W…"
type textarea "Yes, reports from [PERSON_NAME] can be exported to Excel in XLSX format, as wel…"
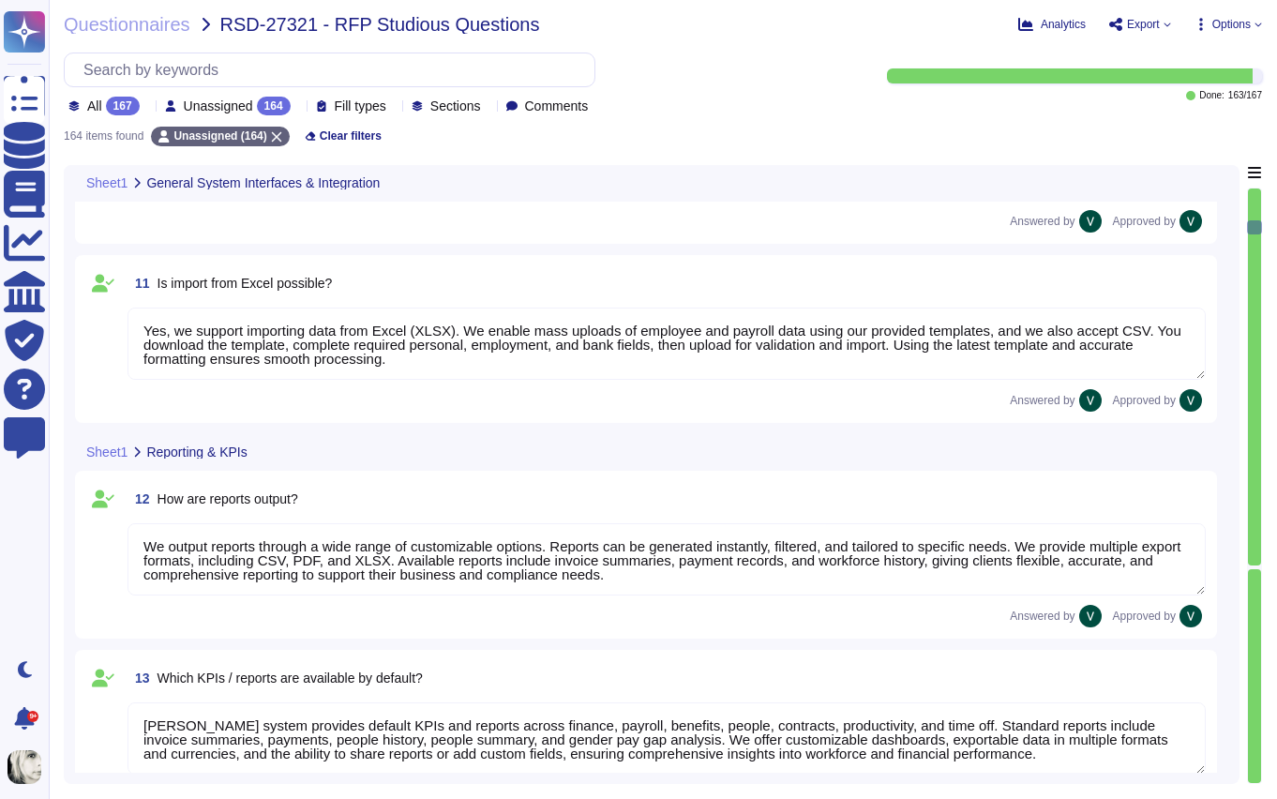
type textarea "Yes, we have a structured process for ongoing changes through continuous compli…"
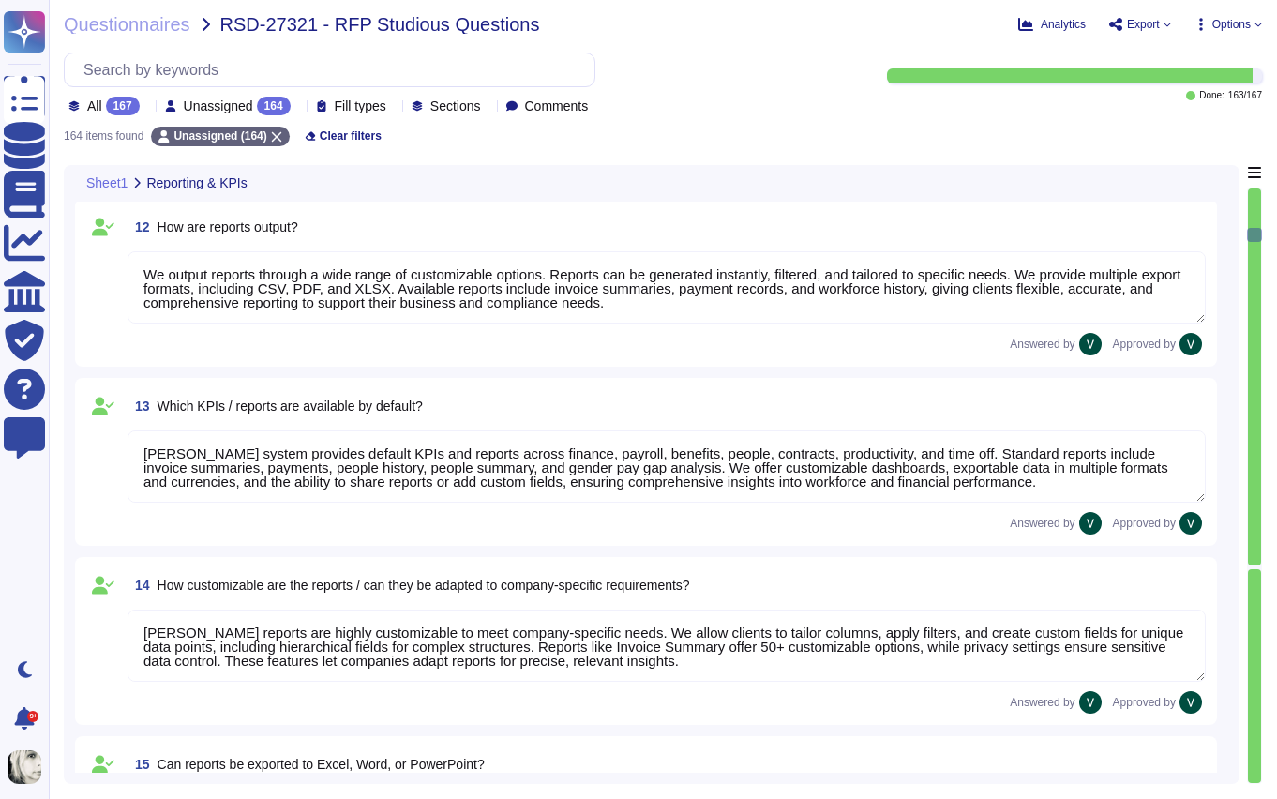
type textarea "Our servers are located in the [GEOGRAPHIC_DATA], with primary storage in [GEOG…"
type textarea "Our data is primarily hosted in the European Union, with primary storage in [GE…"
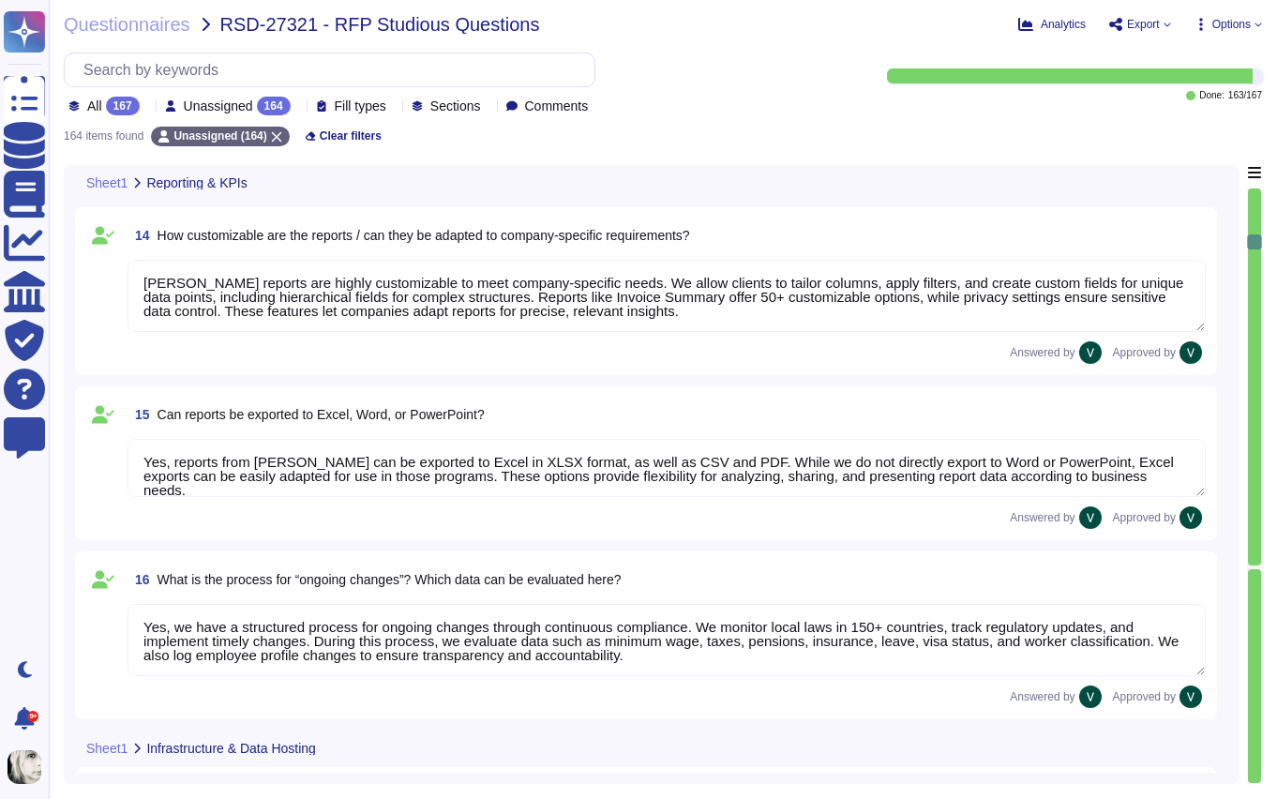
type textarea "No, our data hosting is not primarily based in the [GEOGRAPHIC_DATA]. Yes, we a…"
type textarea "Our infrastructure stores client and user personal data, platform data, marketi…"
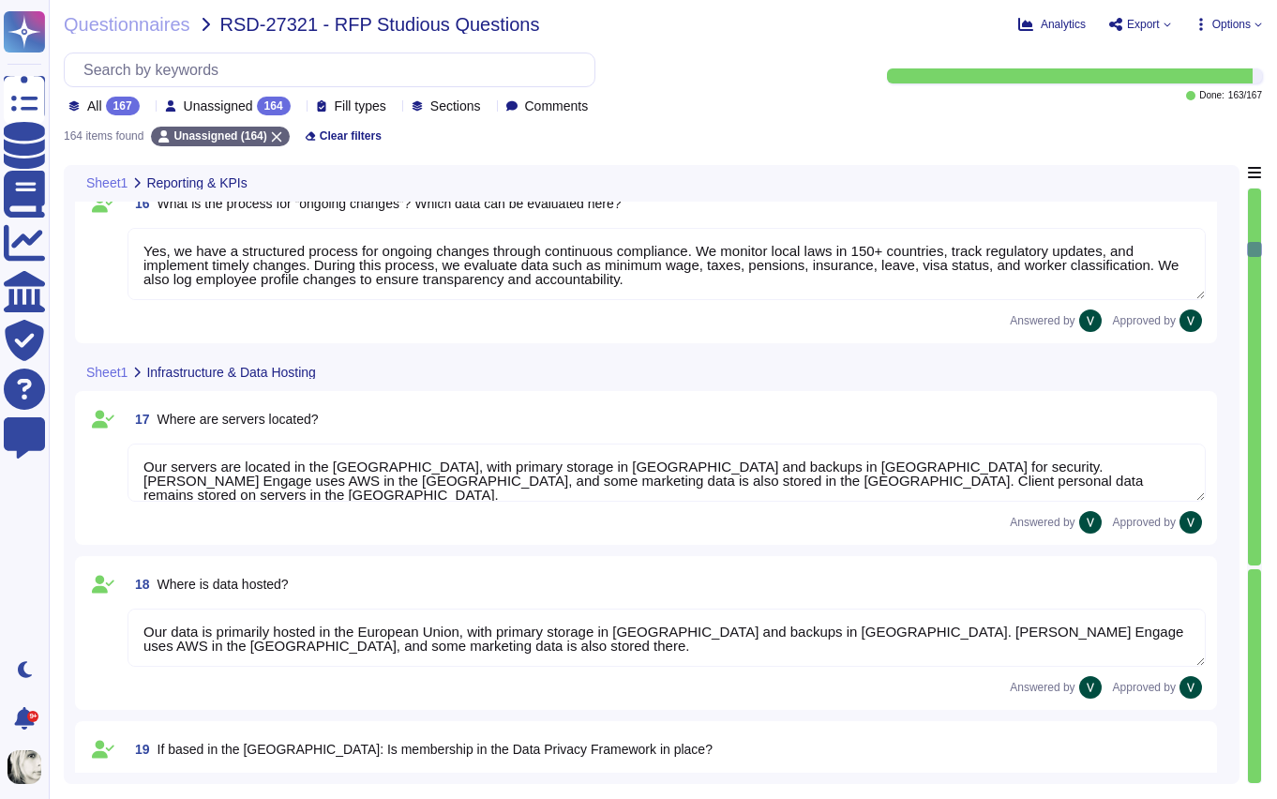
type textarea "Yes, all data stored in our infrastructure is GDPR-compliant. We host platform …"
type textarea "Yes, we retain personal data only as long as required by our services or applic…"
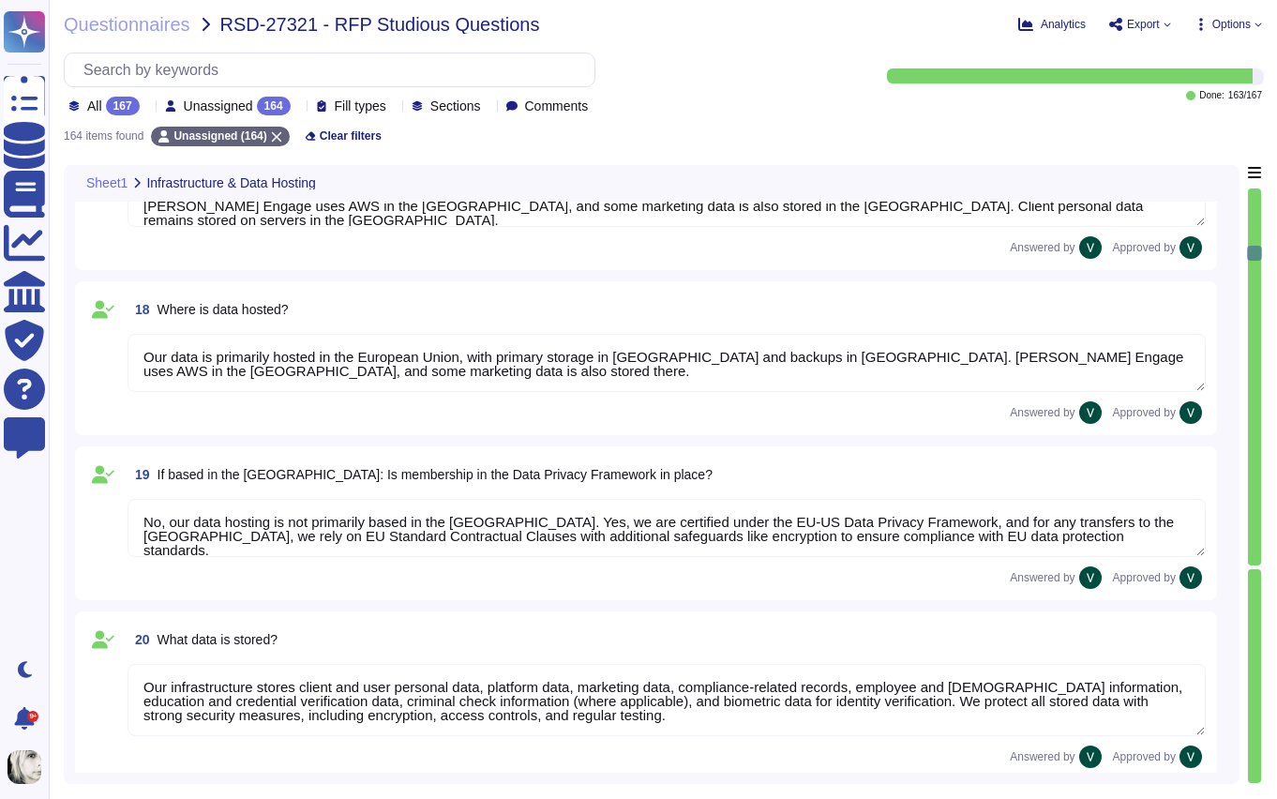
type textarea "We protect our system against unauthorized access through strict access control…"
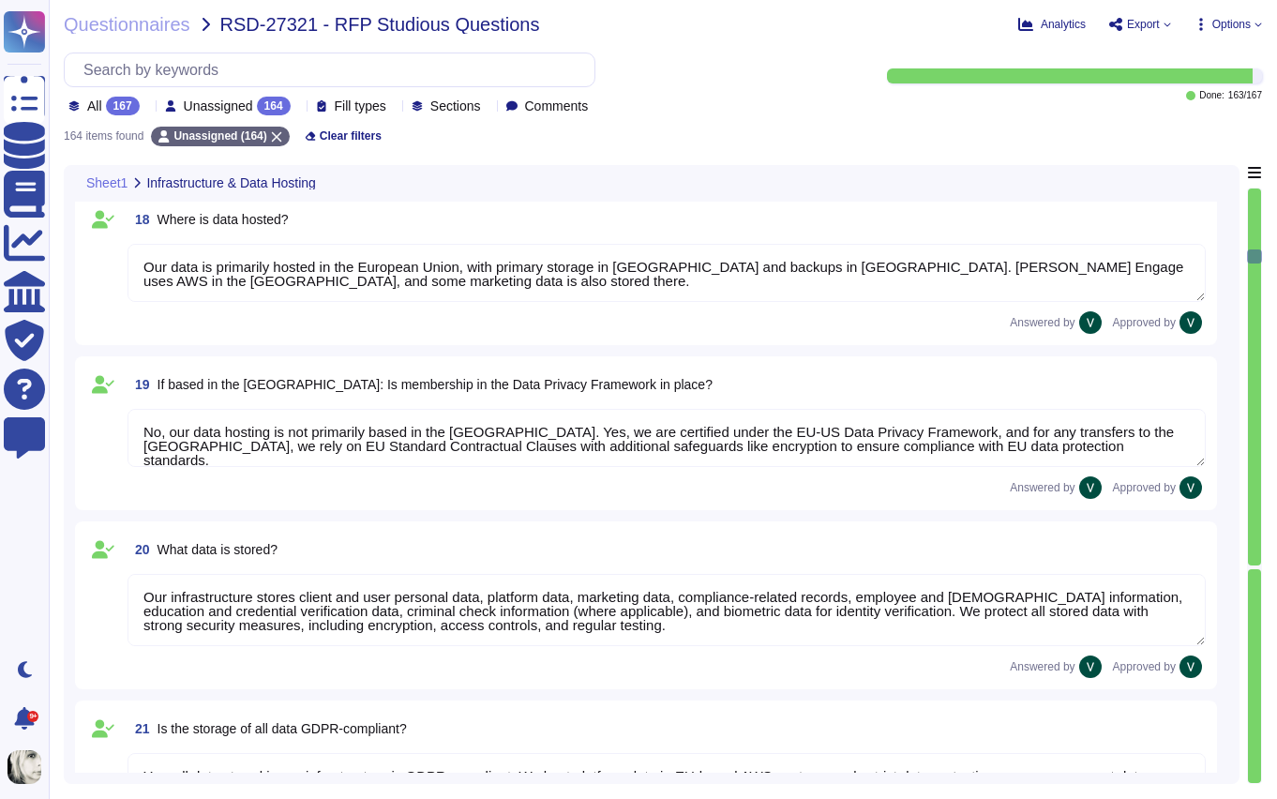
type textarea "Yes, we enforce strong password encryption by using a one-way hash function wit…"
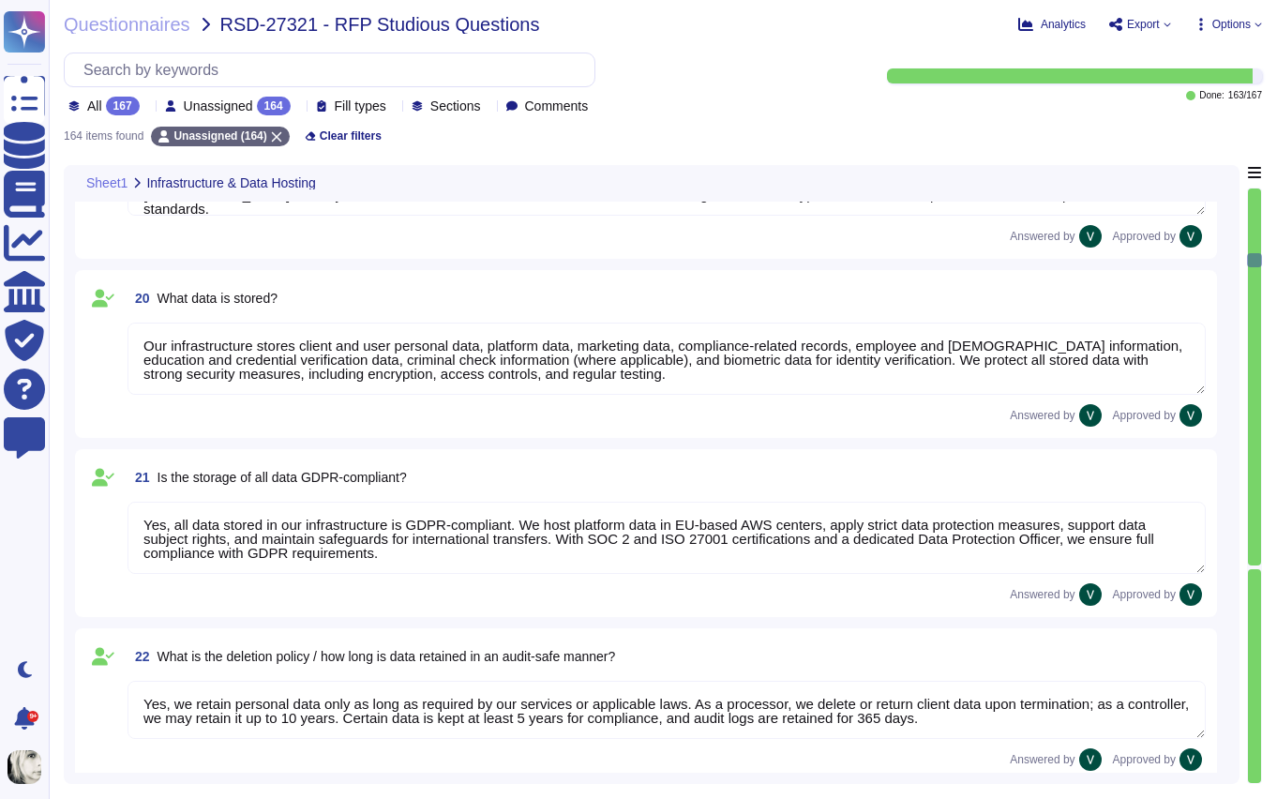
type textarea "We protect our system against hacker attacks with 24/7 monitoring, vulnerabilit…"
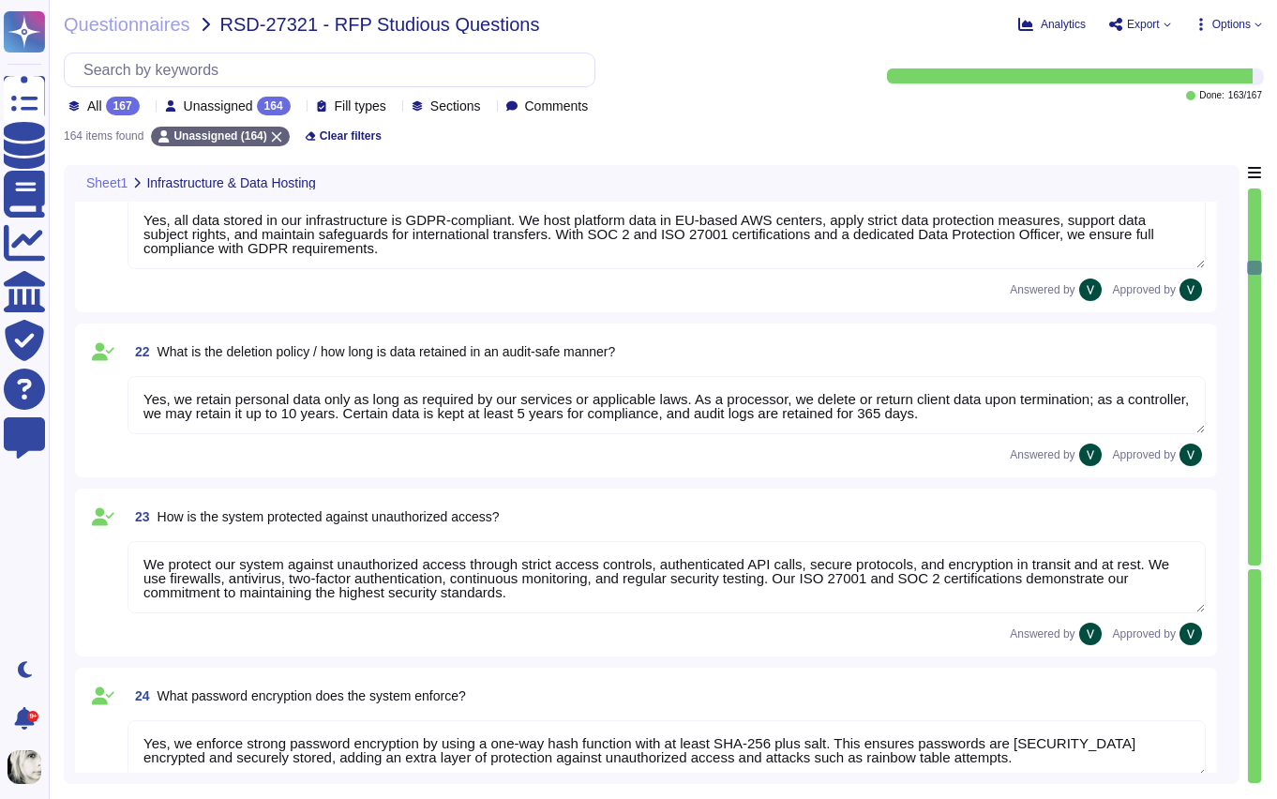
type textarea "Yes, we have a roles and permissions framework that restricts access to only th…"
type textarea "Yes, we integrate with Microsoft Entra ID (formerly Azure Active Directory) to …"
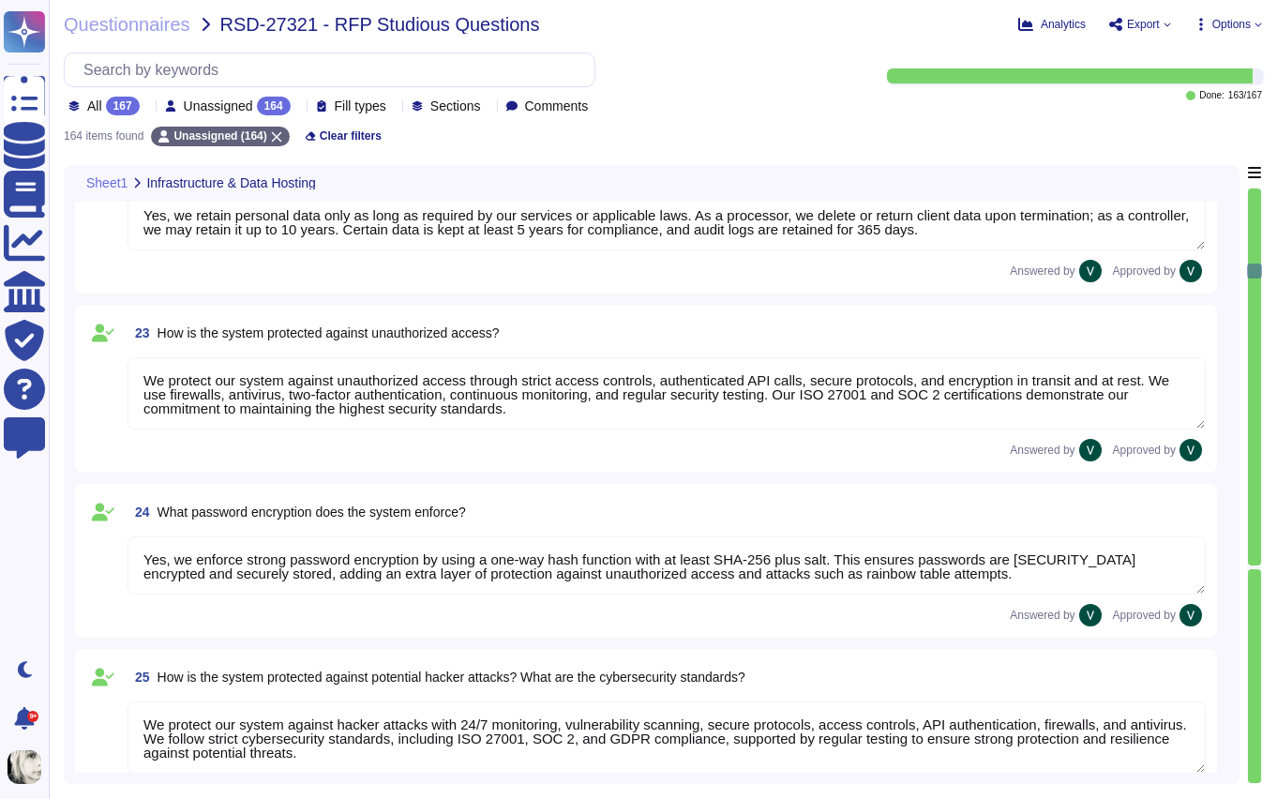
type textarea "We ensure no personal data remains accessible after termination. We delete or r…"
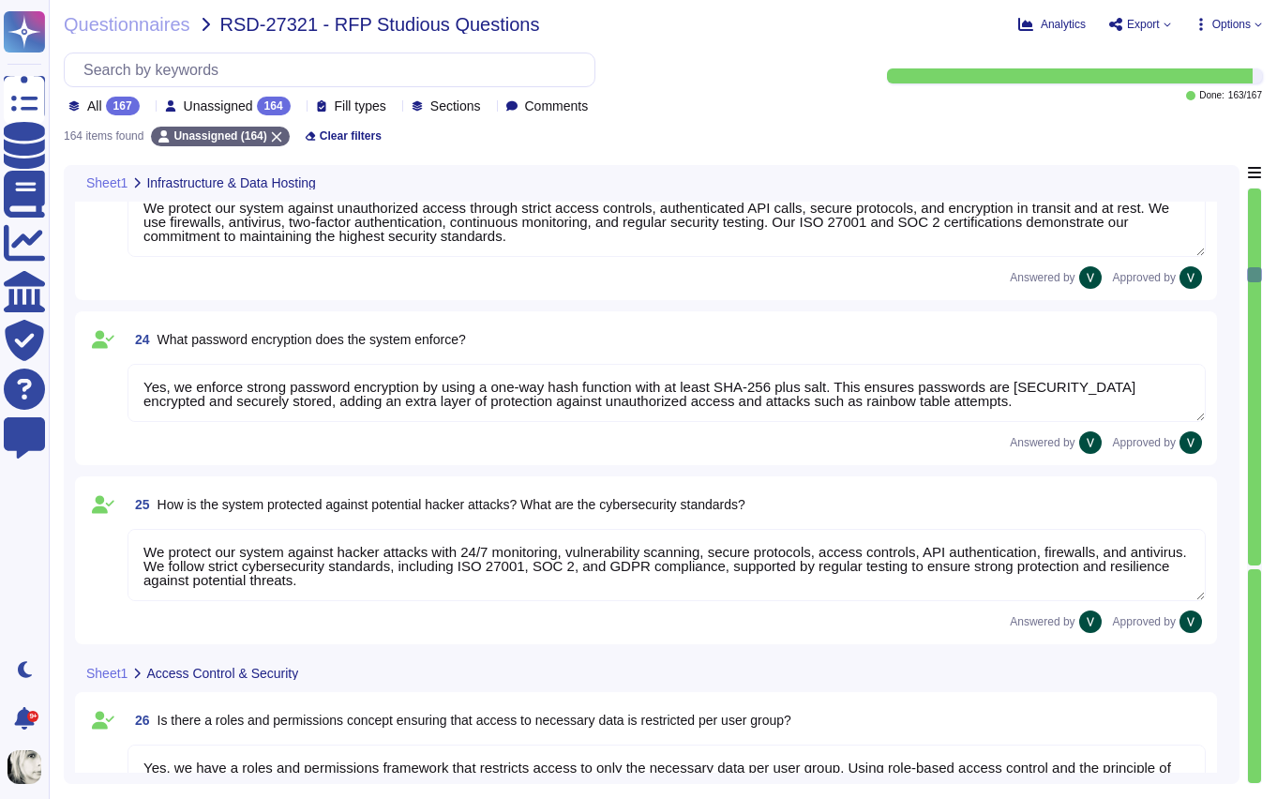
type textarea "Yes, we use AI in our platform through features like AI Workforce, designed to …"
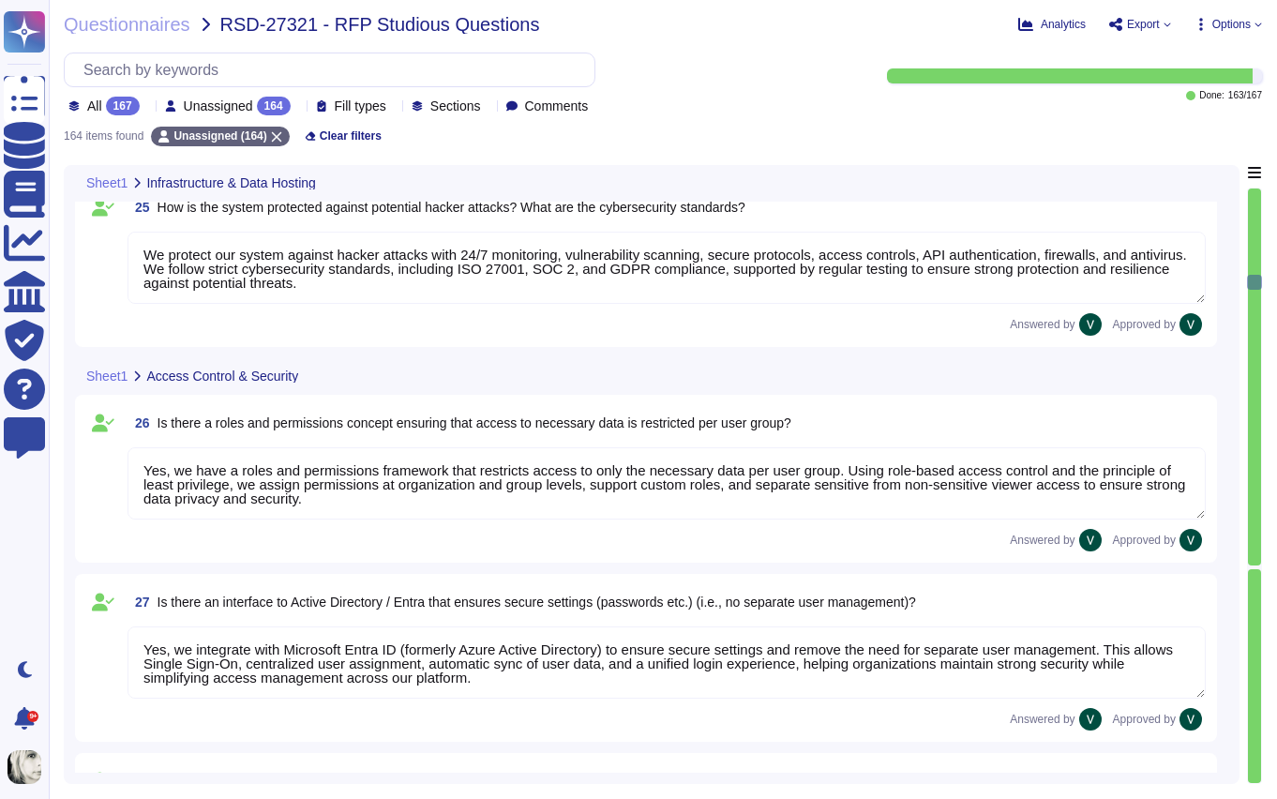
type textarea "Yes, we offer Single Sign-On (SSO) integration via Microsoft Entra ID (formerly…"
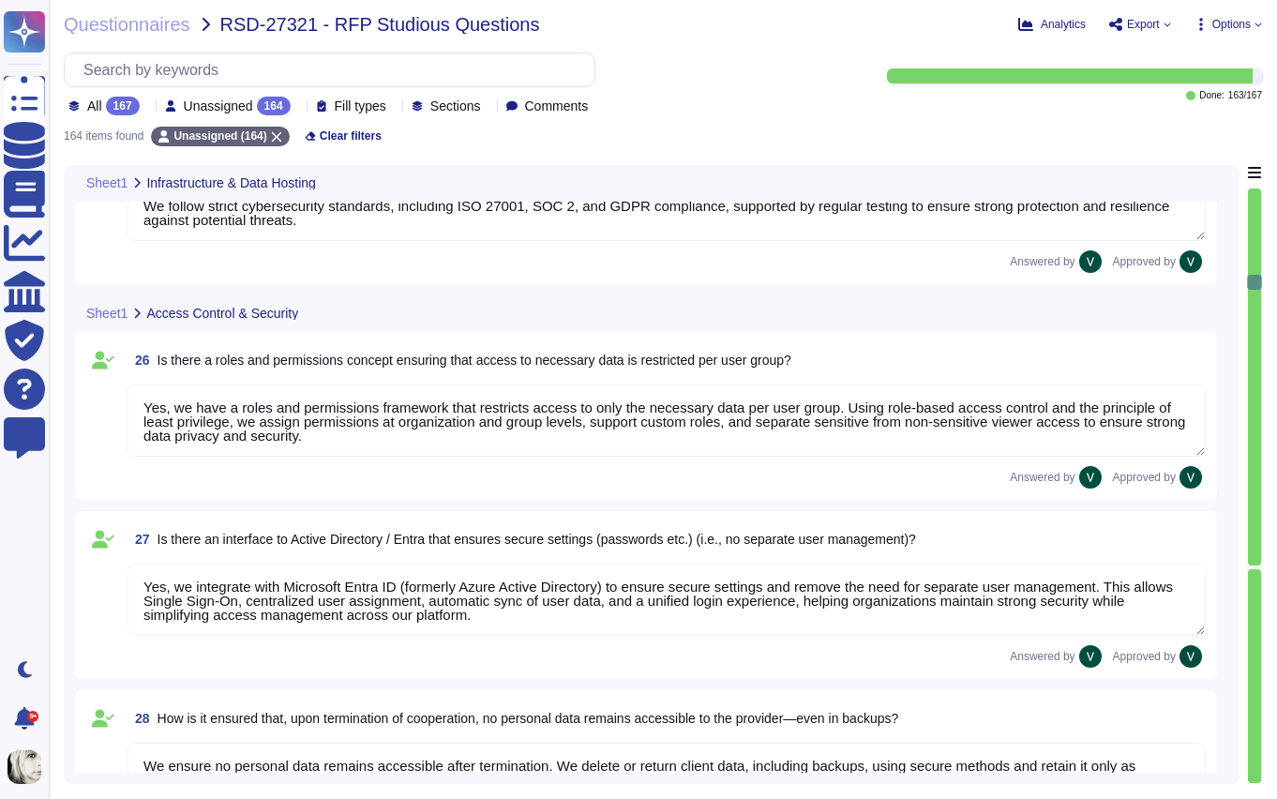
type textarea "No, we do not have an existing partnership with indevis. However, we support in…"
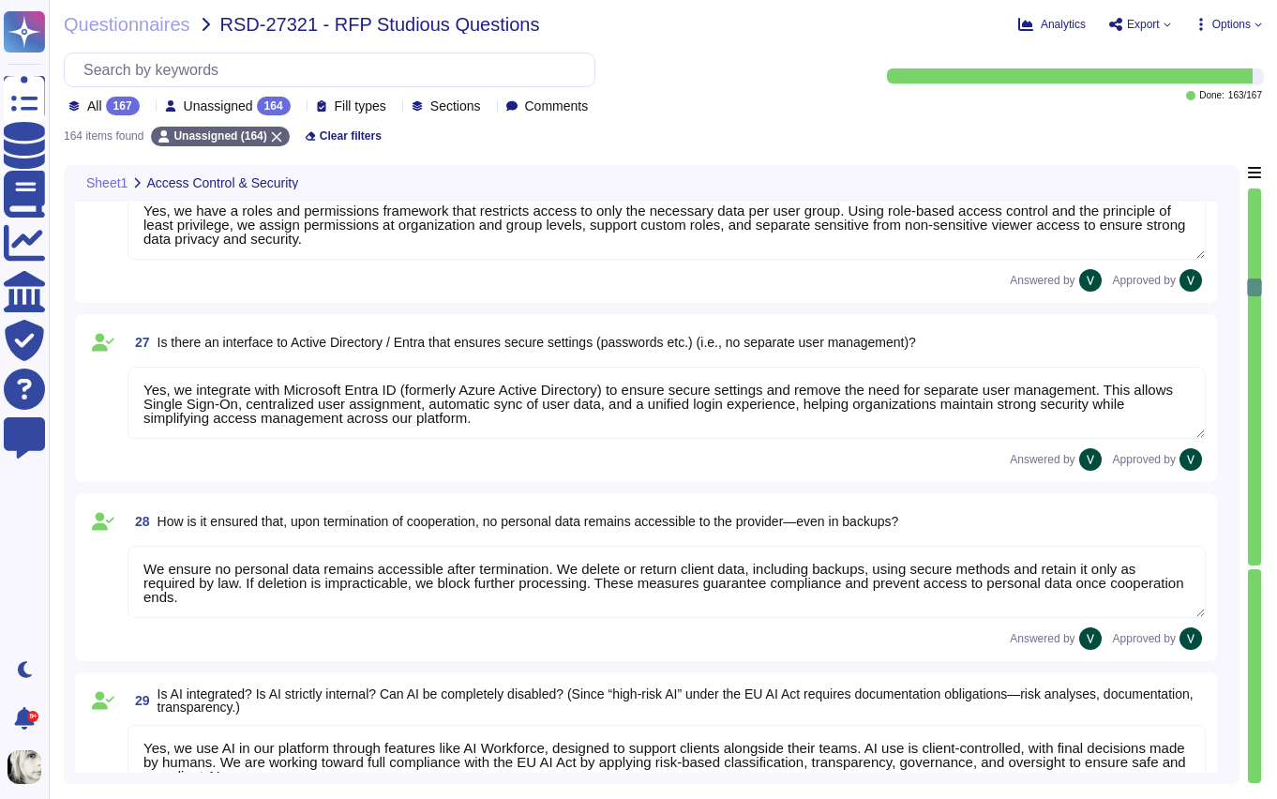
type textarea "No, not all data in our system is encrypted by default, but we encrypt sensitiv…"
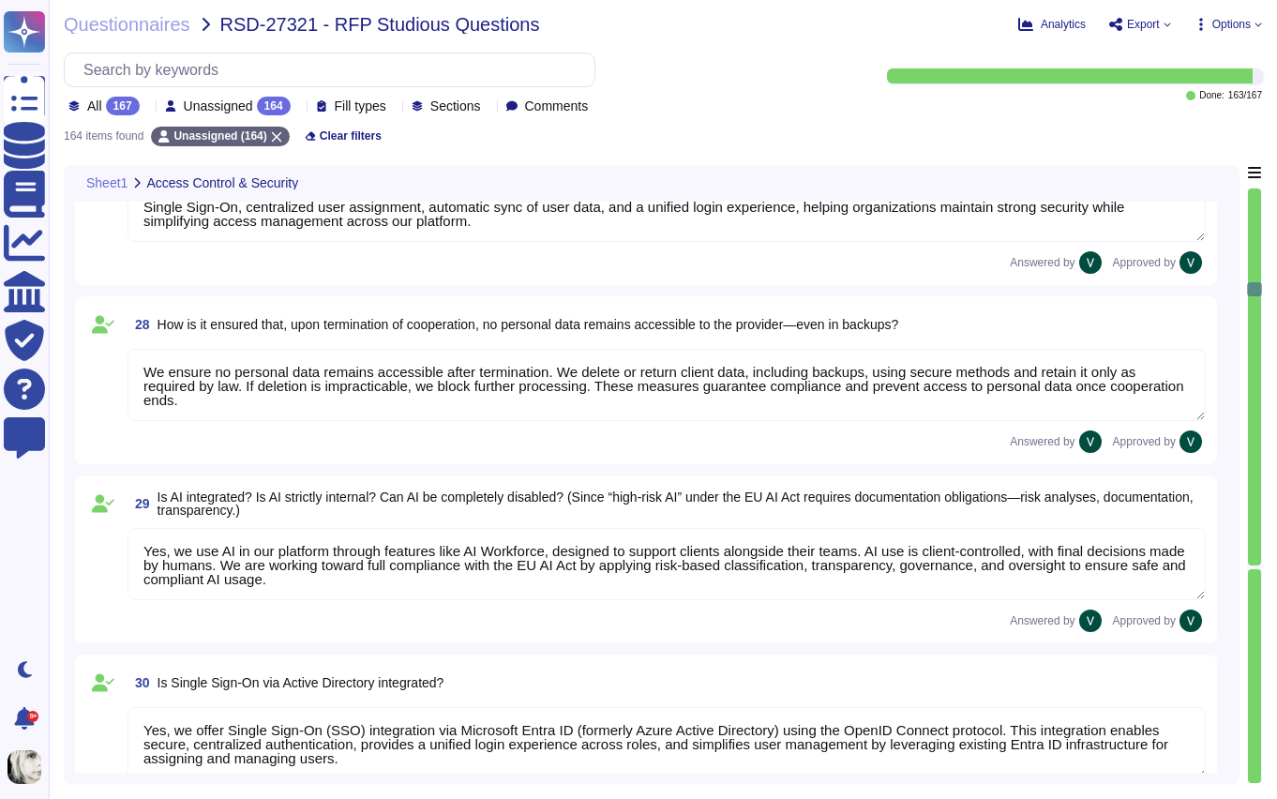
type textarea "Yes, [PERSON_NAME] provides both service level agreements (SLAs) for maintenanc…"
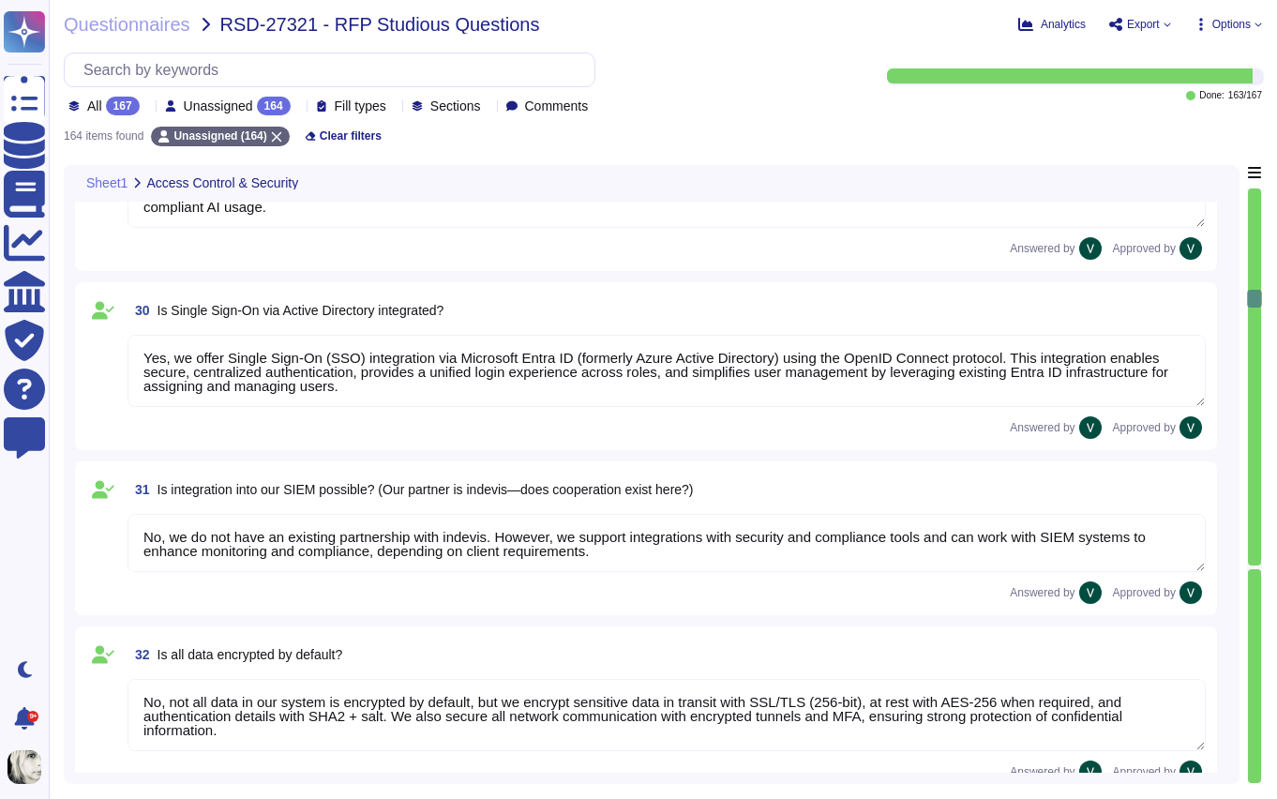
type textarea "No, [PERSON_NAME] tool does not specifically manage consents for using images f…"
type textarea "No, [PERSON_NAME] does not offer a personalized "Studiosus" structure for data …"
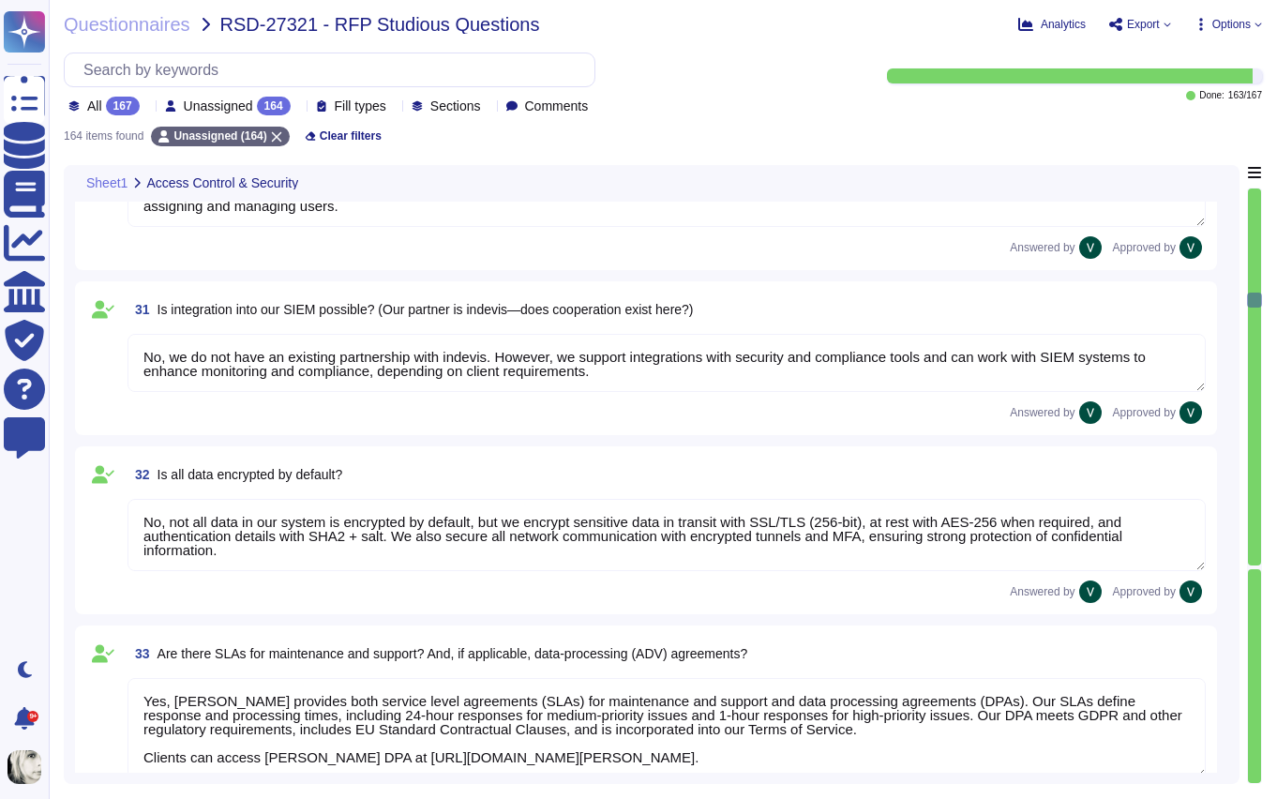
type textarea "Yes, [PERSON_NAME] system includes robust search functions. We offer Global Sea…"
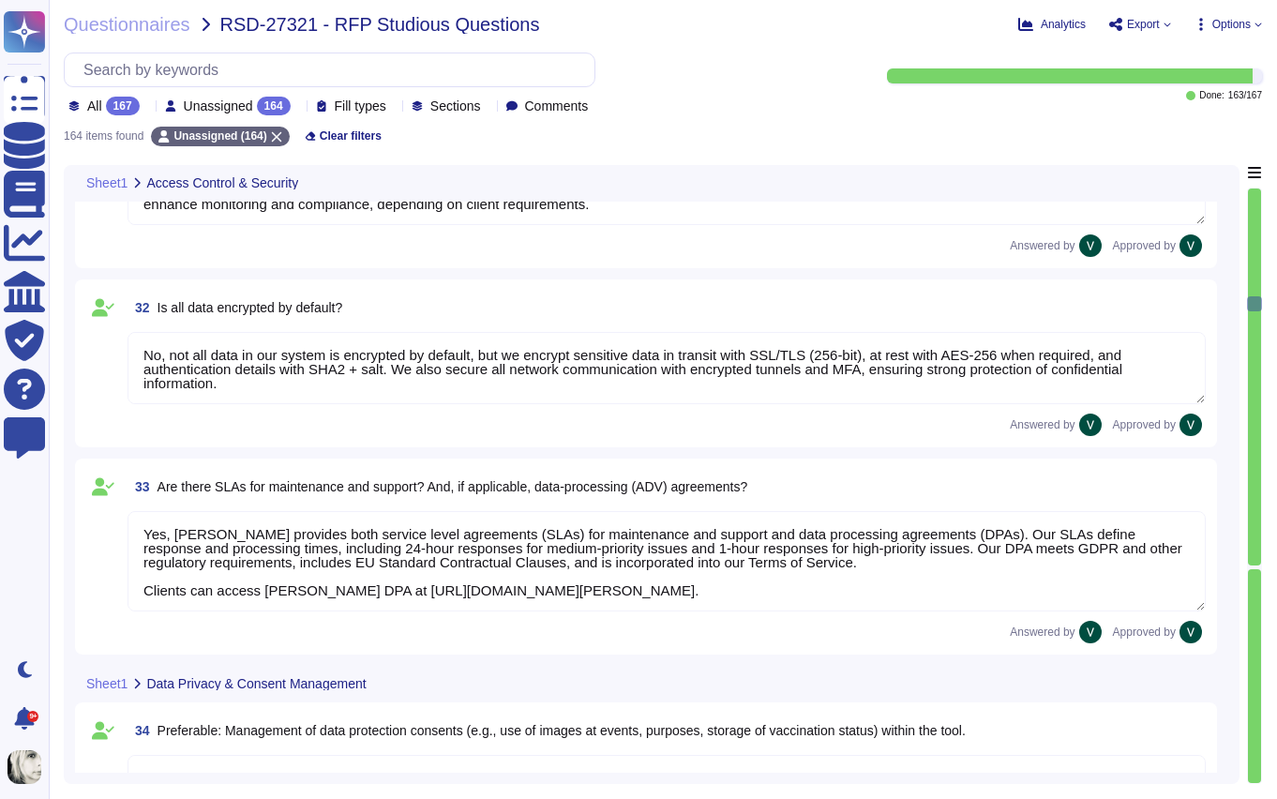
type textarea "Yes, documents can be directly uploaded into [PERSON_NAME] system without prior…"
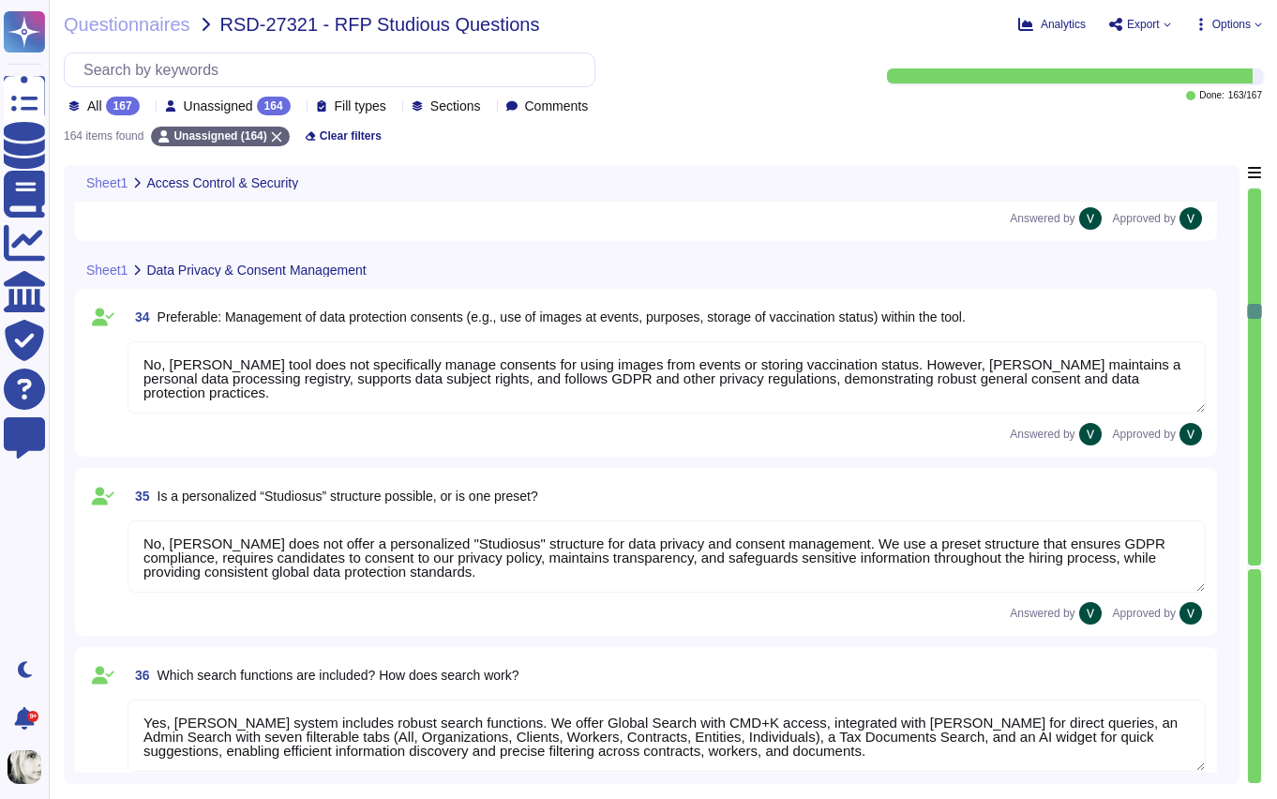
type textarea "Yes, [PERSON_NAME] stores all documents centrally within the platform, allowing…"
type textarea "Yes, [PERSON_NAME] allows creation of custom document categories and types, inc…"
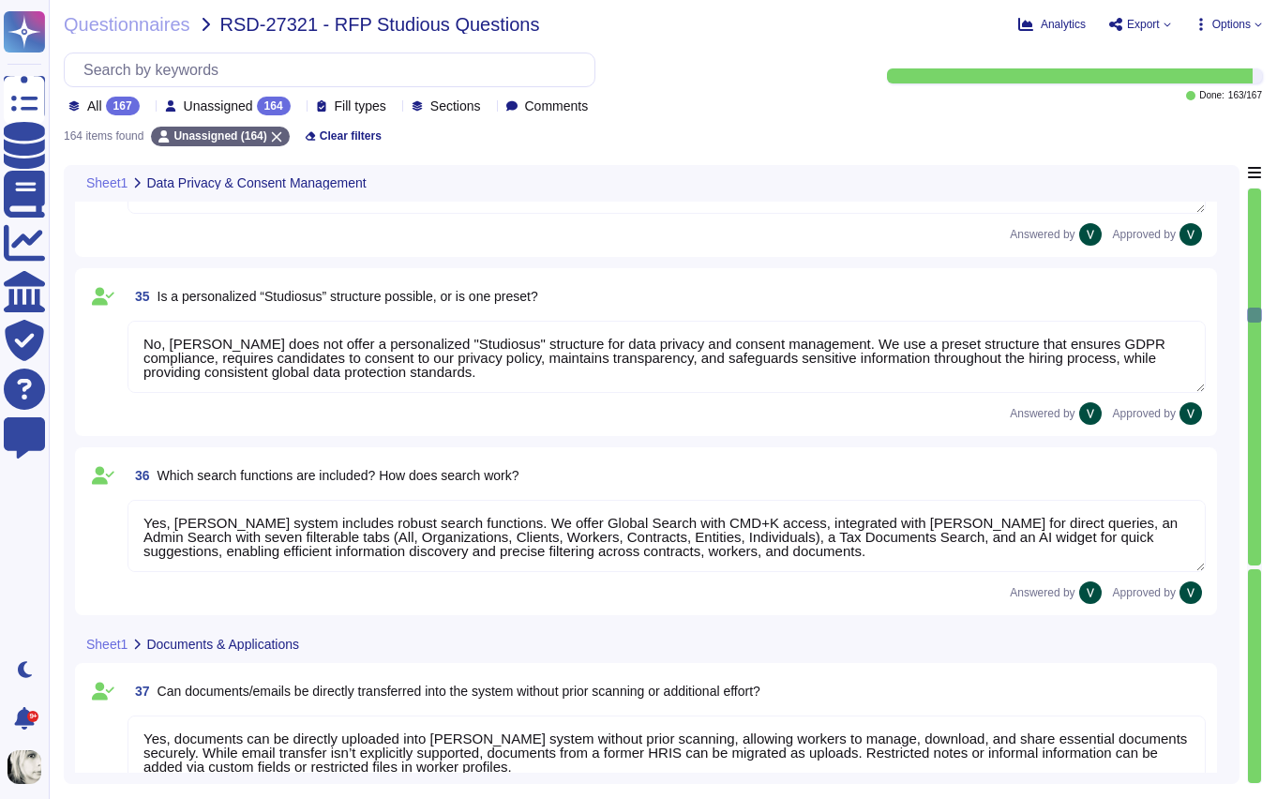
type textarea "No, [PERSON_NAME] does not have explicit partnerships for document scanning ser…"
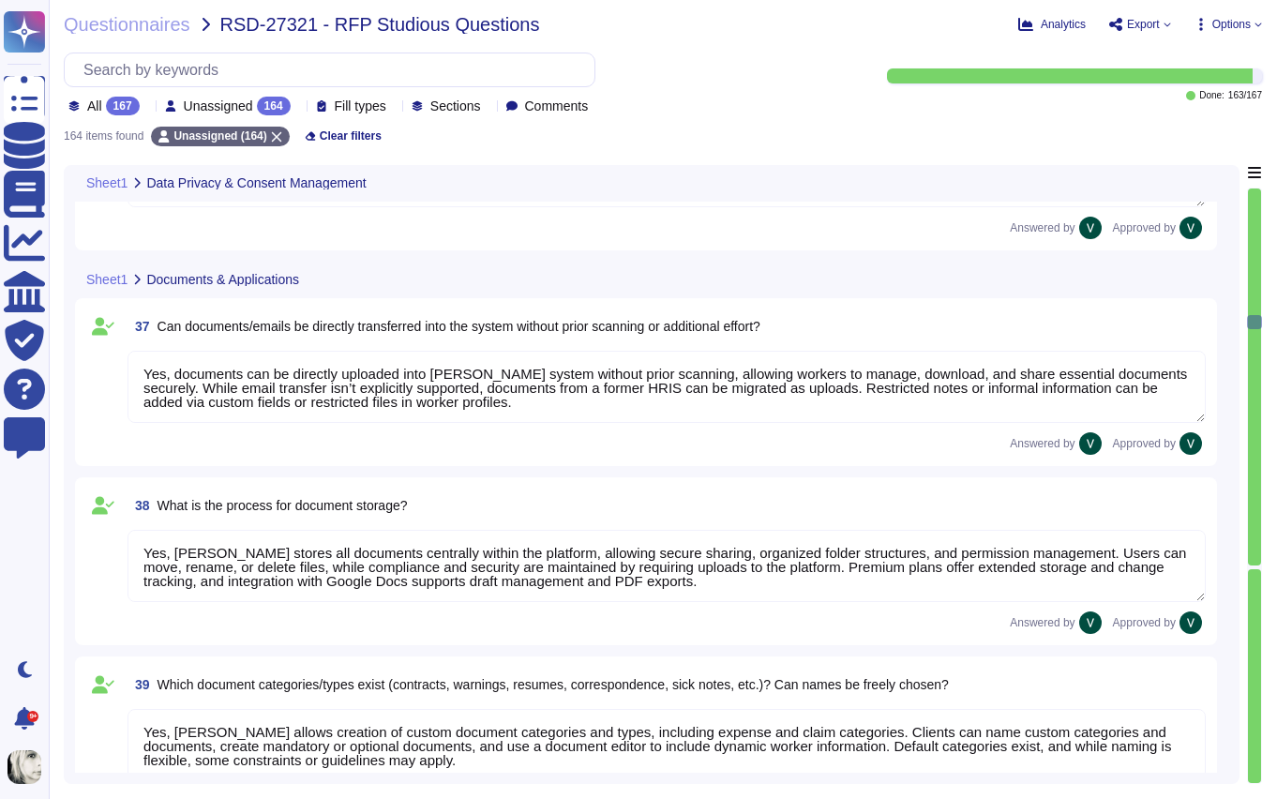
type textarea "Yes, [PERSON_NAME] has an interface to job boards through [PERSON_NAME]. We pro…"
type textarea "Yes, [PERSON_NAME] has an interface to your career site through our ATS. We all…"
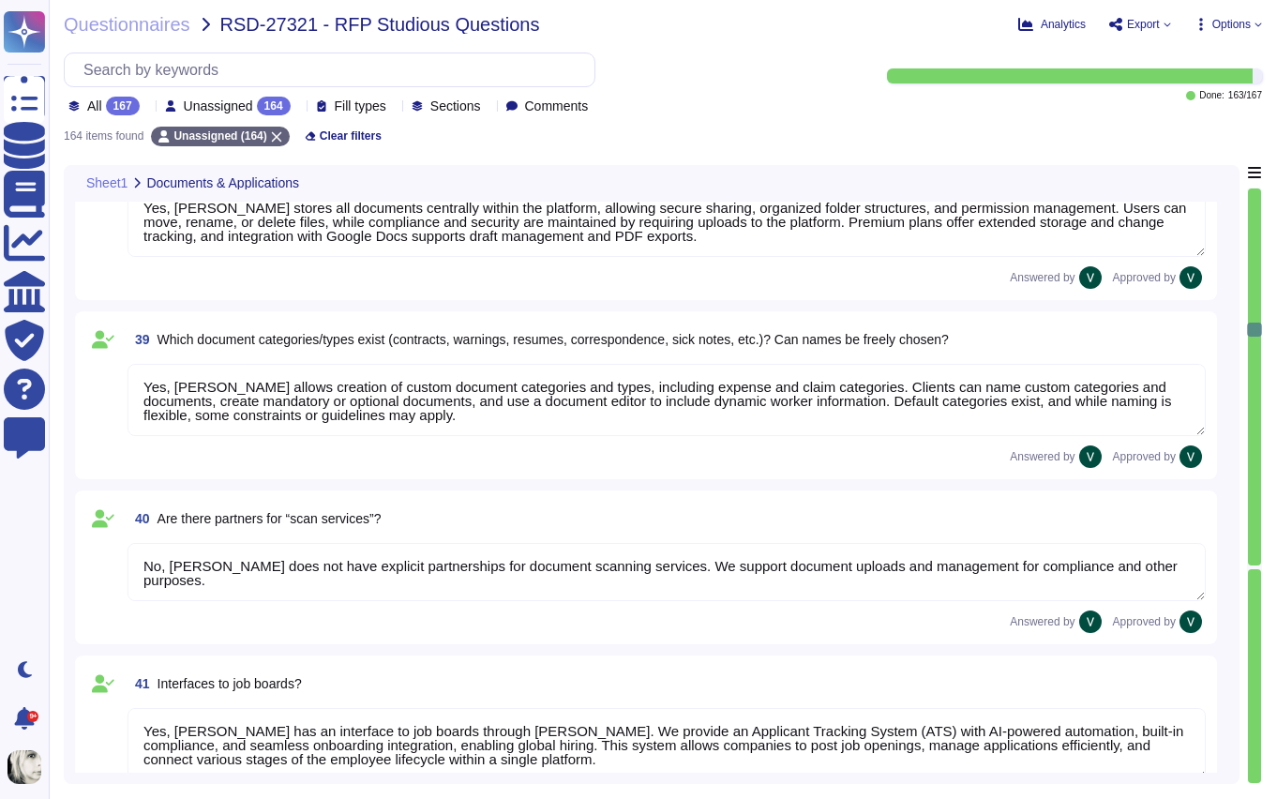
type textarea "No, [PERSON_NAME] does not specifically offer a one-click application feature. …"
type textarea "Yes, [PERSON_NAME] platform is optimized for mobile use through our dedicated m…"
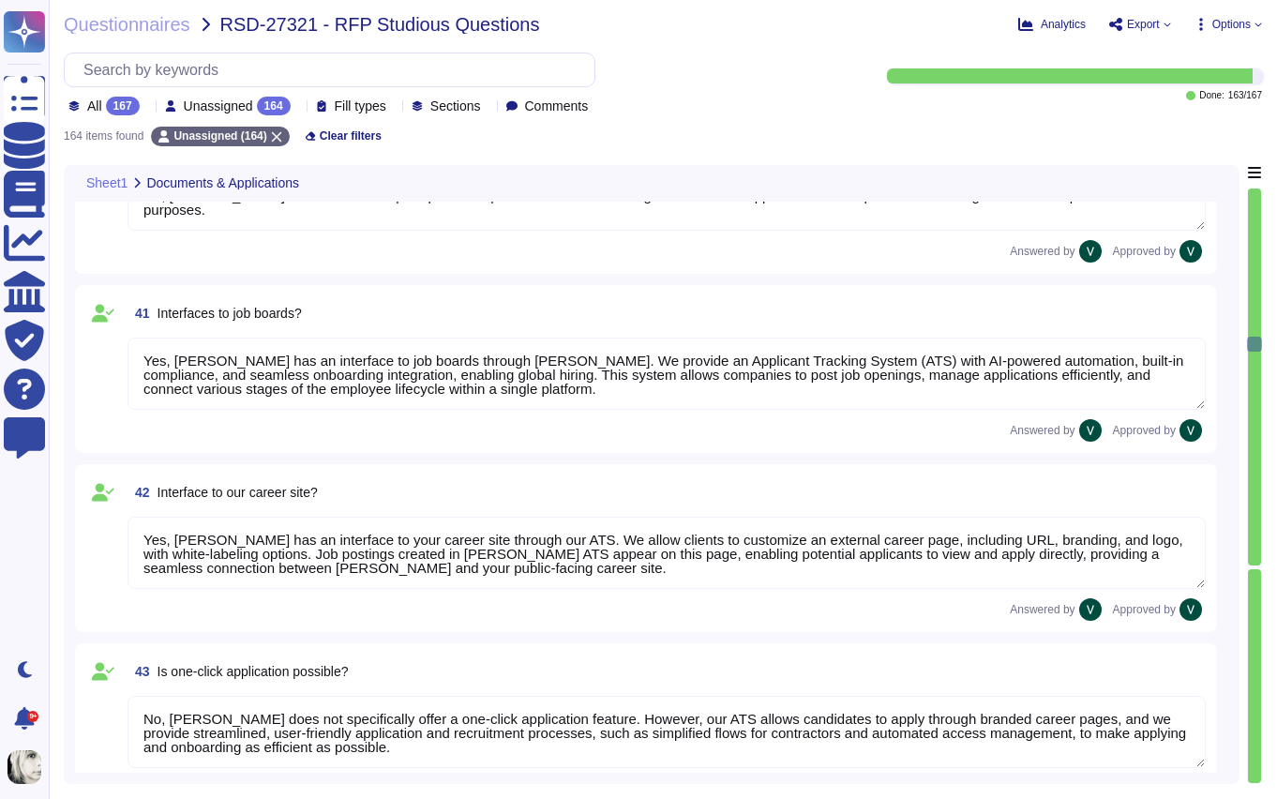
type textarea "[PERSON_NAME] system handles application intake through our Applicant Tracking …"
type textarea "Yes, [PERSON_NAME] system allows applications to be distributed to responsible …"
type textarea "Yes, [PERSON_NAME] ATS can be used by HR for pre-screening applicants. We use A…"
type textarea "Yes, [PERSON_NAME] ATS can handle automatic communication with applicants. We p…"
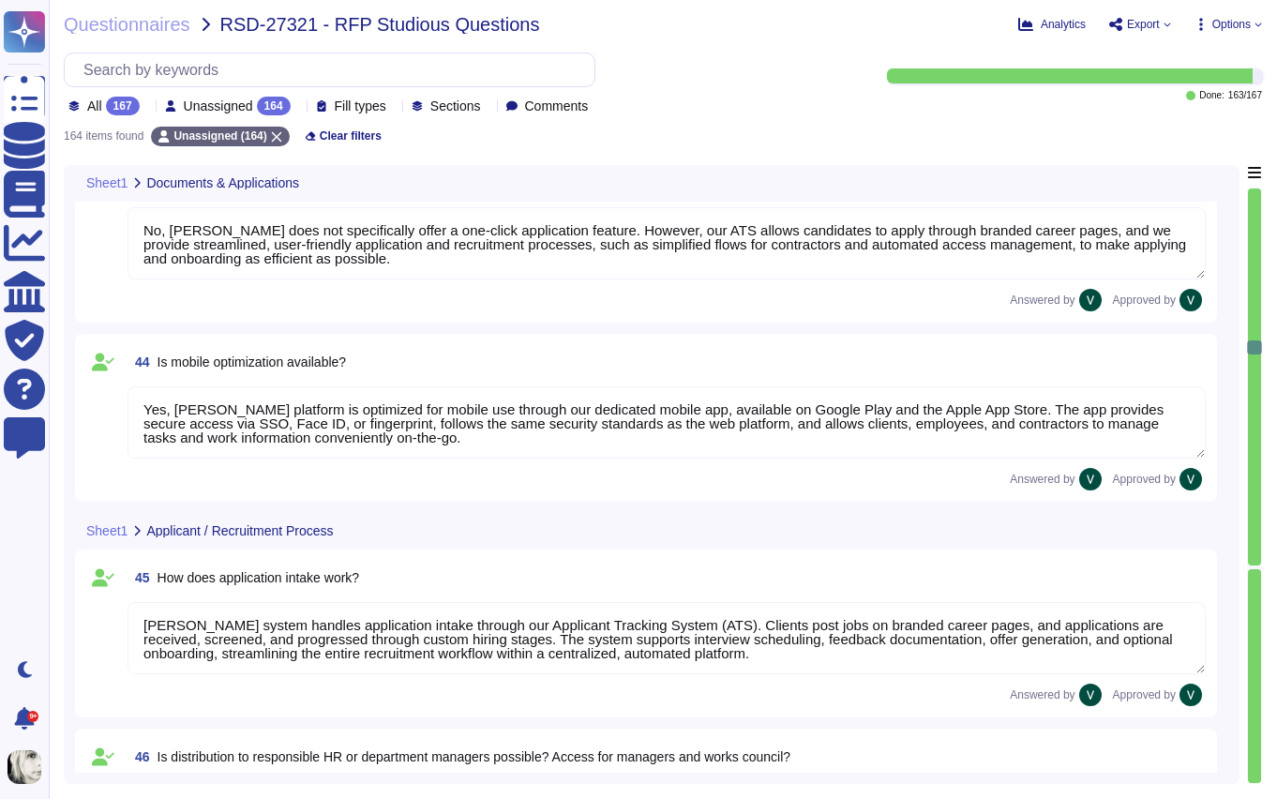
type textarea "Yes, [PERSON_NAME] ATS can send automatic reminders to recruiters and line mana…"
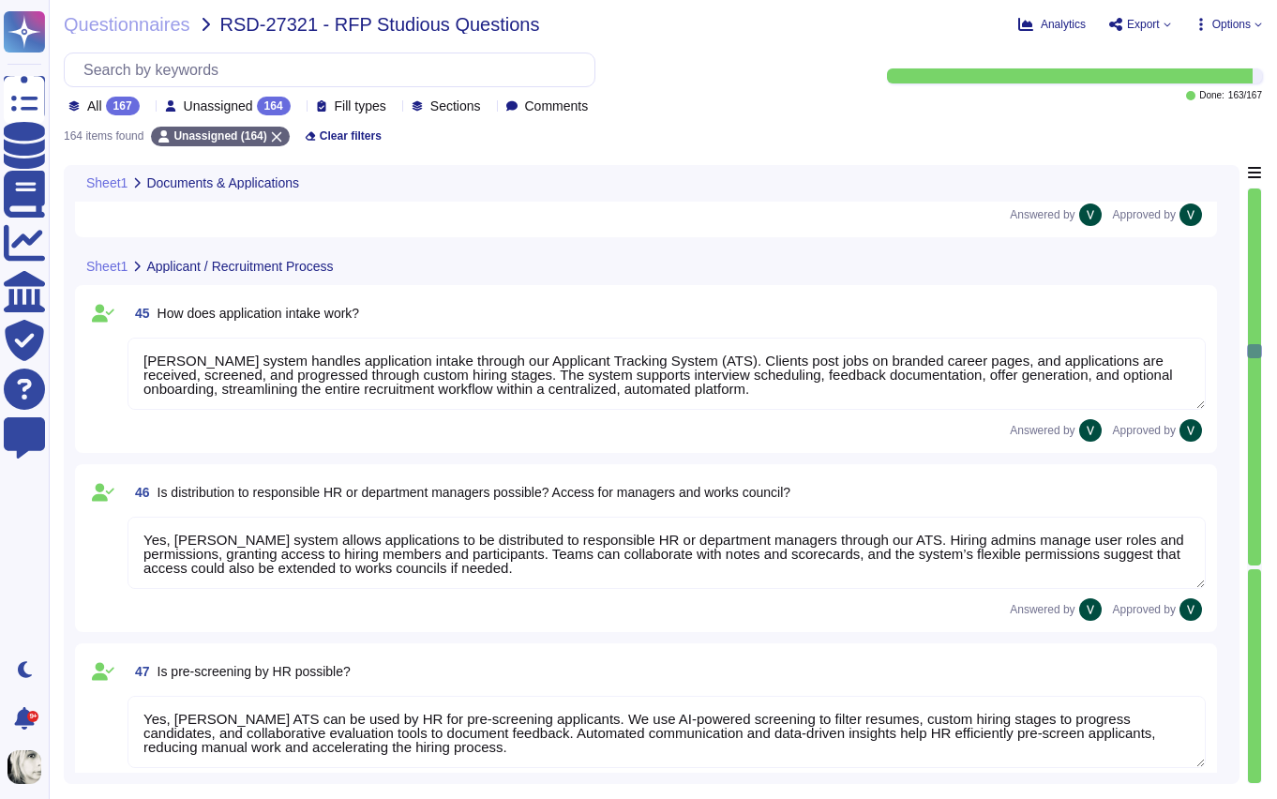
type textarea "[PERSON_NAME] ATS handles the transition from applicant to employee seamlessly.…"
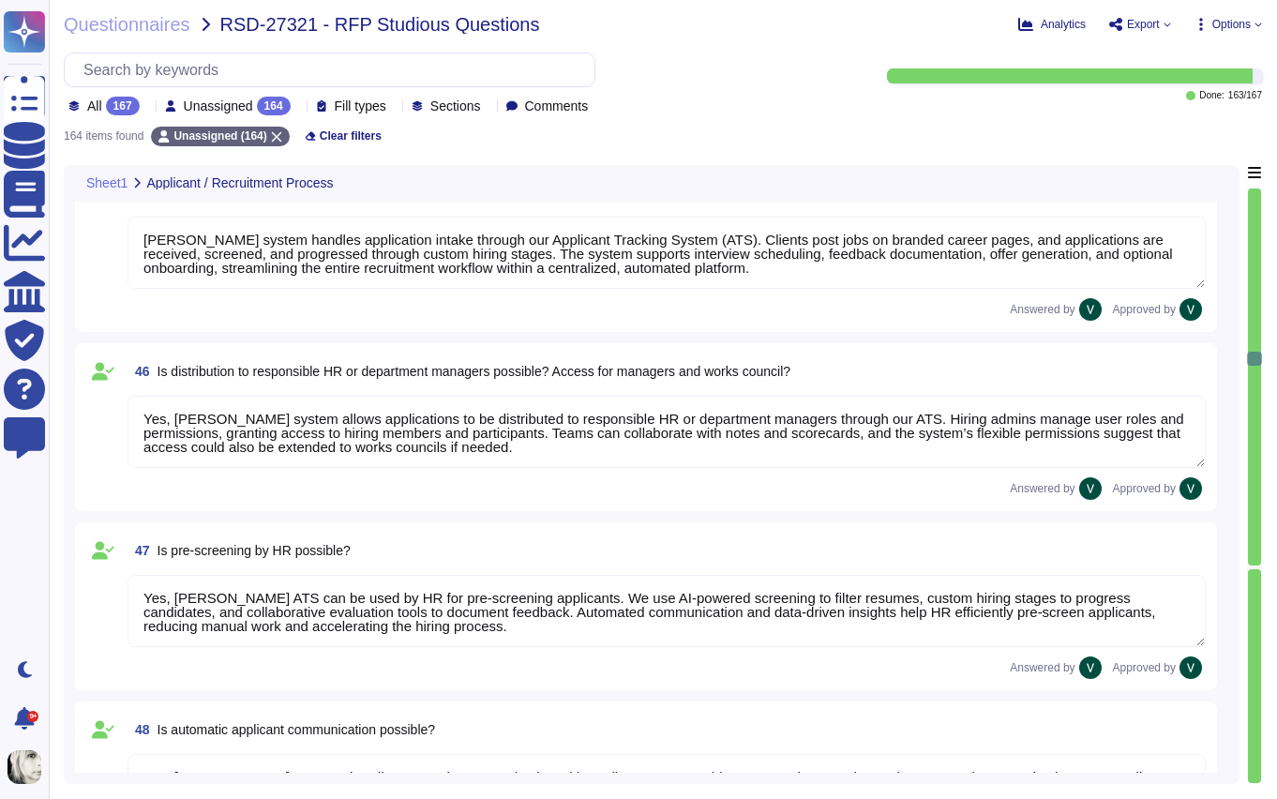
type textarea "Yes, [PERSON_NAME] system can store templates for automated responses and decli…"
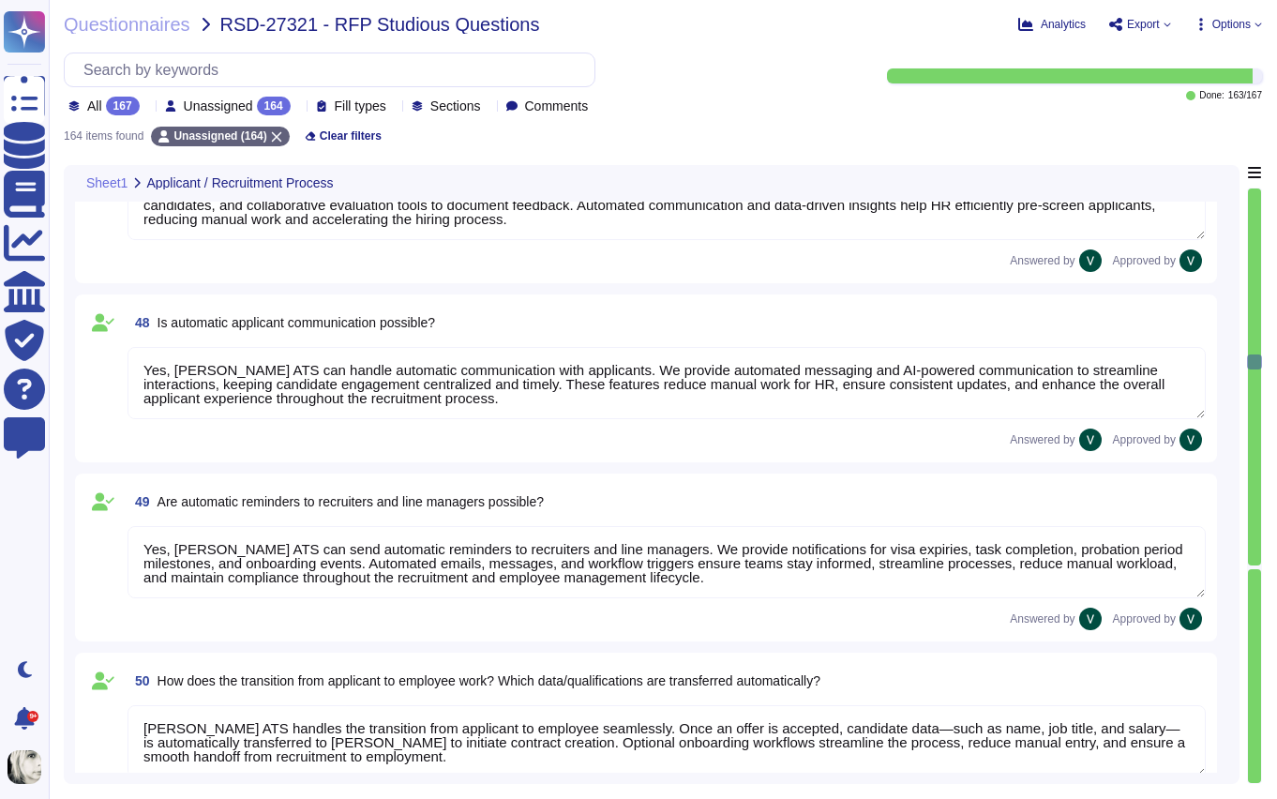
type textarea "Yes, [PERSON_NAME] integrates with Outlook calendars for scheduling. We sync [P…"
type textarea "Yes, [PERSON_NAME] Applicant Tracking System (ATS) allows for applicant evaluat…"
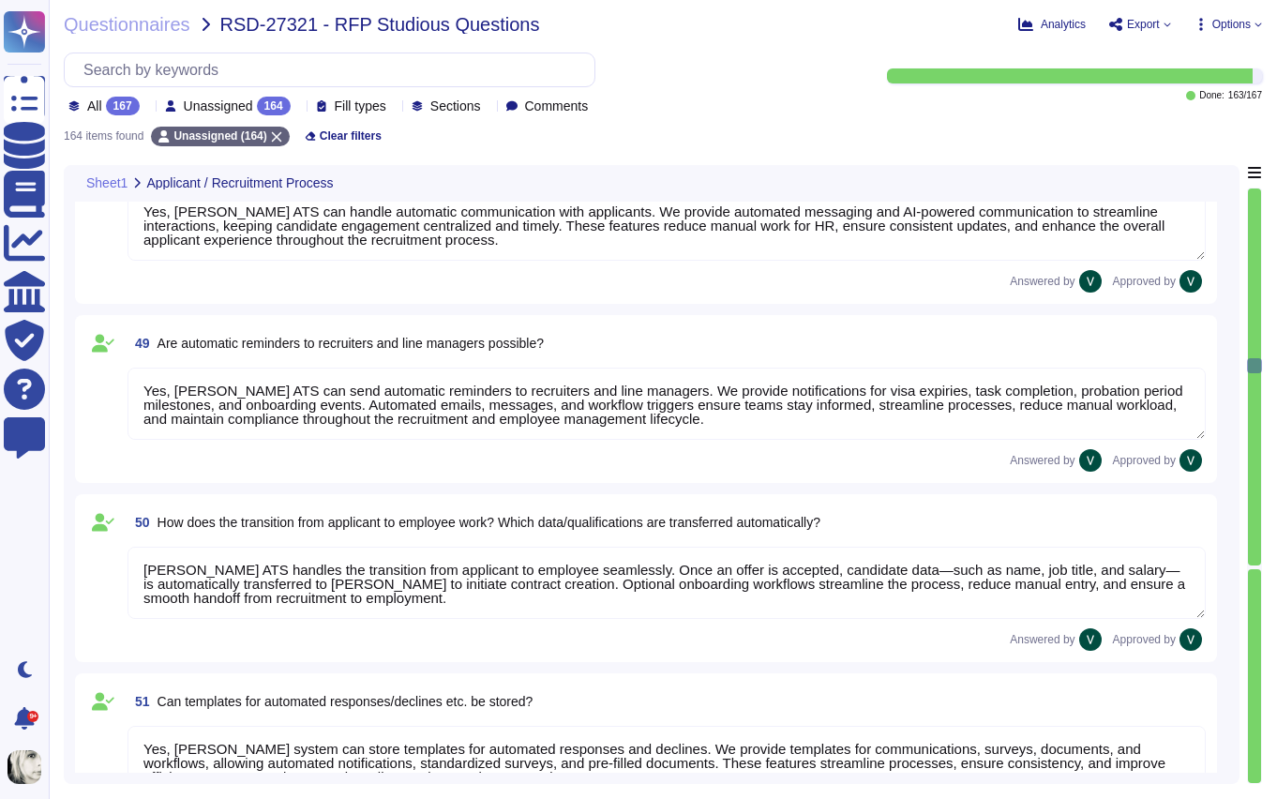
type textarea "[PERSON_NAME] is developing a data retention and deletion policy for applicant …"
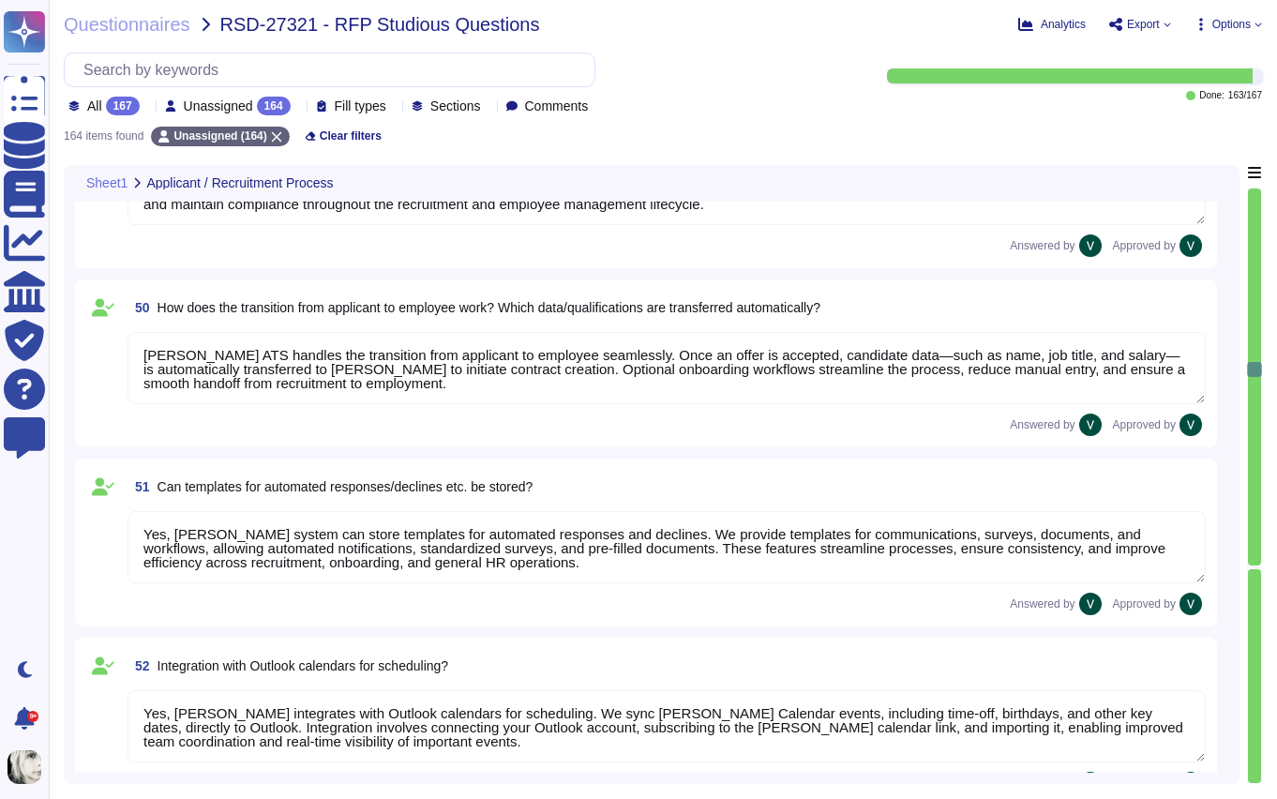
type textarea "Yes, [PERSON_NAME] ATS can potentially depict works council approval processes …"
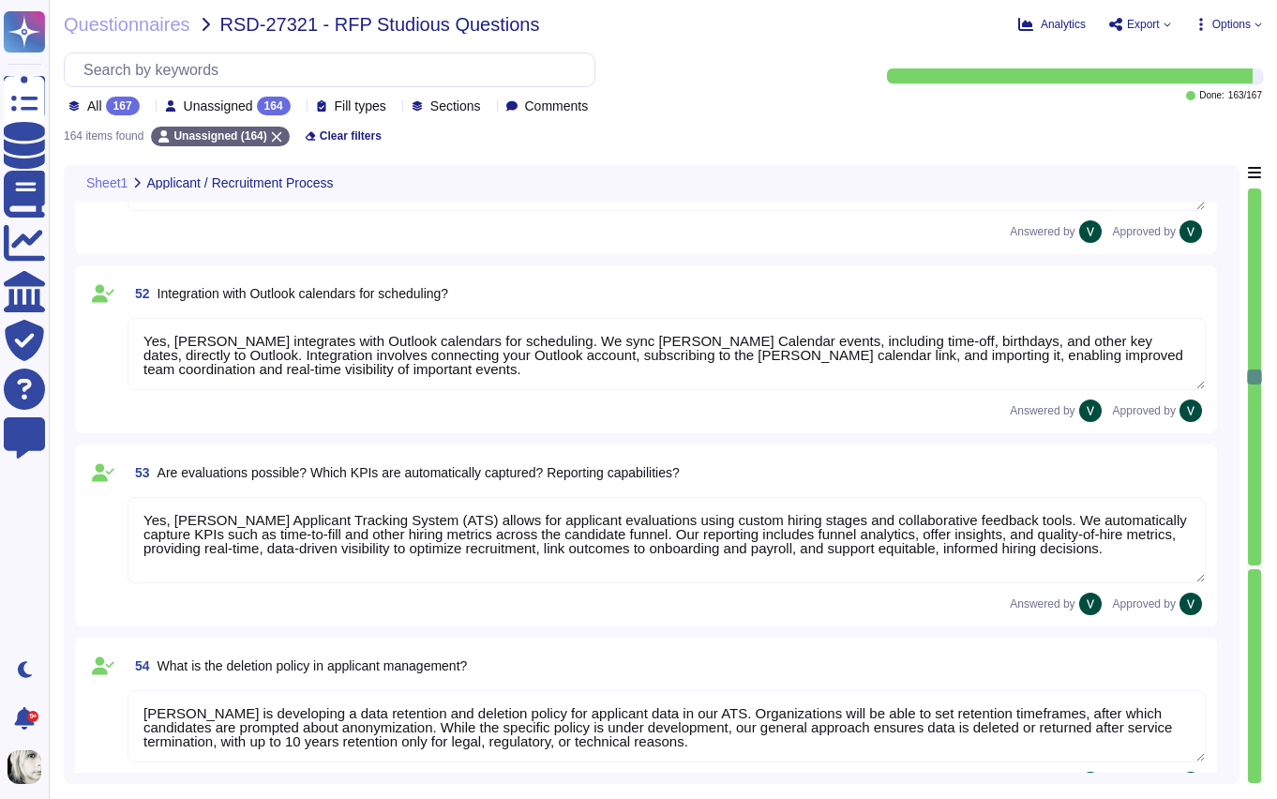
type textarea "[PERSON_NAME] represents maternity and parental leave processes by allowing emp…"
type textarea "[PERSON_NAME] onboarding process guides new employees from account setup to act…"
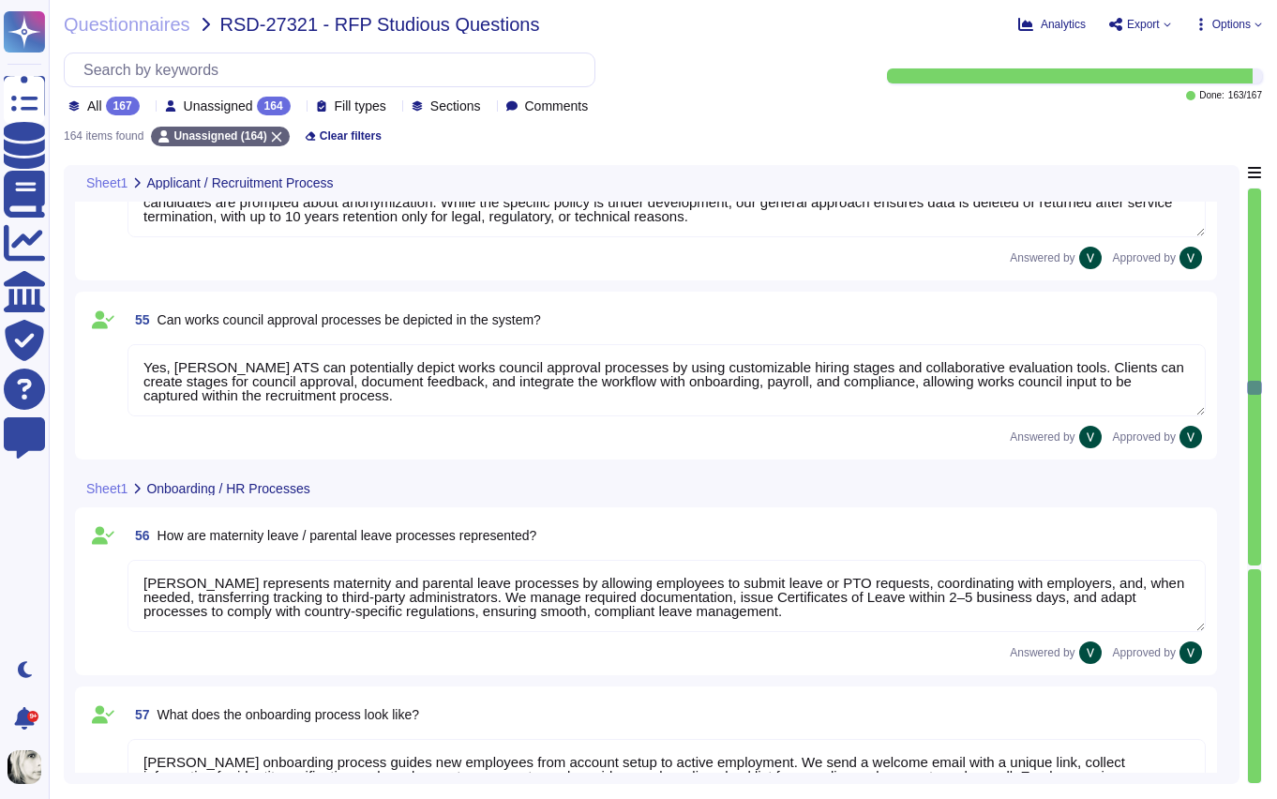
type textarea "[PERSON_NAME] offboarding process ensures a smooth, compliant transition. We in…"
type textarea "[PERSON_NAME] probationary period process helps employers and employees confirm…"
type textarea "[PERSON_NAME] internal department transfer process ensures proper validation, a…"
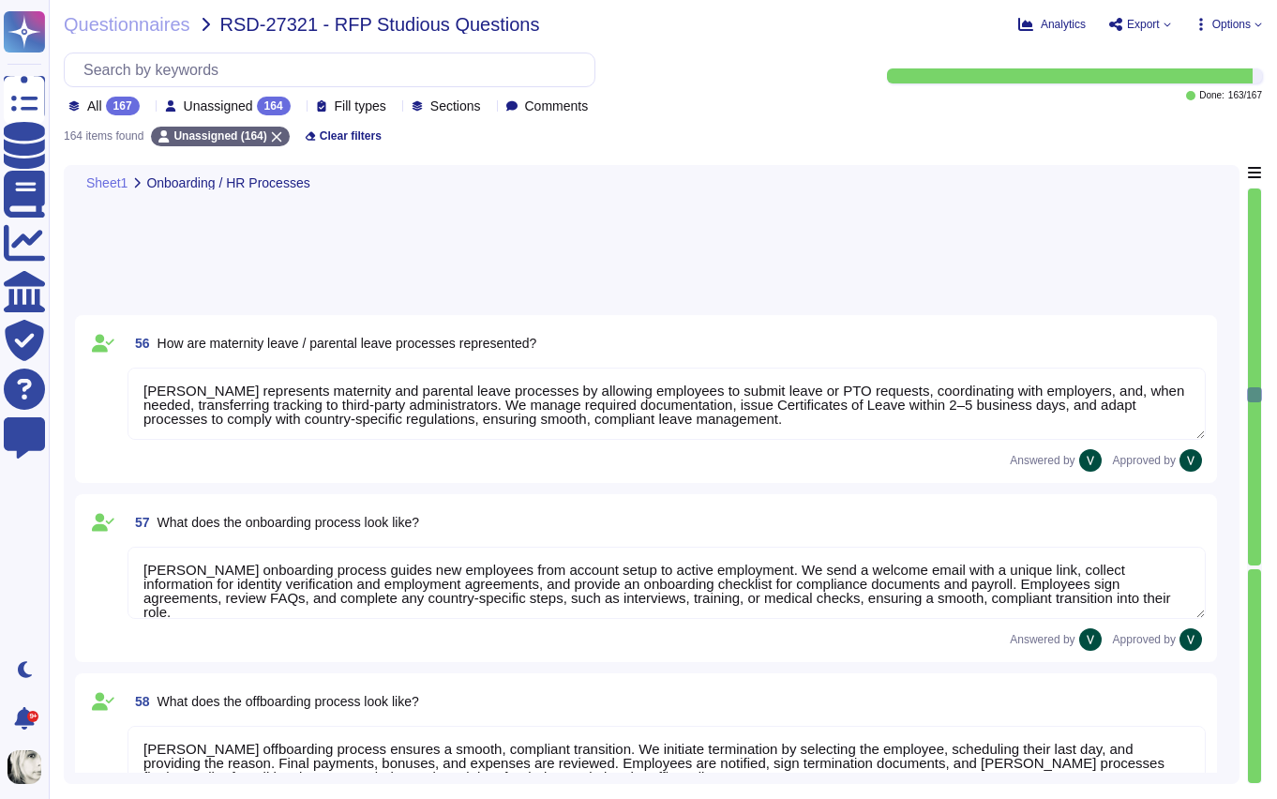
type textarea "[PERSON_NAME] manages changes to employee working hours through a structured sy…"
type textarea "[PERSON_NAME] allows employees to update names, addresses, and bank accounts th…"
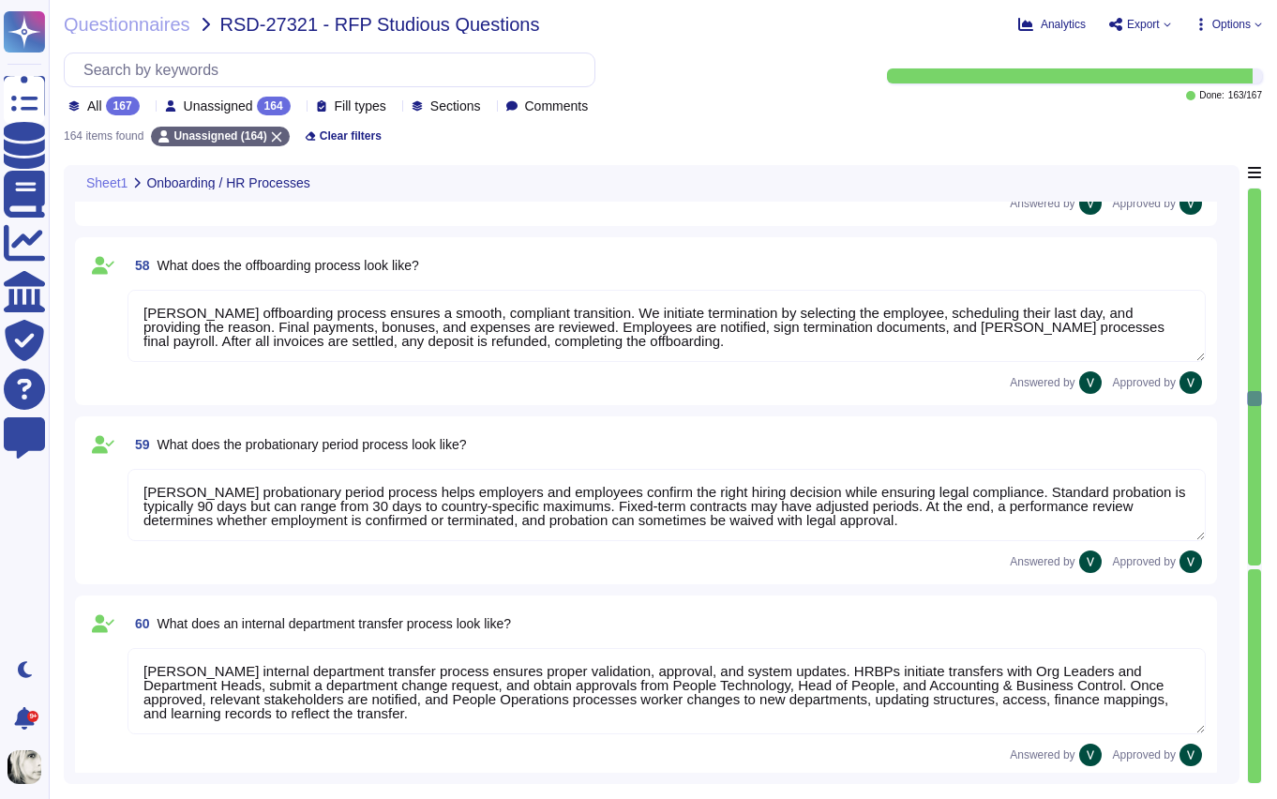
type textarea "Yes, [PERSON_NAME] has processes for onboarding and managing volunteers, intern…"
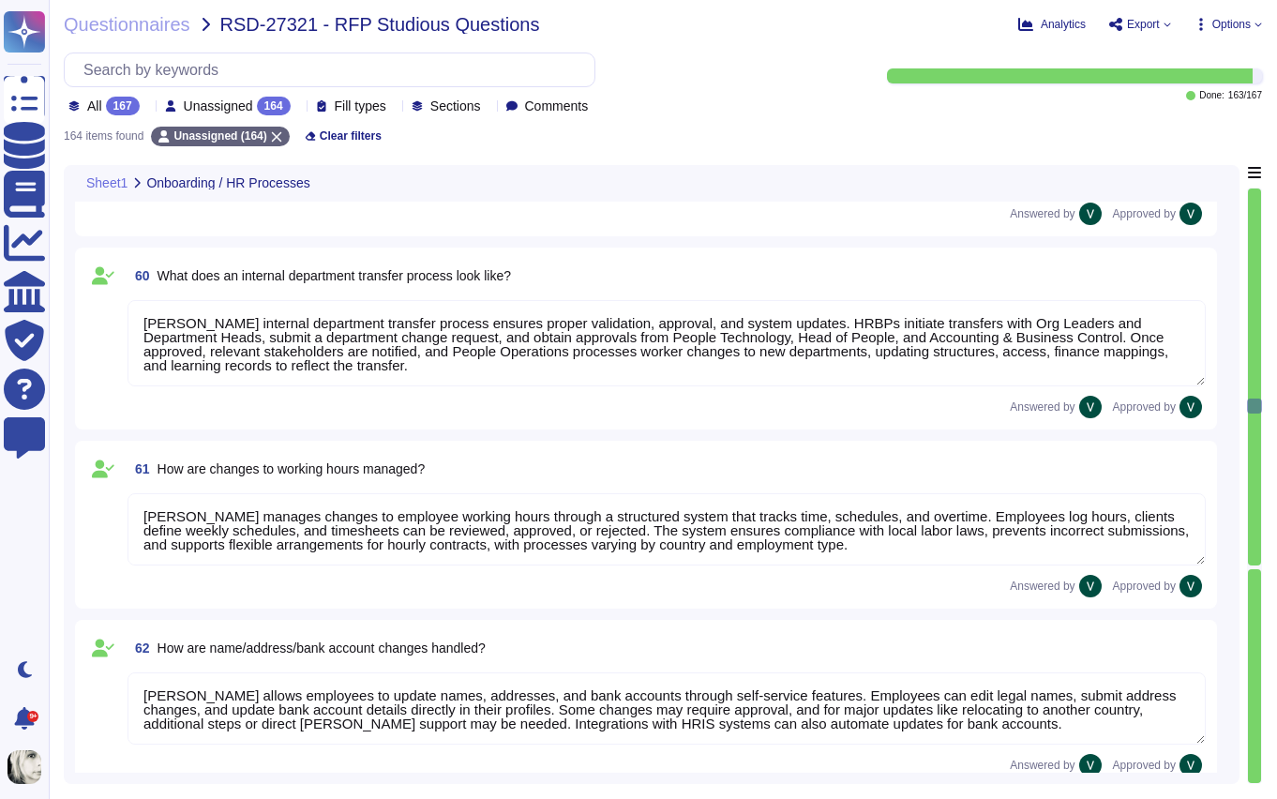
type textarea "[PERSON_NAME] system handles holiday and Christmas bonuses automatically, ensur…"
type textarea "Yes, [PERSON_NAME] tool supports special year-end tasks, including managing rem…"
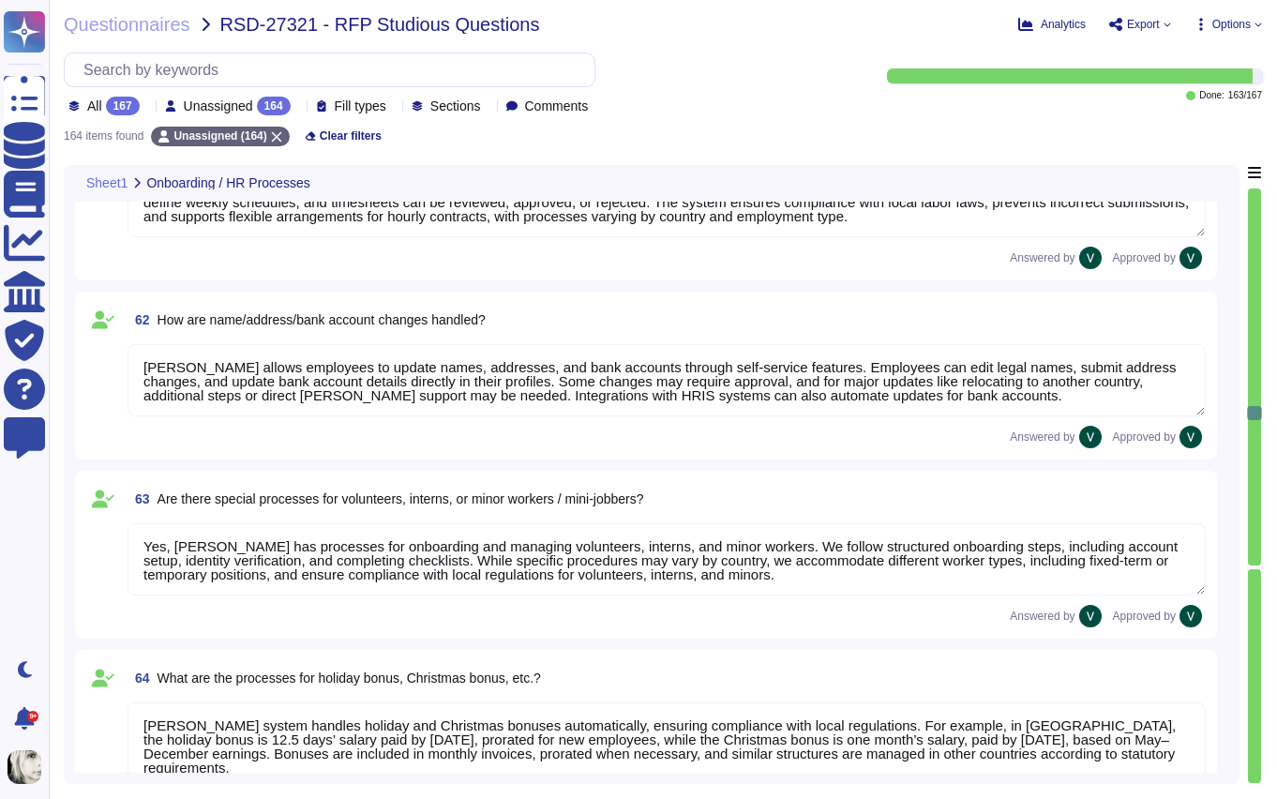
type textarea "[PERSON_NAME] system manages workflows and tasks through automated and manual p…"
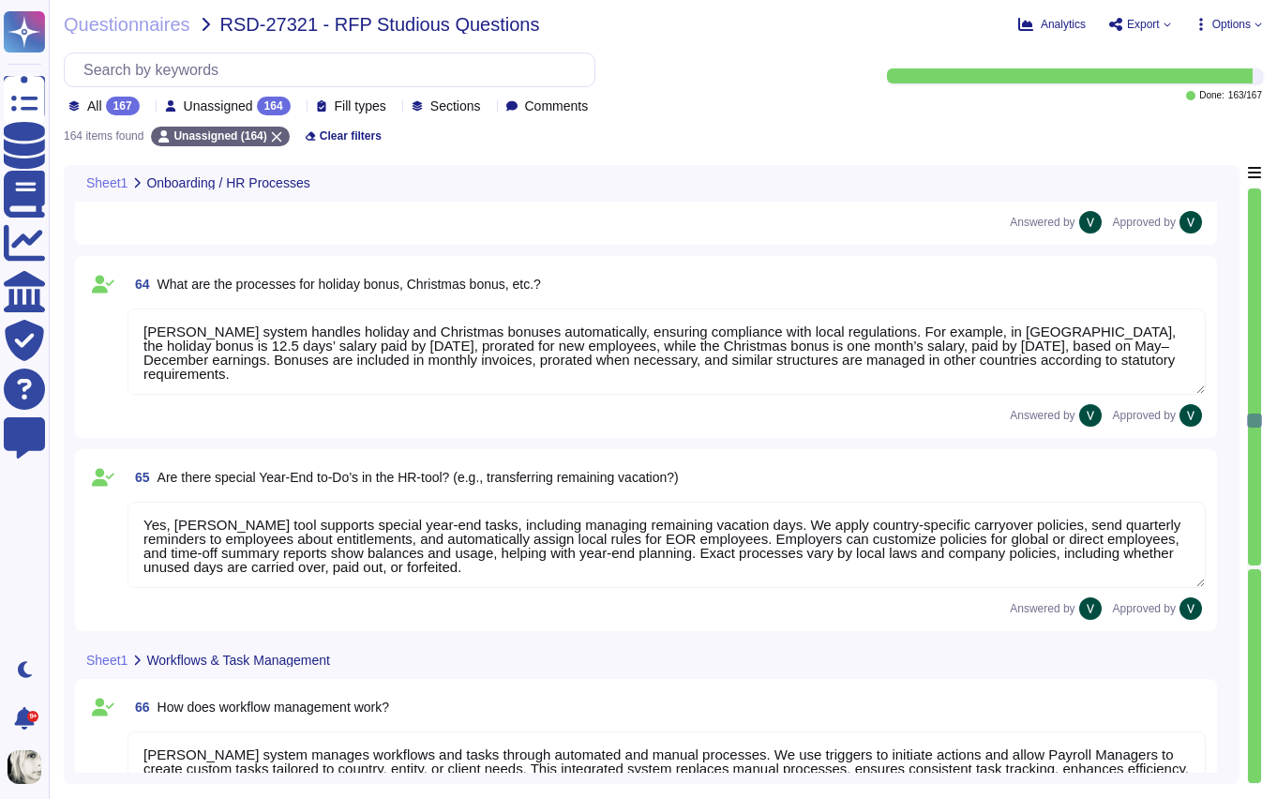
type textarea "[PERSON_NAME] system includes automated and manual workflows, forecasted shift …"
type textarea "Yes, we allow HR to define and flexibly specify workflows and checklists for di…"
type textarea "Yes, we integrate checklists that can be customized for processes like onboardi…"
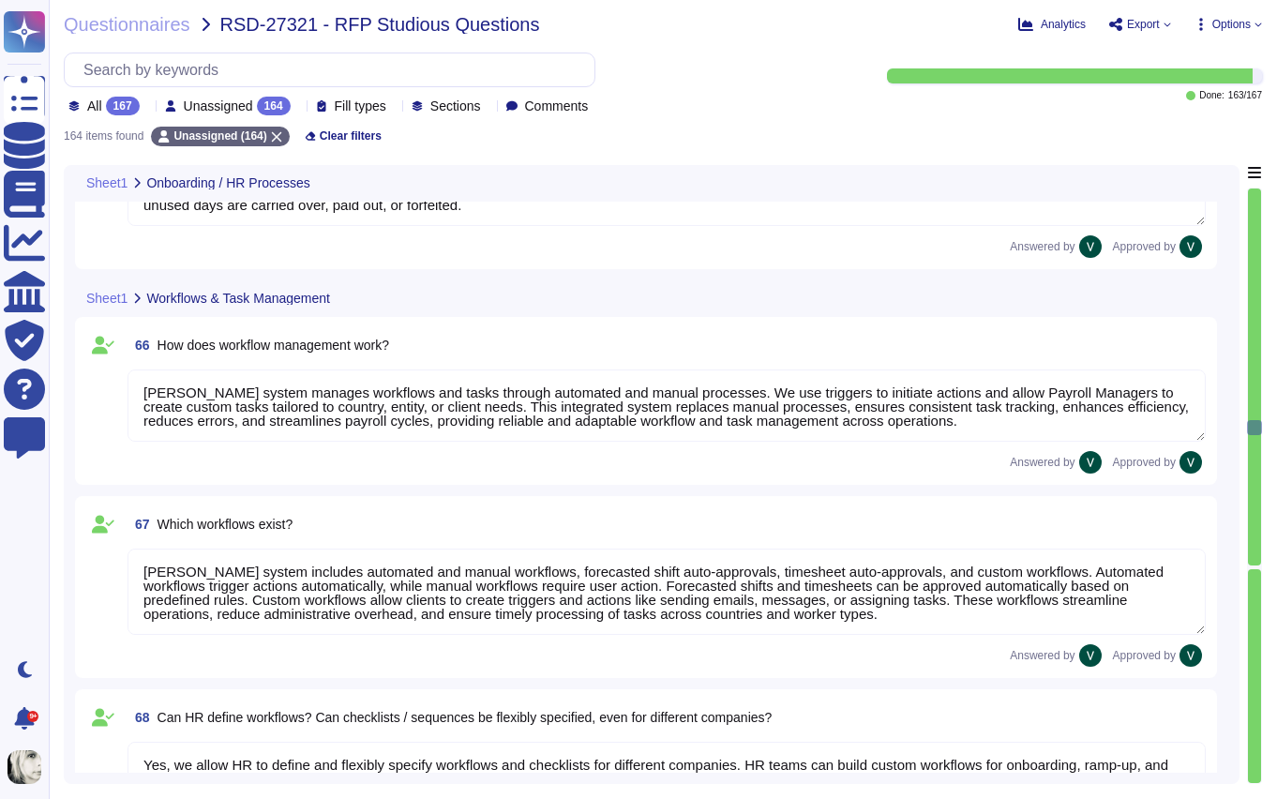
type textarea "We follow a strict workflow for data destruction. We retain personal data only …"
type textarea "Yes, we can manage scheduling and follow-ups for events like probation reviews,…"
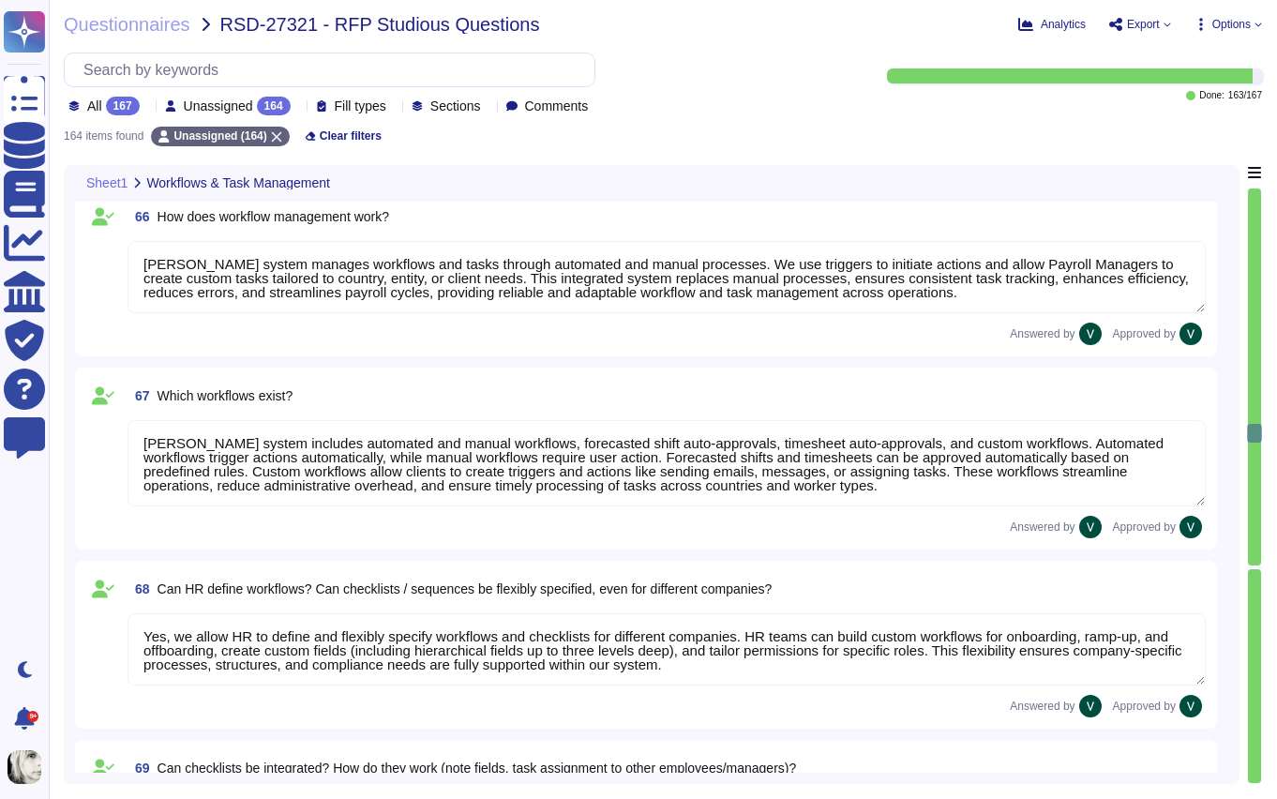
type textarea "Yes, we provide access to compliant contract templates and the ability to gener…"
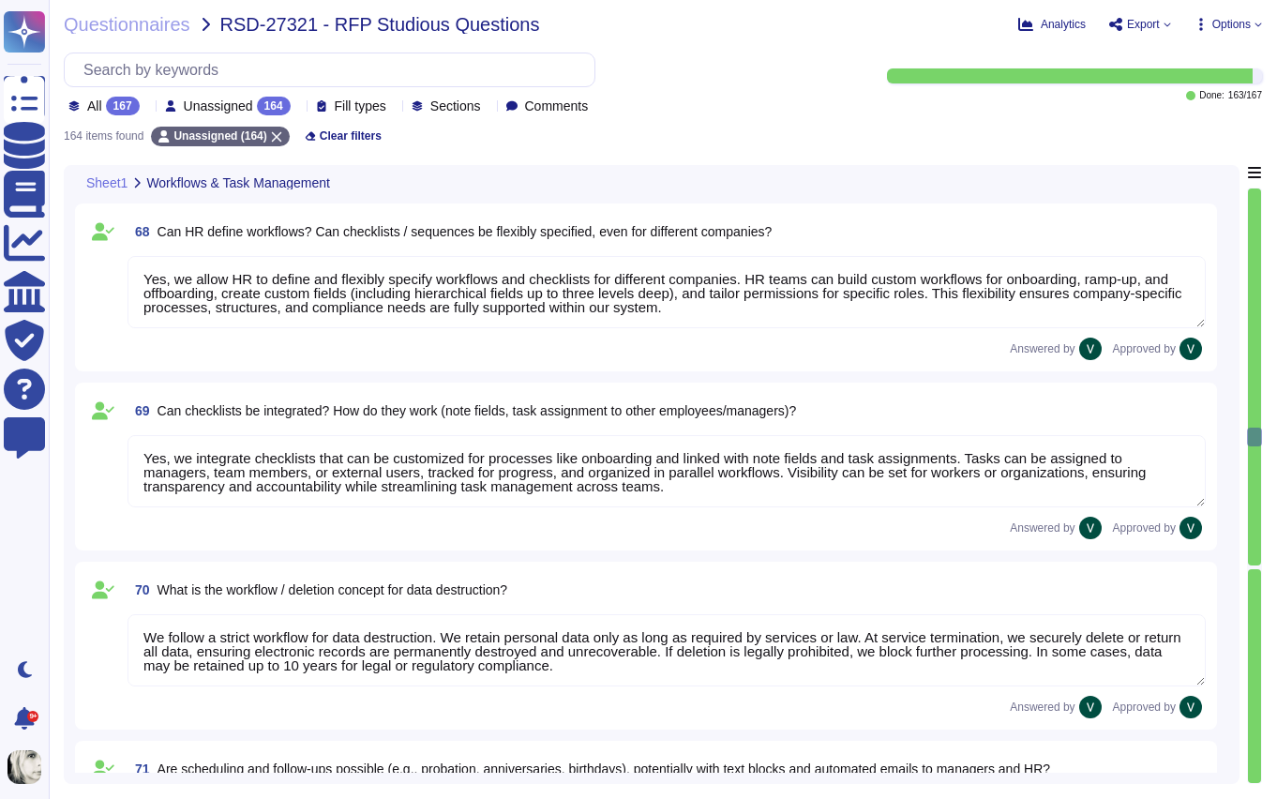
scroll to position [11551, 0]
type textarea "[PERSON_NAME] provides multiple time tracking options, including manual entry, …"
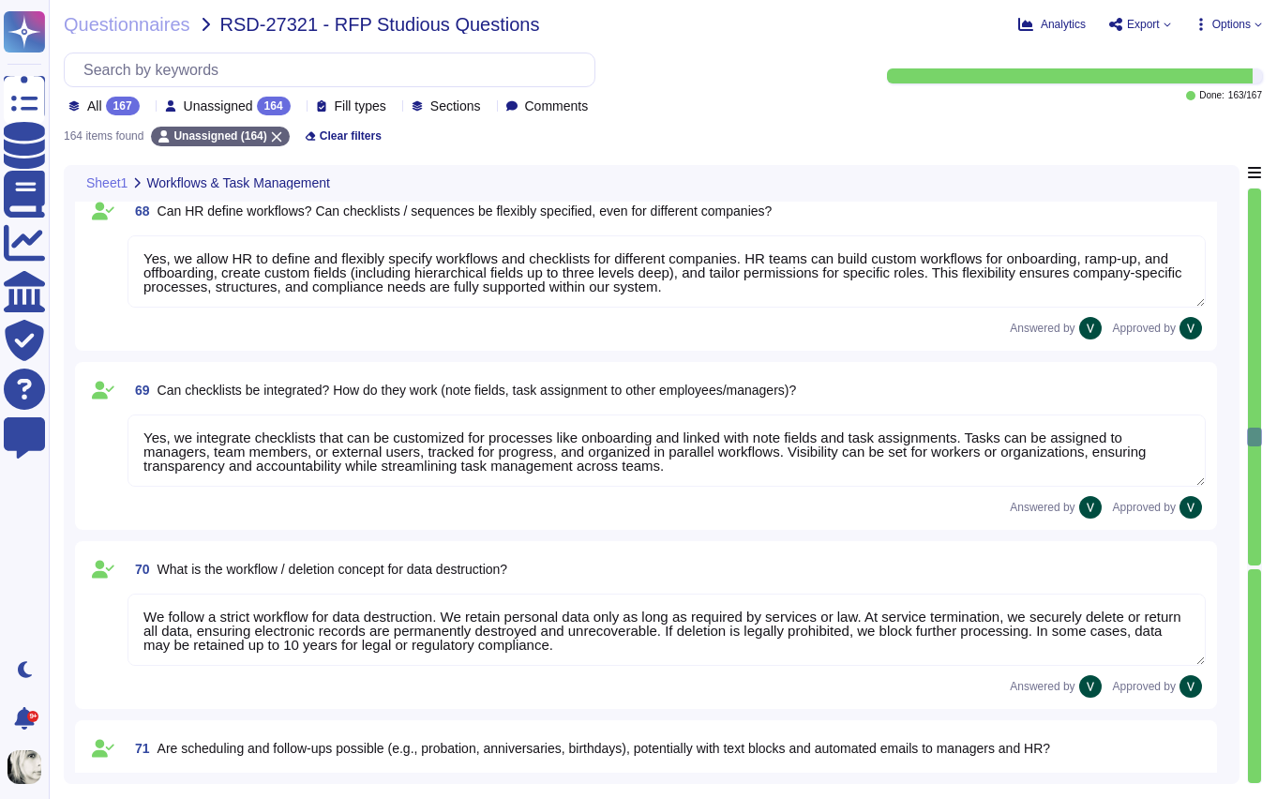
scroll to position [2, 0]
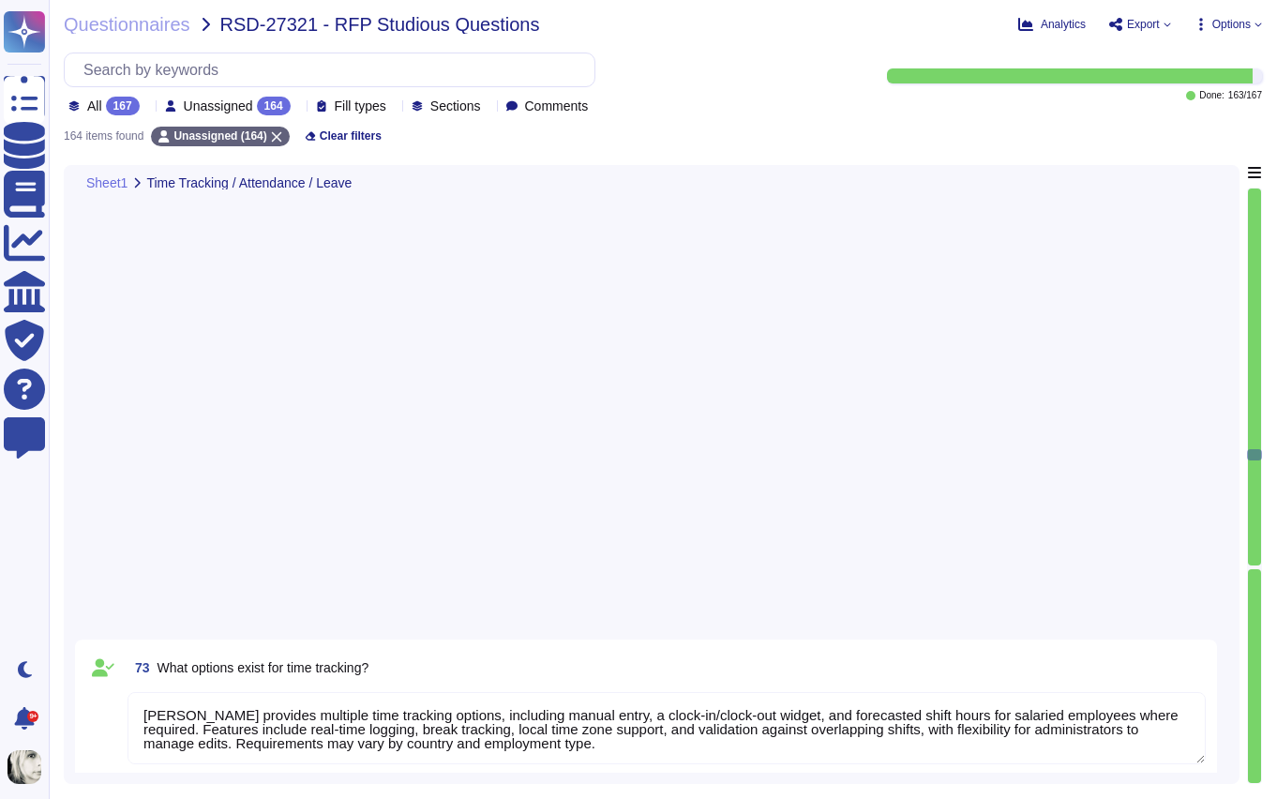
type textarea "[PERSON_NAME] time tracking allows employees to log hours manually or via clock…"
type textarea "Yes, compensatory time (time-off-in-lieu) is generally allowed for overtime in …"
type textarea "Yes, we can define vacation days with different labels by customizing time-off …"
type textarea "[PERSON_NAME] manages vacation requests and tracking through a streamlined syst…"
type textarea "[PERSON_NAME] manages business travel in our time-tracking system by requiring …"
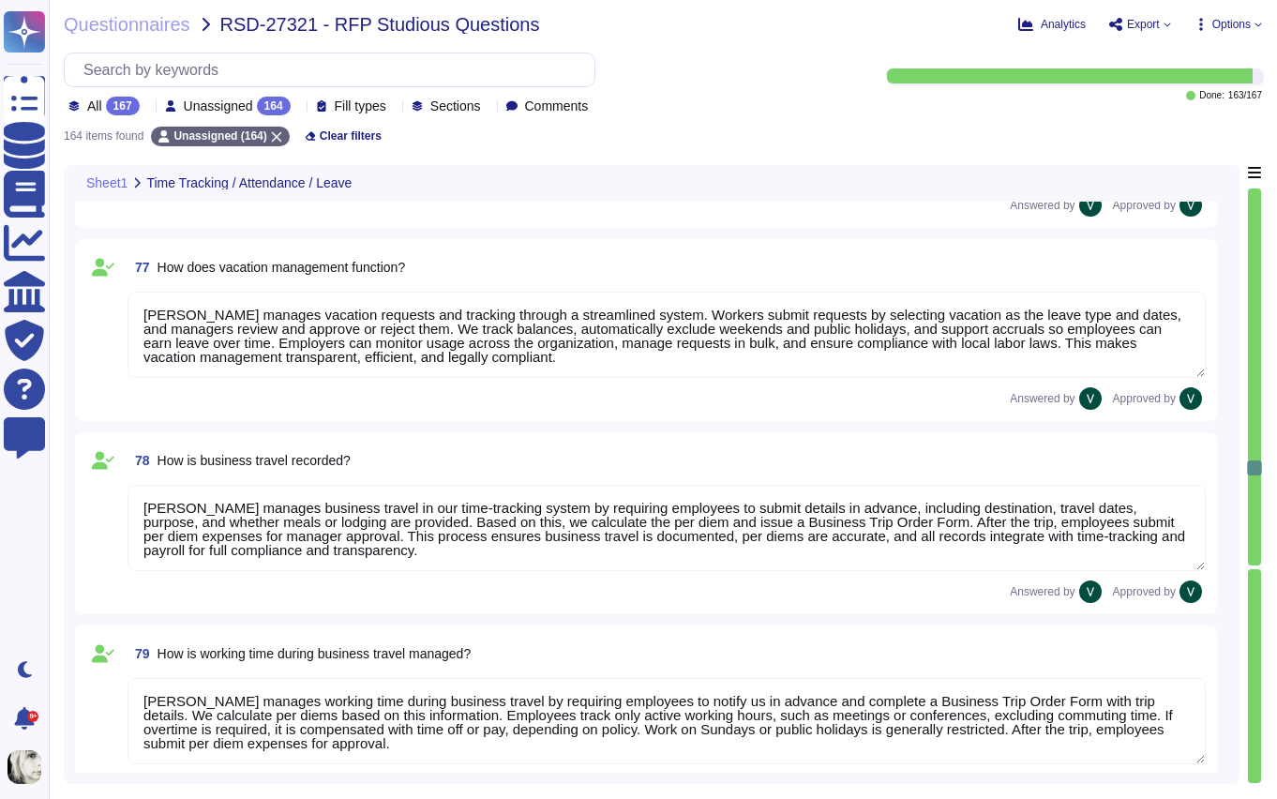
type textarea "[PERSON_NAME] manages working time during business travel by requiring employee…"
type textarea "[PERSON_NAME] can use our system to represent and track sabbaticals through fle…"
type textarea "[PERSON_NAME] handles overtime payments through our time tracking and payroll f…"
type textarea "We process time credits for emergency duty or holiday work through our time tra…"
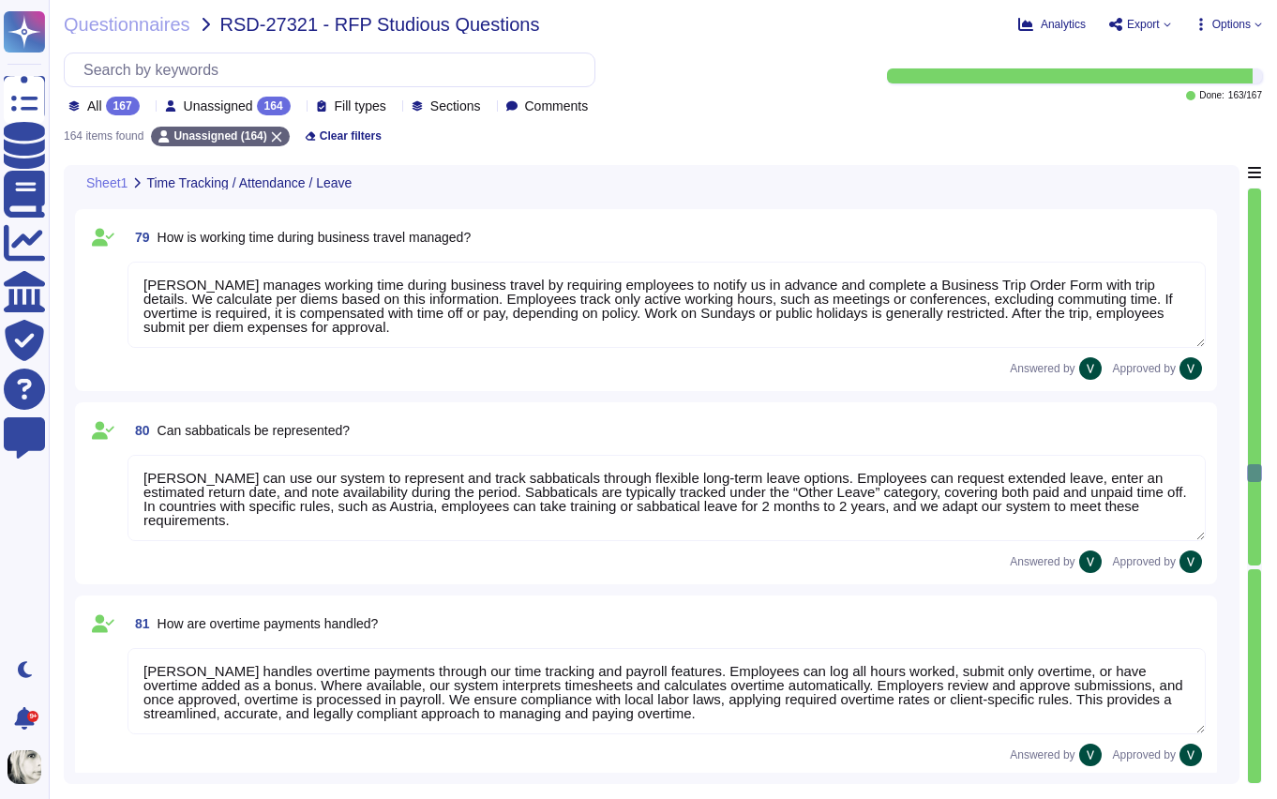
type textarea "We allow HR to configure time tracking to fit company policies and local laws. …"
type textarea "We manage sick leave by allowing employees to submit requests with start and en…"
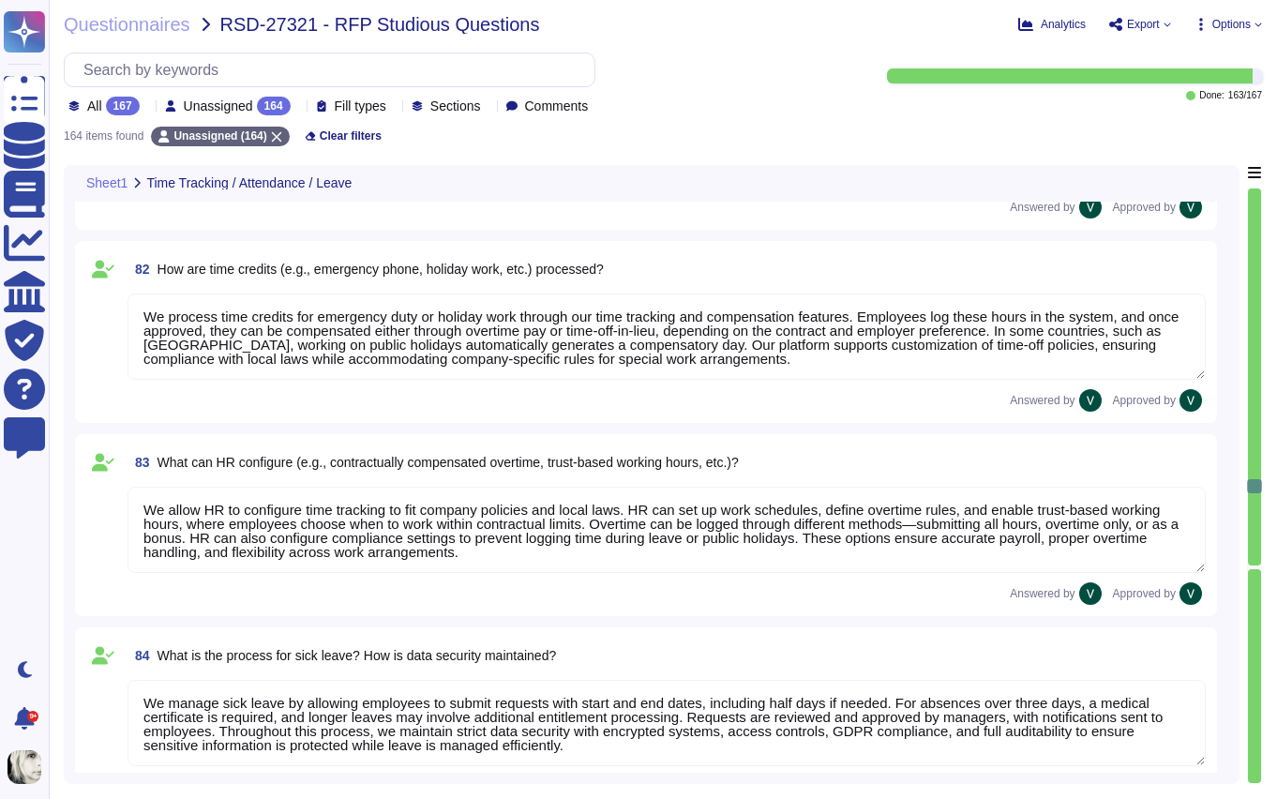
type textarea "We support flexible sick leave configurations aligned with country laws and com…"
type textarea "[PERSON_NAME] retrieves electronic sick notes for example (eAU) in [GEOGRAPHIC_…"
type textarea "Sick leave can be analyzed in multiple ways, including: * Duration: Review leng…"
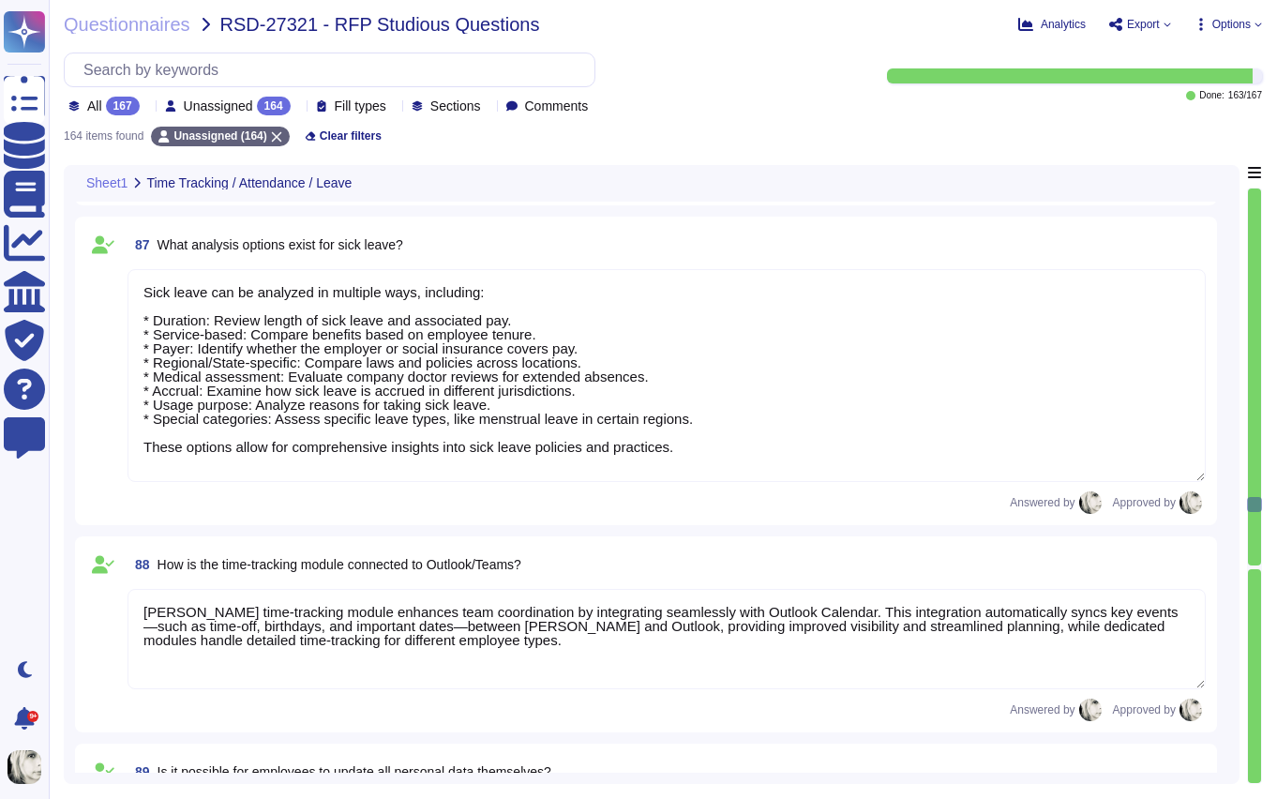
type textarea "[PERSON_NAME] time-tracking module enhances team coordination by integrating se…"
type textarea "Employees can update most of their personal information directly through their …"
type textarea "Yes, an HR approval process exists, but not all employee-initiated changes go d…"
type textarea "Yes, employees can submit documents such as marriage certificates, sick notes, …"
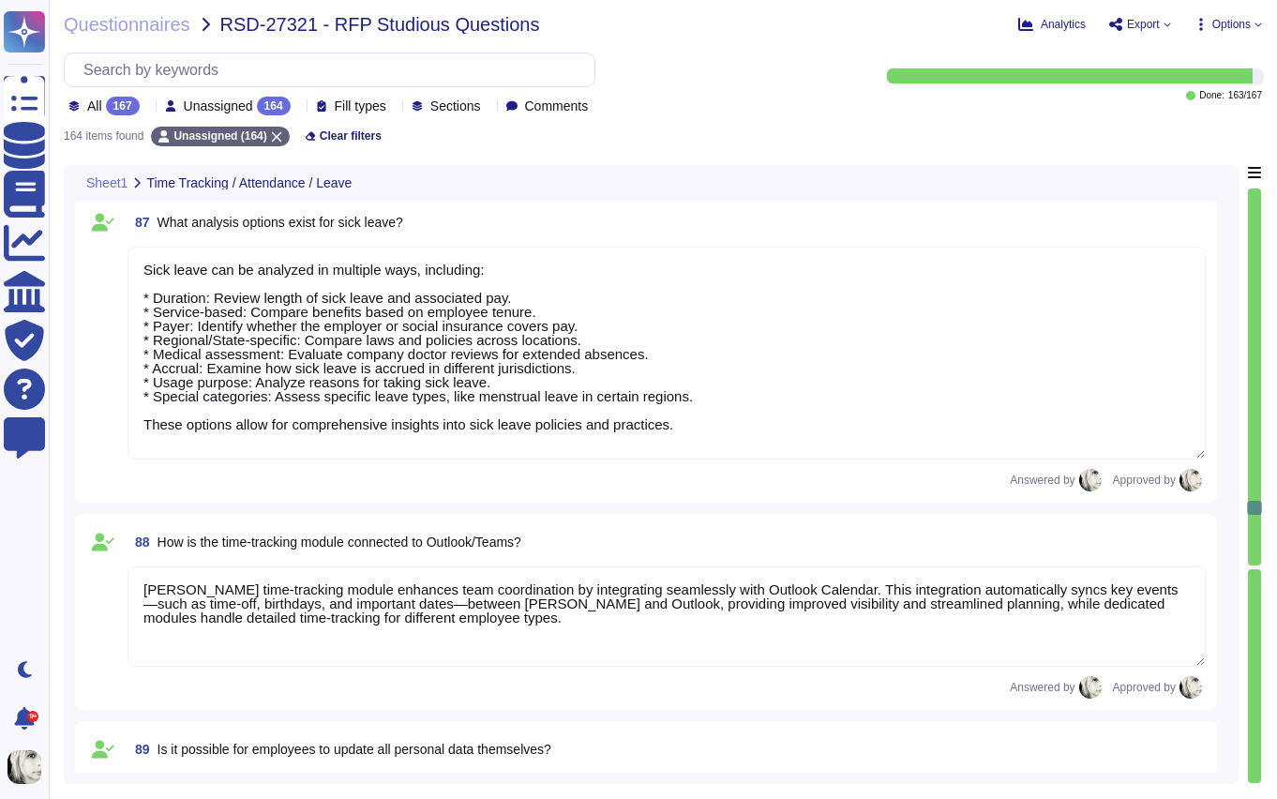
type textarea "Yes, employees can book and manage seminars through [PERSON_NAME] Learning, inc…"
type textarea "Yes, the system provides a view of time off information, including stamped time…"
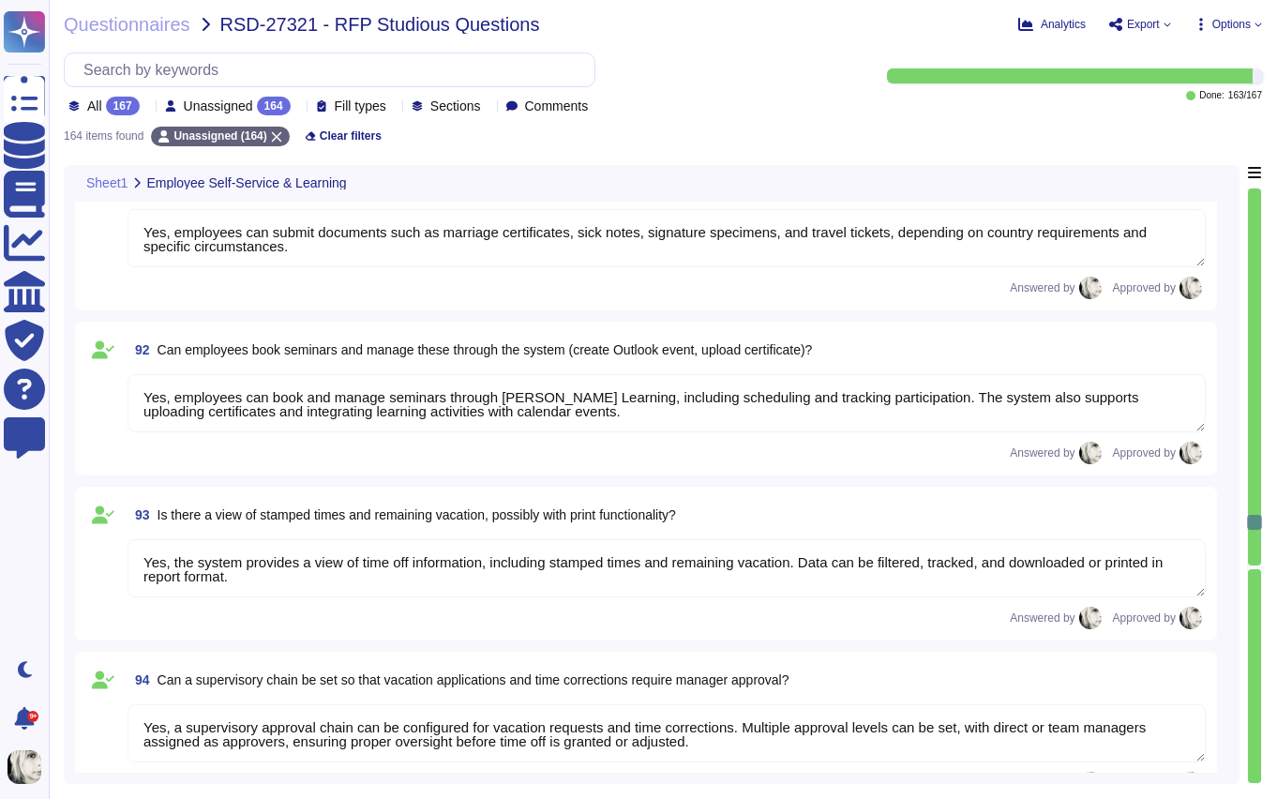
type textarea "Yes, a supervisory approval chain can be configured for vacation requests and t…"
type textarea "Yes, employees can report illness, including illness during vacation. Reporting…"
type textarea "[PERSON_NAME] tracks vacation, sick days, and other leave types within the syst…"
type textarea "Managers in [PERSON_NAME] can view selective data of direct reports, approve ti…"
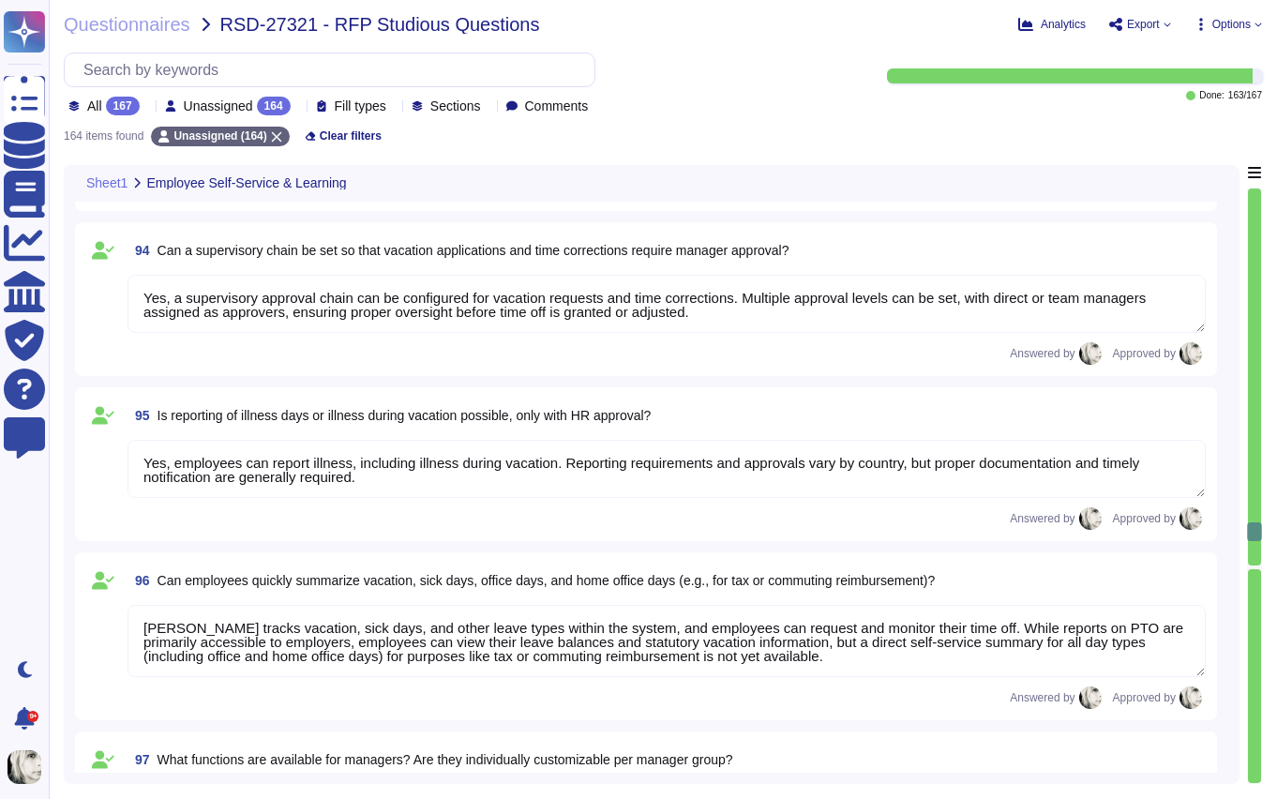
type textarea "Managers in [PERSON_NAME] can view employees’ time off history, current request…"
type textarea "Yes, managers can generate analyses of working hours using [PERSON_NAME] report…"
type textarea "Yes, employees can submit vacation requests for manager approval, and managers …"
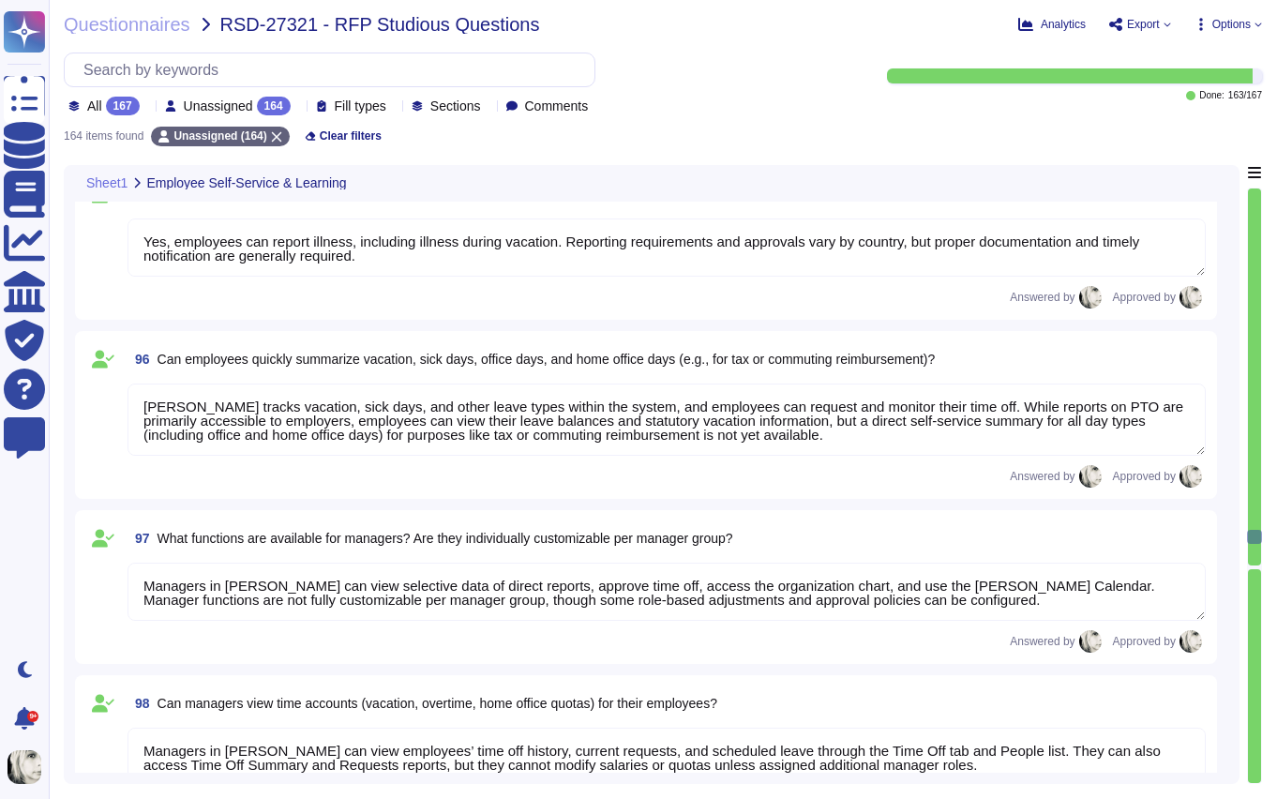
type textarea "Reminders can be sent by email before submission and approval deadlines. Payrol…"
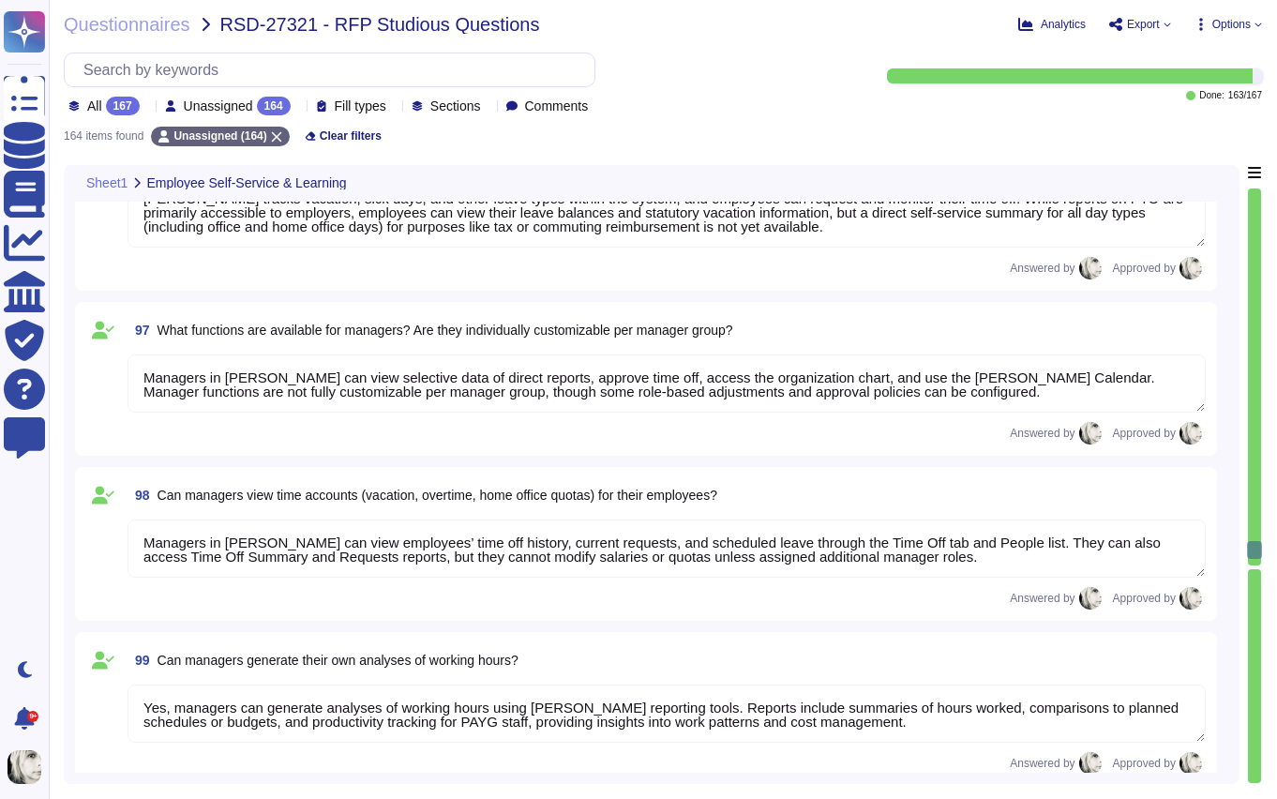
type textarea "Yes, workforce scheduling is possible in [PERSON_NAME]. Weekly schedules can be…"
type textarea "Yes, [PERSON_NAME] provides a summary view of all trainees across departments t…"
type textarea "Yes, IHK contracts can be stored as templates in [PERSON_NAME]. Templates can b…"
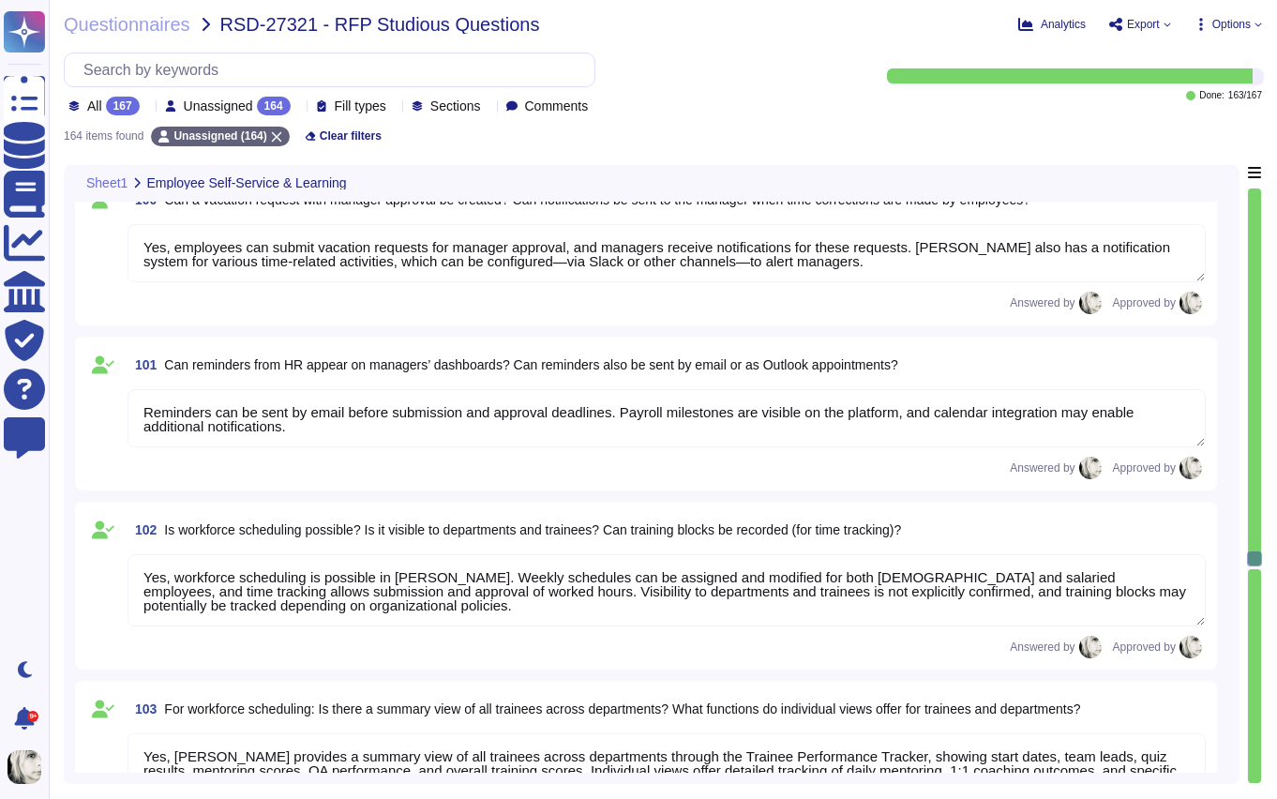
type textarea "[PERSON_NAME] document management system centralizes HR-related documents, incl…"
type textarea "Yes, appointment reminders are configurable. Reminders can be customized in tim…"
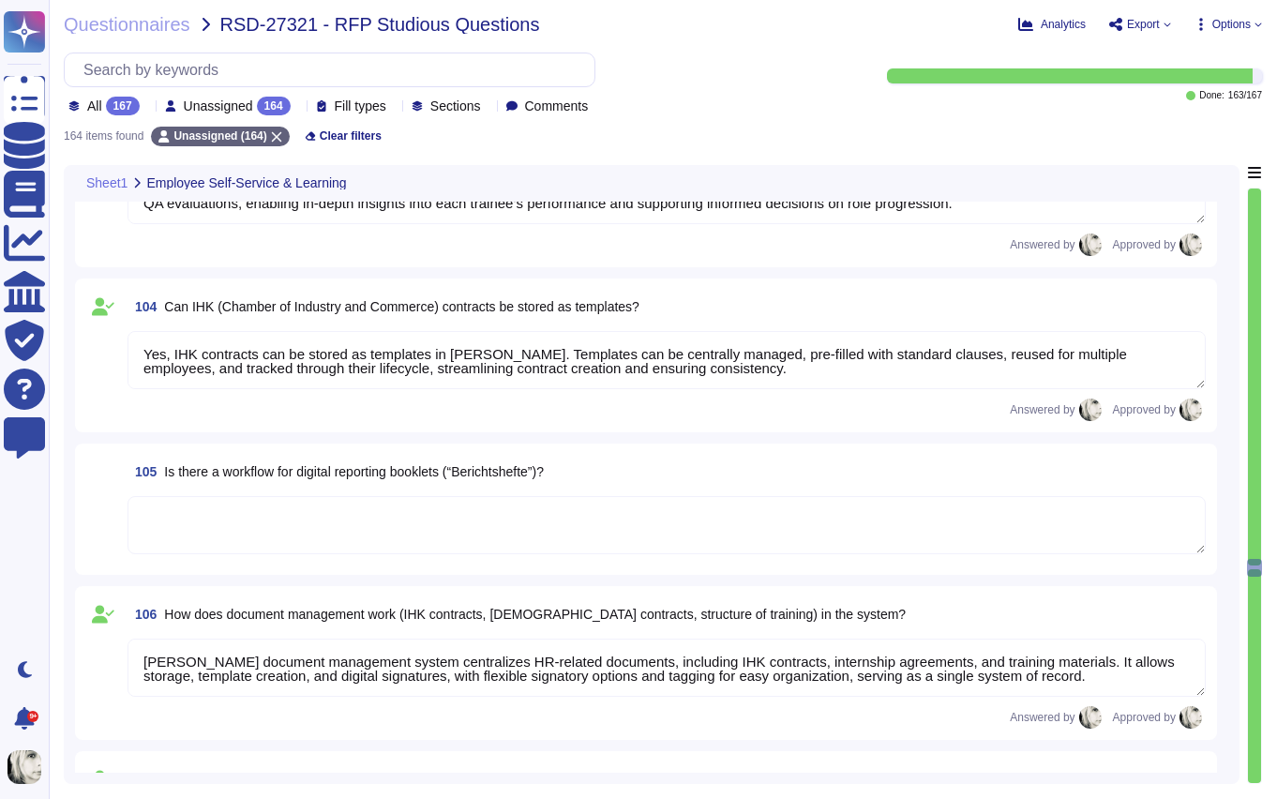
type textarea "[PERSON_NAME] maintains a complete employee history through a change log that r…"
type textarea "[PERSON_NAME] supports fully customizable working-time models through its Weekl…"
click at [871, 536] on textarea at bounding box center [667, 524] width 1078 height 58
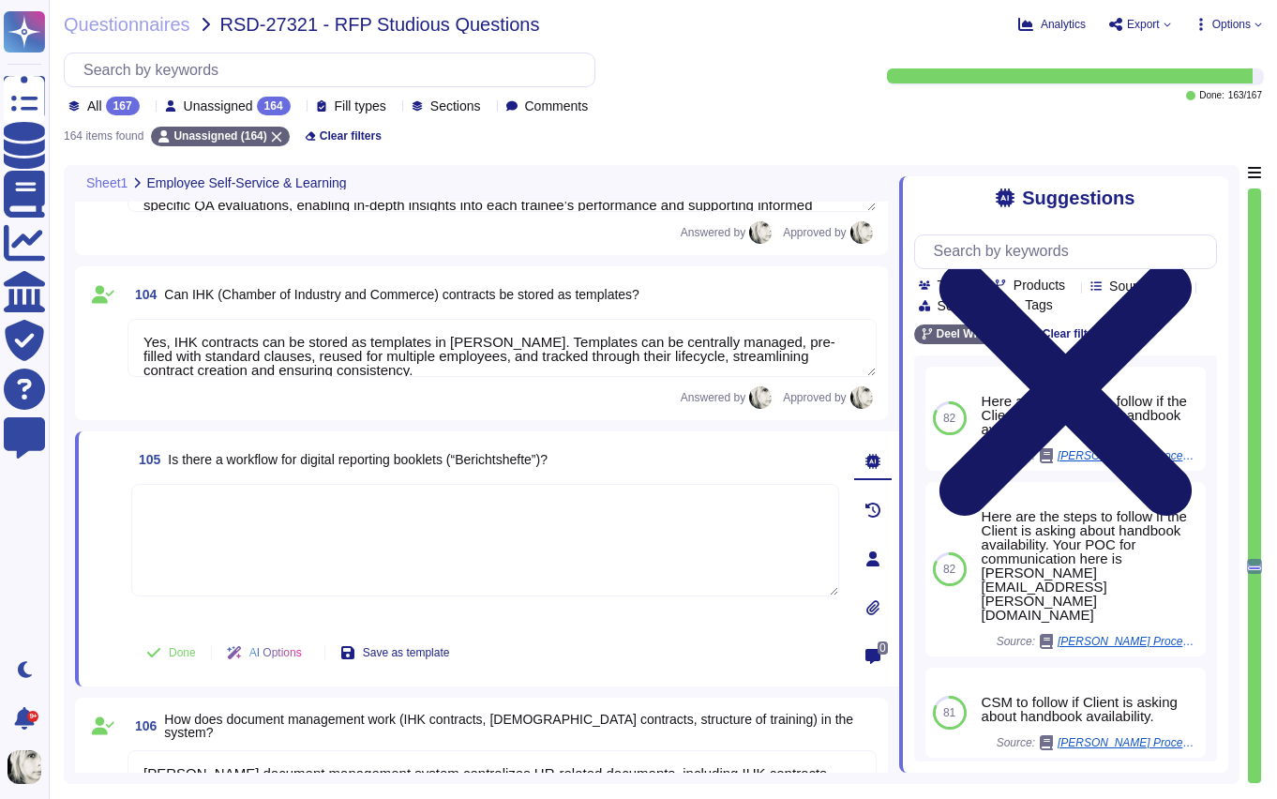
click at [1192, 263] on icon at bounding box center [1065, 389] width 253 height 253
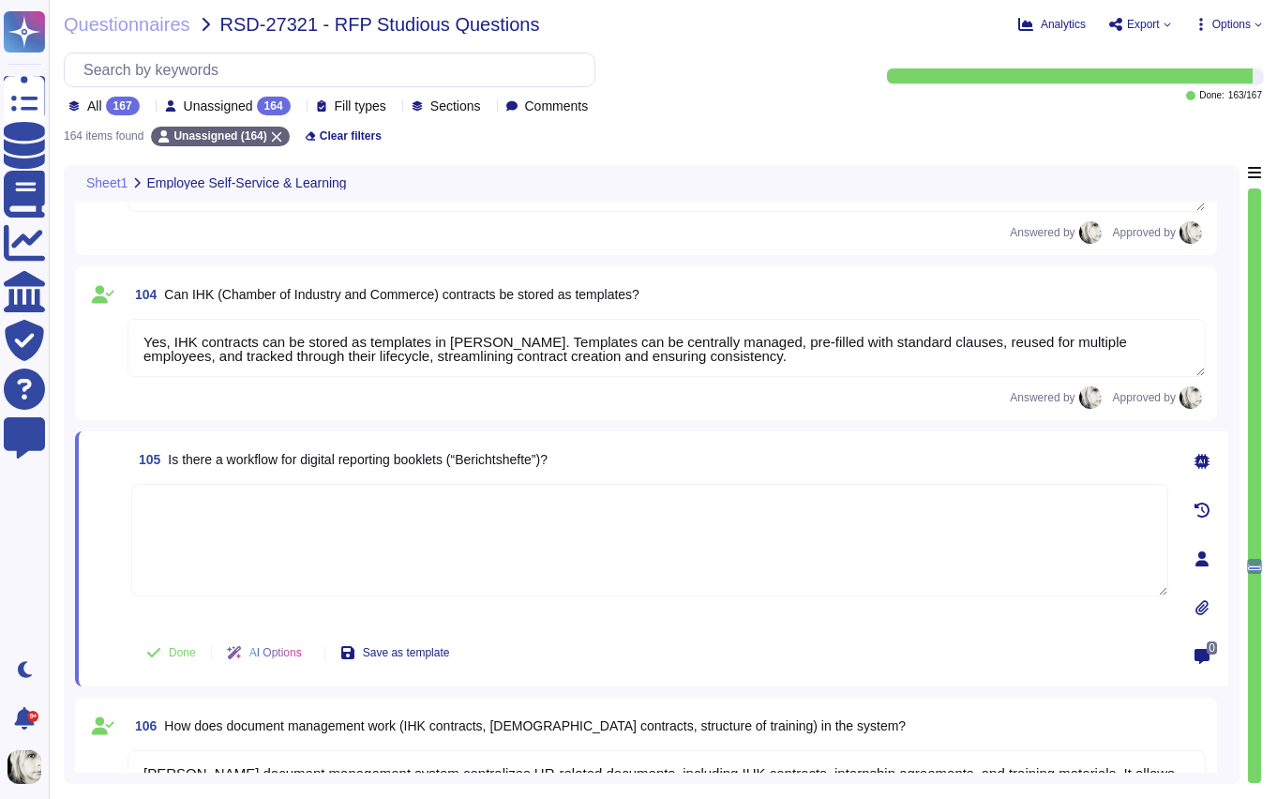
click at [1203, 555] on icon at bounding box center [1202, 558] width 13 height 15
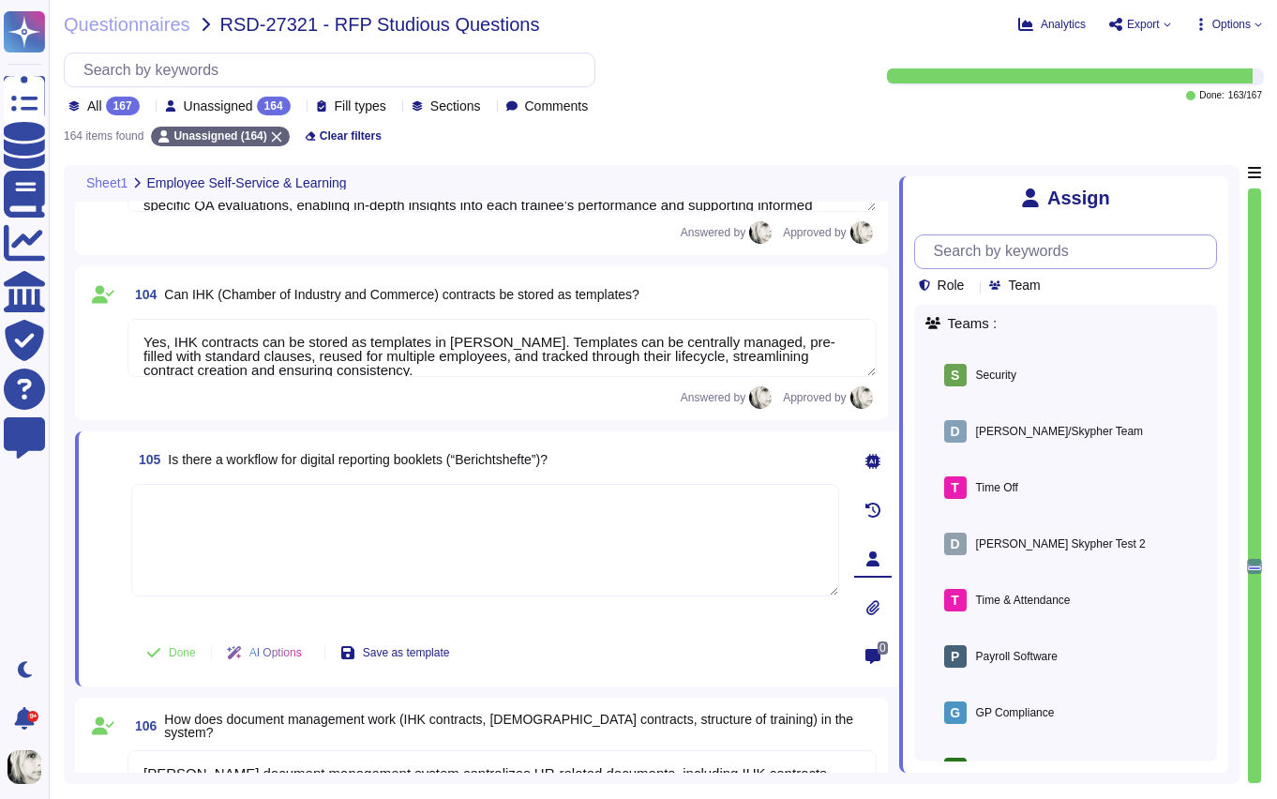
click at [993, 256] on input "text" at bounding box center [1071, 251] width 292 height 33
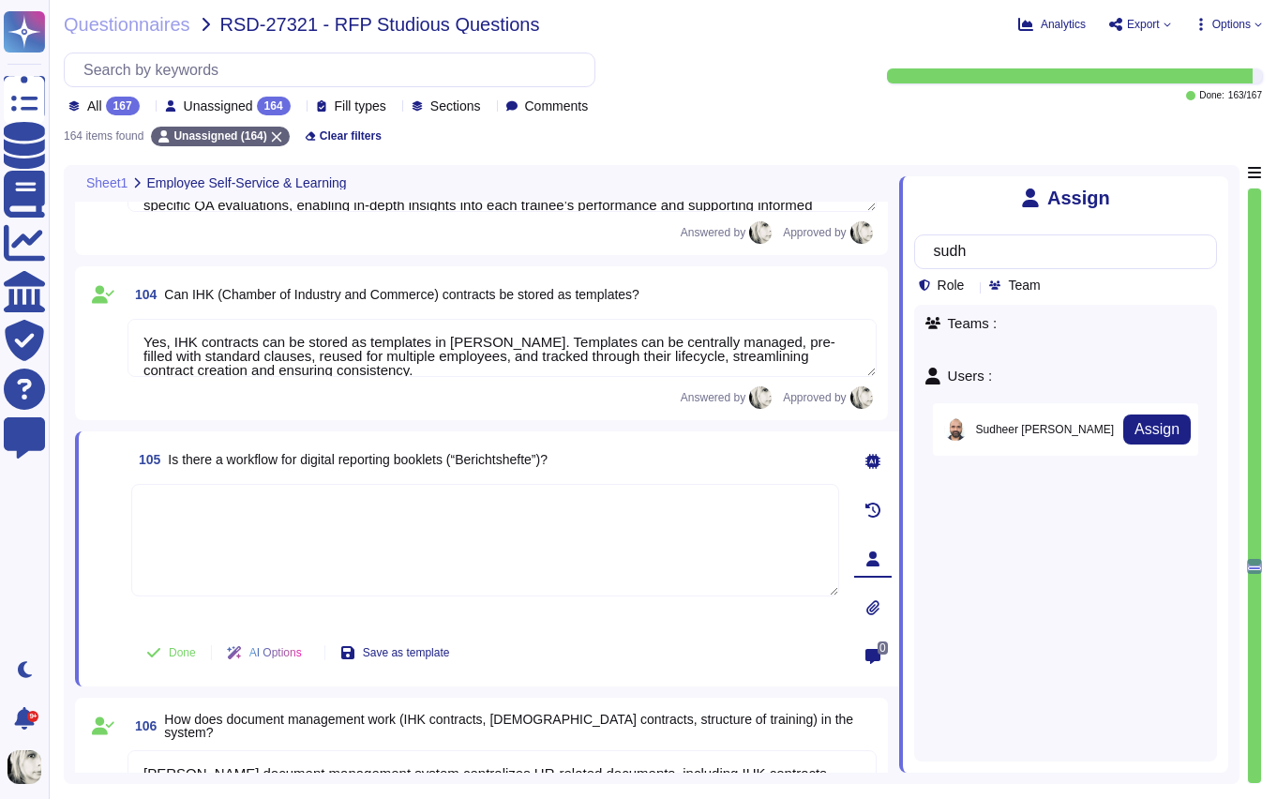
type input "sudh"
click at [1010, 424] on span "[PERSON_NAME]" at bounding box center [1045, 429] width 138 height 11
click at [1164, 431] on button "Assign" at bounding box center [1157, 429] width 68 height 30
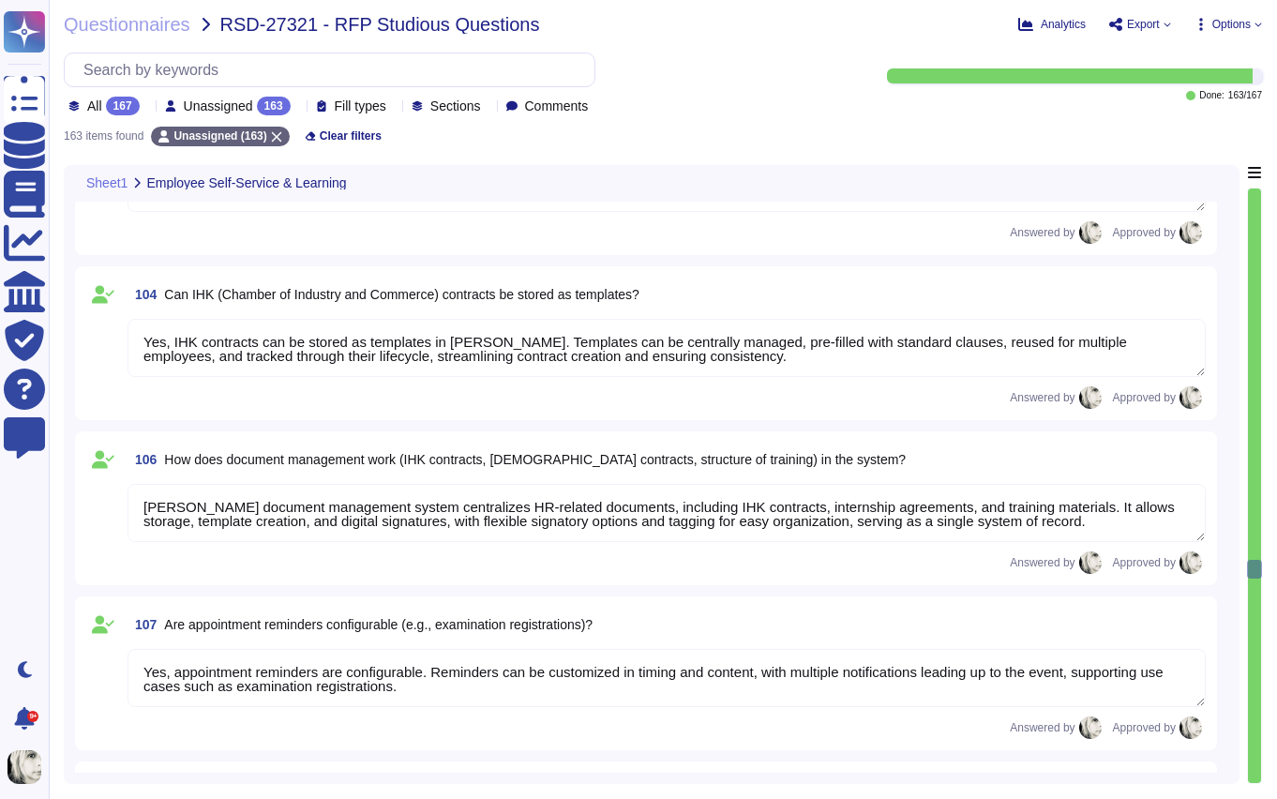
type textarea "Data on maternity and parental leave is available by country, with entitlements…"
type textarea "[PERSON_NAME] document management system centralizes HR-related documents, incl…"
type textarea "Yes, appointment reminders are configurable. Reminders can be customized in tim…"
type textarea "[PERSON_NAME] maintains a complete employee history through a change log that r…"
type textarea "[PERSON_NAME] supports fully customizable working-time models through its Weekl…"
